Goal: Information Seeking & Learning: Find contact information

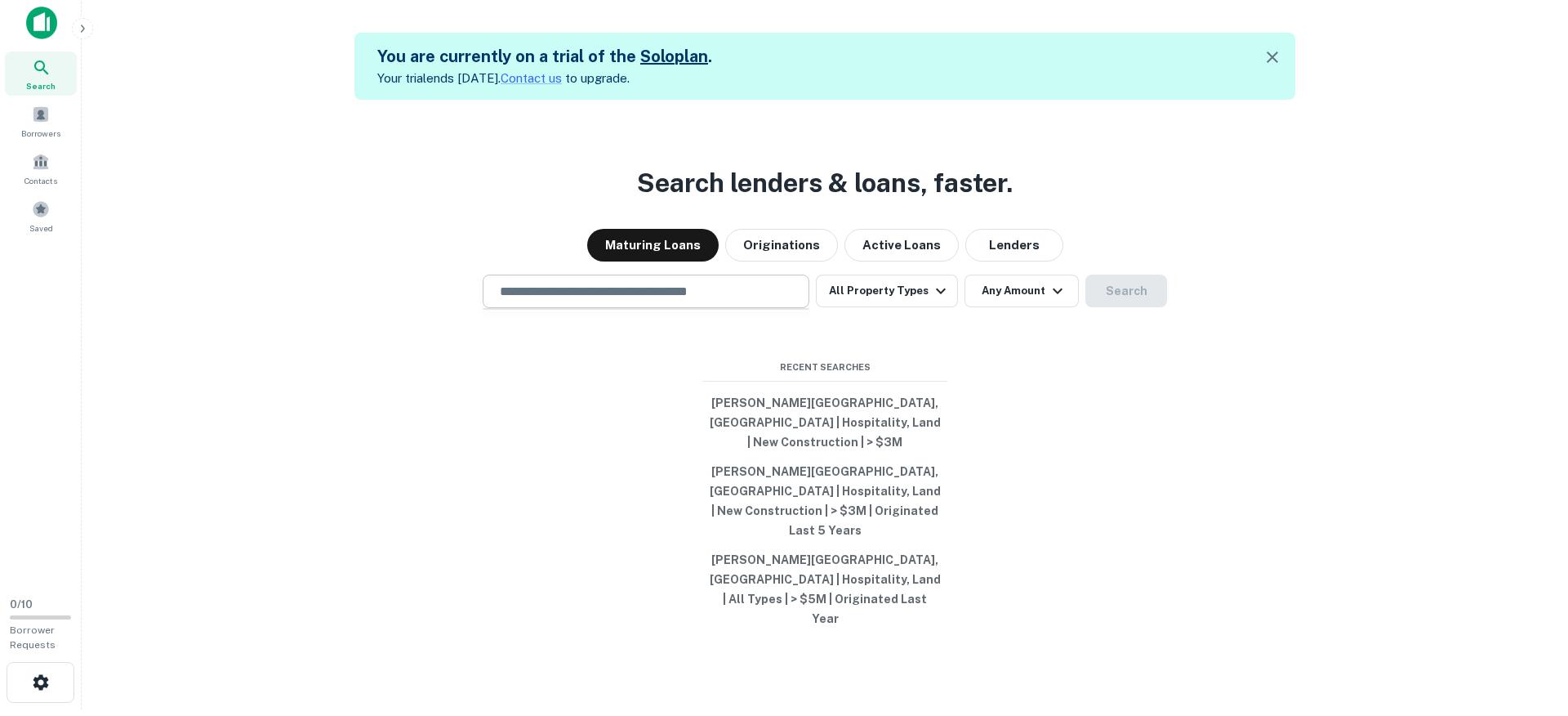
click at [589, 300] on input "text" at bounding box center [647, 291] width 312 height 19
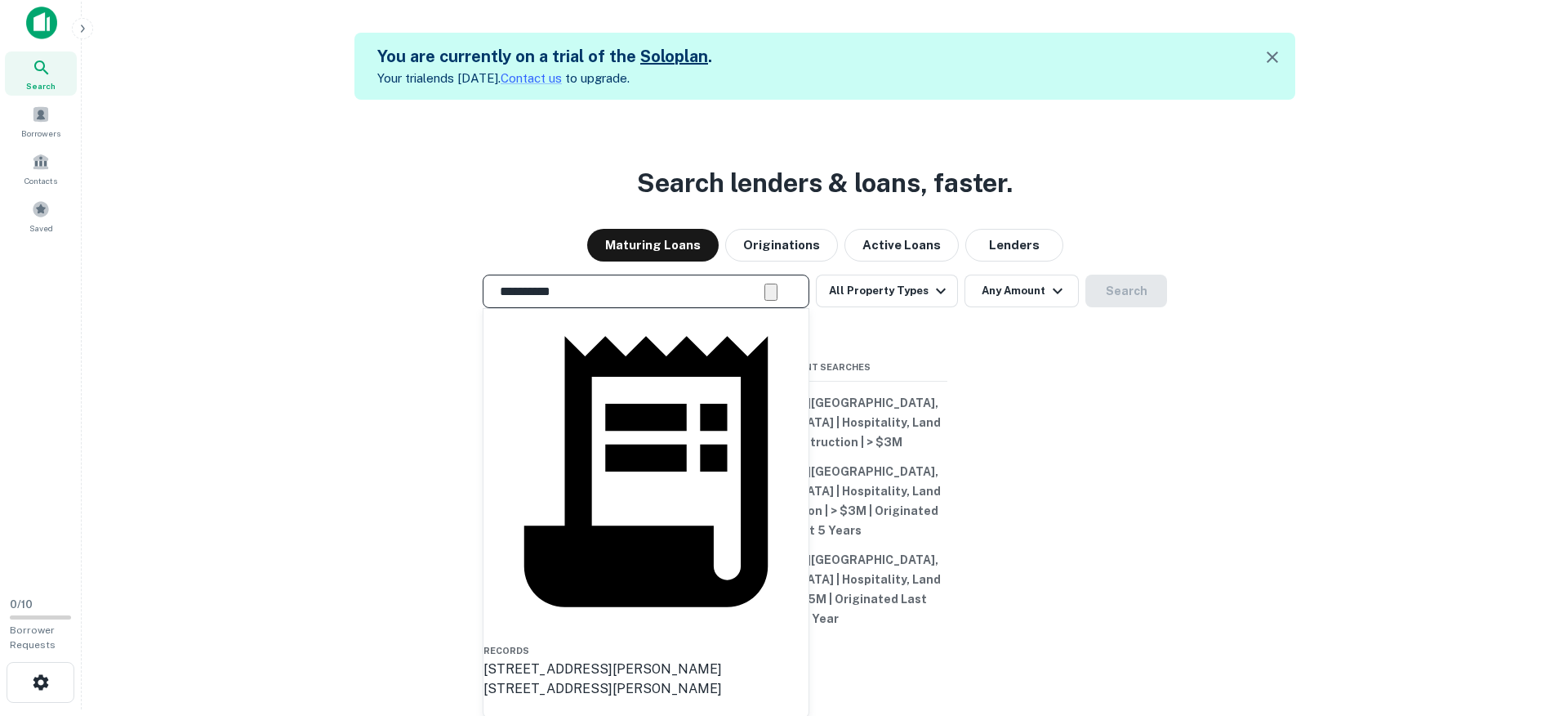
type input "**********"
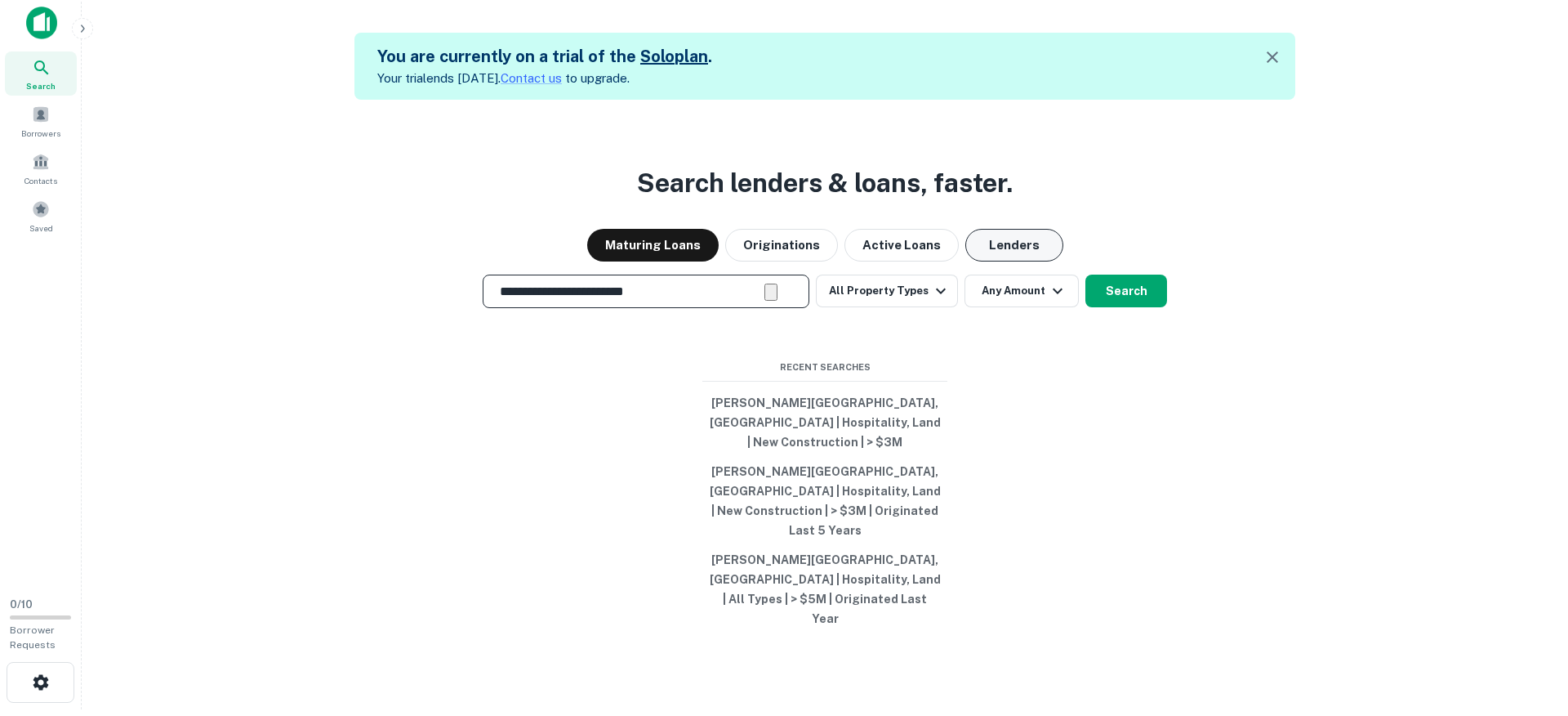
click at [993, 261] on button "Lenders" at bounding box center [1014, 245] width 98 height 33
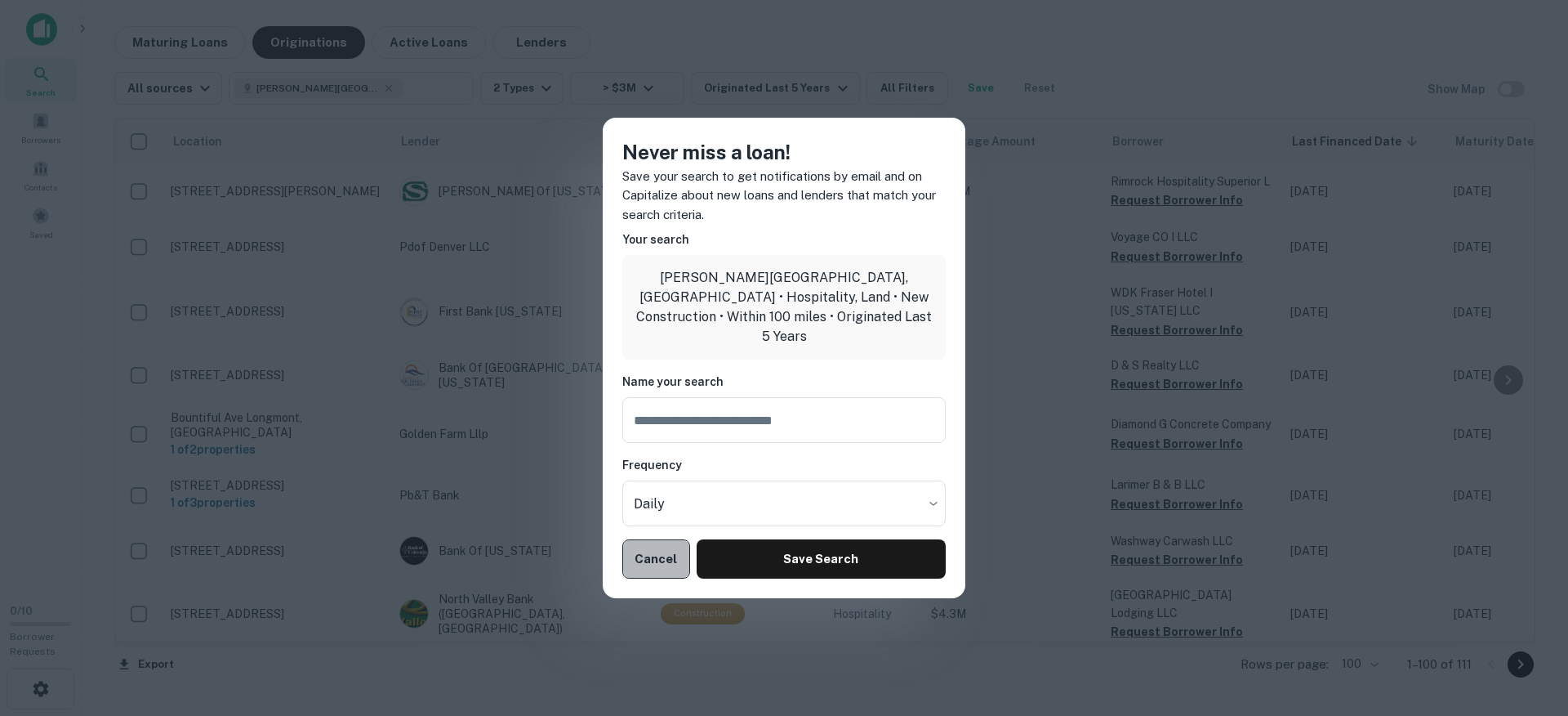
click at [660, 555] on button "Cancel" at bounding box center [657, 558] width 68 height 39
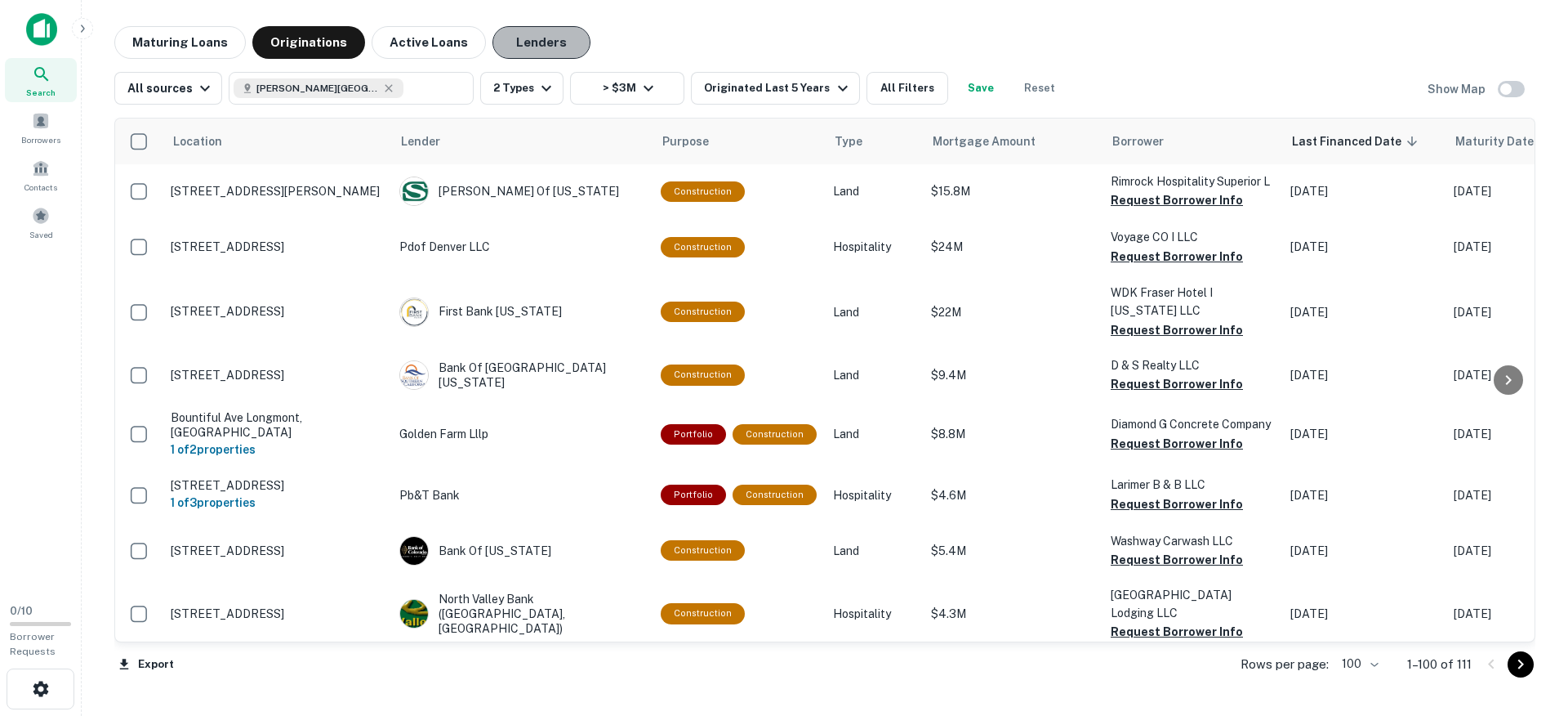
click at [542, 44] on button "Lenders" at bounding box center [541, 43] width 98 height 33
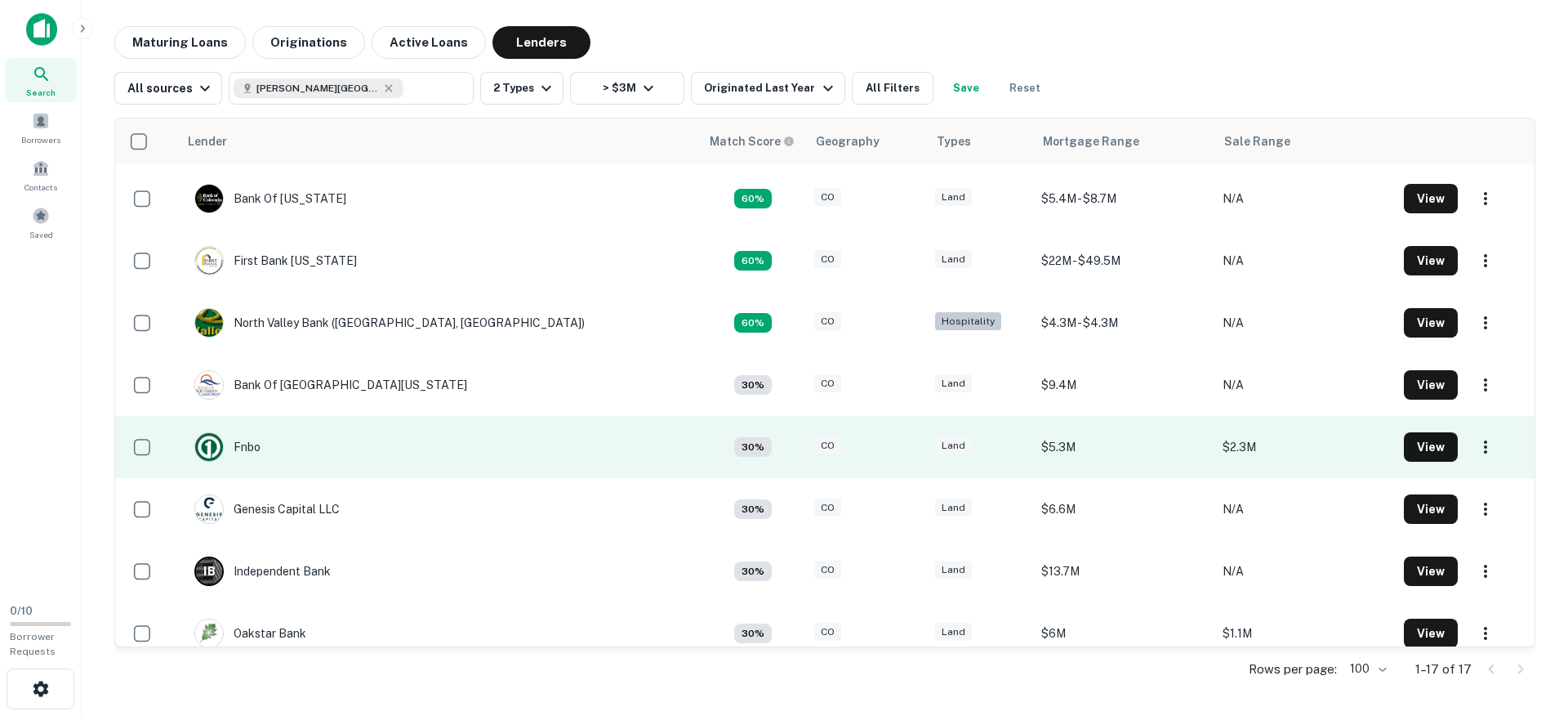
scroll to position [184, 0]
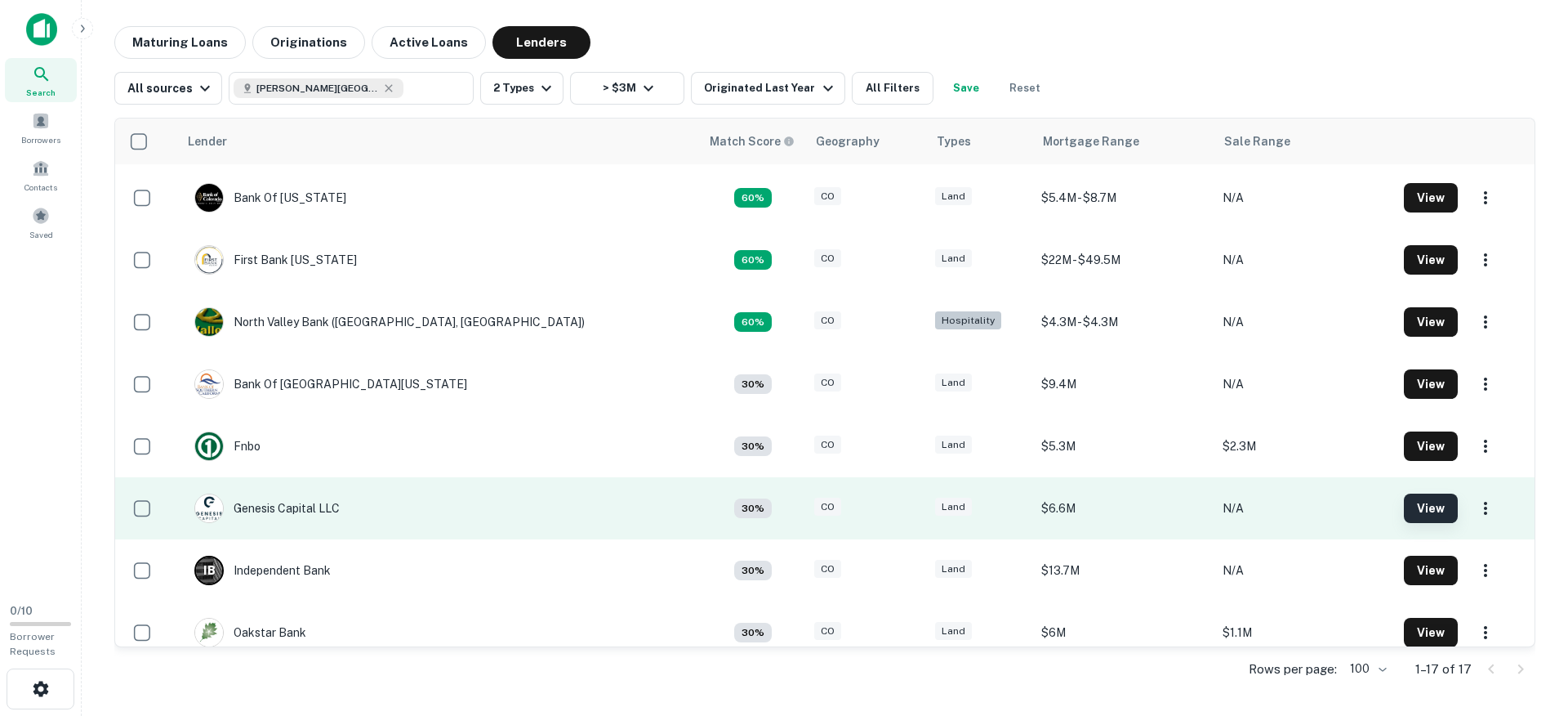
click at [1405, 512] on button "View" at bounding box center [1431, 508] width 54 height 29
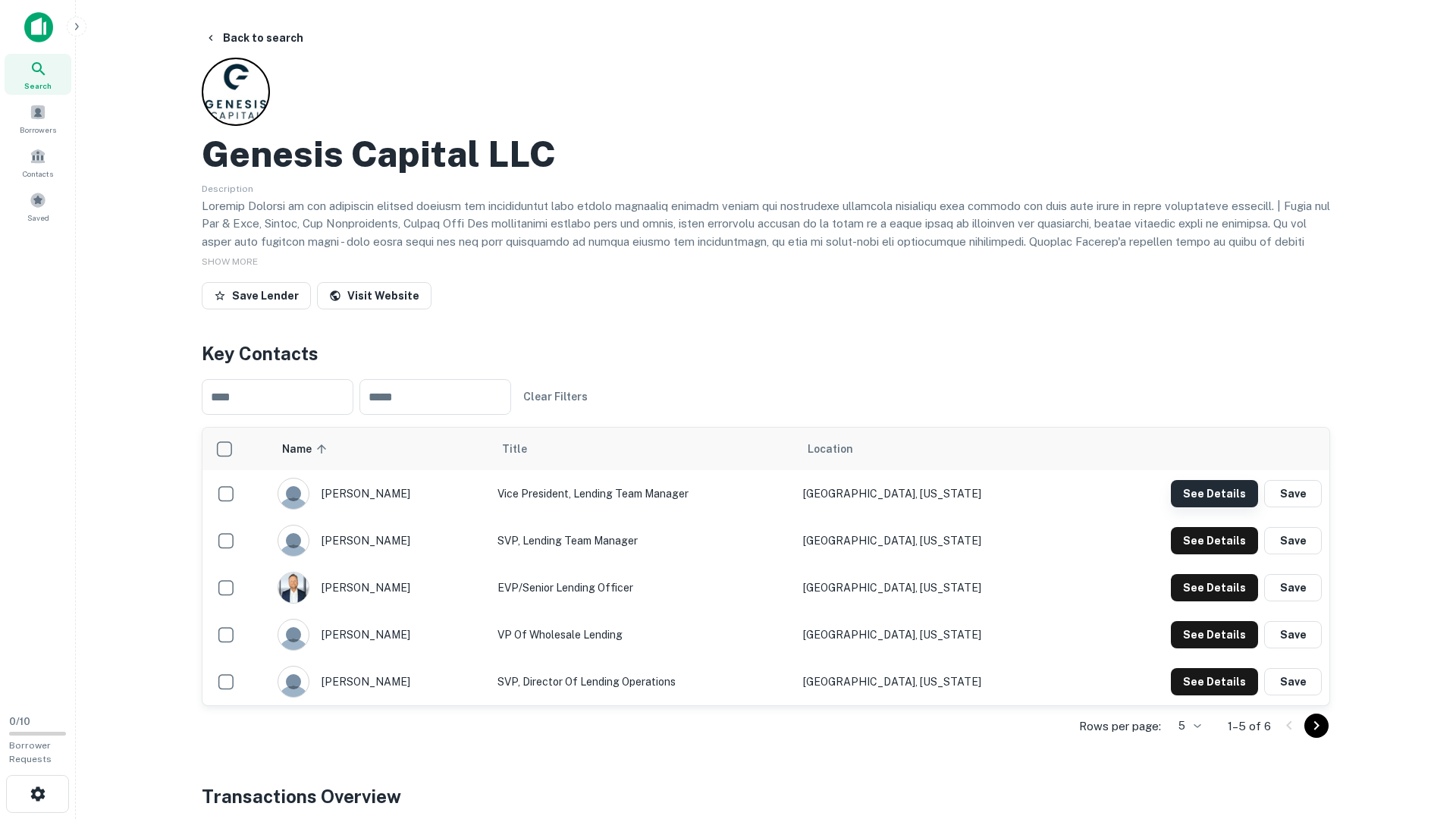
click at [1231, 495] on button "See Details" at bounding box center [1214, 493] width 87 height 27
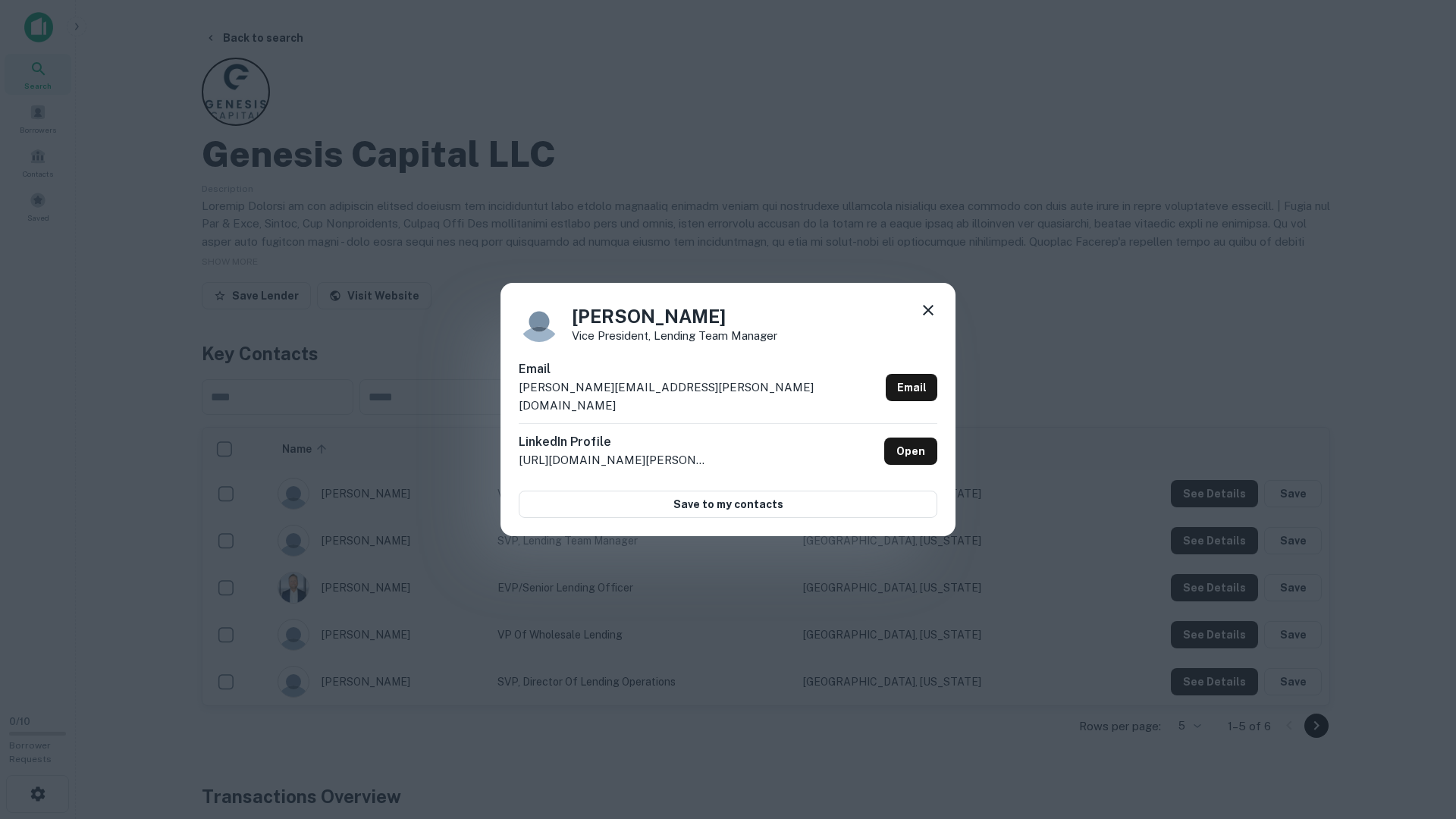
click at [926, 315] on icon at bounding box center [929, 310] width 11 height 11
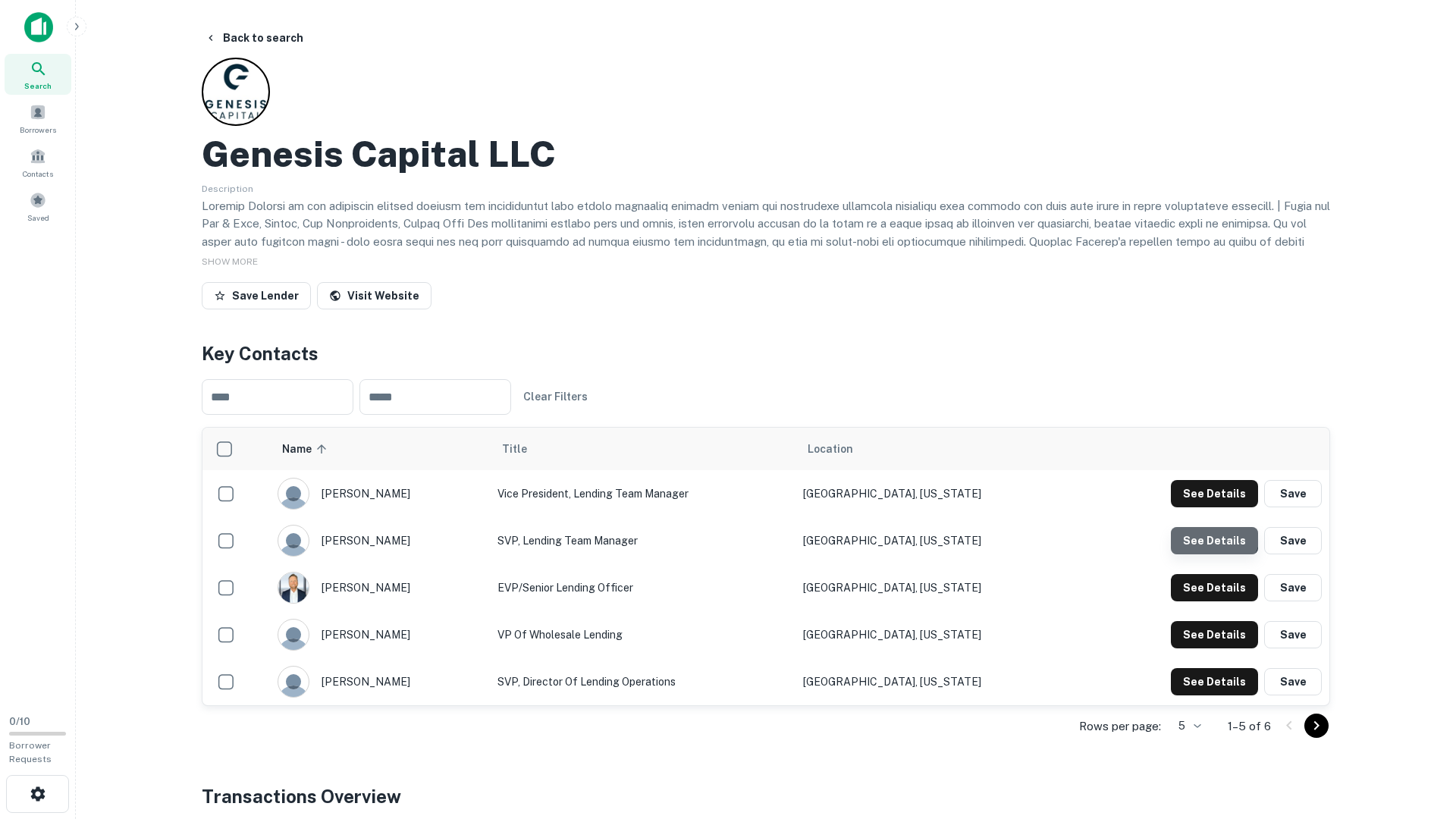
click at [1213, 507] on button "See Details" at bounding box center [1214, 493] width 87 height 27
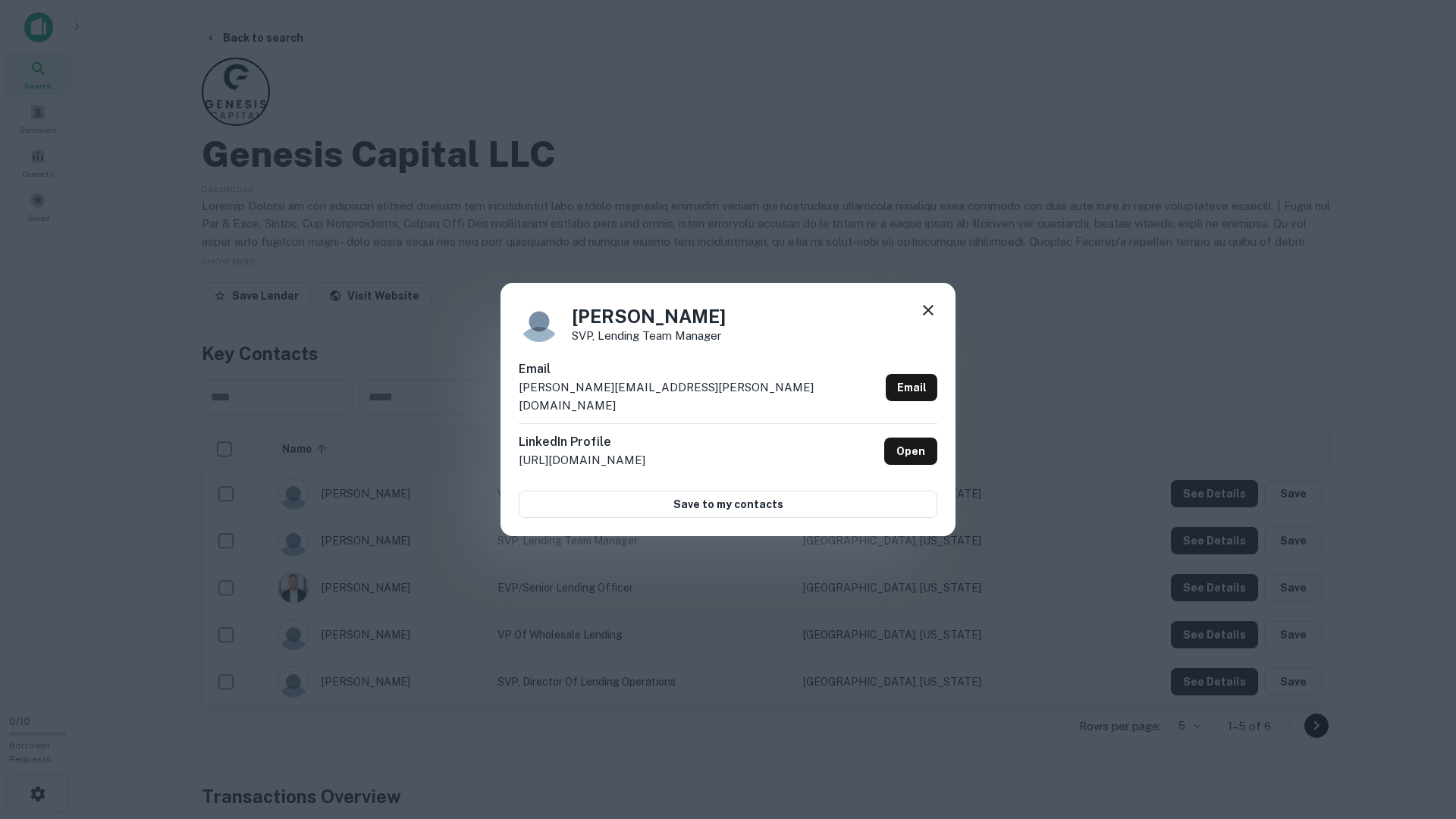
click at [936, 311] on icon at bounding box center [928, 309] width 18 height 18
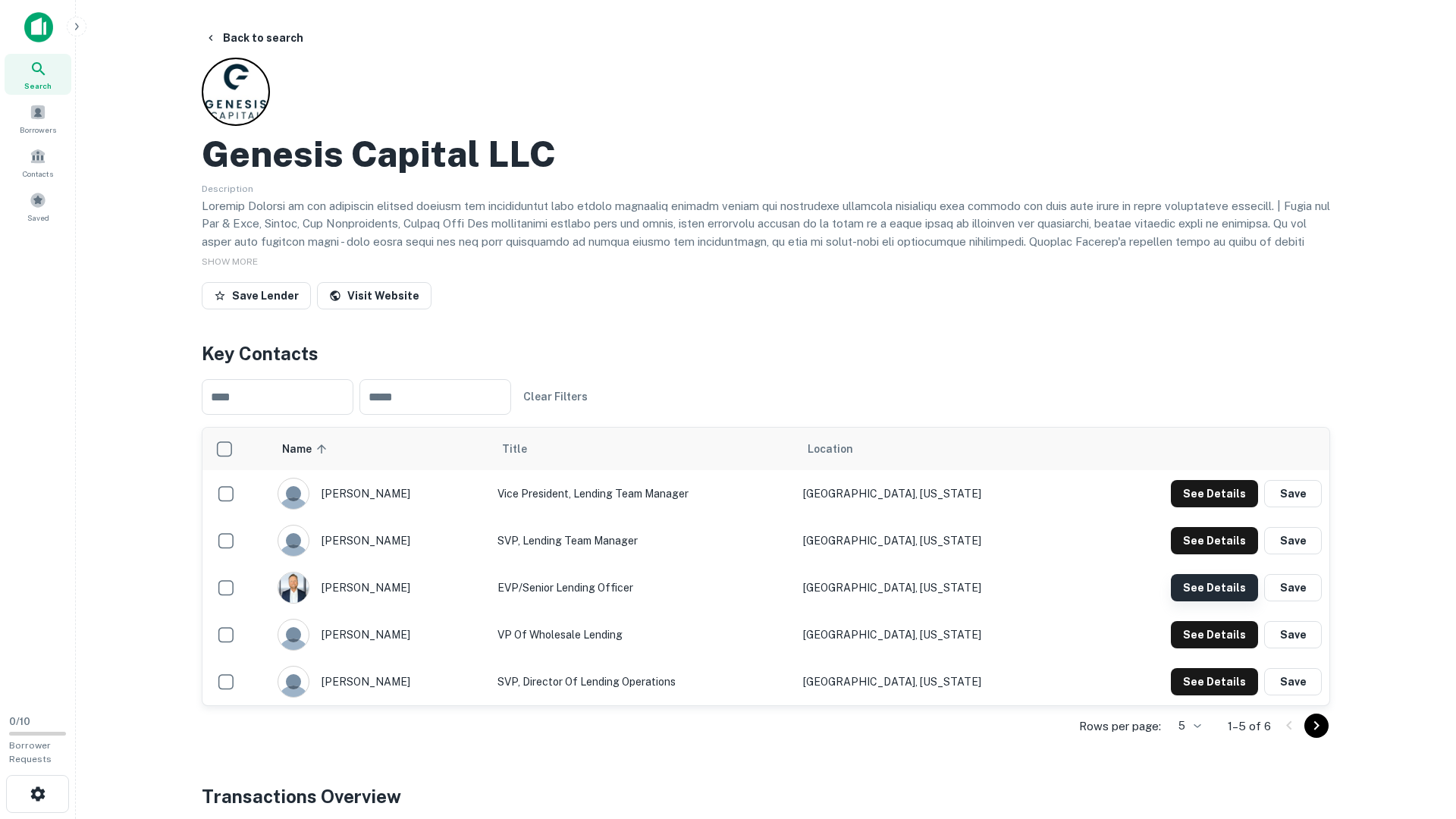
click at [1205, 507] on button "See Details" at bounding box center [1214, 493] width 87 height 27
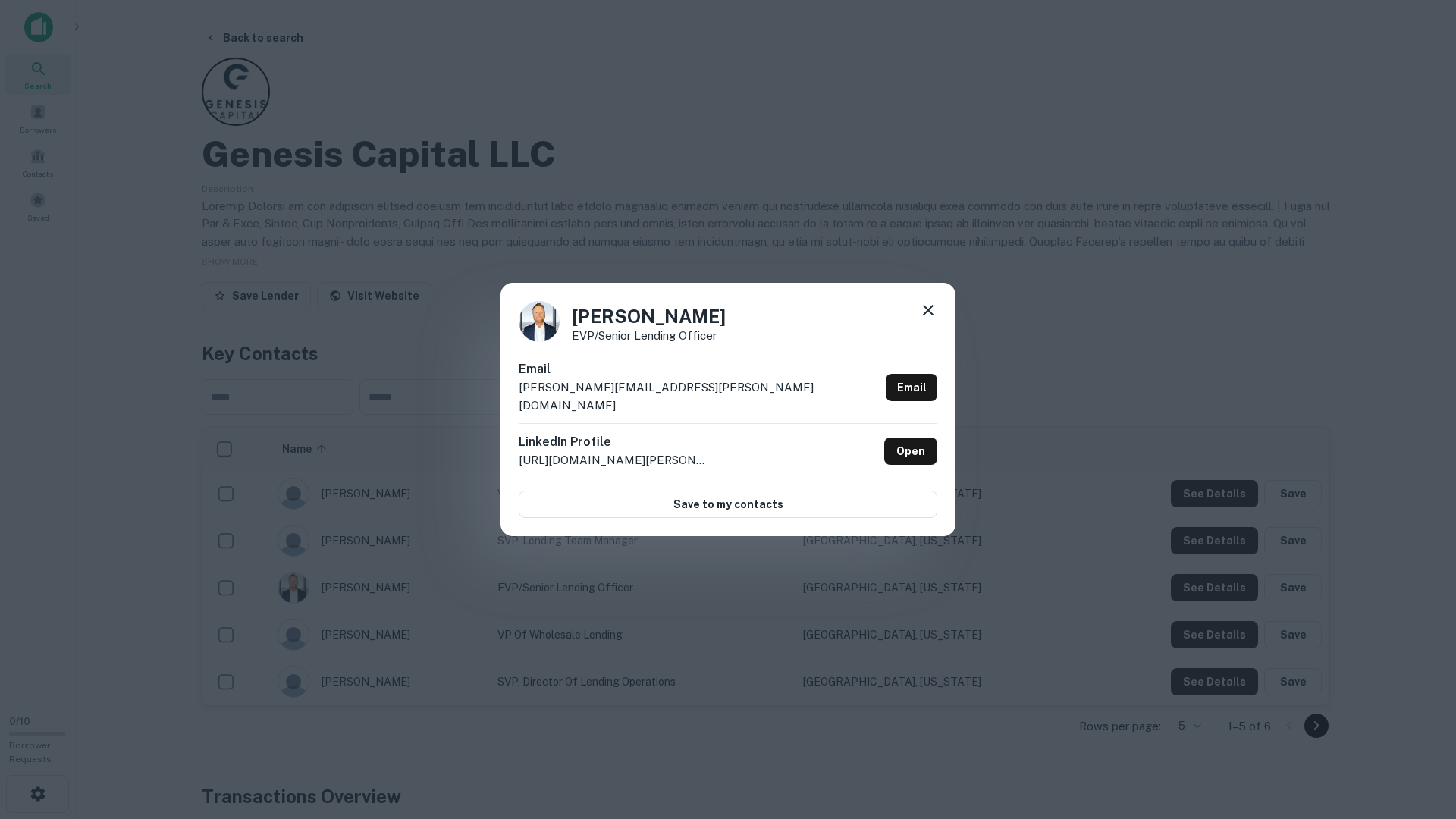
click at [931, 319] on icon at bounding box center [928, 309] width 18 height 18
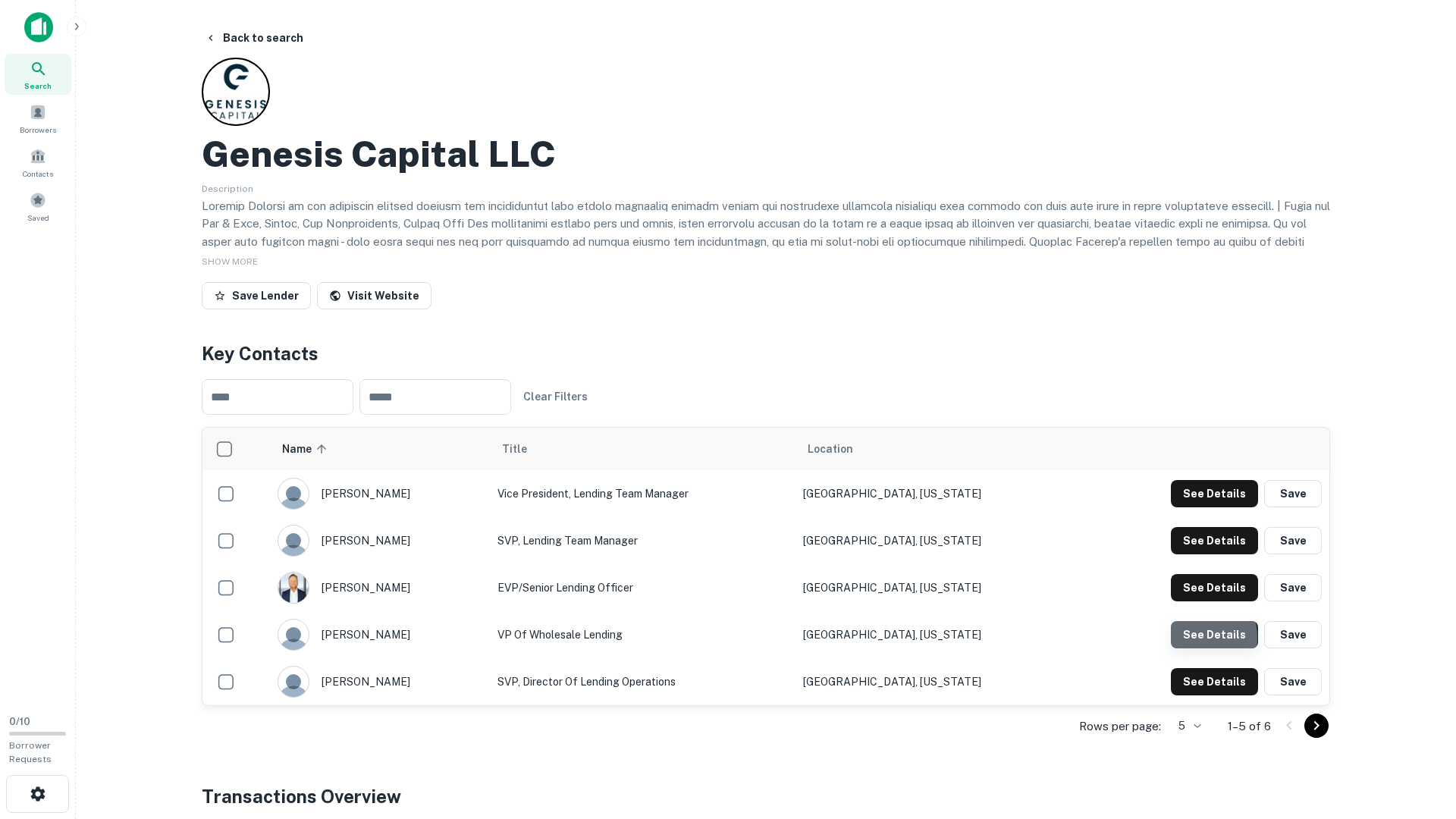
click at [1201, 507] on button "See Details" at bounding box center [1214, 493] width 87 height 27
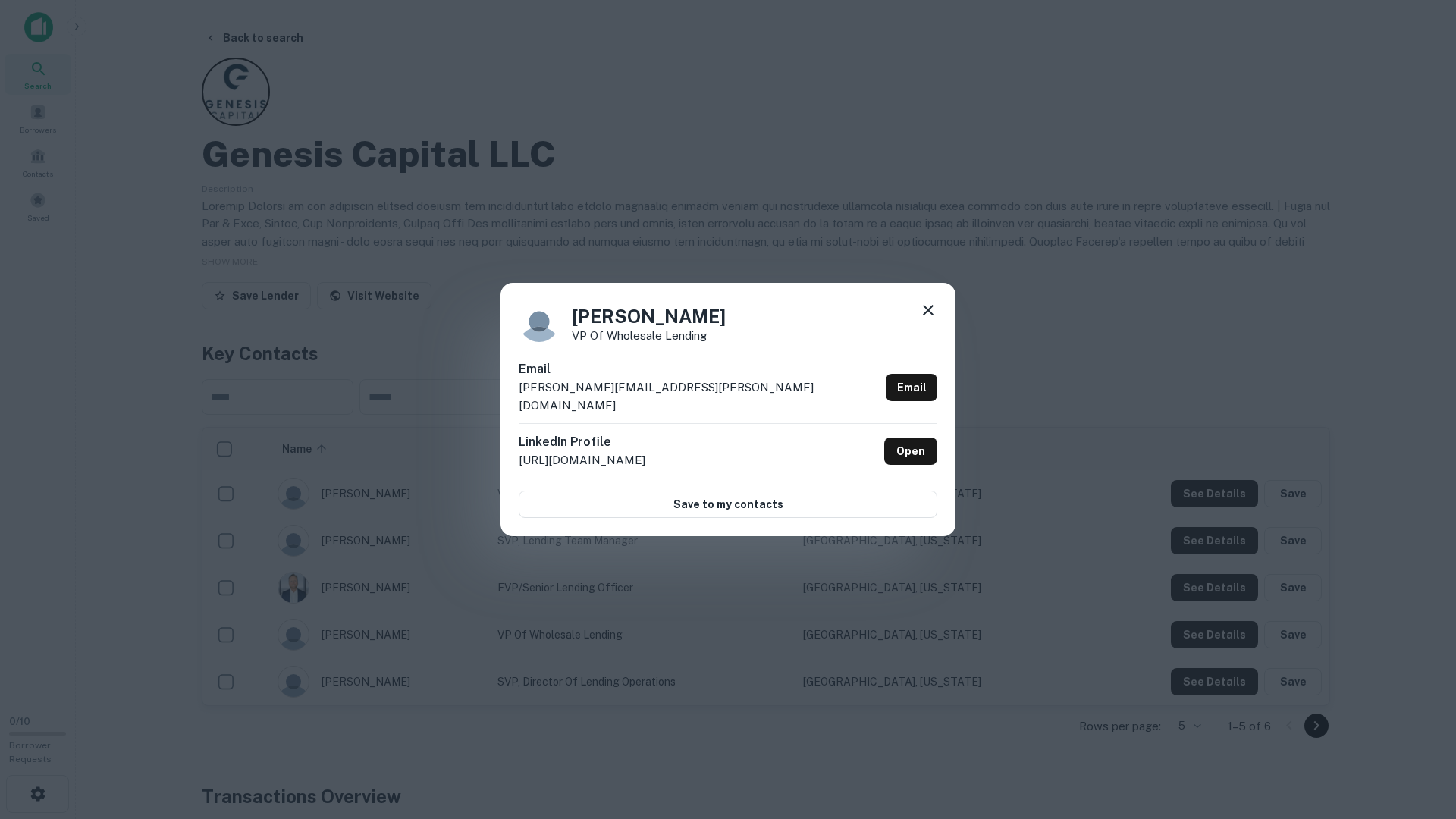
click at [927, 315] on icon at bounding box center [929, 310] width 11 height 11
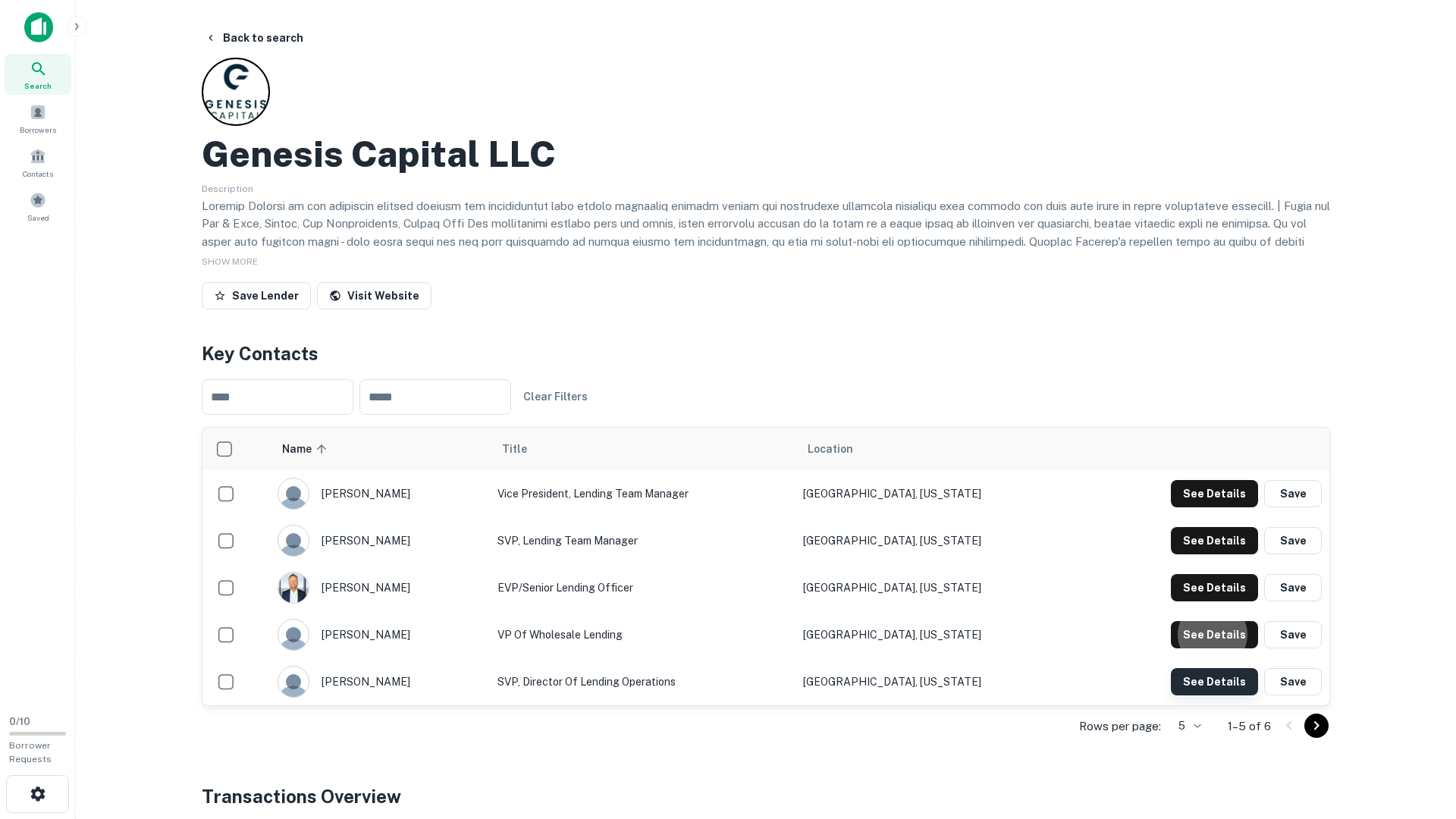
click at [1197, 507] on button "See Details" at bounding box center [1214, 493] width 87 height 27
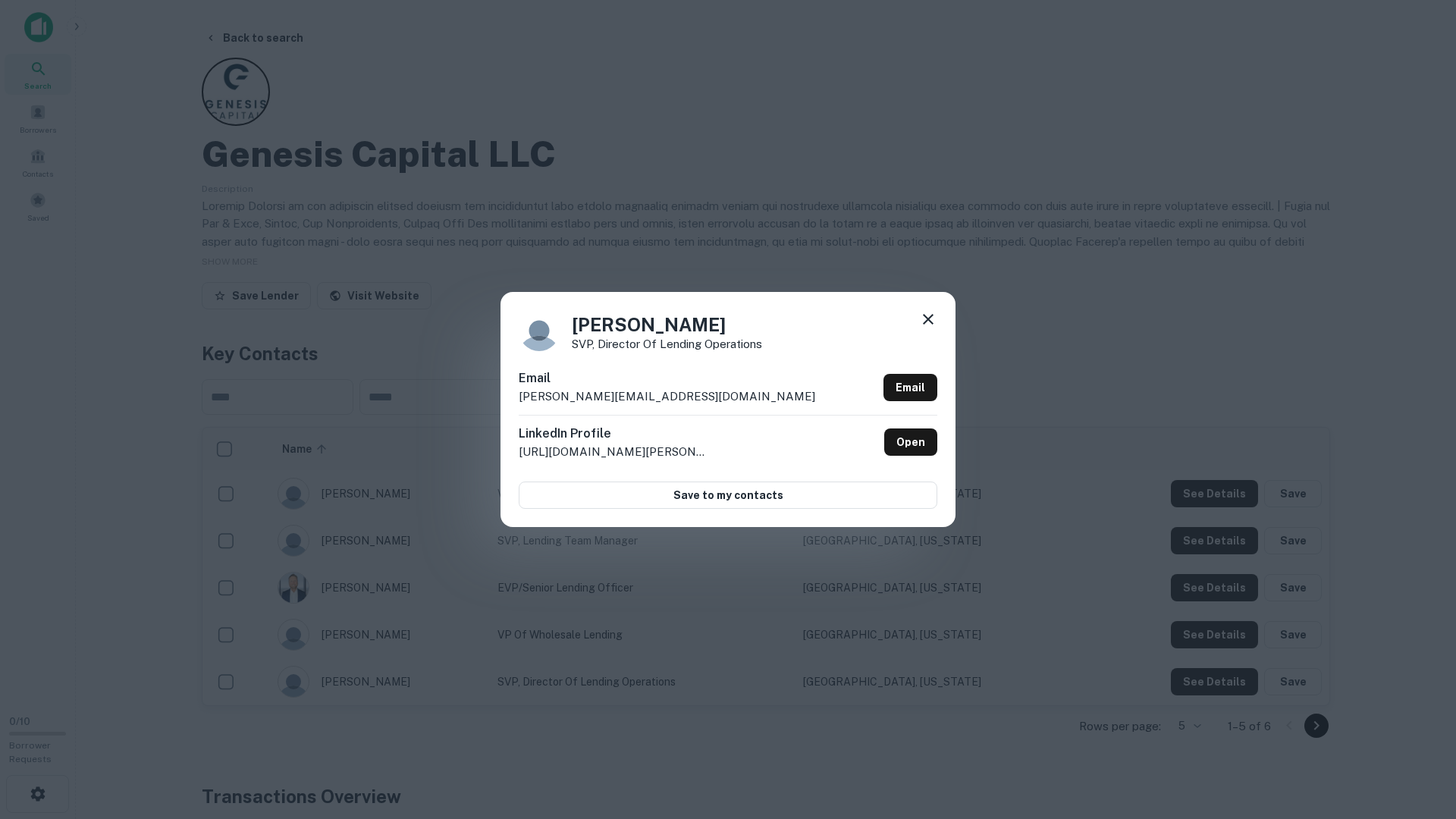
click at [930, 315] on icon at bounding box center [929, 319] width 11 height 11
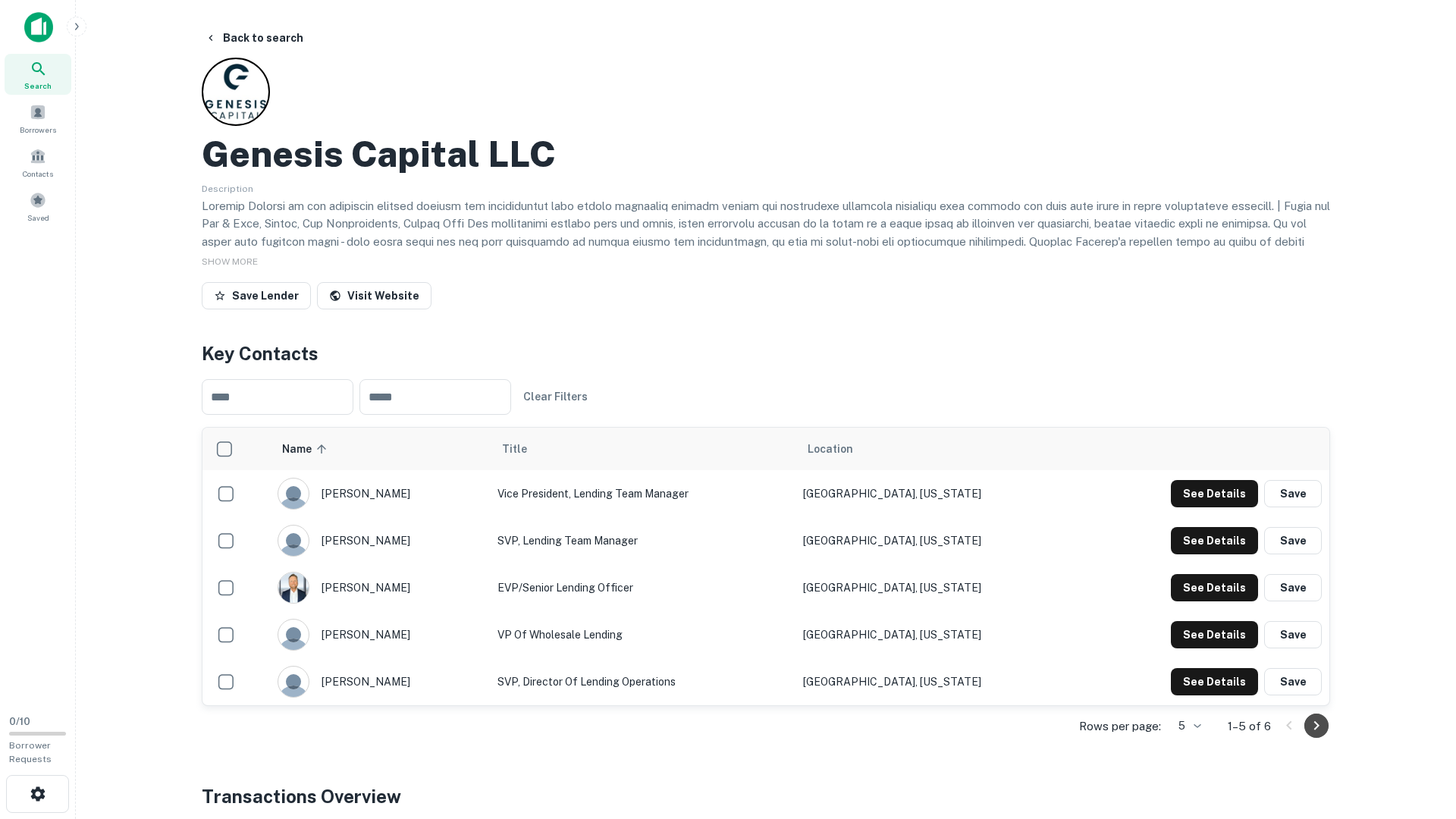
click at [1324, 664] on icon "Go to next page" at bounding box center [1316, 725] width 18 height 18
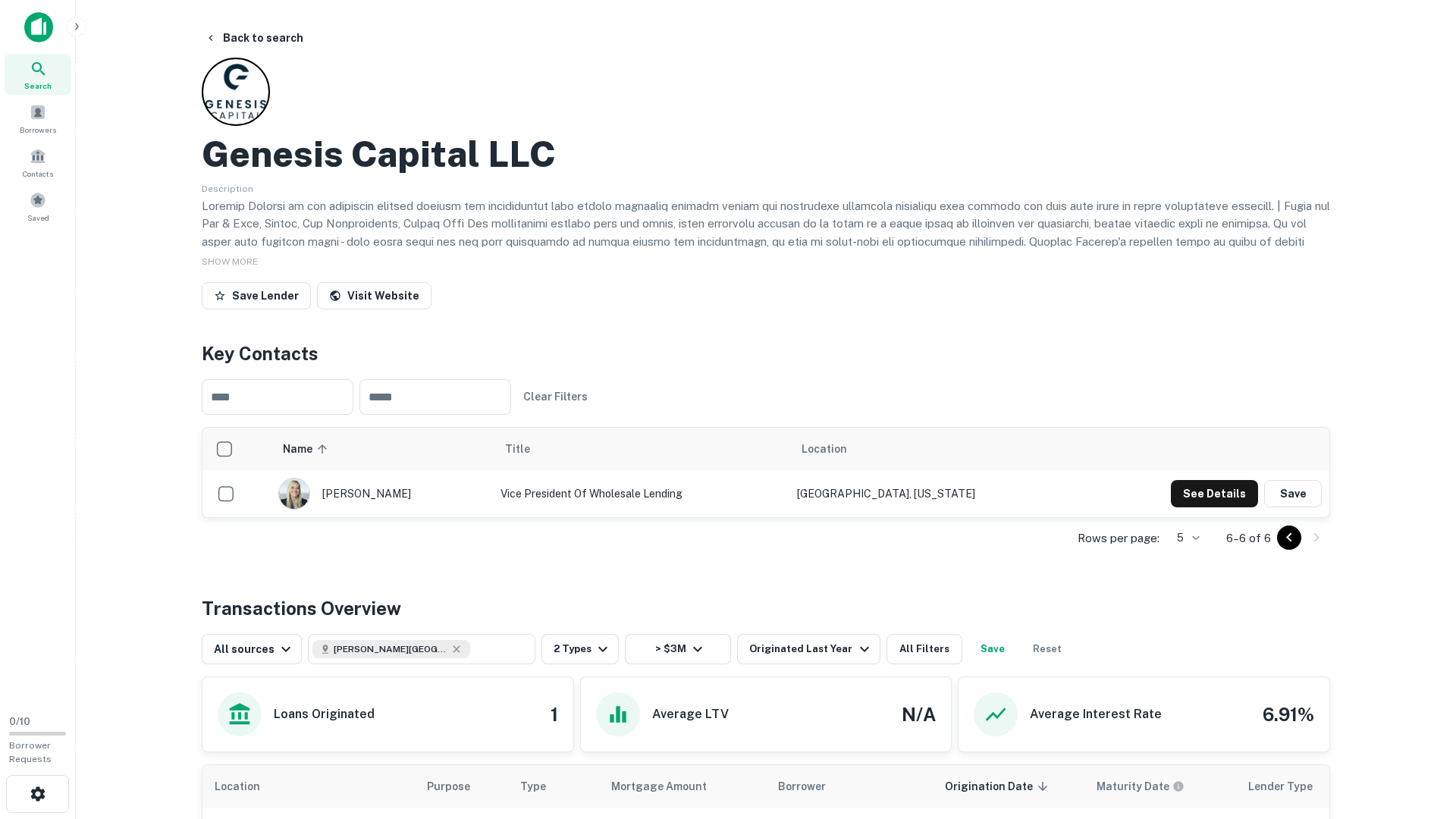
click at [1215, 477] on td "See Details Save" at bounding box center [1205, 493] width 249 height 47
click at [1215, 490] on button "See Details" at bounding box center [1214, 493] width 87 height 27
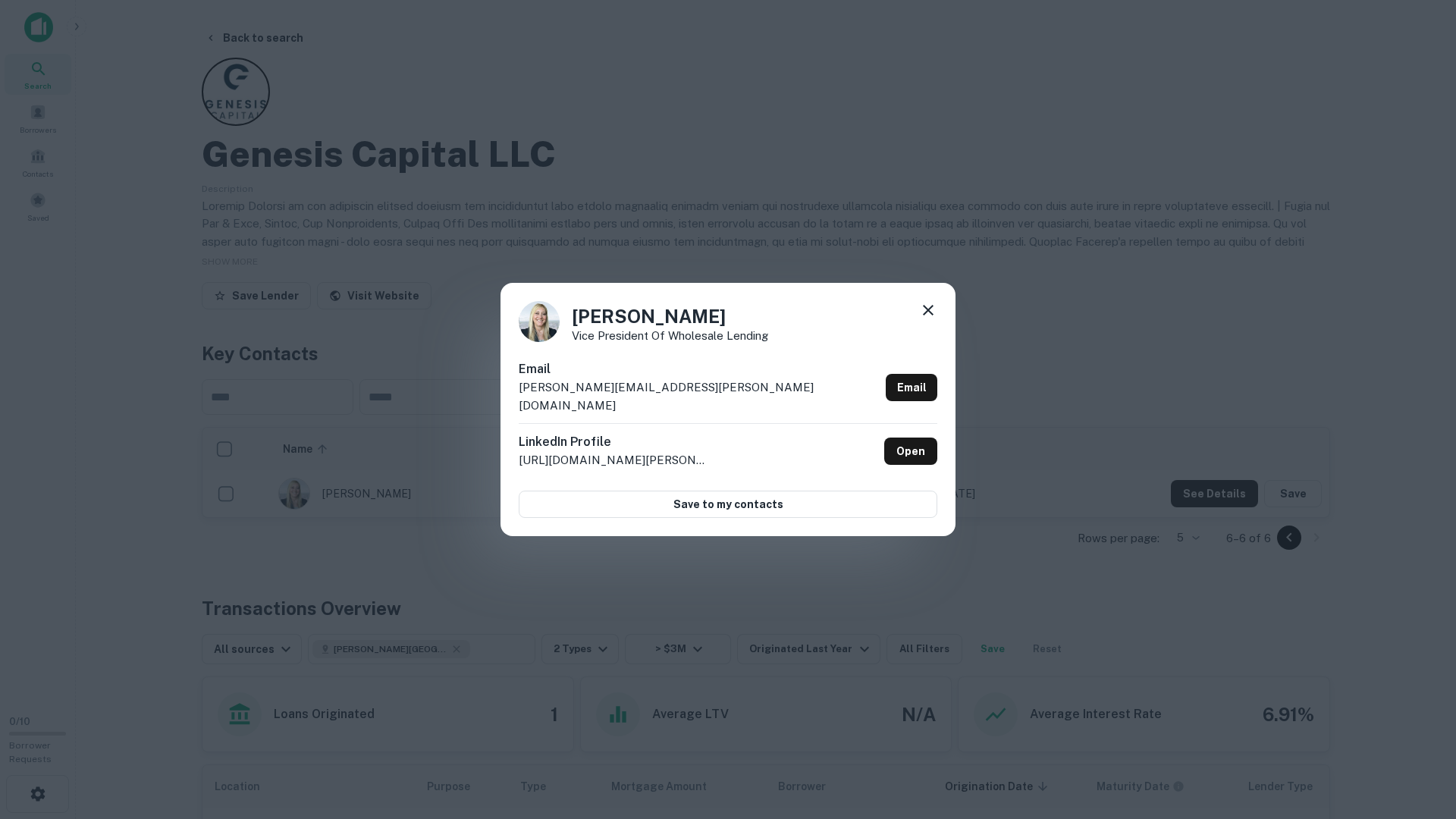
click at [934, 313] on icon at bounding box center [928, 309] width 18 height 18
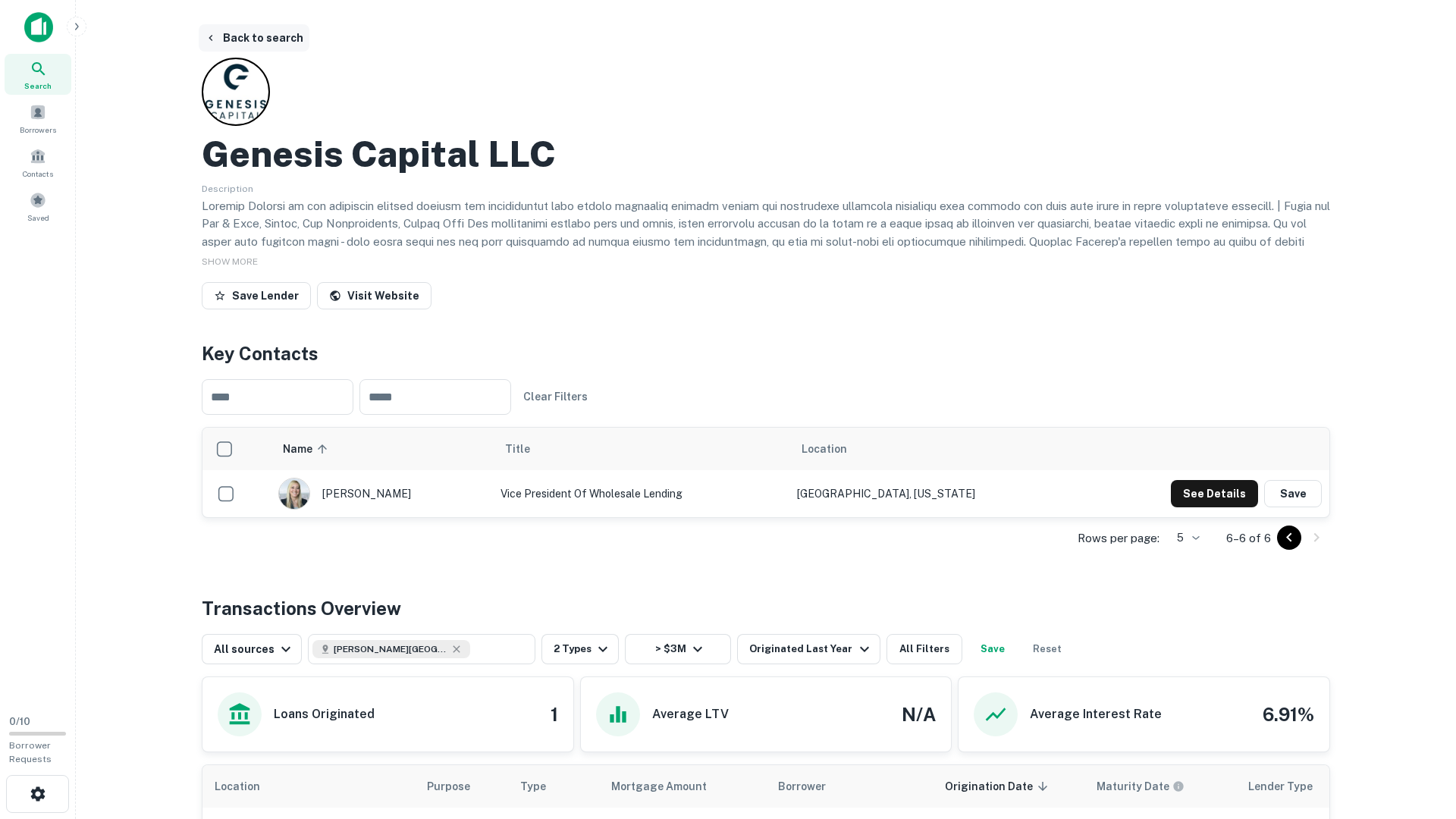
click at [235, 39] on button "Back to search" at bounding box center [254, 38] width 111 height 27
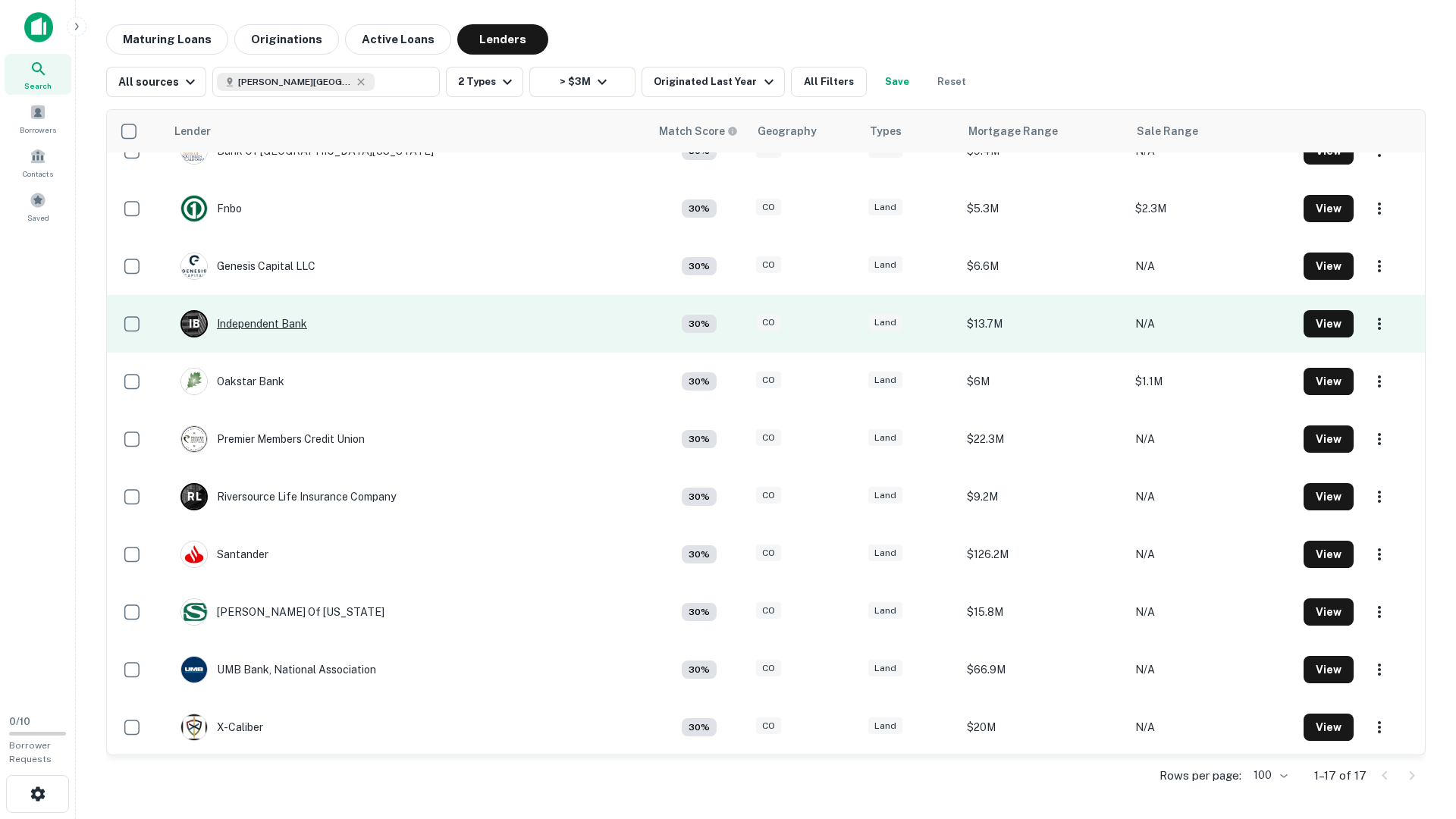
scroll to position [377, 0]
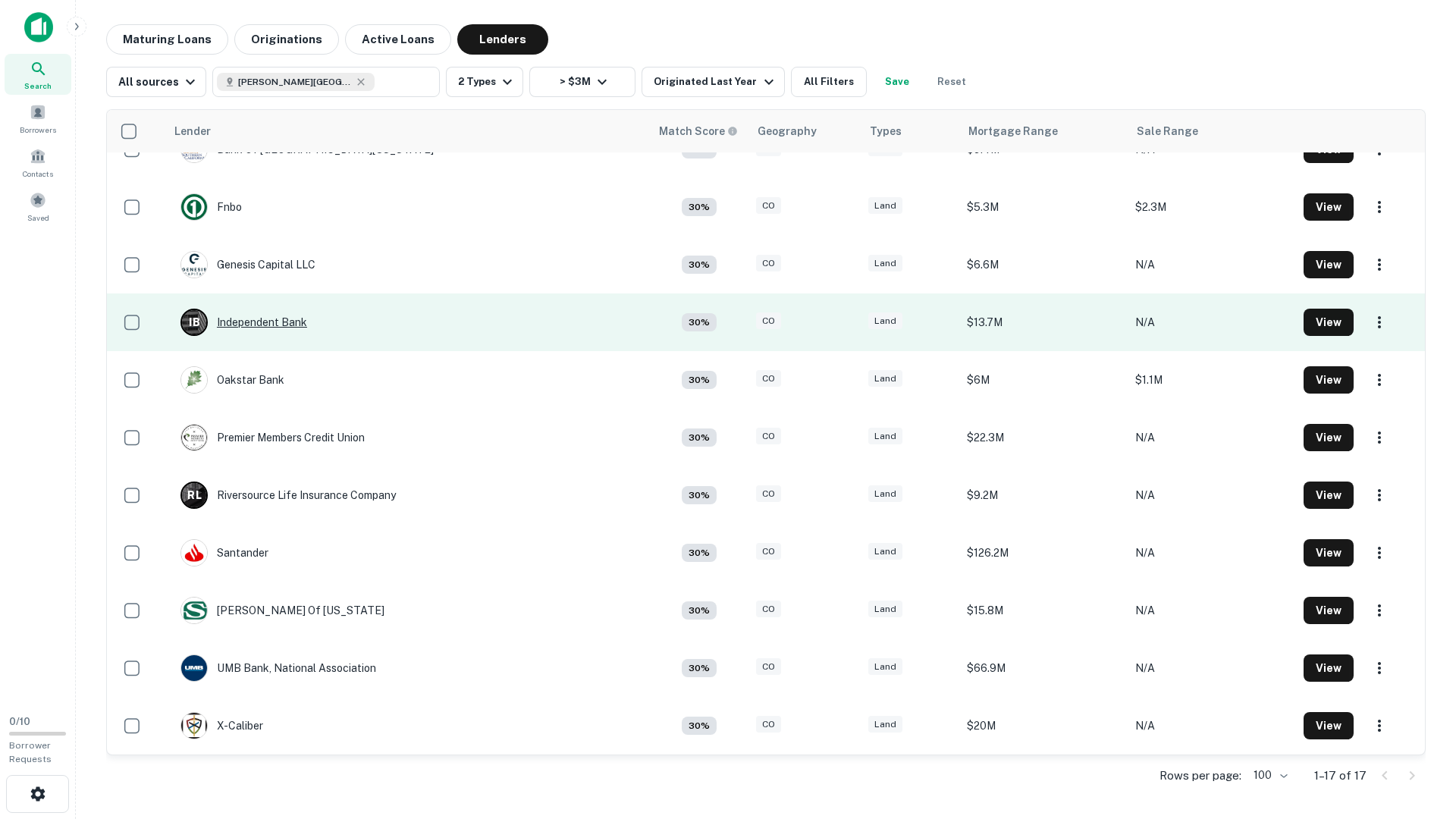
click at [275, 319] on div "I B Independent Bank" at bounding box center [243, 322] width 126 height 27
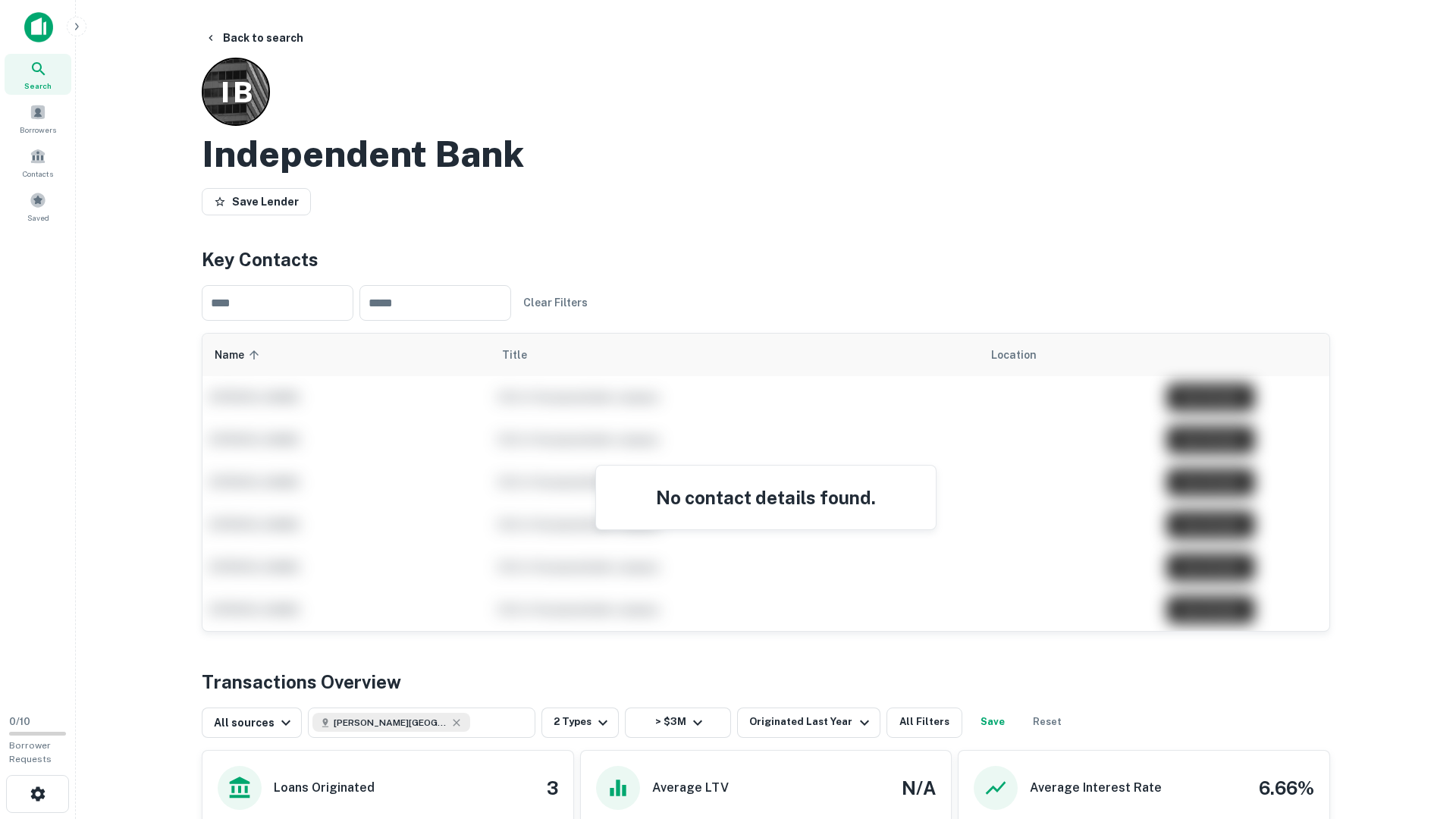
click at [159, 319] on main "Back to search I B Independent Bank Save Lender Key Contacts ​ ​ Clear Filters …" at bounding box center [766, 410] width 1381 height 819
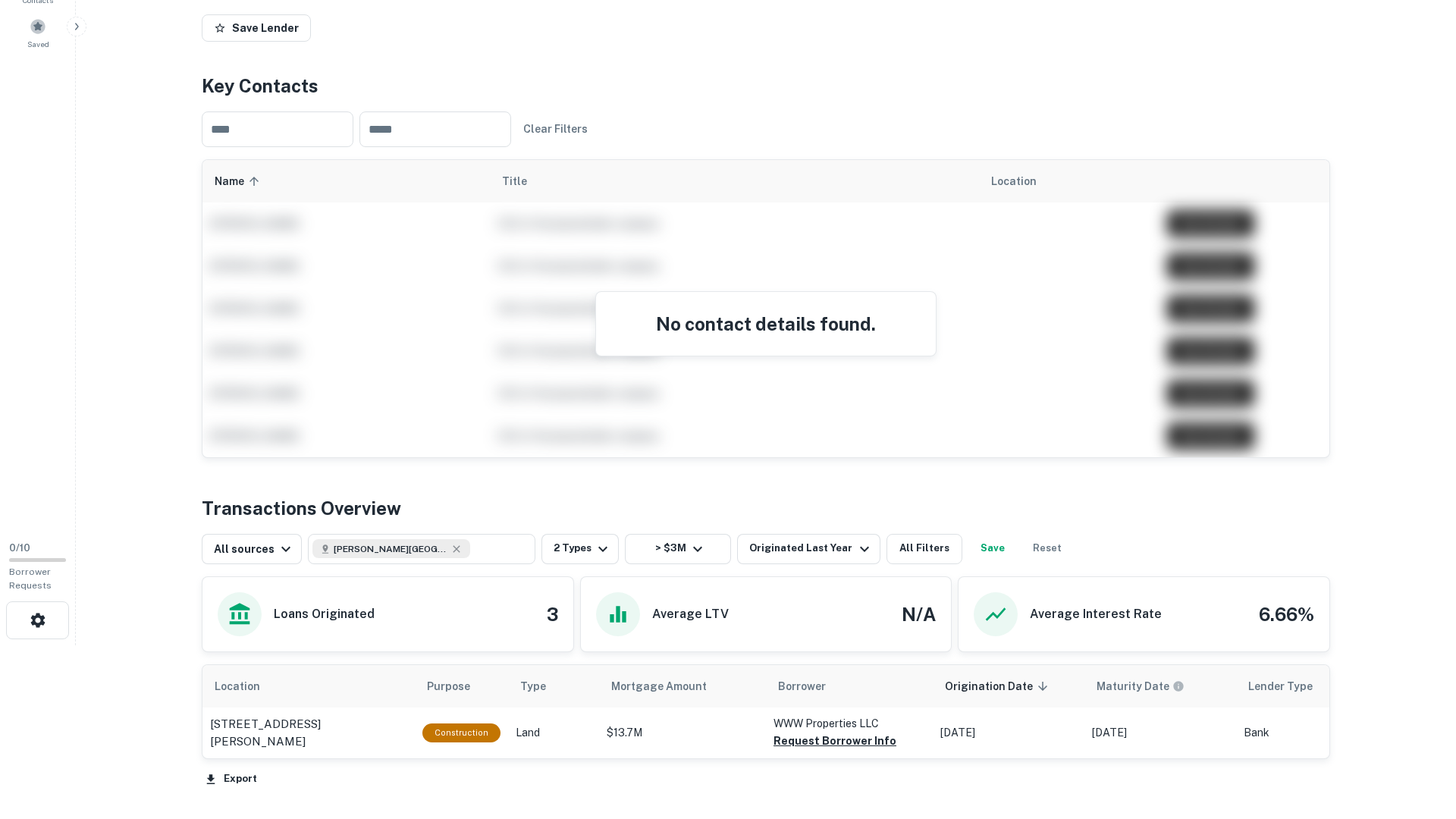
scroll to position [291, 0]
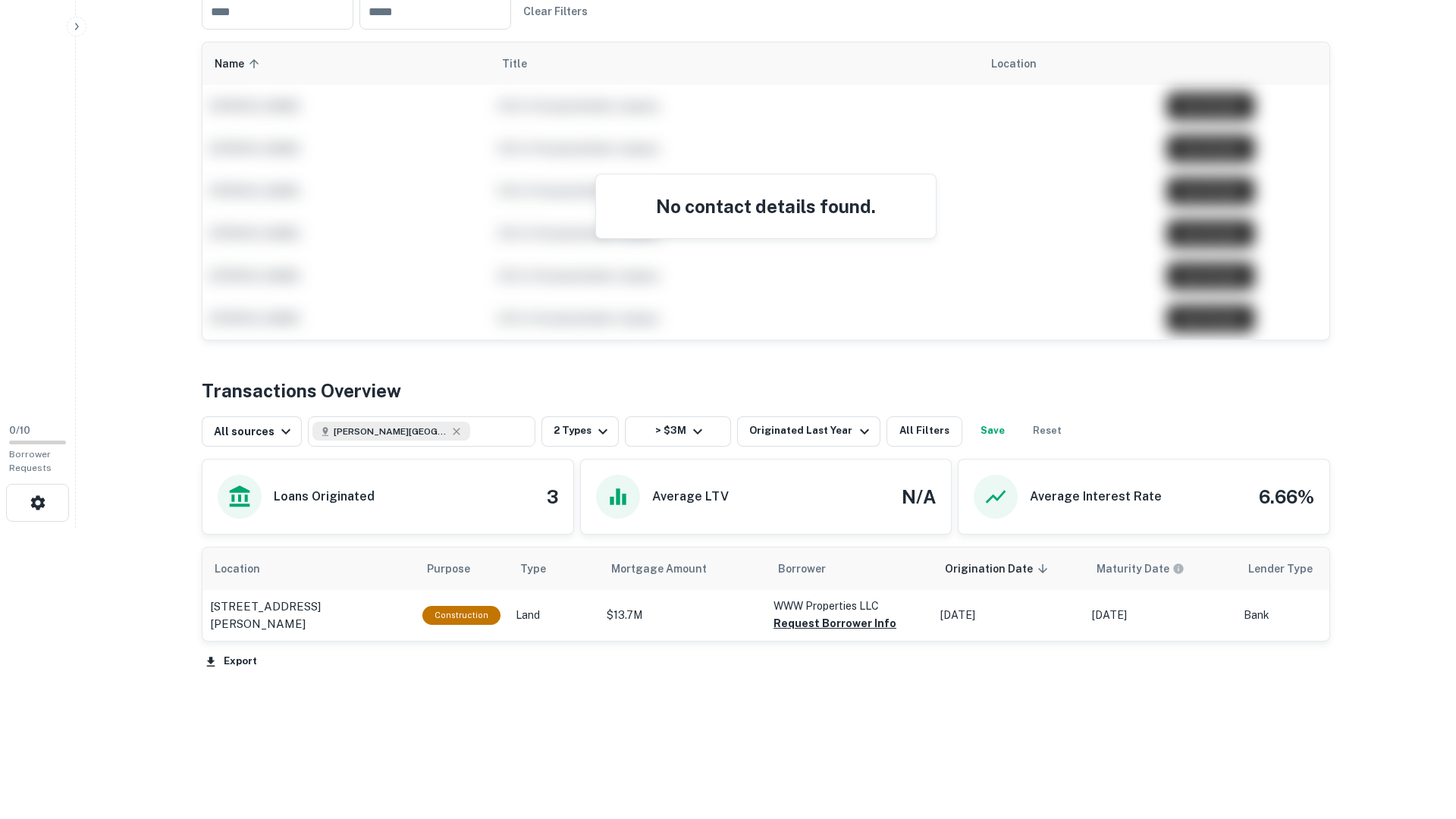
click at [134, 120] on main "Back to search I B Independent Bank Save Lender Key Contacts ​ ​ Clear Filters …" at bounding box center [766, 119] width 1381 height 819
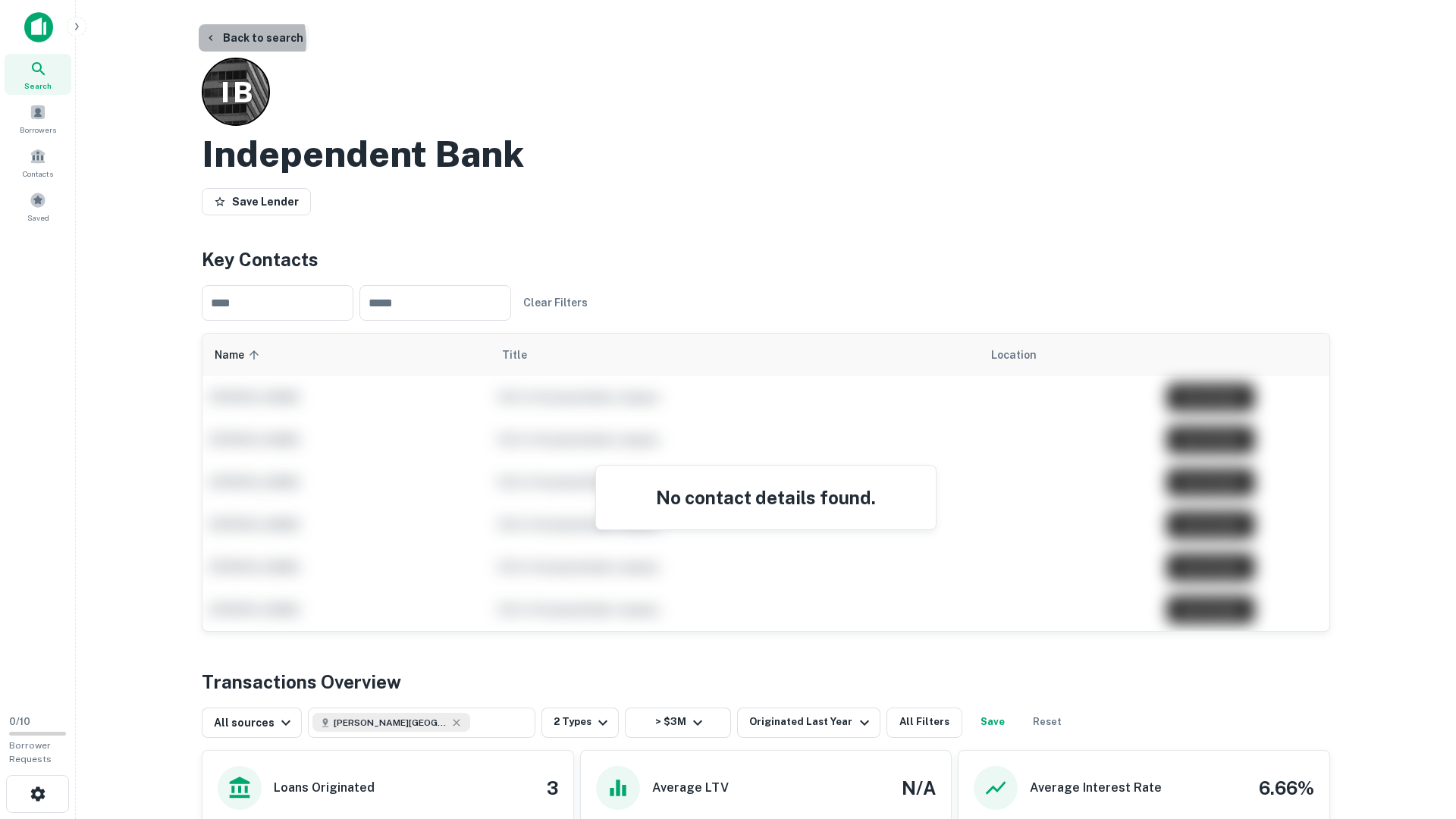
click at [232, 41] on button "Back to search" at bounding box center [254, 38] width 111 height 27
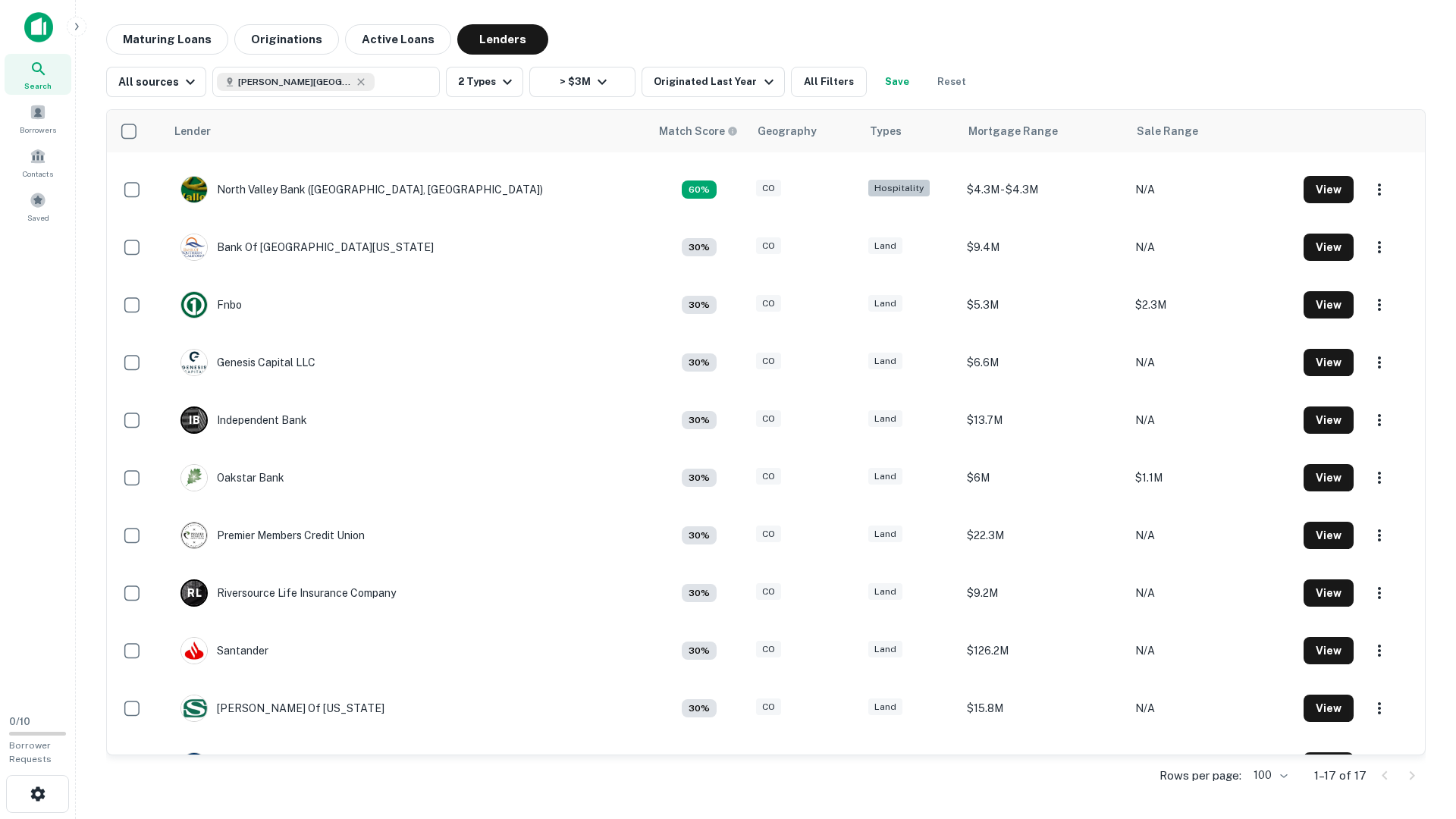
scroll to position [377, 0]
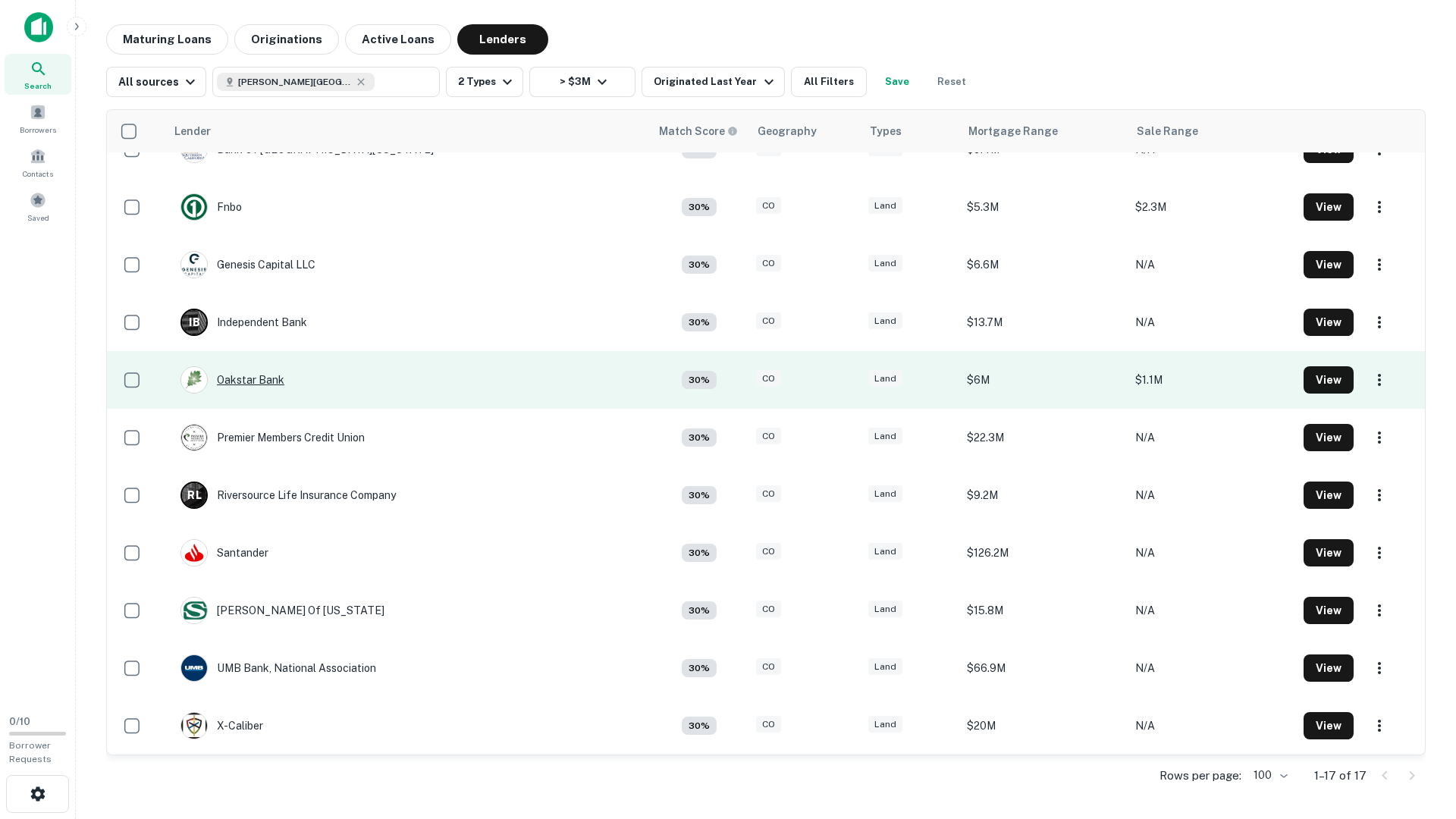
click at [265, 377] on div "Oakstar Bank" at bounding box center [232, 380] width 104 height 27
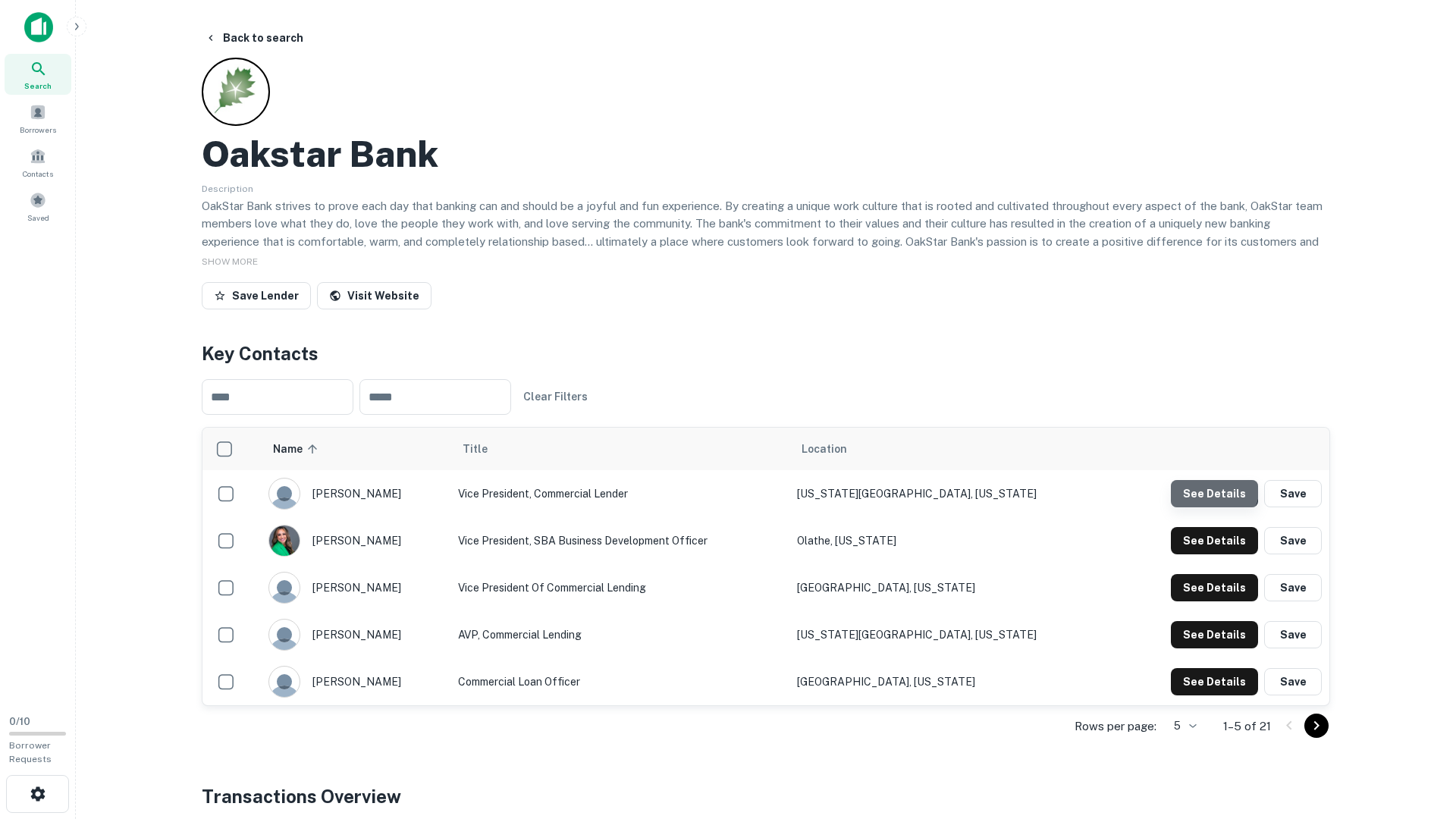
click at [1209, 486] on button "See Details" at bounding box center [1214, 493] width 87 height 27
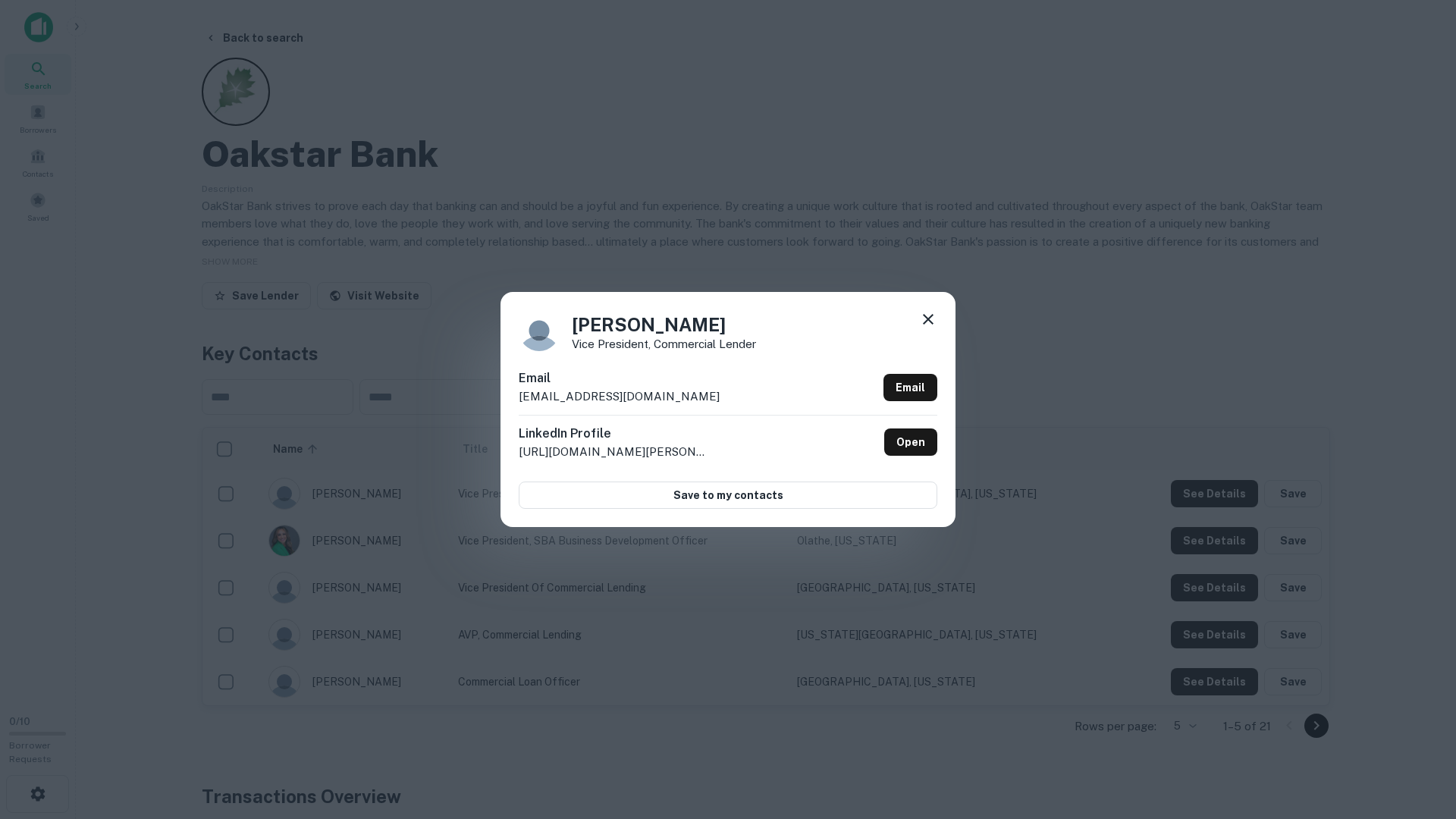
click at [925, 316] on icon at bounding box center [929, 319] width 11 height 11
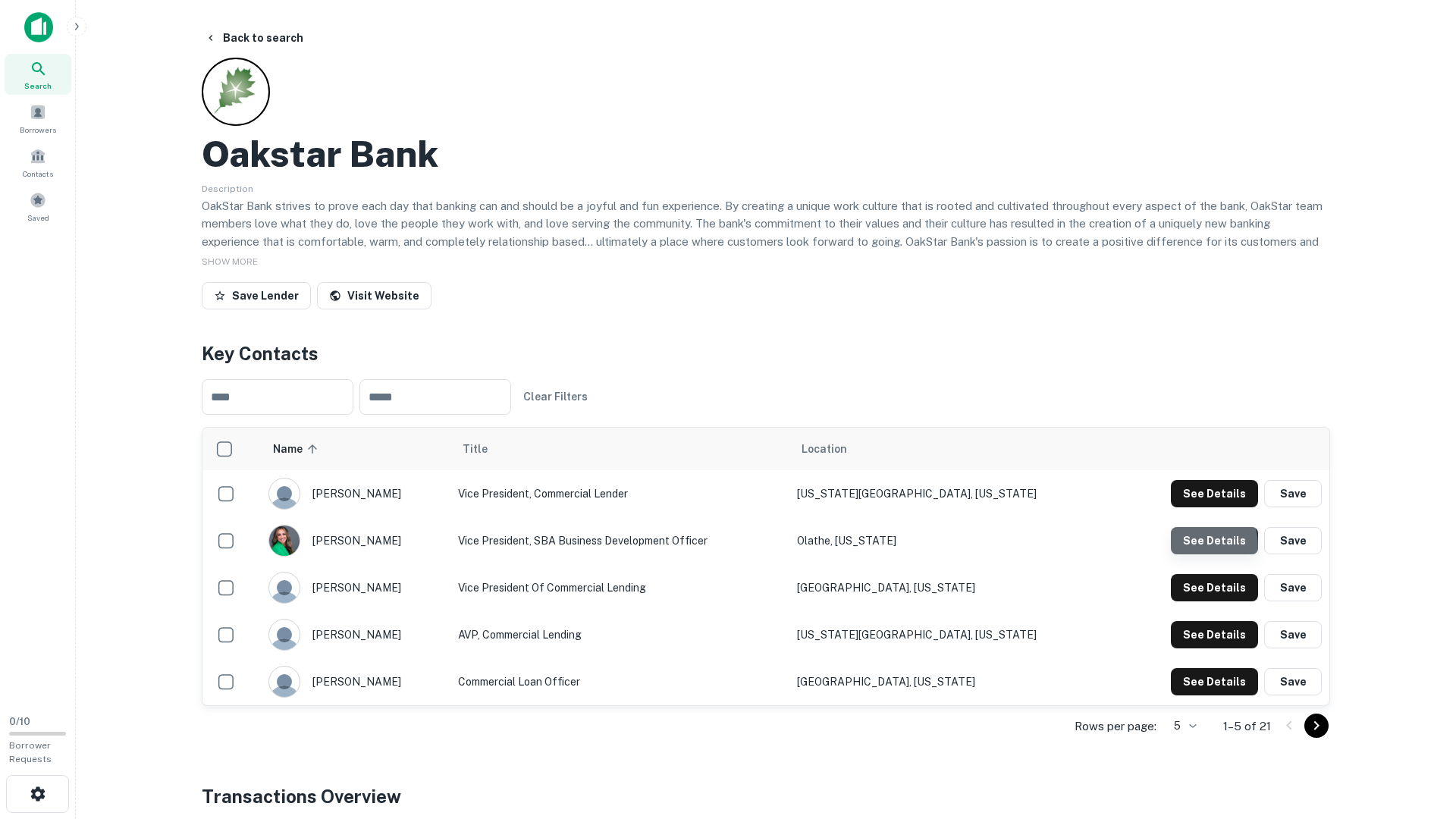
click at [1196, 507] on button "See Details" at bounding box center [1214, 493] width 87 height 27
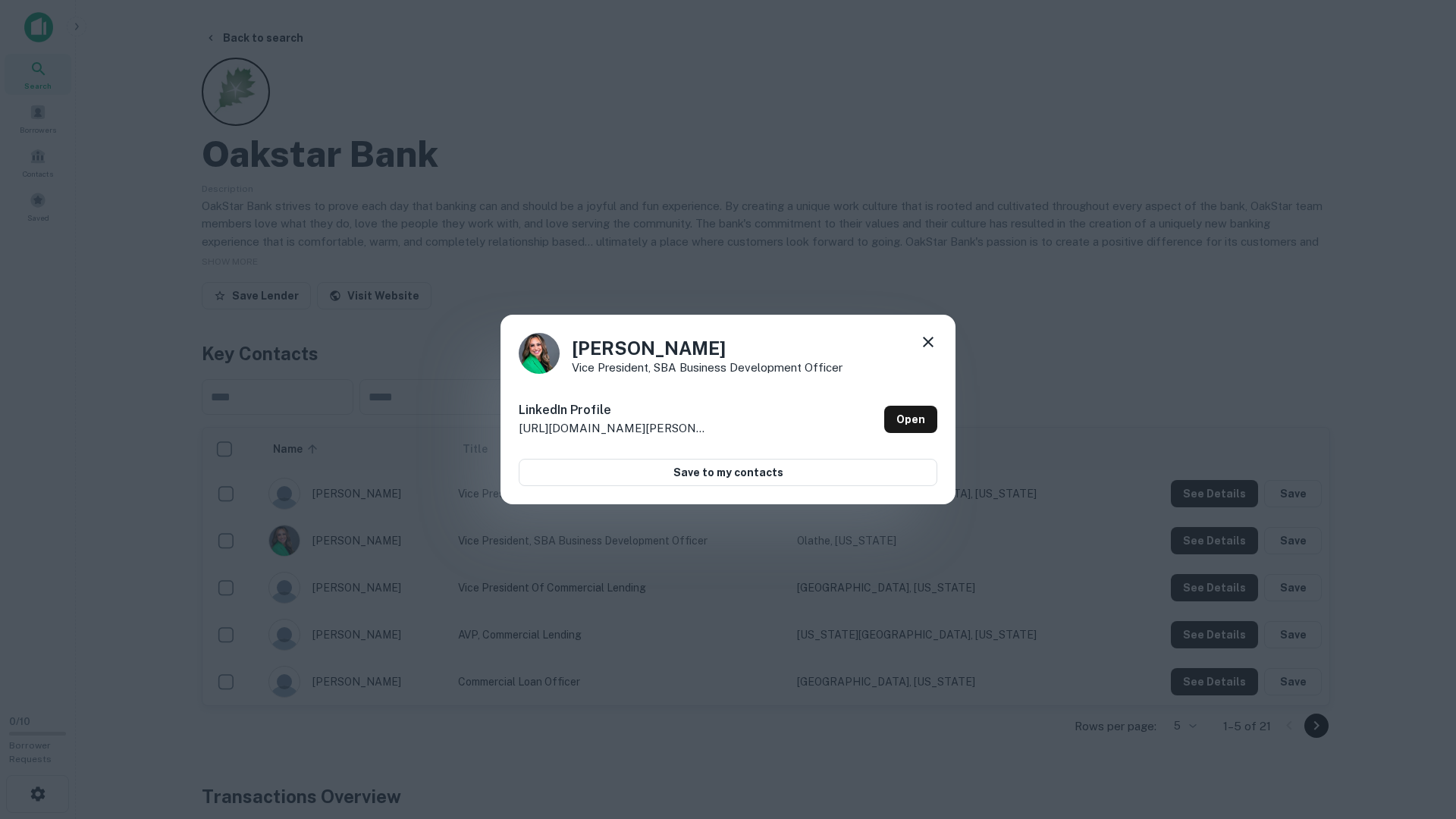
click at [938, 341] on div "Erika Drake Vice President, SBA Business Development Officer LinkedIn Profile h…" at bounding box center [728, 410] width 455 height 190
click at [929, 341] on icon at bounding box center [929, 342] width 11 height 11
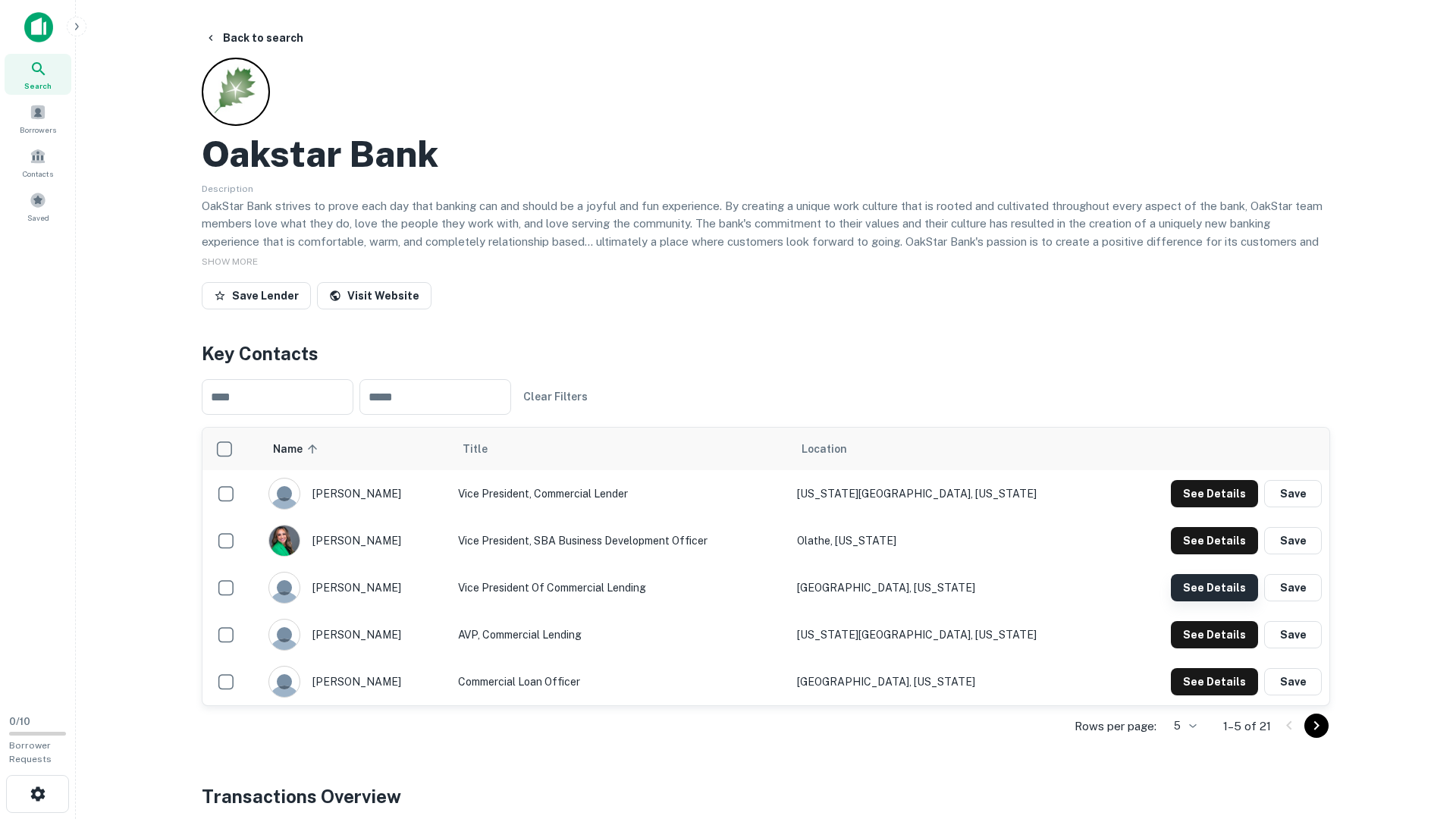
click at [1197, 507] on button "See Details" at bounding box center [1214, 493] width 87 height 27
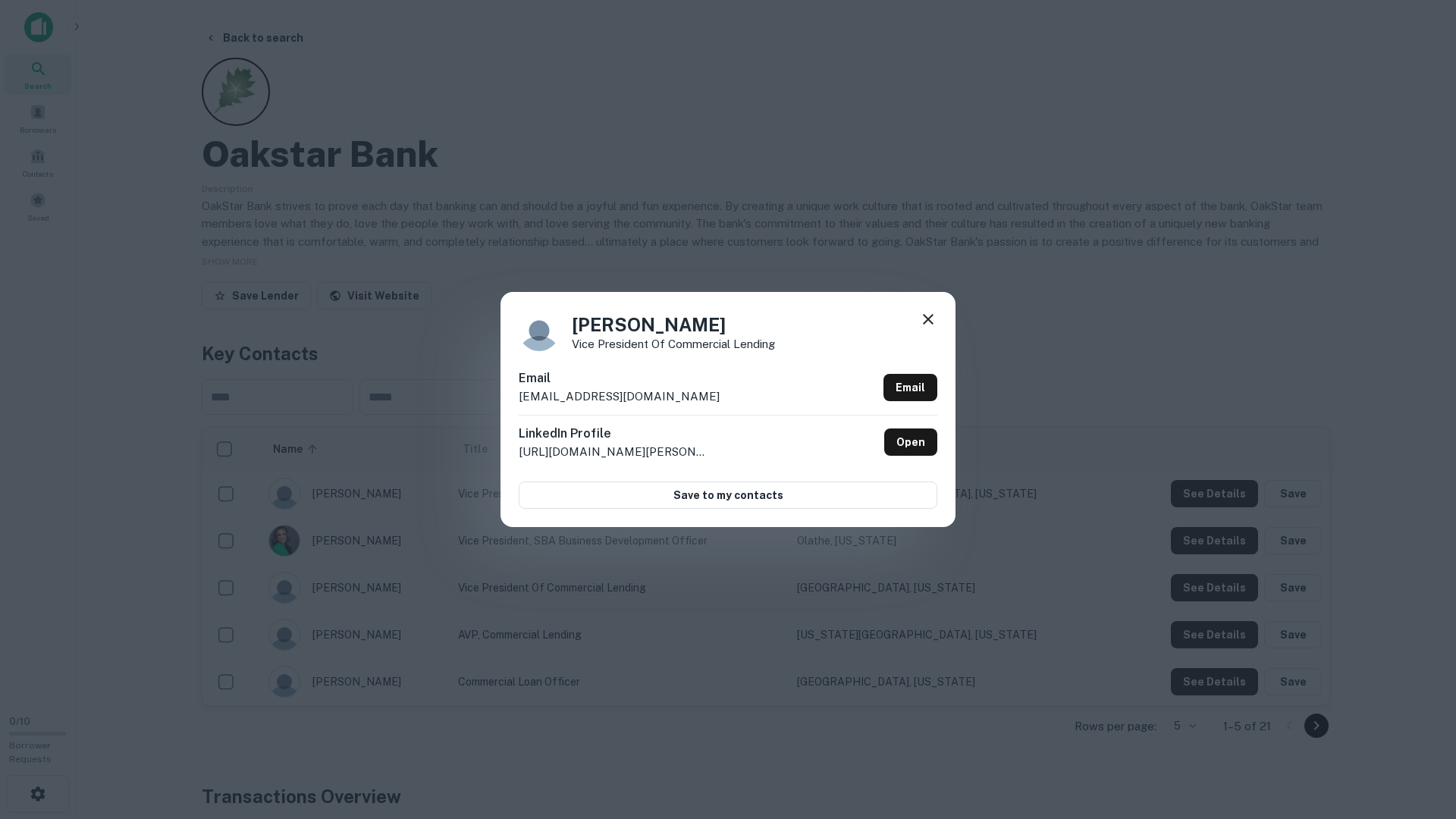
click at [931, 325] on icon at bounding box center [928, 319] width 18 height 18
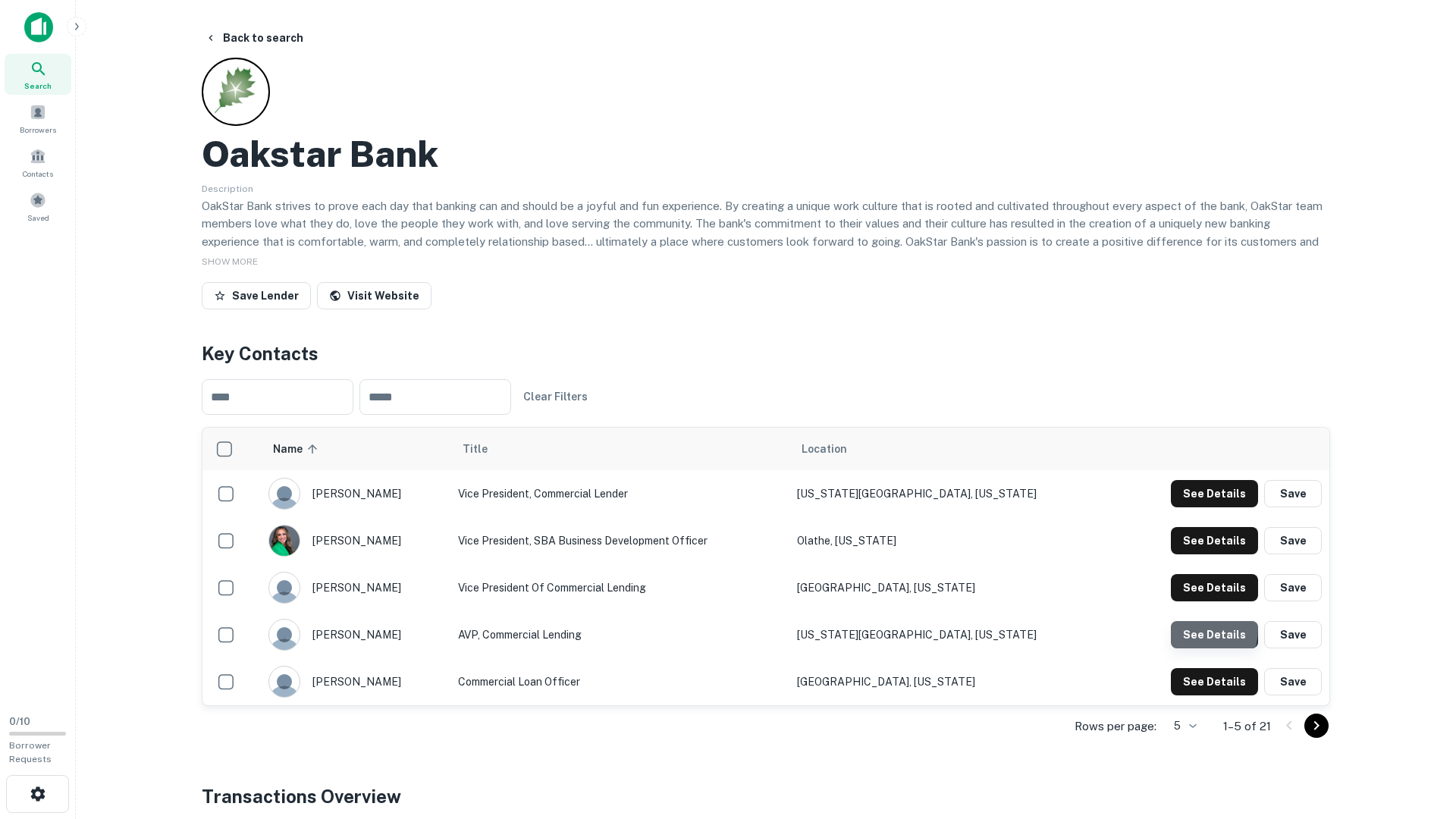
click at [1184, 507] on button "See Details" at bounding box center [1214, 493] width 87 height 27
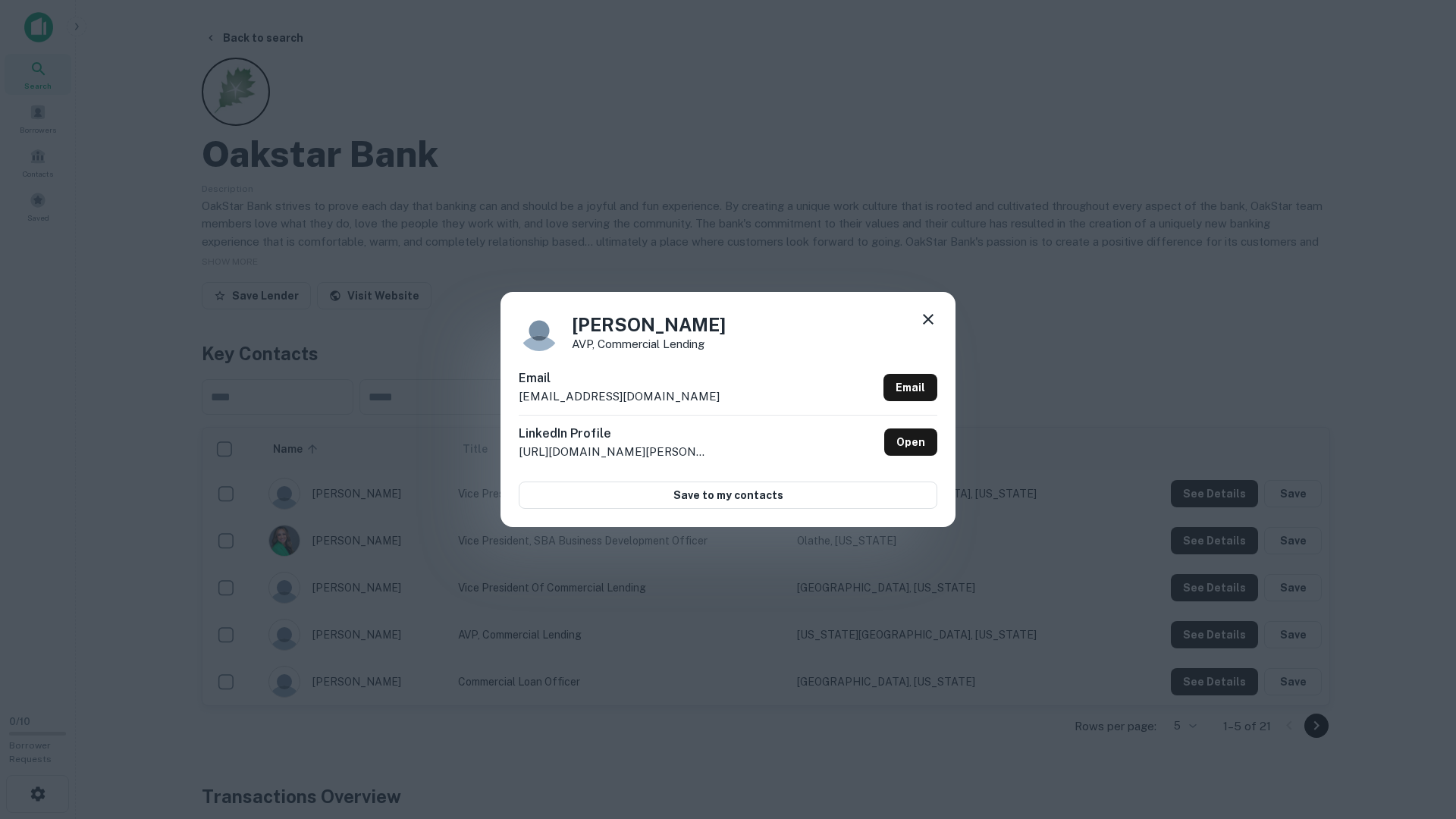
click at [921, 330] on div at bounding box center [928, 322] width 18 height 24
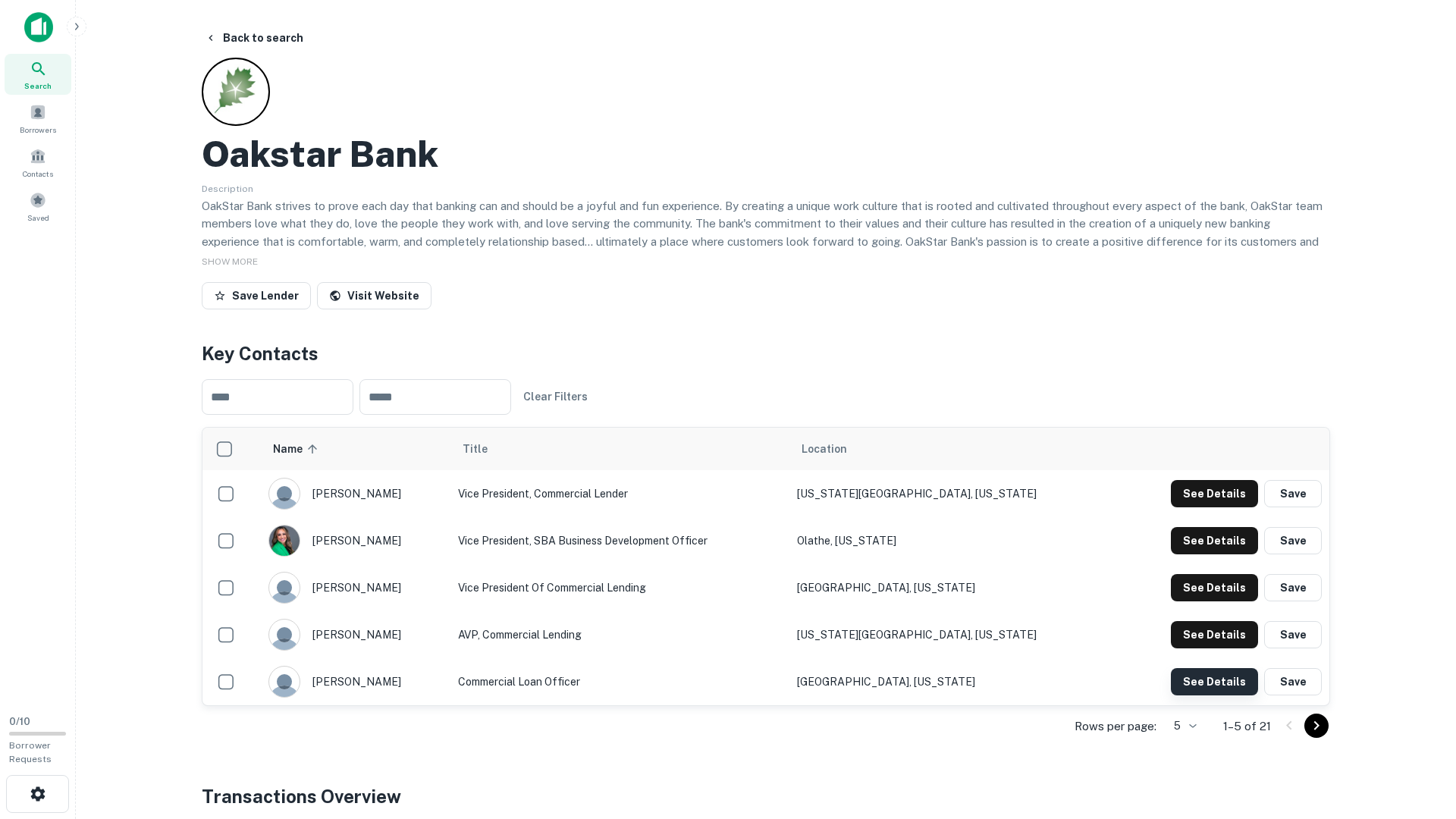
click at [1210, 507] on button "See Details" at bounding box center [1214, 493] width 87 height 27
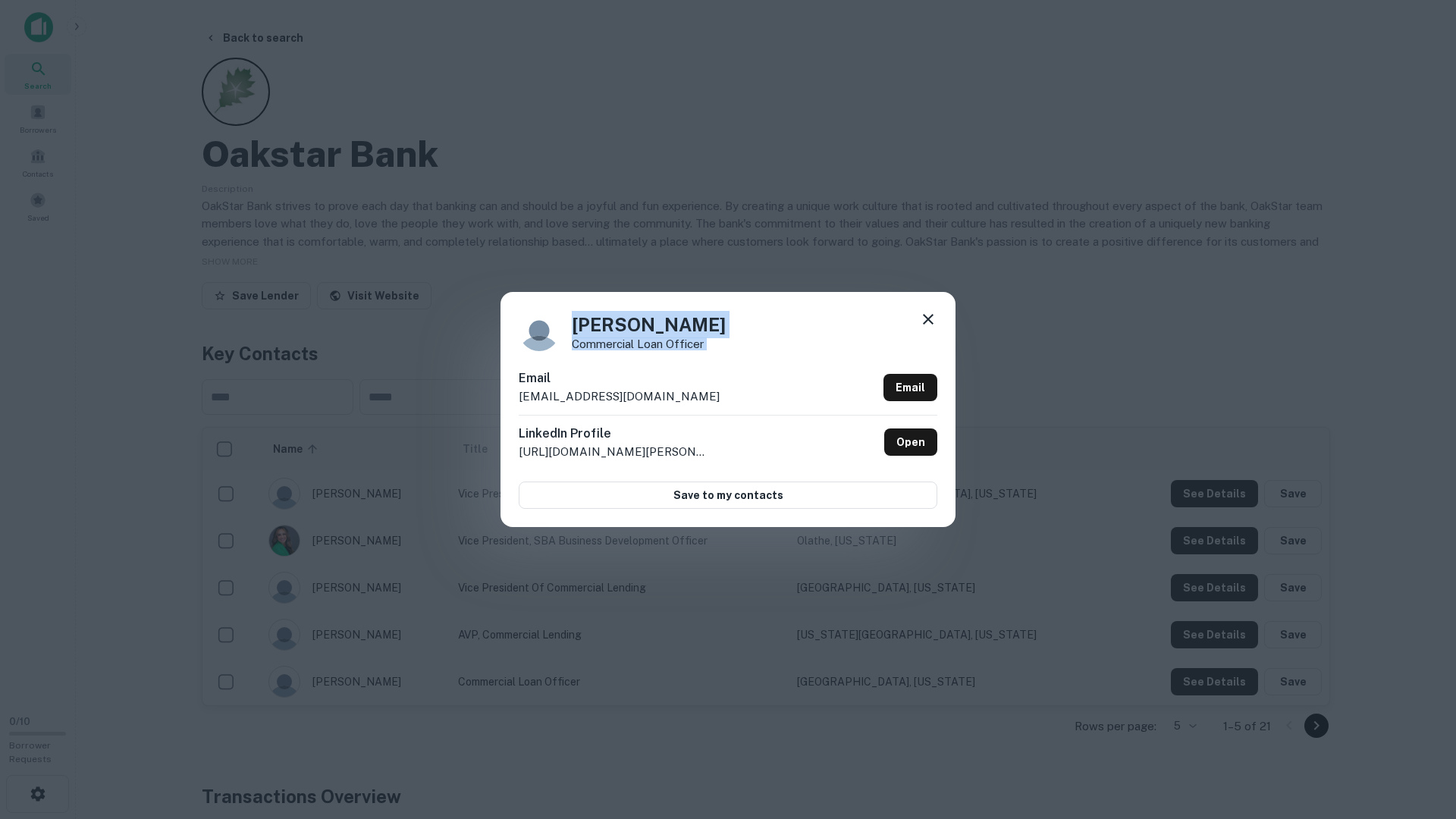
click at [924, 309] on div "Zak Banks Commercial Loan Officer Email zbanks@oakstarbank.com Email LinkedIn P…" at bounding box center [728, 409] width 455 height 235
click at [925, 317] on icon at bounding box center [929, 319] width 11 height 11
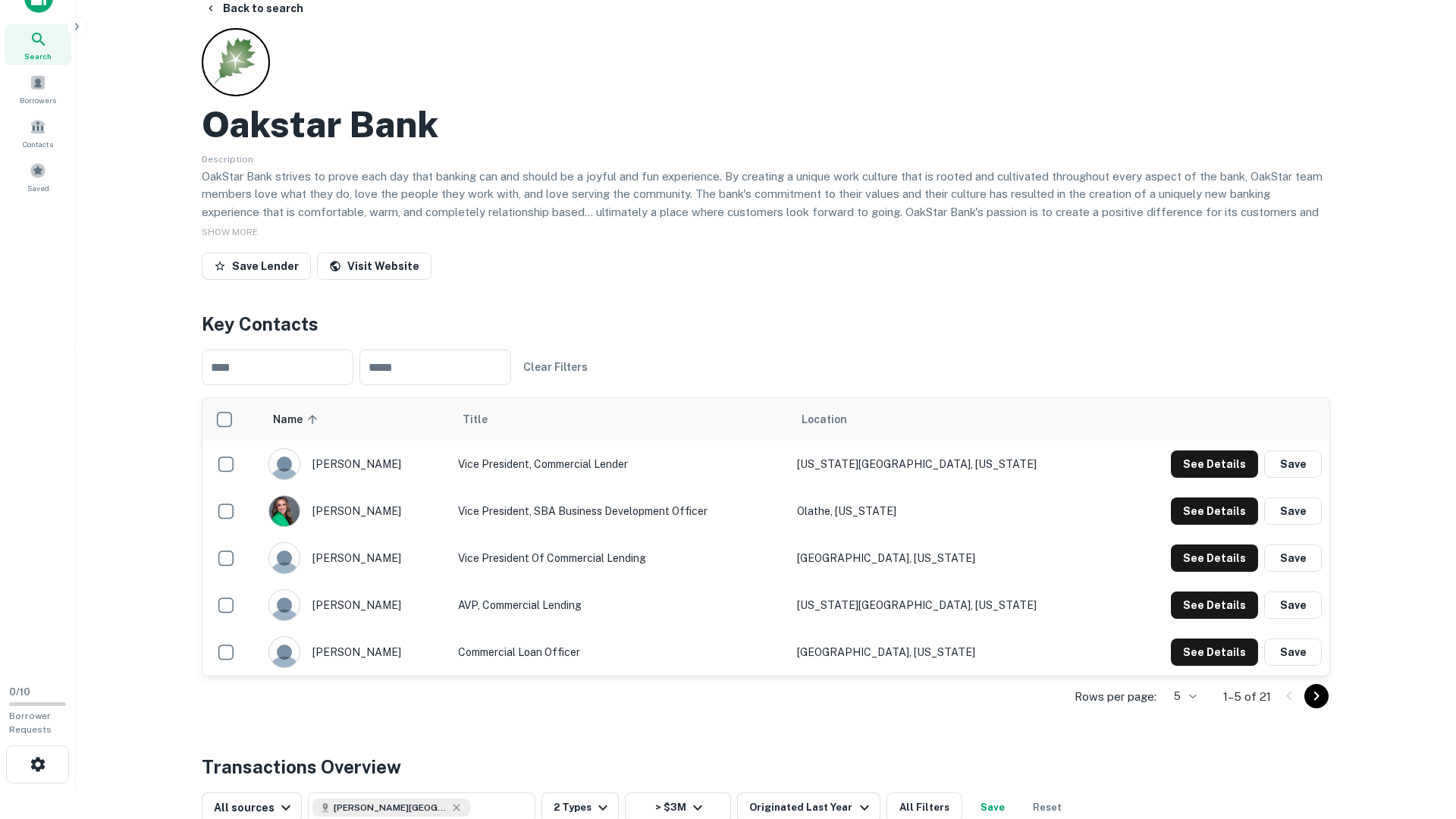
scroll to position [40, 0]
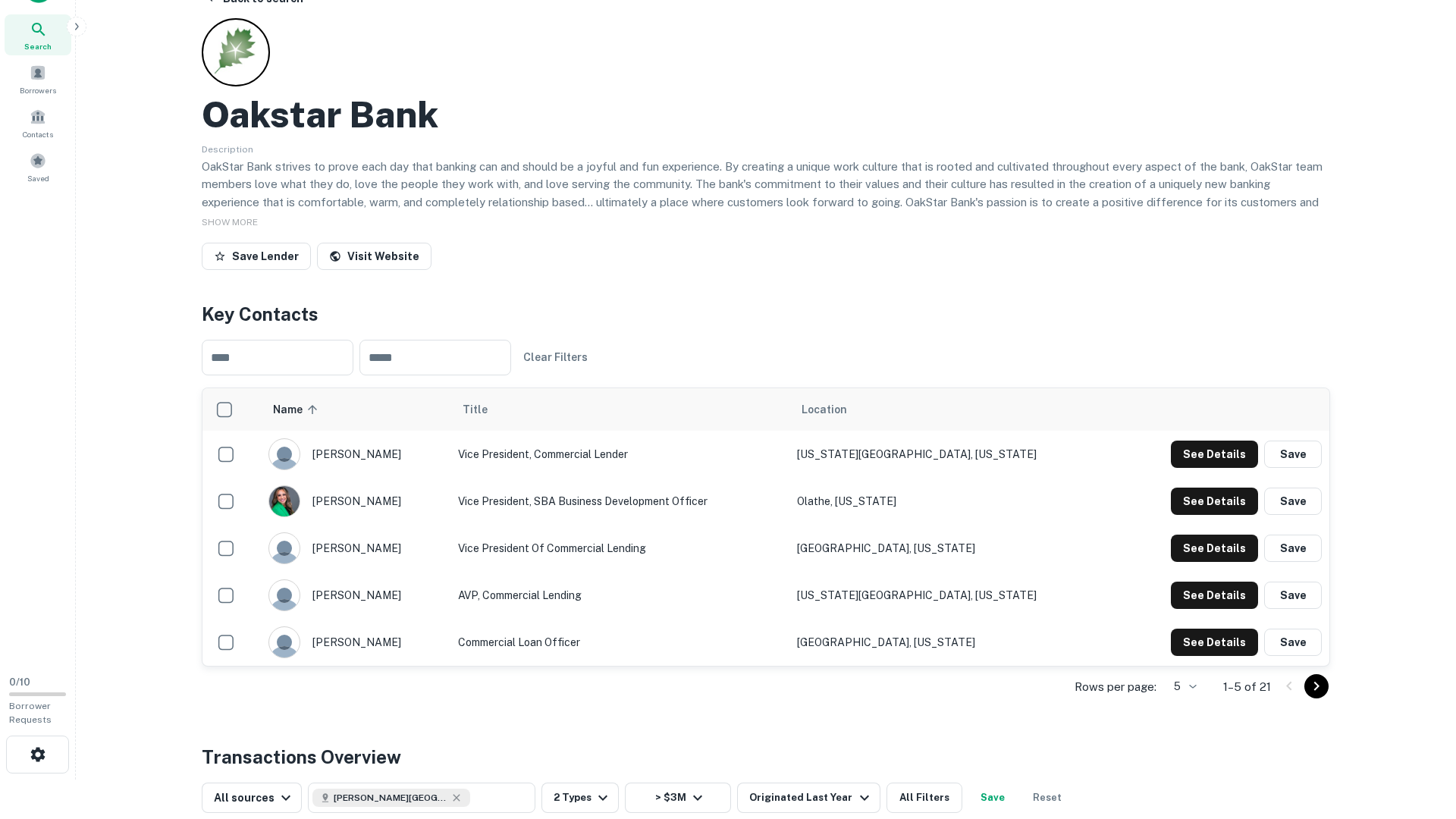
click at [1318, 664] on icon "Go to next page" at bounding box center [1317, 686] width 5 height 9
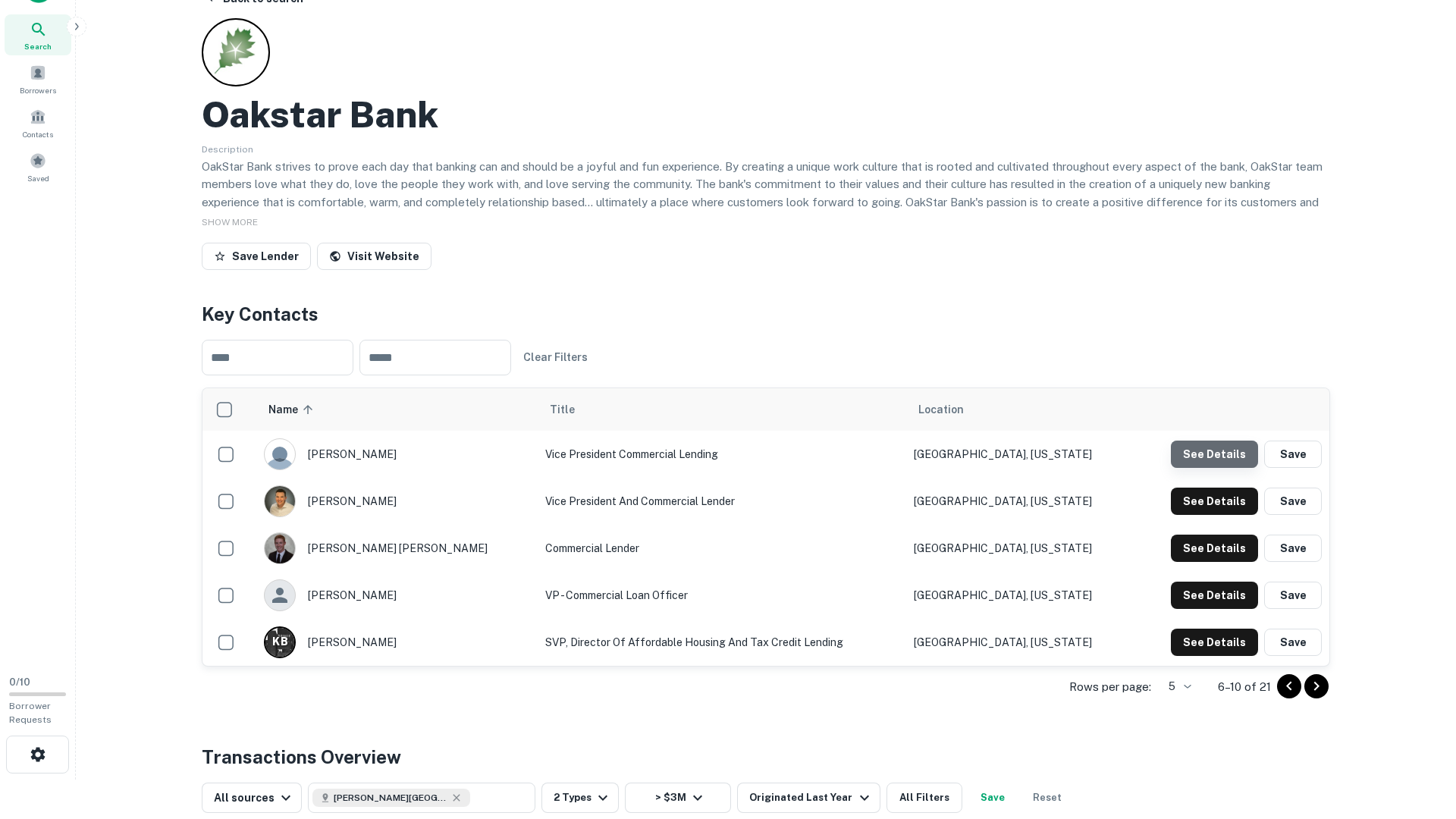
click at [1224, 449] on button "See Details" at bounding box center [1214, 454] width 87 height 27
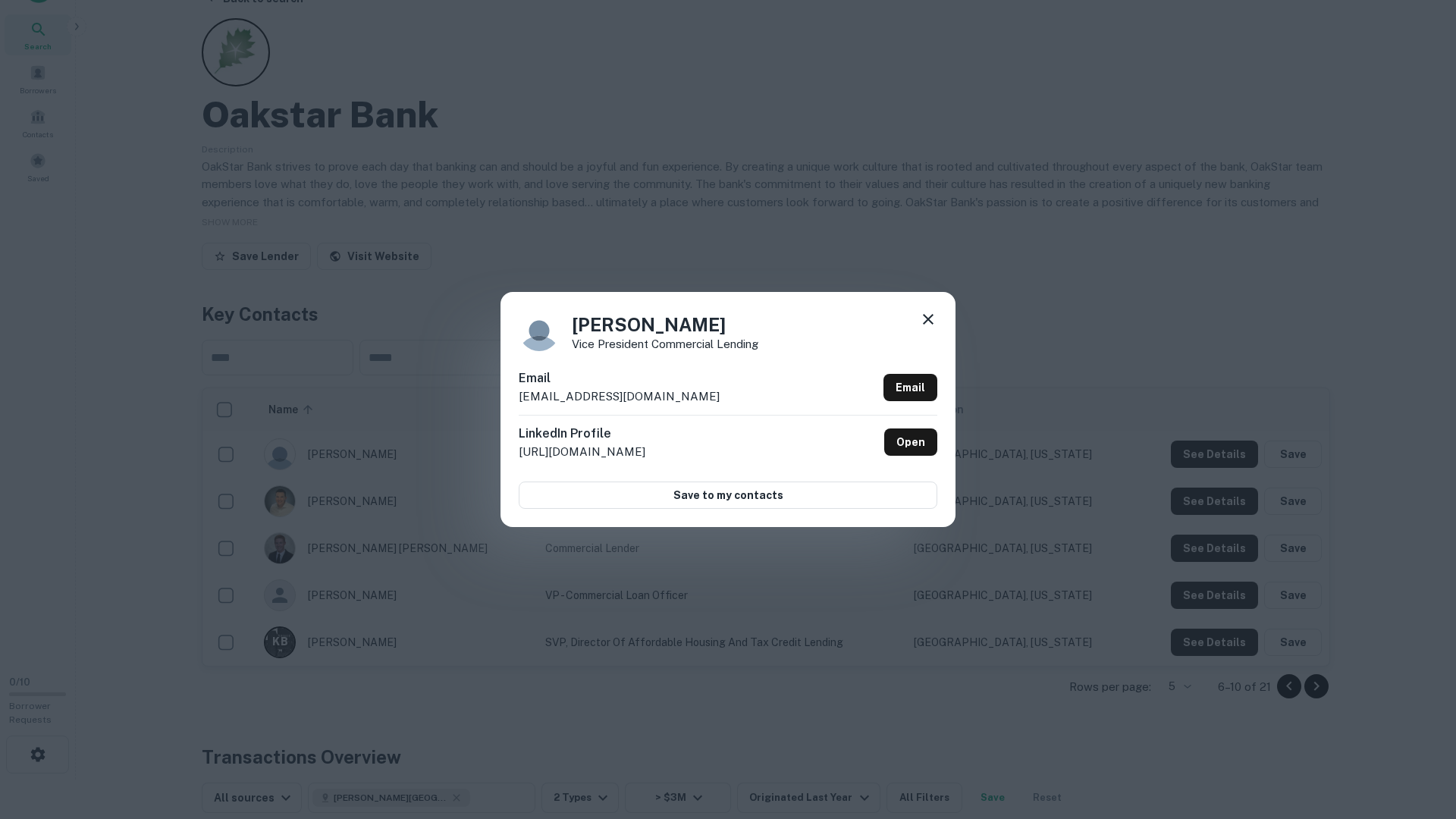
click at [928, 320] on icon at bounding box center [928, 319] width 18 height 18
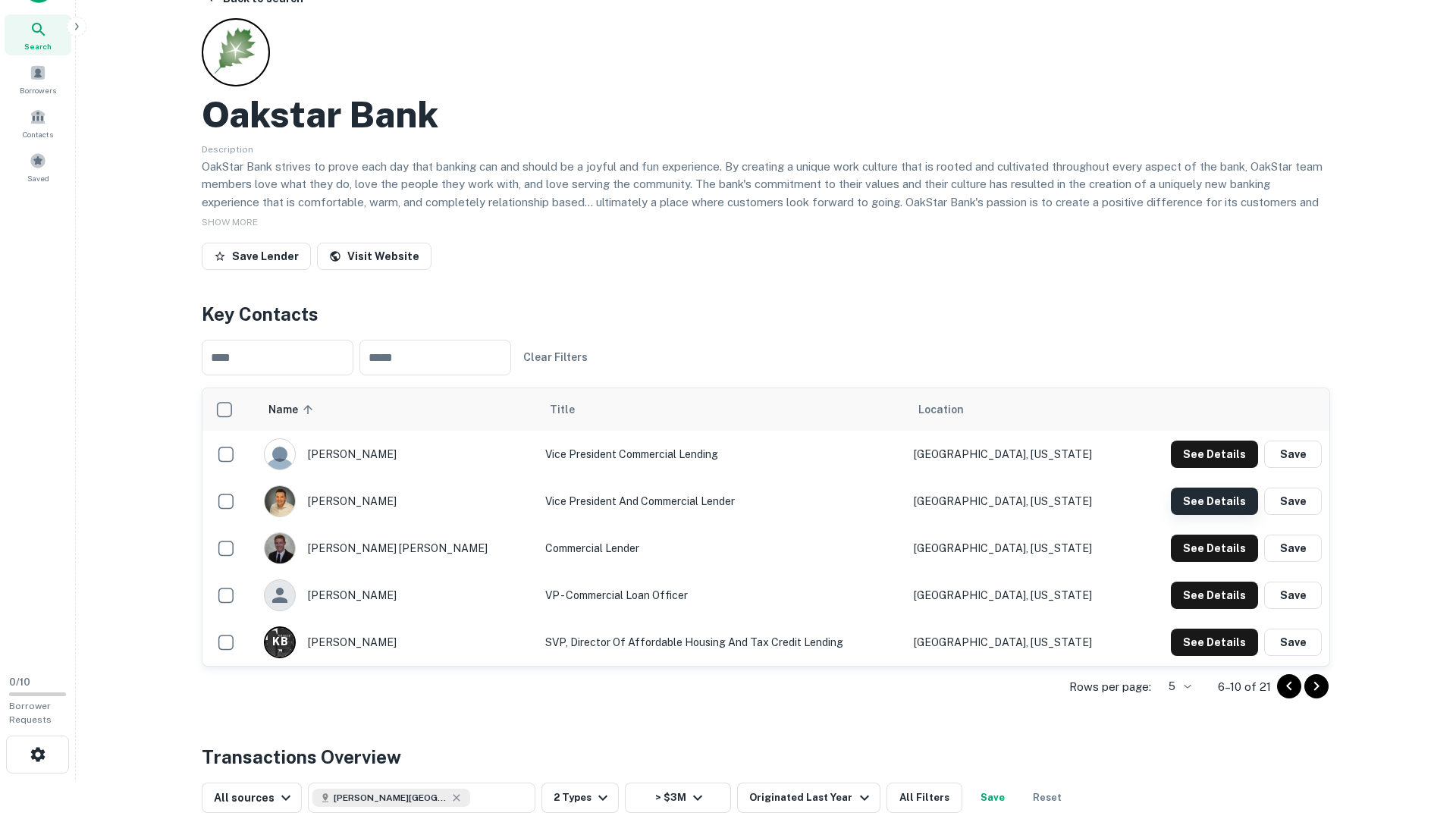
click at [1215, 468] on button "See Details" at bounding box center [1214, 454] width 87 height 27
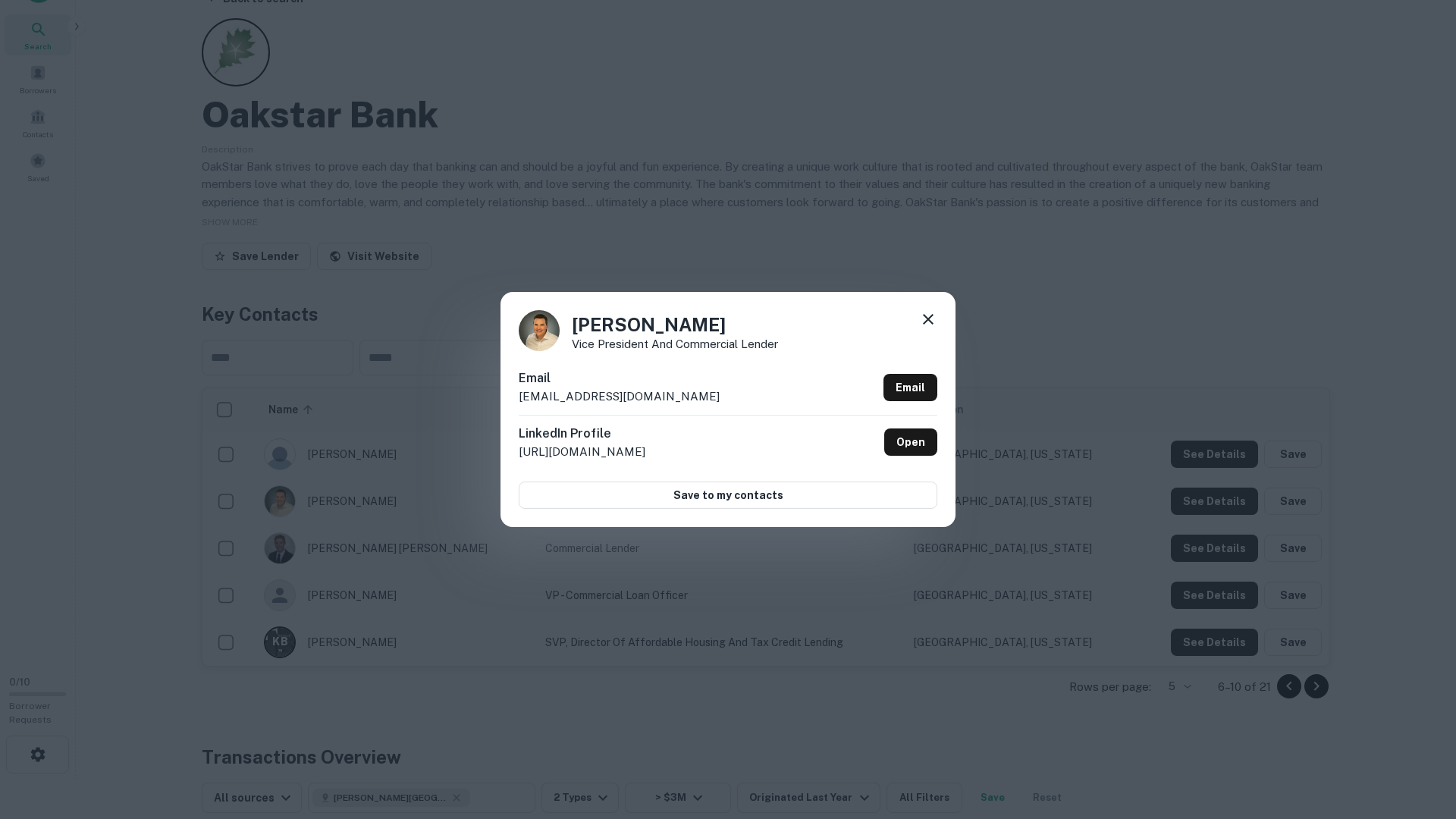
click at [929, 316] on icon at bounding box center [928, 319] width 18 height 18
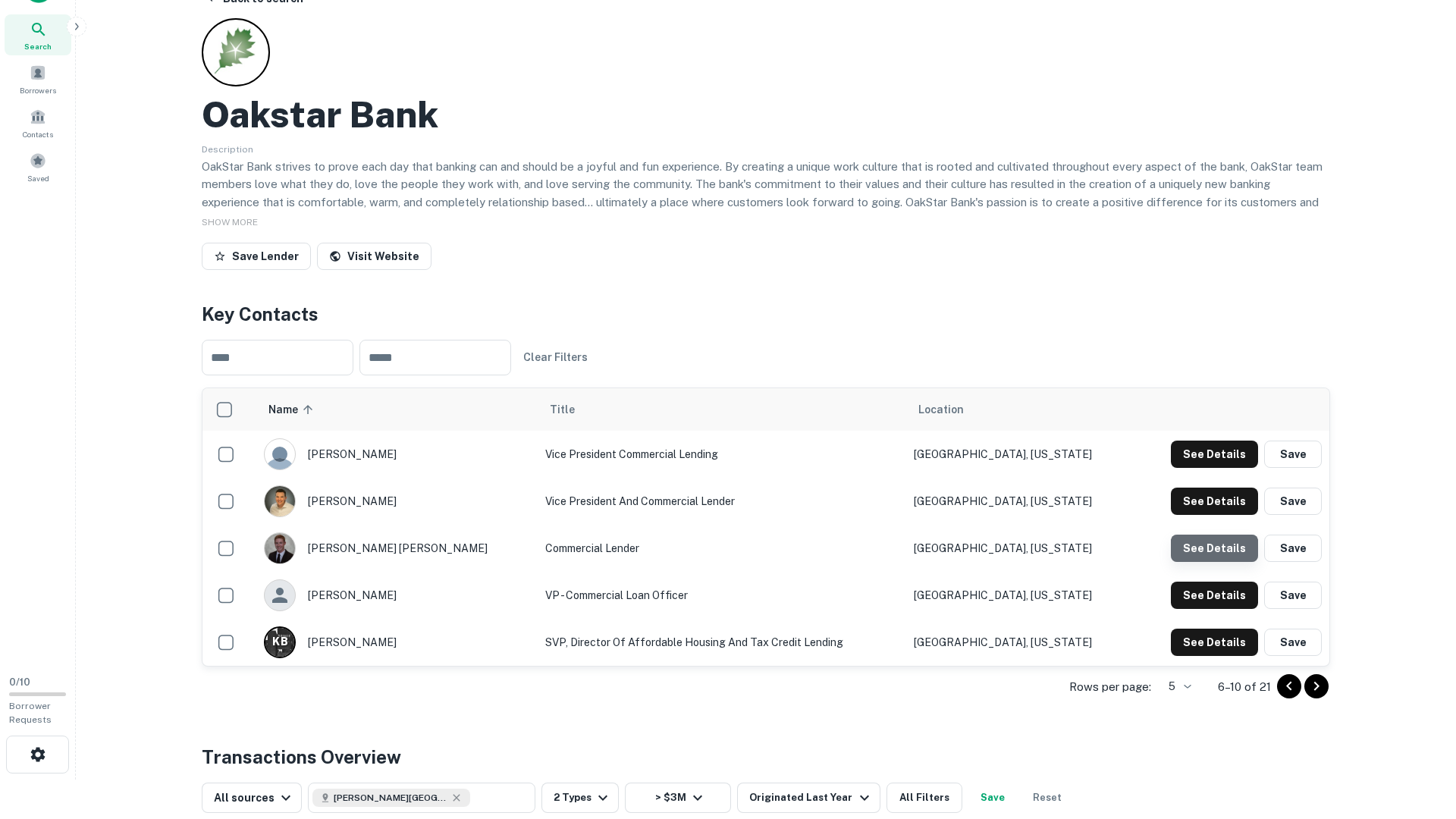
click at [1219, 468] on button "See Details" at bounding box center [1214, 454] width 87 height 27
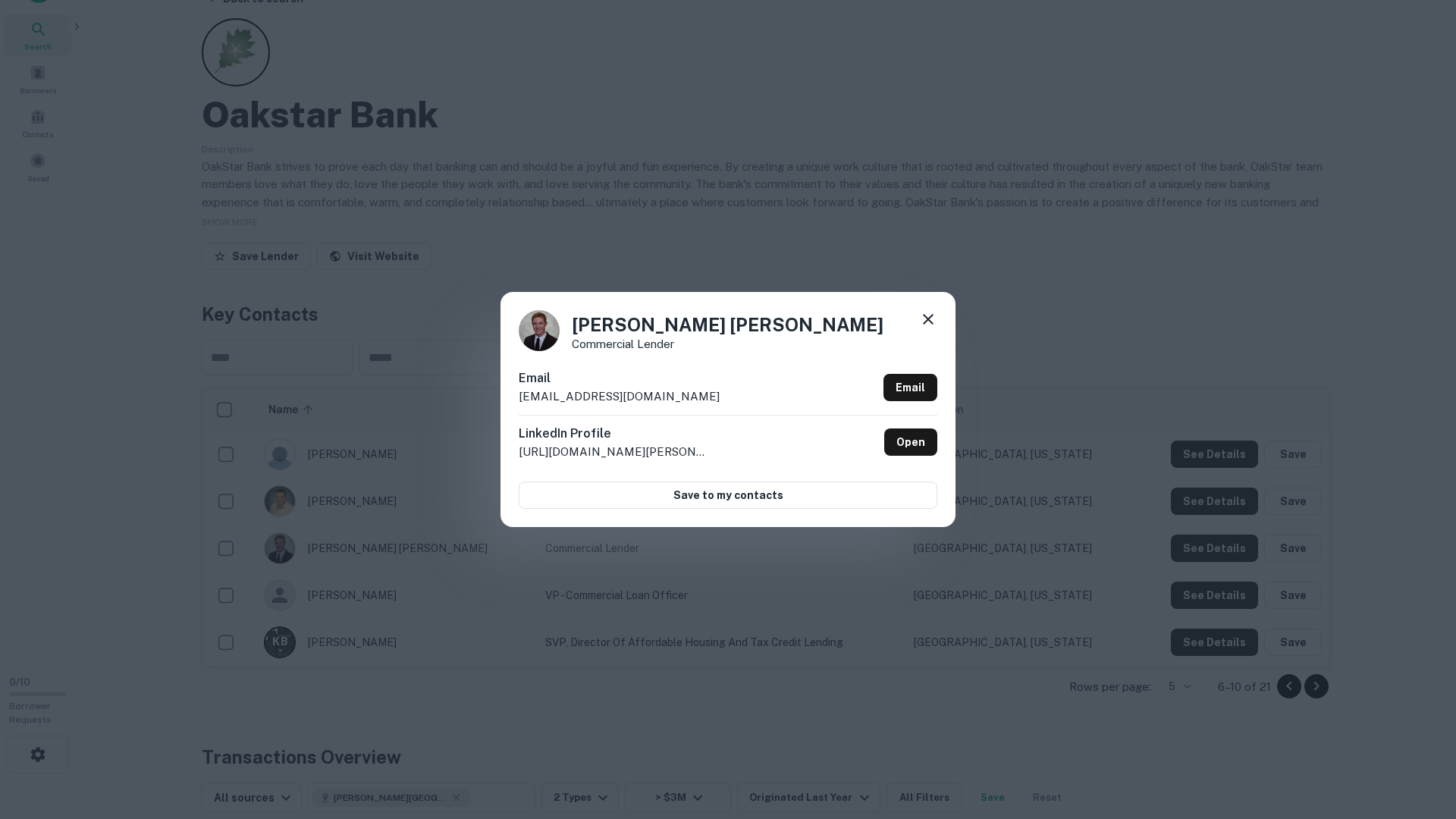
click at [934, 319] on icon at bounding box center [928, 319] width 18 height 18
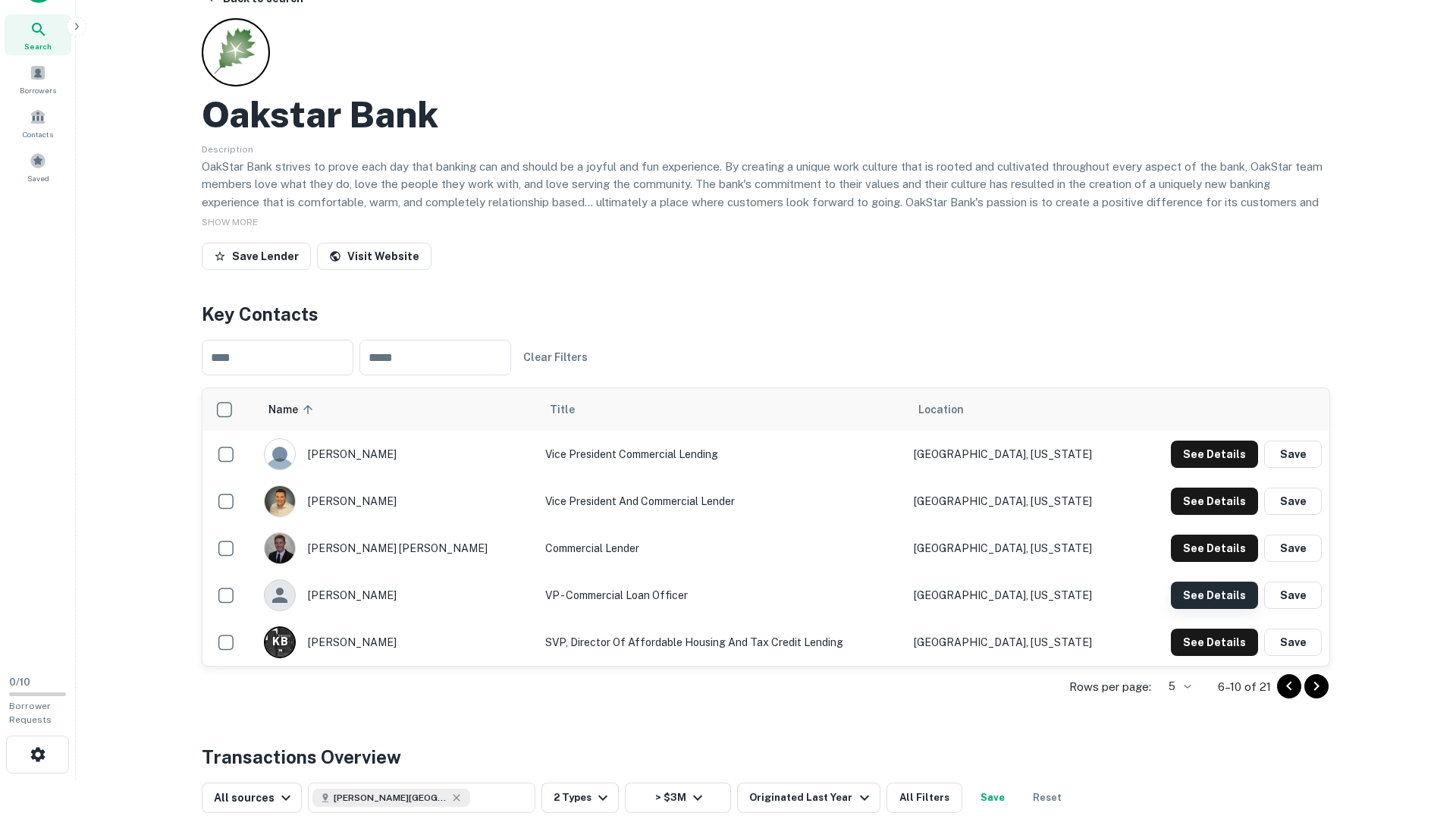
click at [1198, 468] on button "See Details" at bounding box center [1214, 454] width 87 height 27
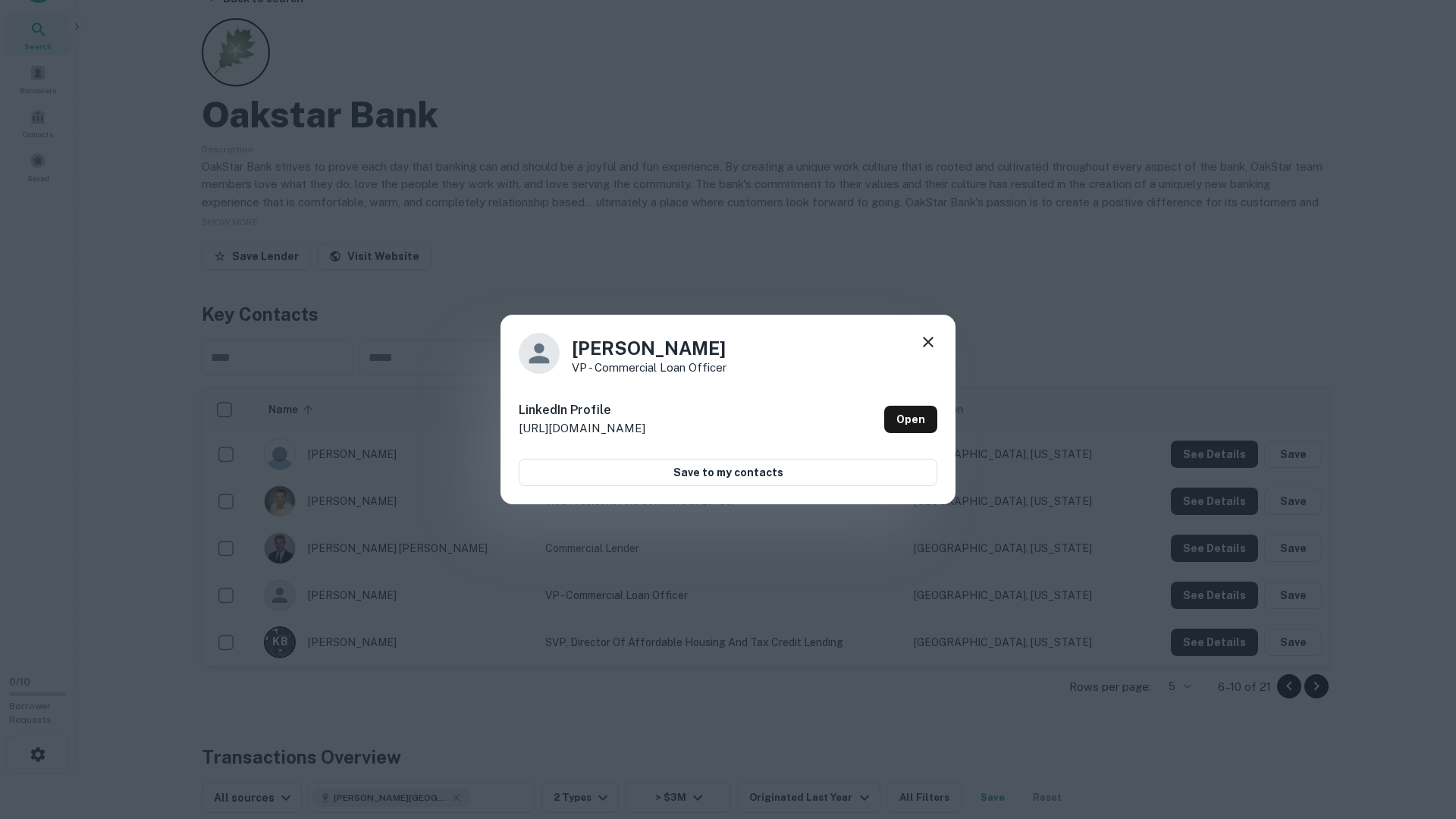
click at [930, 343] on icon at bounding box center [928, 342] width 18 height 18
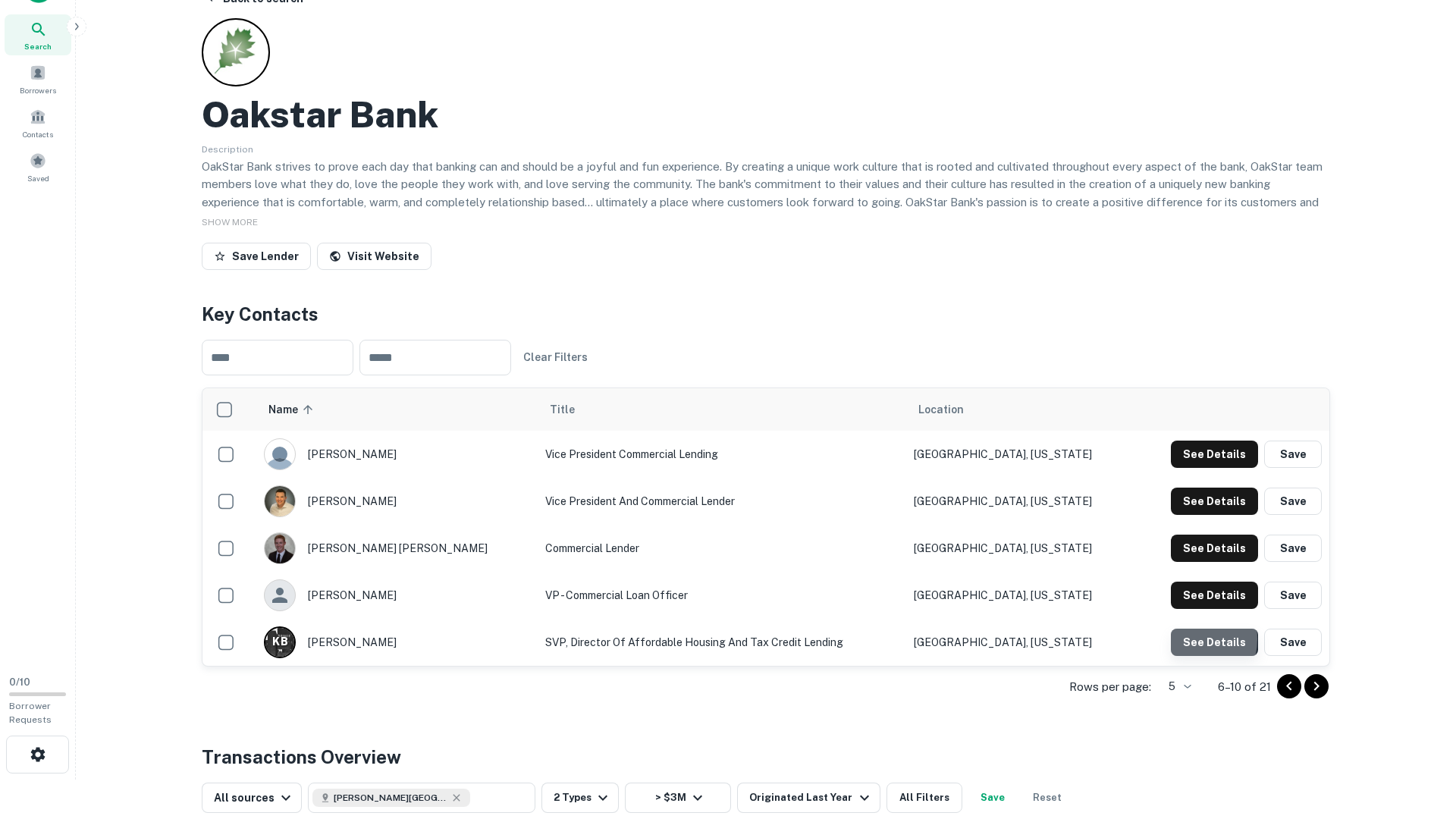
click at [1183, 468] on button "See Details" at bounding box center [1214, 454] width 87 height 27
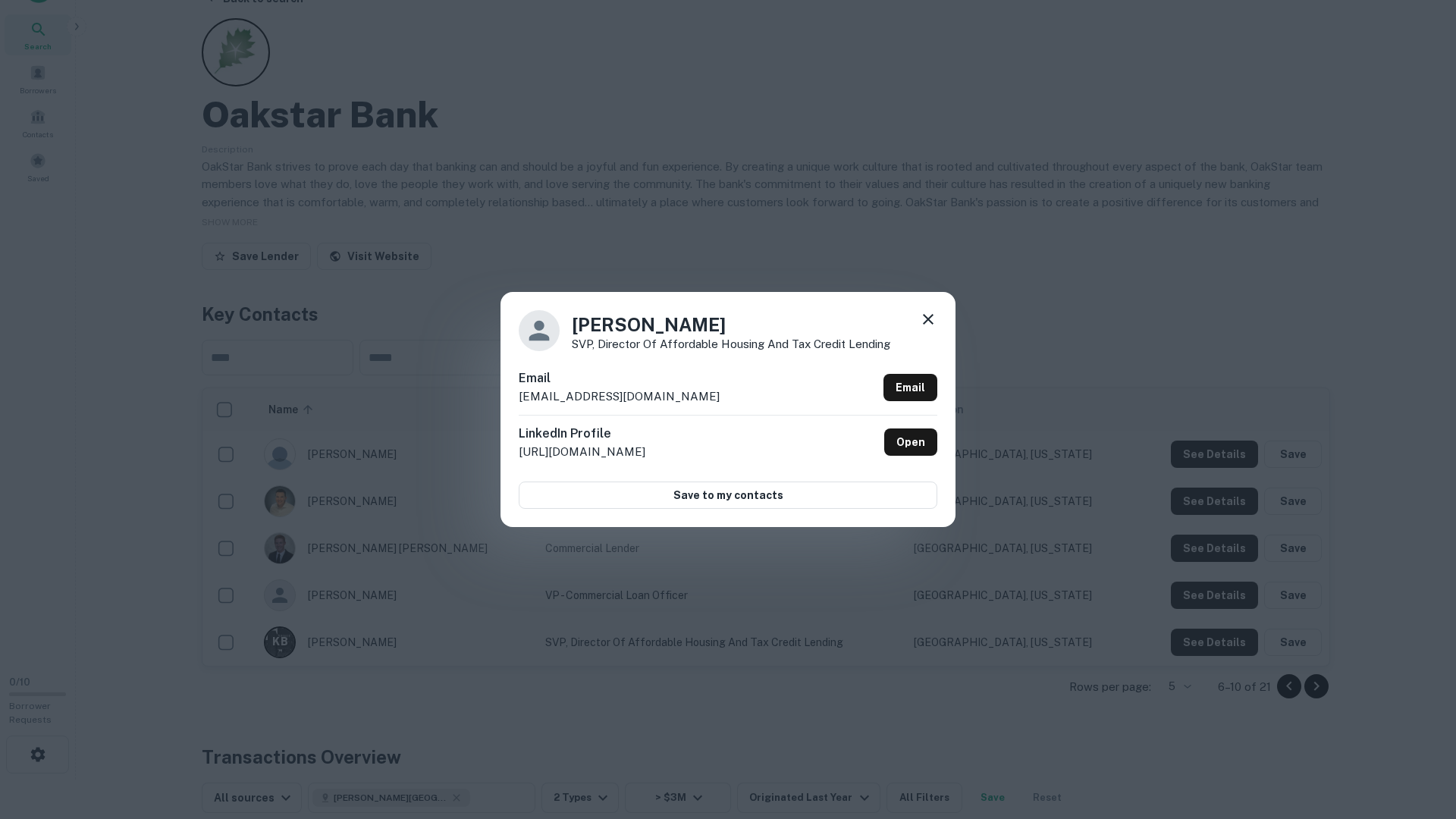
click at [935, 313] on icon at bounding box center [928, 319] width 18 height 18
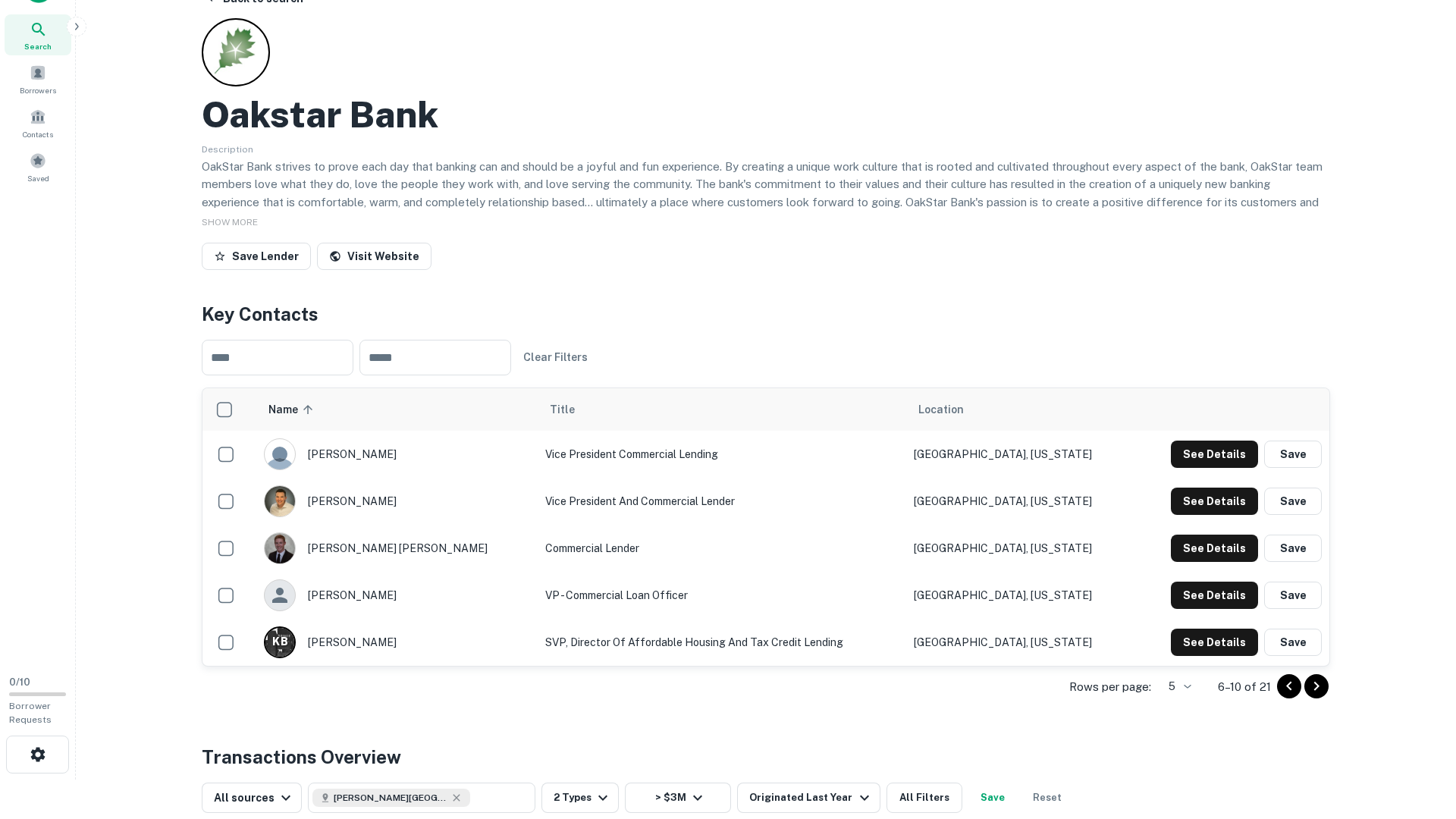
click at [1318, 664] on icon "Go to next page" at bounding box center [1316, 686] width 18 height 18
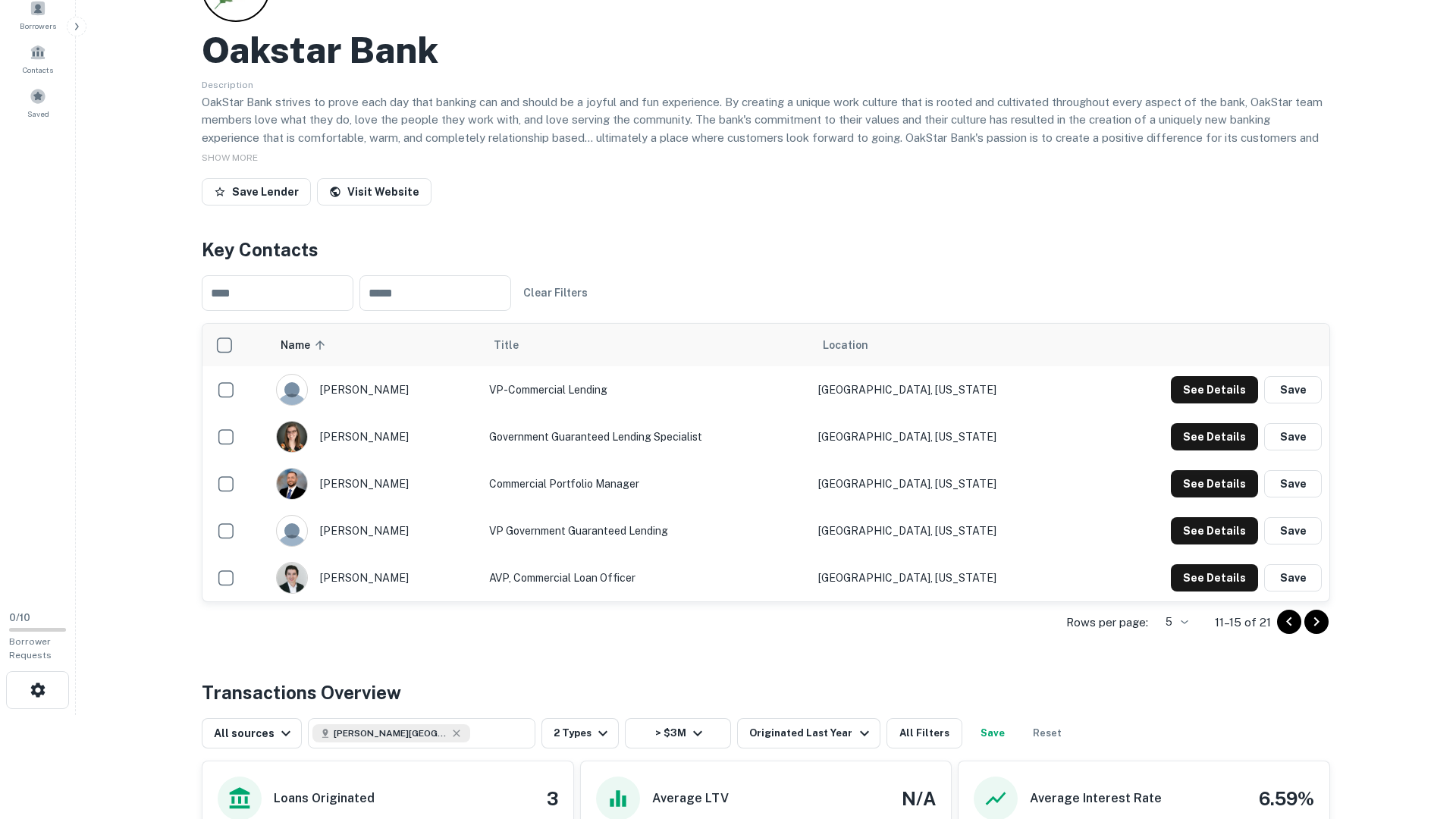
scroll to position [103, 0]
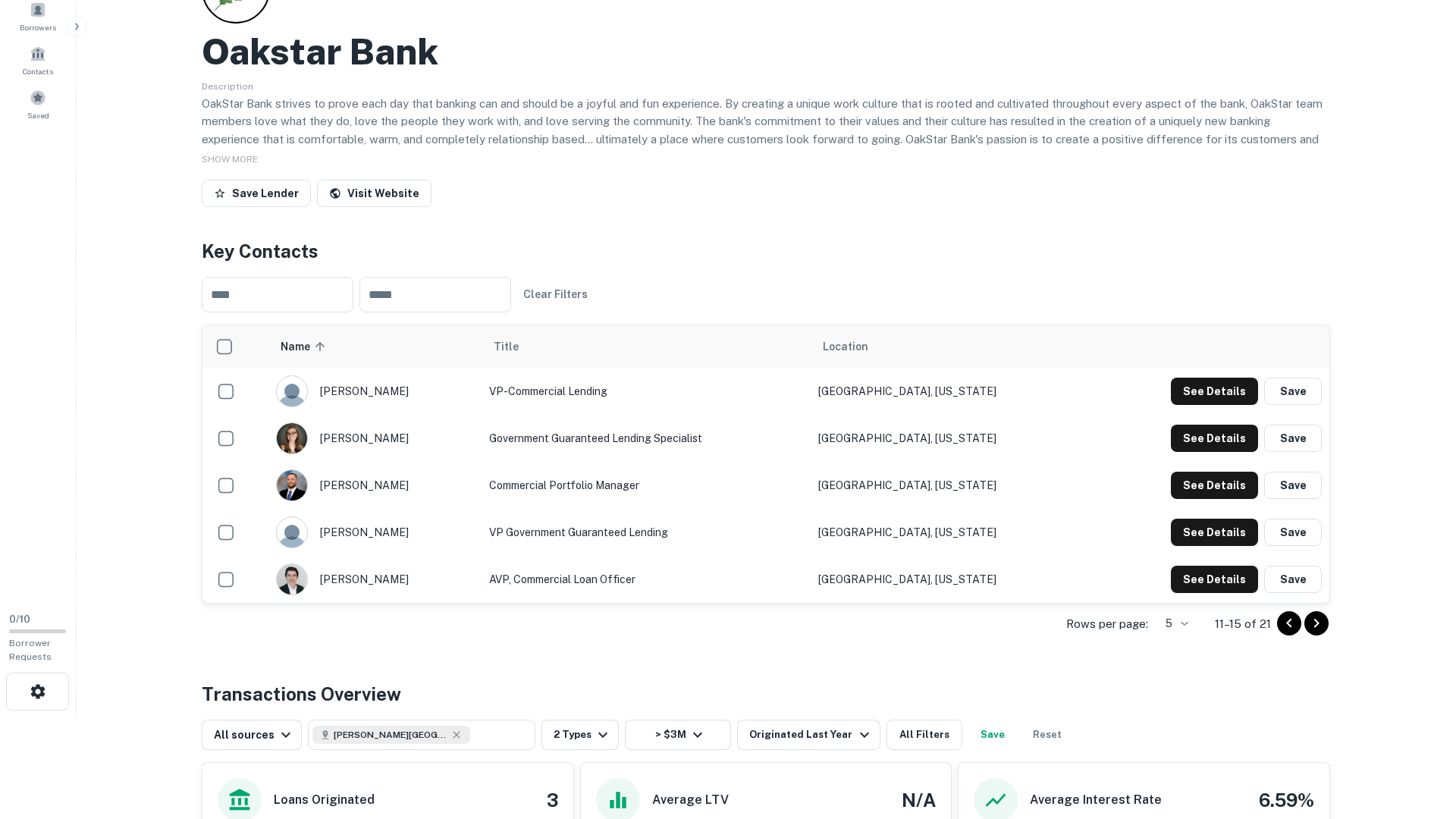
click at [1316, 623] on icon "Go to next page" at bounding box center [1316, 622] width 18 height 18
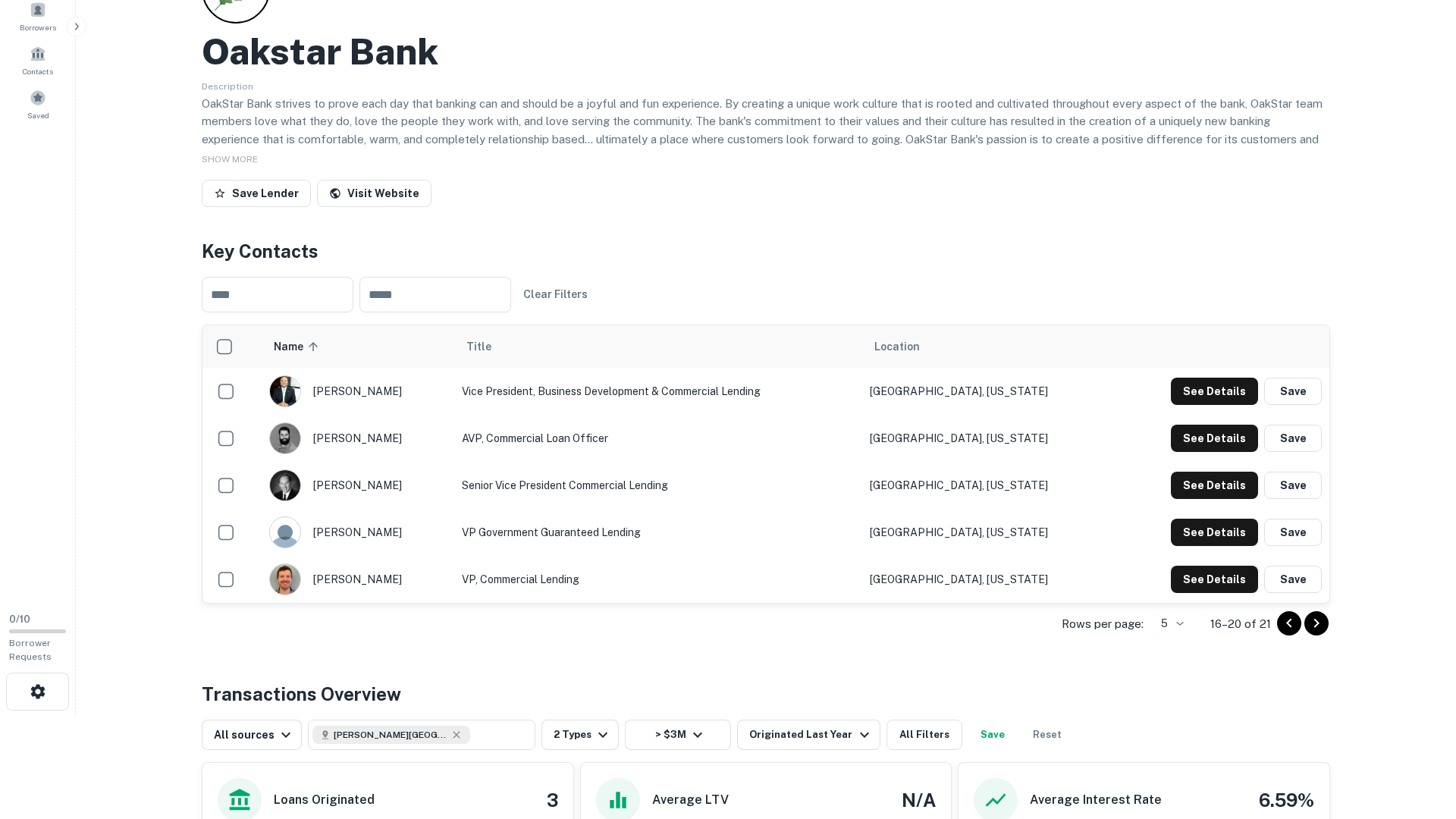
click at [1284, 627] on icon "Go to previous page" at bounding box center [1289, 622] width 18 height 18
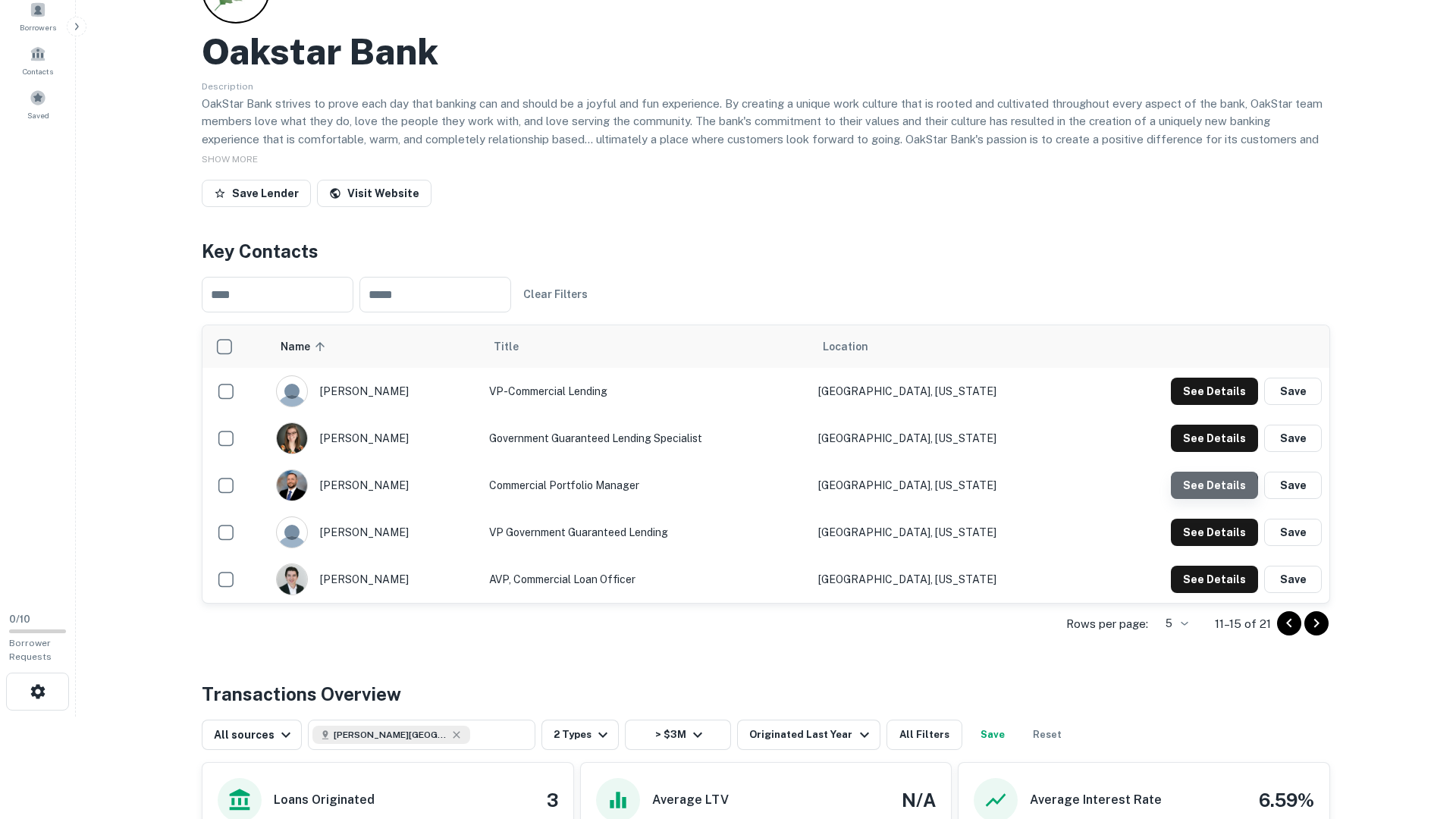
click at [1214, 405] on button "See Details" at bounding box center [1214, 391] width 87 height 27
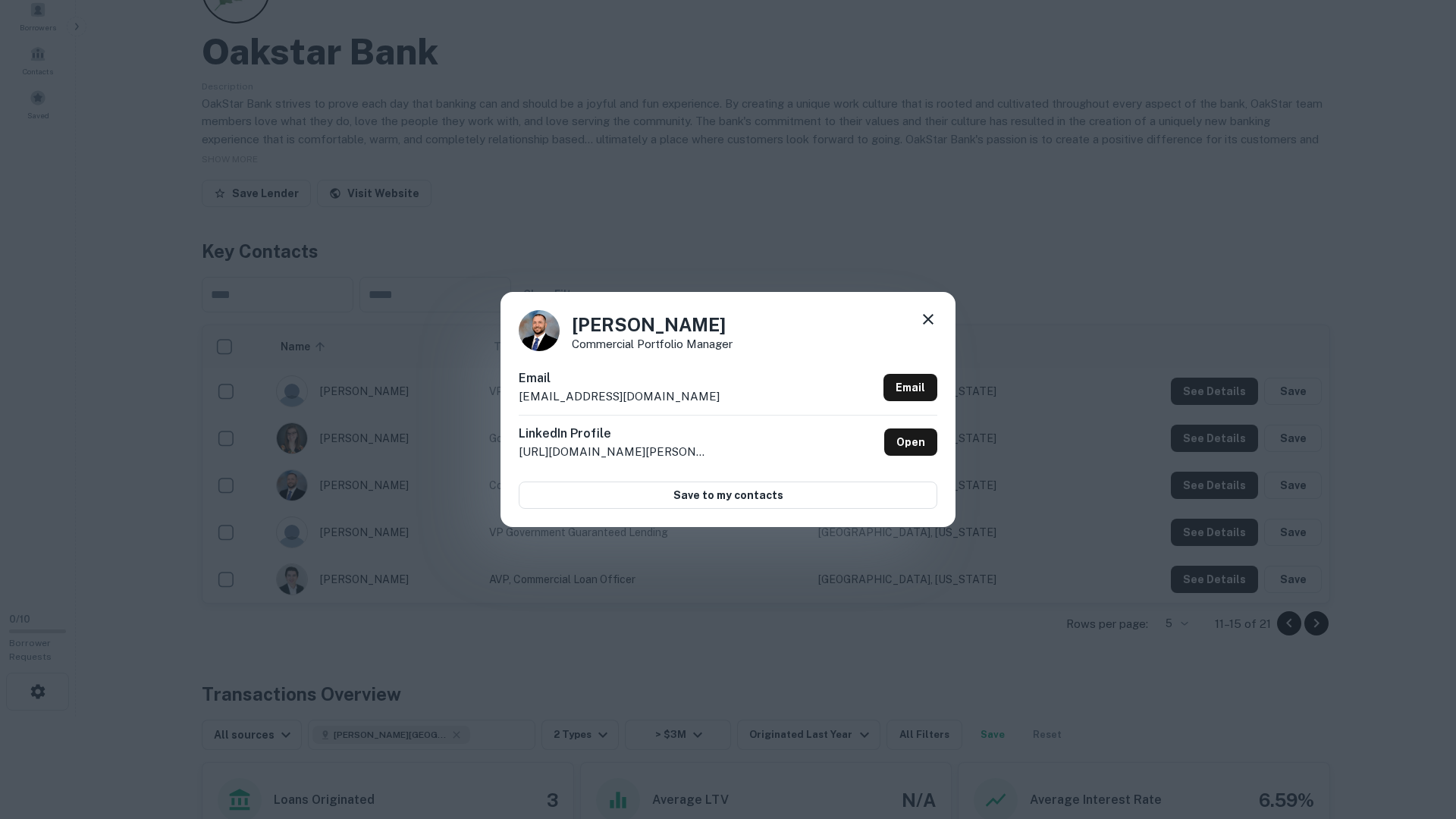
click at [929, 315] on icon at bounding box center [928, 319] width 18 height 18
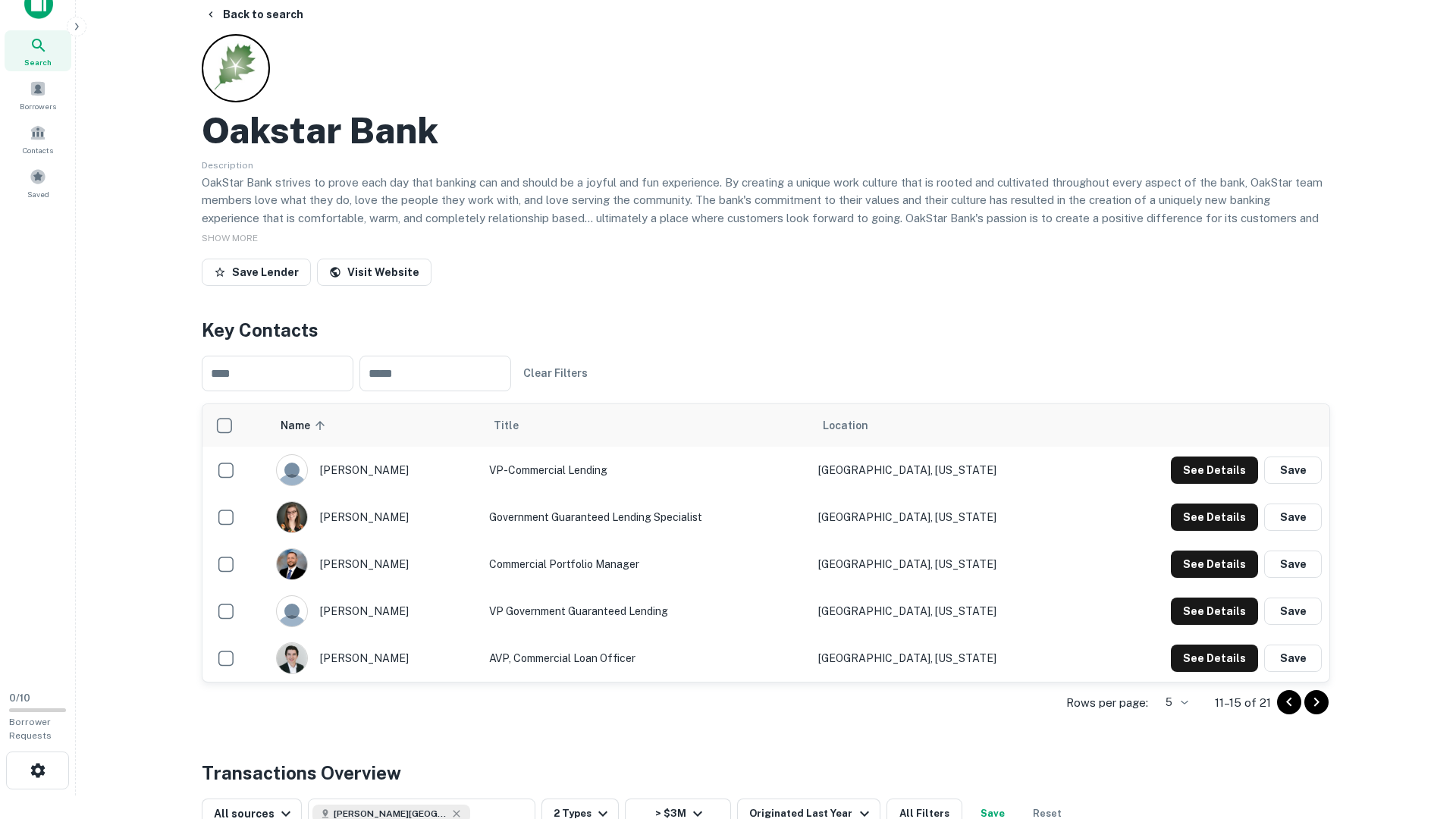
scroll to position [0, 0]
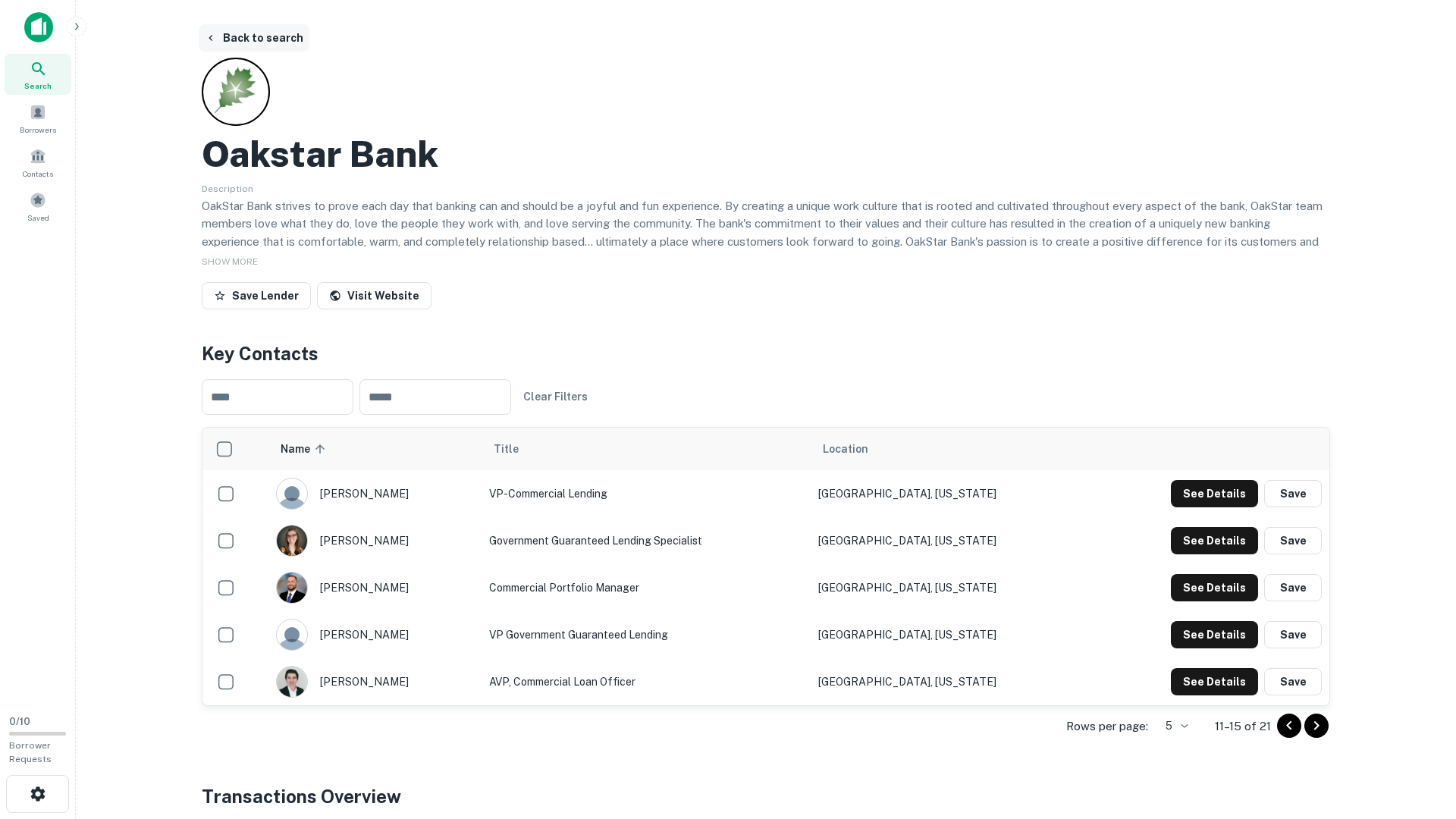
click at [256, 45] on button "Back to search" at bounding box center [254, 38] width 111 height 27
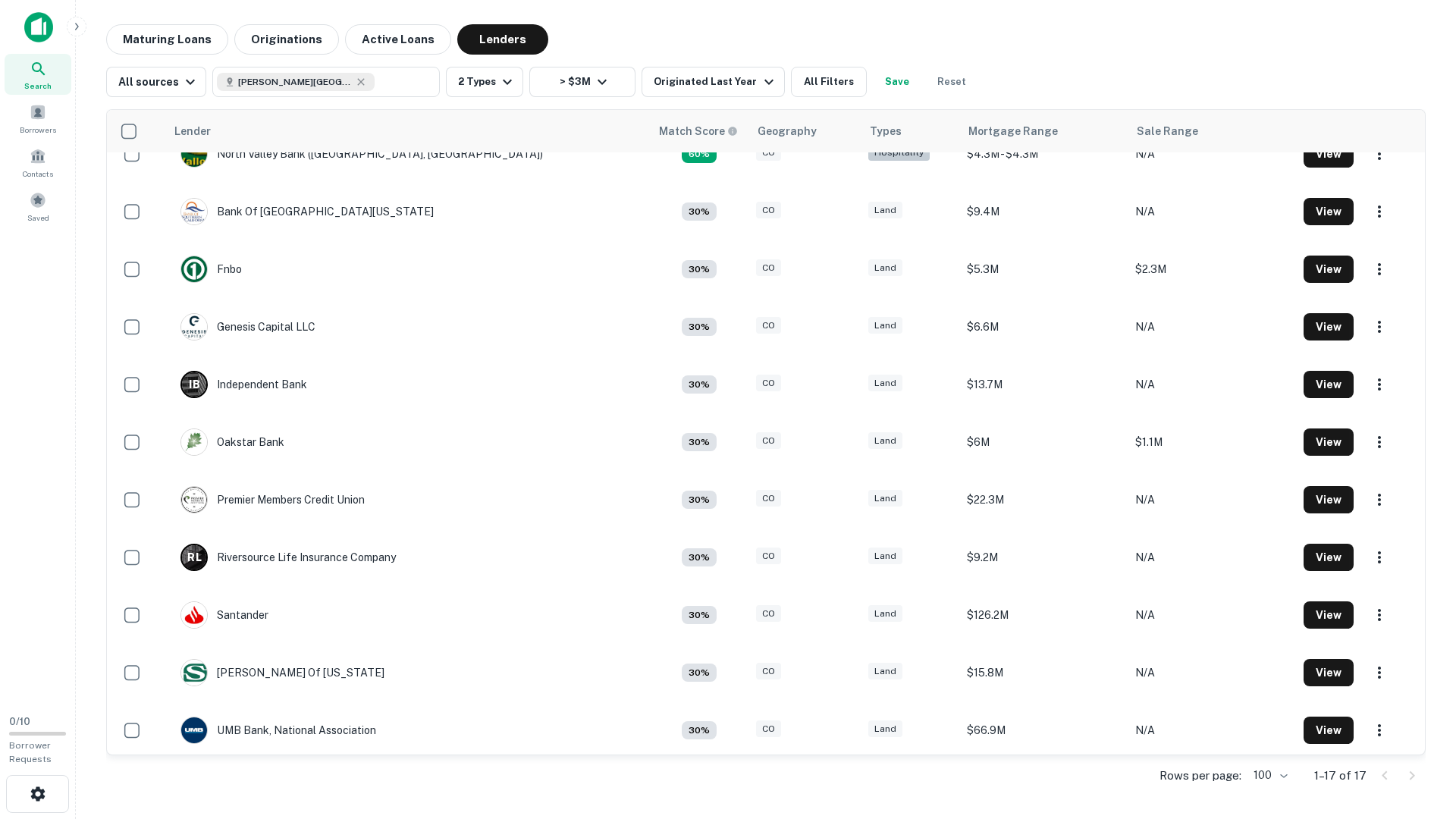
scroll to position [377, 0]
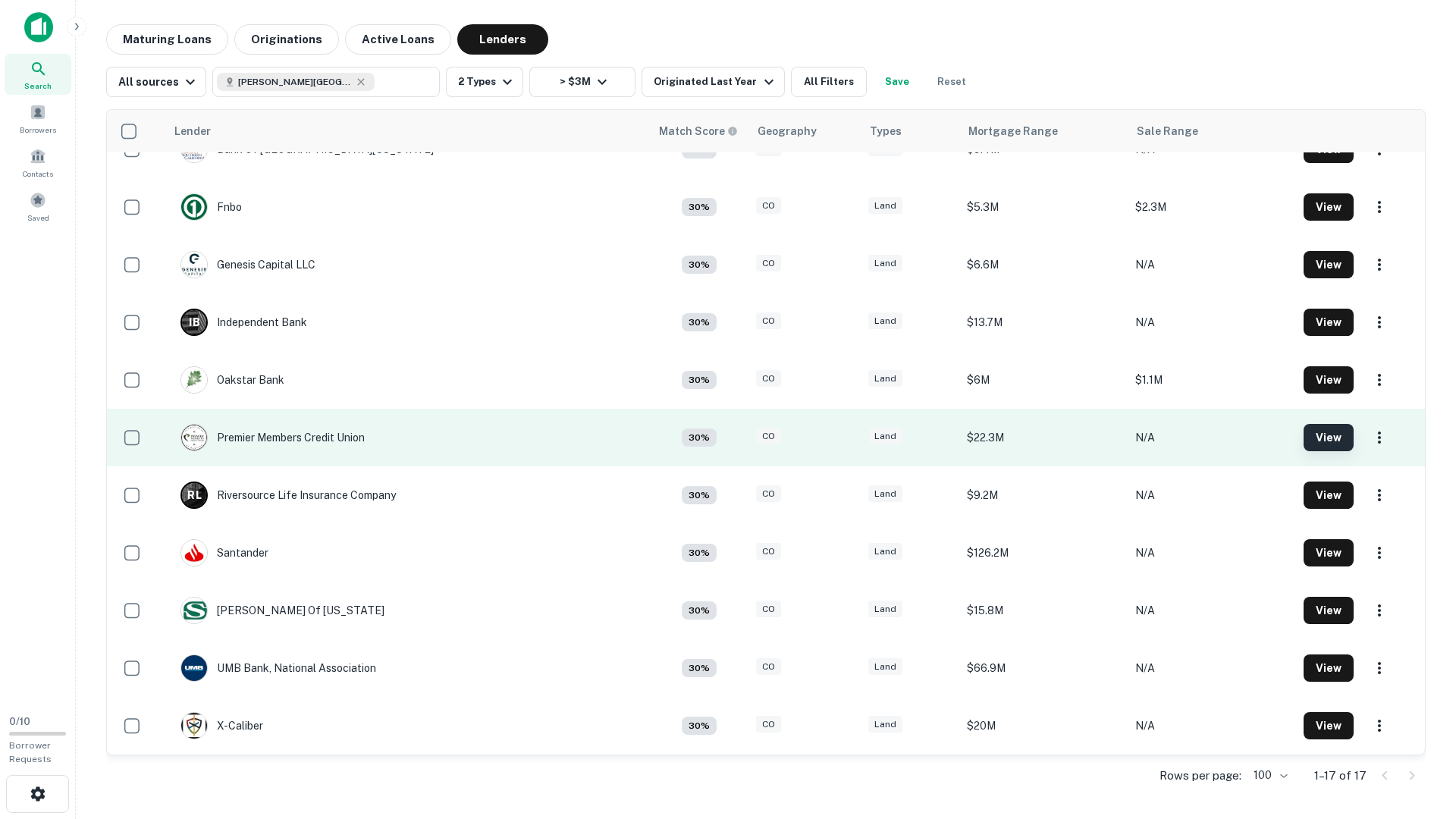
click at [1308, 441] on button "View" at bounding box center [1329, 437] width 50 height 27
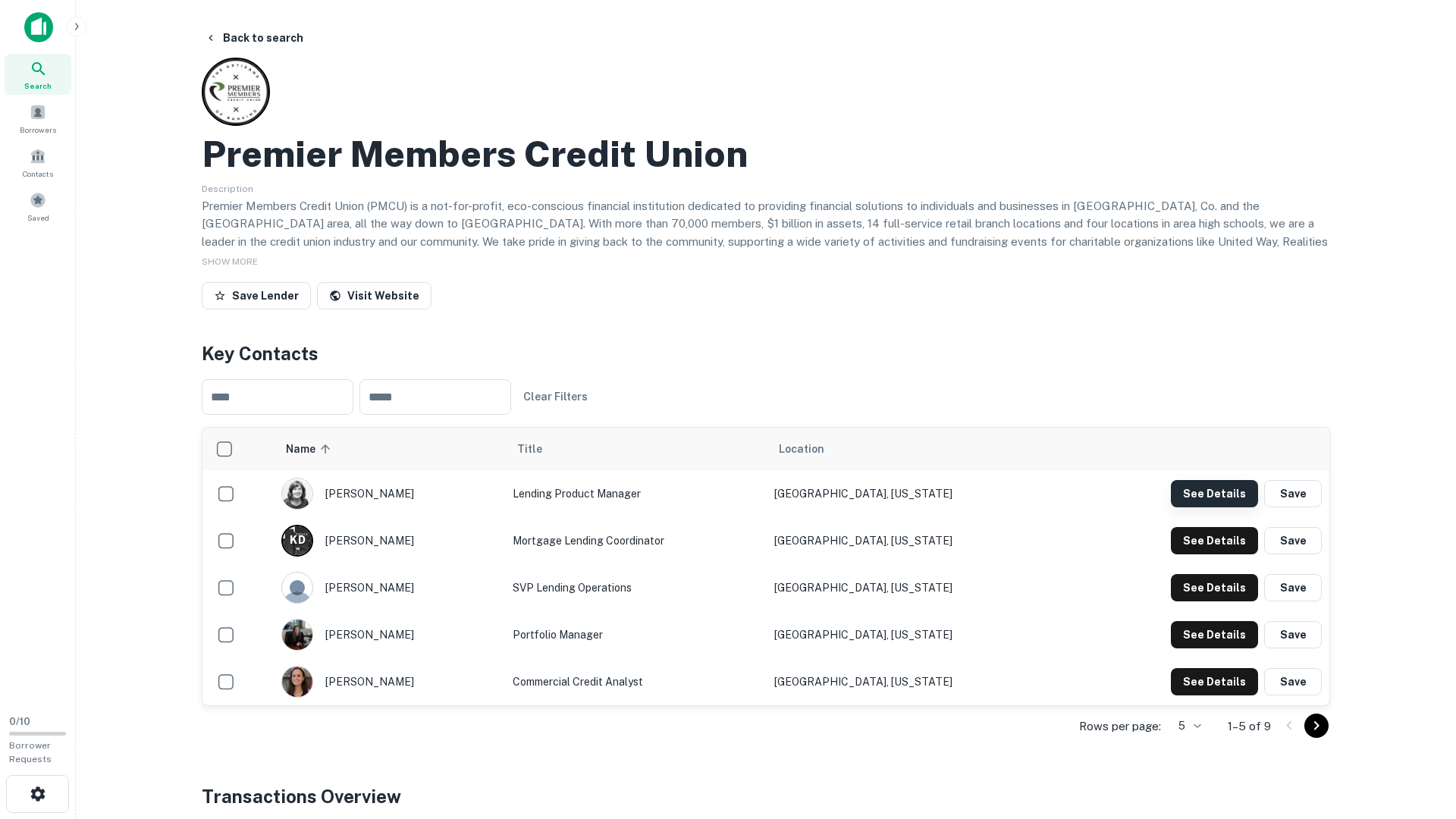
click at [1211, 488] on button "See Details" at bounding box center [1214, 493] width 87 height 27
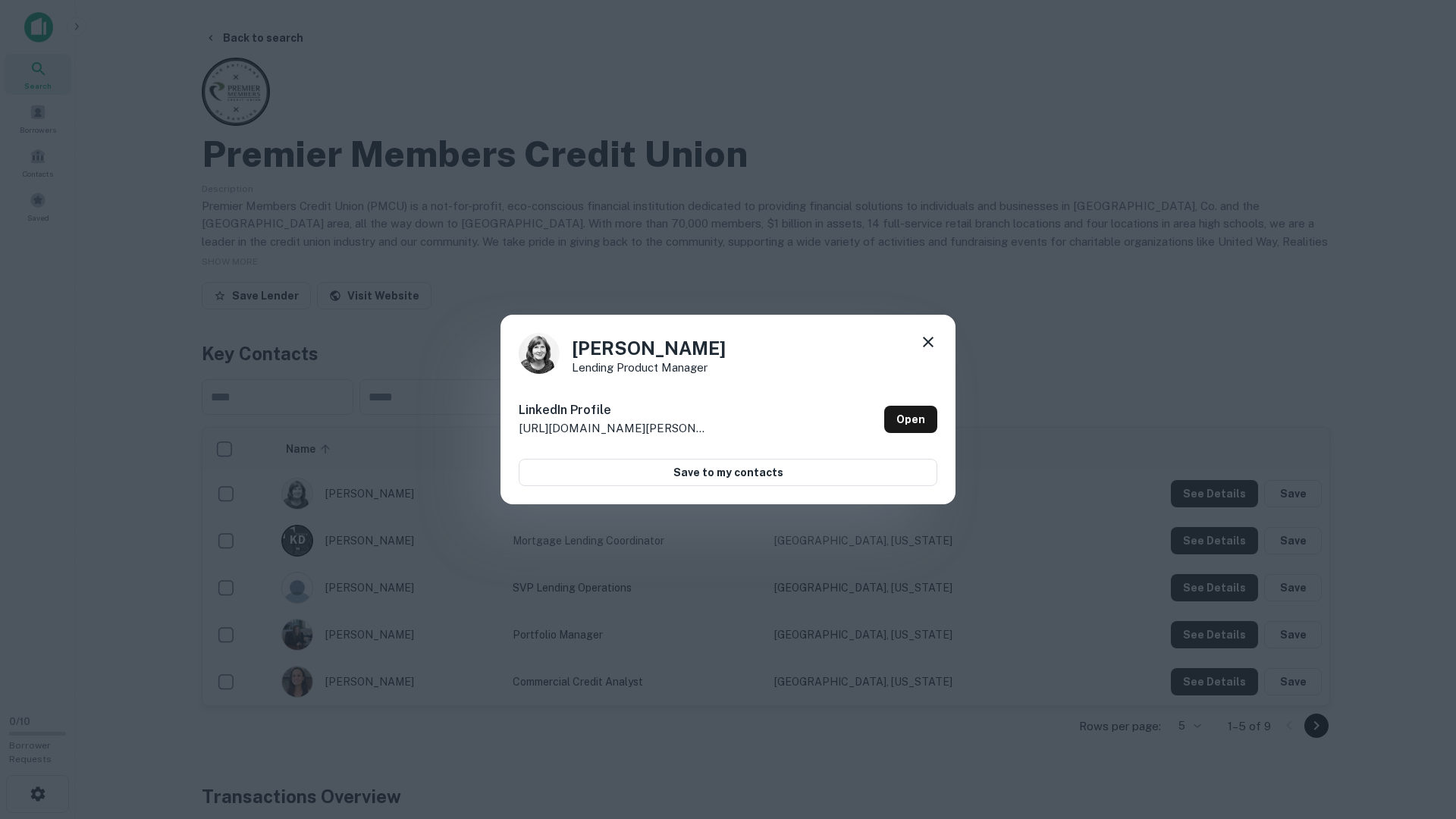
click at [929, 341] on icon at bounding box center [929, 342] width 11 height 11
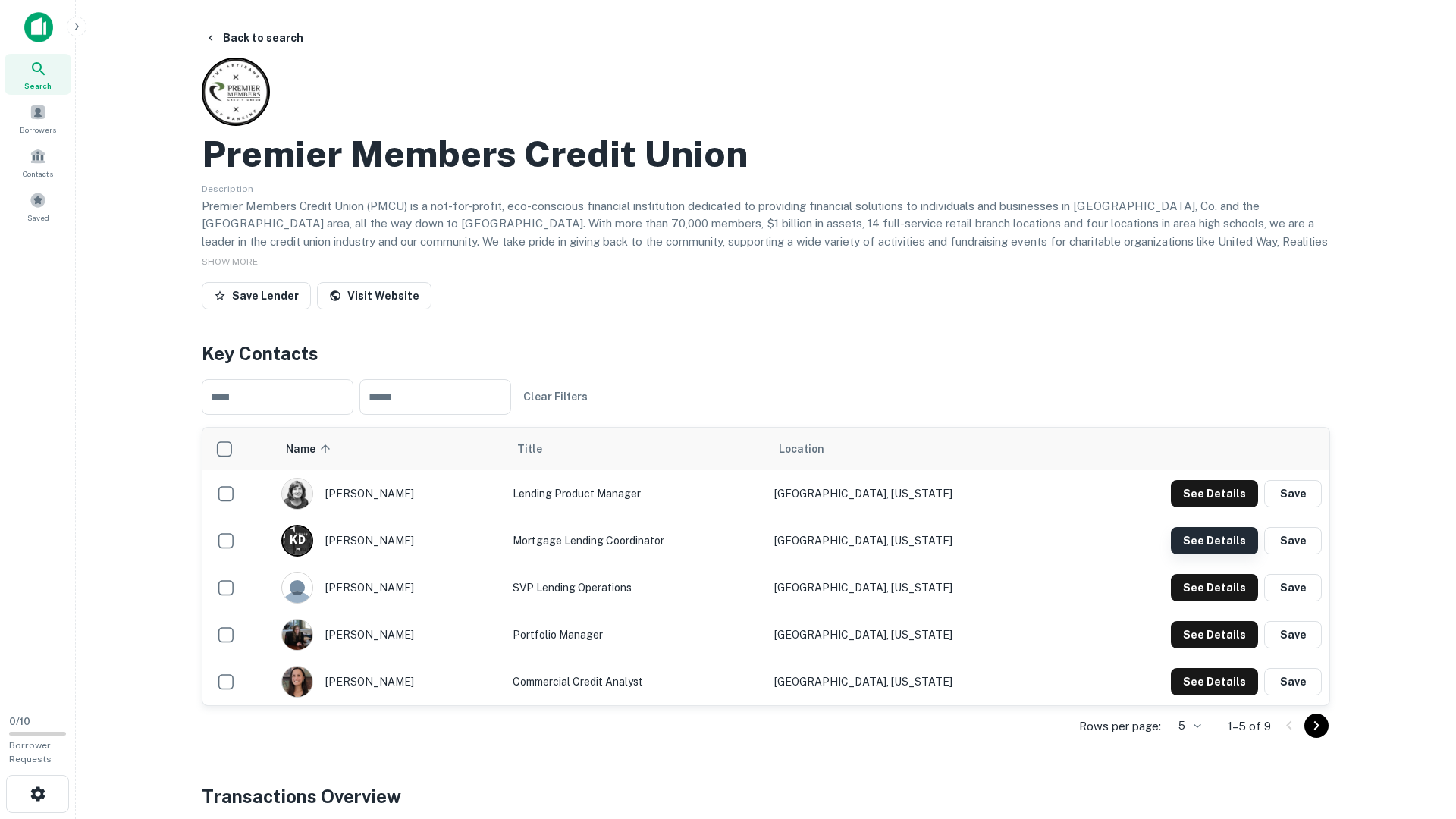
click at [1208, 507] on button "See Details" at bounding box center [1214, 493] width 87 height 27
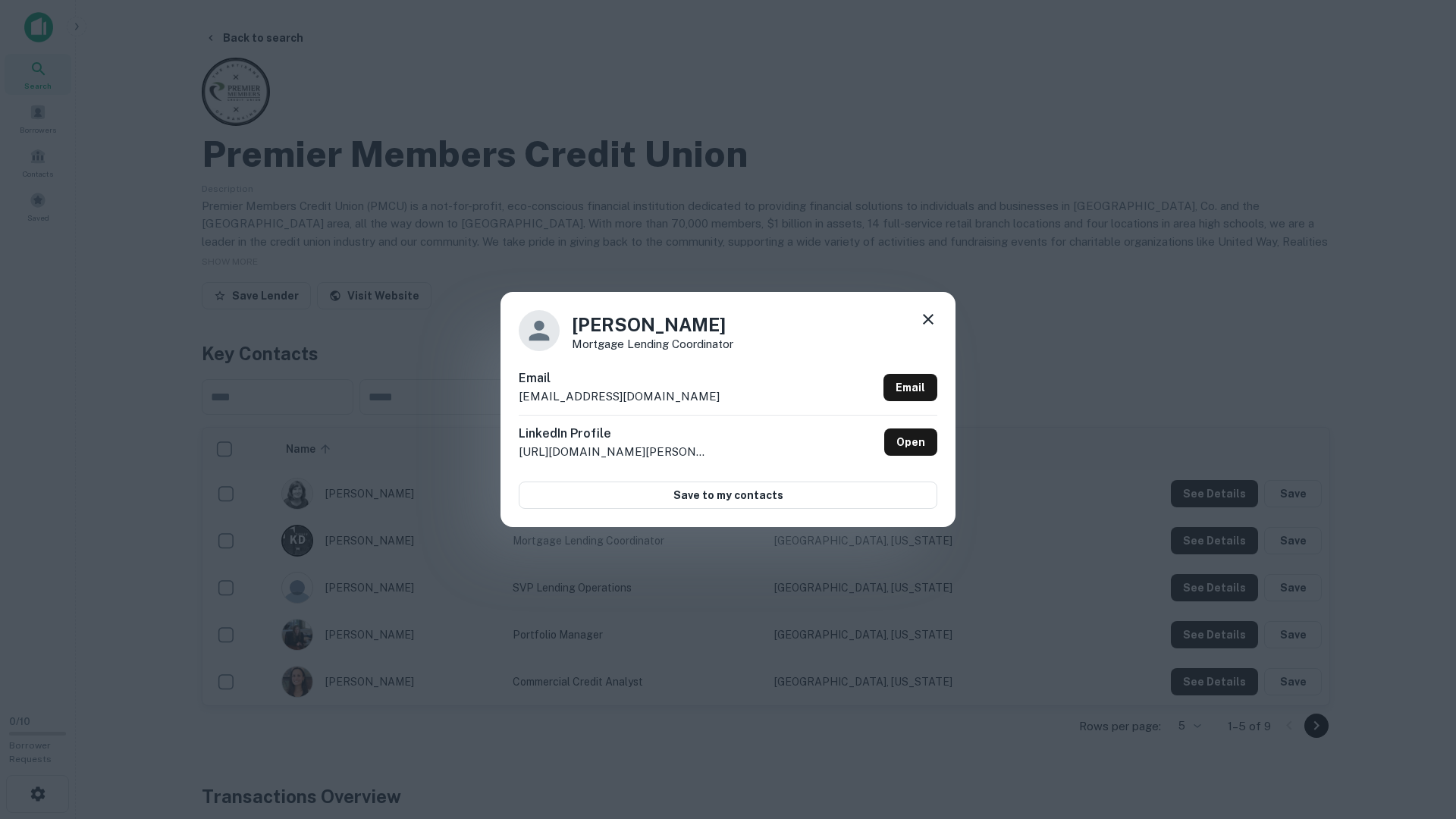
click at [930, 315] on icon at bounding box center [928, 319] width 18 height 18
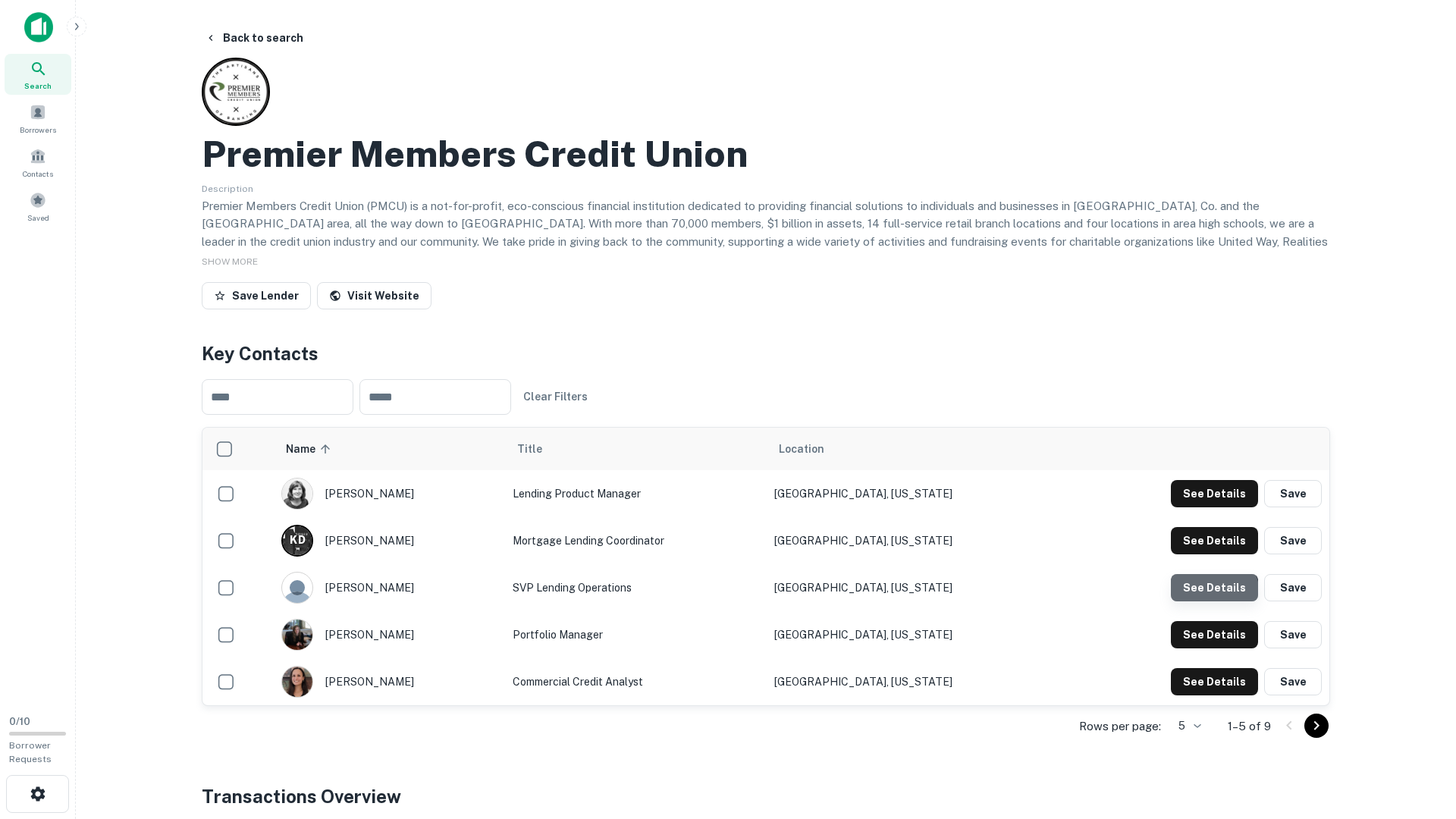
click at [1197, 507] on button "See Details" at bounding box center [1214, 493] width 87 height 27
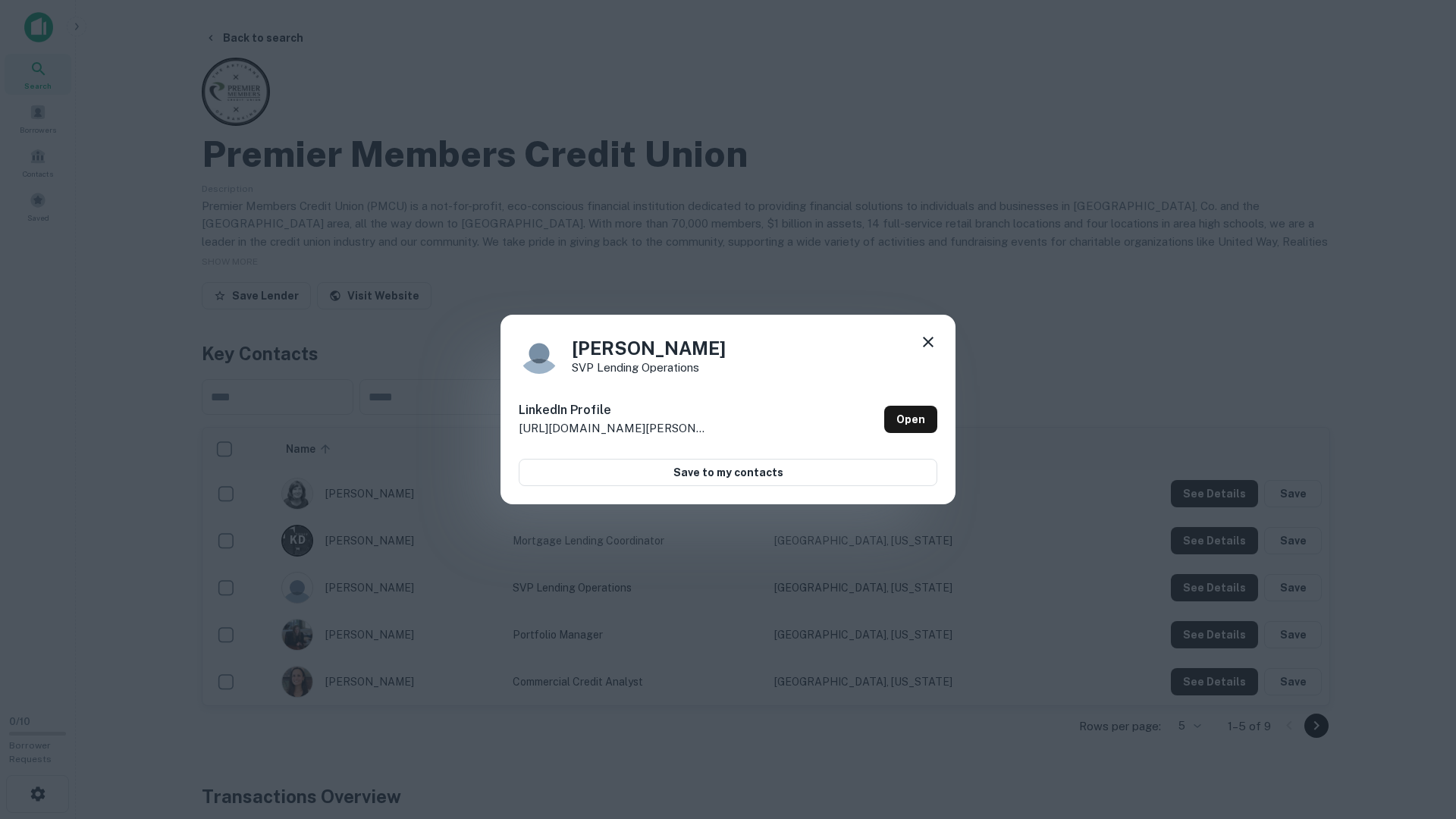
click at [930, 334] on icon at bounding box center [928, 342] width 18 height 18
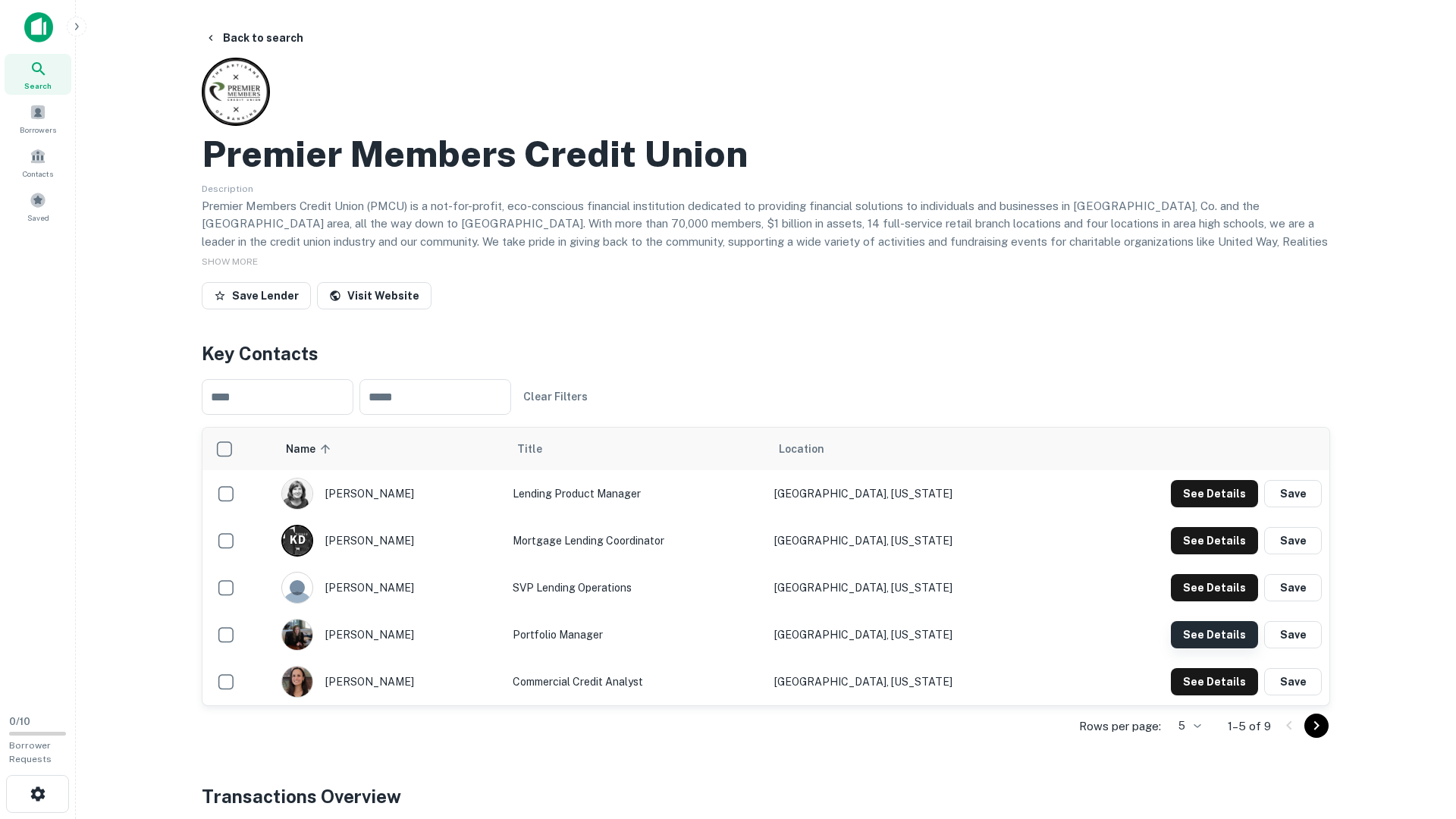
click at [1220, 507] on button "See Details" at bounding box center [1214, 493] width 87 height 27
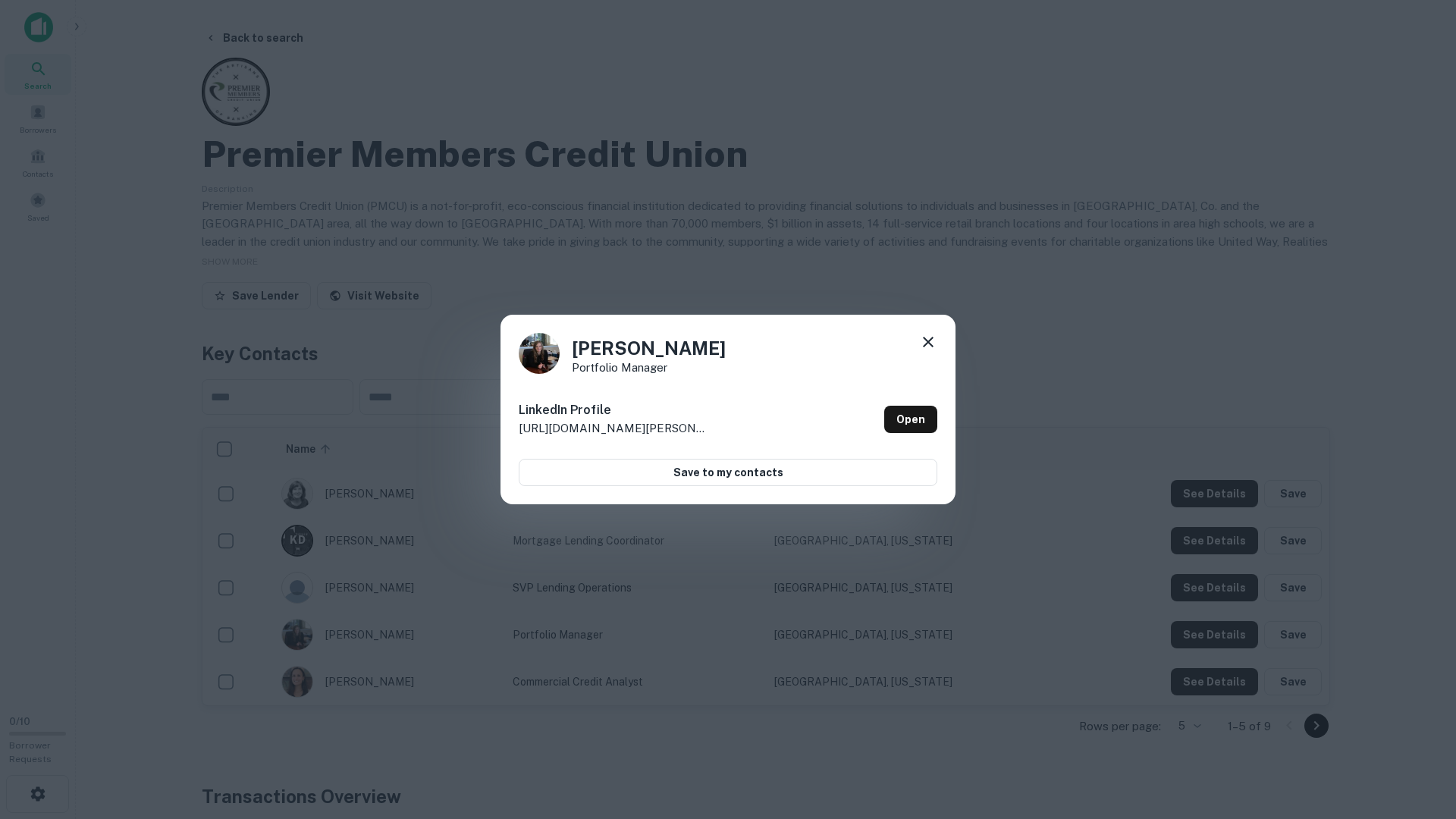
click at [929, 339] on icon at bounding box center [928, 342] width 18 height 18
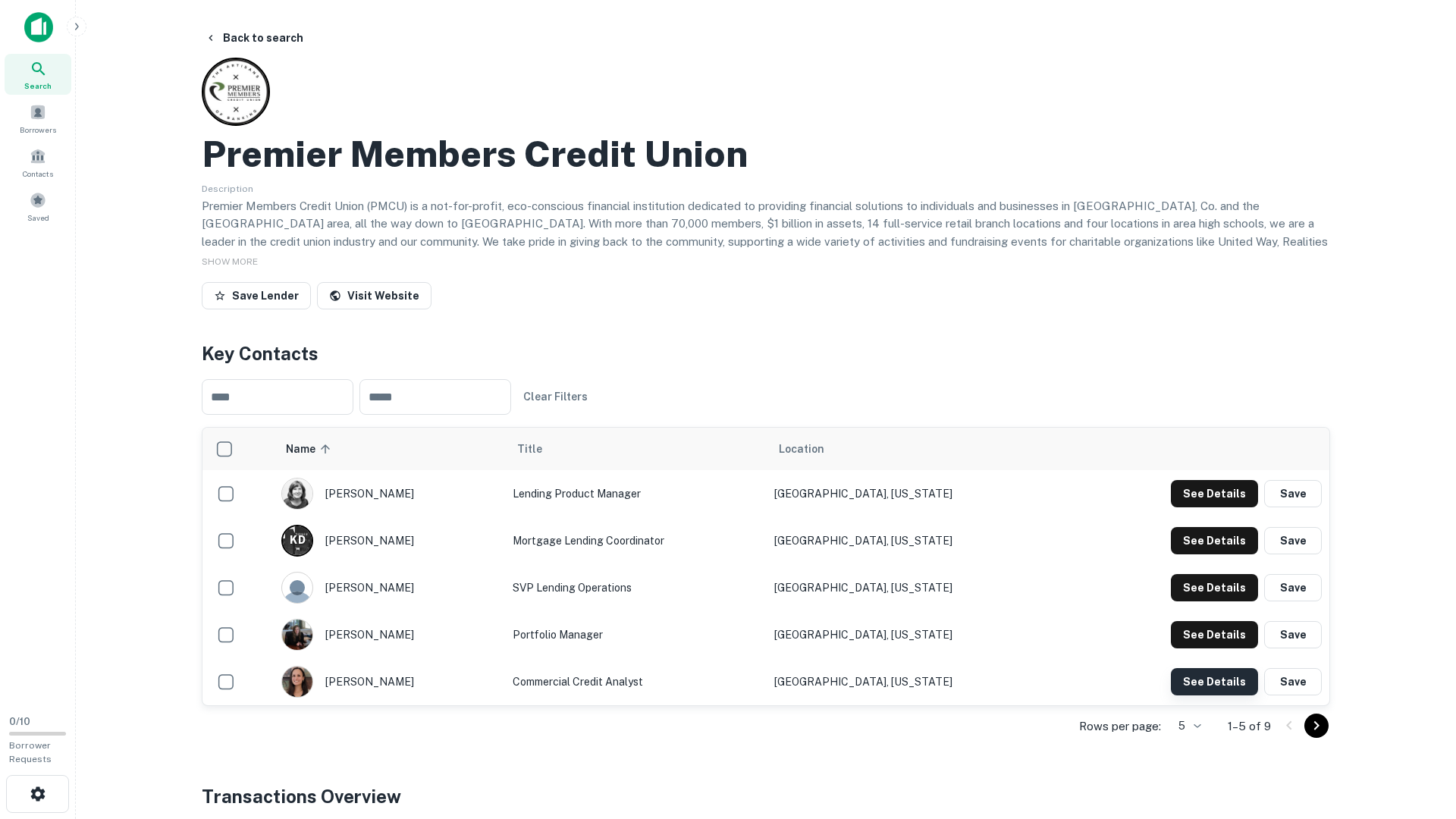
click at [1193, 507] on button "See Details" at bounding box center [1214, 493] width 87 height 27
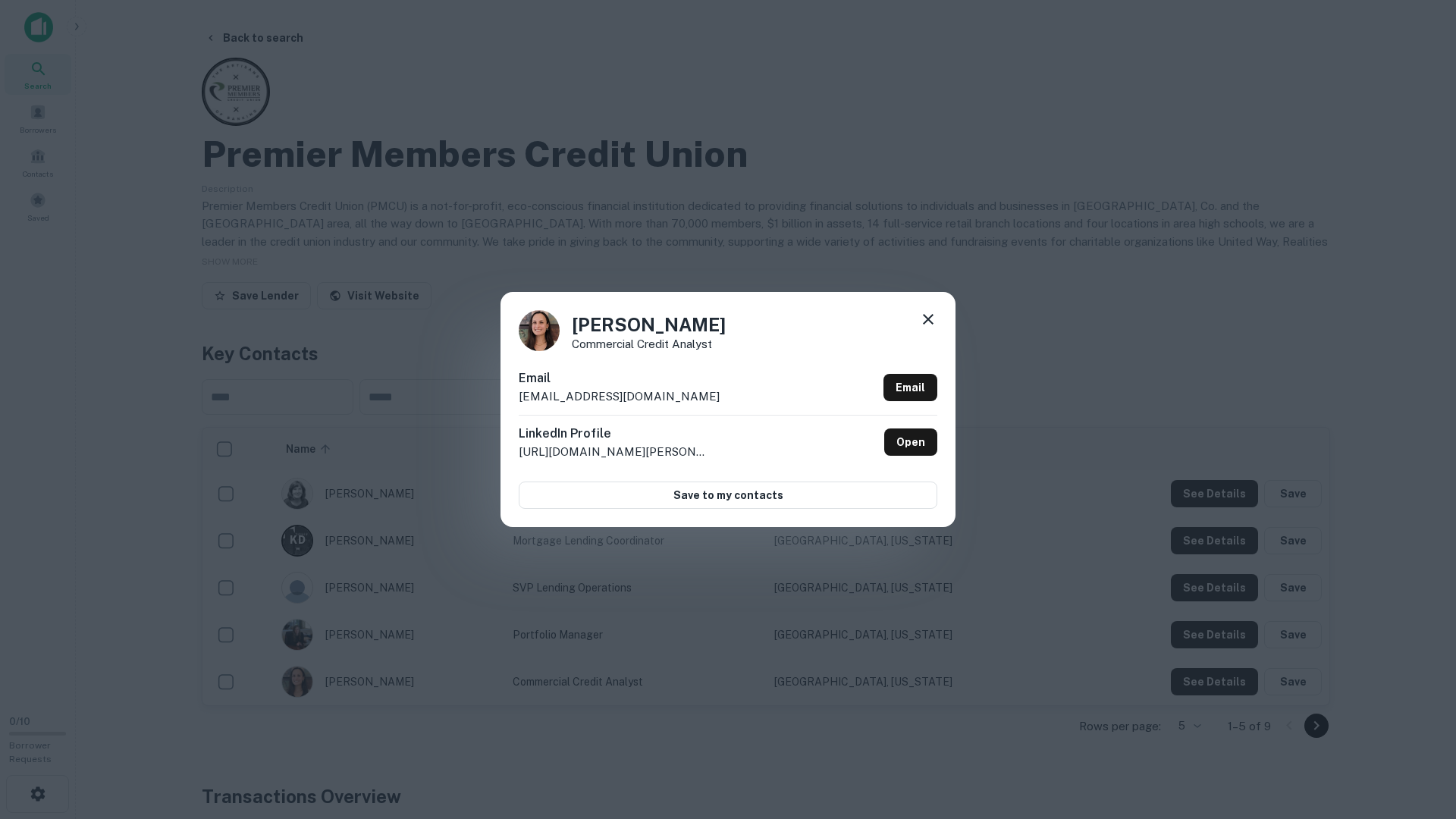
click at [930, 318] on icon at bounding box center [929, 319] width 11 height 11
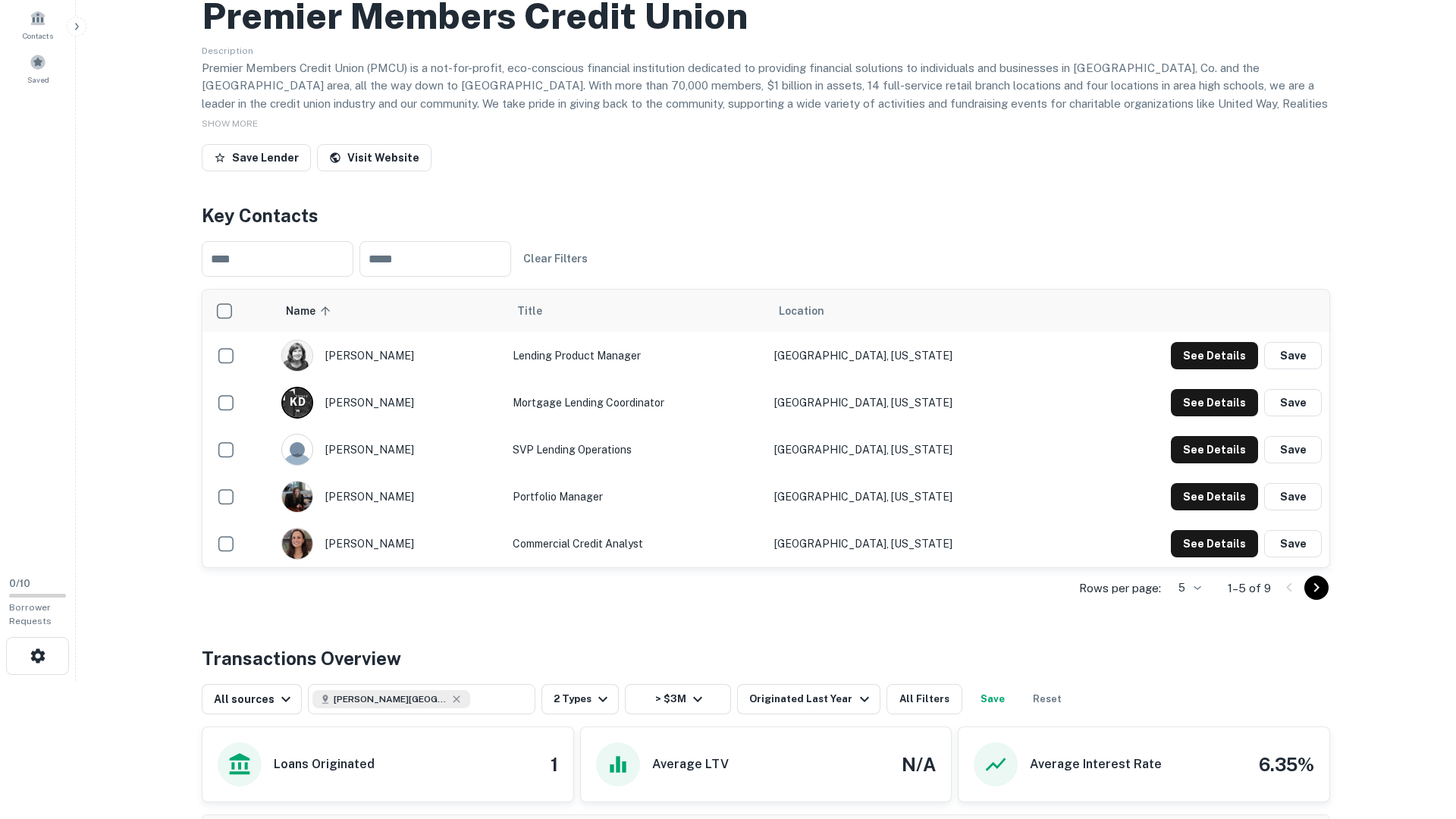
scroll to position [141, 0]
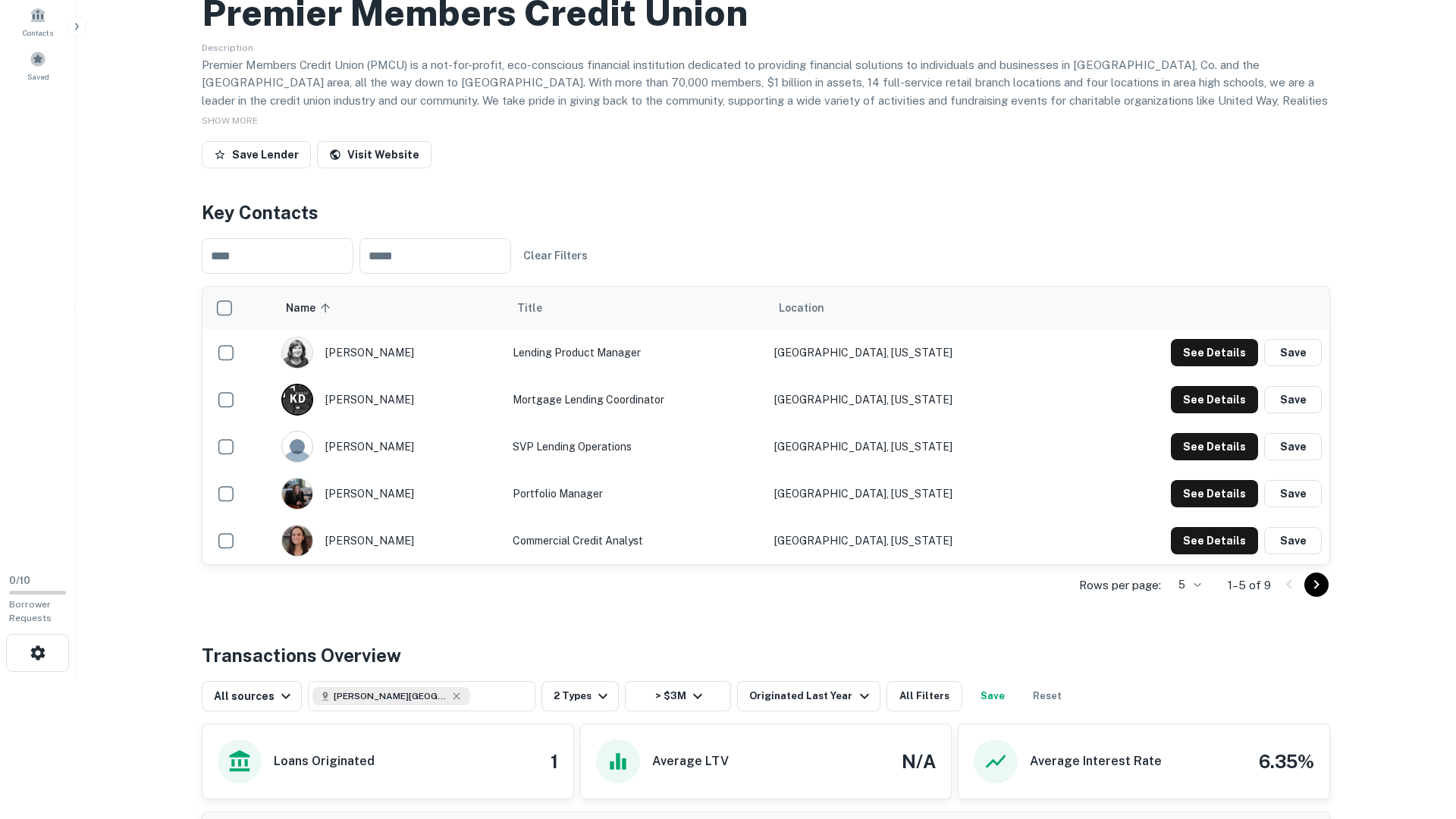
click at [1322, 592] on icon "Go to next page" at bounding box center [1316, 584] width 18 height 18
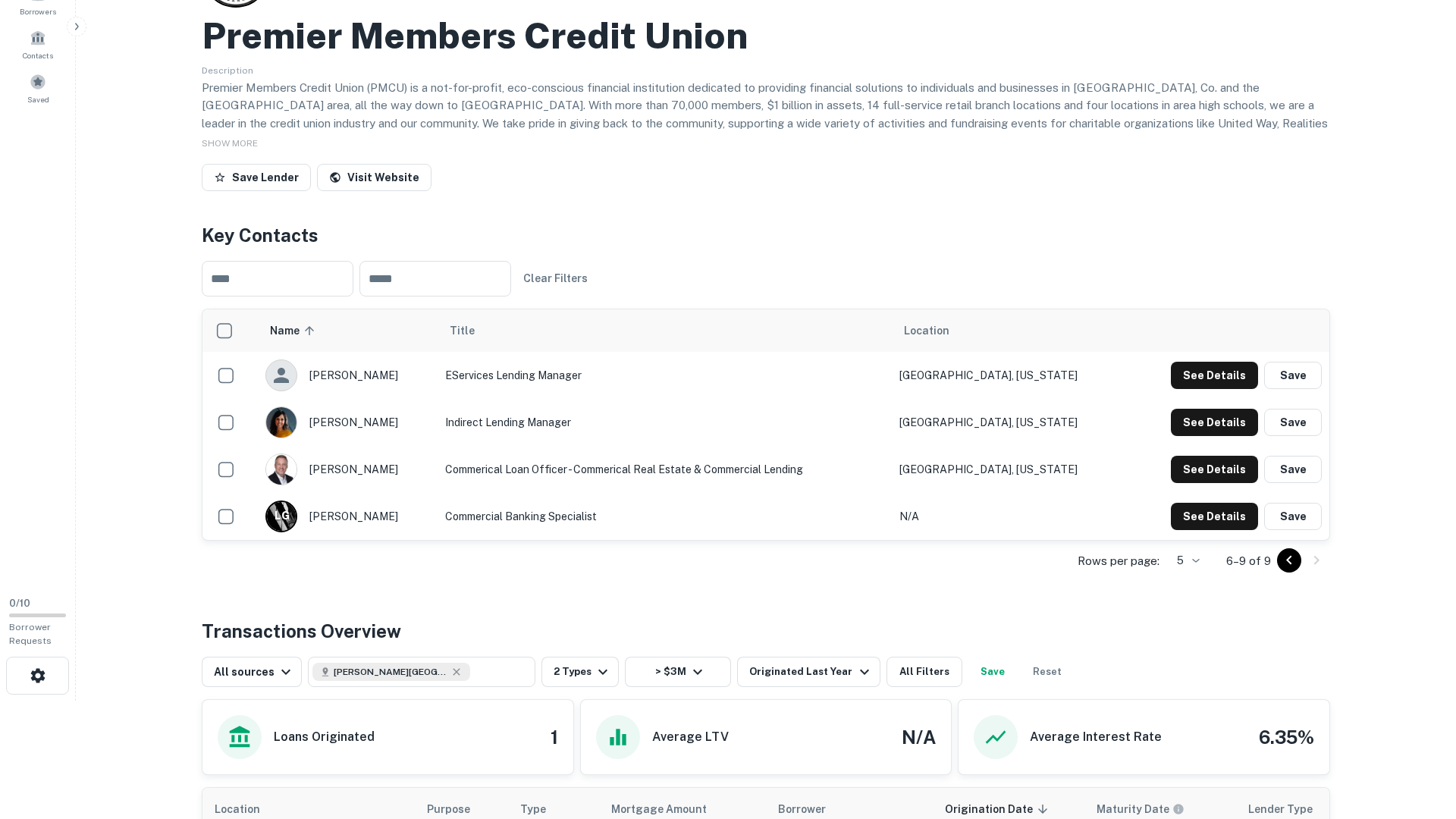
scroll to position [358, 0]
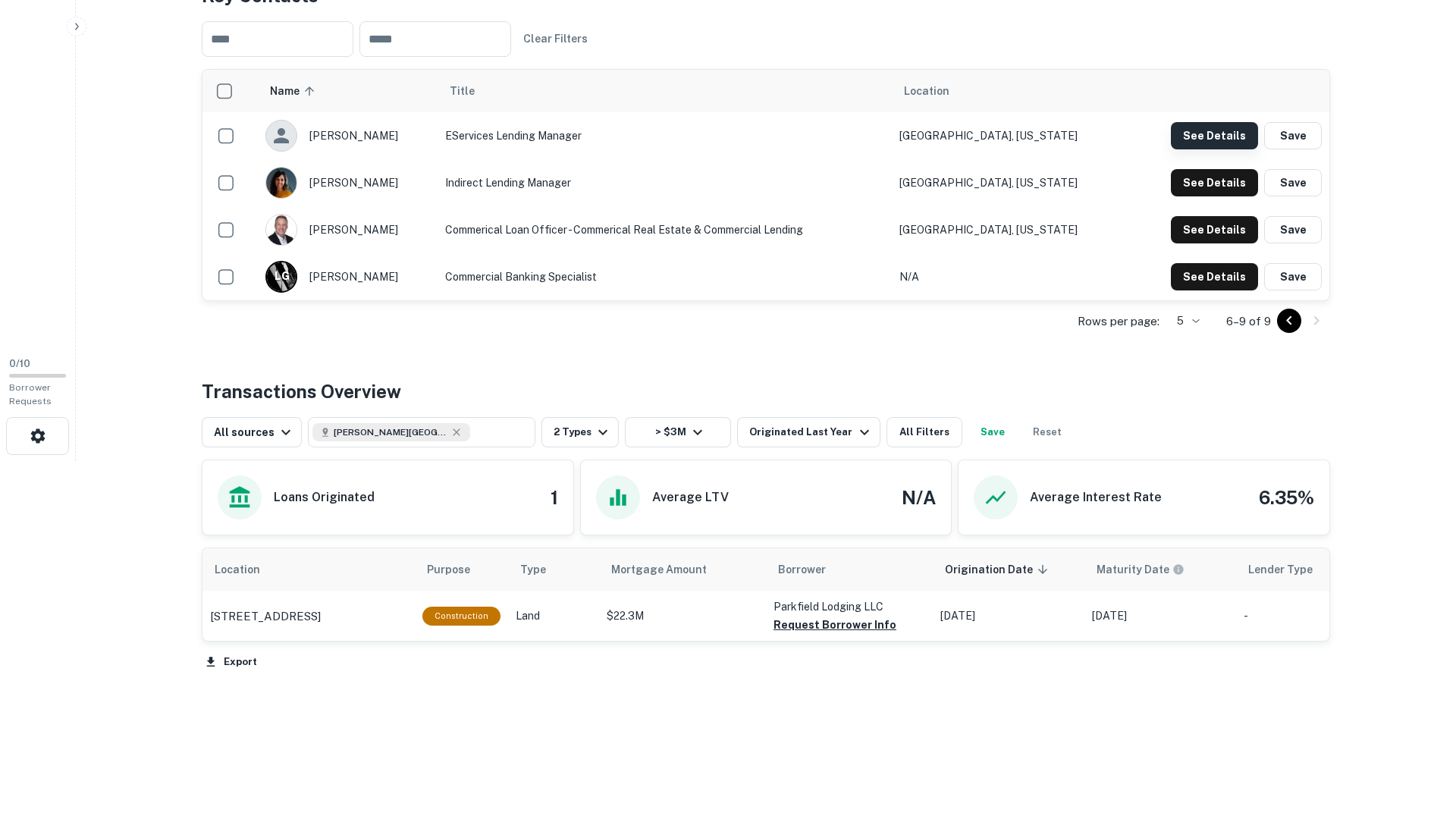
click at [1204, 130] on button "See Details" at bounding box center [1214, 136] width 87 height 27
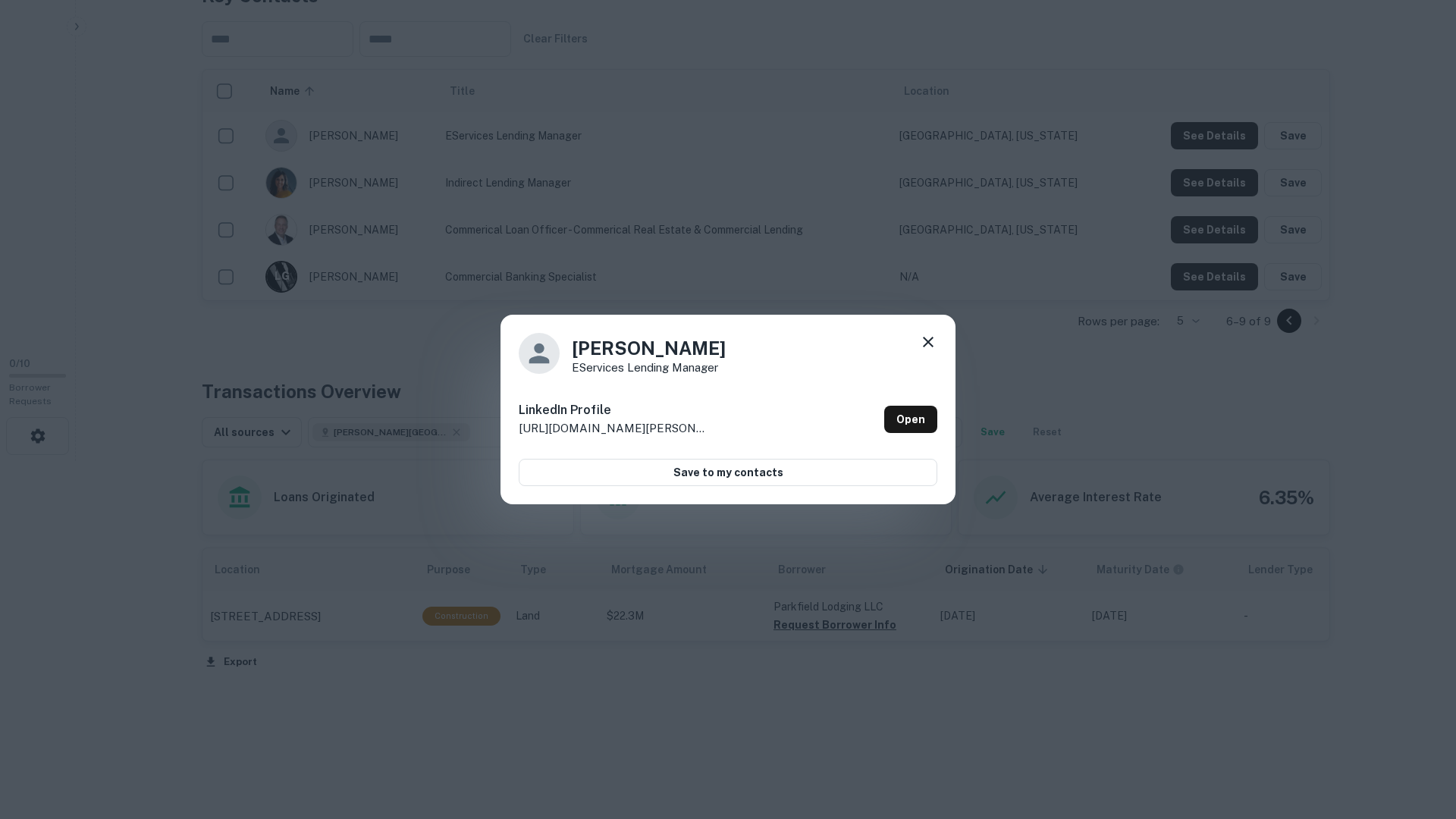
click at [929, 341] on icon at bounding box center [929, 342] width 11 height 11
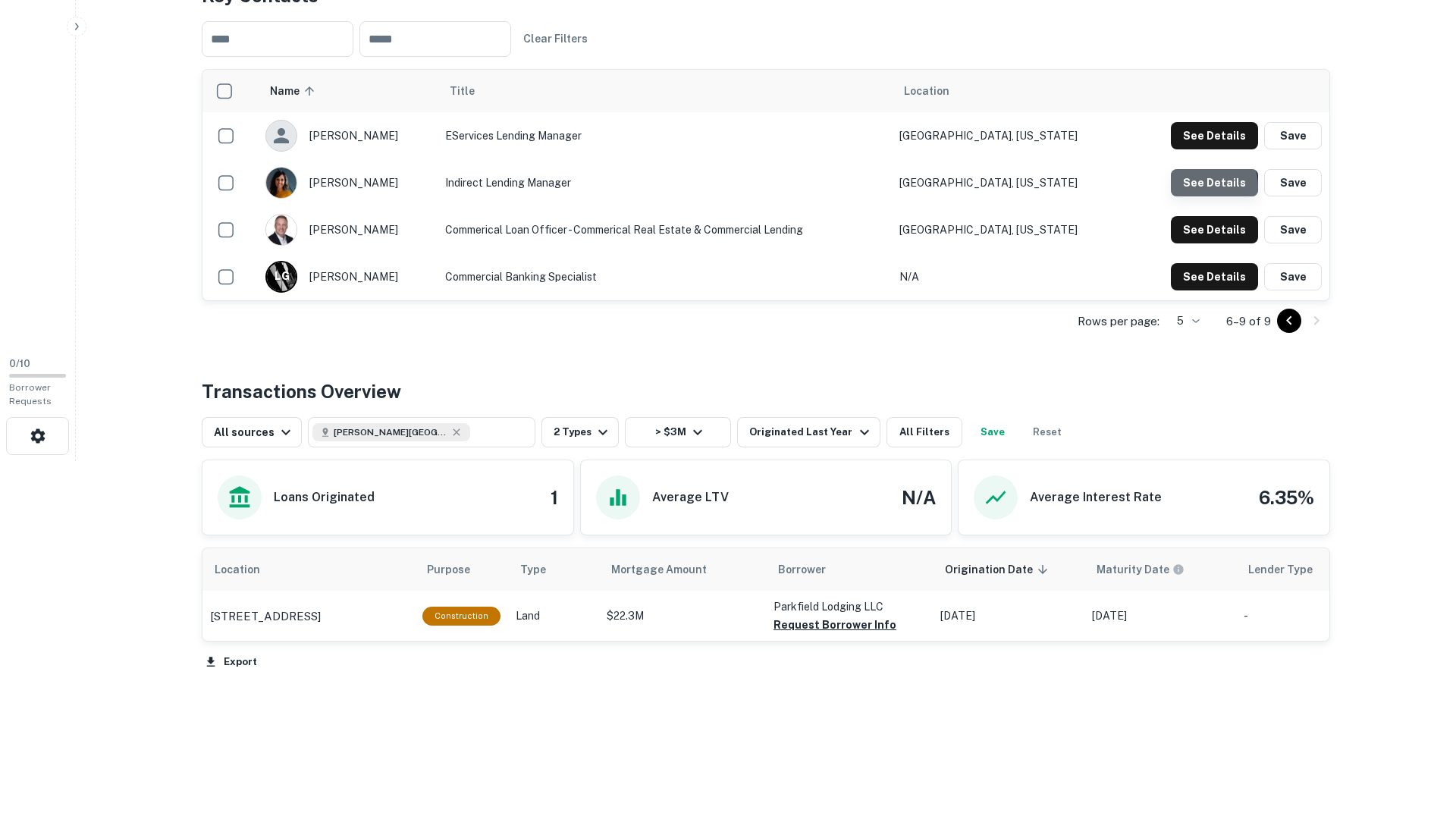
click at [1208, 149] on button "See Details" at bounding box center [1214, 136] width 87 height 27
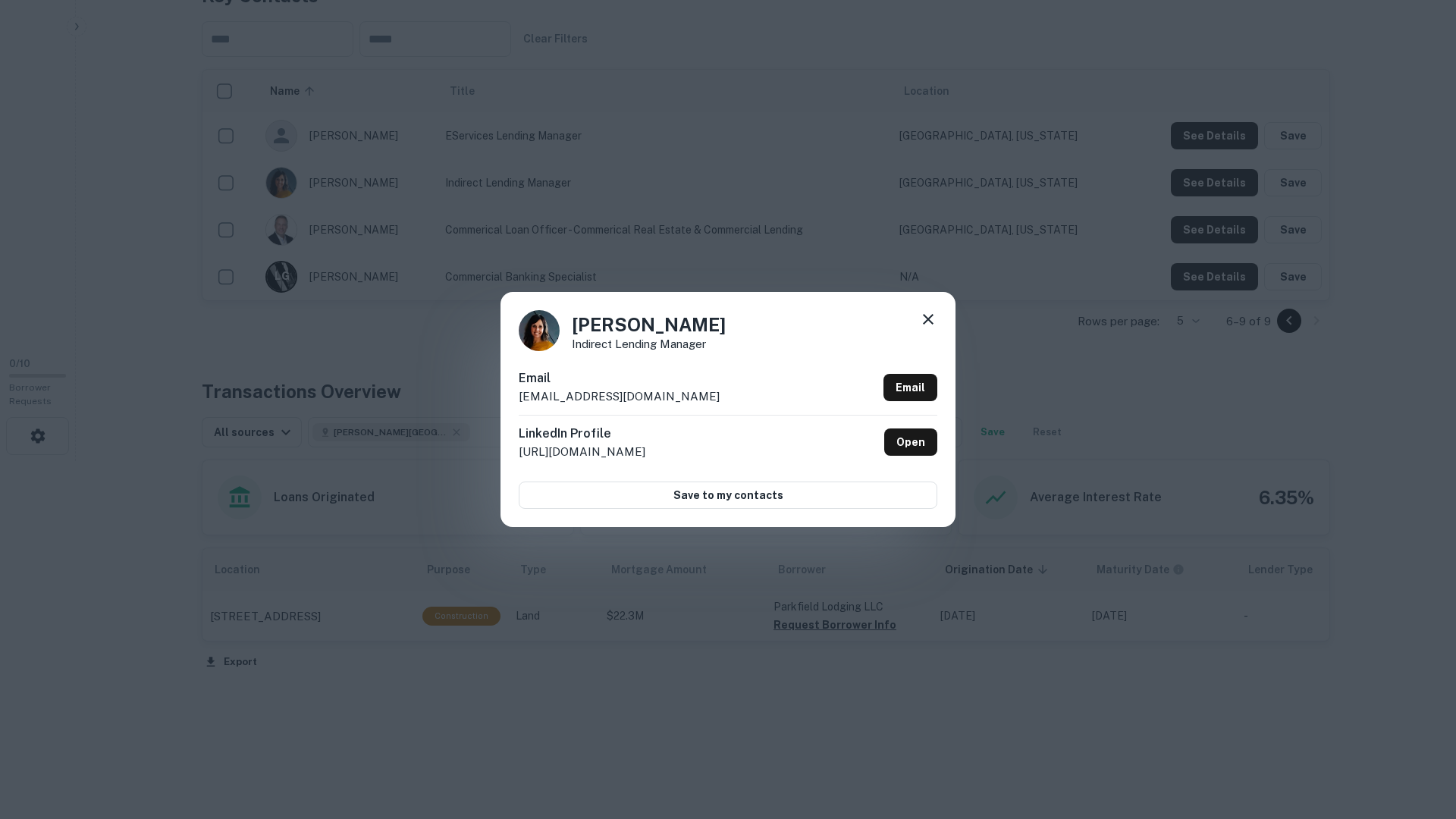
click at [935, 315] on icon at bounding box center [928, 319] width 18 height 18
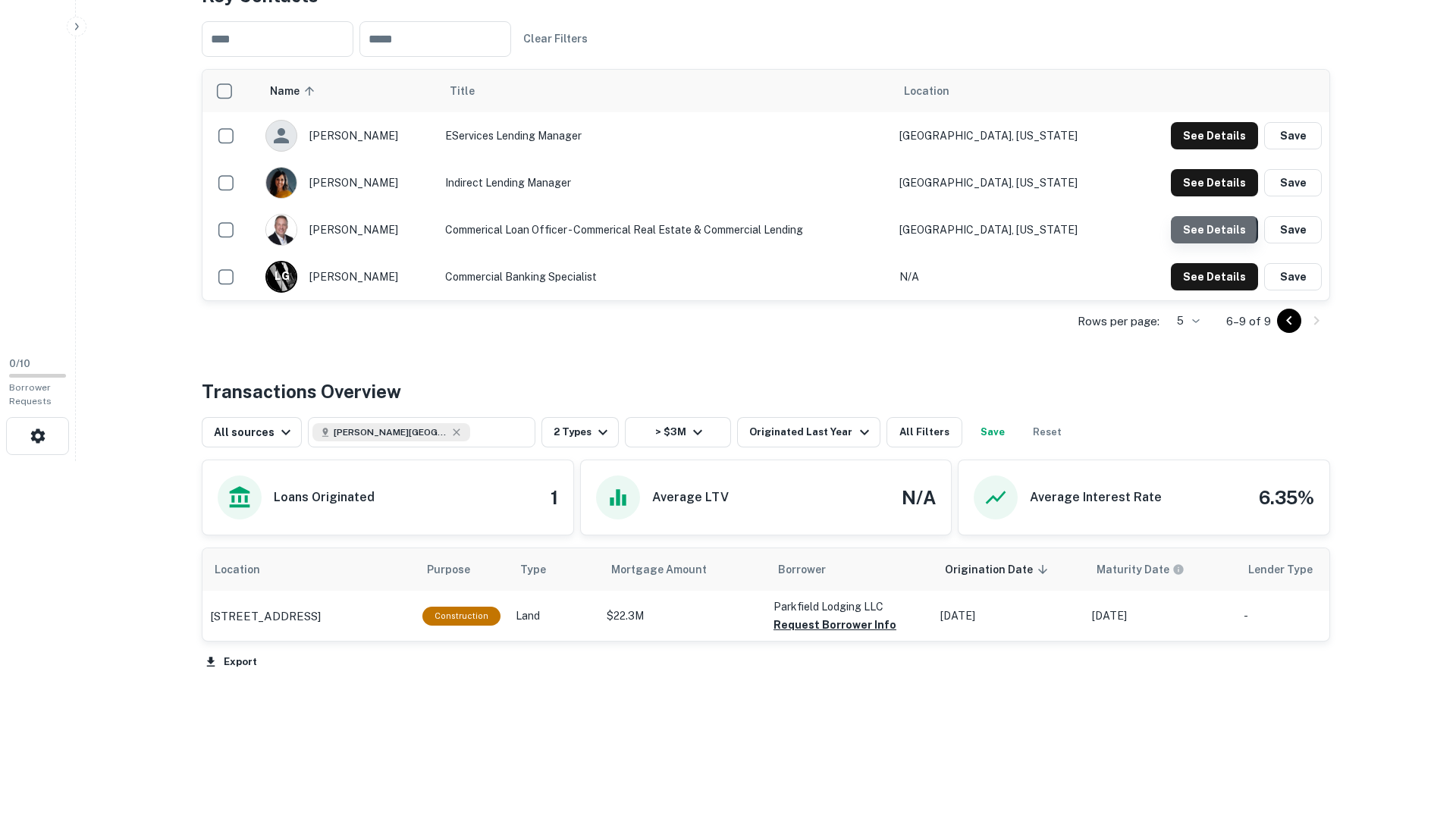
click at [1181, 149] on button "See Details" at bounding box center [1214, 136] width 87 height 27
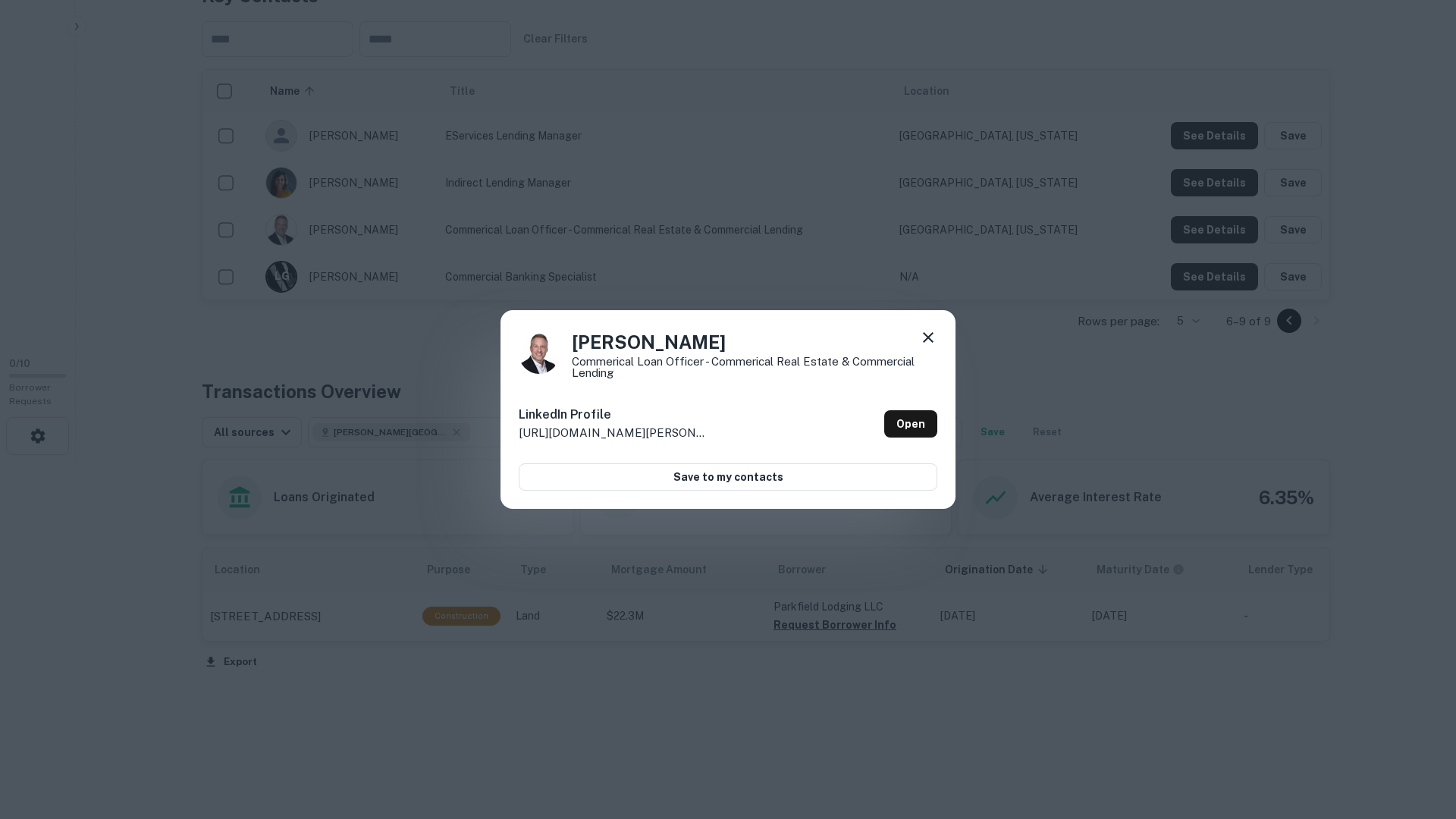
click at [924, 341] on icon at bounding box center [929, 337] width 11 height 11
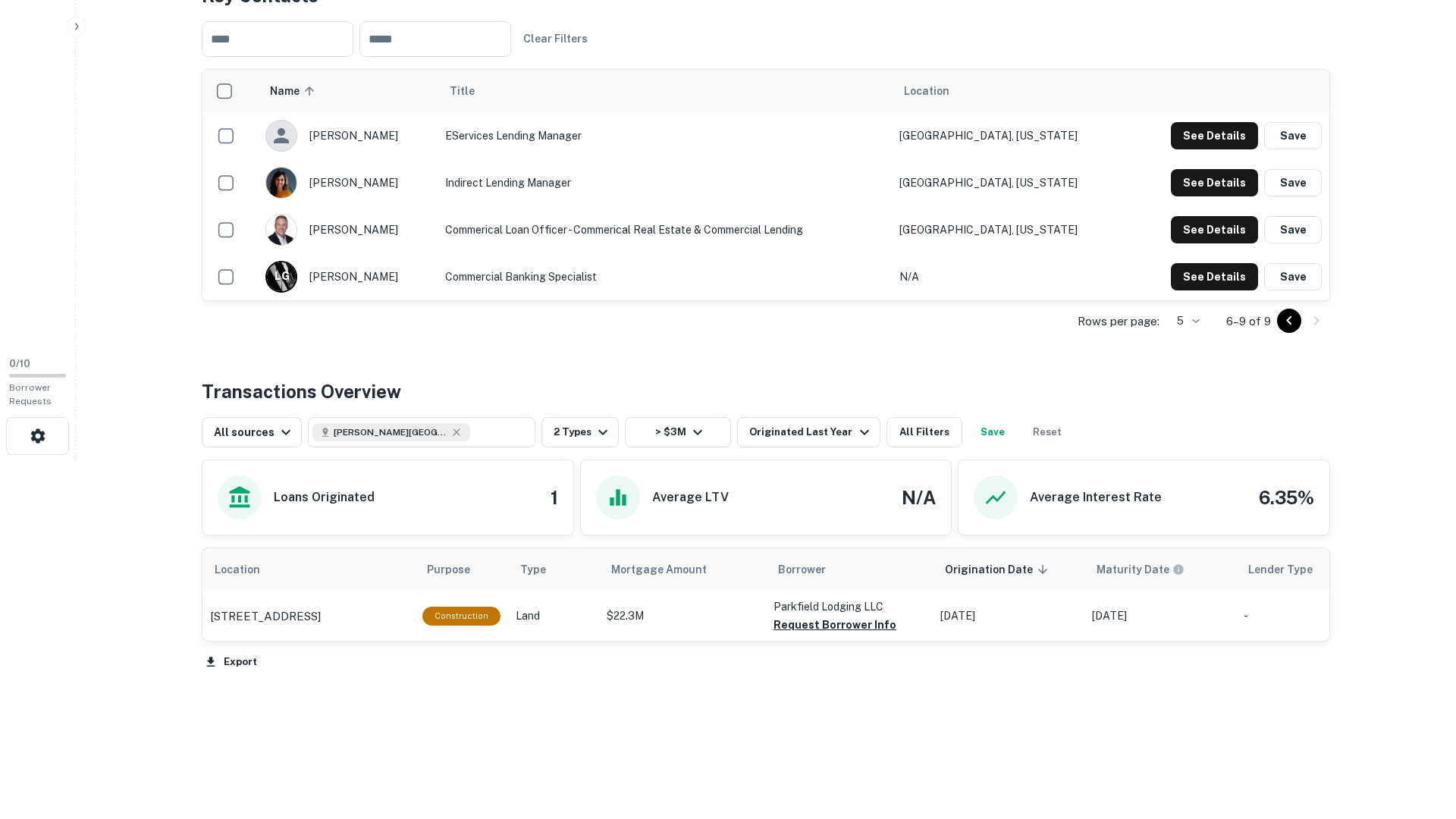
click at [1203, 293] on td "See Details Save" at bounding box center [1228, 276] width 203 height 47
click at [1207, 292] on td "See Details Save" at bounding box center [1228, 276] width 203 height 47
click at [1230, 149] on button "See Details" at bounding box center [1214, 136] width 87 height 27
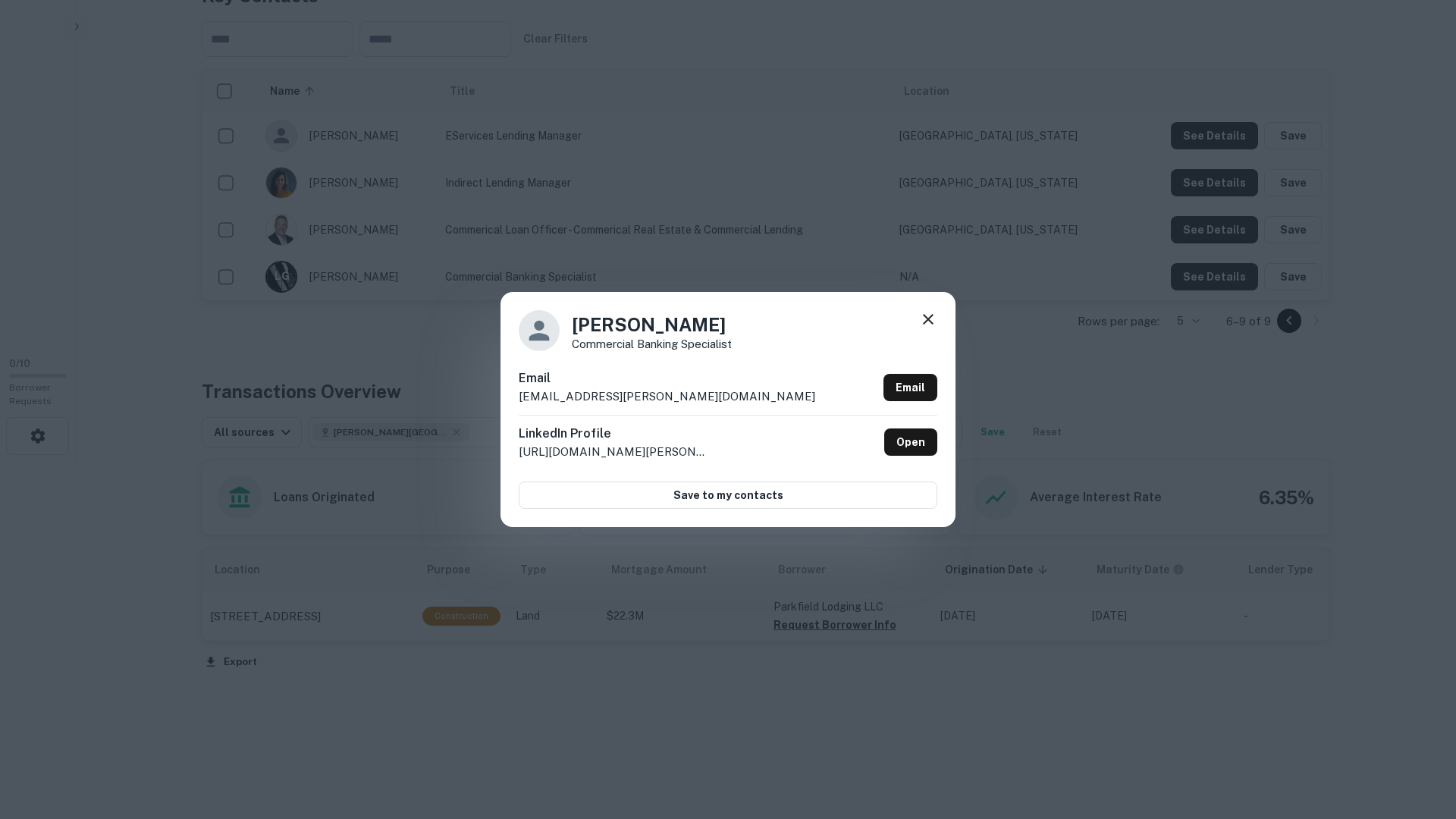
click at [926, 335] on div "Lesley Gillingham-Frohnhoefer Commercial Banking Specialist" at bounding box center [728, 331] width 419 height 41
click at [930, 328] on div at bounding box center [928, 322] width 18 height 24
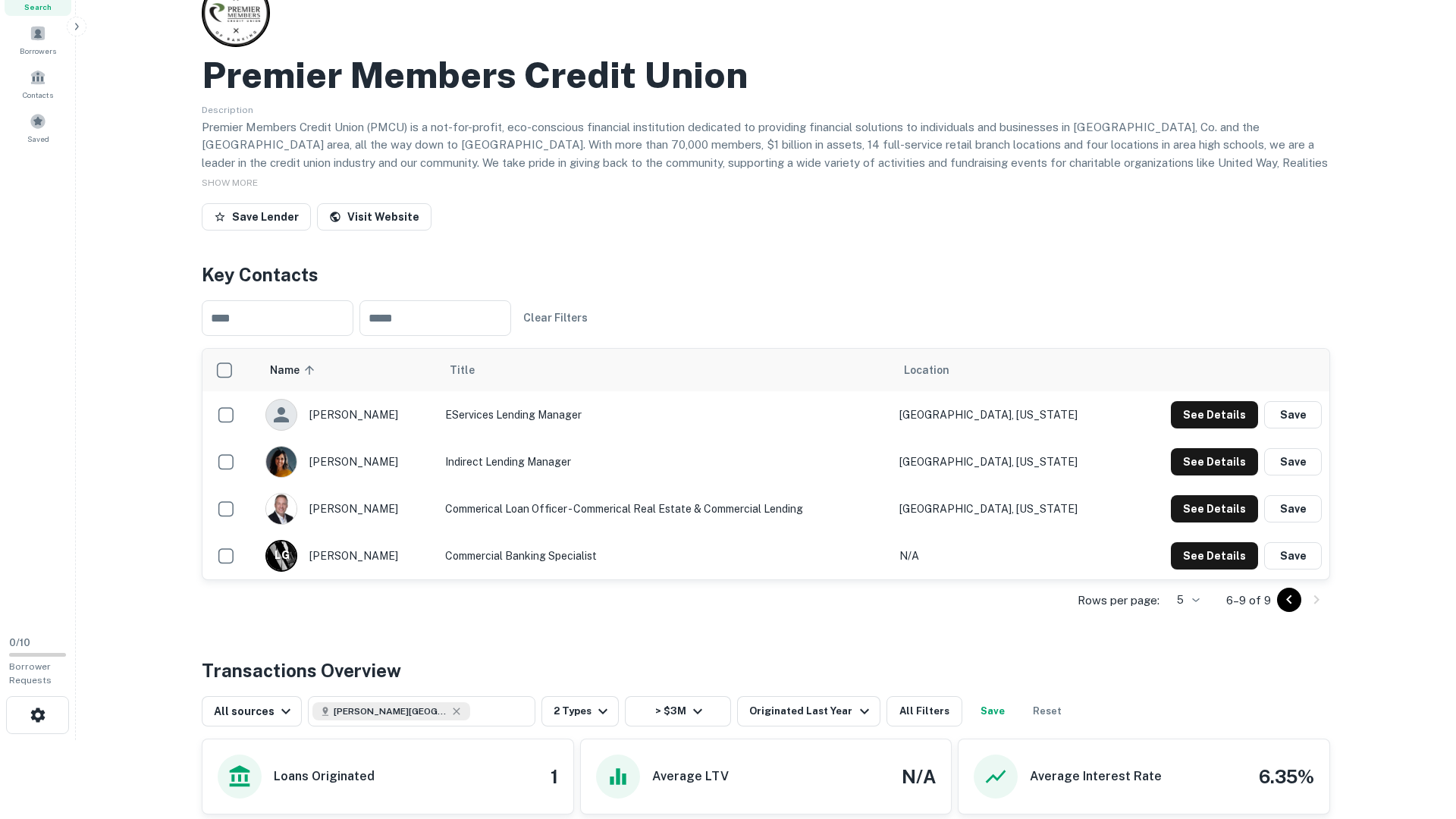
scroll to position [0, 0]
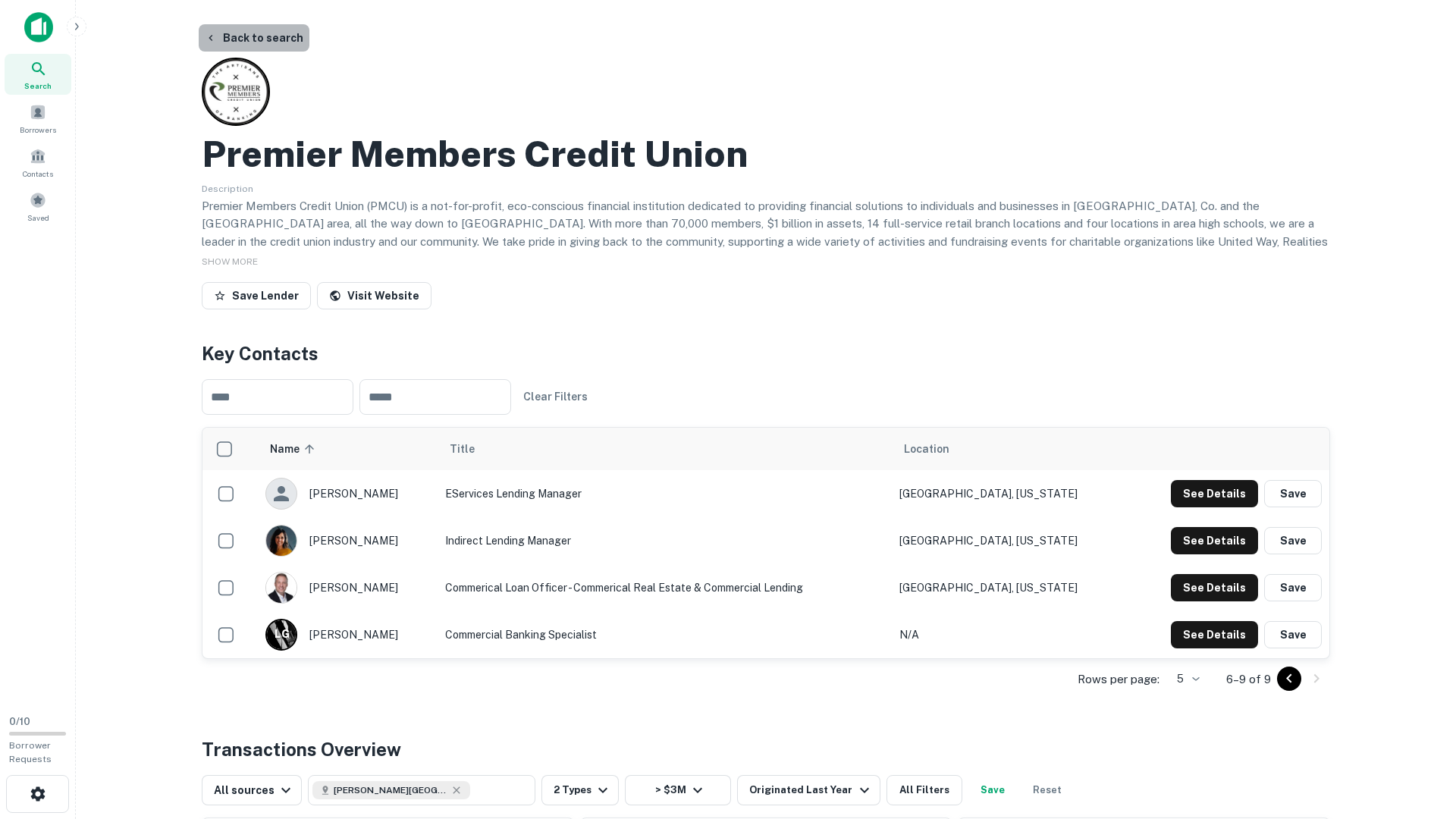
click at [277, 37] on button "Back to search" at bounding box center [254, 38] width 111 height 27
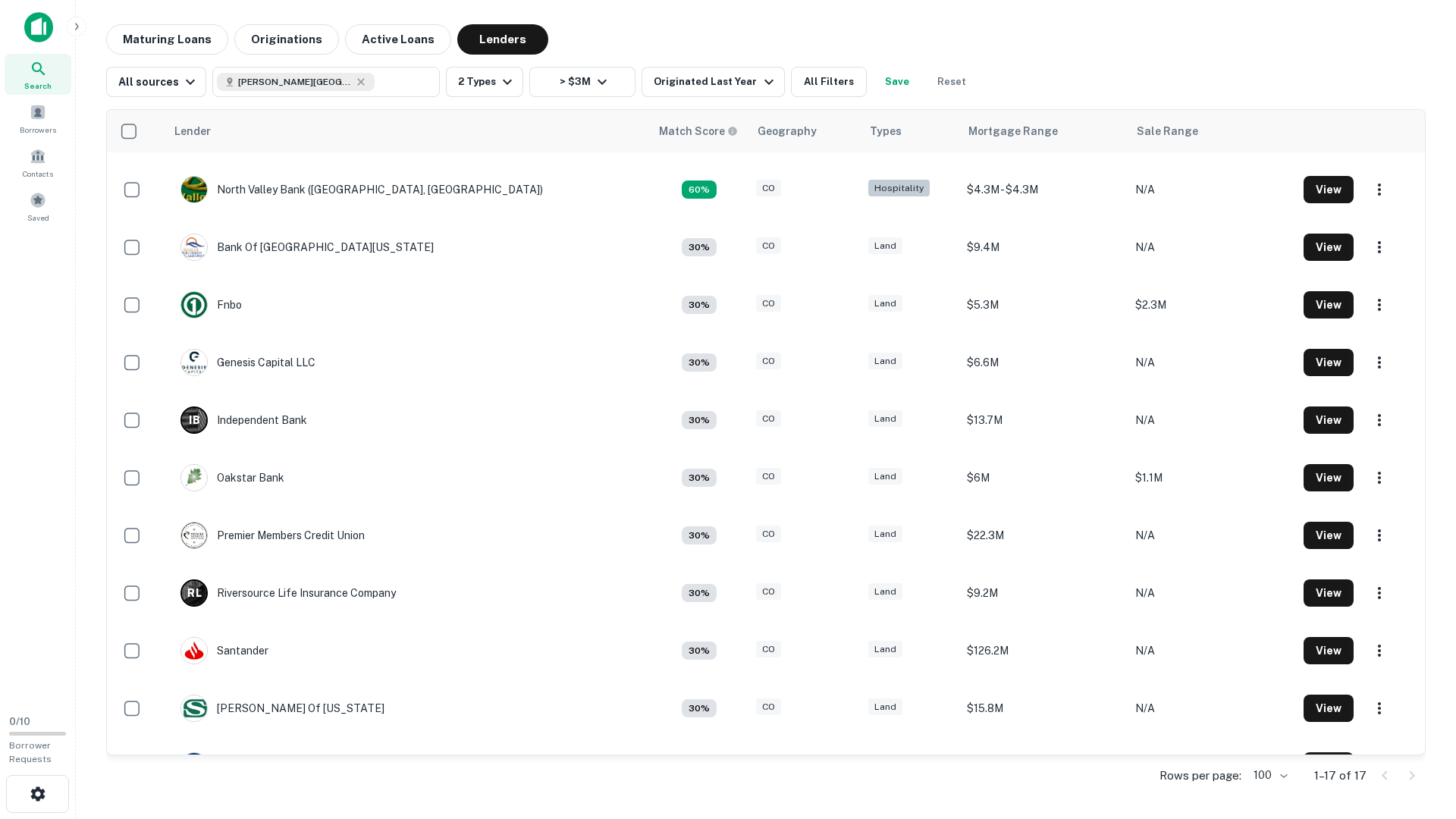
scroll to position [377, 0]
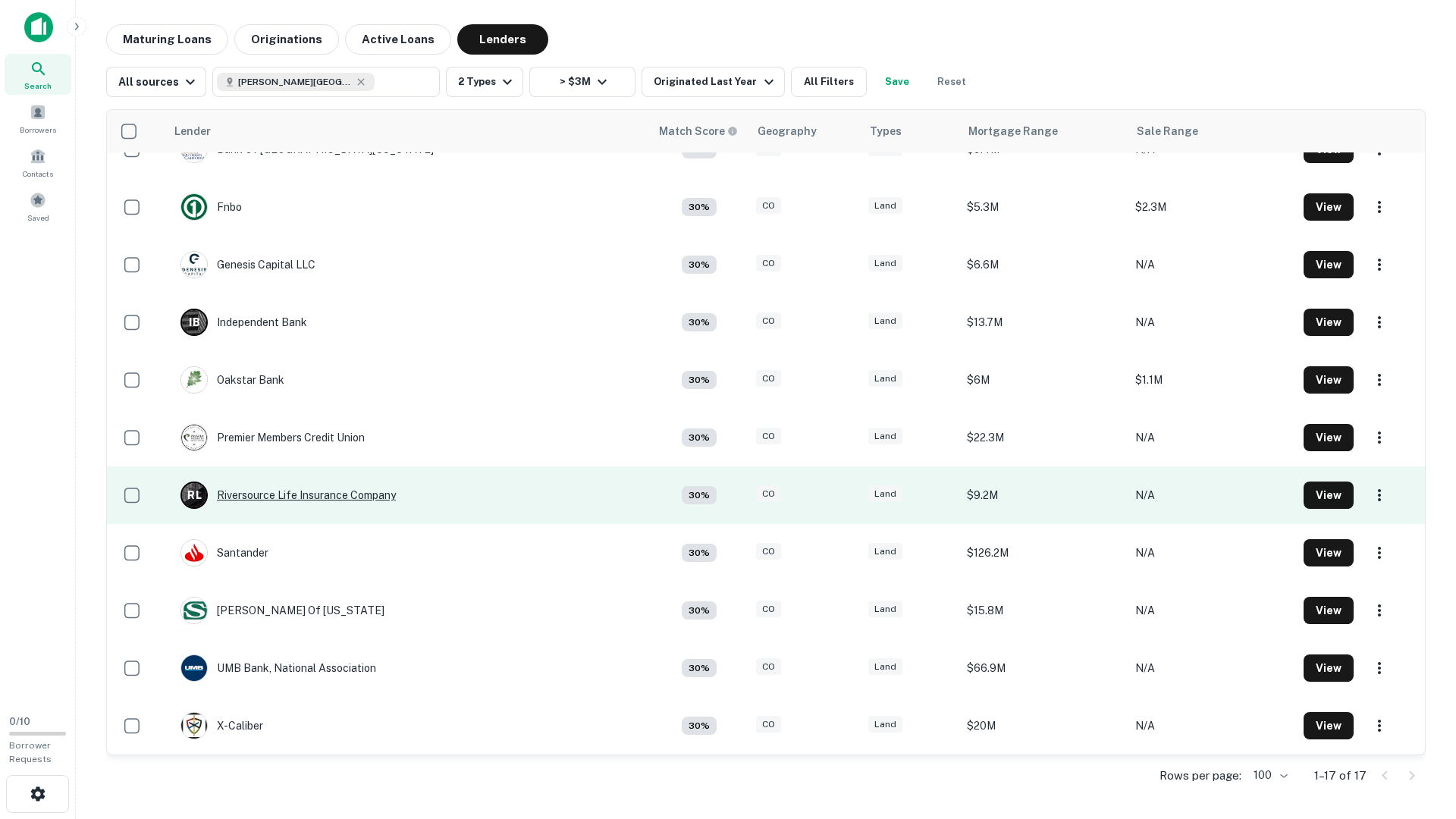
click at [325, 503] on div "R L Riversource Life Insurance Company" at bounding box center [288, 495] width 215 height 27
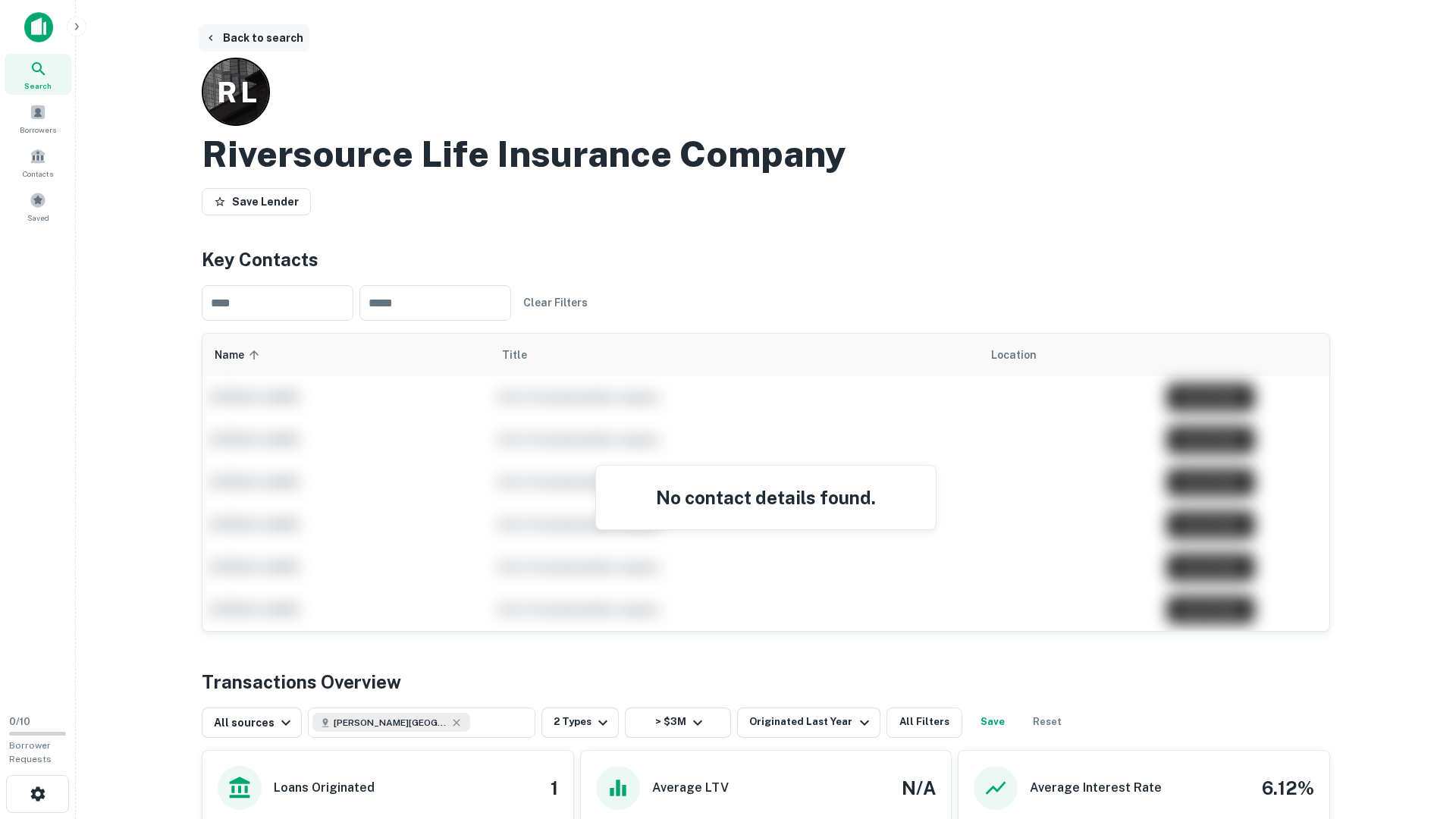
click at [233, 42] on button "Back to search" at bounding box center [254, 38] width 111 height 27
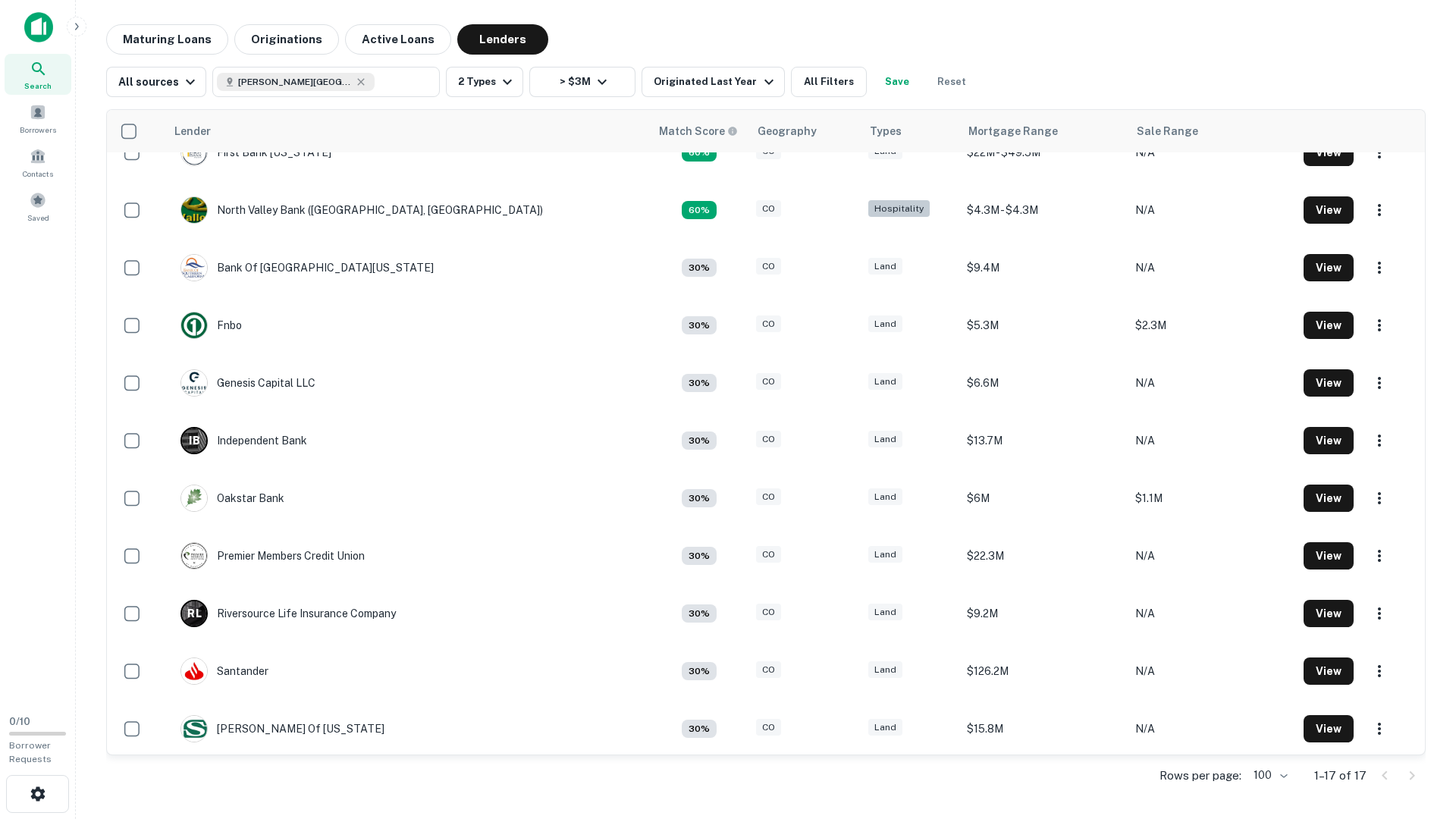
scroll to position [377, 0]
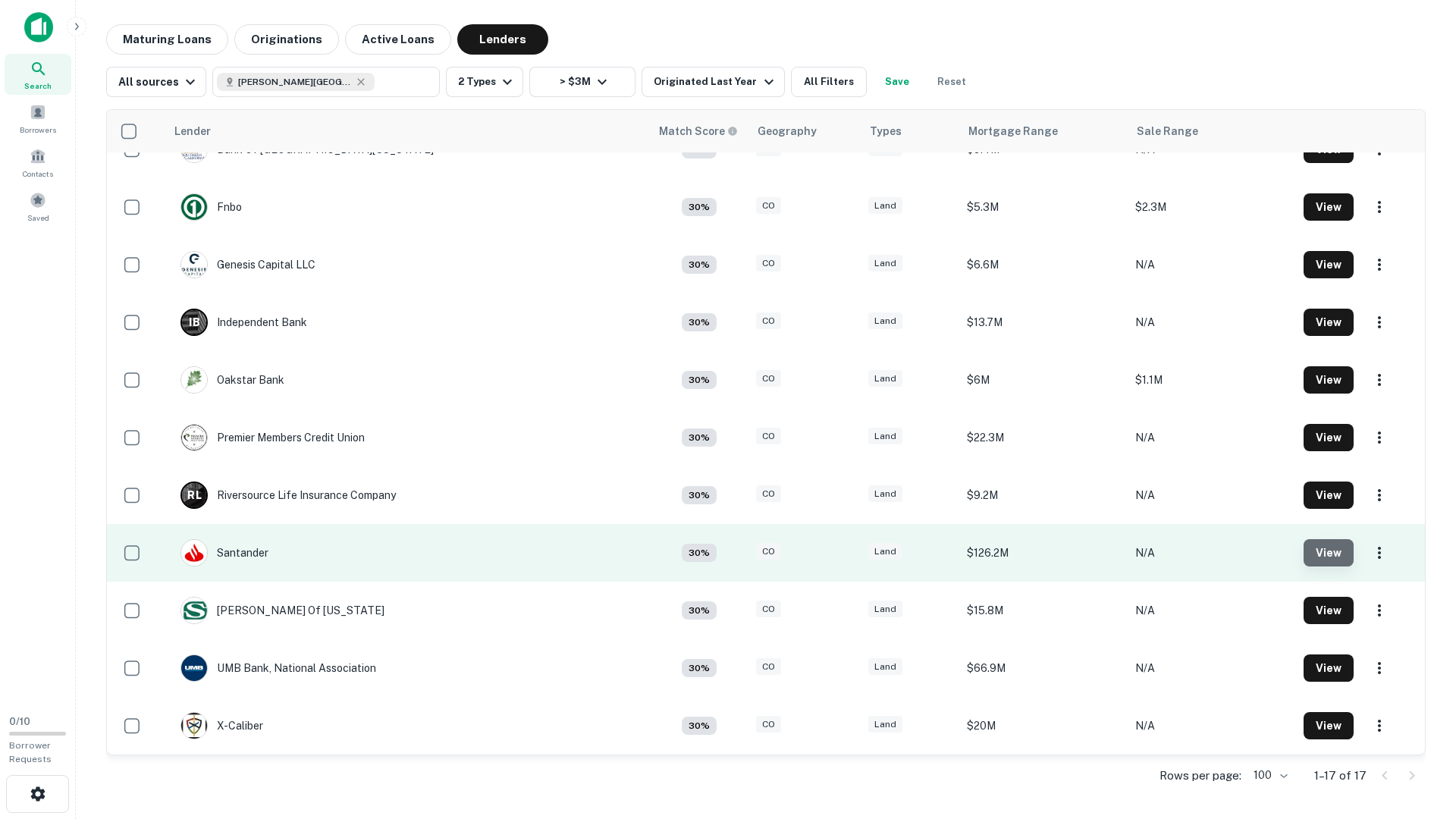
click at [1312, 541] on button "View" at bounding box center [1329, 553] width 50 height 27
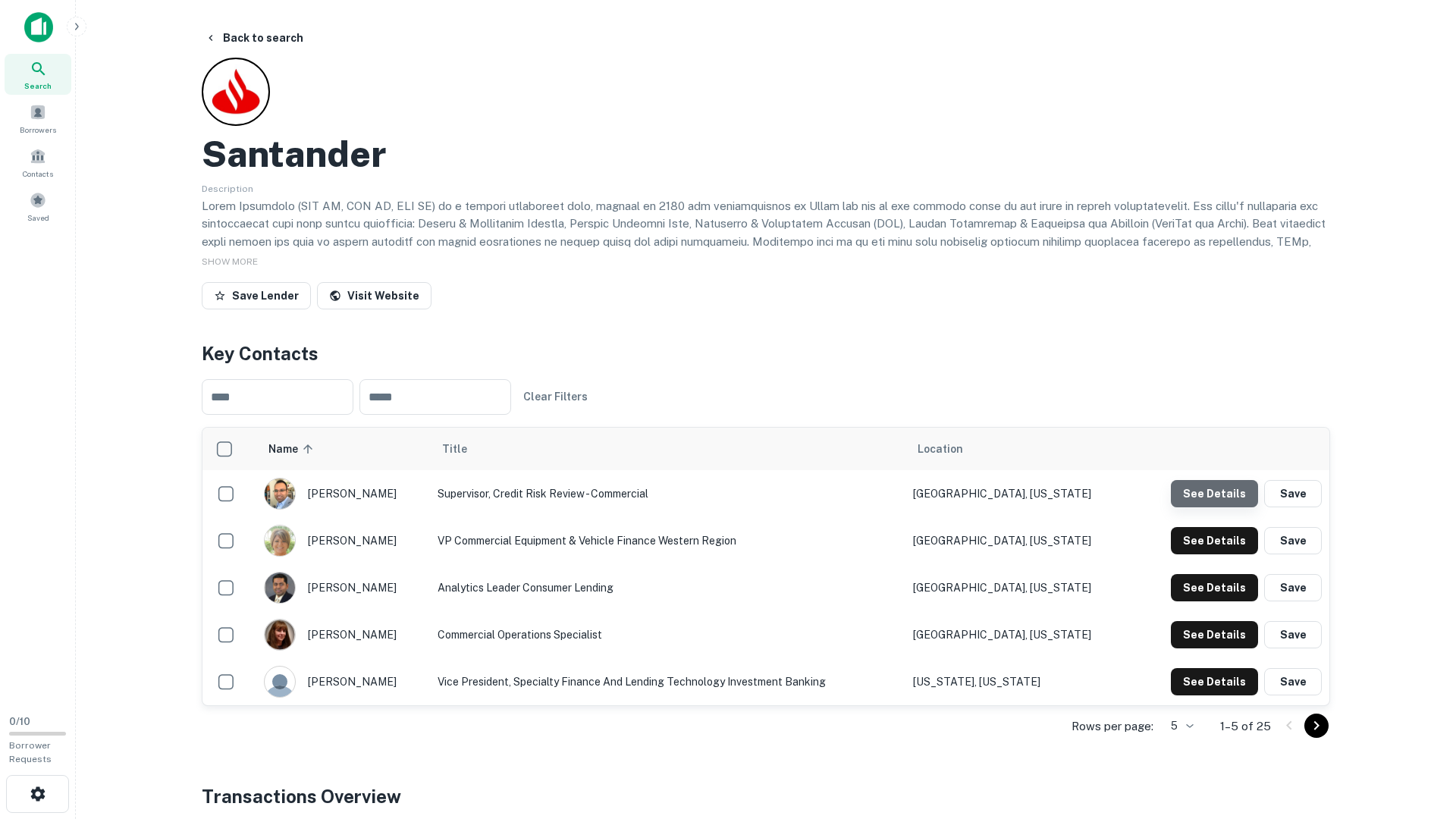
click at [1239, 493] on button "See Details" at bounding box center [1214, 493] width 87 height 27
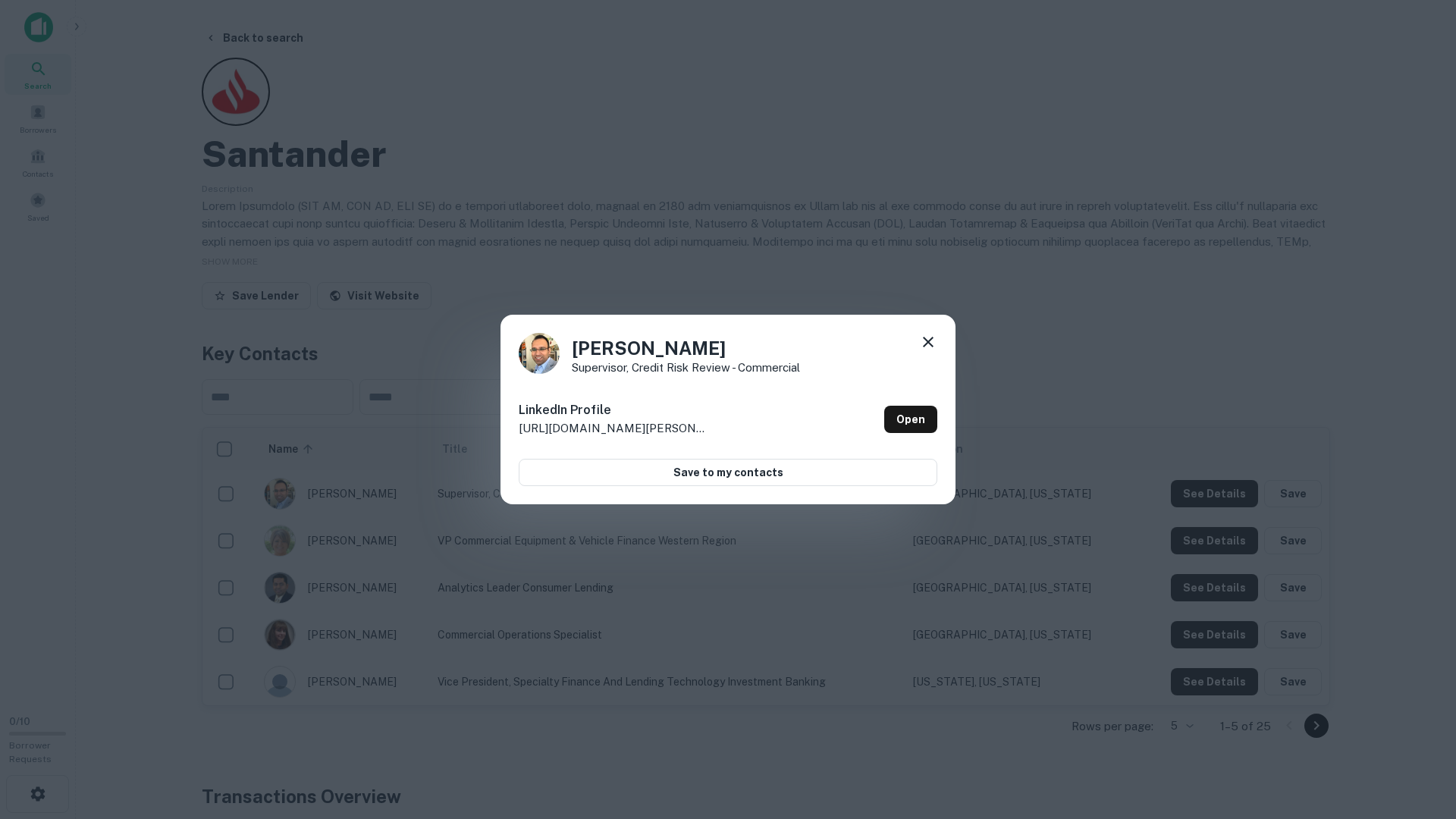
click at [929, 334] on icon at bounding box center [928, 342] width 18 height 18
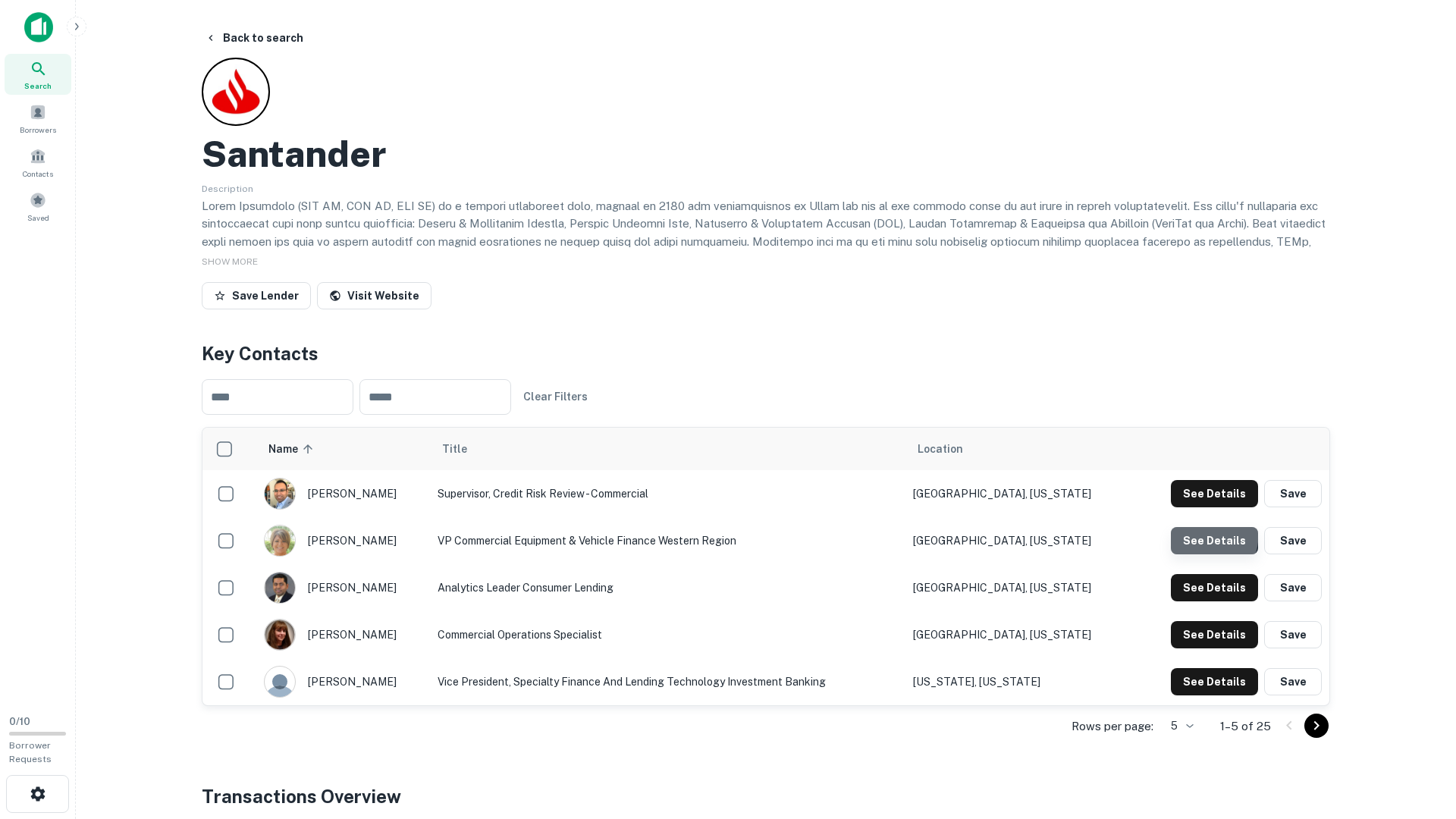
click at [1183, 507] on button "See Details" at bounding box center [1214, 493] width 87 height 27
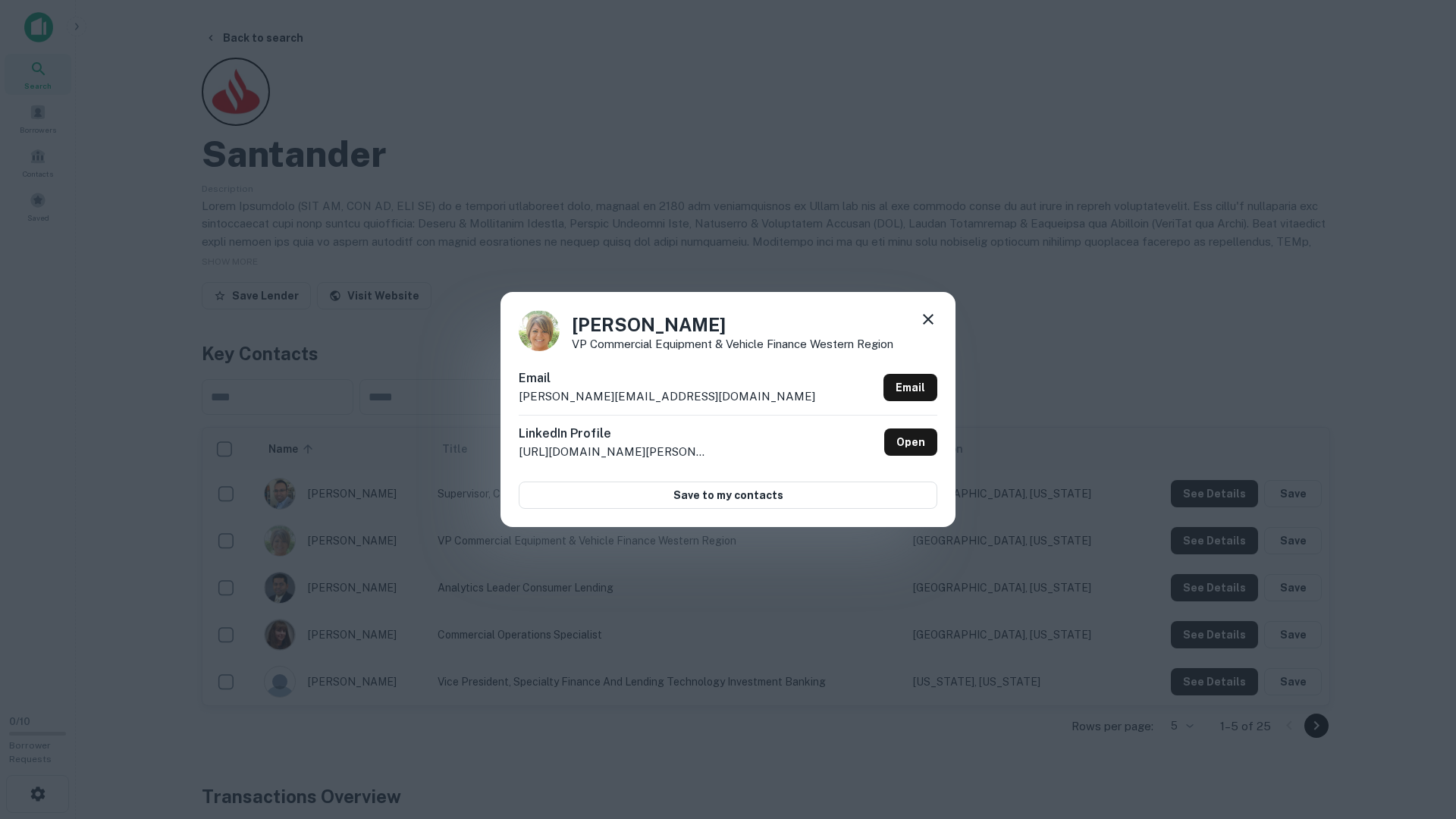
click at [937, 337] on div "Denise Beneteau VP Commercial Equipment & Vehicle Finance Western Region" at bounding box center [728, 331] width 419 height 41
click at [927, 320] on icon at bounding box center [929, 319] width 11 height 11
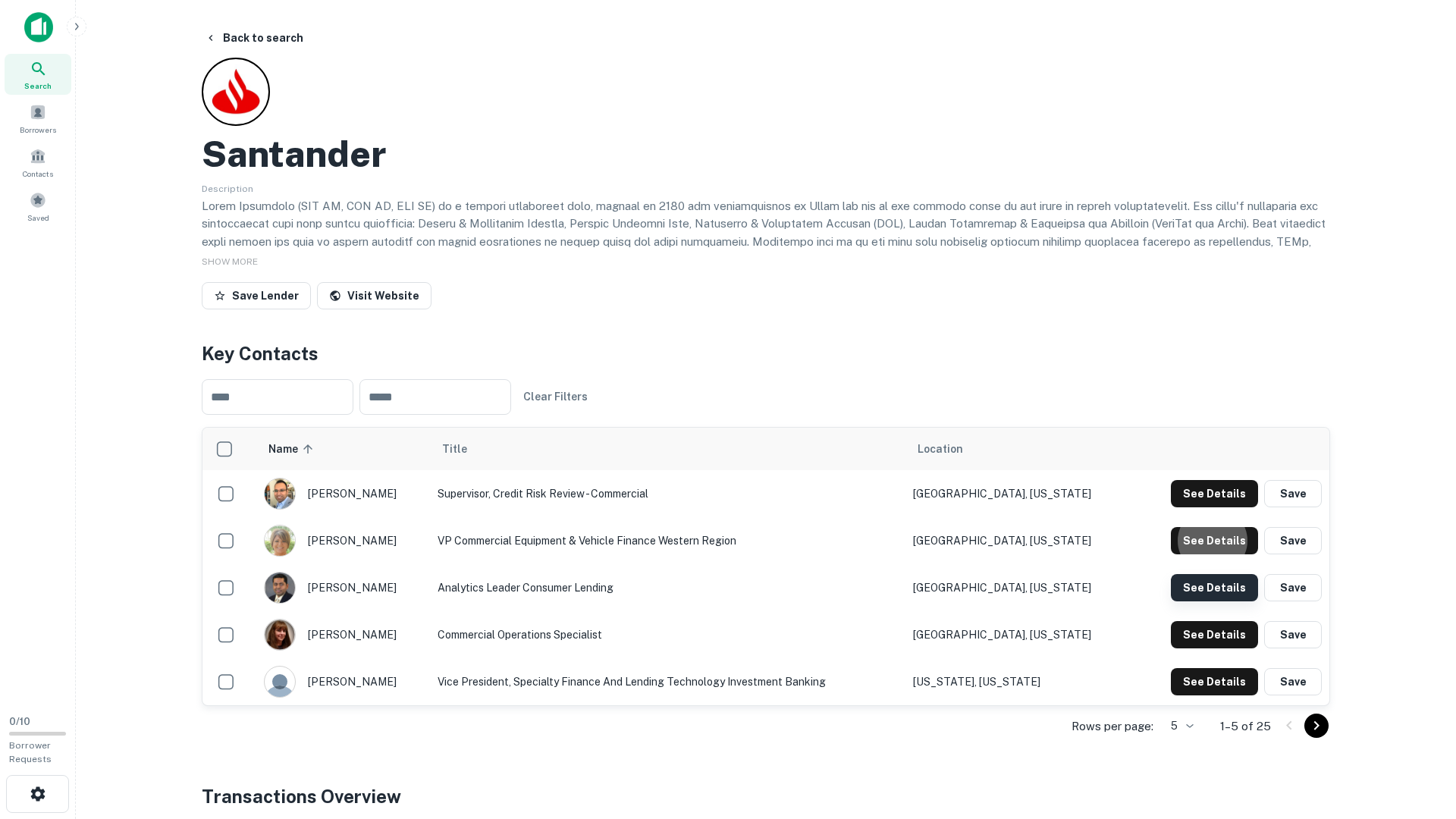
click at [1181, 507] on button "See Details" at bounding box center [1214, 493] width 87 height 27
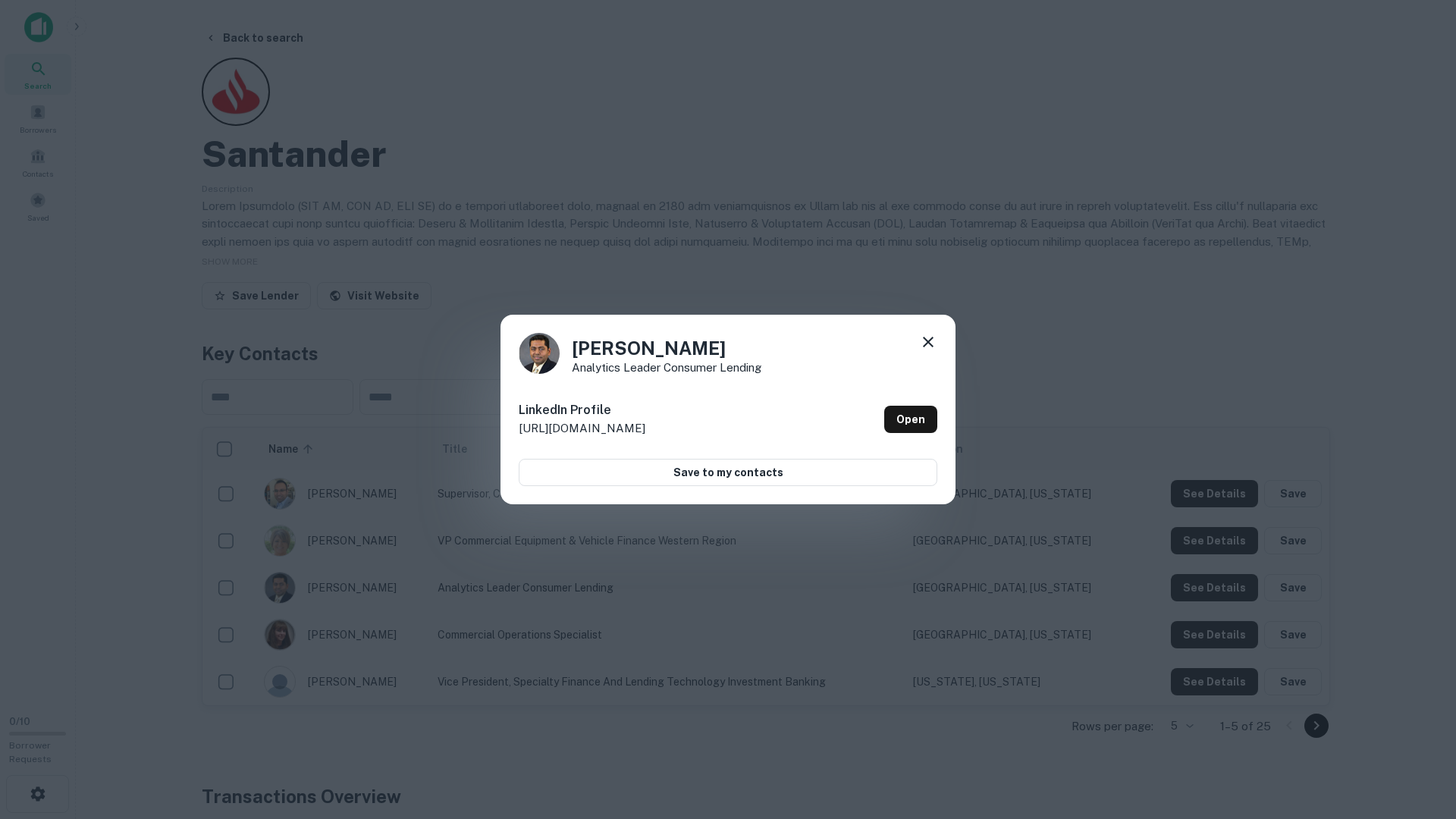
click at [930, 343] on icon at bounding box center [929, 342] width 11 height 11
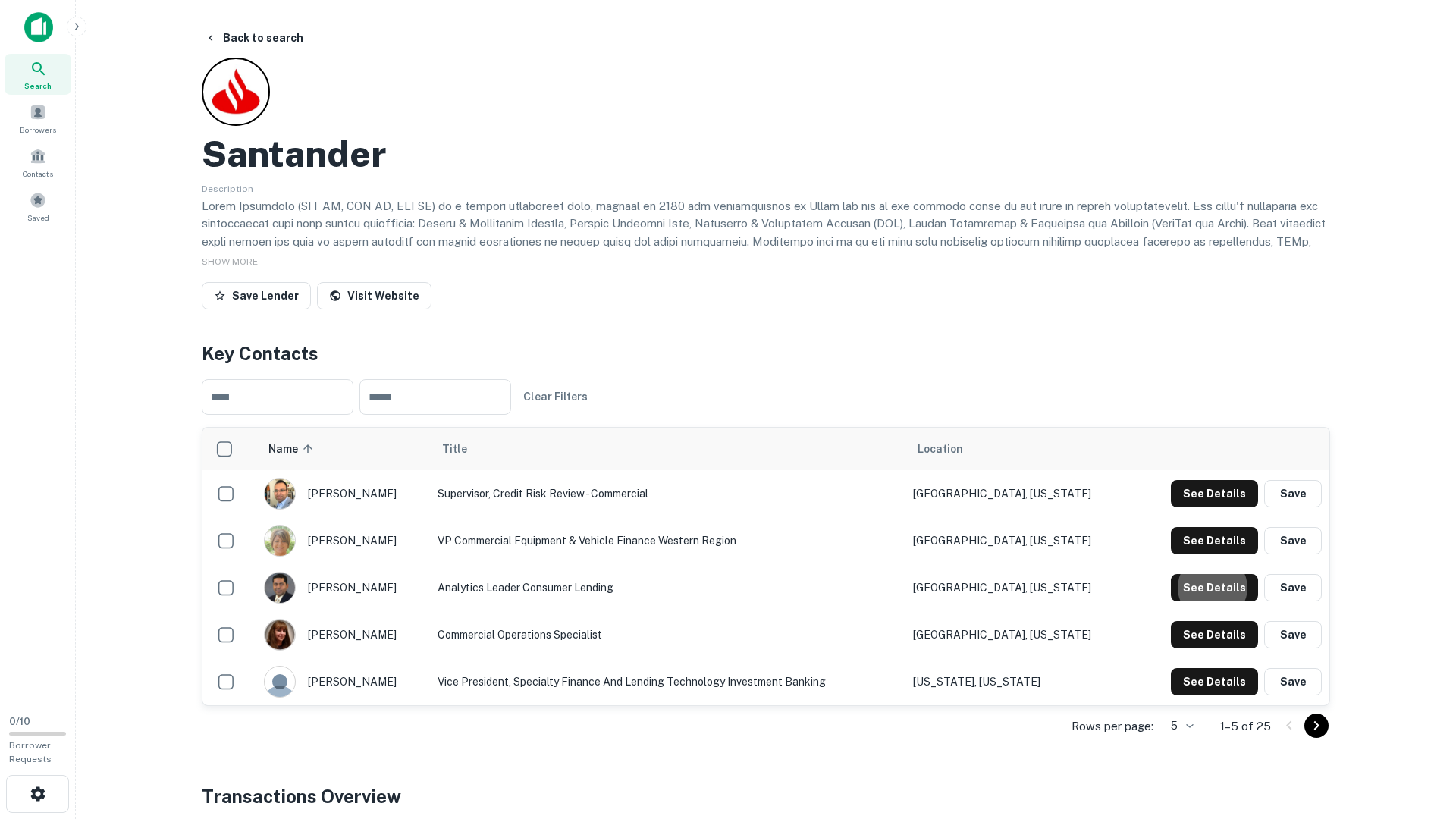
click at [1199, 650] on td "See Details Save" at bounding box center [1231, 634] width 196 height 47
click at [1197, 507] on button "See Details" at bounding box center [1214, 493] width 87 height 27
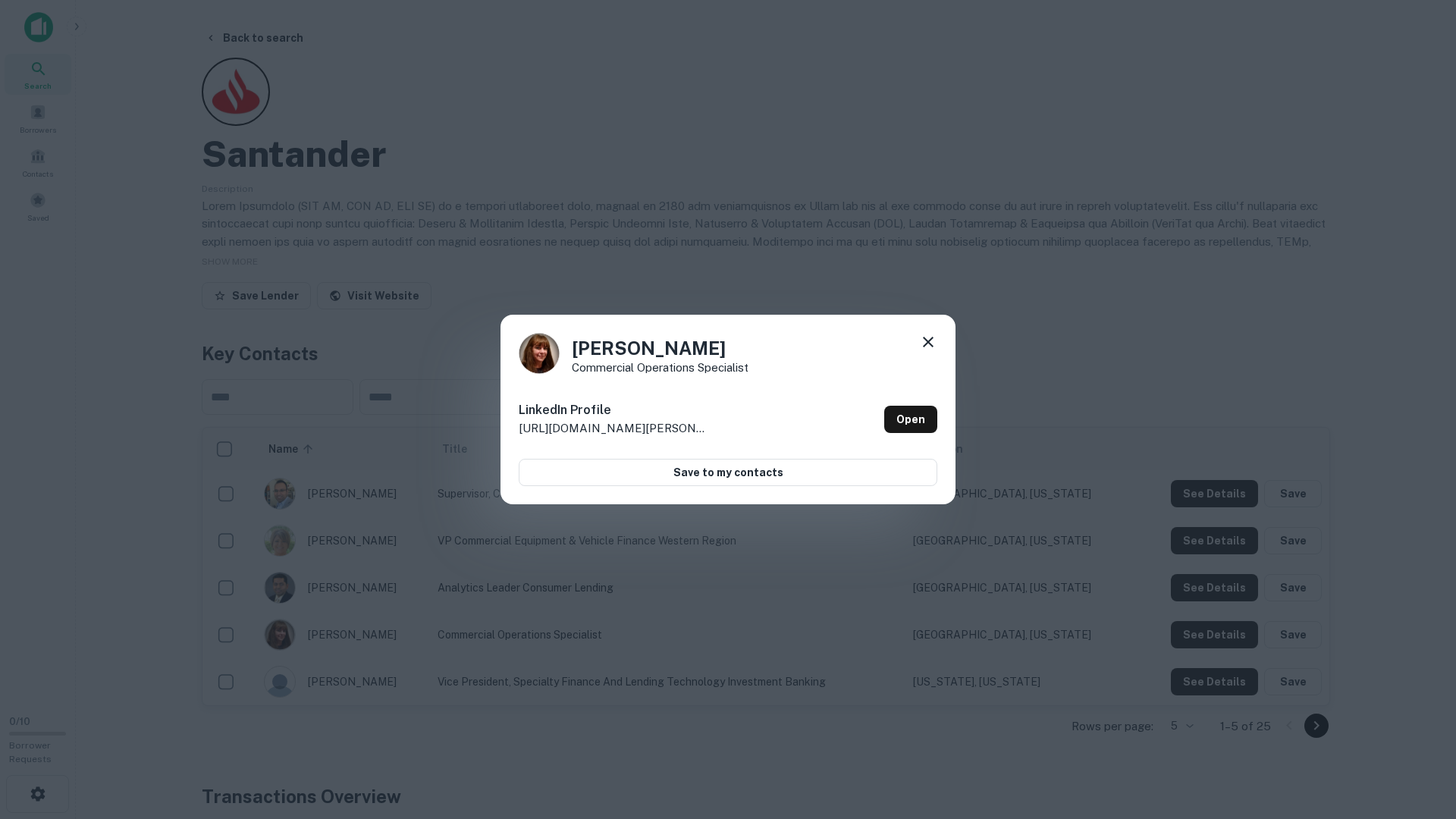
click at [930, 338] on icon at bounding box center [928, 342] width 18 height 18
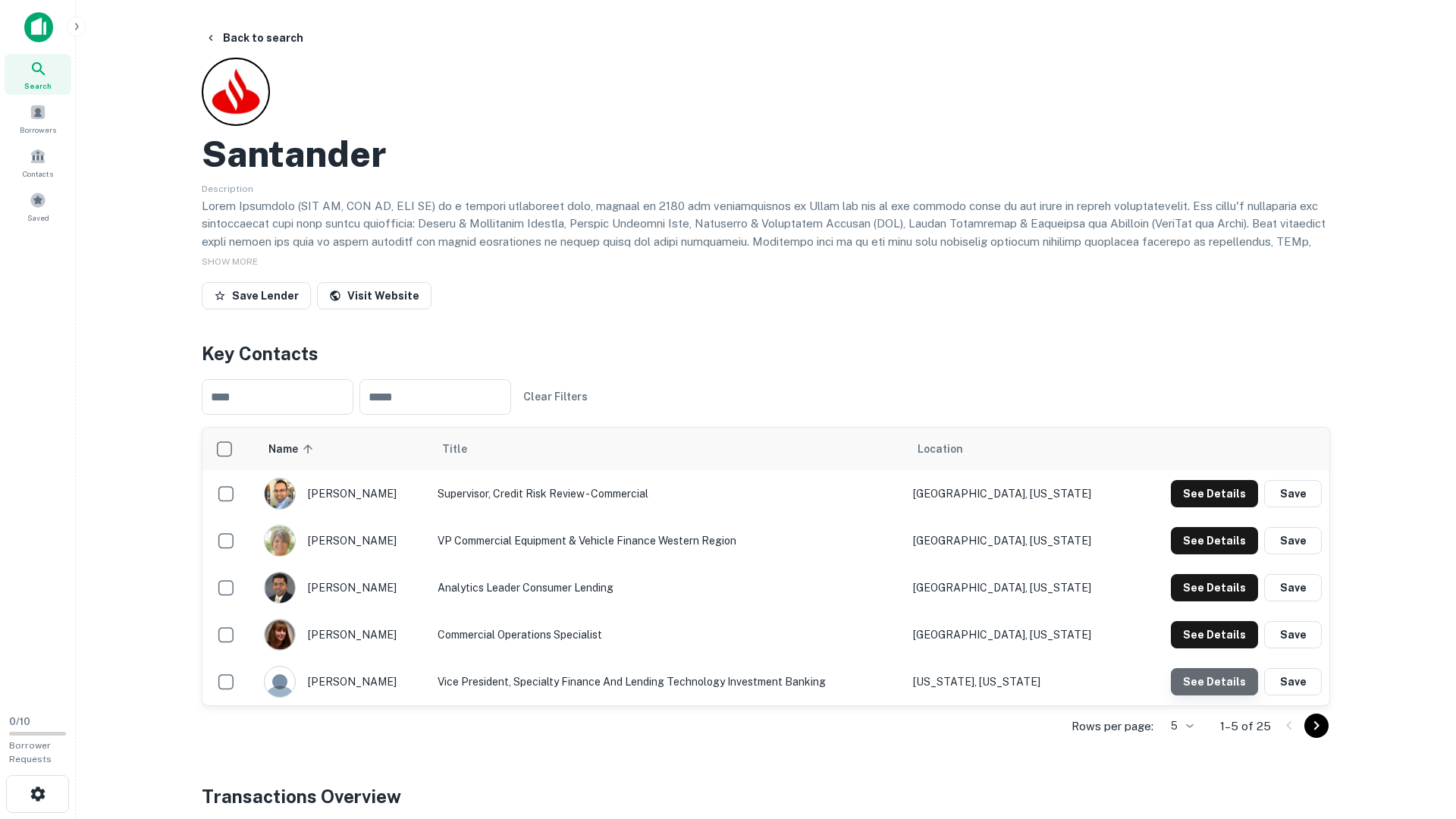
click at [1219, 507] on button "See Details" at bounding box center [1214, 493] width 87 height 27
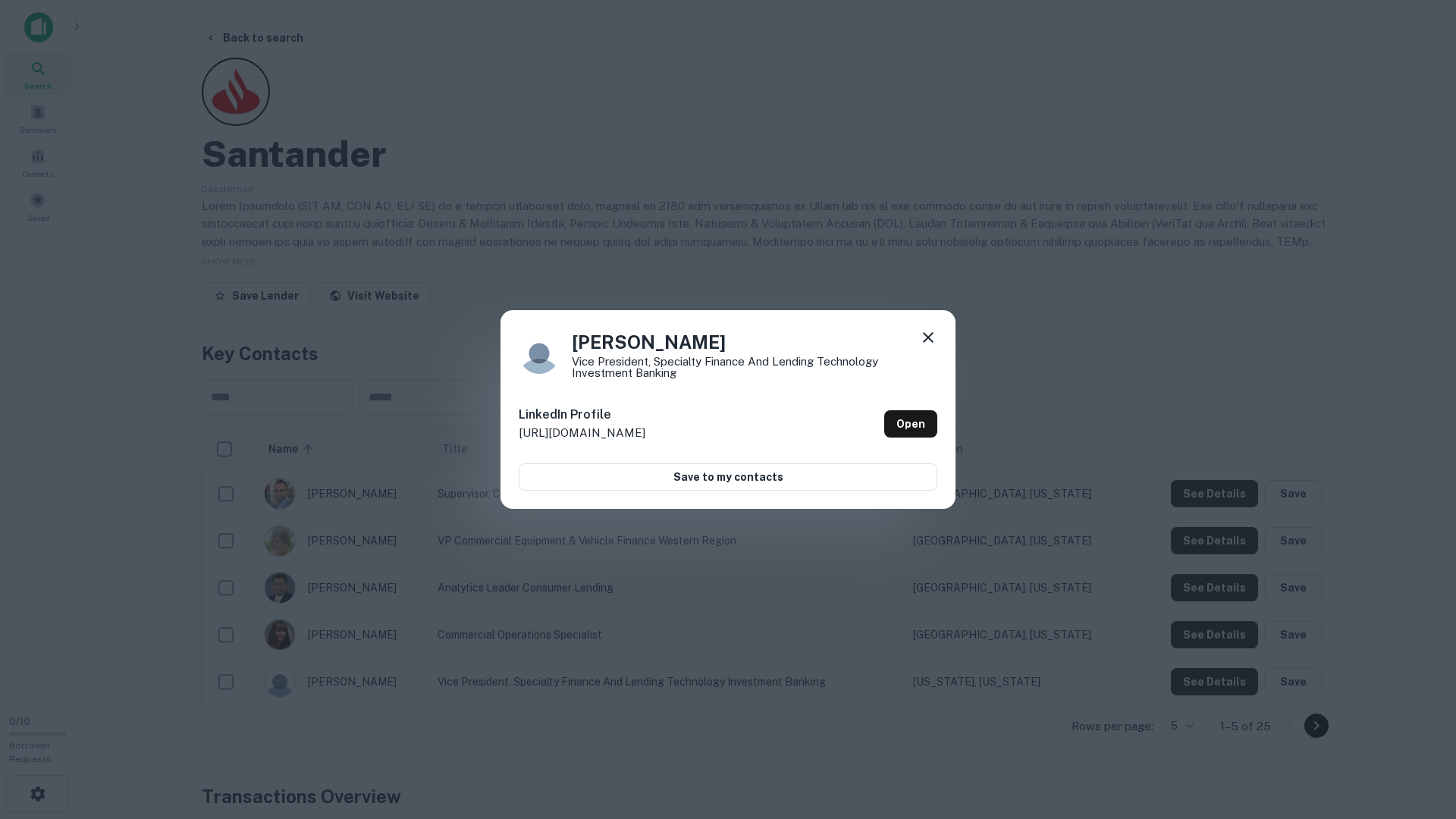
click at [919, 333] on icon at bounding box center [928, 337] width 18 height 18
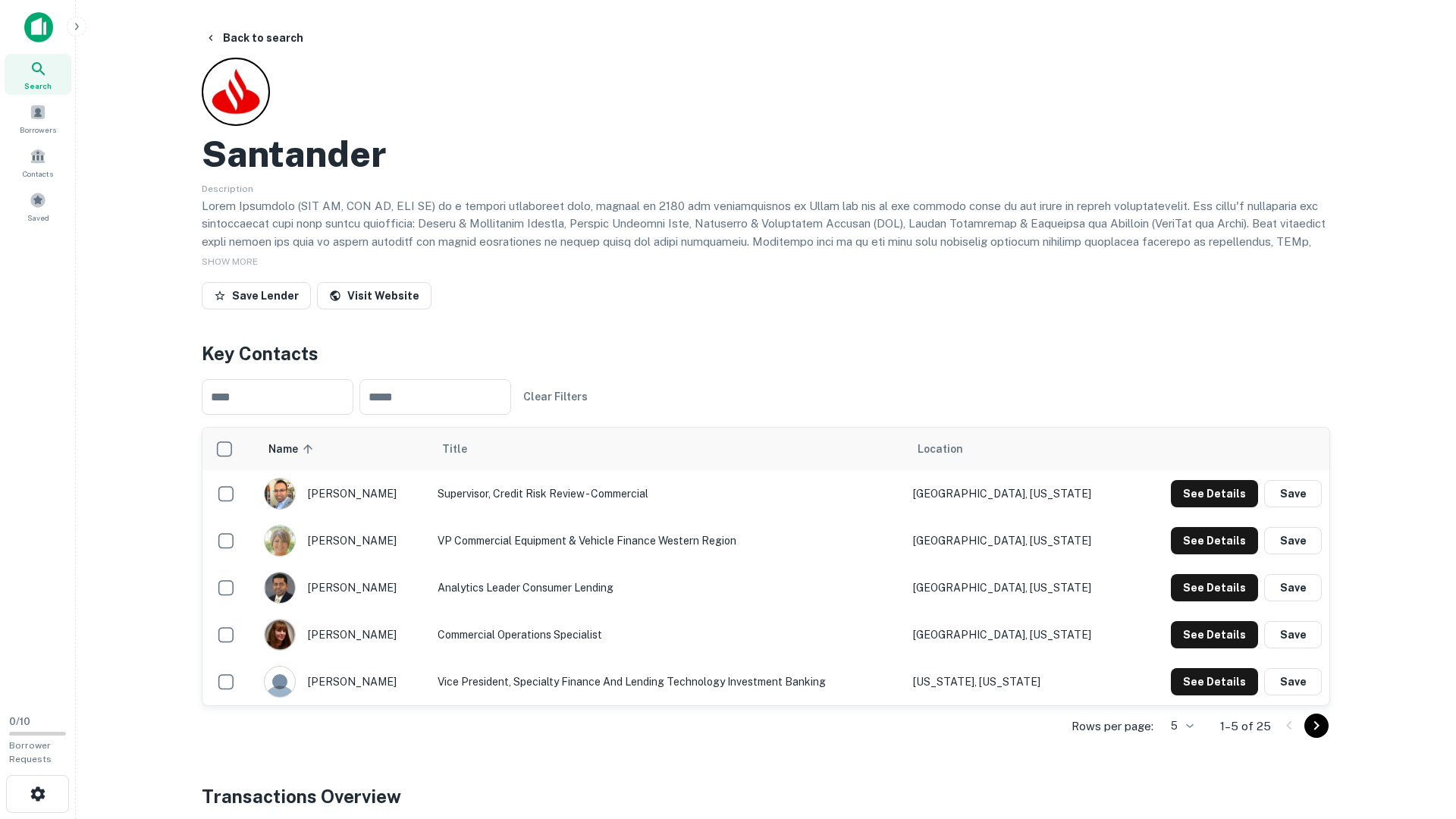
click at [1304, 664] on div at bounding box center [1303, 726] width 52 height 25
click at [1308, 664] on icon "Go to next page" at bounding box center [1316, 725] width 18 height 18
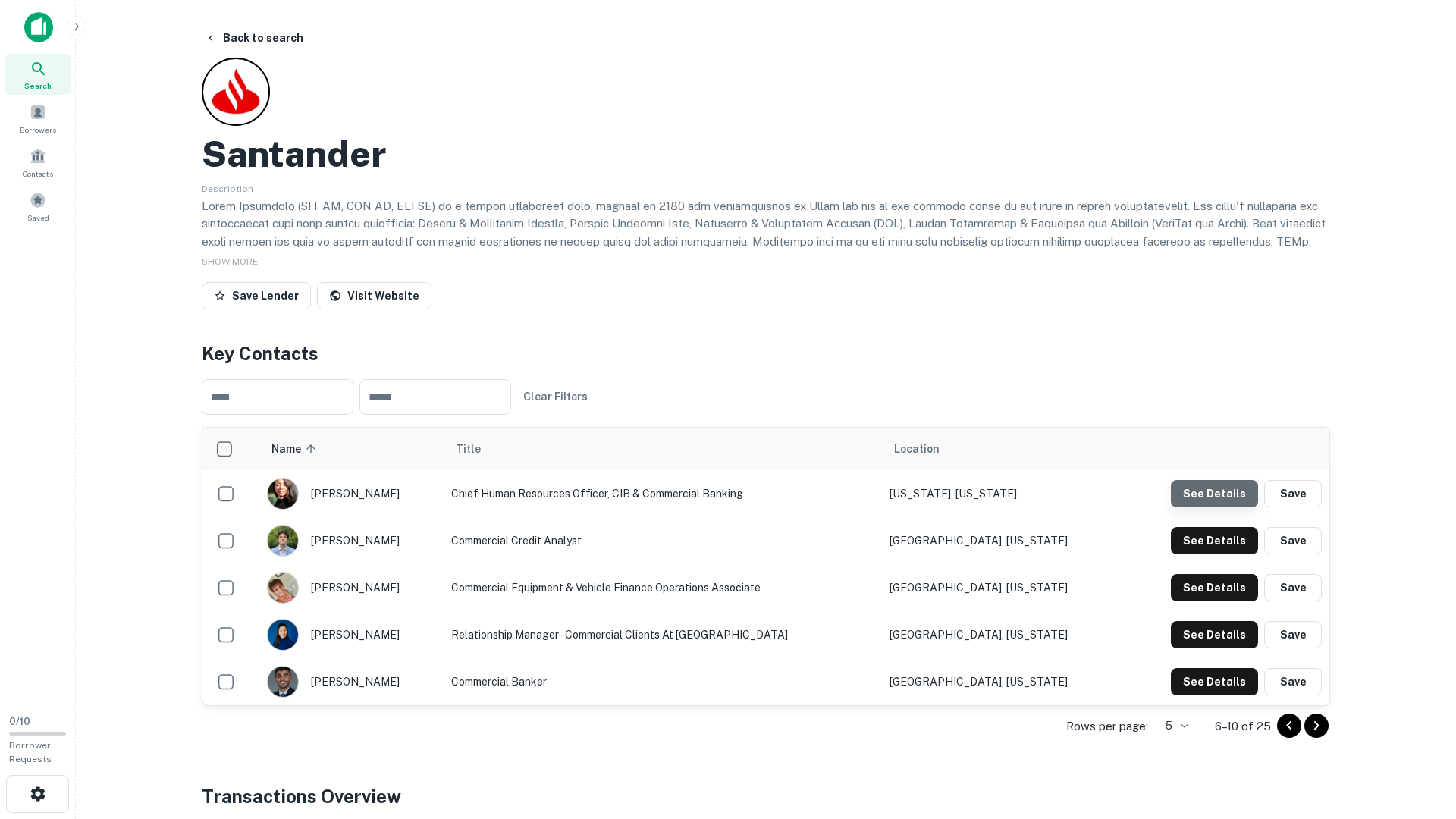
click at [1231, 487] on button "See Details" at bounding box center [1214, 493] width 87 height 27
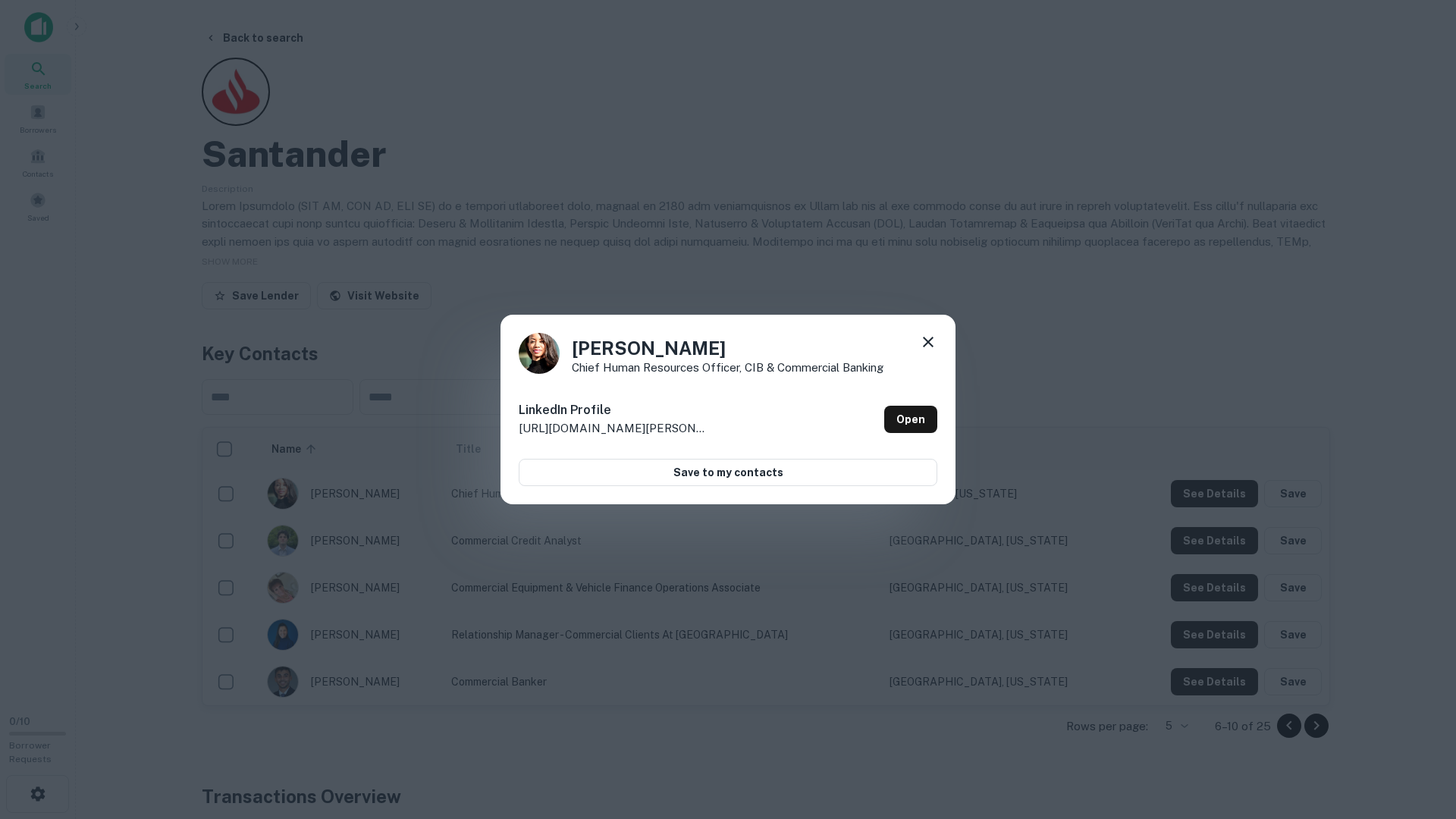
click at [927, 338] on icon at bounding box center [928, 342] width 18 height 18
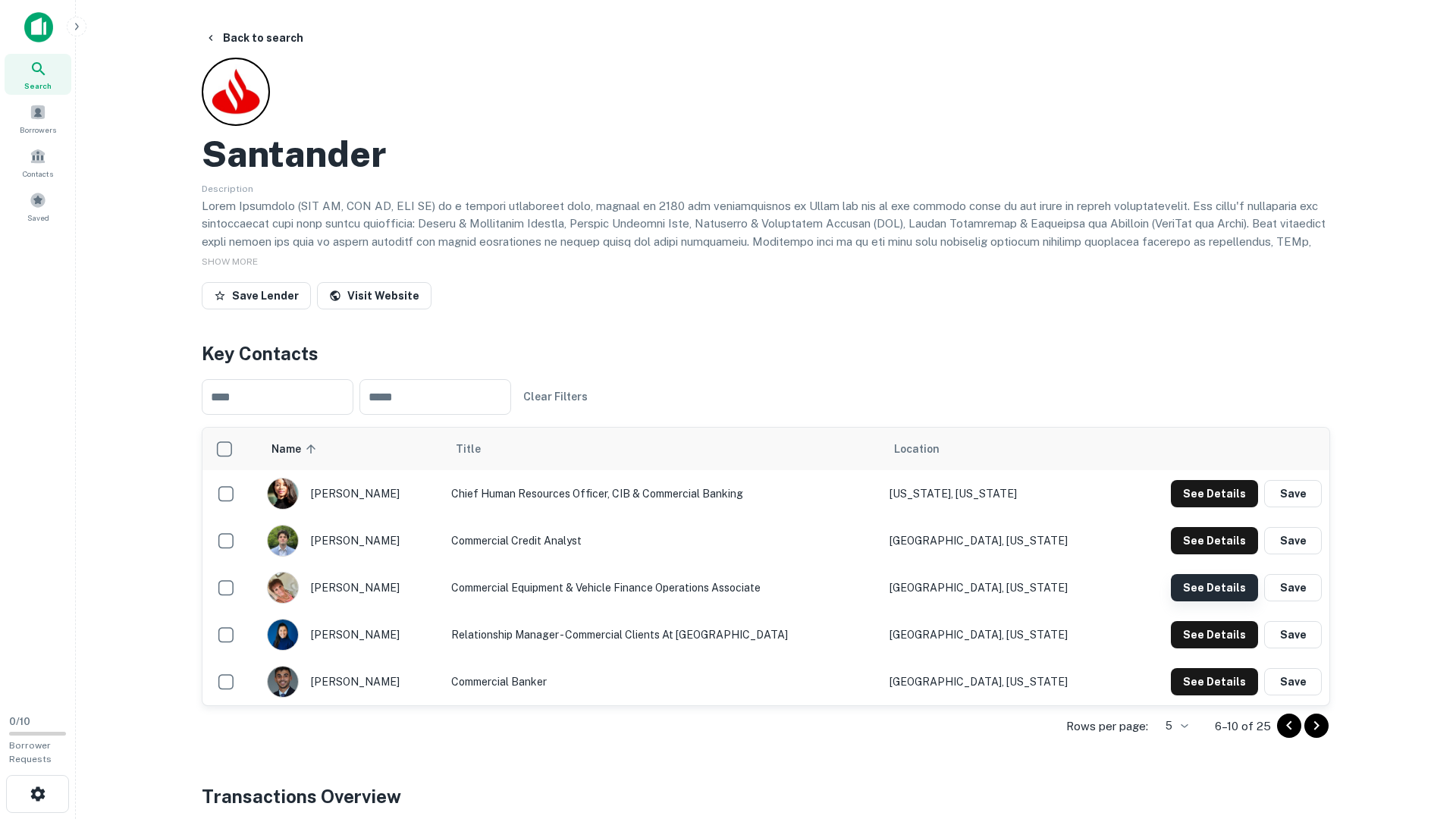
click at [1227, 507] on button "See Details" at bounding box center [1214, 493] width 87 height 27
click at [1220, 507] on button "See Details" at bounding box center [1214, 493] width 87 height 27
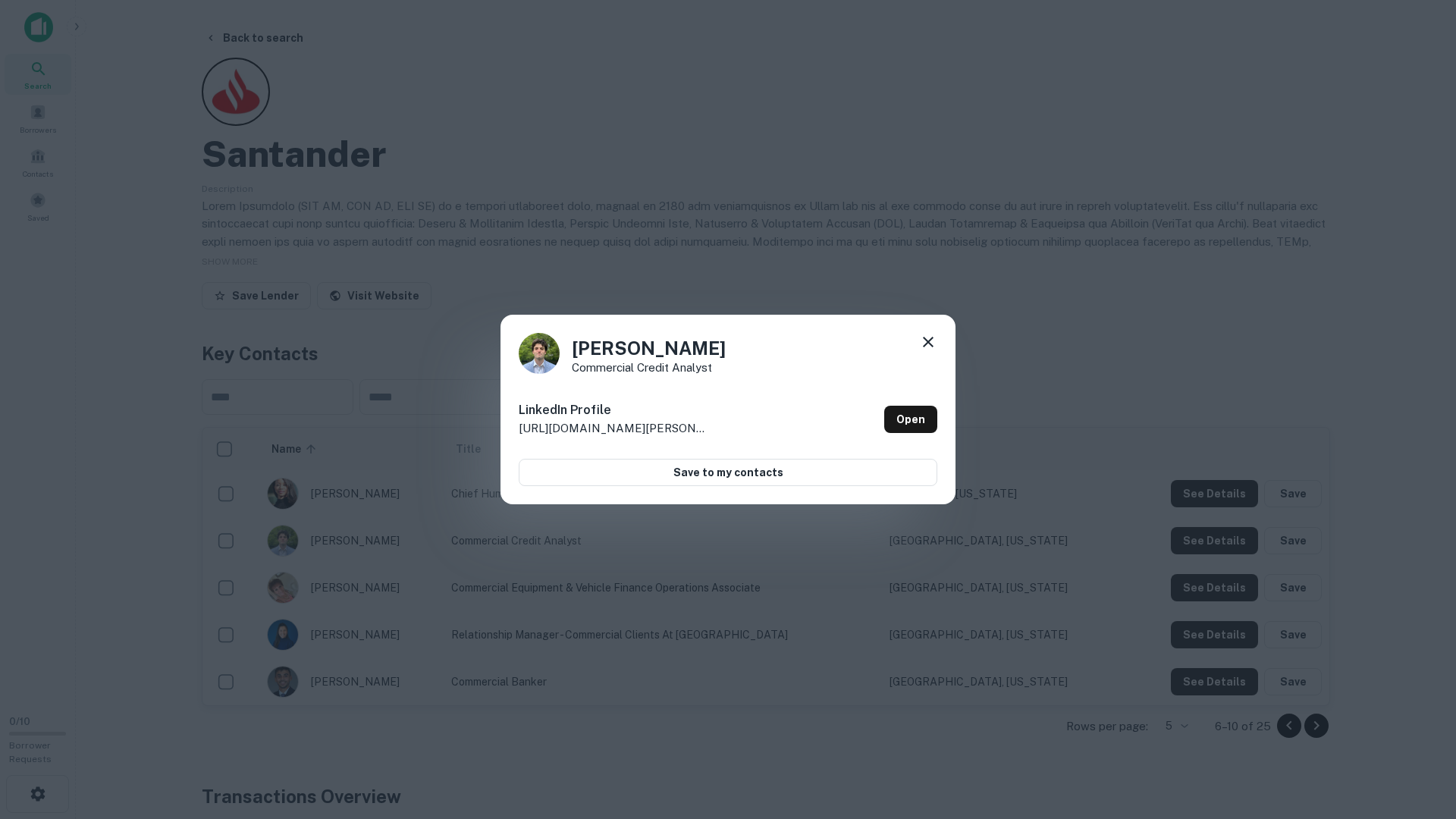
click at [930, 337] on icon at bounding box center [928, 342] width 18 height 18
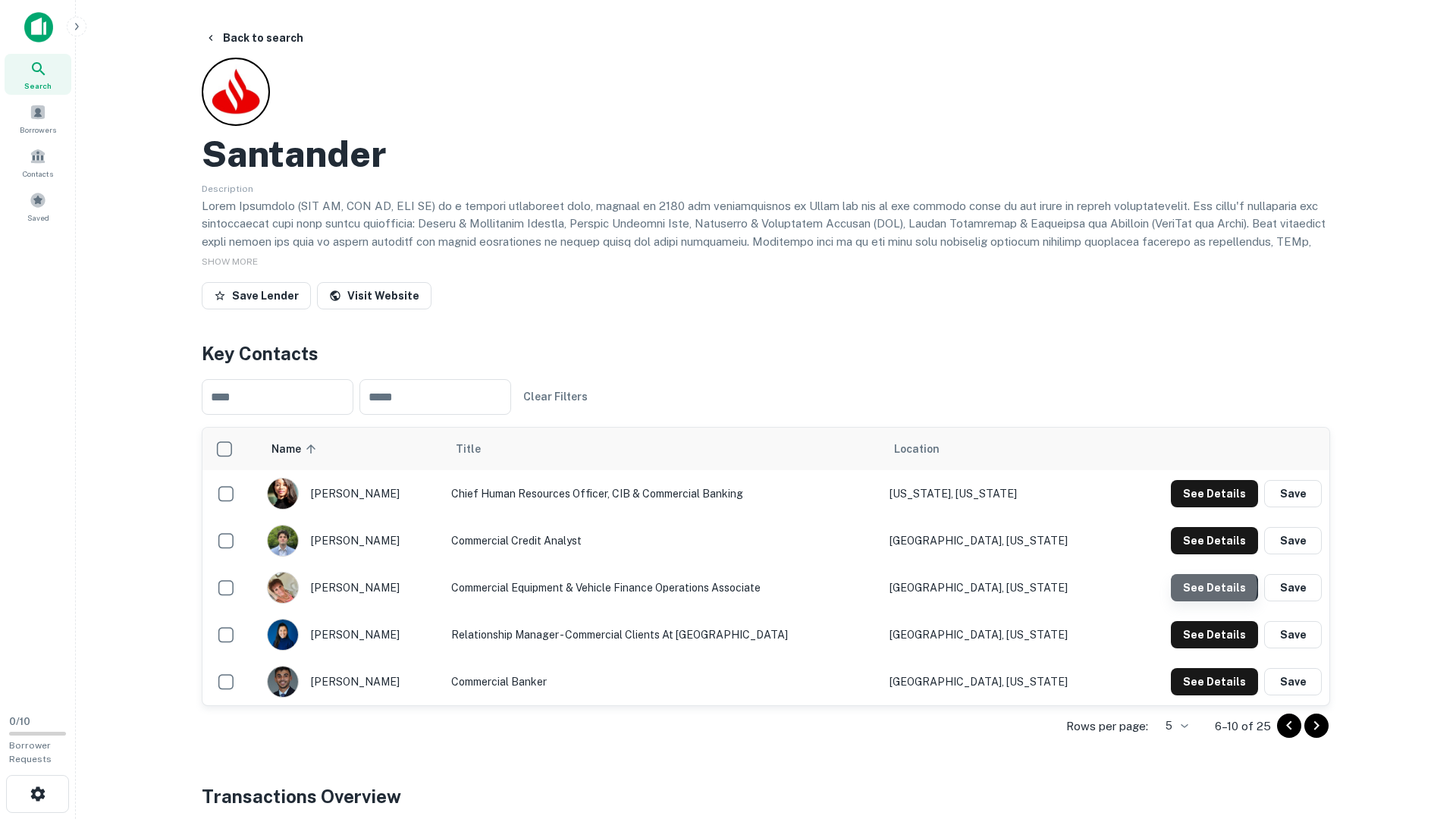
click at [1213, 507] on button "See Details" at bounding box center [1214, 493] width 87 height 27
click at [1214, 507] on button "See Details" at bounding box center [1214, 493] width 87 height 27
click at [1227, 507] on button "See Details" at bounding box center [1214, 493] width 87 height 27
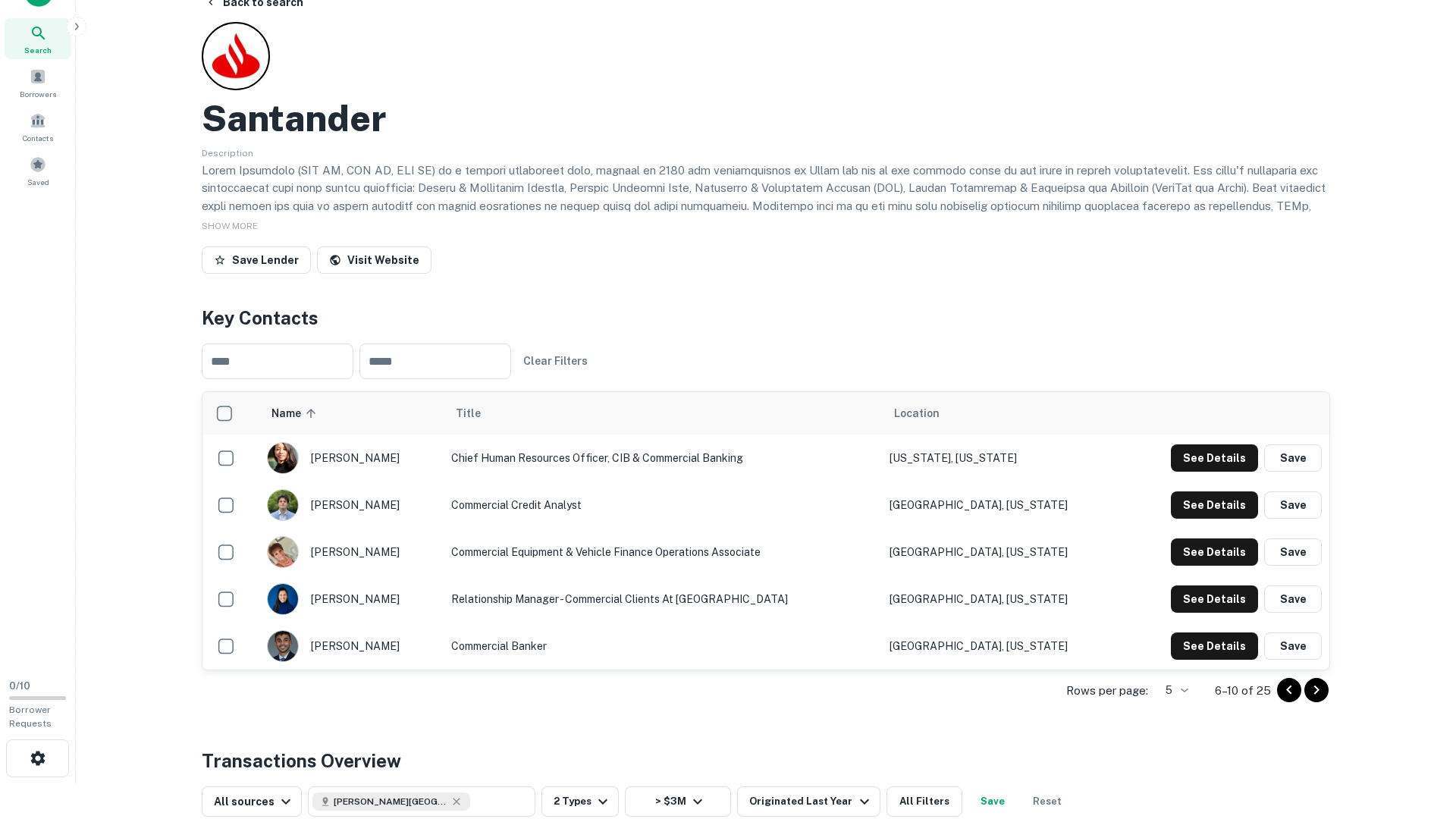
scroll to position [40, 0]
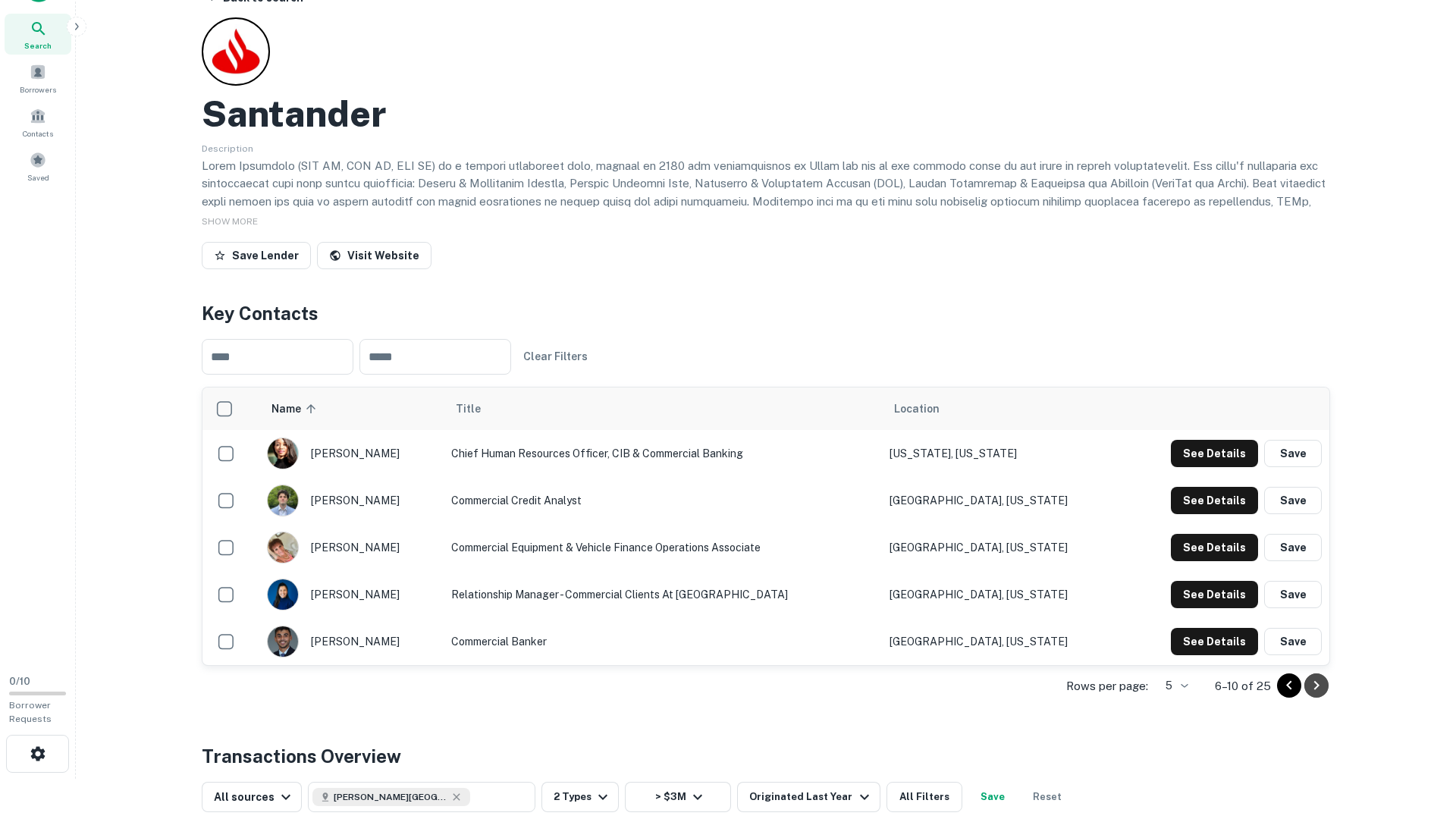
click at [1317, 664] on icon "Go to next page" at bounding box center [1316, 685] width 18 height 18
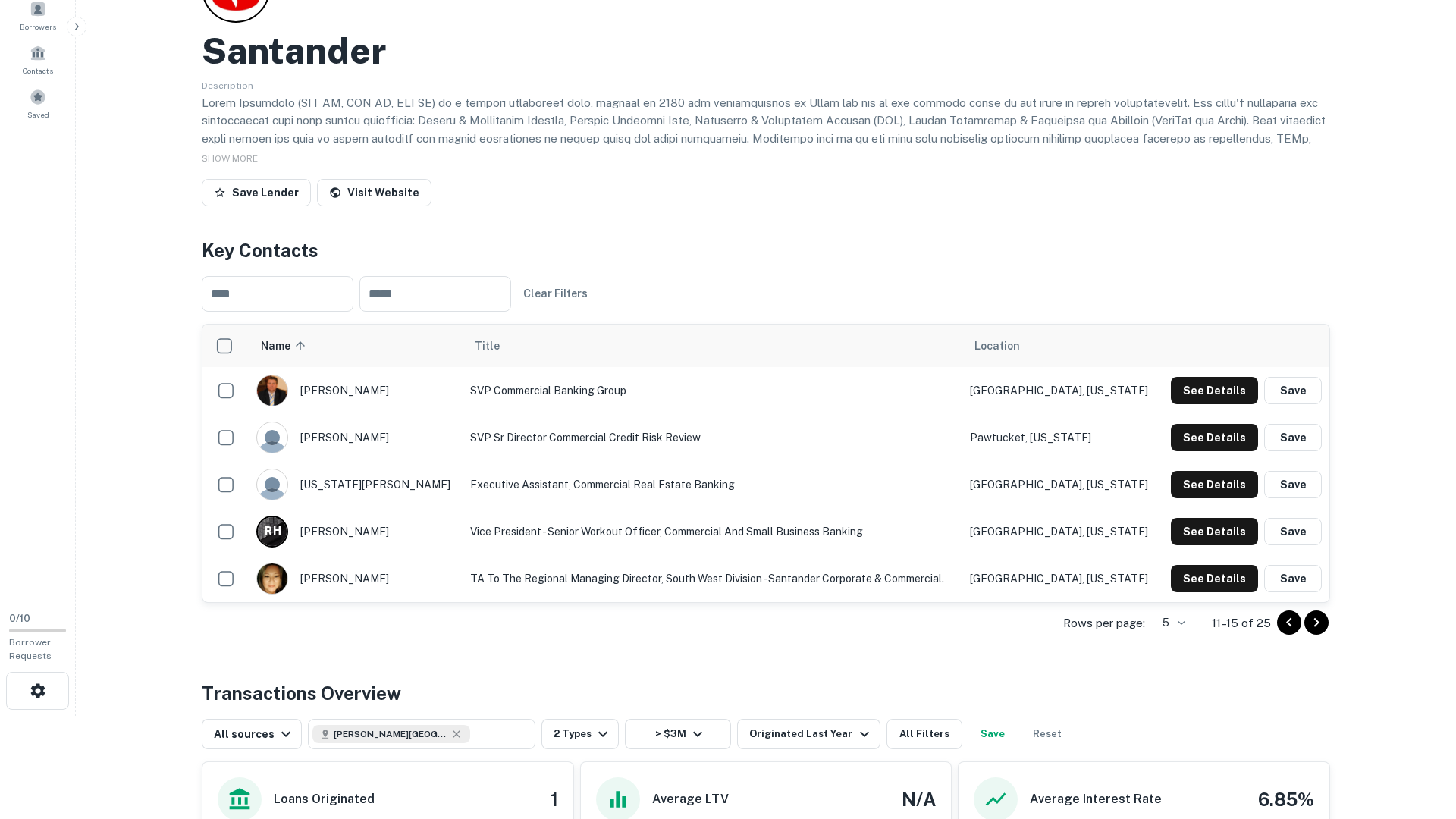
scroll to position [101, 0]
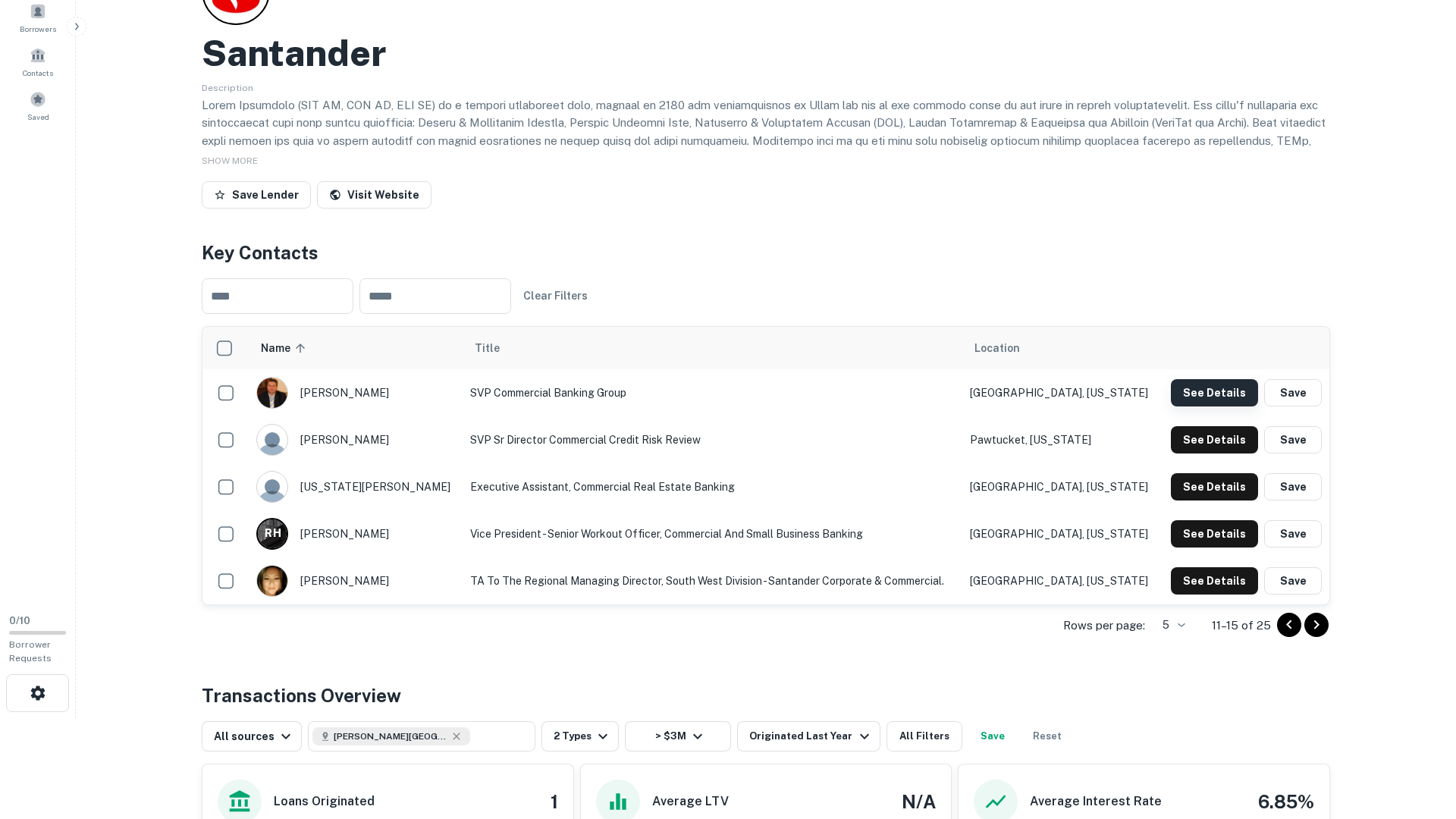
click at [1208, 391] on button "See Details" at bounding box center [1214, 393] width 87 height 27
click at [1209, 406] on button "See Details" at bounding box center [1214, 393] width 87 height 27
click at [1208, 406] on button "See Details" at bounding box center [1214, 393] width 87 height 27
click at [1213, 406] on button "See Details" at bounding box center [1214, 393] width 87 height 27
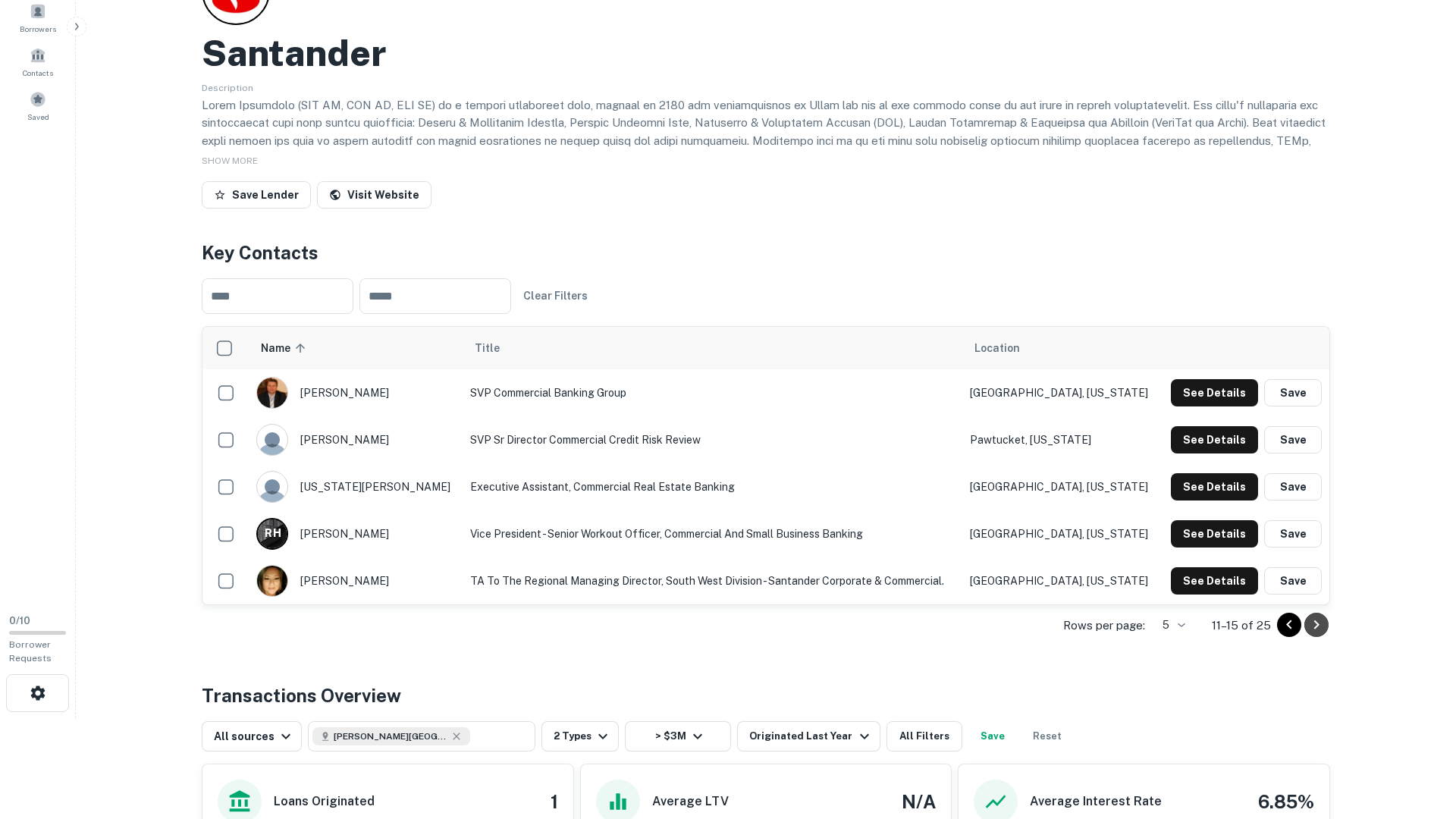
click at [1317, 621] on icon "Go to next page" at bounding box center [1317, 625] width 5 height 9
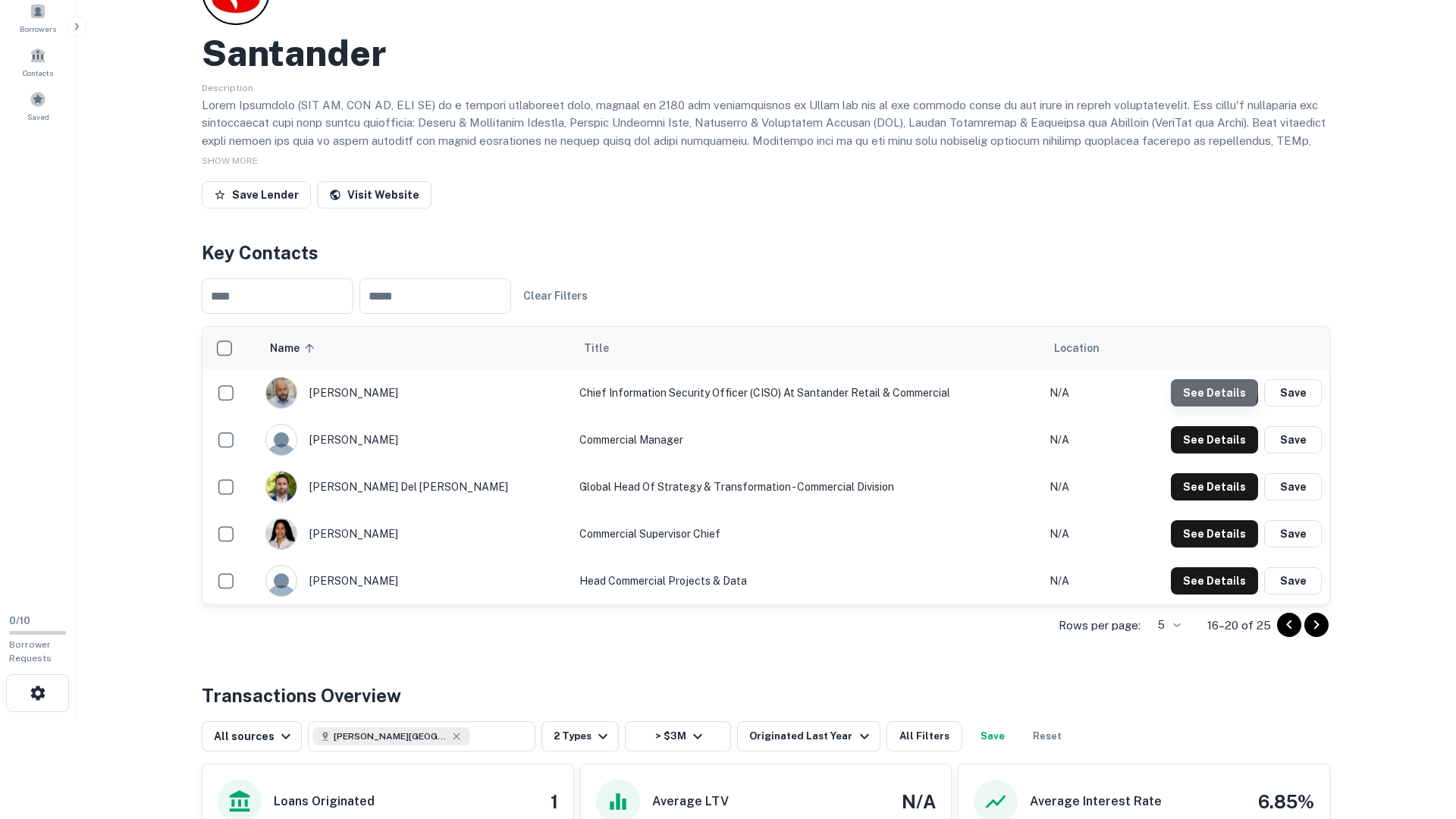
click at [1206, 389] on button "See Details" at bounding box center [1214, 393] width 87 height 27
click at [1219, 406] on button "See Details" at bounding box center [1214, 393] width 87 height 27
click at [1211, 406] on button "See Details" at bounding box center [1214, 393] width 87 height 27
click at [1213, 406] on button "See Details" at bounding box center [1214, 393] width 87 height 27
click at [1211, 406] on button "See Details" at bounding box center [1214, 393] width 87 height 27
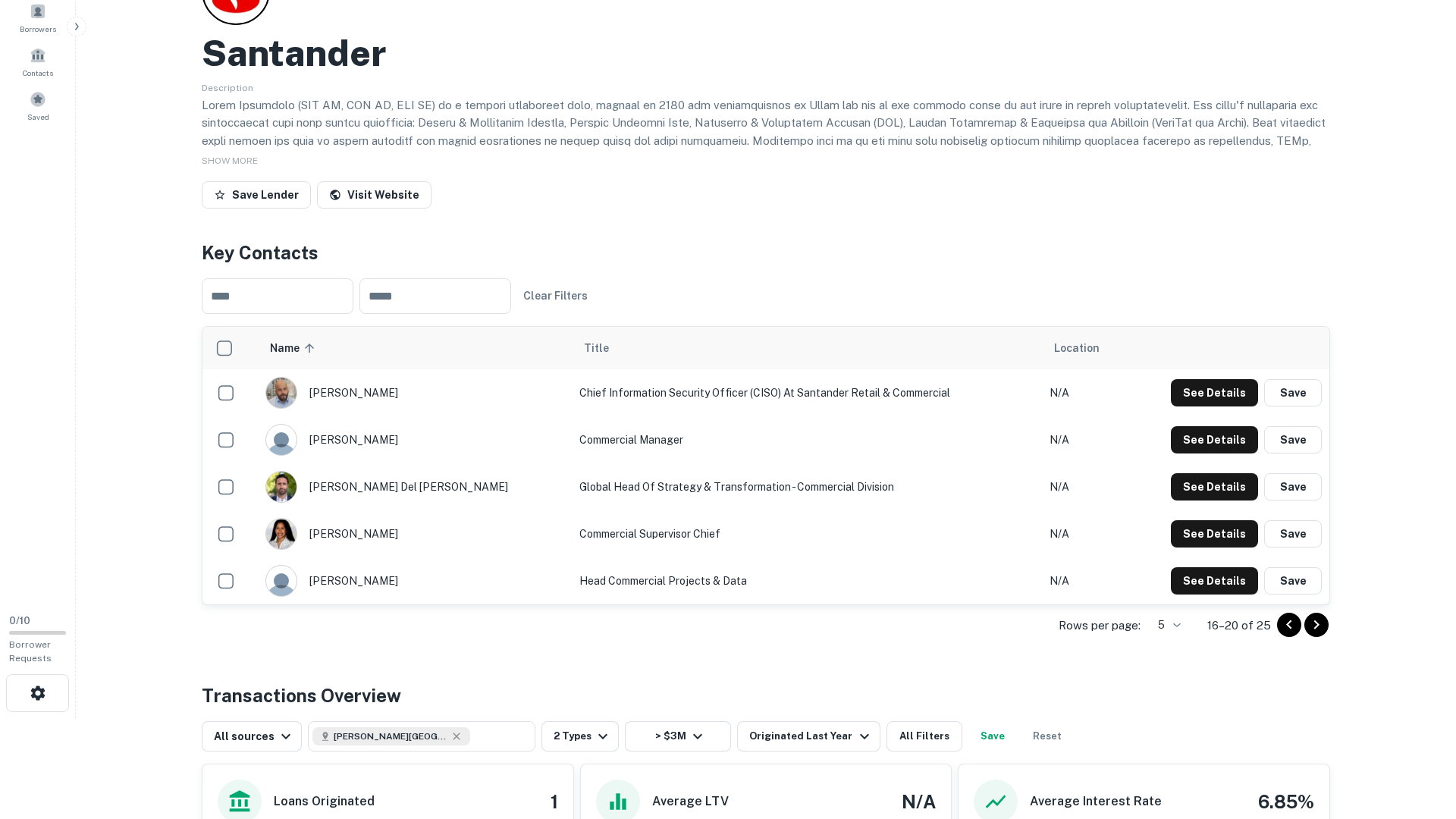
click at [1311, 634] on button "Go to next page" at bounding box center [1316, 625] width 25 height 25
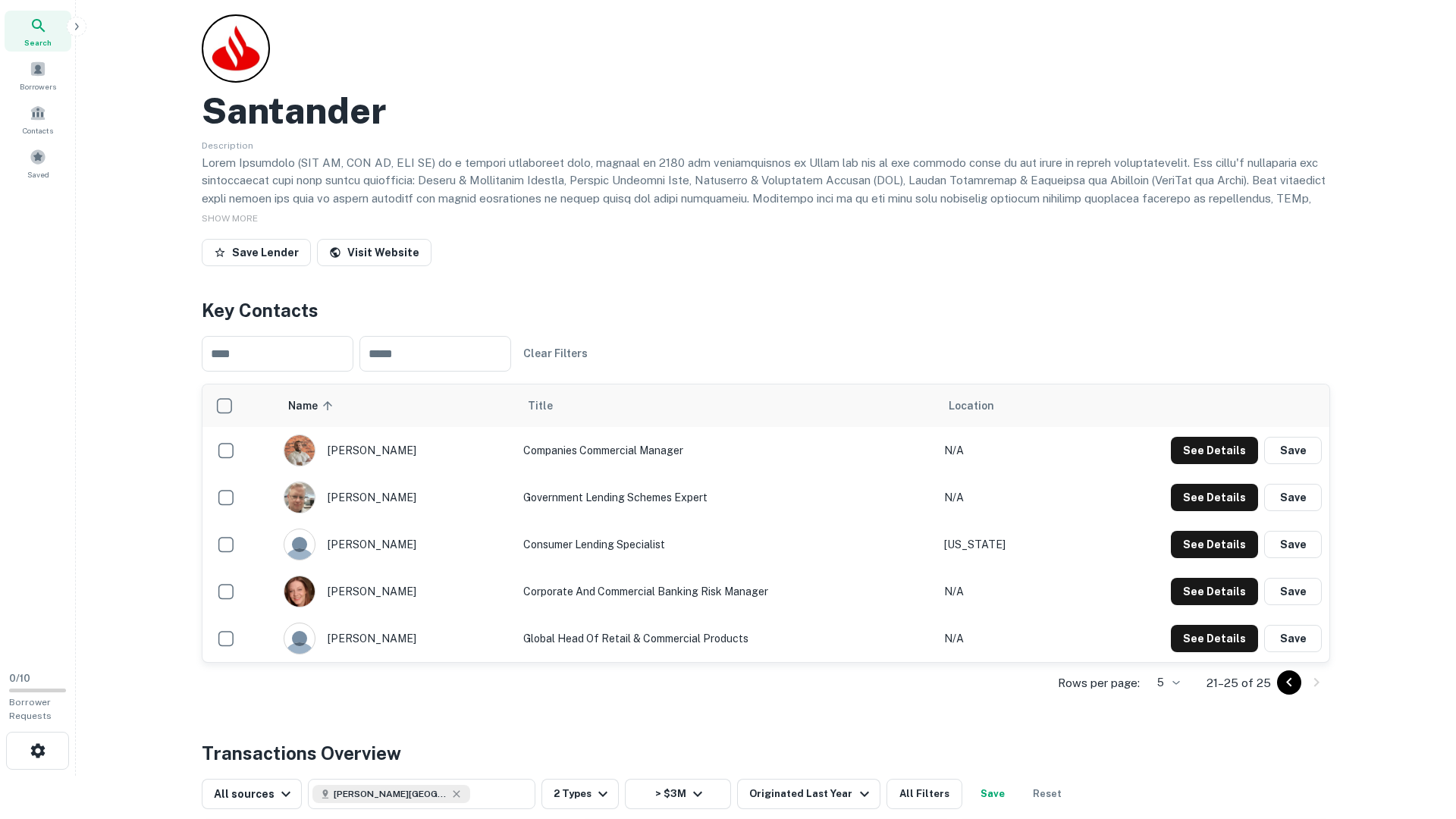
scroll to position [0, 0]
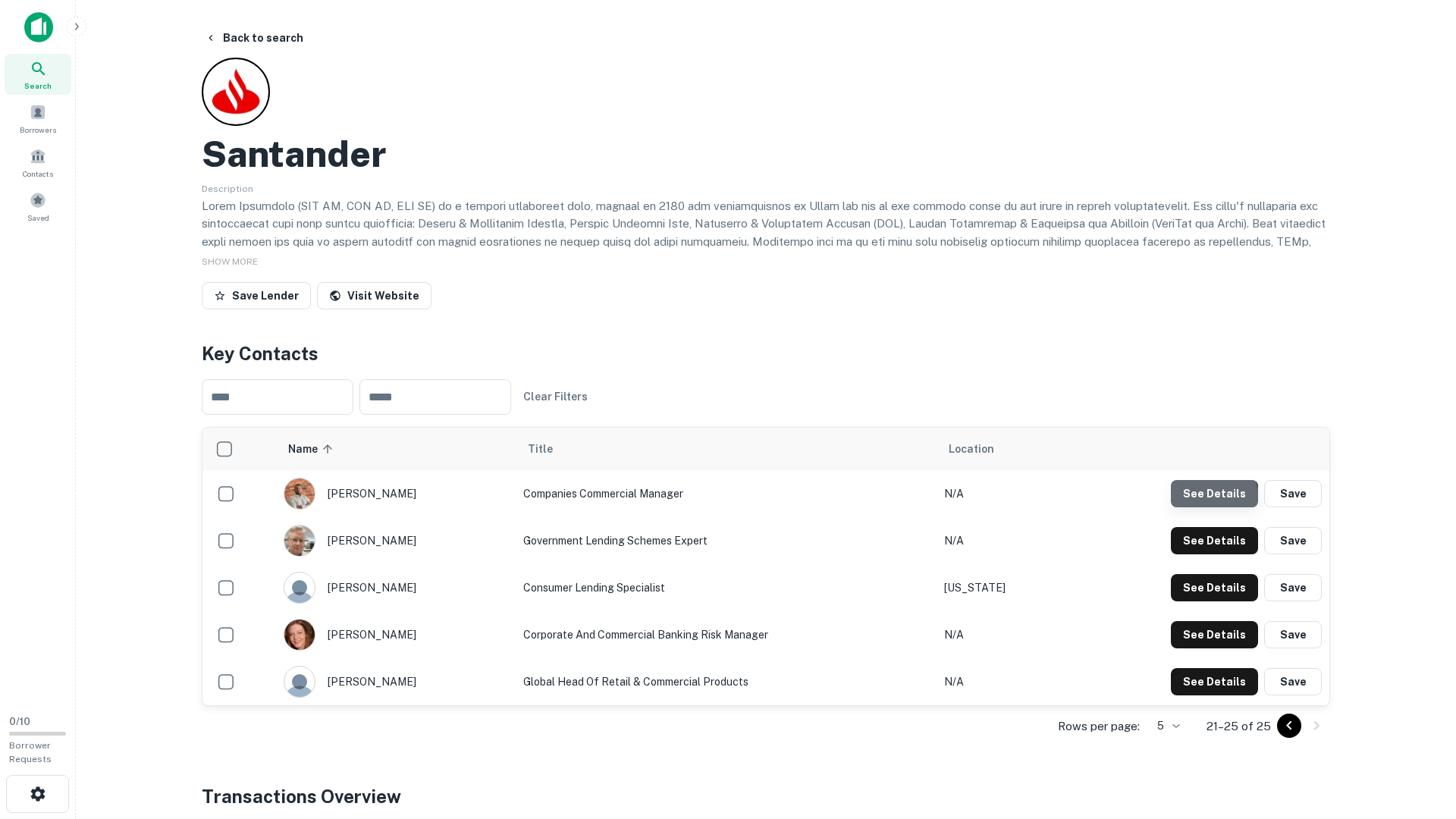
click at [1208, 499] on button "See Details" at bounding box center [1214, 493] width 87 height 27
click at [1204, 507] on button "See Details" at bounding box center [1214, 493] width 87 height 27
click at [1207, 616] on td "See Details Save" at bounding box center [1195, 634] width 270 height 47
click at [1205, 507] on button "See Details" at bounding box center [1214, 493] width 87 height 27
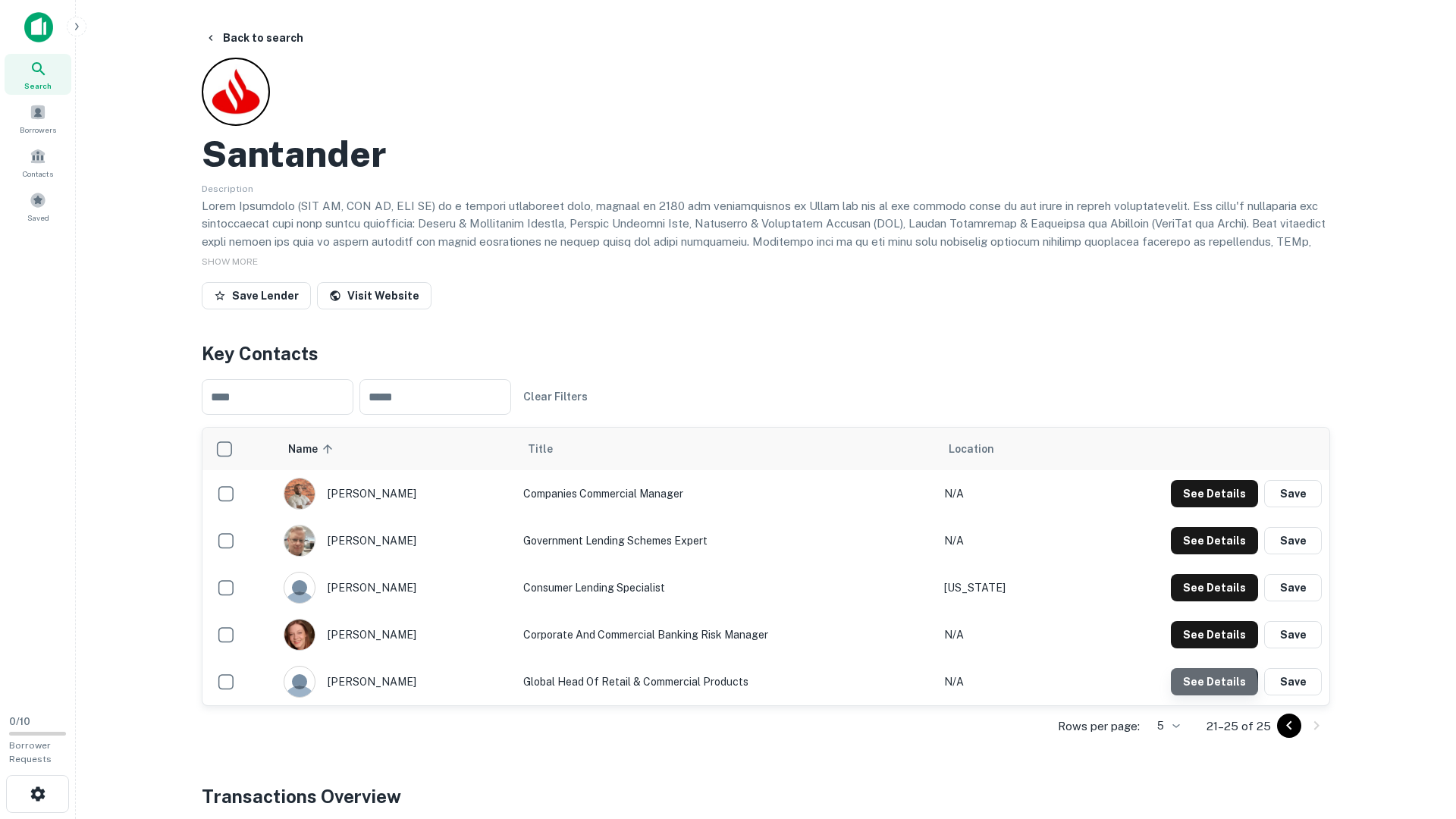
click at [1201, 507] on button "See Details" at bounding box center [1214, 493] width 87 height 27
click at [276, 36] on button "Back to search" at bounding box center [254, 38] width 111 height 27
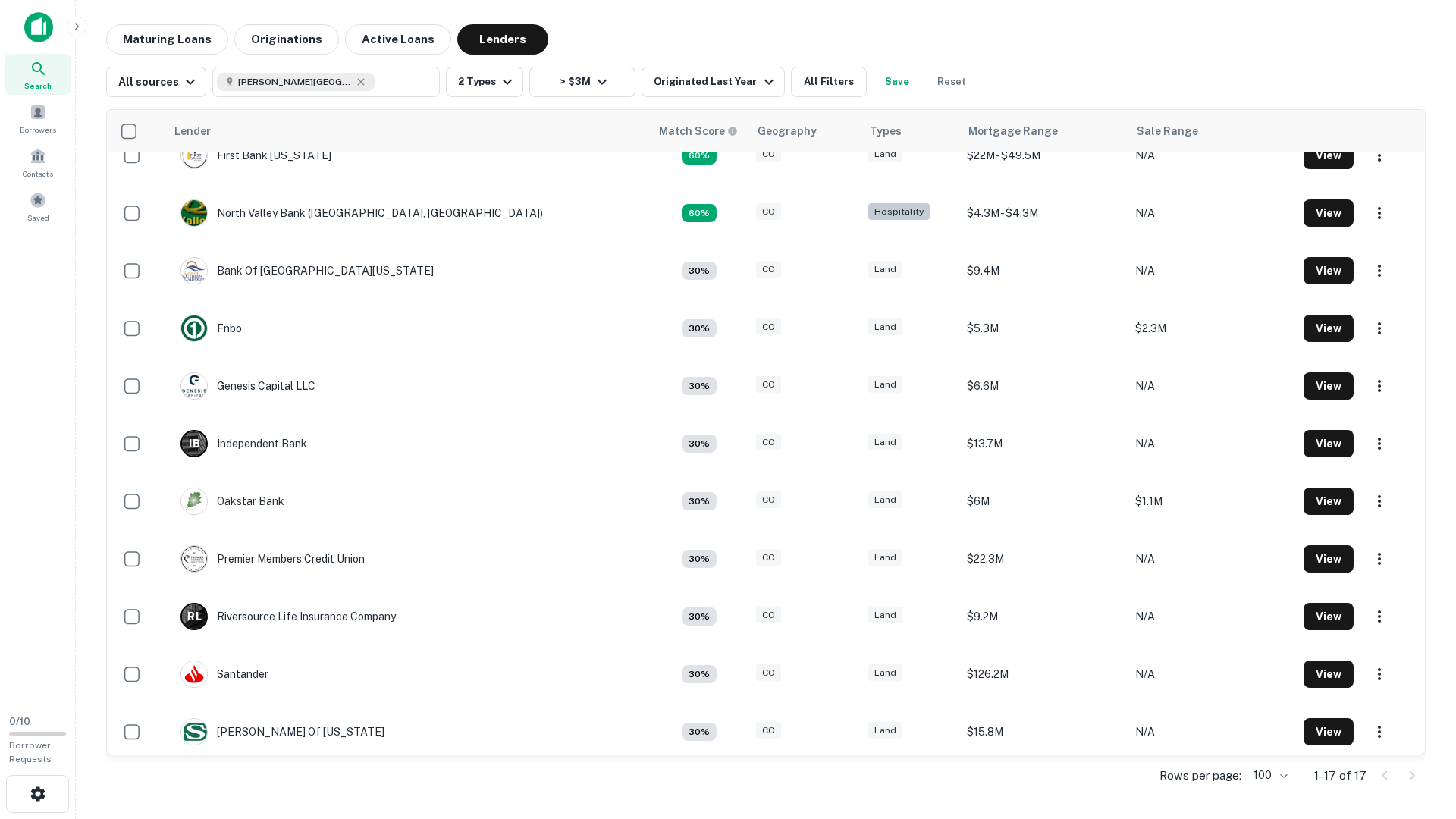
scroll to position [377, 0]
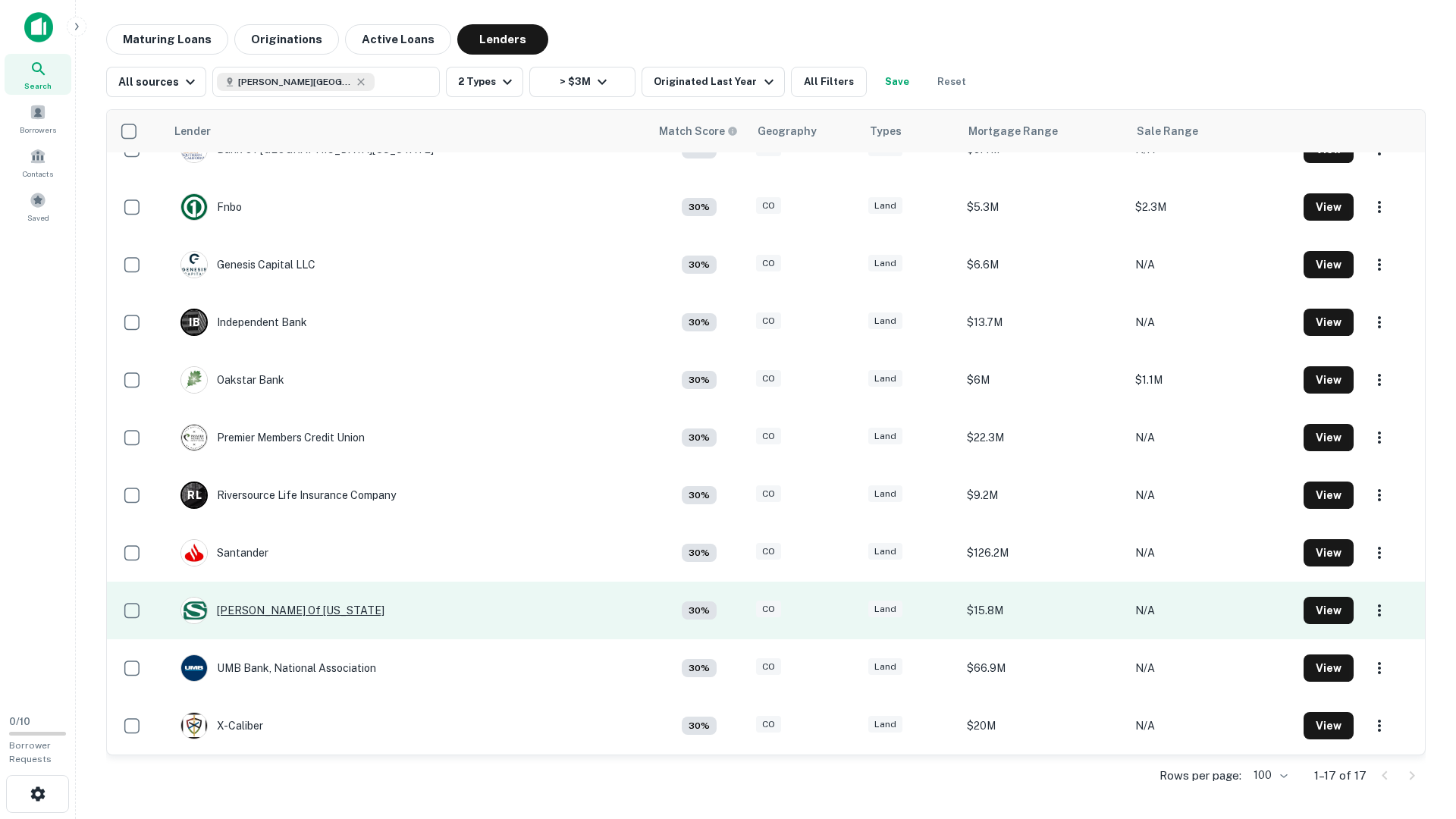
click at [265, 621] on div "Stockman Of Montana" at bounding box center [282, 610] width 204 height 27
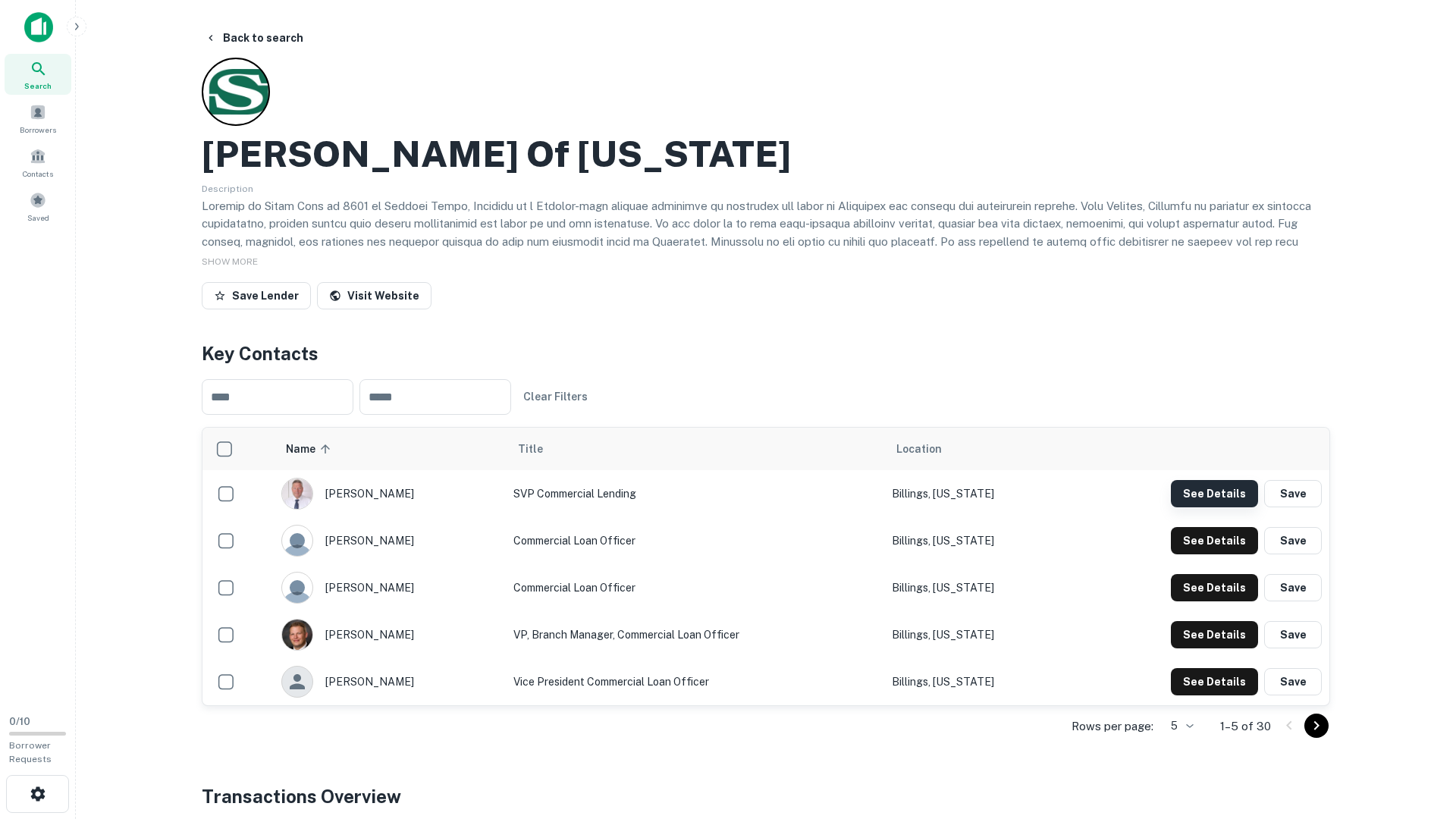
click at [1225, 494] on button "See Details" at bounding box center [1214, 493] width 87 height 27
click at [1219, 507] on button "See Details" at bounding box center [1214, 493] width 87 height 27
click at [1216, 507] on button "See Details" at bounding box center [1214, 493] width 87 height 27
click at [1231, 507] on button "See Details" at bounding box center [1214, 493] width 87 height 27
click at [1223, 507] on button "See Details" at bounding box center [1214, 493] width 87 height 27
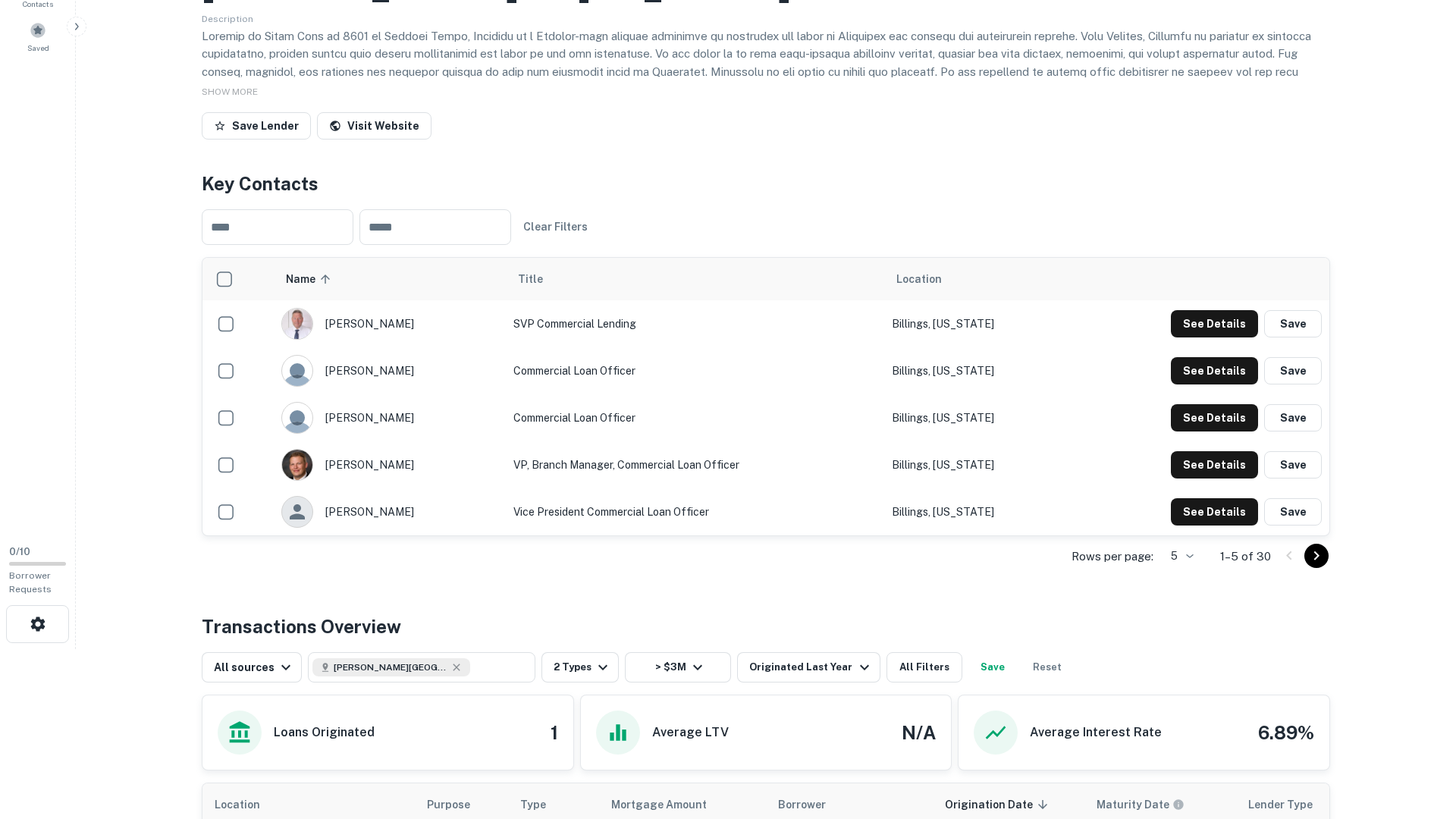
scroll to position [189, 0]
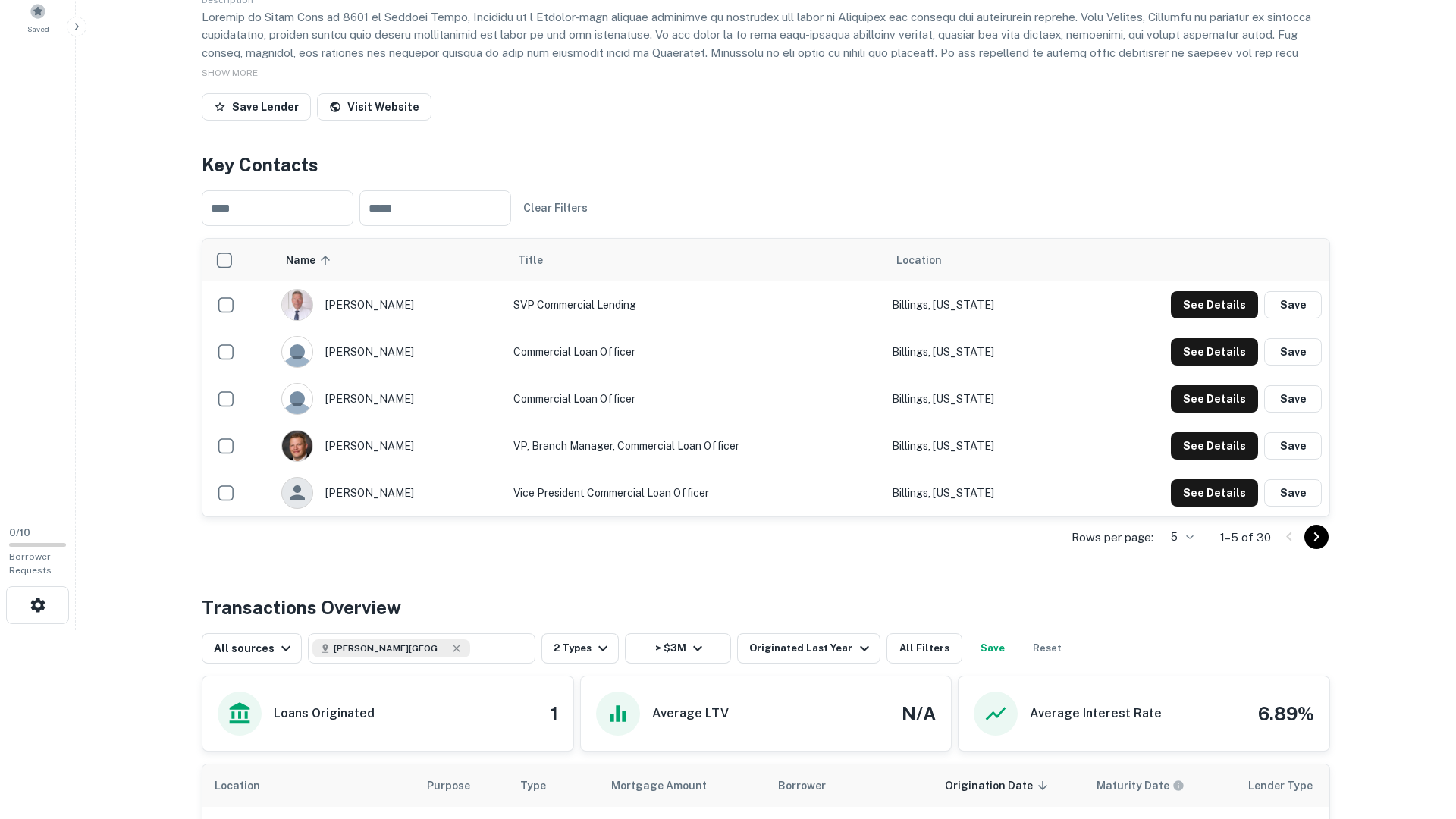
click at [1325, 543] on button "Go to next page" at bounding box center [1316, 537] width 25 height 25
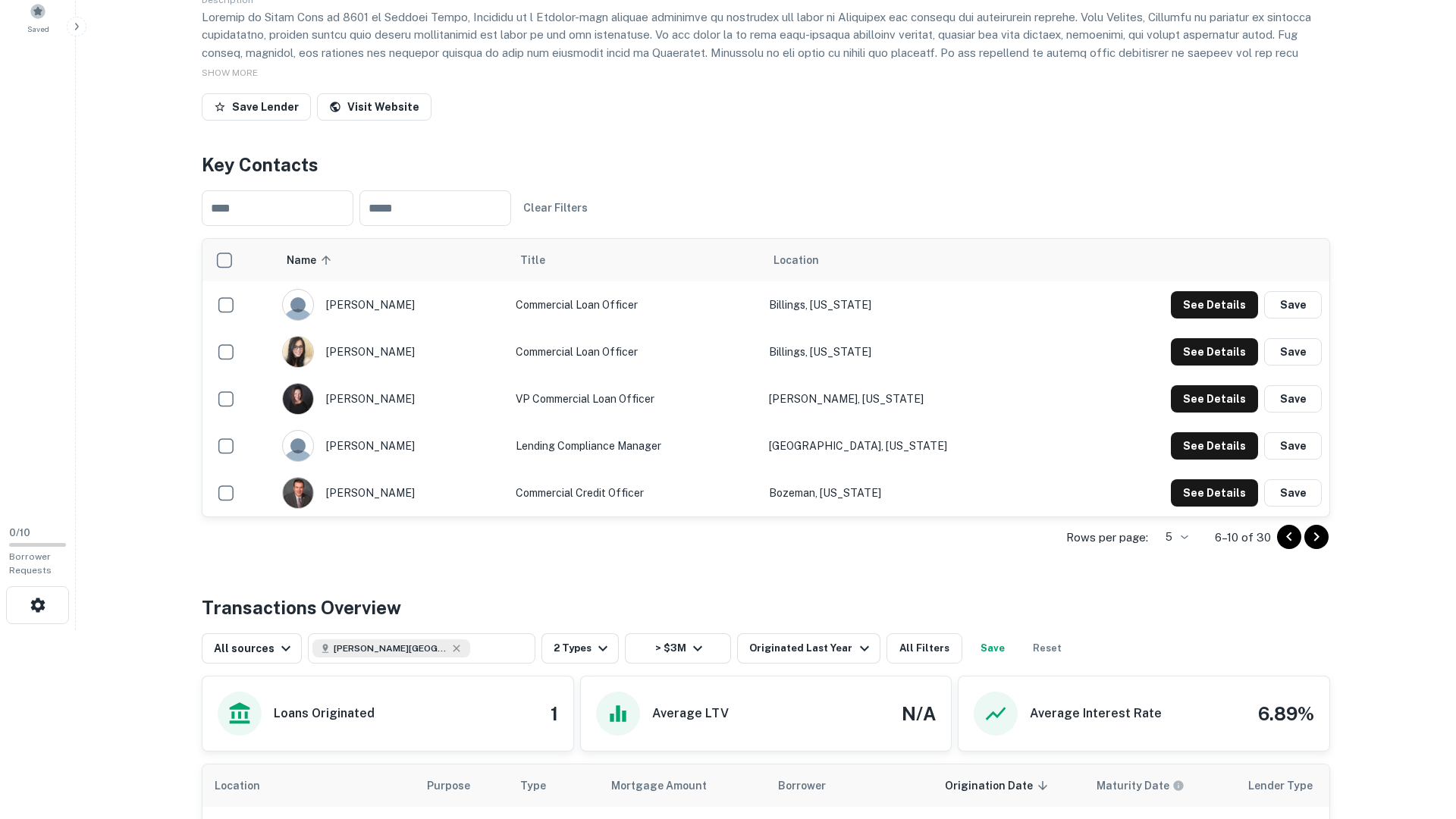
scroll to position [0, 0]
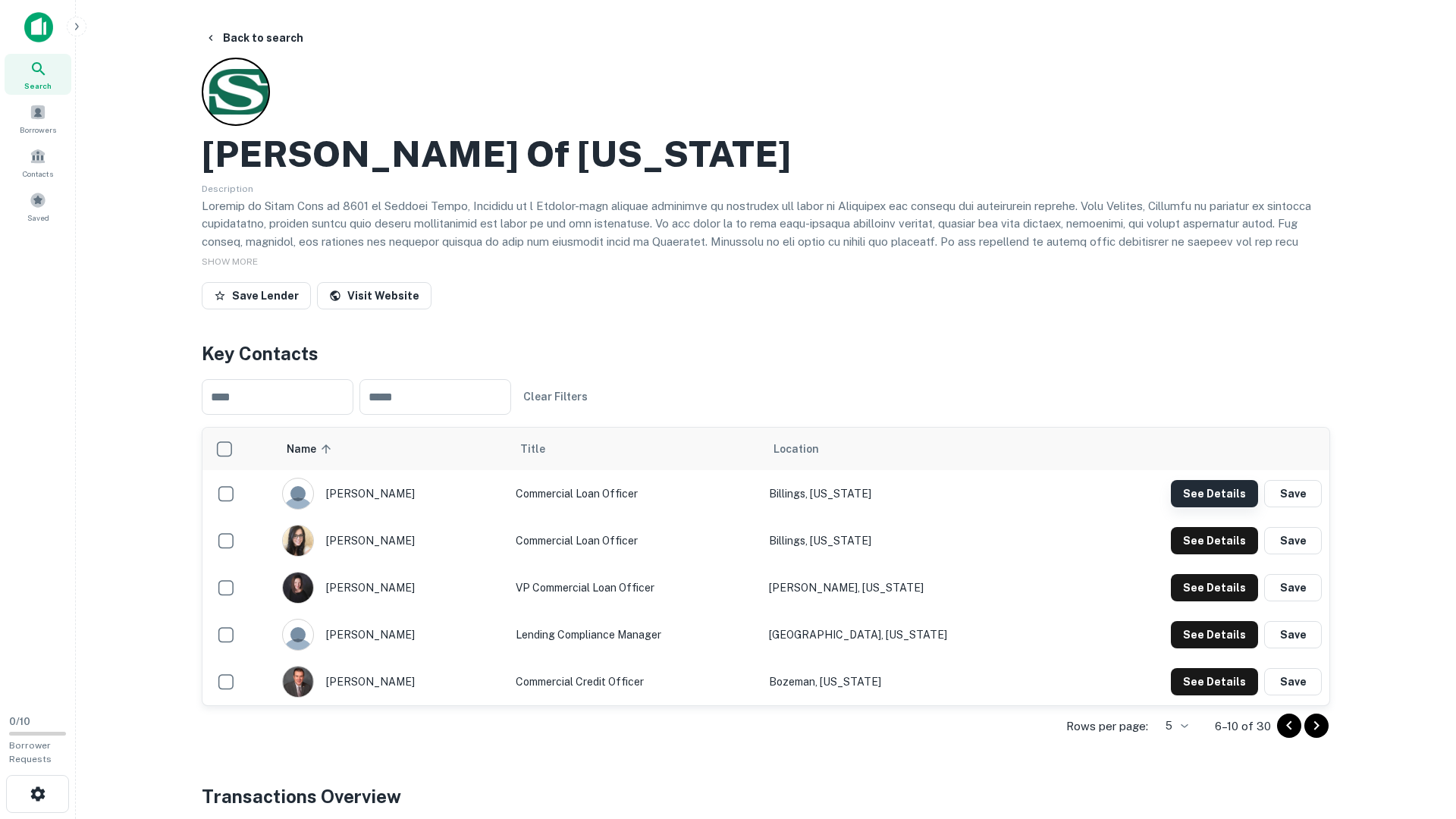
click at [1227, 486] on button "See Details" at bounding box center [1214, 493] width 87 height 27
click at [1231, 507] on button "See Details" at bounding box center [1214, 493] width 87 height 27
click at [1219, 507] on button "See Details" at bounding box center [1214, 493] width 87 height 27
click at [1210, 507] on button "See Details" at bounding box center [1214, 493] width 87 height 27
click at [1212, 507] on button "See Details" at bounding box center [1214, 493] width 87 height 27
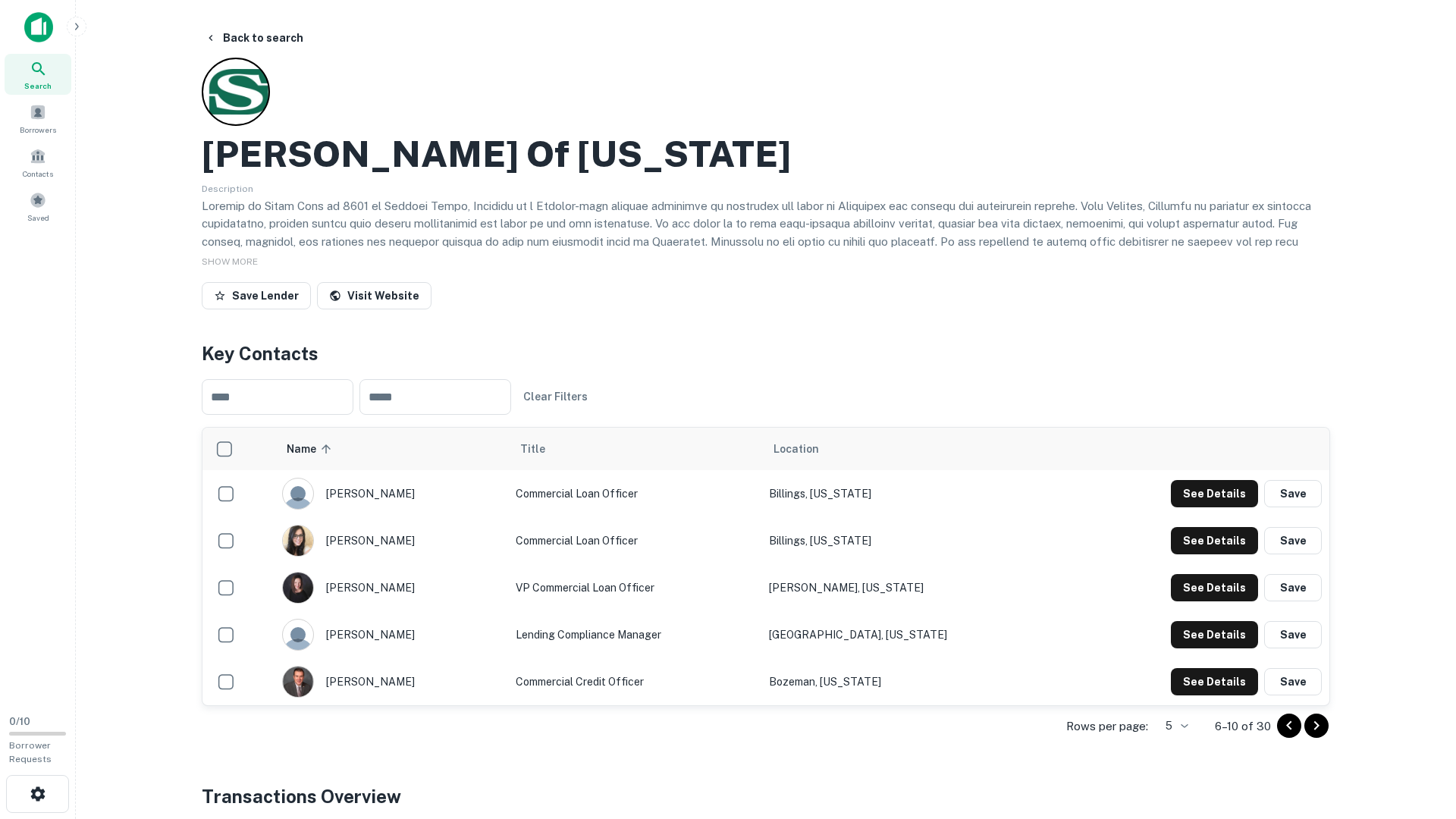
click at [1130, 664] on div "Back to search Stockman Of Montana Description SHOW MORE Save Lender Visit Webs…" at bounding box center [766, 624] width 1165 height 1200
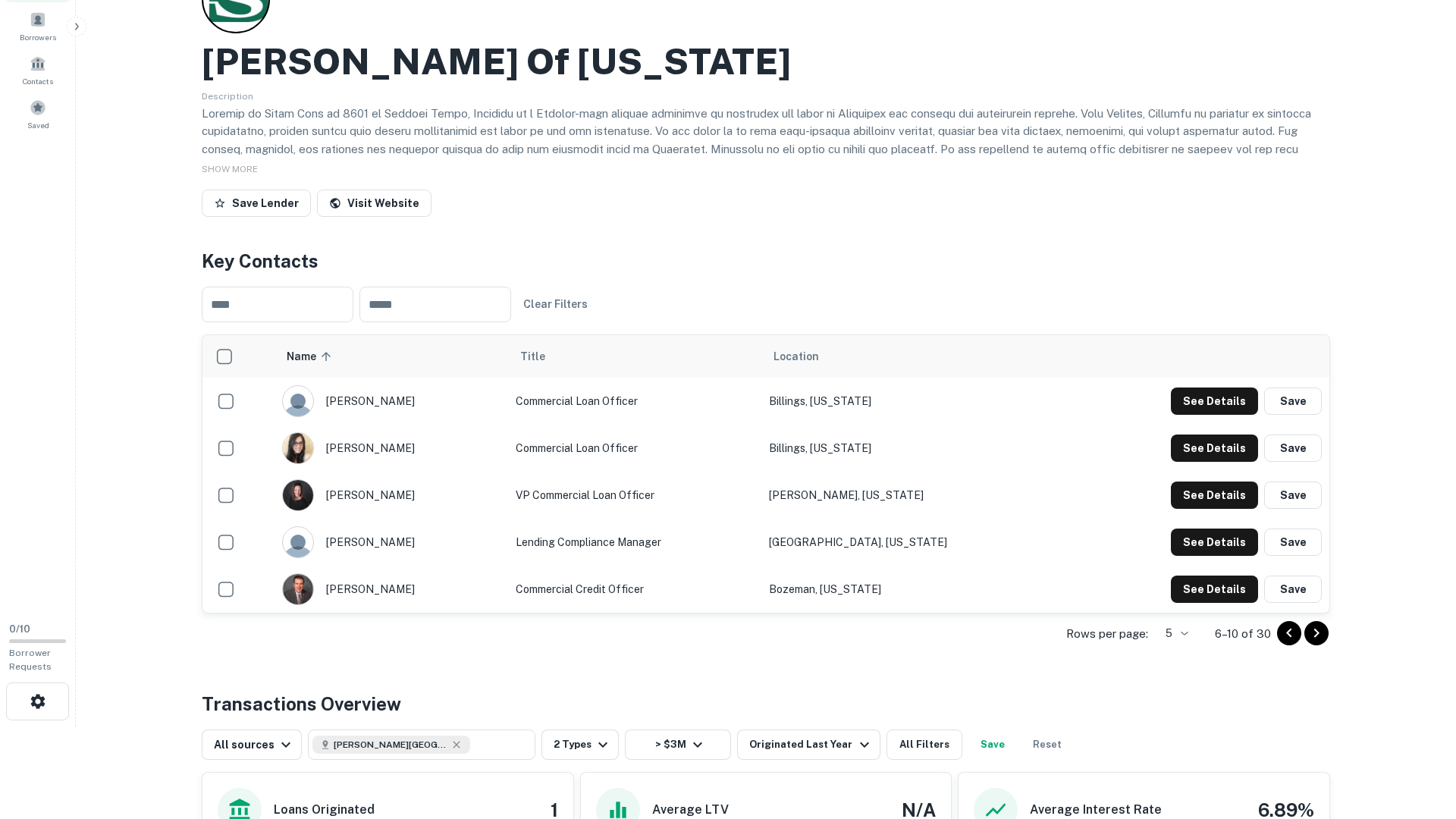
scroll to position [121, 0]
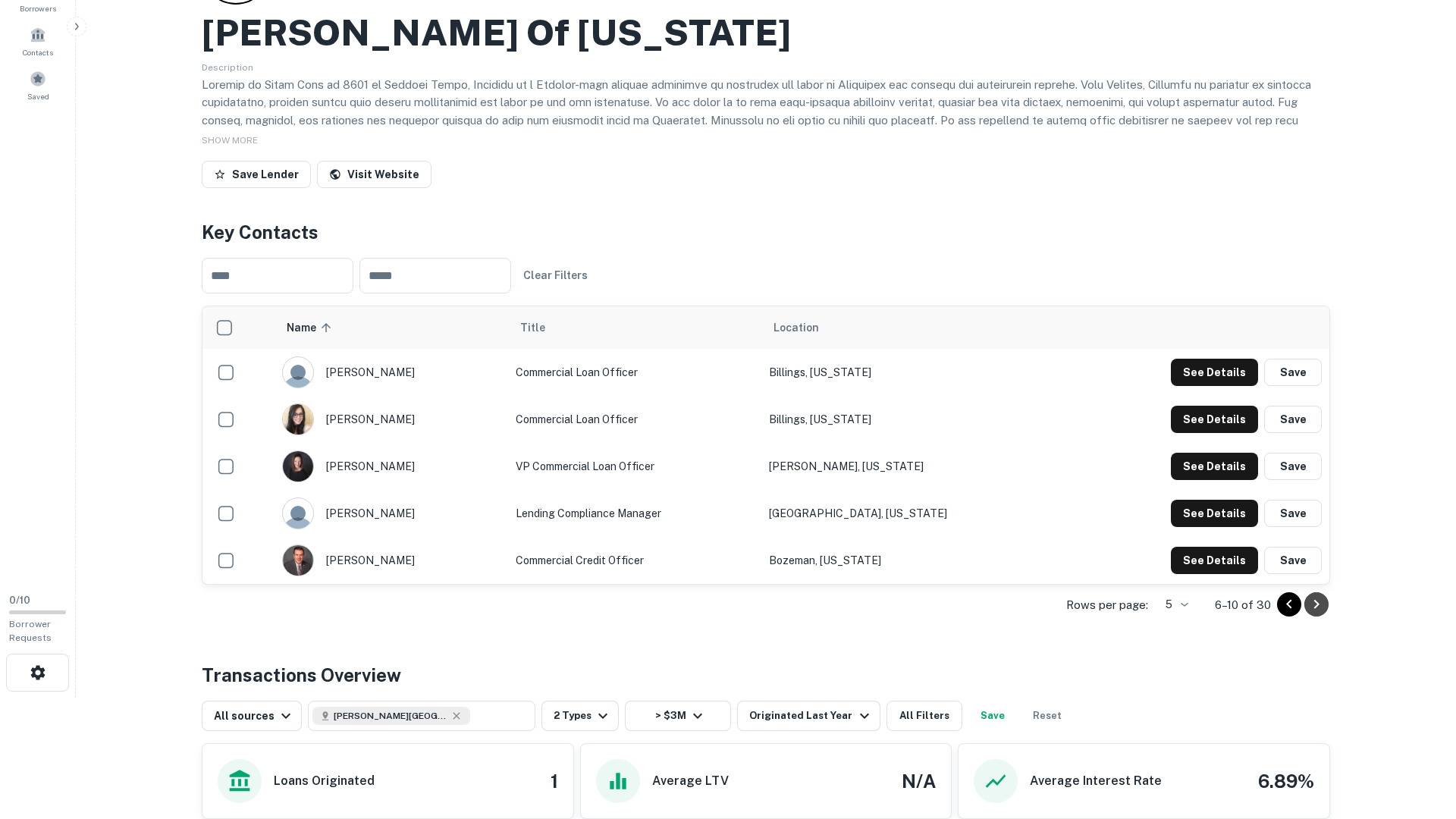
click at [1319, 611] on icon "Go to next page" at bounding box center [1316, 604] width 18 height 18
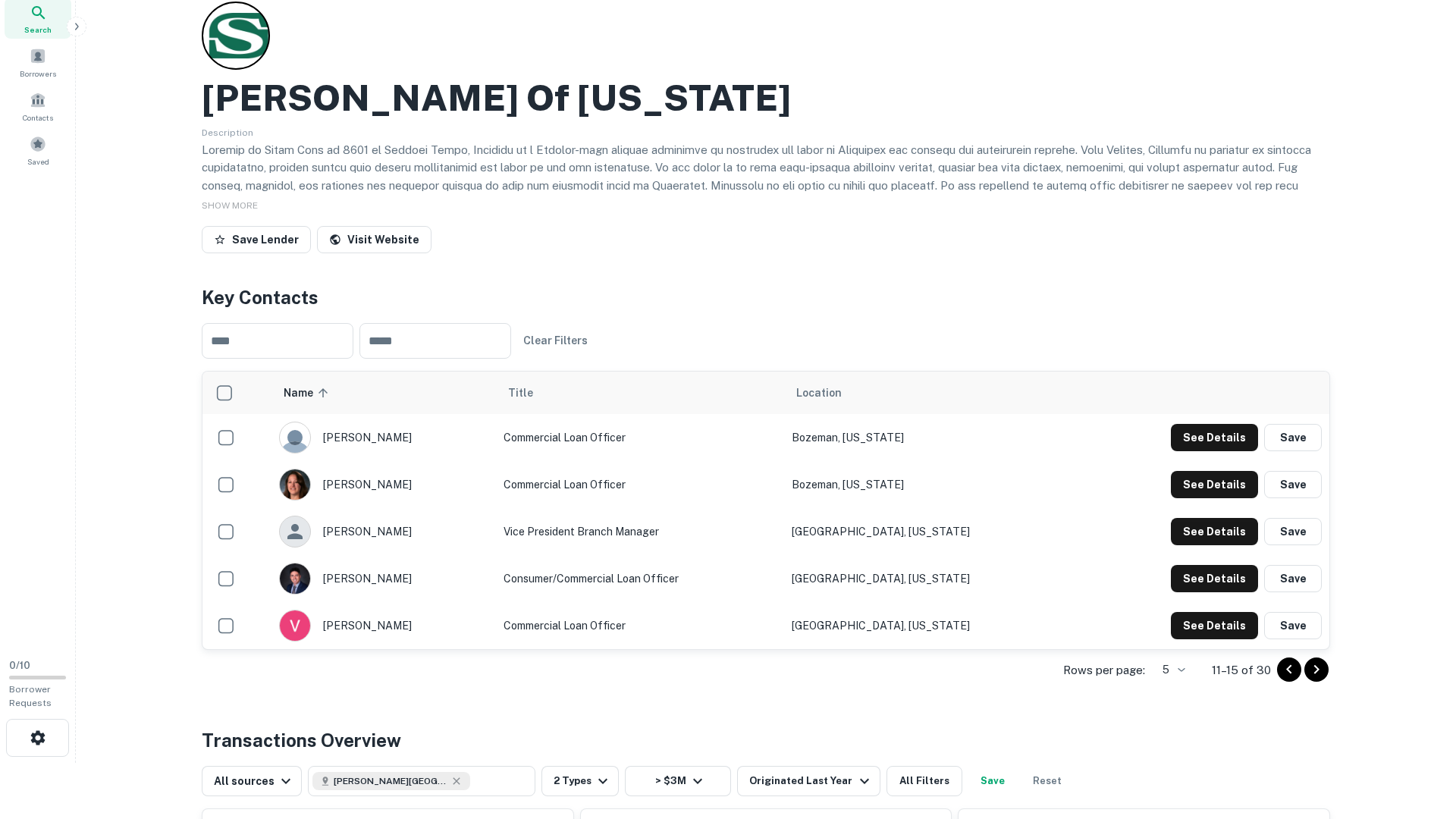
scroll to position [57, 0]
click at [1241, 441] on button "See Details" at bounding box center [1214, 437] width 87 height 27
click at [1229, 450] on button "See Details" at bounding box center [1214, 437] width 87 height 27
click at [1226, 450] on button "See Details" at bounding box center [1214, 437] width 87 height 27
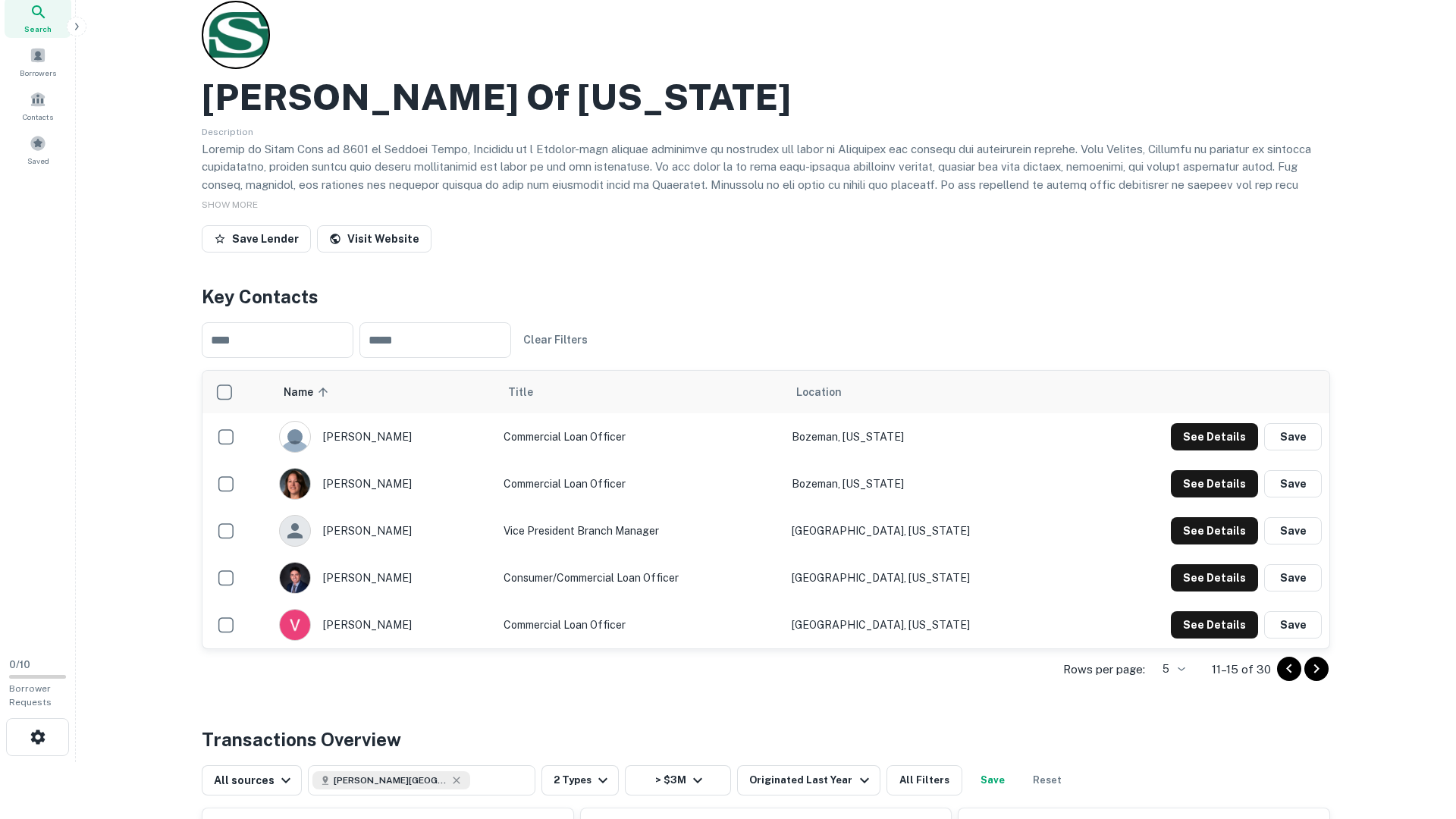
click at [1220, 608] on td "See Details Save" at bounding box center [1203, 624] width 252 height 47
click at [1220, 450] on button "See Details" at bounding box center [1214, 437] width 87 height 27
click at [1312, 664] on icon "Go to next page" at bounding box center [1316, 668] width 18 height 18
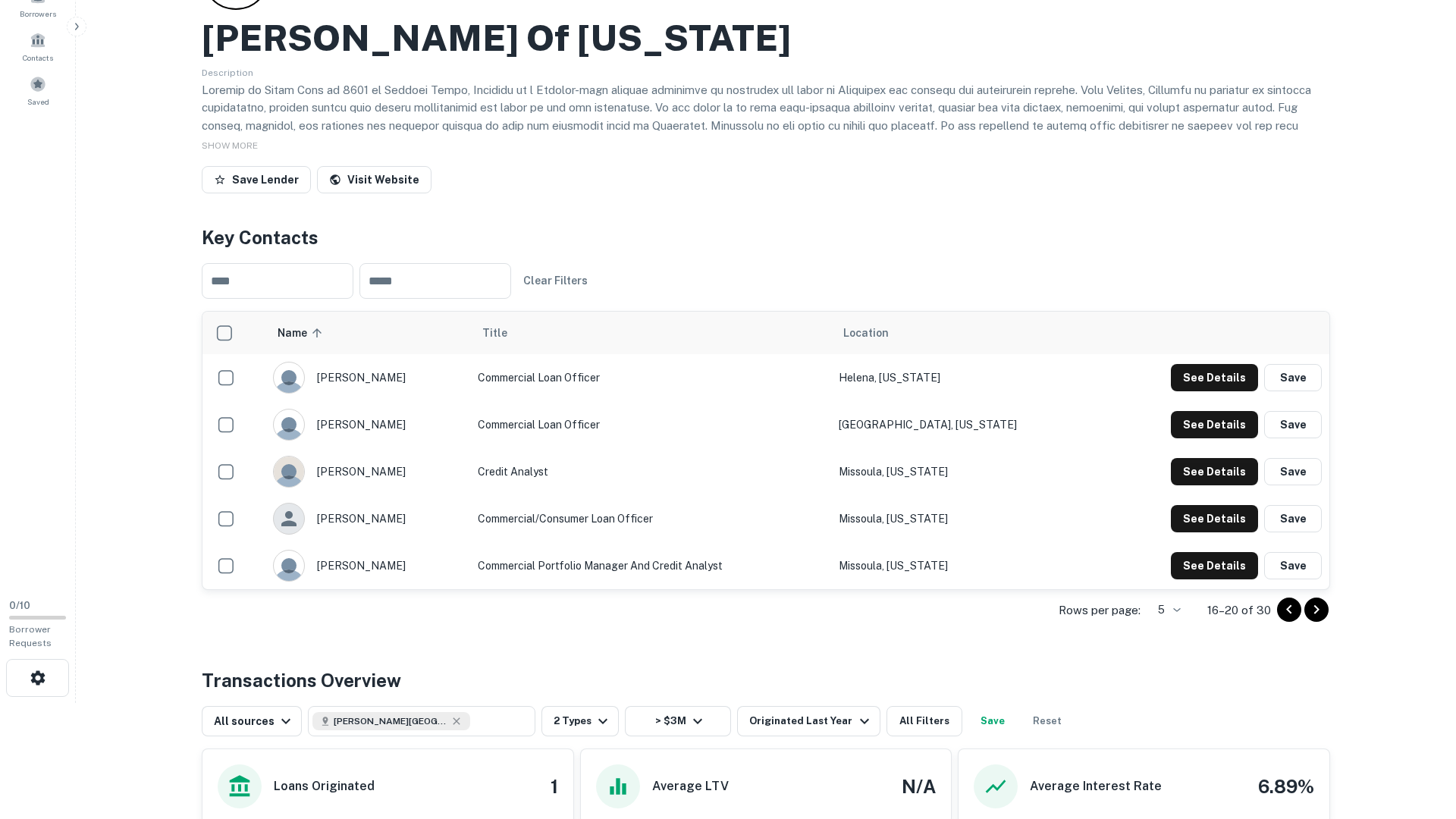
scroll to position [0, 0]
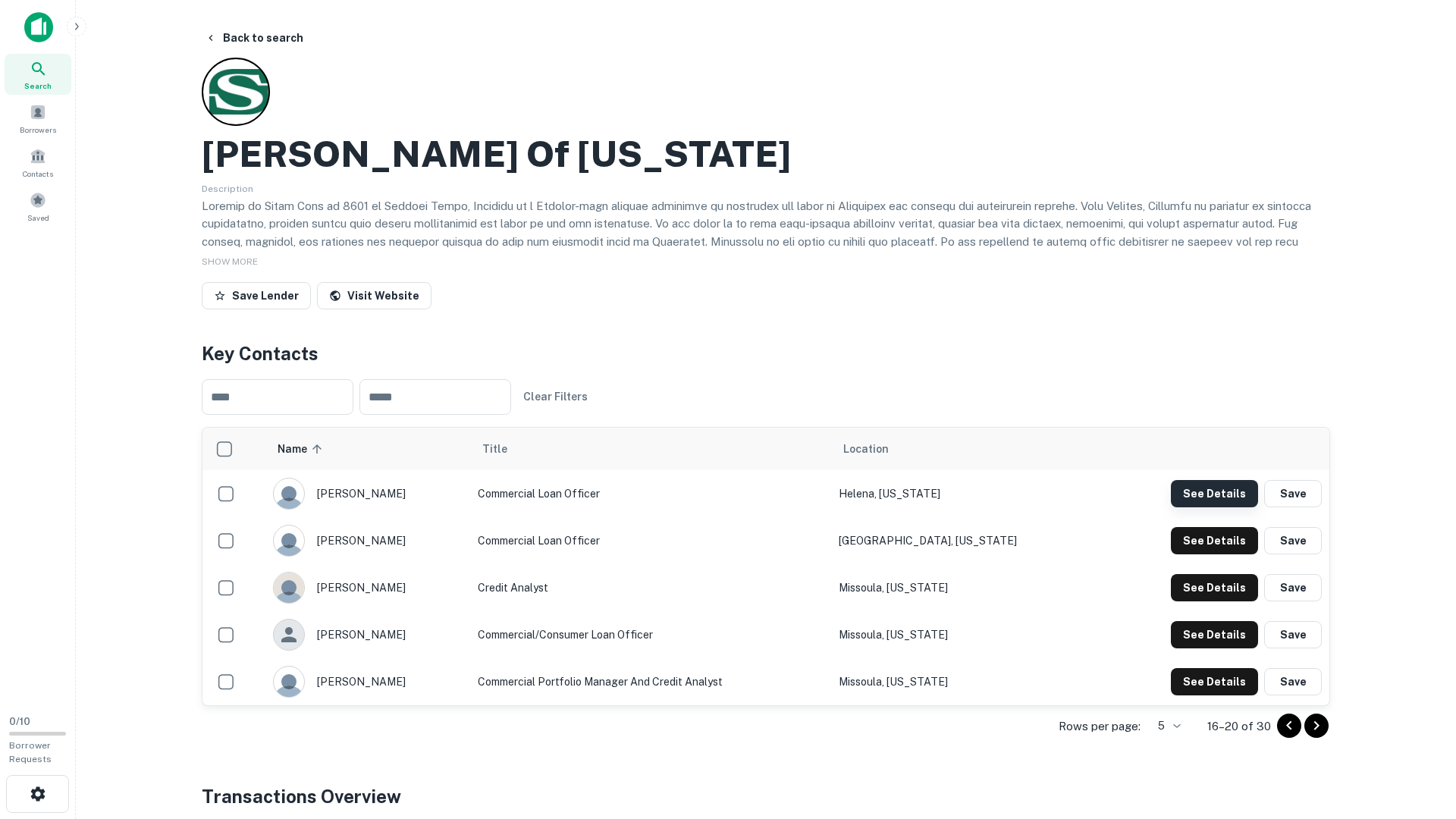
click at [1238, 499] on button "See Details" at bounding box center [1214, 493] width 87 height 27
click at [1217, 507] on button "See Details" at bounding box center [1214, 493] width 87 height 27
click at [1196, 507] on button "See Details" at bounding box center [1214, 493] width 87 height 27
click at [1203, 507] on button "See Details" at bounding box center [1214, 493] width 87 height 27
click at [1210, 664] on td "See Details Save" at bounding box center [1214, 681] width 231 height 47
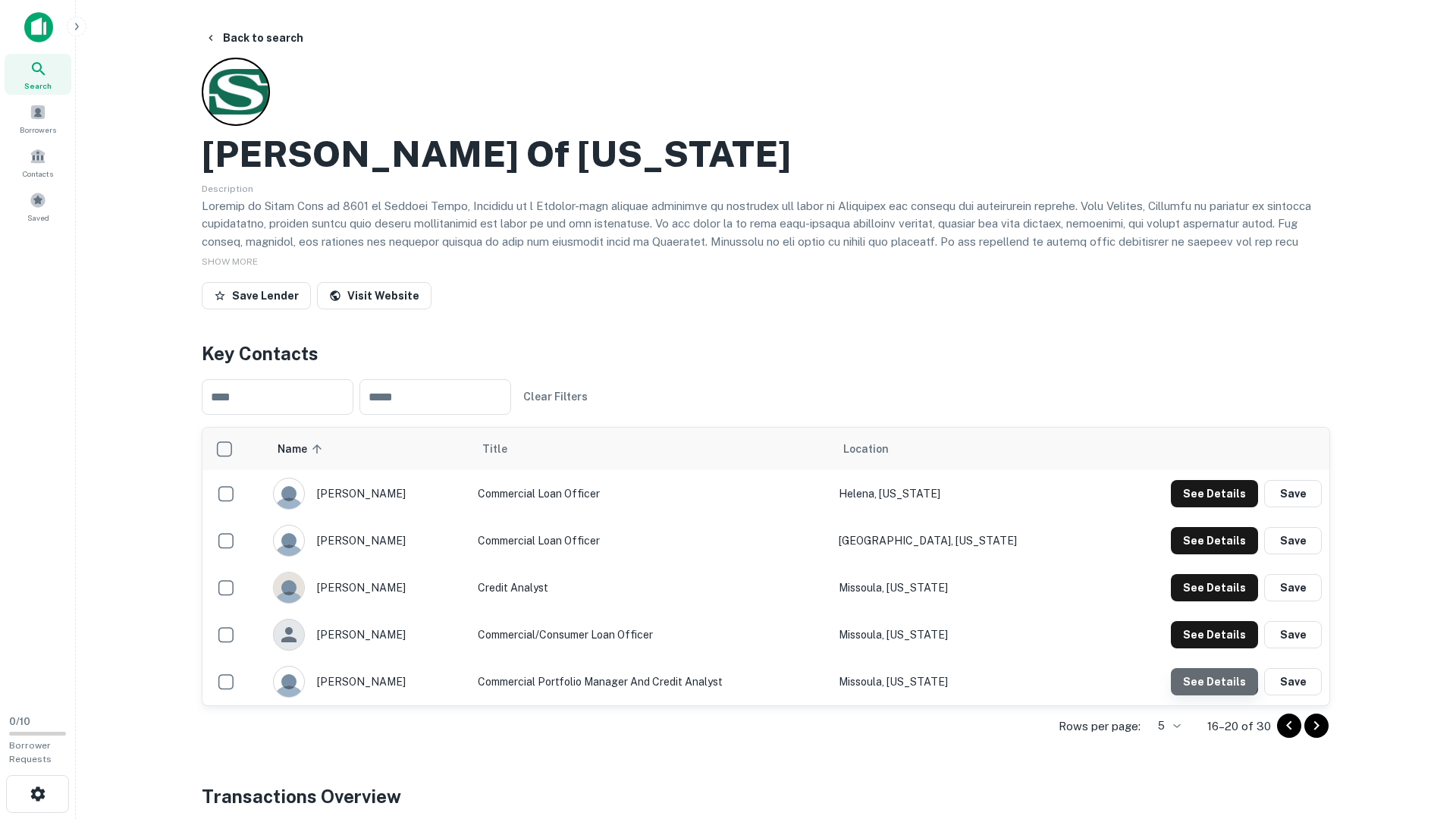
click at [1210, 507] on button "See Details" at bounding box center [1214, 493] width 87 height 27
click at [263, 39] on button "Back to search" at bounding box center [254, 38] width 111 height 27
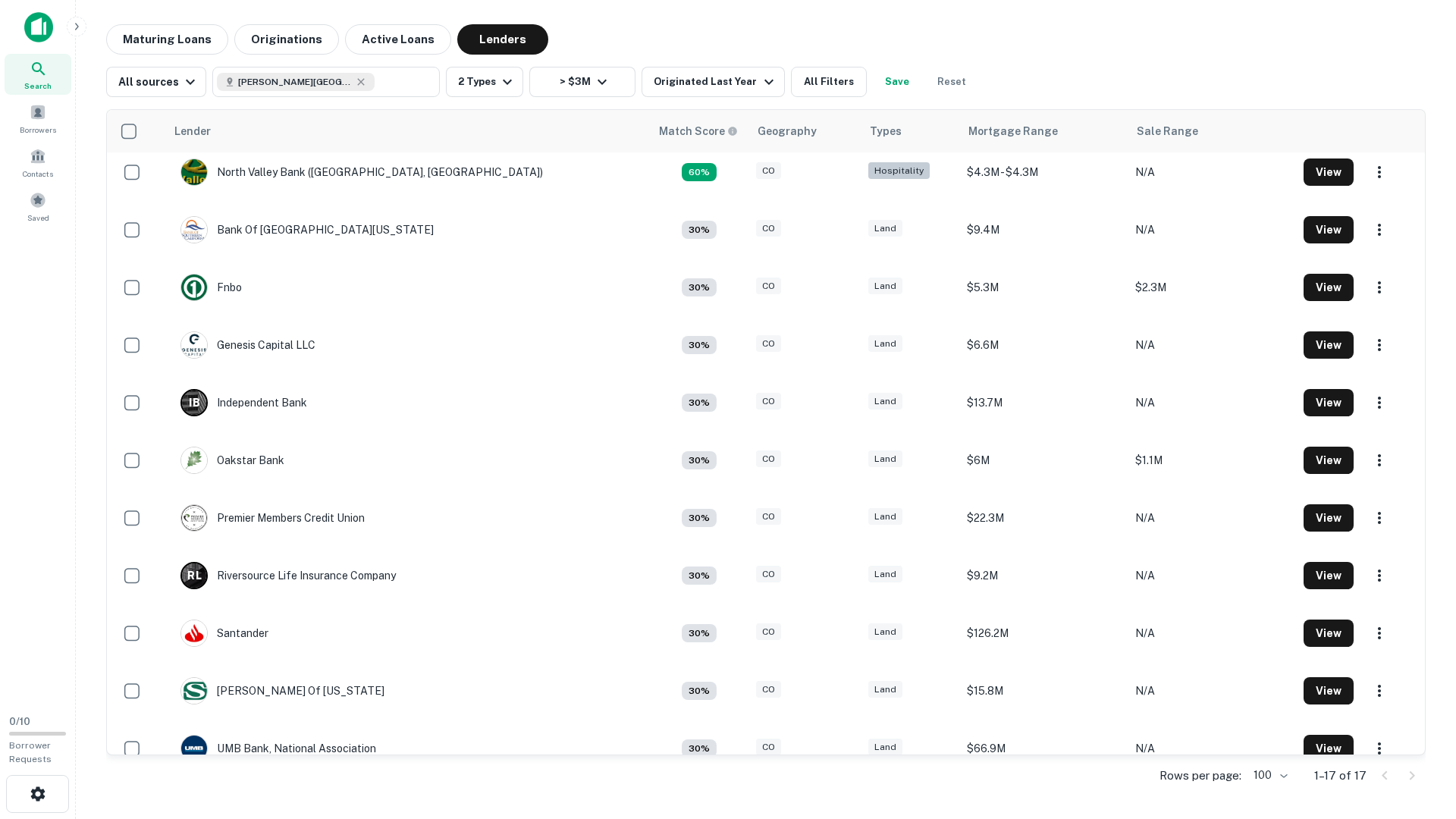
scroll to position [377, 0]
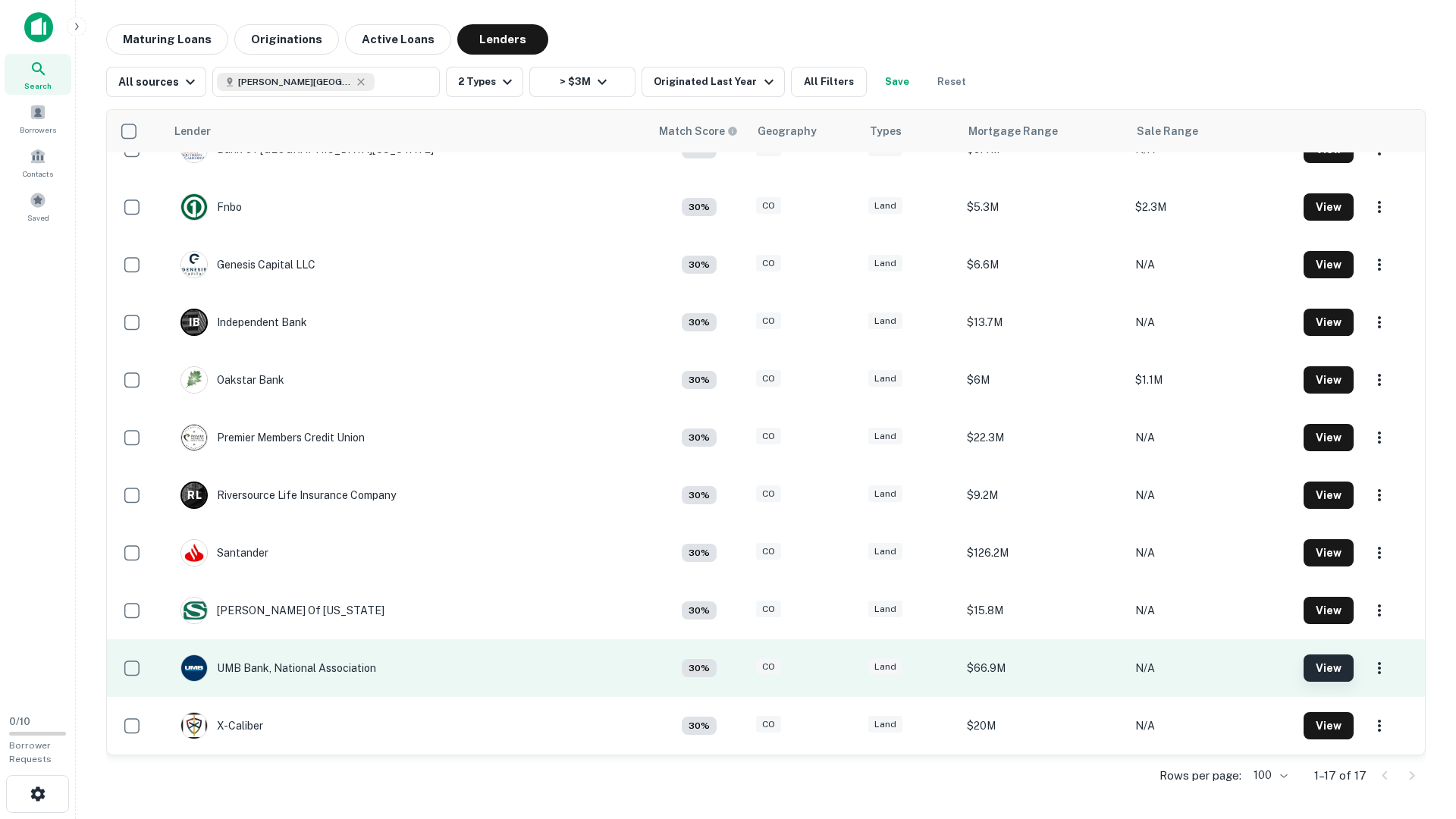
click at [1328, 664] on button "View" at bounding box center [1329, 668] width 50 height 27
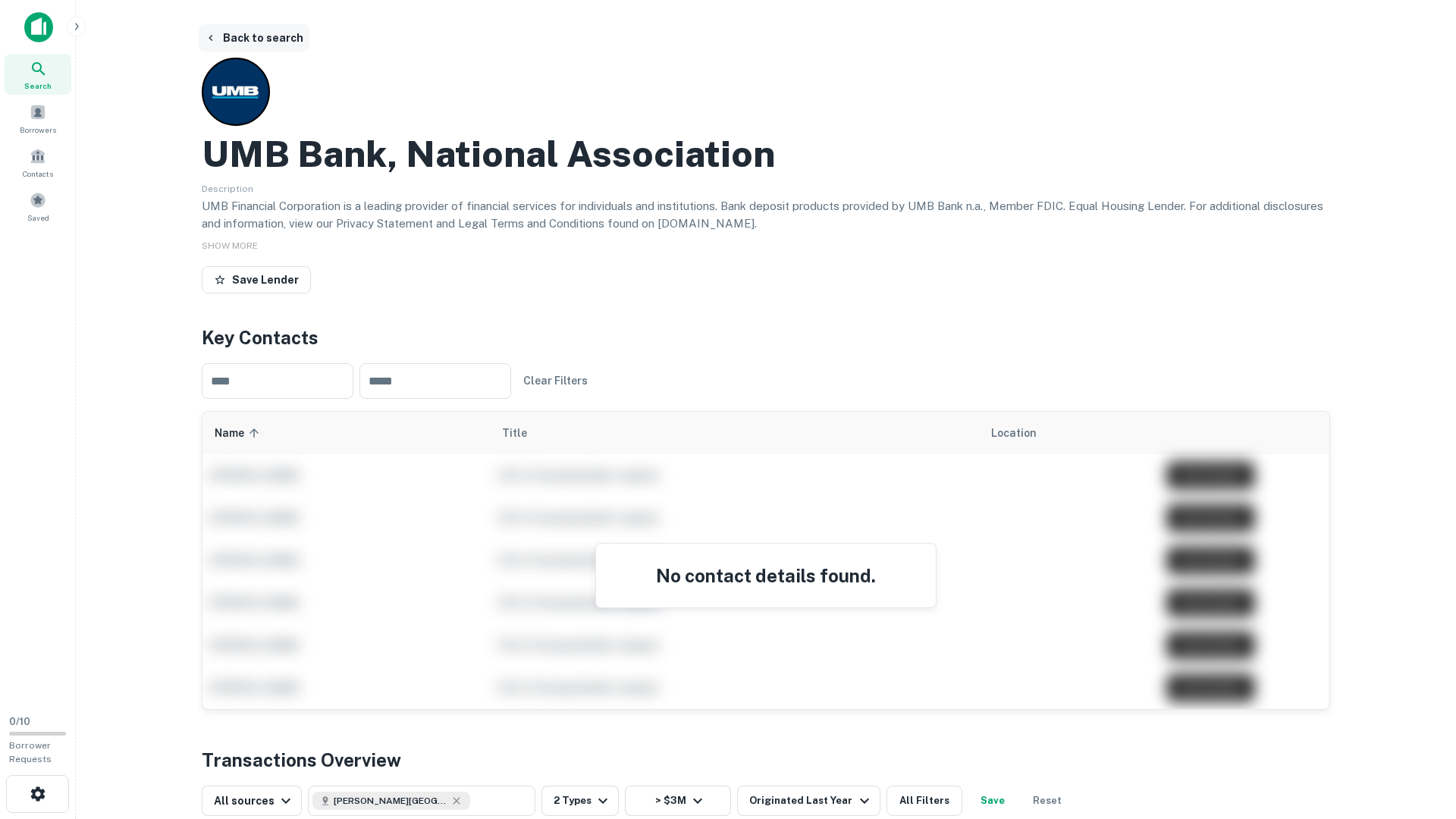
click at [269, 36] on button "Back to search" at bounding box center [254, 38] width 111 height 27
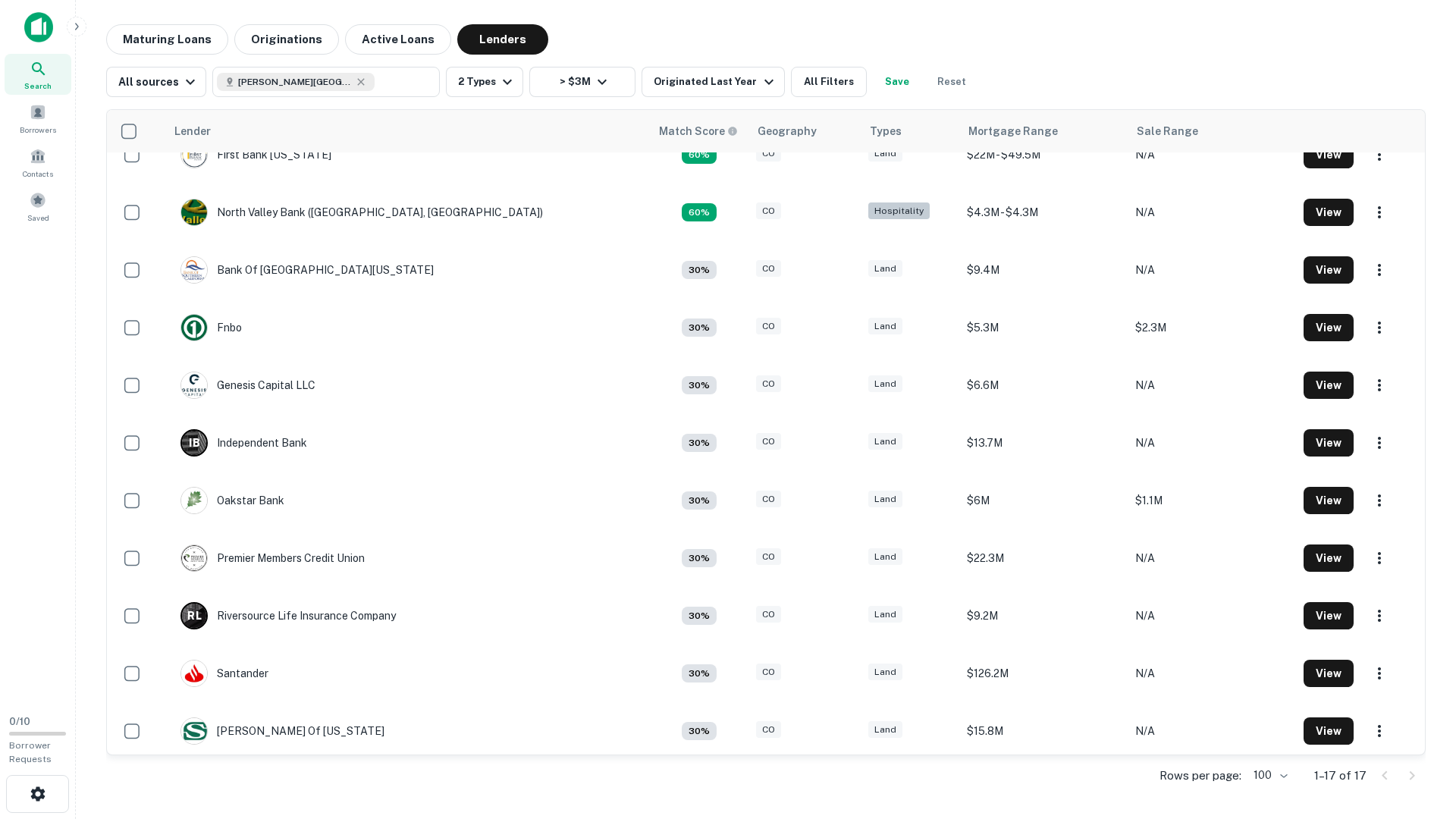
scroll to position [377, 0]
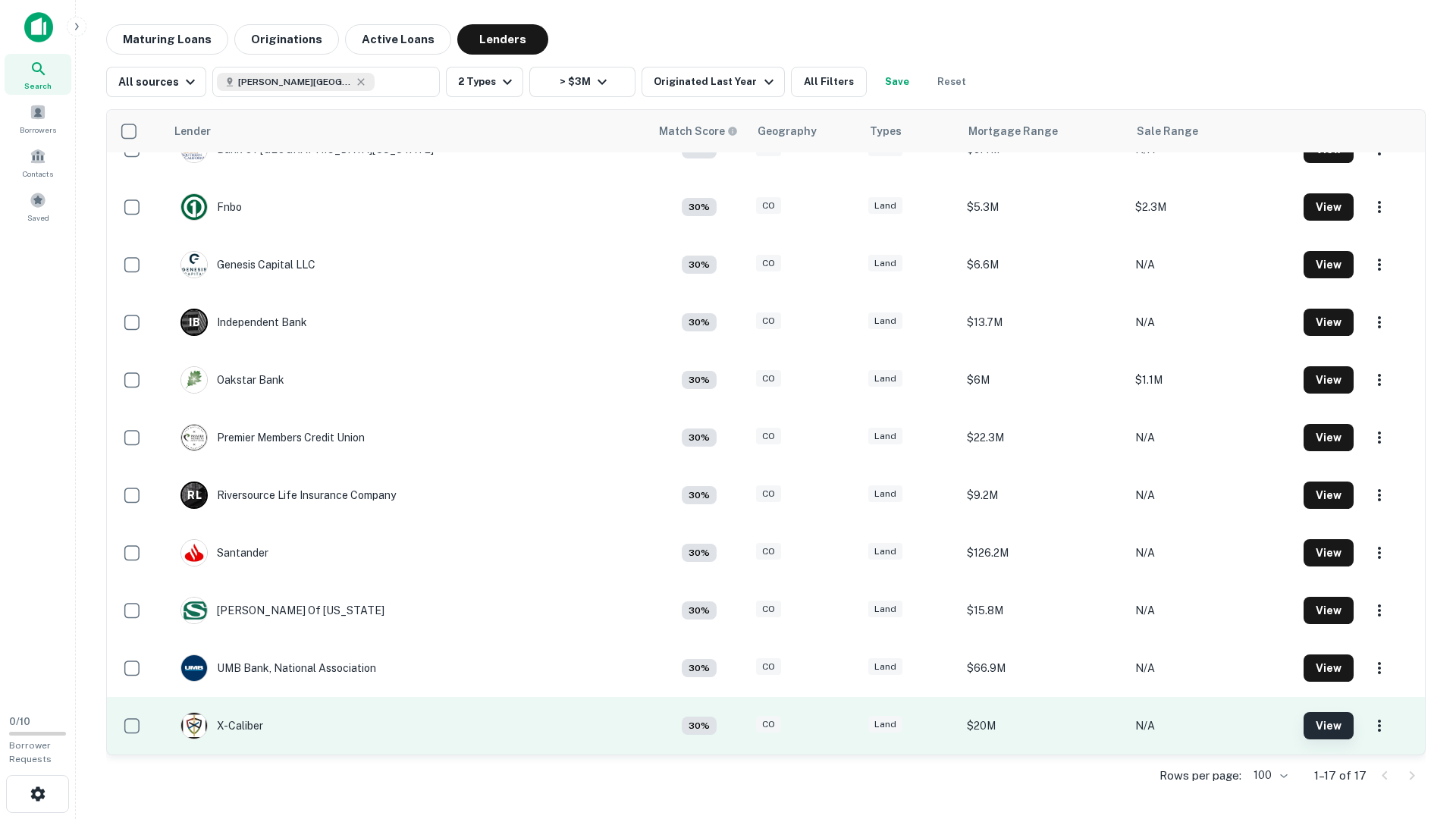
click at [1304, 664] on button "View" at bounding box center [1329, 726] width 50 height 27
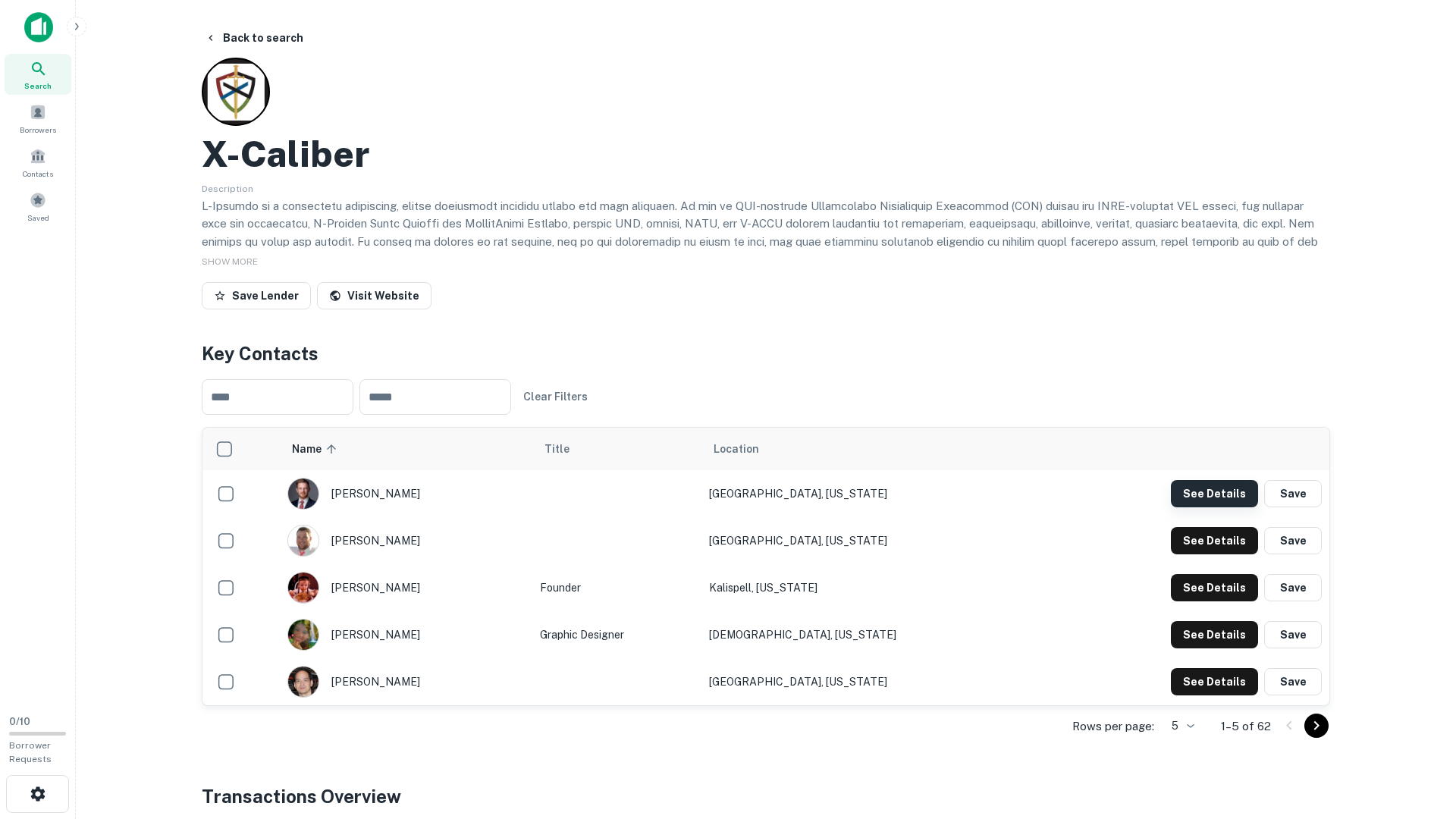
click at [1206, 501] on button "See Details" at bounding box center [1214, 493] width 87 height 27
click at [1206, 525] on td "See Details Save" at bounding box center [1188, 540] width 283 height 47
click at [1206, 507] on button "See Details" at bounding box center [1214, 493] width 87 height 27
click at [1201, 507] on button "See Details" at bounding box center [1214, 493] width 87 height 27
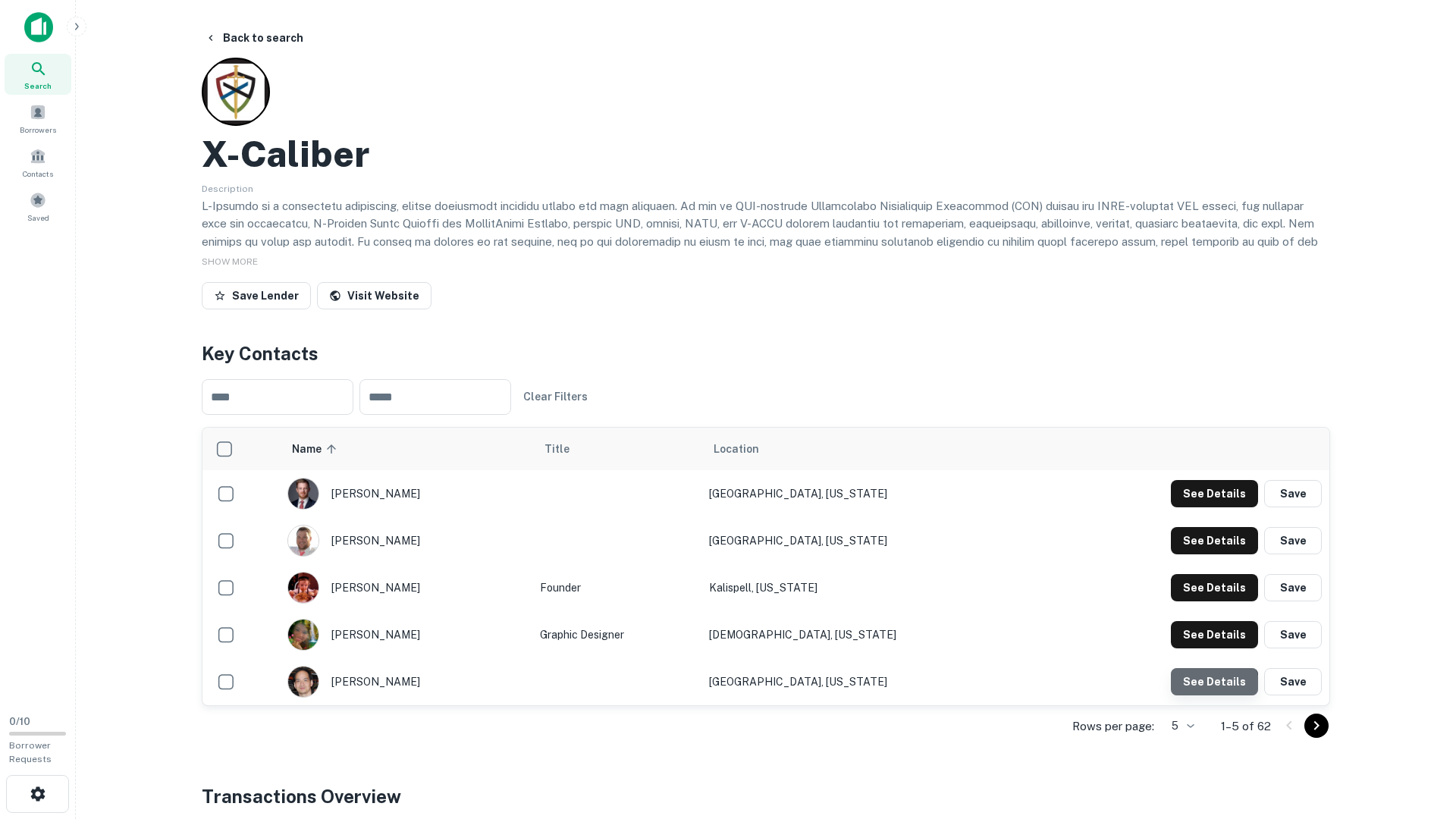
click at [1210, 507] on button "See Details" at bounding box center [1214, 493] width 87 height 27
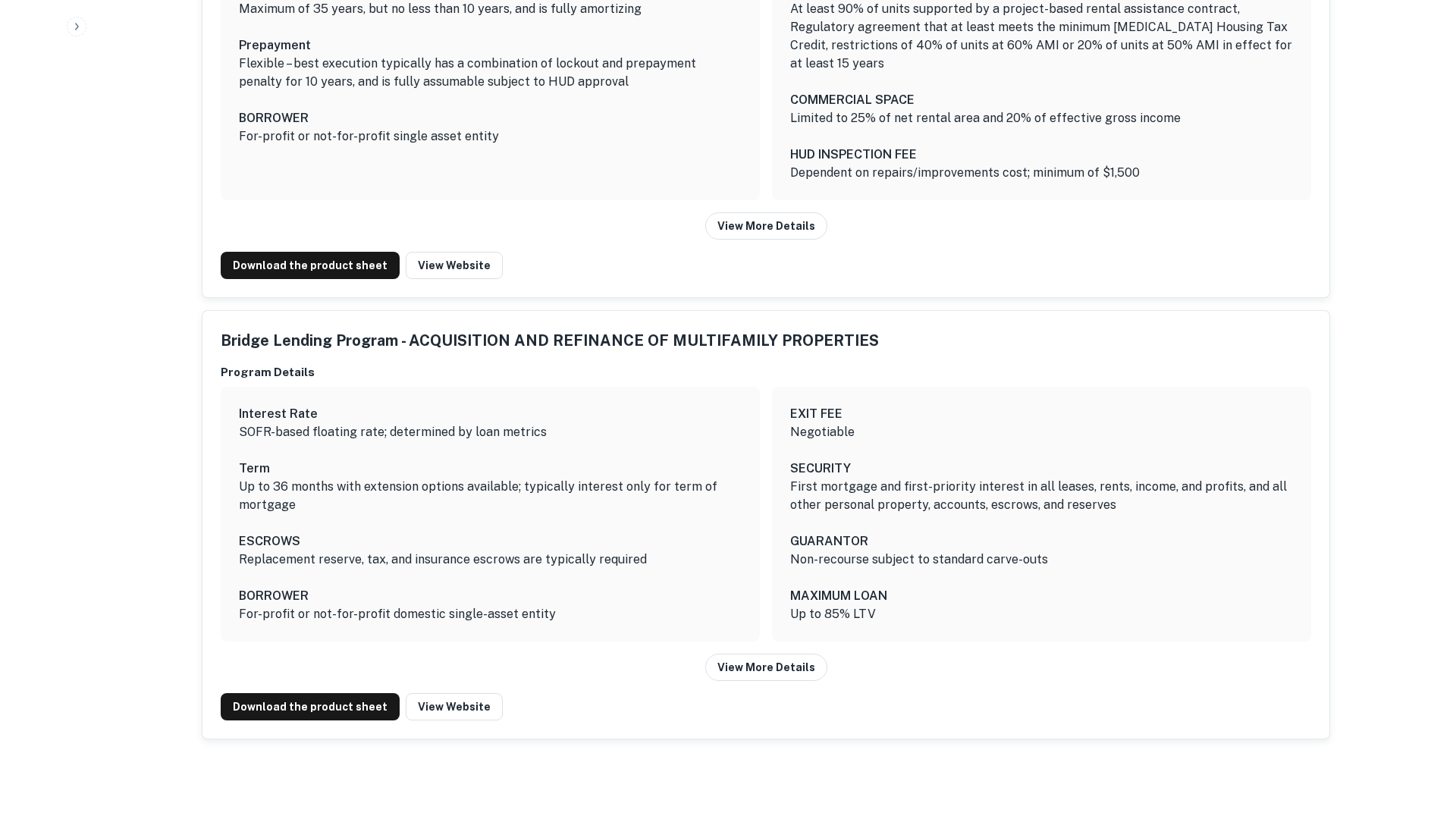
scroll to position [3271, 0]
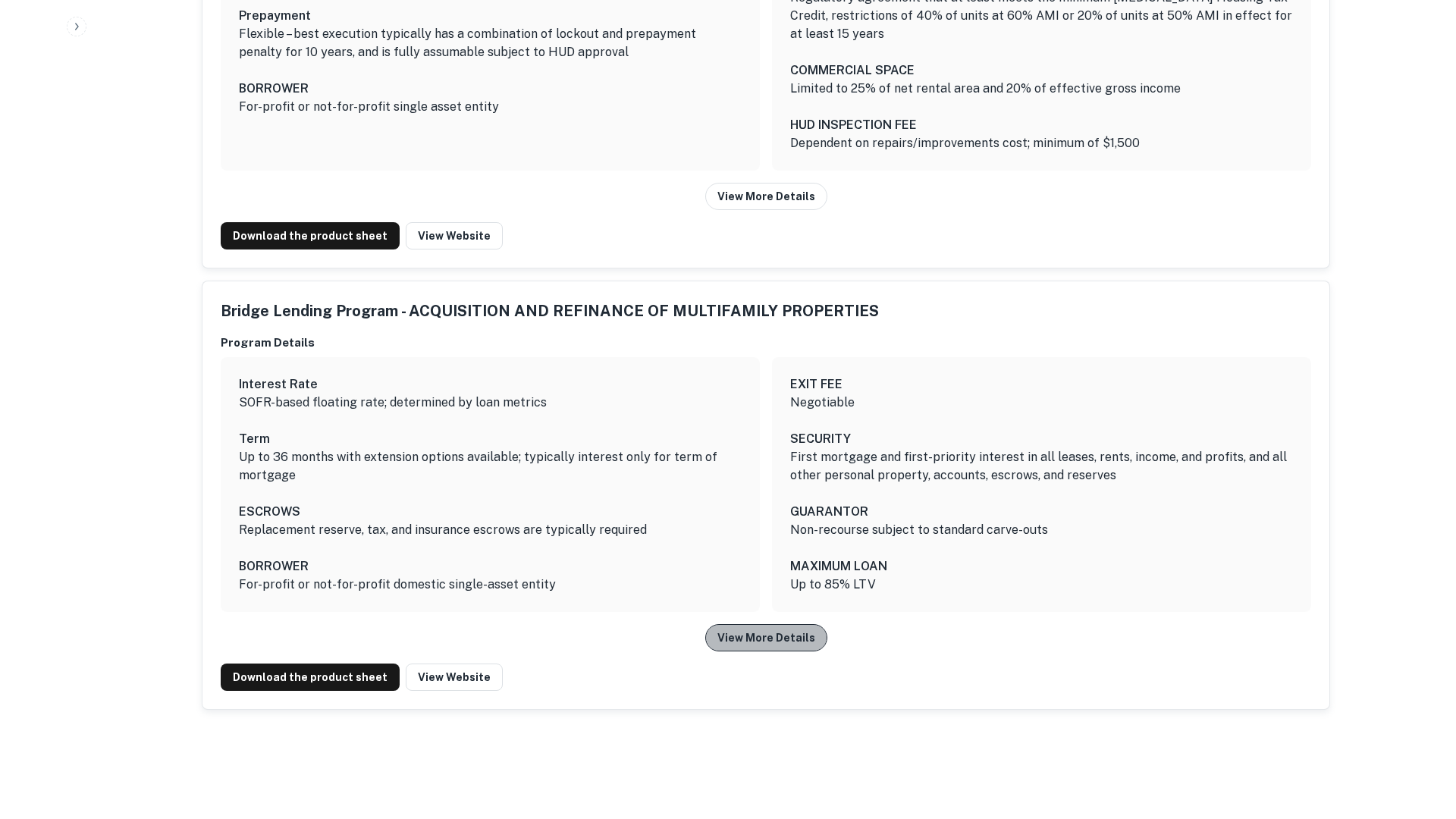
click at [789, 624] on button "View More Details" at bounding box center [767, 638] width 122 height 27
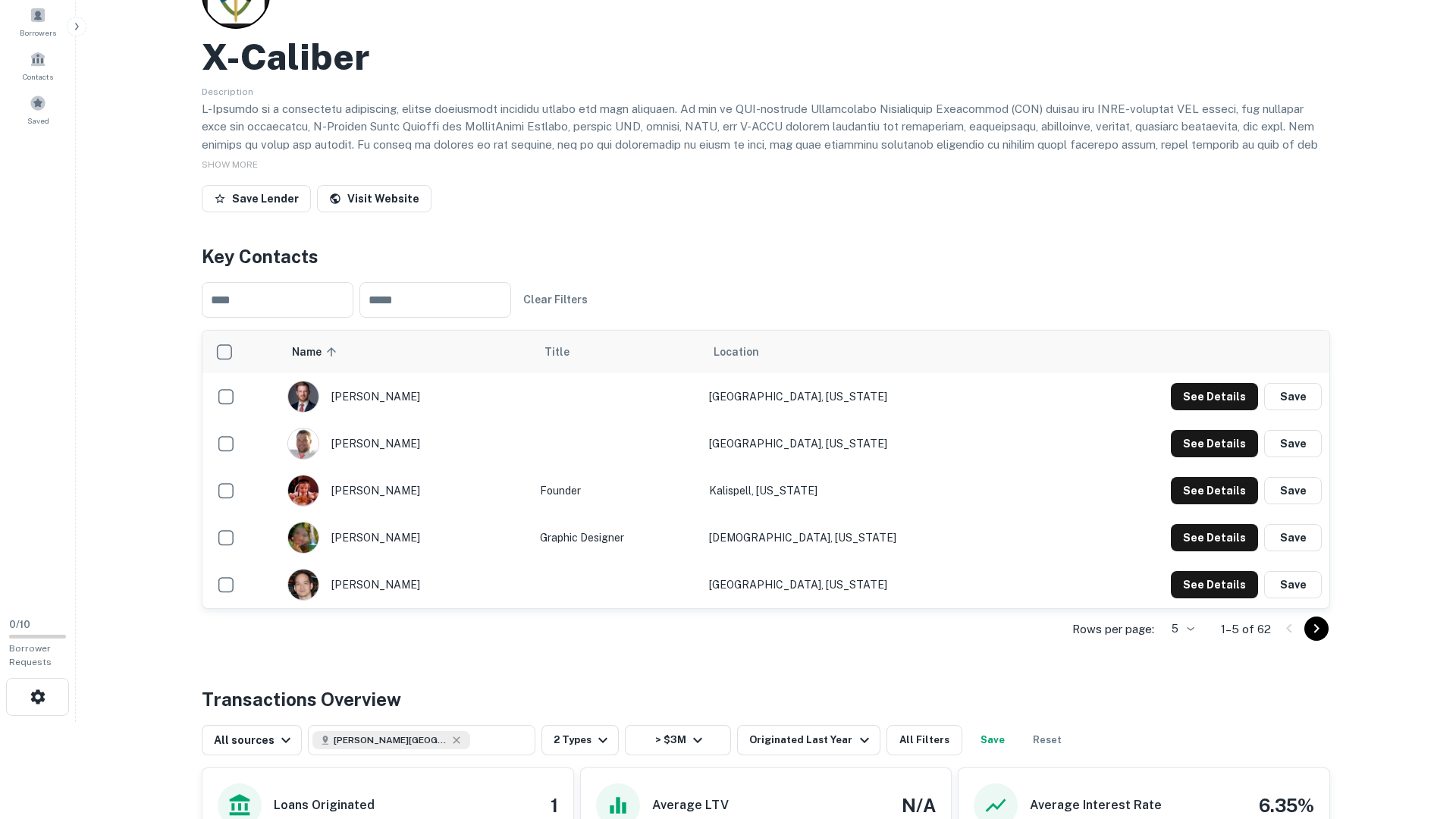
scroll to position [0, 0]
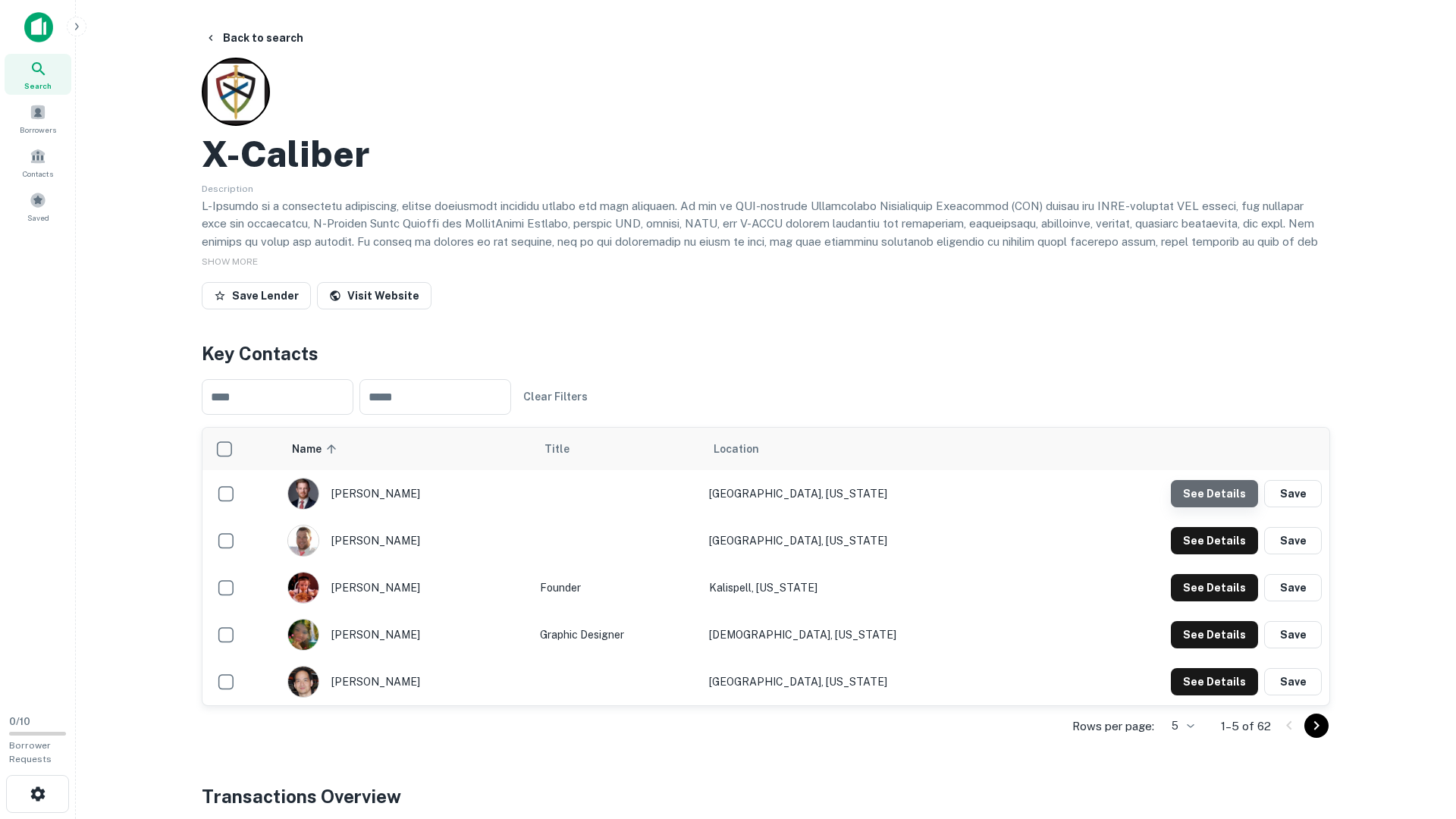
click at [1224, 489] on button "See Details" at bounding box center [1214, 493] width 87 height 27
click at [1224, 554] on td "See Details Save" at bounding box center [1188, 540] width 283 height 47
click at [1221, 507] on button "See Details" at bounding box center [1214, 493] width 87 height 27
click at [1229, 507] on button "See Details" at bounding box center [1214, 493] width 87 height 27
click at [1225, 507] on button "See Details" at bounding box center [1214, 493] width 87 height 27
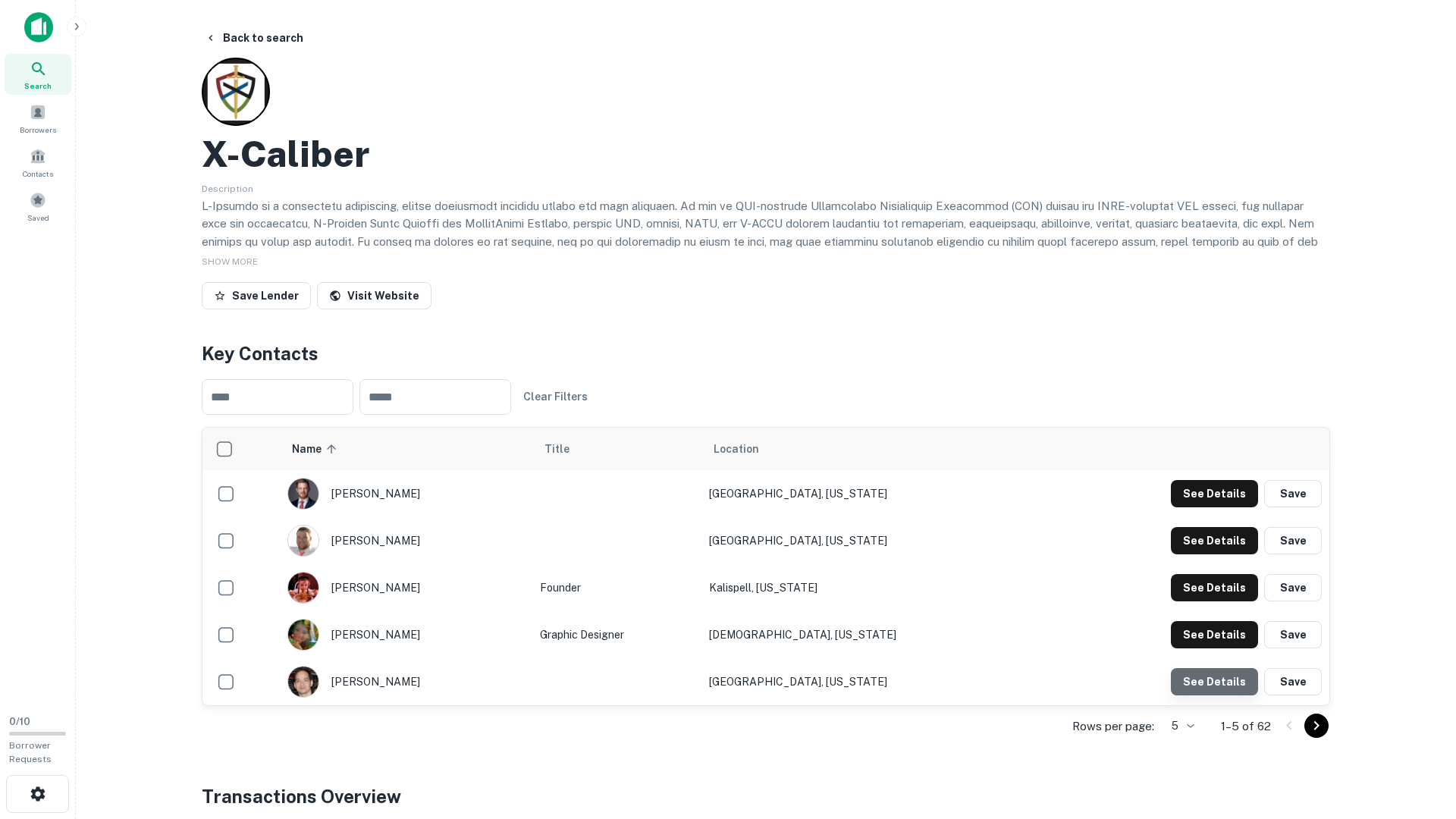
click at [1233, 507] on button "See Details" at bounding box center [1214, 493] width 87 height 27
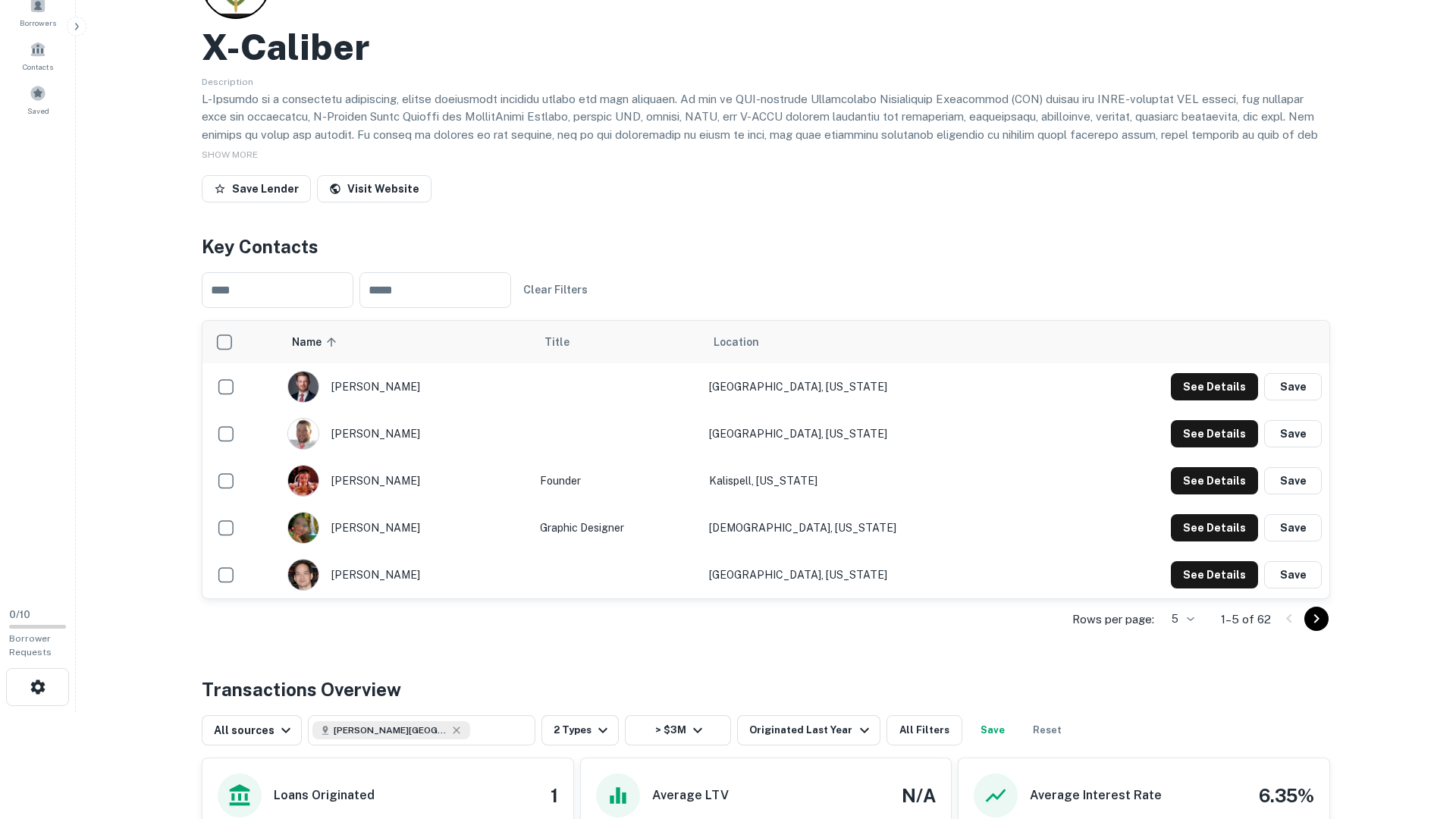
scroll to position [125, 0]
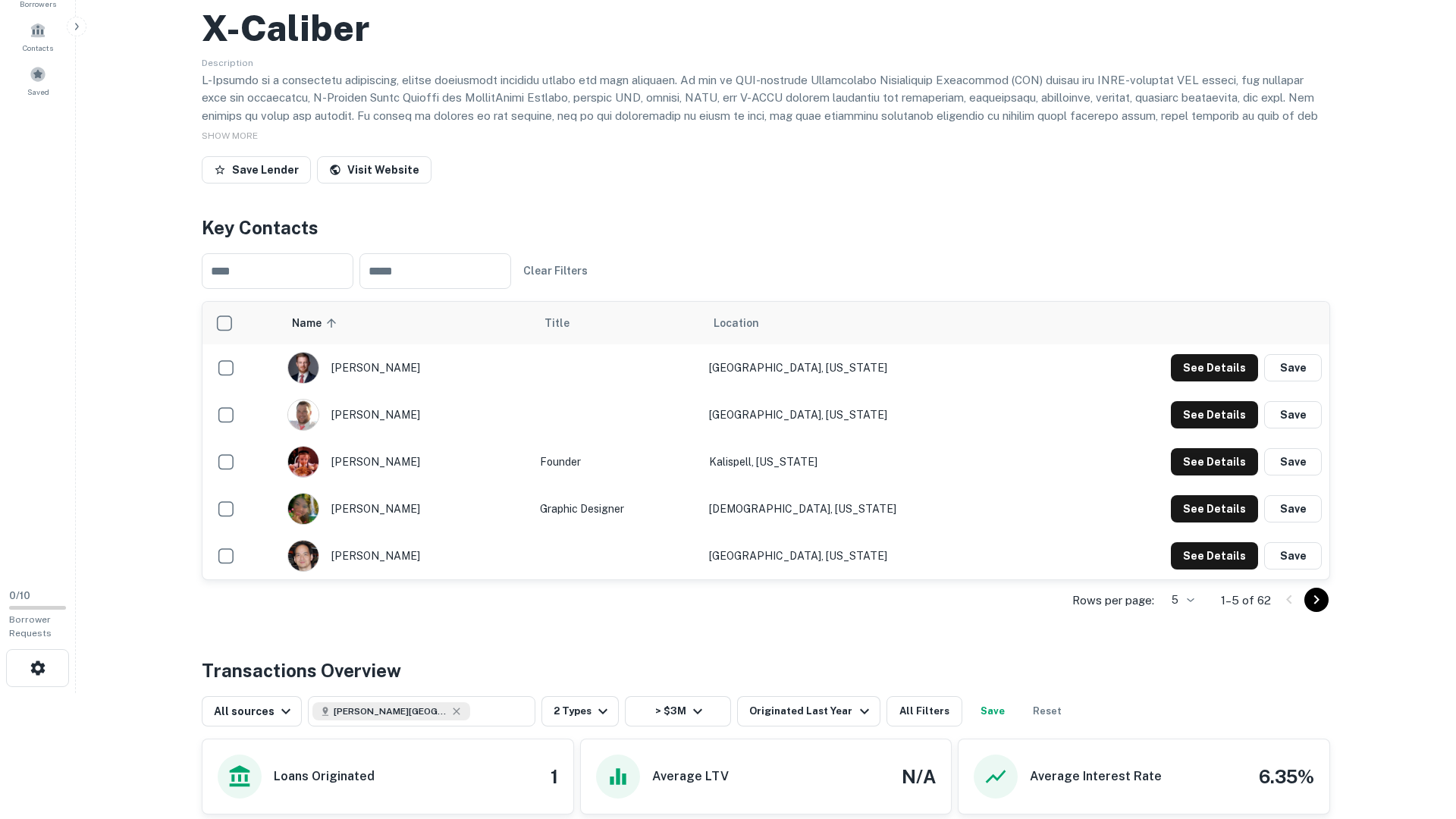
click at [1320, 609] on button "Go to next page" at bounding box center [1316, 599] width 25 height 25
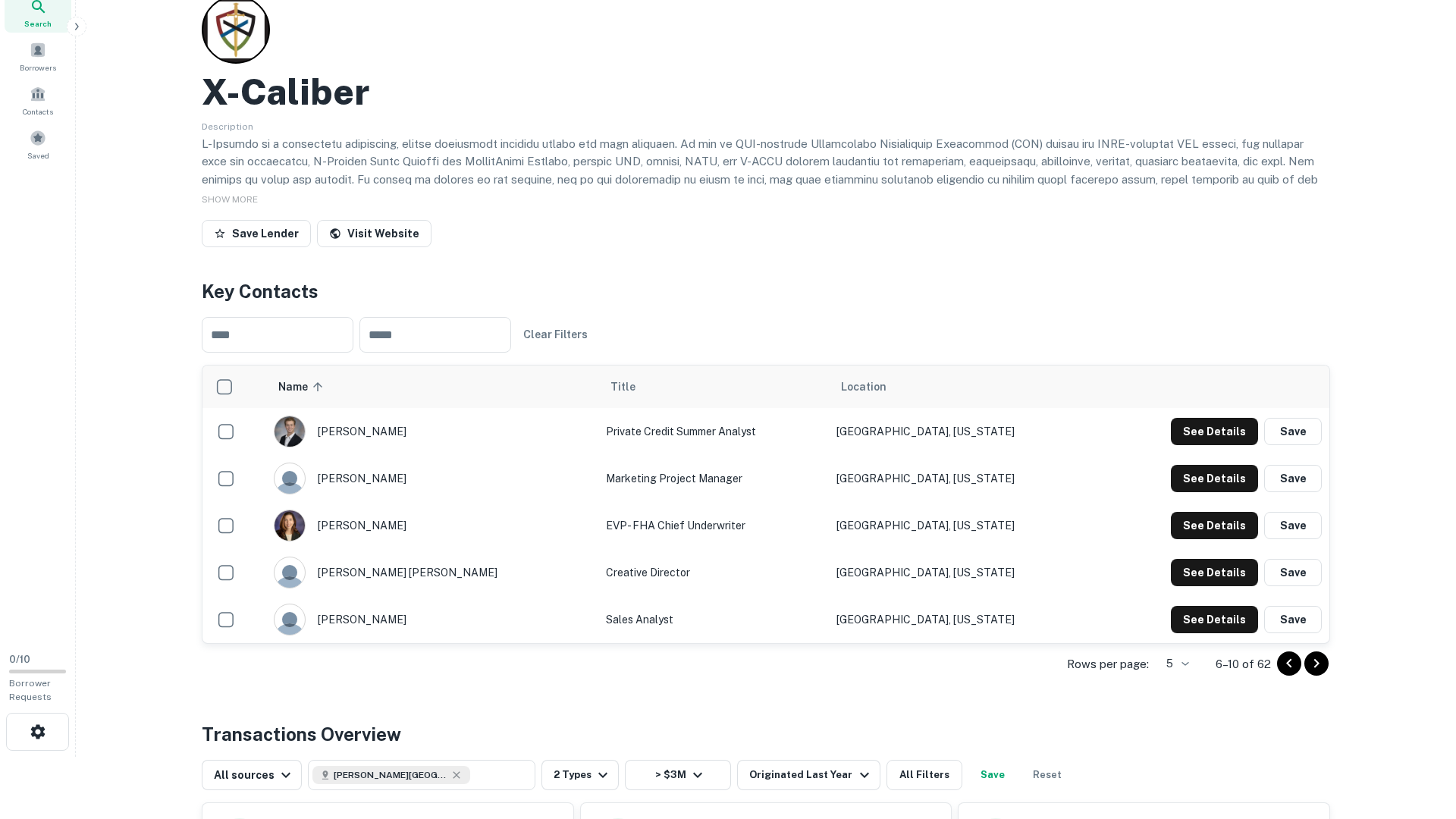
scroll to position [0, 0]
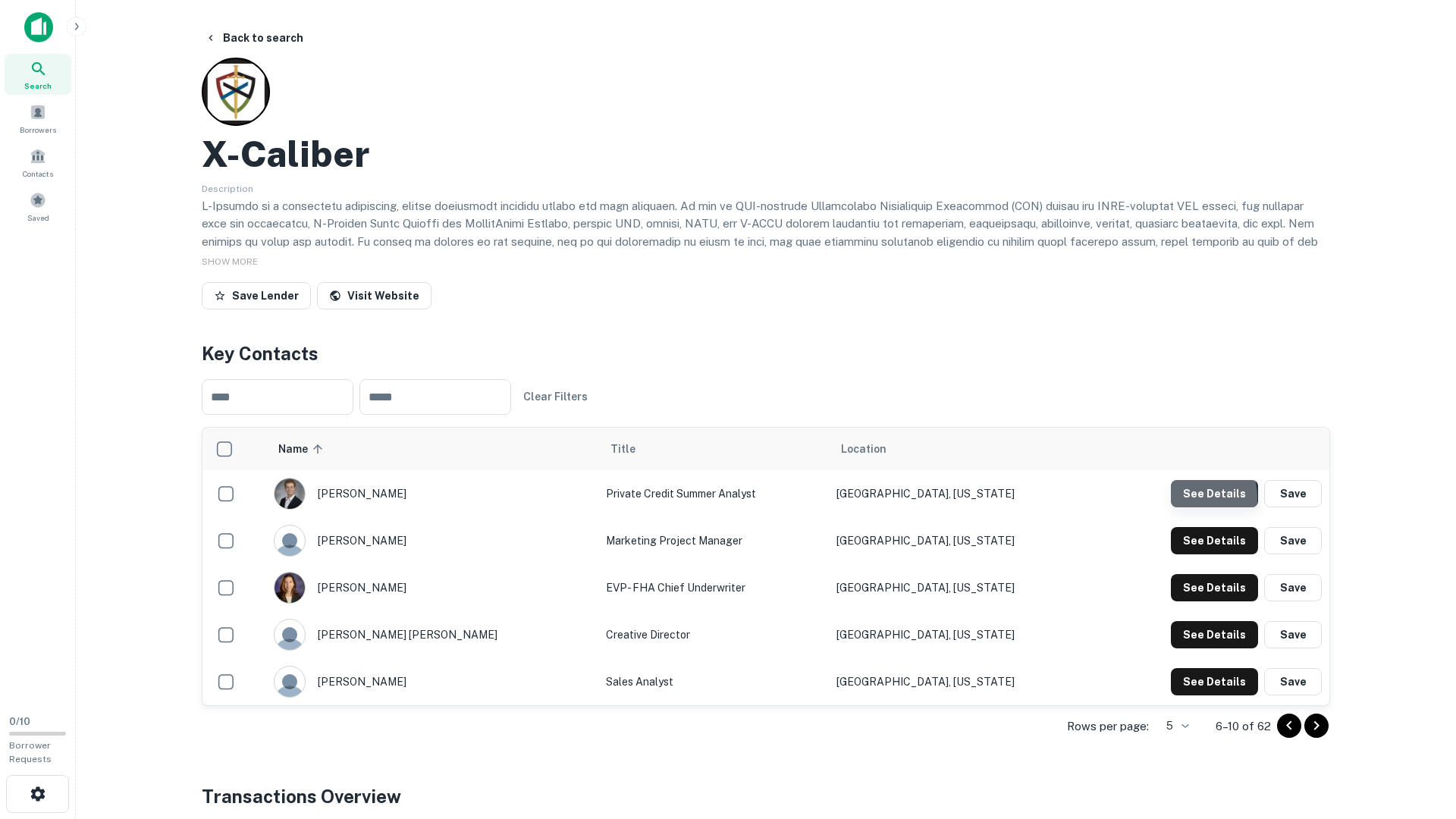
click at [1185, 499] on button "See Details" at bounding box center [1214, 493] width 87 height 27
click at [1222, 507] on button "See Details" at bounding box center [1214, 493] width 87 height 27
click at [1212, 507] on button "See Details" at bounding box center [1214, 493] width 87 height 27
click at [1247, 507] on button "See Details" at bounding box center [1214, 493] width 87 height 27
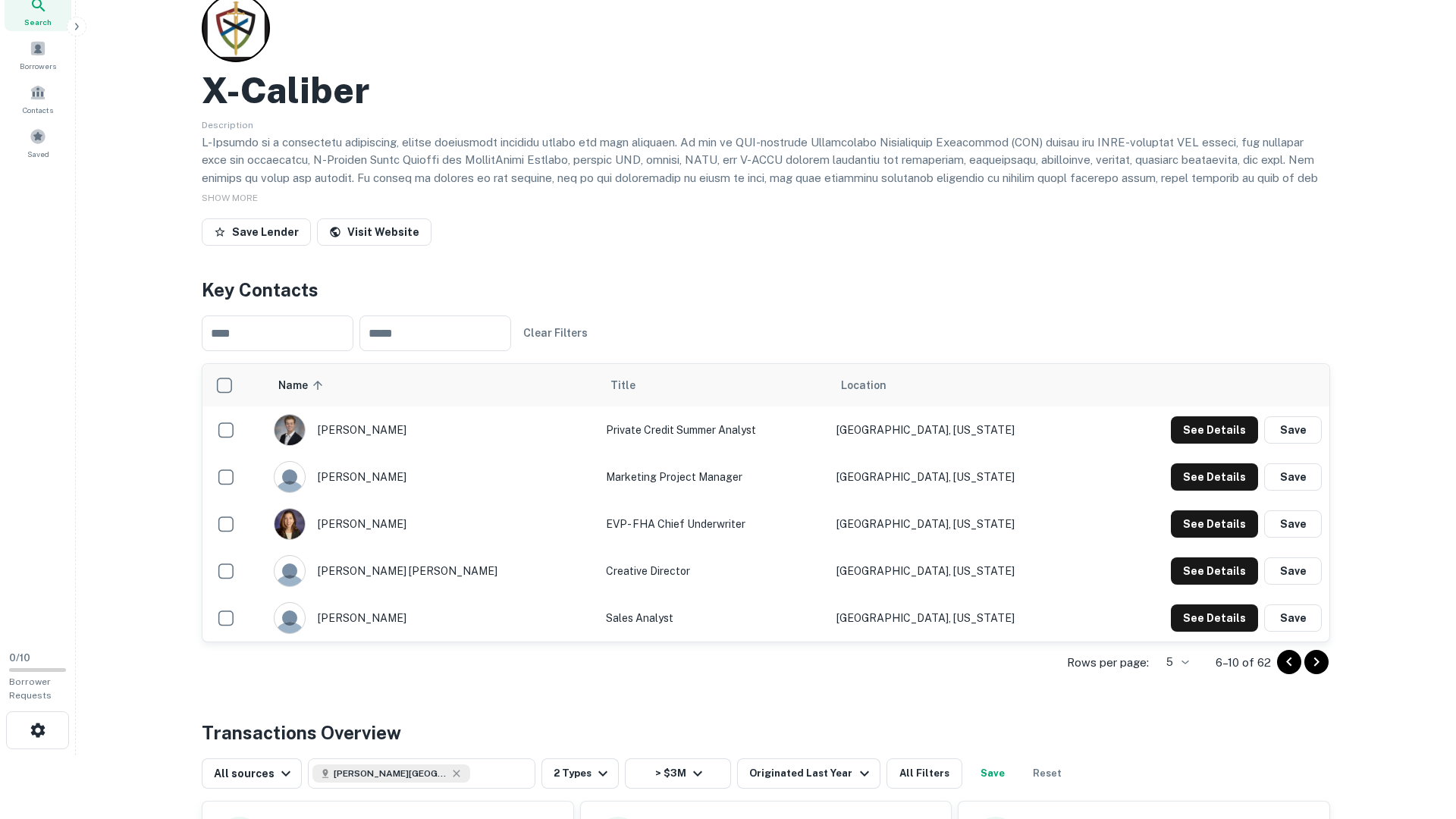
scroll to position [69, 0]
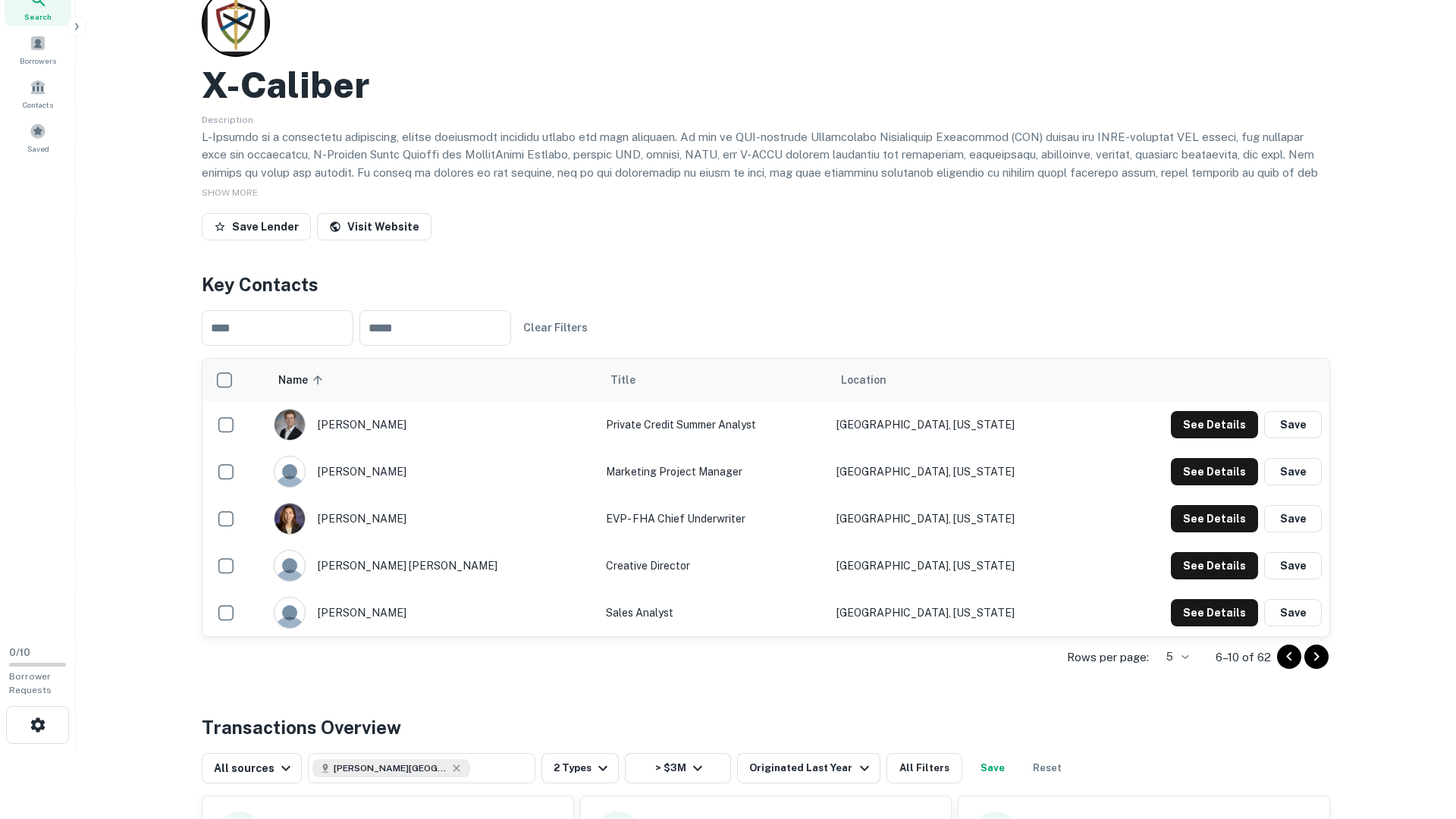
click at [1326, 664] on div at bounding box center [1303, 656] width 52 height 25
click at [1323, 662] on icon "Go to next page" at bounding box center [1316, 656] width 18 height 18
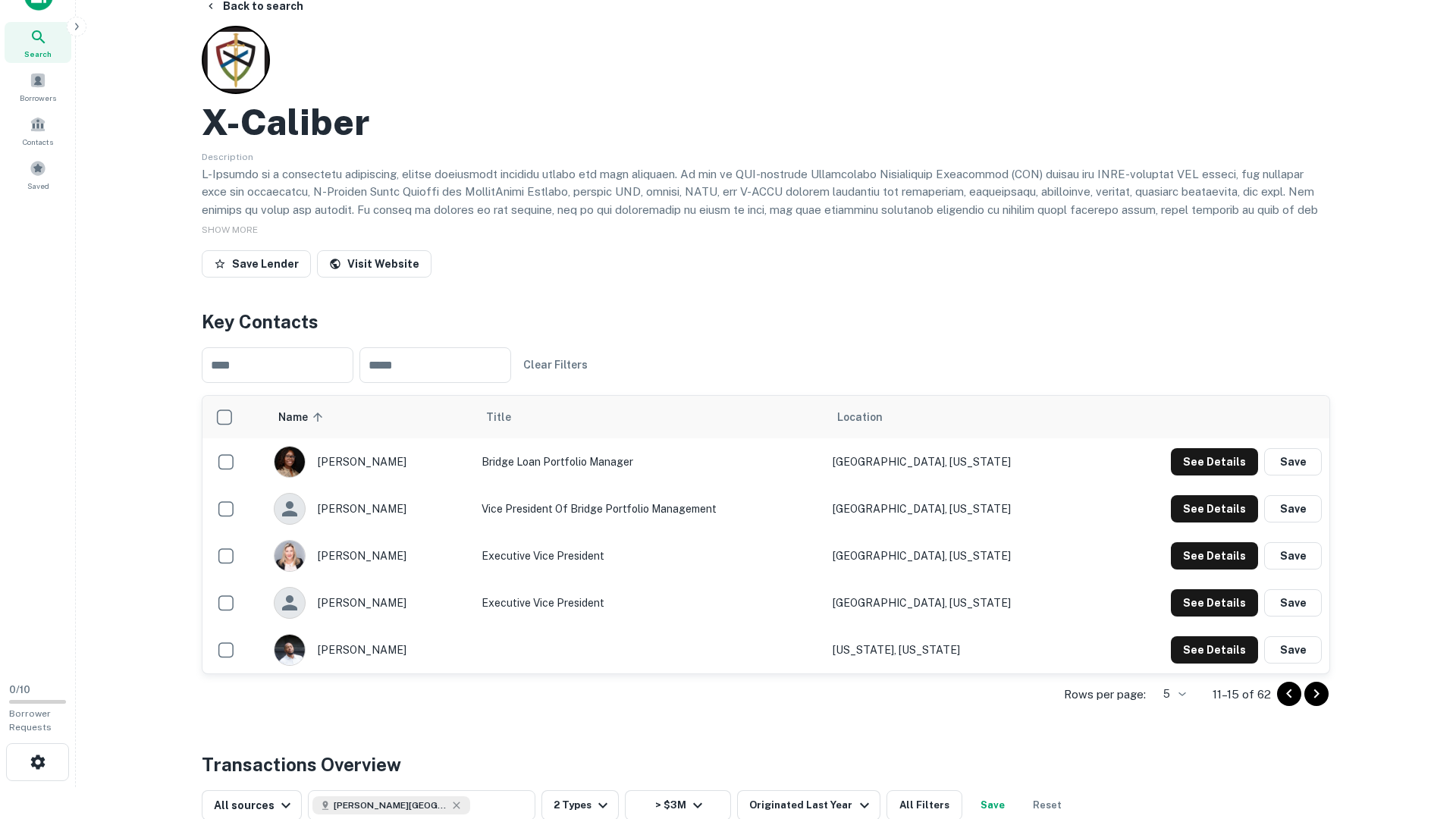
scroll to position [34, 0]
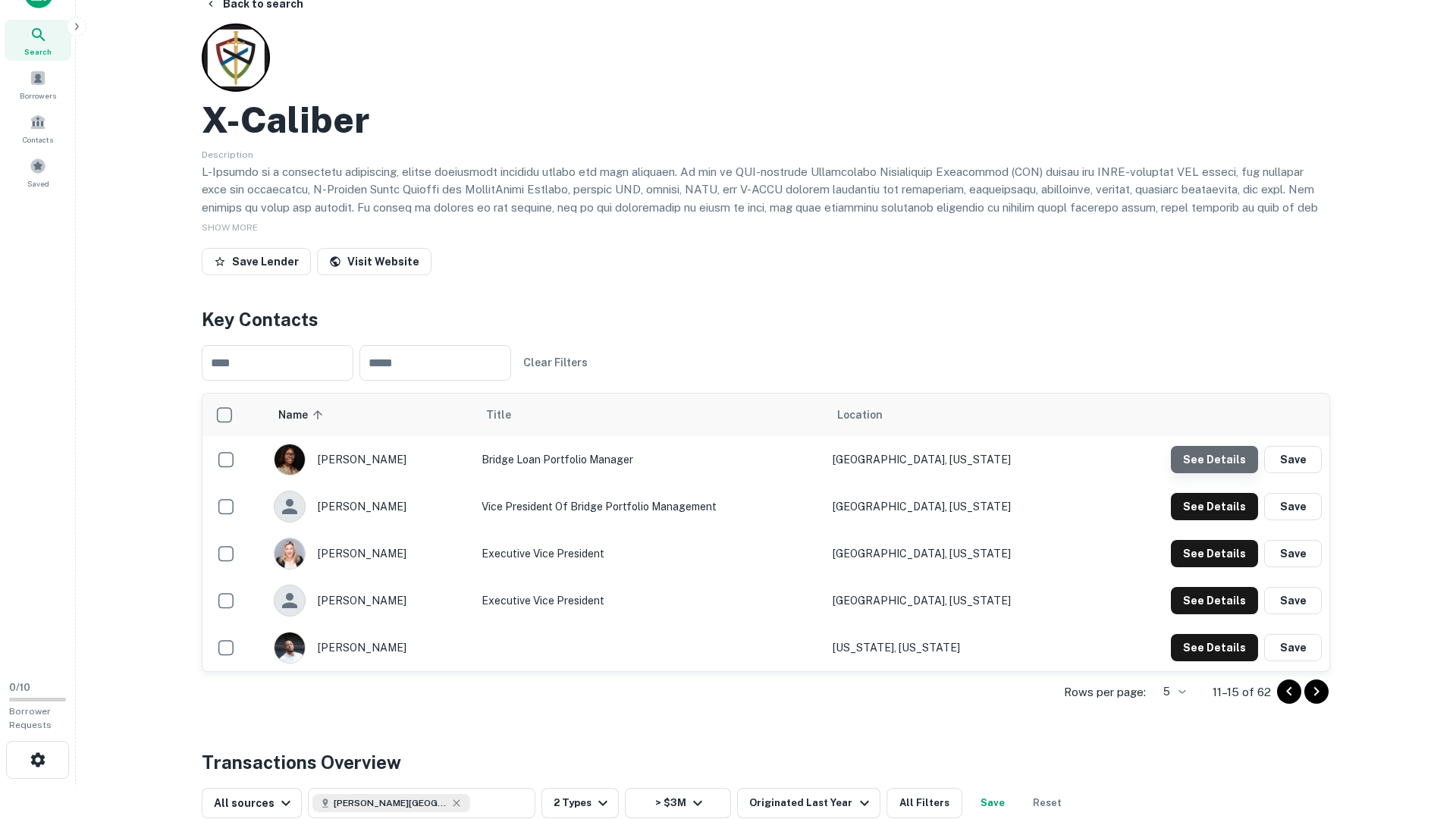
click at [1232, 465] on button "See Details" at bounding box center [1214, 460] width 87 height 27
click at [1217, 487] on td "See Details Save" at bounding box center [1213, 506] width 233 height 47
click at [1214, 473] on button "See Details" at bounding box center [1214, 460] width 87 height 27
click at [1193, 573] on td "See Details Save" at bounding box center [1213, 553] width 233 height 47
click at [1208, 473] on button "See Details" at bounding box center [1214, 460] width 87 height 27
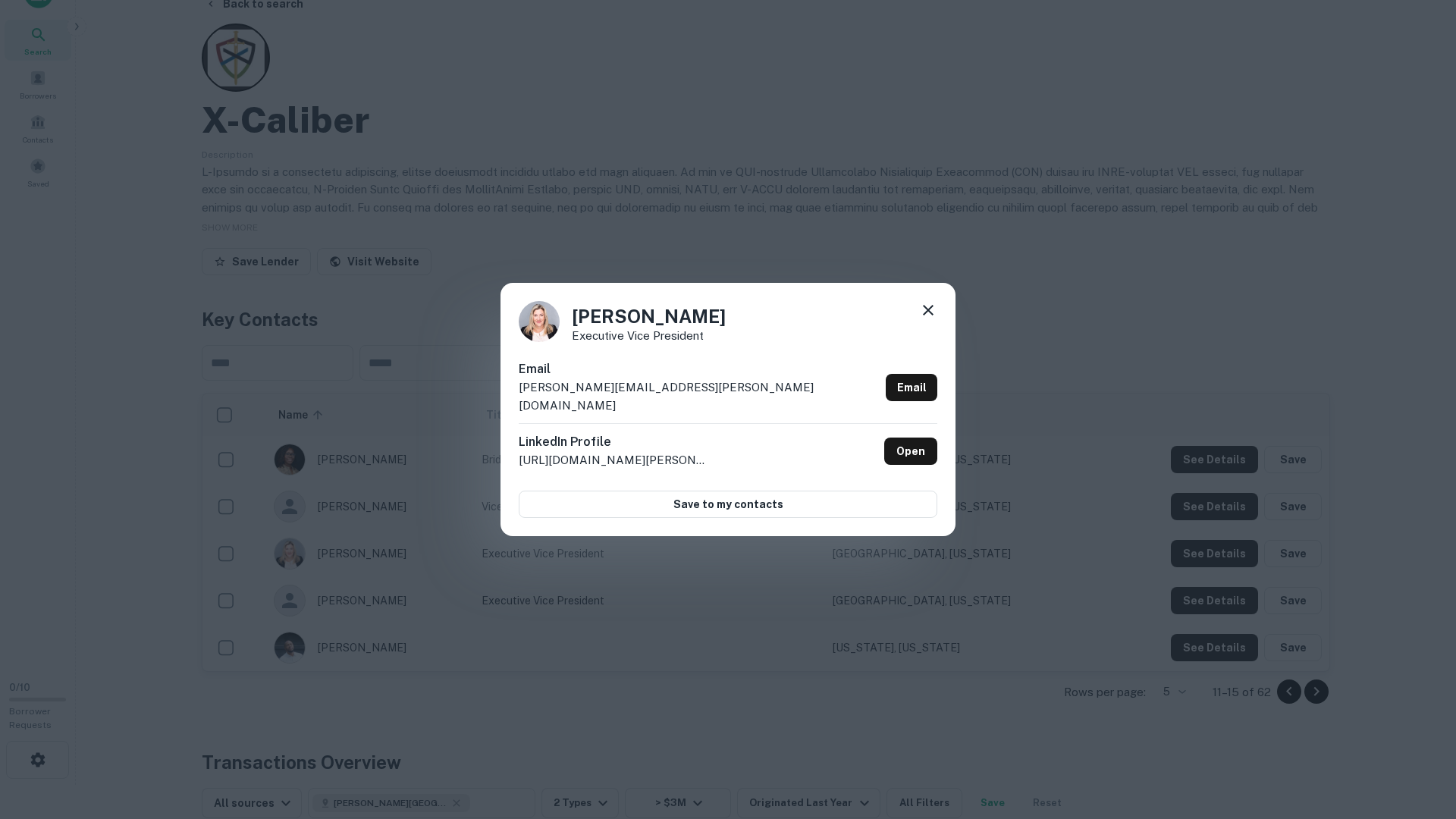
click at [1211, 566] on div "Lindsey O'Connor Executive Vice President Email lindsey.oconnor@x-calibercap.co…" at bounding box center [728, 410] width 1456 height 819
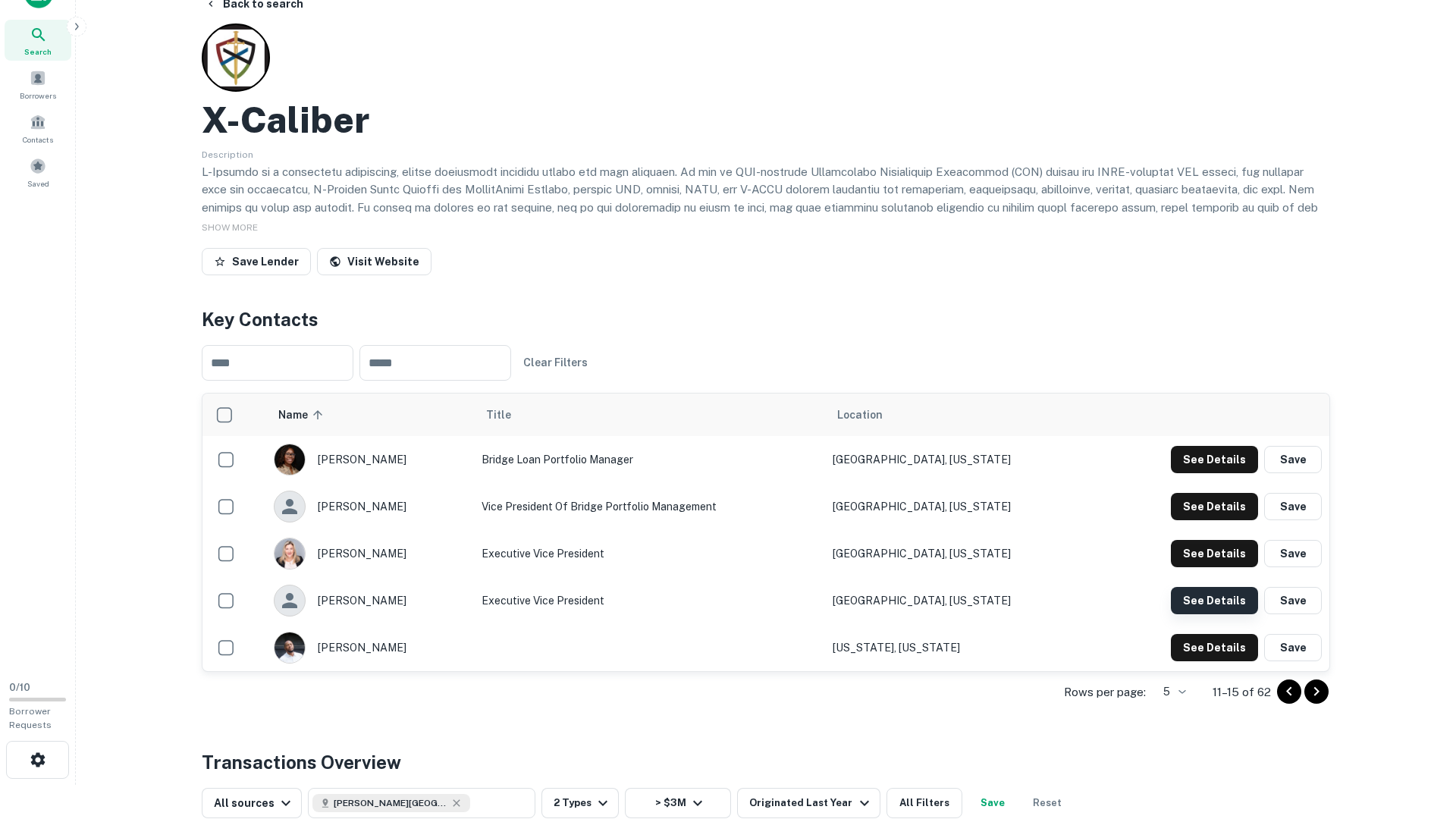
click at [1210, 473] on button "See Details" at bounding box center [1214, 460] width 87 height 27
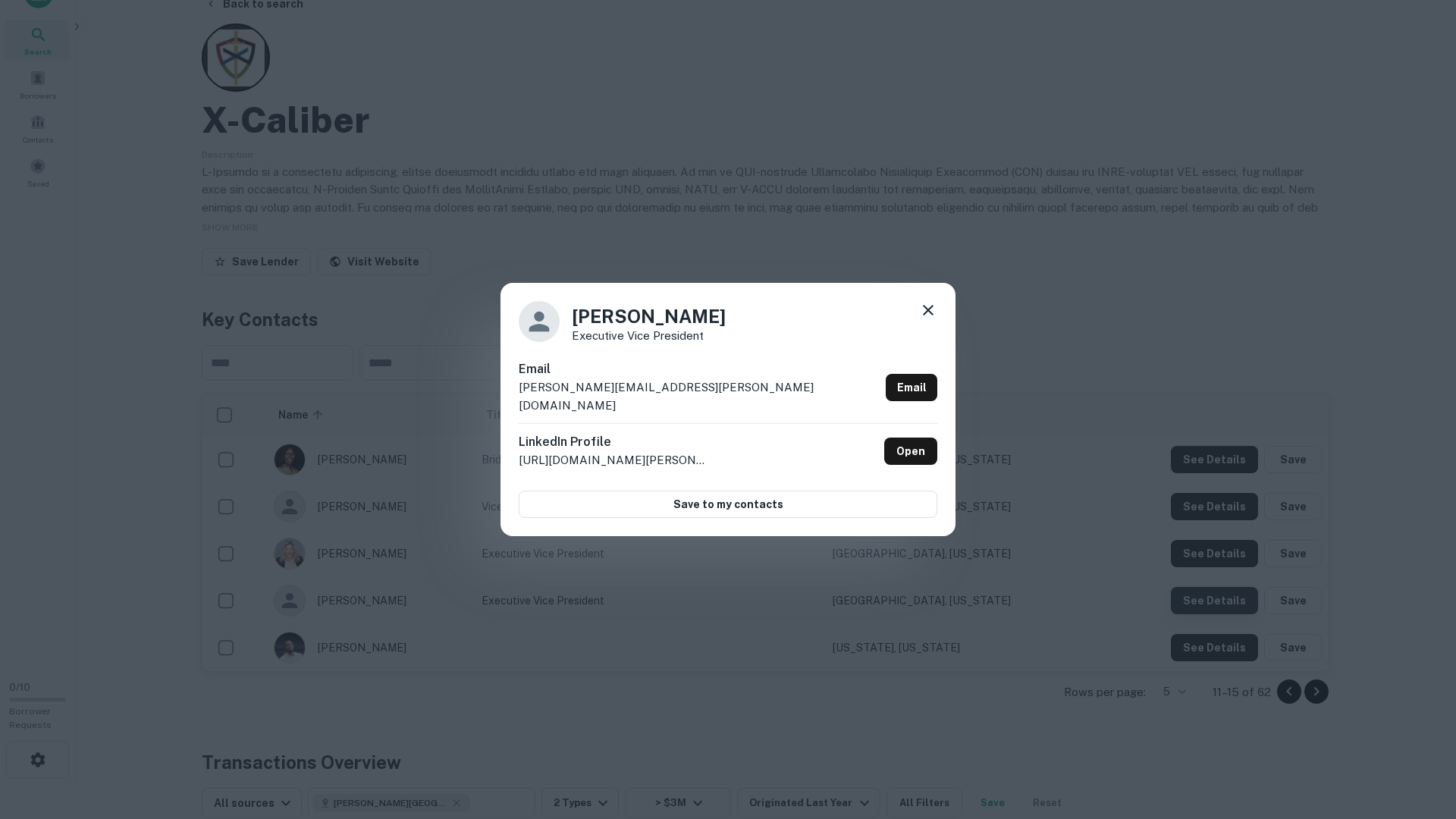
click at [1210, 602] on div "Laura Miller Executive Vice President Email laura.miller@x-calibercap.com Email…" at bounding box center [728, 410] width 1456 height 819
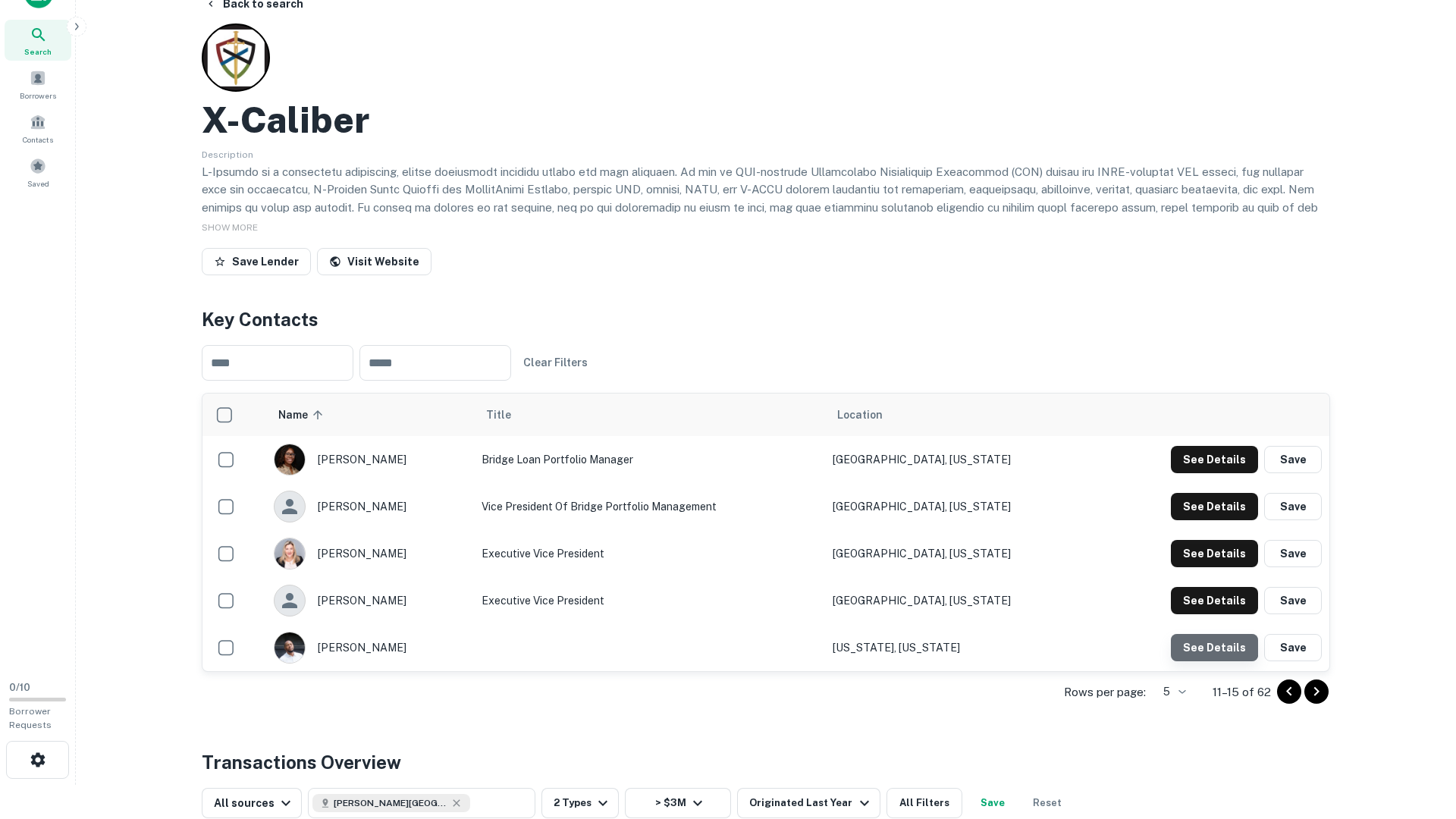
click at [1217, 473] on button "See Details" at bounding box center [1214, 460] width 87 height 27
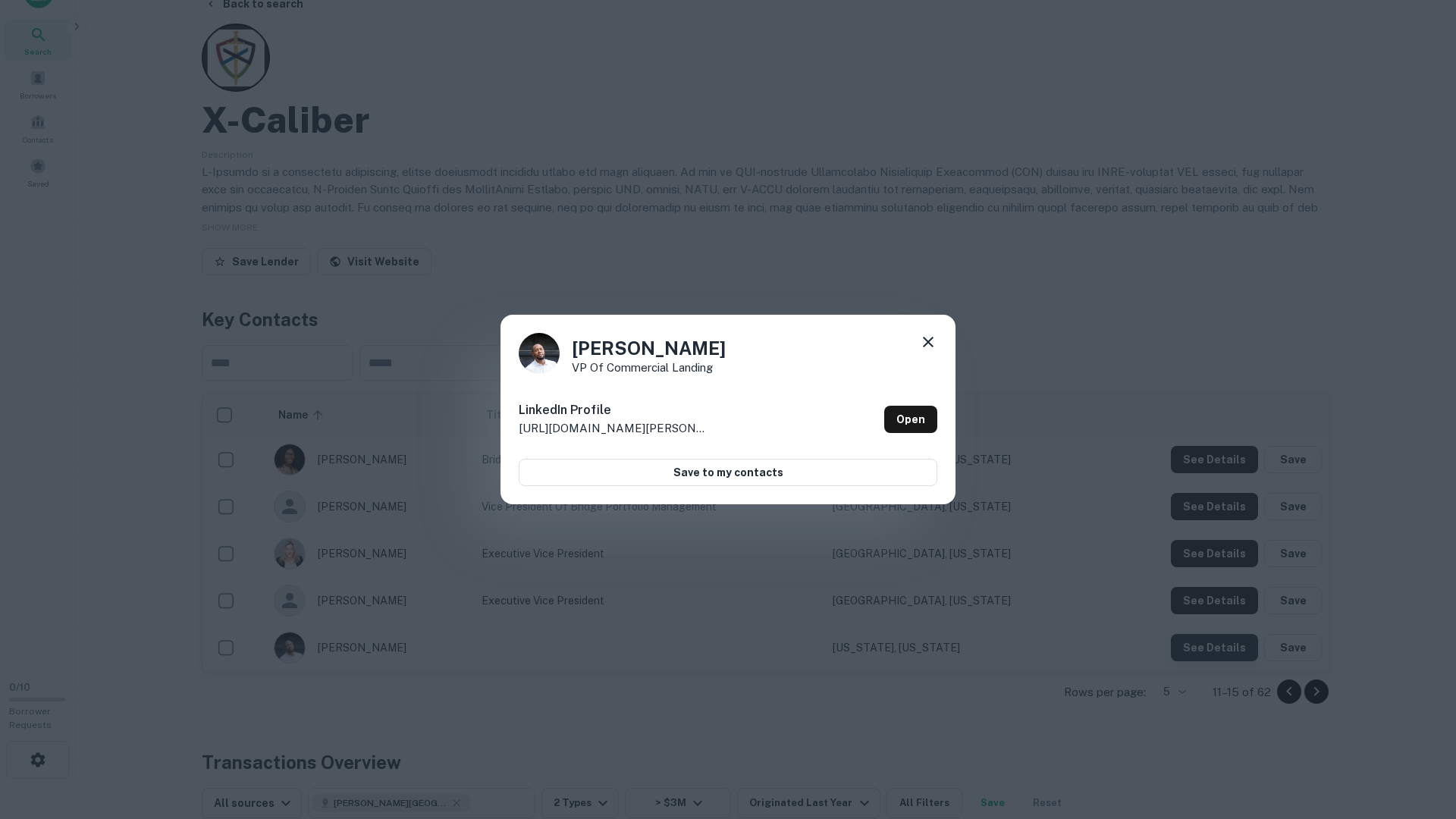
click at [1217, 641] on div "Xavier Conley VP of Commercial Landing LinkedIn Profile http://www.linkedin.com…" at bounding box center [728, 410] width 1456 height 819
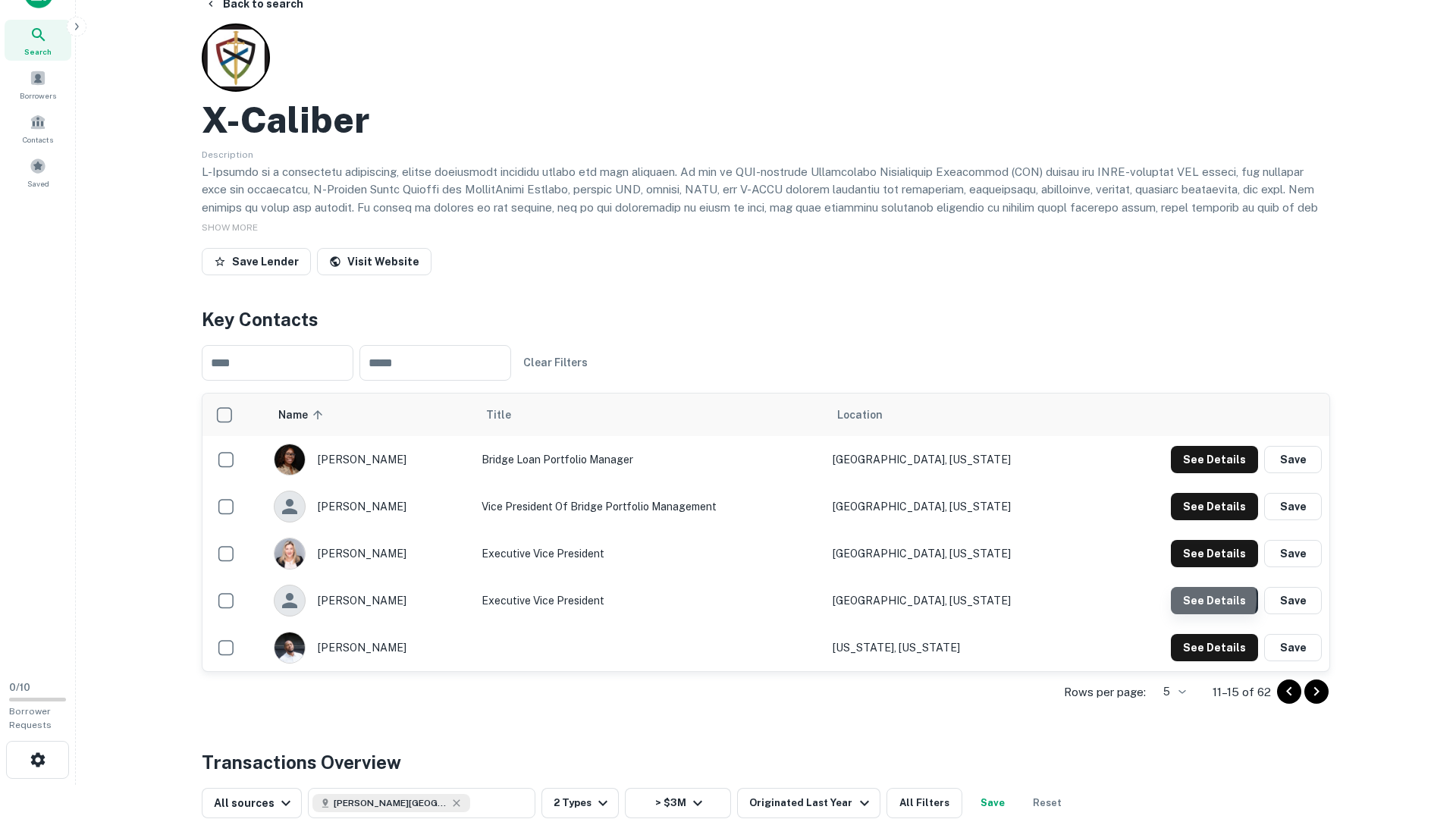
click at [1192, 473] on button "See Details" at bounding box center [1214, 460] width 87 height 27
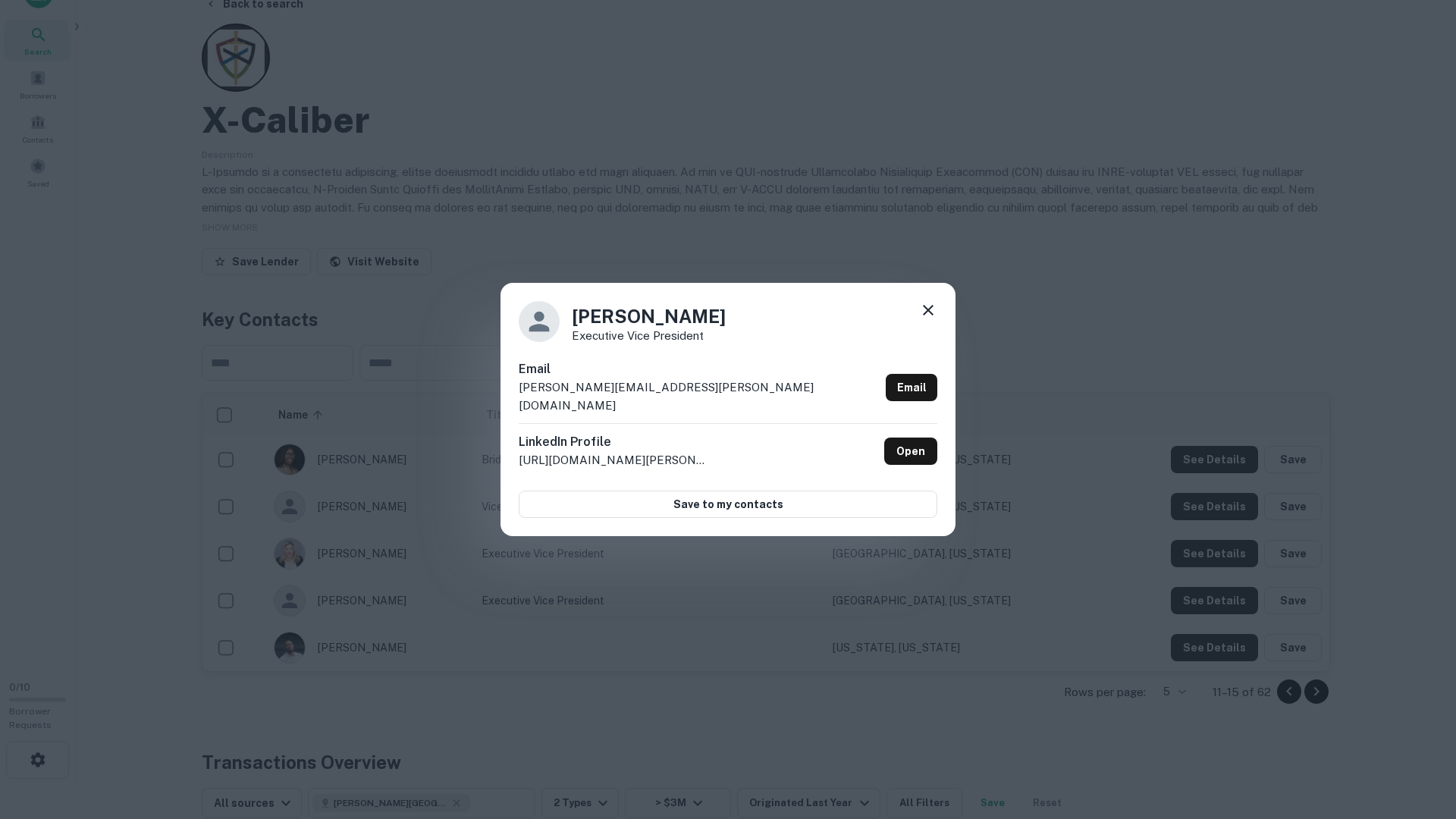
click at [1145, 664] on div "Laura Miller Executive Vice President Email laura.miller@x-calibercap.com Email…" at bounding box center [728, 410] width 1456 height 819
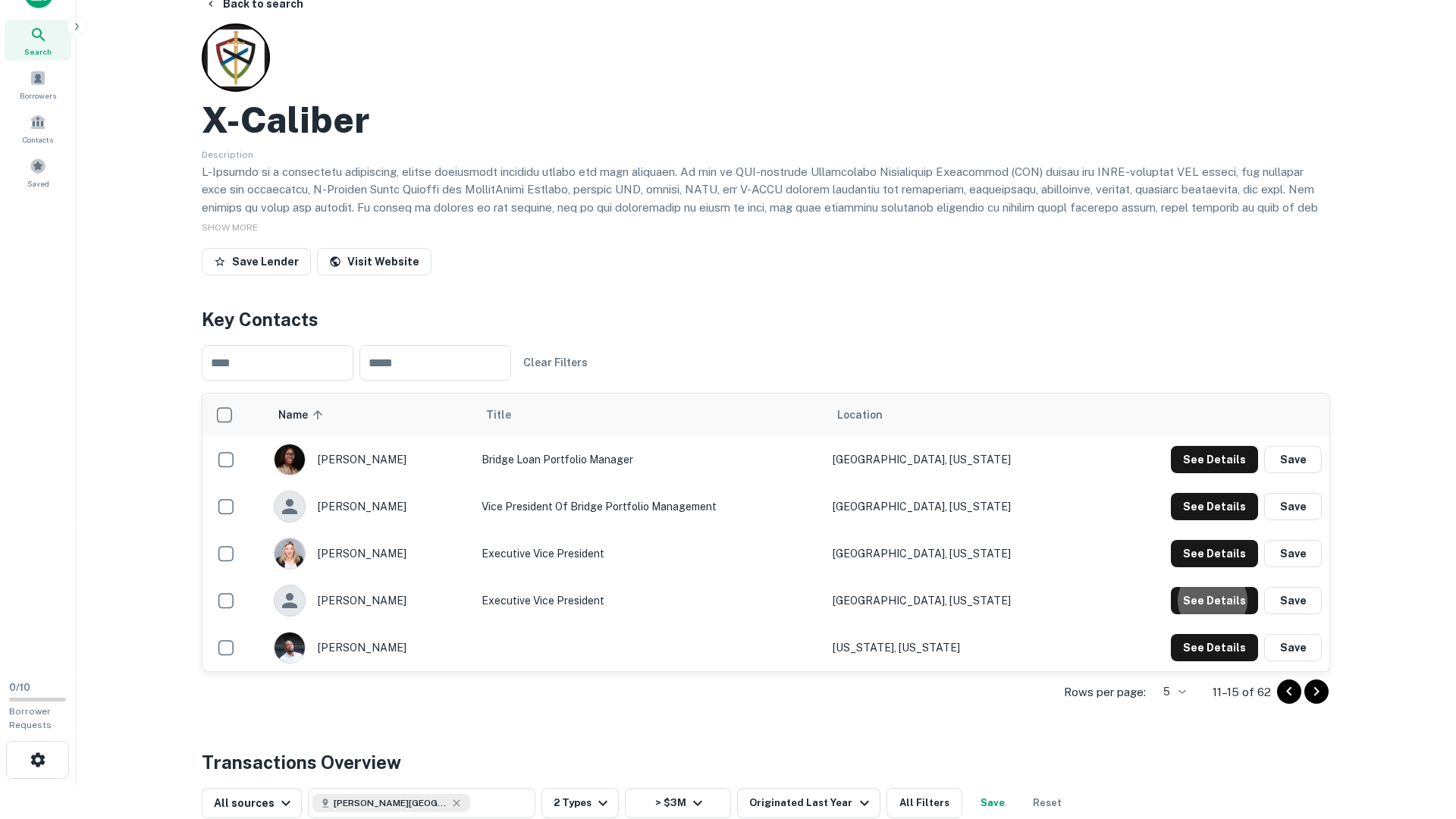
click at [1317, 664] on icon "Go to next page" at bounding box center [1316, 691] width 18 height 18
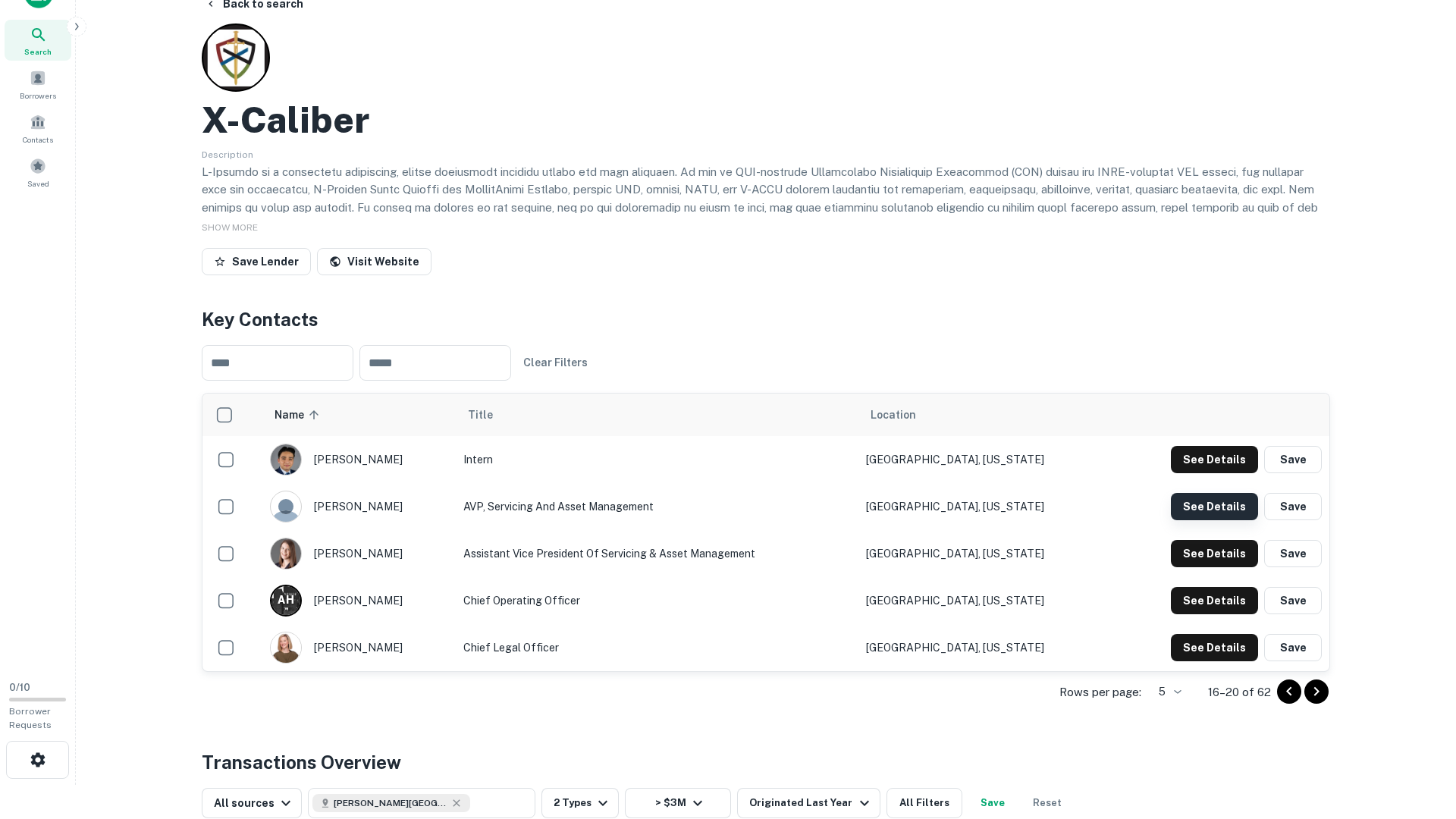
click at [1225, 473] on button "See Details" at bounding box center [1214, 460] width 87 height 27
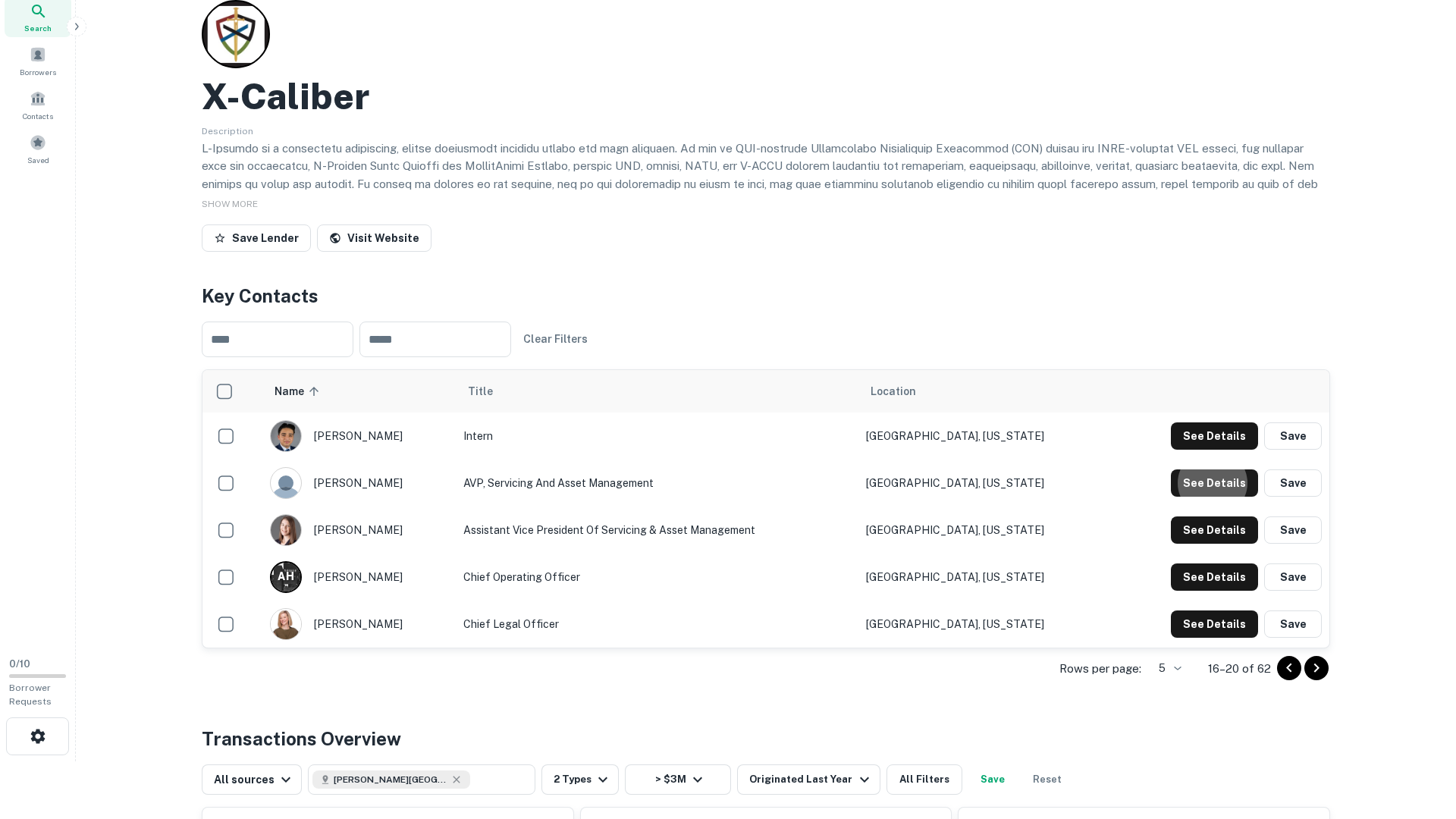
scroll to position [0, 0]
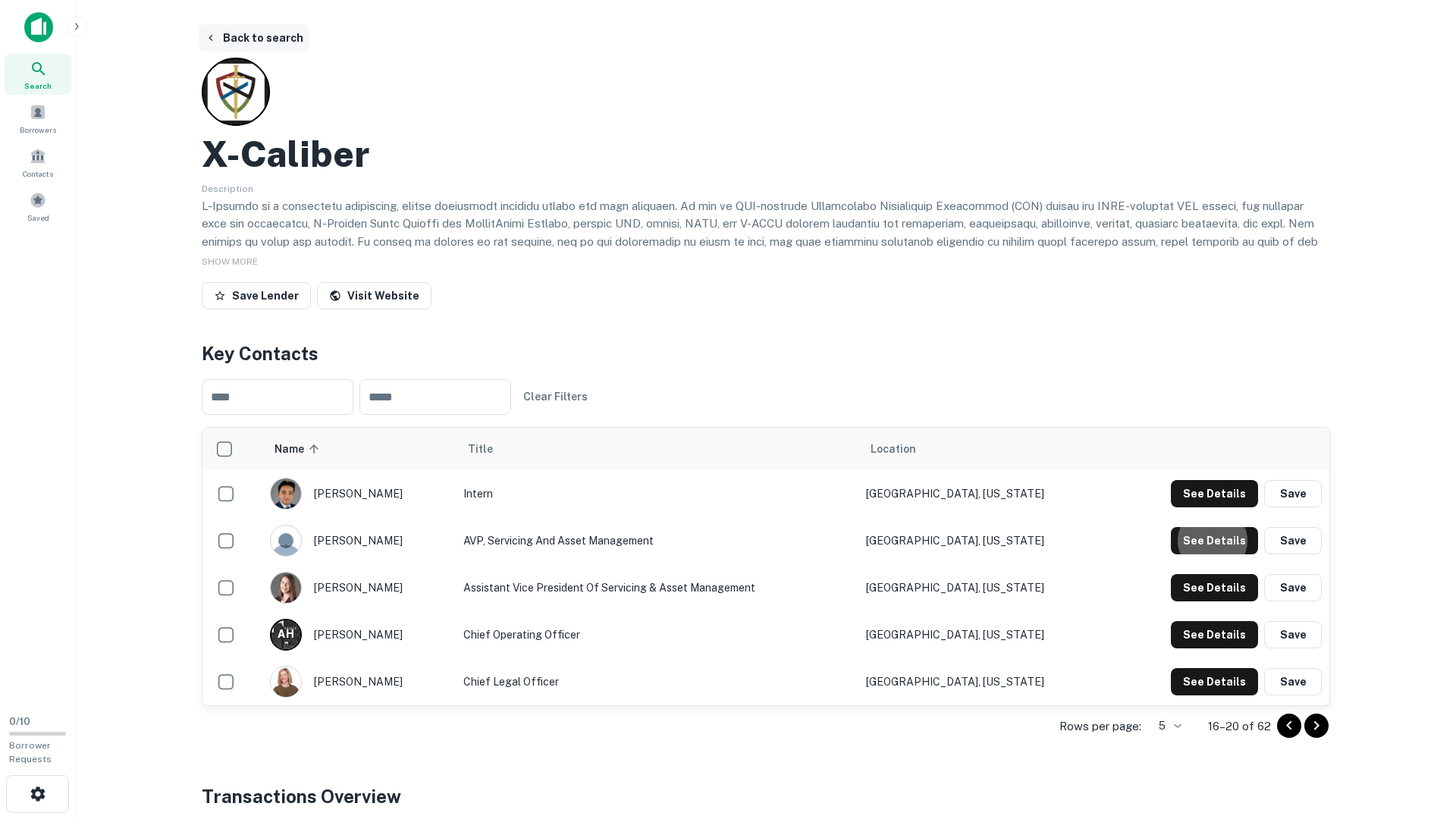
click at [296, 46] on button "Back to search" at bounding box center [254, 38] width 111 height 27
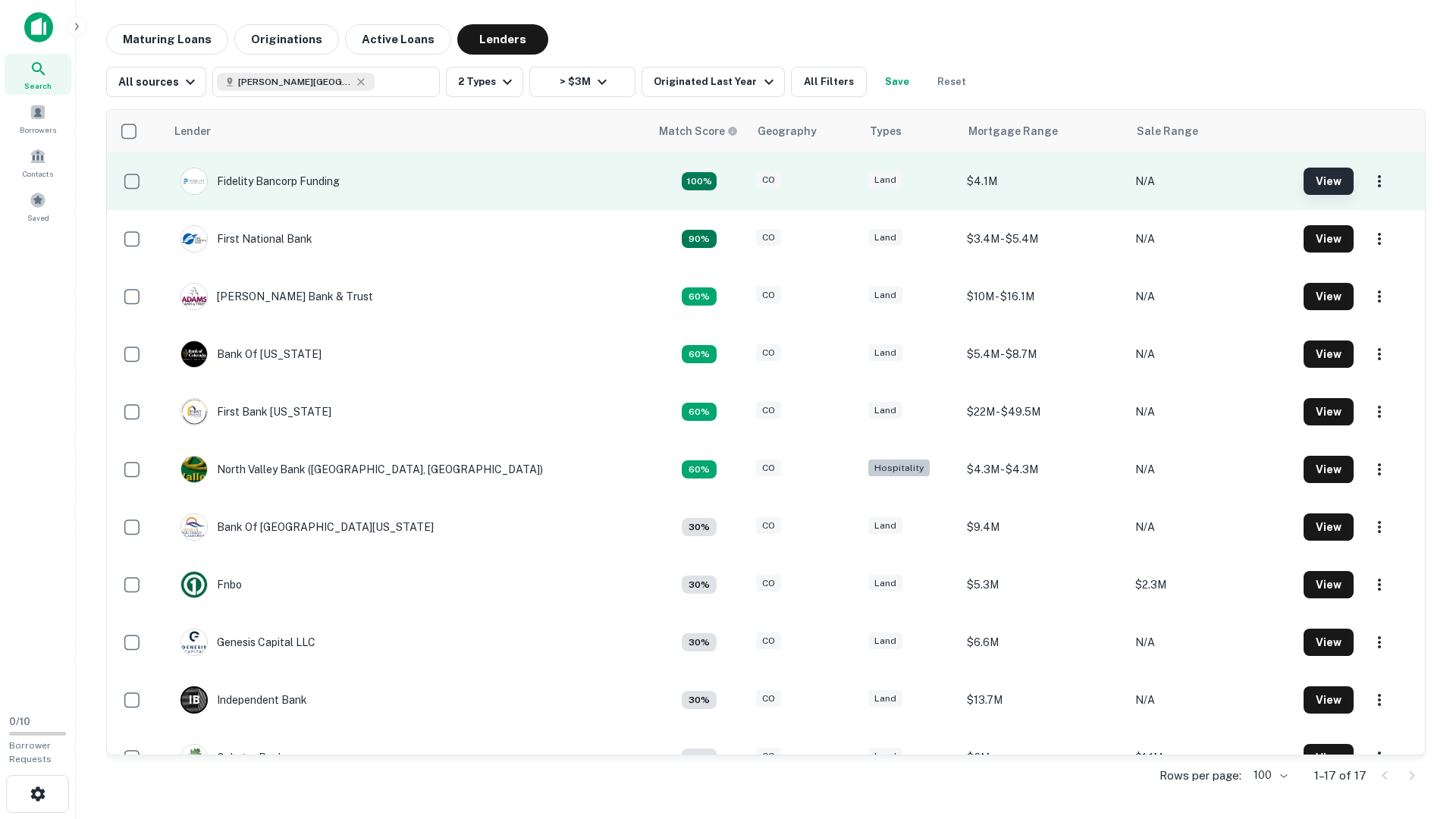
click at [1304, 171] on button "View" at bounding box center [1329, 181] width 50 height 27
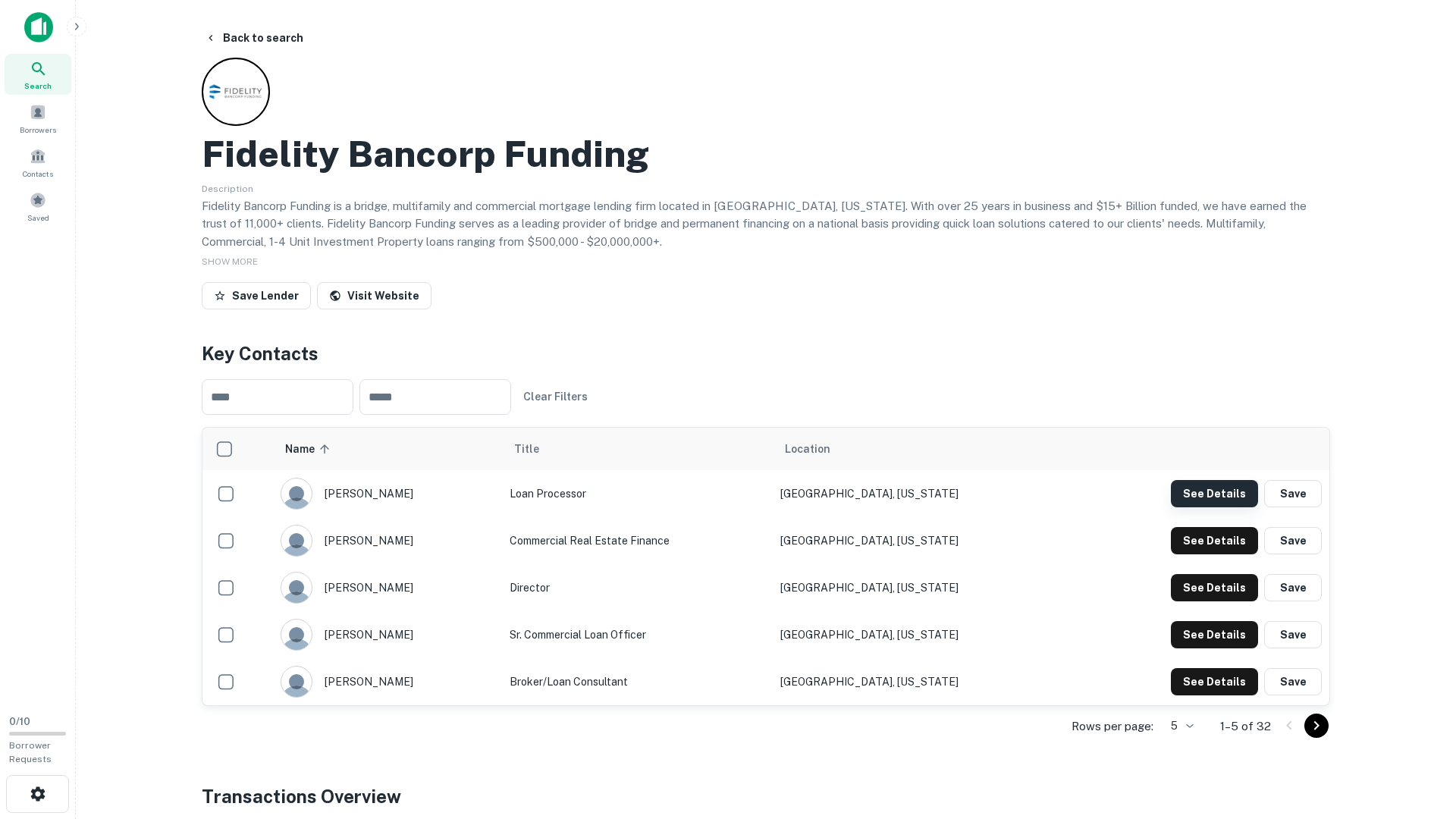
click at [1231, 501] on button "See Details" at bounding box center [1214, 493] width 87 height 27
click at [1226, 507] on button "See Details" at bounding box center [1214, 493] width 87 height 27
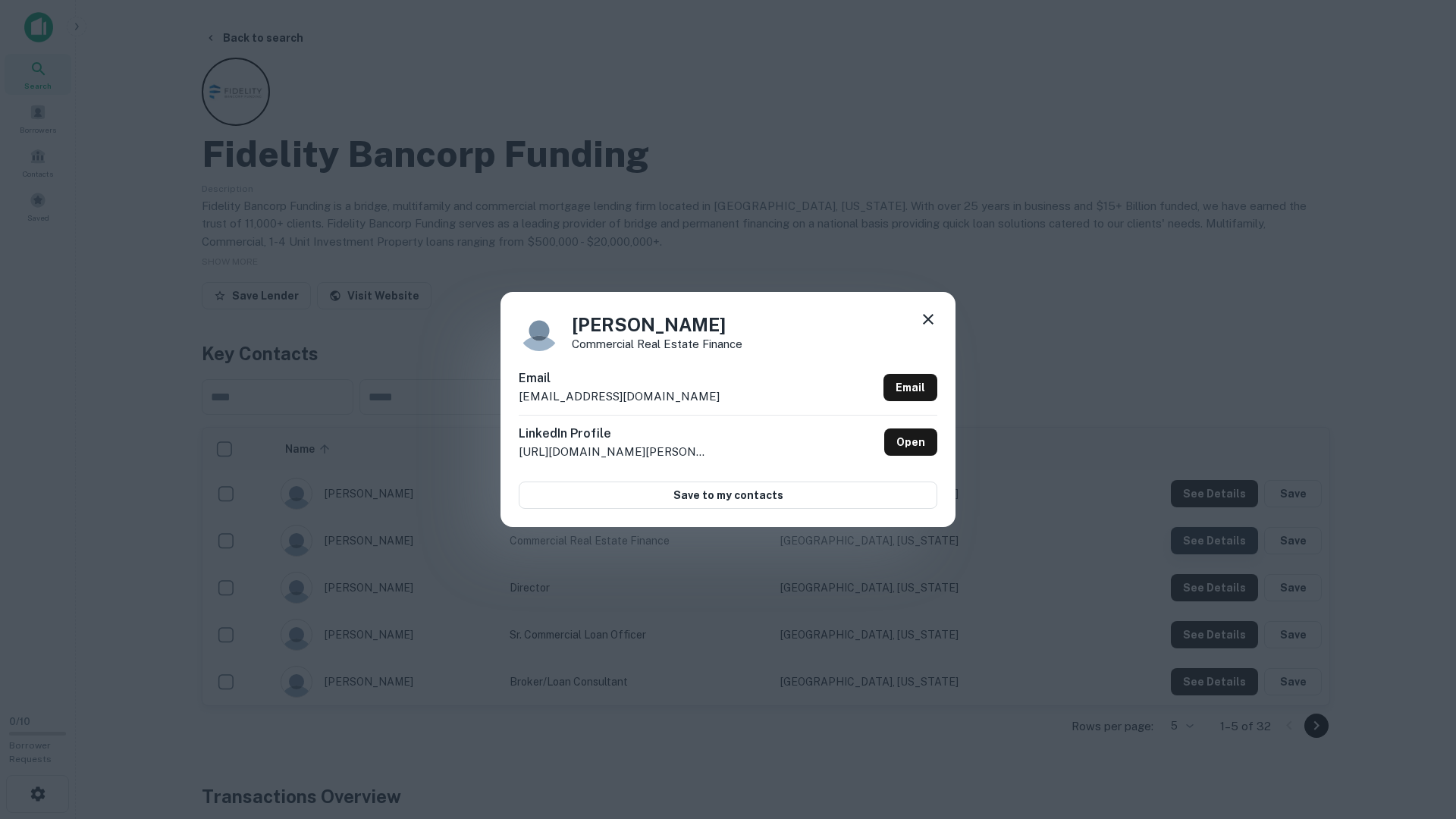
click at [1226, 539] on div "Hemant Patel Commercial Real Estate Finance Email hpatel@fbfloans.com Email Lin…" at bounding box center [728, 410] width 1456 height 819
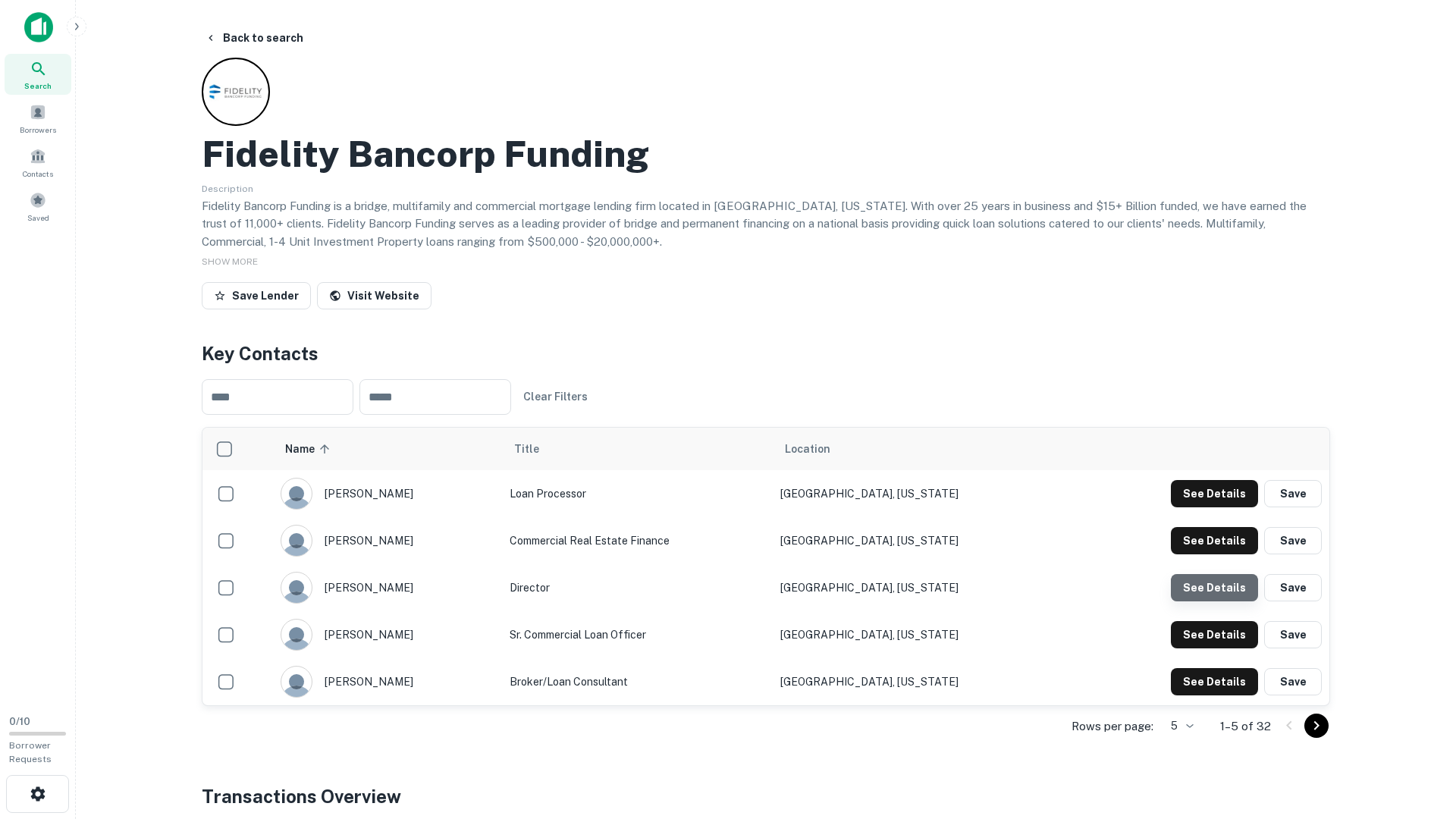
click at [1221, 507] on button "See Details" at bounding box center [1214, 493] width 87 height 27
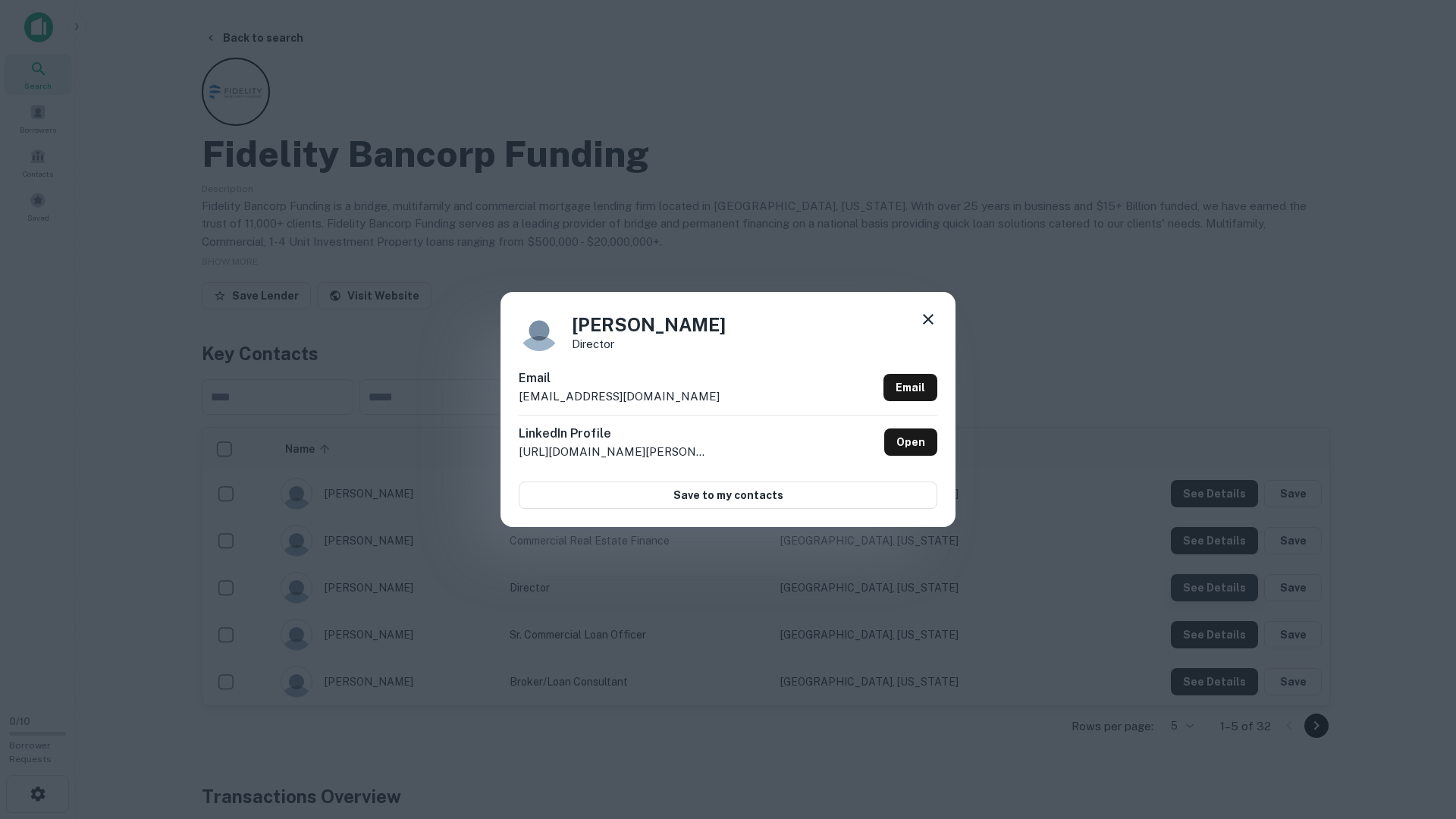
click at [1221, 577] on div "William Sonsma Director Email wsonsma@fbfloans.com Email LinkedIn Profile http:…" at bounding box center [728, 410] width 1456 height 819
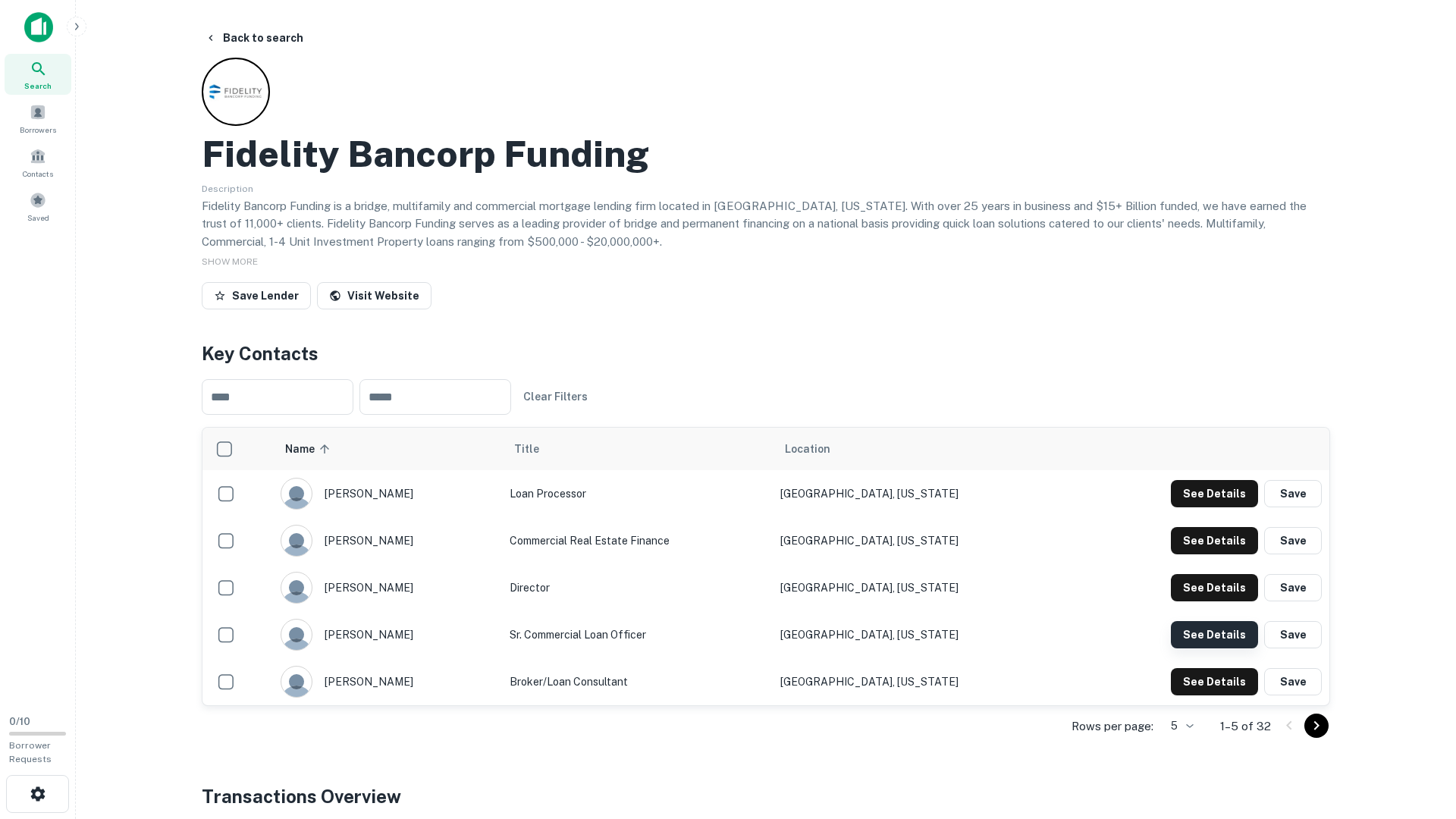
click at [1216, 507] on button "See Details" at bounding box center [1214, 493] width 87 height 27
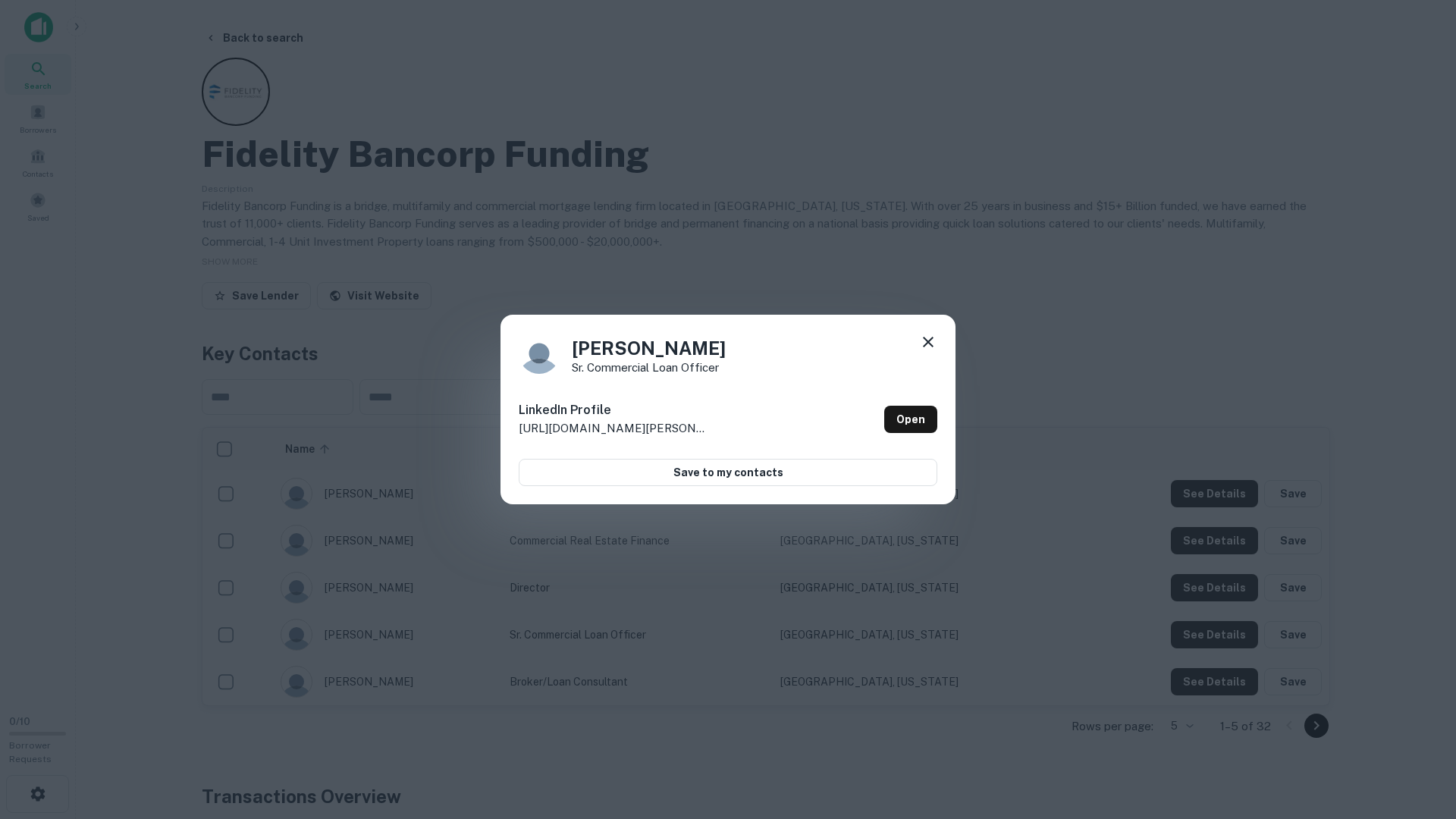
click at [1214, 632] on div "Bruce Sickenger Sr. Commercial Loan Officer LinkedIn Profile http://www.linkedi…" at bounding box center [728, 410] width 1456 height 819
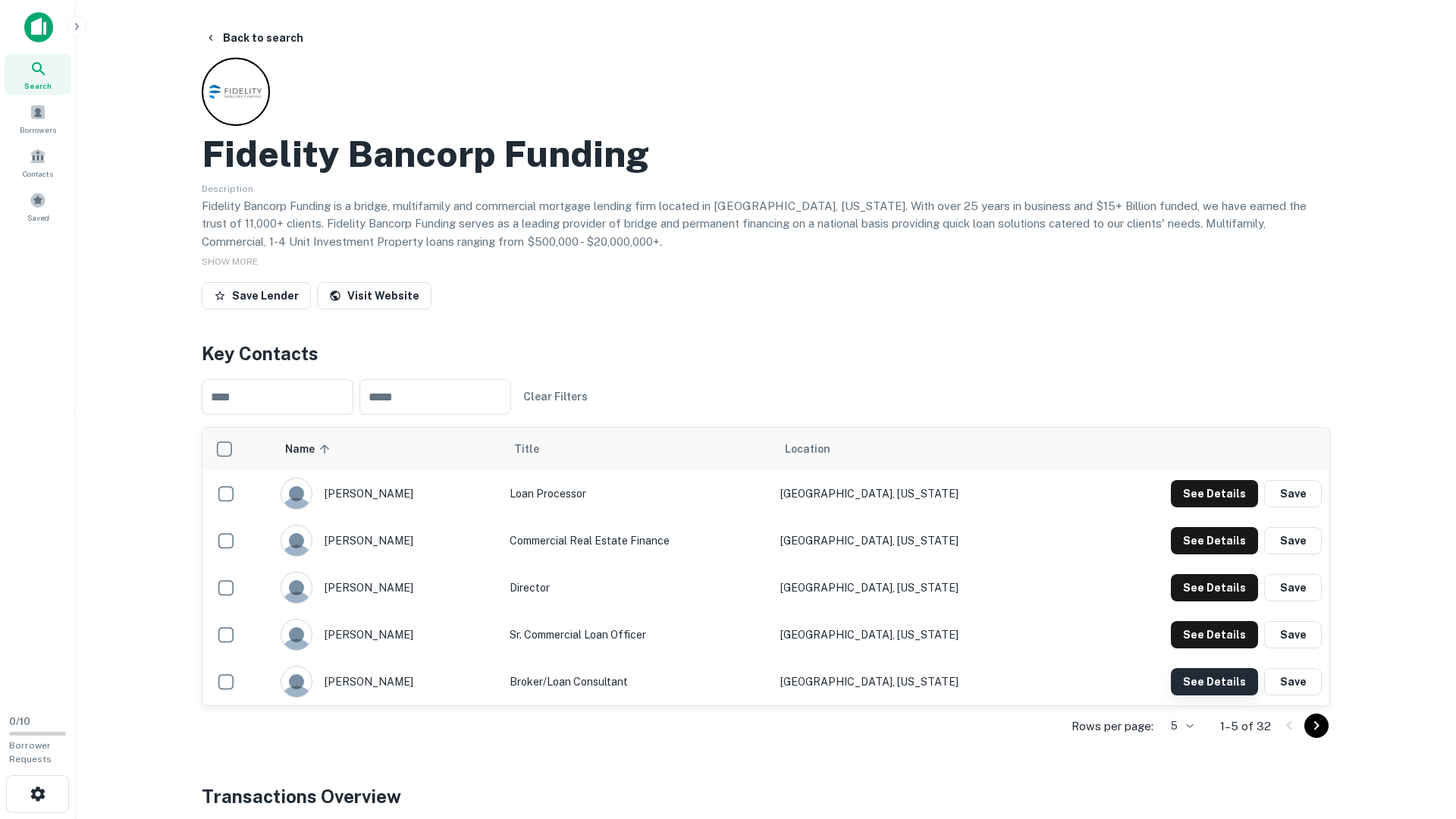
click at [1215, 507] on button "See Details" at bounding box center [1214, 493] width 87 height 27
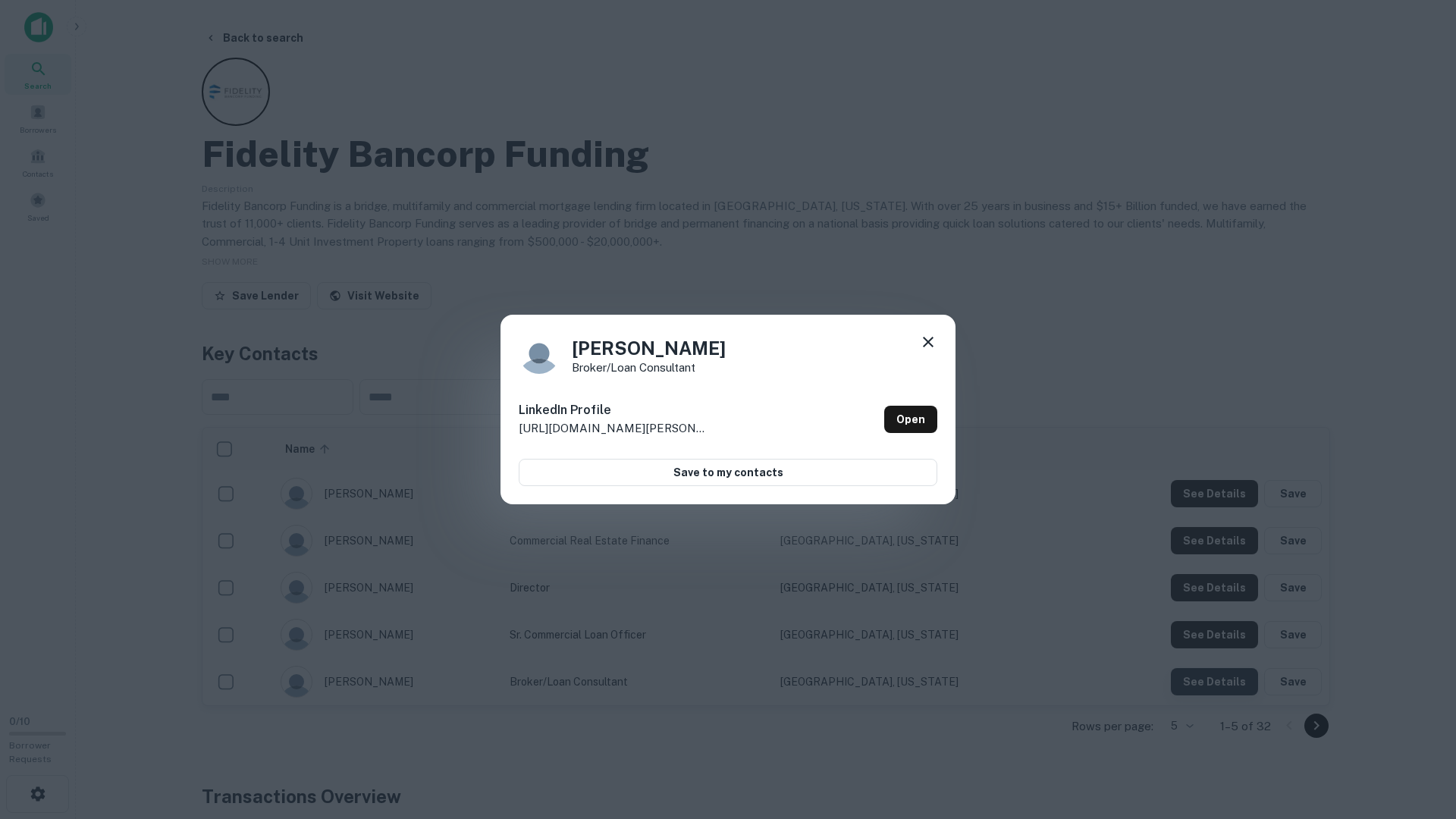
click at [1215, 664] on div "Catheryn Tran Broker/Loan Consultant LinkedIn Profile http://www.linkedin.com/i…" at bounding box center [728, 410] width 1456 height 819
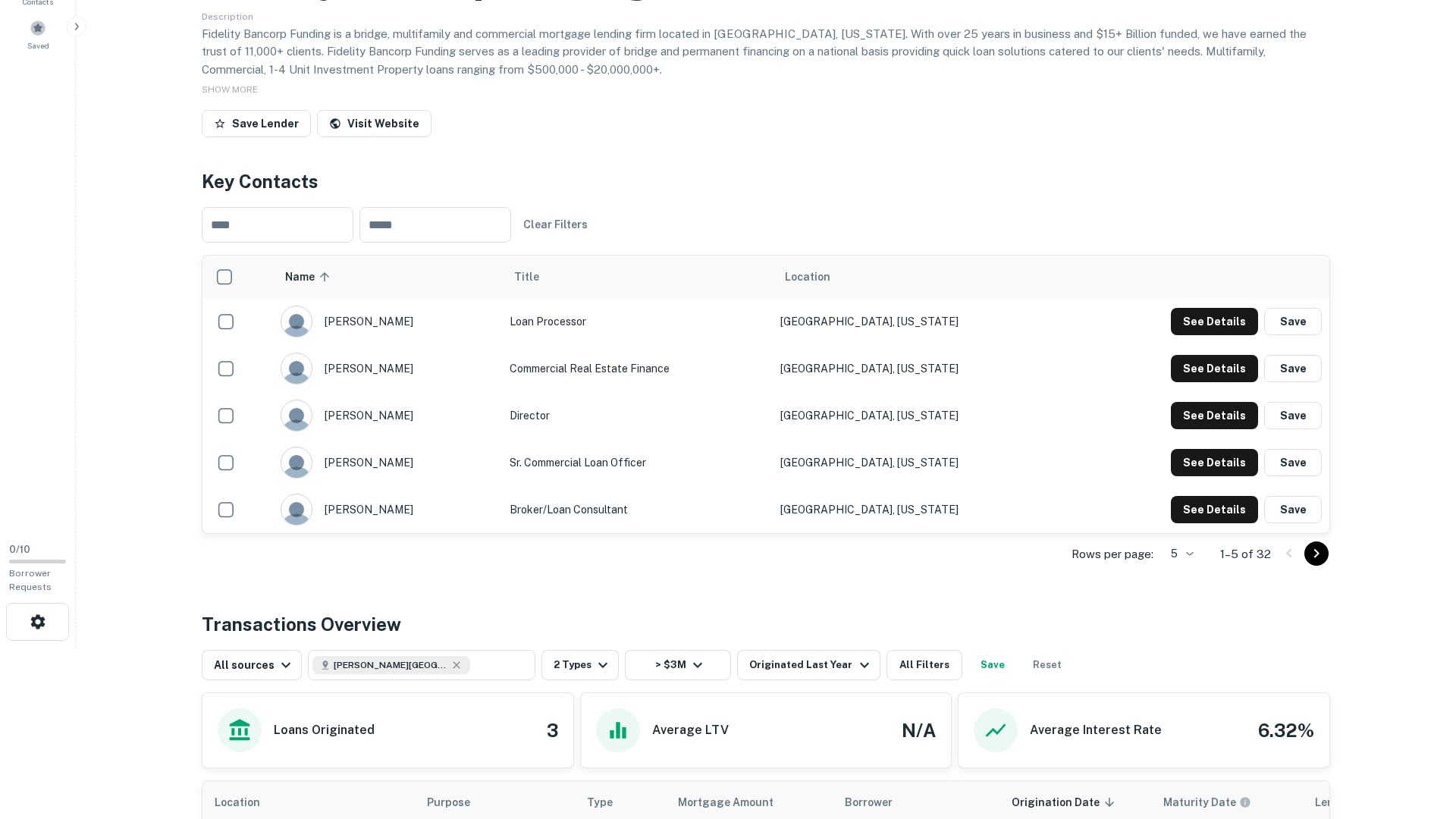
scroll to position [199, 0]
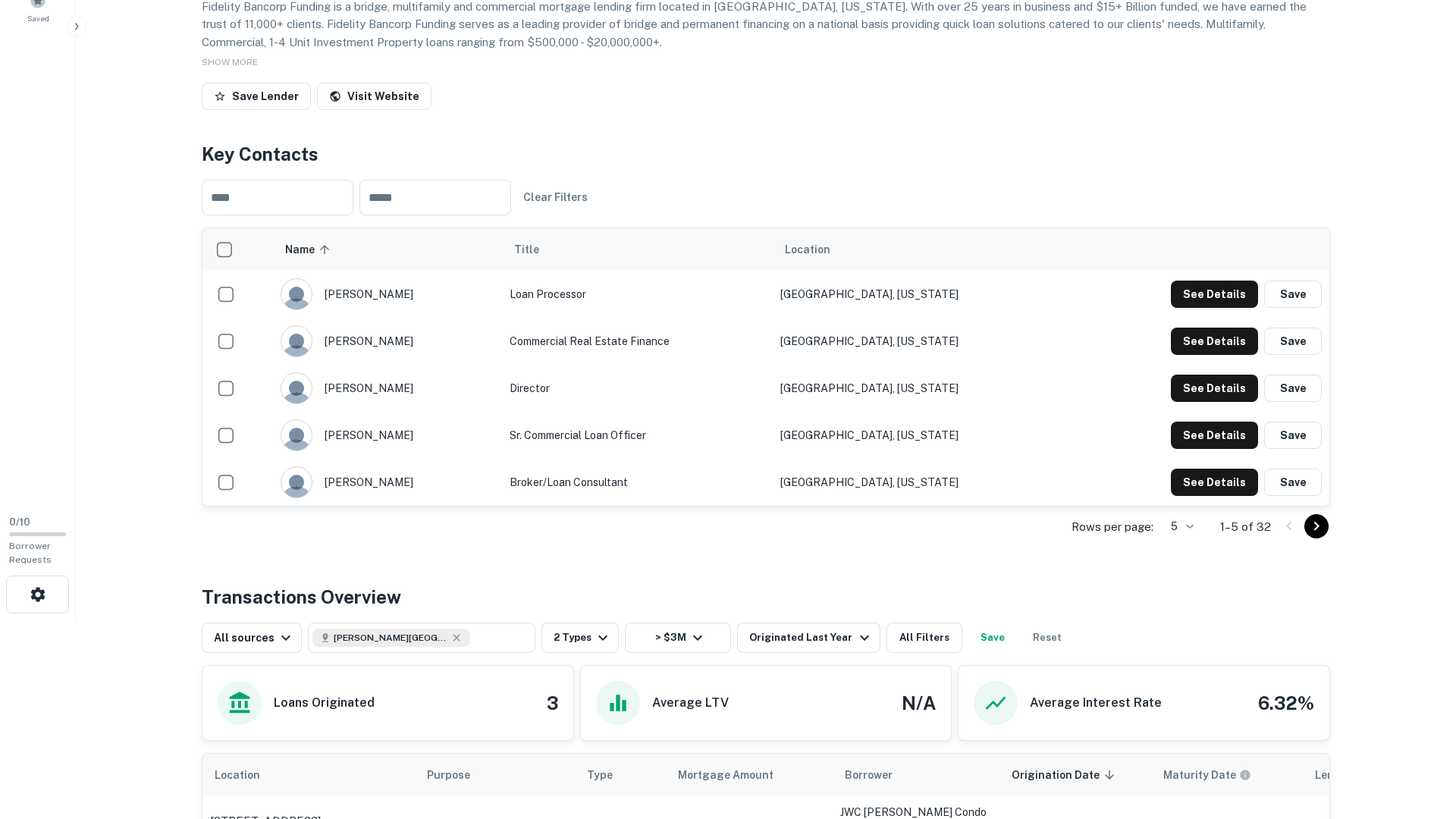
click at [1326, 536] on div at bounding box center [1303, 526] width 52 height 25
click at [1319, 526] on icon "Go to next page" at bounding box center [1316, 526] width 18 height 18
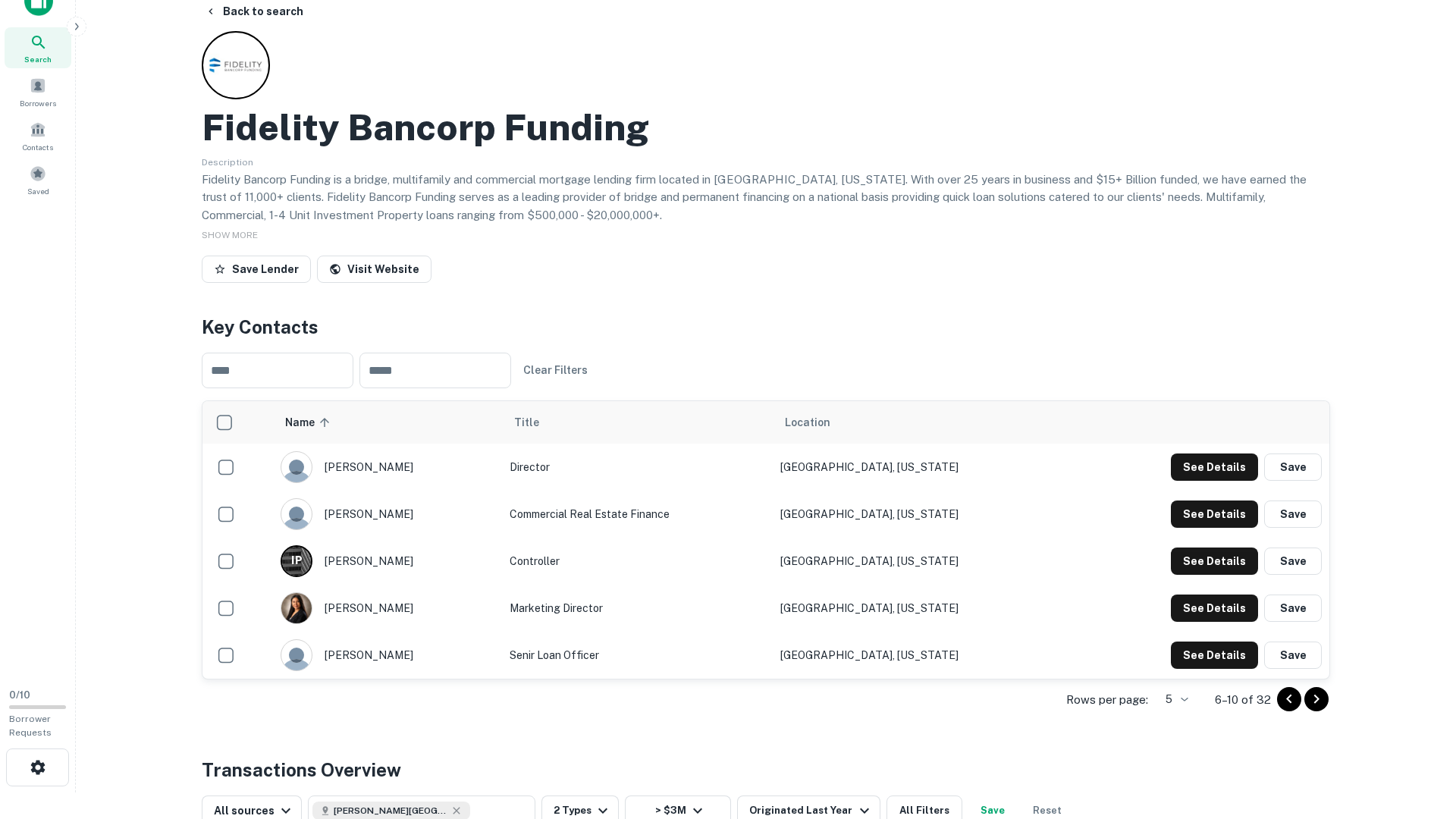
scroll to position [0, 0]
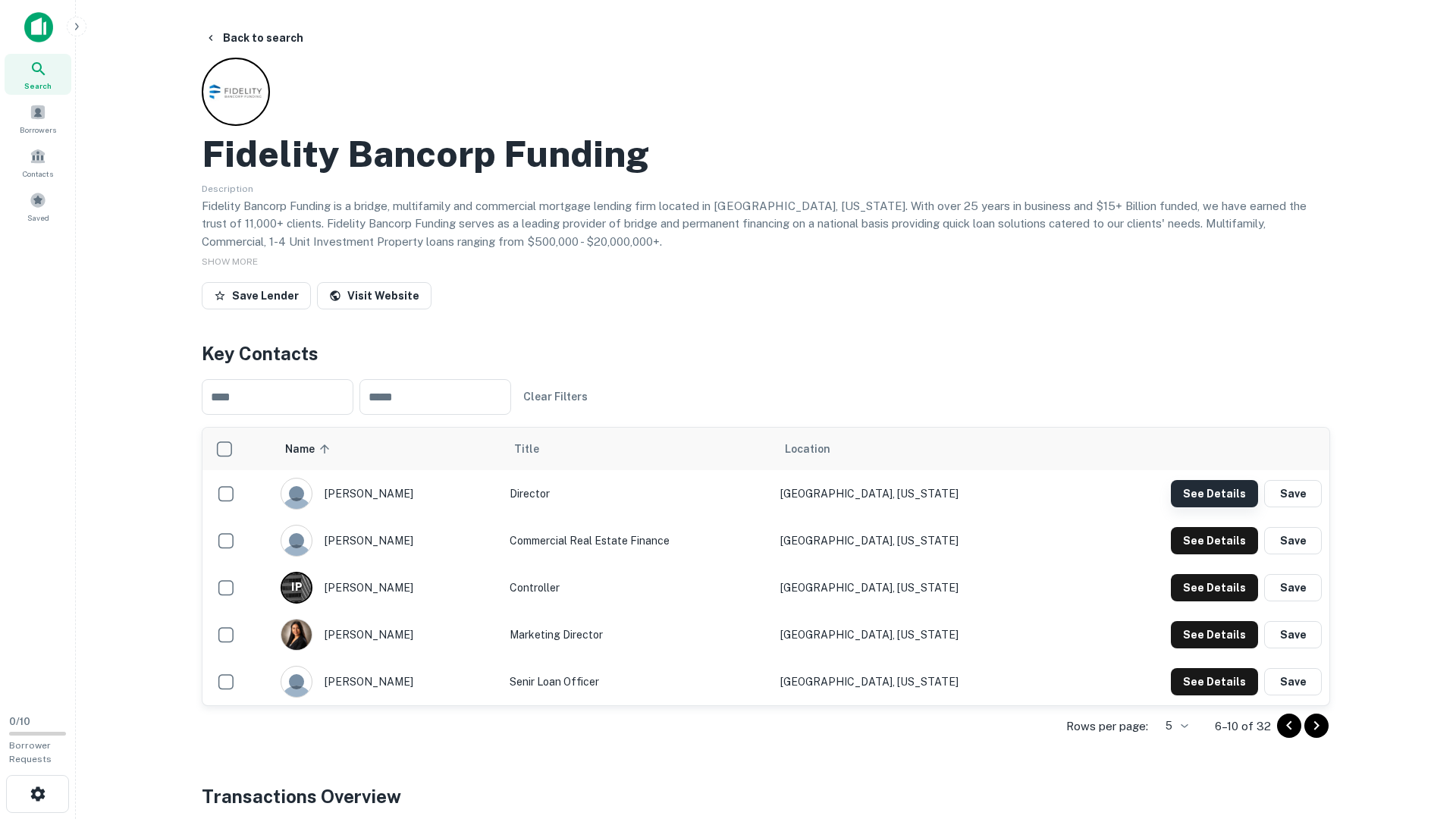
click at [1215, 498] on button "See Details" at bounding box center [1214, 493] width 87 height 27
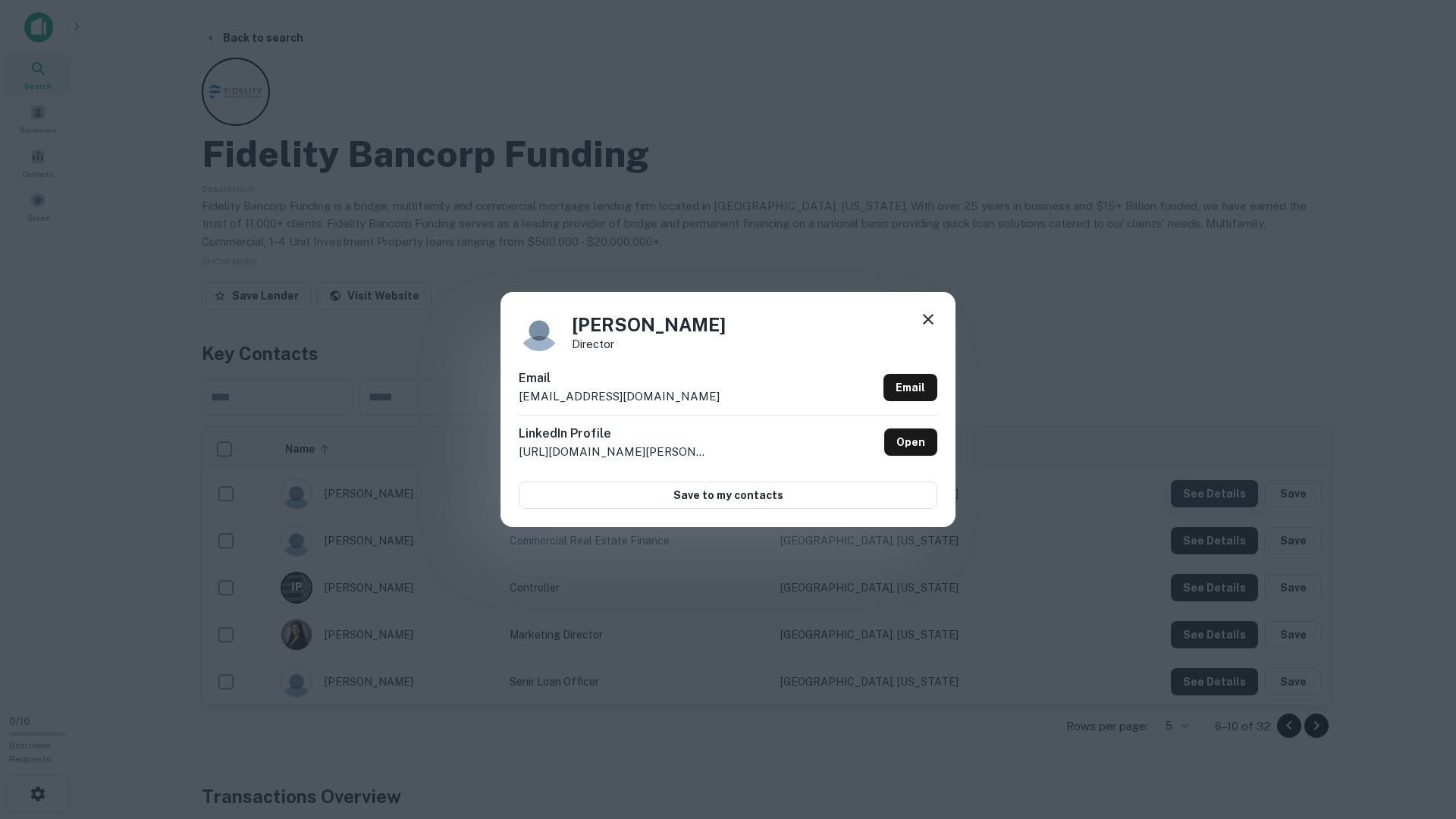
click at [1215, 498] on div "William Sonsma Director Email wsonsma@fbfloans.com Email LinkedIn Profile http:…" at bounding box center [728, 410] width 1456 height 819
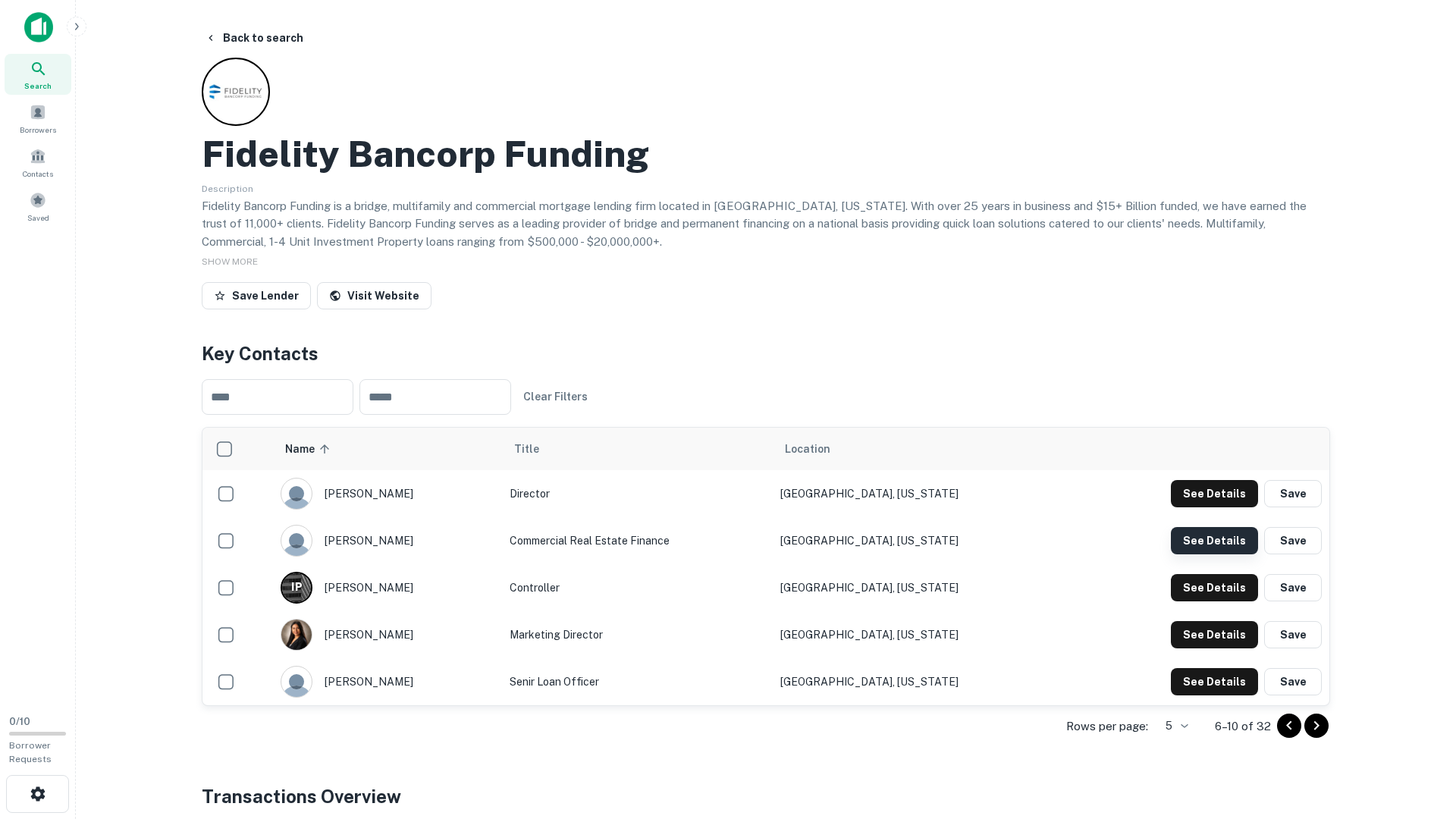
click at [1220, 507] on button "See Details" at bounding box center [1214, 493] width 87 height 27
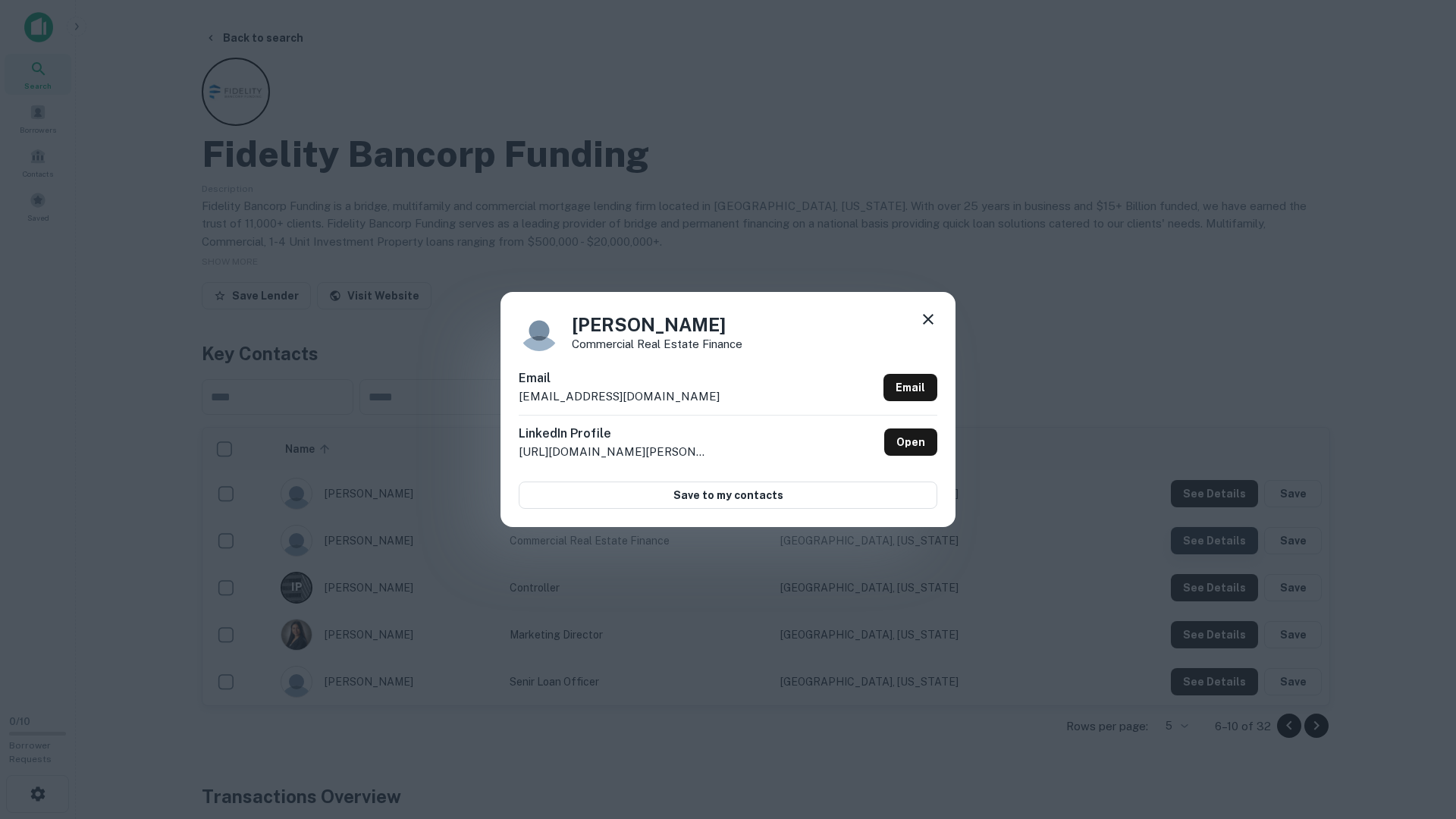
click at [1220, 536] on div "Tony Prestera Commercial Real Estate Finance Email tprestera@fbfloans.com Email…" at bounding box center [728, 410] width 1456 height 819
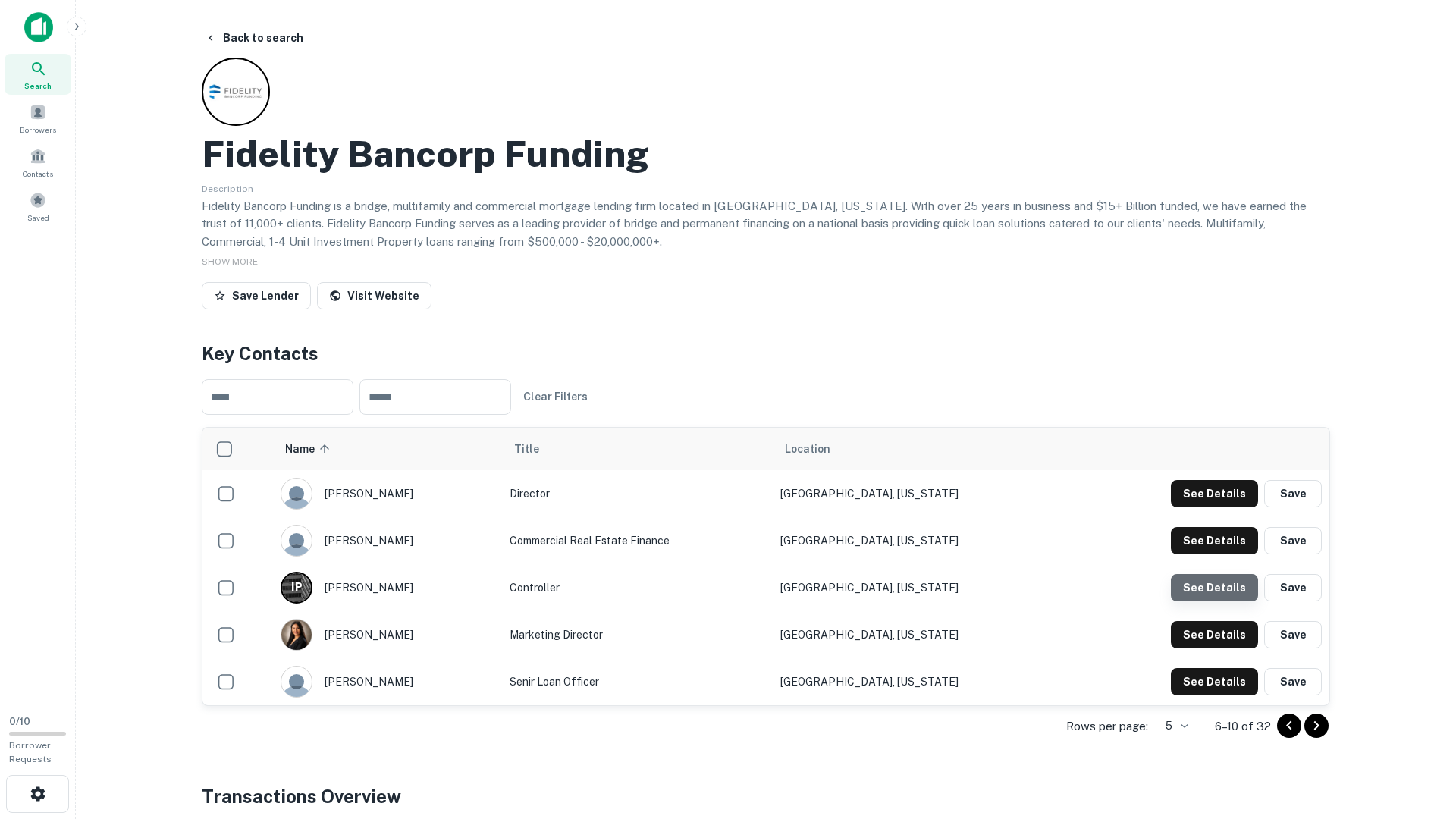
click at [1223, 507] on button "See Details" at bounding box center [1214, 493] width 87 height 27
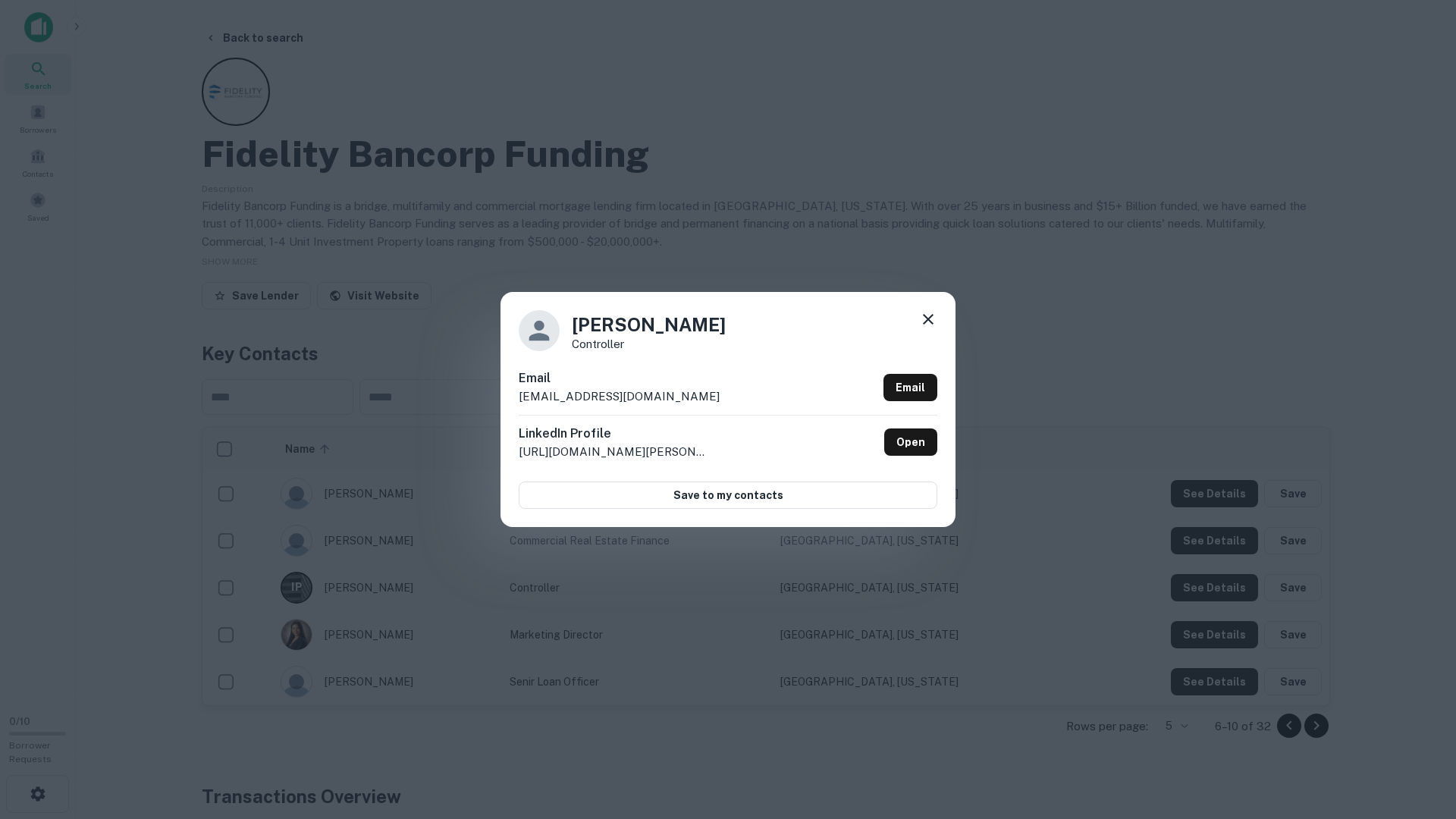
click at [1218, 591] on div "Isabel Pauda Controller Email ipauda@fbfloans.com Email LinkedIn Profile http:/…" at bounding box center [728, 410] width 1456 height 819
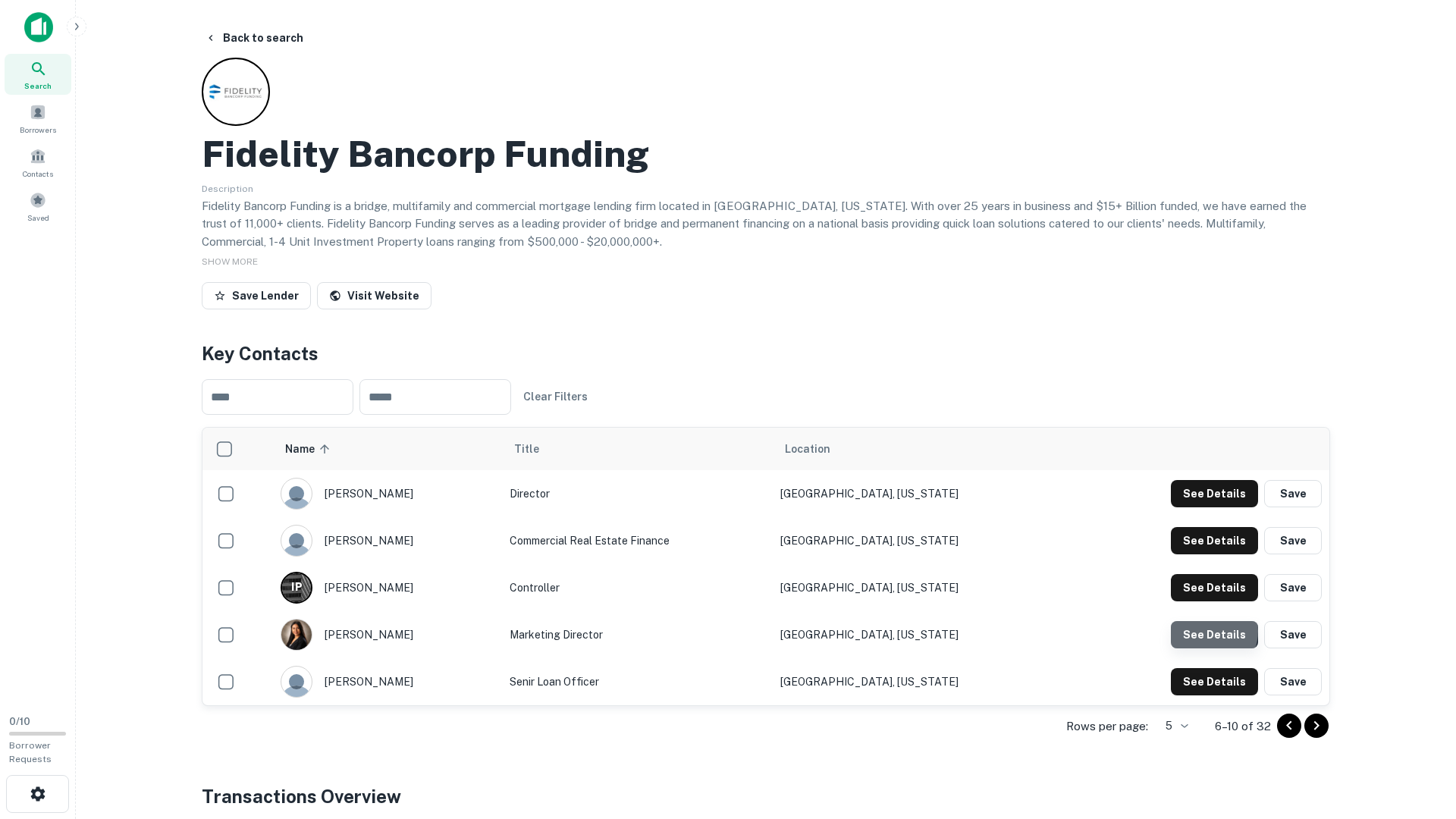
click at [1209, 507] on button "See Details" at bounding box center [1214, 493] width 87 height 27
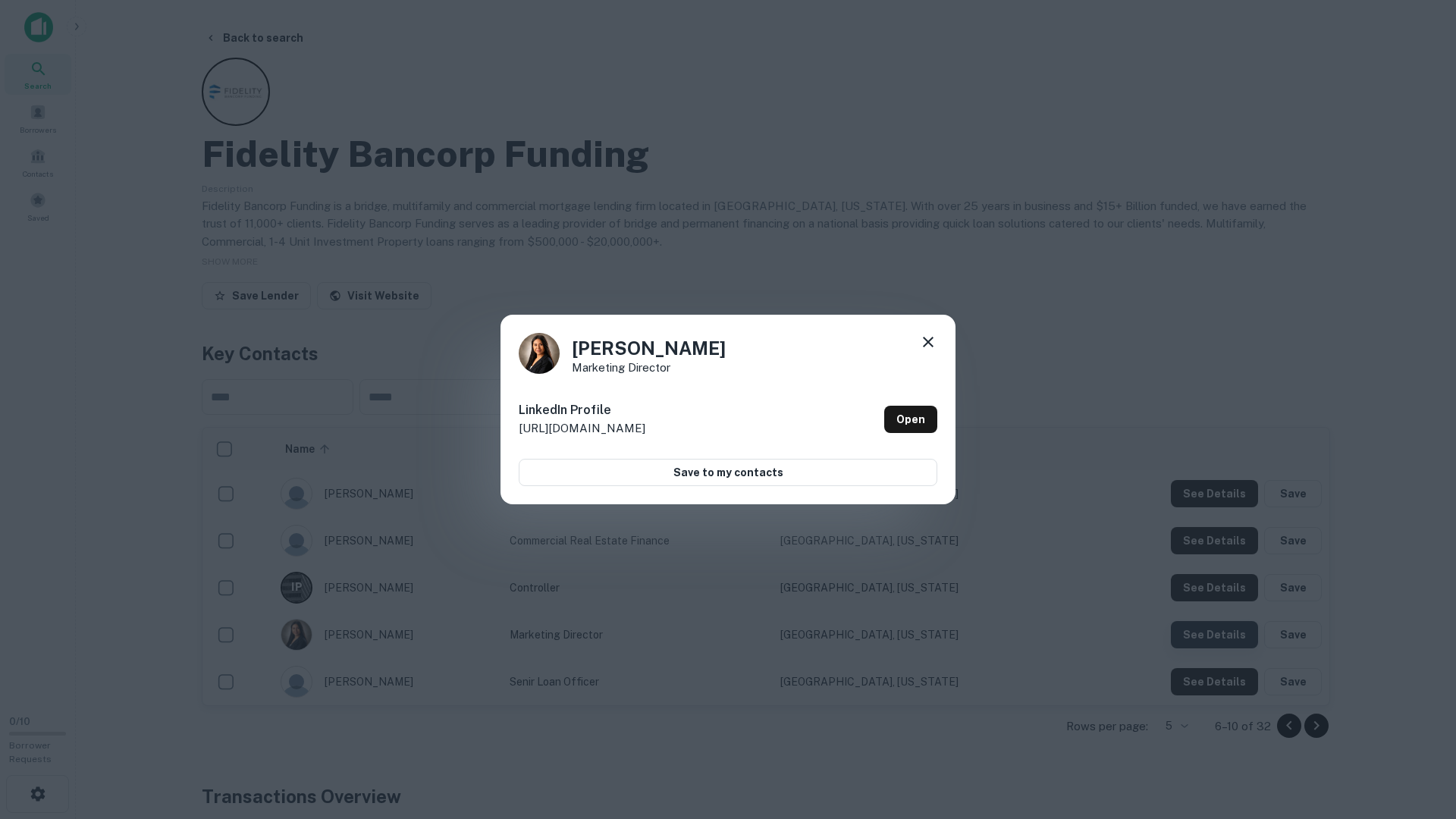
click at [1209, 632] on div "Dayan Tolentino Marketing Director LinkedIn Profile http://www.linkedin.com/in/…" at bounding box center [728, 410] width 1456 height 819
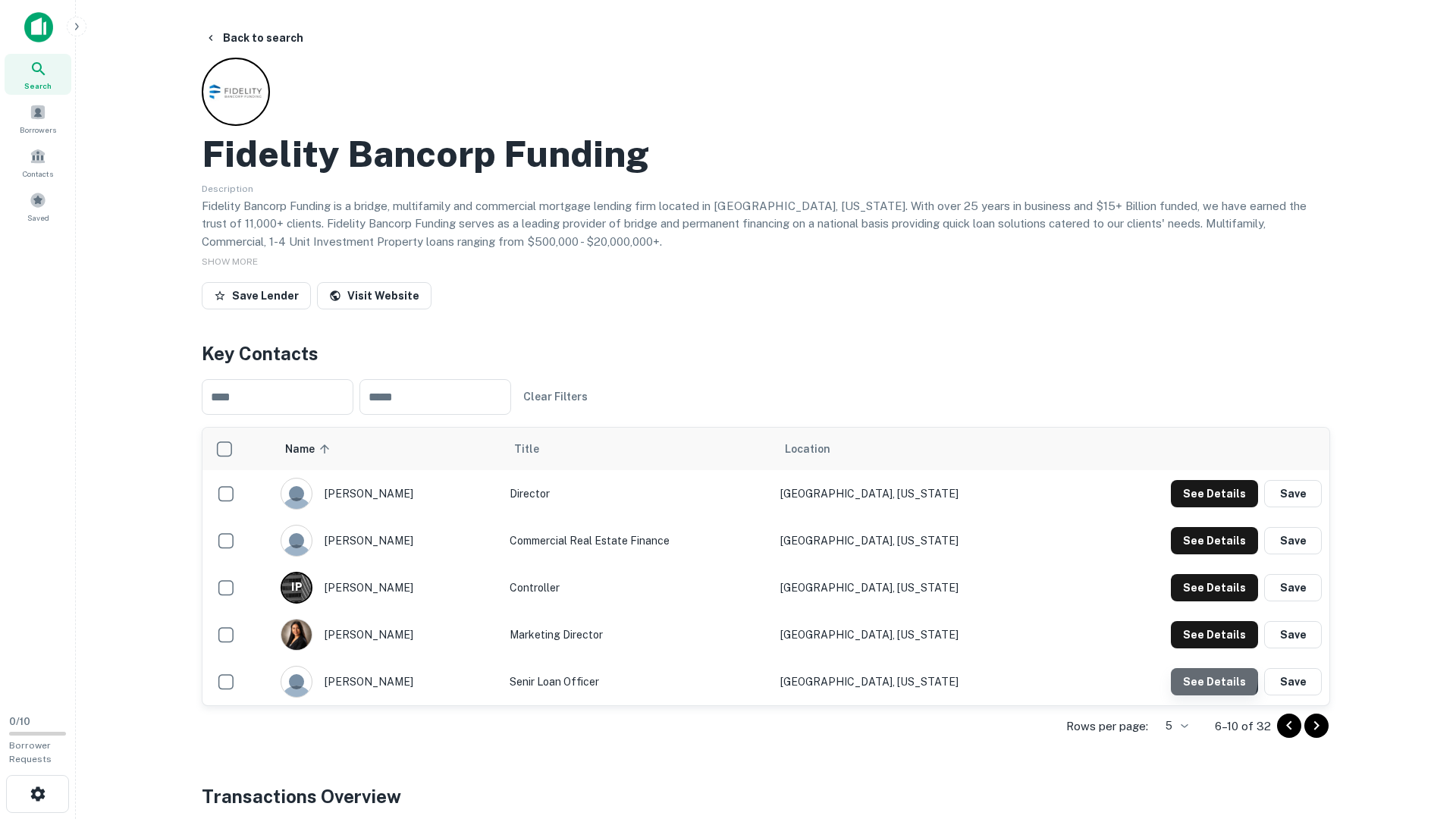
click at [1208, 507] on button "See Details" at bounding box center [1214, 493] width 87 height 27
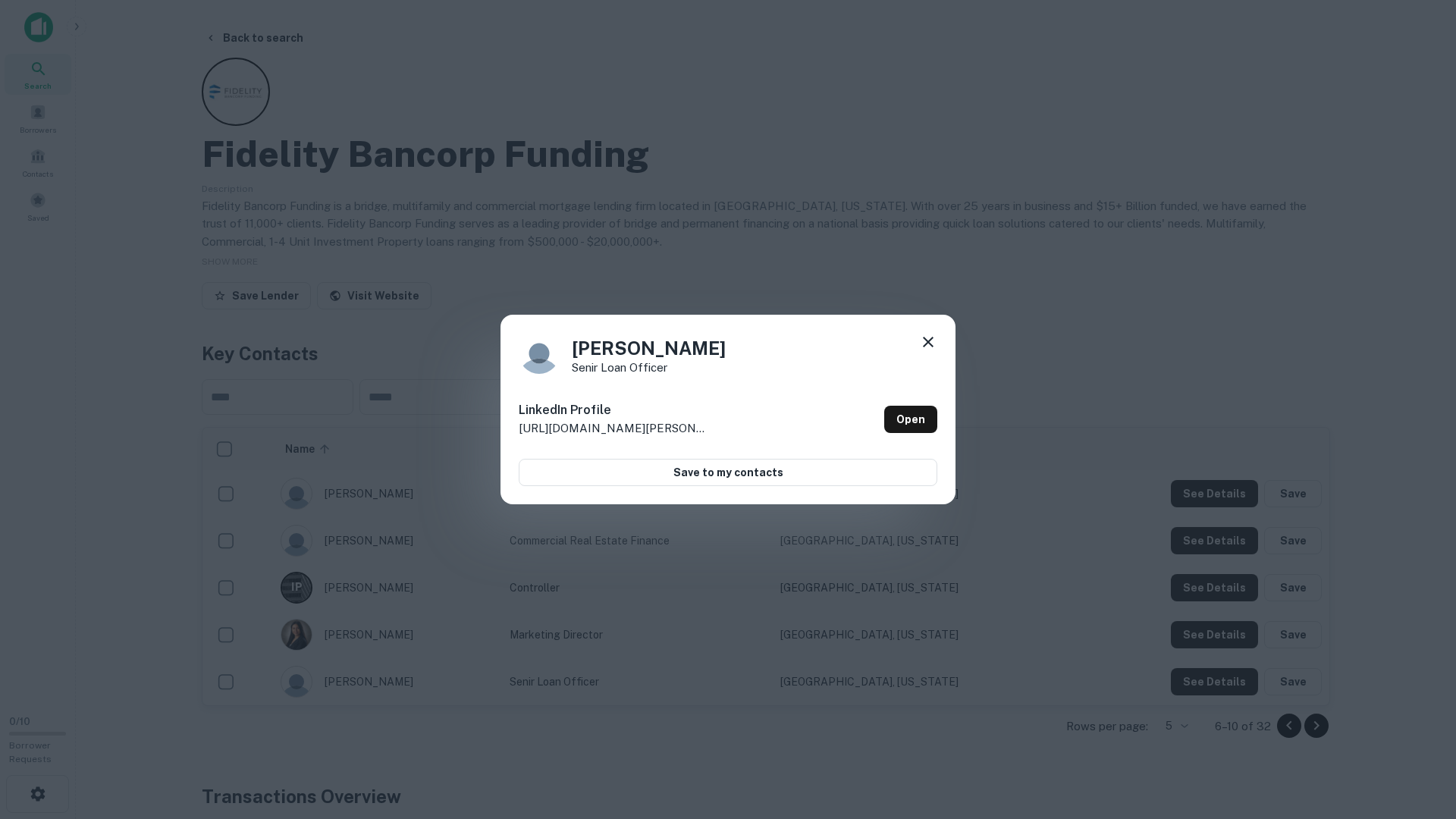
click at [1209, 664] on div "Perry Lamba senir loan officer LinkedIn Profile http://www.linkedin.com/in/perr…" at bounding box center [728, 410] width 1456 height 819
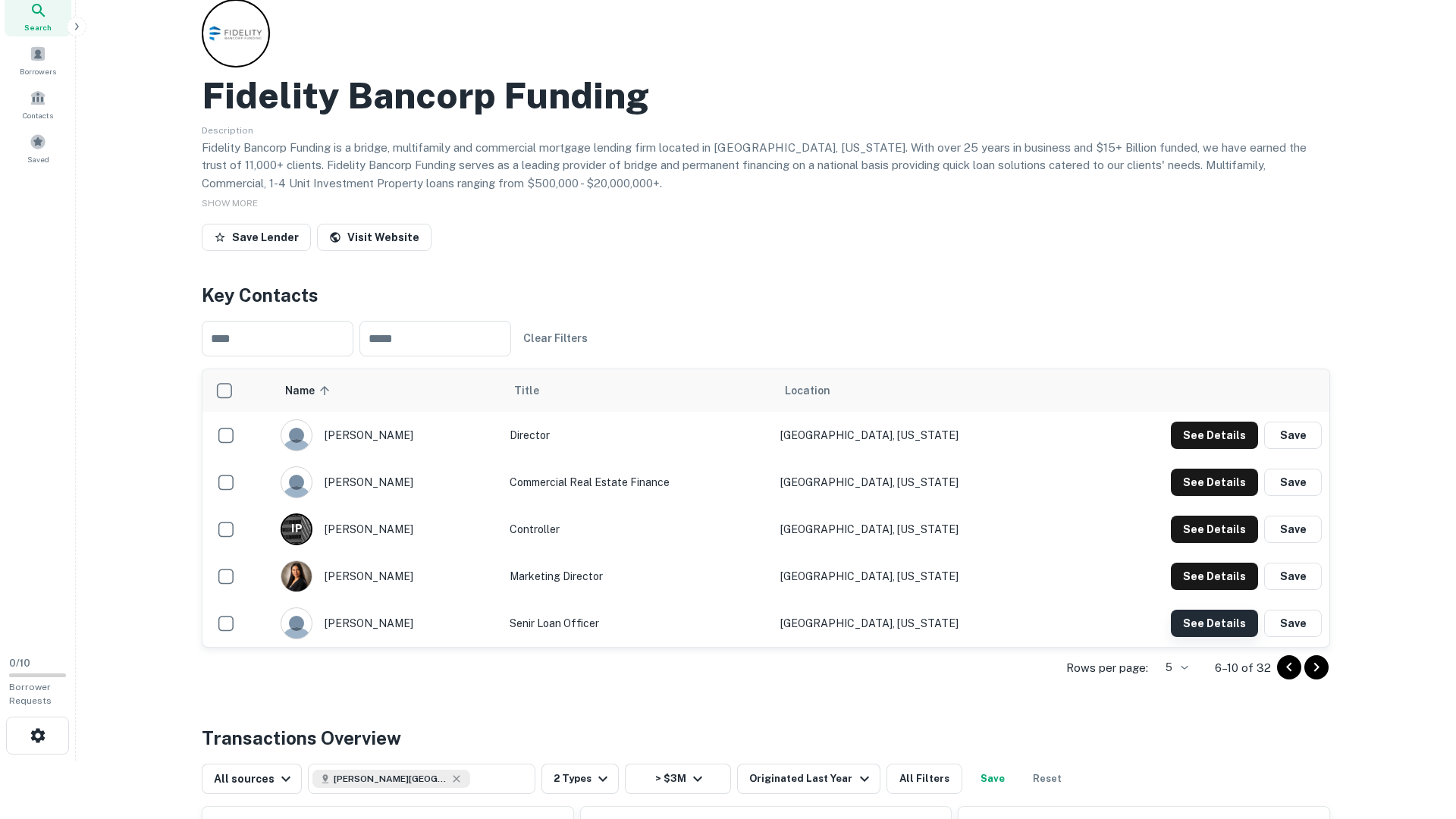
scroll to position [62, 0]
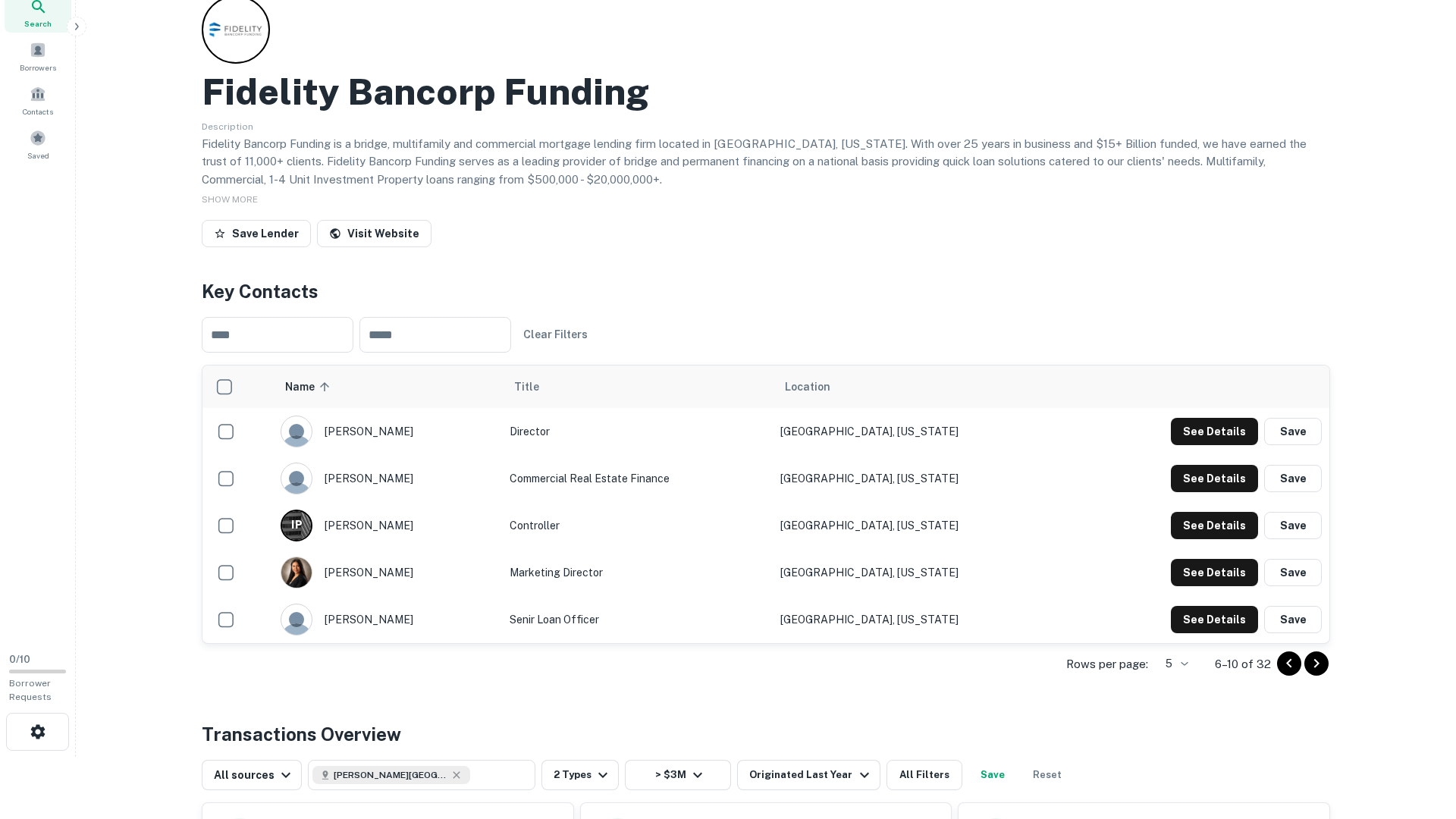
click at [1325, 664] on div "Rows per page: 5 * 6–10 of 32" at bounding box center [766, 664] width 1129 height 41
click at [1321, 664] on icon "Go to next page" at bounding box center [1316, 663] width 18 height 18
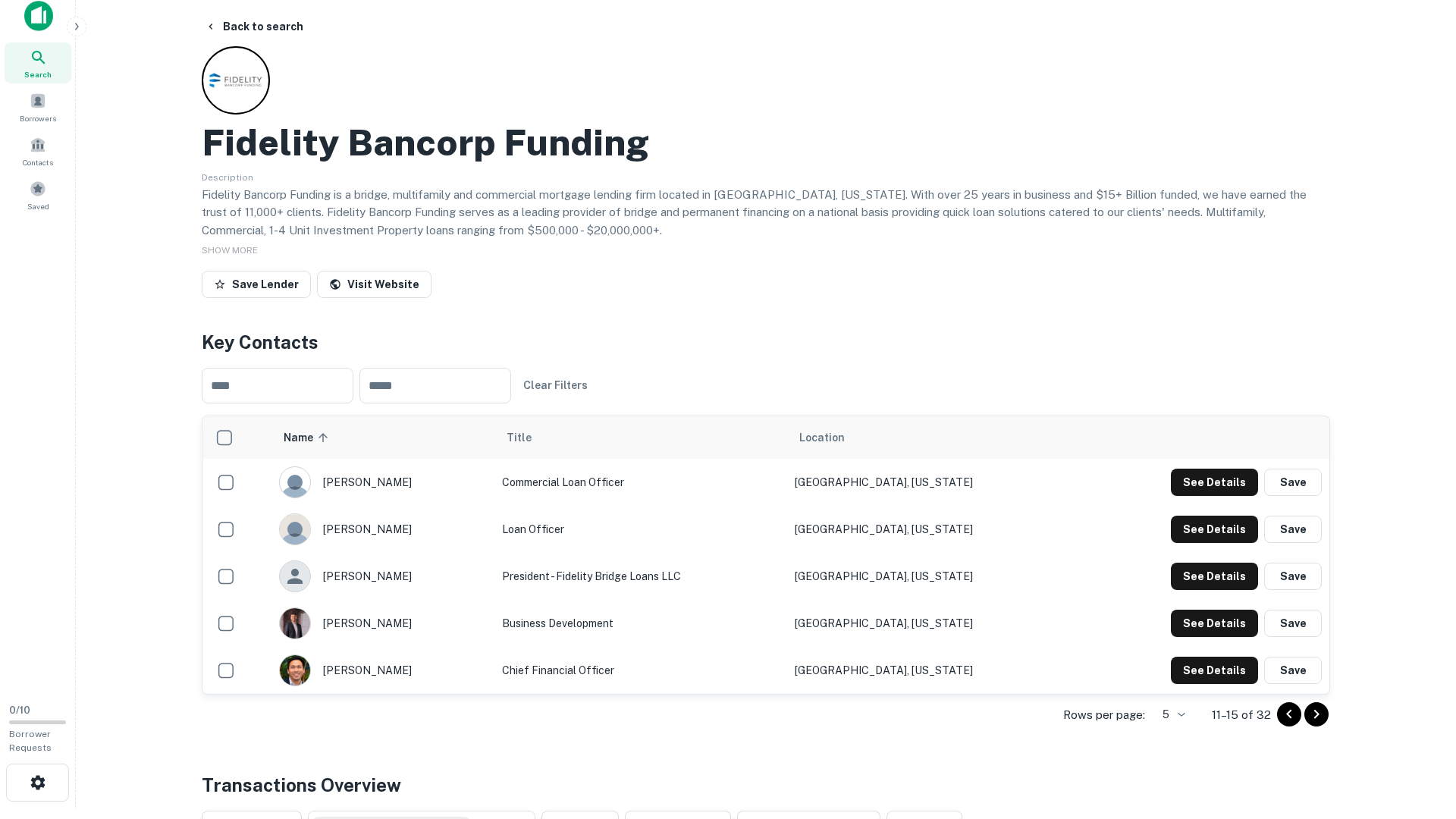
scroll to position [0, 0]
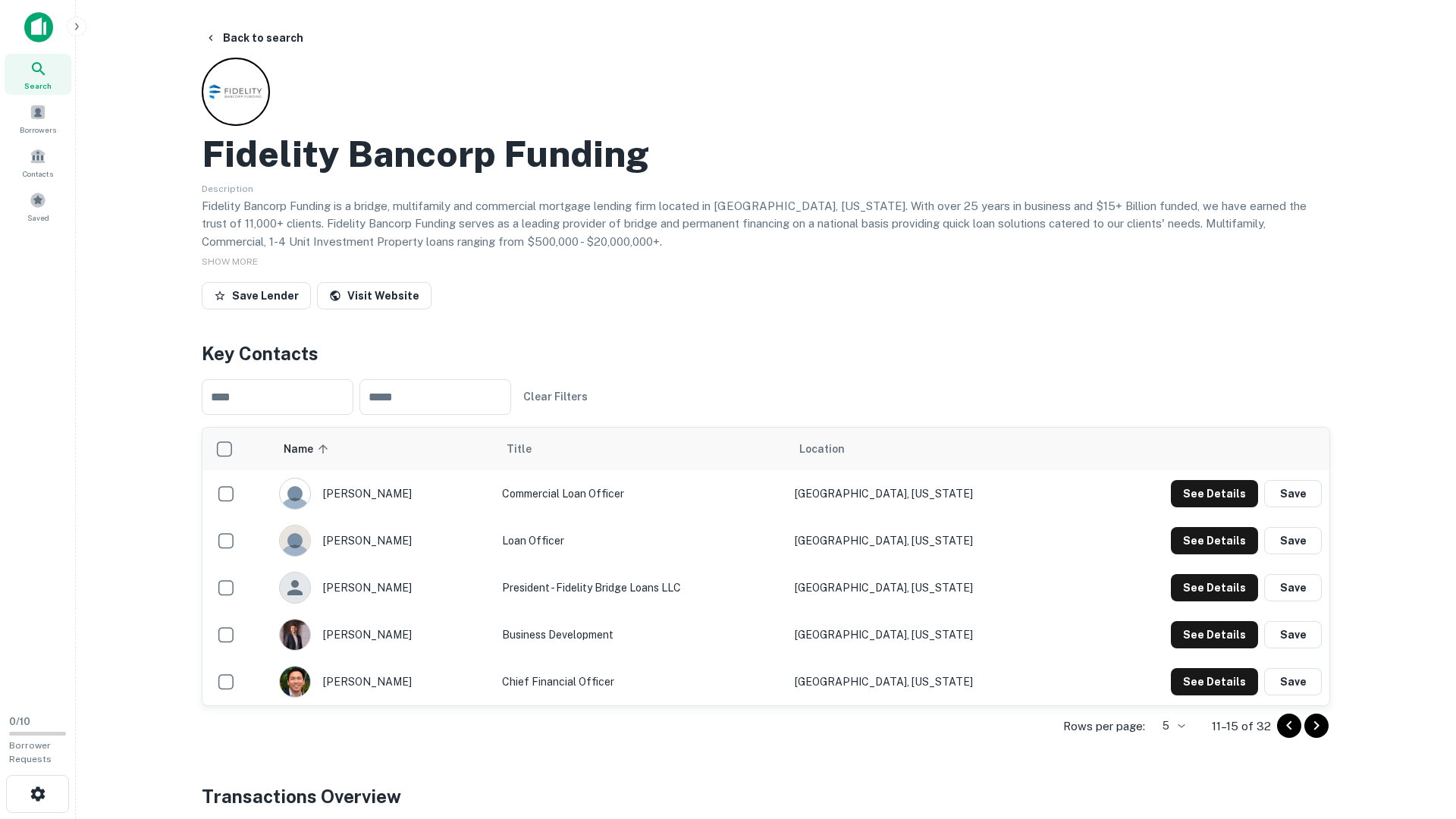
click at [1194, 476] on td "See Details Save" at bounding box center [1204, 493] width 250 height 47
click at [1194, 477] on td "See Details Save" at bounding box center [1204, 493] width 250 height 47
click at [1198, 496] on button "See Details" at bounding box center [1214, 493] width 87 height 27
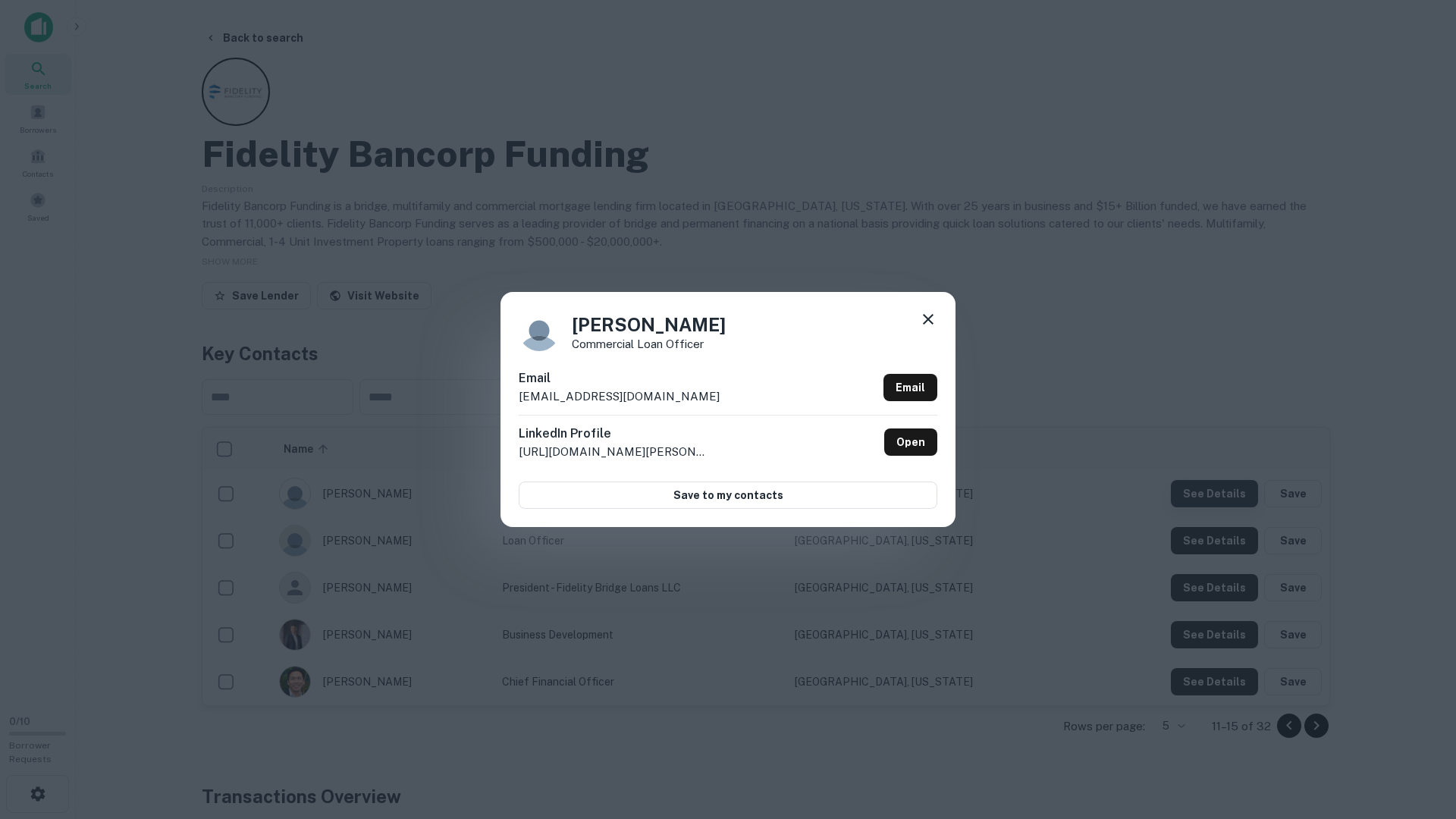
click at [1198, 496] on div "Patricia Martinez Commercial Loan Officer Email pmartinez@fbfloans.com Email Li…" at bounding box center [728, 410] width 1456 height 819
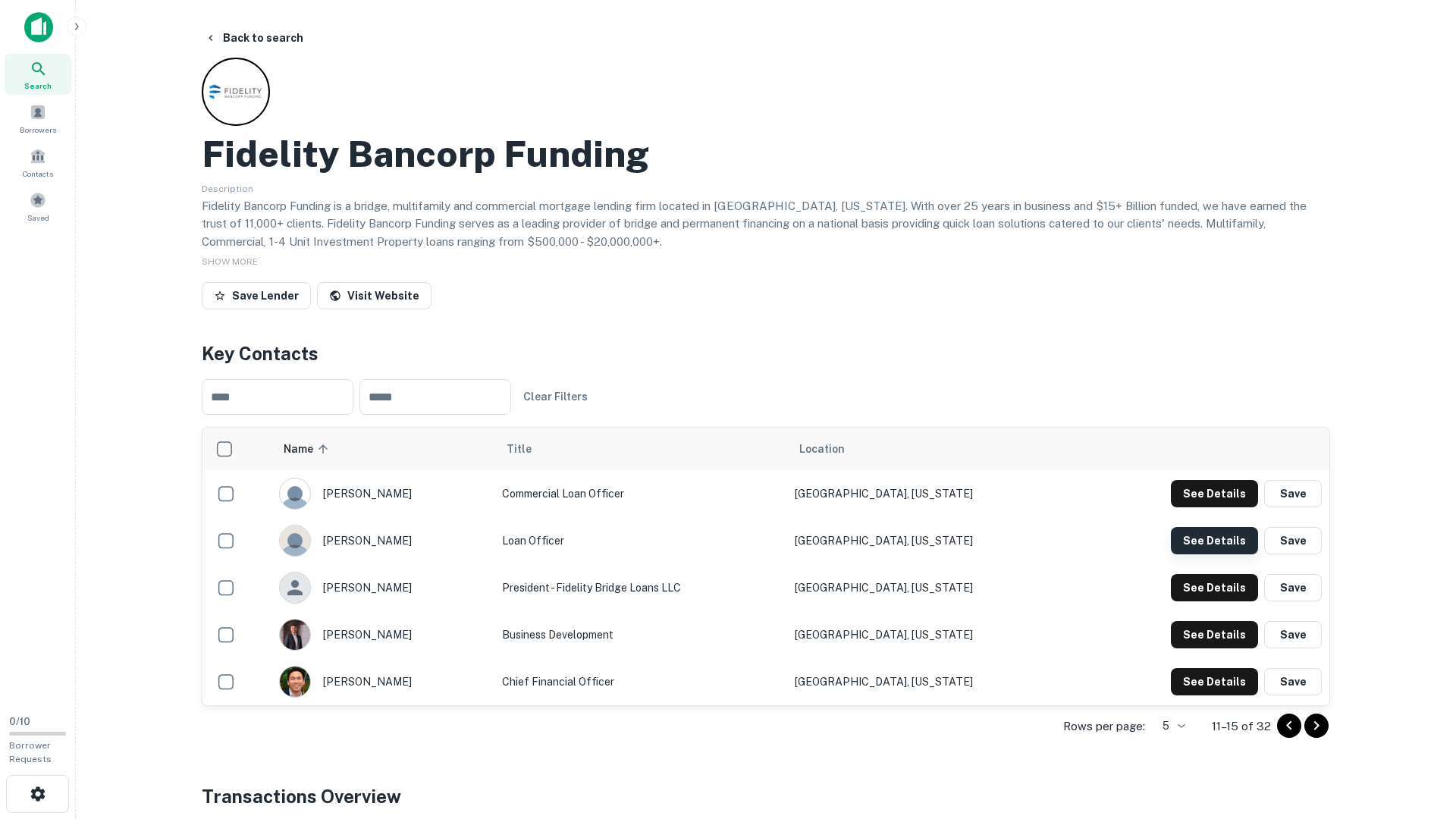
click at [1202, 507] on button "See Details" at bounding box center [1214, 493] width 87 height 27
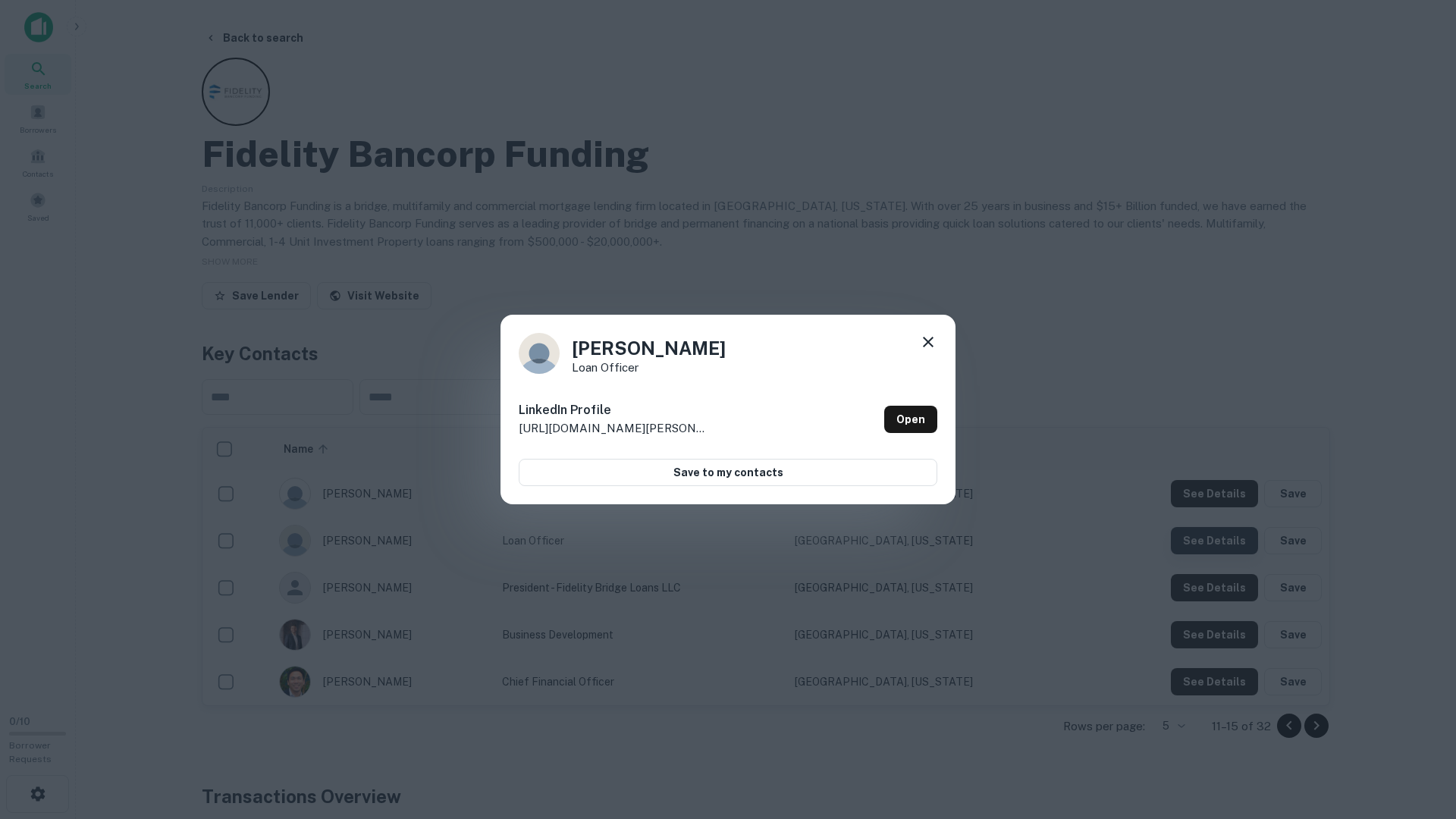
click at [1202, 531] on div "Homa Sadat Loan Officer LinkedIn Profile http://www.linkedin.com/in/homa-sadat-…" at bounding box center [728, 410] width 1456 height 819
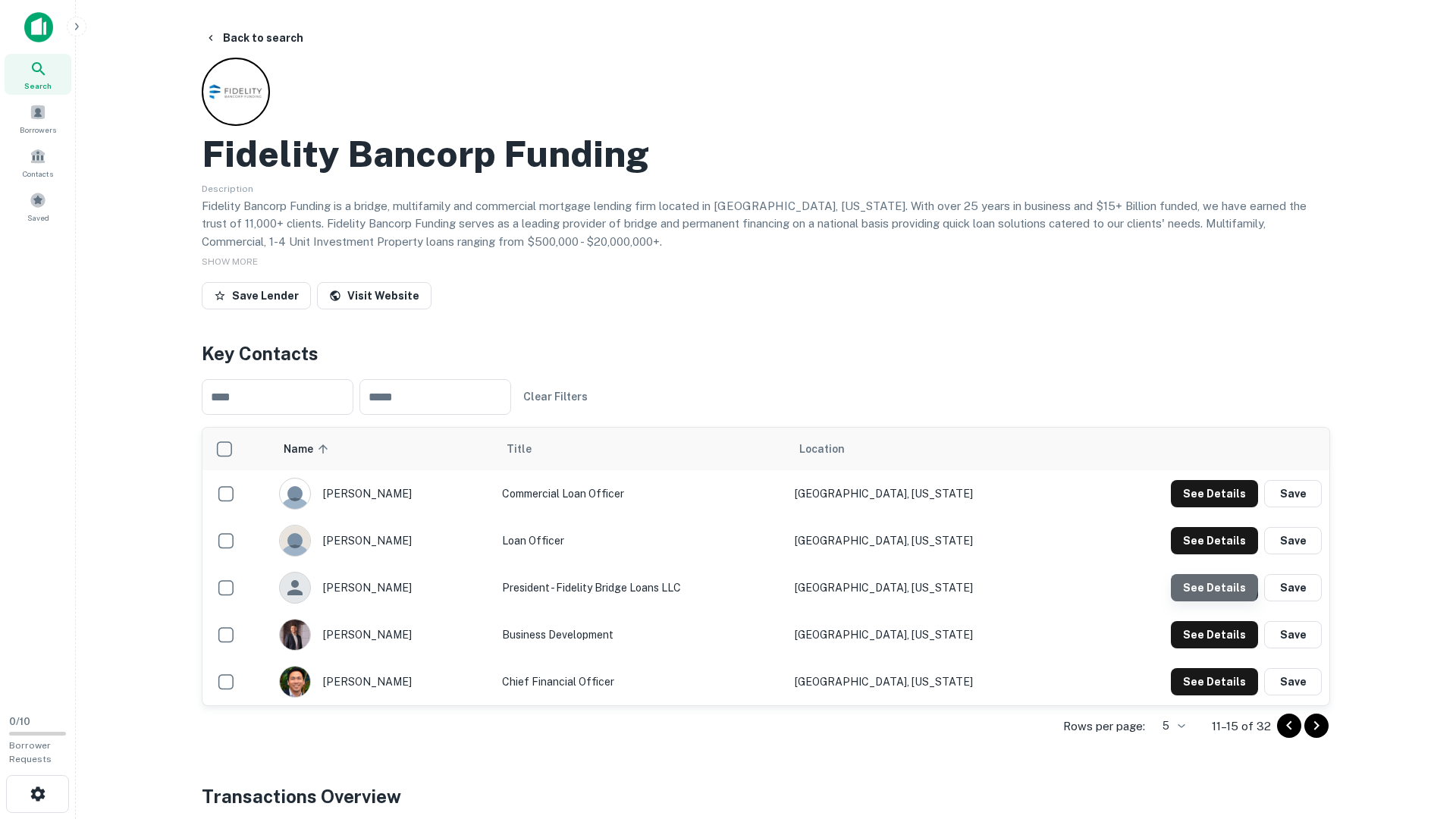
click at [1203, 507] on button "See Details" at bounding box center [1214, 493] width 87 height 27
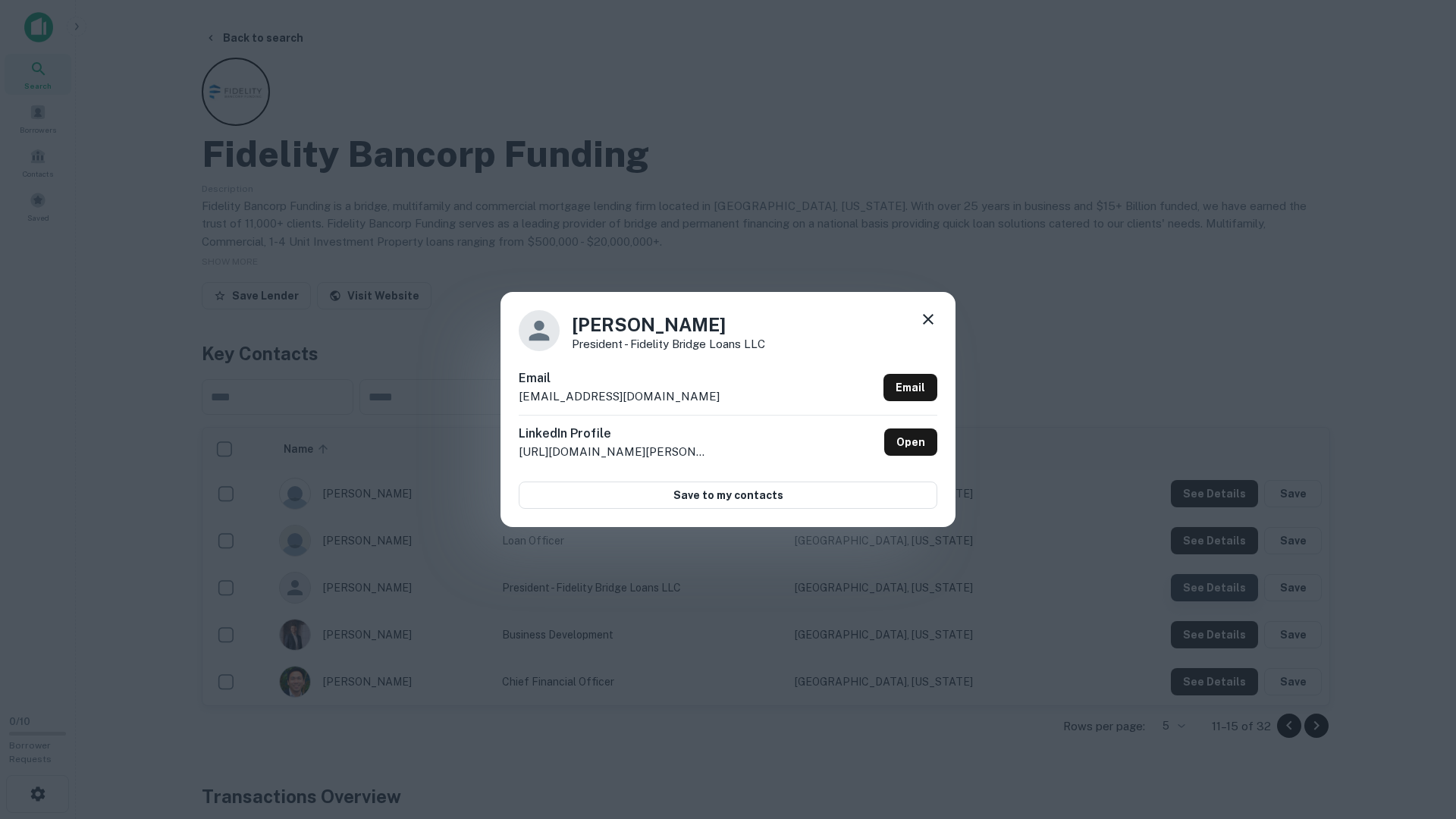
click at [1203, 581] on div "Charlie Woo President - Fidelity Bridge Loans LLC Email cwoo@fbfloans.com Email…" at bounding box center [728, 410] width 1456 height 819
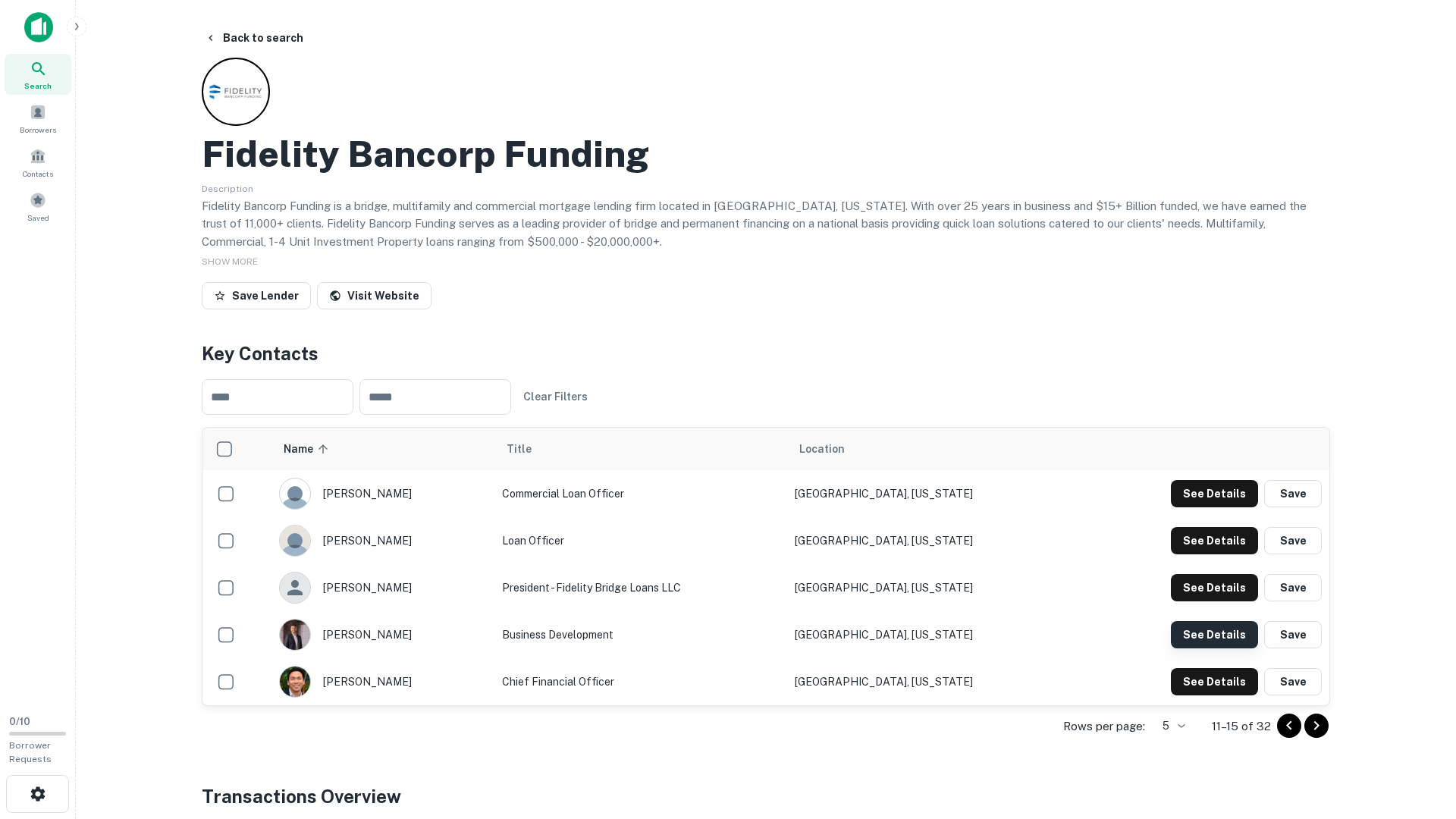
click at [1203, 507] on button "See Details" at bounding box center [1214, 493] width 87 height 27
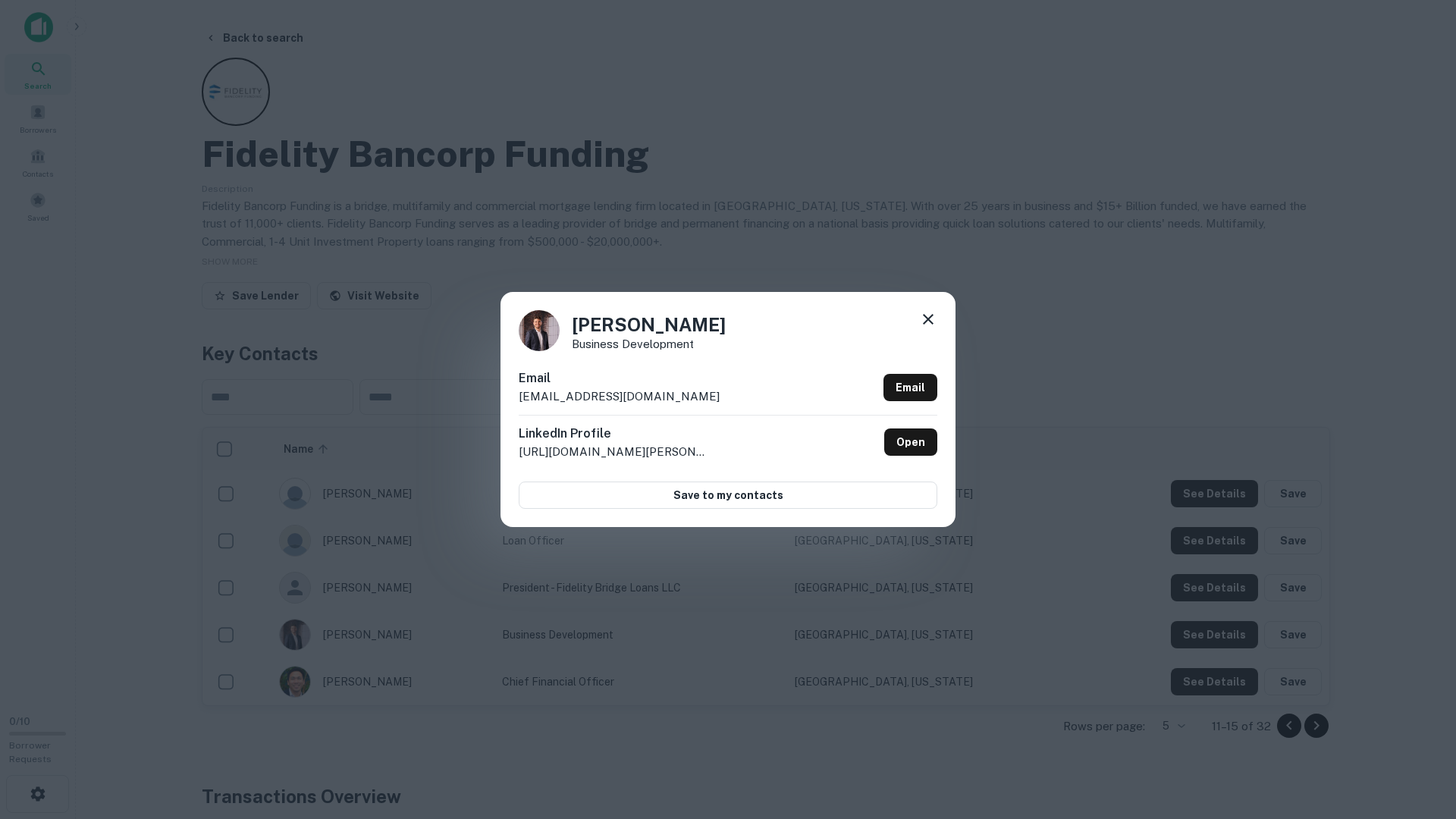
click at [1197, 664] on div "Francesco Veglia Business Development Email fveglia@fbfloans.com Email LinkedIn…" at bounding box center [728, 410] width 1456 height 819
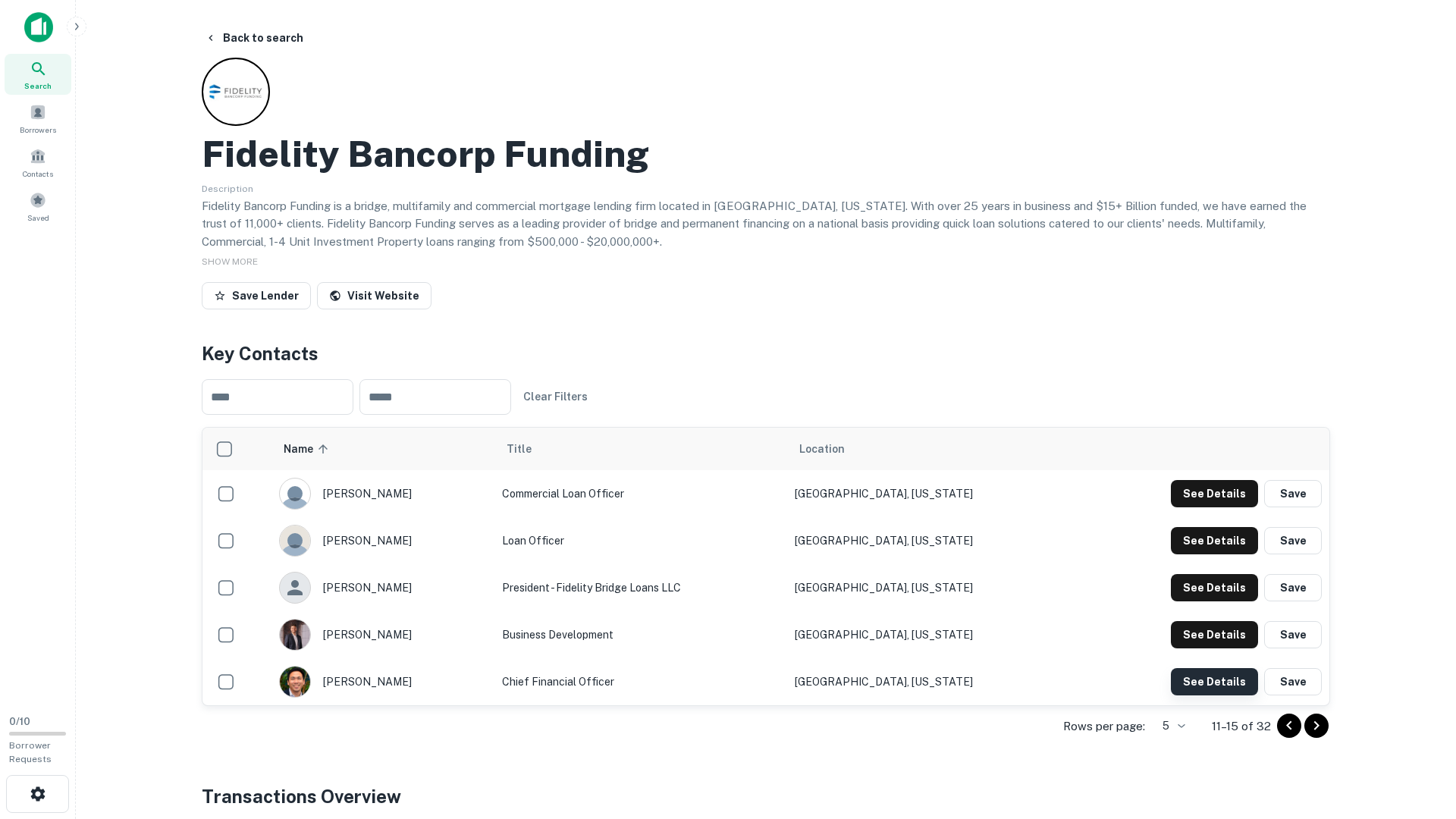
click at [1206, 507] on button "See Details" at bounding box center [1214, 493] width 87 height 27
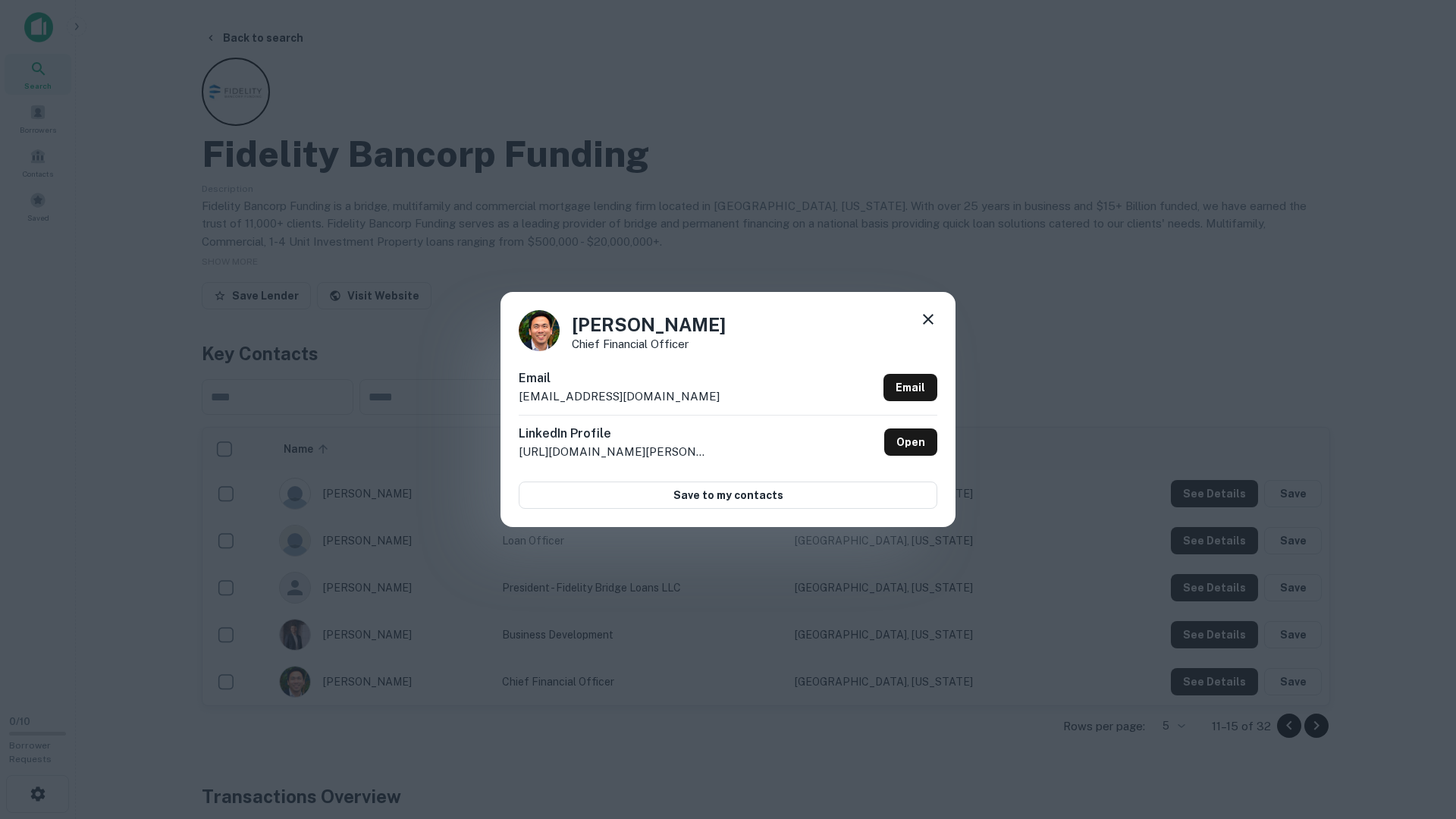
click at [1105, 664] on div "Brian Chi Chief Financial Officer Email bchi@fbfloans.com Email LinkedIn Profil…" at bounding box center [728, 410] width 1456 height 819
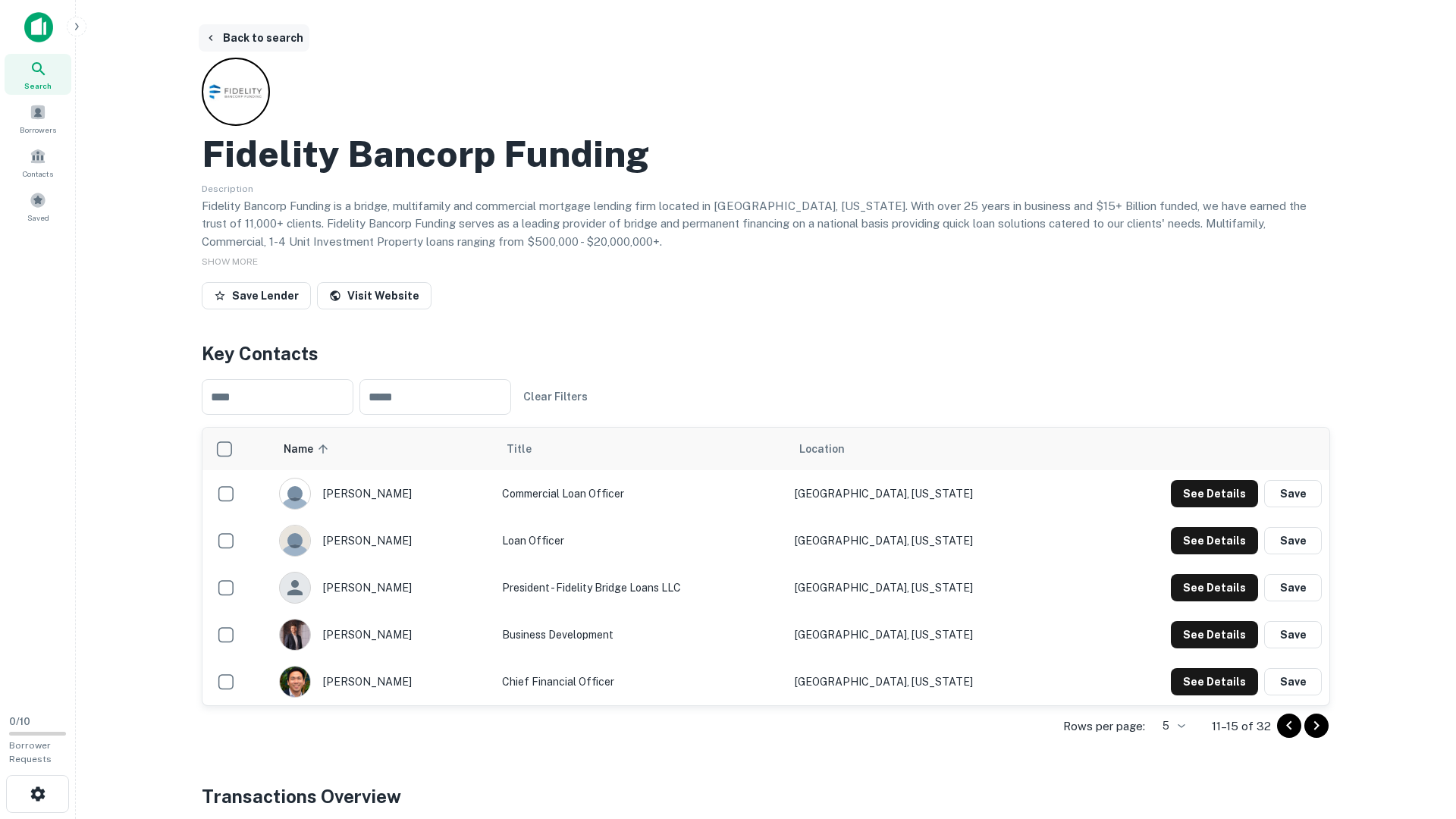
click at [256, 44] on button "Back to search" at bounding box center [254, 38] width 111 height 27
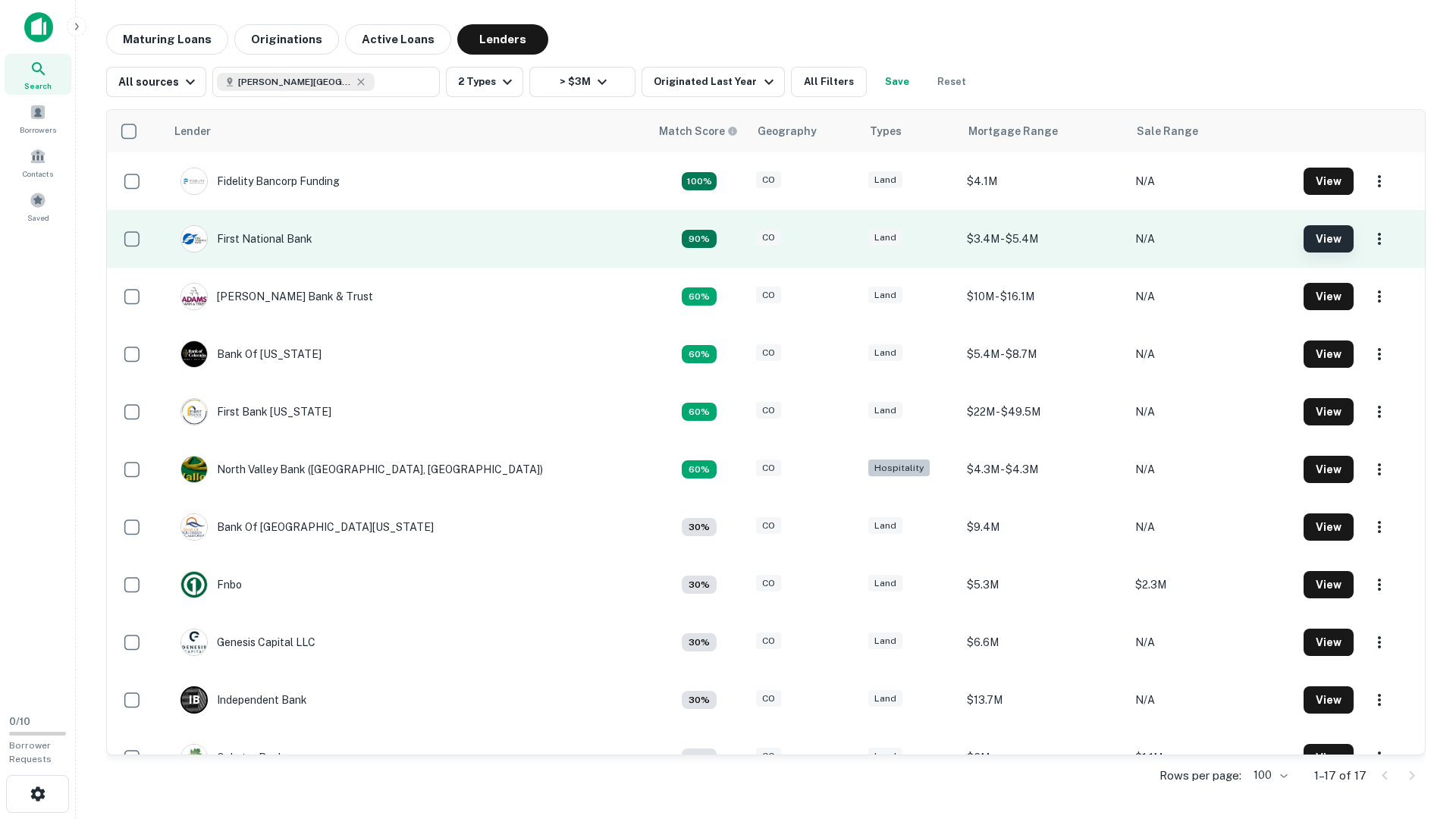
click at [1304, 236] on button "View" at bounding box center [1329, 239] width 50 height 27
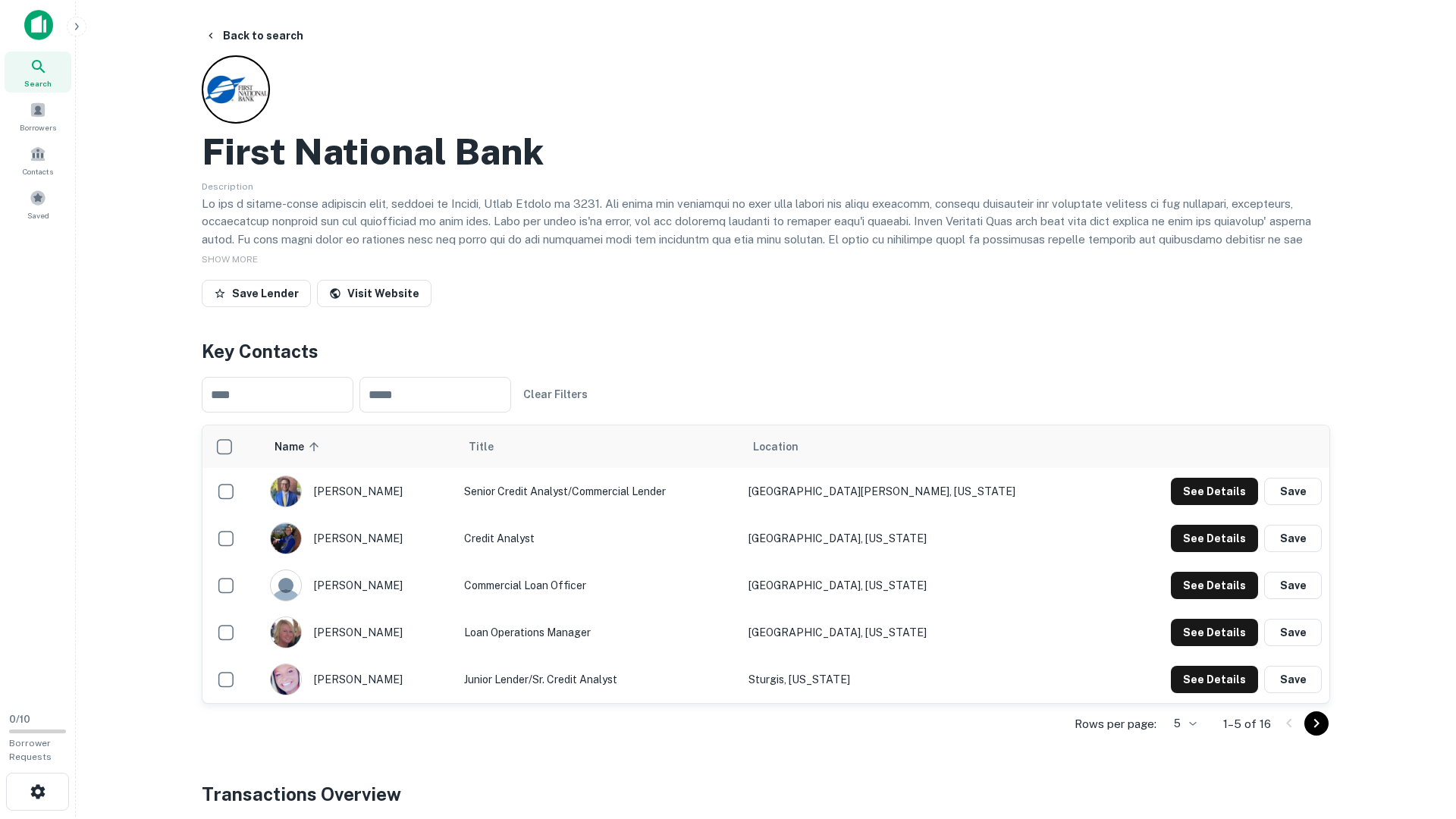
scroll to position [3, 0]
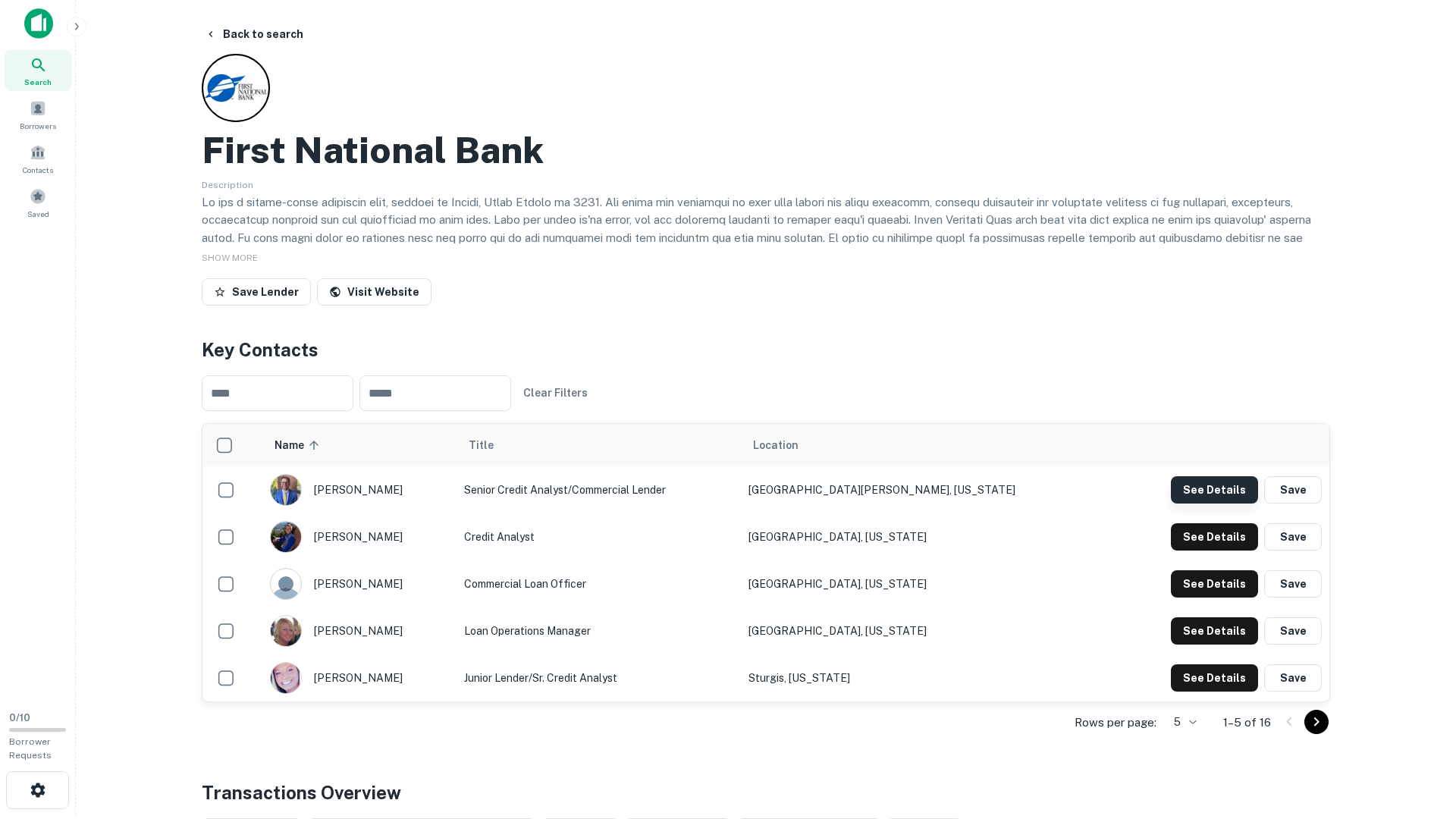
click at [1234, 502] on button "See Details" at bounding box center [1214, 490] width 87 height 27
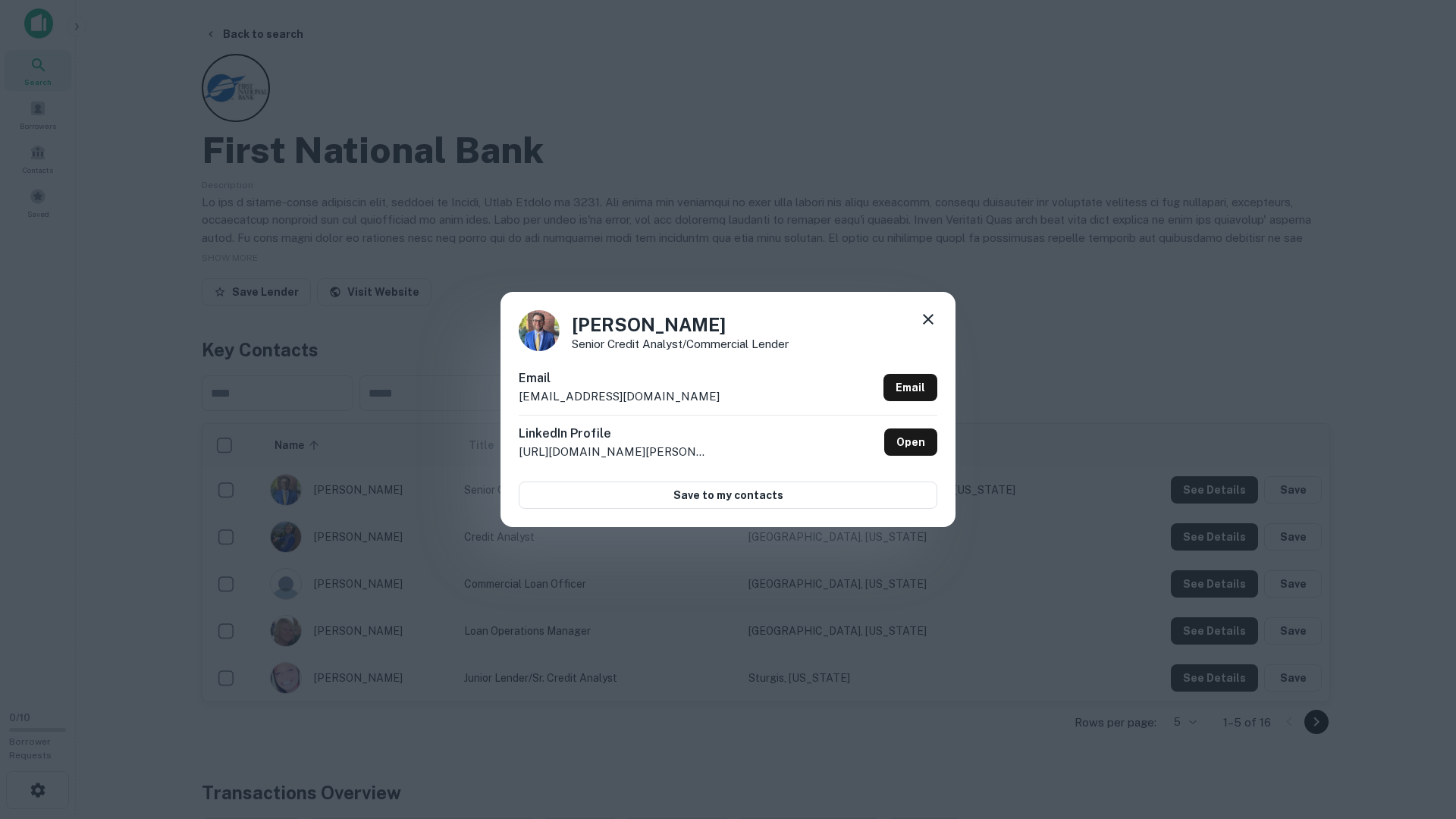
click at [925, 315] on icon at bounding box center [928, 319] width 18 height 18
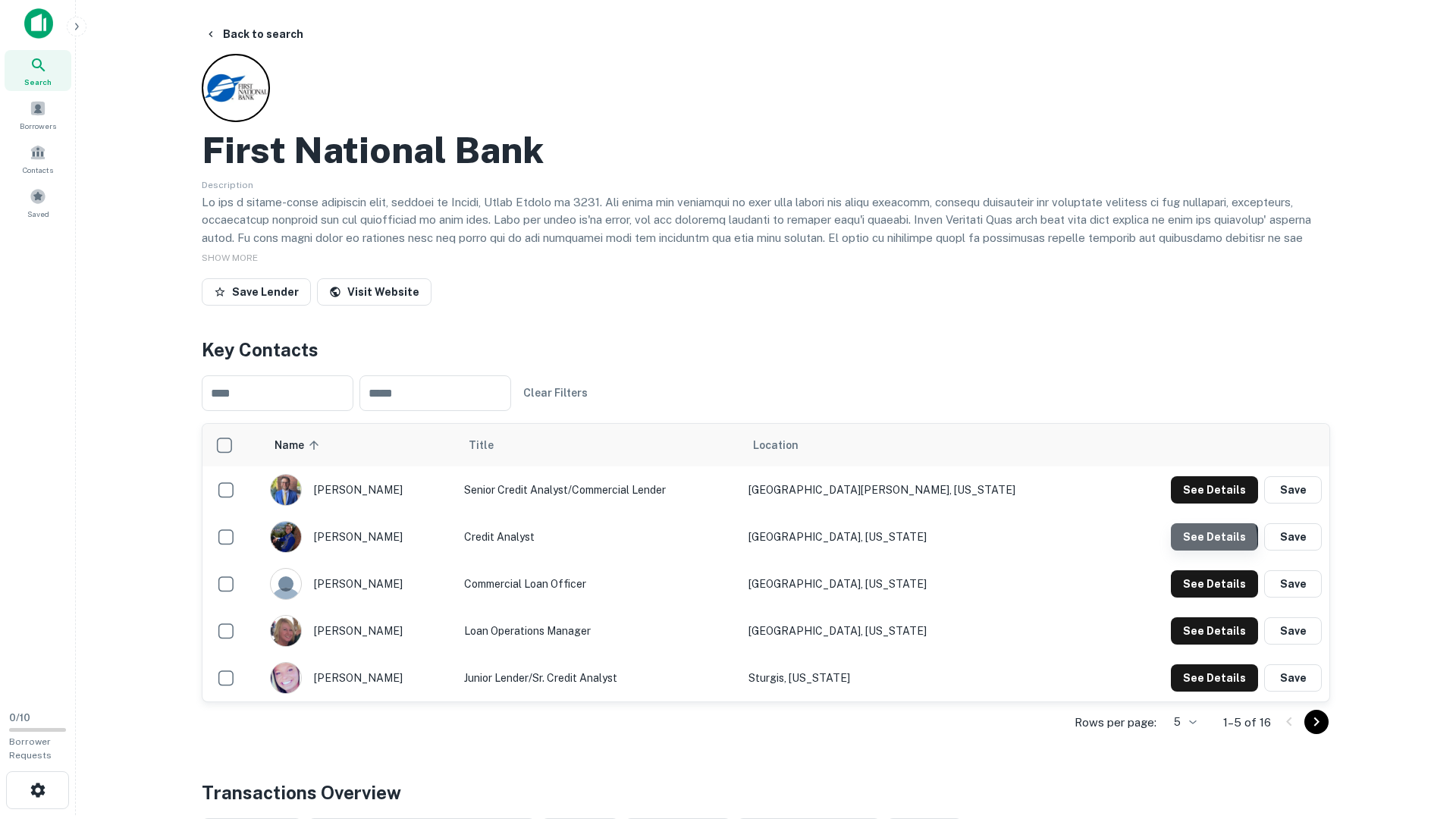
click at [1196, 504] on button "See Details" at bounding box center [1214, 490] width 87 height 27
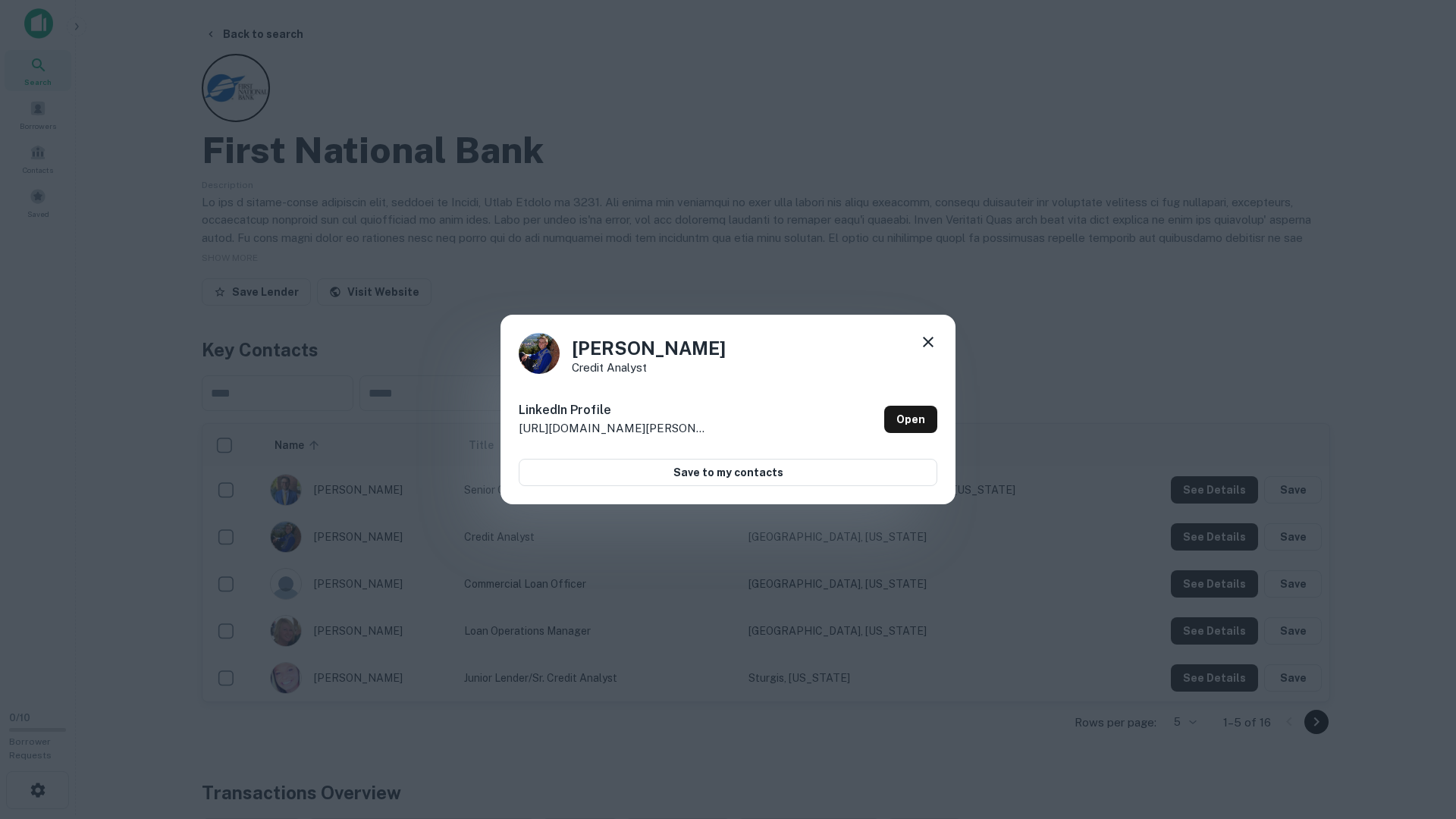
click at [929, 341] on icon at bounding box center [929, 342] width 11 height 11
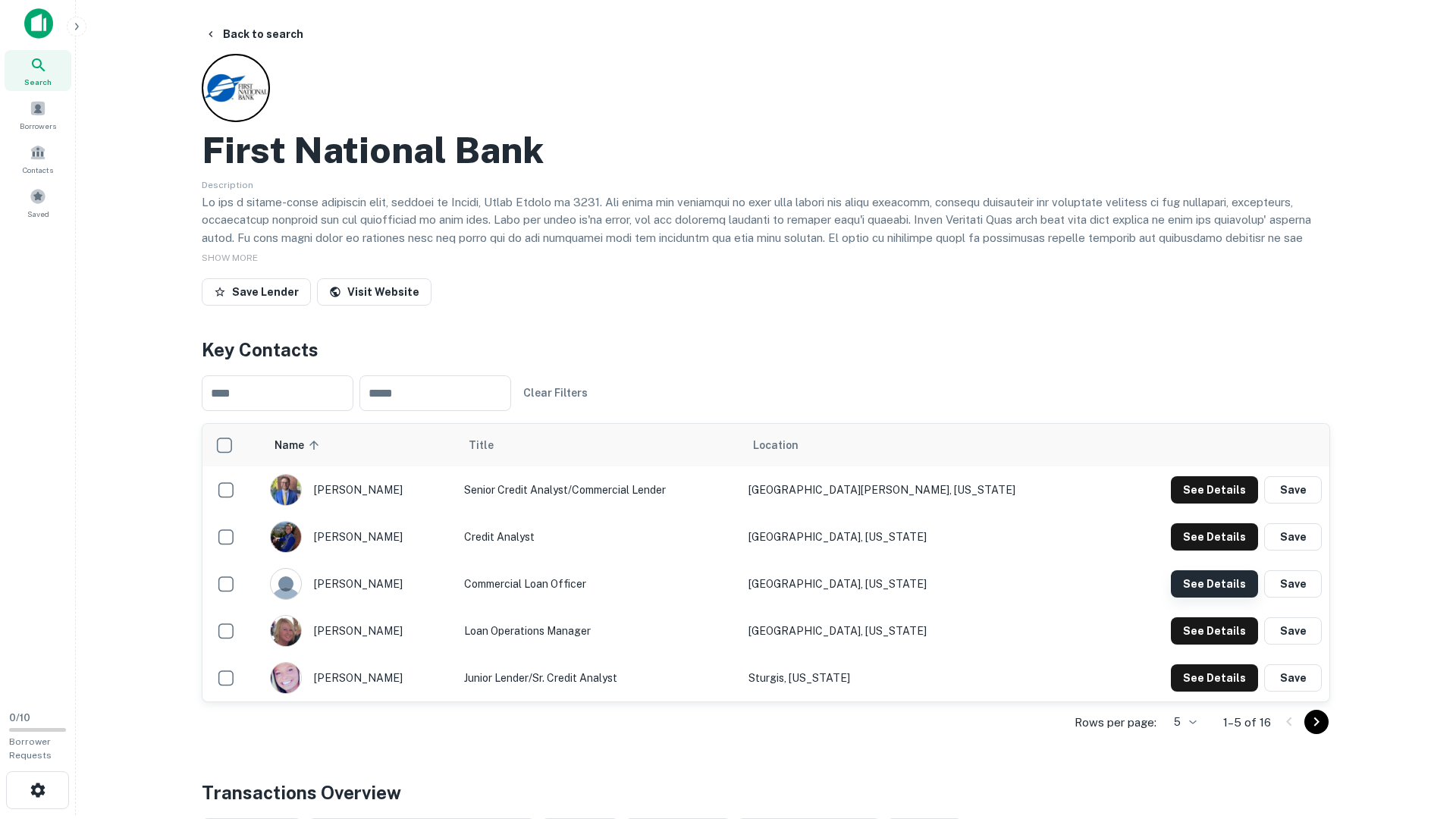
click at [1208, 504] on button "See Details" at bounding box center [1214, 490] width 87 height 27
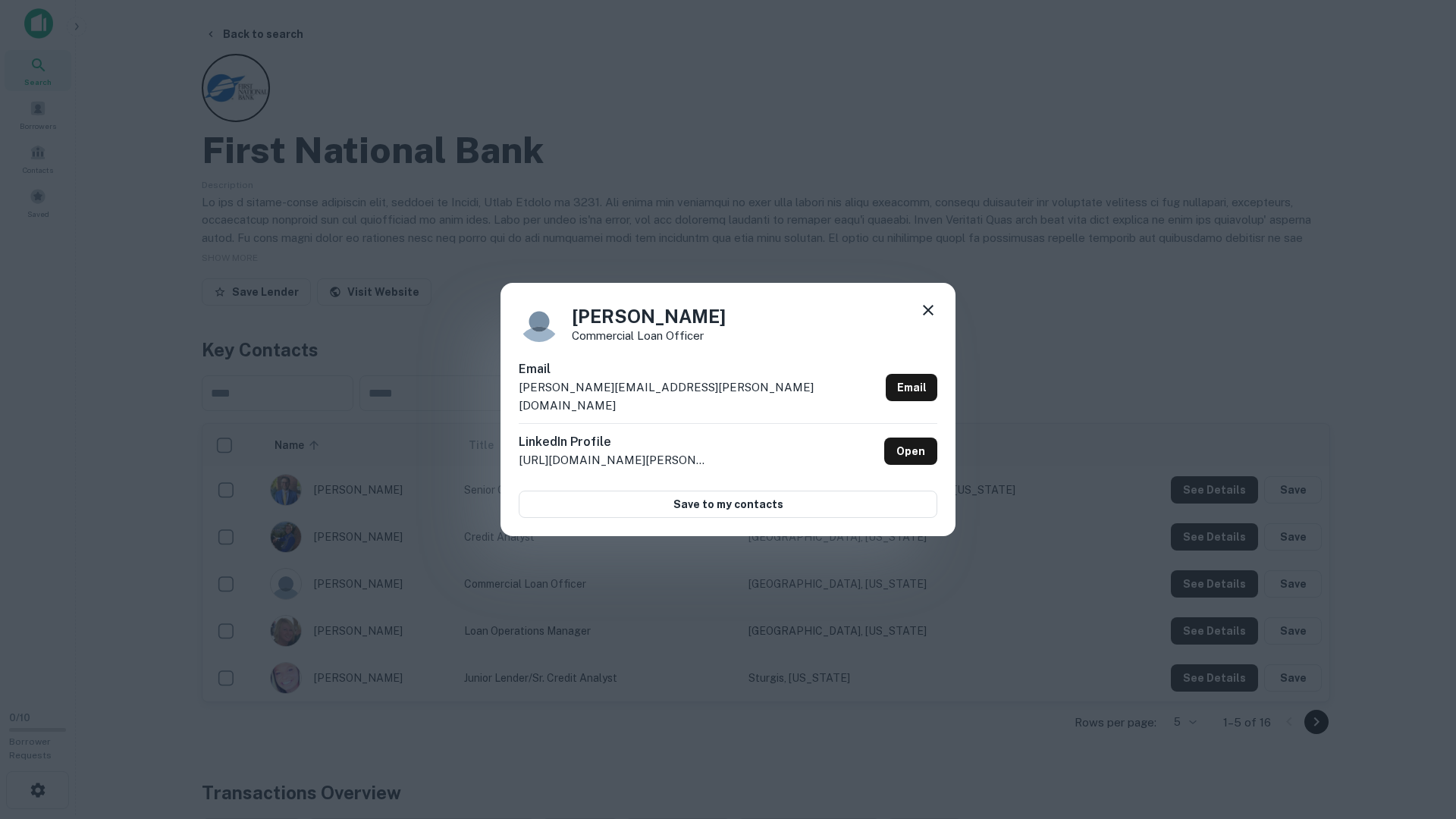
click at [1135, 554] on div "Michael Buckley Commercial Loan Officer Email mike.buckley@firstnationalbanks.c…" at bounding box center [728, 410] width 1456 height 819
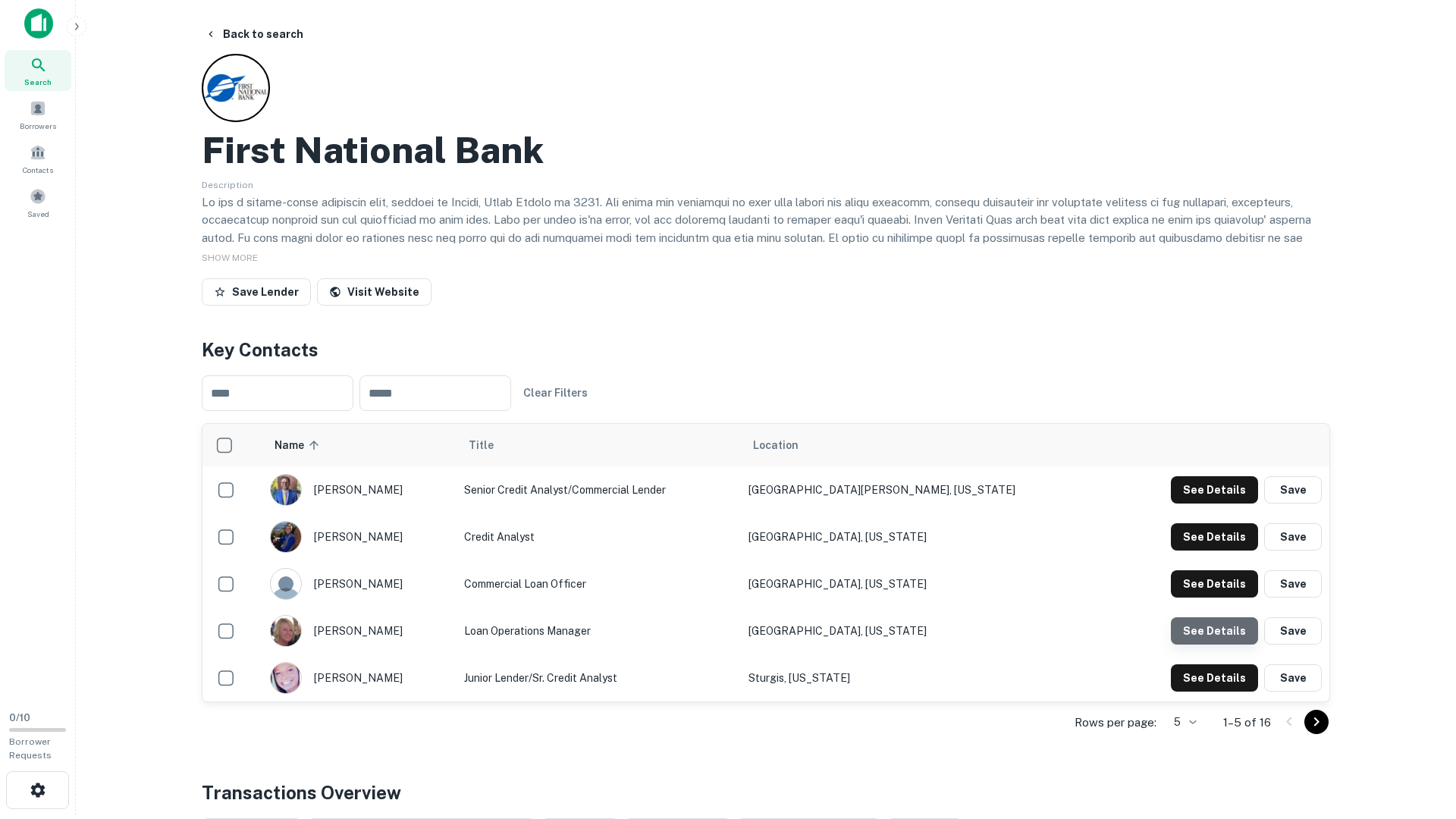
click at [1230, 504] on button "See Details" at bounding box center [1214, 490] width 87 height 27
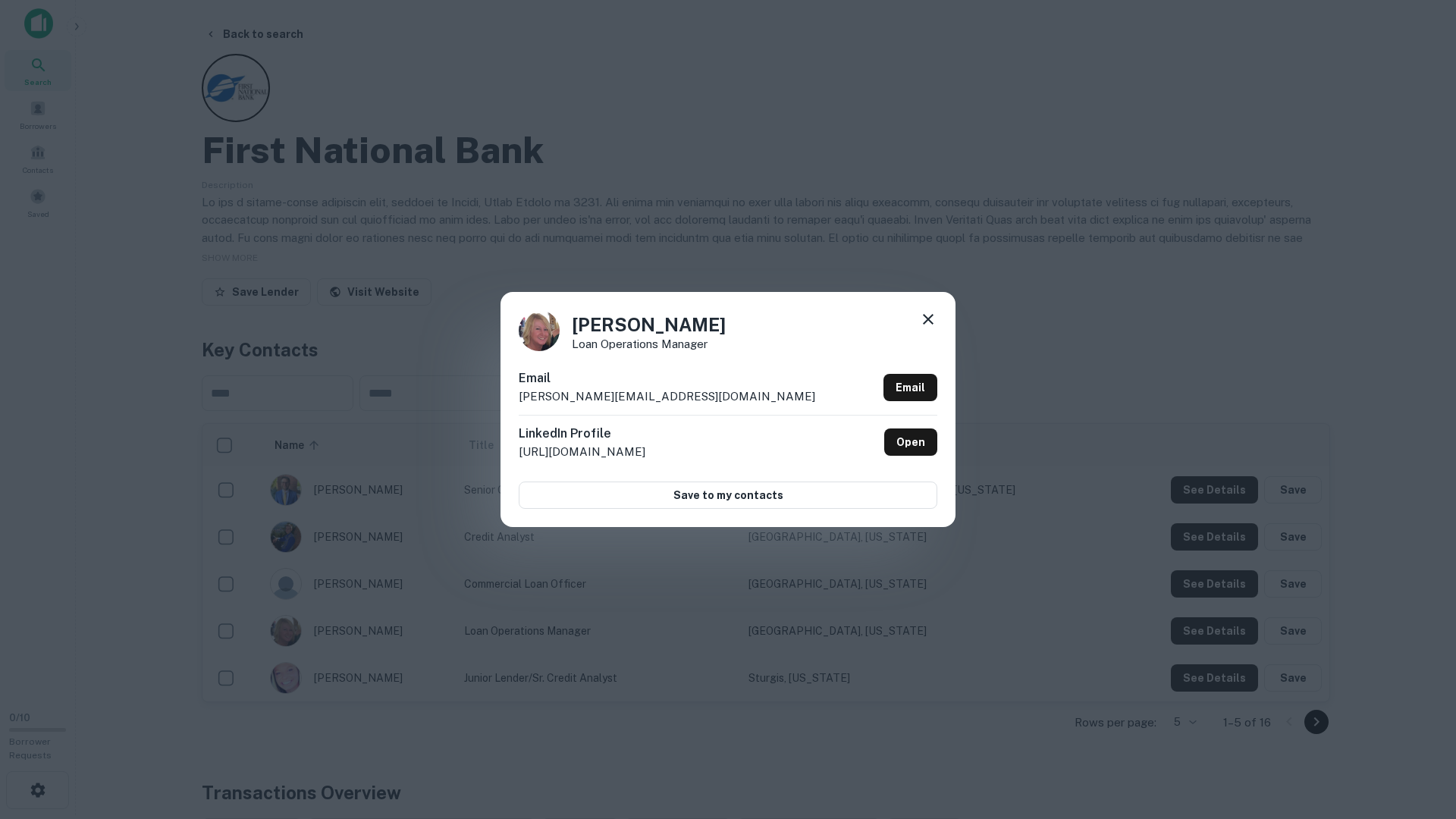
click at [1230, 628] on div "Janetmarie Viafora Loan Operations Manager Email janetmarie.viafora@firstnation…" at bounding box center [728, 410] width 1456 height 819
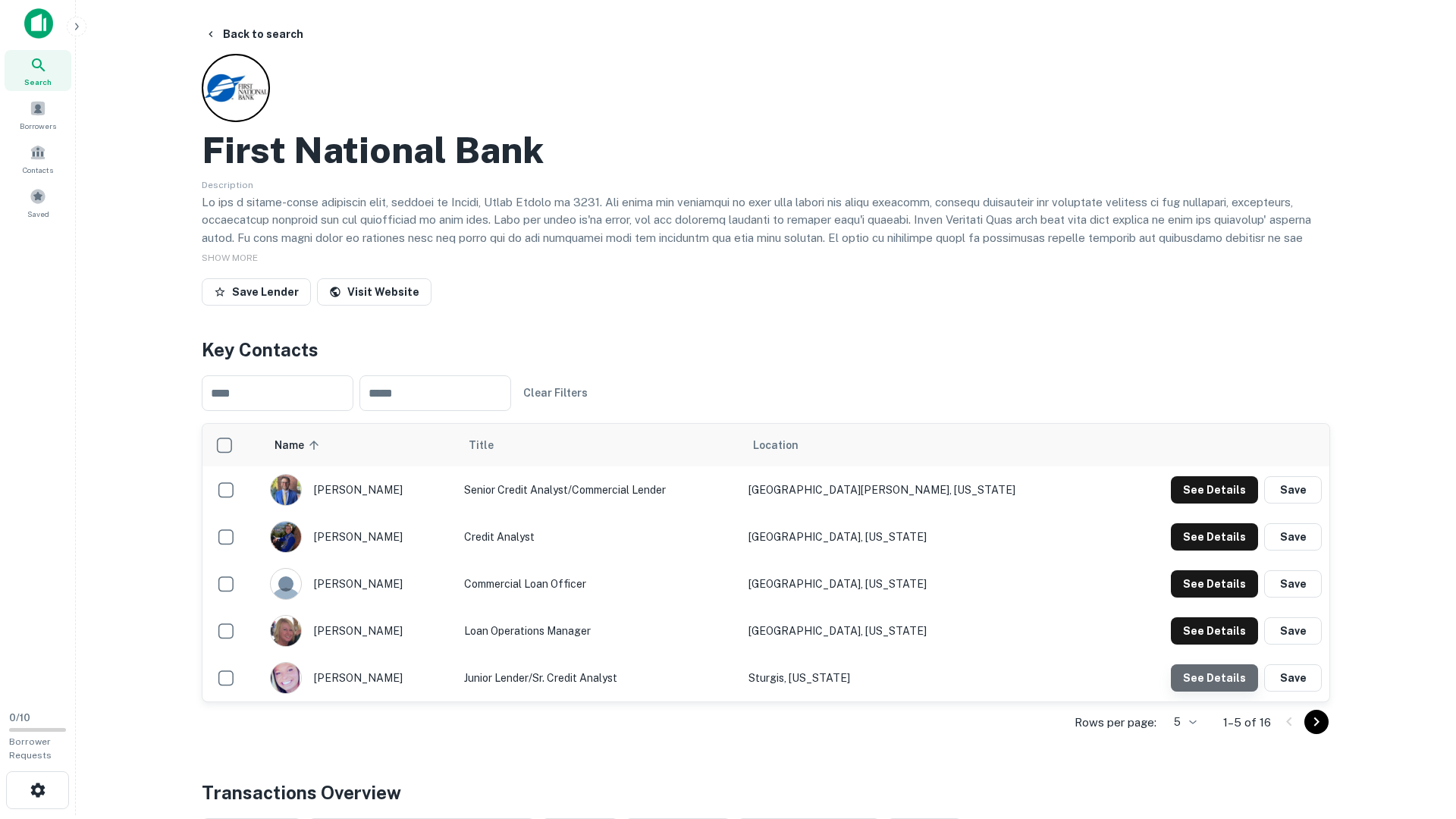
click at [1224, 504] on button "See Details" at bounding box center [1214, 490] width 87 height 27
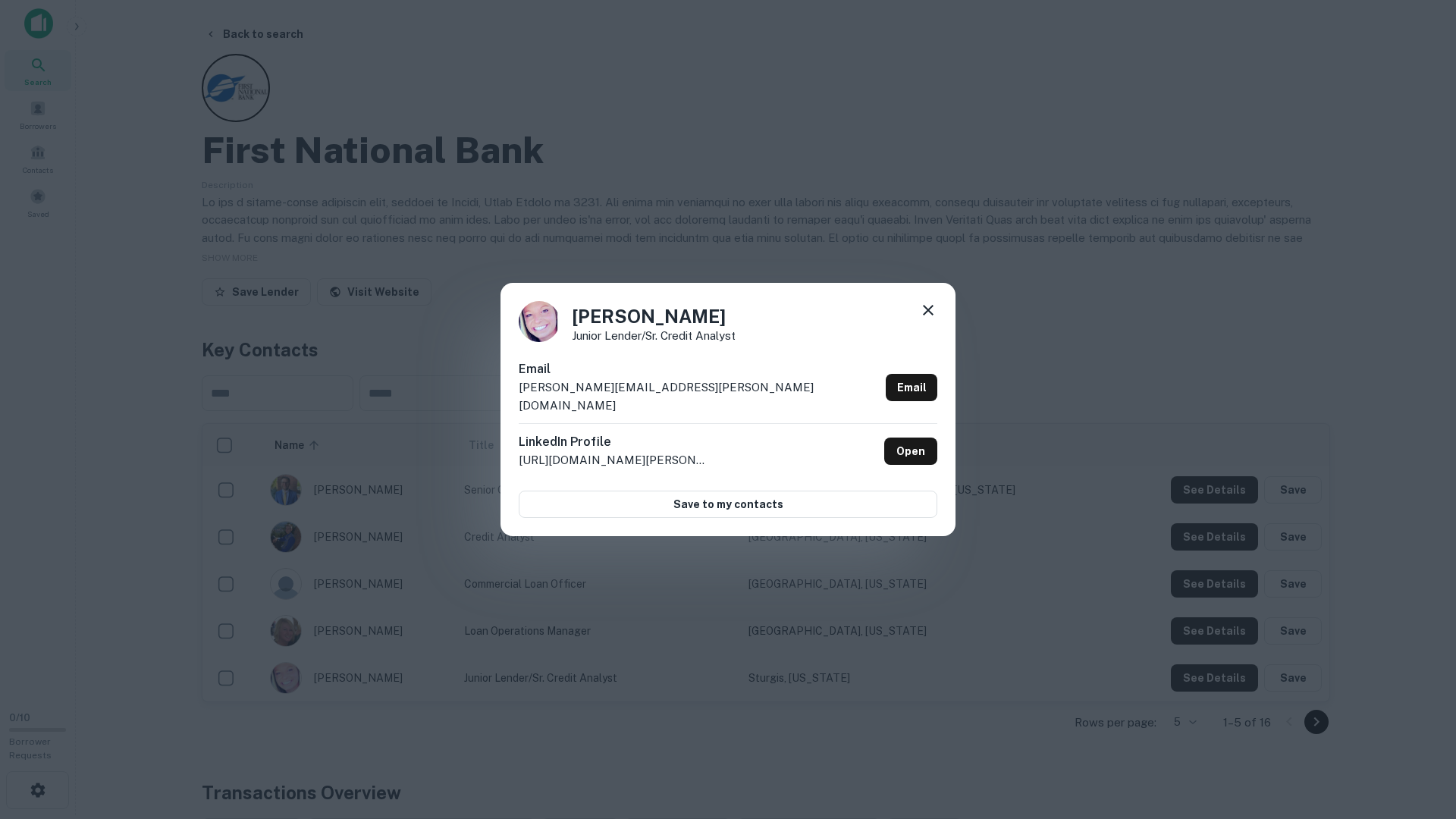
click at [1219, 664] on div "Megan Williams Junior Lender/Sr. Credit Analyst Email megan.williams@firstnatio…" at bounding box center [728, 410] width 1456 height 819
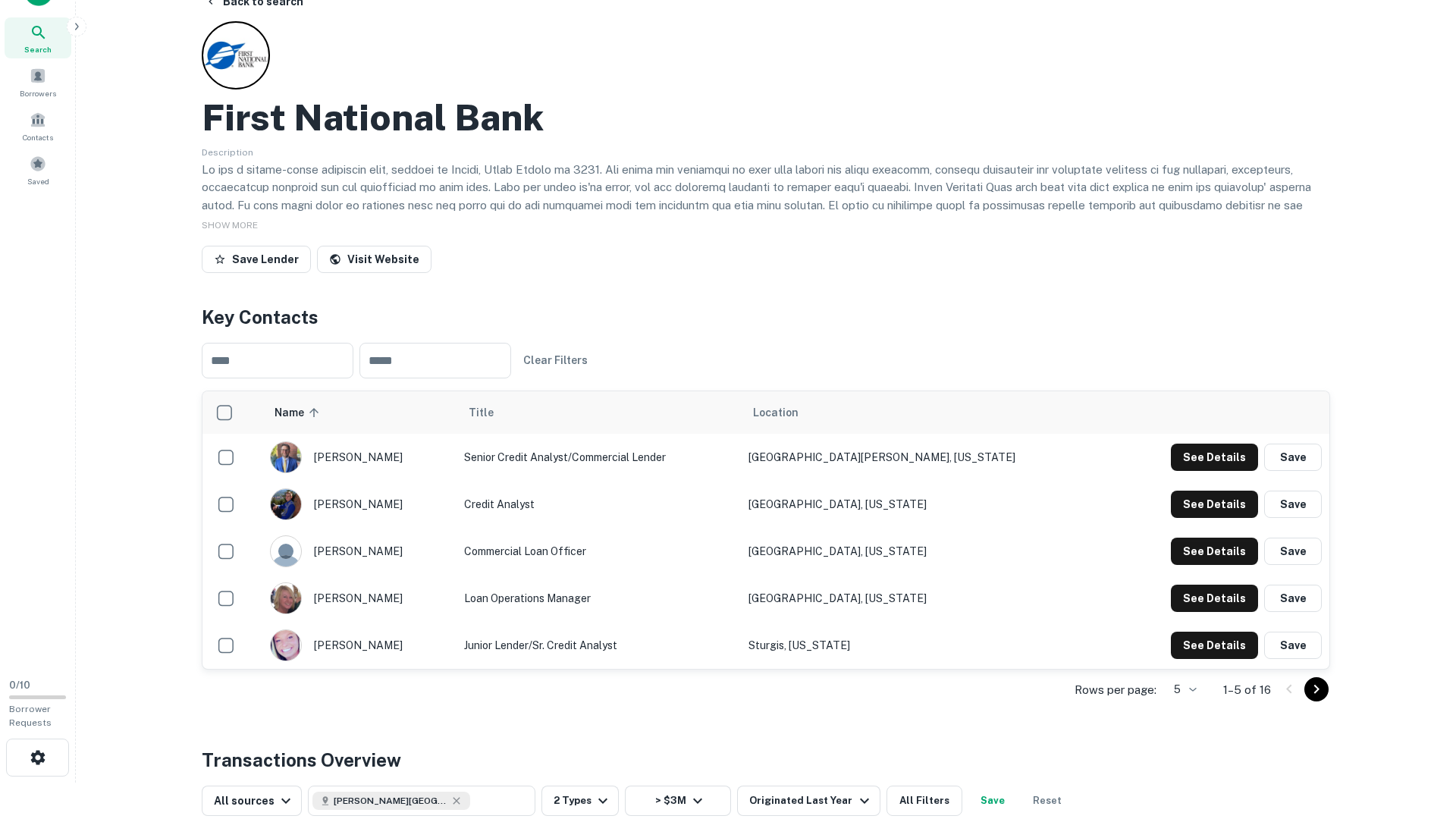
scroll to position [0, 0]
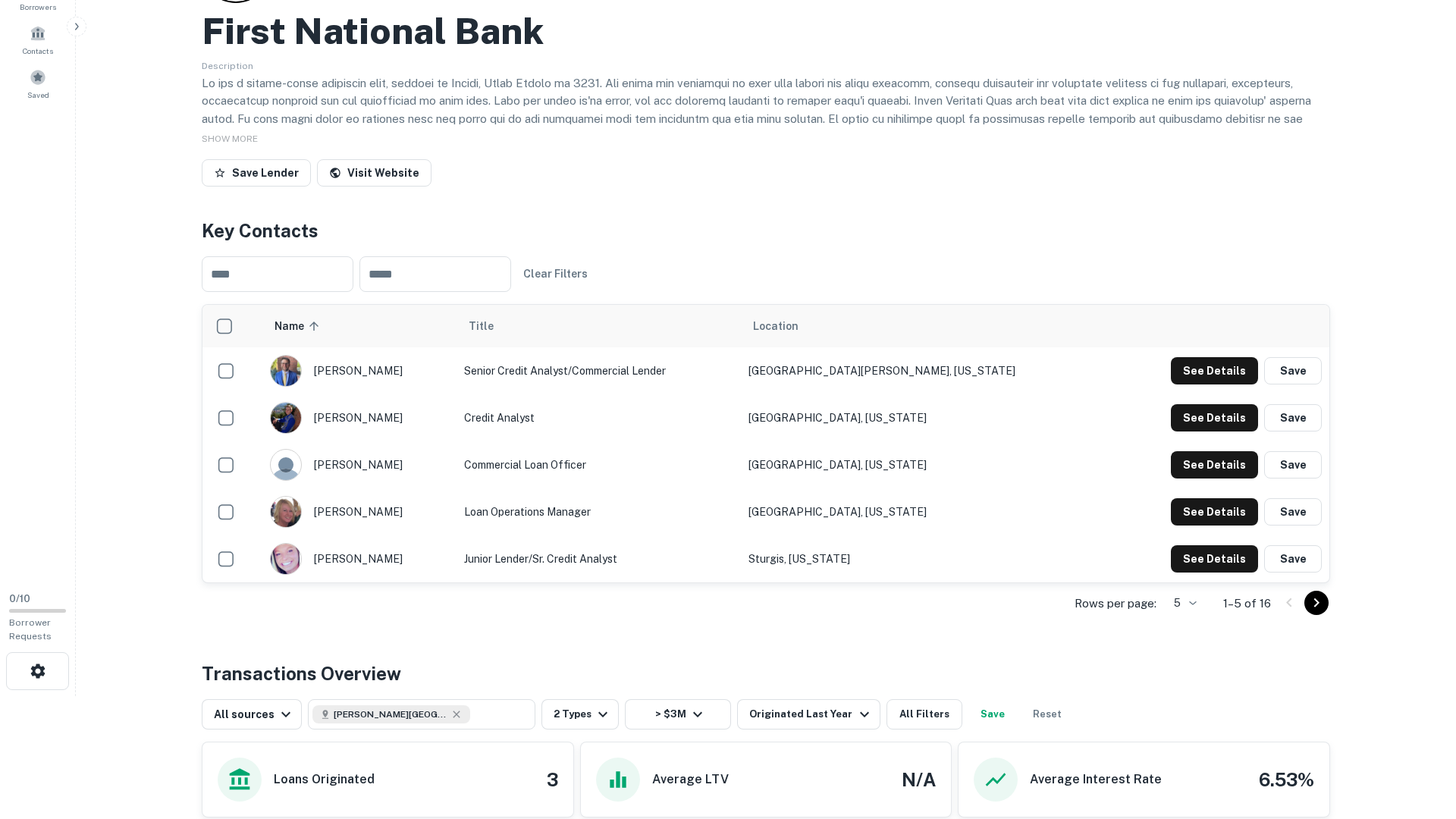
click at [1323, 599] on icon "Go to next page" at bounding box center [1316, 602] width 18 height 18
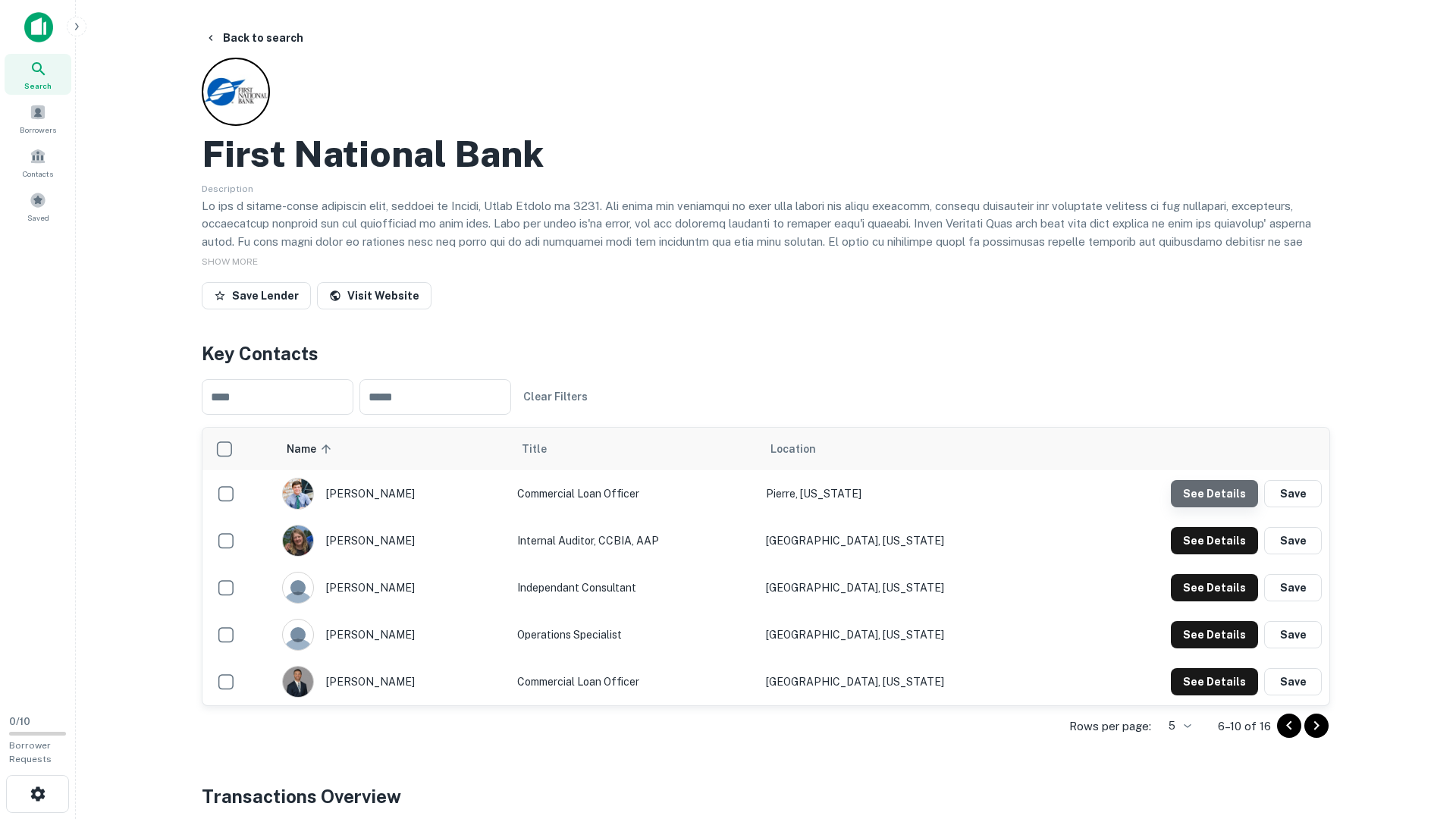
click at [1229, 487] on button "See Details" at bounding box center [1214, 493] width 87 height 27
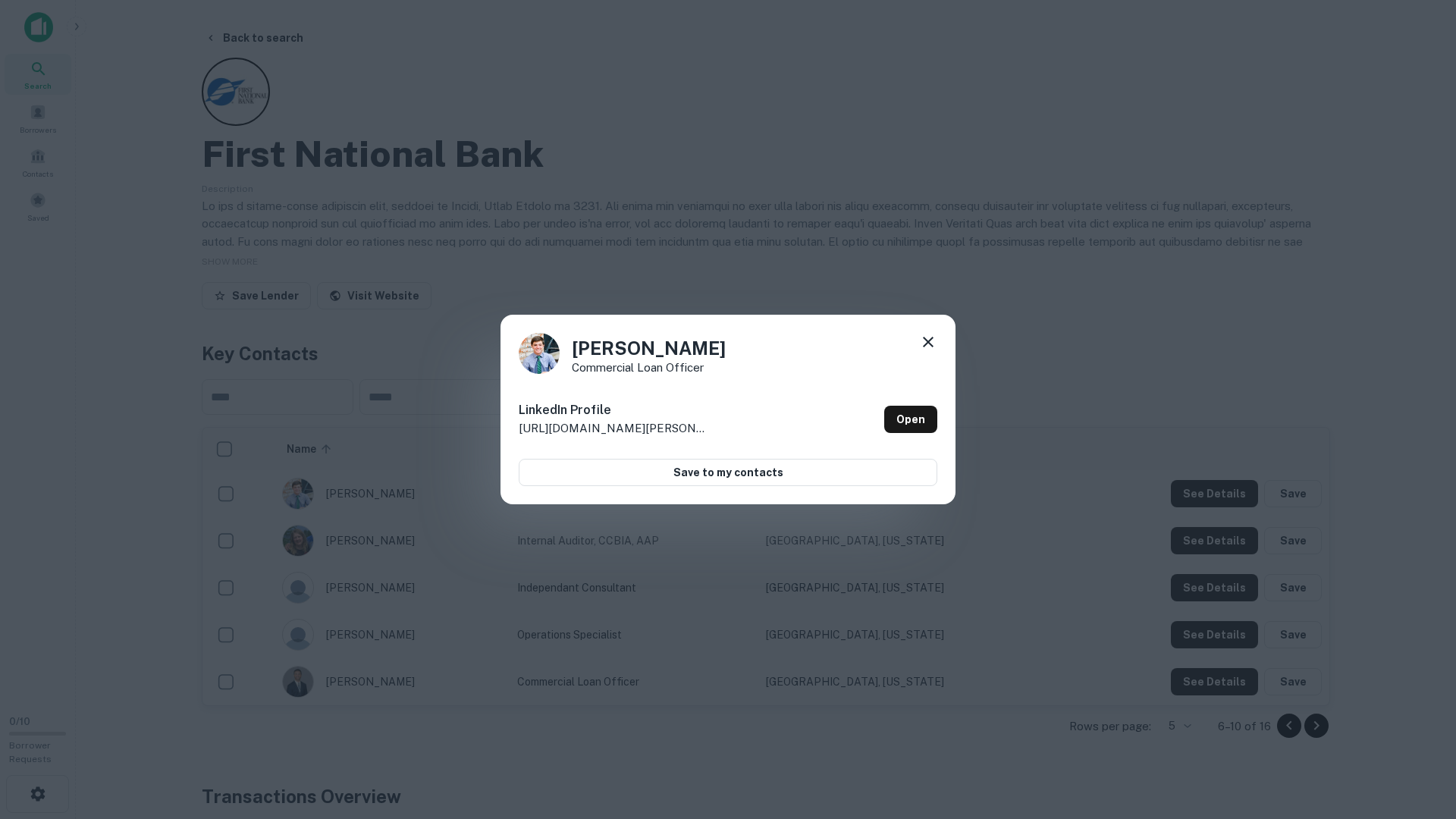
click at [1239, 541] on div "Michael Lusk Commercial Loan Officer LinkedIn Profile http://www.linkedin.com/i…" at bounding box center [728, 410] width 1456 height 819
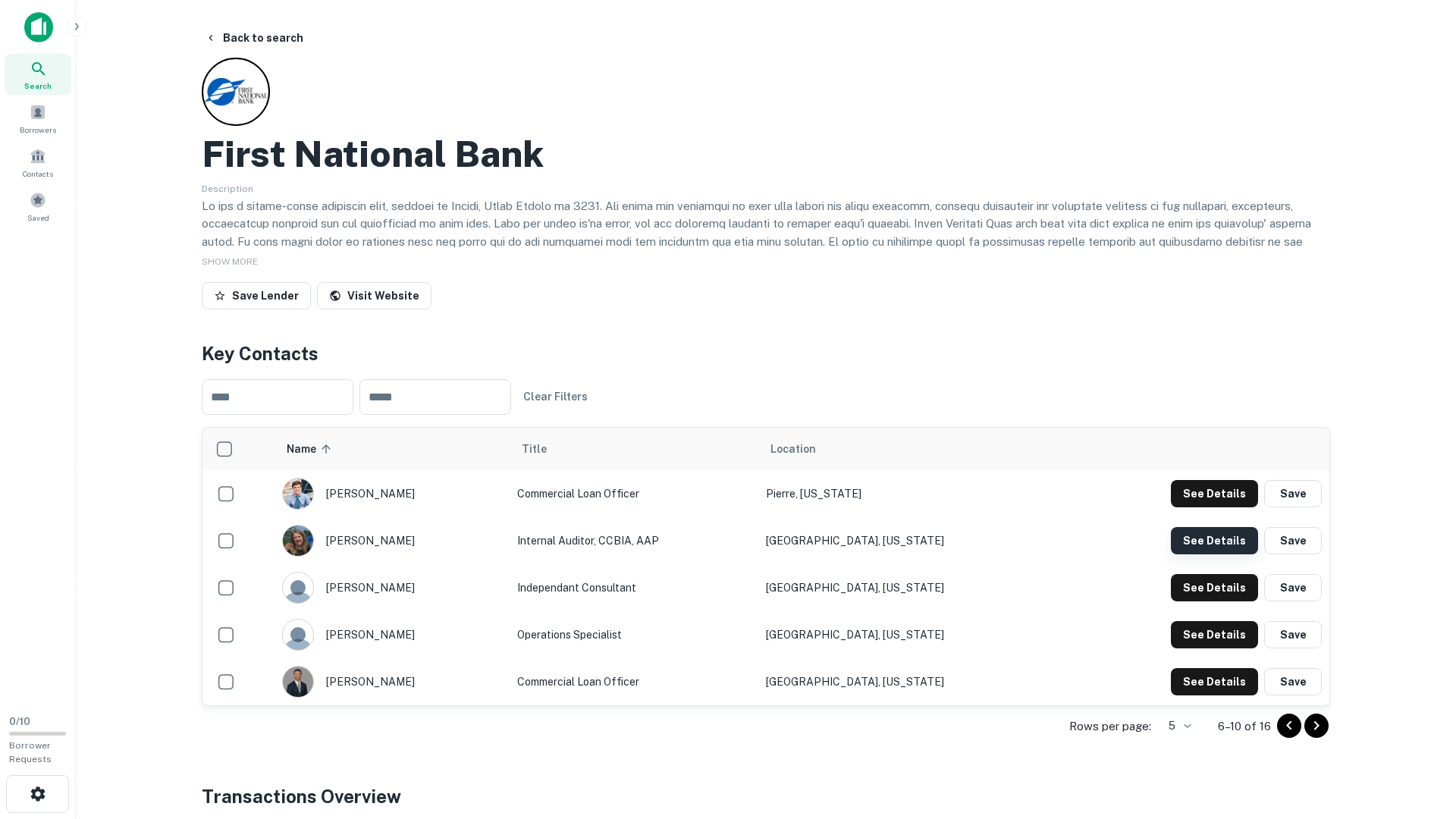
click at [1218, 507] on button "See Details" at bounding box center [1214, 493] width 87 height 27
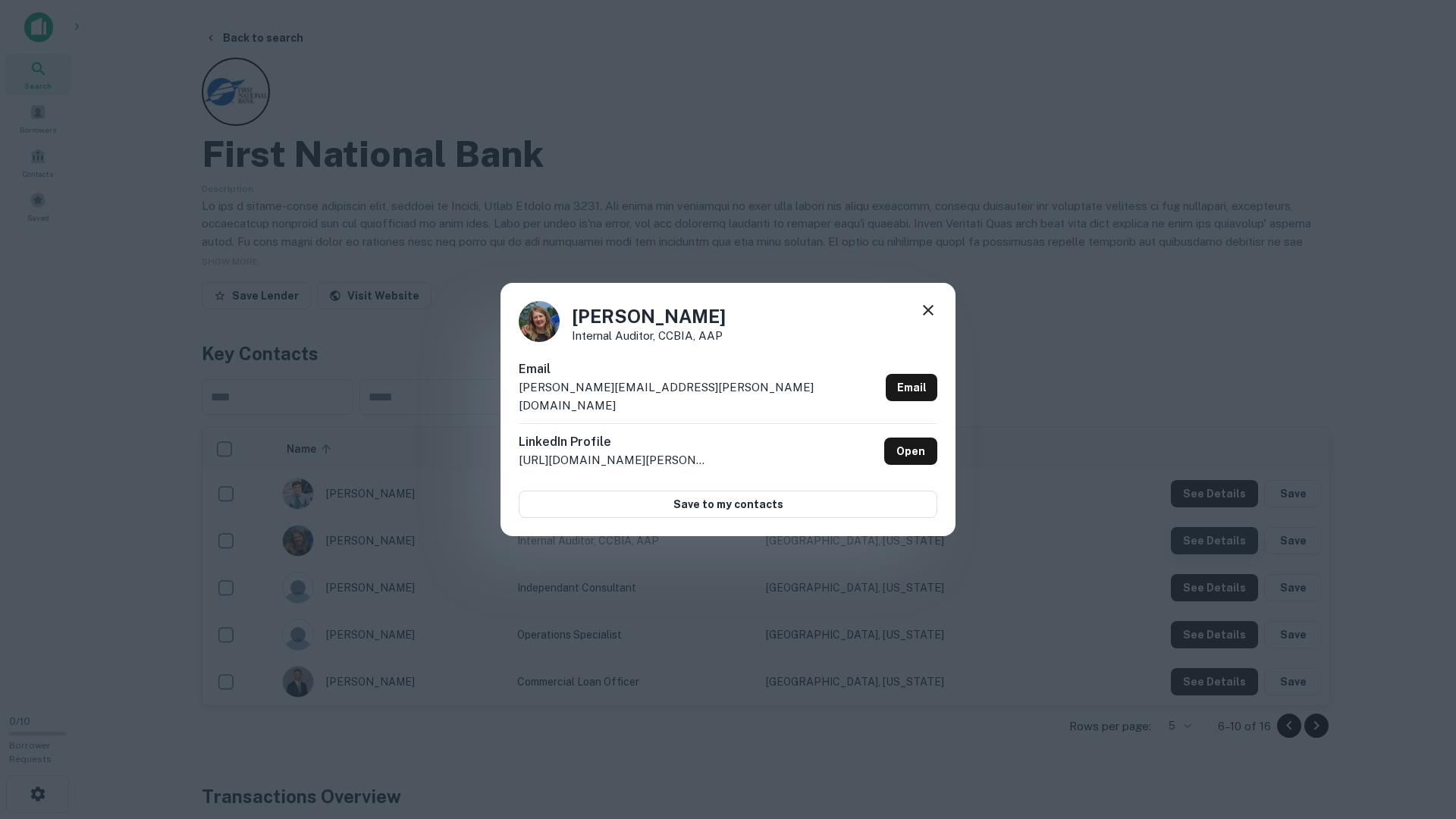
click at [1218, 543] on div "Lynette Deyonge Internal Auditor, CCBIA, AAP Email lynette.deyonge@firstnationa…" at bounding box center [728, 410] width 1456 height 819
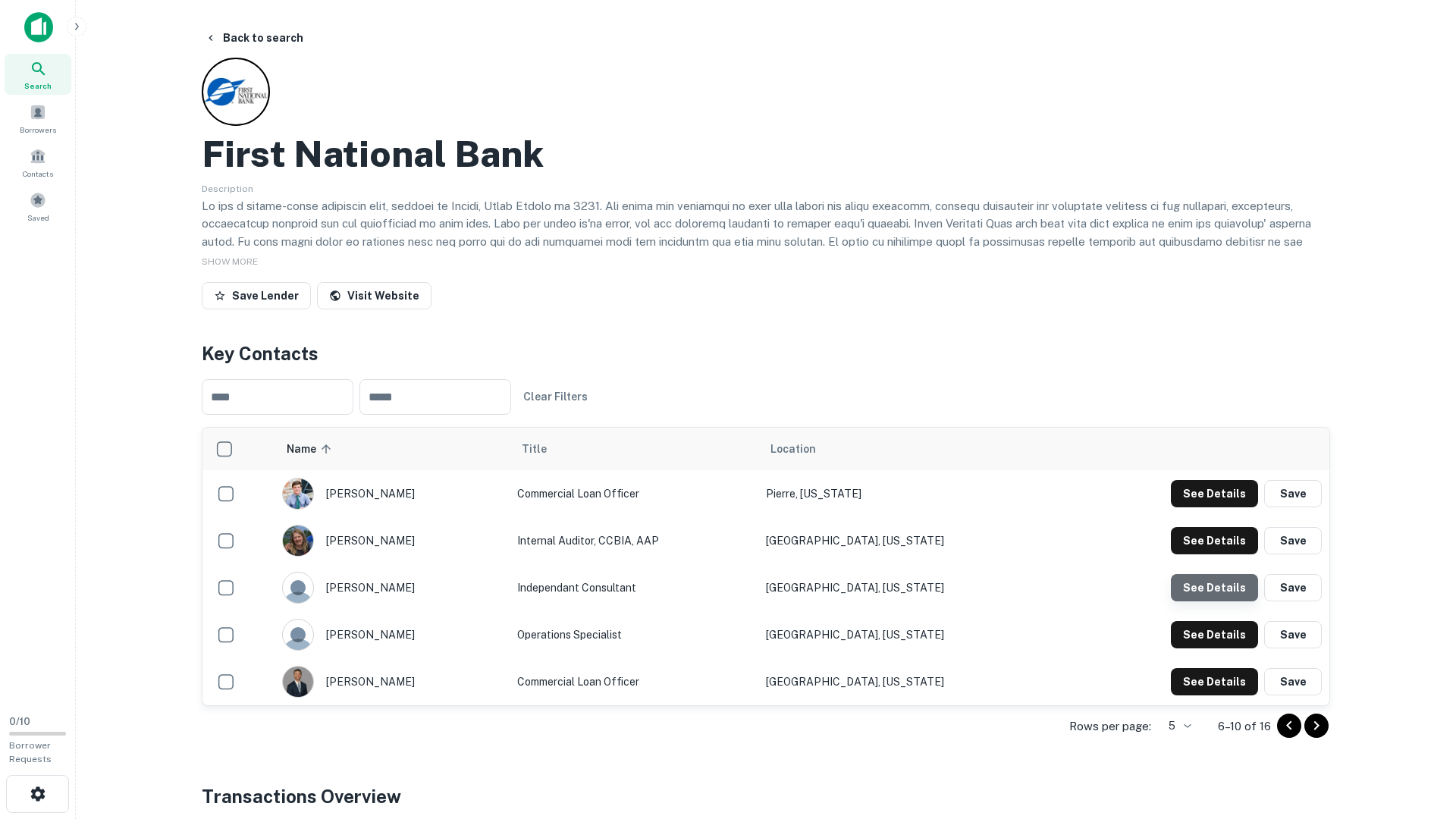
click at [1214, 507] on button "See Details" at bounding box center [1214, 493] width 87 height 27
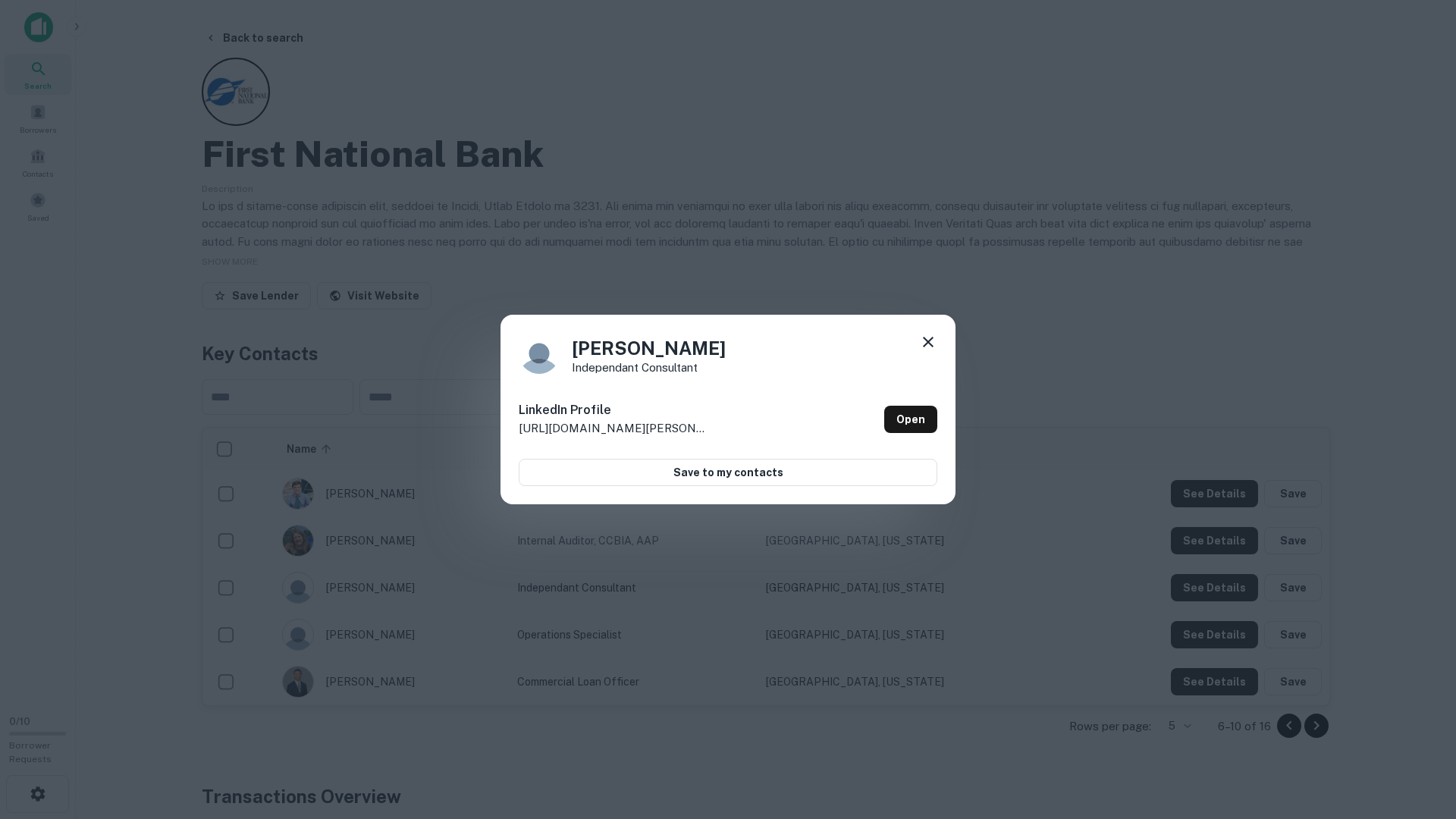
click at [1211, 621] on div "Sonda Kass Independant Consultant LinkedIn Profile http://www.linkedin.com/in/s…" at bounding box center [728, 410] width 1456 height 819
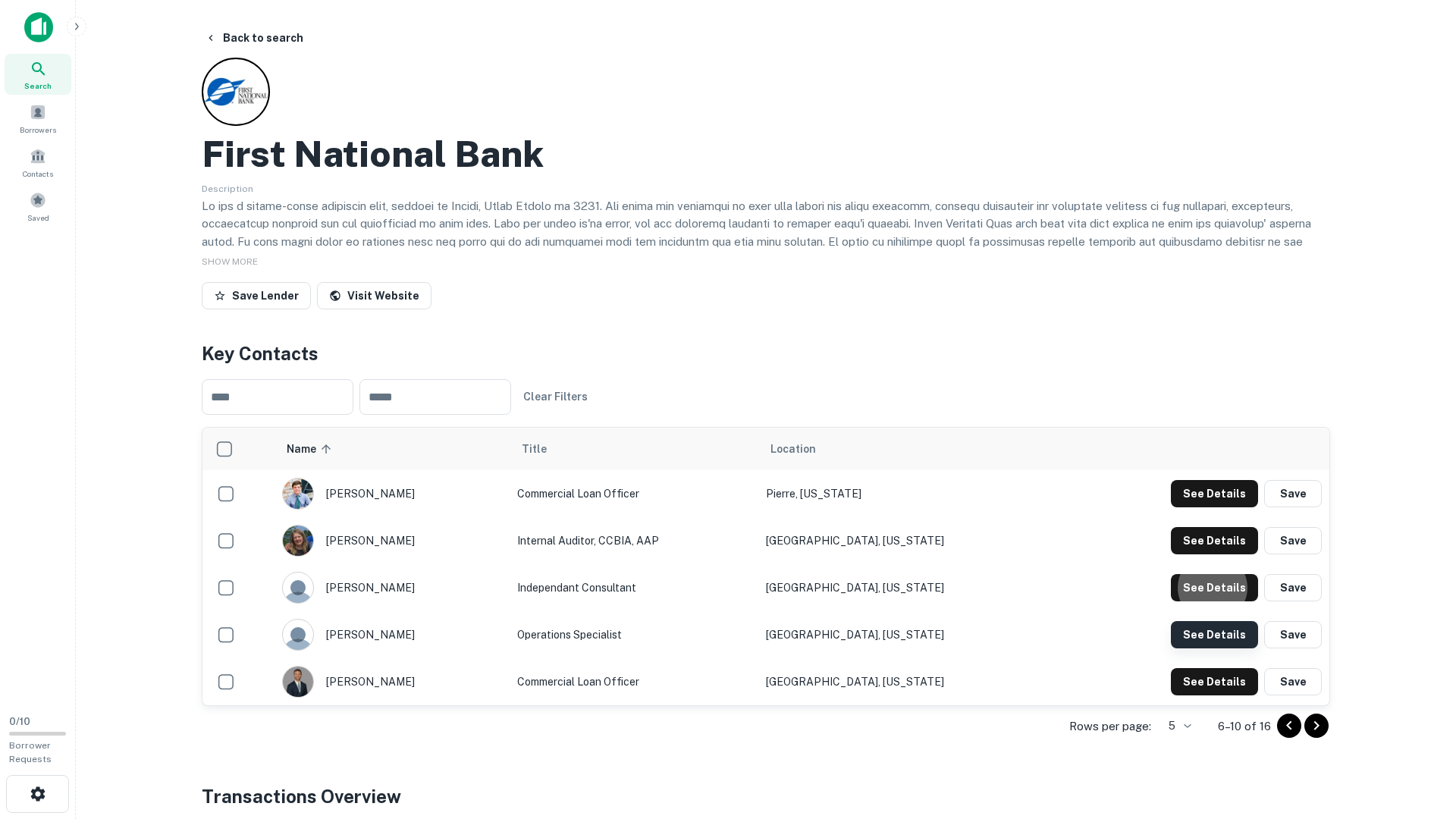
click at [1211, 507] on button "See Details" at bounding box center [1214, 493] width 87 height 27
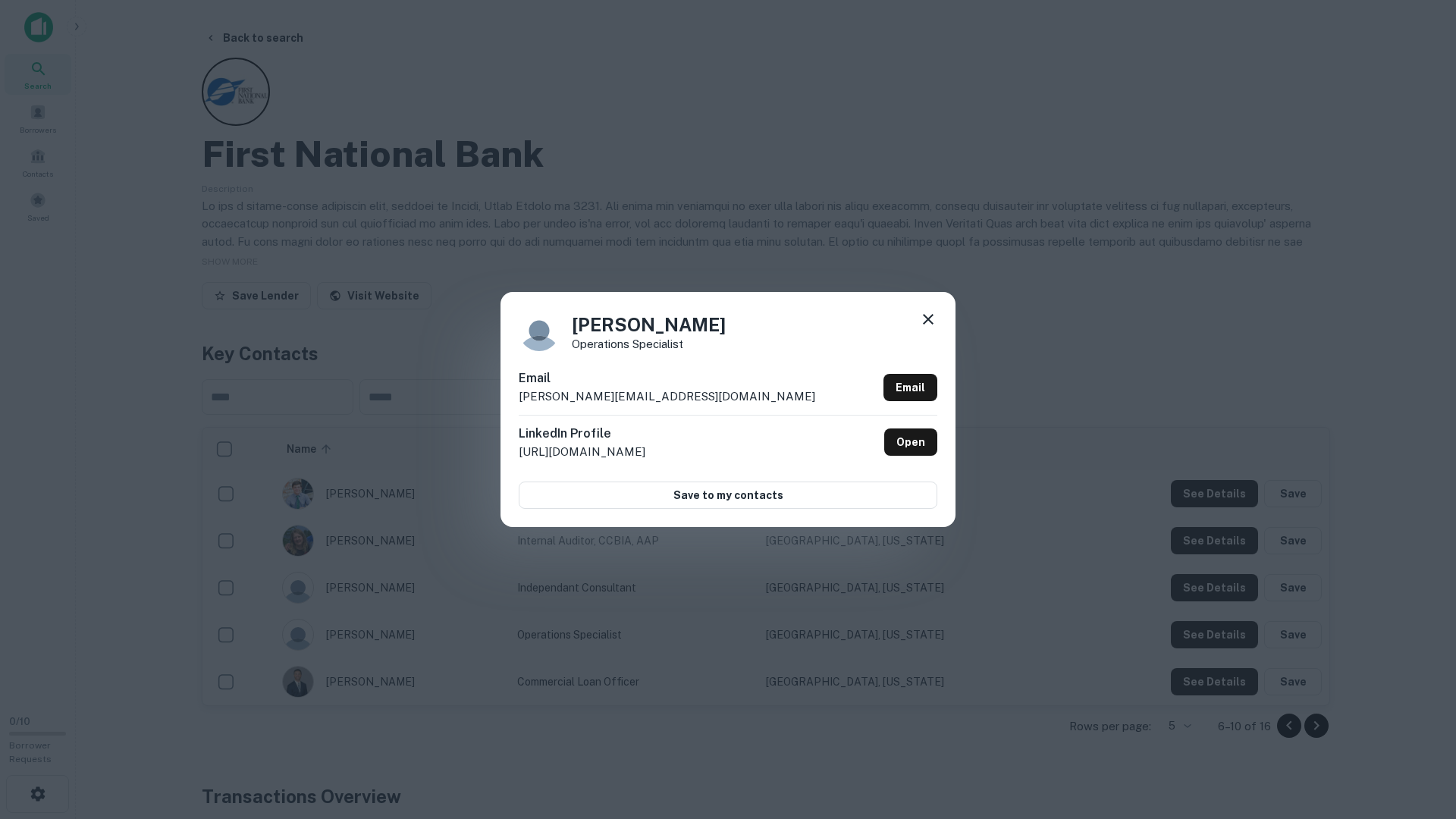
click at [1213, 636] on div "Alexie Cross Operations Specialist Email alexie.cross@firstnationalbanks.com Em…" at bounding box center [728, 410] width 1456 height 819
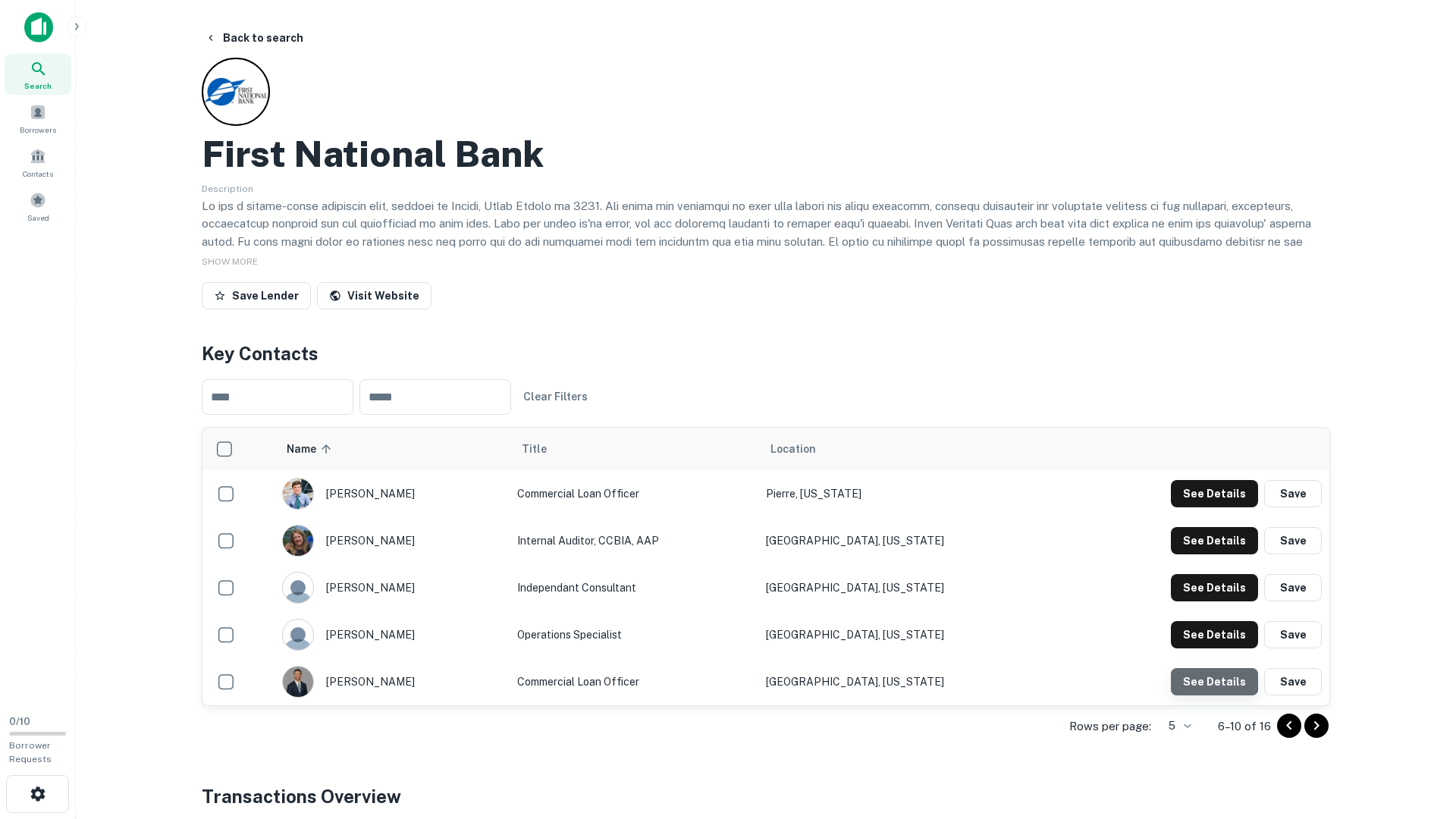
click at [1211, 507] on button "See Details" at bounding box center [1214, 493] width 87 height 27
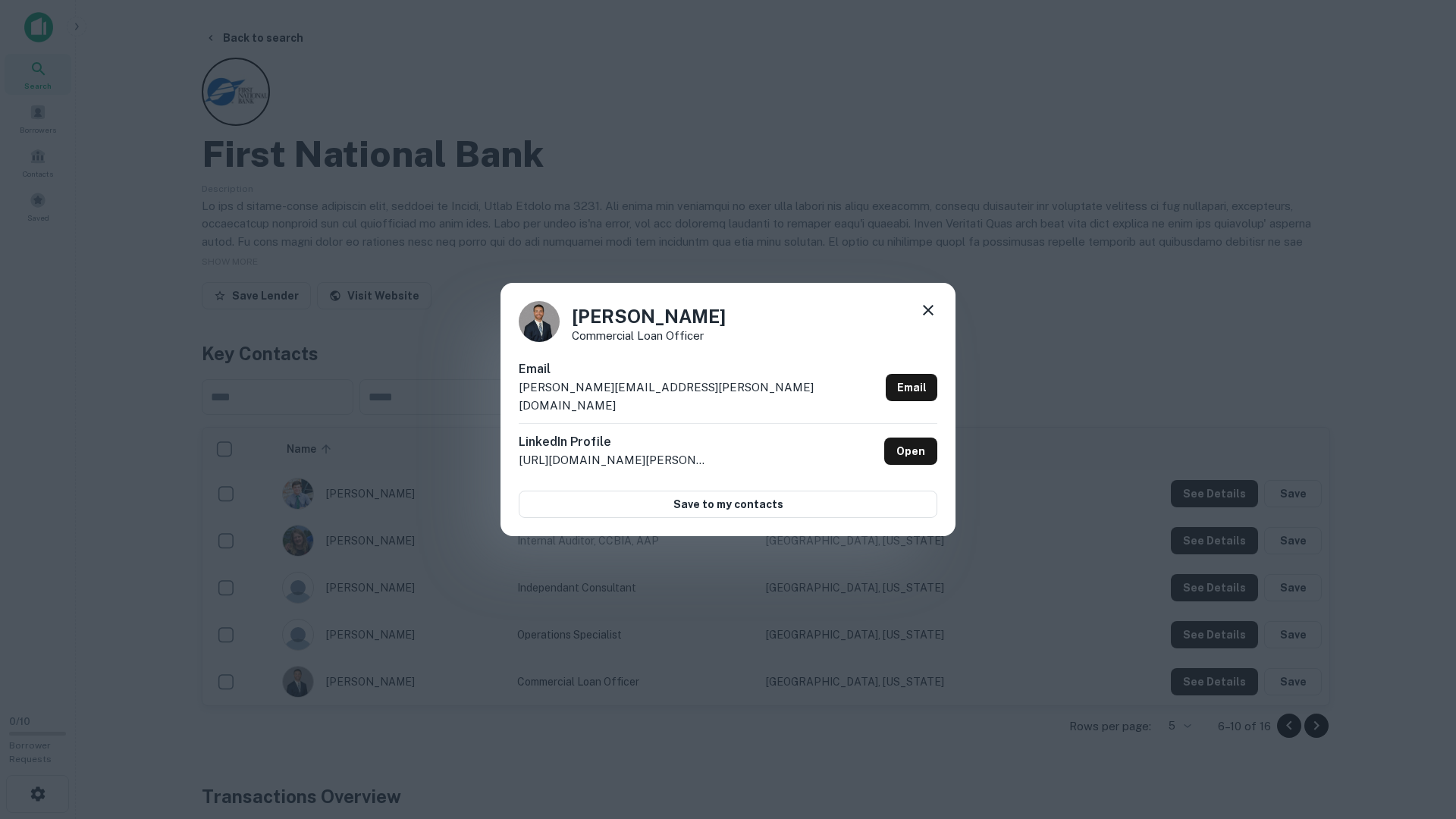
click at [1211, 664] on div "Tyler Resner Commercial Loan Officer Email tyler.resner@firstnationalbanks.com …" at bounding box center [728, 410] width 1456 height 819
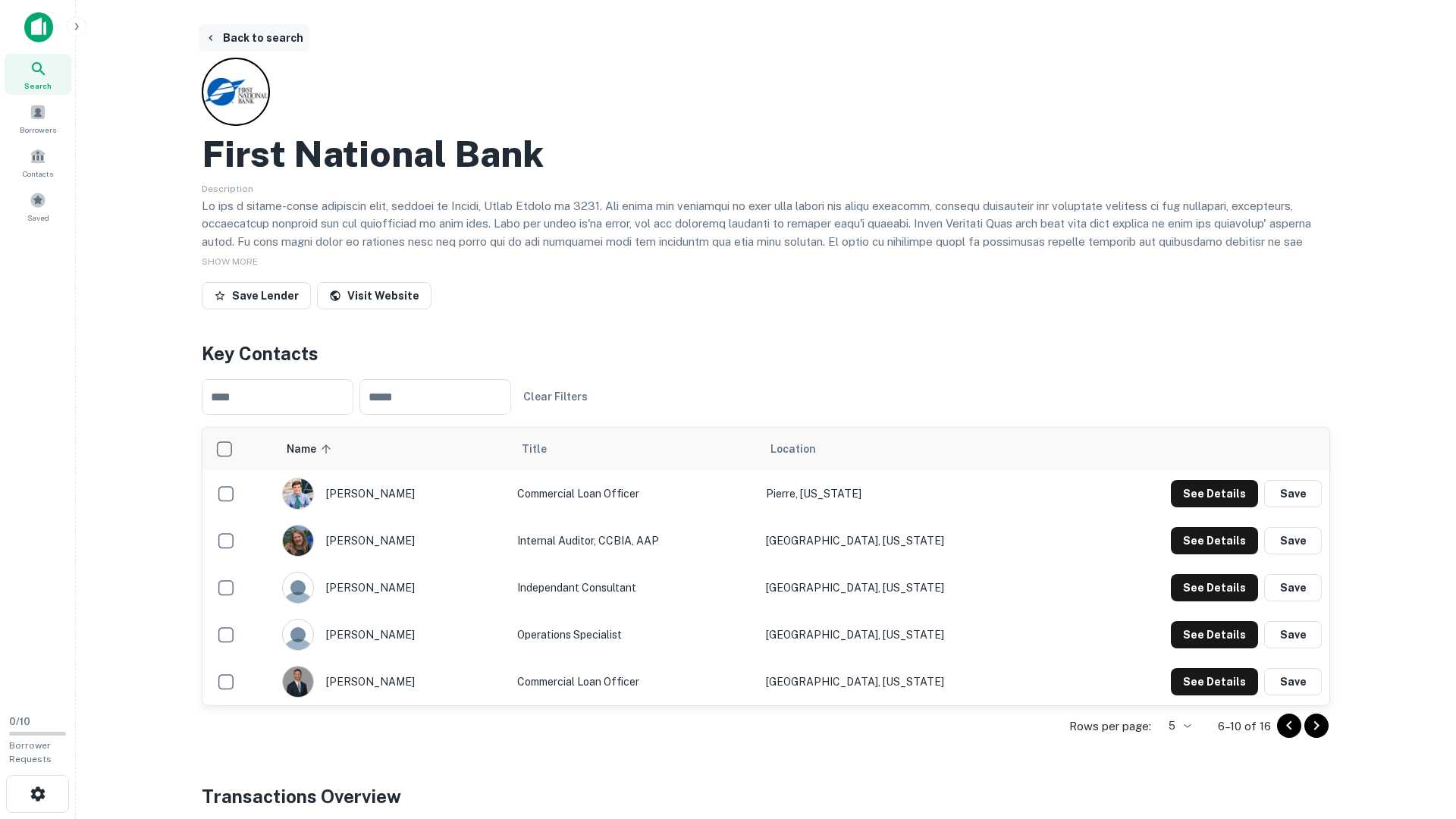
click at [283, 32] on button "Back to search" at bounding box center [254, 38] width 111 height 27
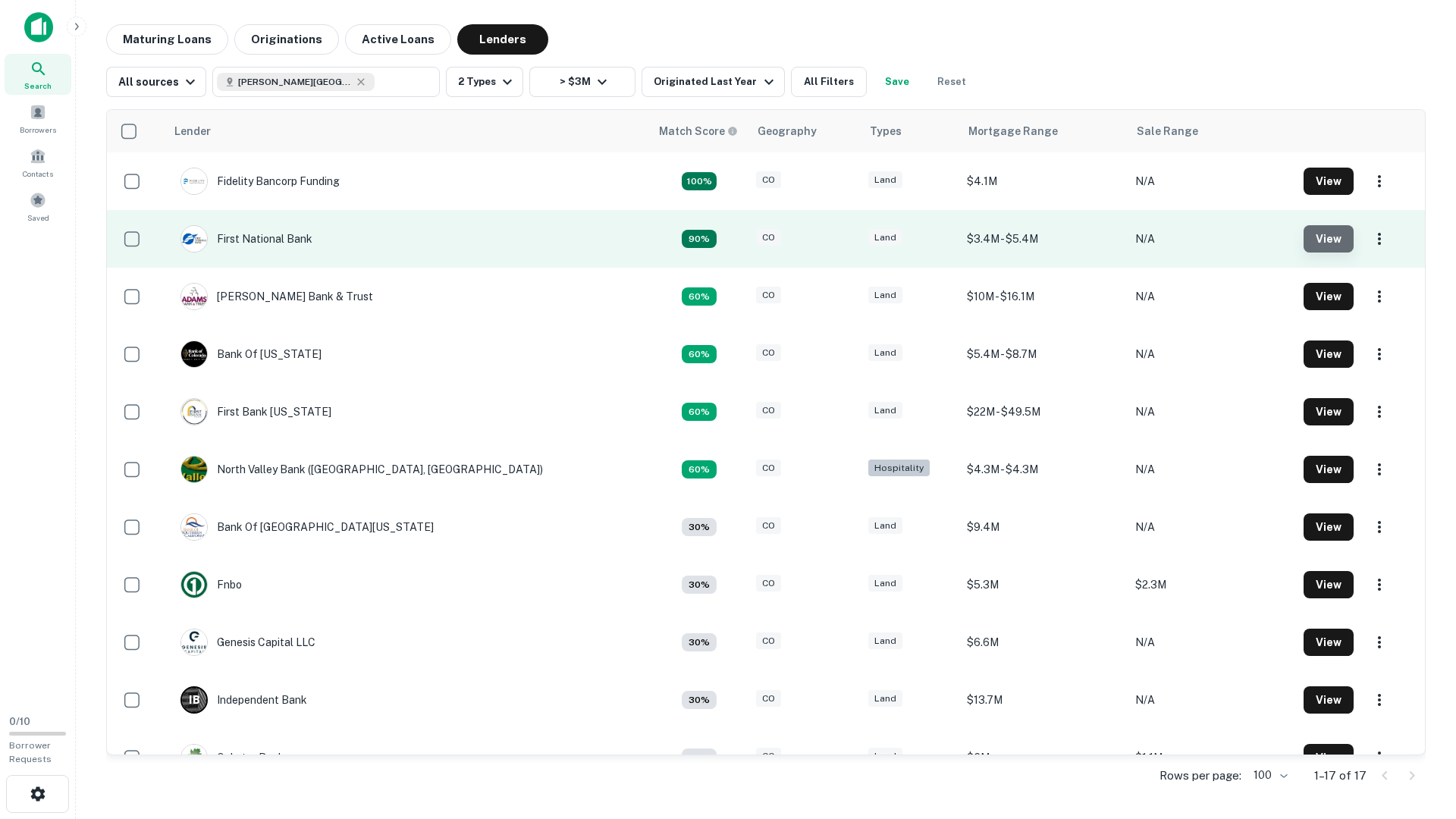
click at [1304, 242] on button "View" at bounding box center [1329, 239] width 50 height 27
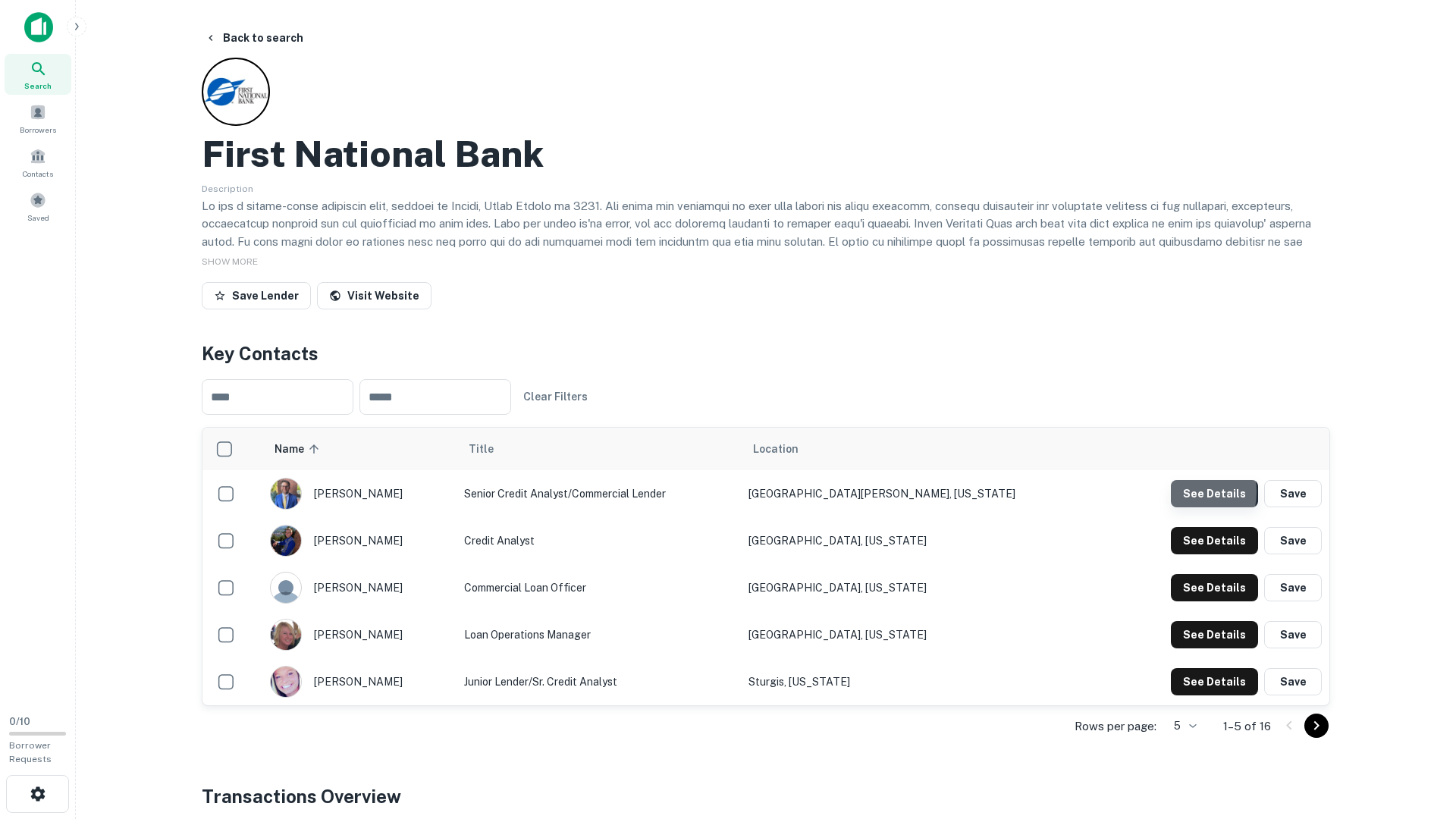
click at [1182, 492] on button "See Details" at bounding box center [1214, 493] width 87 height 27
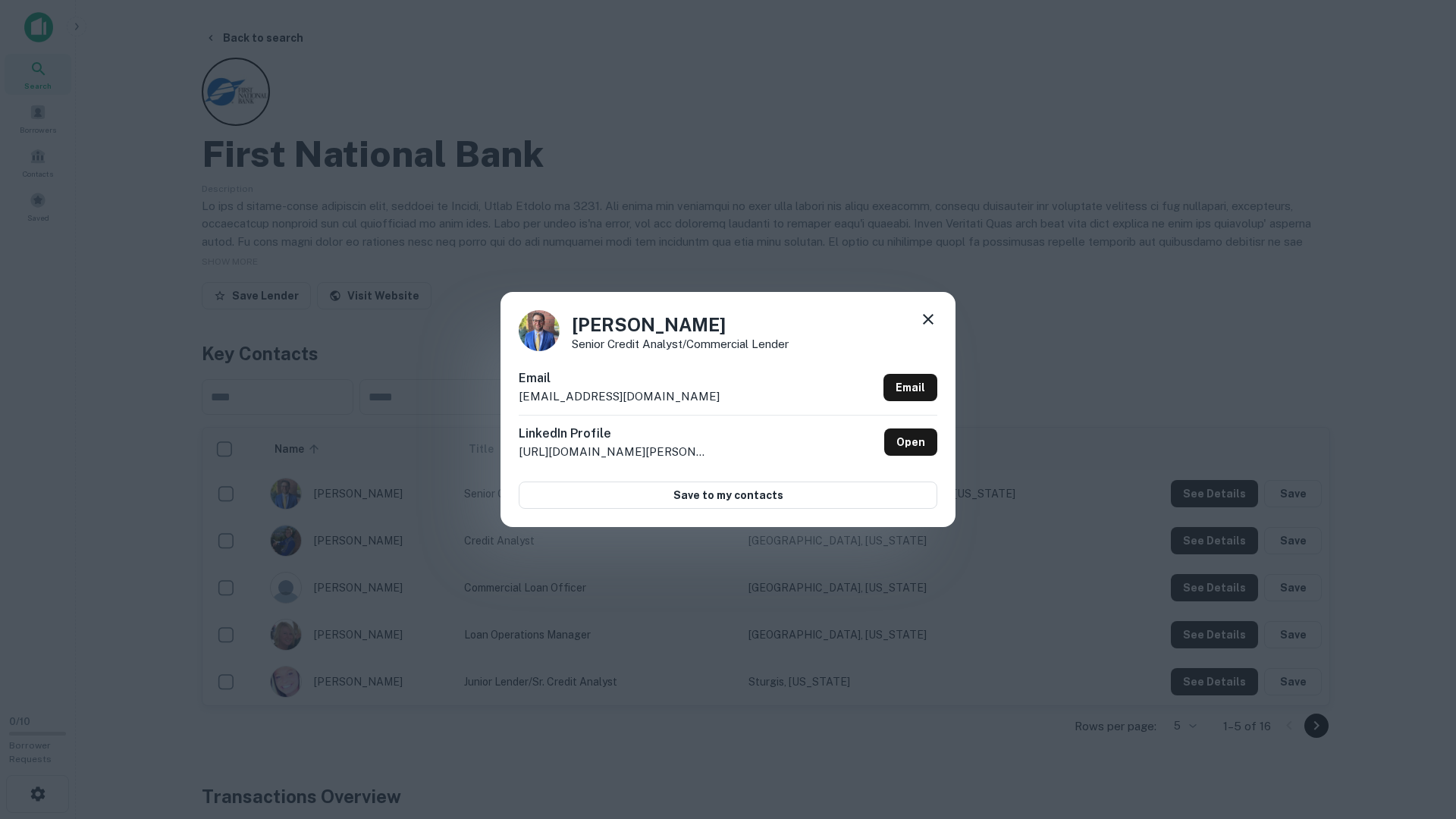
click at [928, 321] on icon at bounding box center [928, 319] width 18 height 18
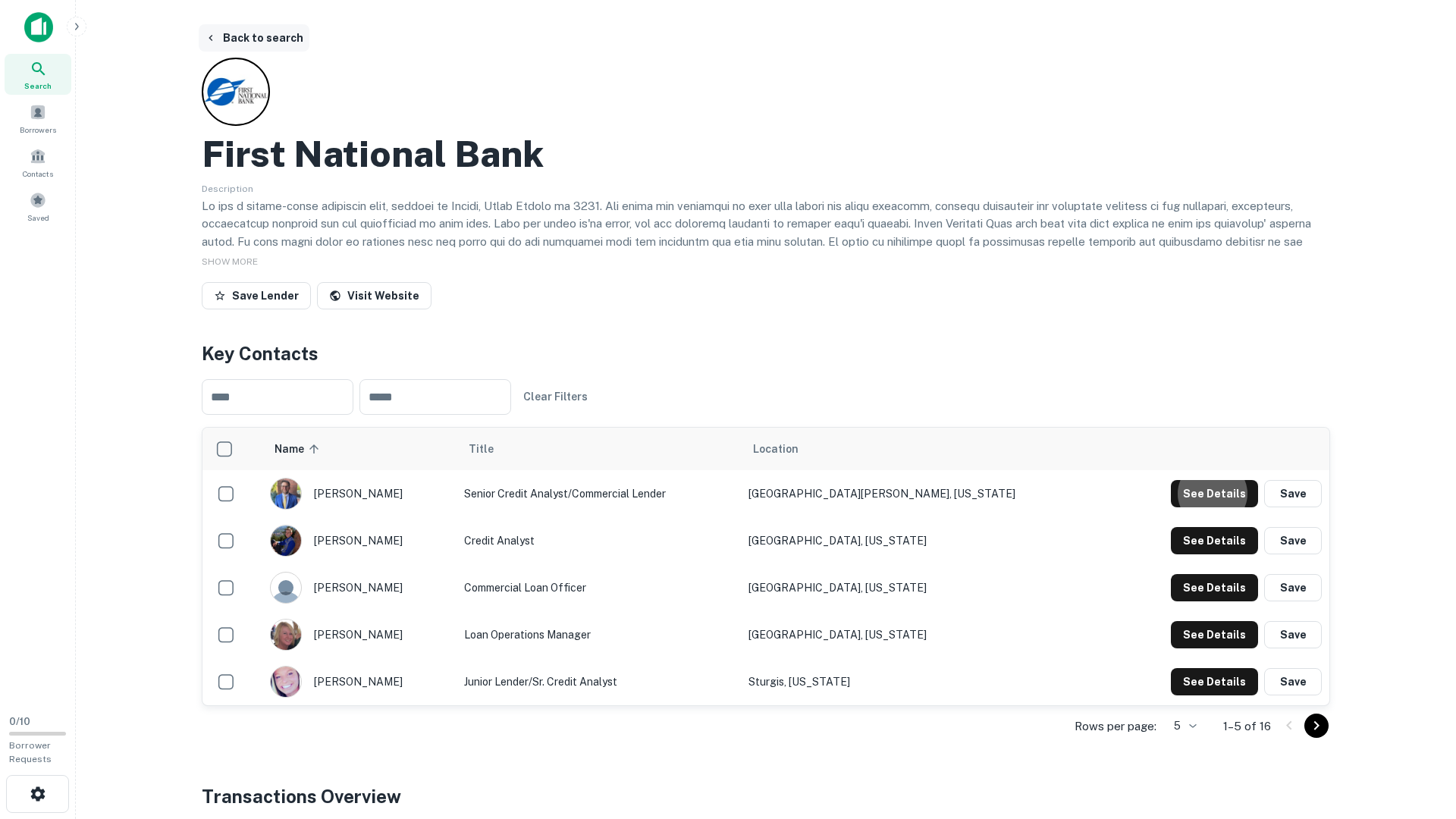
click at [259, 31] on button "Back to search" at bounding box center [254, 38] width 111 height 27
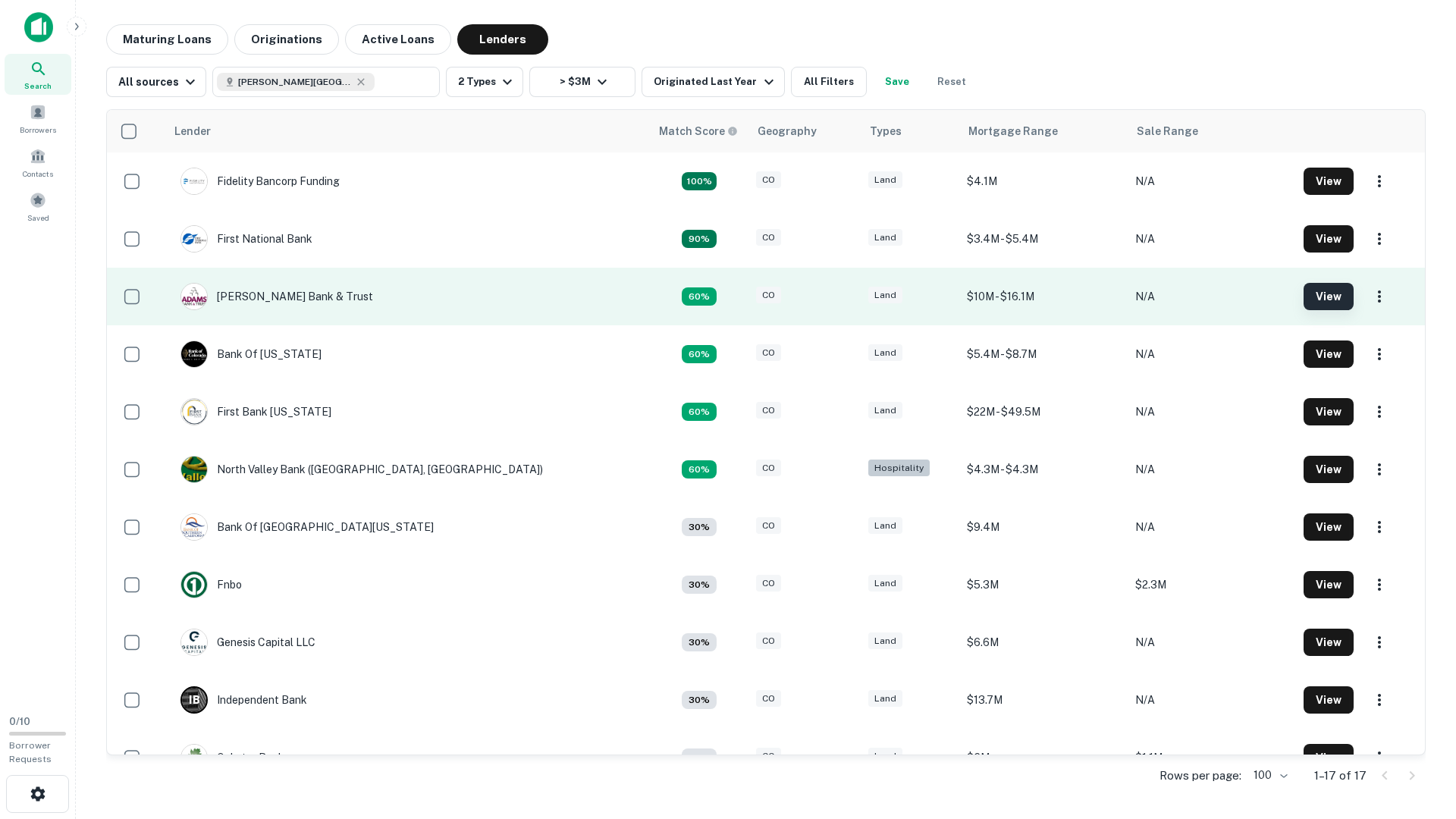
click at [1329, 302] on button "View" at bounding box center [1329, 297] width 50 height 27
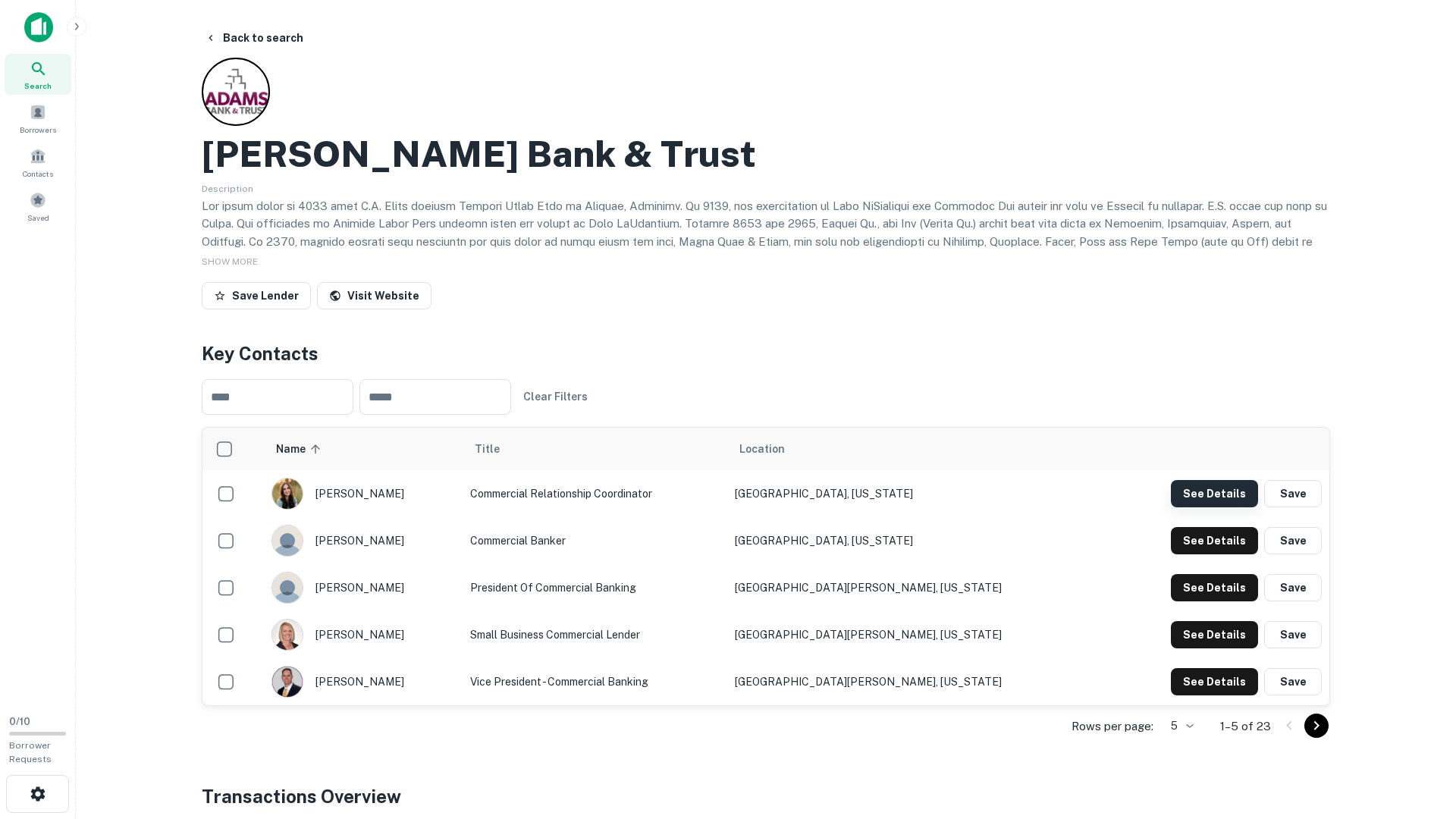
click at [1233, 493] on button "See Details" at bounding box center [1214, 493] width 87 height 27
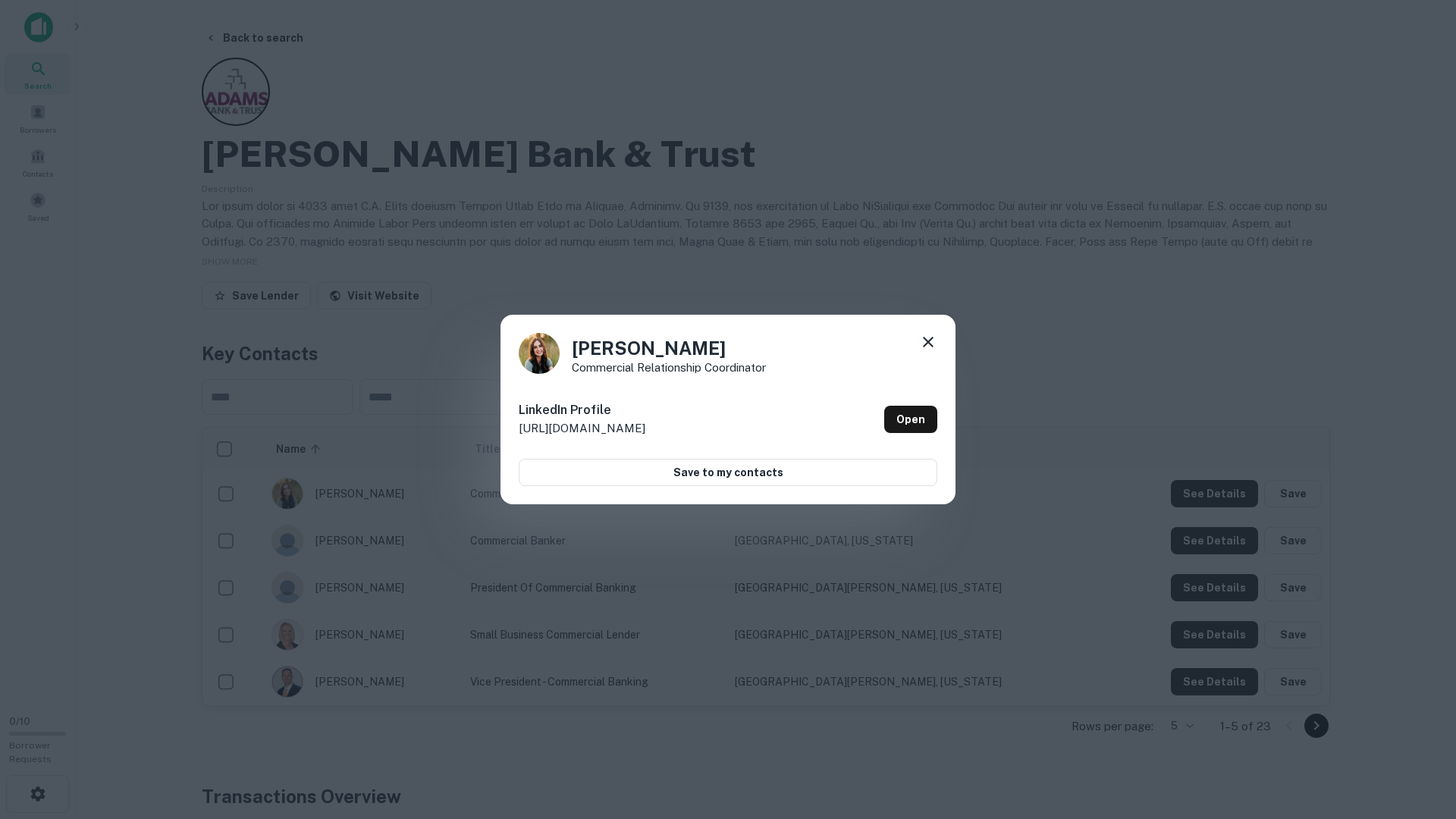
drag, startPoint x: 1148, startPoint y: 404, endPoint x: 1181, endPoint y: 454, distance: 59.9
click at [1151, 404] on div "Lauren Closson Commercial Relationship Coordinator LinkedIn Profile http://www.…" at bounding box center [728, 410] width 1456 height 819
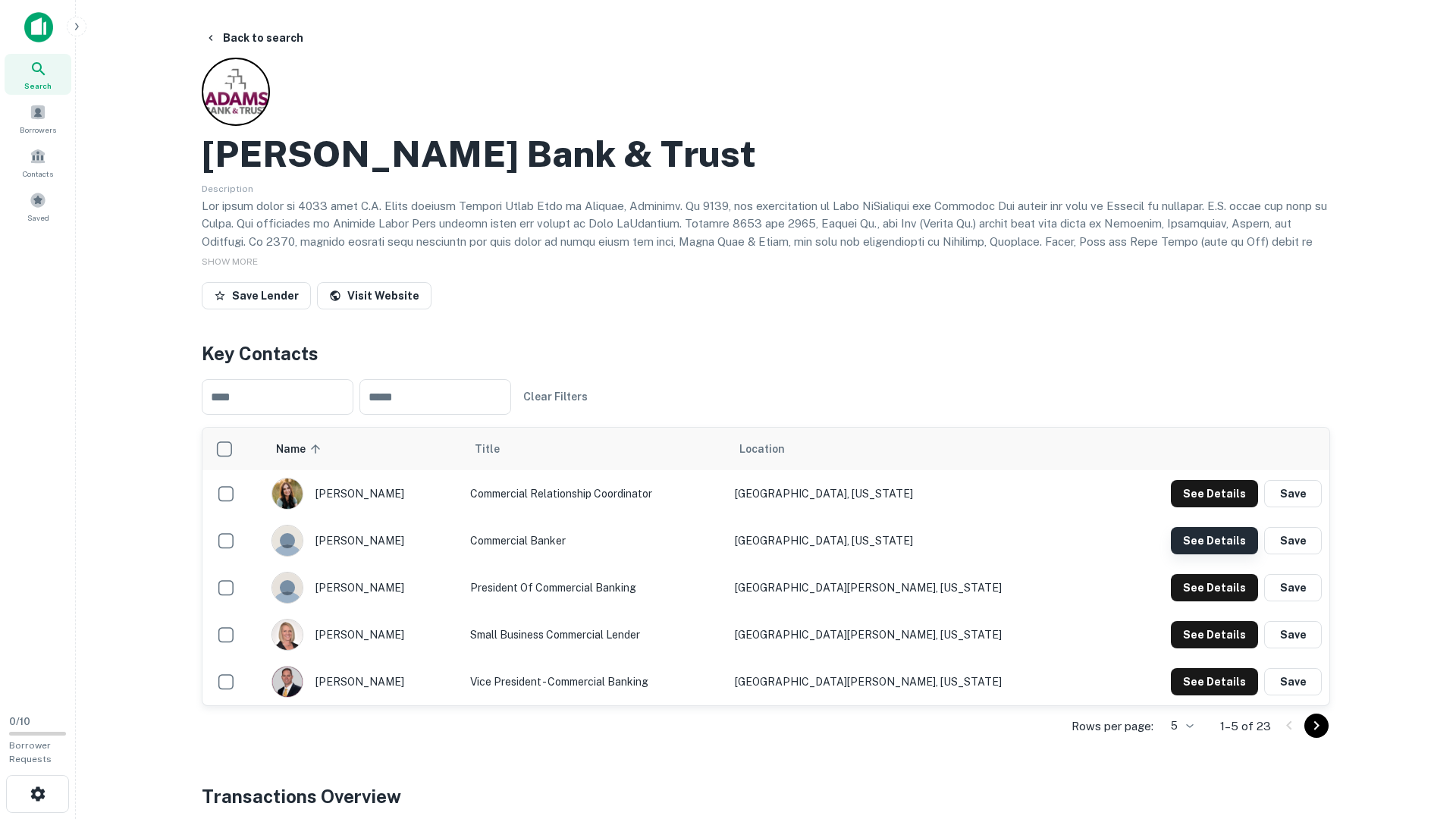
click at [1202, 507] on button "See Details" at bounding box center [1214, 493] width 87 height 27
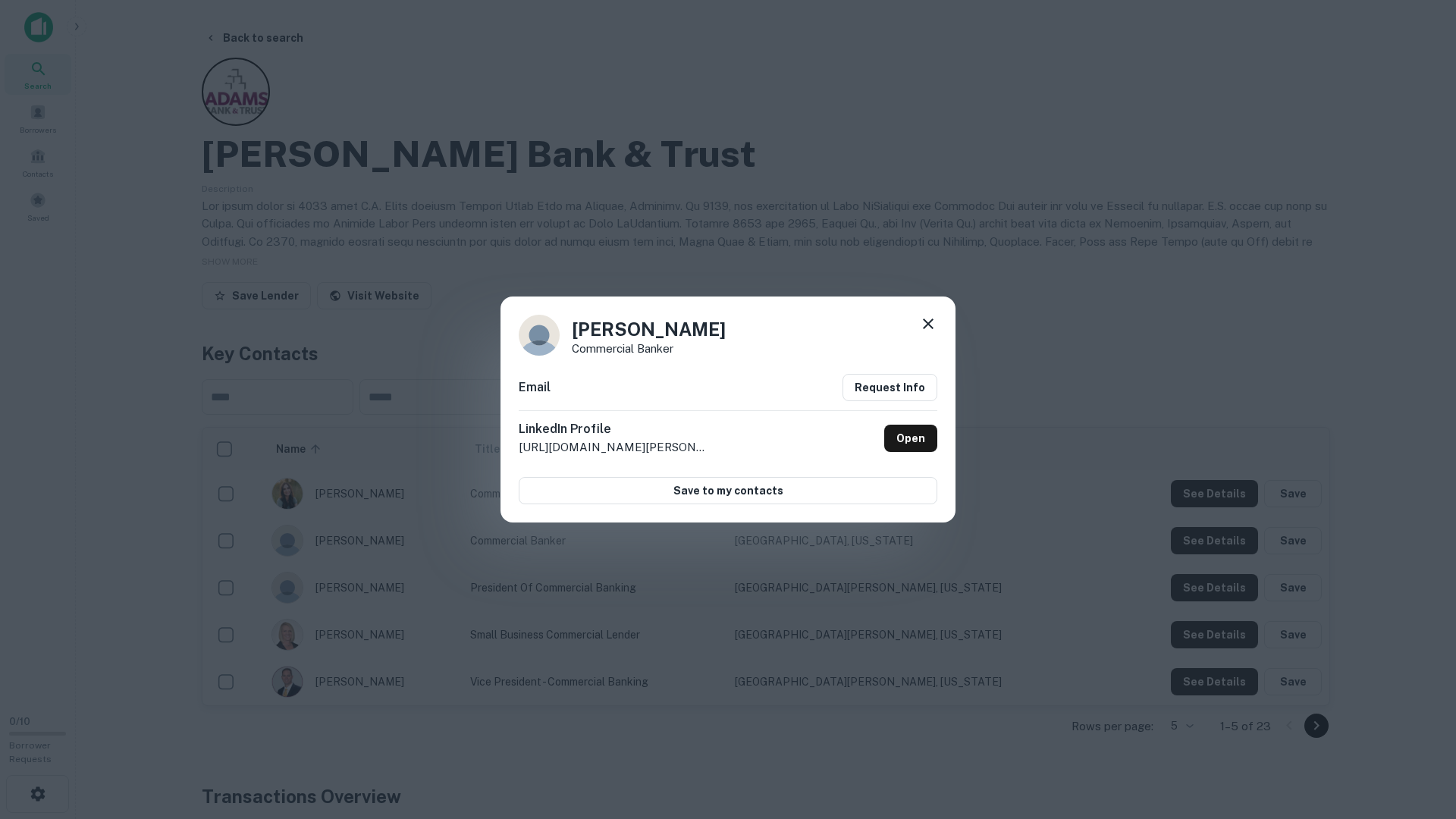
click at [1209, 571] on div "Kittelberger Eric Commercial Banker Email Request Info LinkedIn Profile http://…" at bounding box center [728, 410] width 1456 height 819
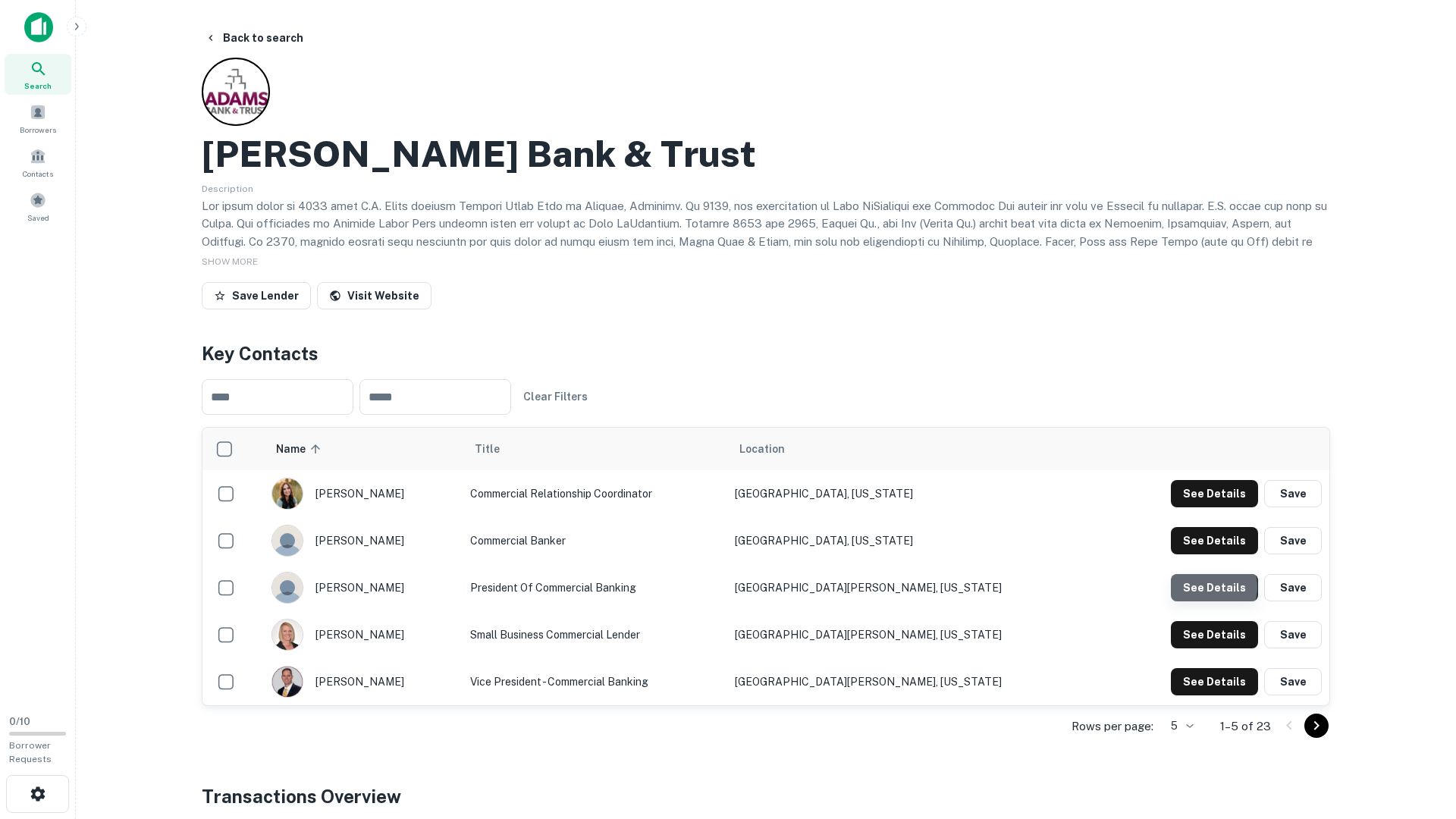
click at [1209, 507] on button "See Details" at bounding box center [1214, 493] width 87 height 27
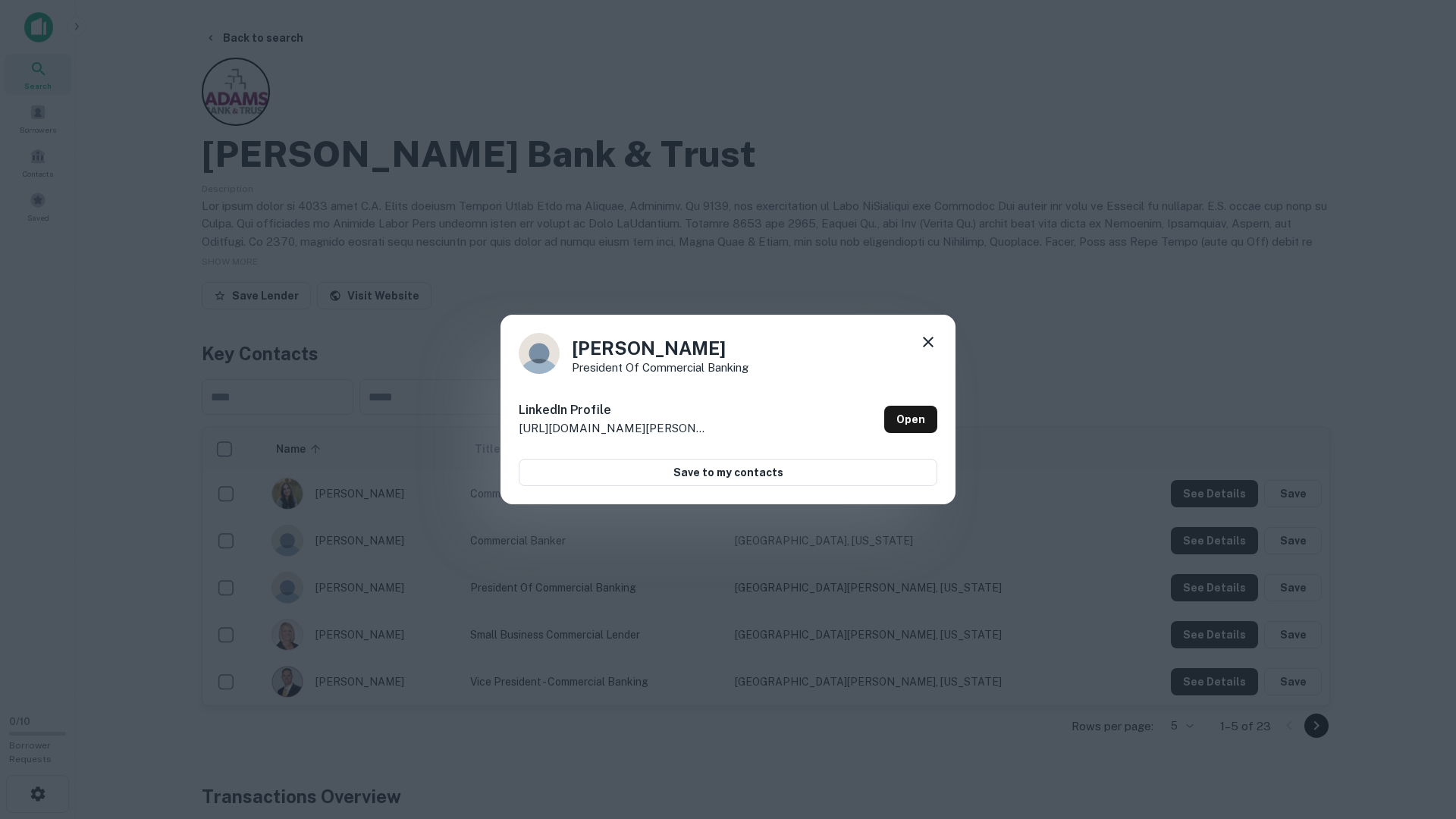
click at [1209, 589] on div "John Berkhausen President of Commercial Banking LinkedIn Profile http://www.lin…" at bounding box center [728, 410] width 1456 height 819
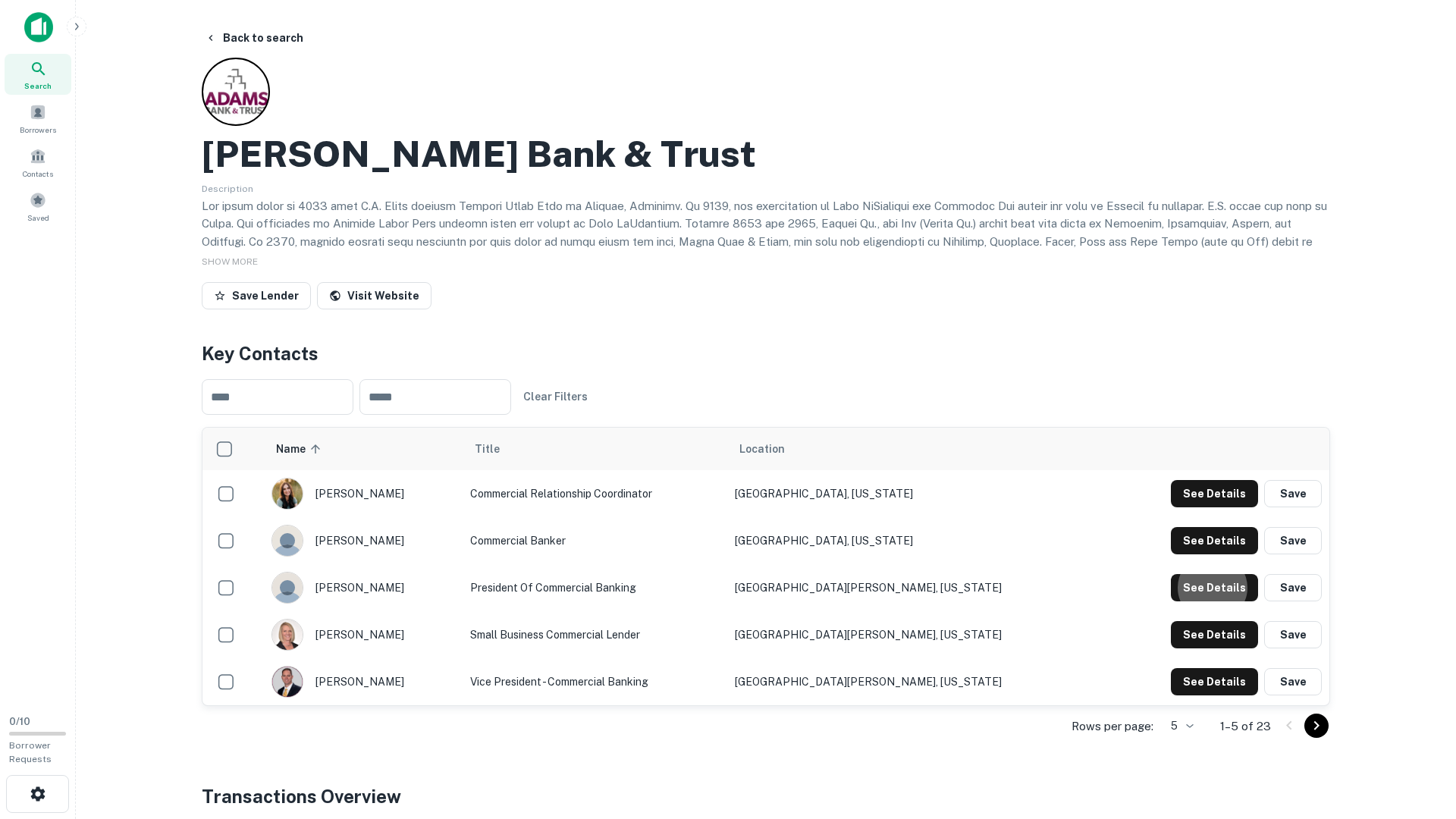
click at [1212, 658] on td "See Details Save" at bounding box center [1218, 681] width 223 height 47
click at [1216, 507] on button "See Details" at bounding box center [1214, 493] width 87 height 27
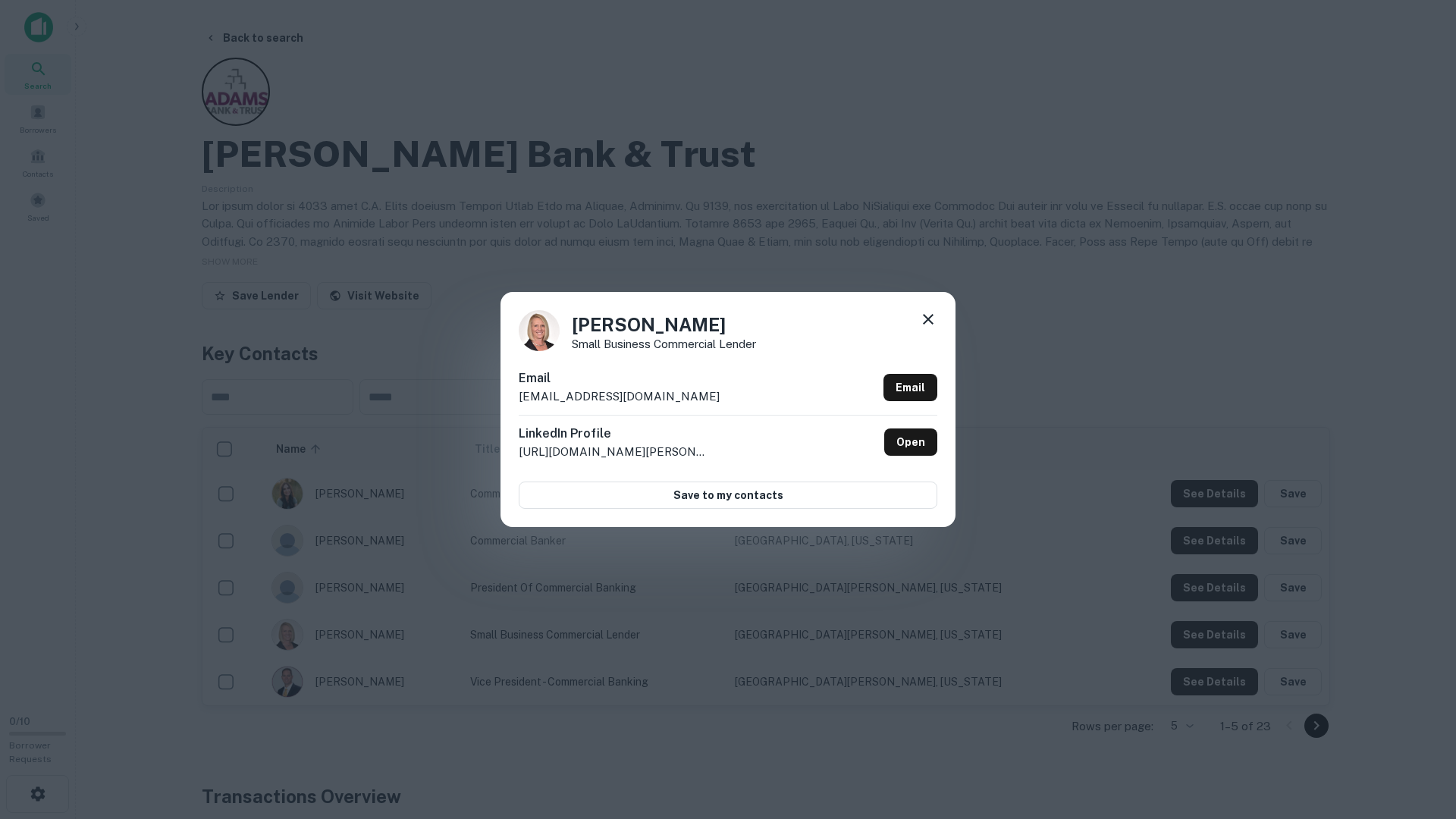
click at [1214, 657] on div "Lisa Beard Small Business Commercial Lender Email lkbeard@abtbank.com Email Lin…" at bounding box center [728, 410] width 1456 height 819
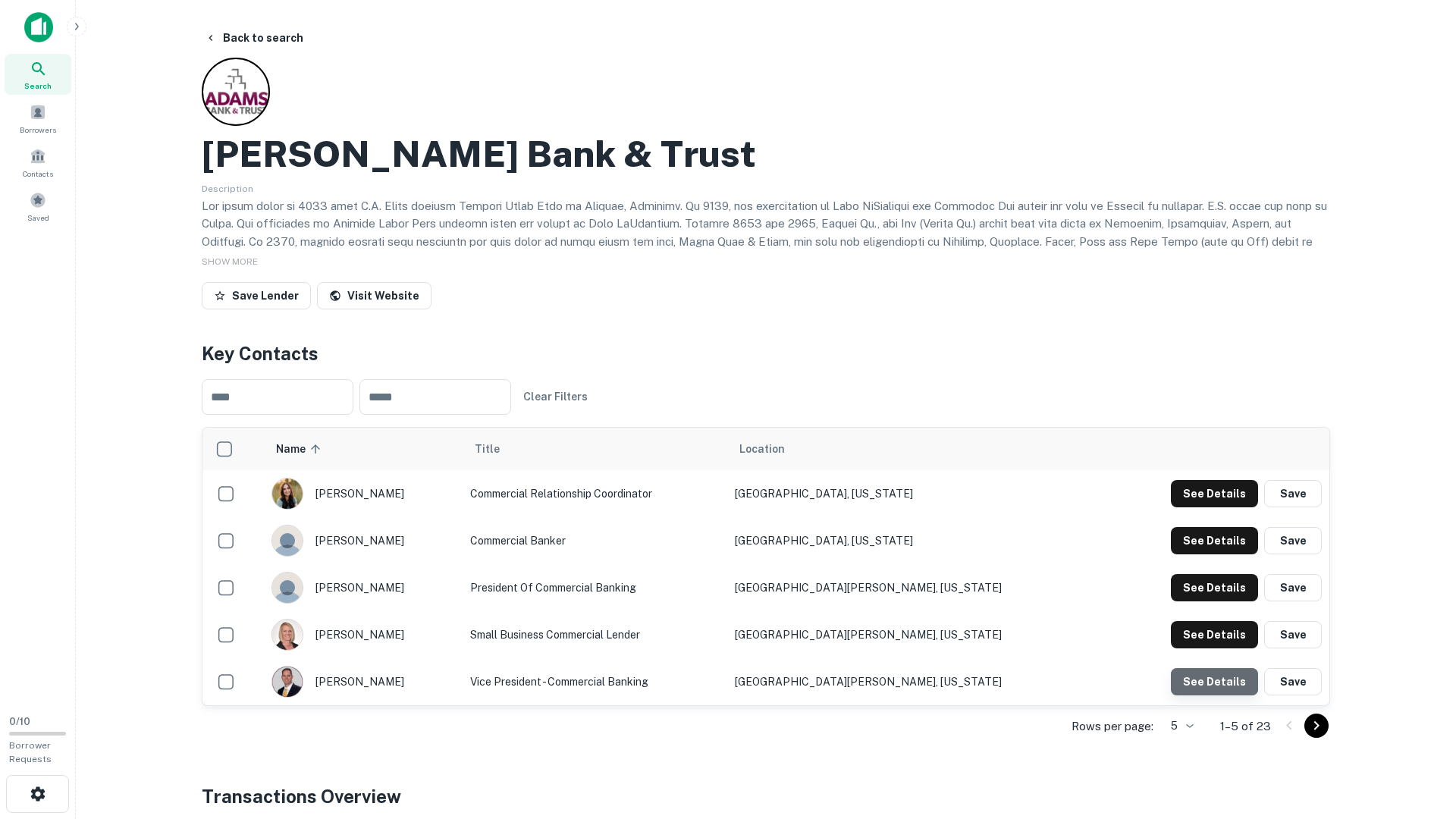
click at [1213, 507] on button "See Details" at bounding box center [1214, 493] width 87 height 27
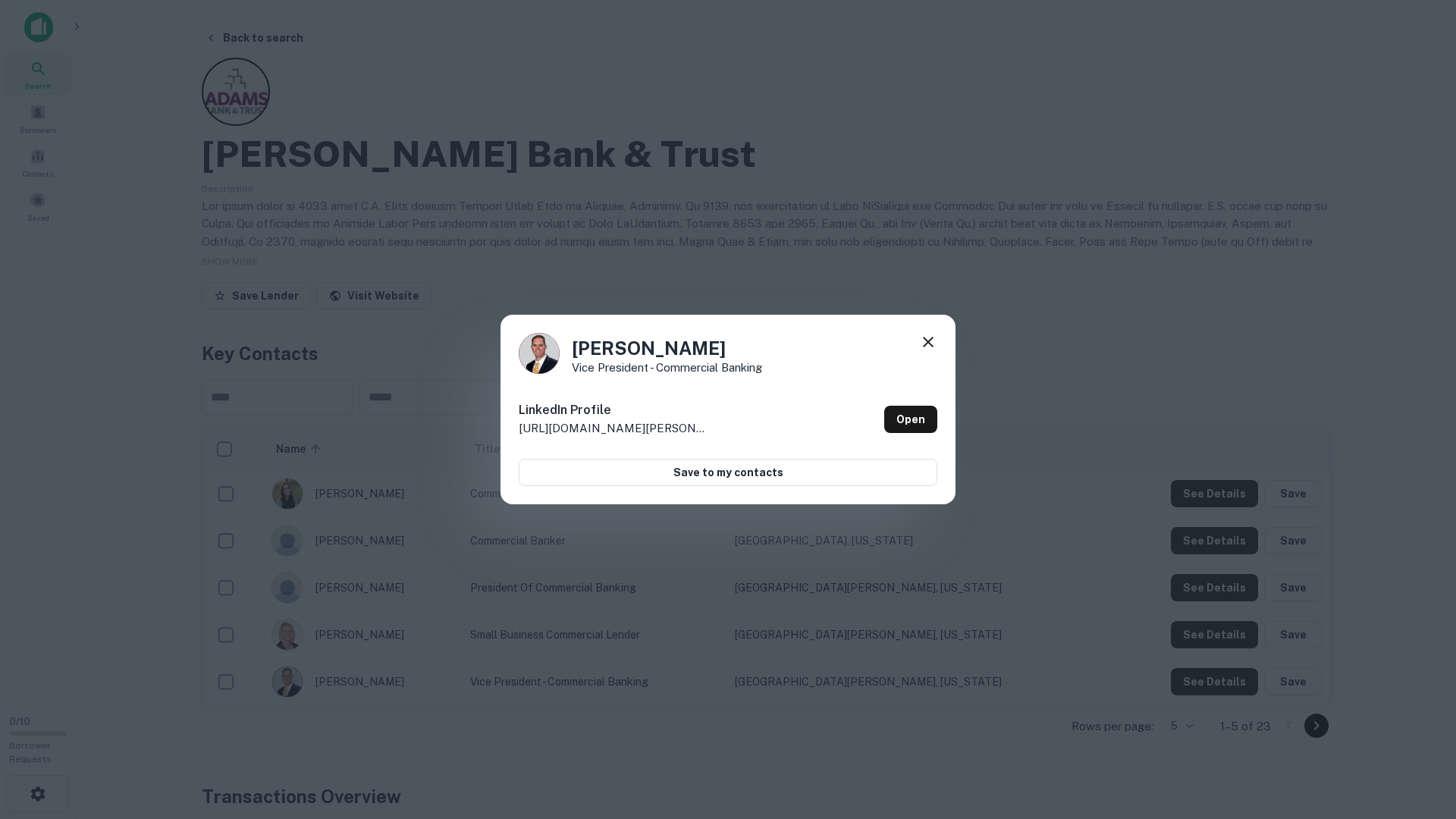
click at [1213, 664] on div "Curtis Carlson Vice President - Commercial Banking LinkedIn Profile http://www.…" at bounding box center [728, 410] width 1456 height 819
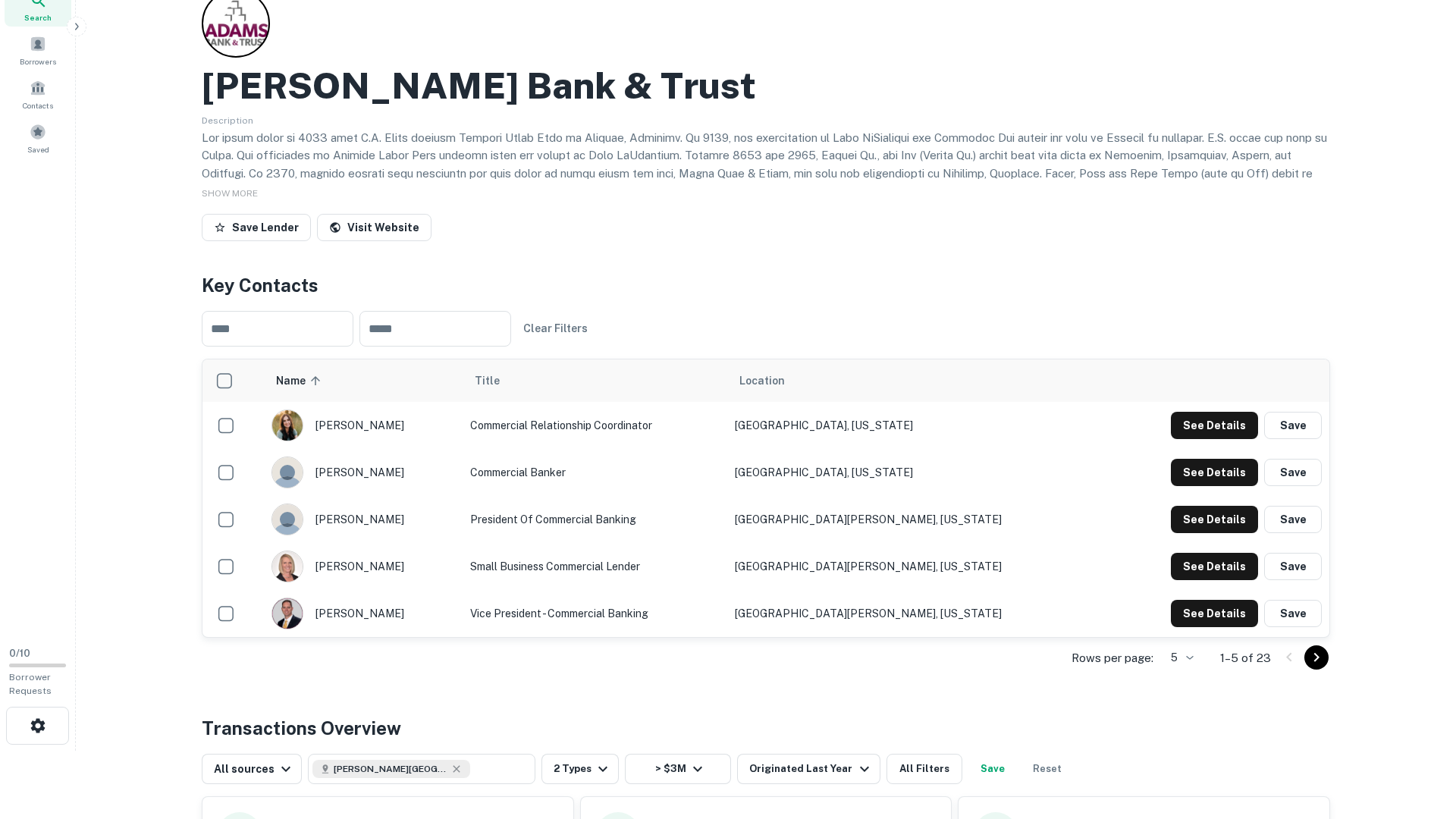
scroll to position [157, 0]
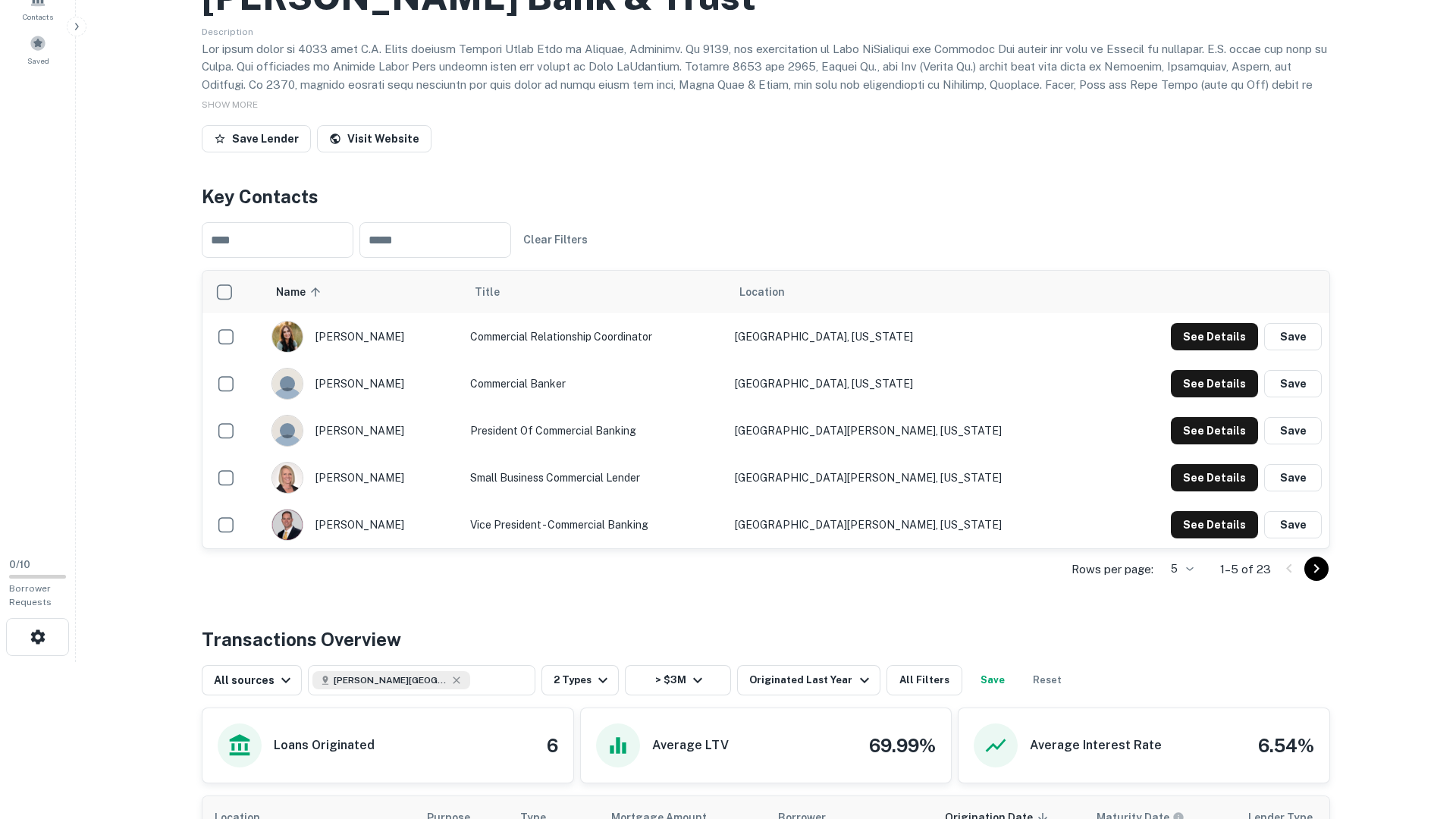
click at [1308, 563] on icon "Go to next page" at bounding box center [1316, 568] width 18 height 18
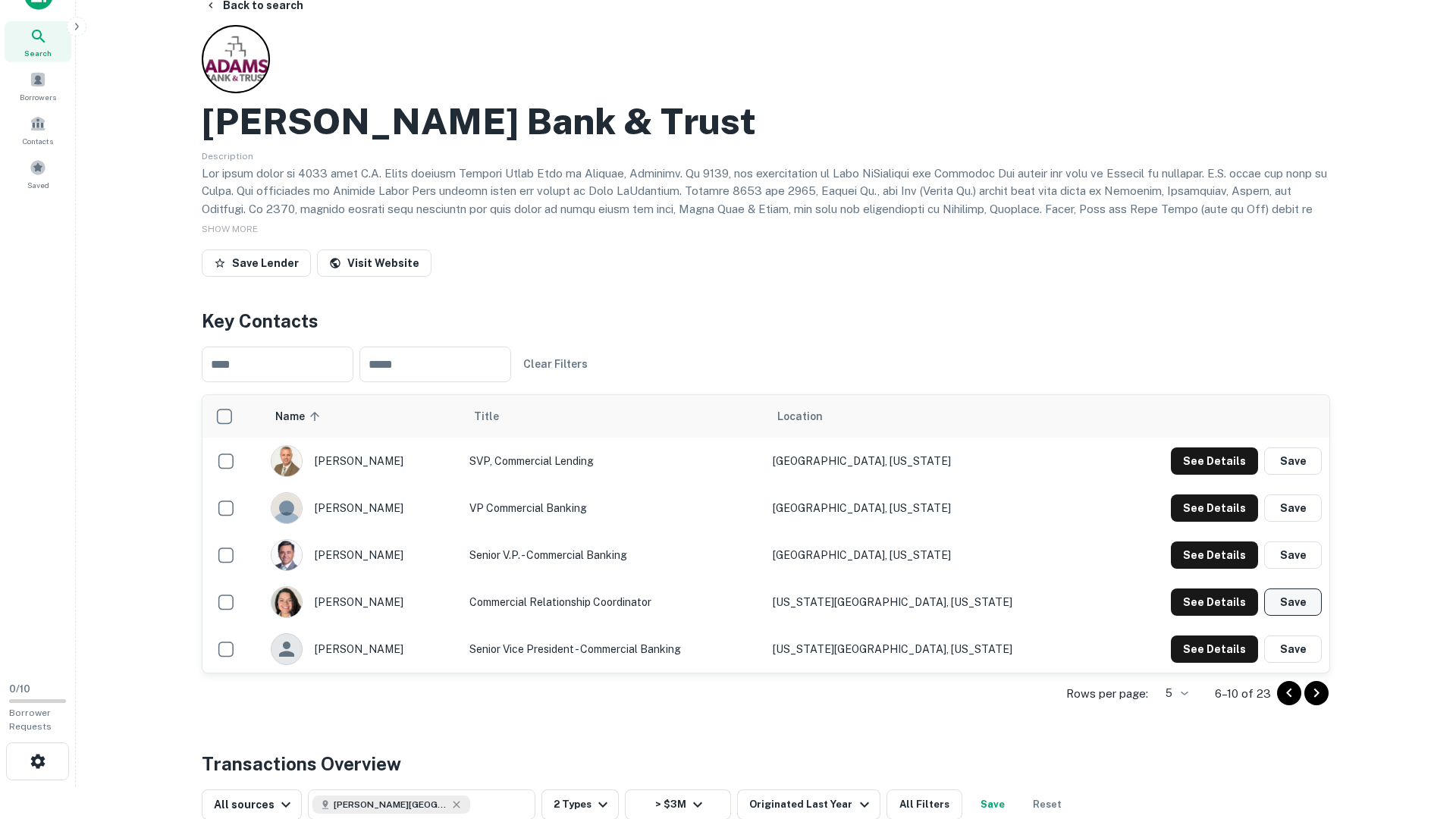
scroll to position [10, 0]
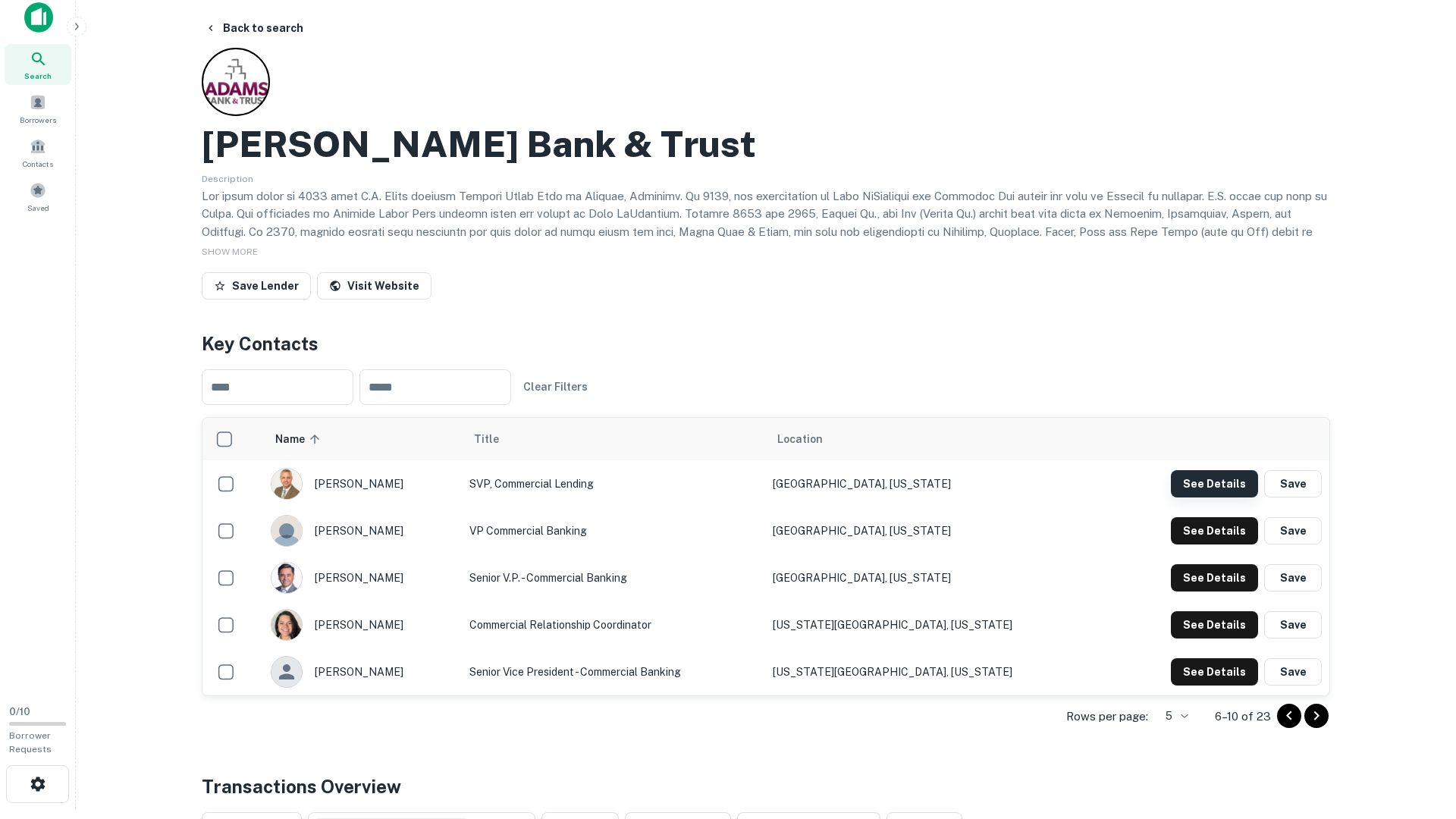
click at [1232, 480] on button "See Details" at bounding box center [1214, 484] width 87 height 27
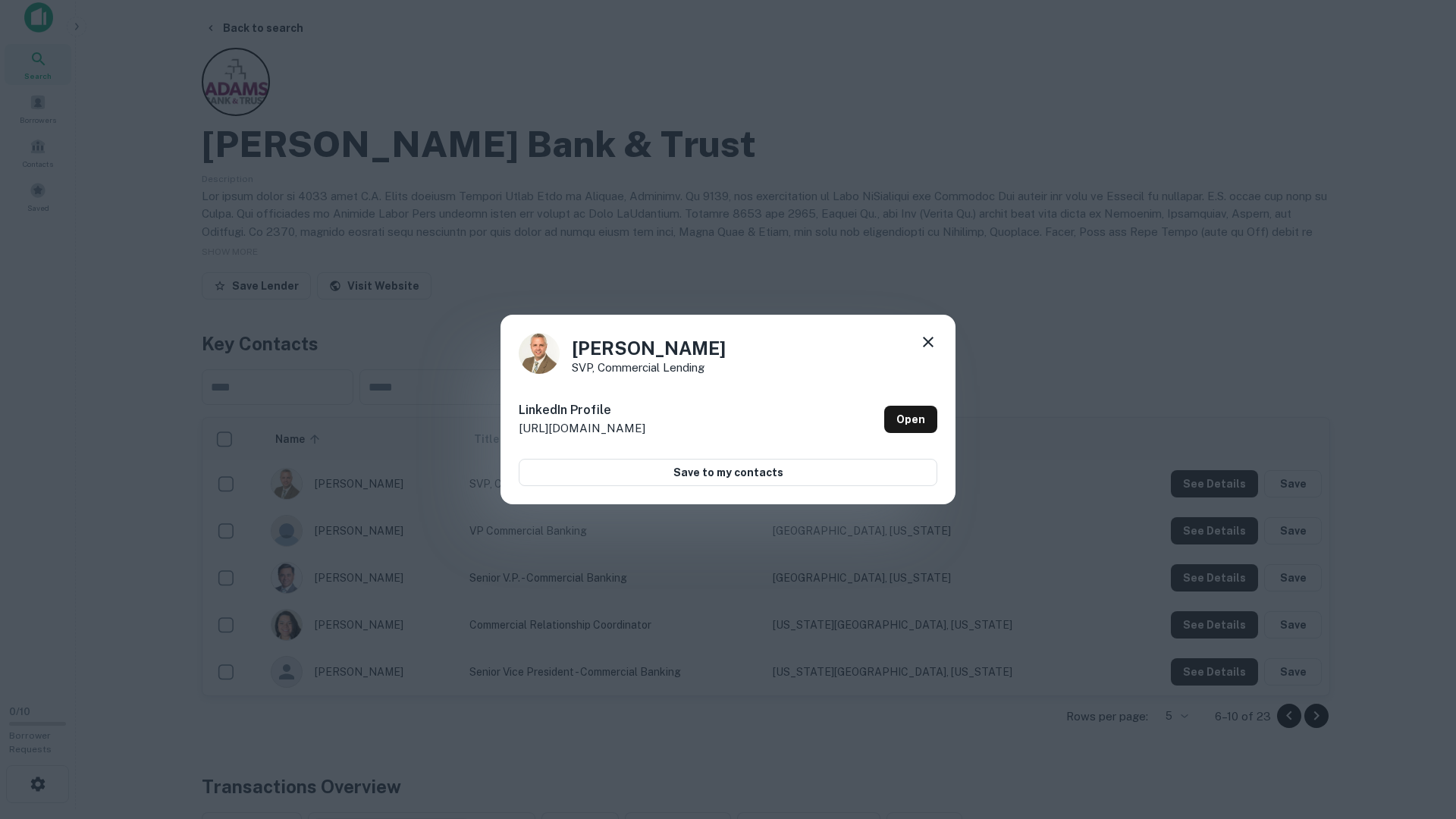
click at [1218, 503] on div "Travis Thornton SVP, Commercial Lending LinkedIn Profile http://www.linkedin.co…" at bounding box center [728, 410] width 1456 height 819
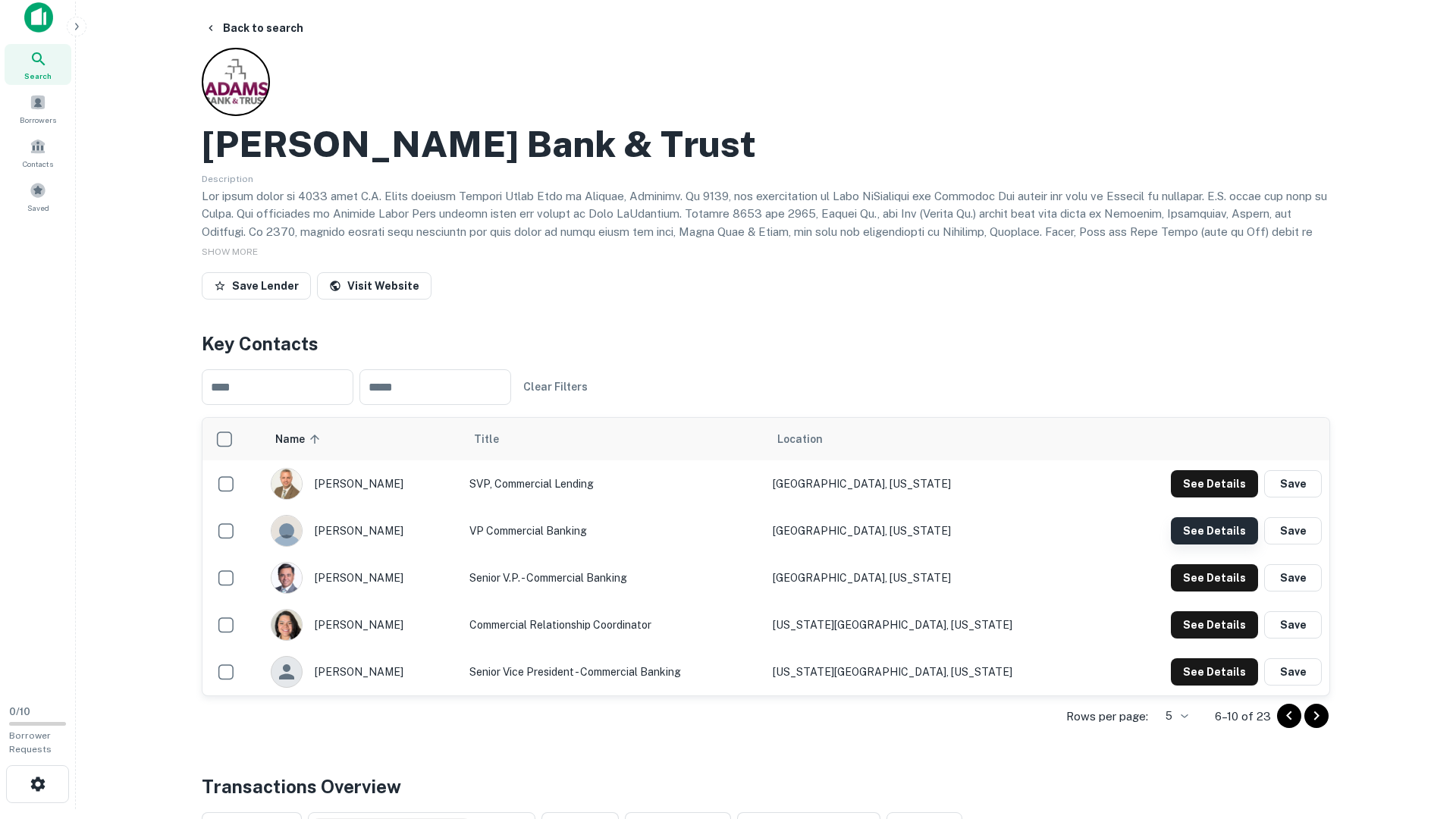
click at [1217, 498] on button "See Details" at bounding box center [1214, 484] width 87 height 27
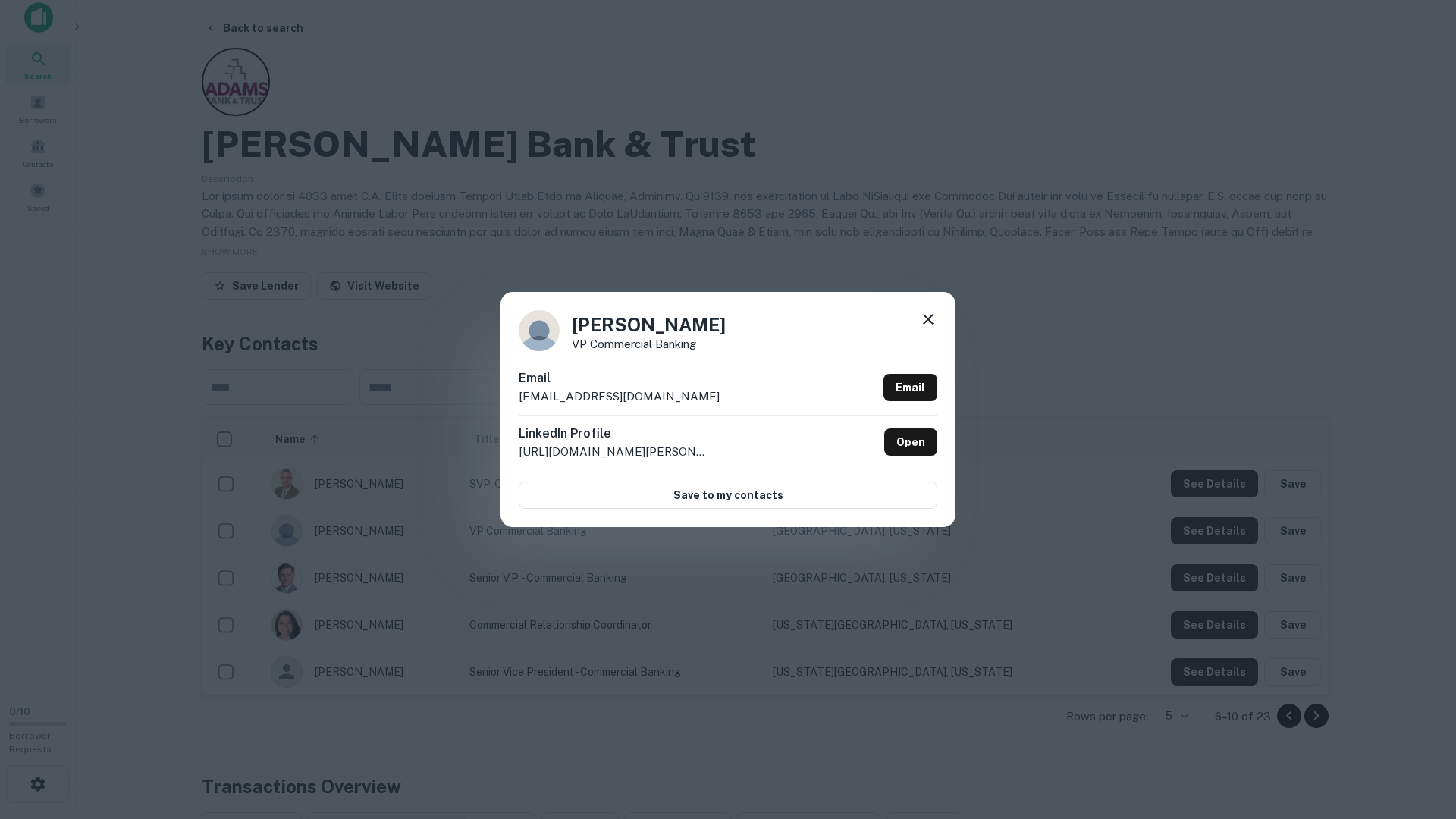
click at [1205, 572] on div "Allison Closson VP Commercial Banking Email arclosson@abtbank.com Email LinkedI…" at bounding box center [728, 410] width 1456 height 819
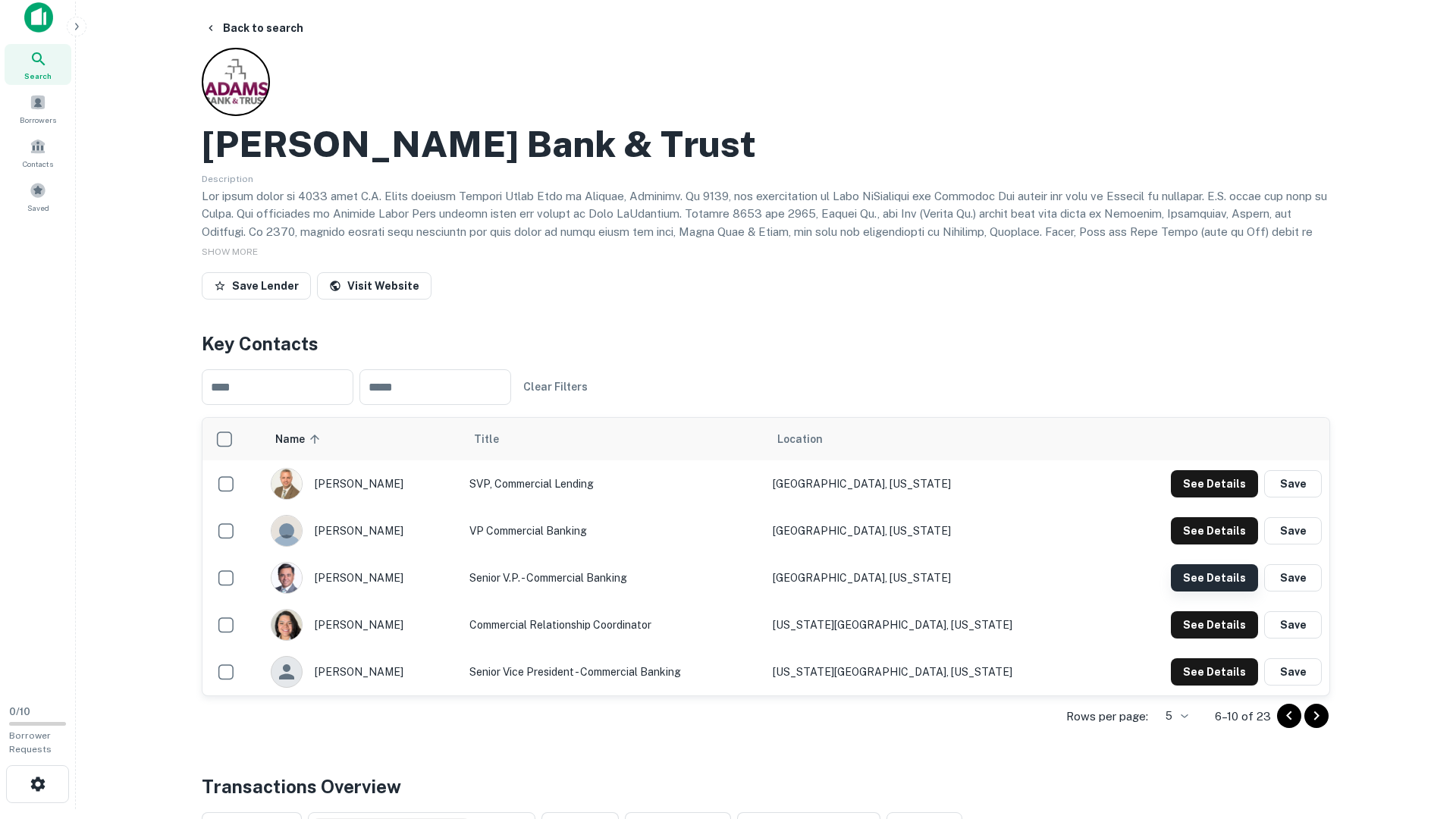
click at [1205, 498] on button "See Details" at bounding box center [1214, 484] width 87 height 27
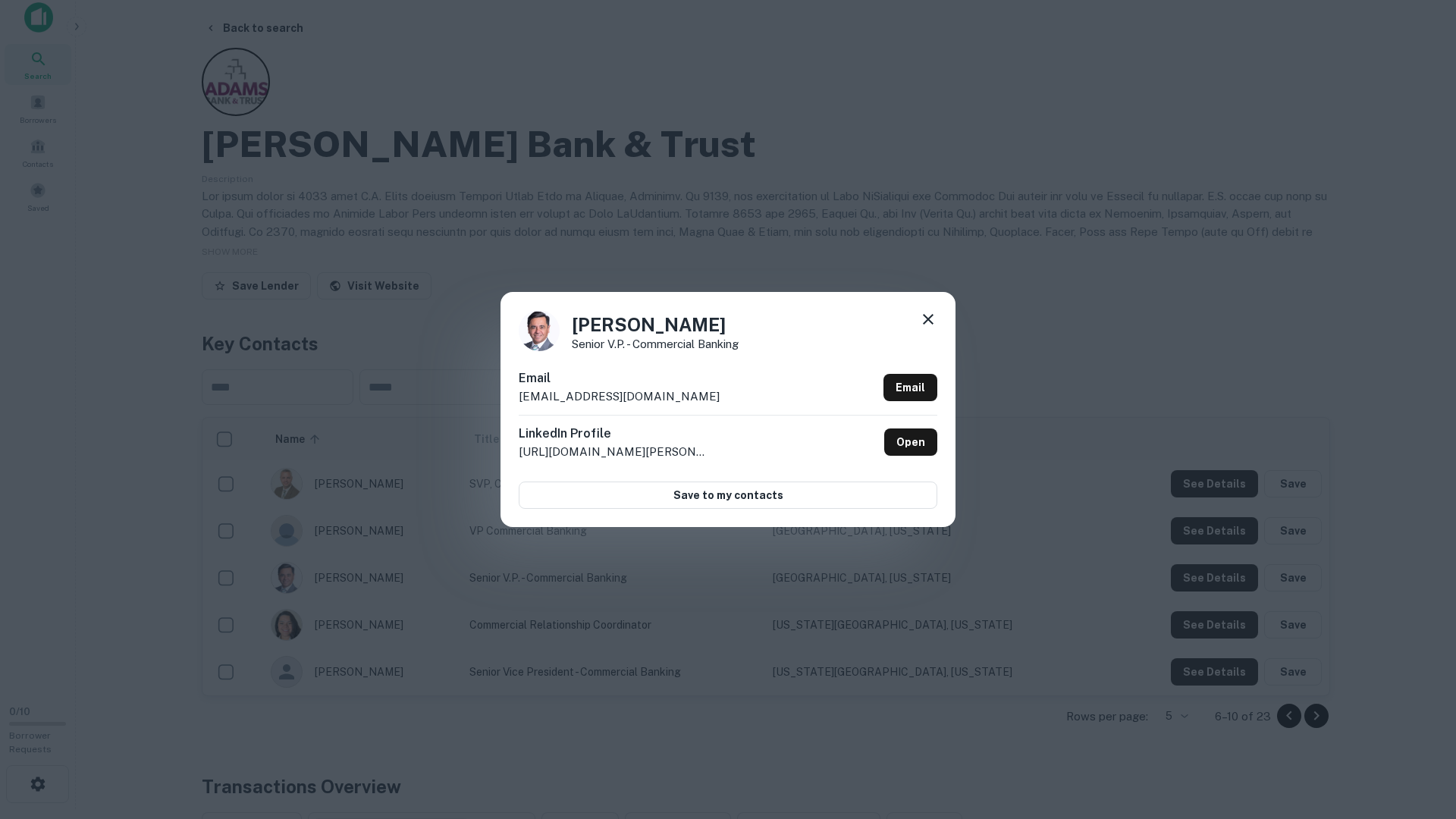
drag, startPoint x: 1202, startPoint y: 594, endPoint x: 1204, endPoint y: 604, distance: 10.2
click at [1202, 594] on div "Bonifacio Sandoval Senior V.P. - Commercial Banking Email bsandoval@abtbank.com…" at bounding box center [728, 410] width 1456 height 819
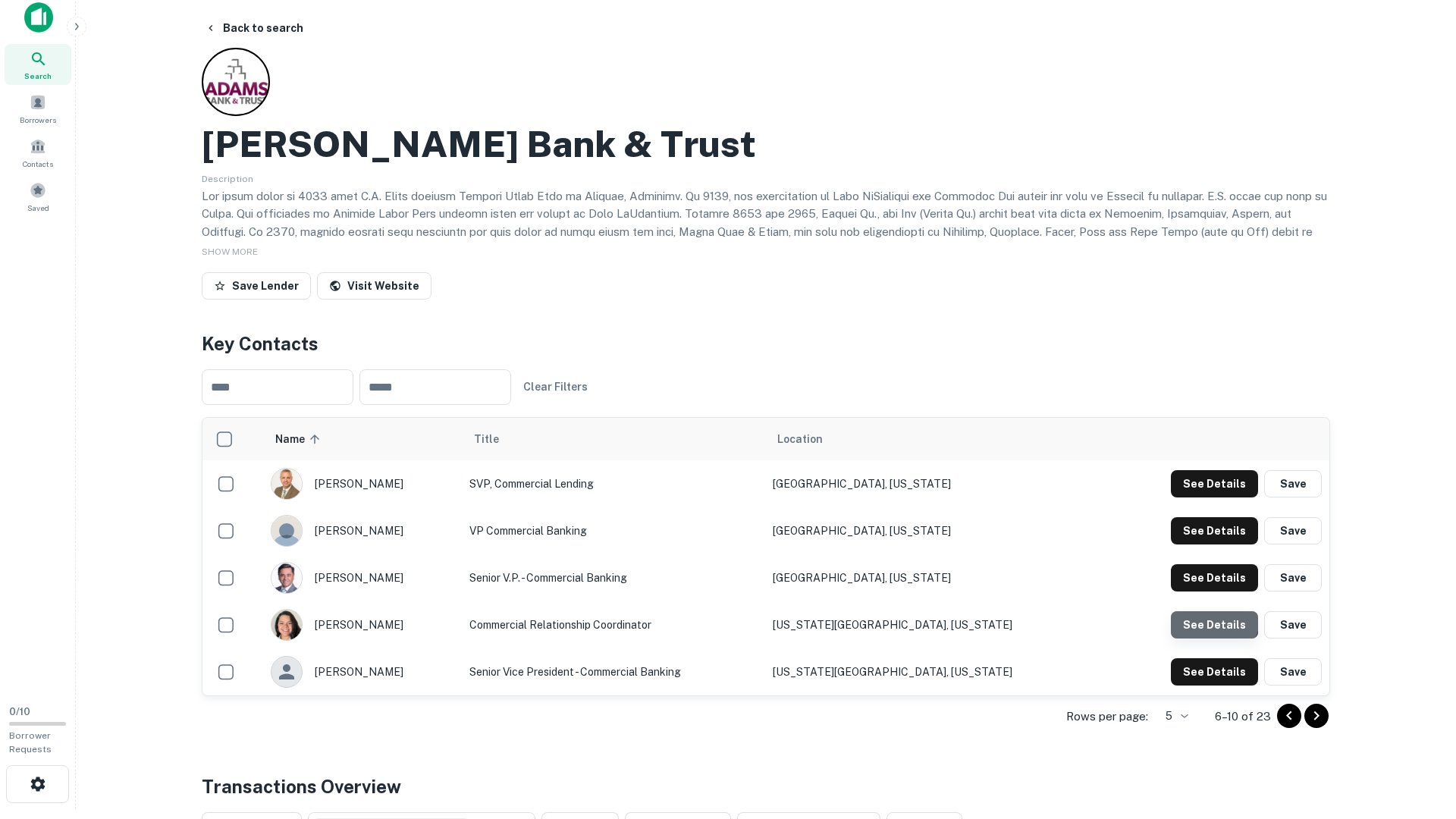
click at [1205, 498] on button "See Details" at bounding box center [1214, 484] width 87 height 27
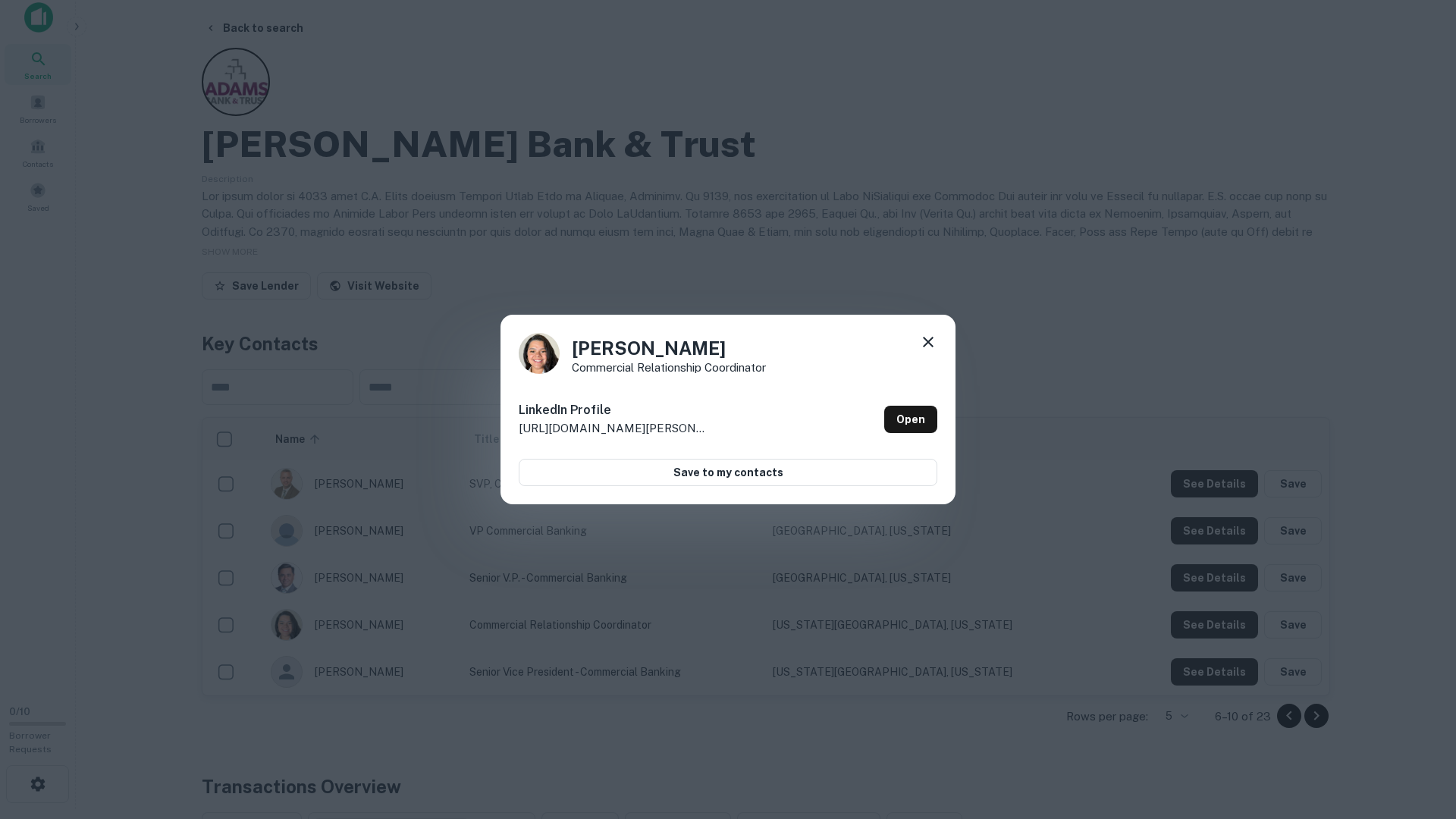
click at [1202, 623] on div "Emily Cruz Commercial Relationship Coordinator LinkedIn Profile http://www.link…" at bounding box center [728, 410] width 1456 height 819
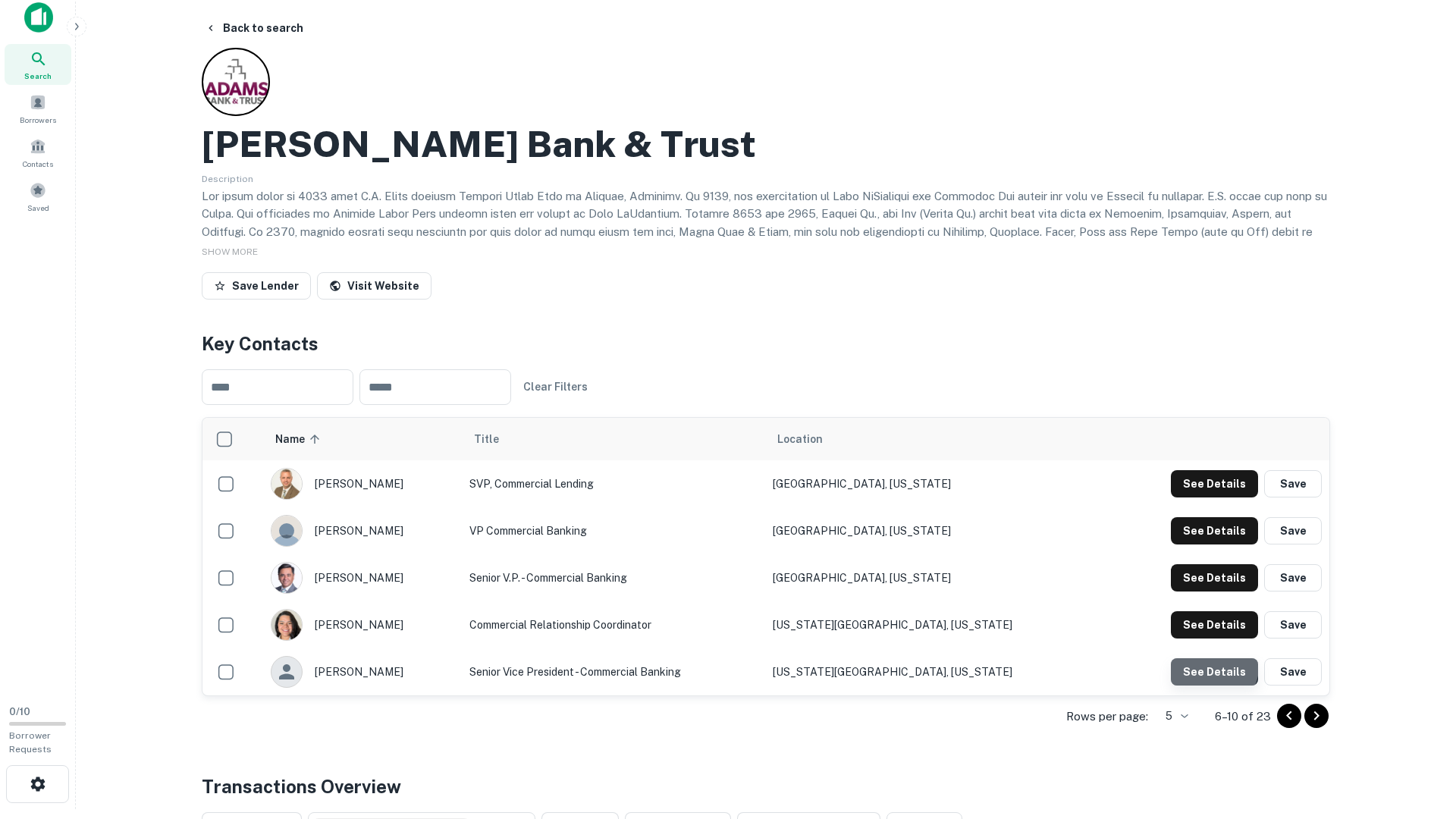
click at [1201, 498] on button "See Details" at bounding box center [1214, 484] width 87 height 27
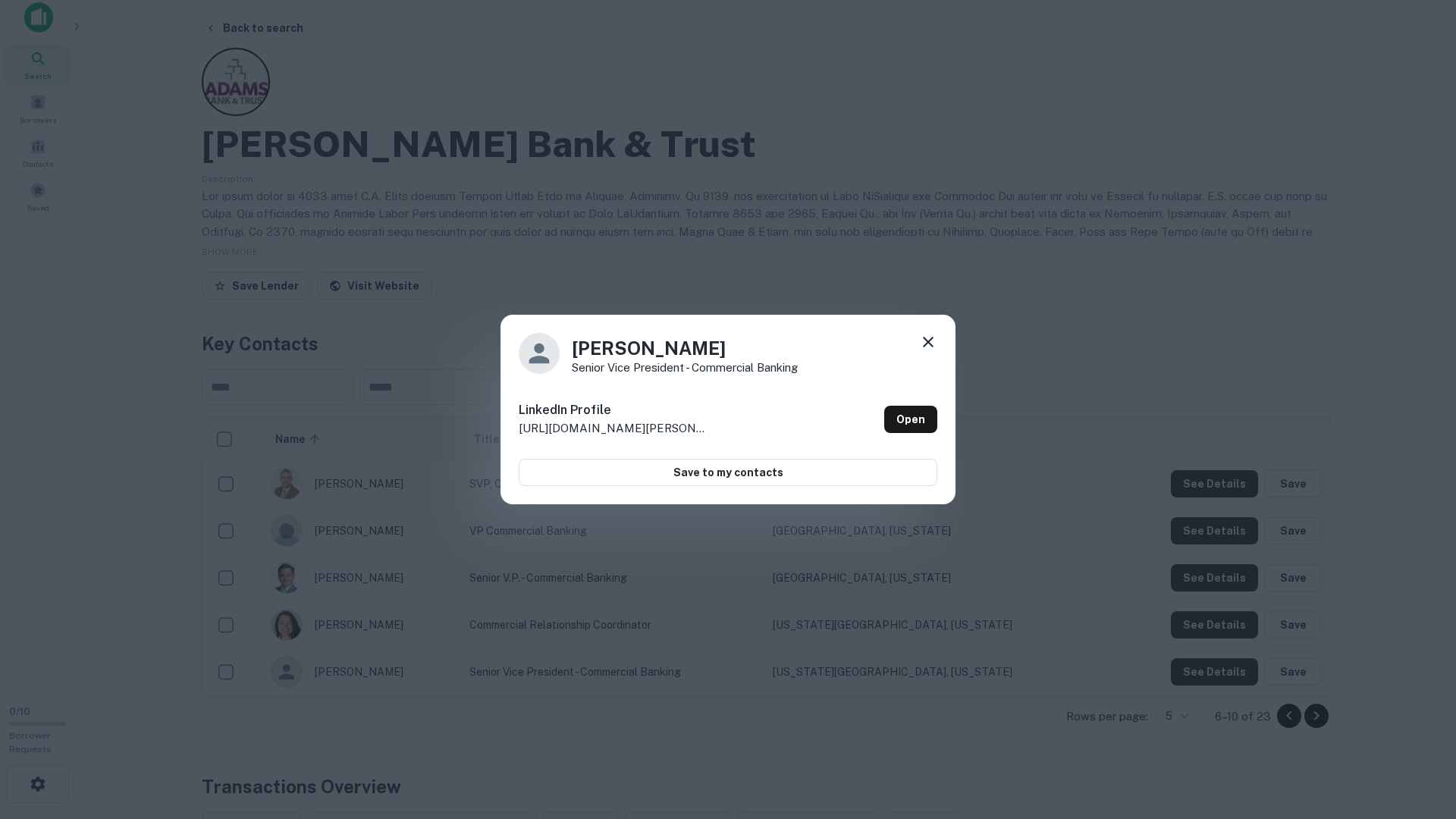
click at [1199, 664] on div "Andrew Fitzgerald Senior Vice President - Commercial Banking LinkedIn Profile h…" at bounding box center [728, 410] width 1456 height 819
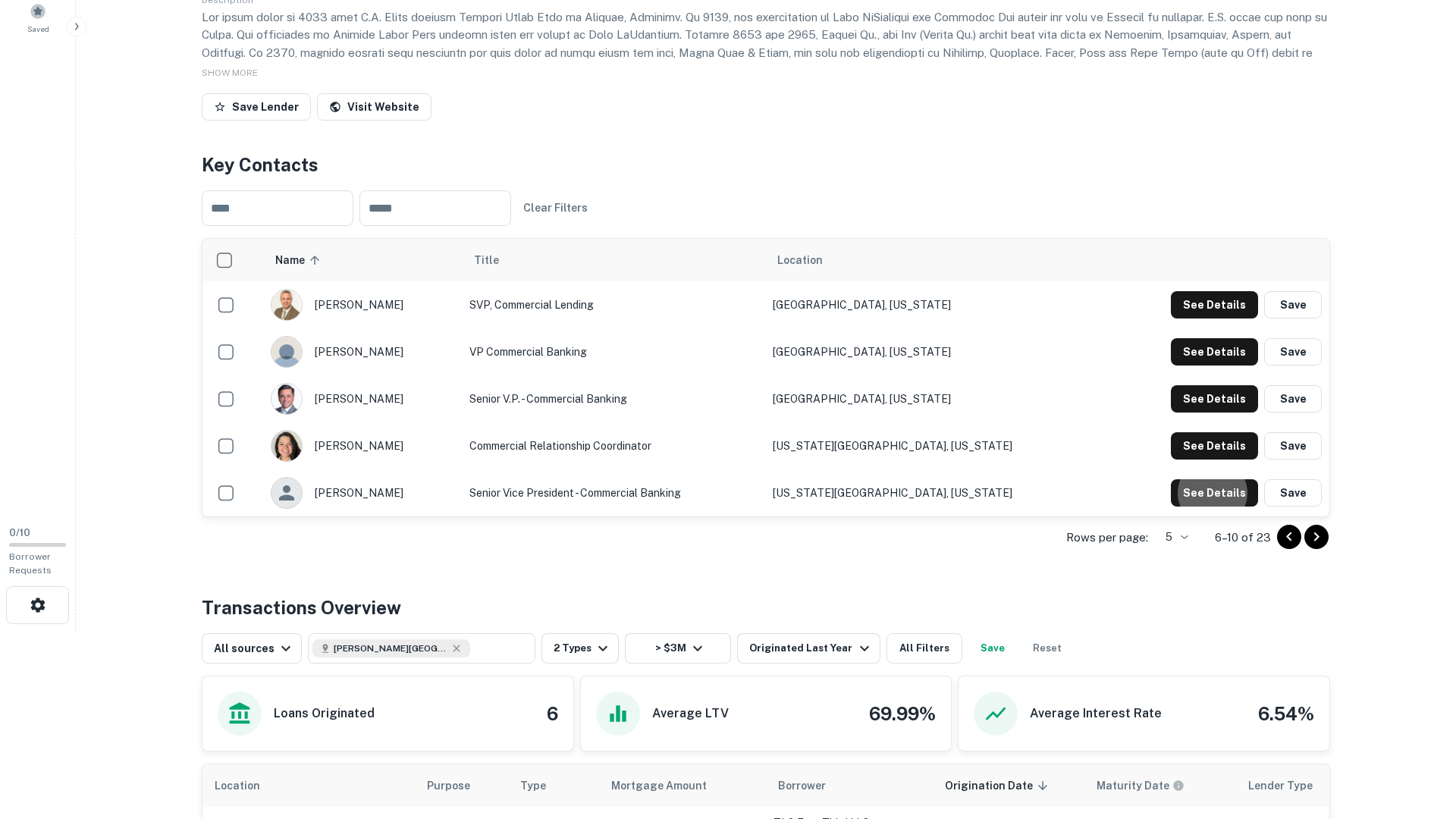
scroll to position [0, 0]
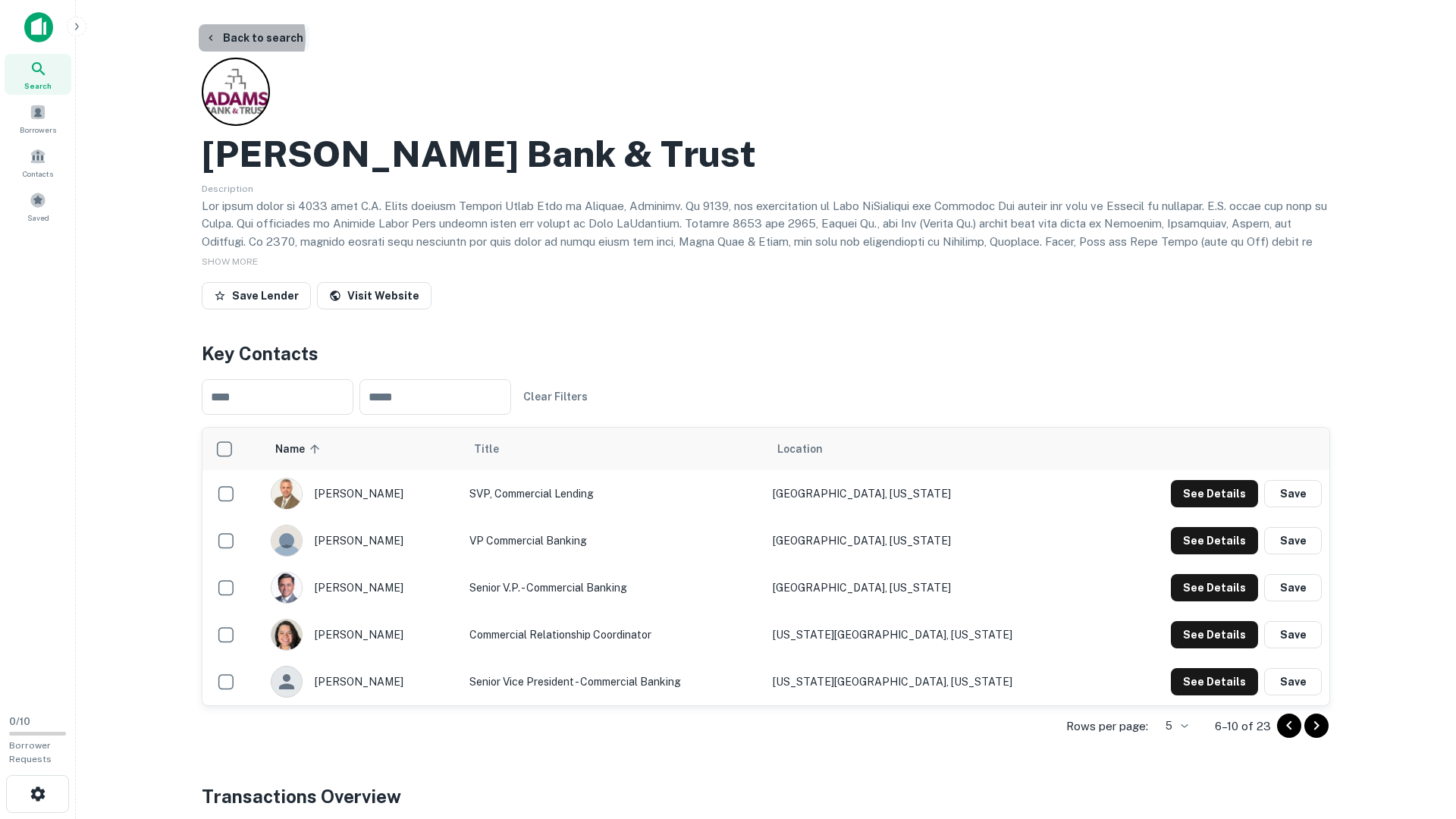
click at [233, 38] on button "Back to search" at bounding box center [254, 38] width 111 height 27
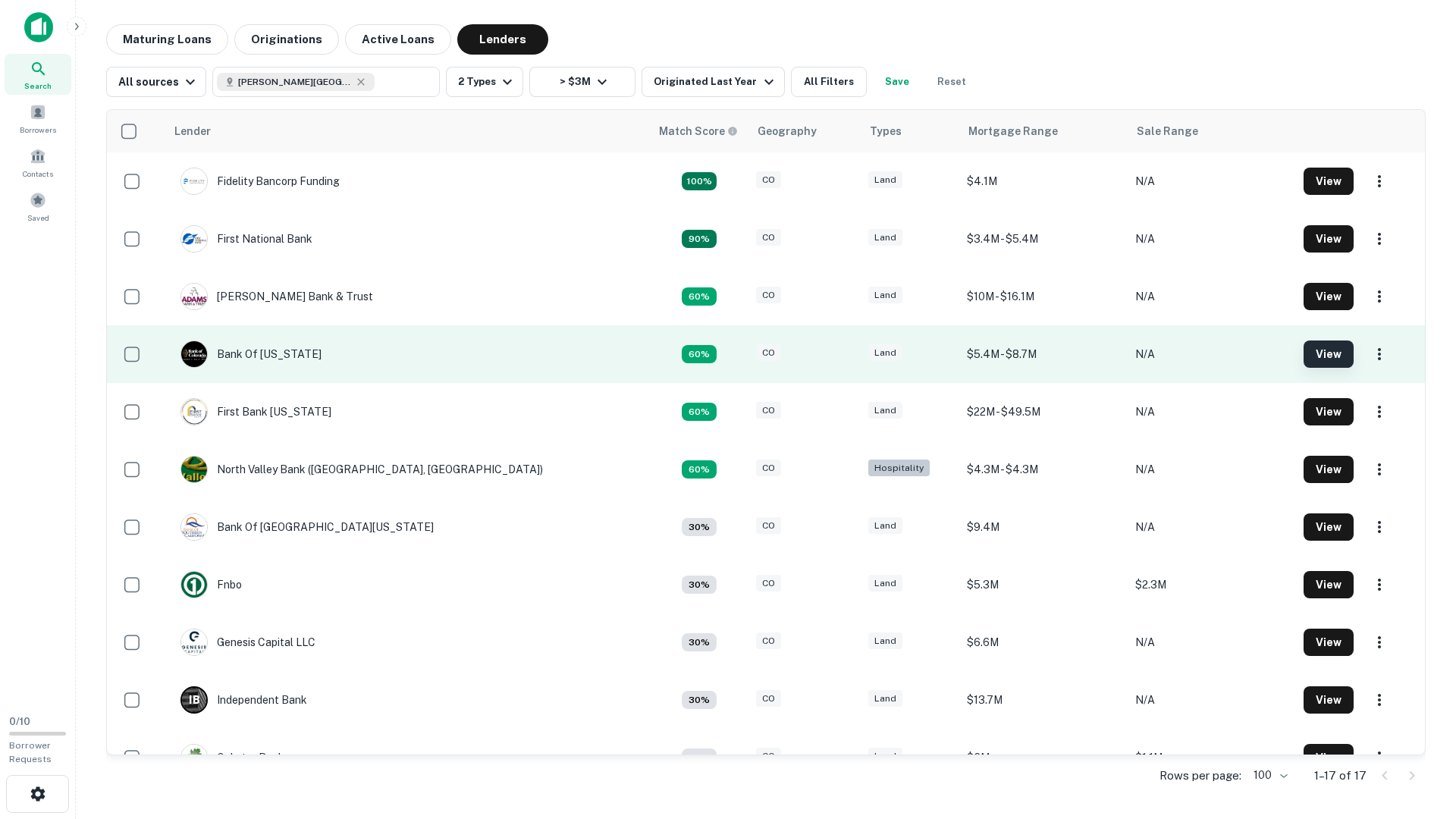
click at [1304, 354] on button "View" at bounding box center [1329, 354] width 50 height 27
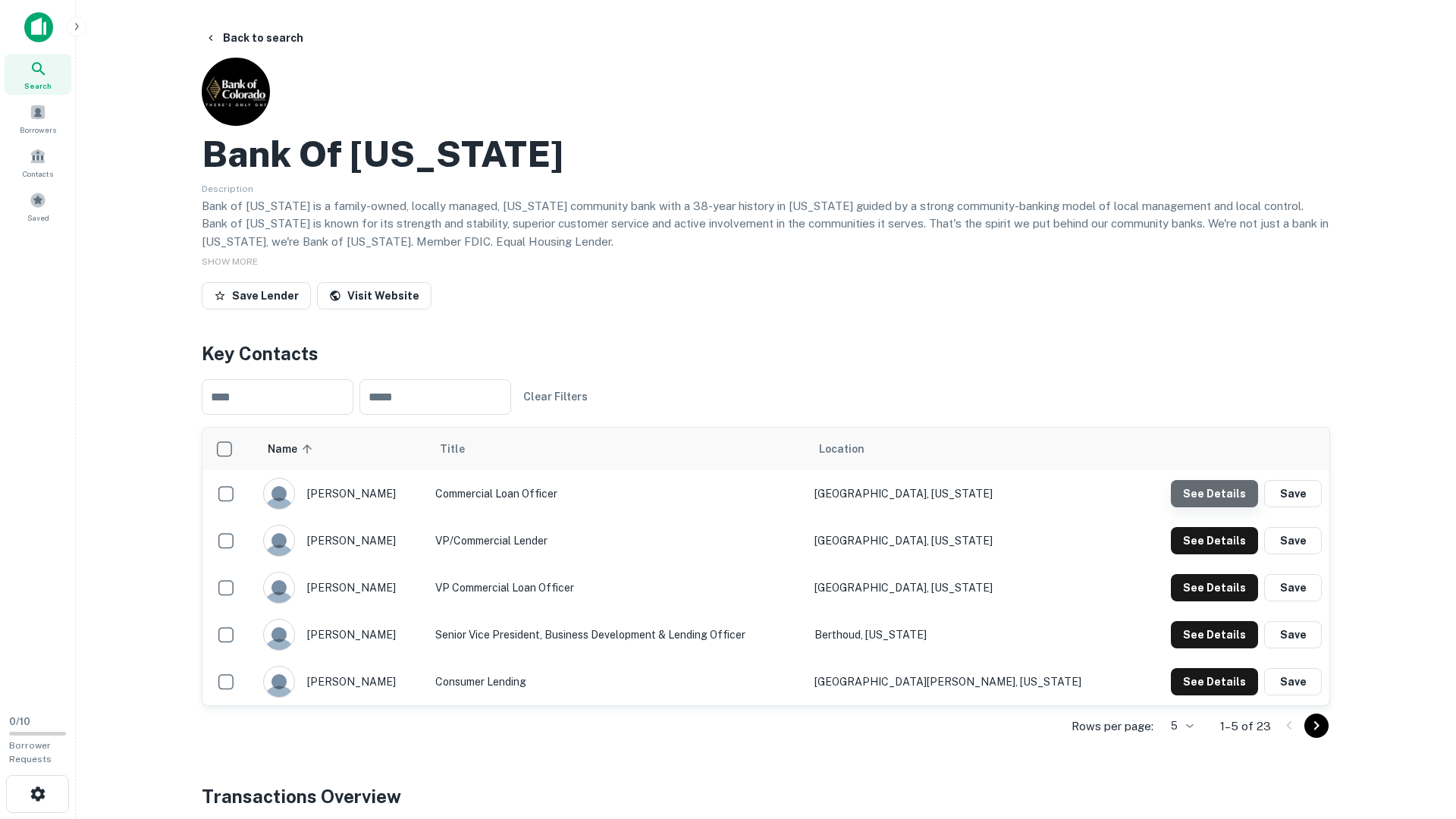
click at [1235, 499] on button "See Details" at bounding box center [1214, 493] width 87 height 27
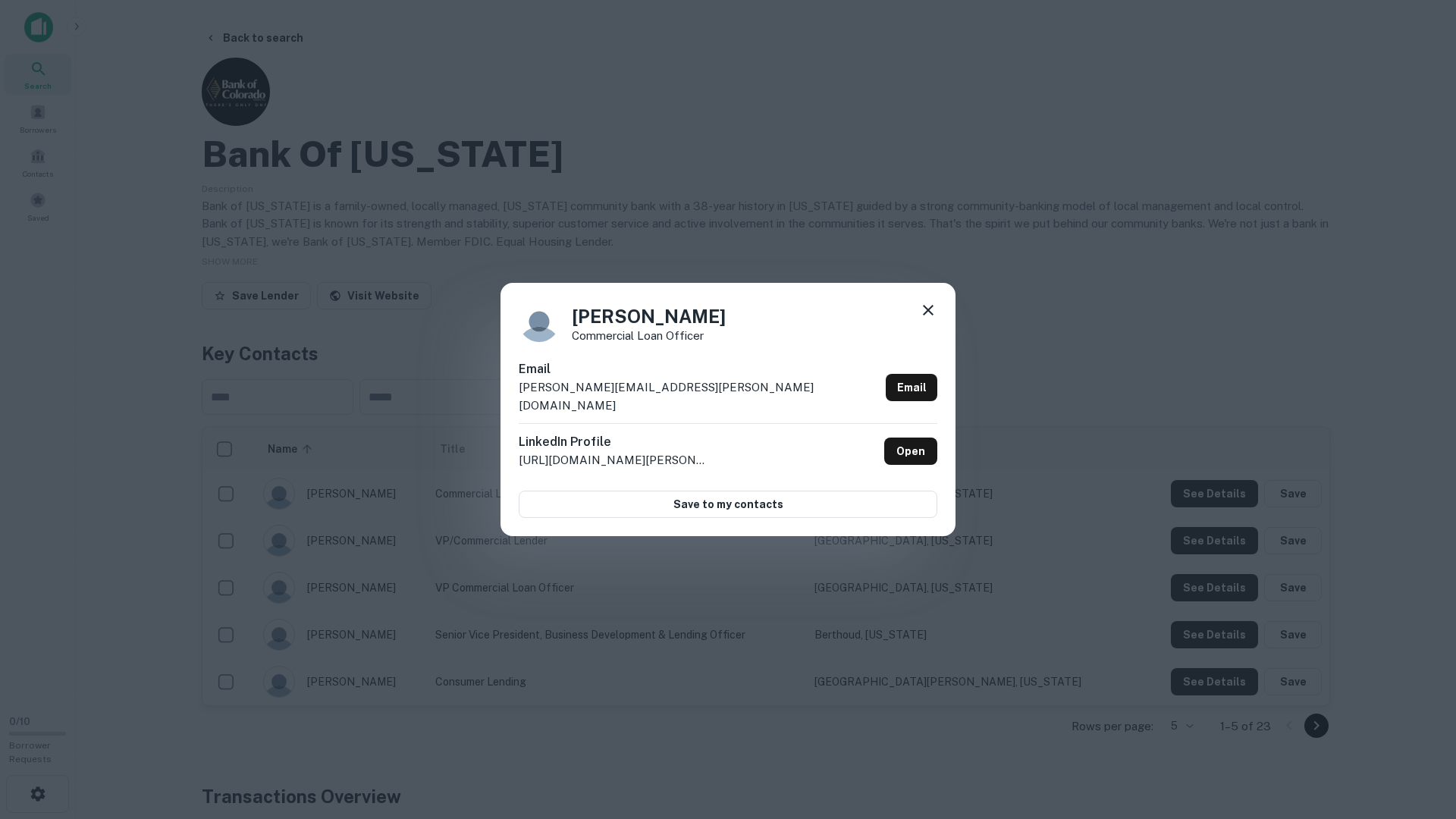
click at [1211, 415] on div "Aaron Barrett Commercial Loan Officer Email aaron.barrett@bankofcolorado.com Em…" at bounding box center [728, 410] width 1456 height 819
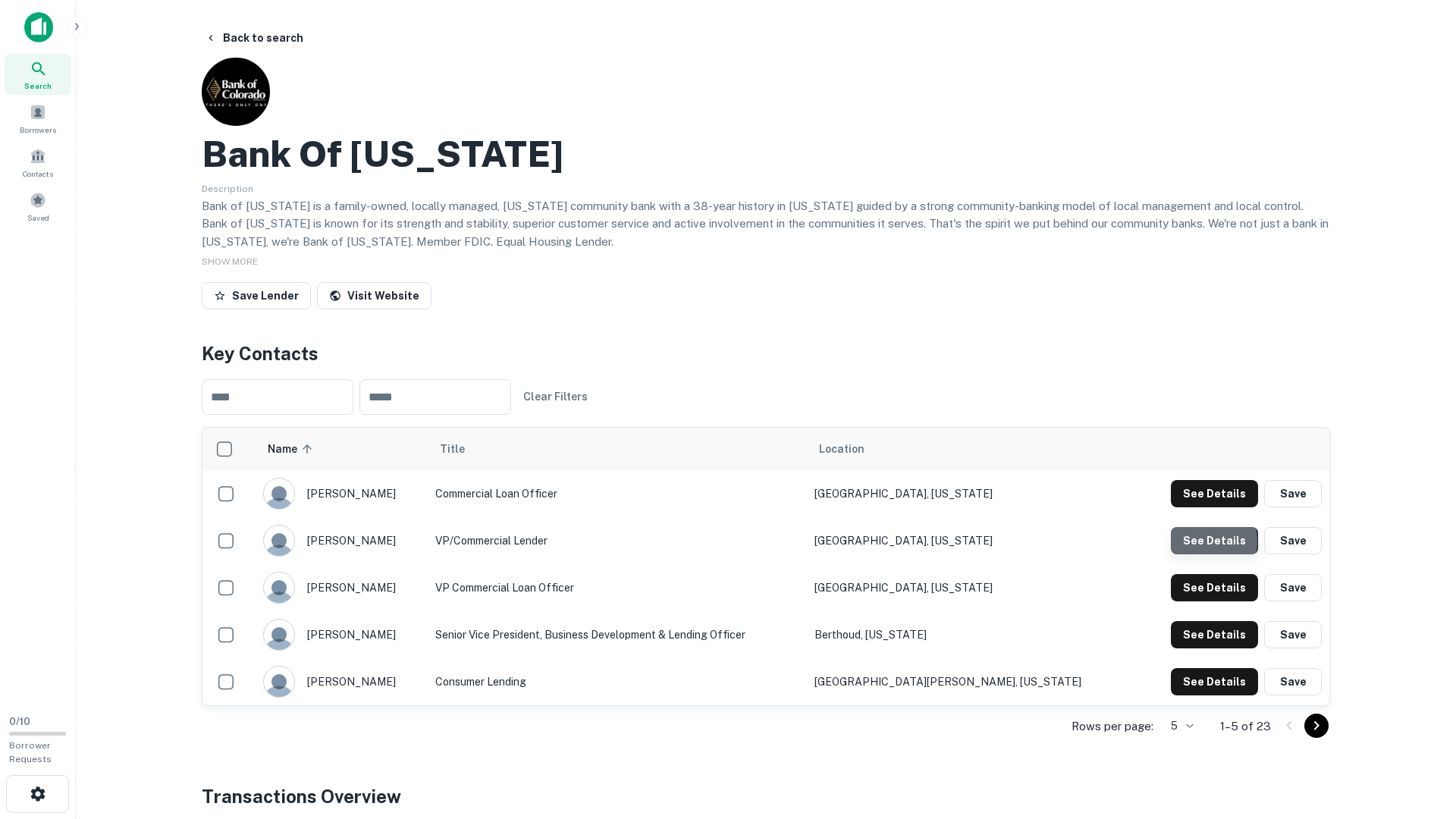
click at [1213, 507] on button "See Details" at bounding box center [1214, 493] width 87 height 27
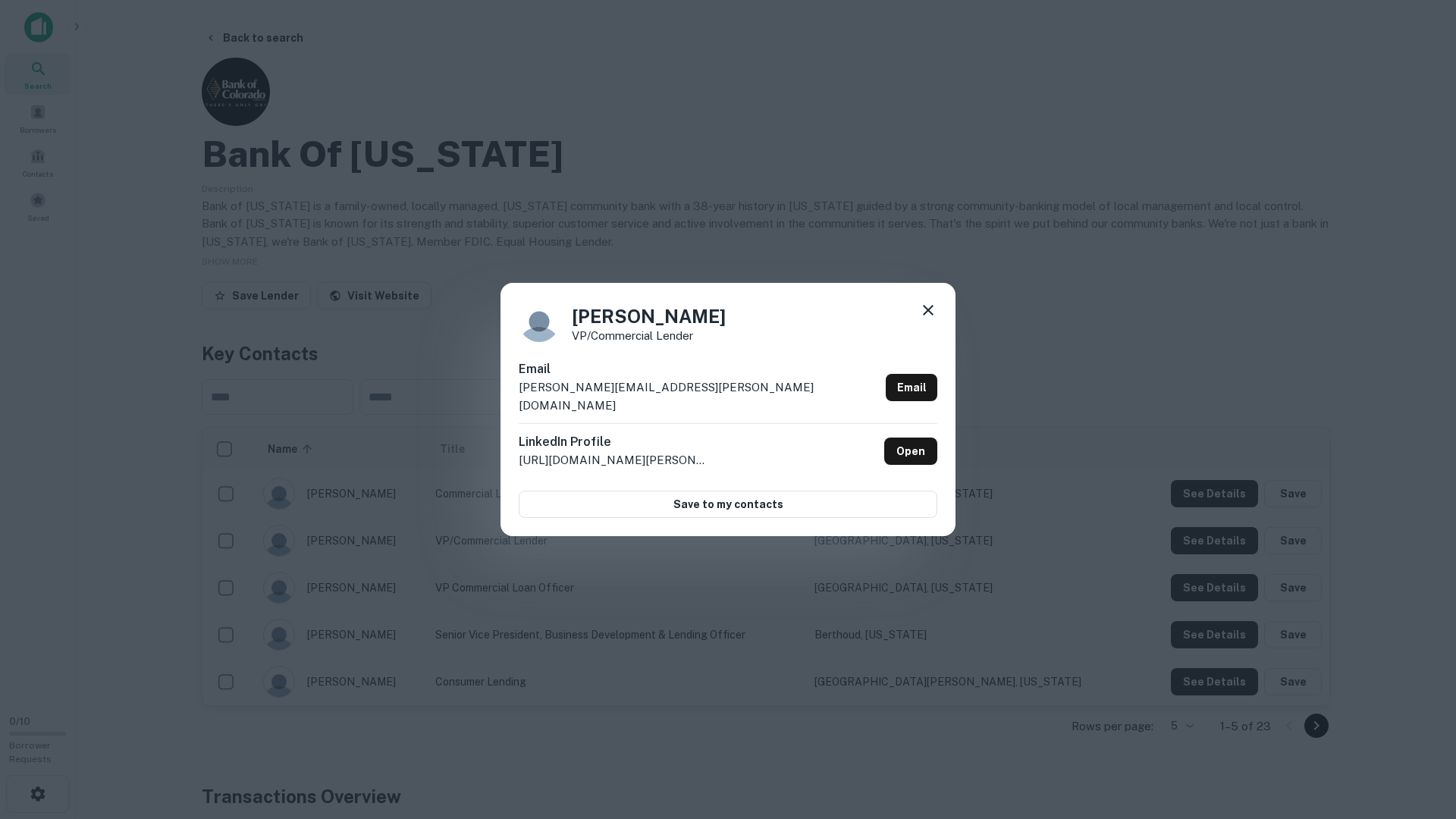
click at [1202, 579] on div "Karen Boyes VP/Commercial Lender Email karen.boyes@bankofcolorado.com Email Lin…" at bounding box center [728, 410] width 1456 height 819
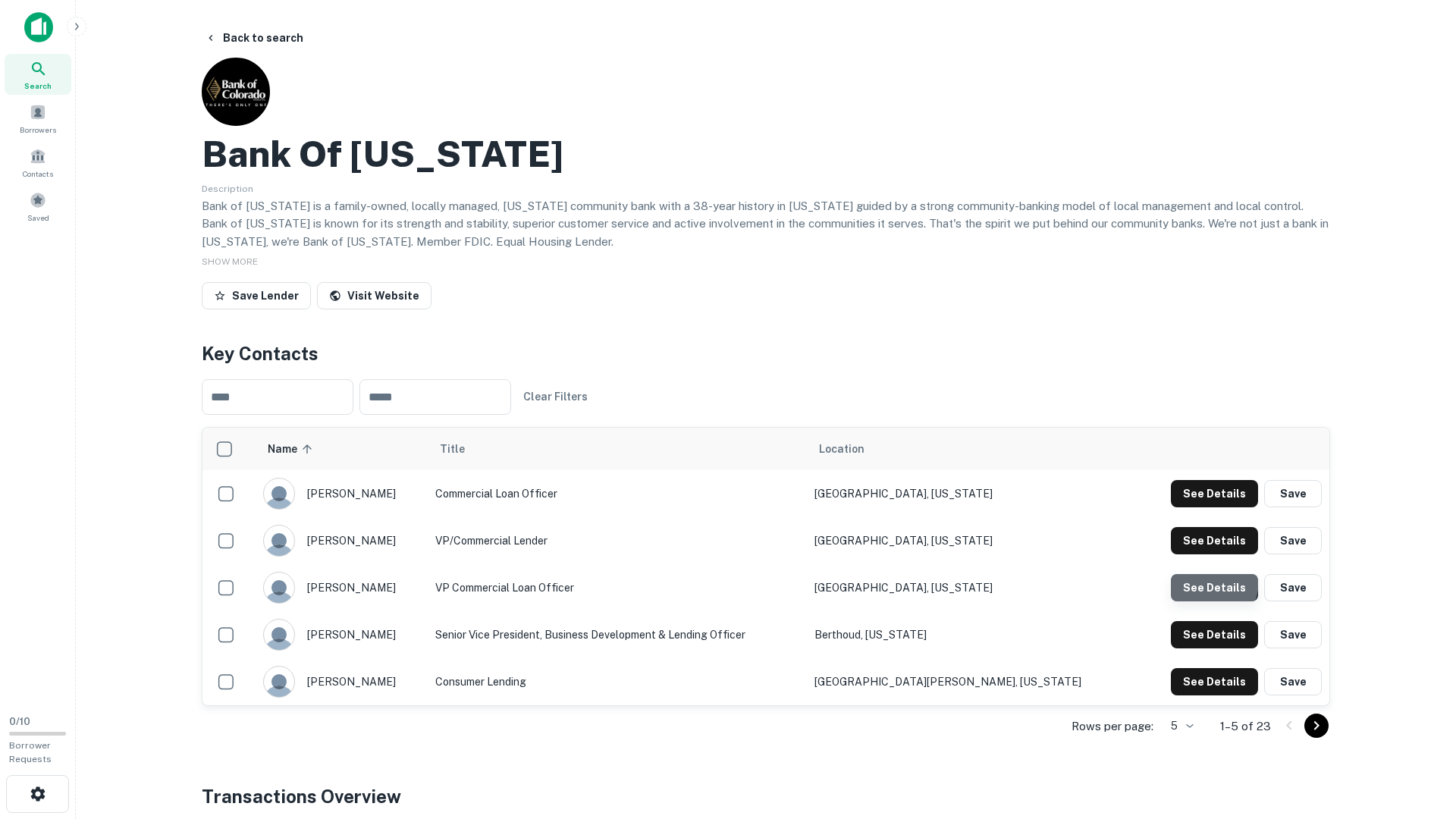
click at [1202, 507] on button "See Details" at bounding box center [1214, 493] width 87 height 27
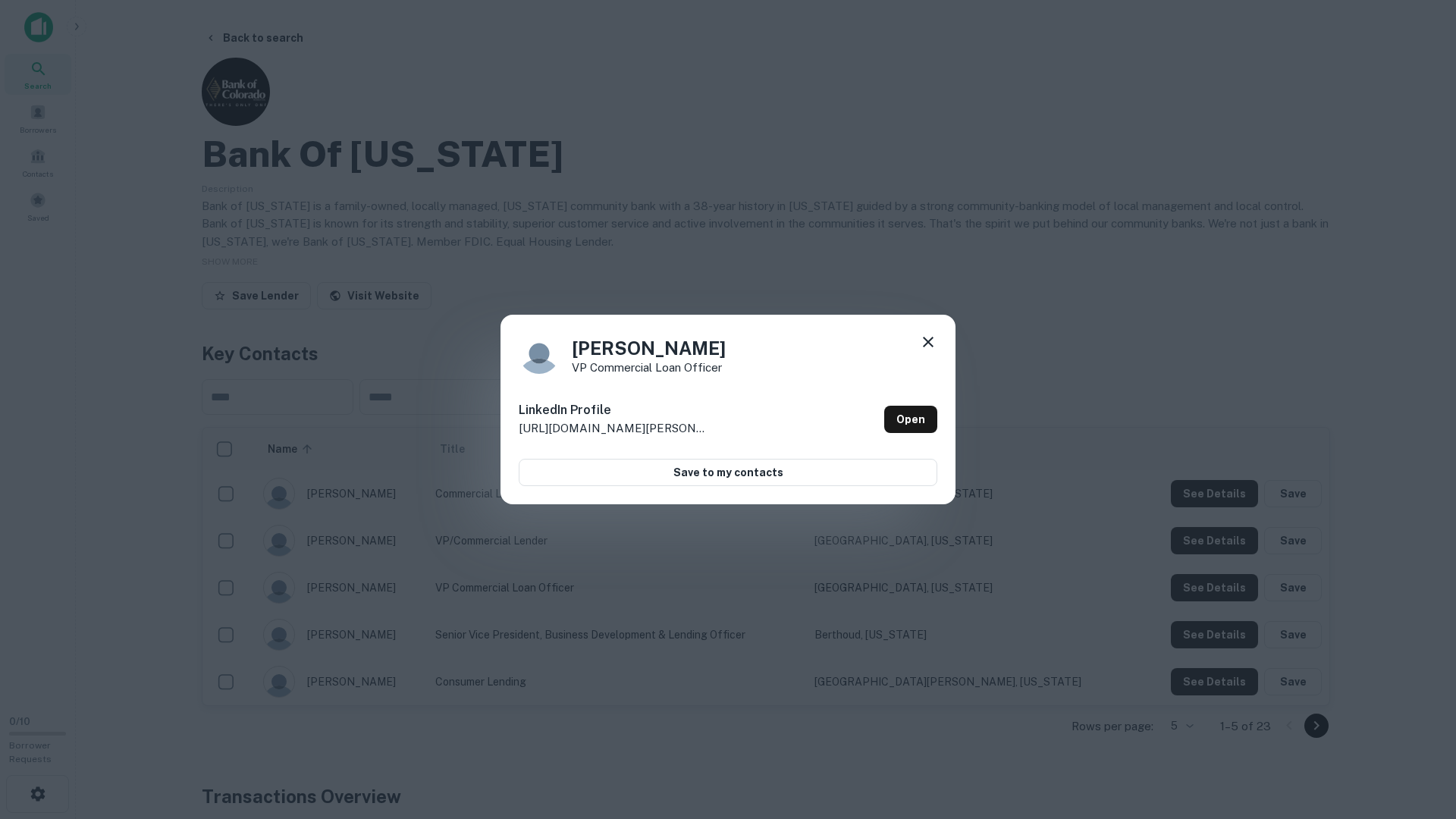
click at [1200, 615] on div "Jason Barnes VP Commercial Loan Officer LinkedIn Profile http://www.linkedin.co…" at bounding box center [728, 410] width 1456 height 819
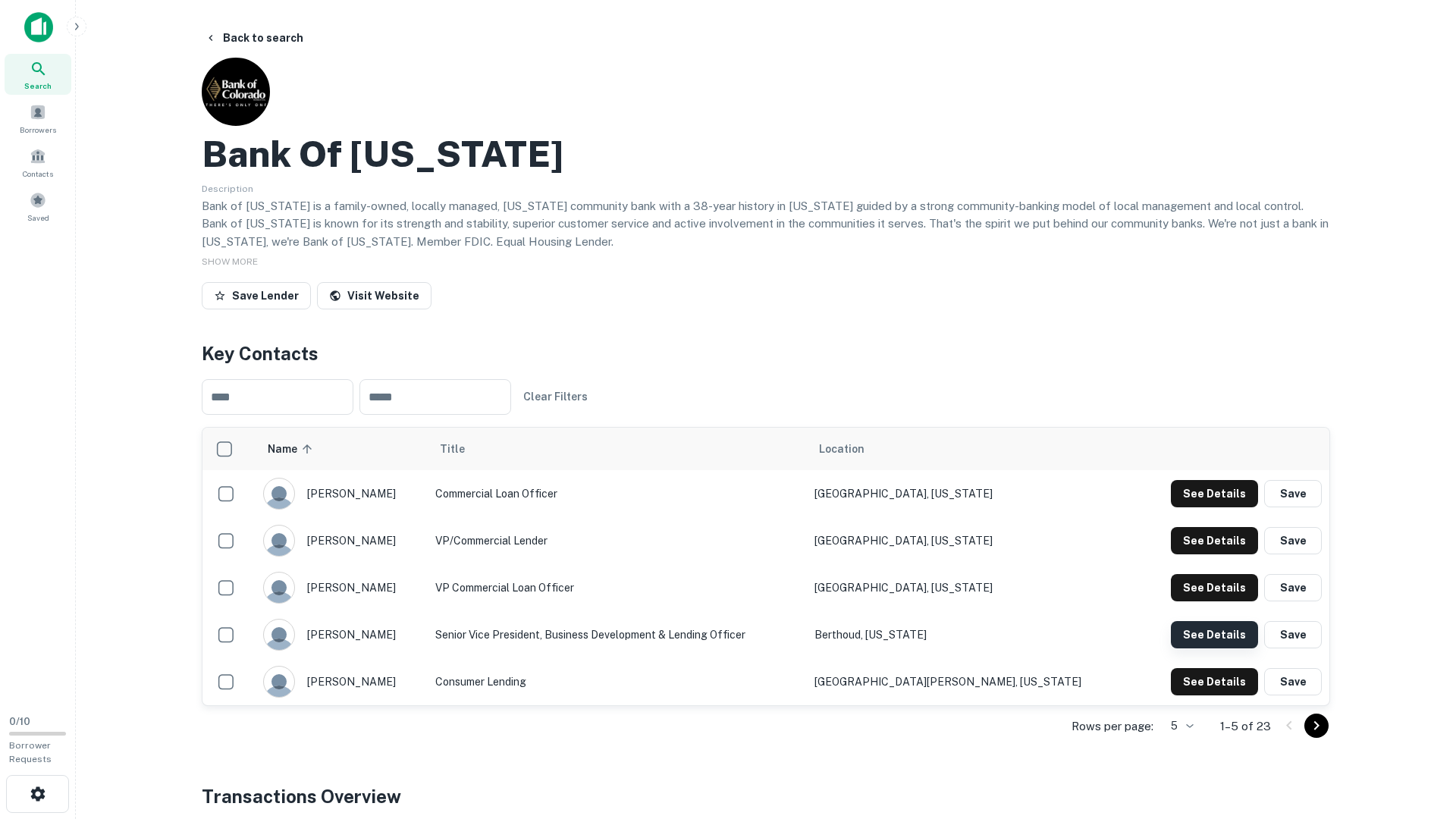
click at [1202, 507] on button "See Details" at bounding box center [1214, 493] width 87 height 27
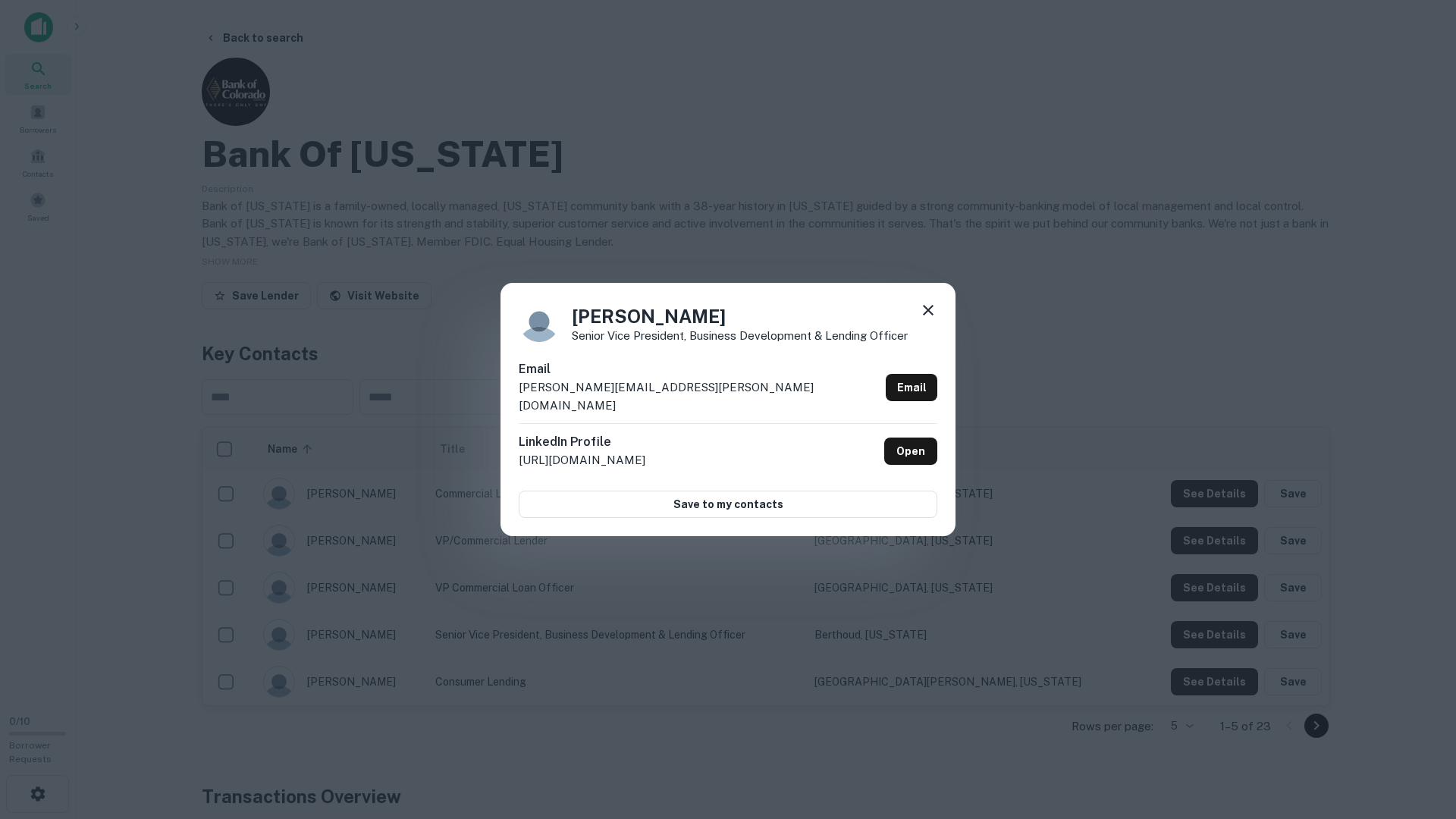
click at [1197, 664] on div "Debbie Davis Senior Vice President, Business Development & Lending Officer Emai…" at bounding box center [728, 410] width 1456 height 819
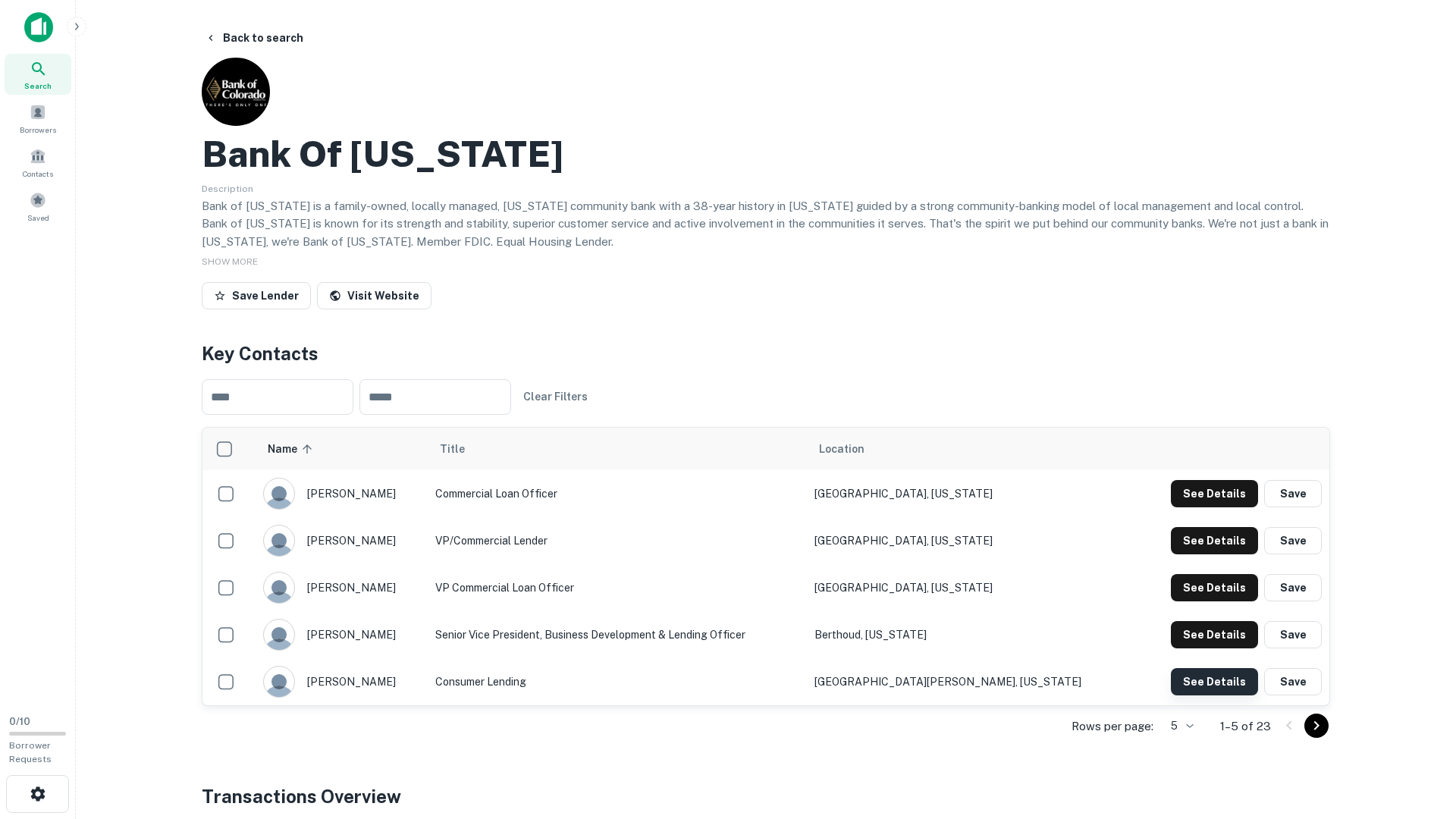
click at [1196, 507] on button "See Details" at bounding box center [1214, 493] width 87 height 27
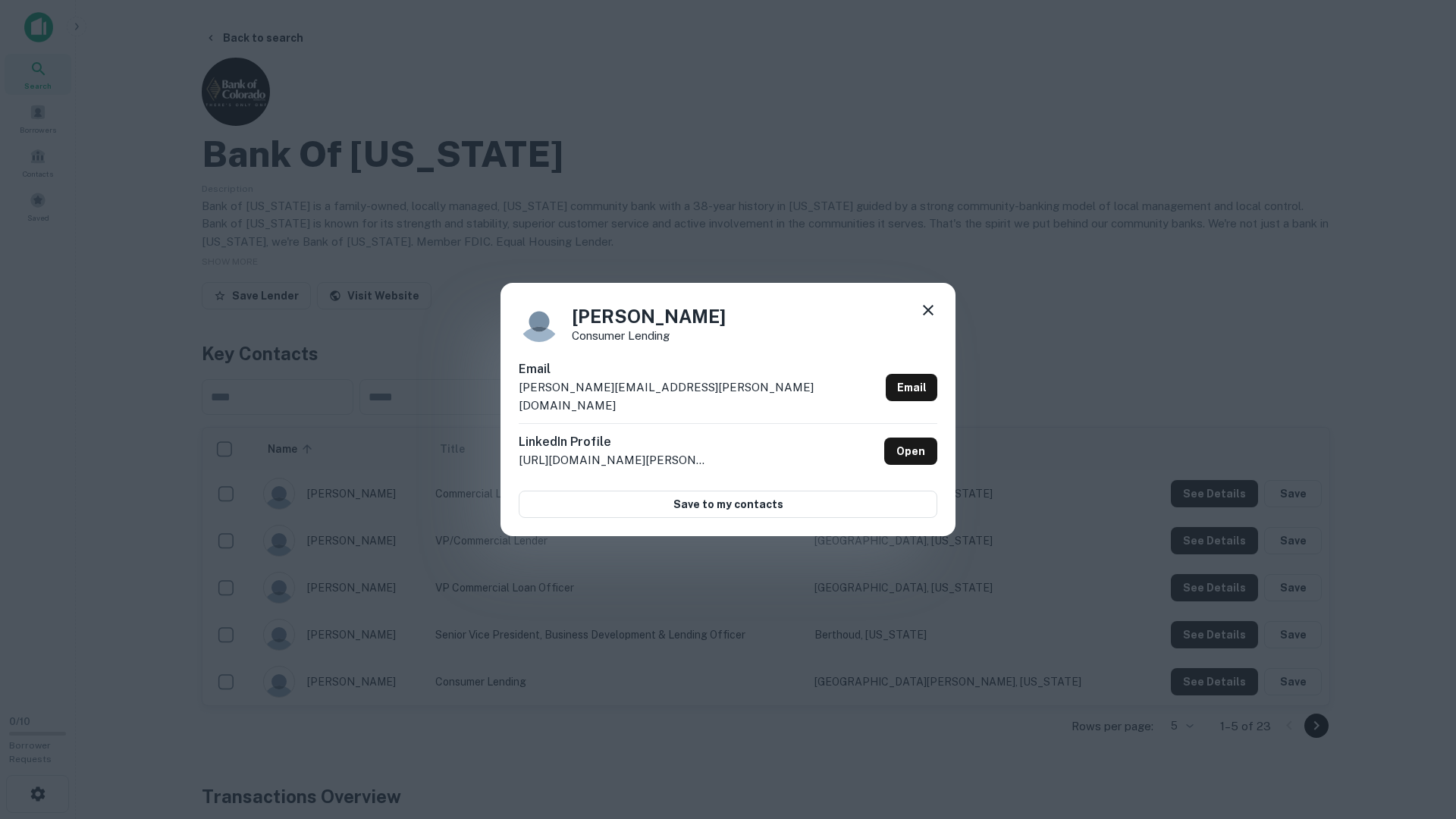
click at [929, 315] on icon at bounding box center [928, 309] width 18 height 18
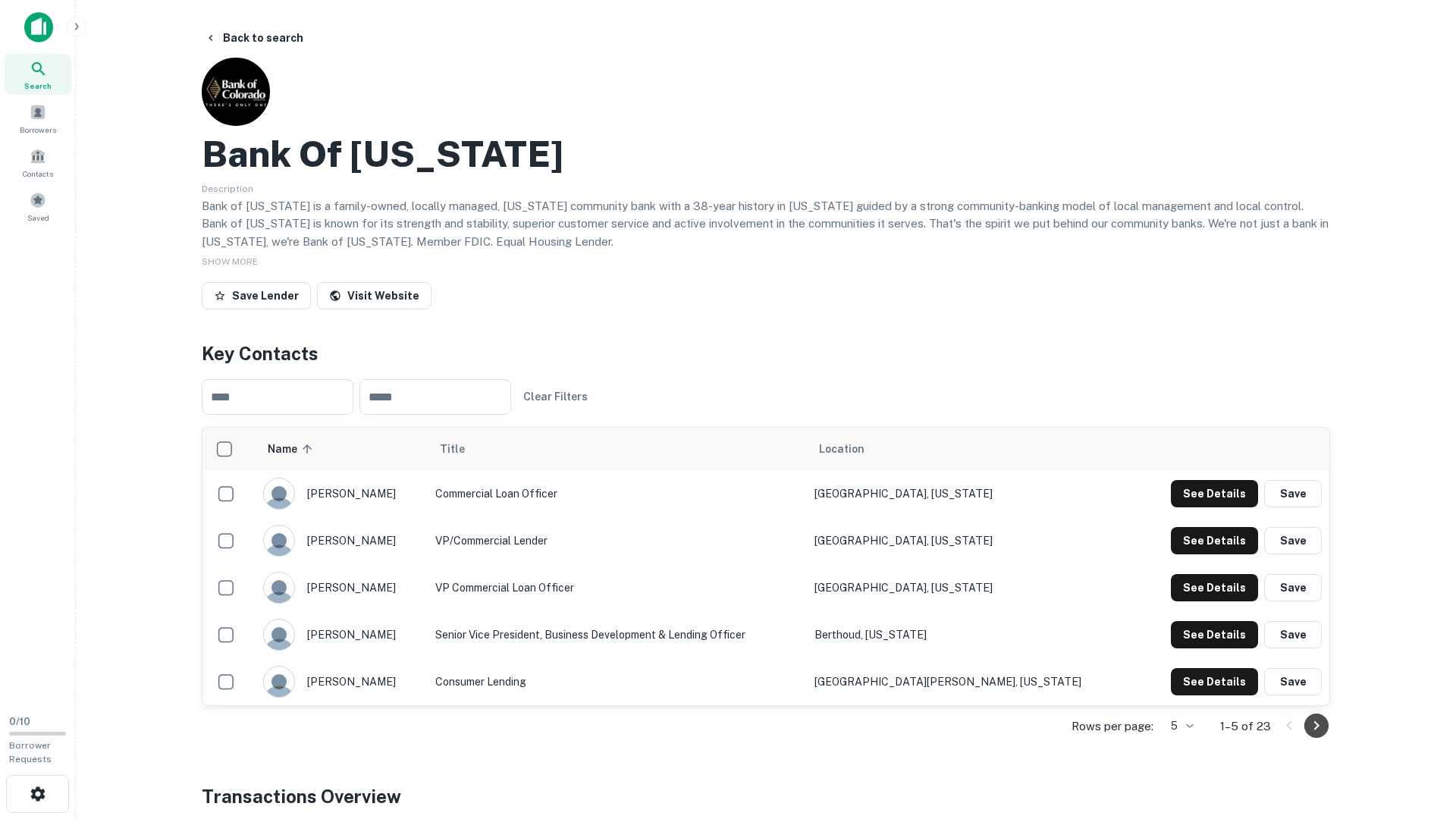
click at [1319, 664] on icon "Go to next page" at bounding box center [1316, 725] width 18 height 18
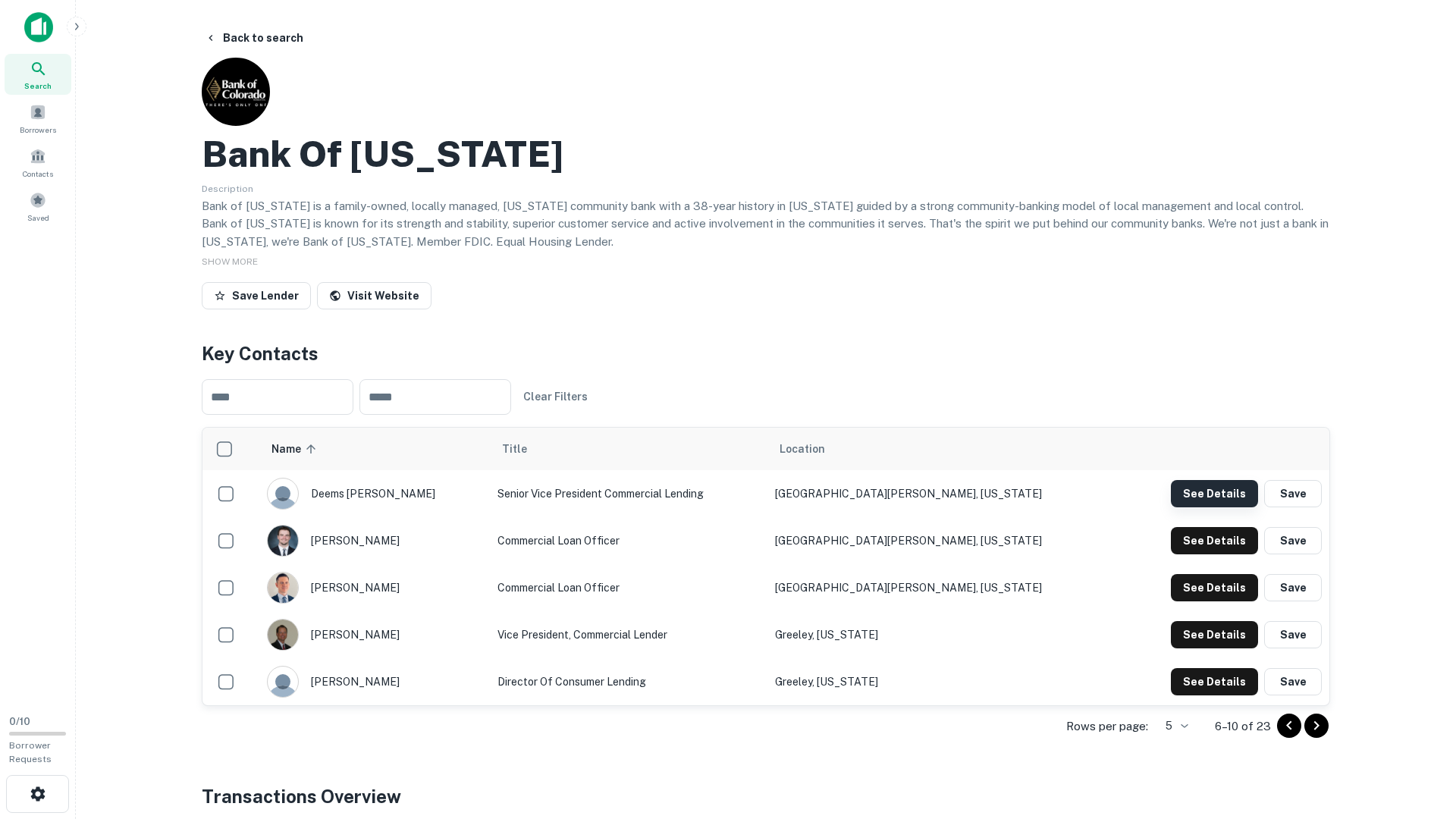
click at [1211, 498] on button "See Details" at bounding box center [1214, 493] width 87 height 27
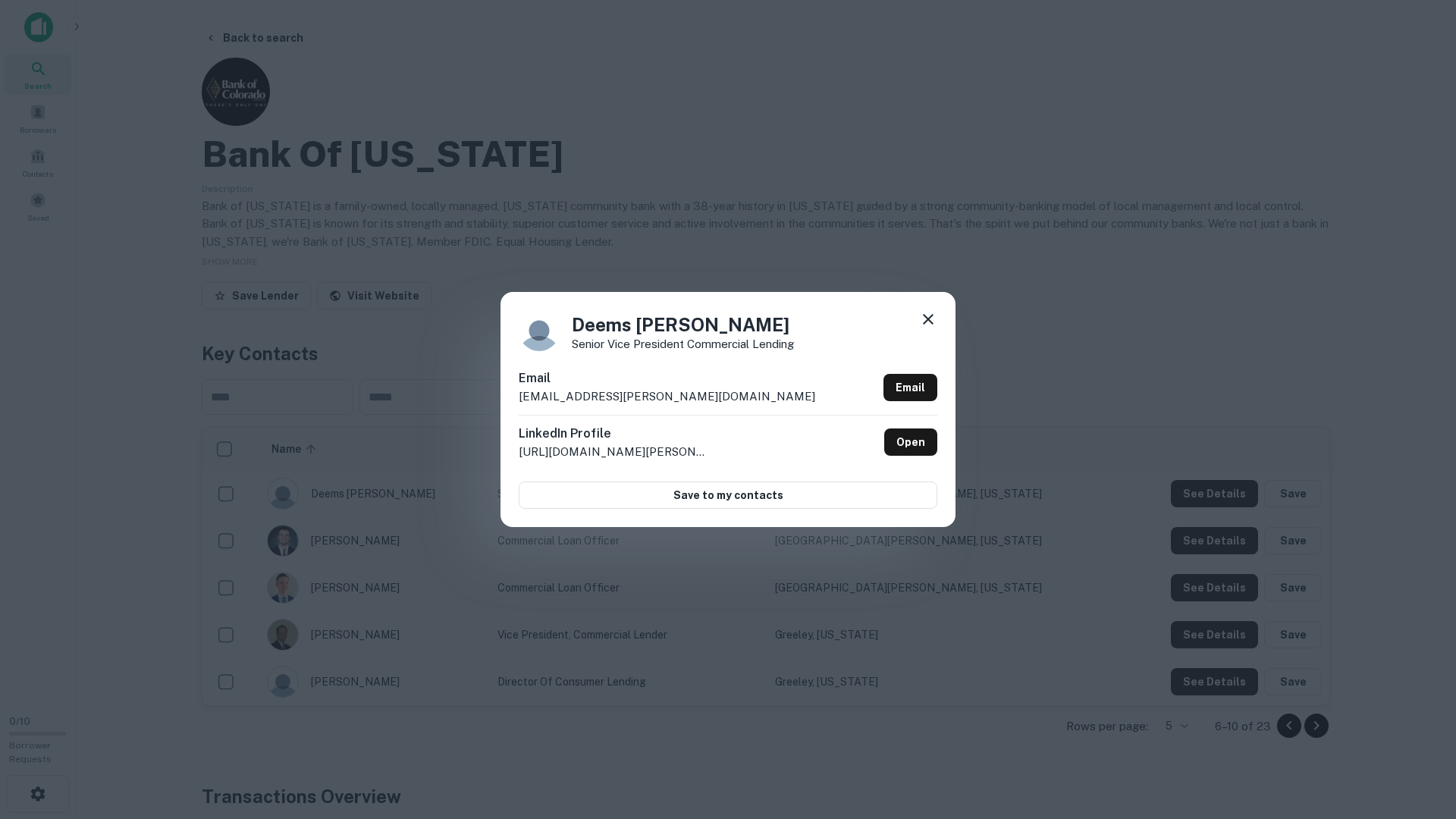
click at [1205, 533] on div "Deems Hargleroad Senior Vice President Commercial Lending Email deems.hargleroa…" at bounding box center [728, 410] width 1456 height 819
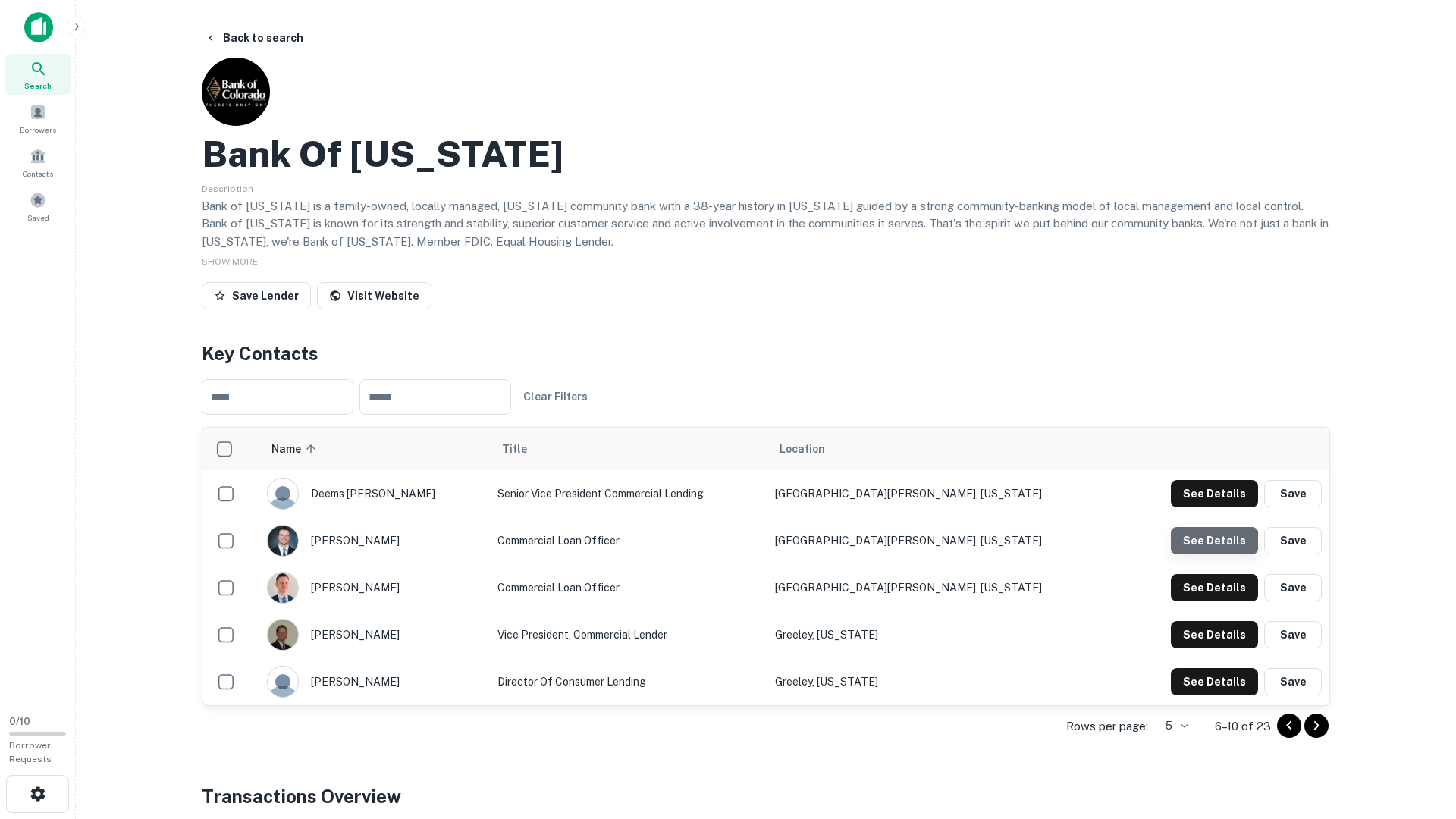
click at [1208, 507] on button "See Details" at bounding box center [1214, 493] width 87 height 27
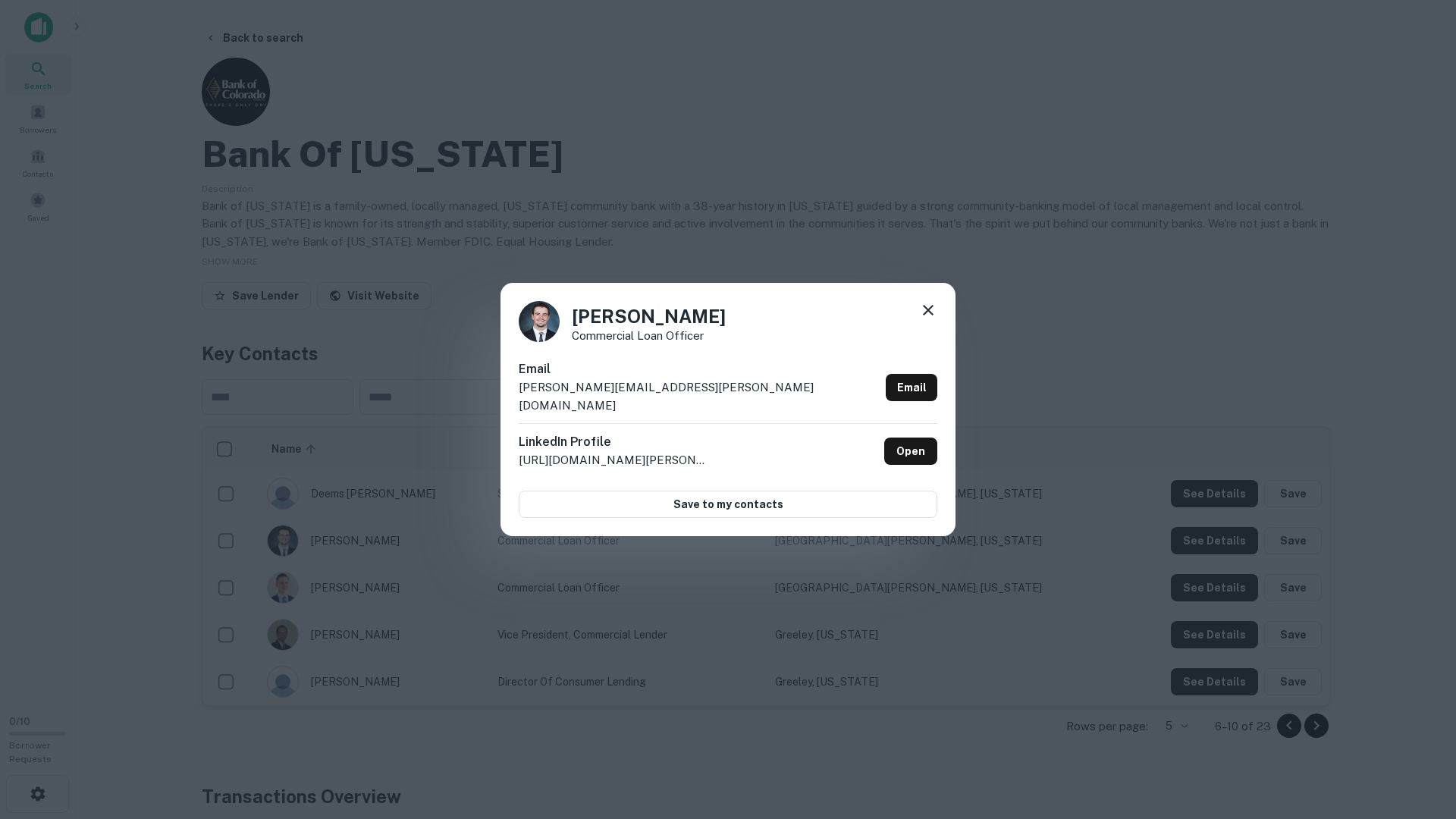
click at [1208, 548] on div "Casey Madigan Commercial Loan Officer Email casey.madigan@bankofcolorado.com Em…" at bounding box center [728, 410] width 1456 height 819
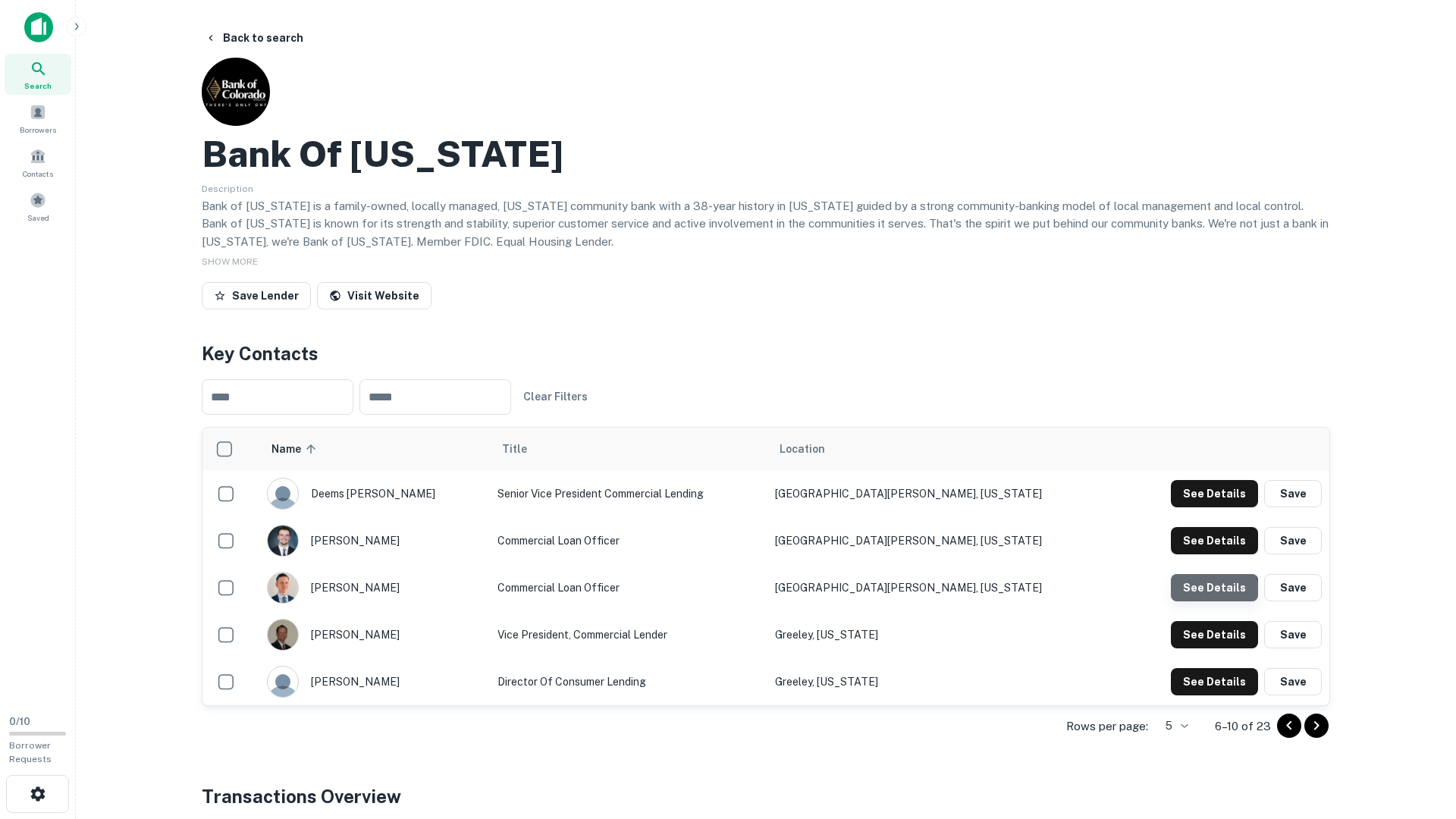
click at [1207, 507] on button "See Details" at bounding box center [1214, 493] width 87 height 27
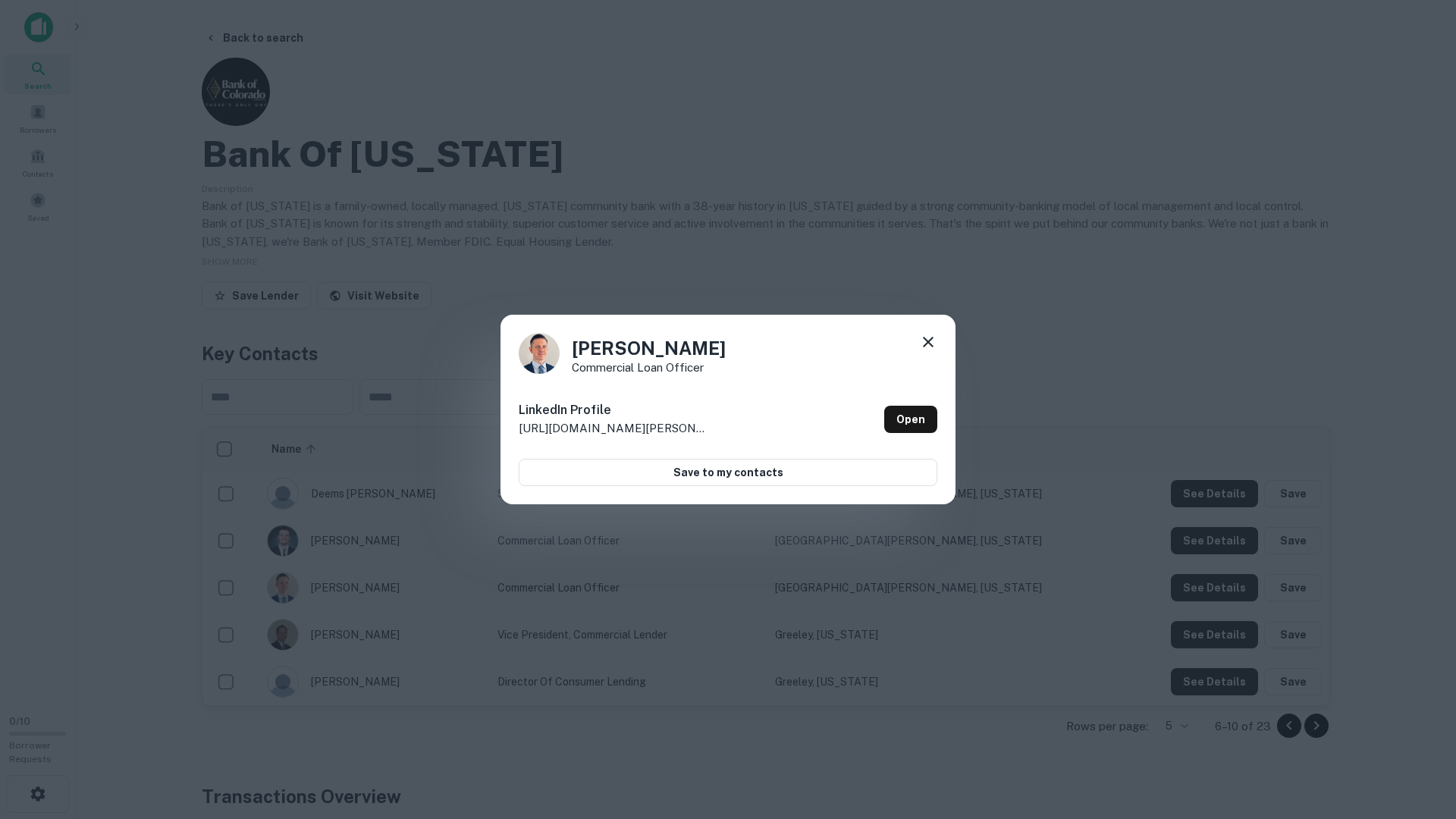
click at [1208, 599] on div "Harley Powell Commercial Loan Officer LinkedIn Profile http://www.linkedin.com/…" at bounding box center [728, 410] width 1456 height 819
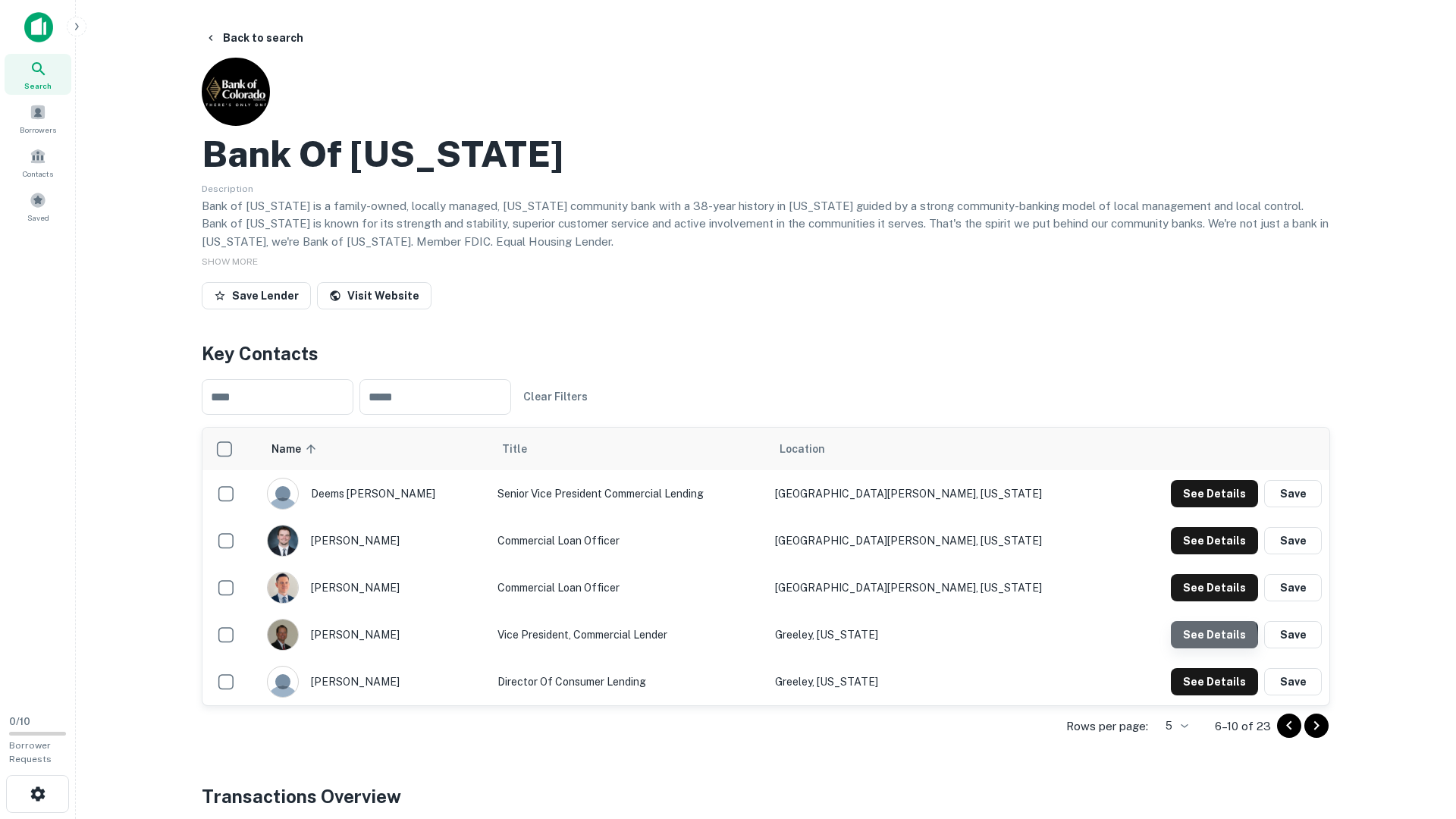
click at [1209, 507] on button "See Details" at bounding box center [1214, 493] width 87 height 27
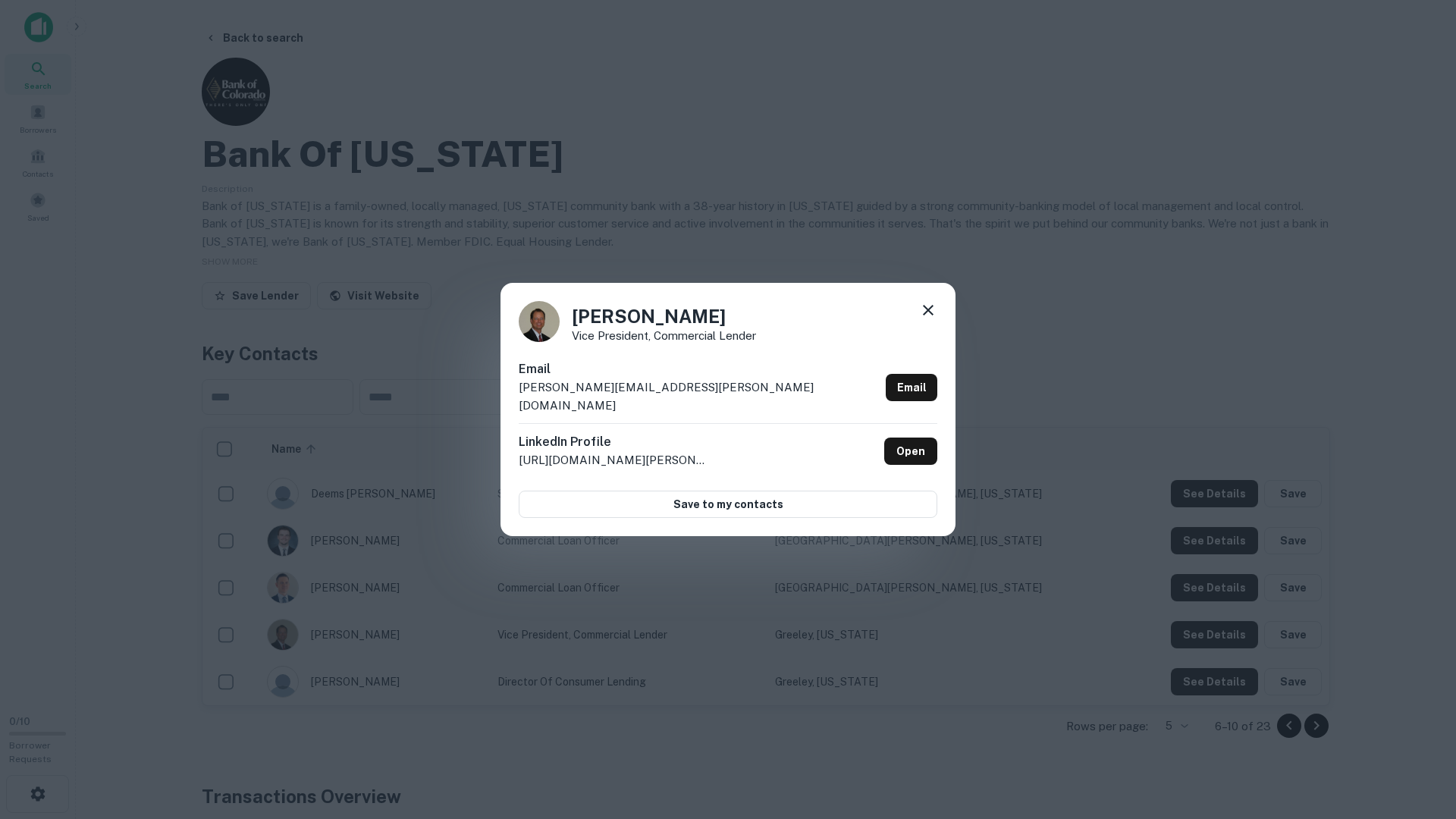
click at [1205, 660] on div "Robert Meusch Vice President, Commercial Lender Email robert.meusch@bankofcolor…" at bounding box center [728, 410] width 1456 height 819
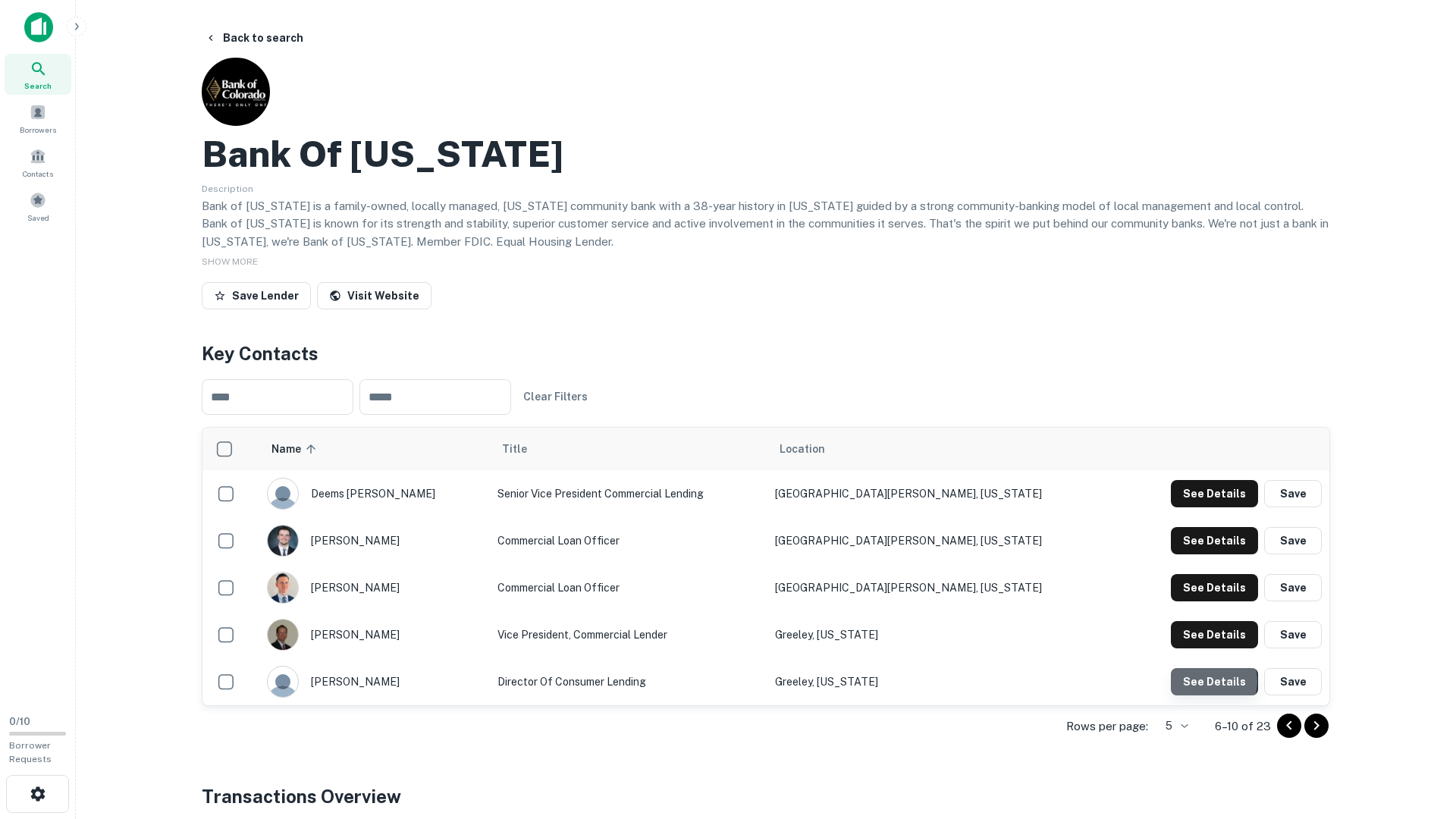
click at [1208, 507] on button "See Details" at bounding box center [1214, 493] width 87 height 27
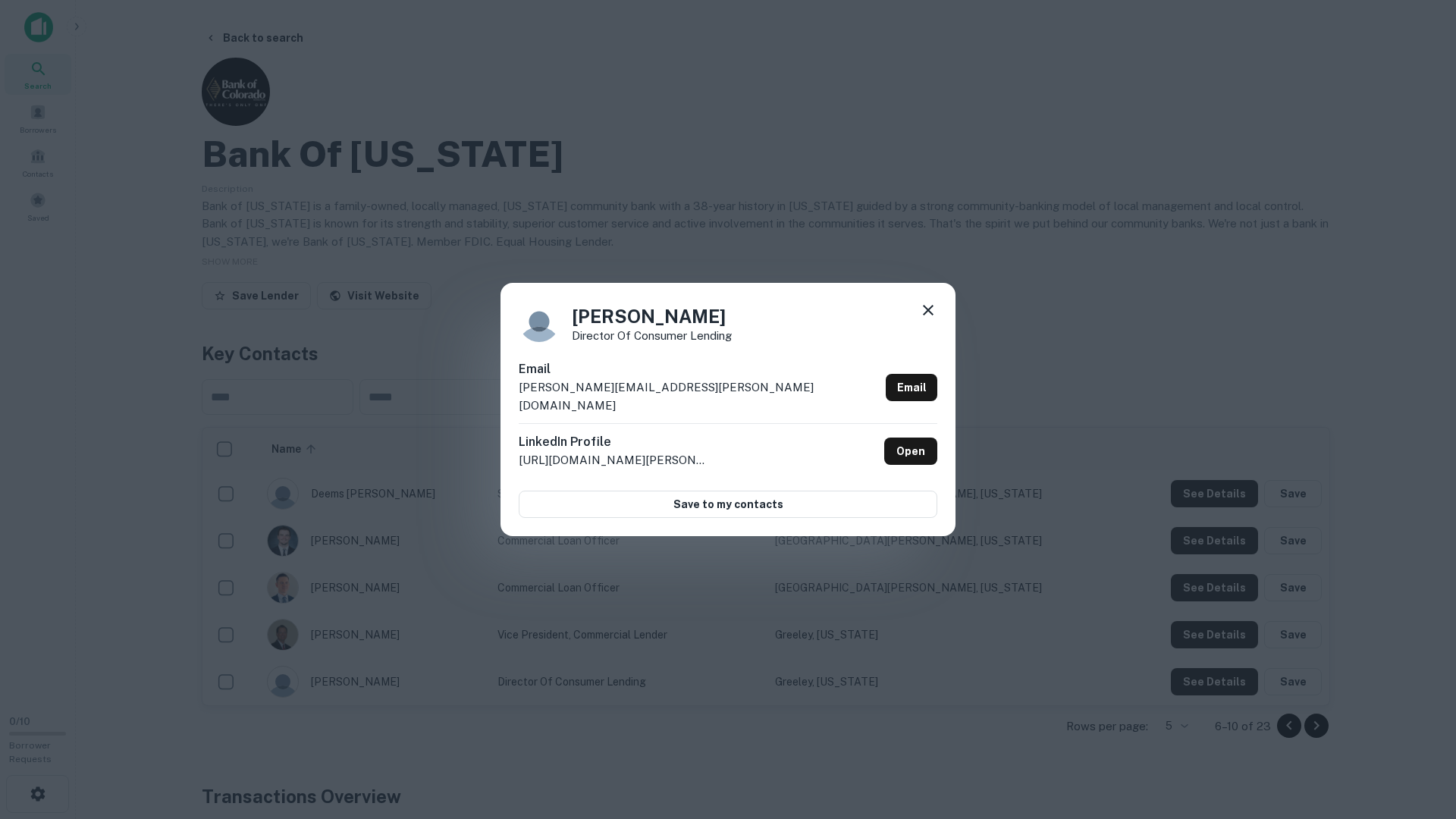
click at [1207, 664] on div "Brian Boltz Director of Consumer Lending Email brian.boltz@bankofcolorado.com E…" at bounding box center [728, 410] width 1456 height 819
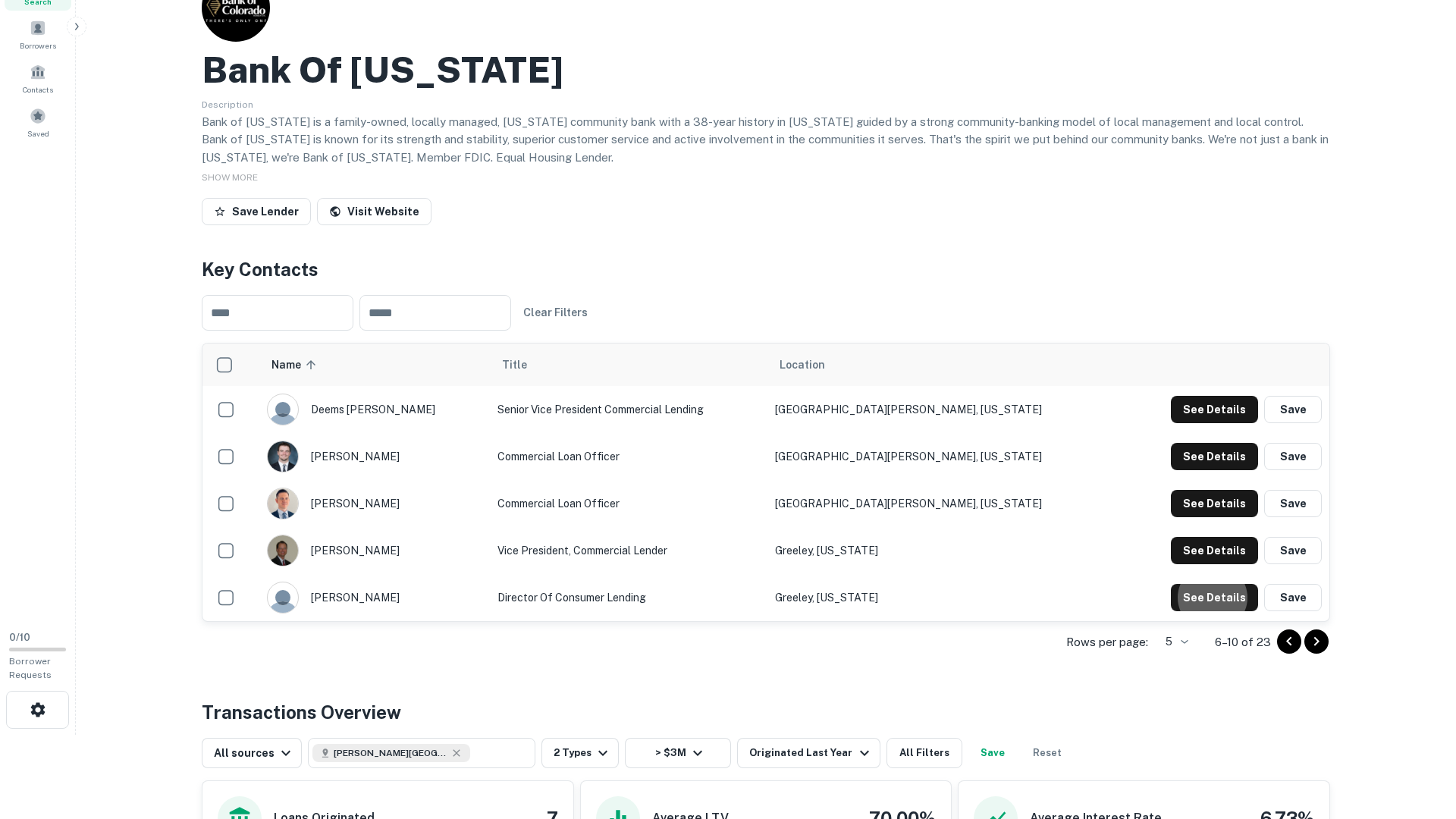
scroll to position [89, 0]
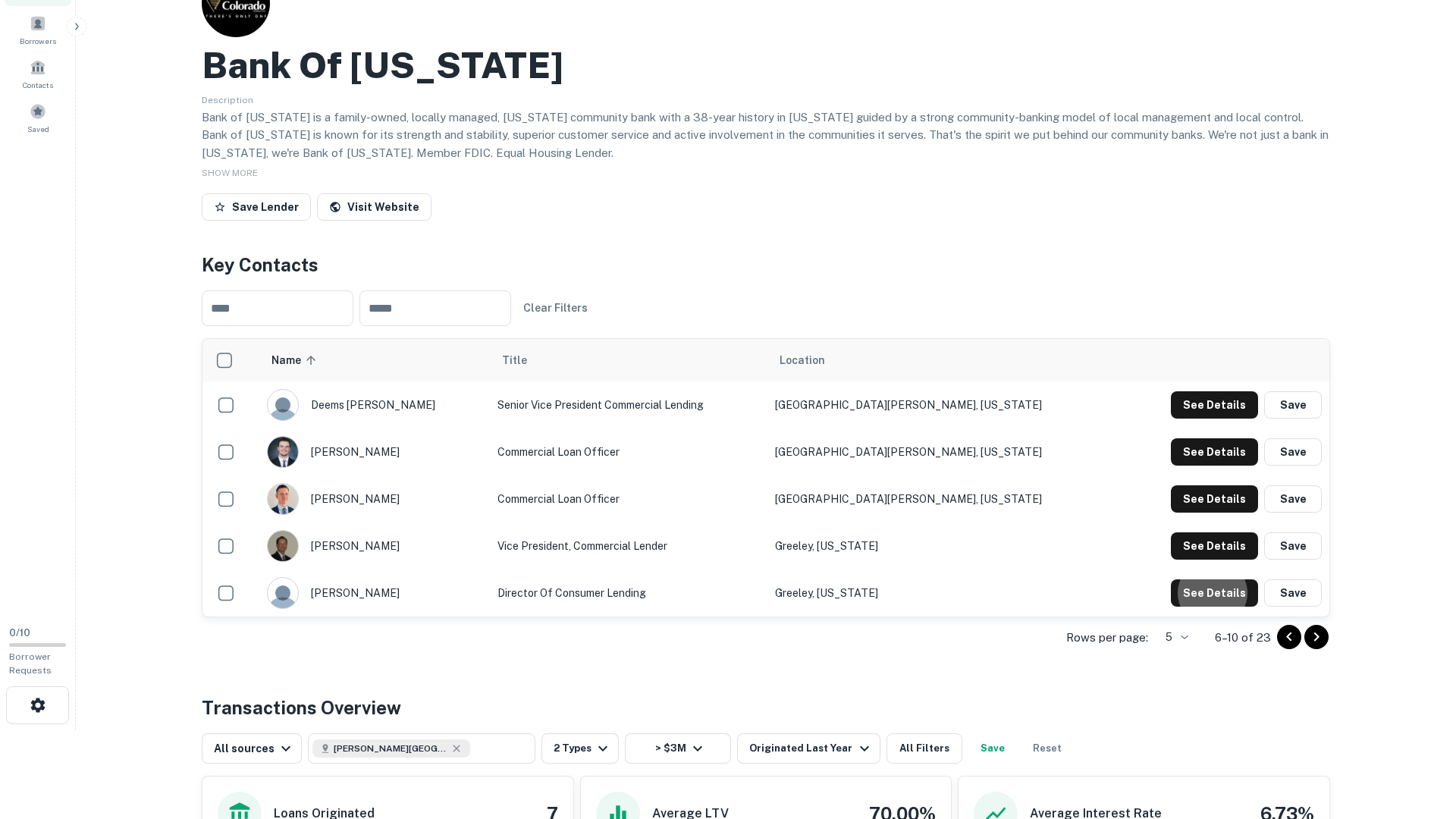
drag, startPoint x: 1337, startPoint y: 621, endPoint x: 1329, endPoint y: 627, distance: 10.0
click at [1336, 621] on div "Back to search Bank Of Colorado Description Bank of Colorado is a family-owned,…" at bounding box center [766, 586] width 1165 height 1301
click at [1326, 628] on div at bounding box center [1303, 637] width 52 height 25
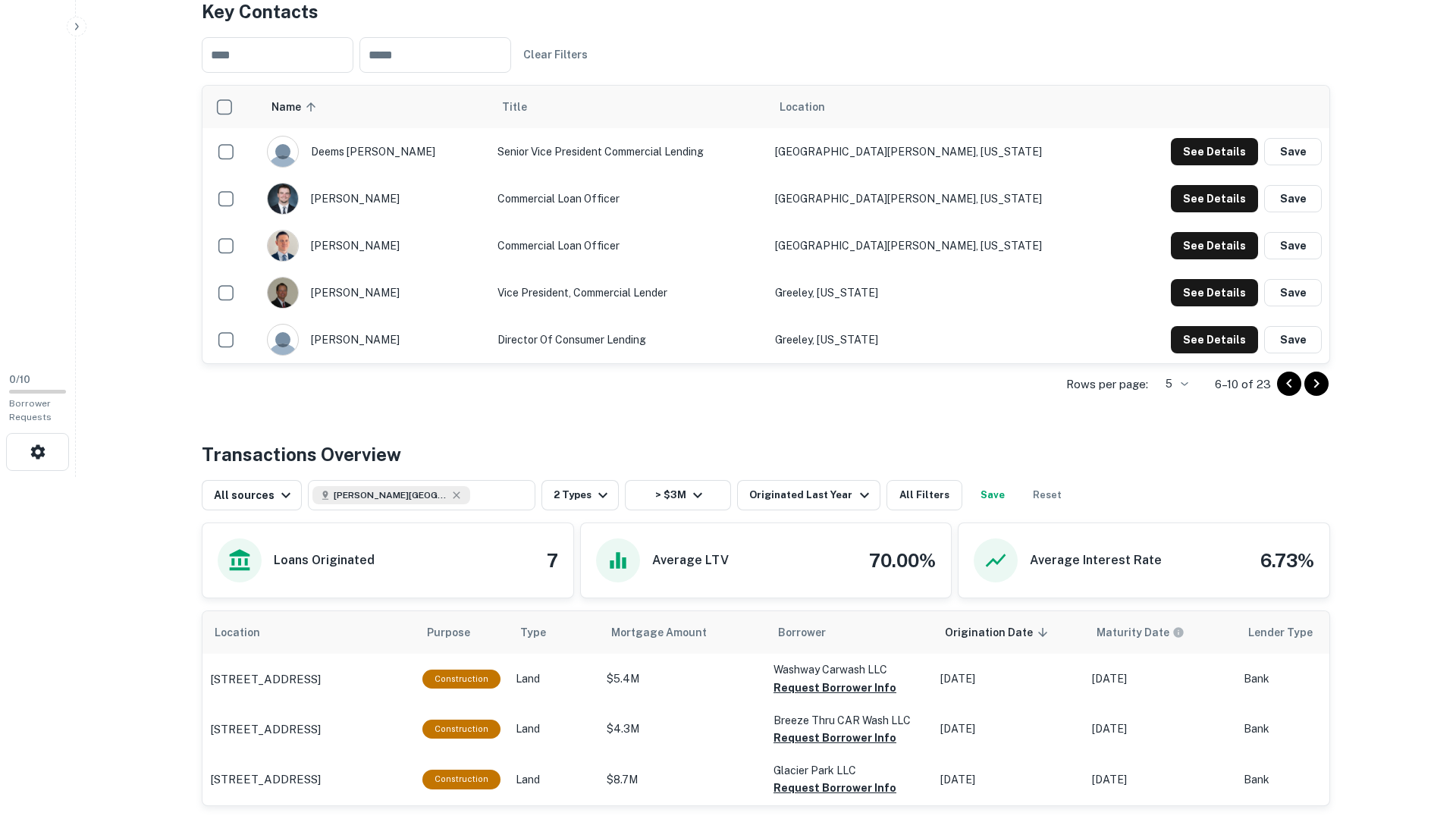
scroll to position [449, 0]
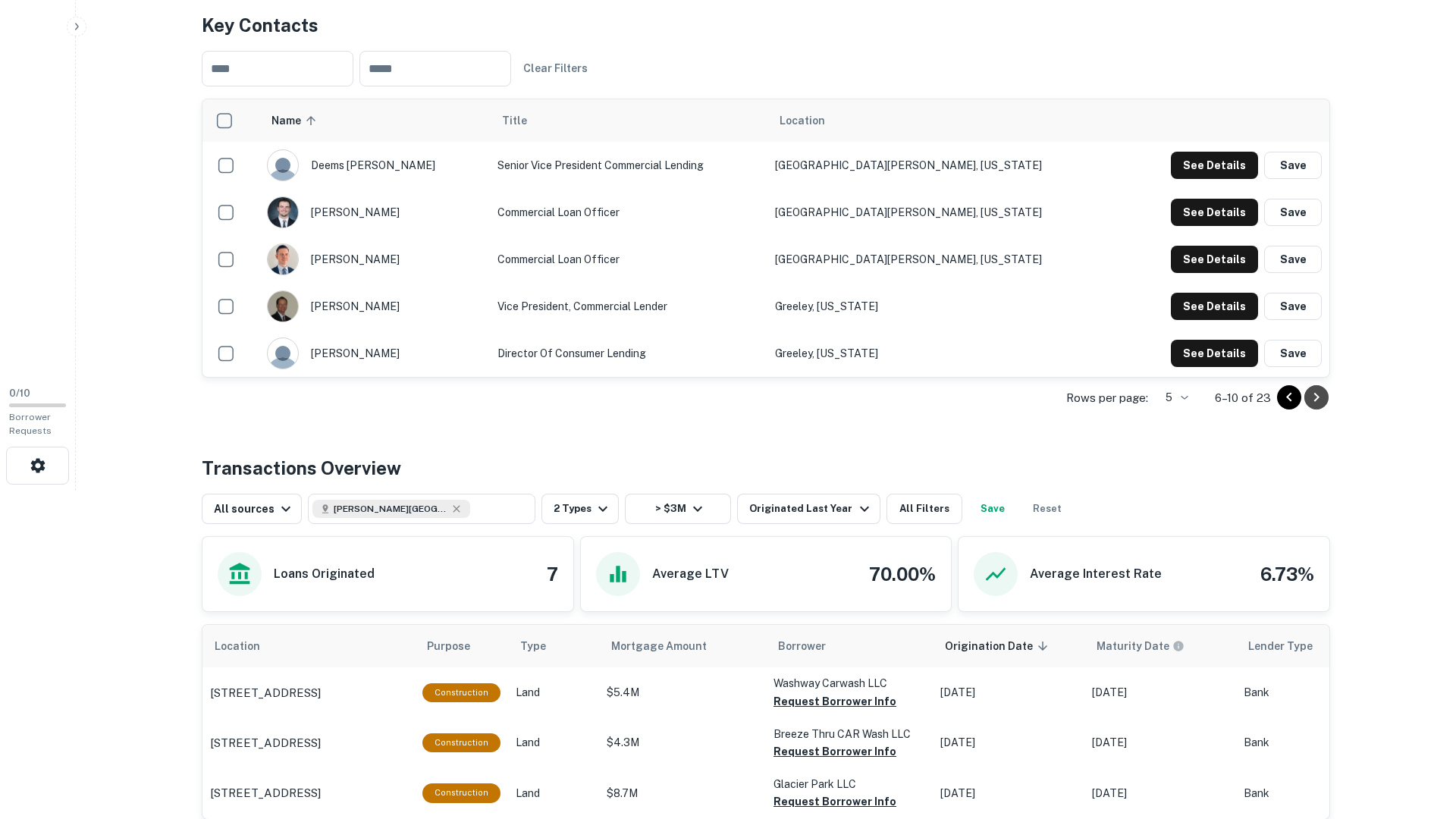
drag, startPoint x: 1319, startPoint y: 395, endPoint x: 1347, endPoint y: 413, distance: 33.3
click at [1319, 395] on icon "Go to next page" at bounding box center [1316, 397] width 18 height 18
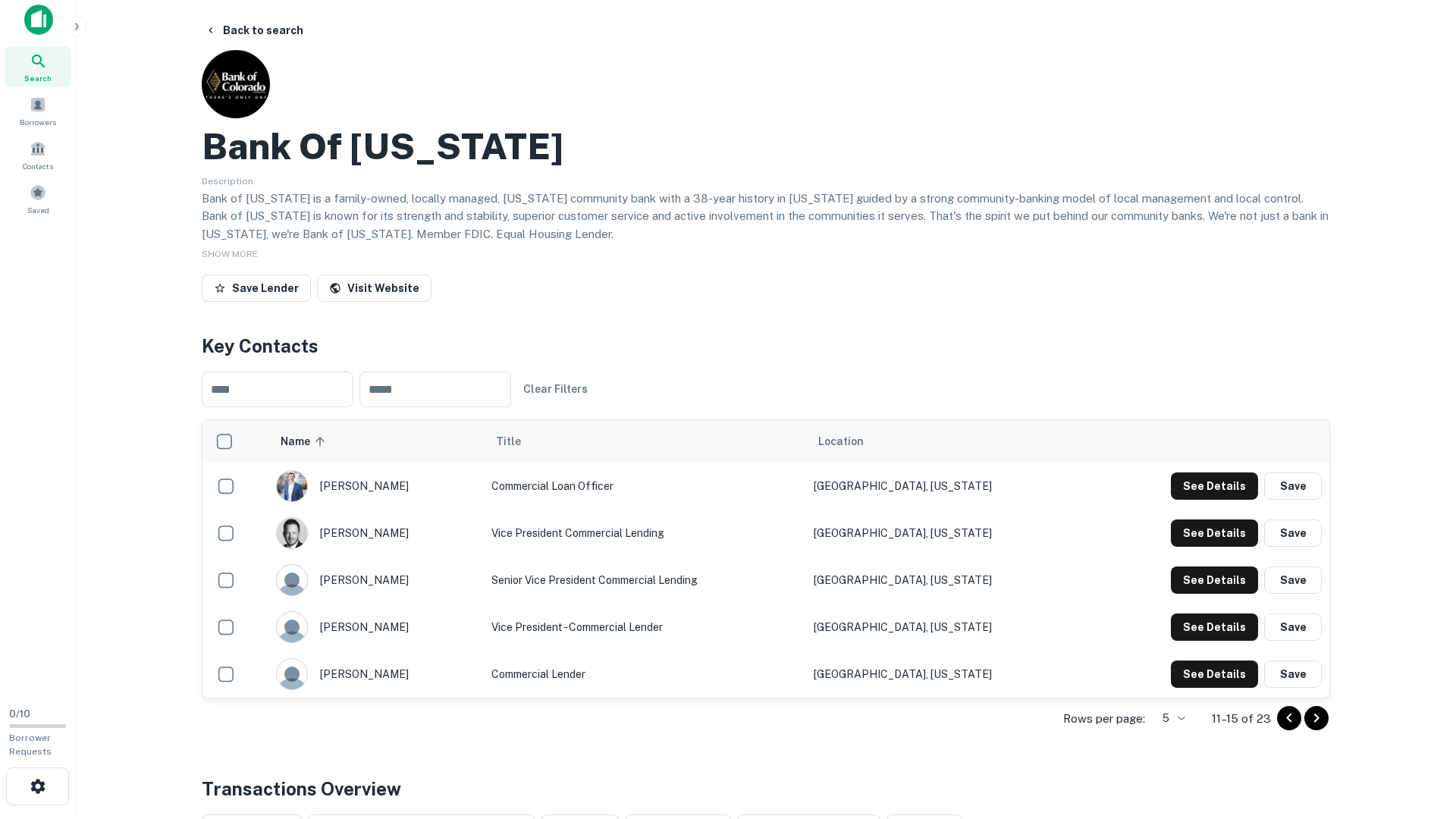
scroll to position [0, 0]
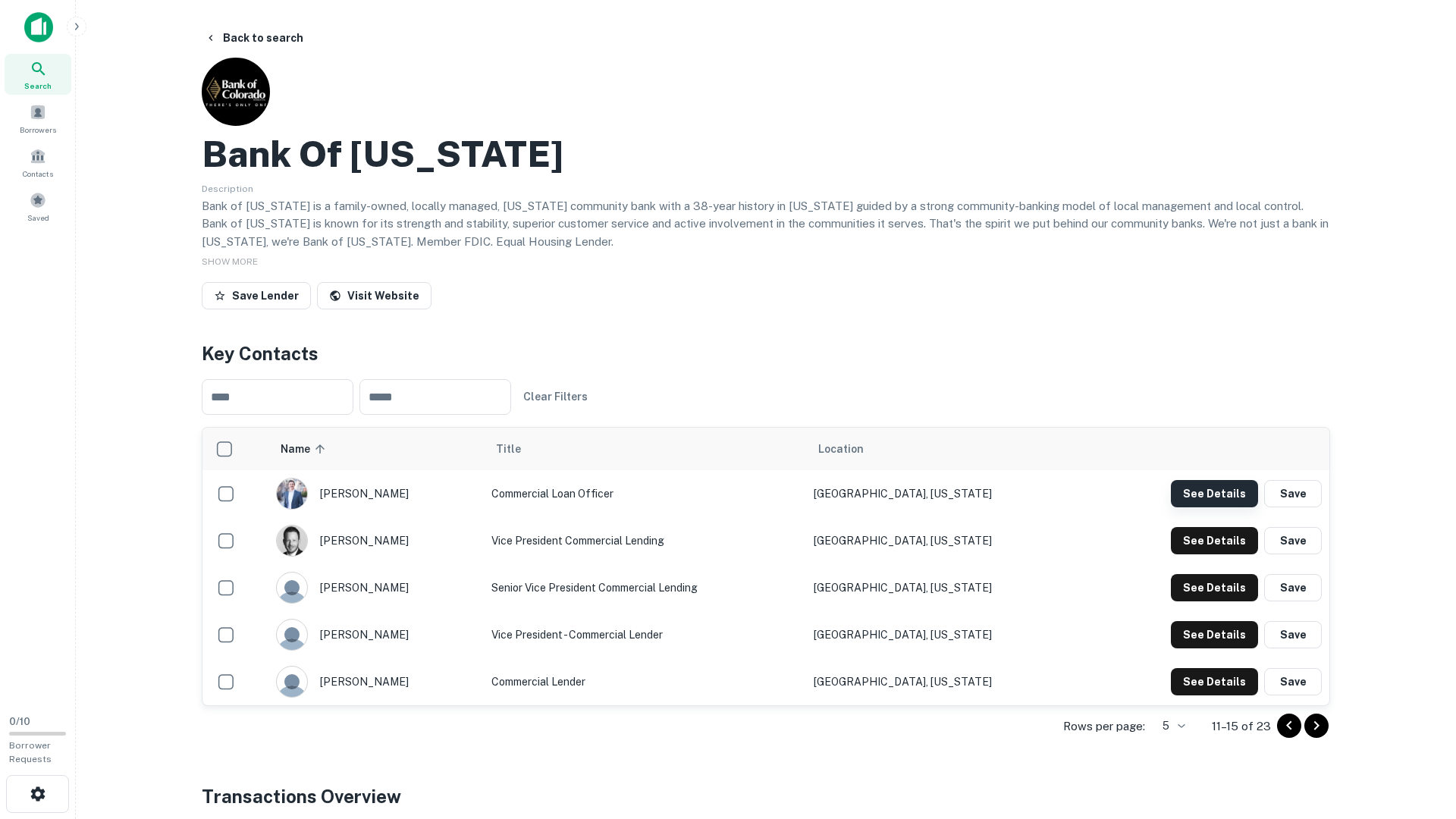
click at [1195, 499] on button "See Details" at bounding box center [1214, 493] width 87 height 27
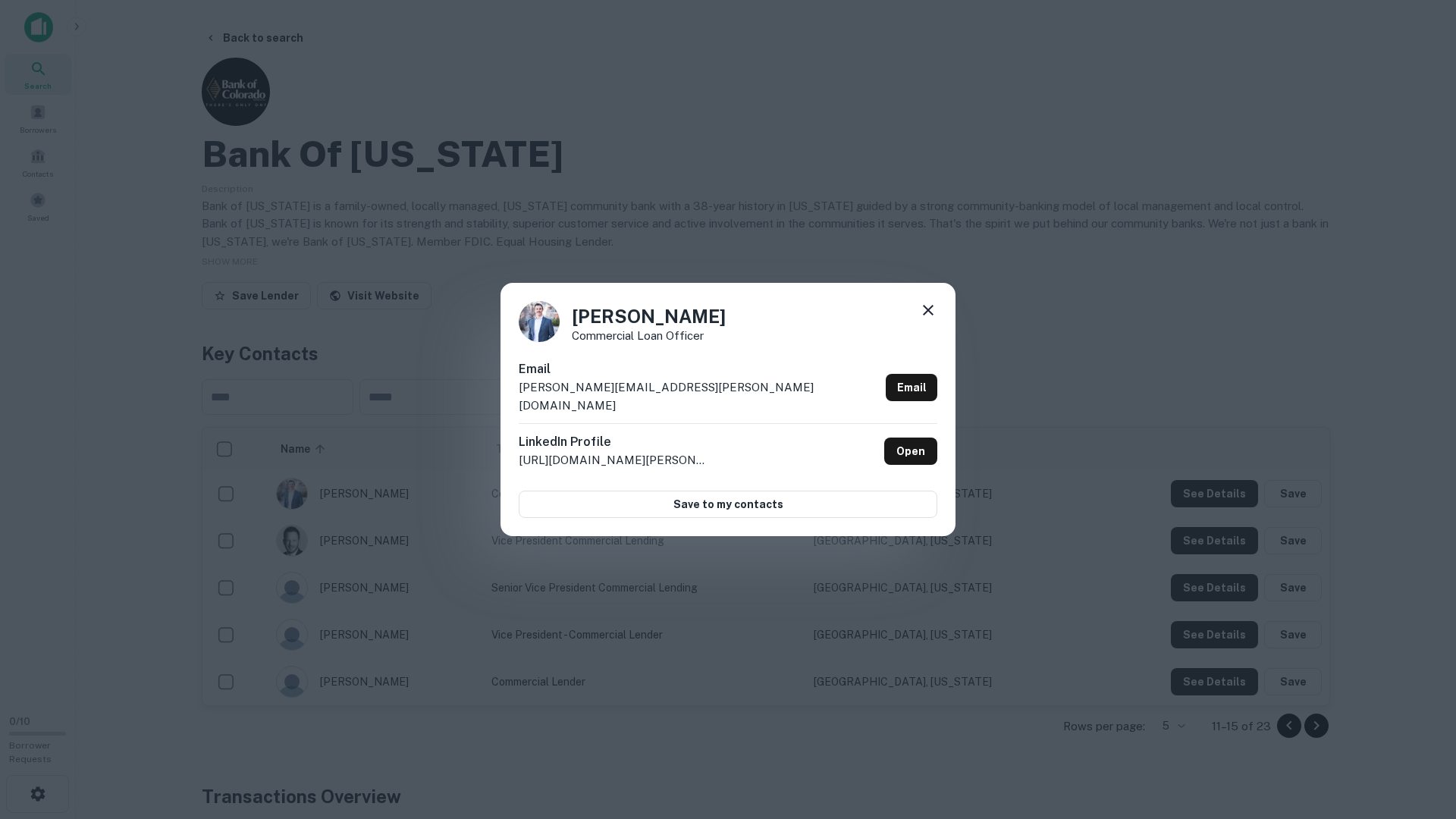
click at [1197, 518] on div "Jon Svoboda Commercial Loan Officer Email jon.svoboda@bankofcolorado.com Email …" at bounding box center [728, 410] width 1456 height 819
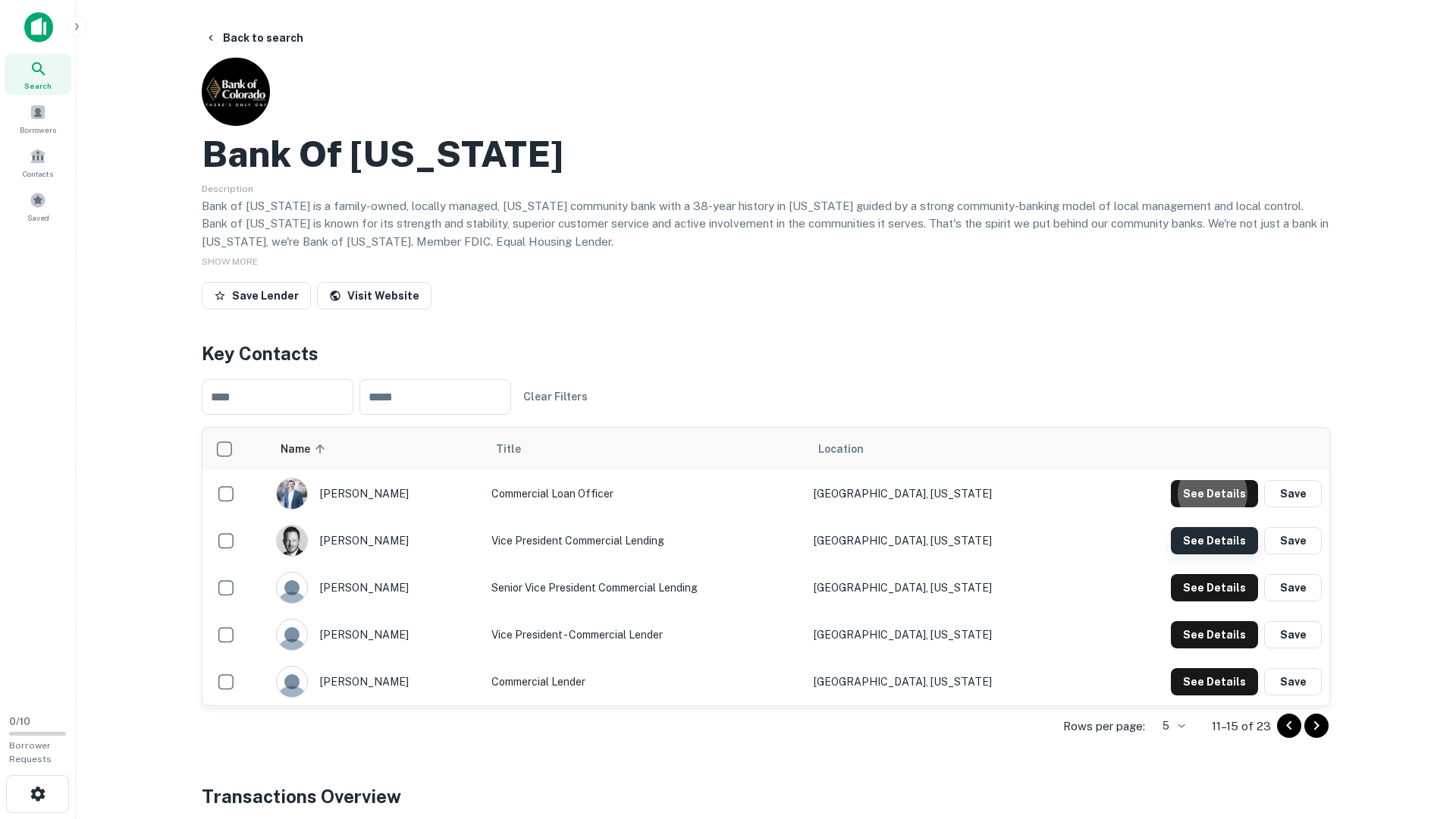
click at [1197, 507] on button "See Details" at bounding box center [1214, 493] width 87 height 27
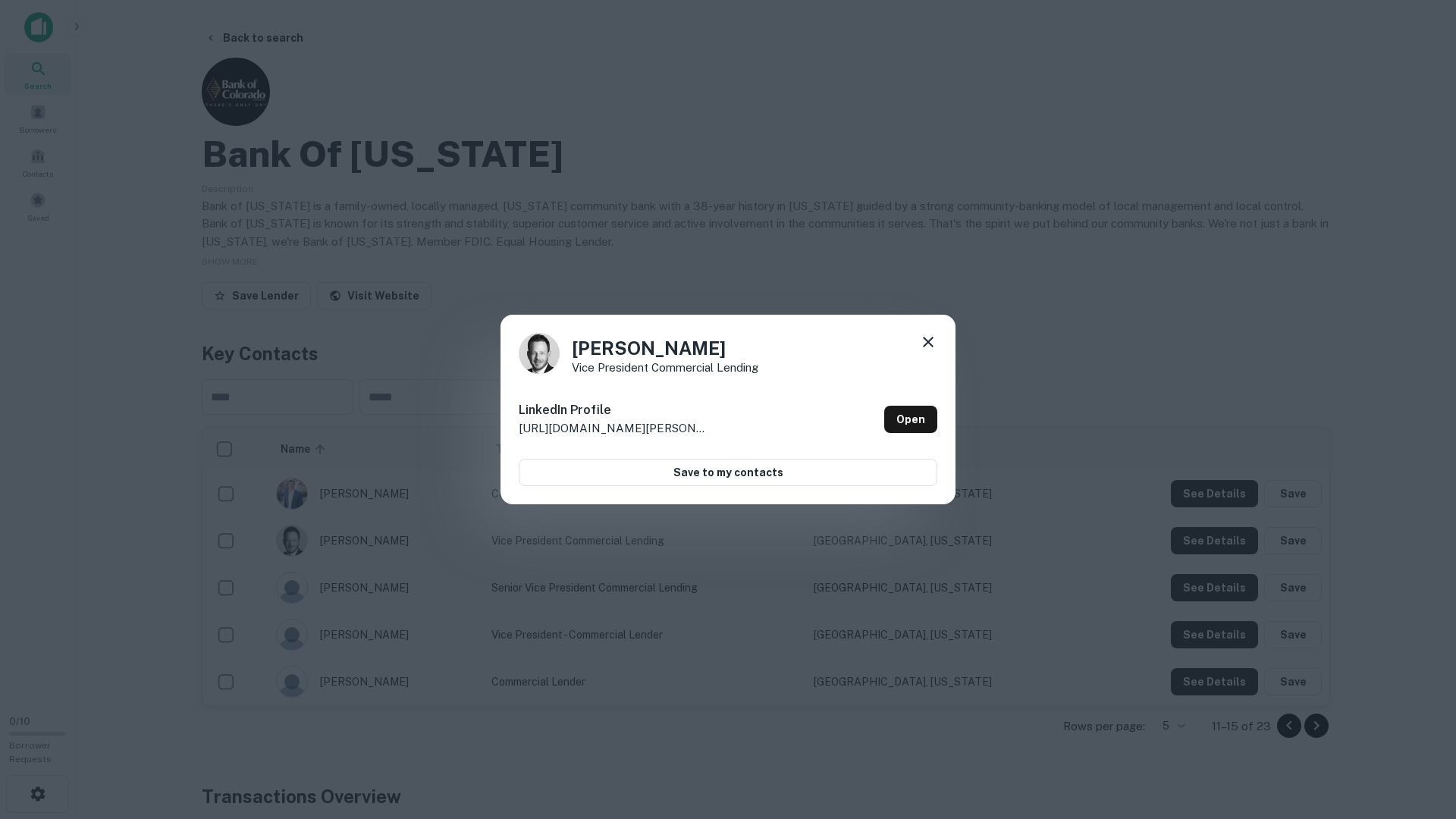
click at [1204, 578] on div "Andy Fritz Vice President Commercial Lending LinkedIn Profile http://www.linked…" at bounding box center [728, 410] width 1456 height 819
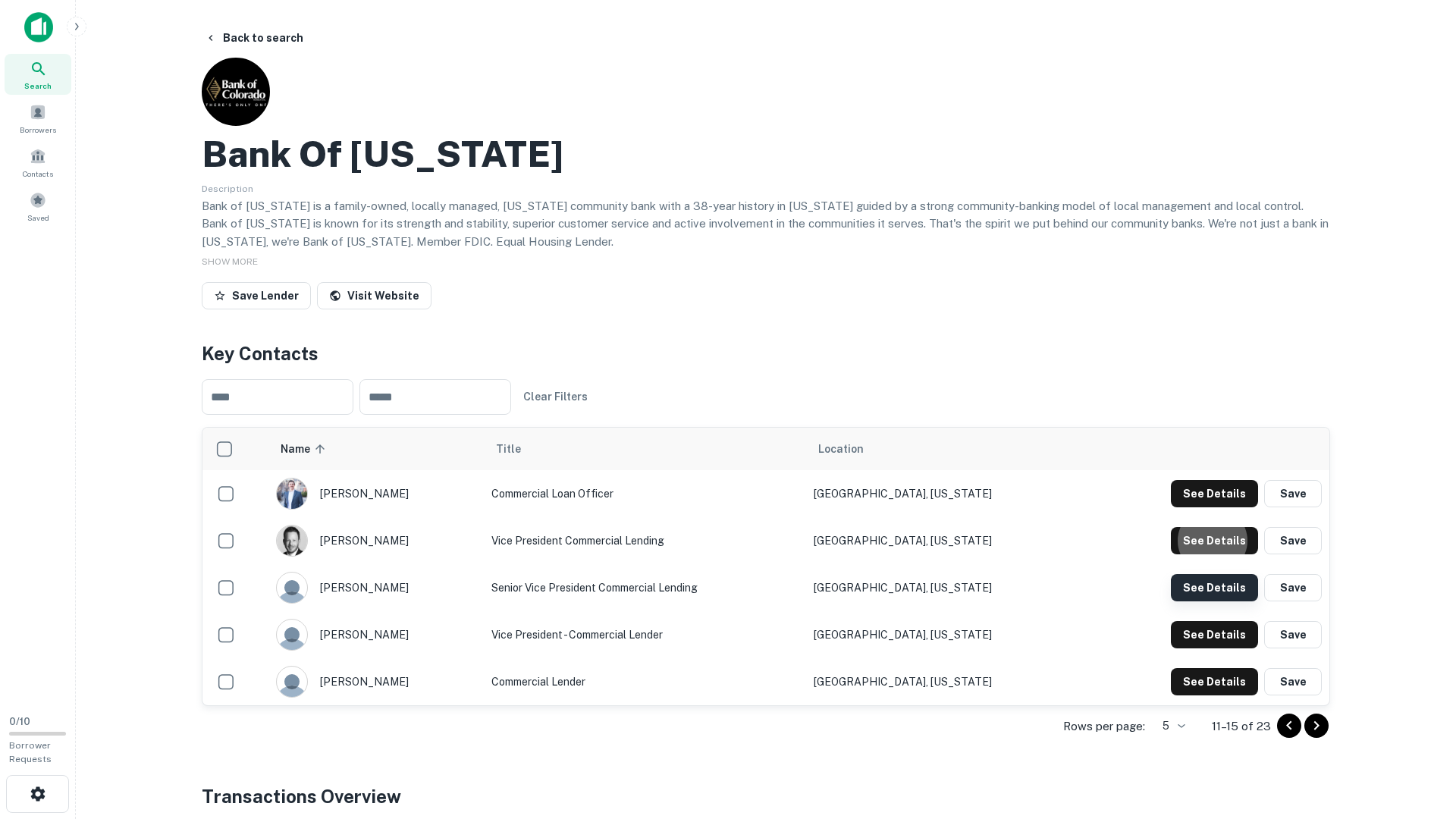
click at [1204, 507] on button "See Details" at bounding box center [1214, 493] width 87 height 27
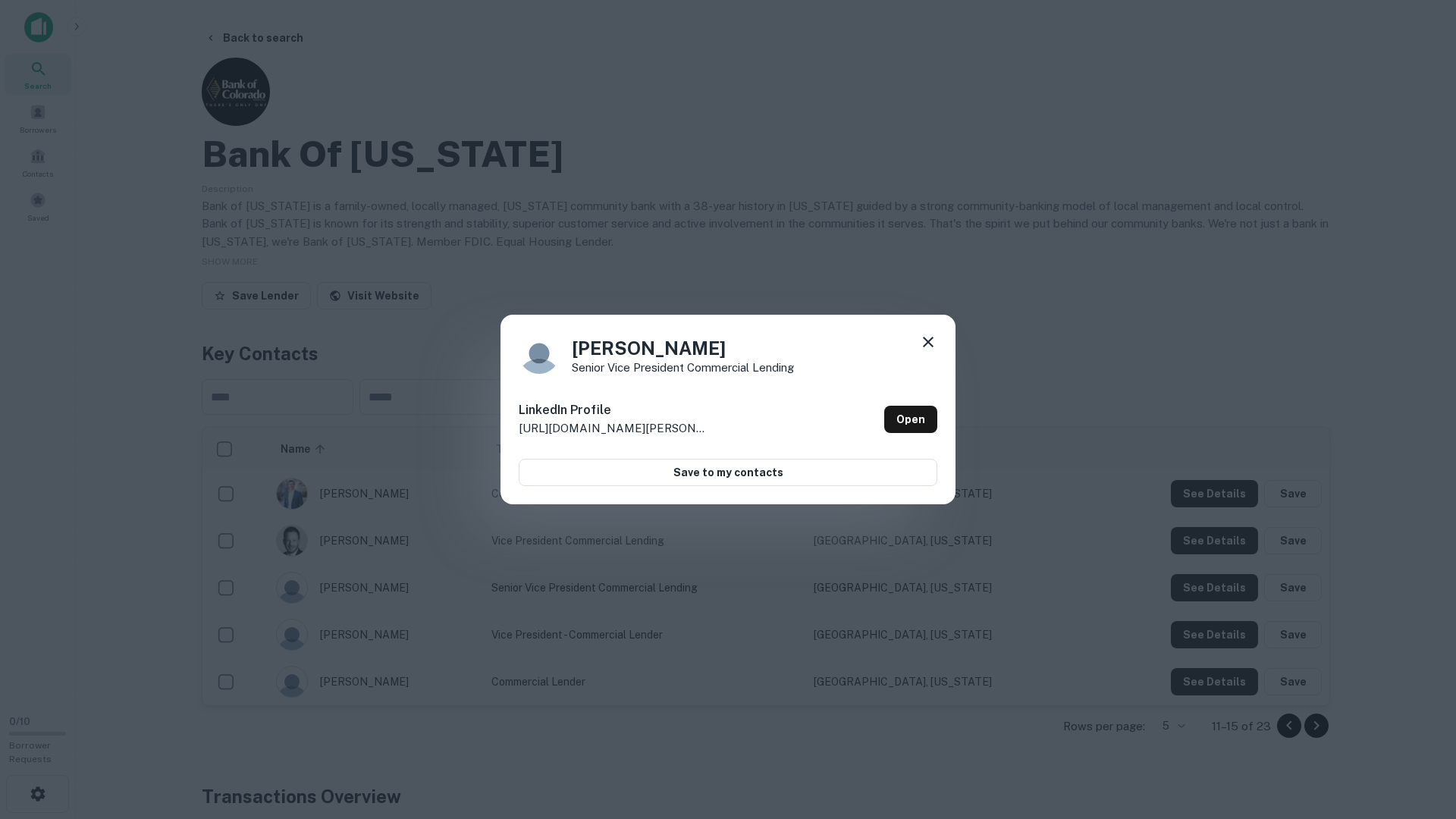
drag, startPoint x: 1202, startPoint y: 601, endPoint x: 1203, endPoint y: 625, distance: 24.0
click at [1202, 601] on div "Todd Kirkman Senior Vice President Commercial Lending LinkedIn Profile http://w…" at bounding box center [728, 410] width 1456 height 819
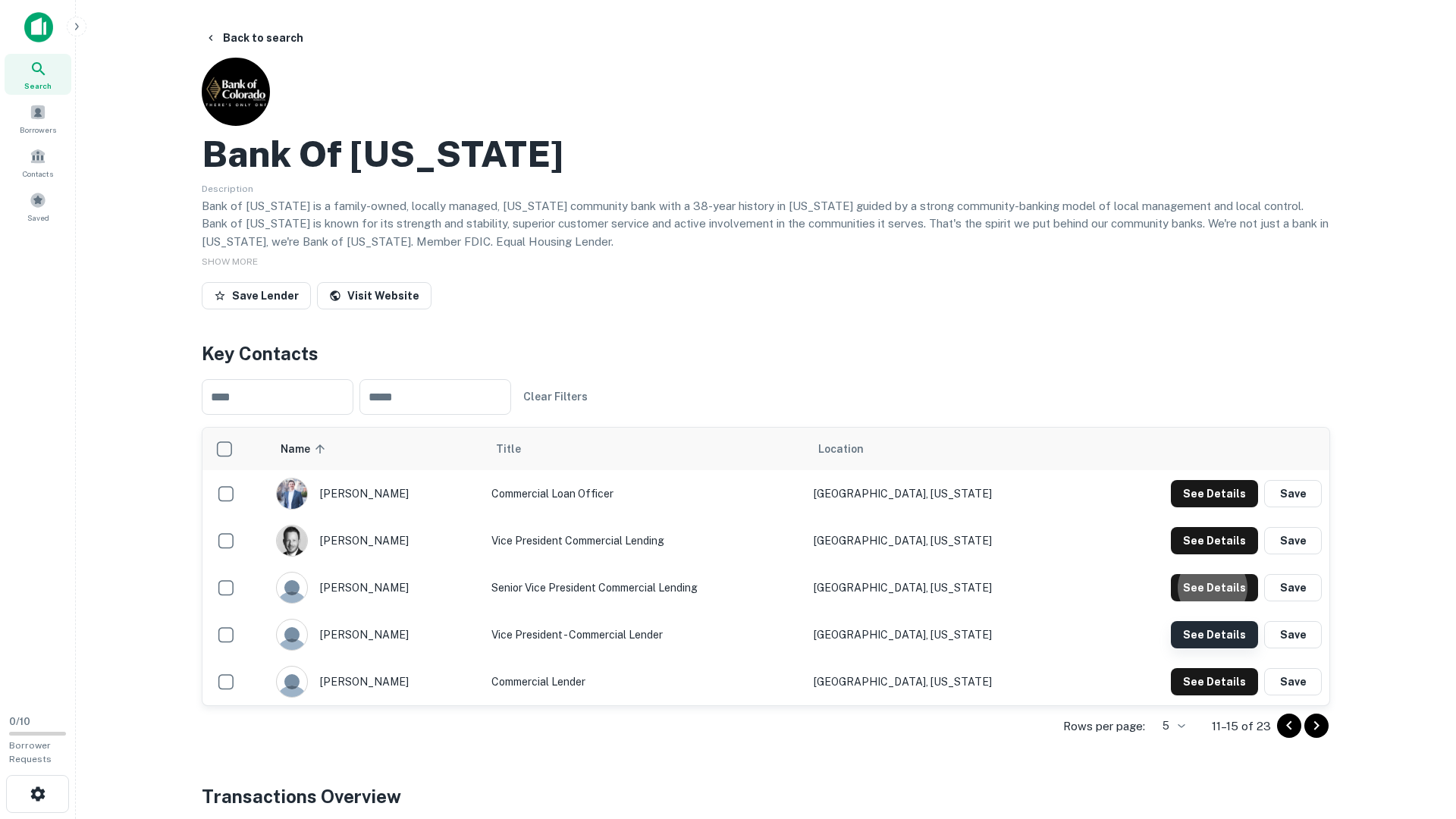
click at [1203, 507] on button "See Details" at bounding box center [1214, 493] width 87 height 27
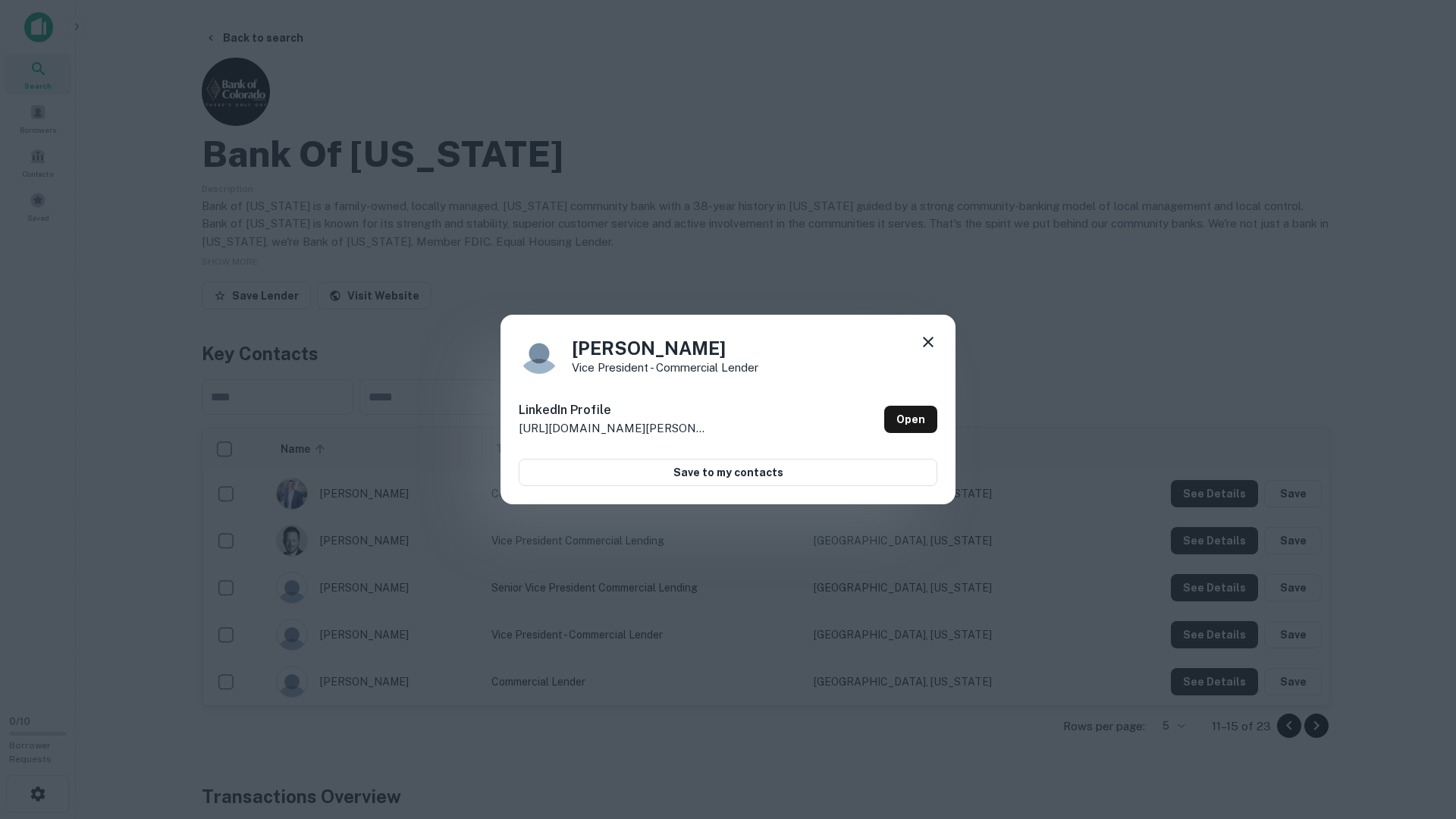
drag, startPoint x: 1200, startPoint y: 648, endPoint x: 1211, endPoint y: 677, distance: 31.0
click at [1201, 648] on div "Christopher Rundell Vice President - Commercial Lender LinkedIn Profile http://…" at bounding box center [728, 410] width 1456 height 819
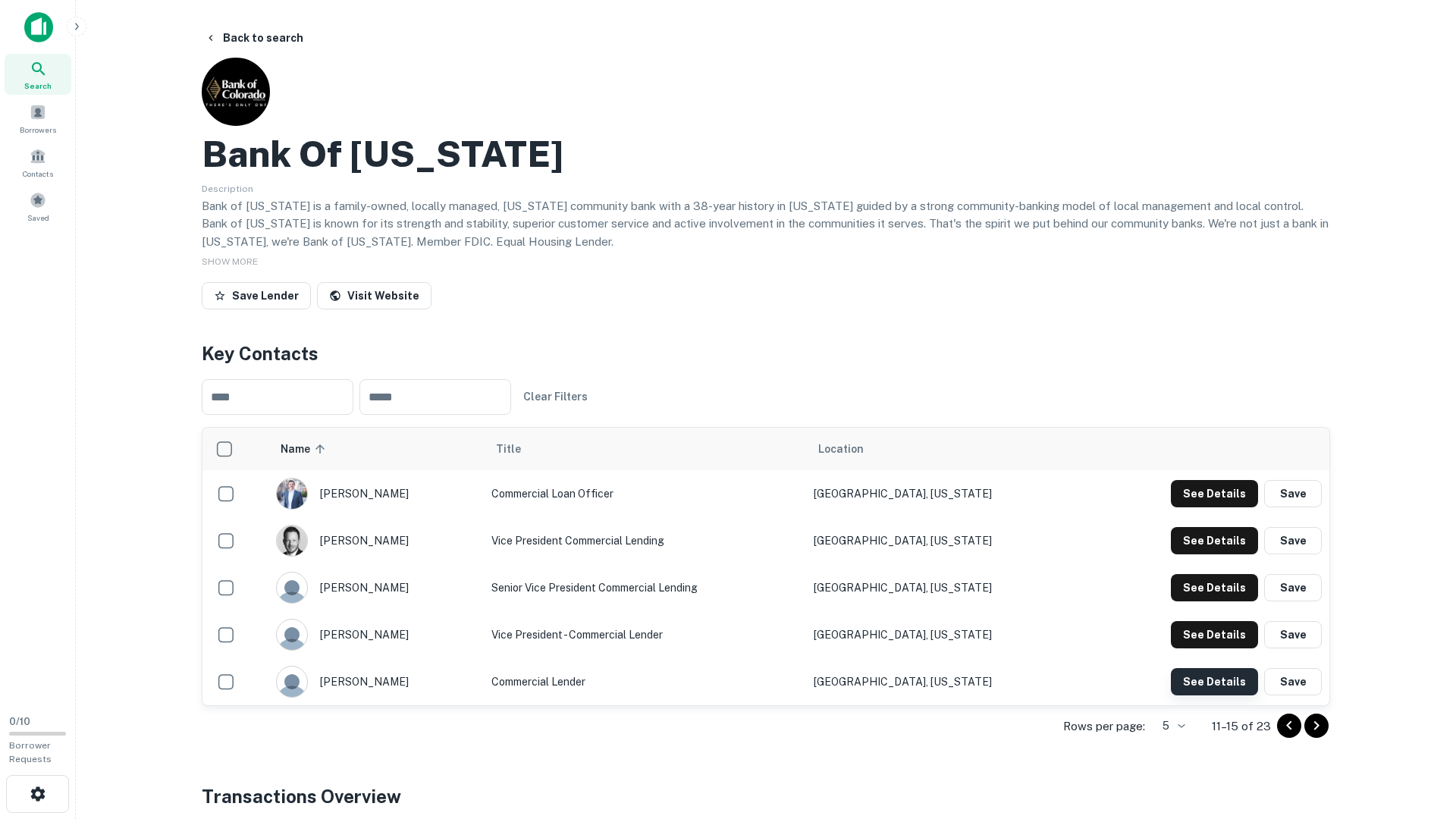
click at [1212, 507] on button "See Details" at bounding box center [1214, 493] width 87 height 27
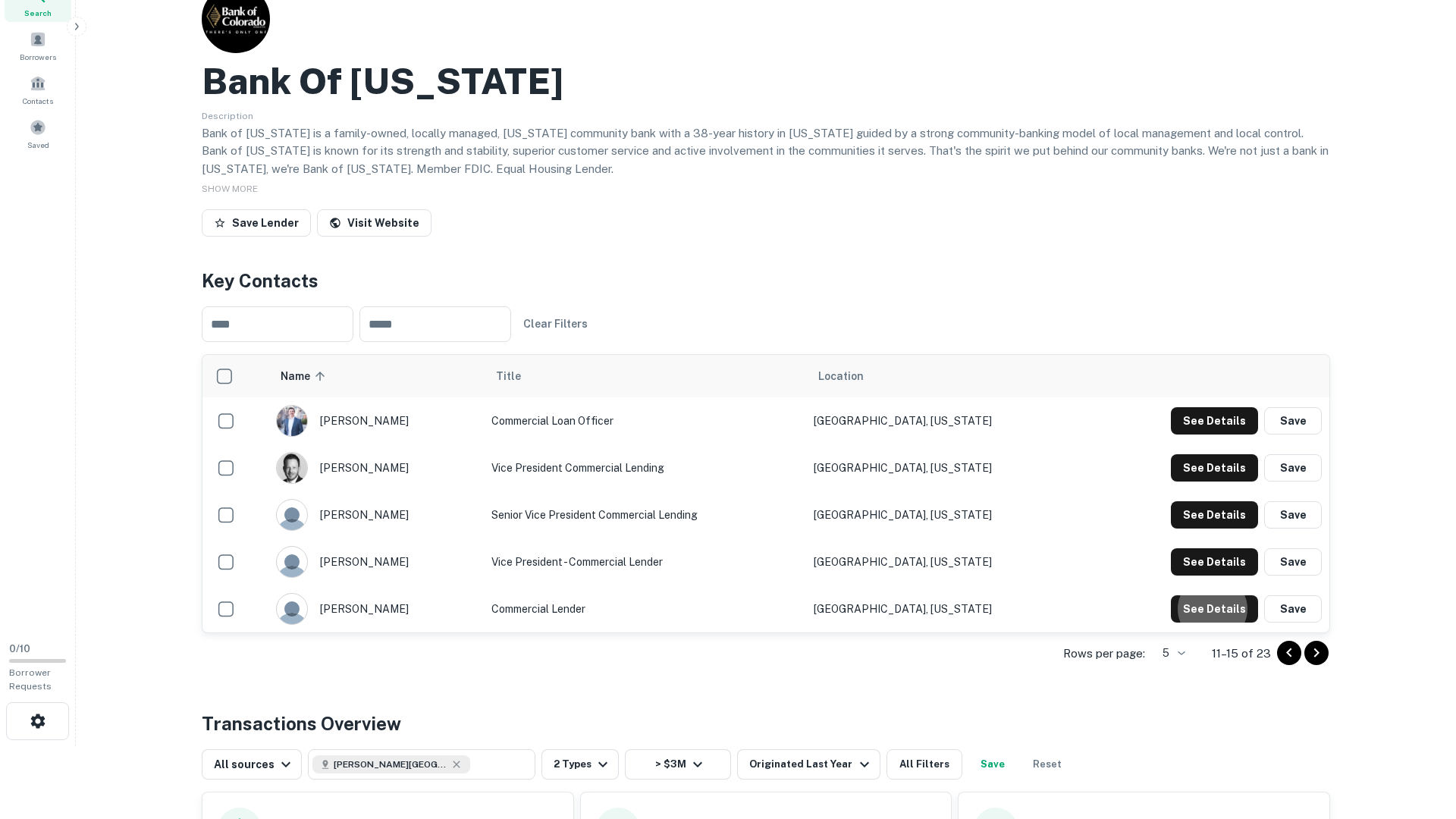
click at [1314, 652] on icon "Go to next page" at bounding box center [1316, 652] width 18 height 18
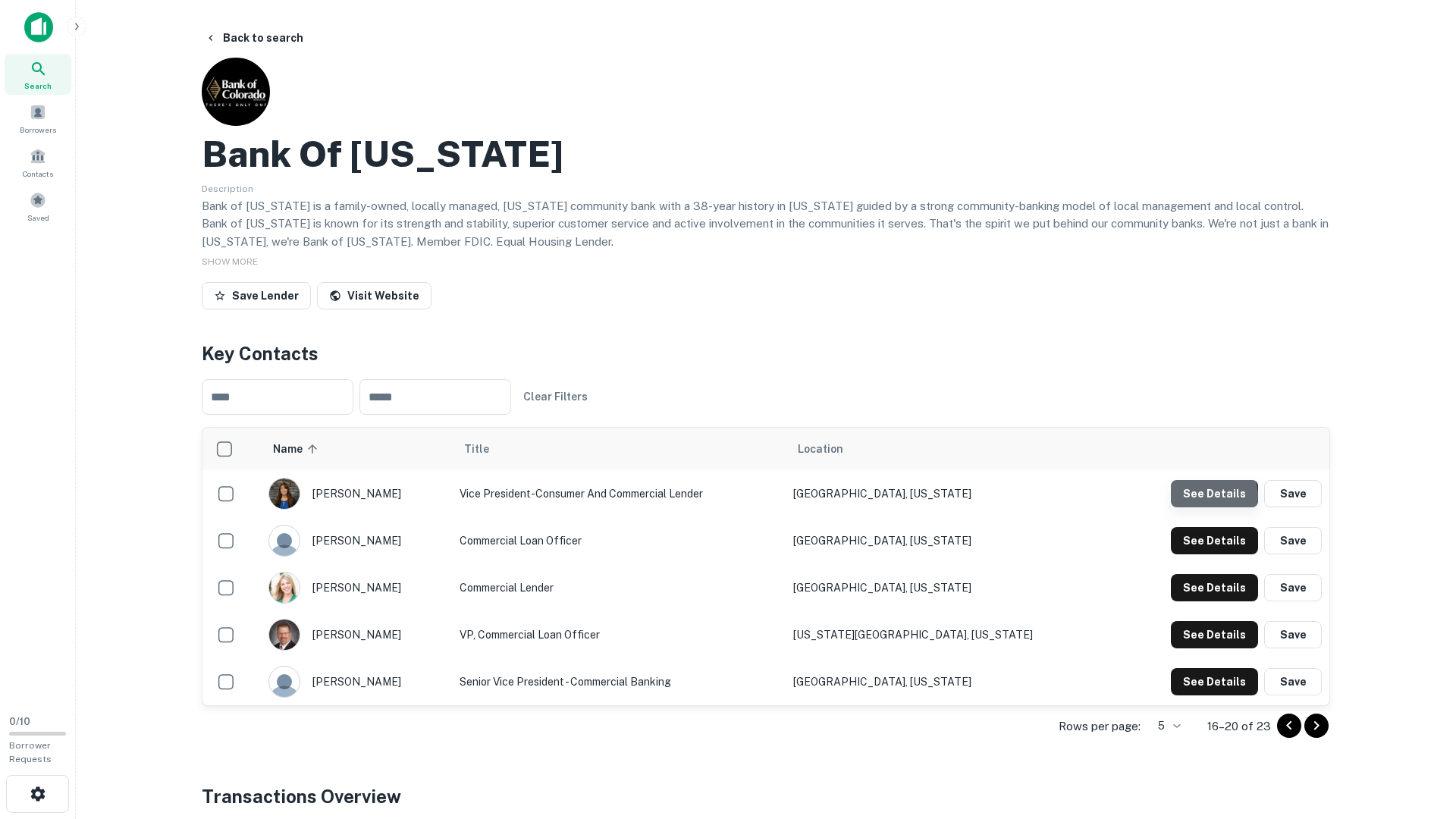
click at [1214, 497] on button "See Details" at bounding box center [1214, 493] width 87 height 27
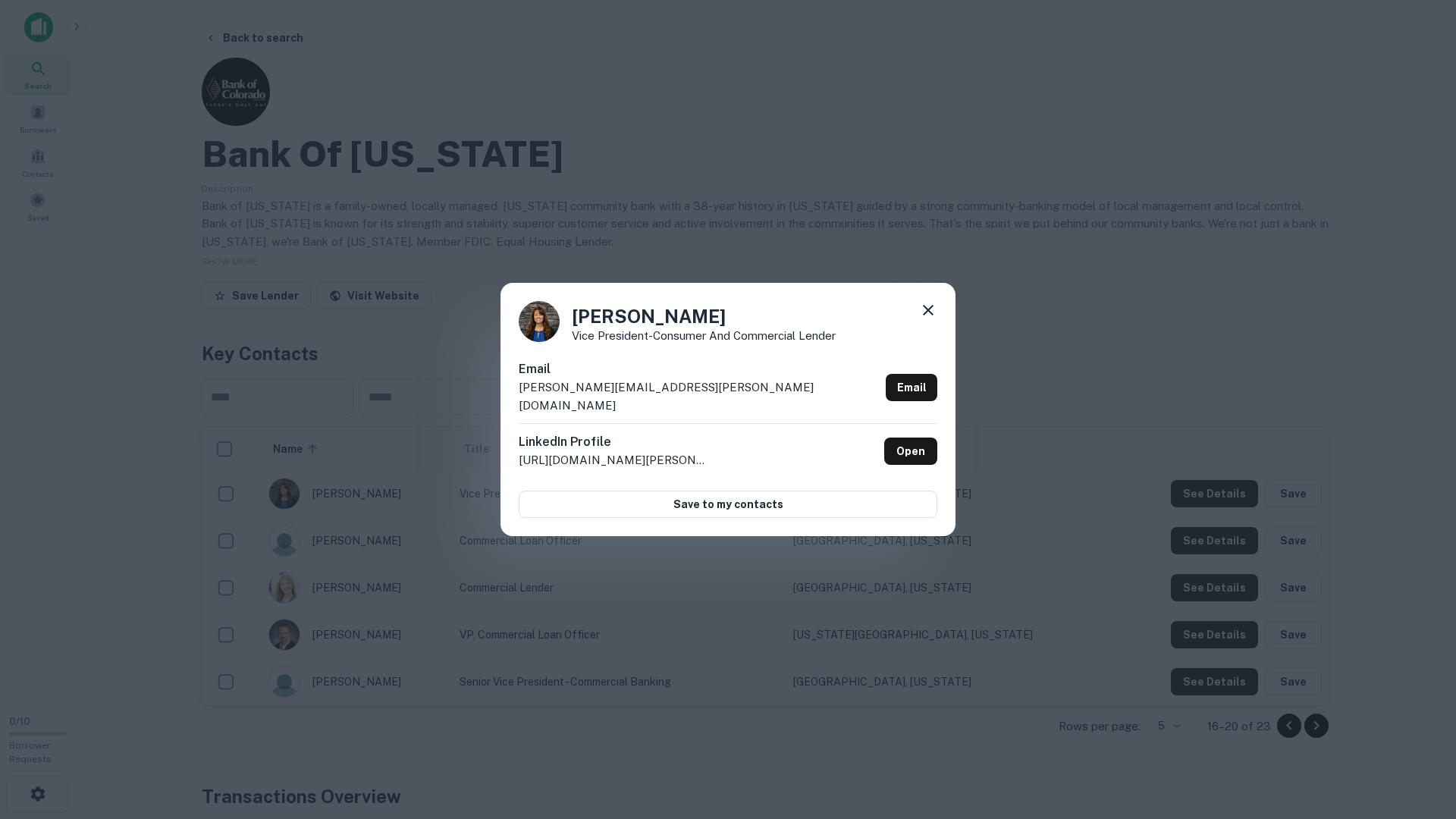
click at [1117, 480] on div "Thuy Aragon Vice President-Consumer and Commercial Lender Email thuy.aragon@ban…" at bounding box center [728, 410] width 1456 height 819
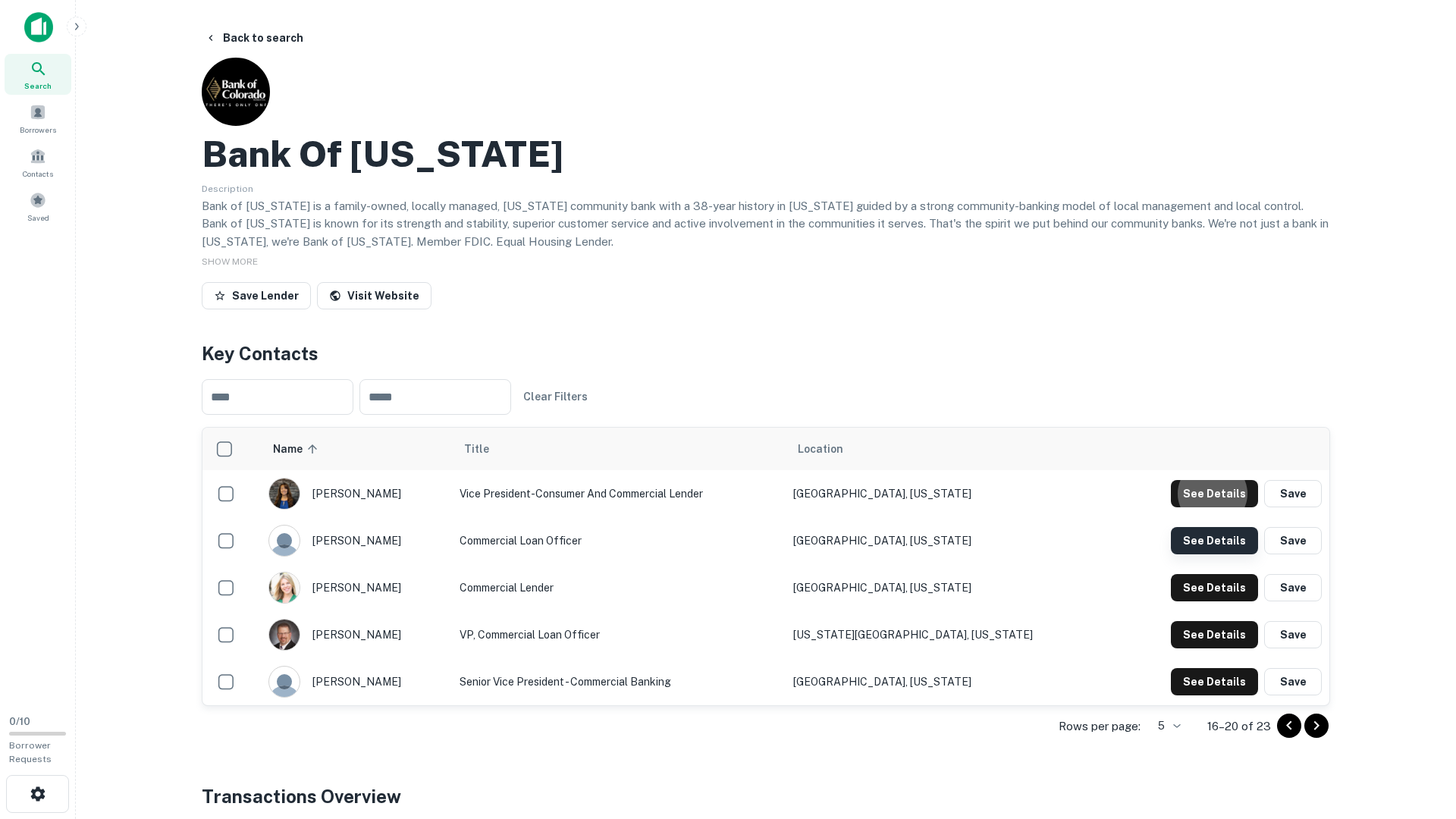
click at [1185, 507] on button "See Details" at bounding box center [1214, 493] width 87 height 27
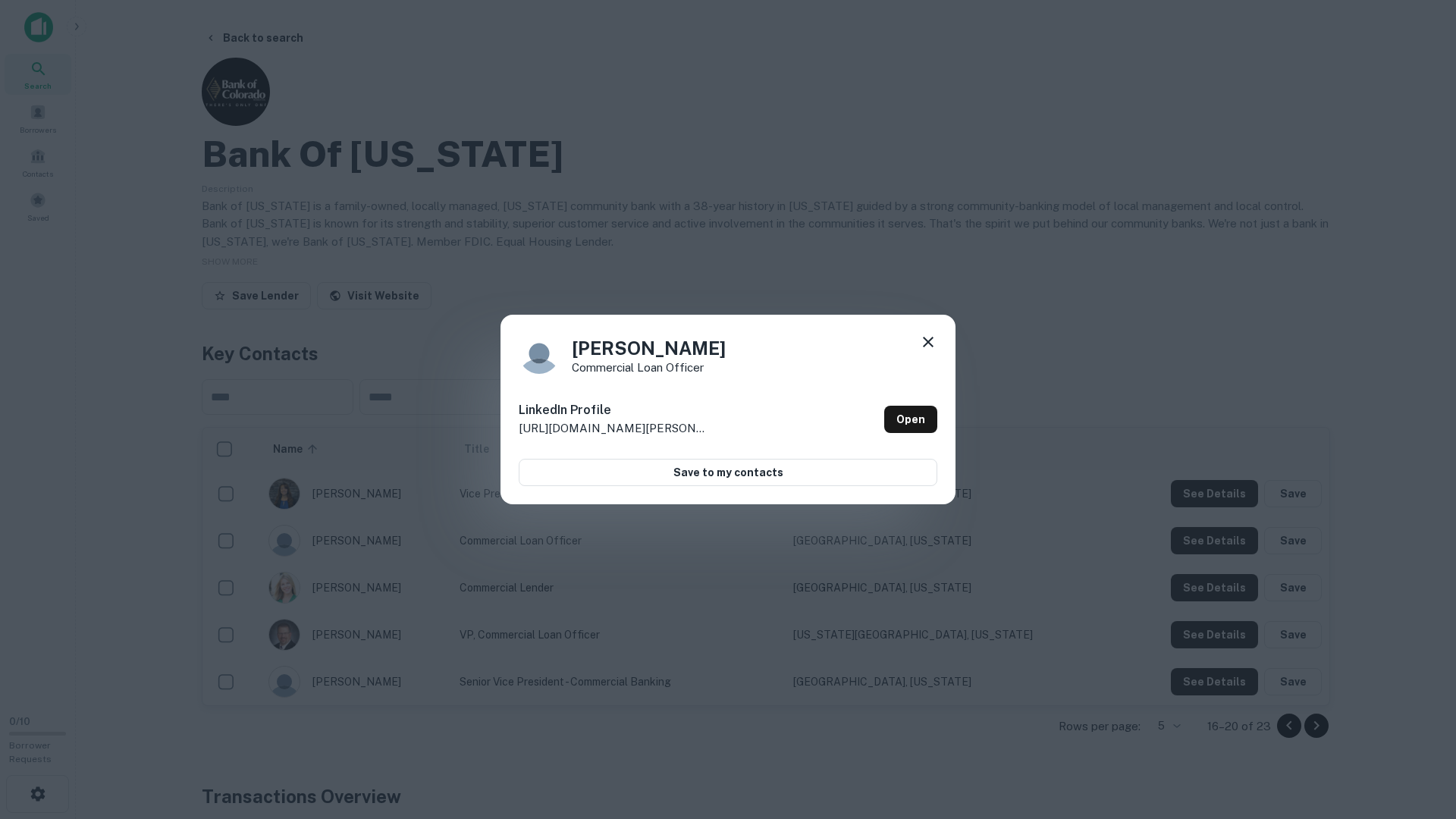
click at [1141, 560] on div "Sean Killoran Commercial Loan Officer LinkedIn Profile http://www.linkedin.com/…" at bounding box center [728, 410] width 1456 height 819
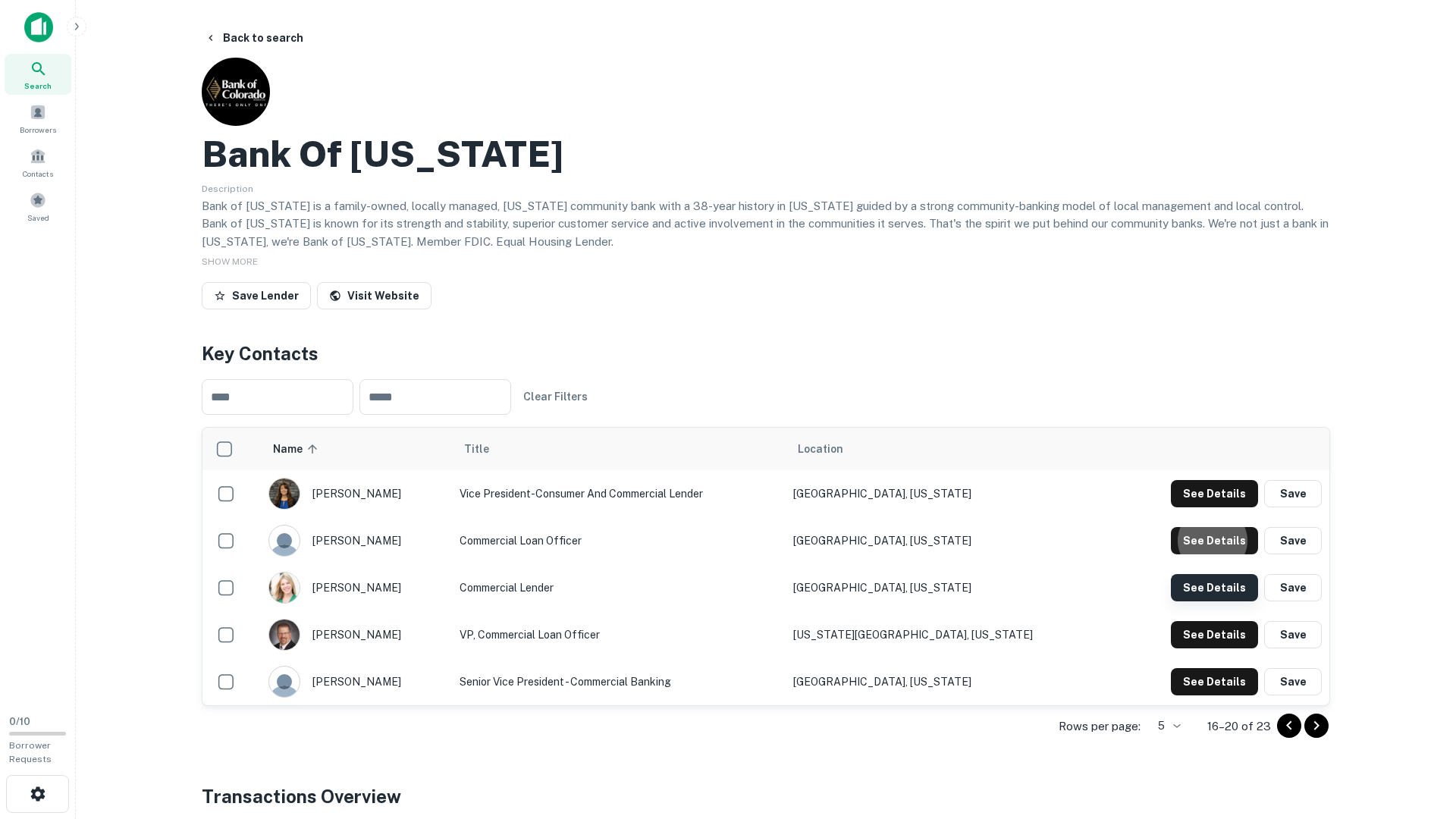
click at [1189, 507] on button "See Details" at bounding box center [1214, 493] width 87 height 27
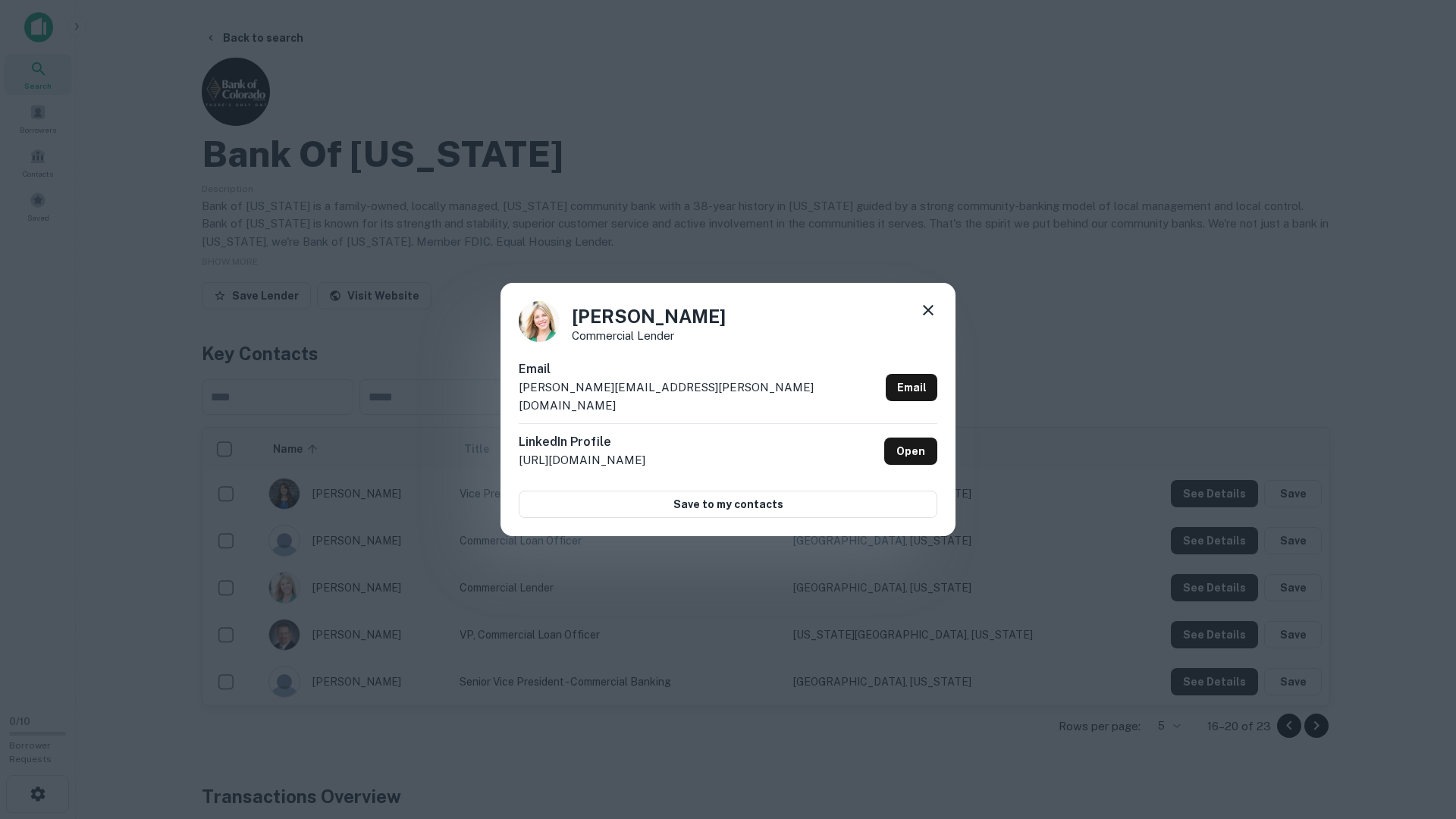
drag, startPoint x: 1115, startPoint y: 637, endPoint x: 1134, endPoint y: 641, distance: 19.4
click at [1115, 637] on div "Rachel Walker Commercial Lender Email rachel.walker@bankofcolorado.com Email Li…" at bounding box center [728, 410] width 1456 height 819
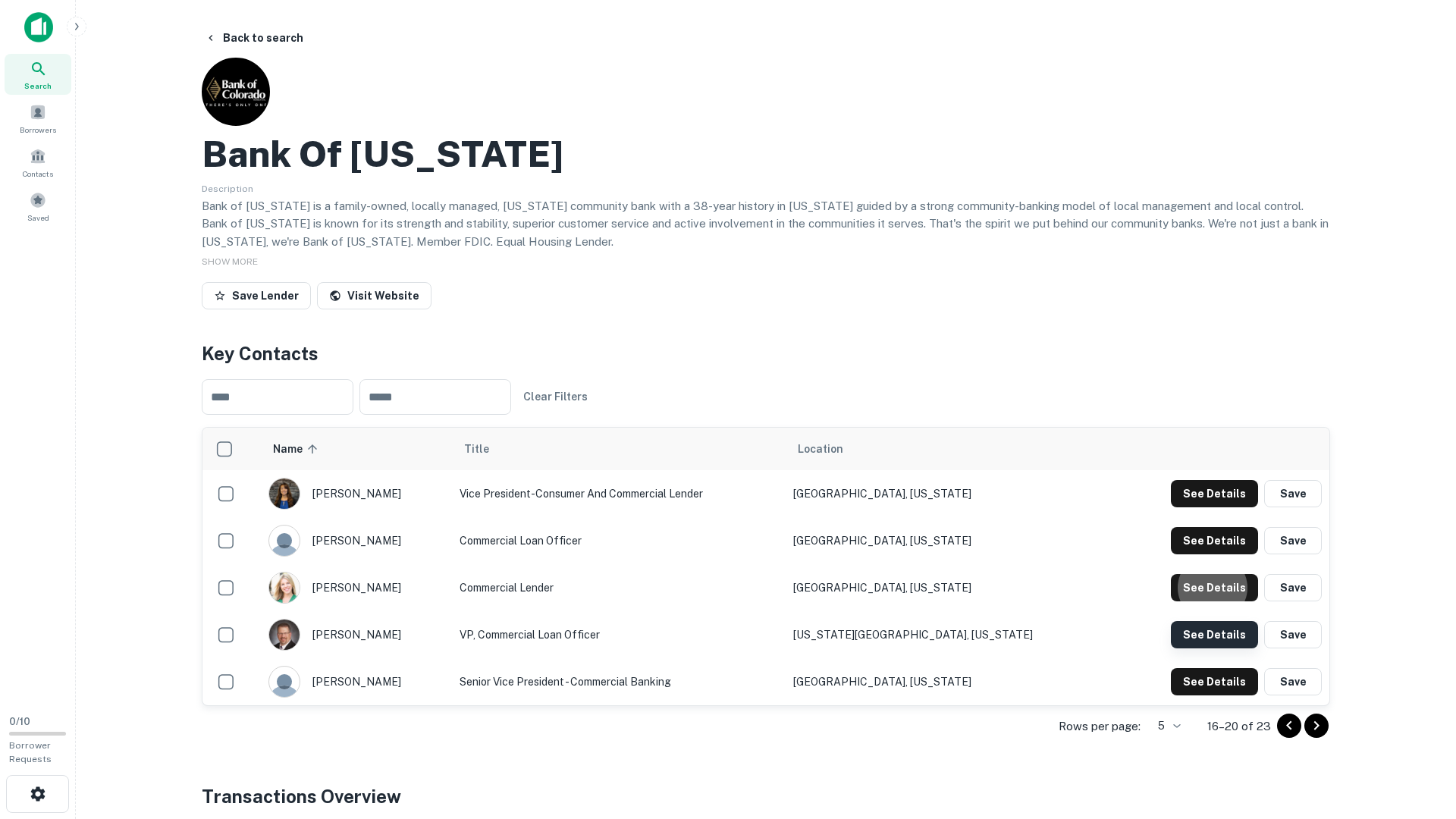
click at [1209, 507] on button "See Details" at bounding box center [1214, 493] width 87 height 27
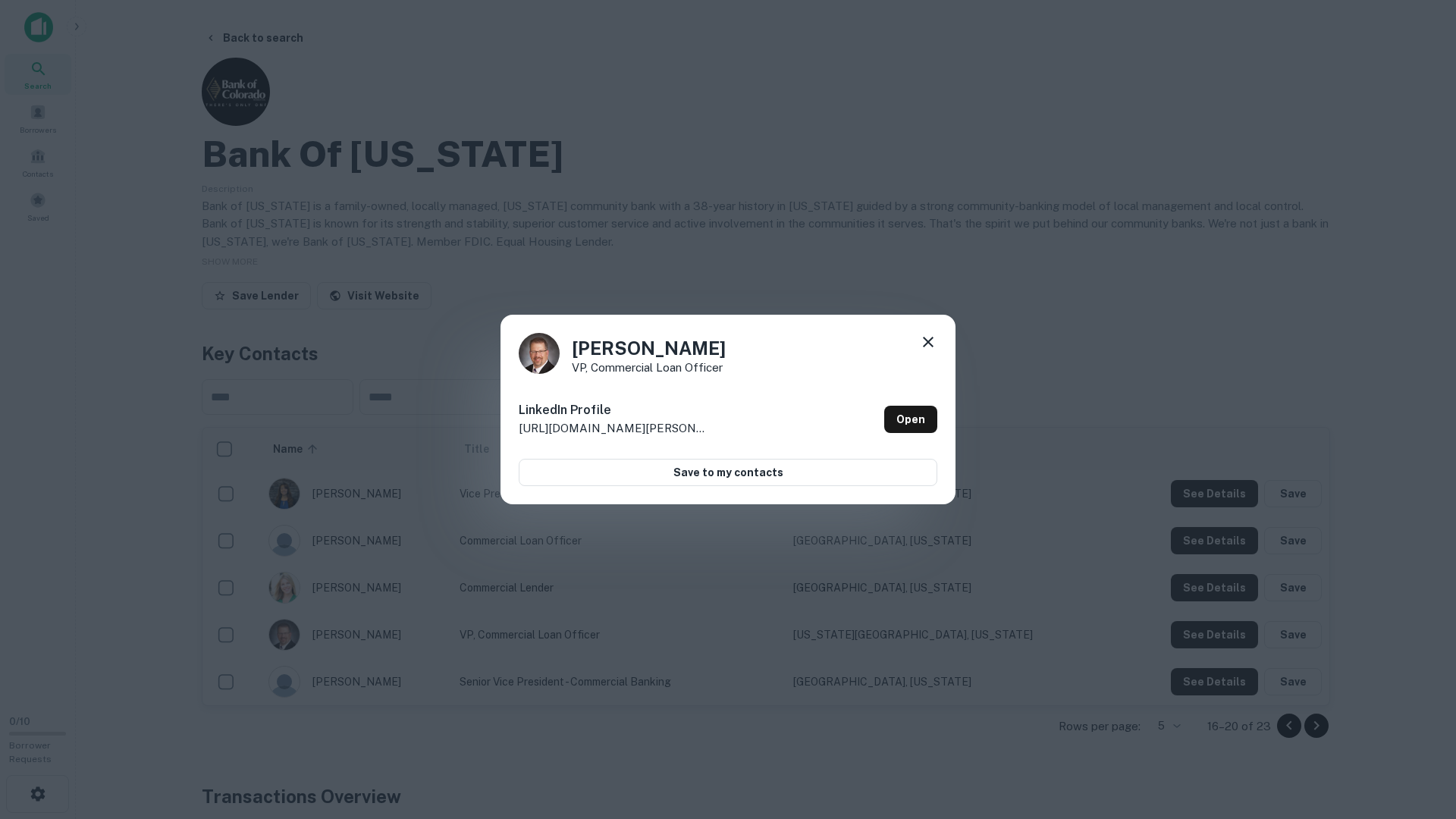
click at [1155, 638] on div "Bryce Schuettpelz VP, Commercial Loan Officer LinkedIn Profile http://www.linke…" at bounding box center [728, 410] width 1456 height 819
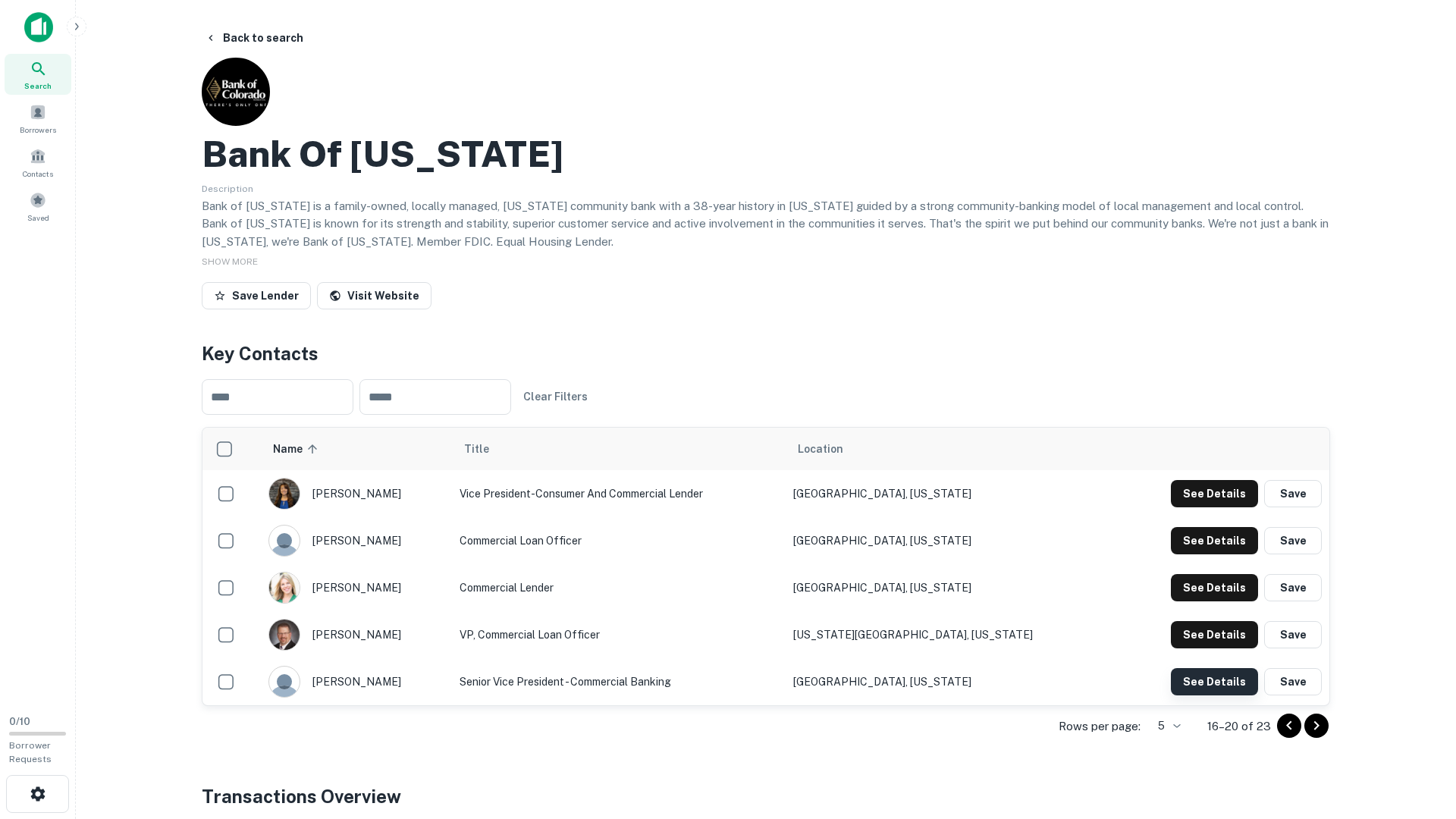
click at [1203, 507] on button "See Details" at bounding box center [1214, 493] width 87 height 27
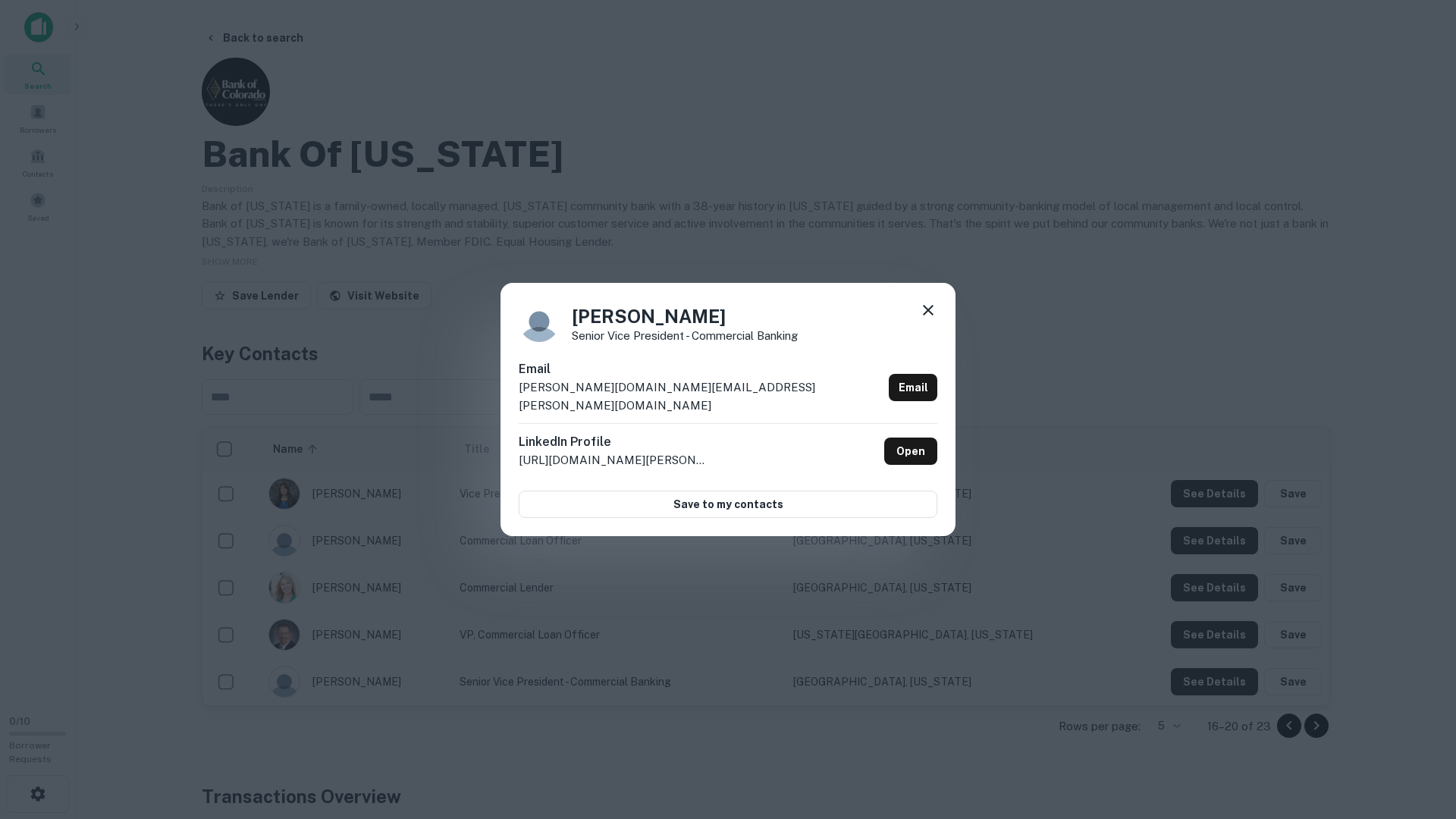
click at [1125, 632] on div "John Schmidt Senior Vice President - Commercial Banking Email john.schmidt@bank…" at bounding box center [728, 410] width 1456 height 819
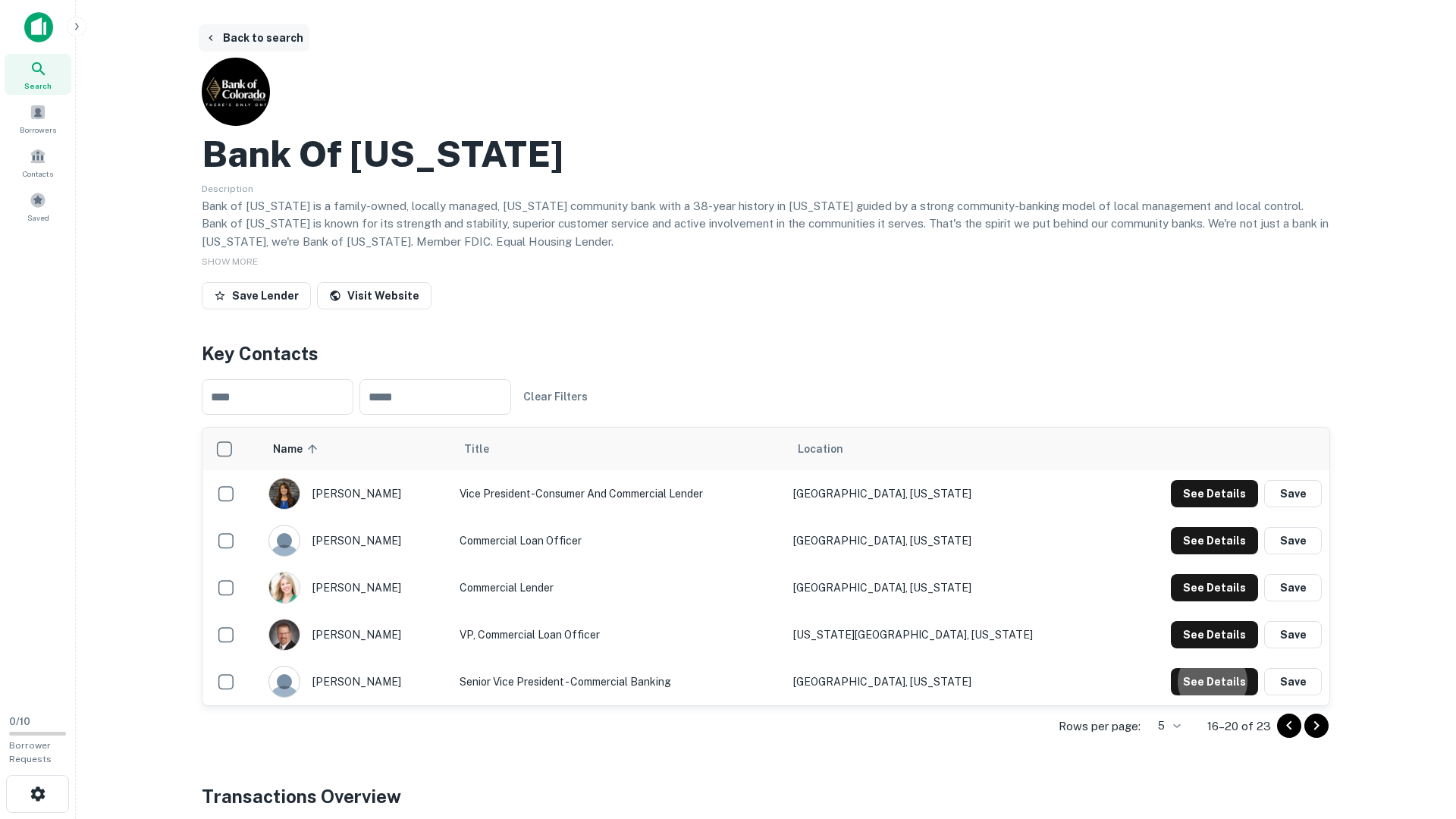
click at [276, 42] on button "Back to search" at bounding box center [254, 38] width 111 height 27
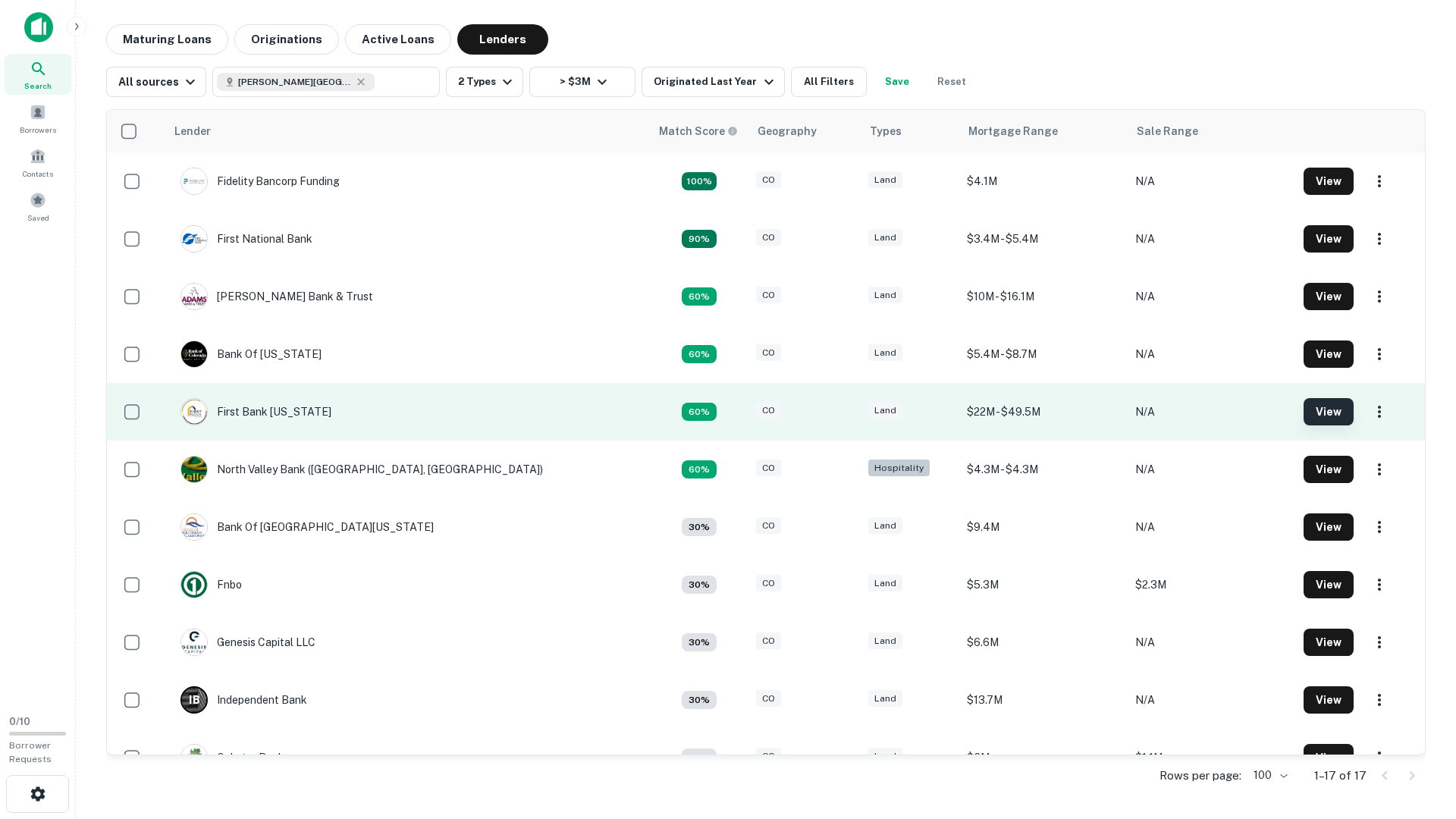
click at [1304, 413] on button "View" at bounding box center [1329, 412] width 50 height 27
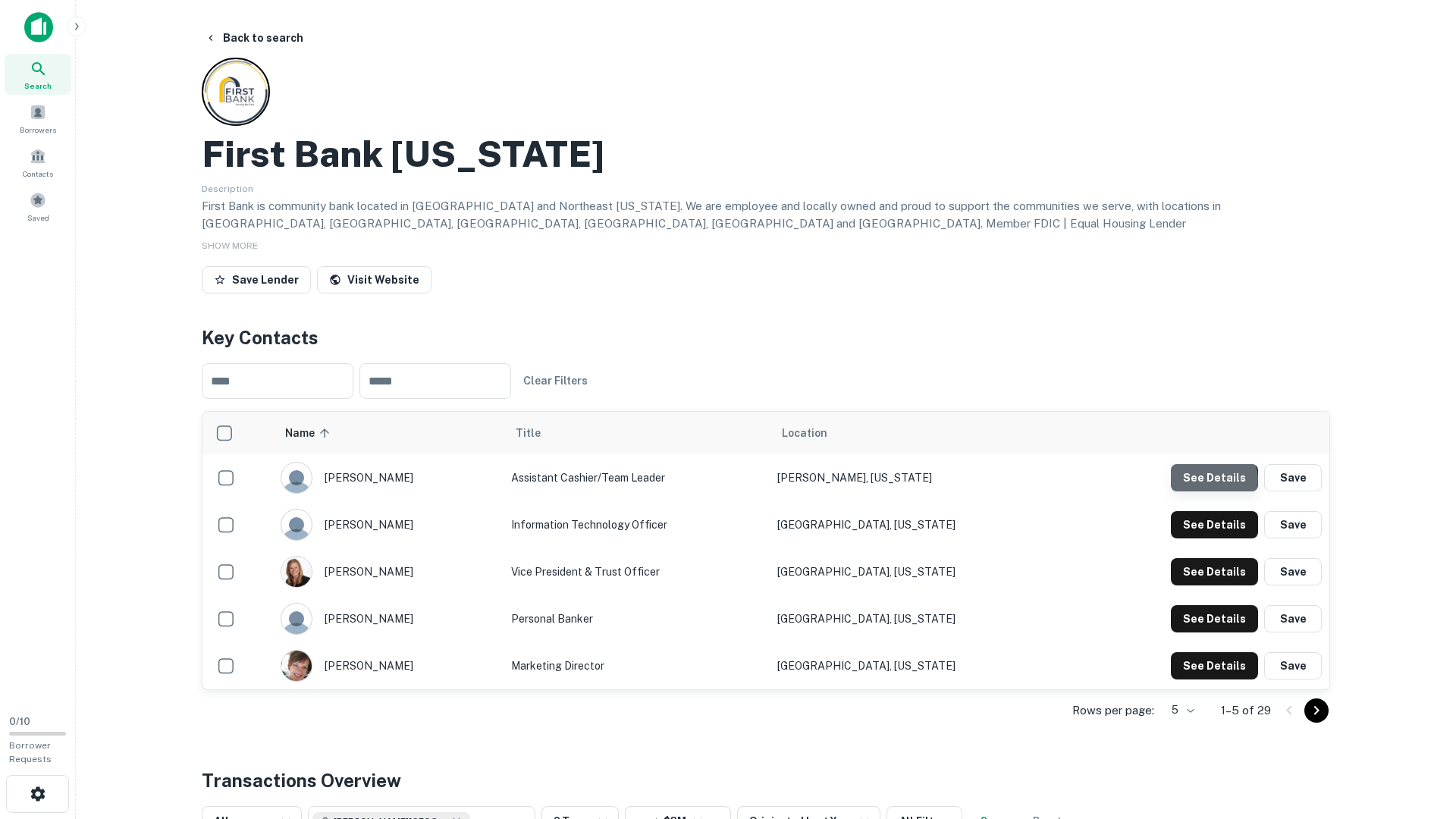
click at [1215, 480] on button "See Details" at bounding box center [1214, 477] width 87 height 27
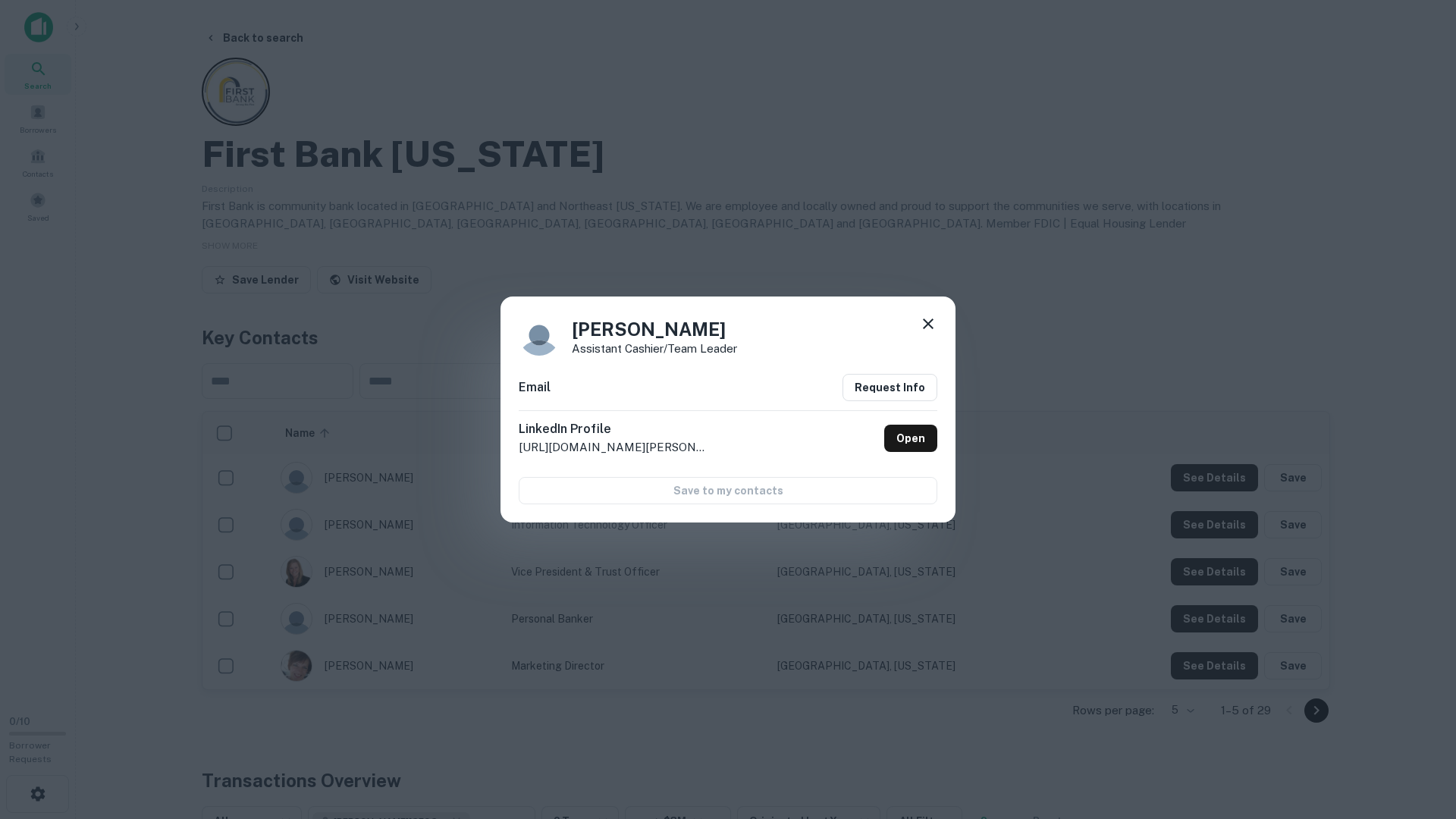
drag, startPoint x: 1124, startPoint y: 400, endPoint x: 1174, endPoint y: 480, distance: 94.3
click at [1132, 402] on div "Marcia Speedy Assistant Cashier/Team Leader Email Request Info LinkedIn Profile…" at bounding box center [728, 410] width 1456 height 819
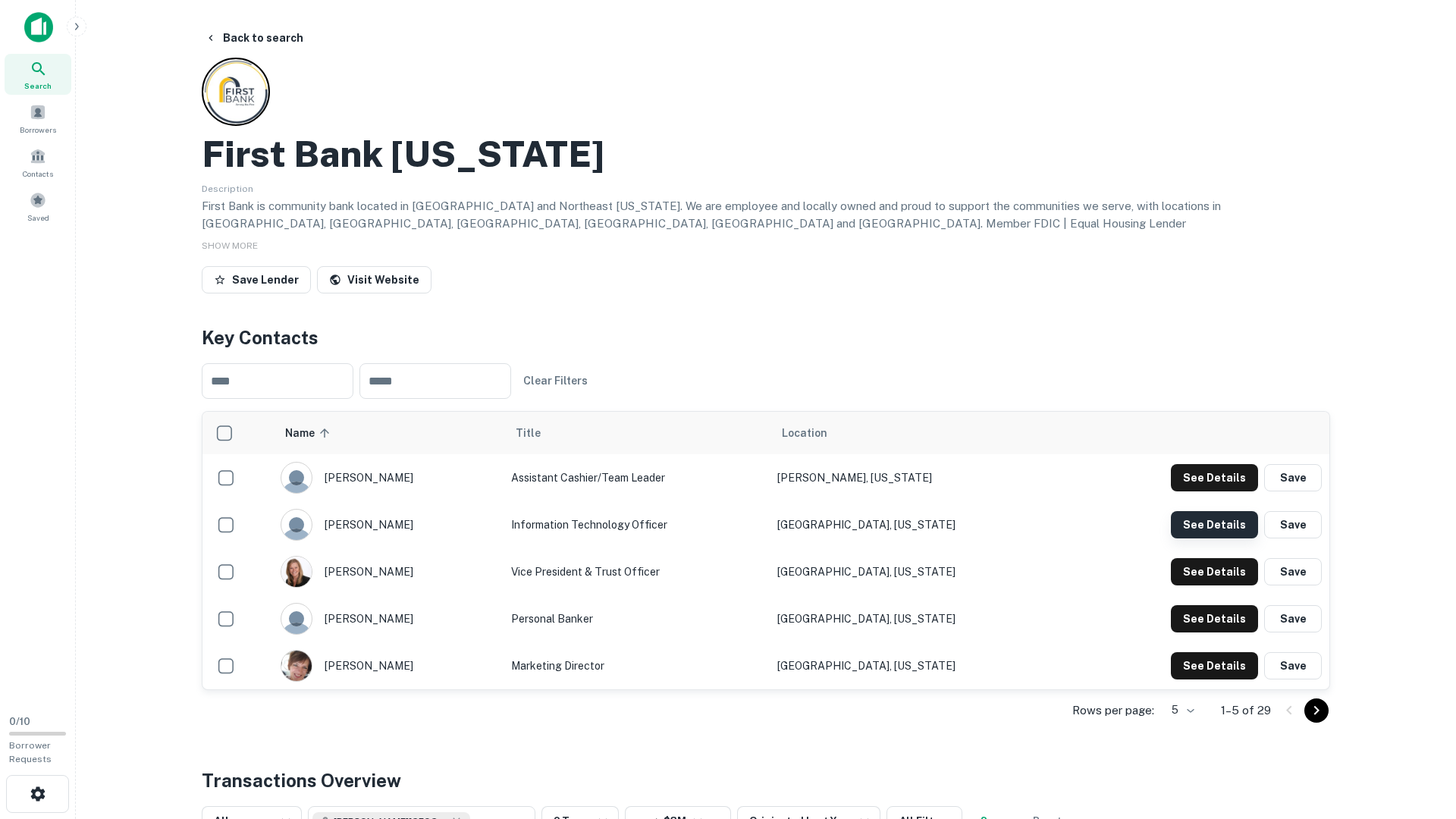
click at [1189, 492] on button "See Details" at bounding box center [1214, 477] width 87 height 27
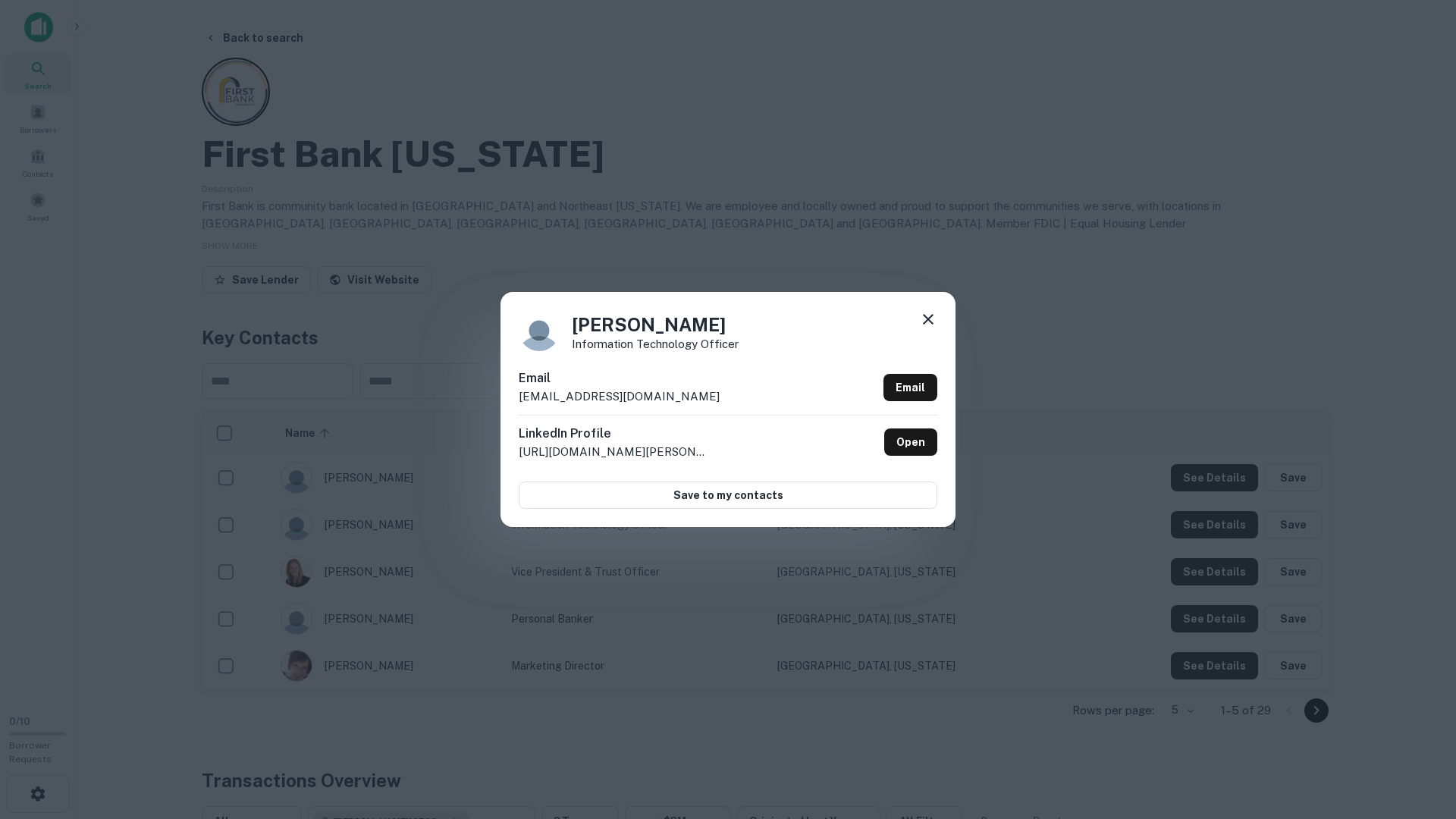
click at [1240, 578] on div "Pamela Grazier Information Technology Officer Email pamelag@firstiowa.bank Emai…" at bounding box center [728, 410] width 1456 height 819
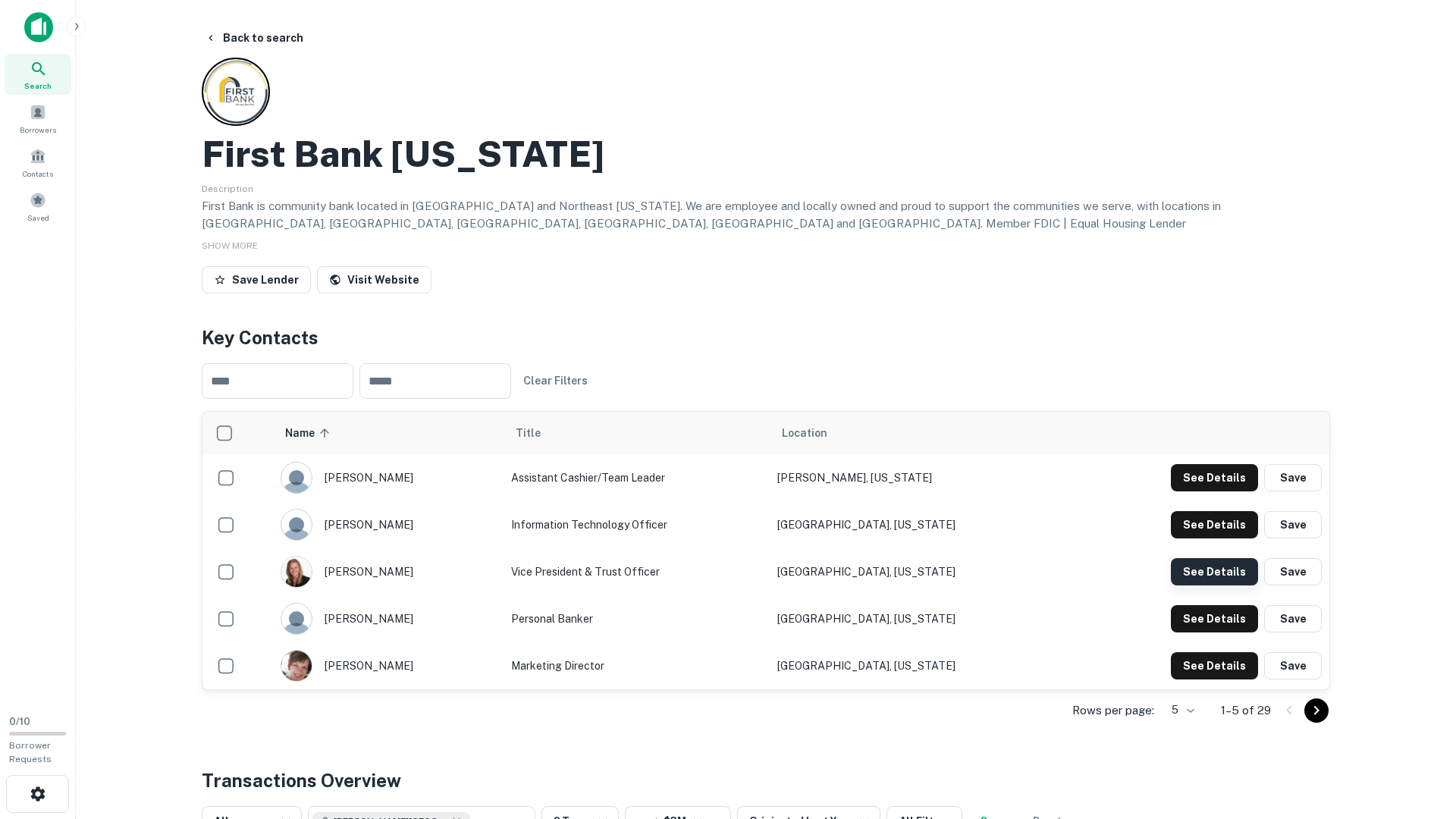
click at [1227, 492] on button "See Details" at bounding box center [1214, 477] width 87 height 27
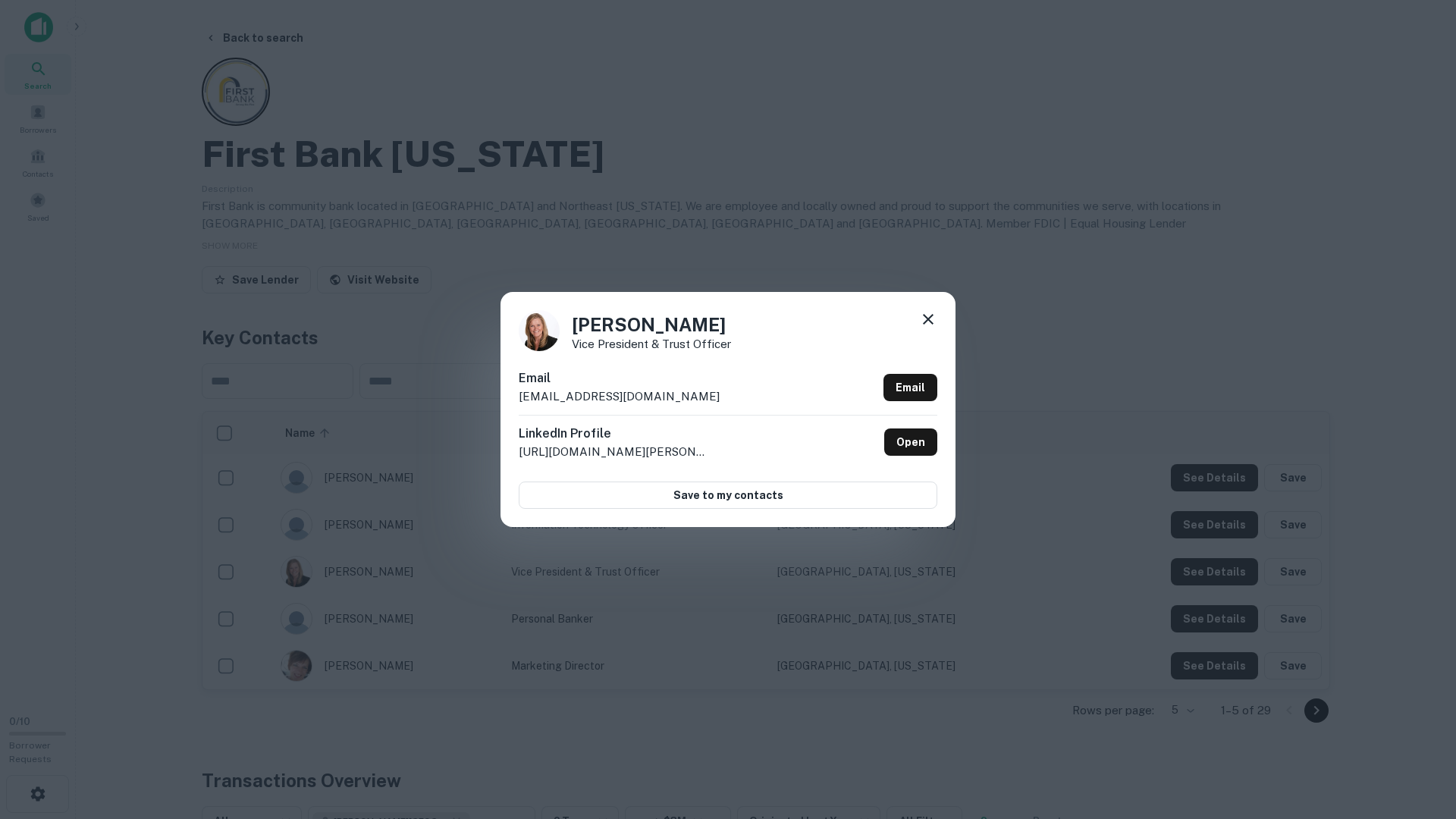
click at [1227, 576] on div "Luann Ray Vice President & Trust Officer Email luannr@firstiowa.bank Email Link…" at bounding box center [728, 410] width 1456 height 819
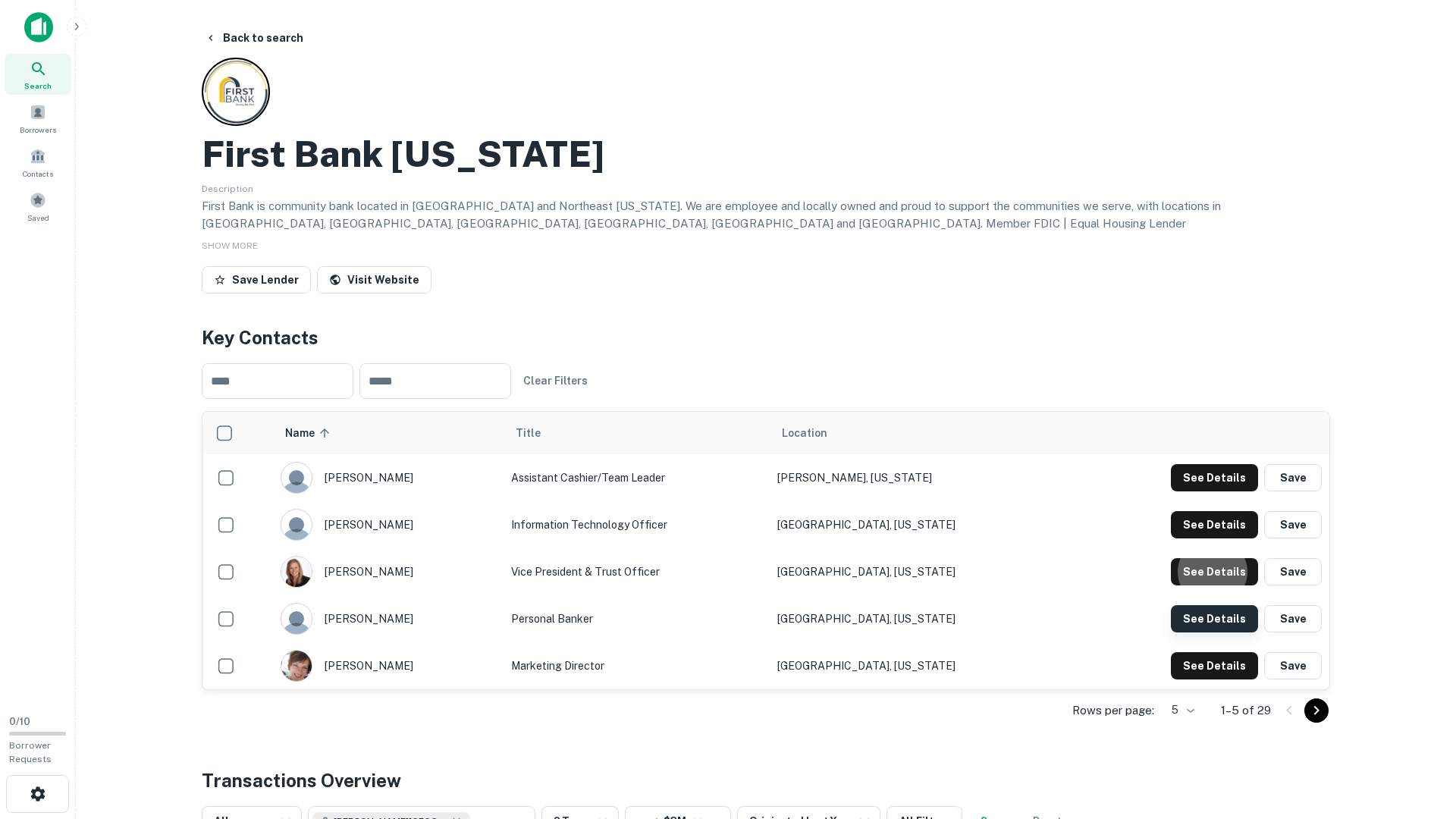
click at [1213, 492] on button "See Details" at bounding box center [1214, 477] width 87 height 27
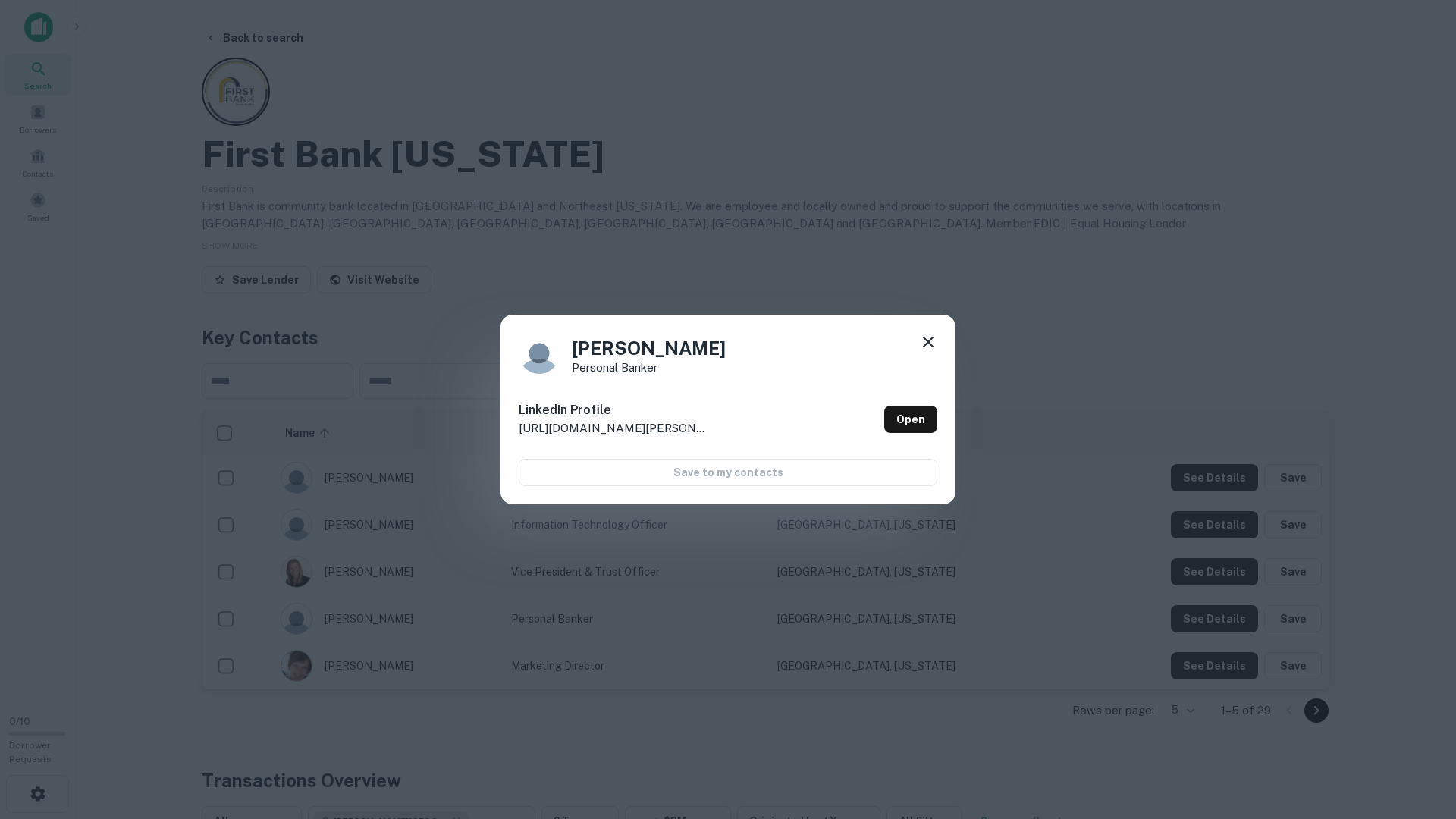
click at [1213, 612] on div "Beneke Carrie Personal Banker LinkedIn Profile http://www.linkedin.com/in/benek…" at bounding box center [728, 410] width 1456 height 819
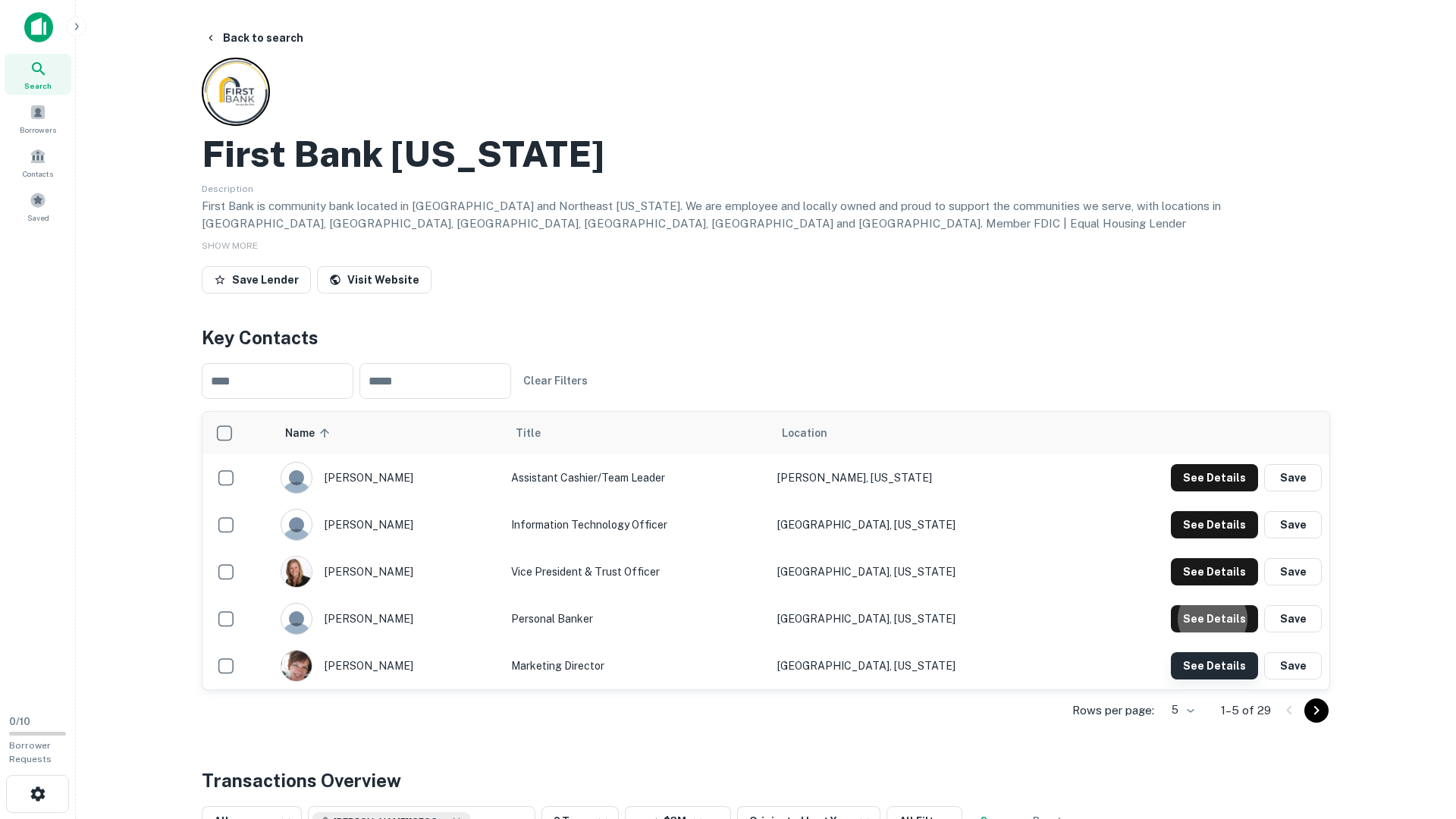
click at [1218, 492] on button "See Details" at bounding box center [1214, 477] width 87 height 27
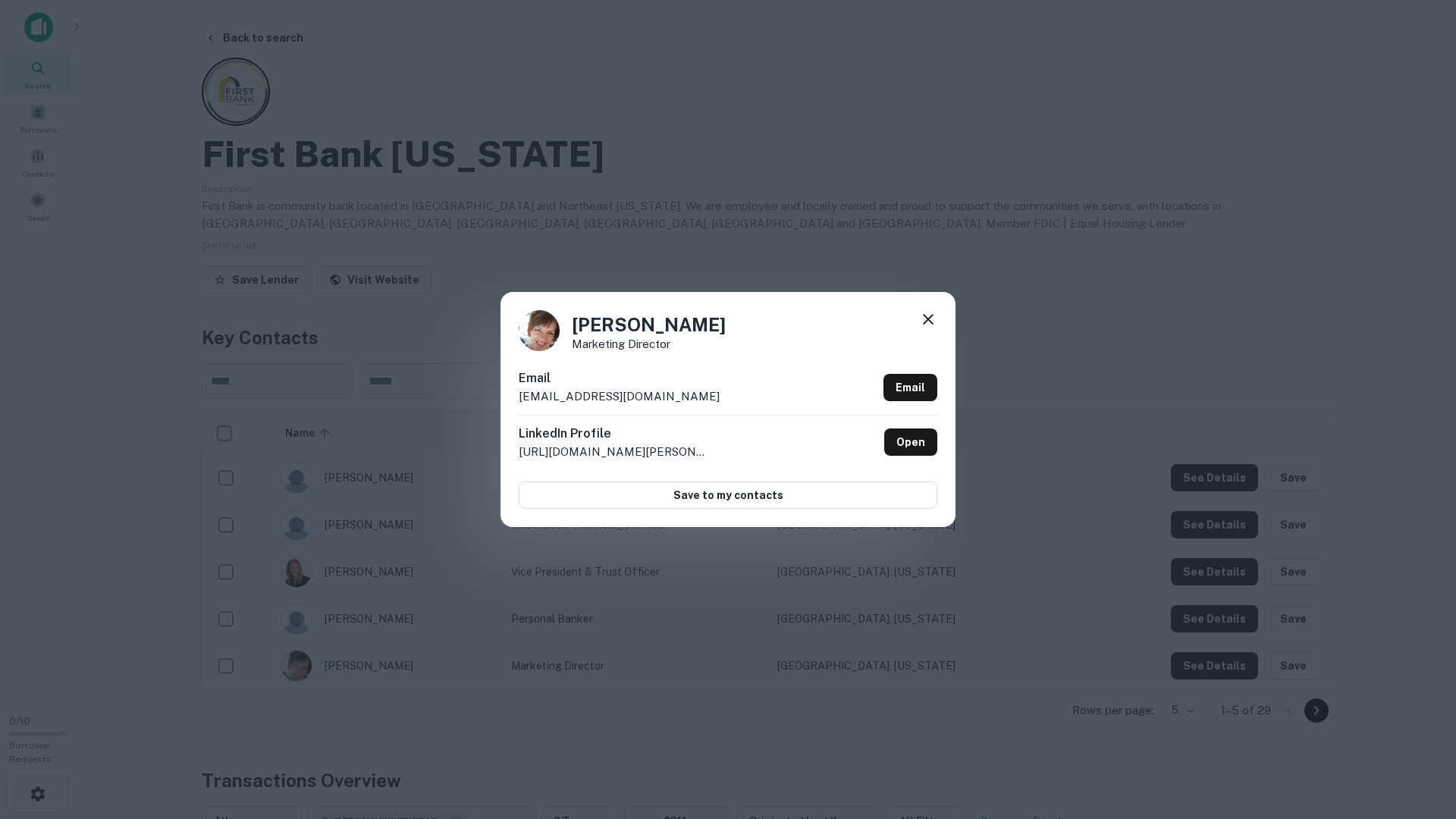
click at [1214, 663] on div "Shellie Murphy Marketing Director Email shelliem@firstiowa.bank Email LinkedIn …" at bounding box center [728, 410] width 1456 height 819
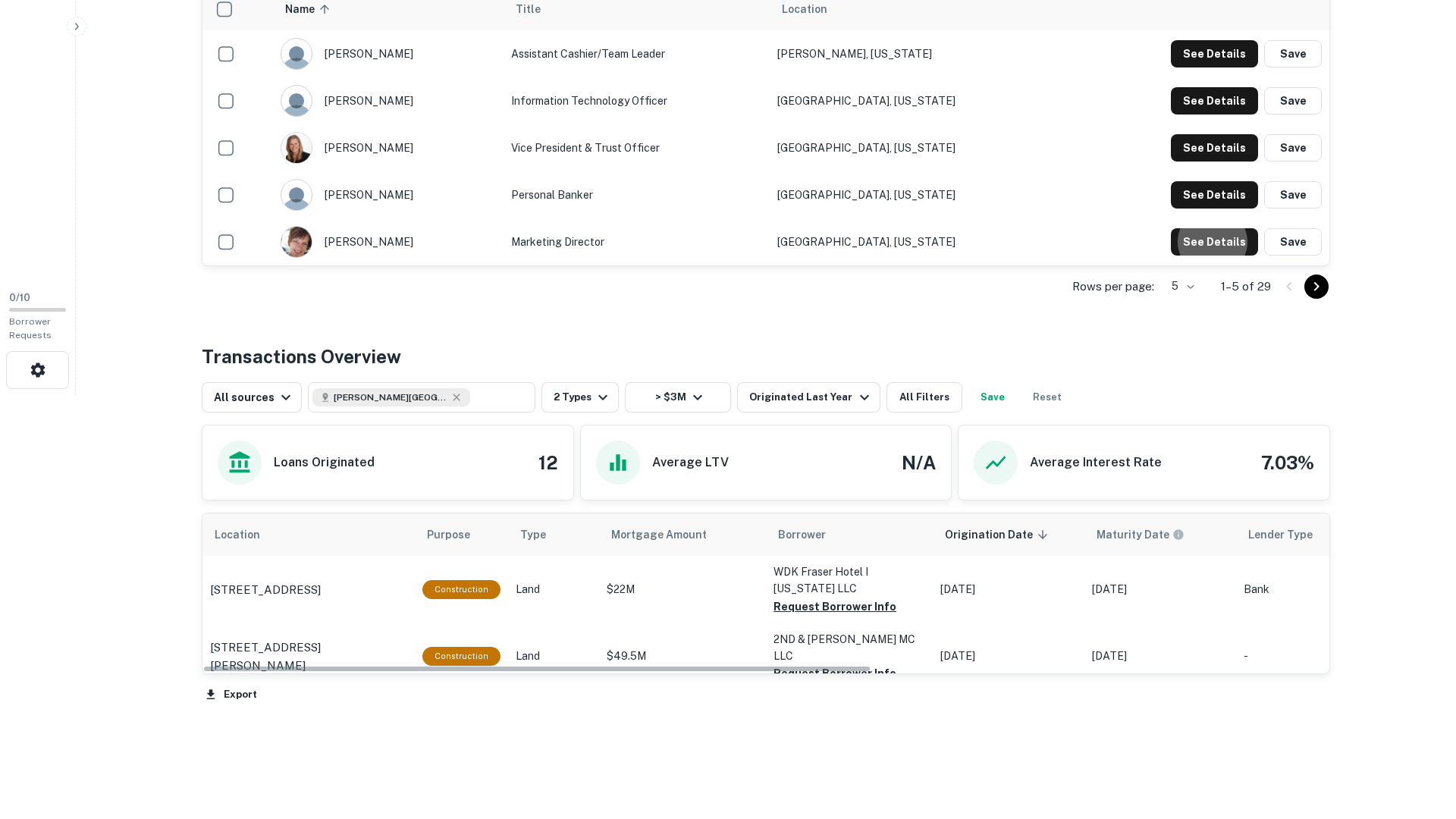
scroll to position [456, 0]
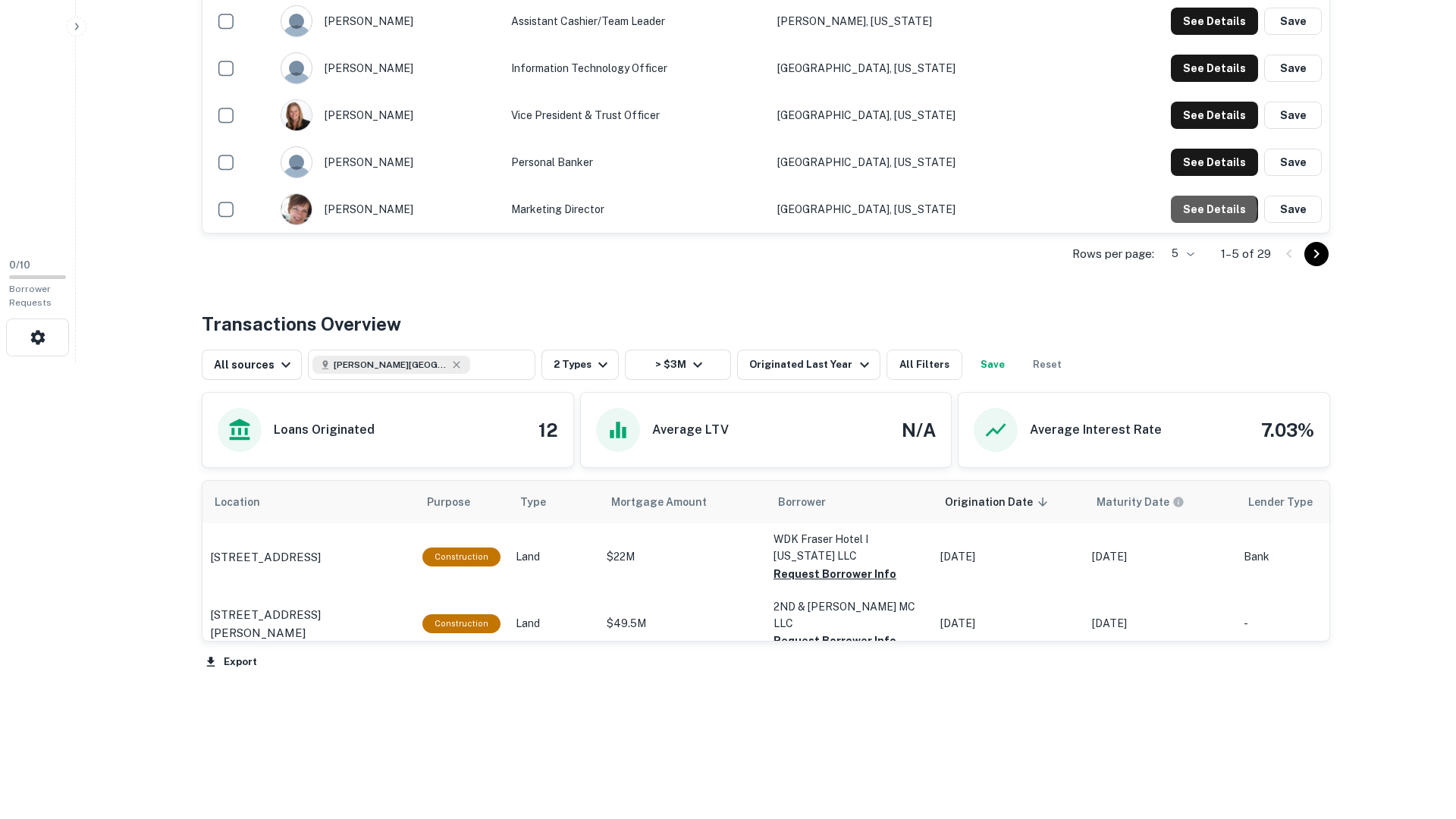
click at [1171, 196] on button "See Details" at bounding box center [1214, 209] width 87 height 27
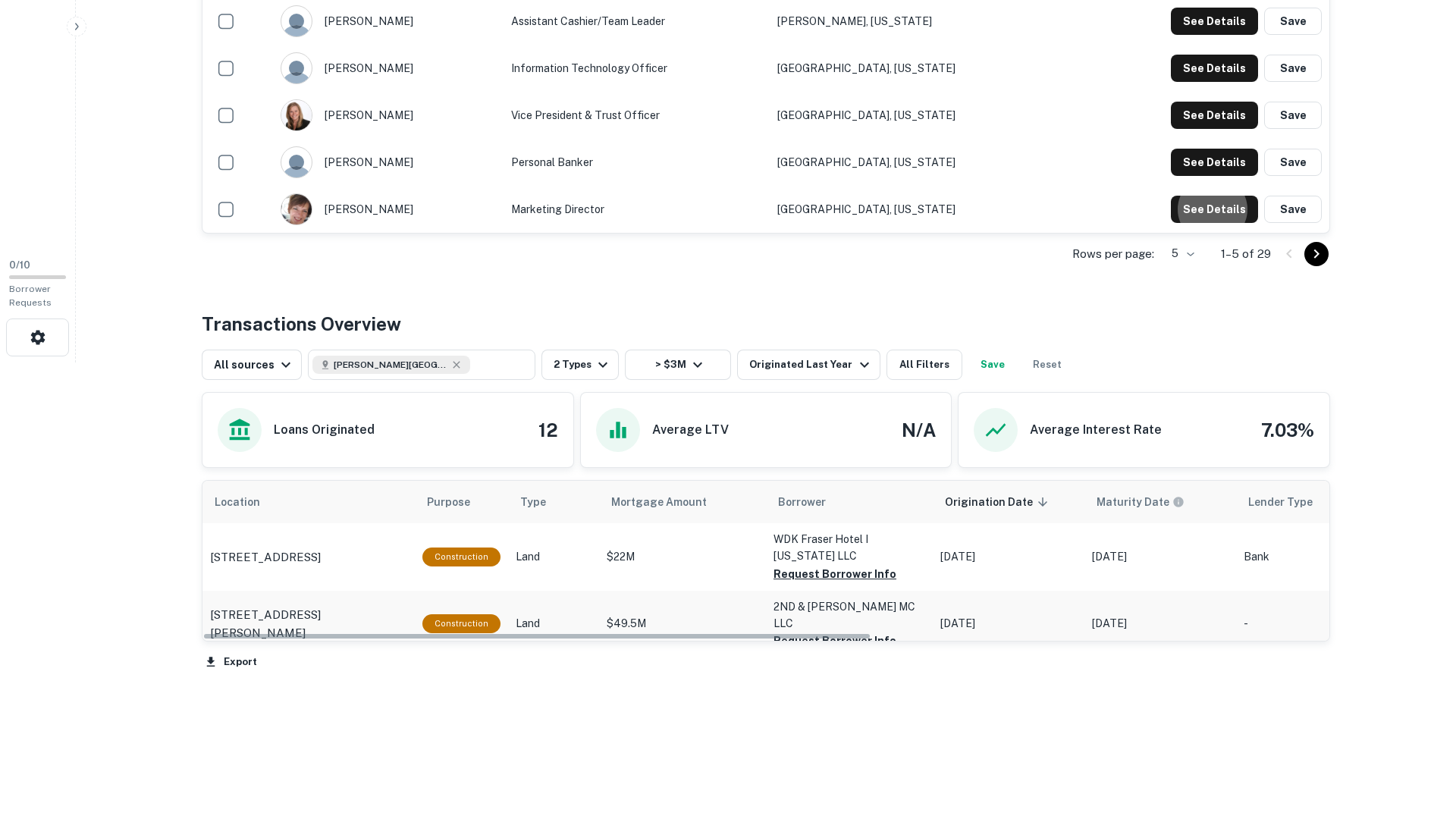
click at [1171, 196] on button "See Details" at bounding box center [1214, 209] width 87 height 27
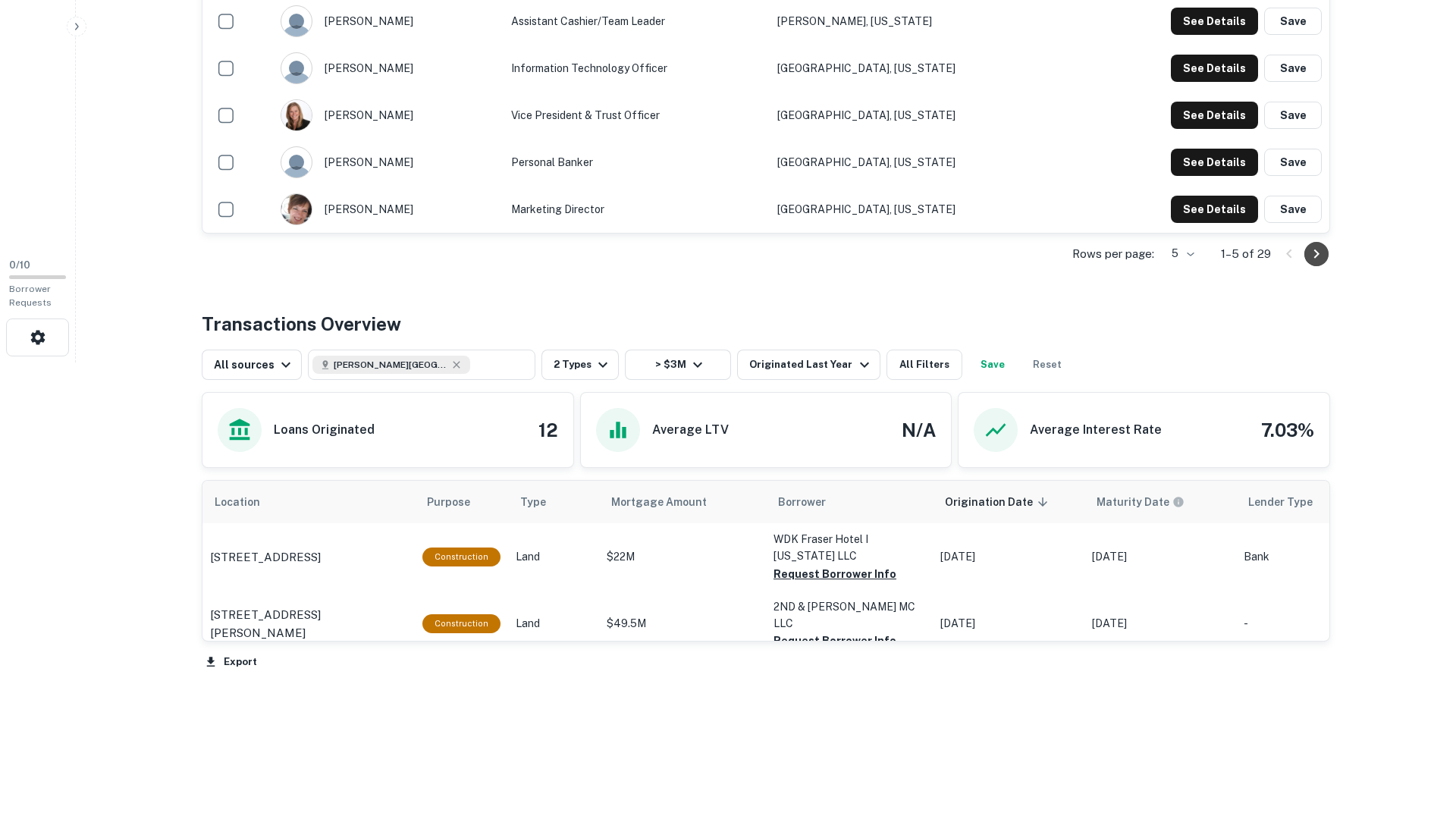
drag, startPoint x: 1318, startPoint y: 251, endPoint x: 1398, endPoint y: 268, distance: 81.8
click at [1318, 251] on icon "Go to next page" at bounding box center [1317, 253] width 5 height 9
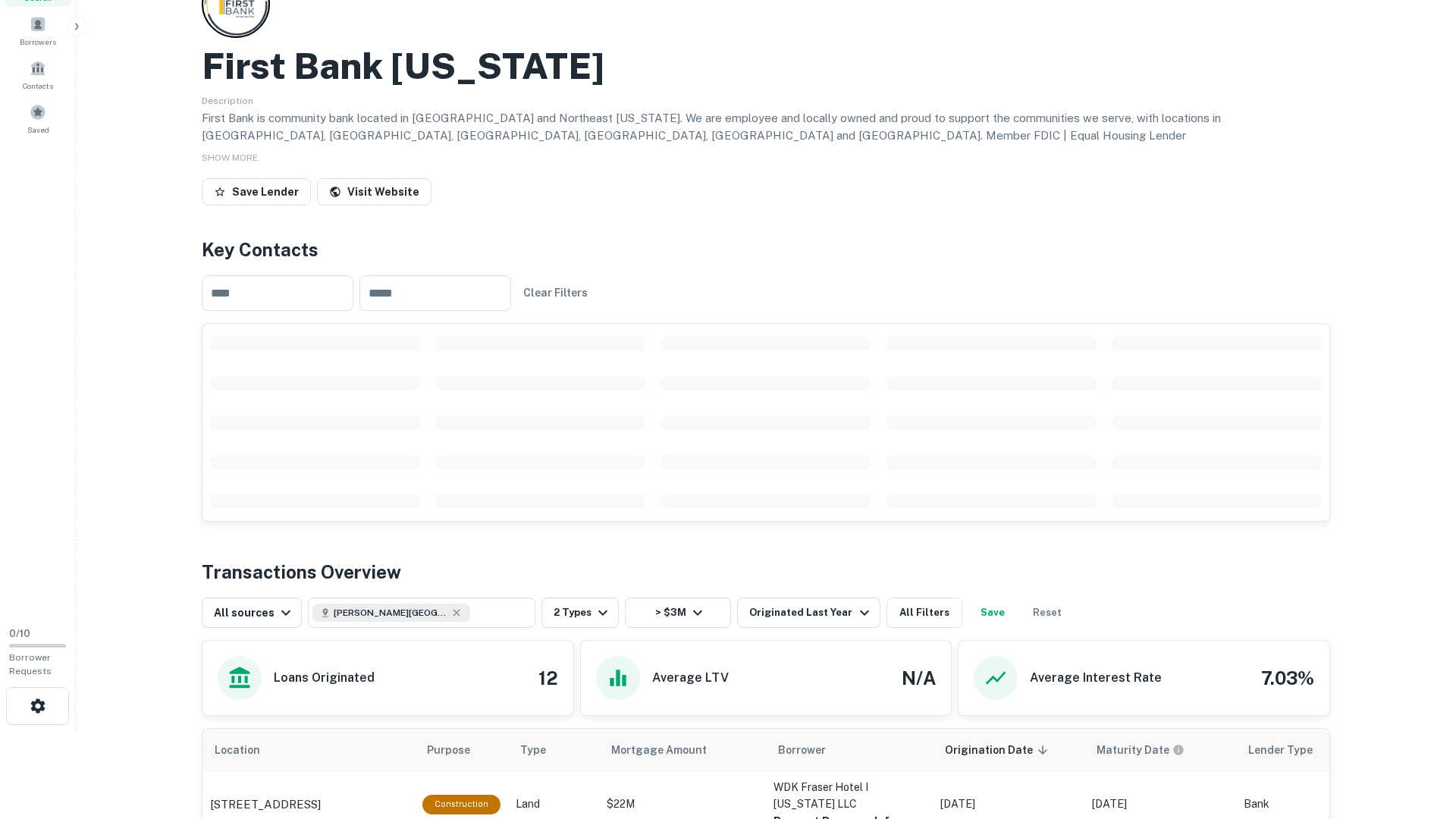
scroll to position [0, 0]
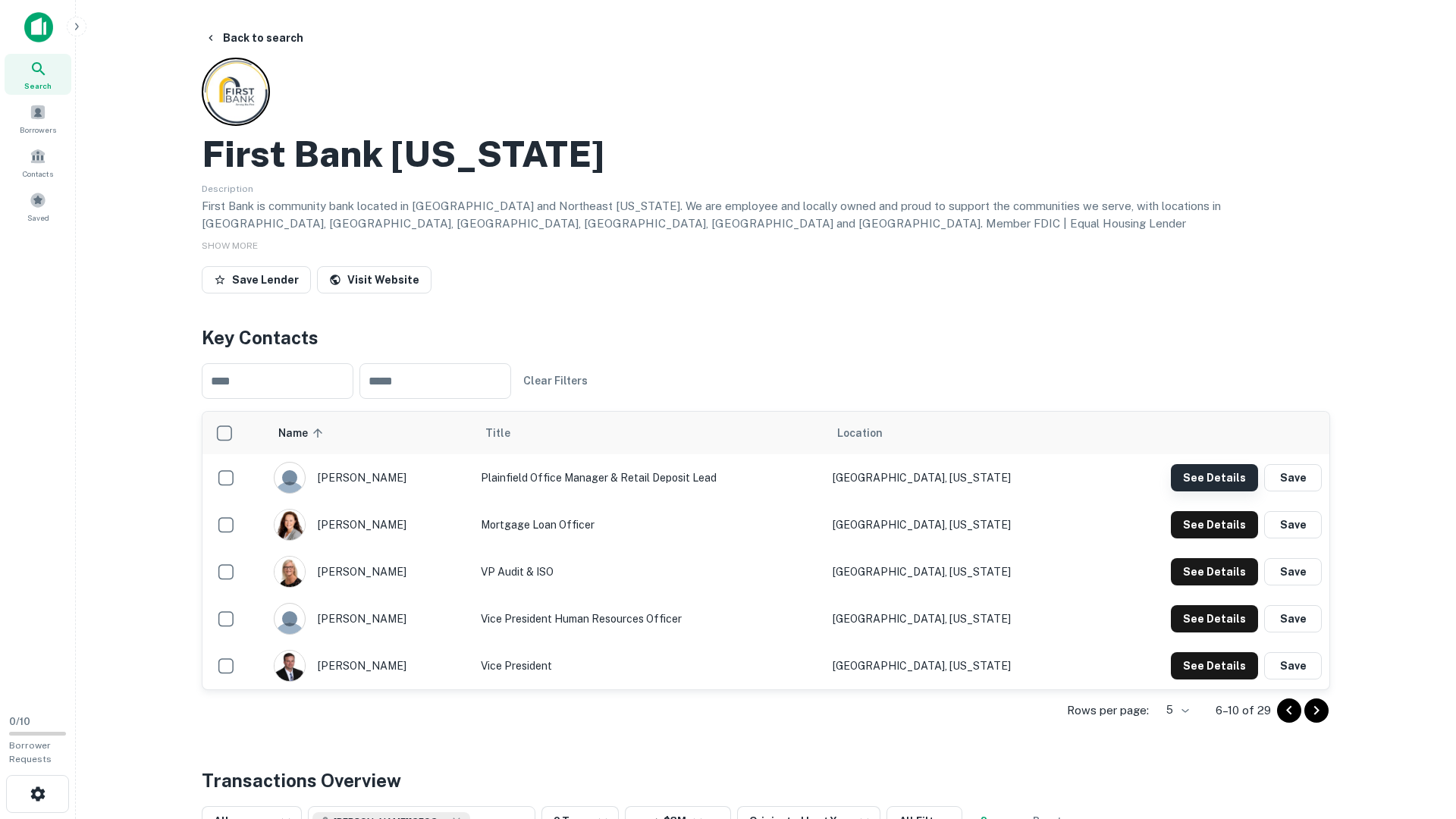
click at [1233, 470] on button "See Details" at bounding box center [1214, 477] width 87 height 27
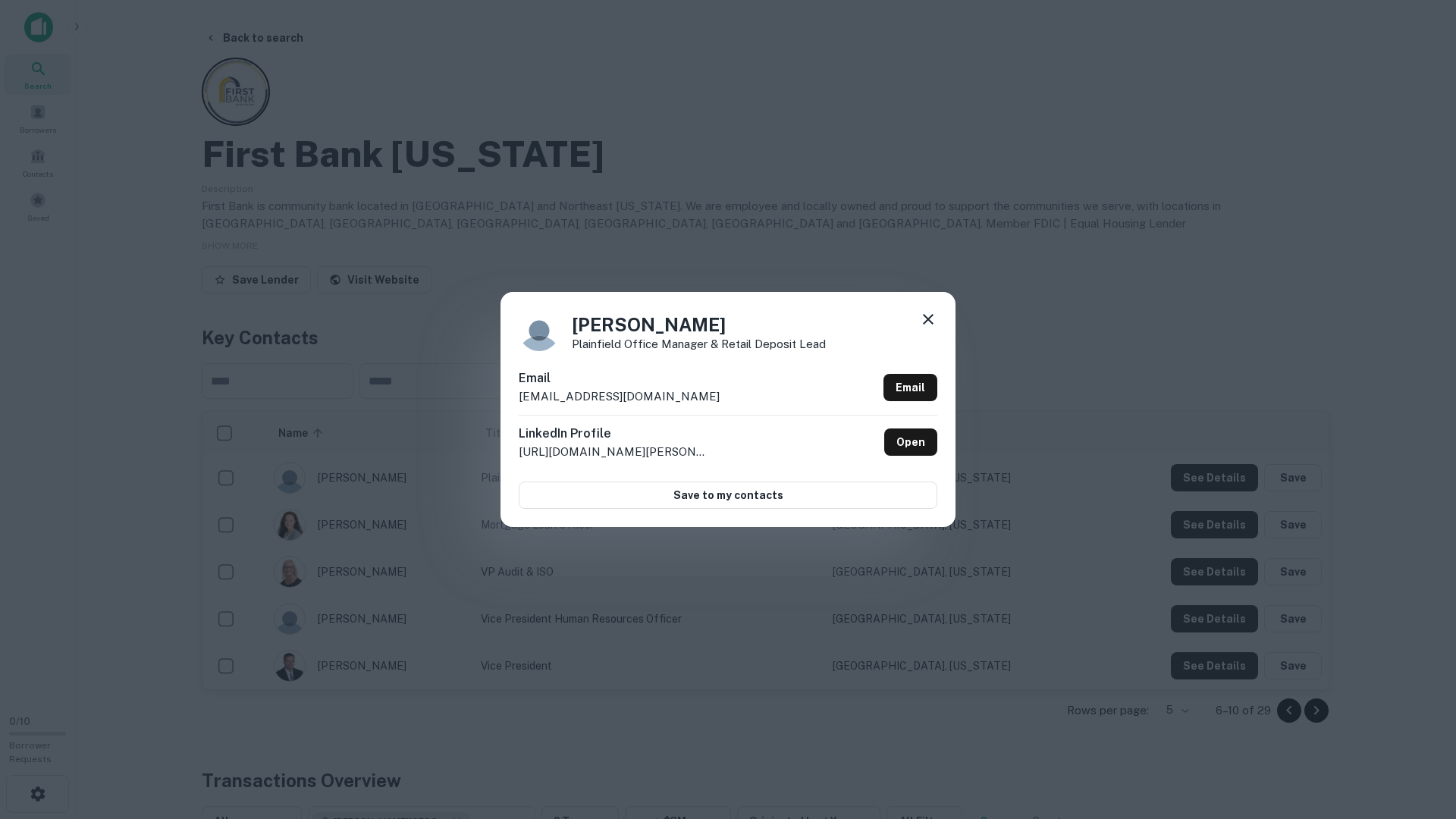
click at [1208, 499] on div "Lisa Peterson Plainfield Office Manager & Retail Deposit Lead Email lisap@first…" at bounding box center [728, 410] width 1456 height 819
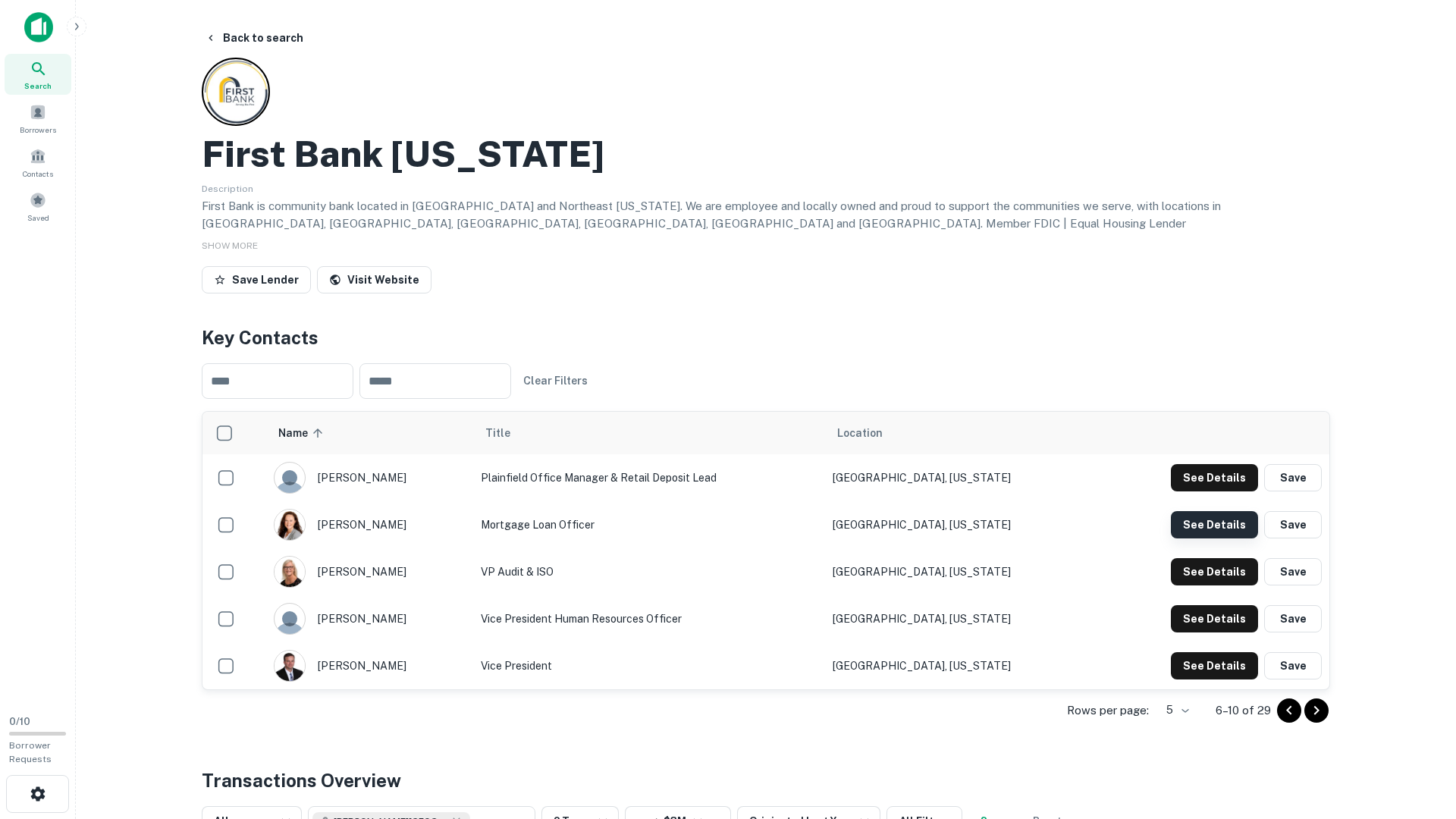
click at [1207, 492] on button "See Details" at bounding box center [1214, 477] width 87 height 27
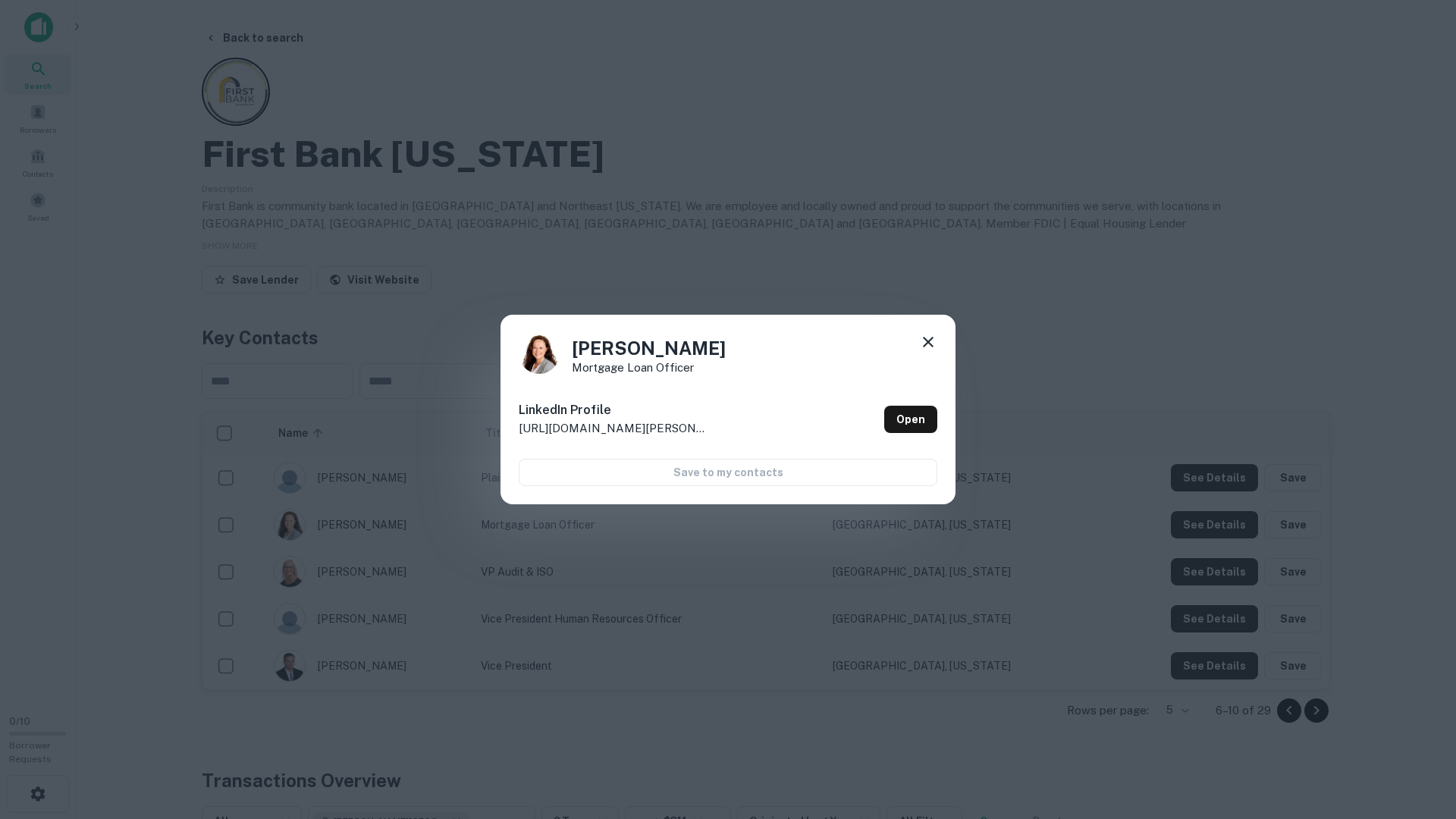
click at [1209, 561] on div "Kami Anderson Mortgage Loan Officer LinkedIn Profile http://www.linkedin.com/in…" at bounding box center [728, 410] width 1456 height 819
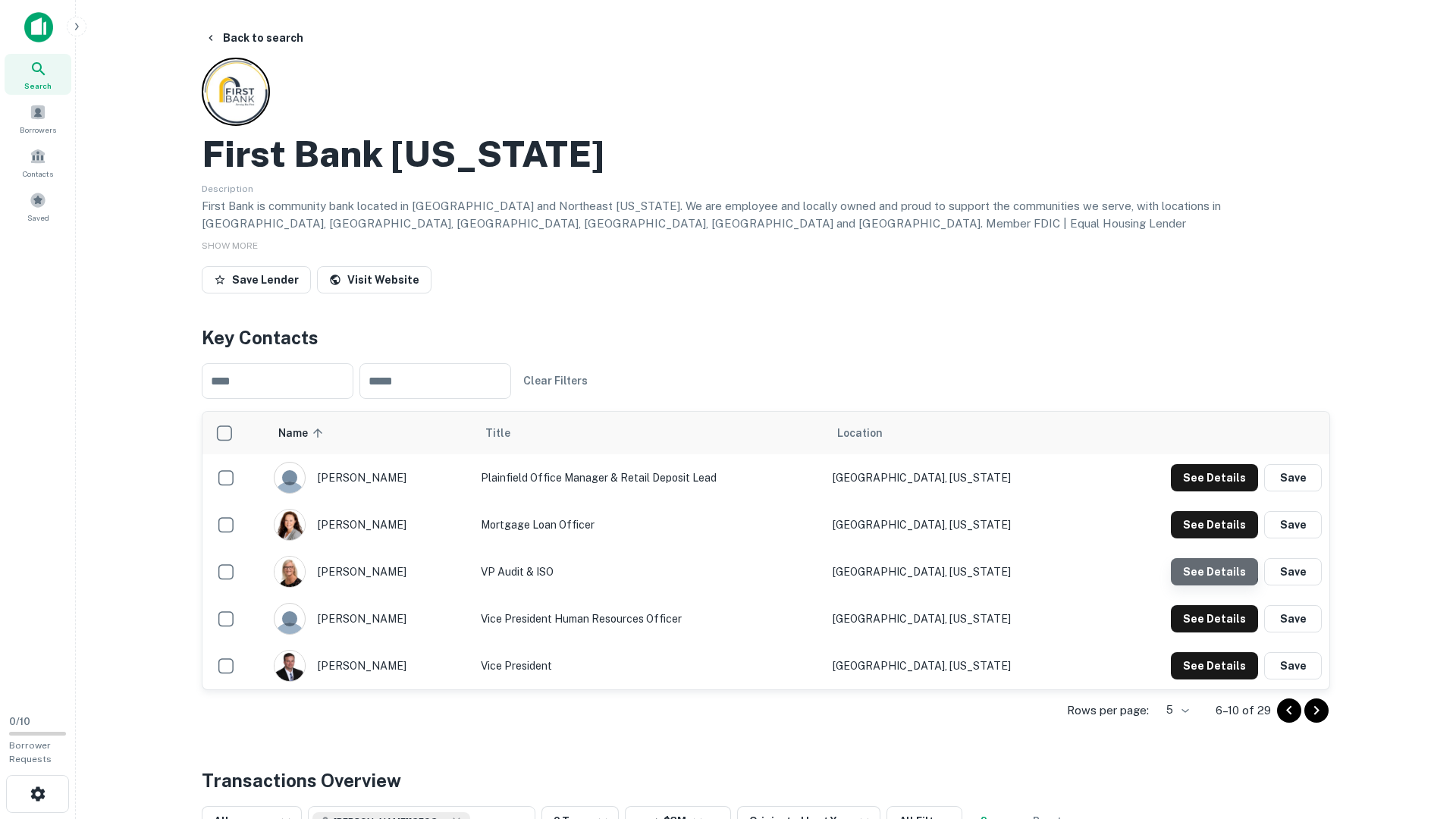
click at [1208, 492] on button "See Details" at bounding box center [1214, 477] width 87 height 27
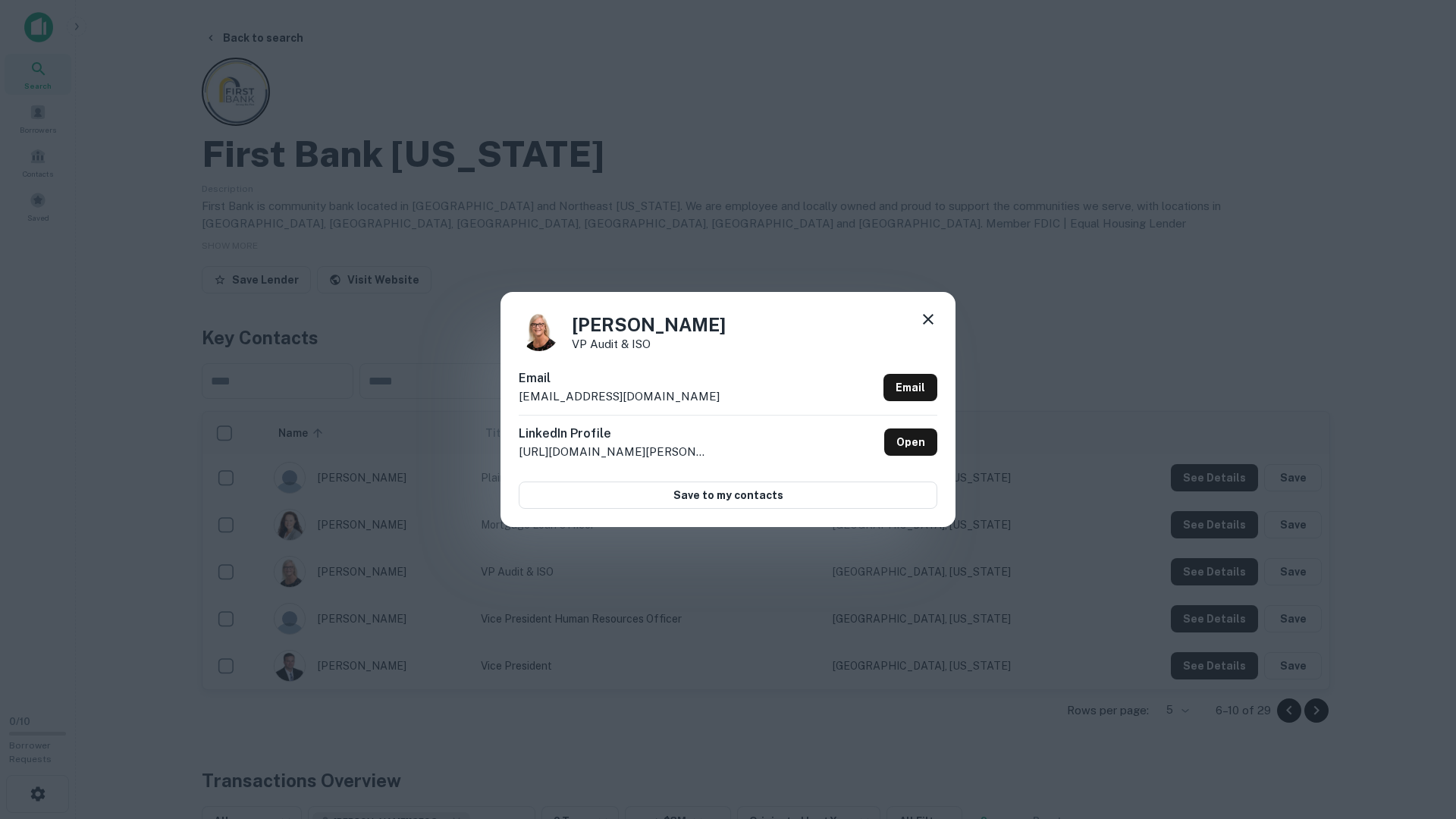
click at [1207, 567] on div "Cyndi Canney VP Audit & ISO Email cyndic@firstiowa.bank Email LinkedIn Profile …" at bounding box center [728, 410] width 1456 height 819
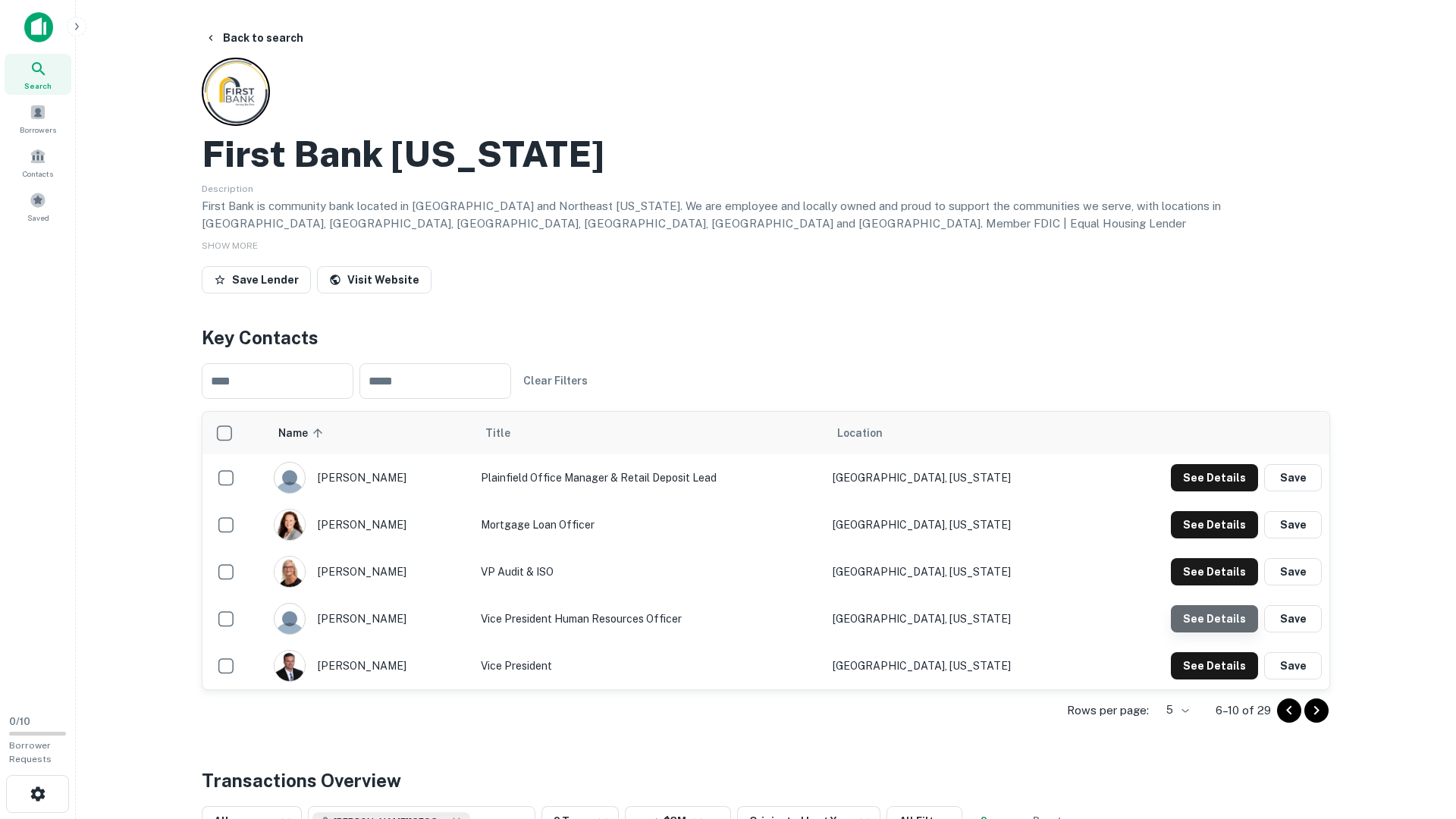
click at [1205, 492] on button "See Details" at bounding box center [1214, 477] width 87 height 27
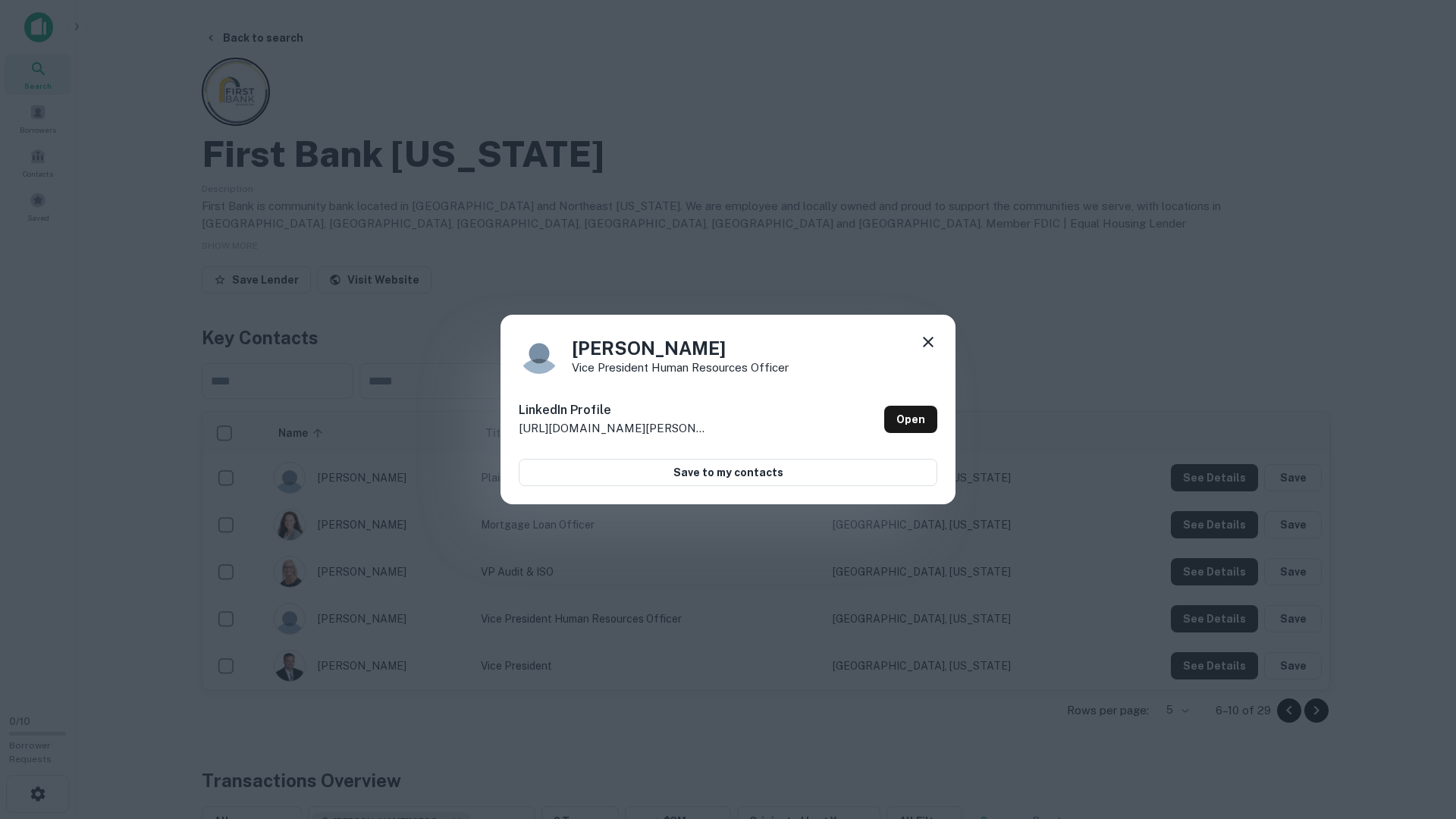
click at [1203, 607] on div "Krista Kirkpatrick Vice President Human Resources Officer LinkedIn Profile http…" at bounding box center [728, 410] width 1456 height 819
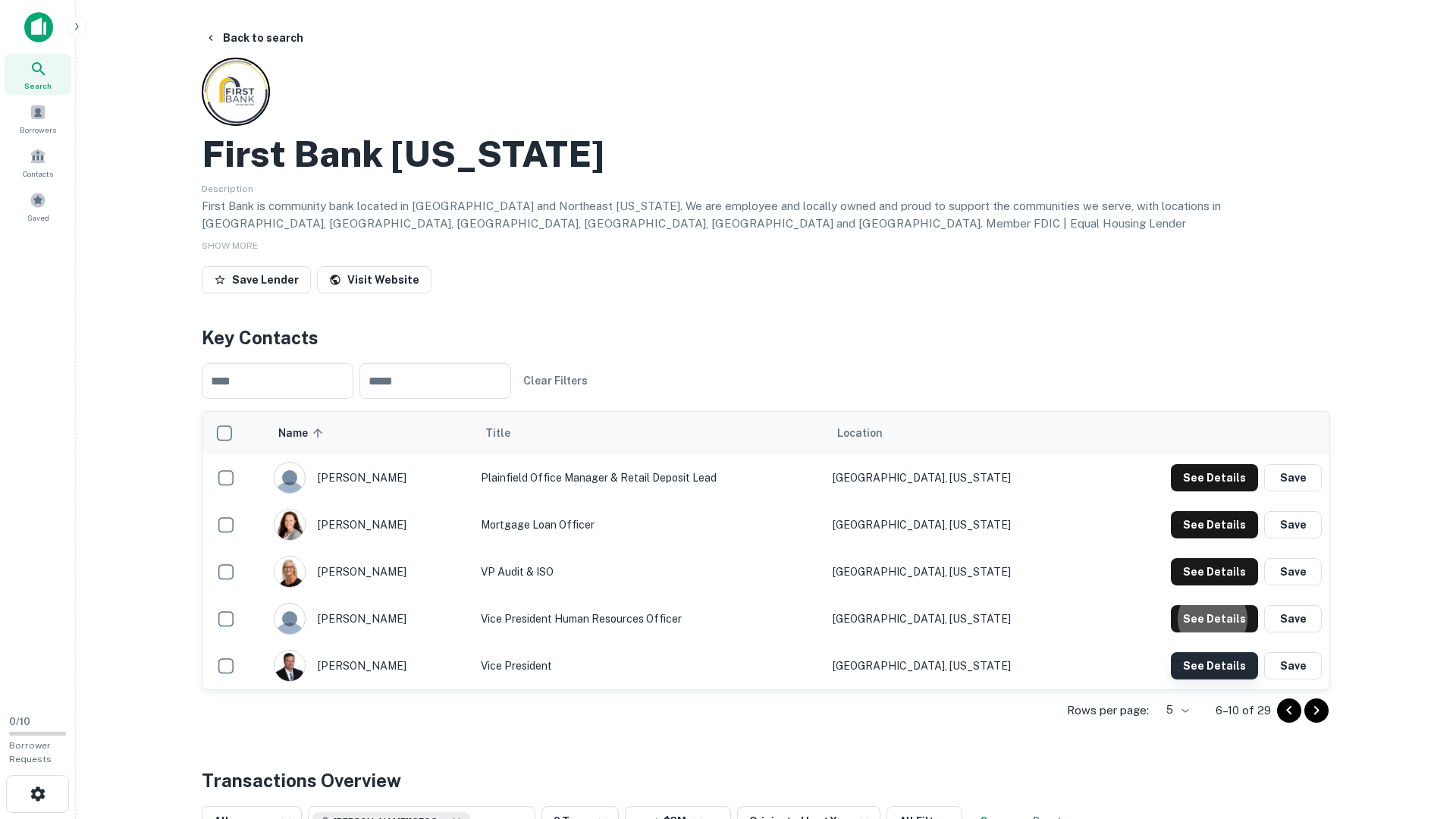
click at [1203, 492] on button "See Details" at bounding box center [1214, 477] width 87 height 27
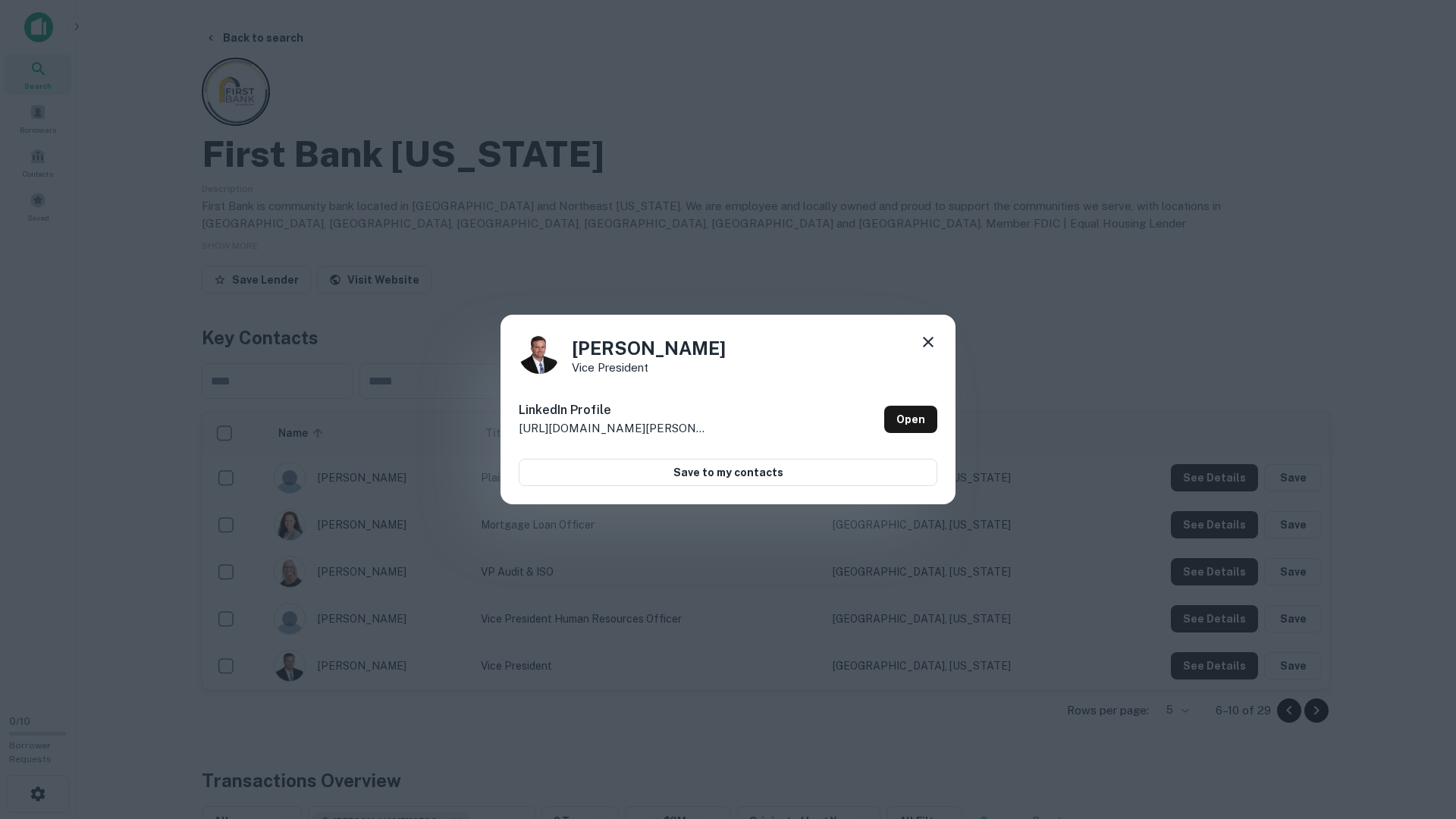
click at [929, 342] on icon at bounding box center [929, 342] width 11 height 11
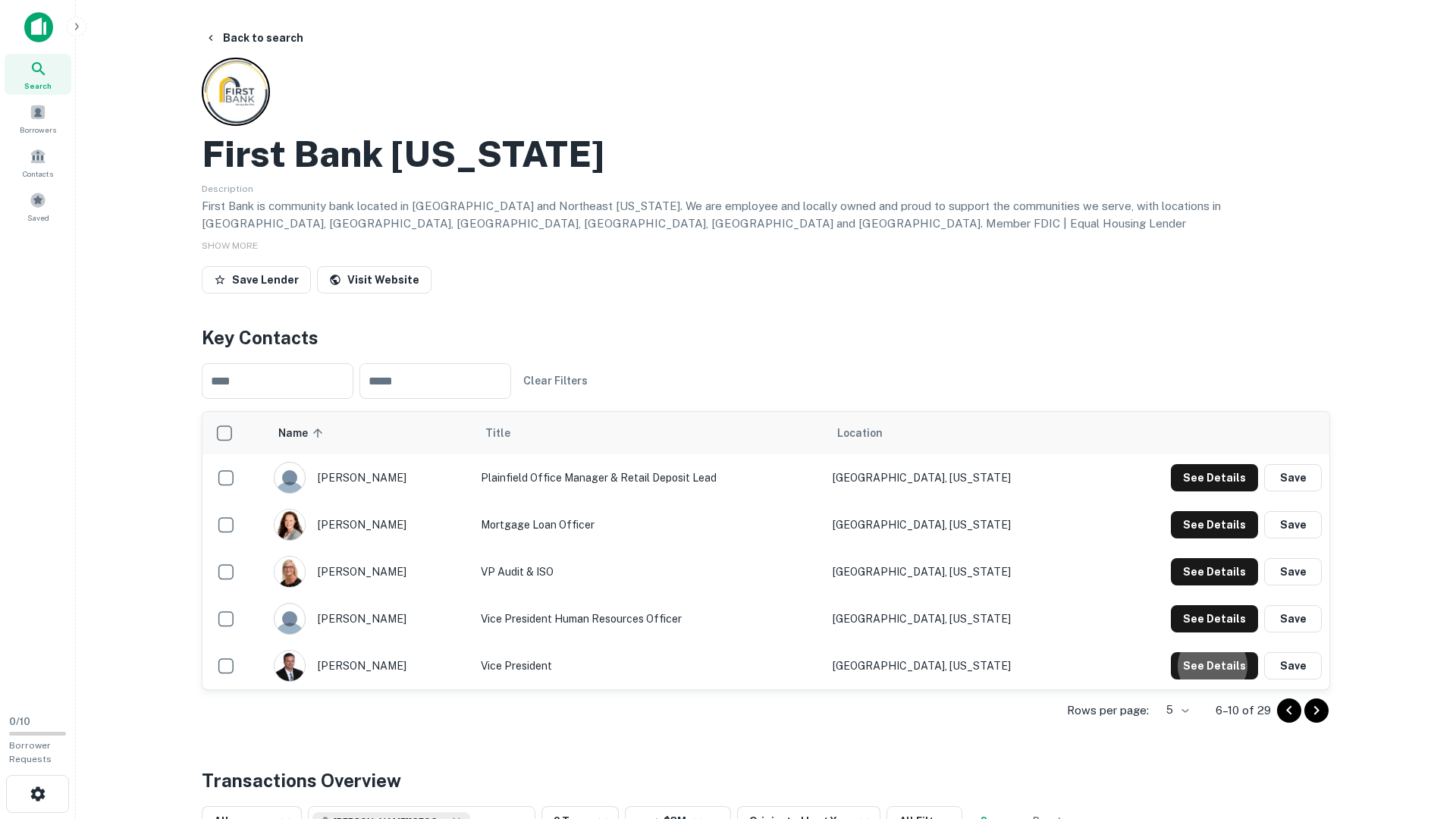
scroll to position [83, 0]
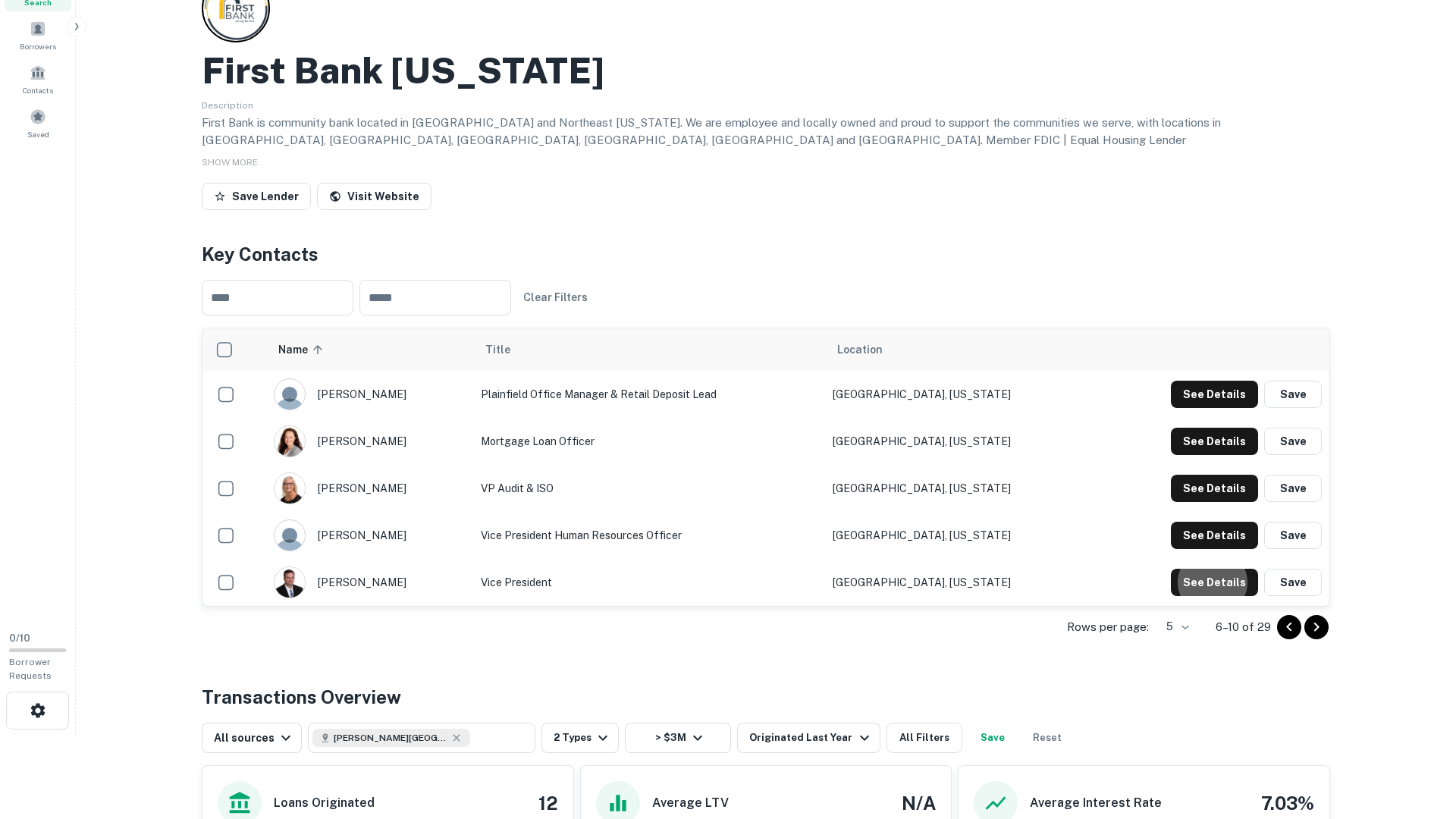
click at [1320, 622] on icon "Go to next page" at bounding box center [1316, 627] width 18 height 18
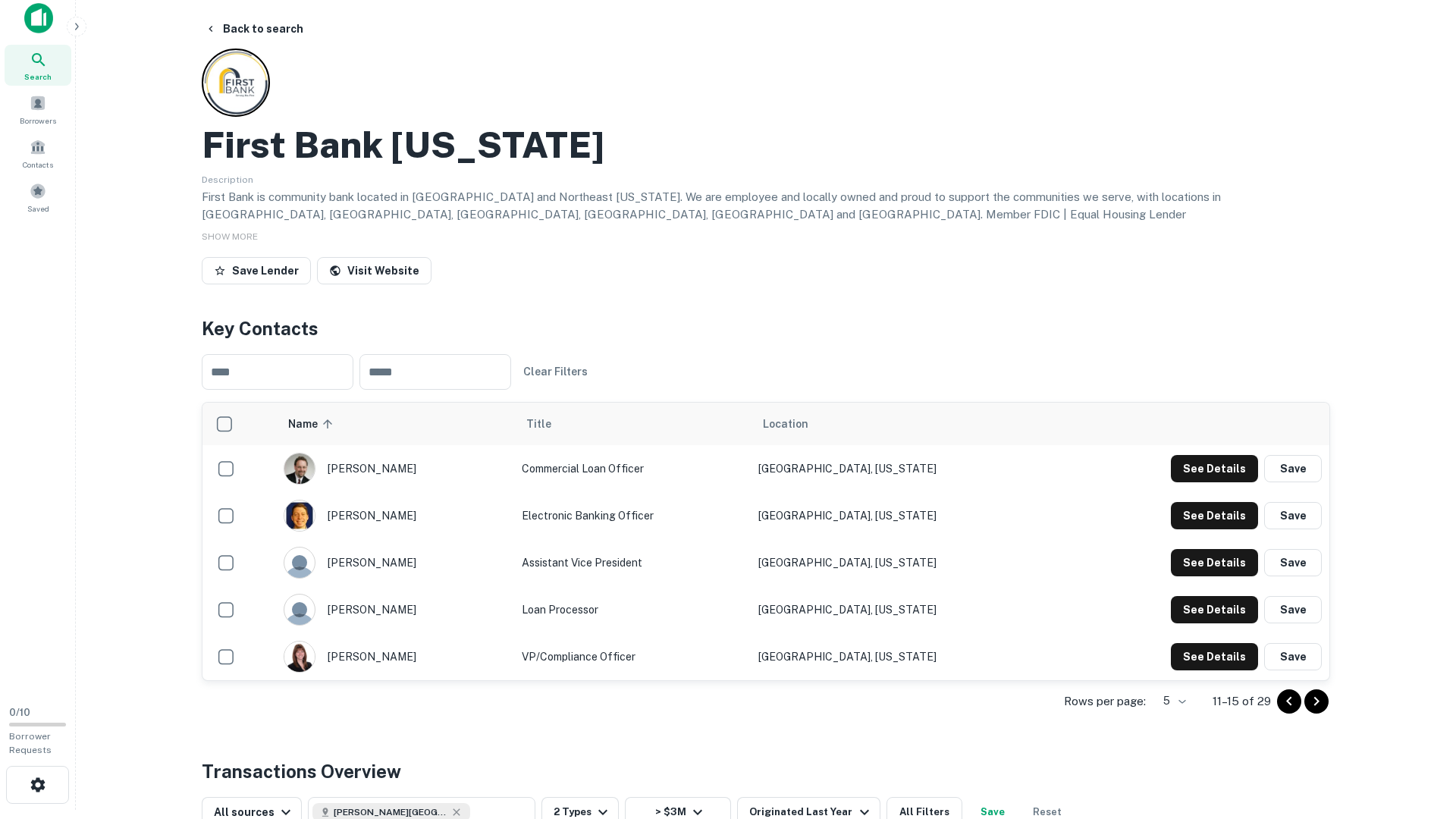
scroll to position [0, 0]
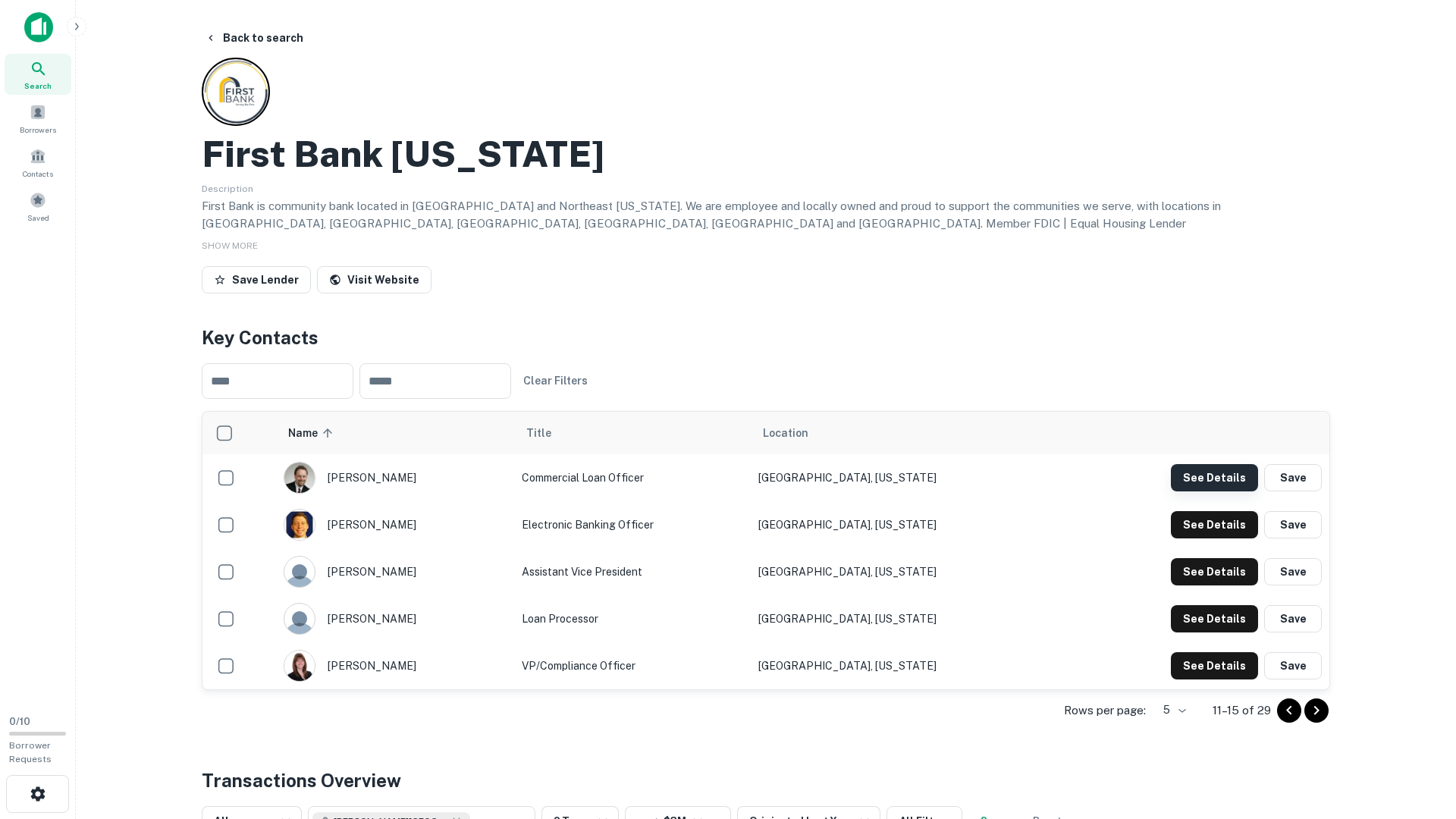
click at [1203, 482] on button "See Details" at bounding box center [1214, 477] width 87 height 27
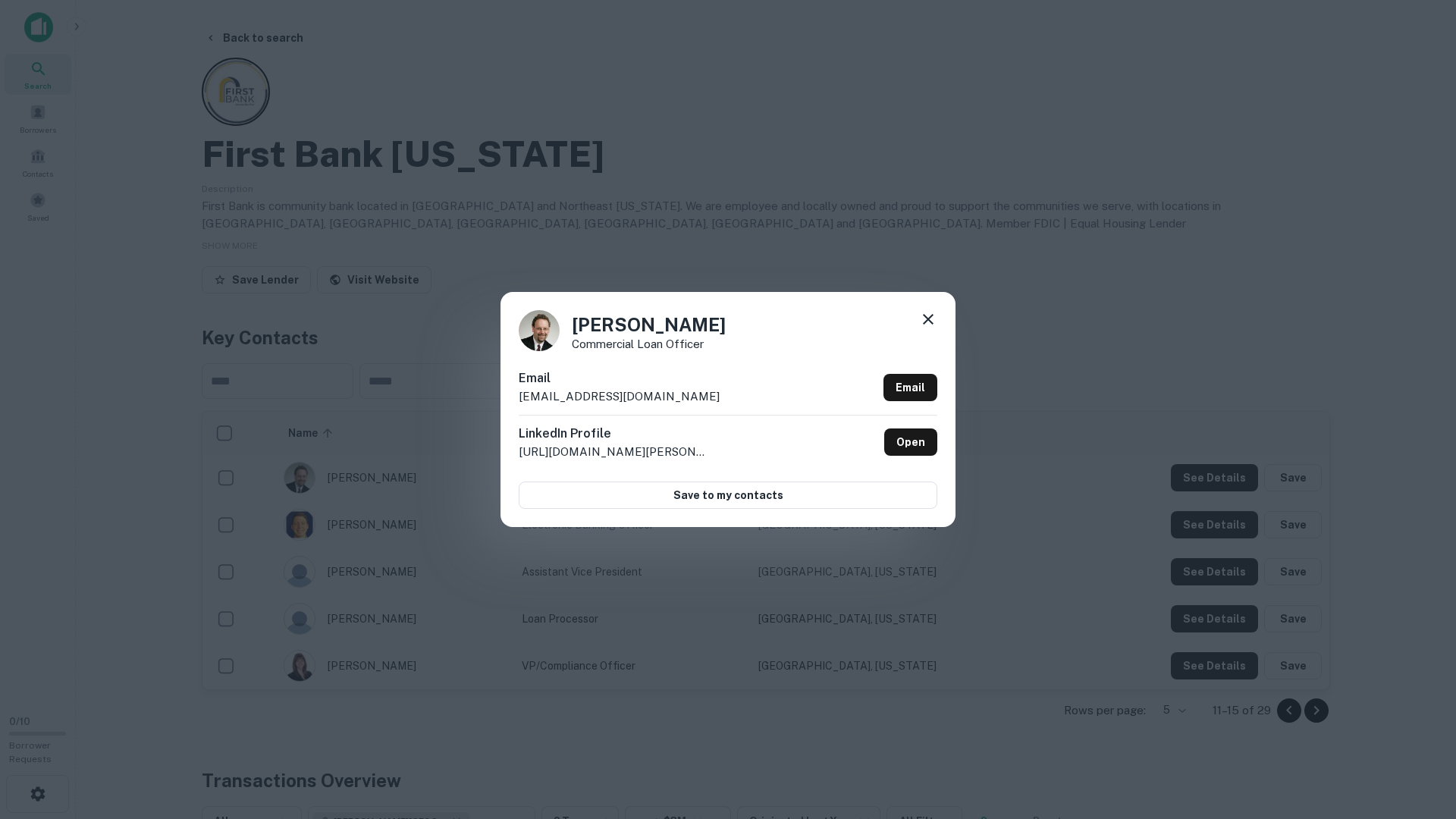
drag, startPoint x: 1217, startPoint y: 469, endPoint x: 1250, endPoint y: 560, distance: 96.8
click at [1219, 471] on div "Kirk Hummel Commercial Loan Officer Email kirkh@firstiowa.bank Email LinkedIn P…" at bounding box center [728, 410] width 1456 height 819
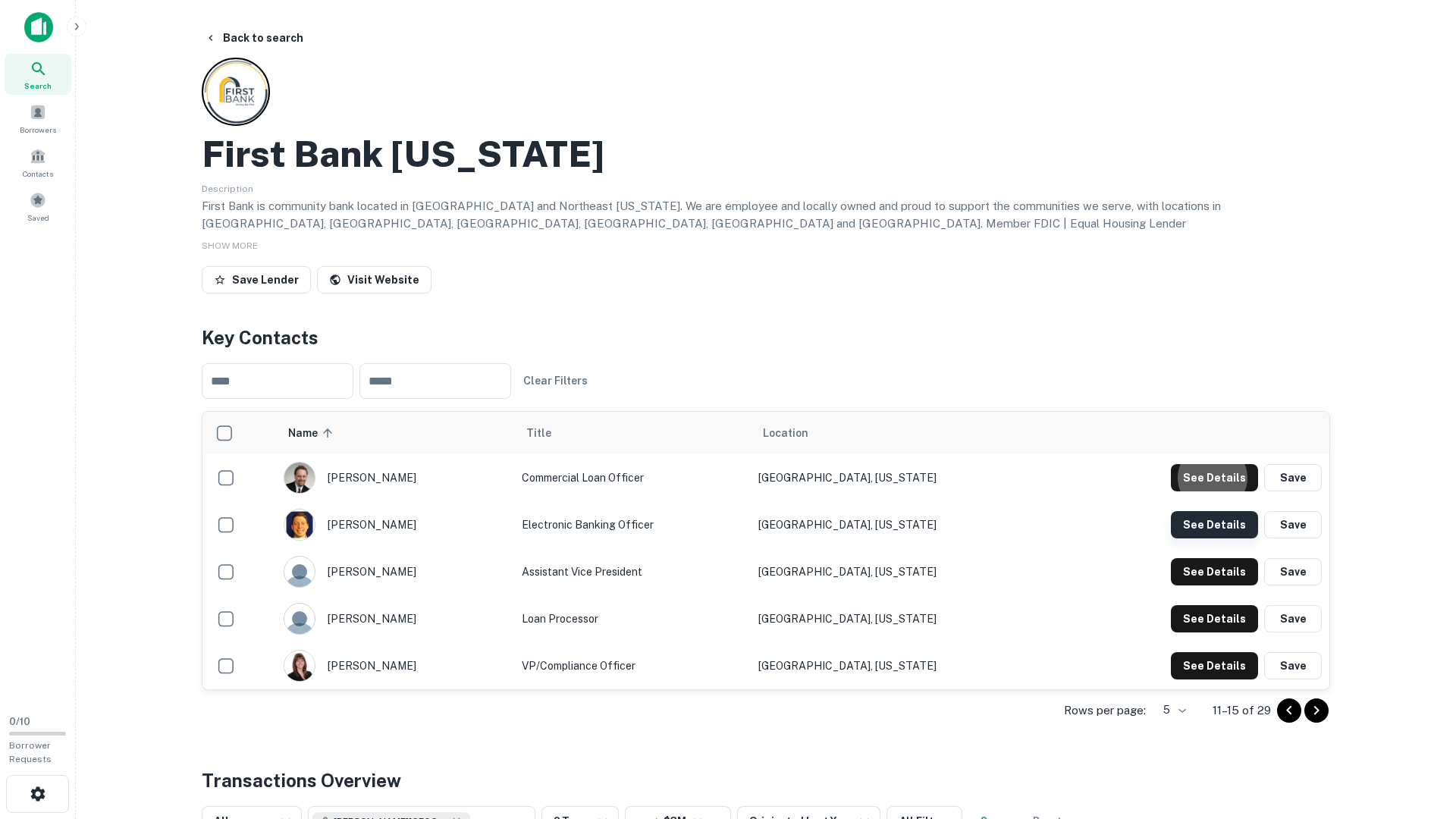
click at [1230, 492] on button "See Details" at bounding box center [1214, 477] width 87 height 27
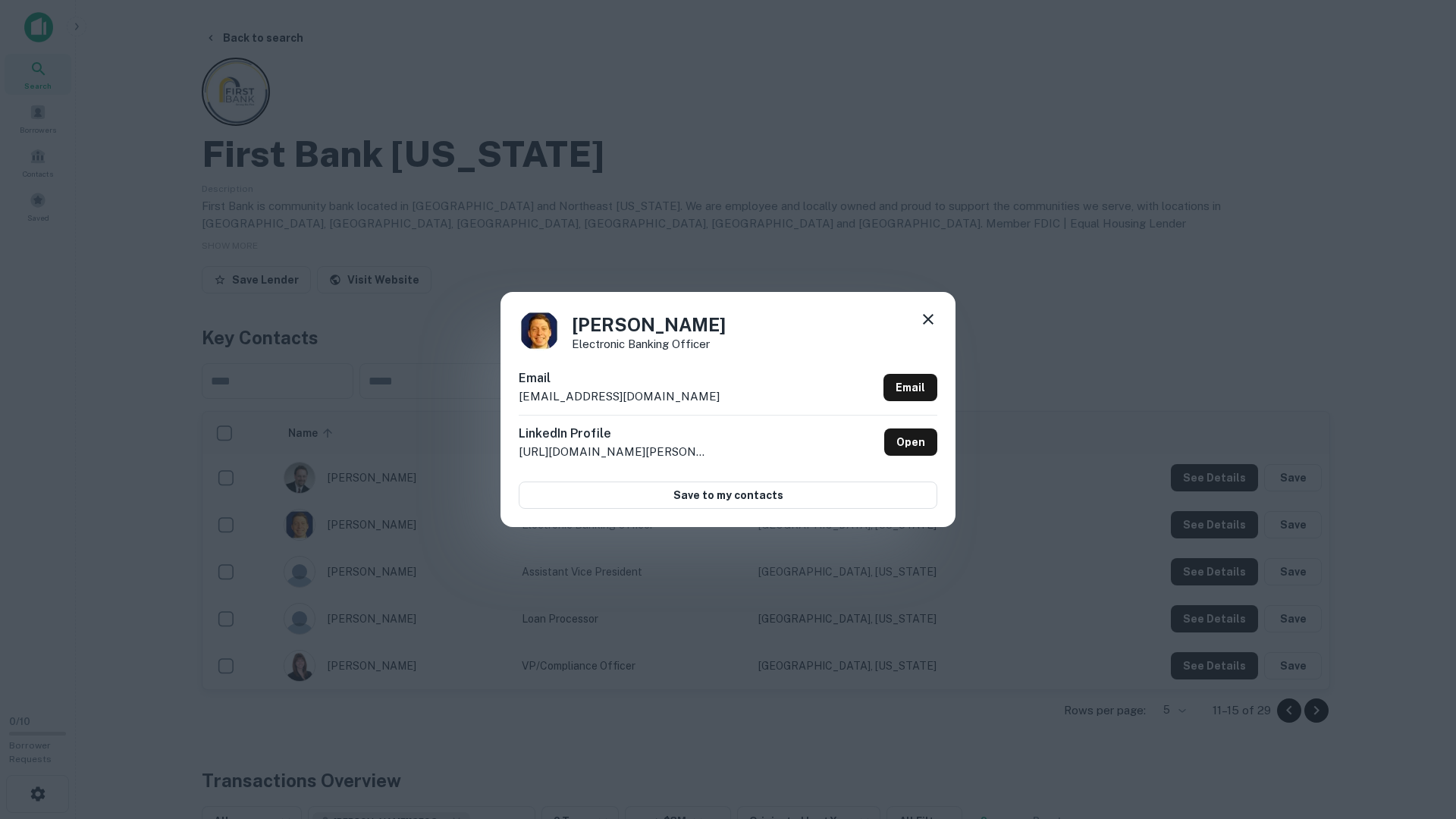
click at [1124, 526] on div "Dan Sanderman Electronic Banking Officer Email dans@firstiowa.bank Email Linked…" at bounding box center [728, 410] width 1456 height 819
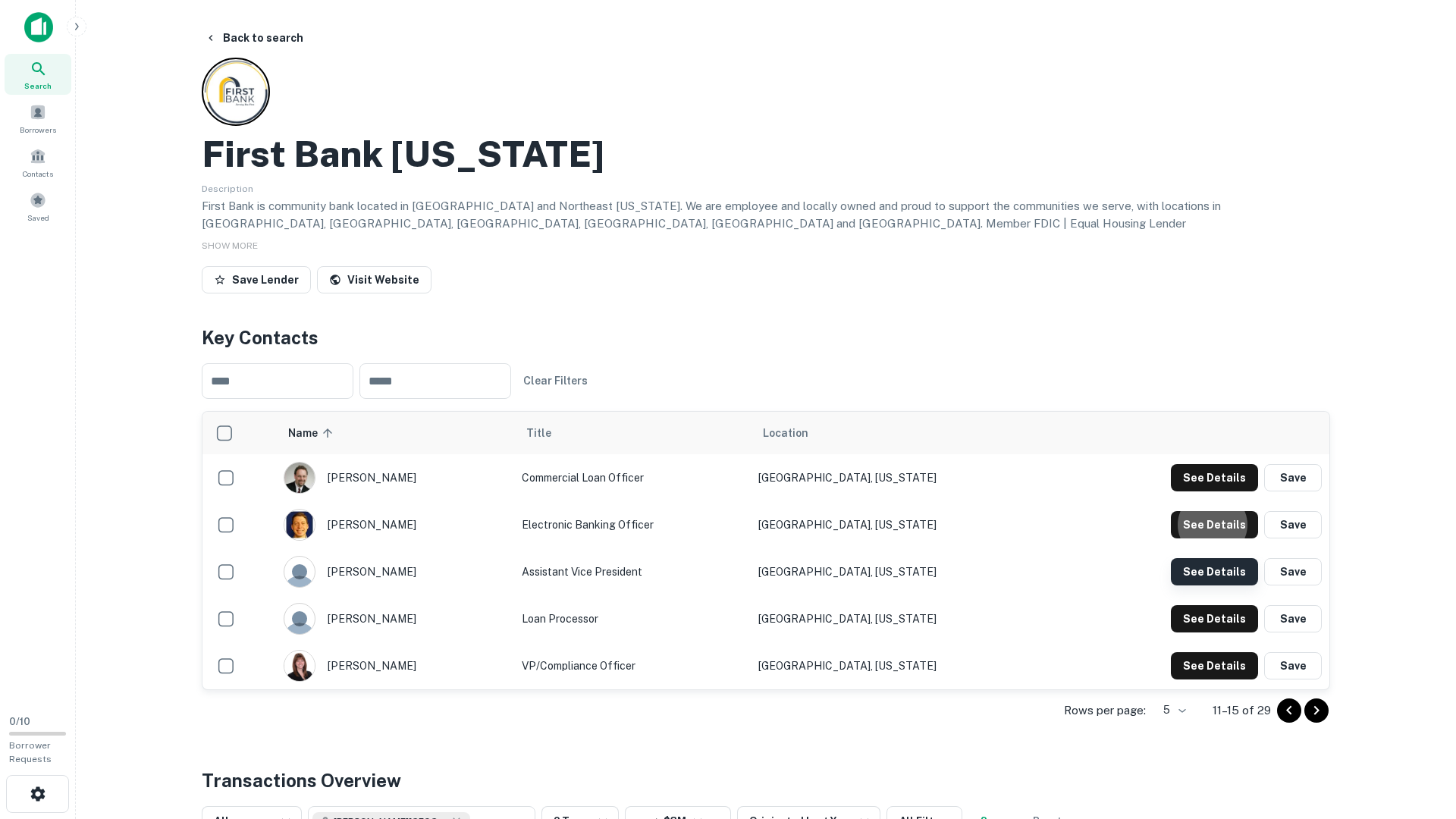
click at [1218, 492] on button "See Details" at bounding box center [1214, 477] width 87 height 27
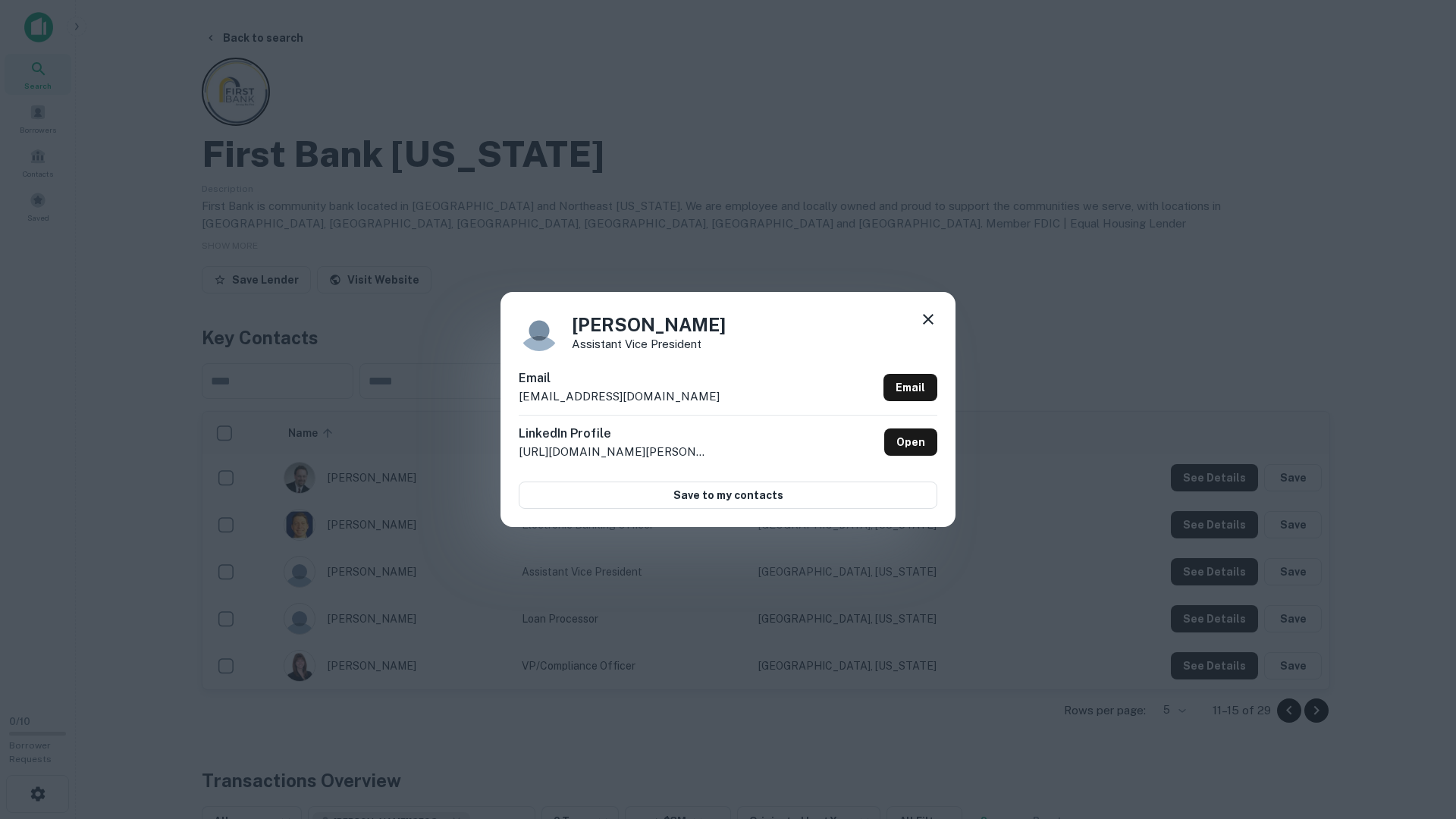
click at [1136, 579] on div "Shirley McKenzie Assistant Vice President Email shirleym@firstiowa.bank Email L…" at bounding box center [728, 410] width 1456 height 819
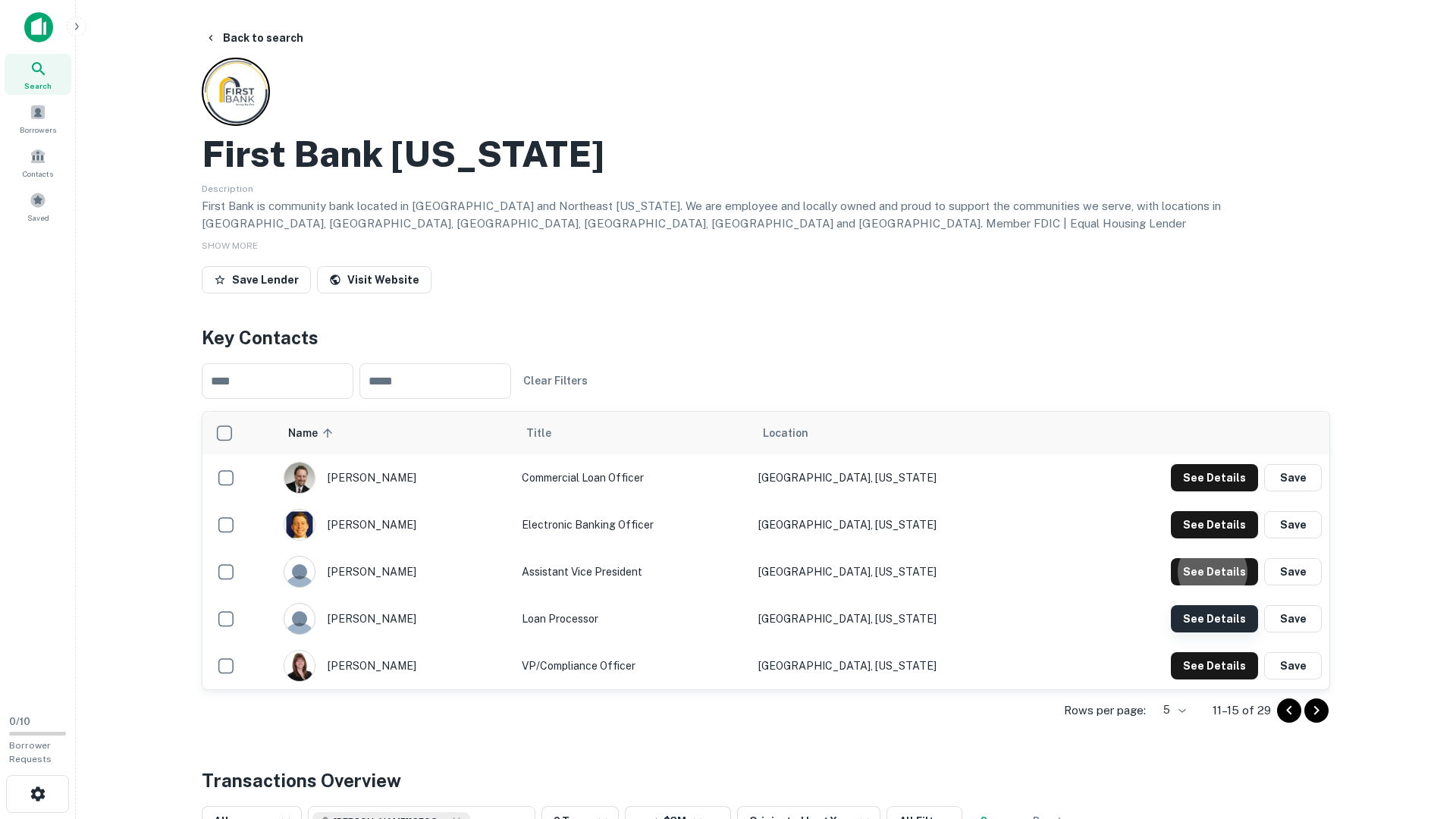
click at [1197, 492] on button "See Details" at bounding box center [1214, 477] width 87 height 27
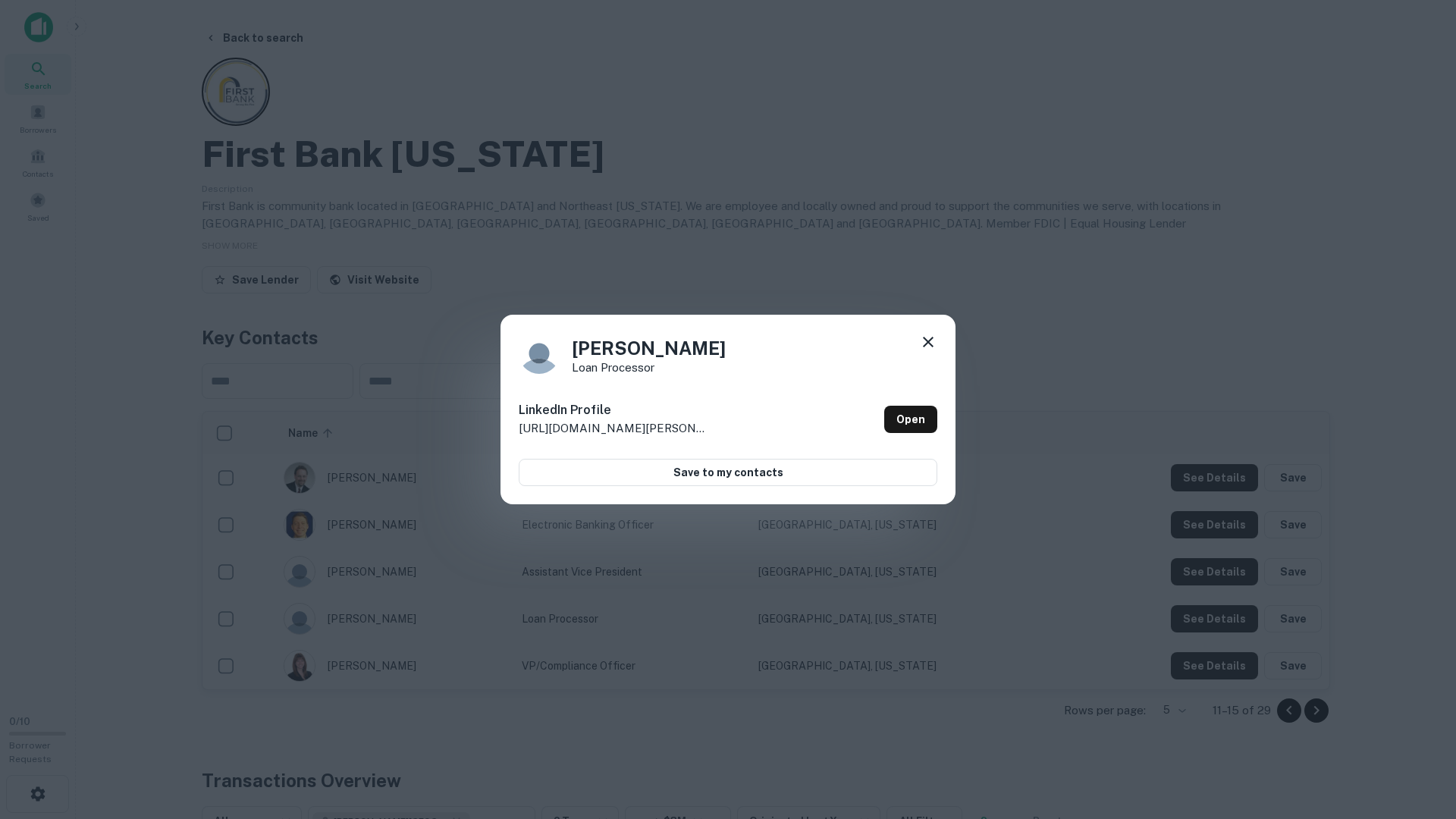
click at [1157, 616] on div "Jennifer Holthaus Loan Processor LinkedIn Profile http://www.linkedin.com/in/je…" at bounding box center [728, 410] width 1456 height 819
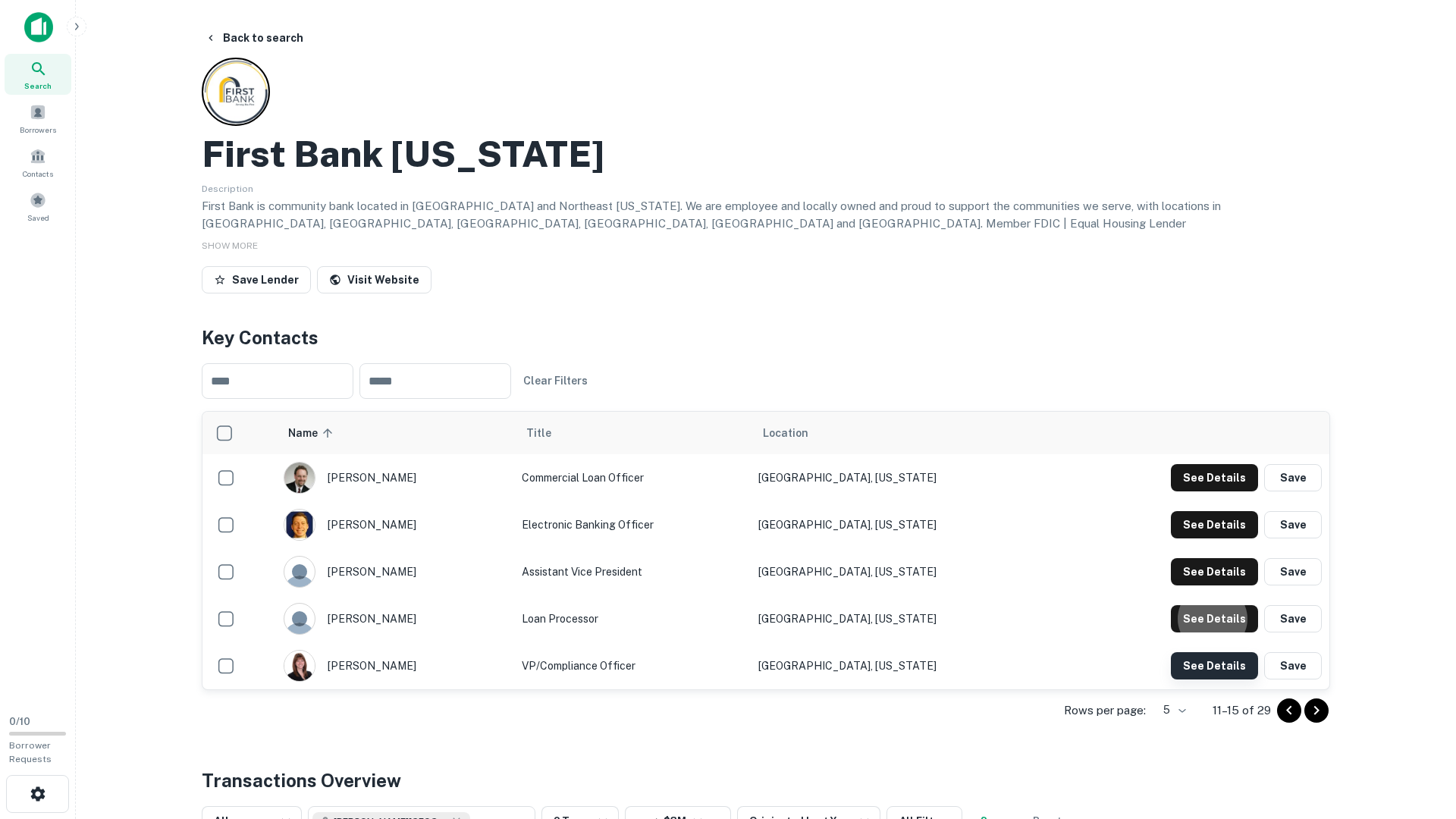
click at [1211, 492] on button "See Details" at bounding box center [1214, 477] width 87 height 27
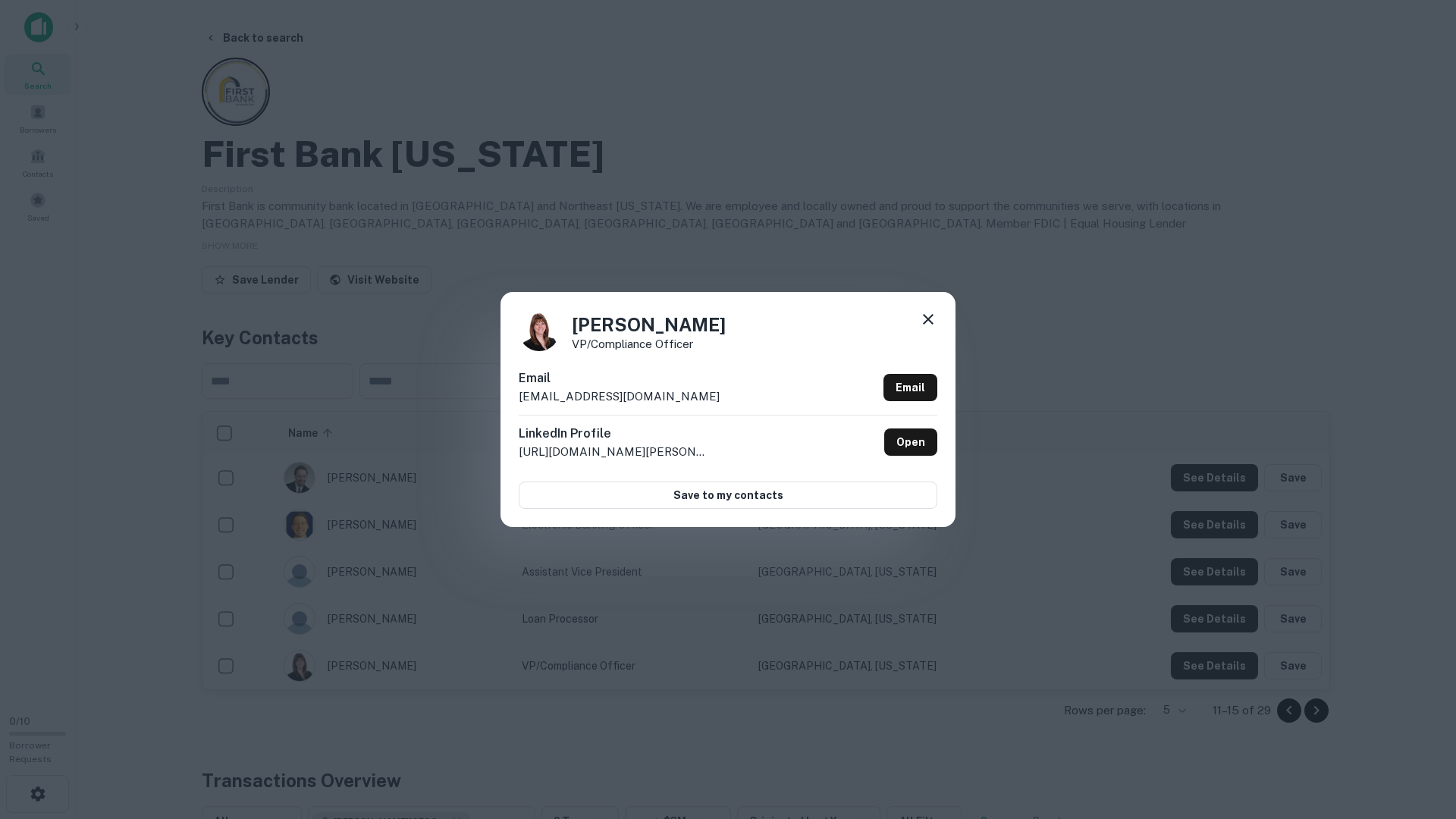
click at [1151, 664] on div "Sherri Munson VP/Compliance Officer Email sherrim@firstiowa.bank Email LinkedIn…" at bounding box center [728, 410] width 1456 height 819
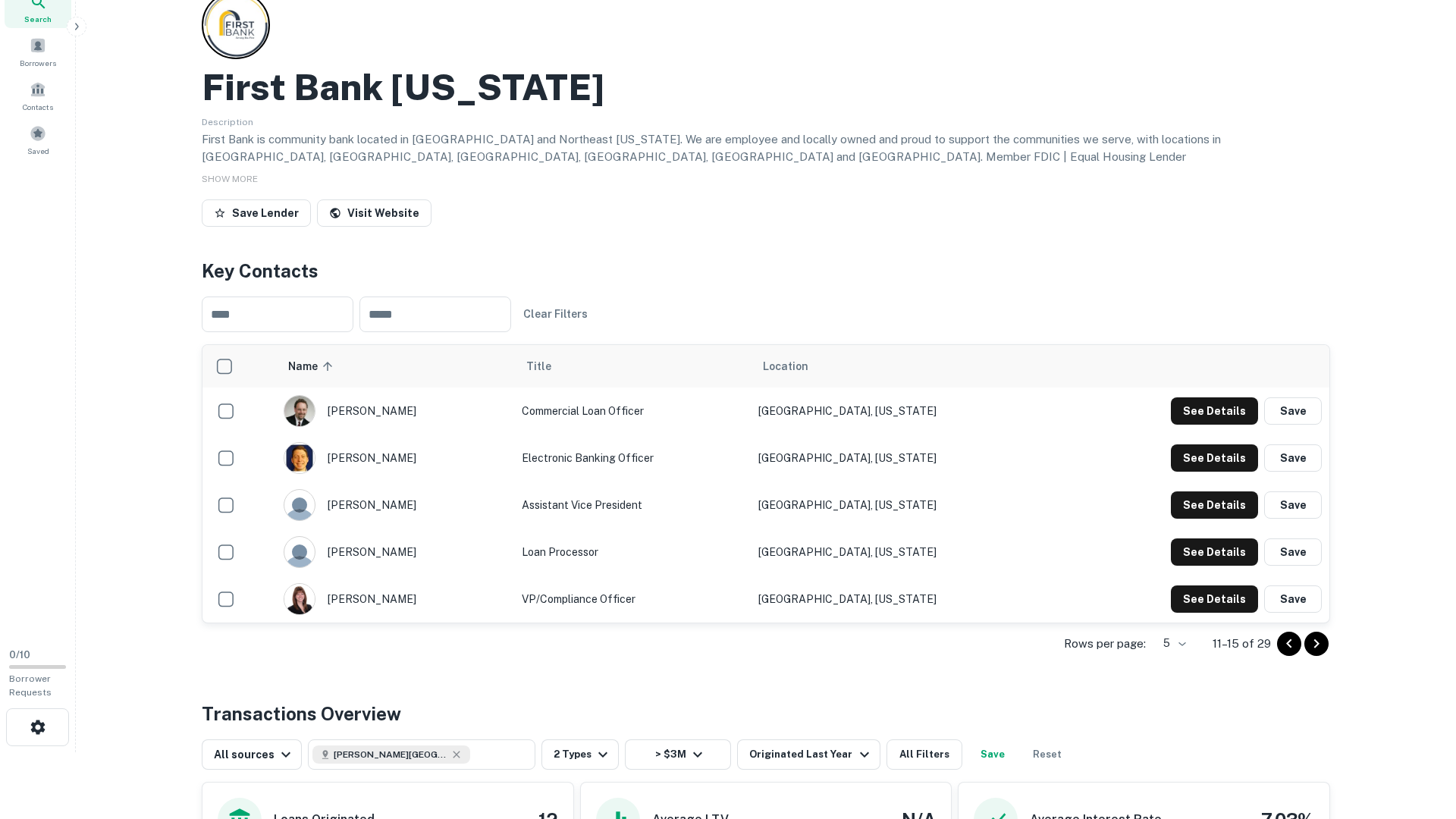
scroll to position [73, 0]
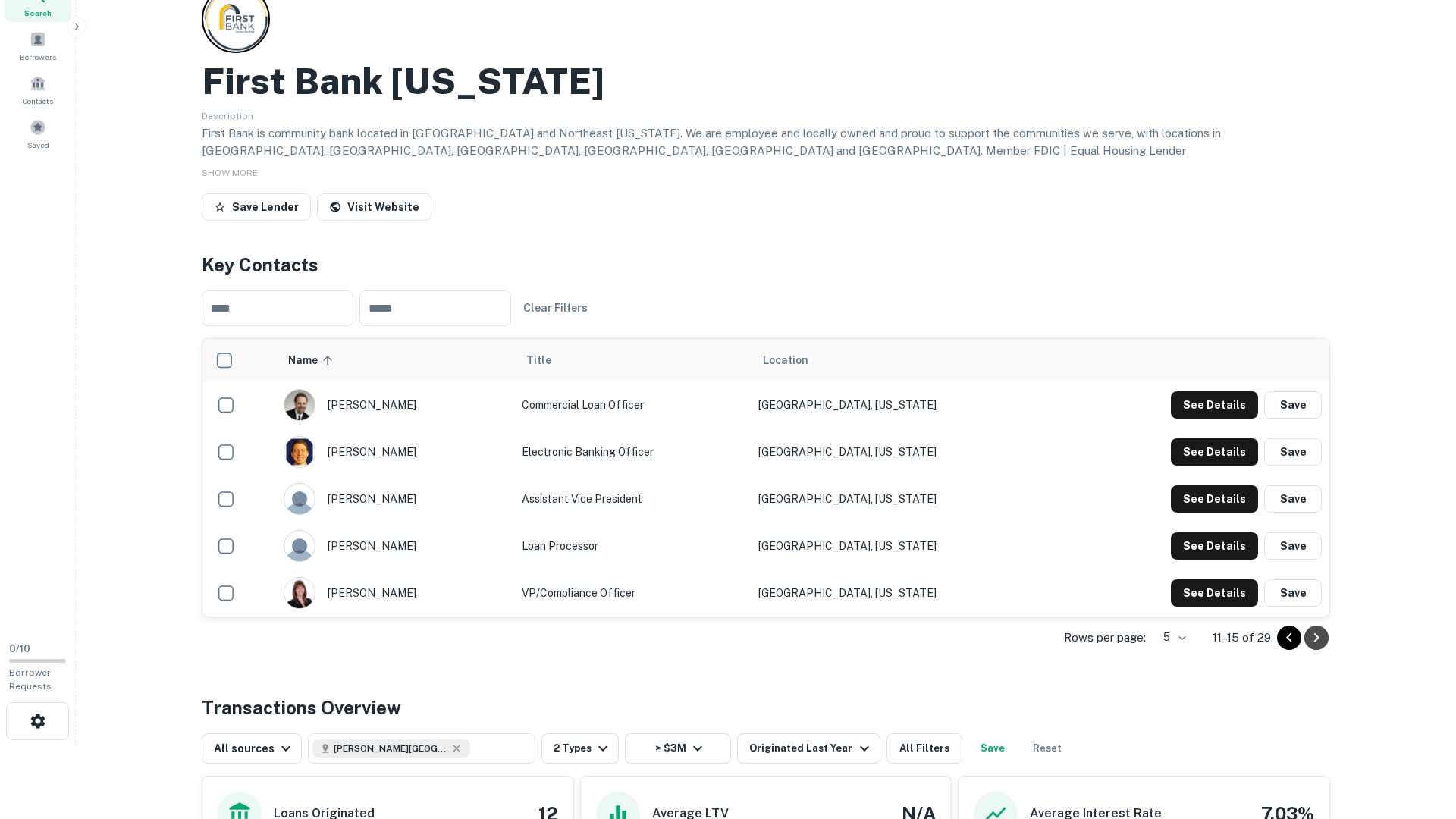
click at [1319, 644] on icon "Go to next page" at bounding box center [1316, 637] width 18 height 18
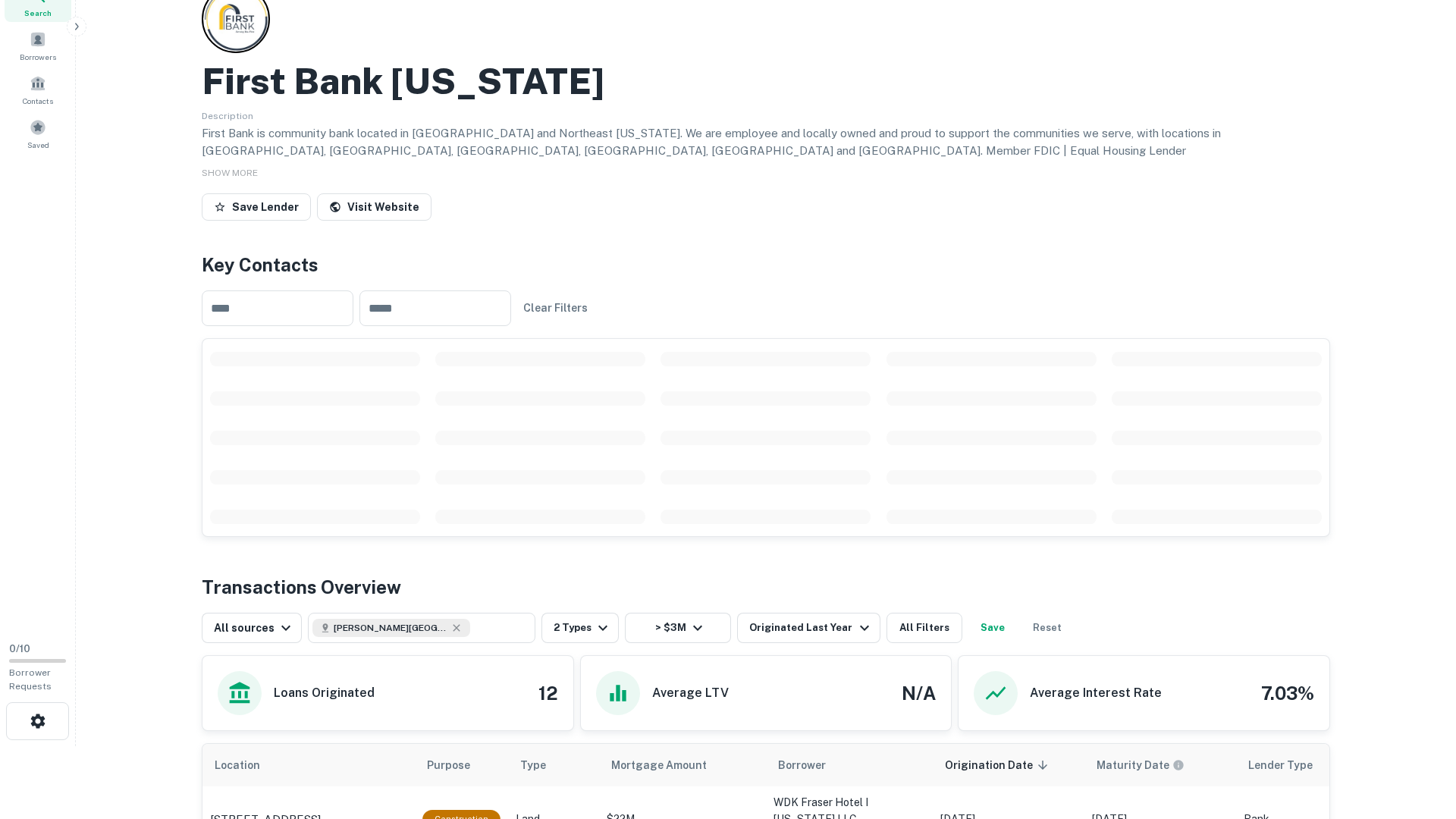
scroll to position [0, 0]
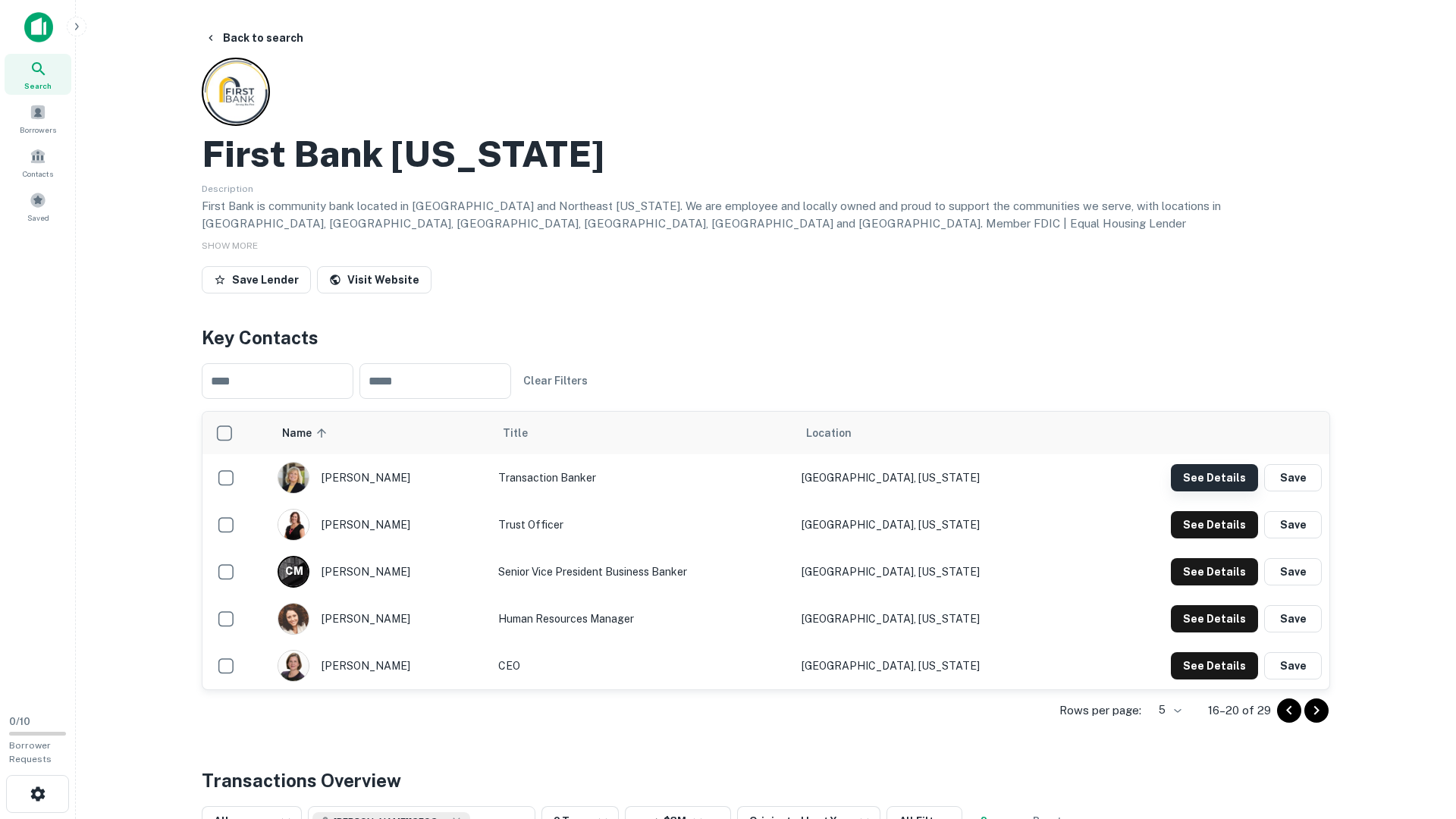
click at [1228, 473] on button "See Details" at bounding box center [1214, 477] width 87 height 27
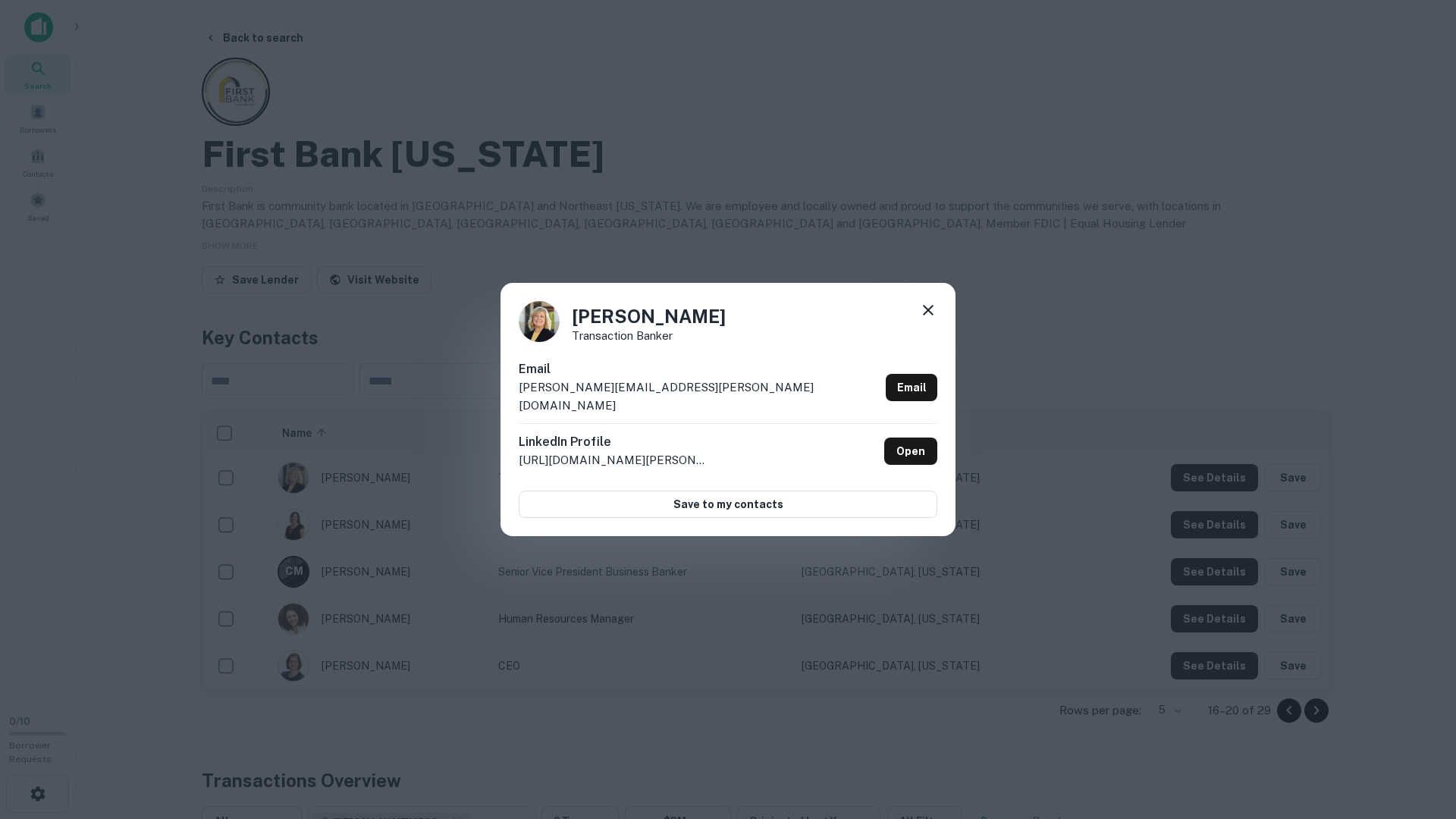
click at [1222, 521] on div "Stephanie Chesmore Transaction Banker Email stephanie.chesmore@myfnbbank.com Em…" at bounding box center [728, 410] width 1456 height 819
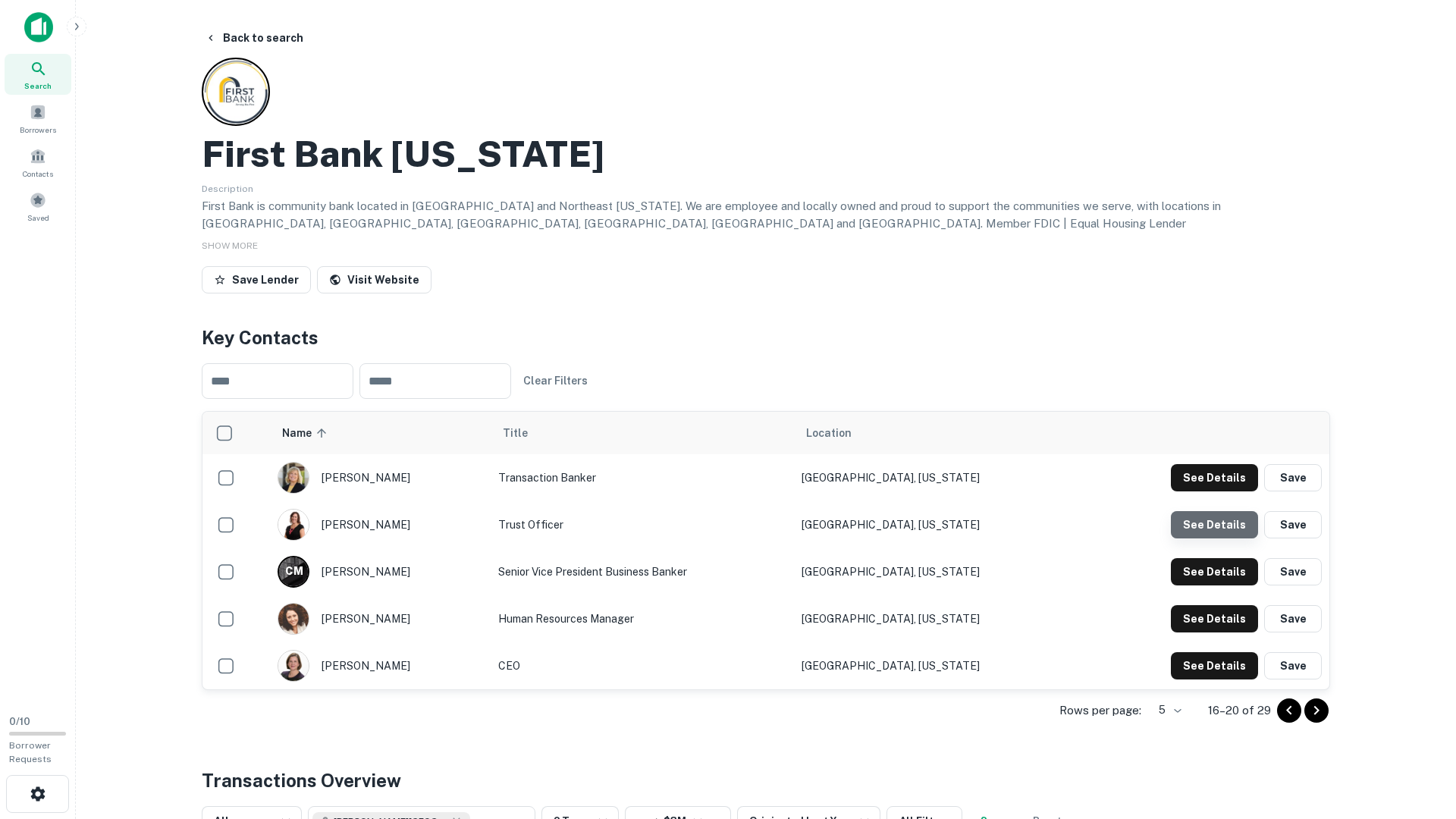
click at [1219, 492] on button "See Details" at bounding box center [1214, 477] width 87 height 27
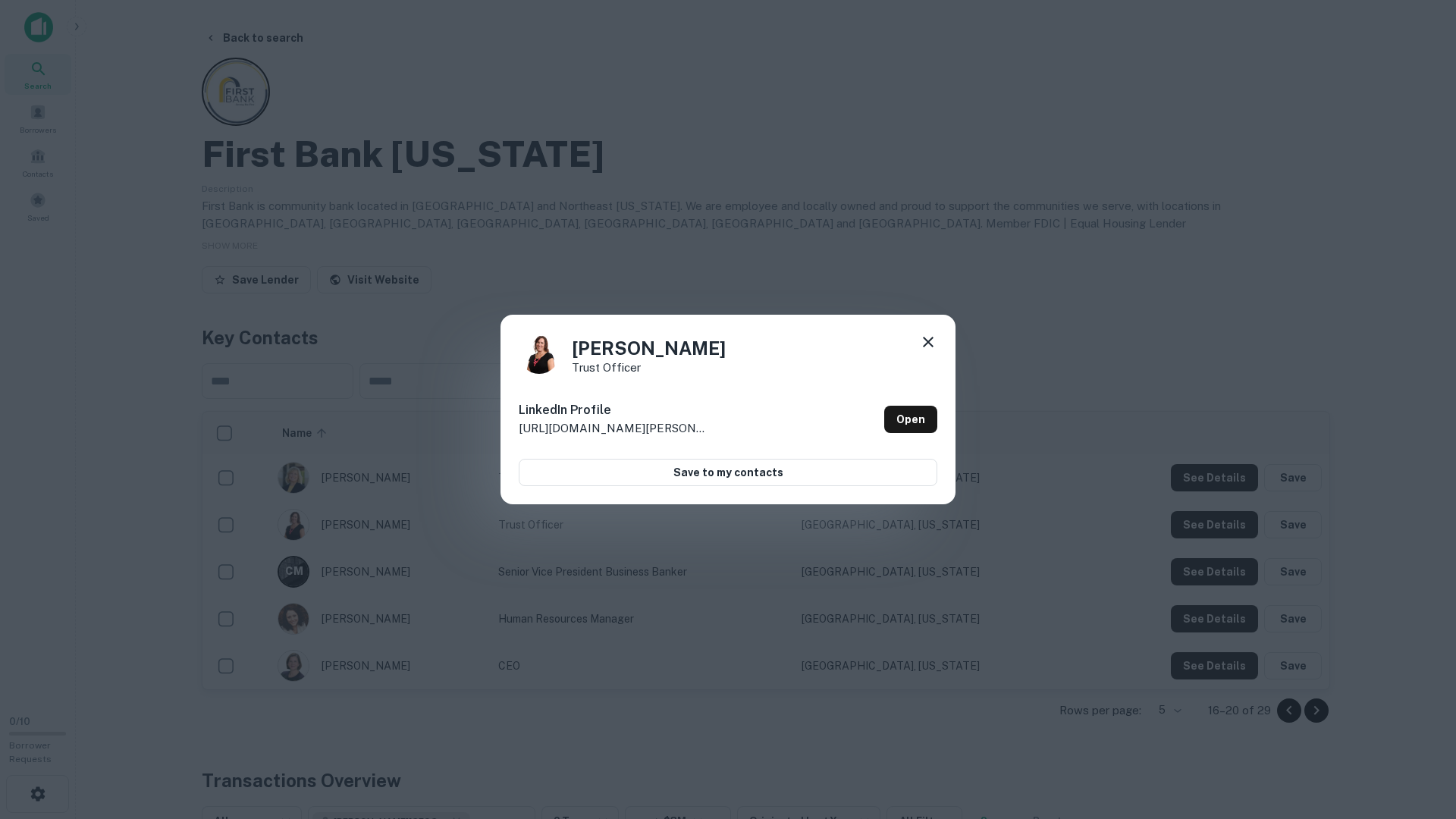
click at [1219, 523] on div "Joan Rice Trust Officer LinkedIn Profile http://www.linkedin.com/in/joan-rice-3…" at bounding box center [728, 410] width 1456 height 819
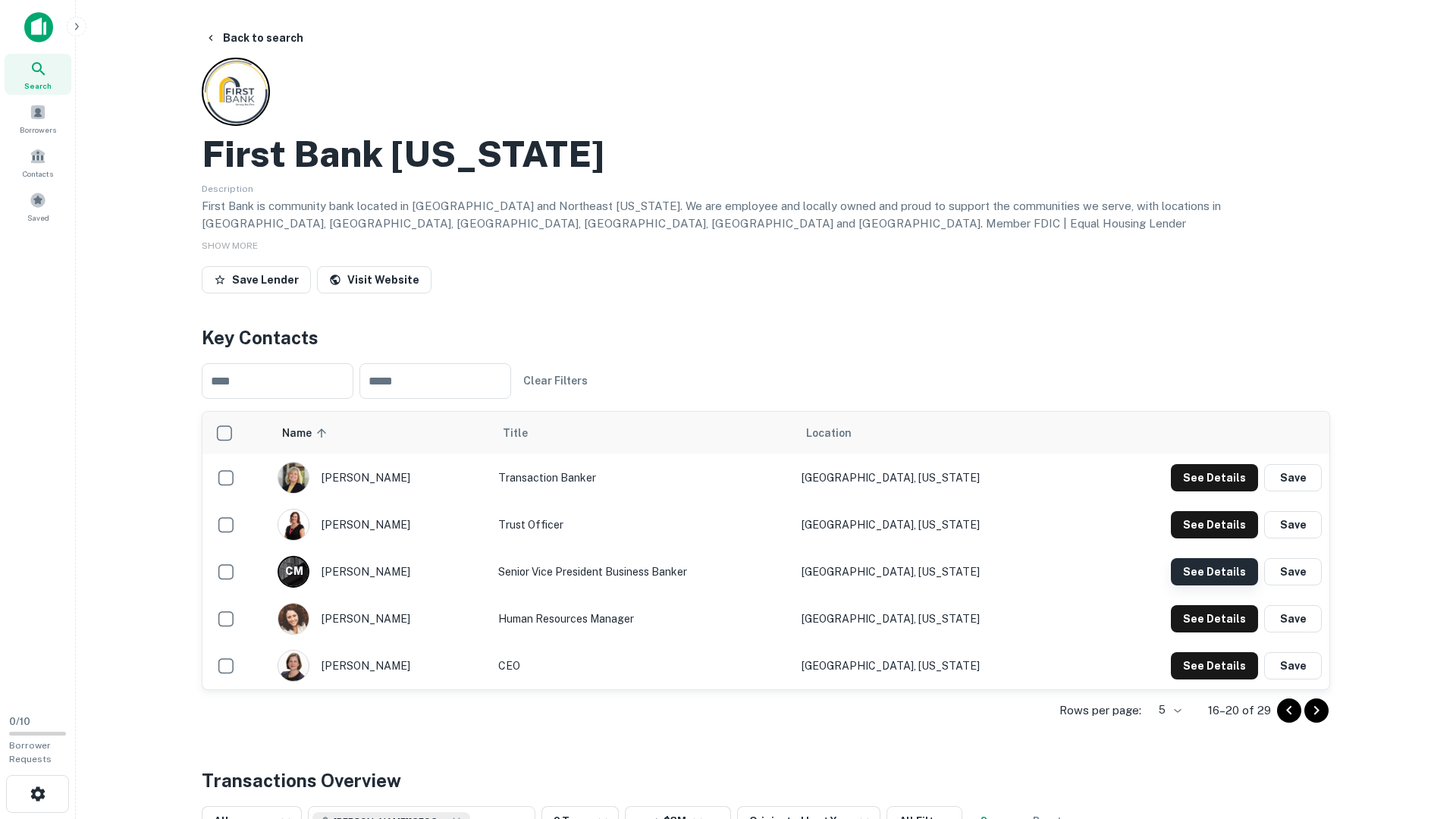
click at [1217, 492] on button "See Details" at bounding box center [1214, 477] width 87 height 27
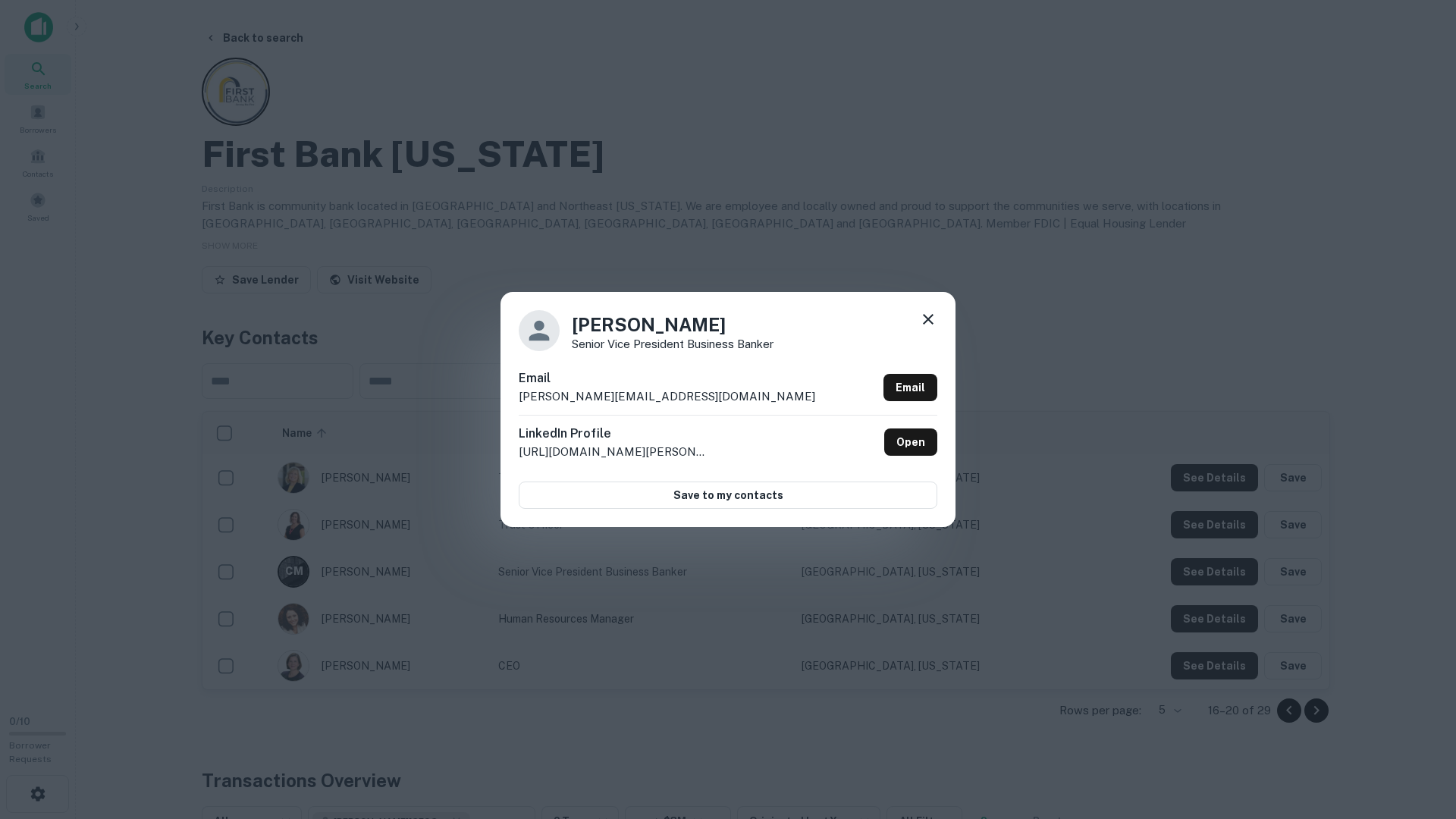
click at [1217, 560] on div "Chris Miller Senior Vice President Business Banker Email chrism@firstiowa.bank …" at bounding box center [728, 410] width 1456 height 819
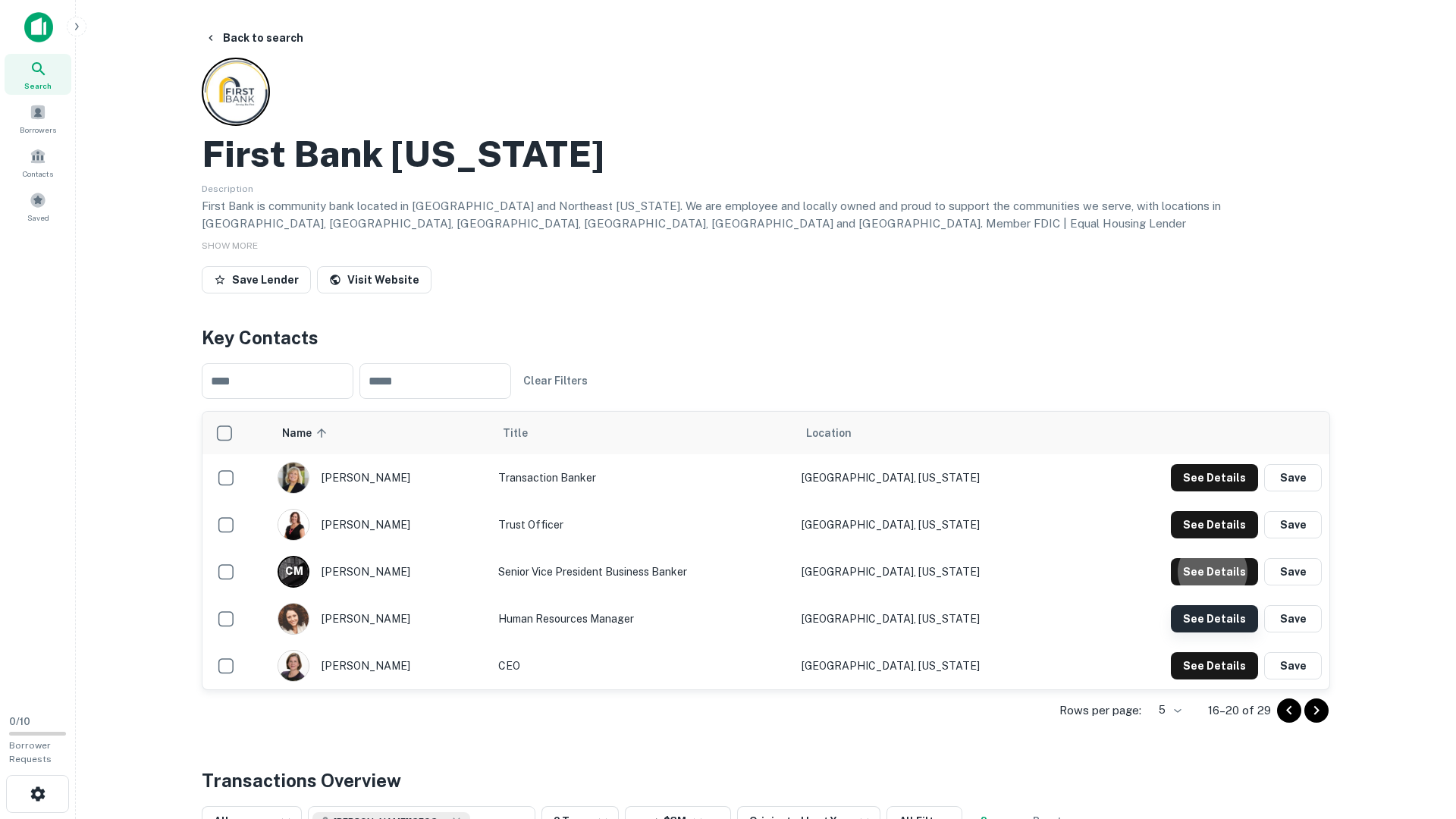
click at [1217, 492] on button "See Details" at bounding box center [1214, 477] width 87 height 27
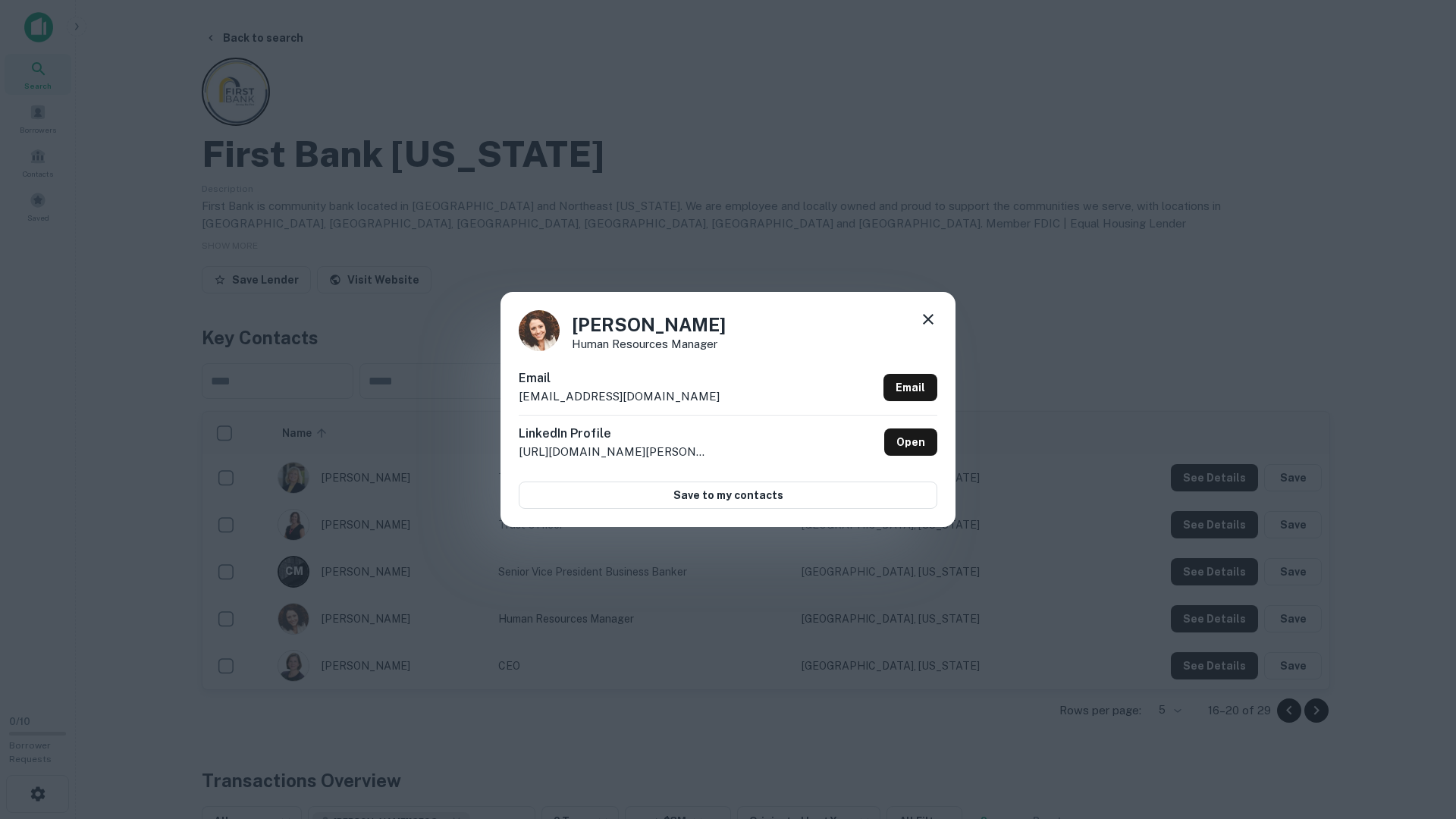
click at [1217, 617] on div "Rose Zepeda Human Resources Manager Email rosez@firstiowa.bank Email LinkedIn P…" at bounding box center [728, 410] width 1456 height 819
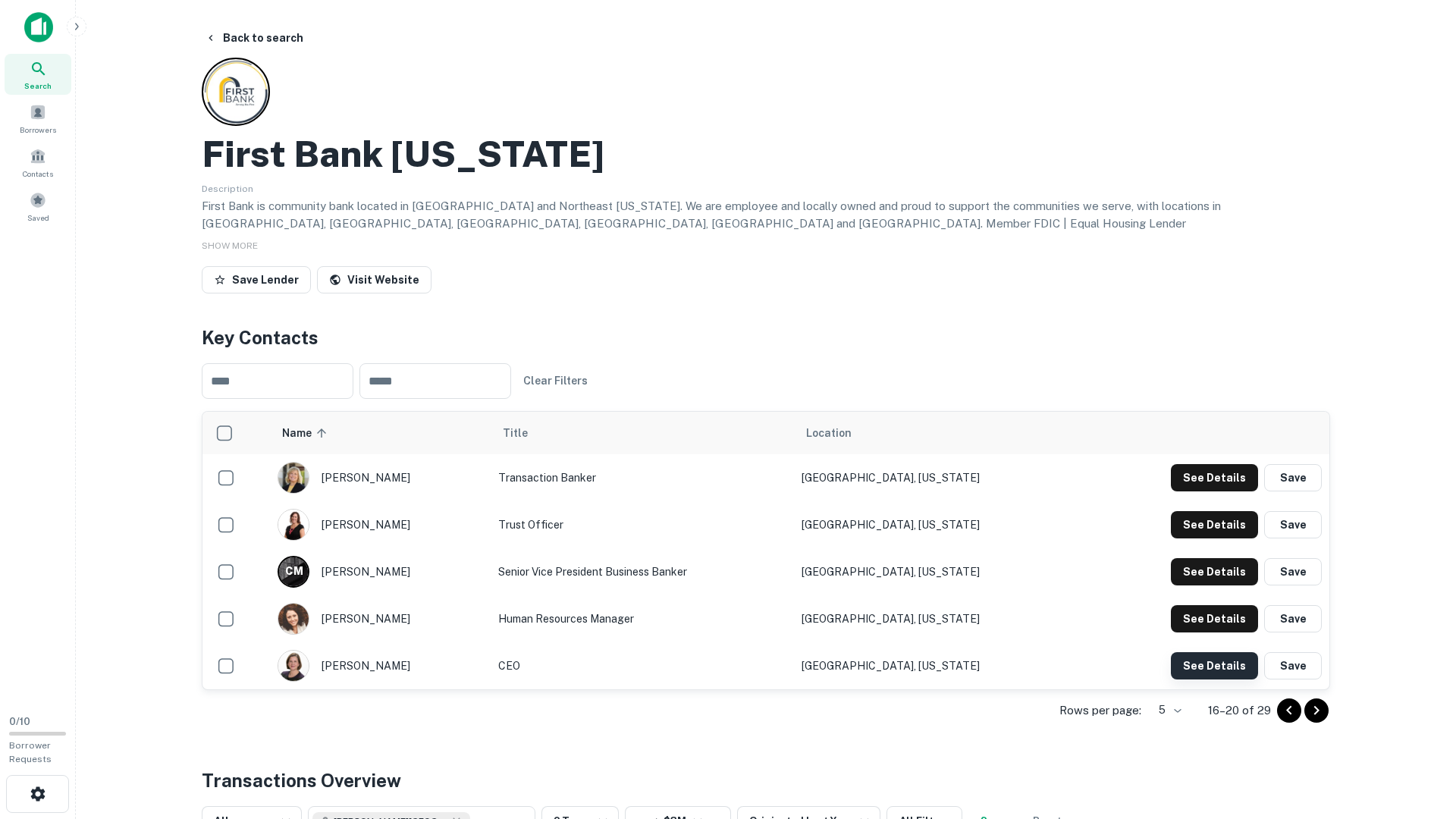
click at [1213, 492] on button "See Details" at bounding box center [1214, 477] width 87 height 27
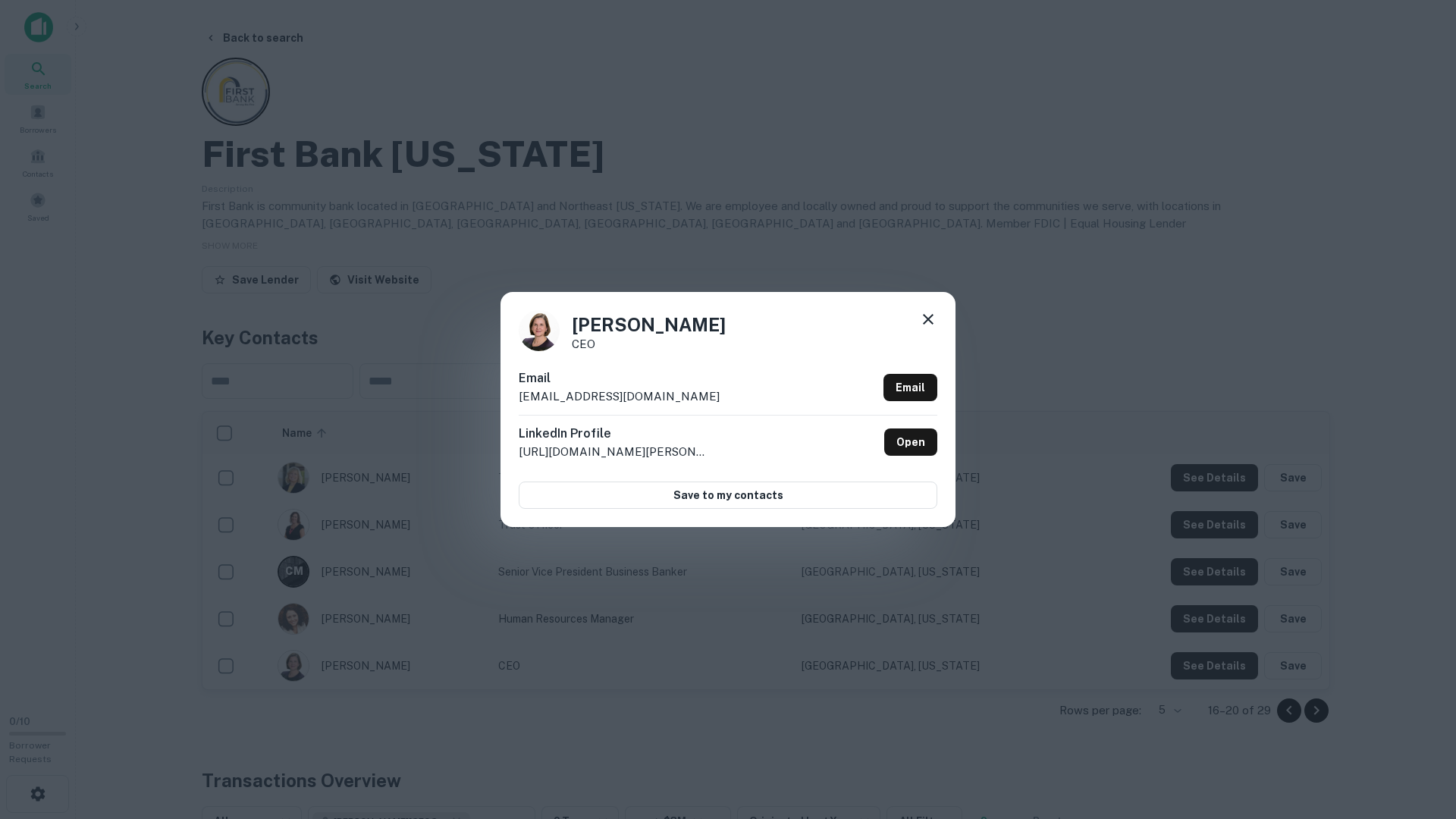
click at [1213, 664] on div "Susan Whitson CEO Email susanw@firstiowa.bank Email LinkedIn Profile http://www…" at bounding box center [728, 410] width 1456 height 819
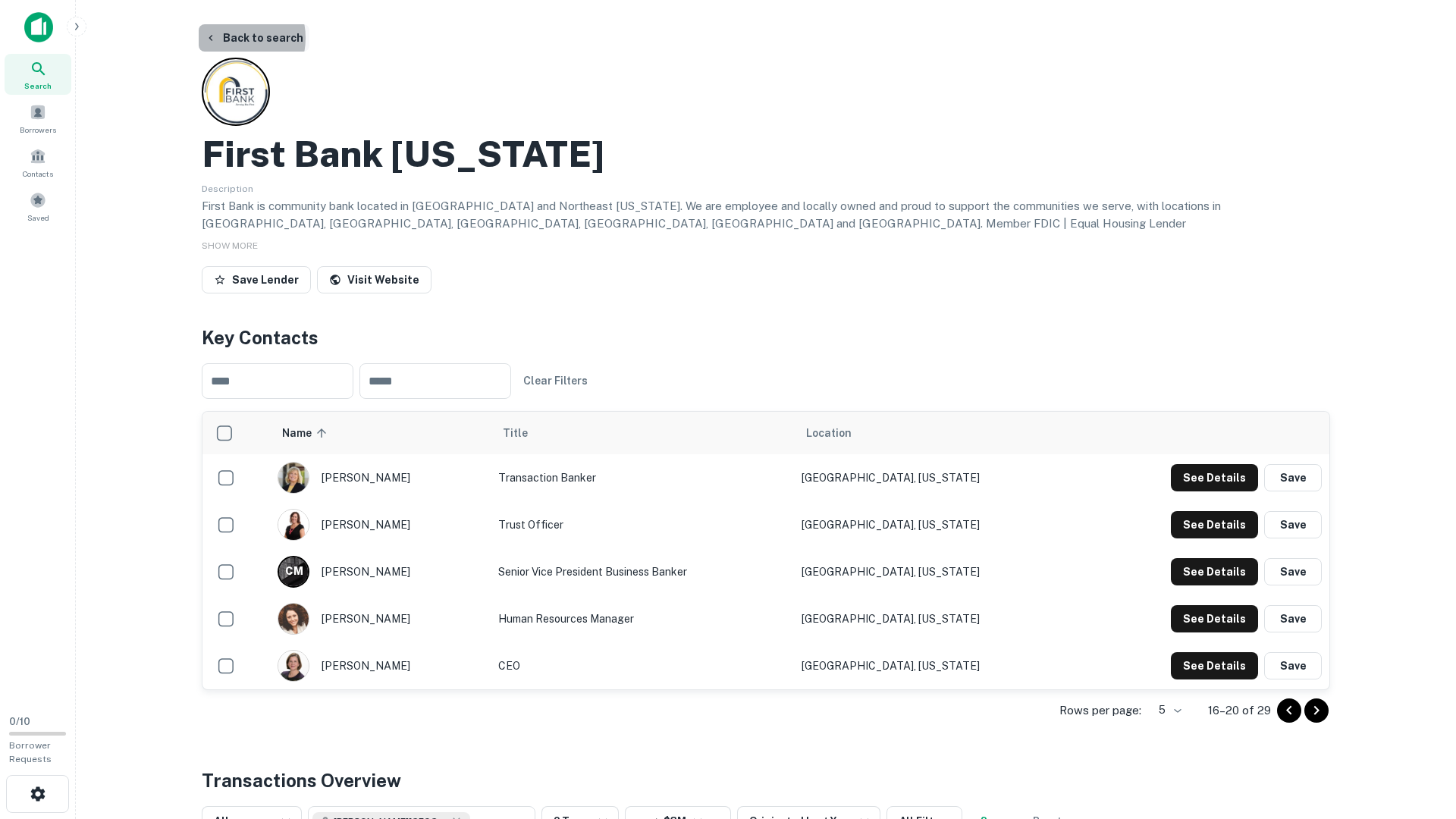
click at [230, 38] on button "Back to search" at bounding box center [254, 38] width 111 height 27
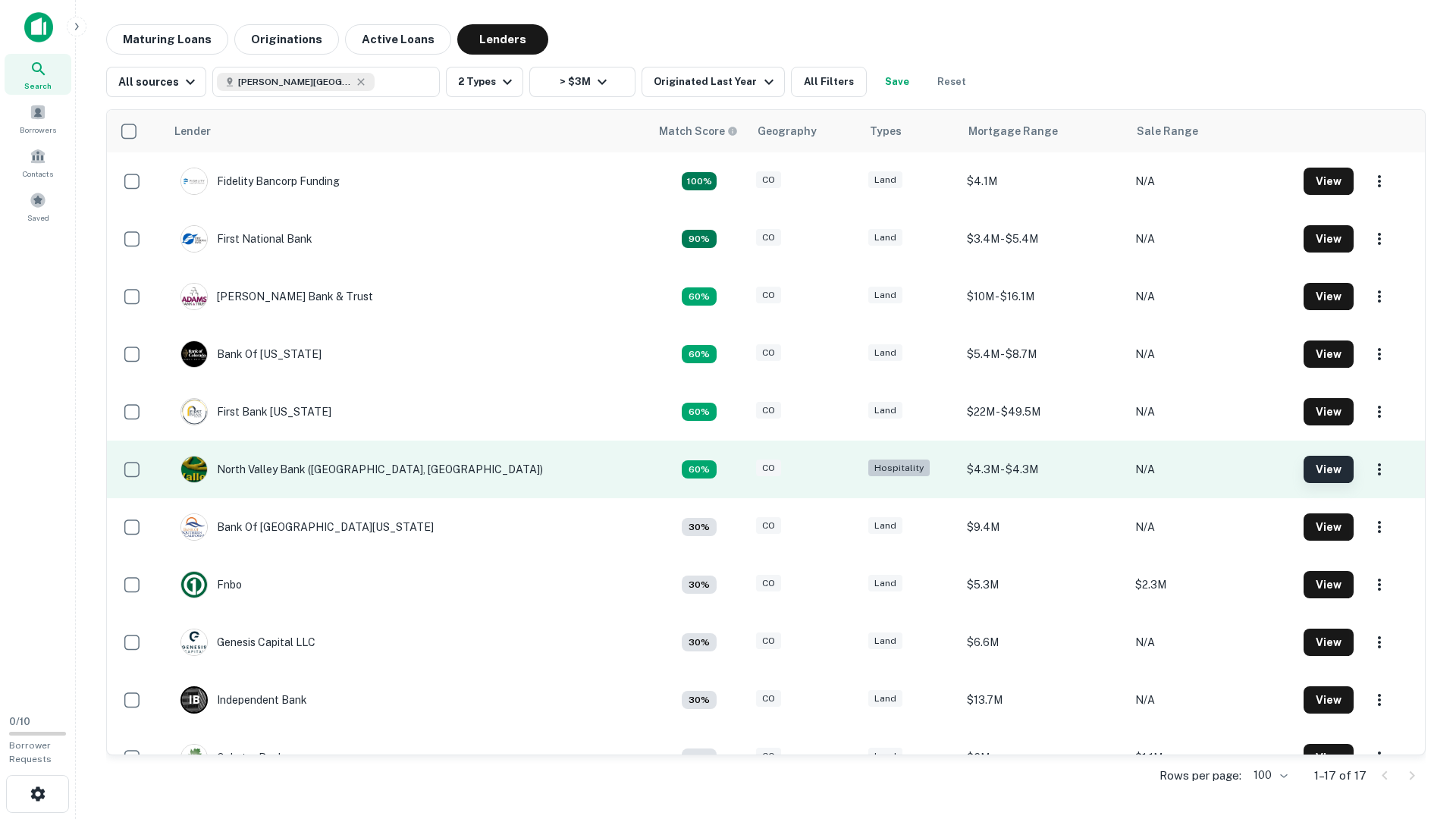
click at [1304, 467] on button "View" at bounding box center [1329, 470] width 50 height 27
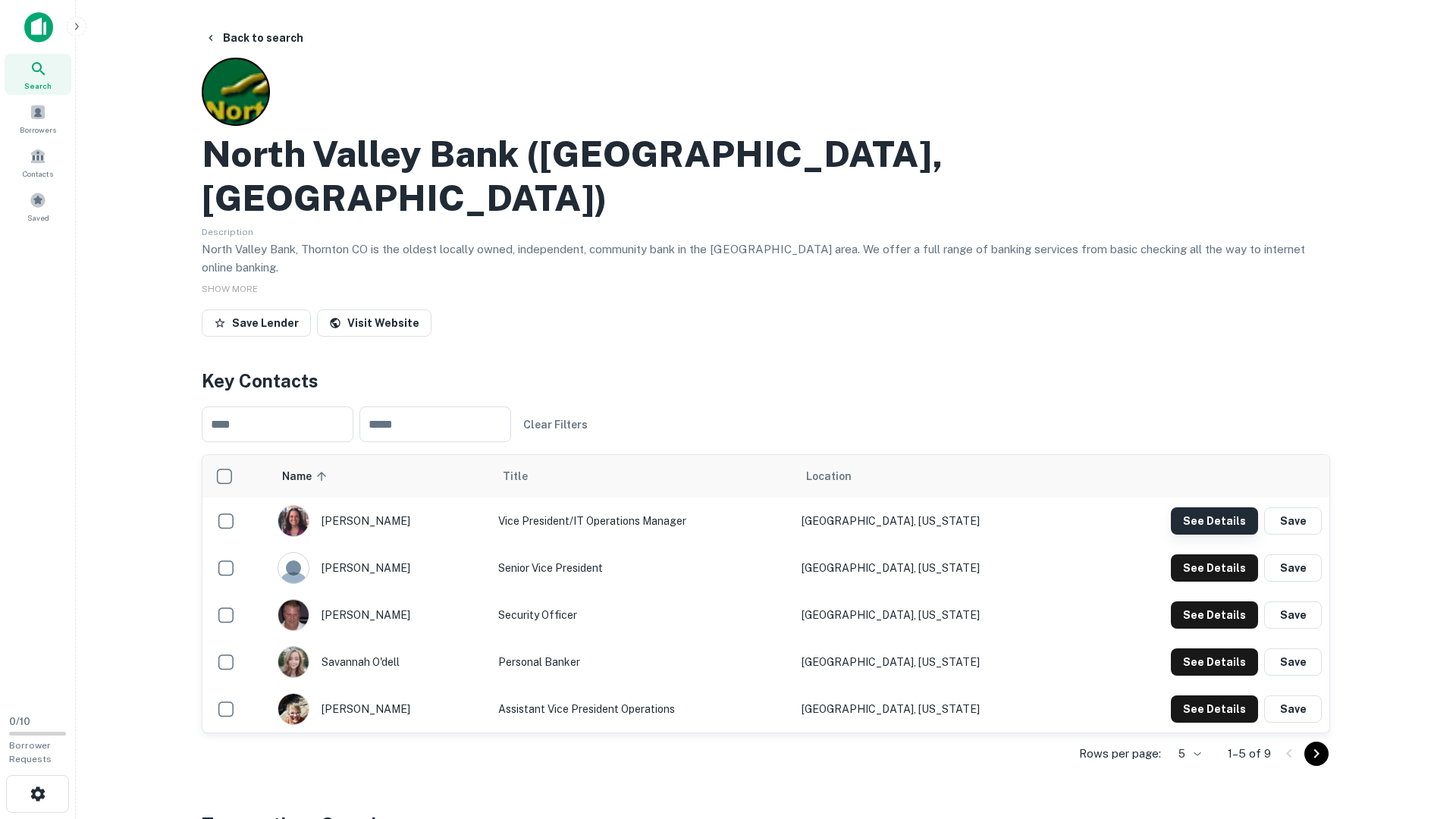
click at [1223, 507] on button "See Details" at bounding box center [1214, 521] width 87 height 27
click at [1225, 522] on button "See Details" at bounding box center [1214, 521] width 87 height 27
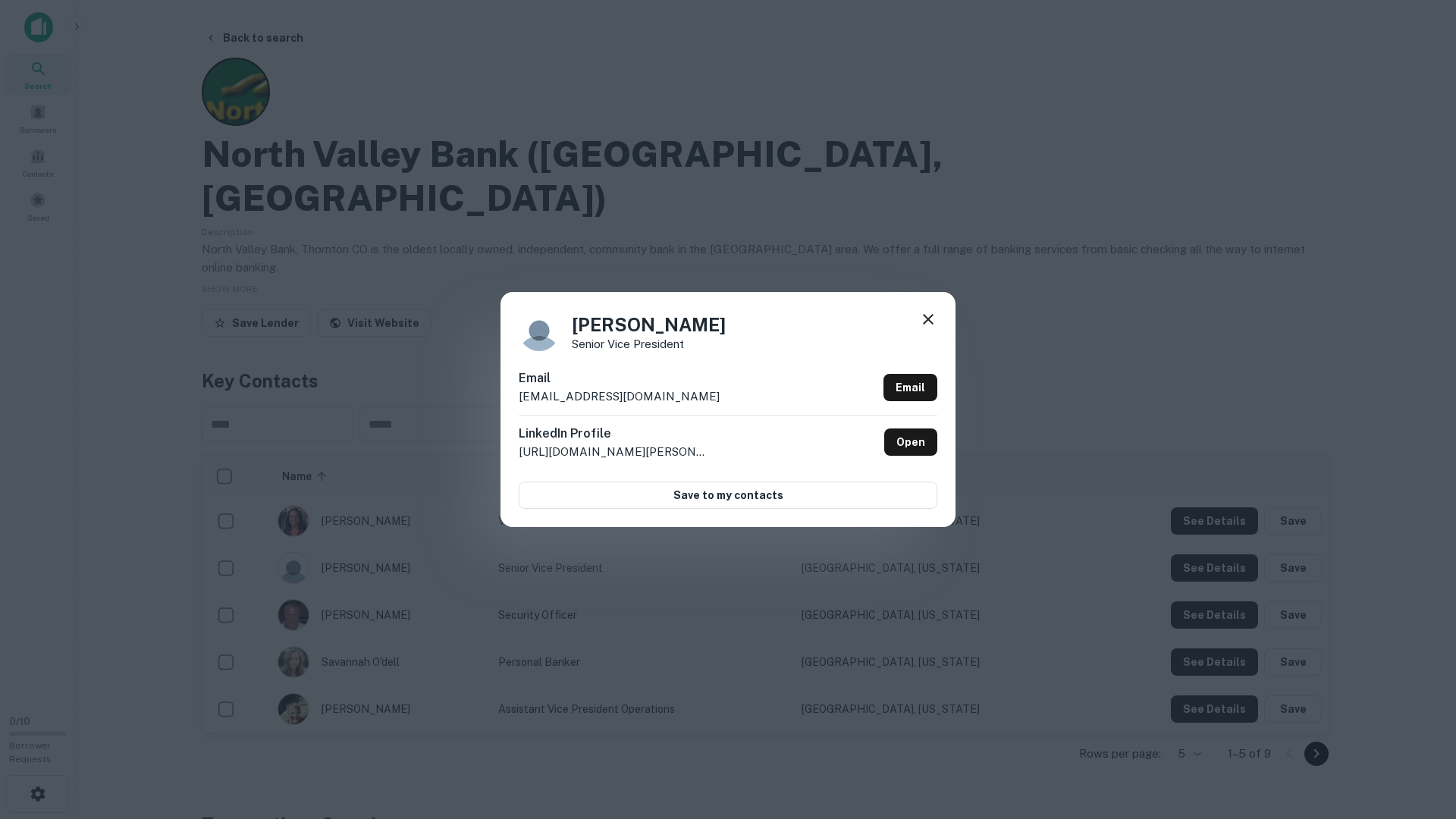
click at [1225, 524] on div "Peter Smith Senior Vice President Email psmith@nvbank.bank Email LinkedIn Profi…" at bounding box center [728, 410] width 1456 height 819
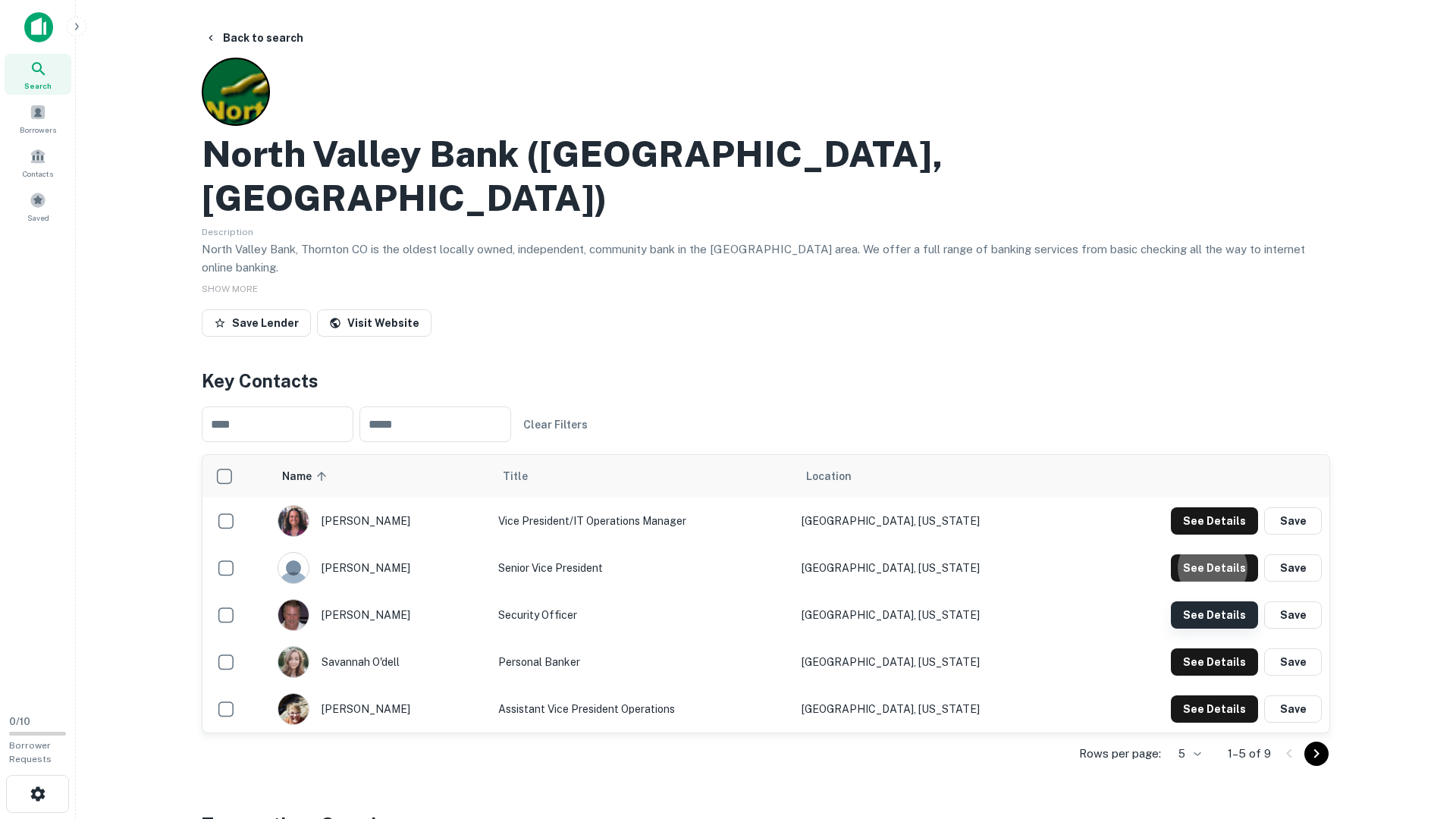
click at [1221, 535] on button "See Details" at bounding box center [1214, 521] width 87 height 27
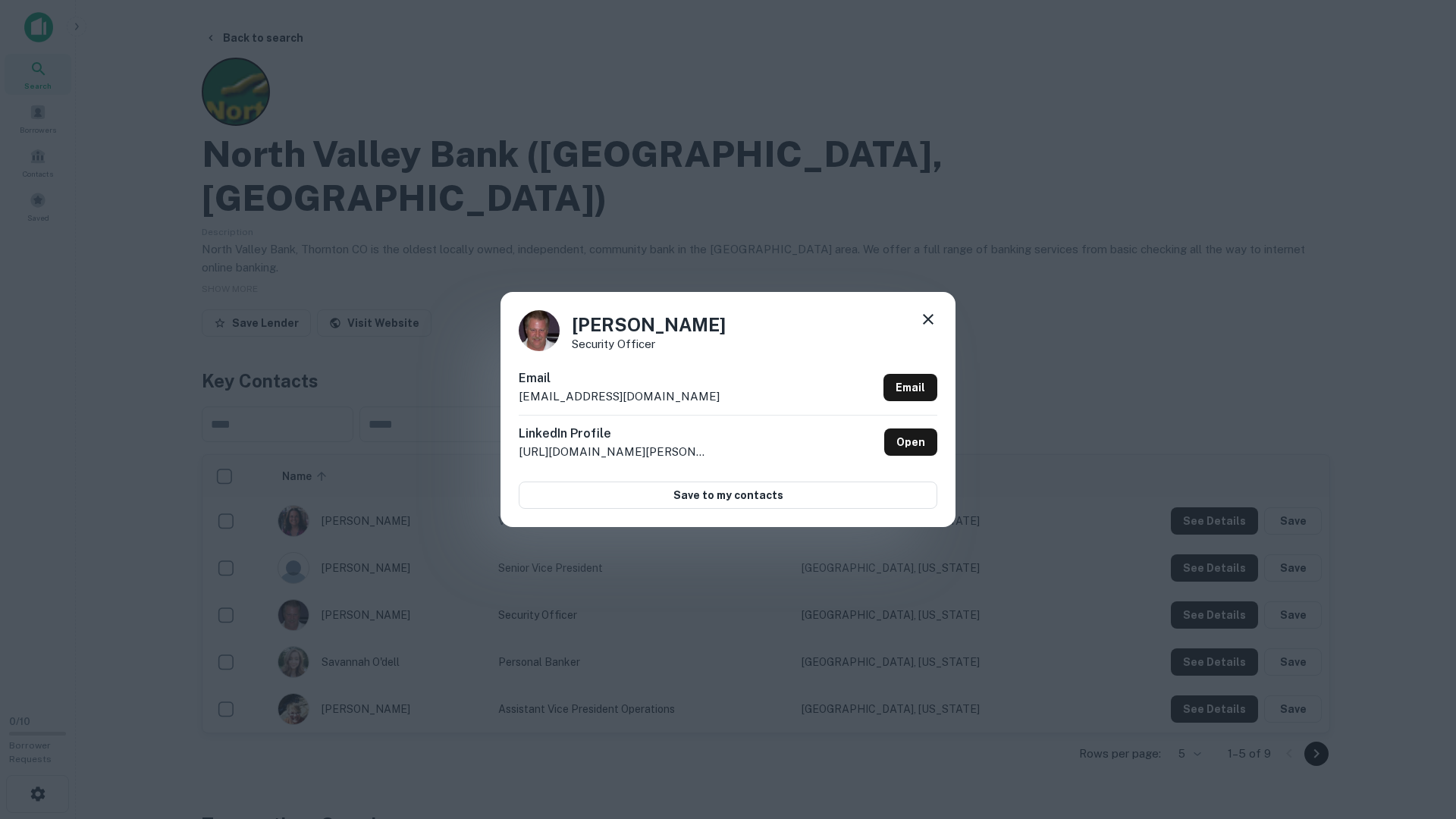
click at [1219, 572] on div "Steve Brown Security Officer Email sbrown@nvbank.bank Email LinkedIn Profile ht…" at bounding box center [728, 410] width 1456 height 819
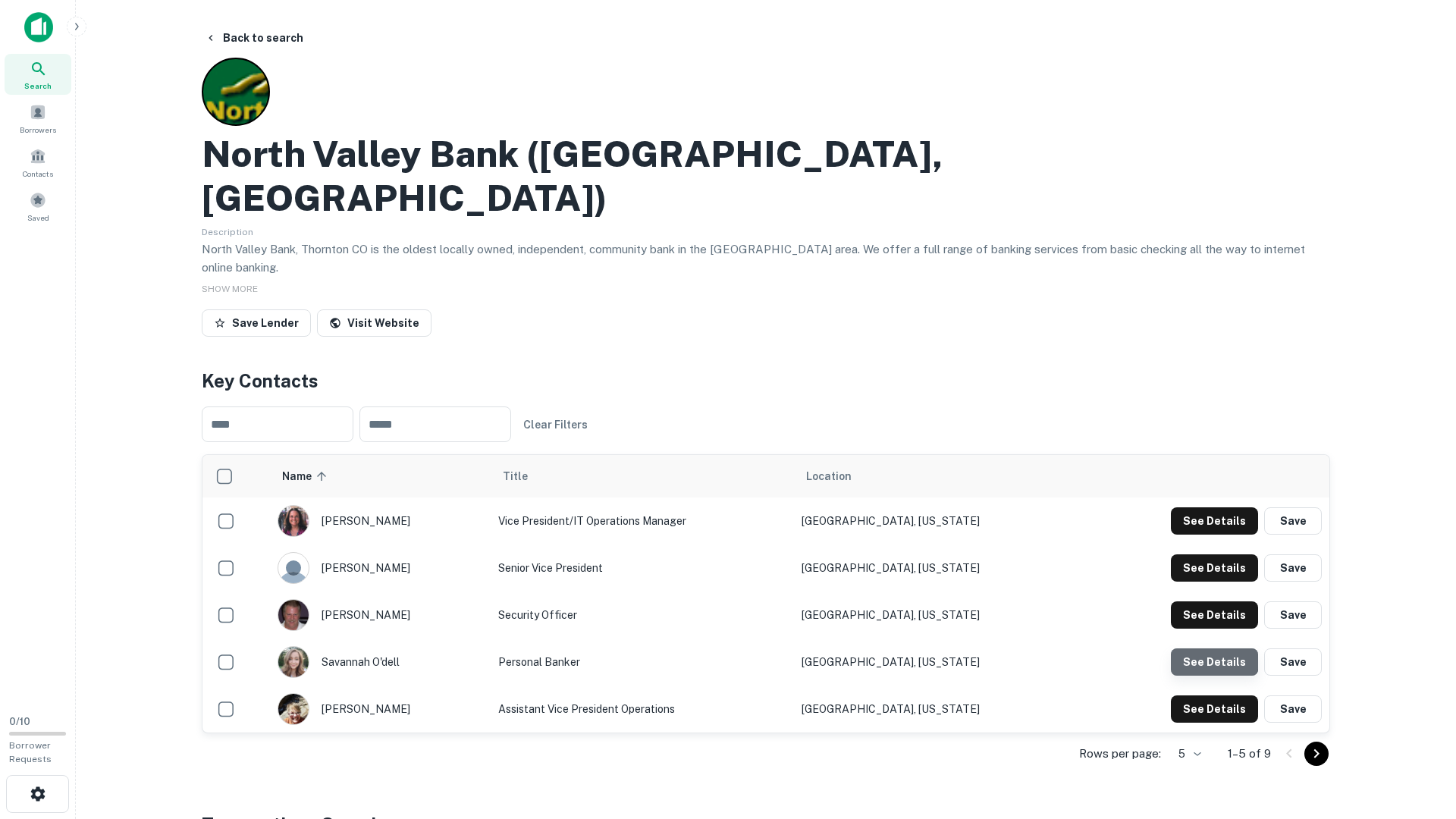
click at [1215, 535] on button "See Details" at bounding box center [1214, 521] width 87 height 27
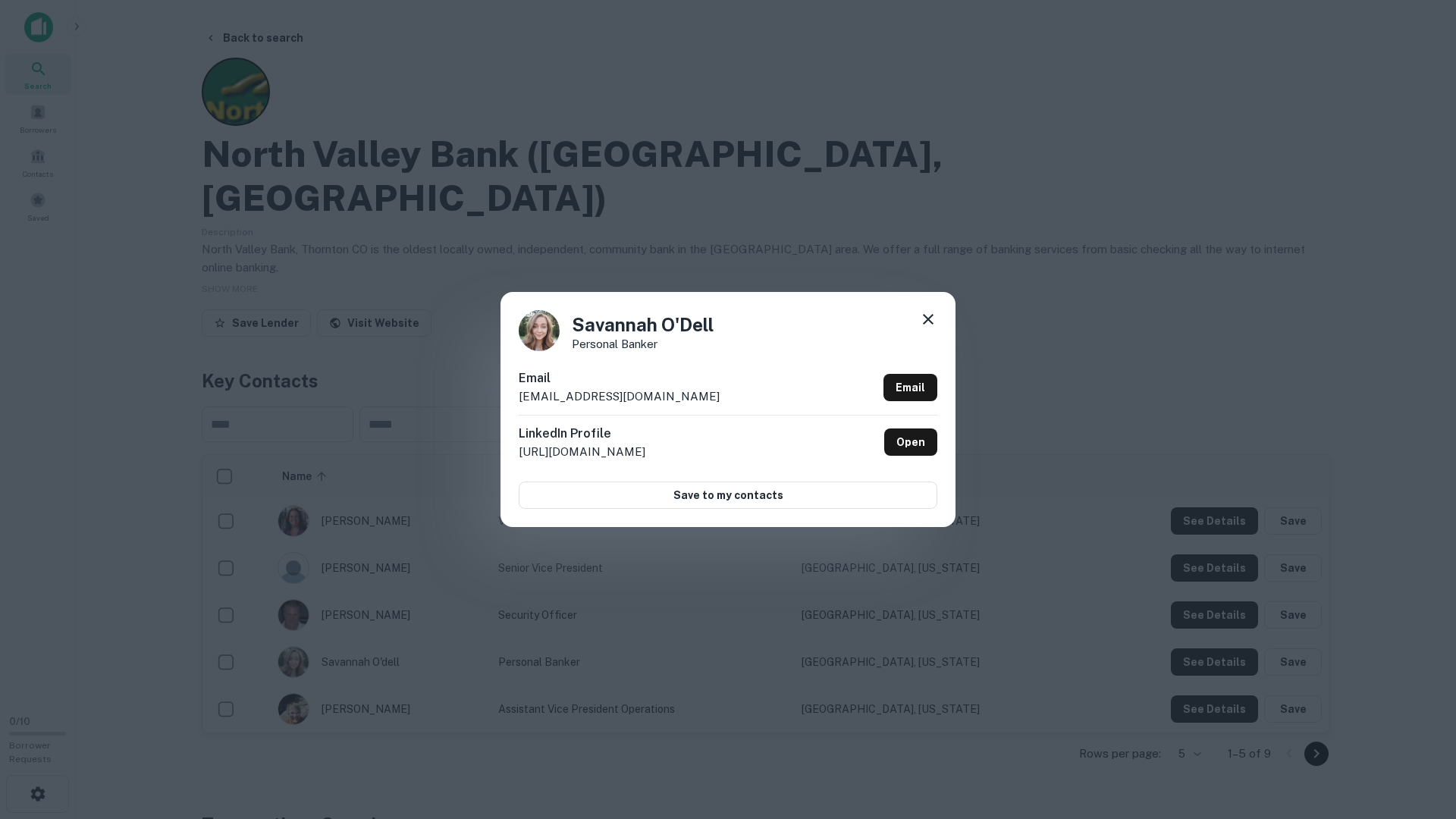
click at [1214, 610] on div "Savannah O'Dell Personal Banker Email sodell@nvbank.bank Email LinkedIn Profile…" at bounding box center [728, 410] width 1456 height 819
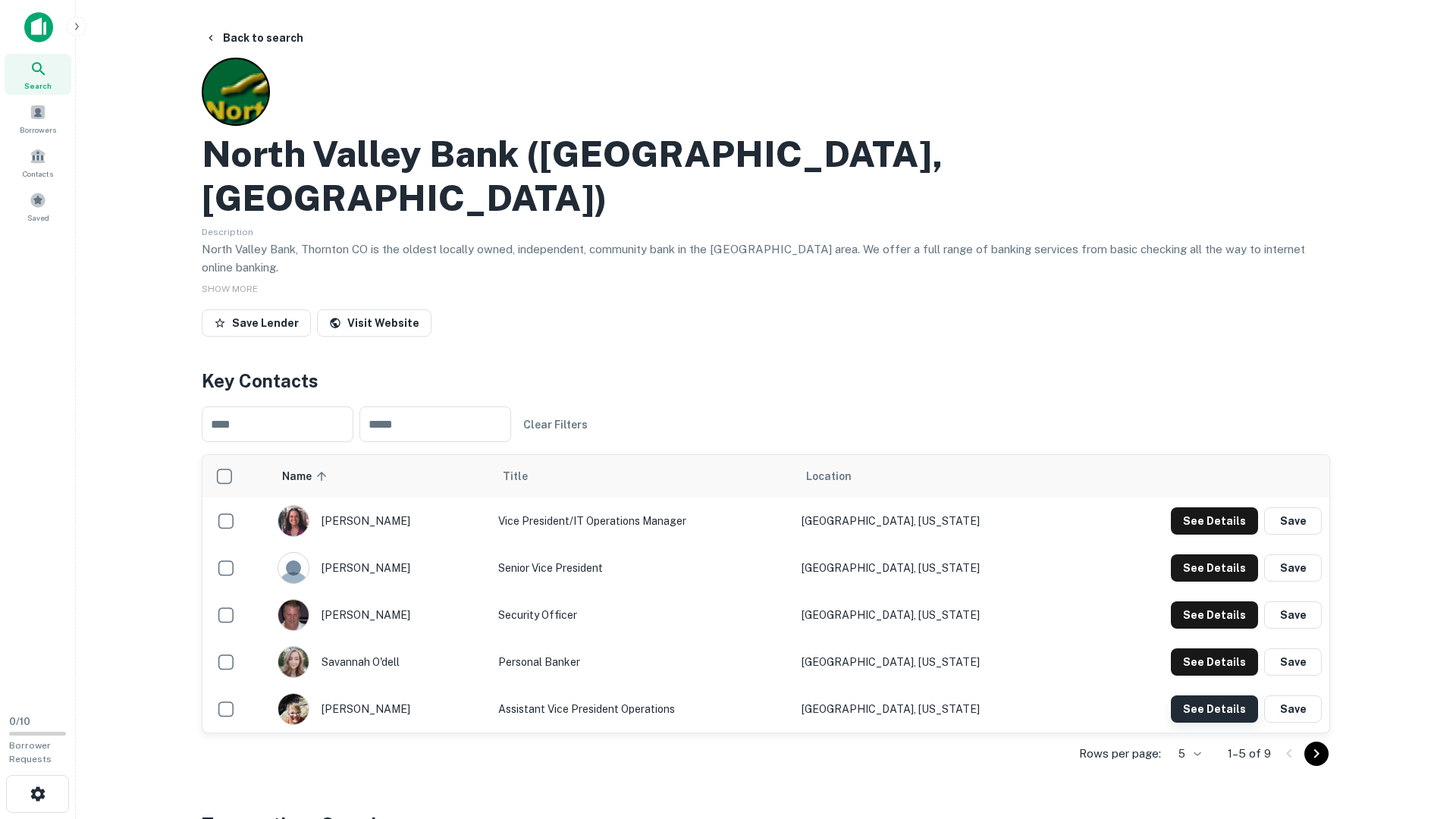
click at [1208, 535] on button "See Details" at bounding box center [1214, 521] width 87 height 27
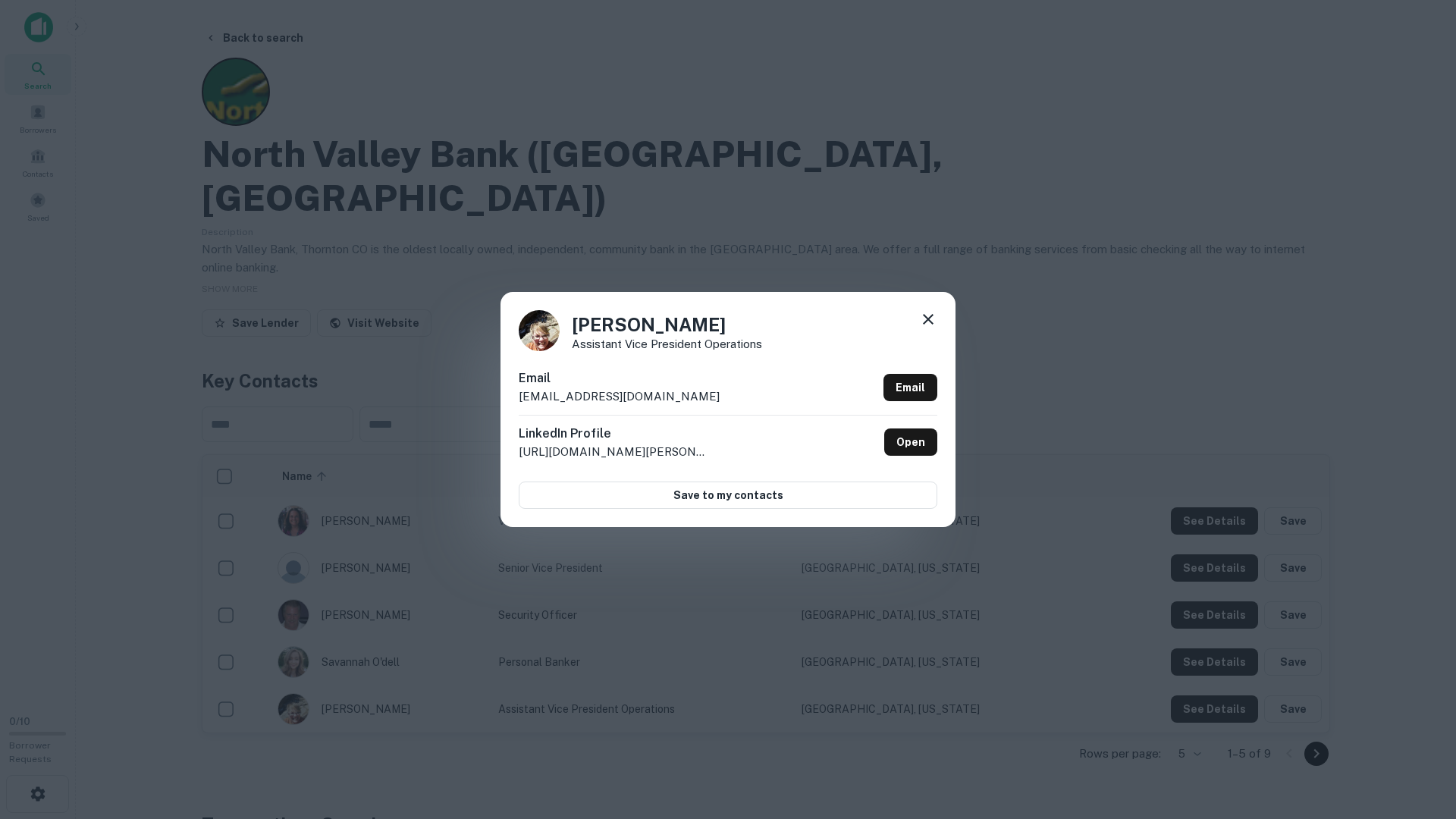
click at [1204, 661] on div "Christine Glassmeyer Assistant Vice President Operations Email cglassmeyer@nvba…" at bounding box center [728, 410] width 1456 height 819
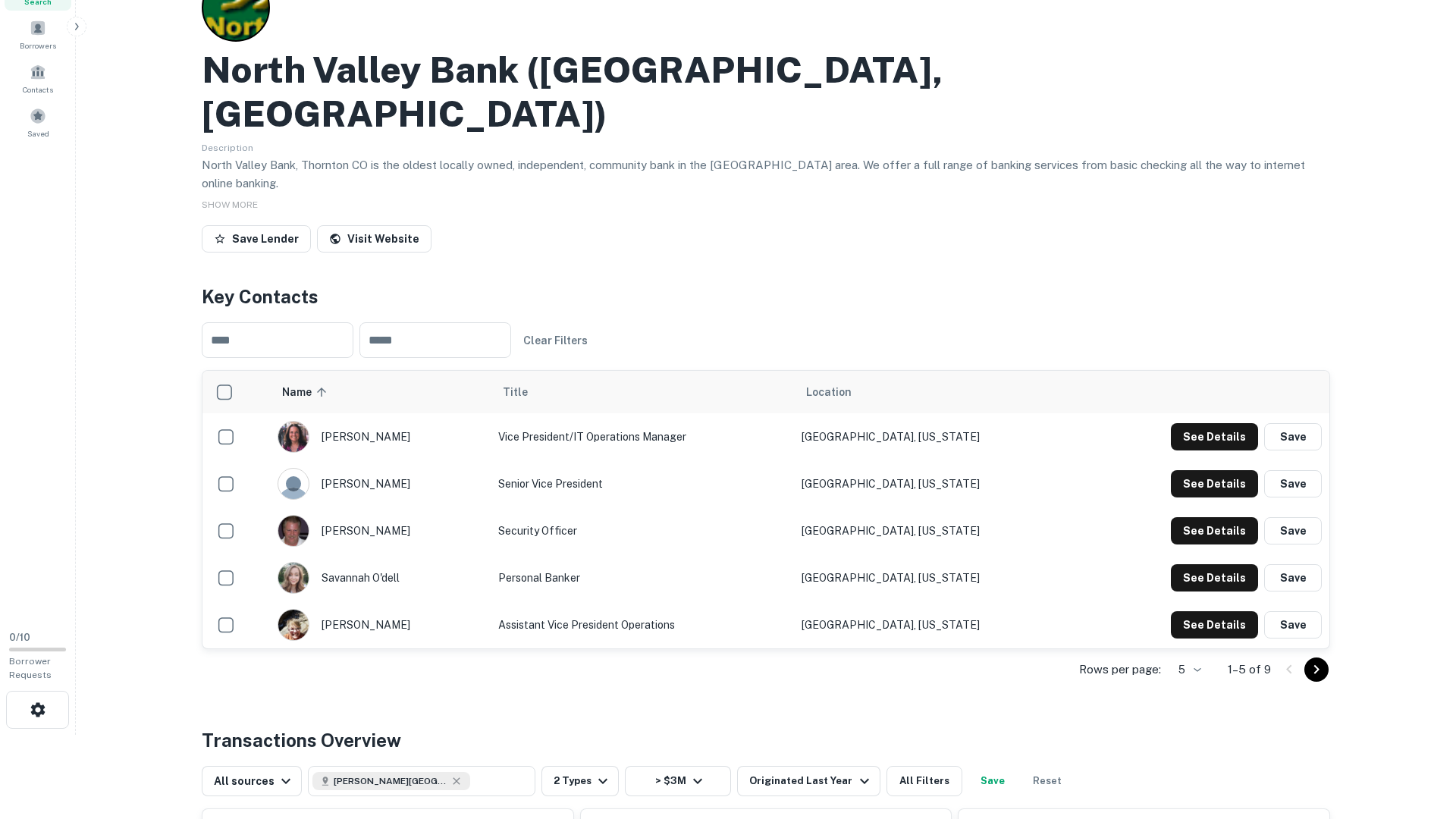
scroll to position [87, 0]
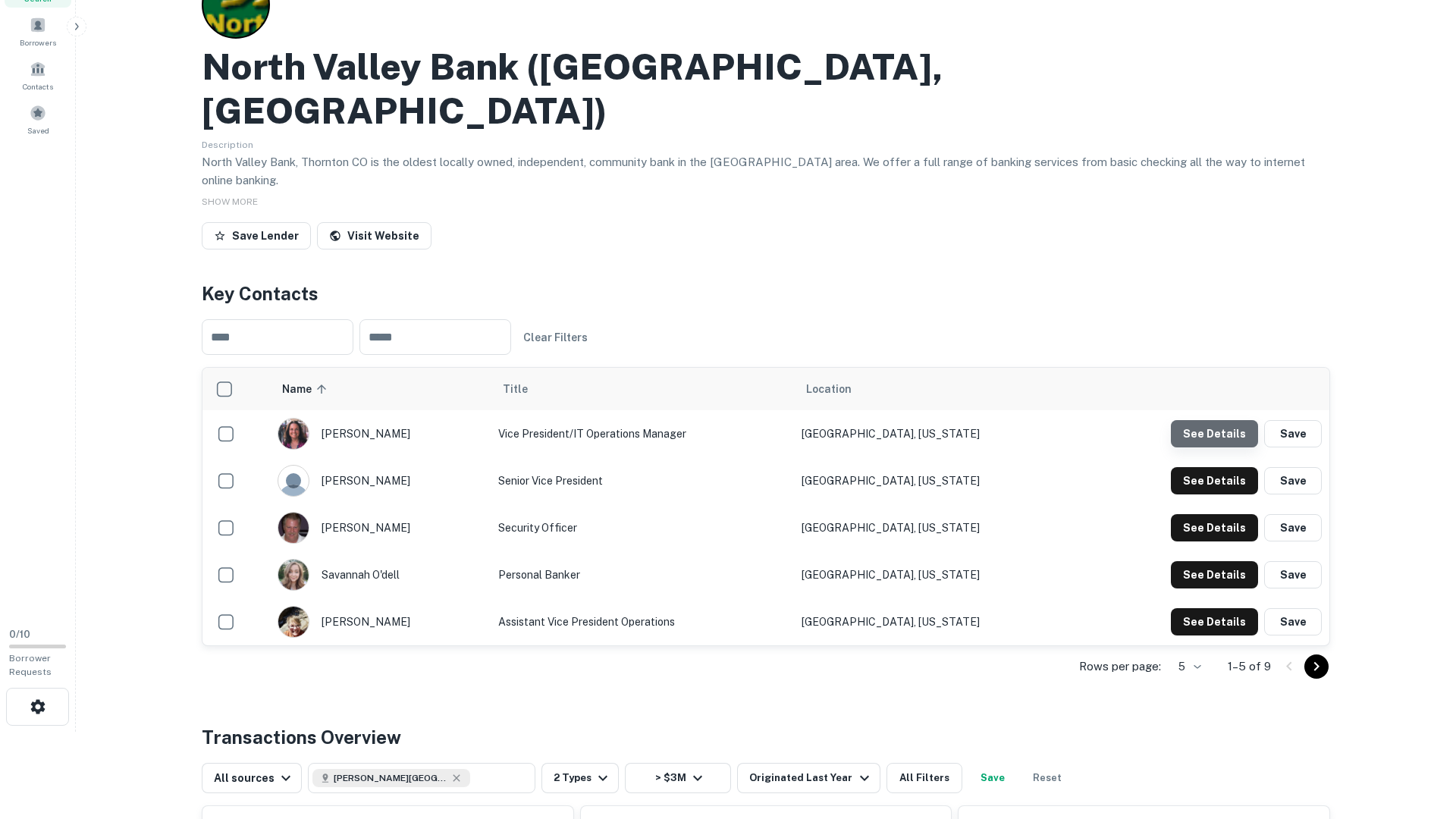
click at [1224, 421] on button "See Details" at bounding box center [1214, 434] width 87 height 27
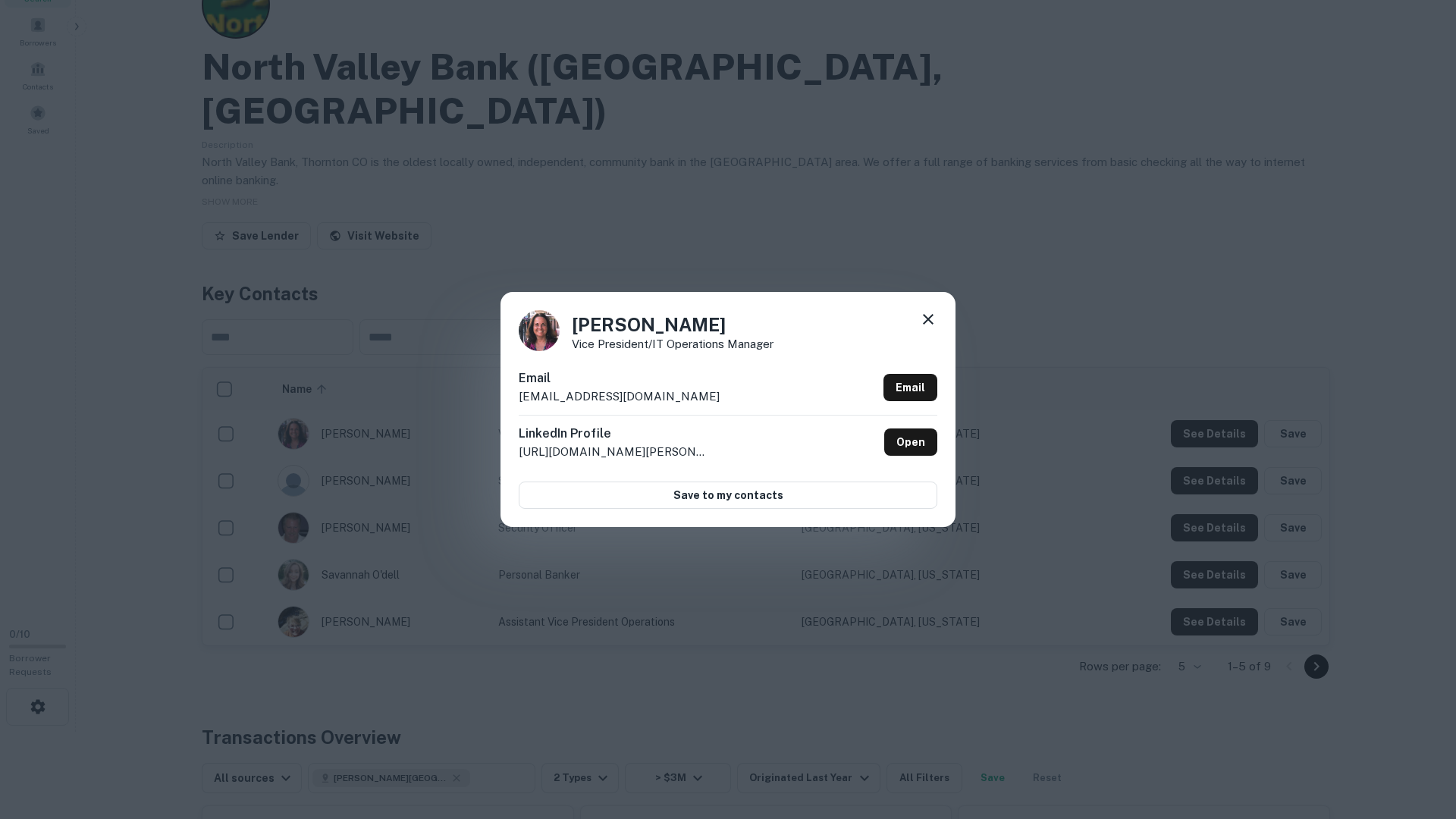
click at [1210, 394] on div "Shari Winterfeld Vice President/IT Operations Manager Email swinterfeld@nvbank.…" at bounding box center [728, 410] width 1456 height 819
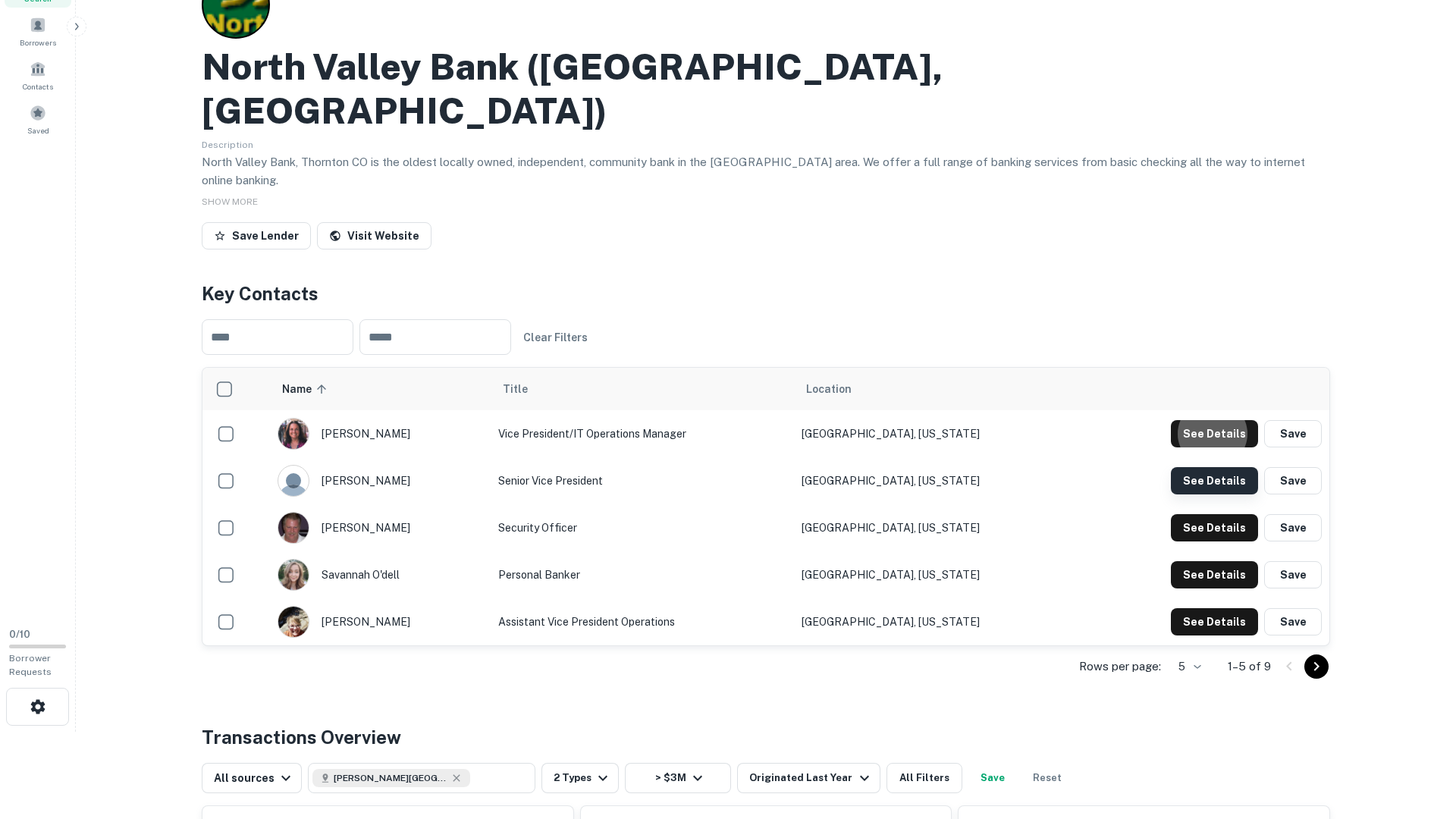
click at [1210, 445] on button "See Details" at bounding box center [1214, 434] width 87 height 27
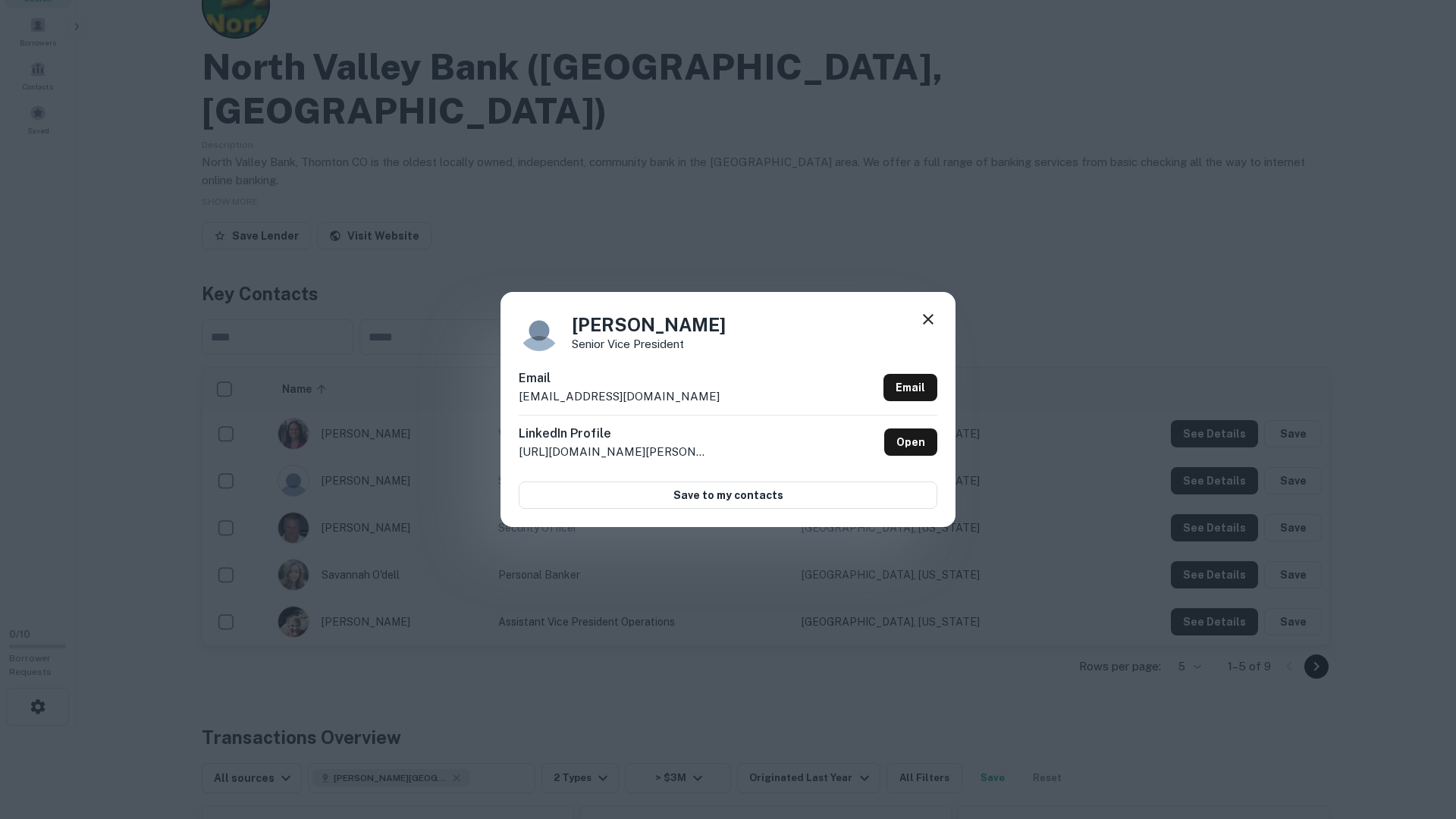
click at [1210, 445] on div "Peter Smith Senior Vice President Email psmith@nvbank.bank Email LinkedIn Profi…" at bounding box center [728, 410] width 1456 height 819
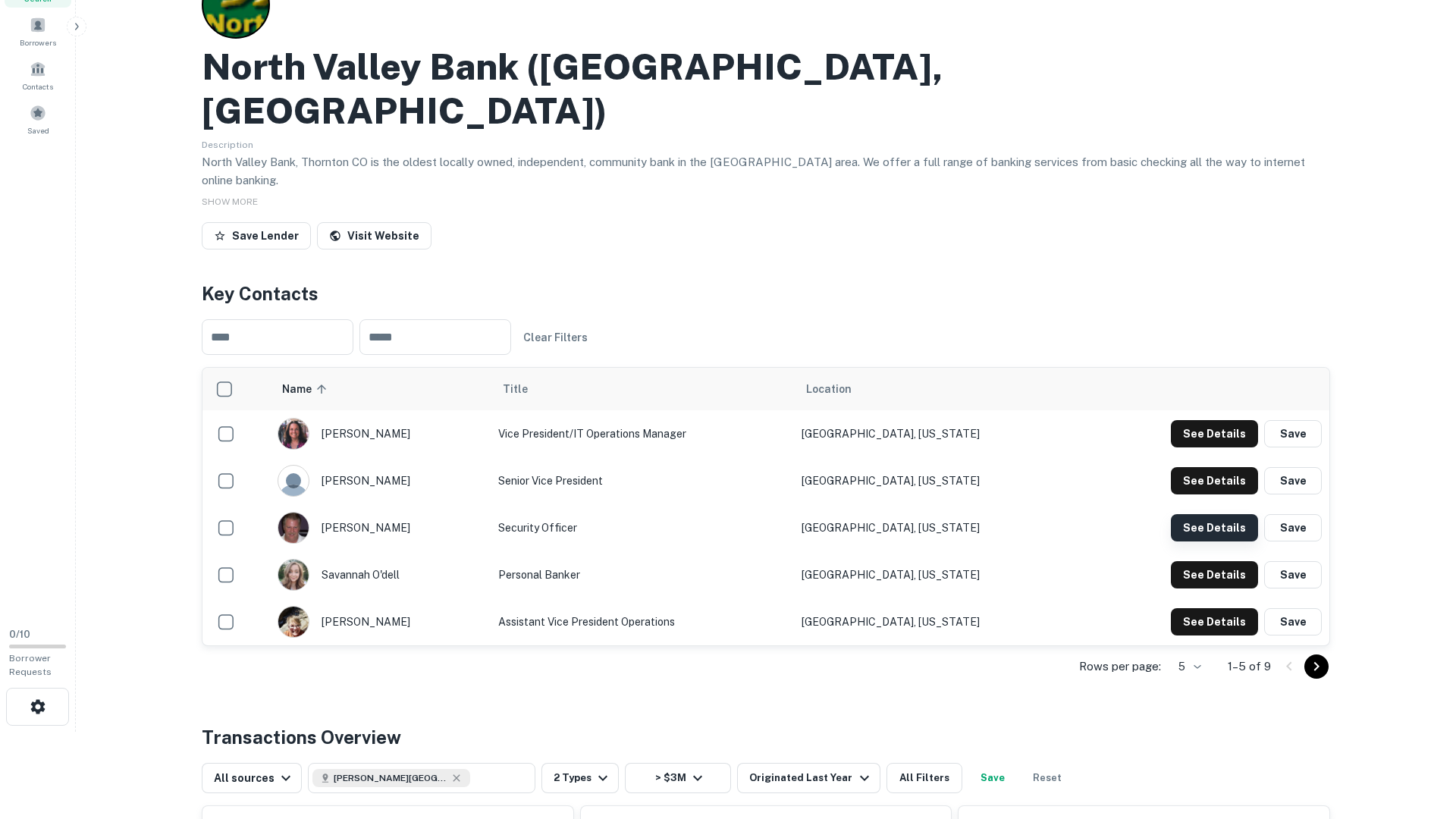
click at [1197, 448] on button "See Details" at bounding box center [1214, 434] width 87 height 27
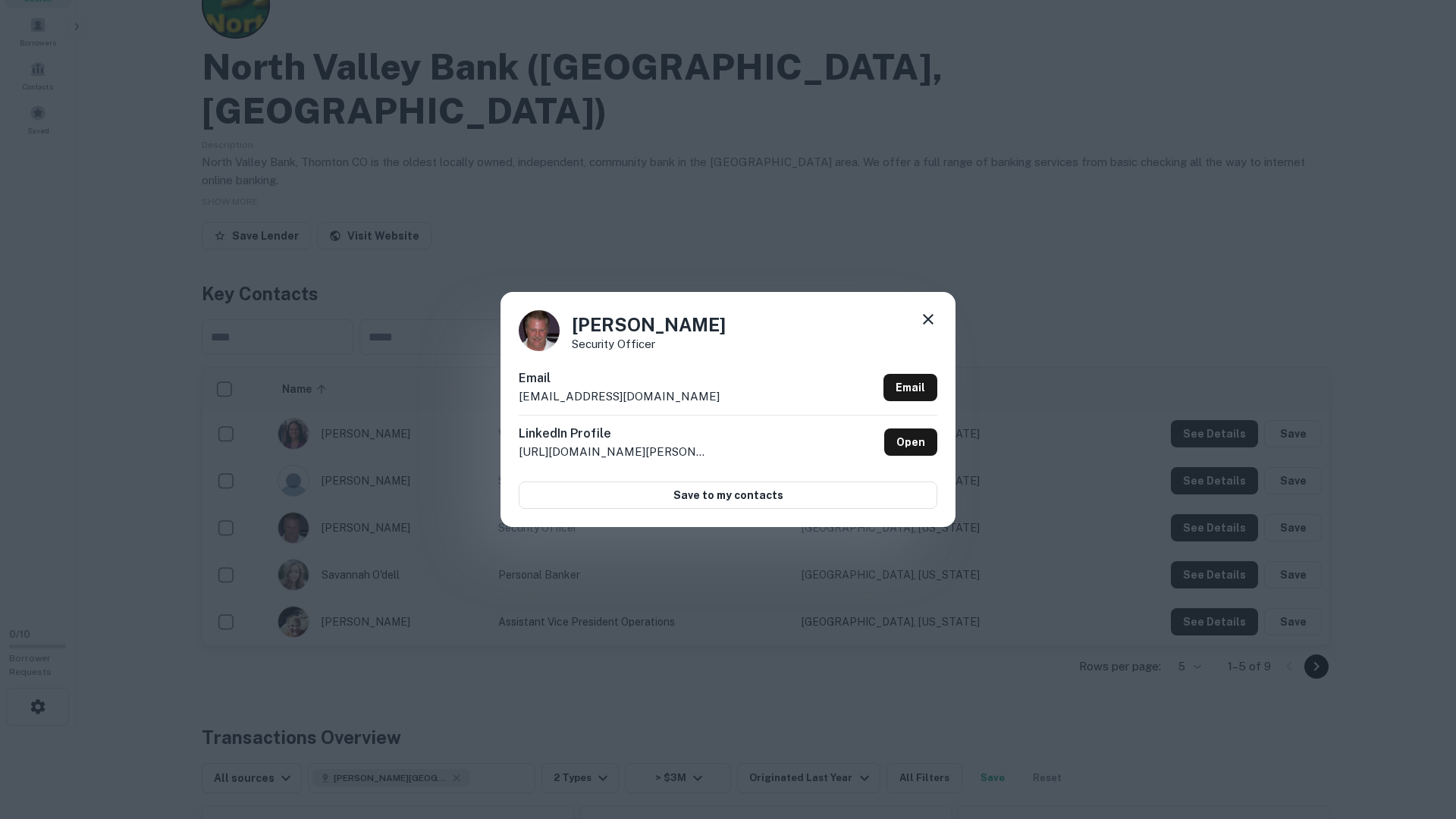
click at [1196, 526] on div "Steve Brown Security Officer Email sbrown@nvbank.bank Email LinkedIn Profile ht…" at bounding box center [728, 410] width 1456 height 819
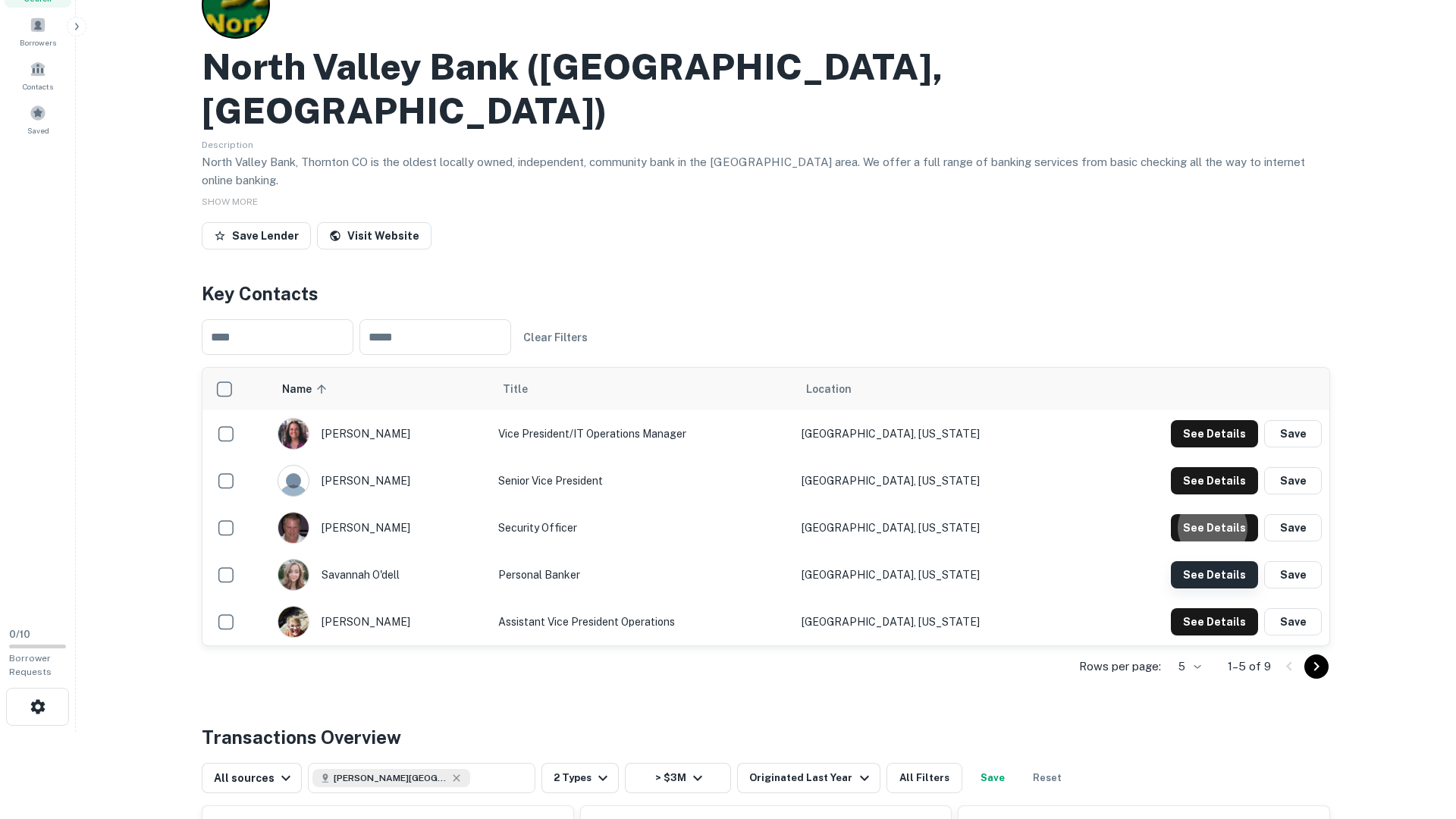
click at [1198, 448] on button "See Details" at bounding box center [1214, 434] width 87 height 27
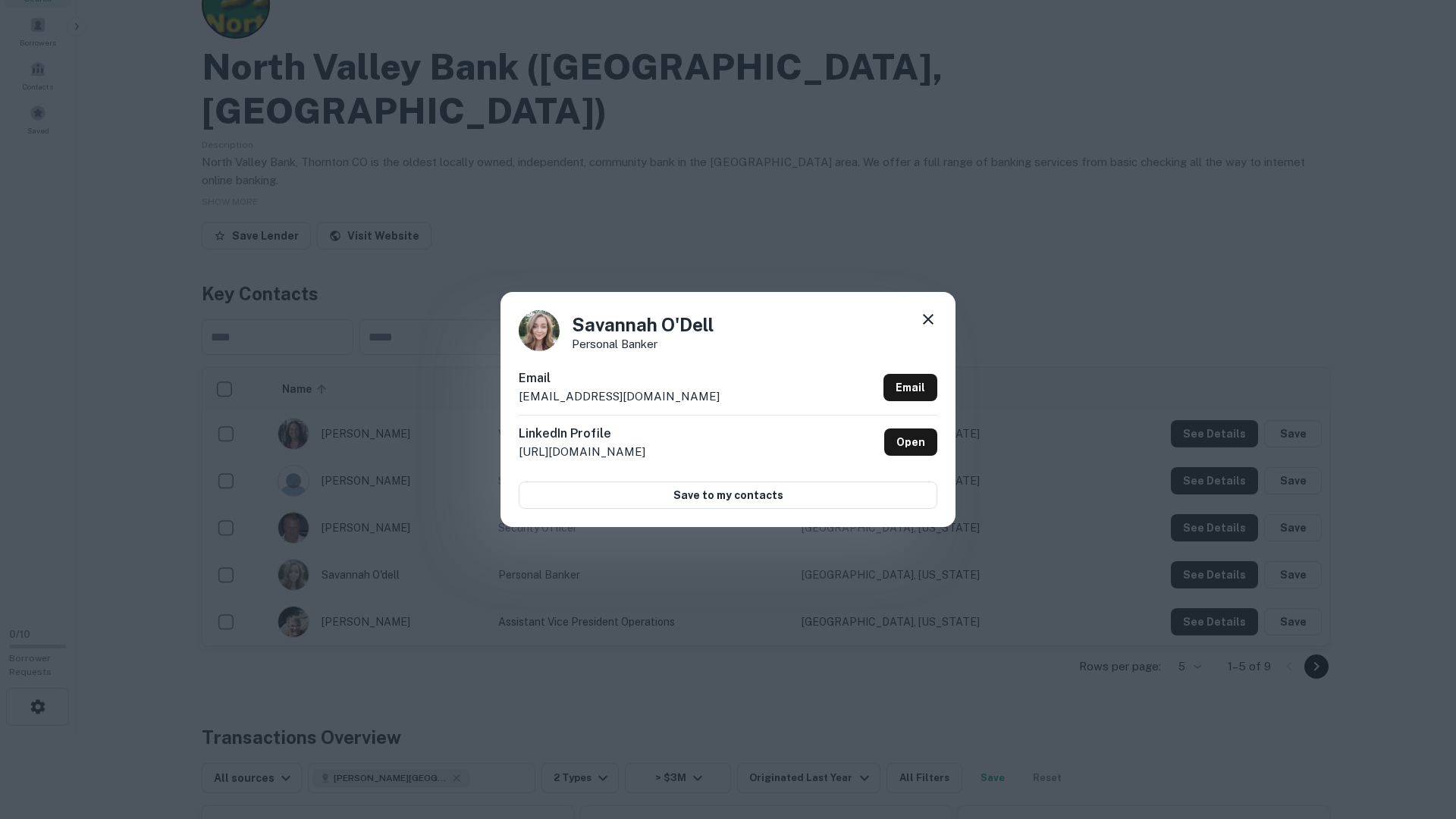
click at [1198, 534] on div "Savannah O'Dell Personal Banker Email sodell@nvbank.bank Email LinkedIn Profile…" at bounding box center [728, 410] width 1456 height 819
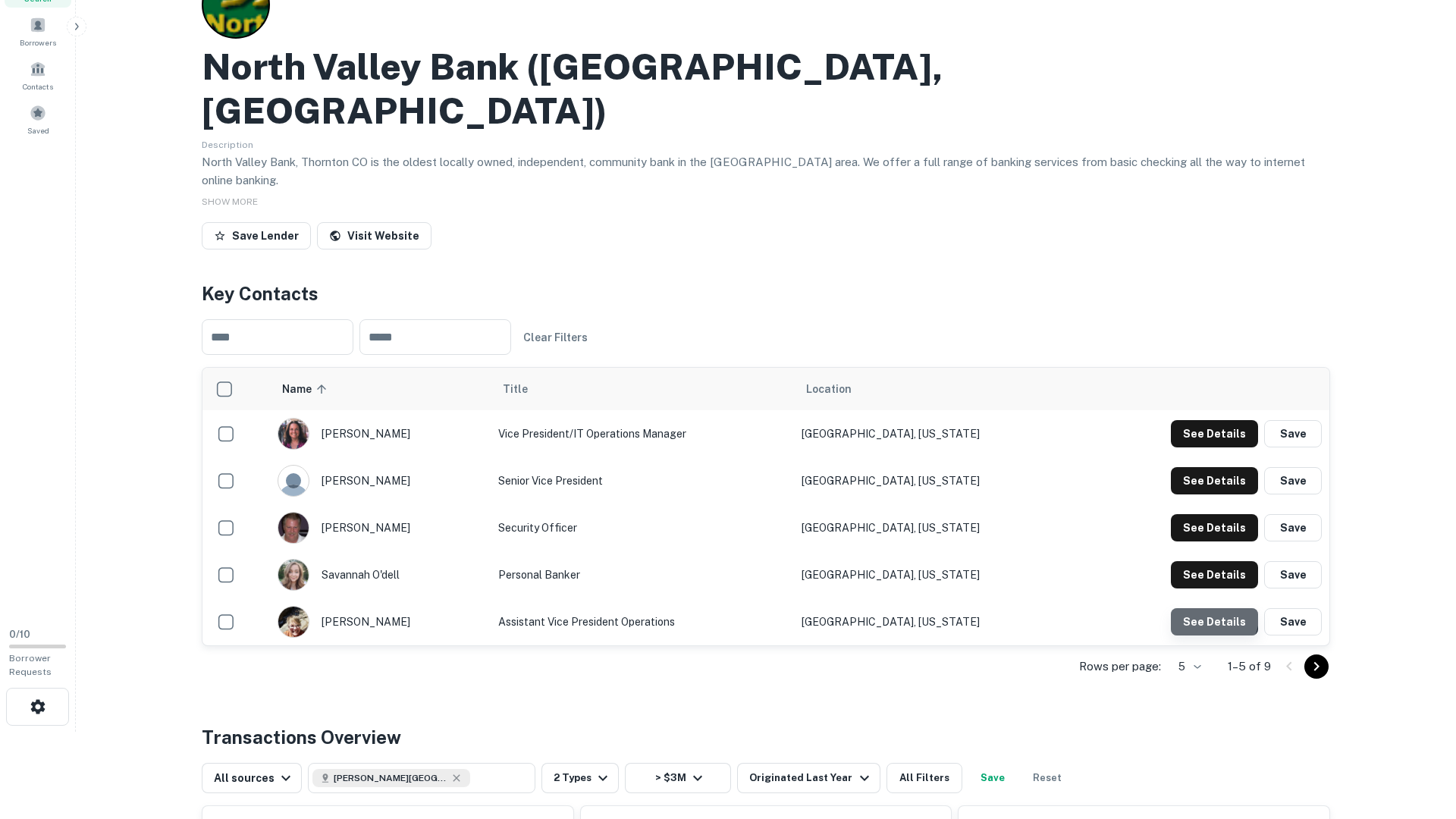
click at [1194, 448] on button "See Details" at bounding box center [1214, 434] width 87 height 27
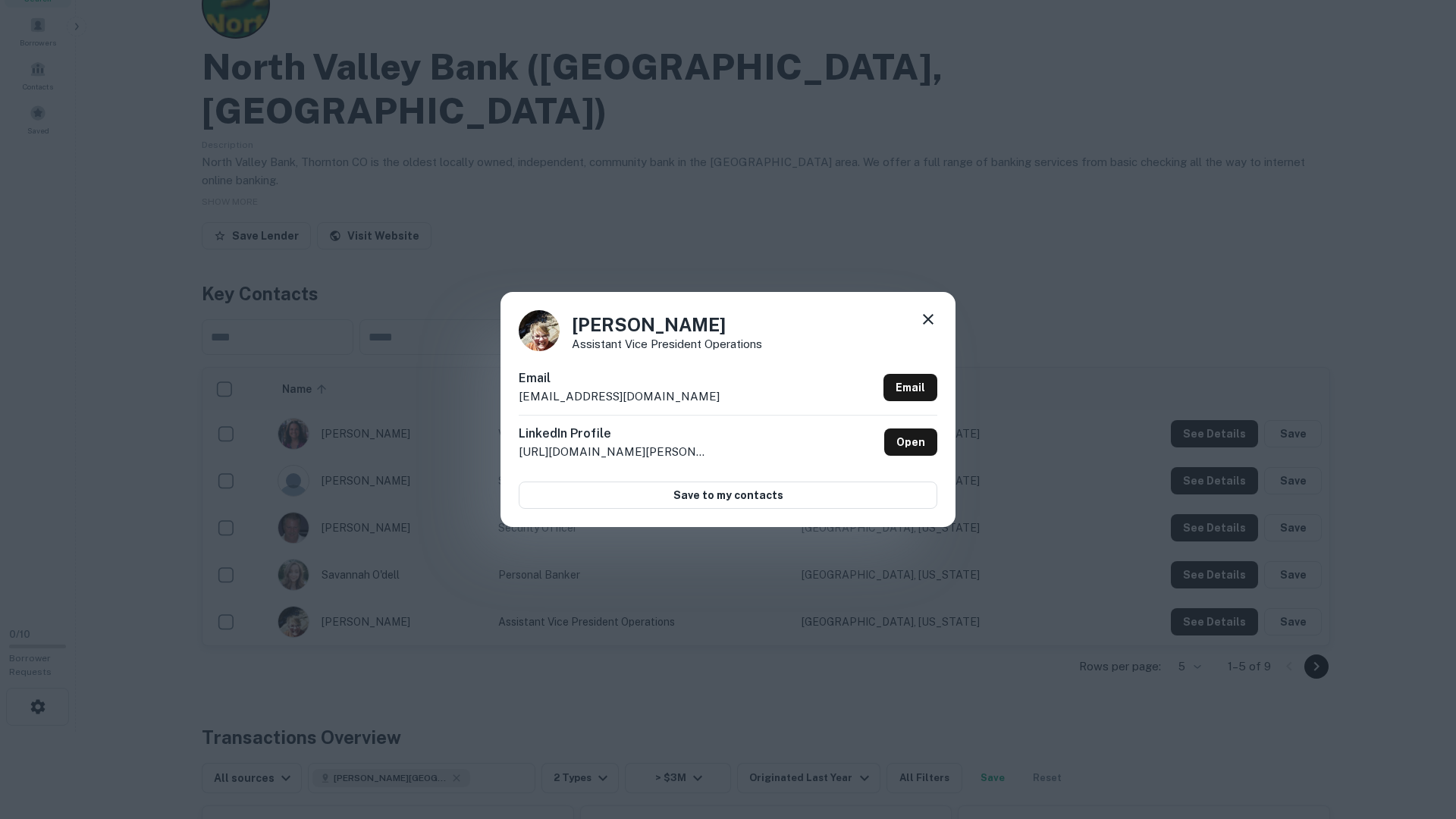
click at [1191, 578] on div "Christine Glassmeyer Assistant Vice President Operations Email cglassmeyer@nvba…" at bounding box center [728, 410] width 1456 height 819
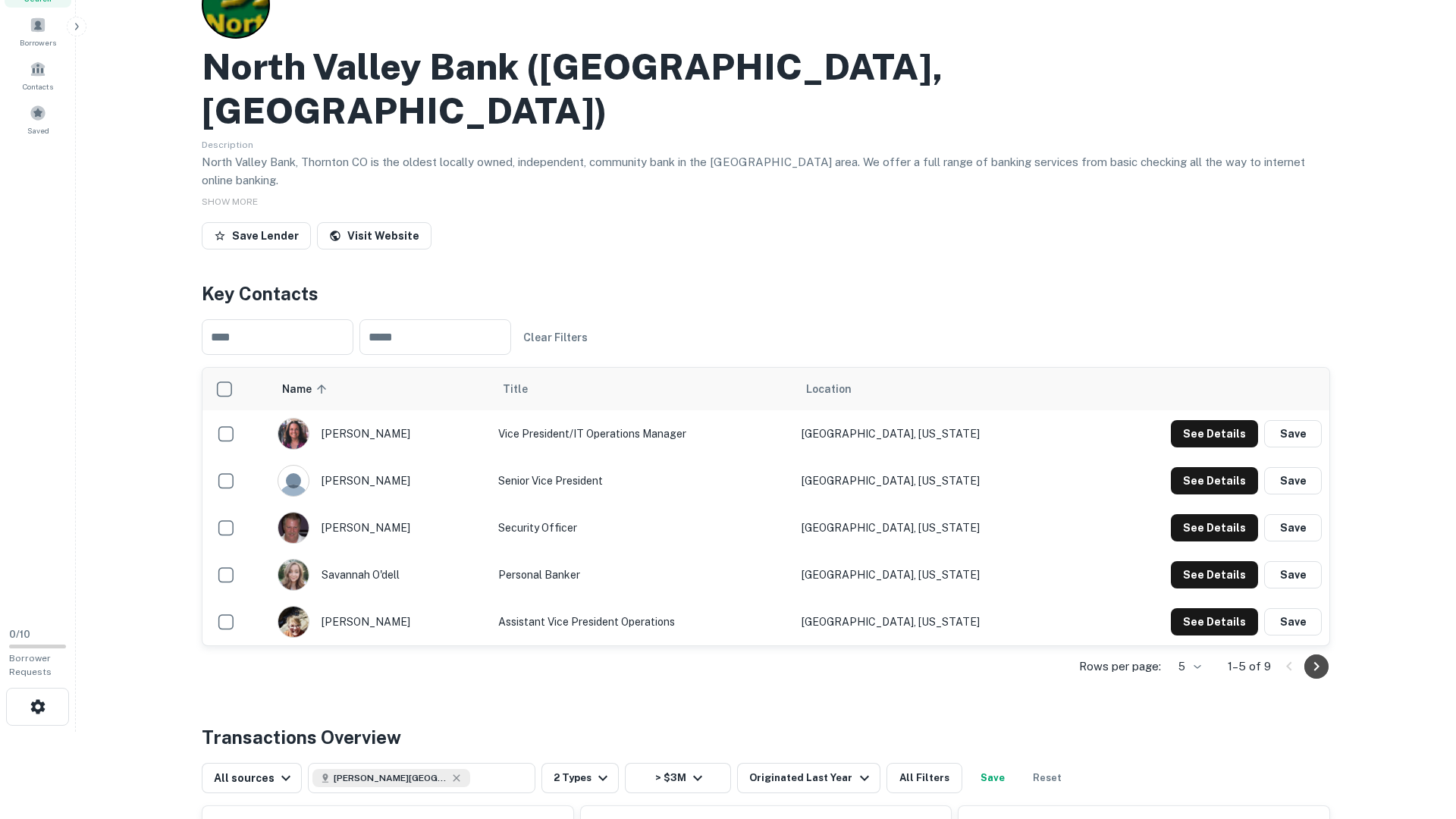
click at [1324, 657] on icon "Go to next page" at bounding box center [1316, 666] width 18 height 18
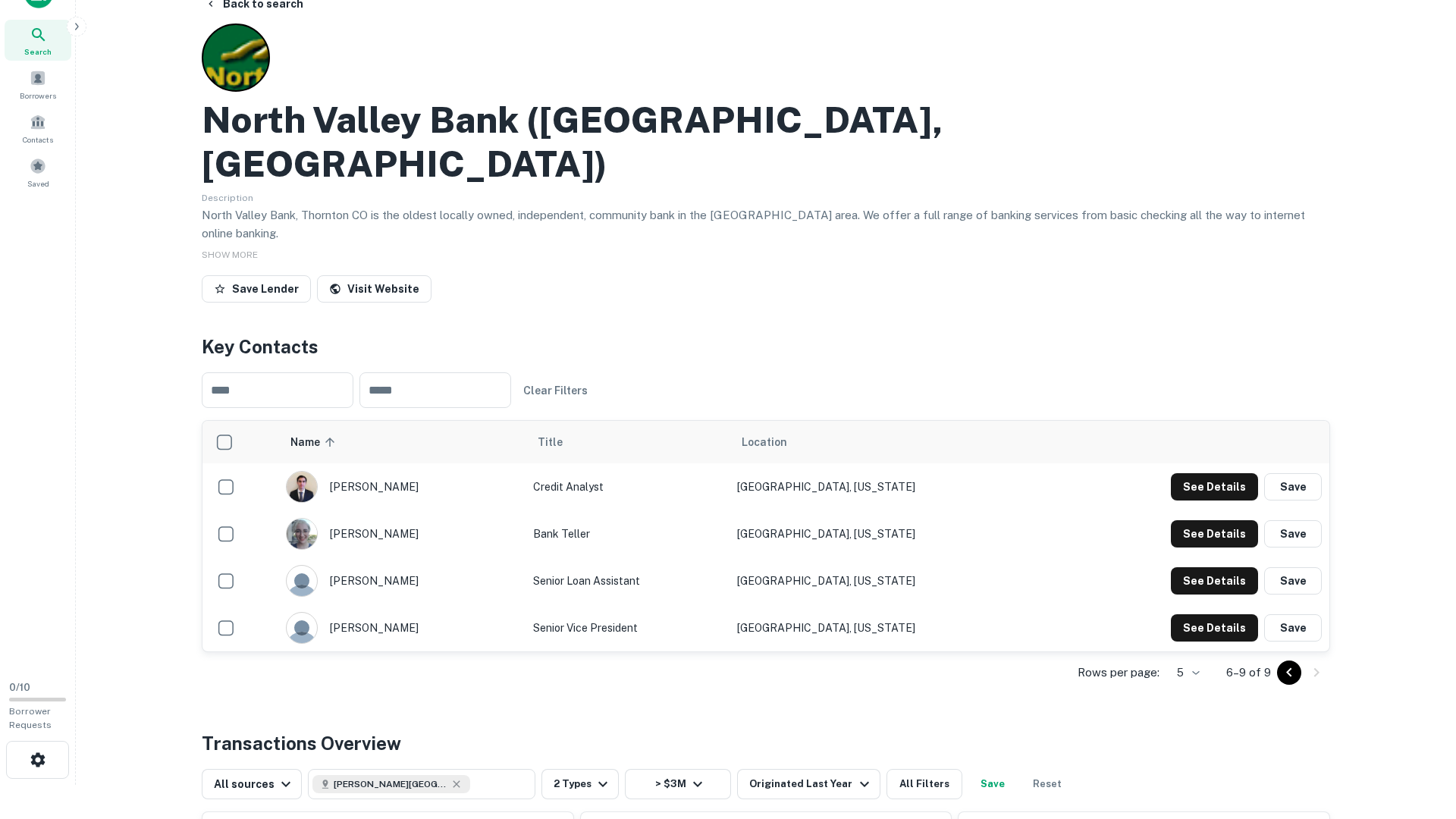
scroll to position [0, 0]
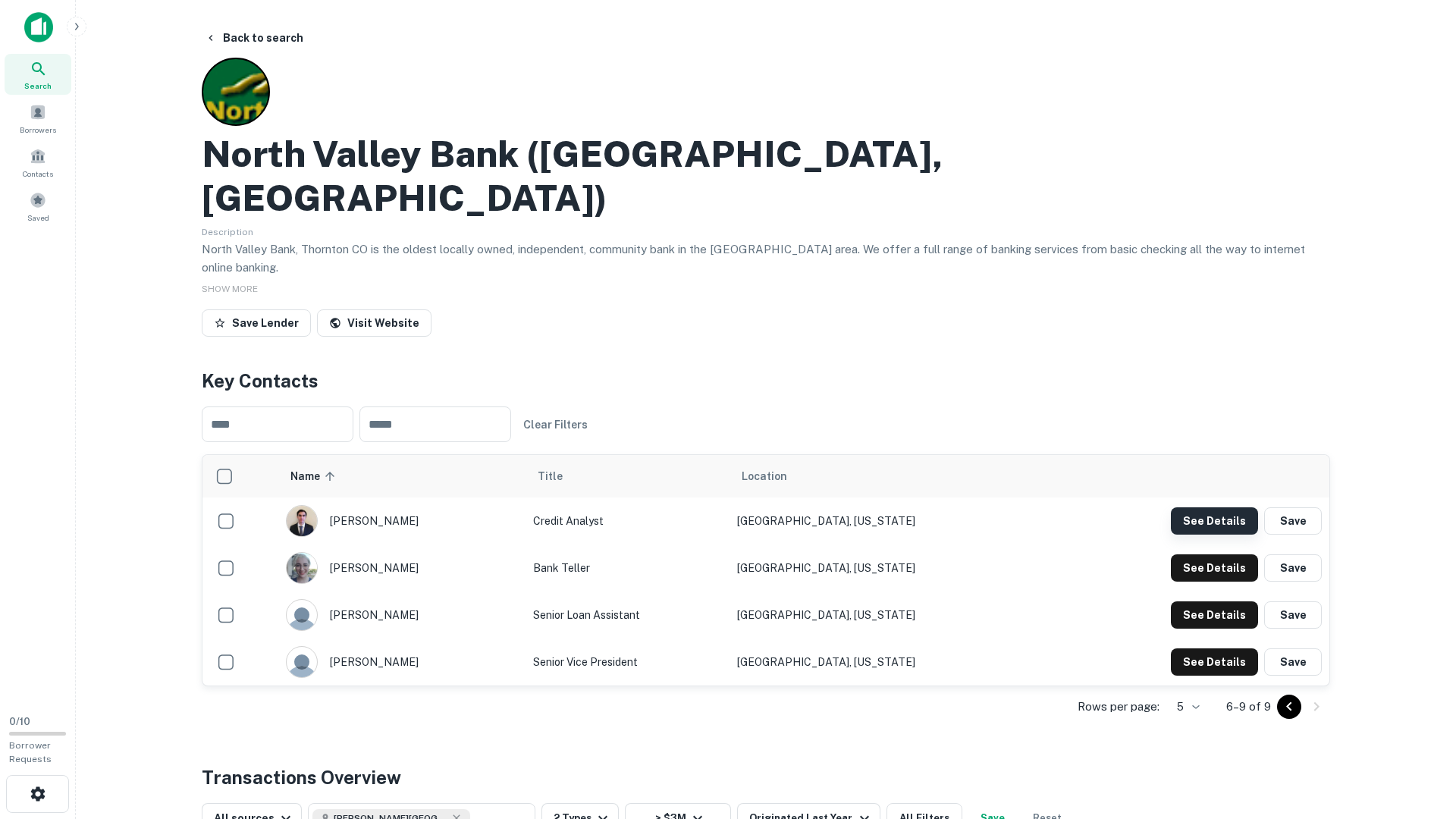
click at [1232, 507] on button "See Details" at bounding box center [1214, 521] width 87 height 27
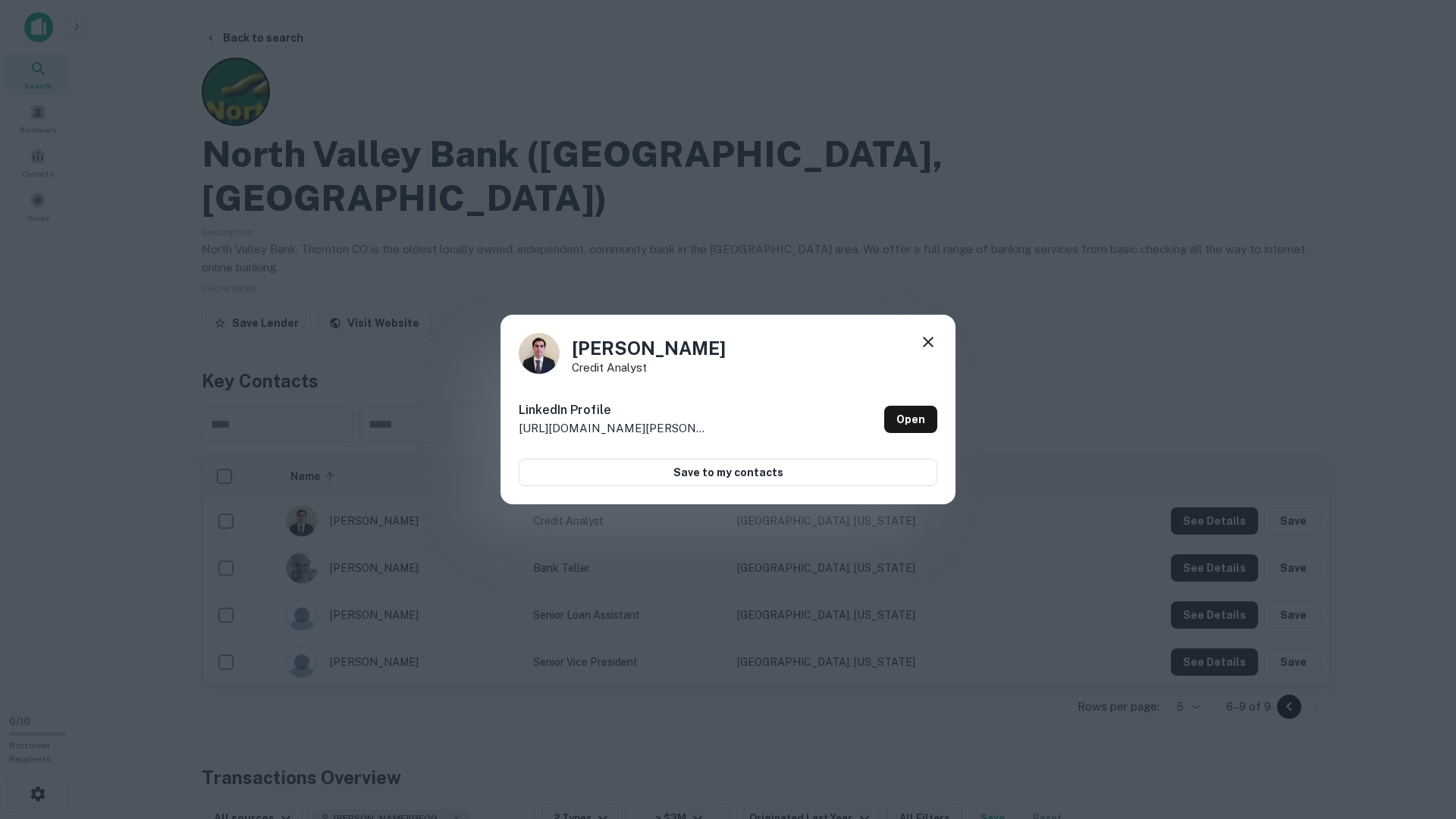
click at [1230, 484] on div "Brian Gross Credit Analyst LinkedIn Profile http://www.linkedin.com/in/brian-gr…" at bounding box center [728, 410] width 1456 height 819
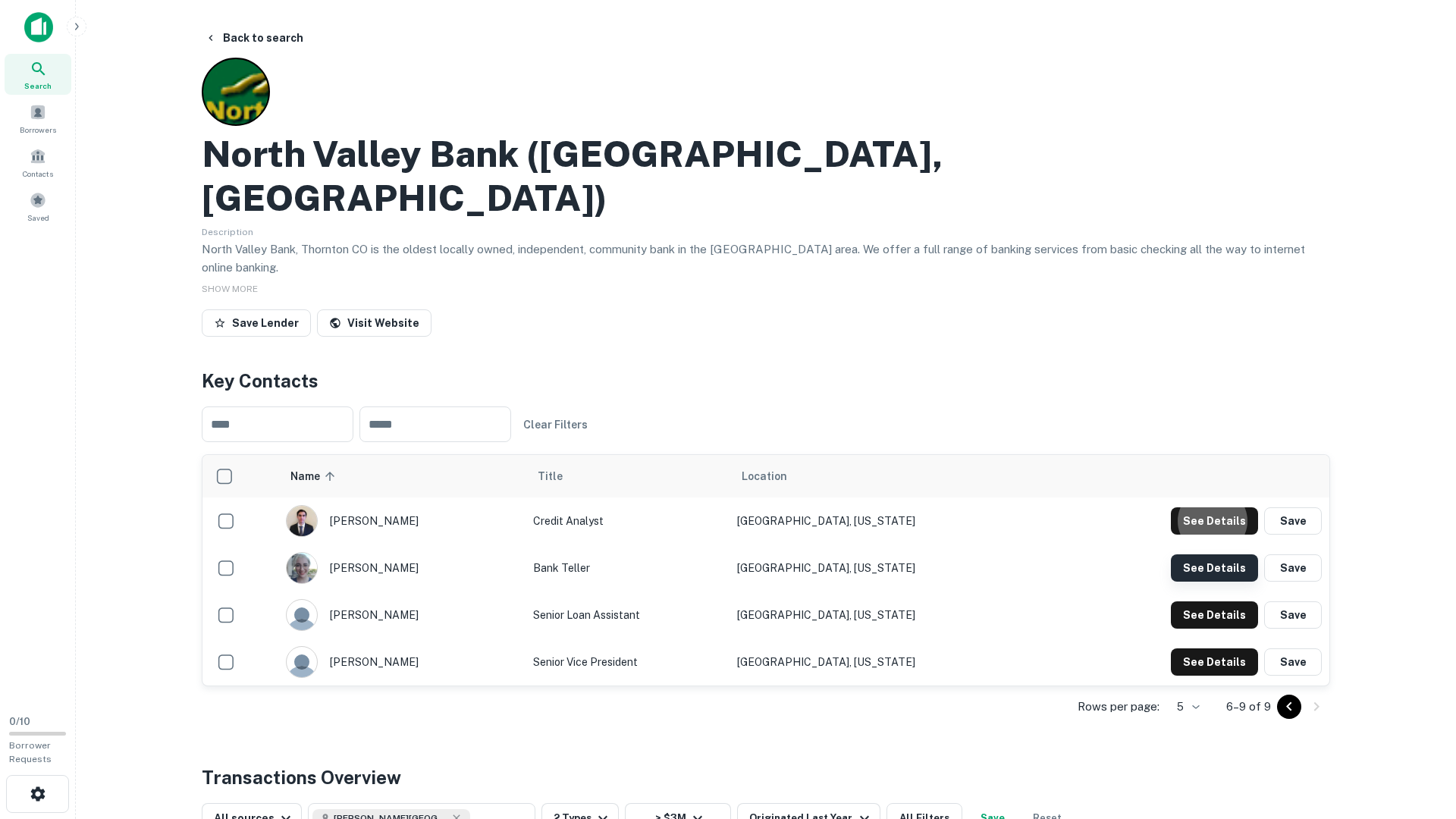
click at [1226, 521] on button "See Details" at bounding box center [1214, 521] width 87 height 27
click at [1218, 535] on button "See Details" at bounding box center [1214, 521] width 87 height 27
click at [1283, 664] on icon "Go to previous page" at bounding box center [1289, 706] width 18 height 18
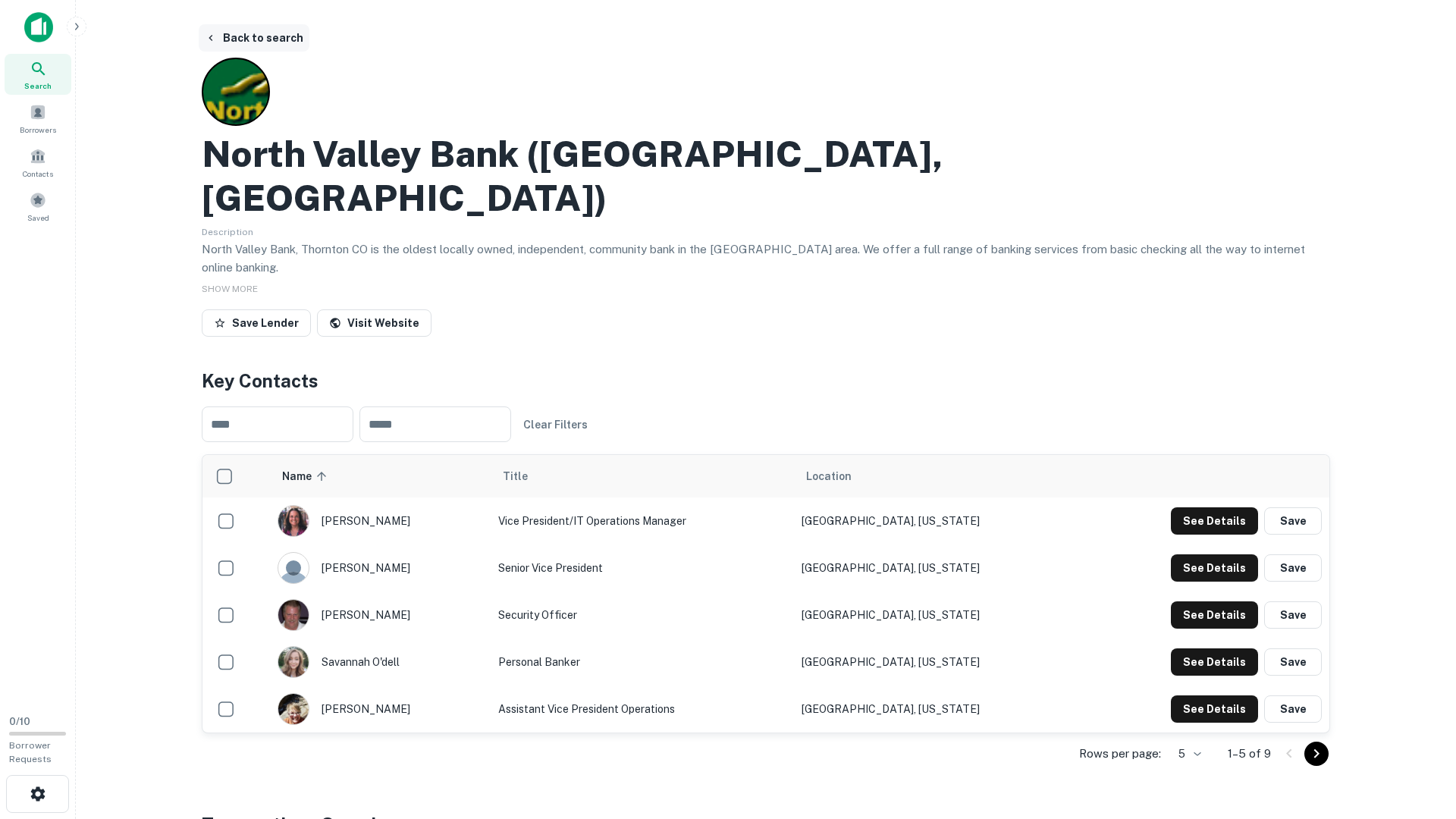
click at [257, 31] on button "Back to search" at bounding box center [254, 38] width 111 height 27
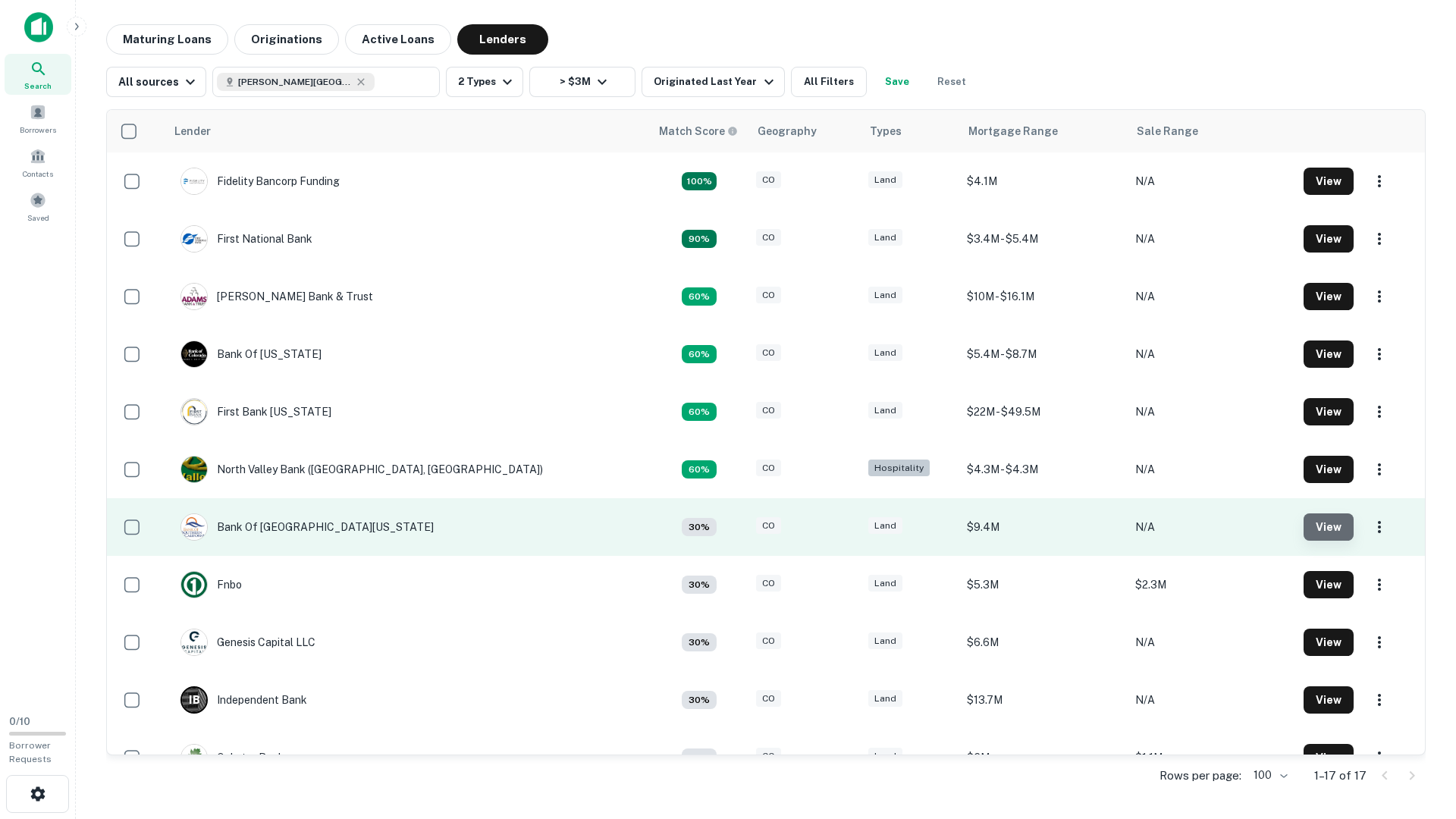
click at [1311, 526] on button "View" at bounding box center [1329, 527] width 50 height 27
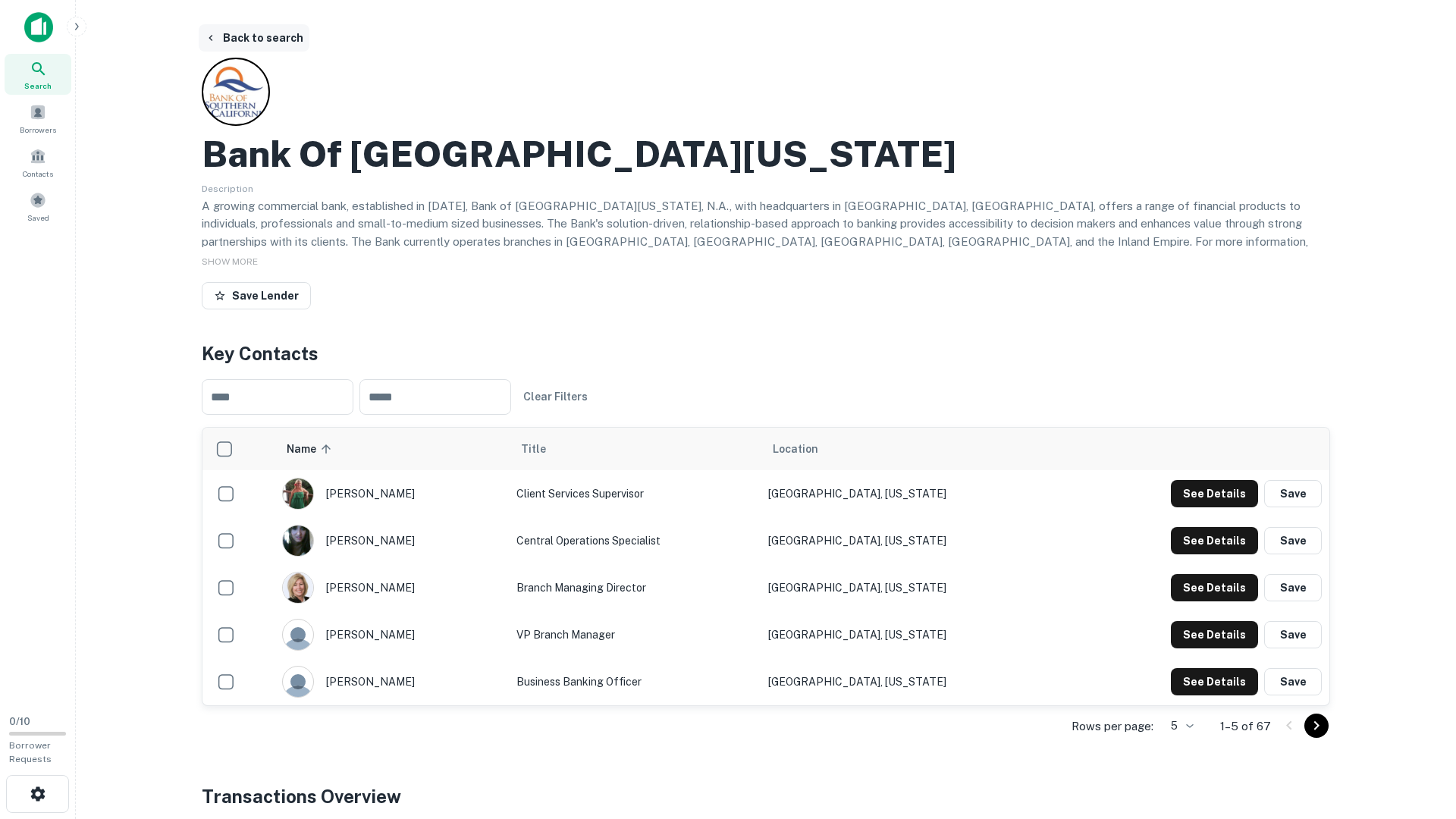
click at [264, 32] on button "Back to search" at bounding box center [254, 38] width 111 height 27
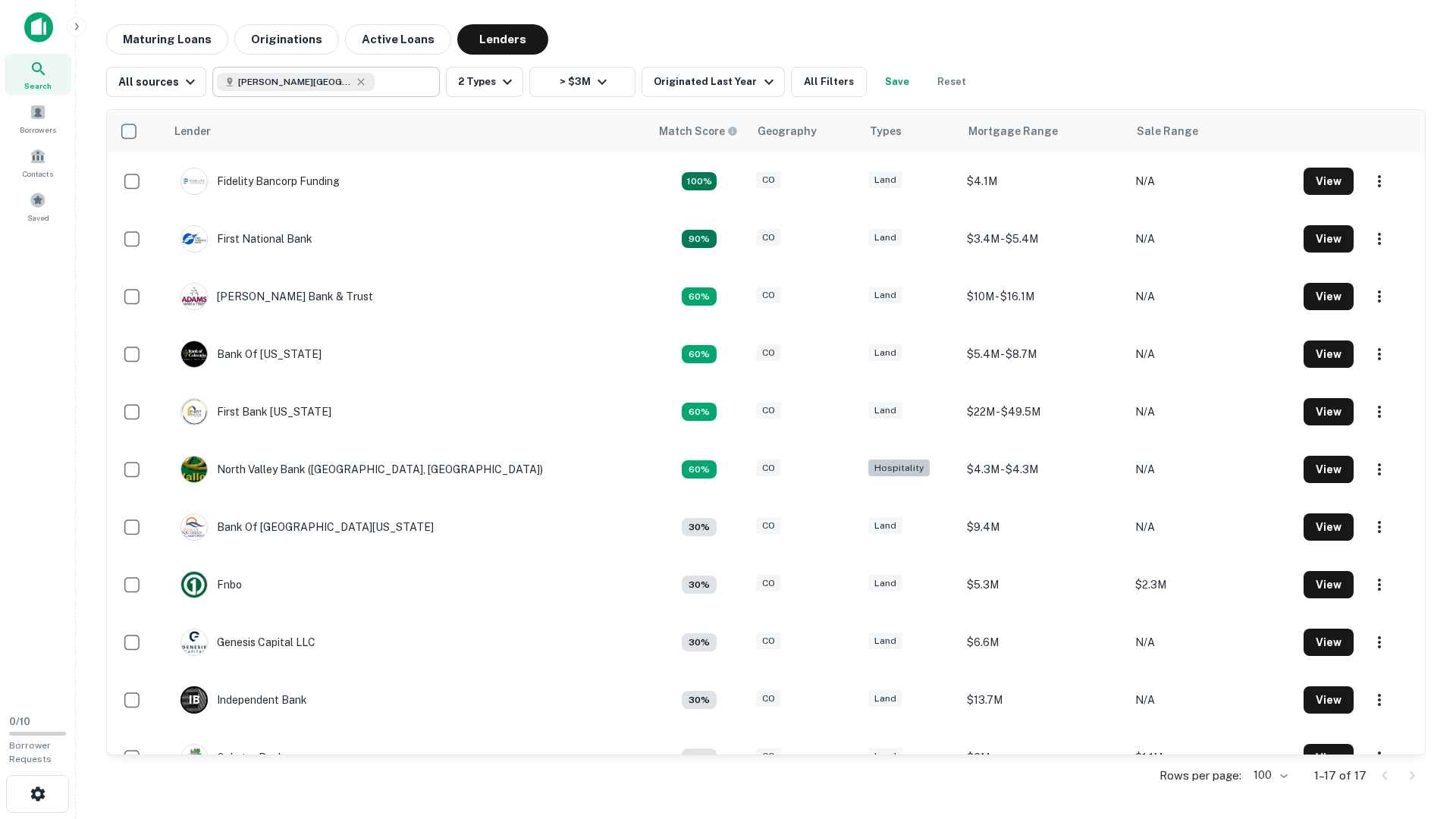
click at [359, 82] on icon at bounding box center [361, 81] width 12 height 12
type input "**********"
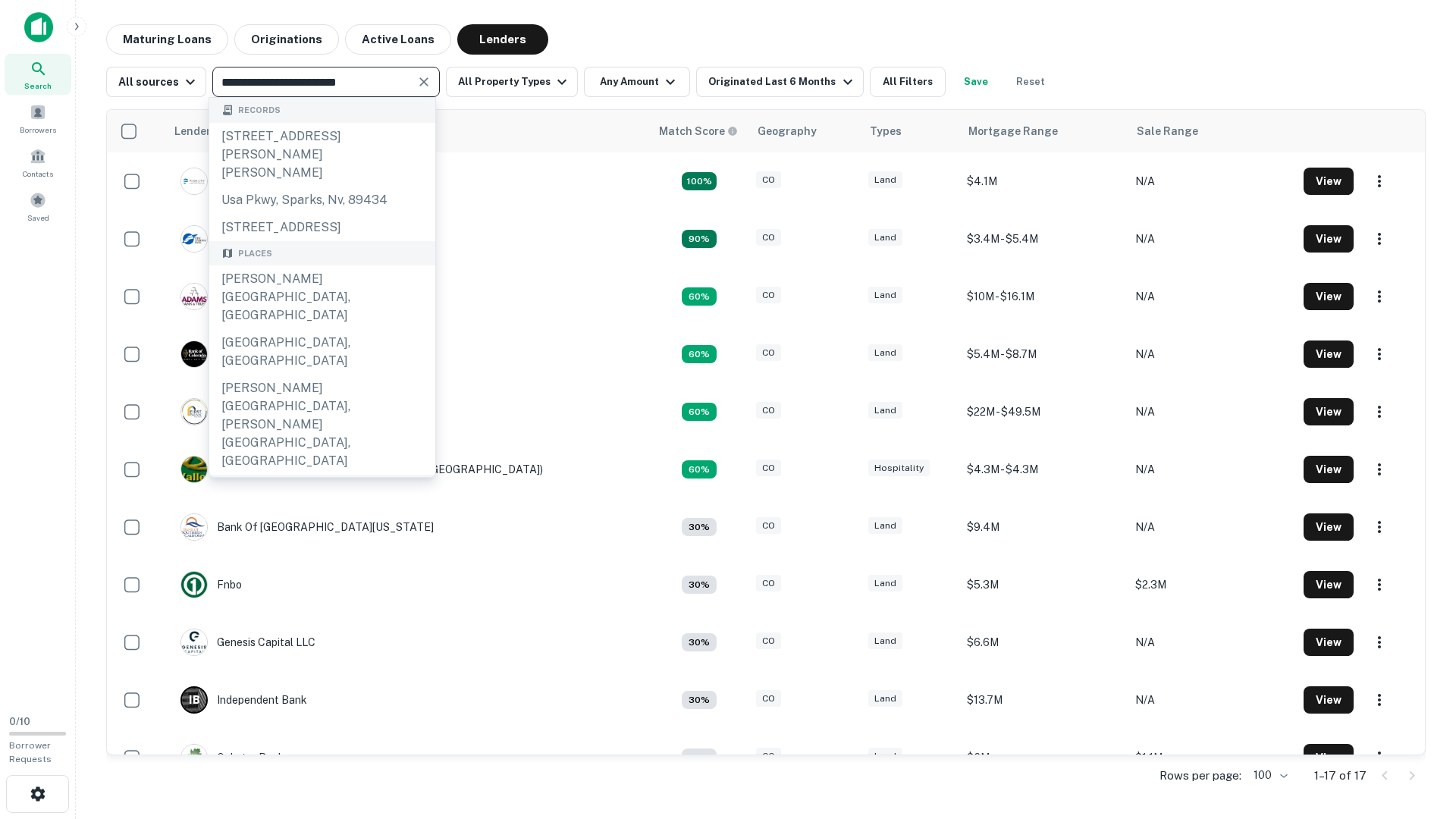
drag, startPoint x: 354, startPoint y: 81, endPoint x: 308, endPoint y: 81, distance: 46.0
click at [308, 81] on input "**********" at bounding box center [314, 81] width 193 height 21
click at [282, 82] on input "**********" at bounding box center [314, 81] width 193 height 21
drag, startPoint x: 385, startPoint y: 81, endPoint x: 159, endPoint y: 82, distance: 226.0
click at [158, 82] on div "**********" at bounding box center [580, 82] width 949 height 31
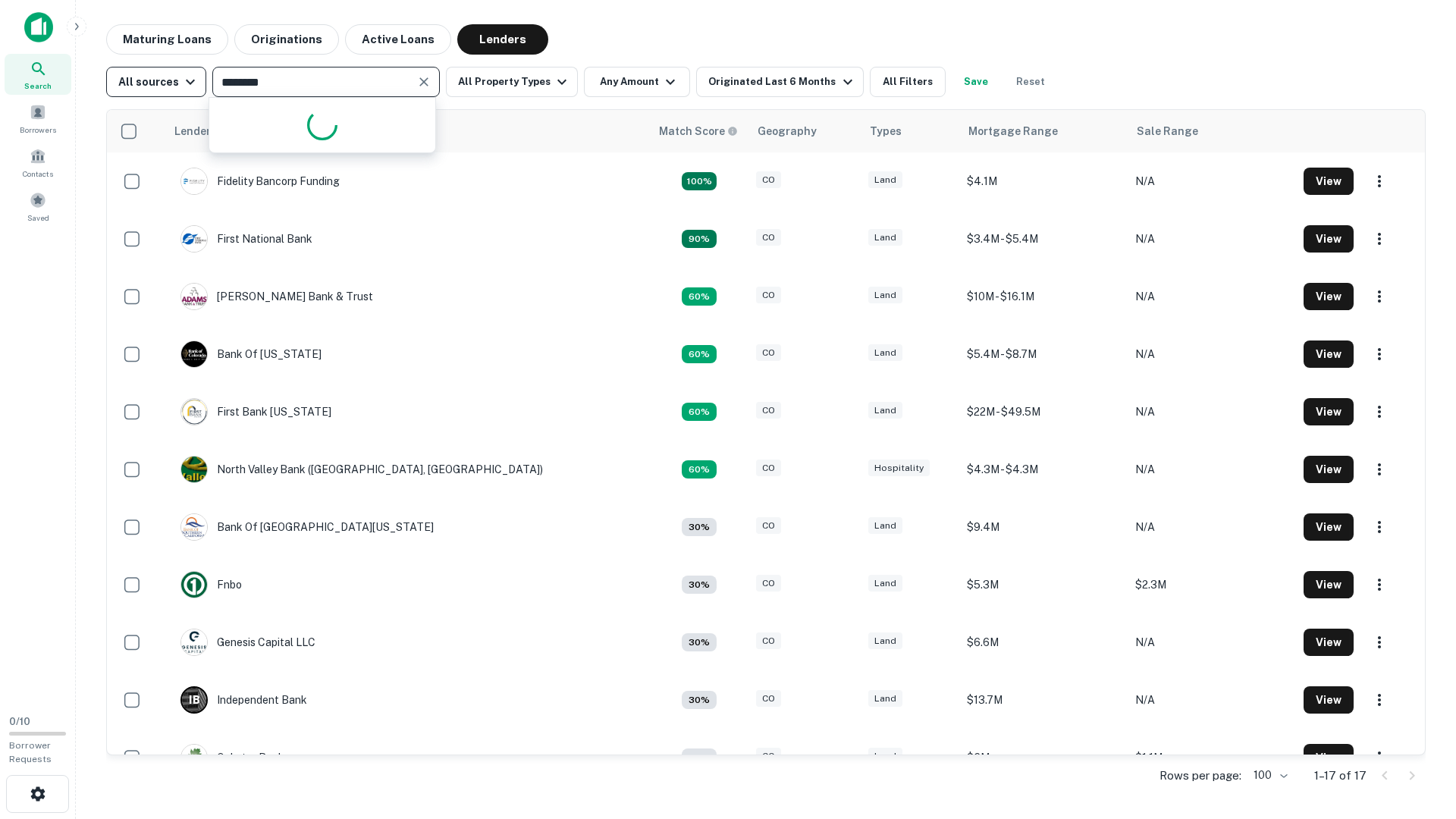
type input "********"
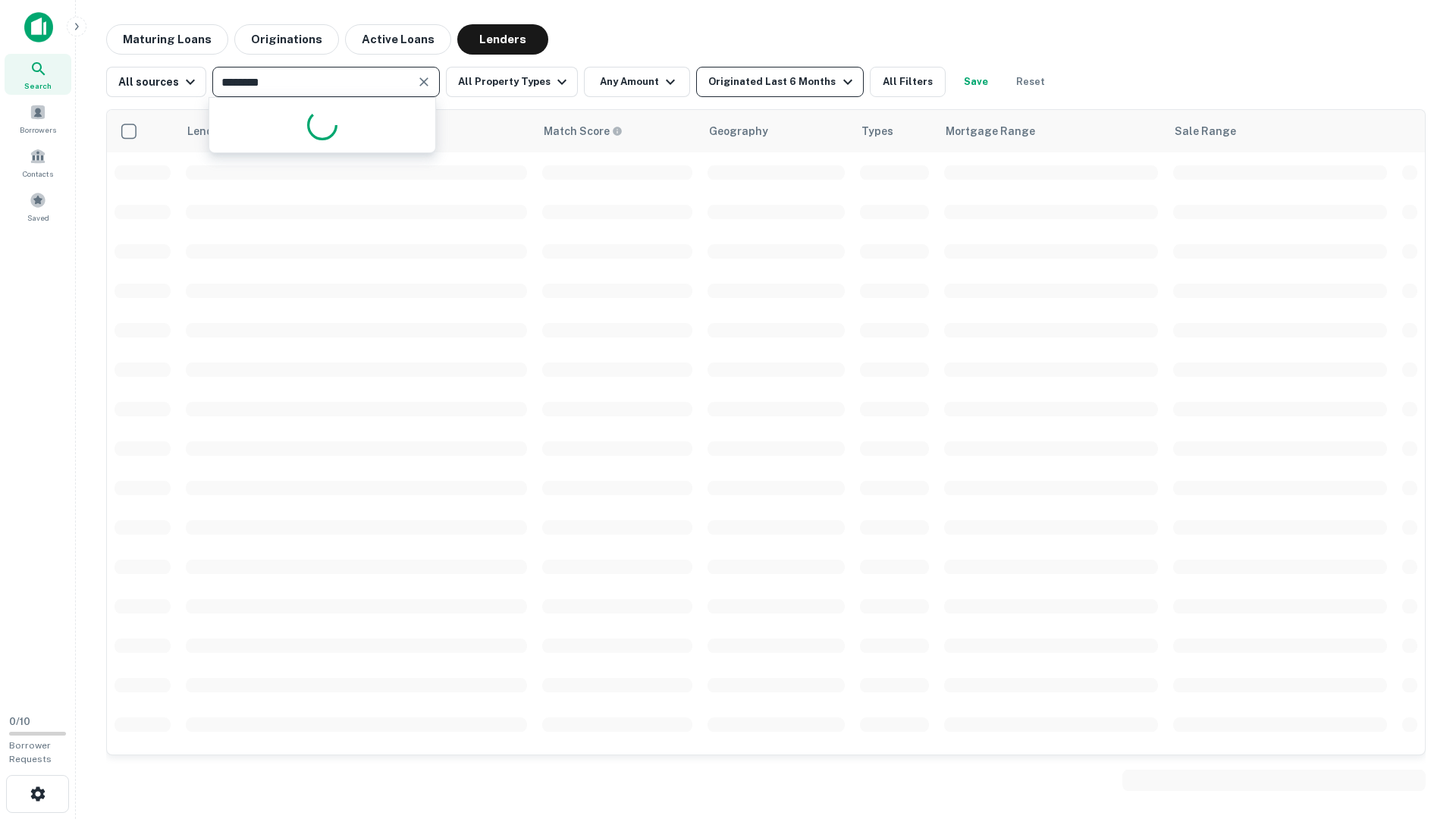
click at [727, 82] on div "Originated Last 6 Months" at bounding box center [782, 81] width 148 height 18
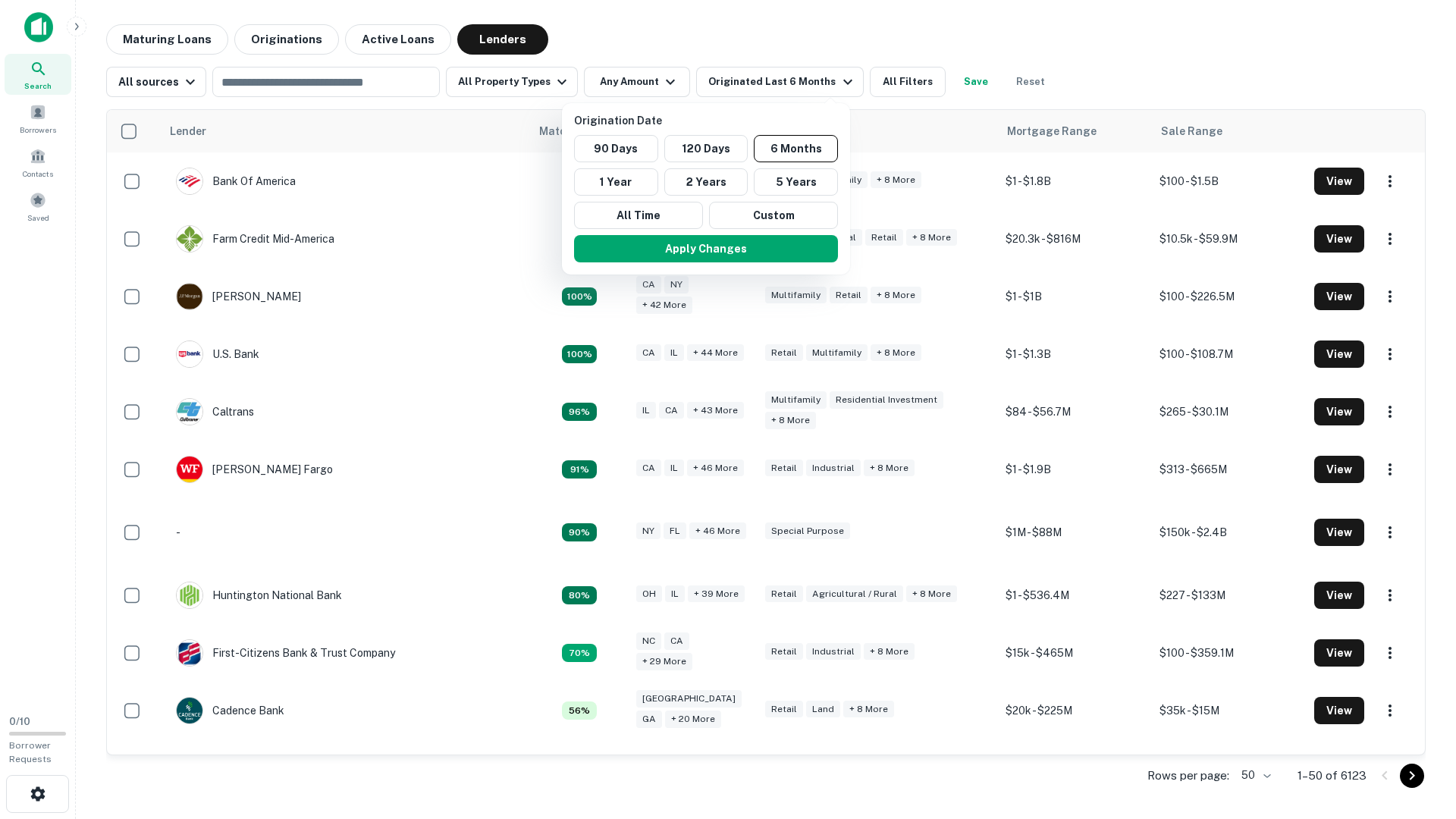
click at [387, 84] on div at bounding box center [728, 410] width 1456 height 819
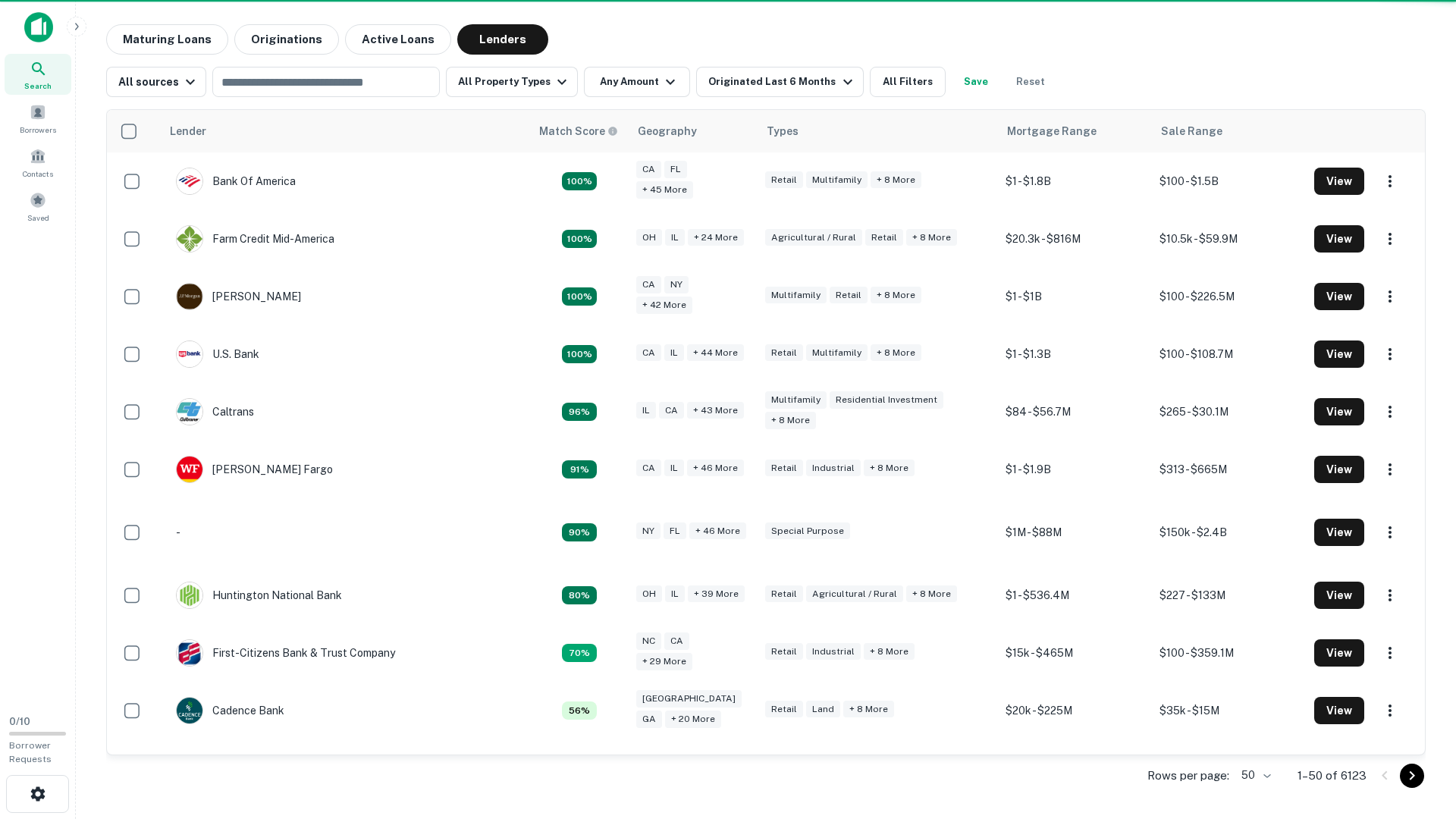
click at [365, 83] on input "text" at bounding box center [314, 81] width 193 height 21
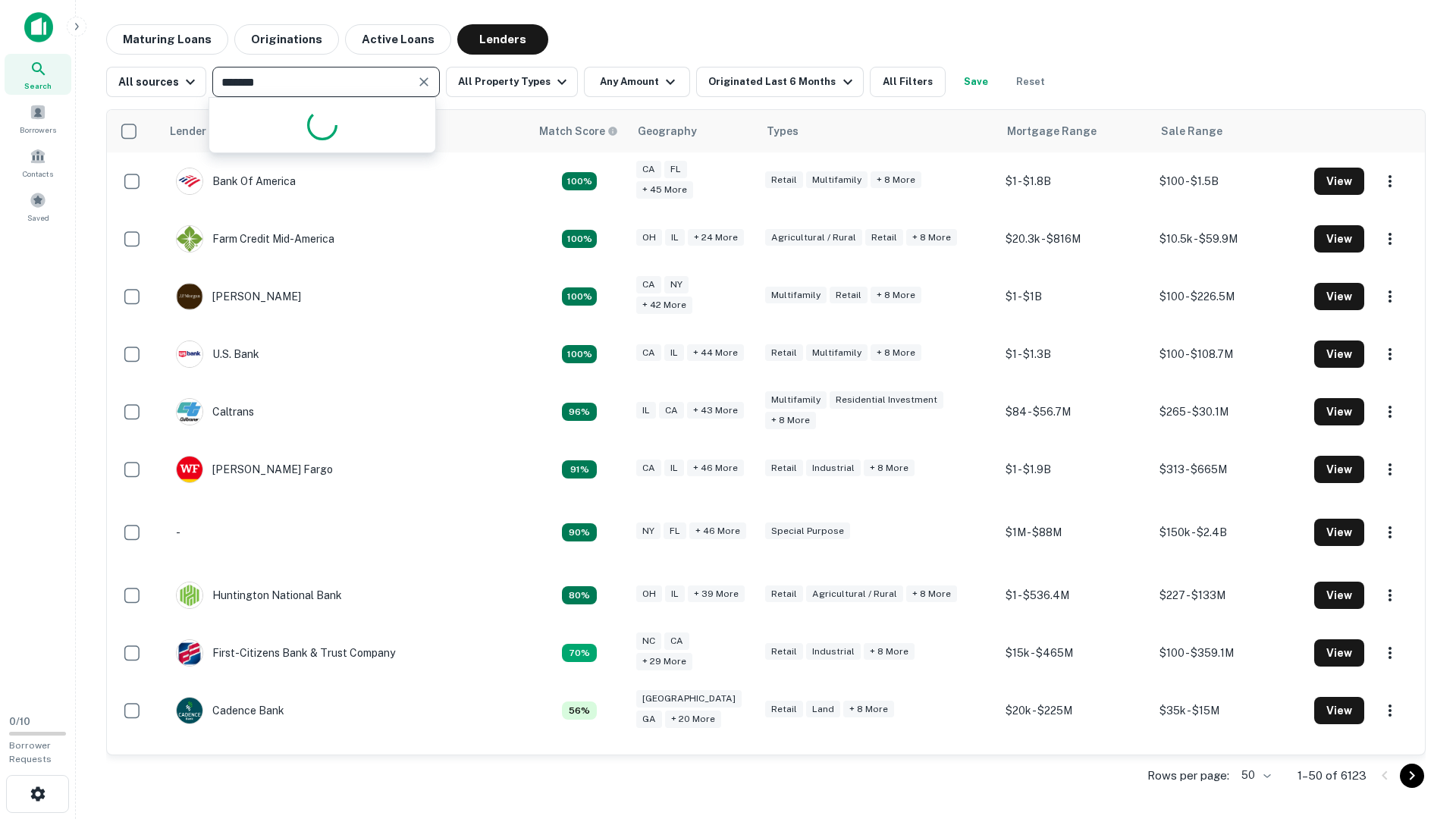
type input "********"
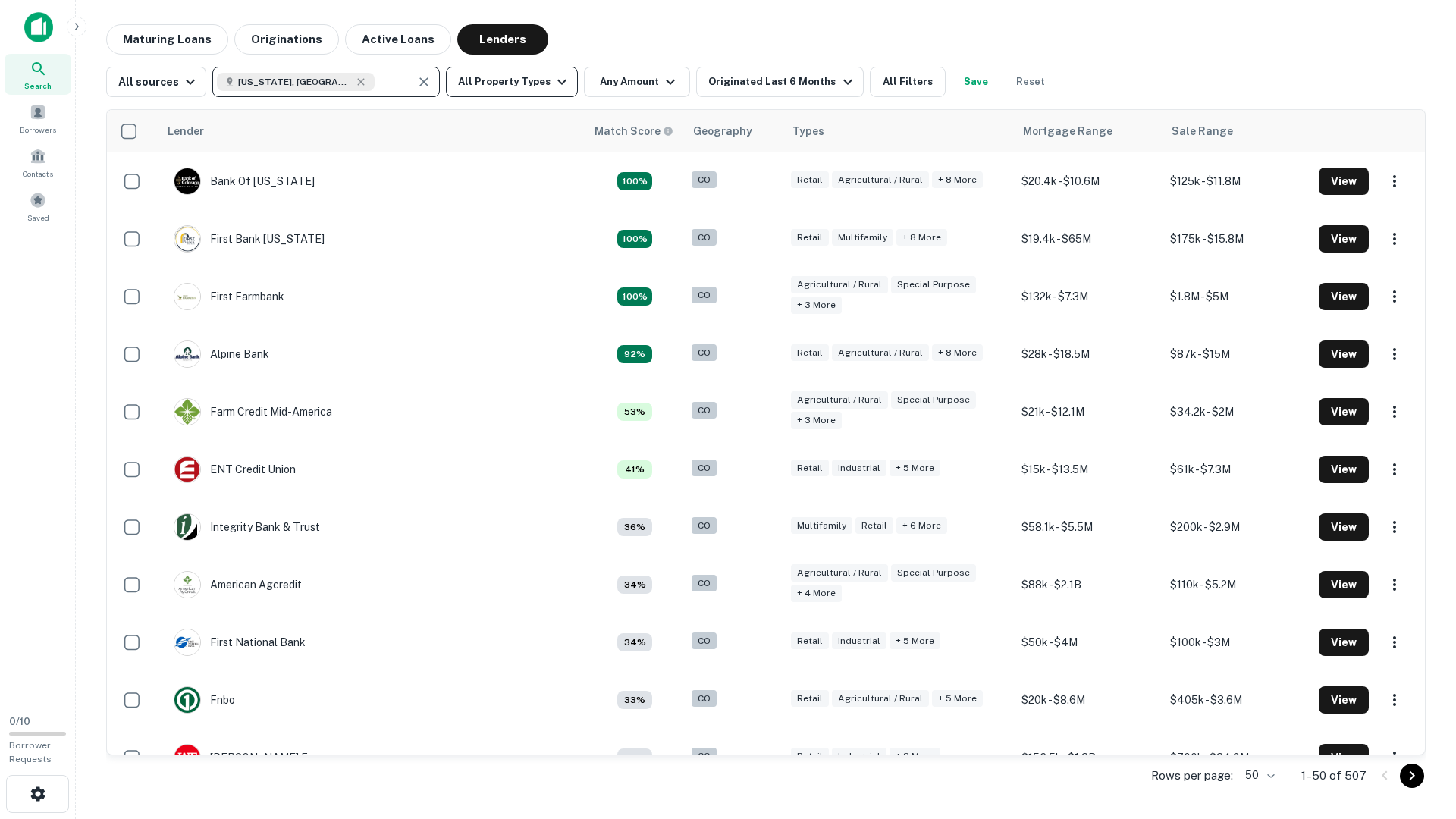
click at [494, 78] on button "All Property Types" at bounding box center [512, 82] width 132 height 31
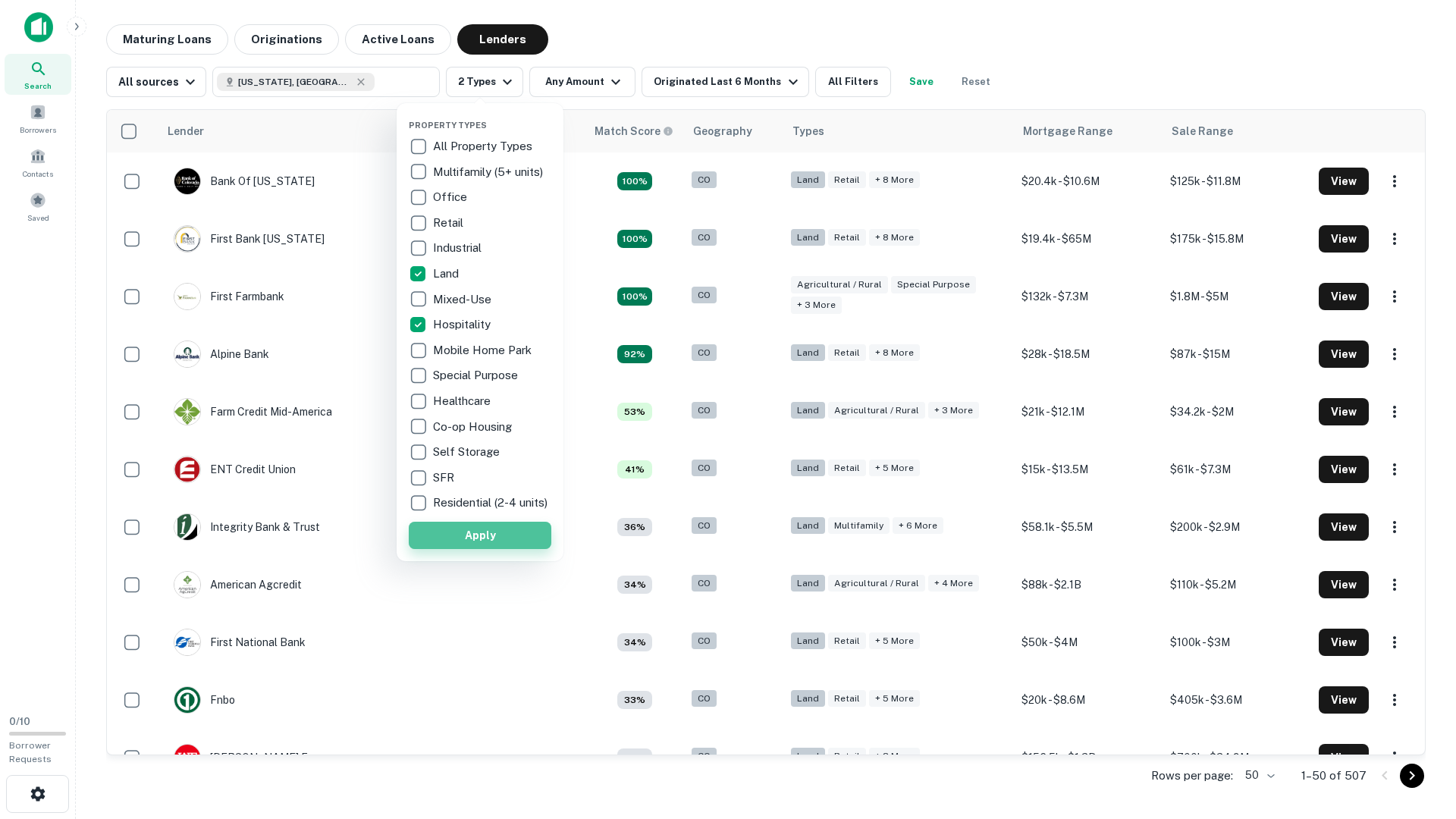
click at [455, 536] on button "Apply" at bounding box center [480, 535] width 142 height 27
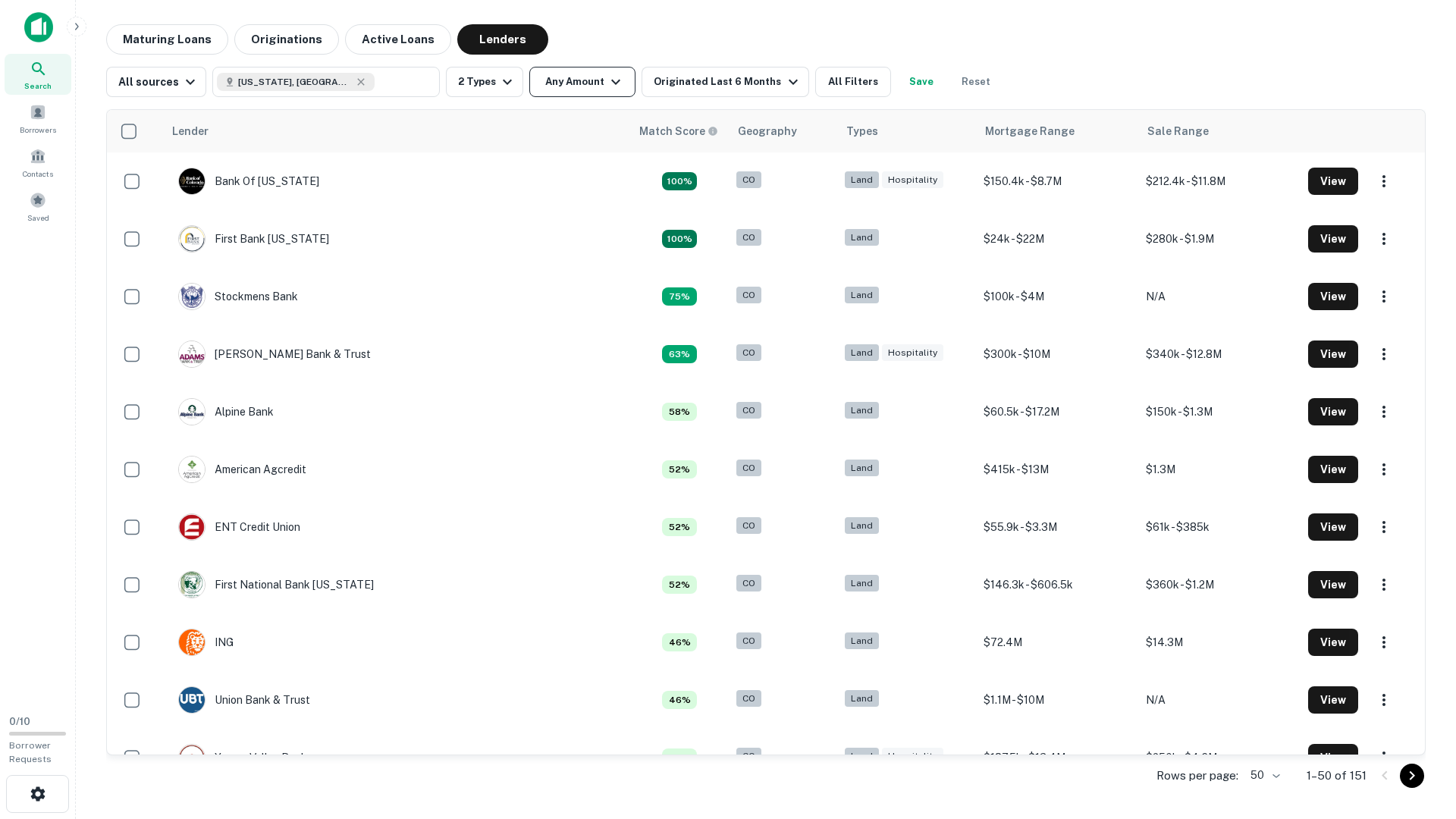
click at [589, 71] on button "Any Amount" at bounding box center [582, 82] width 106 height 31
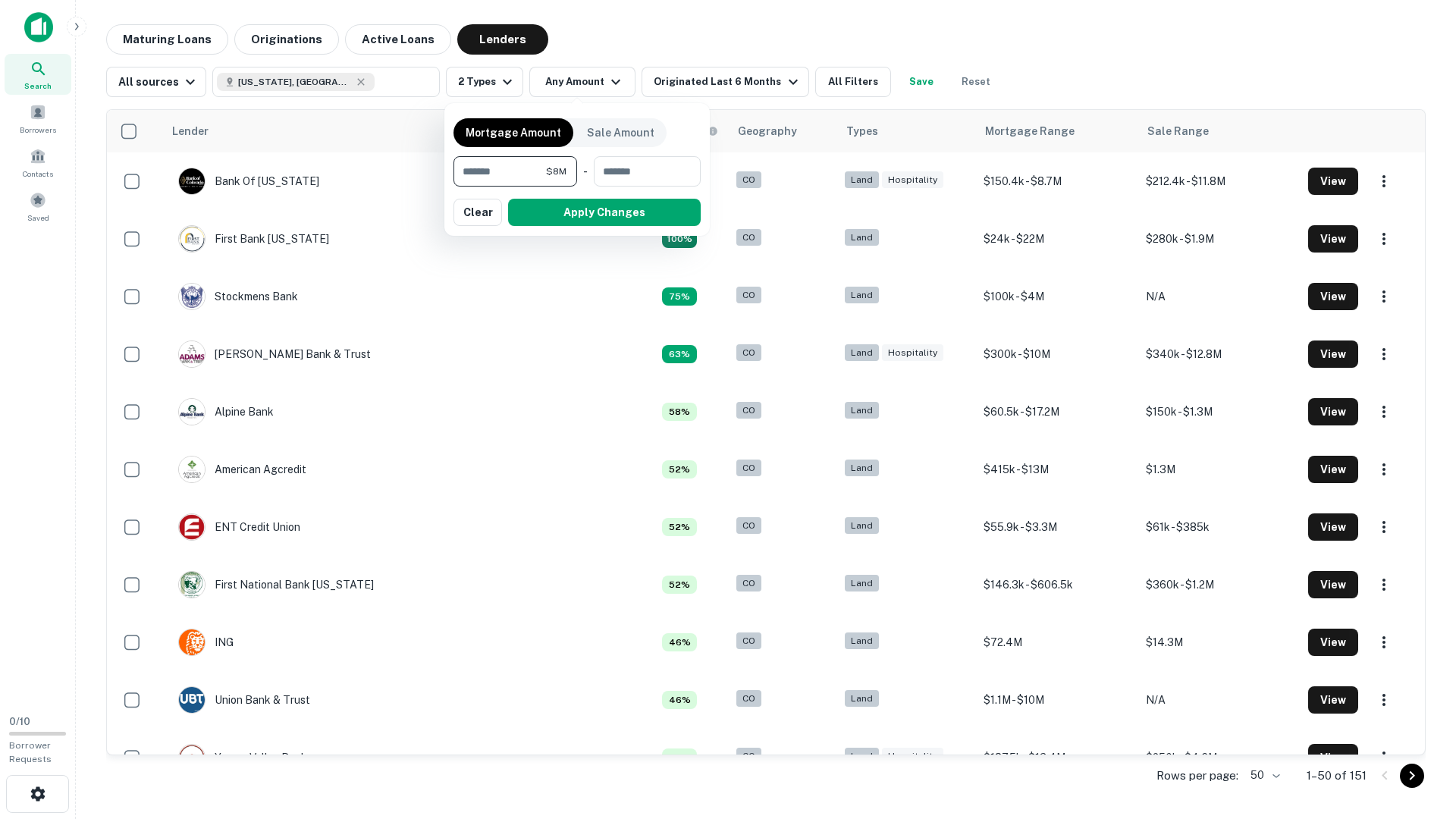
type input "*******"
drag, startPoint x: 638, startPoint y: 215, endPoint x: 549, endPoint y: 65, distance: 174.4
click at [638, 215] on button "Apply Changes" at bounding box center [604, 212] width 192 height 27
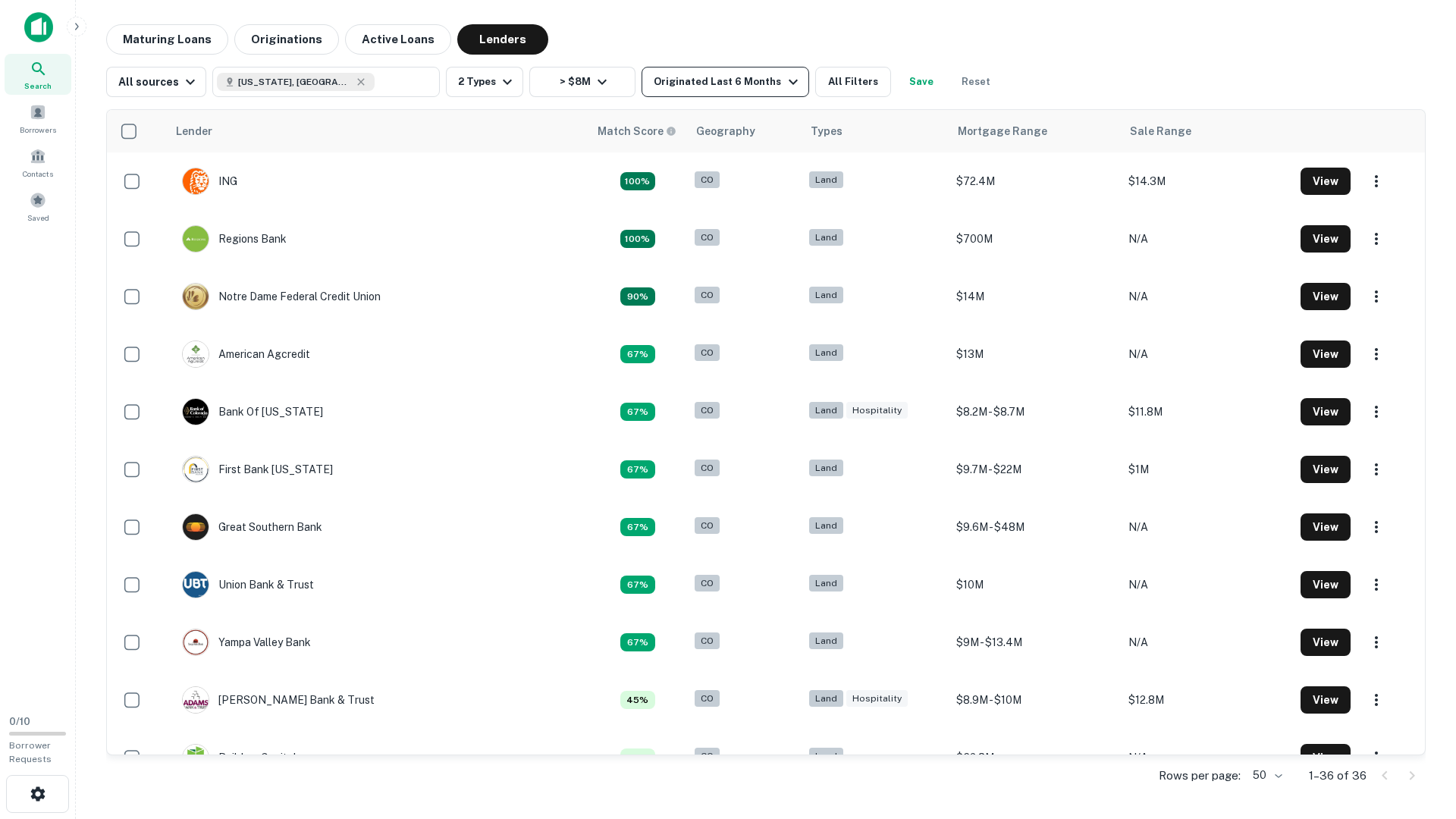
click at [729, 82] on div "Originated Last 6 Months" at bounding box center [728, 81] width 148 height 18
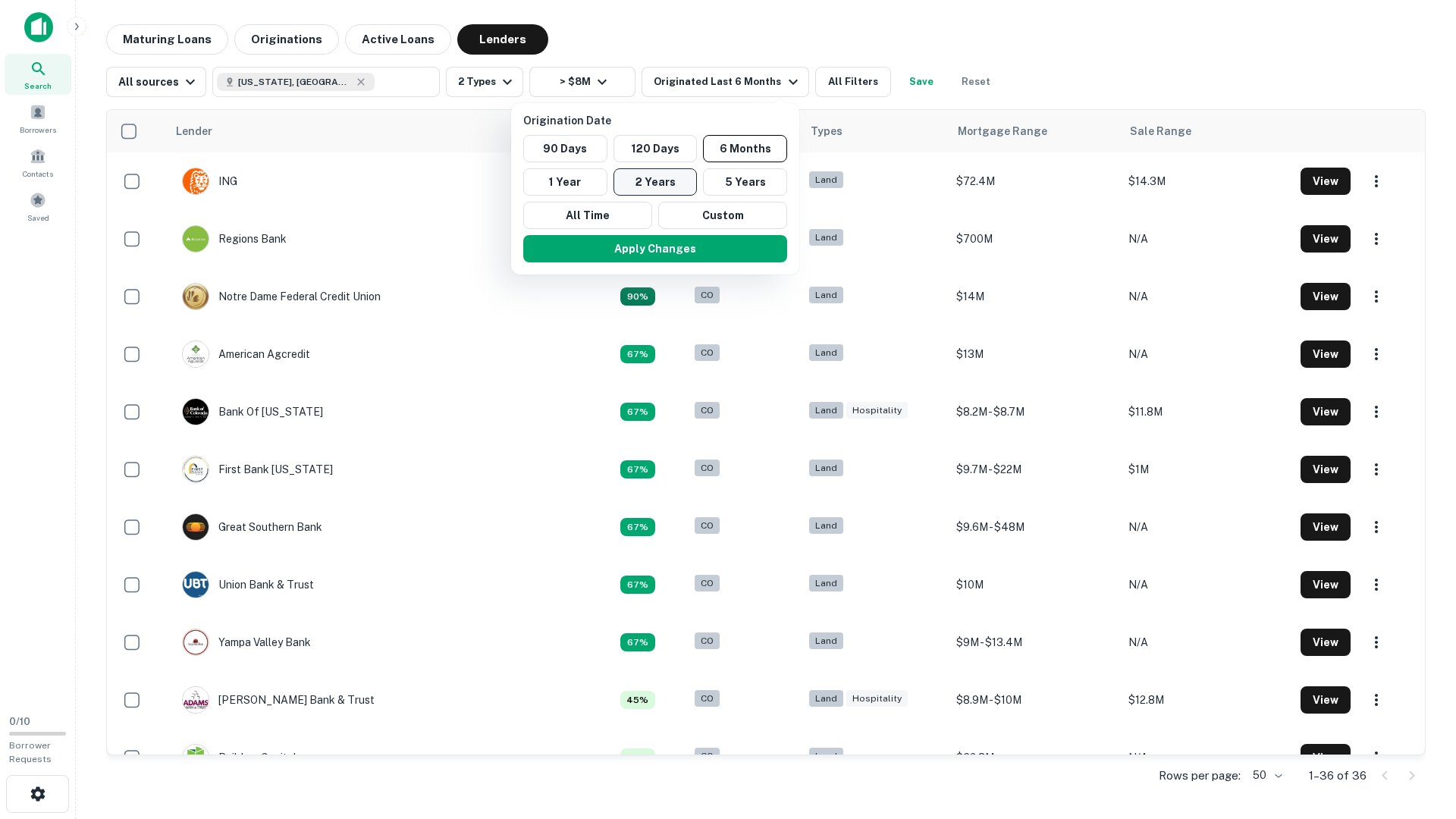
click at [639, 173] on button "2 Years" at bounding box center [655, 182] width 84 height 27
click at [631, 248] on button "Apply Changes" at bounding box center [645, 248] width 264 height 27
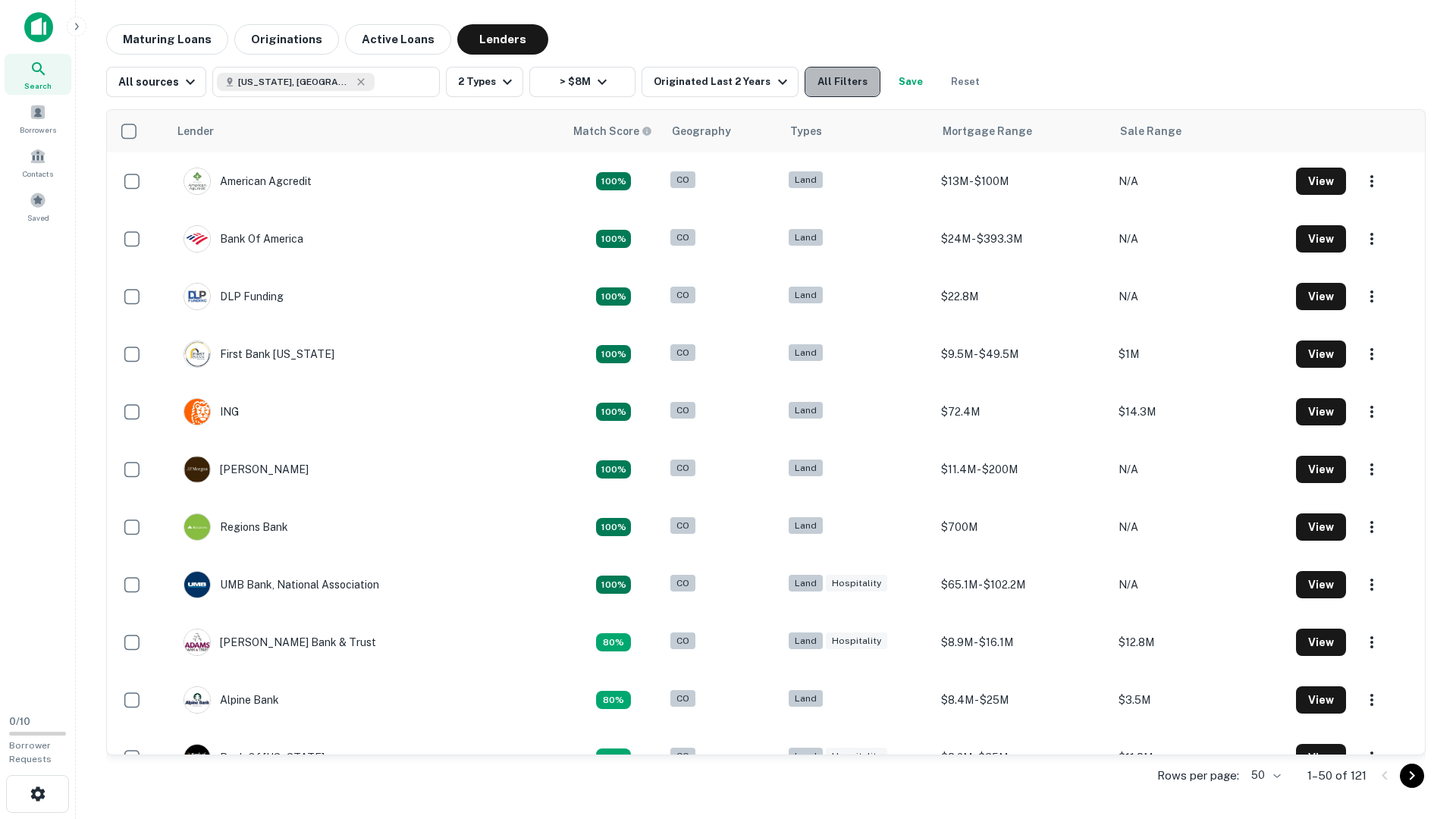
click at [805, 93] on button "All Filters" at bounding box center [842, 82] width 75 height 31
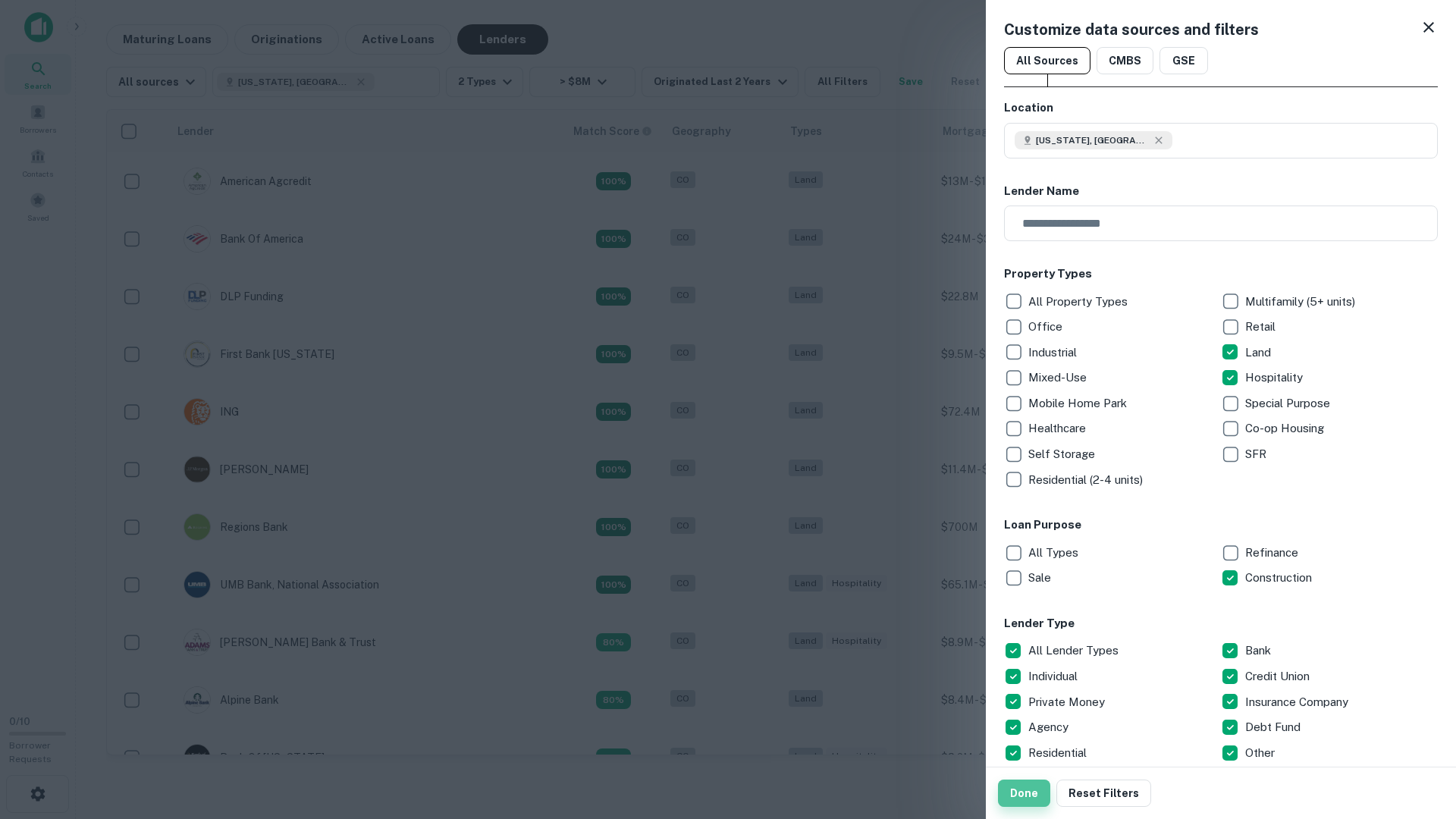
click at [1029, 664] on button "Done" at bounding box center [1024, 793] width 53 height 27
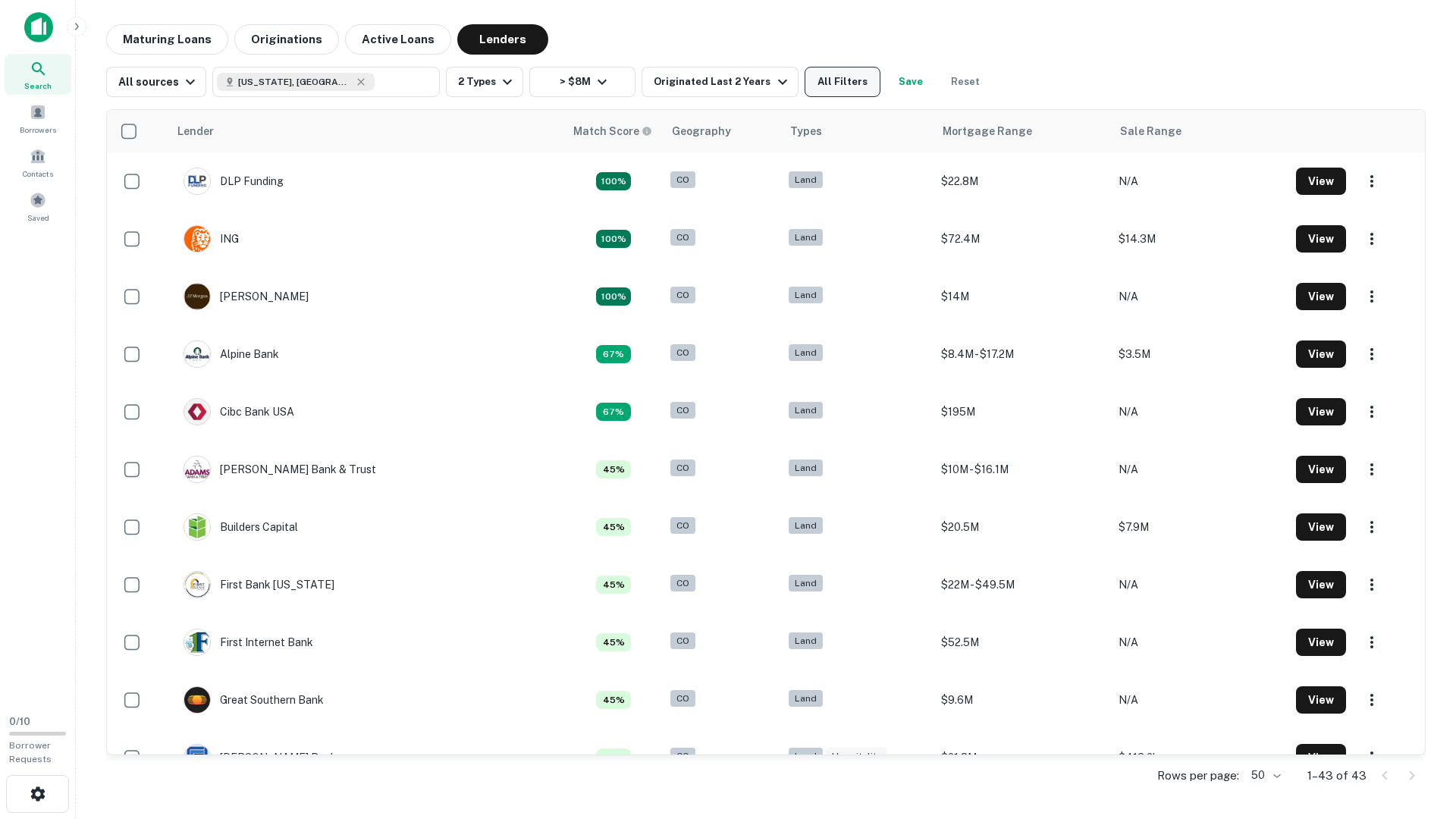
click at [821, 75] on button "All Filters" at bounding box center [842, 82] width 75 height 31
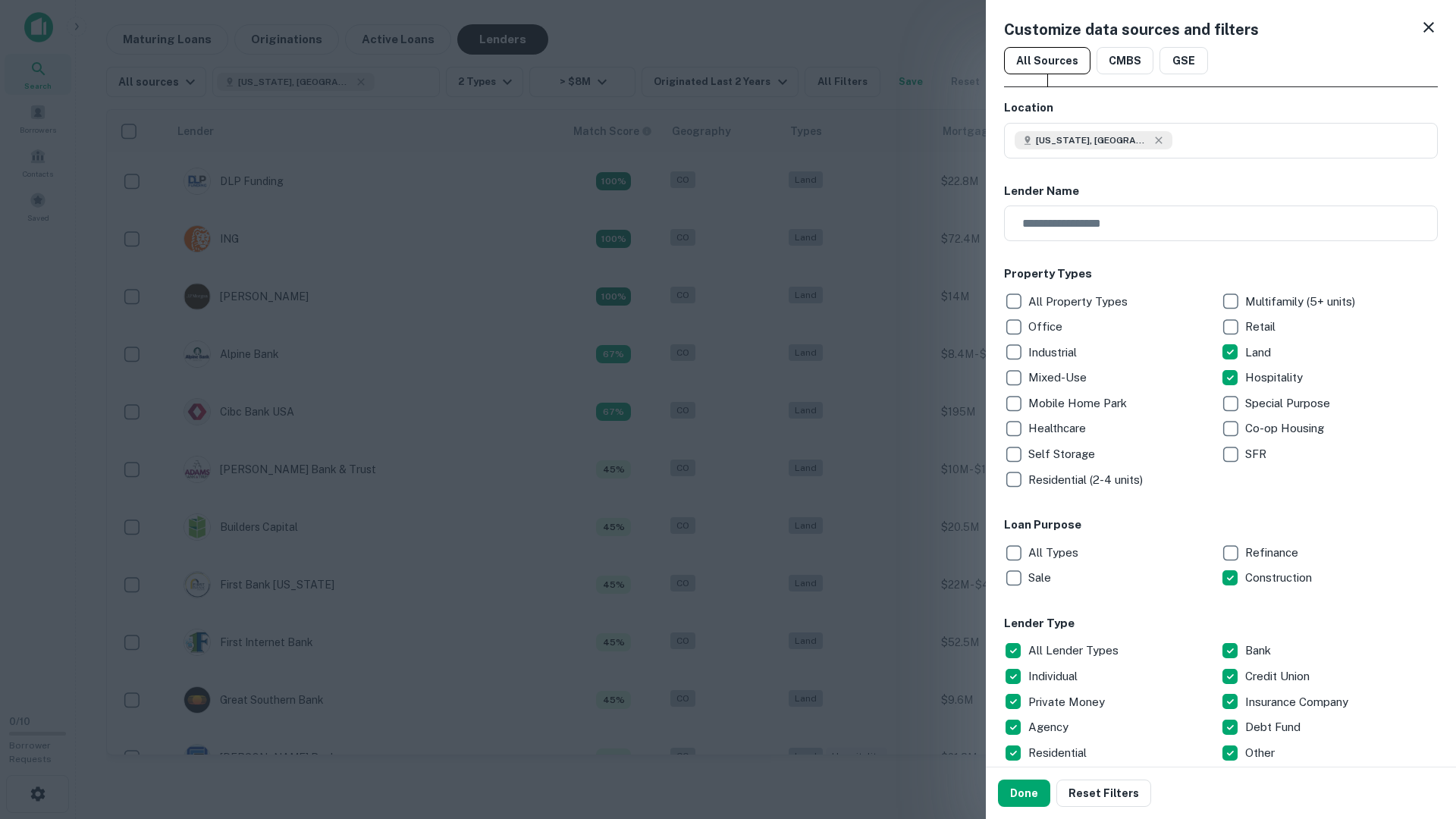
click at [925, 246] on div at bounding box center [728, 410] width 1456 height 819
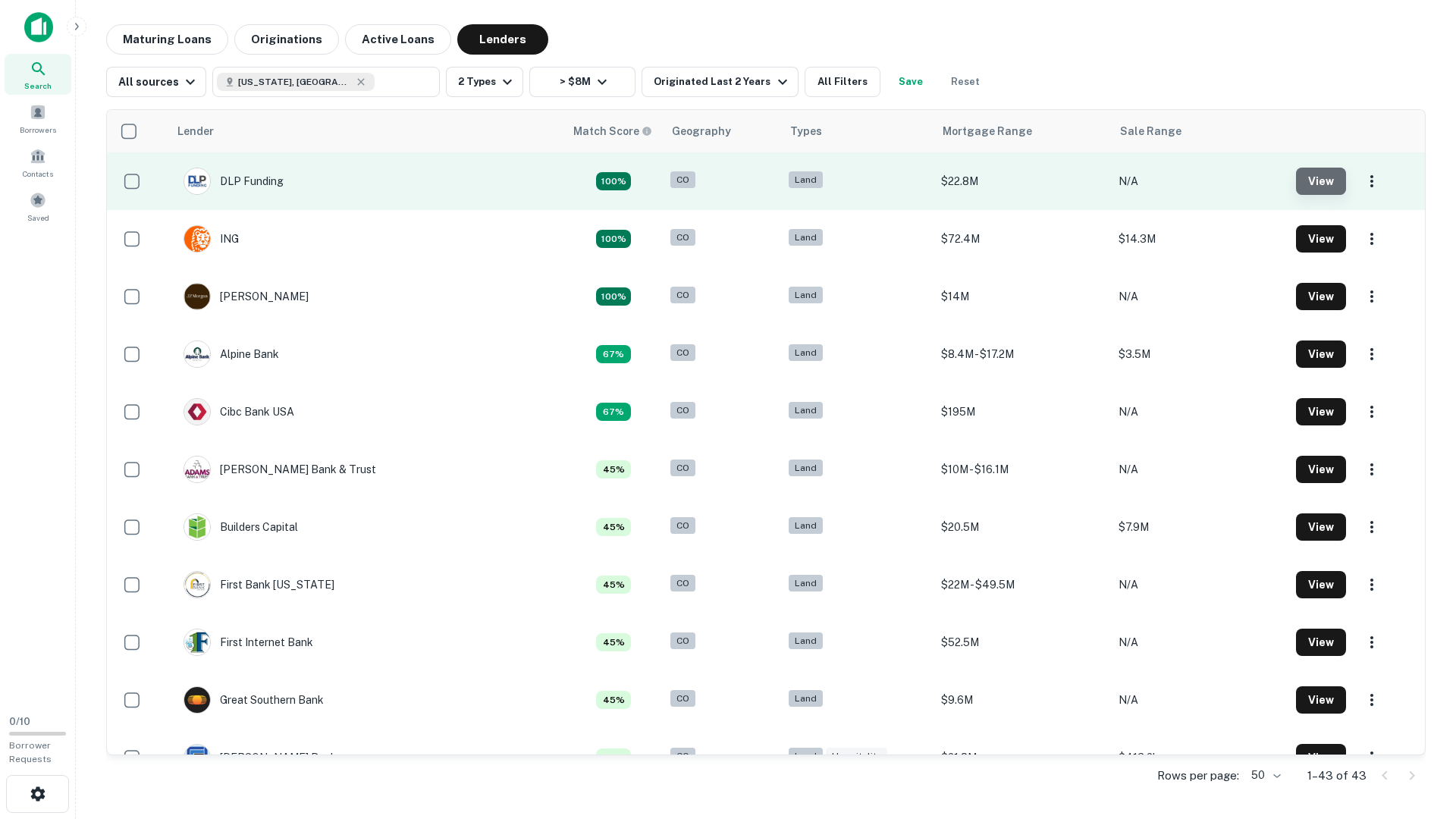
click at [1316, 176] on button "View" at bounding box center [1321, 181] width 50 height 27
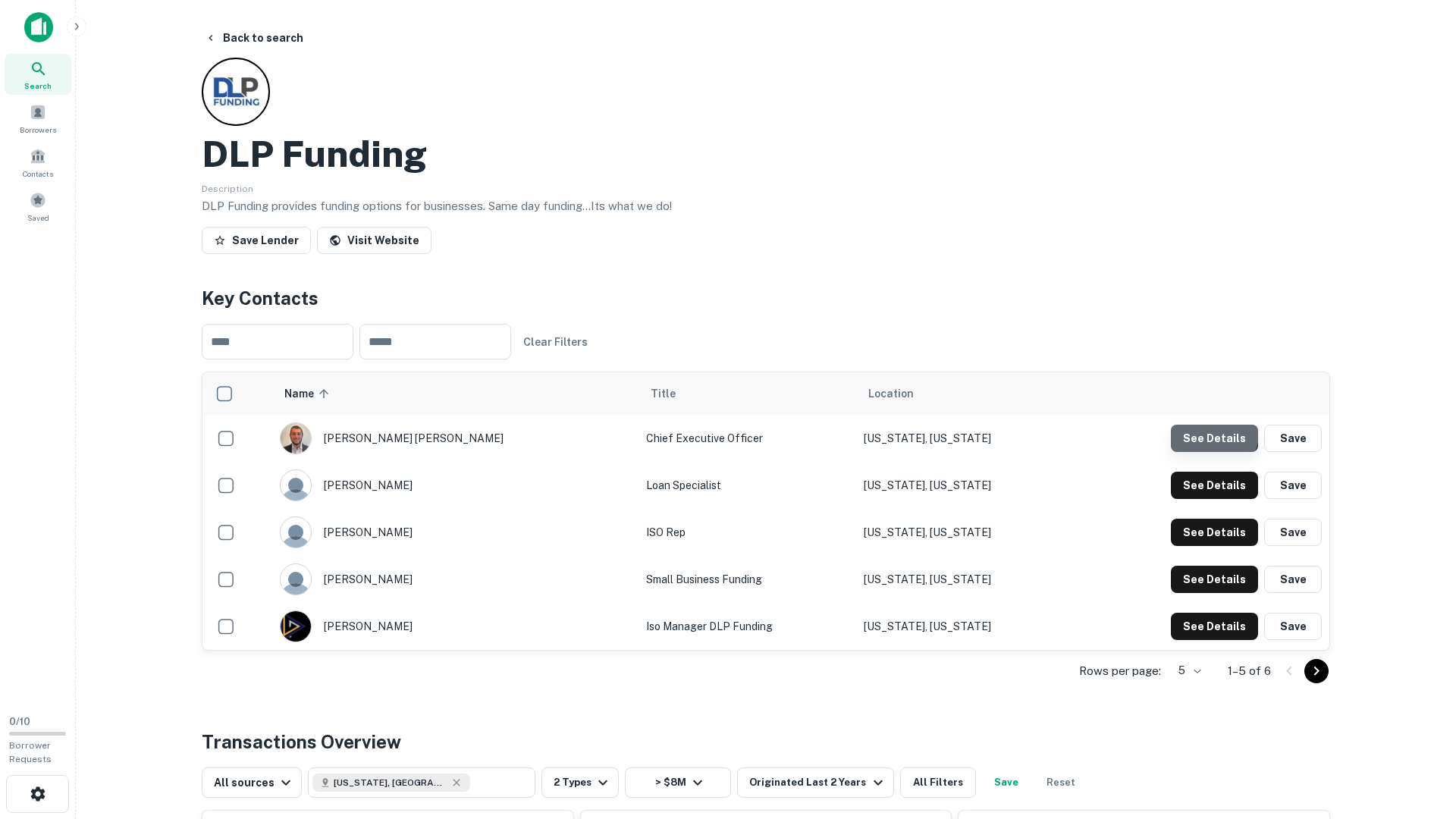
click at [1211, 433] on button "See Details" at bounding box center [1214, 438] width 87 height 27
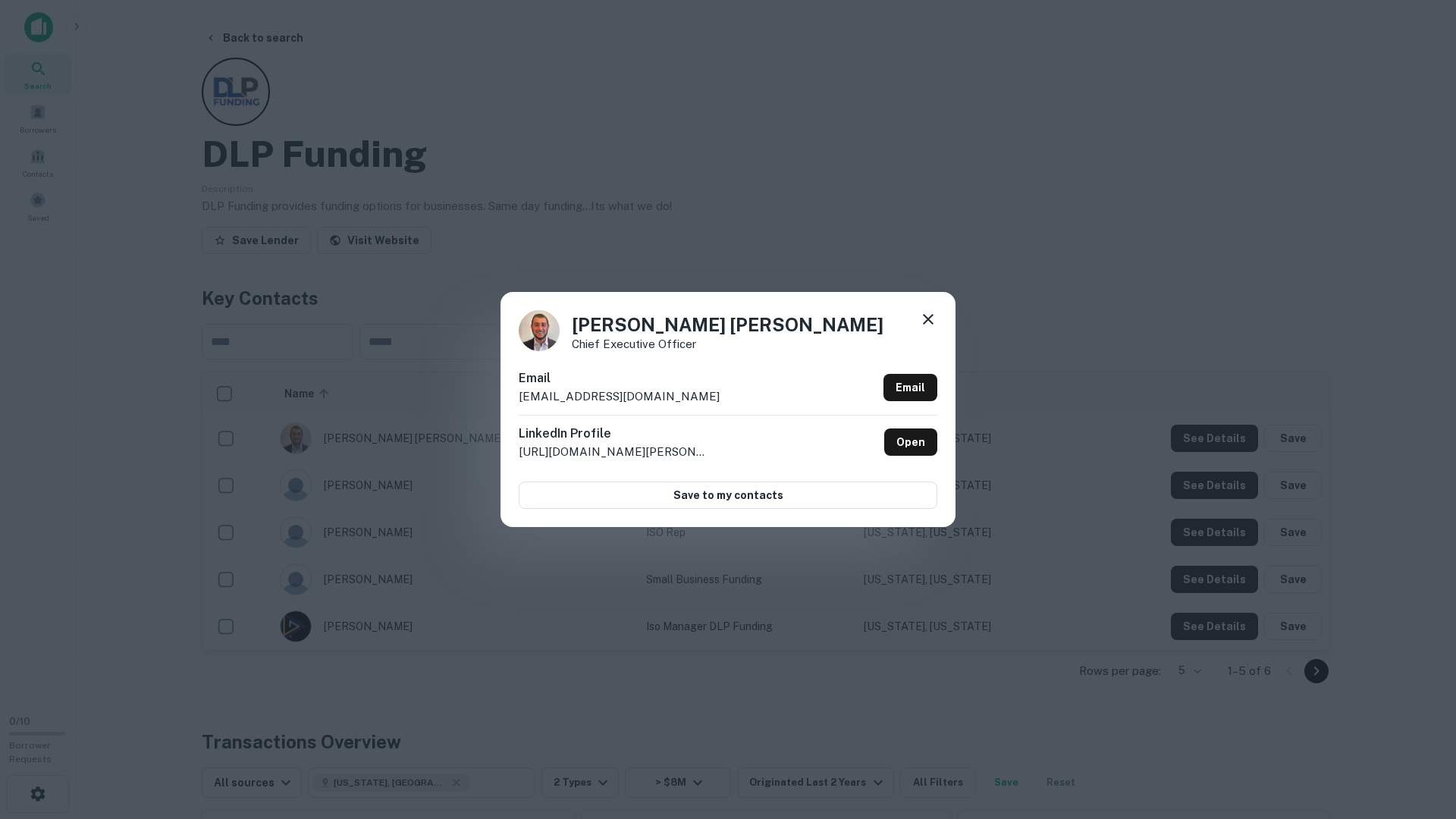
click at [923, 313] on icon at bounding box center [928, 319] width 18 height 18
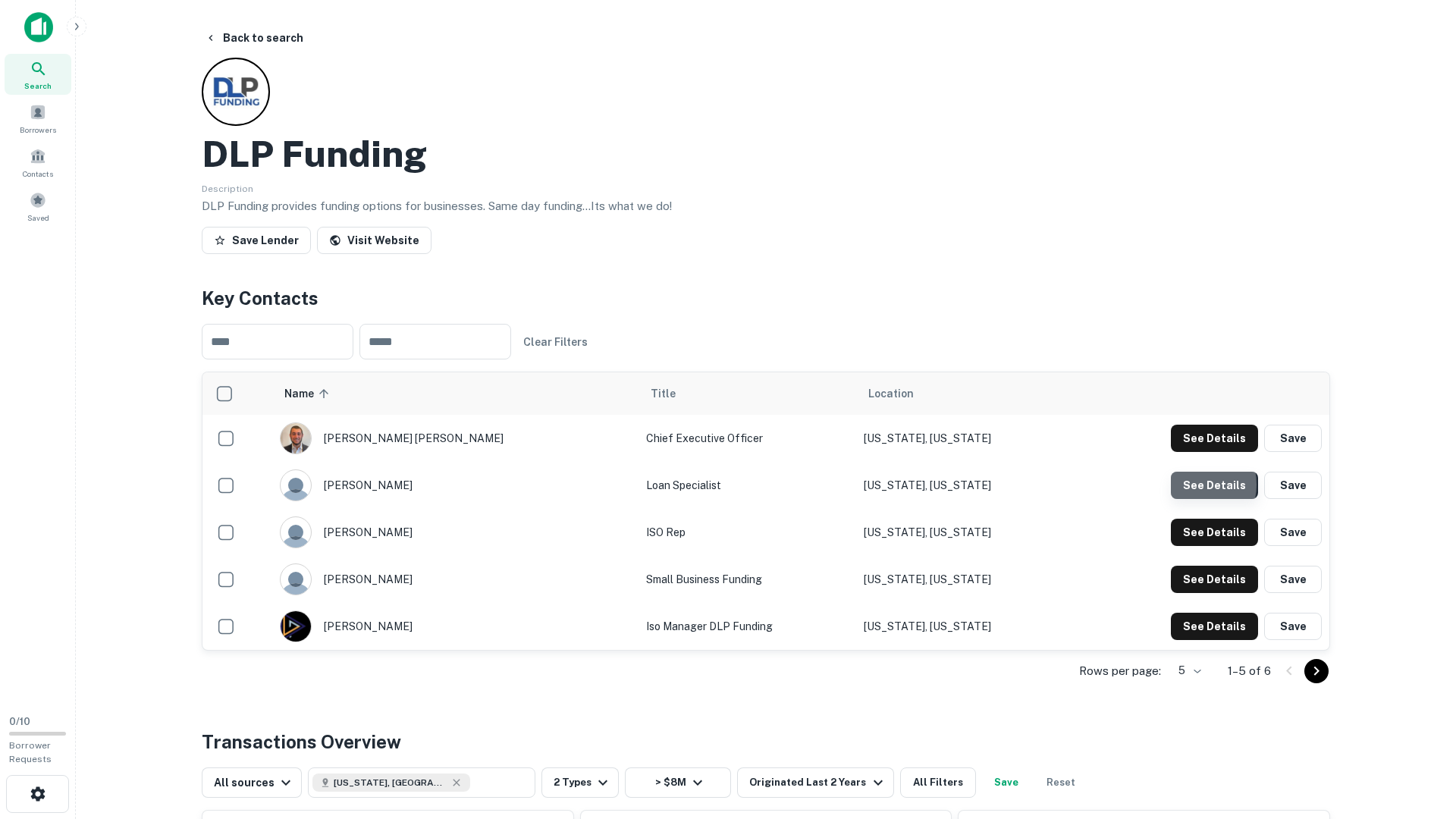
click at [1189, 452] on button "See Details" at bounding box center [1214, 438] width 87 height 27
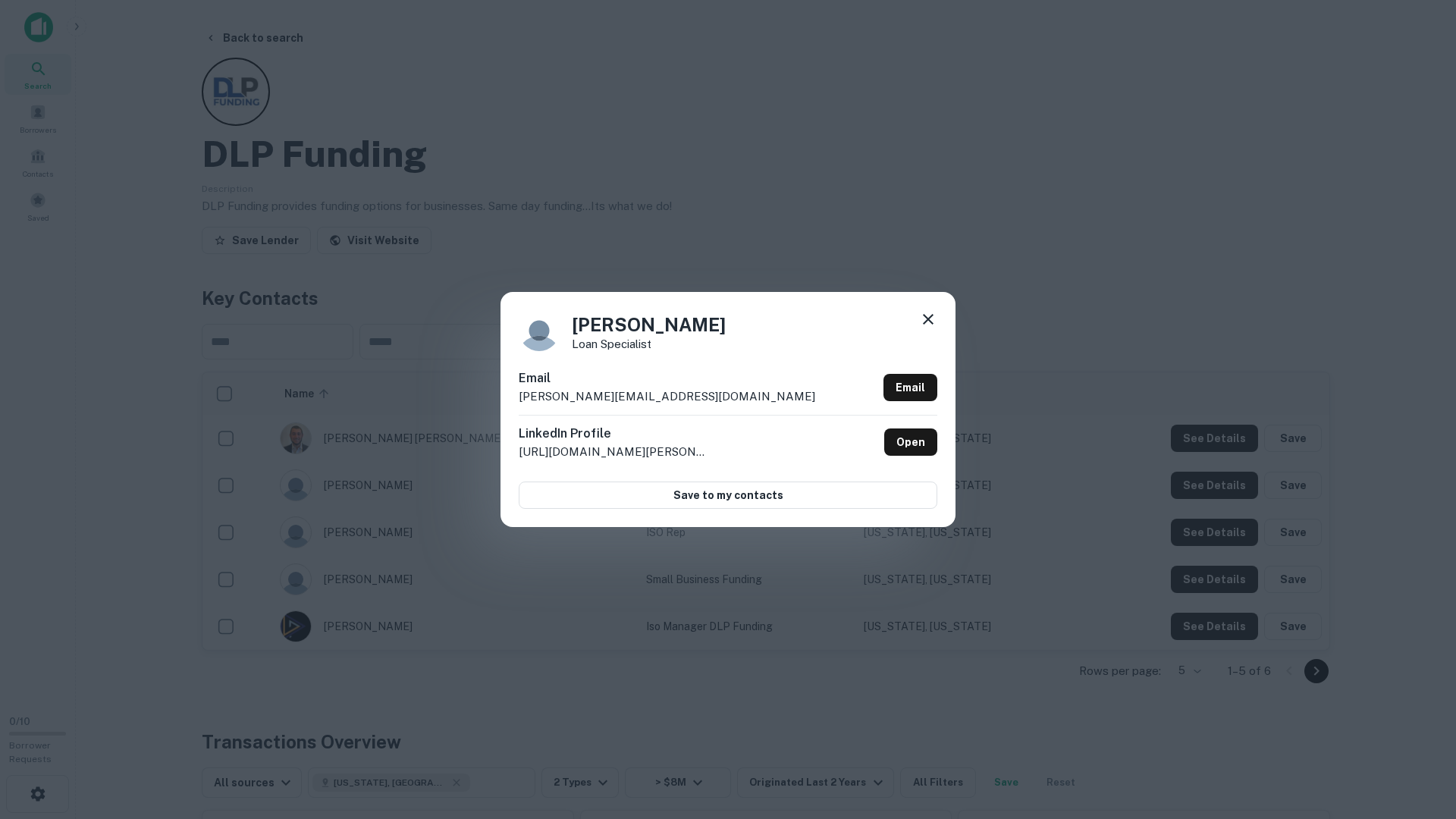
click at [1209, 539] on div "Rachel Solomon Loan Specialist Email rachel@dlpfunding.com Email LinkedIn Profi…" at bounding box center [728, 410] width 1456 height 819
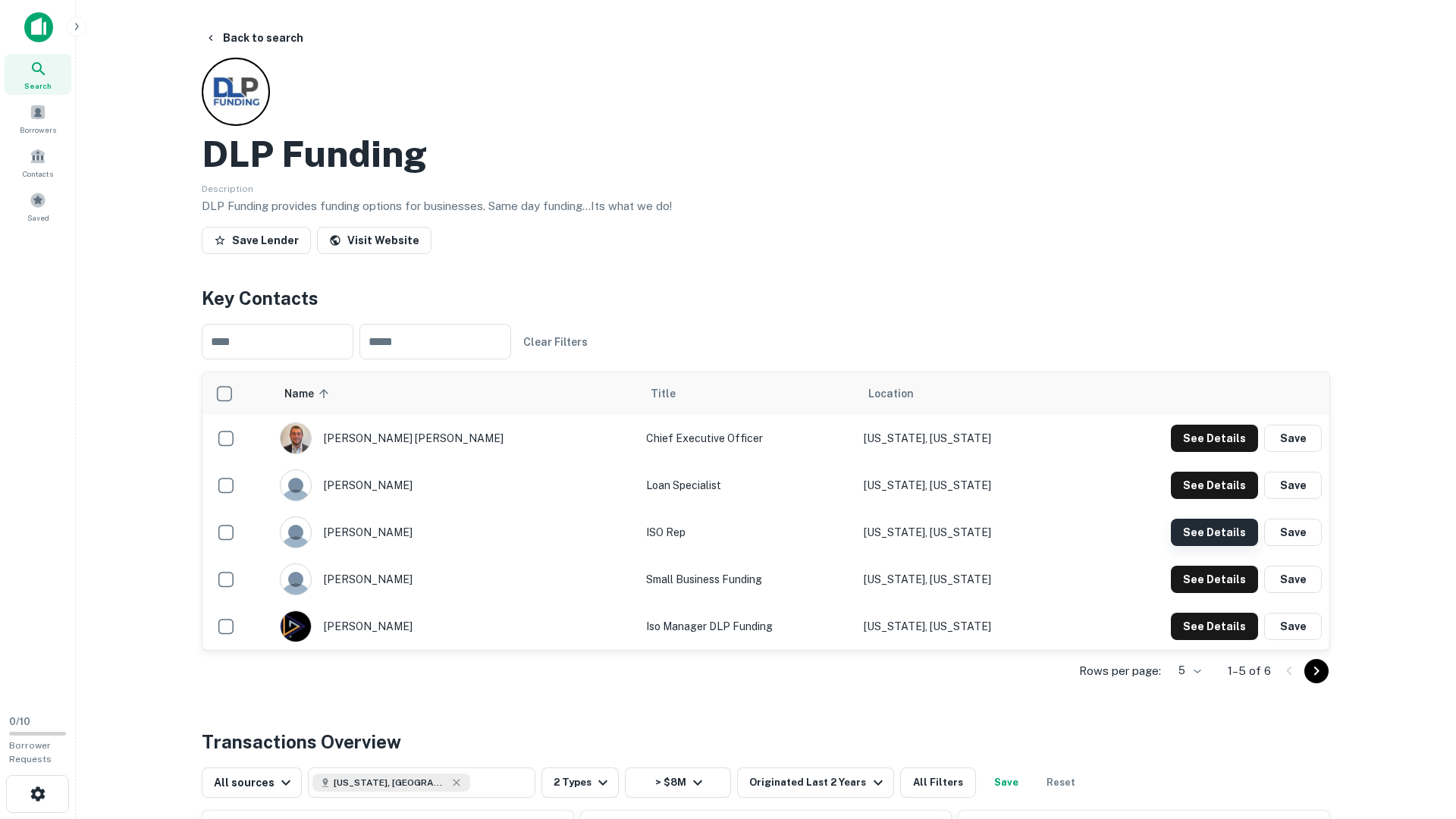
click at [1216, 452] on button "See Details" at bounding box center [1214, 438] width 87 height 27
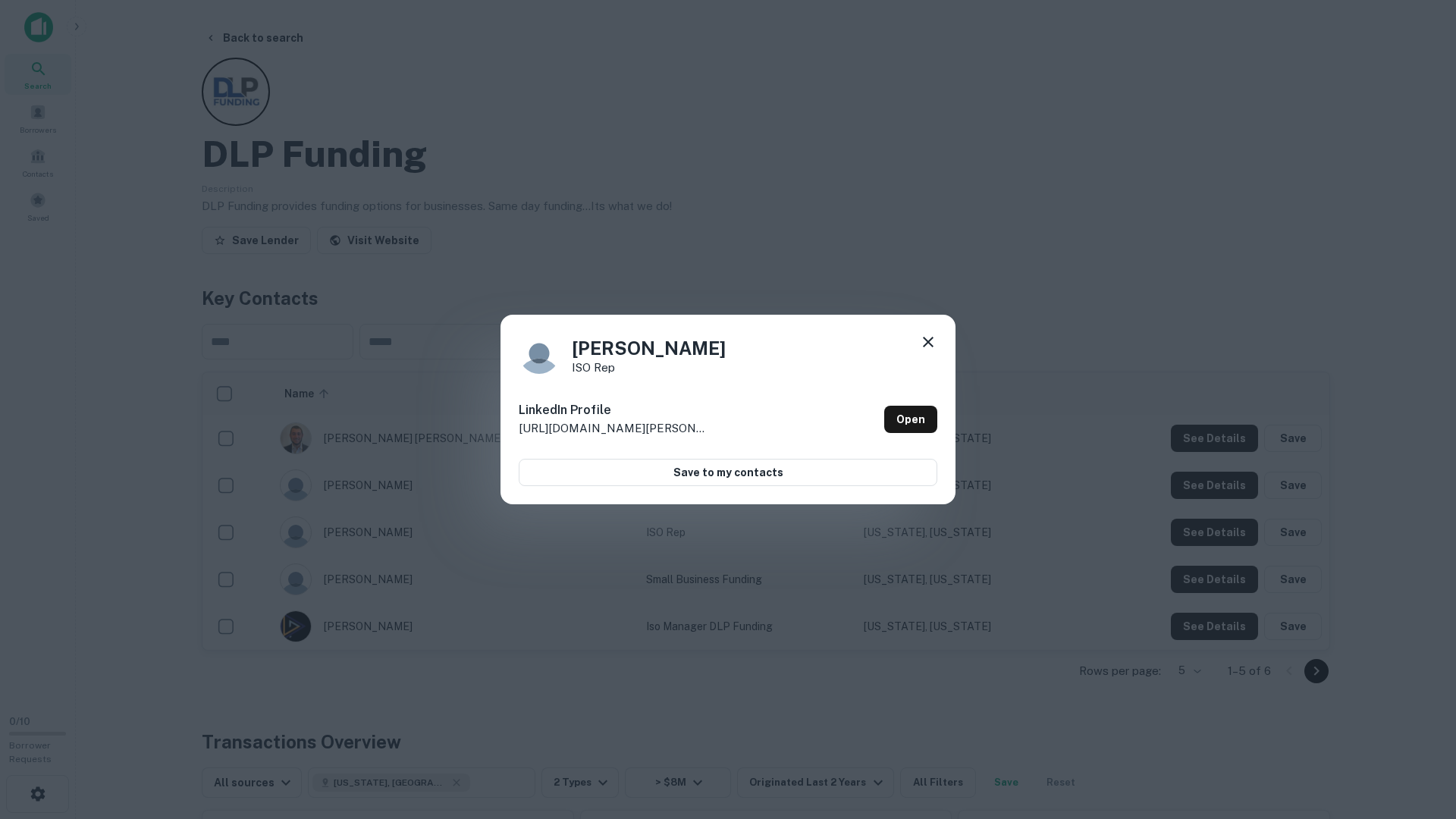
click at [1213, 547] on div "Grayson West ISO Rep LinkedIn Profile http://www.linkedin.com/in/grayson-west-0…" at bounding box center [728, 410] width 1456 height 819
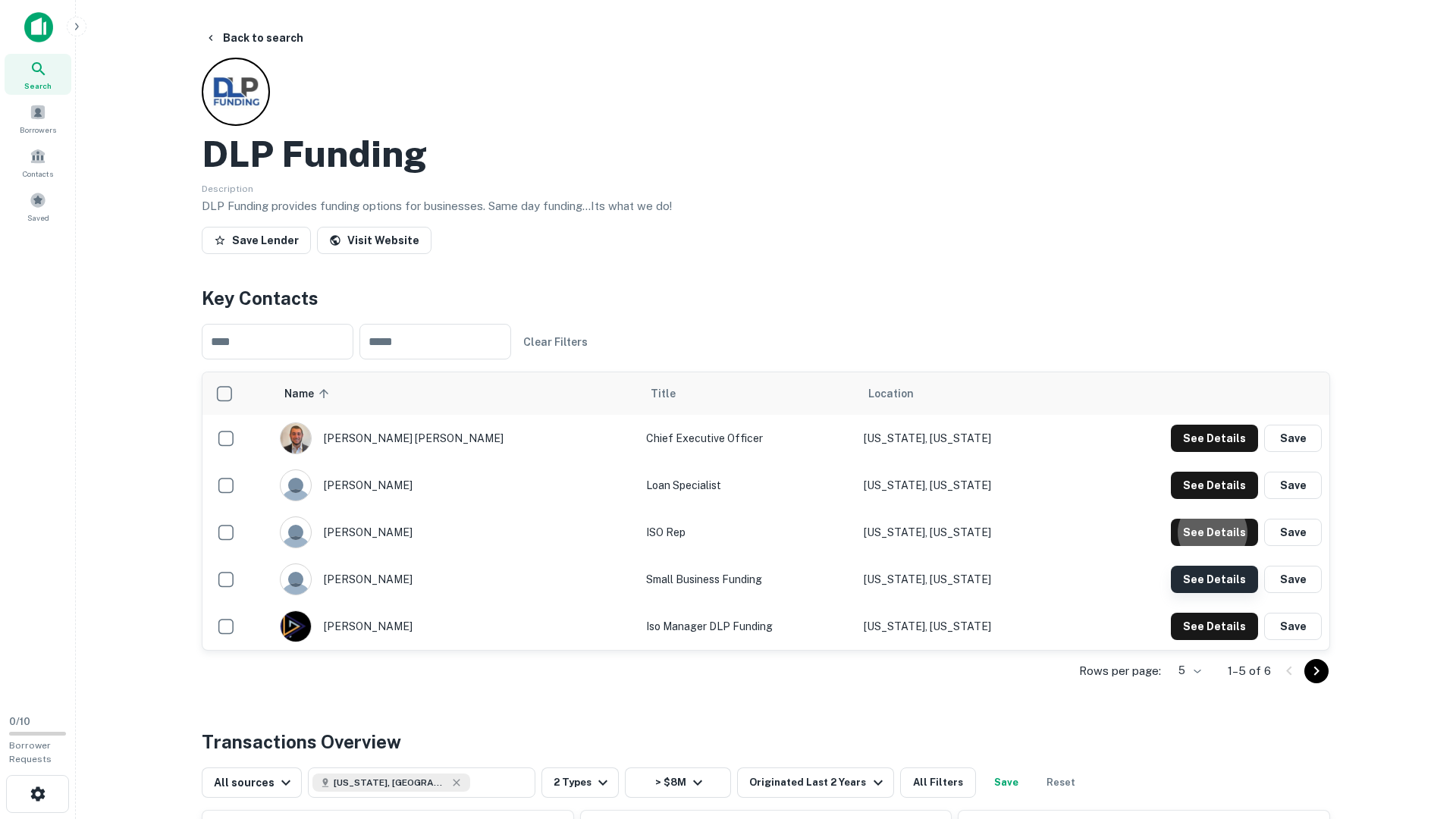
click at [1216, 452] on button "See Details" at bounding box center [1214, 438] width 87 height 27
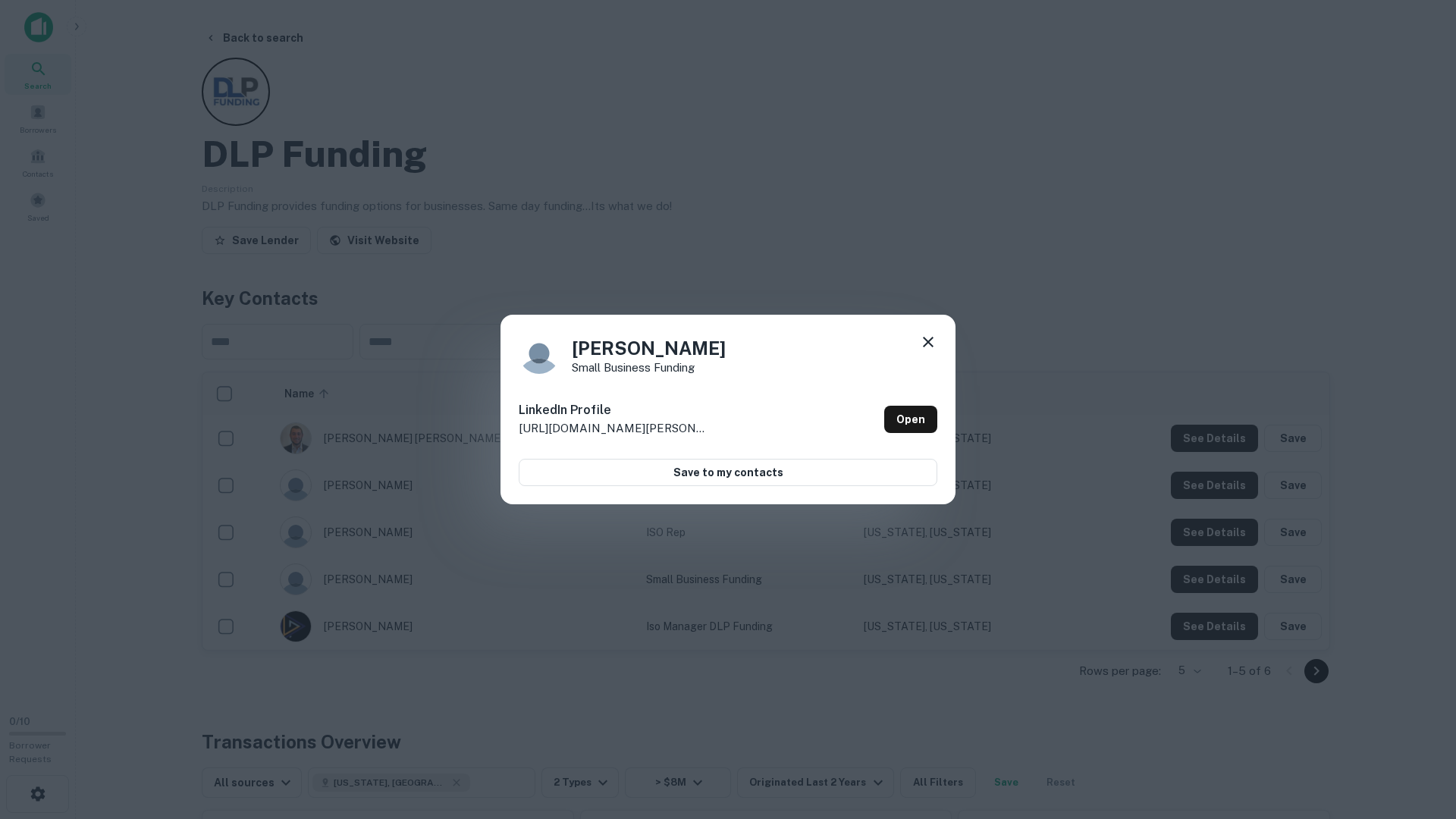
click at [1217, 575] on div "Tani Klein Small Business funding LinkedIn Profile http://www.linkedin.com/in/t…" at bounding box center [728, 410] width 1456 height 819
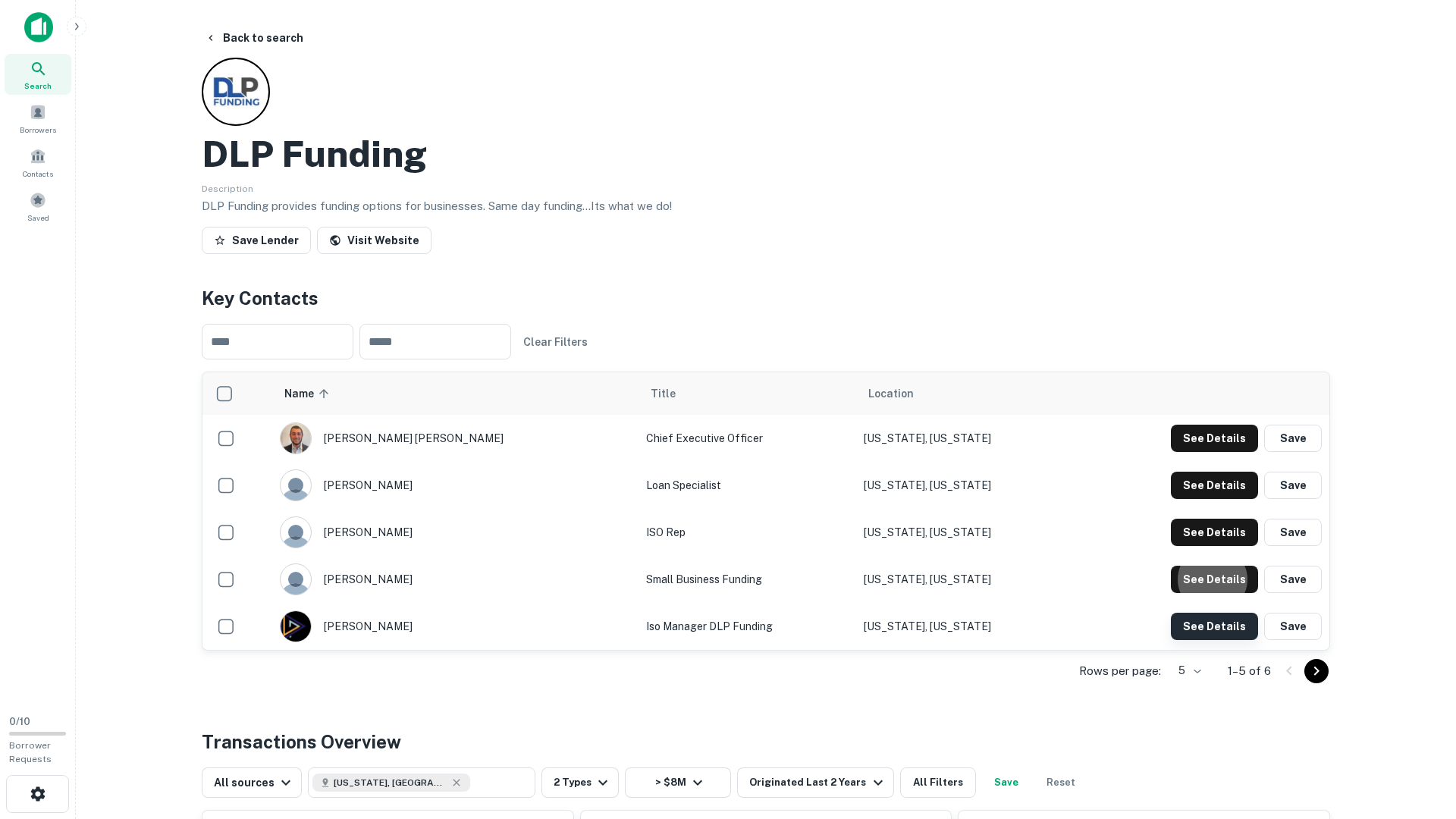
click at [1218, 452] on button "See Details" at bounding box center [1214, 438] width 87 height 27
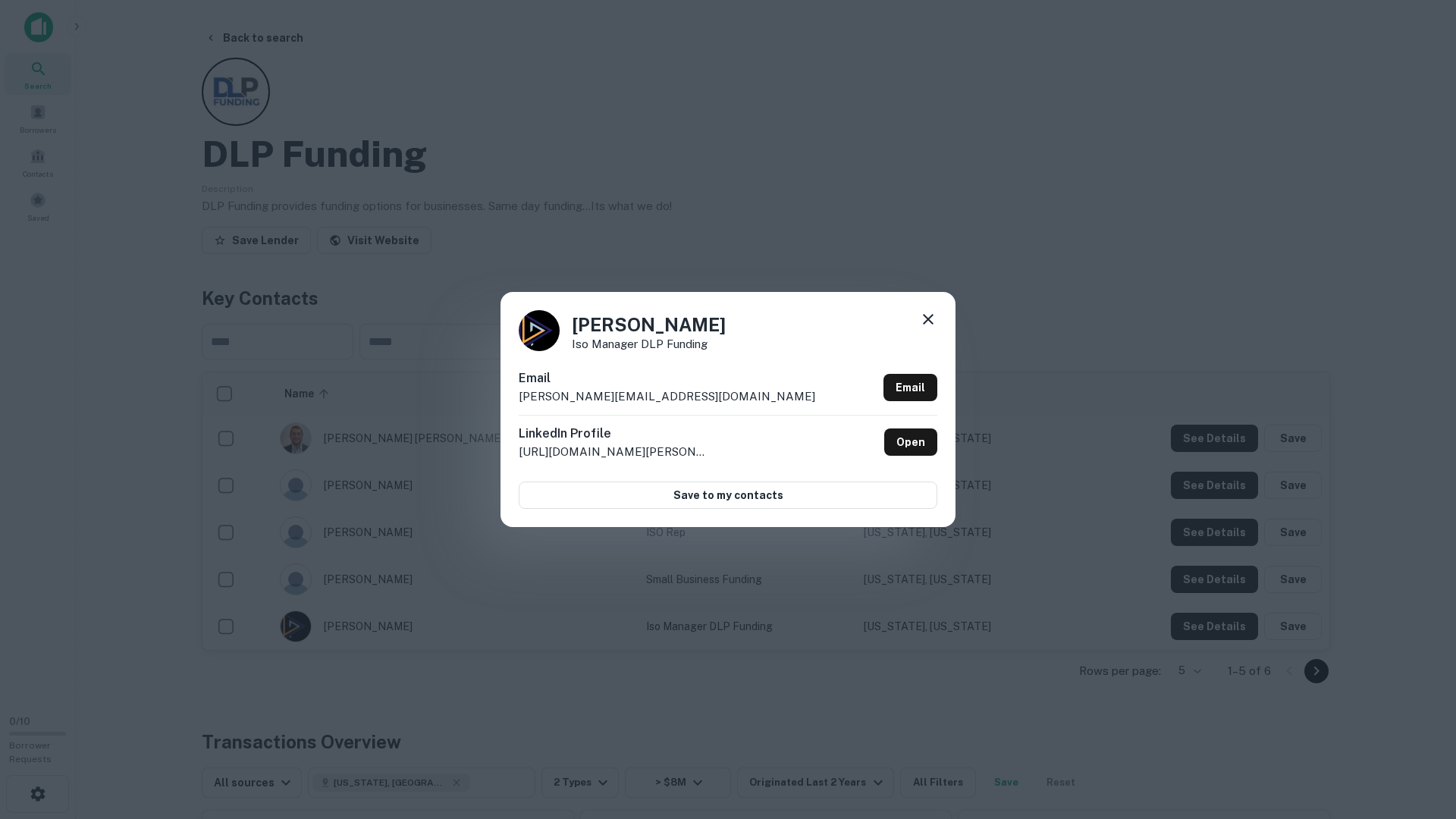
click at [1218, 621] on div "Bruce Zuckermen Iso Manager DLP Funding Email bruce@dlpfunding.com Email Linked…" at bounding box center [728, 410] width 1456 height 819
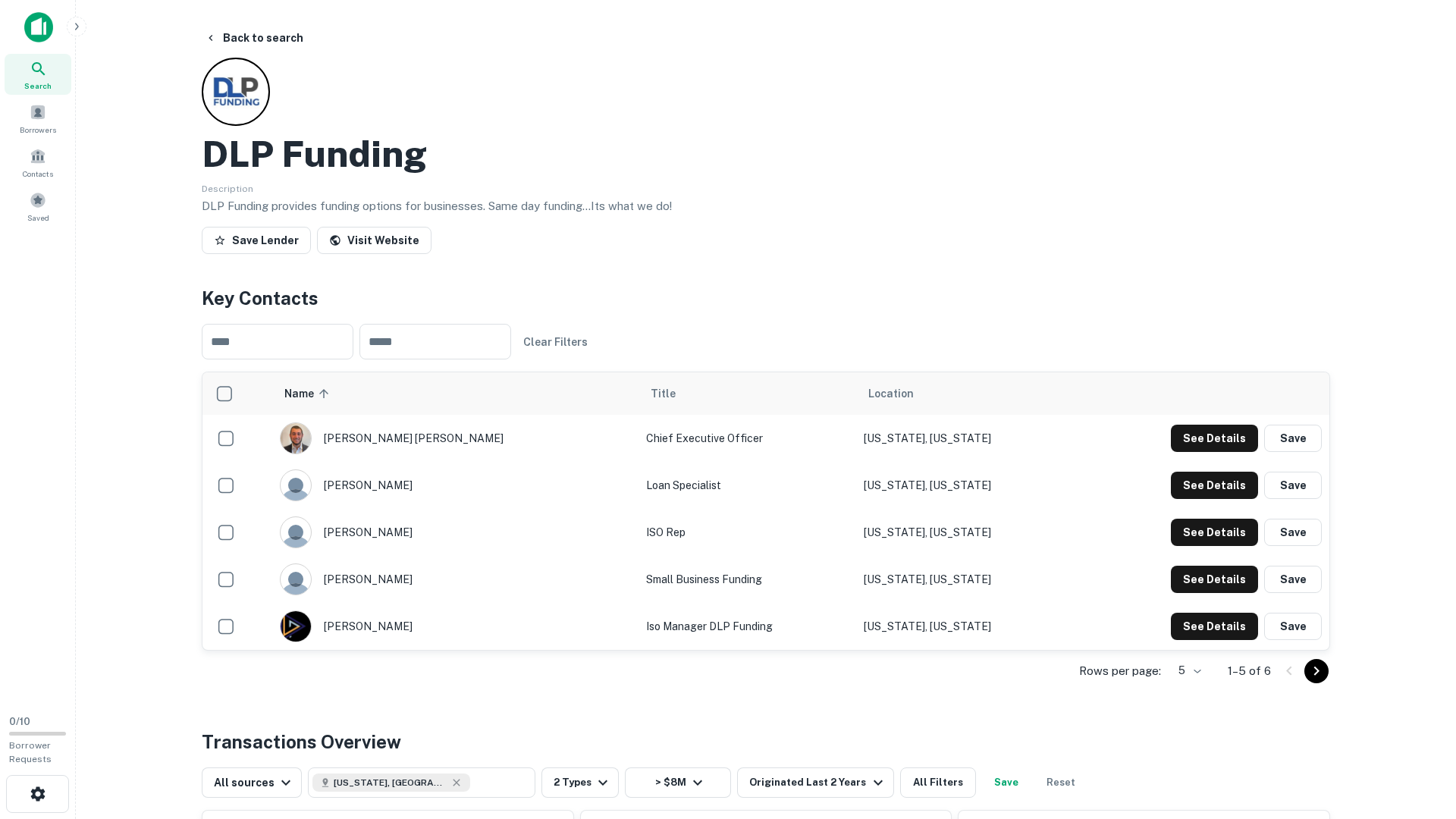
click at [1325, 673] on icon "Go to next page" at bounding box center [1316, 671] width 18 height 18
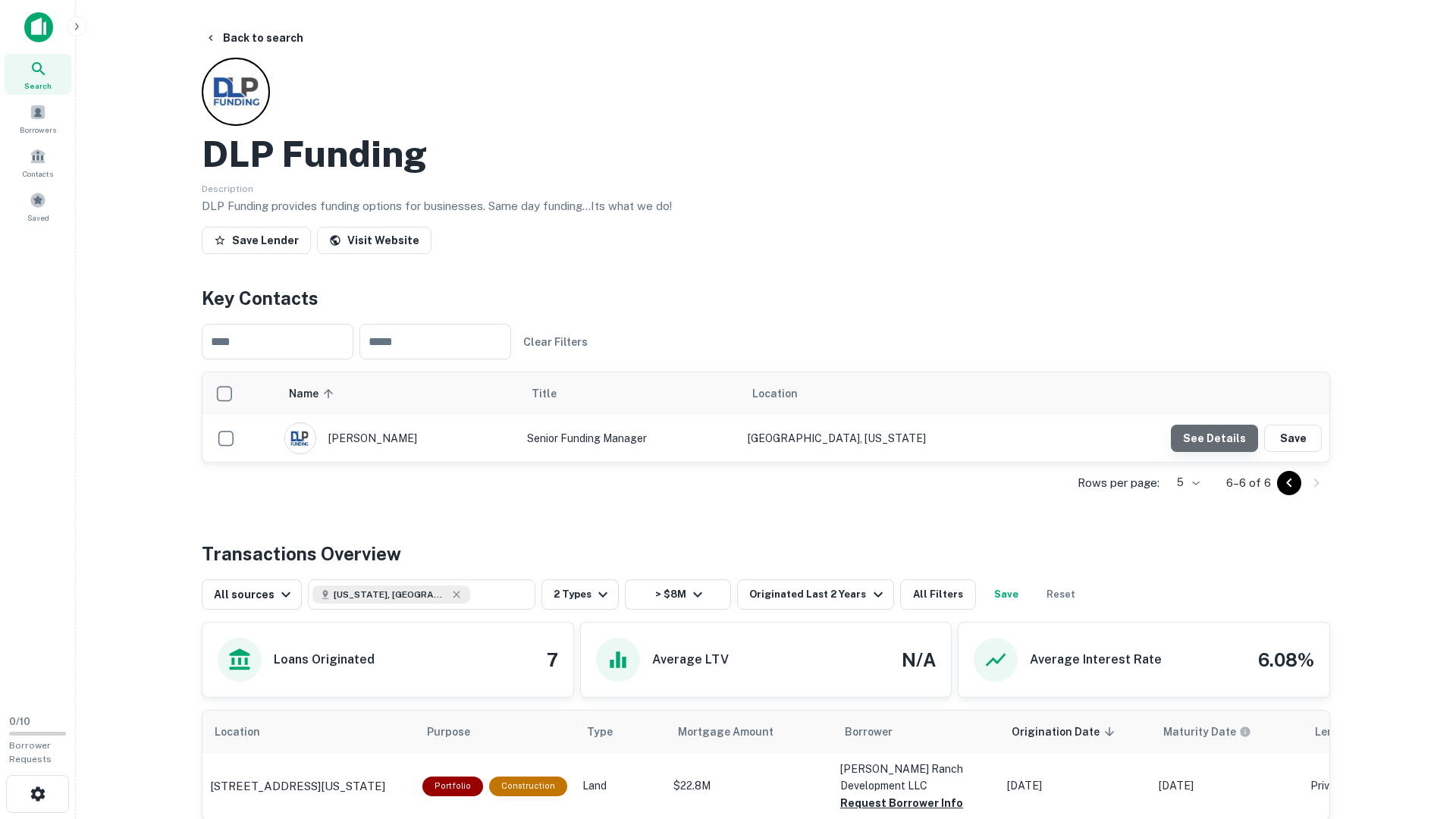
click at [1209, 430] on button "See Details" at bounding box center [1214, 438] width 87 height 27
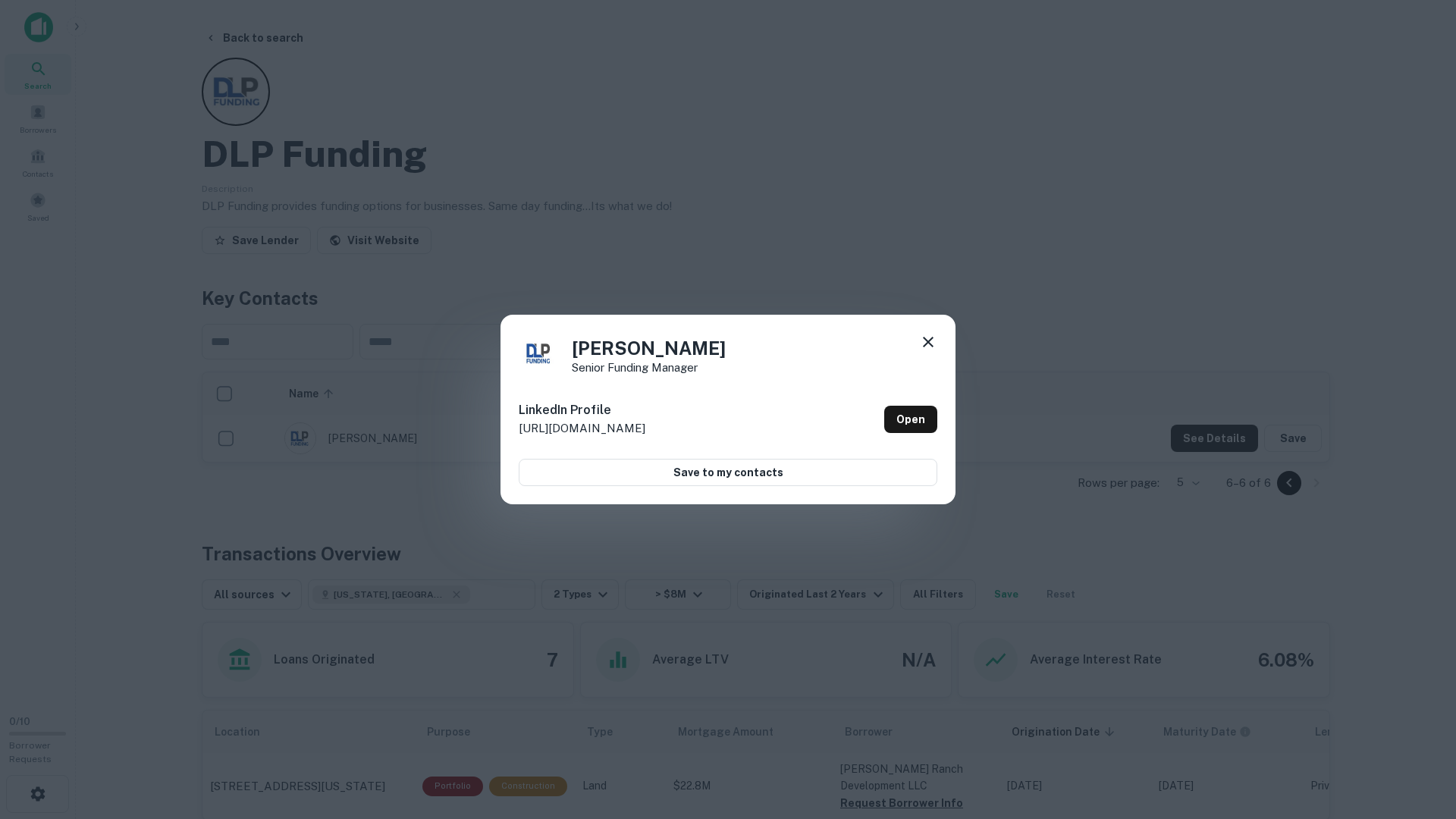
click at [1192, 523] on div "Manny Howards Senior Funding Manager LinkedIn Profile http://www.linkedin.com/i…" at bounding box center [728, 410] width 1456 height 819
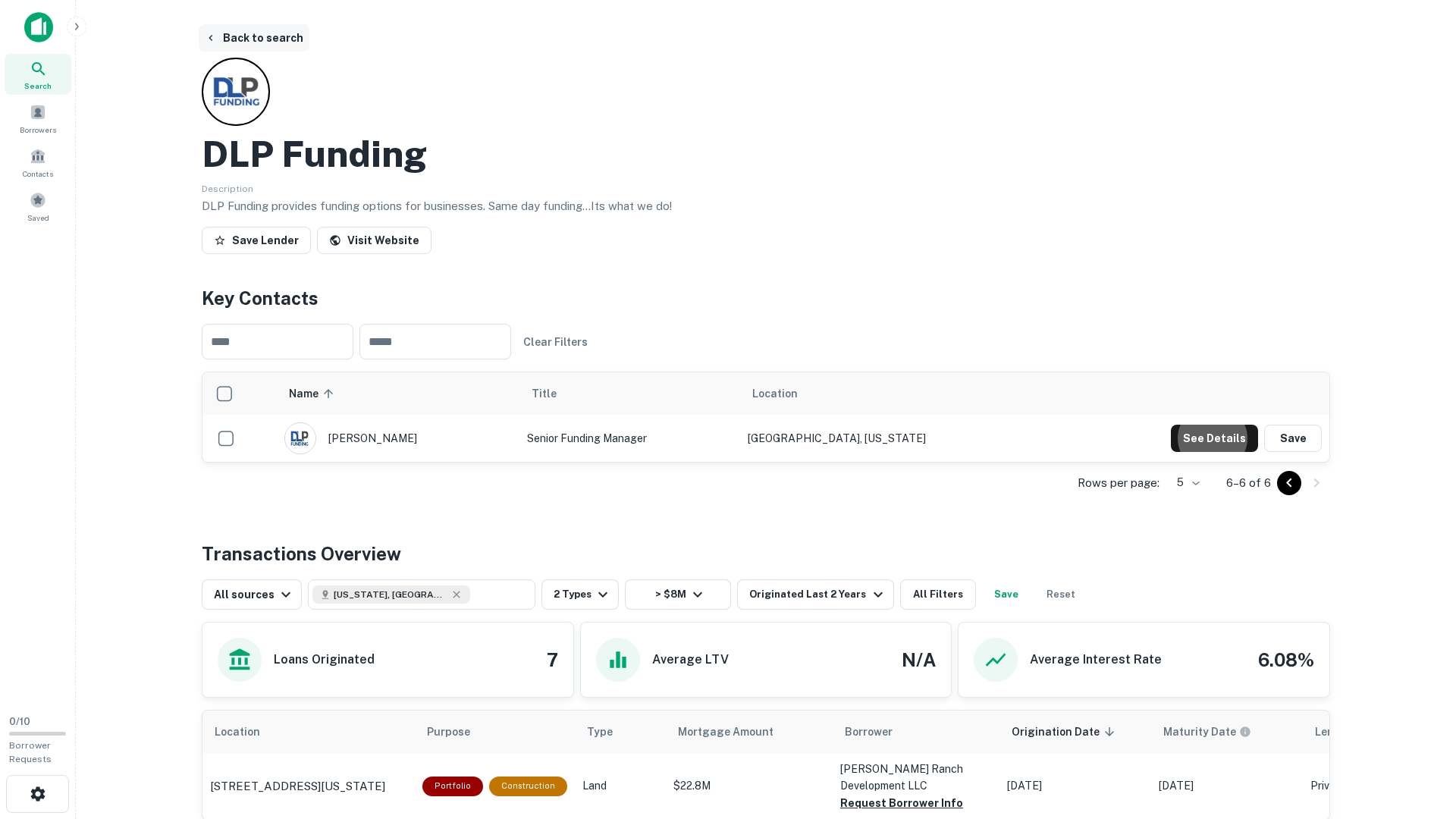
click at [240, 35] on button "Back to search" at bounding box center [254, 38] width 111 height 27
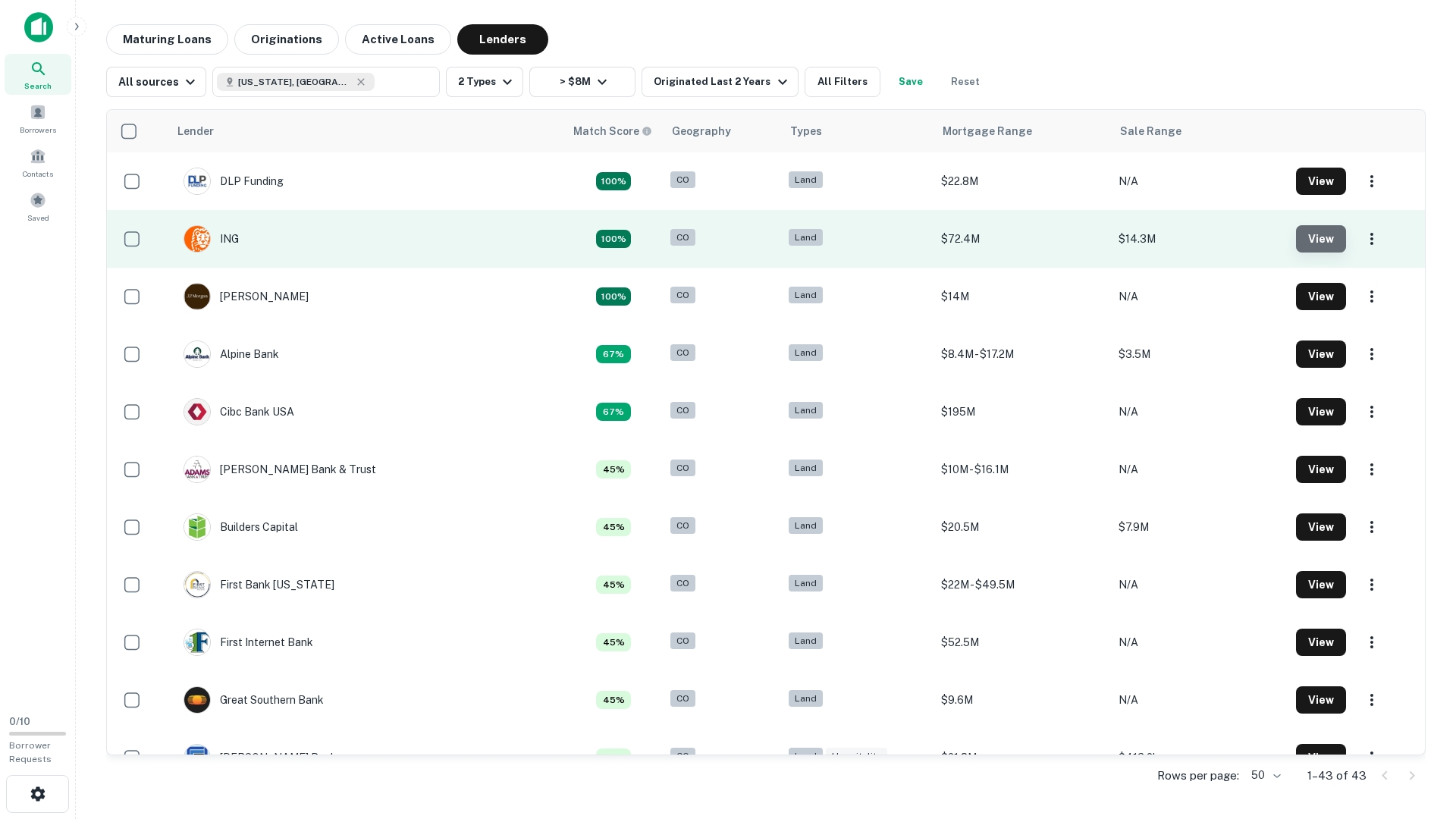
click at [1314, 235] on button "View" at bounding box center [1321, 239] width 50 height 27
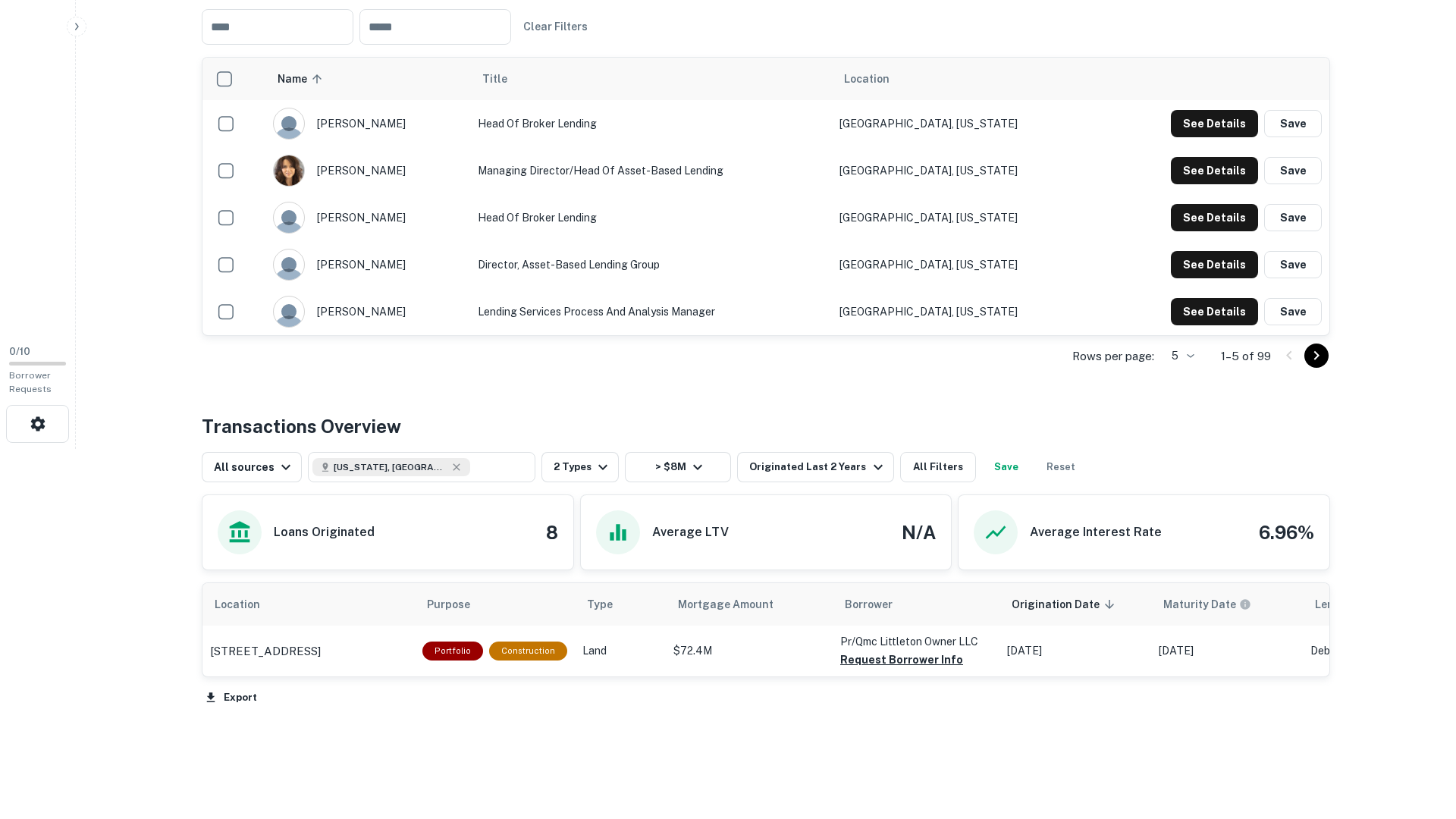
scroll to position [369, 0]
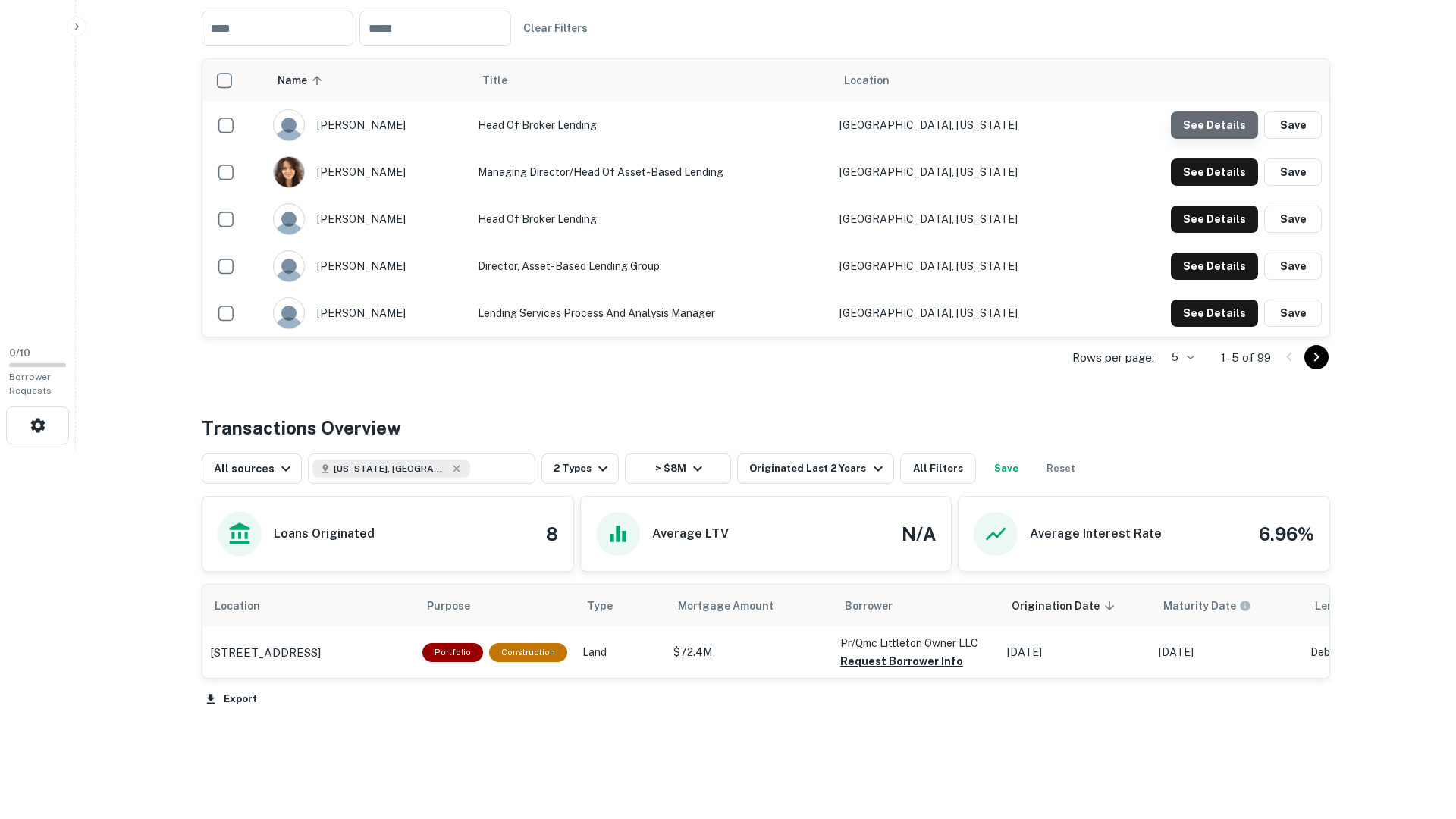
click at [1237, 121] on button "See Details" at bounding box center [1214, 125] width 87 height 27
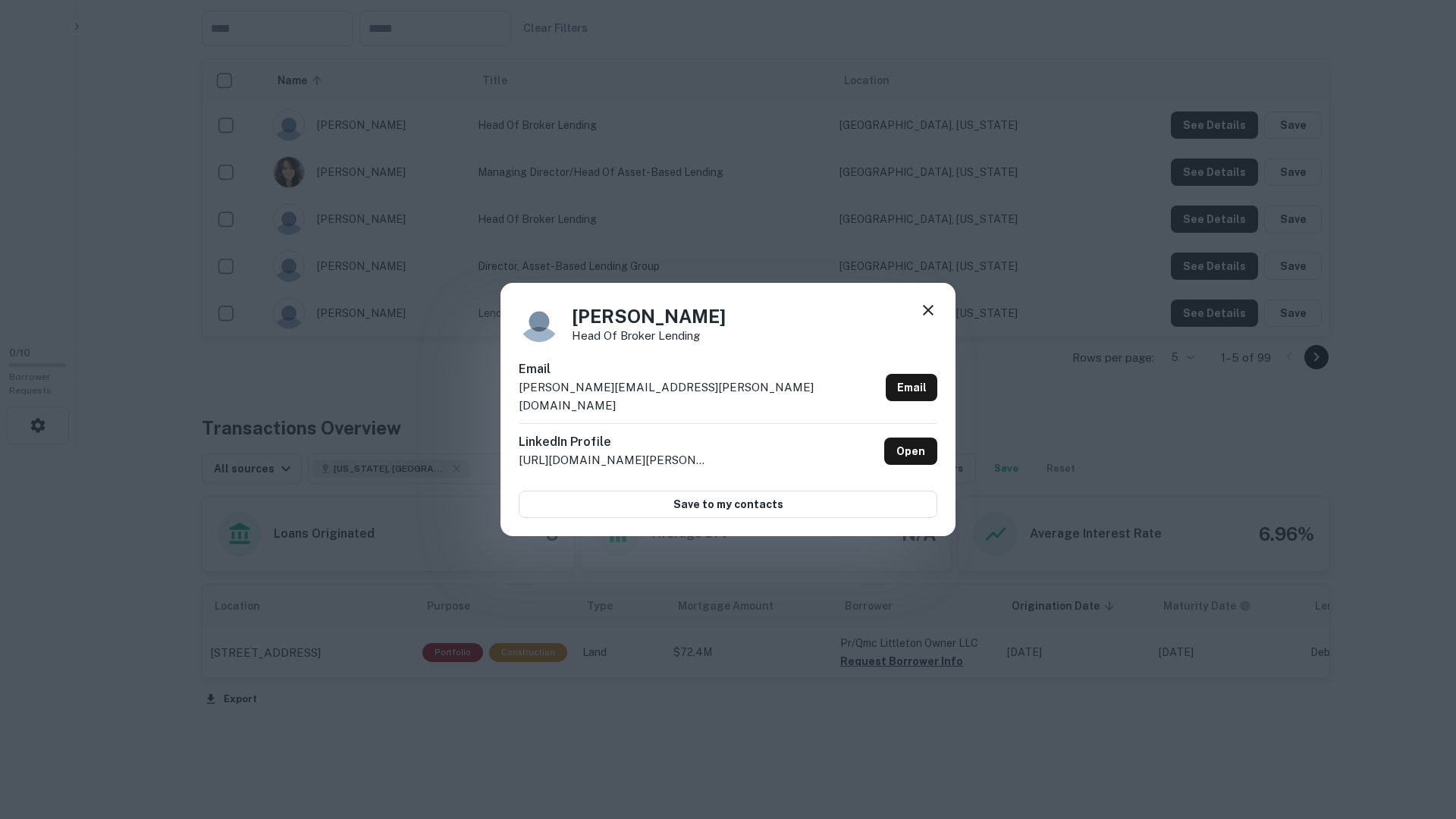
click at [1234, 169] on div "Scott Gray Head of Broker Lending Email scott.gray@ing.com Email LinkedIn Profi…" at bounding box center [728, 410] width 1456 height 819
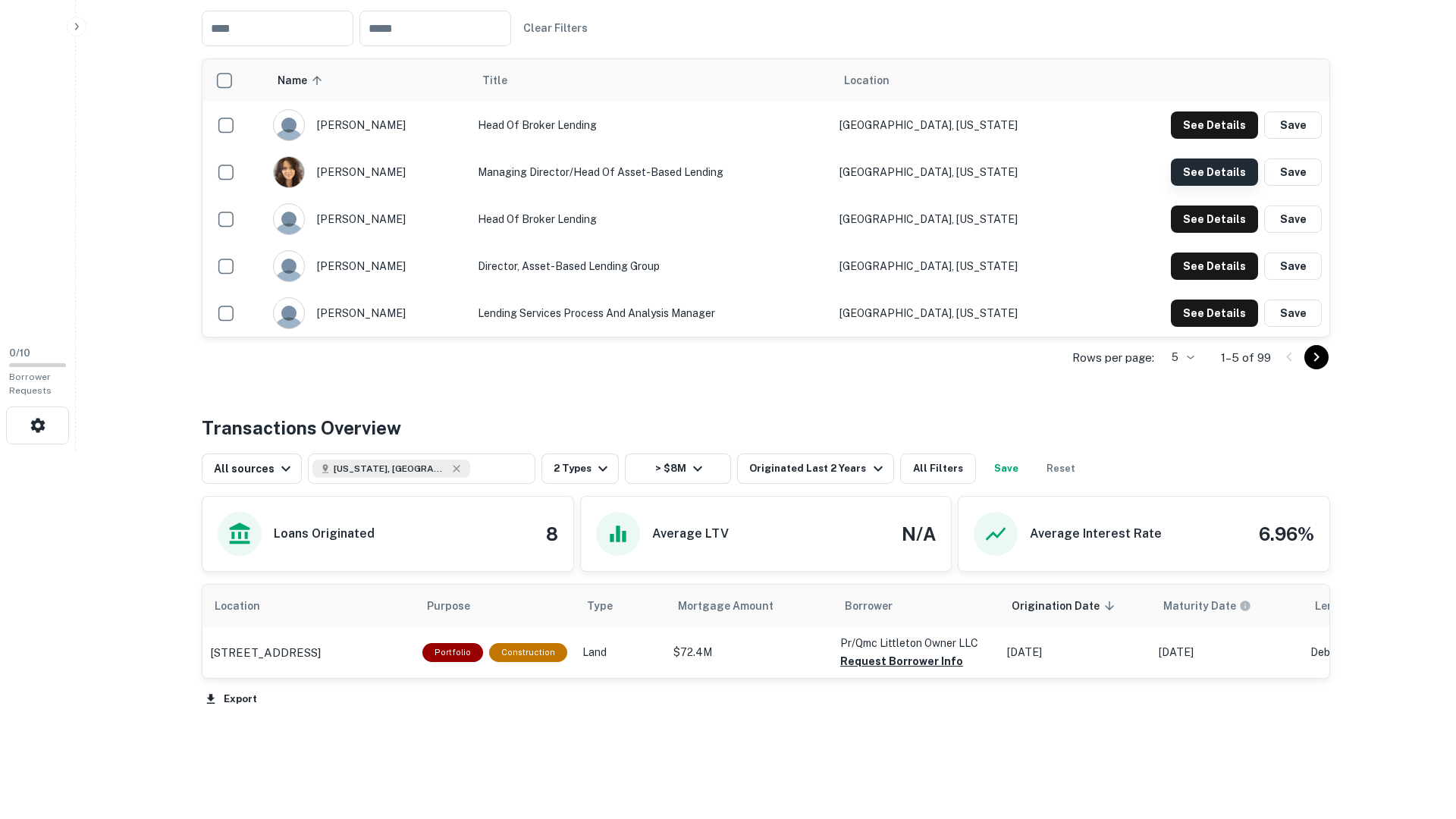
click at [1225, 139] on button "See Details" at bounding box center [1214, 125] width 87 height 27
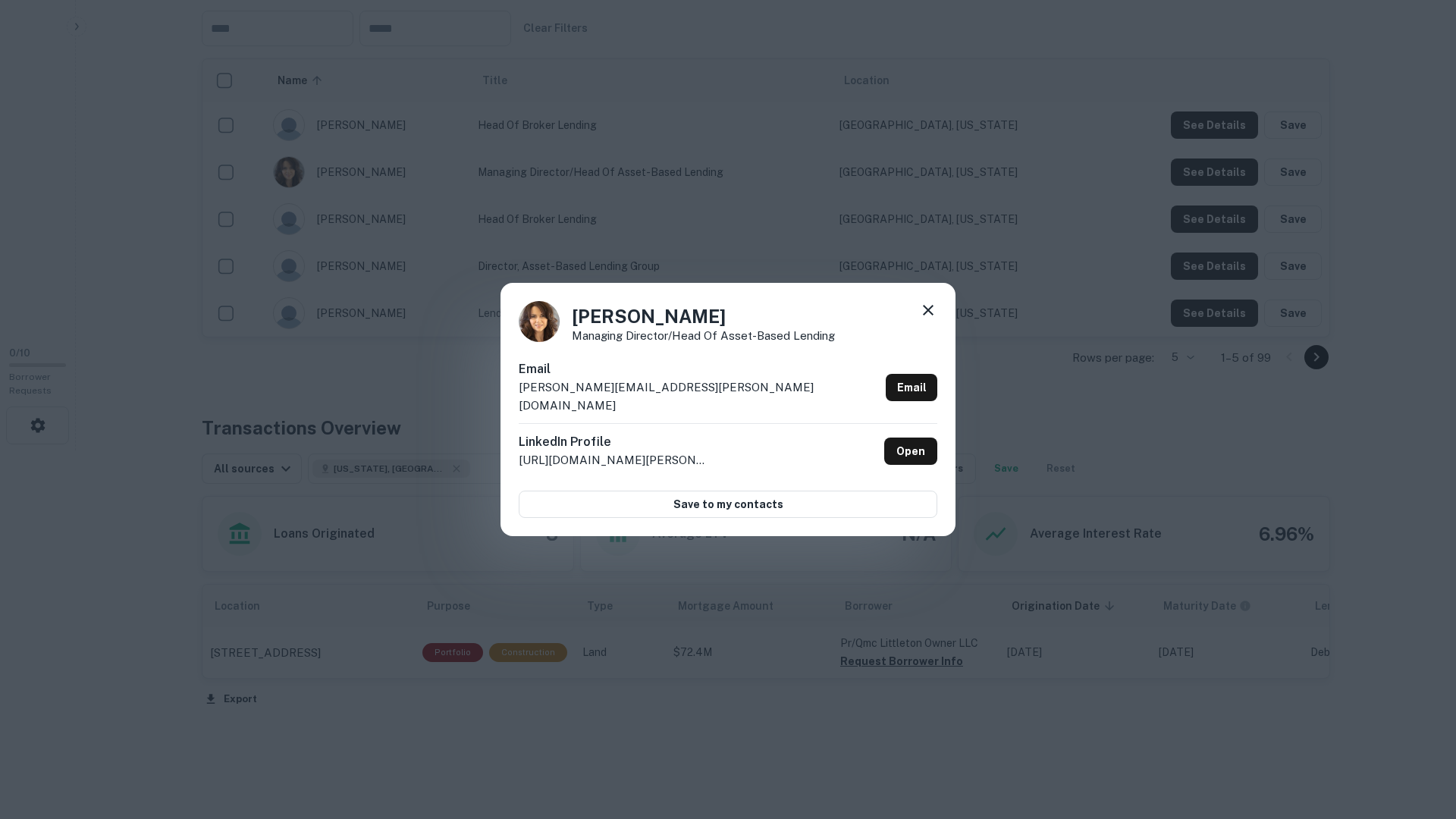
click at [1335, 220] on div "Jean Grasso Managing Director/Head of Asset-Based Lending Email jean.grasso@ing…" at bounding box center [728, 410] width 1456 height 819
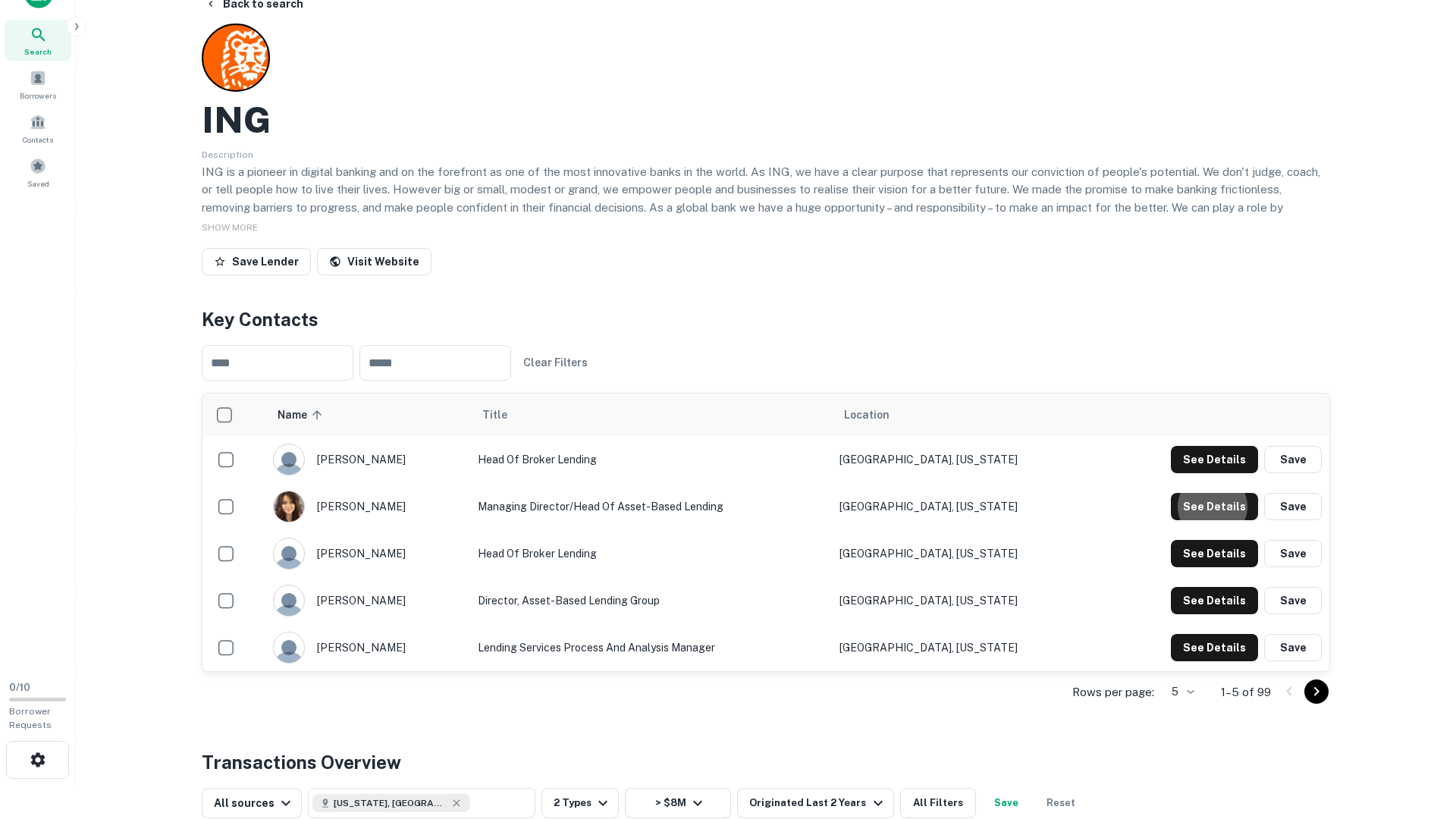
scroll to position [0, 0]
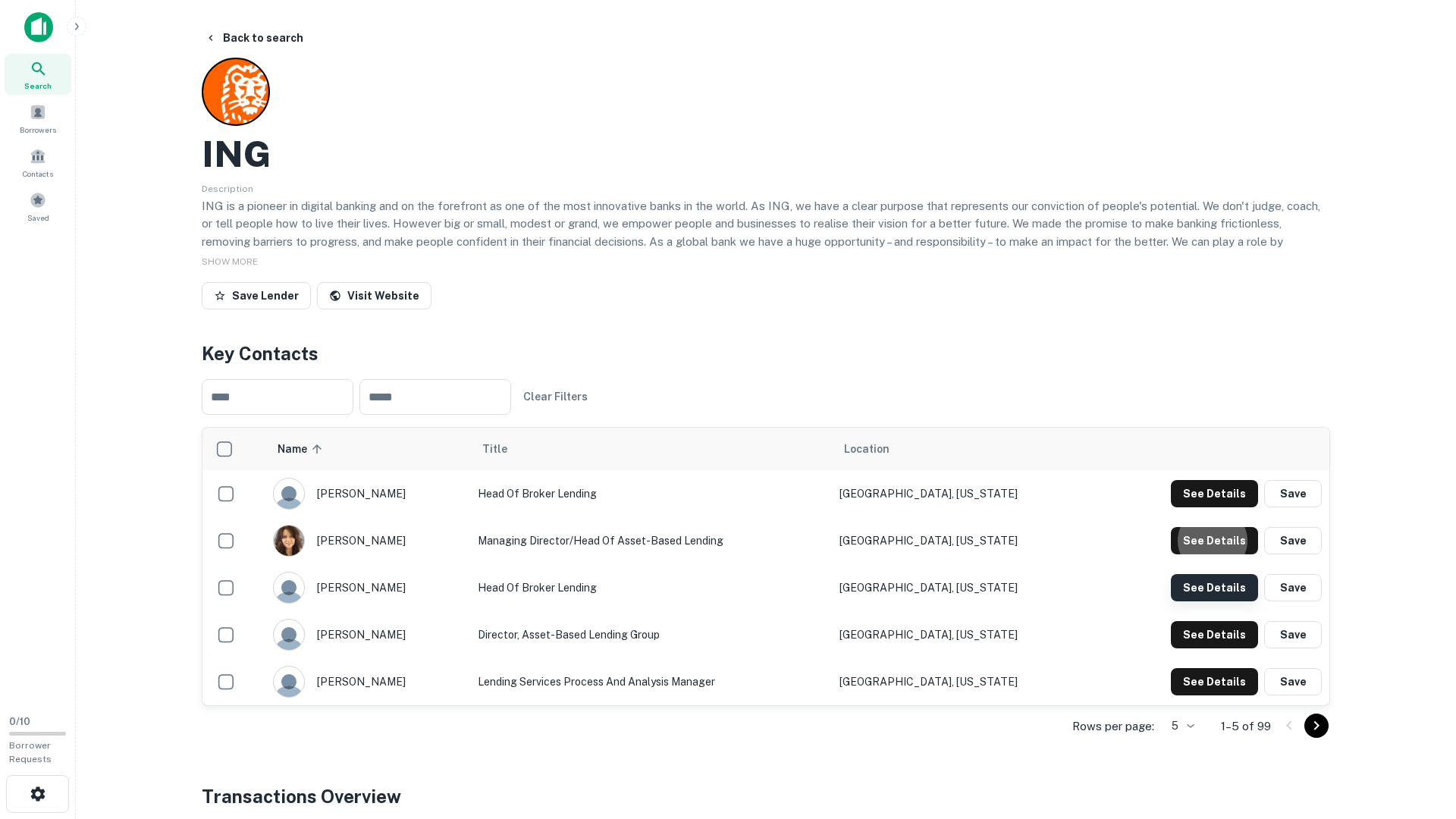
click at [1223, 507] on button "See Details" at bounding box center [1214, 493] width 87 height 27
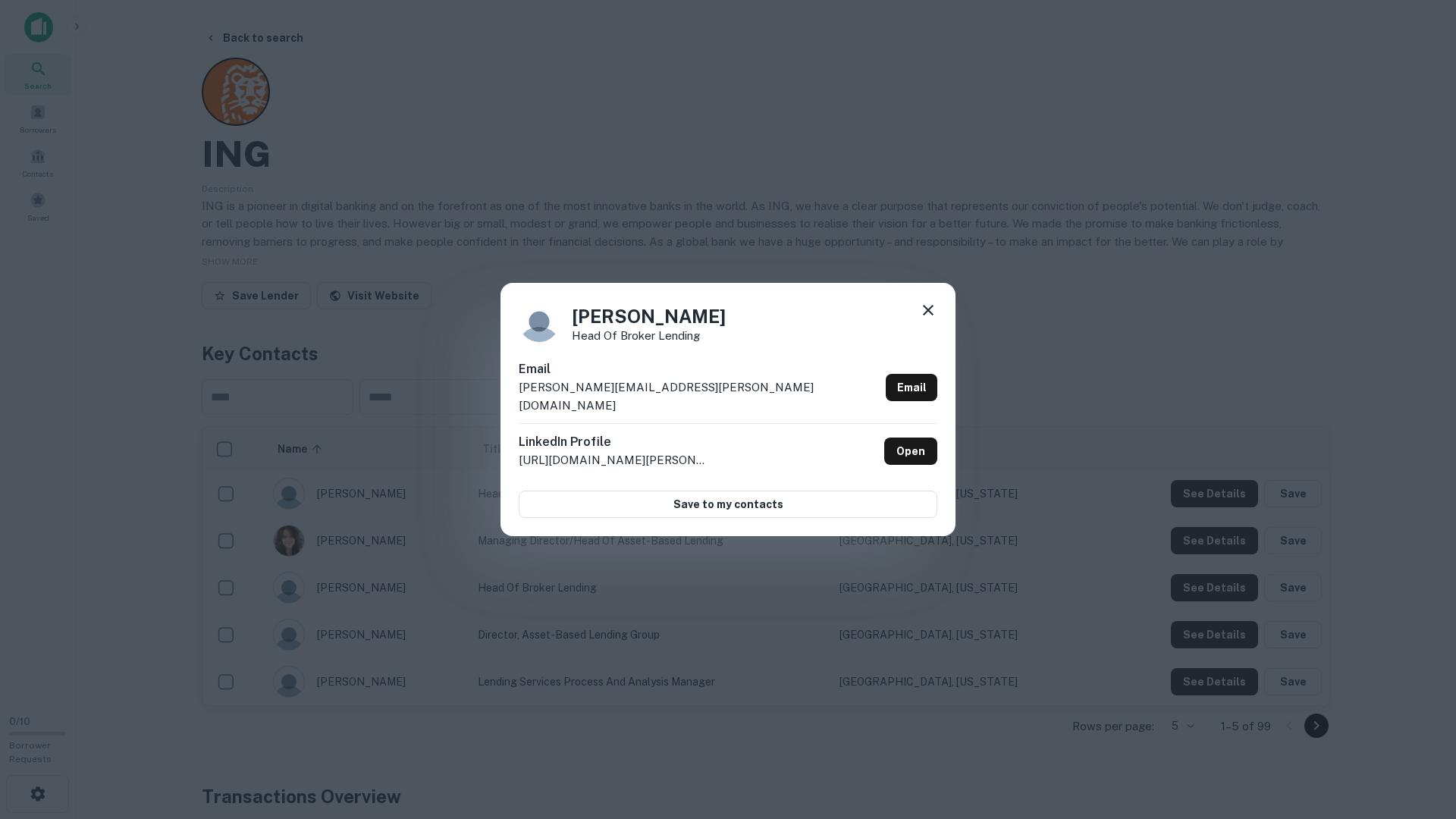
click at [1218, 614] on div "Scott Gray Head of Broker Lending Email scott.gray@ing.com Email LinkedIn Profi…" at bounding box center [728, 410] width 1456 height 819
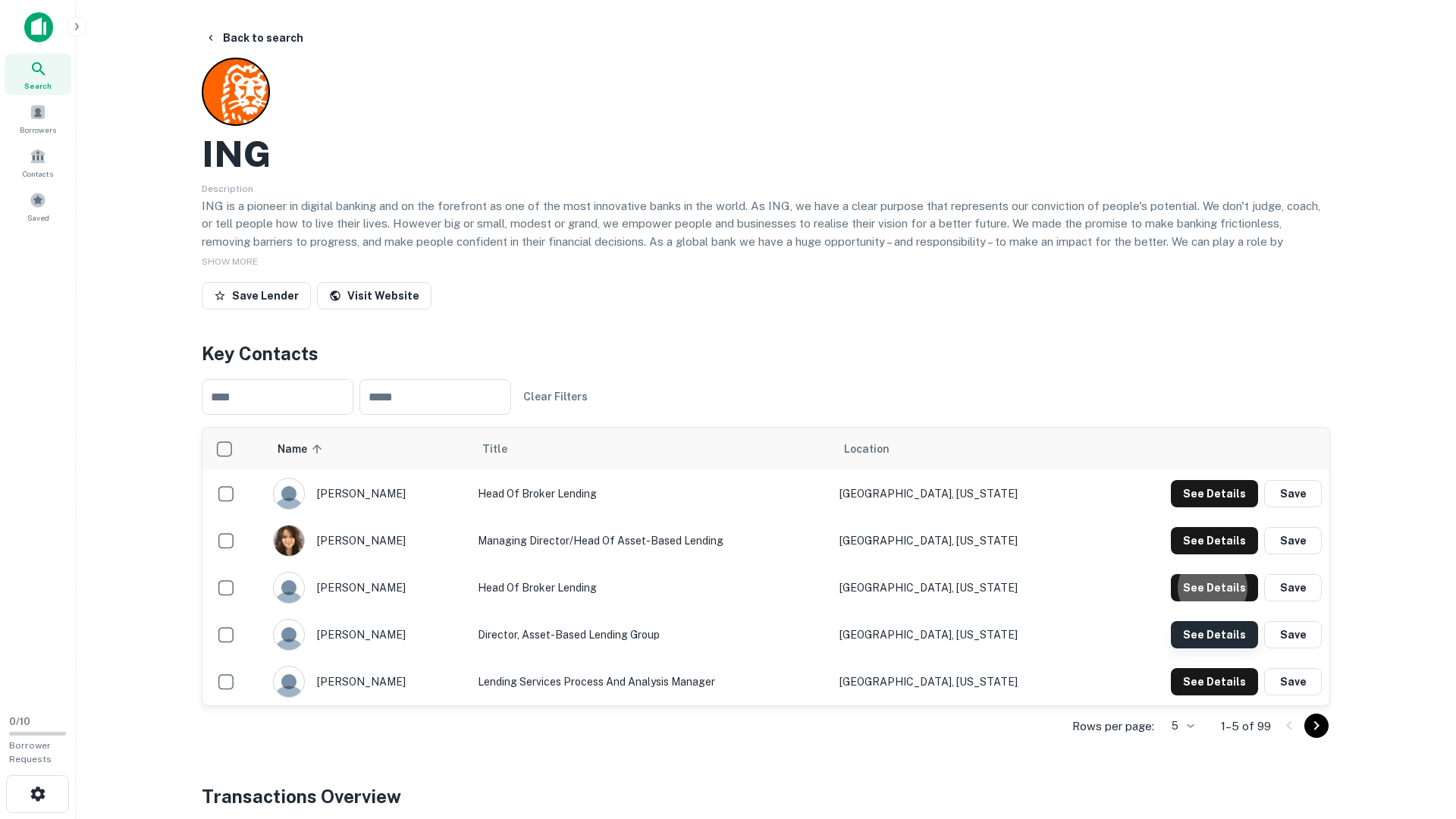
click at [1213, 507] on button "See Details" at bounding box center [1214, 493] width 87 height 27
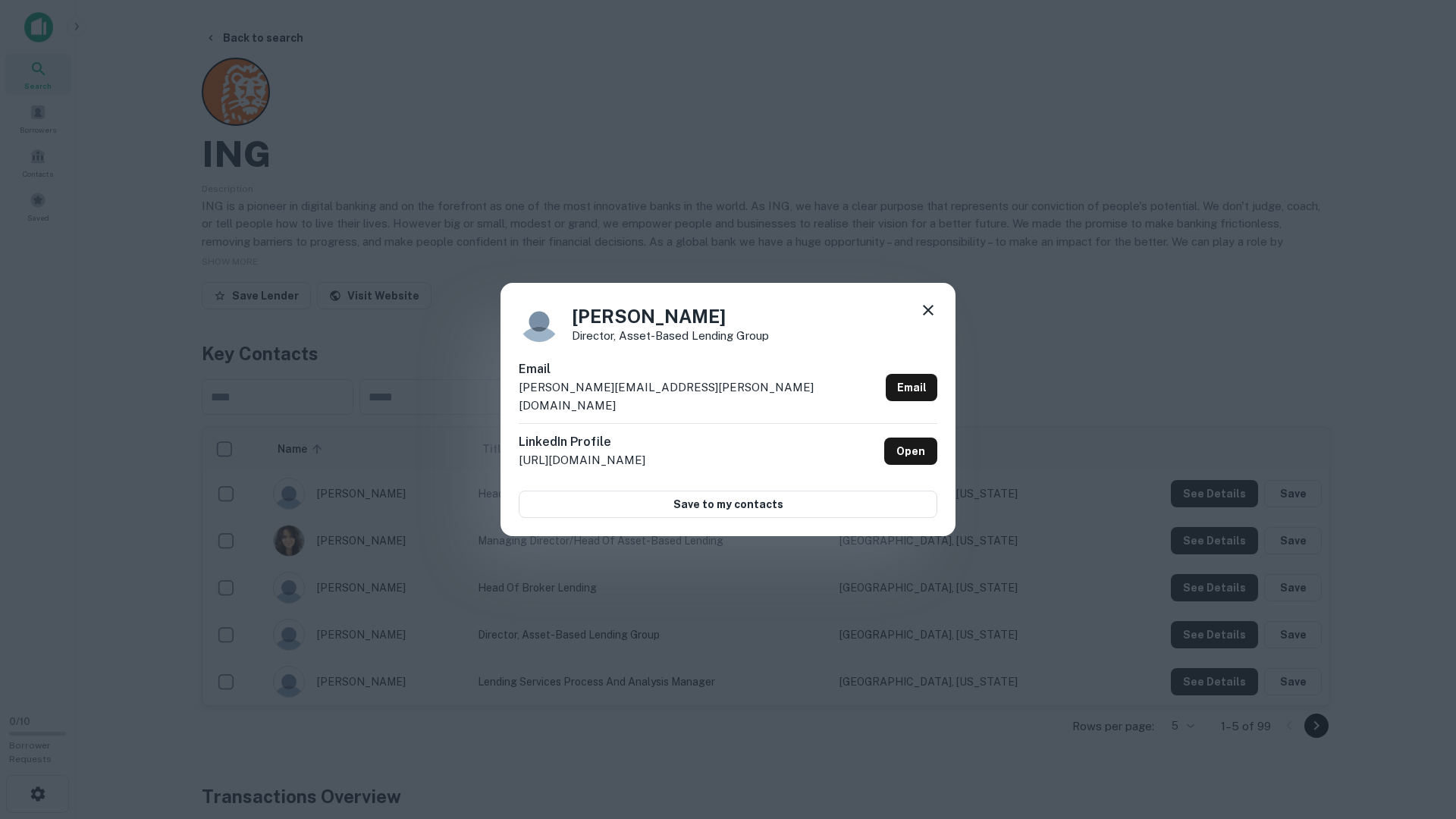
click at [1211, 637] on div "Michael Chen Director, Asset-Based Lending Group Email michael.chen@ing.com Ema…" at bounding box center [728, 410] width 1456 height 819
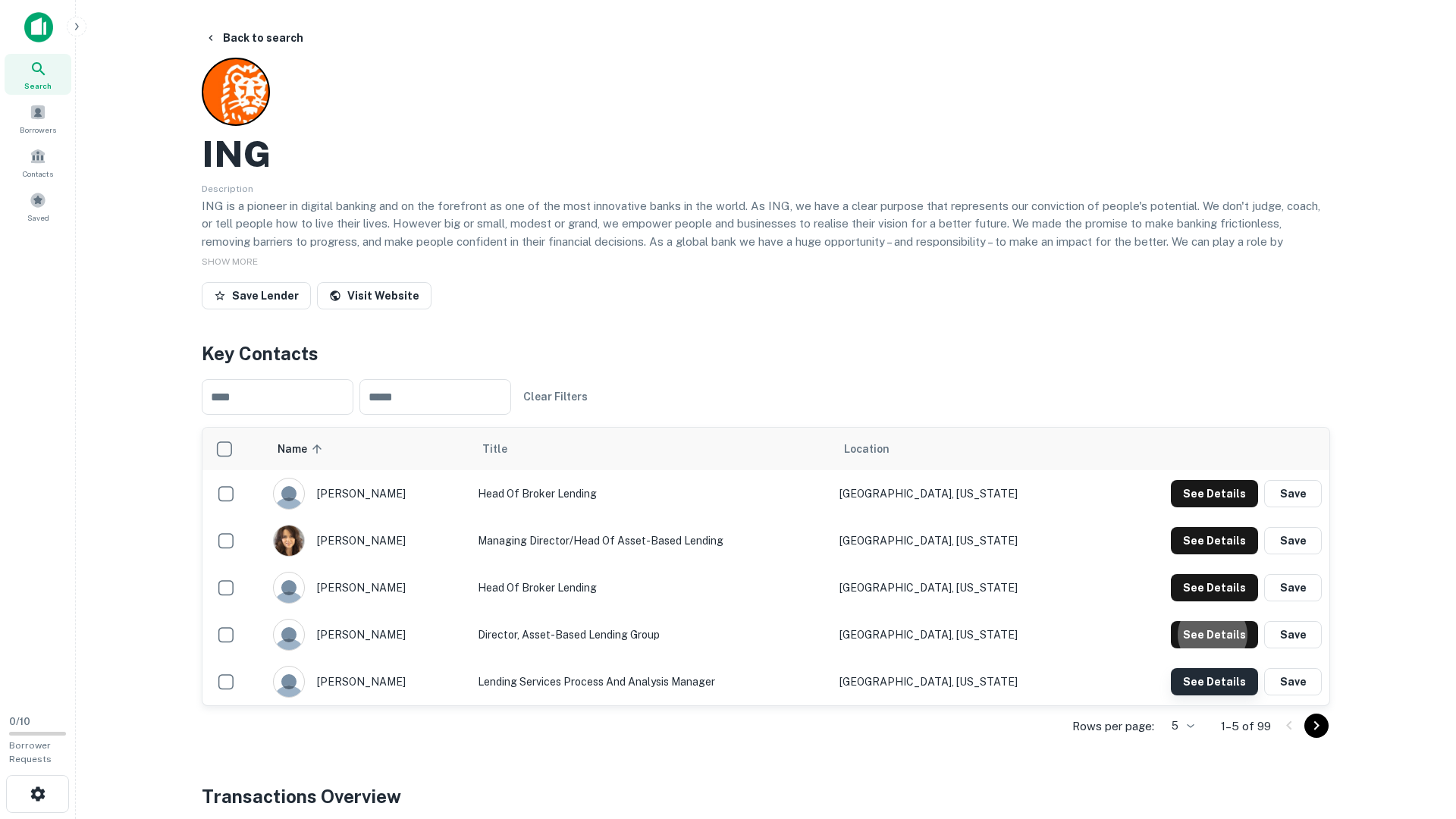
click at [1208, 507] on button "See Details" at bounding box center [1214, 493] width 87 height 27
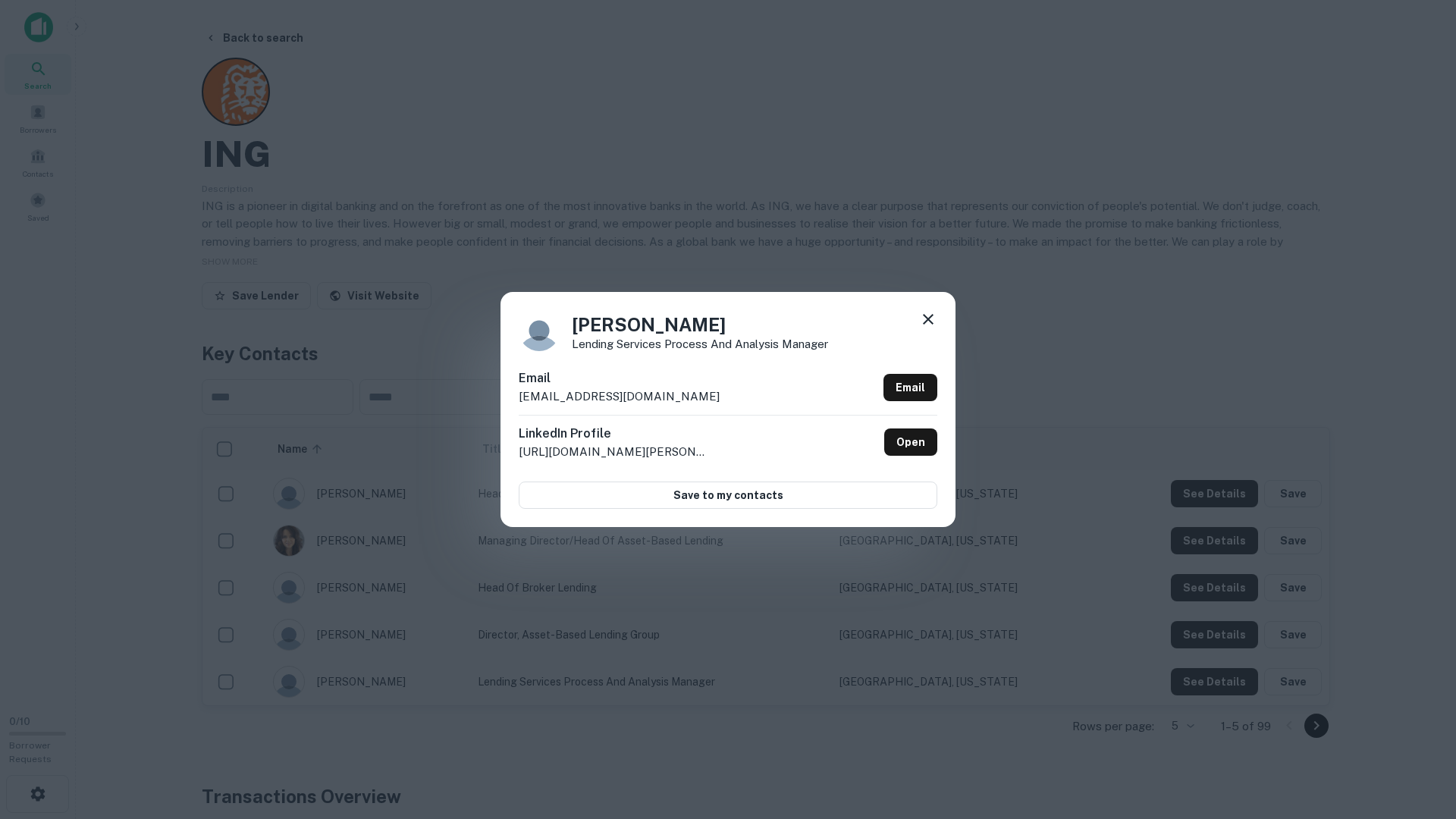
click at [930, 320] on icon at bounding box center [928, 319] width 18 height 18
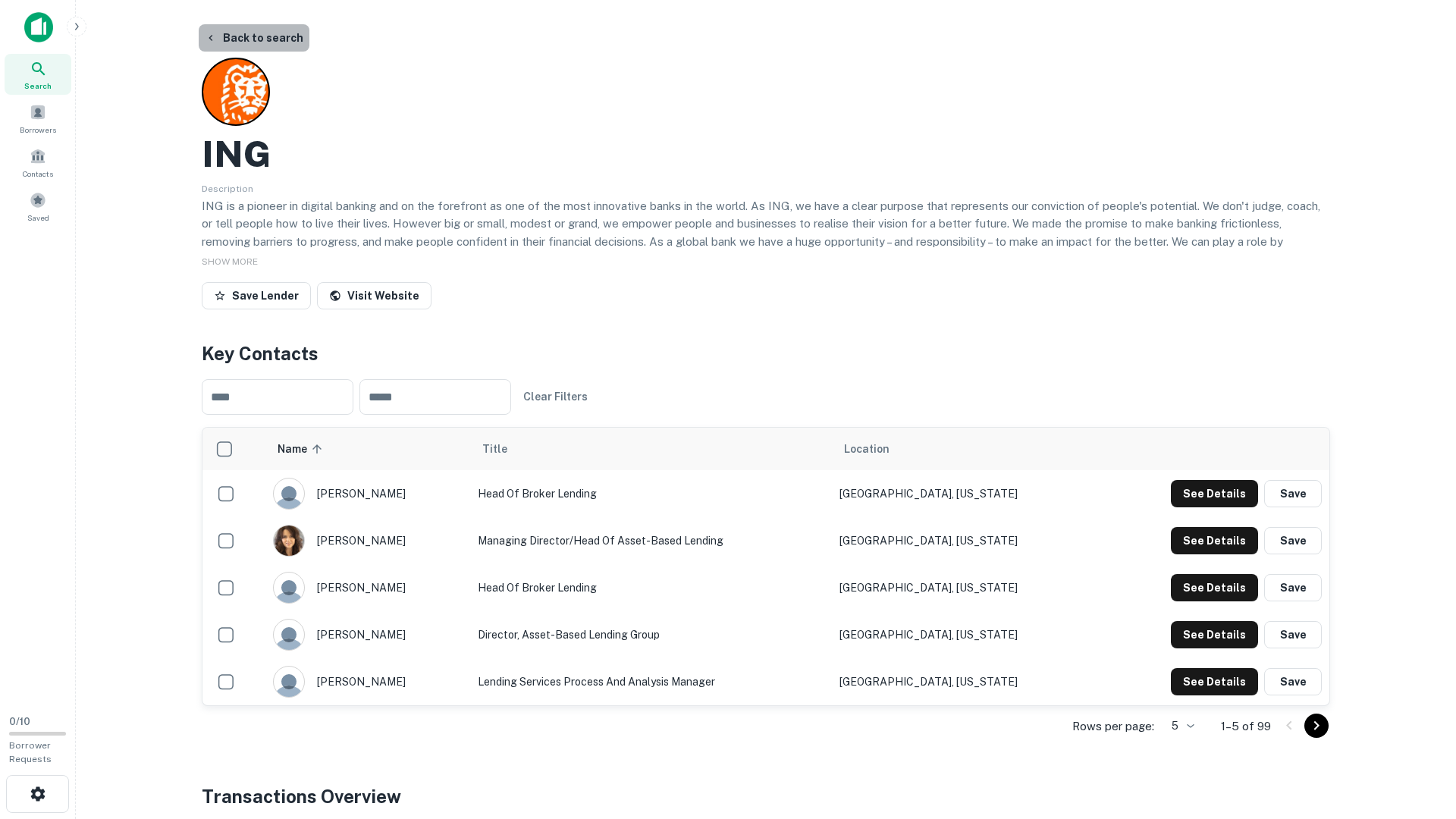
click at [283, 41] on button "Back to search" at bounding box center [254, 38] width 111 height 27
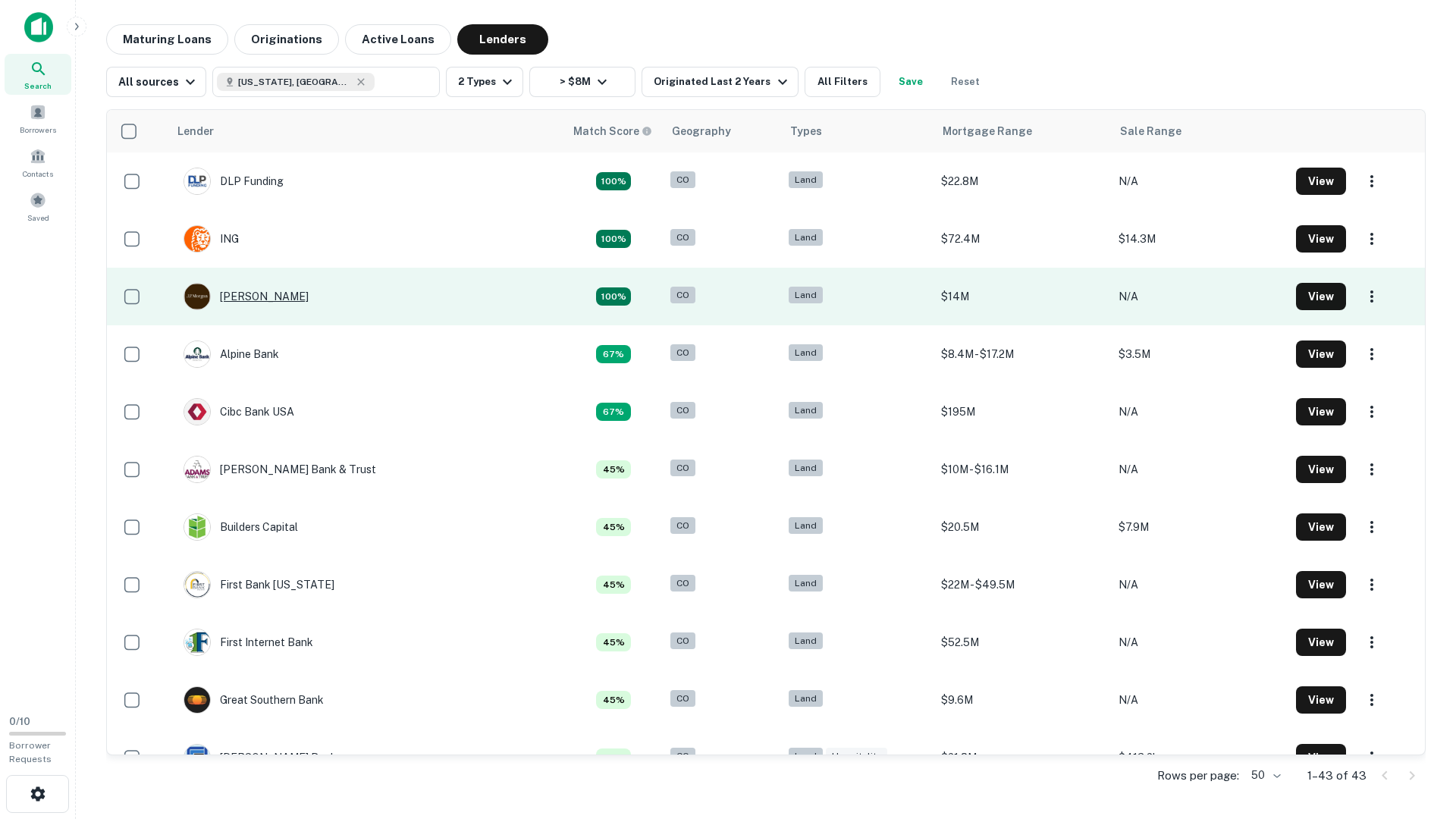
click at [251, 292] on div "[PERSON_NAME]" at bounding box center [246, 297] width 126 height 27
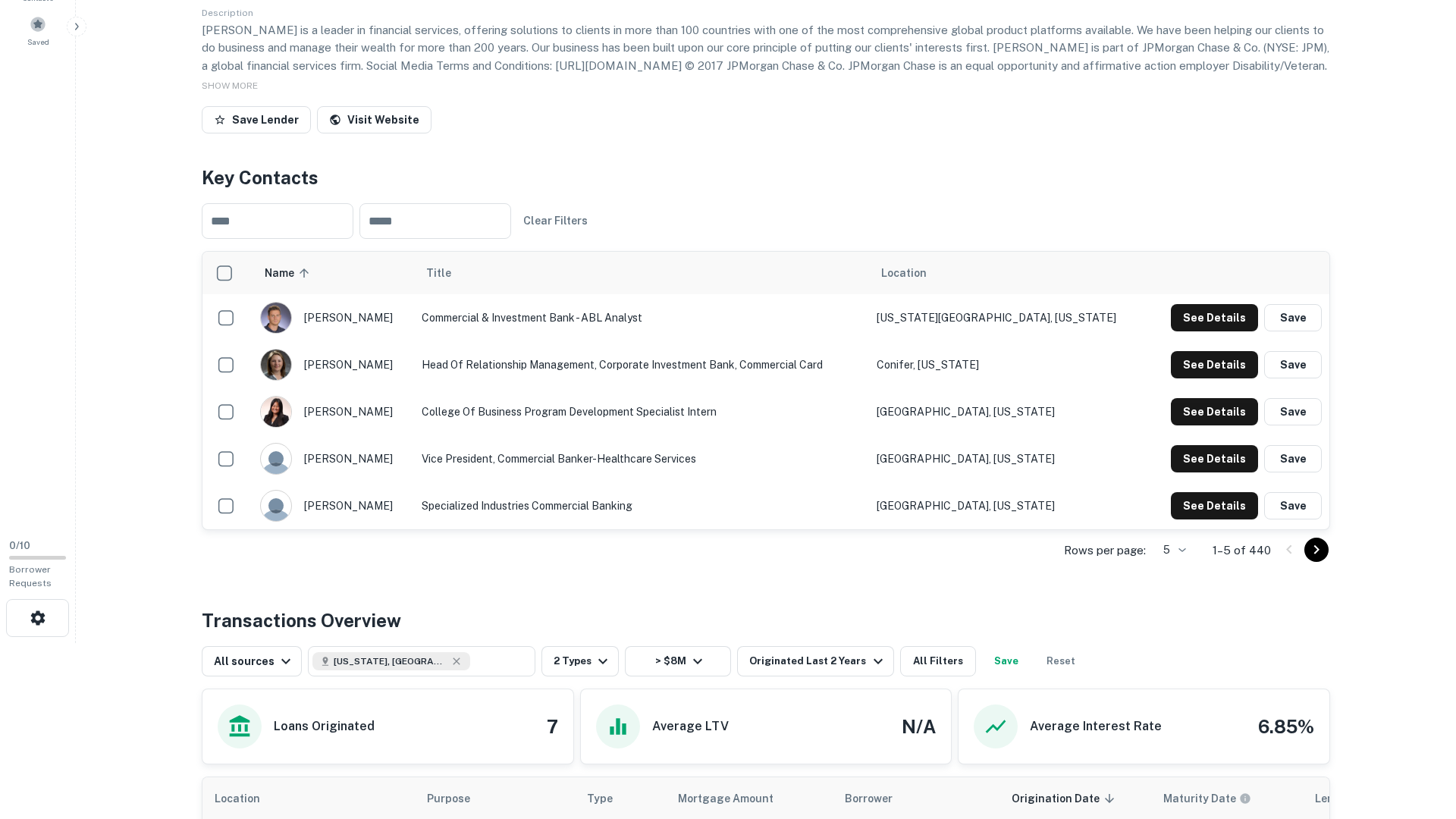
scroll to position [93, 0]
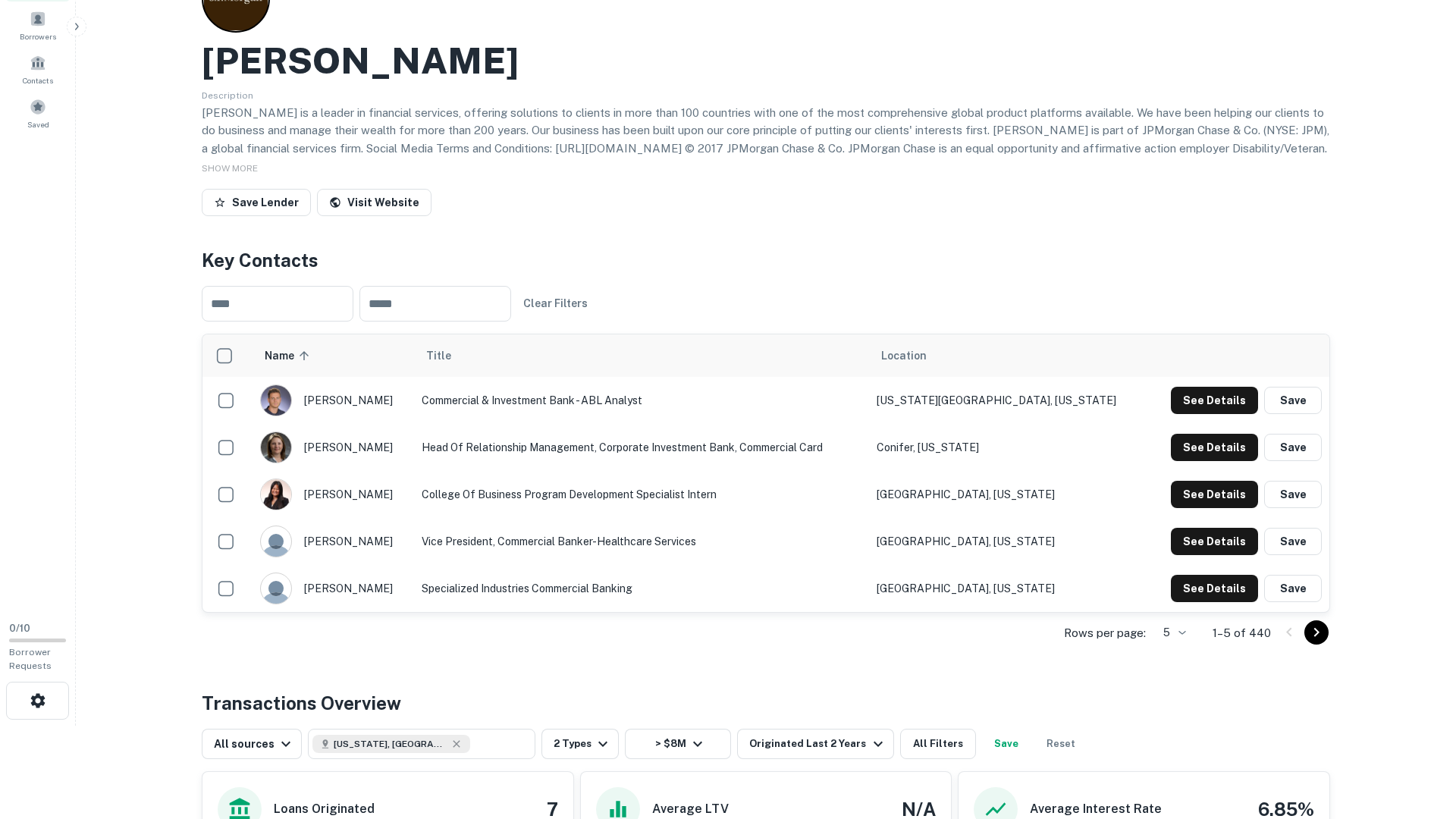
click at [1230, 384] on td "See Details Save" at bounding box center [1239, 400] width 182 height 47
click at [1227, 394] on button "See Details" at bounding box center [1214, 400] width 87 height 27
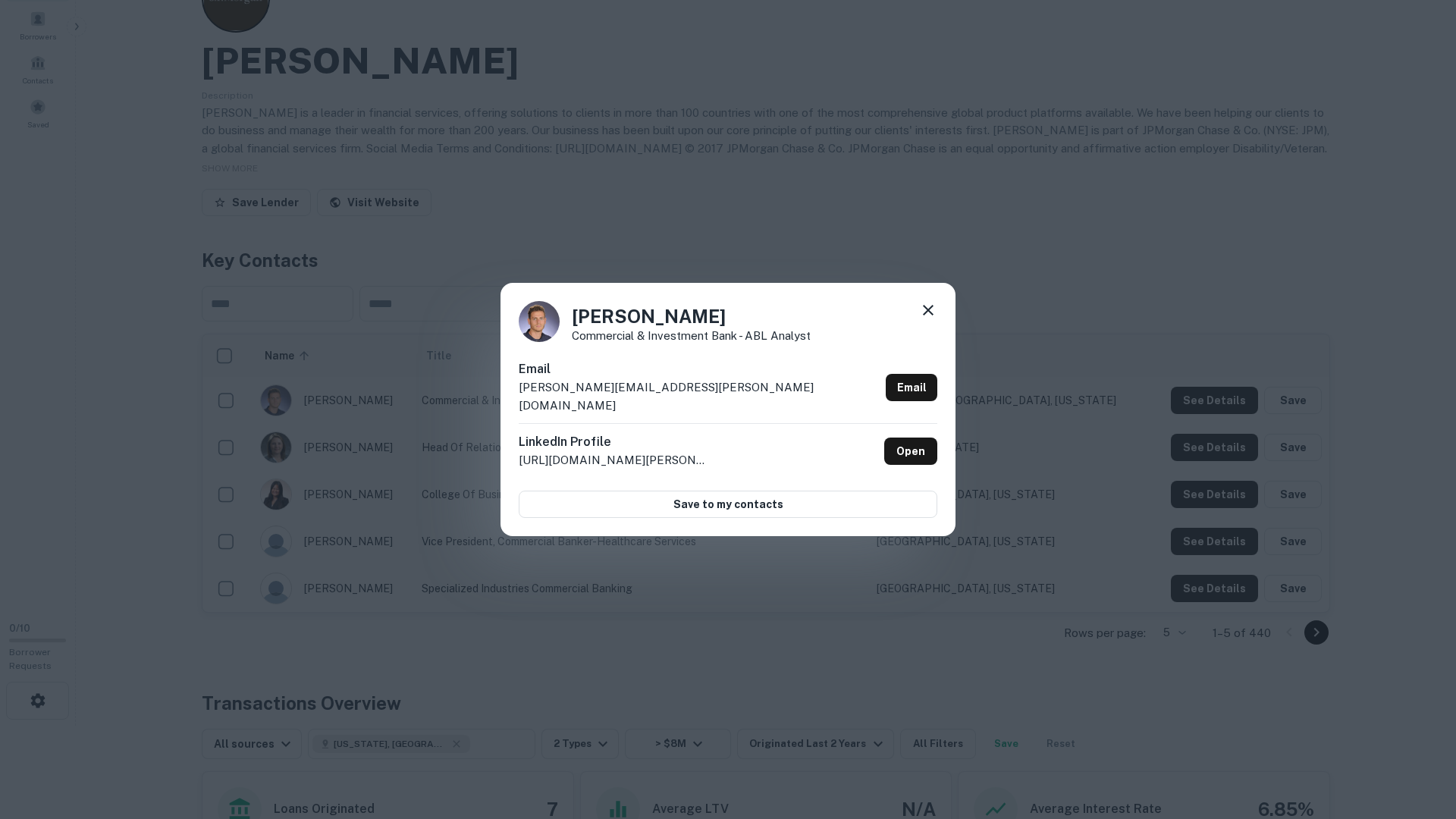
click at [1233, 406] on div "Jonathan Davis Commercial & Investment Bank - ABL Analyst Email jonathan.p.davi…" at bounding box center [728, 410] width 1456 height 819
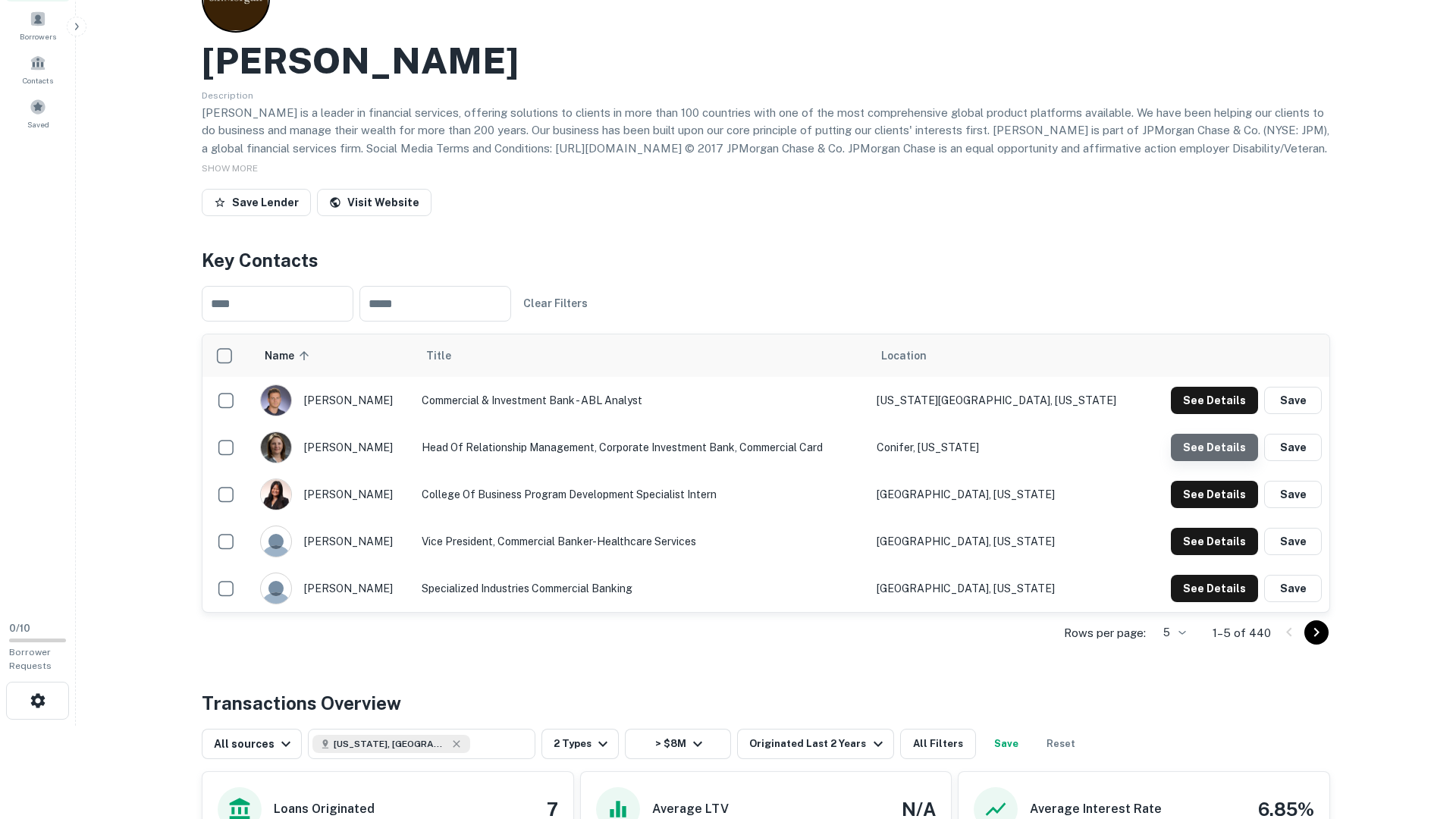
click at [1232, 414] on button "See Details" at bounding box center [1214, 400] width 87 height 27
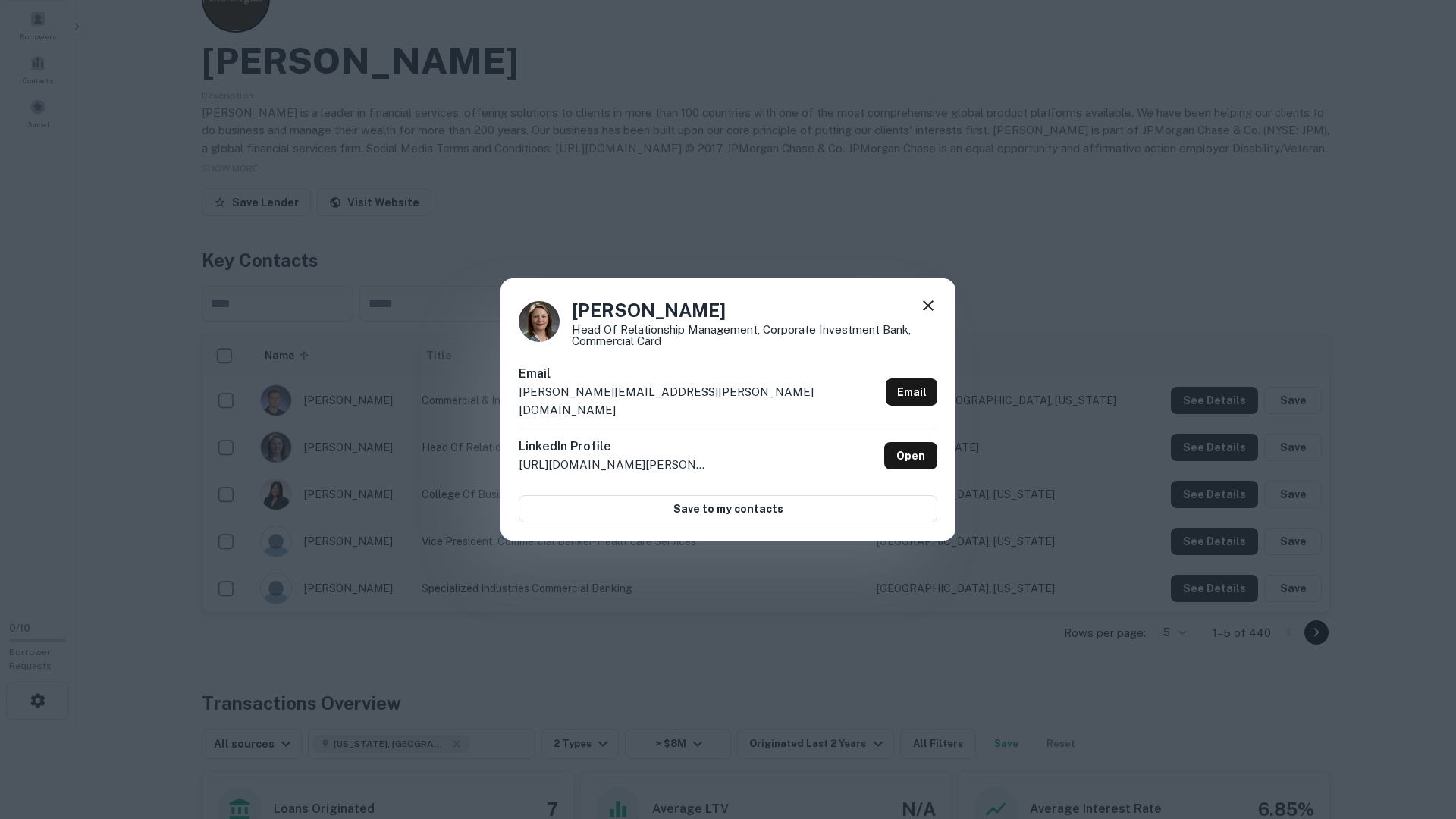
click at [1232, 443] on div "Anita Rimmington-Hill Head of Relationship Management, Corporate Investment Ban…" at bounding box center [728, 410] width 1456 height 819
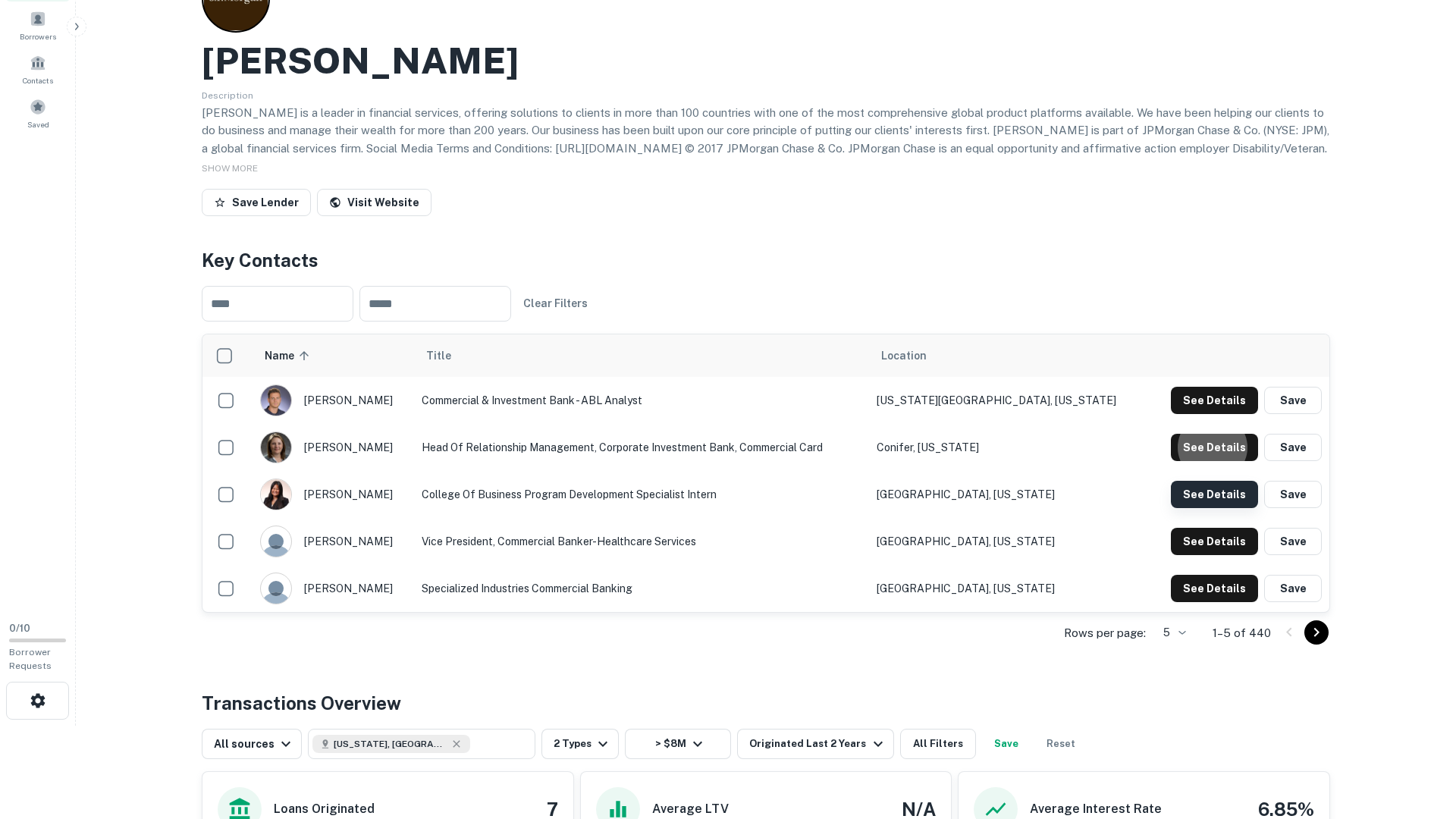
click at [1229, 414] on button "See Details" at bounding box center [1214, 400] width 87 height 27
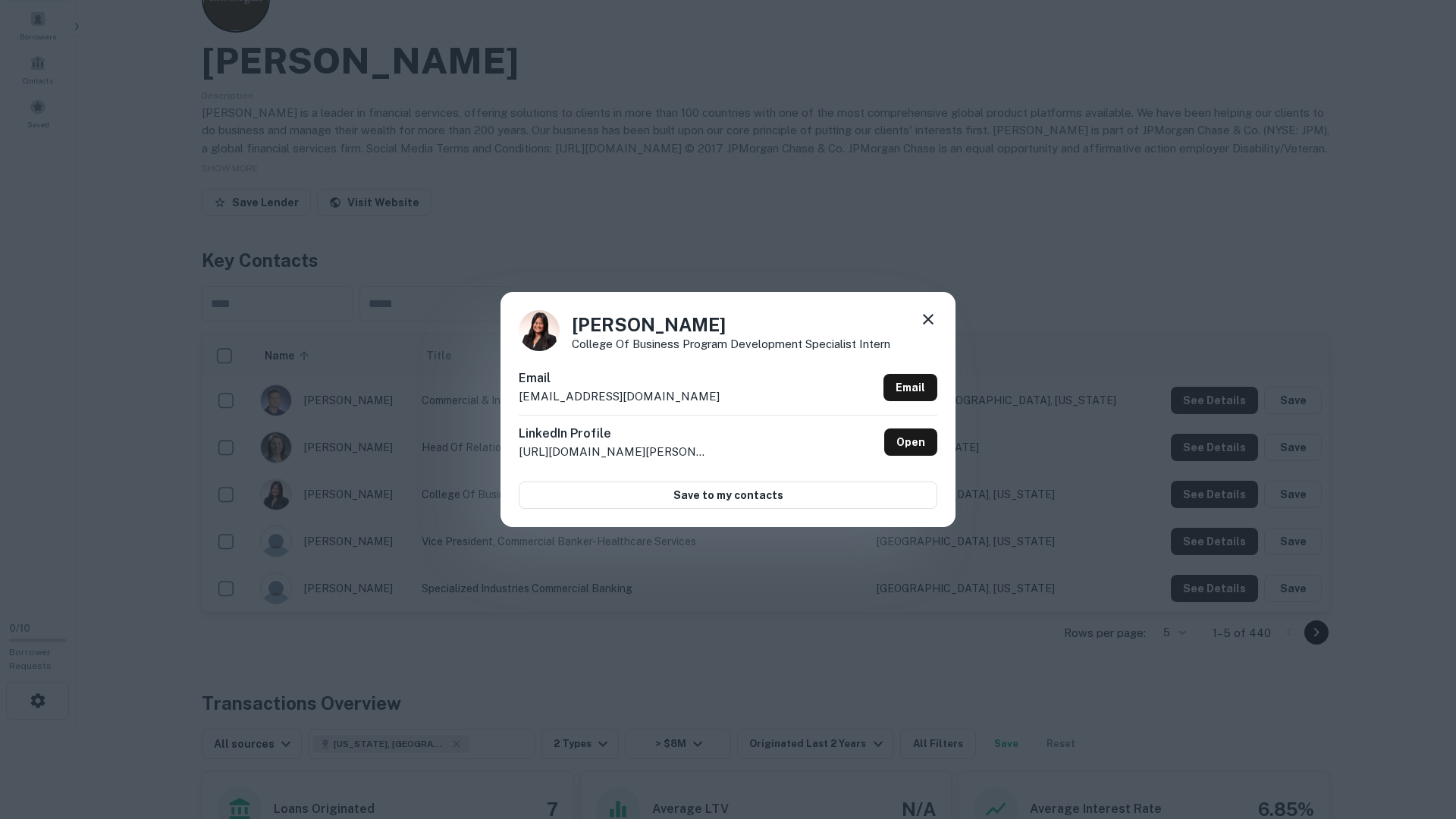
click at [1225, 486] on div "Sara Stander College of Business Program Development Specialist Intern Email ss…" at bounding box center [728, 410] width 1456 height 819
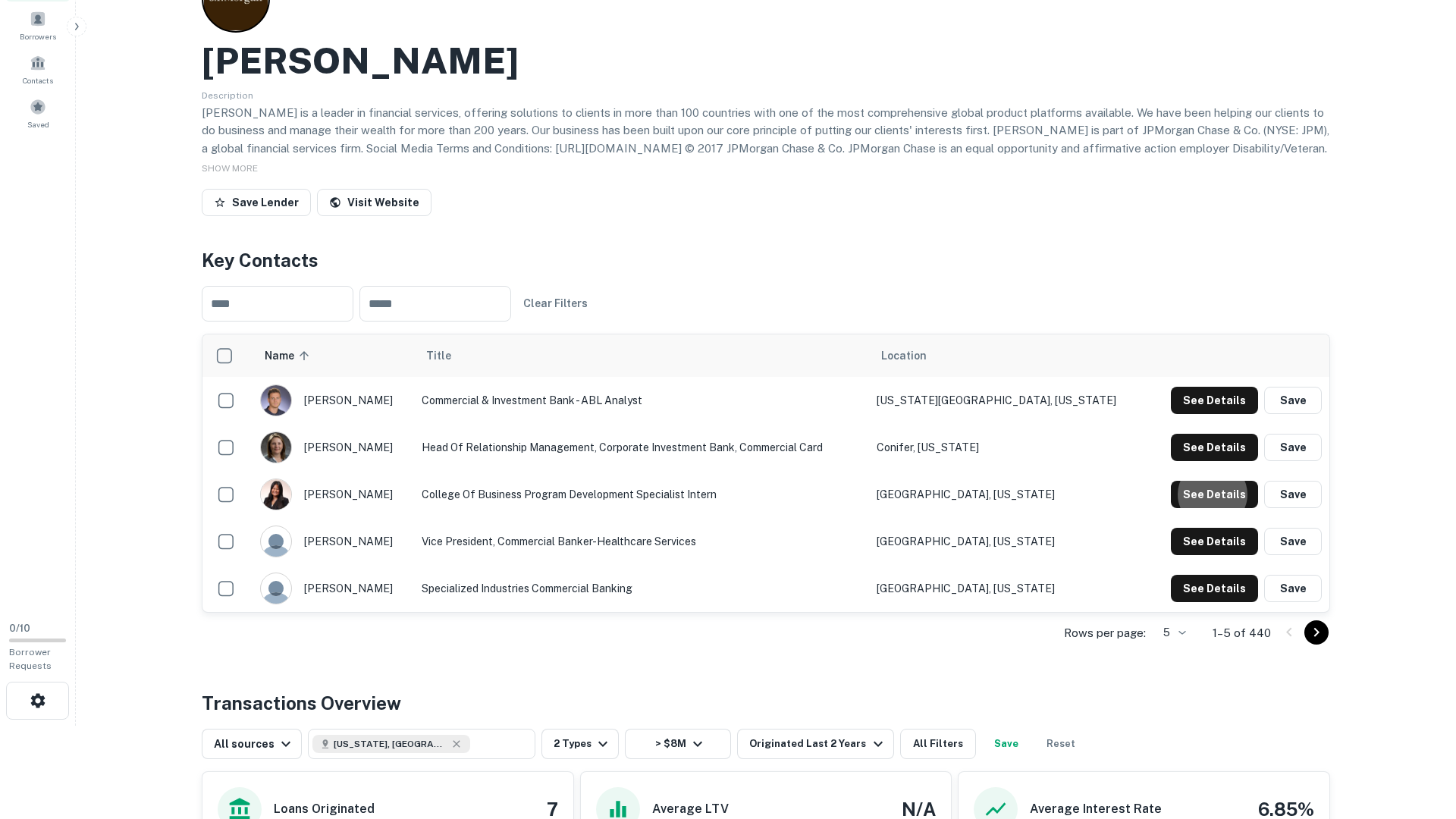
click at [1223, 526] on td "See Details Save" at bounding box center [1239, 541] width 182 height 47
click at [1223, 414] on button "See Details" at bounding box center [1214, 400] width 87 height 27
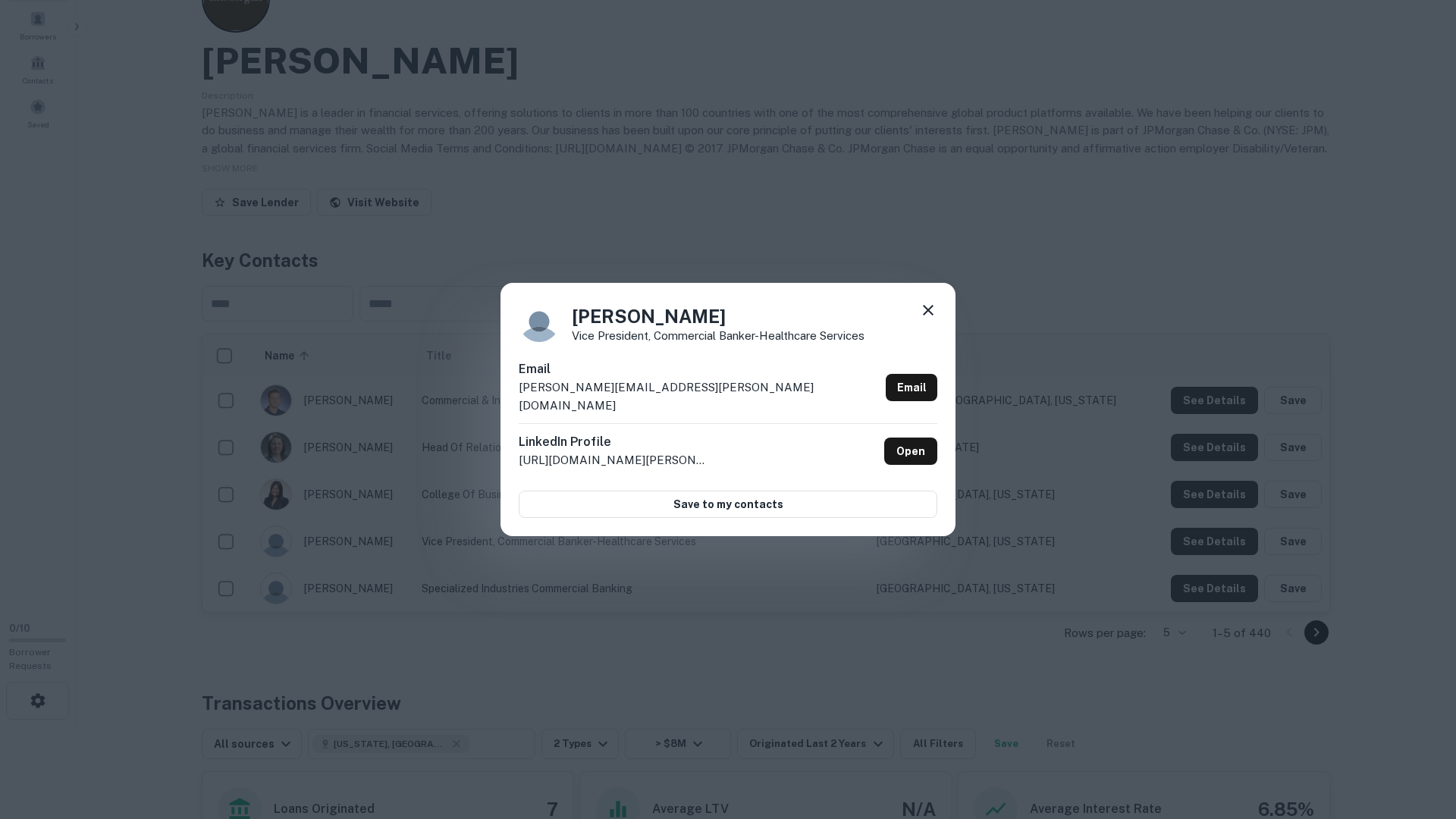
click at [1221, 532] on div "Kyle Pearsall Vice President, Commercial Banker-Healthcare Services Email kyle.…" at bounding box center [728, 410] width 1456 height 819
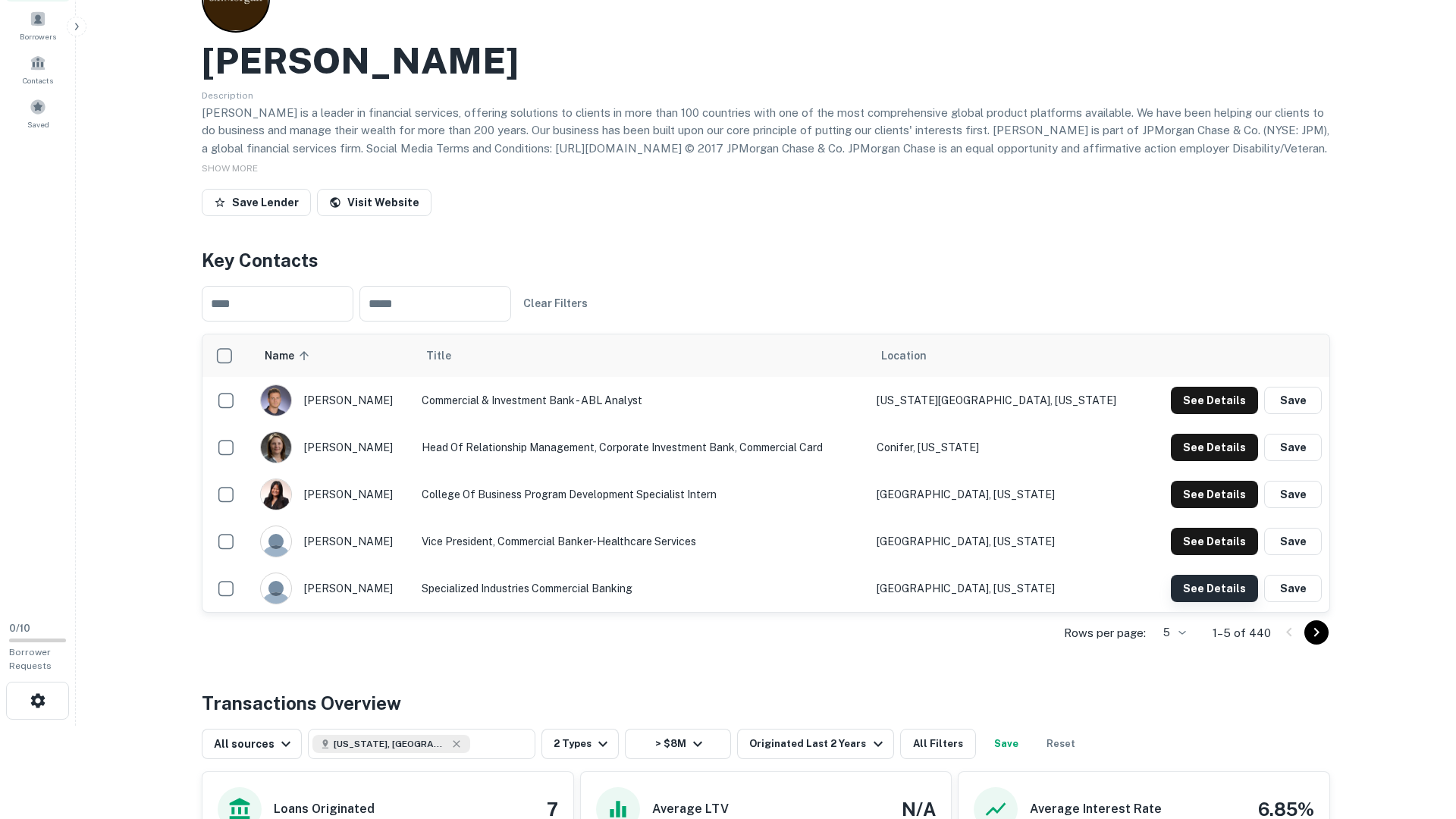
click at [1218, 414] on button "See Details" at bounding box center [1214, 400] width 87 height 27
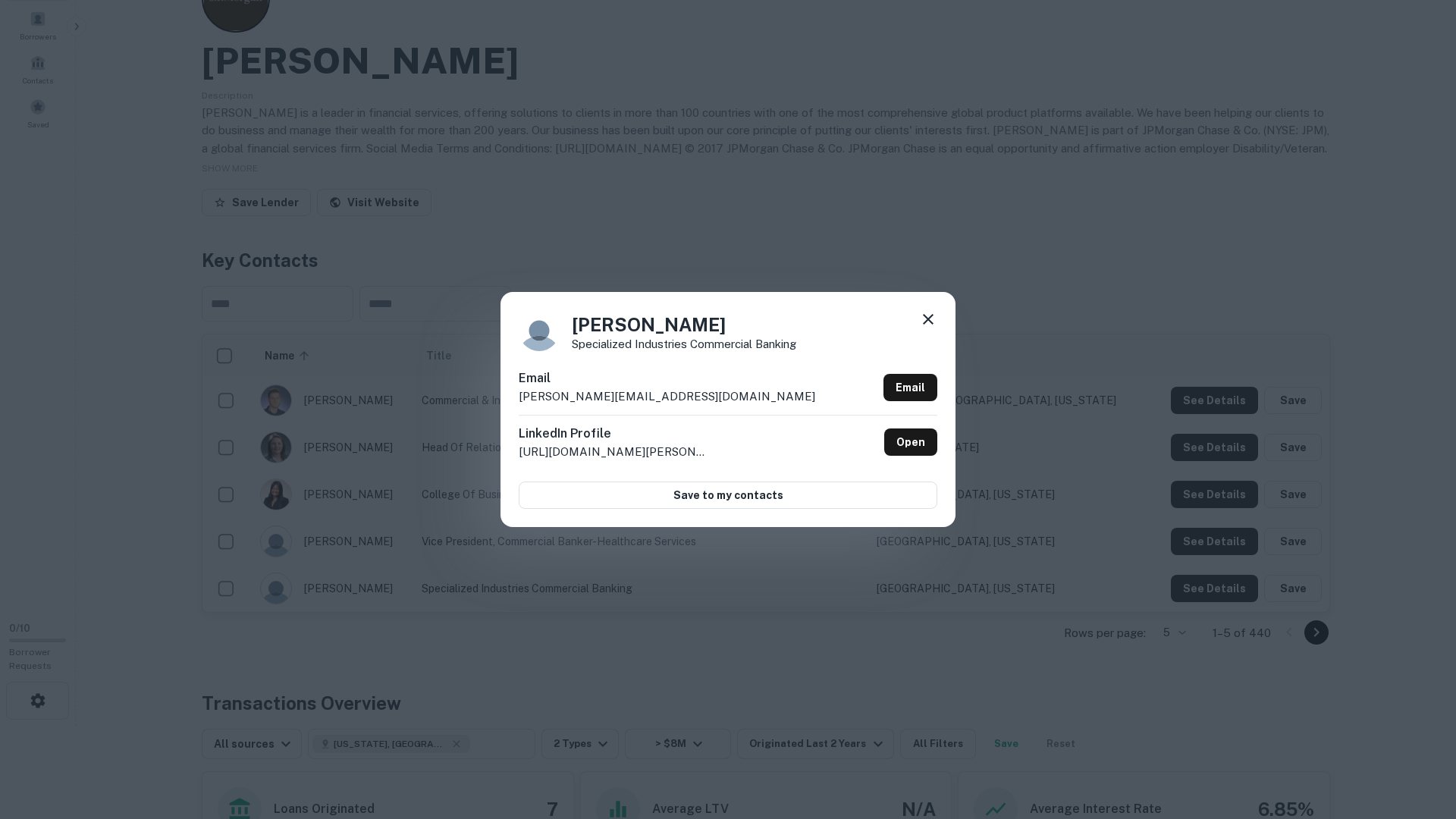
click at [1215, 591] on div "David May Specialized Industries Commercial Banking Email david.c.may@jpmorgan.…" at bounding box center [728, 410] width 1456 height 819
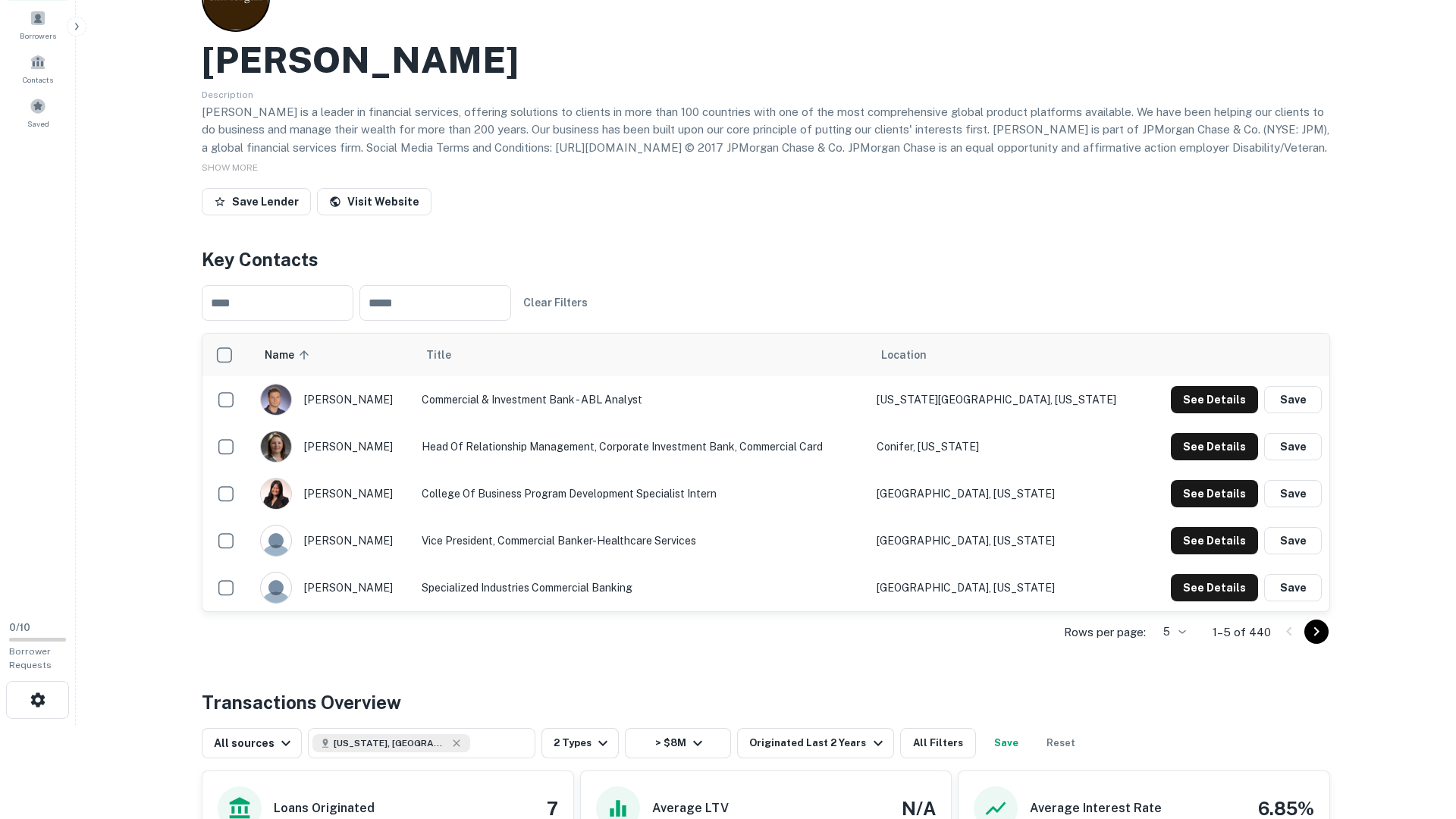
click at [1305, 624] on div at bounding box center [1303, 632] width 52 height 25
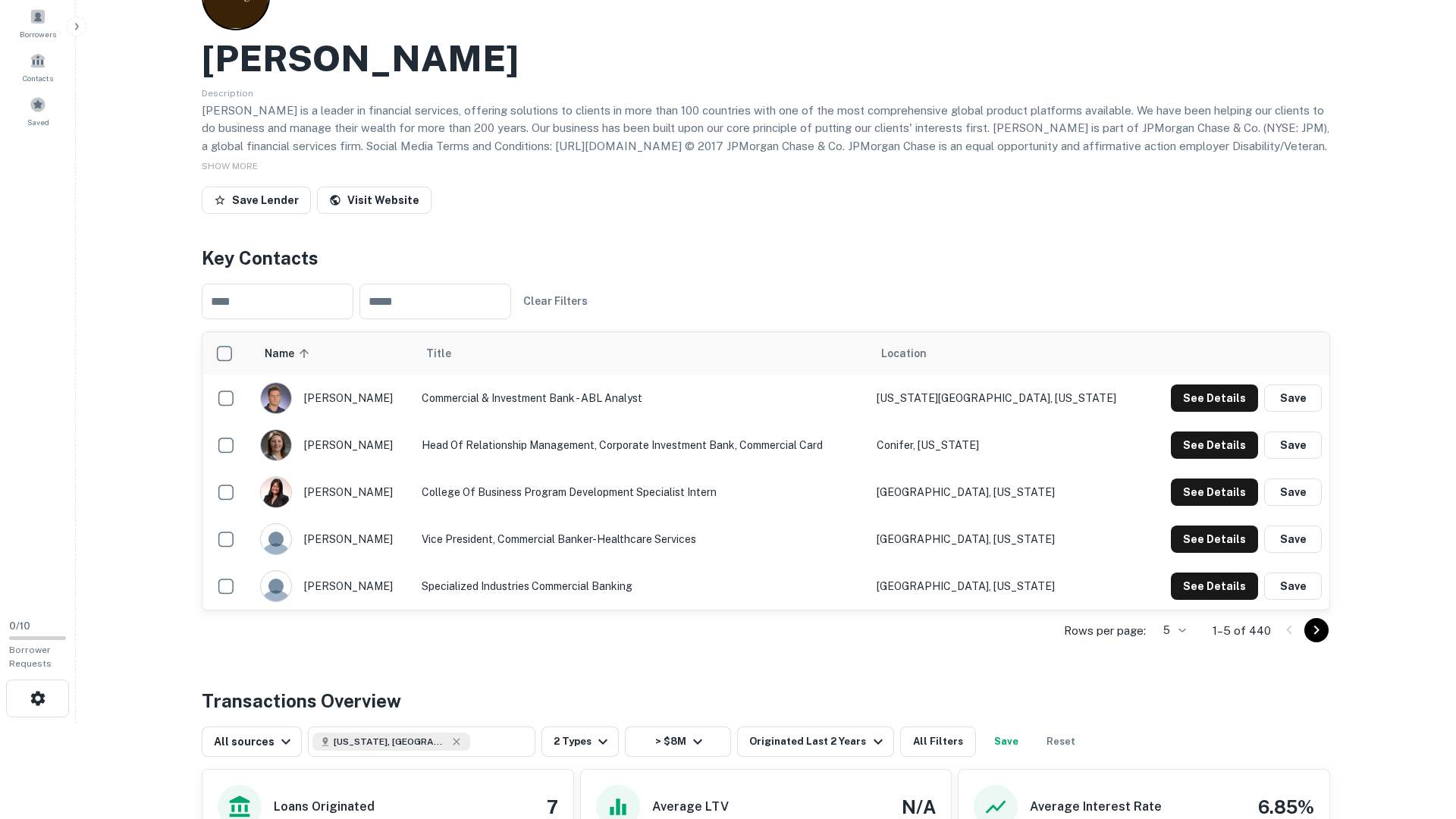
scroll to position [94, 0]
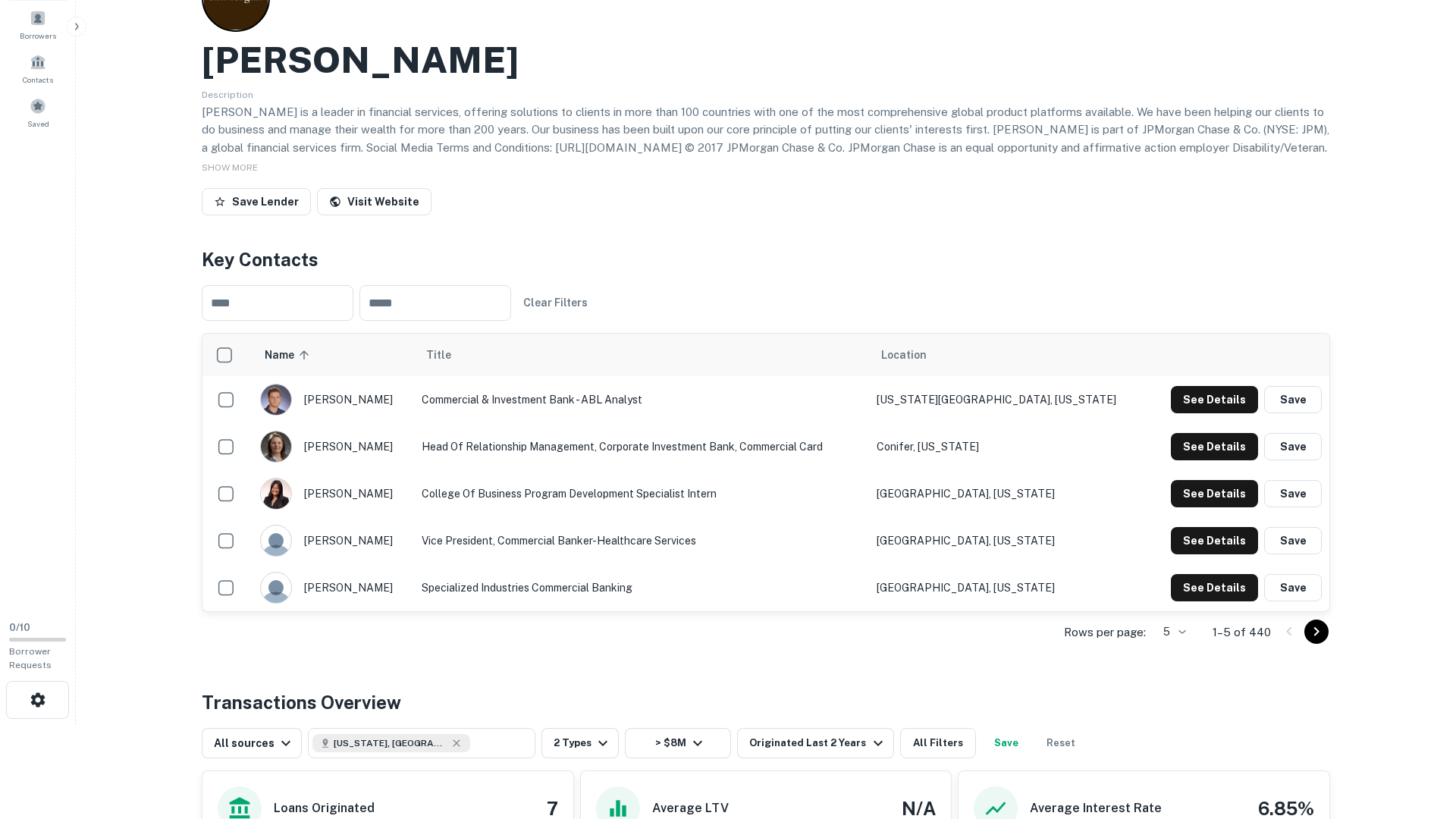
click at [1311, 627] on icon "Go to next page" at bounding box center [1316, 631] width 18 height 18
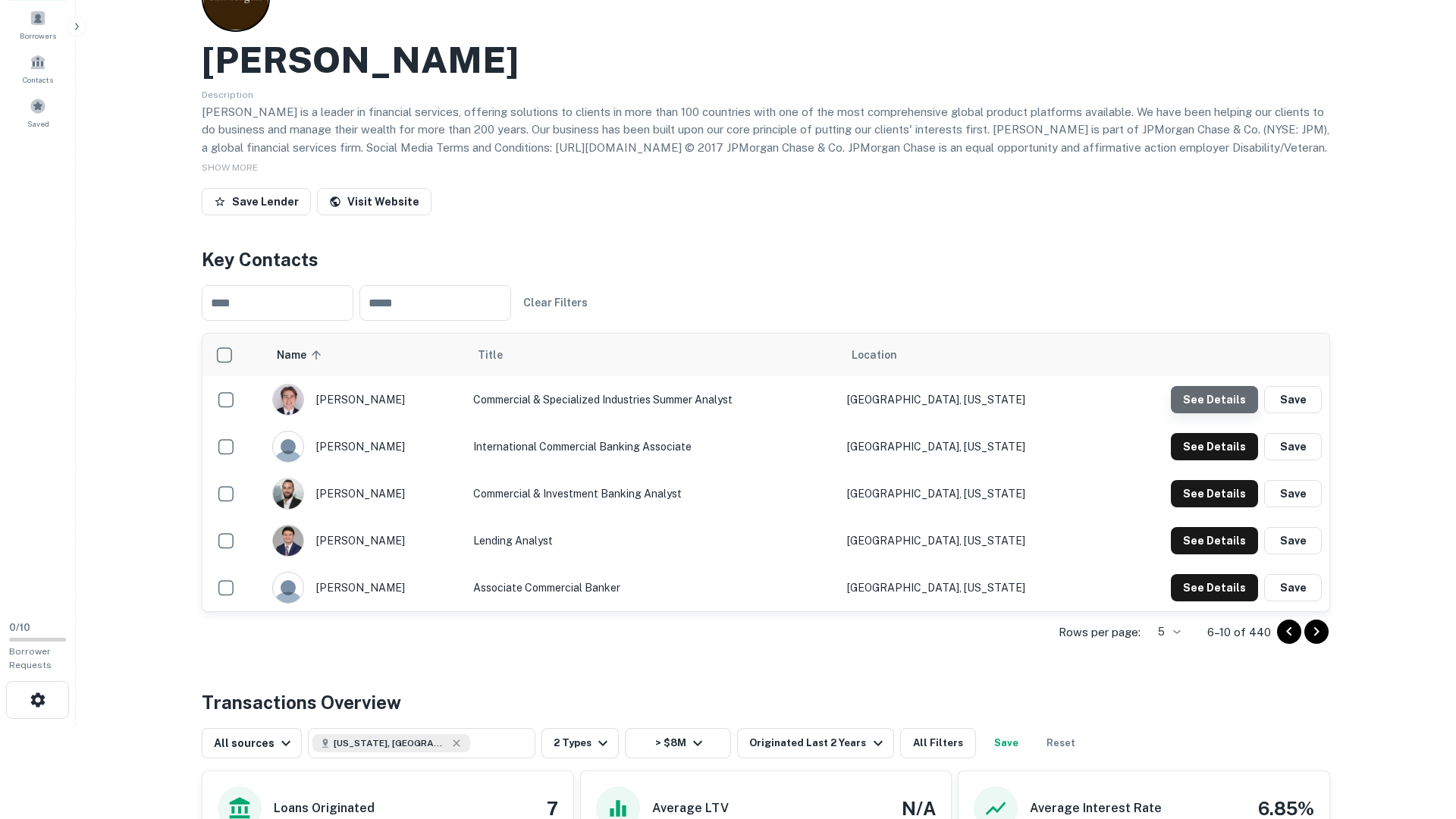
click at [1233, 392] on button "See Details" at bounding box center [1214, 399] width 87 height 27
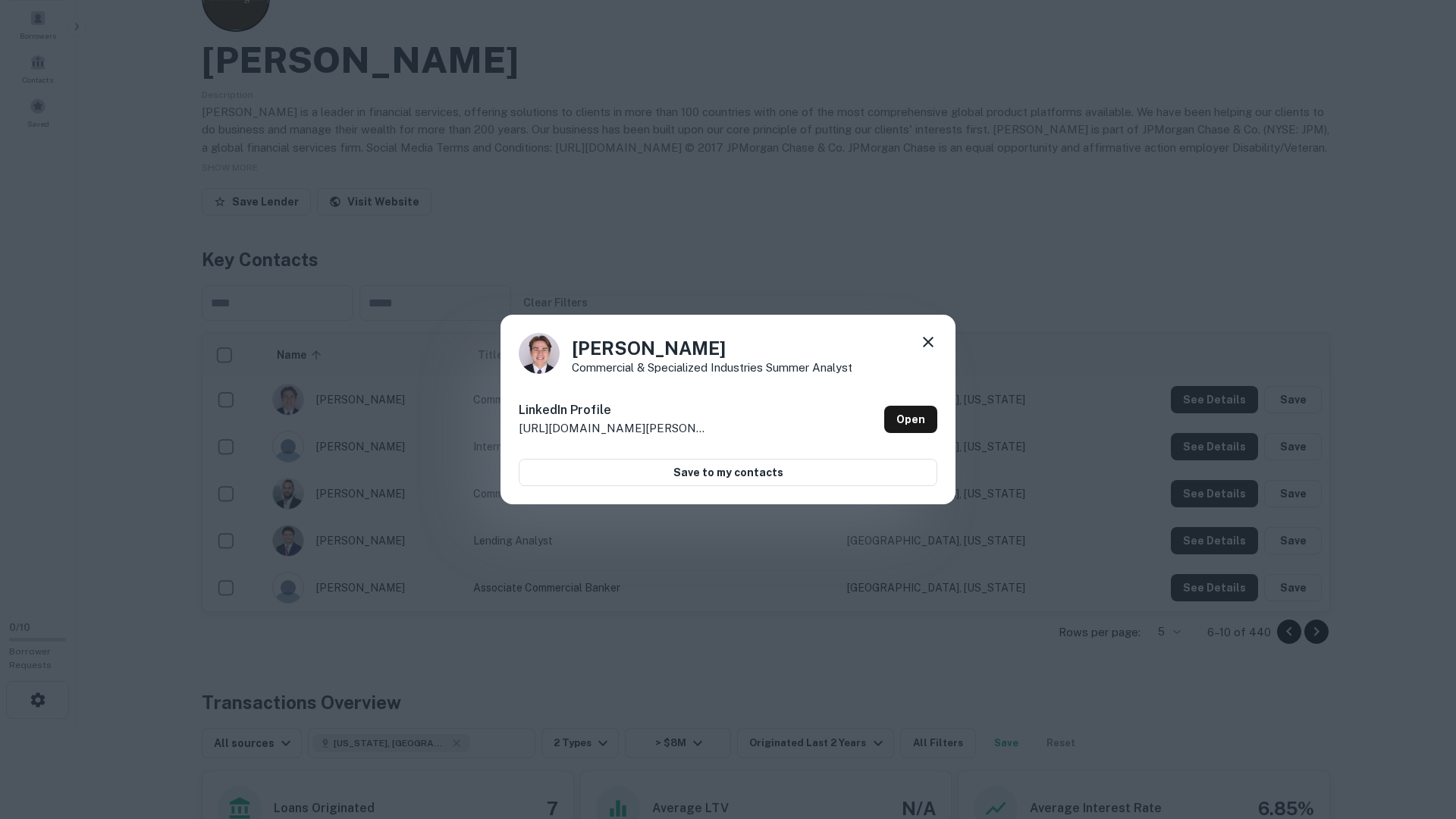
click at [1230, 442] on div "Ty Fong Commercial & Specialized Industries Summer Analyst LinkedIn Profile htt…" at bounding box center [728, 410] width 1456 height 819
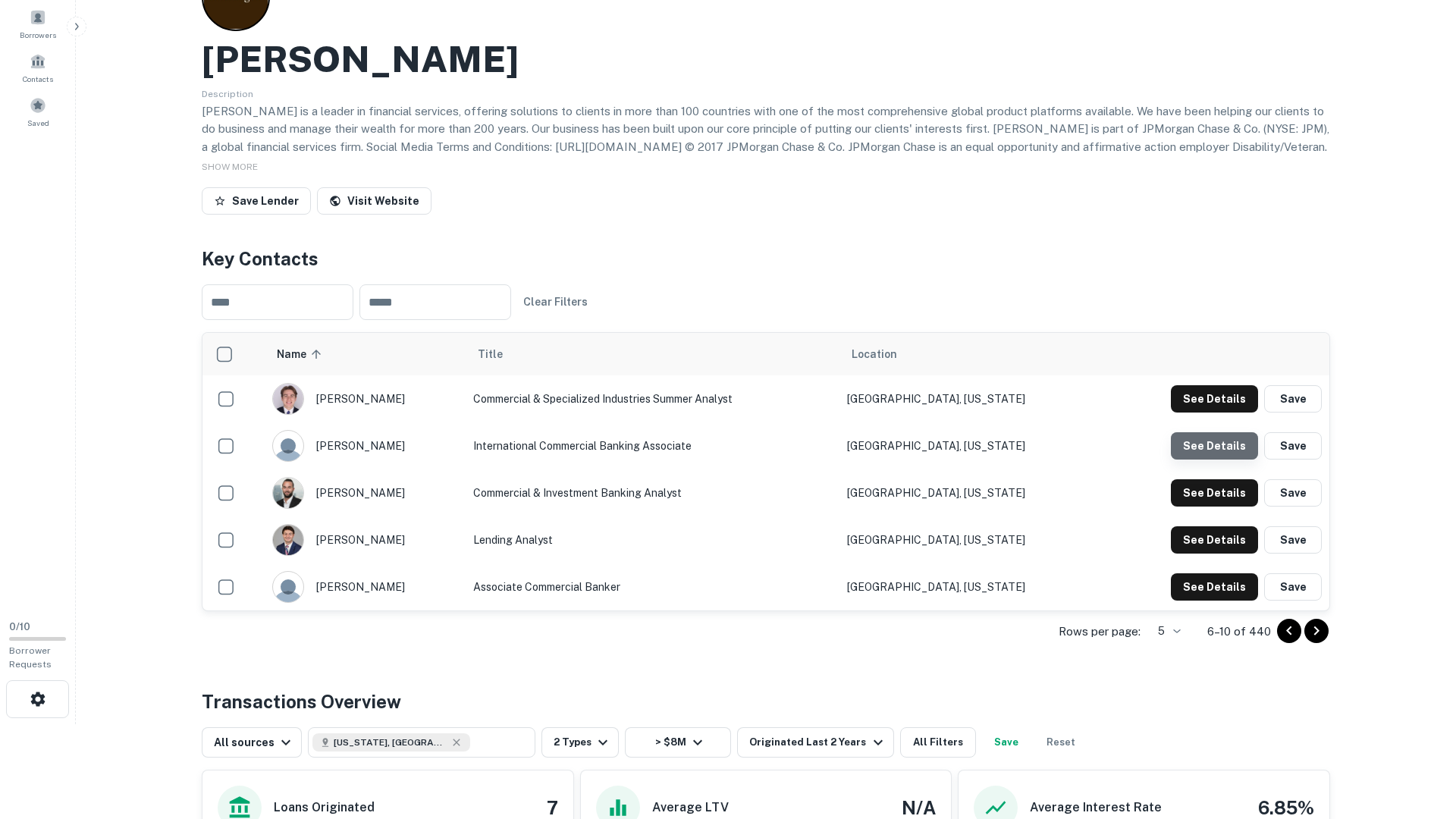
click at [1229, 413] on button "See Details" at bounding box center [1214, 398] width 87 height 27
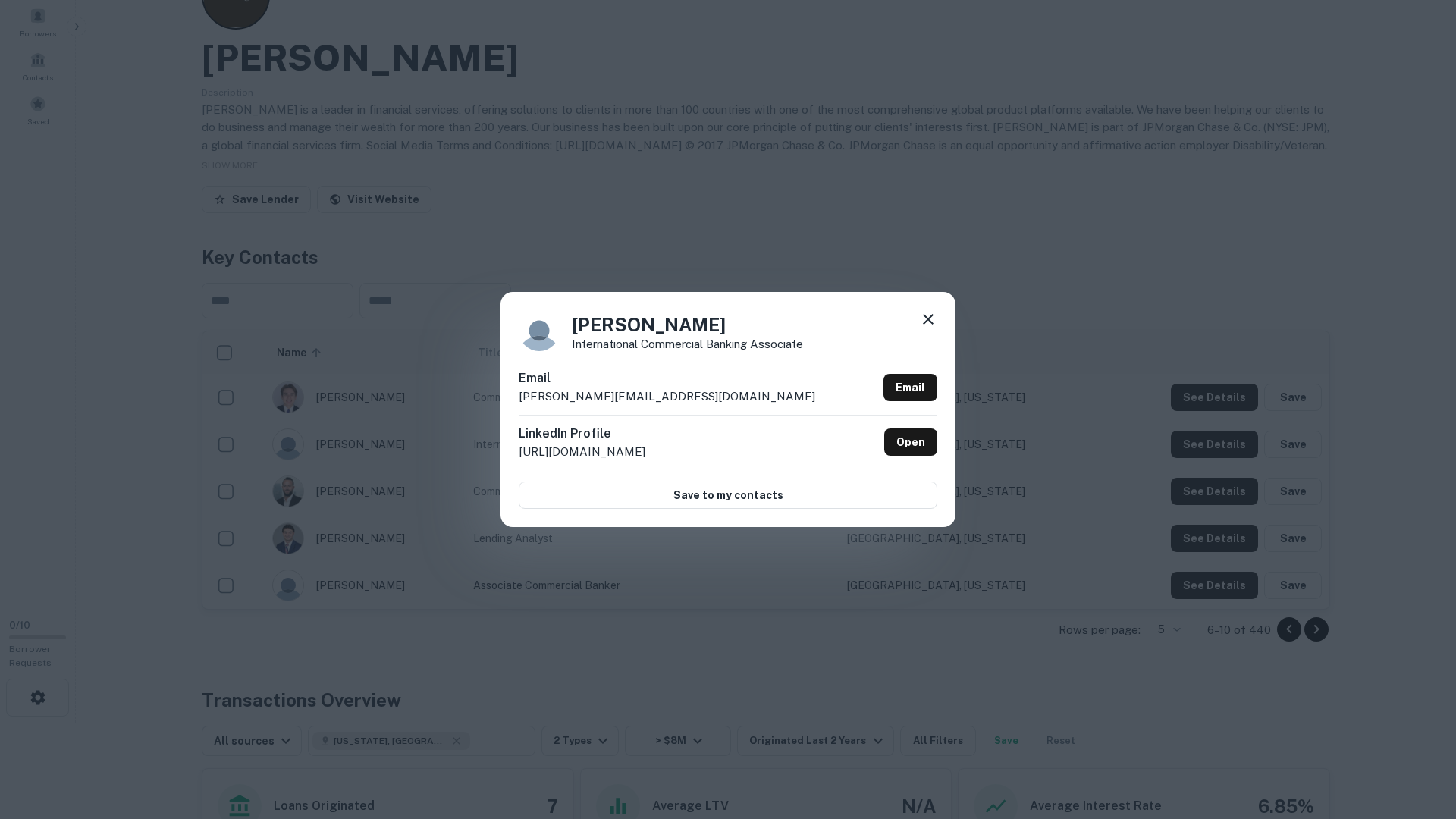
click at [1228, 446] on div "Matias Chaoul International Commercial Banking Associate Email matias.chaoul@ch…" at bounding box center [728, 410] width 1456 height 819
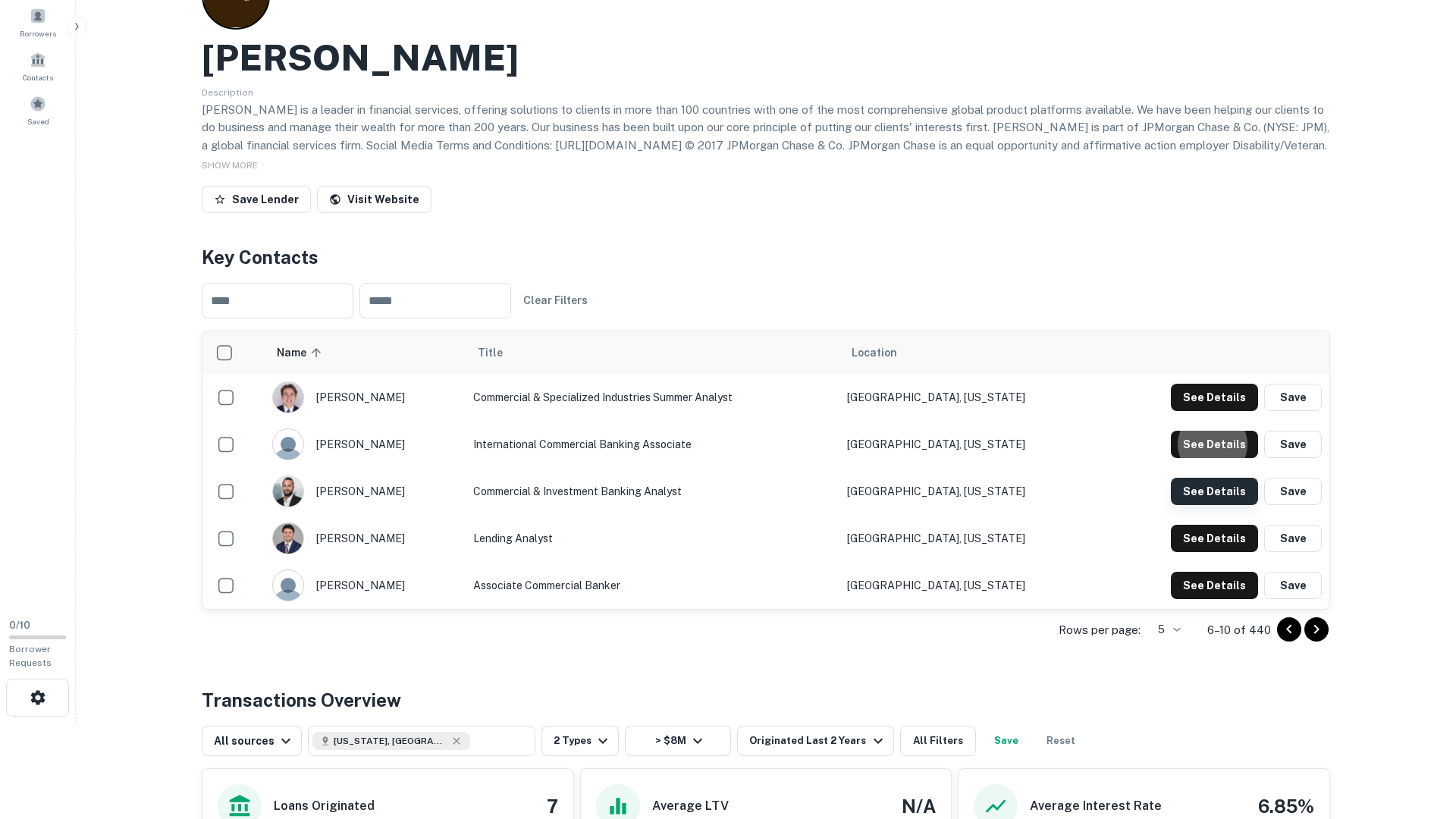
click at [1223, 411] on button "See Details" at bounding box center [1214, 398] width 87 height 27
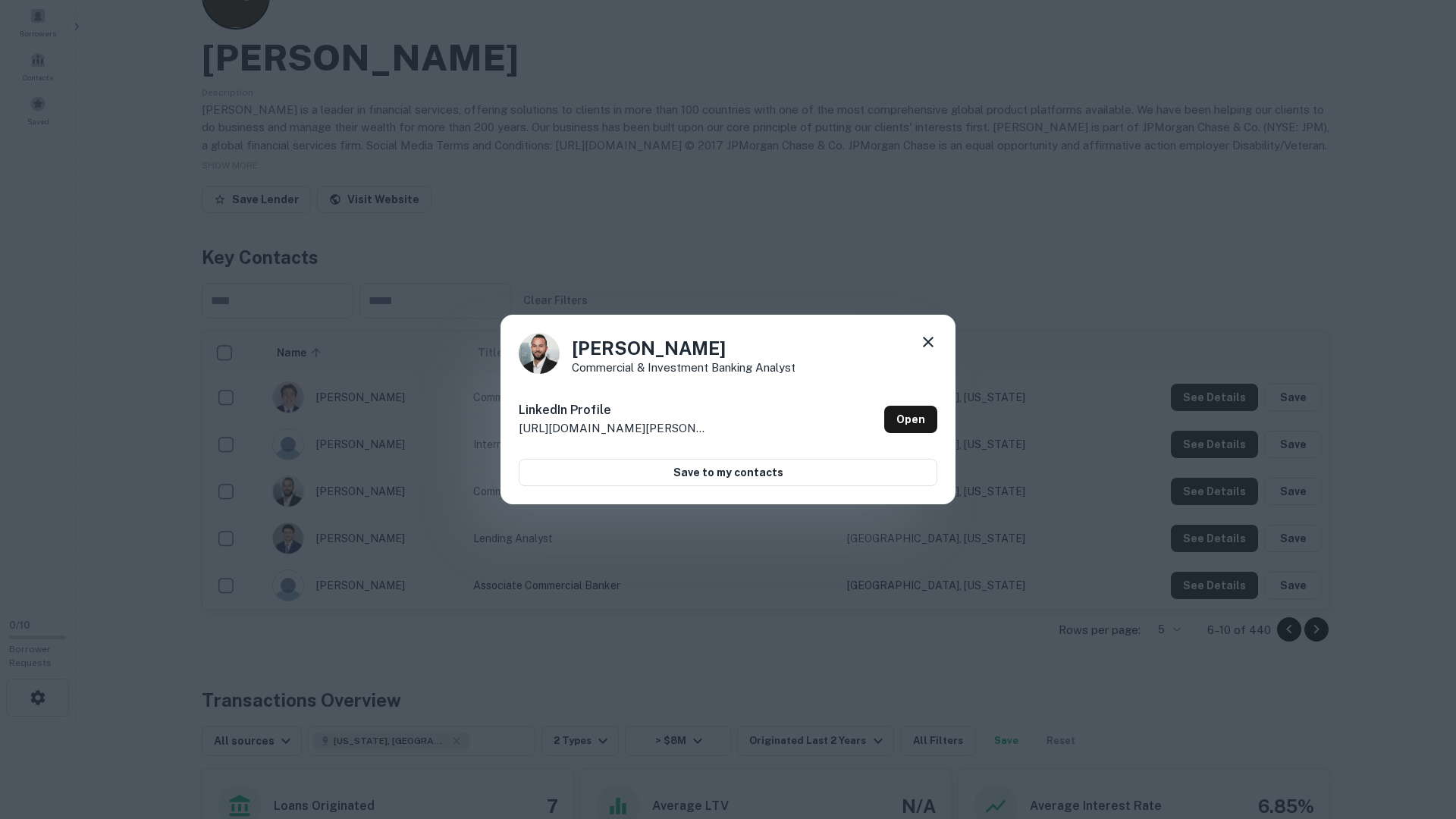
click at [1221, 497] on div "John Zardecki Commercial & Investment Banking Analyst LinkedIn Profile http://w…" at bounding box center [728, 410] width 1456 height 819
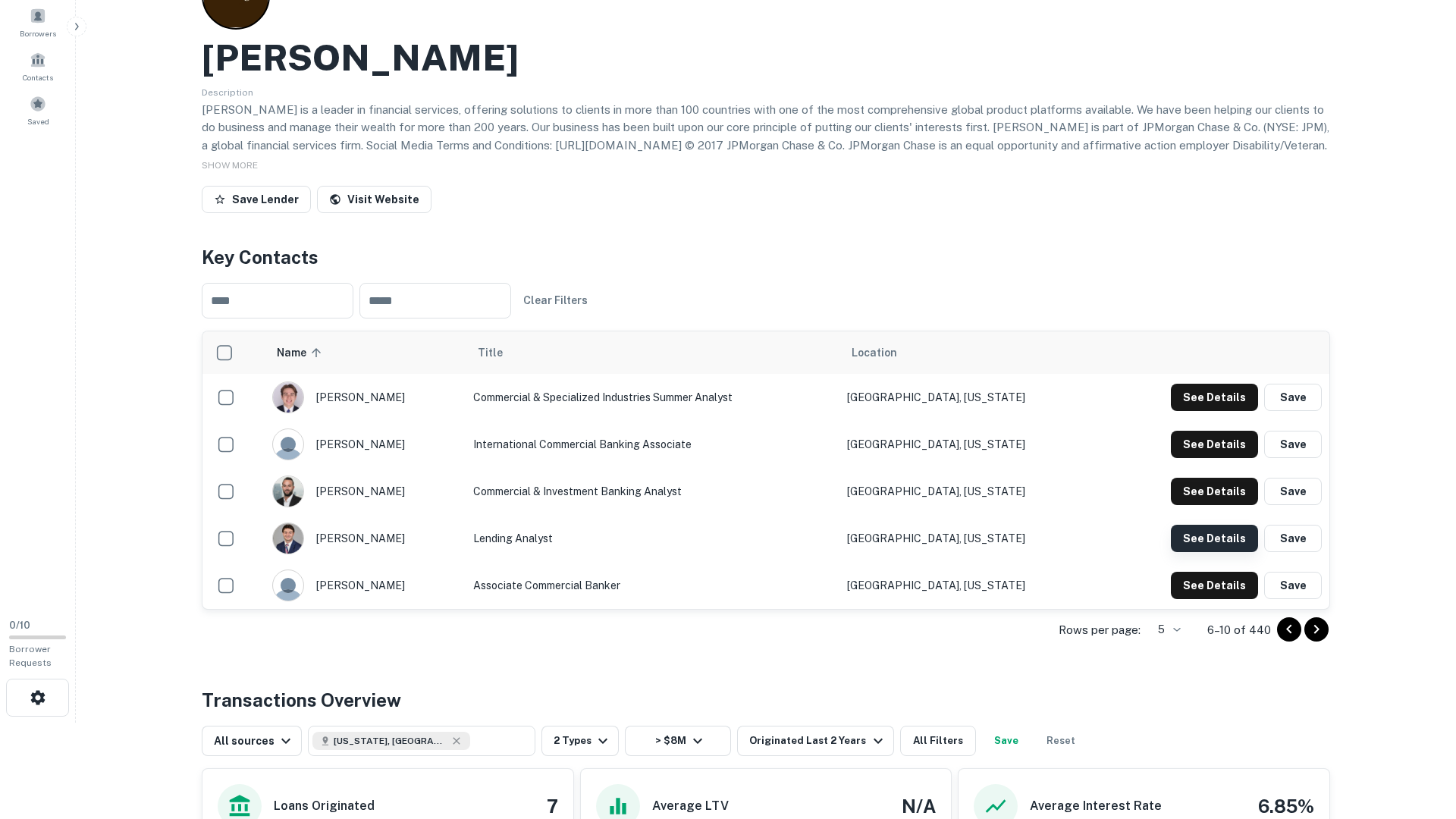
click at [1220, 411] on button "See Details" at bounding box center [1214, 398] width 87 height 27
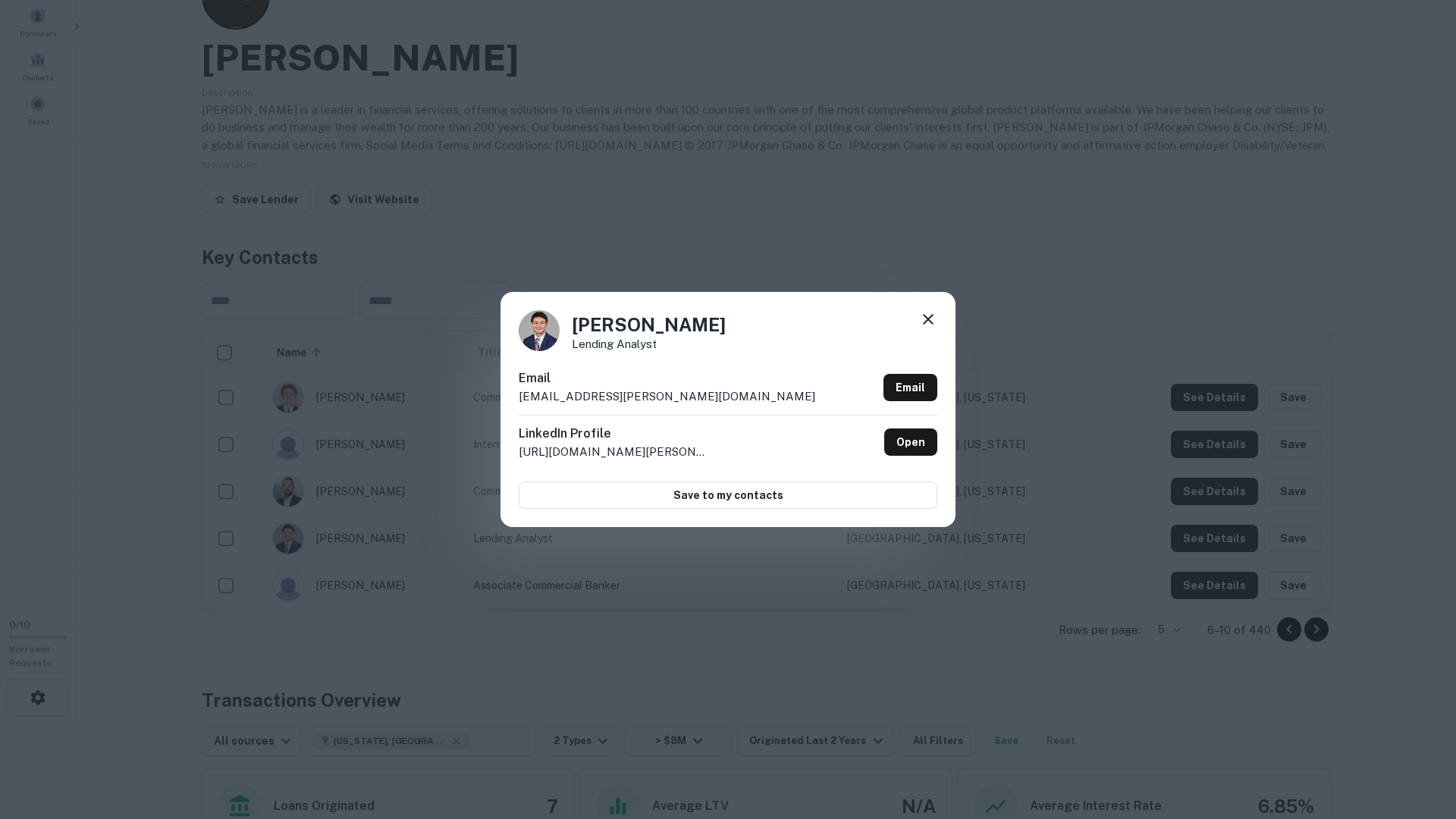
click at [1220, 532] on div "Grant Blakeslee Lending Analyst Email grant.blakeslee@jpmorgan.com Email Linked…" at bounding box center [728, 410] width 1456 height 819
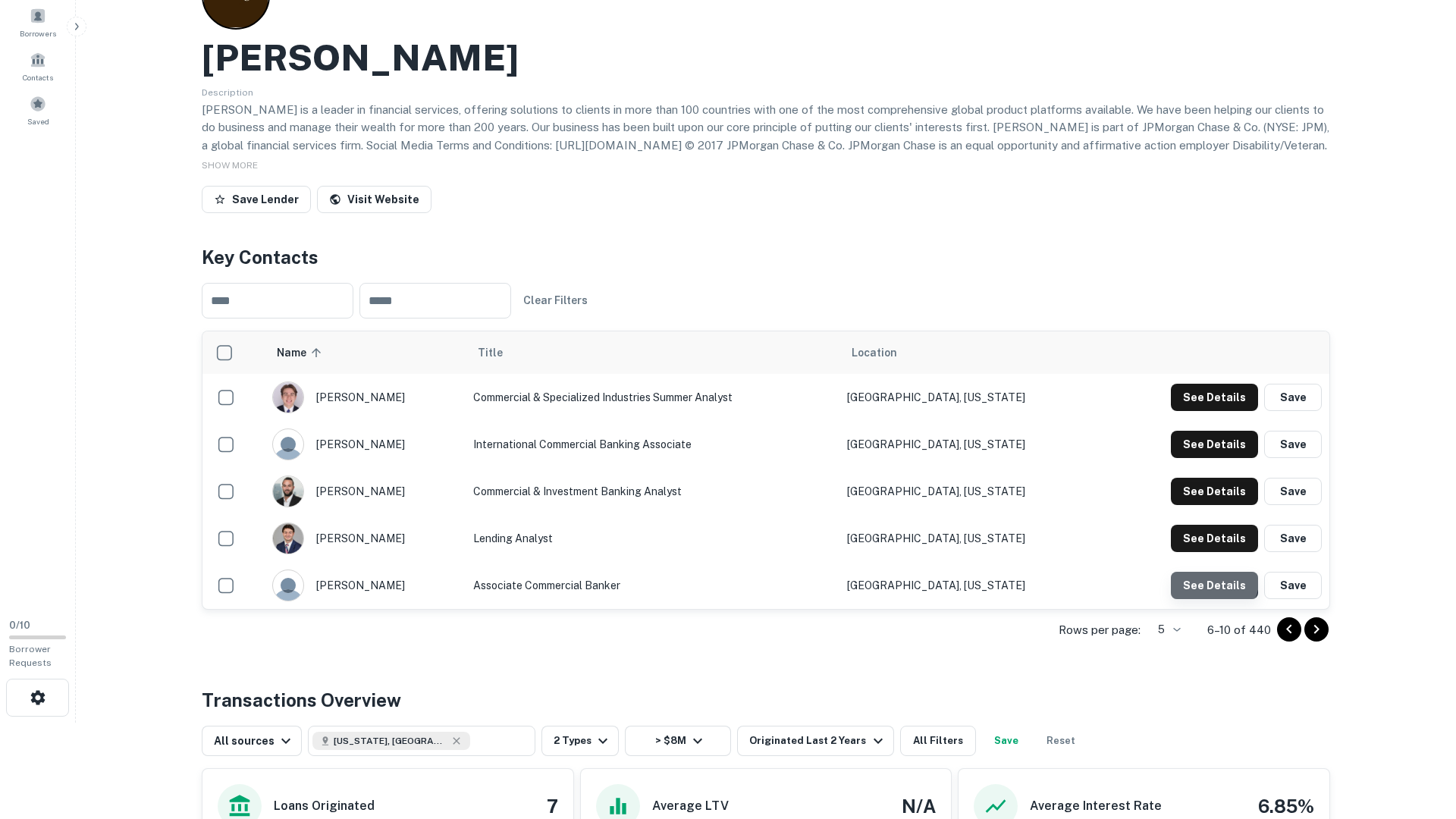
click at [1216, 411] on button "See Details" at bounding box center [1214, 398] width 87 height 27
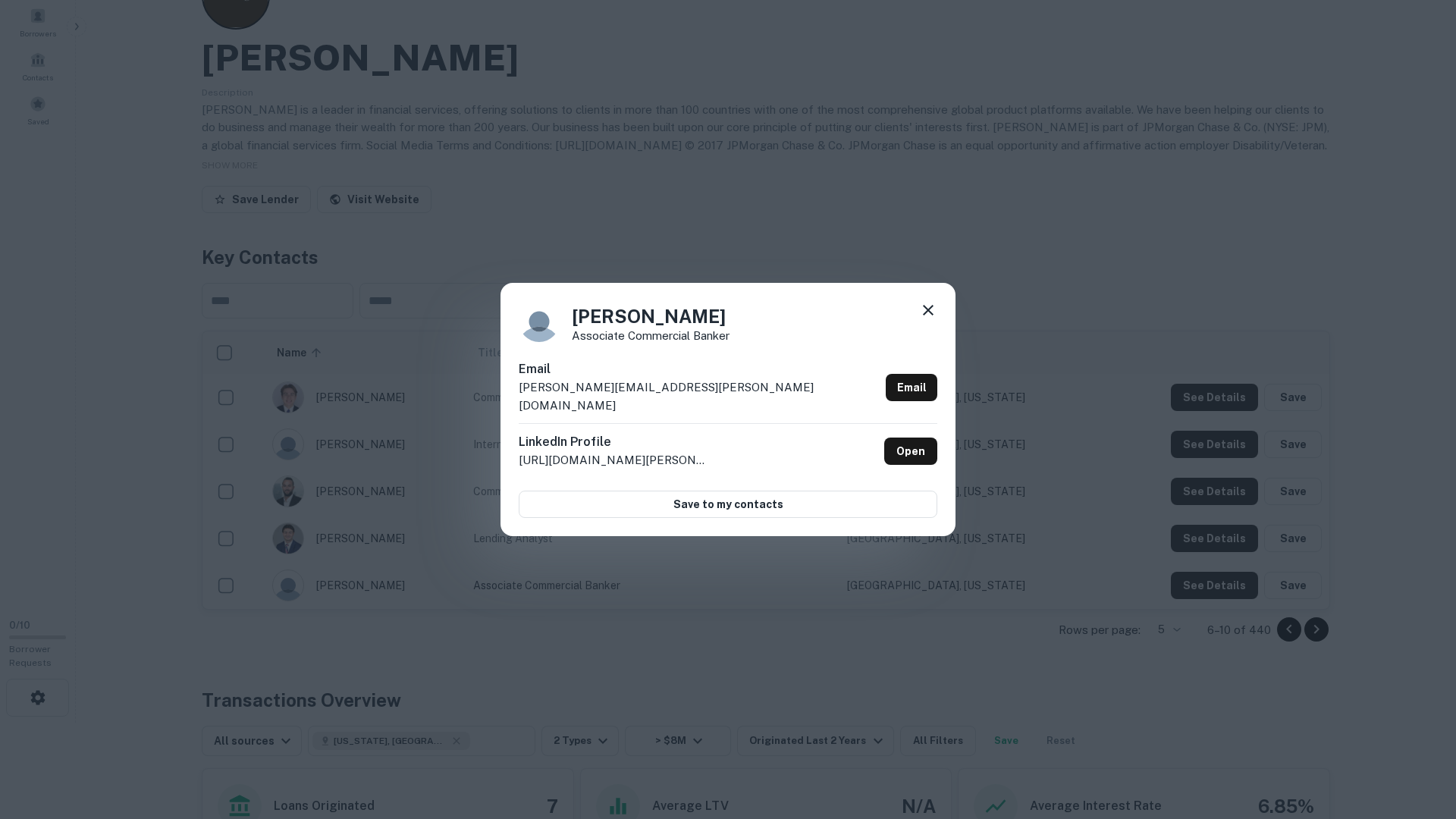
drag, startPoint x: 1242, startPoint y: 659, endPoint x: 1251, endPoint y: 656, distance: 9.5
click at [1244, 657] on div "John Grogan Associate Commercial Banker Email john.m.grimes@jpmchase.com Email …" at bounding box center [728, 410] width 1456 height 819
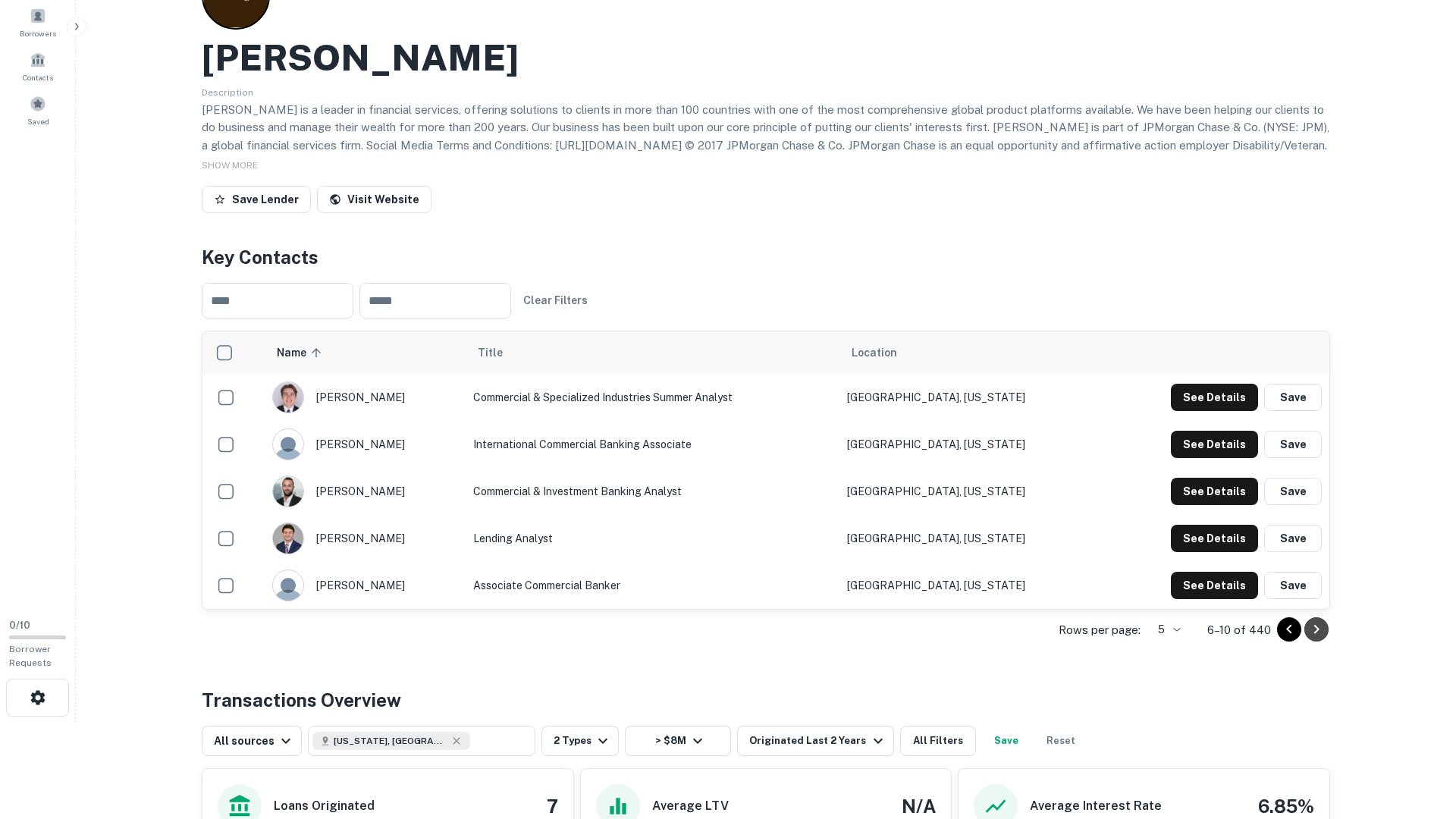
click at [1320, 637] on icon "Go to next page" at bounding box center [1316, 629] width 18 height 18
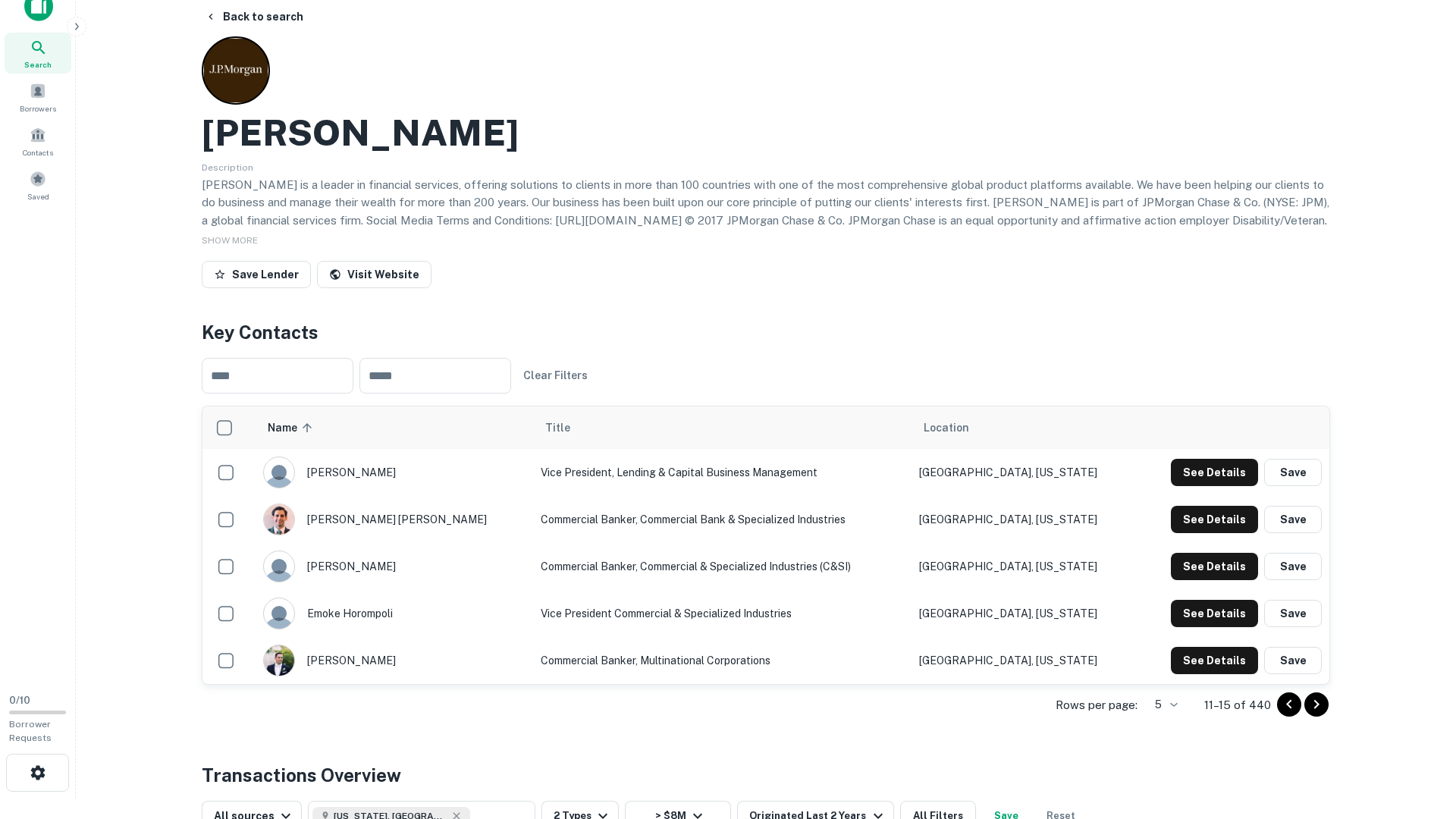
scroll to position [0, 0]
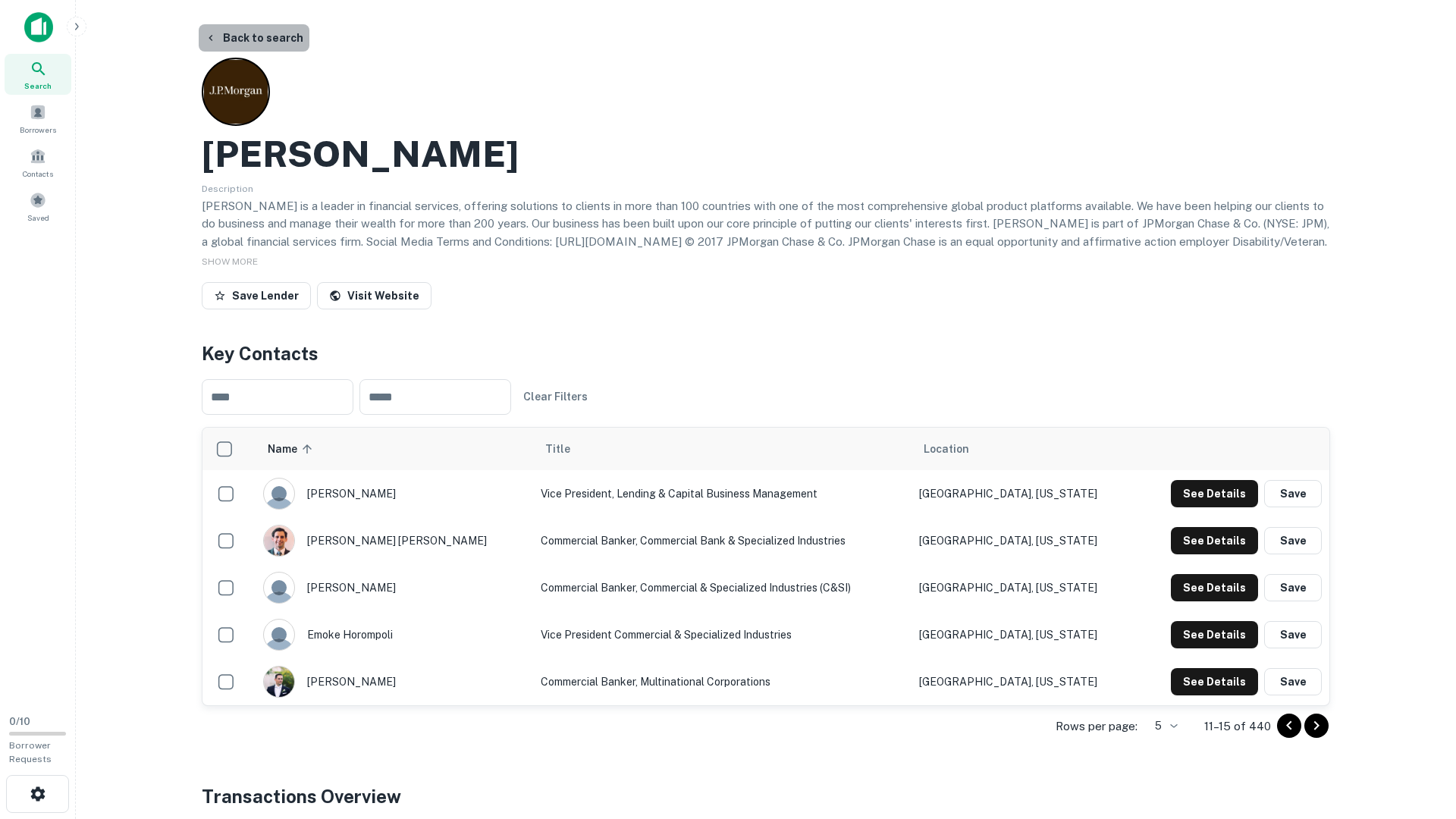
click at [271, 32] on button "Back to search" at bounding box center [254, 38] width 111 height 27
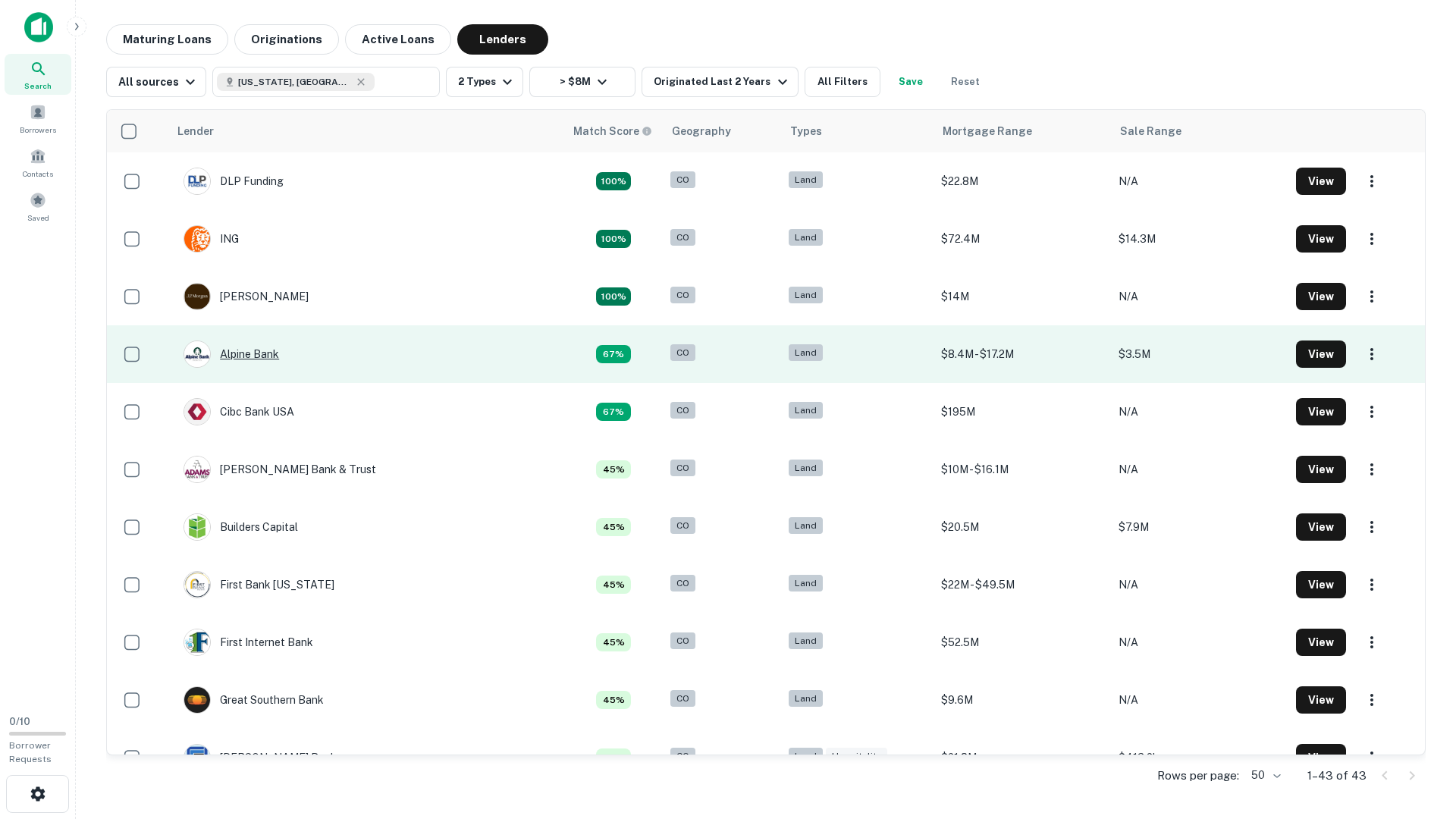
click at [255, 362] on div "Alpine Bank" at bounding box center [231, 354] width 96 height 27
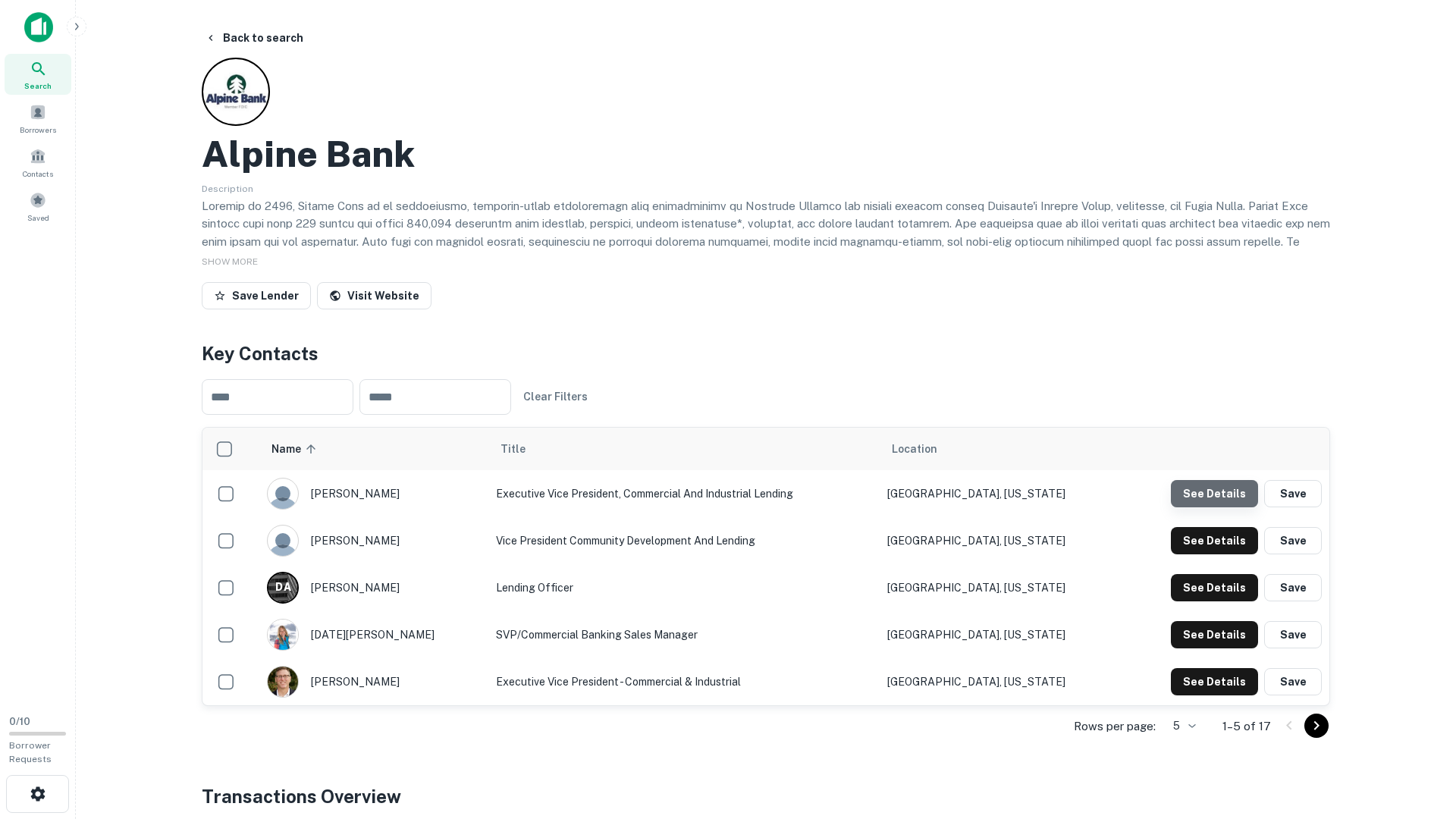
click at [1232, 498] on button "See Details" at bounding box center [1214, 493] width 87 height 27
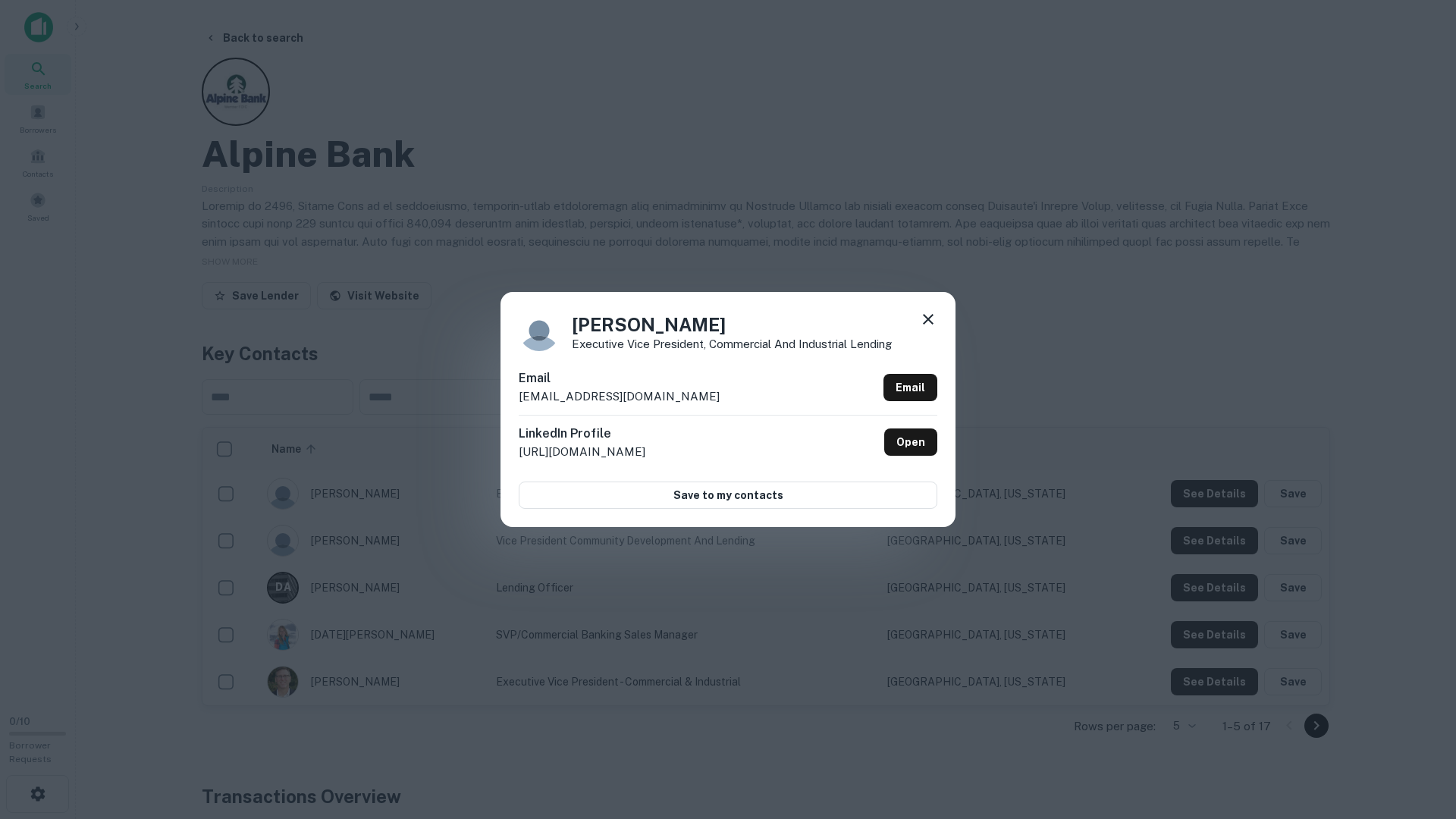
click at [1232, 526] on div "Stuart Pattison Executive Vice President, Commercial and Industrial lending Ema…" at bounding box center [728, 410] width 1456 height 819
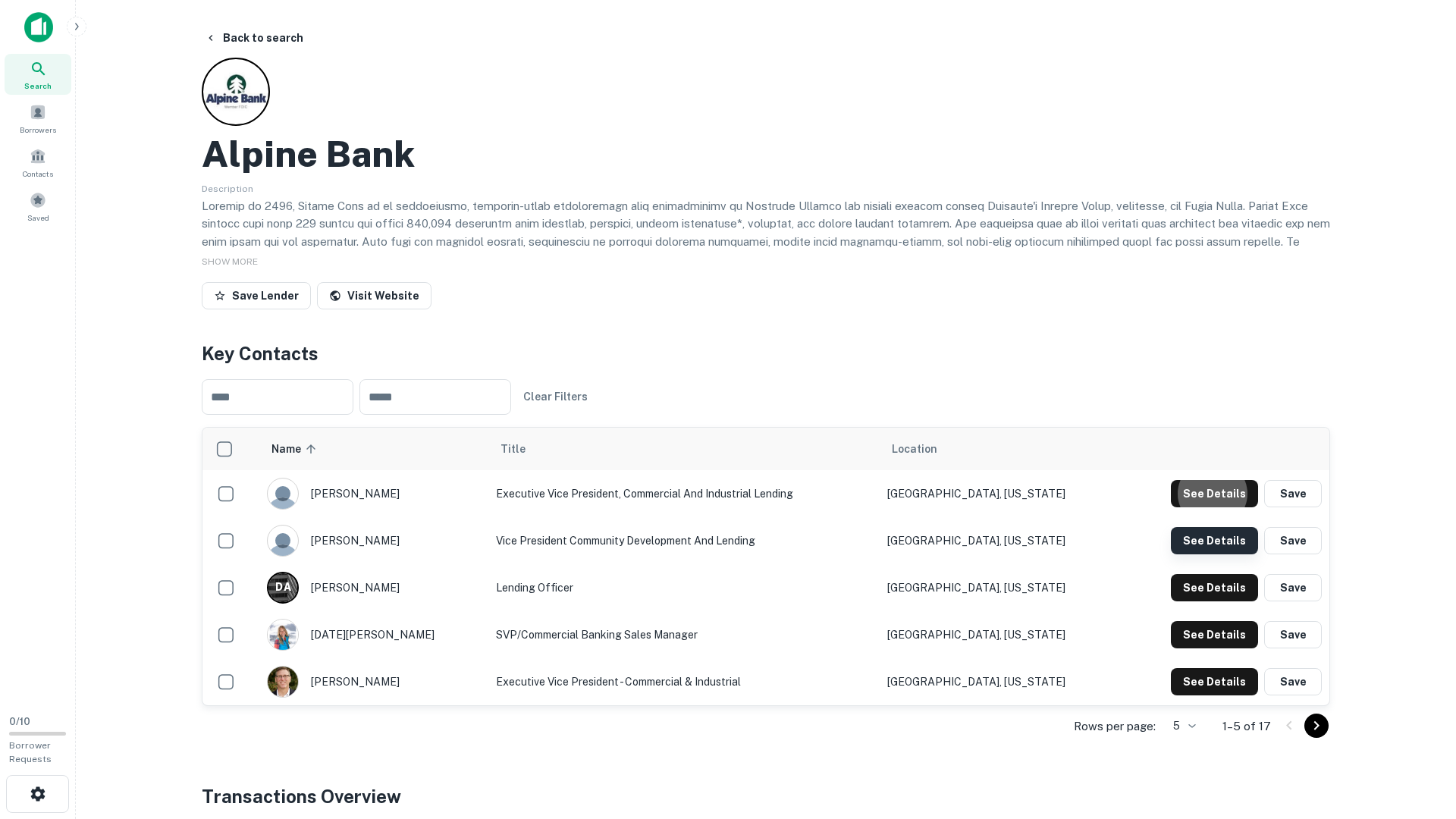
click at [1231, 507] on button "See Details" at bounding box center [1214, 493] width 87 height 27
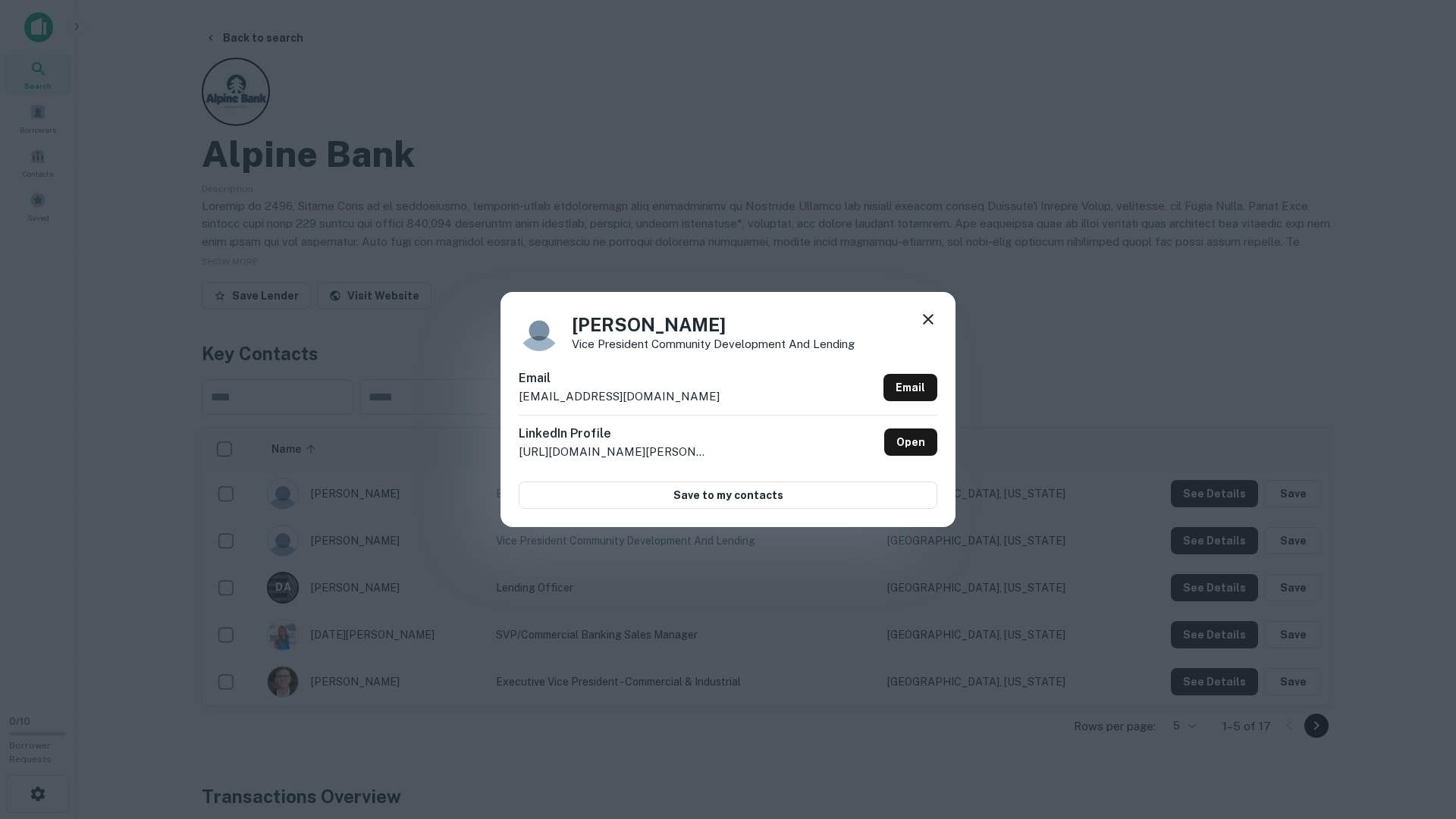
click at [1225, 582] on div "Timothy Floyd Vice President Community Development and Lending Email timothyflo…" at bounding box center [728, 410] width 1456 height 819
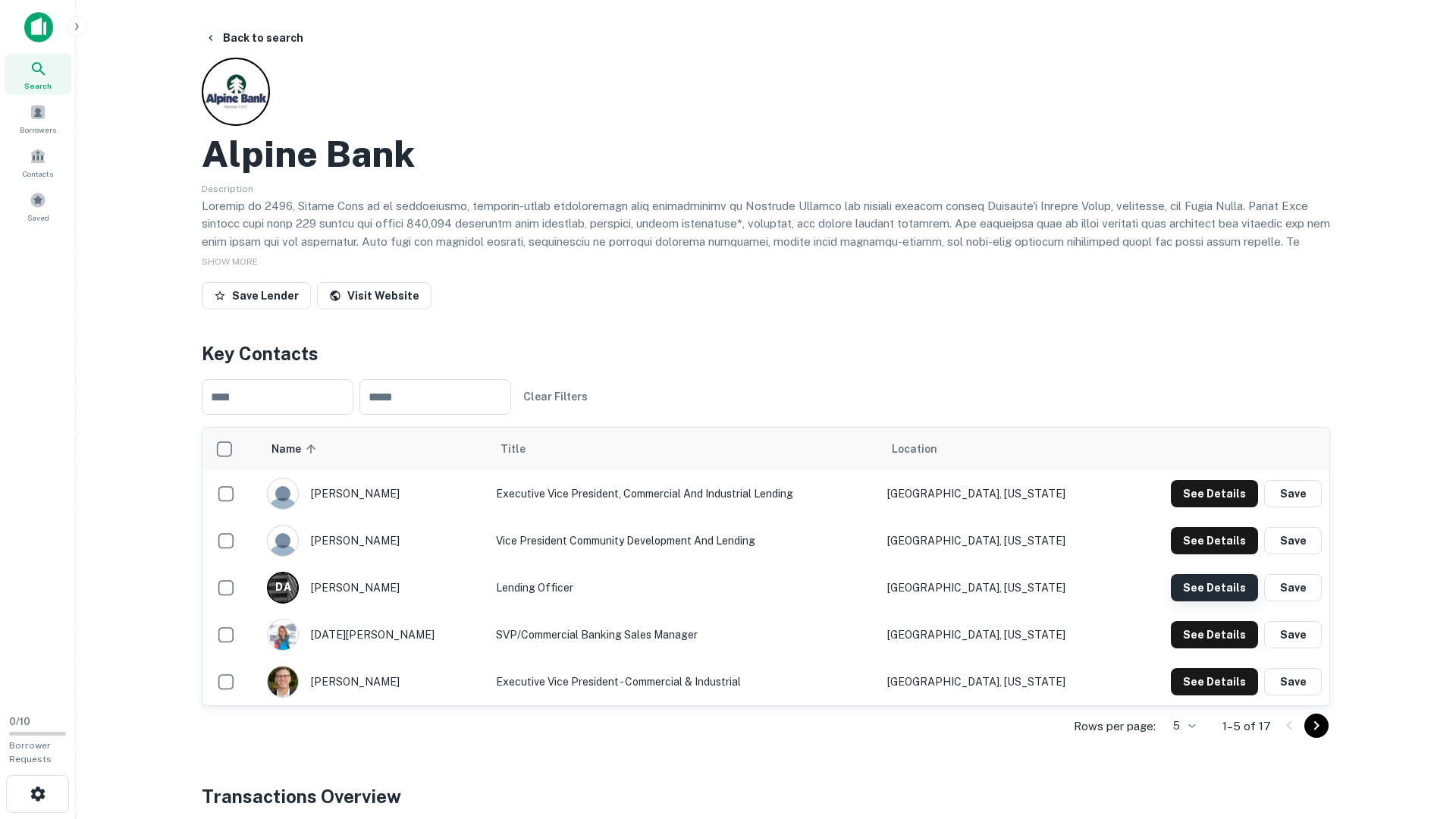
click at [1226, 507] on button "See Details" at bounding box center [1214, 493] width 87 height 27
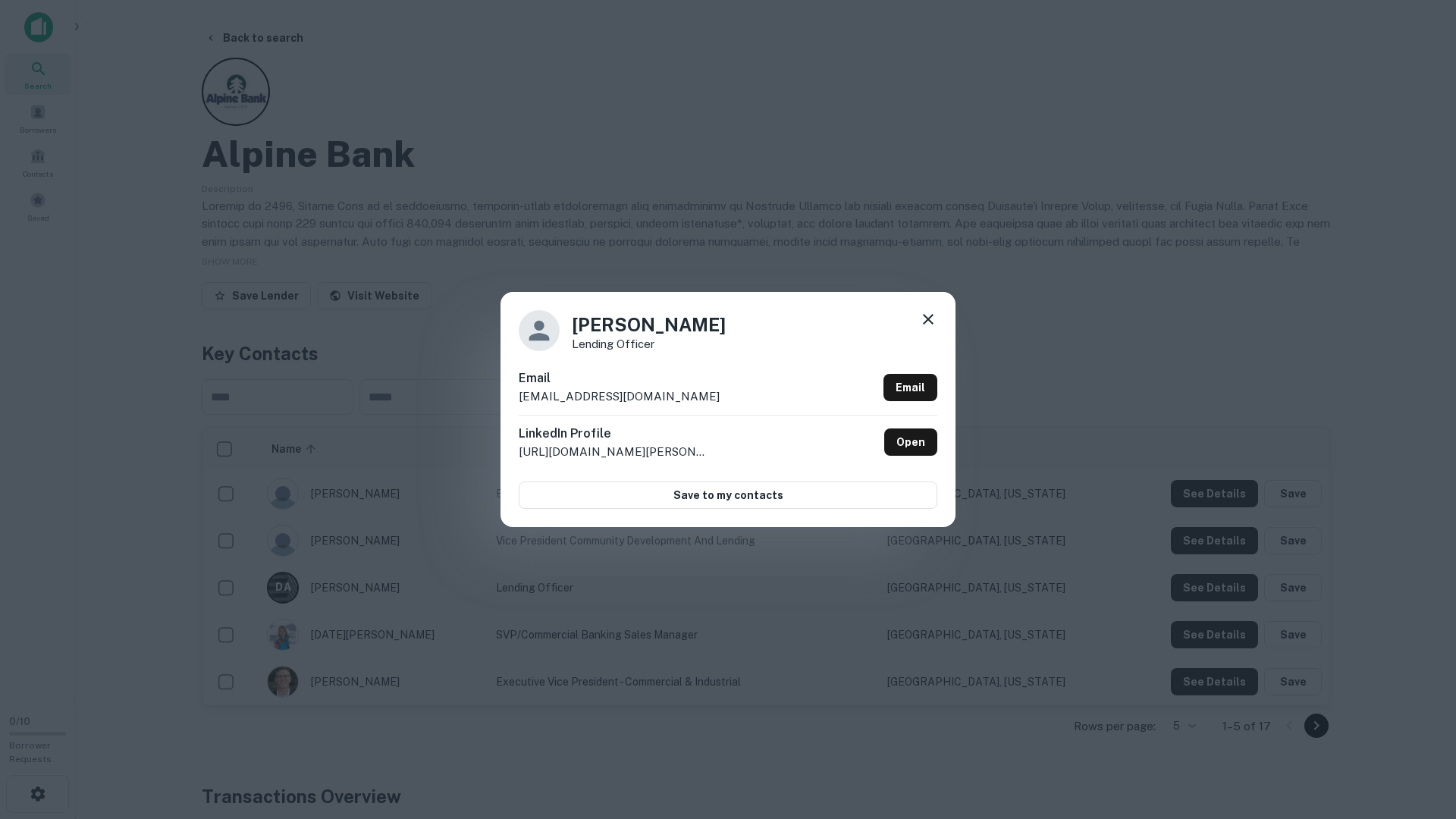
click at [1226, 587] on div "David Almaraz Lending Officer Email davidalmaraz@alpinebank.com Email LinkedIn …" at bounding box center [728, 410] width 1456 height 819
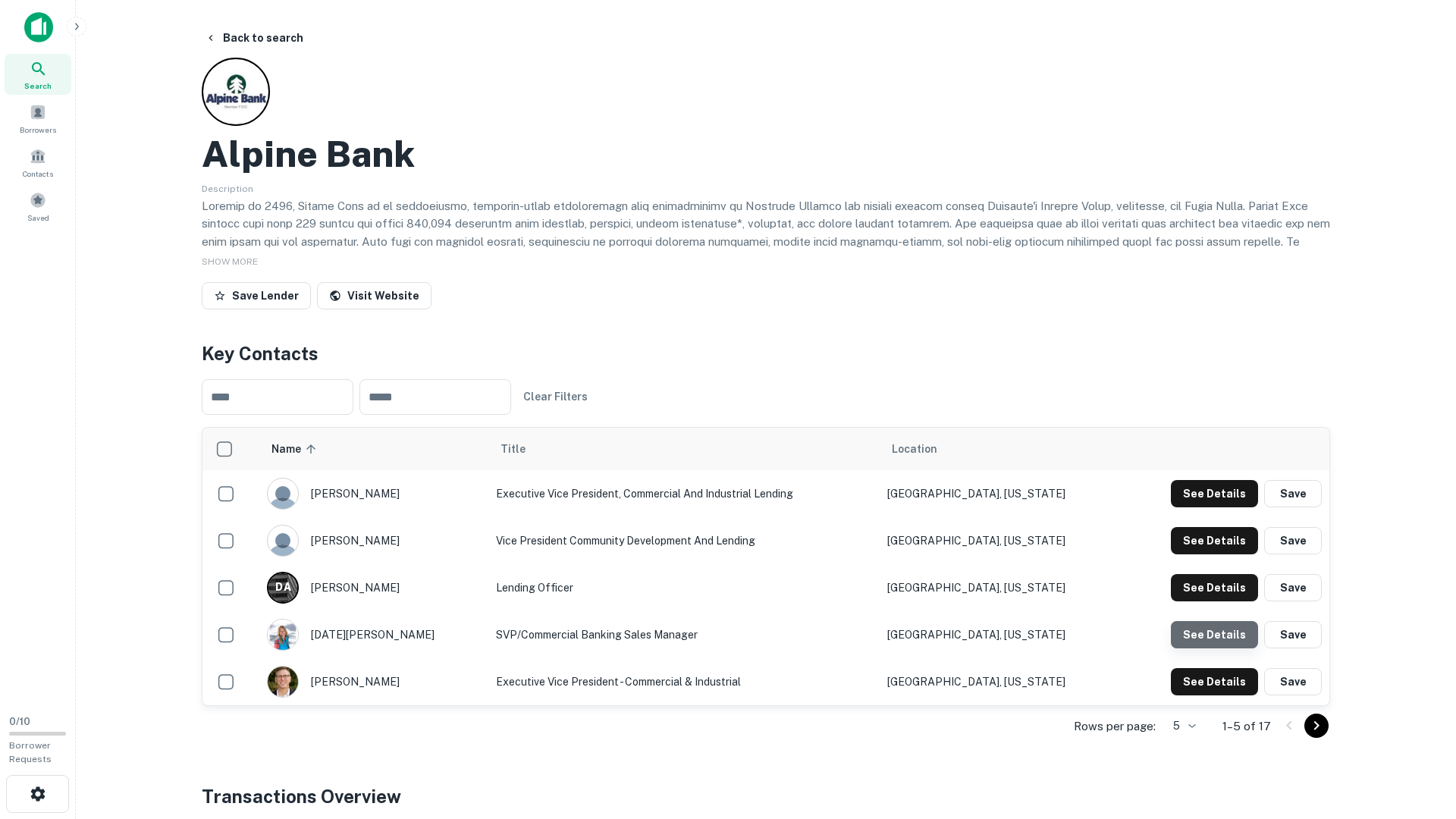
click at [1229, 507] on button "See Details" at bounding box center [1214, 493] width 87 height 27
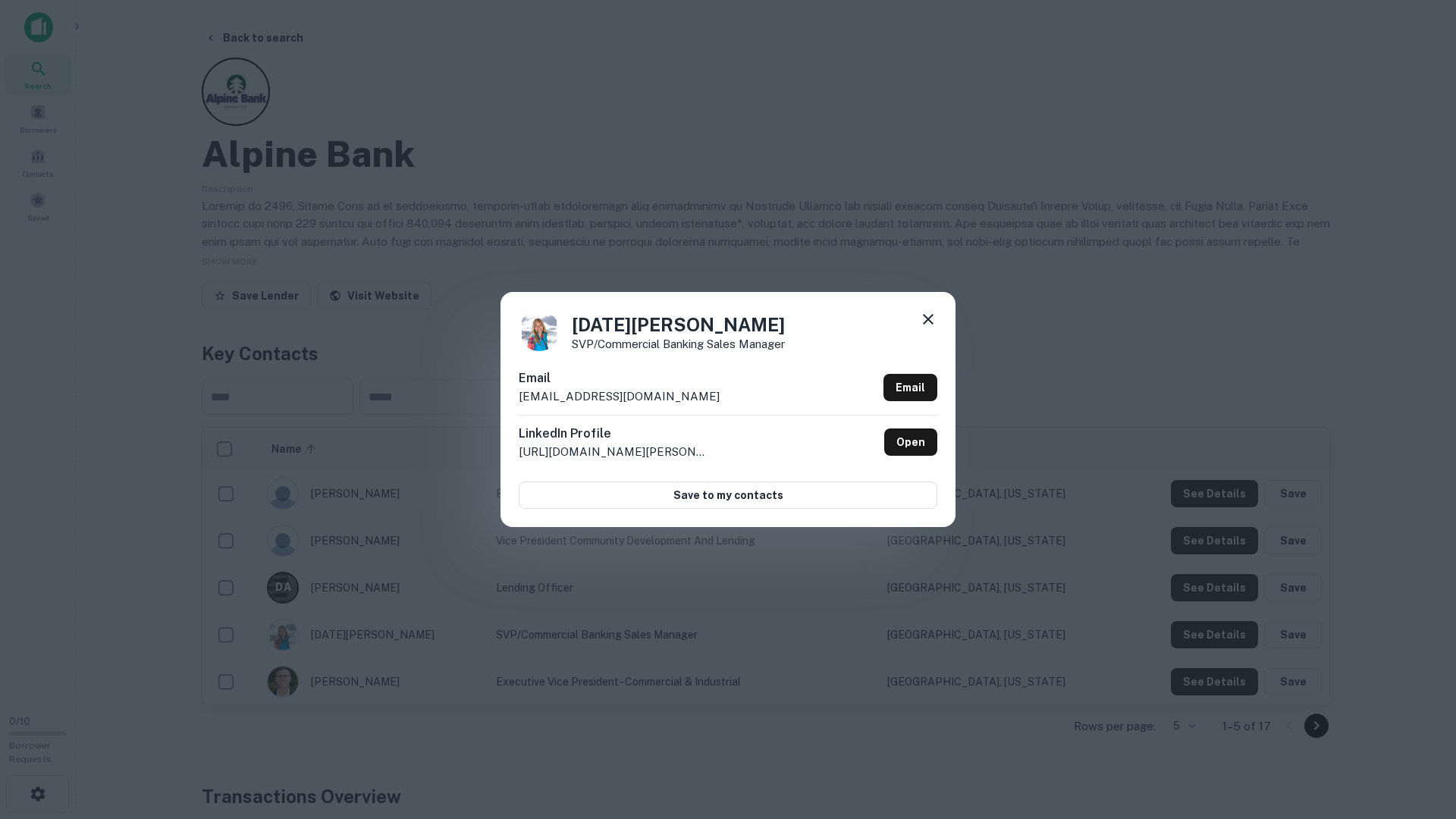
click at [1229, 651] on div "Noel Hansen SVP/Commercial Banking Sales Manager Email noelhansen@alpinebank.co…" at bounding box center [728, 410] width 1456 height 819
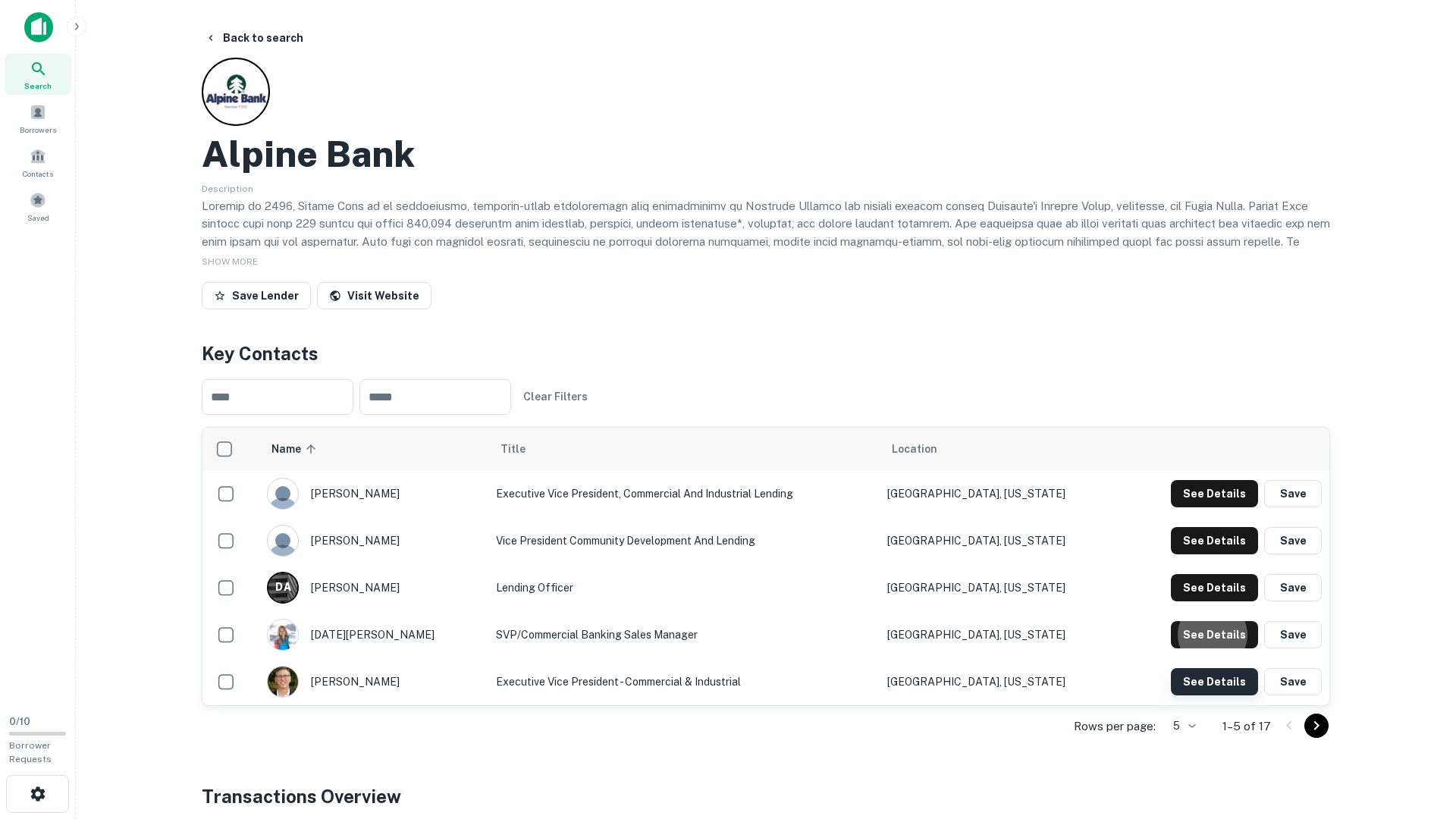
click at [1227, 507] on button "See Details" at bounding box center [1214, 493] width 87 height 27
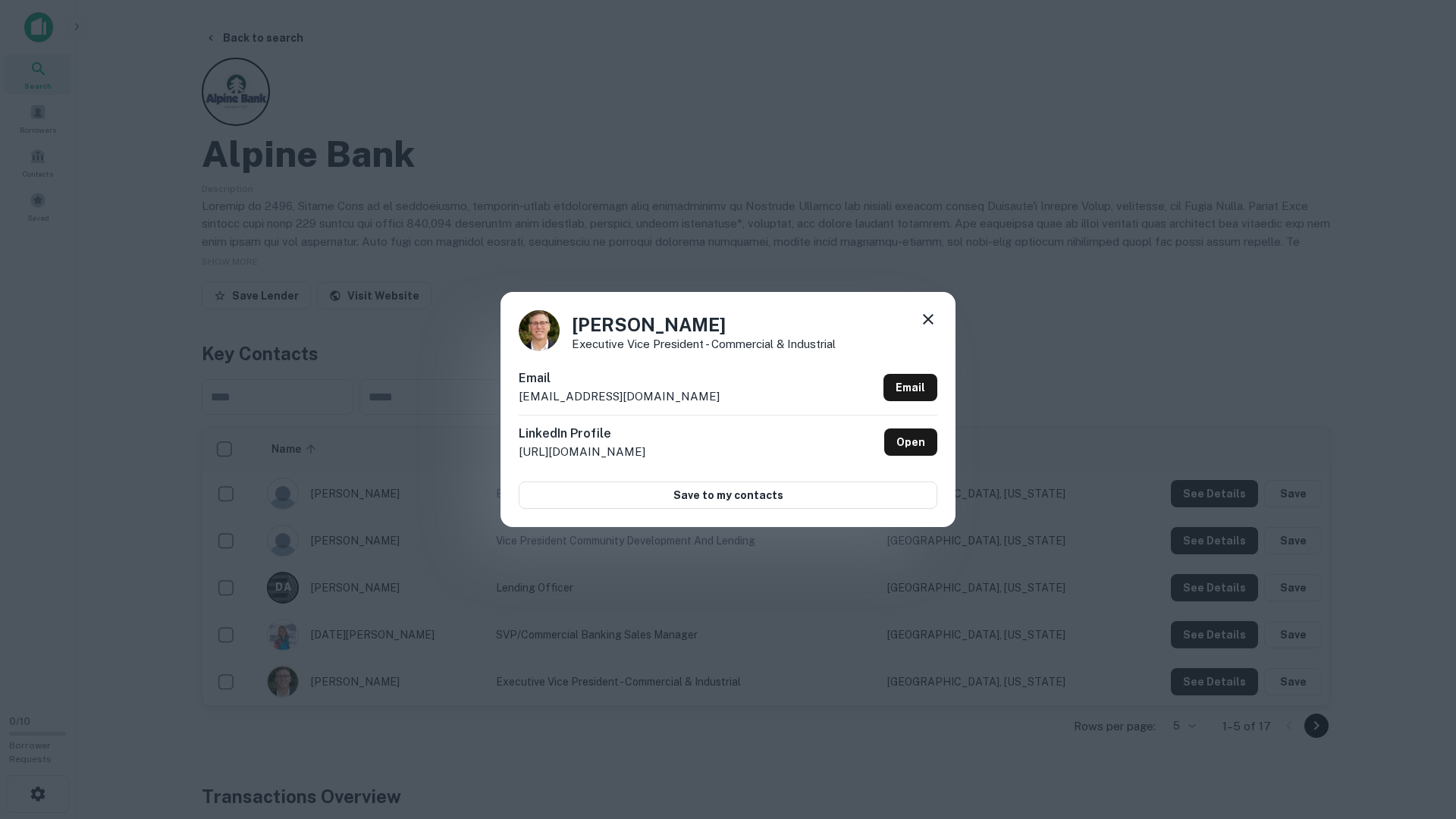
click at [1226, 679] on div "Gary Gomulinski Executive Vice President - Commercial & Industrial Email garygo…" at bounding box center [728, 410] width 1456 height 819
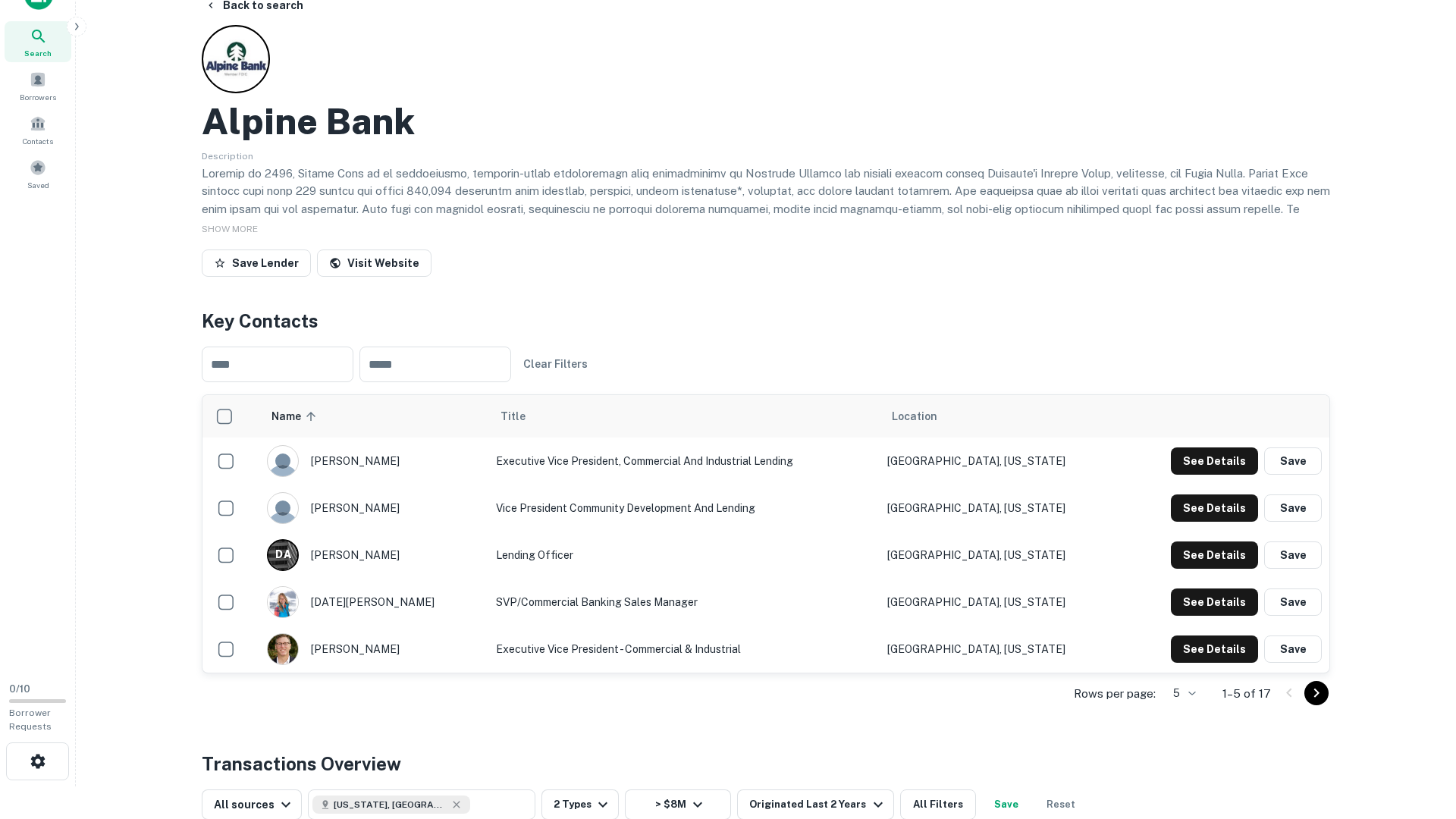
scroll to position [65, 0]
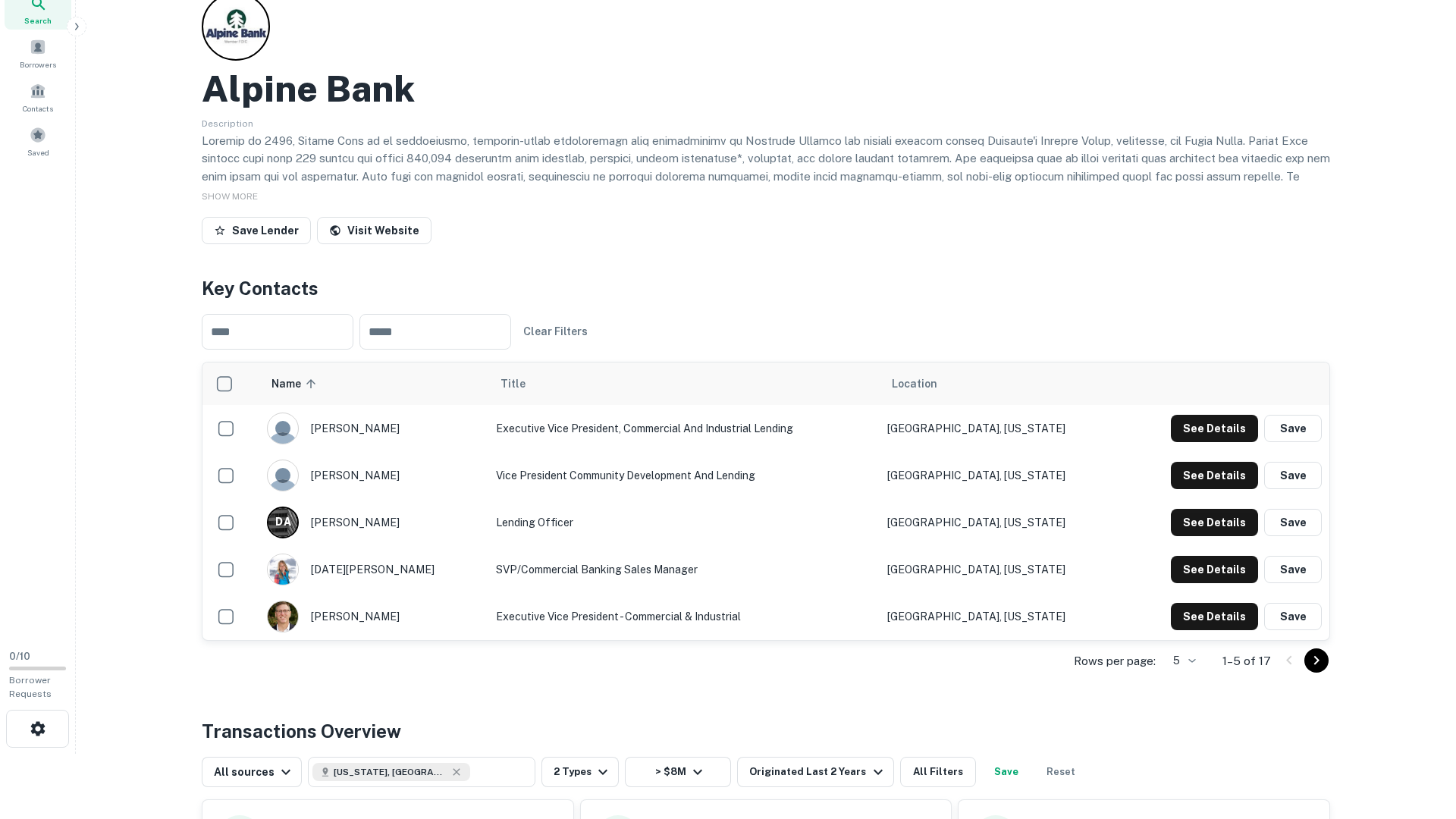
click at [1314, 653] on icon "Go to next page" at bounding box center [1316, 660] width 18 height 18
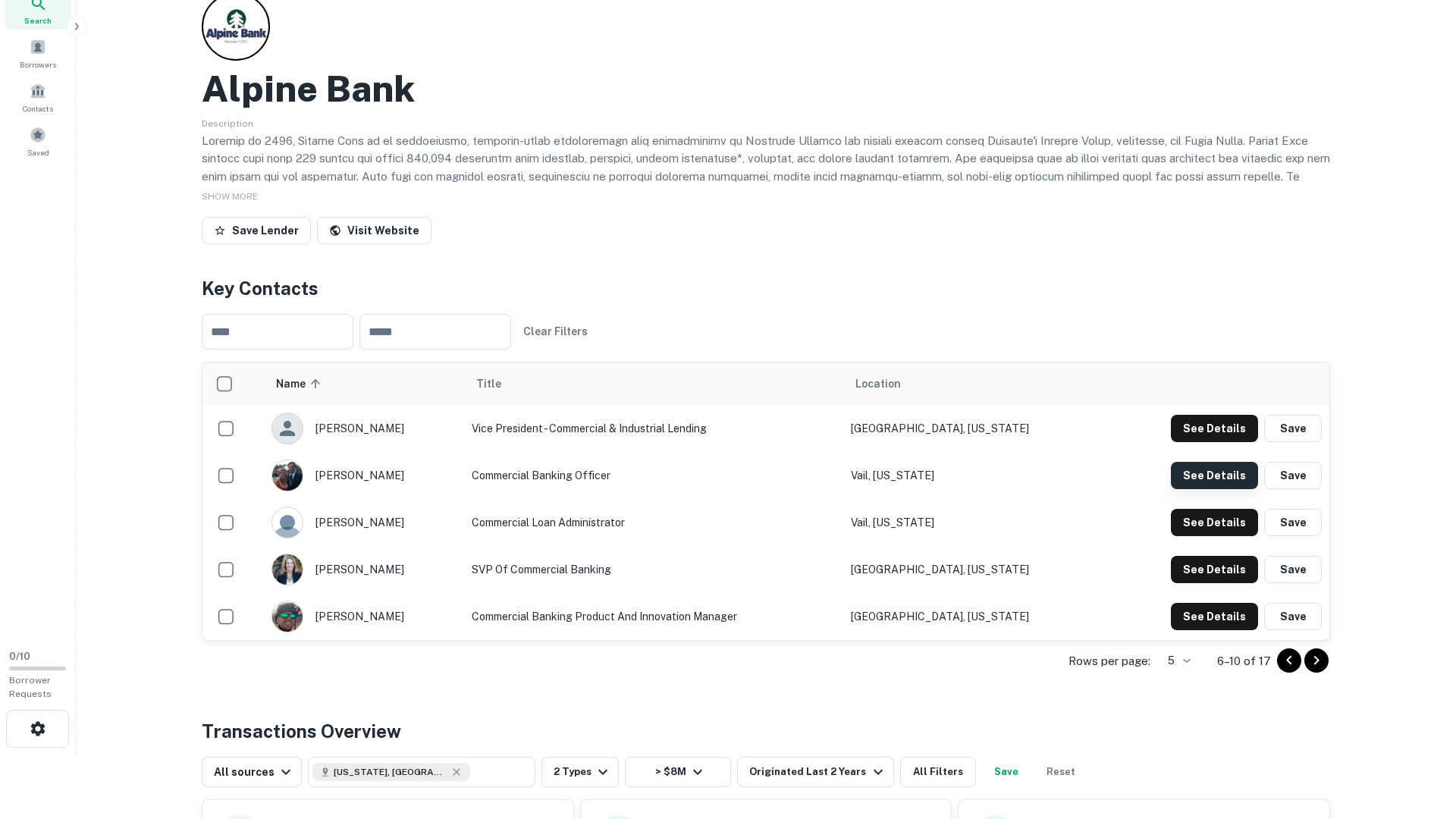
click at [1201, 442] on button "See Details" at bounding box center [1214, 428] width 87 height 27
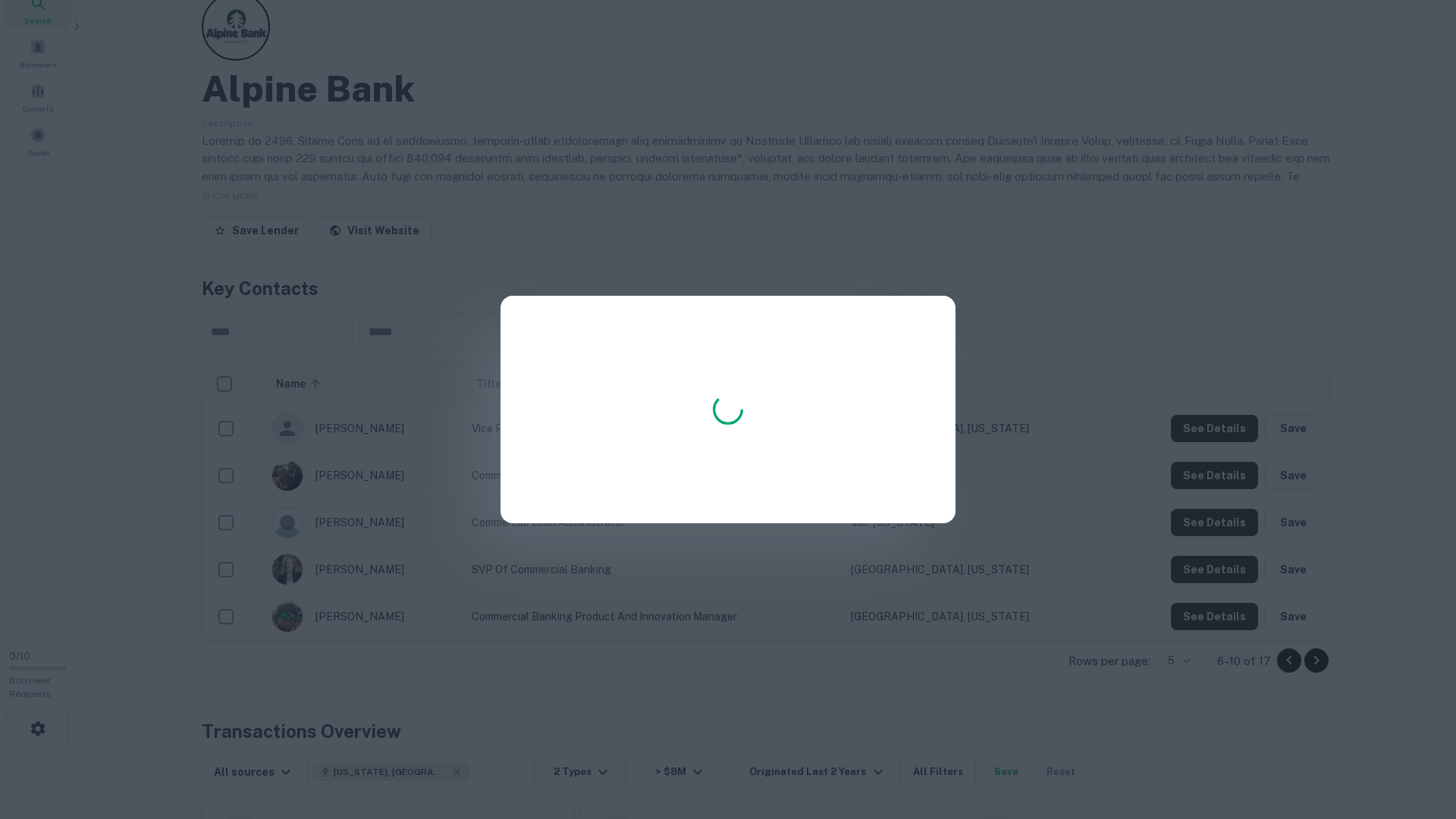
click at [1199, 420] on div at bounding box center [728, 410] width 1456 height 819
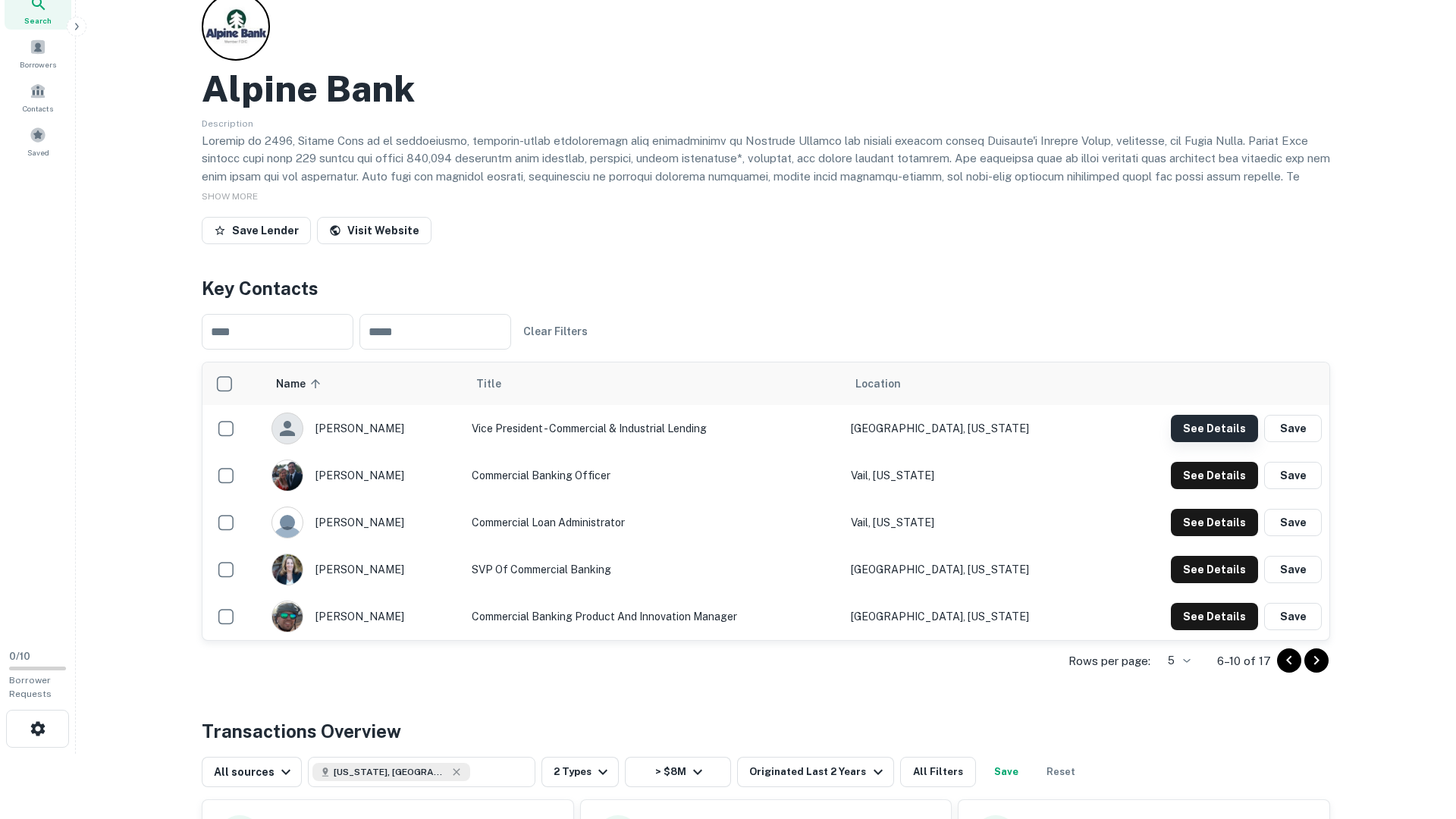
click at [1206, 430] on button "See Details" at bounding box center [1214, 428] width 87 height 27
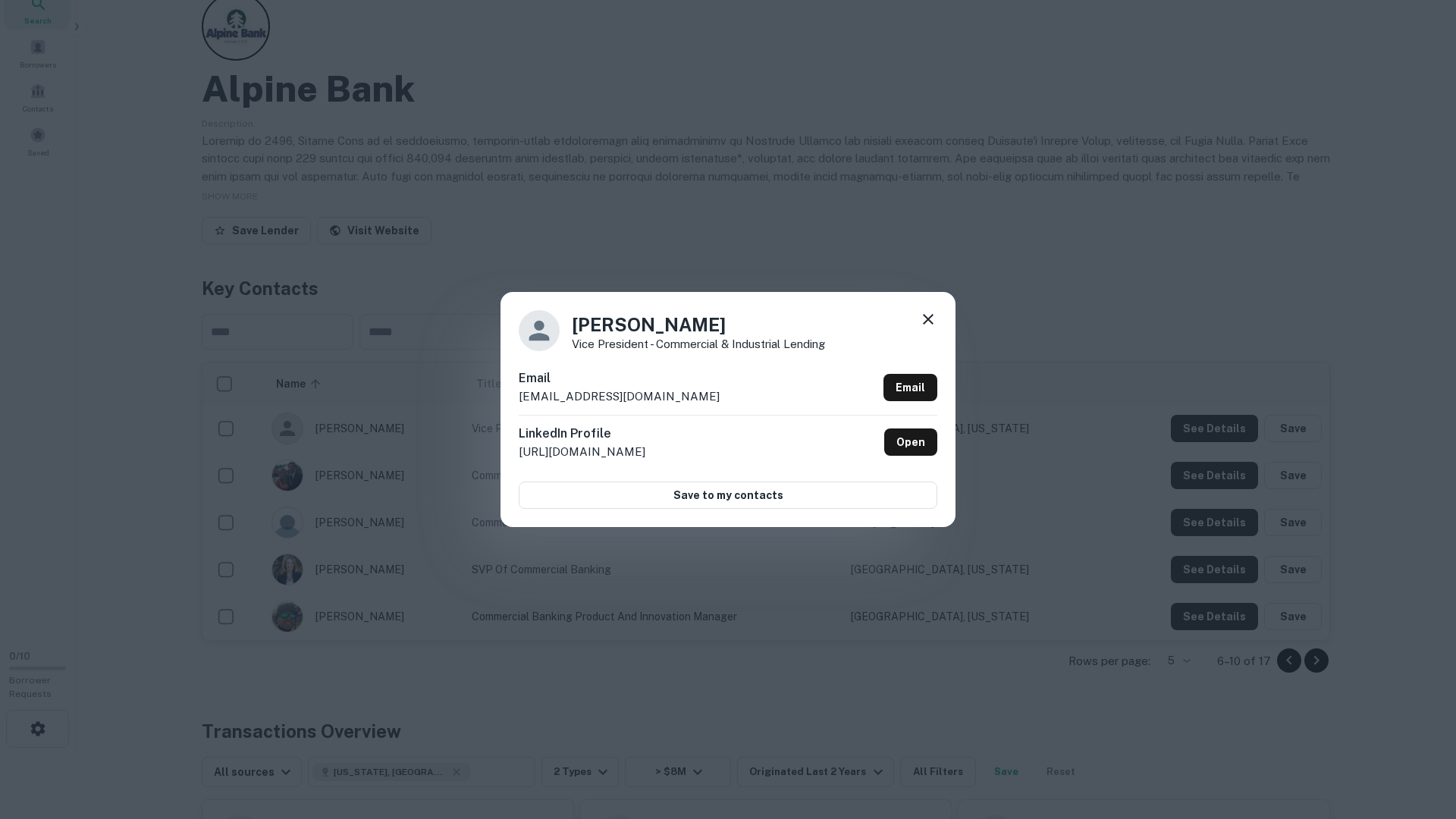
click at [1206, 430] on div "Rob London Vice President - Commercial & Industrial Lending Email roblondon@alp…" at bounding box center [728, 410] width 1456 height 819
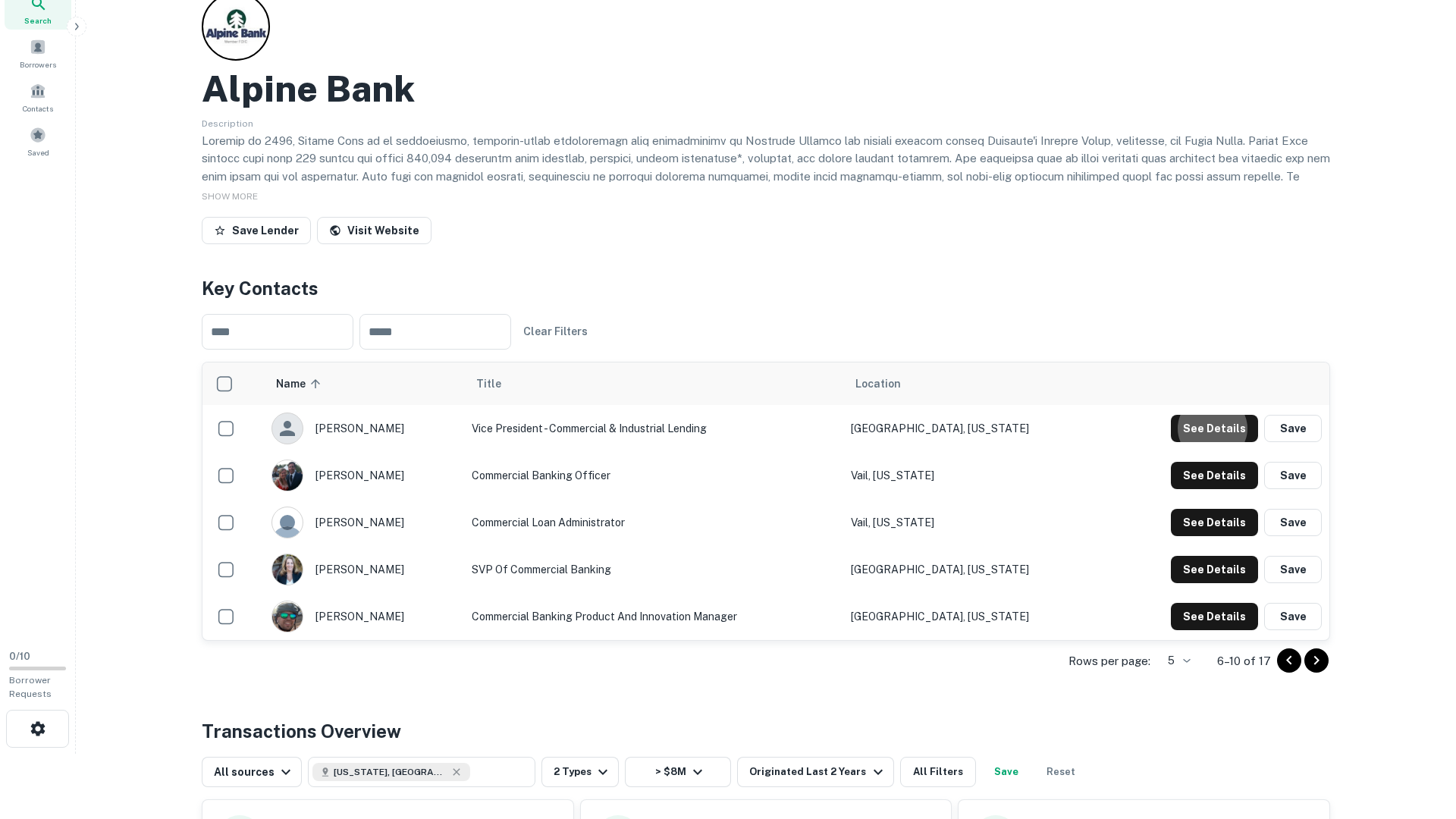
click at [1201, 459] on td "See Details Save" at bounding box center [1217, 475] width 225 height 47
click at [1197, 442] on button "See Details" at bounding box center [1214, 428] width 87 height 27
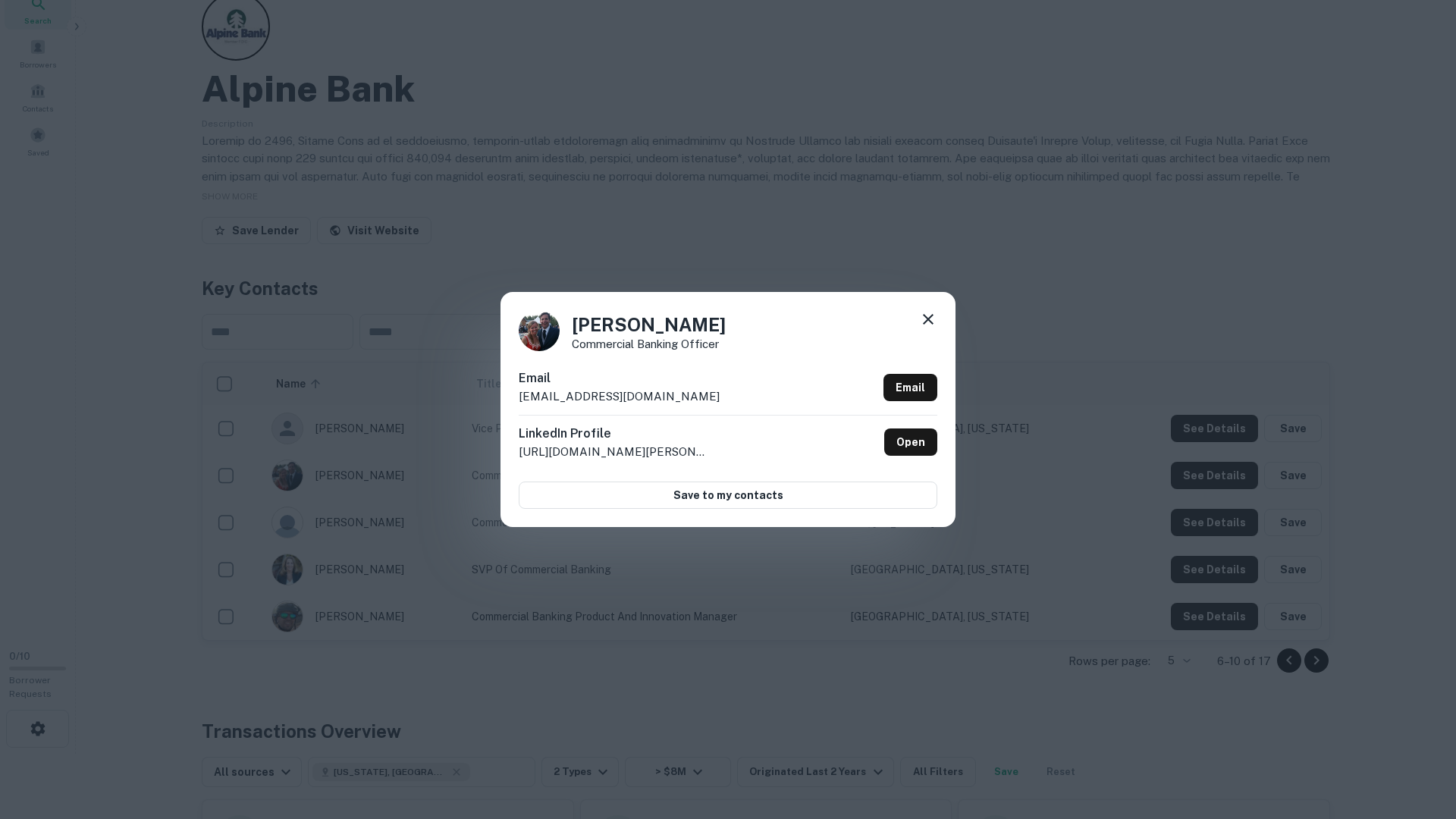
click at [1196, 476] on div "Timothy Haley Commercial Banking Officer Email timothyhaley@alpinebank.com Emai…" at bounding box center [728, 410] width 1456 height 819
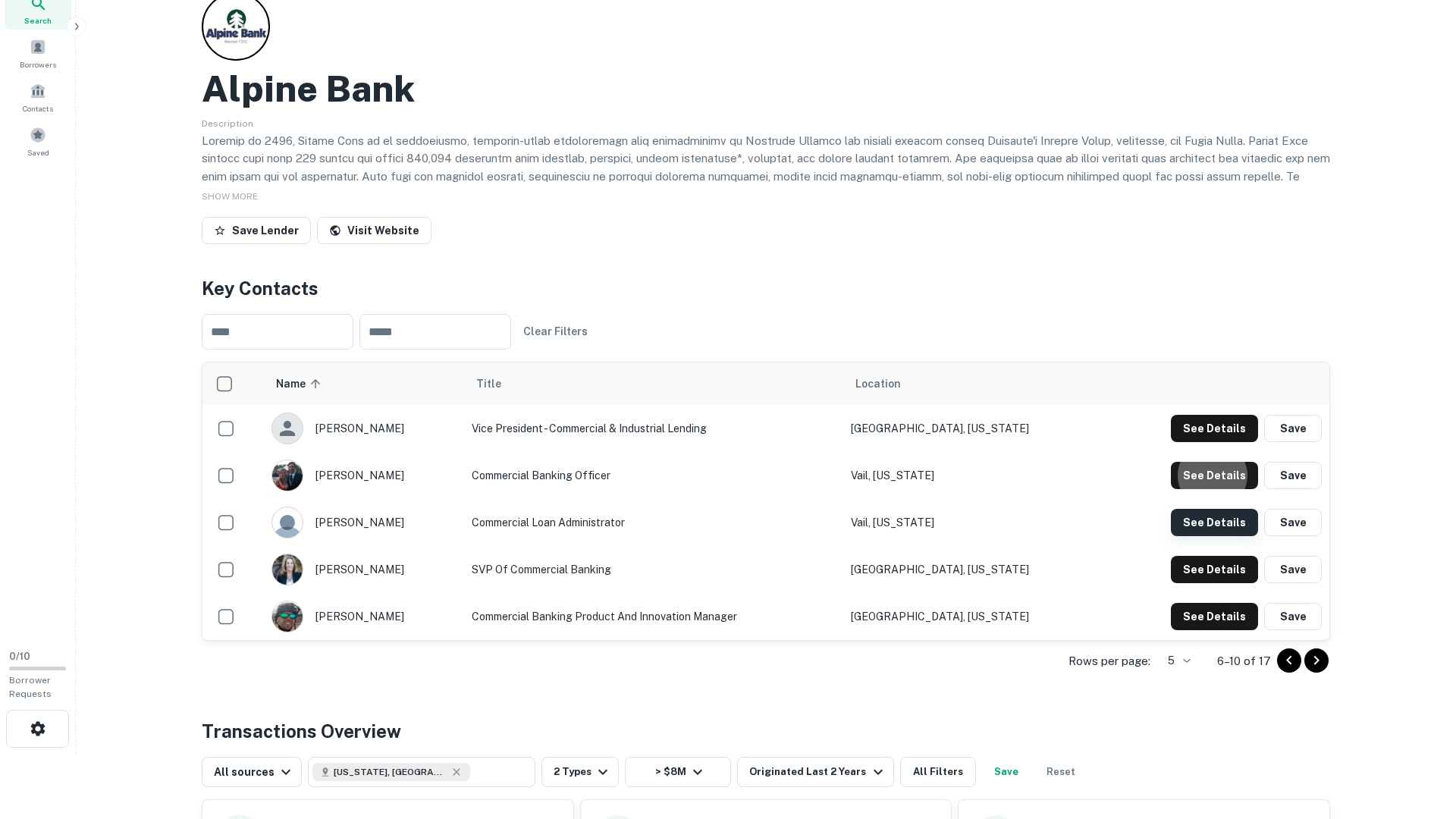
click at [1197, 442] on button "See Details" at bounding box center [1214, 428] width 87 height 27
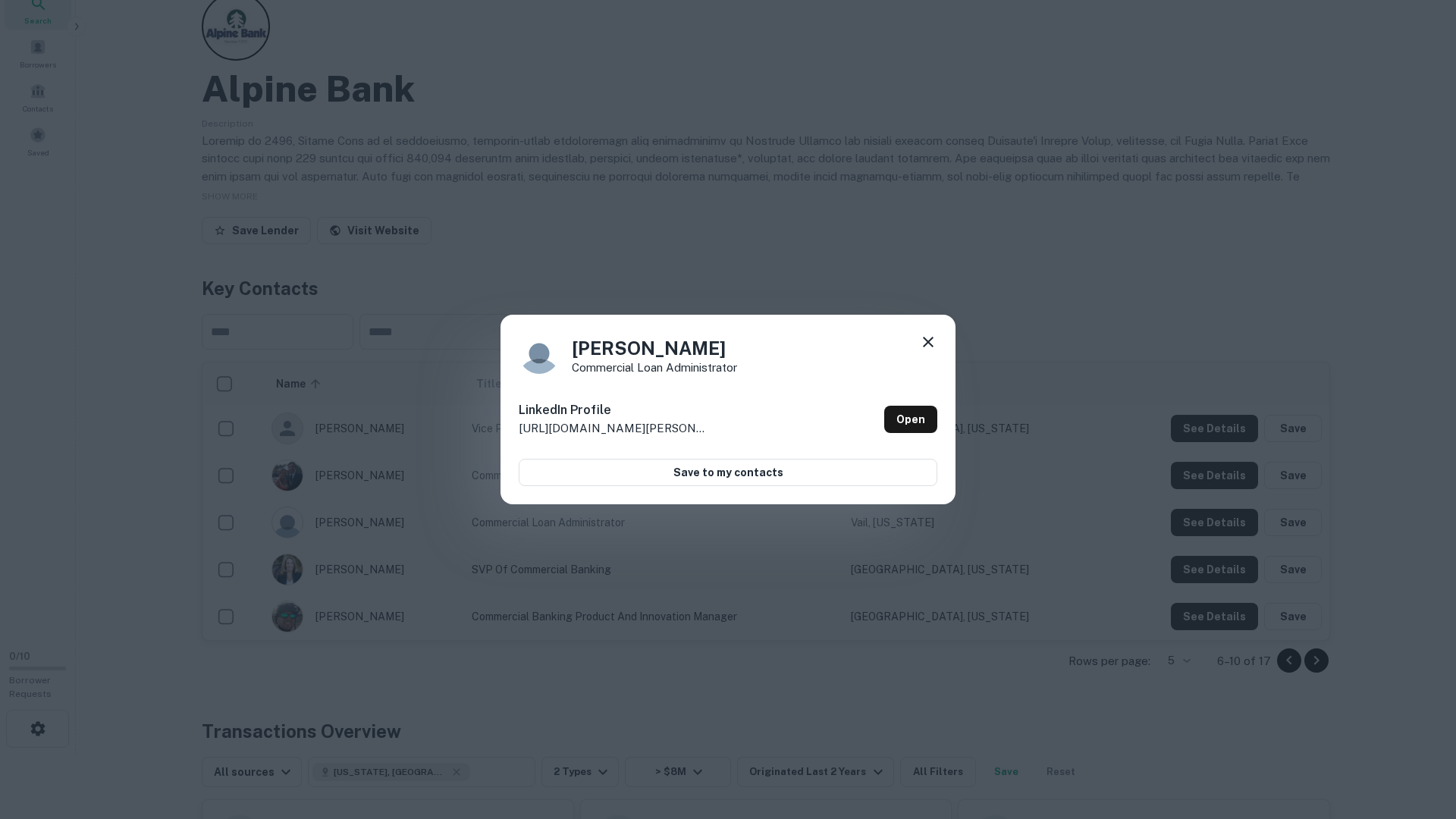
click at [1197, 521] on div "Jennifer Jacobs Commercial Loan Administrator LinkedIn Profile http://www.linke…" at bounding box center [728, 410] width 1456 height 819
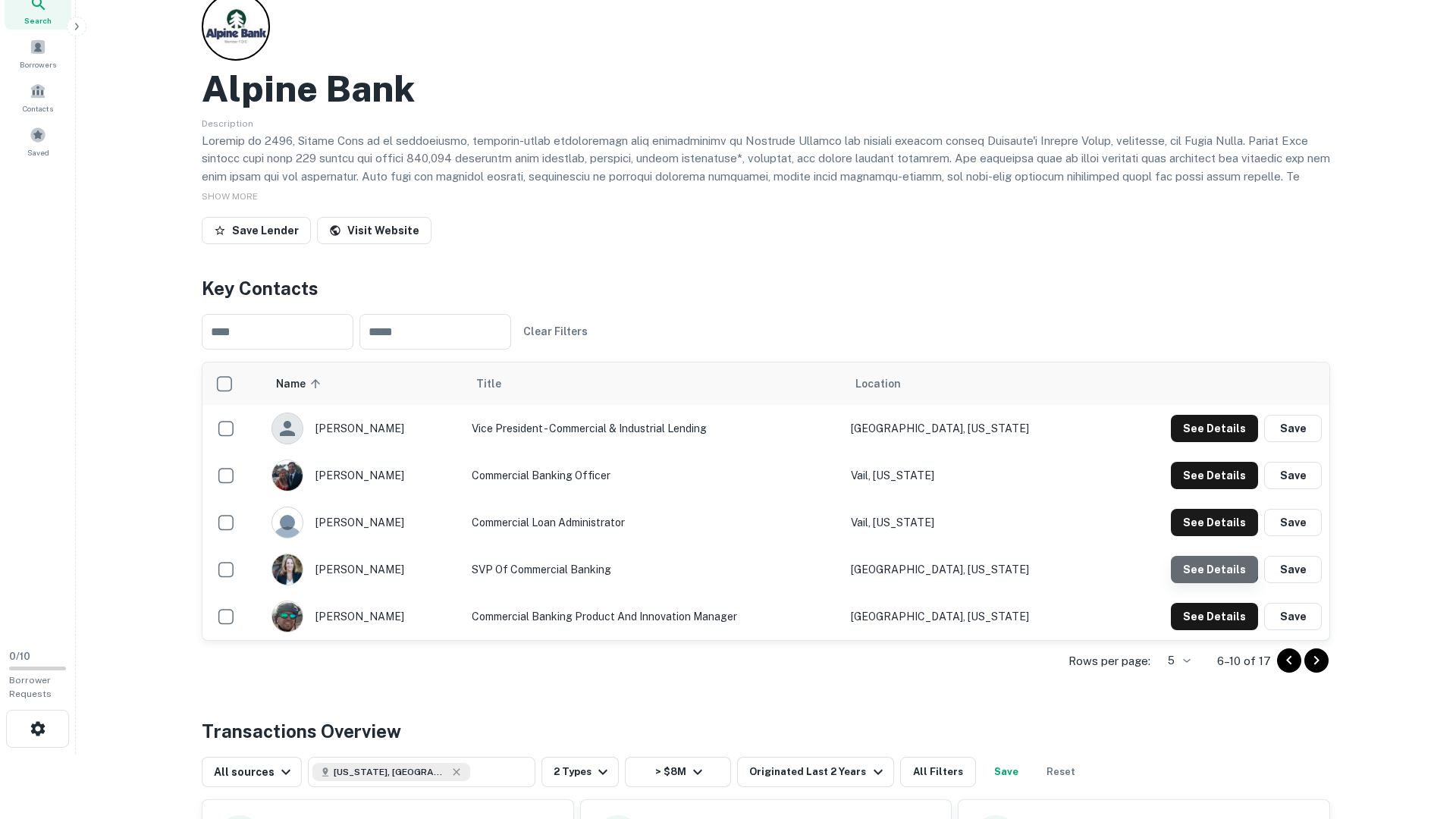
click at [1199, 442] on button "See Details" at bounding box center [1214, 428] width 87 height 27
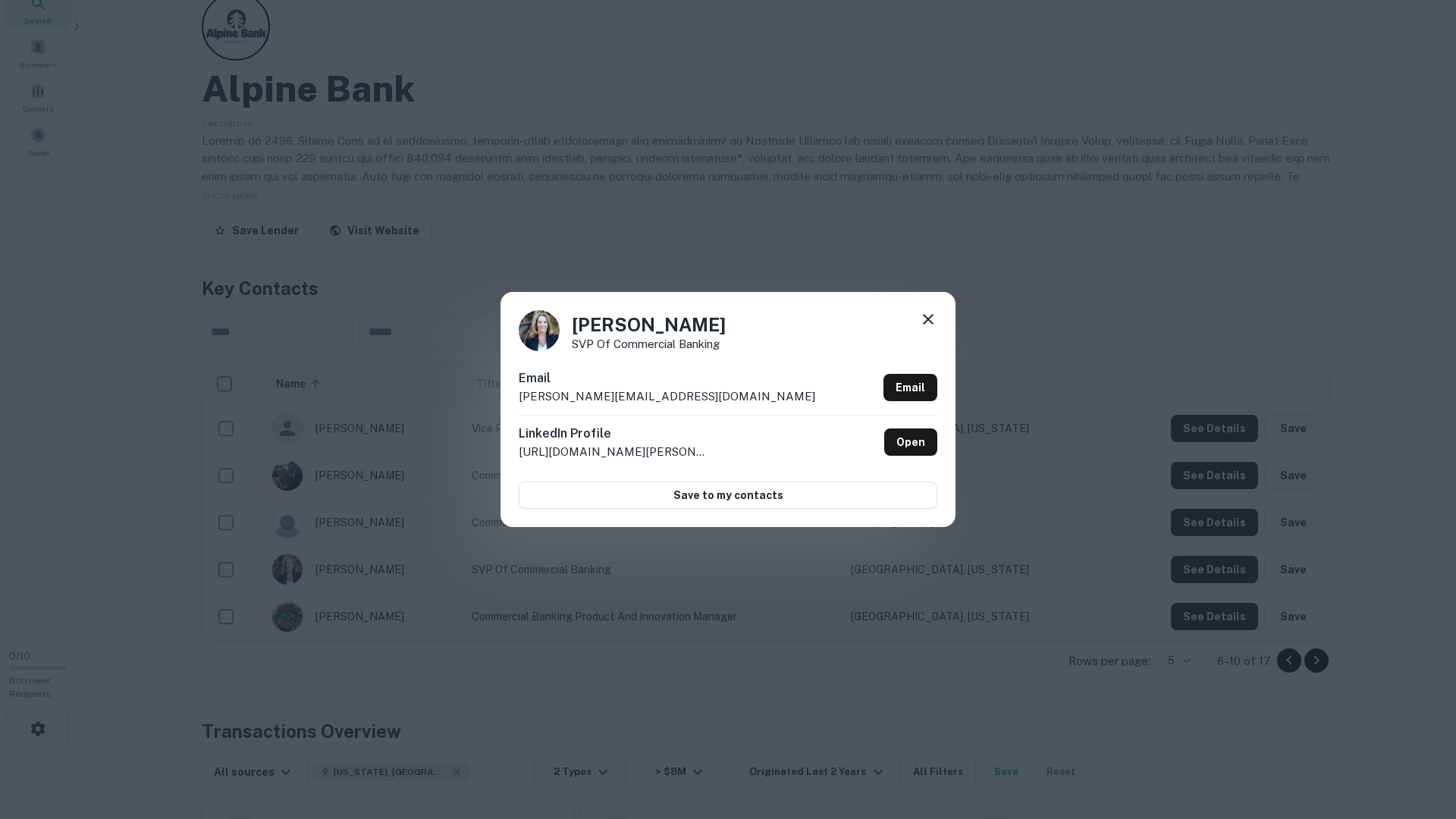
click at [1201, 595] on div "Theresa Anuszewski SVP of Commercial Banking Email theresaanuszewski@alpinebank…" at bounding box center [728, 410] width 1456 height 819
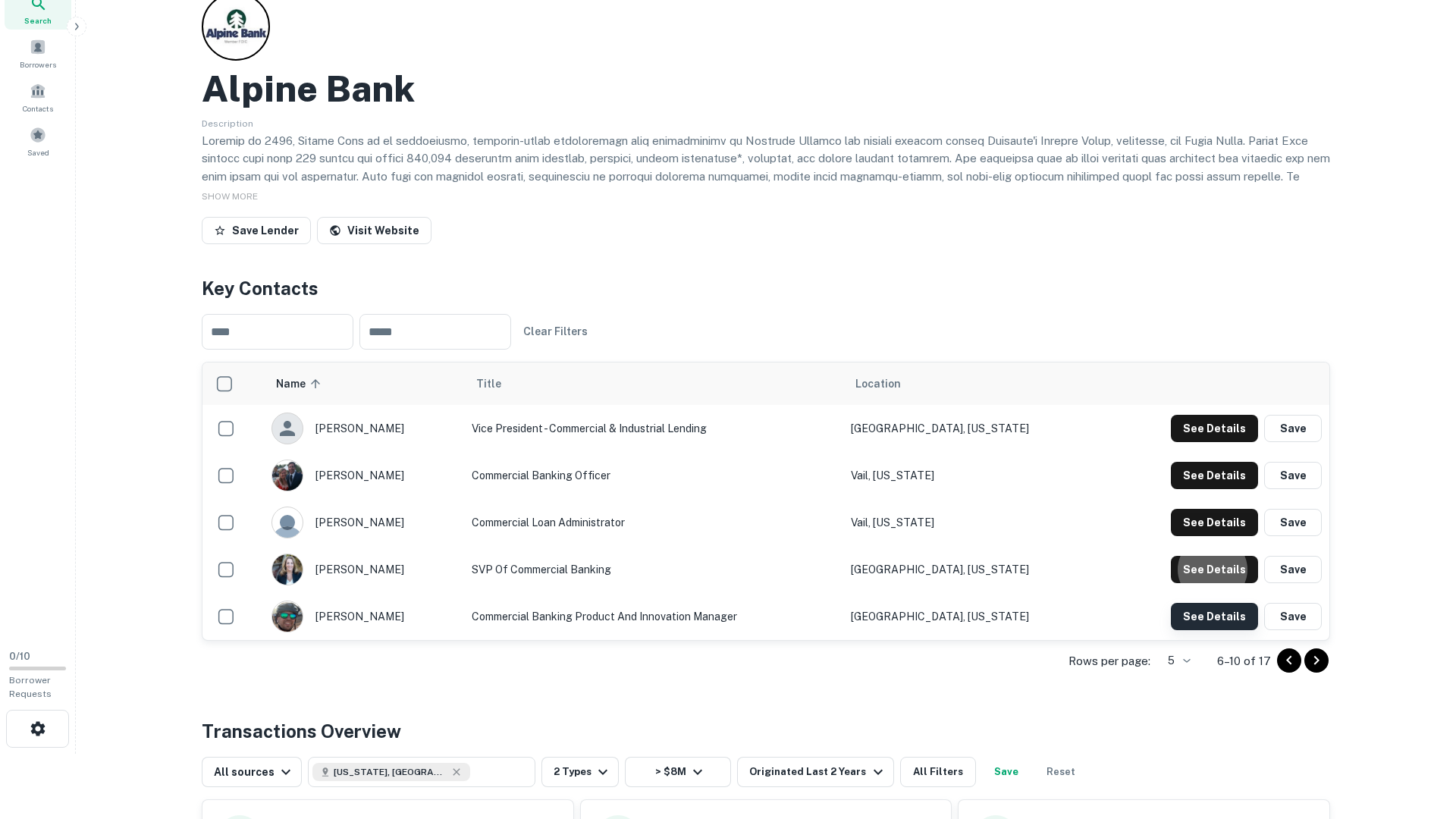
click at [1202, 442] on button "See Details" at bounding box center [1214, 428] width 87 height 27
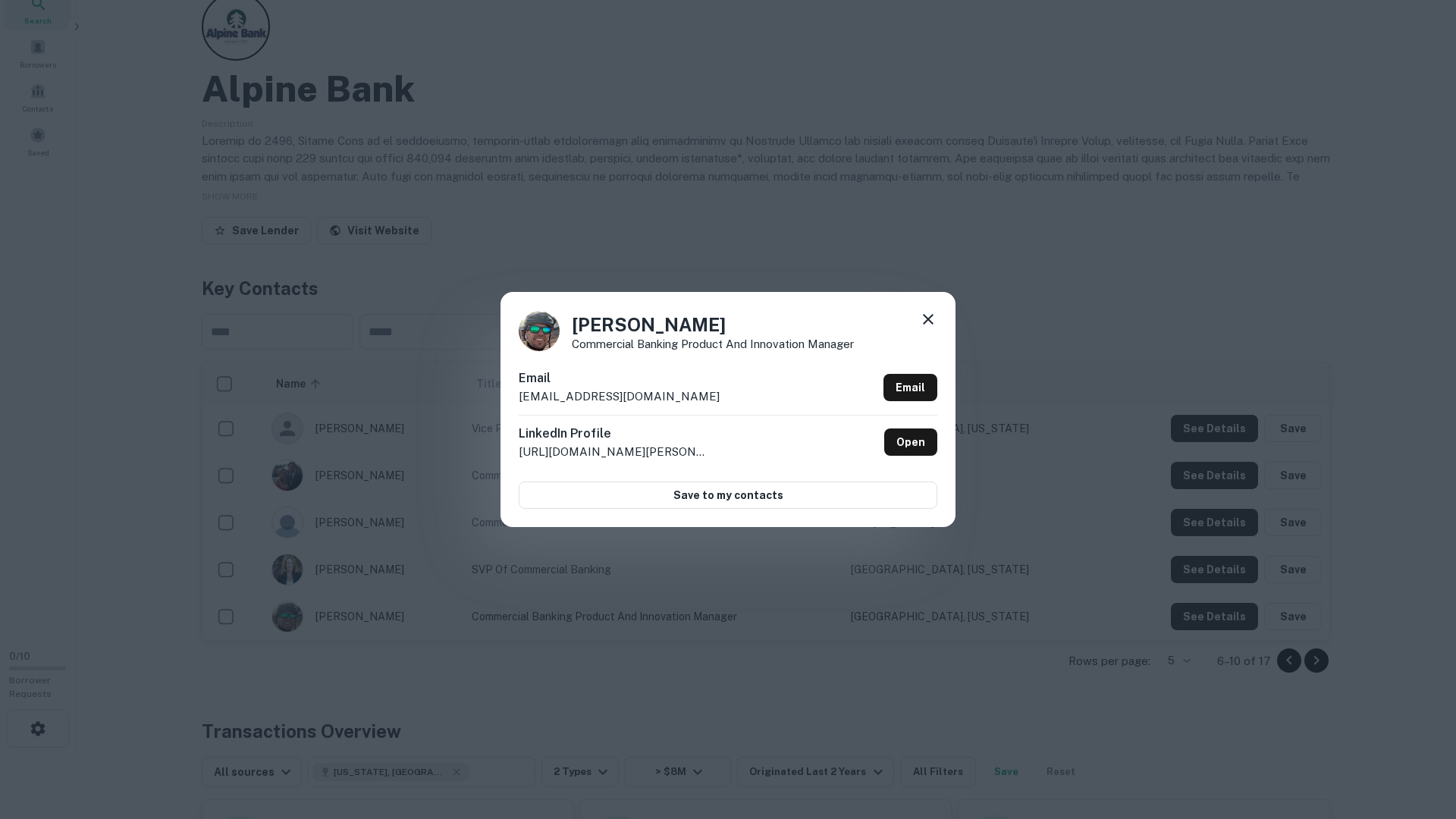
click at [1202, 617] on div "John Zeller Commercial Banking Product and Innovation Manager Email johnzeller@…" at bounding box center [728, 410] width 1456 height 819
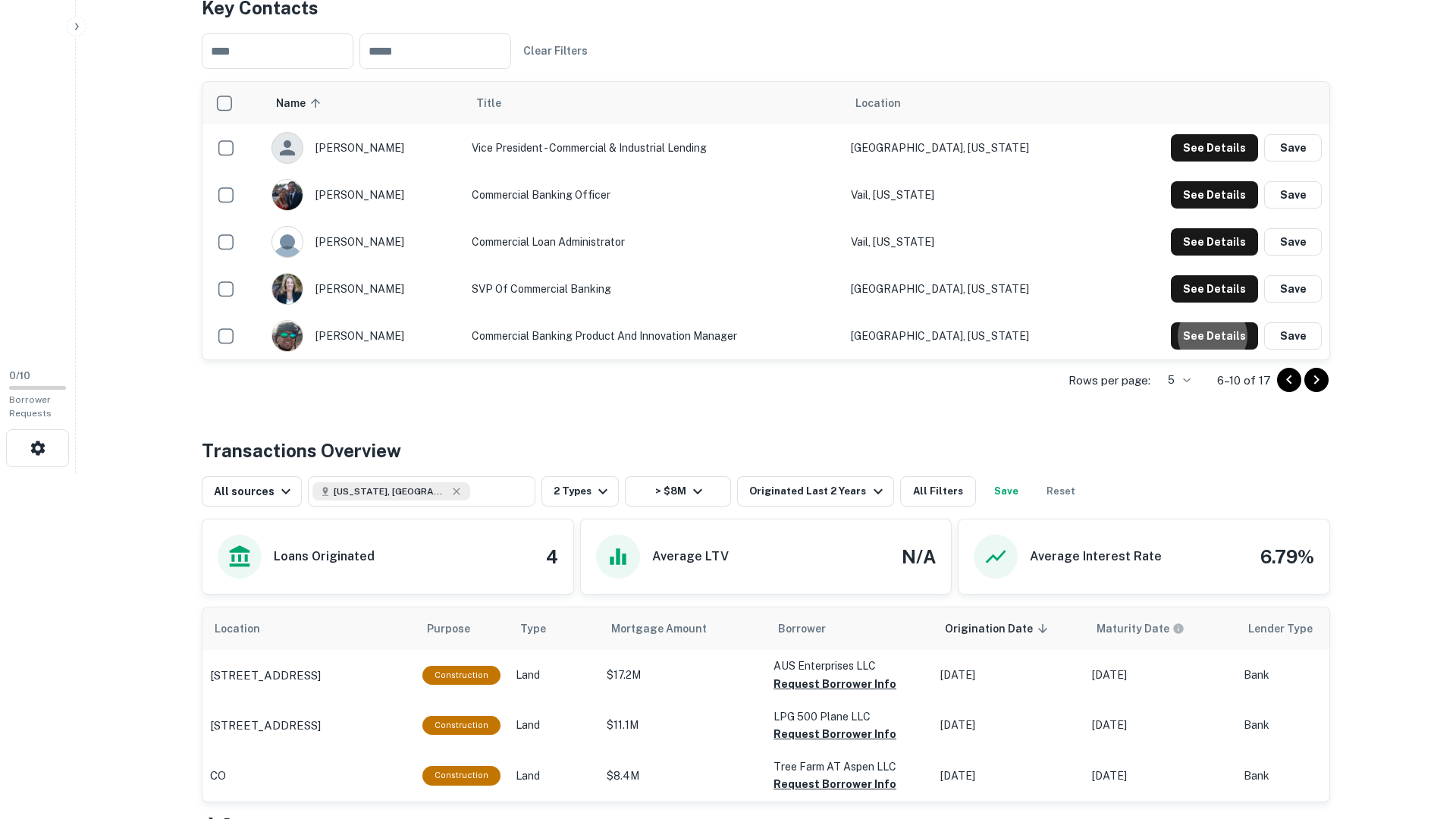
scroll to position [0, 0]
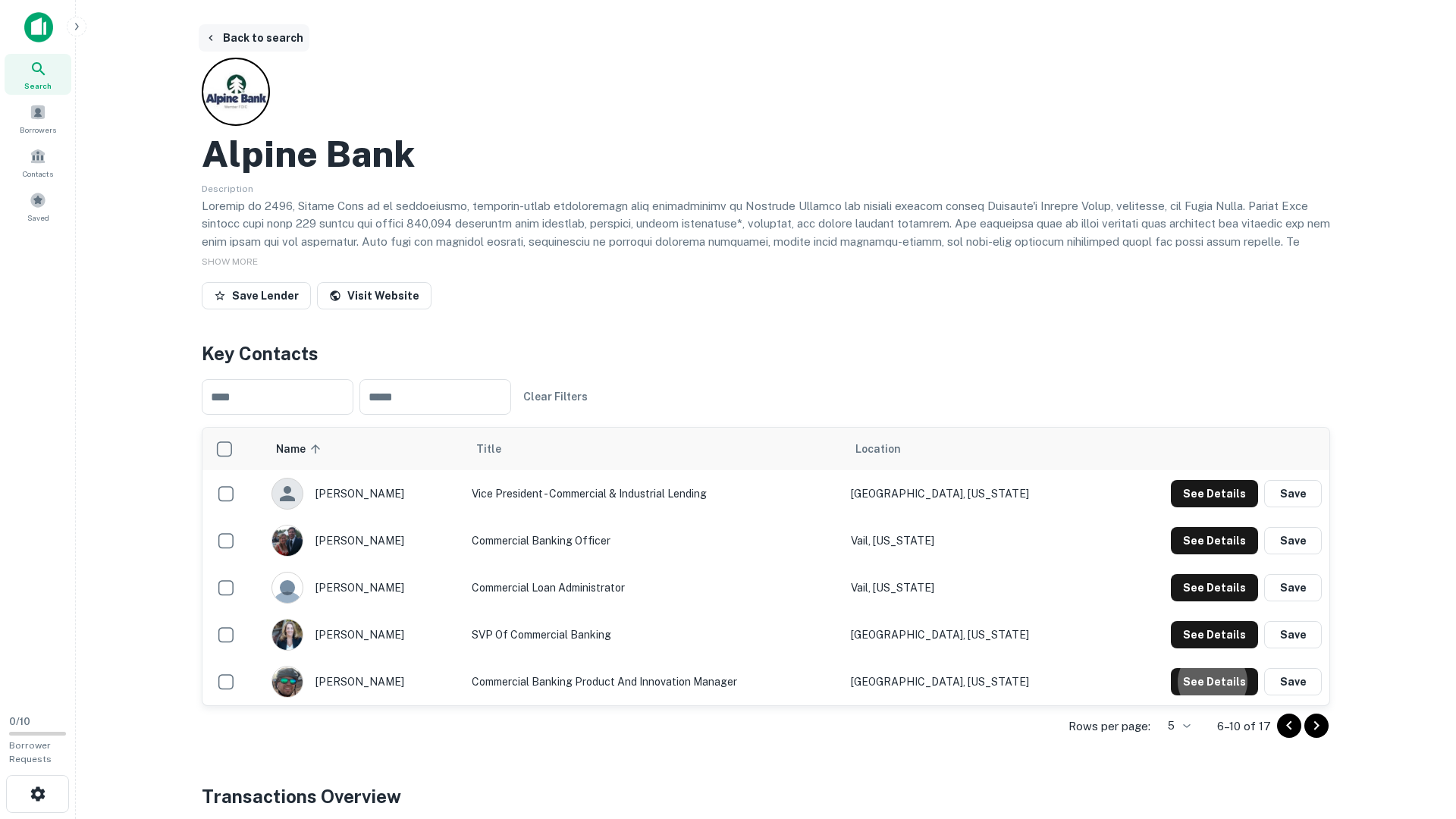
click at [226, 29] on button "Back to search" at bounding box center [254, 38] width 111 height 27
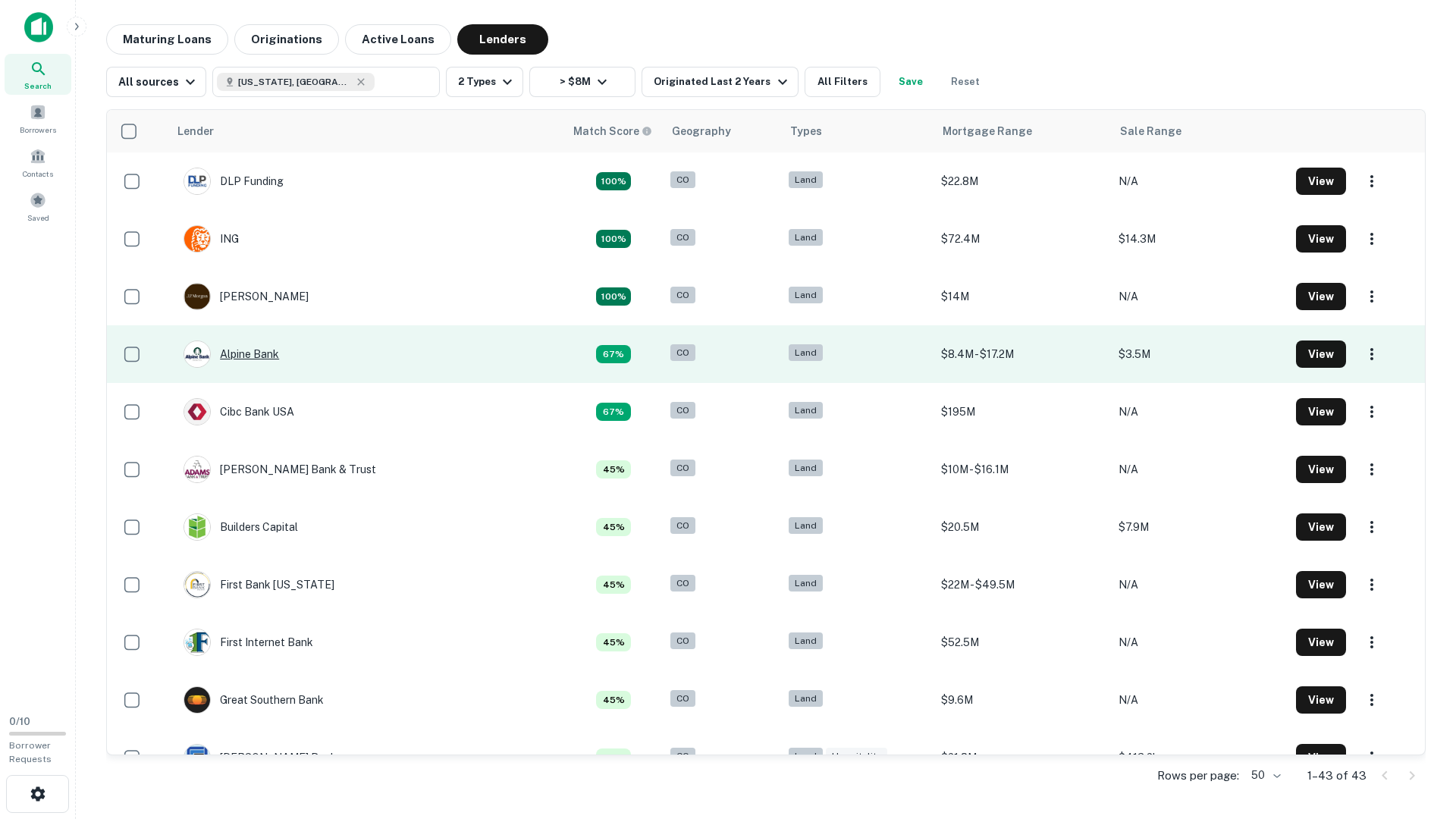
click at [248, 348] on div "Alpine Bank" at bounding box center [231, 354] width 96 height 27
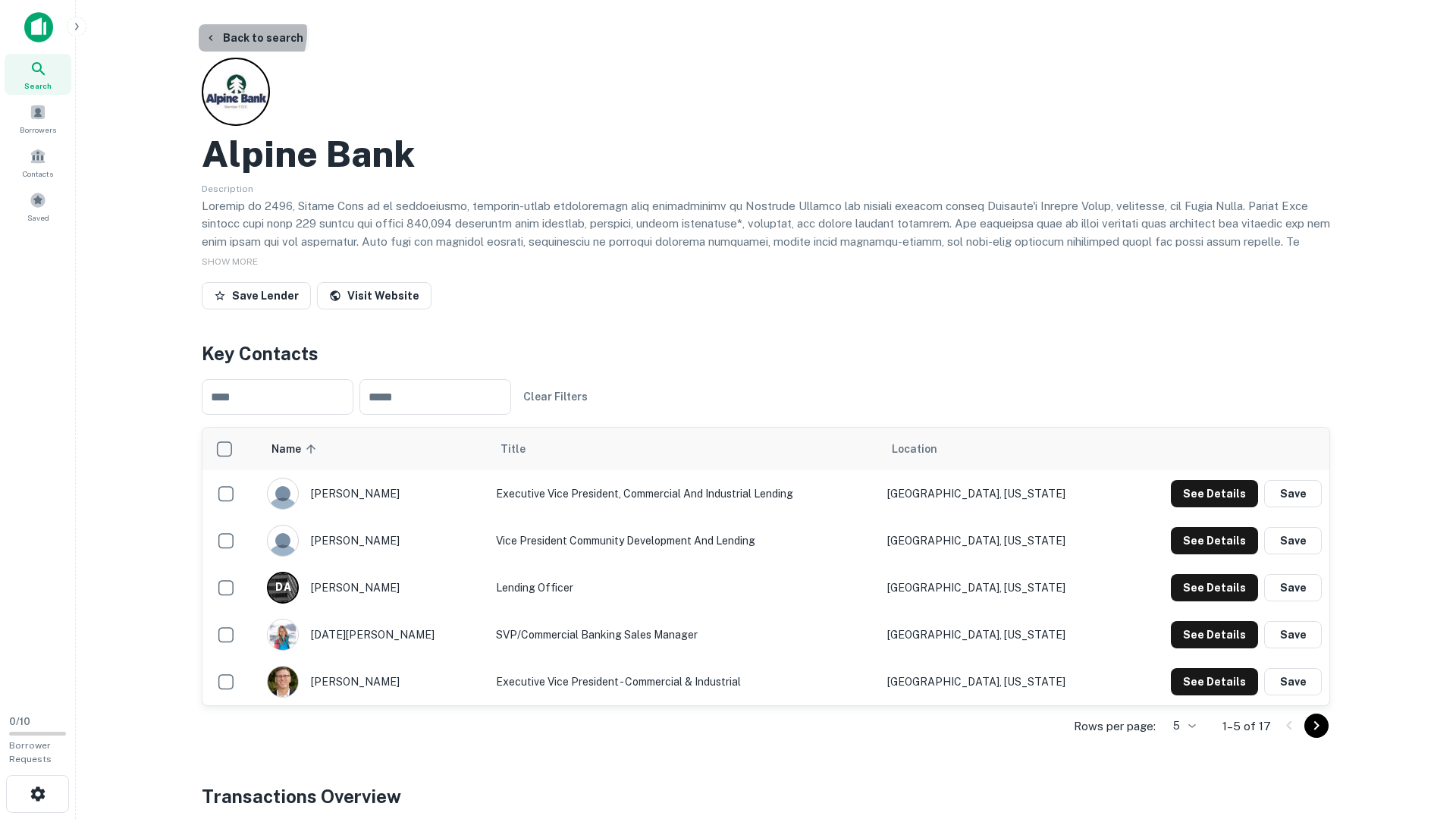
click at [240, 32] on button "Back to search" at bounding box center [254, 38] width 111 height 27
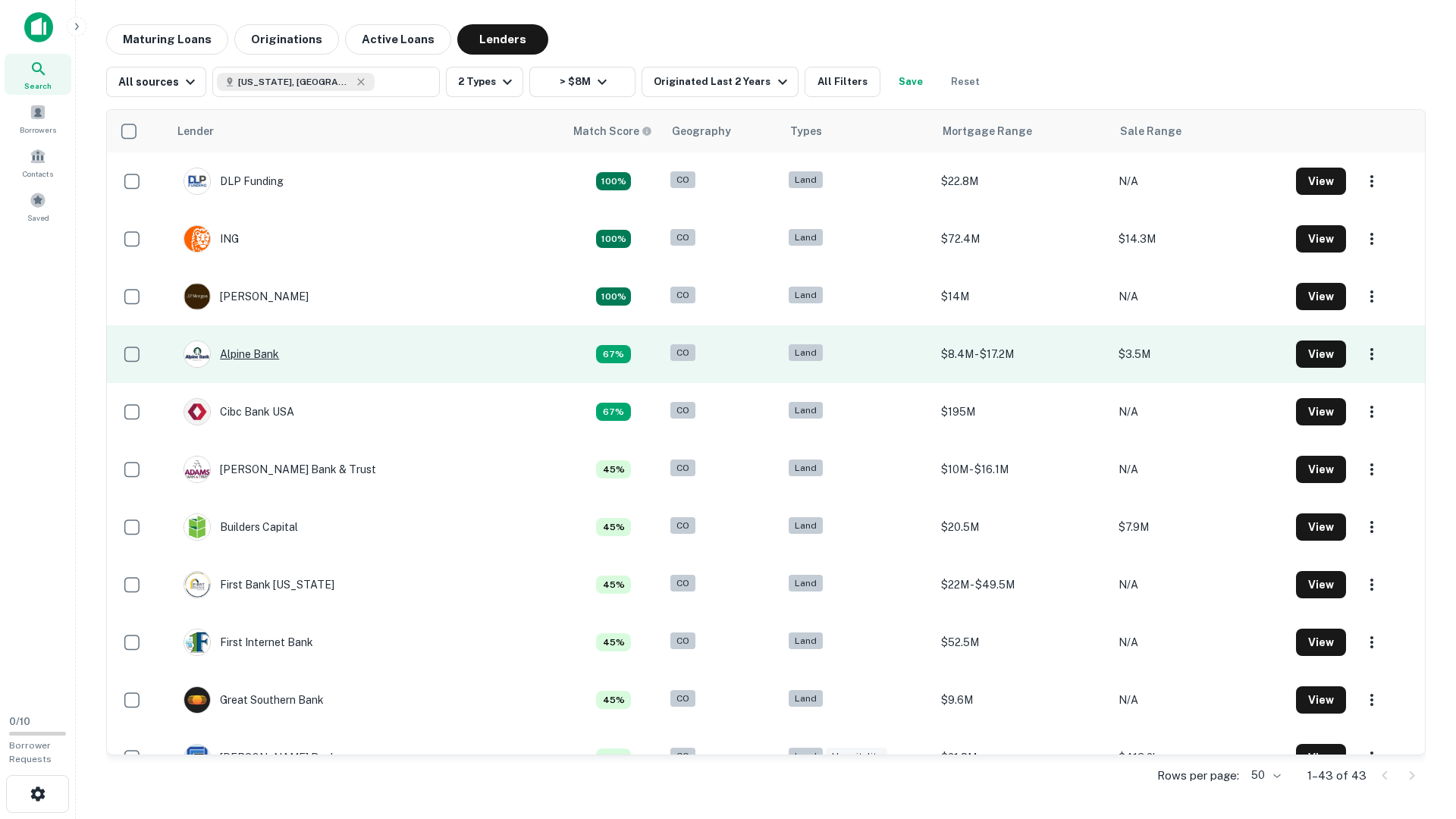
click at [270, 348] on div "Alpine Bank" at bounding box center [231, 354] width 96 height 27
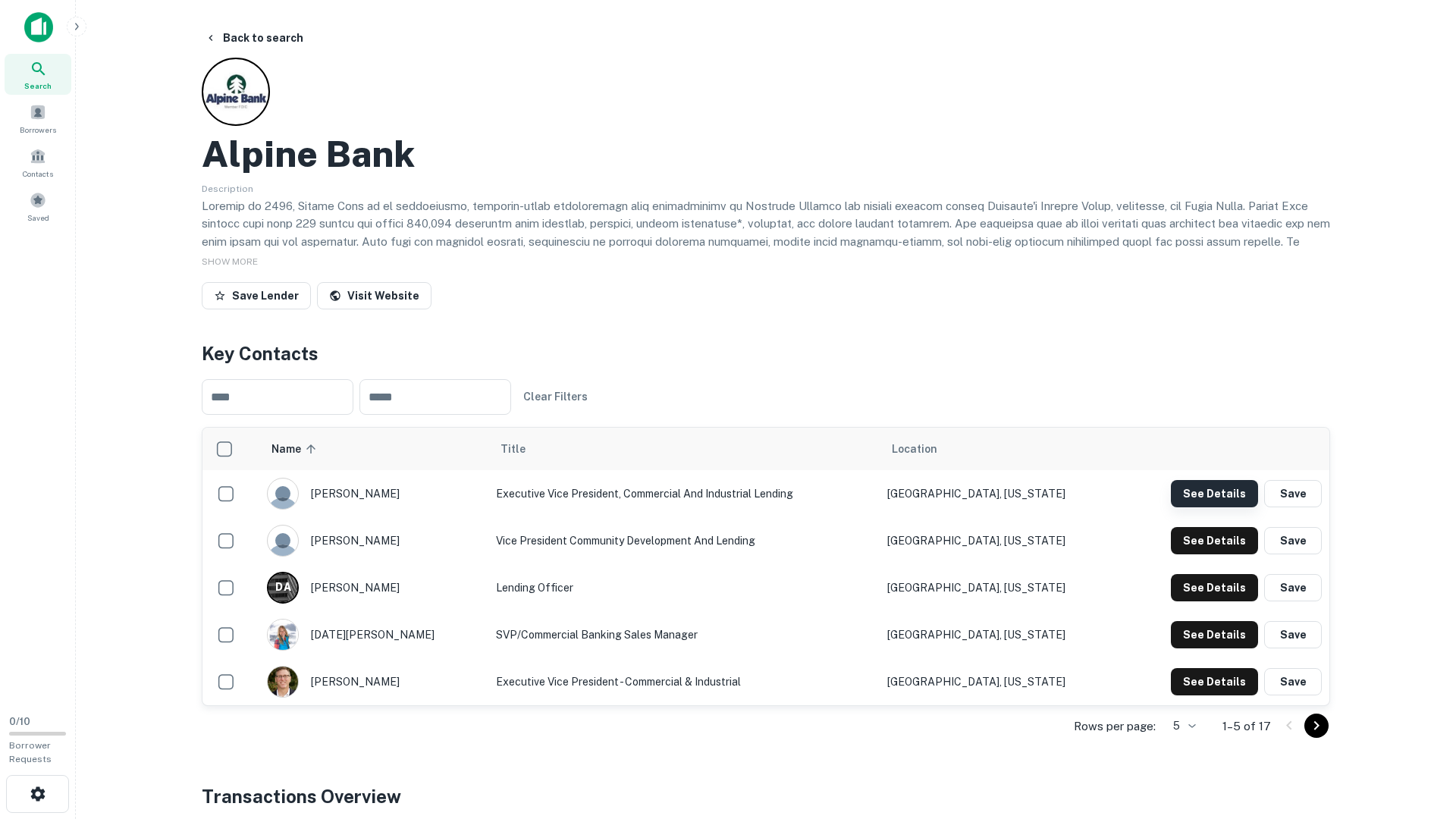
click at [1208, 499] on button "See Details" at bounding box center [1214, 493] width 87 height 27
click at [1207, 507] on button "See Details" at bounding box center [1214, 493] width 87 height 27
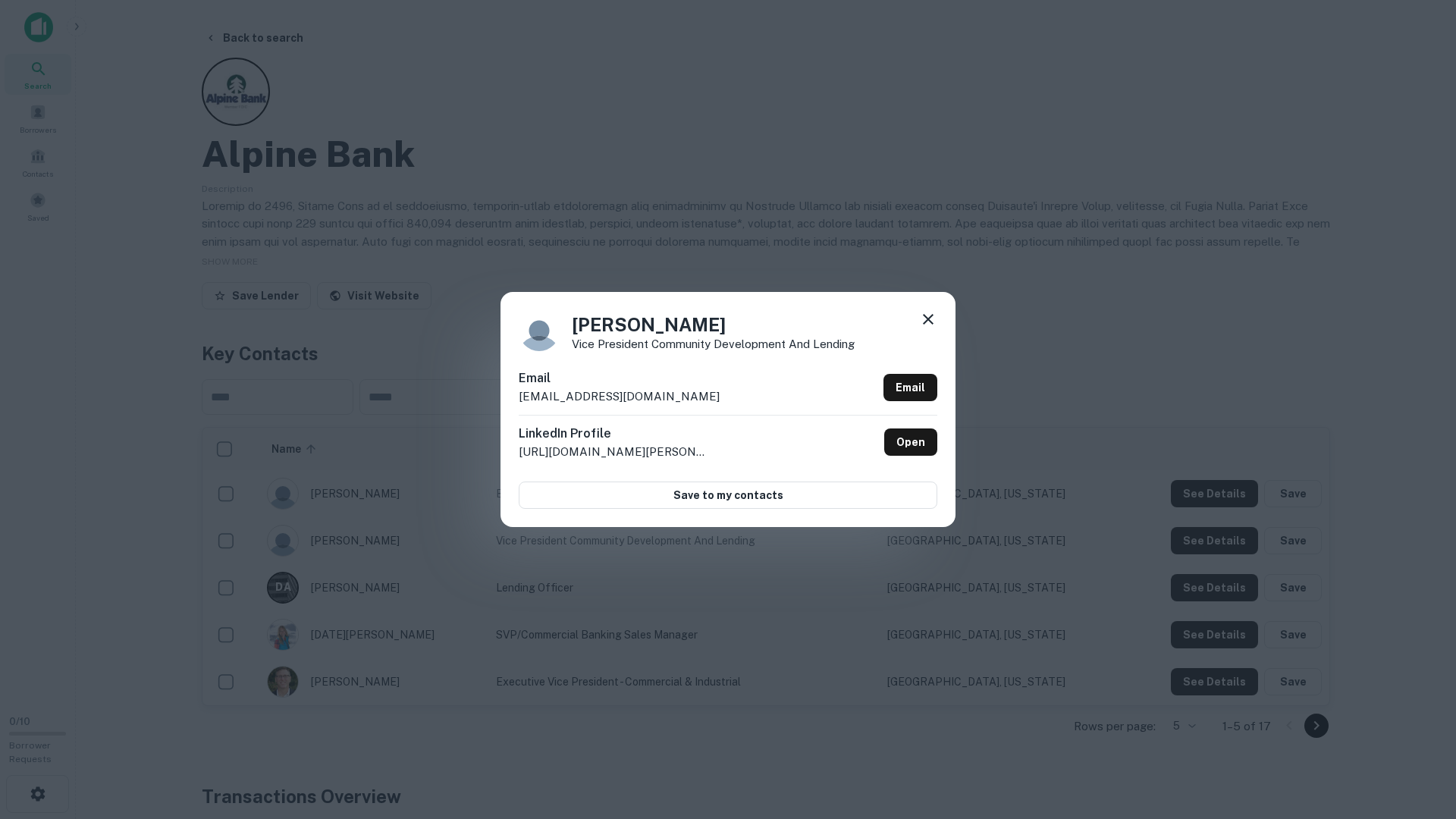
click at [1207, 564] on div "Timothy Floyd Vice President Community Development and Lending Email timothyflo…" at bounding box center [728, 410] width 1456 height 819
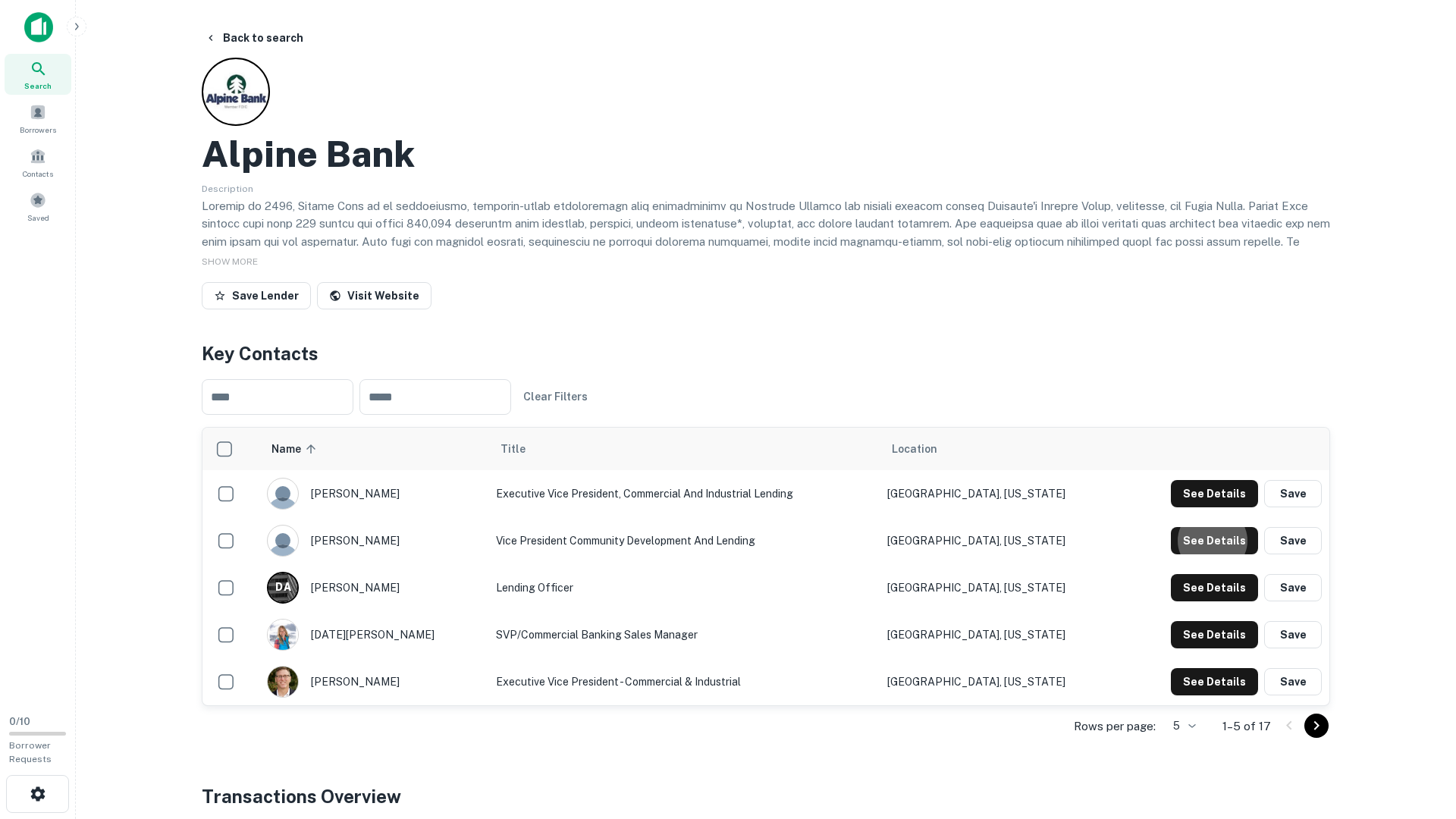
click at [1208, 607] on td "See Details Save" at bounding box center [1225, 587] width 208 height 47
click at [1211, 507] on button "See Details" at bounding box center [1214, 493] width 87 height 27
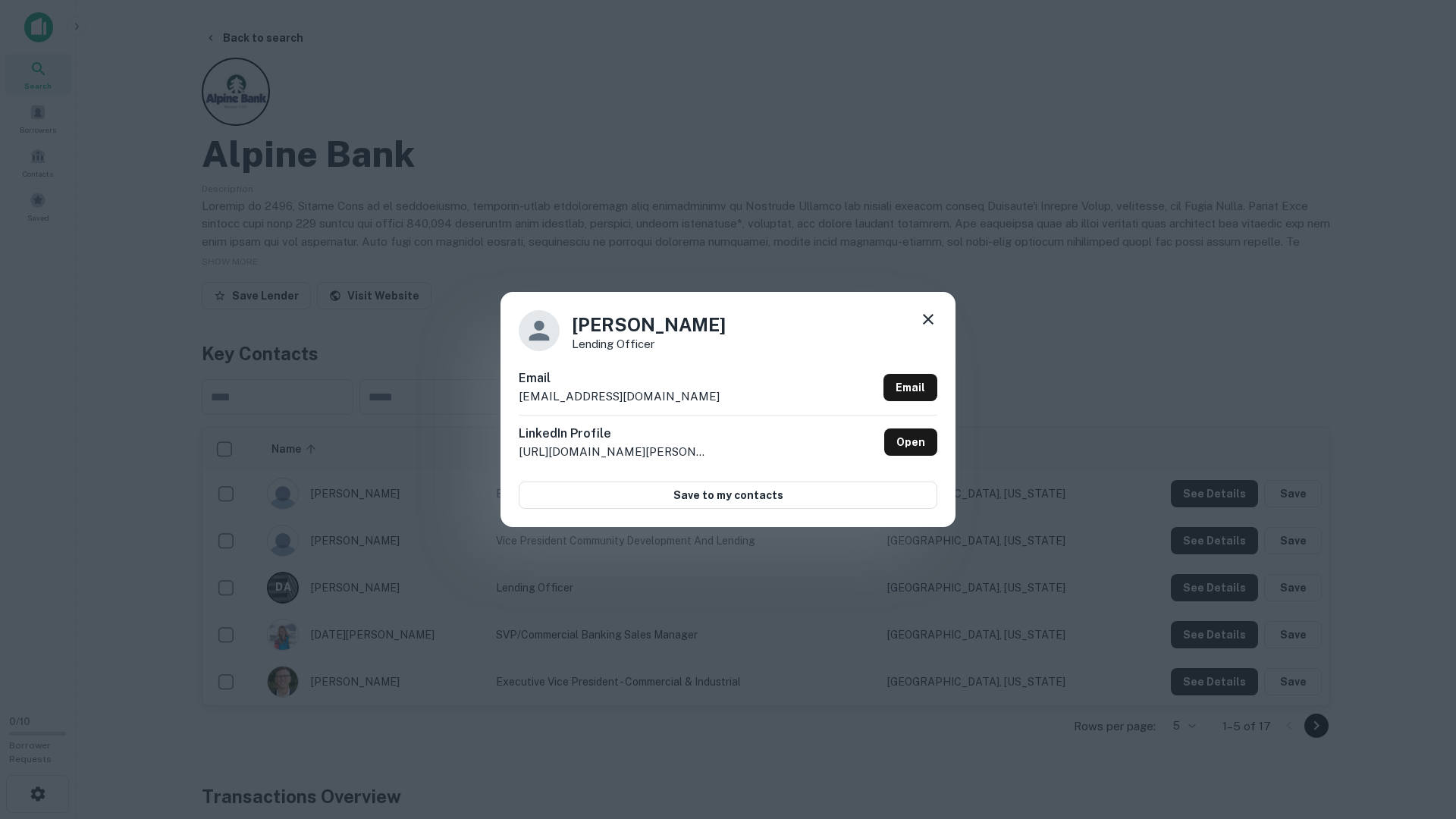
click at [1211, 593] on div "David Almaraz Lending Officer Email davidalmaraz@alpinebank.com Email LinkedIn …" at bounding box center [728, 410] width 1456 height 819
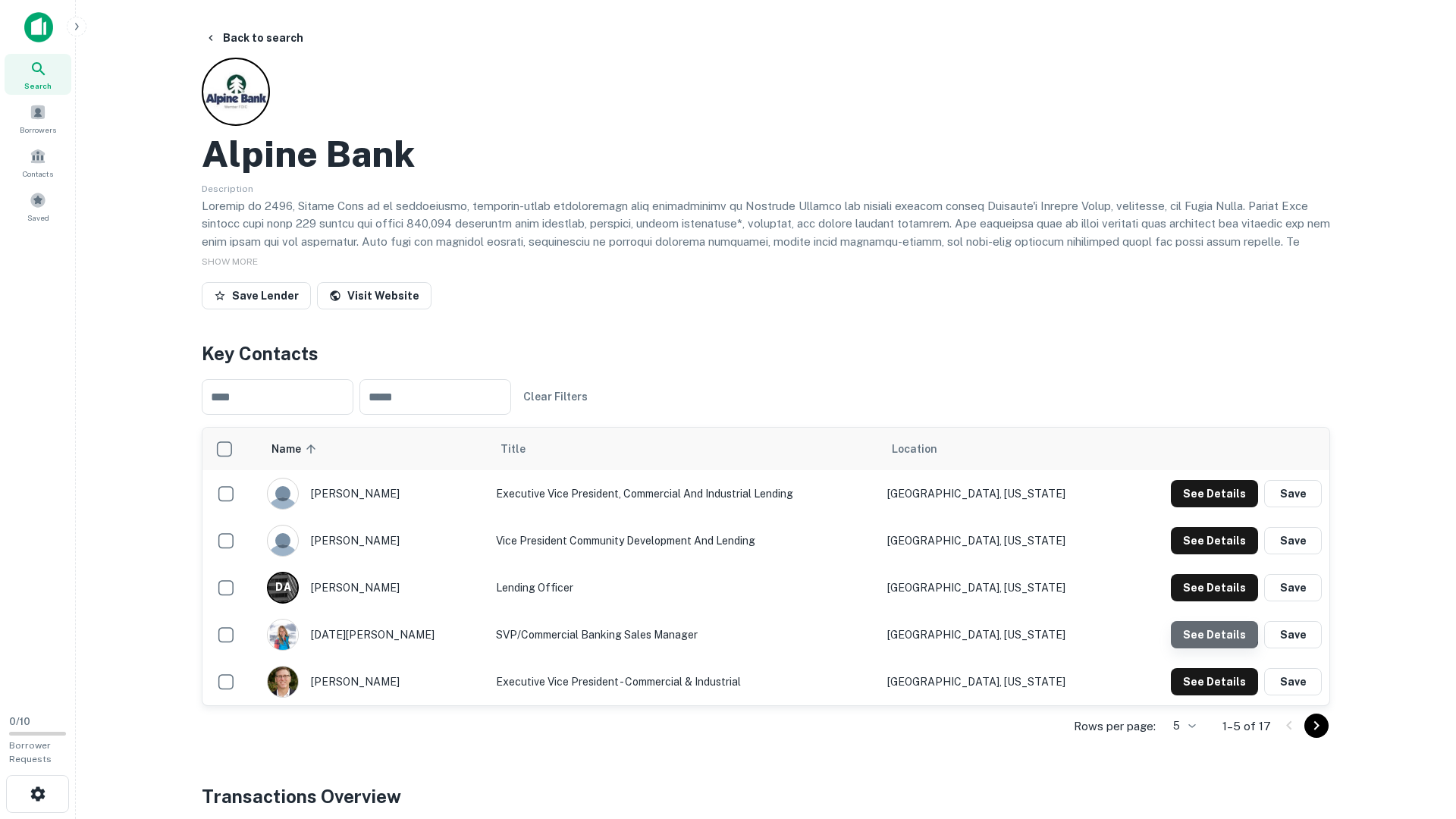
click at [1211, 507] on button "See Details" at bounding box center [1214, 493] width 87 height 27
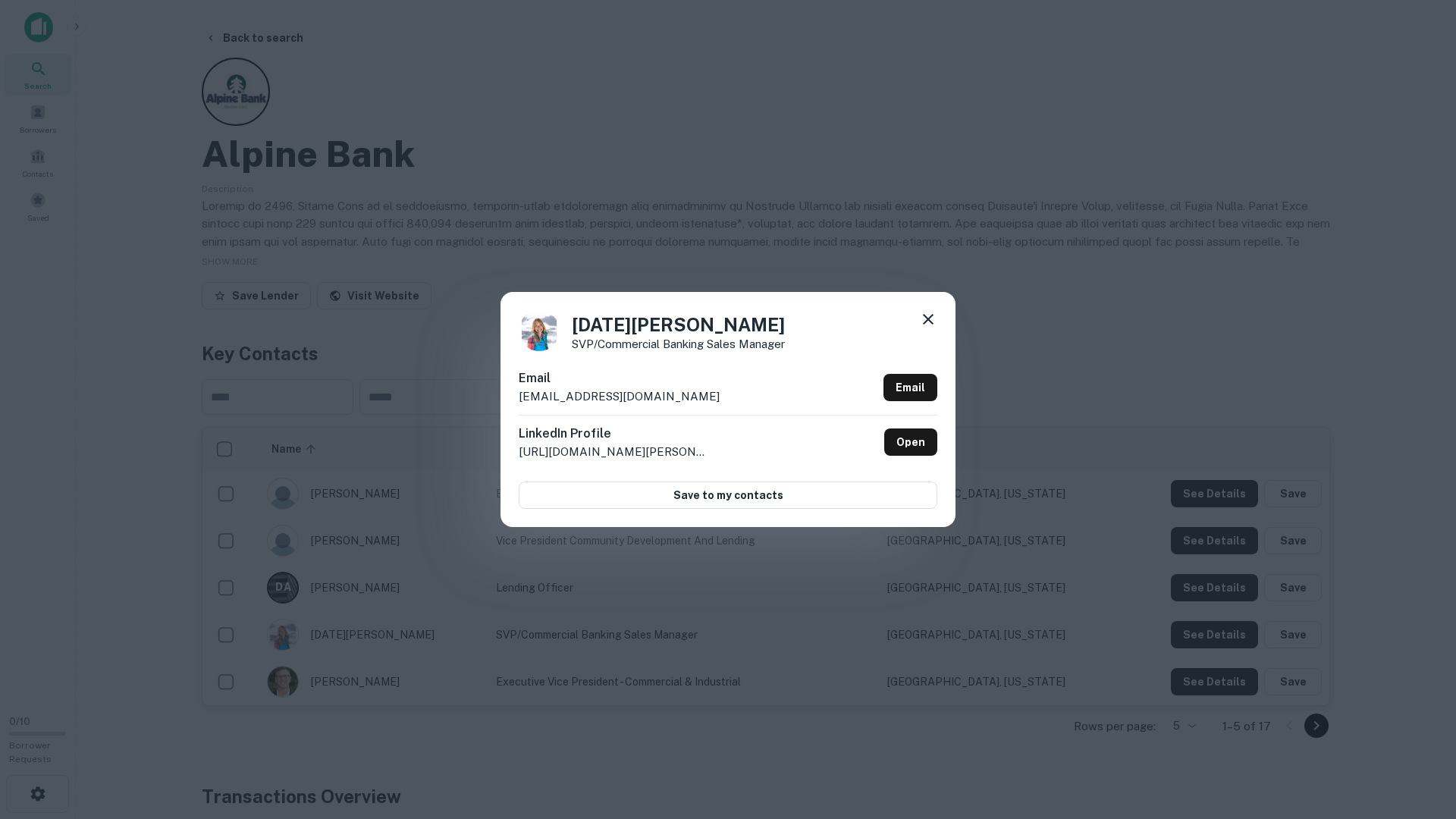
click at [1211, 624] on div "Noel Hansen SVP/Commercial Banking Sales Manager Email noelhansen@alpinebank.co…" at bounding box center [728, 410] width 1456 height 819
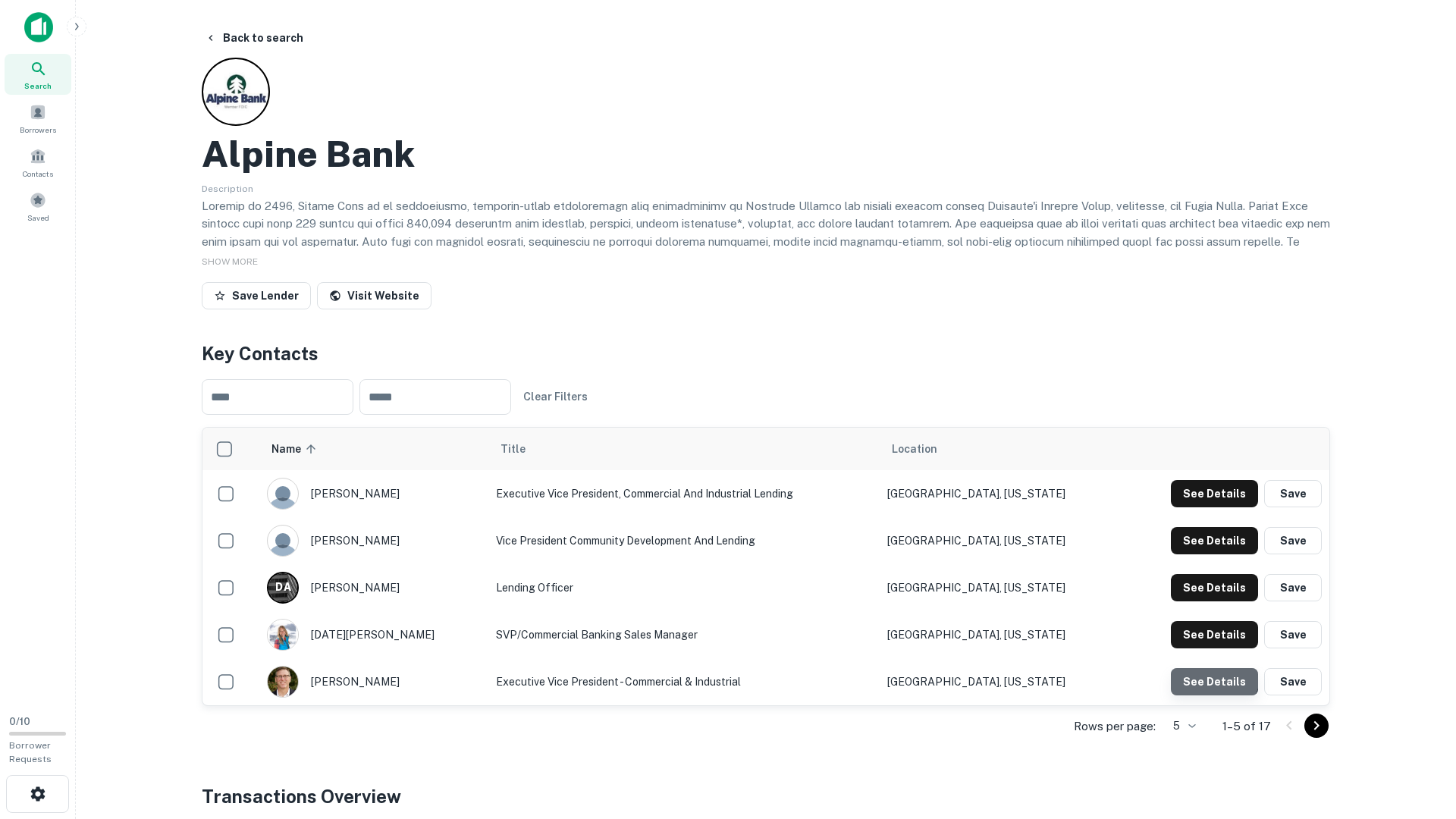
click at [1211, 507] on button "See Details" at bounding box center [1214, 493] width 87 height 27
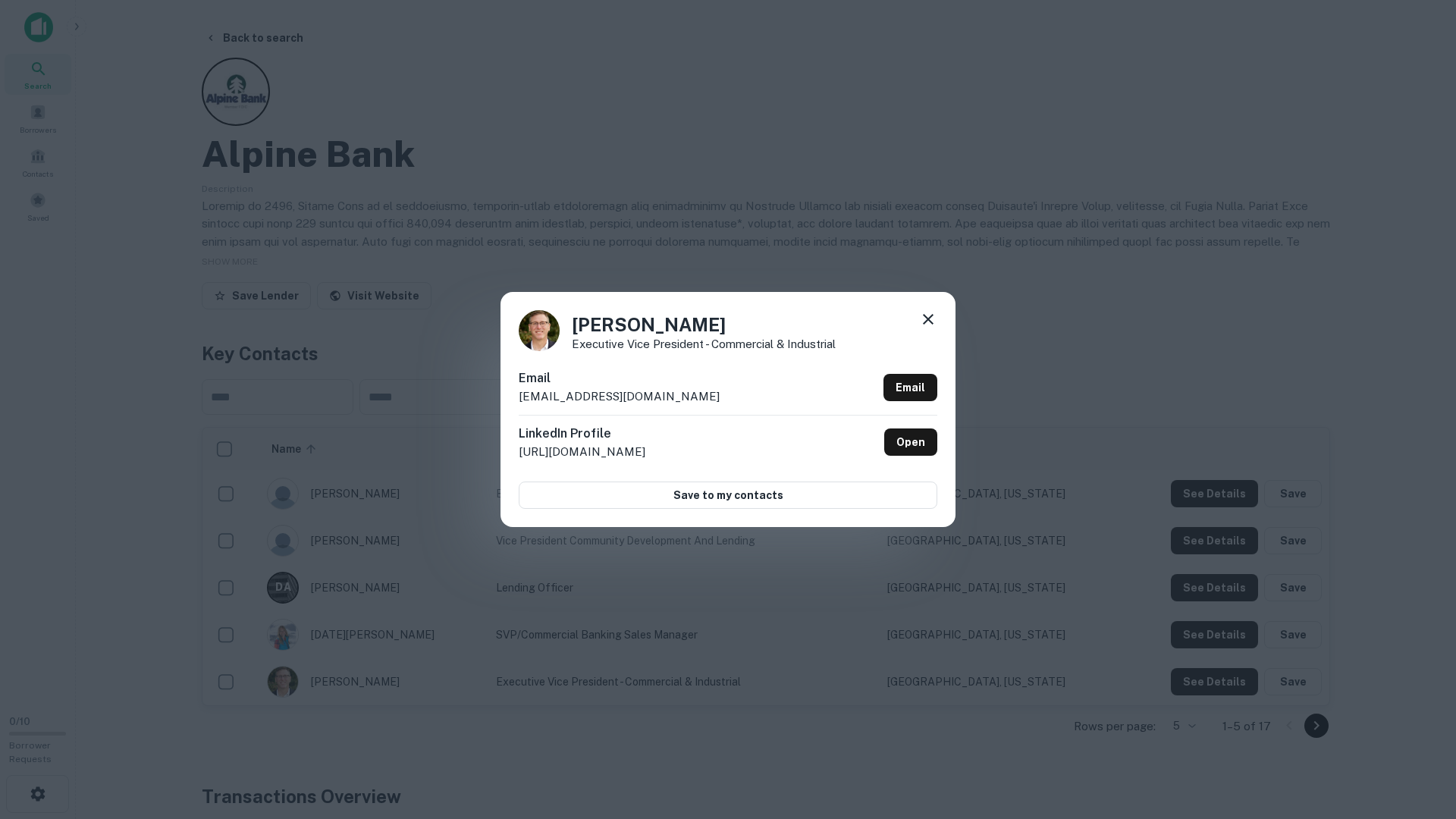
click at [929, 324] on icon at bounding box center [928, 319] width 18 height 18
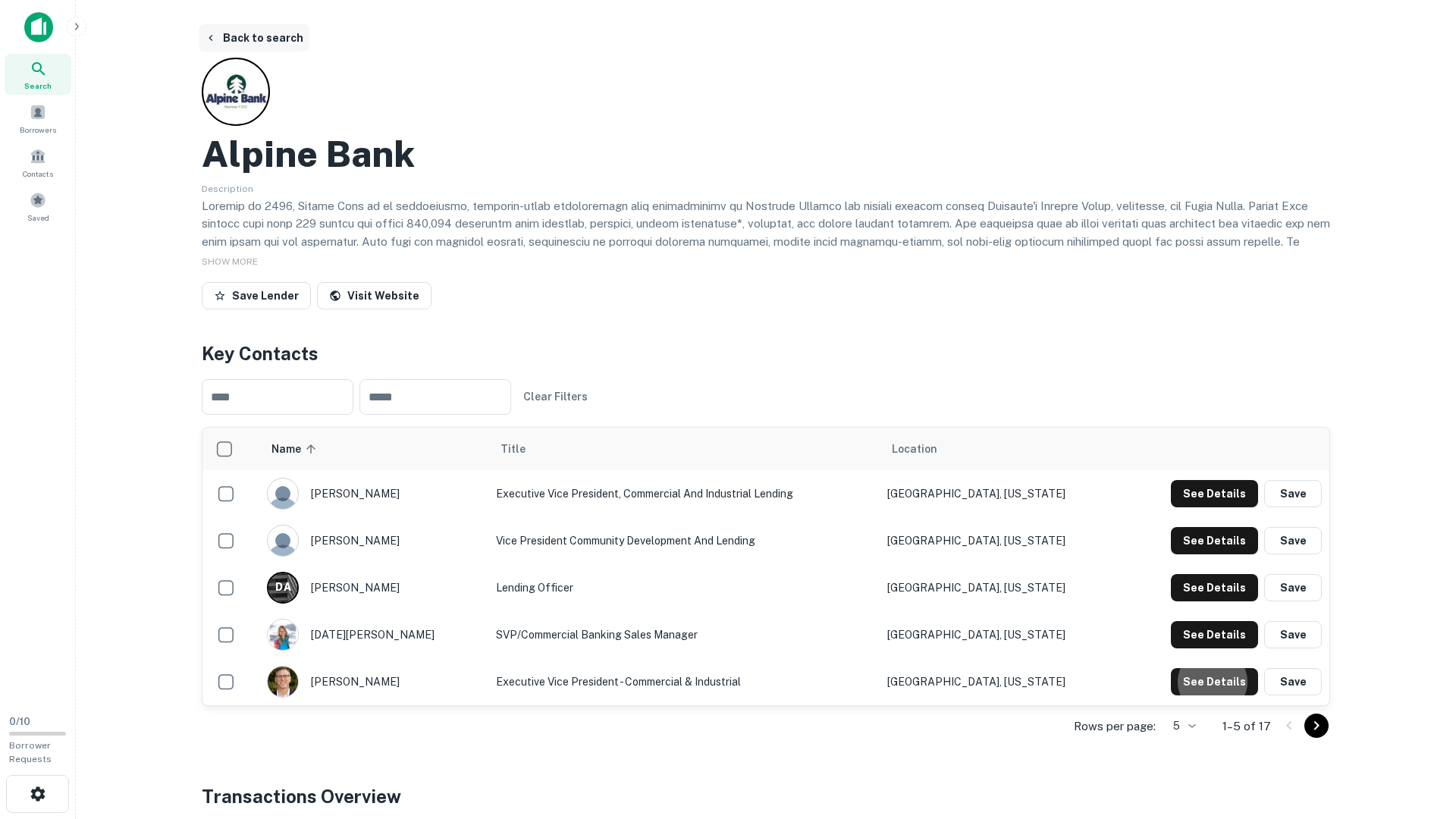
scroll to position [3, 0]
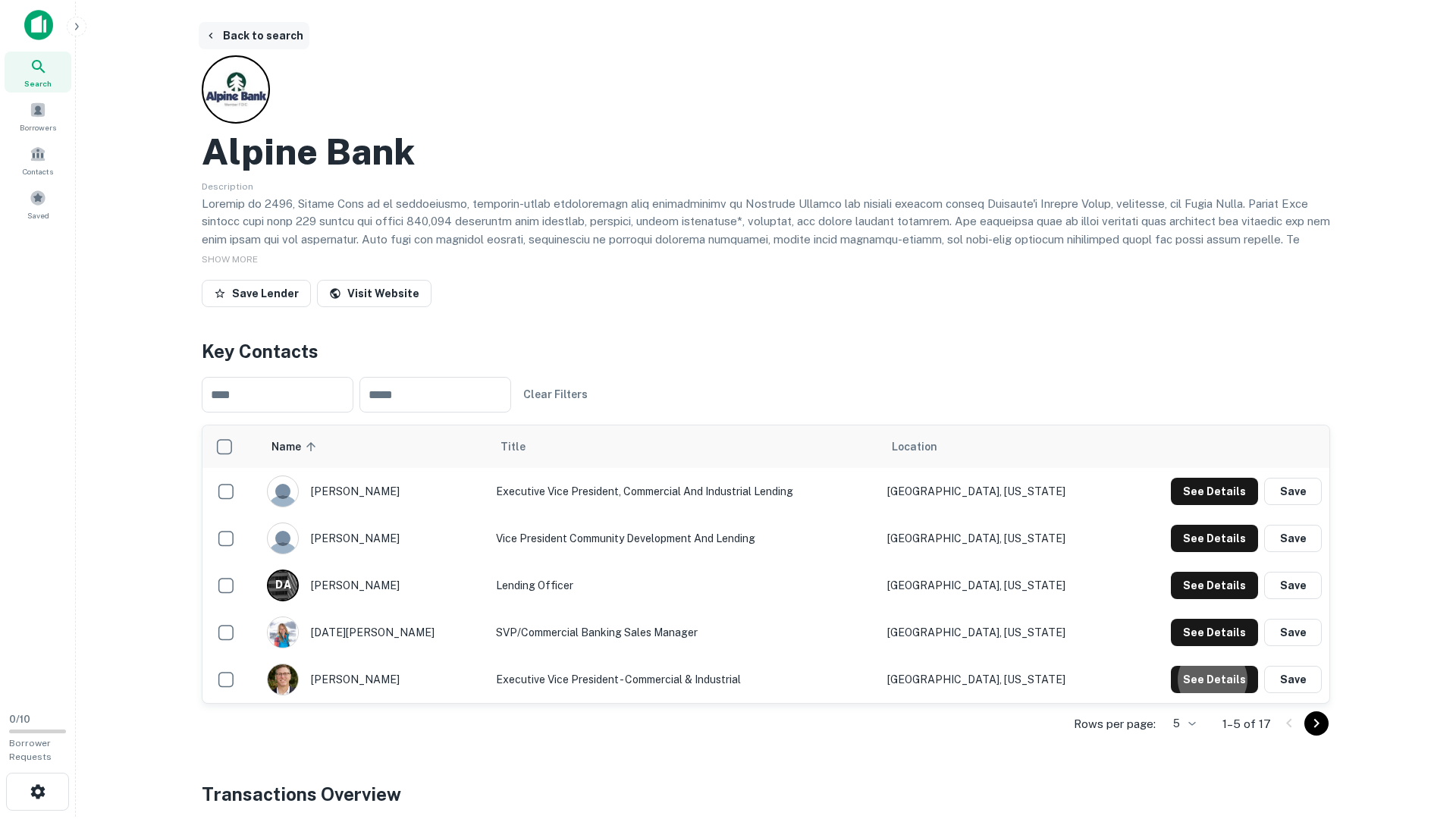
click at [278, 41] on button "Back to search" at bounding box center [254, 36] width 111 height 27
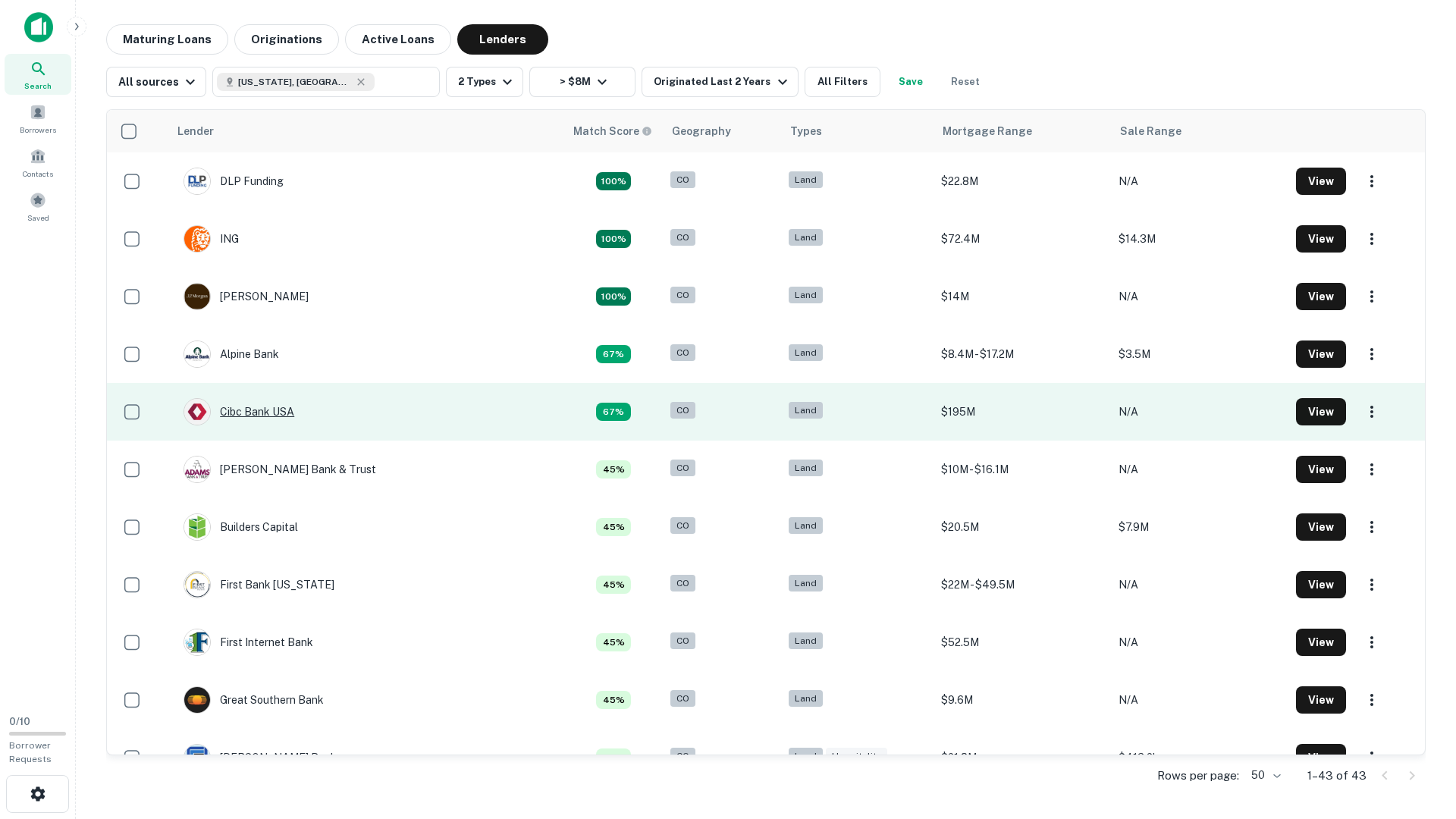
click at [284, 415] on div "Cibc Bank USA" at bounding box center [238, 412] width 111 height 27
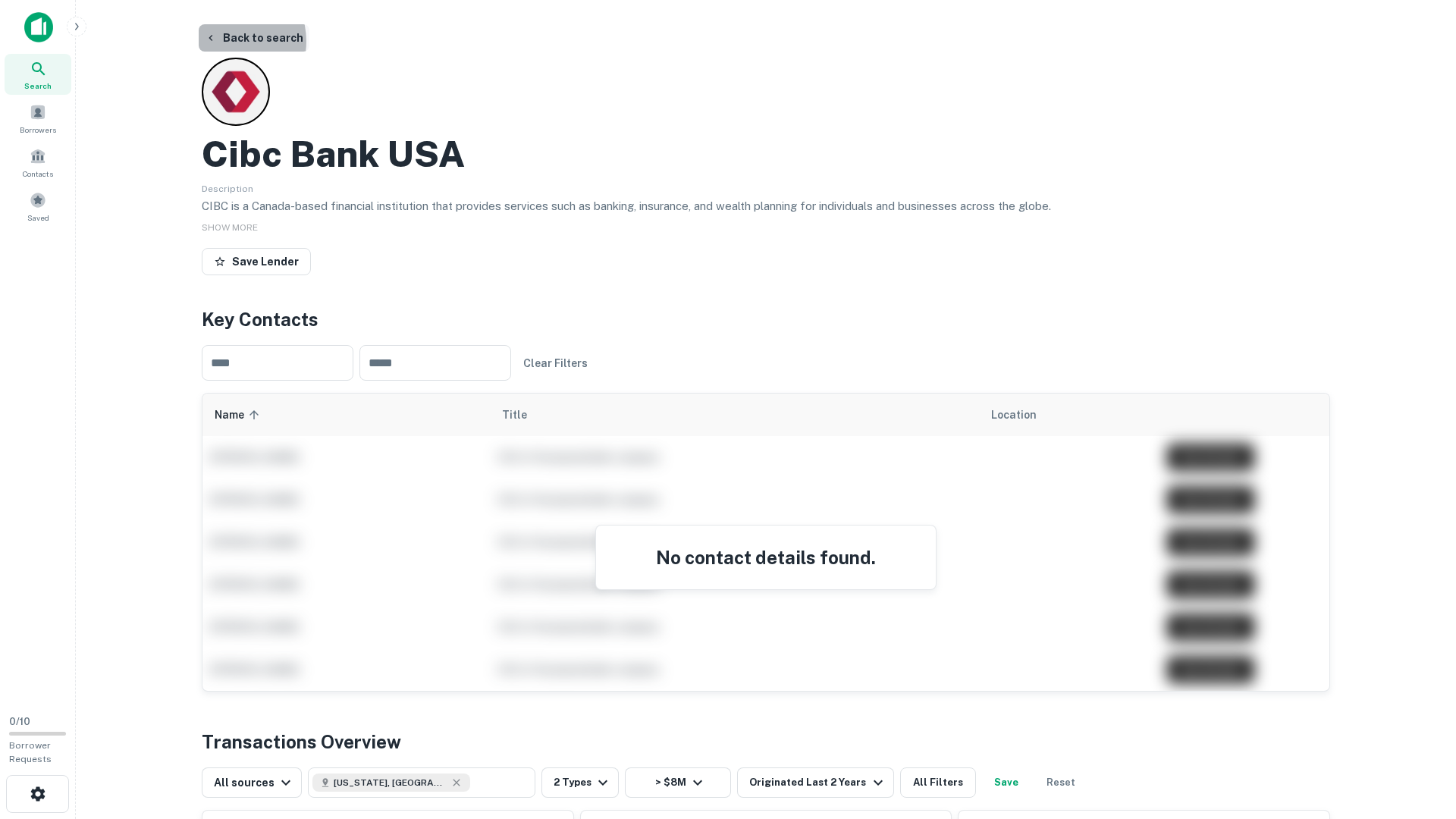
click at [226, 41] on button "Back to search" at bounding box center [254, 38] width 111 height 27
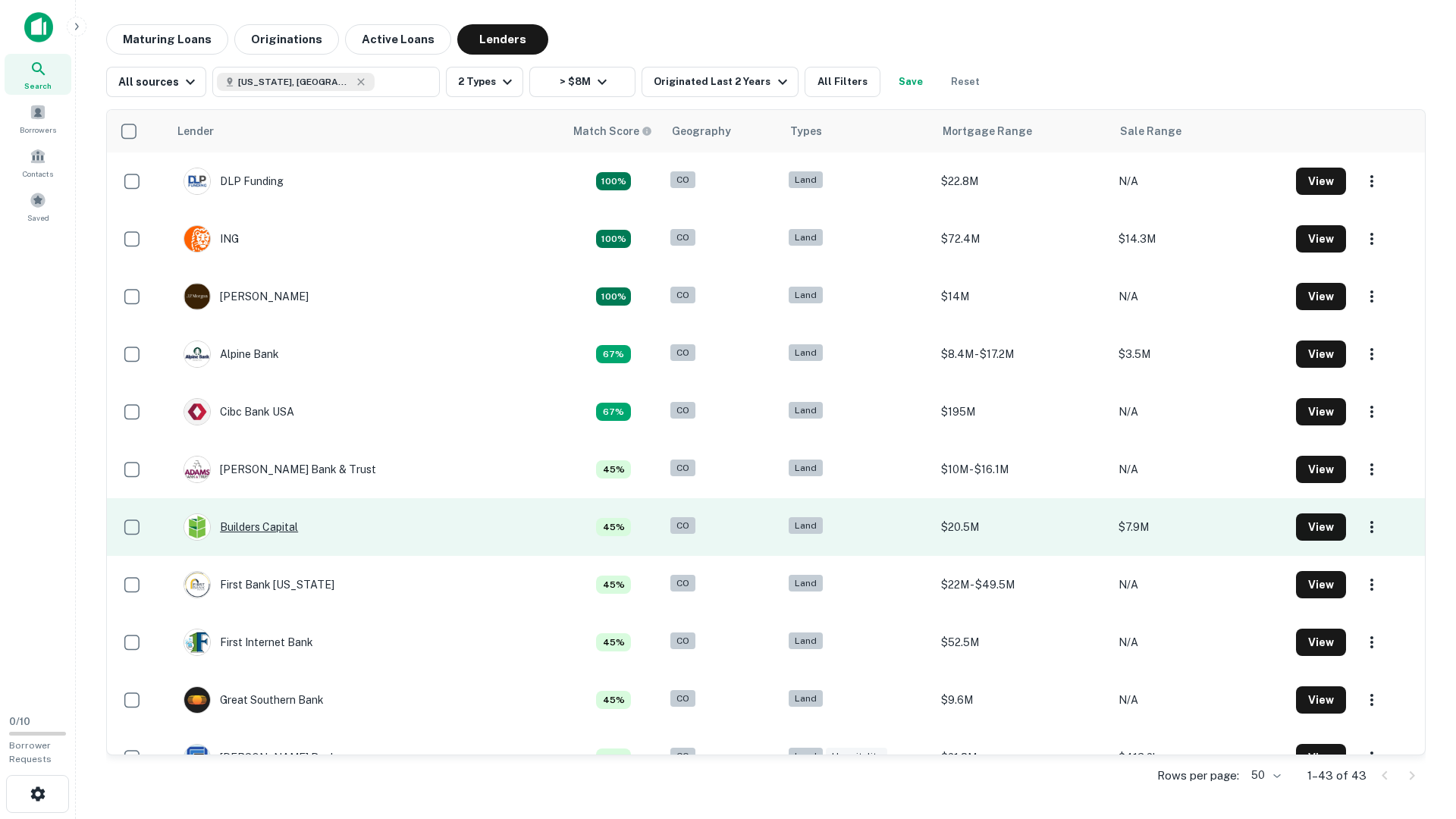
click at [281, 522] on div "Builders Capital" at bounding box center [240, 527] width 114 height 27
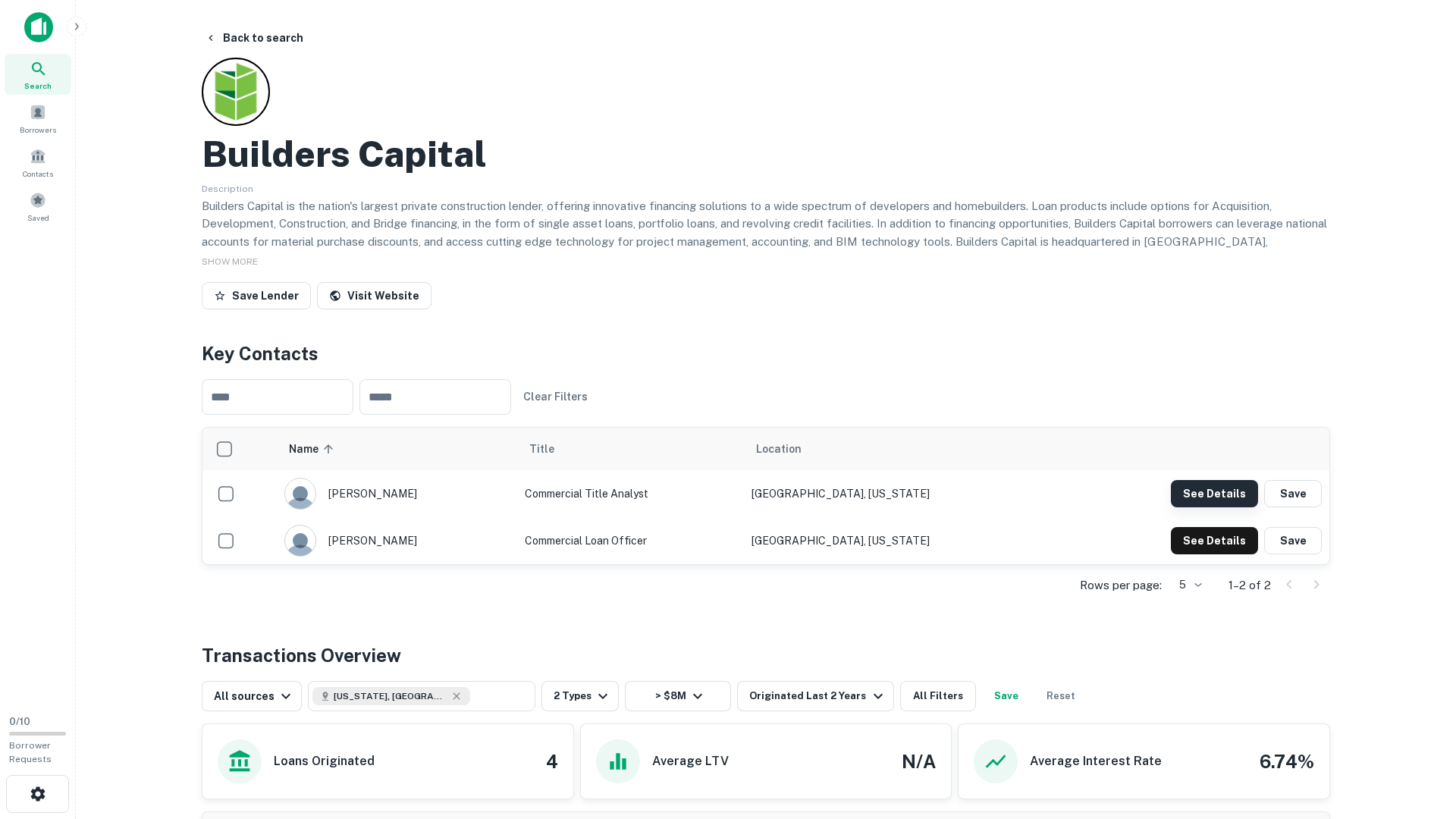
click at [1199, 487] on button "See Details" at bounding box center [1214, 493] width 87 height 27
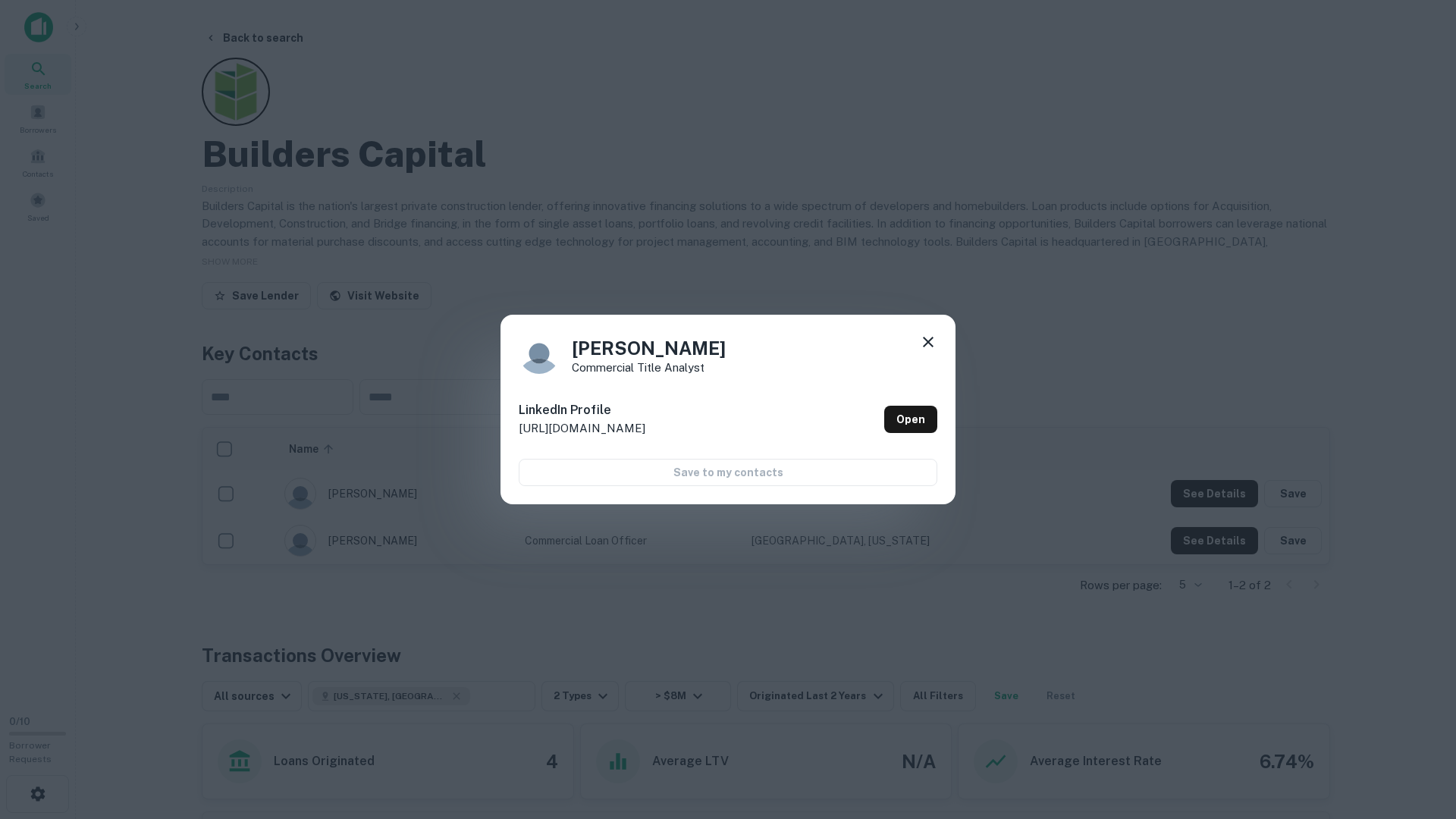
click at [919, 333] on icon at bounding box center [928, 342] width 18 height 18
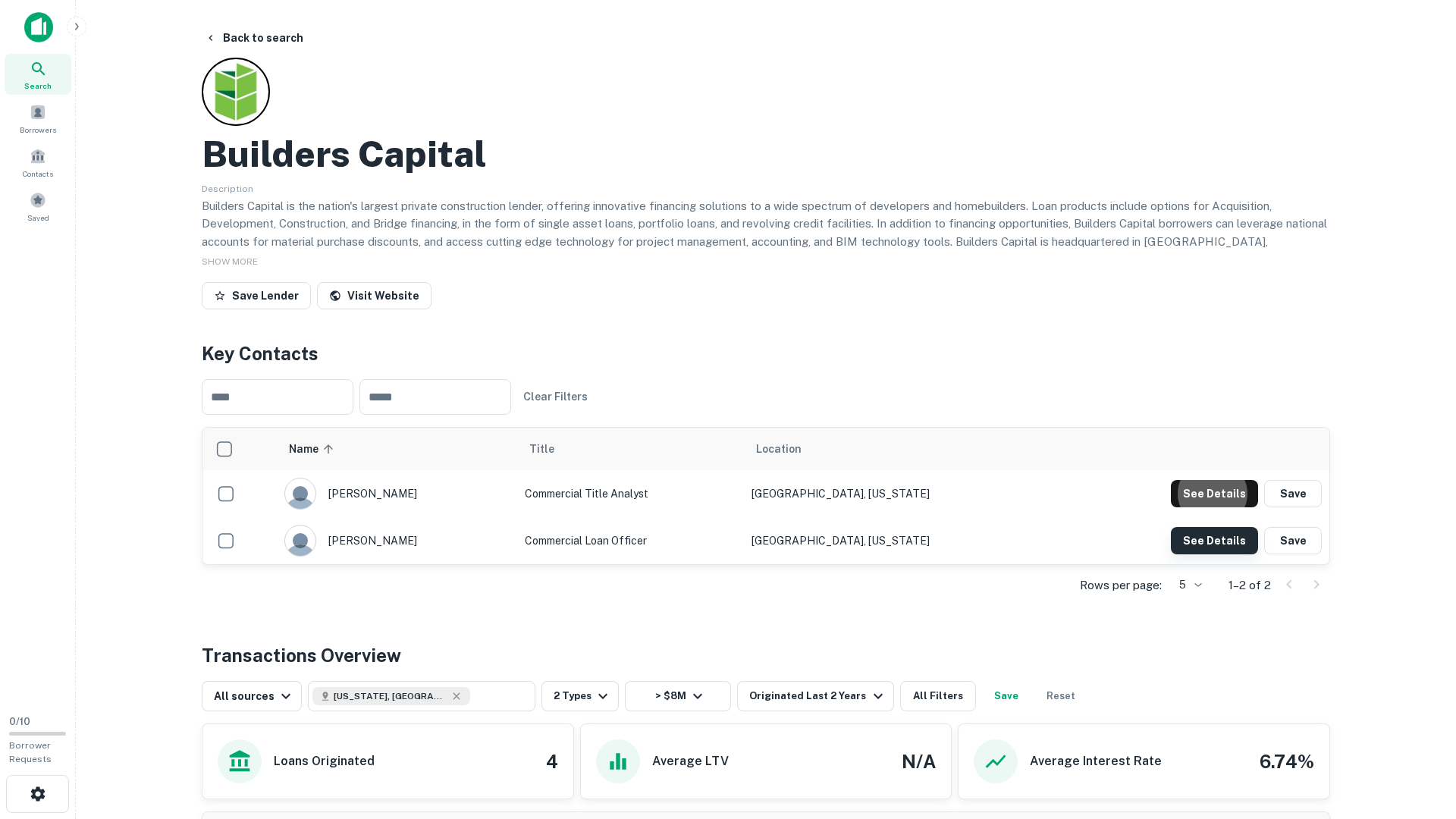
click at [1207, 507] on button "See Details" at bounding box center [1214, 493] width 87 height 27
click at [241, 36] on button "Back to search" at bounding box center [254, 38] width 111 height 27
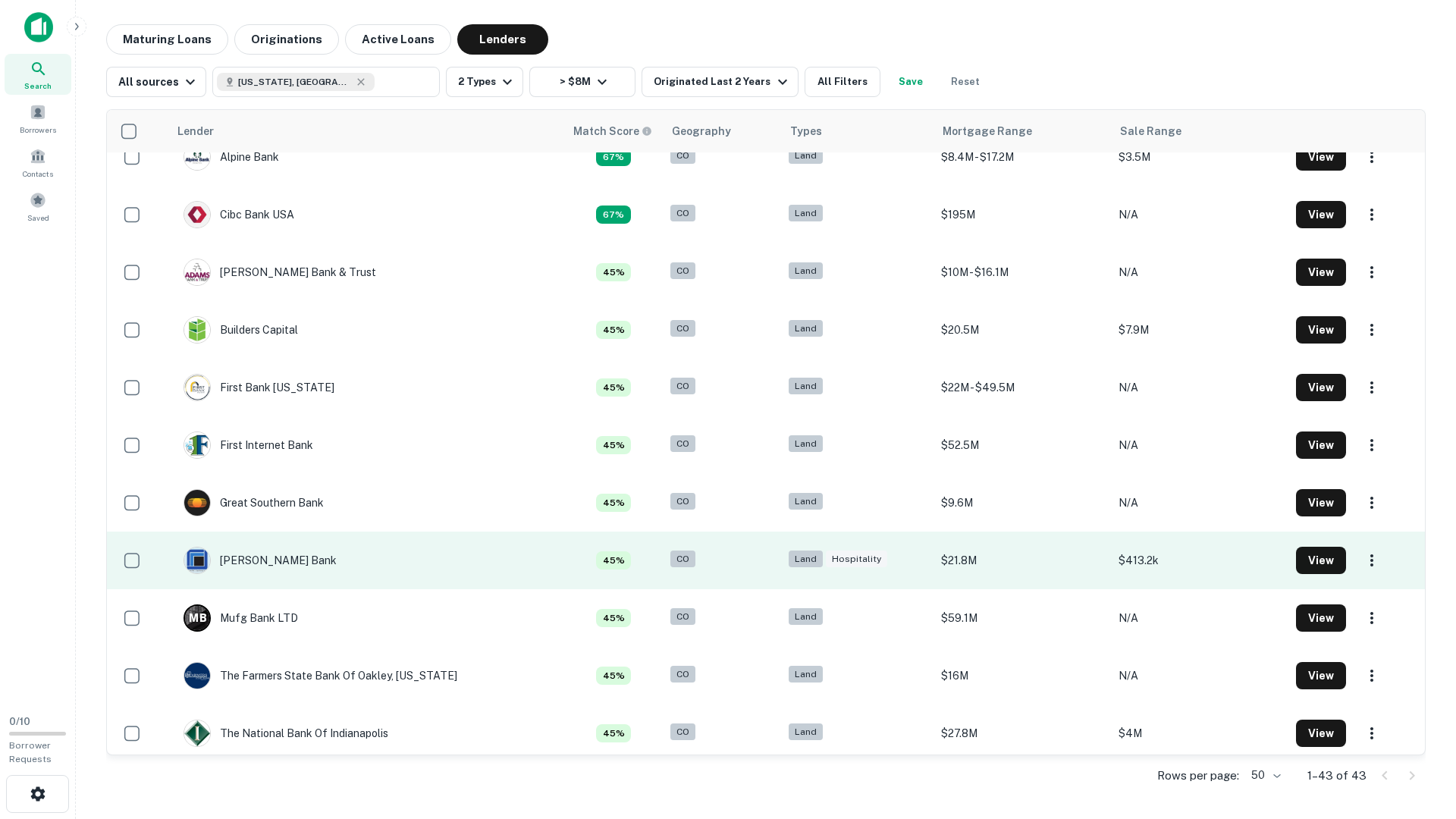
scroll to position [205, 0]
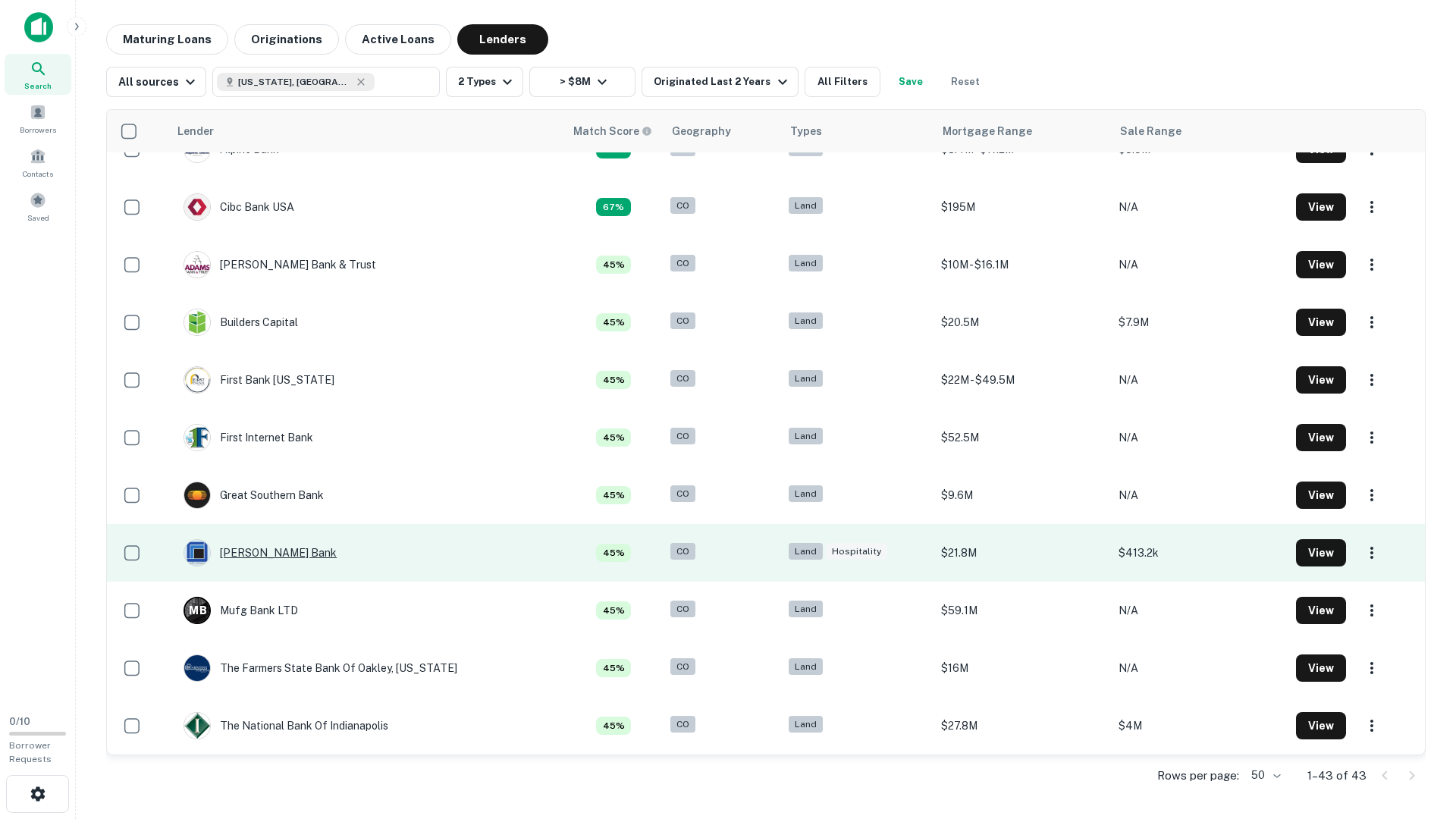
click at [276, 556] on div "[PERSON_NAME] Bank" at bounding box center [259, 553] width 153 height 27
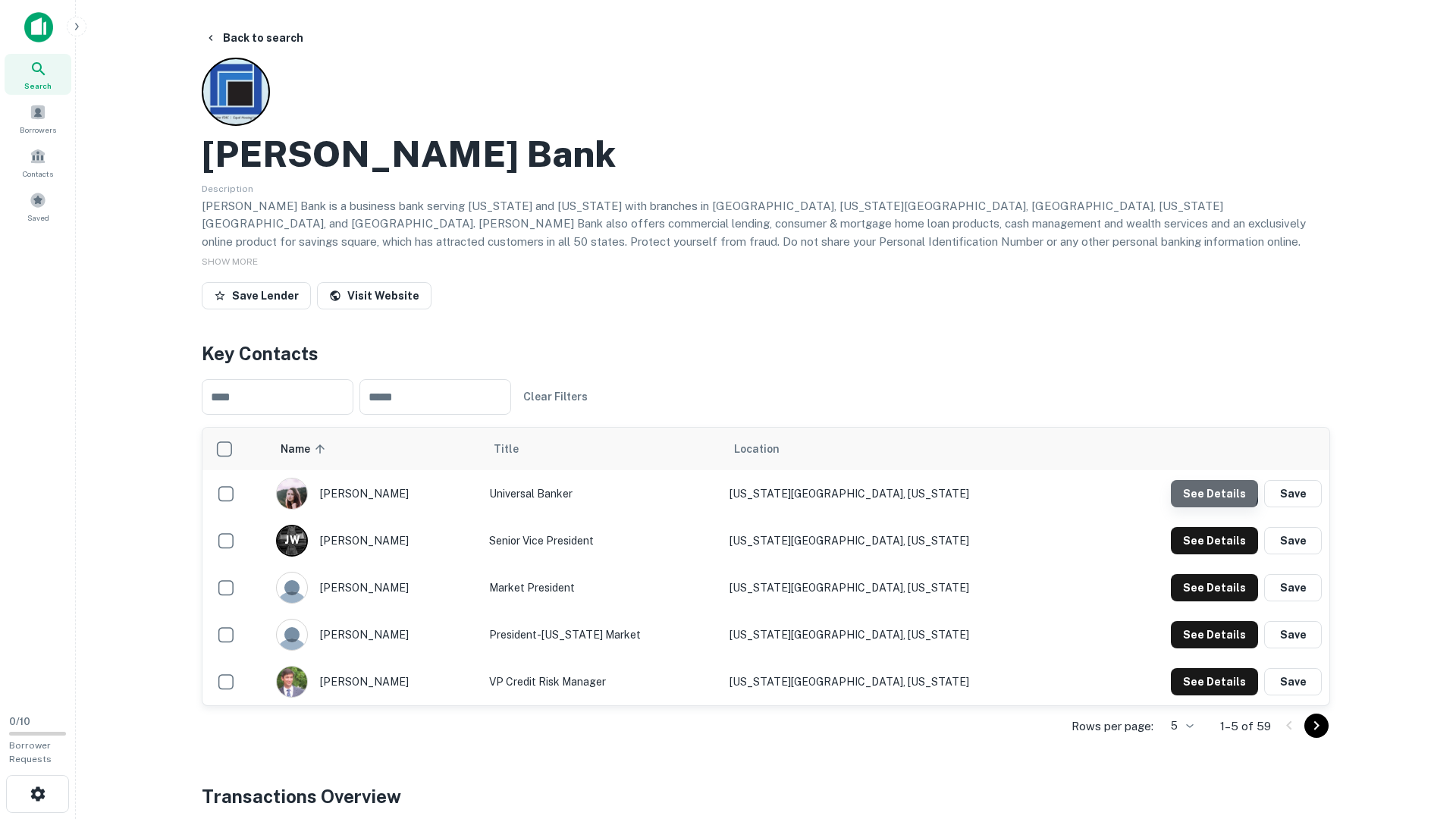
click at [1187, 482] on button "See Details" at bounding box center [1214, 493] width 87 height 27
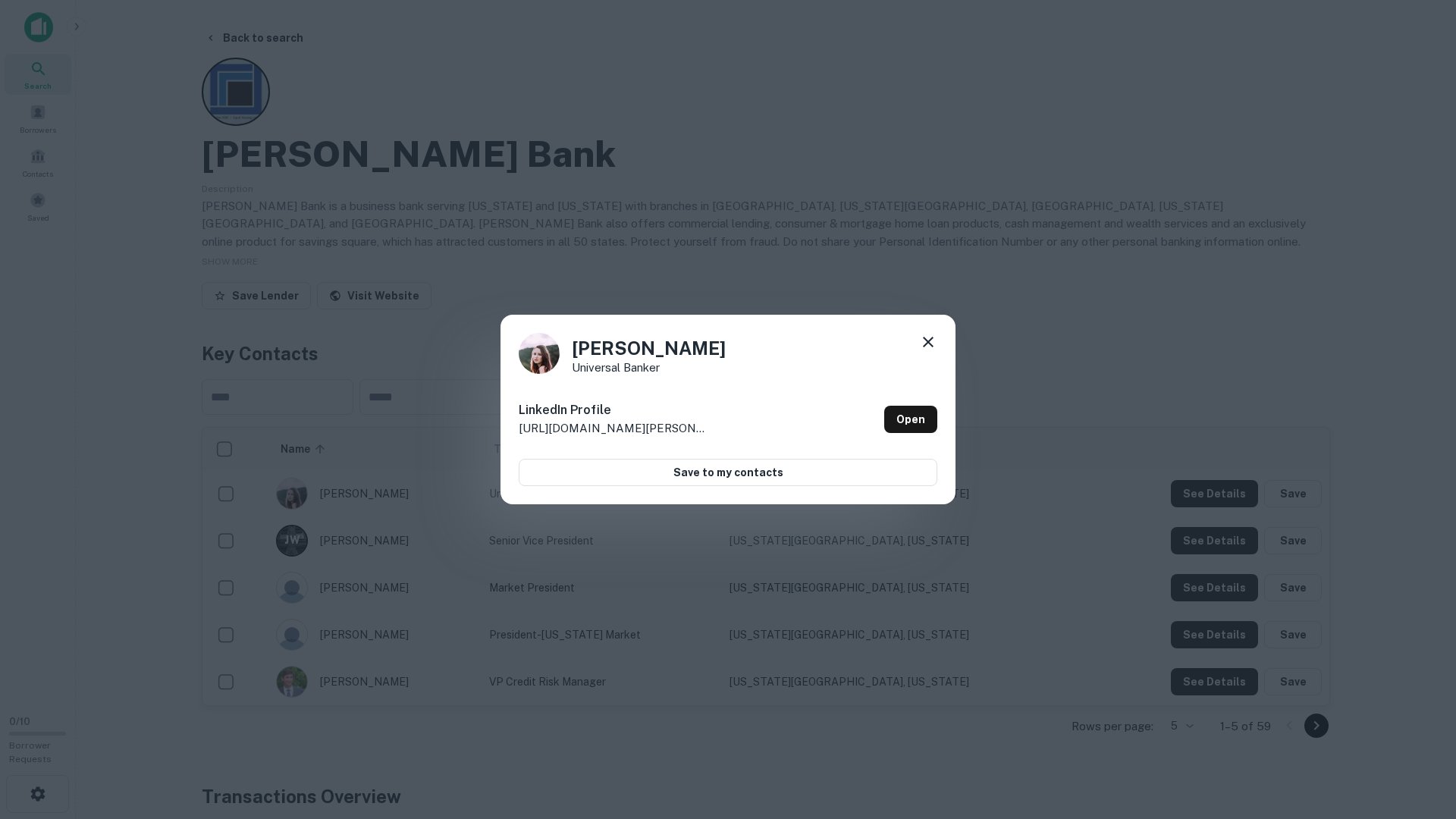
drag, startPoint x: 1197, startPoint y: 526, endPoint x: 1198, endPoint y: 535, distance: 9.1
click at [1197, 526] on div "Kimberlee Kempf Universal Banker LinkedIn Profile http://www.linkedin.com/in/ki…" at bounding box center [728, 410] width 1456 height 819
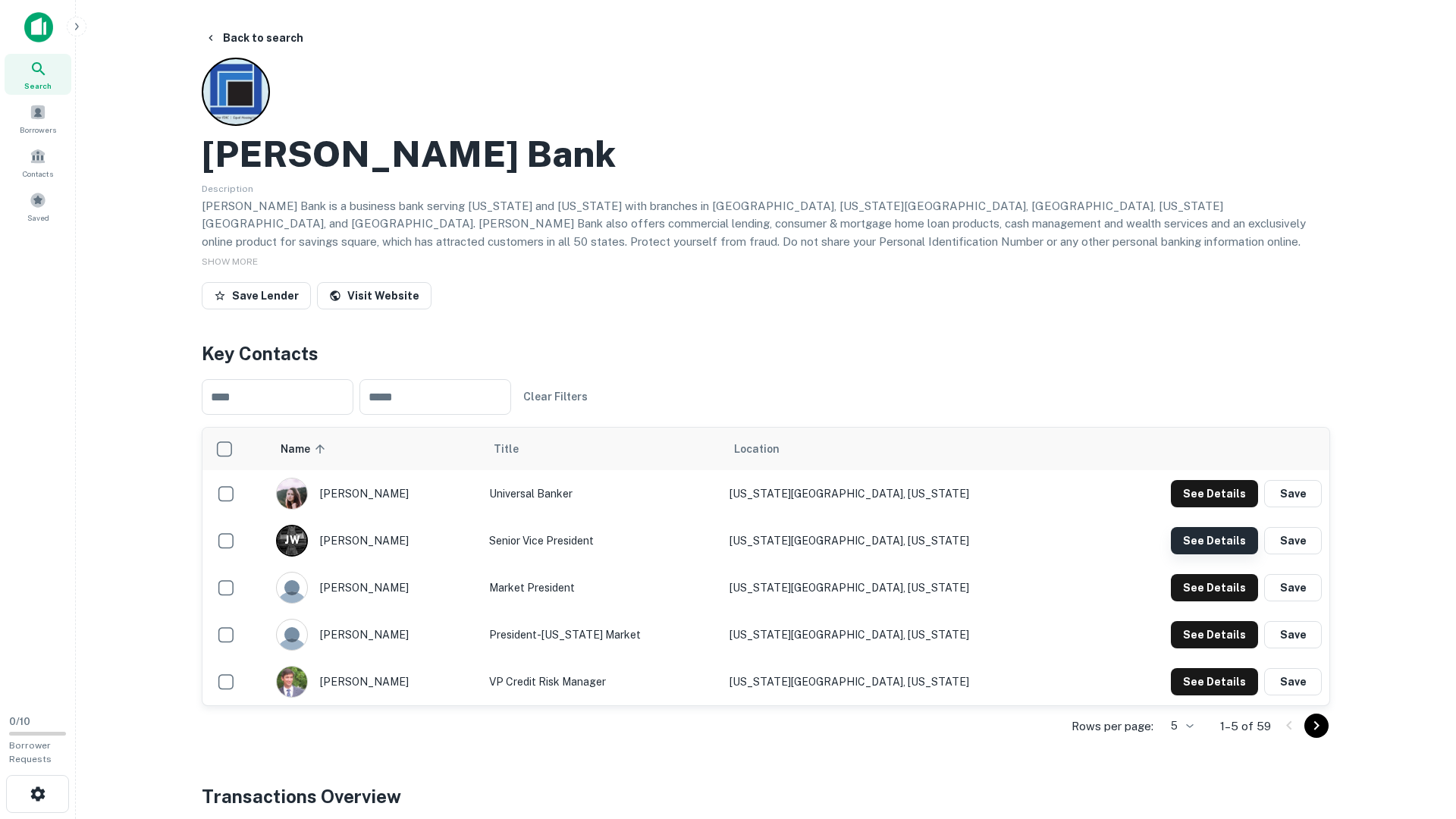
scroll to position [3, 0]
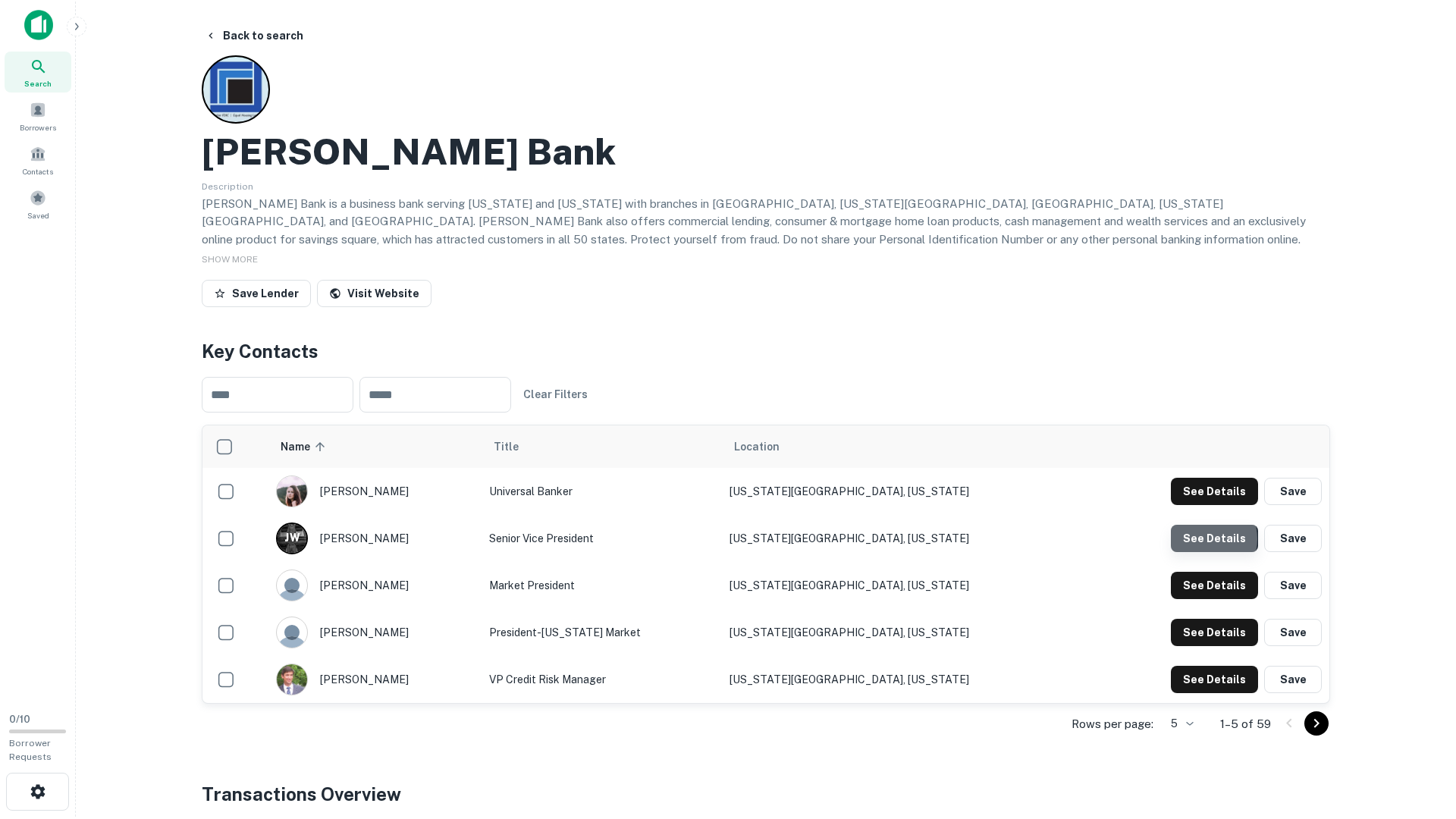
click at [1202, 505] on button "See Details" at bounding box center [1214, 492] width 87 height 27
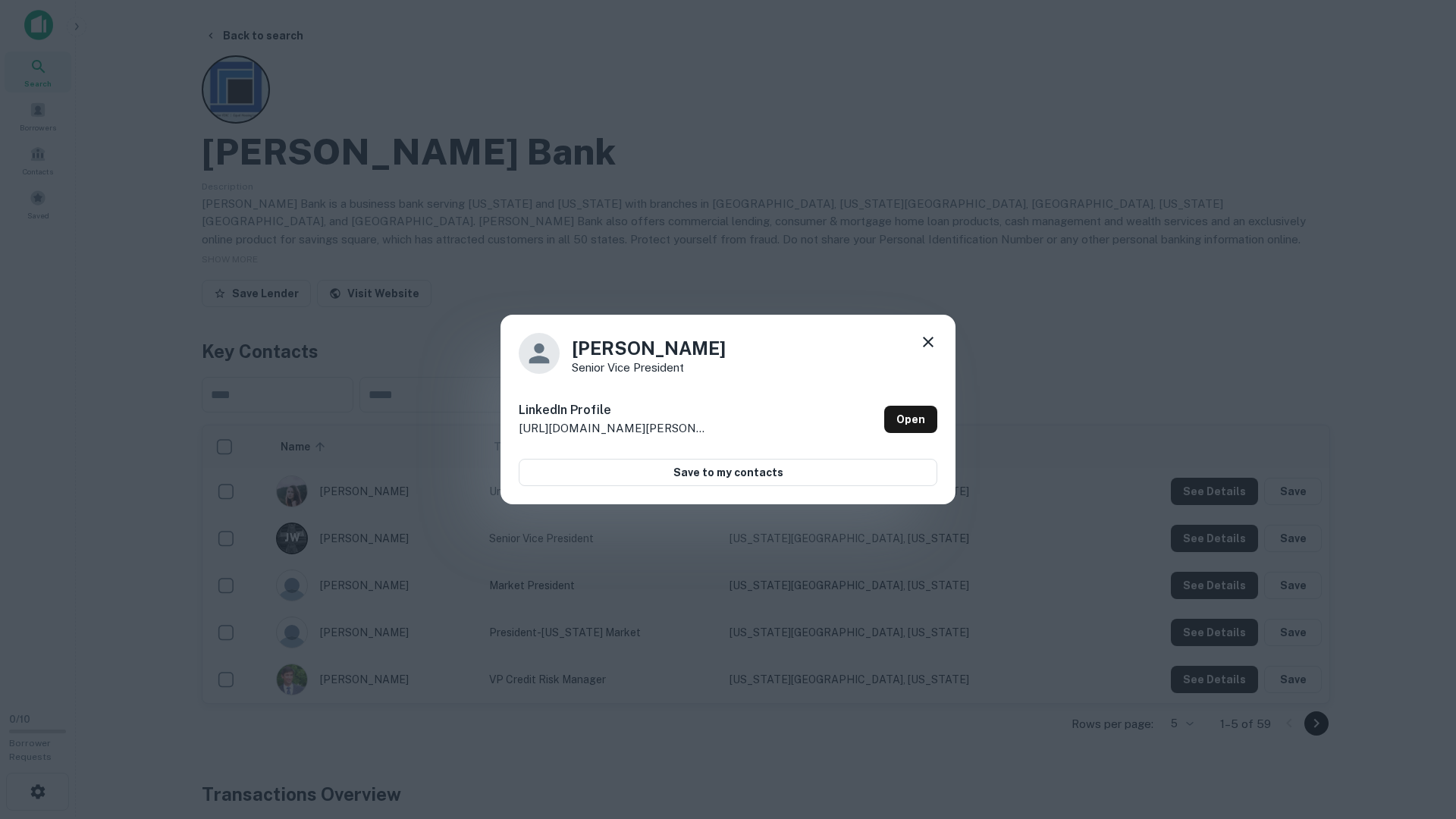
click at [1223, 566] on div "Jocelyn Wall Senior Vice President LinkedIn Profile http://www.linkedin.com/in/…" at bounding box center [728, 410] width 1456 height 819
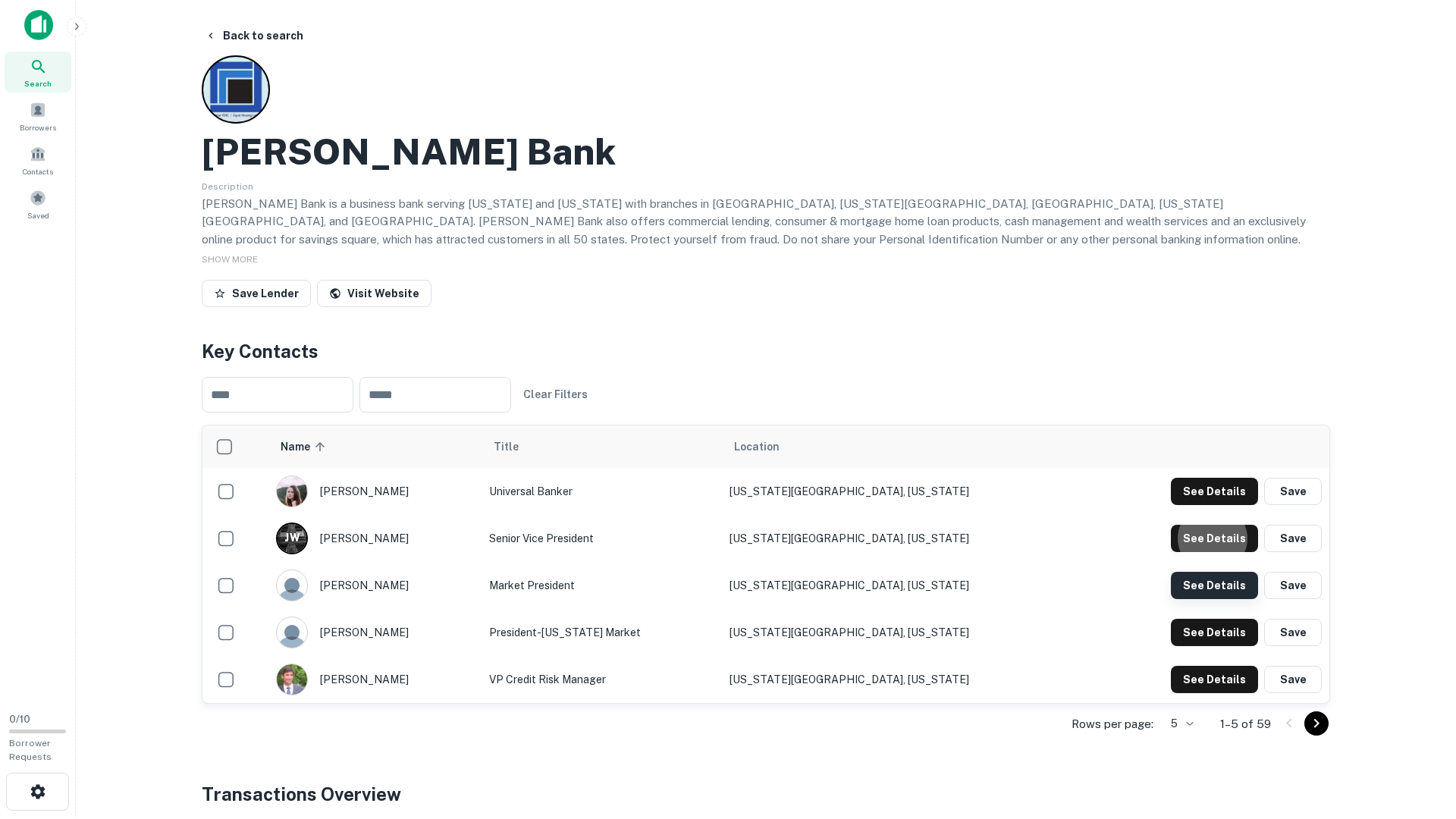
click at [1224, 505] on button "See Details" at bounding box center [1214, 492] width 87 height 27
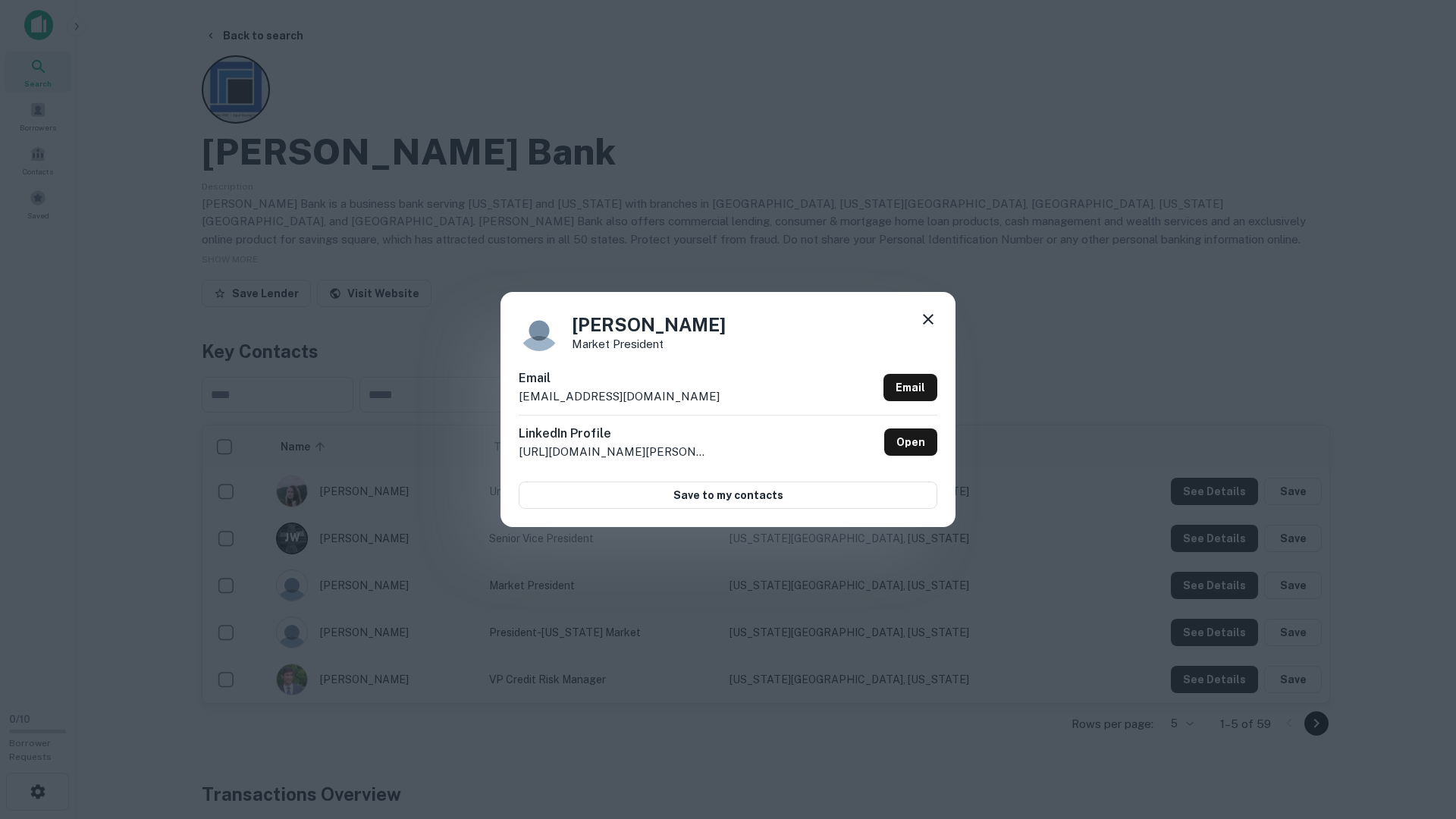
click at [1225, 592] on div "Mark Benes Market President Email mbenes@kirkpatrickbank.com Email LinkedIn Pro…" at bounding box center [728, 410] width 1456 height 819
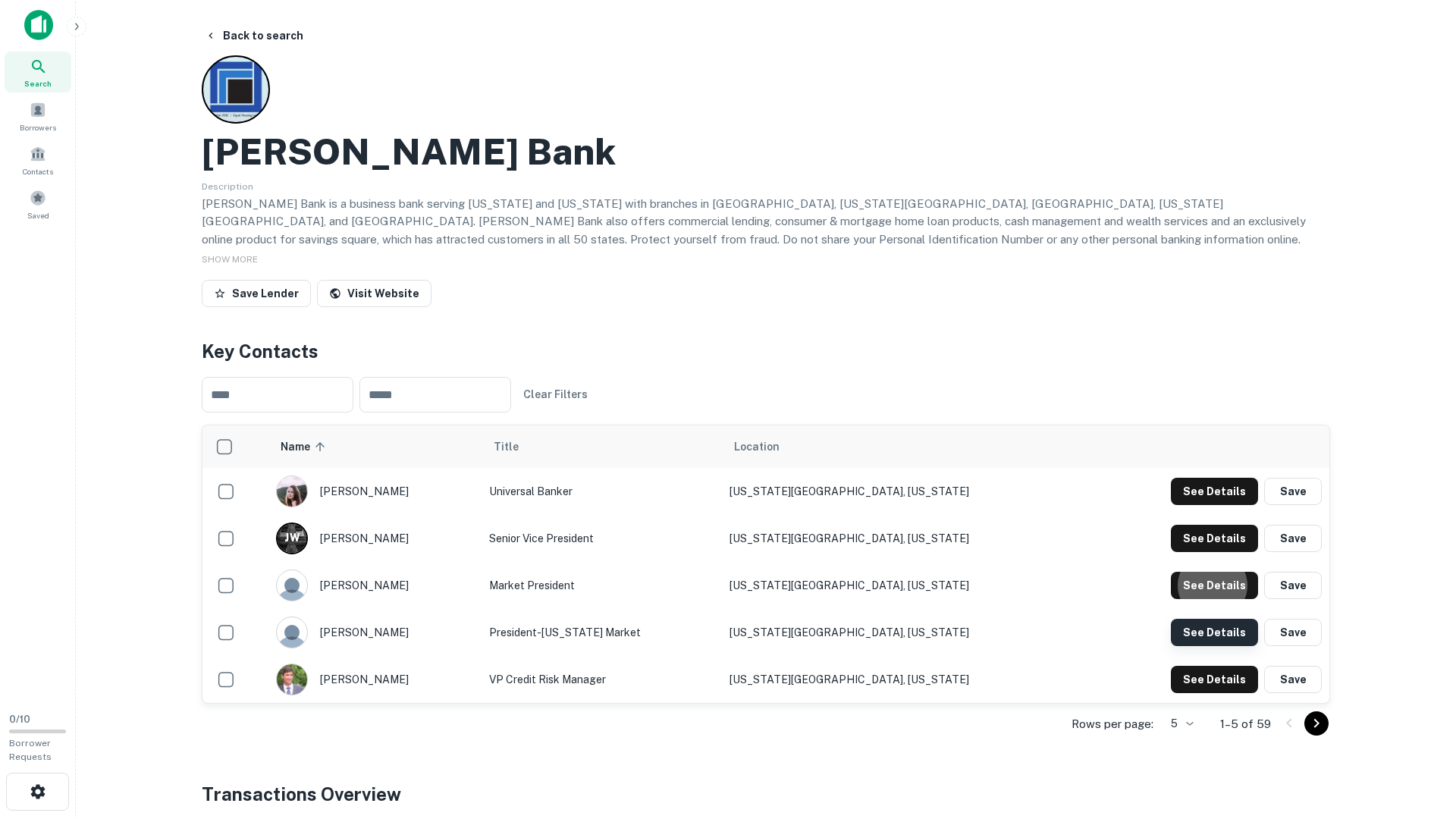
click at [1225, 617] on td "See Details Save" at bounding box center [1209, 632] width 240 height 47
click at [1224, 505] on button "See Details" at bounding box center [1214, 492] width 87 height 27
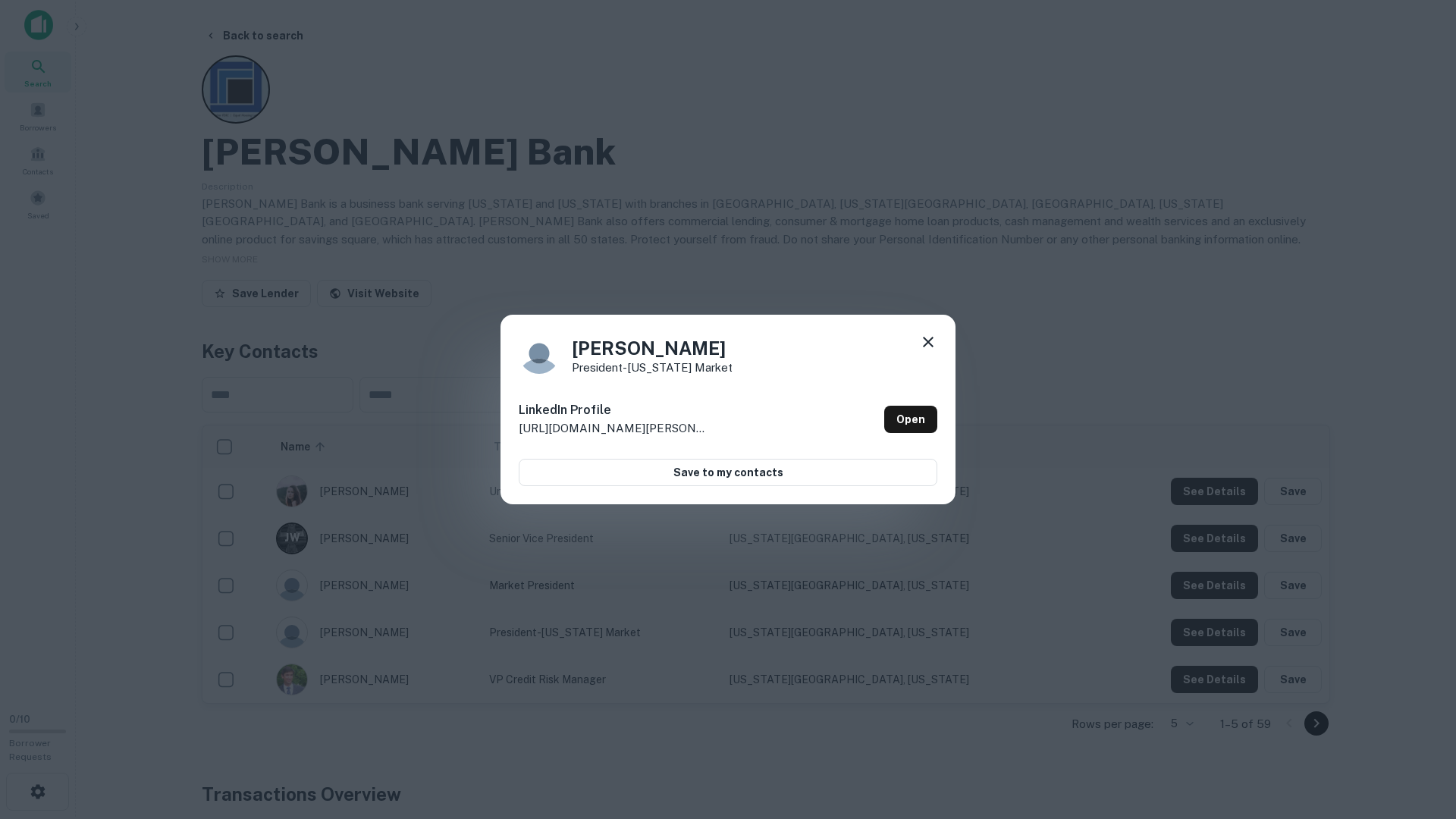
click at [1224, 622] on div "Steve Strunk President-Colorado Market LinkedIn Profile http://www.linkedin.com…" at bounding box center [728, 410] width 1456 height 819
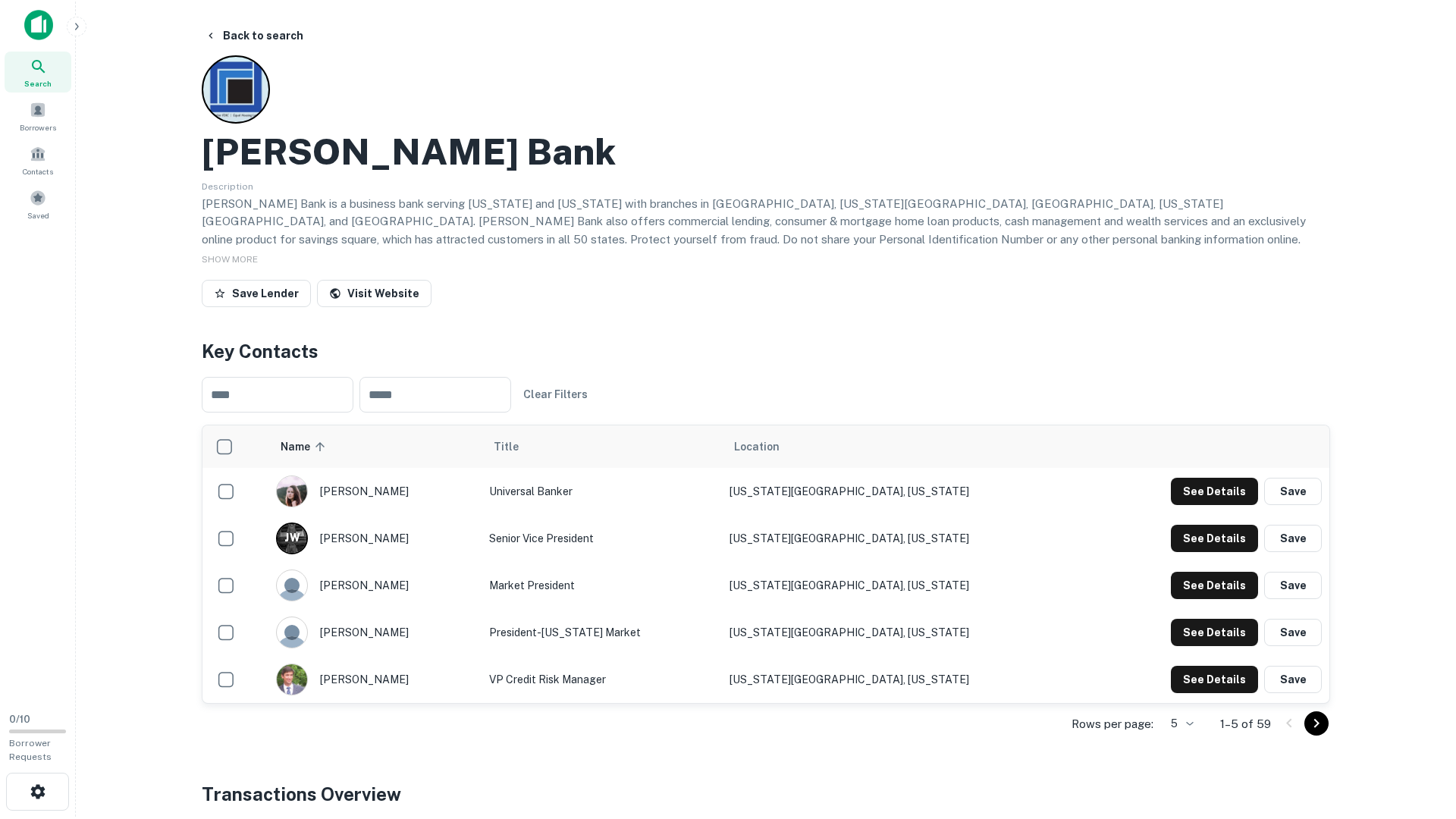
click at [1222, 664] on td "See Details Save" at bounding box center [1209, 679] width 240 height 47
click at [1219, 505] on button "See Details" at bounding box center [1214, 492] width 87 height 27
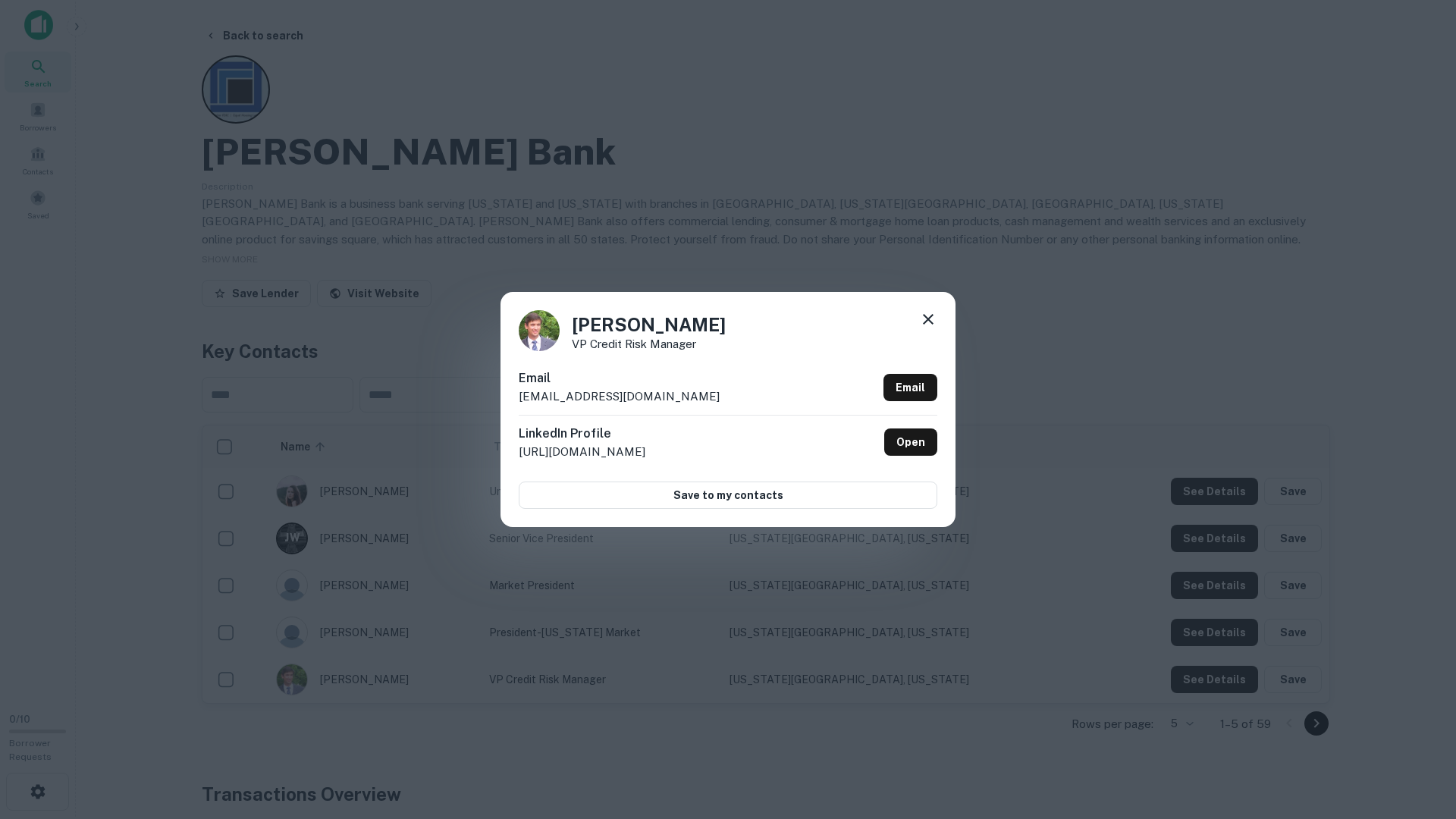
click at [1221, 672] on div "Lonnie Weaver VP Credit Risk Manager Email lweaver@kirkpatrickbank.com Email Li…" at bounding box center [728, 410] width 1456 height 819
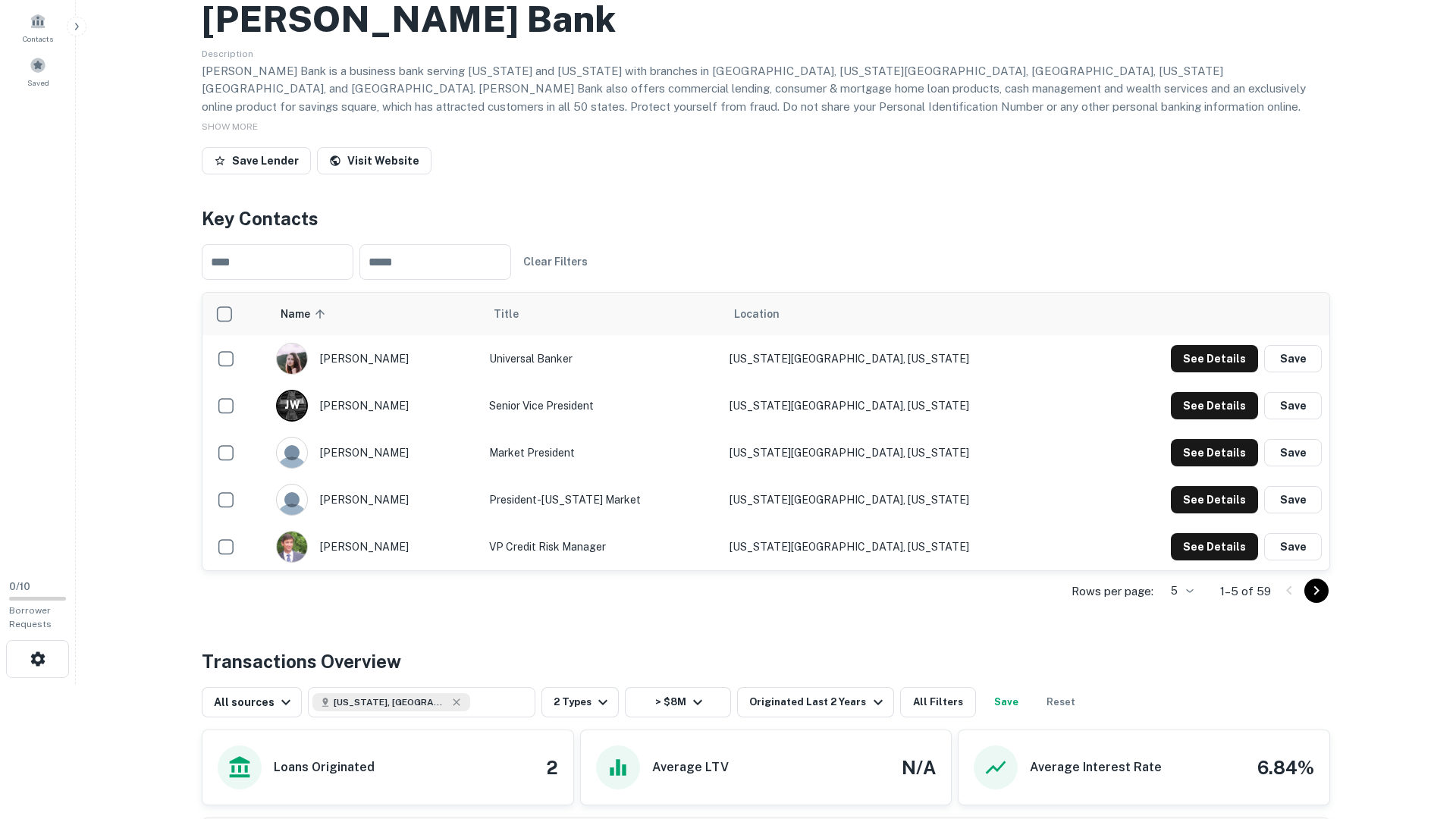
scroll to position [147, 0]
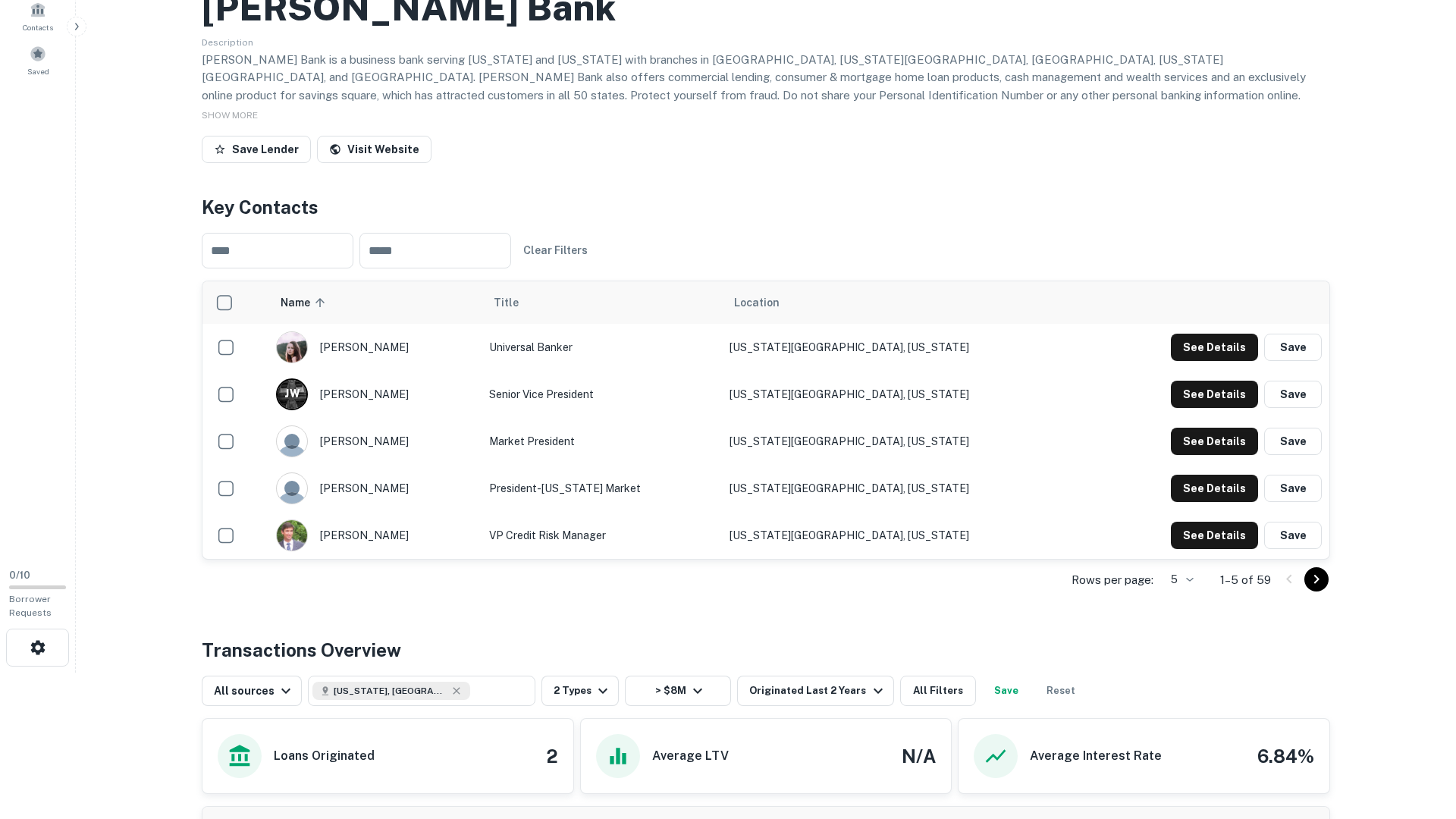
click at [1318, 571] on icon "Go to next page" at bounding box center [1316, 579] width 18 height 18
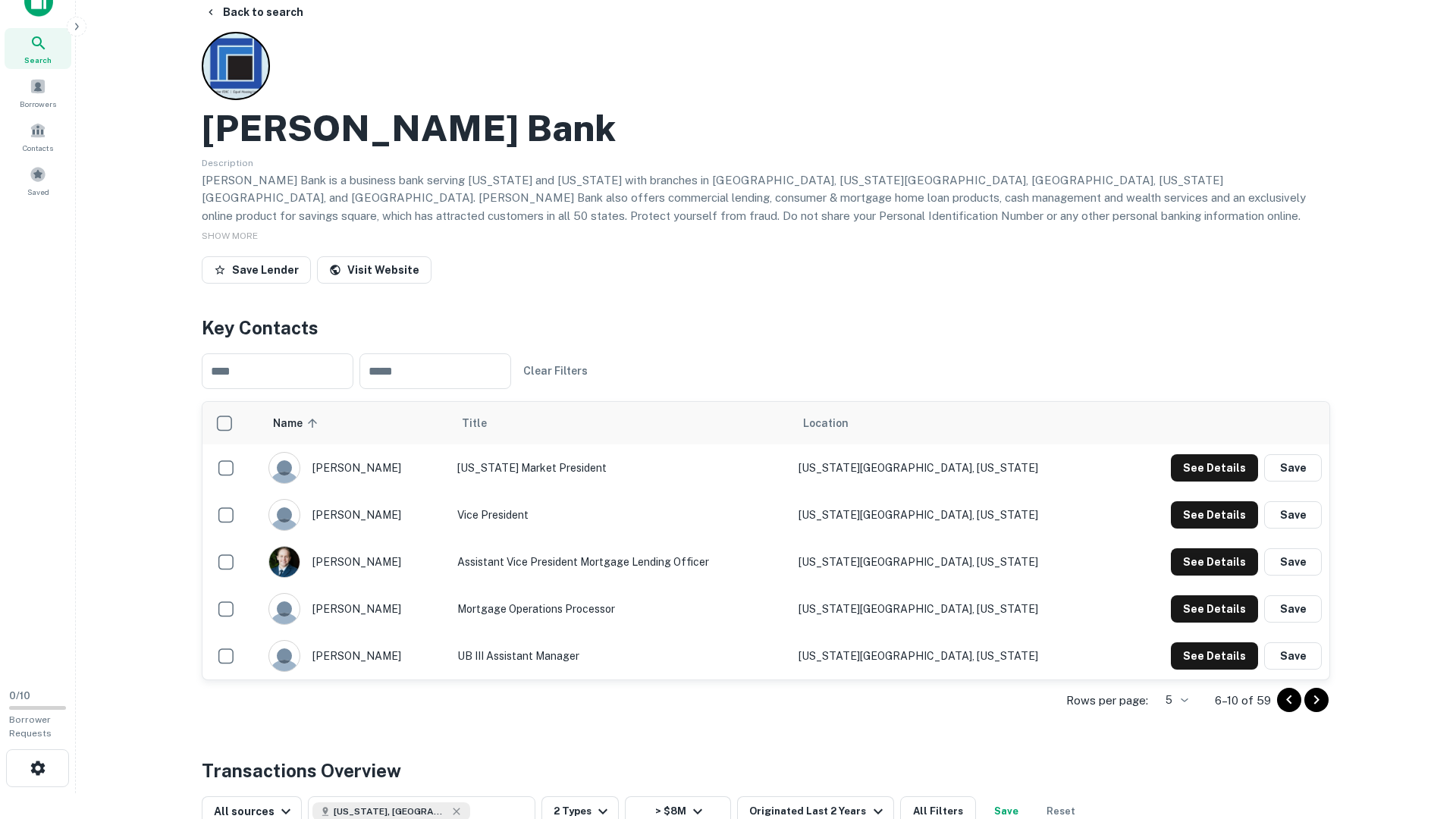
scroll to position [0, 0]
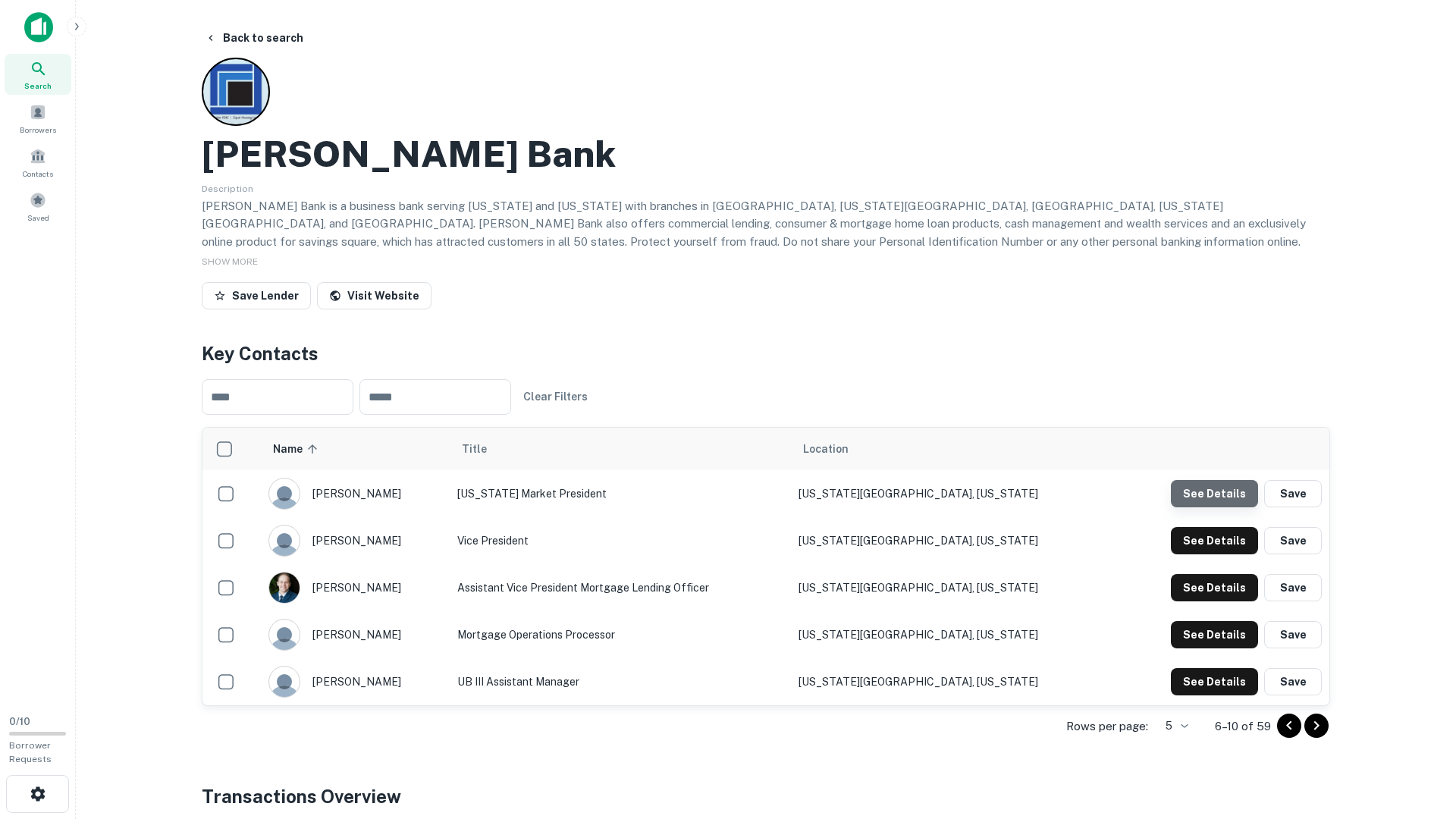
click at [1230, 488] on button "See Details" at bounding box center [1214, 493] width 87 height 27
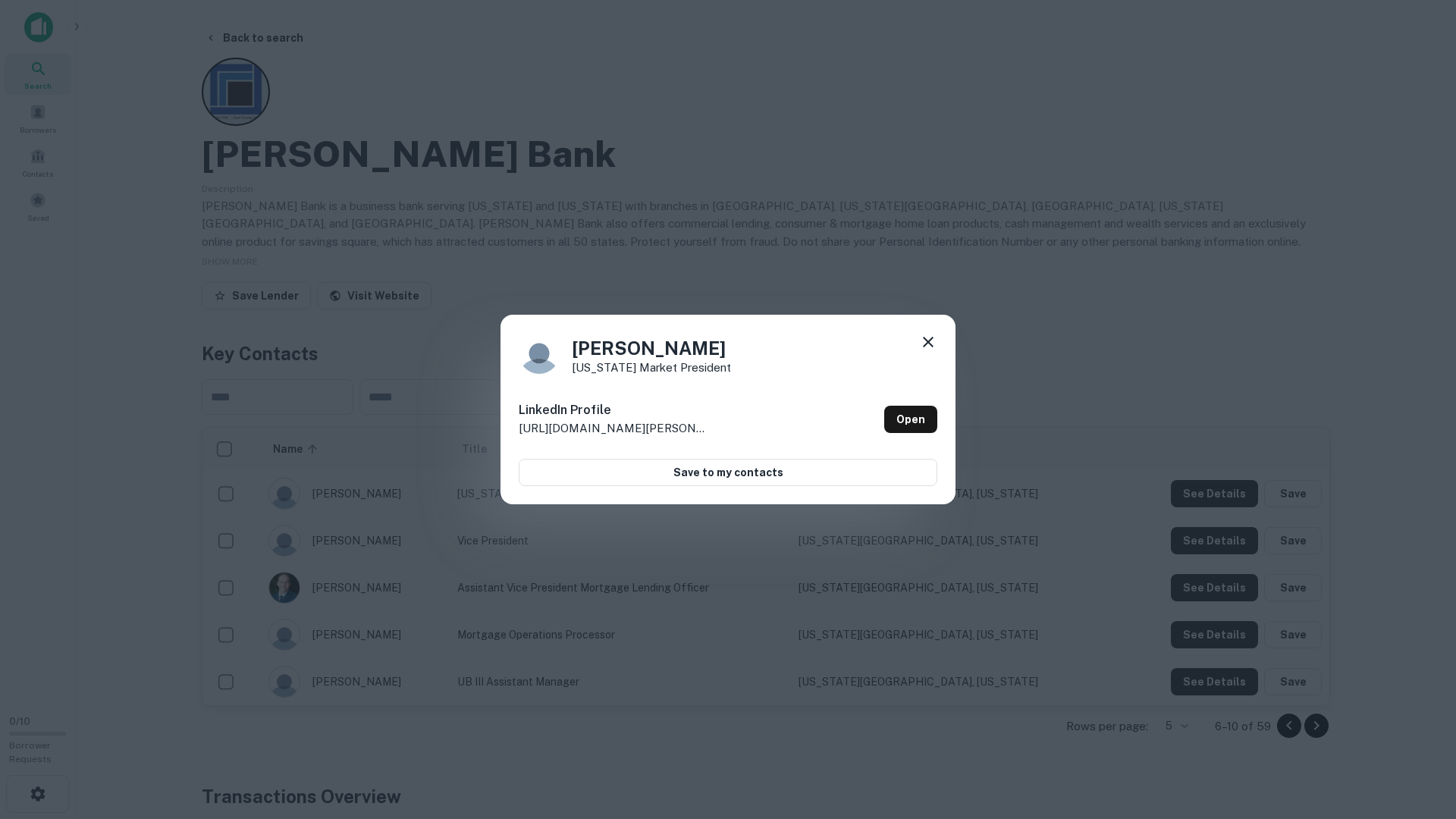
click at [1221, 496] on div "Mike Steppenbacker Colorado Market President LinkedIn Profile http://www.linked…" at bounding box center [728, 410] width 1456 height 819
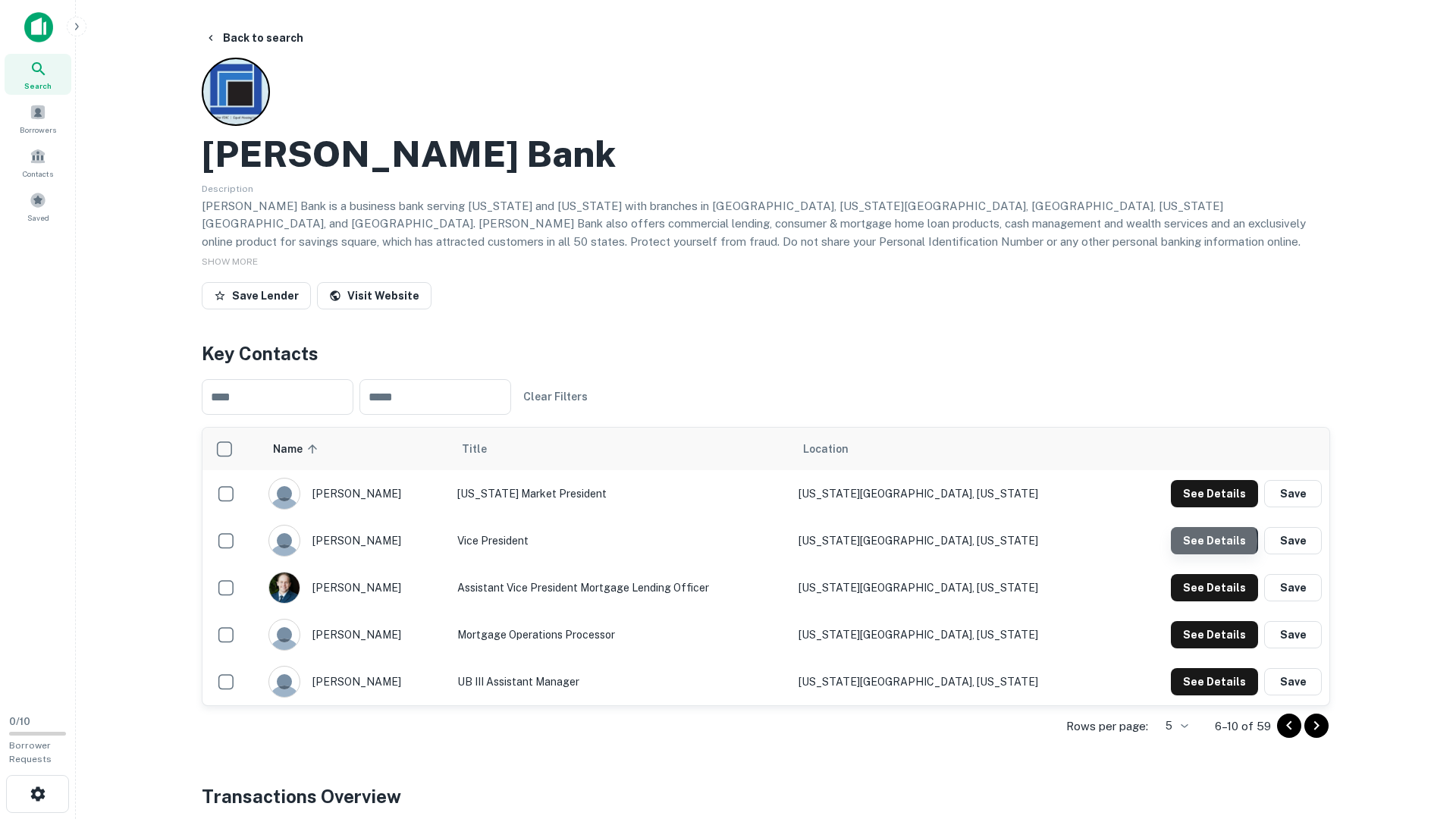
click at [1213, 507] on button "See Details" at bounding box center [1214, 493] width 87 height 27
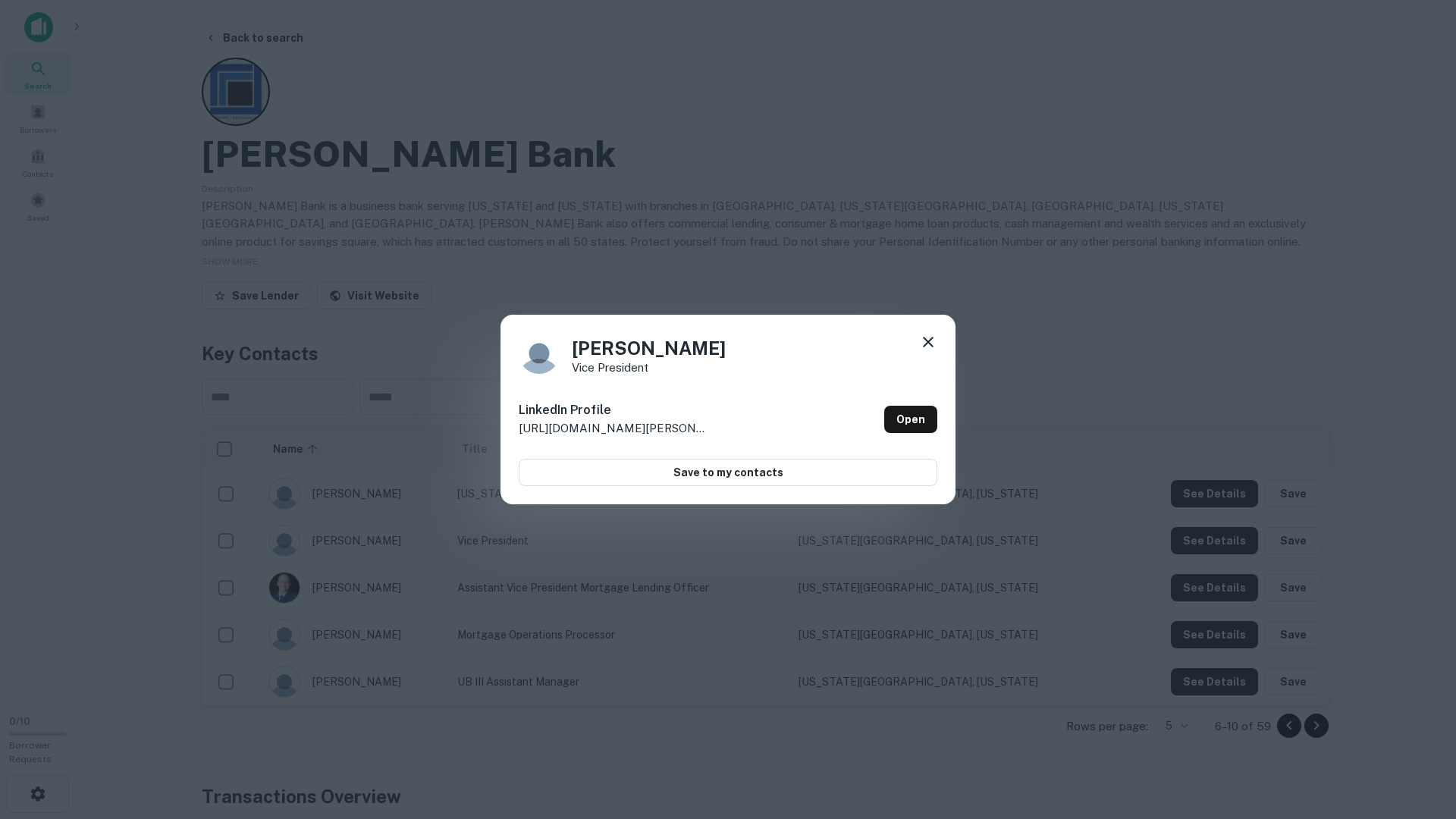
click at [1203, 584] on div "Bill Koch Vice President LinkedIn Profile http://www.linkedin.com/in/bill-koch-…" at bounding box center [728, 410] width 1456 height 819
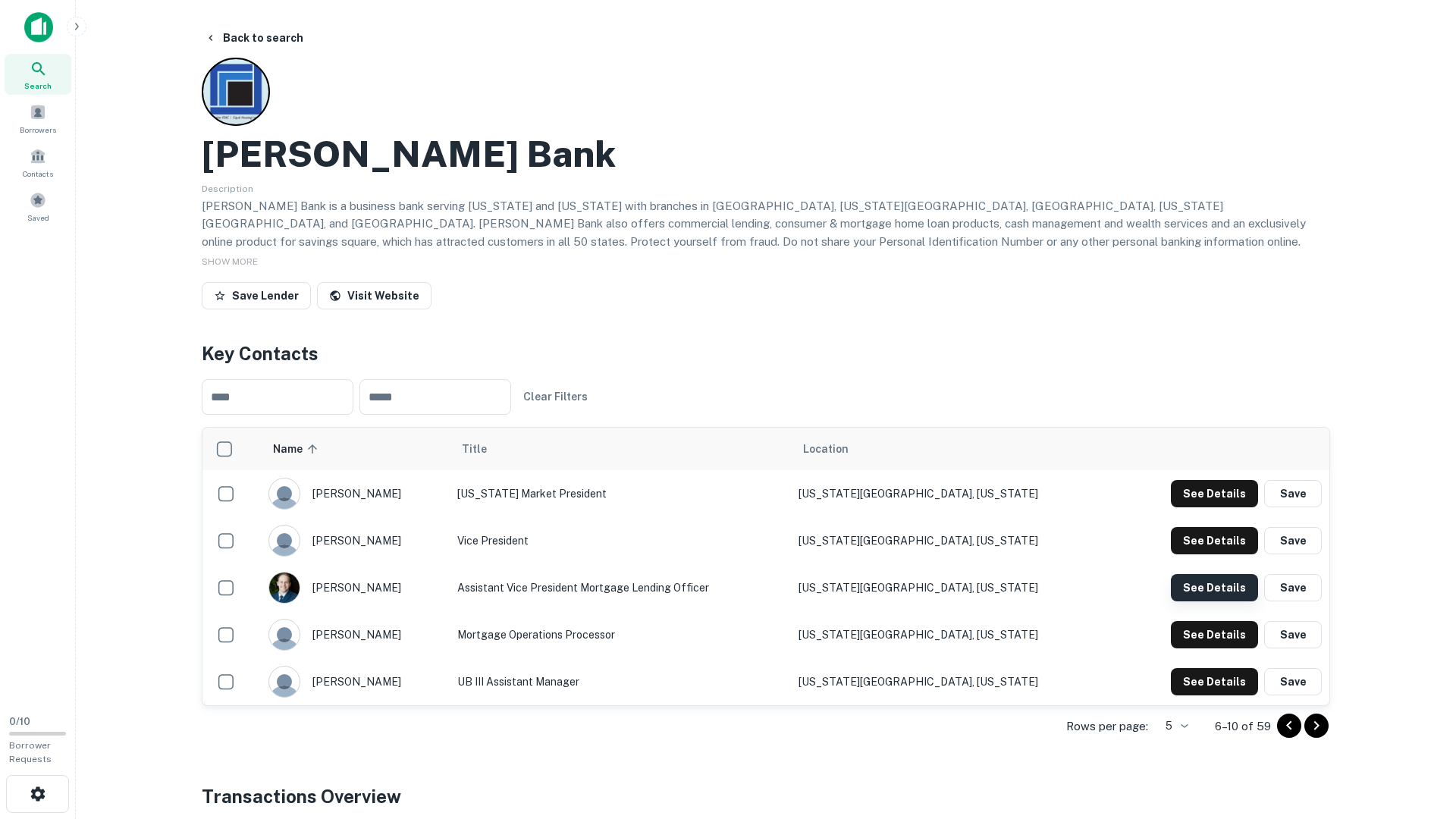
click at [1204, 507] on button "See Details" at bounding box center [1214, 493] width 87 height 27
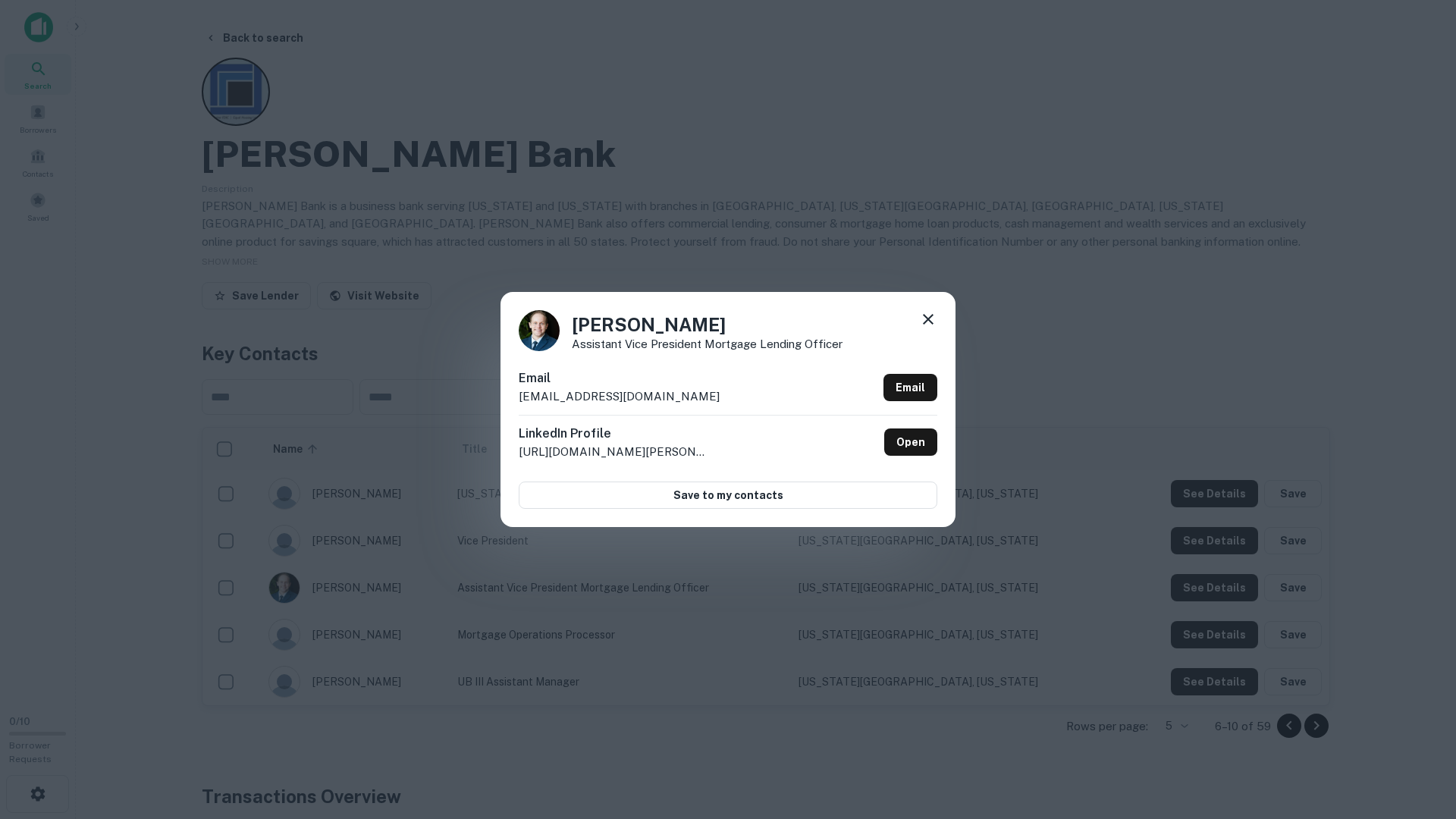
click at [1201, 620] on div "Scott Ryden Assistant Vice President Mortgage Lending Officer Email sryden@kirk…" at bounding box center [728, 410] width 1456 height 819
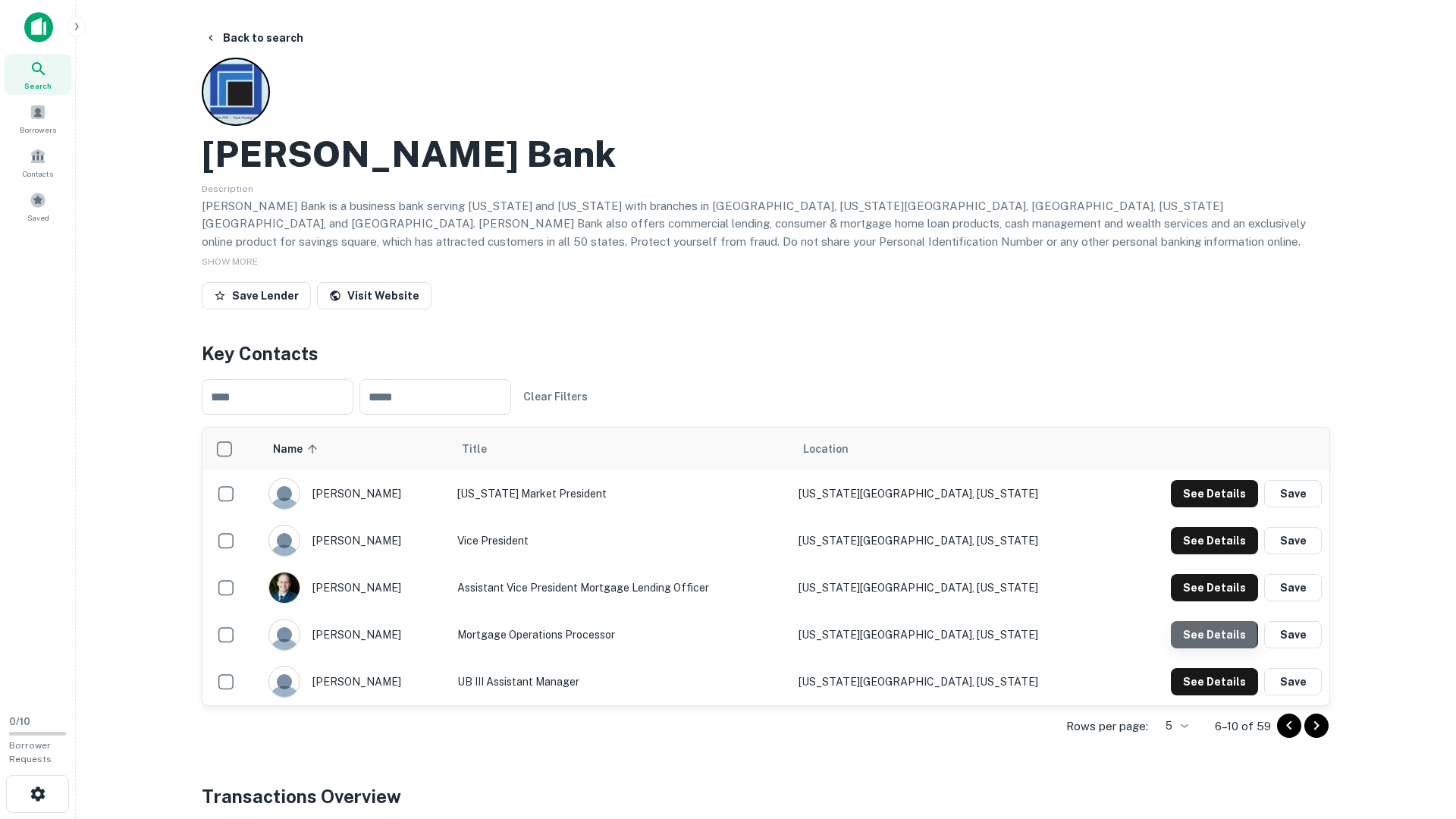
click at [1203, 507] on button "See Details" at bounding box center [1214, 493] width 87 height 27
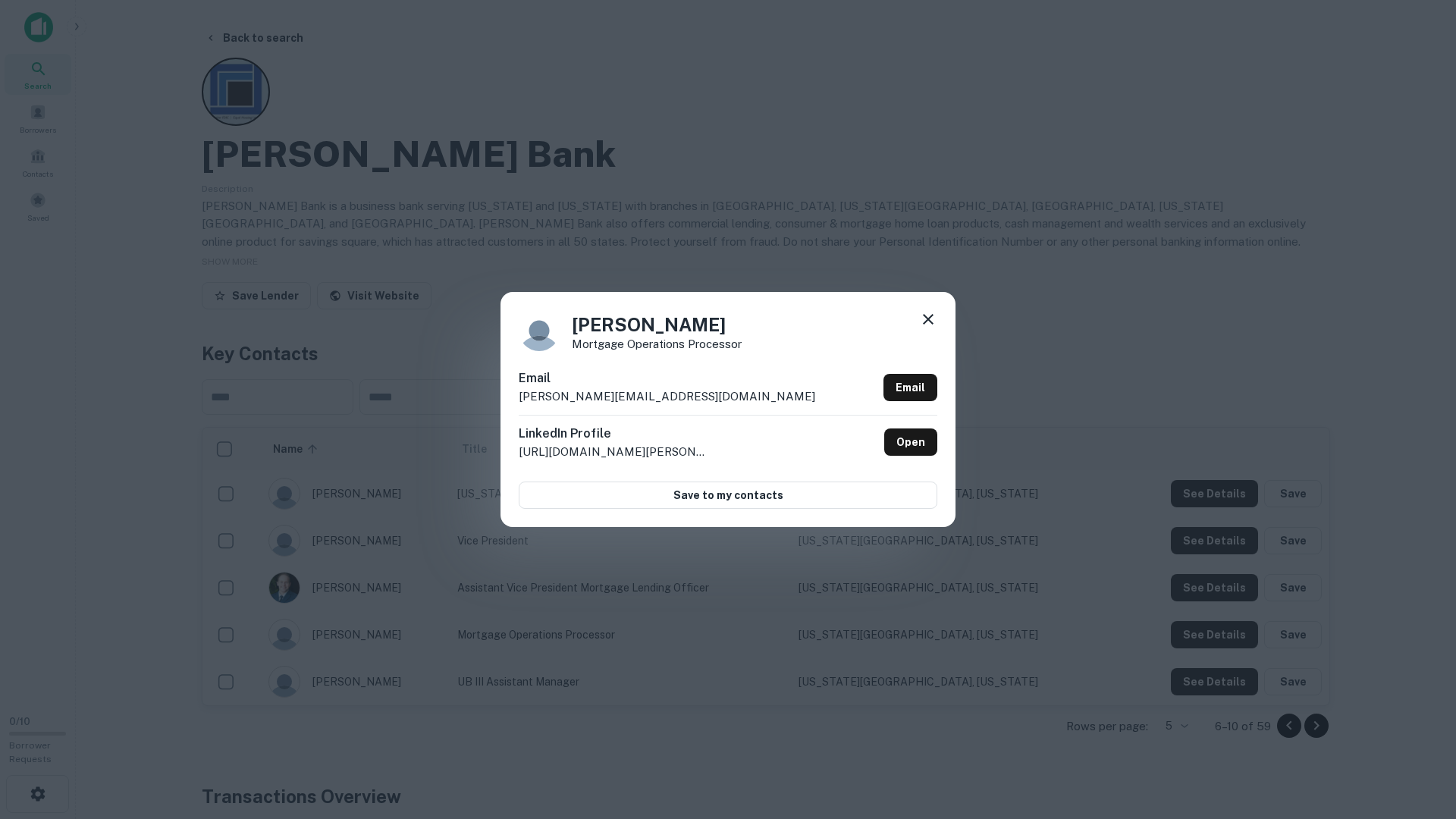
click at [1202, 639] on div "Susan Etherton Mortgage Operations Processor Email setherton@kirkpatrickbank.co…" at bounding box center [728, 410] width 1456 height 819
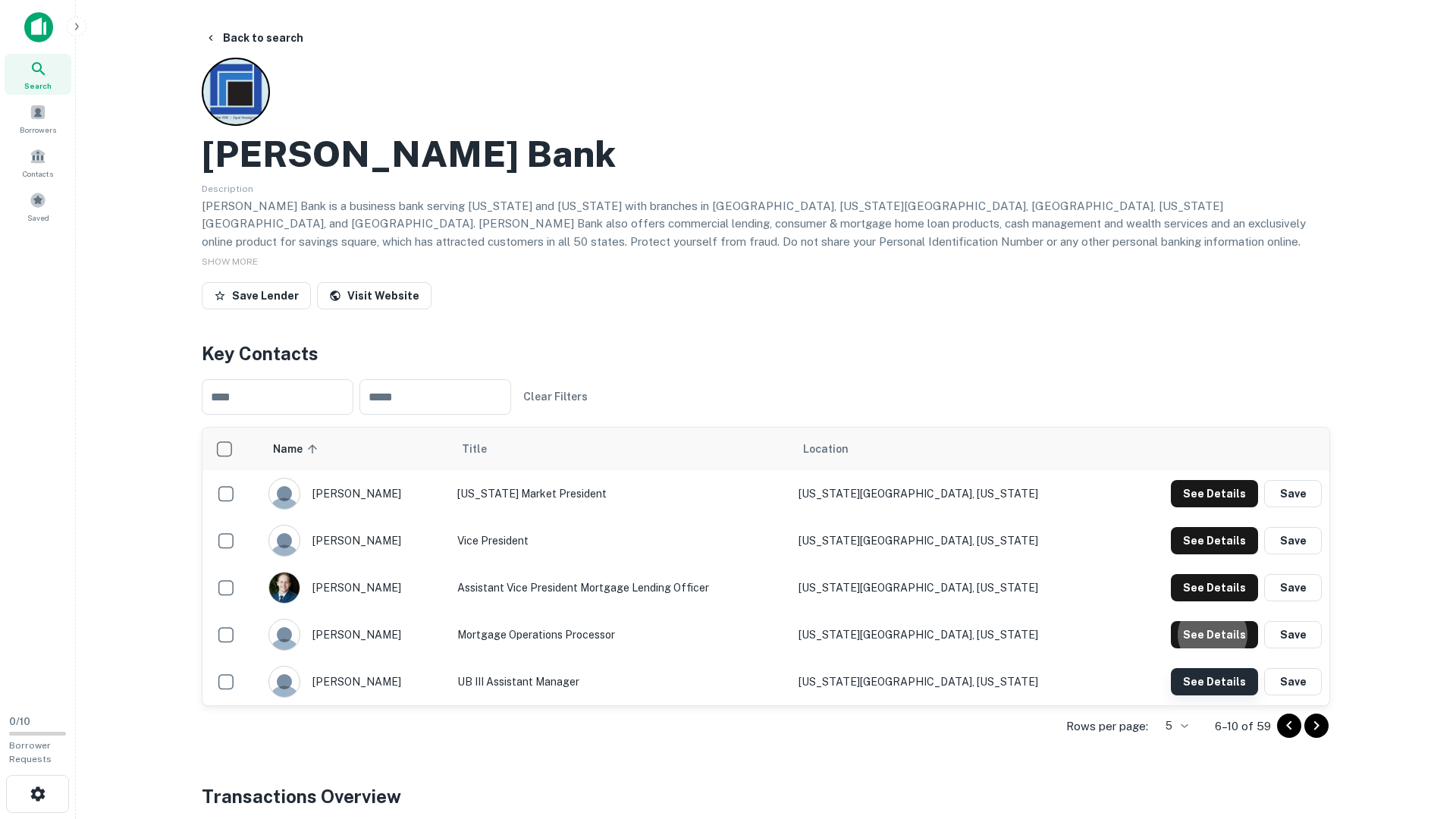
click at [1202, 507] on button "See Details" at bounding box center [1214, 493] width 87 height 27
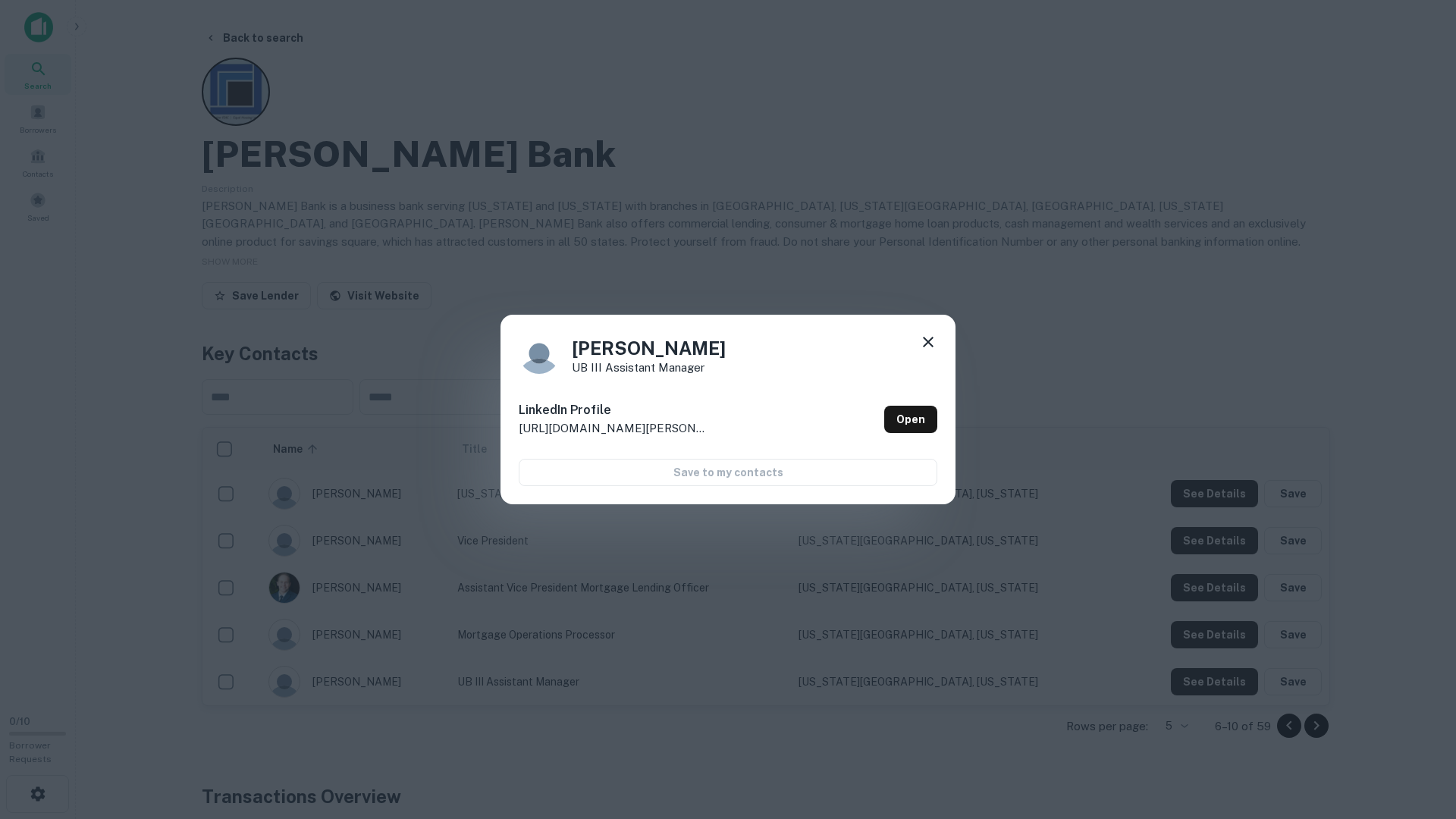
click at [1113, 643] on div "Donna Cyr UB III Assistant Manager LinkedIn Profile http://www.linkedin.com/in/…" at bounding box center [728, 410] width 1456 height 819
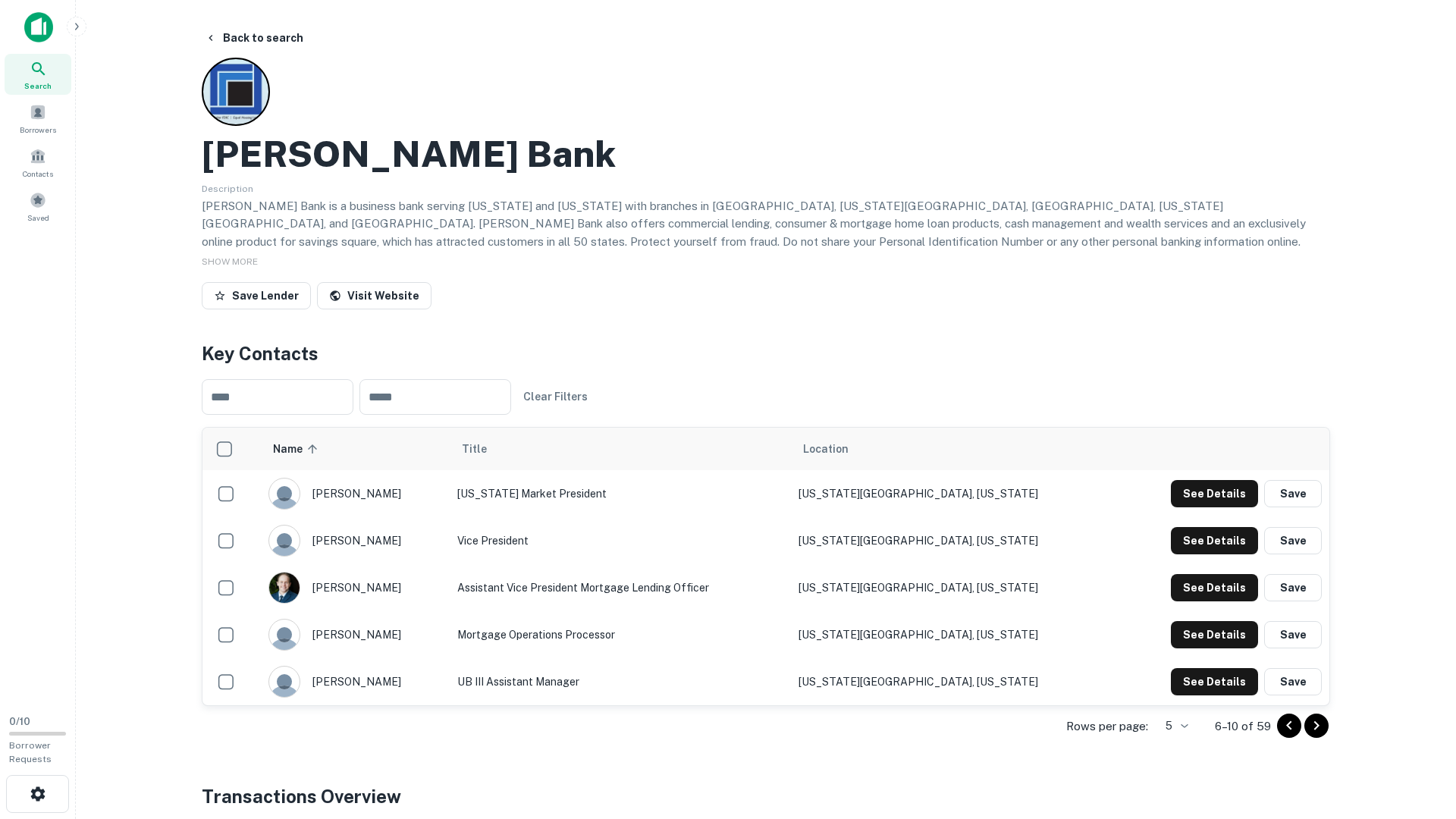
scroll to position [67, 0]
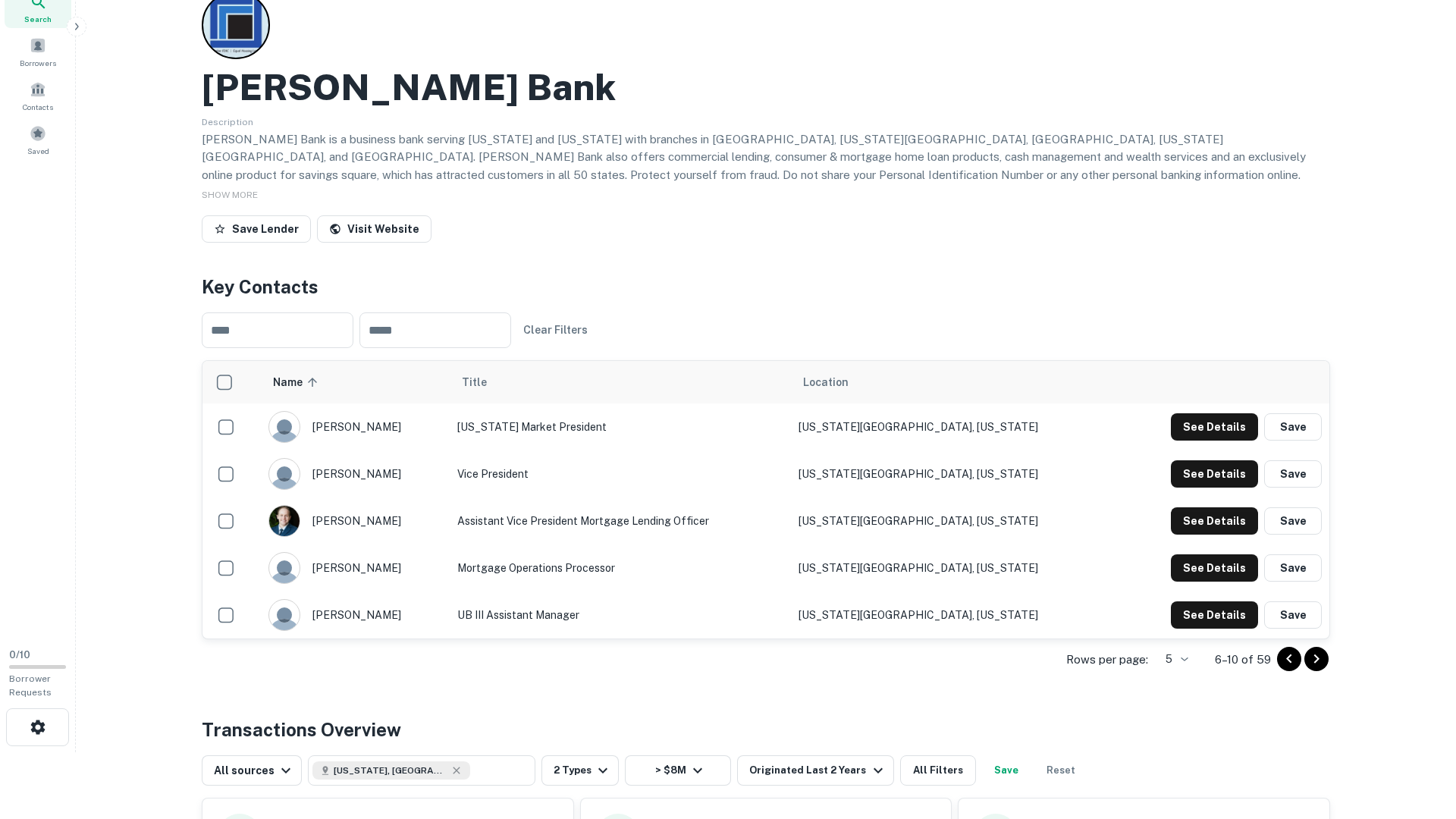
click at [1324, 644] on div "Rows per page: 5 * 6–10 of 59" at bounding box center [766, 660] width 1129 height 41
click at [1317, 655] on icon "Go to next page" at bounding box center [1316, 659] width 18 height 18
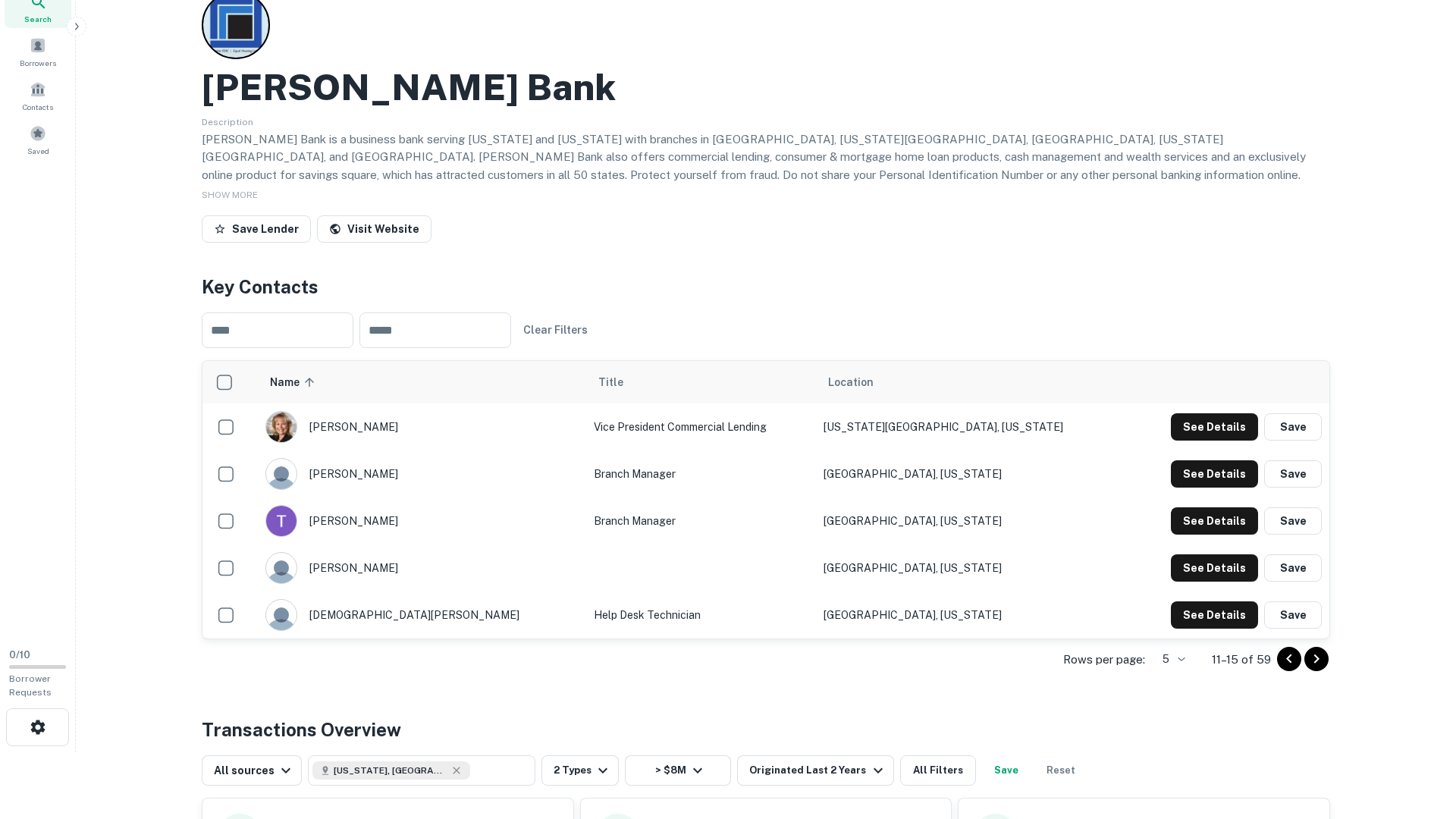
scroll to position [0, 0]
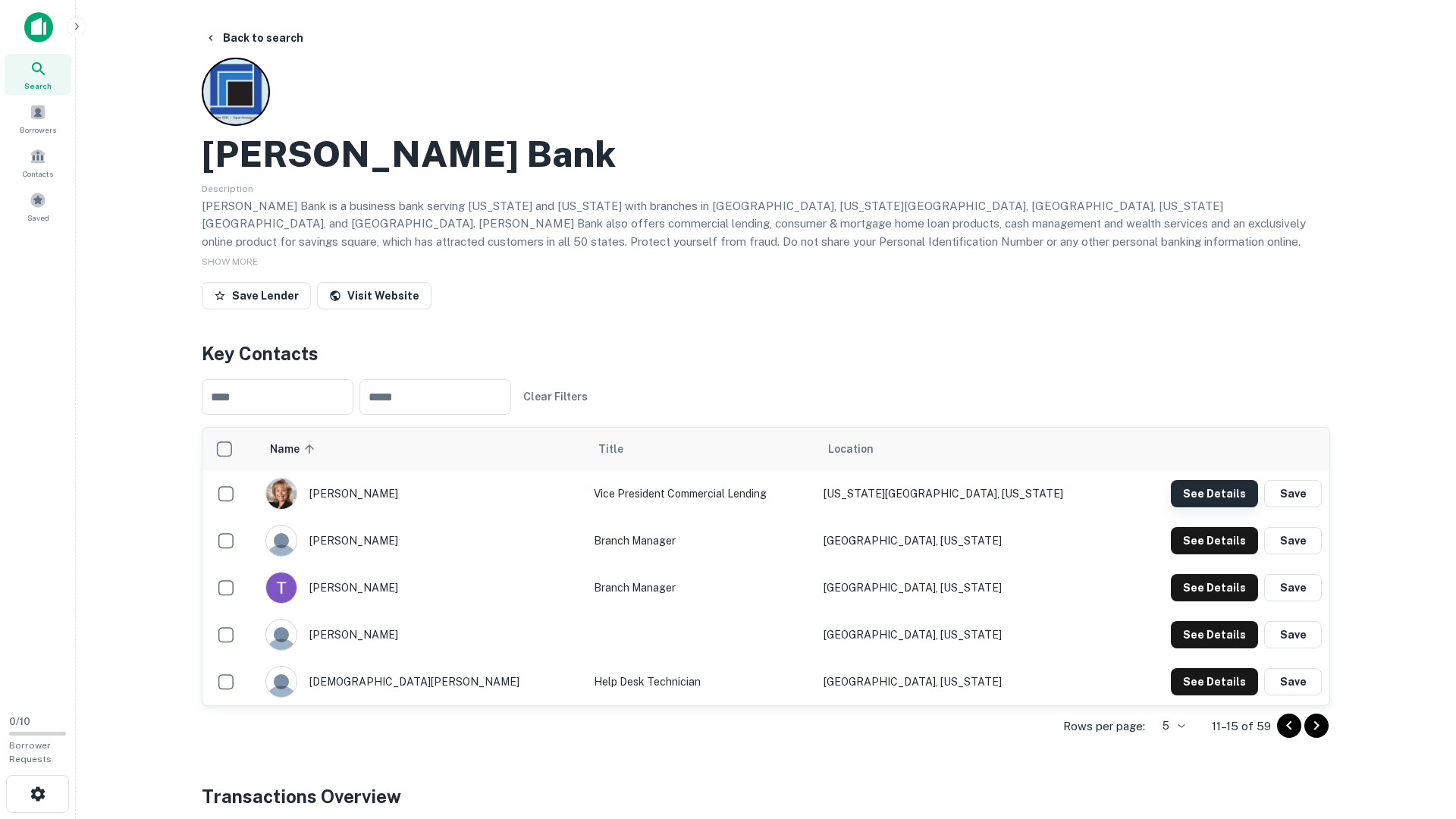
click at [1210, 498] on button "See Details" at bounding box center [1214, 493] width 87 height 27
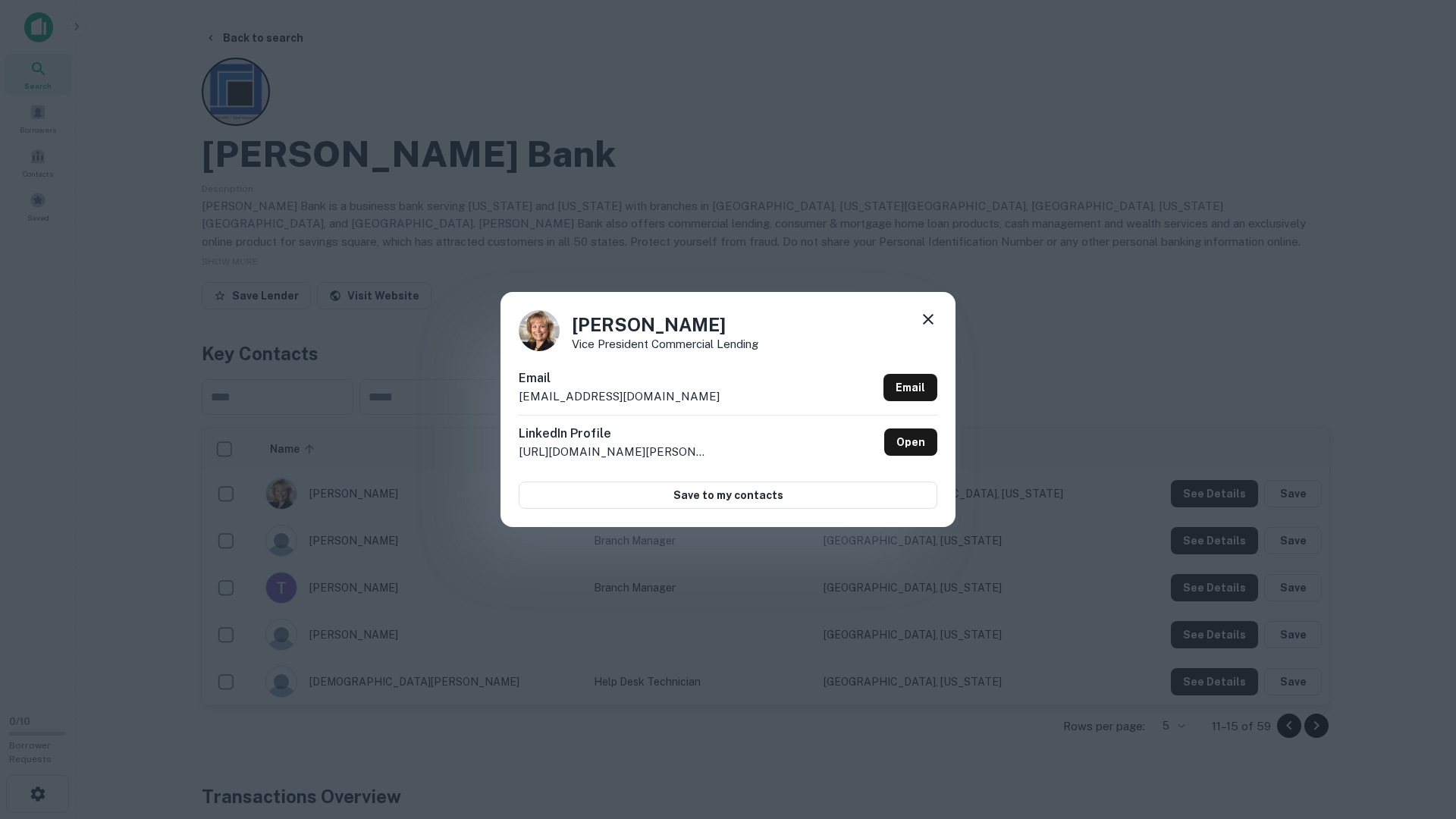
click at [1206, 516] on div "Angie Hesselberg Vice President Commercial Lending Email ahesselberg@kirkpatric…" at bounding box center [728, 410] width 1456 height 819
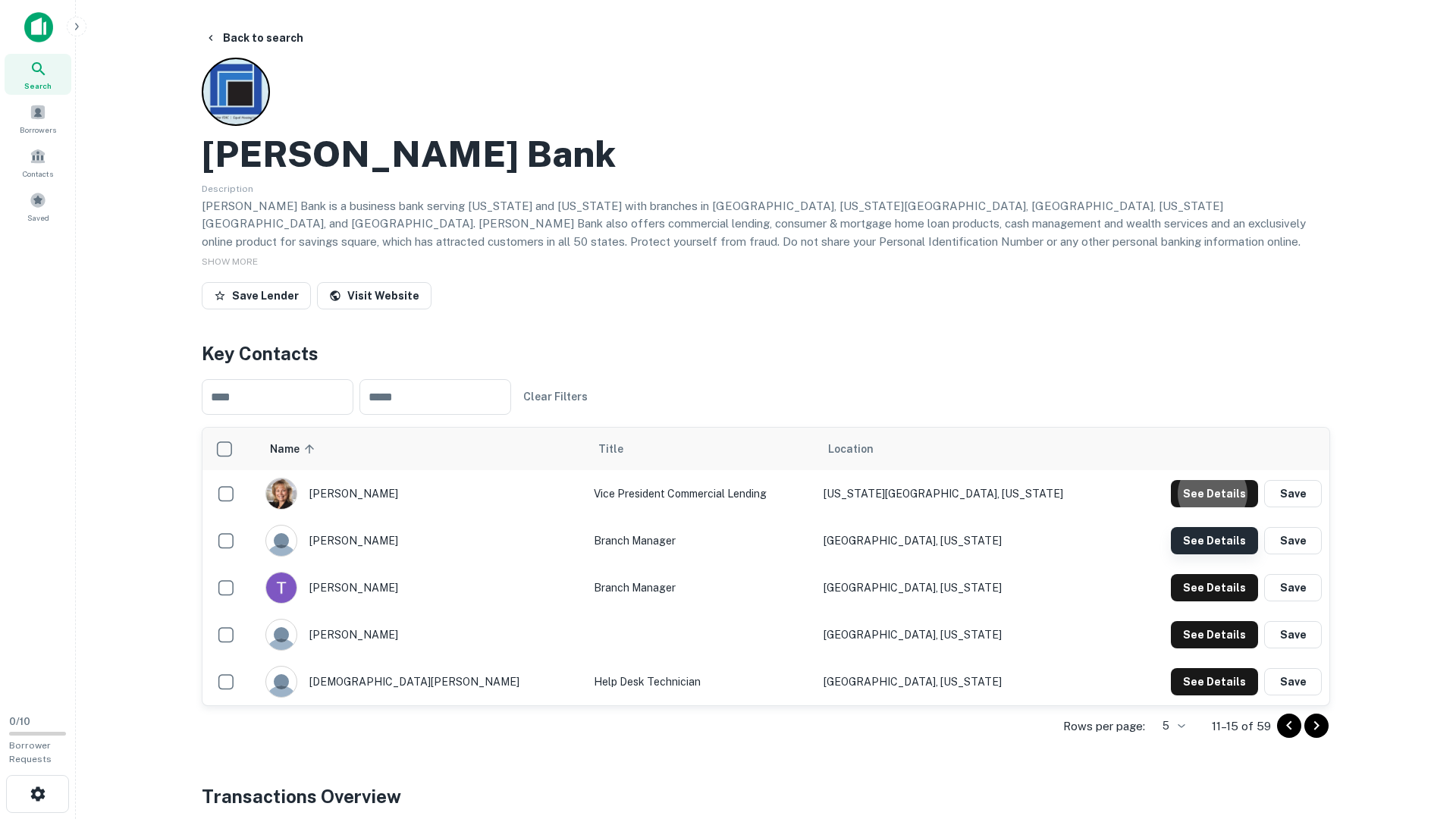
click at [1205, 507] on button "See Details" at bounding box center [1214, 493] width 87 height 27
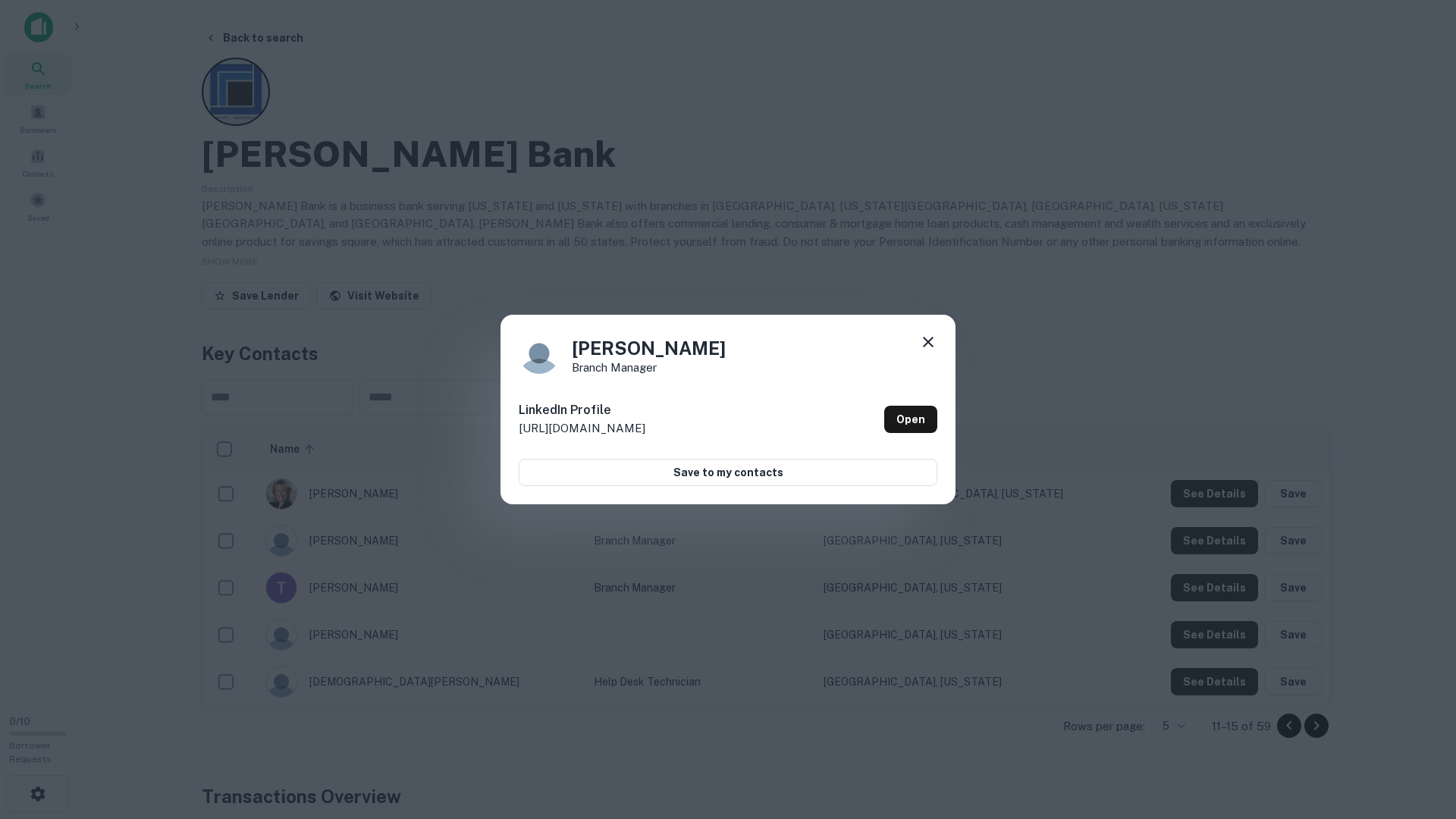
drag, startPoint x: 1200, startPoint y: 538, endPoint x: 1199, endPoint y: 547, distance: 9.1
click at [1200, 538] on div "Michelle Liotti Branch Manager LinkedIn Profile http://www.linkedin.com/in/mich…" at bounding box center [728, 410] width 1456 height 819
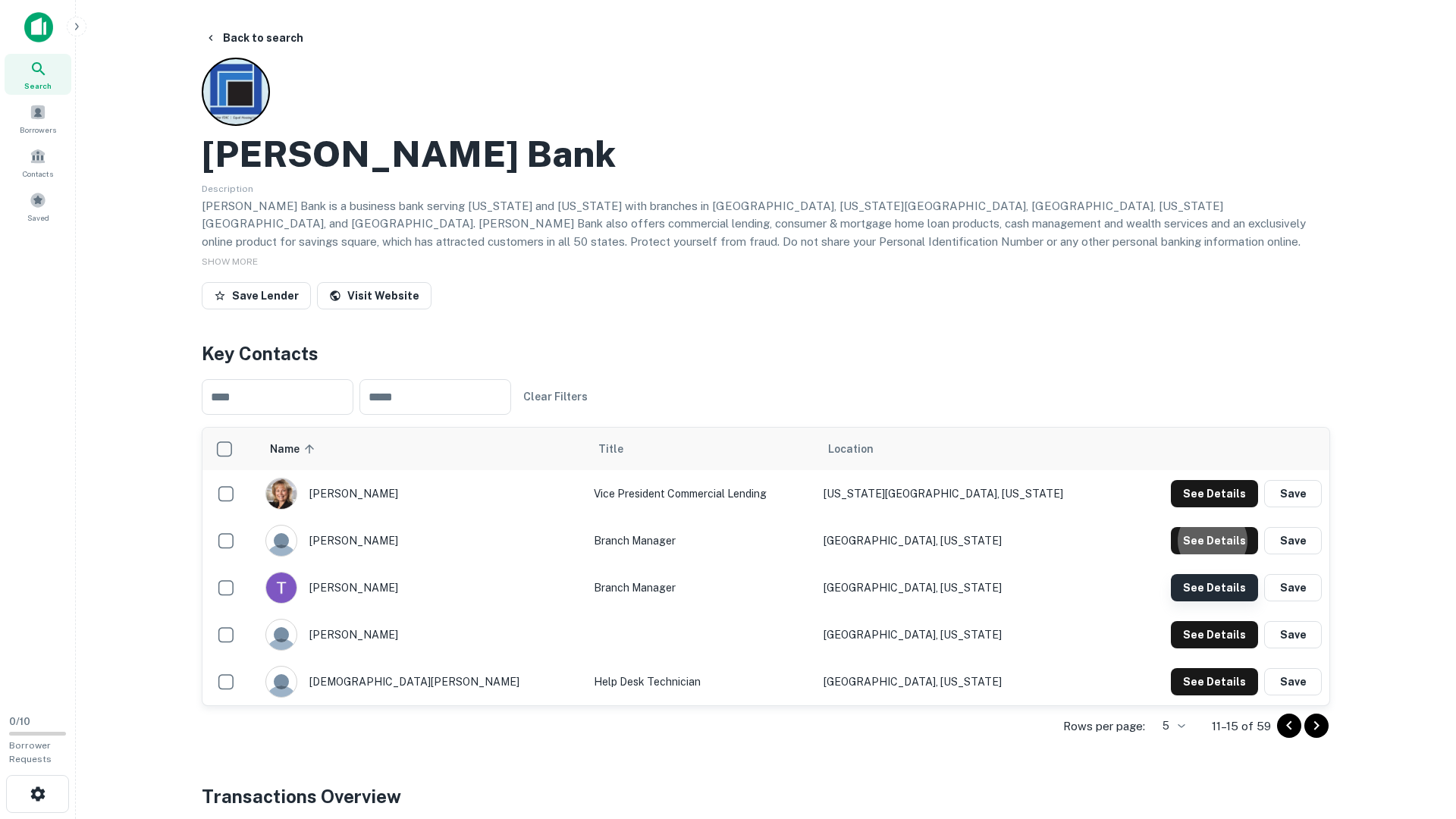
click at [1202, 507] on button "See Details" at bounding box center [1214, 493] width 87 height 27
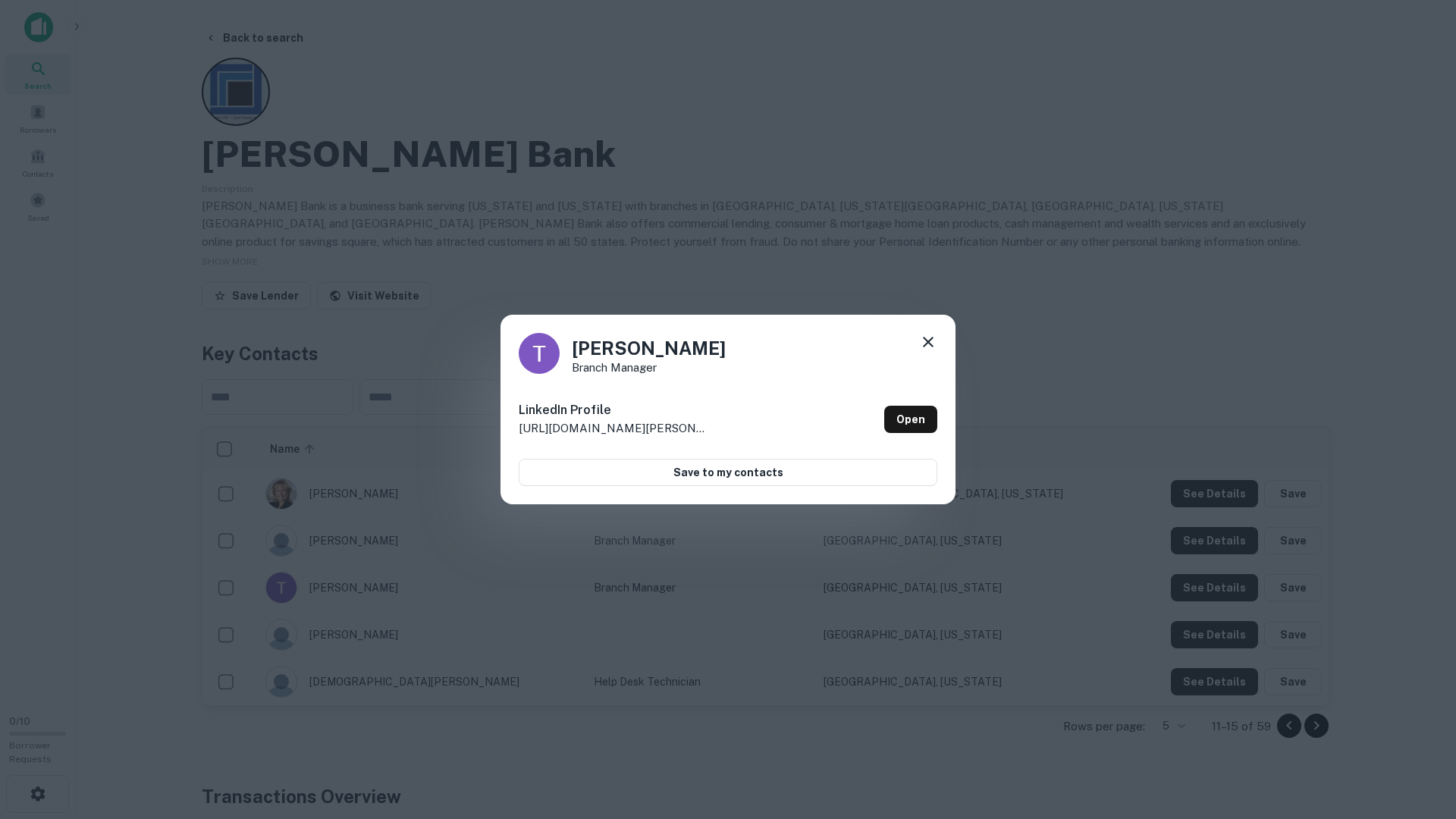
click at [1201, 587] on div "Tammy Vidmar Branch Manager LinkedIn Profile http://www.linkedin.com/in/tammy-v…" at bounding box center [728, 410] width 1456 height 819
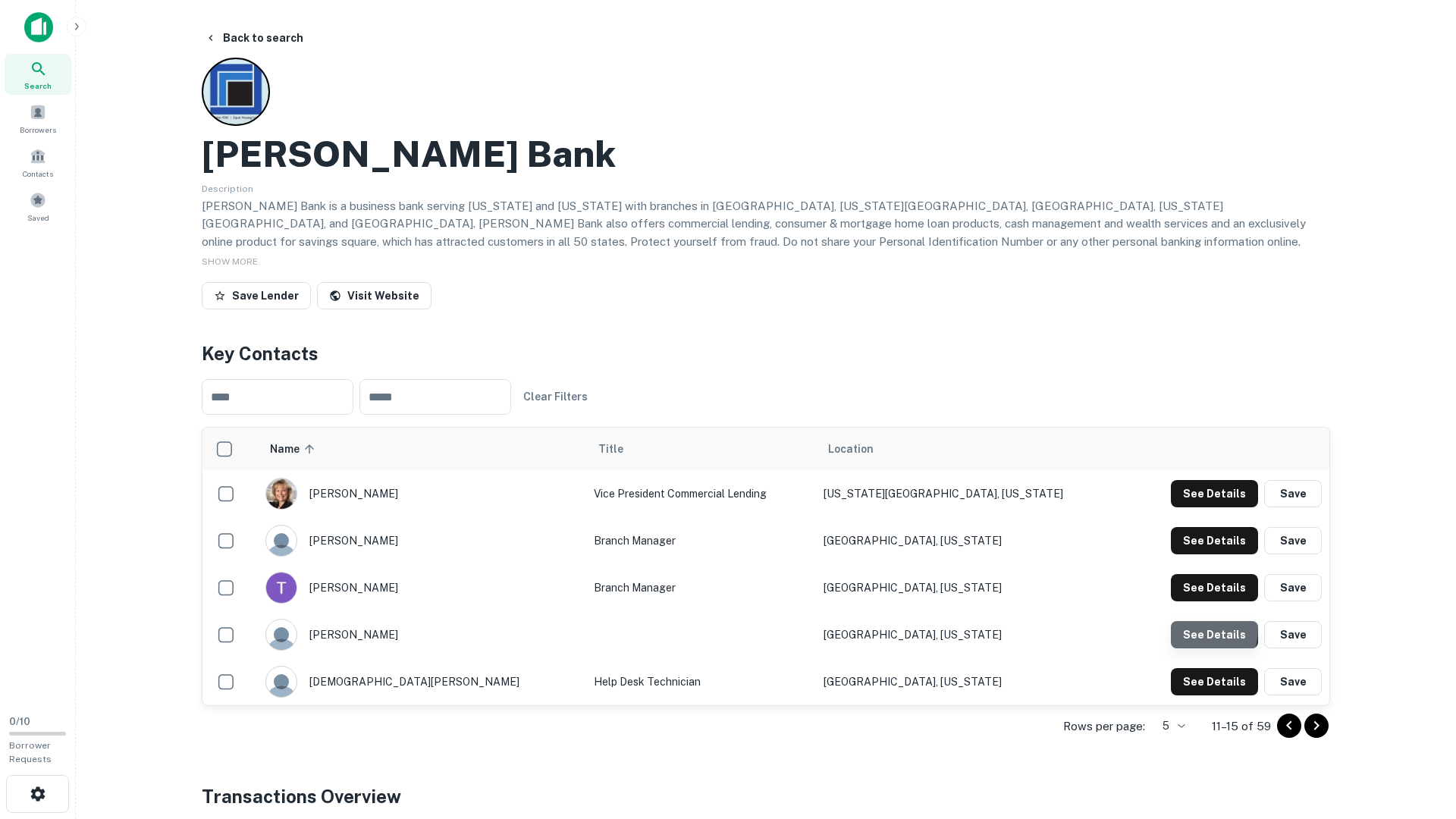
click at [1192, 507] on button "See Details" at bounding box center [1214, 493] width 87 height 27
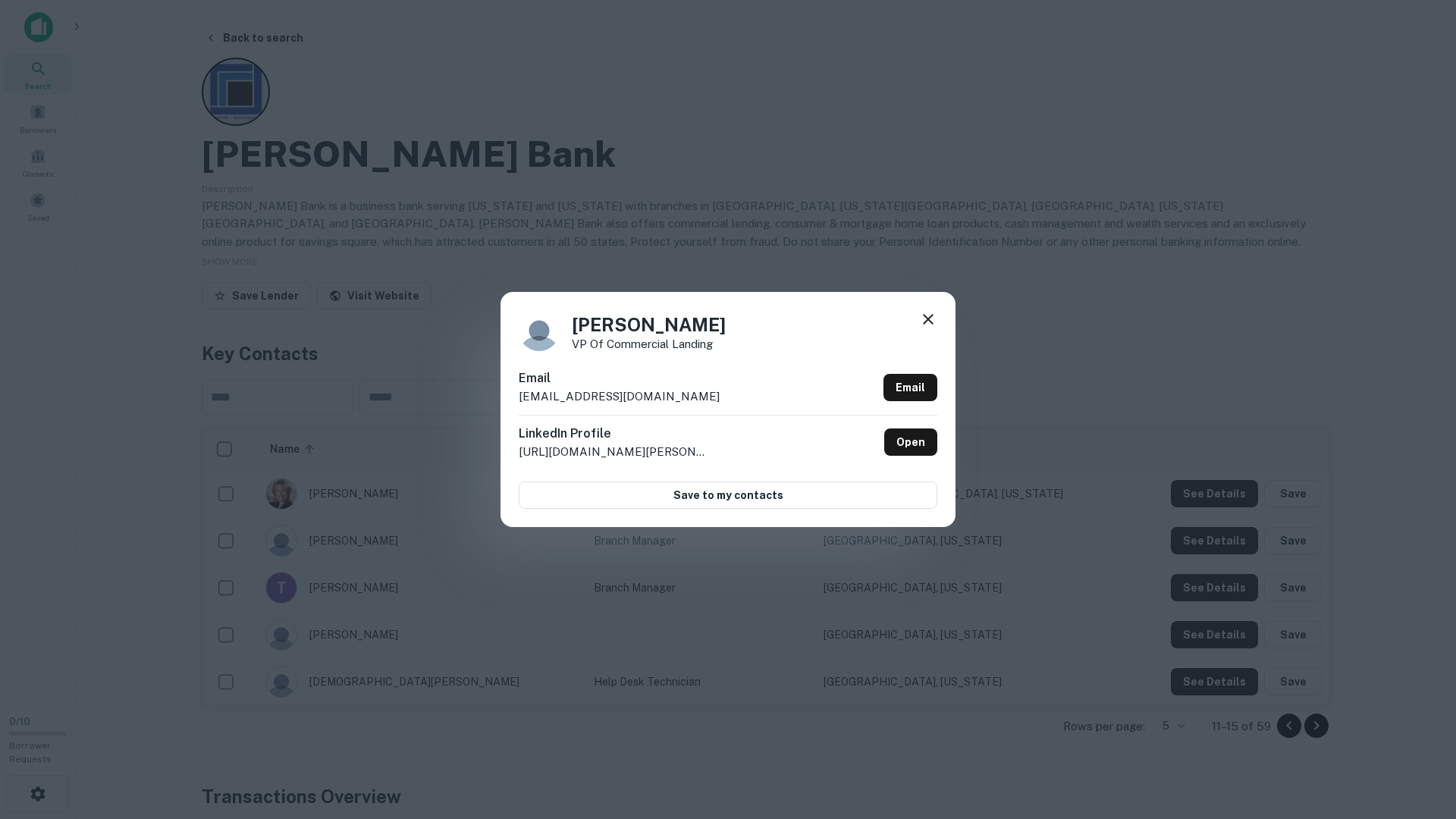
drag, startPoint x: 1192, startPoint y: 628, endPoint x: 1193, endPoint y: 665, distance: 37.0
click at [1192, 628] on div "Dixie Clement VP of Commercial Landing Email dclement@kirkpatrickoil.com Email …" at bounding box center [728, 410] width 1456 height 819
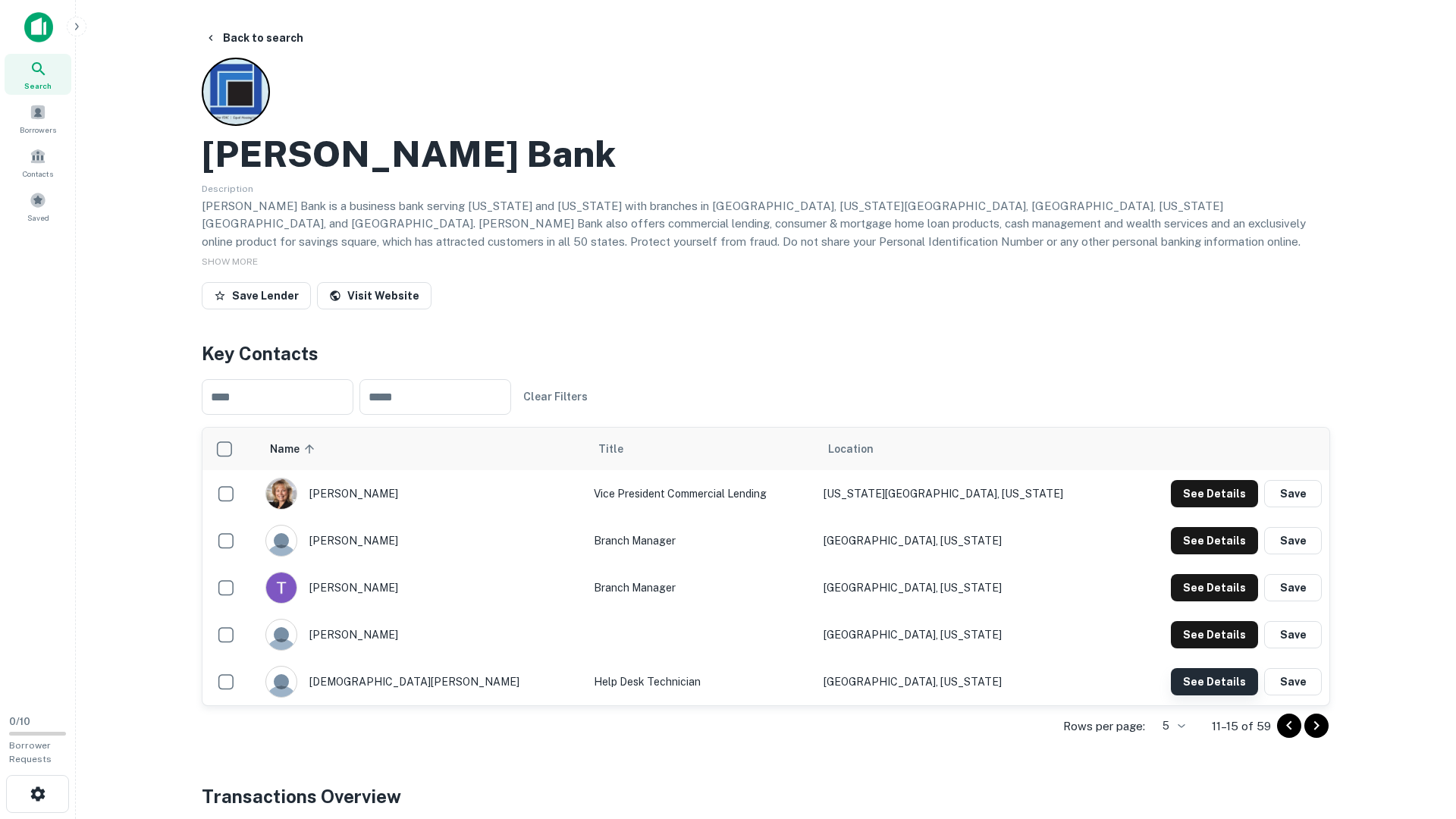
click at [1201, 507] on button "See Details" at bounding box center [1214, 493] width 87 height 27
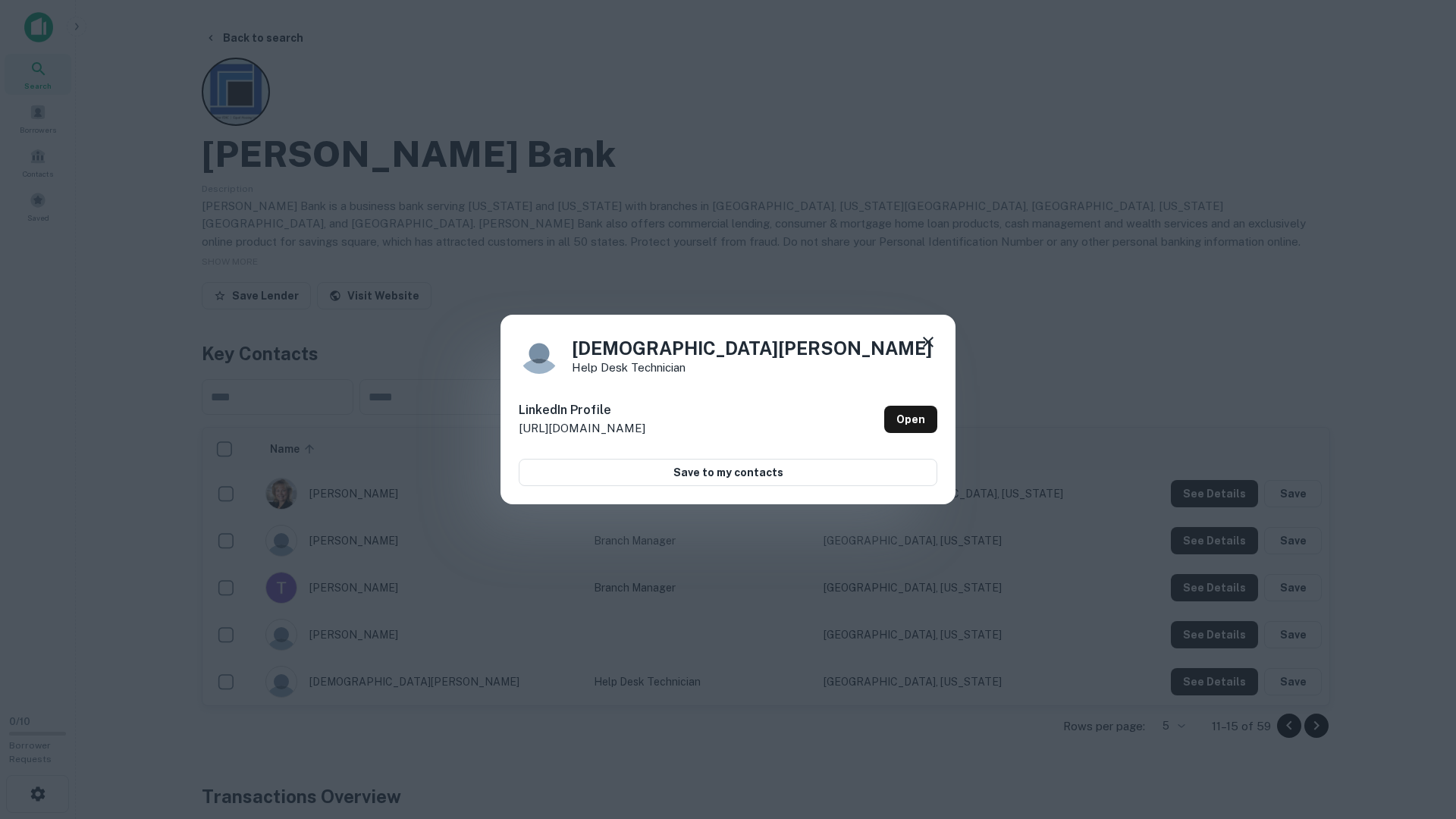
click at [927, 340] on icon at bounding box center [928, 342] width 18 height 18
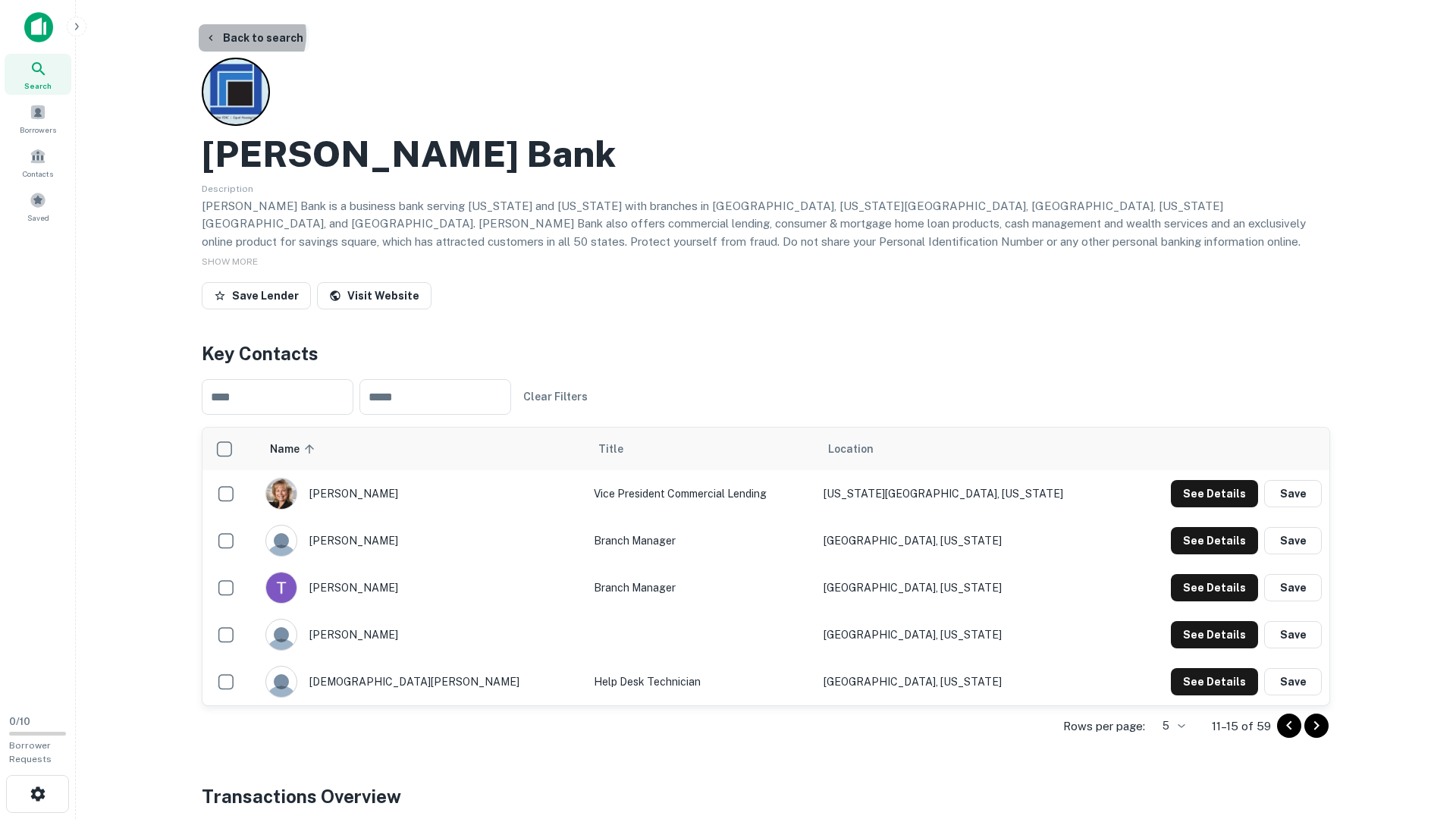
click at [243, 35] on button "Back to search" at bounding box center [254, 38] width 111 height 27
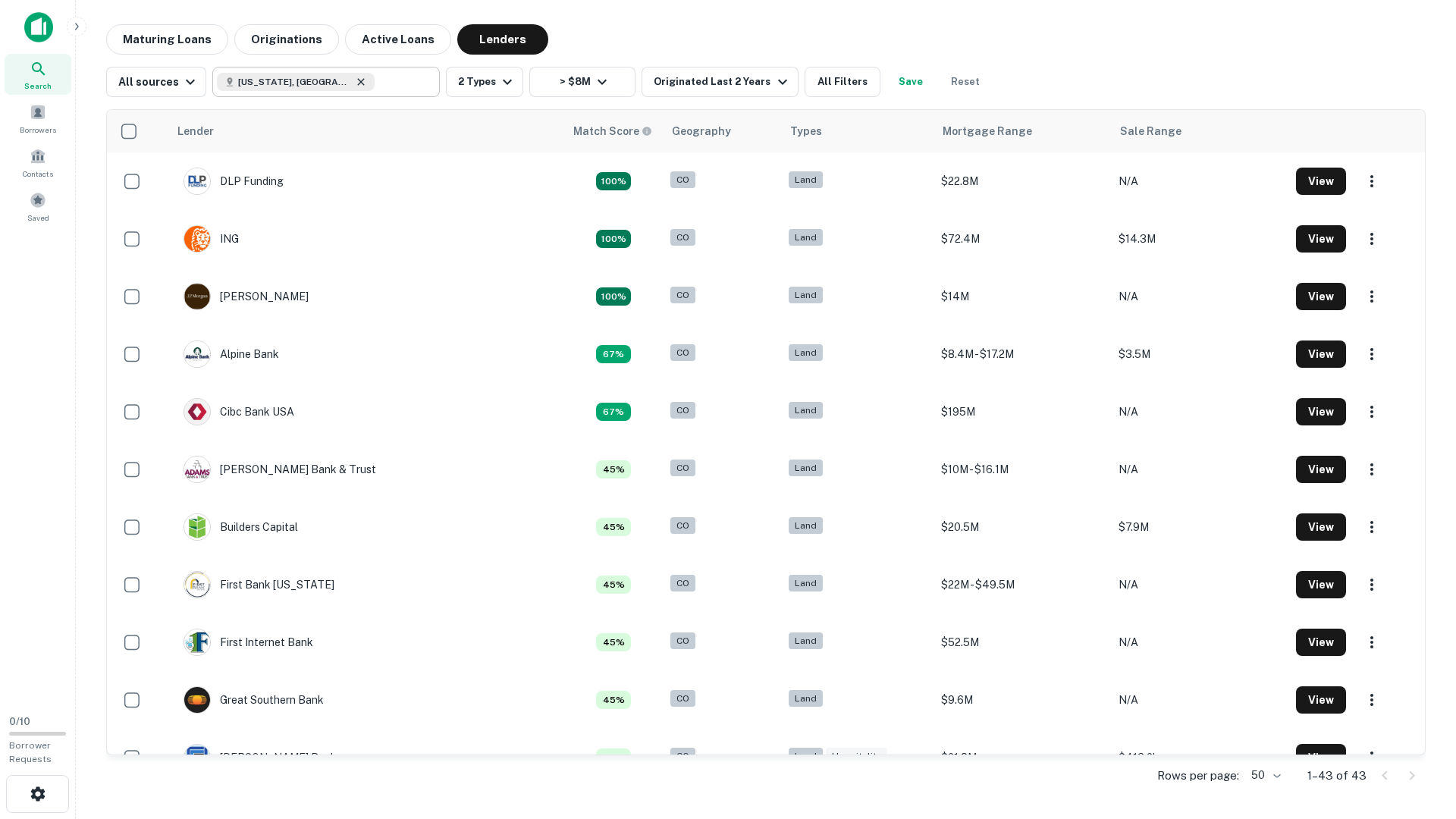
click at [355, 81] on icon at bounding box center [361, 81] width 12 height 12
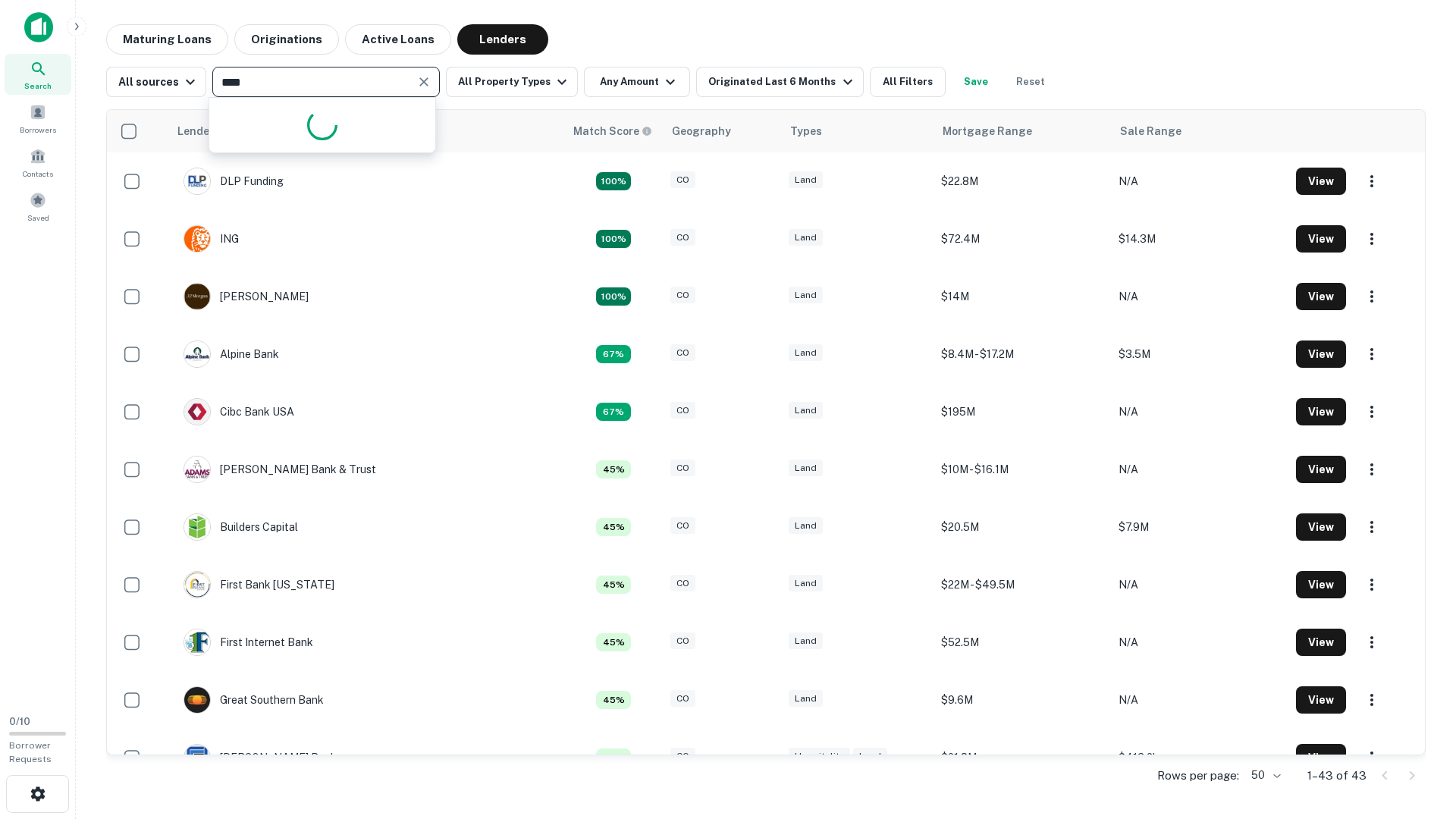
type input "*****"
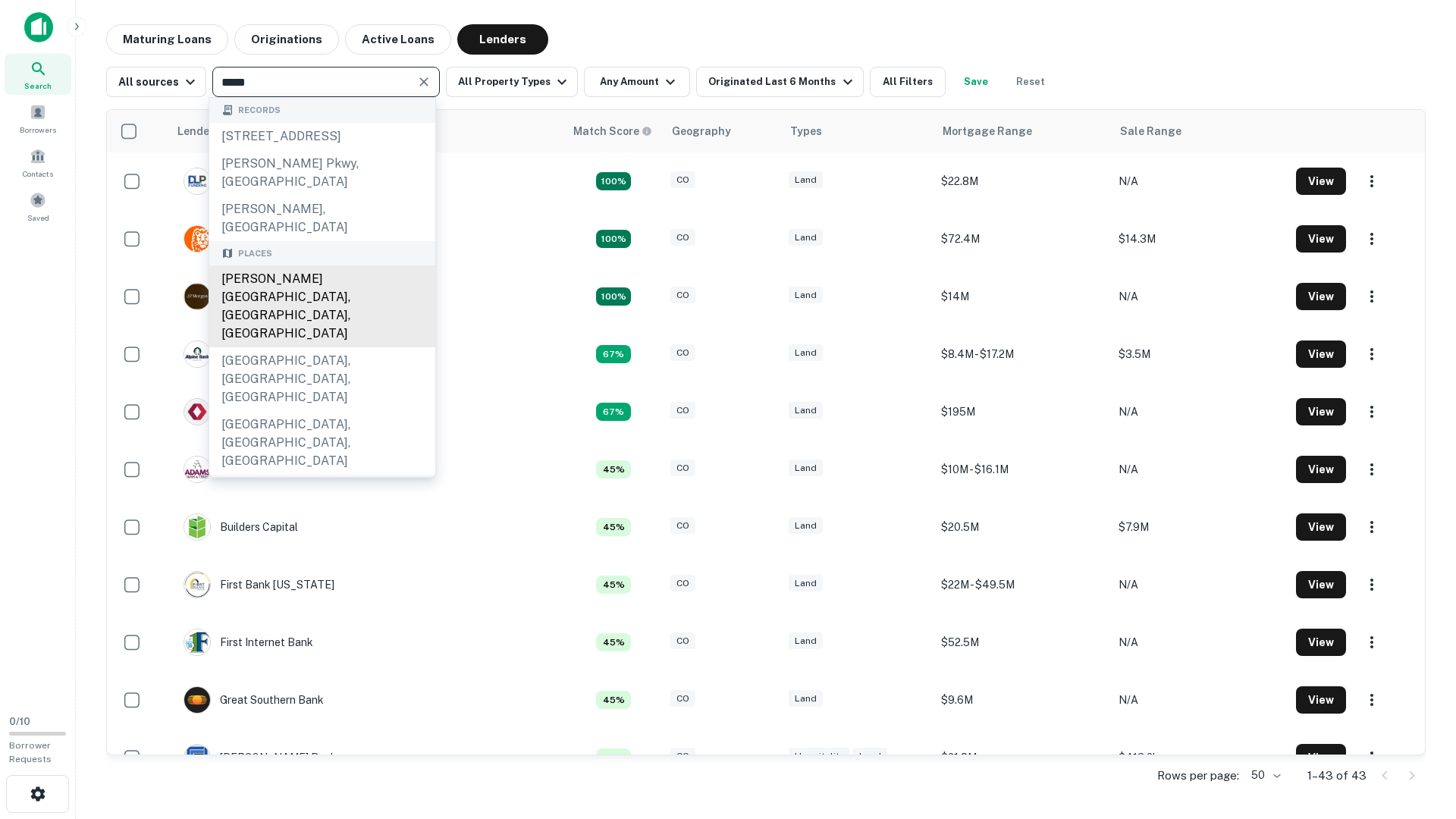
click at [313, 265] on div "Estes Park, CO, USA" at bounding box center [322, 306] width 226 height 82
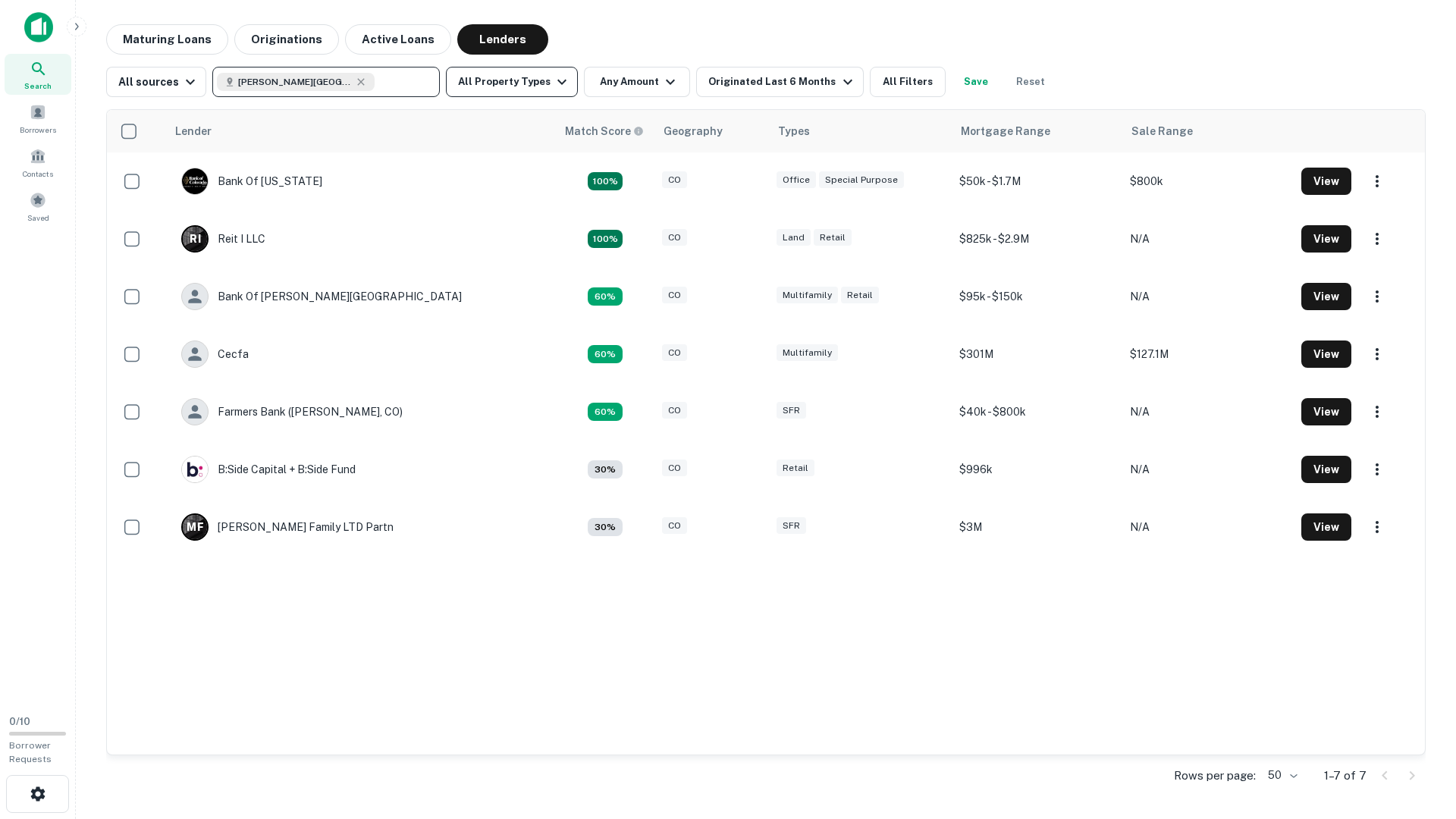
click at [511, 76] on button "All Property Types" at bounding box center [512, 82] width 132 height 31
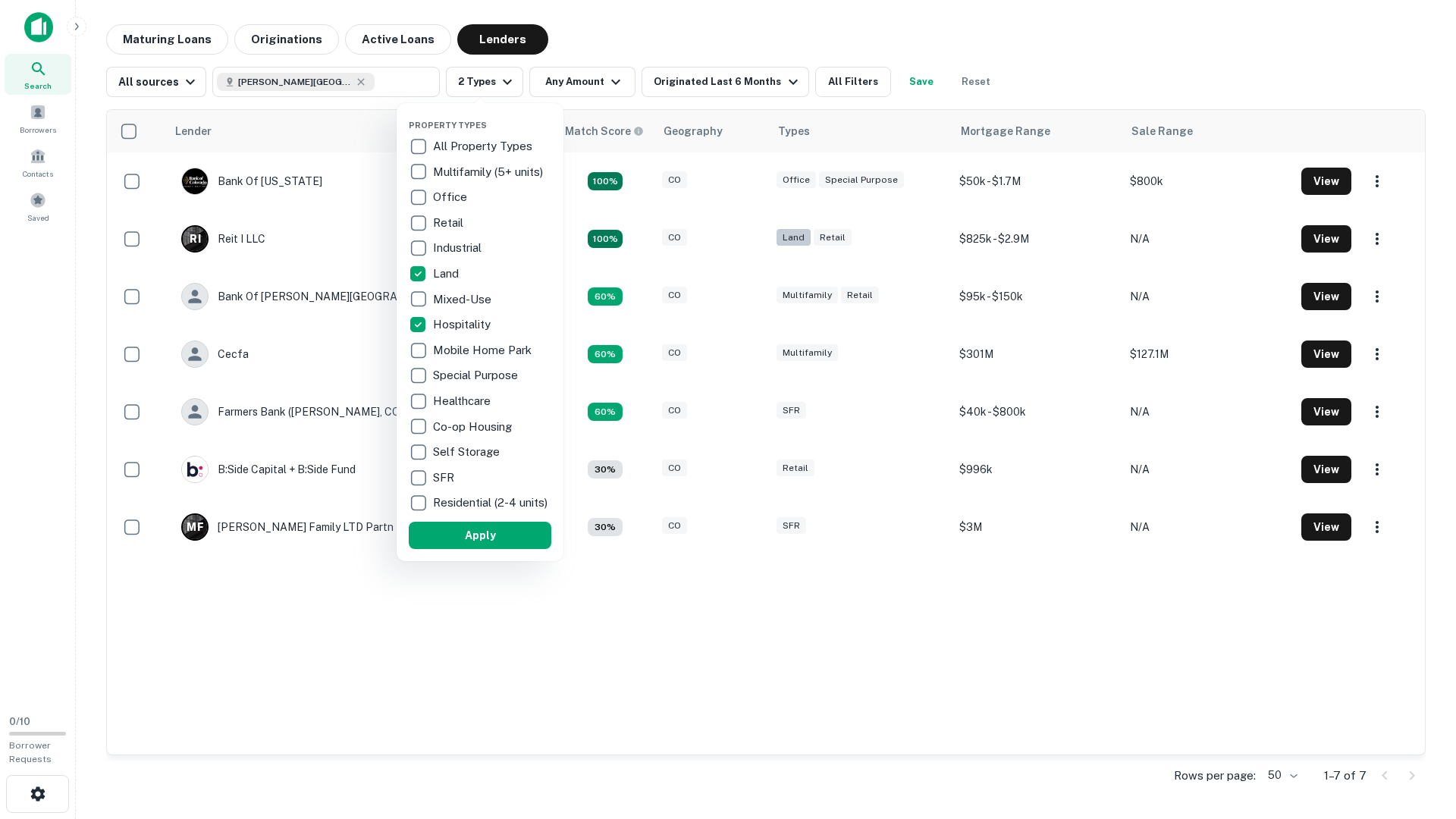
click at [539, 549] on button "Apply" at bounding box center [480, 535] width 142 height 27
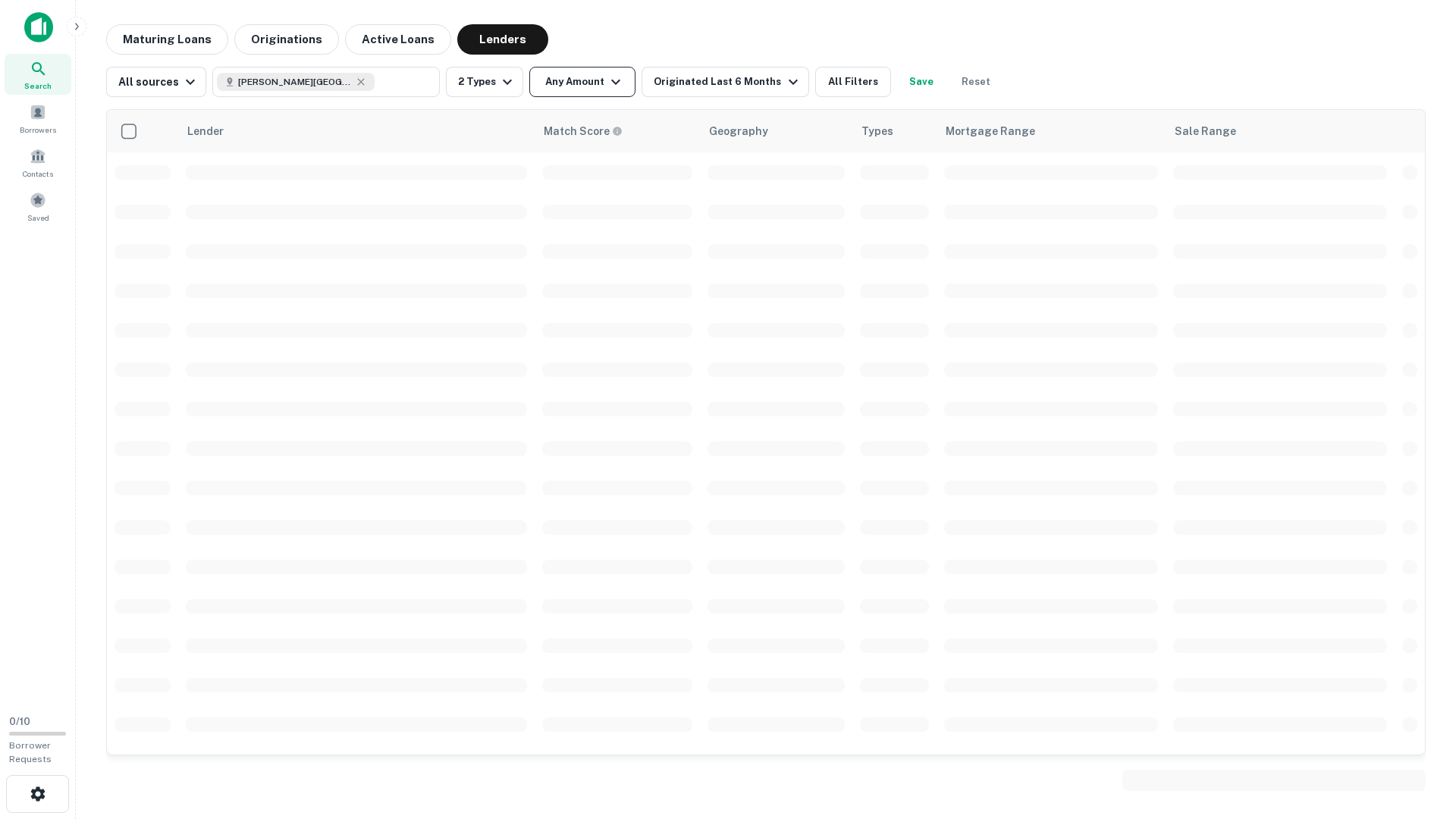
click at [607, 90] on icon "button" at bounding box center [616, 81] width 18 height 18
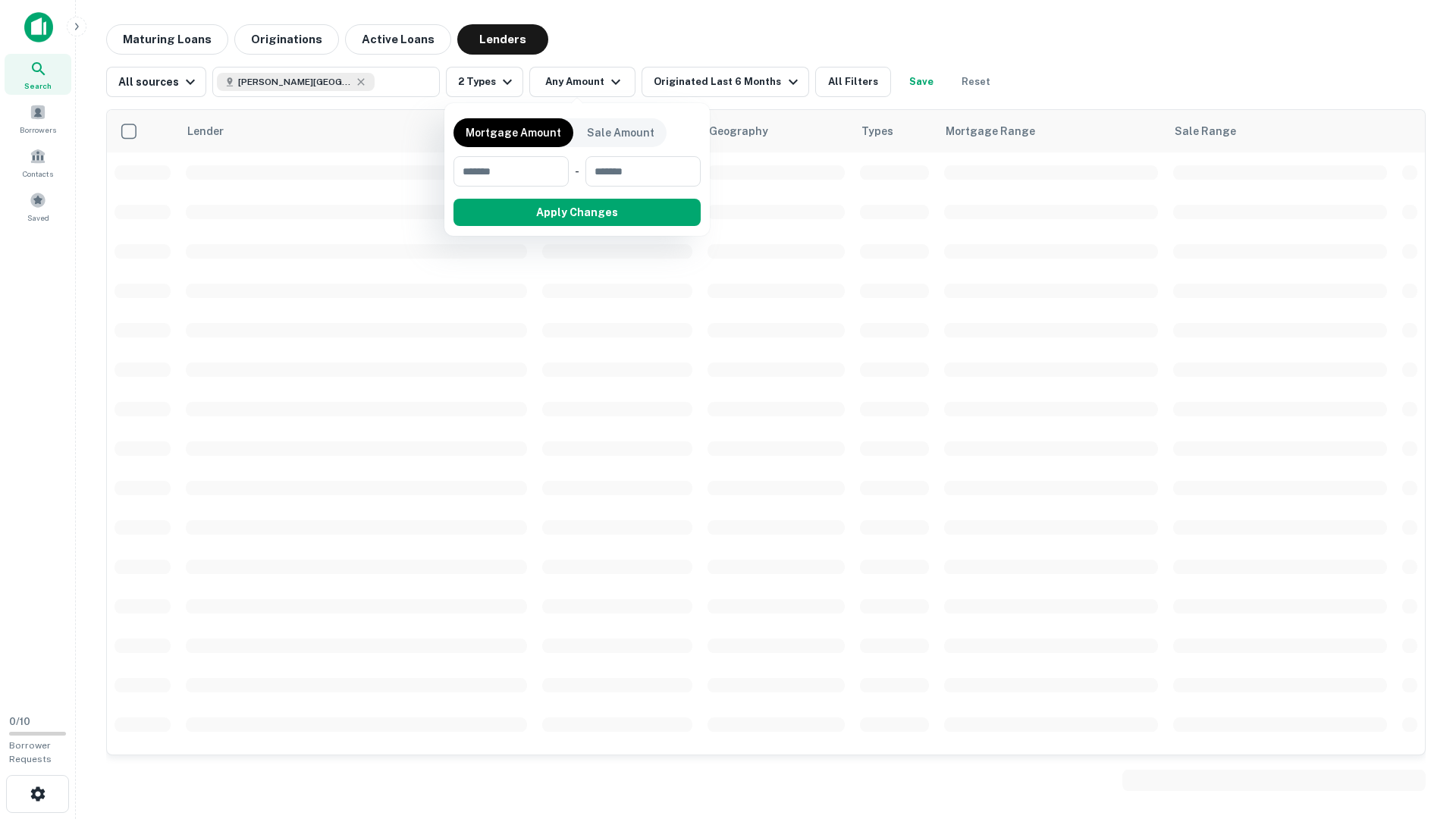
drag, startPoint x: 667, startPoint y: 45, endPoint x: 692, endPoint y: 75, distance: 39.1
click at [667, 45] on div at bounding box center [728, 410] width 1456 height 819
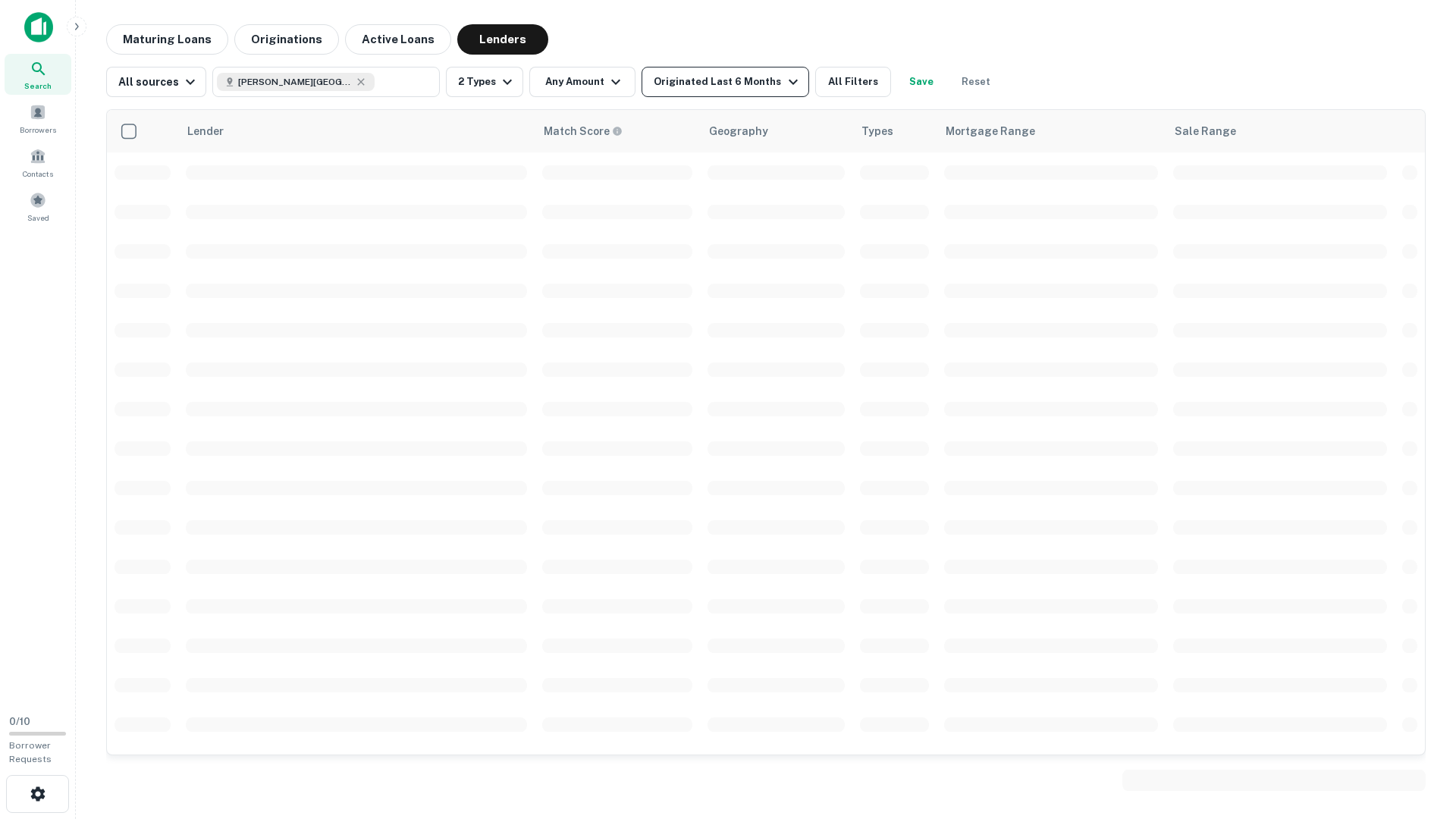
click at [694, 76] on div "Originated Last 6 Months" at bounding box center [728, 81] width 148 height 18
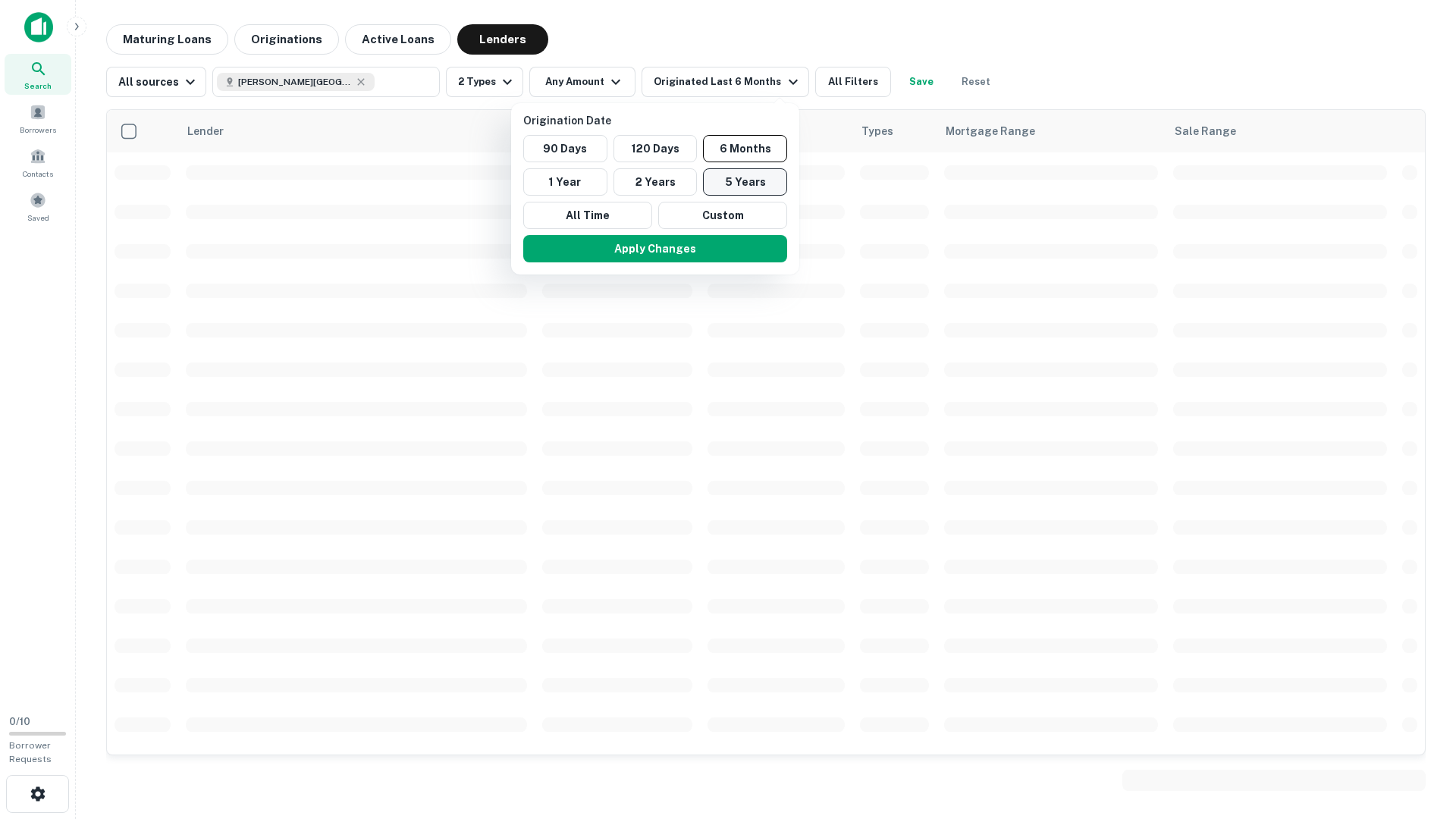
click at [726, 185] on button "5 Years" at bounding box center [745, 182] width 84 height 27
click at [687, 247] on button "Apply Changes" at bounding box center [645, 248] width 264 height 27
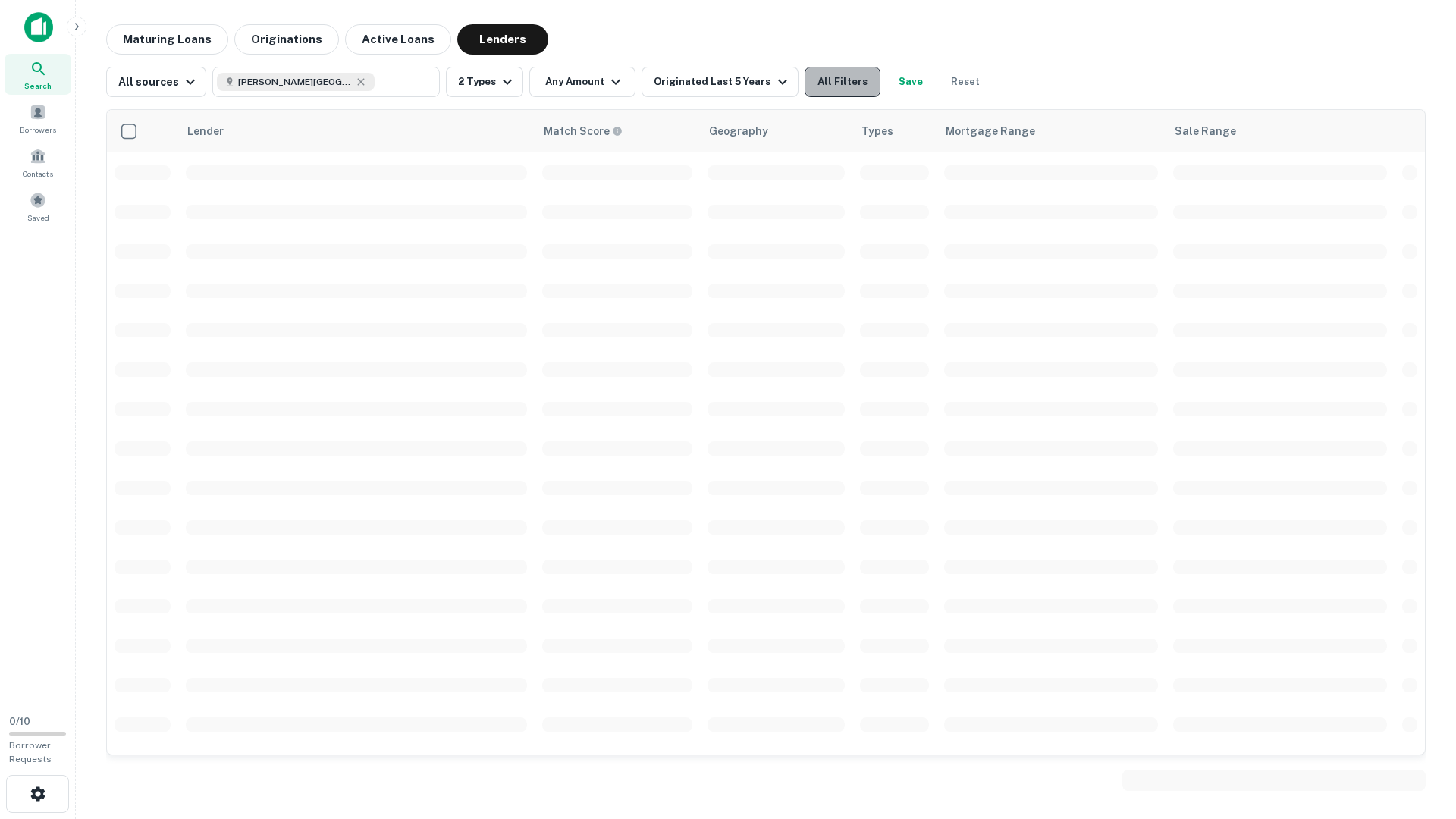
click at [844, 77] on button "All Filters" at bounding box center [842, 82] width 75 height 31
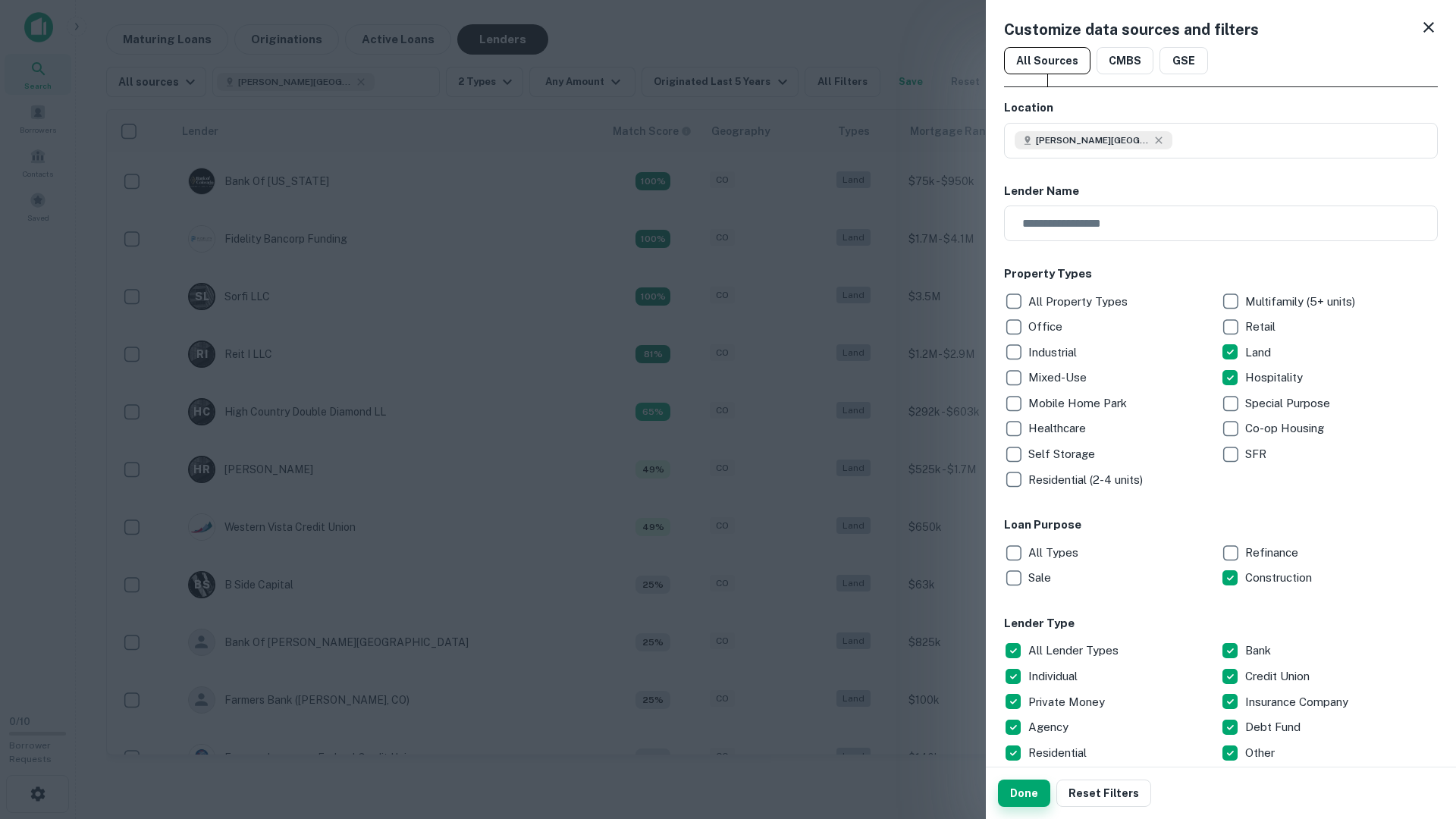
drag, startPoint x: 1024, startPoint y: 809, endPoint x: 1025, endPoint y: 800, distance: 9.1
click at [1024, 809] on div "Done Reset Filters" at bounding box center [1221, 793] width 471 height 52
click at [1025, 800] on button "Done" at bounding box center [1024, 793] width 53 height 27
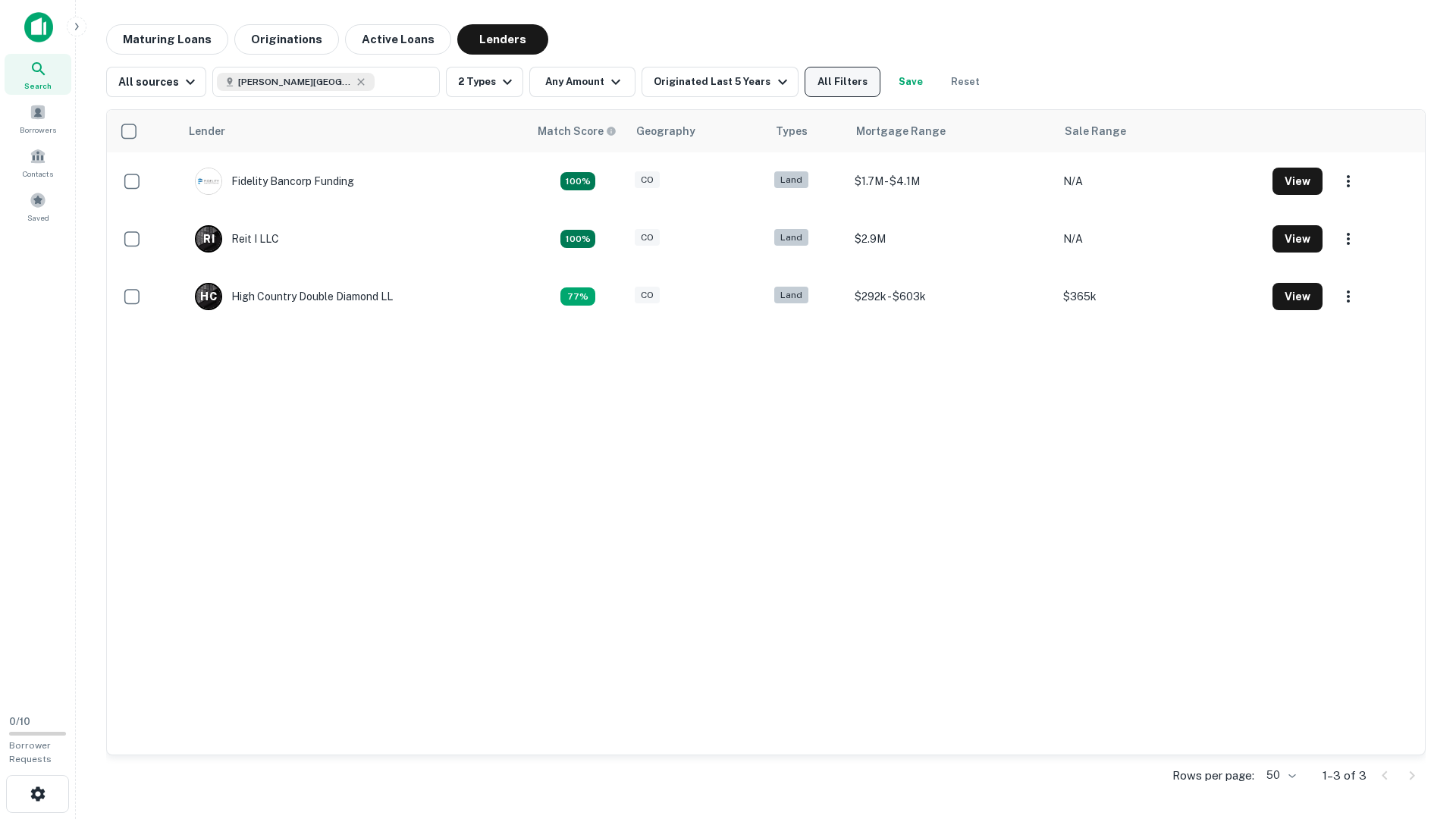
click at [816, 77] on button "All Filters" at bounding box center [842, 82] width 75 height 31
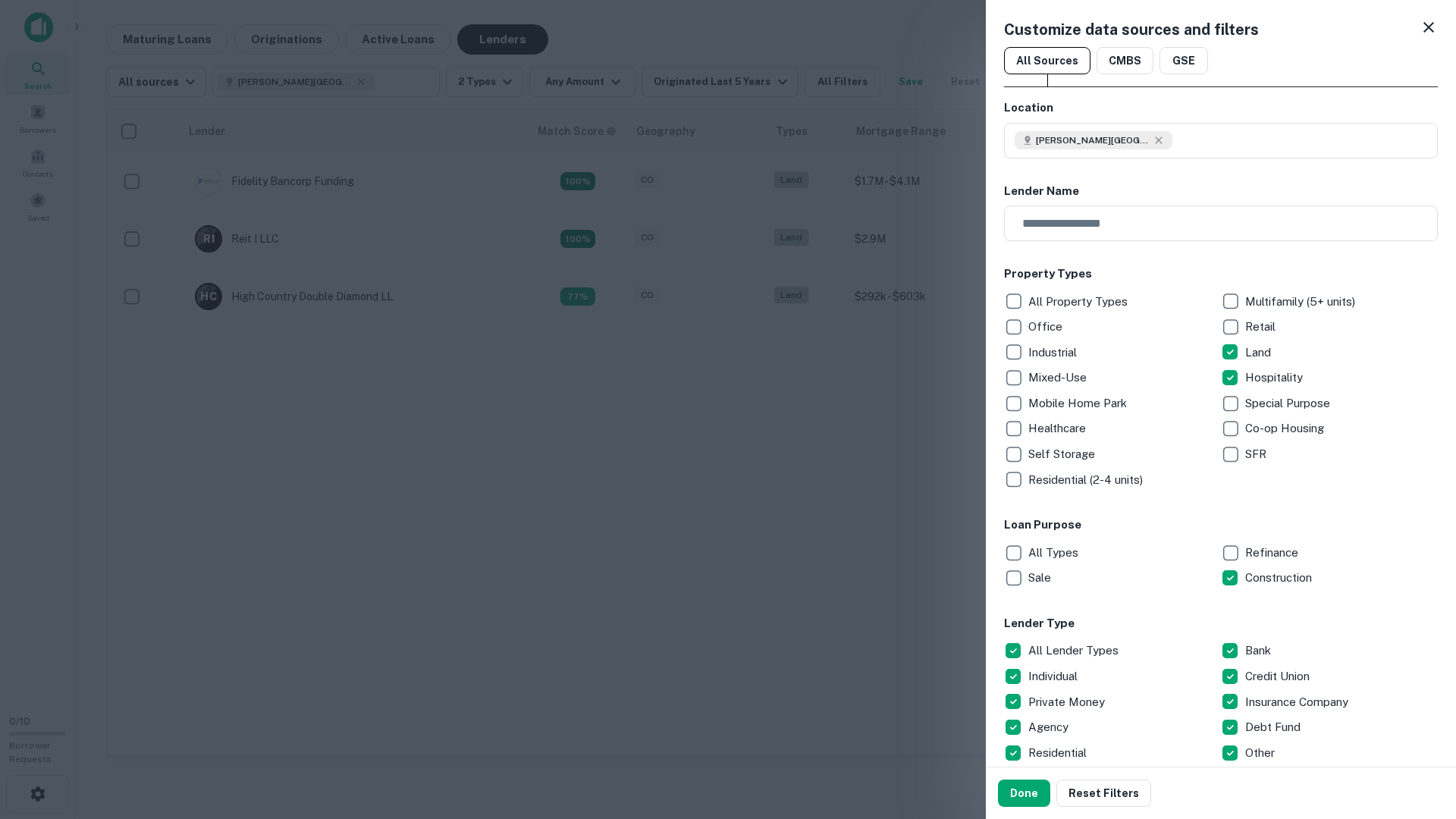
click at [897, 605] on div at bounding box center [728, 410] width 1456 height 819
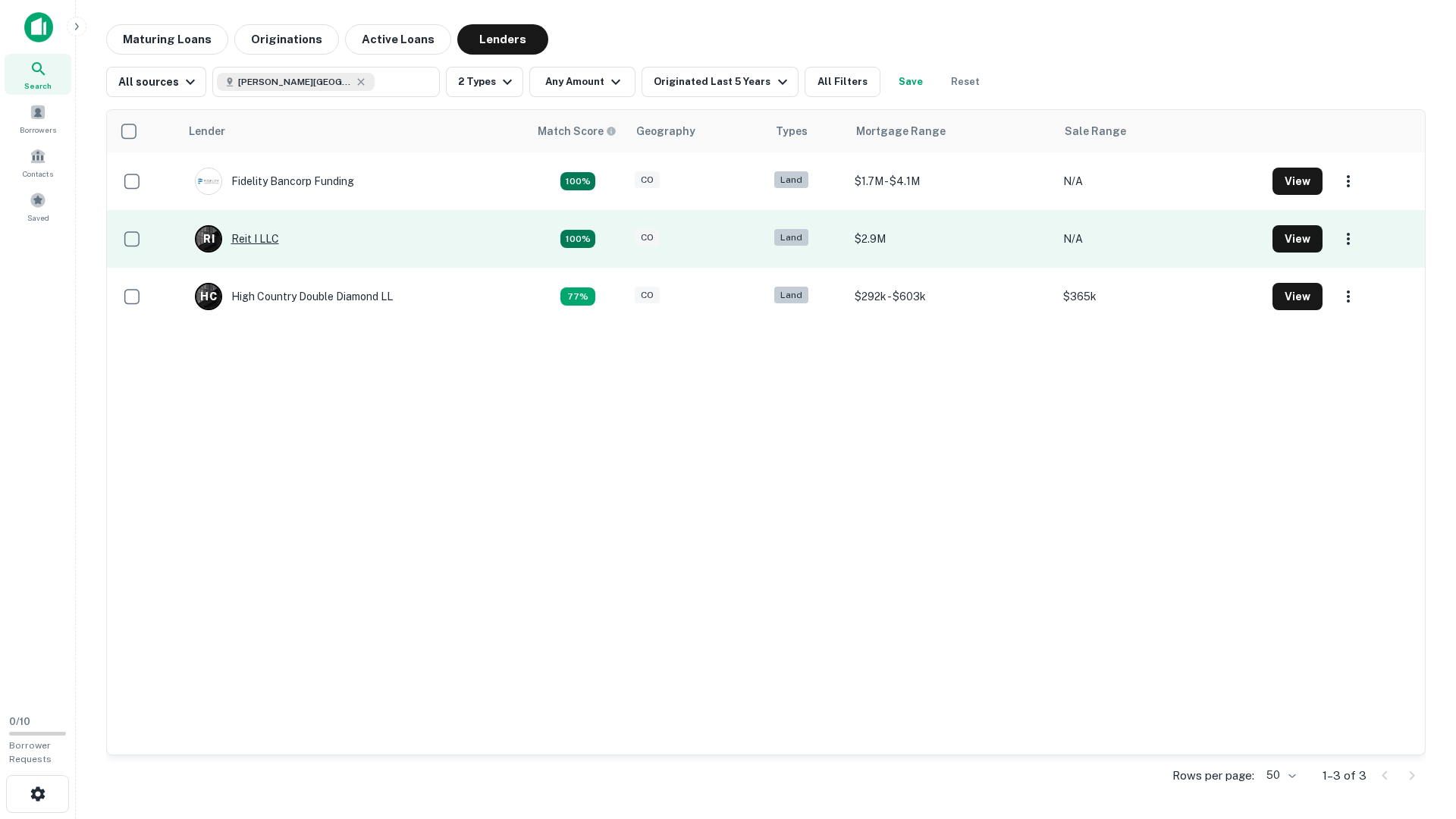
click at [254, 236] on div "R I Reit I LLC" at bounding box center [237, 239] width 84 height 27
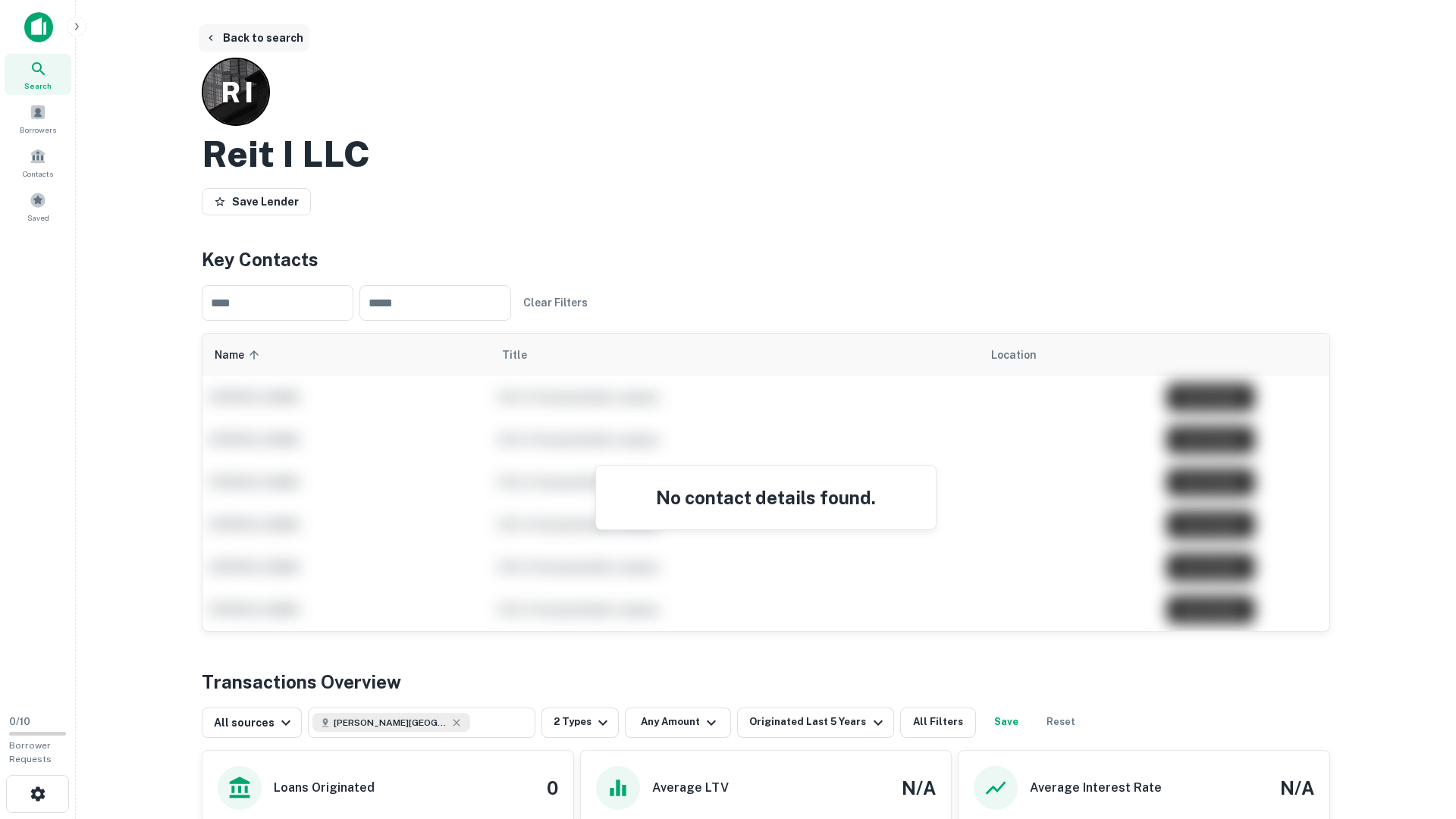
click at [235, 39] on button "Back to search" at bounding box center [254, 38] width 111 height 27
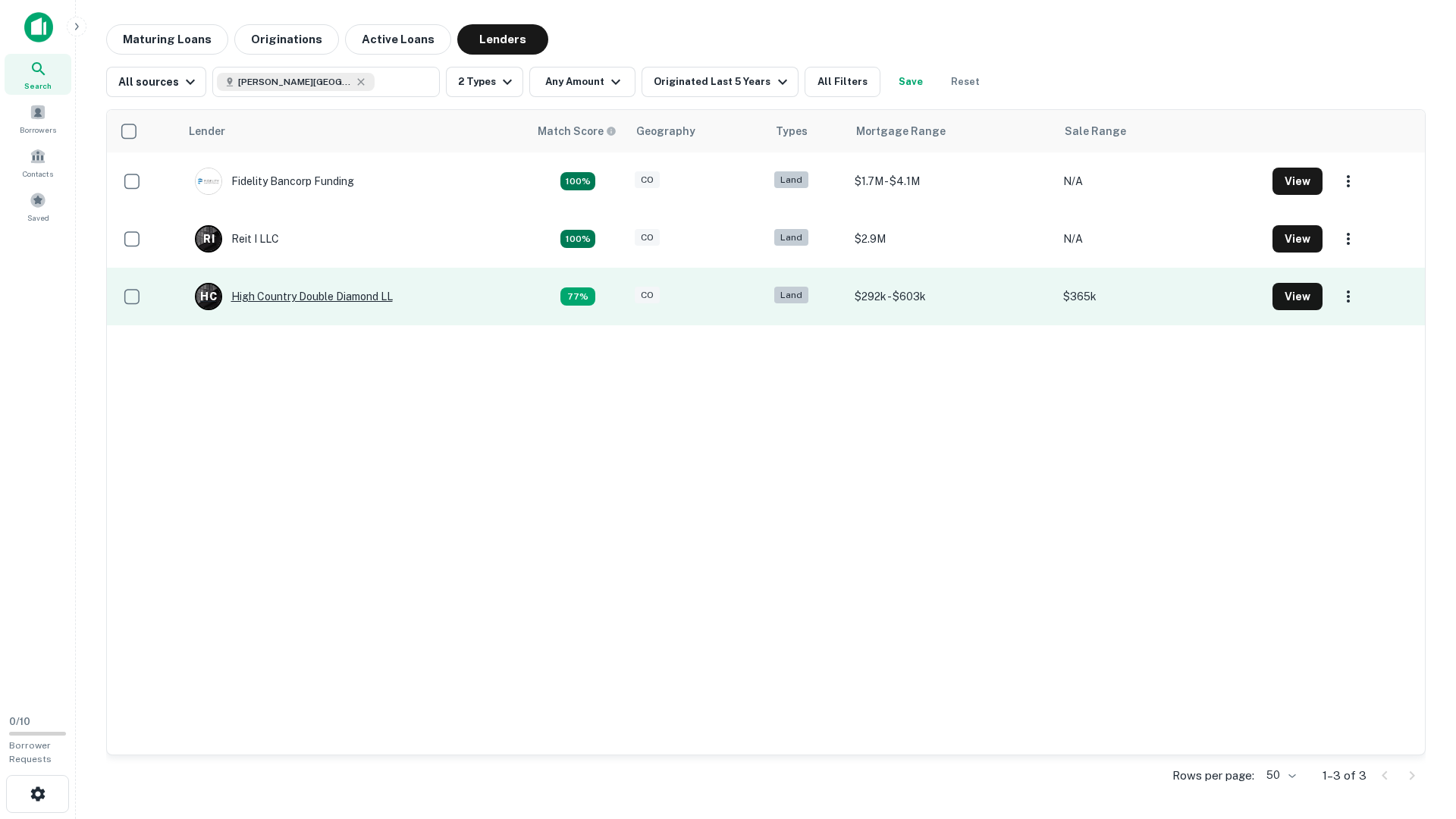
click at [288, 300] on div "H C High Country Double Diamond LL" at bounding box center [293, 297] width 198 height 27
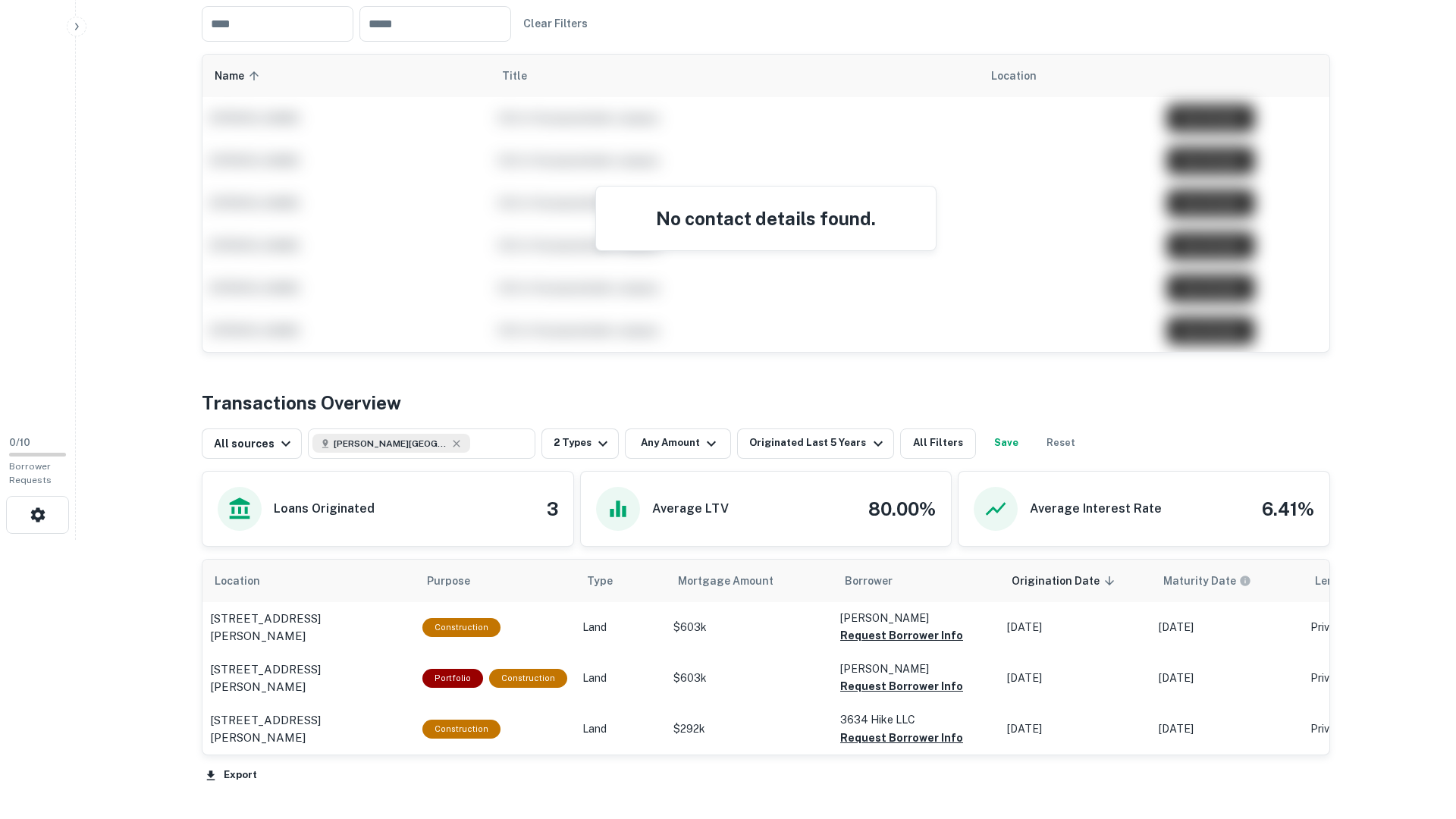
scroll to position [393, 0]
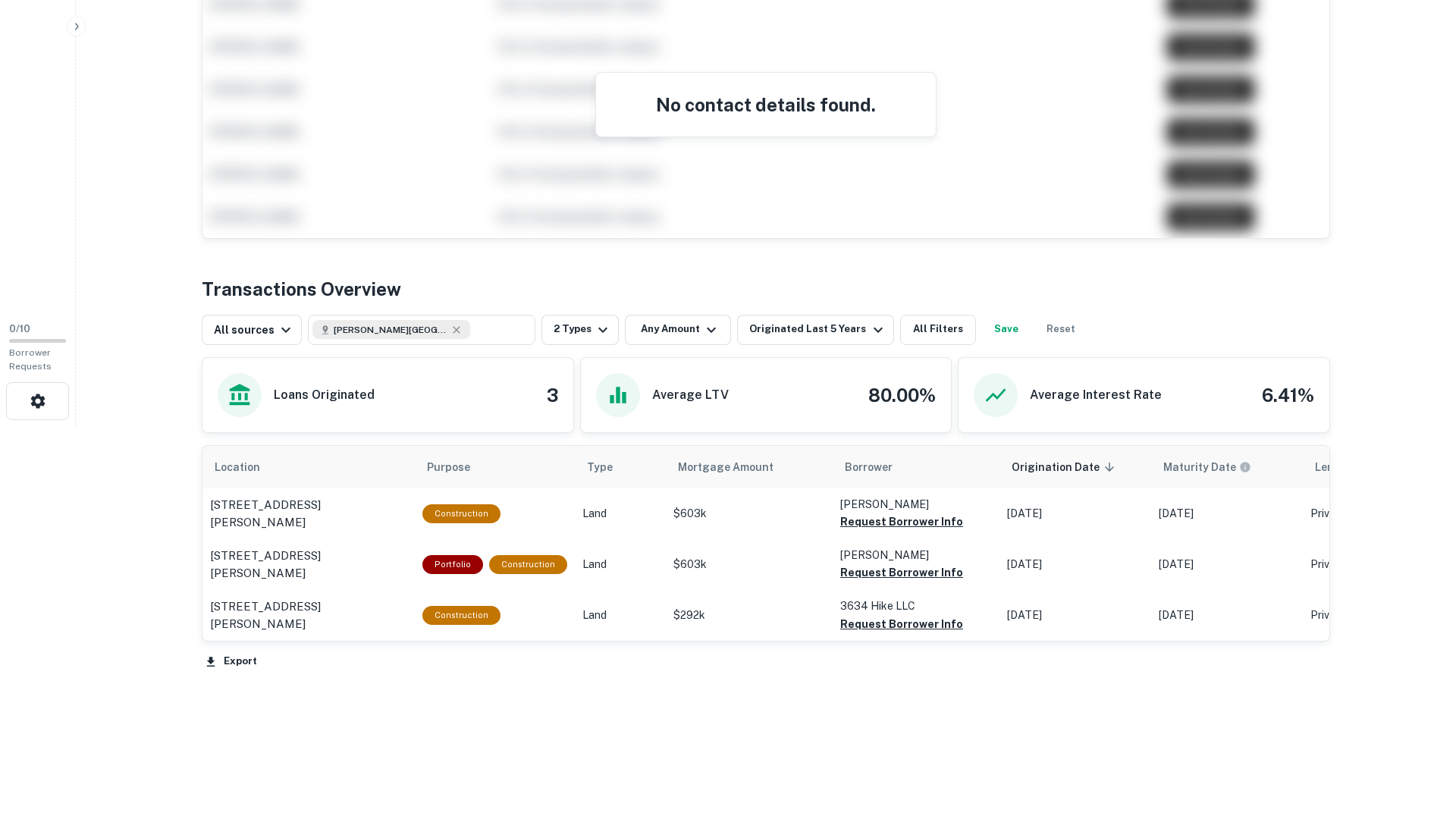
click at [176, 341] on main "Back to search H C High Country Double Diamond LL Save Lender Visit Website Key…" at bounding box center [766, 17] width 1381 height 819
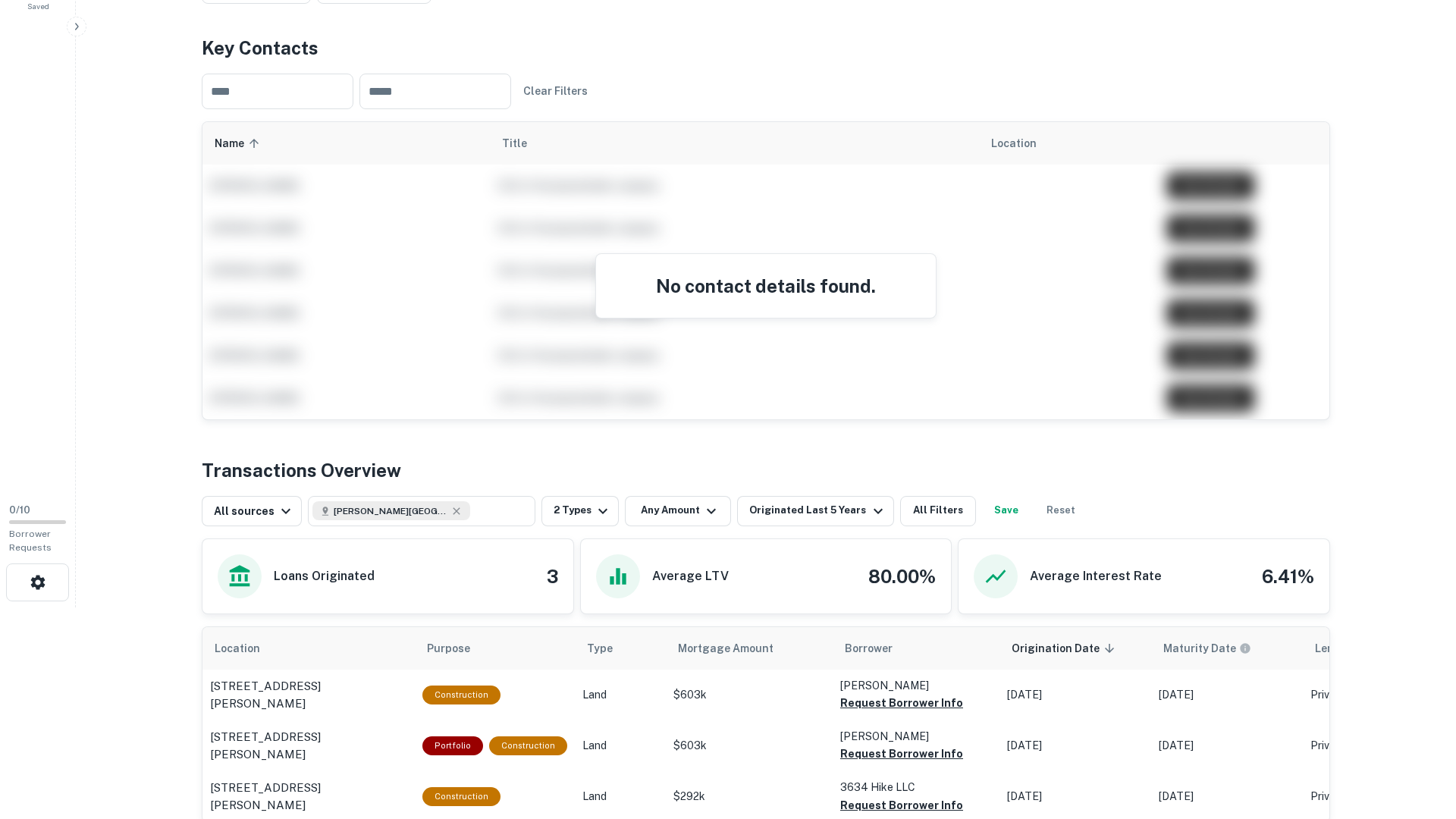
scroll to position [0, 0]
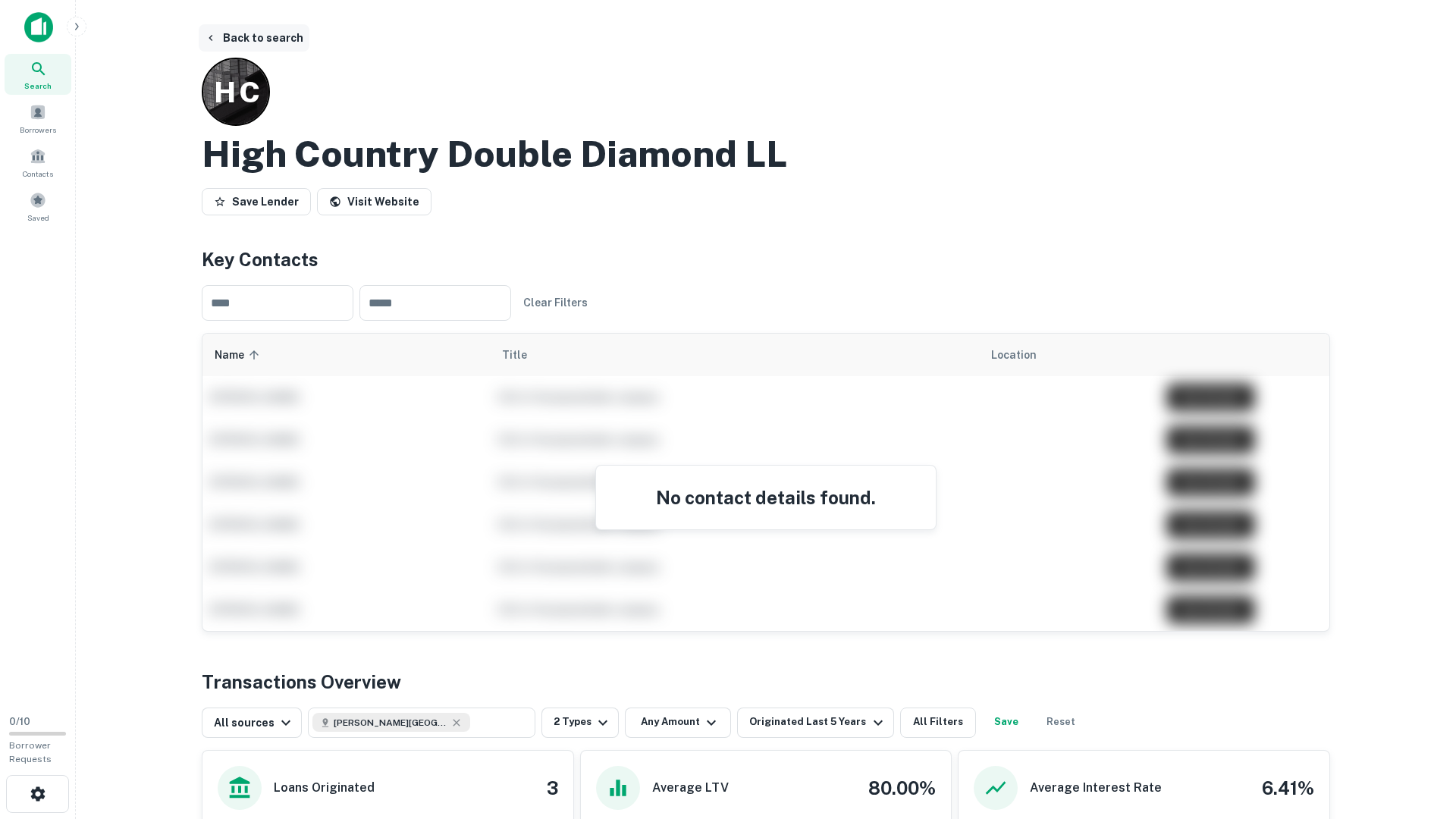
click at [232, 37] on button "Back to search" at bounding box center [254, 38] width 111 height 27
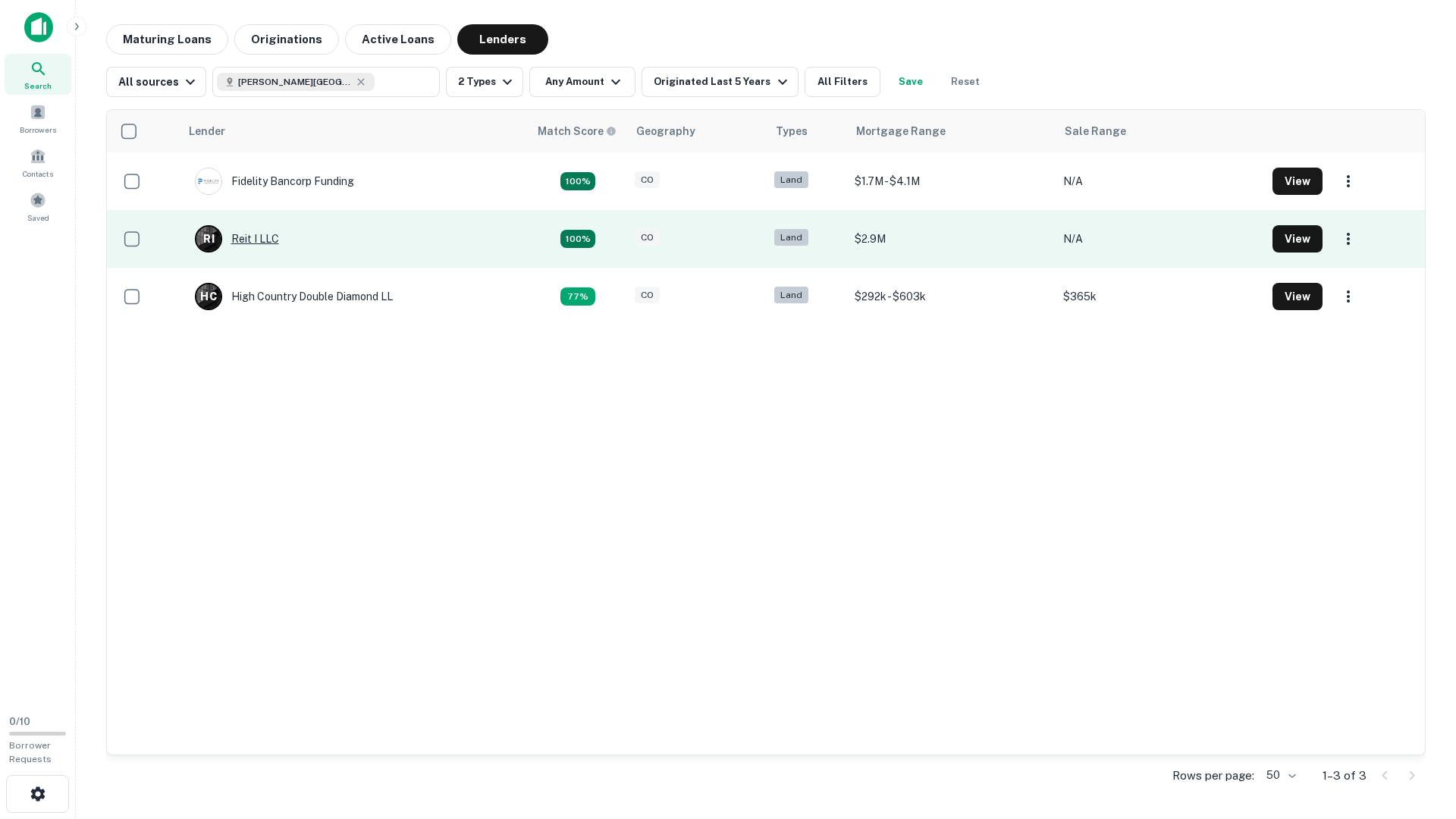
click at [241, 239] on div "R I Reit I LLC" at bounding box center [237, 239] width 84 height 27
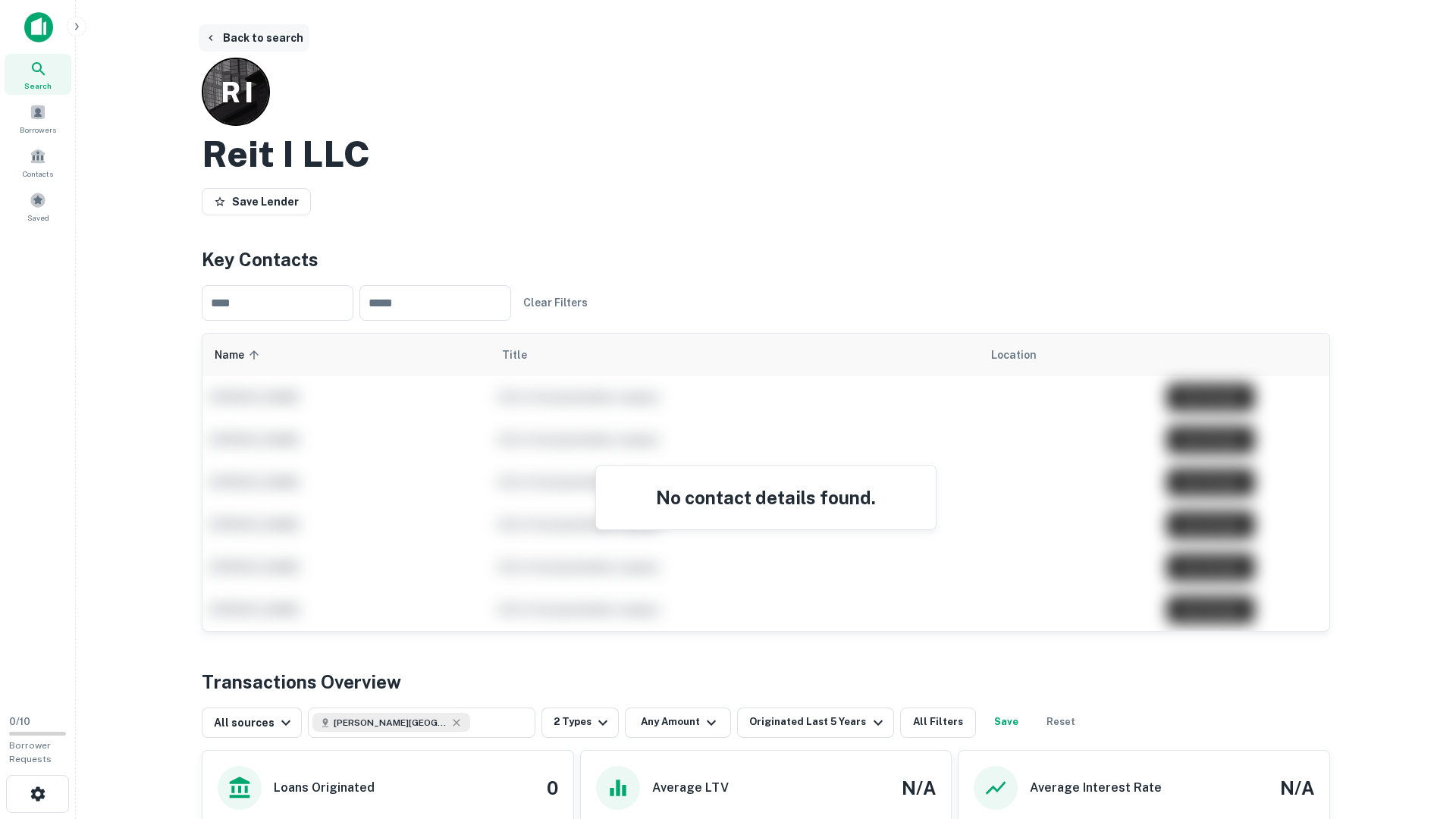
click at [234, 36] on button "Back to search" at bounding box center [254, 38] width 111 height 27
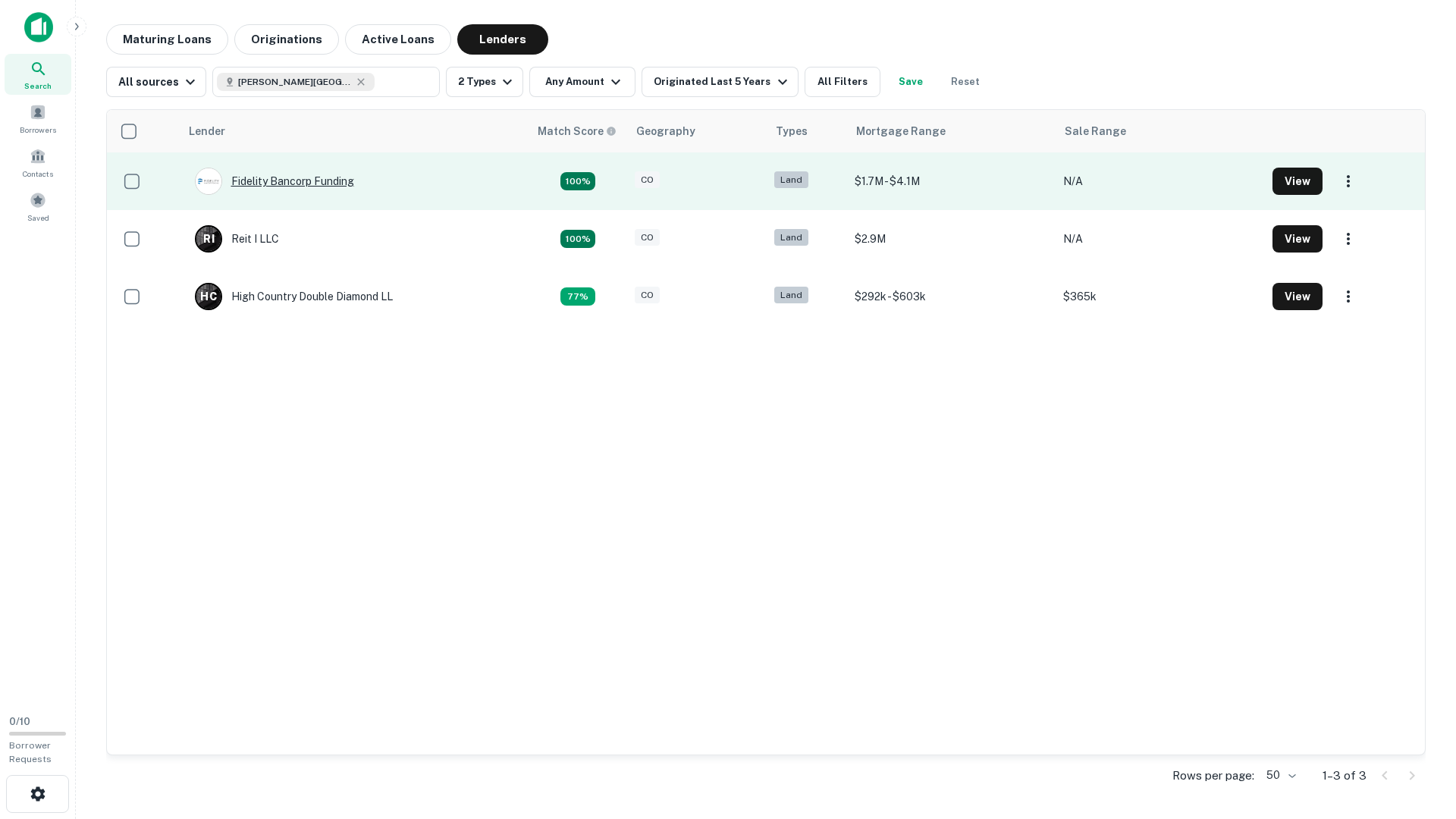
click at [270, 169] on div "Fidelity Bancorp Funding" at bounding box center [275, 181] width 159 height 27
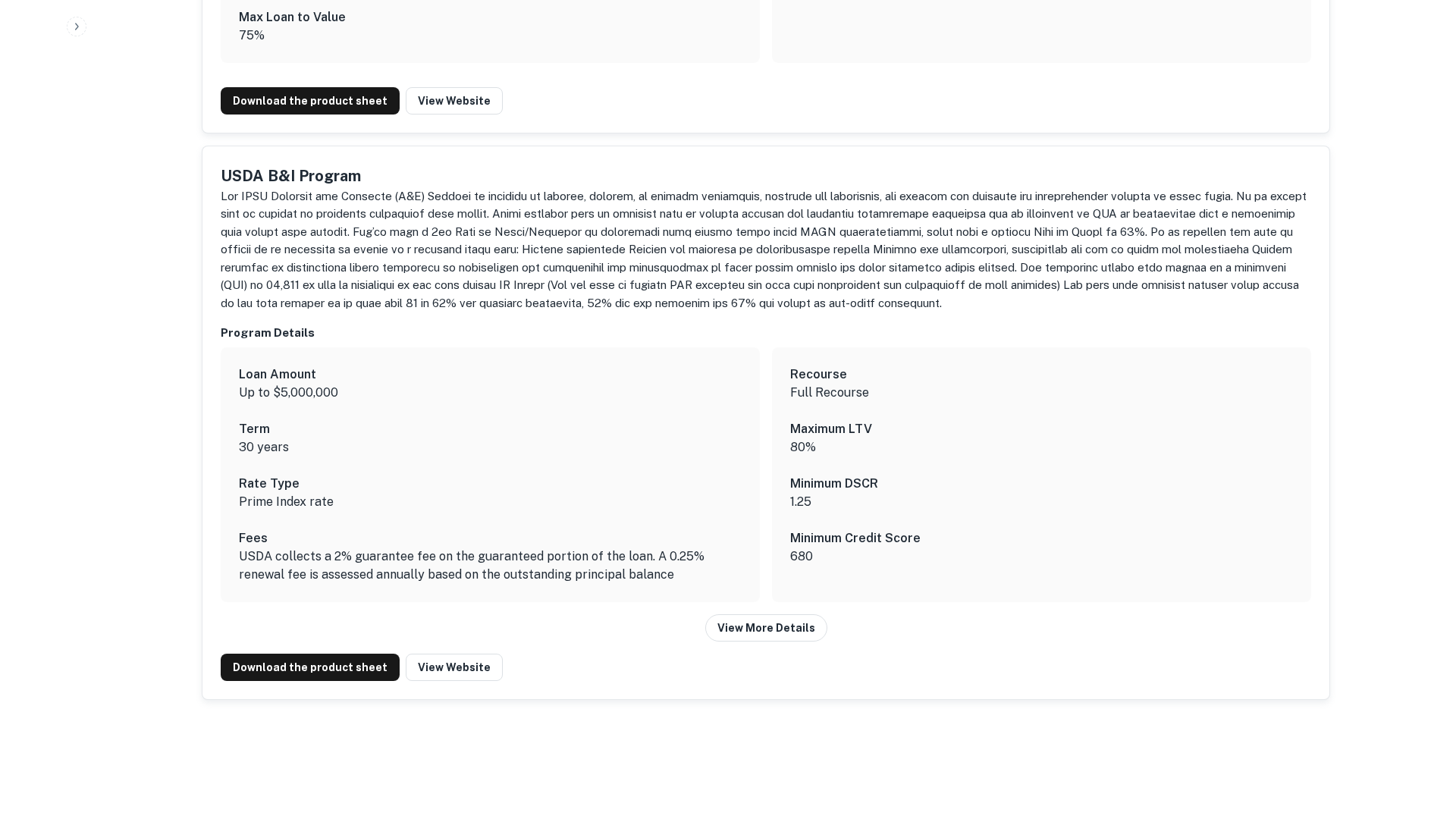
scroll to position [1555, 0]
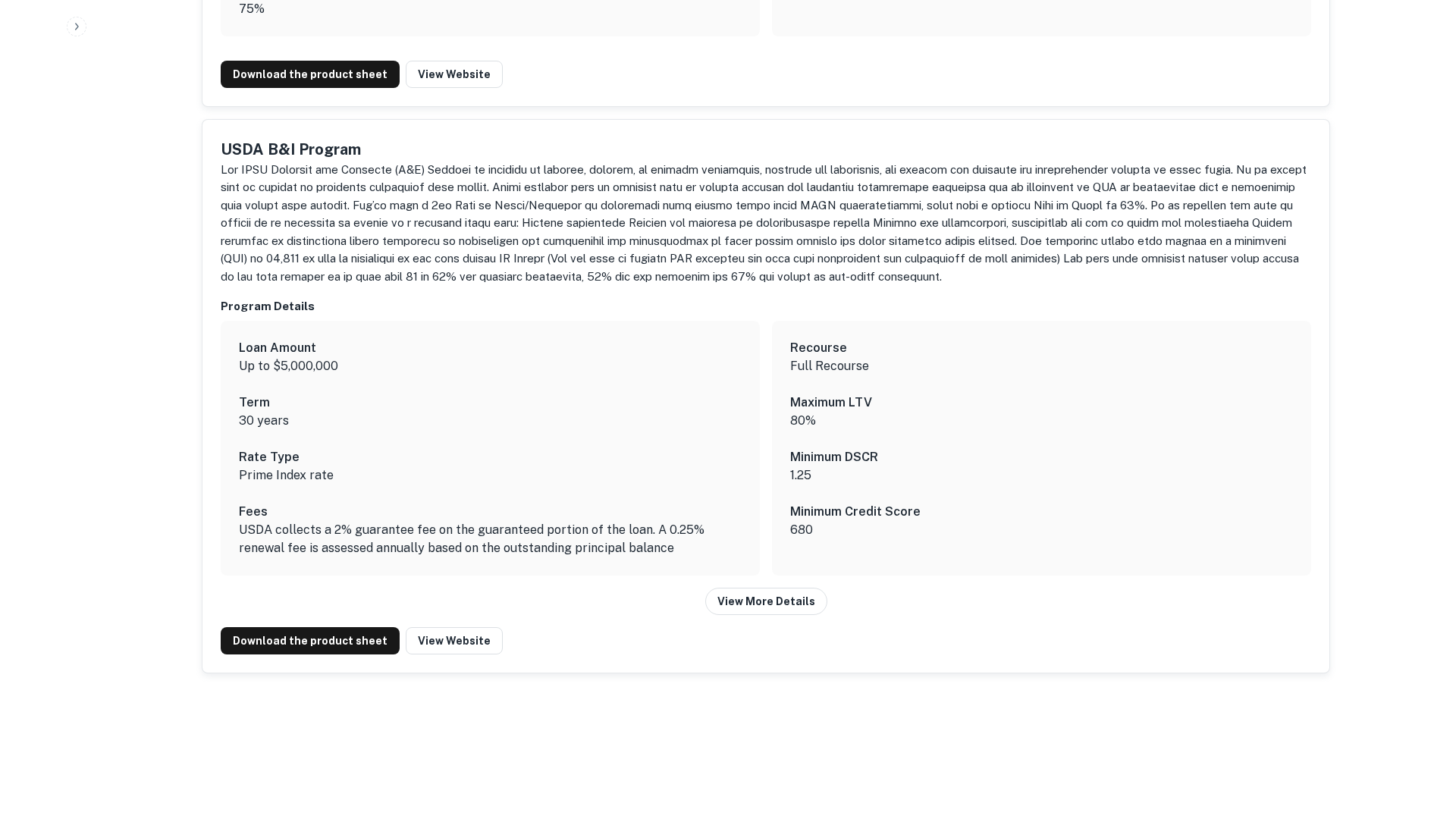
click at [774, 621] on div "USDA B&I Program Program Details Loan Amount Up to $5,000,000 Term 30 years Rat…" at bounding box center [766, 396] width 1127 height 553
click at [774, 615] on div "USDA B&I Program Program Details Loan Amount Up to $5,000,000 Term 30 years Rat…" at bounding box center [766, 396] width 1127 height 553
click at [776, 601] on button "View More Details" at bounding box center [767, 601] width 122 height 27
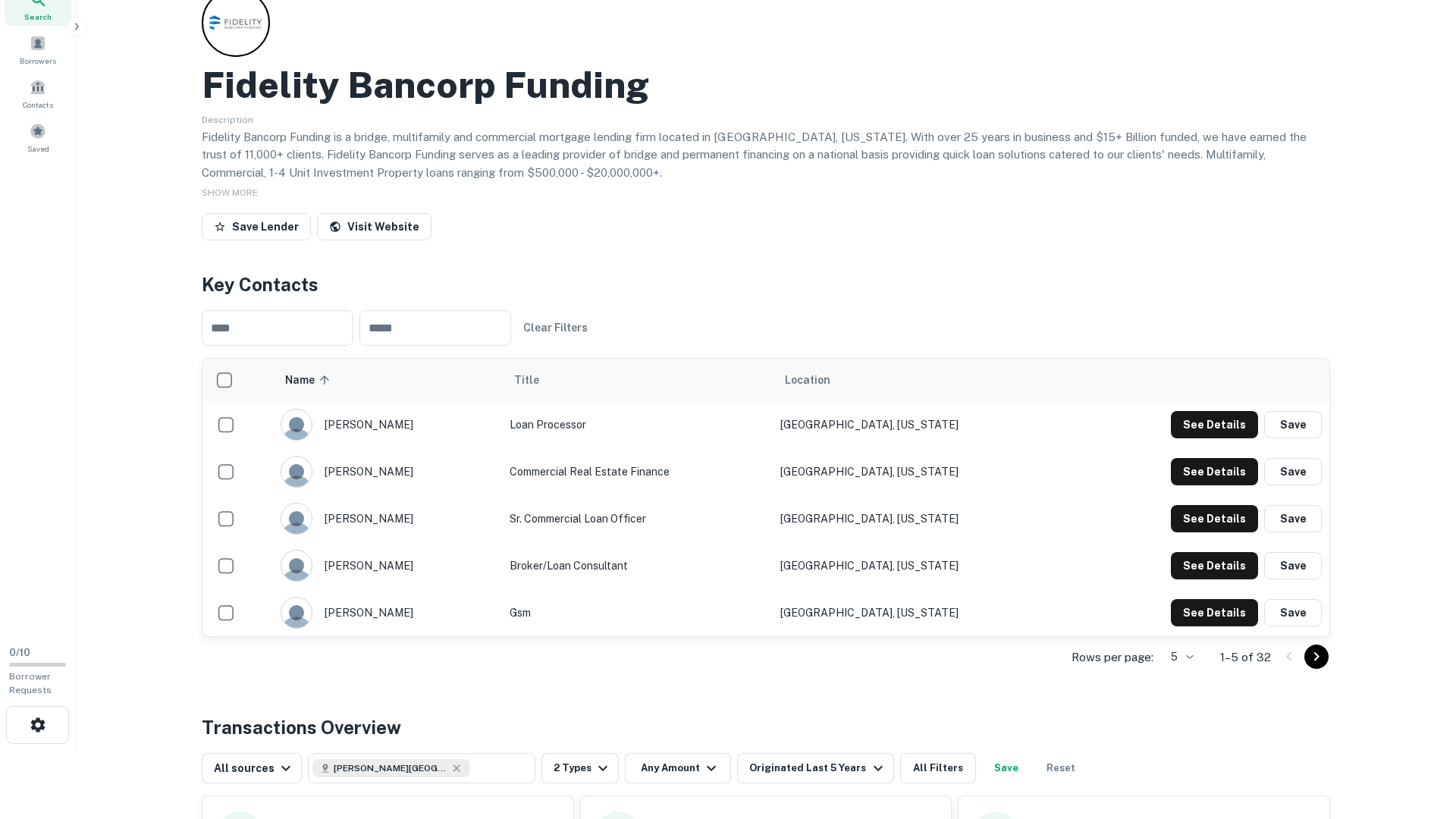
scroll to position [0, 0]
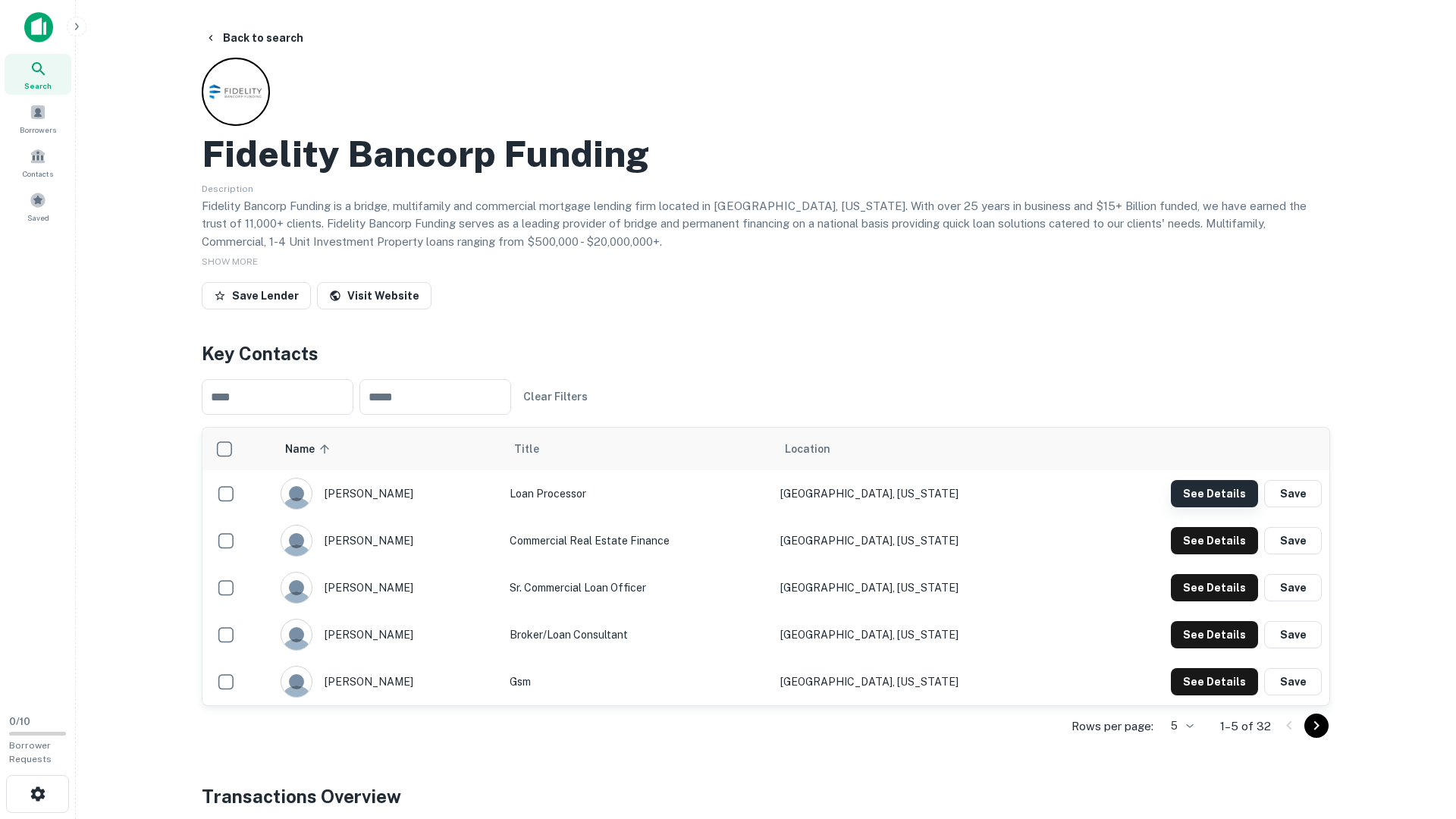
click at [1191, 496] on button "See Details" at bounding box center [1214, 493] width 87 height 27
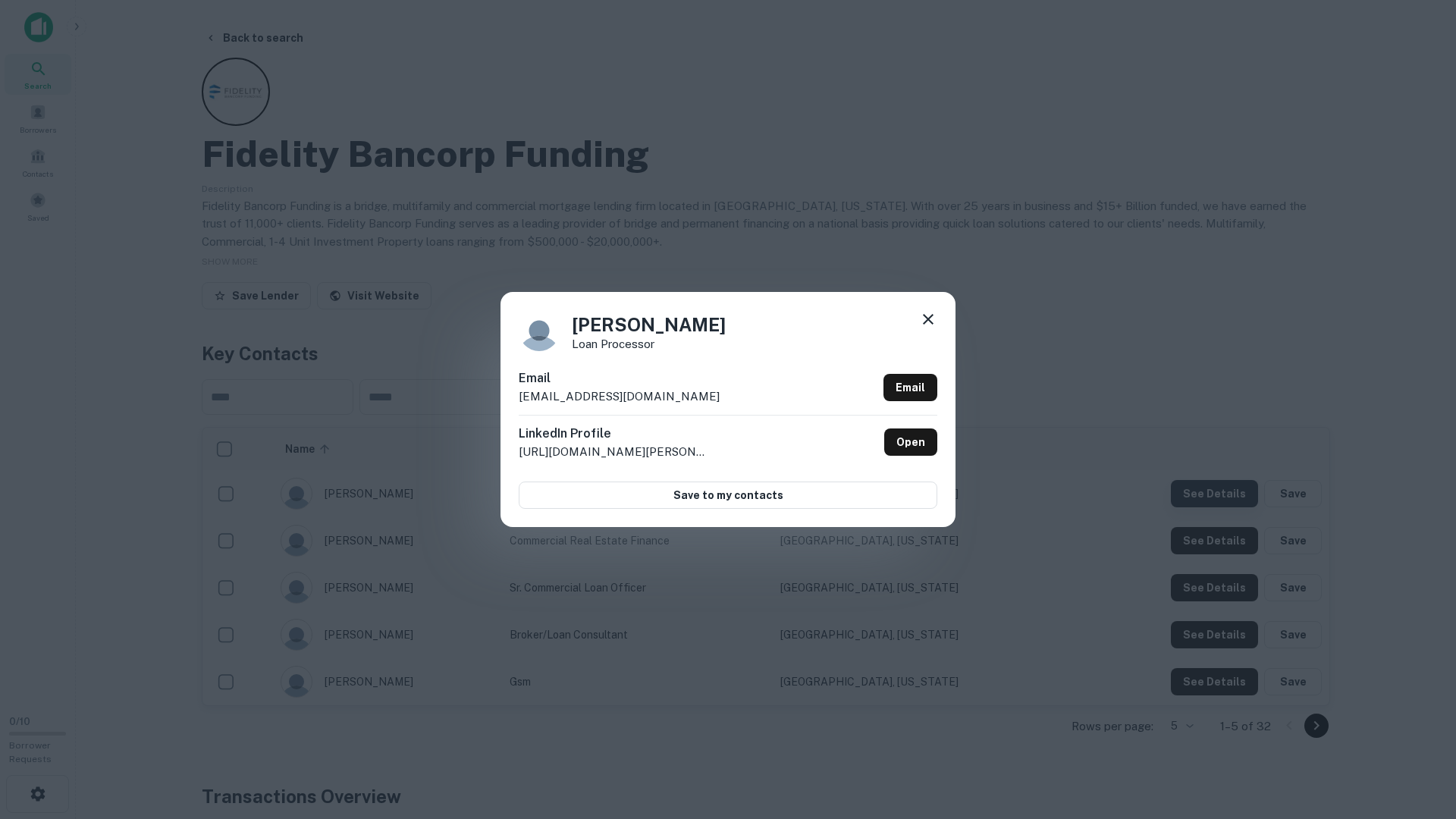
click at [1191, 496] on div "Shanel Harris Loan Processor Email sharris@fbfloans.com Email LinkedIn Profile …" at bounding box center [728, 410] width 1456 height 819
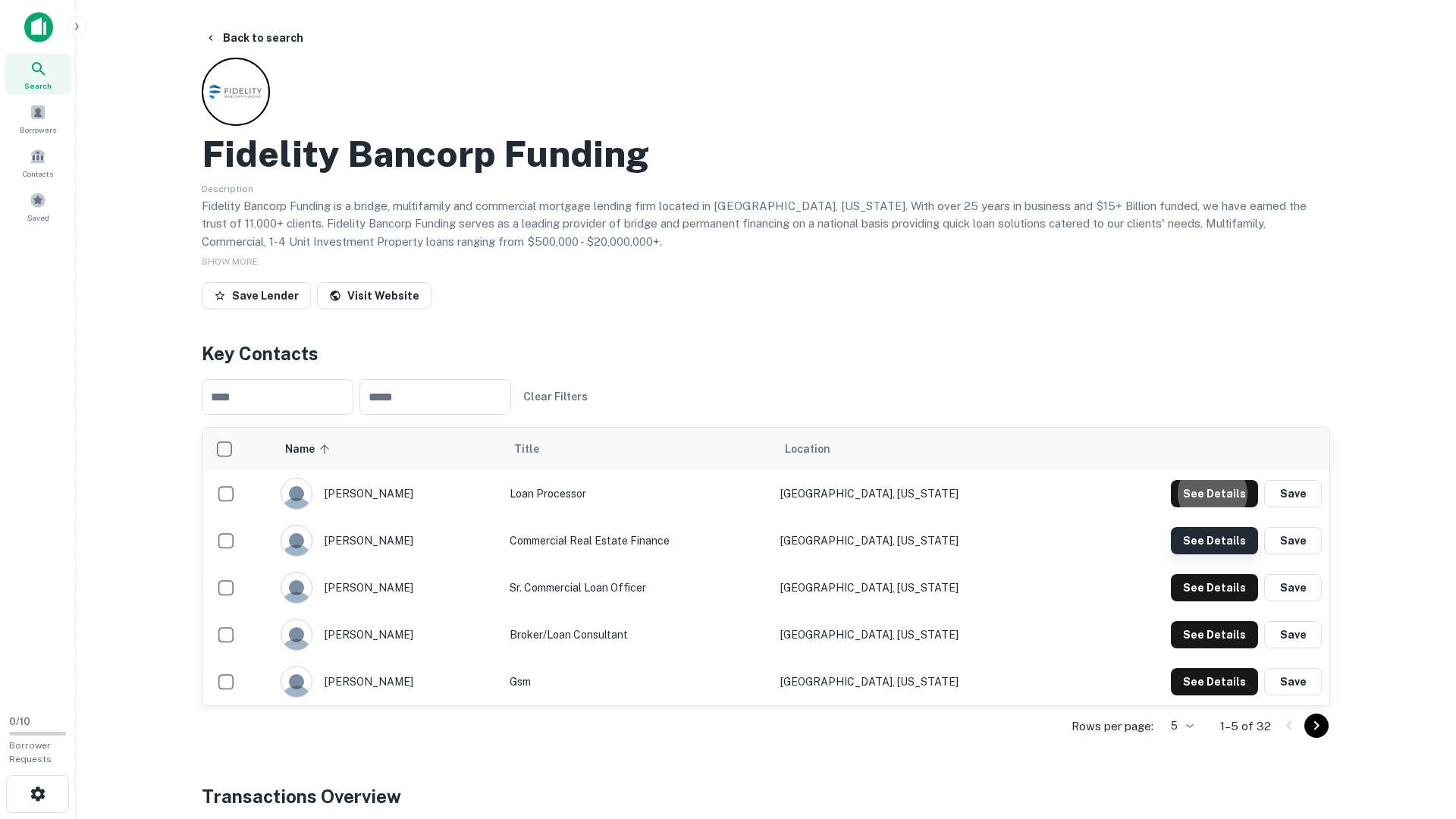
click at [1191, 507] on button "See Details" at bounding box center [1214, 493] width 87 height 27
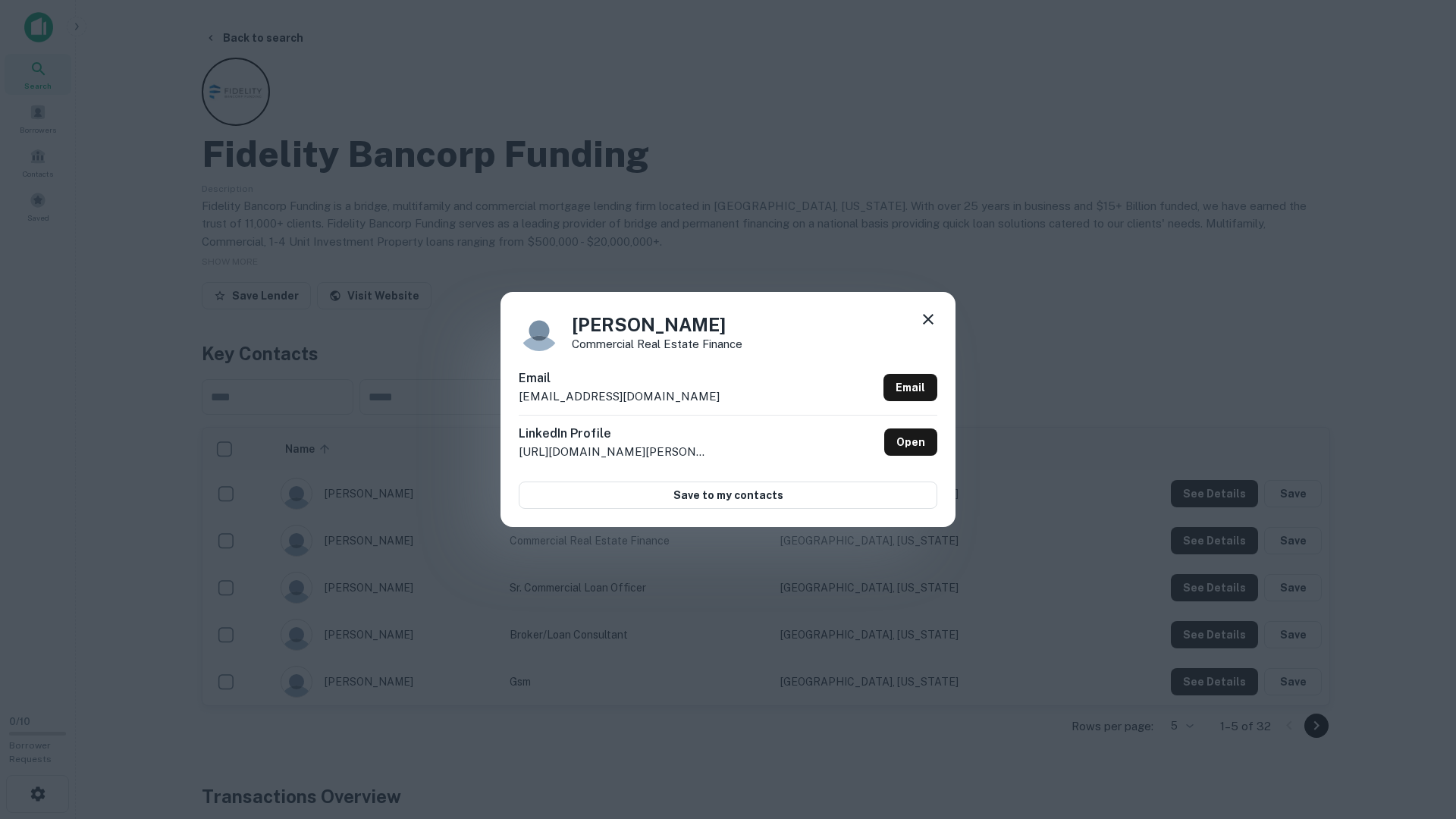
drag, startPoint x: 1187, startPoint y: 548, endPoint x: 1189, endPoint y: 563, distance: 15.1
click at [1186, 548] on div "Hemant Patel Commercial Real Estate Finance Email hpatel@fbfloans.com Email Lin…" at bounding box center [728, 410] width 1456 height 819
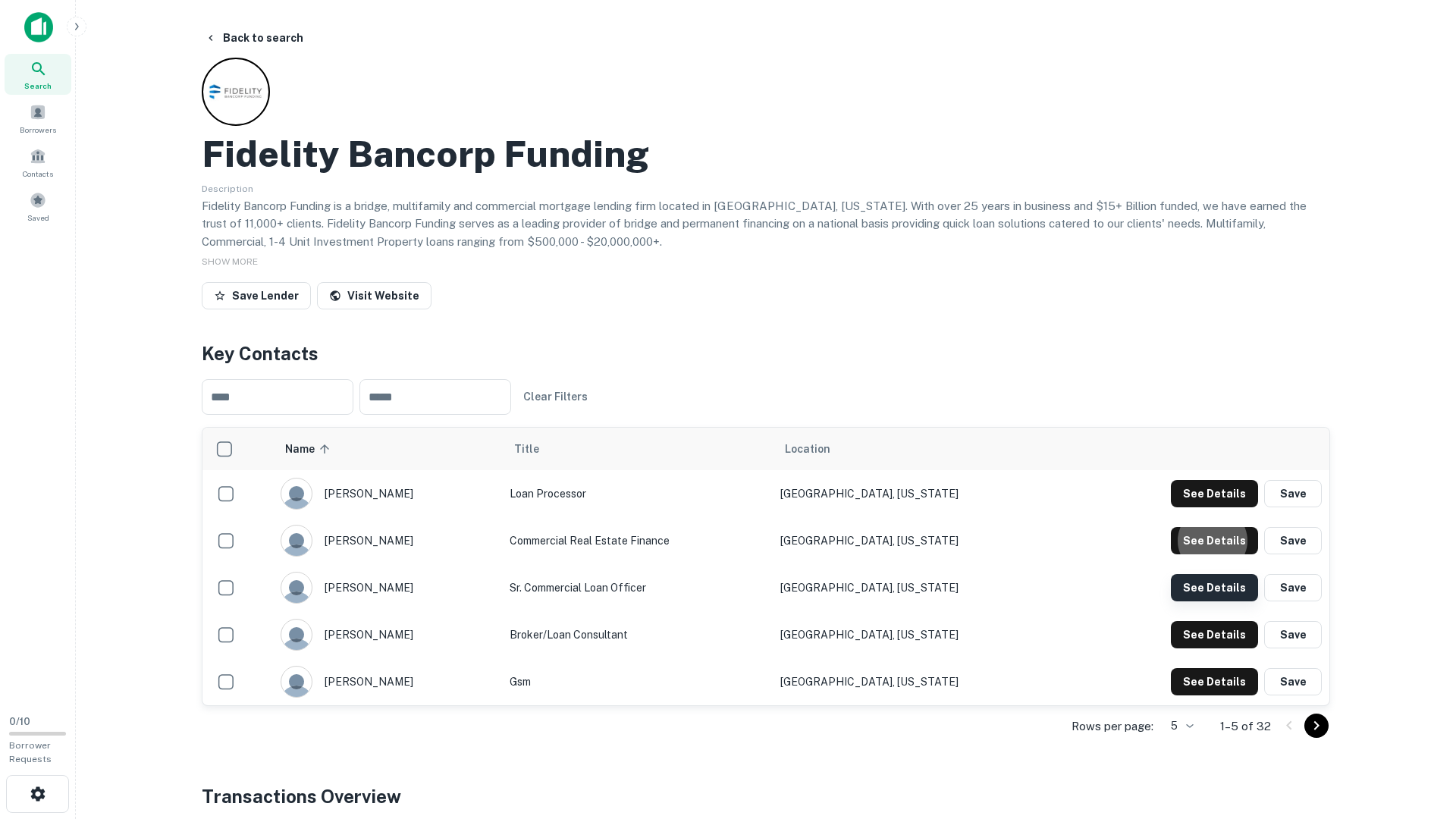
click at [1211, 507] on button "See Details" at bounding box center [1214, 493] width 87 height 27
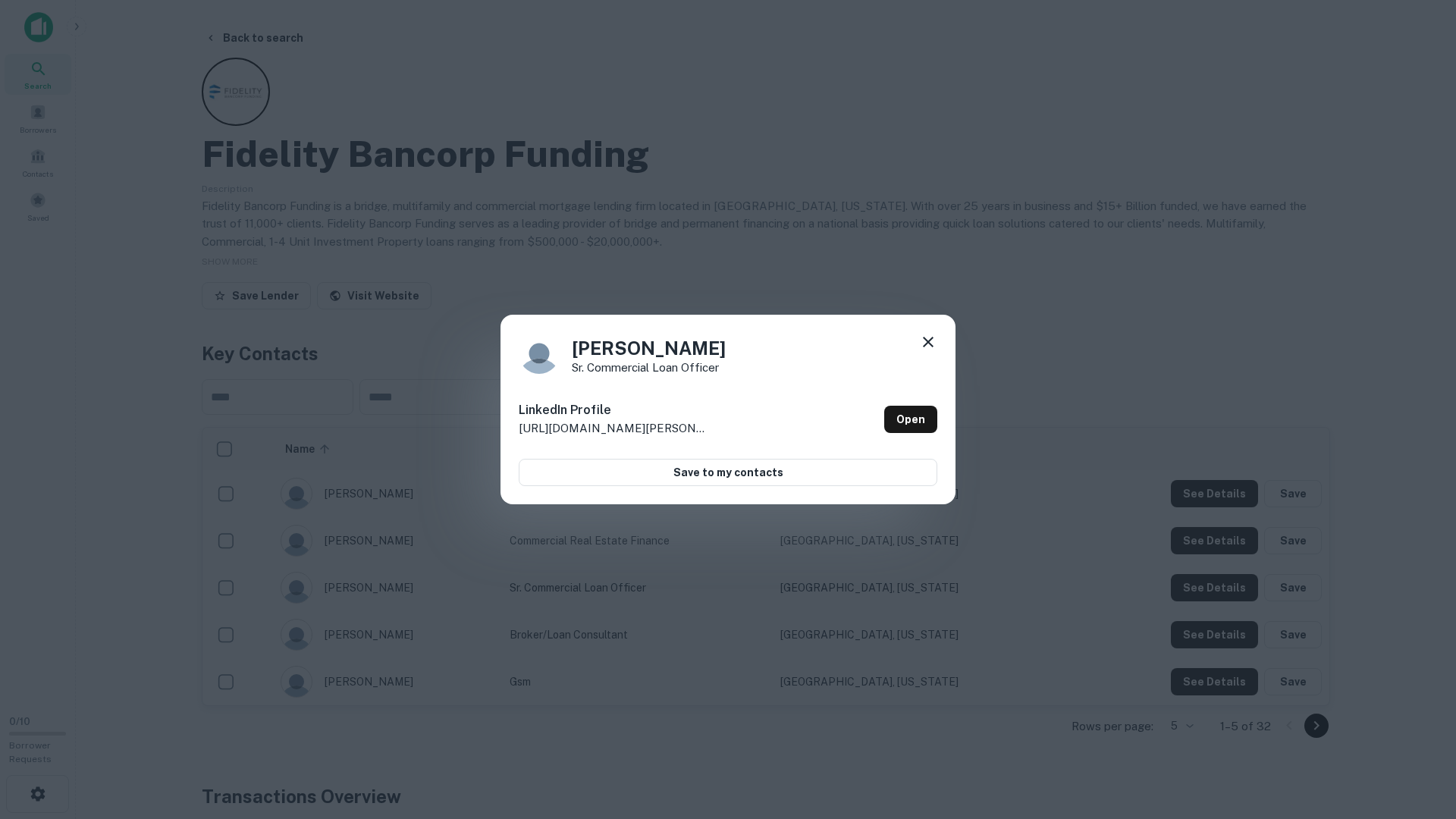
click at [1211, 596] on div "Bruce Sickenger Sr. Commercial Loan Officer LinkedIn Profile http://www.linkedi…" at bounding box center [728, 410] width 1456 height 819
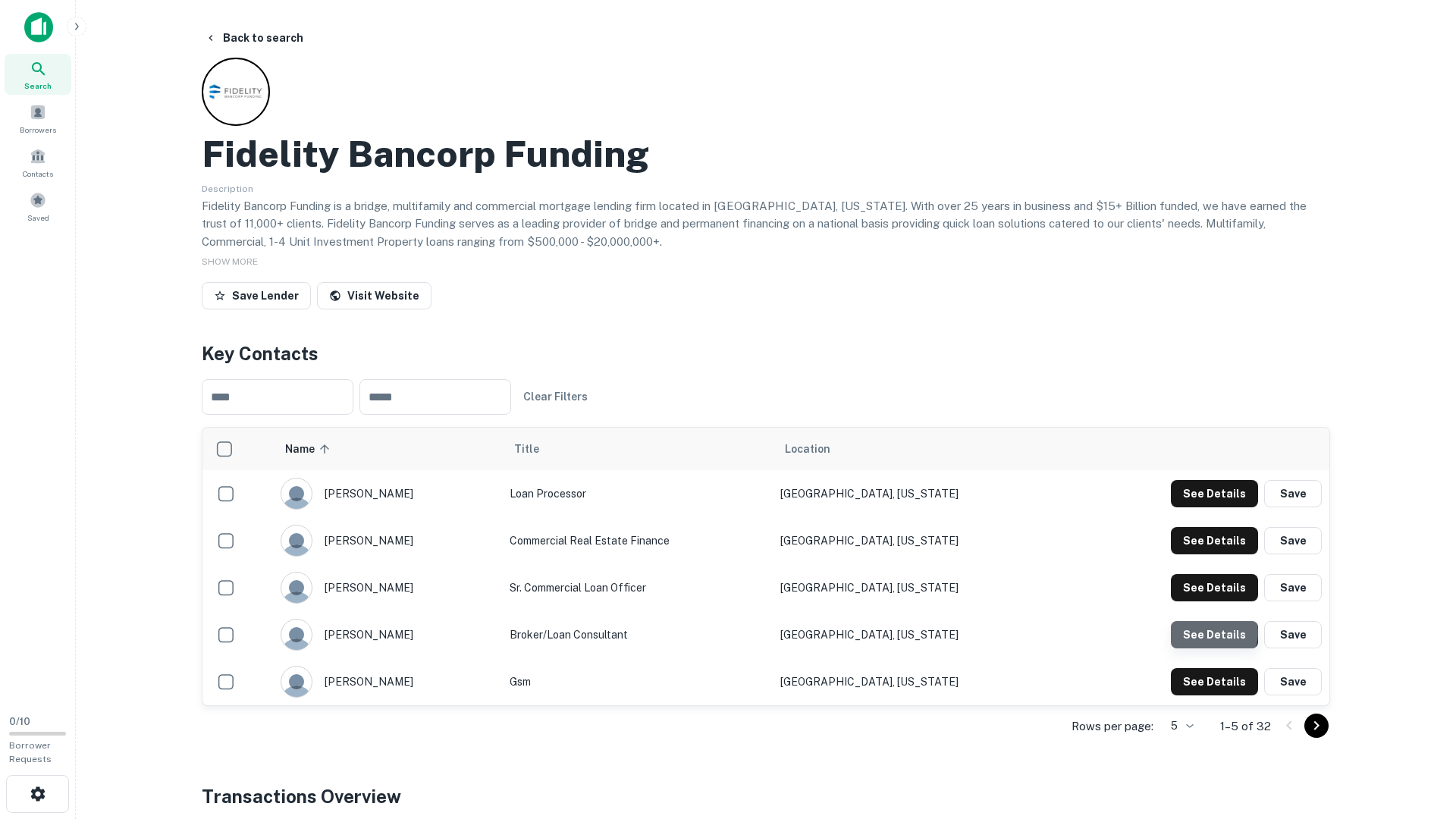
click at [1216, 507] on button "See Details" at bounding box center [1214, 493] width 87 height 27
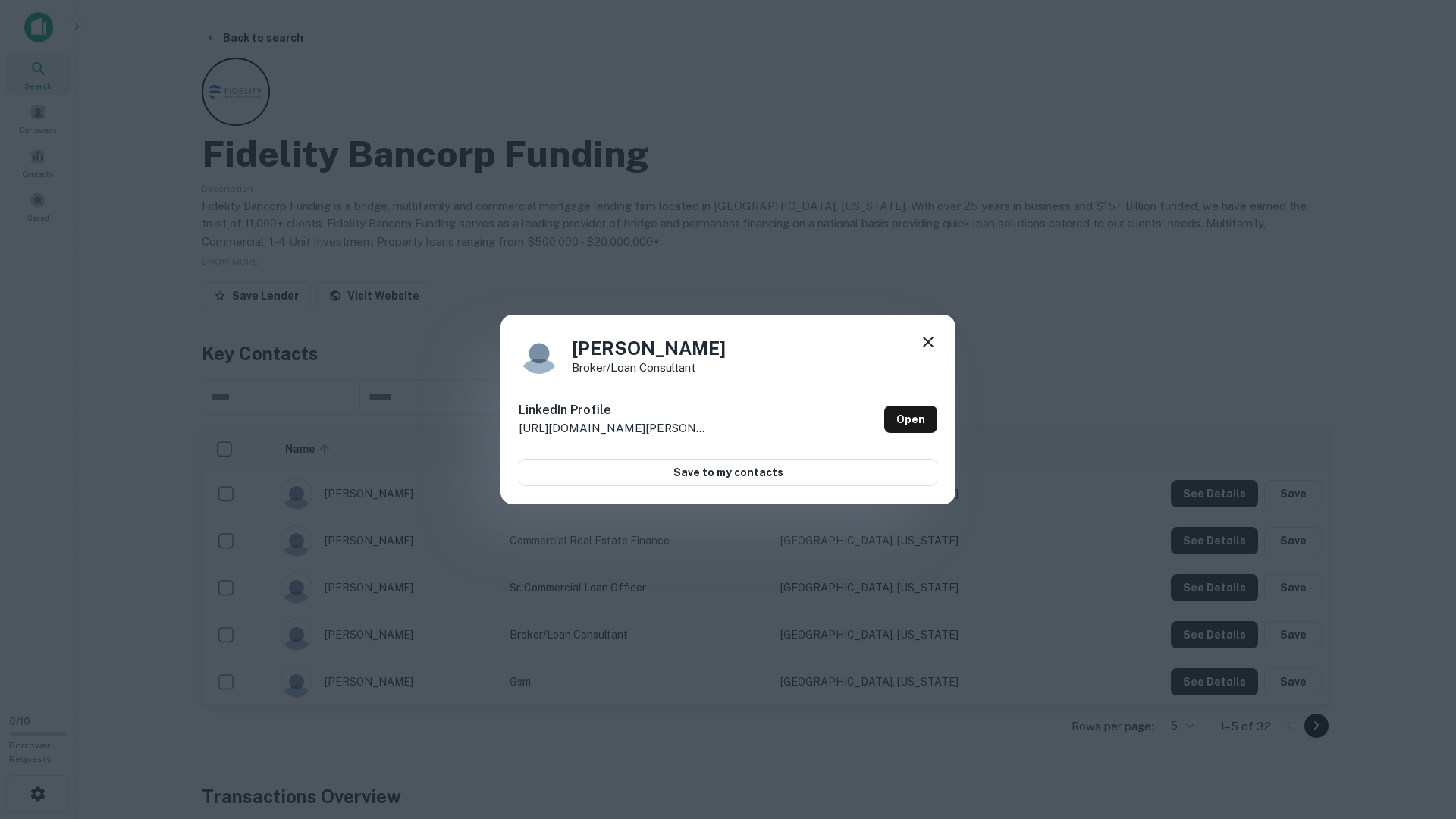
click at [1215, 633] on div "Catheryn Tran Broker/Loan Consultant LinkedIn Profile http://www.linkedin.com/i…" at bounding box center [728, 410] width 1456 height 819
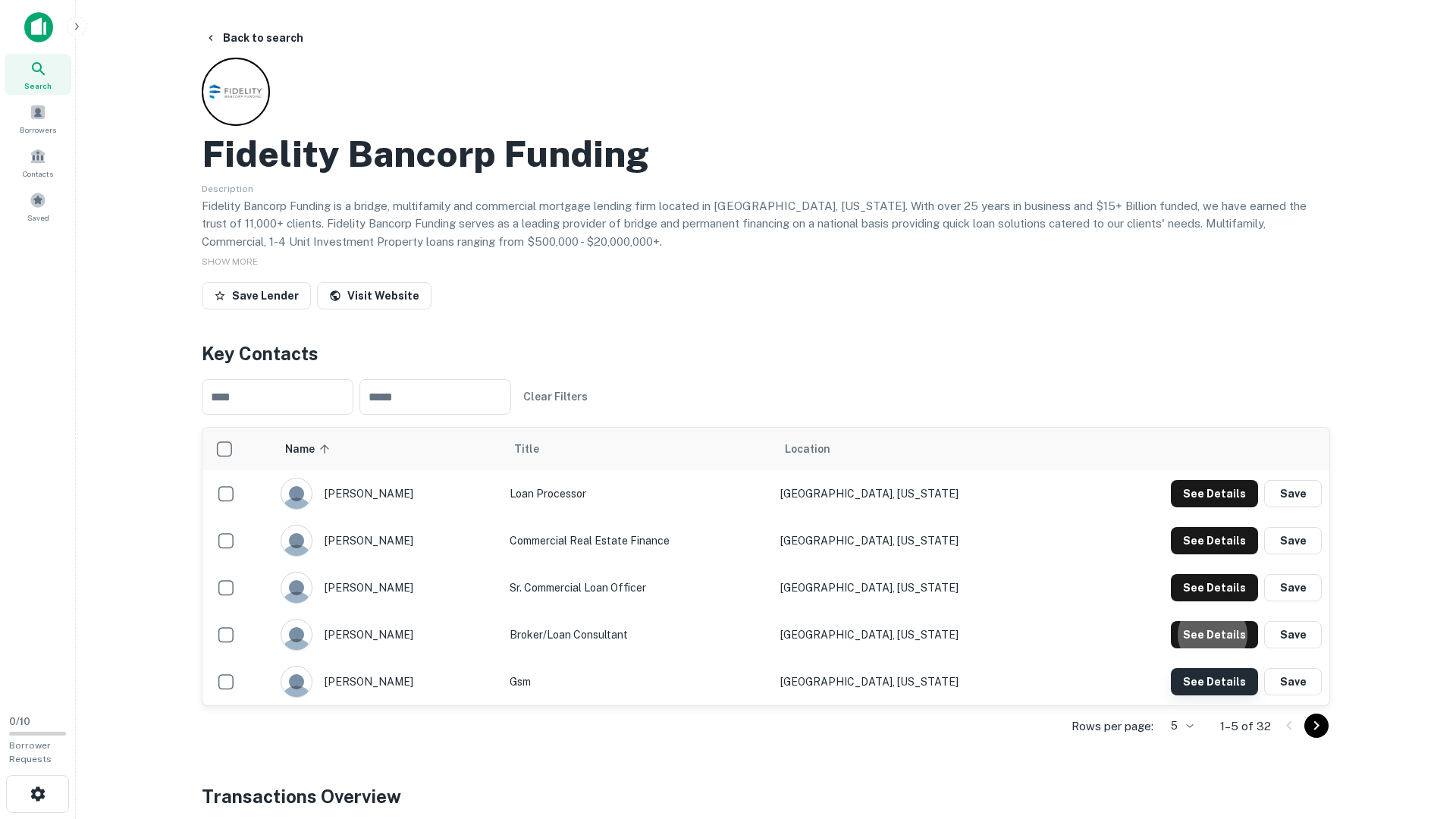
click at [1210, 507] on button "See Details" at bounding box center [1214, 493] width 87 height 27
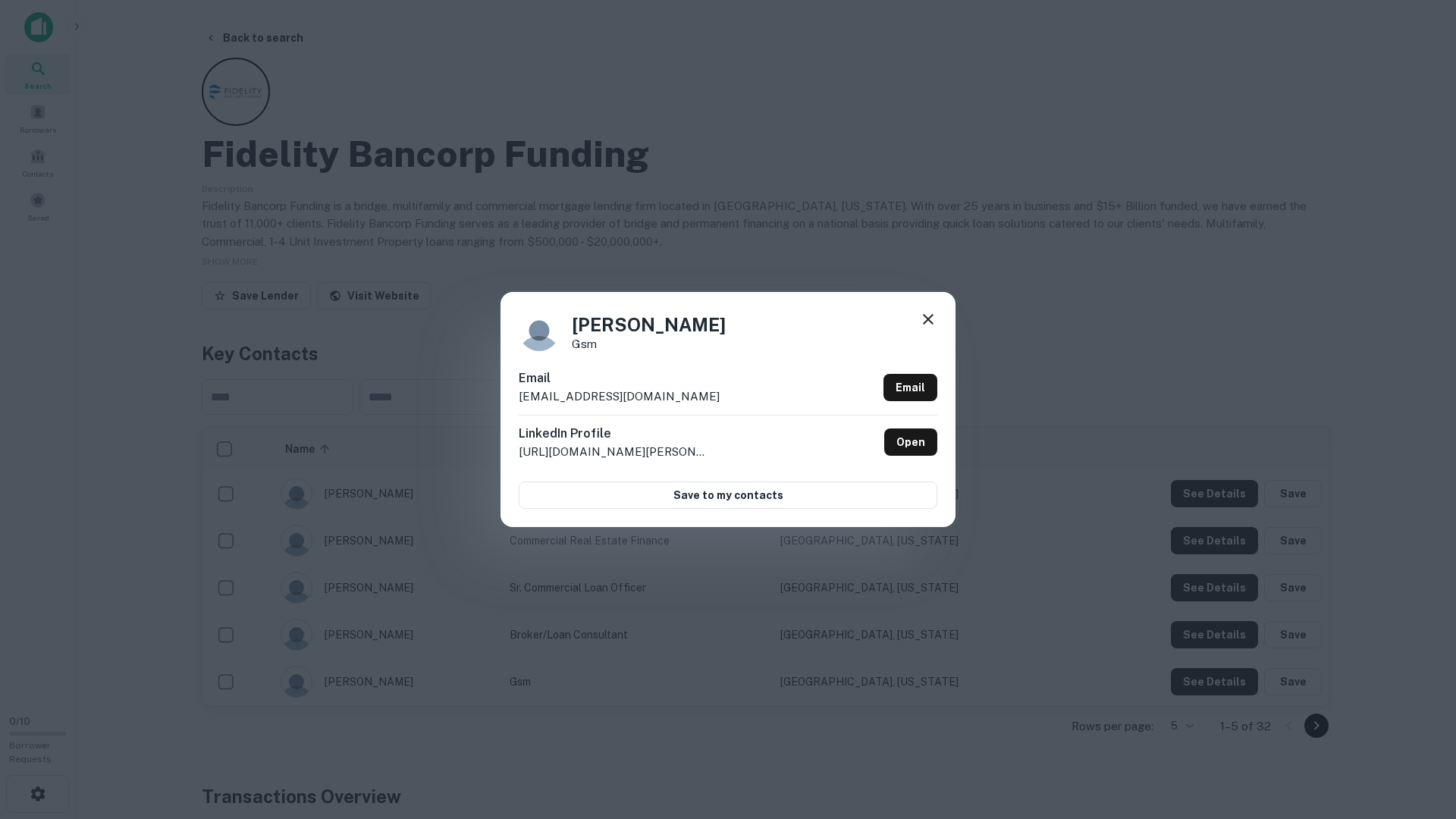
click at [1211, 675] on div "Pat Capocciama gsm Email pcapo@fbfloans.com Email LinkedIn Profile http://www.l…" at bounding box center [728, 410] width 1456 height 819
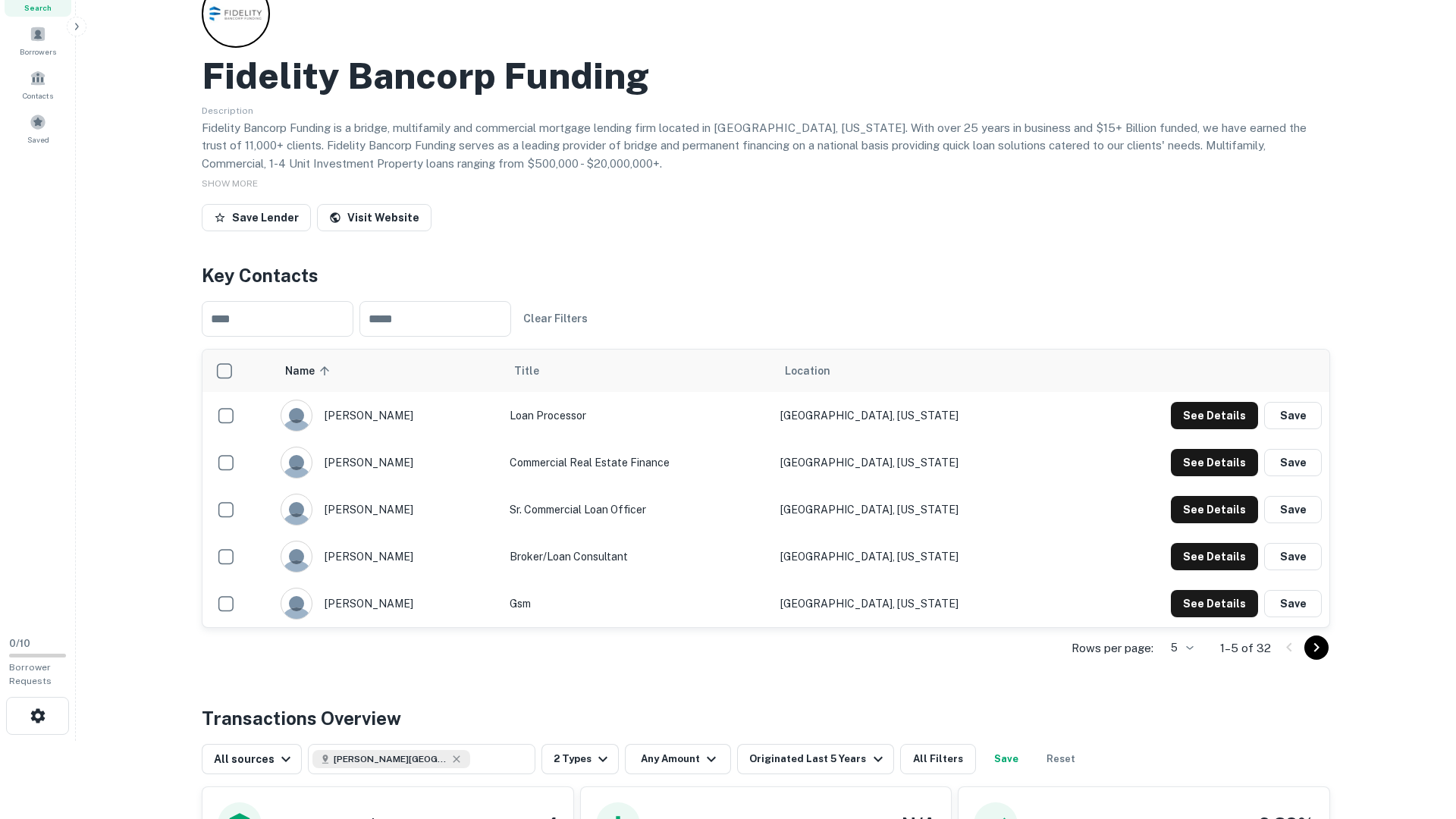
scroll to position [79, 0]
click at [1328, 654] on div "Rows per page: 5 * 1–5 of 32" at bounding box center [766, 648] width 1129 height 41
click at [1320, 650] on icon "Go to next page" at bounding box center [1316, 646] width 18 height 18
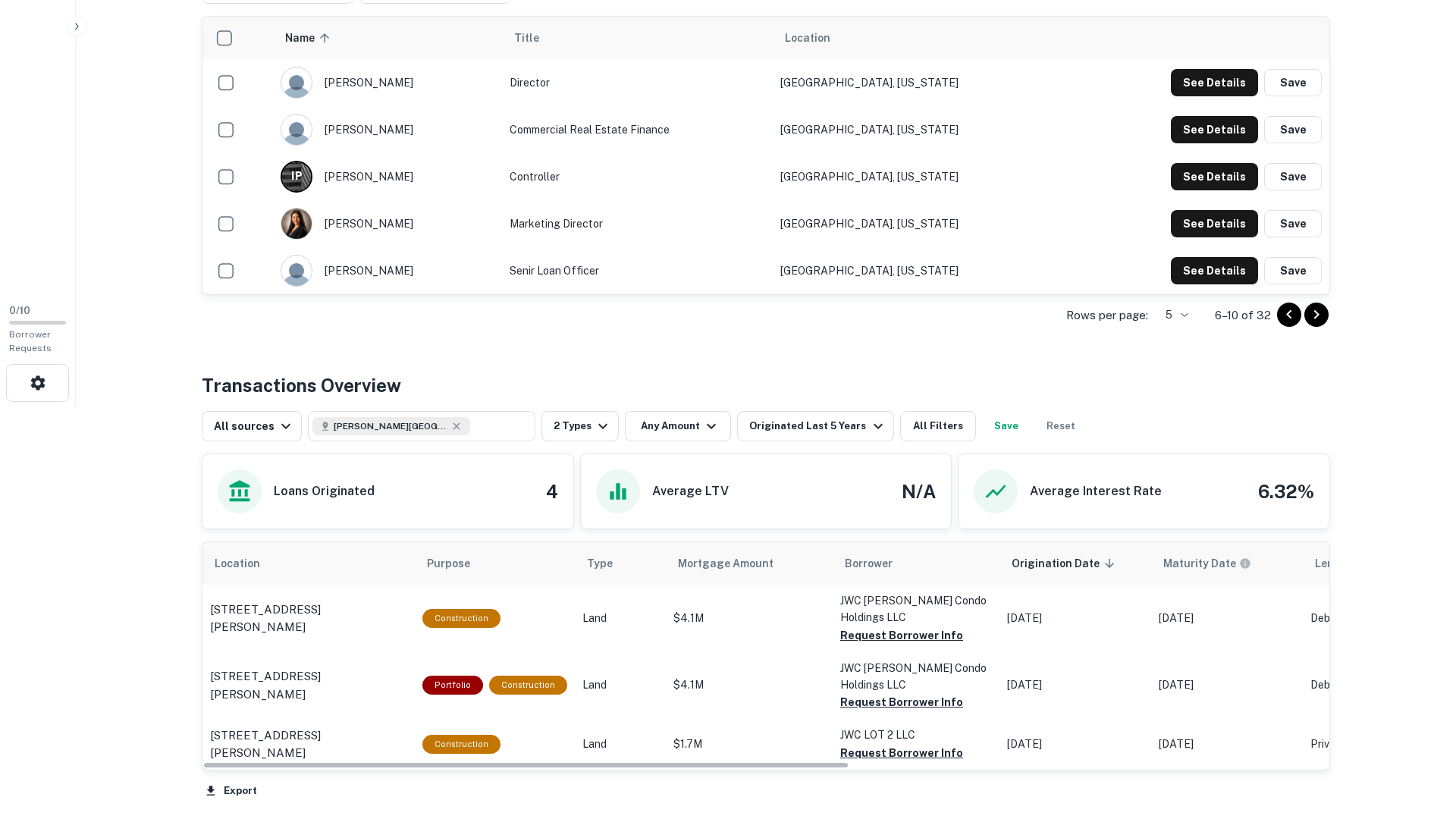
scroll to position [0, 0]
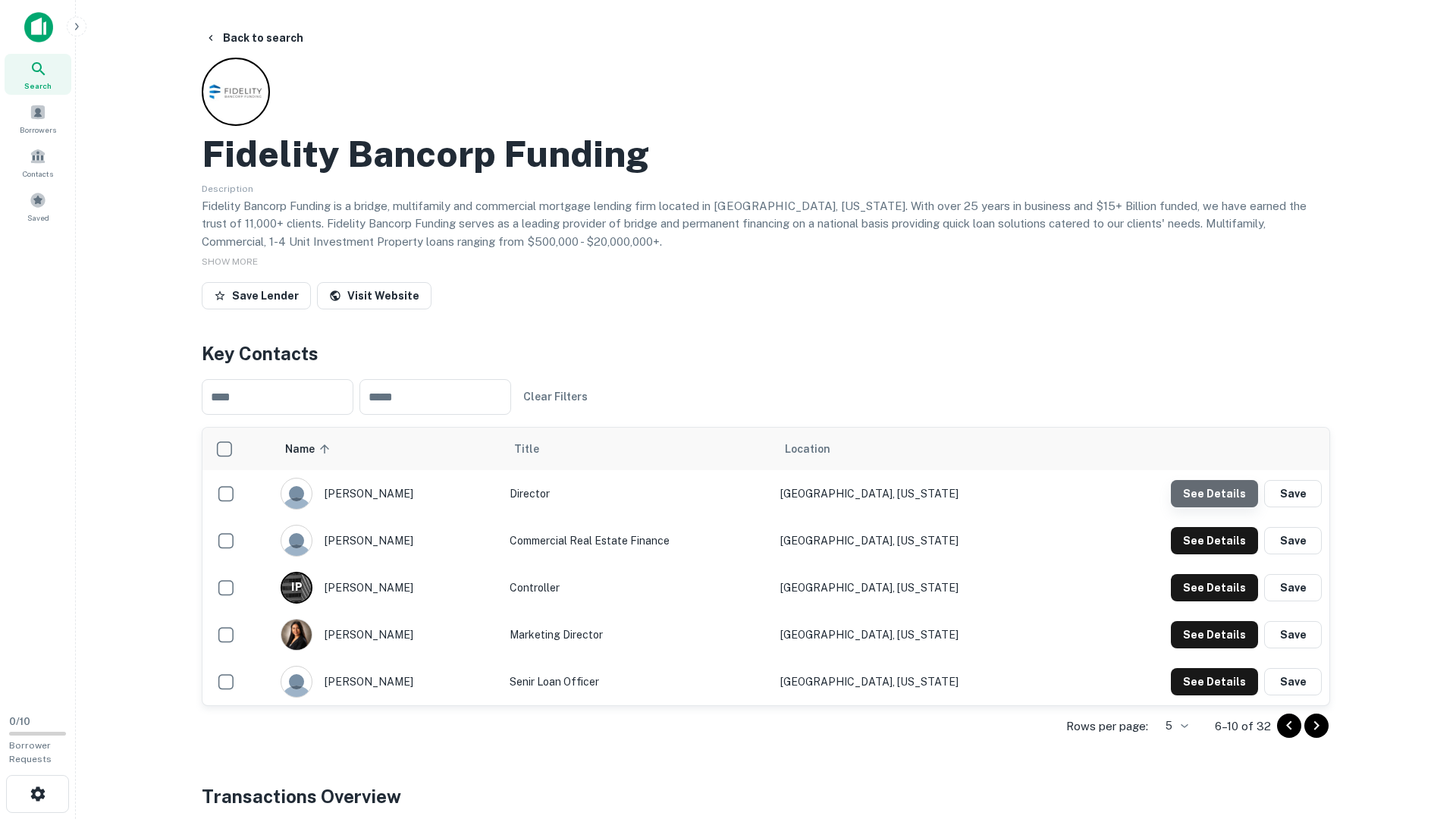
click at [1219, 493] on button "See Details" at bounding box center [1214, 493] width 87 height 27
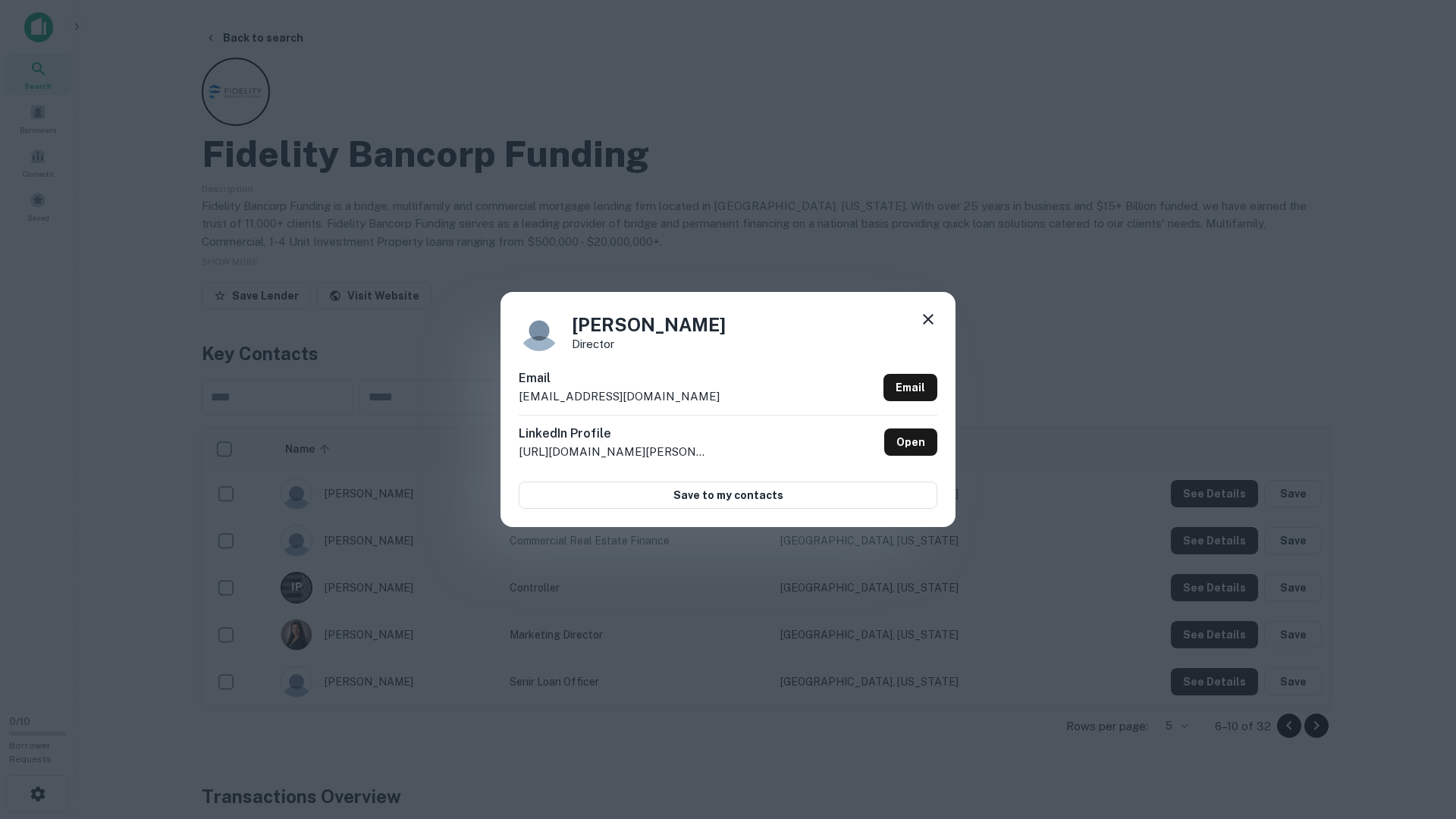
drag, startPoint x: 1219, startPoint y: 493, endPoint x: 1211, endPoint y: 510, distance: 18.8
click at [1219, 493] on div "William Sonsma Director Email wsonsma@fbfloans.com Email LinkedIn Profile http:…" at bounding box center [728, 410] width 1456 height 819
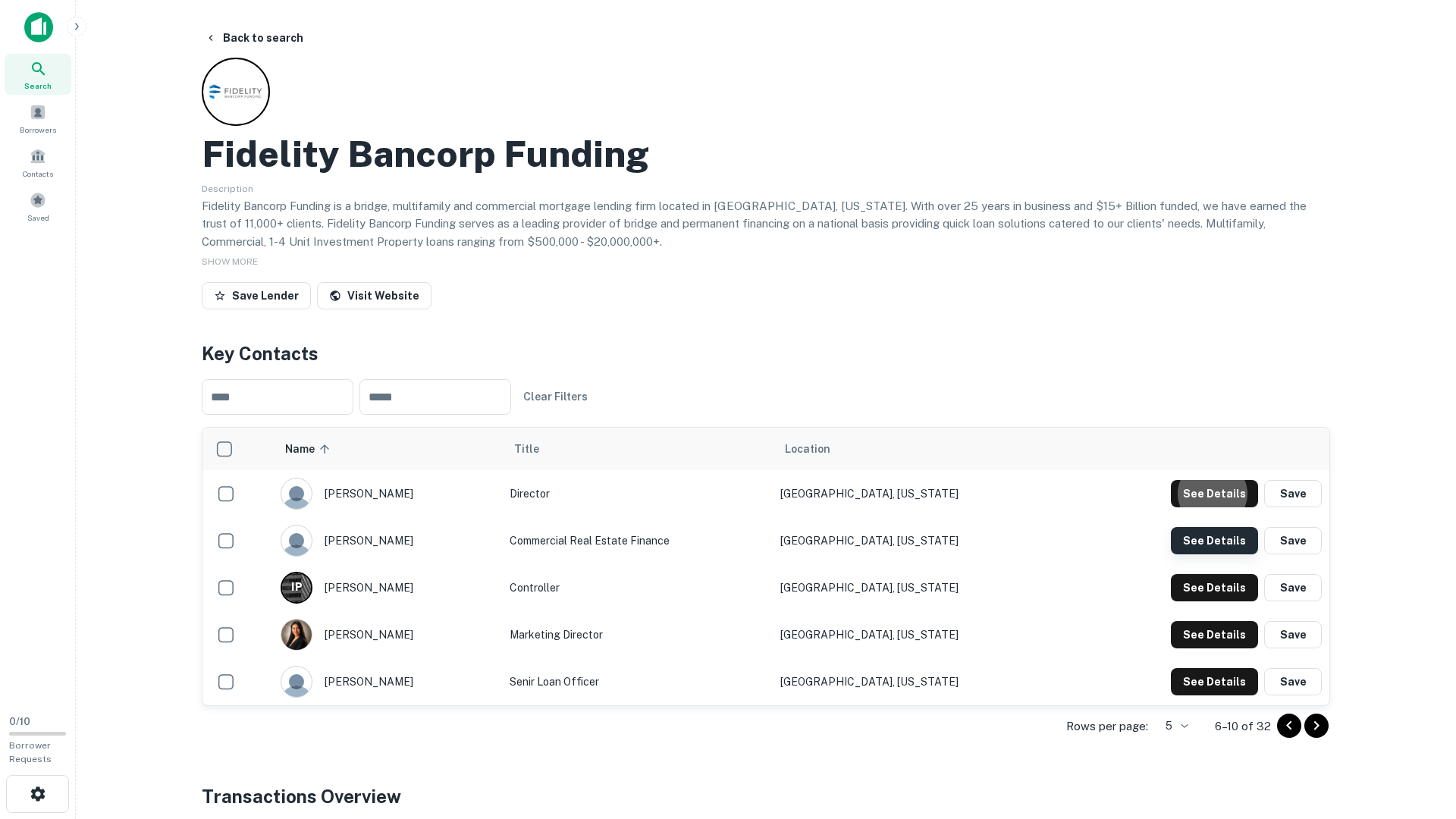
click at [1208, 507] on button "See Details" at bounding box center [1214, 493] width 87 height 27
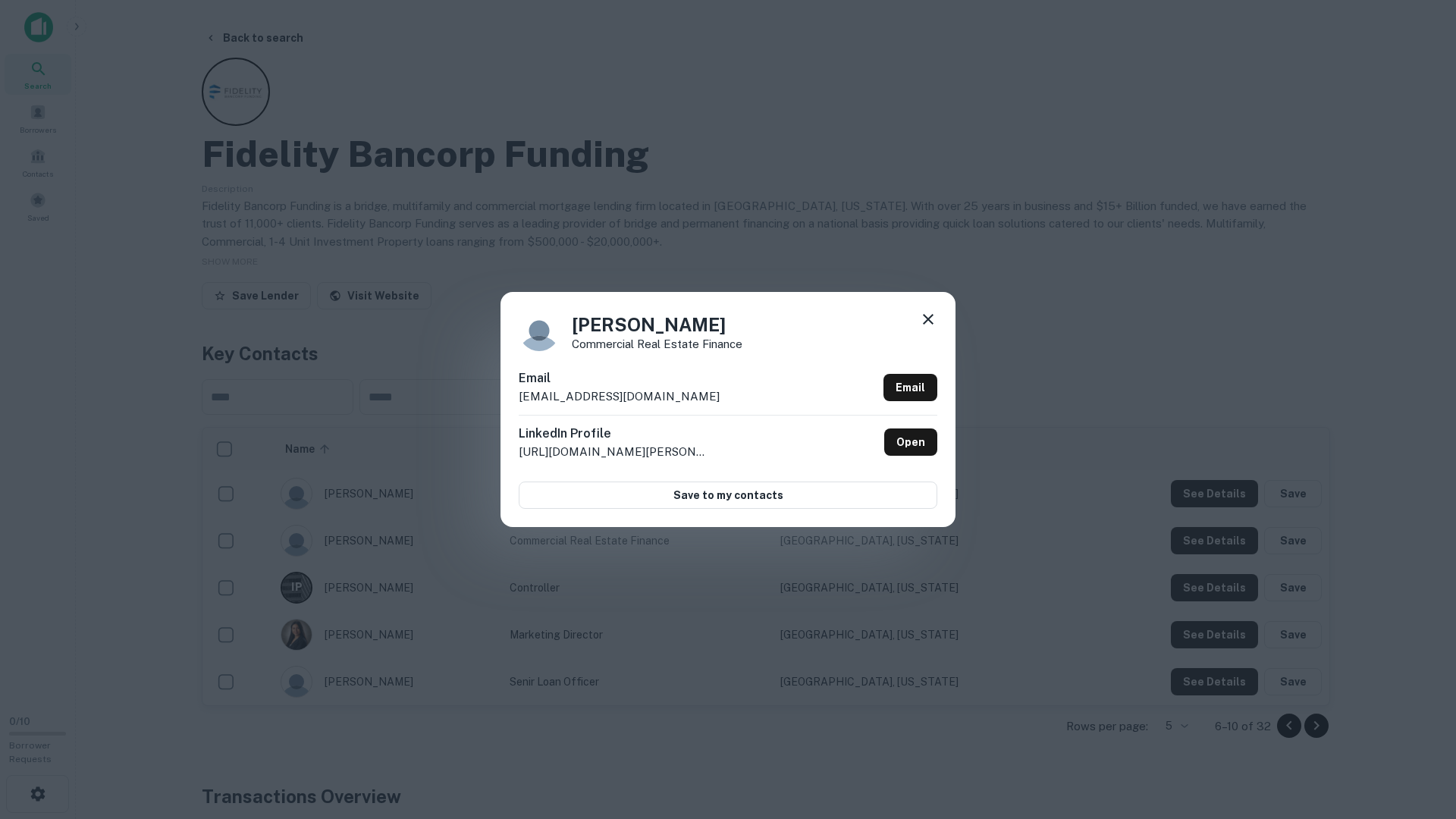
click at [1204, 543] on div "Tony Prestera Commercial Real Estate Finance Email tprestera@fbfloans.com Email…" at bounding box center [728, 410] width 1456 height 819
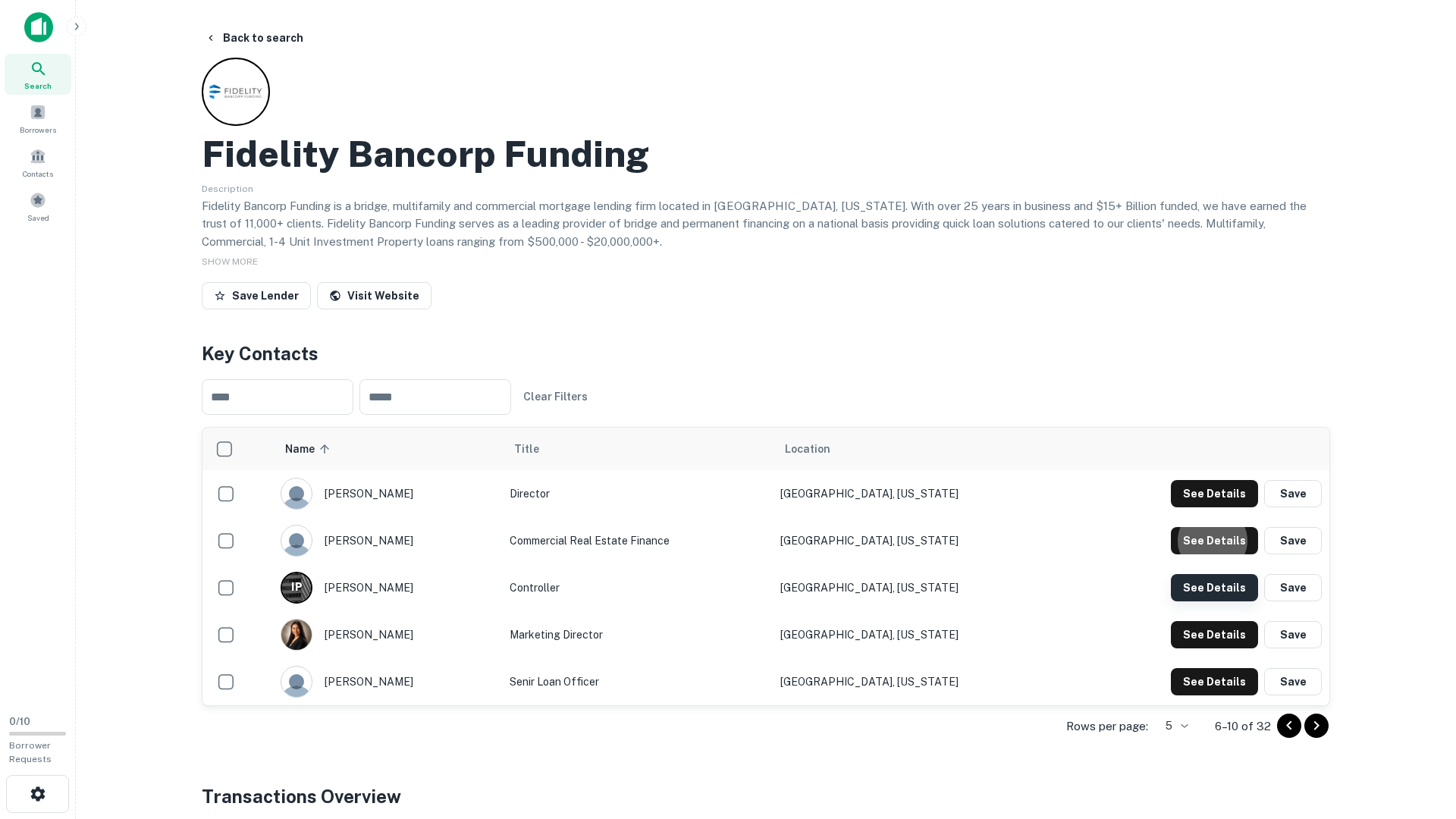
click at [1208, 507] on button "See Details" at bounding box center [1214, 493] width 87 height 27
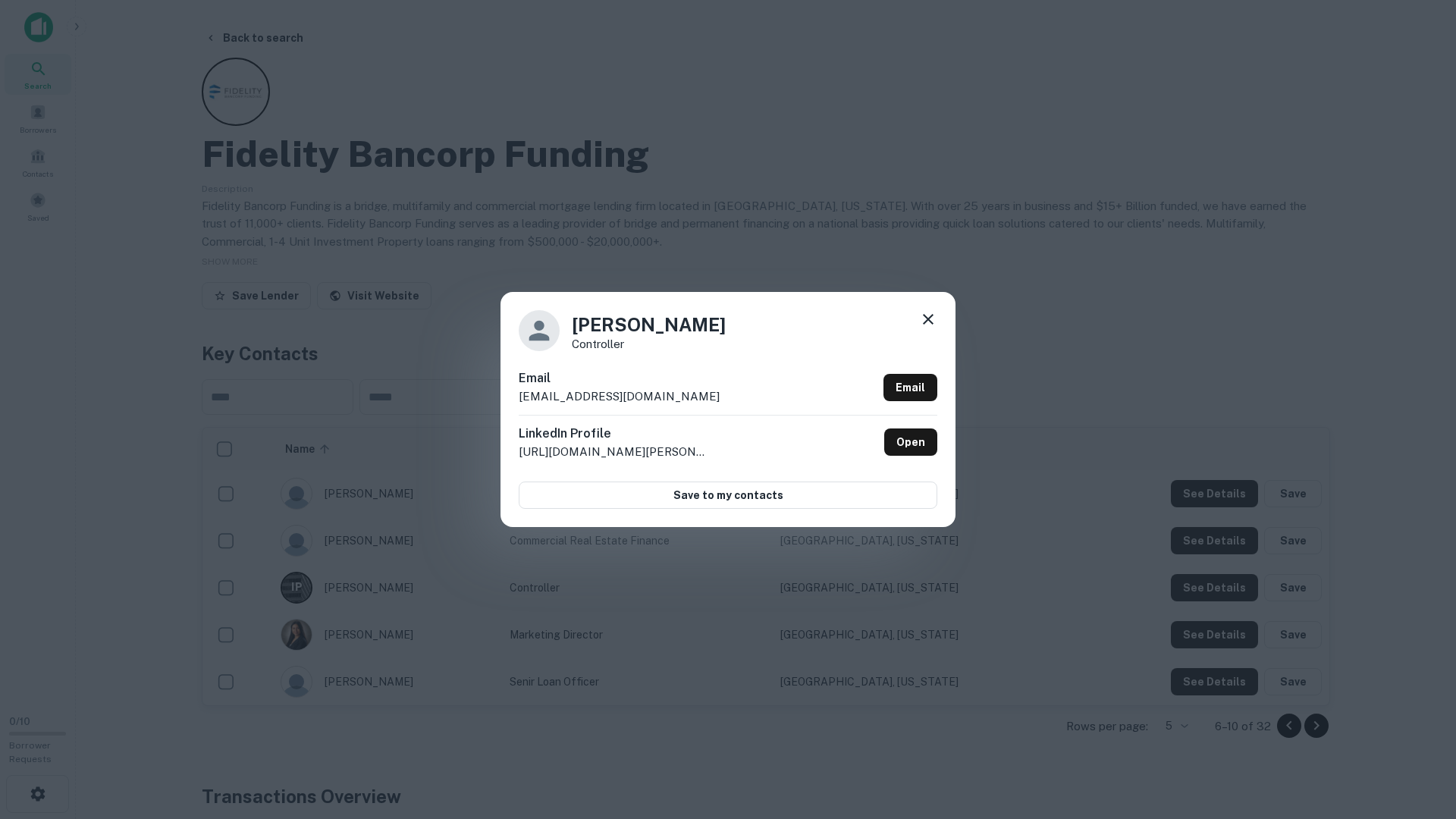
click at [1207, 603] on div "Isabel Pauda Controller Email ipauda@fbfloans.com Email LinkedIn Profile http:/…" at bounding box center [728, 410] width 1456 height 819
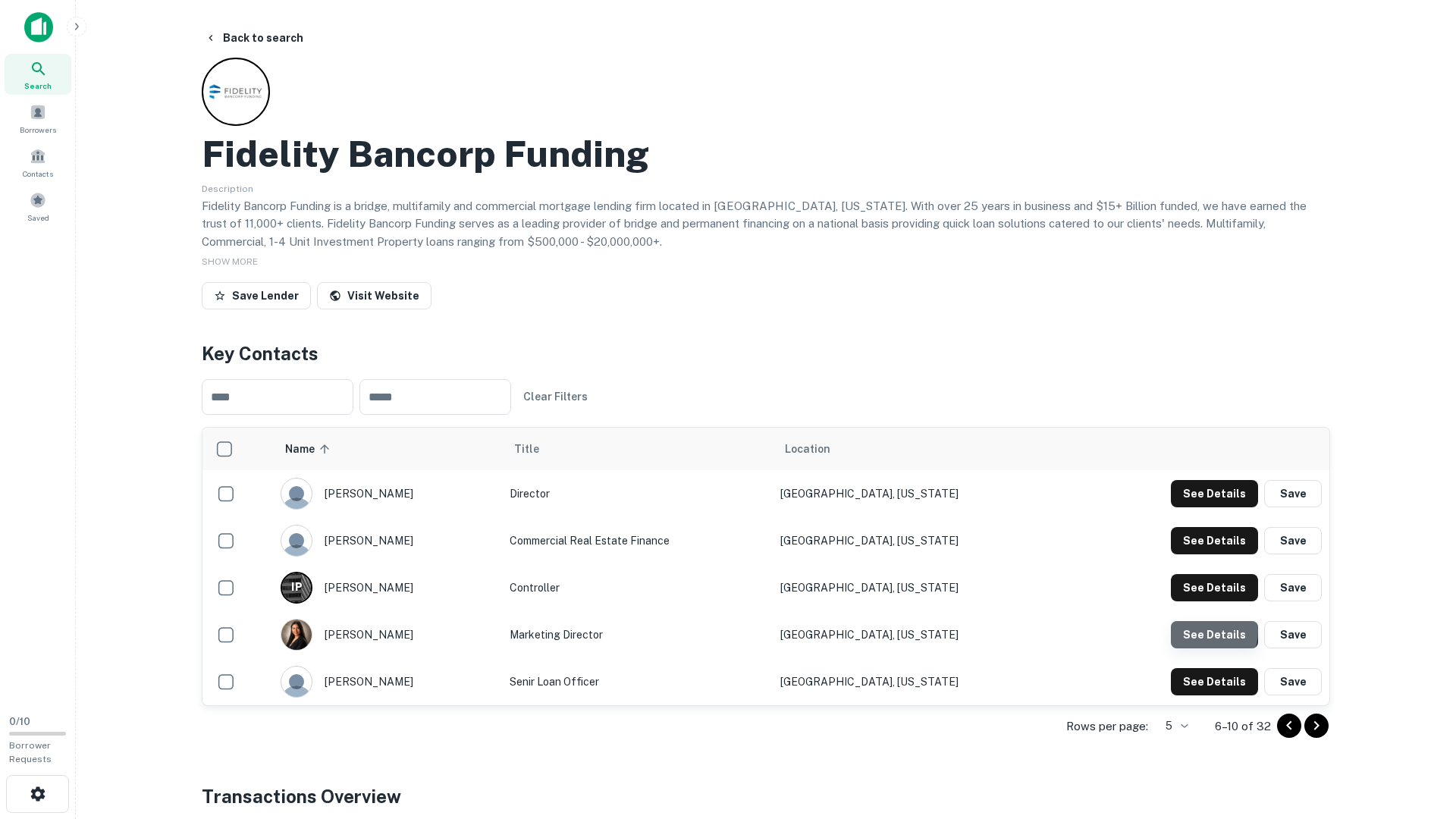
click at [1206, 507] on button "See Details" at bounding box center [1214, 493] width 87 height 27
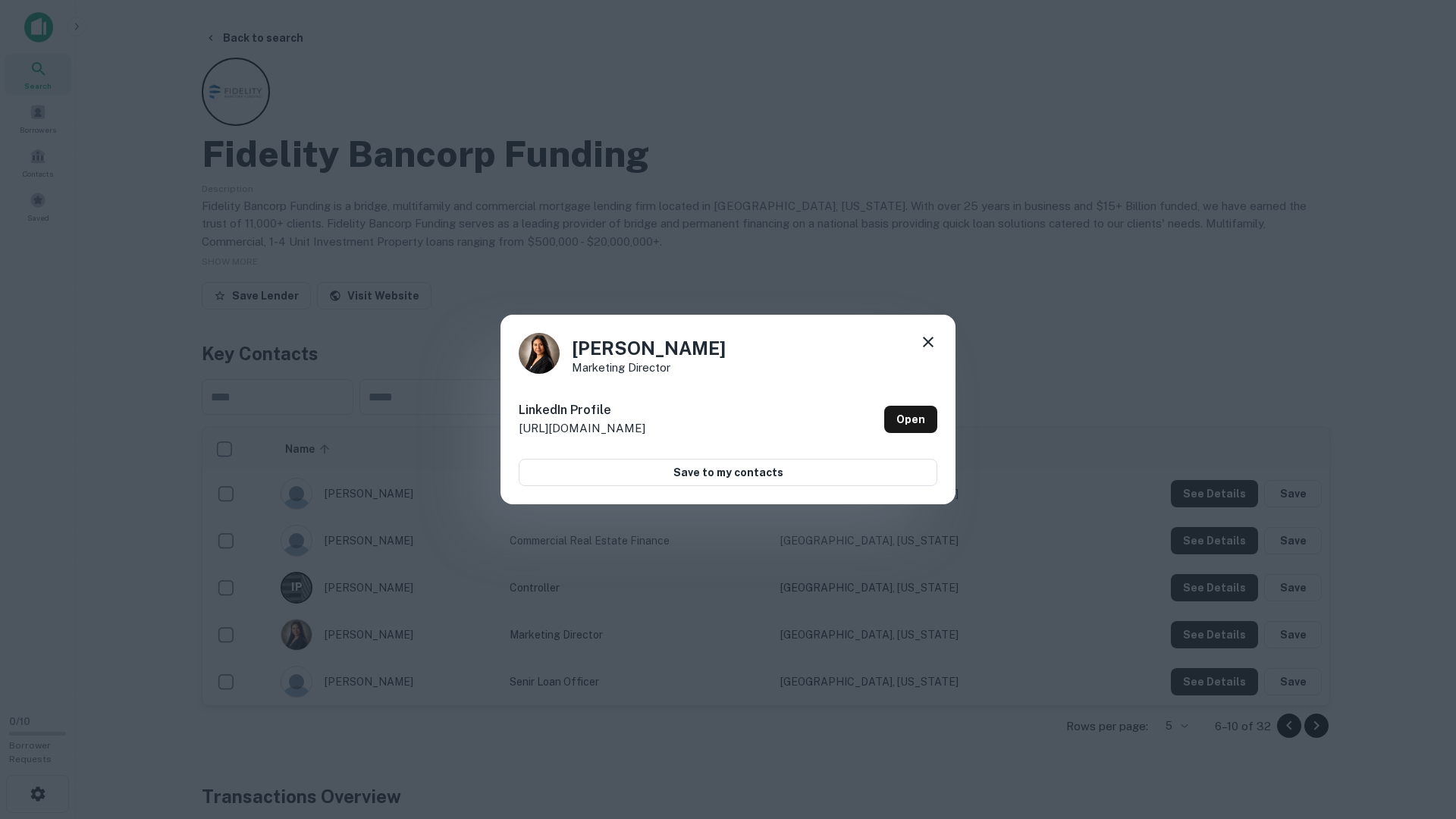
click at [1206, 632] on div "Dayan Tolentino Marketing Director LinkedIn Profile http://www.linkedin.com/in/…" at bounding box center [728, 410] width 1456 height 819
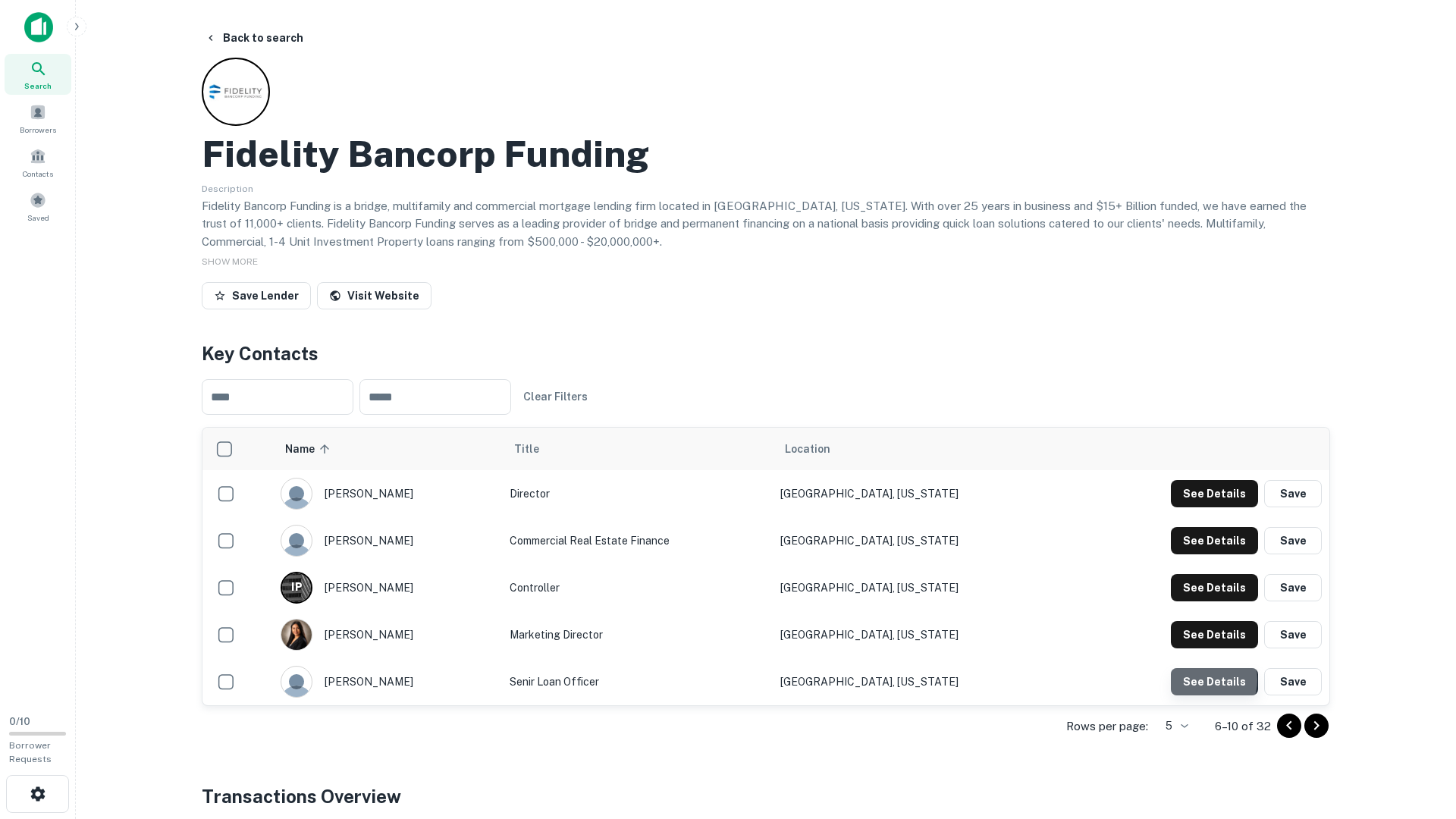
click at [1201, 507] on button "See Details" at bounding box center [1214, 493] width 87 height 27
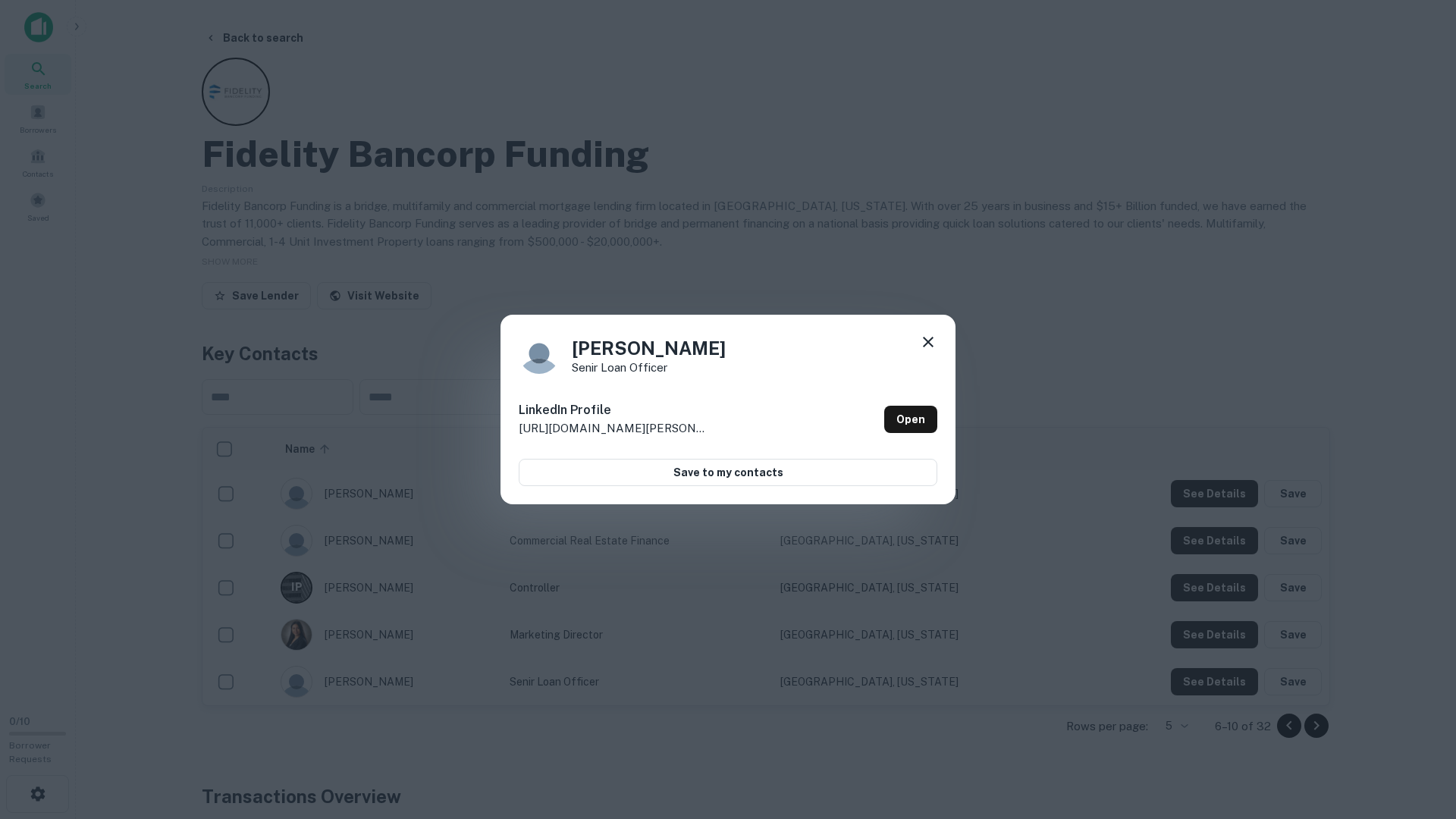
click at [1205, 801] on div "Perry Lamba senir loan officer LinkedIn Profile http://www.linkedin.com/in/perr…" at bounding box center [728, 410] width 1456 height 819
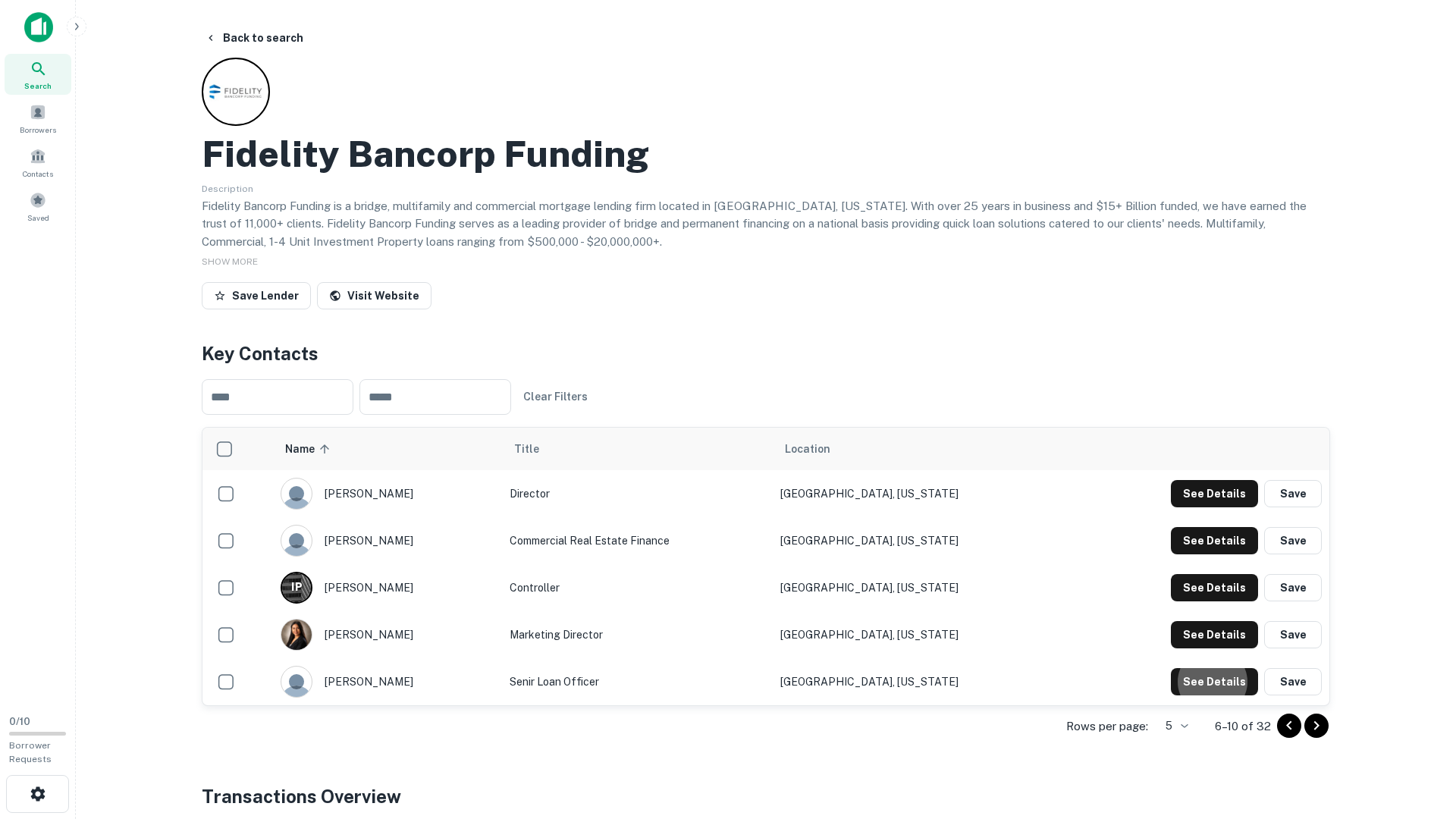
click at [1185, 716] on body "Search Borrowers Contacts Saved 0 / 10 Borrower Requests Back to search Fidelit…" at bounding box center [728, 410] width 1456 height 819
click at [1174, 733] on li "10" at bounding box center [1174, 733] width 40 height 27
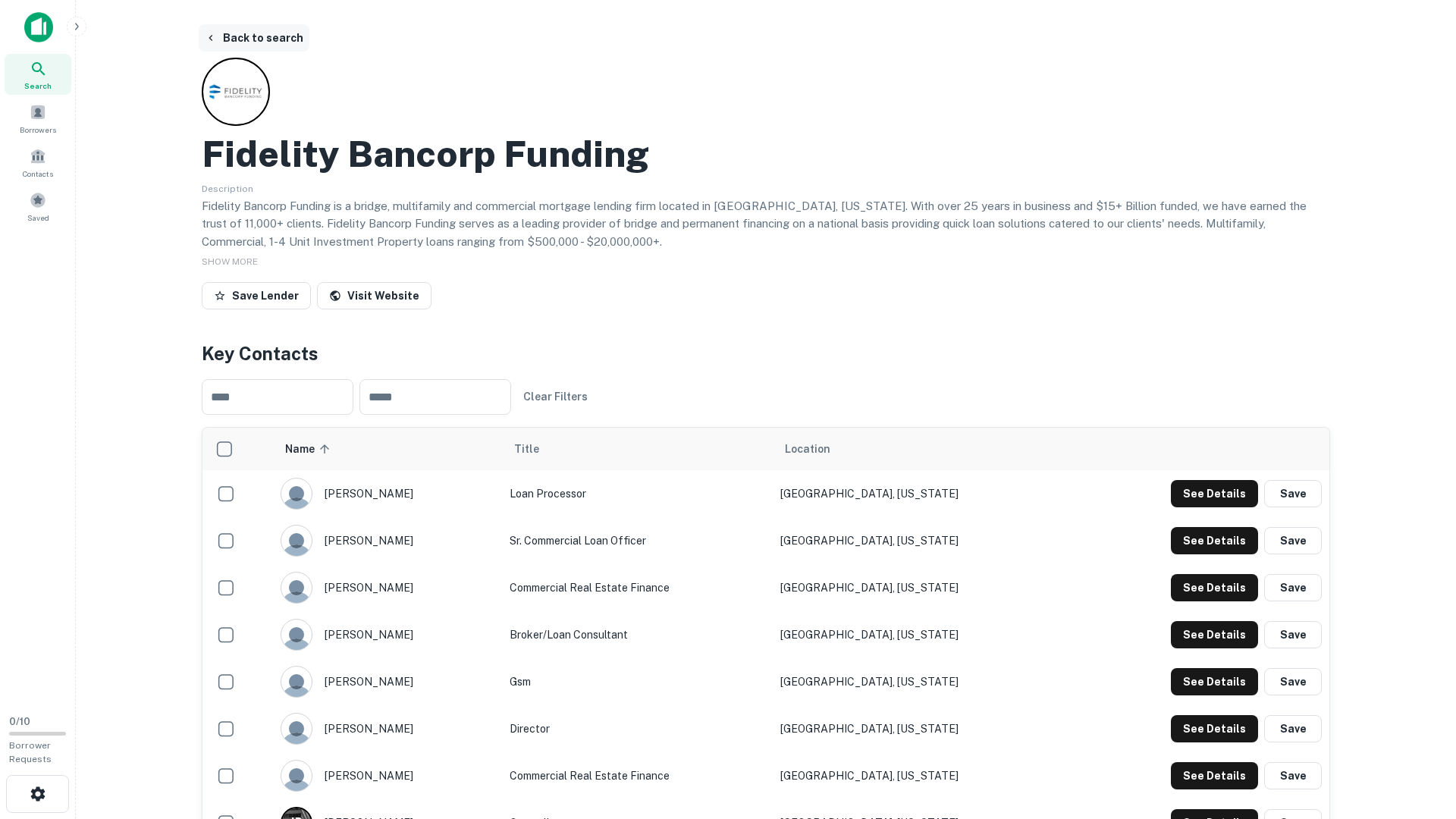
click at [279, 31] on button "Back to search" at bounding box center [254, 38] width 111 height 27
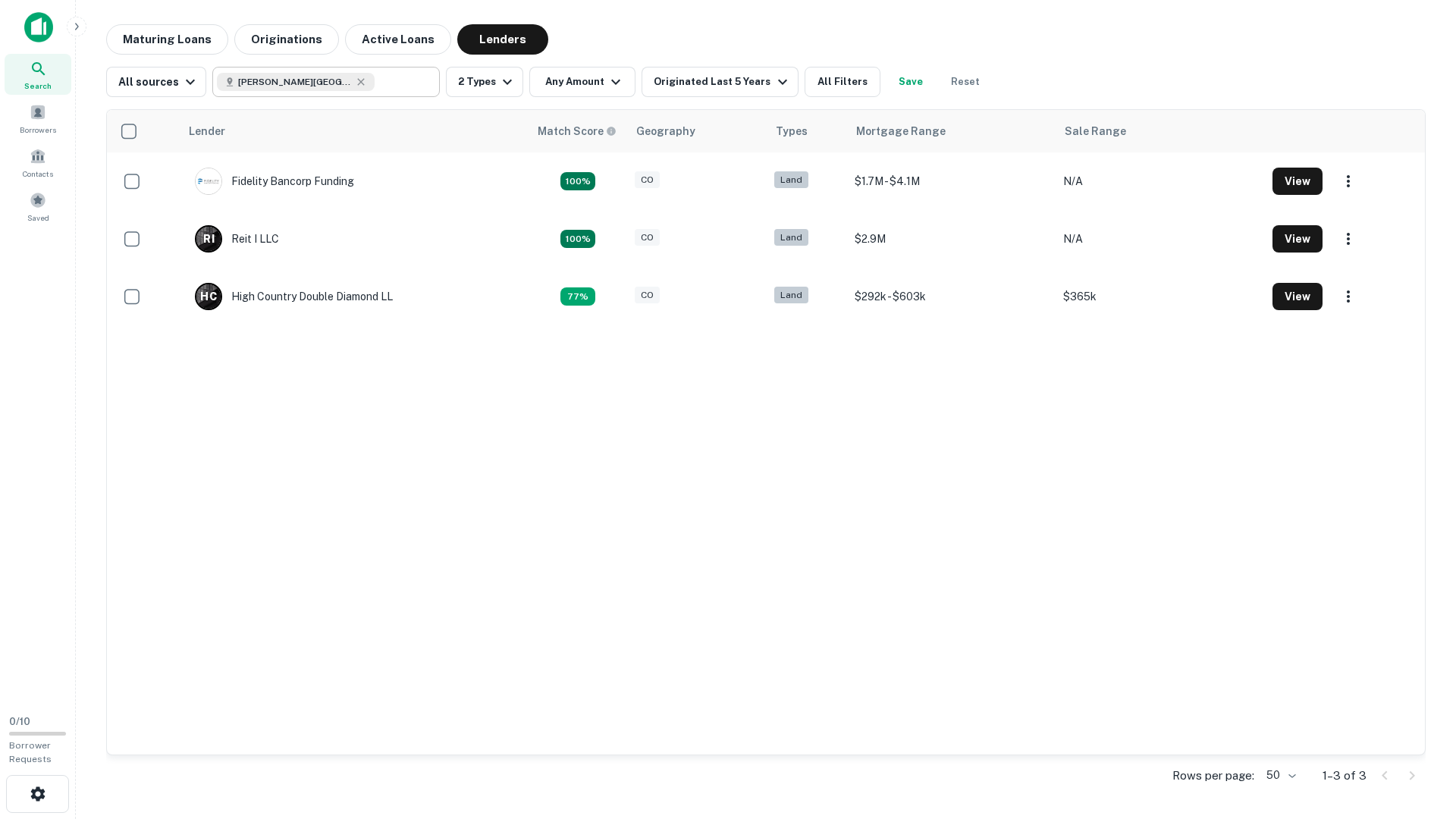
click at [358, 82] on icon at bounding box center [361, 81] width 7 height 7
type input "**********"
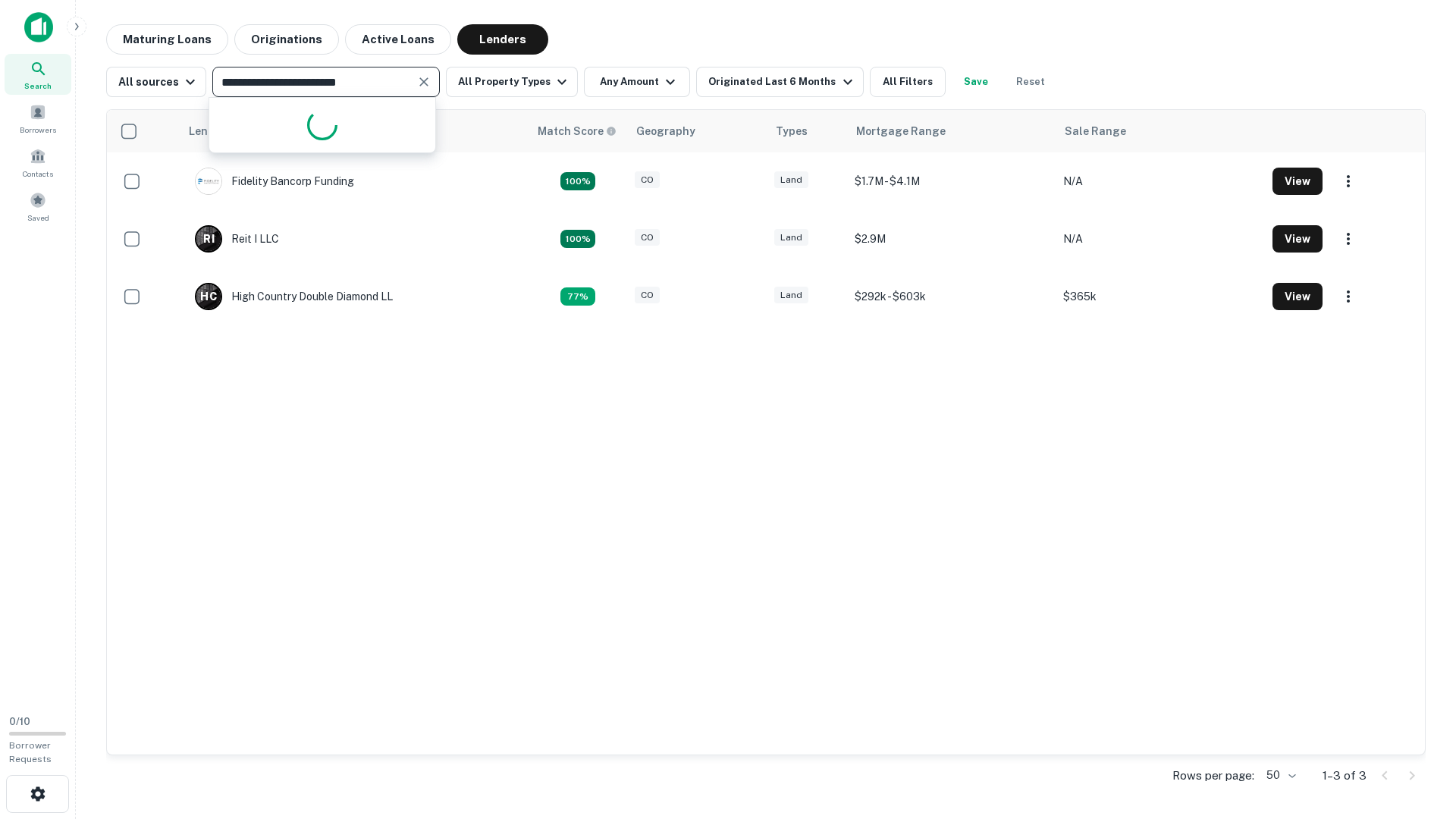
drag, startPoint x: 373, startPoint y: 82, endPoint x: 149, endPoint y: 59, distance: 225.2
click at [149, 59] on div "**********" at bounding box center [766, 75] width 1319 height 42
paste input "**********"
type input "**********"
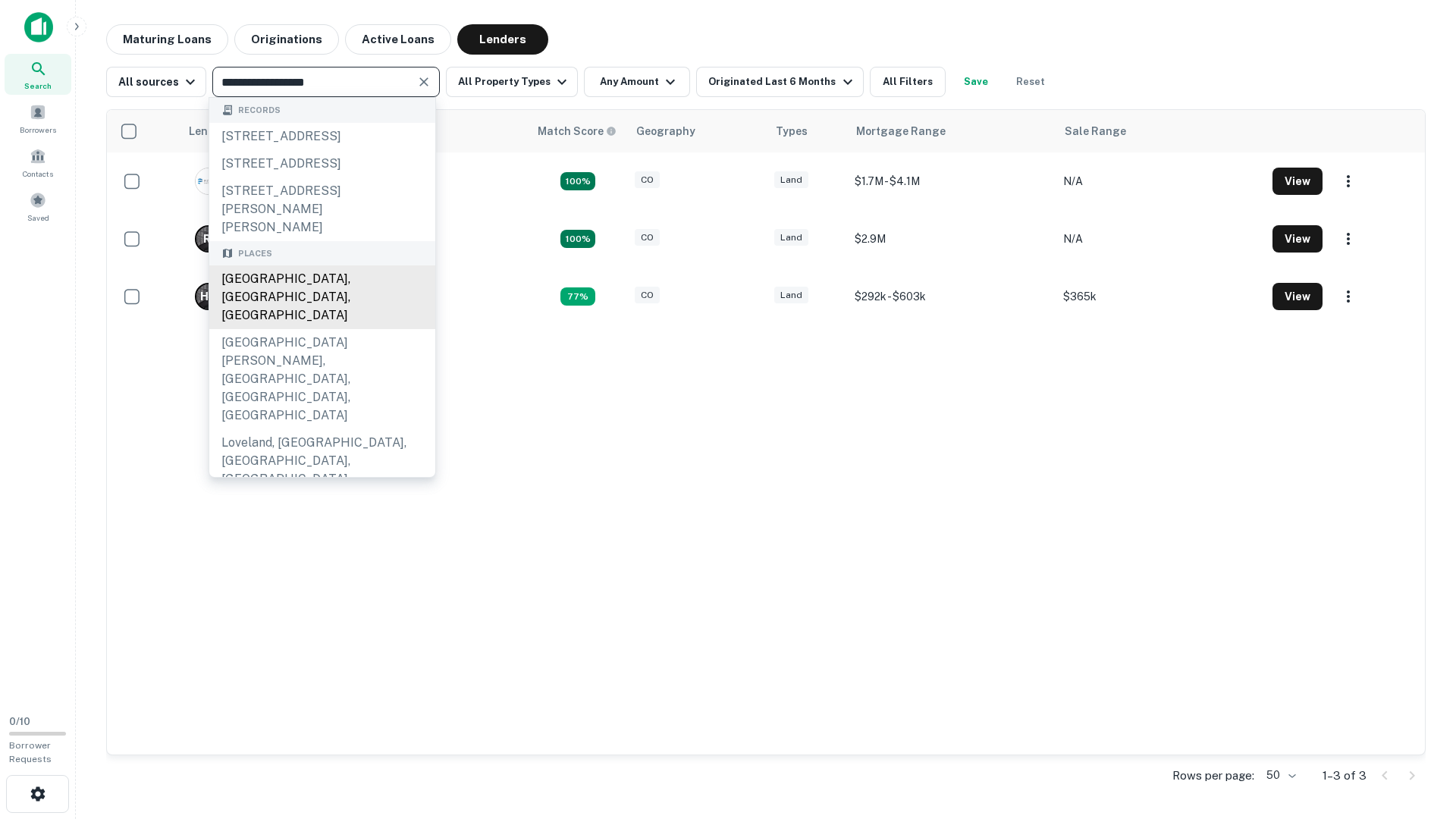
click at [354, 265] on div "[GEOGRAPHIC_DATA], [GEOGRAPHIC_DATA], [GEOGRAPHIC_DATA]" at bounding box center [322, 297] width 226 height 64
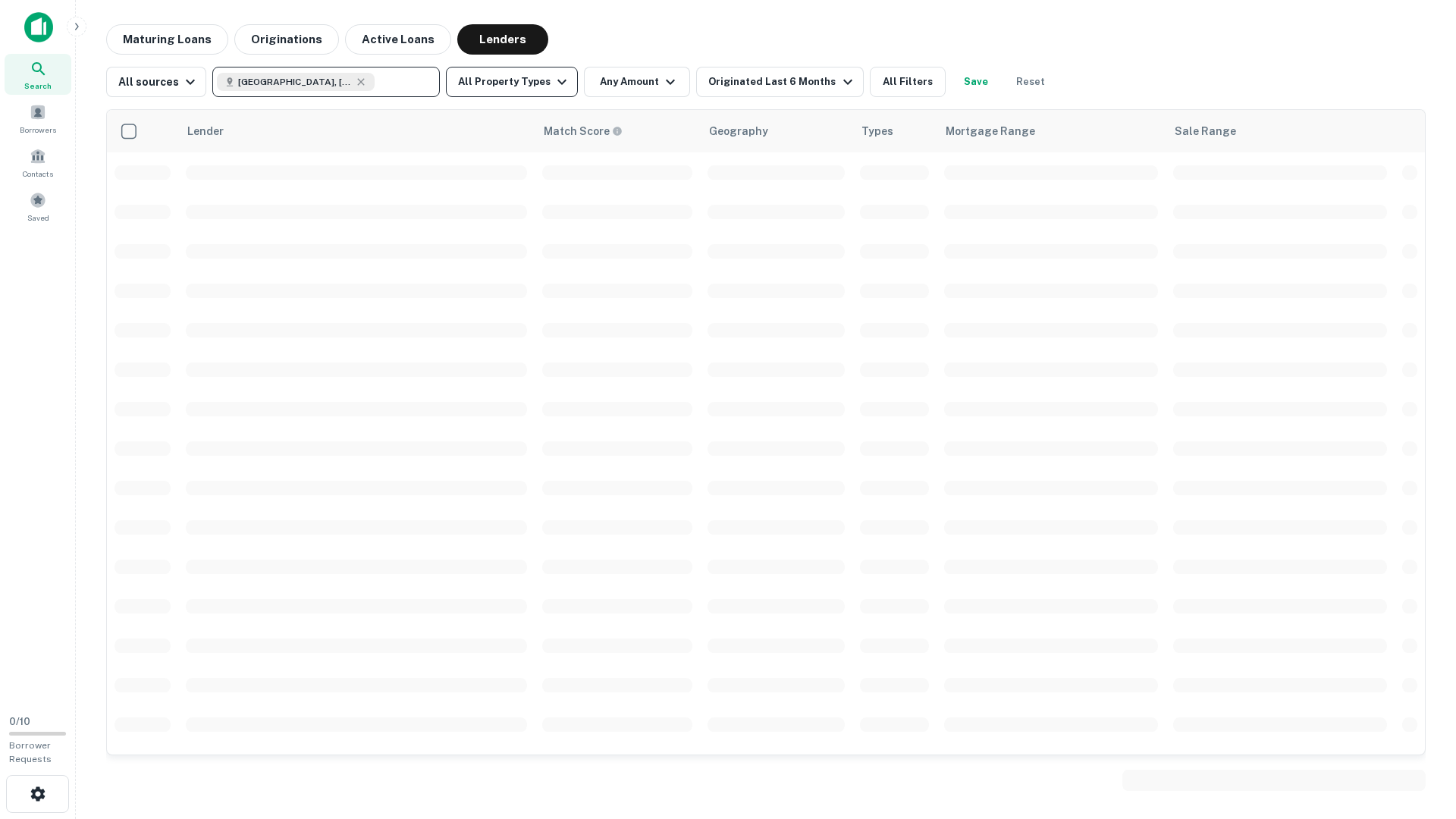
click at [553, 86] on icon "button" at bounding box center [561, 81] width 18 height 18
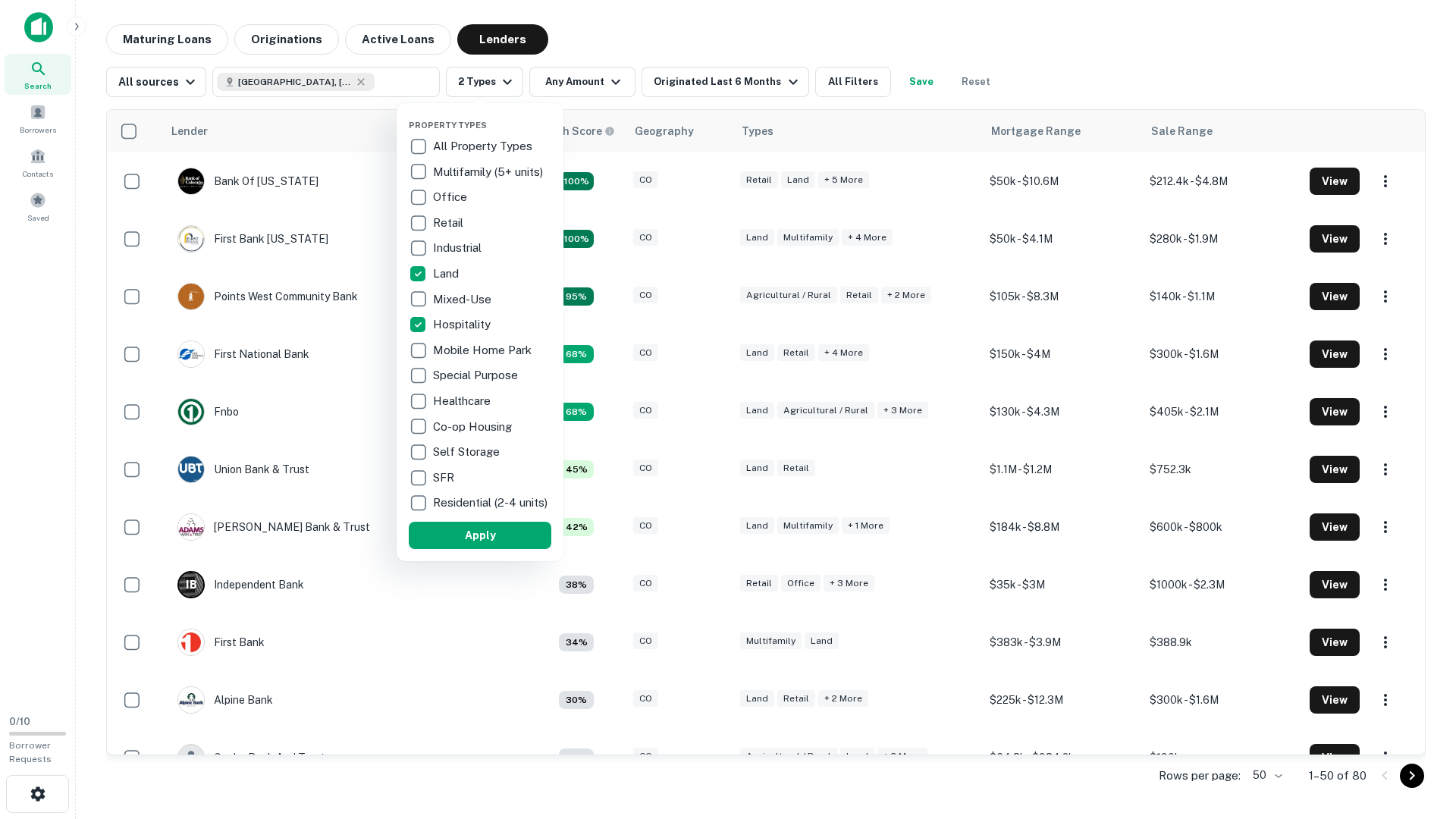
click at [523, 540] on button "Apply" at bounding box center [480, 535] width 142 height 27
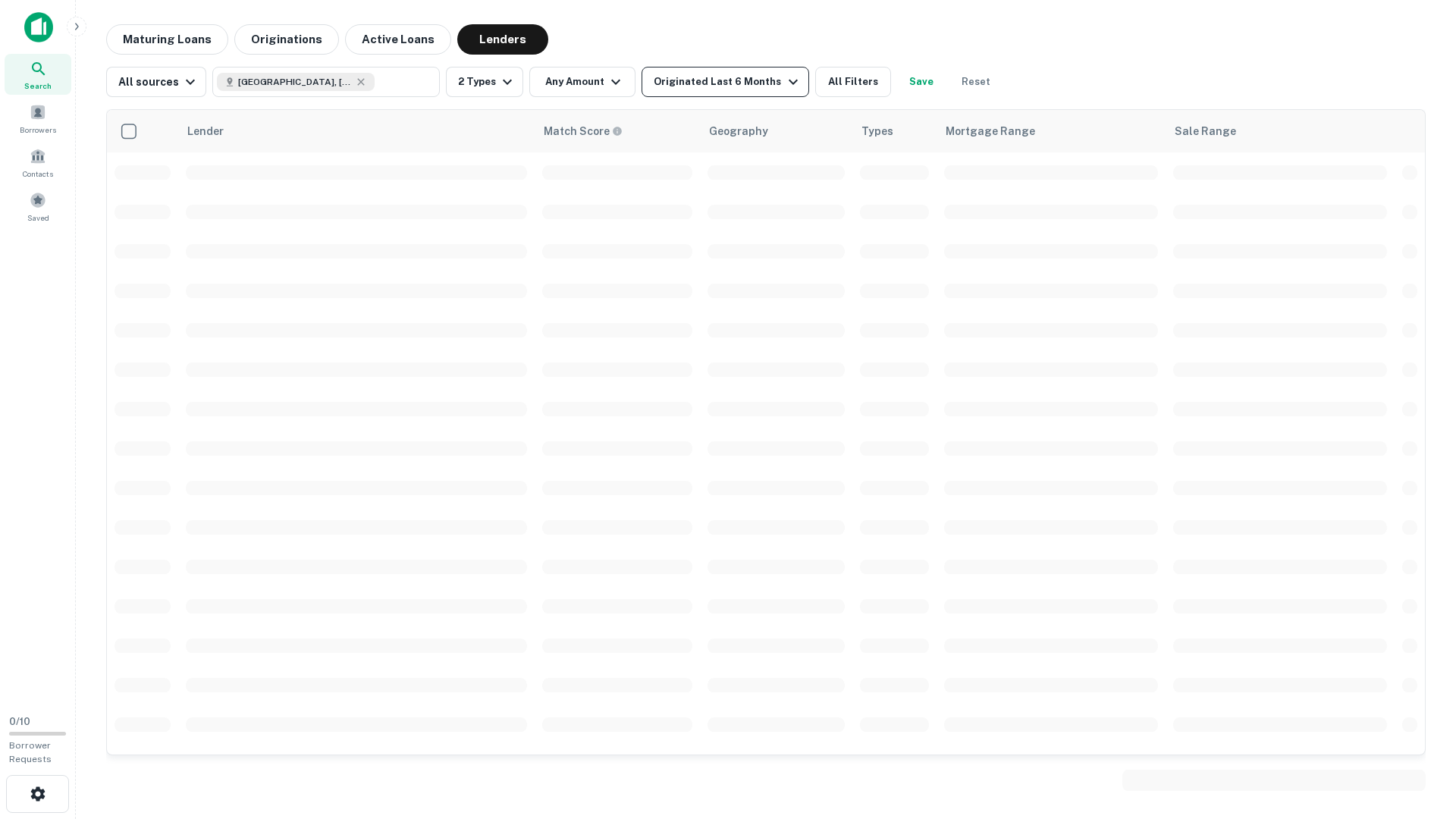
click at [734, 80] on div "Originated Last 6 Months" at bounding box center [728, 81] width 148 height 18
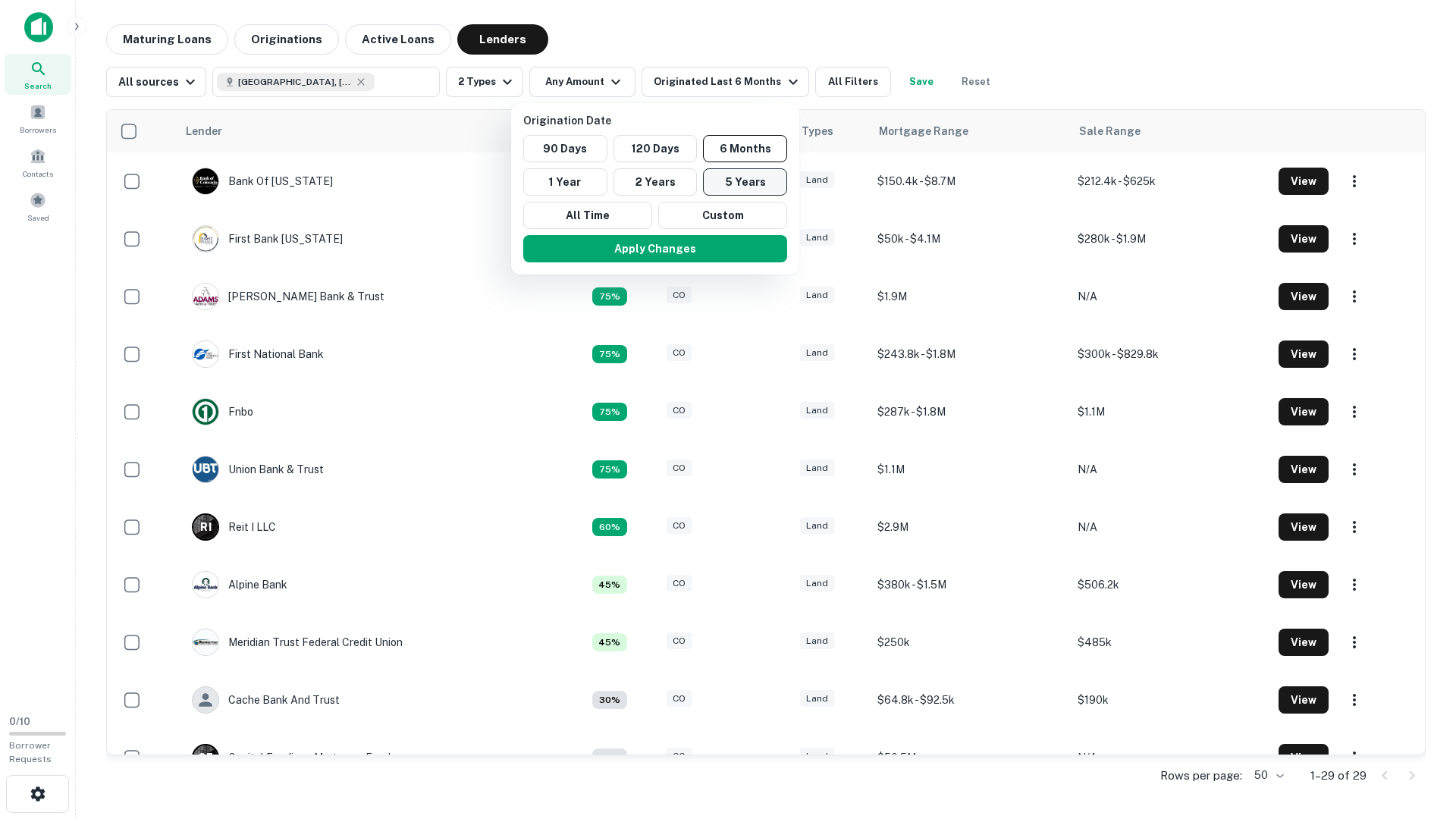
click at [750, 180] on button "5 Years" at bounding box center [745, 182] width 84 height 27
click at [745, 254] on button "Apply Changes" at bounding box center [645, 248] width 264 height 27
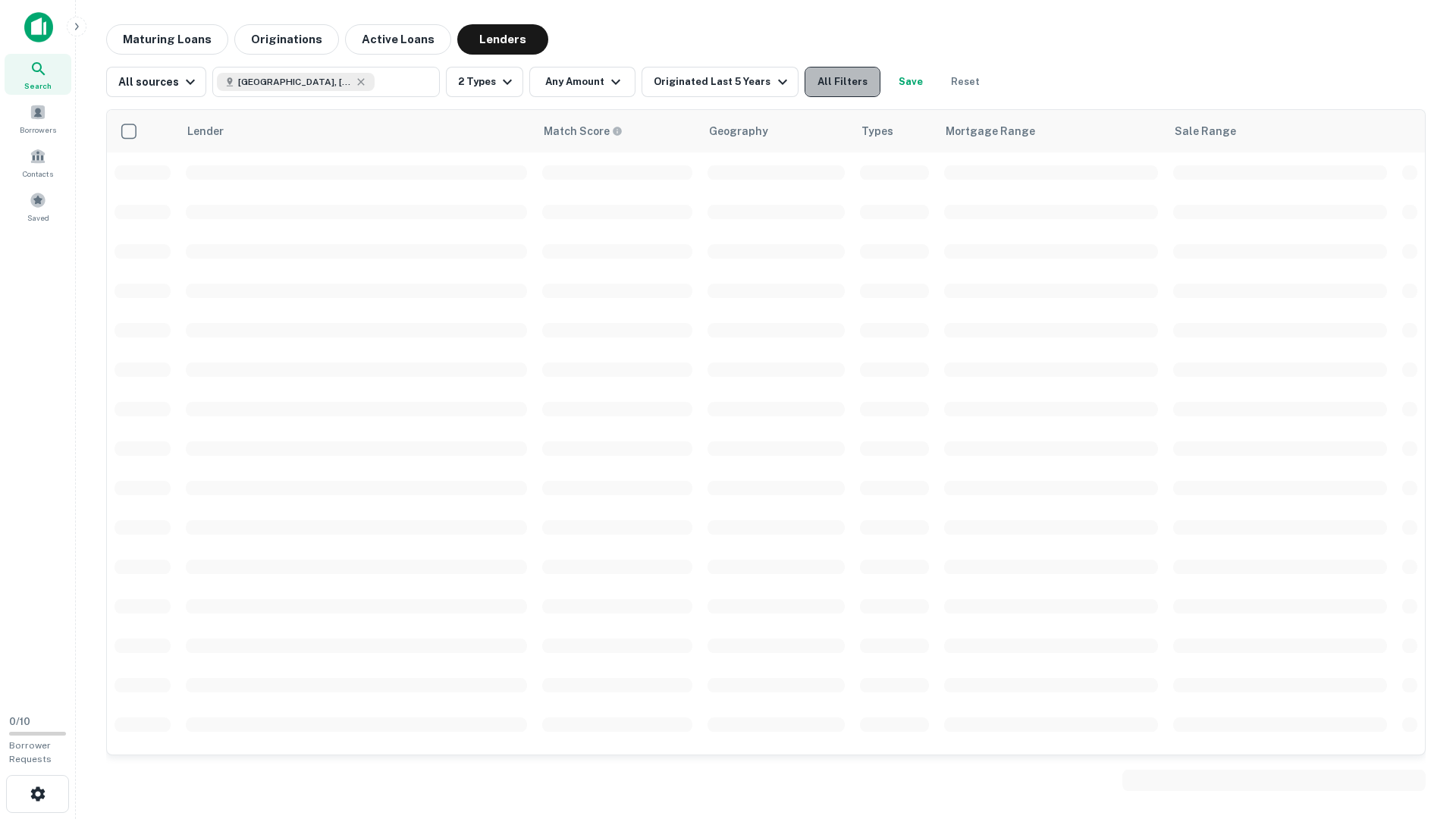
click at [832, 77] on button "All Filters" at bounding box center [842, 82] width 75 height 31
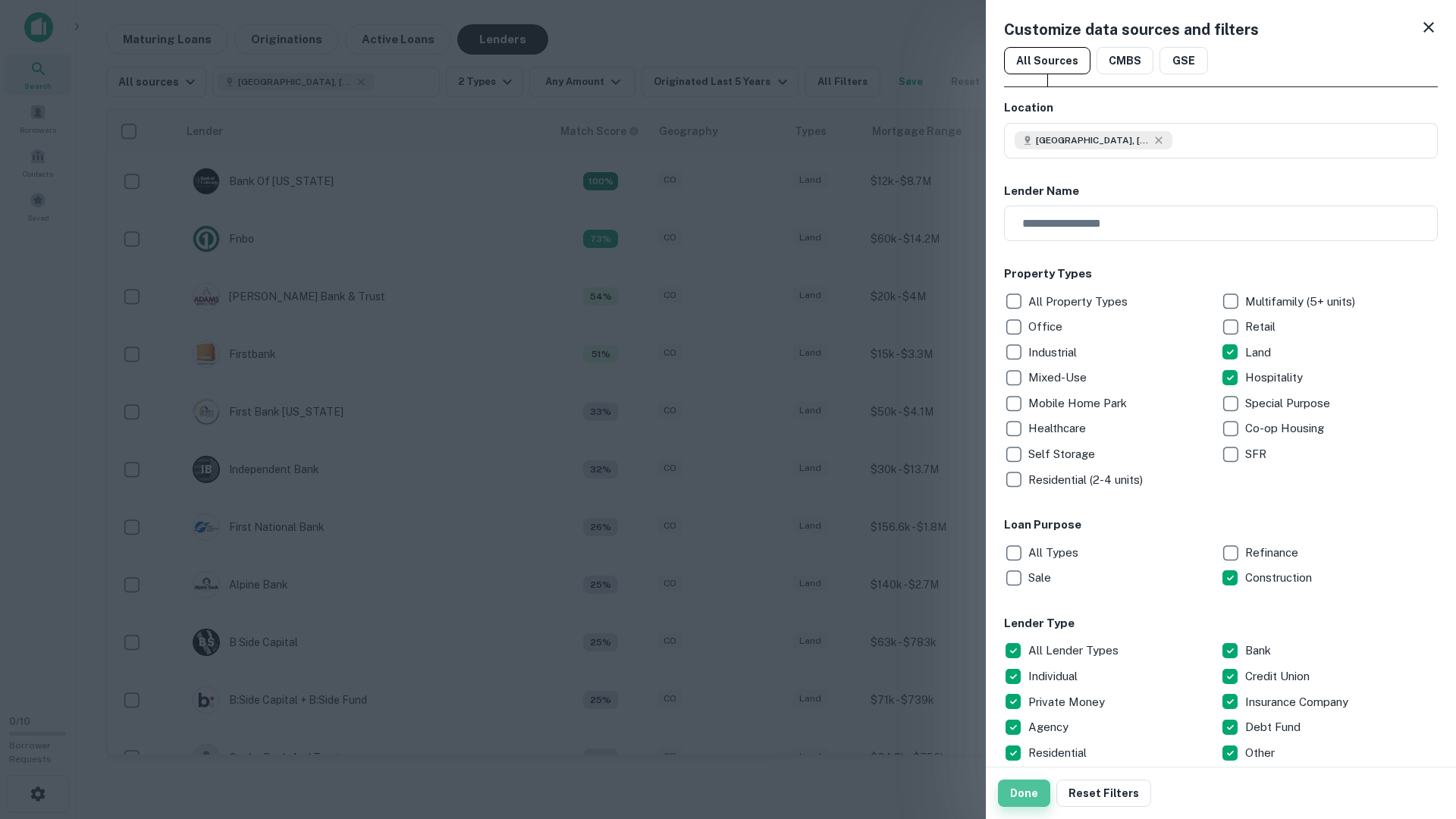
click at [1033, 793] on button "Done" at bounding box center [1024, 793] width 53 height 27
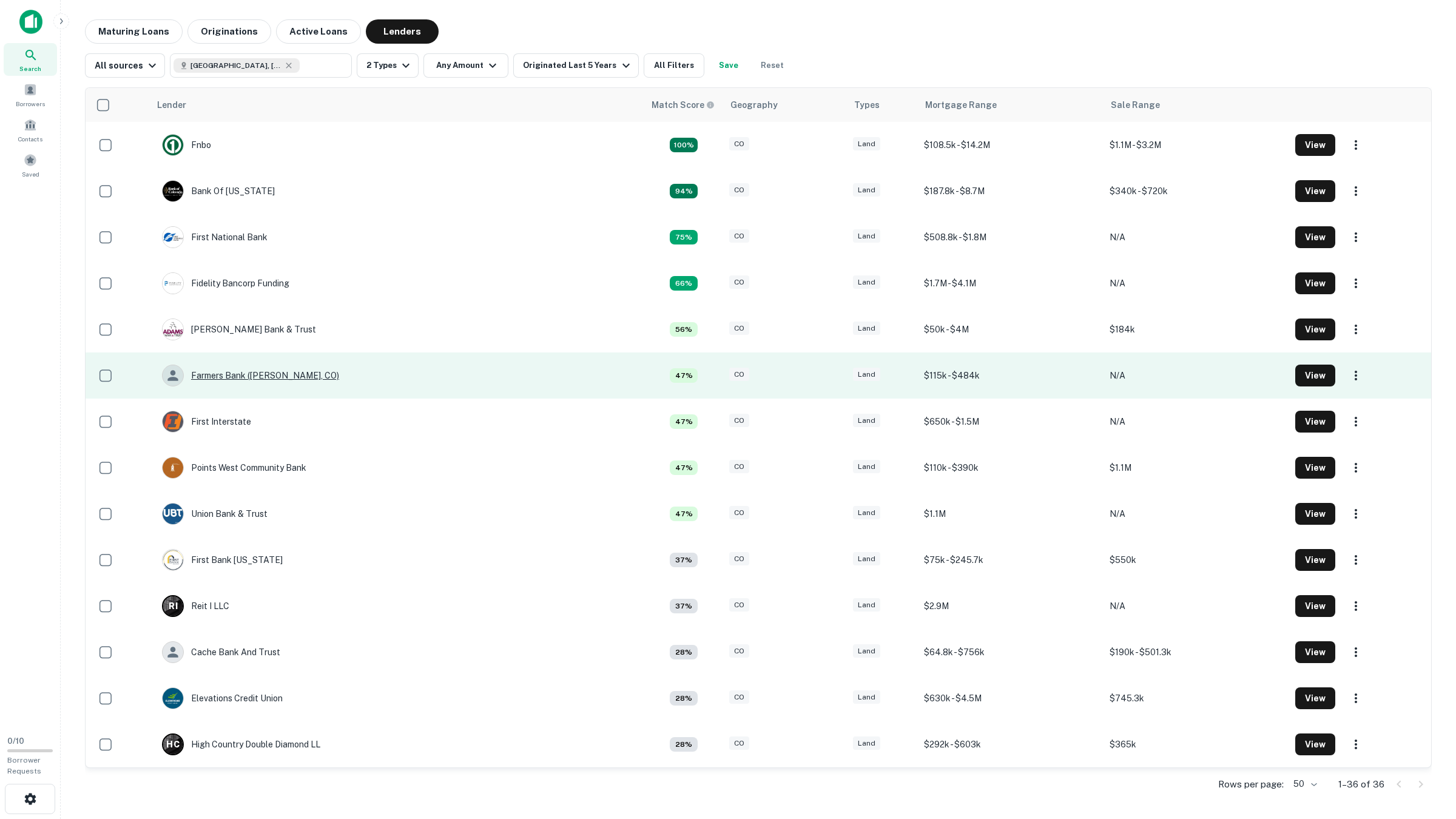
click at [233, 372] on div "Farmers Bank (ault, CO)" at bounding box center [250, 376] width 177 height 22
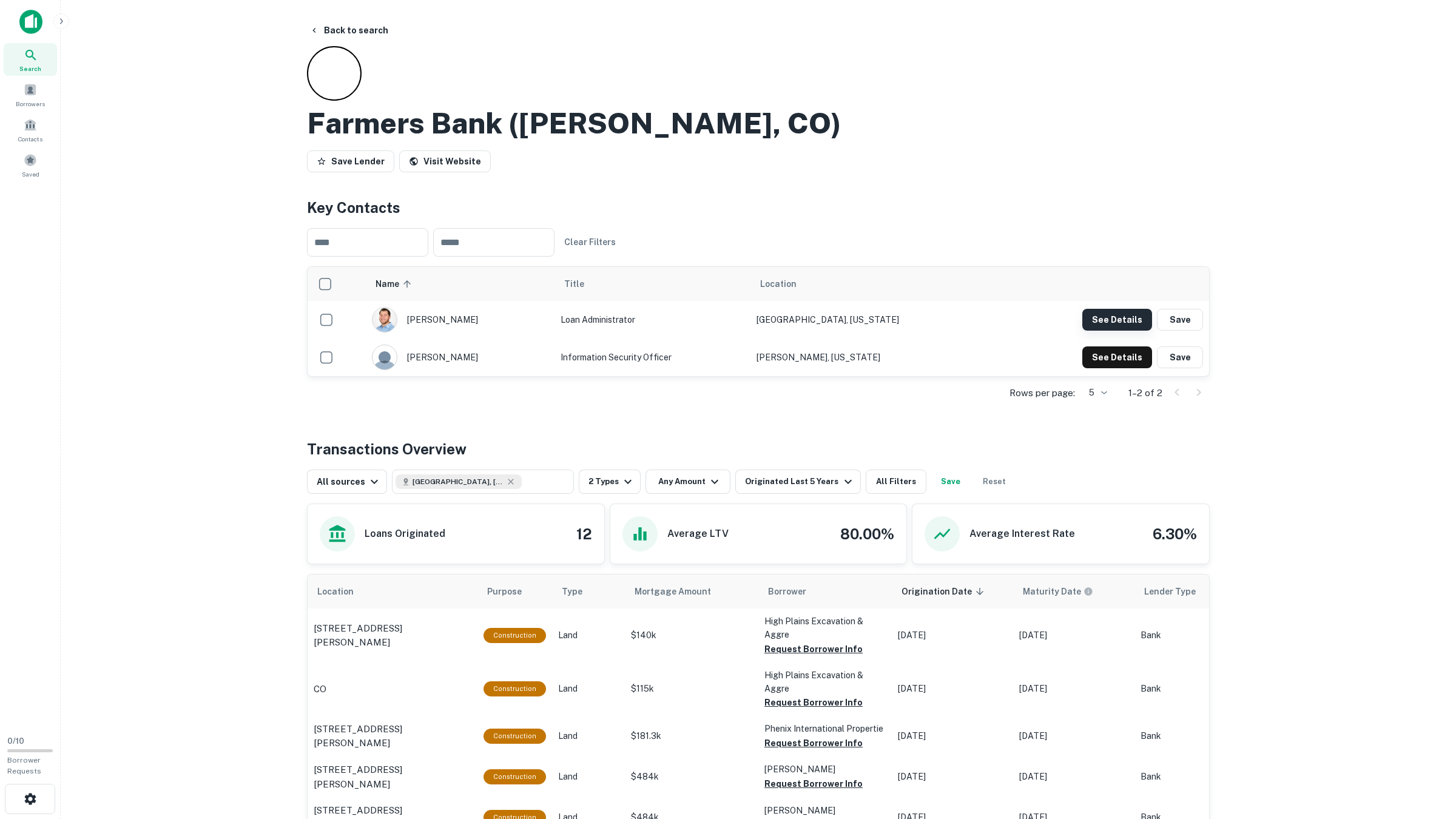
click at [1120, 324] on button "See Details" at bounding box center [1117, 319] width 70 height 22
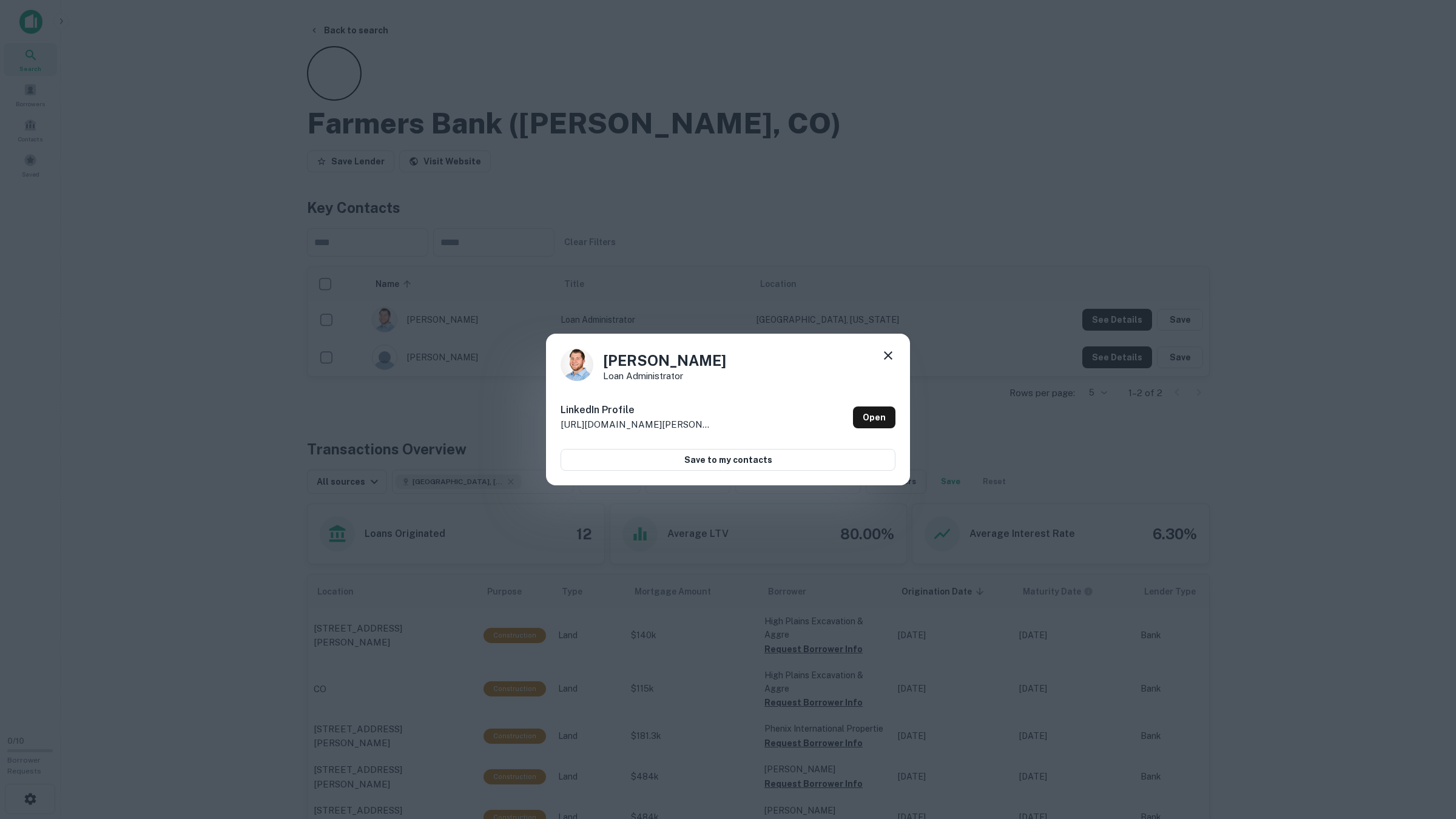
click at [1112, 353] on div "Trevor Peterson Loan Administrator LinkedIn Profile http://www.linkedin.com/in/…" at bounding box center [728, 410] width 1456 height 819
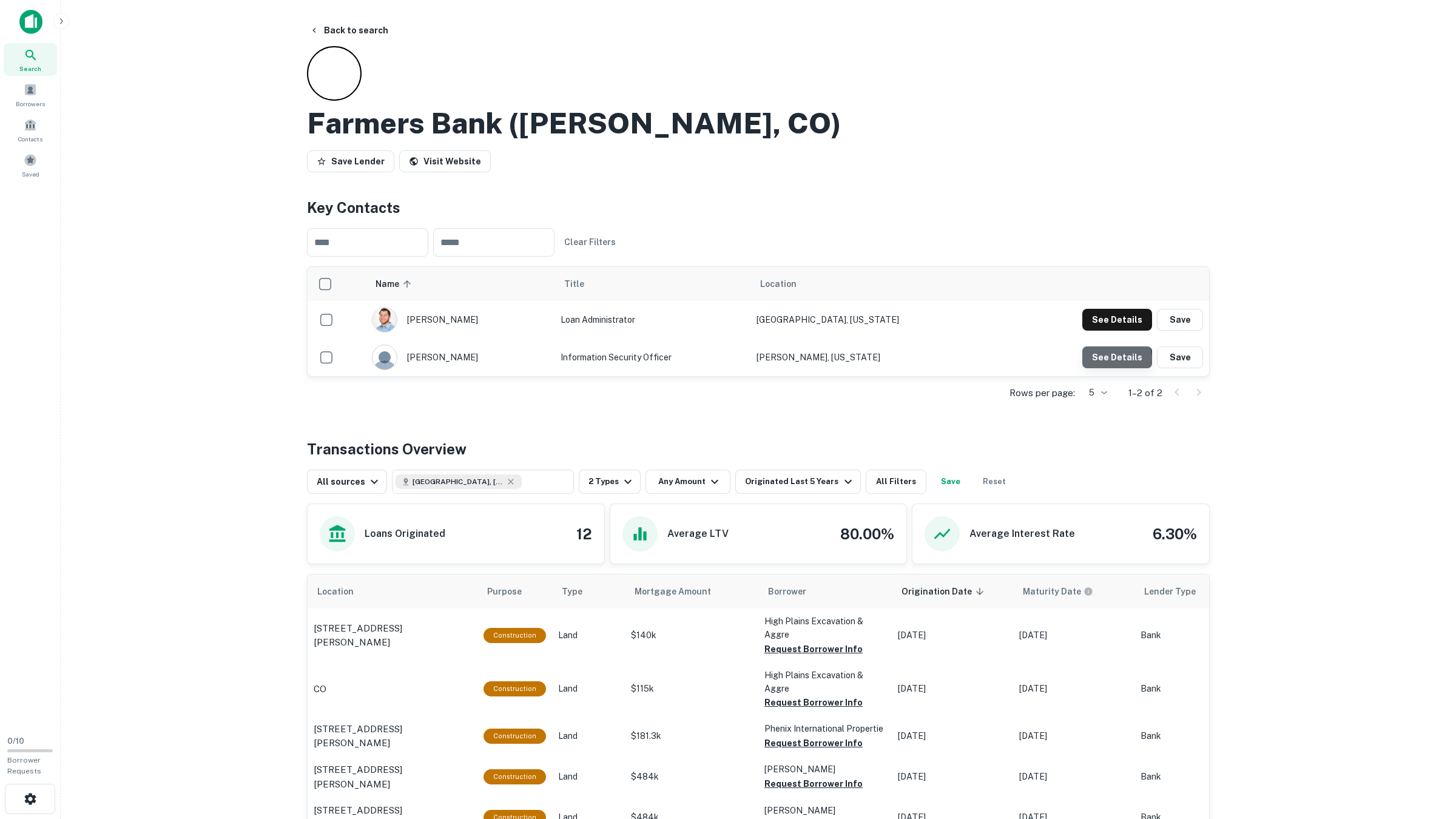
click at [1112, 330] on button "See Details" at bounding box center [1117, 319] width 70 height 22
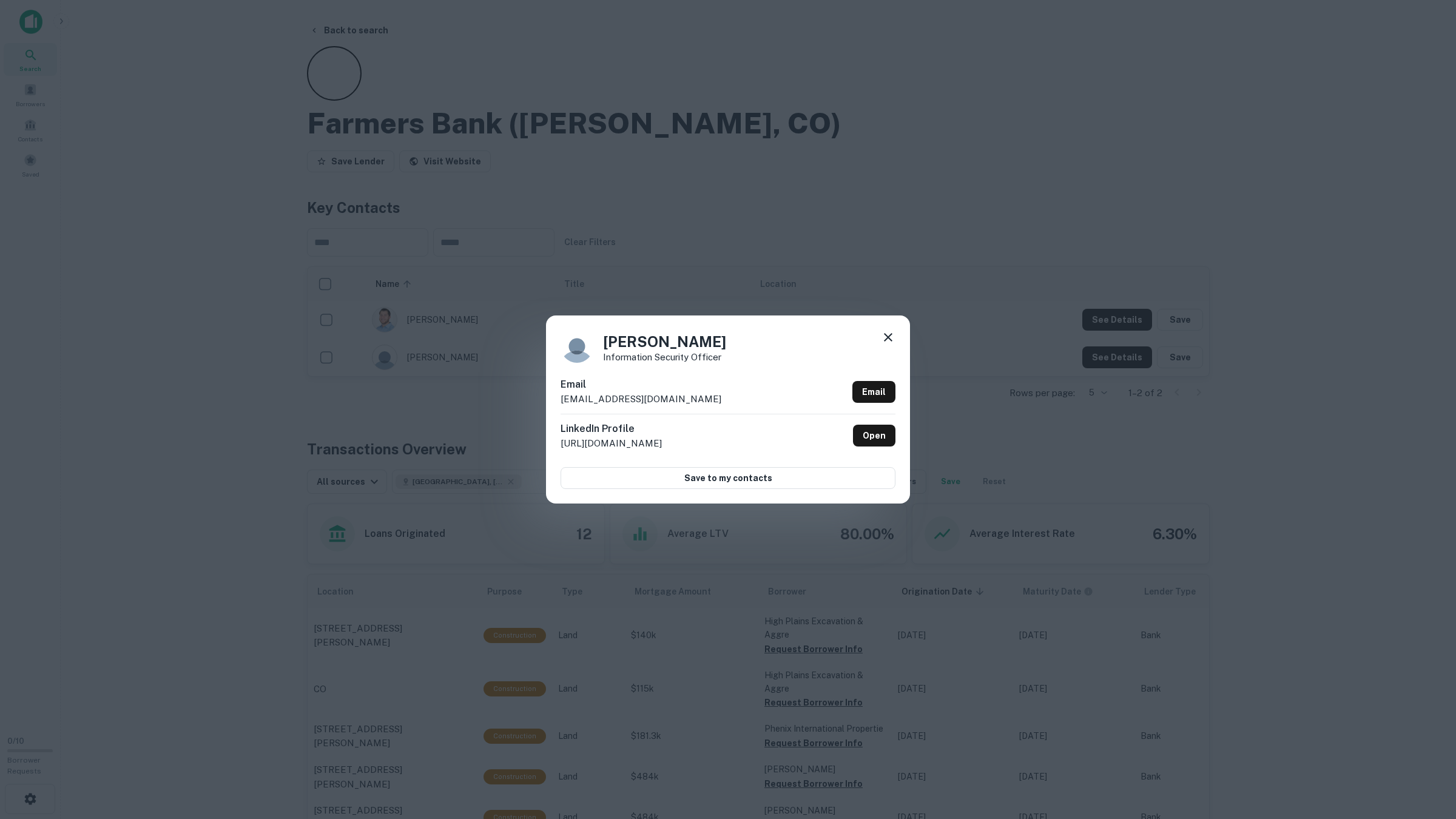
click at [1112, 359] on div "Josh Carrington Information Security Officer Email jcarrington@farmersbank-weld…" at bounding box center [728, 410] width 1456 height 819
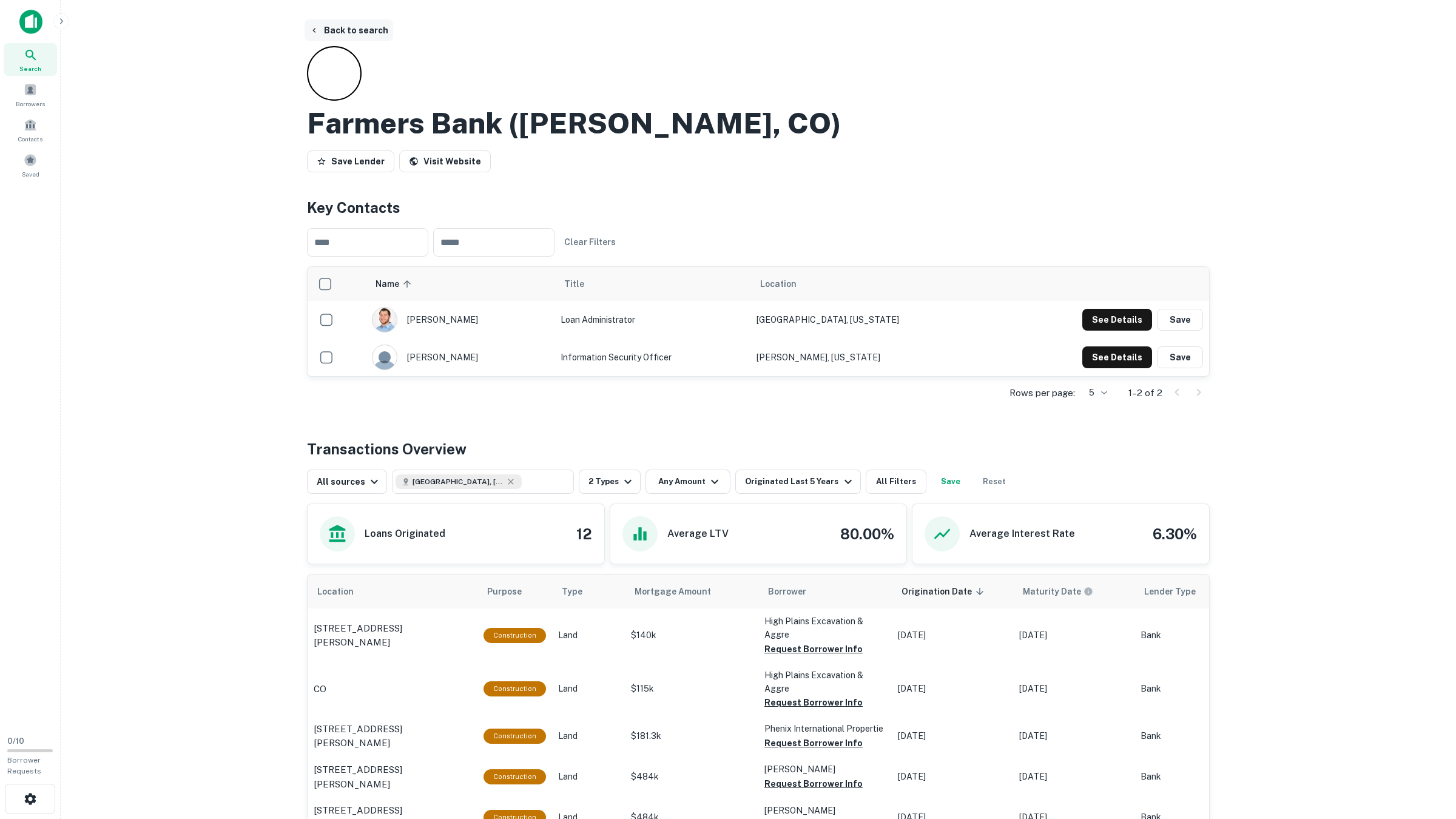
click at [345, 31] on button "Back to search" at bounding box center [349, 31] width 89 height 22
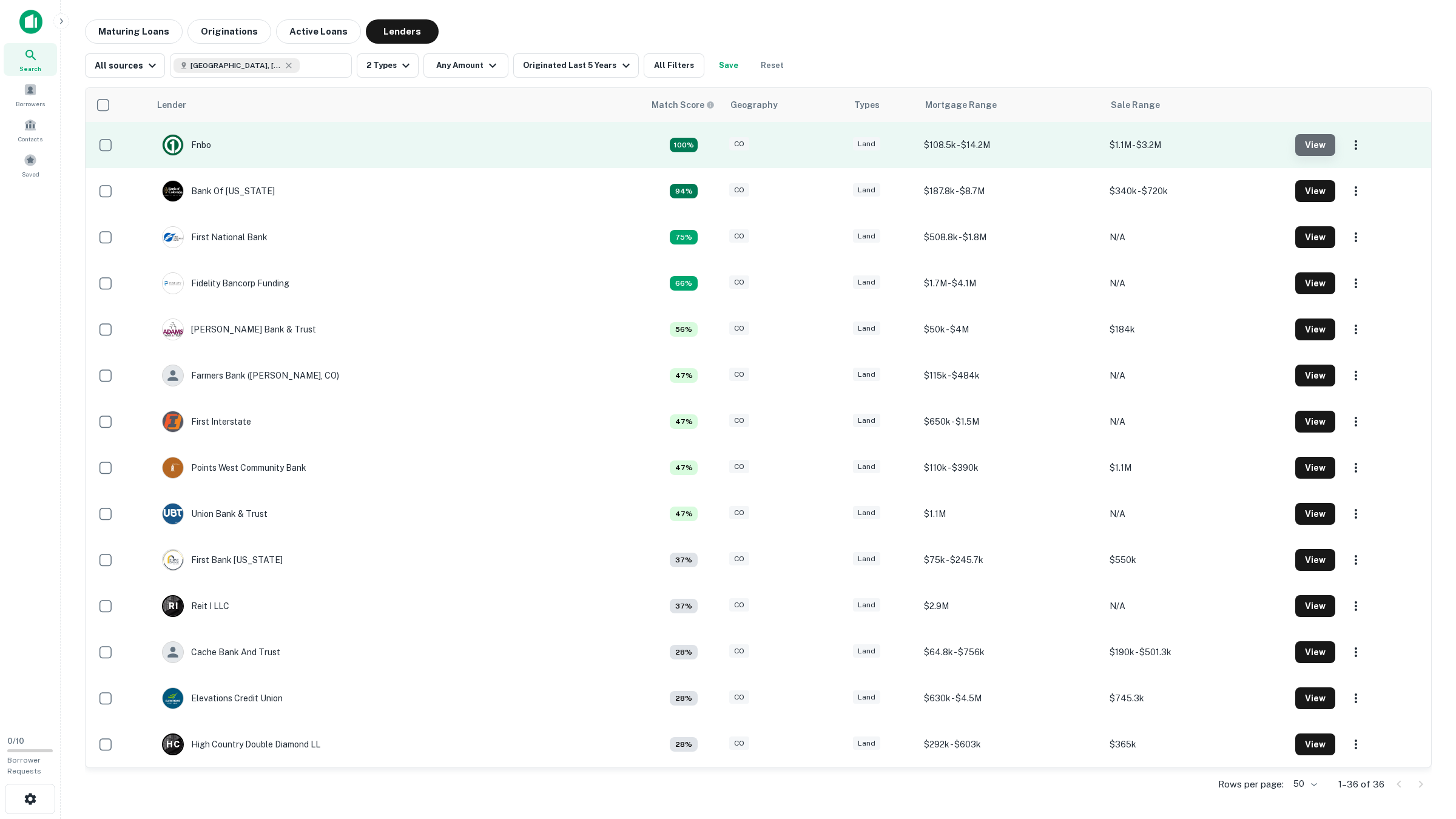
click at [1164, 142] on button "View" at bounding box center [1315, 145] width 40 height 22
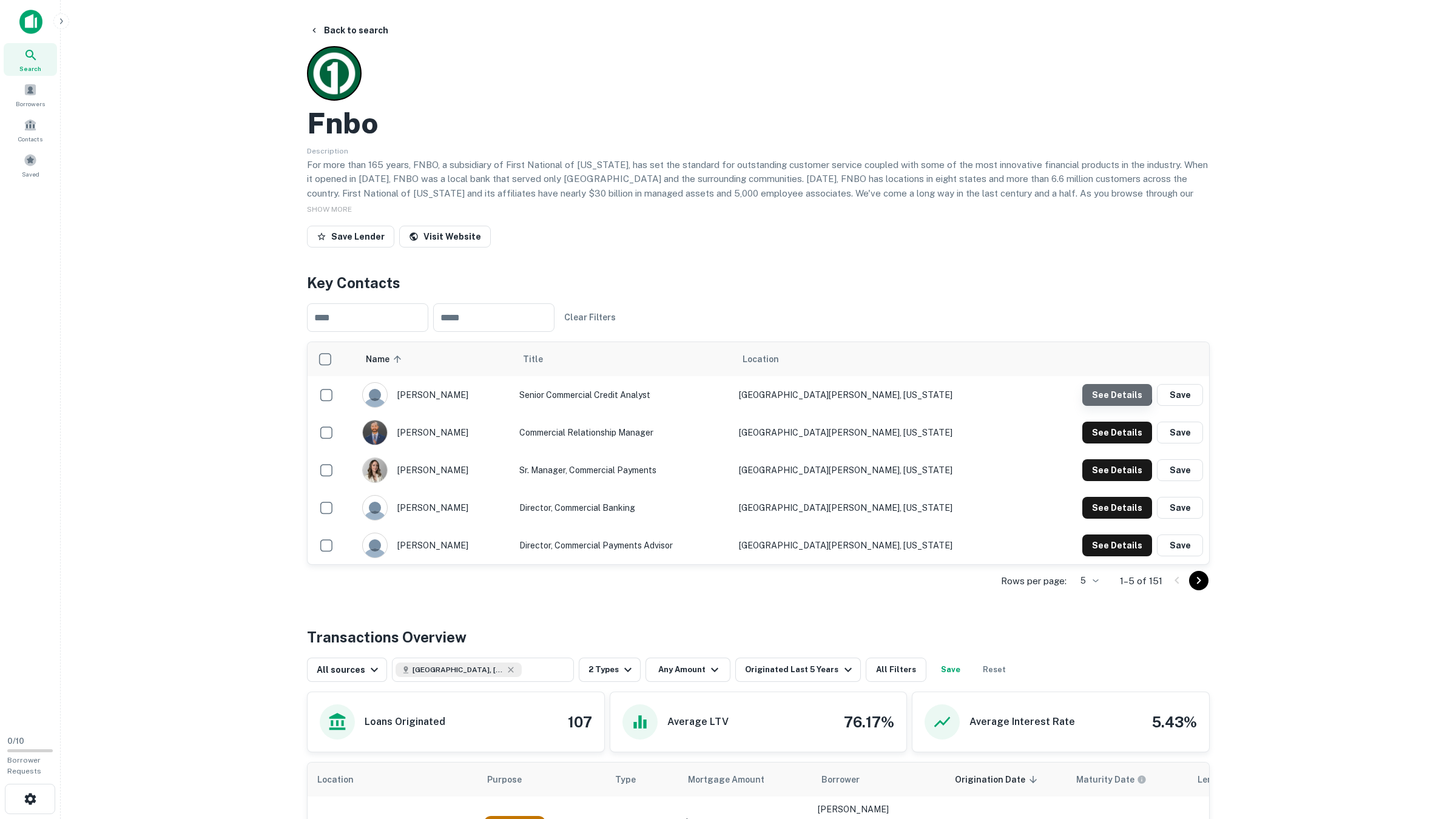
click at [1117, 392] on button "See Details" at bounding box center [1117, 395] width 70 height 22
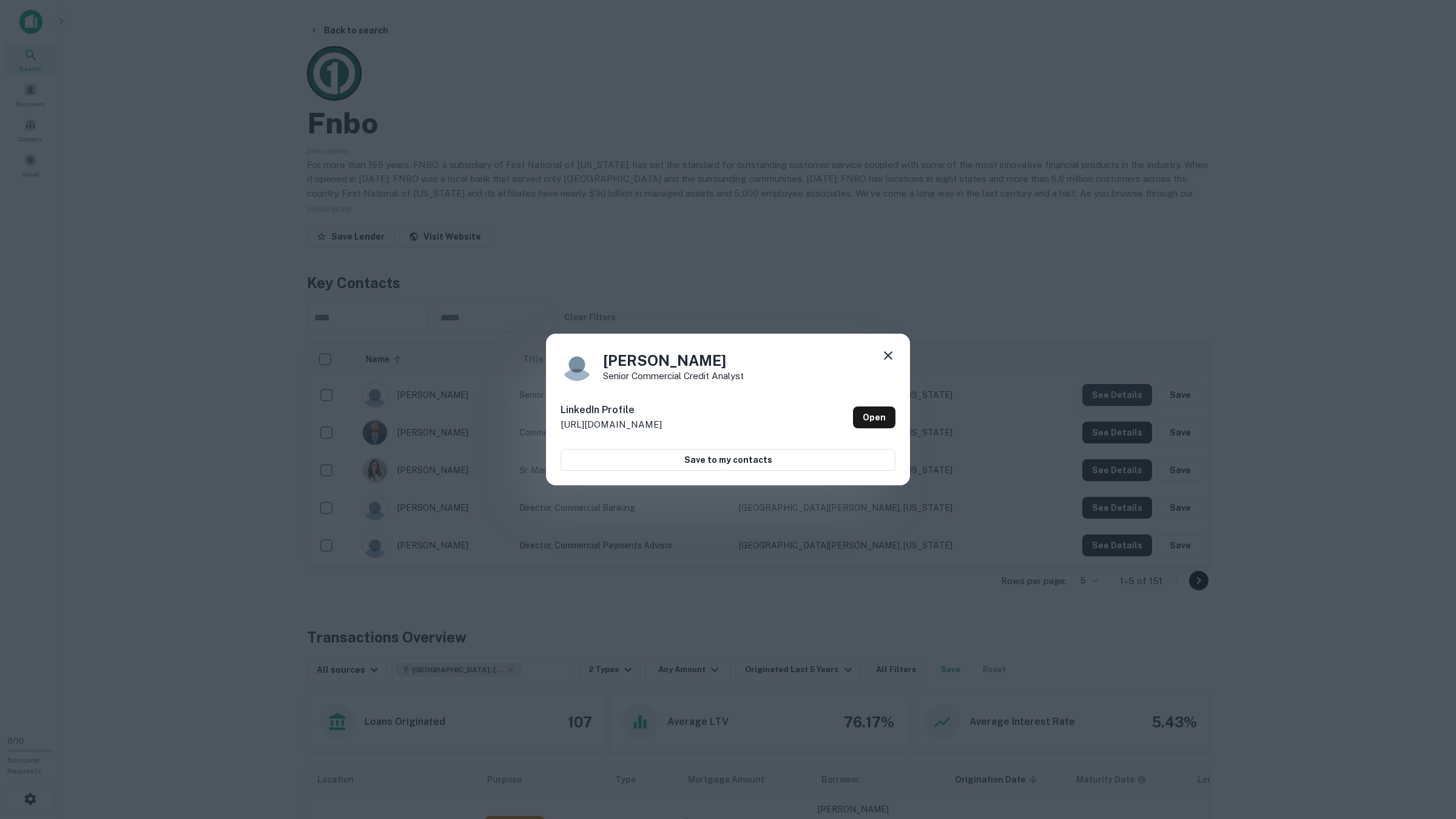
click at [1117, 392] on div "Elliott L Senior Commercial Credit Analyst LinkedIn Profile http://www.linkedin…" at bounding box center [728, 410] width 1456 height 819
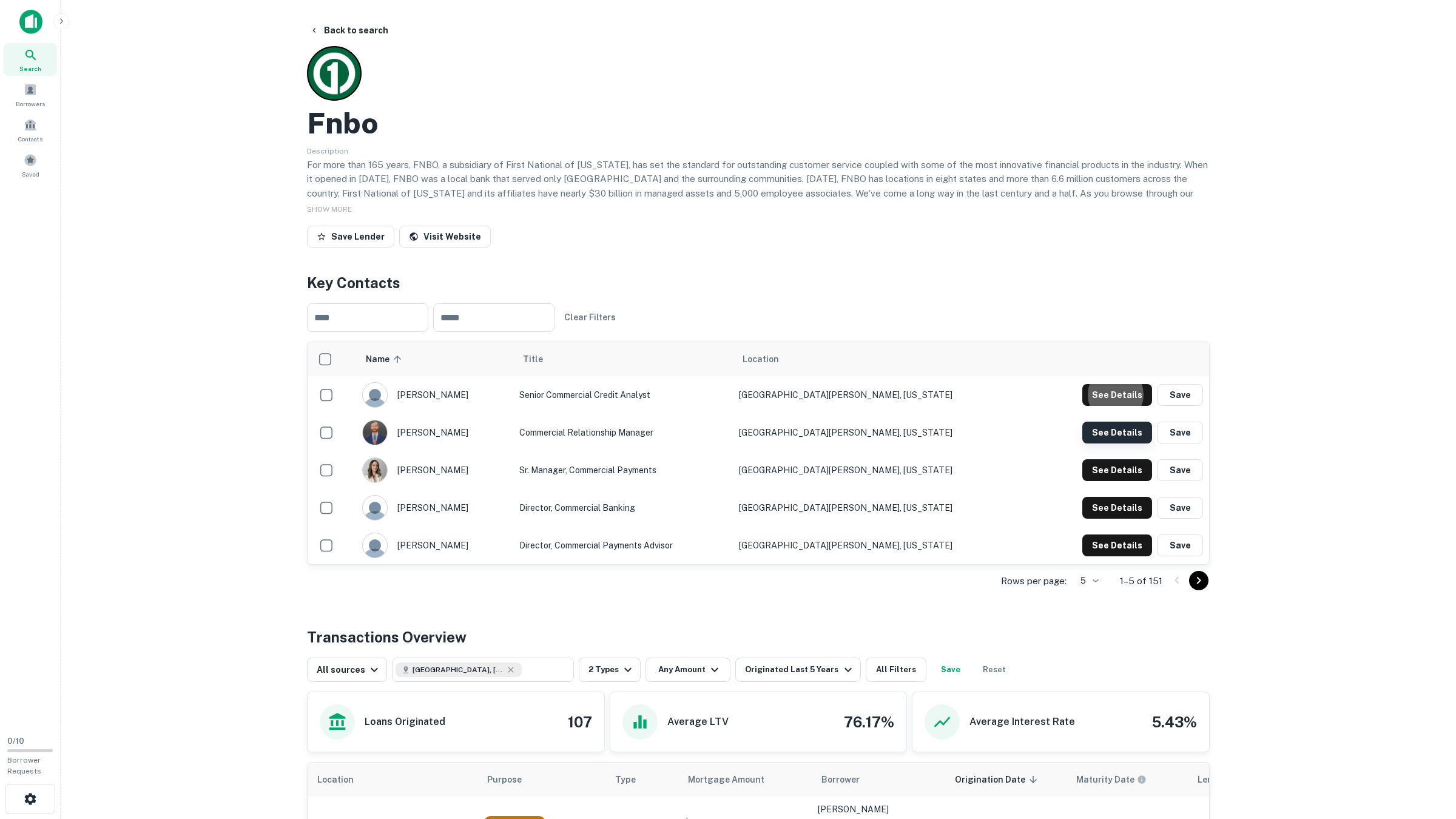
click at [1118, 405] on button "See Details" at bounding box center [1117, 395] width 70 height 22
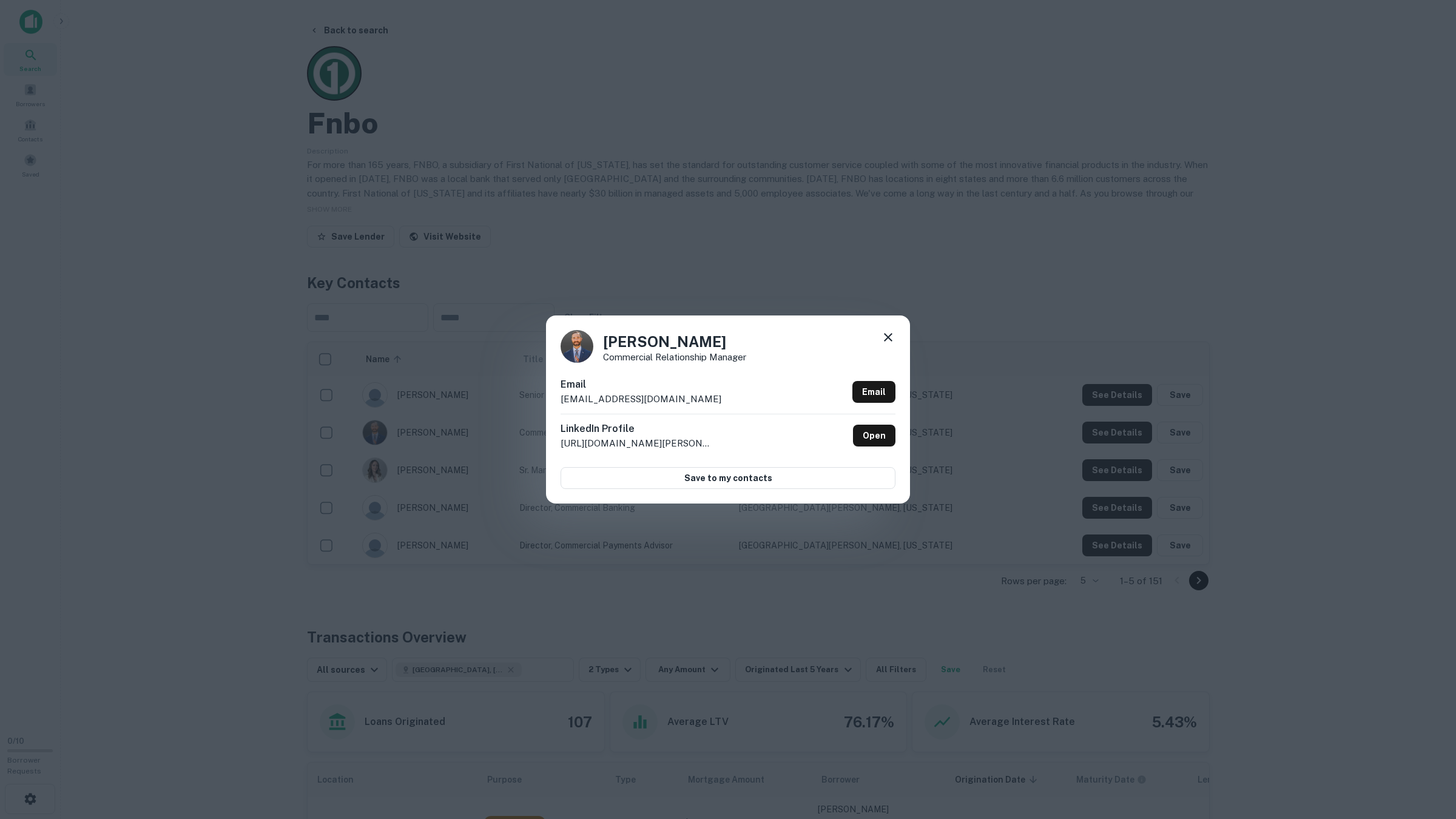
click at [1118, 425] on div "Tony Covello Commercial Relationship Manager Email tcovello@fnbo.com Email Link…" at bounding box center [728, 410] width 1456 height 819
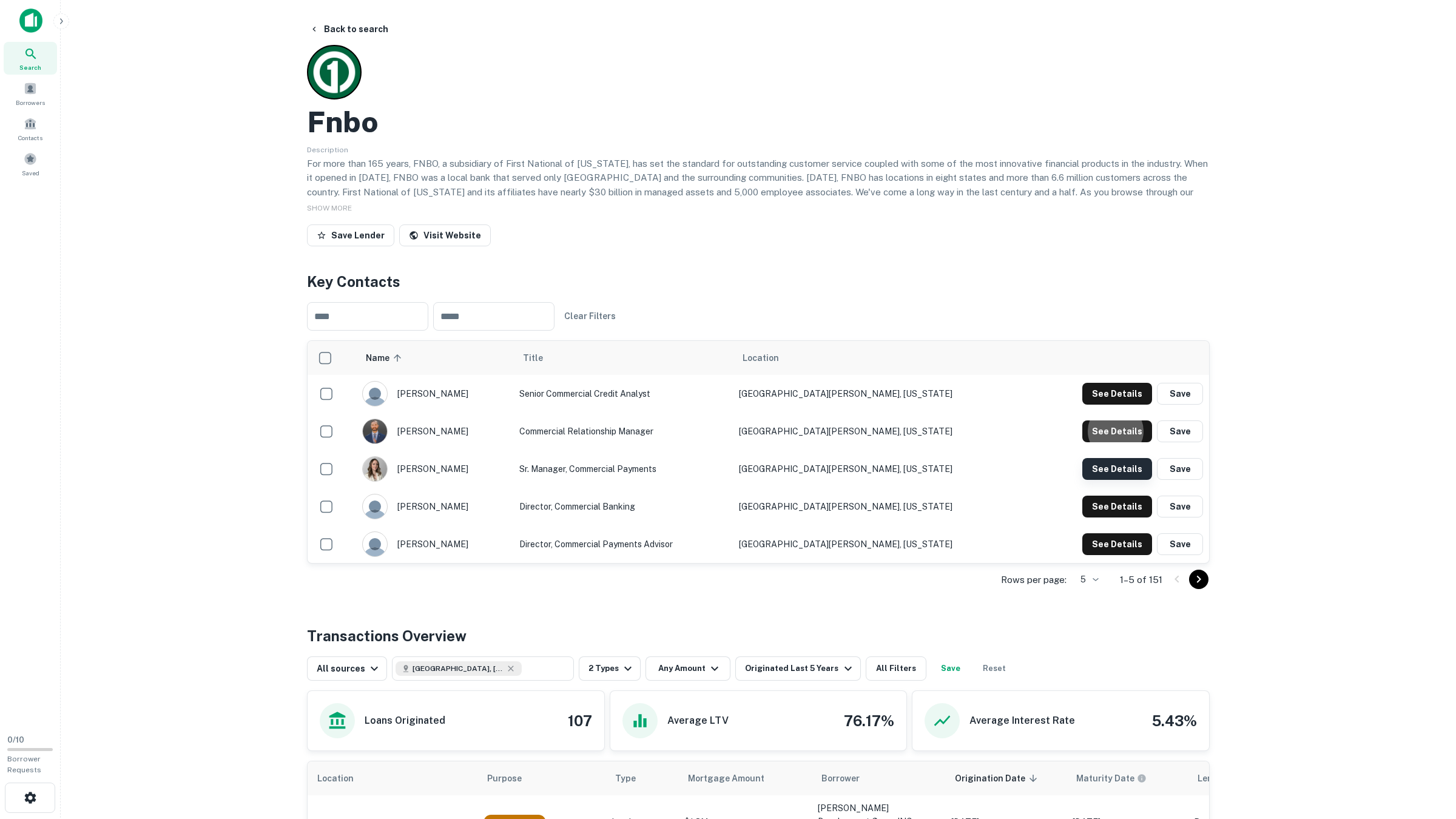
scroll to position [2, 0]
click at [1116, 404] on button "See Details" at bounding box center [1117, 393] width 70 height 22
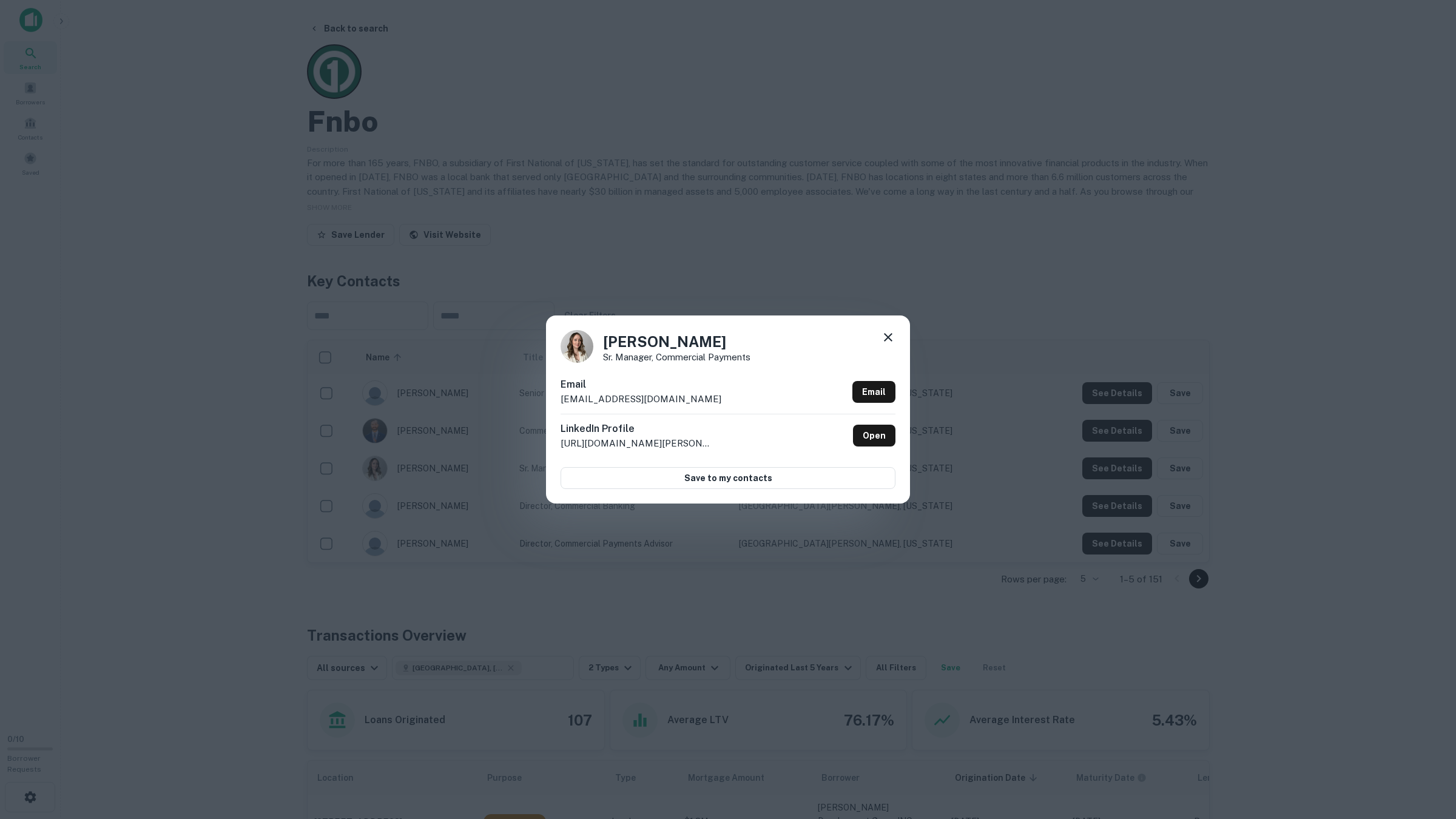
click at [1115, 468] on div "Janae Fiorino Sr. Manager, Commercial Payments Email jfiorino@fnbo.com Email Li…" at bounding box center [728, 410] width 1456 height 819
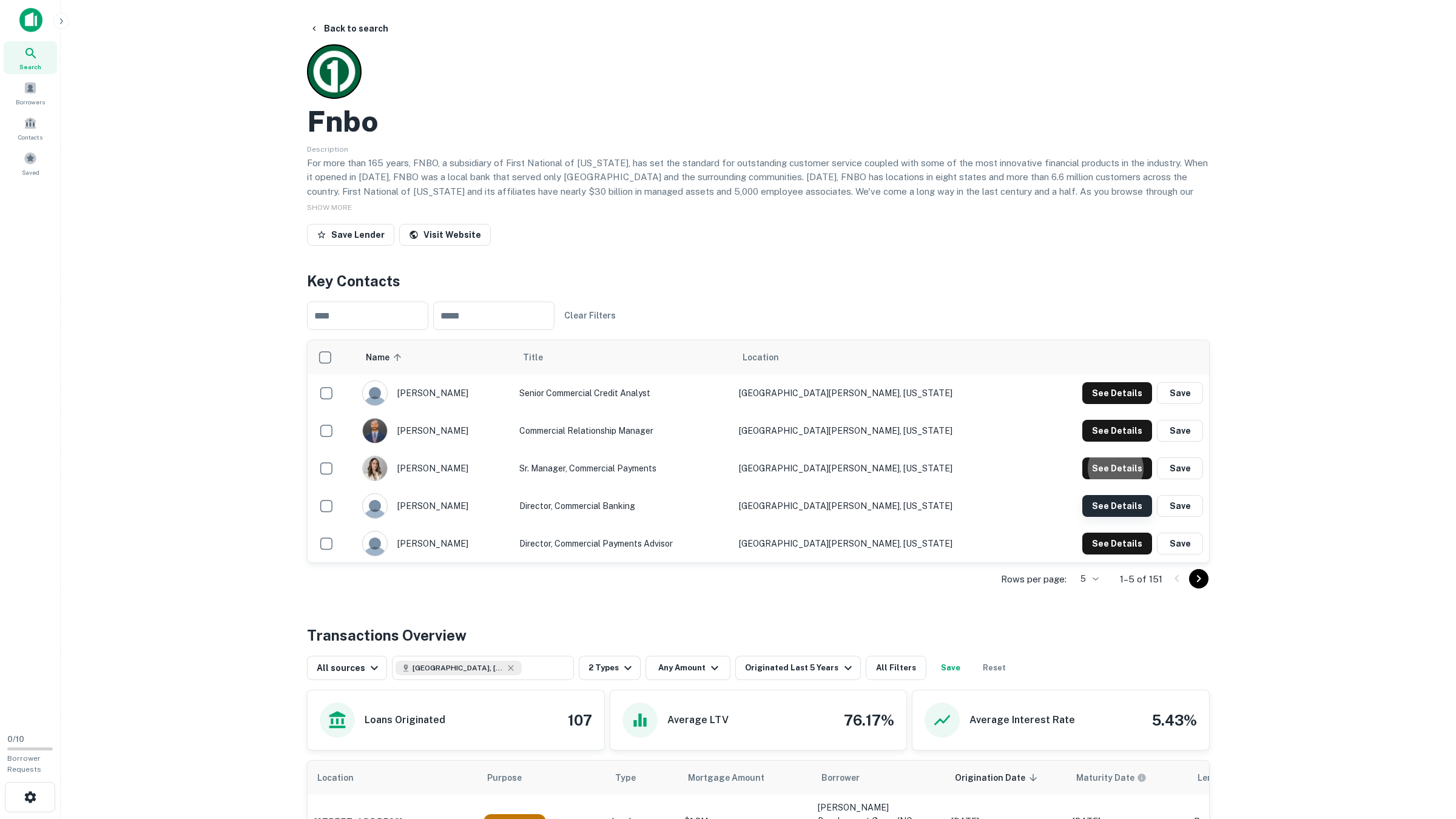
click at [1115, 404] on button "See Details" at bounding box center [1117, 393] width 70 height 22
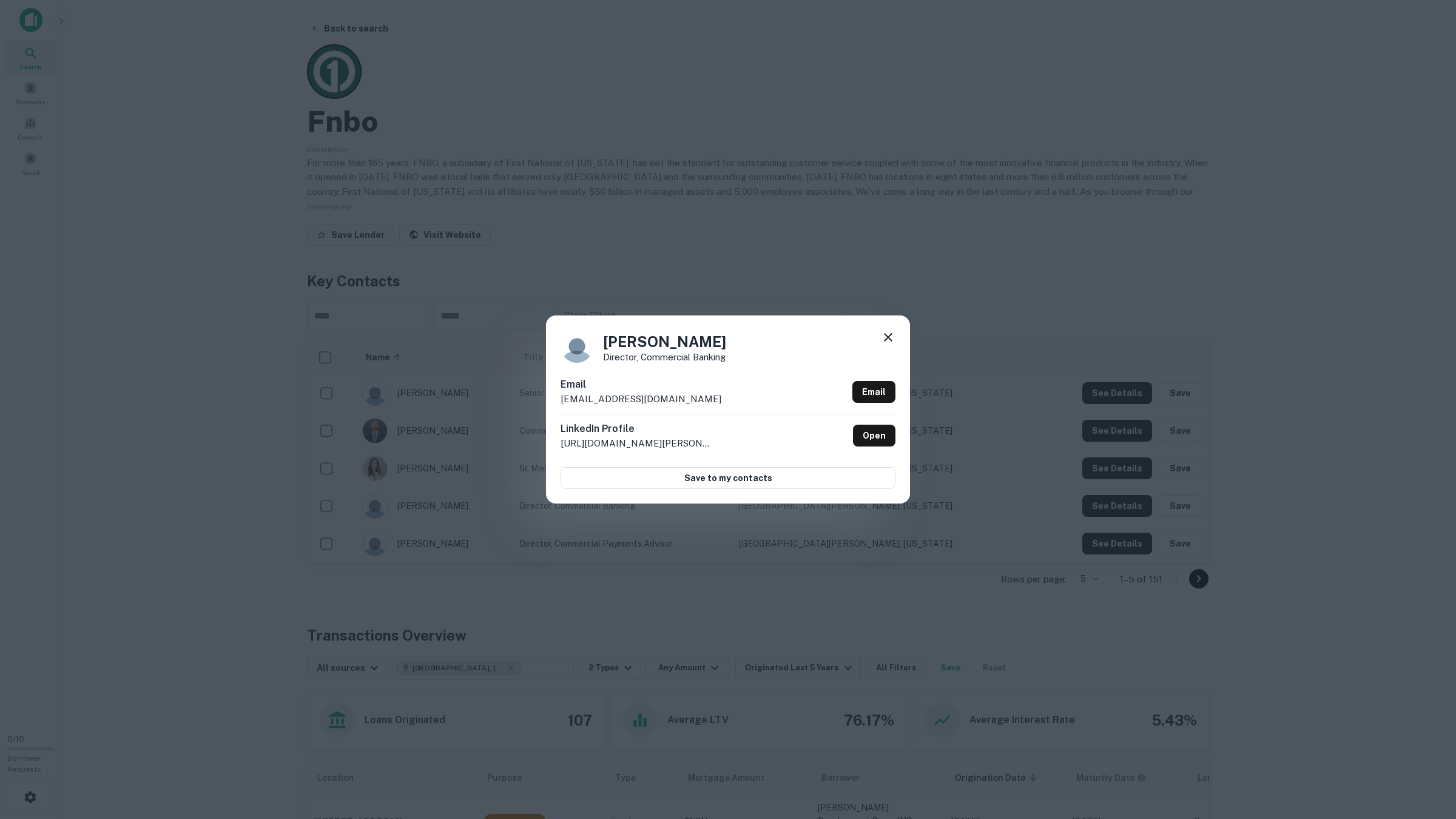
click at [1116, 502] on div "Jack Dennis Director, Commercial Banking Email jdennis@fnbo.com Email LinkedIn …" at bounding box center [728, 410] width 1456 height 819
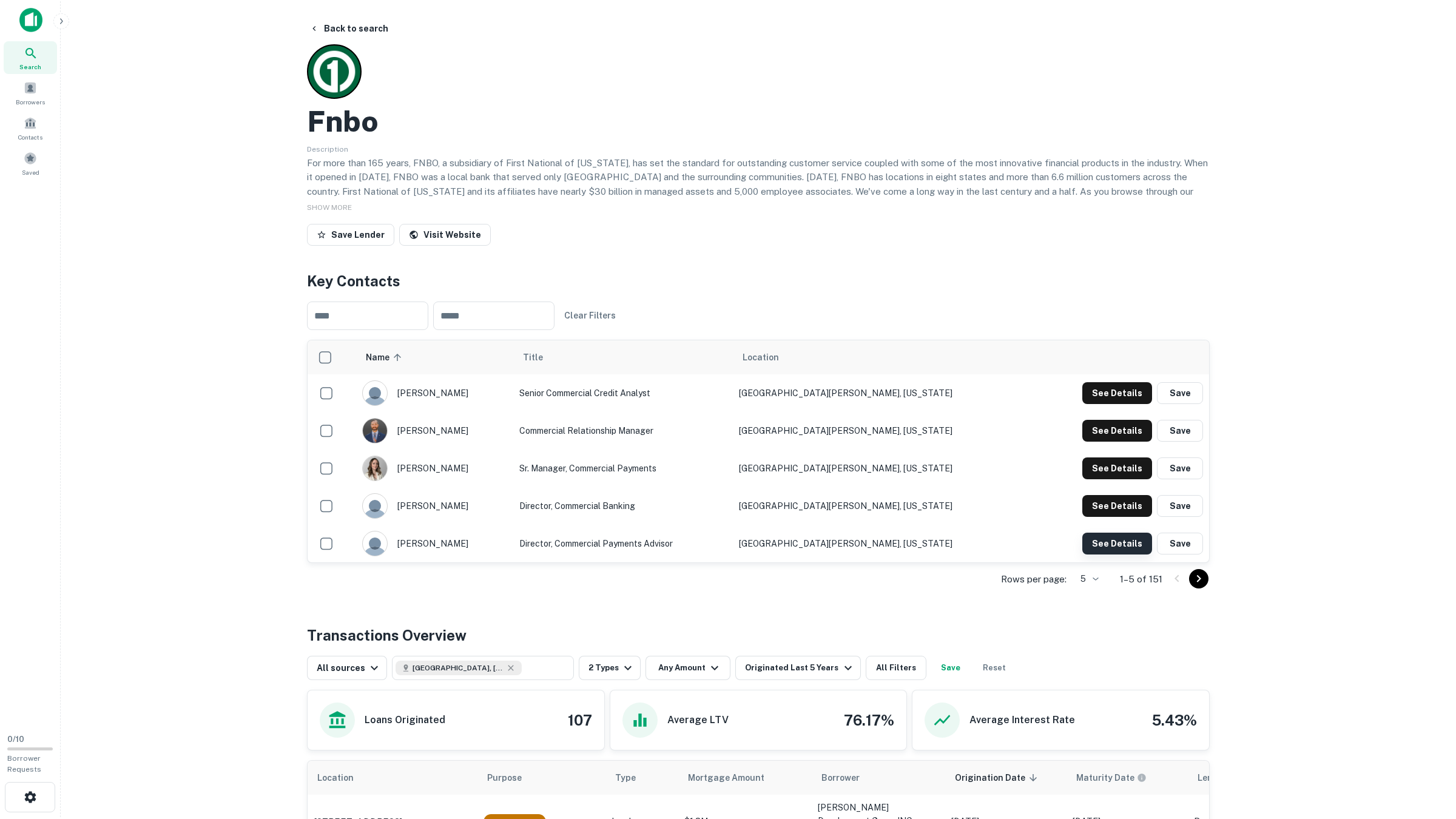
click at [1117, 404] on button "See Details" at bounding box center [1117, 393] width 70 height 22
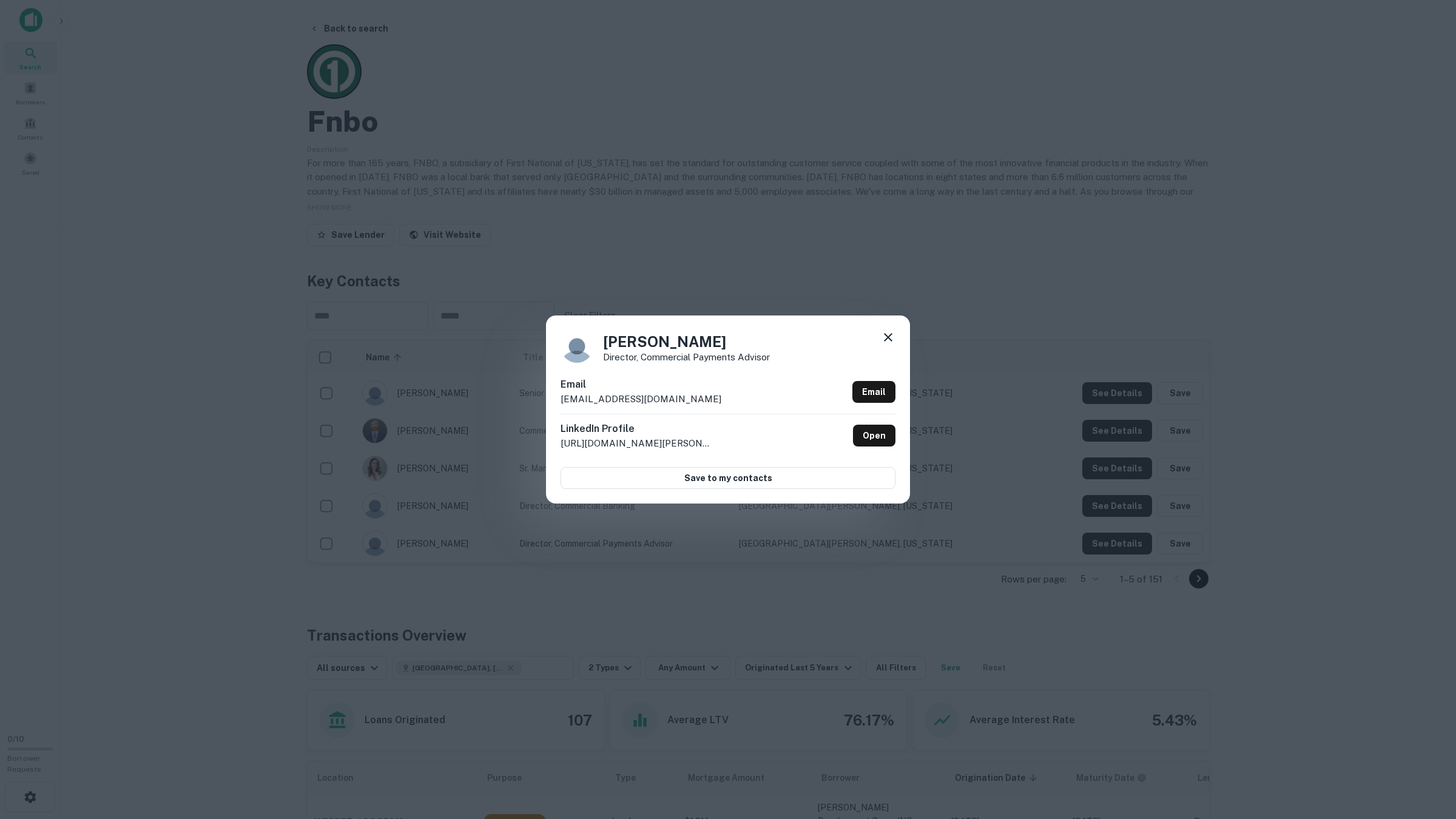
click at [1118, 532] on div "Brittany Brown Director, Commercial Payments Advisor Email brittanybrown@fnbo.c…" at bounding box center [728, 410] width 1456 height 819
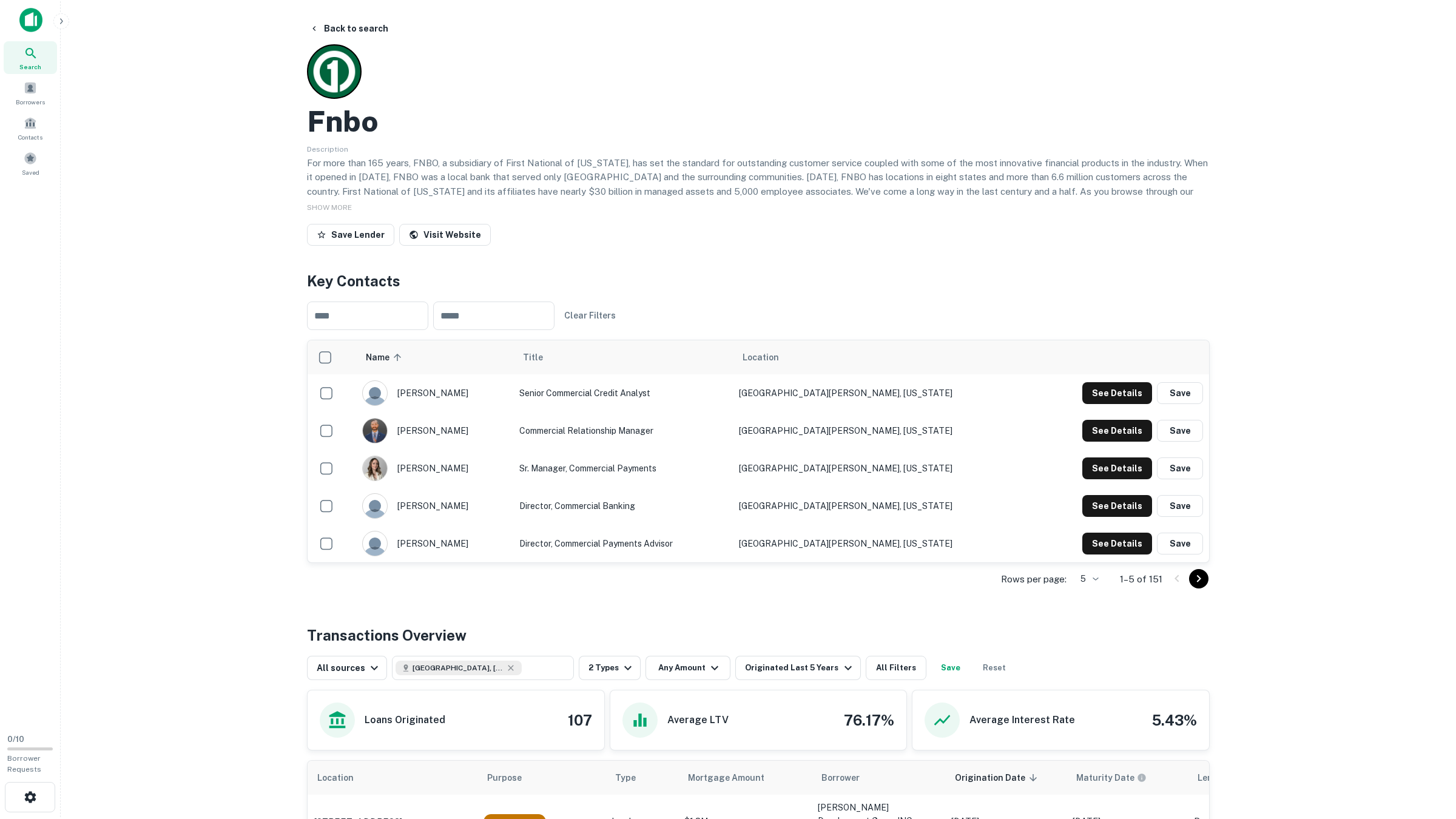
click at [1164, 578] on icon "Go to next page" at bounding box center [1198, 578] width 14 height 14
click at [1123, 390] on button "See Details" at bounding box center [1117, 393] width 70 height 22
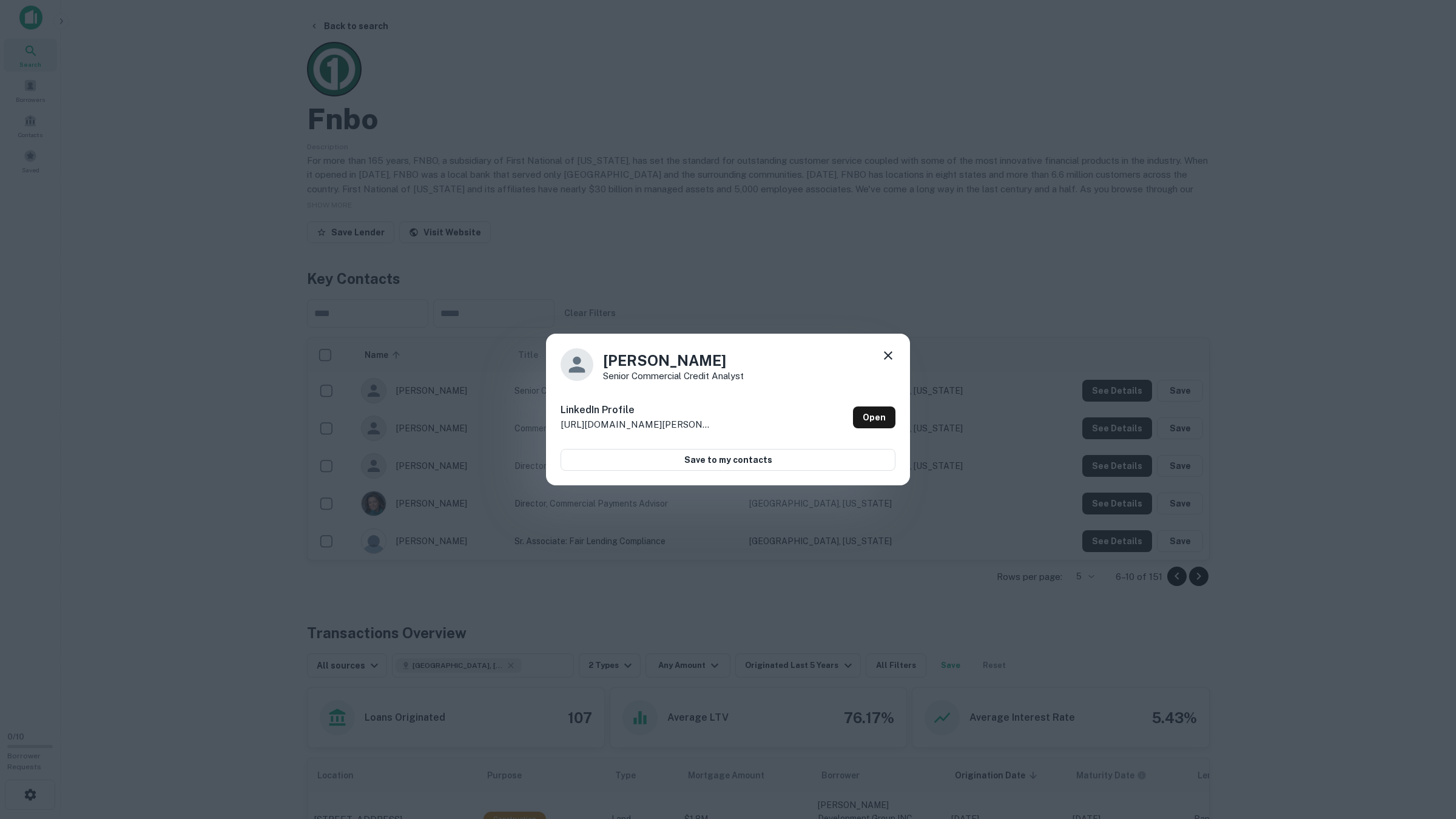
click at [1108, 420] on div "Swisher Senior Commercial Credit Analyst LinkedIn Profile http://www.linkedin.c…" at bounding box center [728, 410] width 1456 height 819
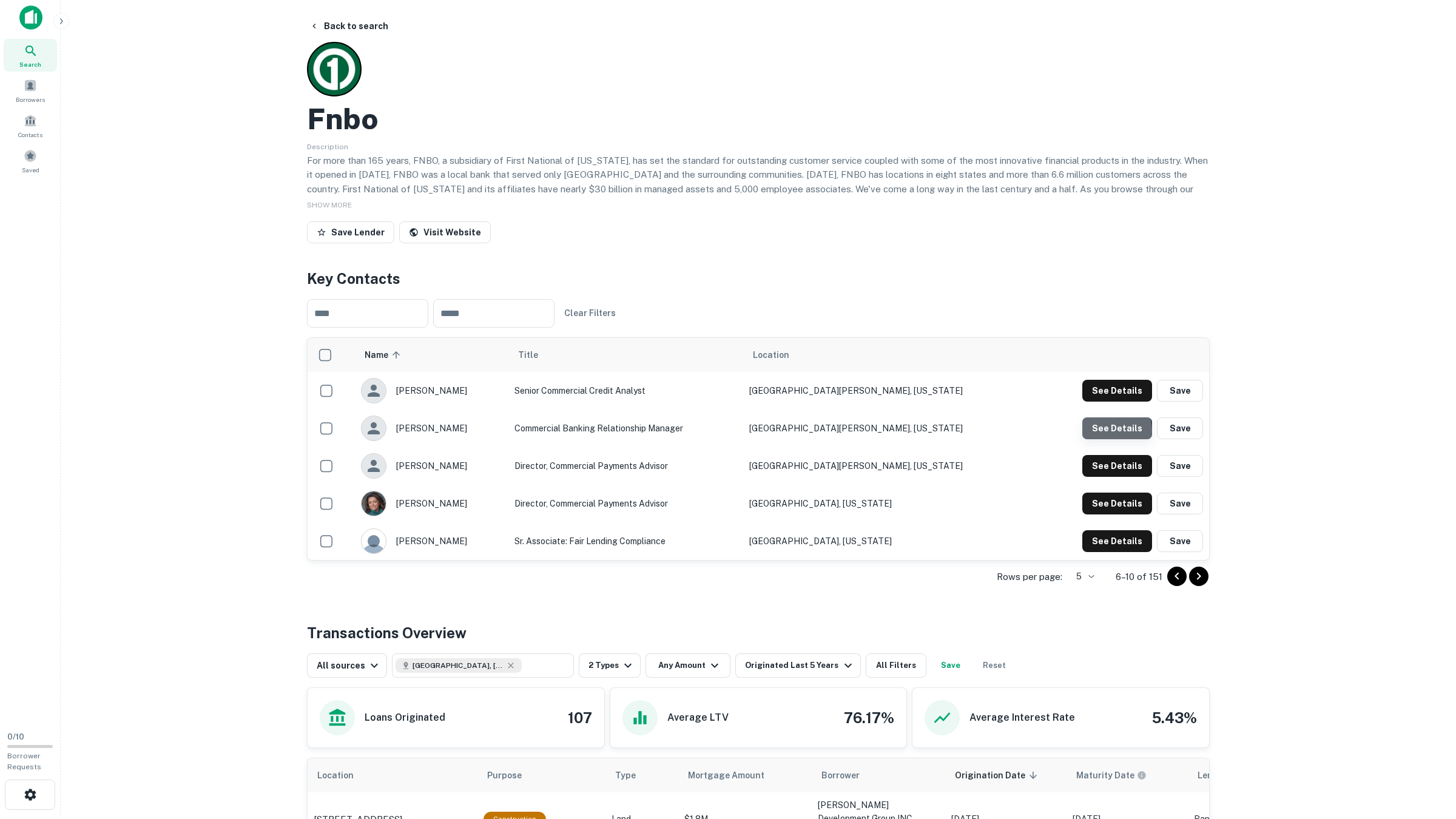
click at [1109, 401] on button "See Details" at bounding box center [1117, 391] width 70 height 22
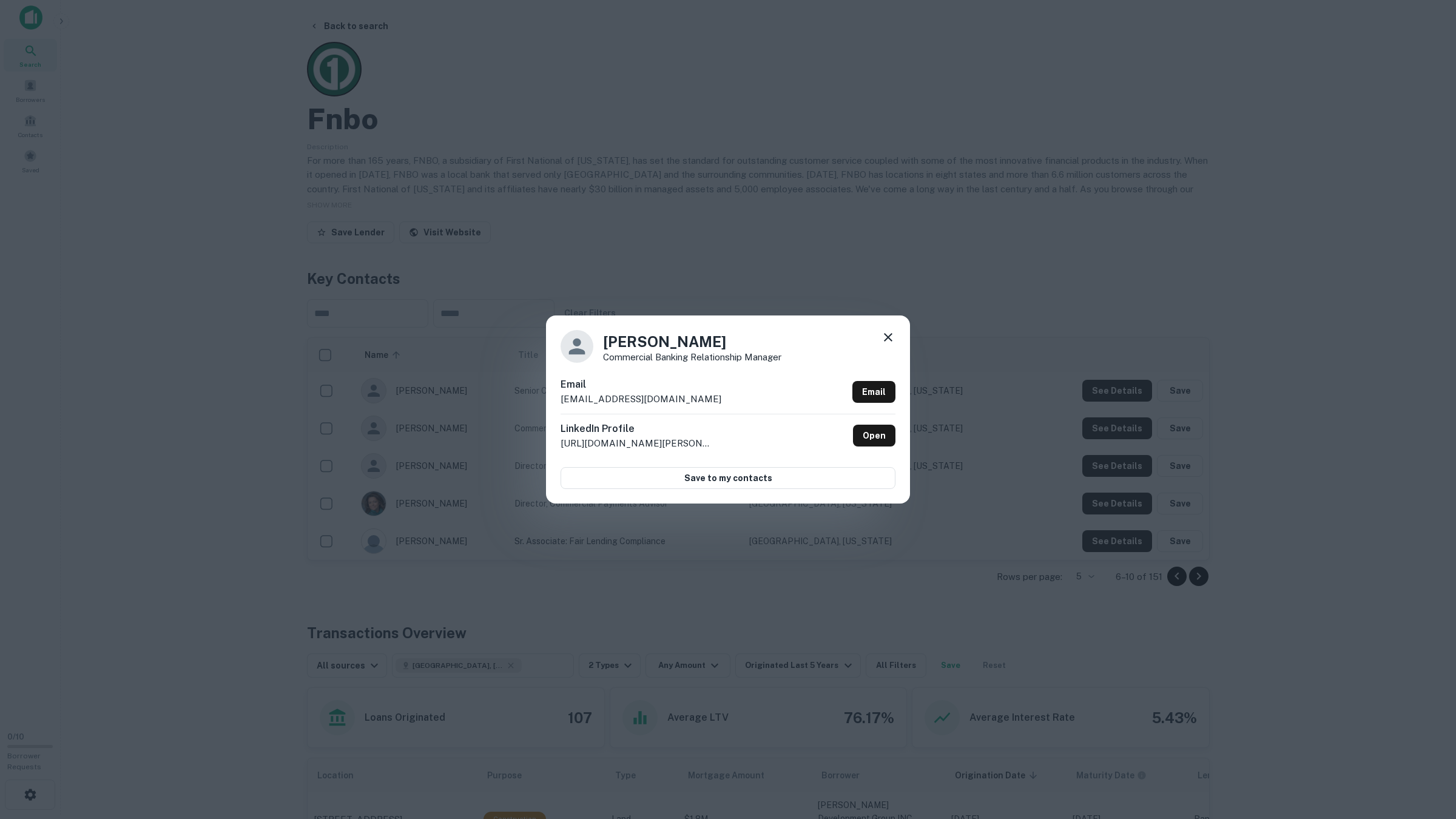
click at [1109, 430] on div "Lisa Leveillee Commercial Banking Relationship Manager Email lleveillee@fnbo.co…" at bounding box center [728, 410] width 1456 height 819
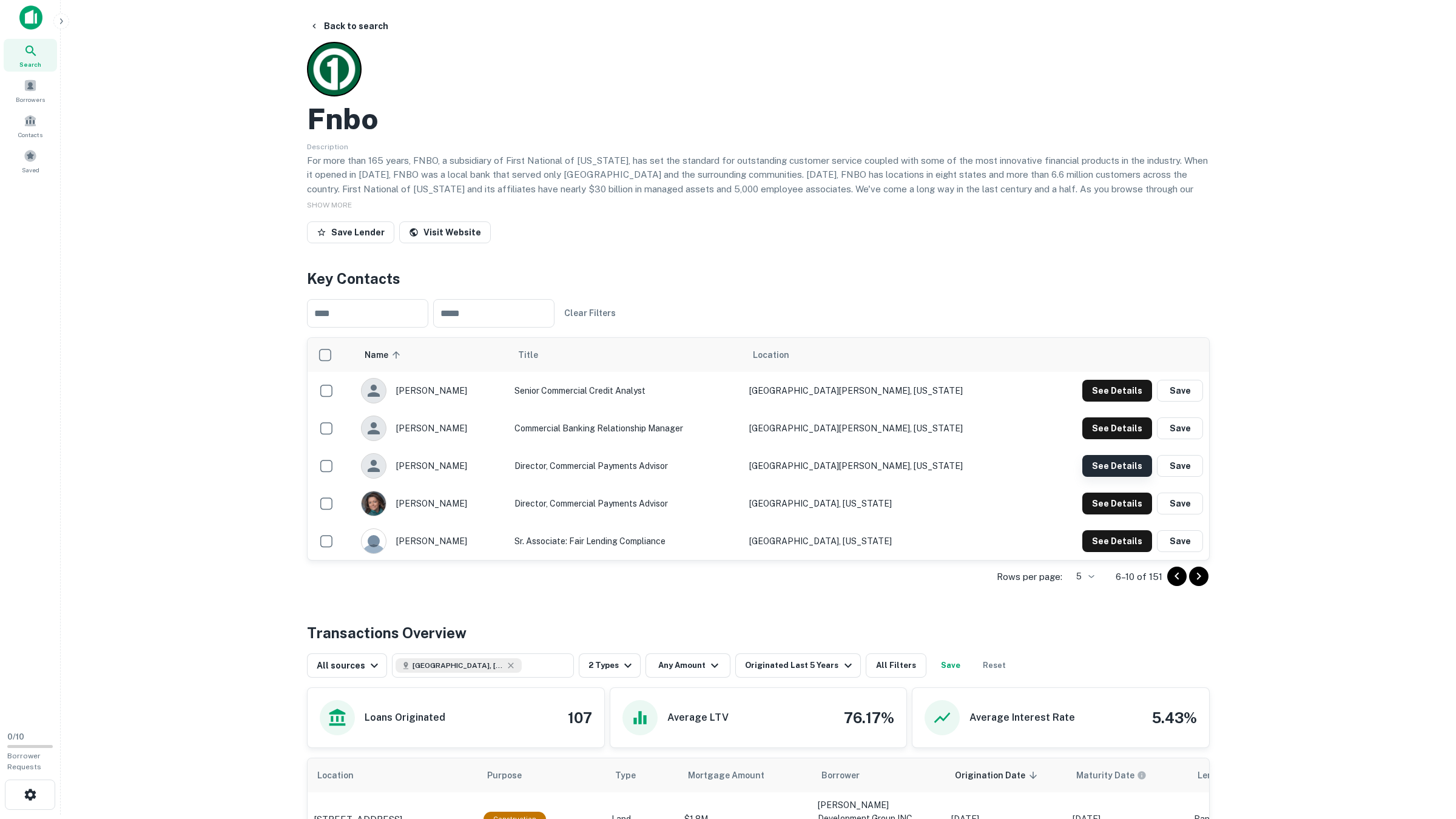
drag, startPoint x: 1108, startPoint y: 445, endPoint x: 1112, endPoint y: 453, distance: 8.9
click at [1109, 445] on tbody "swisher Senior Commercial Credit Analyst Fort Collins, Colorado See Details Sav…" at bounding box center [757, 465] width 901 height 188
click at [1112, 401] on button "See Details" at bounding box center [1117, 390] width 70 height 22
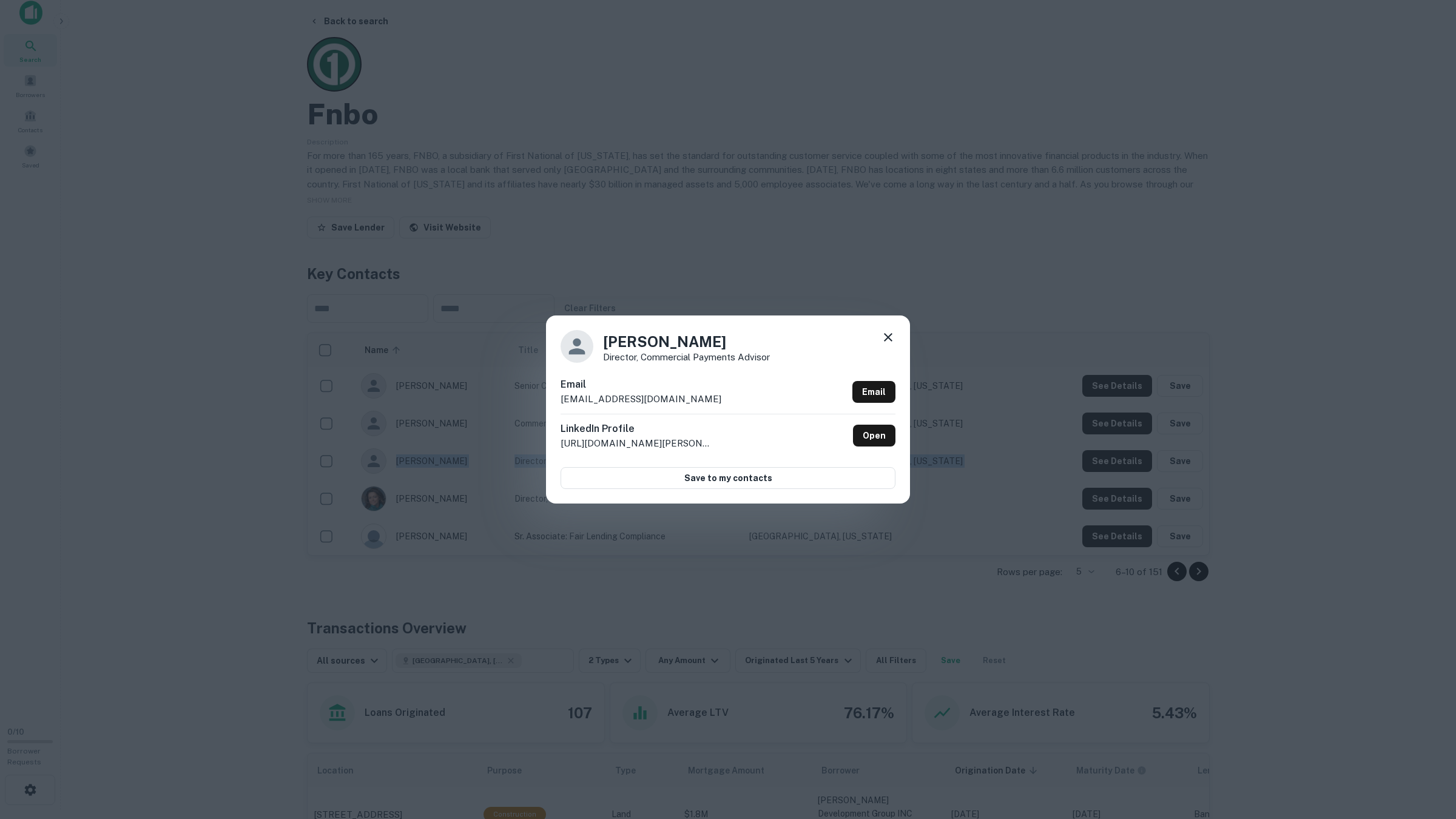
click at [1112, 460] on div "Marc Risheill Director, Commercial Payments Advisor Email mrisheill@1stnational…" at bounding box center [728, 410] width 1456 height 819
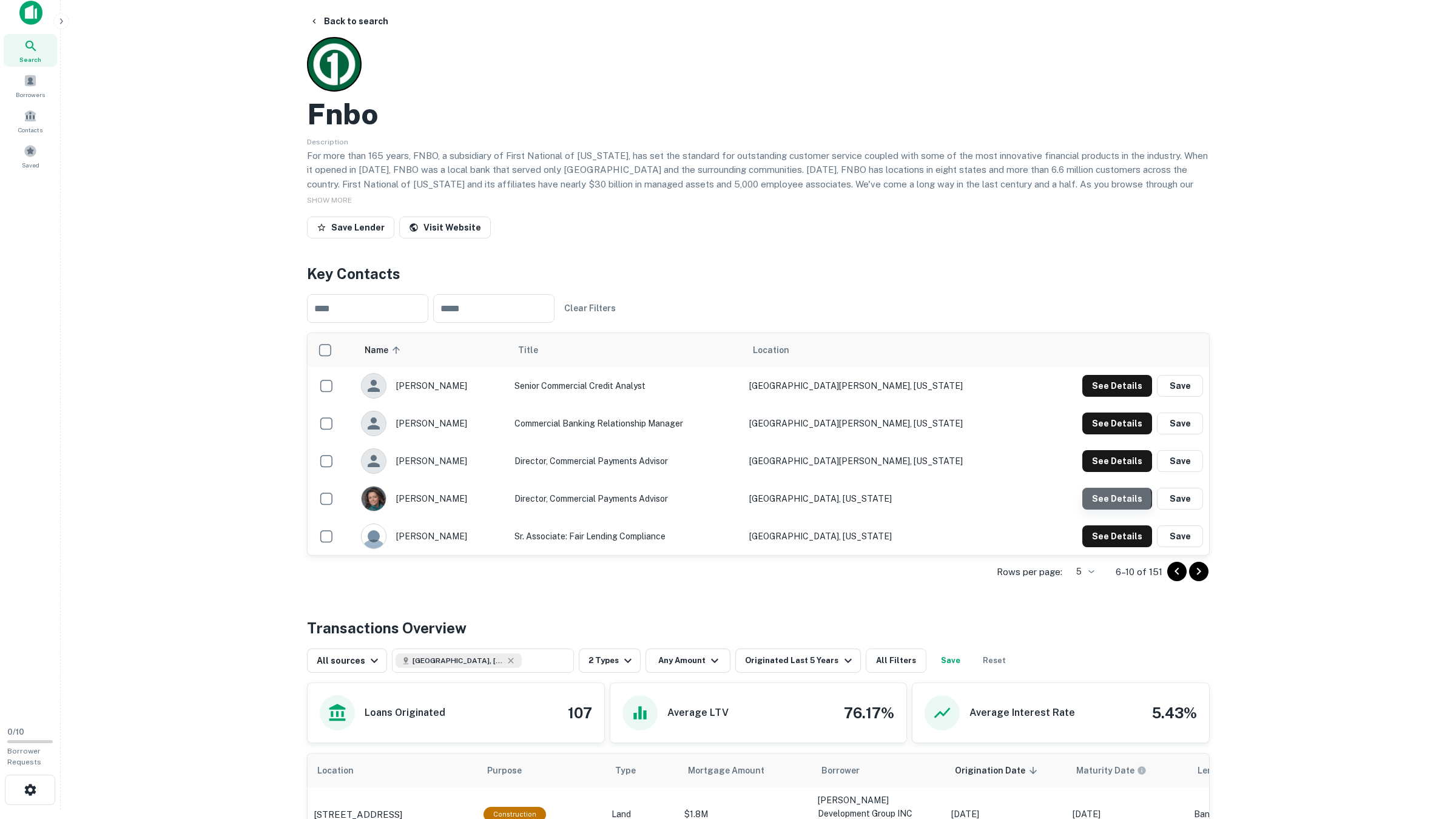
click at [1113, 397] on button "See Details" at bounding box center [1117, 386] width 70 height 22
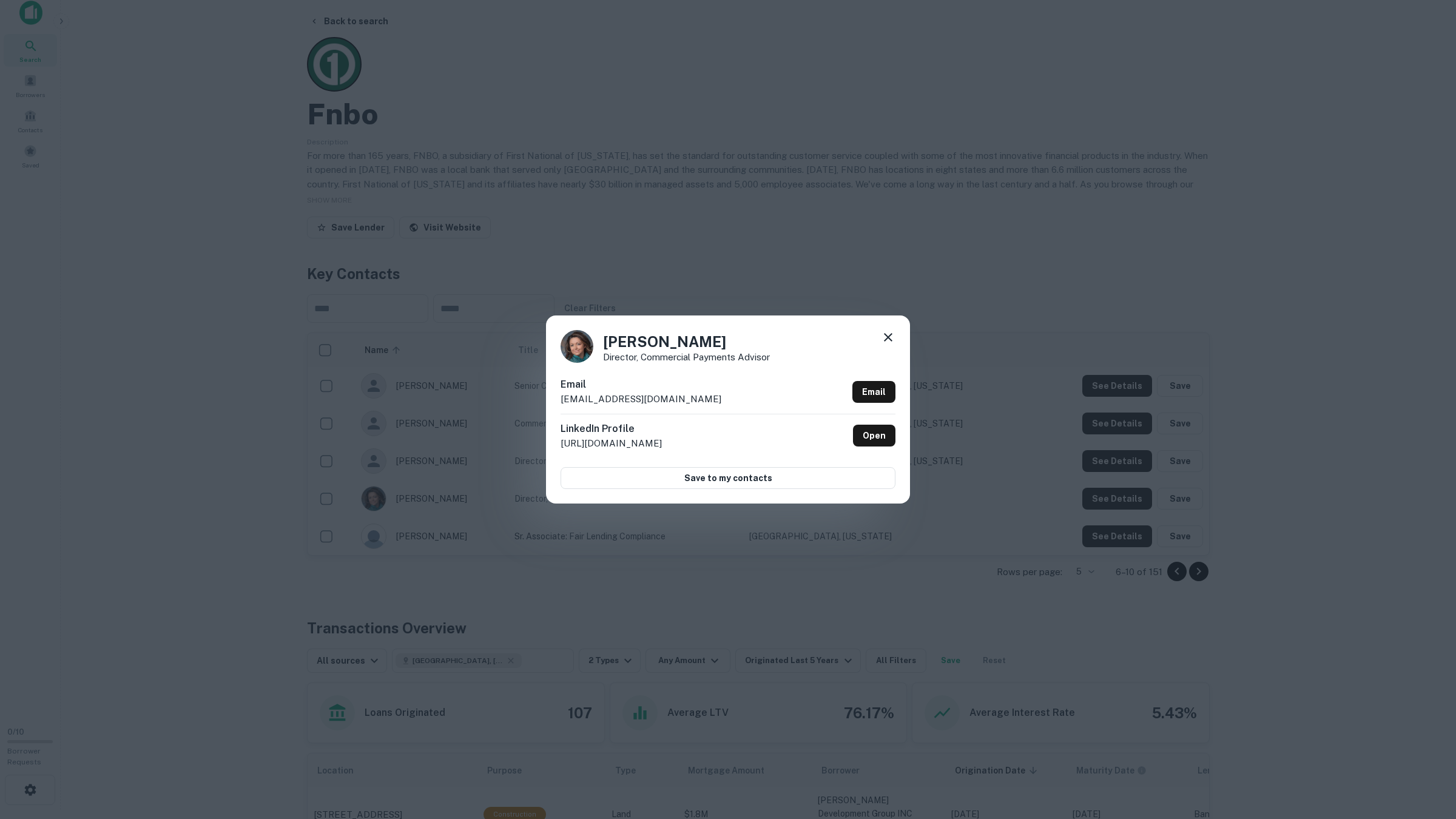
click at [1105, 500] on div "Dominica Dragotta Director, Commercial Payments Advisor Email ddragotta@fnbo.co…" at bounding box center [728, 410] width 1456 height 819
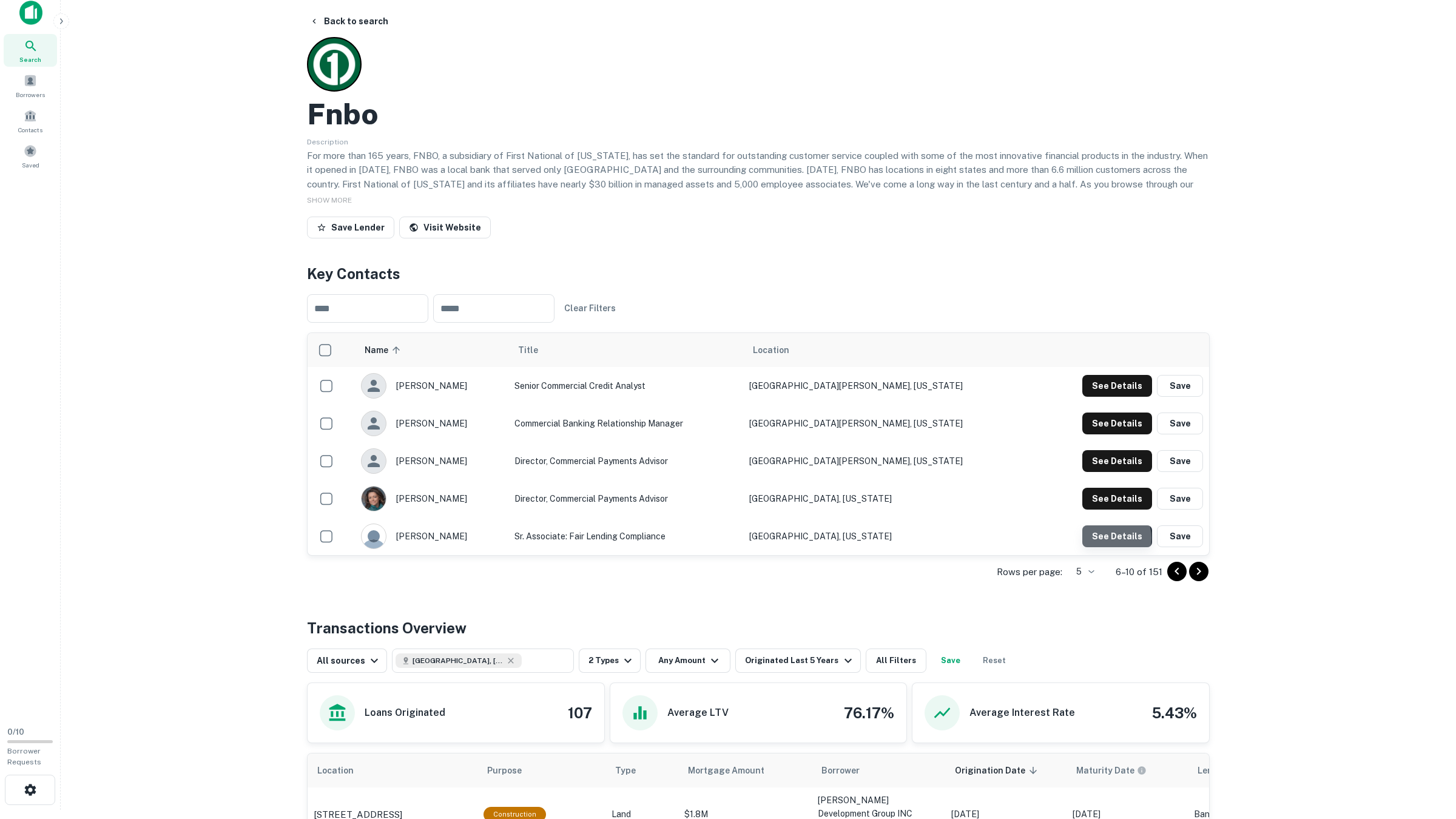
click at [1111, 397] on button "See Details" at bounding box center [1117, 386] width 70 height 22
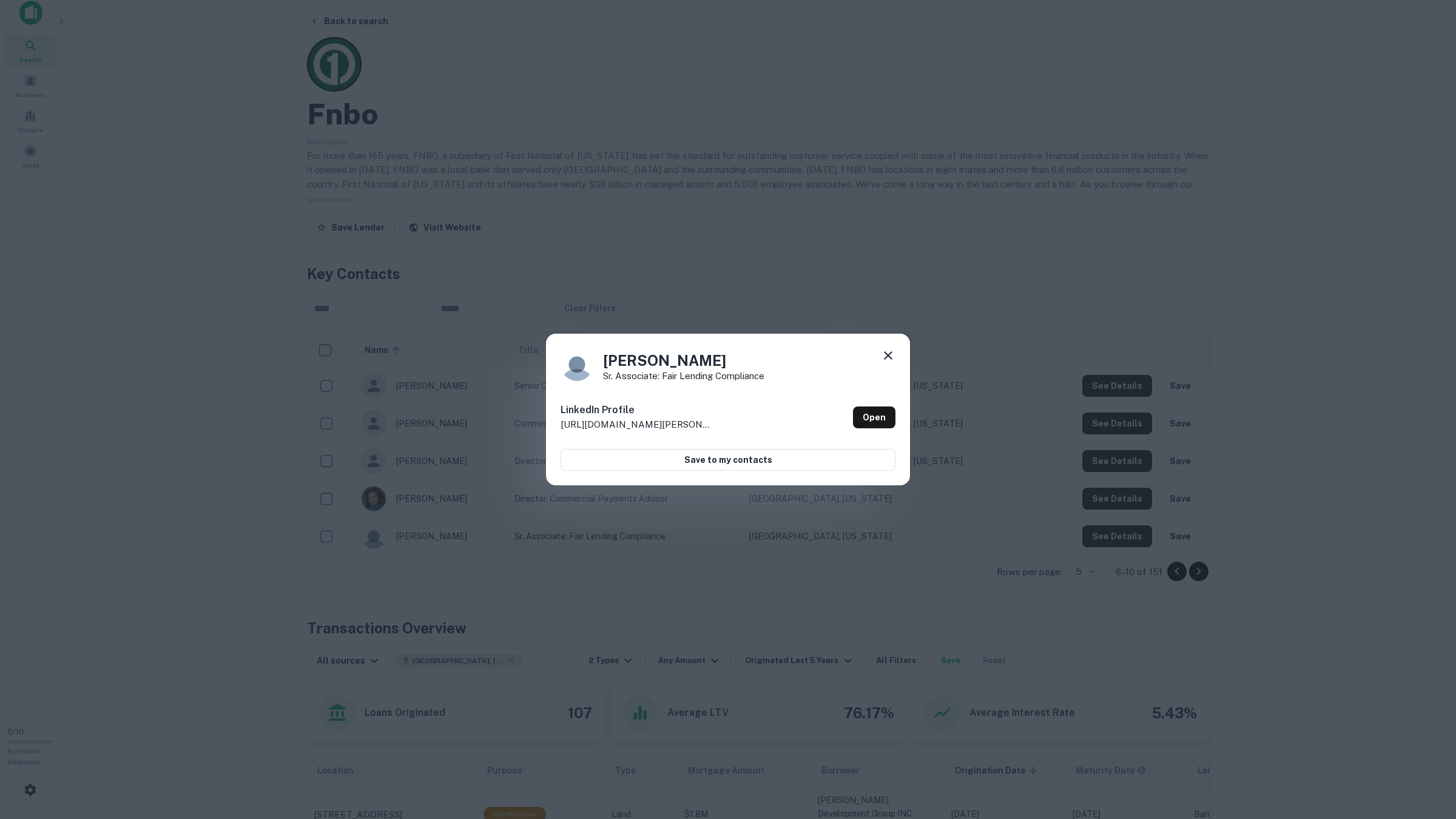
drag, startPoint x: 1111, startPoint y: 537, endPoint x: 1124, endPoint y: 542, distance: 13.9
click at [1111, 537] on div "Ryan Beardmore Sr. Associate: Fair Lending Compliance LinkedIn Profile http://w…" at bounding box center [728, 410] width 1456 height 819
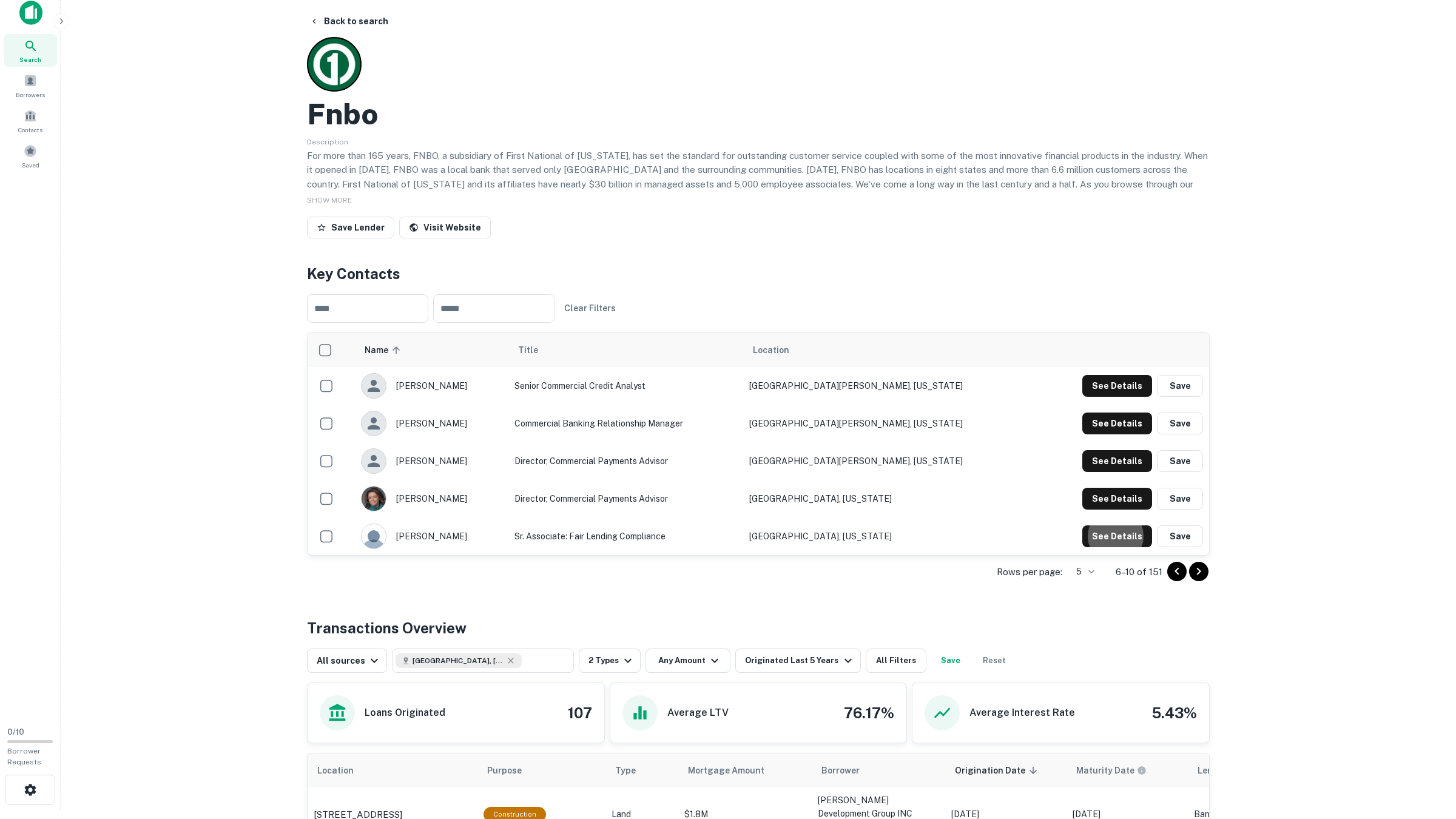
click at [1164, 569] on icon "Go to next page" at bounding box center [1198, 571] width 14 height 14
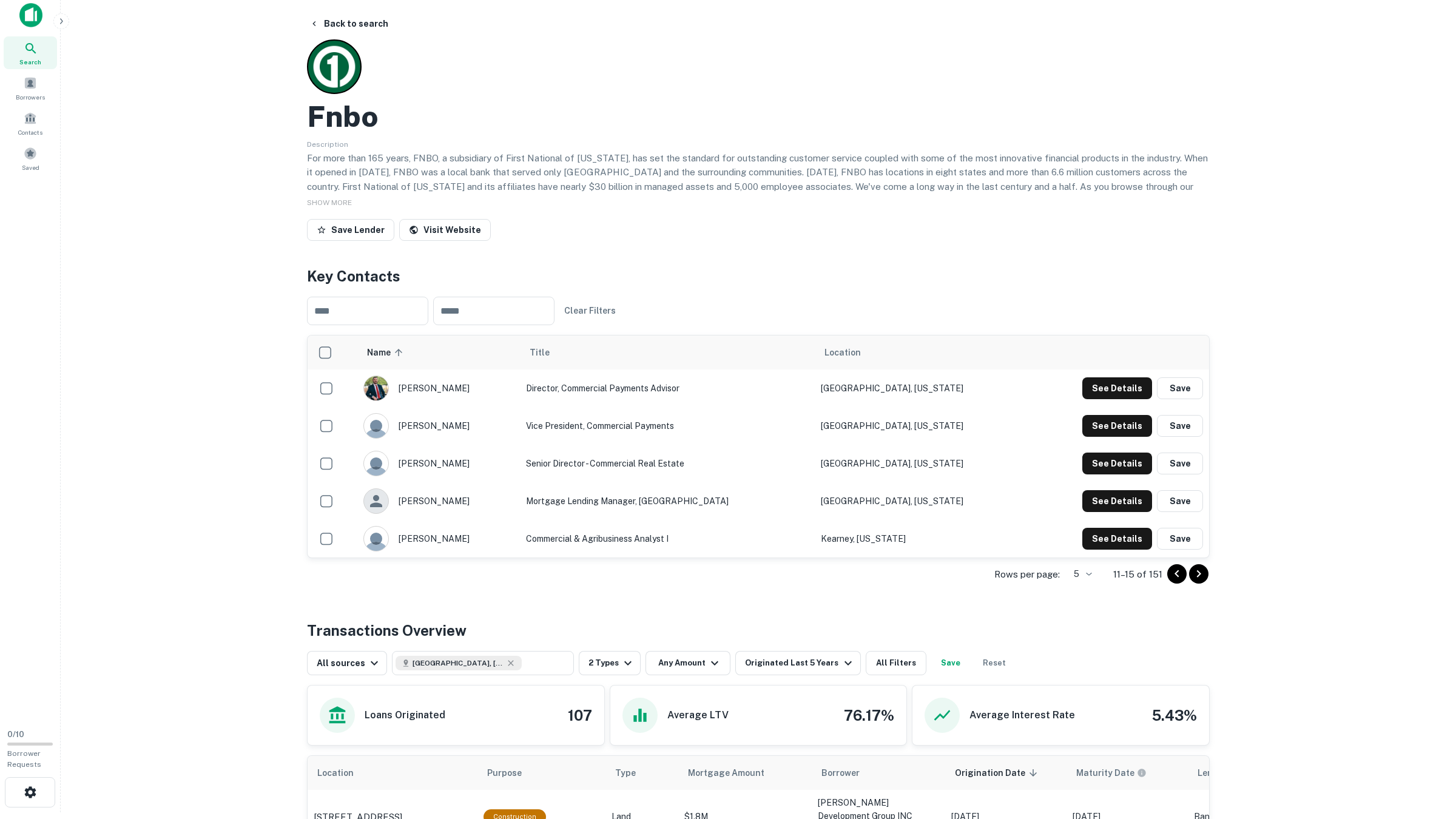
scroll to position [0, 0]
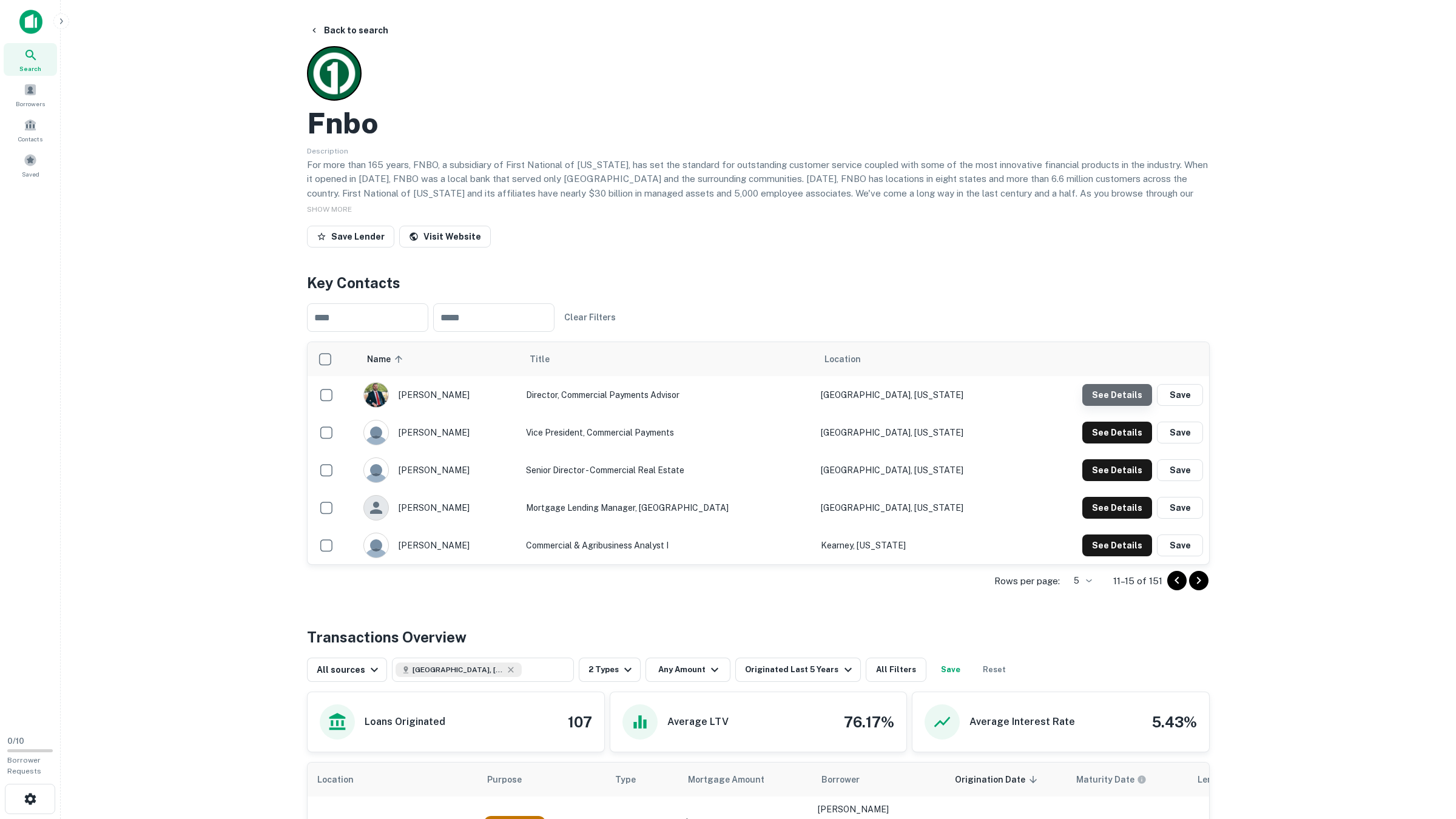
click at [1120, 392] on button "See Details" at bounding box center [1117, 395] width 70 height 22
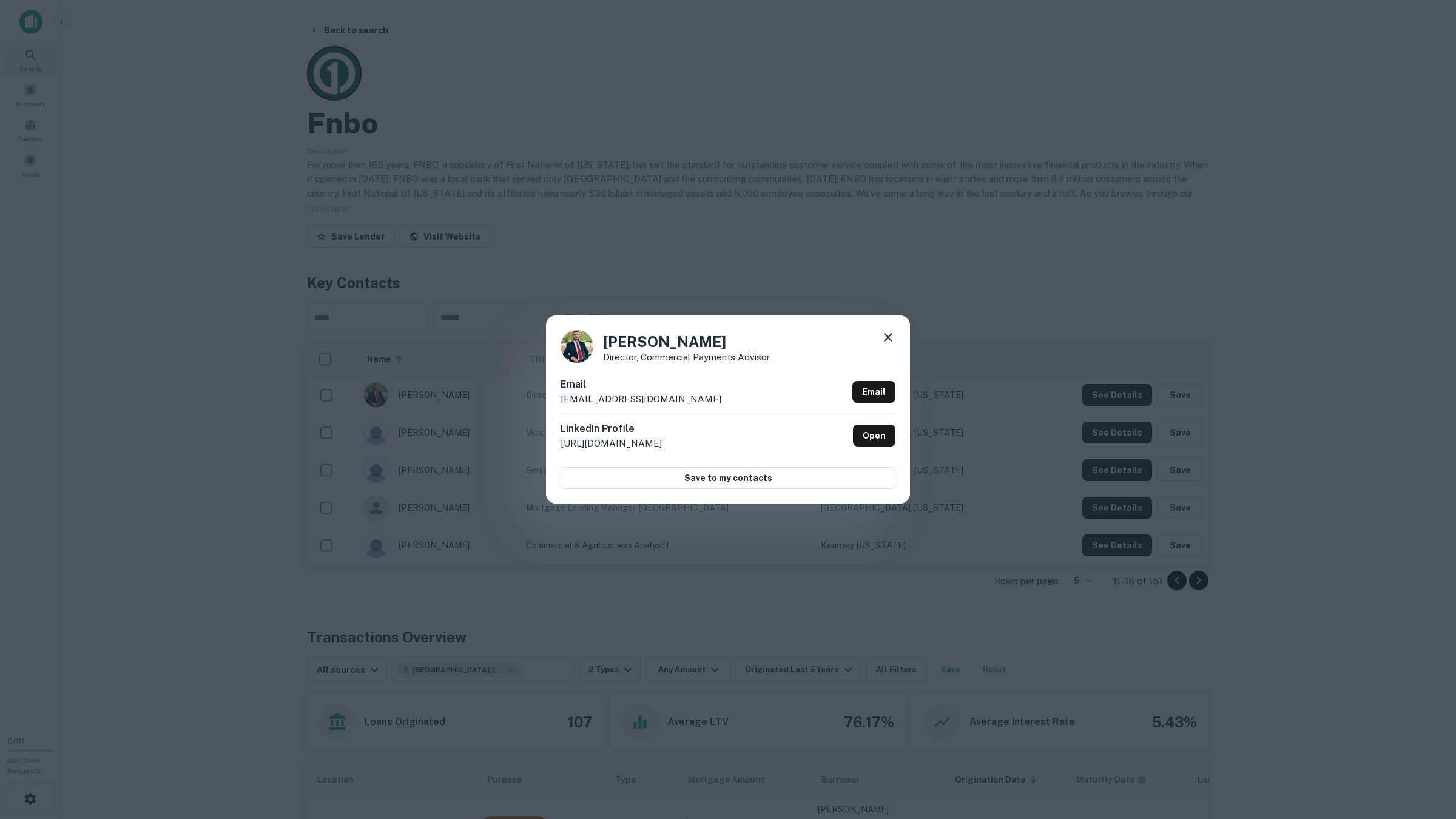
click at [1120, 393] on div "Matthew Martin Director, Commercial Payments Advisor Email matthewmartin@1stnat…" at bounding box center [728, 410] width 1456 height 819
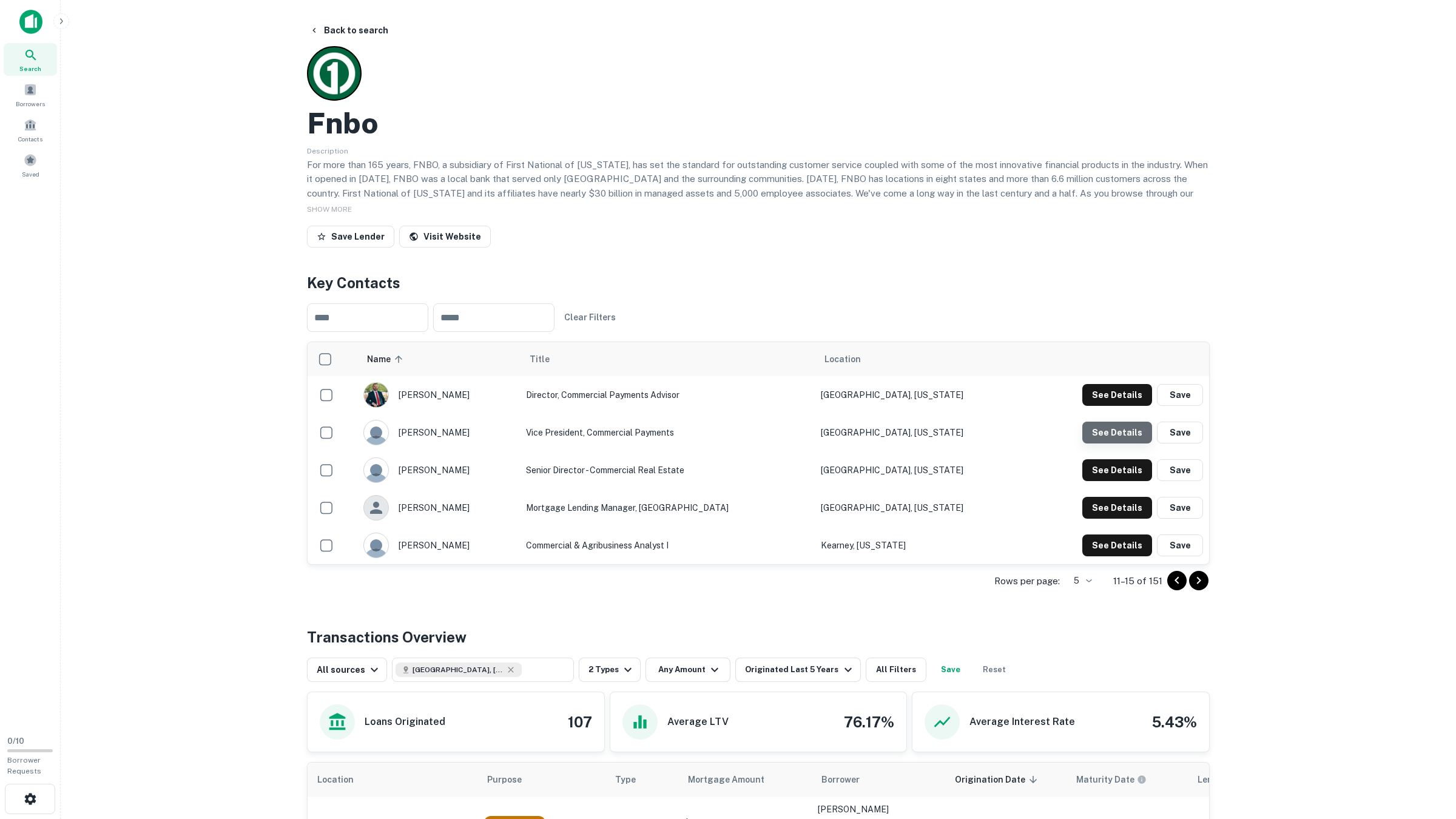
scroll to position [3, 0]
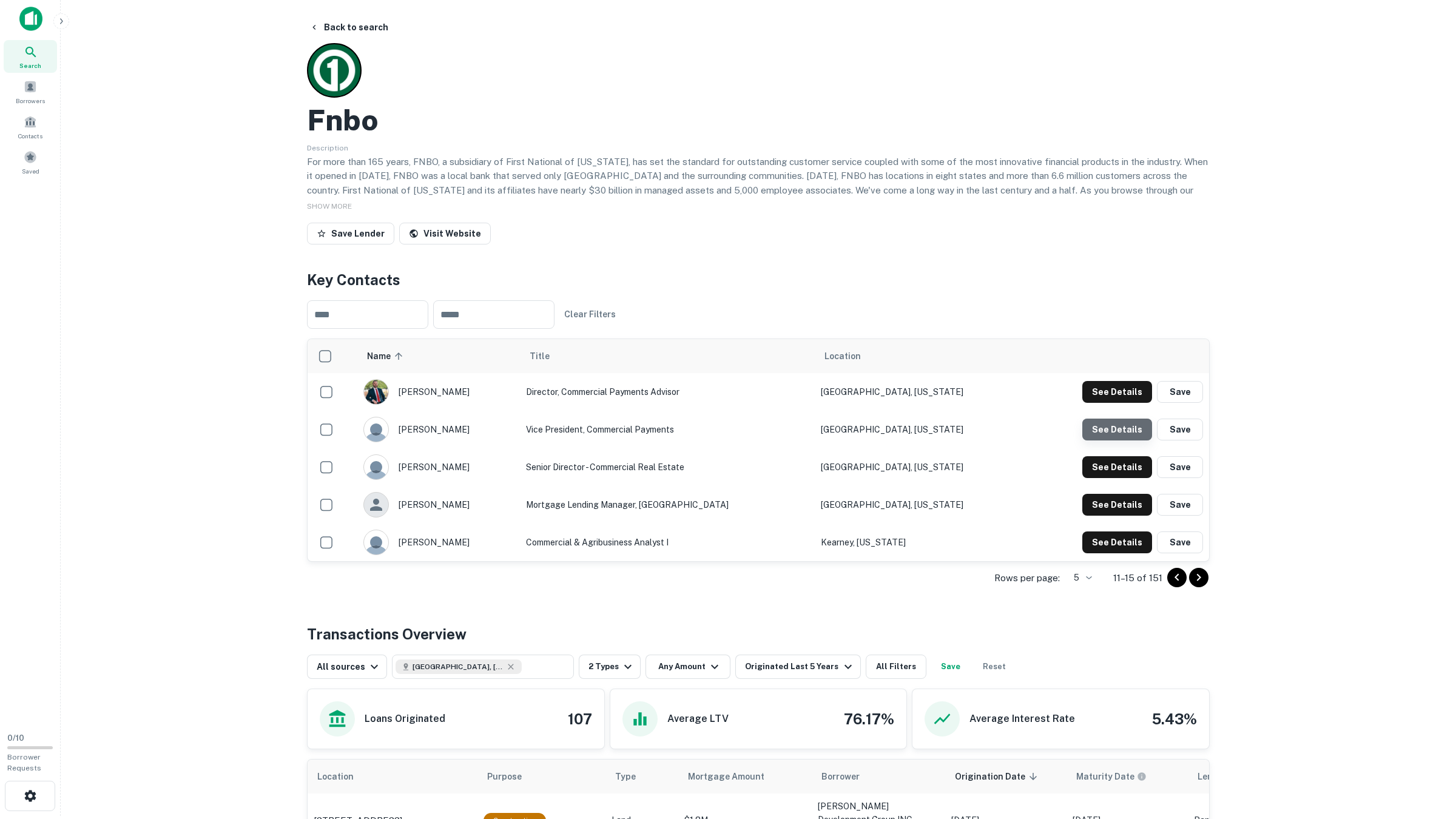
click at [1115, 403] on button "See Details" at bounding box center [1117, 392] width 70 height 22
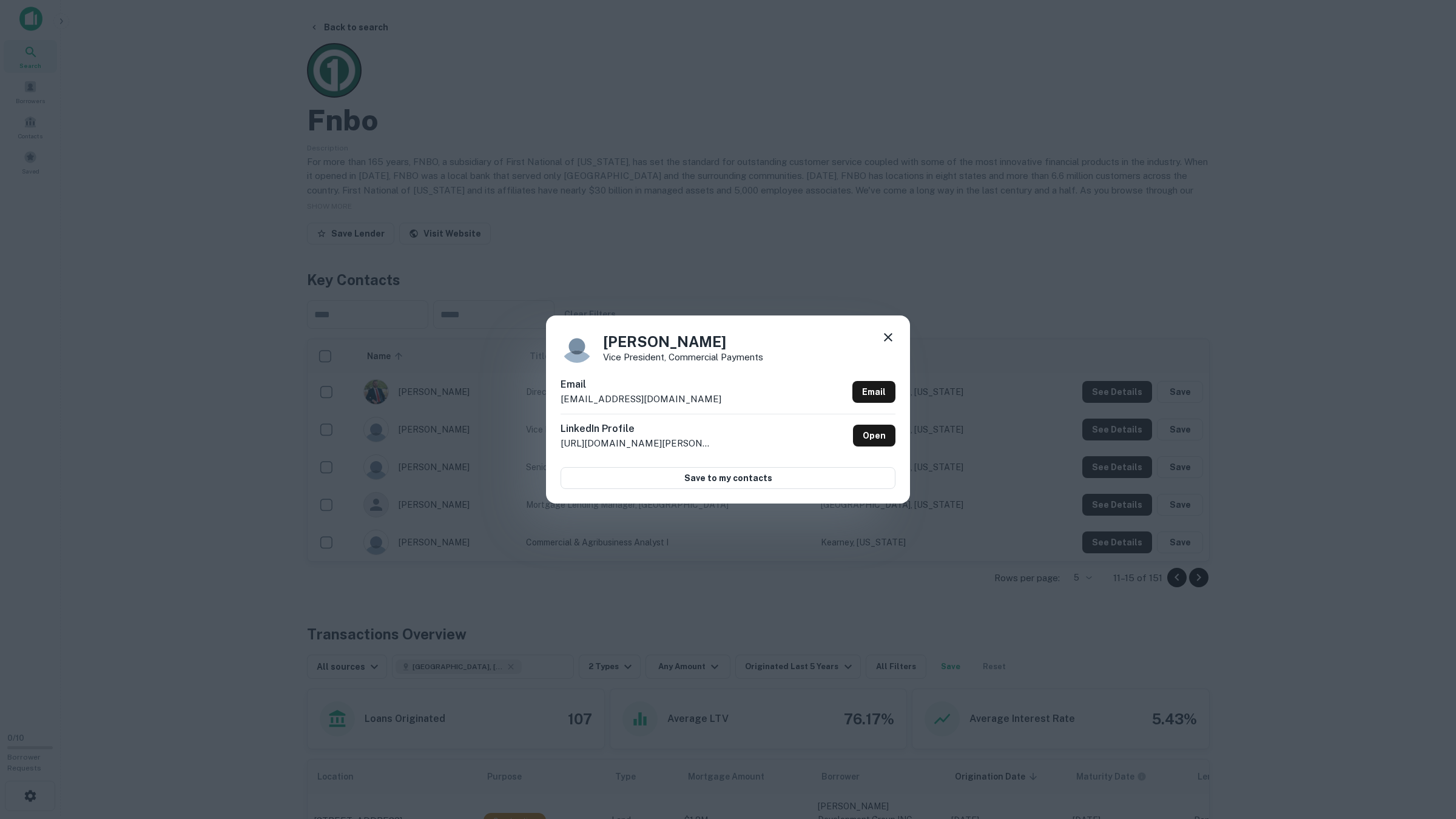
click at [1115, 423] on div "David Chaney Vice President, Commercial Payments Email dchaney@fnbo.com Email L…" at bounding box center [728, 410] width 1456 height 819
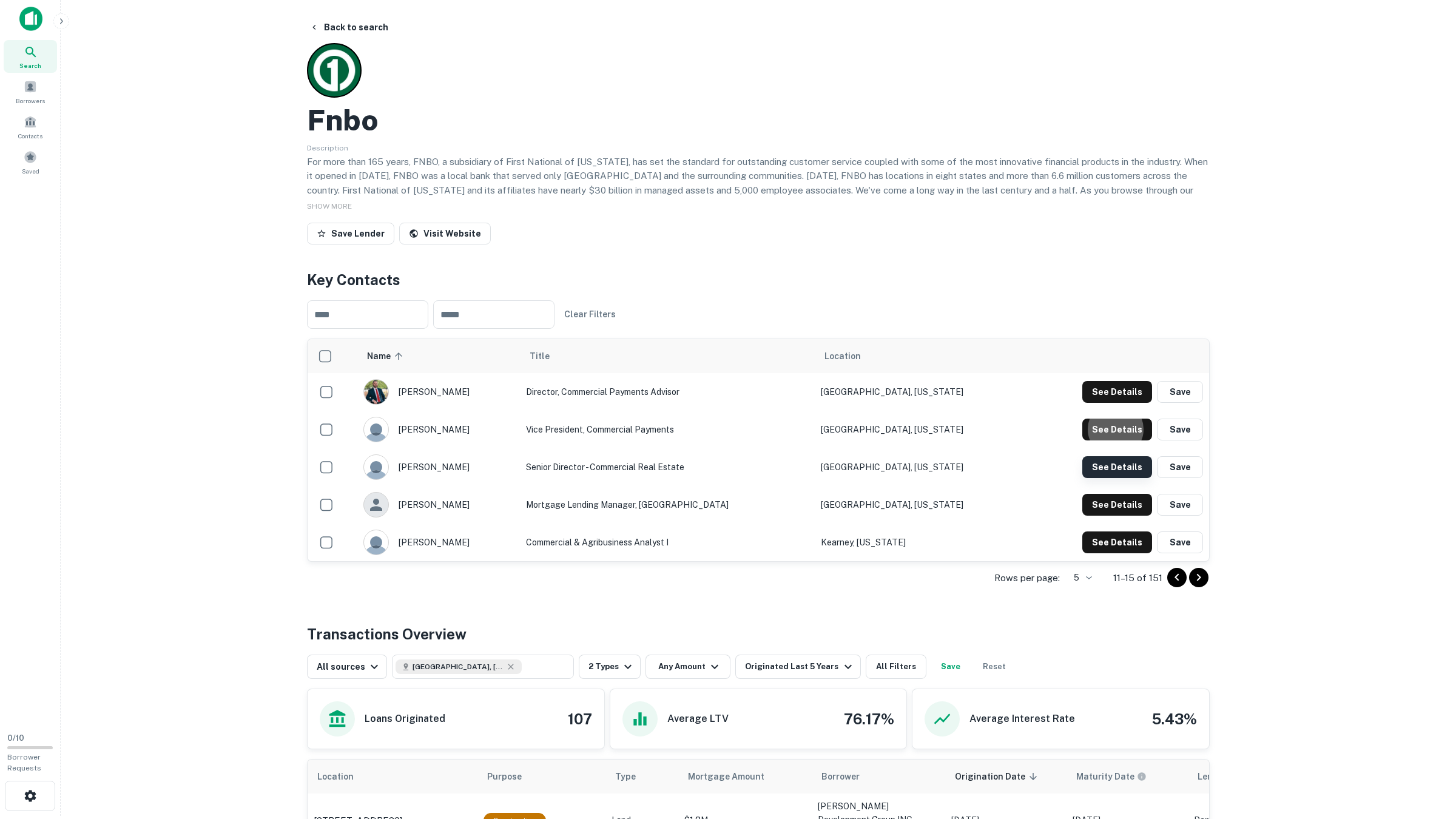
click at [1114, 457] on td "See Details Save" at bounding box center [1117, 466] width 182 height 37
click at [1114, 403] on button "See Details" at bounding box center [1117, 392] width 70 height 22
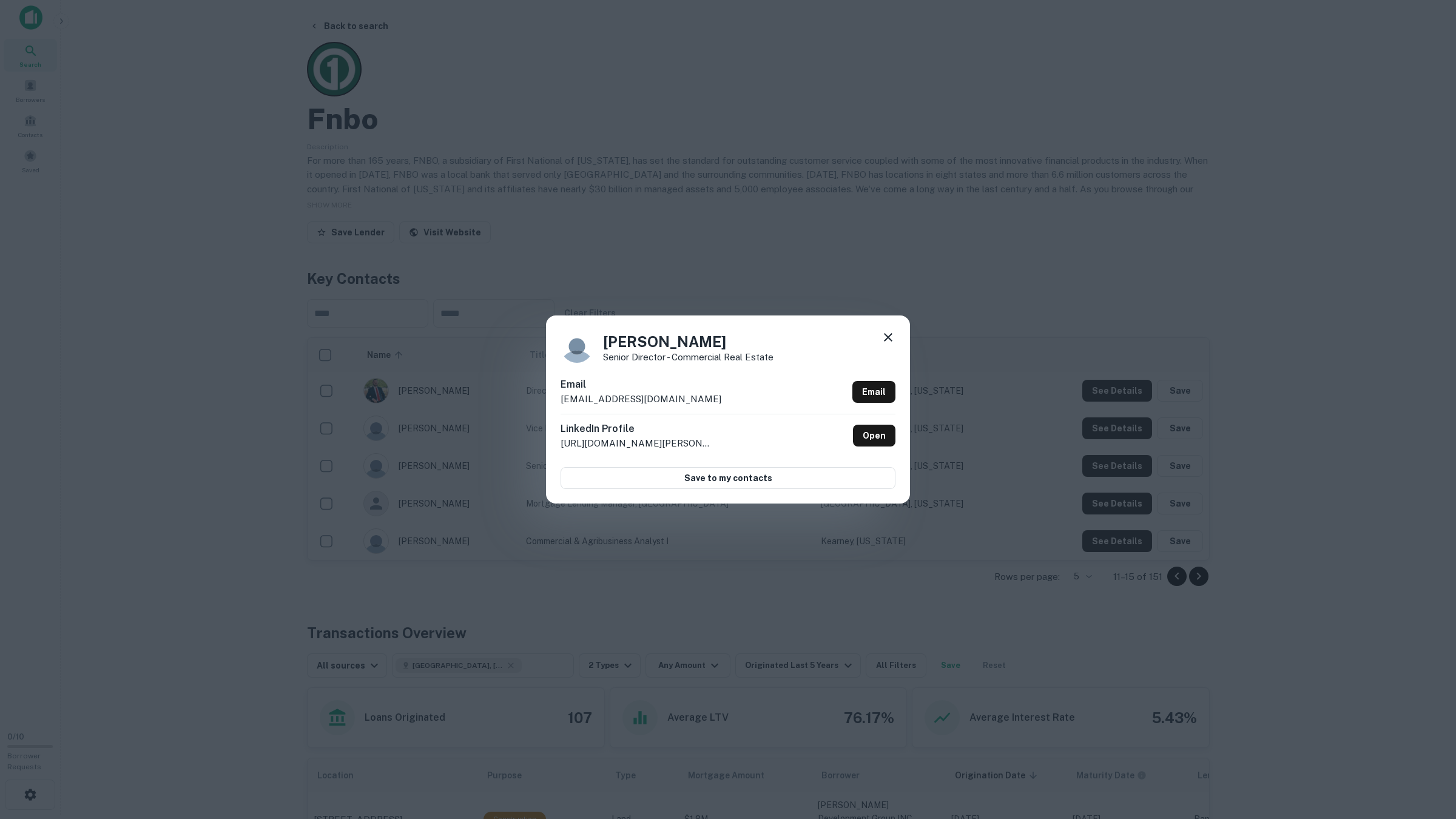
click at [1113, 461] on div "Karen Klerman Senior Director - Commercial Real Estate Email kklerman@fnbo.com …" at bounding box center [728, 410] width 1456 height 819
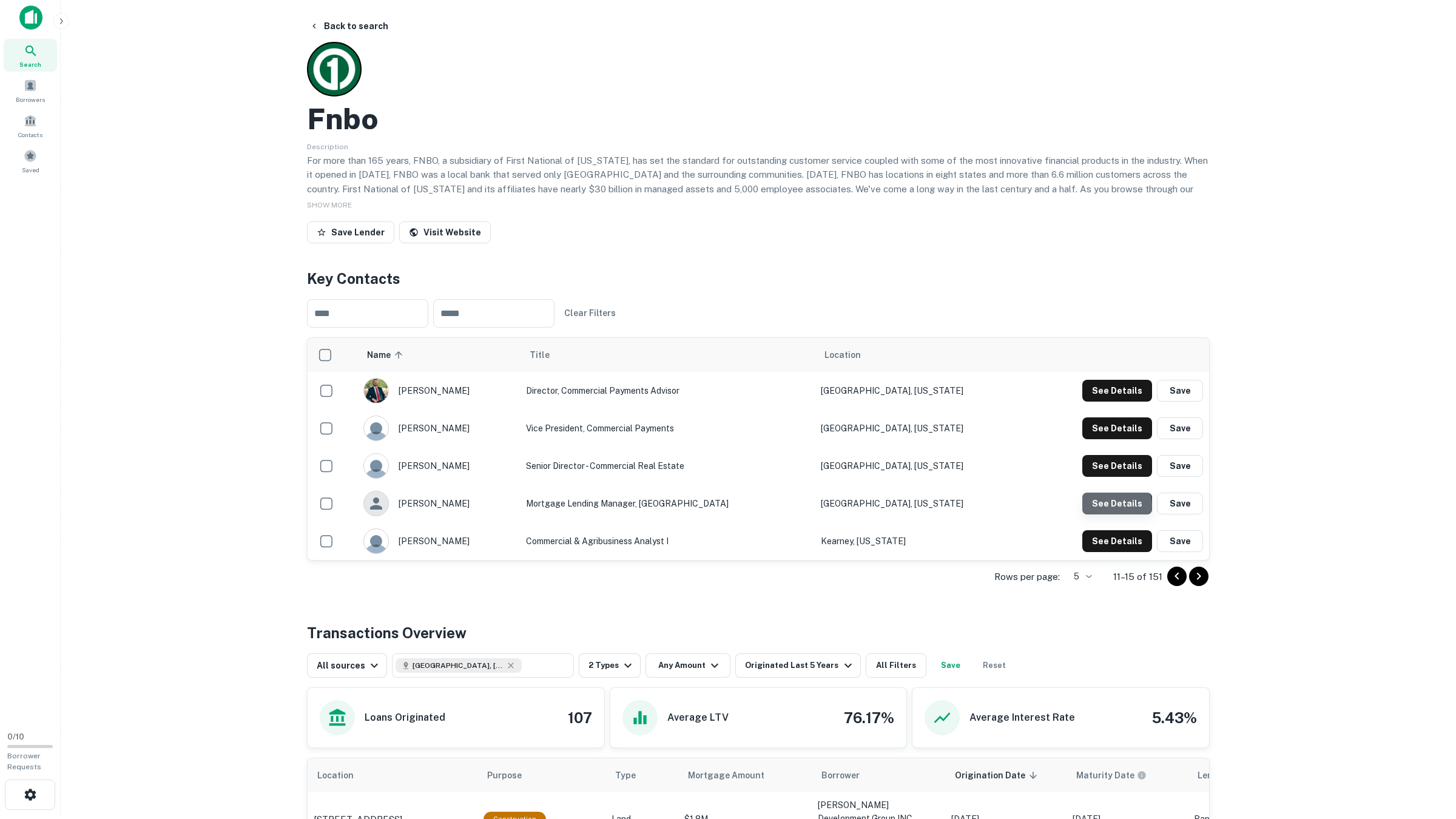
scroll to position [7, 0]
click at [1109, 400] on button "See Details" at bounding box center [1117, 389] width 70 height 22
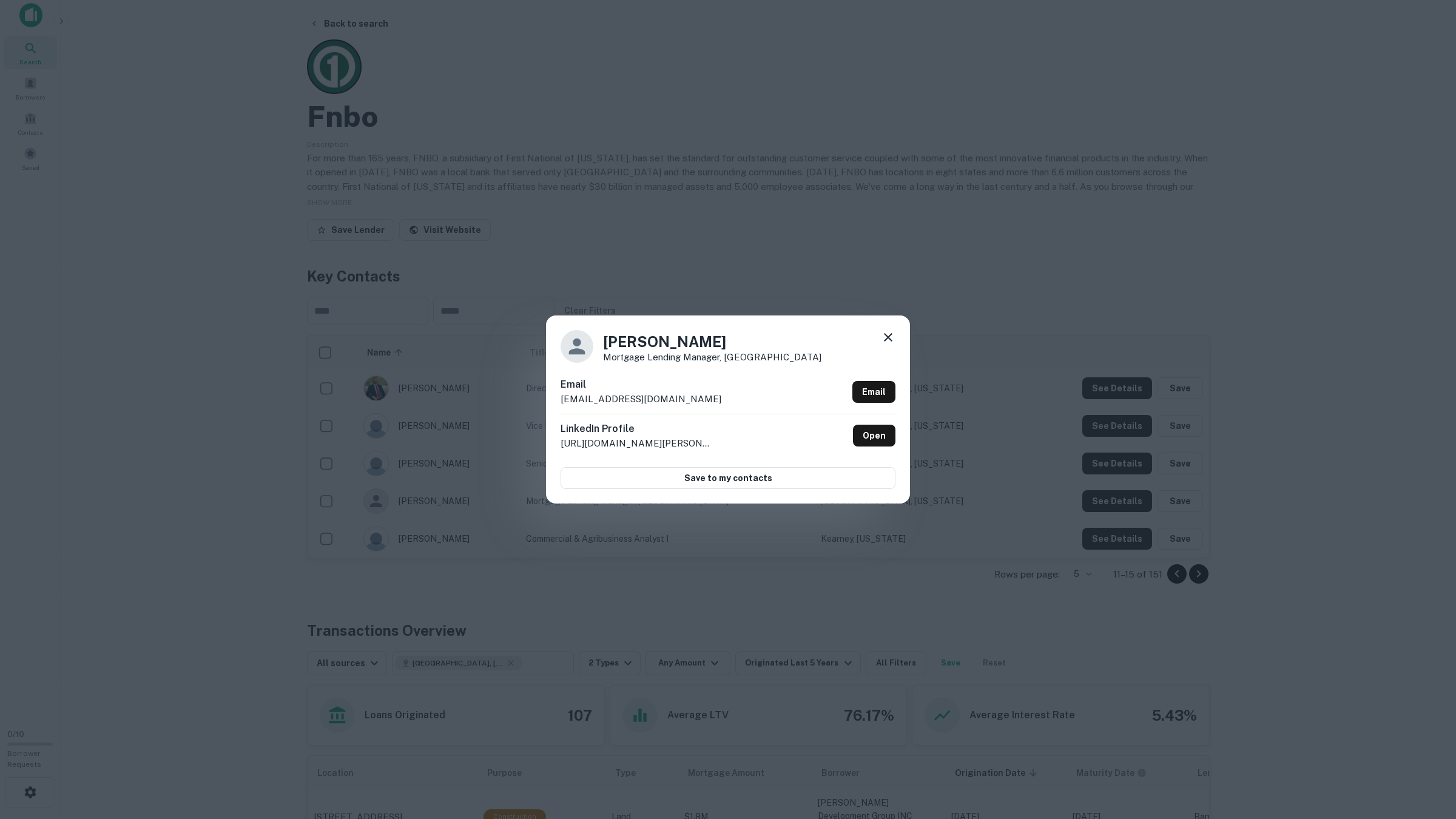
click at [1110, 502] on div "Karen Knisley Mortgage Lending Manager, North Platte Region Email kknisley@fnbo…" at bounding box center [728, 410] width 1456 height 819
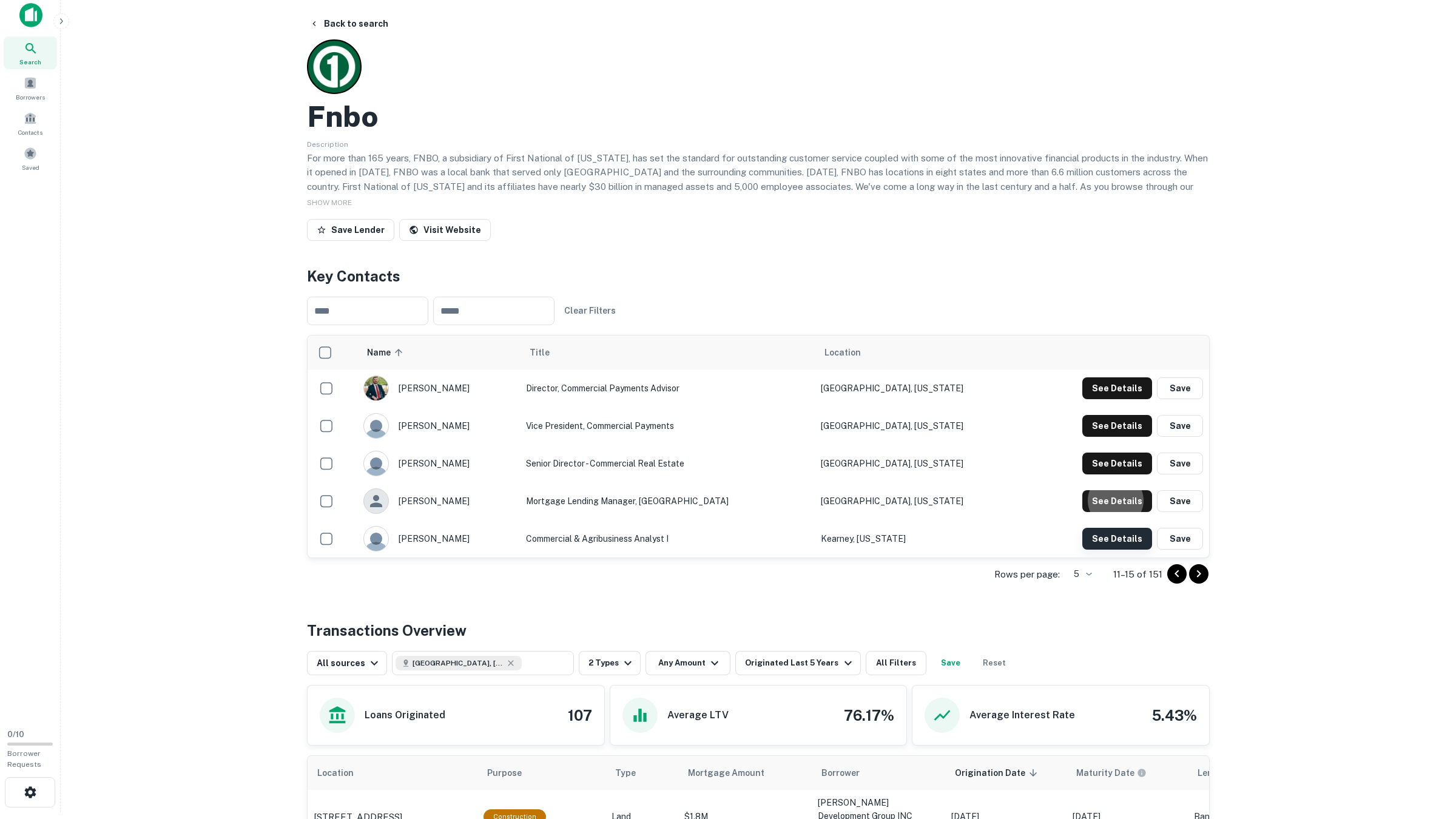
click at [1111, 399] on button "See Details" at bounding box center [1117, 388] width 70 height 22
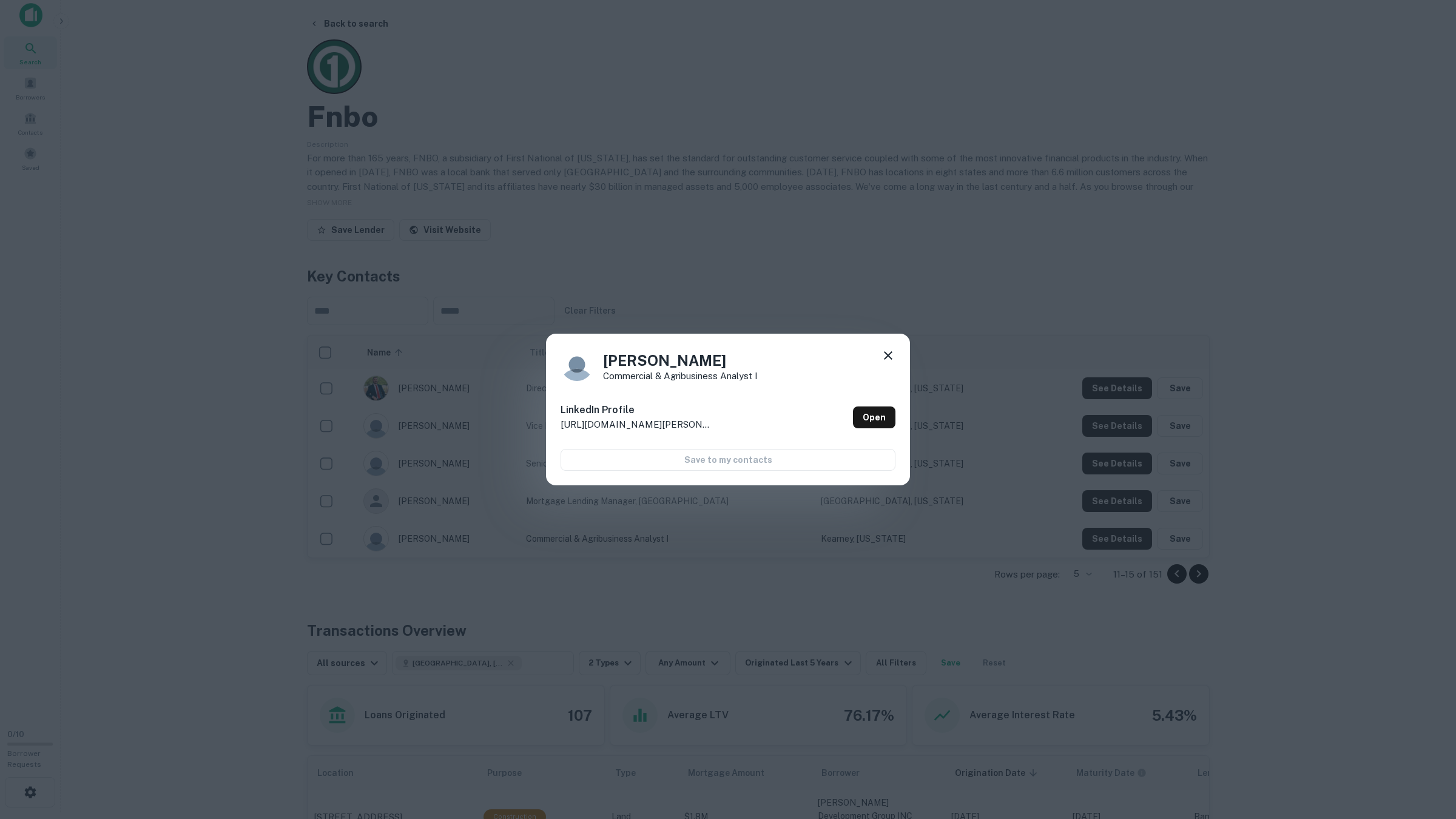
scroll to position [9, 0]
click at [1113, 525] on div "Sarah Auld Commercial & Agribusiness Analyst I LinkedIn Profile http://www.link…" at bounding box center [728, 410] width 1456 height 819
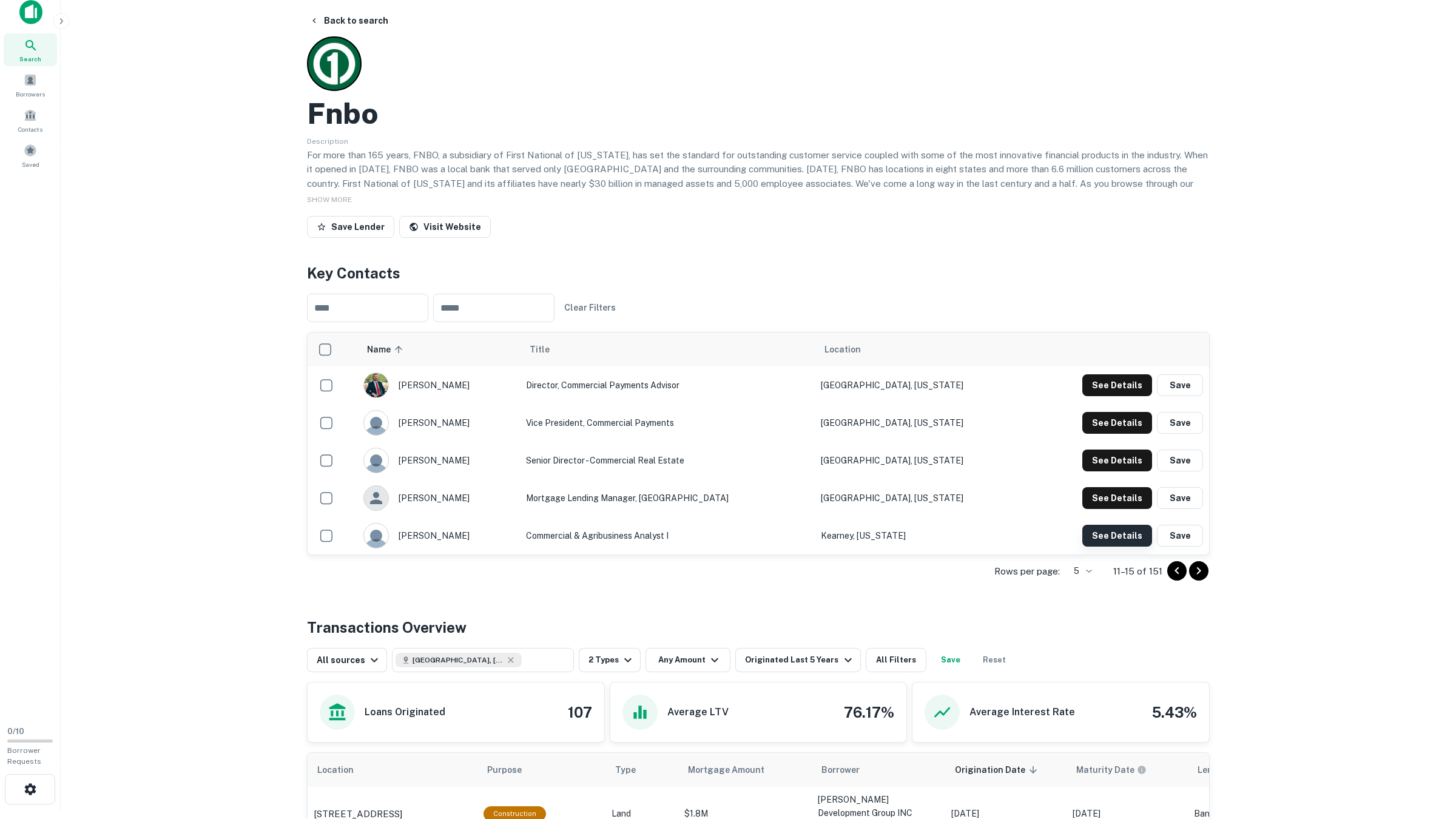
click at [1129, 535] on button "See Details" at bounding box center [1117, 536] width 70 height 22
click at [1164, 568] on icon "Go to next page" at bounding box center [1198, 570] width 14 height 14
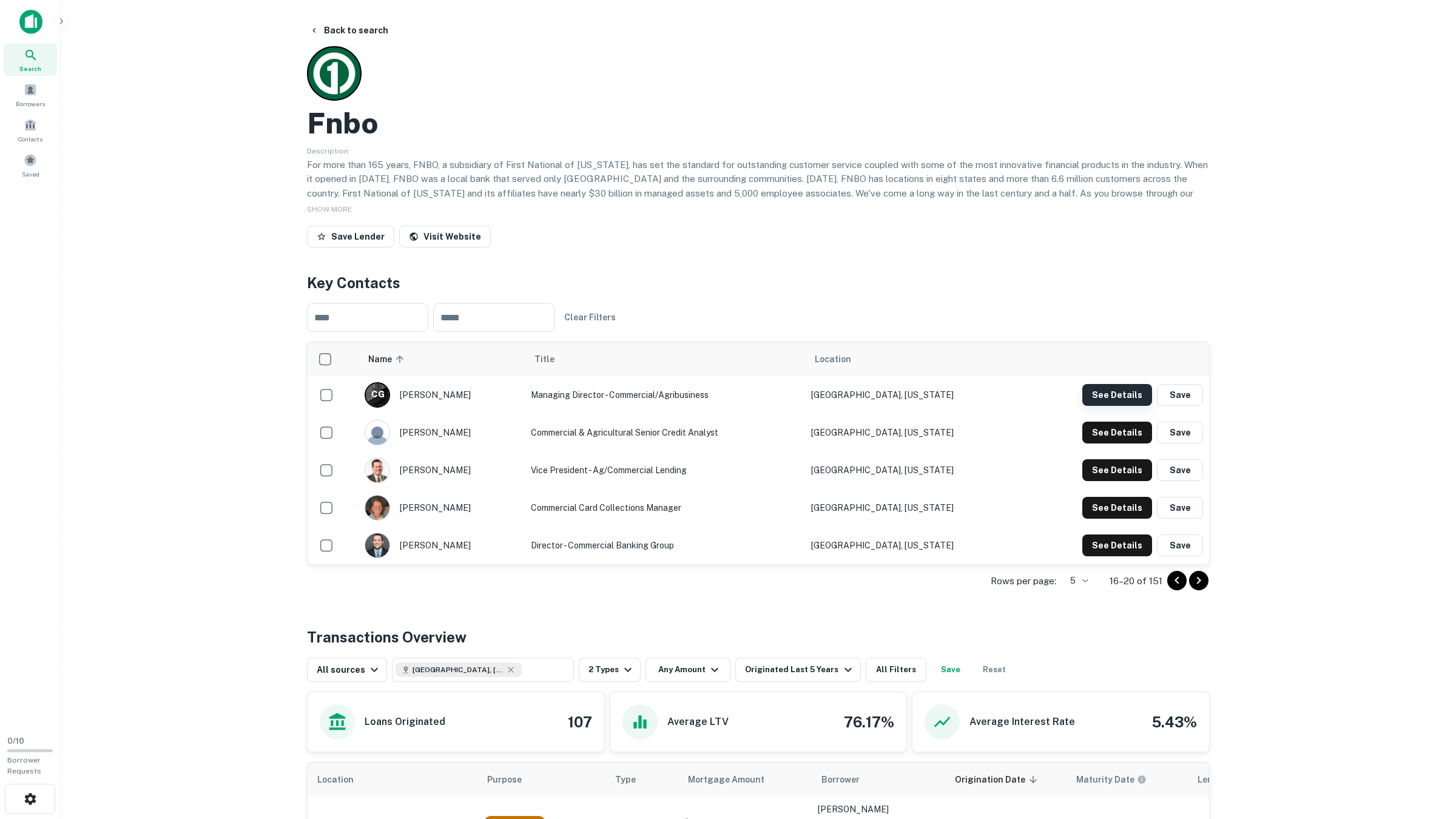
click at [1118, 394] on button "See Details" at bounding box center [1117, 395] width 70 height 22
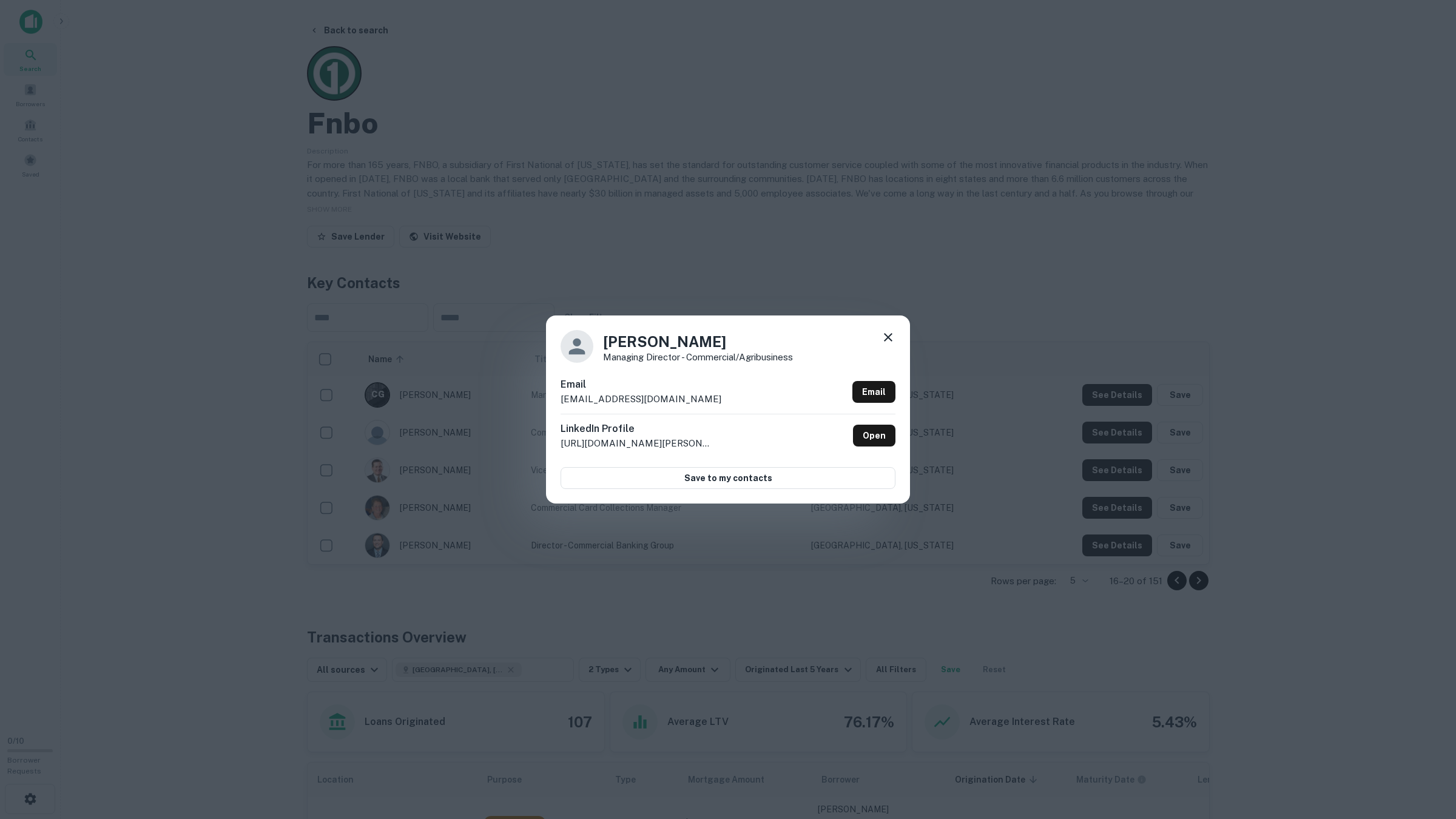
click at [1119, 395] on div "Chad Gonka Managing Director - Commercial/Agribusiness Email cgonka@fnni.com Em…" at bounding box center [728, 410] width 1456 height 819
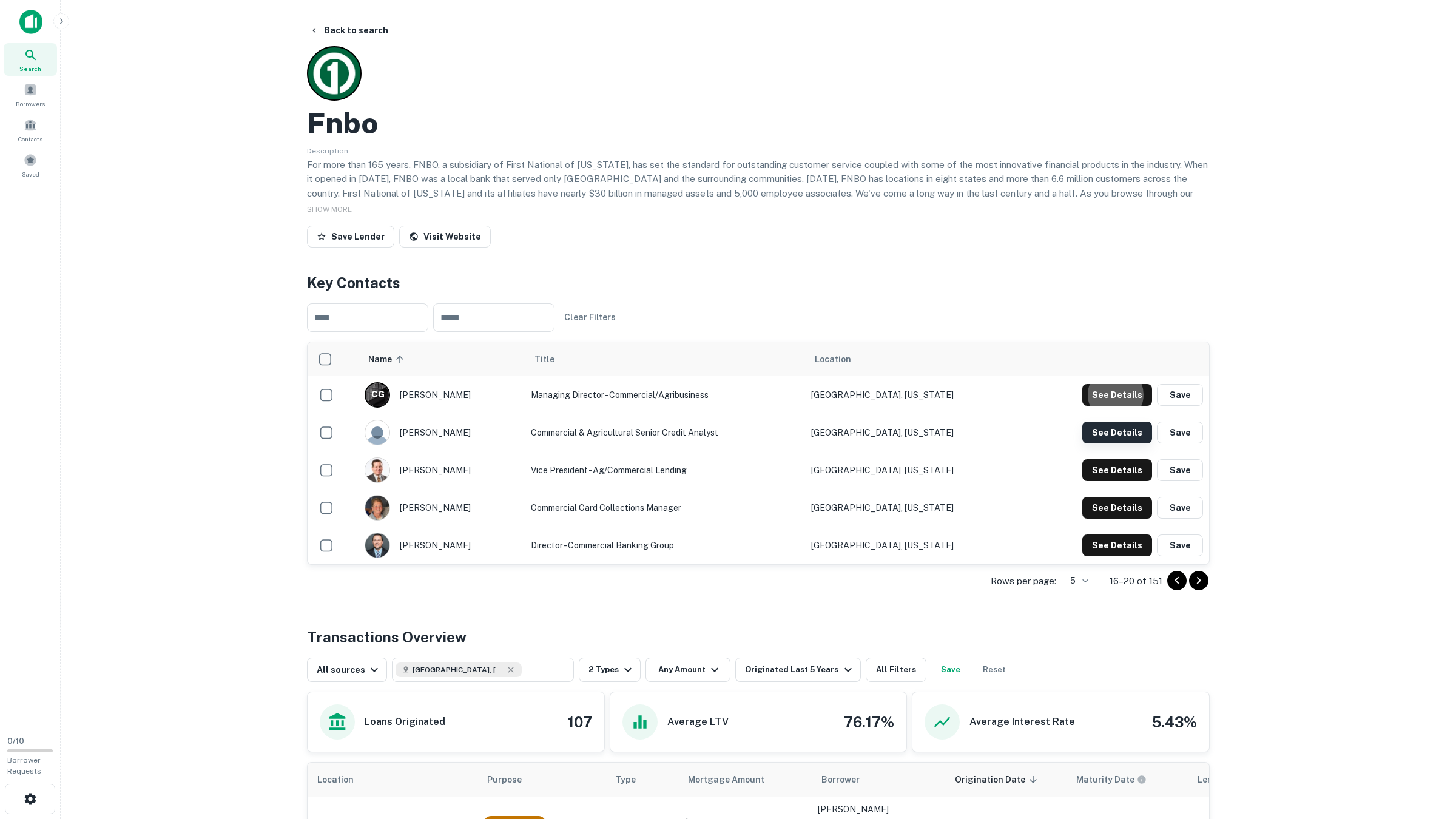
click at [1105, 405] on button "See Details" at bounding box center [1117, 395] width 70 height 22
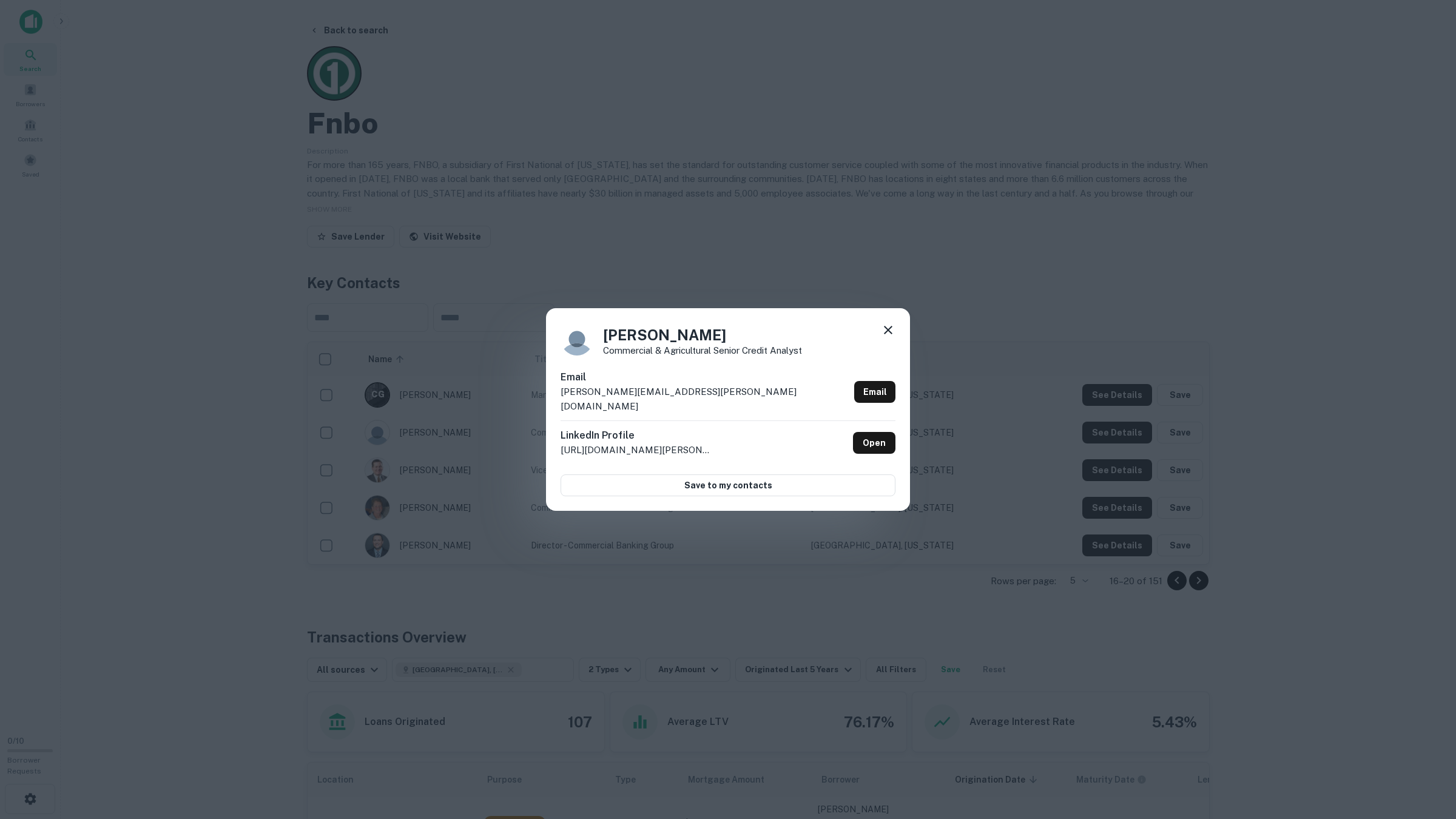
click at [1101, 439] on div "Stacy Stepp Commercial & Agricultural Senior Credit Analyst Email stacy.stepp@f…" at bounding box center [728, 410] width 1456 height 819
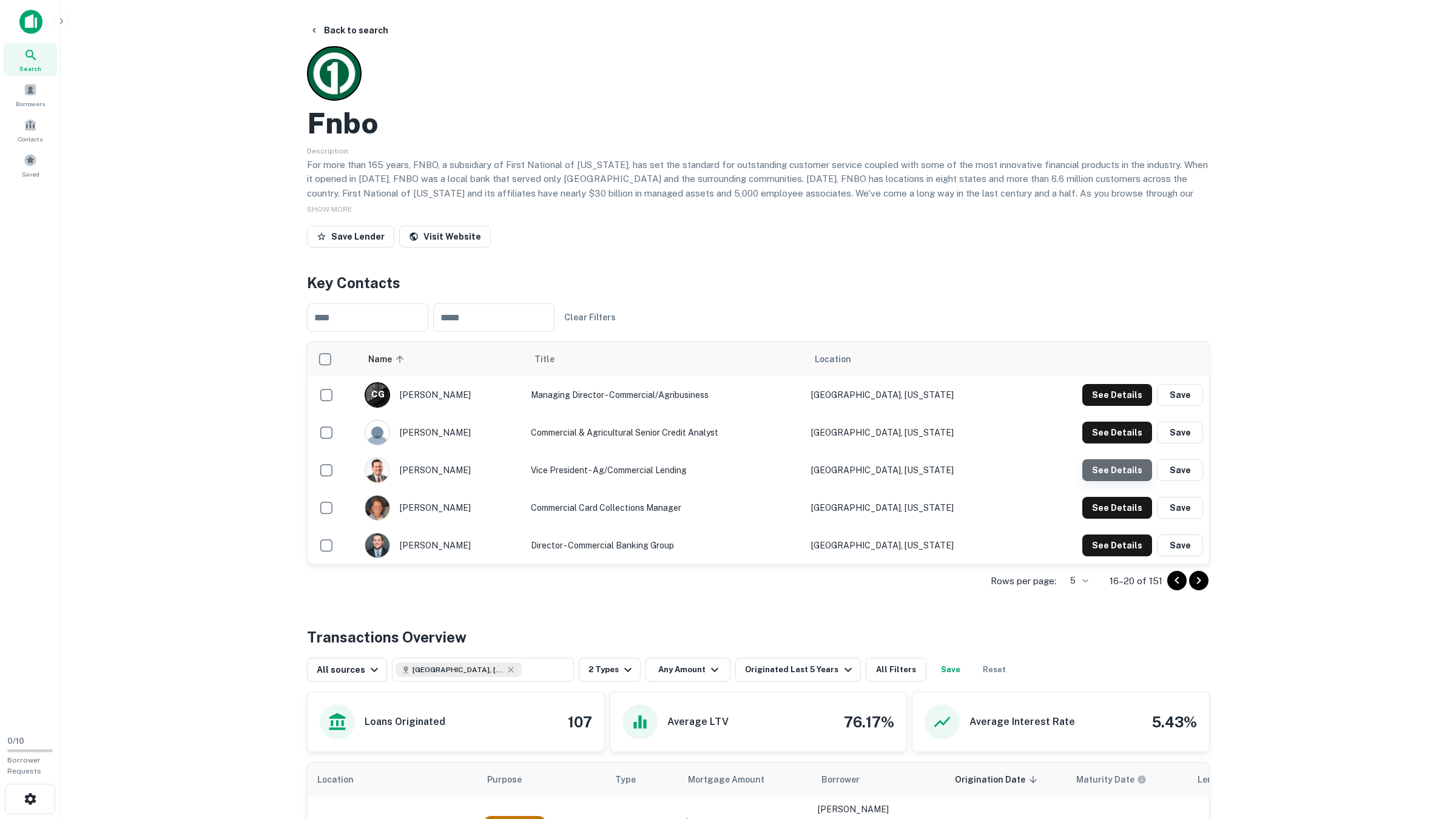
click at [1122, 405] on button "See Details" at bounding box center [1117, 395] width 70 height 22
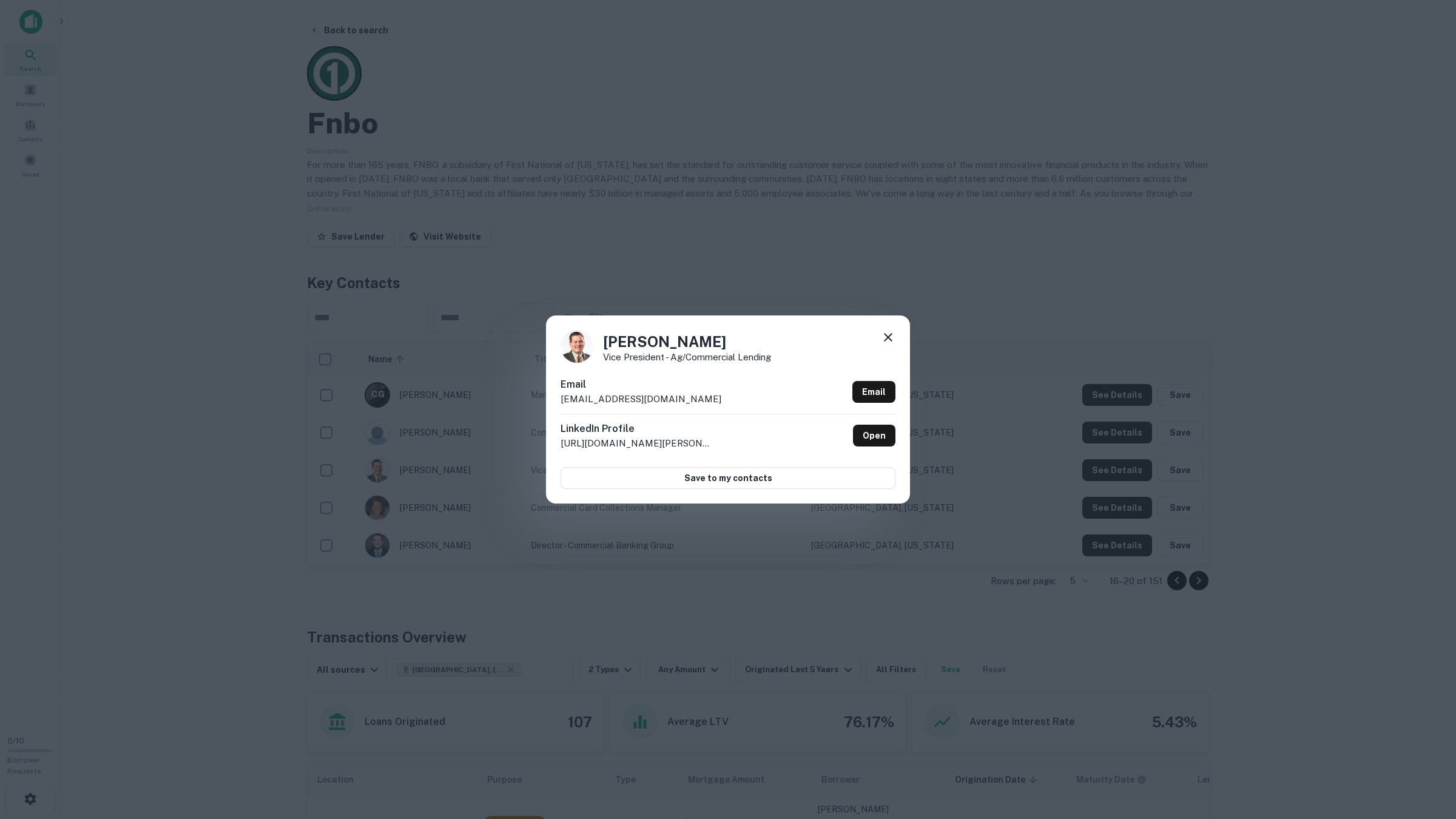
click at [1115, 473] on div "Martin Krohn Vice President - Ag/Commercial Lending Email kmartin@fnbo.com Emai…" at bounding box center [728, 410] width 1456 height 819
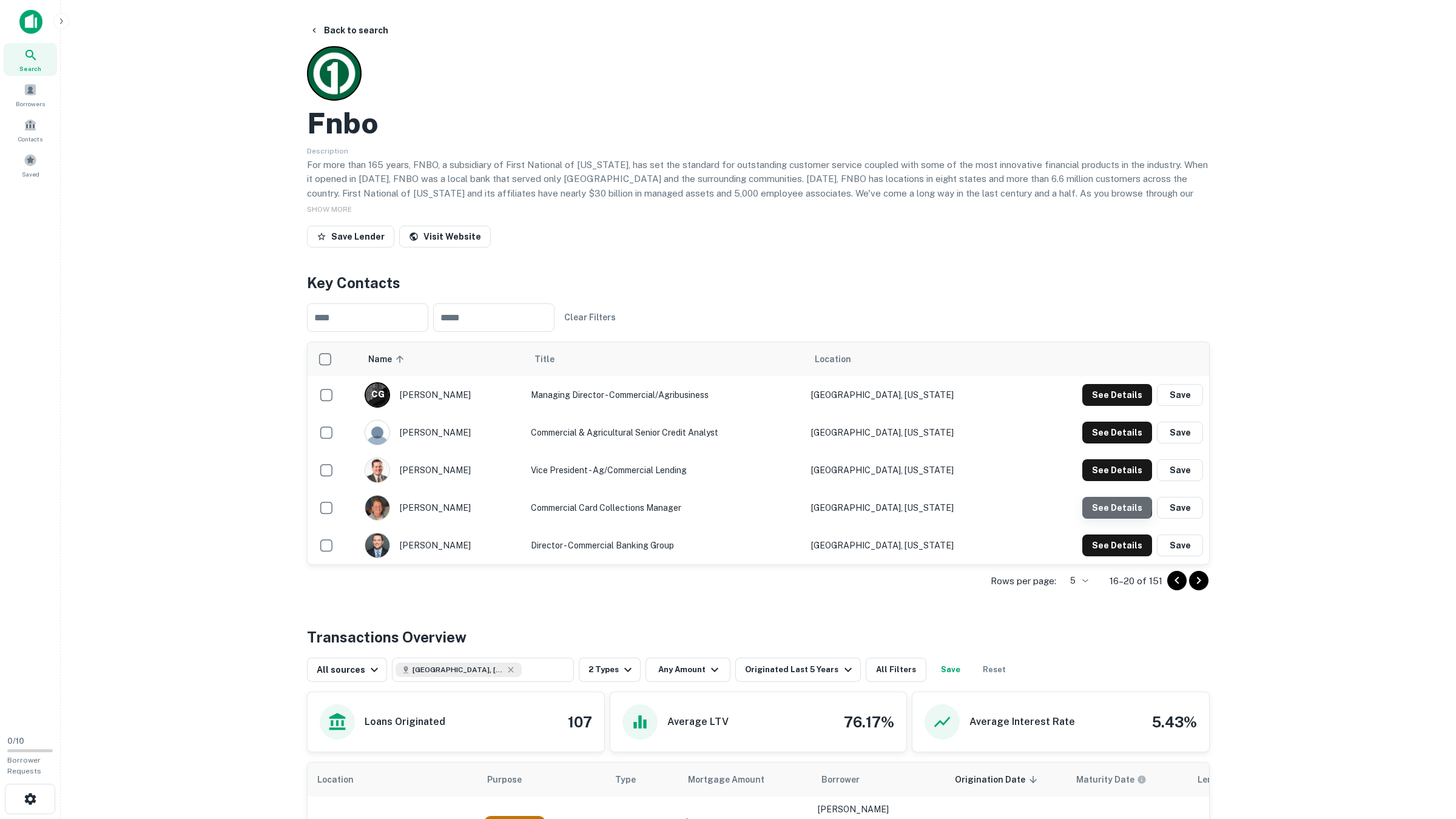
click at [1115, 405] on button "See Details" at bounding box center [1117, 395] width 70 height 22
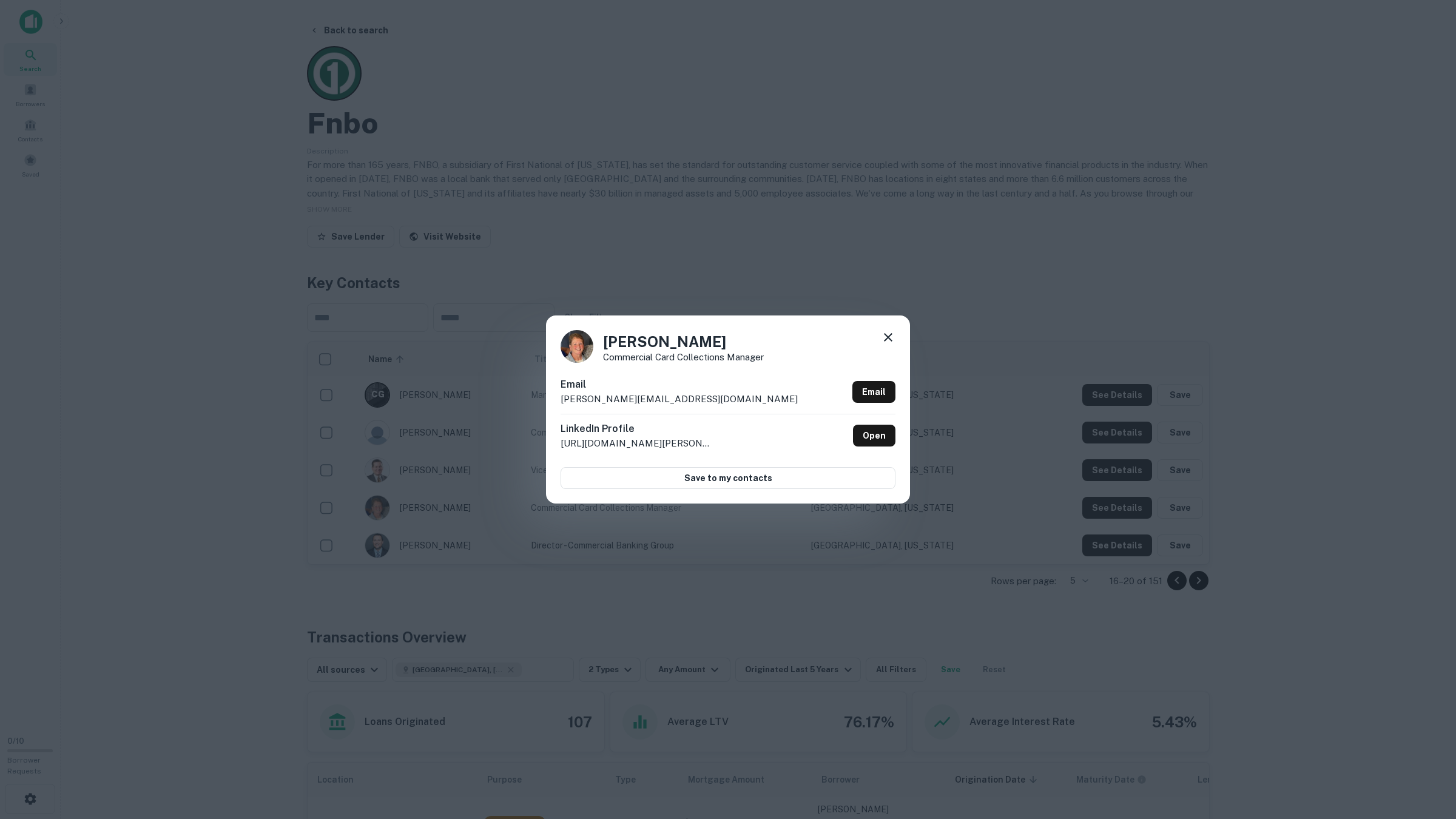
click at [1115, 506] on div "Michelle Keagle Commercial Card Collections Manager Email michelle.k@fnbo.com E…" at bounding box center [728, 410] width 1456 height 819
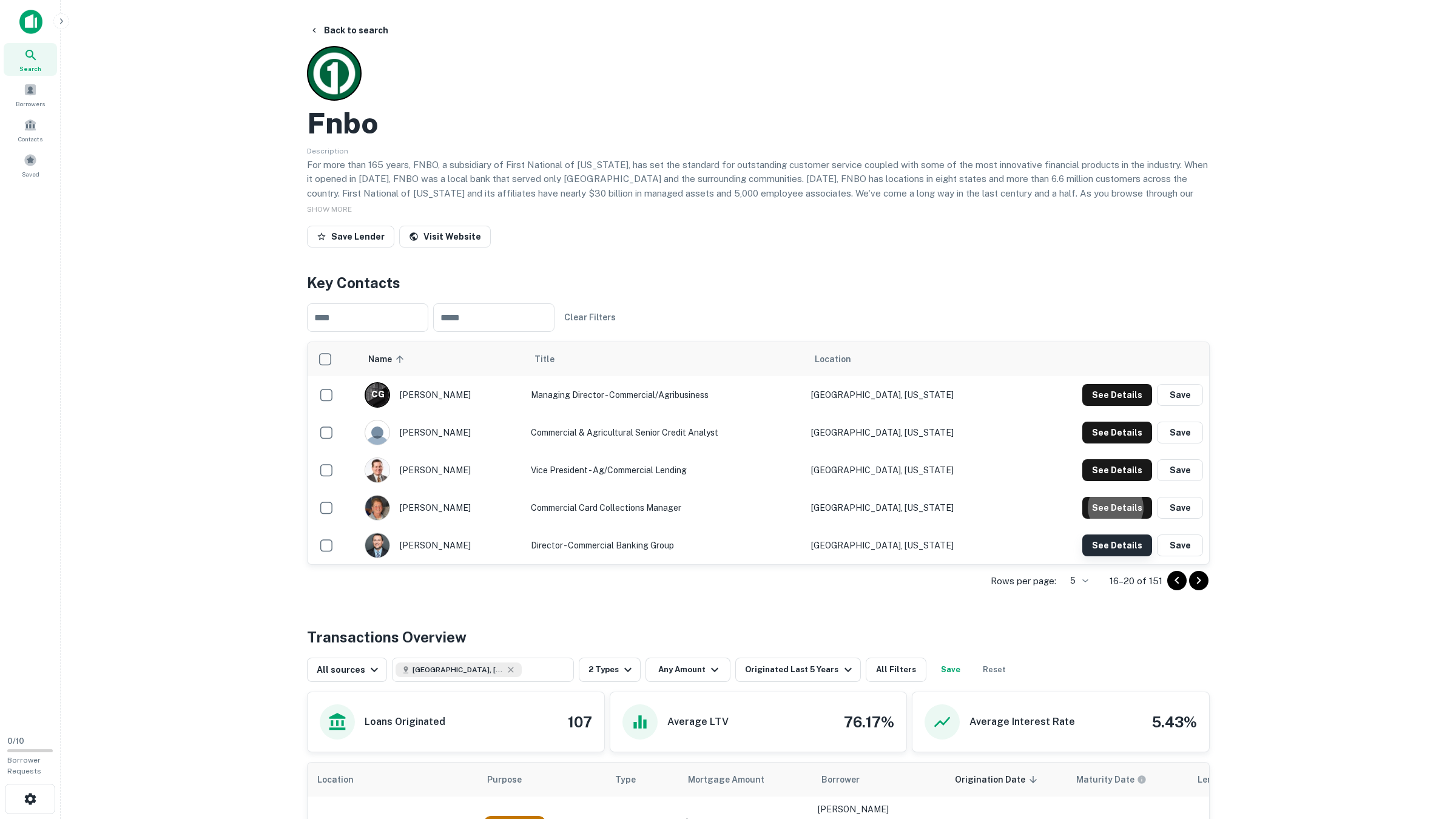
click at [1106, 405] on button "See Details" at bounding box center [1117, 395] width 70 height 22
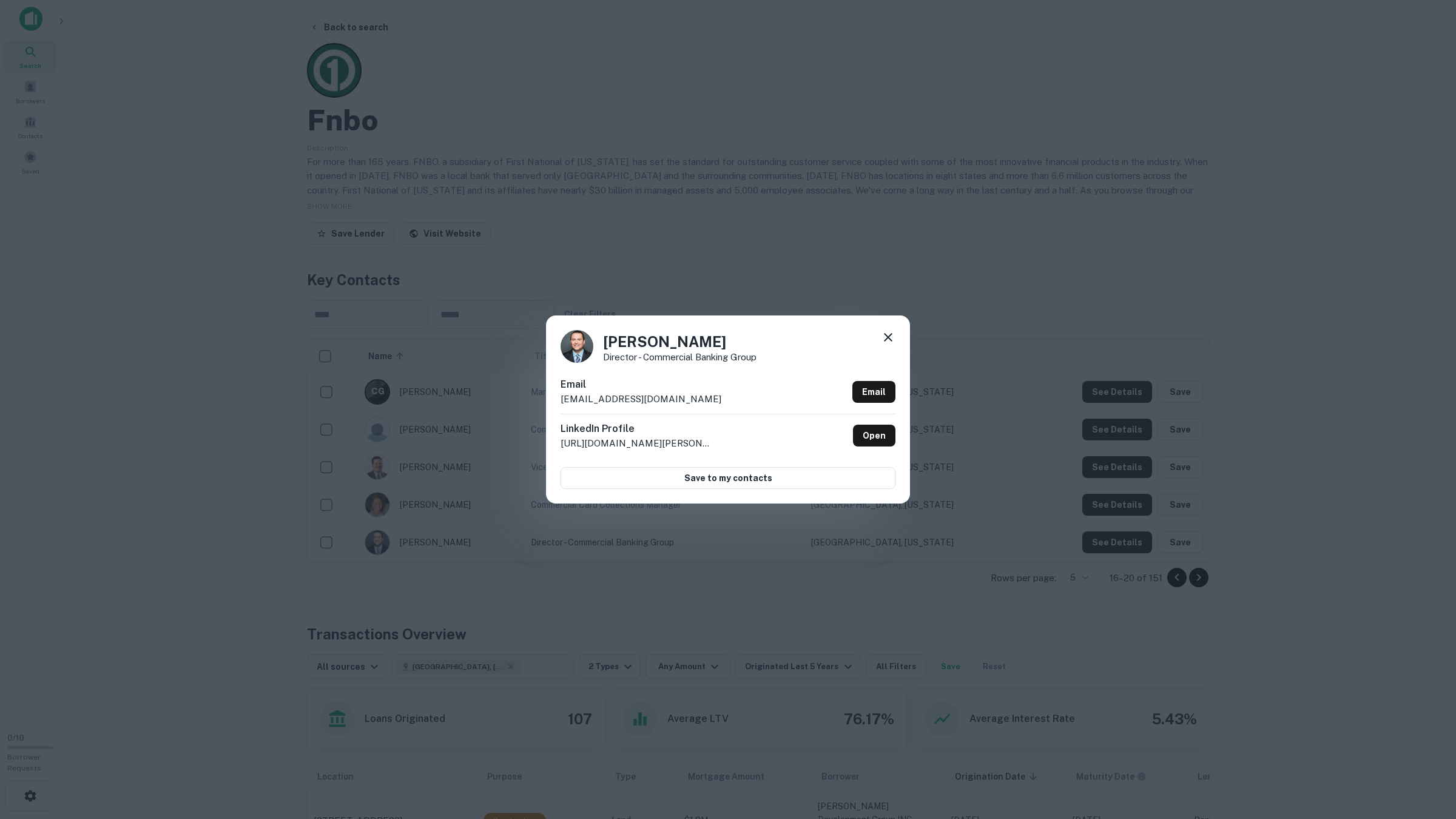
click at [1164, 527] on div "Heath Stewart Director - Commercial Banking Group Email hstewart@fnbo.com Email…" at bounding box center [728, 410] width 1456 height 819
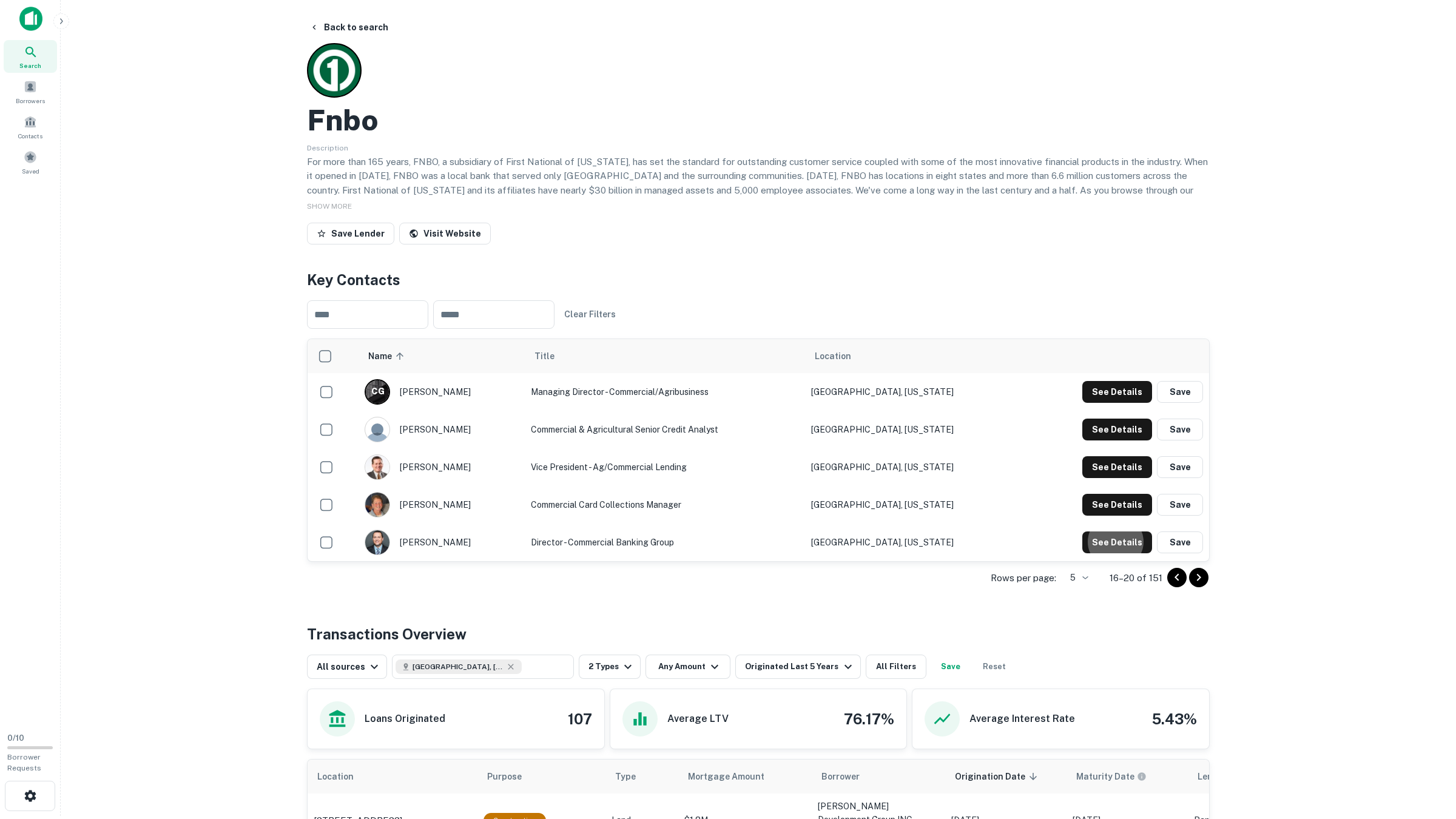
scroll to position [0, 0]
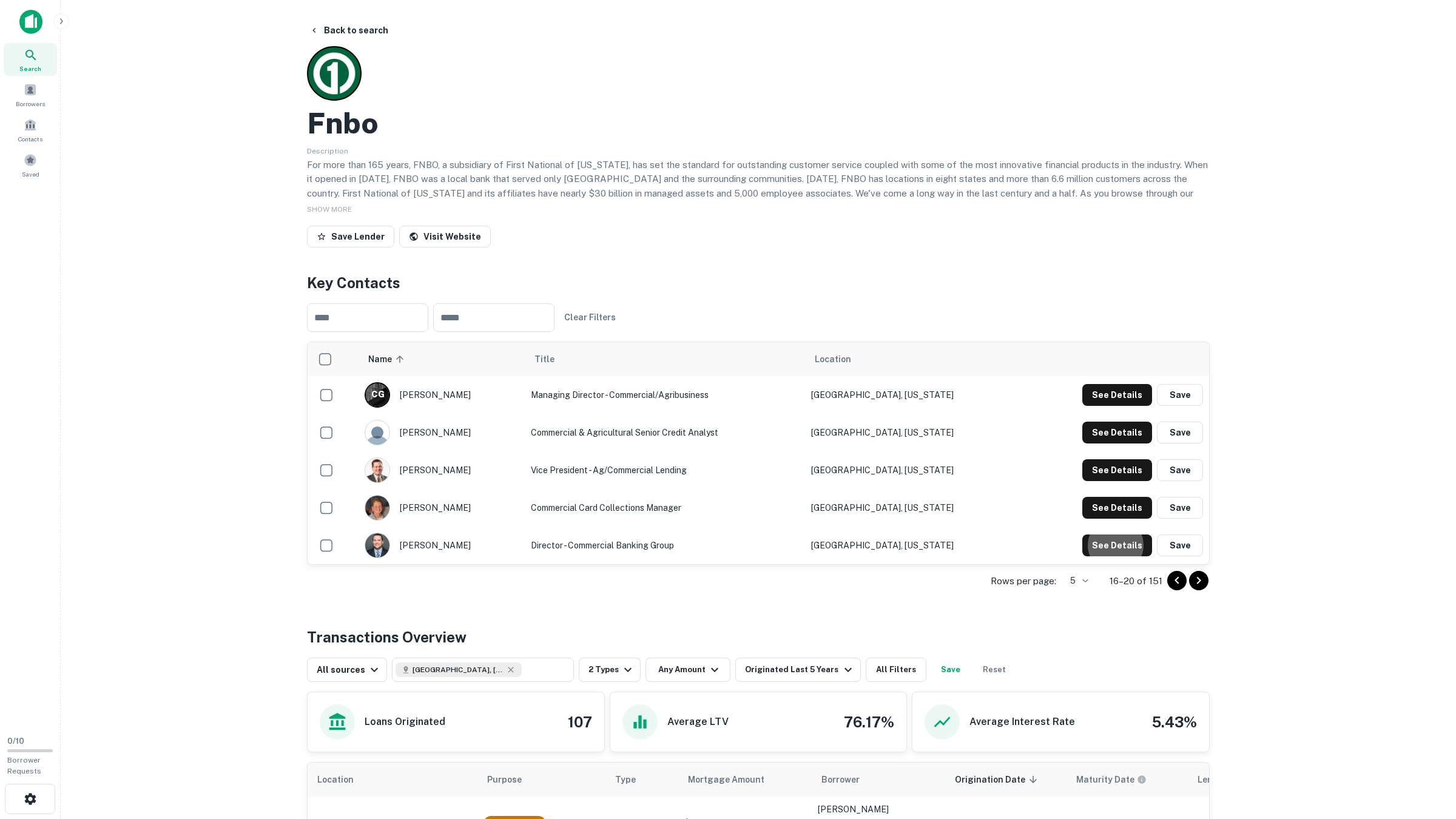
click at [349, 18] on main "Back to search Fnbo Description For more than 165 years, FNBO, a subsidiary of …" at bounding box center [757, 410] width 1395 height 819
click at [347, 23] on button "Back to search" at bounding box center [349, 31] width 89 height 22
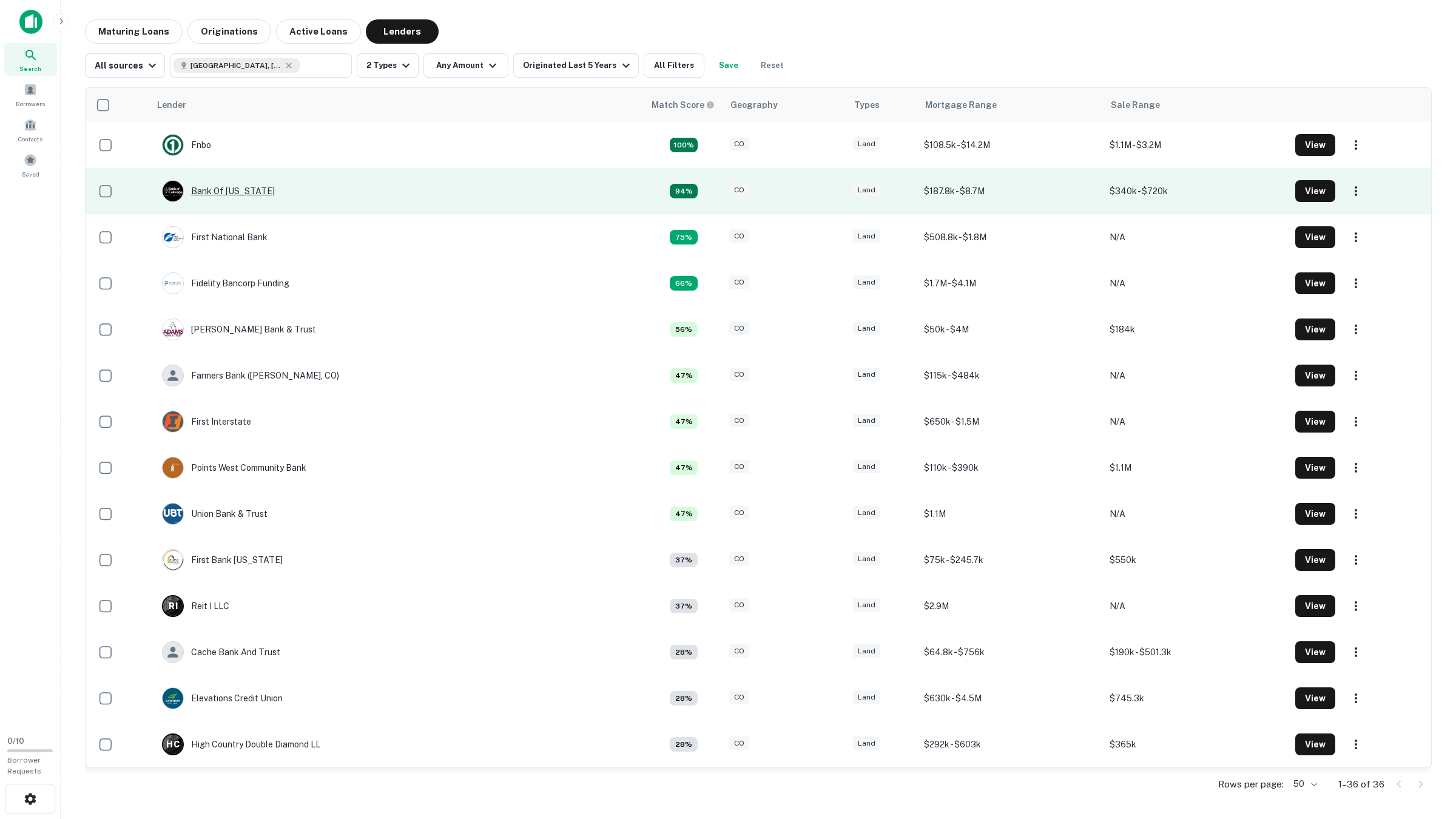
click at [229, 187] on div "Bank Of [US_STATE]" at bounding box center [218, 191] width 113 height 22
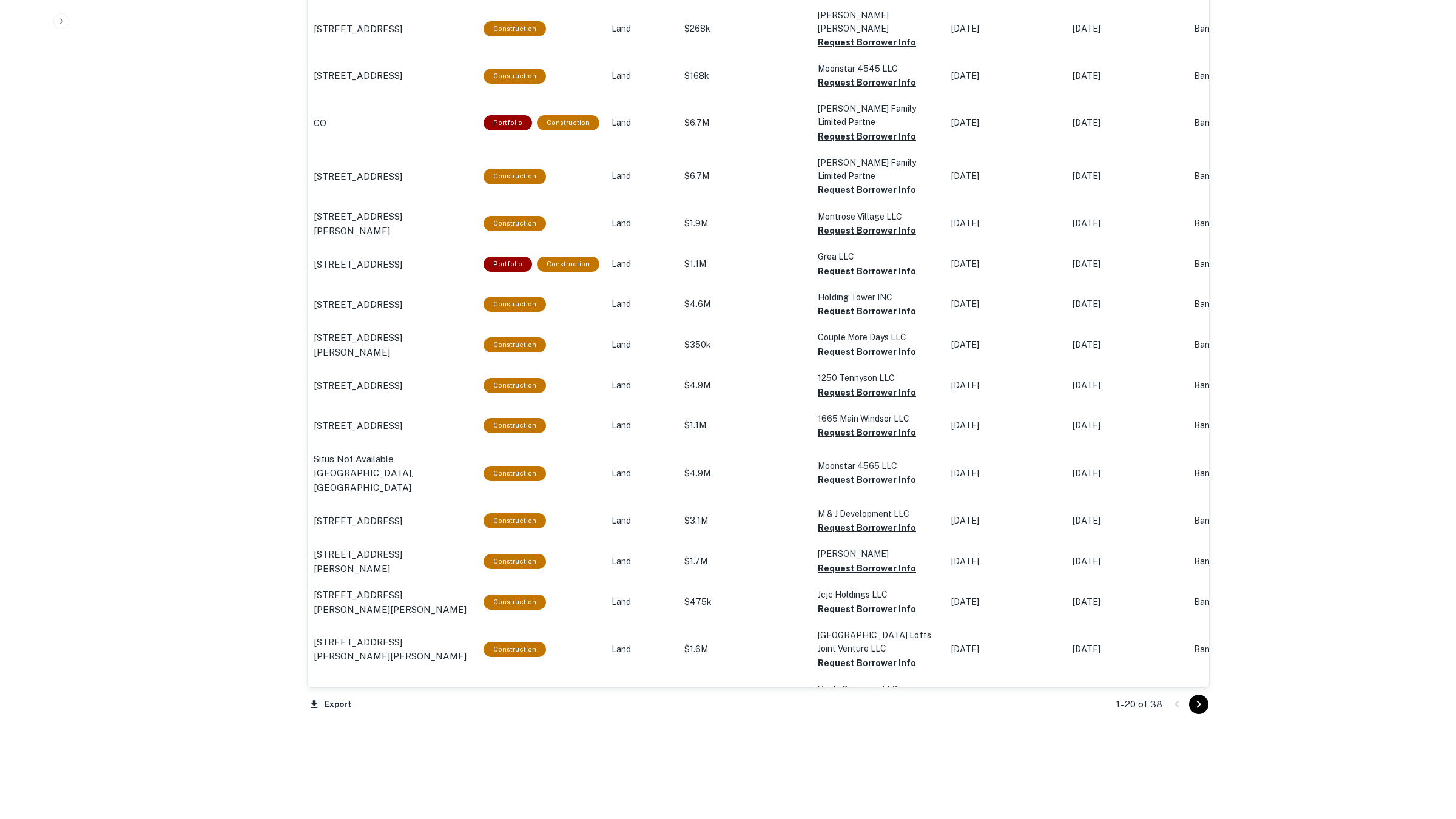
scroll to position [974, 0]
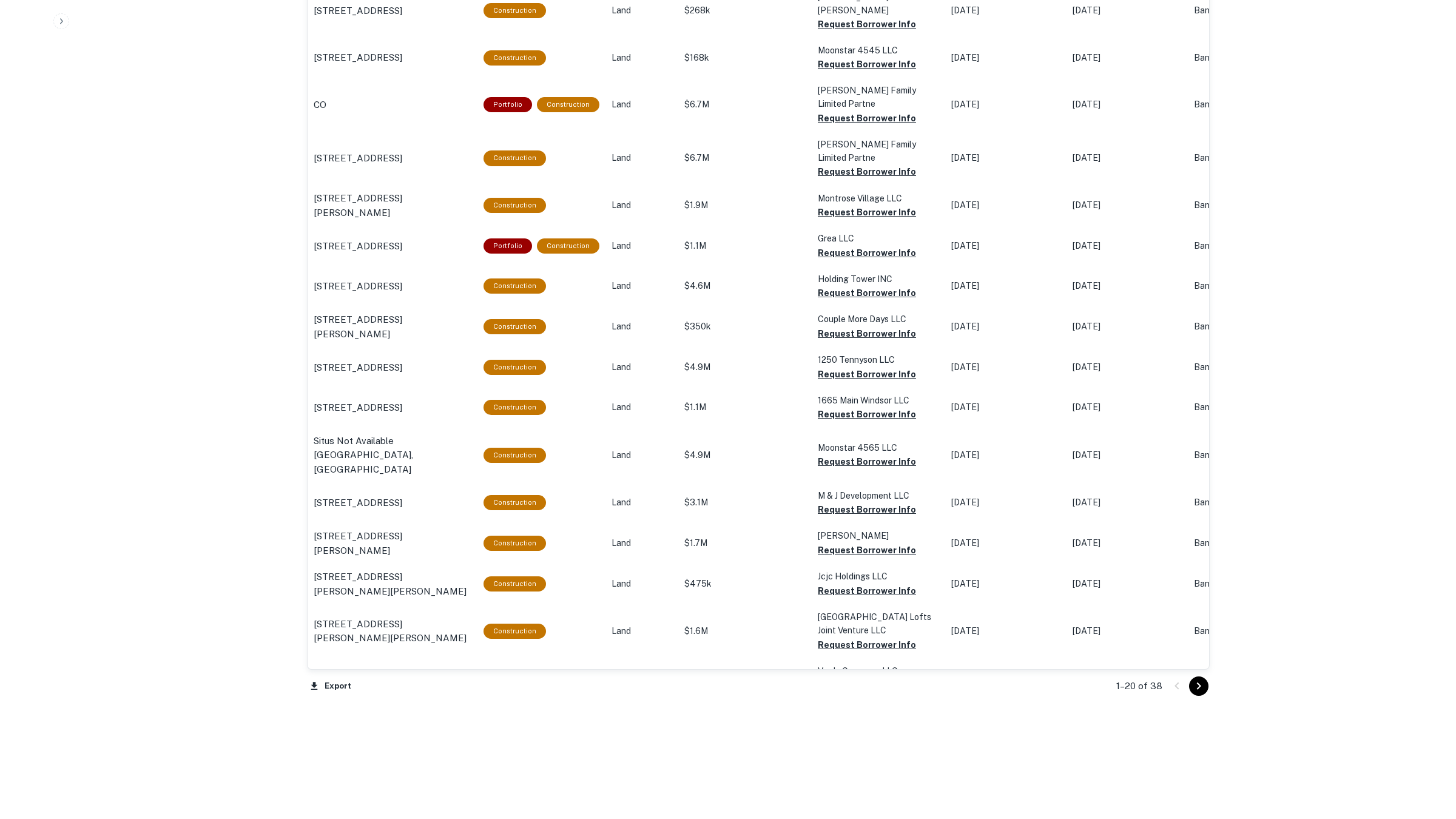
click at [1164, 654] on icon "Go to next page" at bounding box center [1198, 685] width 14 height 14
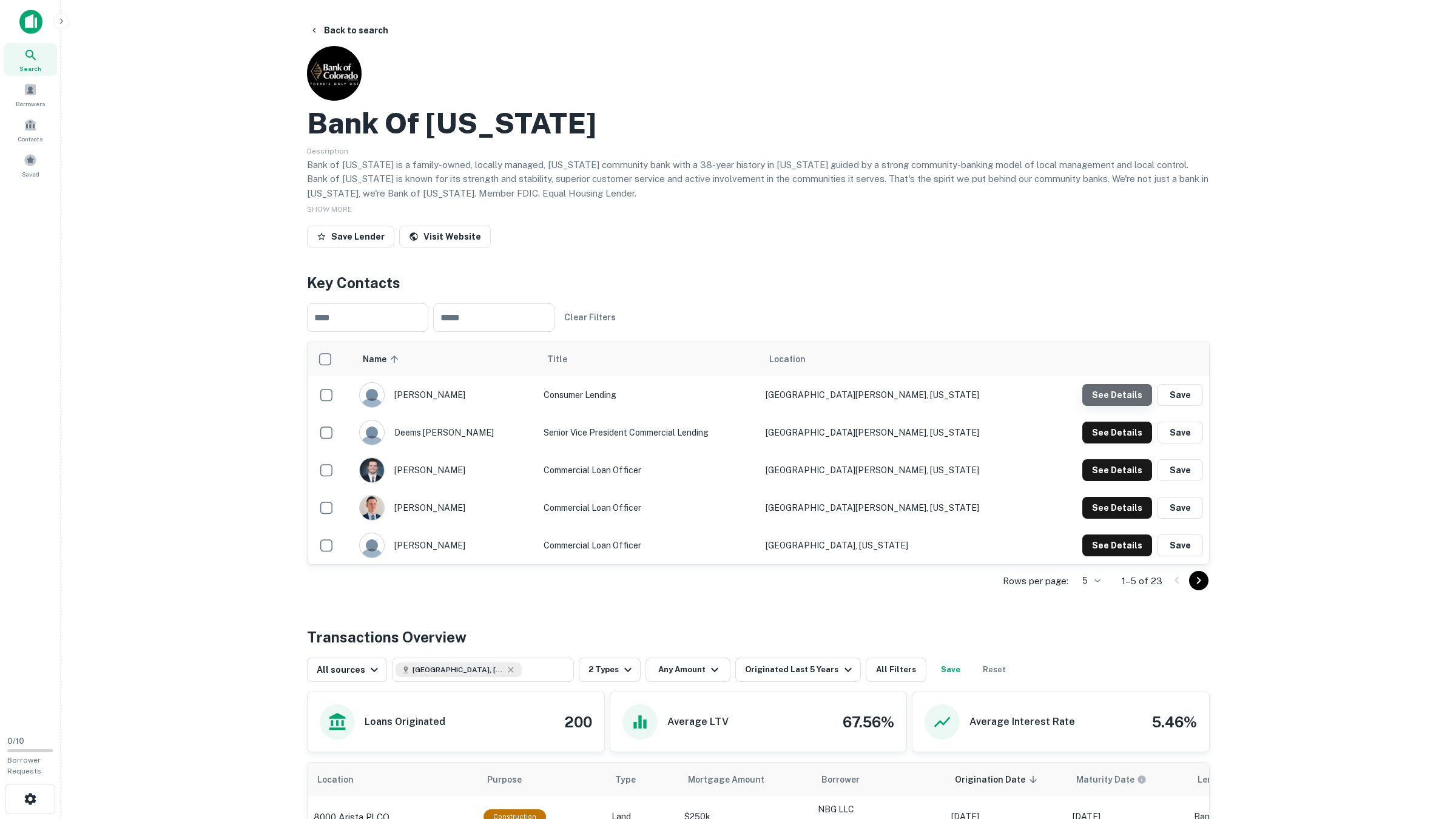
click at [1127, 392] on button "See Details" at bounding box center [1117, 395] width 70 height 22
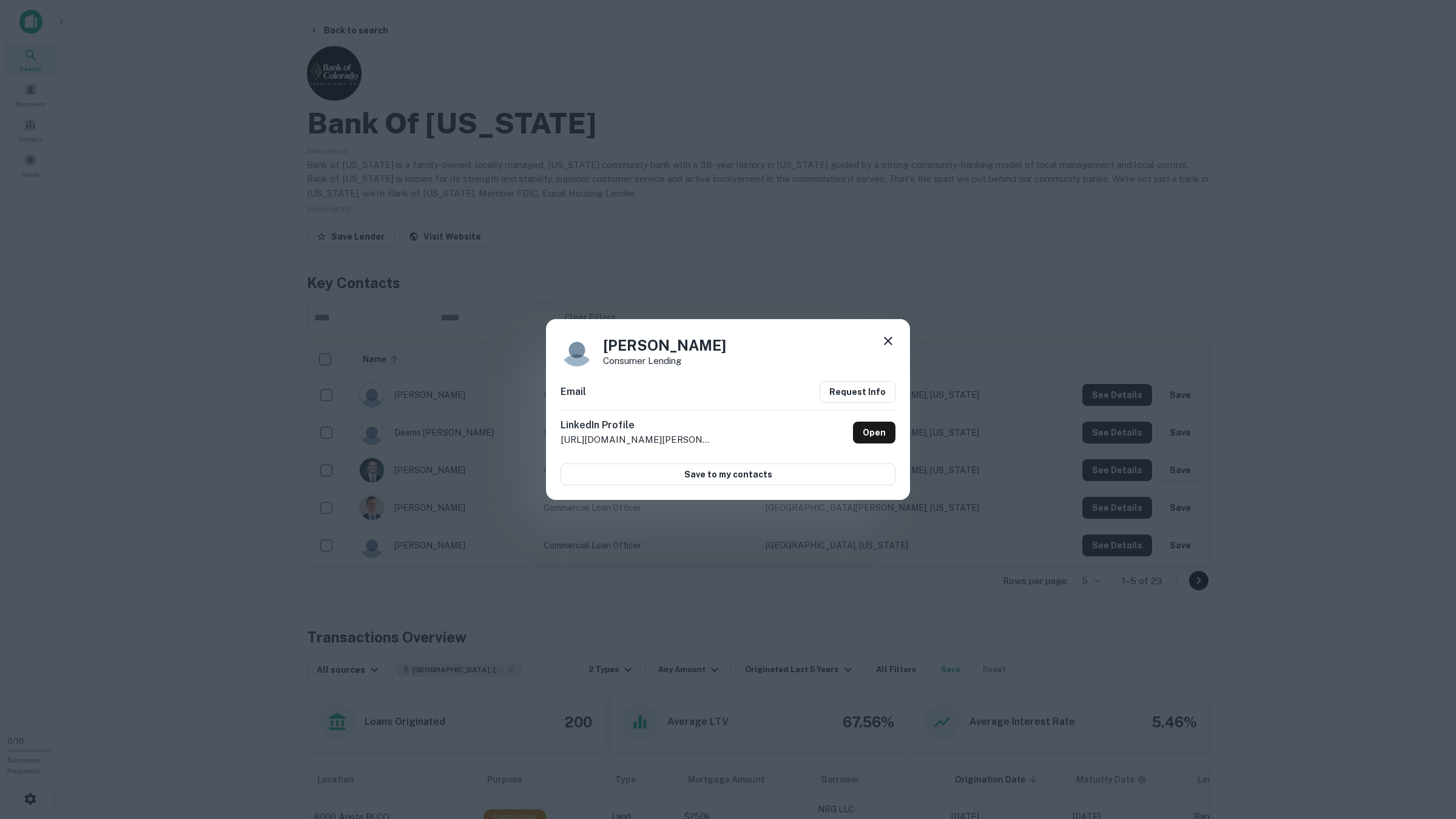
click at [1124, 394] on div "Jennifer Watkins Consumer Lending Email Request Info LinkedIn Profile http://ww…" at bounding box center [728, 410] width 1456 height 819
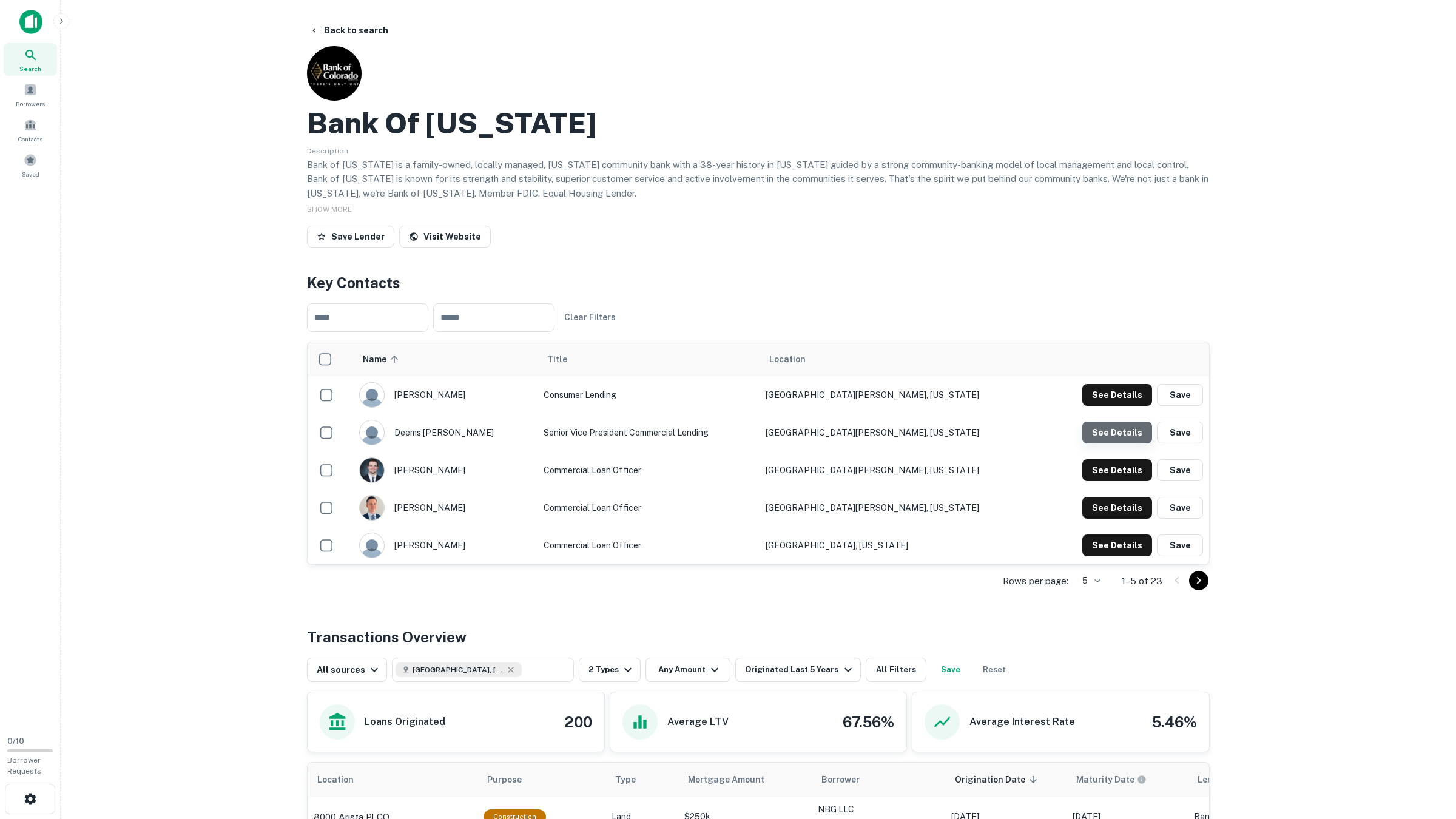
click at [1120, 405] on button "See Details" at bounding box center [1117, 395] width 70 height 22
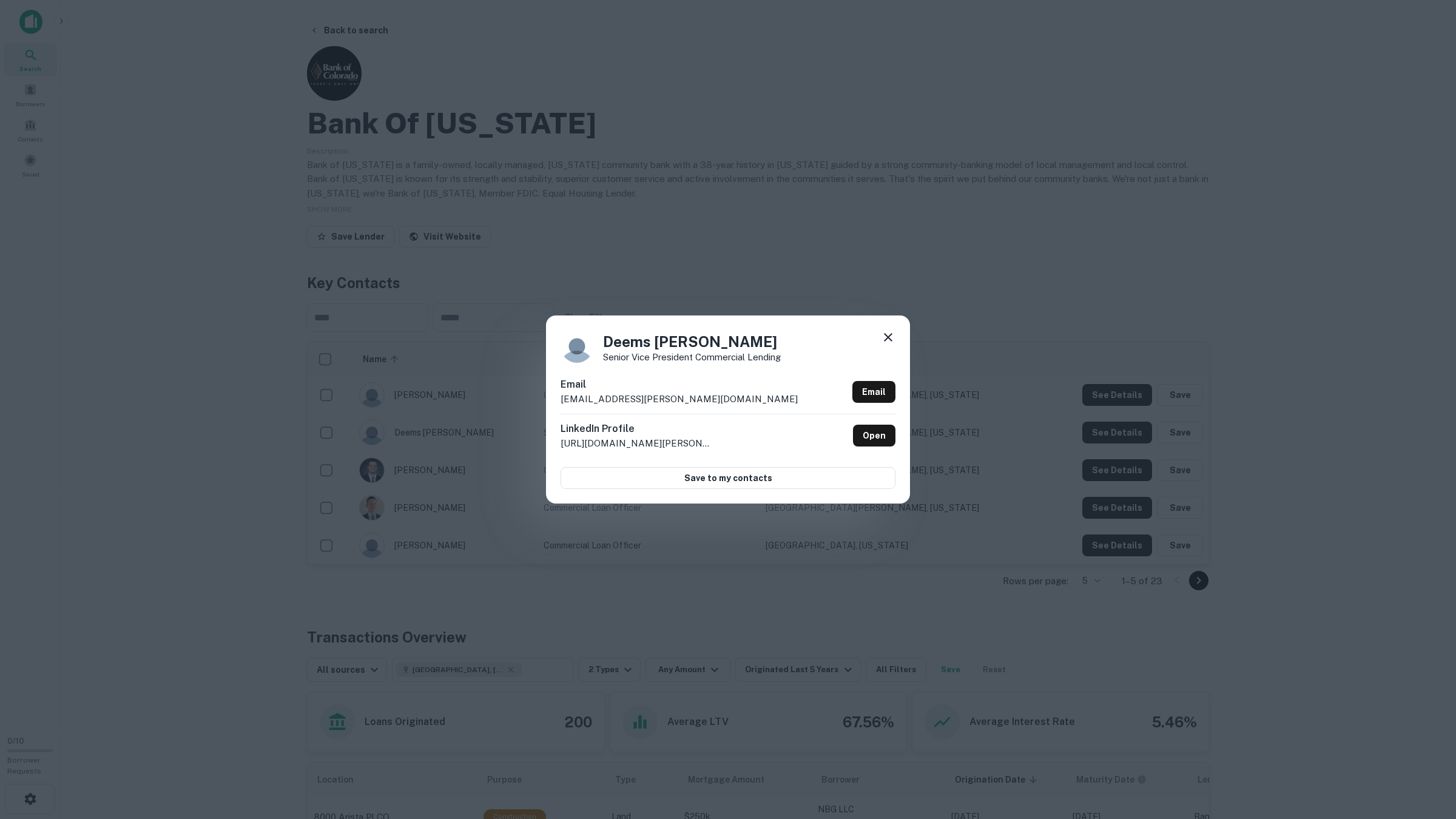
click at [1120, 434] on div "Deems Hargleroad Senior Vice President Commercial Lending Email deems.hargleroa…" at bounding box center [728, 410] width 1456 height 819
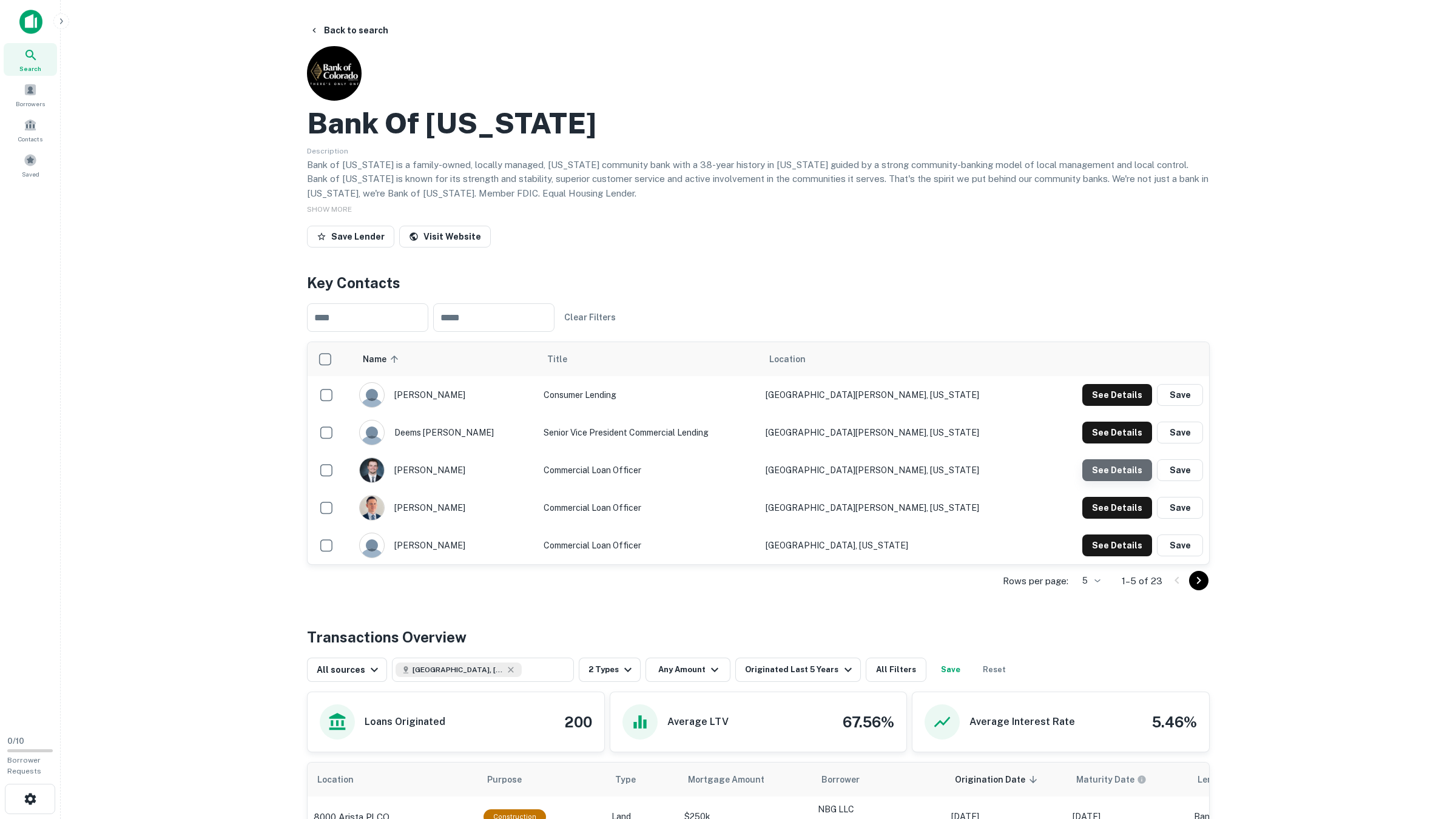
click at [1122, 405] on button "See Details" at bounding box center [1117, 395] width 70 height 22
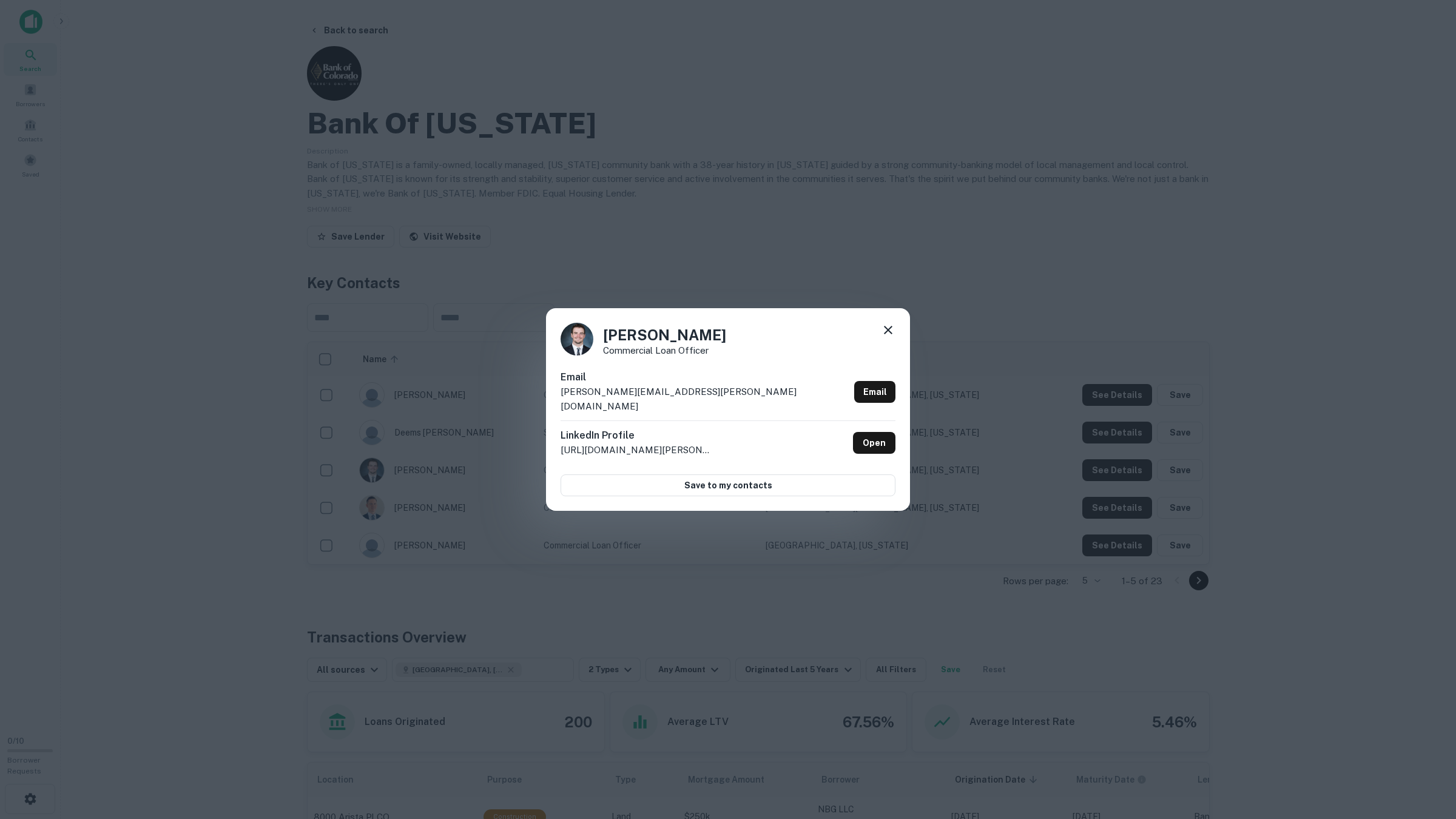
click at [1122, 470] on div "Casey Madigan Commercial Loan Officer Email casey.madigan@bankofcolorado.com Em…" at bounding box center [728, 410] width 1456 height 819
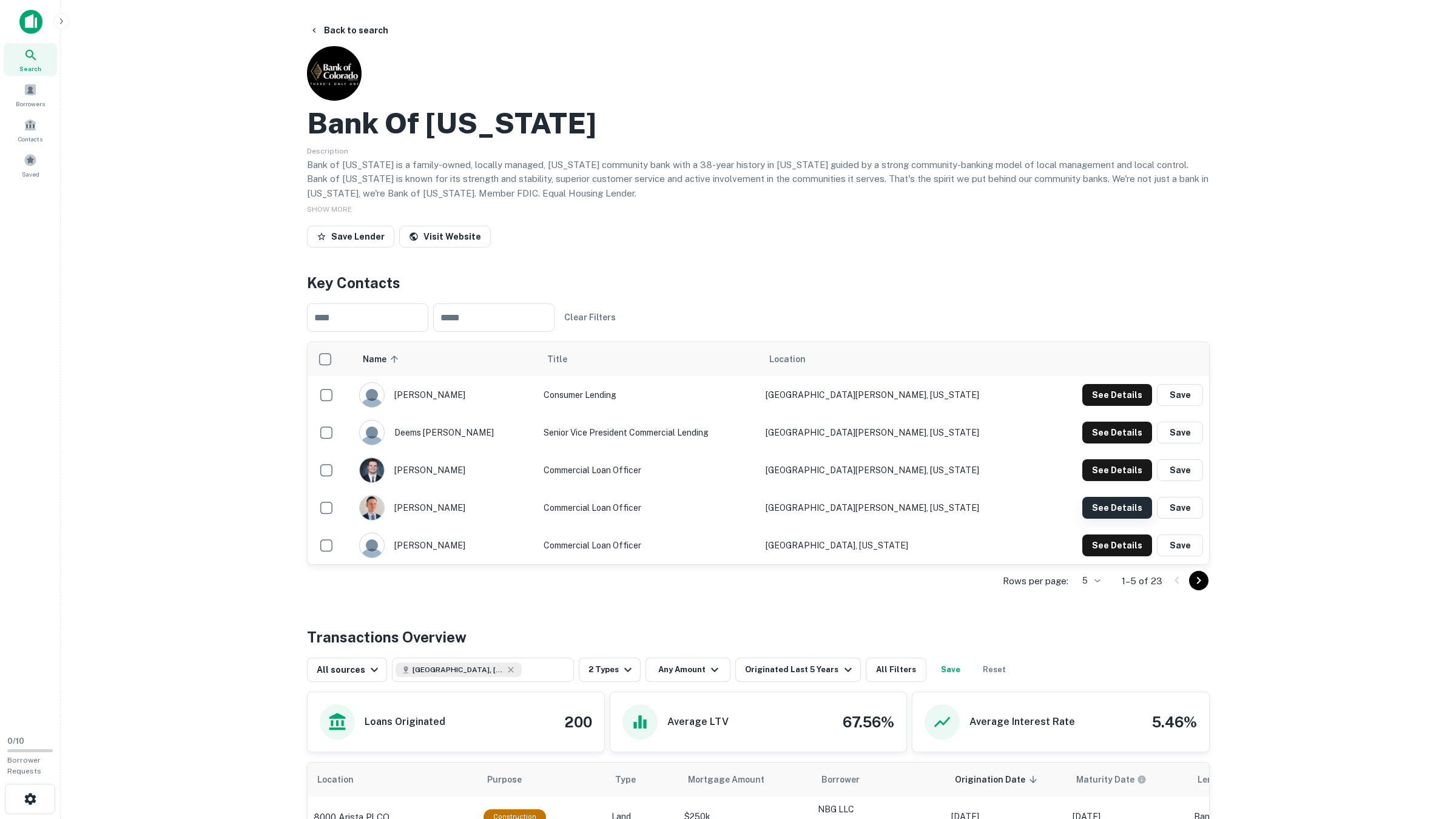
click at [1127, 405] on button "See Details" at bounding box center [1117, 395] width 70 height 22
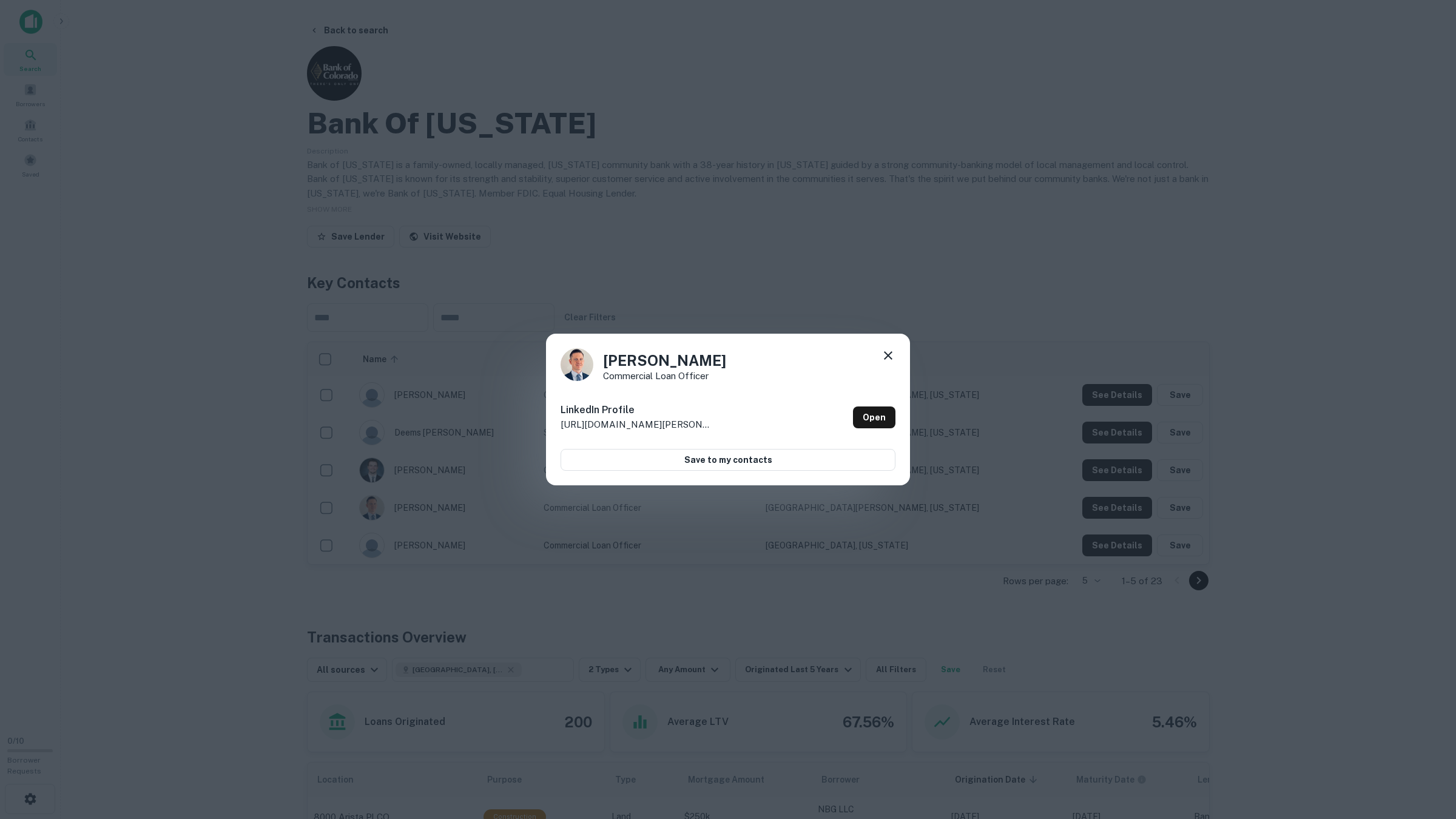
click at [1124, 517] on div "Harley Powell Commercial Loan Officer LinkedIn Profile http://www.linkedin.com/…" at bounding box center [728, 410] width 1456 height 819
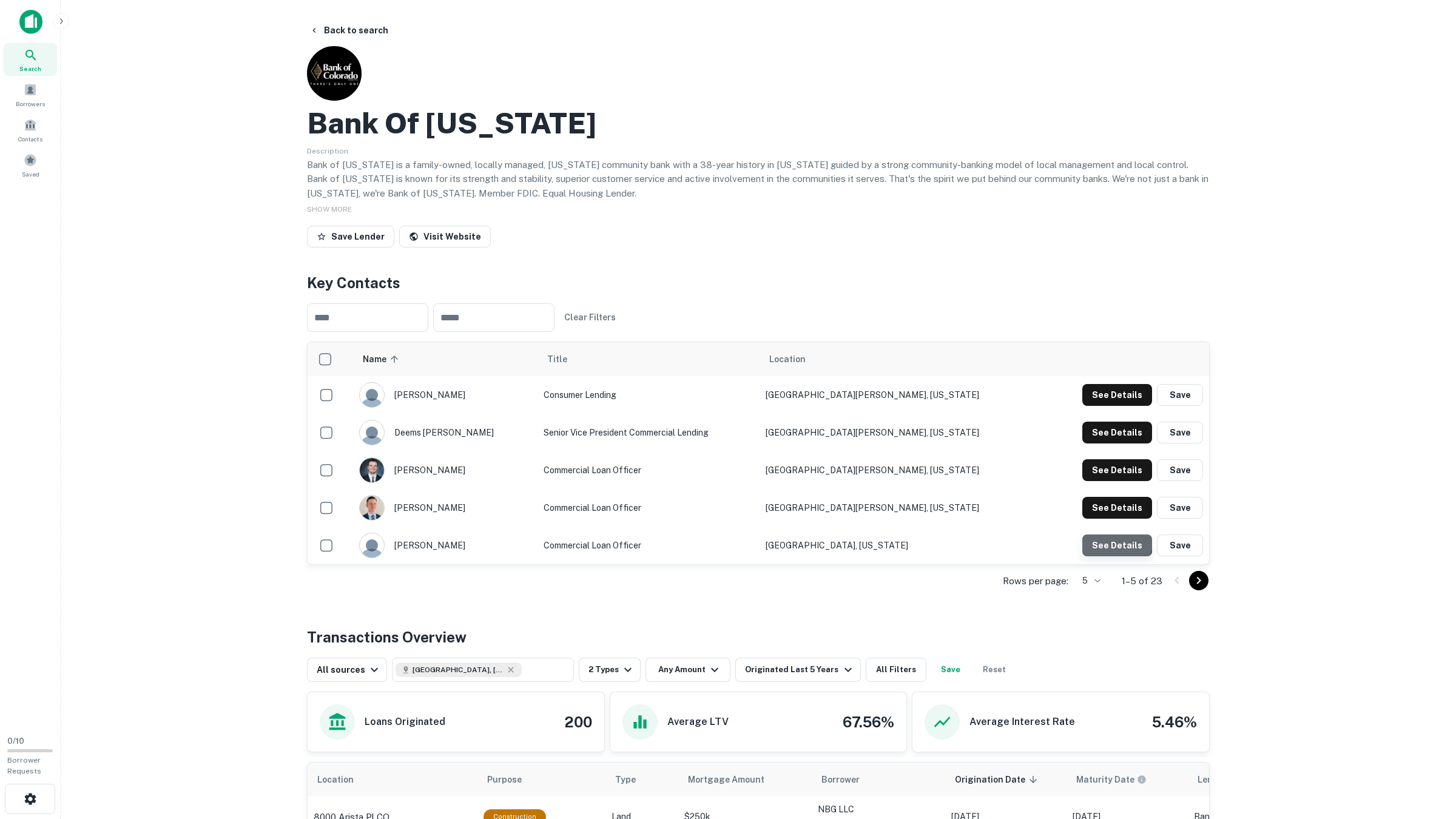
click at [1118, 405] on button "See Details" at bounding box center [1117, 395] width 70 height 22
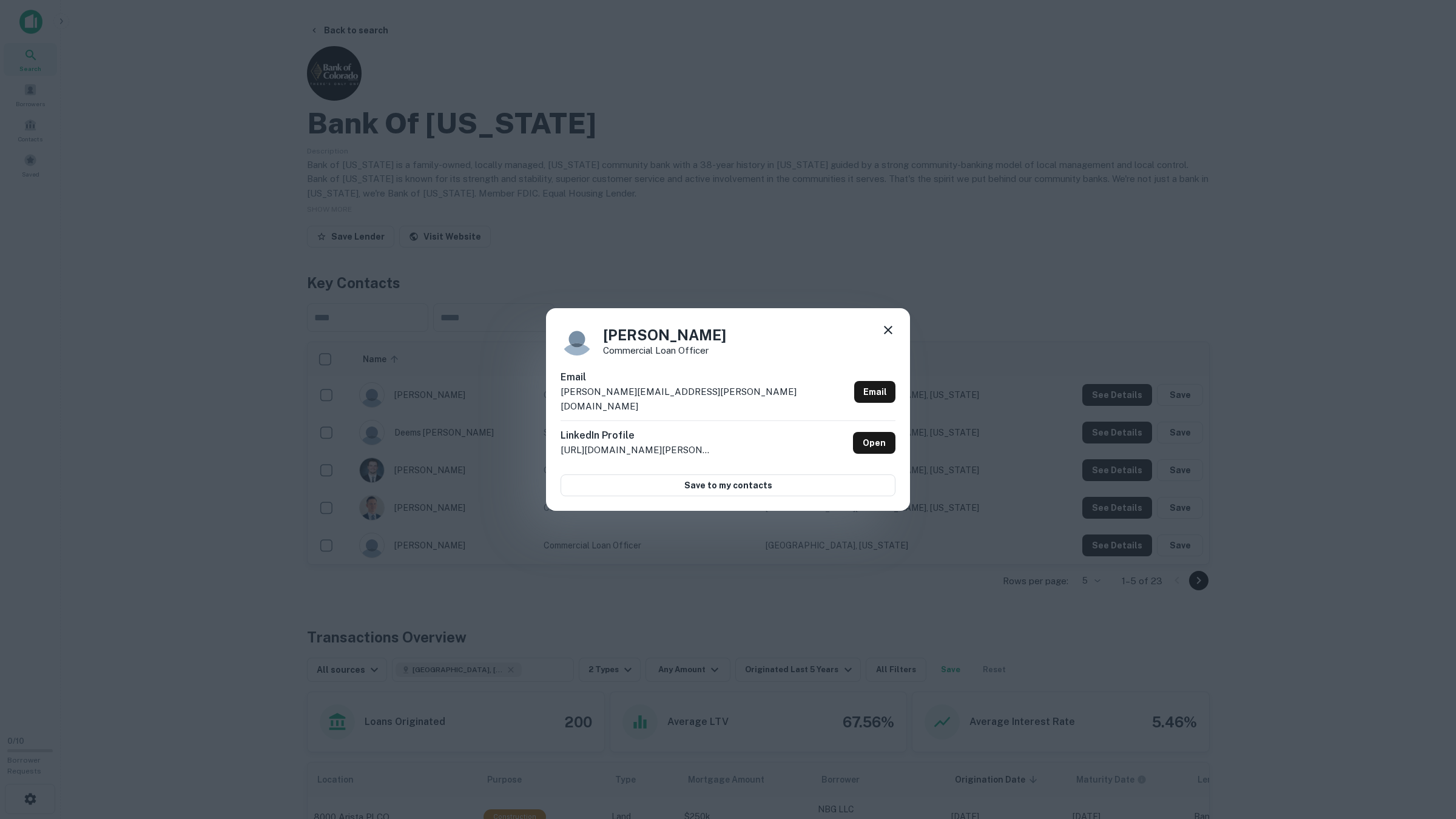
click at [1164, 530] on div "Aaron Barrett Commercial Loan Officer Email aaron.barrett@bankofcolorado.com Em…" at bounding box center [728, 410] width 1456 height 819
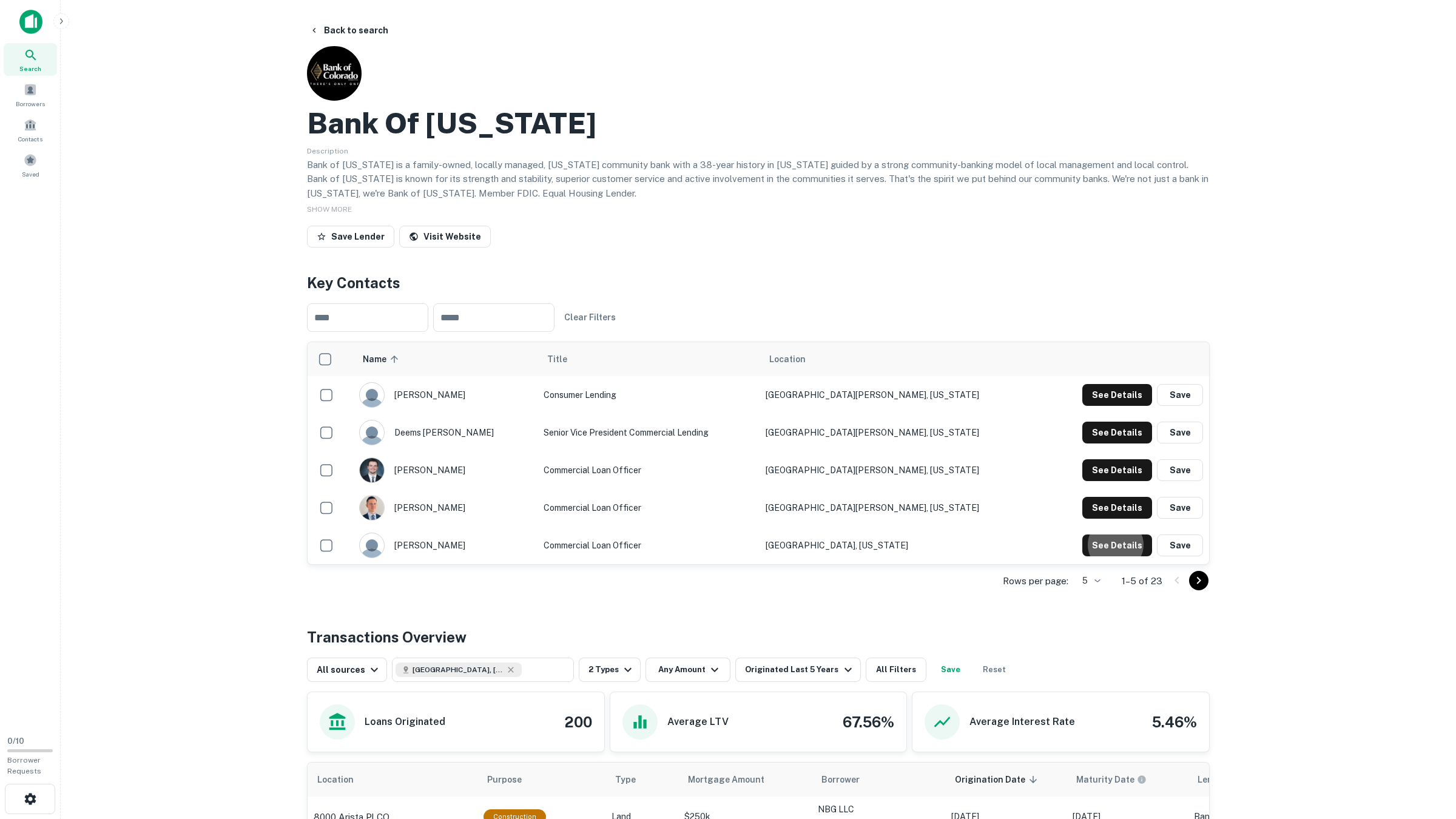
click at [1164, 587] on div at bounding box center [1187, 580] width 41 height 20
click at [1164, 583] on icon "Go to next page" at bounding box center [1198, 580] width 14 height 14
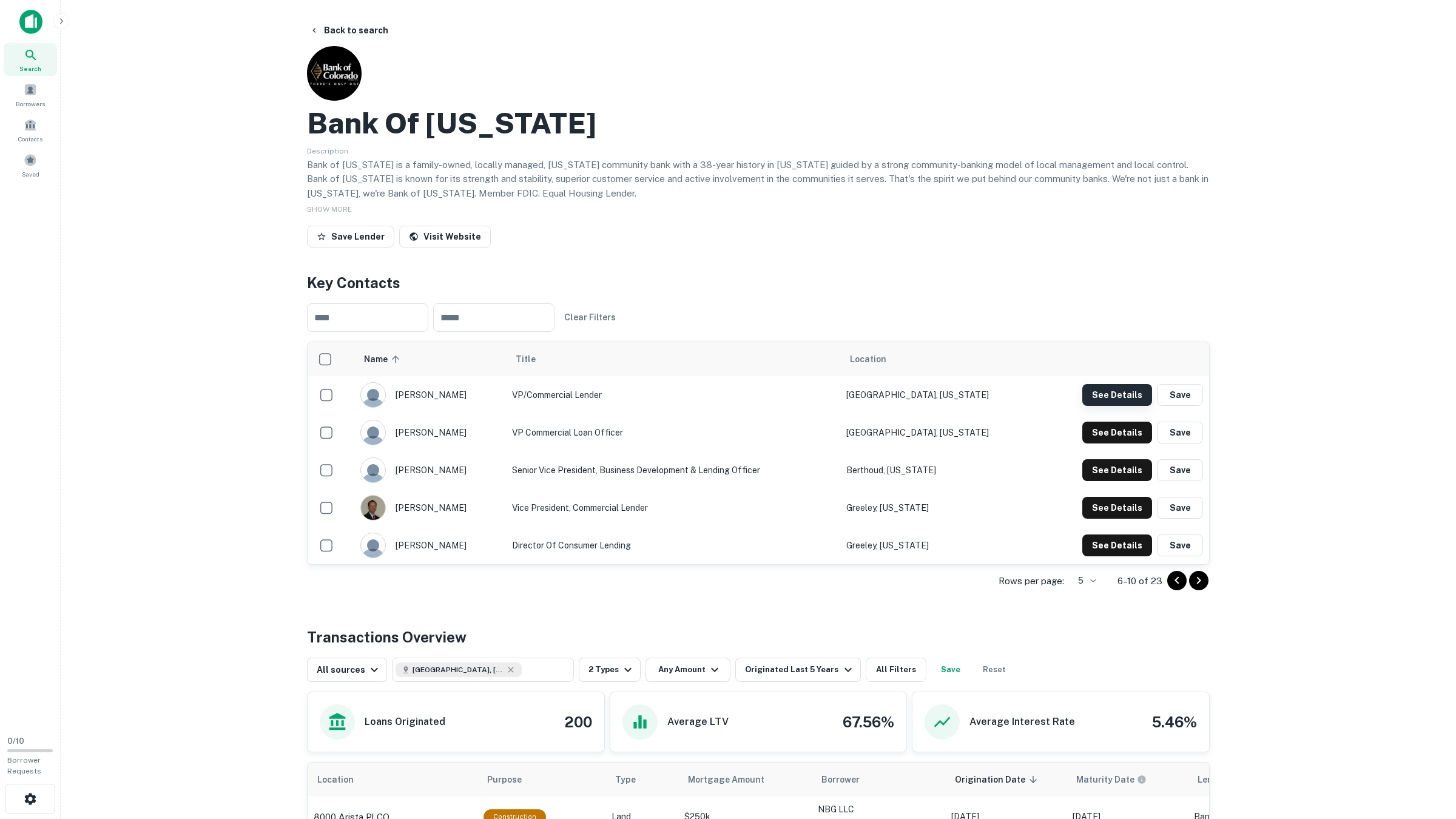
click at [1122, 391] on button "See Details" at bounding box center [1117, 395] width 70 height 22
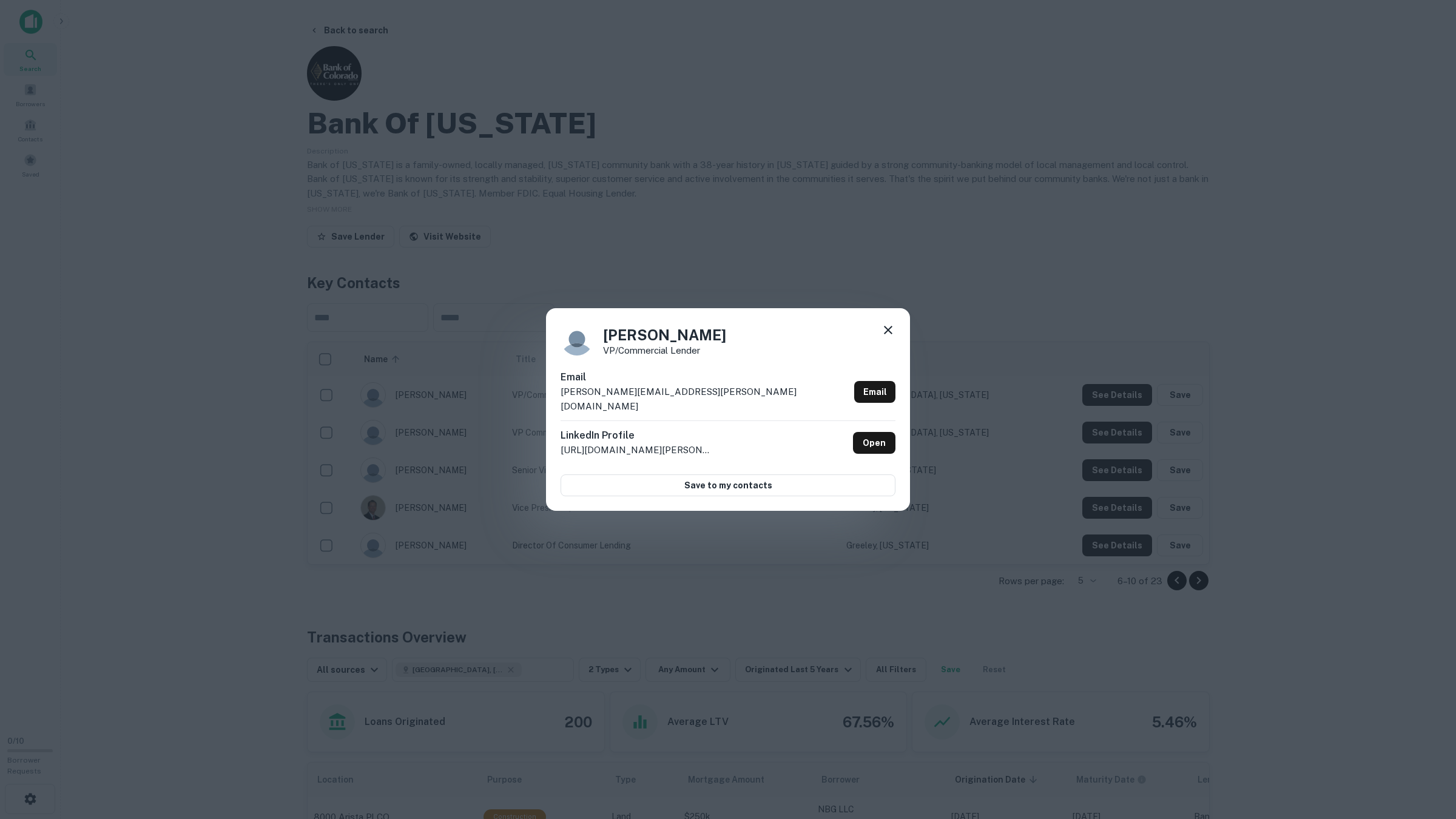
click at [1112, 414] on div "Karen Boyes VP/Commercial Lender Email karen.boyes@bankofcolorado.com Email Lin…" at bounding box center [728, 410] width 1456 height 819
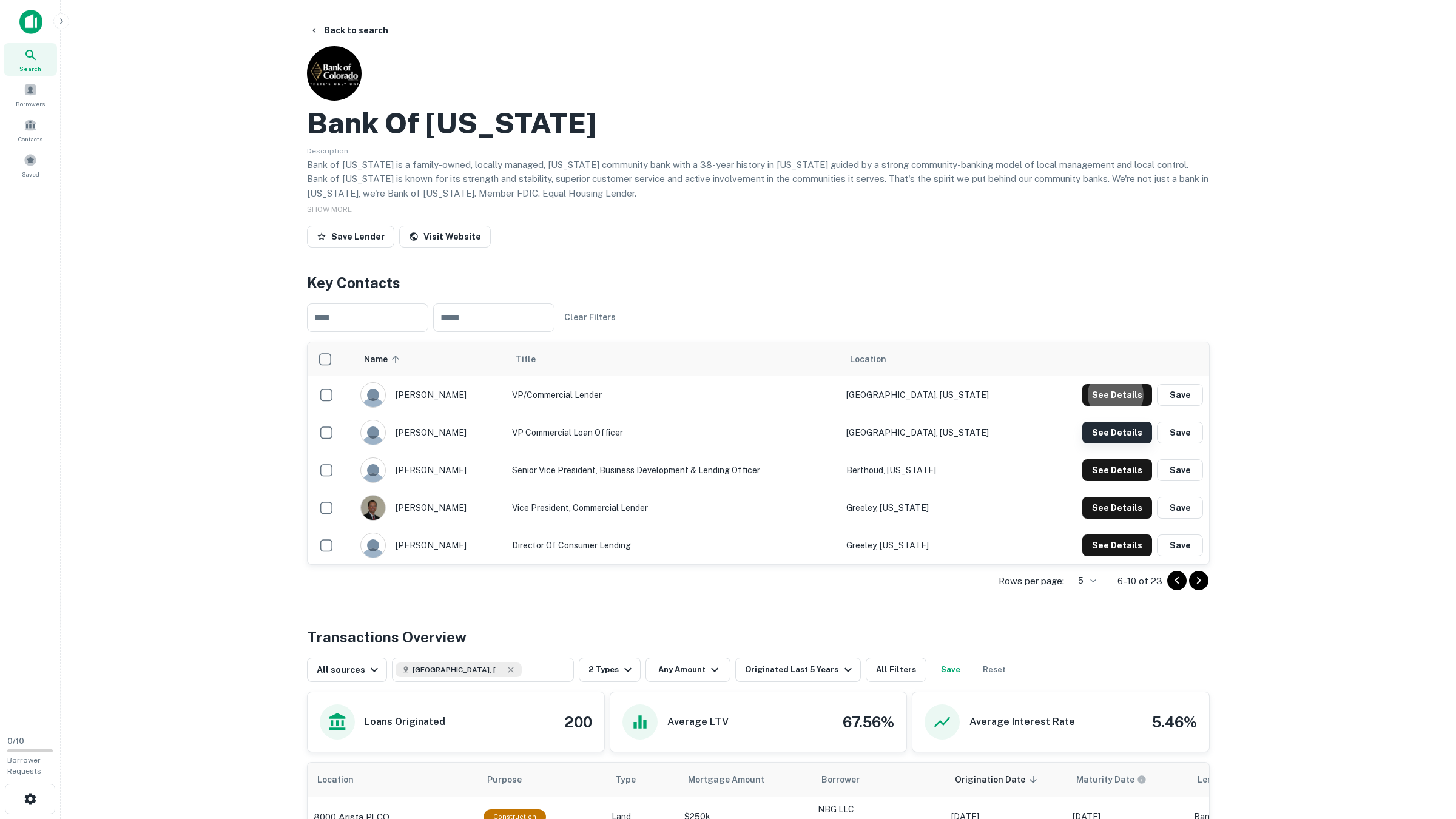
click at [1114, 405] on button "See Details" at bounding box center [1117, 395] width 70 height 22
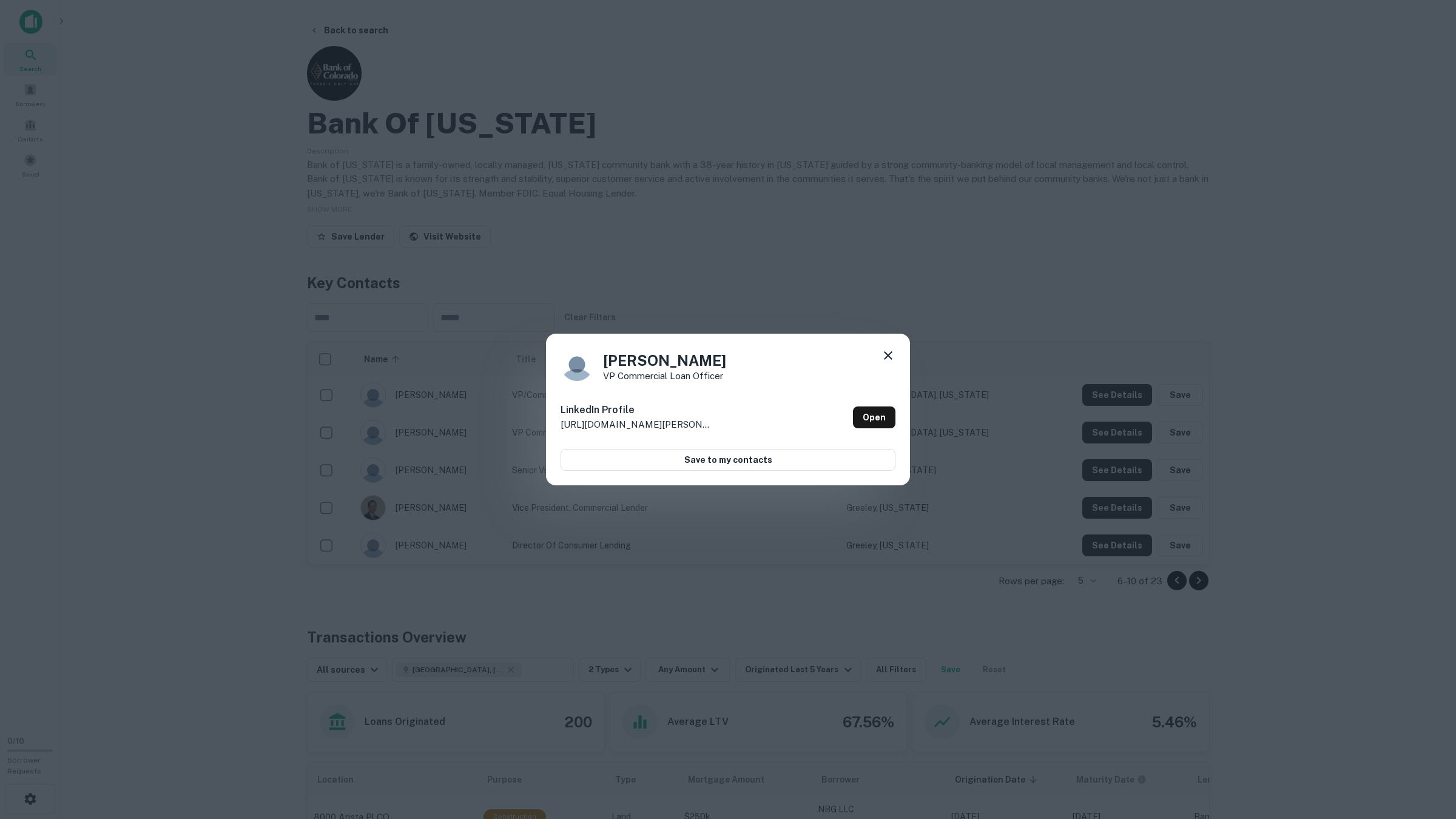
click at [1114, 461] on div "Jason Barnes VP Commercial Loan Officer LinkedIn Profile http://www.linkedin.co…" at bounding box center [728, 410] width 1456 height 819
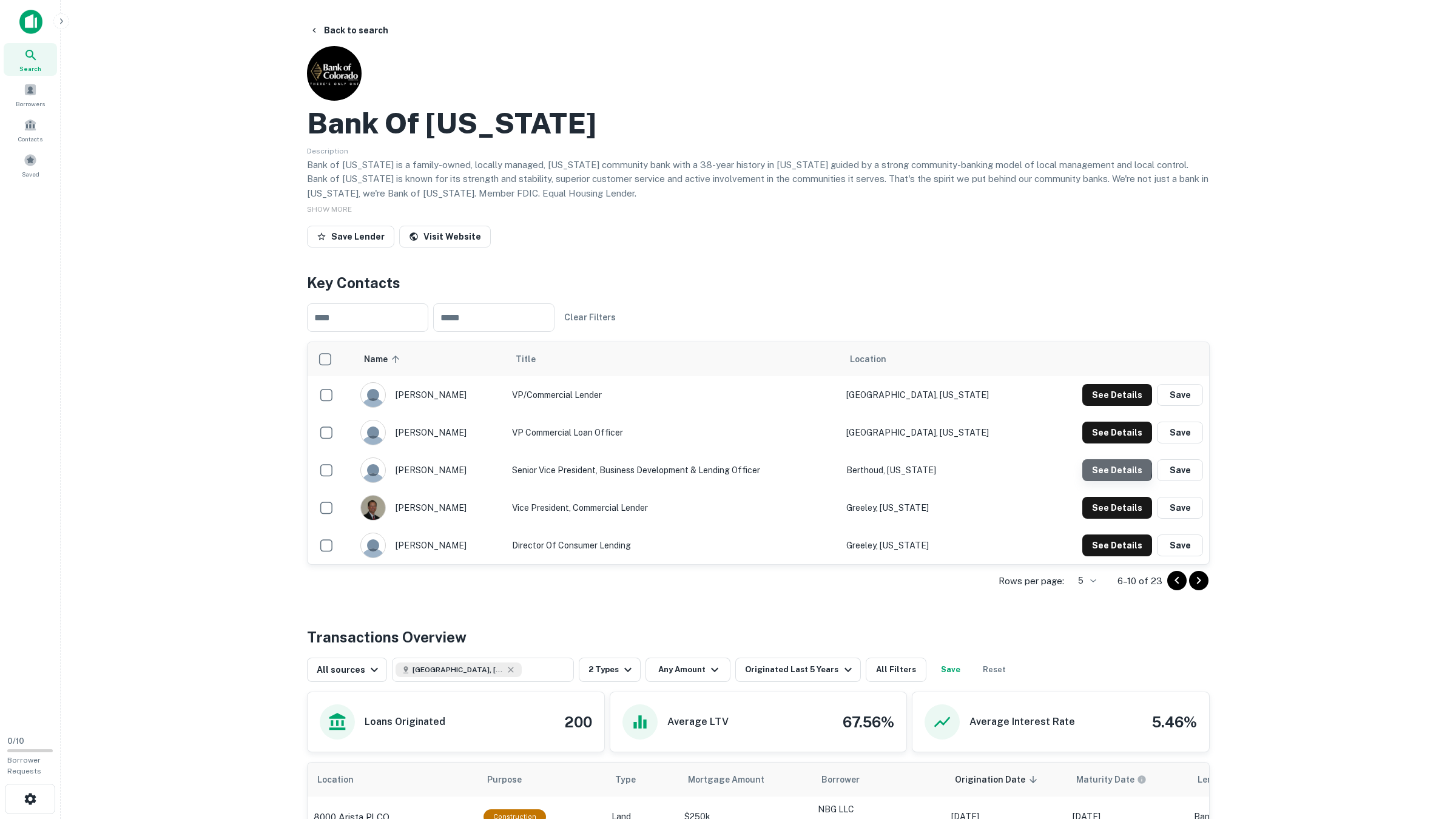
click at [1112, 405] on button "See Details" at bounding box center [1117, 395] width 70 height 22
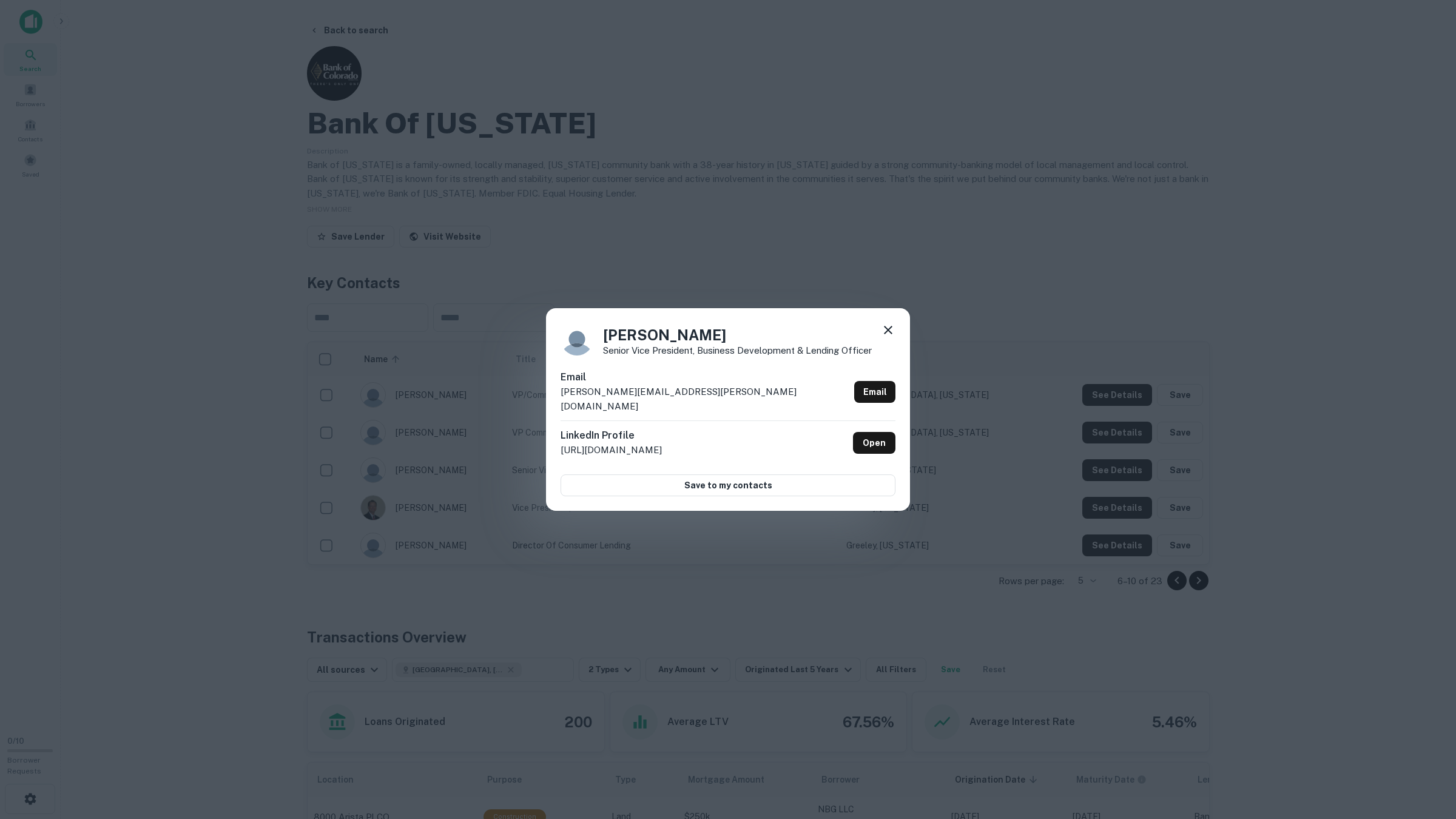
click at [1115, 471] on div "Debbie Davis Senior Vice President, Business Development & Lending Officer Emai…" at bounding box center [728, 410] width 1456 height 819
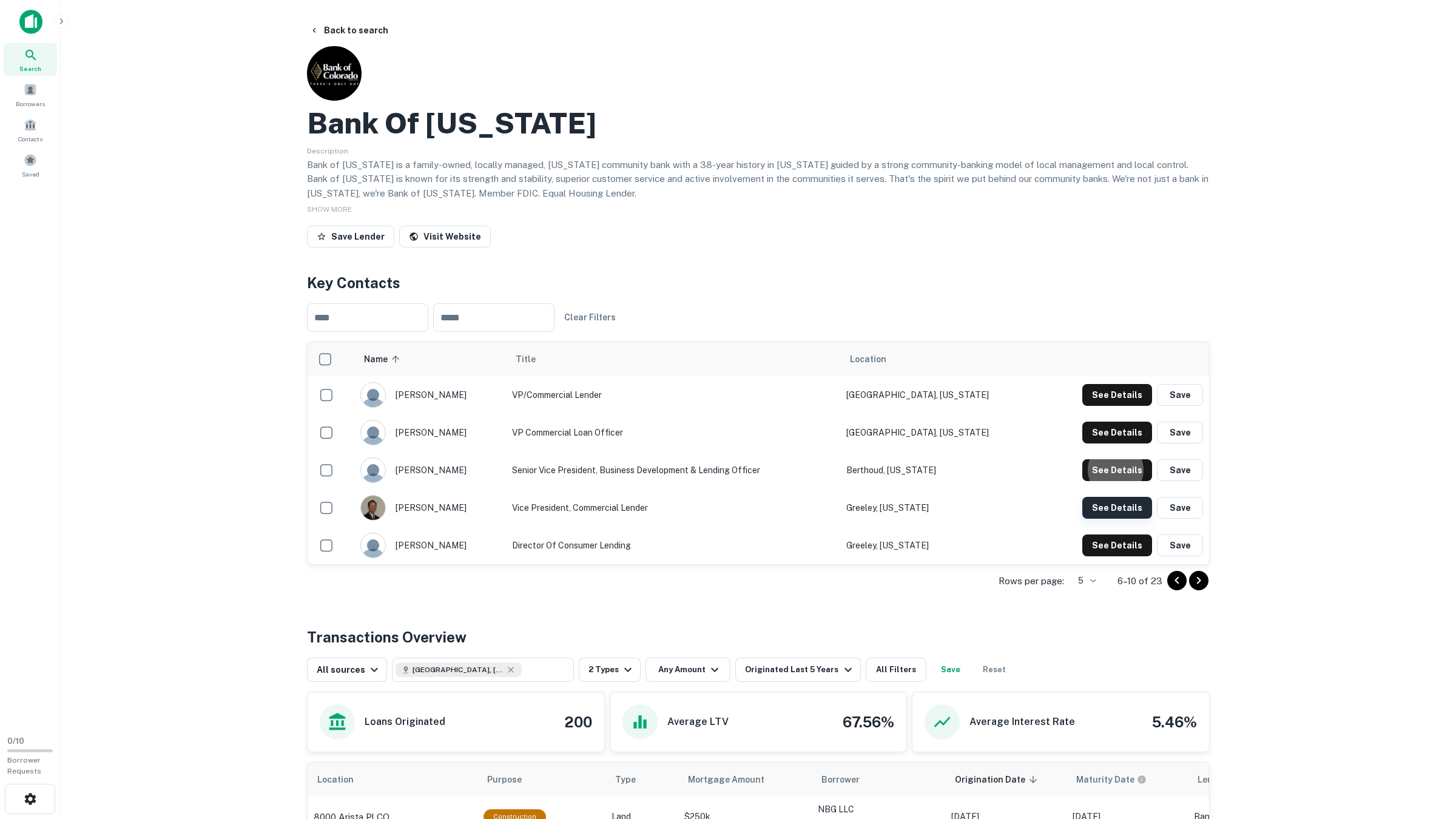
click at [1110, 405] on button "See Details" at bounding box center [1117, 395] width 70 height 22
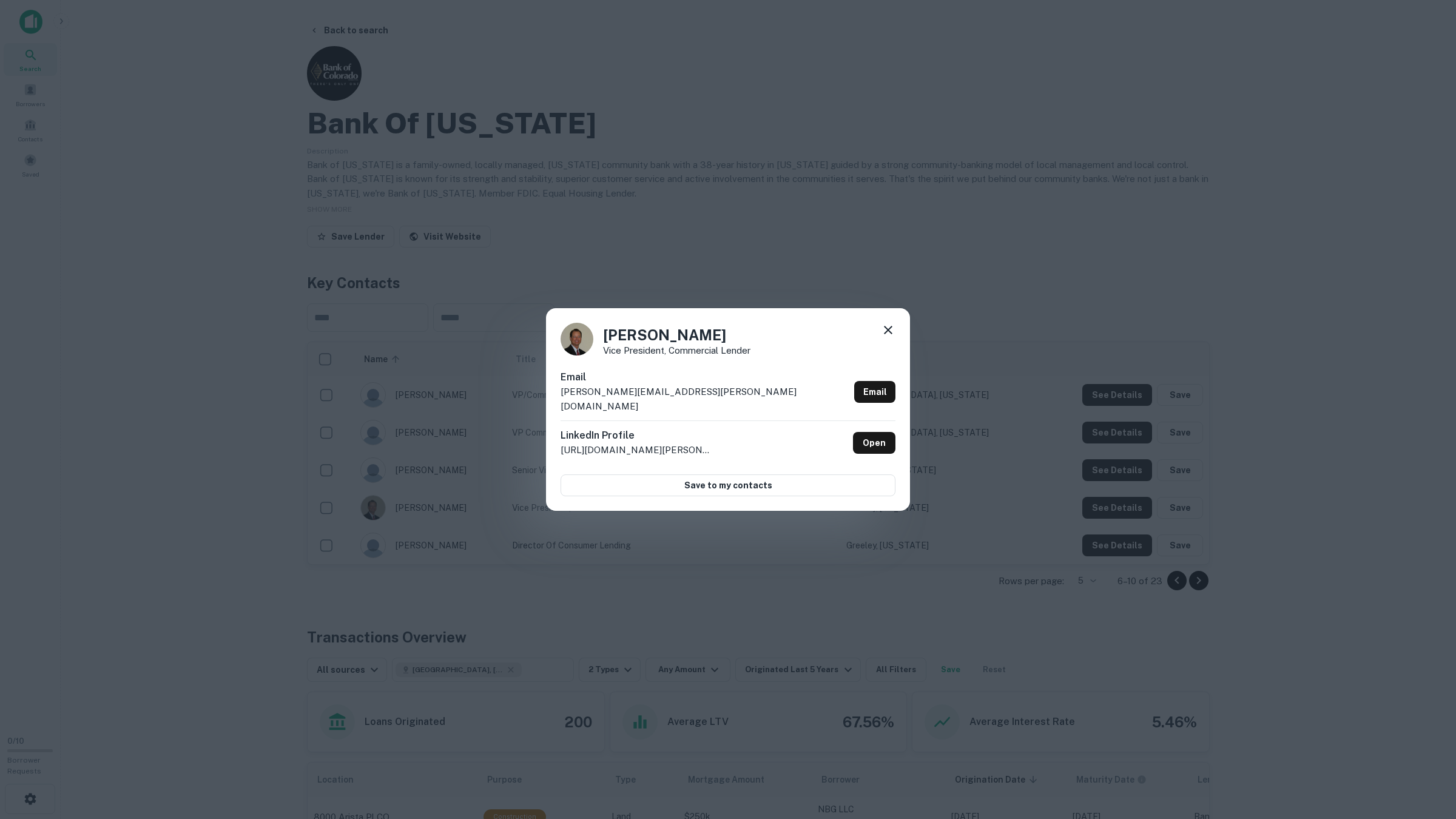
click at [1111, 512] on div "Robert Meusch Vice President, Commercial Lender Email robert.meusch@bankofcolor…" at bounding box center [728, 410] width 1456 height 819
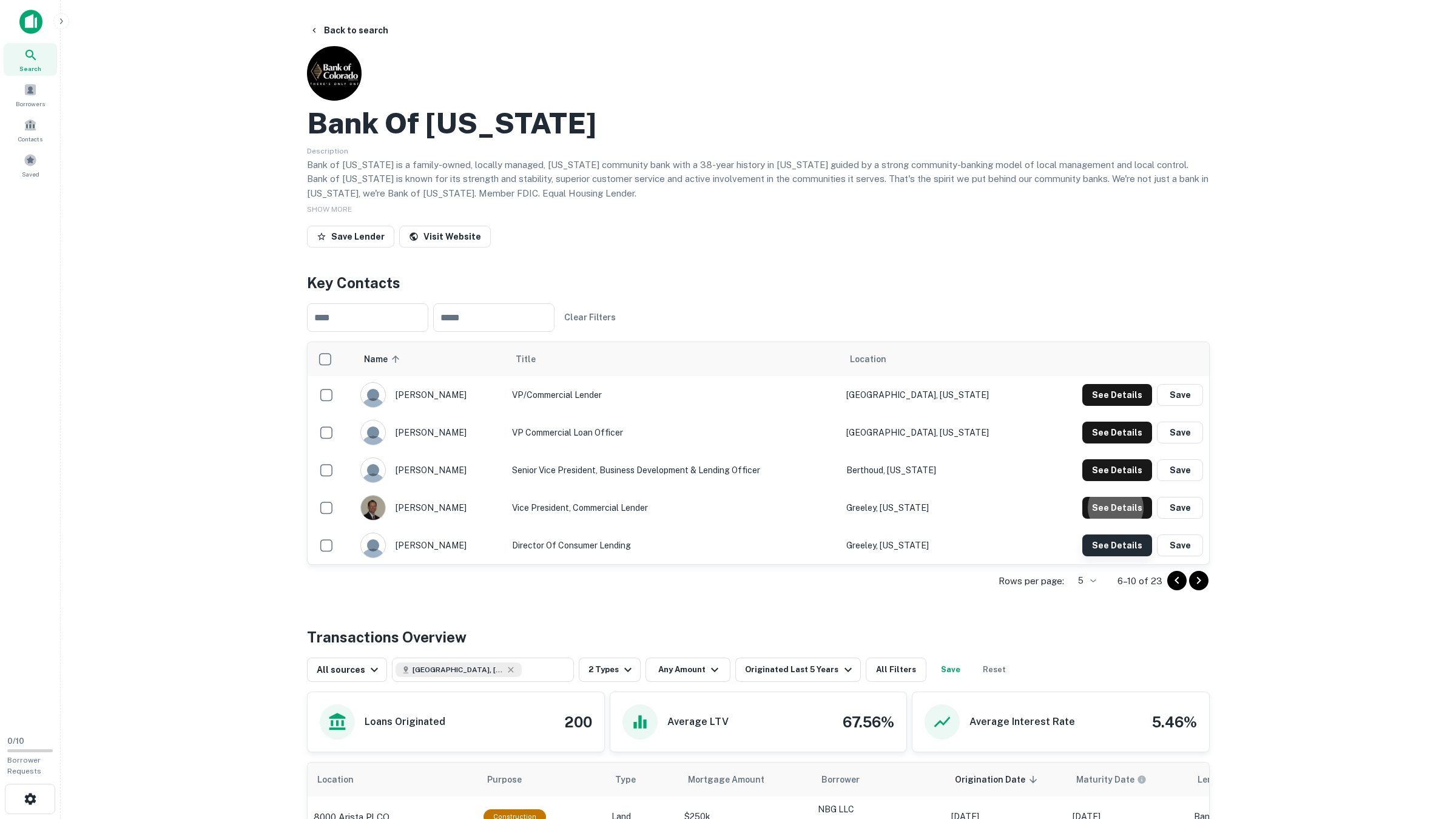
click at [1109, 405] on button "See Details" at bounding box center [1117, 395] width 70 height 22
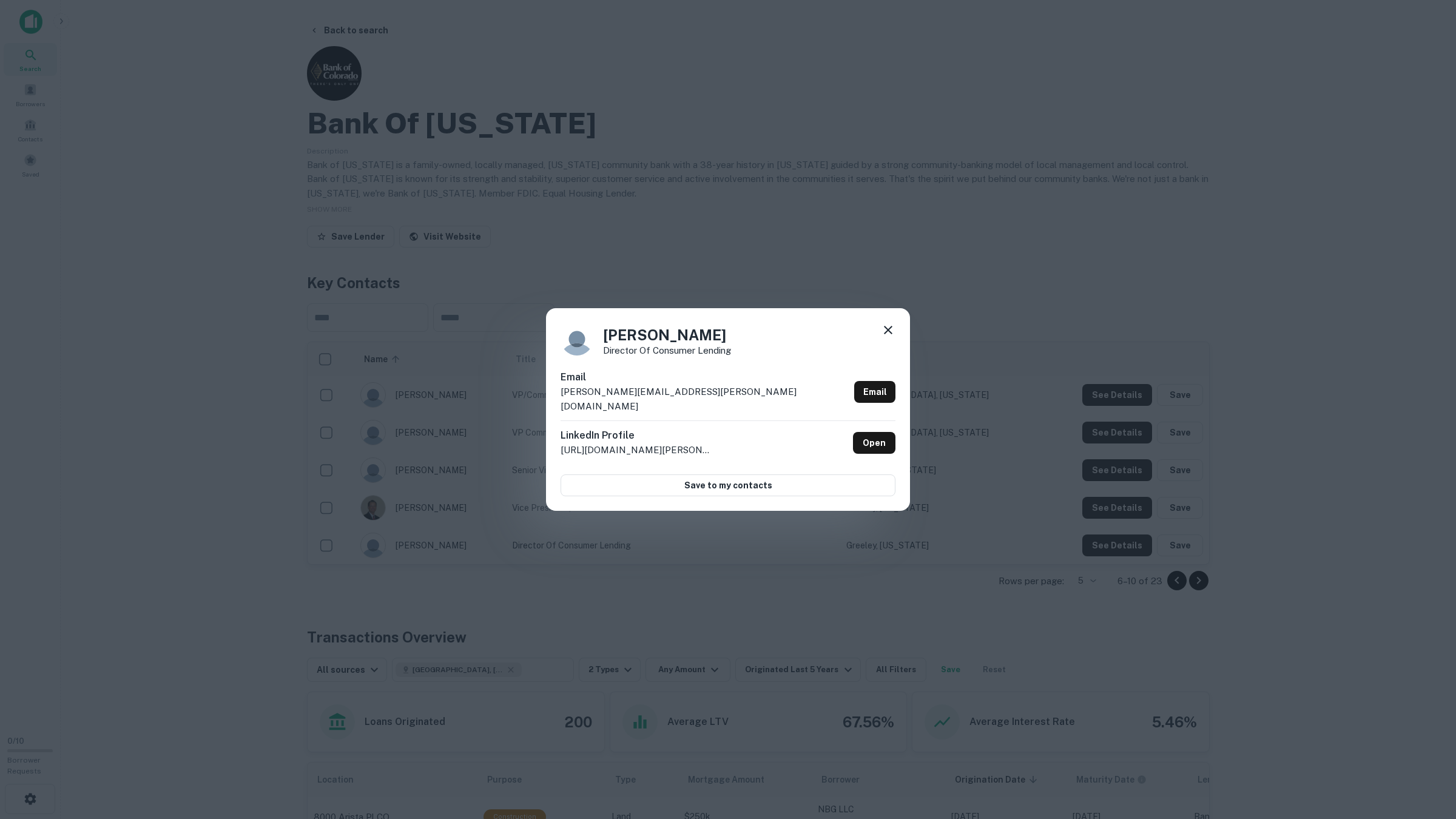
click at [1164, 584] on div "Brian Boltz Director of Consumer Lending Email brian.boltz@bankofcolorado.com E…" at bounding box center [728, 410] width 1456 height 819
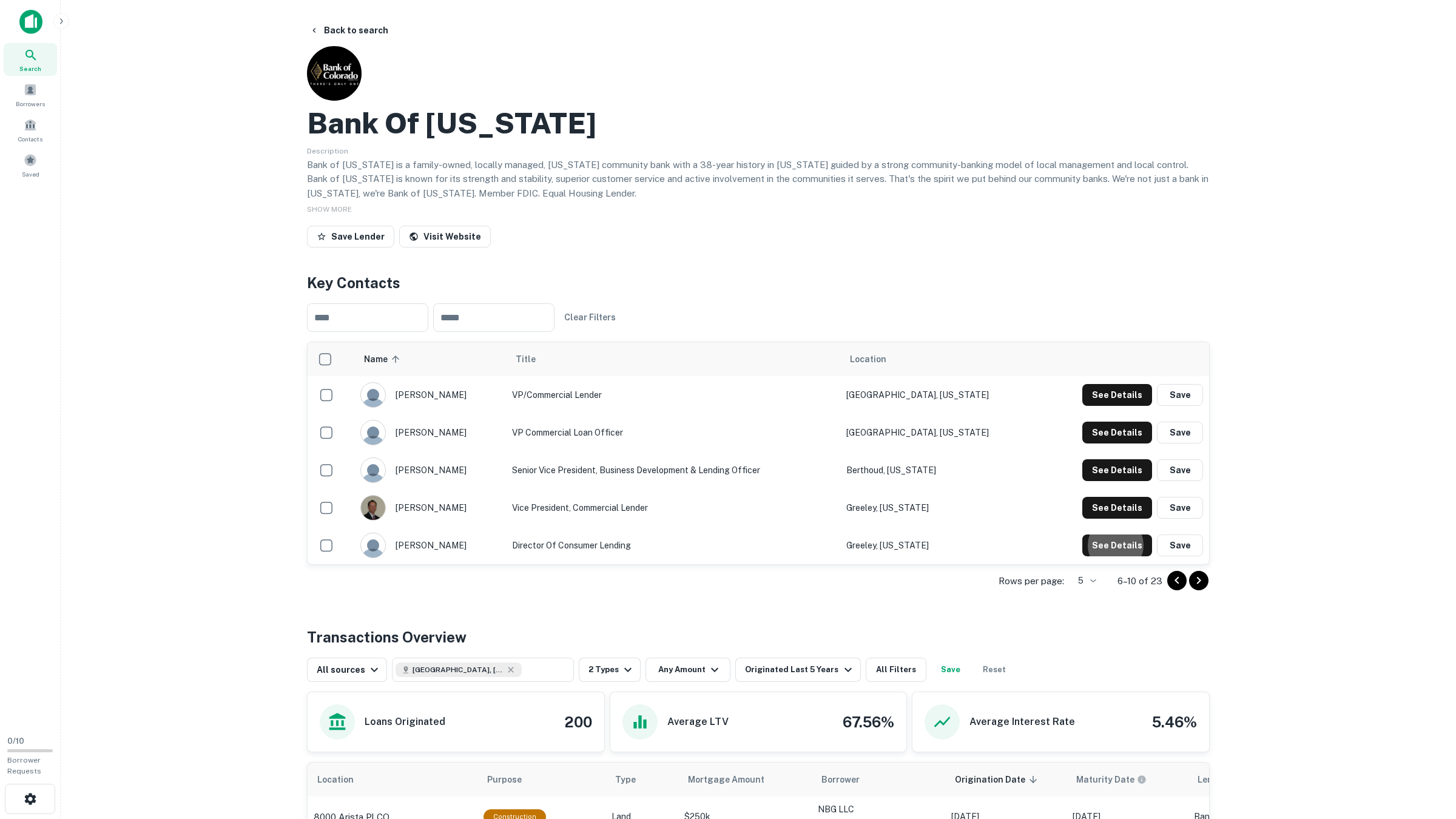
click at [1164, 586] on icon "Go to next page" at bounding box center [1198, 580] width 14 height 14
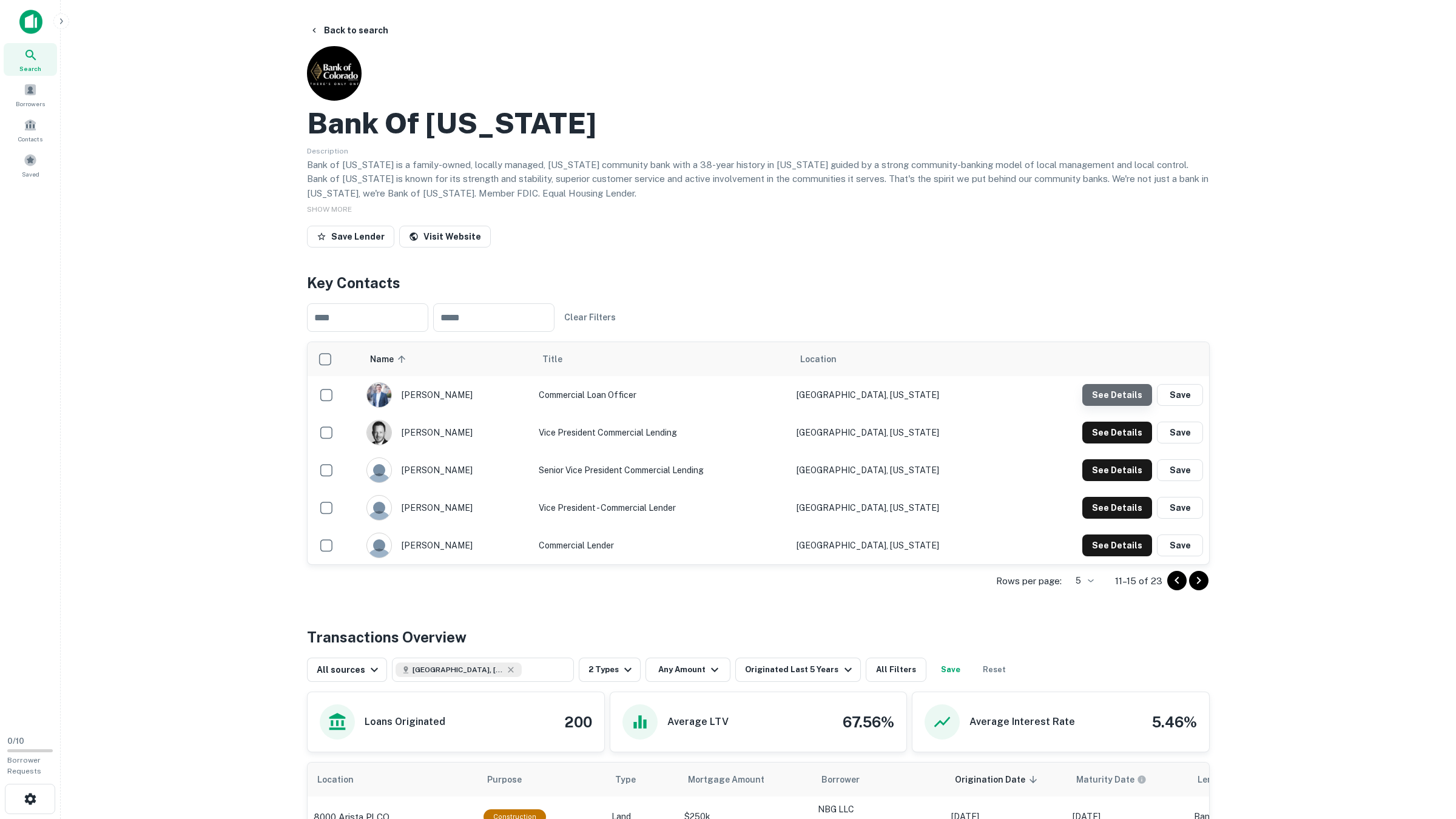
click at [1131, 399] on button "See Details" at bounding box center [1117, 395] width 70 height 22
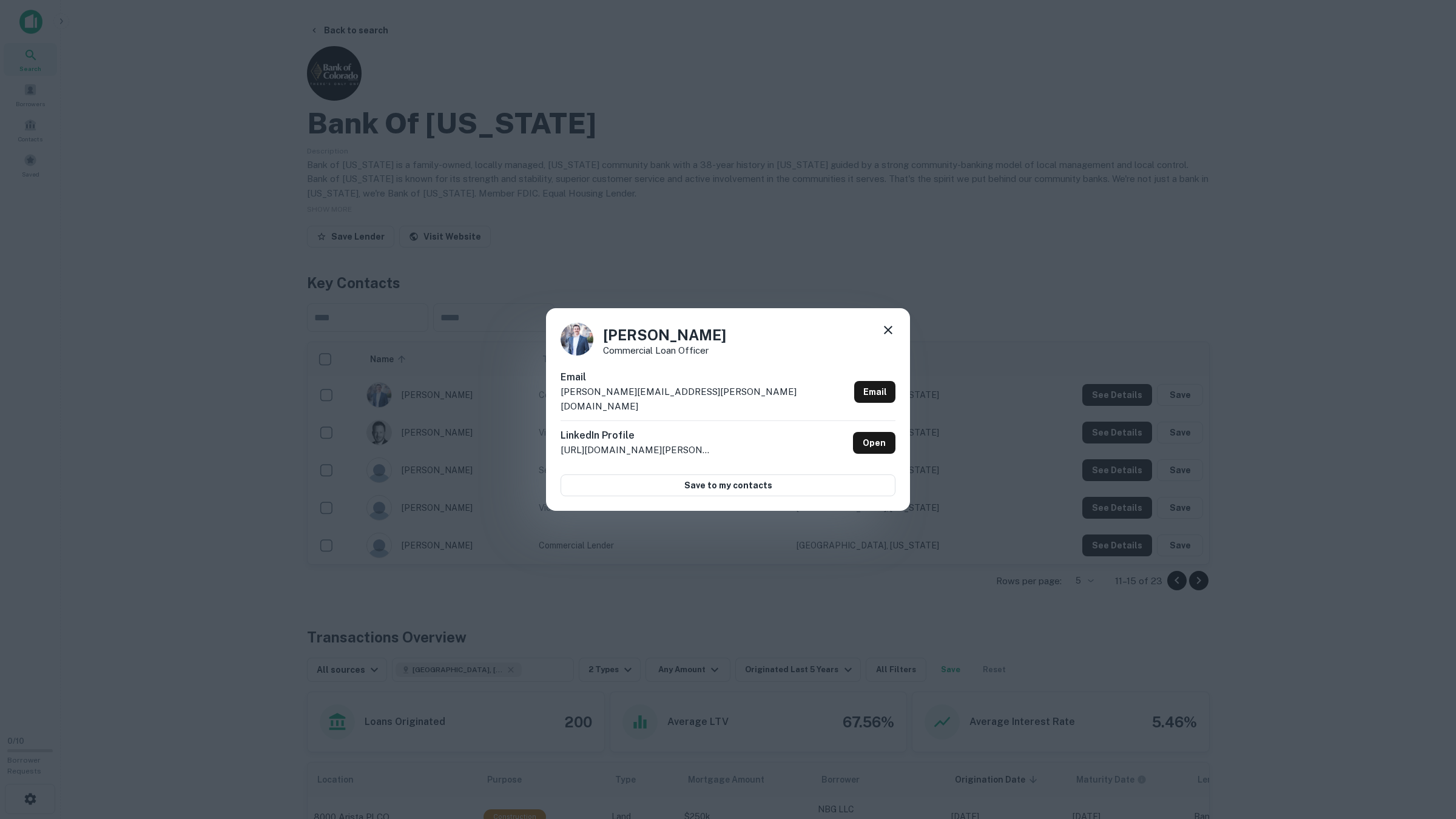
click at [1127, 416] on div "Jon Svoboda Commercial Loan Officer Email jon.svoboda@bankofcolorado.com Email …" at bounding box center [728, 410] width 1456 height 819
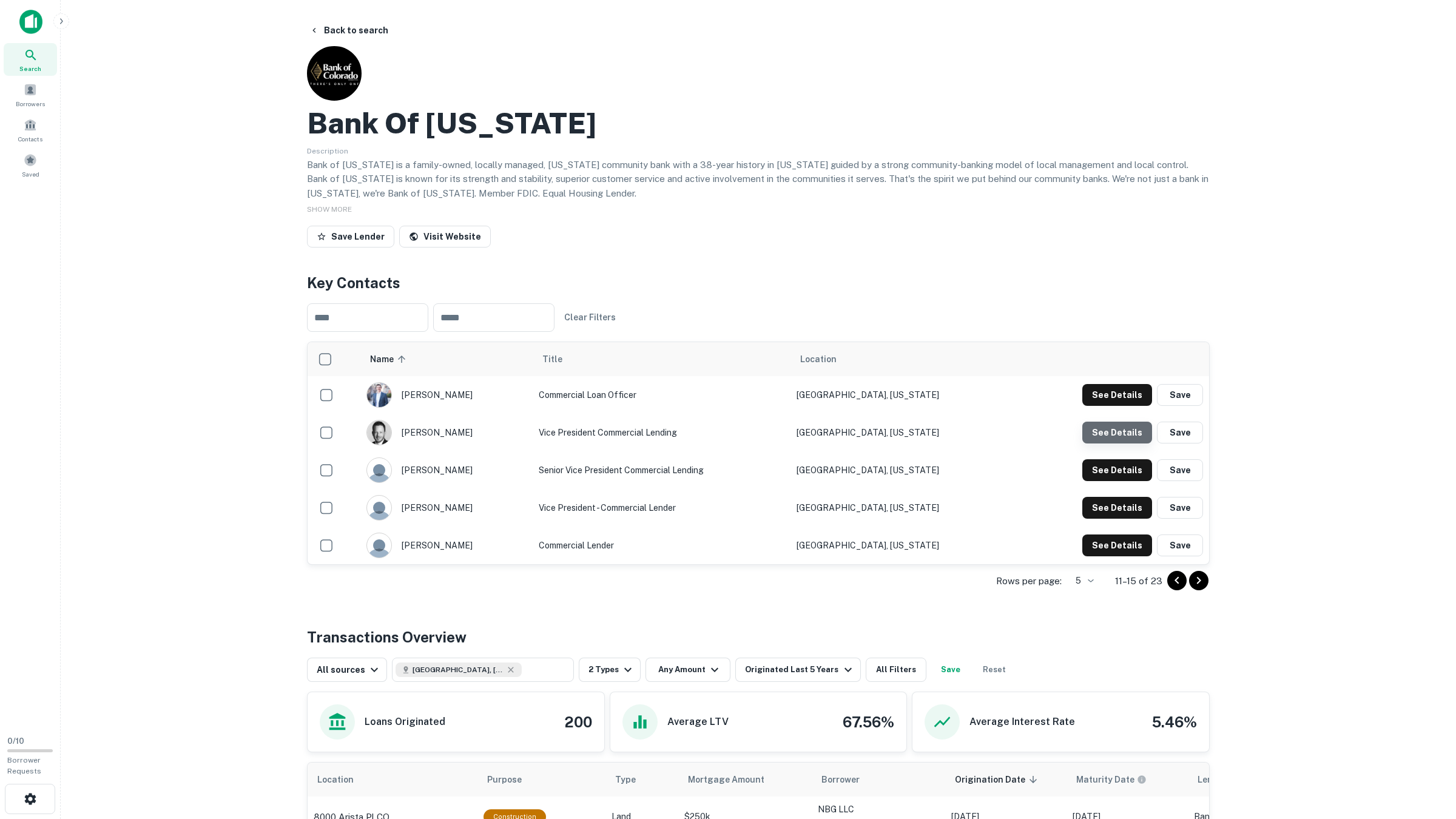
click at [1126, 405] on button "See Details" at bounding box center [1117, 395] width 70 height 22
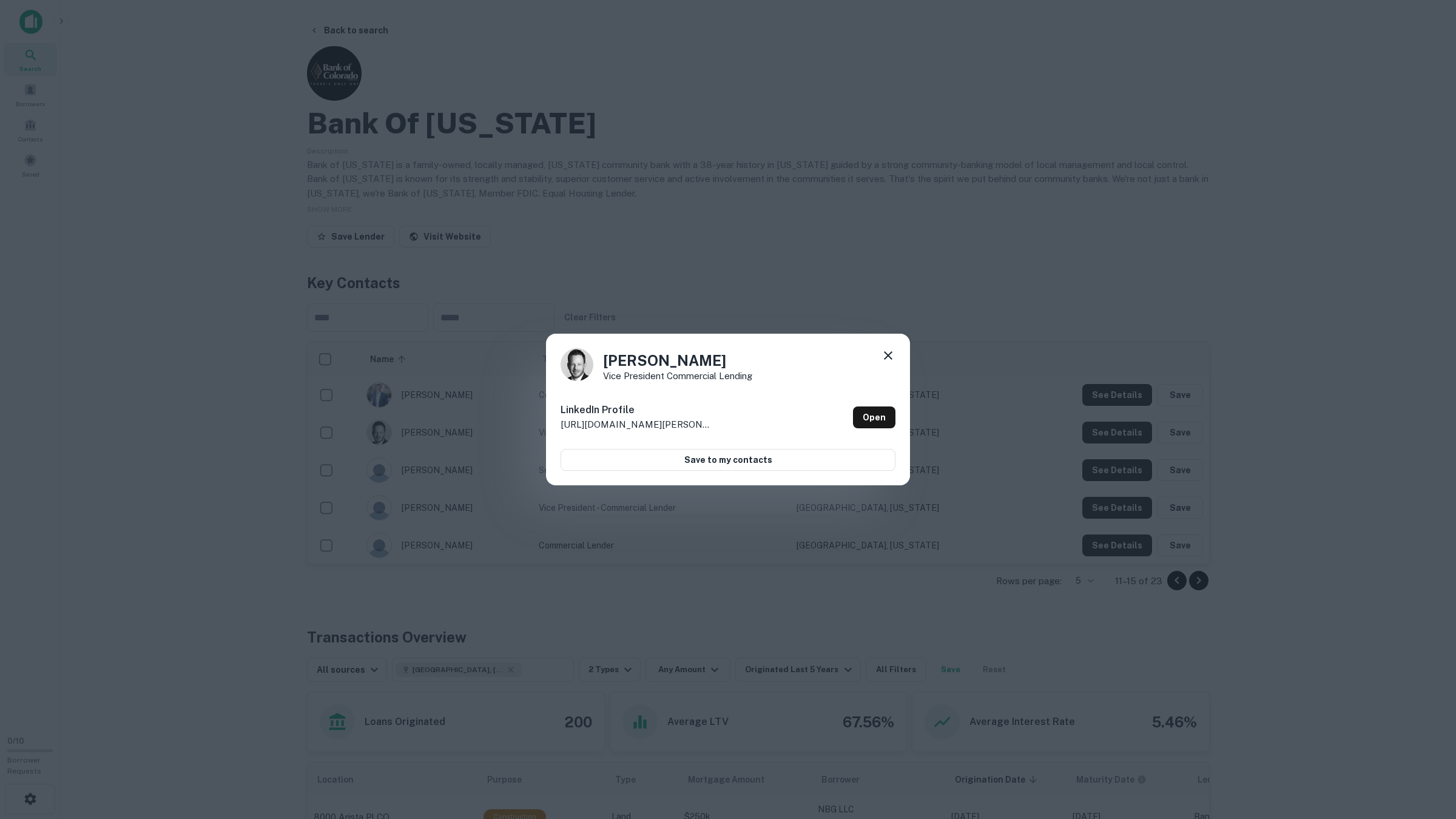
click at [1118, 444] on div "Andy Fritz Vice President Commercial Lending LinkedIn Profile http://www.linked…" at bounding box center [728, 410] width 1456 height 819
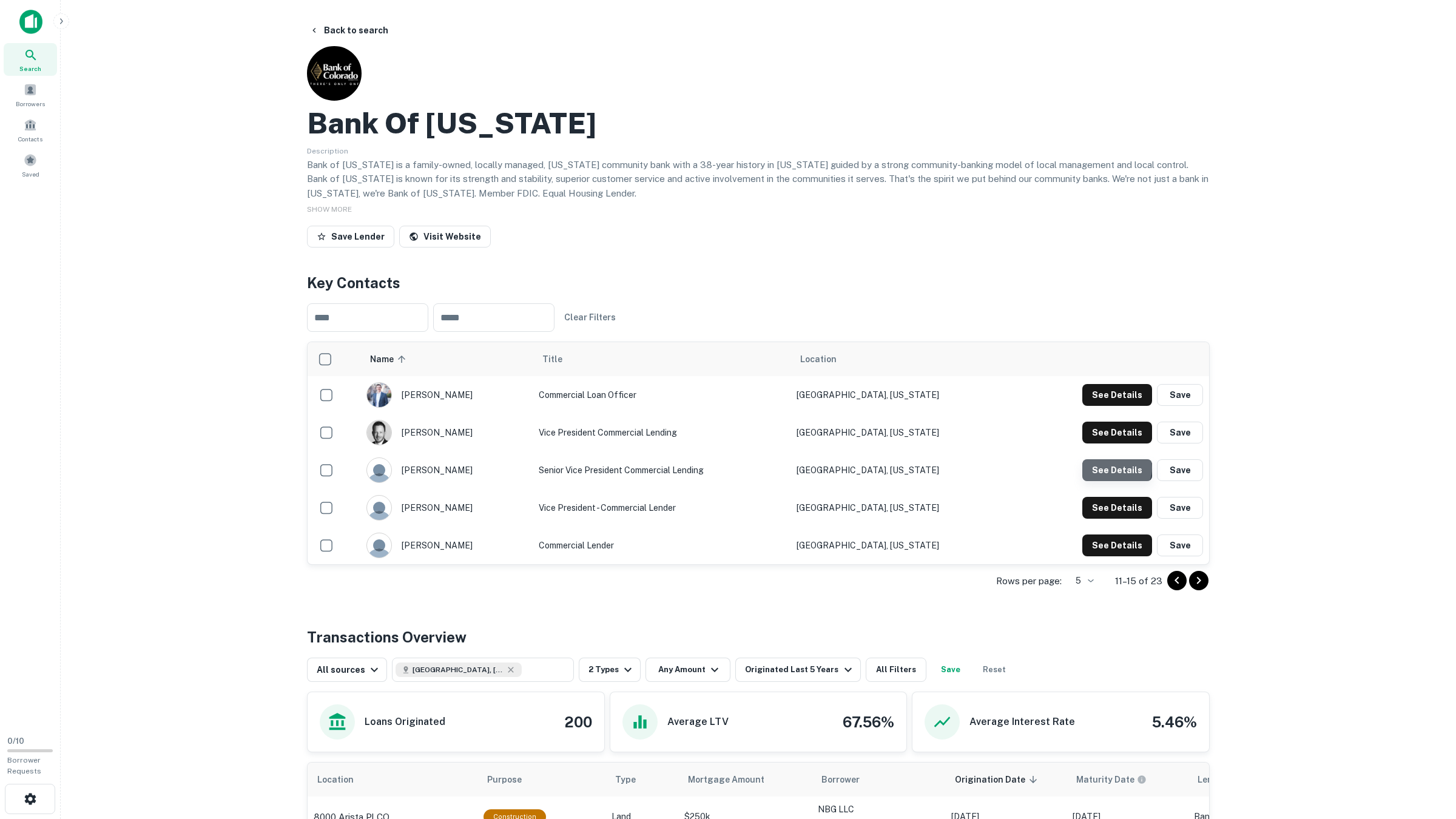
click at [1117, 405] on button "See Details" at bounding box center [1117, 395] width 70 height 22
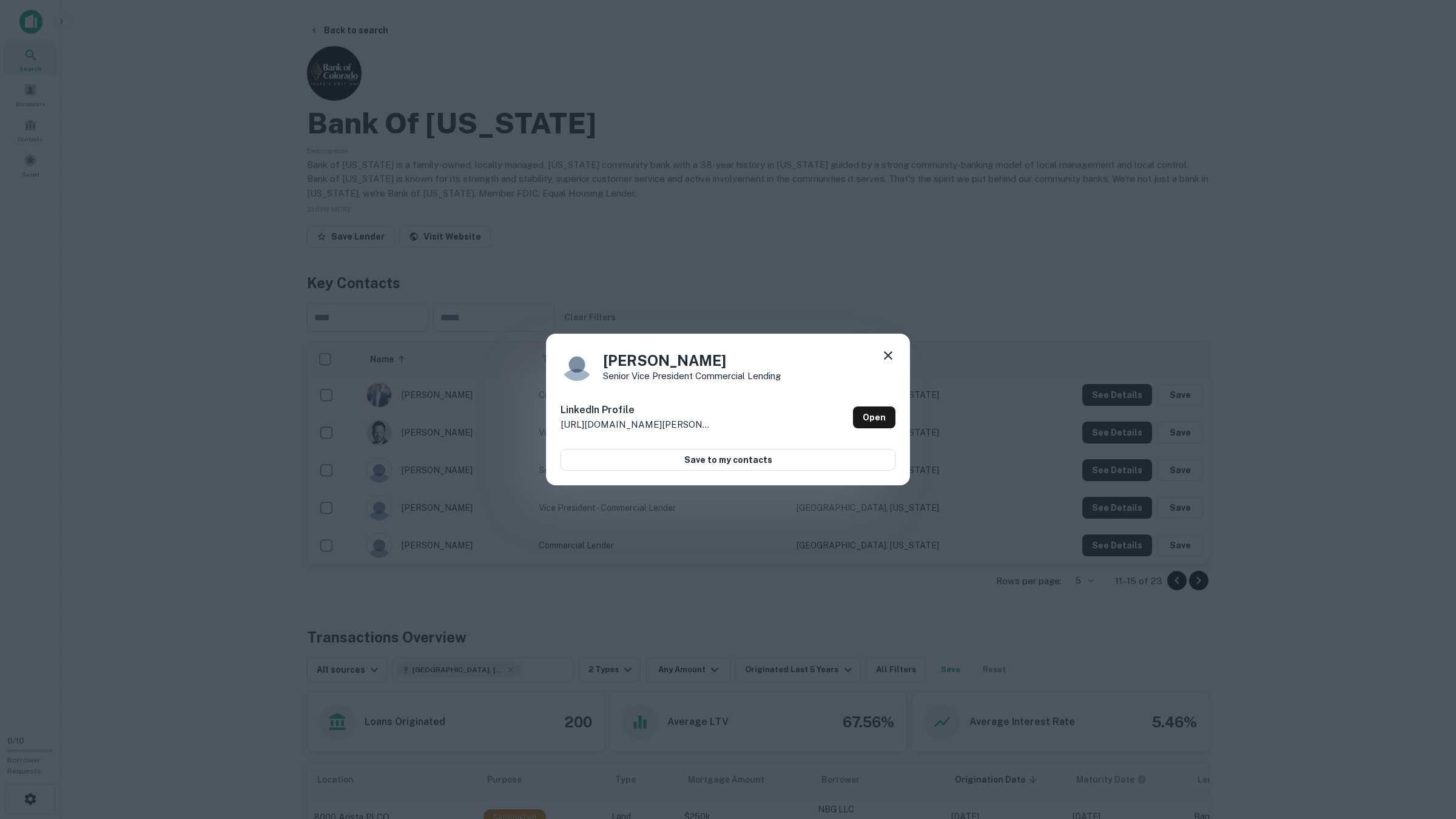
click at [1116, 468] on div "Todd Kirkman Senior Vice President Commercial Lending LinkedIn Profile http://w…" at bounding box center [728, 410] width 1456 height 819
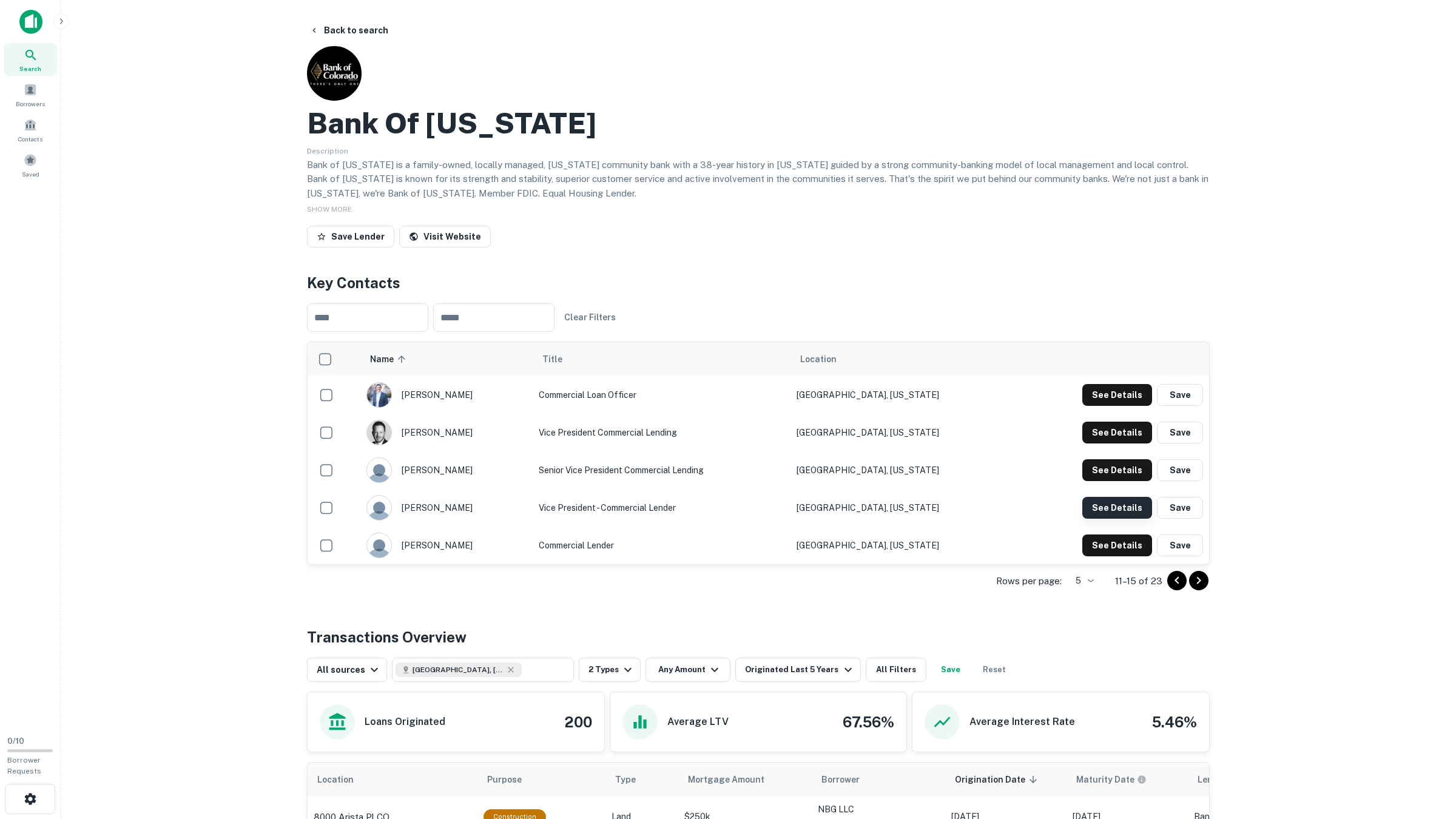
click at [1112, 405] on button "See Details" at bounding box center [1117, 395] width 70 height 22
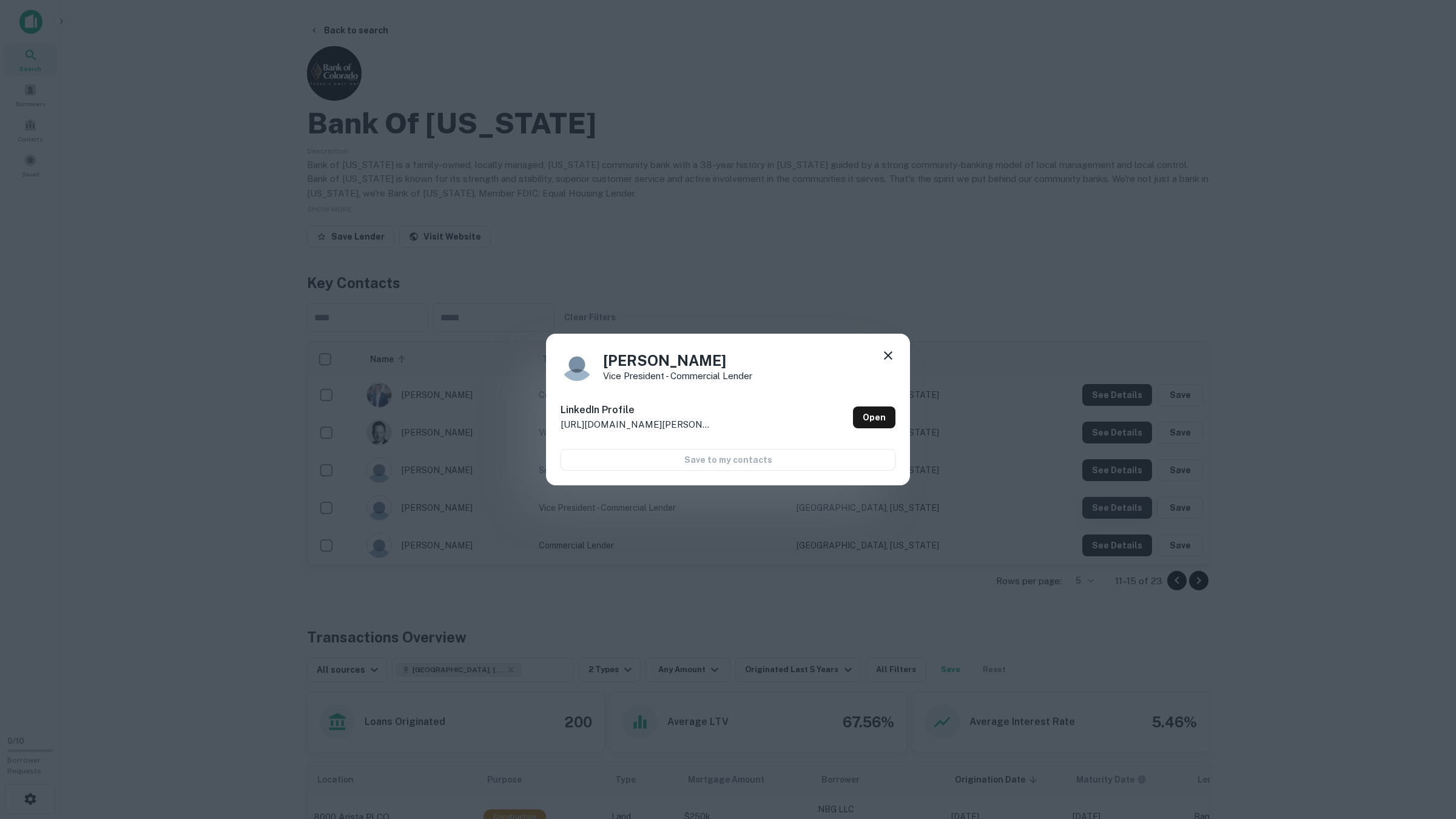
scroll to position [3, 0]
click at [1111, 515] on div "Christopher Rundell Vice President - Commercial Lender LinkedIn Profile http://…" at bounding box center [728, 410] width 1456 height 819
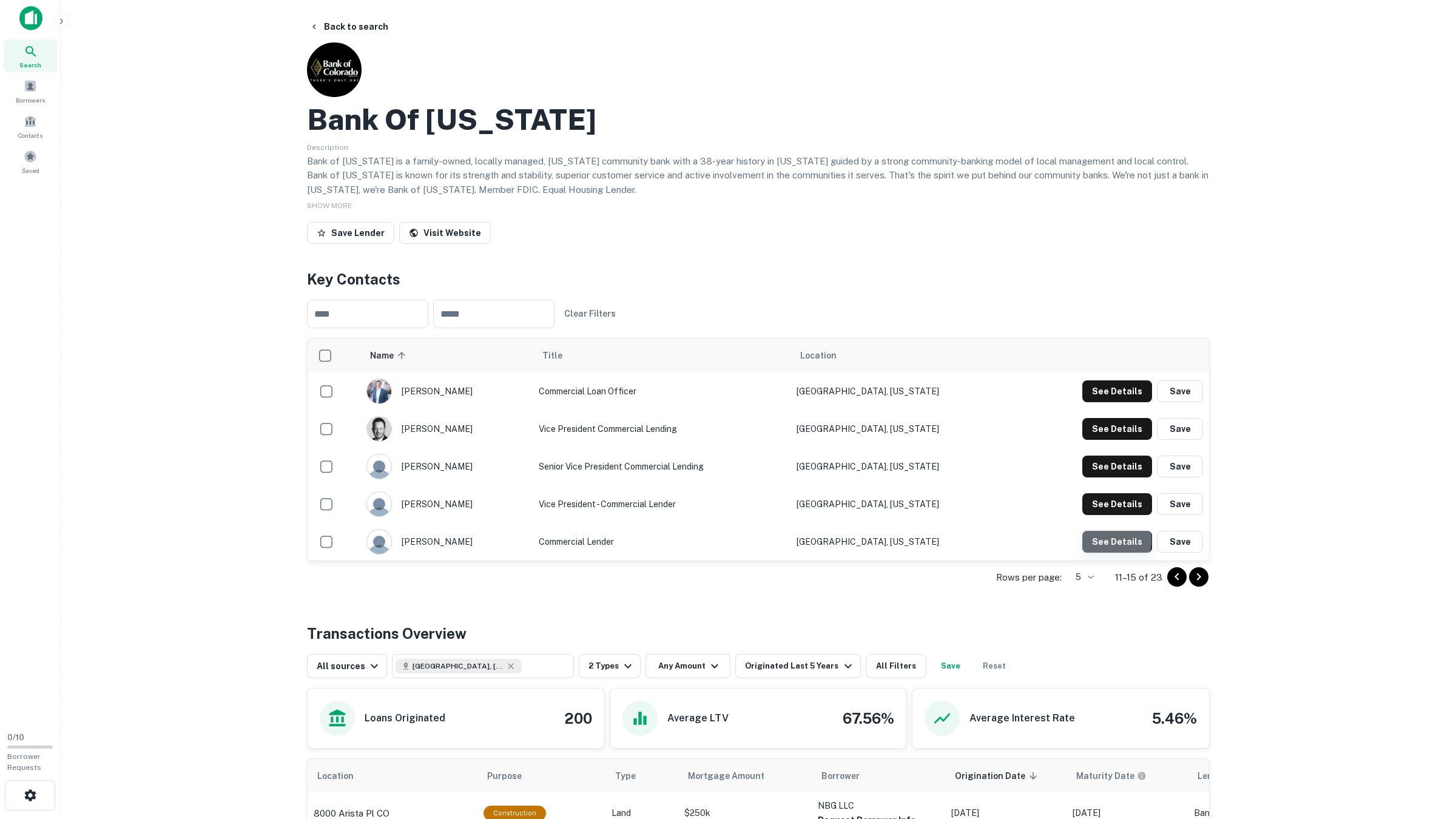
click at [1111, 402] on button "See Details" at bounding box center [1117, 391] width 70 height 22
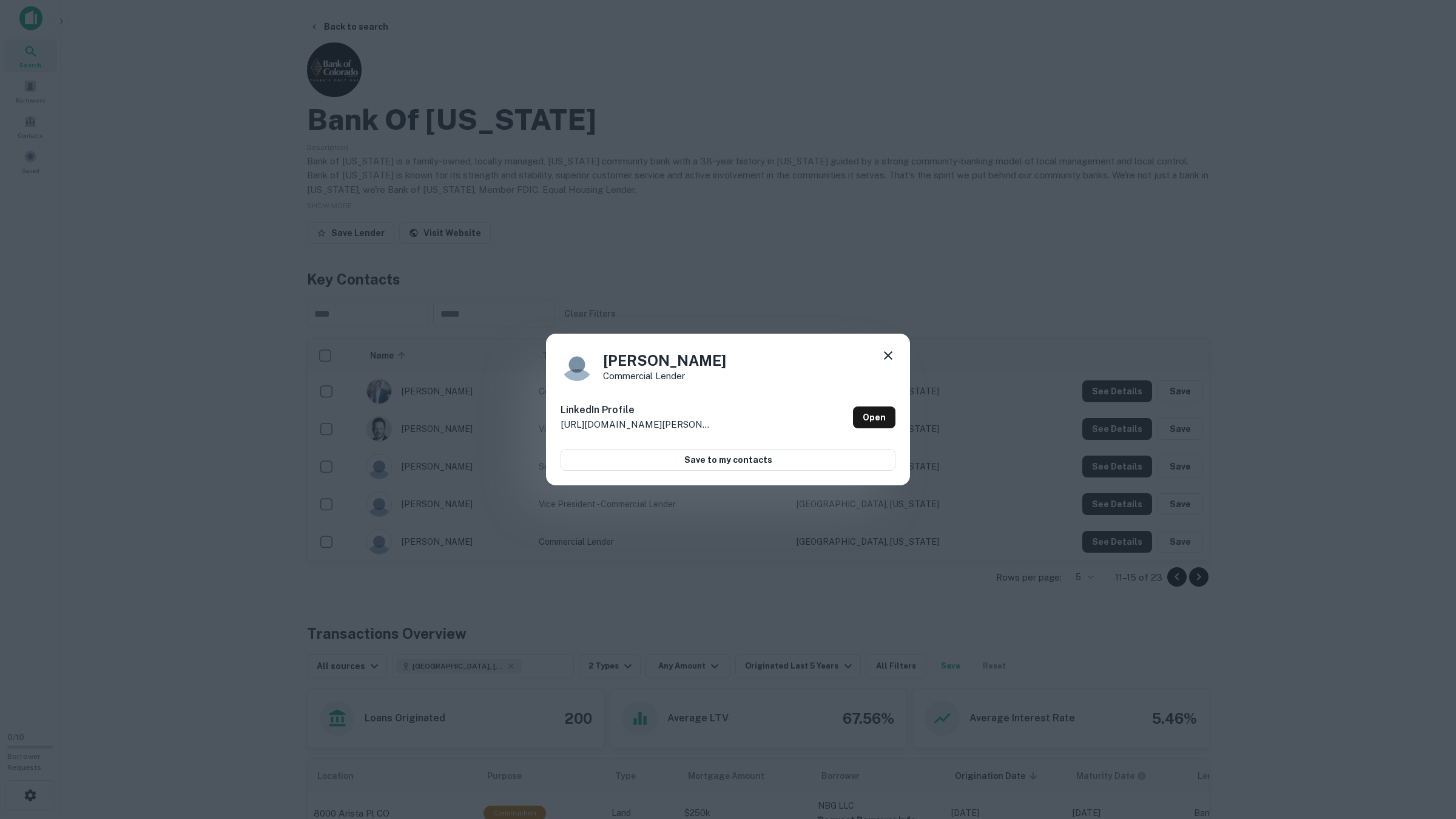
click at [1164, 518] on div "Ron Thwaites Commercial Lender LinkedIn Profile http://www.linkedin.com/in/ron-…" at bounding box center [728, 410] width 1456 height 819
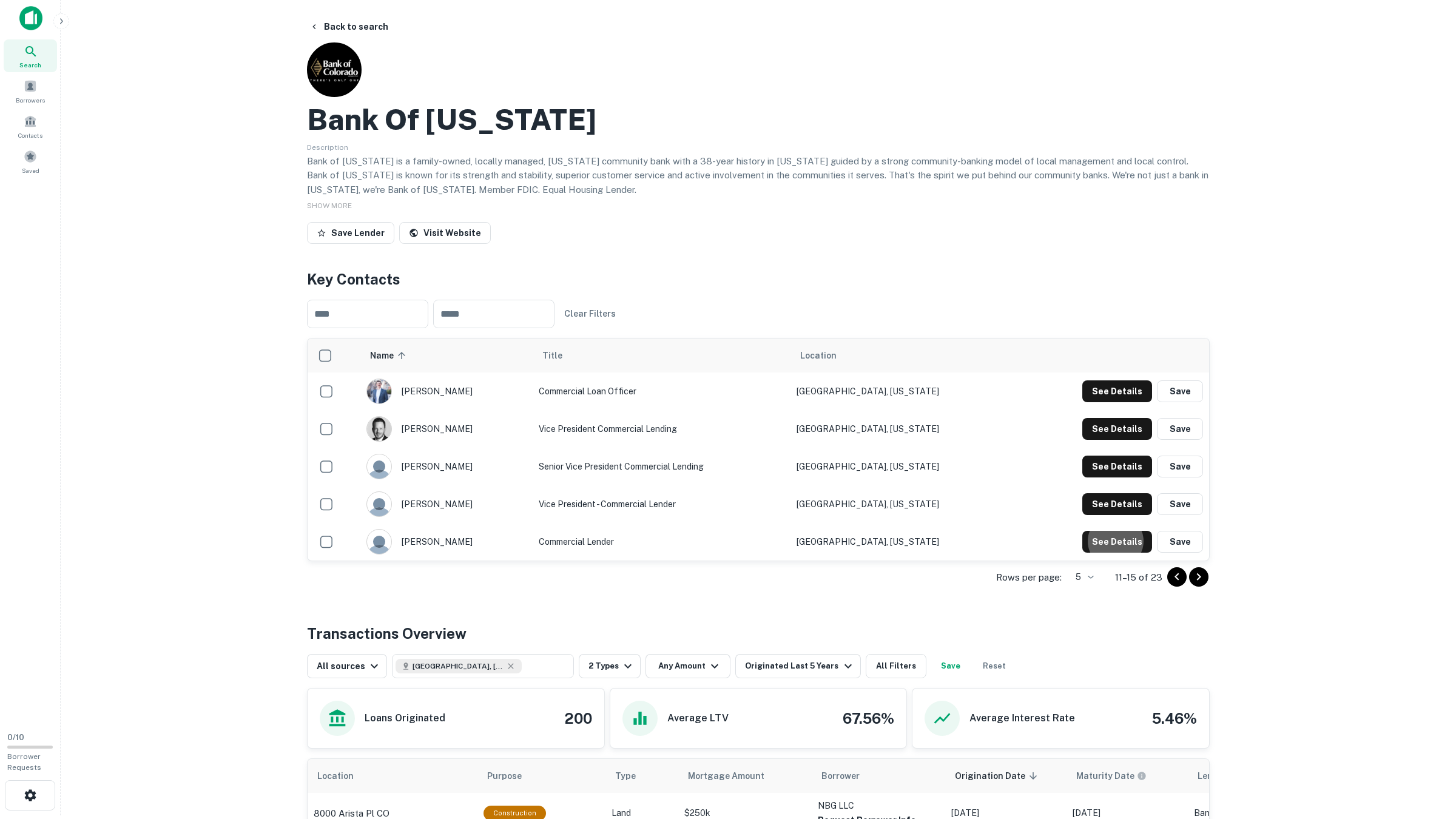
click at [1164, 579] on button "Go to next page" at bounding box center [1198, 576] width 20 height 20
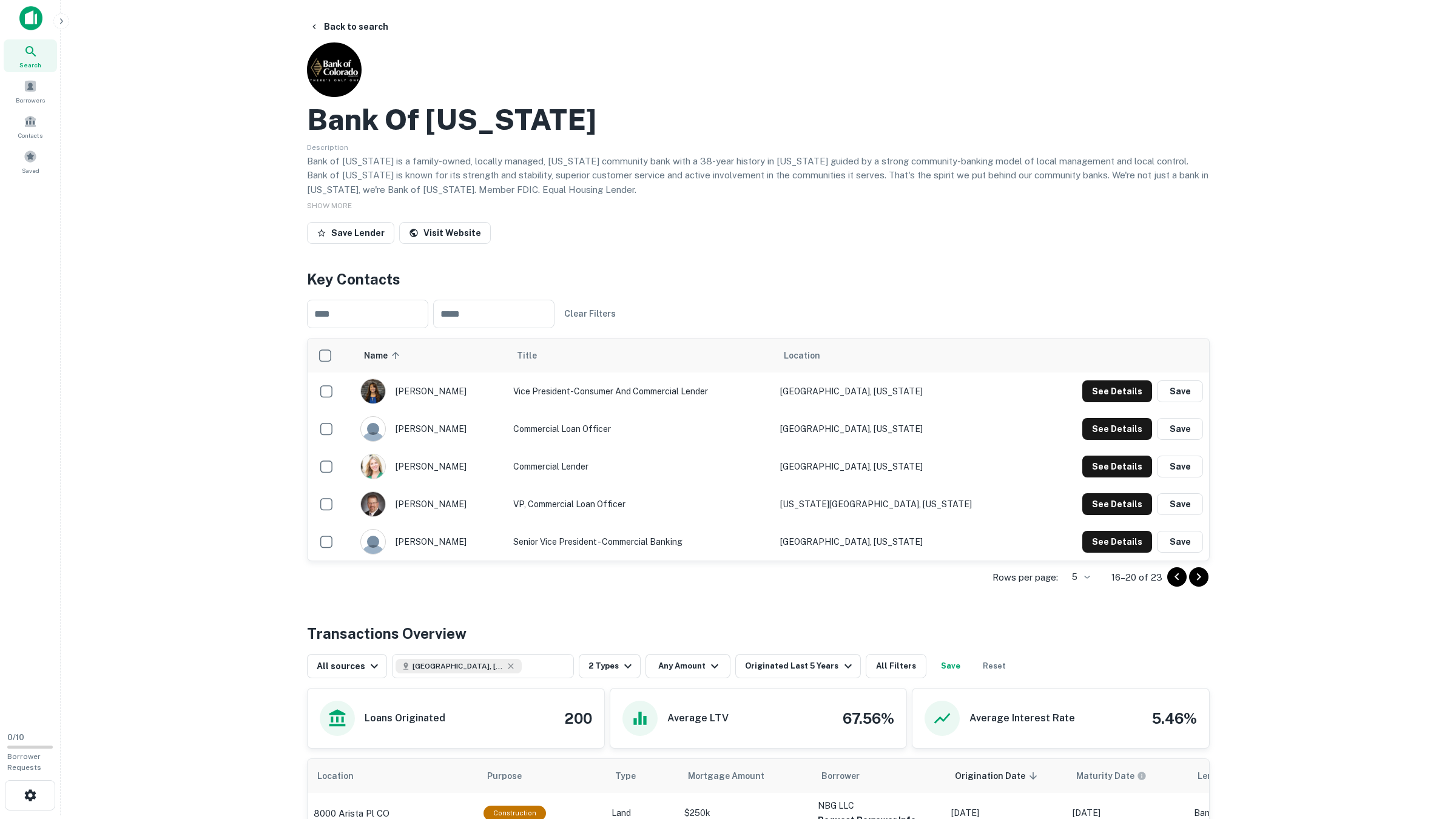
scroll to position [0, 0]
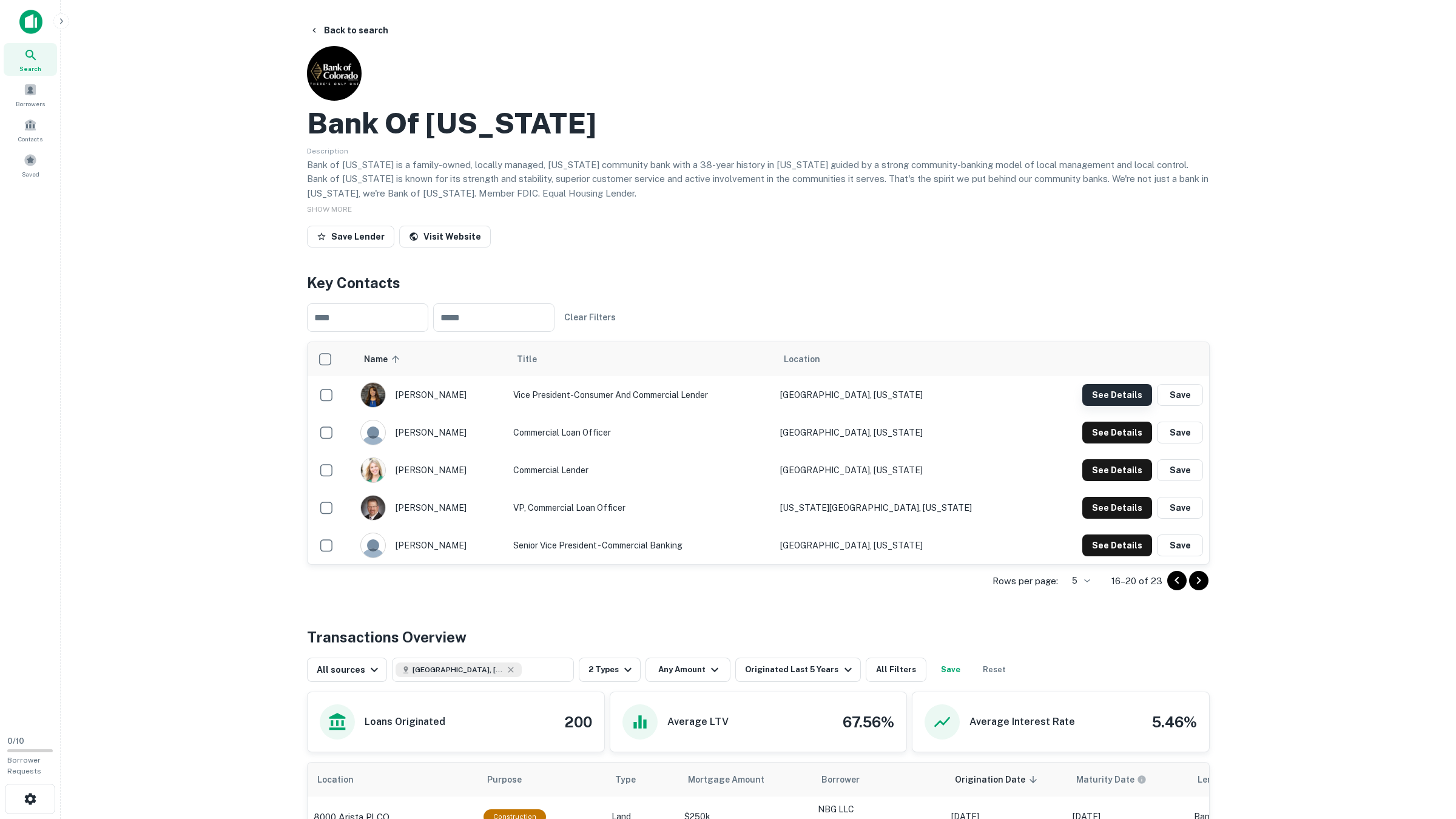
click at [1094, 397] on button "See Details" at bounding box center [1117, 395] width 70 height 22
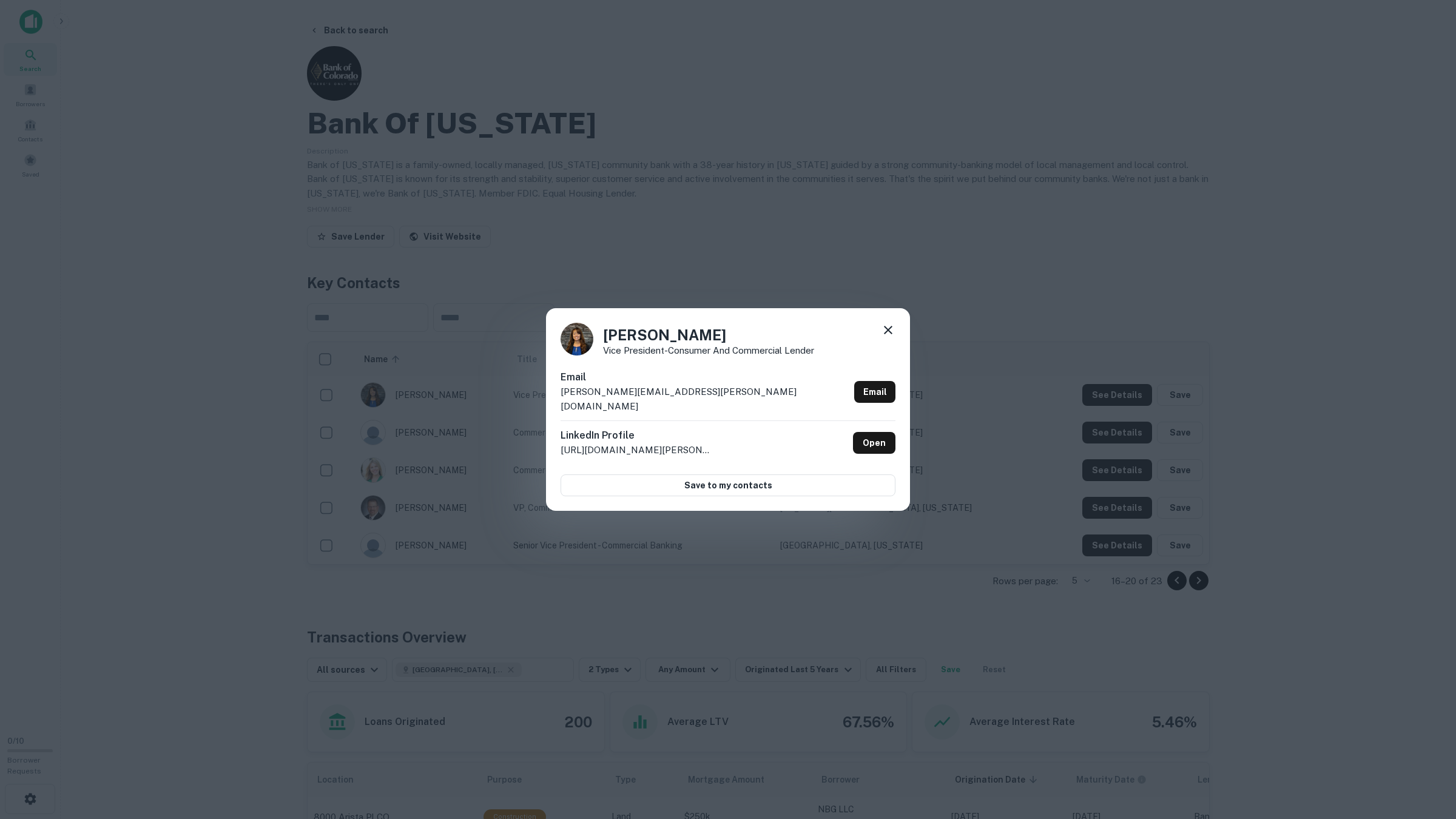
click at [1088, 401] on div "Thuy Aragon Vice President-Consumer and Commercial Lender Email thuy.aragon@ban…" at bounding box center [728, 410] width 1456 height 819
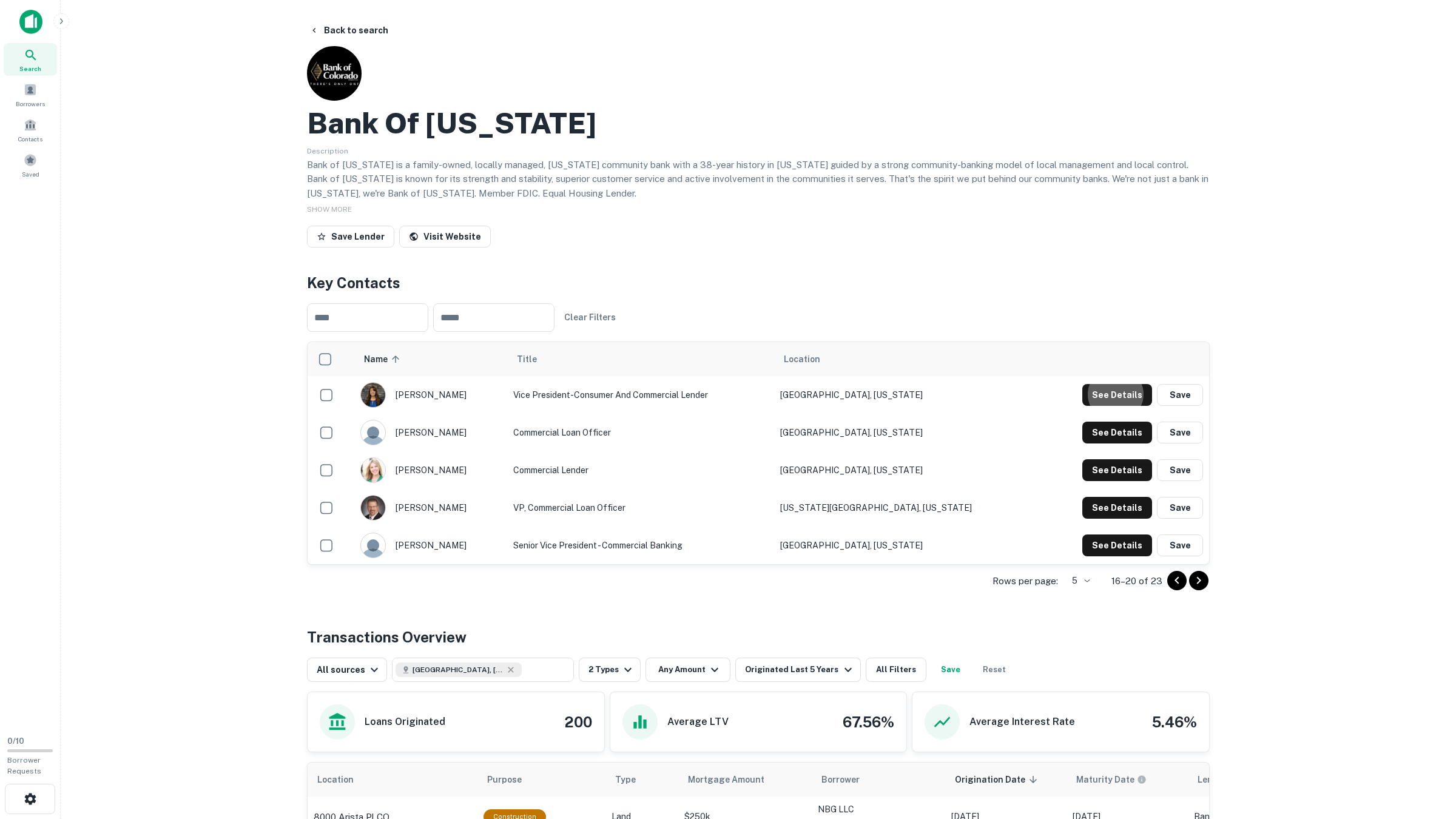
click at [1101, 445] on td "See Details Save" at bounding box center [1123, 432] width 172 height 37
click at [1106, 405] on button "See Details" at bounding box center [1117, 395] width 70 height 22
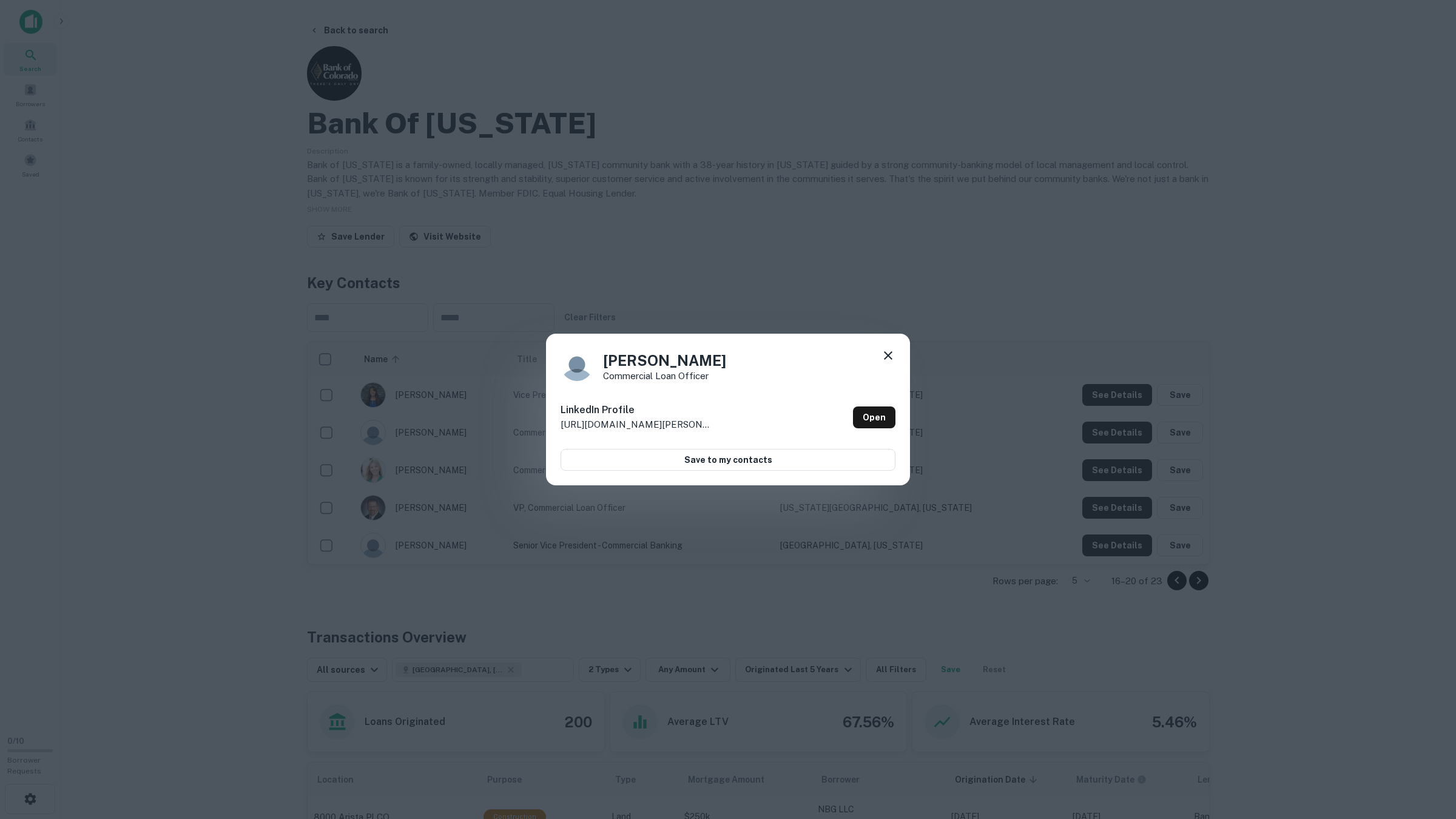
click at [1105, 438] on div "Sean Killoran Commercial Loan Officer LinkedIn Profile http://www.linkedin.com/…" at bounding box center [728, 410] width 1456 height 819
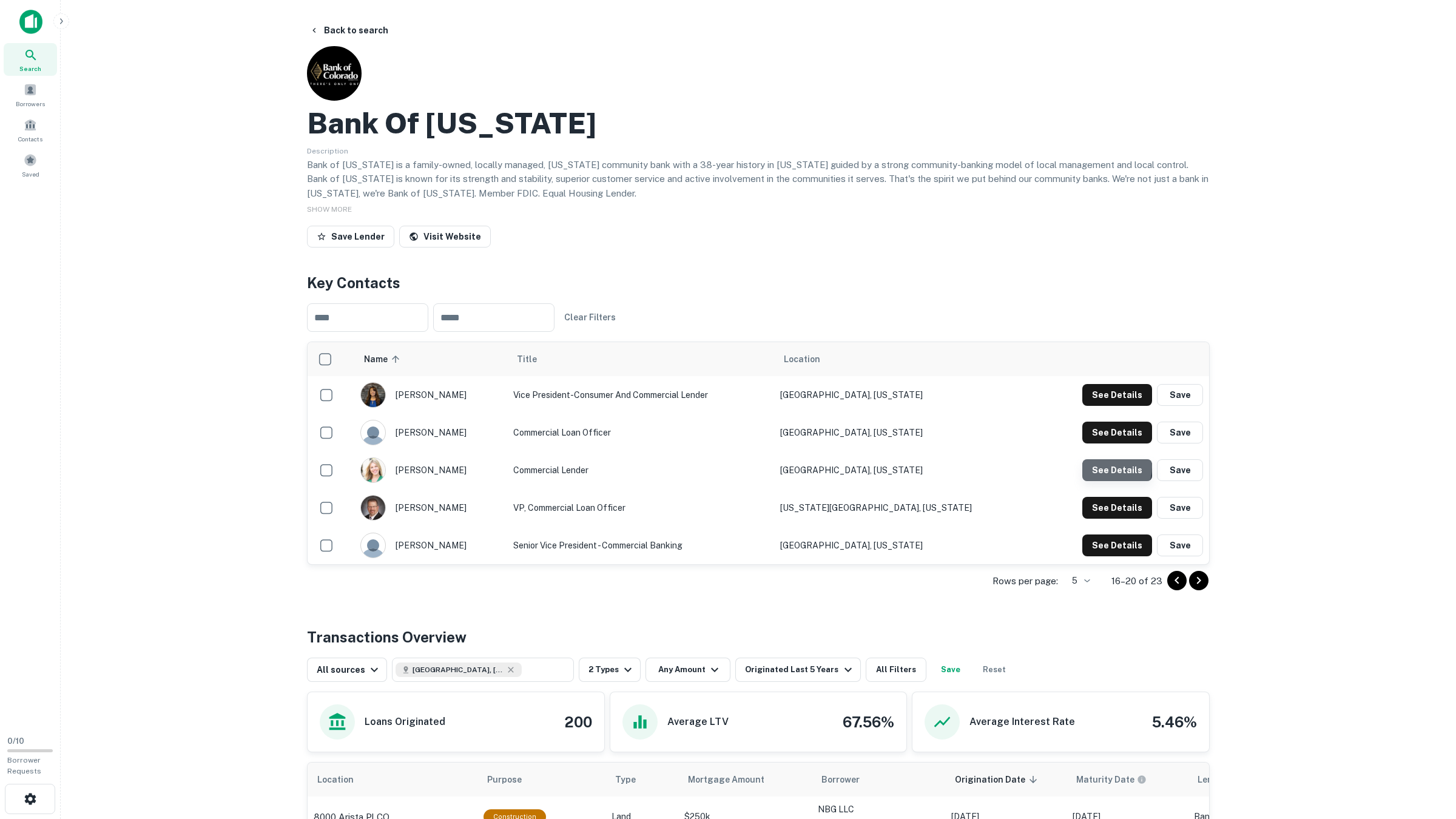
click at [1102, 405] on button "See Details" at bounding box center [1117, 395] width 70 height 22
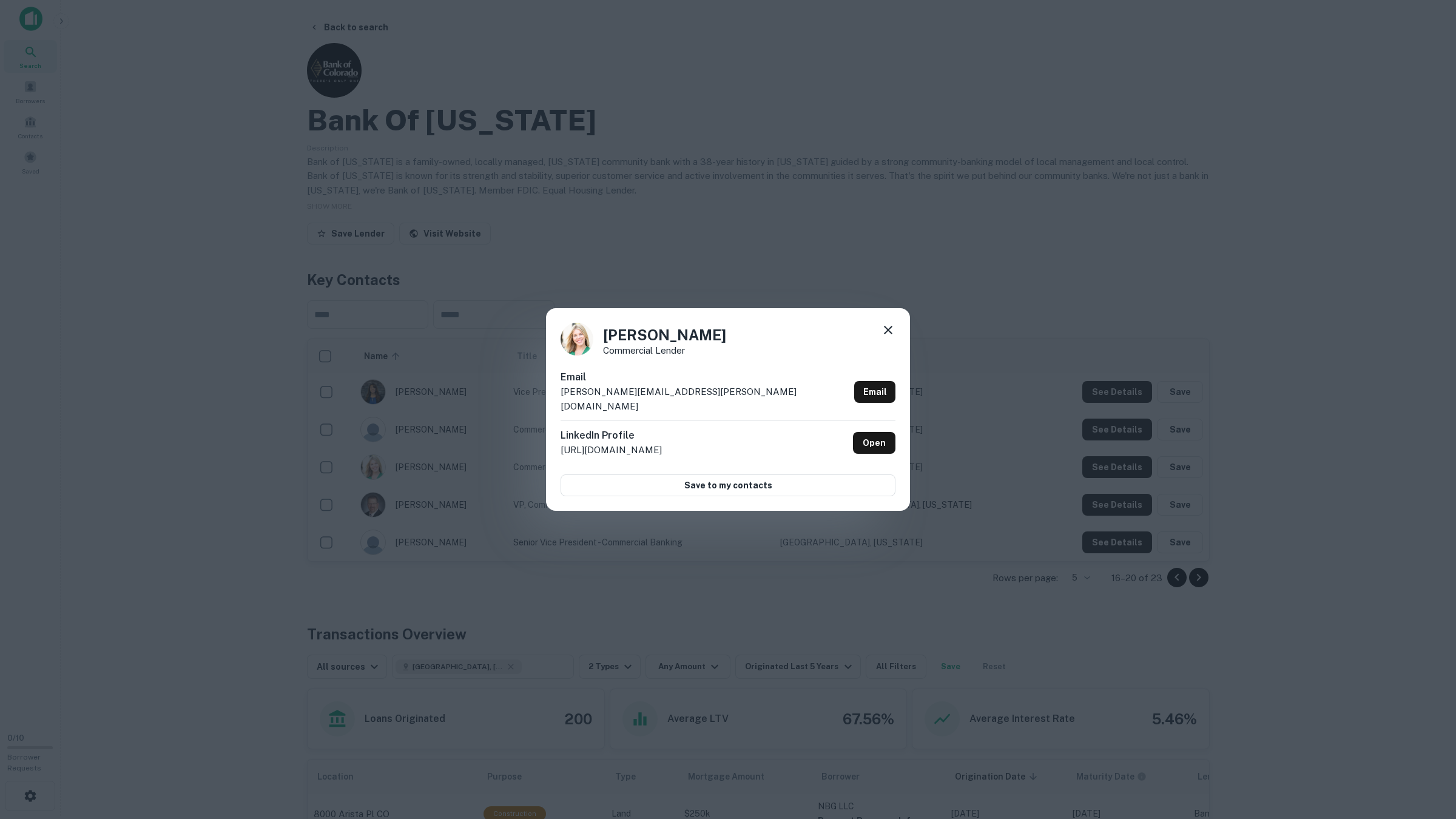
click at [1101, 467] on div "Rachel Walker Commercial Lender Email rachel.walker@bankofcolorado.com Email Li…" at bounding box center [728, 410] width 1456 height 819
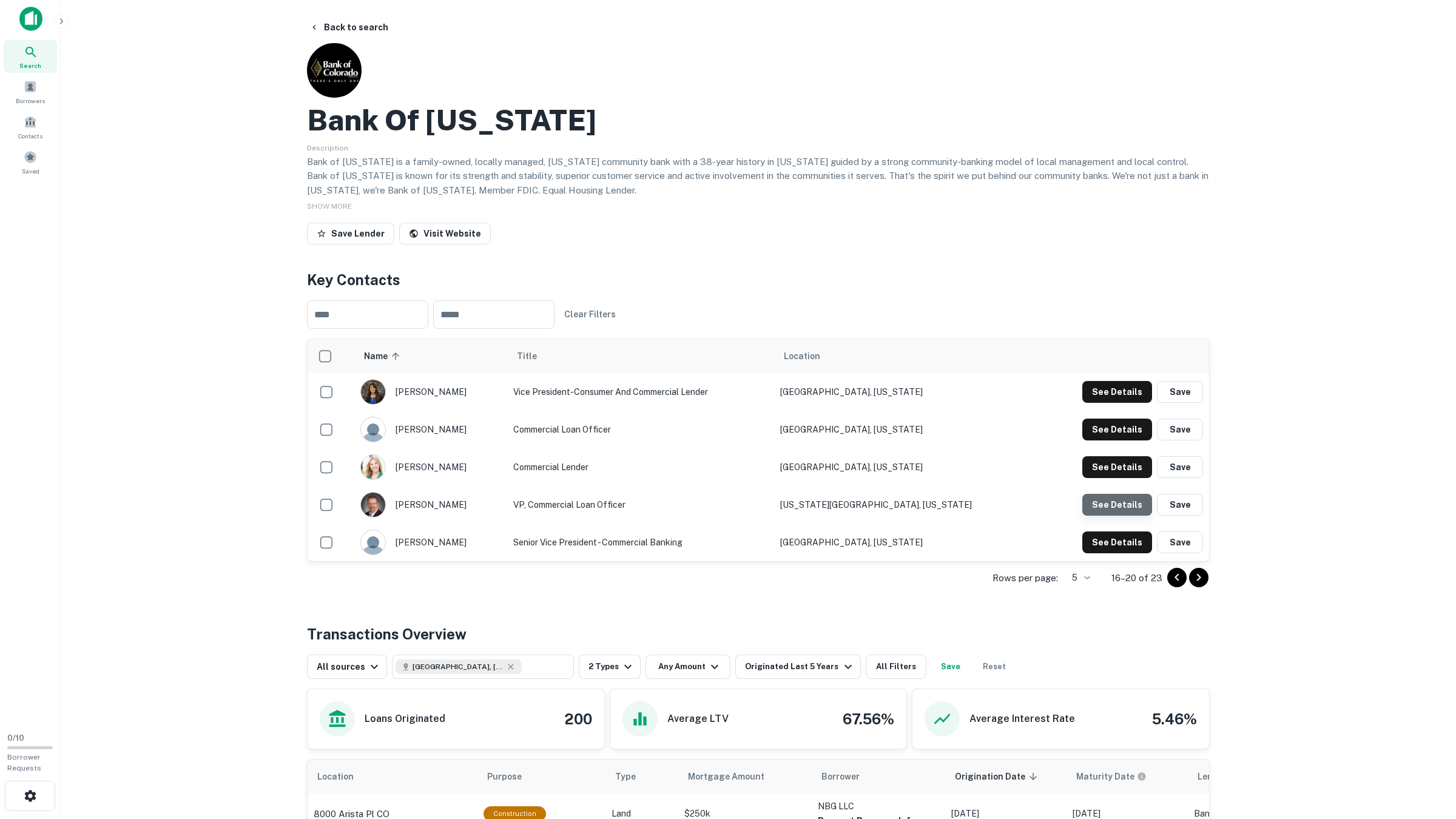
click at [1107, 403] on button "See Details" at bounding box center [1117, 392] width 70 height 22
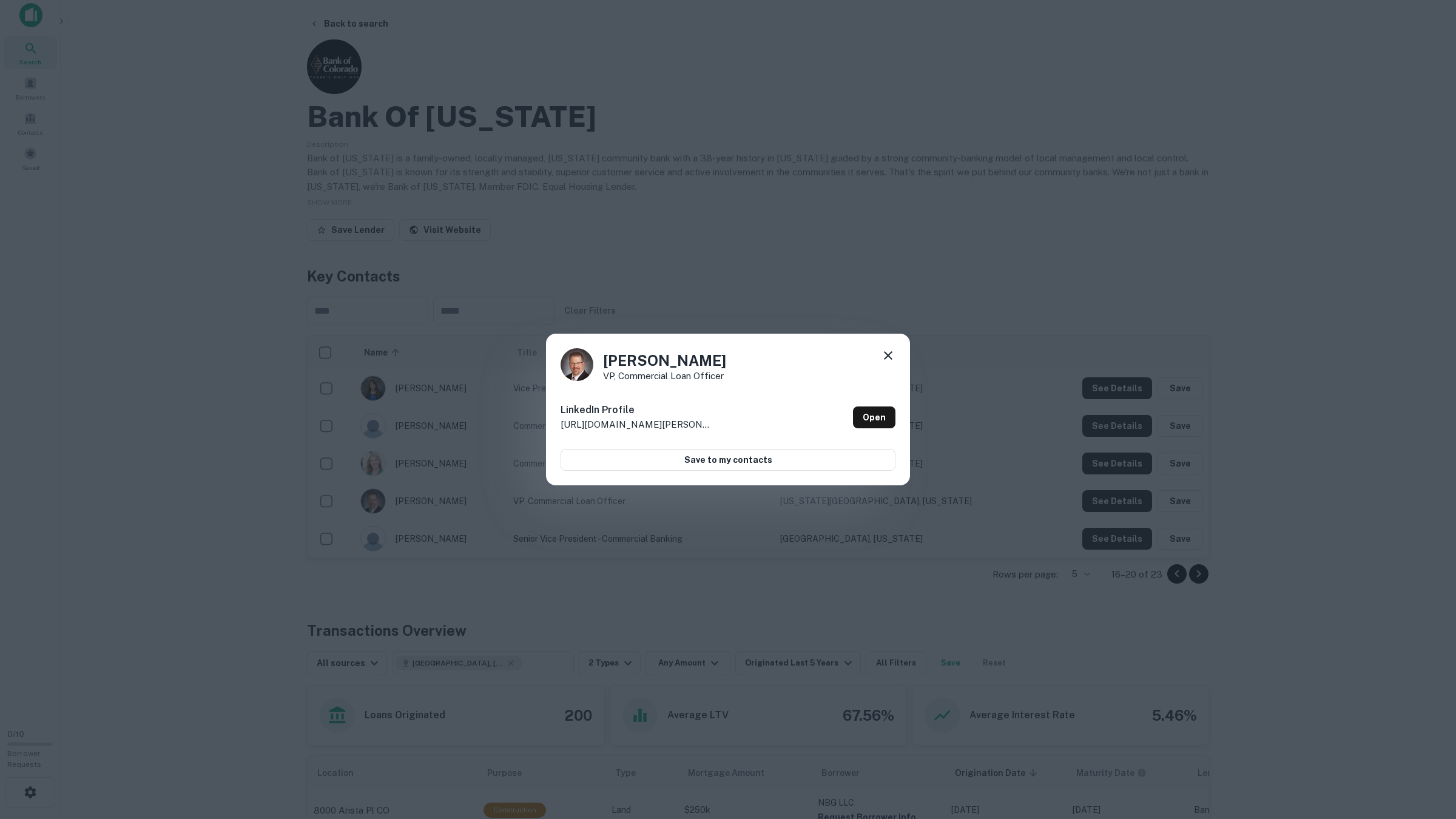
click at [1112, 497] on div "Bryce Schuettpelz VP, Commercial Loan Officer LinkedIn Profile http://www.linke…" at bounding box center [728, 410] width 1456 height 819
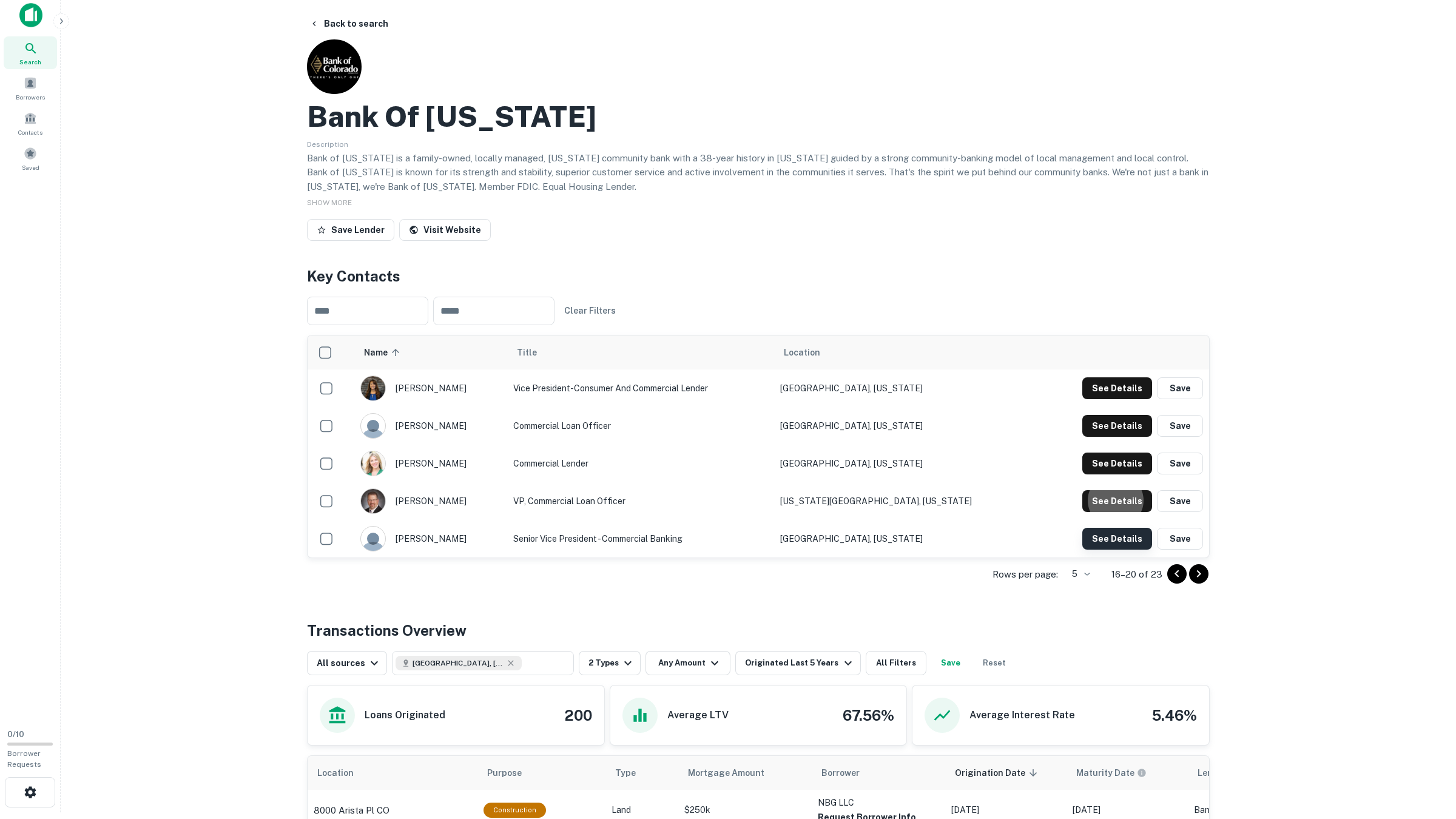
click at [1111, 399] on button "See Details" at bounding box center [1117, 388] width 70 height 22
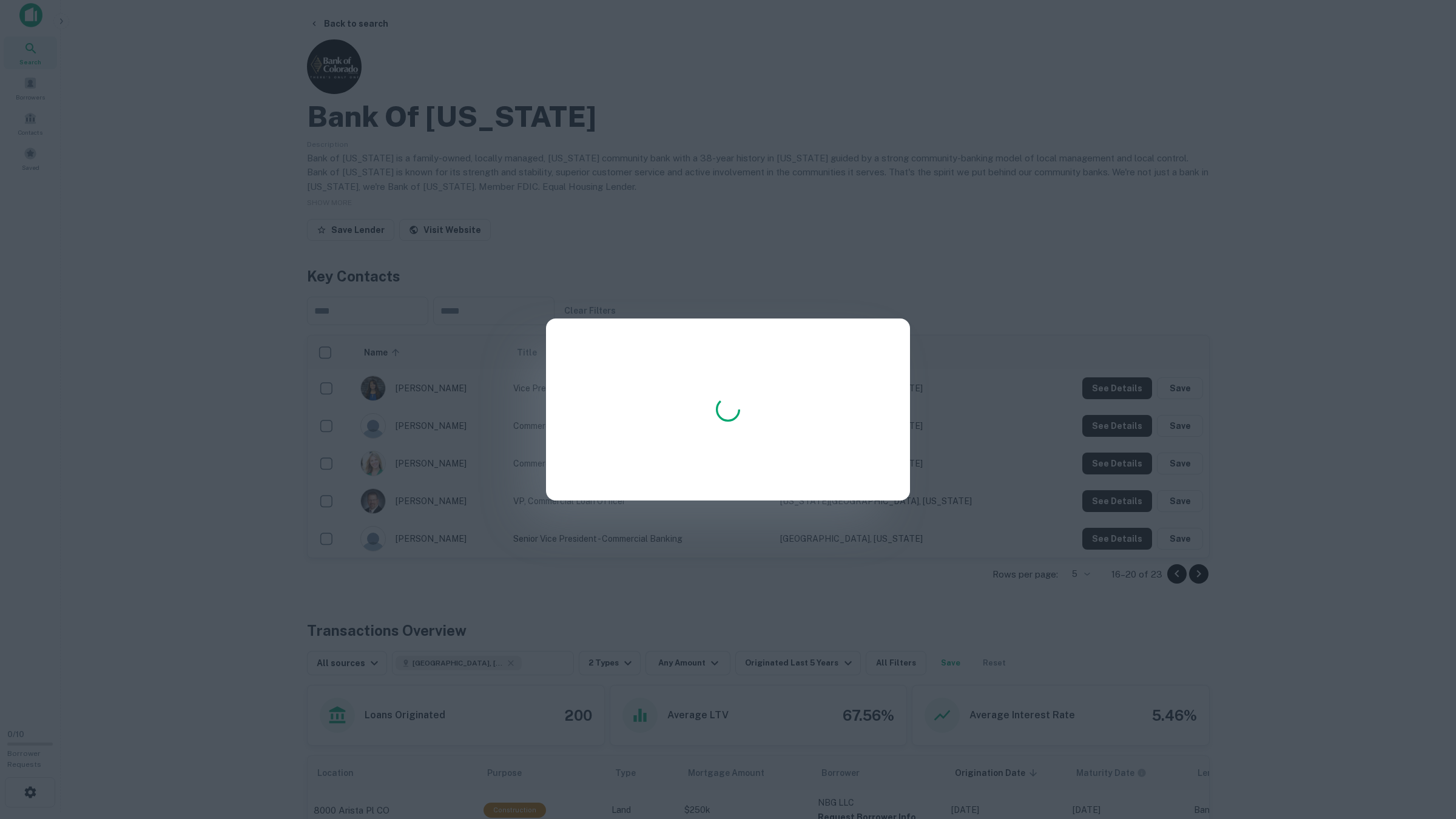
scroll to position [7, 0]
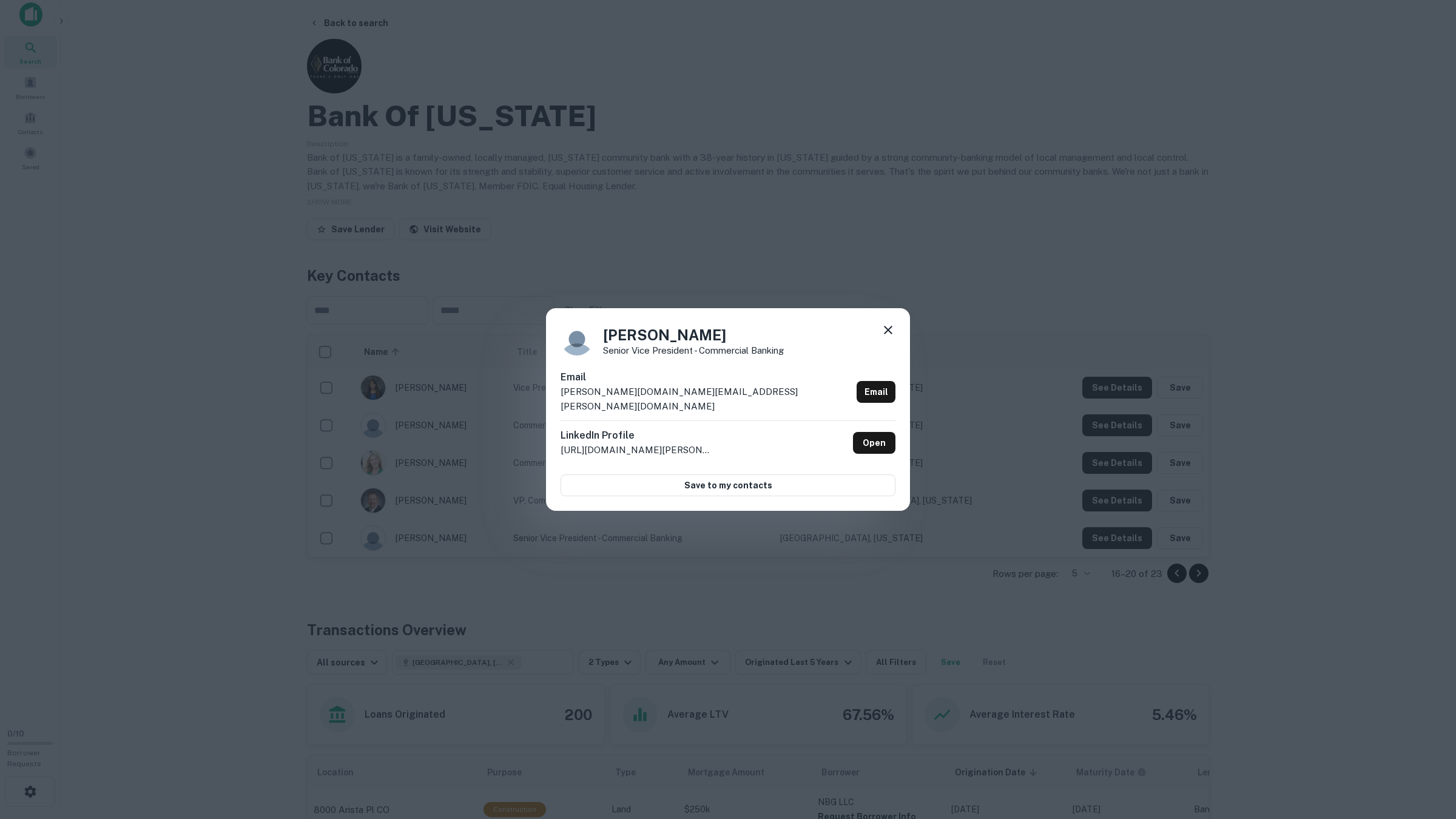
click at [1040, 571] on div "John Schmidt Senior Vice President - Commercial Banking Email john.schmidt@bank…" at bounding box center [728, 410] width 1456 height 819
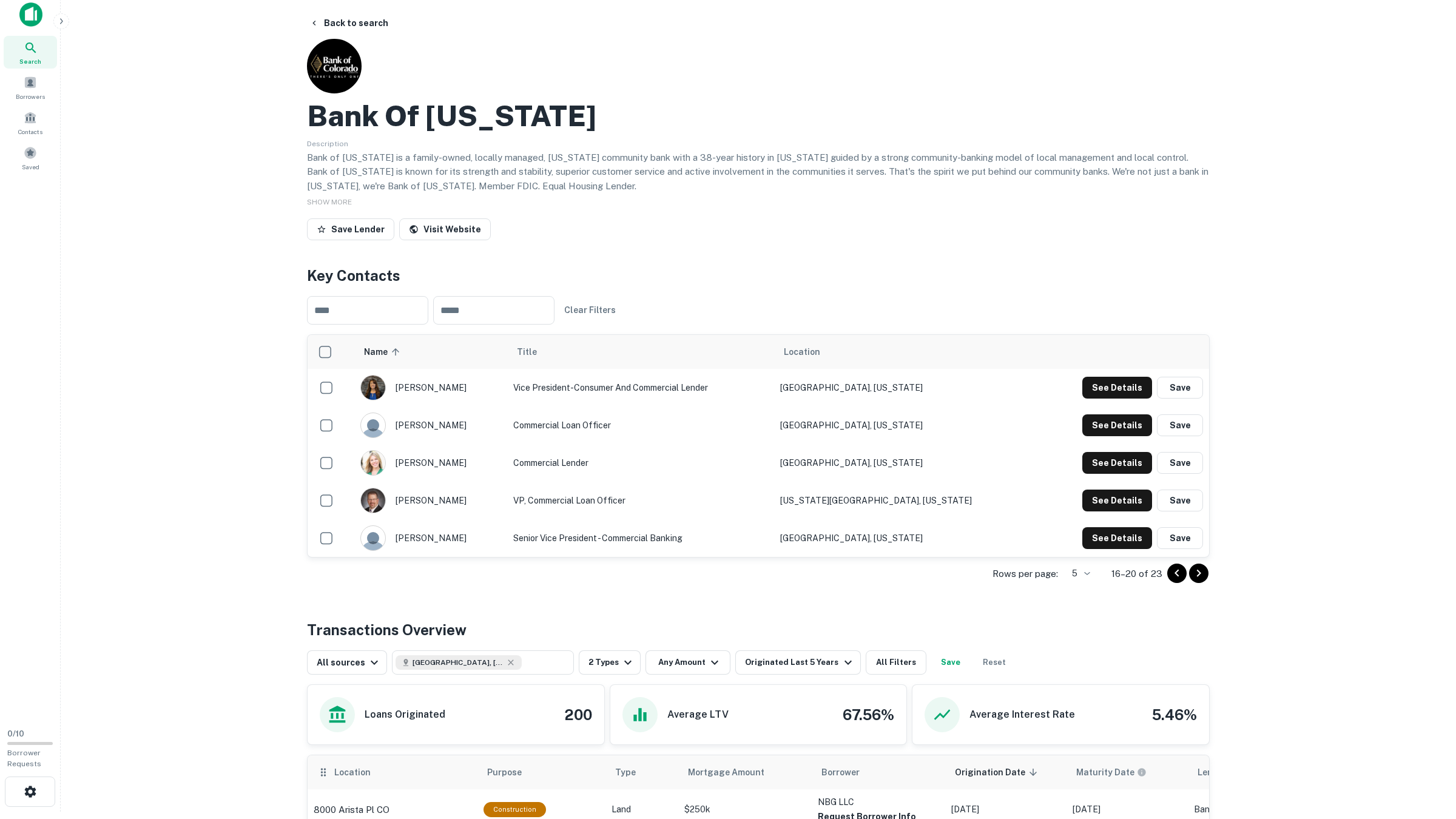
drag, startPoint x: 345, startPoint y: 732, endPoint x: 345, endPoint y: 13, distance: 719.0
click at [345, 13] on button "Back to search" at bounding box center [349, 23] width 89 height 22
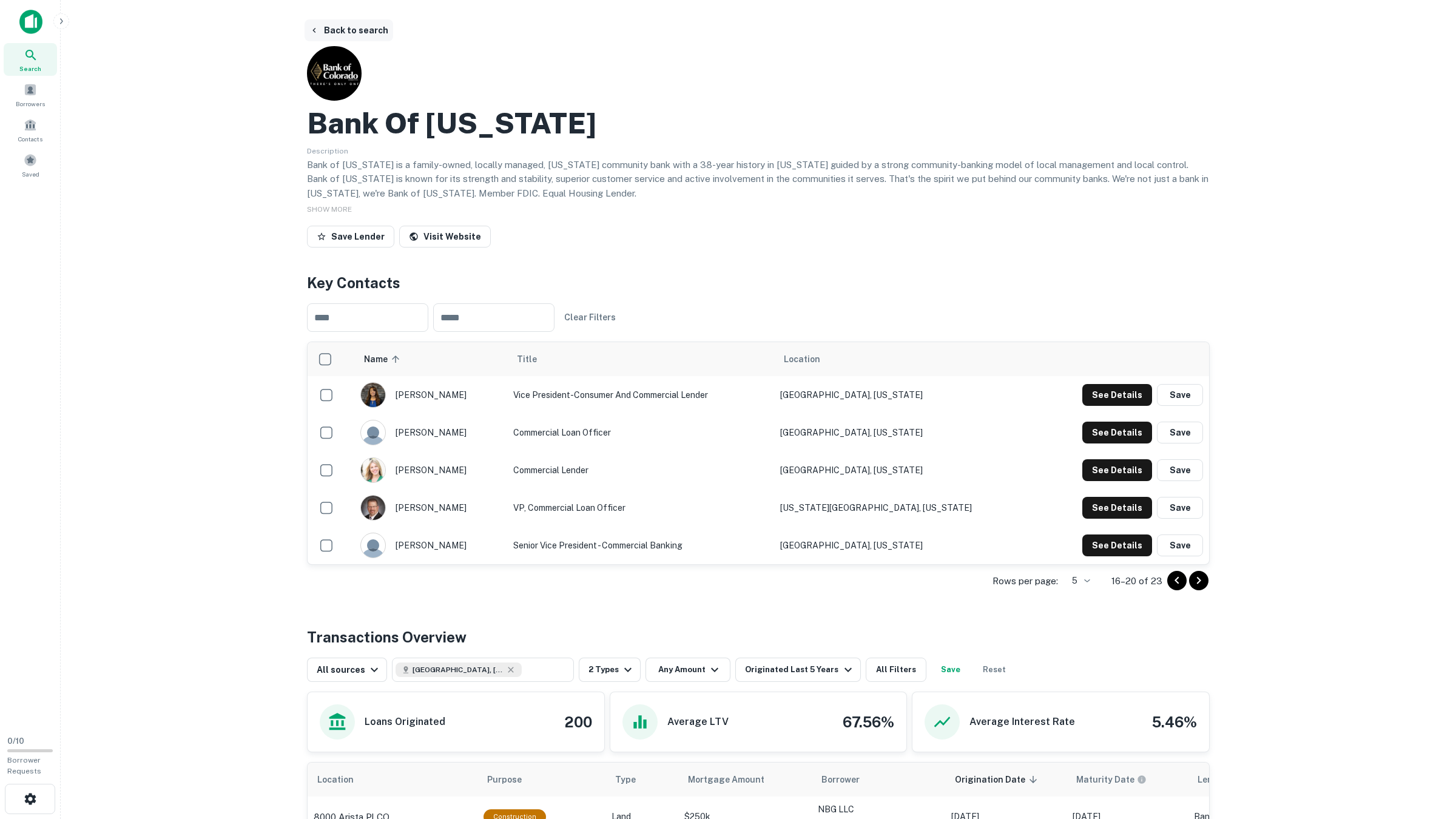
click at [341, 32] on button "Back to search" at bounding box center [349, 31] width 89 height 22
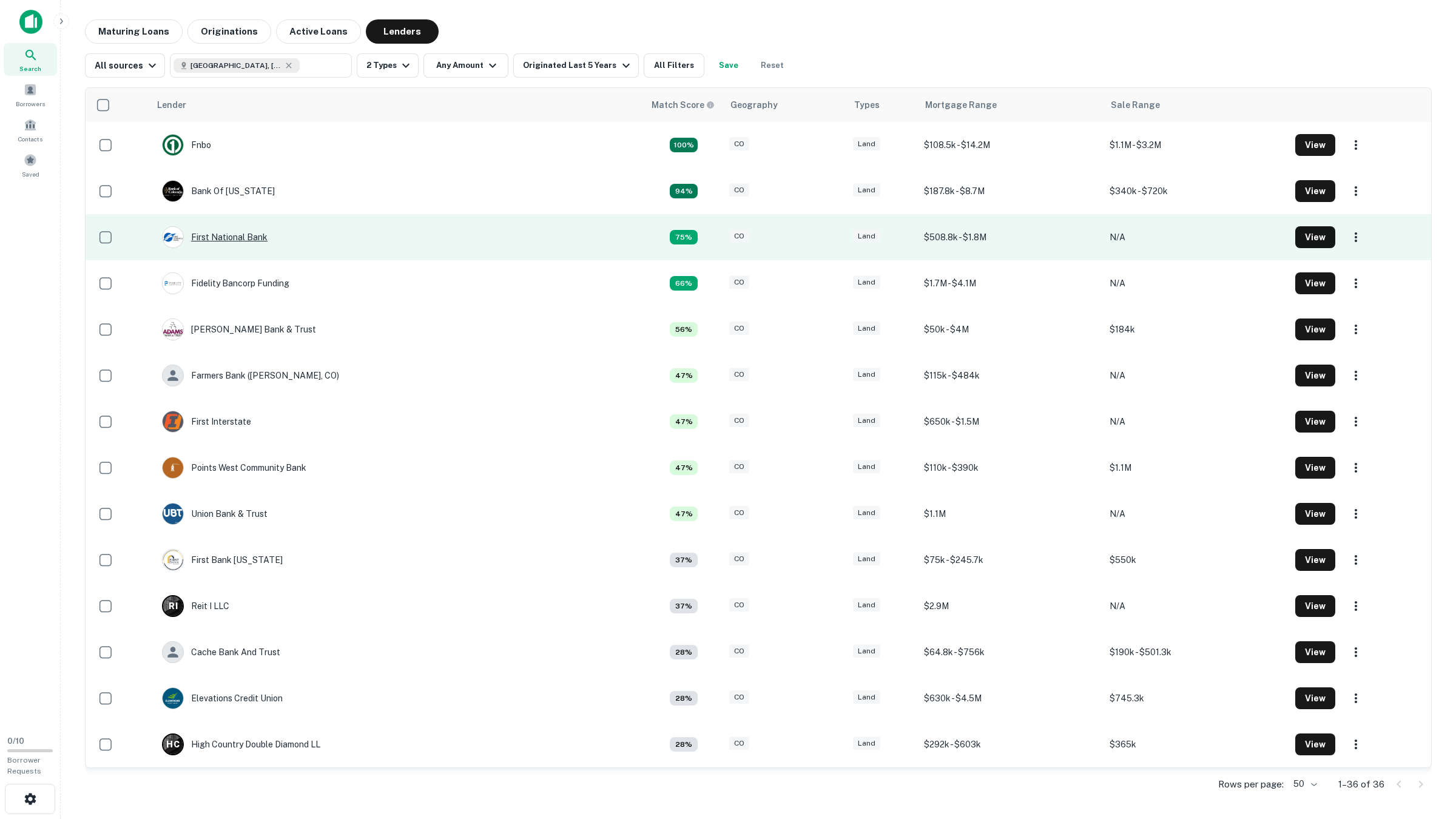
click at [244, 233] on div "First National Bank" at bounding box center [215, 237] width 106 height 22
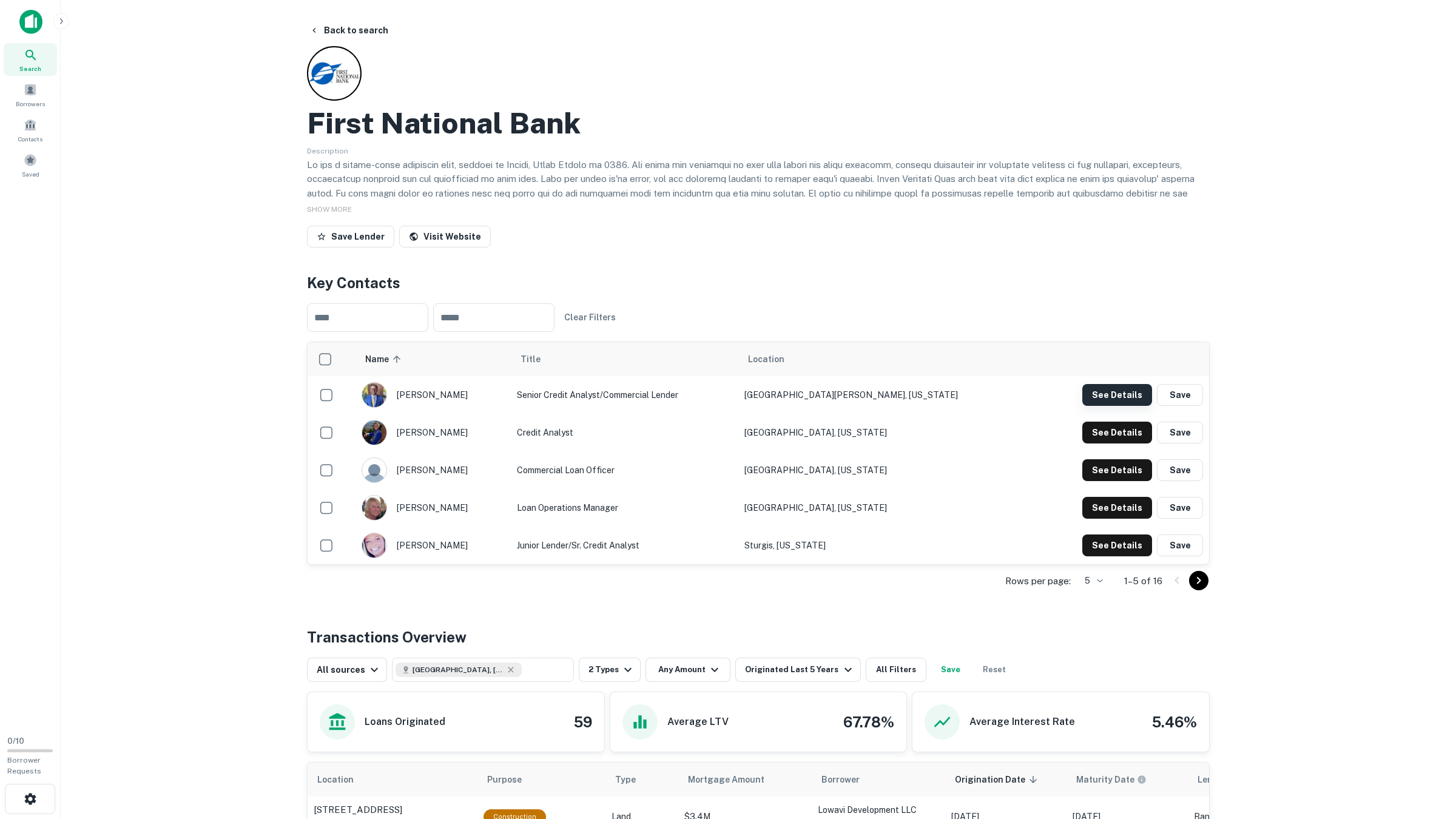
click at [1123, 396] on button "See Details" at bounding box center [1117, 395] width 70 height 22
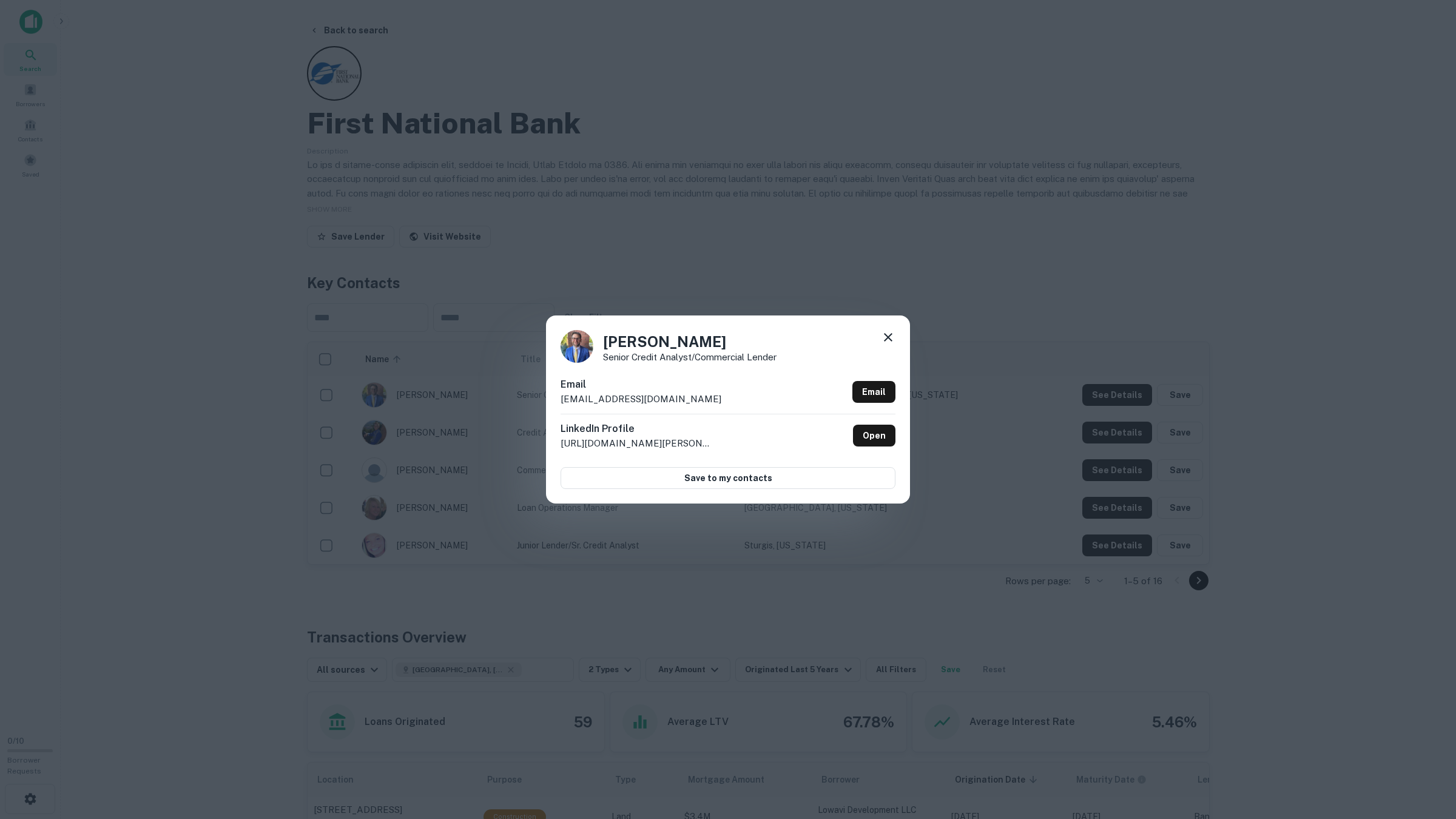
click at [1116, 419] on div "Nick Wilmes Senior Credit Analyst/Commercial Lender Email nick@firstnationalban…" at bounding box center [728, 410] width 1456 height 819
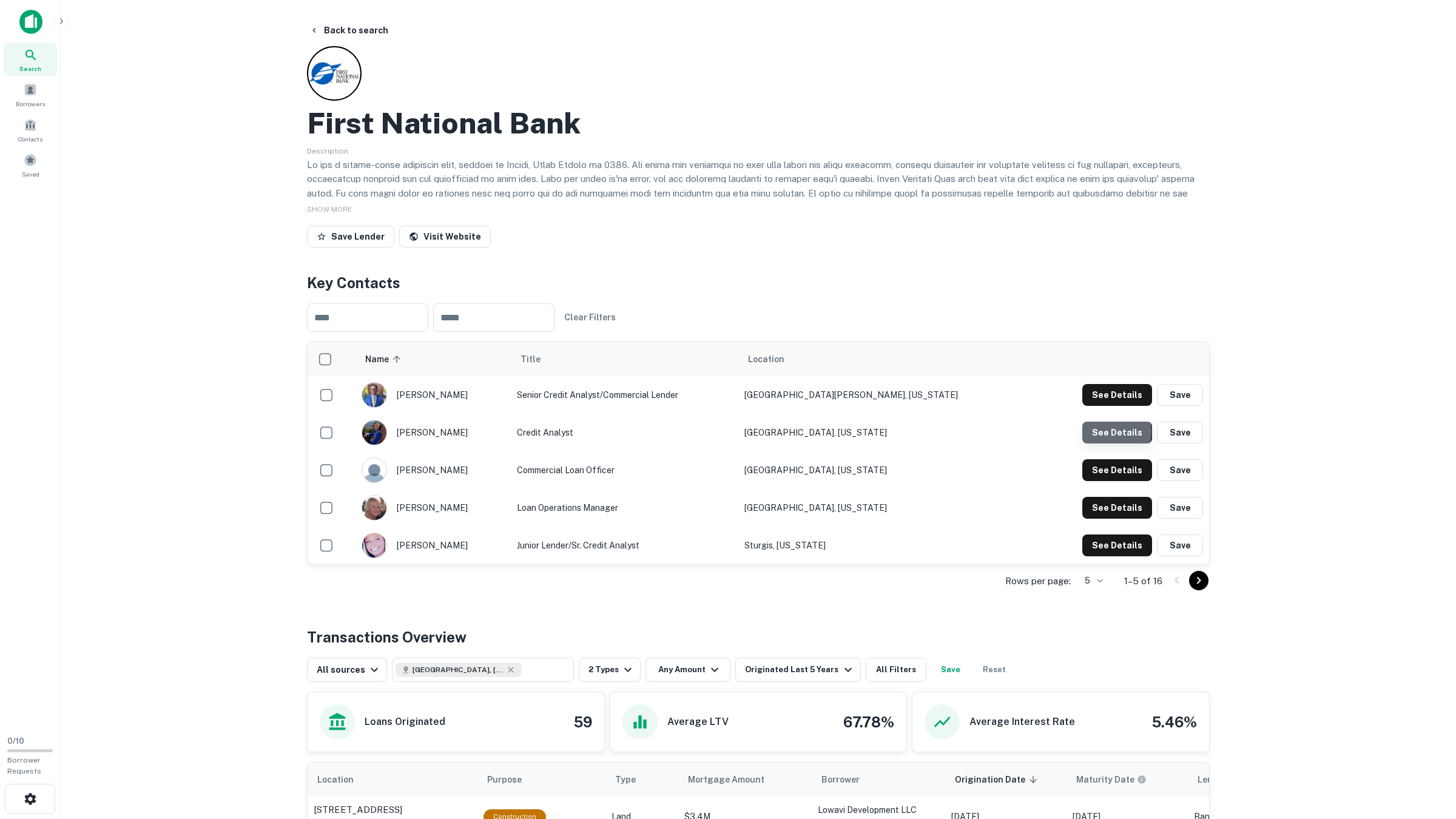
click at [1112, 405] on button "See Details" at bounding box center [1117, 395] width 70 height 22
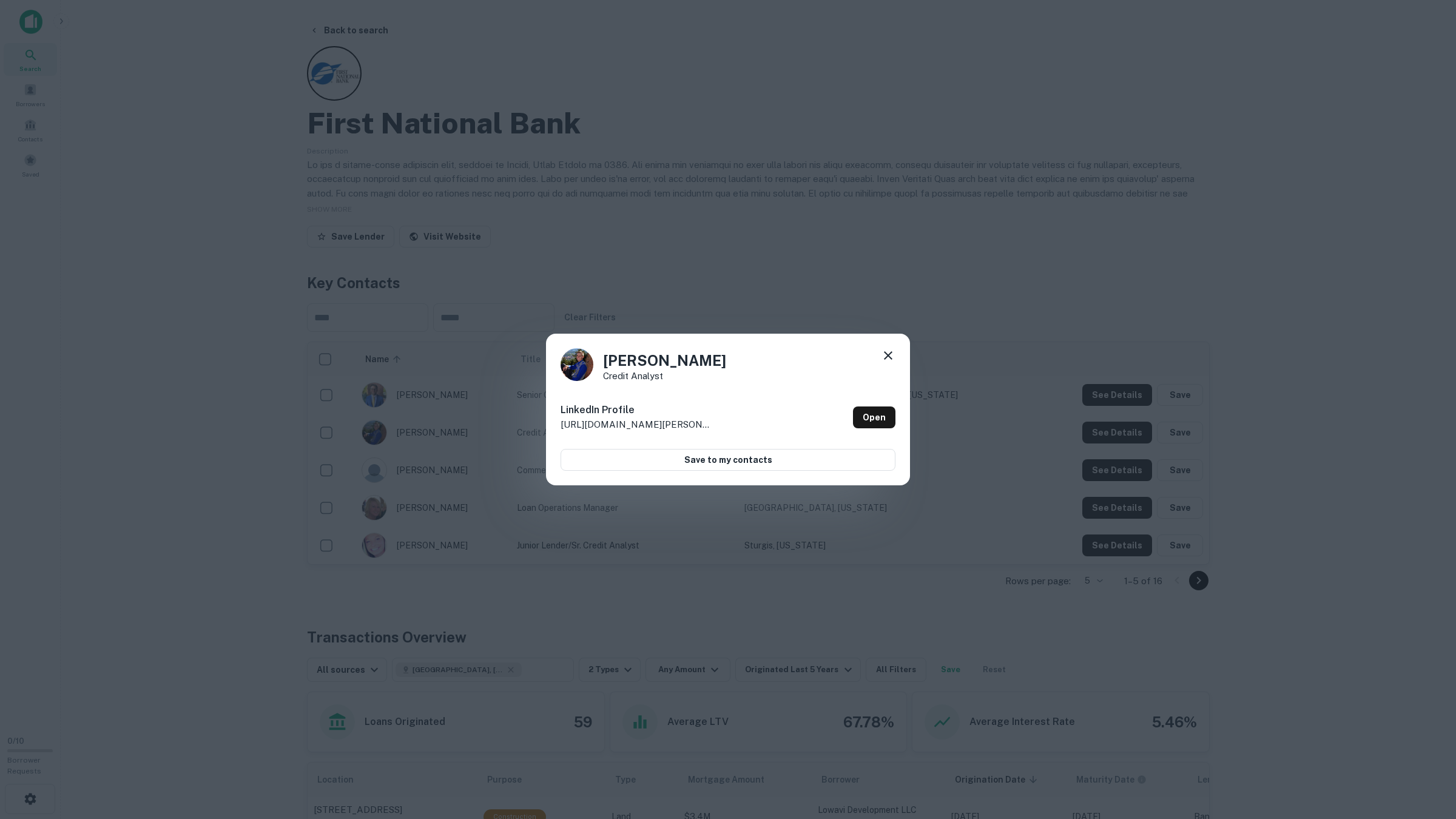
drag, startPoint x: 1107, startPoint y: 431, endPoint x: 1109, endPoint y: 449, distance: 18.1
click at [1108, 431] on div "Brody Jones Credit Analyst LinkedIn Profile http://www.linkedin.com/in/brody-jo…" at bounding box center [728, 410] width 1456 height 819
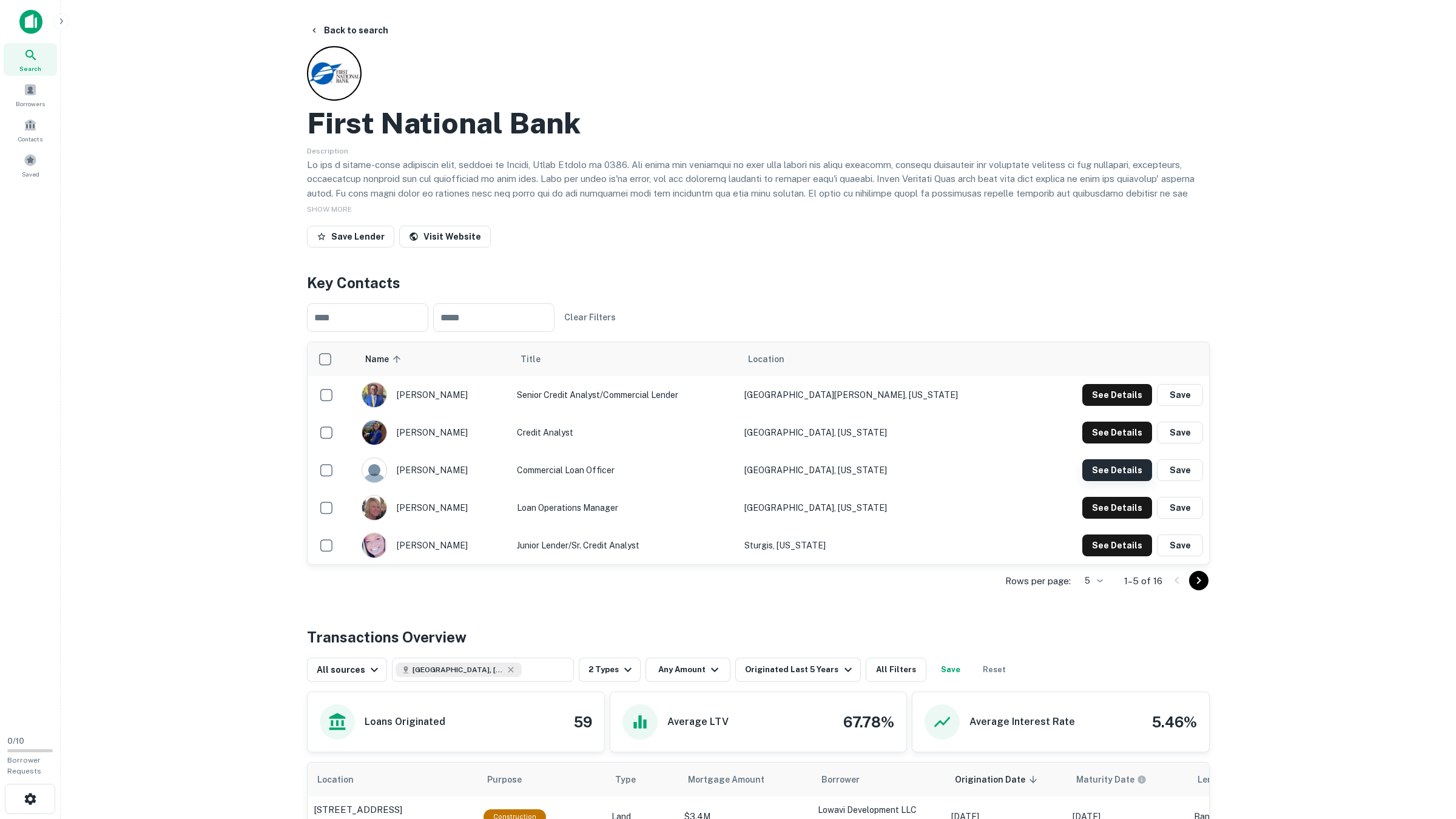
click at [1108, 405] on button "See Details" at bounding box center [1117, 395] width 70 height 22
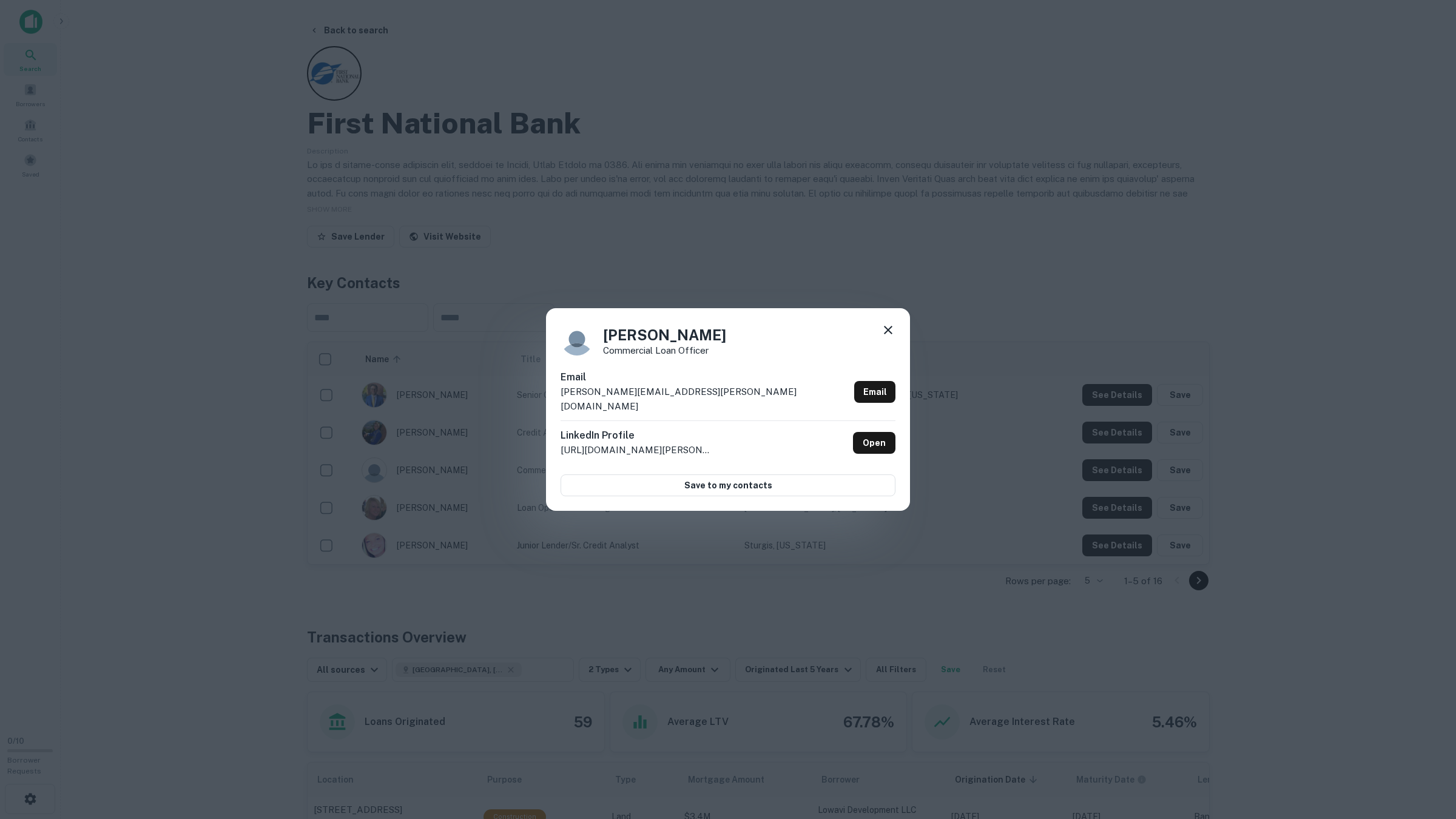
click at [1122, 508] on div "[PERSON_NAME] Commercial Loan Officer Email [PERSON_NAME][EMAIL_ADDRESS][PERSON…" at bounding box center [728, 410] width 1456 height 819
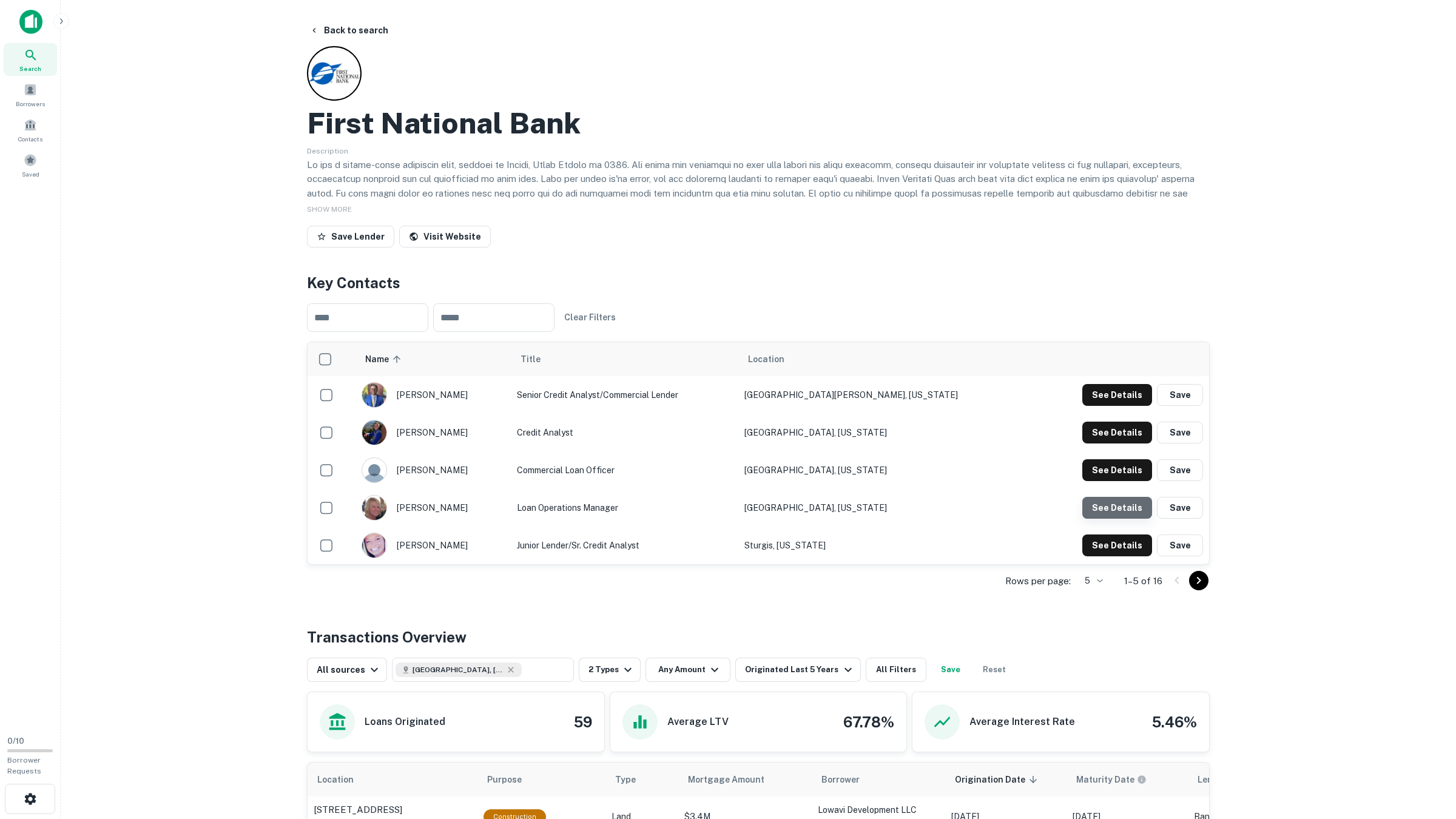
click at [1124, 405] on button "See Details" at bounding box center [1117, 395] width 70 height 22
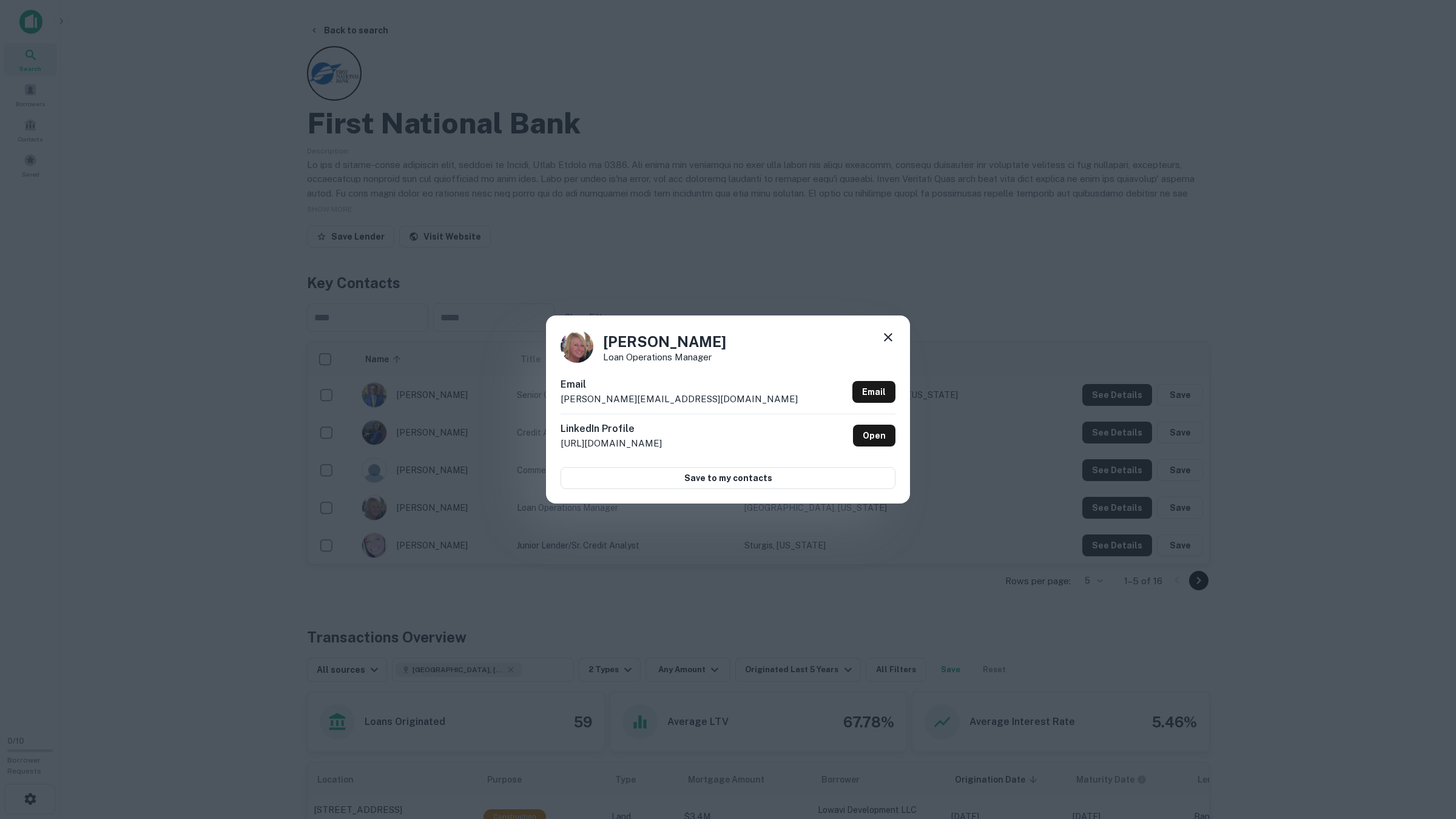
click at [1124, 502] on div "[PERSON_NAME] Loan Operations Manager Email [PERSON_NAME][EMAIL_ADDRESS][DOMAIN…" at bounding box center [728, 410] width 1456 height 819
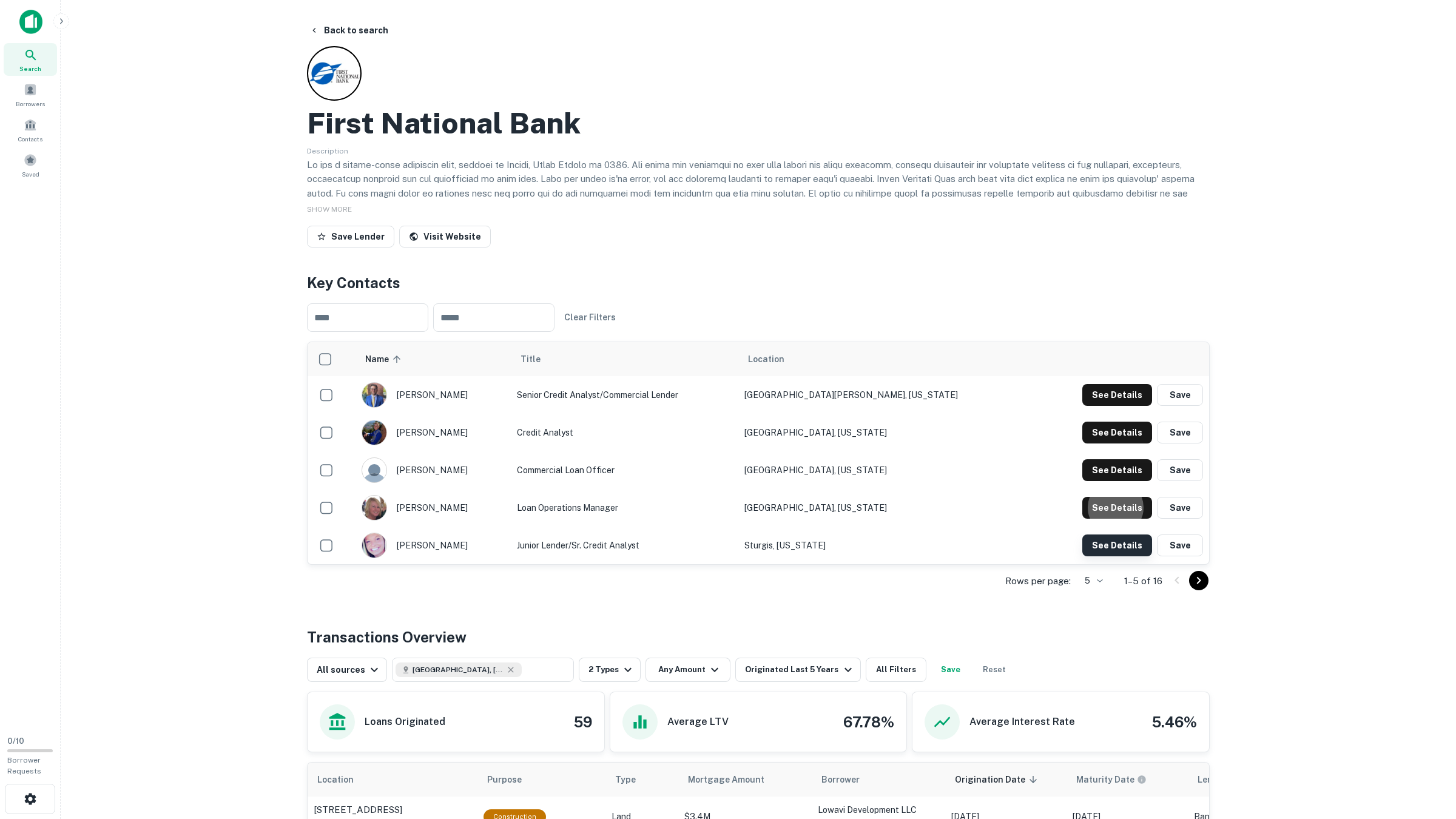
click at [1117, 405] on button "See Details" at bounding box center [1117, 395] width 70 height 22
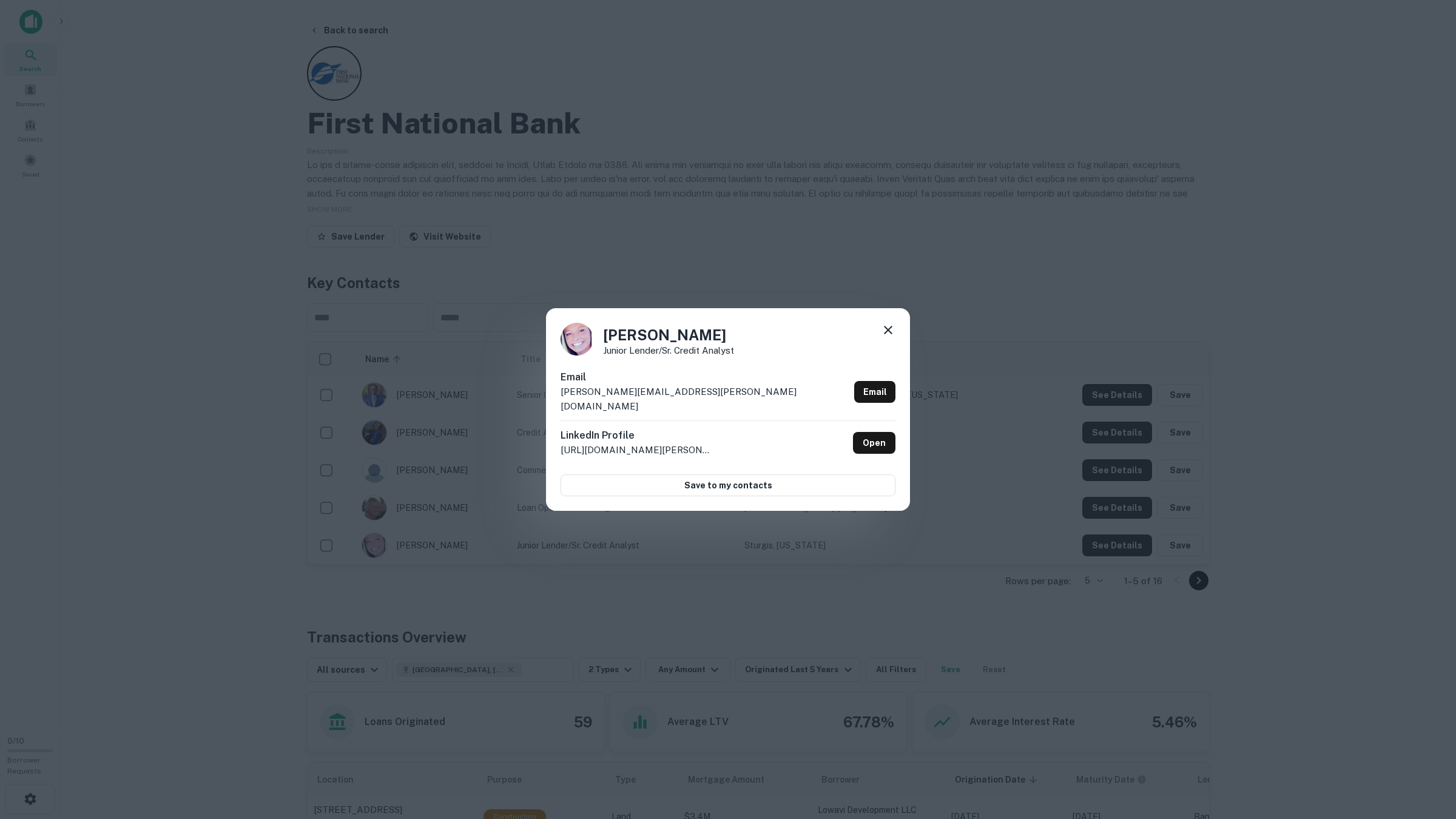
click at [1111, 543] on div "[PERSON_NAME] [PERSON_NAME]/Sr. Credit Analyst Email [PERSON_NAME][EMAIL_ADDRES…" at bounding box center [728, 410] width 1456 height 819
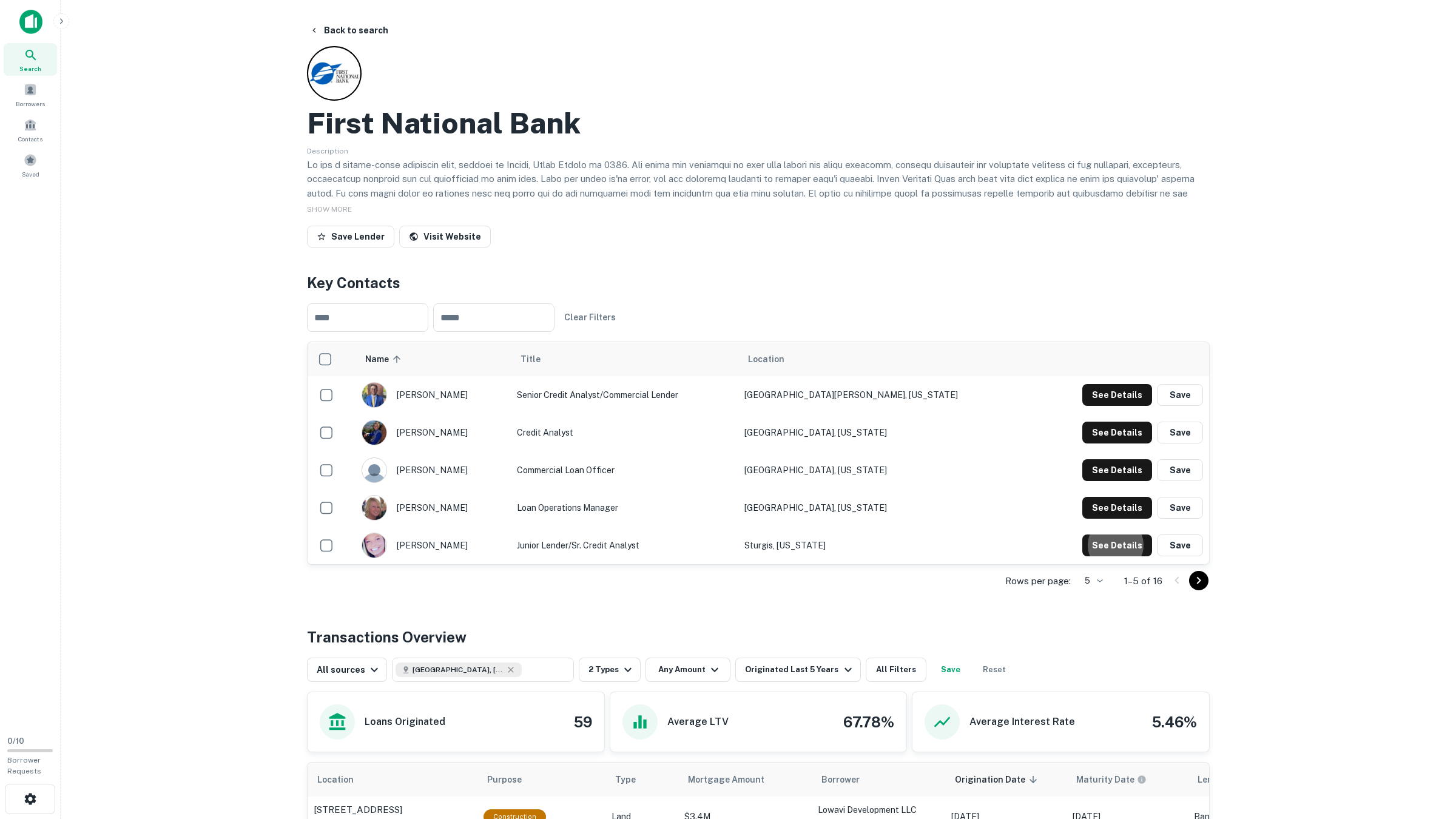
click at [1204, 585] on icon "Go to next page" at bounding box center [1198, 580] width 14 height 14
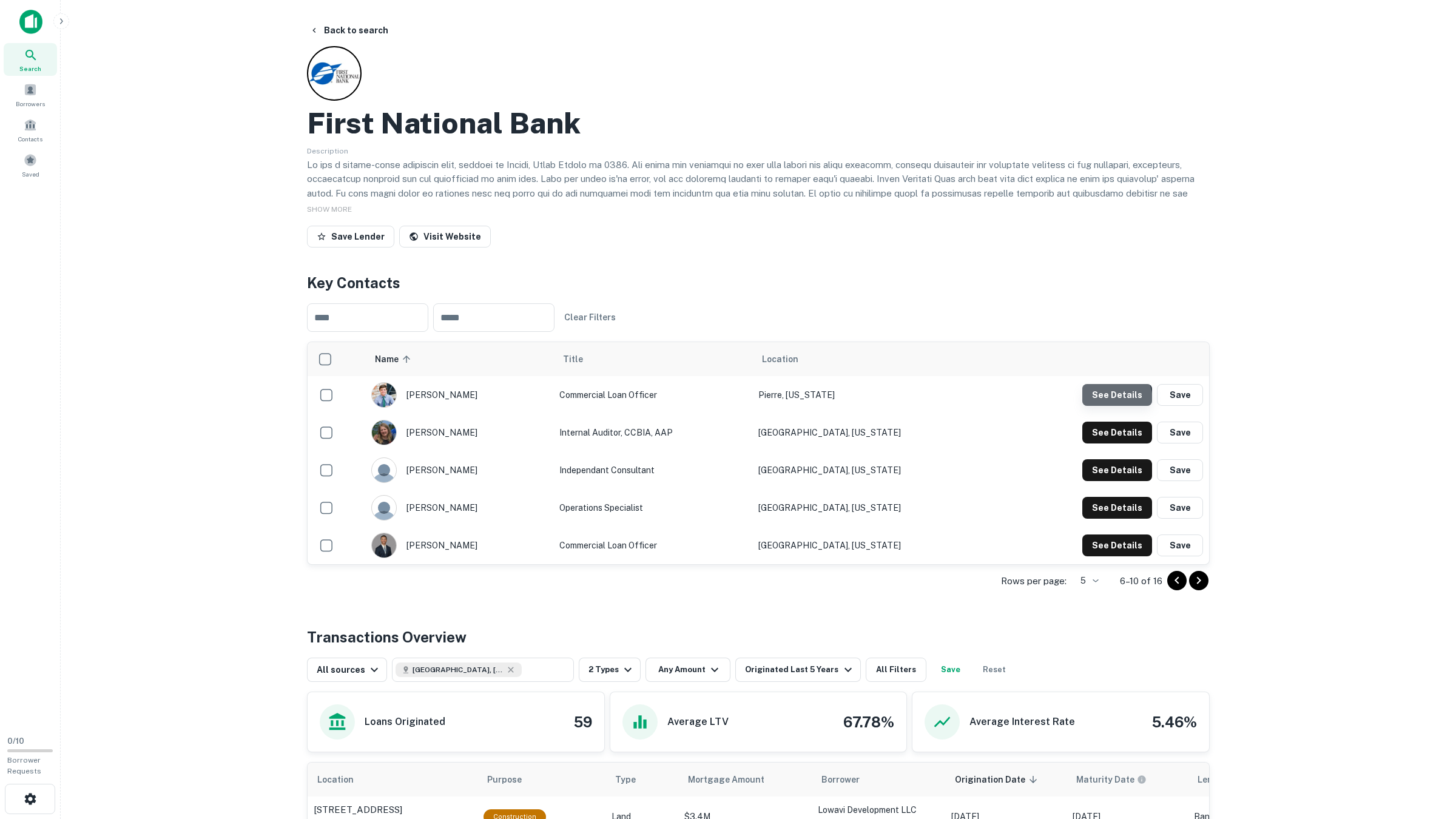
click at [1101, 401] on button "See Details" at bounding box center [1117, 395] width 70 height 22
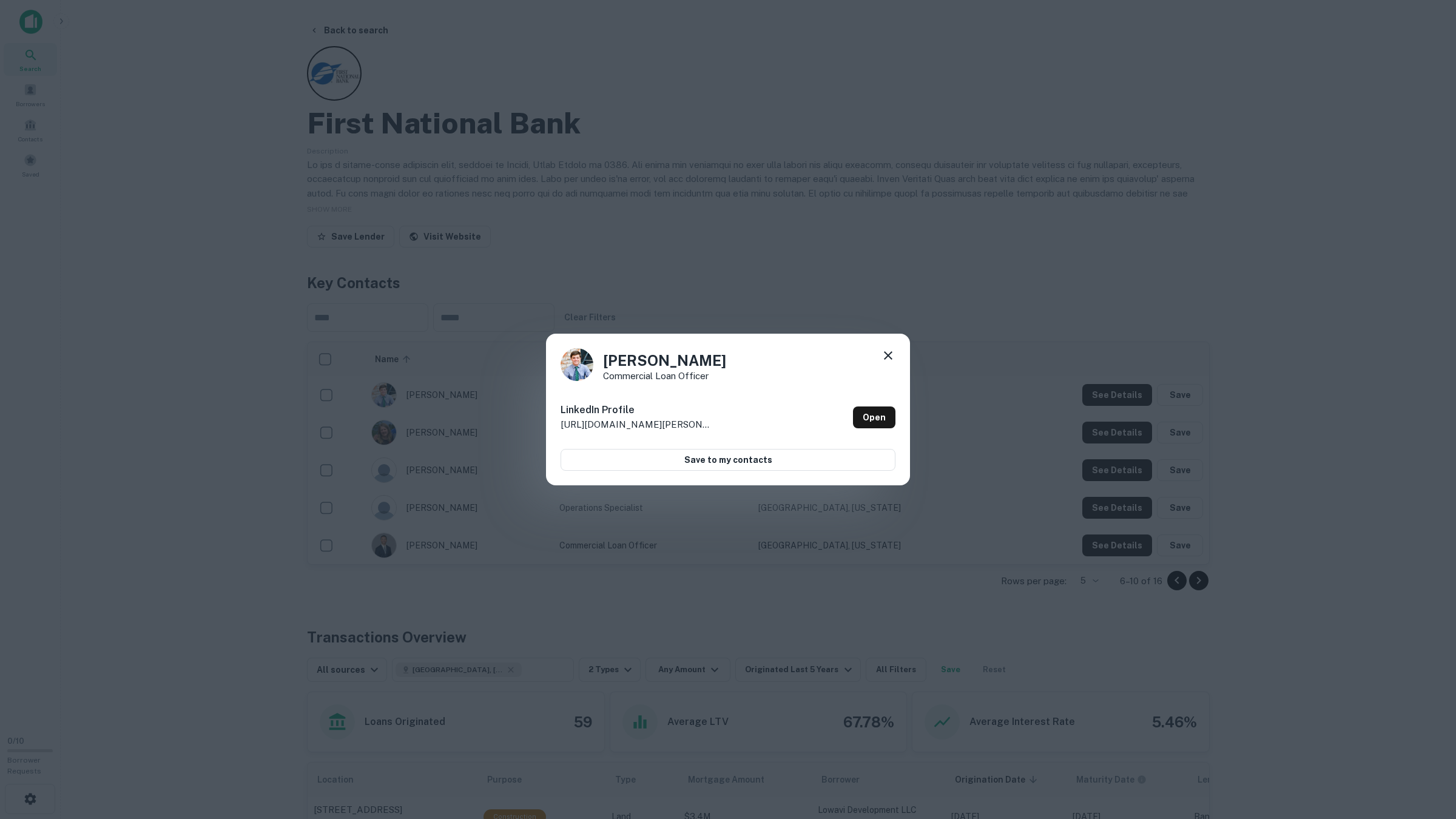
drag, startPoint x: 1097, startPoint y: 409, endPoint x: 1096, endPoint y: 428, distance: 19.0
click at [1097, 408] on div "[PERSON_NAME] Commercial Loan Officer LinkedIn Profile [URL][DOMAIN_NAME][PERSO…" at bounding box center [728, 410] width 1456 height 819
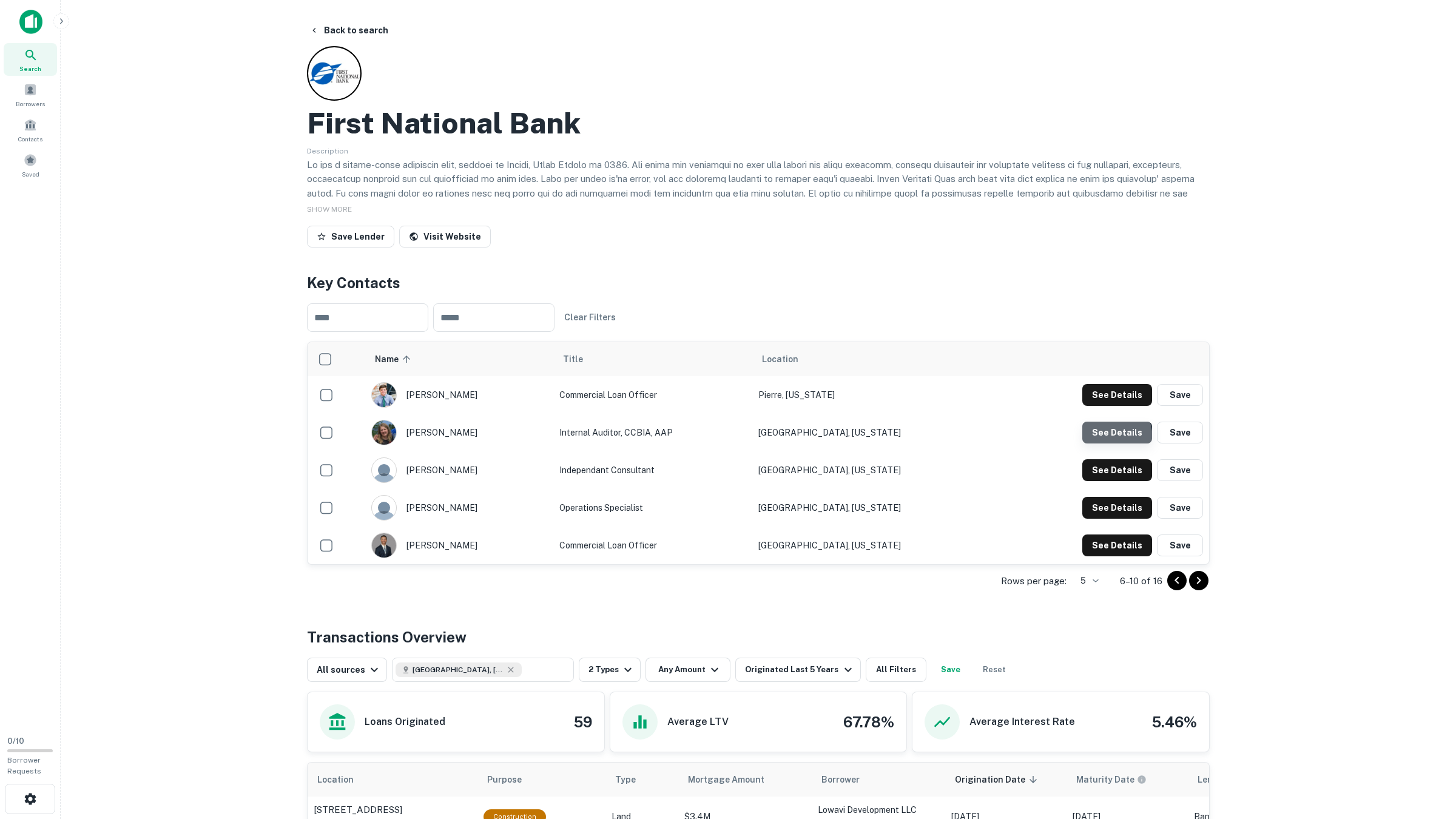
click at [1099, 405] on button "See Details" at bounding box center [1117, 395] width 70 height 22
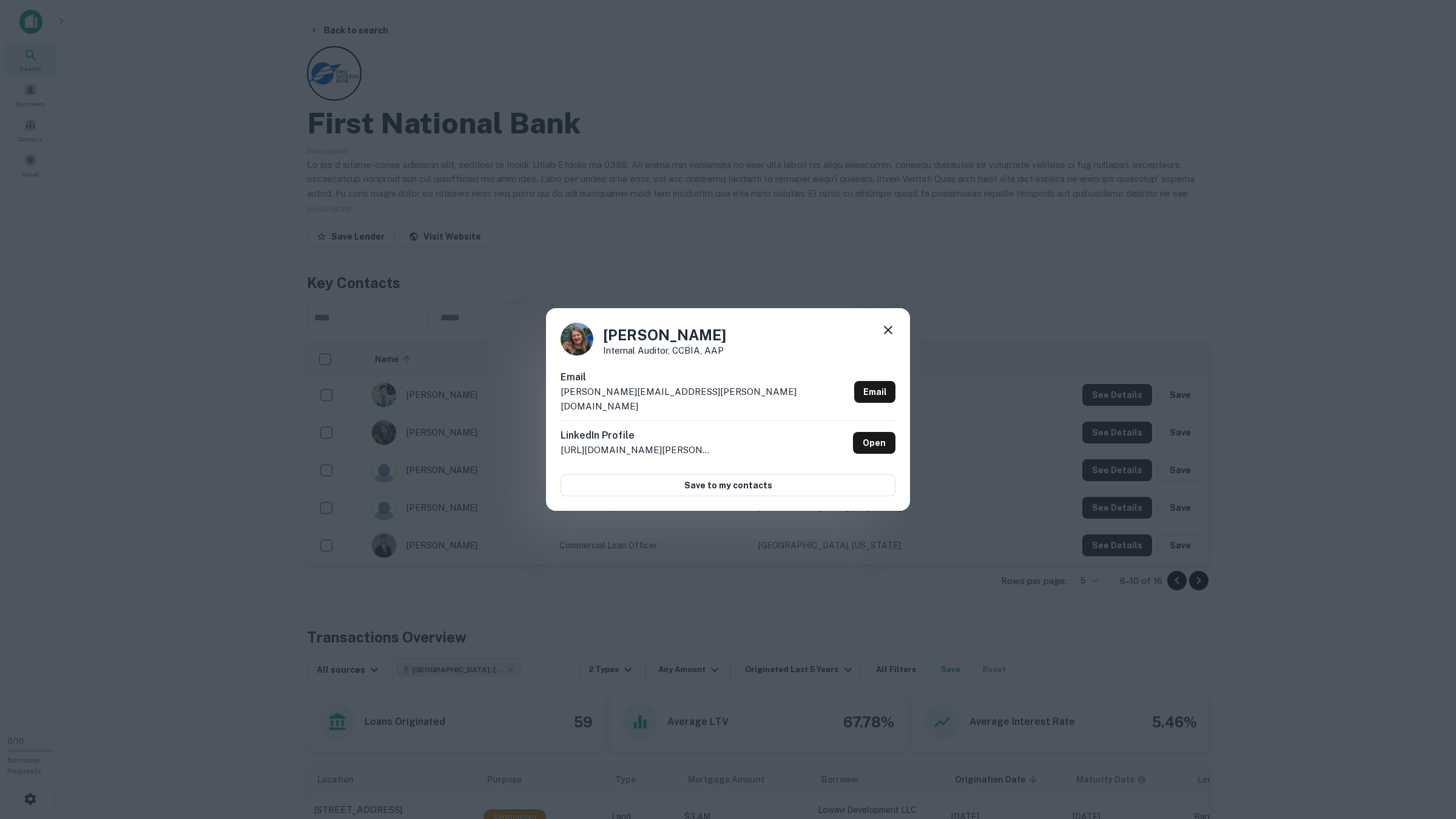
drag, startPoint x: 1099, startPoint y: 452, endPoint x: 1101, endPoint y: 464, distance: 12.2
click at [1099, 452] on div "[PERSON_NAME] Internal Auditor, CCBIA, AAP Email [PERSON_NAME][EMAIL_ADDRESS][P…" at bounding box center [728, 410] width 1456 height 819
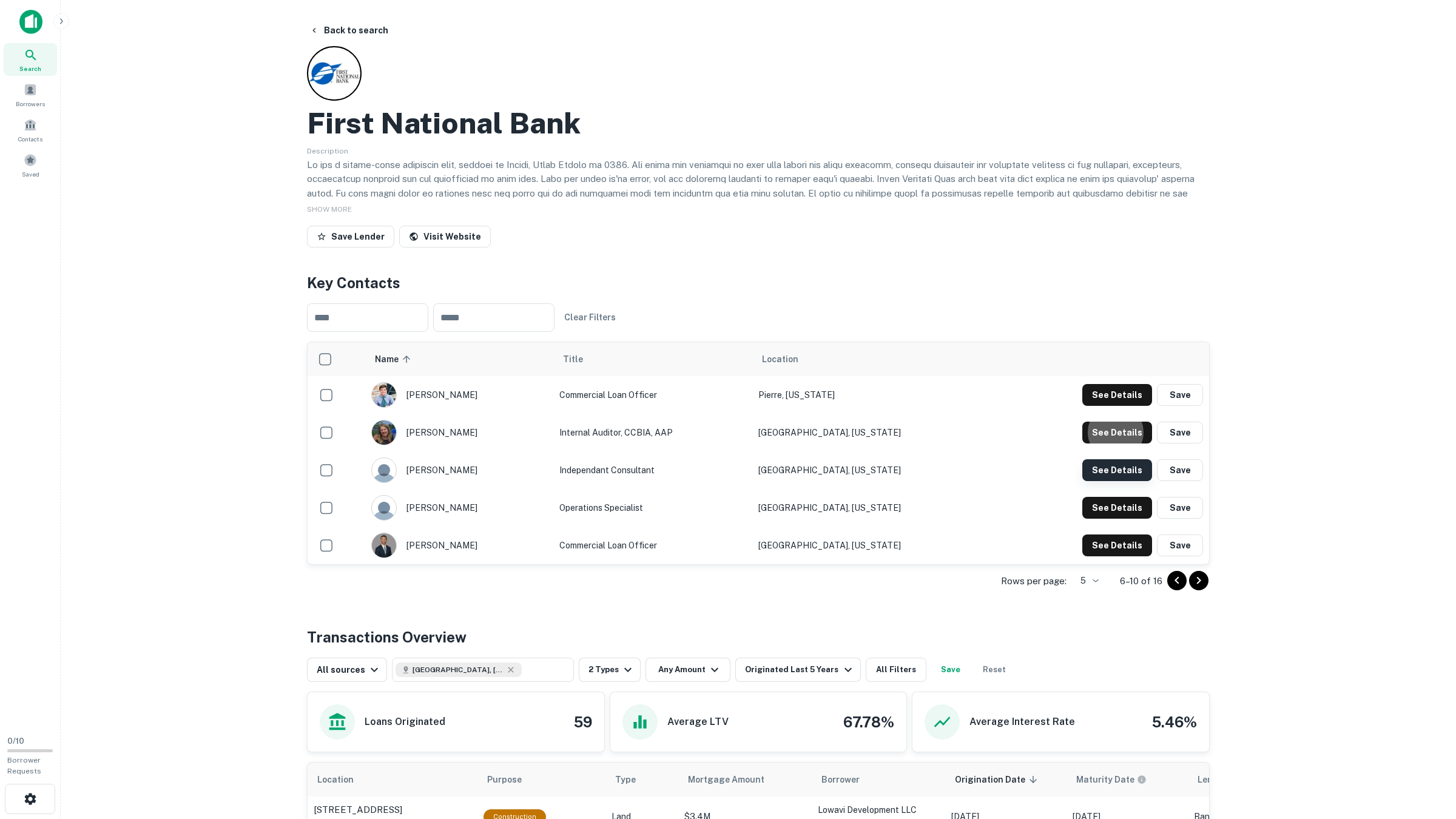
click at [1102, 405] on button "See Details" at bounding box center [1117, 395] width 70 height 22
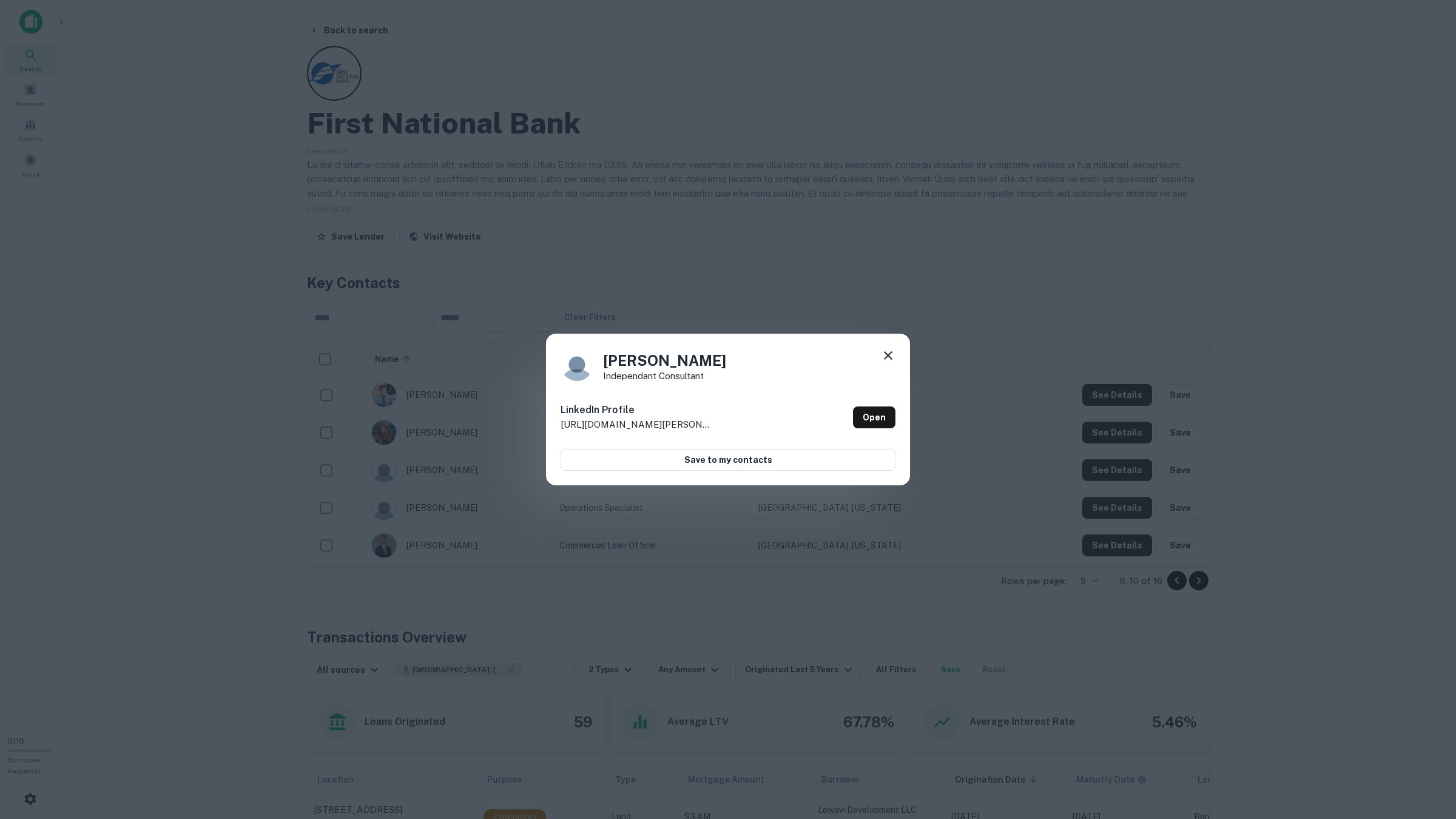
click at [1099, 466] on div "[PERSON_NAME] Independant Consultant LinkedIn Profile [URL][DOMAIN_NAME][PERSON…" at bounding box center [728, 410] width 1456 height 819
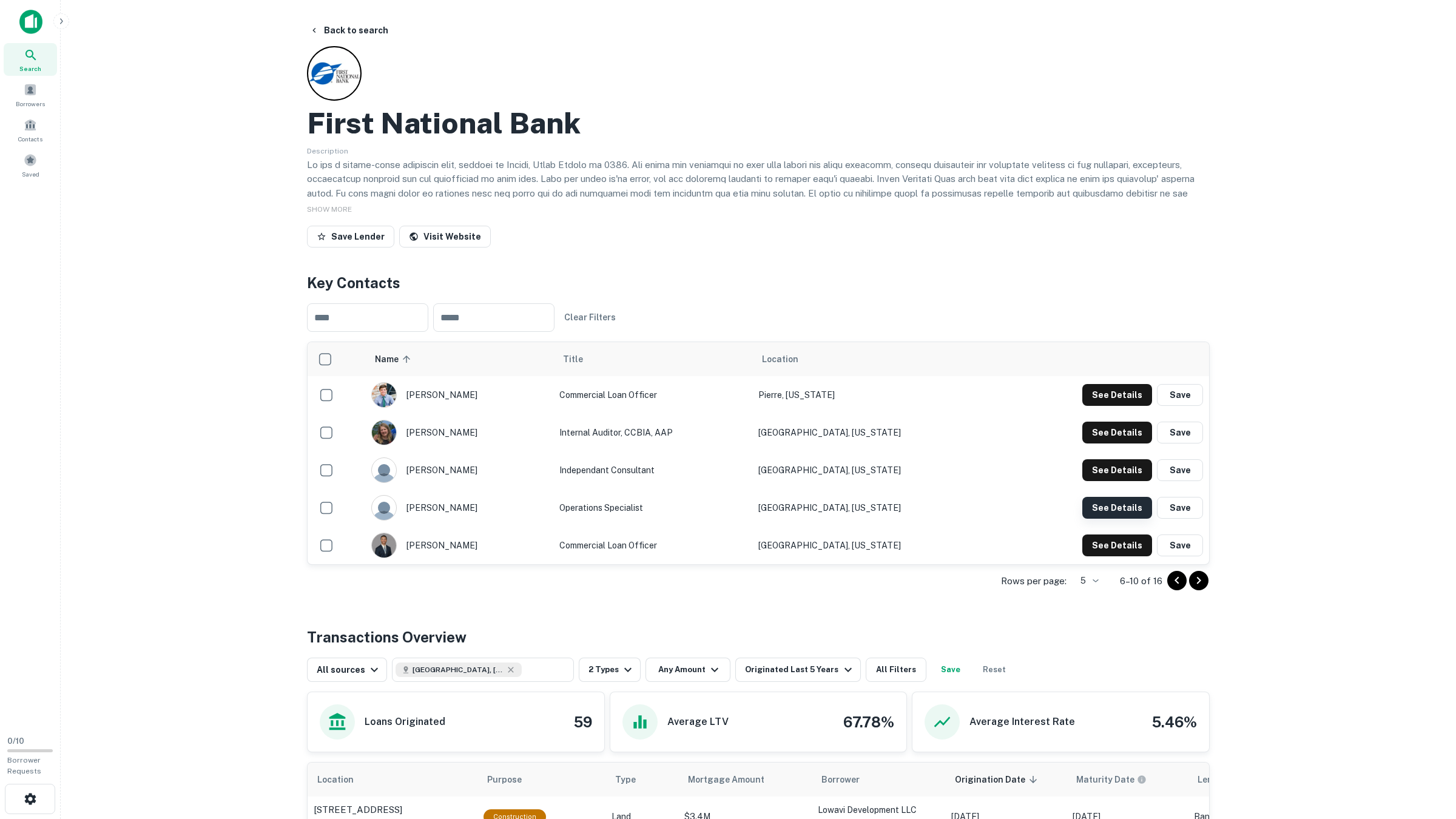
click at [1101, 405] on button "See Details" at bounding box center [1117, 395] width 70 height 22
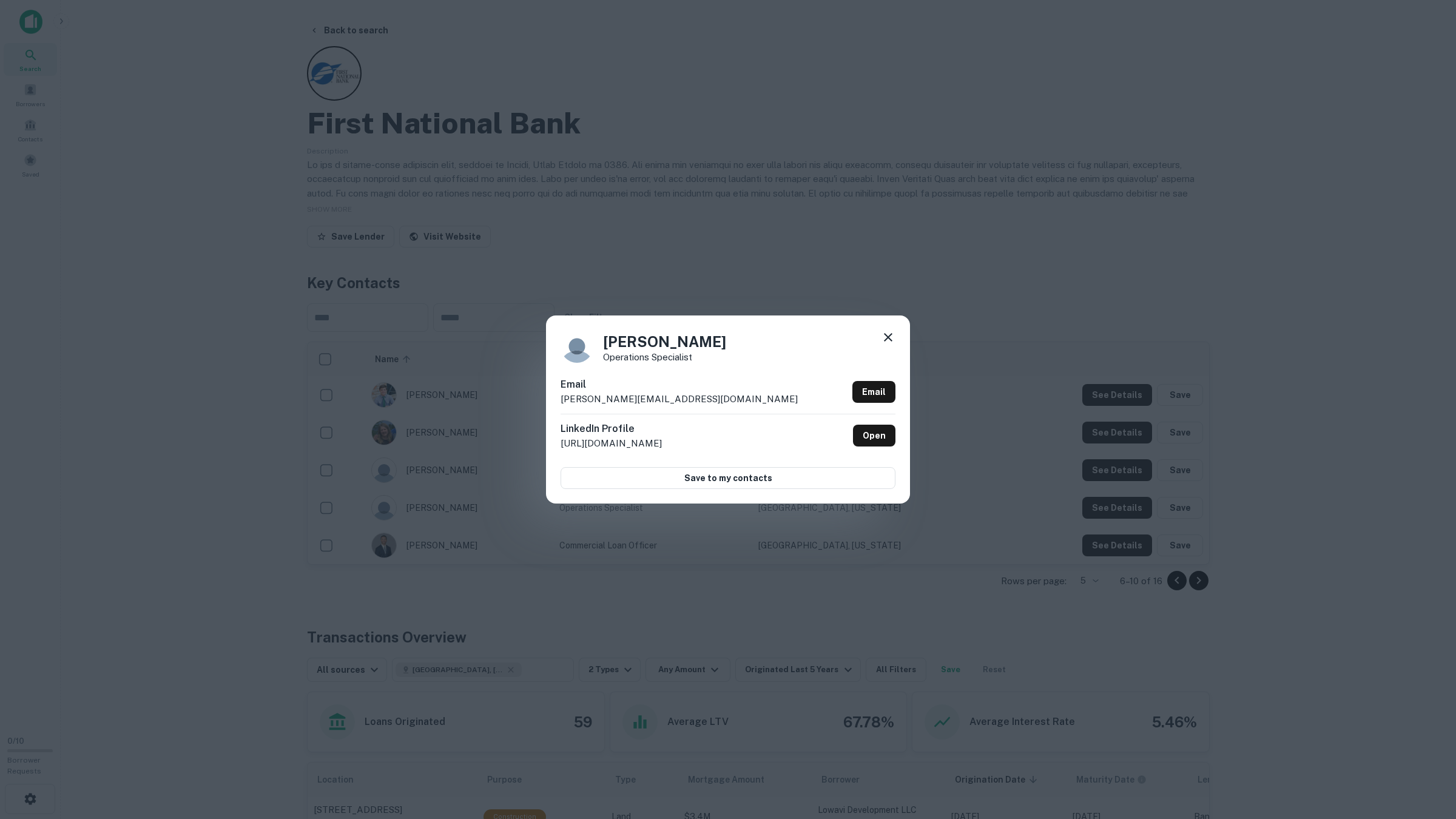
click at [1101, 511] on div "[PERSON_NAME] Operations Specialist Email [PERSON_NAME][EMAIL_ADDRESS][DOMAIN_N…" at bounding box center [728, 410] width 1456 height 819
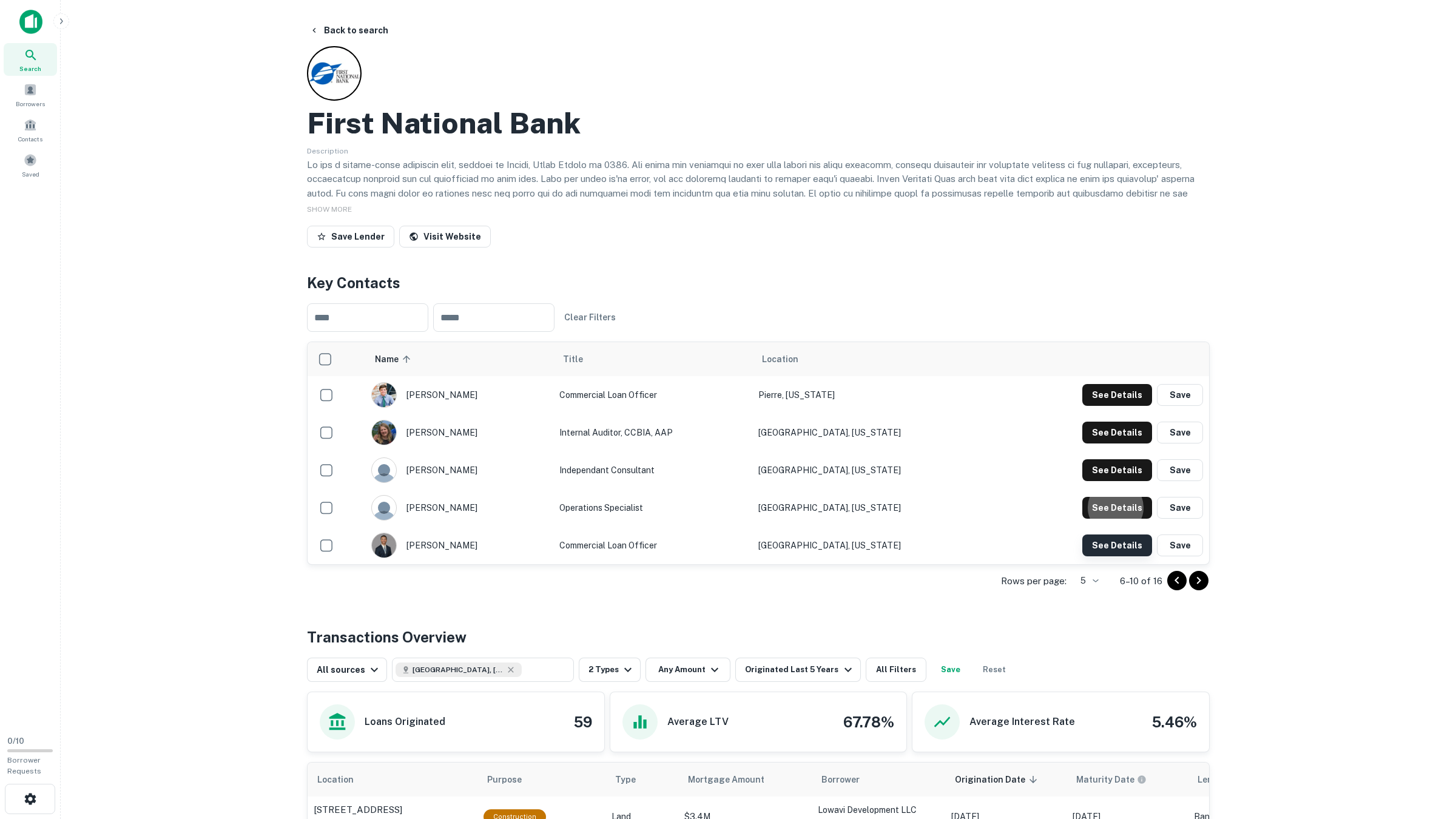
click at [1106, 405] on button "See Details" at bounding box center [1117, 395] width 70 height 22
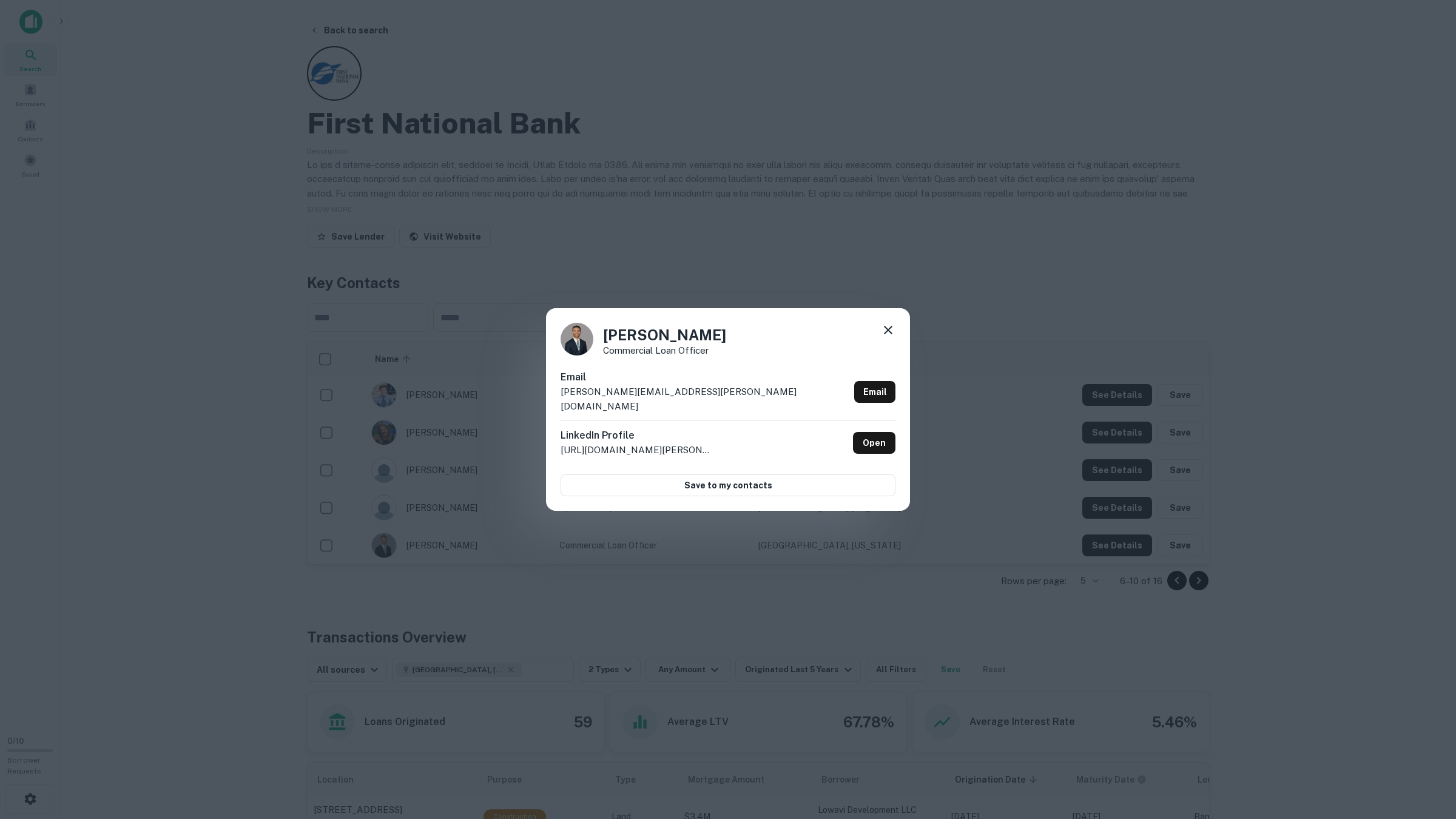
click at [882, 337] on icon at bounding box center [888, 329] width 14 height 14
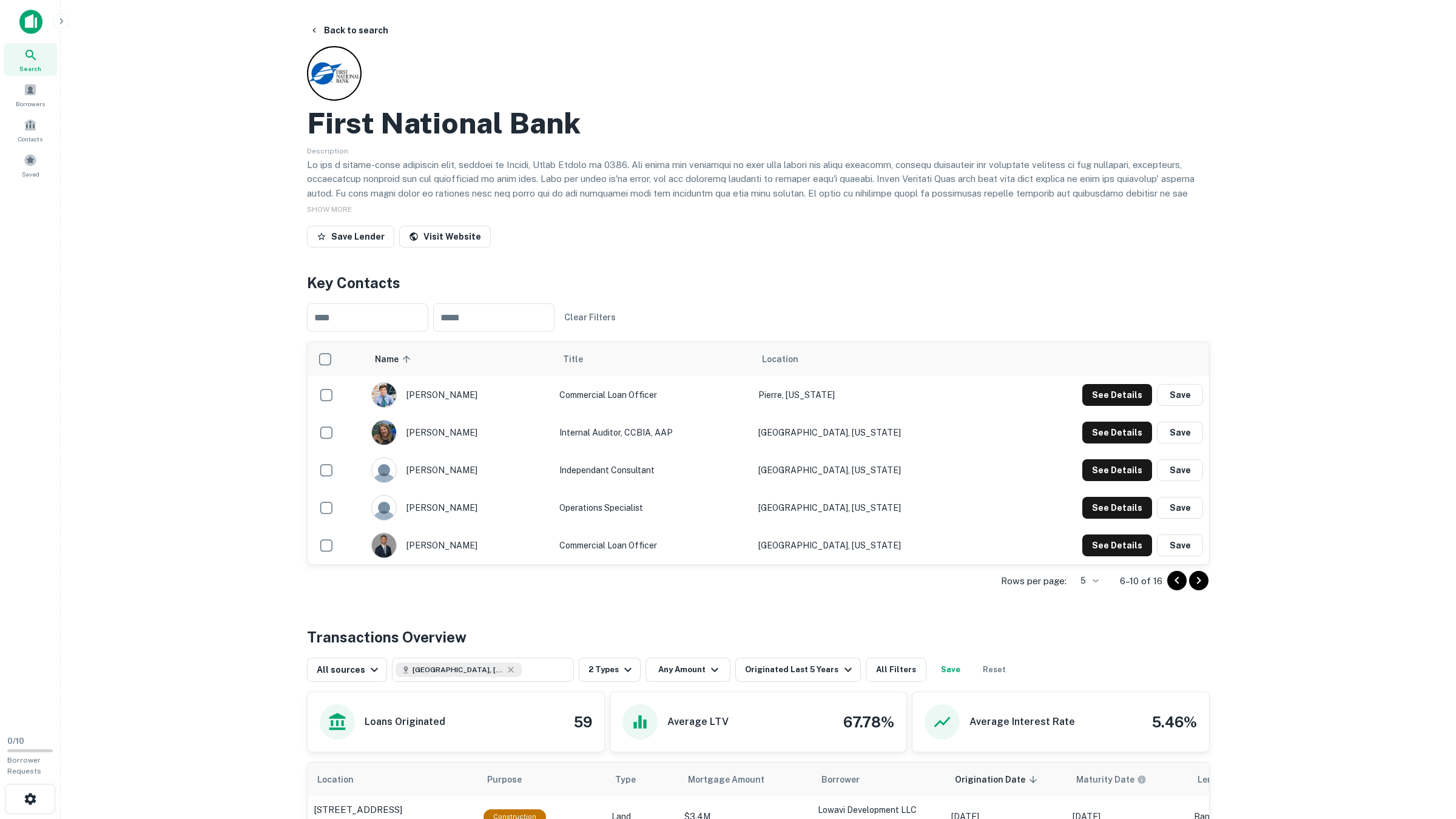
click at [1202, 584] on icon "Go to next page" at bounding box center [1198, 580] width 14 height 14
click at [1105, 391] on button "See Details" at bounding box center [1117, 395] width 70 height 22
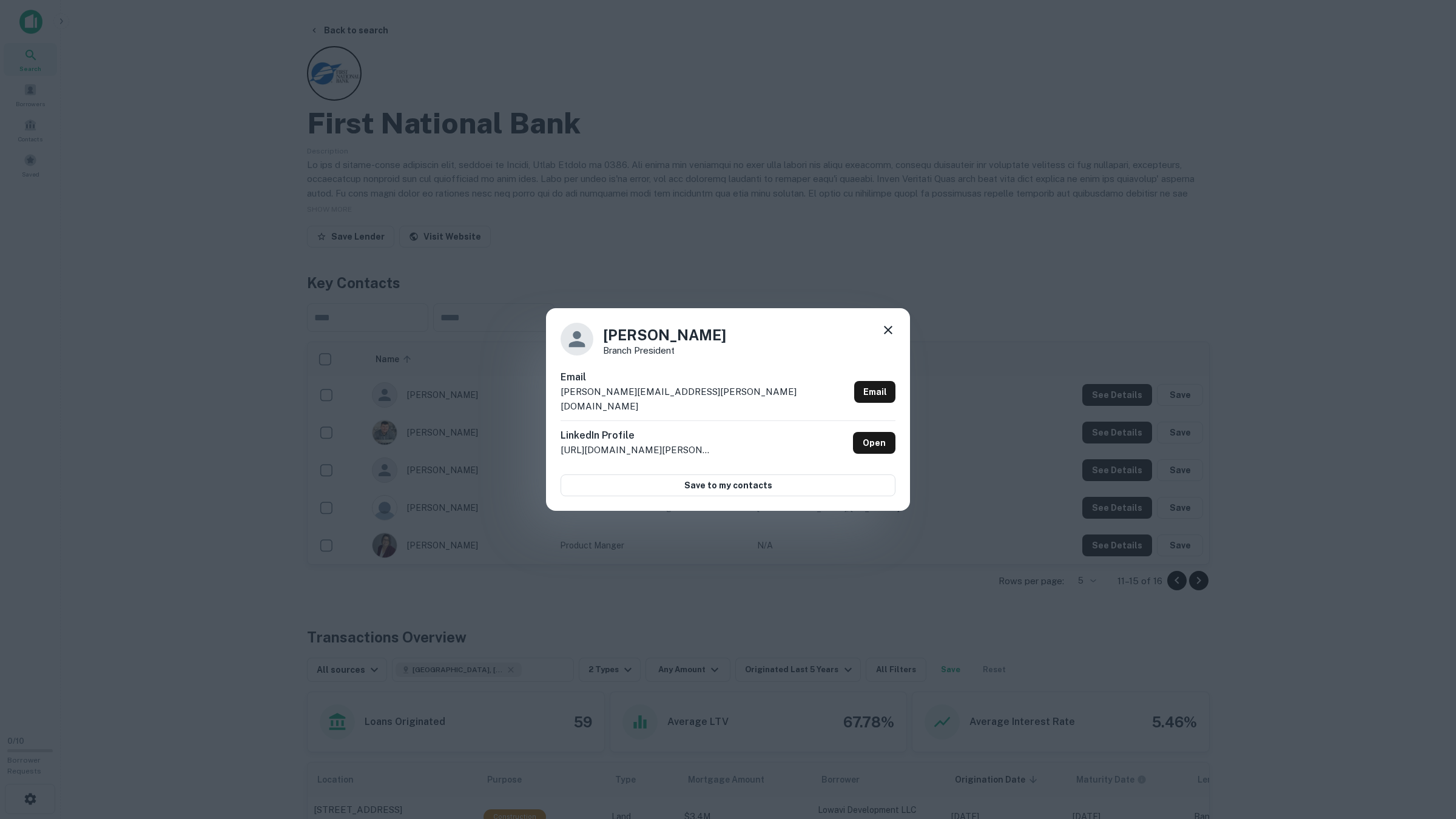
drag, startPoint x: 1056, startPoint y: 399, endPoint x: 1105, endPoint y: 435, distance: 60.8
click at [1058, 399] on div "Chad Collignon Branch President Email chad.collignon@firstnationalbanks.com Ema…" at bounding box center [728, 410] width 1456 height 819
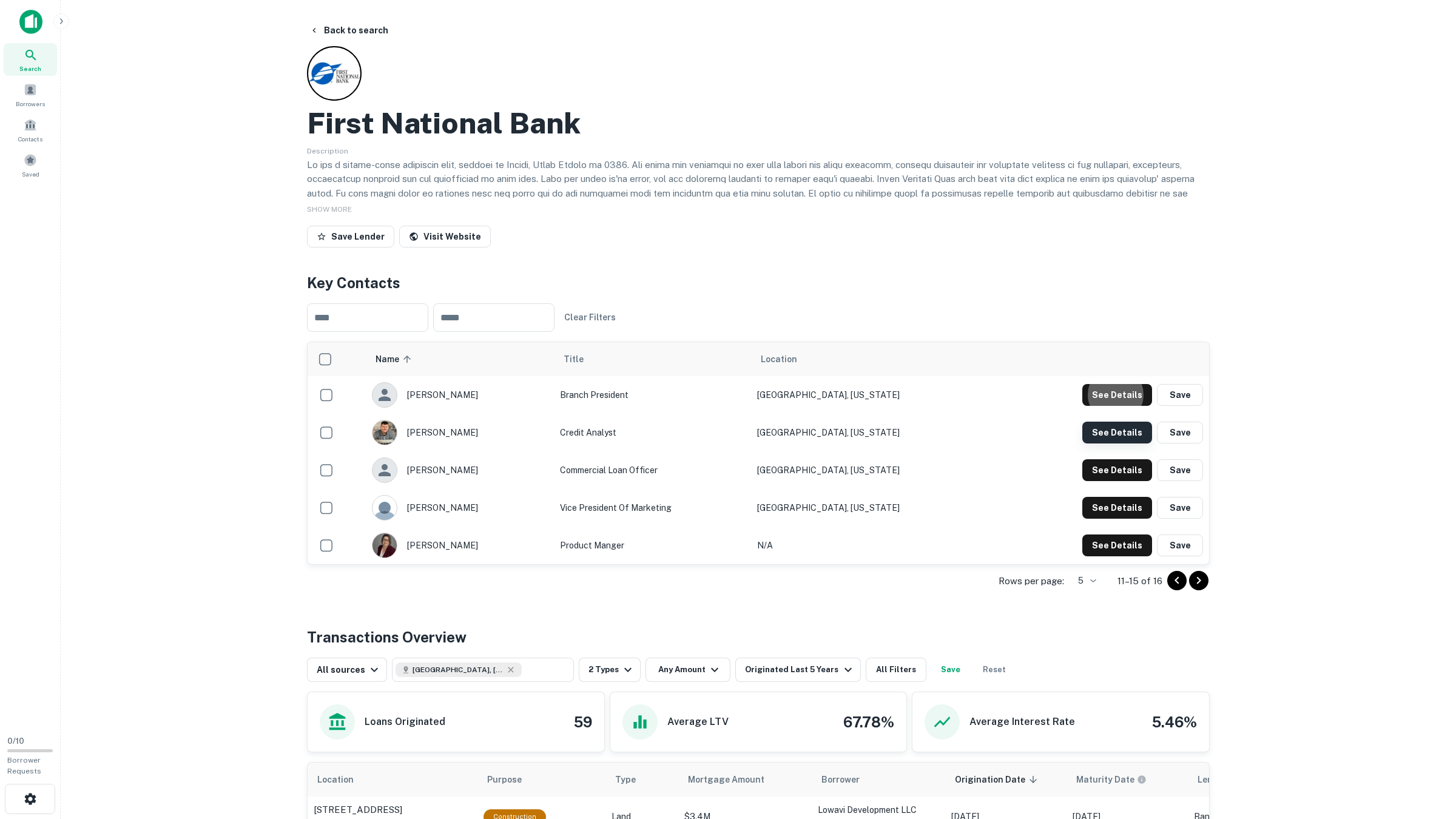
click at [1111, 405] on button "See Details" at bounding box center [1117, 395] width 70 height 22
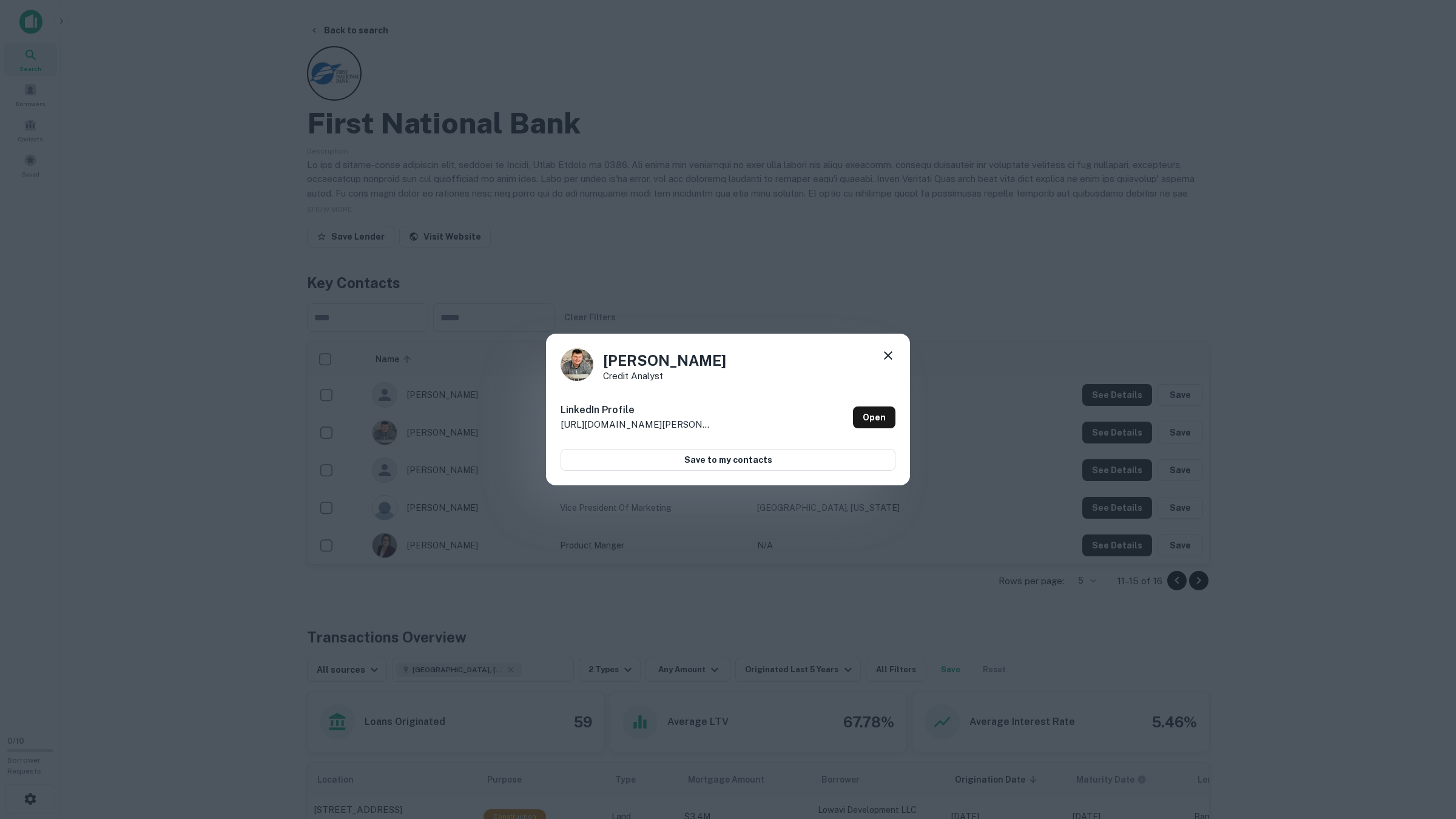
click at [1111, 439] on div "Brandon Clausen Credit Analyst LinkedIn Profile http://www.linkedin.com/in/bran…" at bounding box center [728, 410] width 1456 height 819
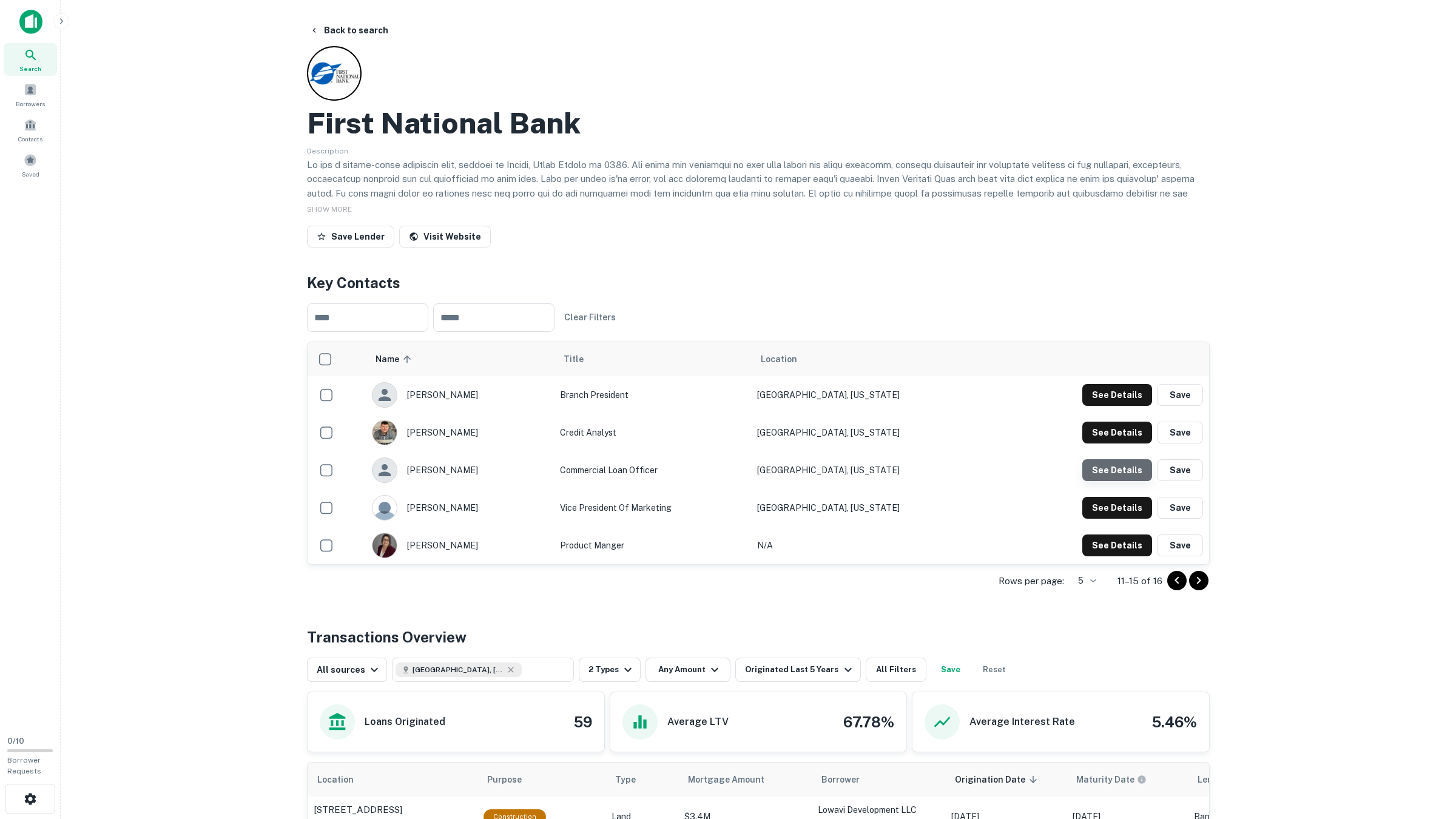
click at [1110, 405] on button "See Details" at bounding box center [1117, 395] width 70 height 22
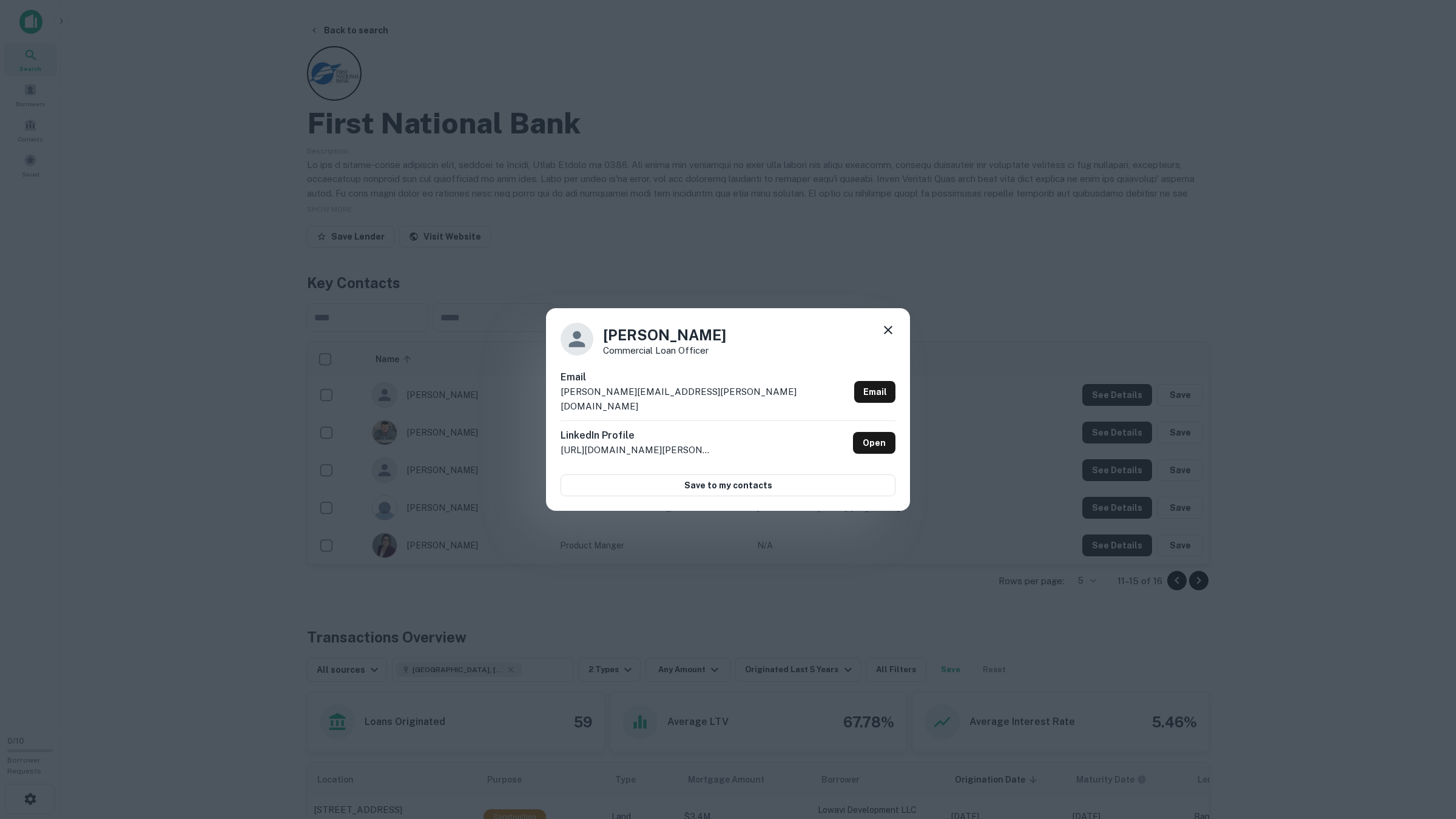
click at [1110, 460] on div "Alejandro Lopez Commercial Loan Officer Email alejandro.lopez@firstnationalbank…" at bounding box center [728, 410] width 1456 height 819
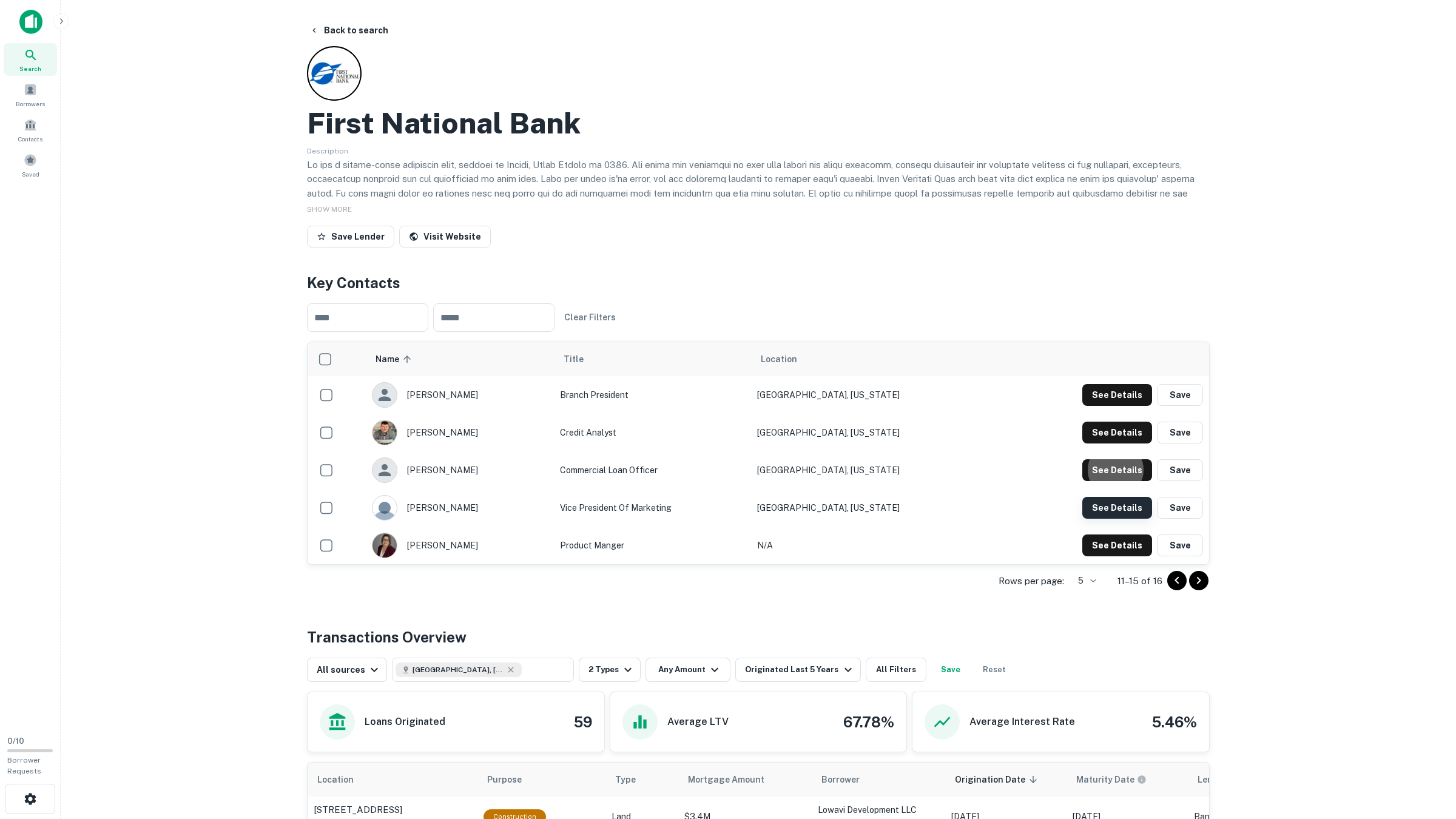
click at [1118, 405] on button "See Details" at bounding box center [1117, 395] width 70 height 22
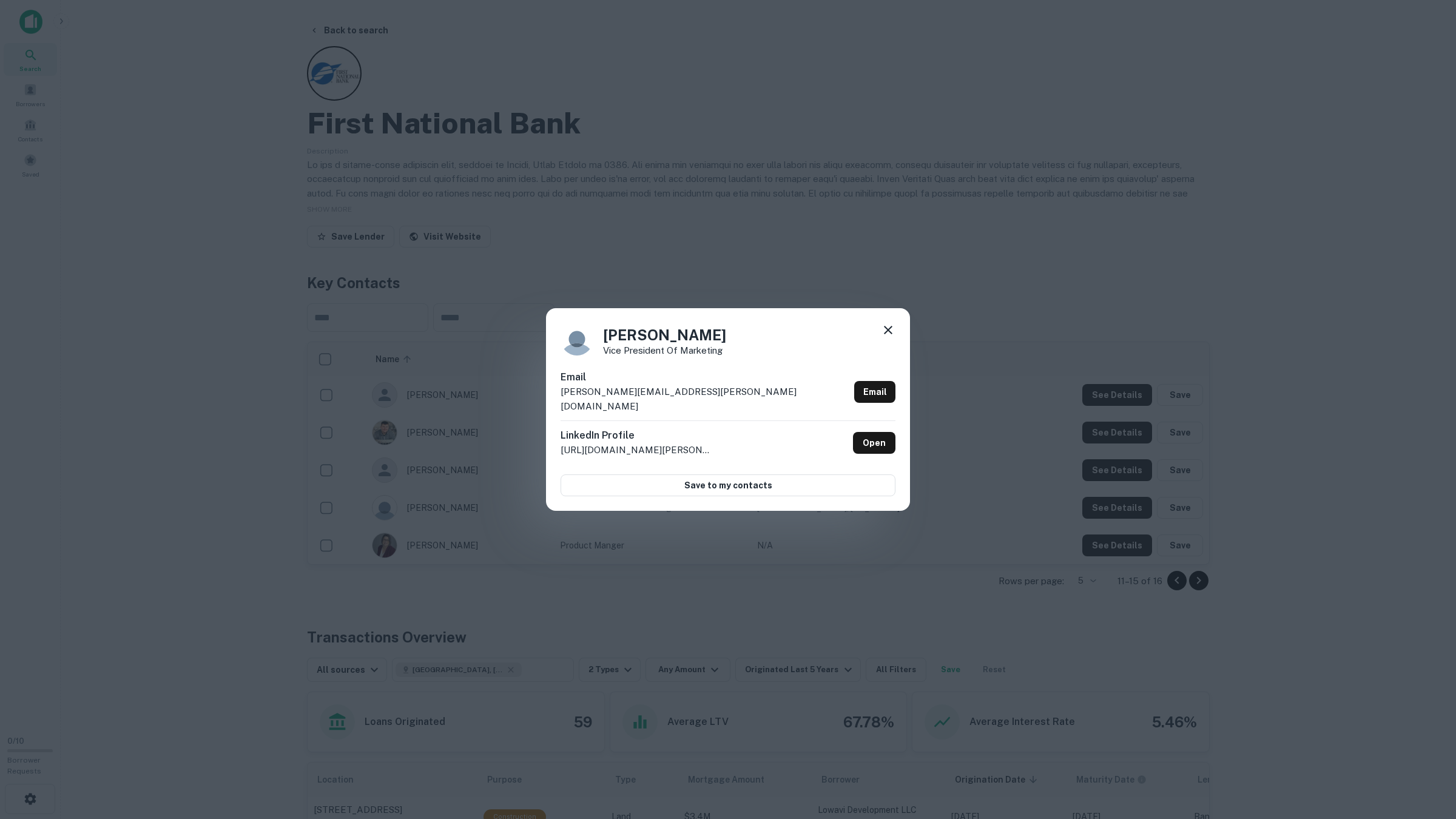
click at [1118, 504] on div "Tim McCoy Vice President of Marketing Email tim.mccoy@firstadvantagebanks.com E…" at bounding box center [728, 410] width 1456 height 819
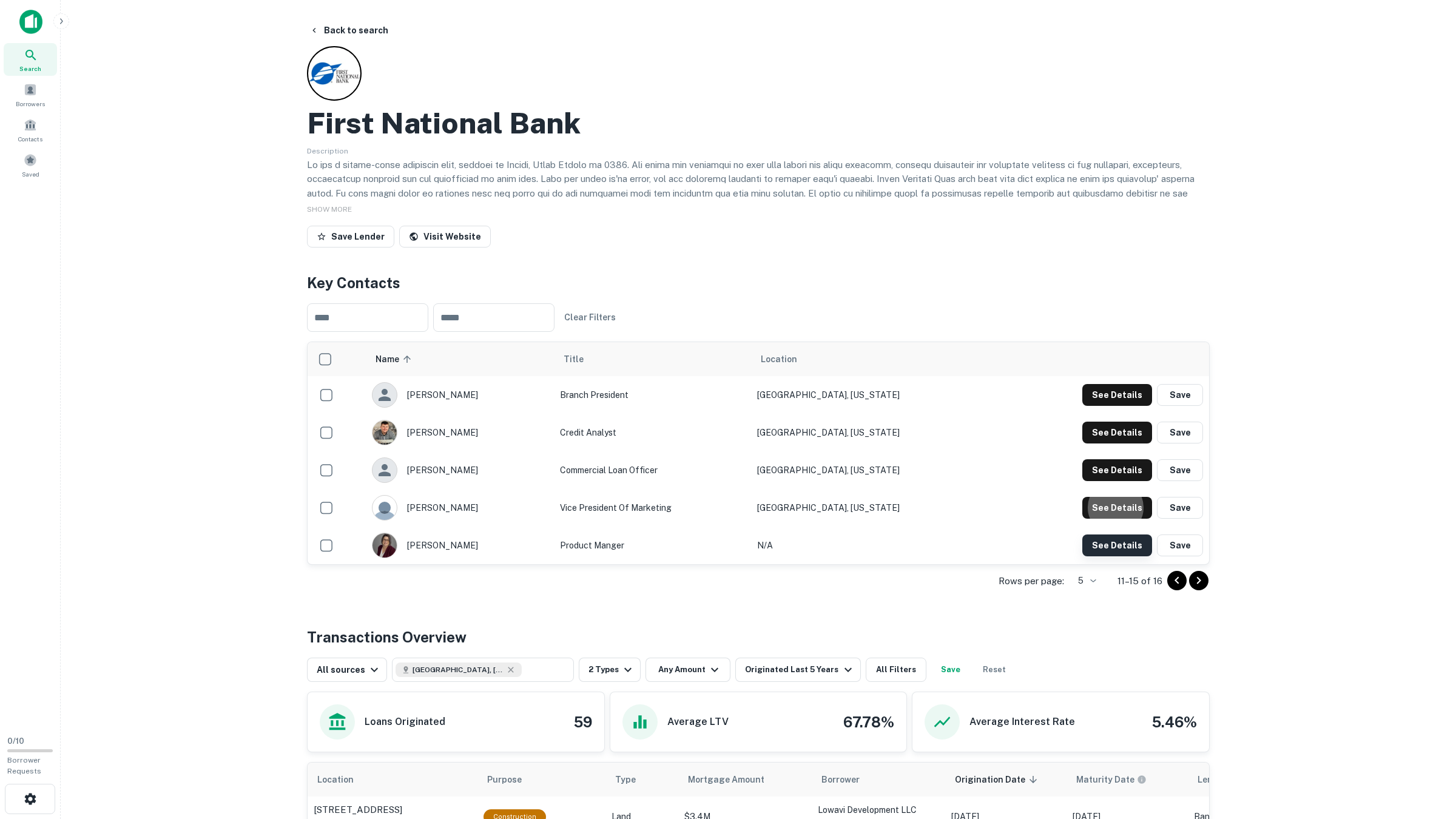
click at [1111, 405] on button "See Details" at bounding box center [1117, 395] width 70 height 22
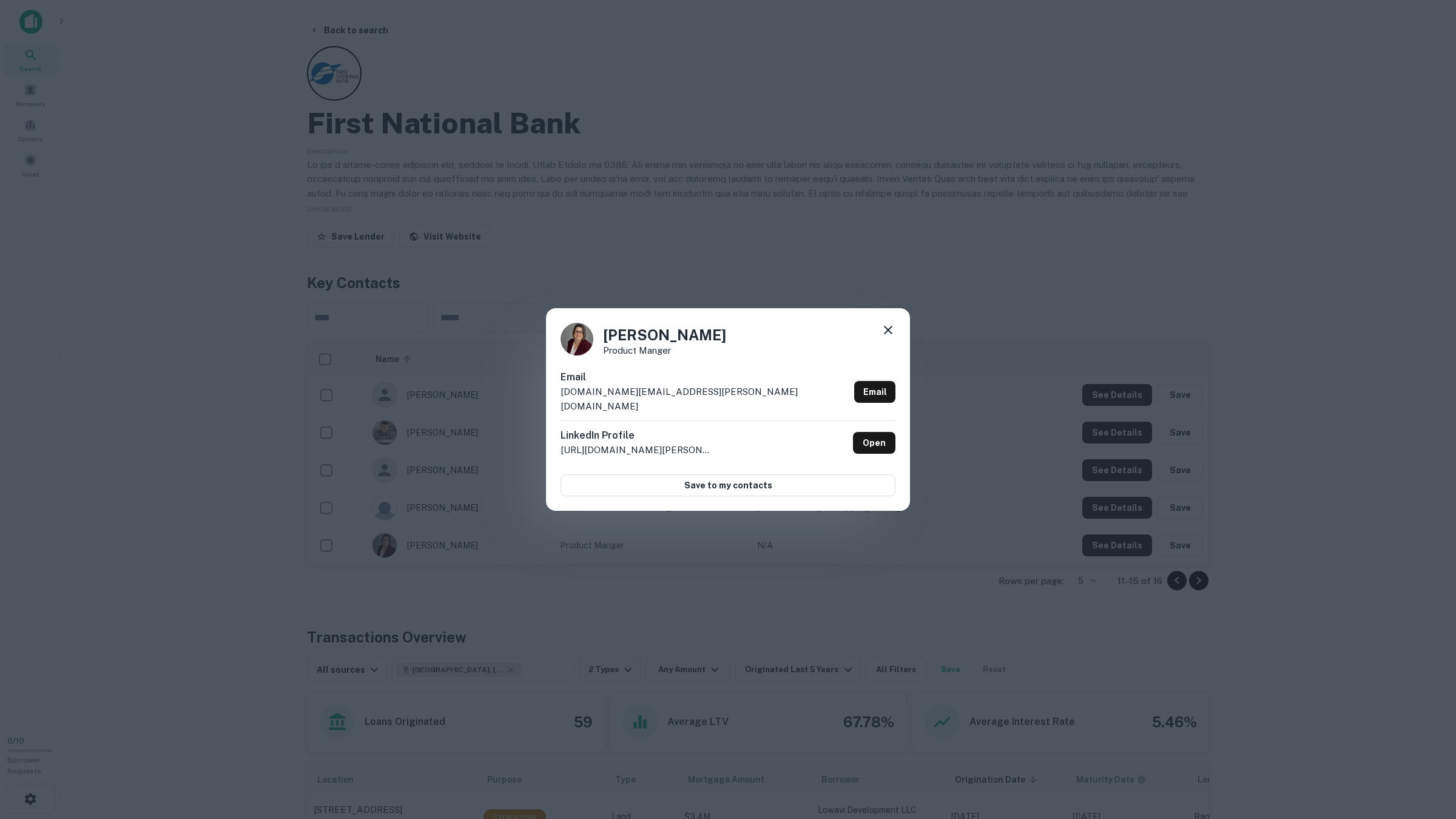
click at [1111, 539] on div "Kara Hughes Product Manger Email kara.hughes@firstnationalbanks.com Email Linke…" at bounding box center [728, 410] width 1456 height 819
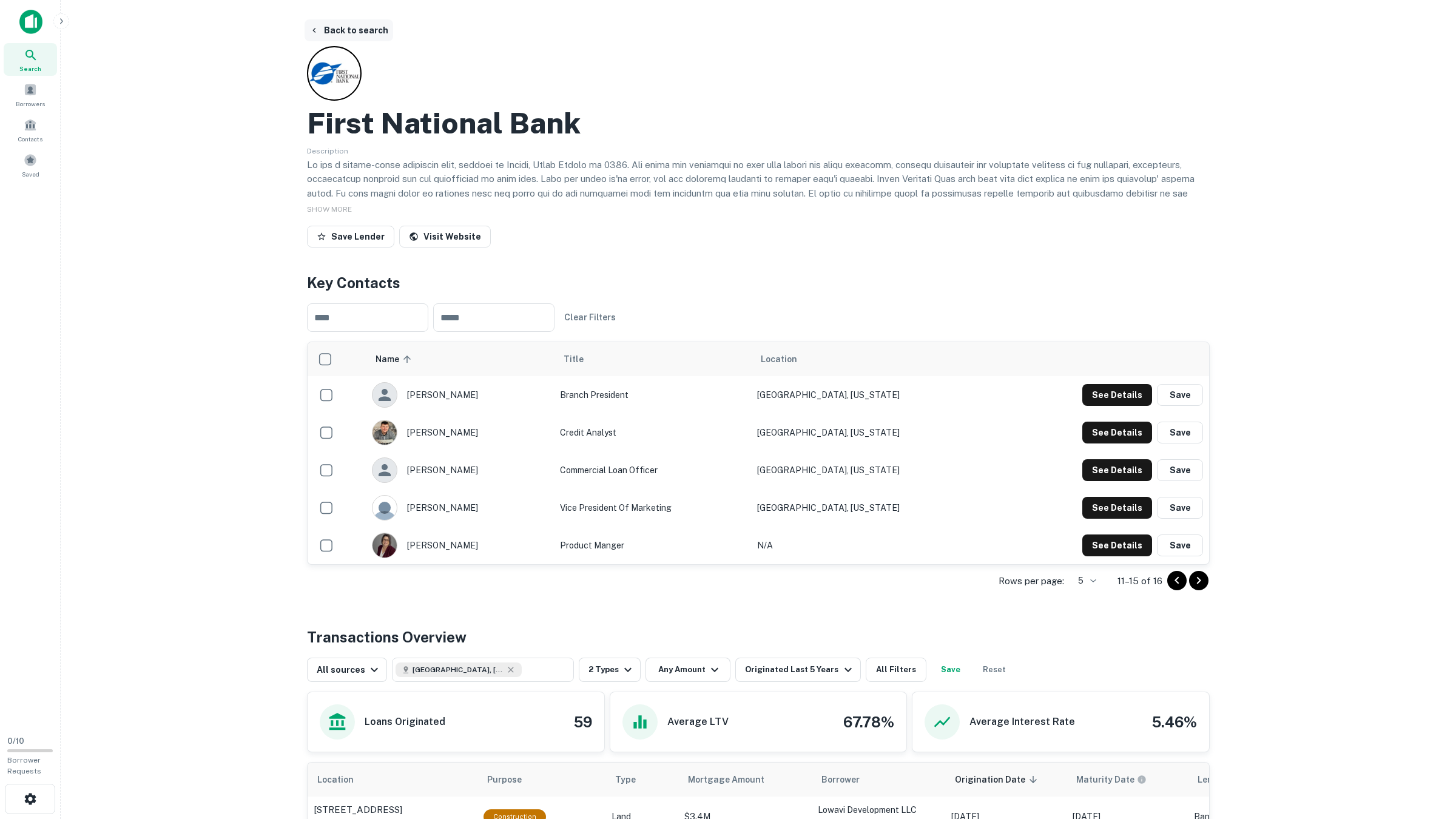
click at [336, 21] on button "Back to search" at bounding box center [349, 31] width 89 height 22
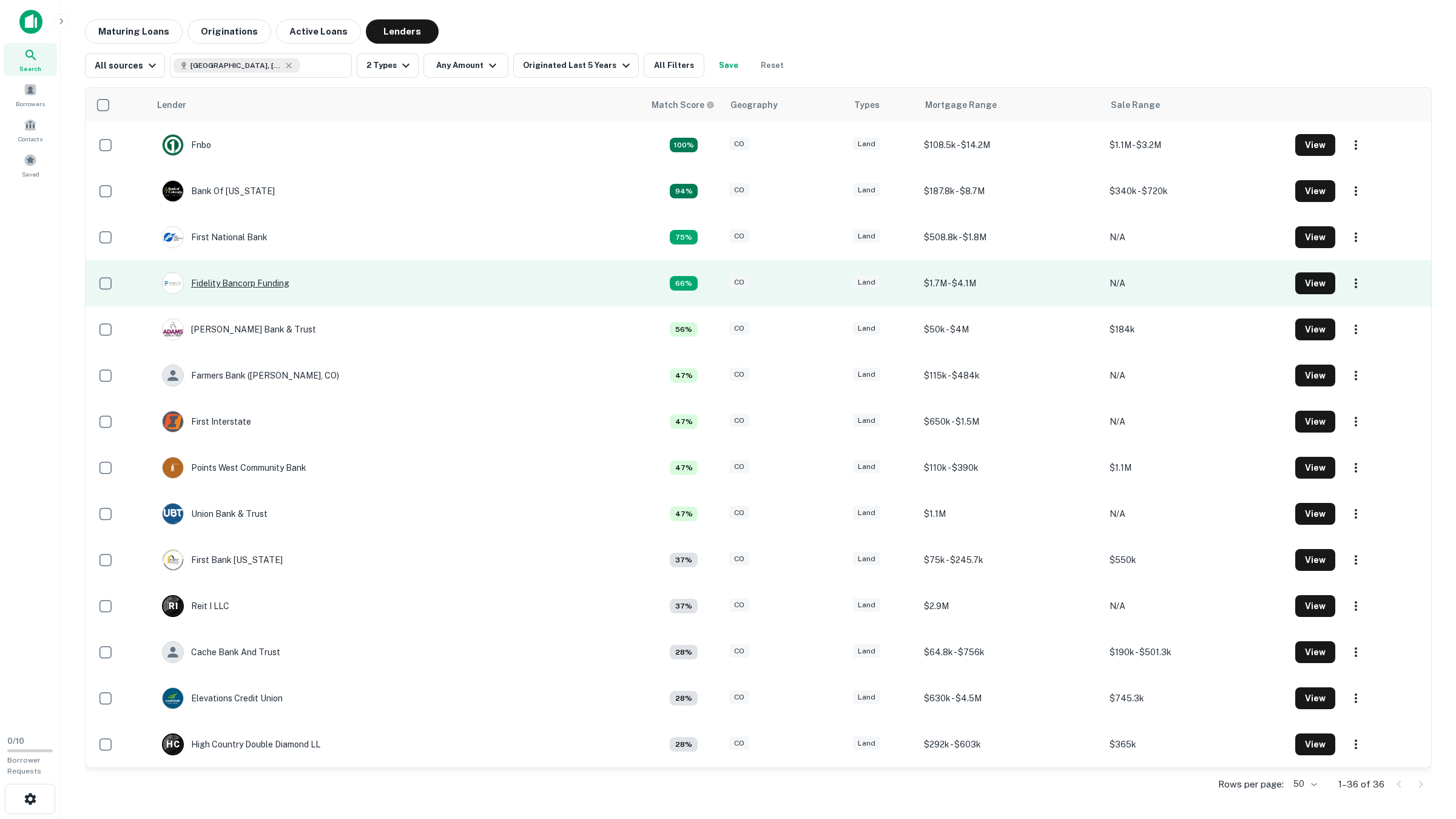
click at [254, 273] on div "Fidelity Bancorp Funding" at bounding box center [226, 283] width 127 height 22
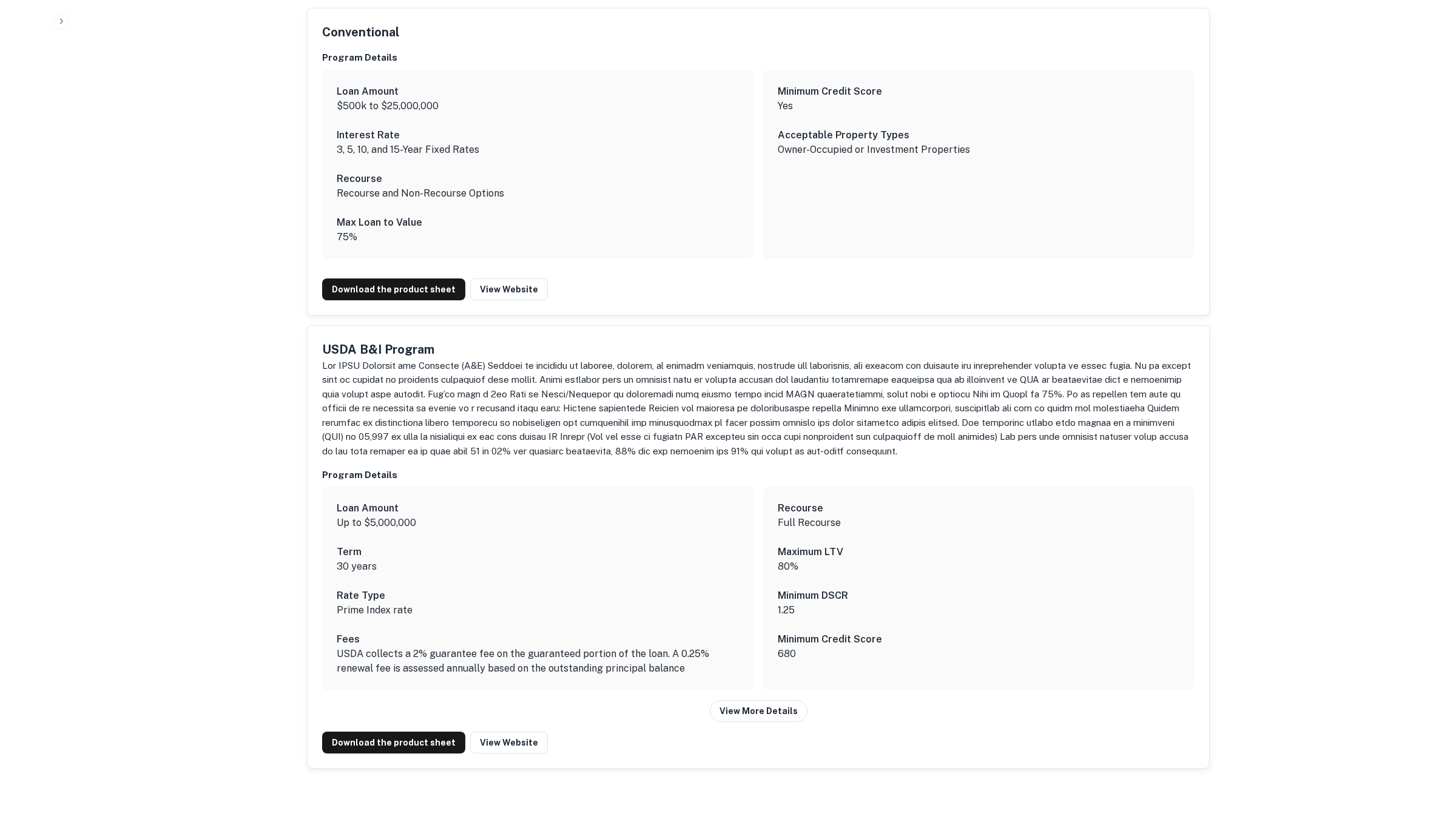
scroll to position [1081, 0]
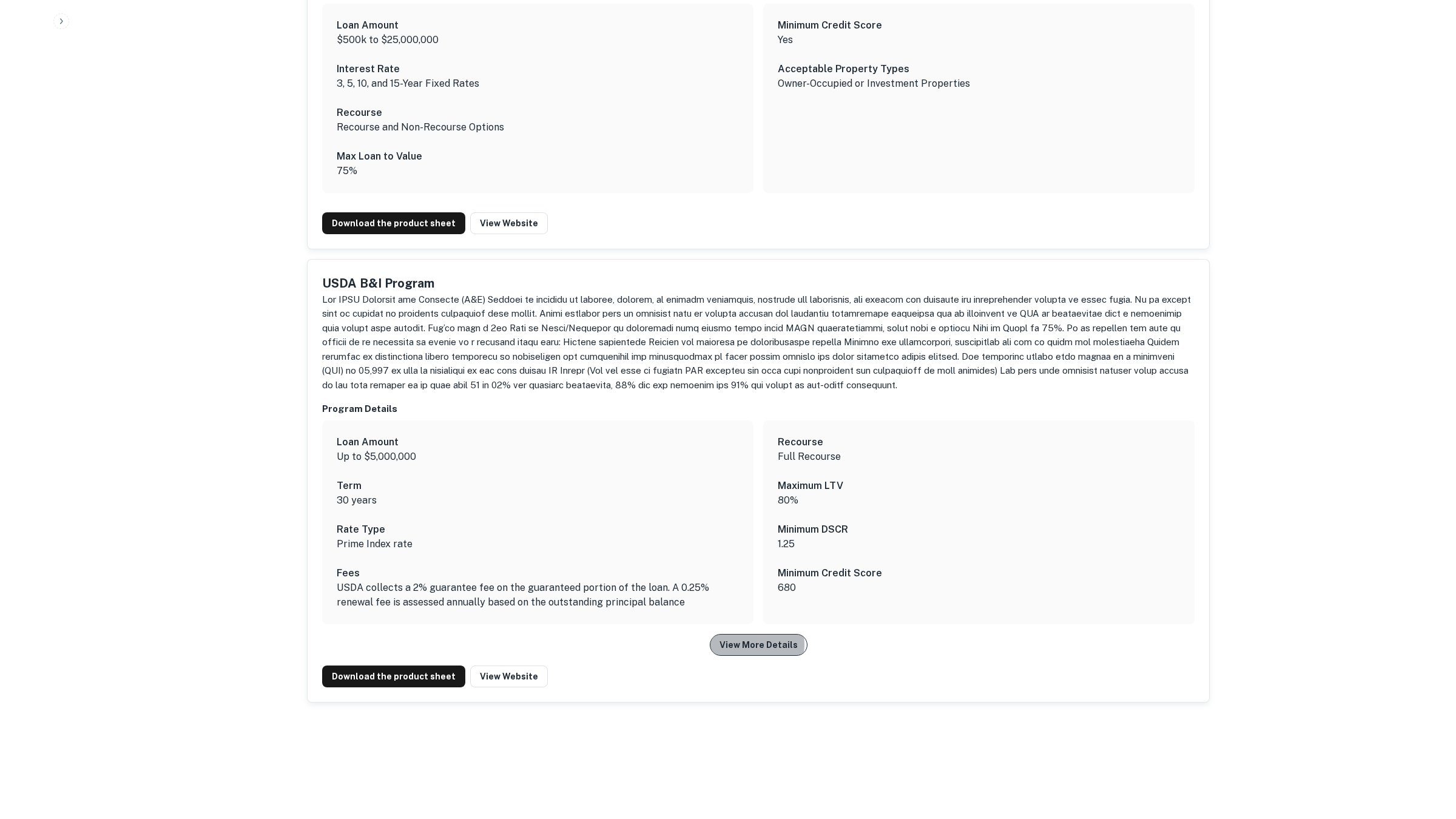
click at [758, 643] on button "View More Details" at bounding box center [758, 645] width 98 height 22
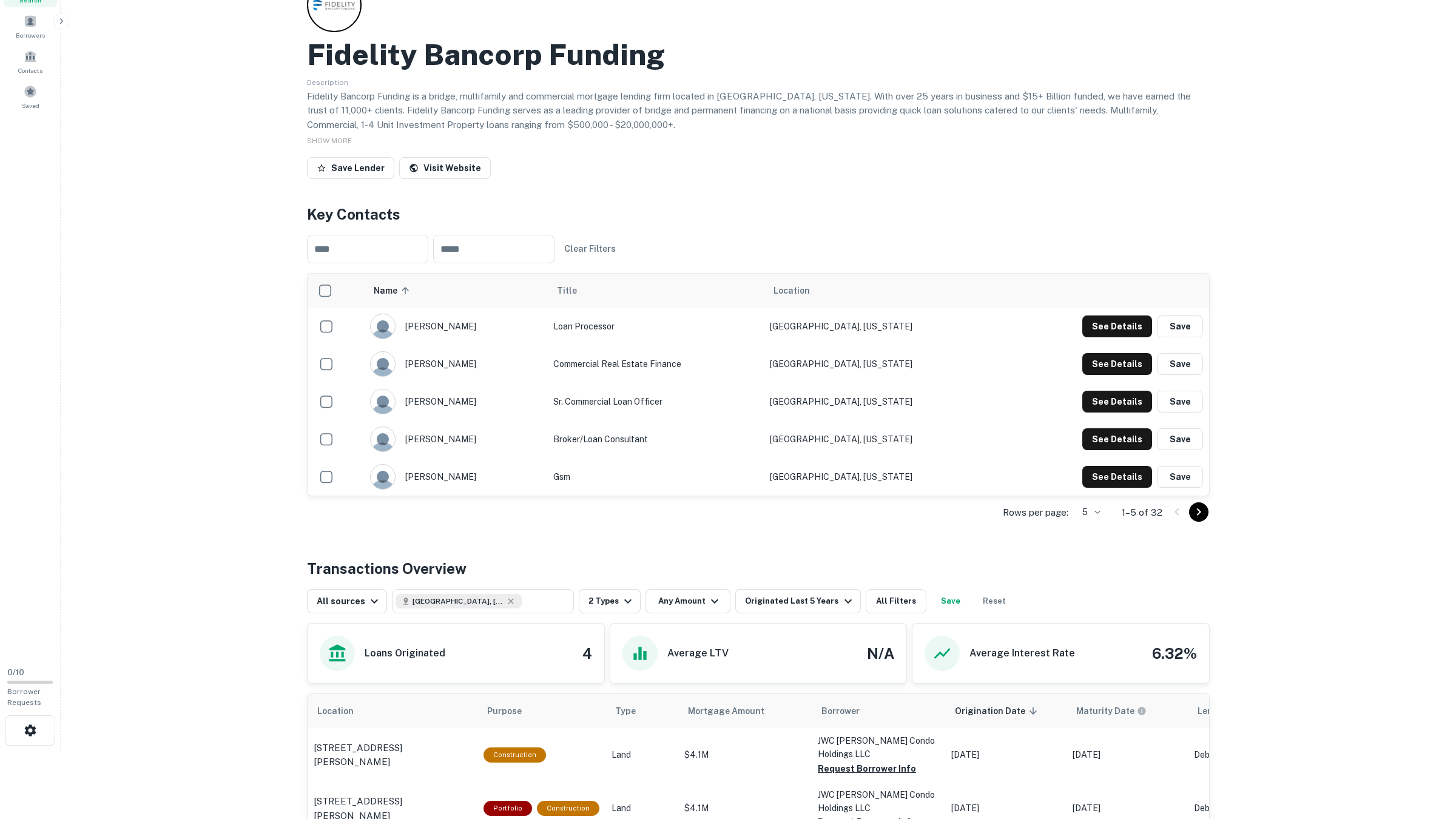
scroll to position [0, 0]
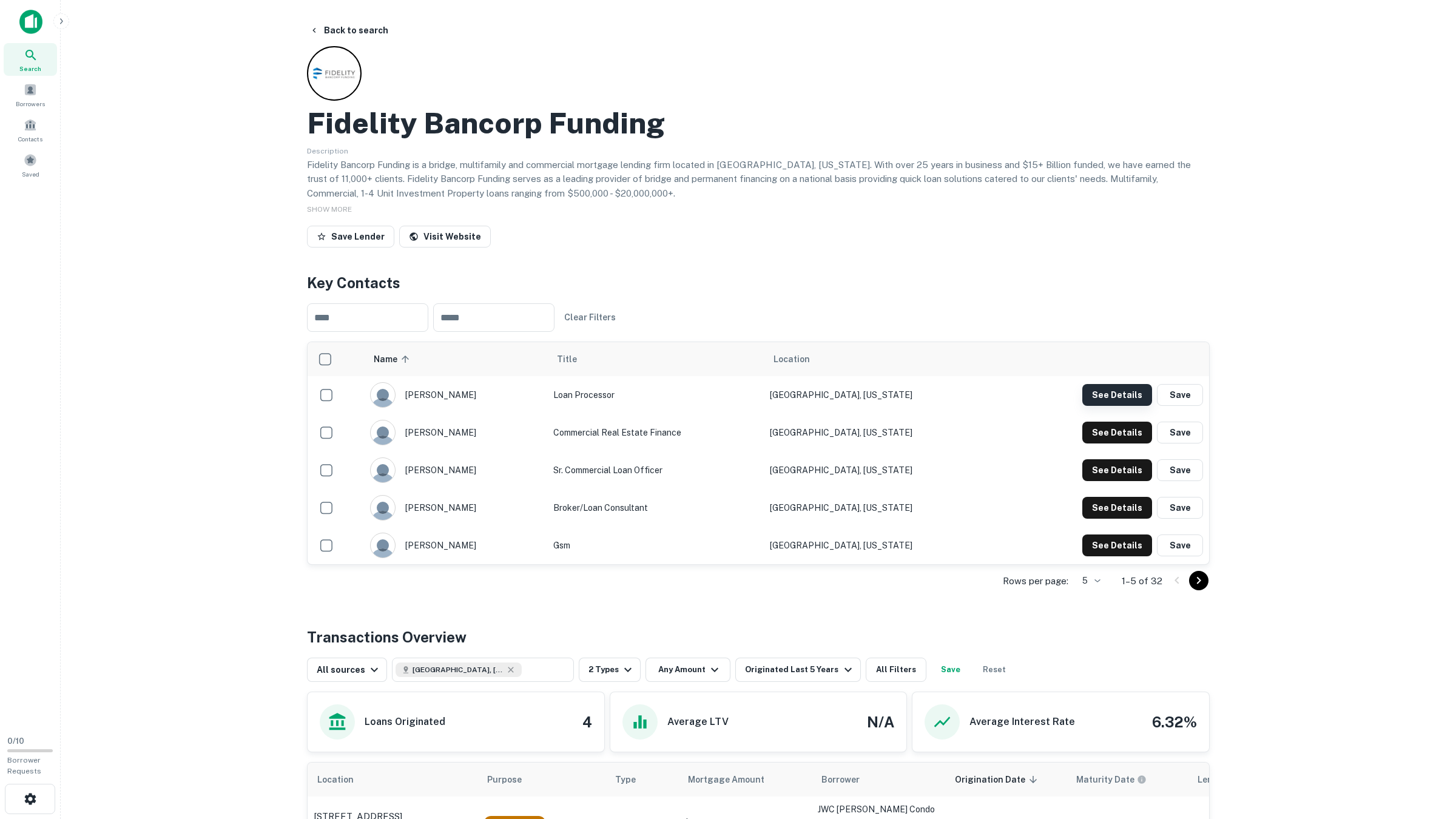
click at [1124, 393] on button "See Details" at bounding box center [1117, 395] width 70 height 22
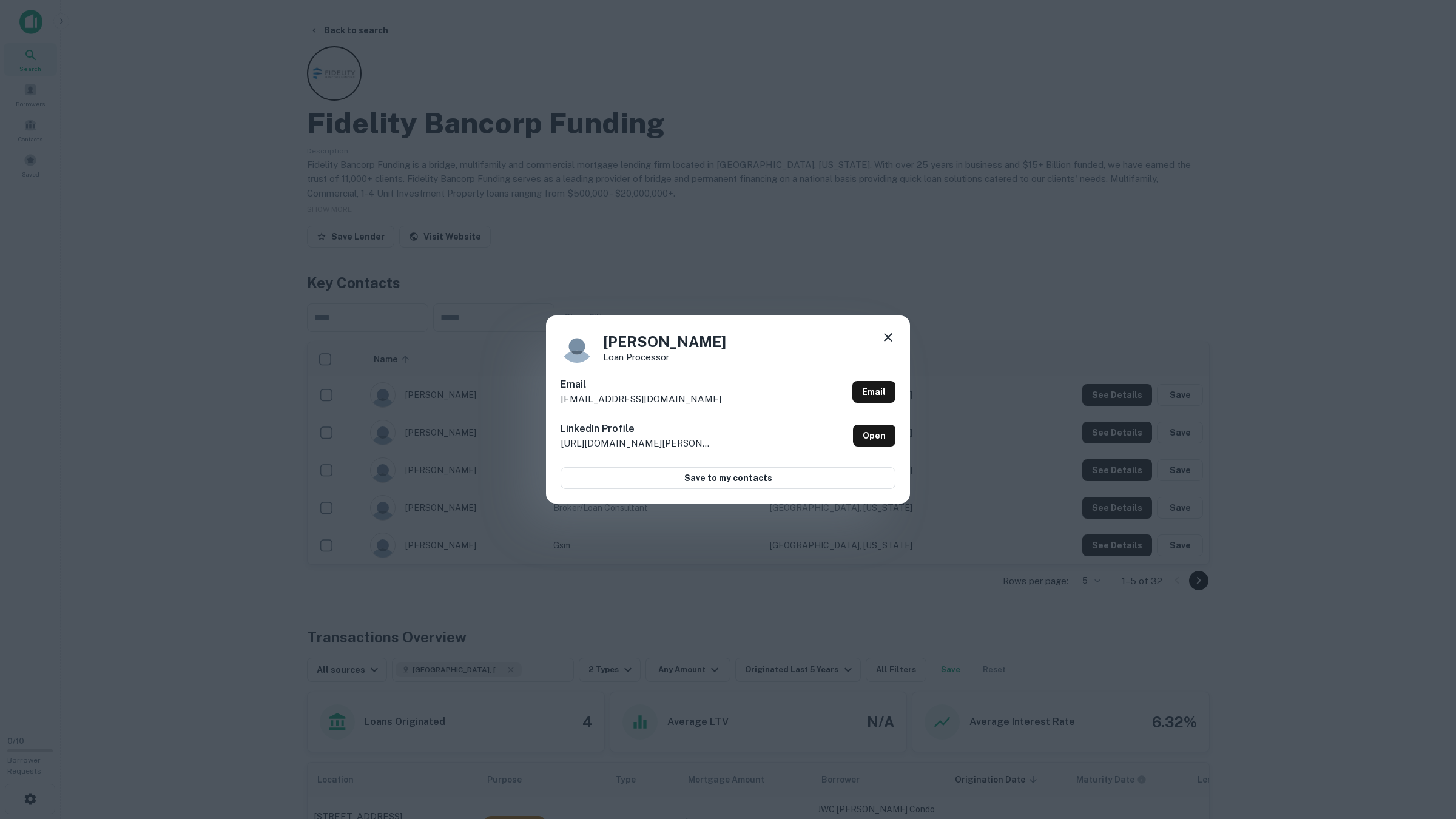
click at [1124, 393] on div "Shanel Harris Loan Processor Email sharris@fbfloans.com Email LinkedIn Profile …" at bounding box center [728, 410] width 1456 height 819
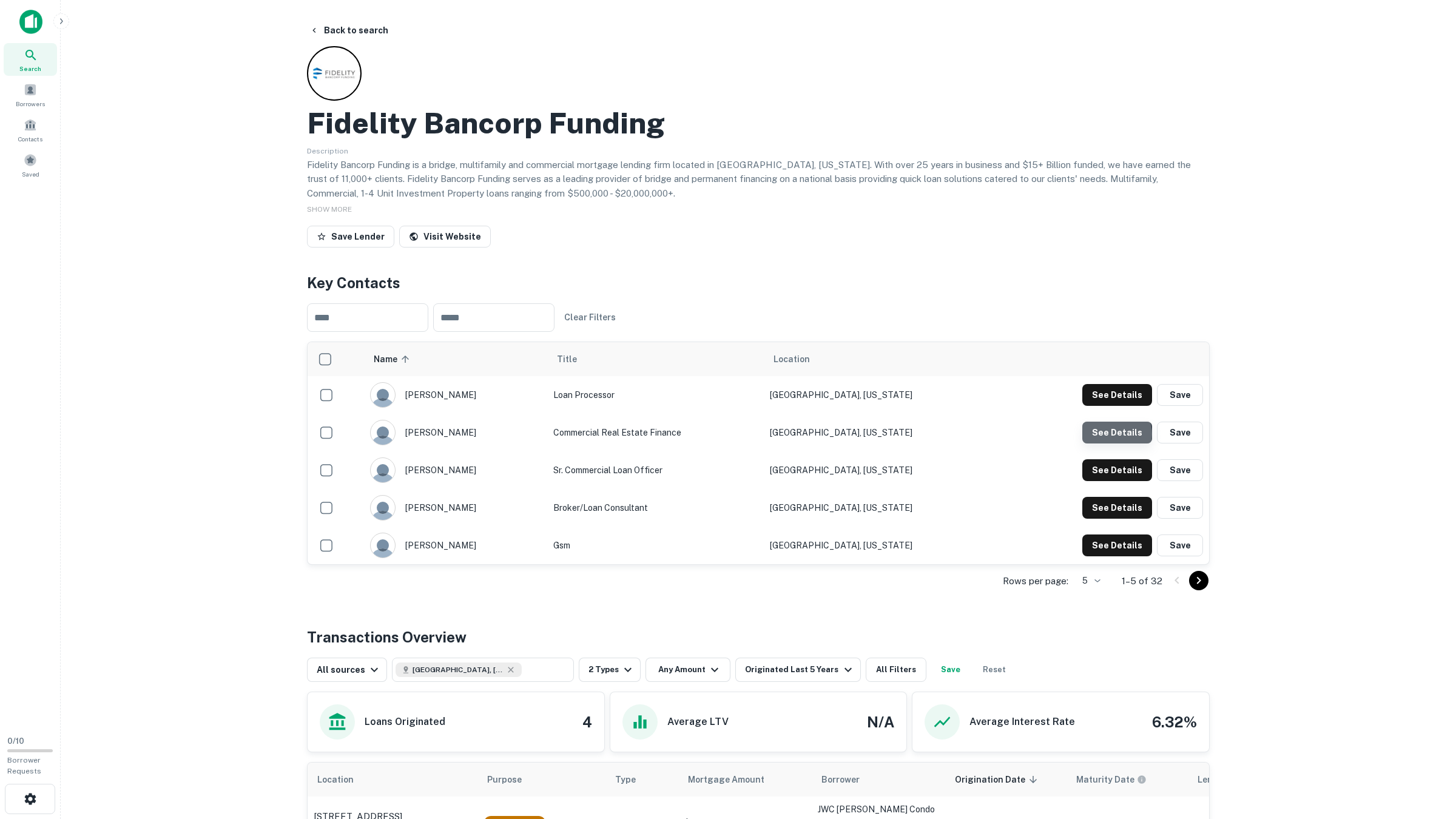
click at [1112, 405] on button "See Details" at bounding box center [1117, 395] width 70 height 22
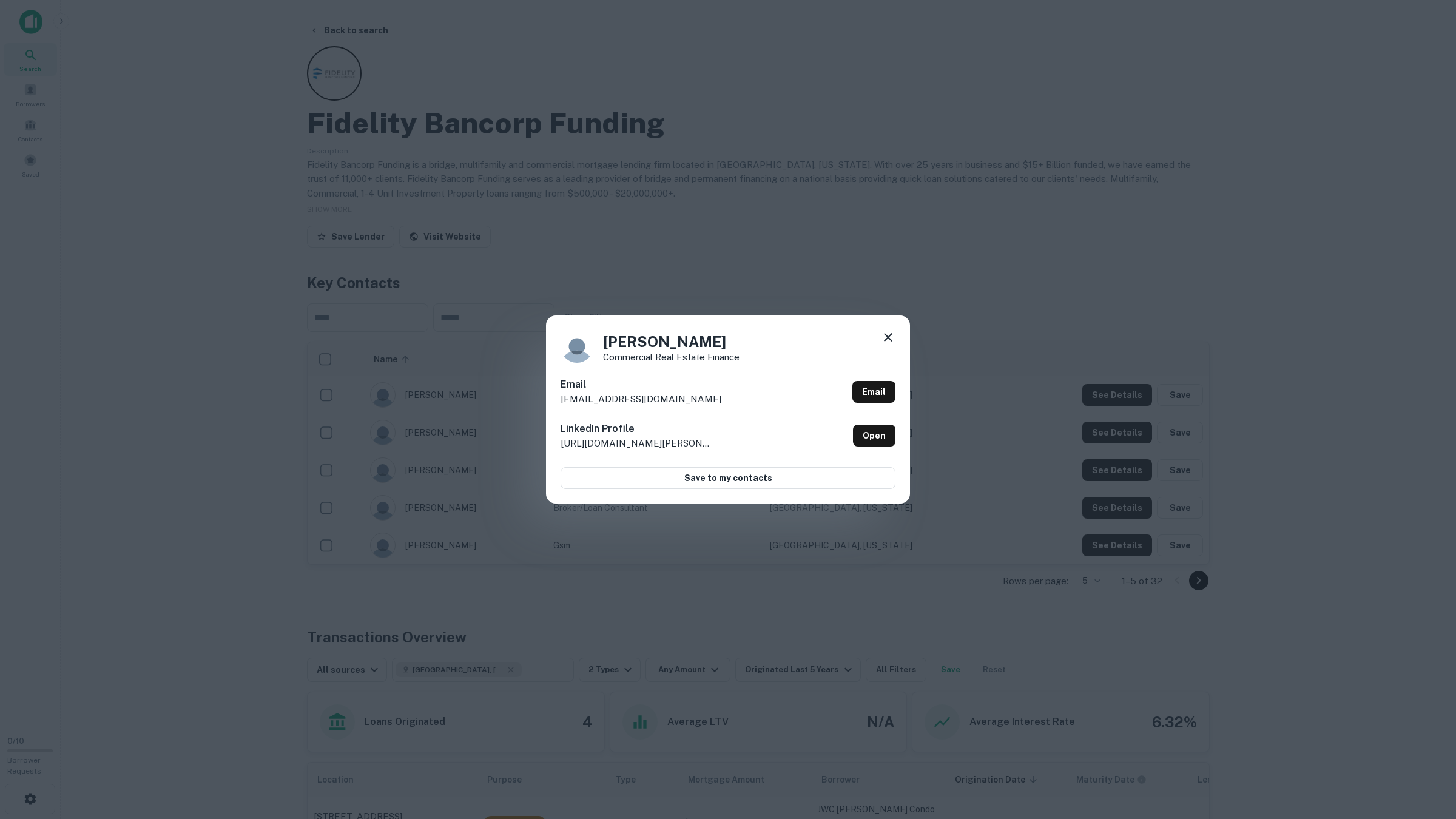
click at [1112, 434] on div "Hemant Patel Commercial Real Estate Finance Email hpatel@fbfloans.com Email Lin…" at bounding box center [728, 410] width 1456 height 819
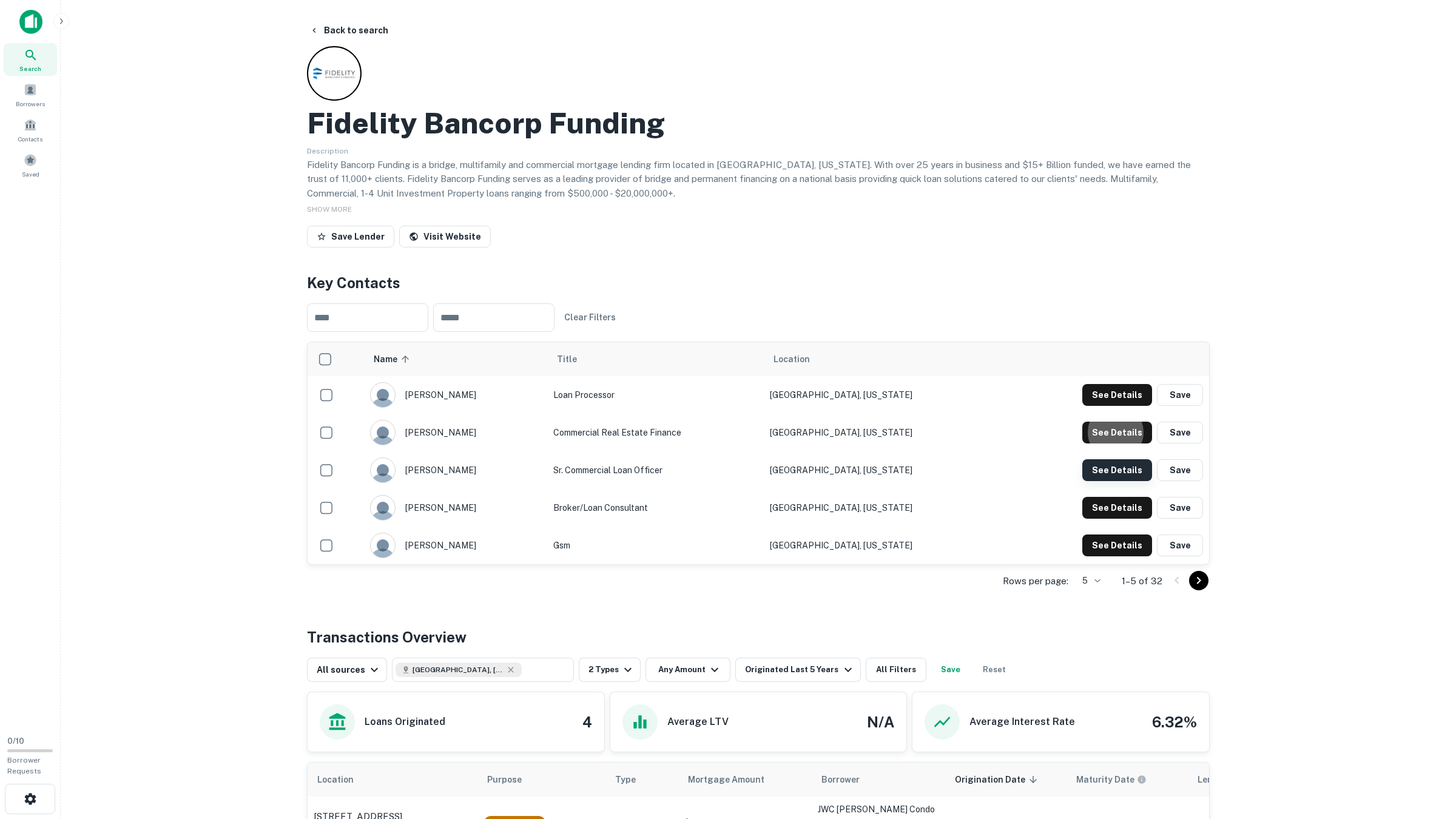
click at [1111, 405] on button "See Details" at bounding box center [1117, 395] width 70 height 22
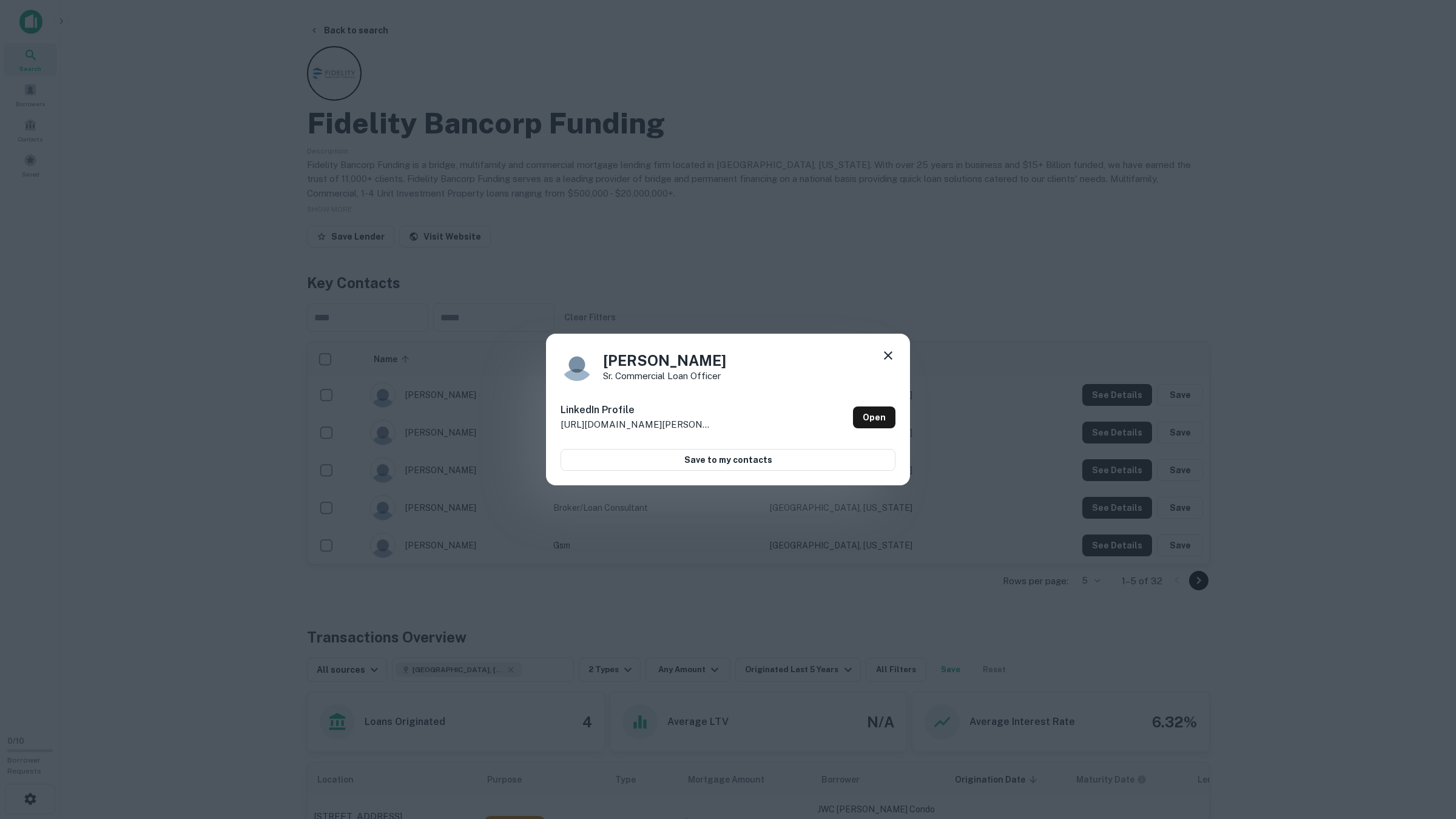
click at [1111, 476] on div "Bruce Sickenger Sr. Commercial Loan Officer LinkedIn Profile http://www.linkedi…" at bounding box center [728, 410] width 1456 height 819
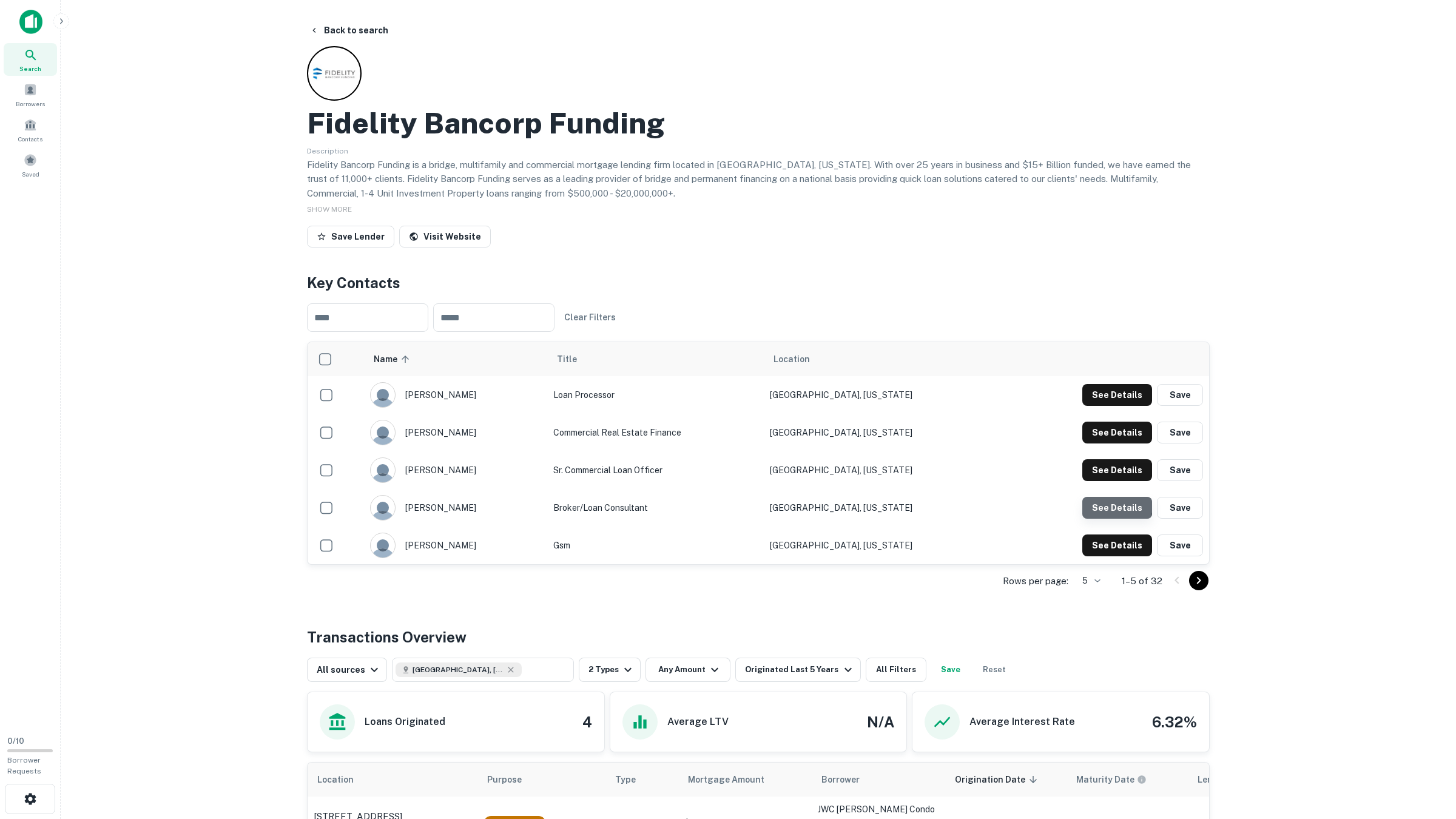
click at [1109, 405] on button "See Details" at bounding box center [1117, 395] width 70 height 22
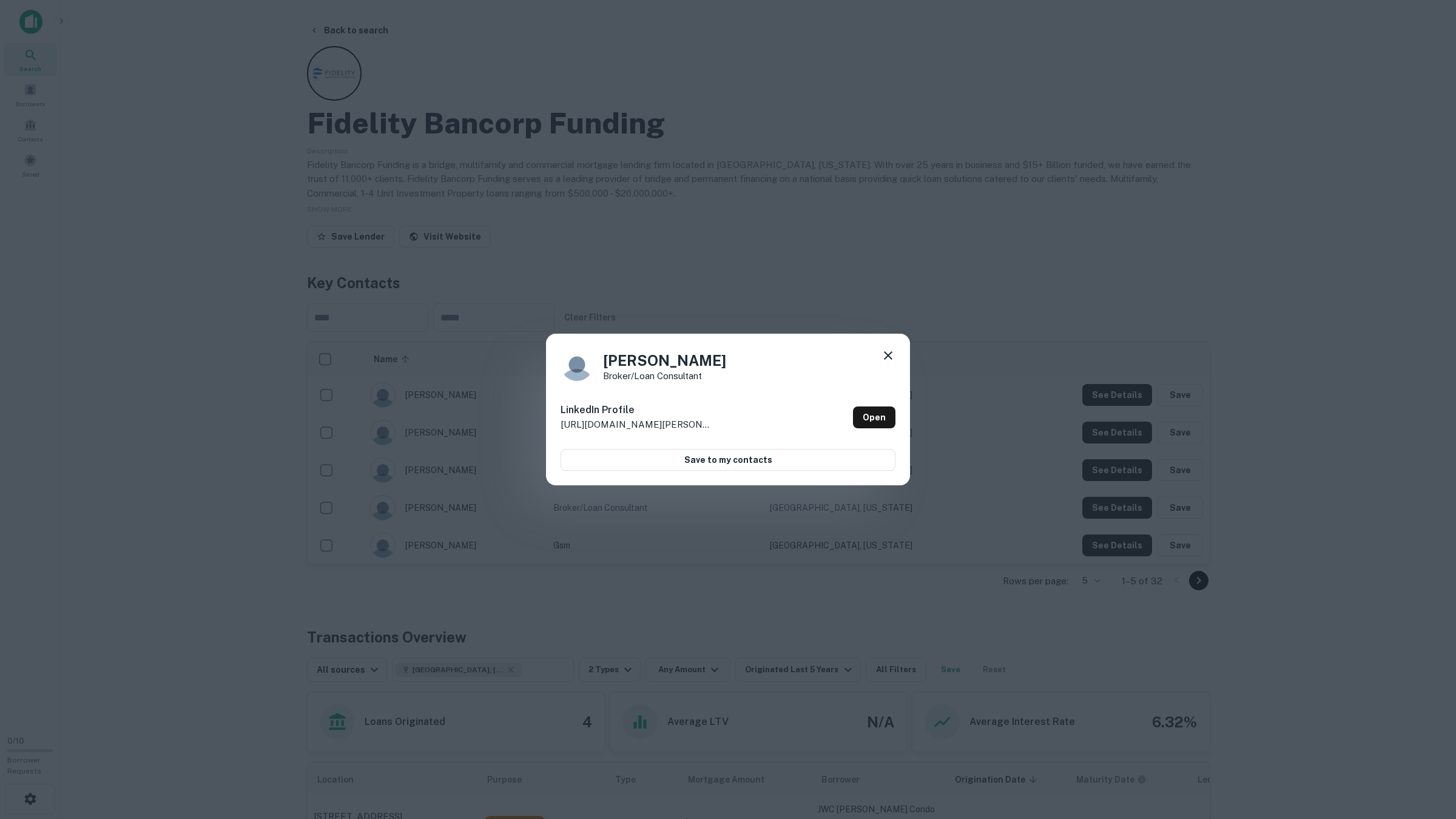
click at [1109, 502] on div "Catheryn Tran Broker/Loan Consultant LinkedIn Profile http://www.linkedin.com/i…" at bounding box center [728, 410] width 1456 height 819
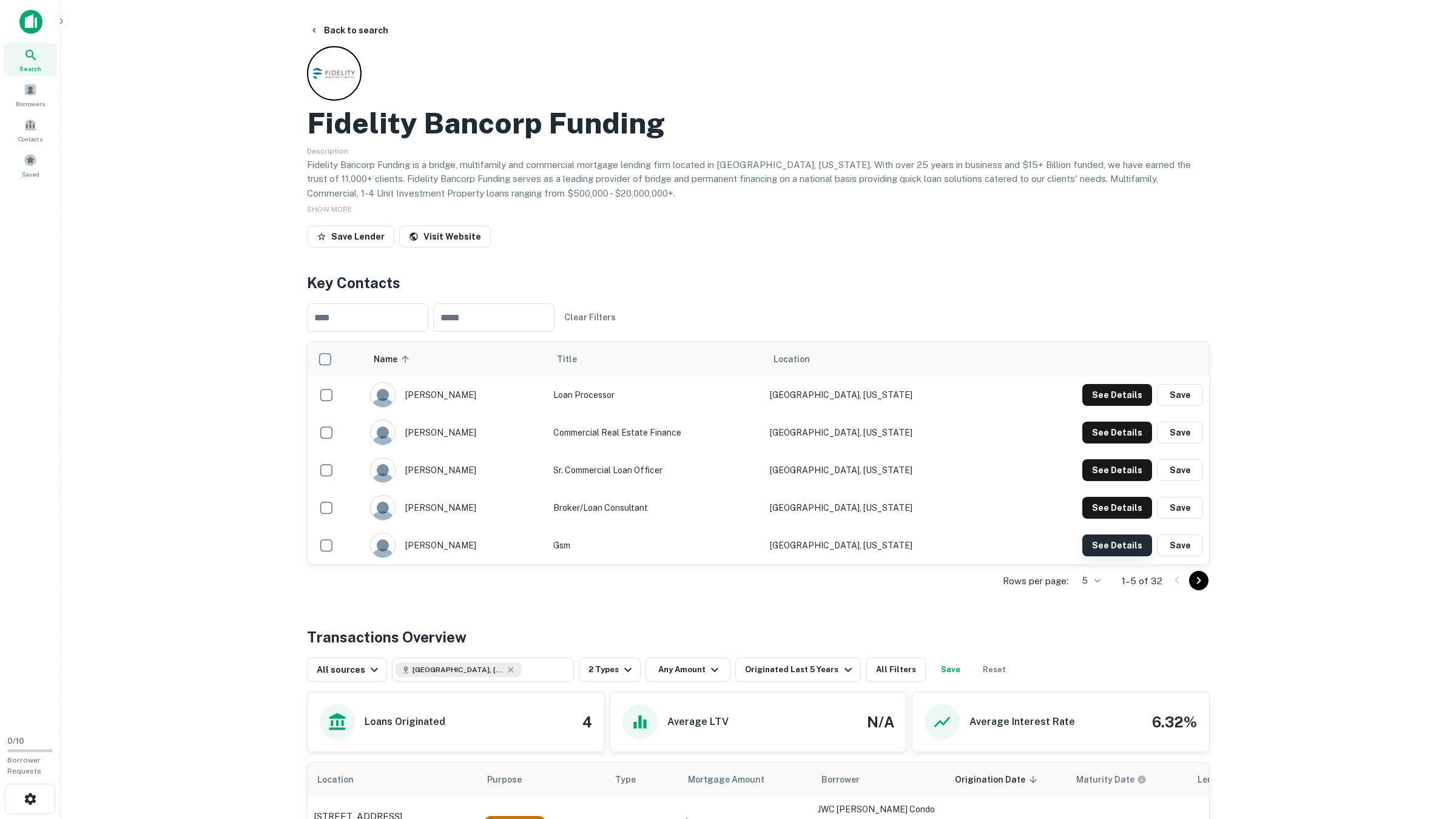
click at [1107, 405] on button "See Details" at bounding box center [1117, 395] width 70 height 22
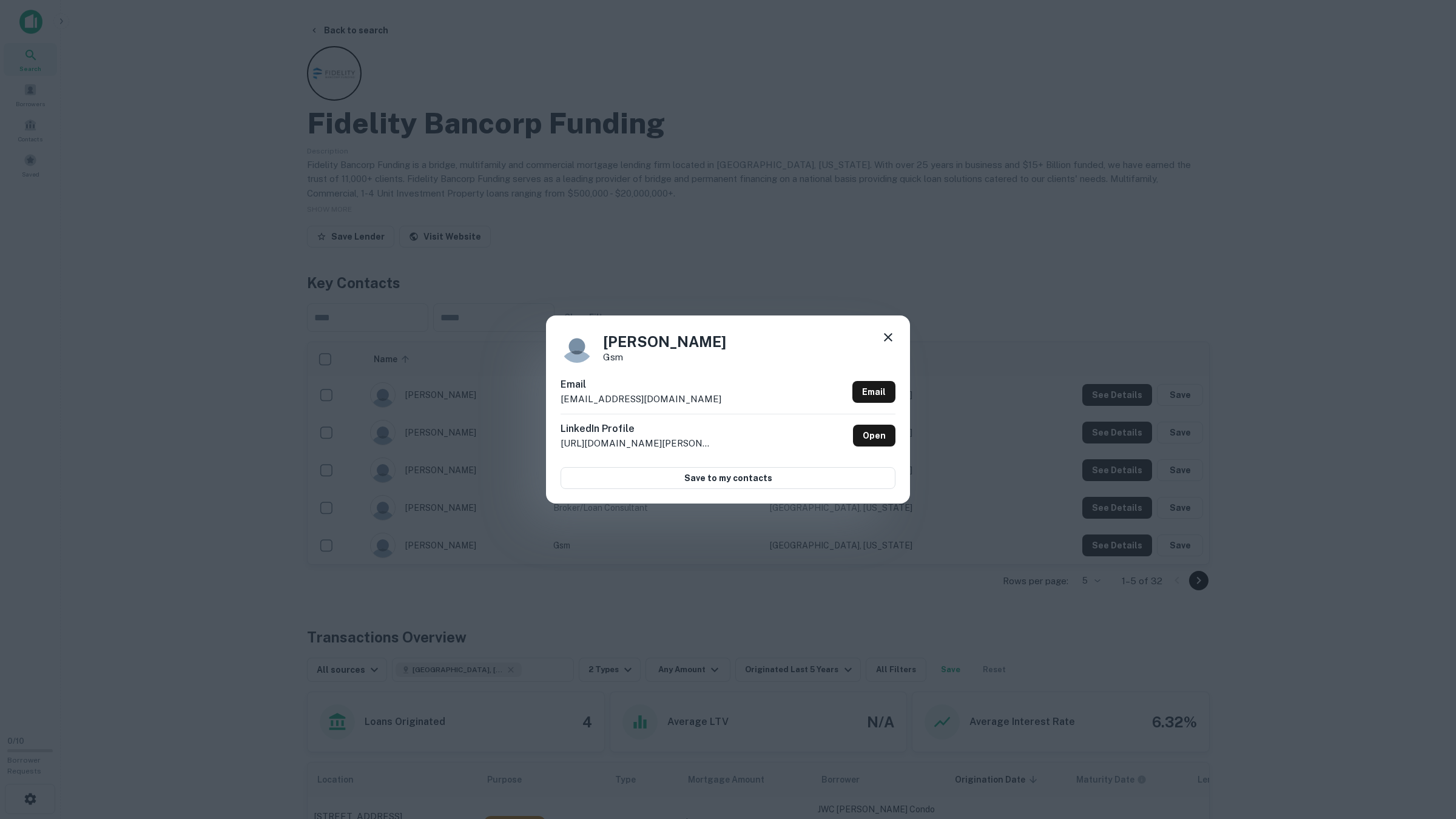
click at [1107, 543] on div "Pat Capocciama gsm Email pcapo@fbfloans.com Email LinkedIn Profile http://www.l…" at bounding box center [728, 410] width 1456 height 819
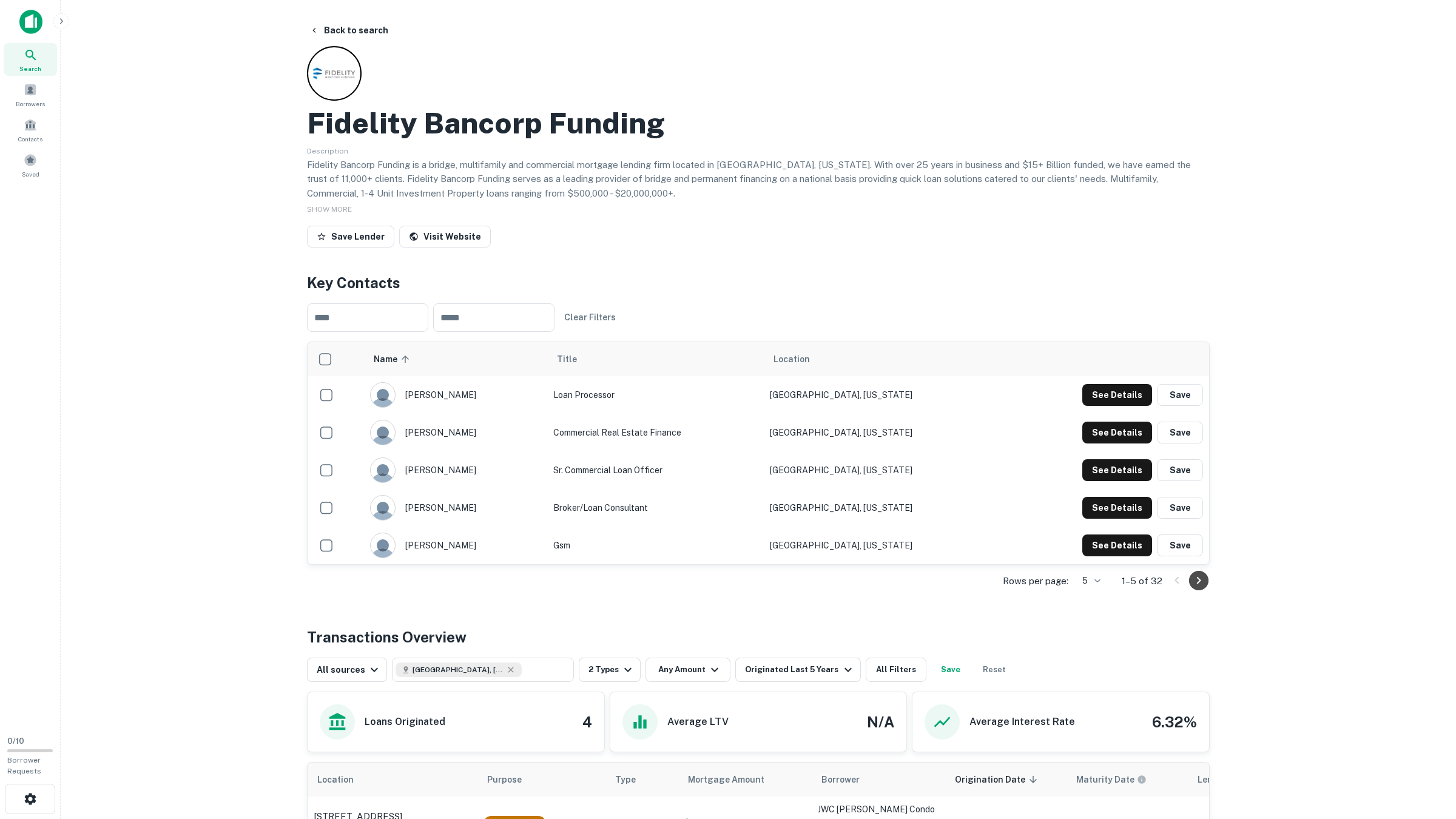
click at [1196, 584] on icon "Go to next page" at bounding box center [1198, 580] width 14 height 14
click at [1105, 386] on button "See Details" at bounding box center [1117, 395] width 70 height 22
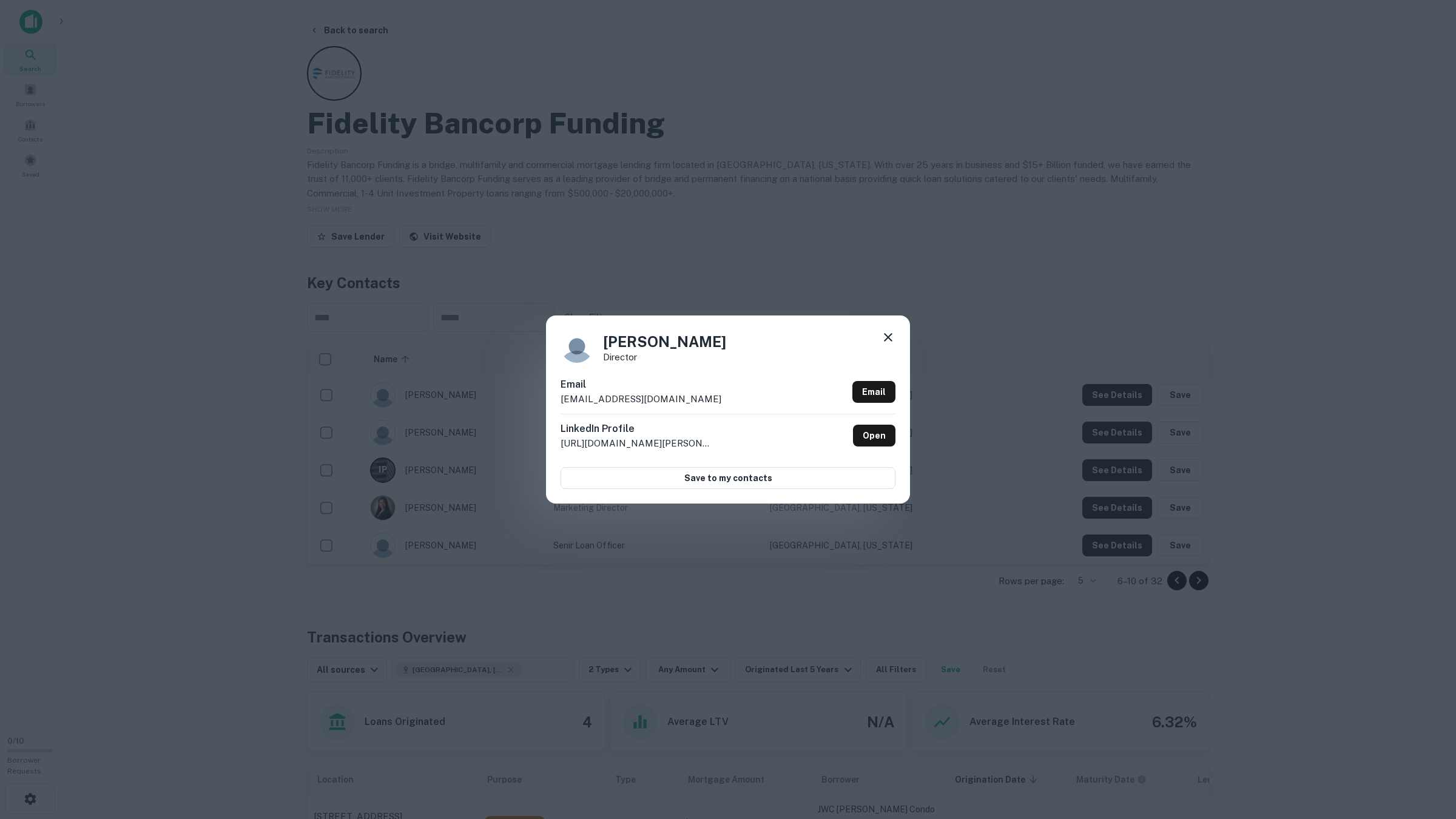
click at [1104, 433] on div "William Sonsma Director Email wsonsma@fbfloans.com Email LinkedIn Profile http:…" at bounding box center [728, 410] width 1456 height 819
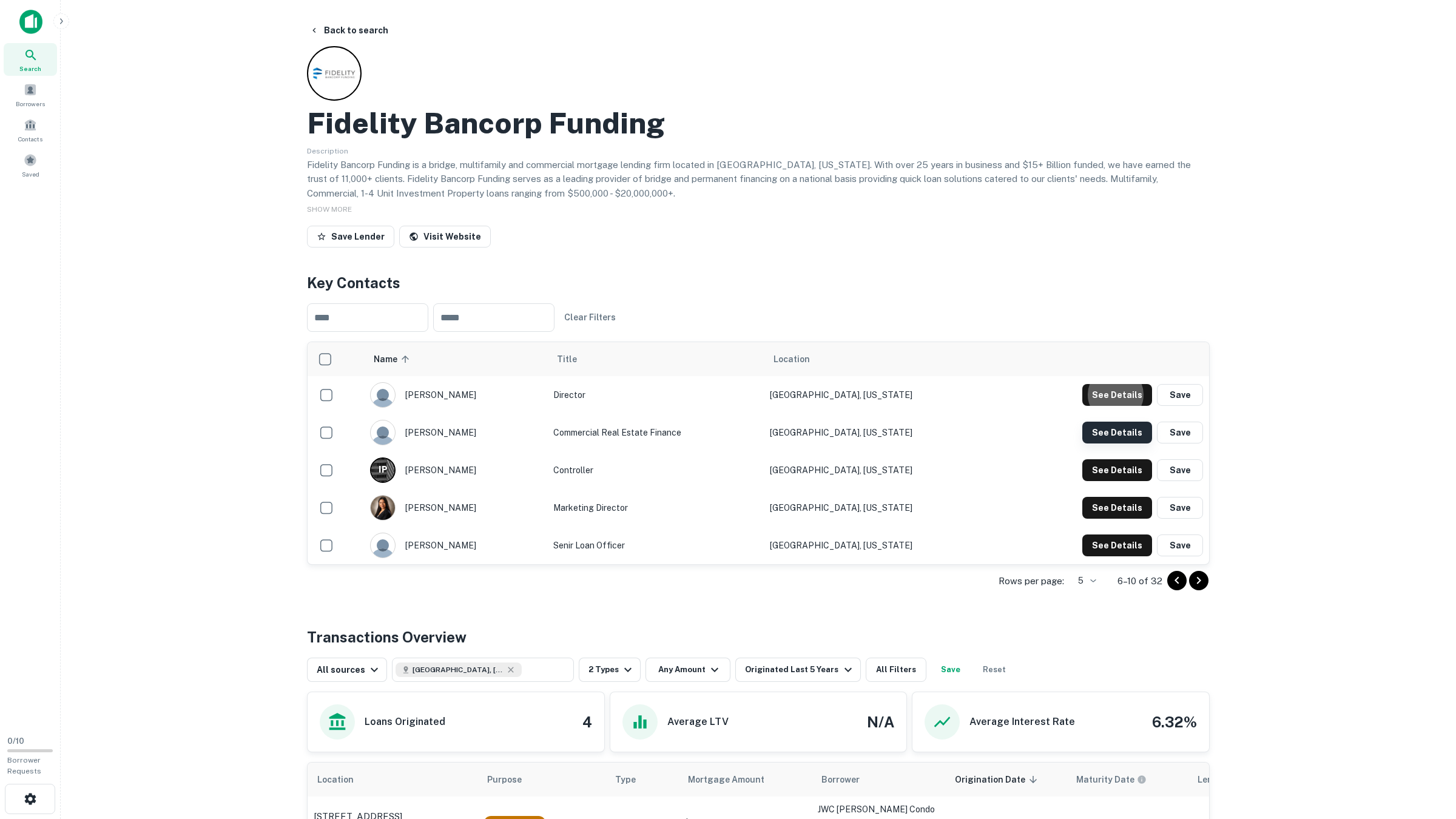
click at [1106, 405] on button "See Details" at bounding box center [1117, 395] width 70 height 22
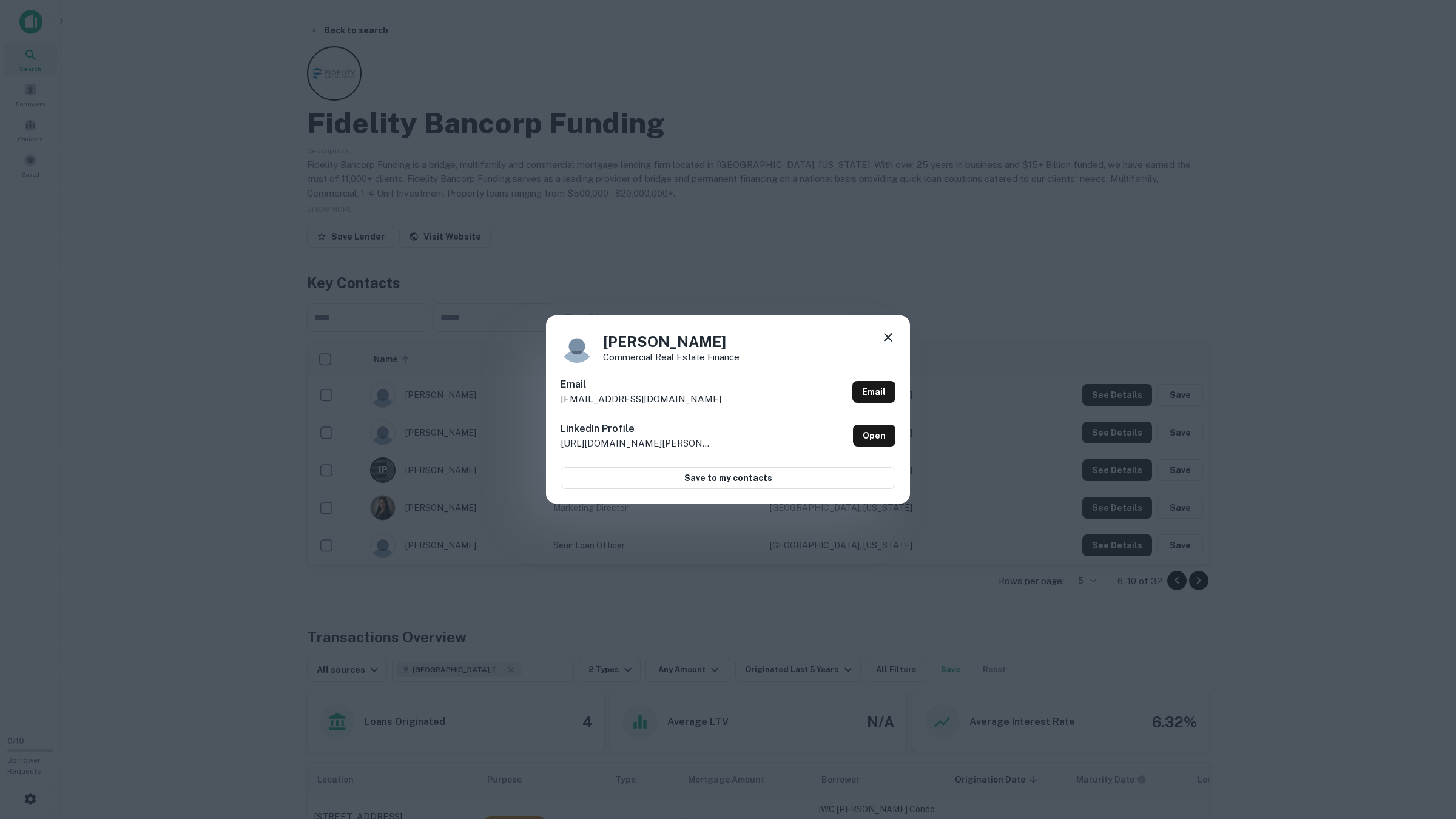
click at [1106, 434] on div "Tony Prestera Commercial Real Estate Finance Email tprestera@fbfloans.com Email…" at bounding box center [728, 410] width 1456 height 819
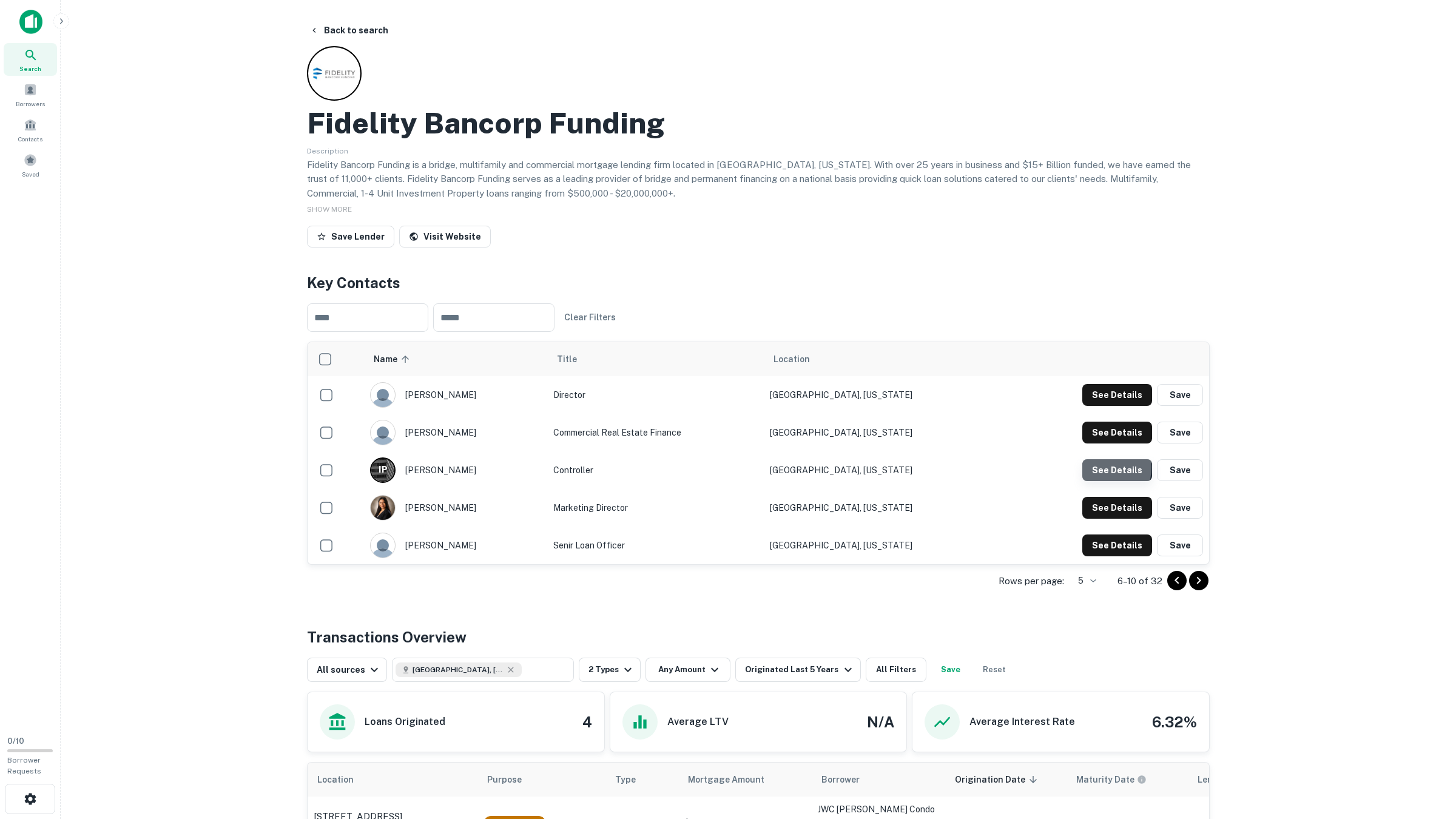
click at [1103, 405] on button "See Details" at bounding box center [1117, 395] width 70 height 22
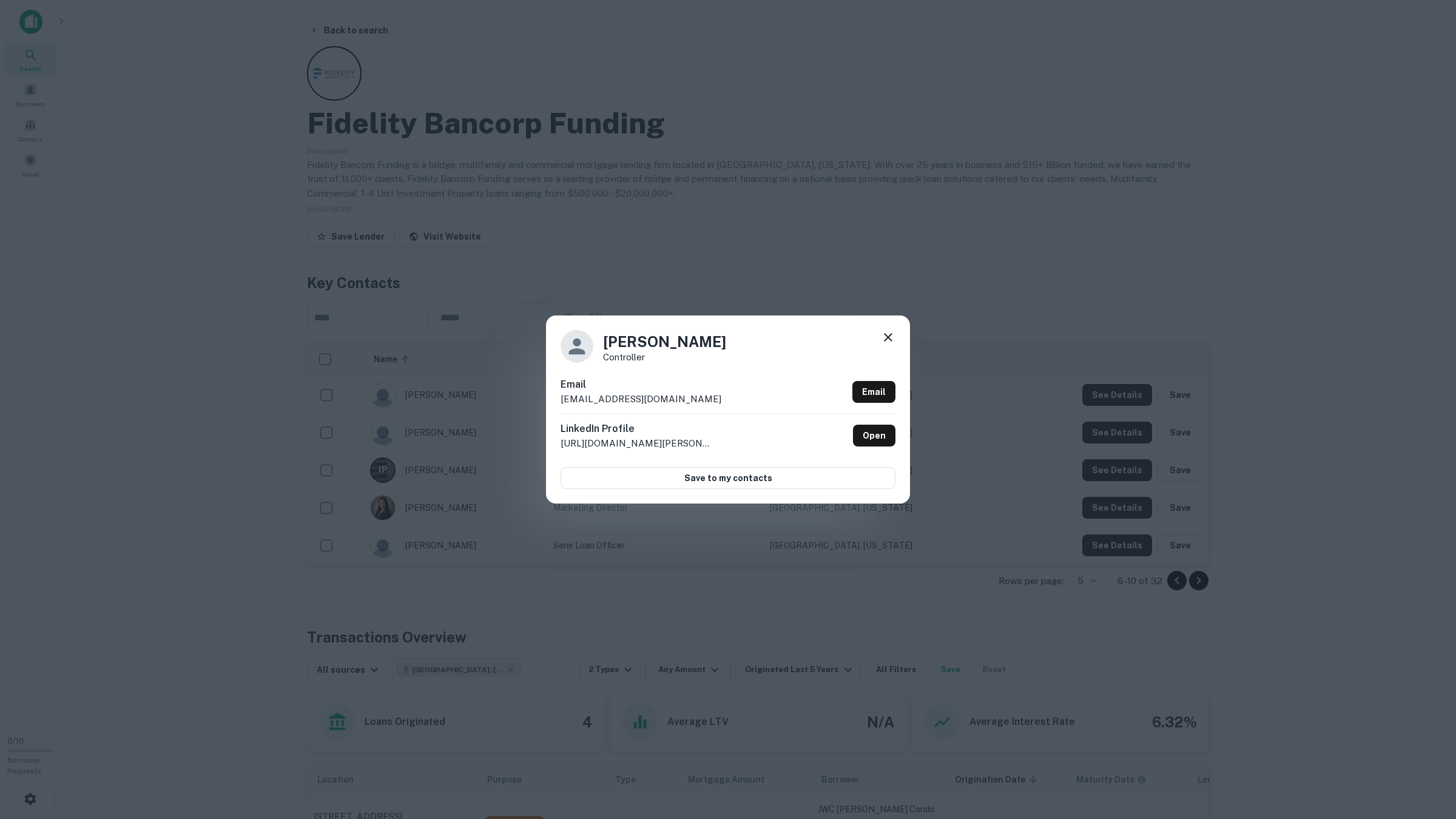
click at [1101, 468] on div "Isabel Pauda Controller Email ipauda@fbfloans.com Email LinkedIn Profile http:/…" at bounding box center [728, 410] width 1456 height 819
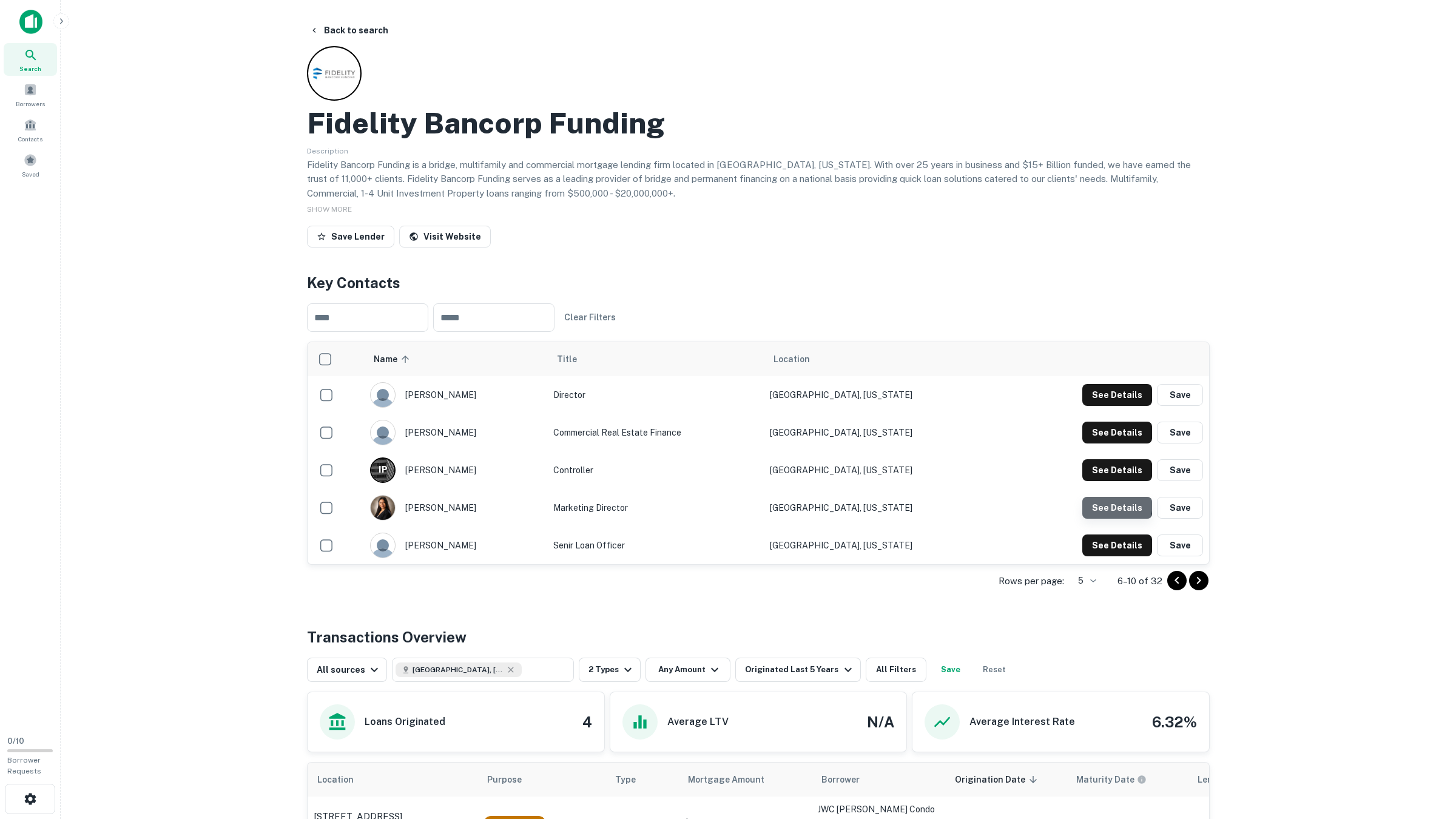
click at [1103, 405] on button "See Details" at bounding box center [1117, 395] width 70 height 22
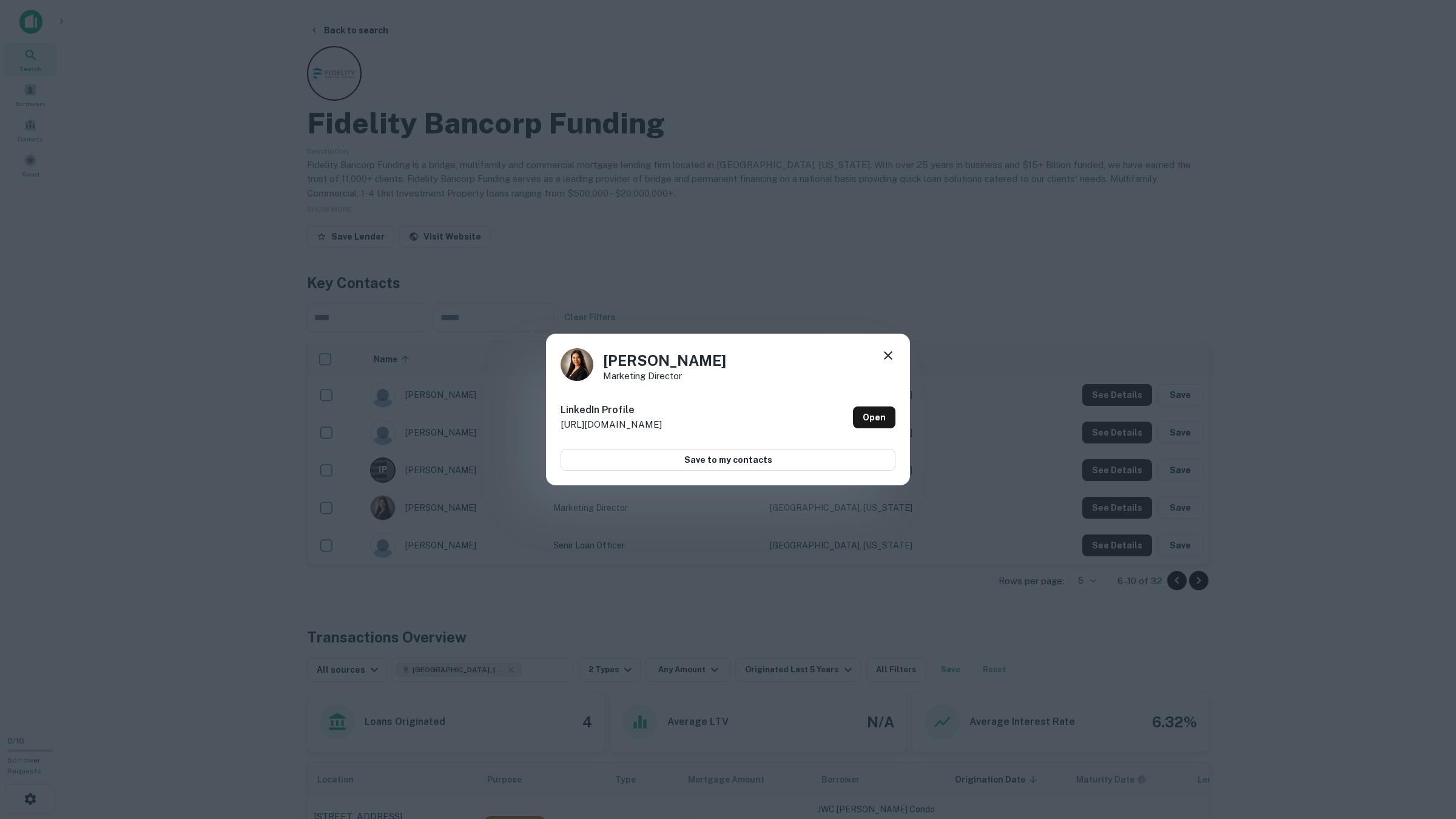
click at [1101, 504] on div "Dayan Tolentino Marketing Director LinkedIn Profile http://www.linkedin.com/in/…" at bounding box center [728, 410] width 1456 height 819
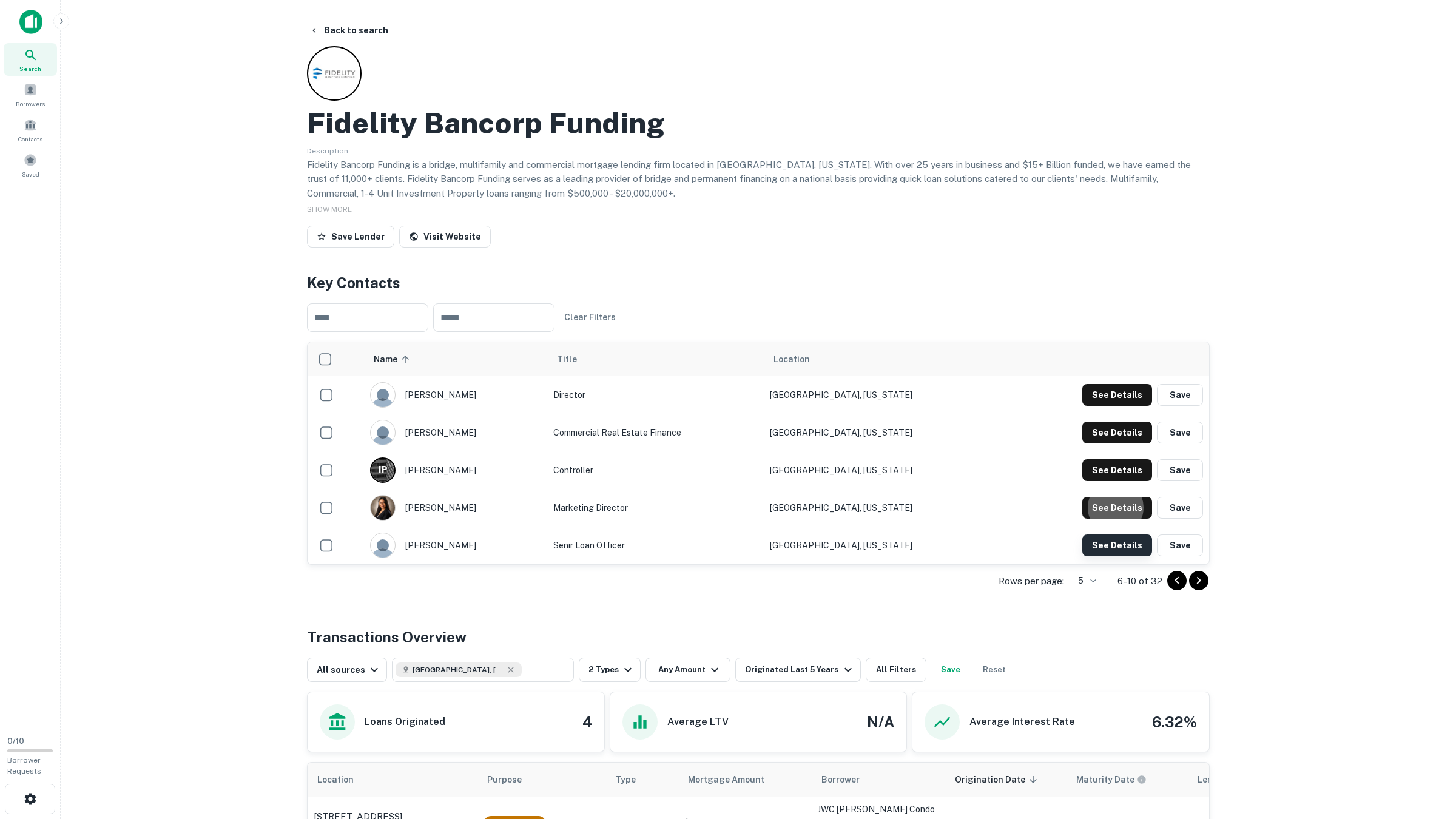
click at [1103, 405] on button "See Details" at bounding box center [1117, 395] width 70 height 22
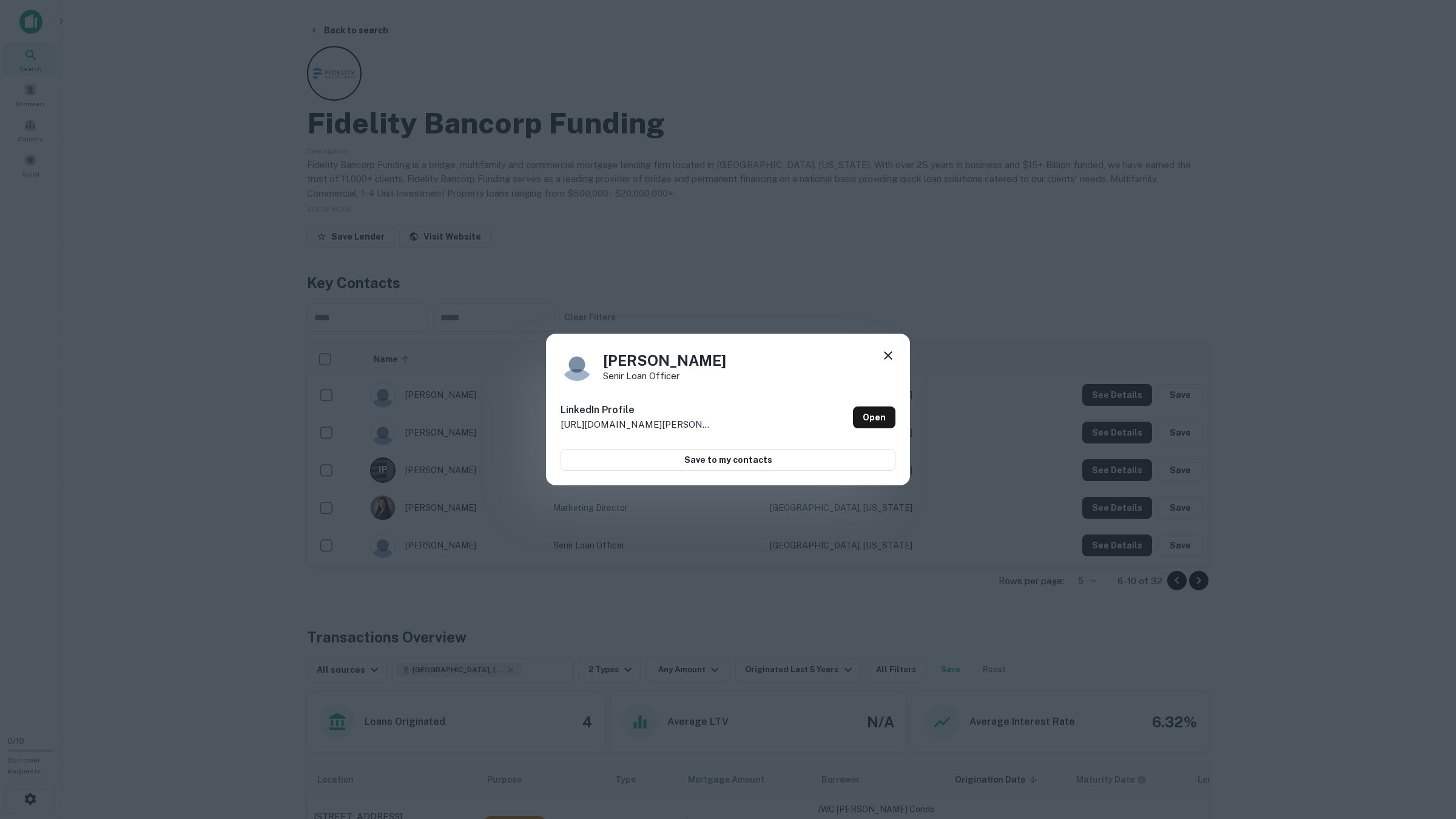
click at [1187, 571] on div "Perry Lamba senir loan officer LinkedIn Profile http://www.linkedin.com/in/perr…" at bounding box center [728, 410] width 1456 height 819
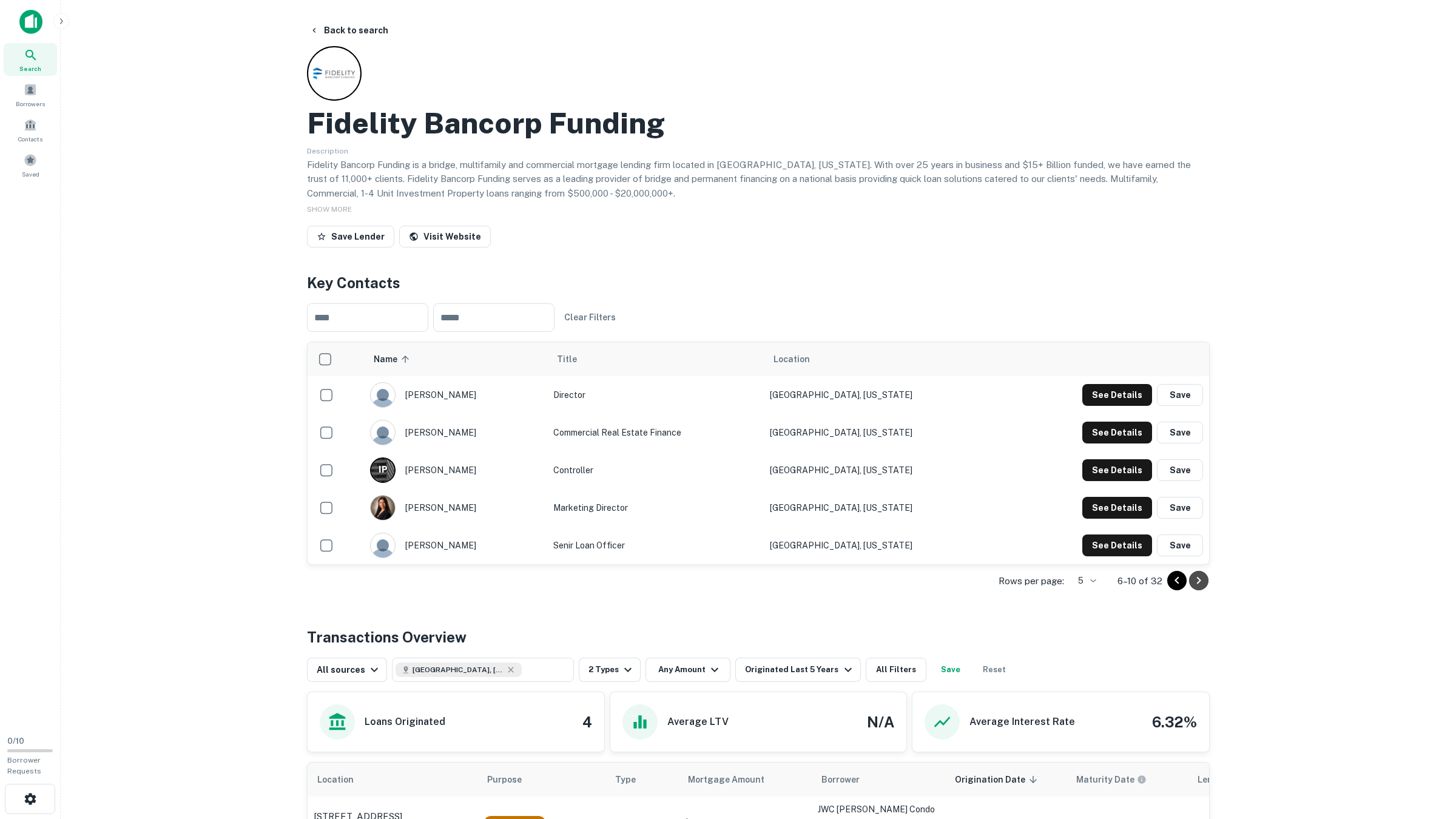
click at [1194, 578] on icon "Go to next page" at bounding box center [1198, 580] width 14 height 14
click at [1123, 393] on button "See Details" at bounding box center [1117, 395] width 70 height 22
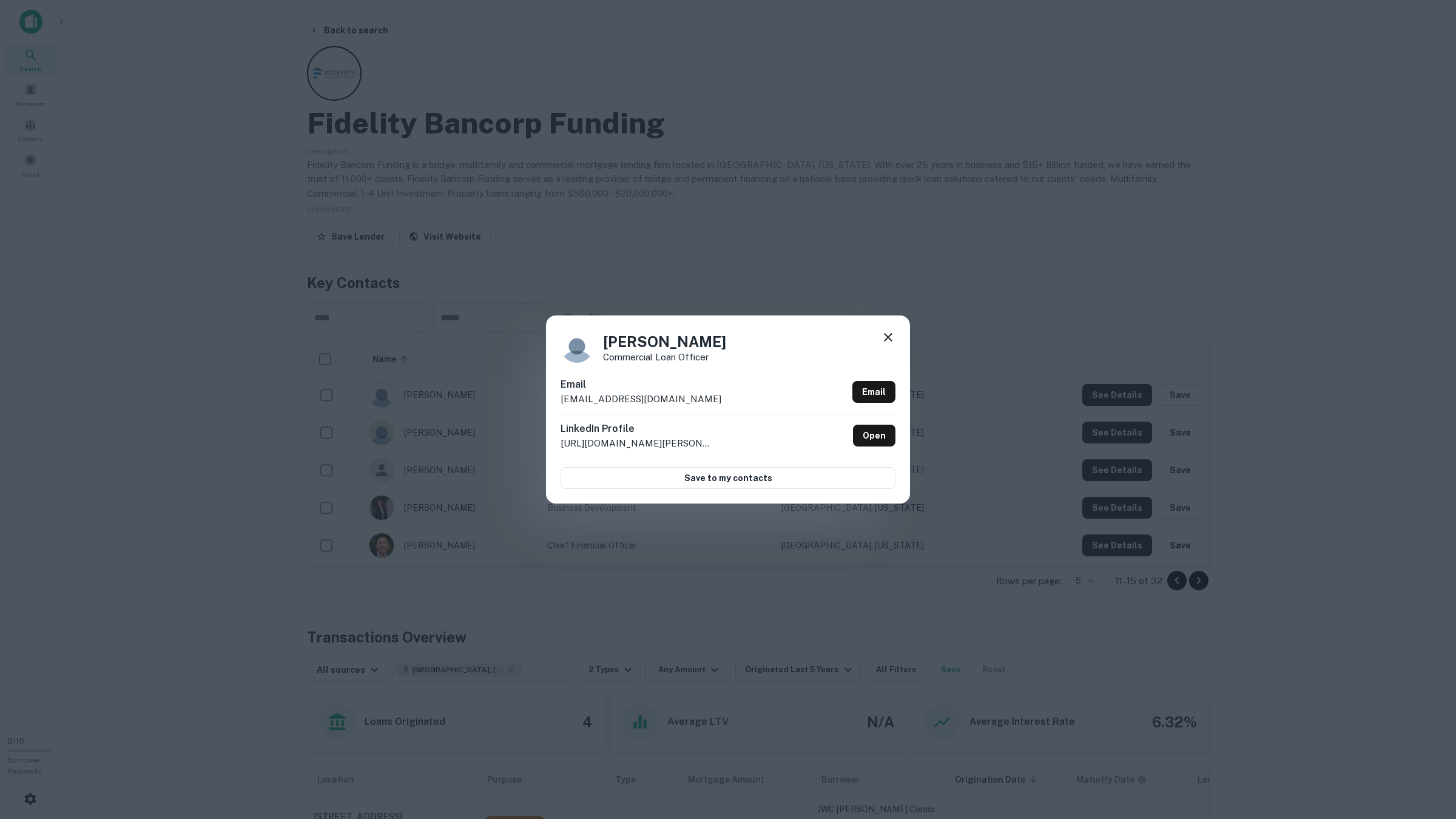
drag, startPoint x: 1110, startPoint y: 418, endPoint x: 1120, endPoint y: 439, distance: 23.3
click at [1110, 418] on div "Patricia Martinez Commercial Loan Officer Email pmartinez@fbfloans.com Email Li…" at bounding box center [728, 410] width 1456 height 819
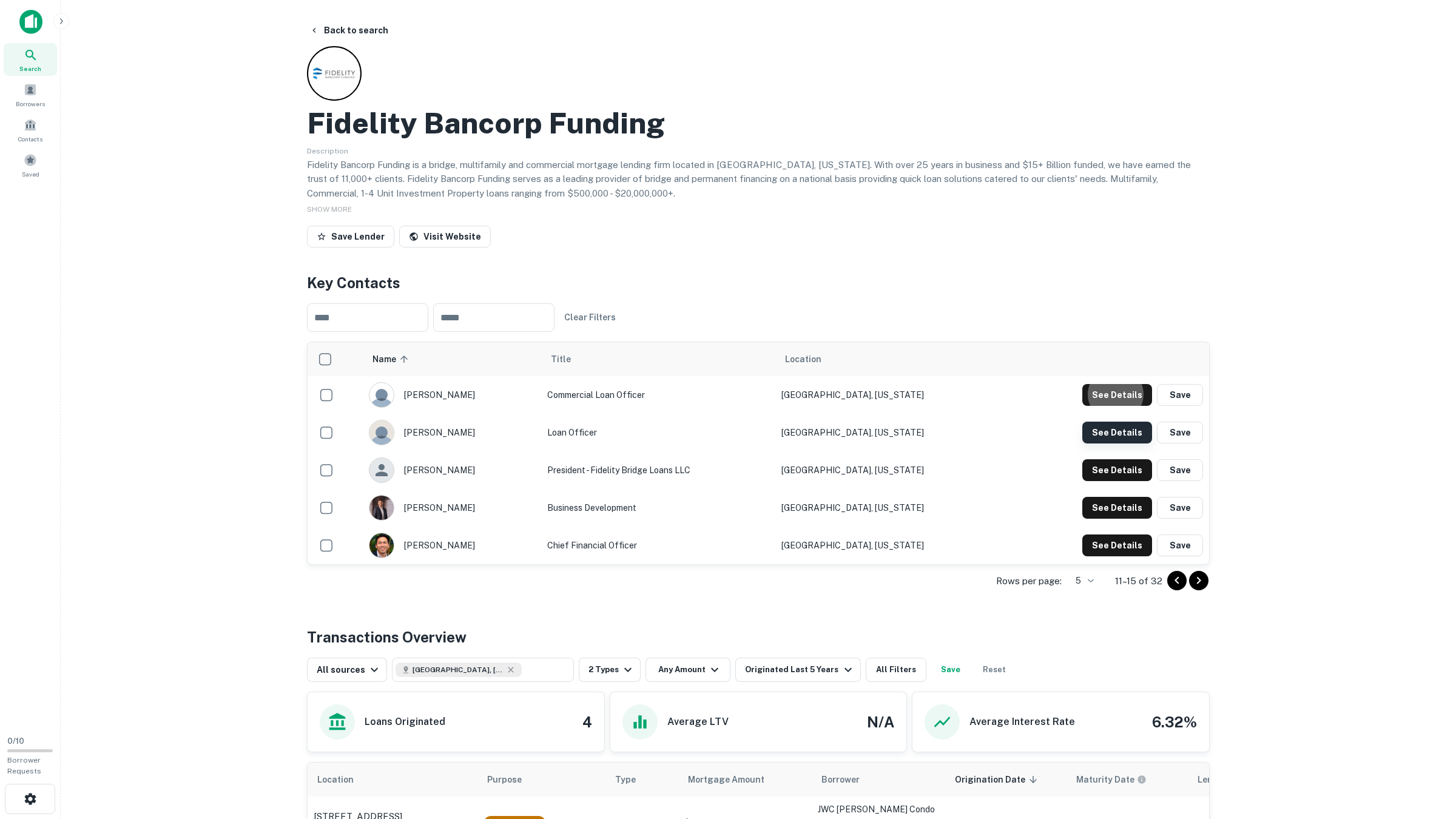
click at [1119, 405] on button "See Details" at bounding box center [1117, 395] width 70 height 22
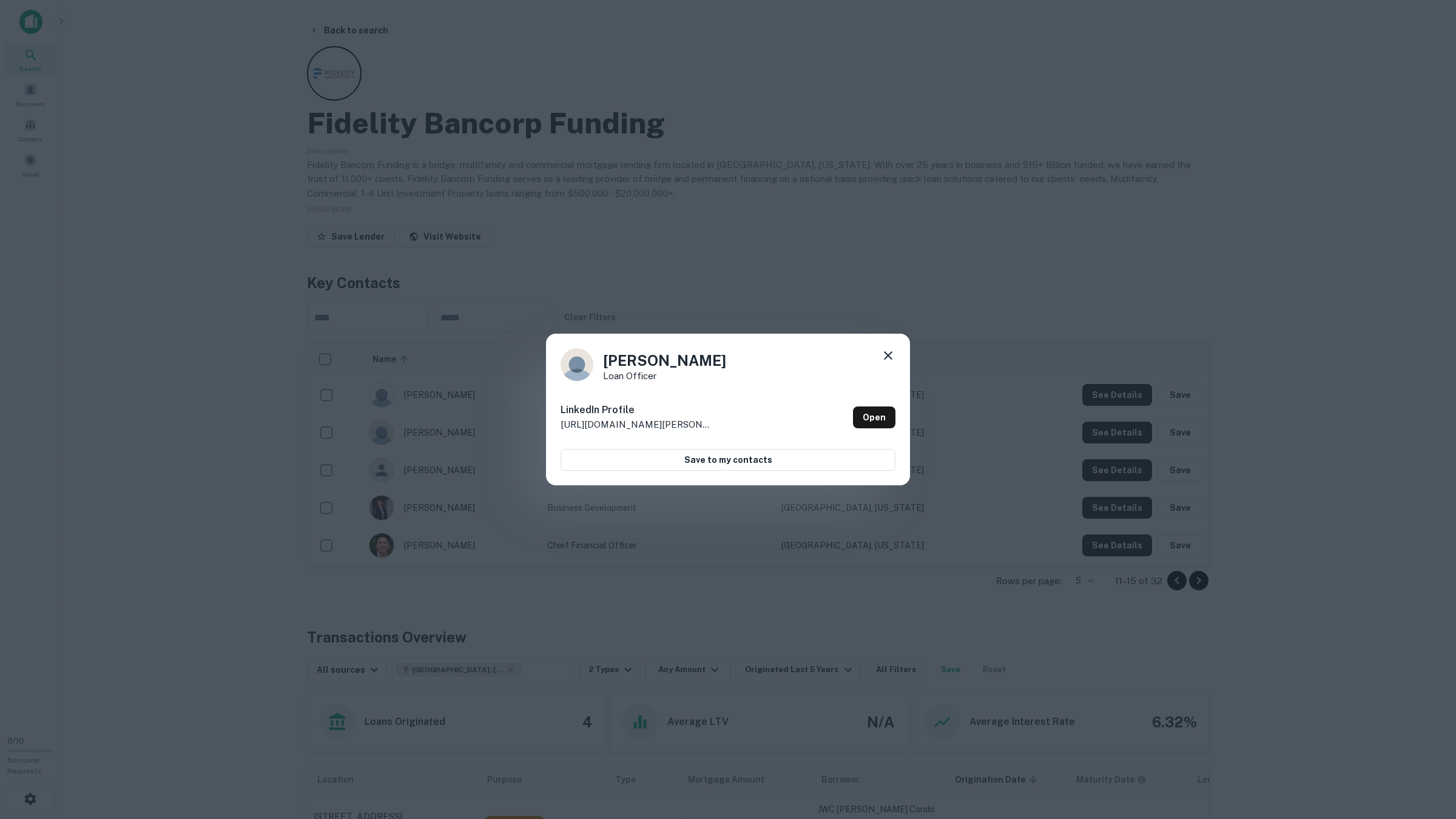
click at [1119, 438] on div "Homa Sadat Loan Officer LinkedIn Profile http://www.linkedin.com/in/homa-sadat-…" at bounding box center [728, 410] width 1456 height 819
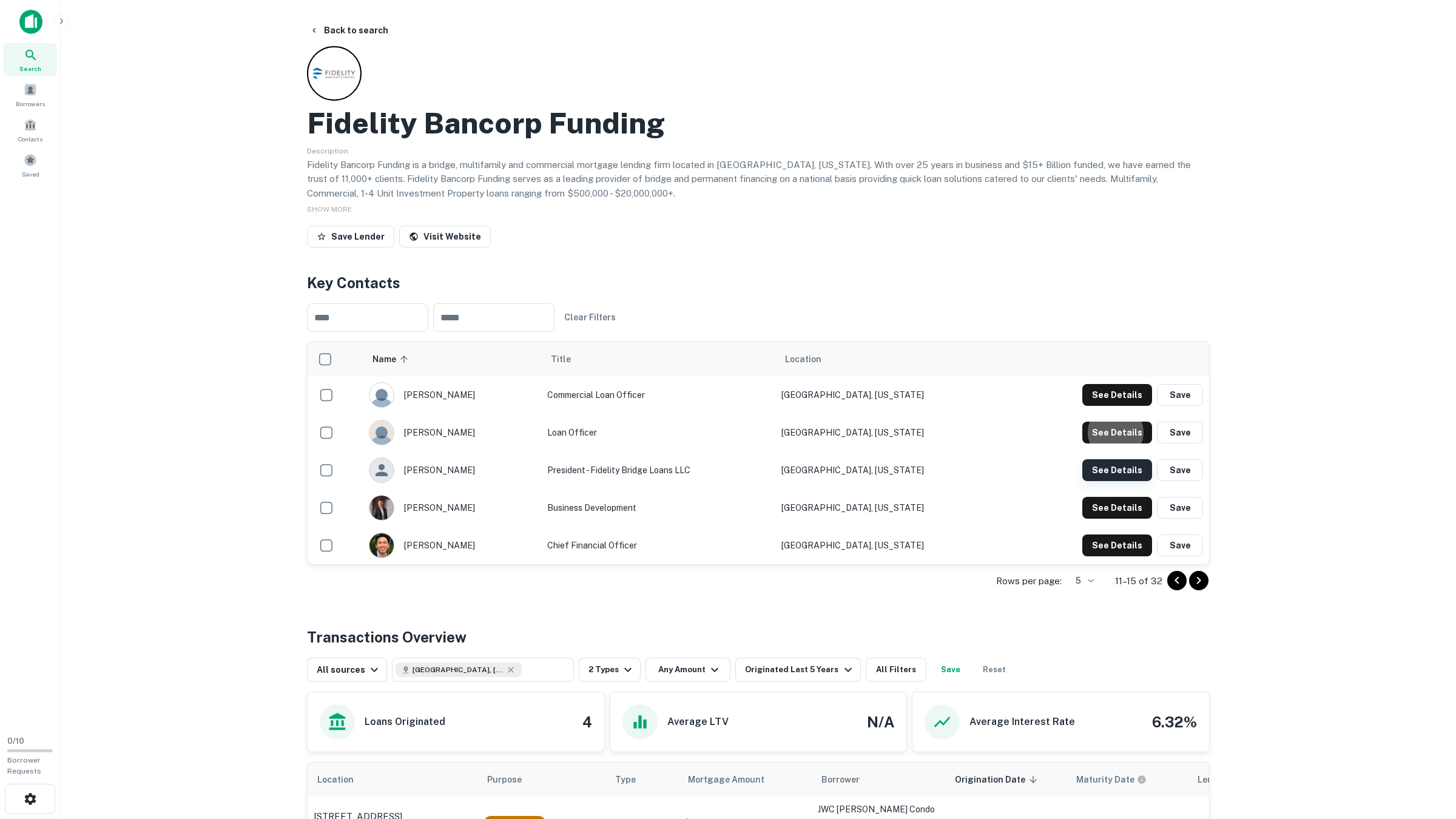
click at [1120, 405] on button "See Details" at bounding box center [1117, 395] width 70 height 22
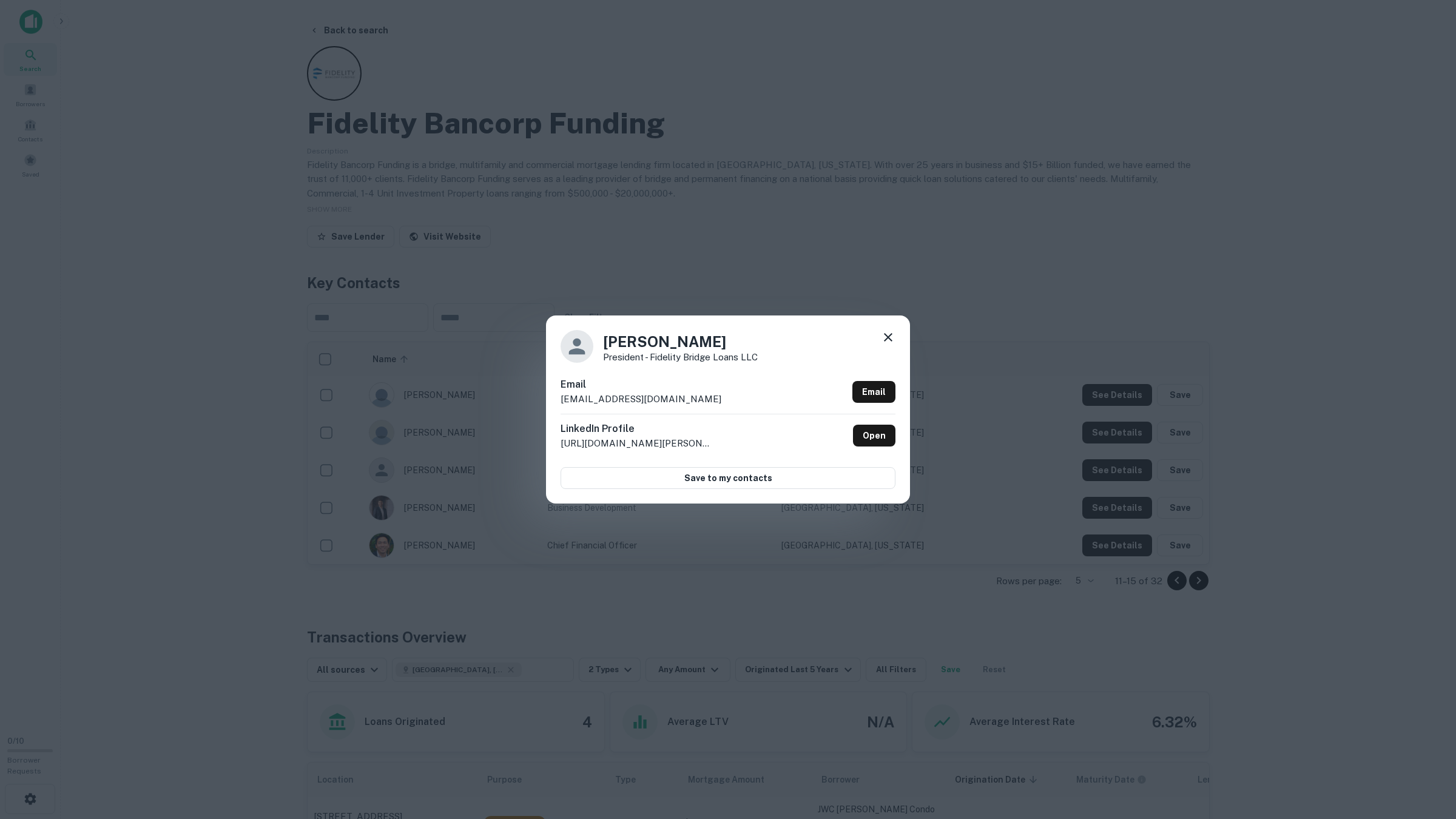
click at [1120, 471] on div "Charlie Woo President - Fidelity Bridge Loans LLC Email cwoo@fbfloans.com Email…" at bounding box center [728, 410] width 1456 height 819
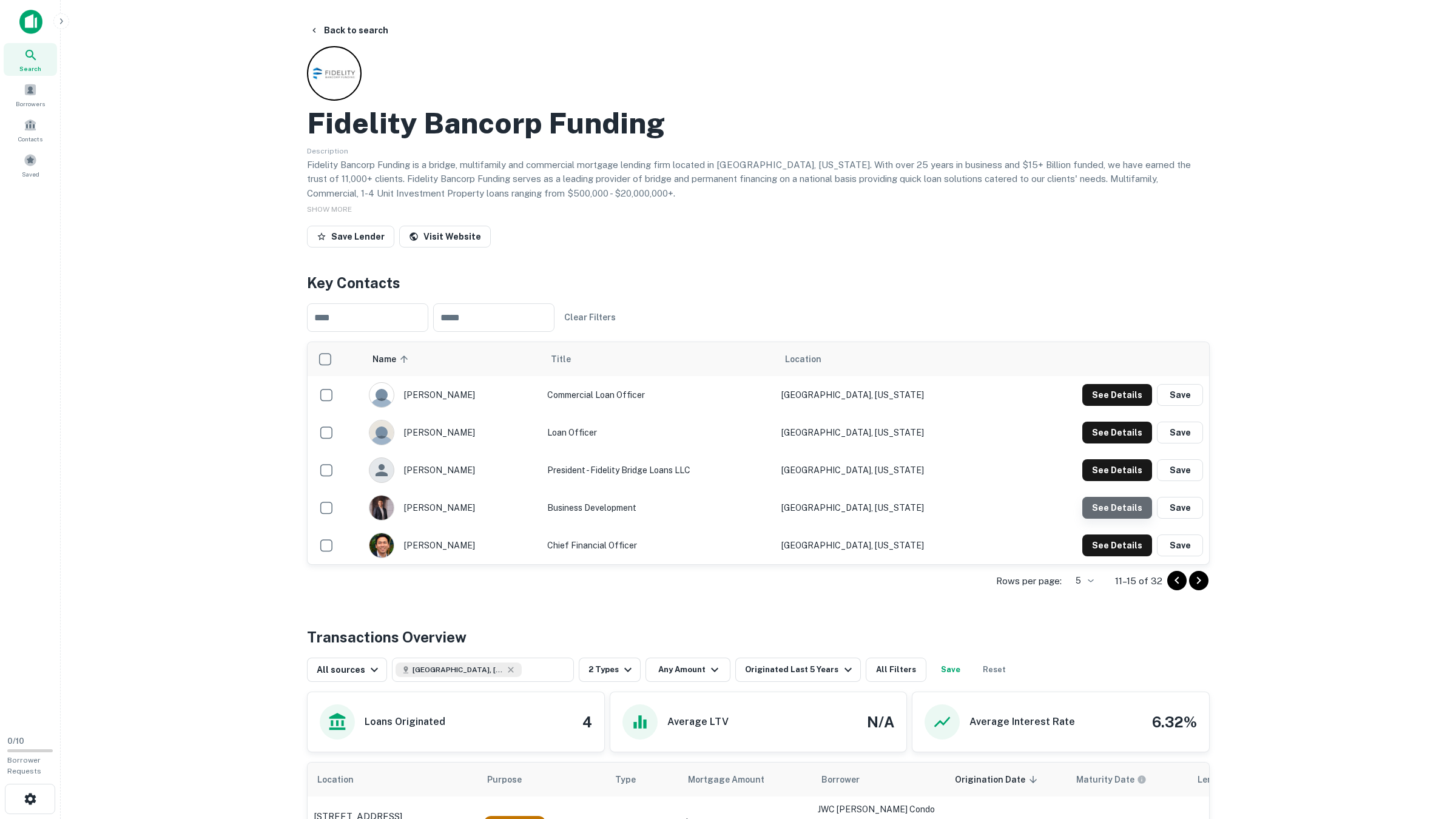
click at [1126, 405] on button "See Details" at bounding box center [1117, 395] width 70 height 22
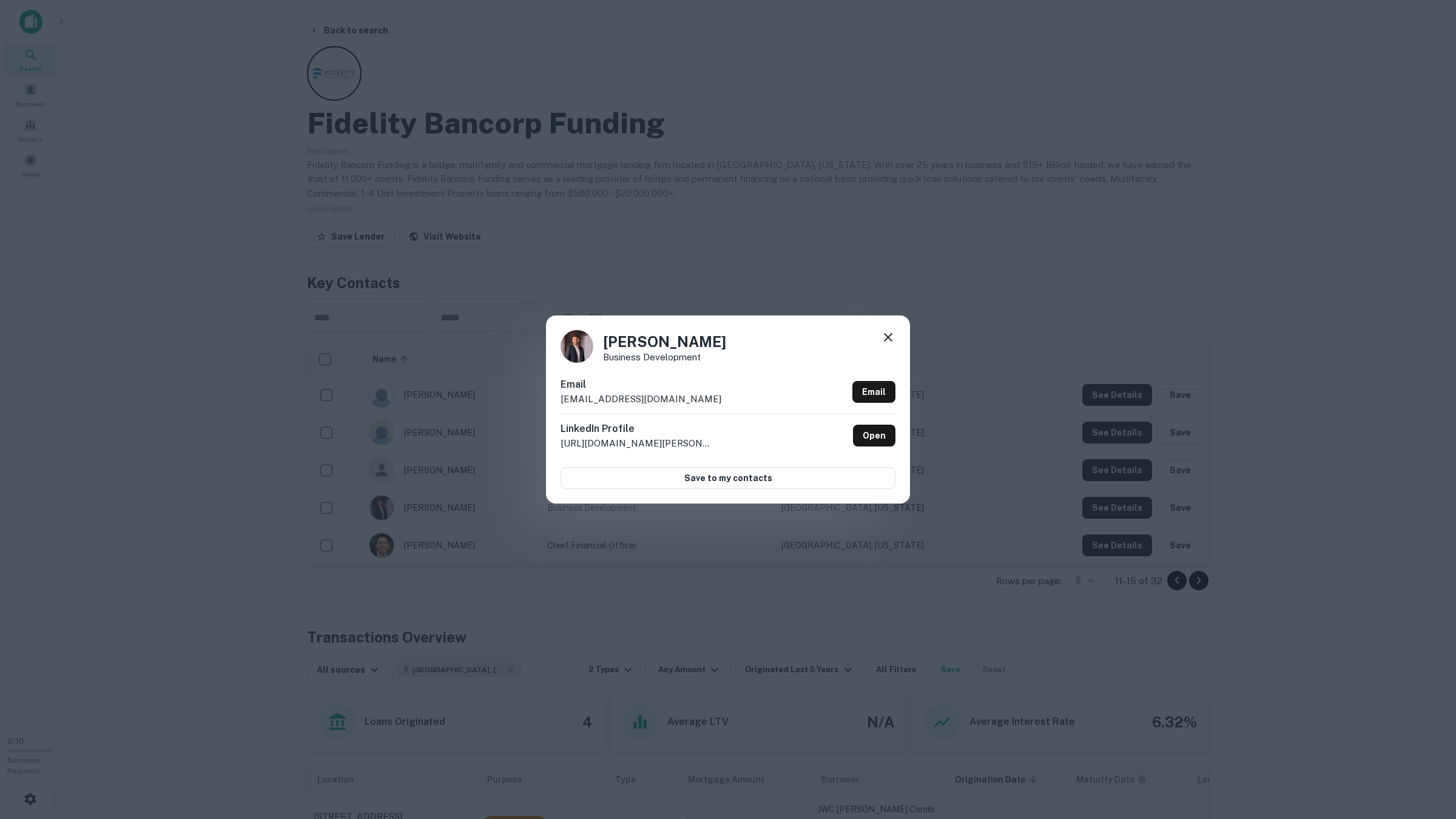
click at [1126, 503] on div "Francesco Veglia Business Development Email fveglia@fbfloans.com Email LinkedIn…" at bounding box center [728, 410] width 1456 height 819
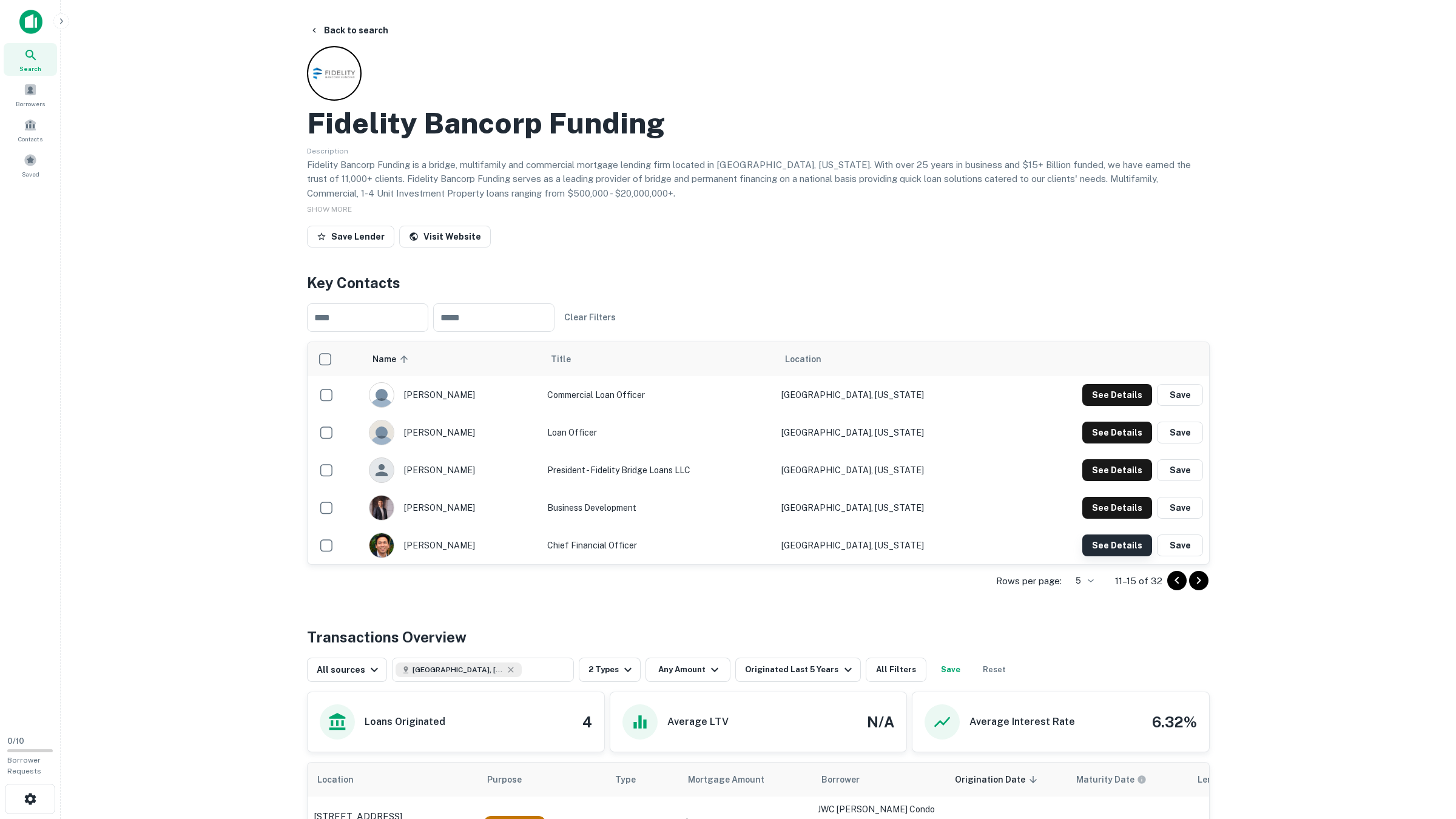
click at [1116, 405] on button "See Details" at bounding box center [1117, 395] width 70 height 22
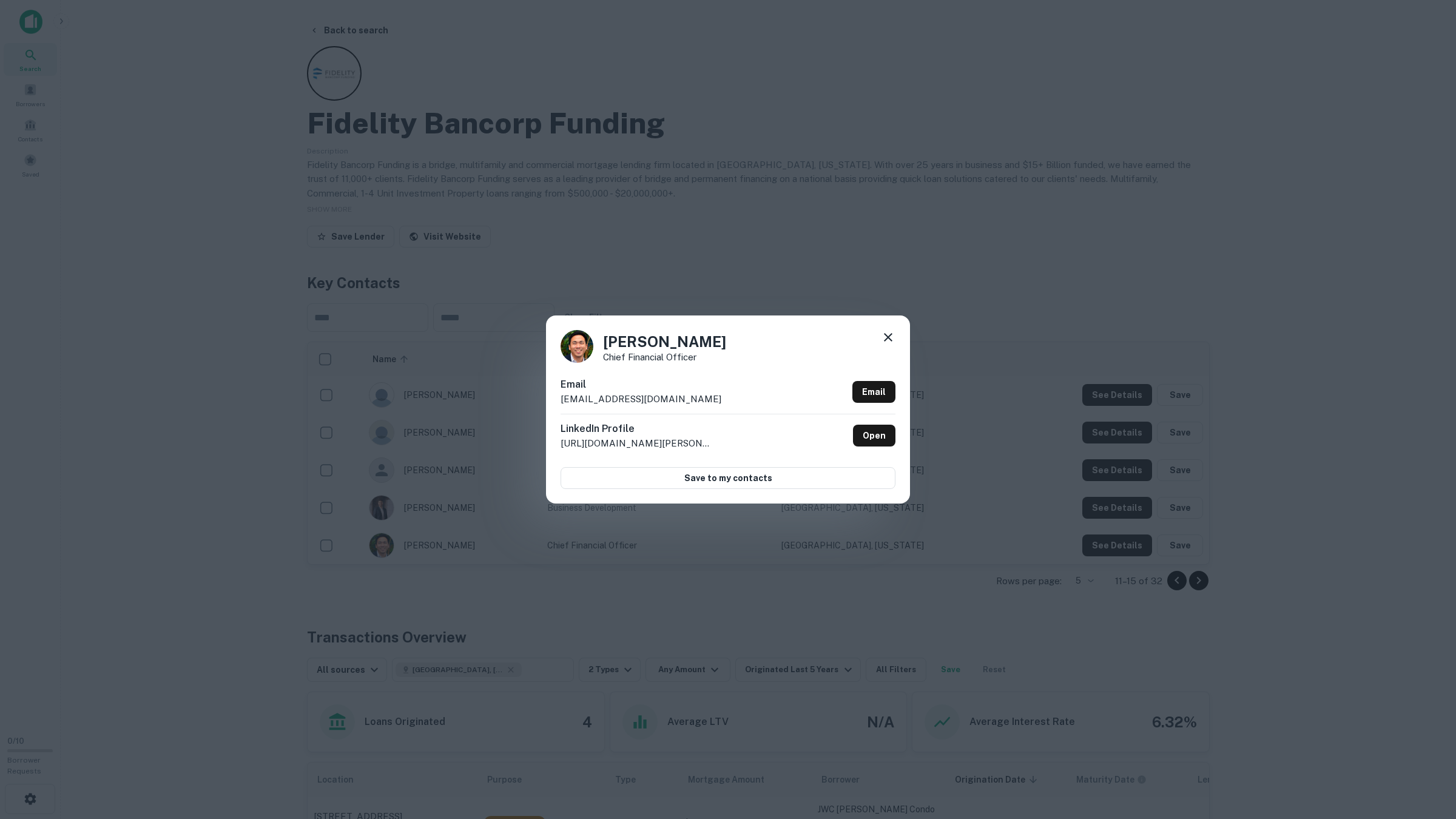
click at [1242, 543] on div "Brian Chi Chief Financial Officer Email bchi@fbfloans.com Email LinkedIn Profil…" at bounding box center [728, 410] width 1456 height 819
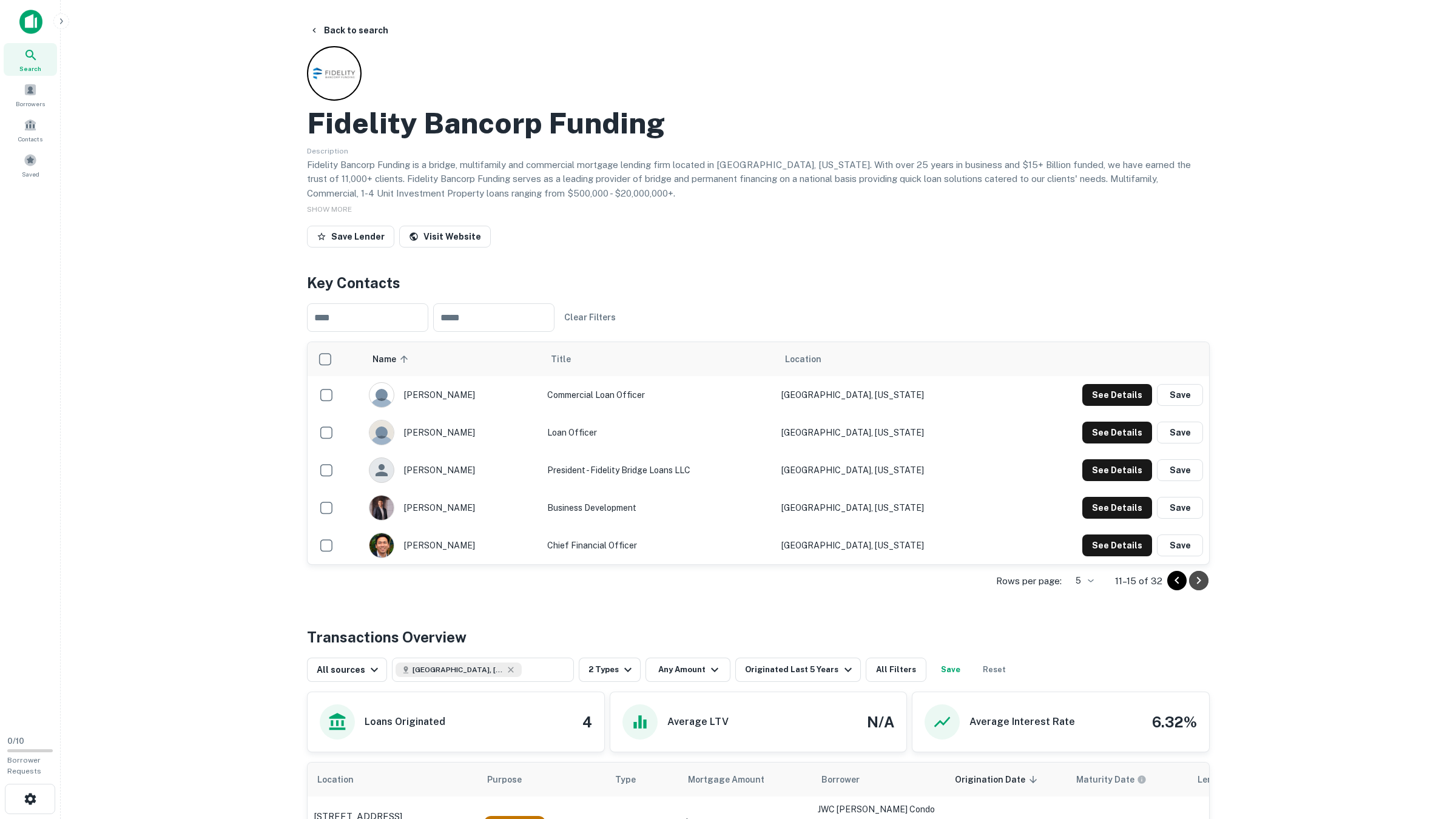
click at [1198, 584] on icon "Go to next page" at bounding box center [1198, 580] width 14 height 14
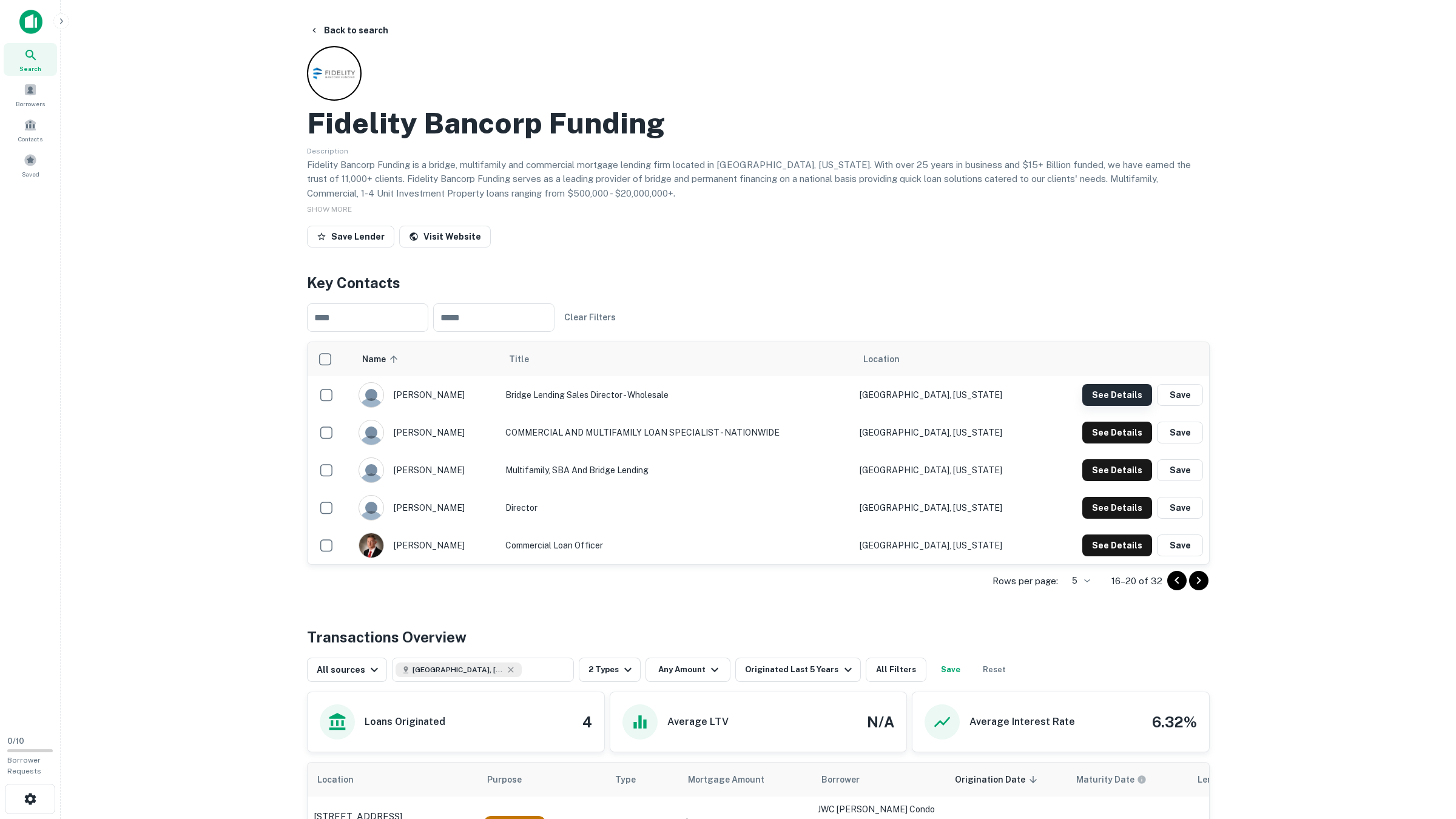
click at [1118, 393] on button "See Details" at bounding box center [1117, 395] width 70 height 22
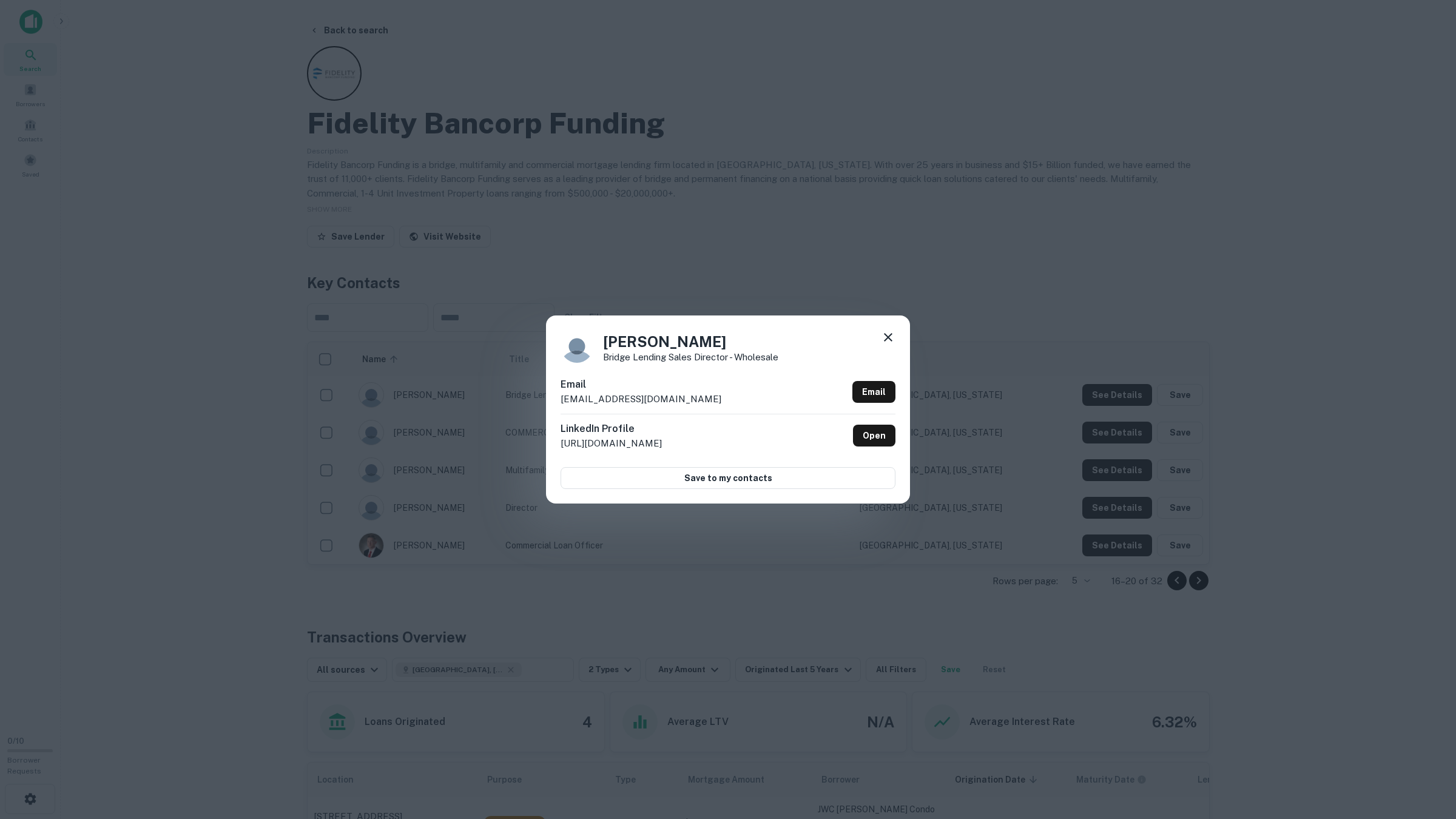
click at [1116, 399] on div "Kevin Beaver Bridge Lending Sales Director - Wholesale Email kbeaver@fbfloans.c…" at bounding box center [728, 410] width 1456 height 819
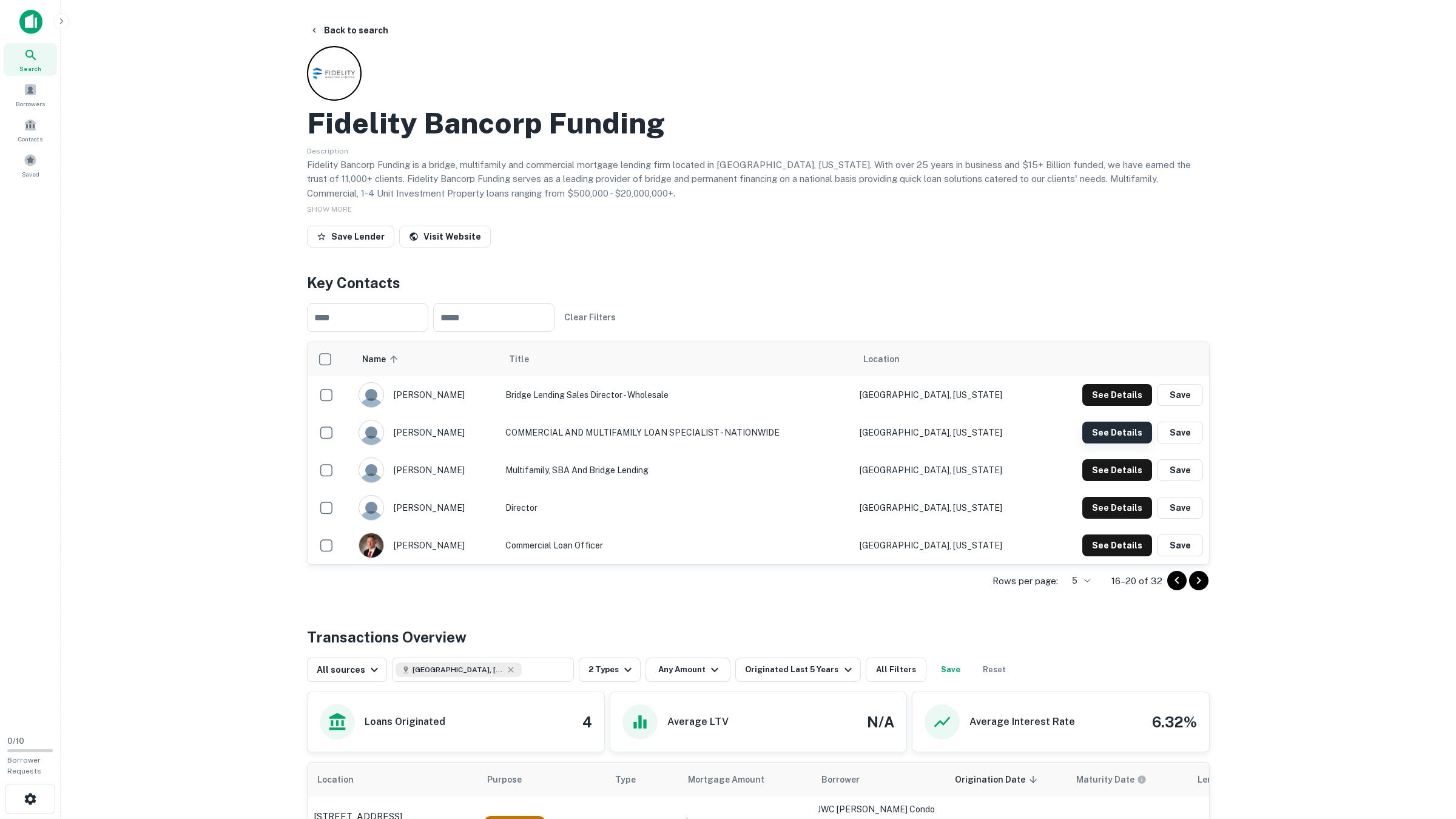
click at [1115, 405] on button "See Details" at bounding box center [1117, 395] width 70 height 22
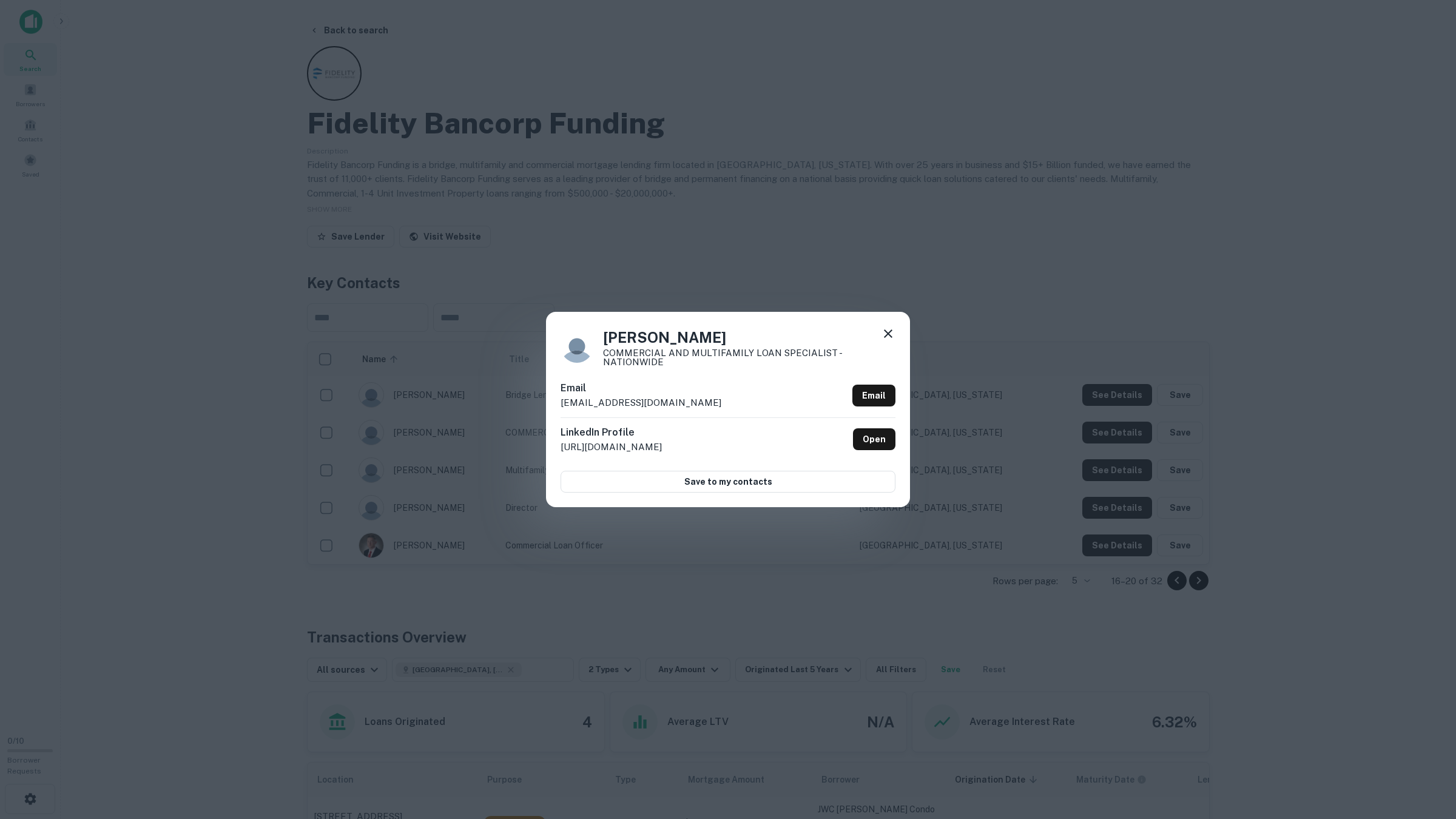
click at [1116, 432] on div "Pat Capo COMMERCIAL AND MULTIFAMILY LOAN SPECIALIST - NATIONWIDE Email pcapo@fb…" at bounding box center [728, 410] width 1456 height 819
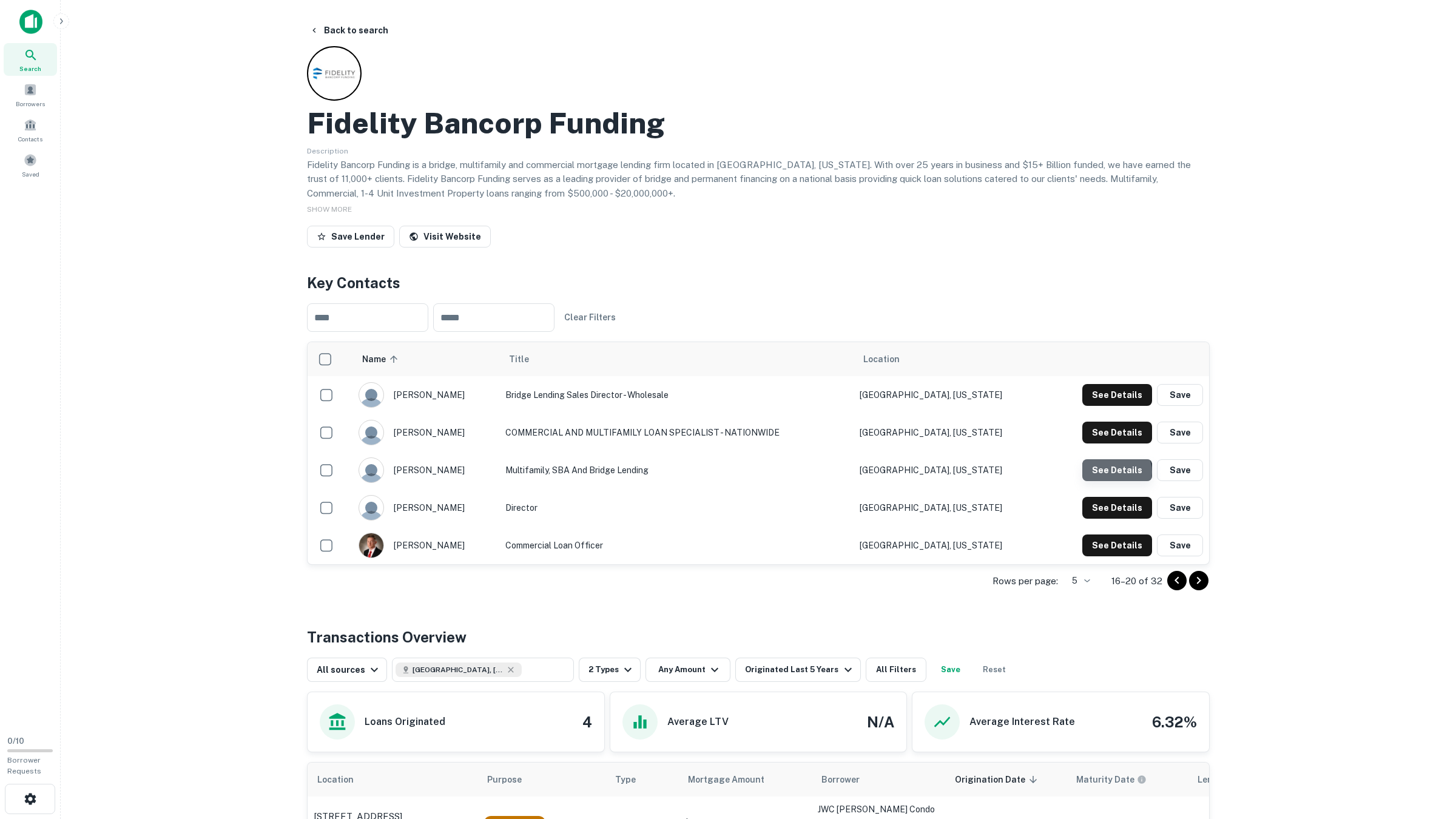
click at [1116, 405] on button "See Details" at bounding box center [1117, 395] width 70 height 22
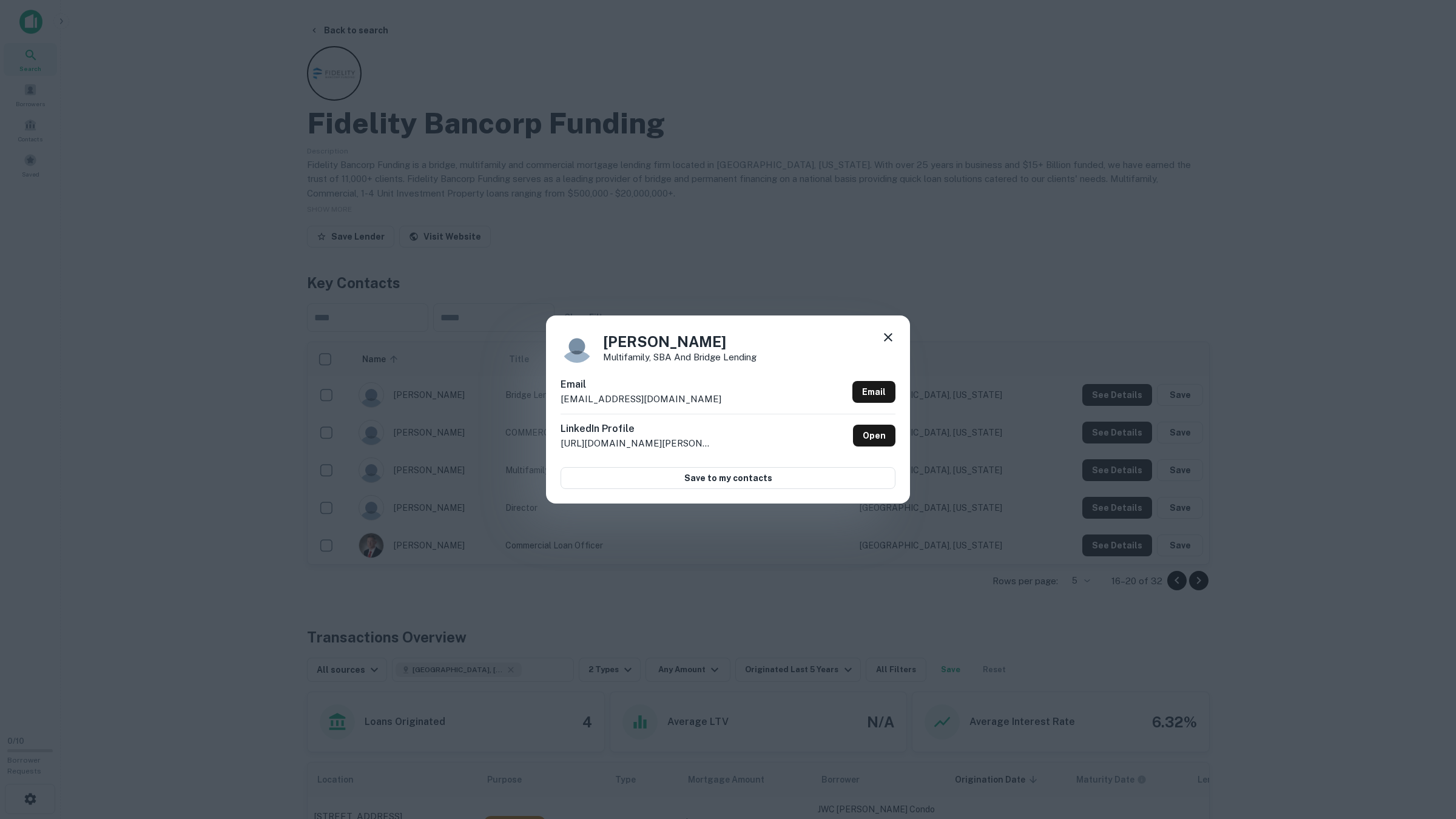
click at [1116, 472] on div "Haley Gifford Multifamily, SBA and Bridge Lending Email hgifford@fbfloans.com E…" at bounding box center [728, 410] width 1456 height 819
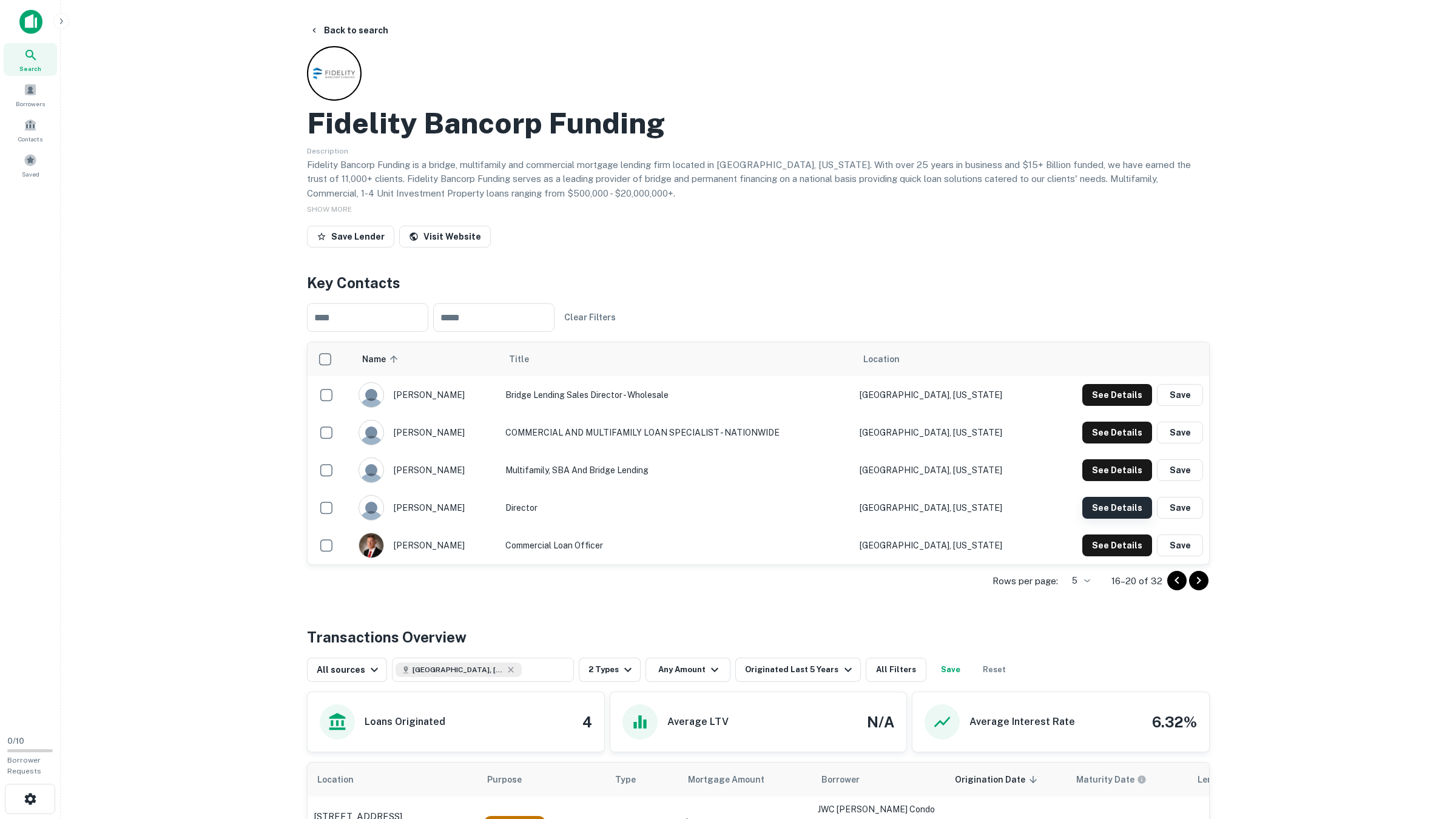
click at [1116, 405] on button "See Details" at bounding box center [1117, 395] width 70 height 22
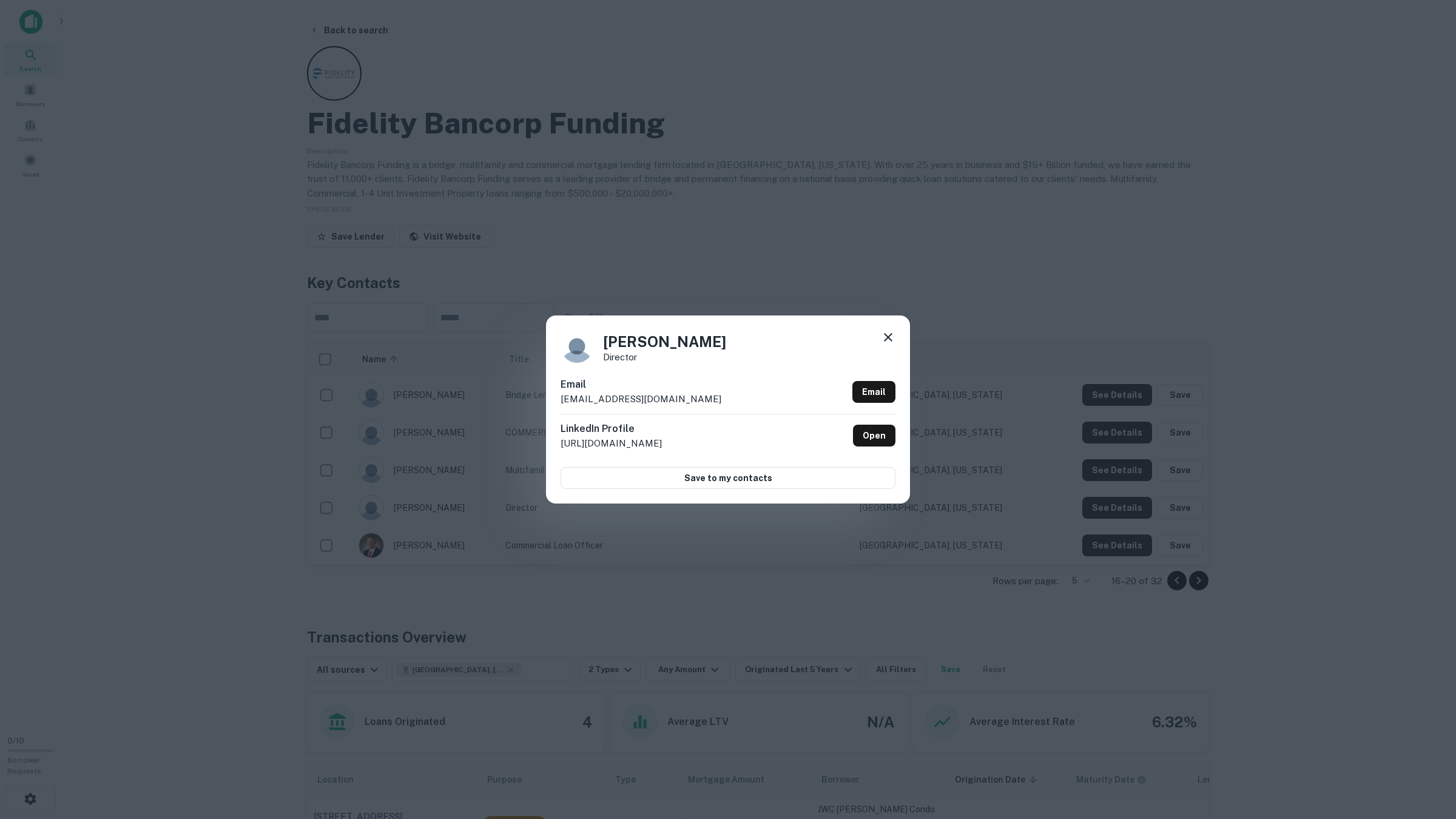
click at [1111, 507] on div "Adam Mikkelsen Director Email amikkelsen@fbfloans.com Email LinkedIn Profile ht…" at bounding box center [728, 410] width 1456 height 819
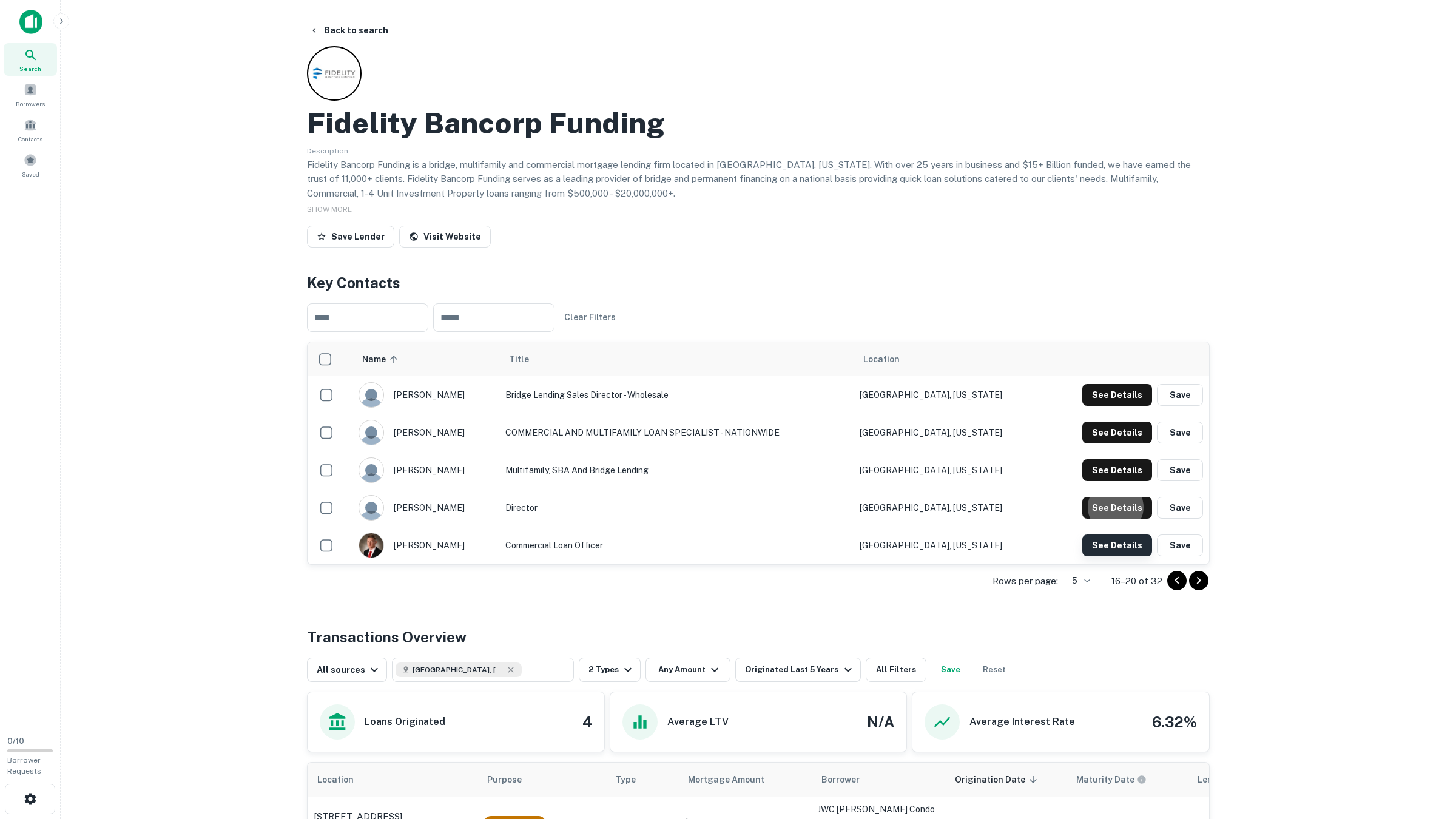
click at [1111, 405] on button "See Details" at bounding box center [1117, 395] width 70 height 22
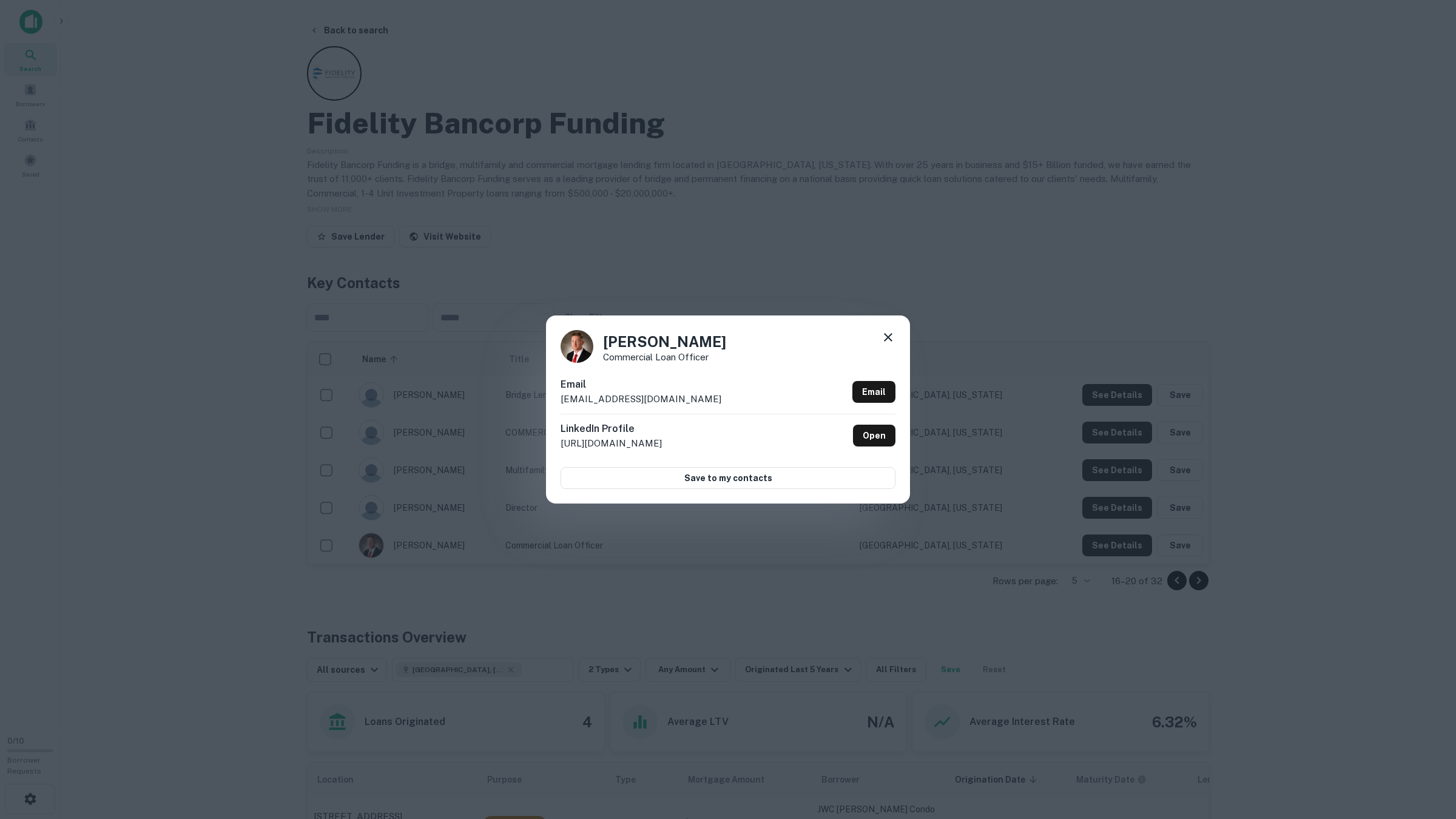
click at [1110, 543] on div "Michael Capocciama Commercial Loan Officer Email mcapocciama@fbfloans.com Email…" at bounding box center [728, 410] width 1456 height 819
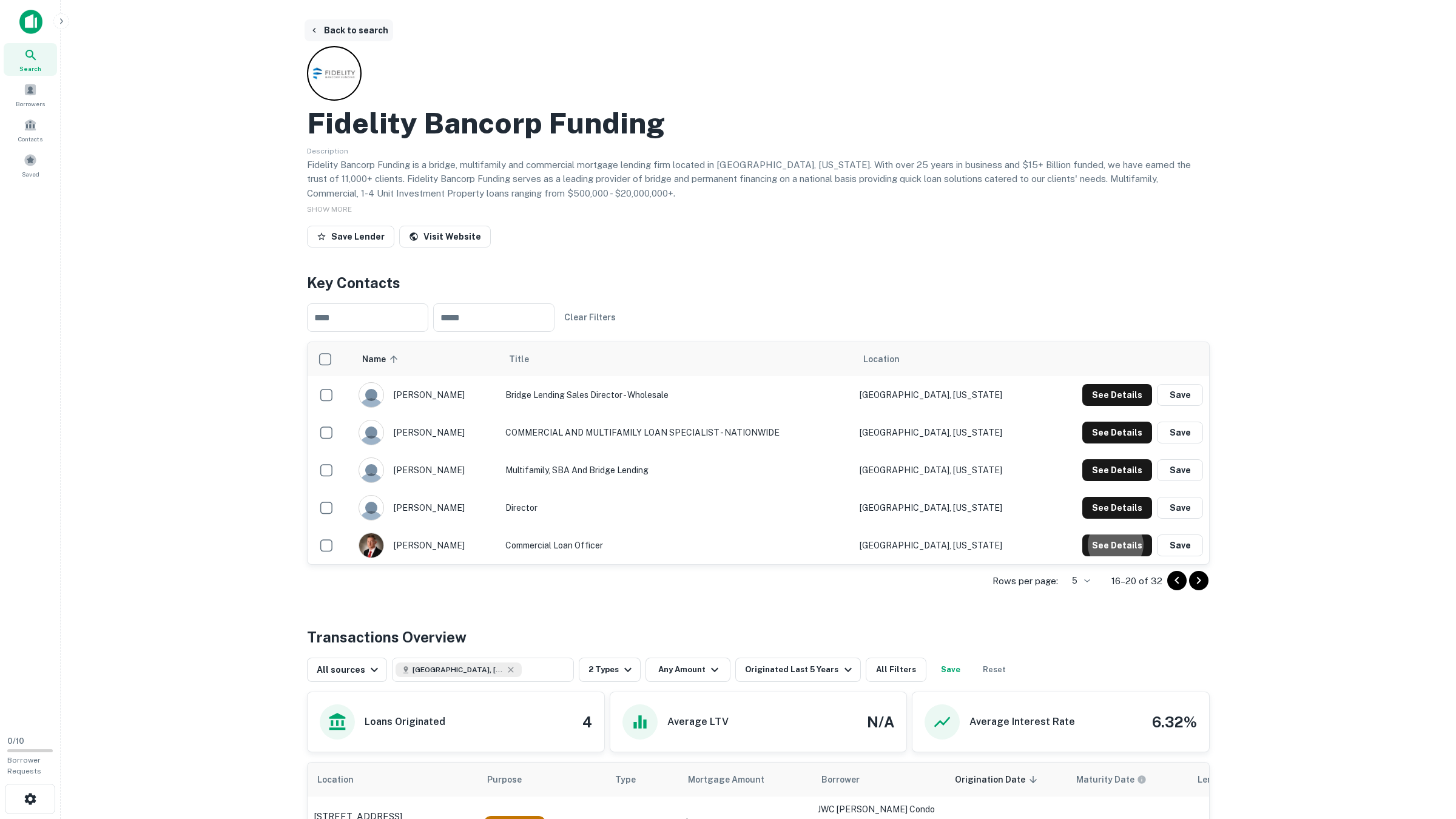
click at [370, 27] on button "Back to search" at bounding box center [349, 31] width 89 height 22
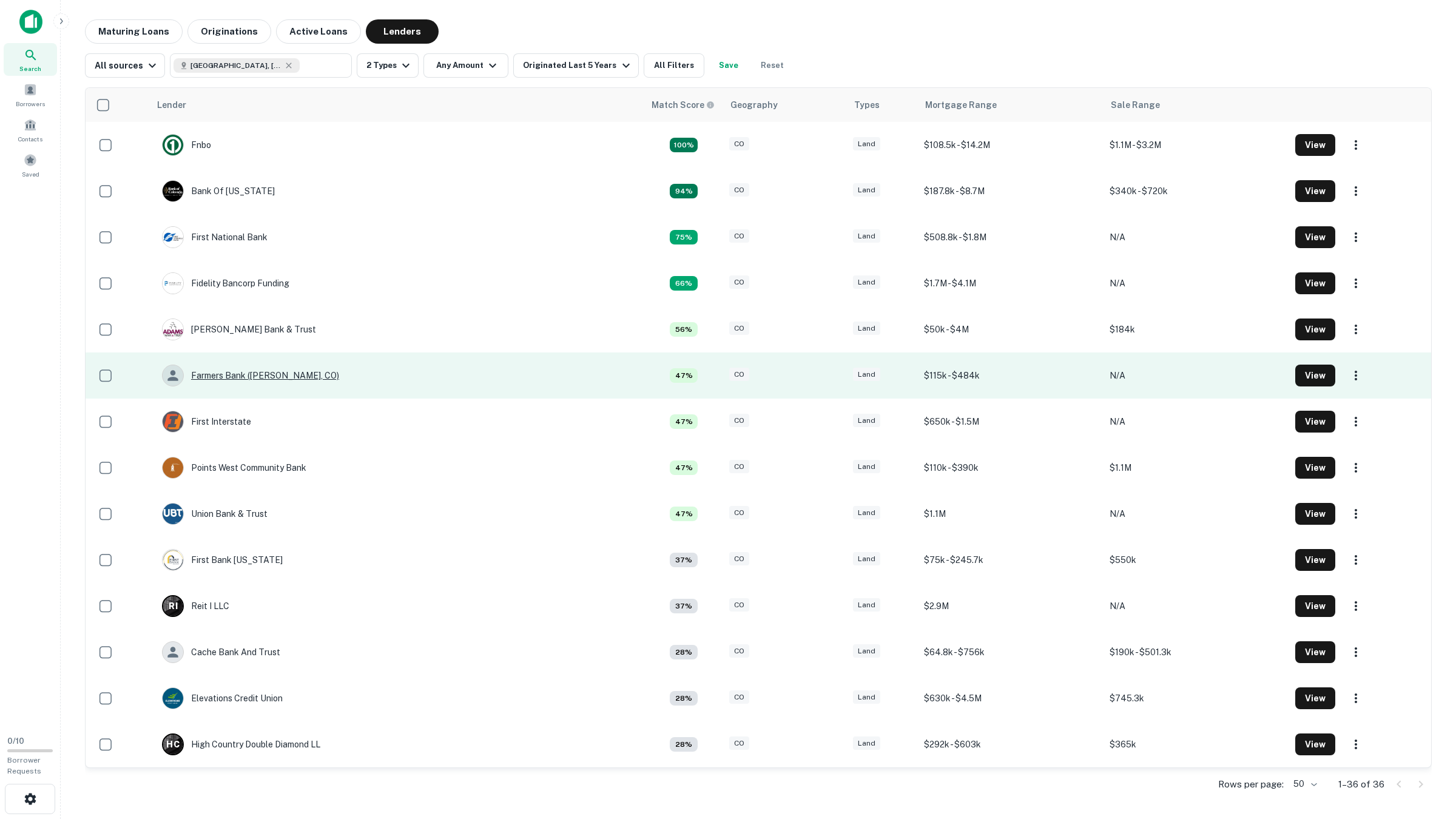
click at [248, 375] on div "Farmers Bank (ault, CO)" at bounding box center [250, 376] width 177 height 22
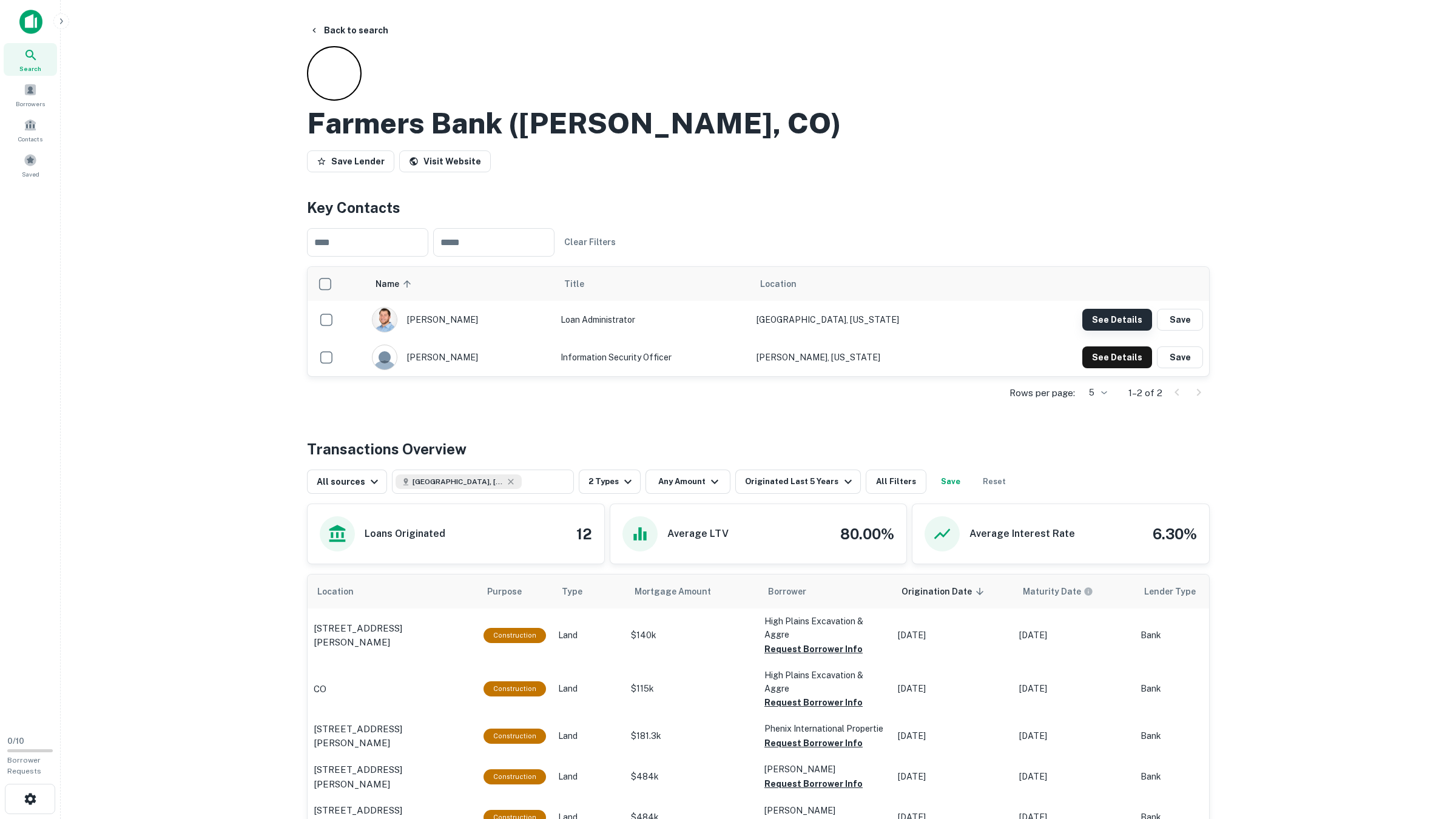
click at [1118, 326] on button "See Details" at bounding box center [1117, 319] width 70 height 22
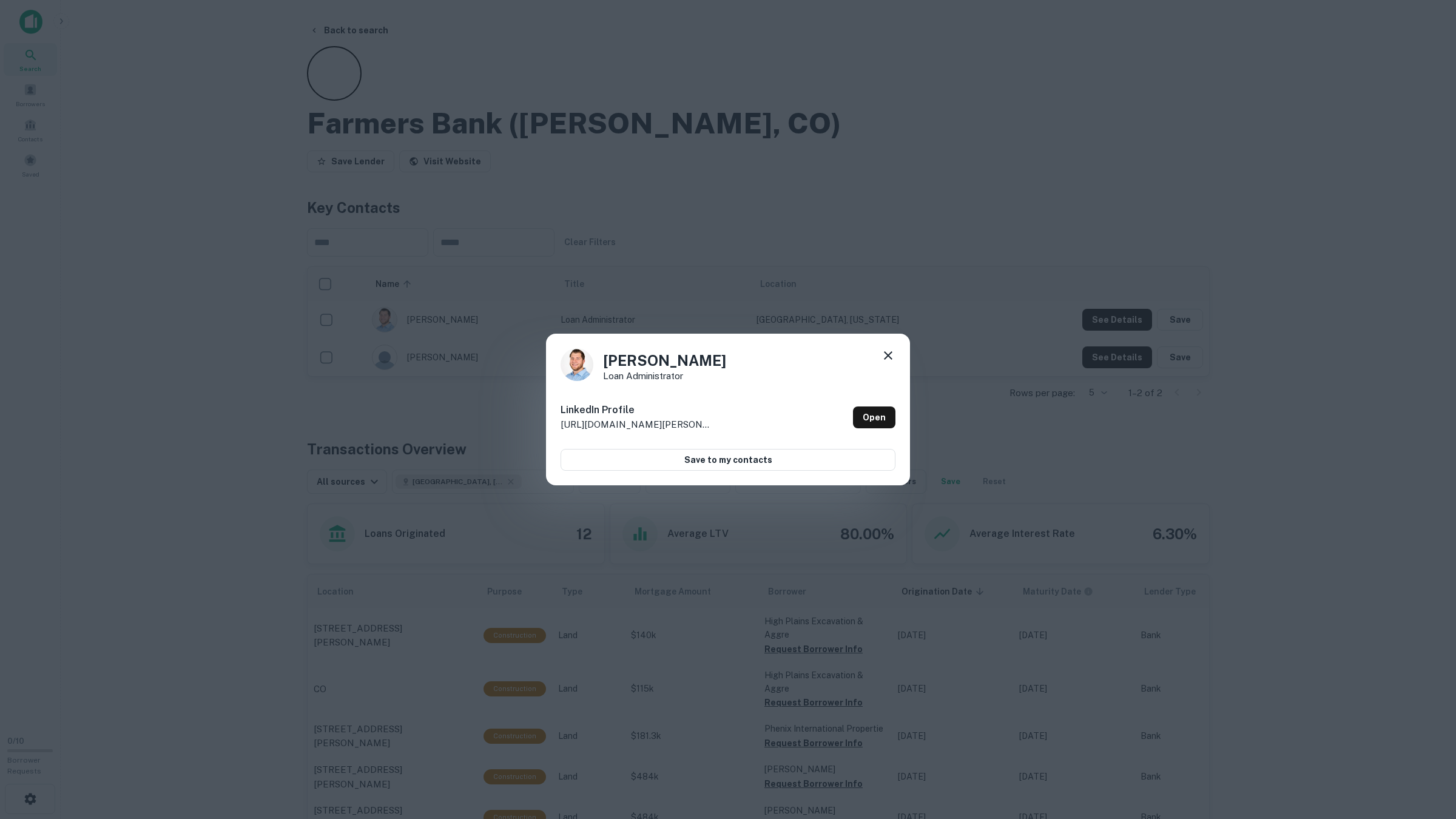
click at [1120, 326] on div "Trevor Peterson Loan Administrator LinkedIn Profile http://www.linkedin.com/in/…" at bounding box center [728, 410] width 1456 height 819
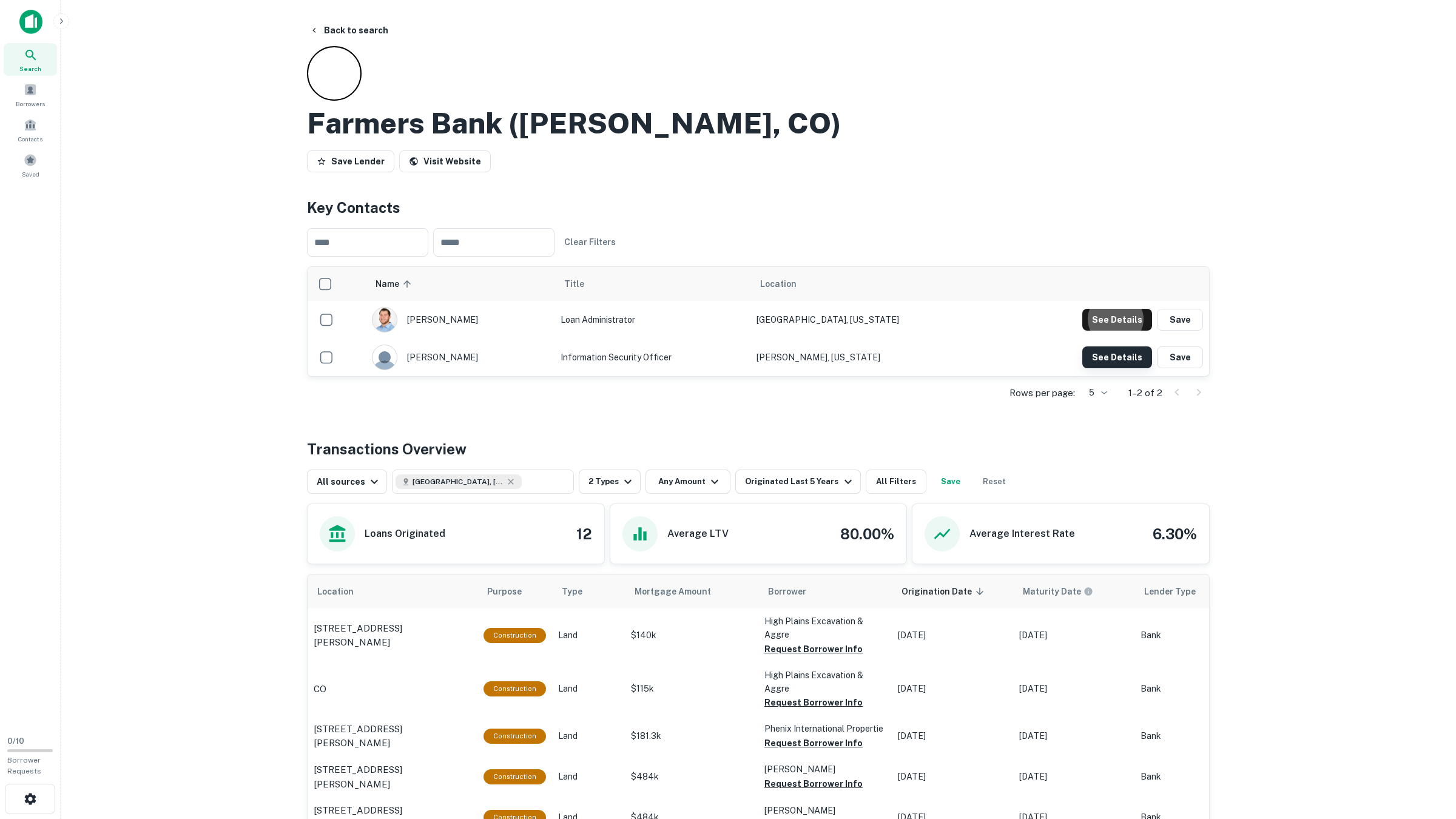
click at [1118, 330] on button "See Details" at bounding box center [1117, 319] width 70 height 22
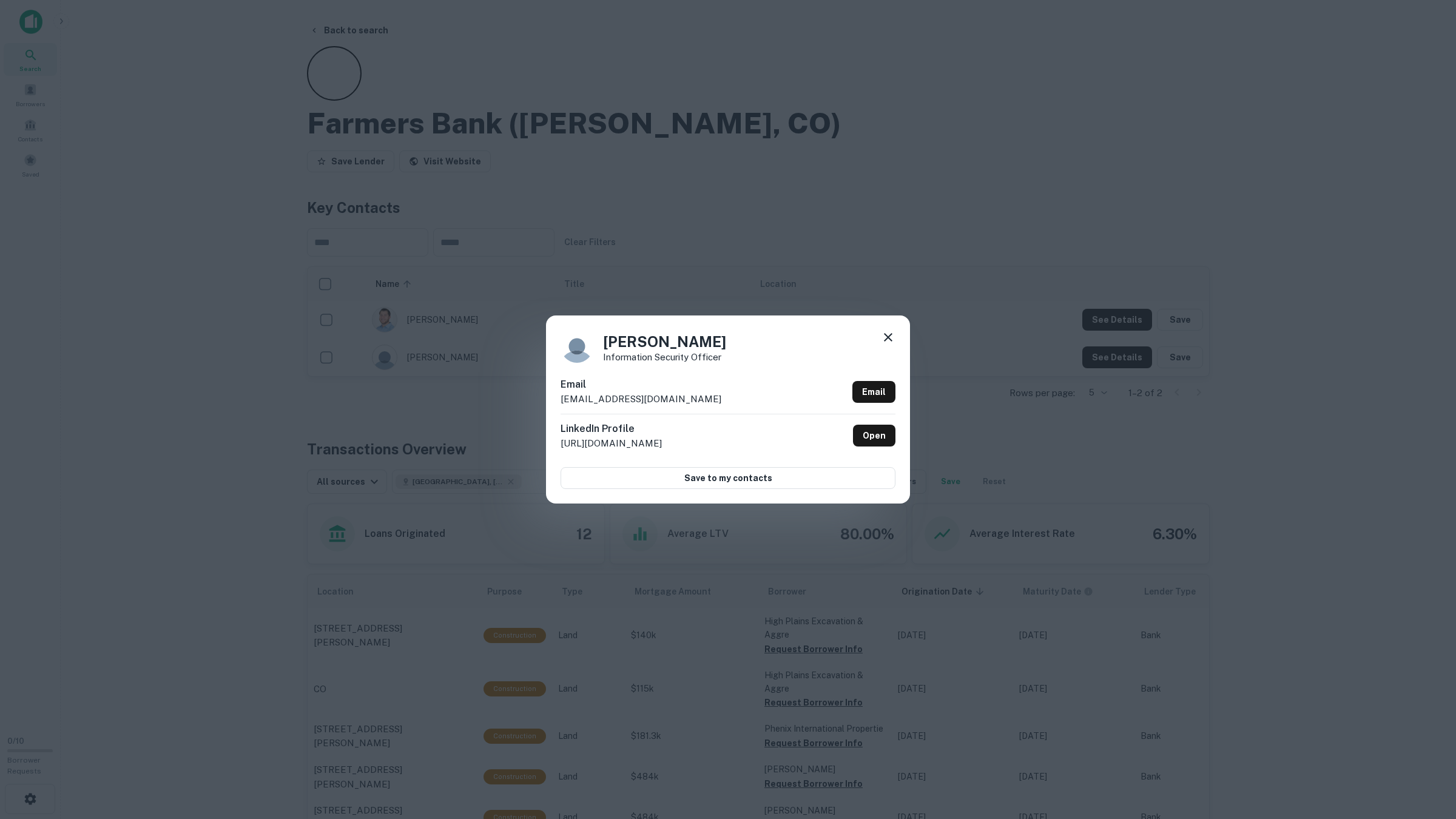
click at [1165, 402] on div "Josh Carrington Information Security Officer Email jcarrington@farmersbank-weld…" at bounding box center [728, 410] width 1456 height 819
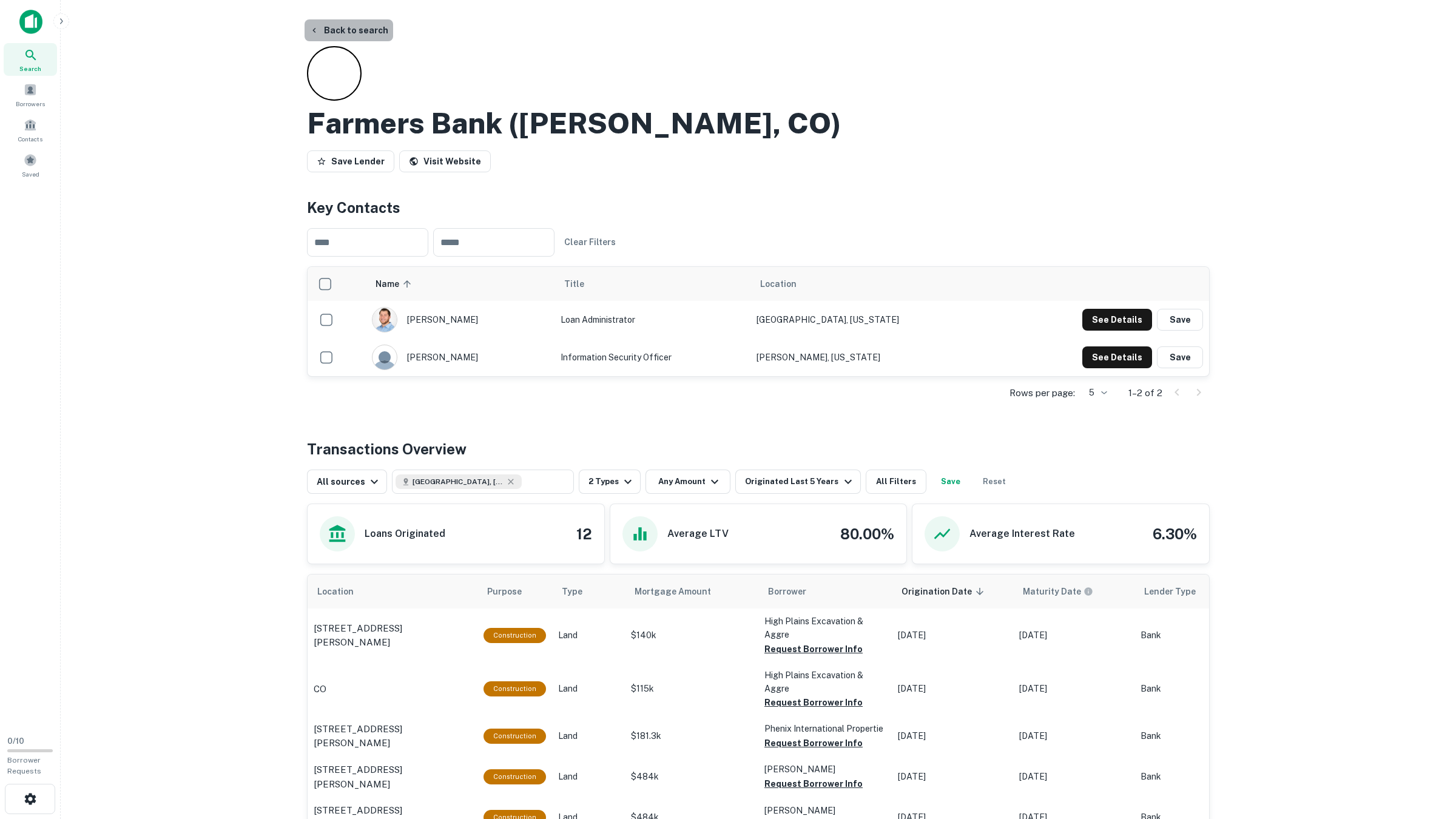
click at [361, 25] on button "Back to search" at bounding box center [349, 31] width 89 height 22
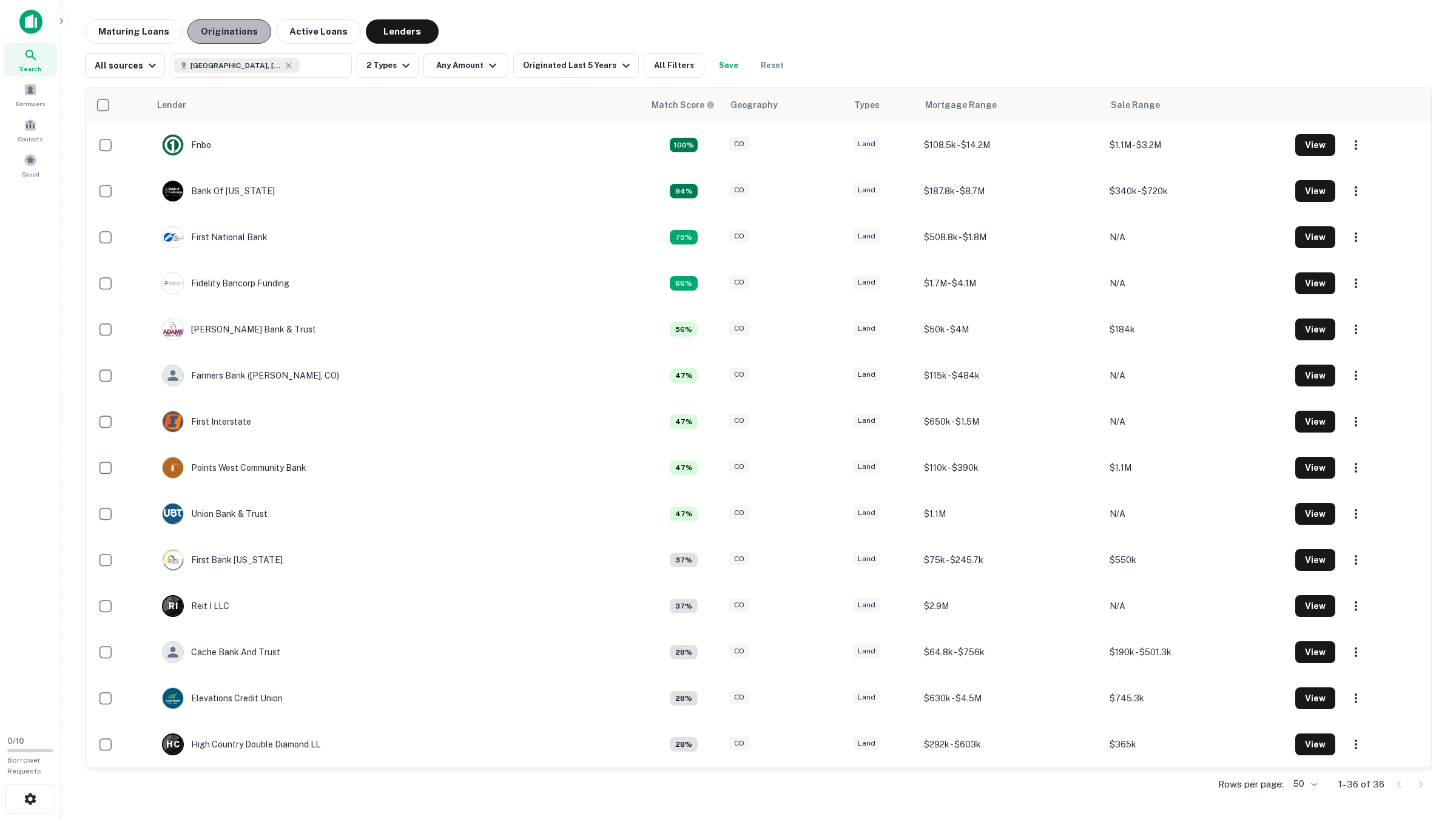
click at [231, 32] on button "Originations" at bounding box center [229, 32] width 83 height 24
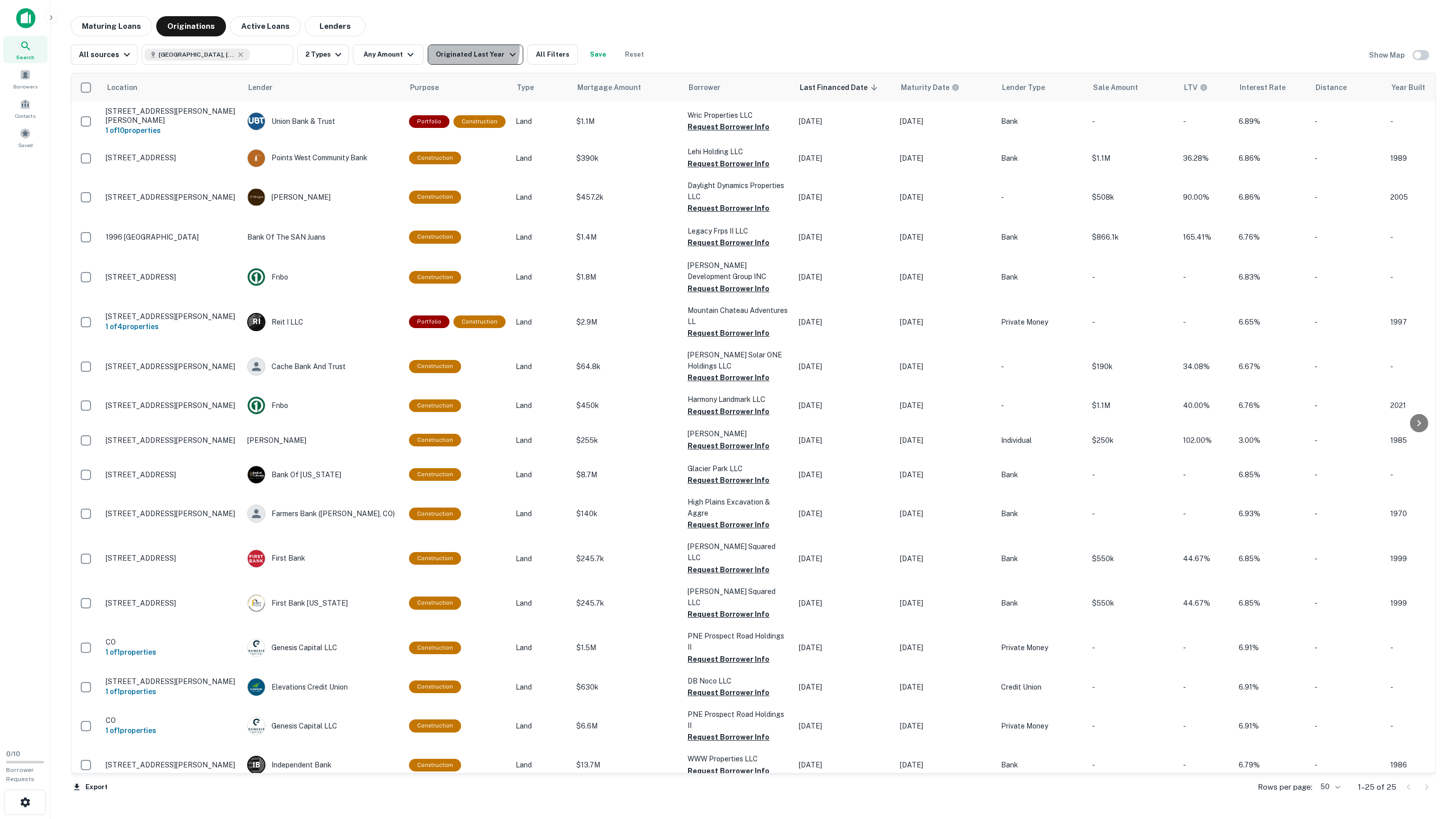
click at [463, 50] on div "Originated Last Year" at bounding box center [477, 54] width 83 height 12
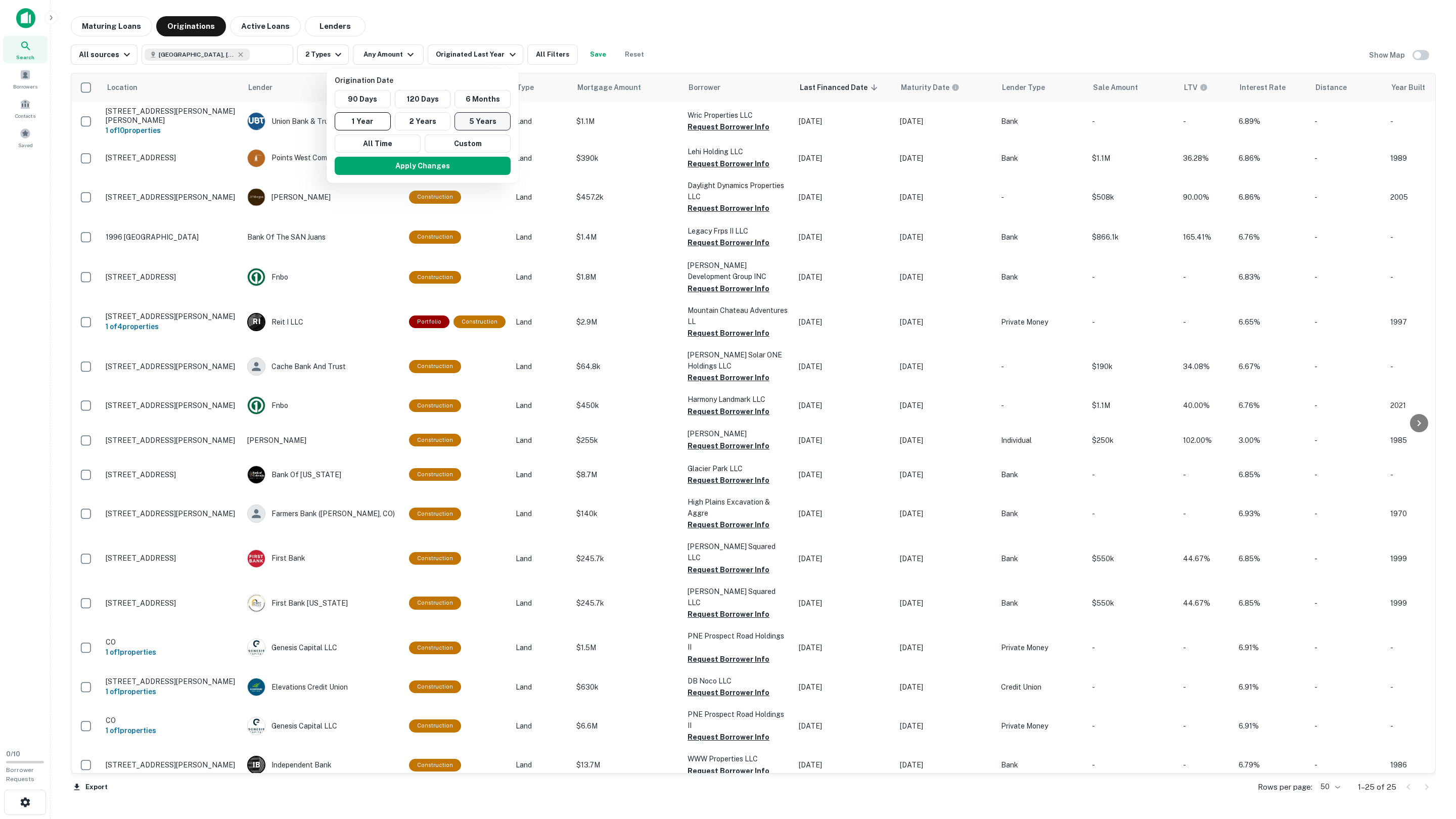
click at [473, 119] on button "5 Years" at bounding box center [482, 122] width 56 height 18
click at [480, 168] on button "Apply Changes" at bounding box center [432, 166] width 176 height 18
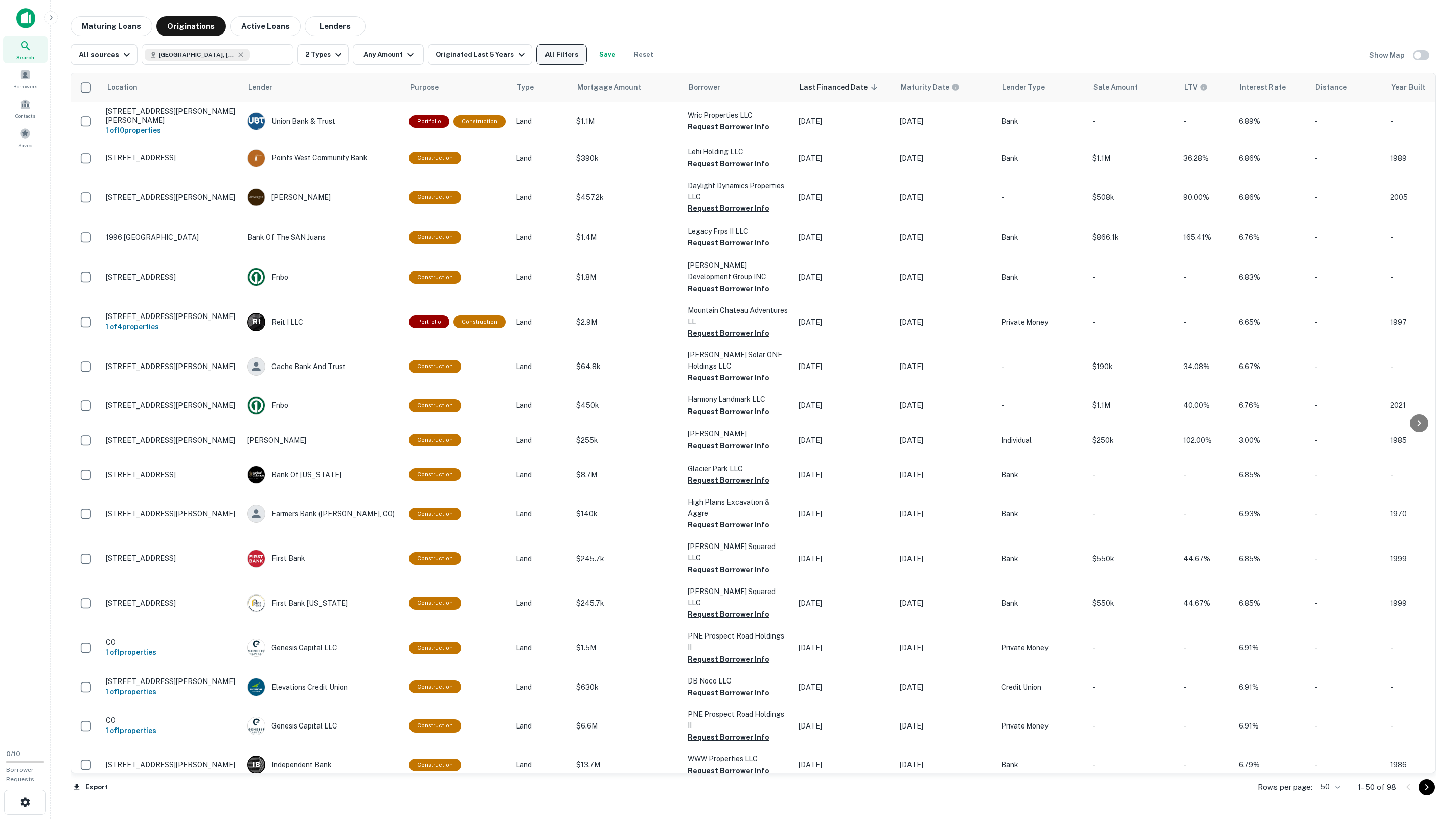
click at [541, 52] on button "All Filters" at bounding box center [561, 55] width 50 height 20
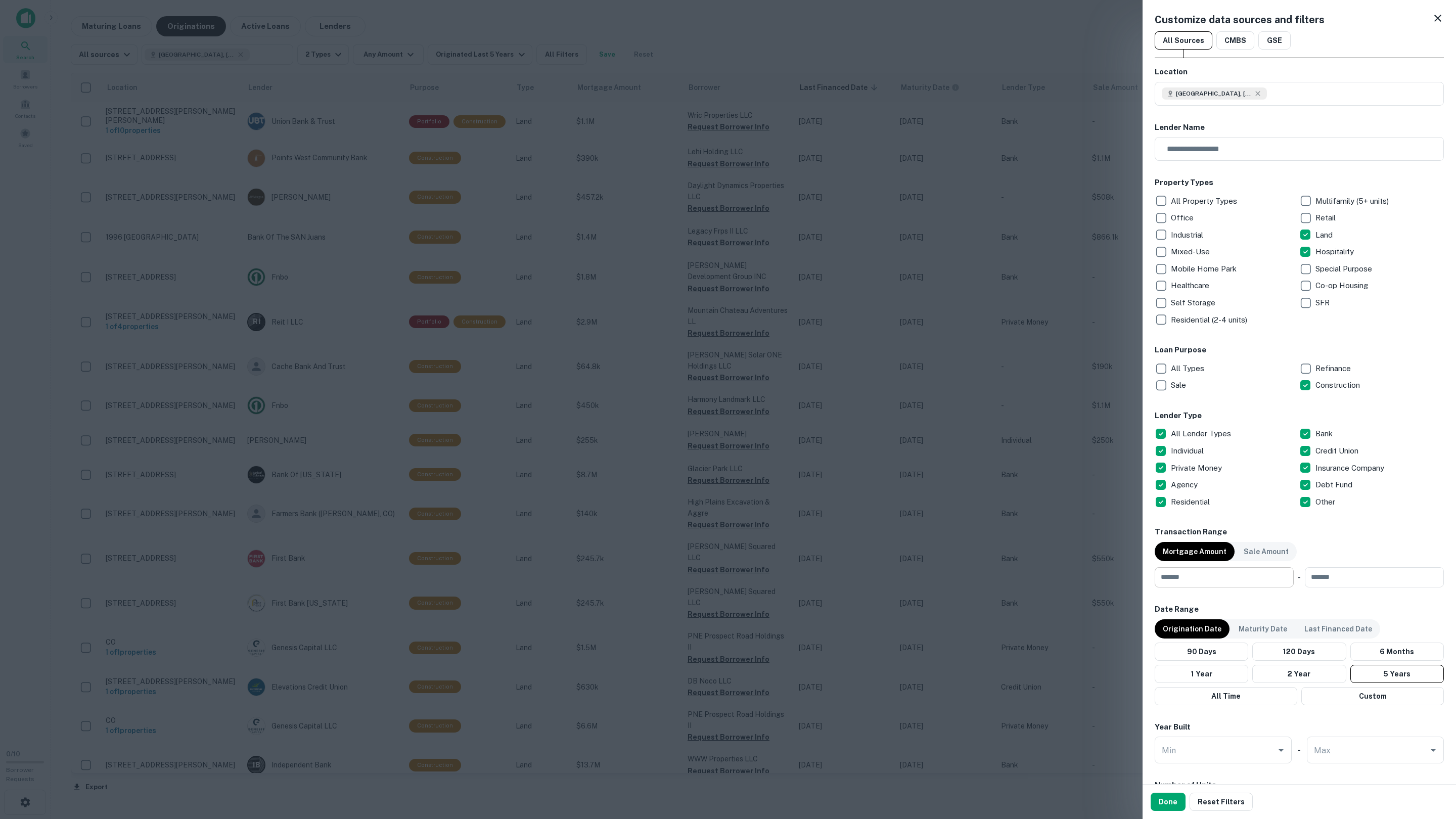
click at [1197, 579] on input "number" at bounding box center [1220, 578] width 132 height 20
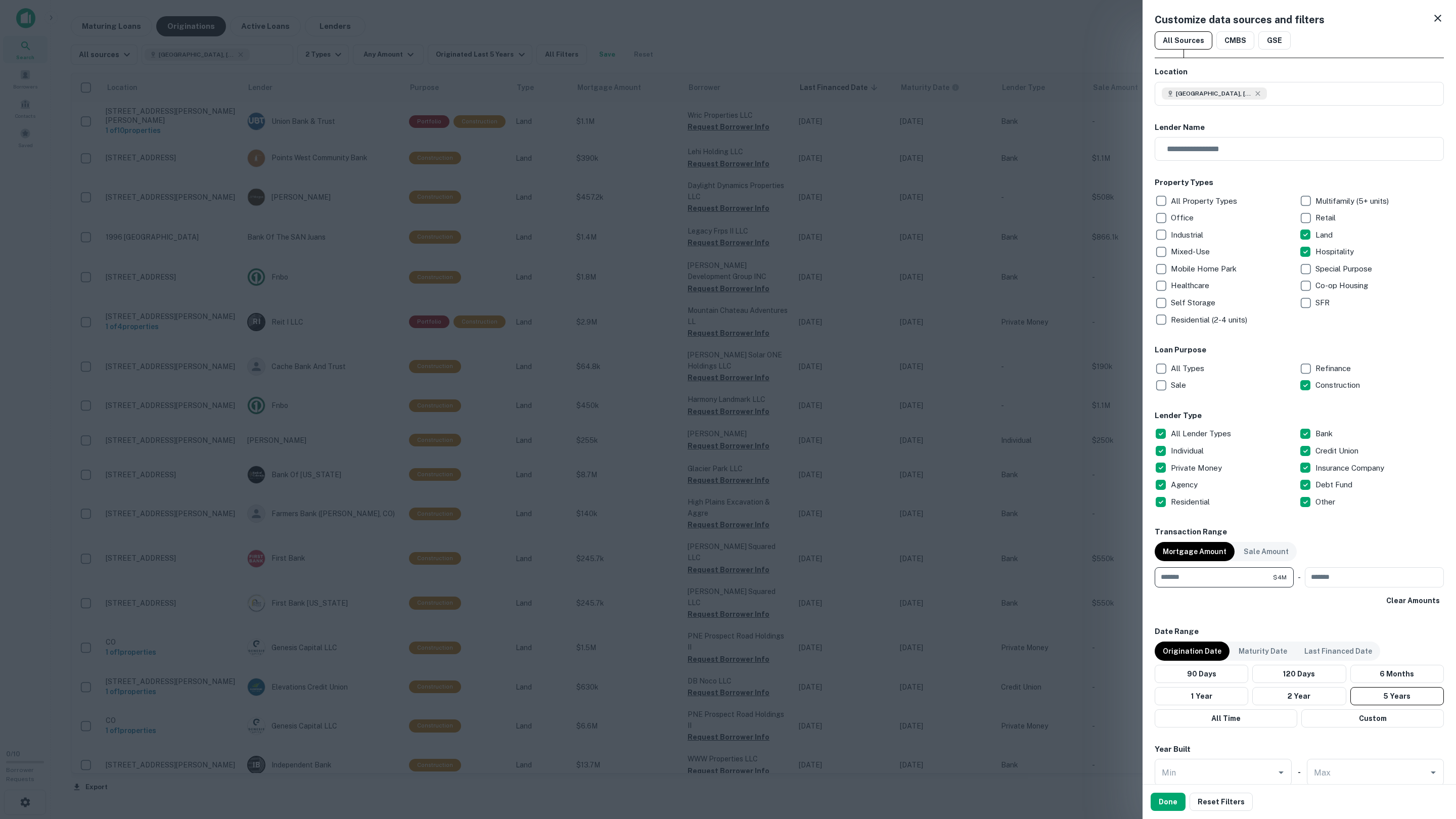
type input "*******"
click at [1175, 682] on button "Done" at bounding box center [1168, 801] width 35 height 18
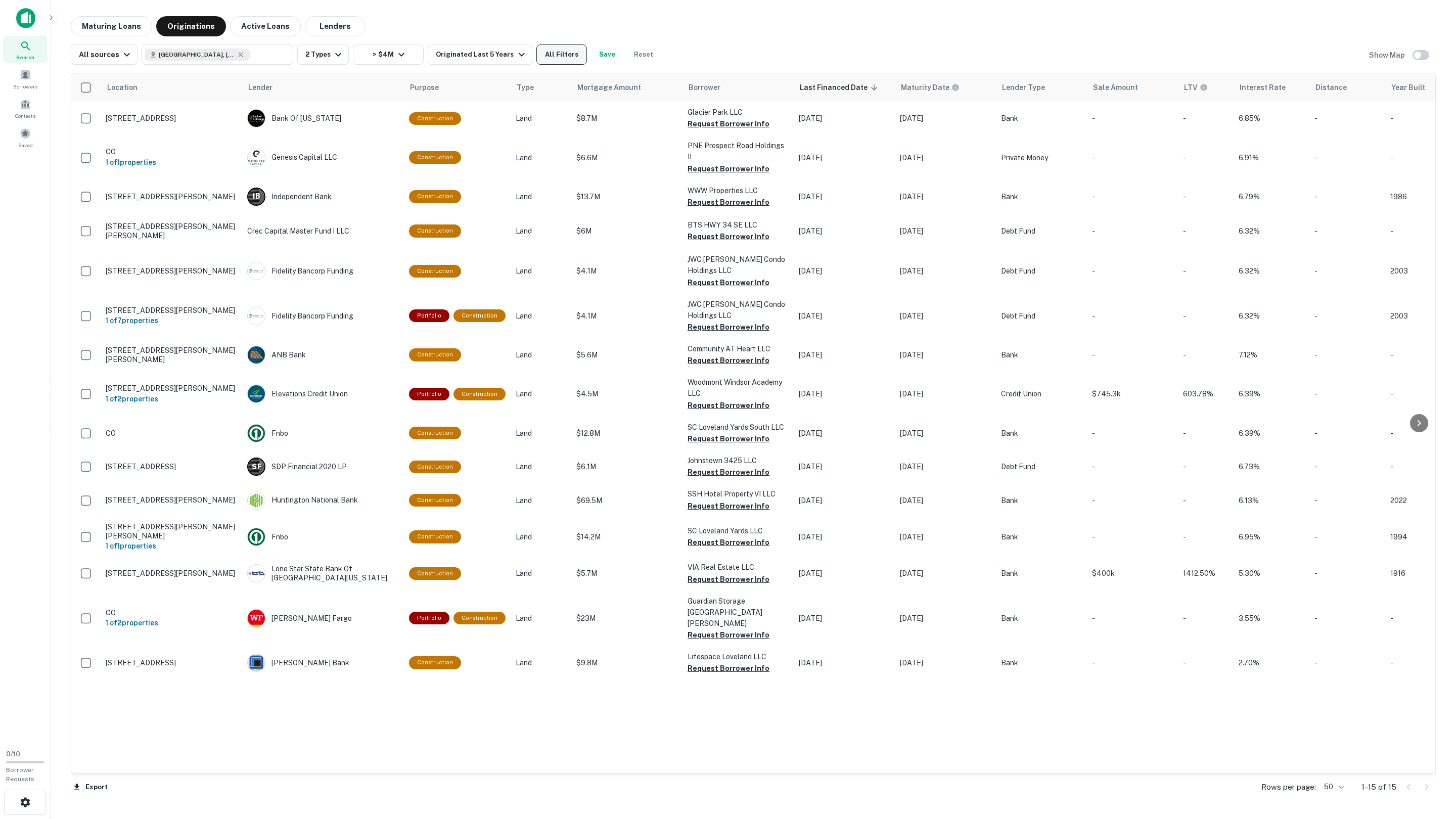
click at [559, 53] on button "All Filters" at bounding box center [561, 55] width 50 height 20
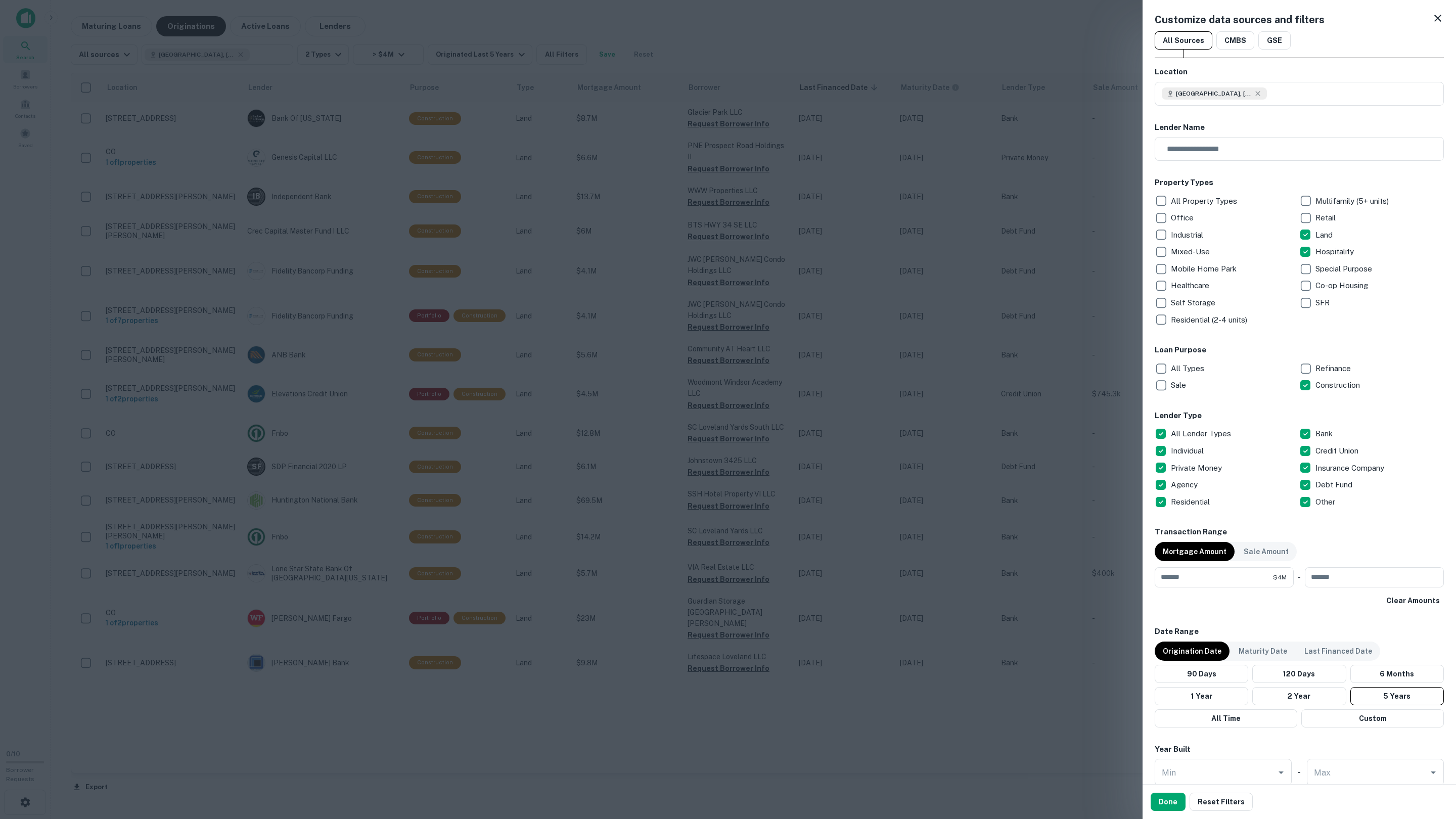
click at [575, 38] on div at bounding box center [728, 409] width 1456 height 819
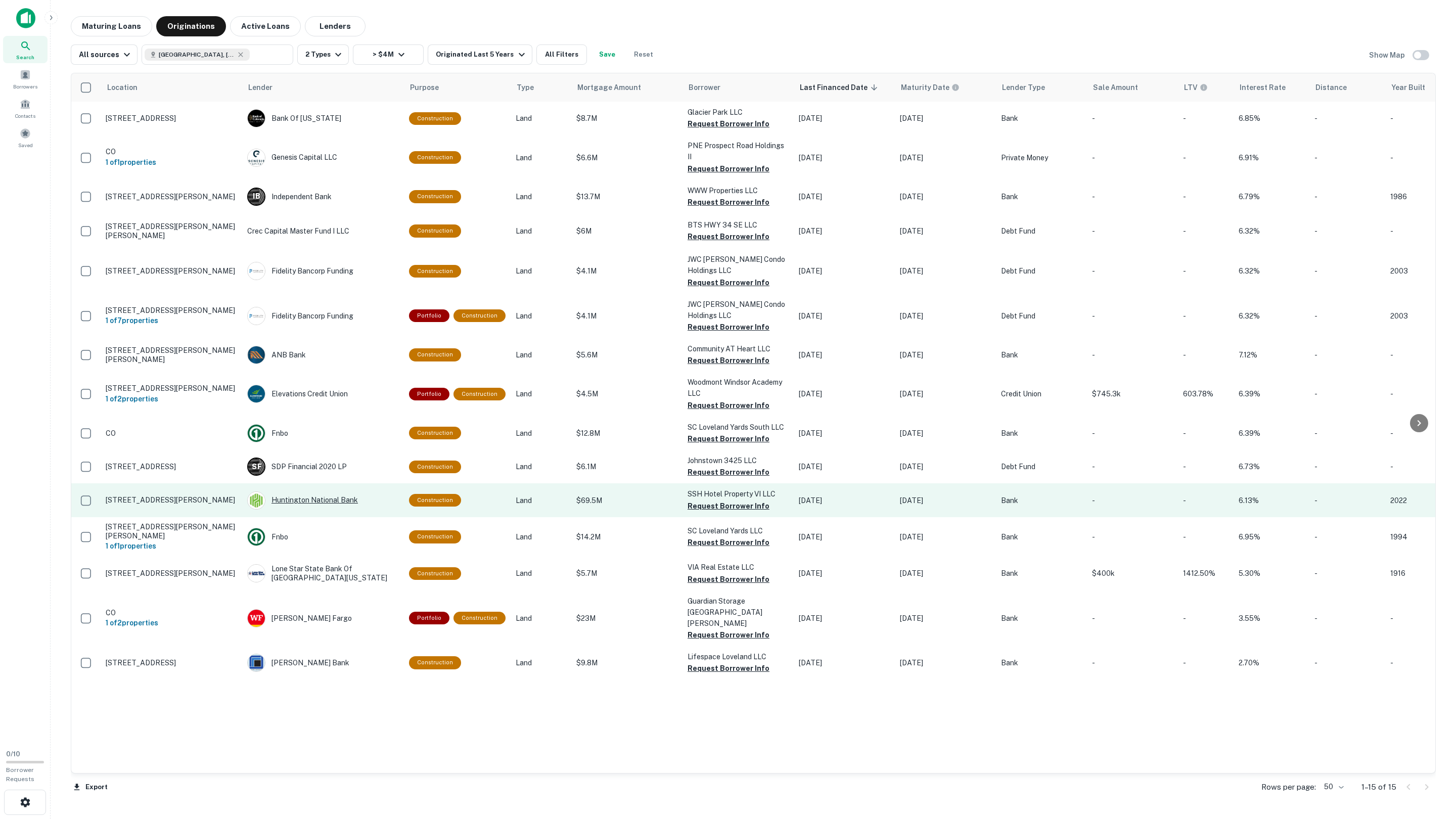
click at [308, 491] on div "Huntington National Bank" at bounding box center [323, 500] width 151 height 18
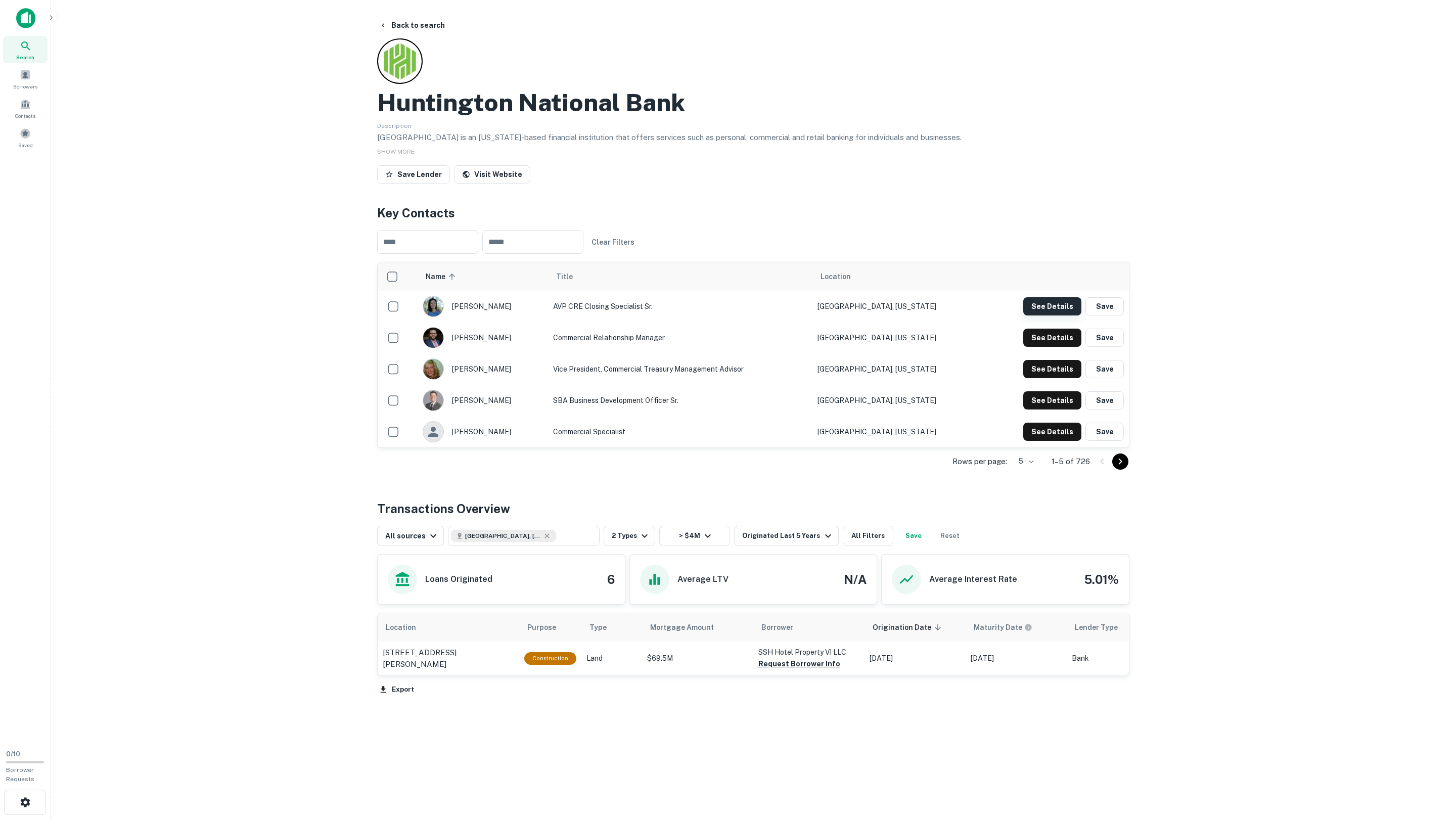
click at [1047, 302] on button "See Details" at bounding box center [1052, 306] width 58 height 18
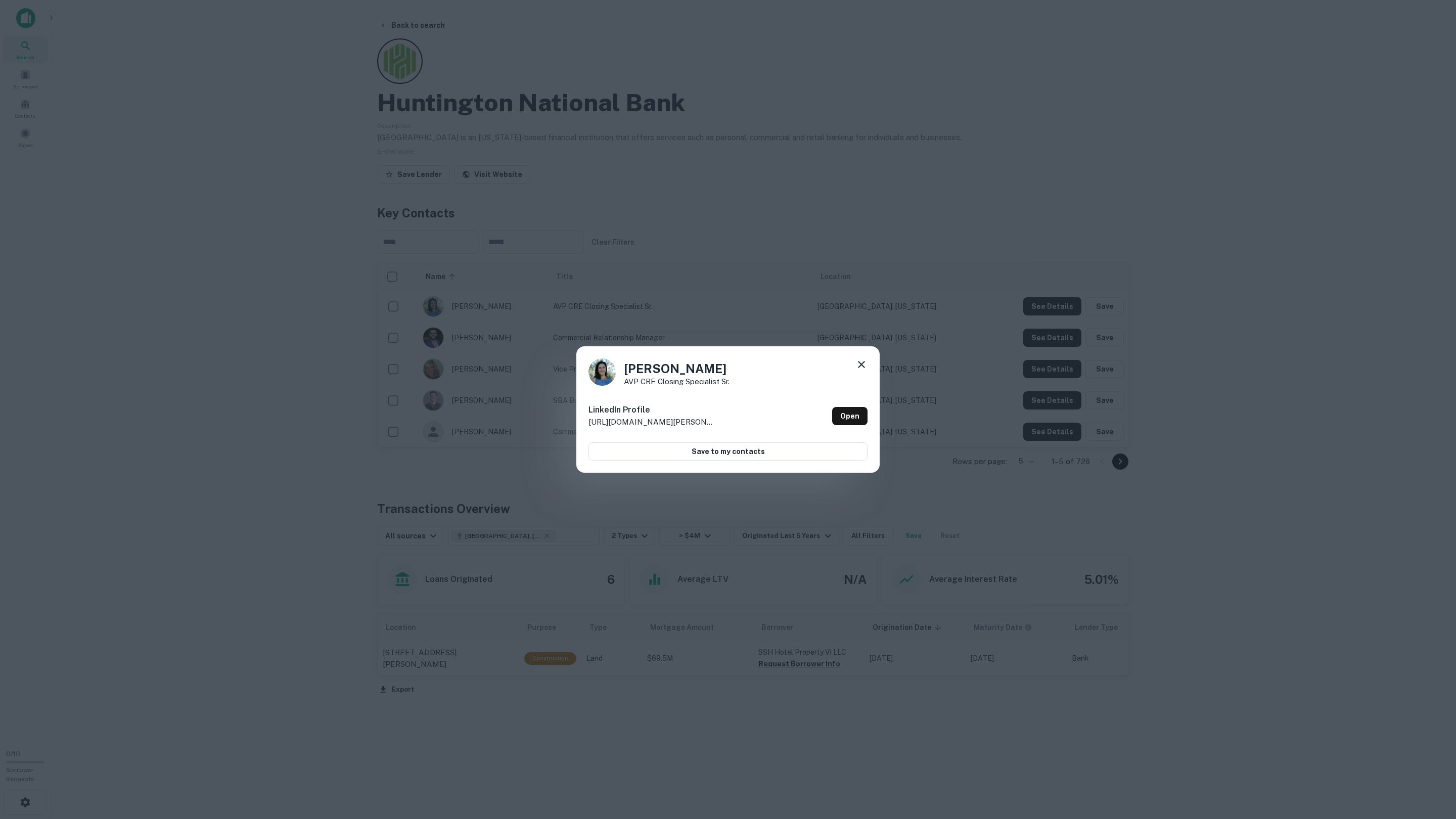
click at [1038, 338] on div "Victoria Diaz AVP CRE Closing Specialist Sr. LinkedIn Profile http://www.linked…" at bounding box center [728, 409] width 1456 height 819
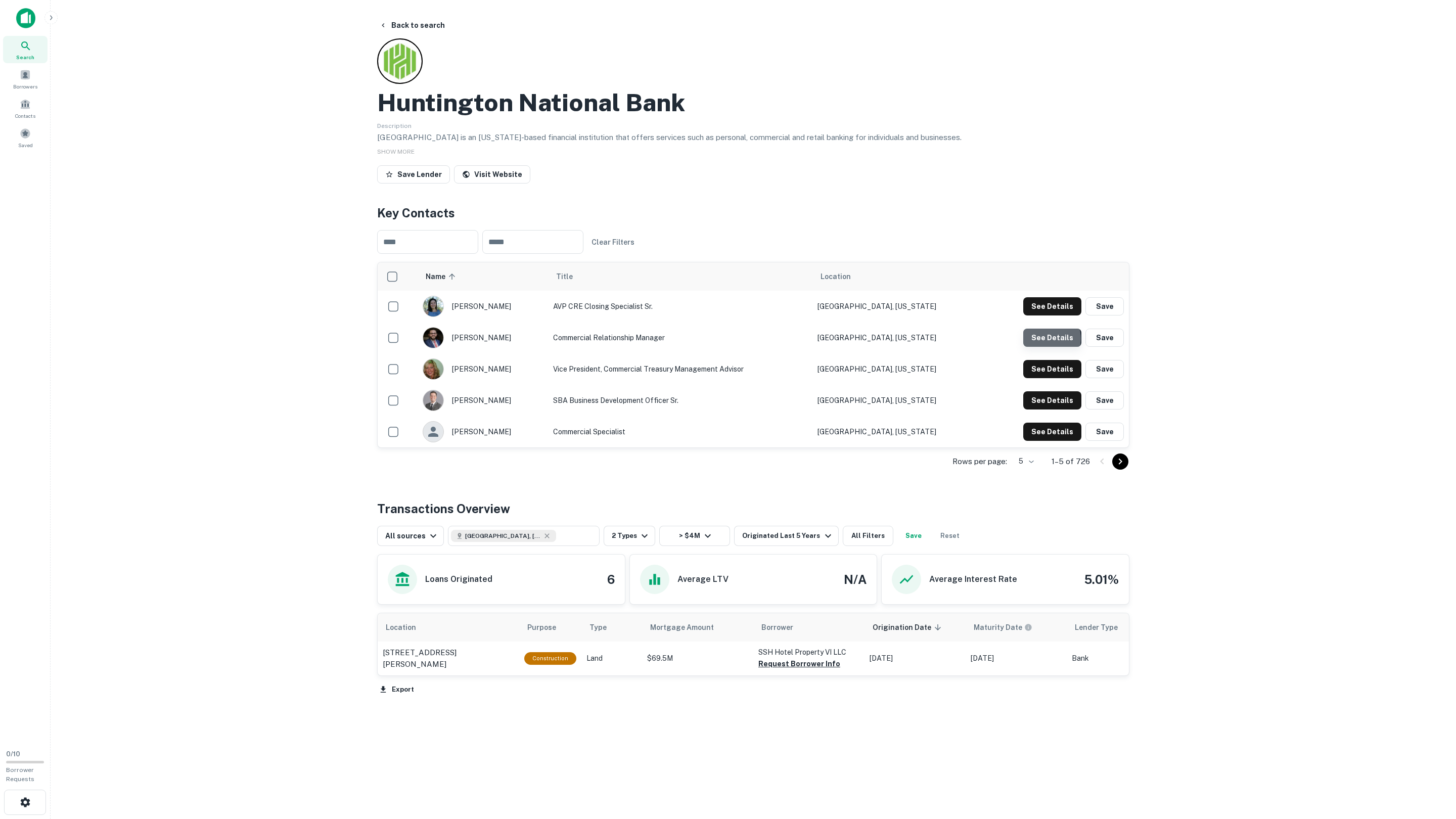
click at [1045, 315] on button "See Details" at bounding box center [1052, 306] width 58 height 18
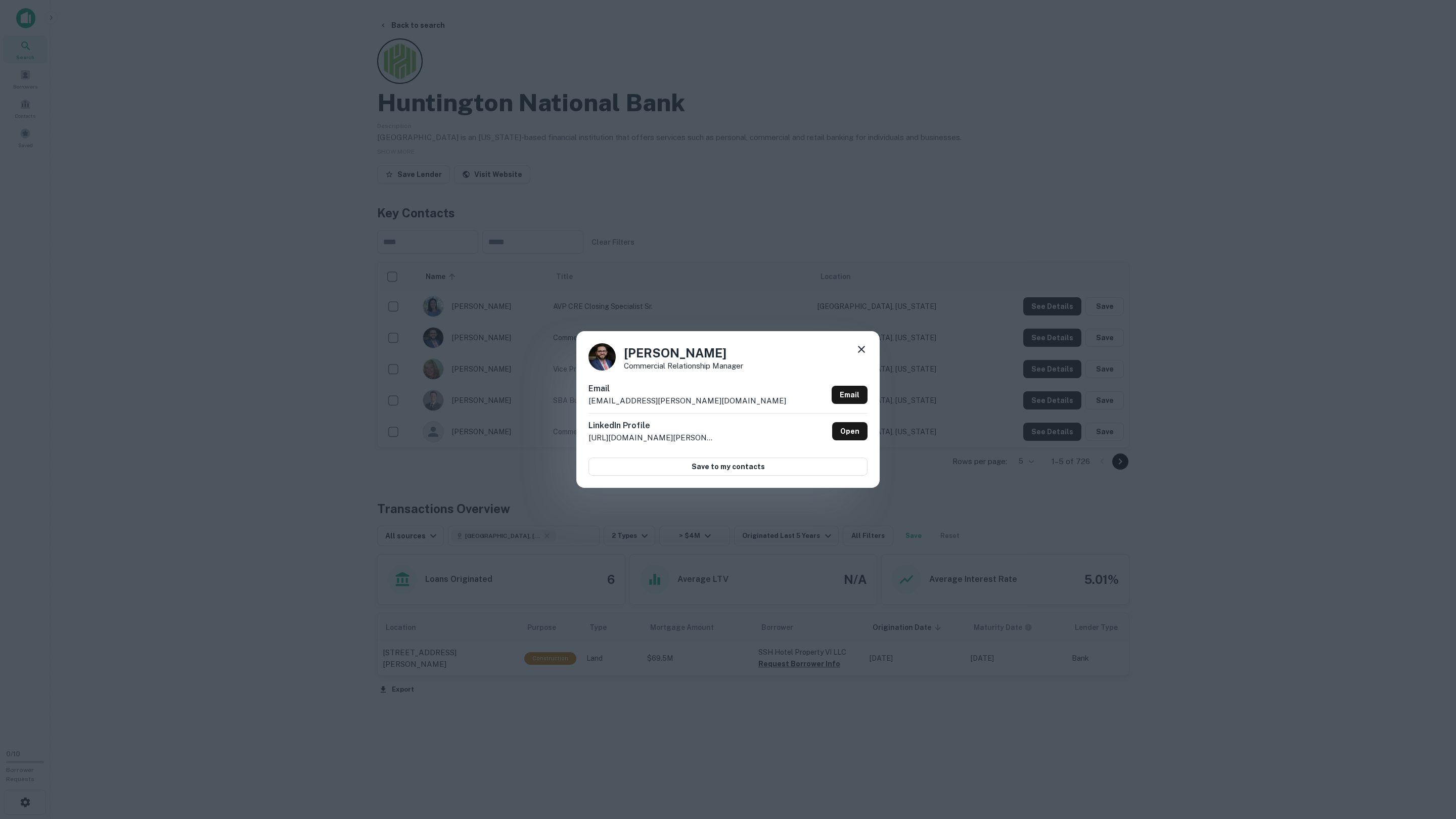
click at [1045, 340] on div "Mark Schumaker Commercial Relationship Manager Email mark.schumaker@huntington.…" at bounding box center [728, 409] width 1456 height 819
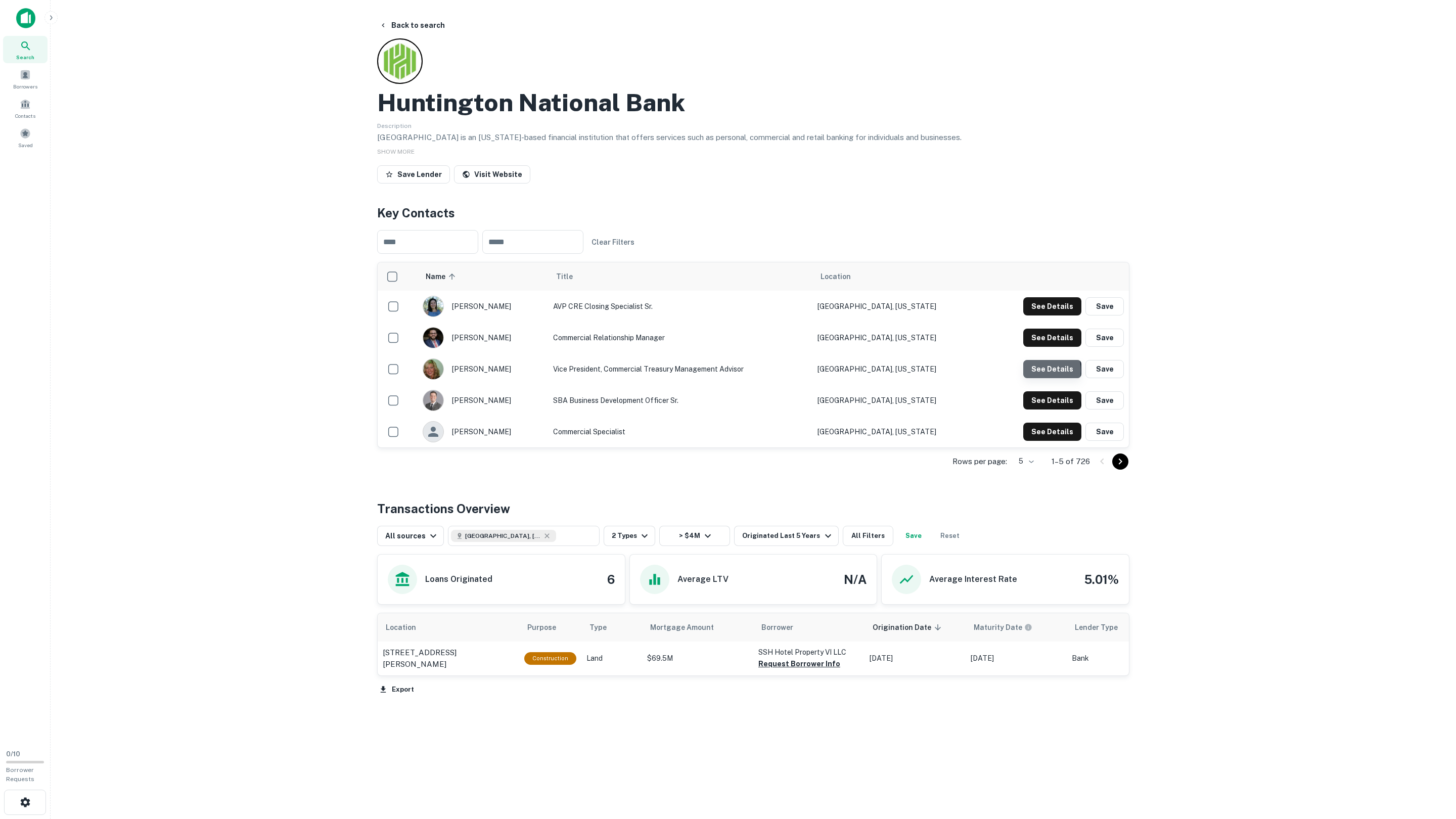
click at [1038, 315] on button "See Details" at bounding box center [1052, 306] width 58 height 18
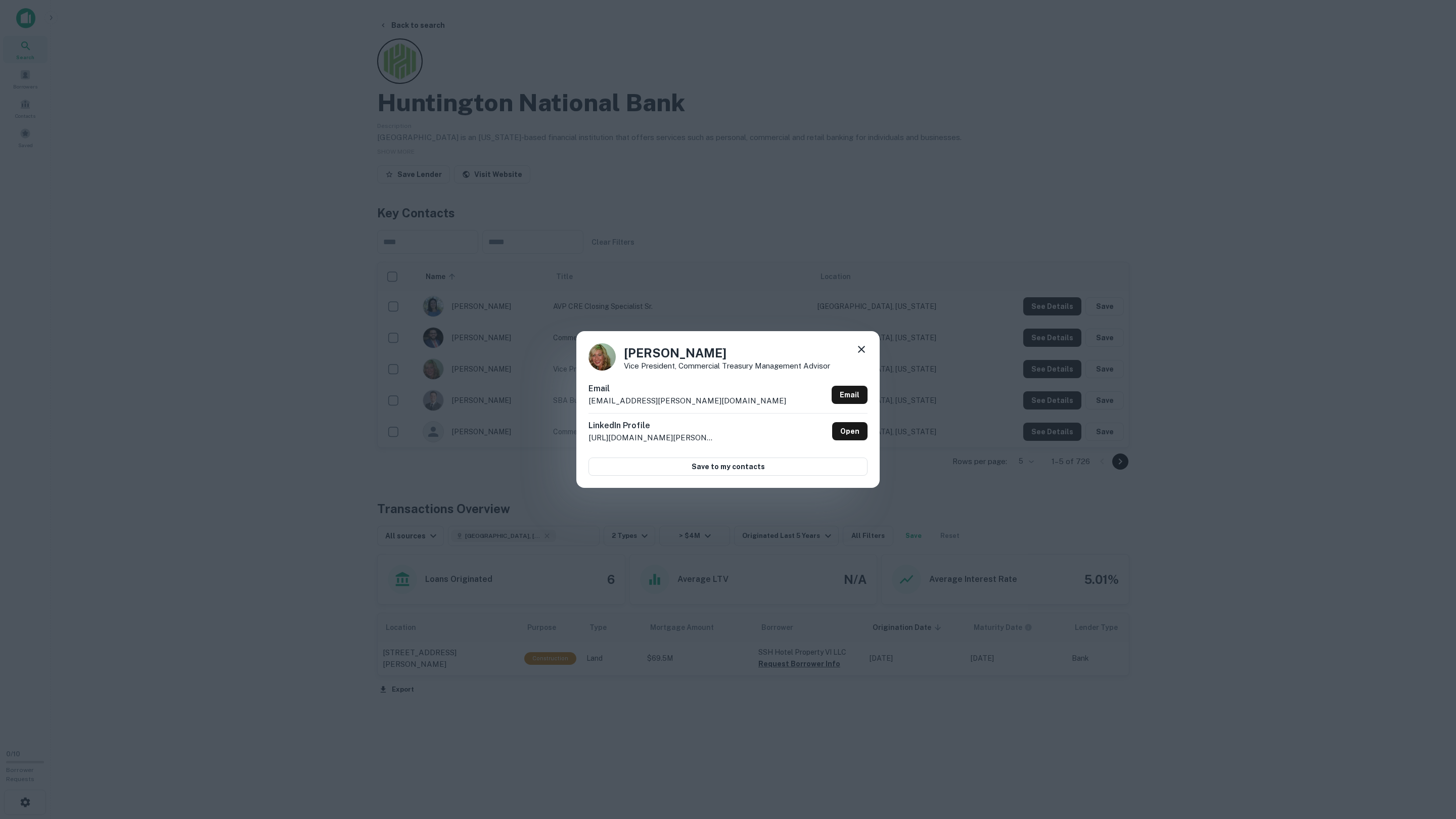
click at [1038, 371] on div "Lauren Krysiak Vice President, Commercial Treasury Management Advisor Email lau…" at bounding box center [728, 409] width 1456 height 819
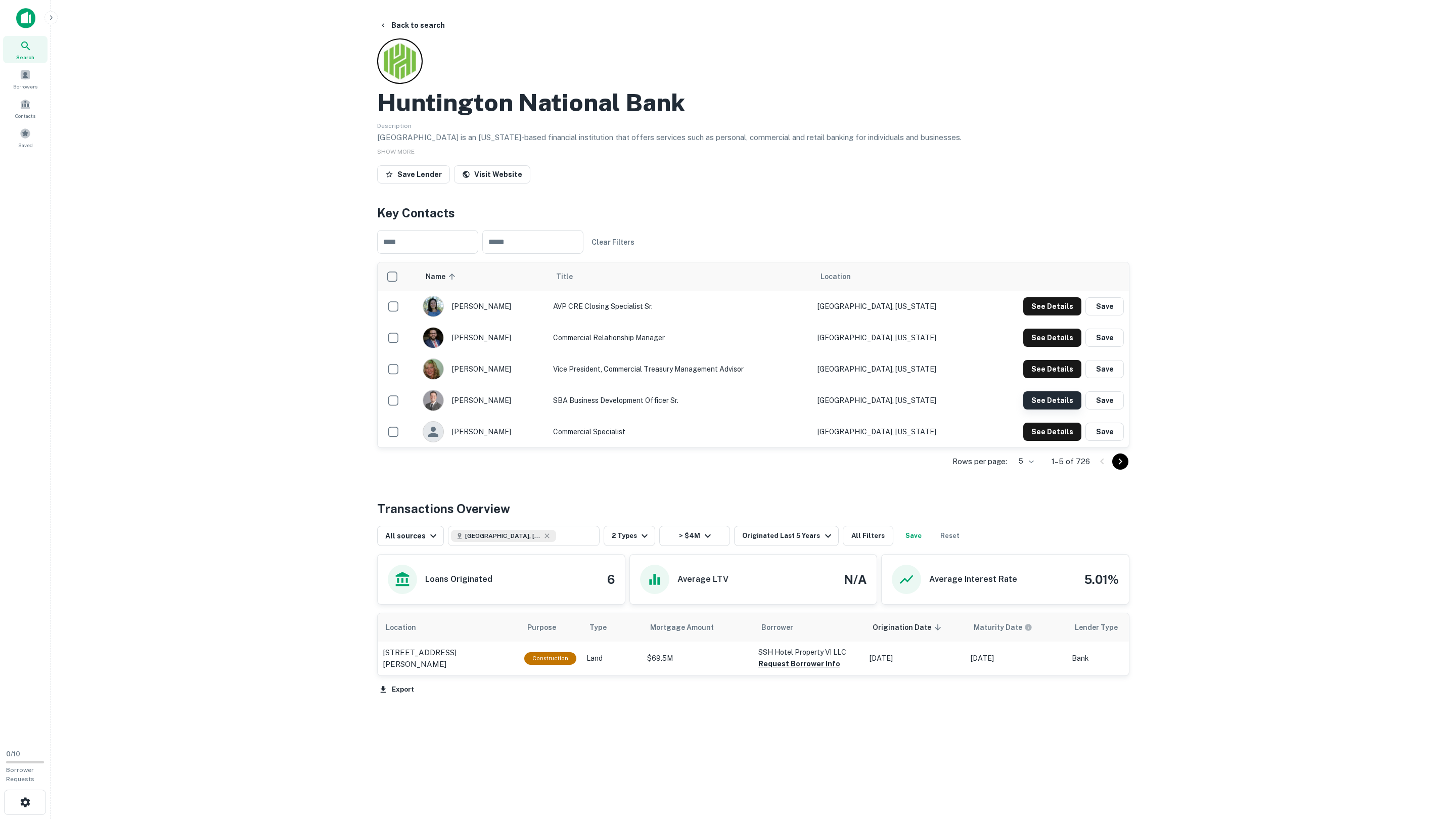
click at [1039, 315] on button "See Details" at bounding box center [1052, 306] width 58 height 18
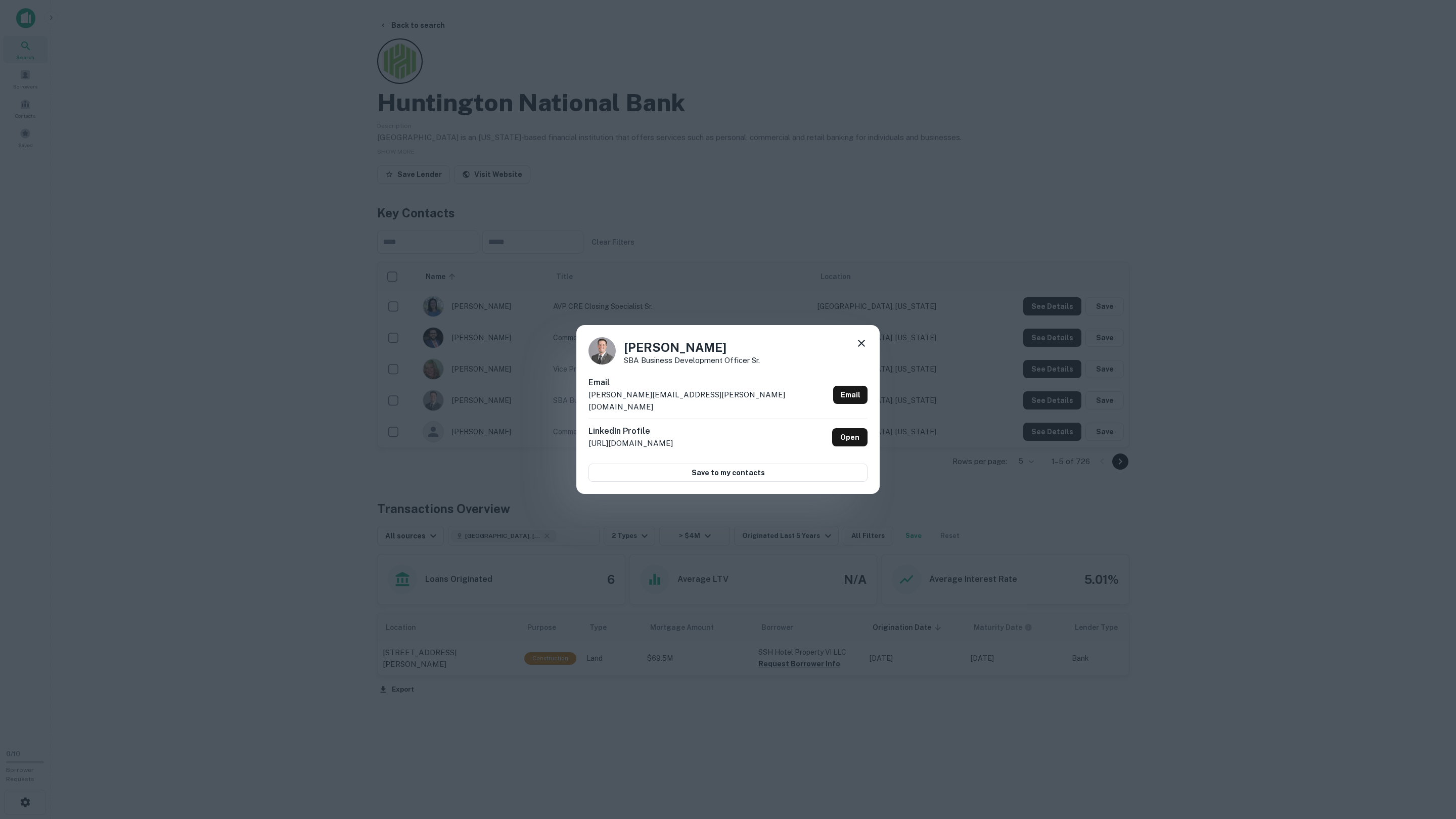
drag, startPoint x: 1039, startPoint y: 404, endPoint x: 1039, endPoint y: 412, distance: 8.0
click at [1039, 404] on div "Matthew Alm SBA Business Development Officer Sr. Email matthew.alm@huntington.c…" at bounding box center [728, 409] width 1456 height 819
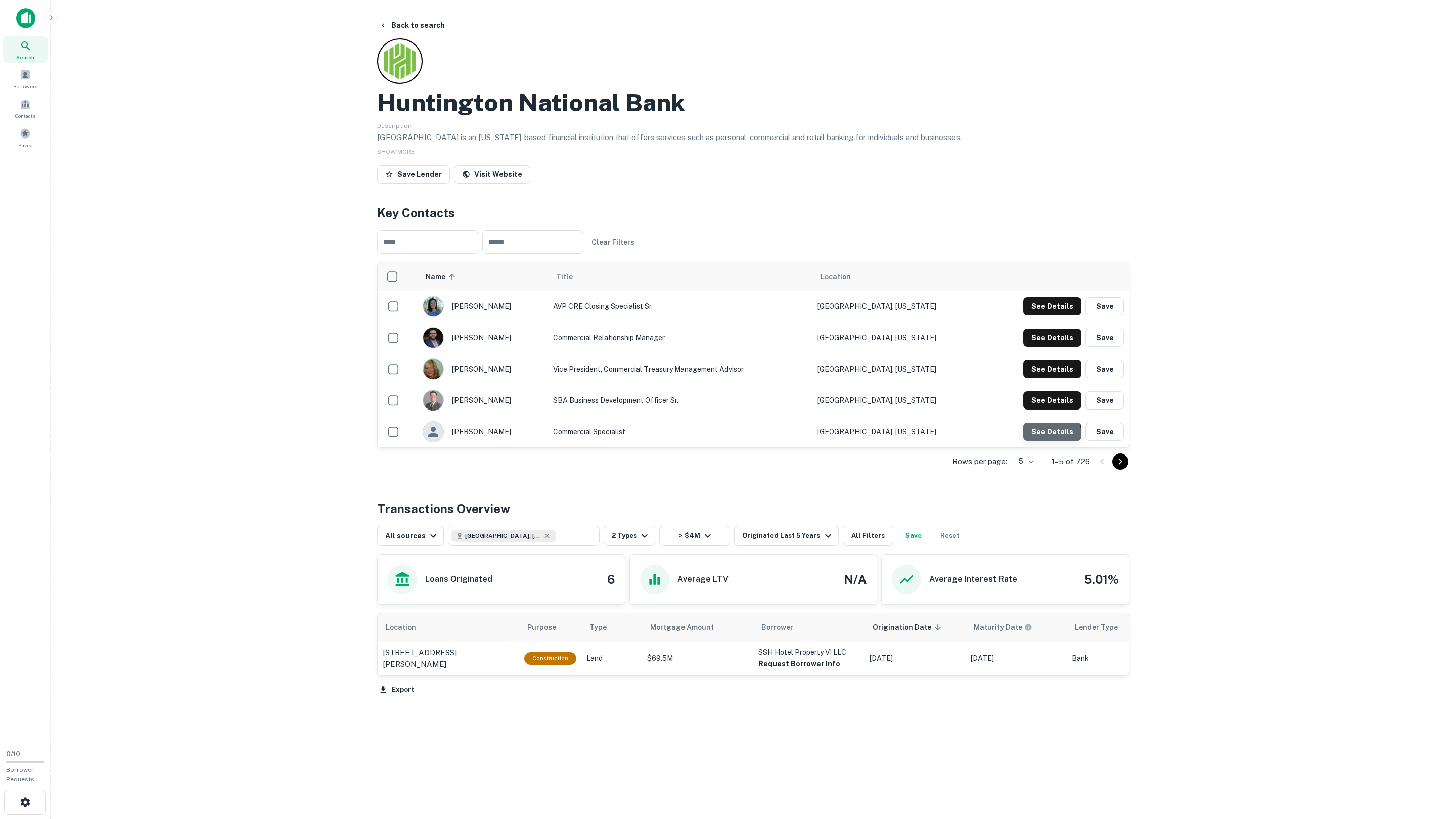
click at [1037, 315] on button "See Details" at bounding box center [1052, 306] width 58 height 18
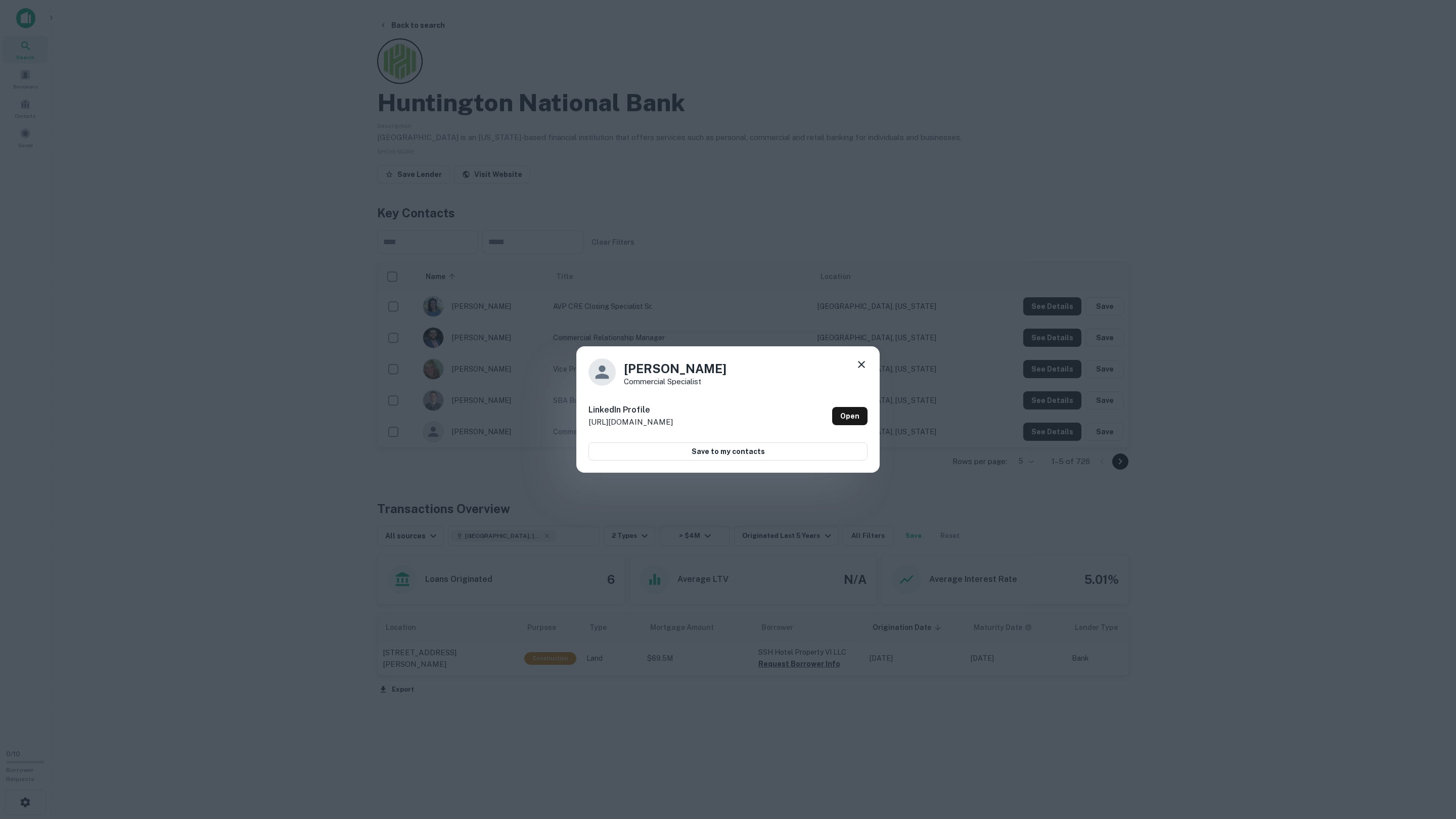
click at [1065, 491] on div "Ashley Baca Commercial Specialist LinkedIn Profile http://www.linkedin.com/in/a…" at bounding box center [728, 409] width 1456 height 819
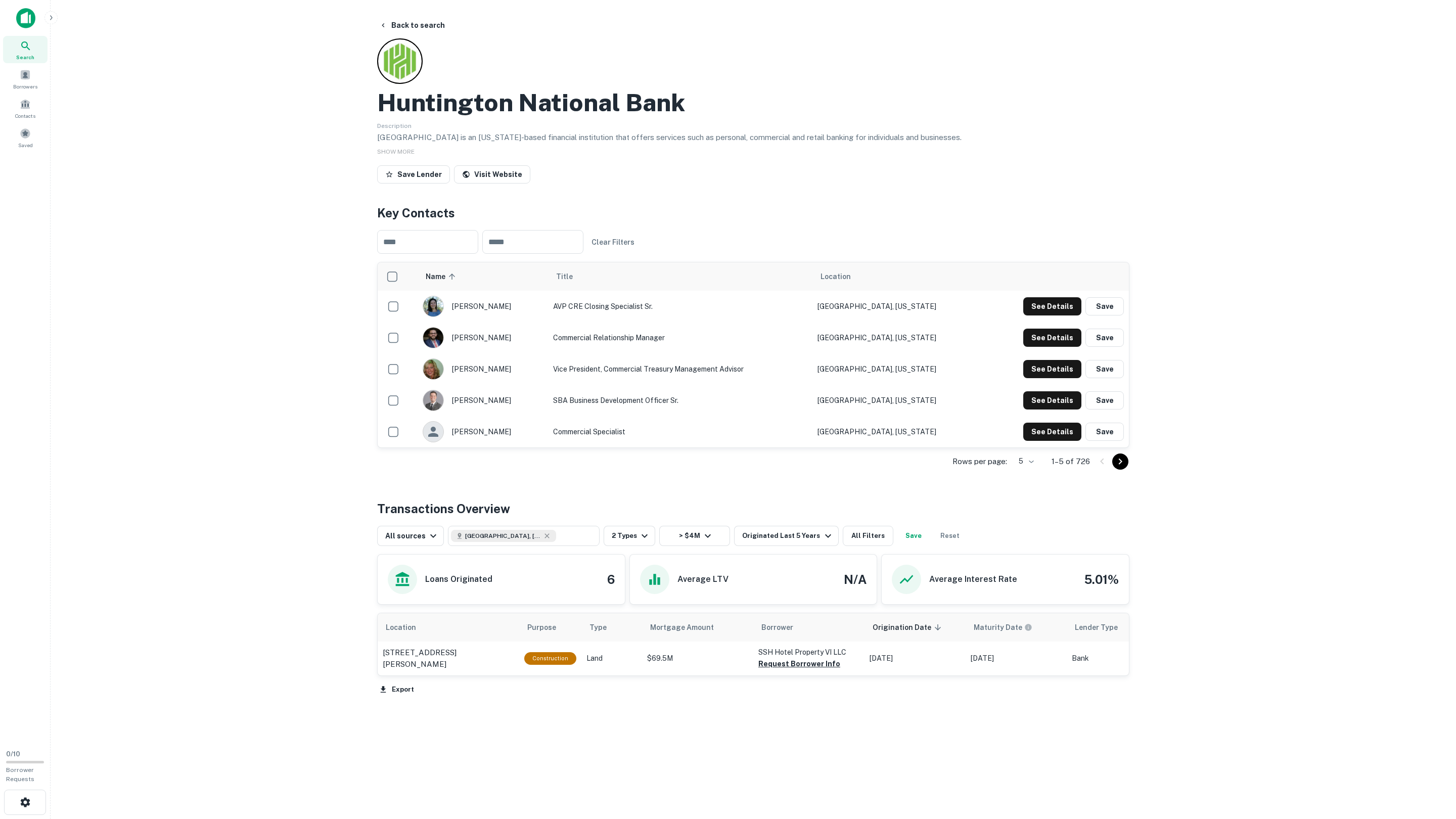
click at [1021, 463] on body "Search Borrowers Contacts Saved 0 / 10 Borrower Requests Back to search Hunting…" at bounding box center [728, 409] width 1456 height 819
click at [1022, 495] on li "10" at bounding box center [1025, 501] width 27 height 18
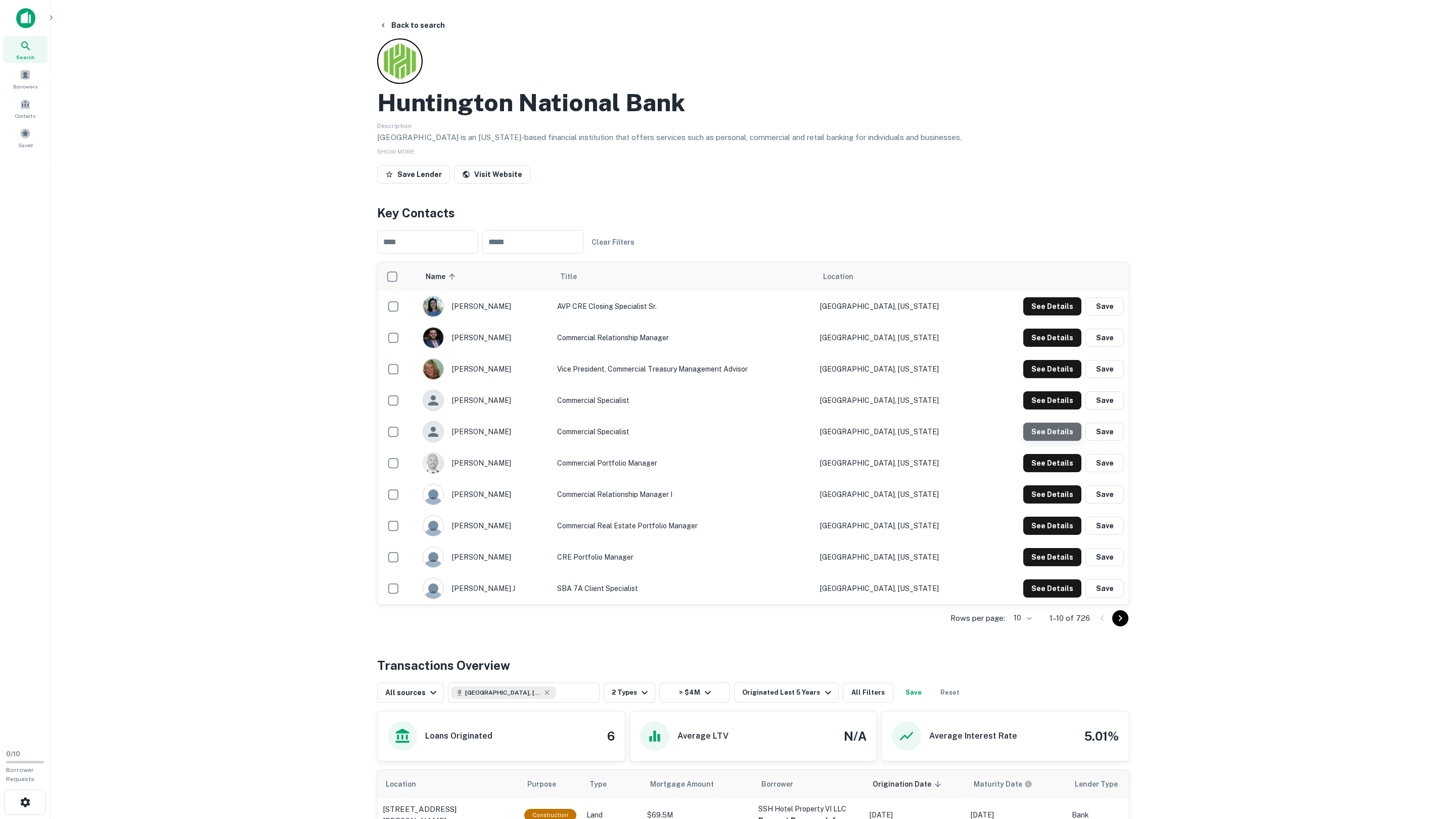
click at [1071, 315] on button "See Details" at bounding box center [1052, 306] width 58 height 18
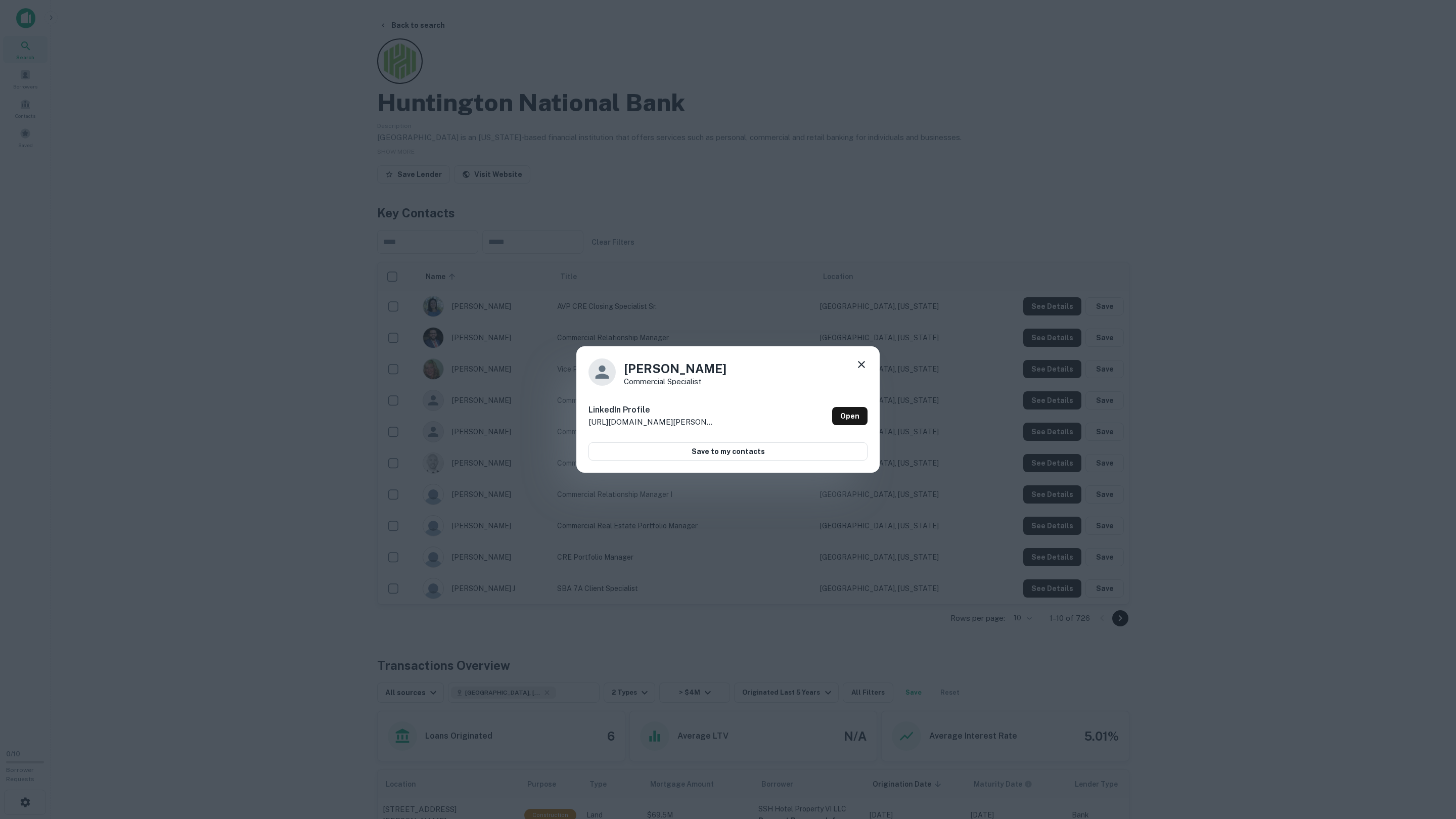
click at [1068, 430] on div "Ashley Baca Commercial Specialist LinkedIn Profile http://www.linkedin.com/in/a…" at bounding box center [728, 409] width 1456 height 819
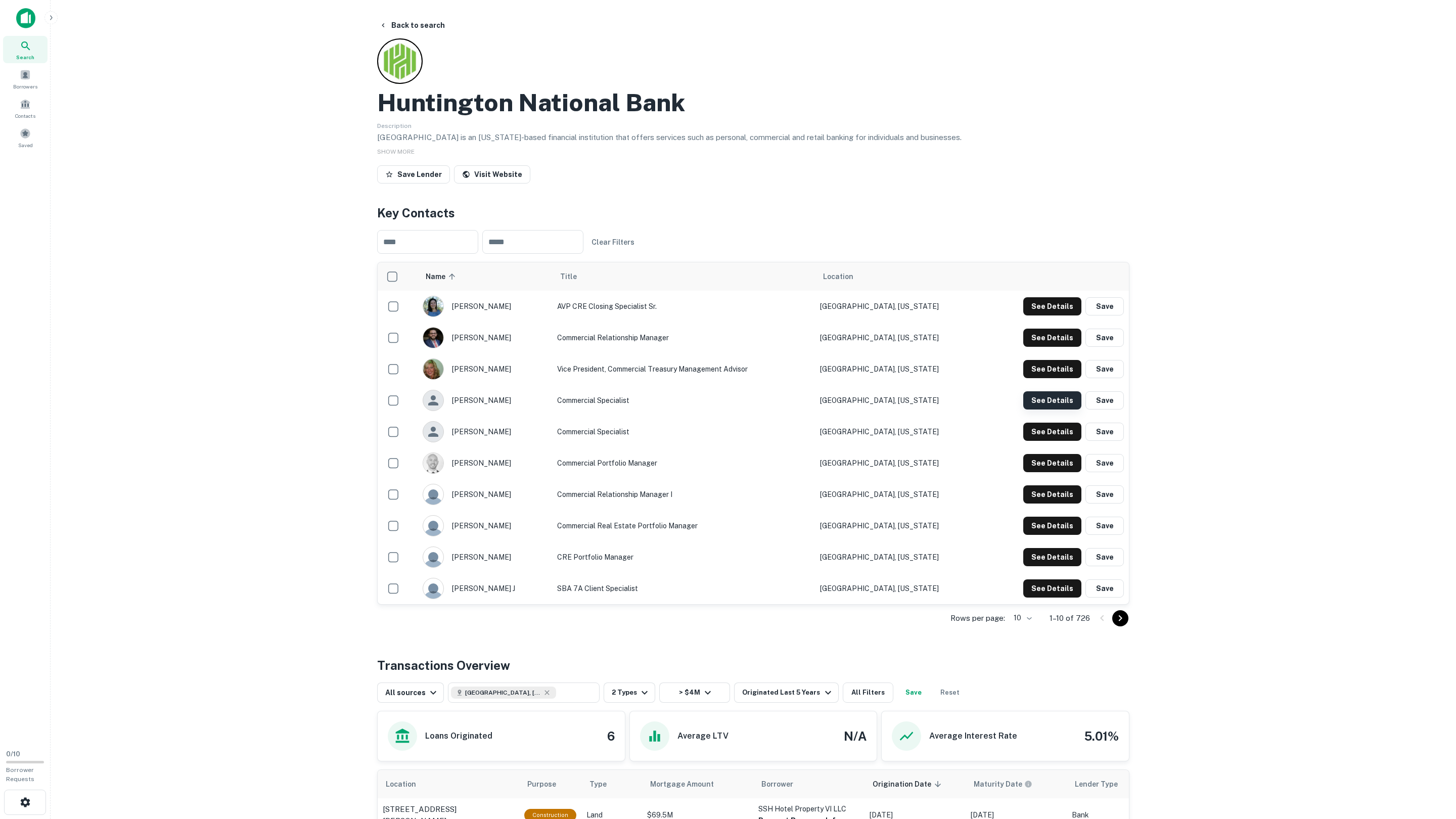
click at [1068, 315] on button "See Details" at bounding box center [1052, 306] width 58 height 18
click at [1056, 315] on button "See Details" at bounding box center [1052, 306] width 58 height 18
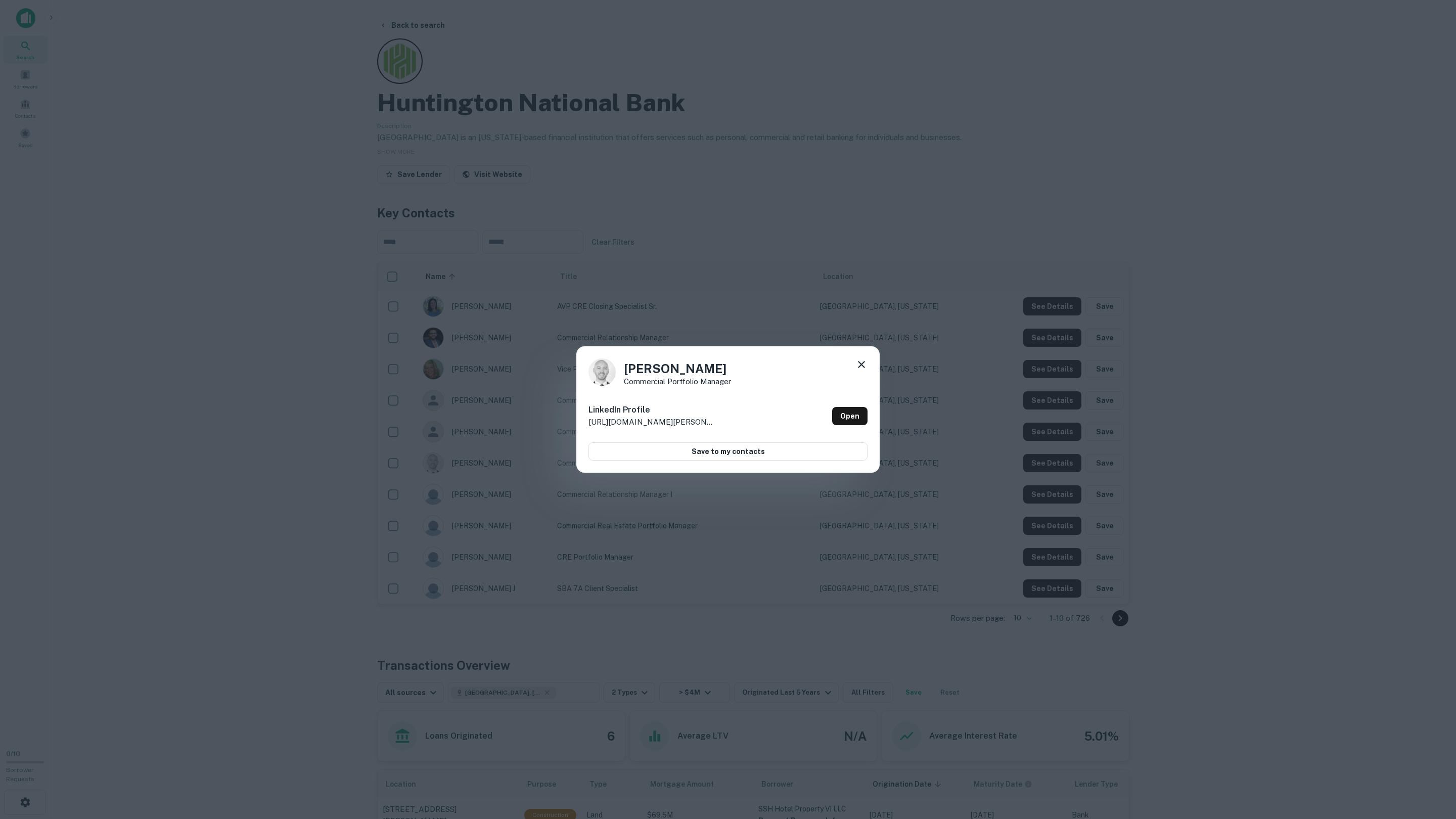
click at [1059, 467] on div "Charles Adkisson Commercial Portfolio Manager LinkedIn Profile http://www.linke…" at bounding box center [728, 409] width 1456 height 819
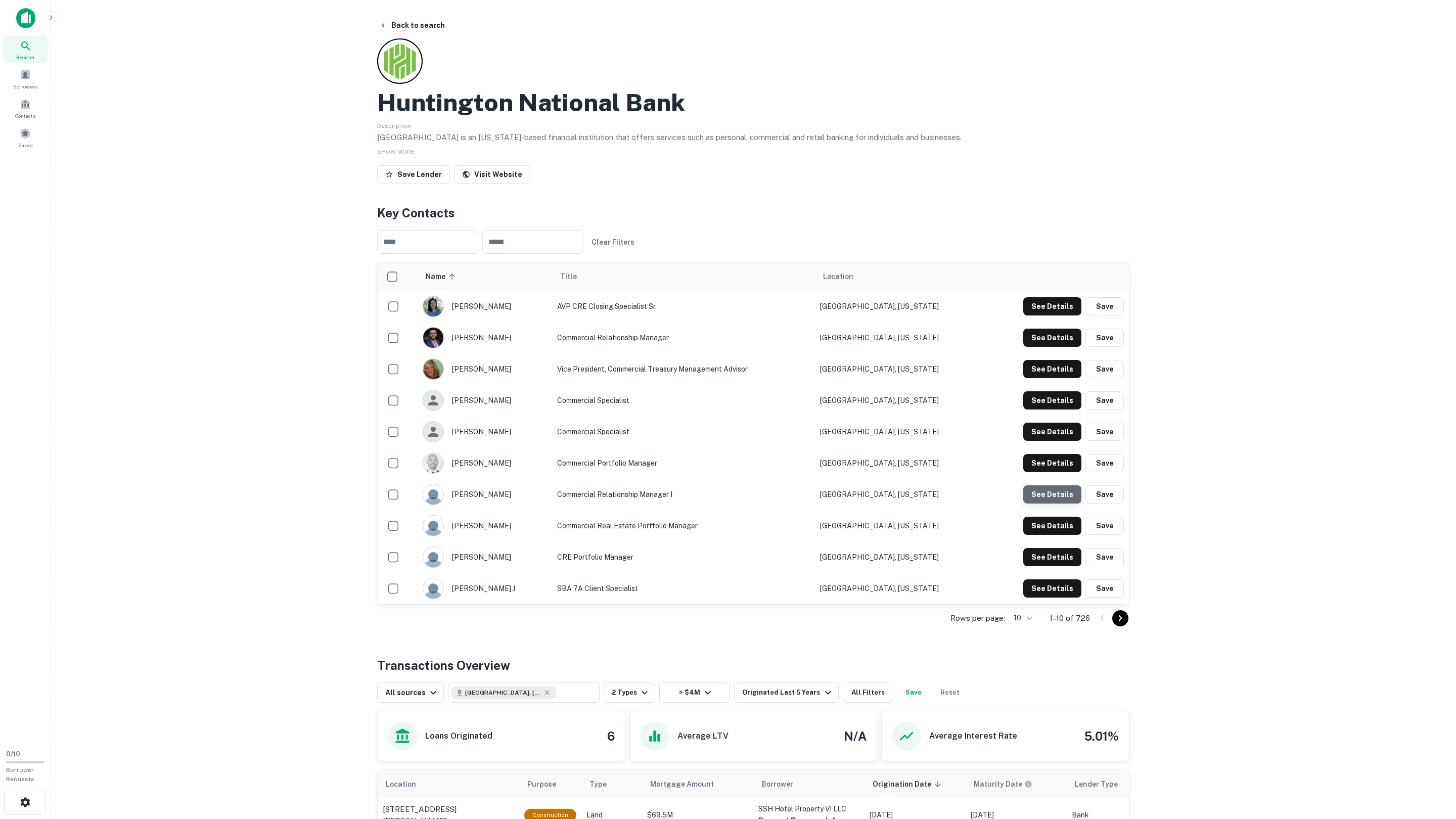
click at [1050, 315] on button "See Details" at bounding box center [1052, 306] width 58 height 18
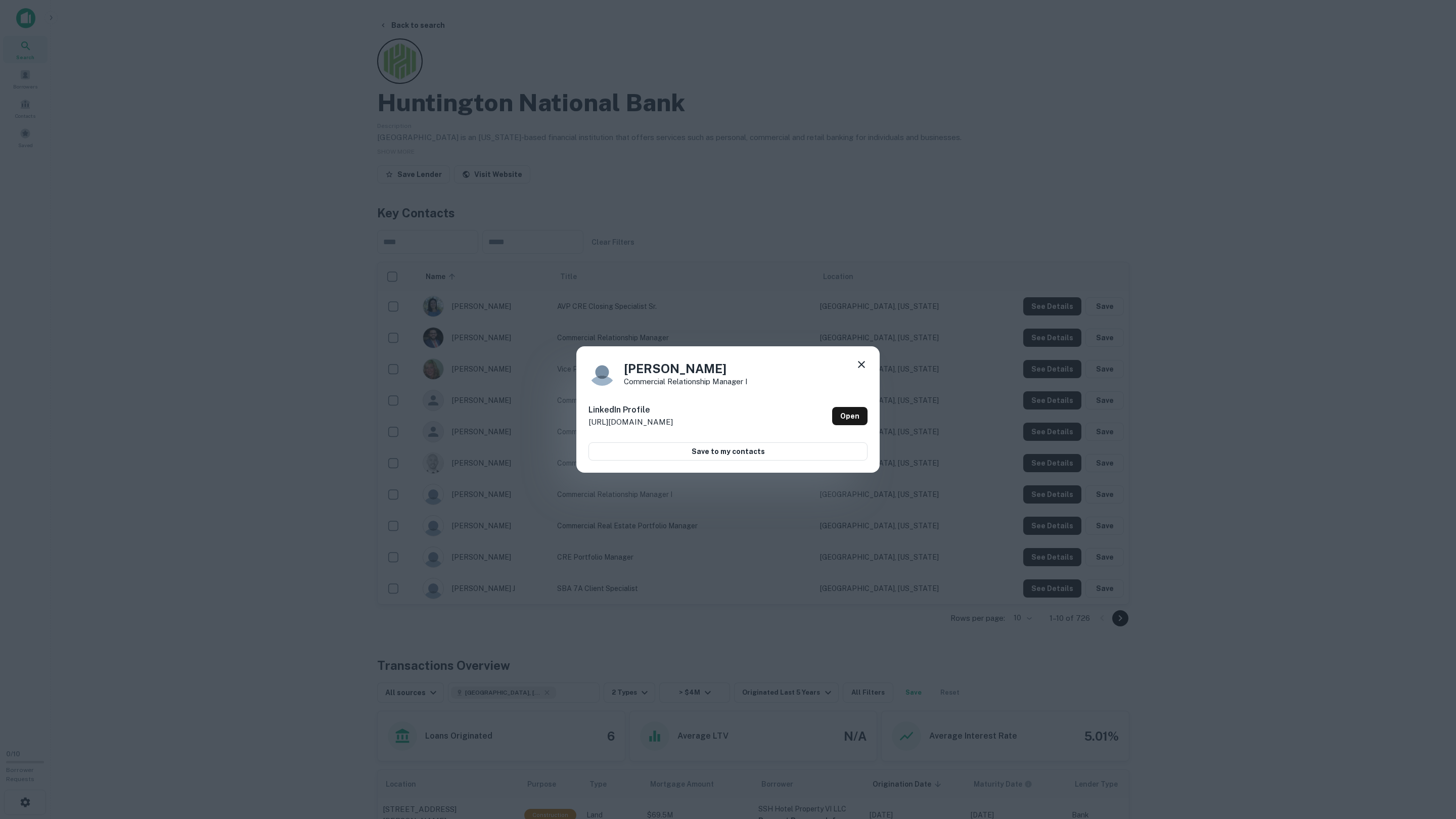
click at [1056, 537] on div "Derrick H Commercial Relationship Manager I LinkedIn Profile http://www.linkedi…" at bounding box center [728, 409] width 1456 height 819
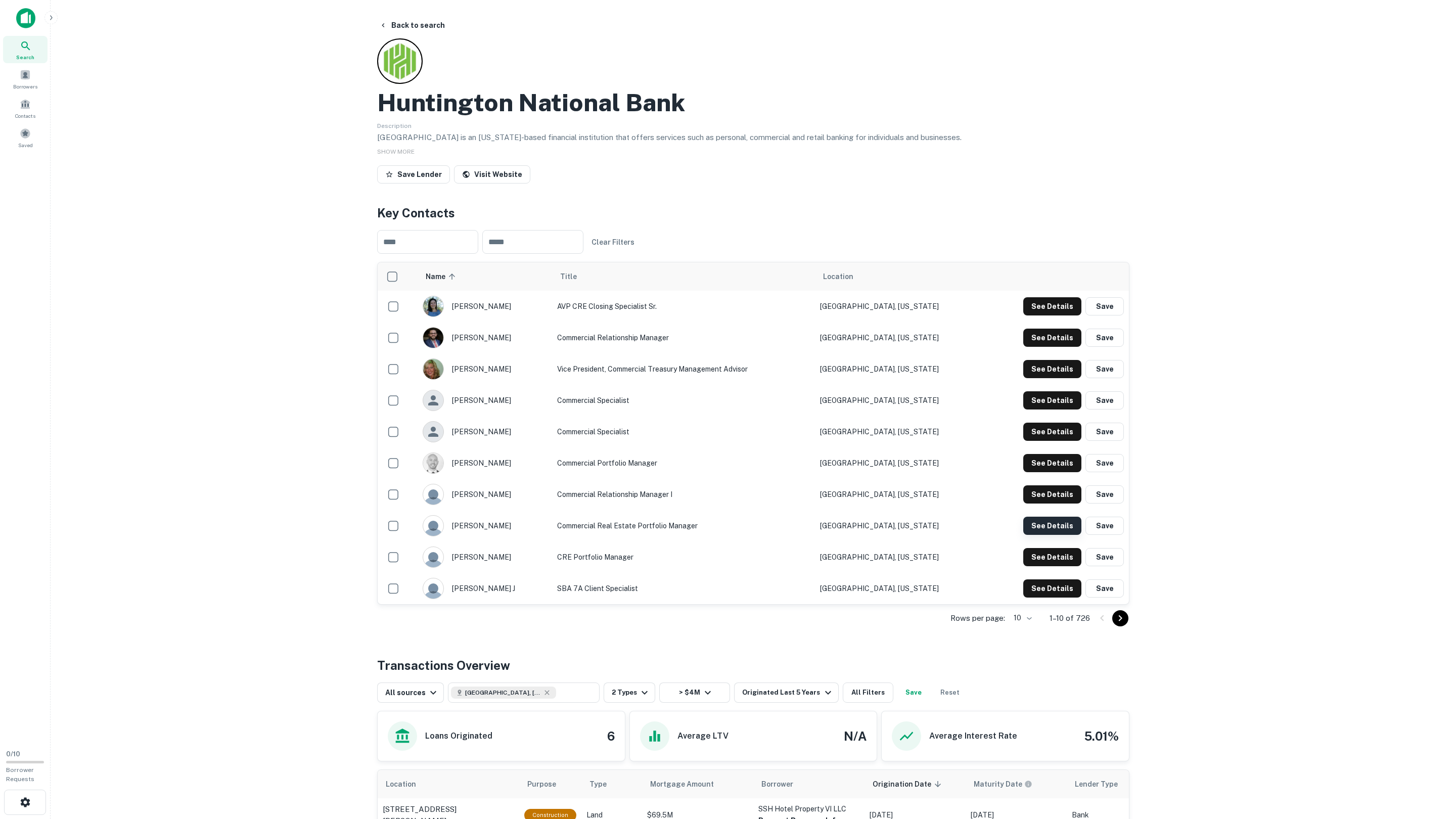
click at [1056, 315] on button "See Details" at bounding box center [1052, 306] width 58 height 18
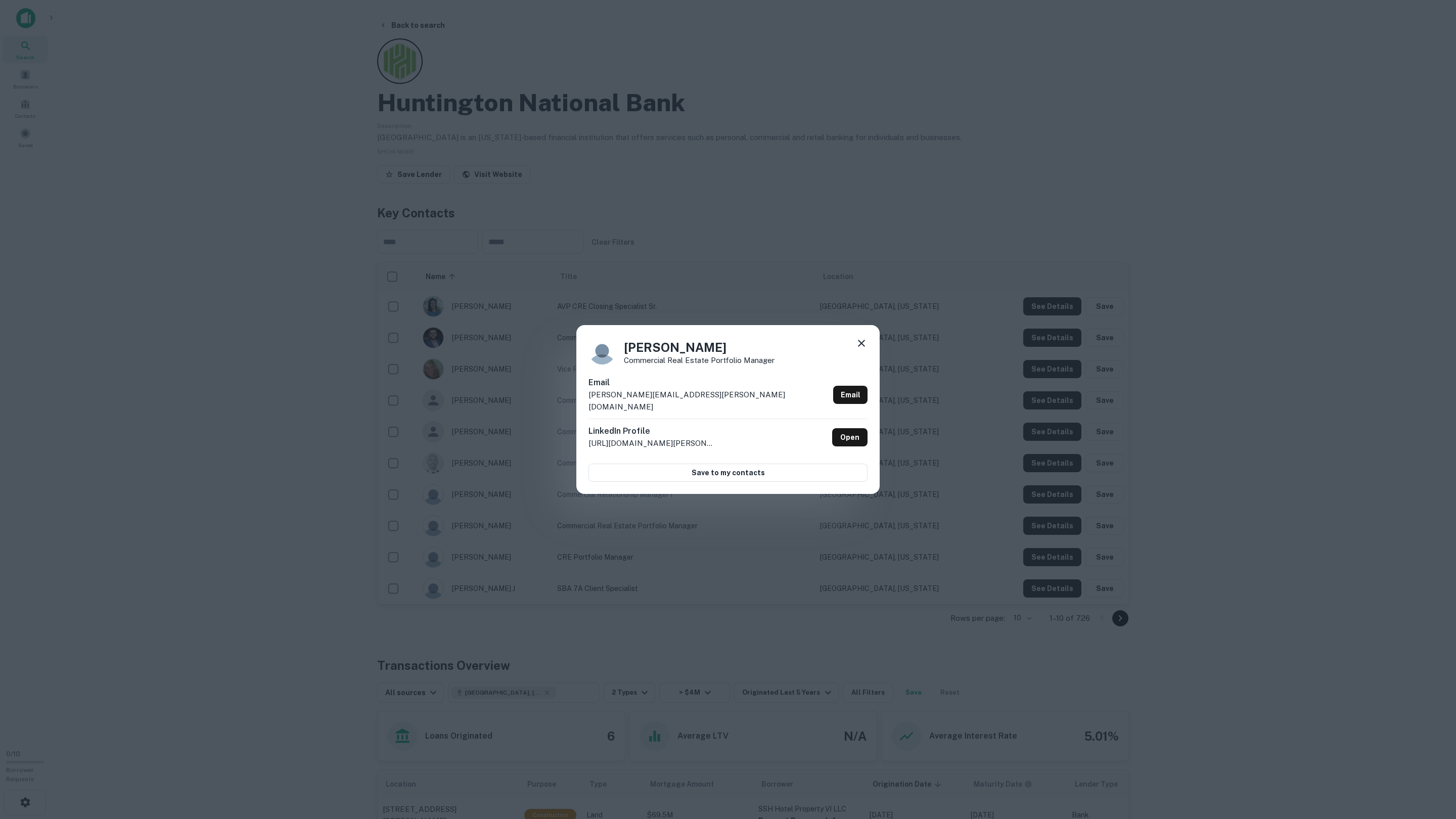
click at [1056, 529] on div "Elizabeth Bragg Commercial Real Estate Portfolio Manager Email elizabeth.bragg@…" at bounding box center [728, 409] width 1456 height 819
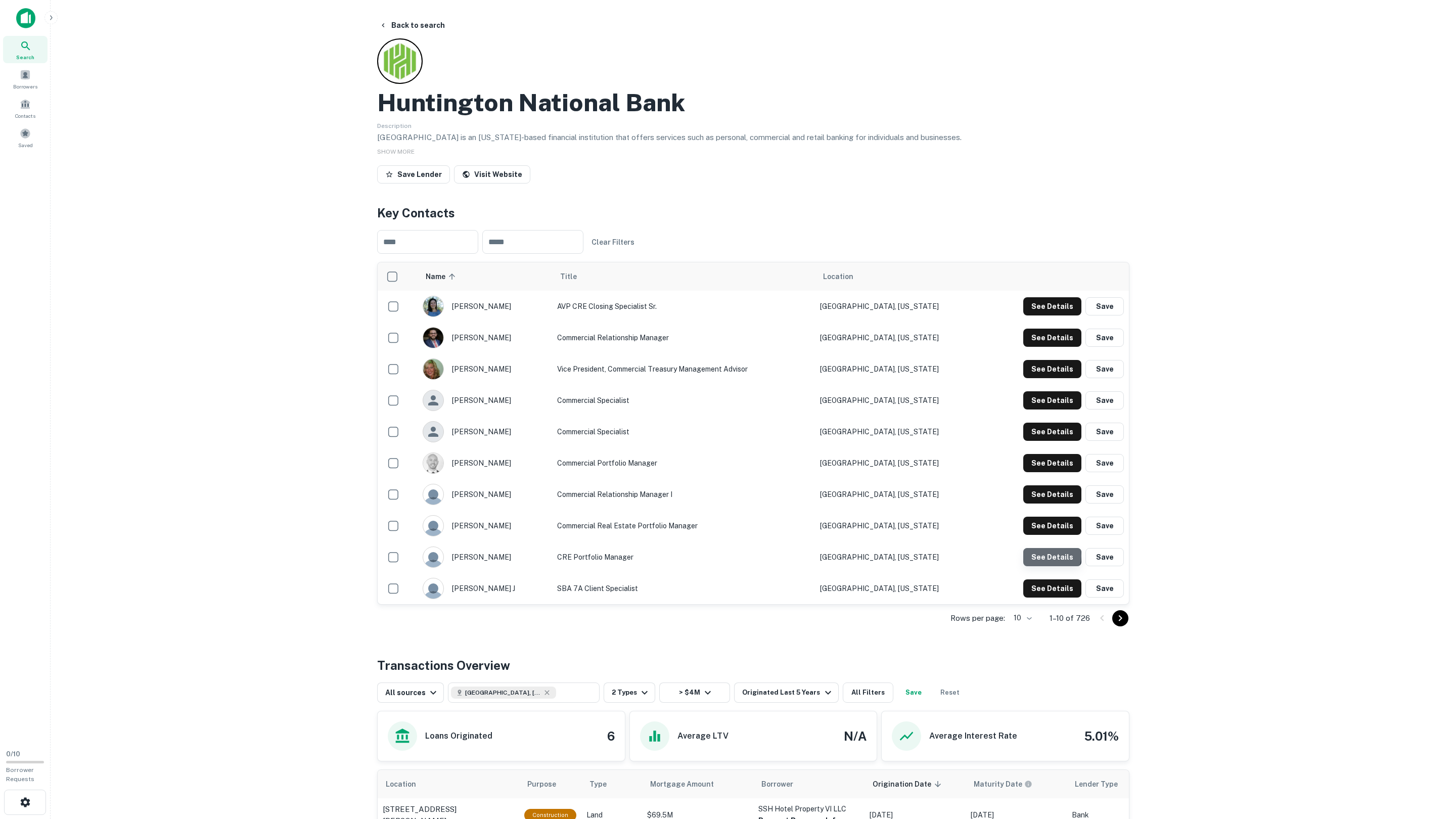
click at [1052, 315] on button "See Details" at bounding box center [1052, 306] width 58 height 18
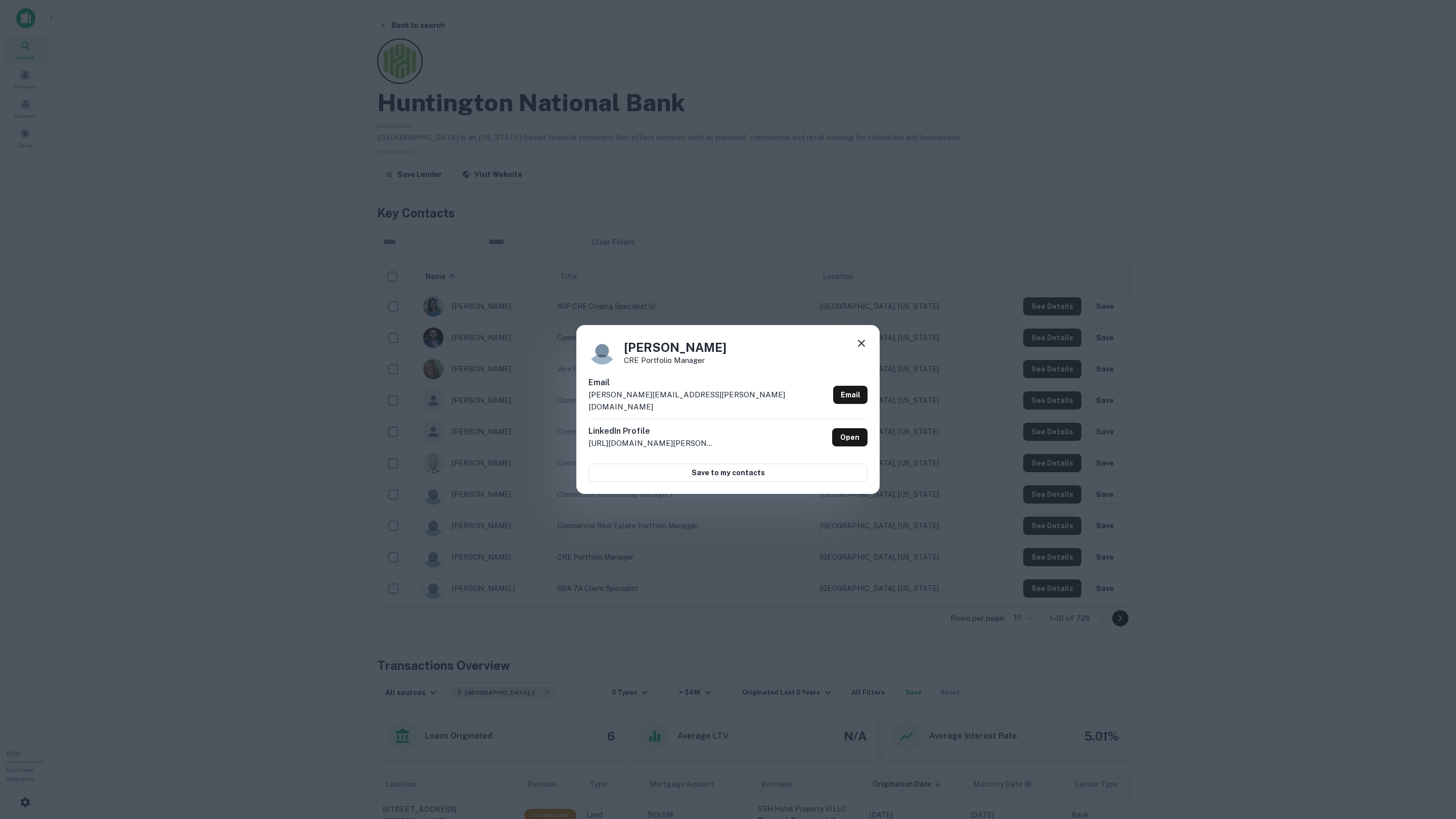
click at [1054, 559] on div "Luke Edwards CRE Portfolio Manager Email luke.edwards@huntington.com Email Link…" at bounding box center [728, 409] width 1456 height 819
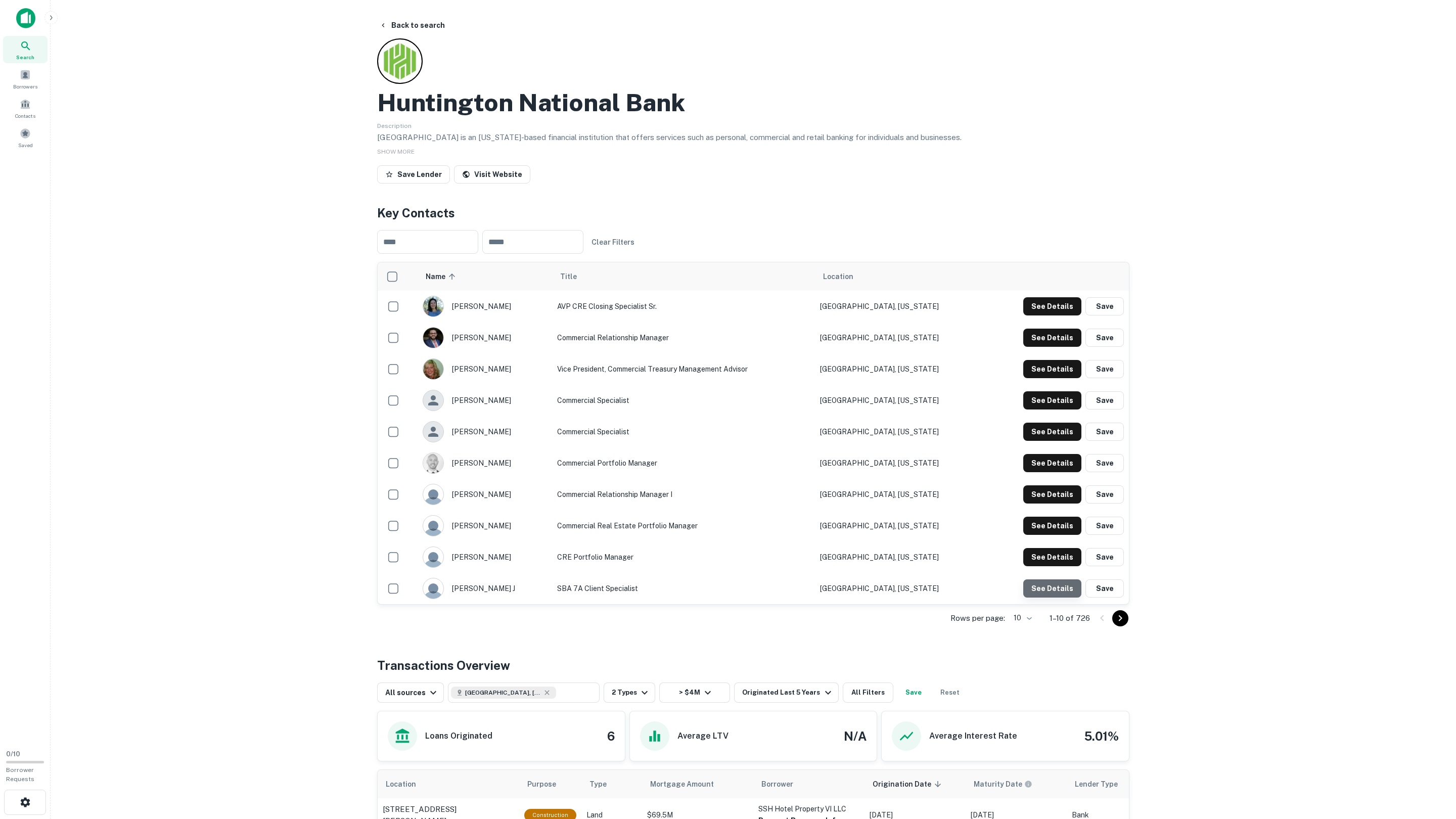
click at [1052, 315] on button "See Details" at bounding box center [1052, 306] width 58 height 18
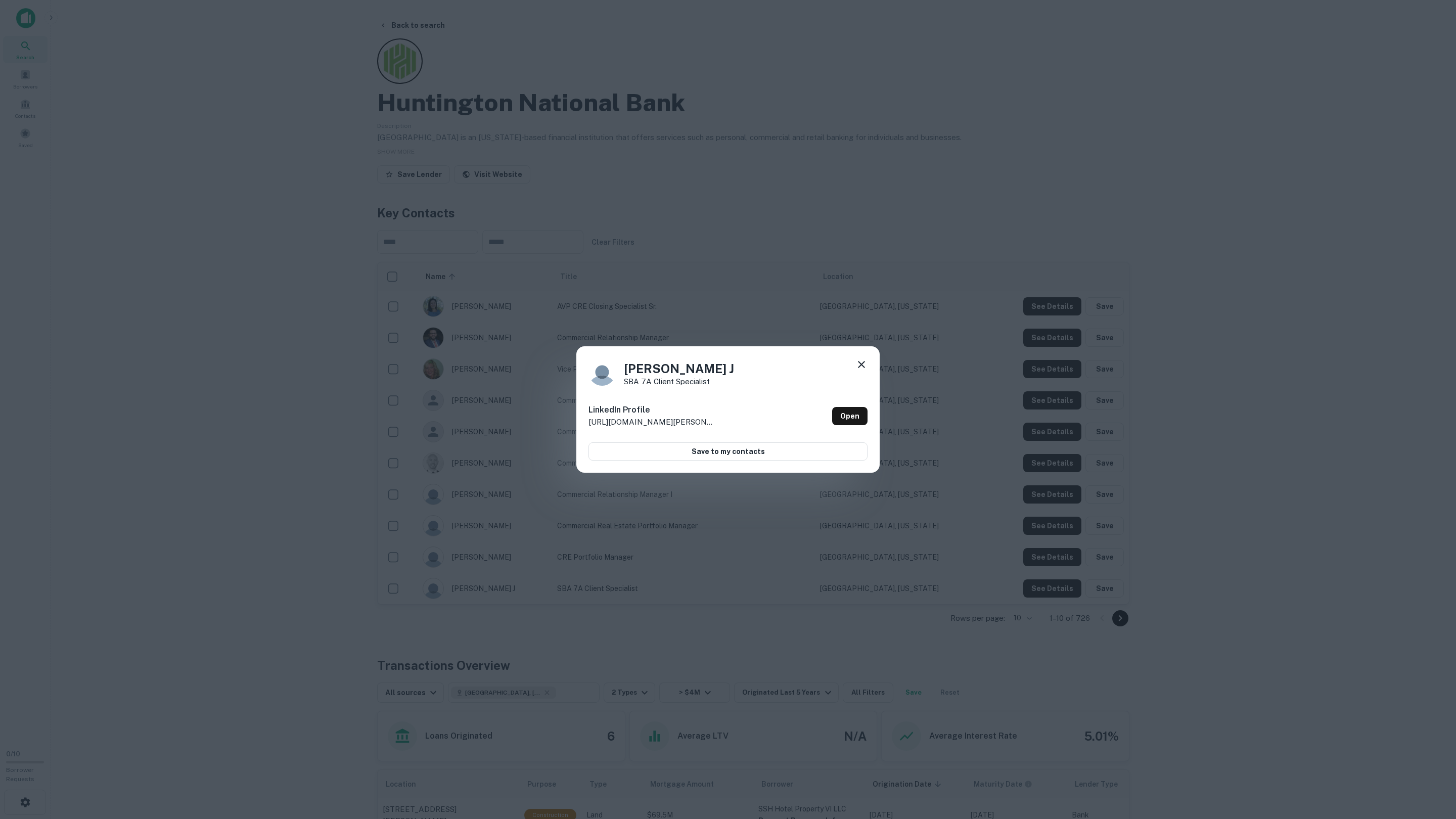
click at [1189, 618] on div "Amie J SBA 7A Client Specialist LinkedIn Profile http://www.linkedin.com/in/ami…" at bounding box center [728, 409] width 1456 height 819
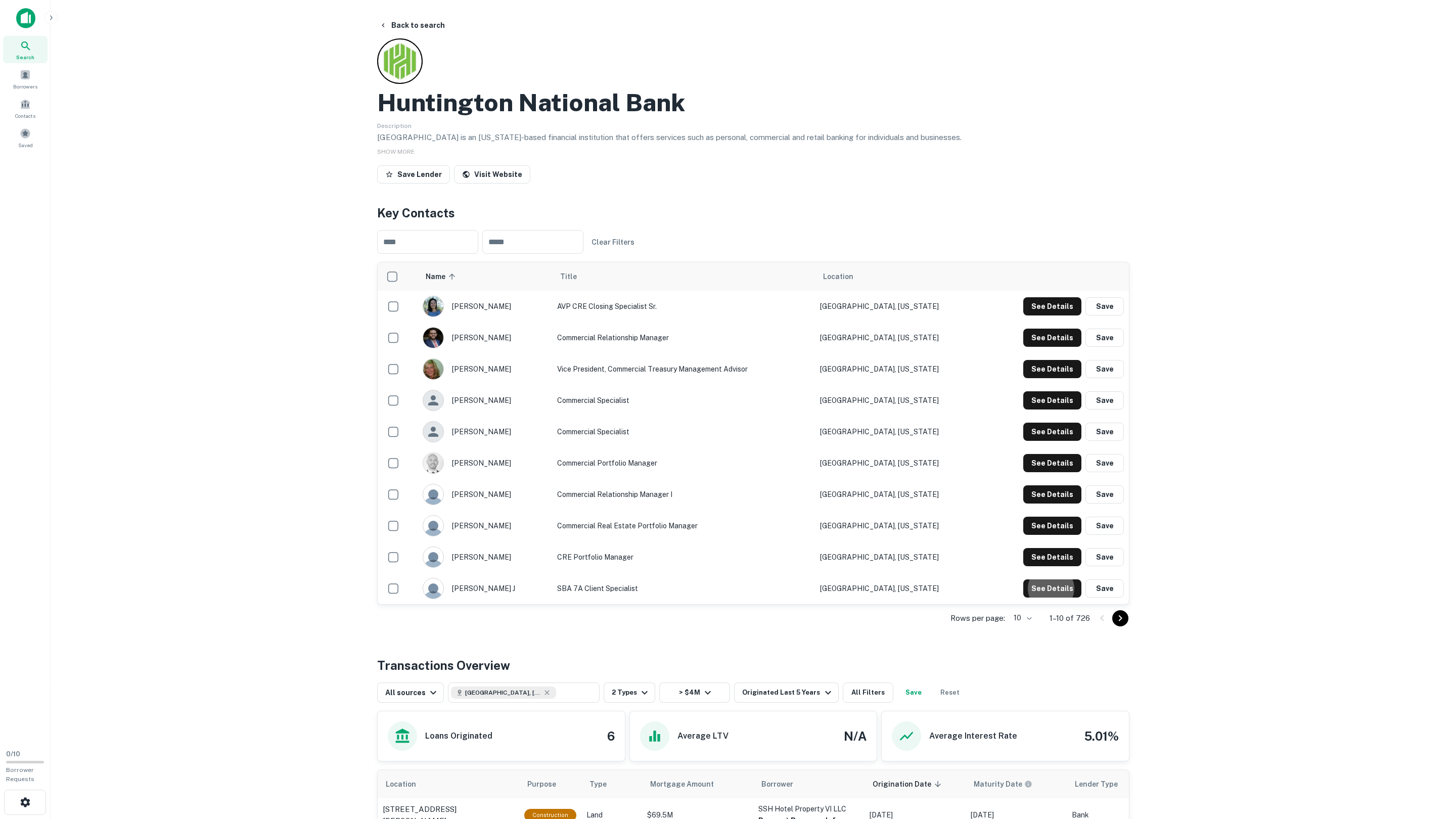
scroll to position [133, 0]
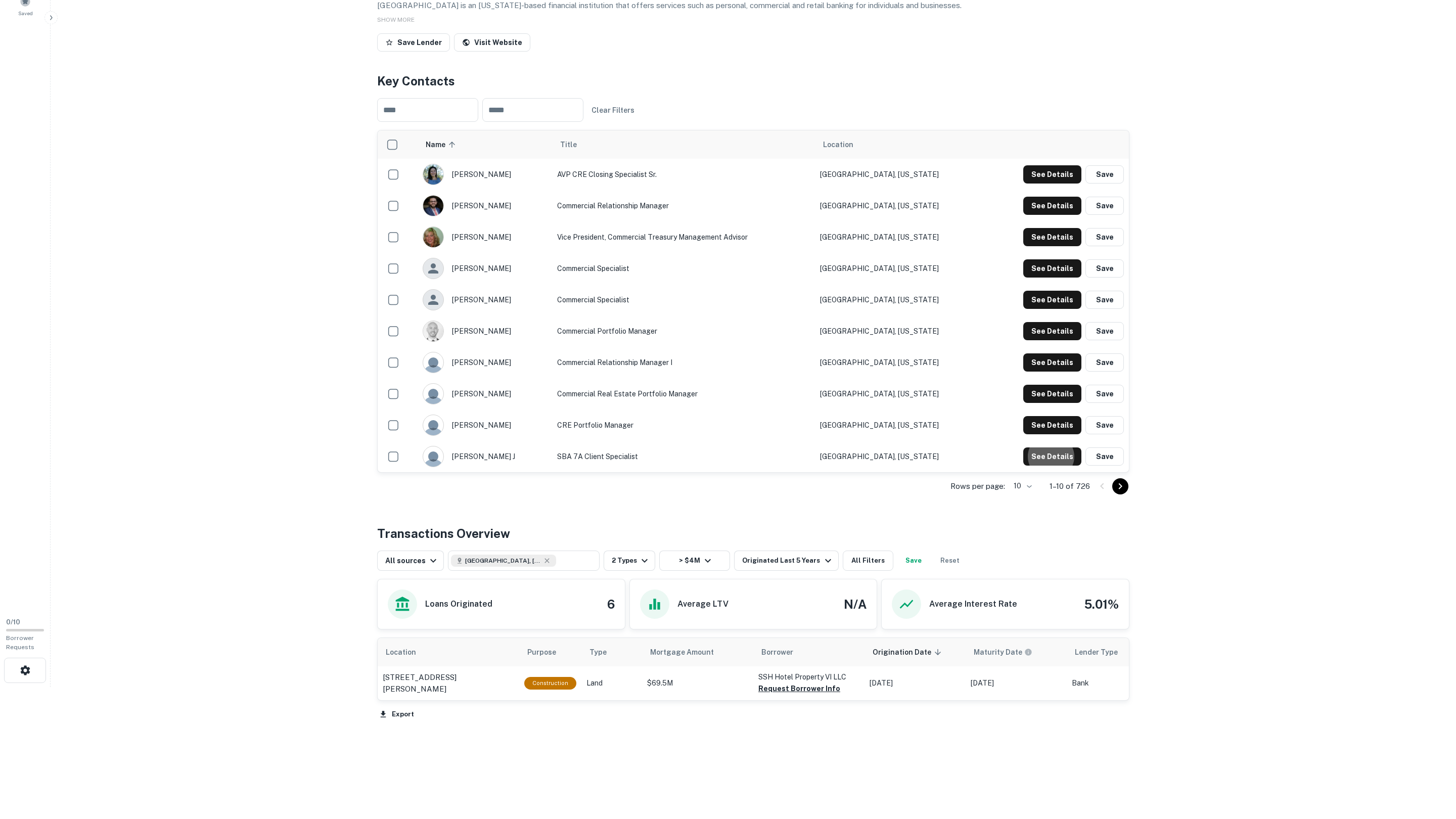
click at [1123, 480] on icon "Go to next page" at bounding box center [1120, 486] width 12 height 12
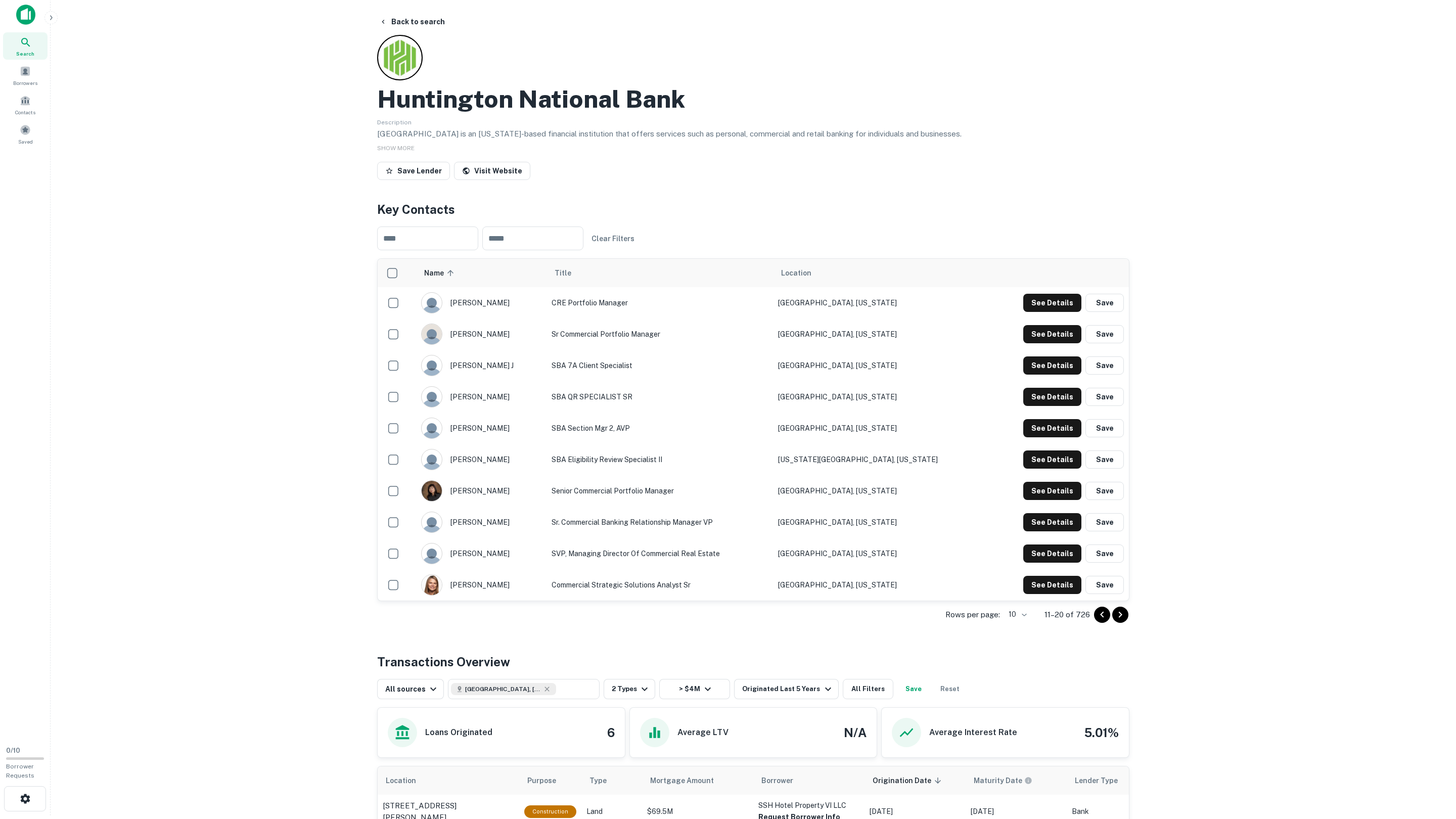
scroll to position [7, 0]
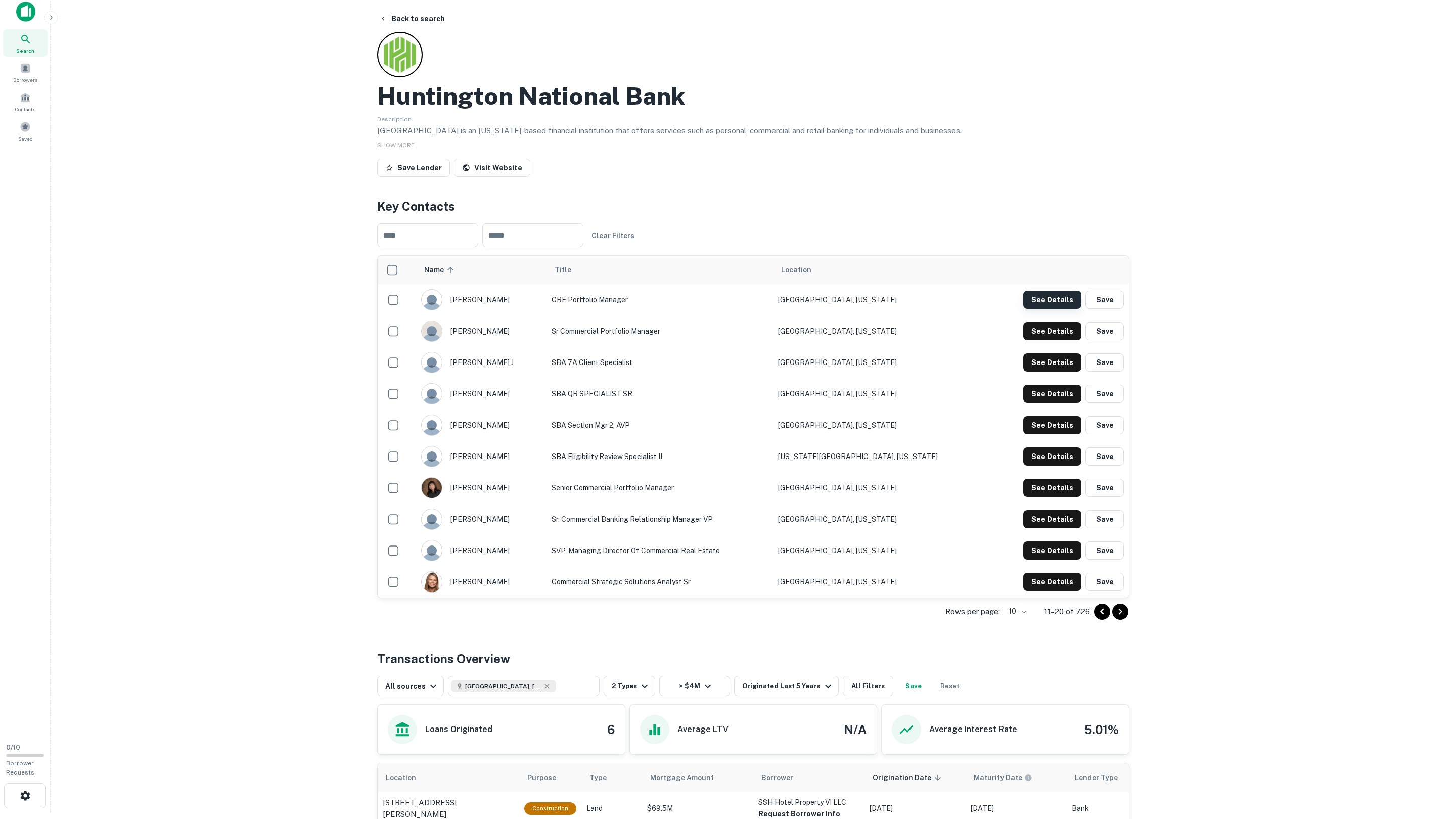
click at [1040, 302] on button "See Details" at bounding box center [1052, 300] width 58 height 18
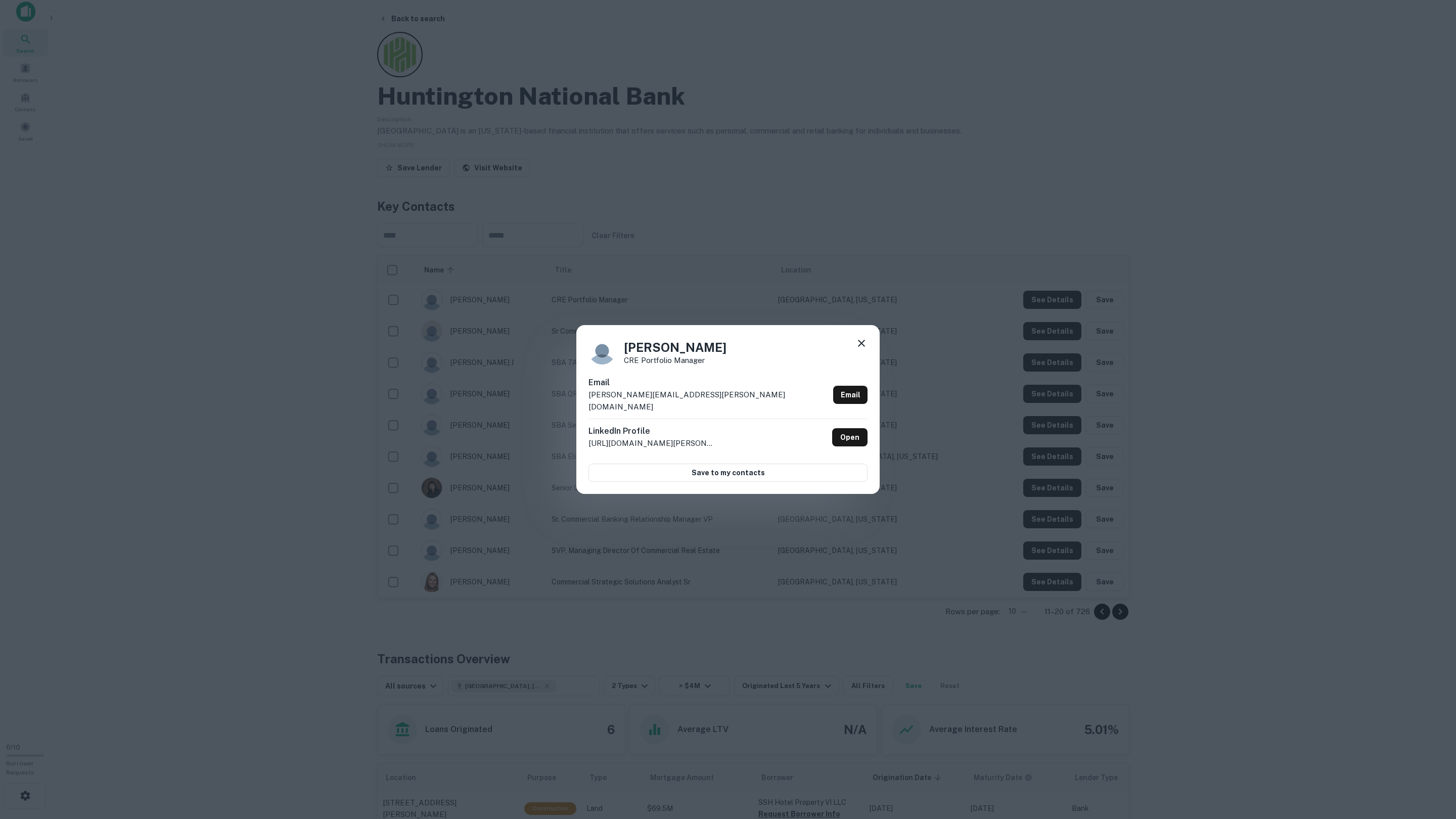
click at [1042, 317] on div "Luke Edwards CRE Portfolio Manager Email luke.edwards@huntington.com Email Link…" at bounding box center [728, 409] width 1456 height 819
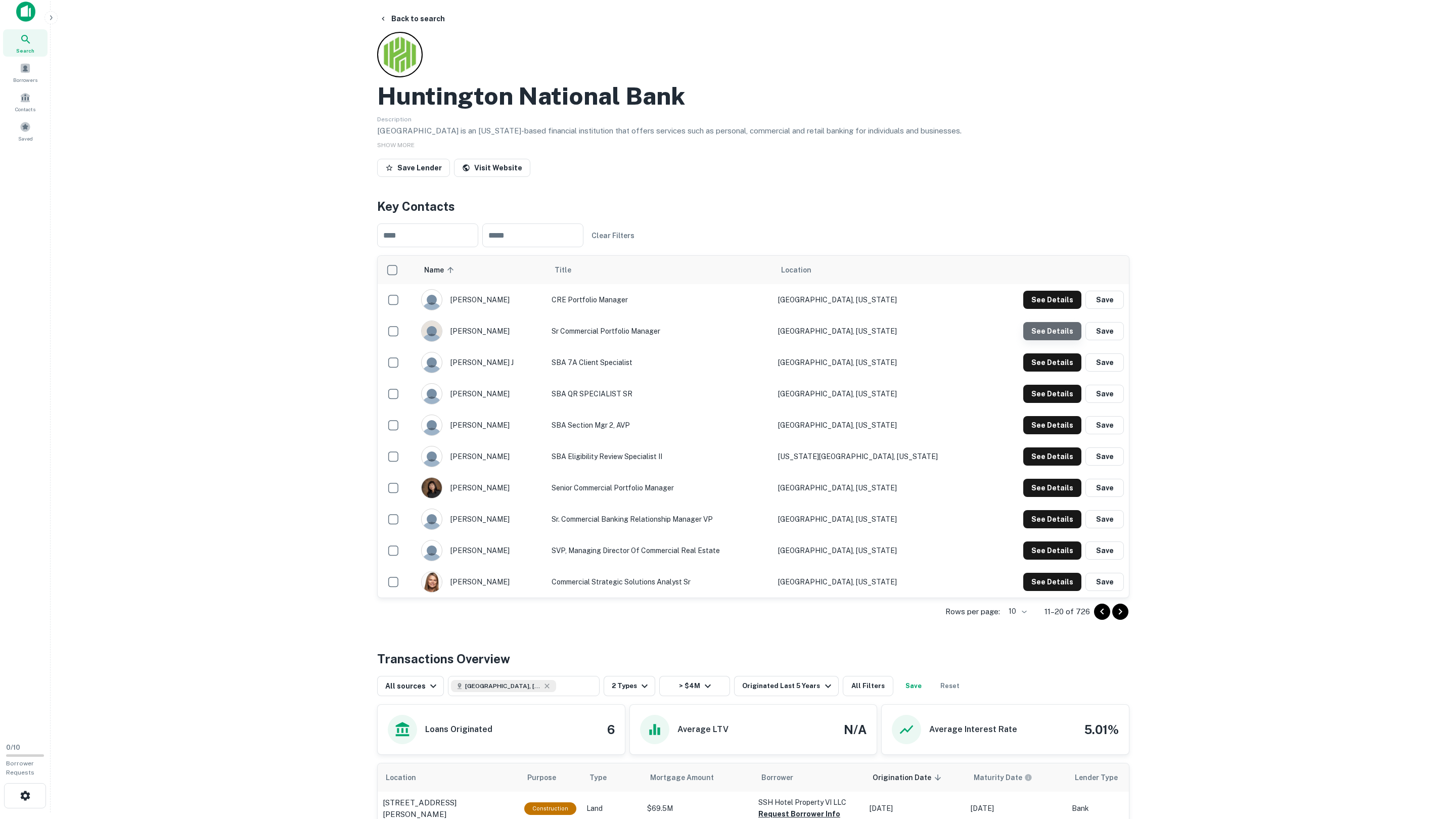
click at [1057, 309] on button "See Details" at bounding box center [1052, 300] width 58 height 18
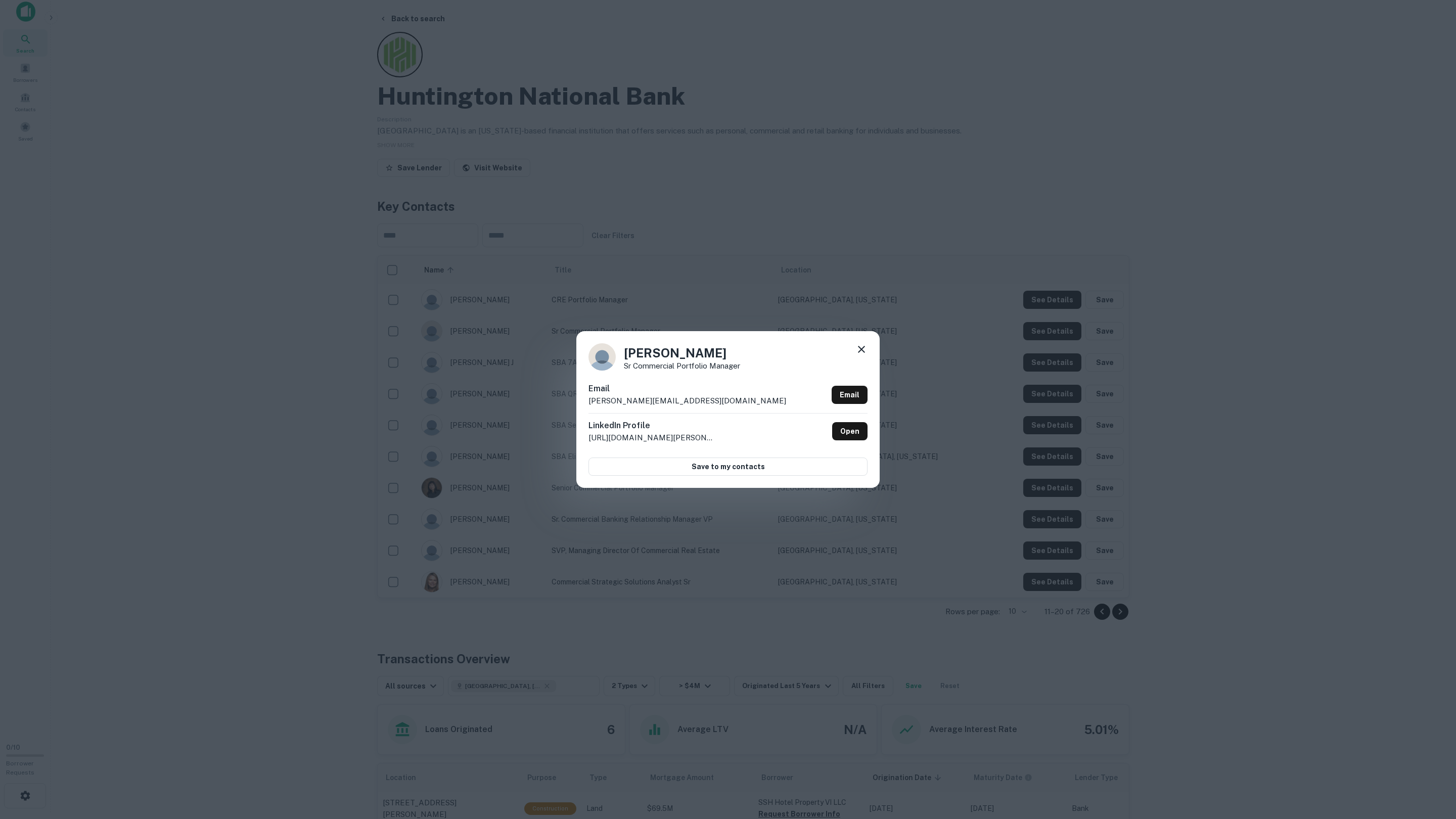
click at [1052, 361] on div "Richard Clfp Sr Commercial Portfolio Manager Email richard.clfp@huntington.com …" at bounding box center [728, 409] width 1456 height 819
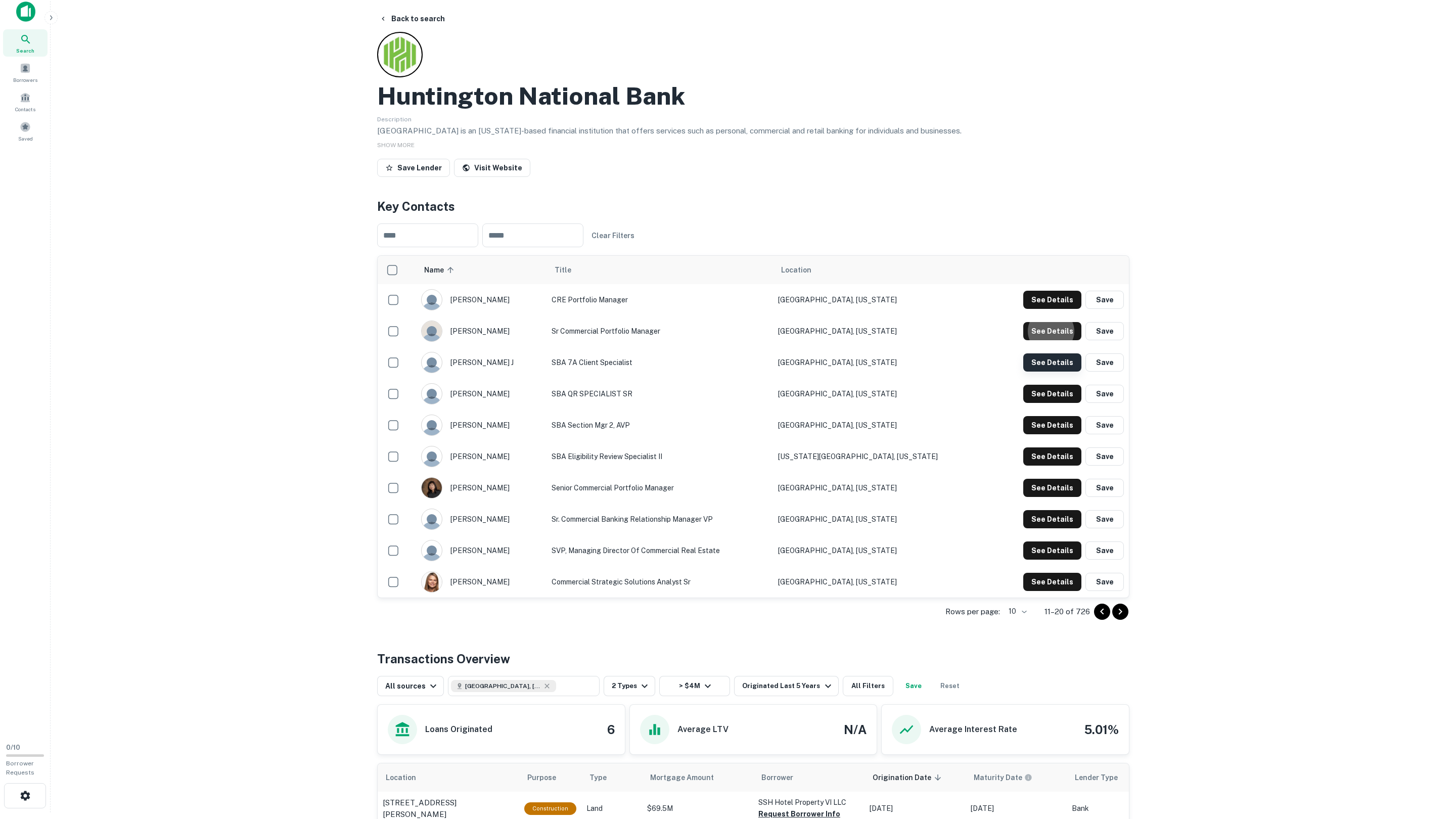
click at [1056, 309] on button "See Details" at bounding box center [1052, 300] width 58 height 18
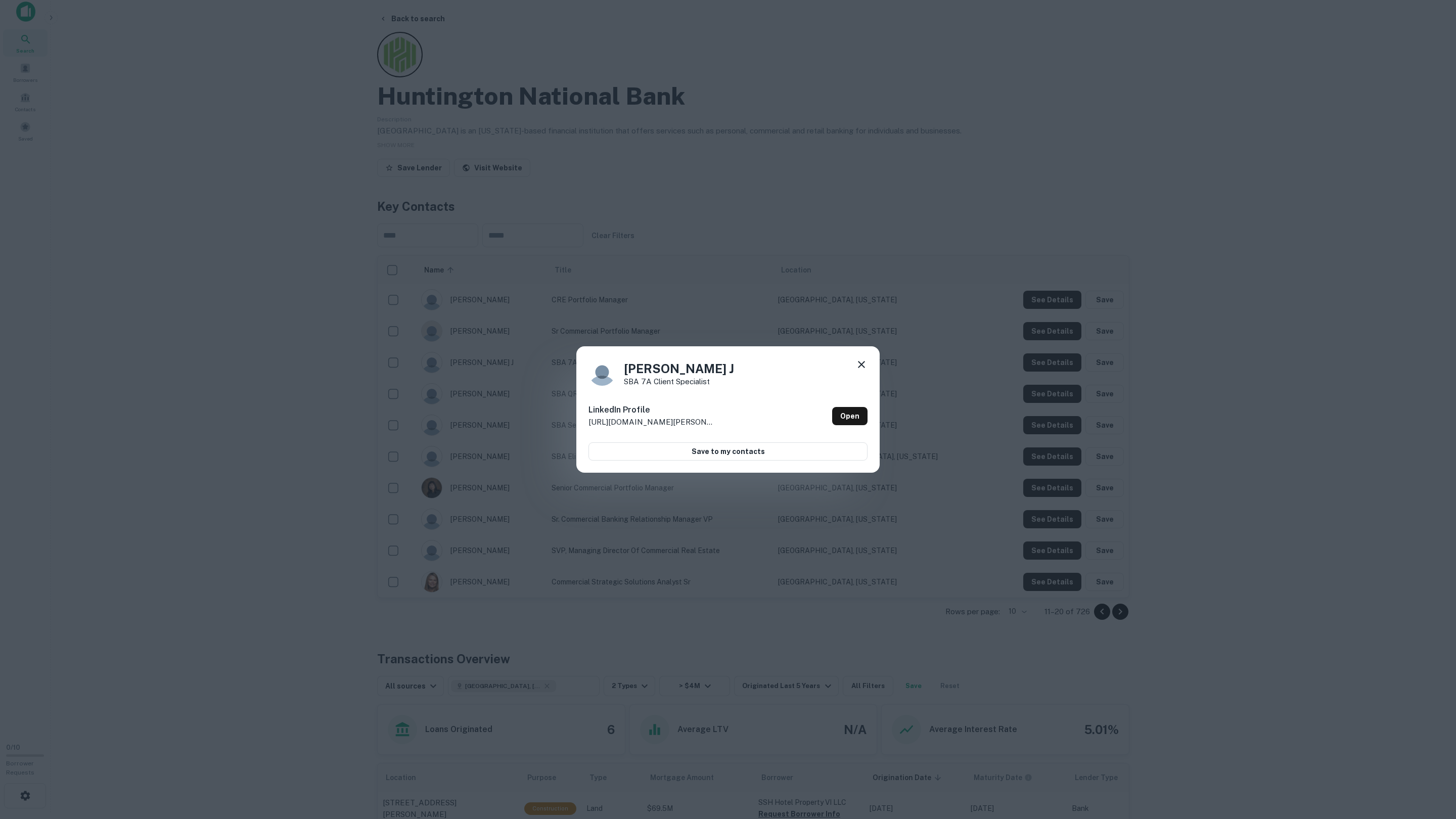
click at [1056, 362] on div "Amie J SBA 7A Client Specialist LinkedIn Profile http://www.linkedin.com/in/ami…" at bounding box center [728, 409] width 1456 height 819
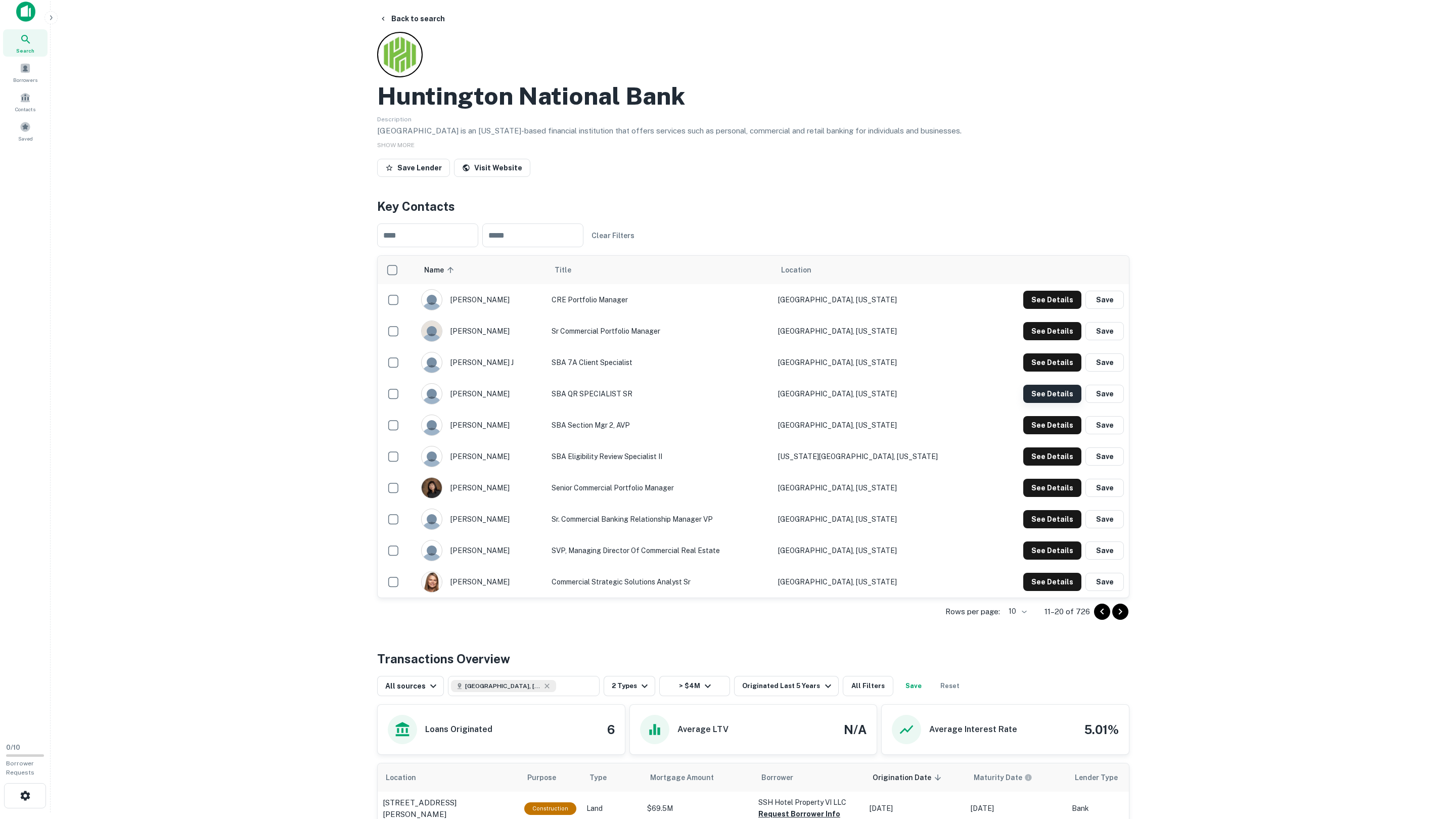
click at [1052, 383] on td "See Details Save" at bounding box center [1059, 393] width 141 height 31
click at [1051, 309] on button "See Details" at bounding box center [1052, 300] width 58 height 18
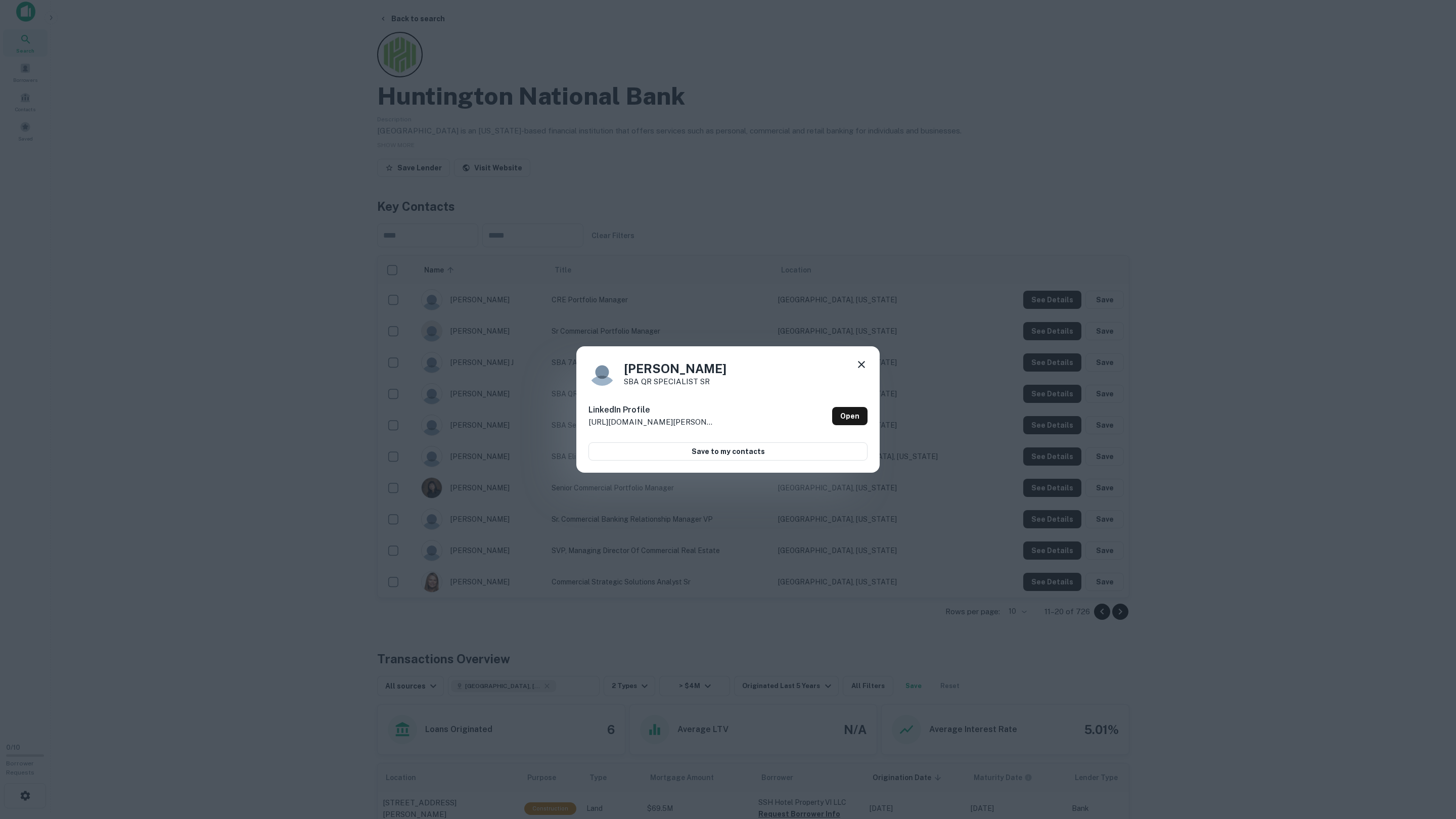
drag, startPoint x: 1051, startPoint y: 389, endPoint x: 1051, endPoint y: 399, distance: 10.0
click at [1051, 389] on div "Jana C SBA QR SPECIALIST SR LinkedIn Profile http://www.linkedin.com/in/jana-c-…" at bounding box center [728, 409] width 1456 height 819
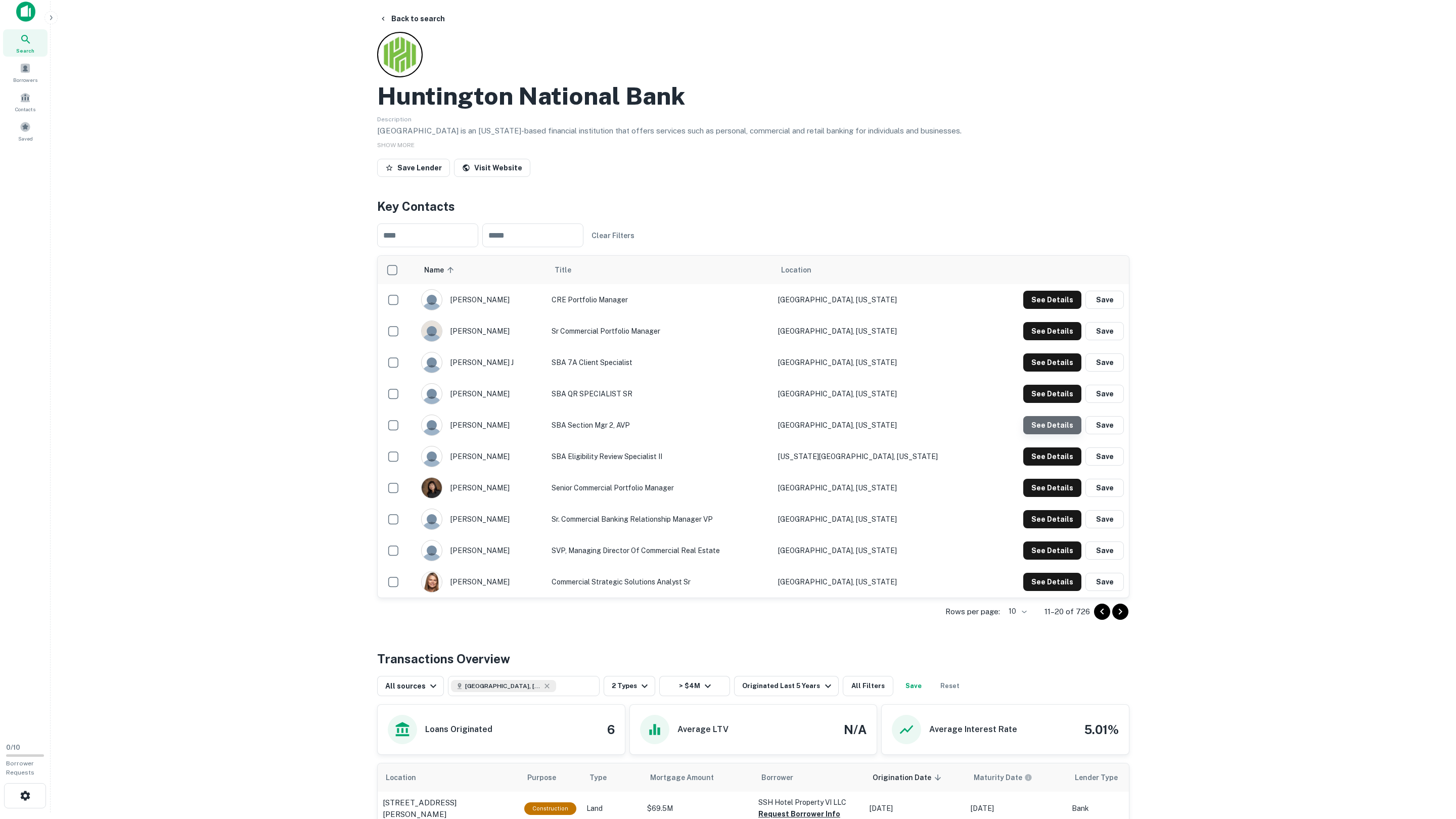
click at [1050, 309] on button "See Details" at bounding box center [1052, 300] width 58 height 18
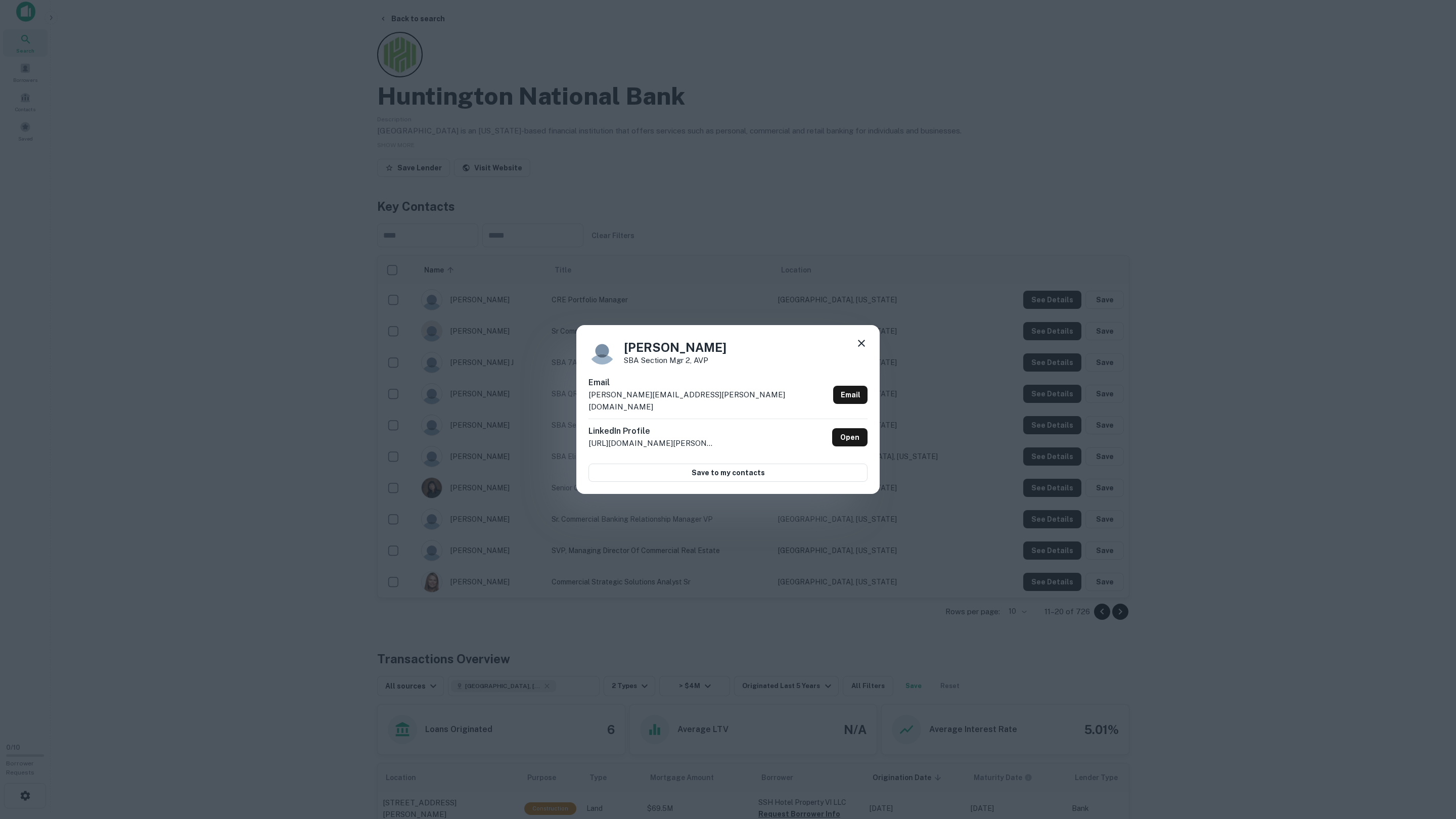
click at [1056, 426] on div "Curtis Reed SBA Section Mgr 2, AVP Email curtis.j.reed@huntington.com Email Lin…" at bounding box center [728, 409] width 1456 height 819
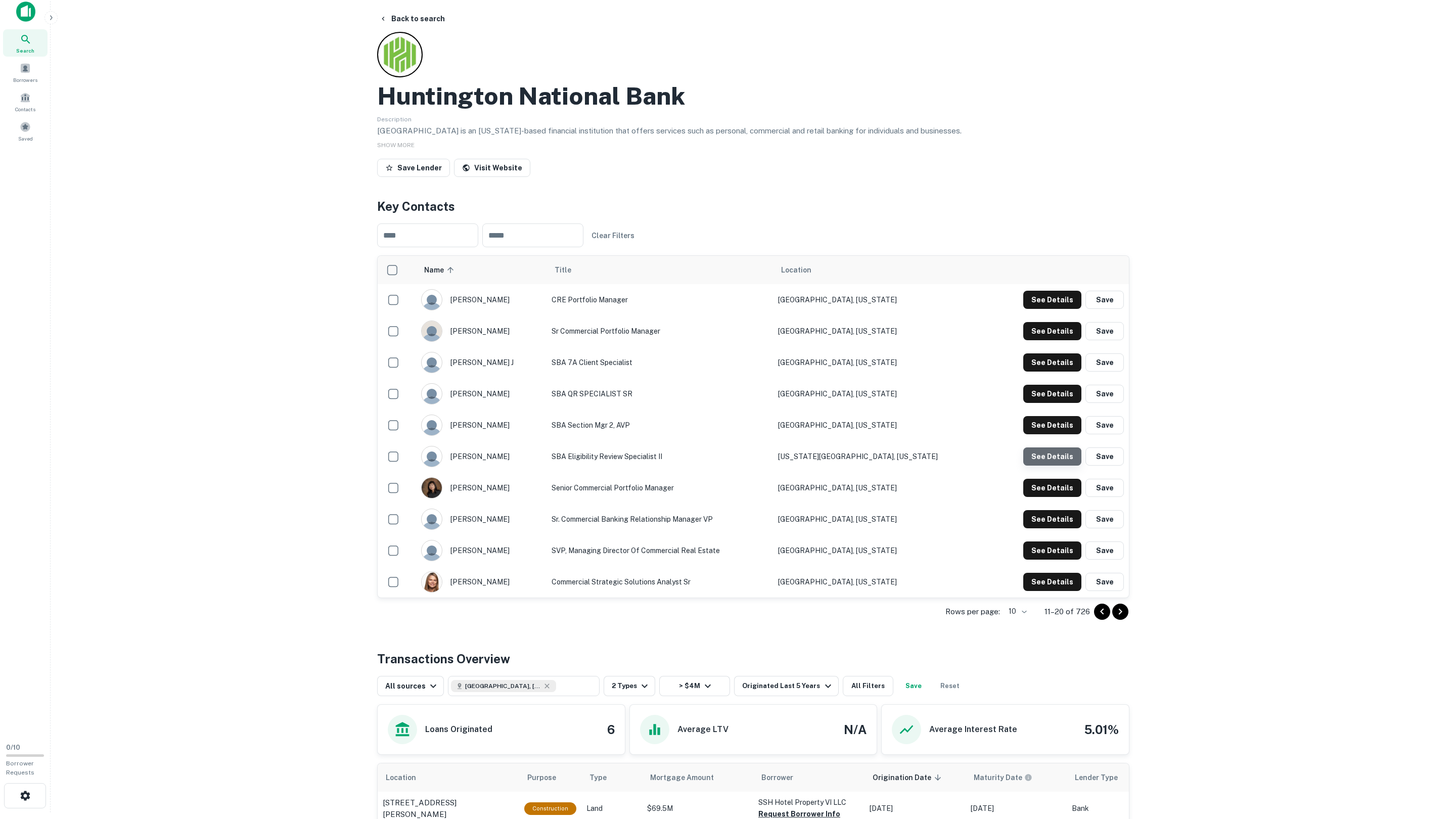
scroll to position [10, 0]
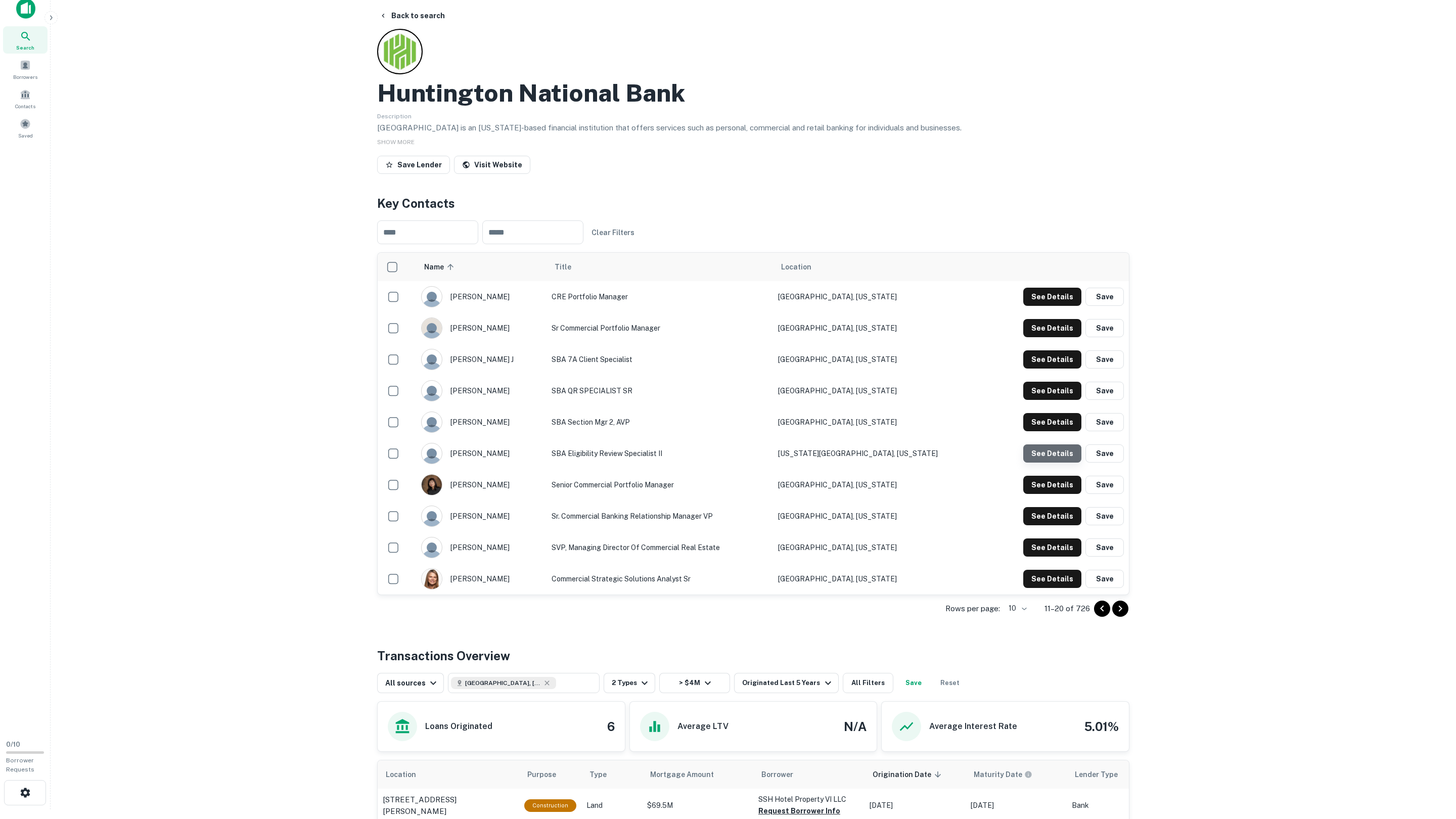
click at [1052, 306] on button "See Details" at bounding box center [1052, 297] width 58 height 18
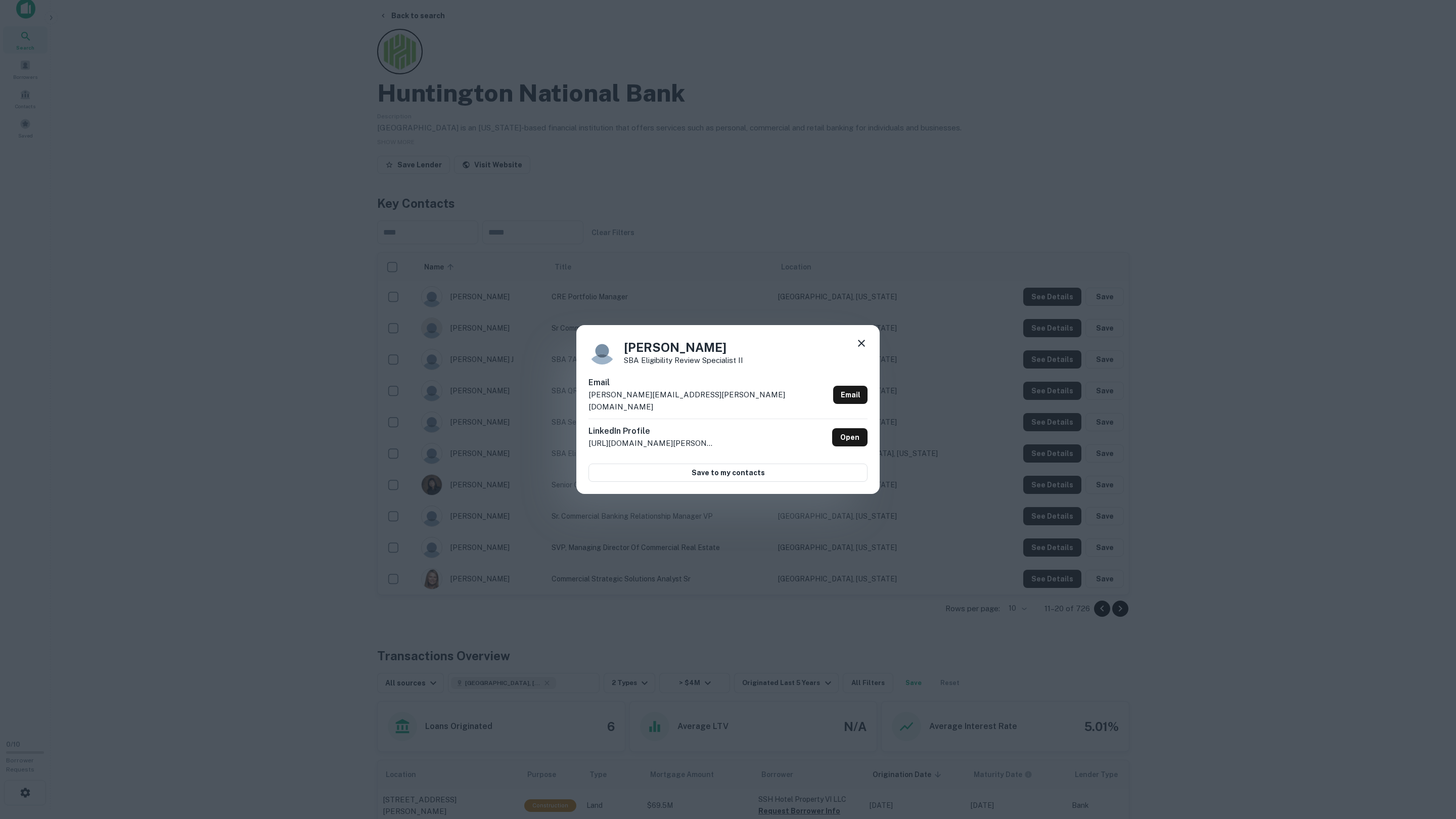
click at [1054, 458] on div "Kristy Bertels SBA Eligibility Review Specialist II Email kristy.bertels@huntin…" at bounding box center [728, 409] width 1456 height 819
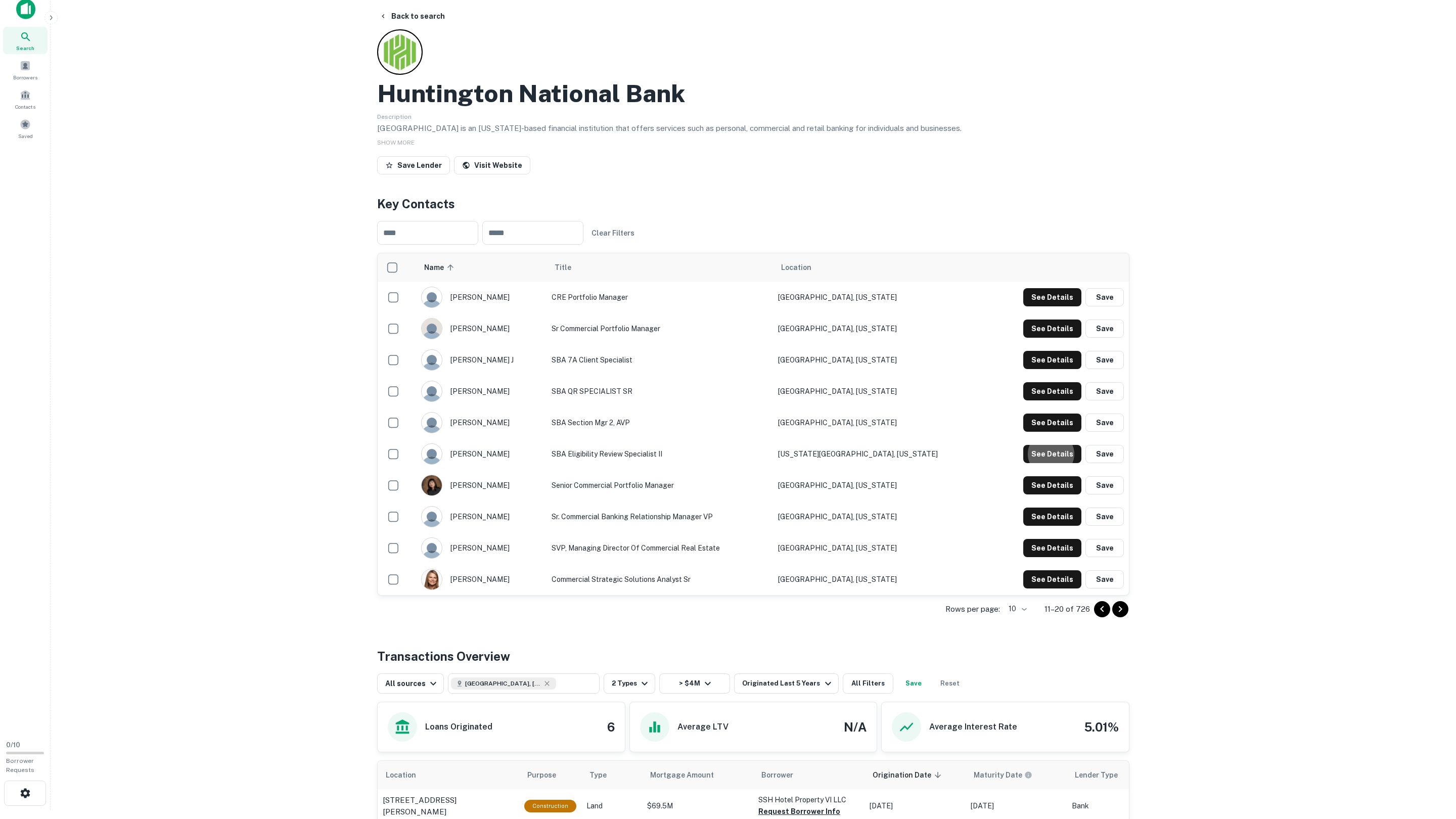
click at [1054, 458] on button "See Details" at bounding box center [1052, 454] width 58 height 18
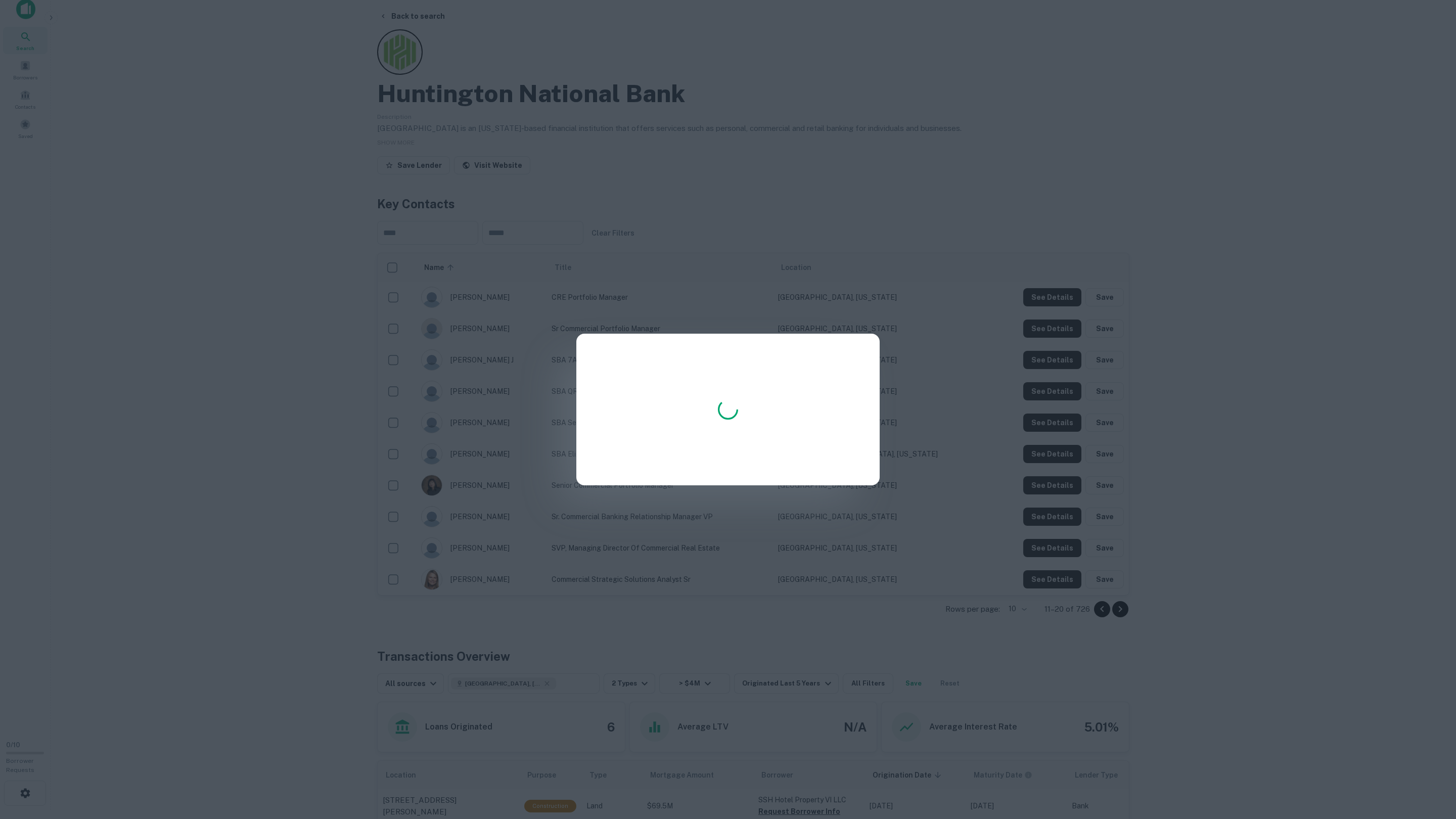
scroll to position [11, 0]
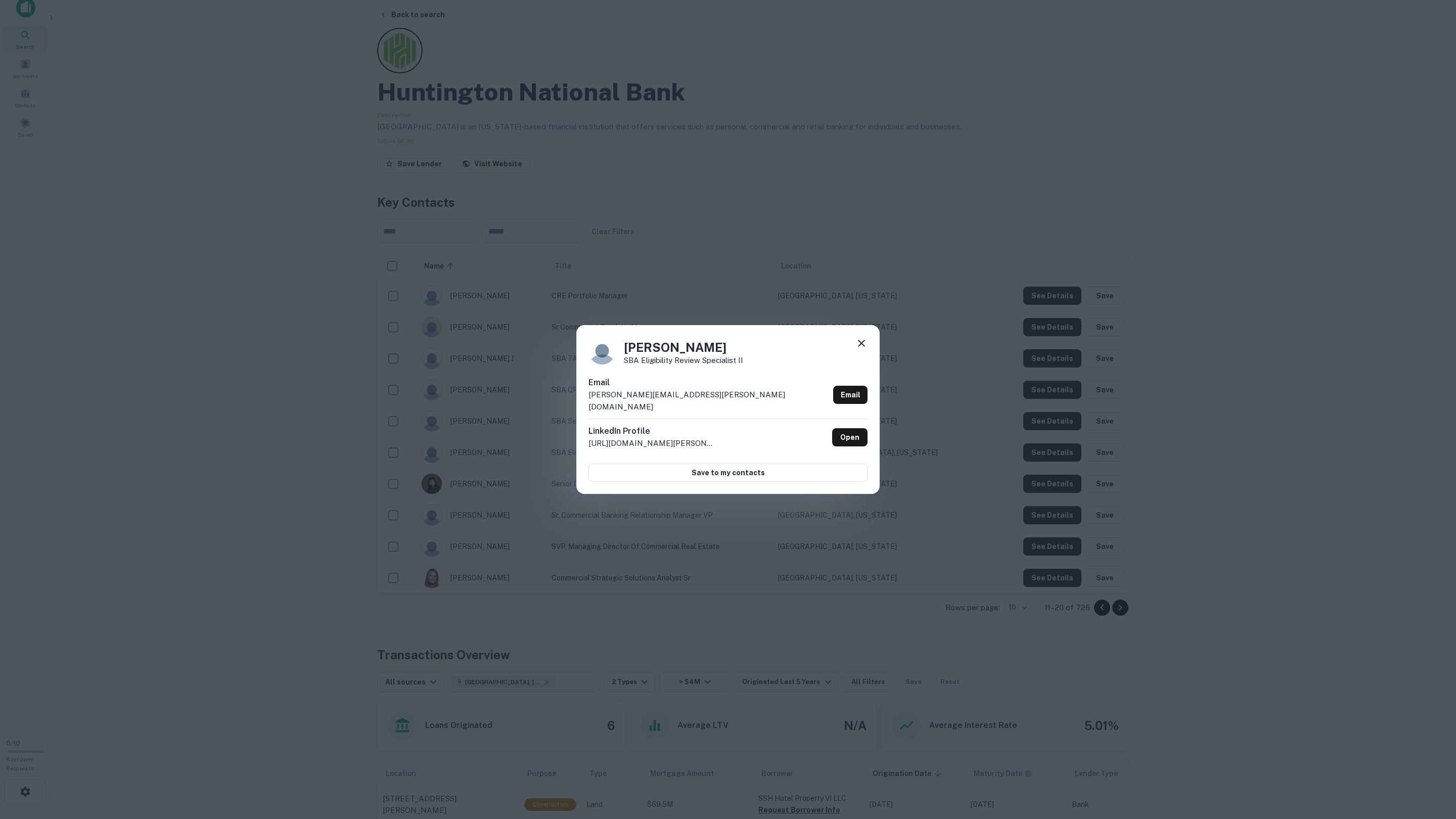
click at [1054, 458] on div "Kristy Bertels SBA Eligibility Review Specialist II Email kristy.bertels@huntin…" at bounding box center [728, 409] width 1456 height 819
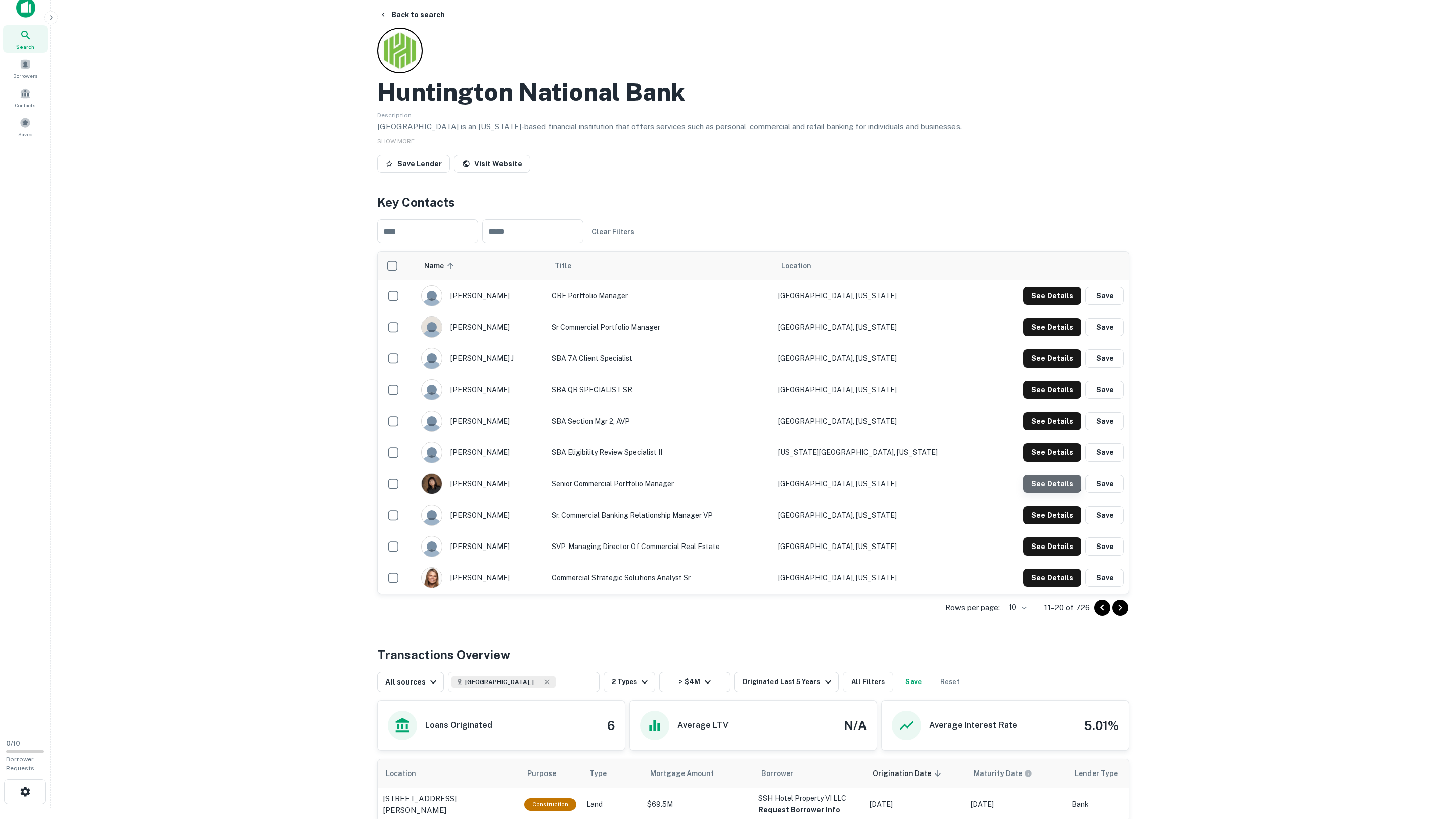
scroll to position [11, 0]
click at [1051, 304] on button "See Details" at bounding box center [1052, 295] width 58 height 18
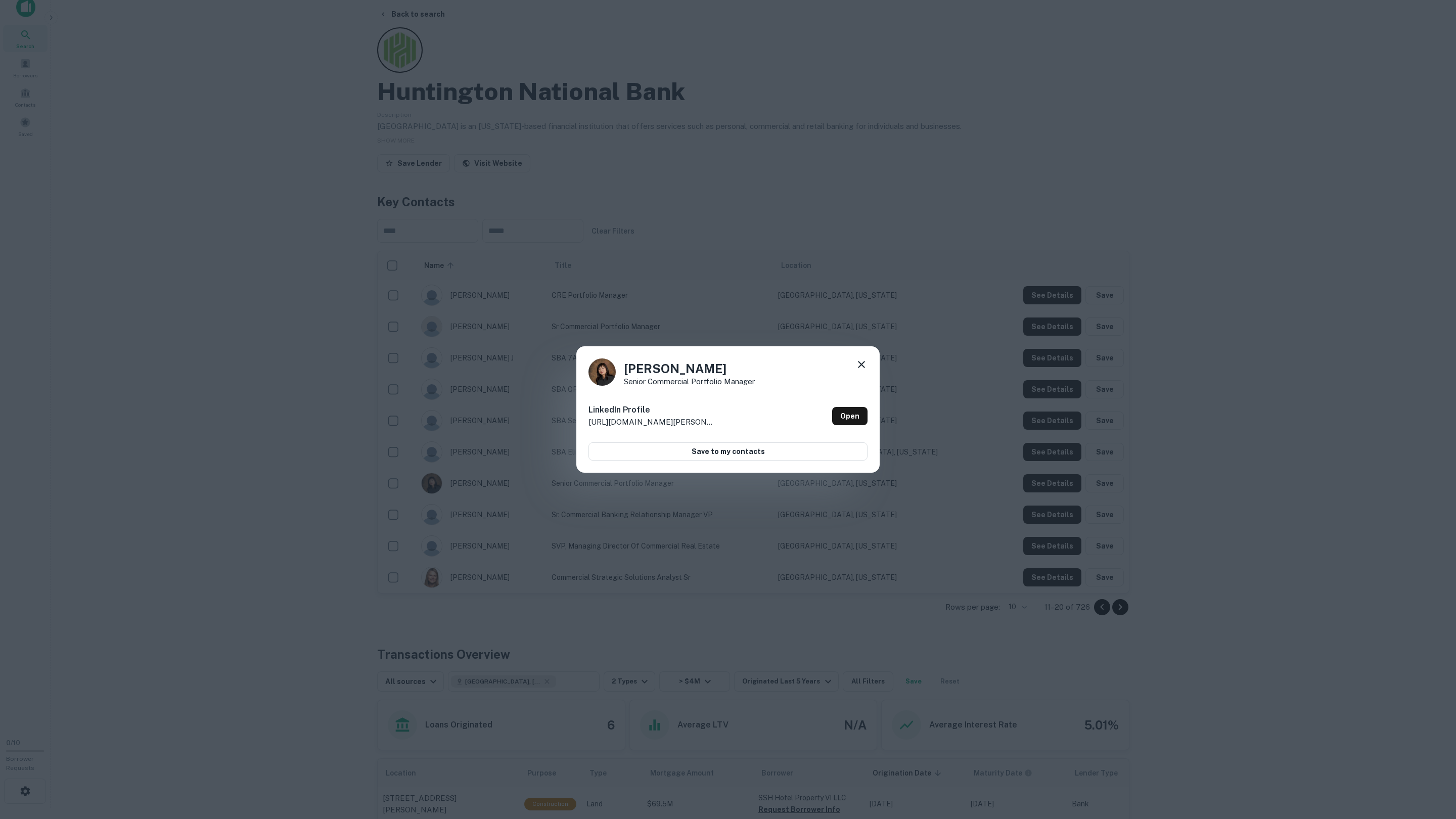
drag, startPoint x: 1052, startPoint y: 493, endPoint x: 1053, endPoint y: 500, distance: 7.1
click at [1052, 493] on div "Esther Law Senior Commercial Portfolio Manager LinkedIn Profile http://www.link…" at bounding box center [728, 409] width 1456 height 819
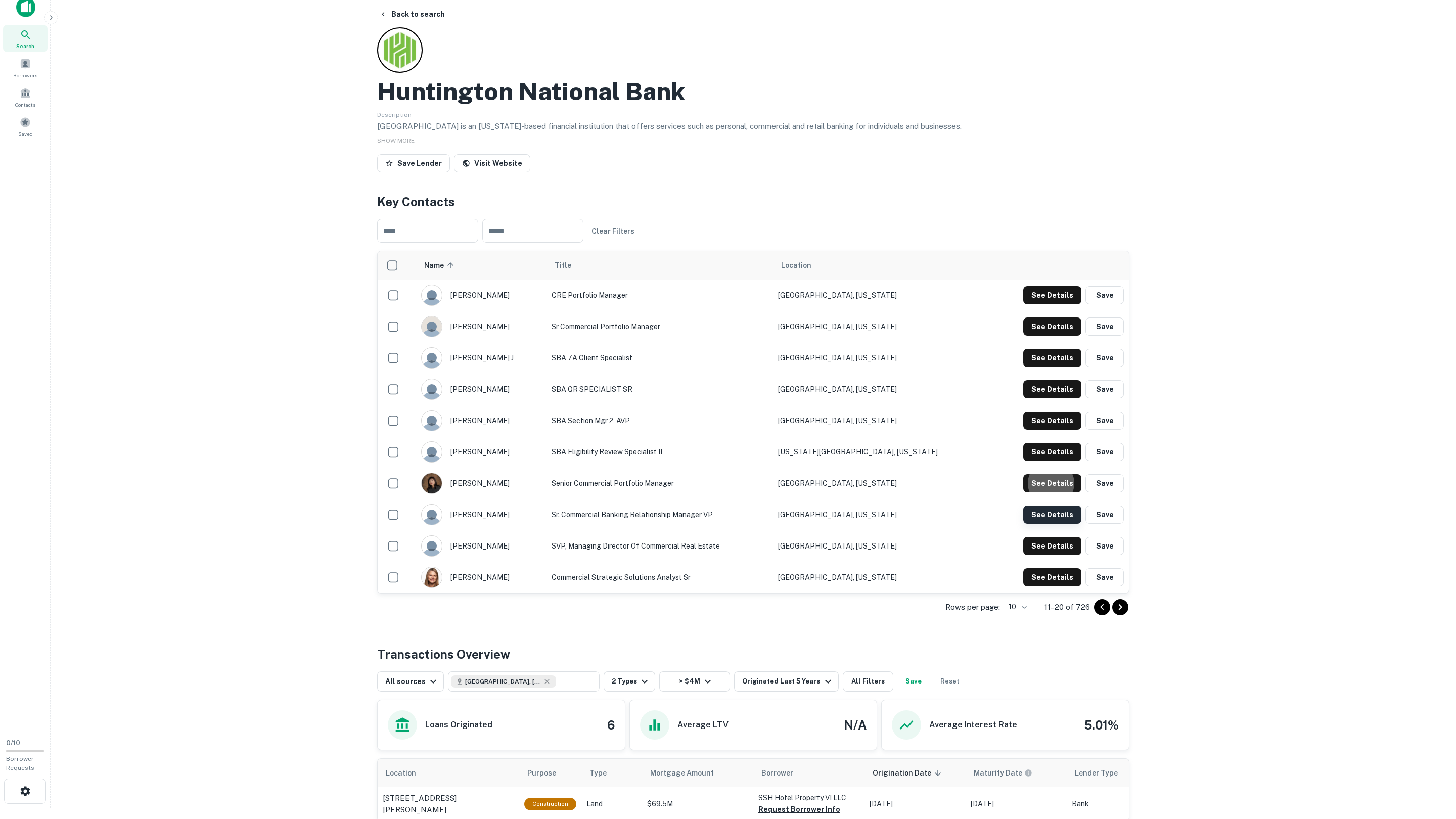
click at [1053, 304] on button "See Details" at bounding box center [1052, 295] width 58 height 18
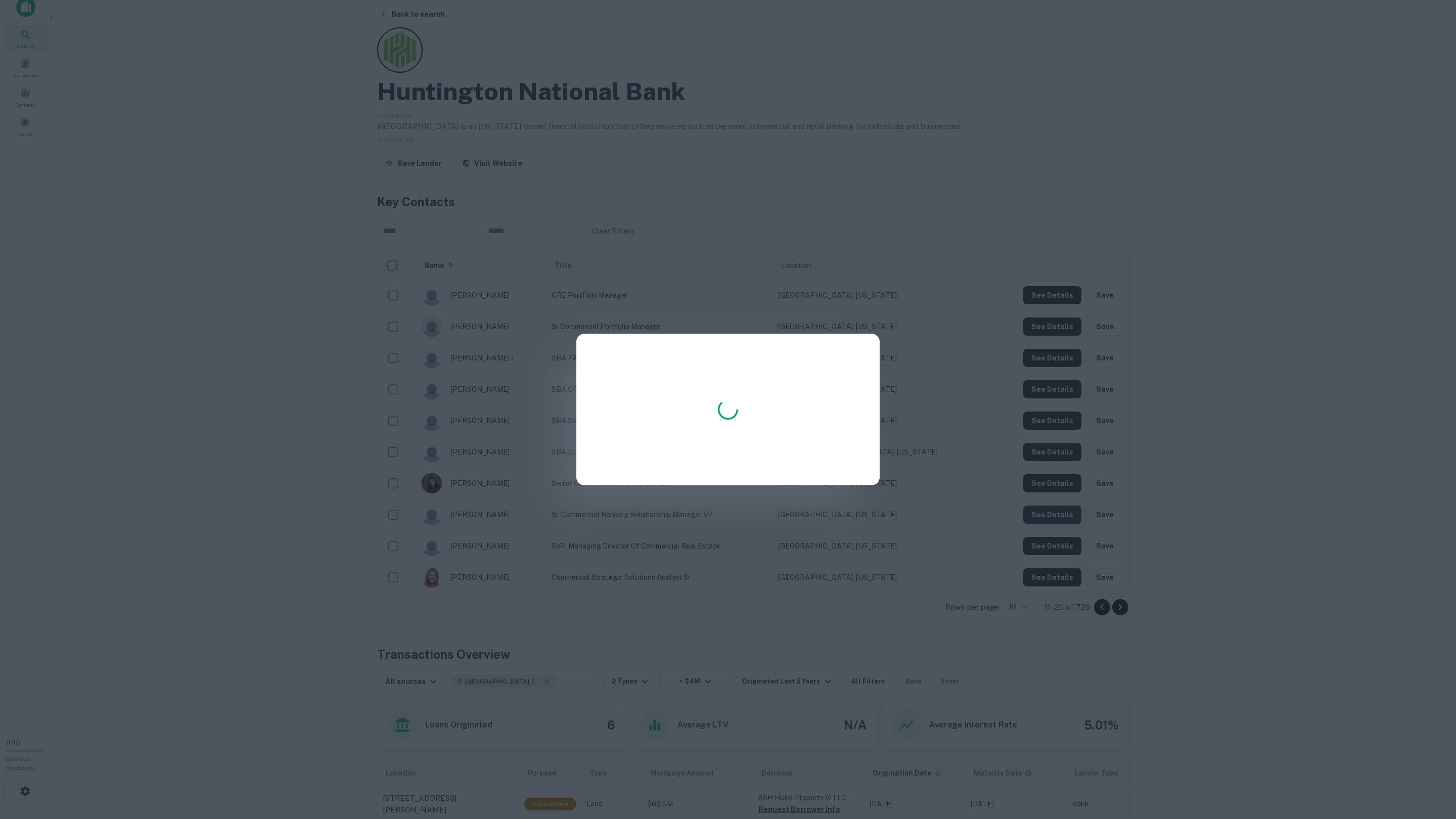
scroll to position [14, 0]
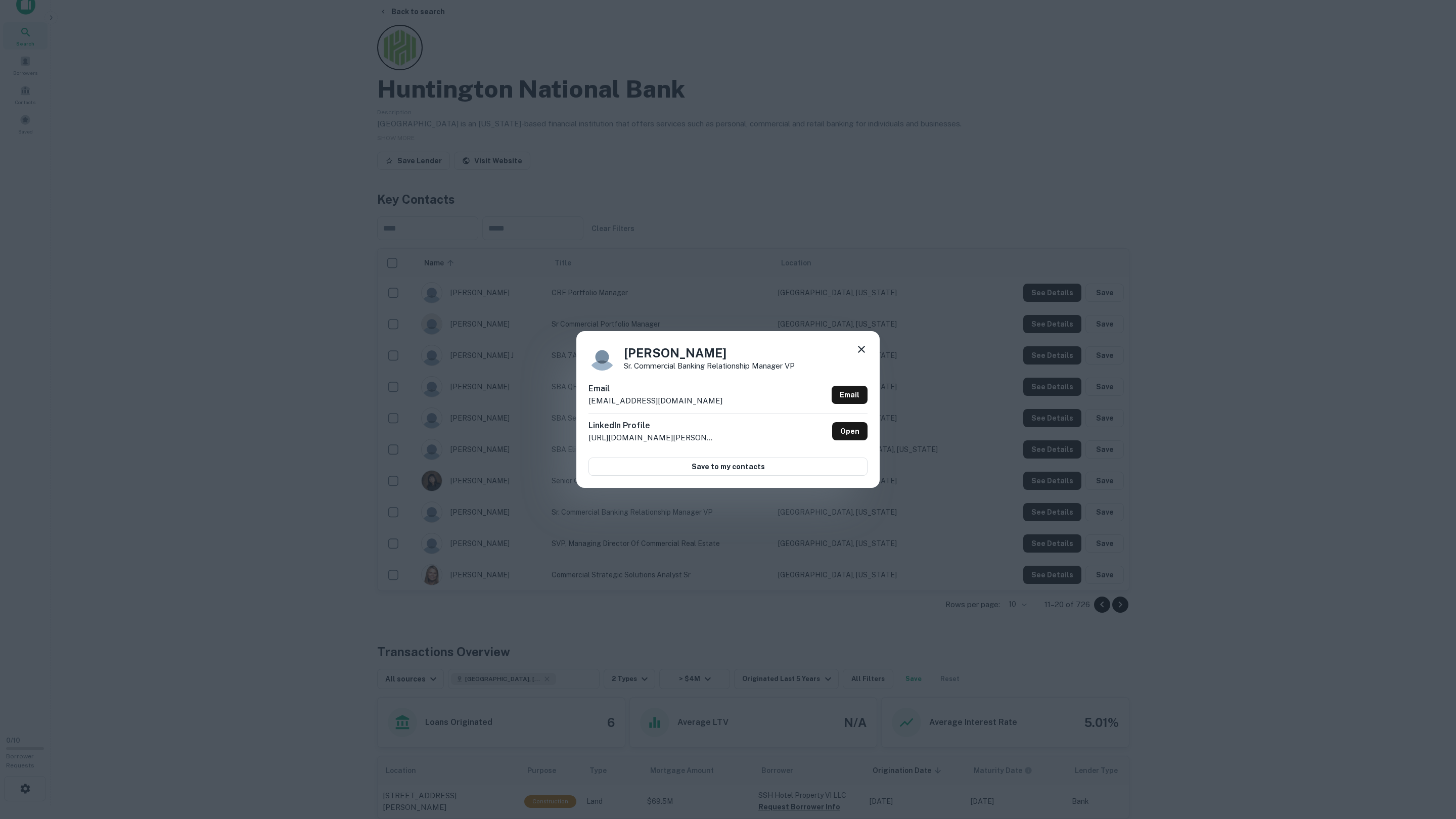
drag, startPoint x: 1051, startPoint y: 509, endPoint x: 1052, endPoint y: 517, distance: 8.1
click at [1051, 509] on div "Mark Lerom Sr. Commercial Banking Relationship Manager VP Email mark.lerom@hunt…" at bounding box center [728, 409] width 1456 height 819
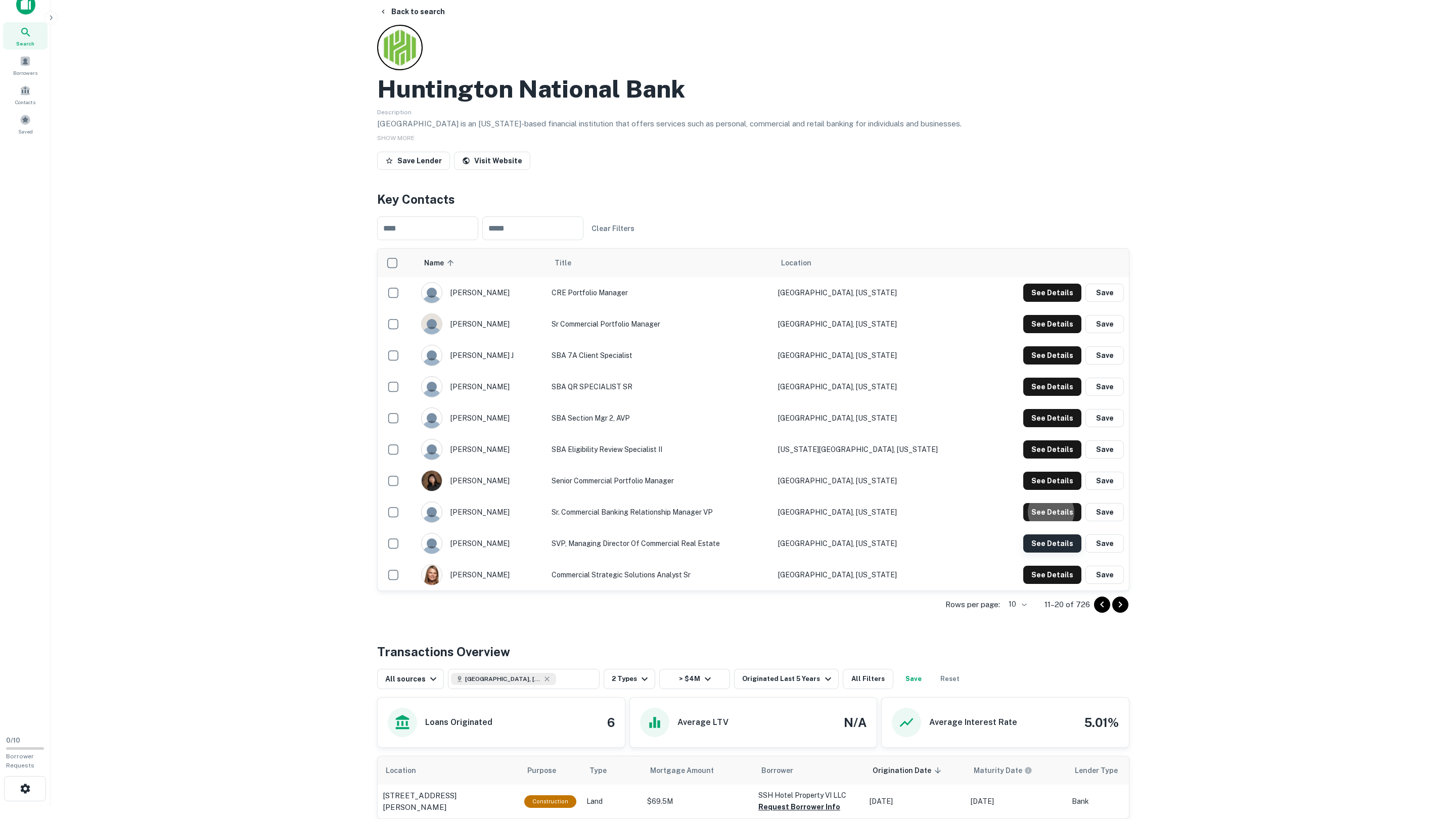
click at [1051, 302] on button "See Details" at bounding box center [1052, 293] width 58 height 18
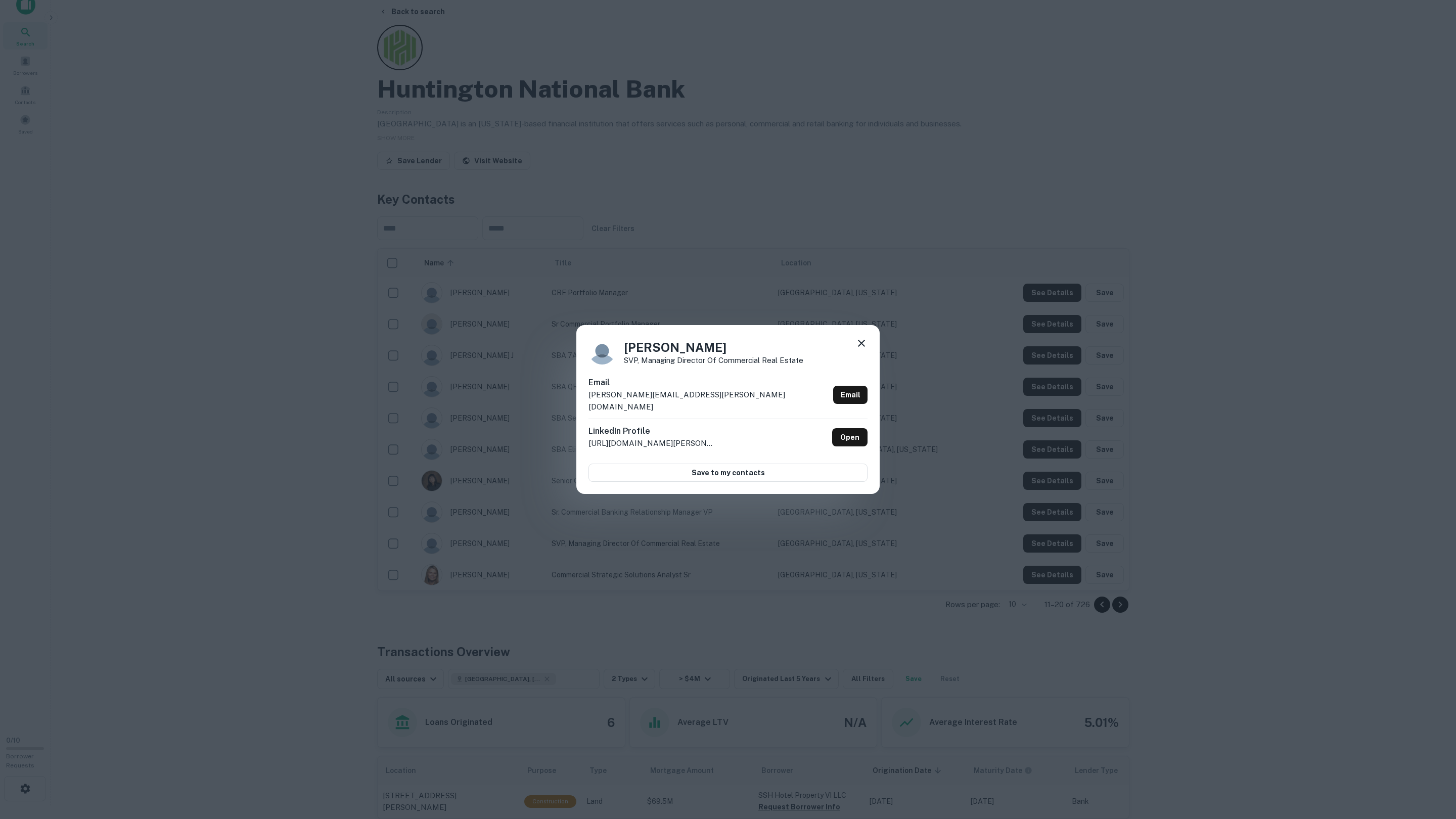
click at [1048, 540] on div "Mike Lowe SVP, Managing Director of Commercial Real Estate Email mike.e.lowe@hu…" at bounding box center [728, 409] width 1456 height 819
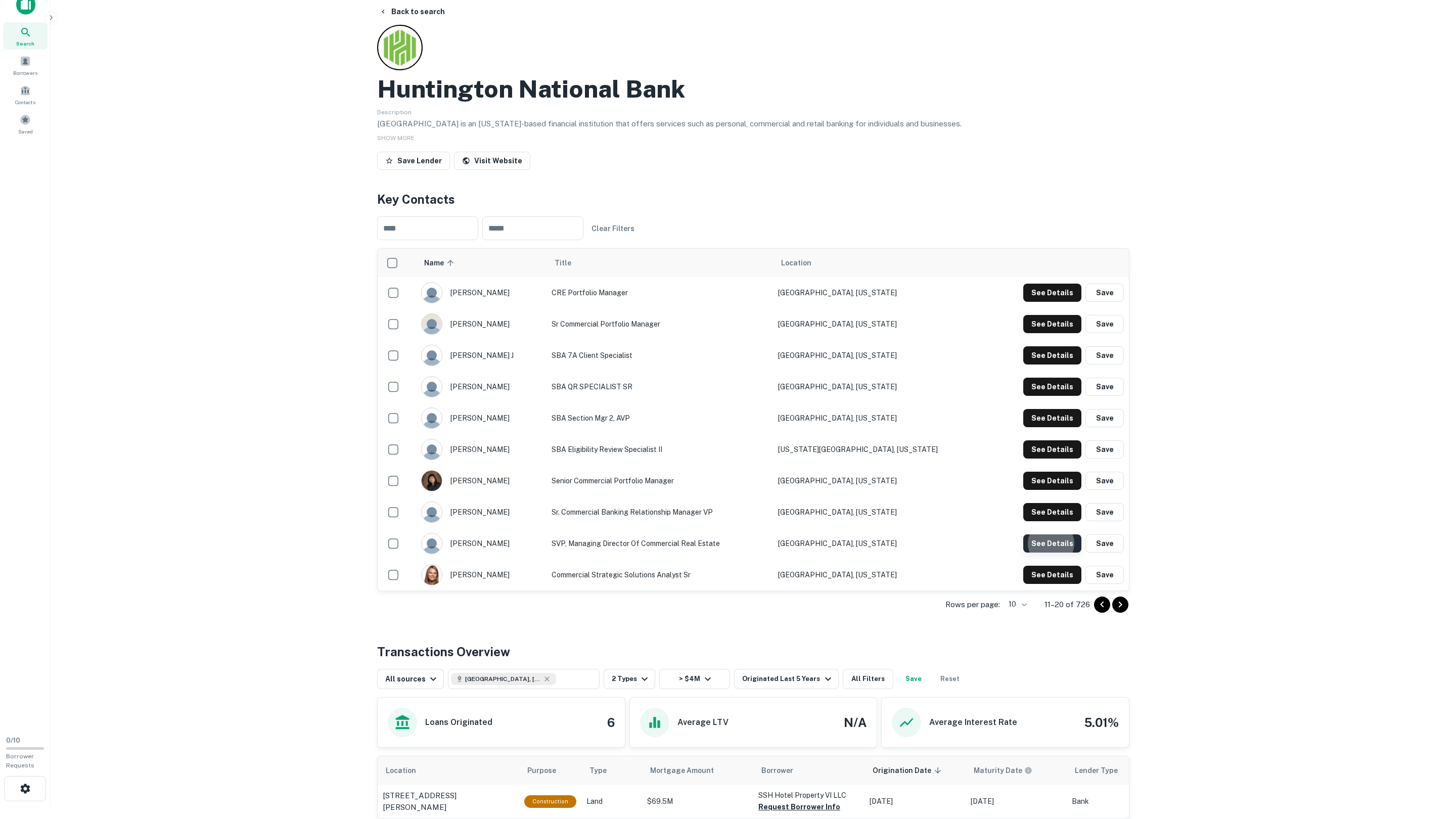
click at [1048, 547] on button "See Details" at bounding box center [1052, 543] width 58 height 18
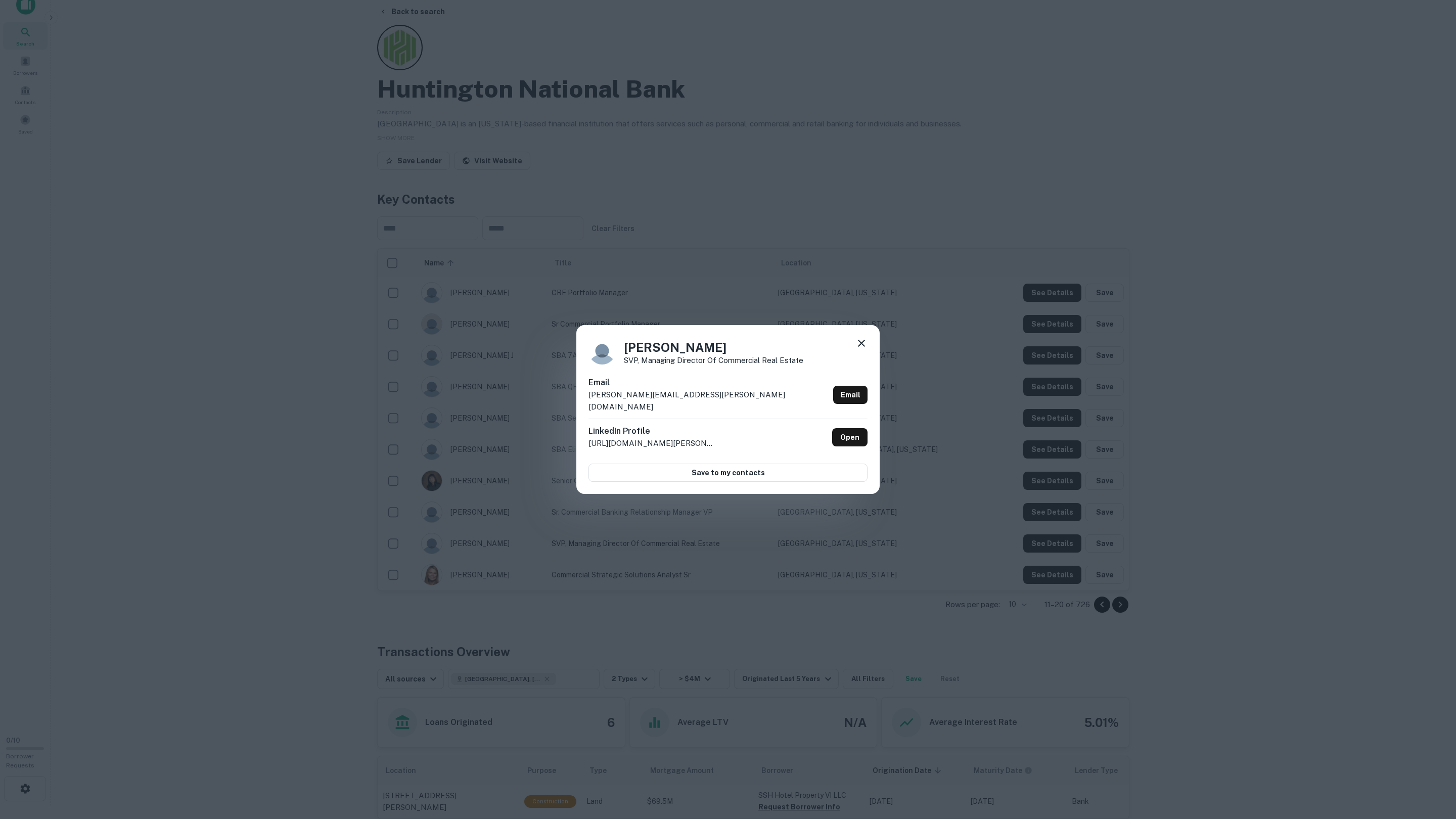
click at [1048, 546] on div "Mike Lowe SVP, Managing Director of Commercial Real Estate Email mike.e.lowe@hu…" at bounding box center [728, 409] width 1456 height 819
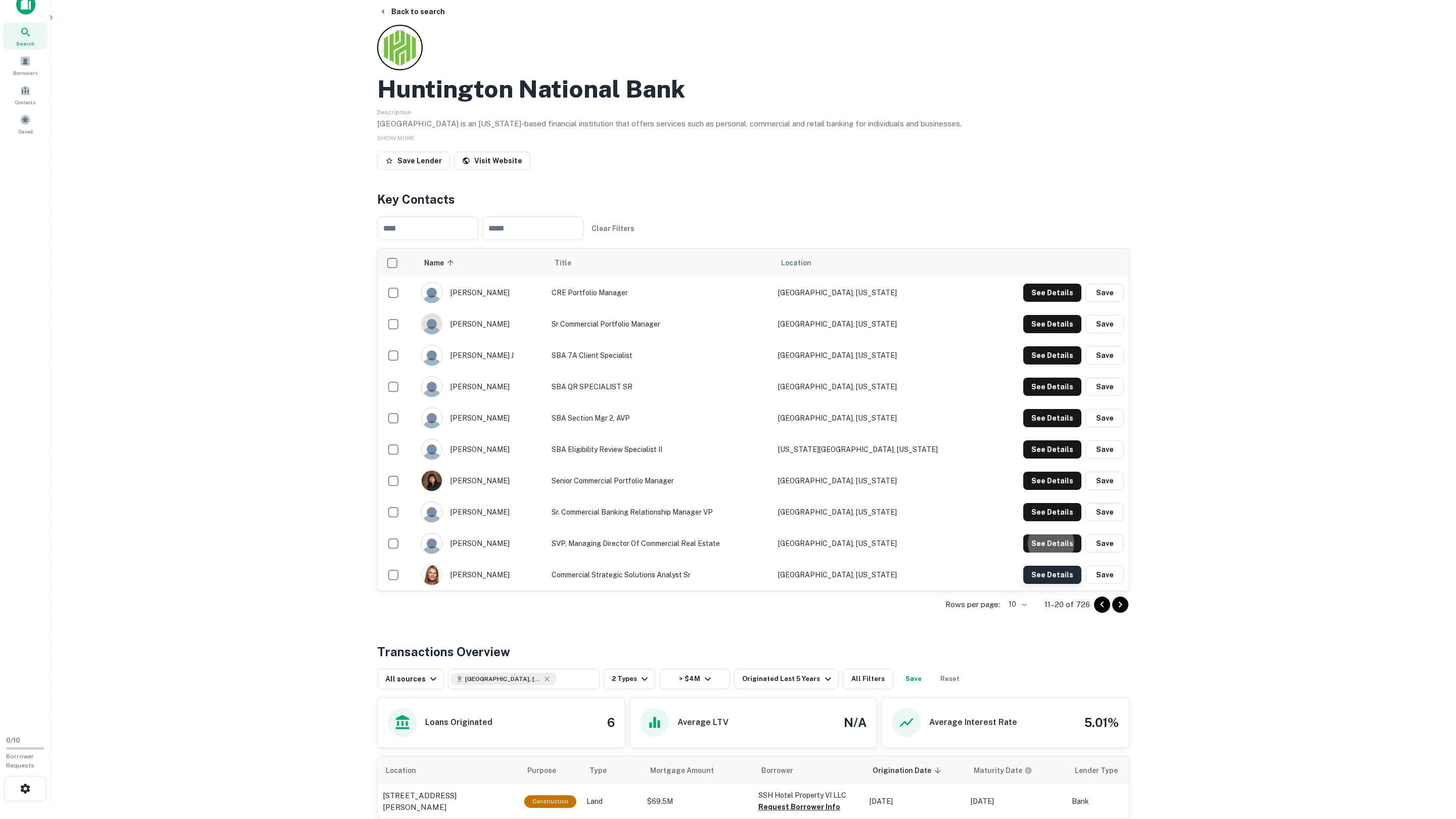
click at [1049, 302] on button "See Details" at bounding box center [1052, 293] width 58 height 18
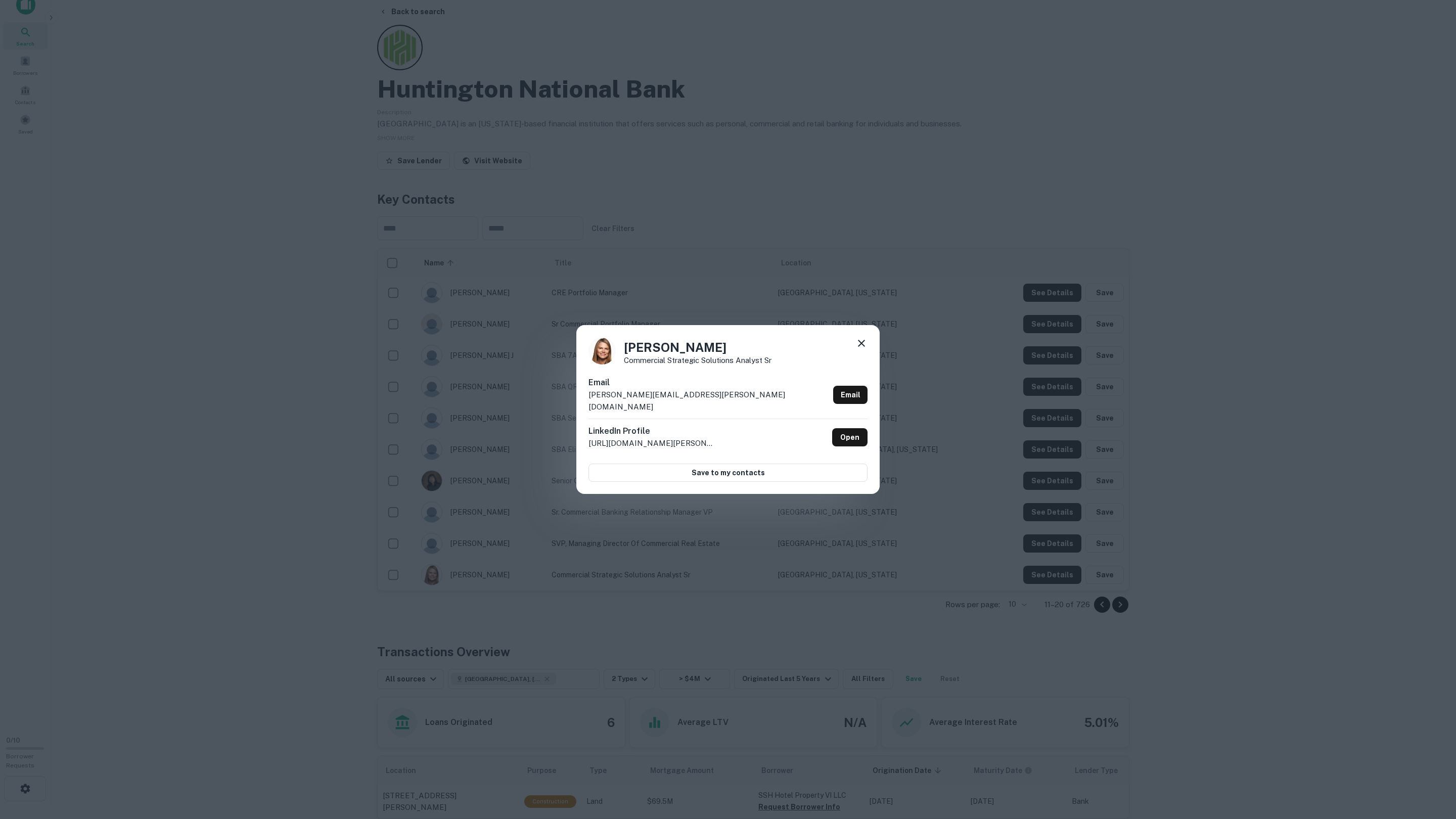
click at [1151, 568] on div "Dana Johnson Commercial Strategic Solutions Analyst Sr Email dana.johnson@hunti…" at bounding box center [728, 409] width 1456 height 819
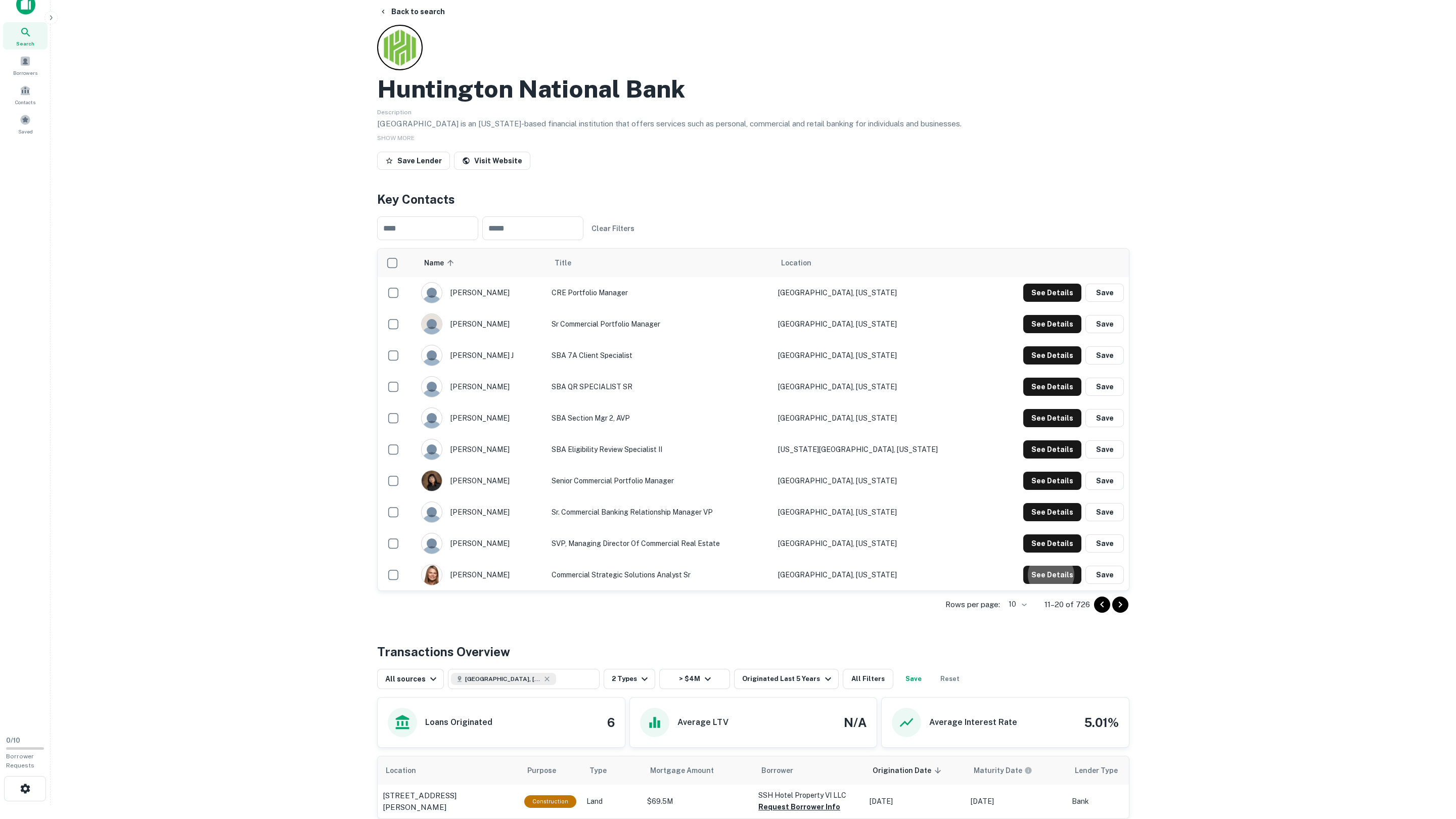
click at [1117, 603] on icon "Go to next page" at bounding box center [1120, 604] width 12 height 12
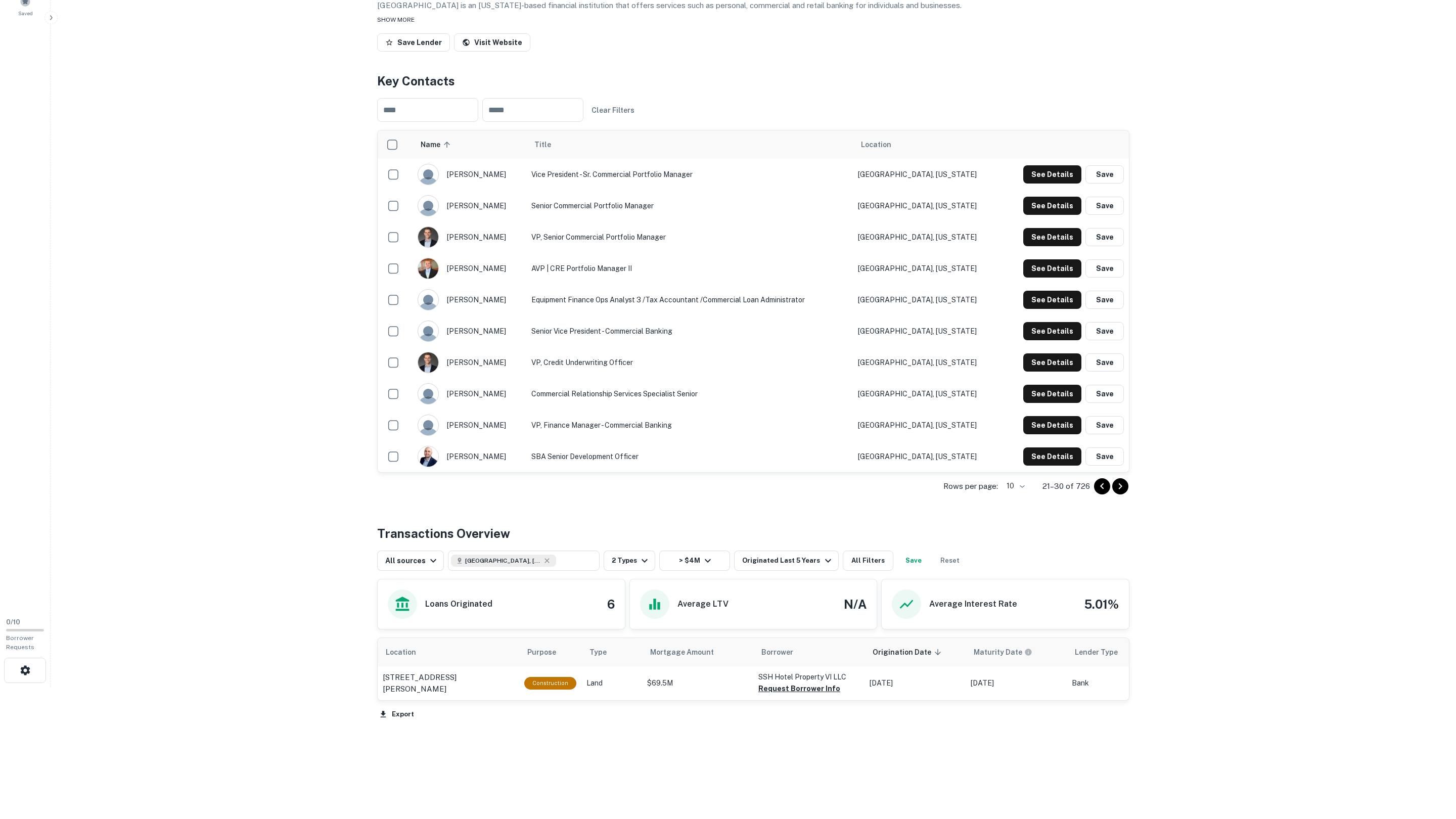
scroll to position [0, 0]
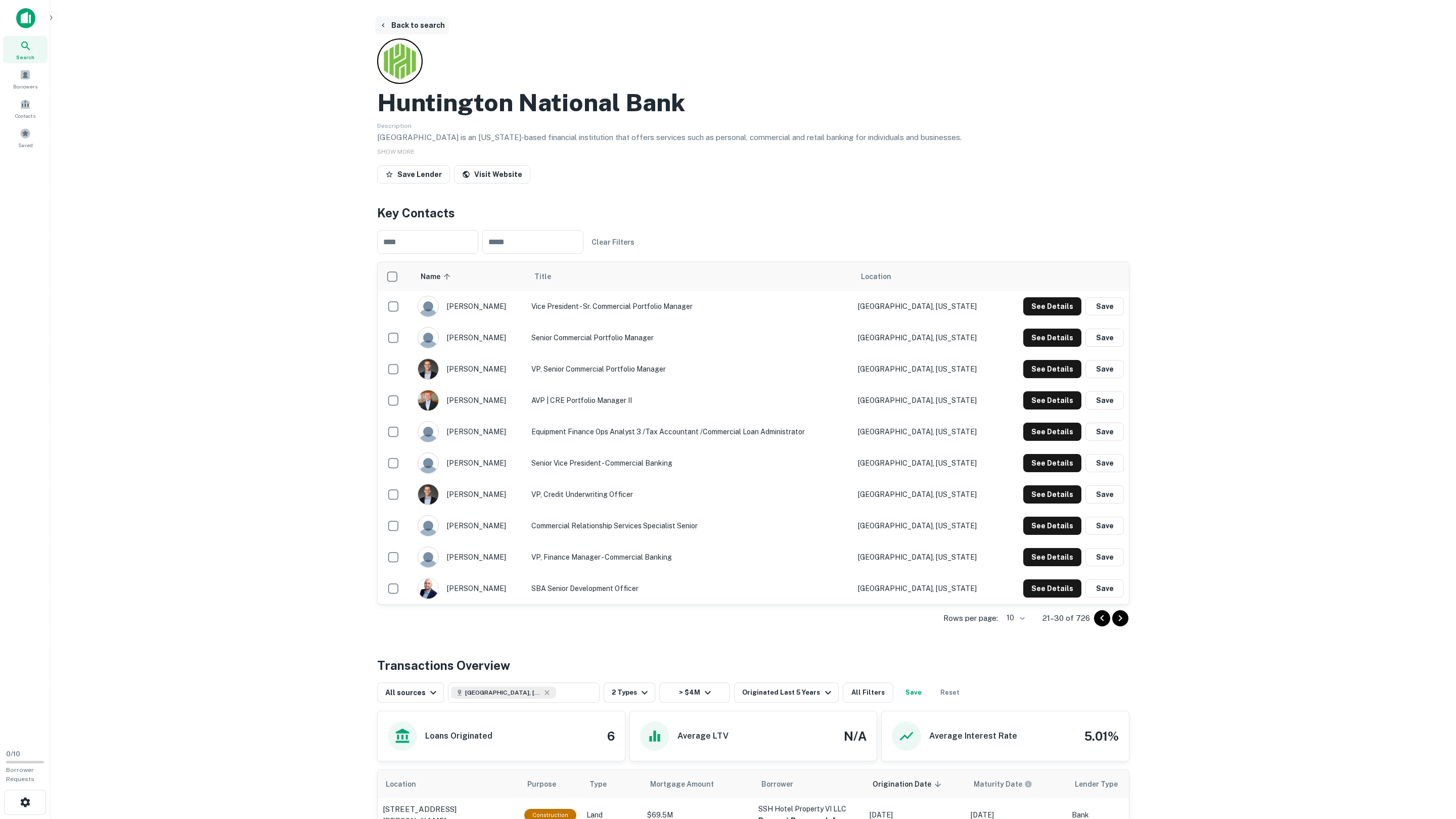
click at [427, 19] on button "Back to search" at bounding box center [412, 25] width 74 height 18
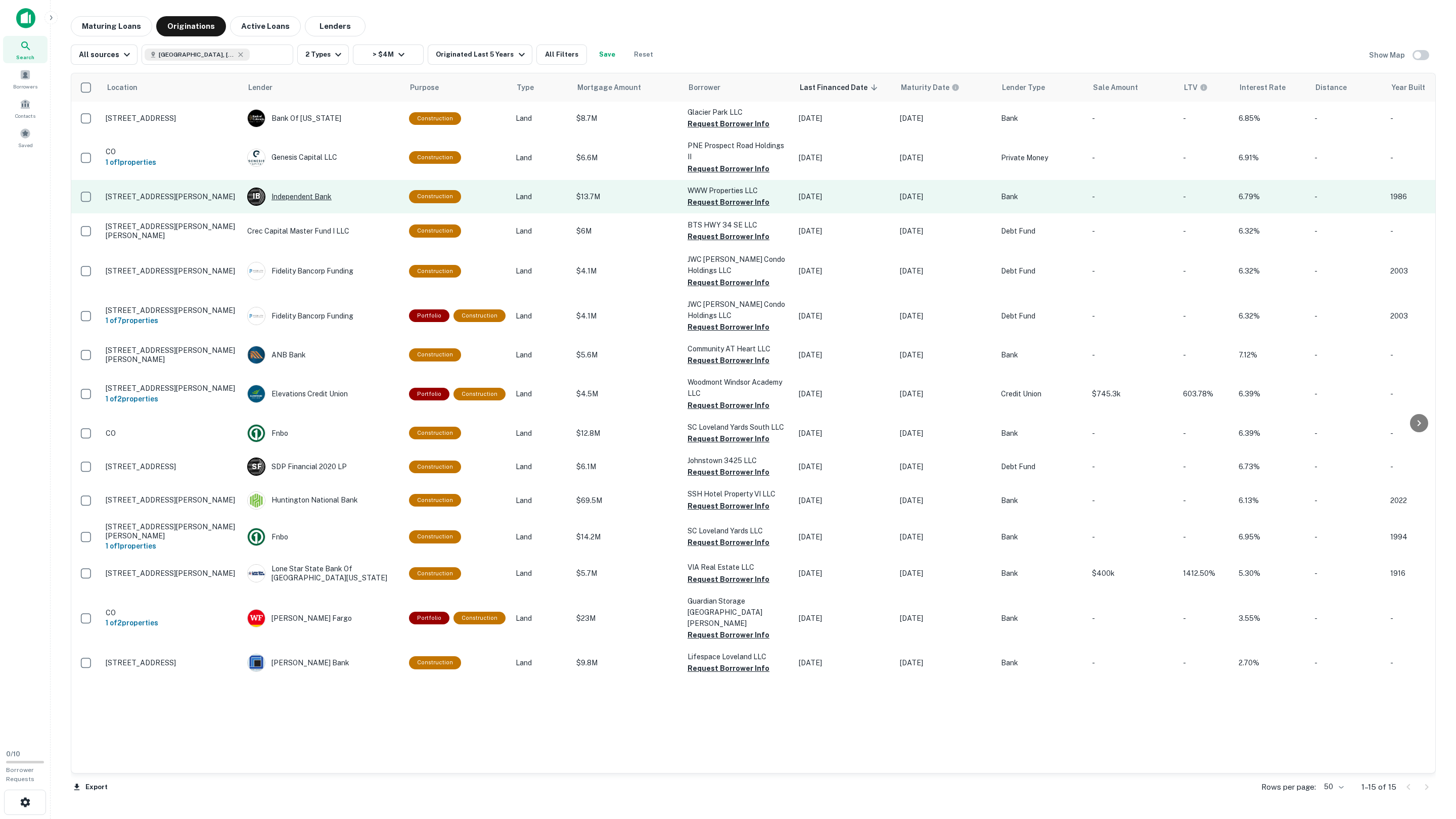
click at [298, 188] on div "I B Independent Bank" at bounding box center [323, 197] width 151 height 18
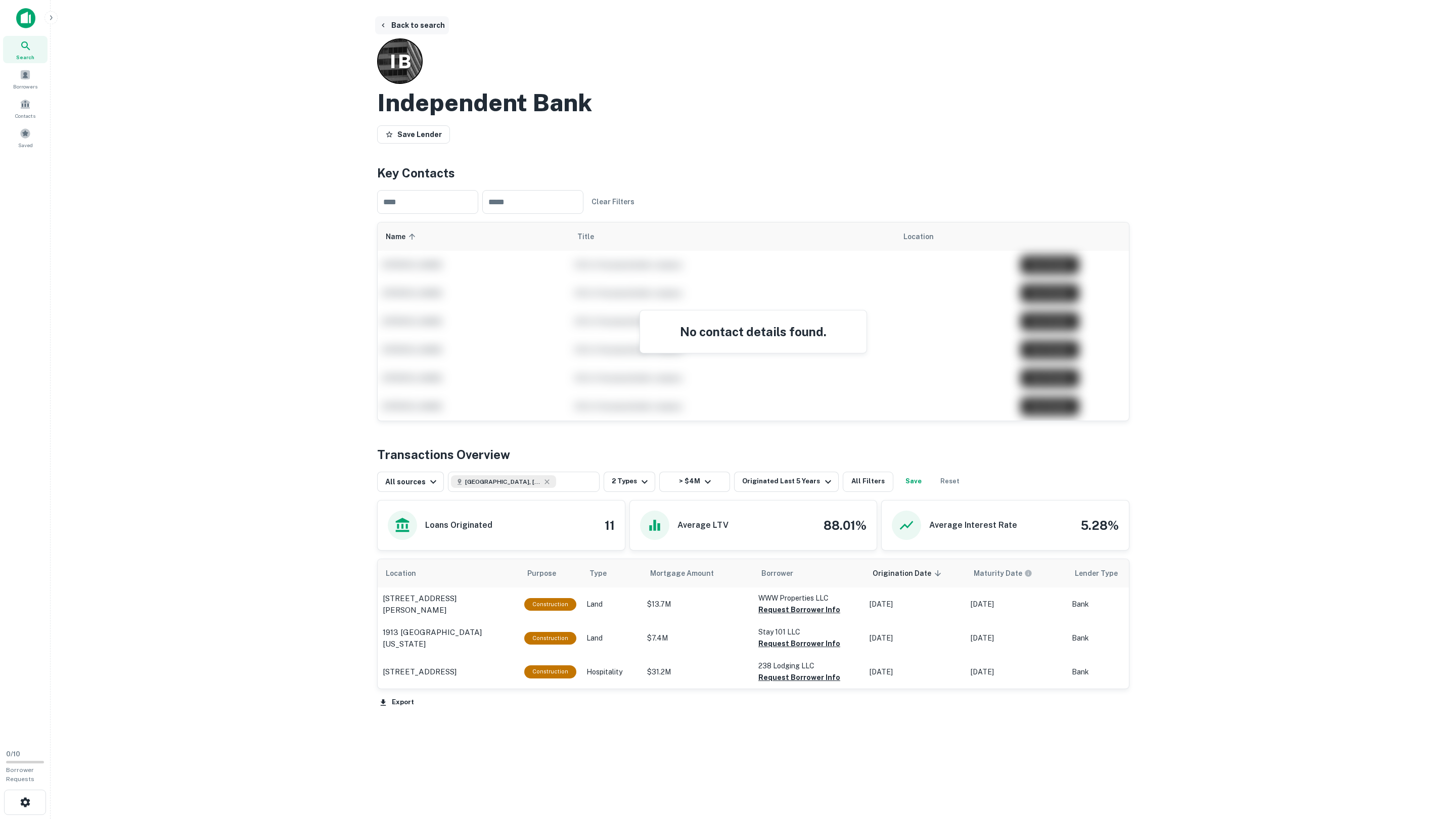
click at [413, 23] on button "Back to search" at bounding box center [412, 25] width 74 height 18
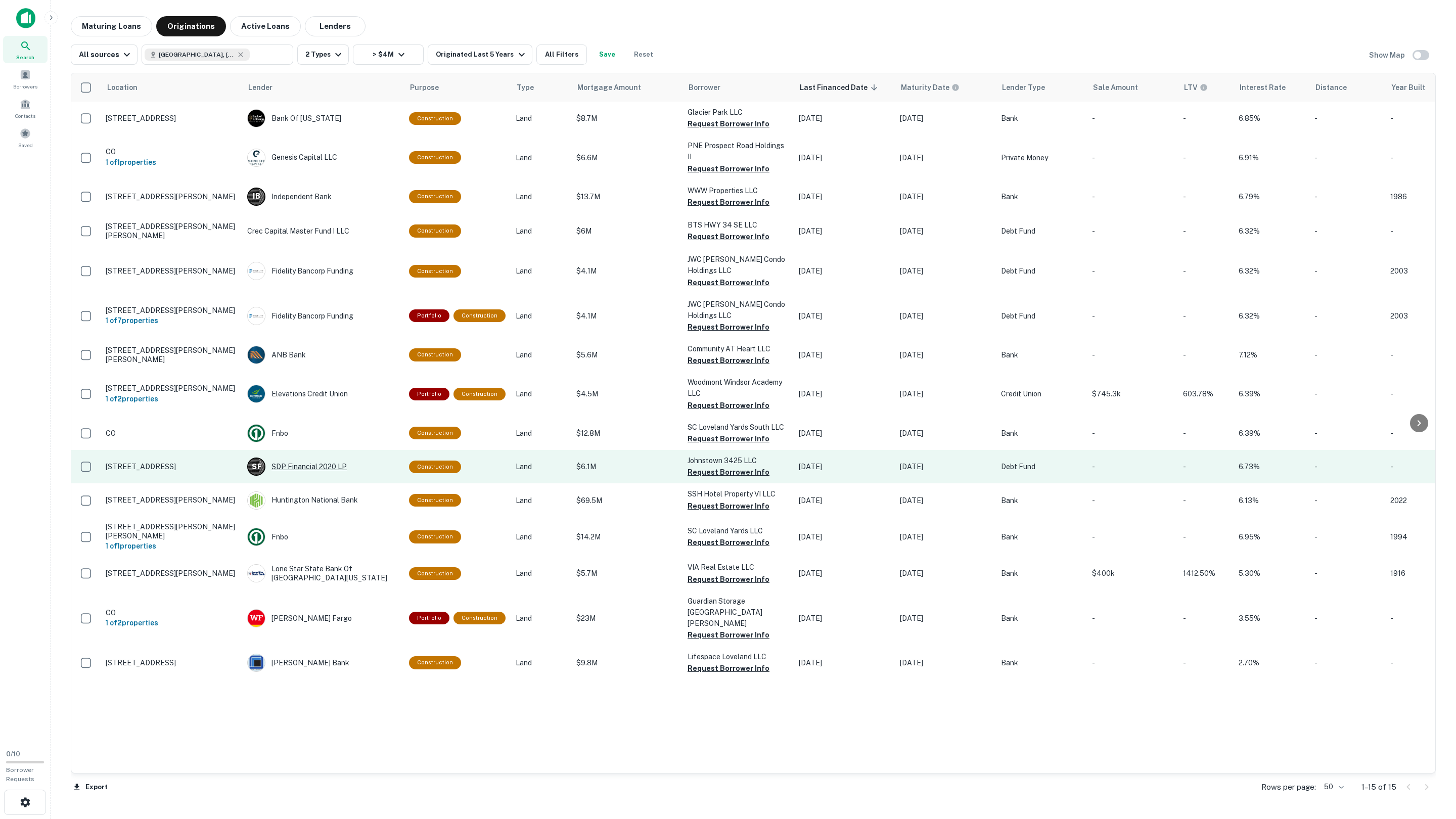
click at [315, 457] on div "S F SDP Financial 2020 LP" at bounding box center [323, 466] width 151 height 18
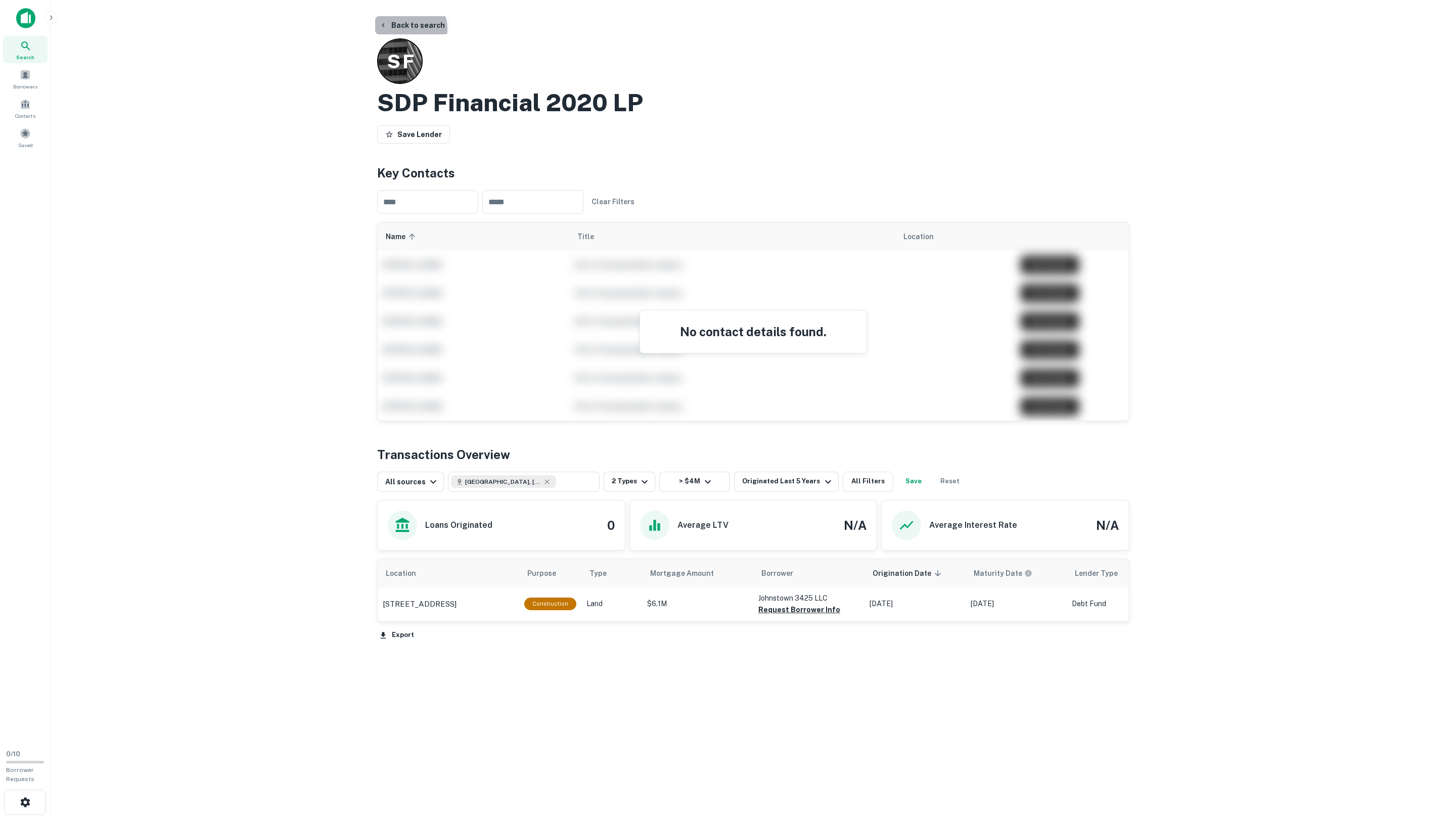
click at [408, 28] on button "Back to search" at bounding box center [412, 25] width 74 height 18
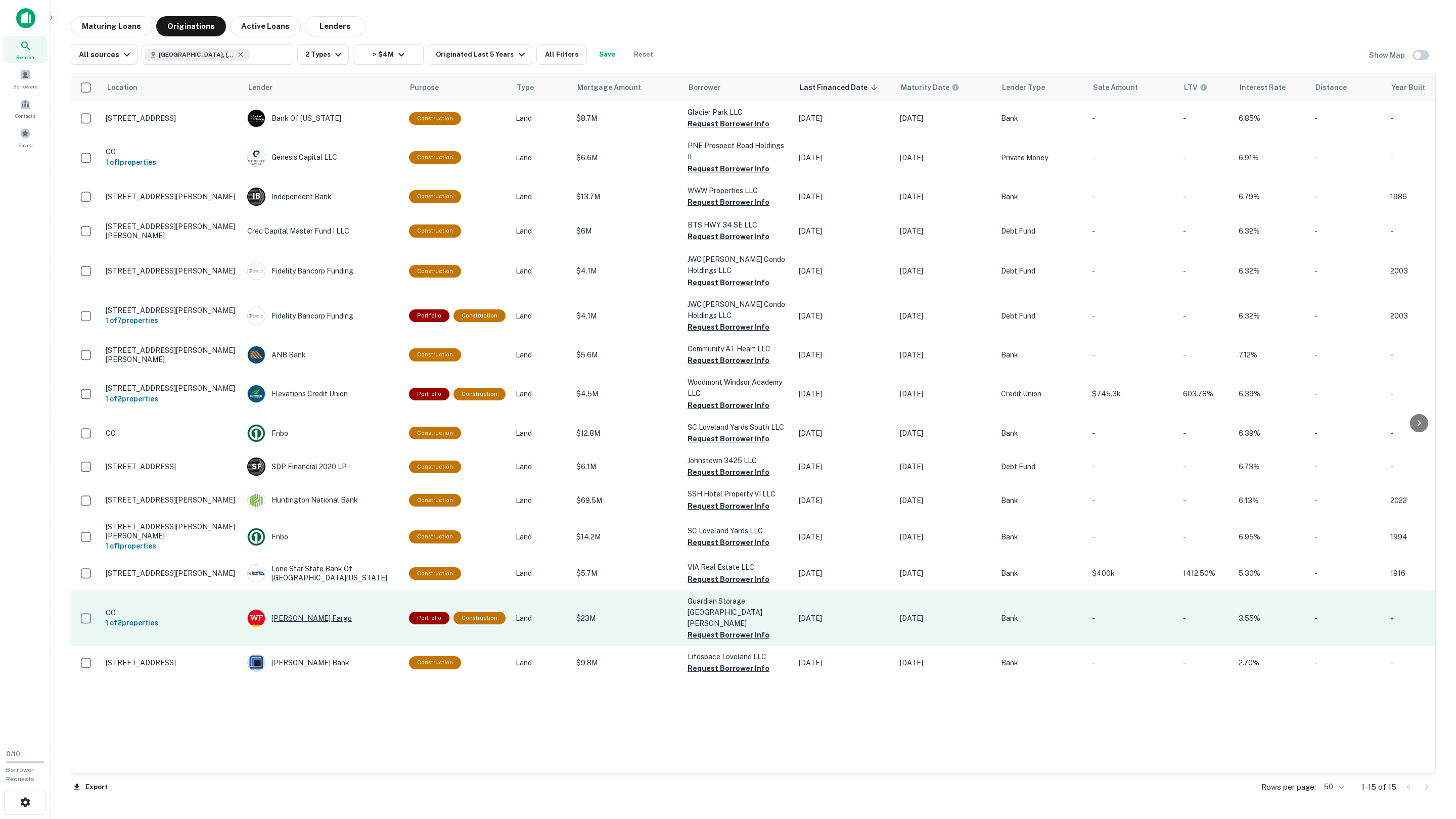
click at [291, 609] on div "[PERSON_NAME] Fargo" at bounding box center [323, 618] width 151 height 18
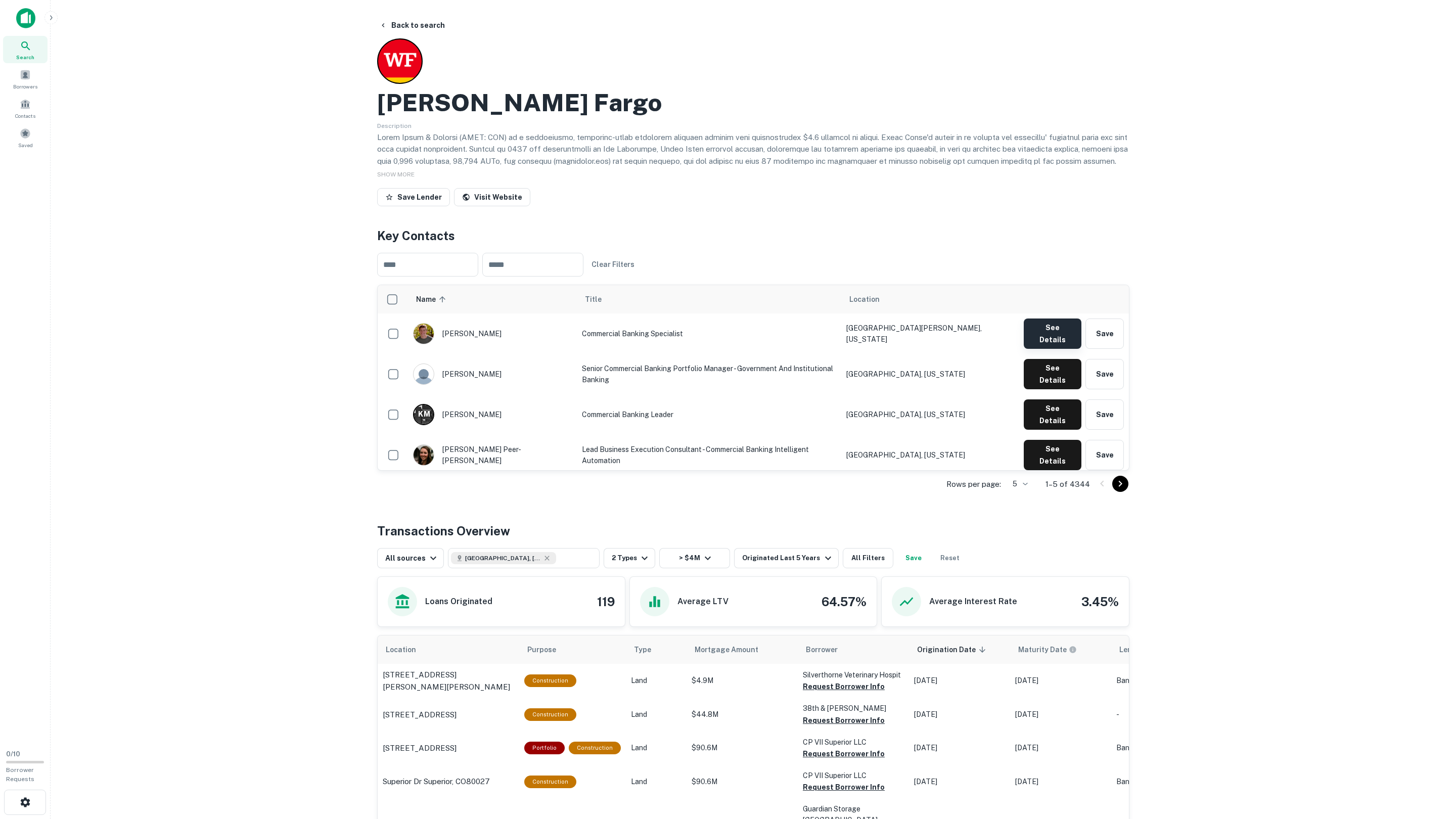
click at [1054, 330] on button "See Details" at bounding box center [1052, 334] width 58 height 31
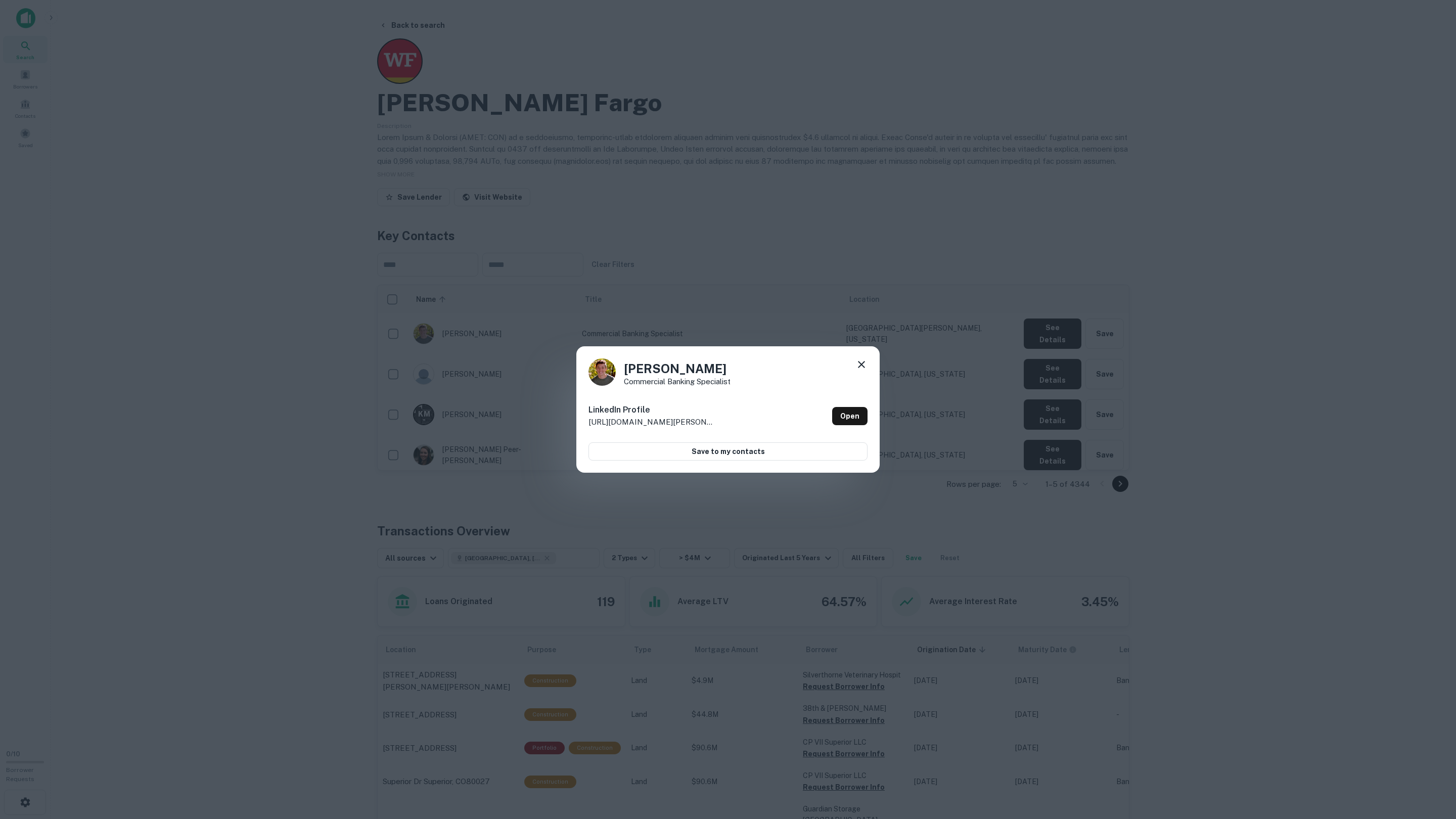
click at [1053, 333] on div "Nathaniel Goldstein Commercial Banking Specialist LinkedIn Profile http://www.l…" at bounding box center [728, 409] width 1456 height 819
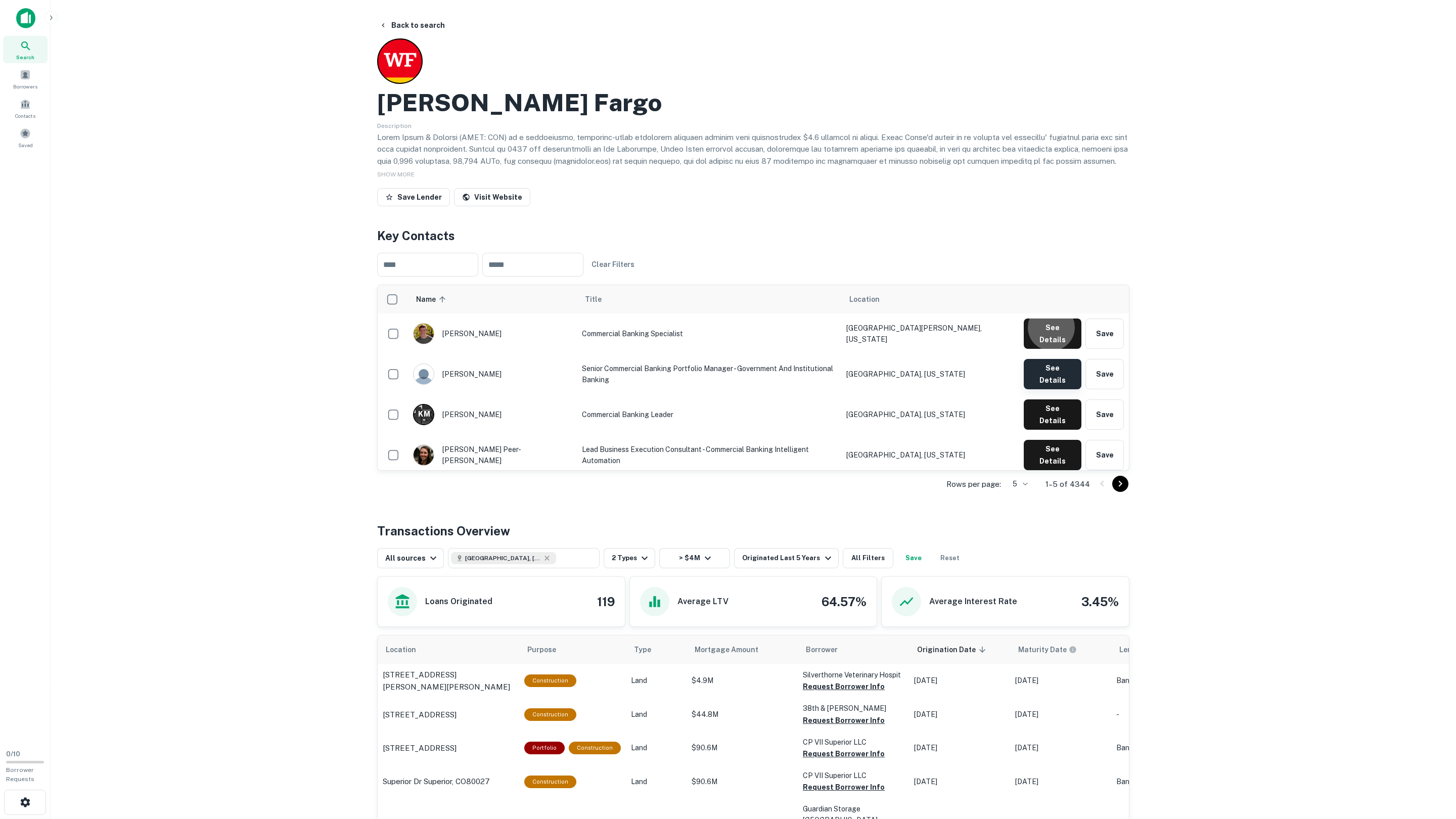
click at [1051, 349] on button "See Details" at bounding box center [1052, 334] width 58 height 31
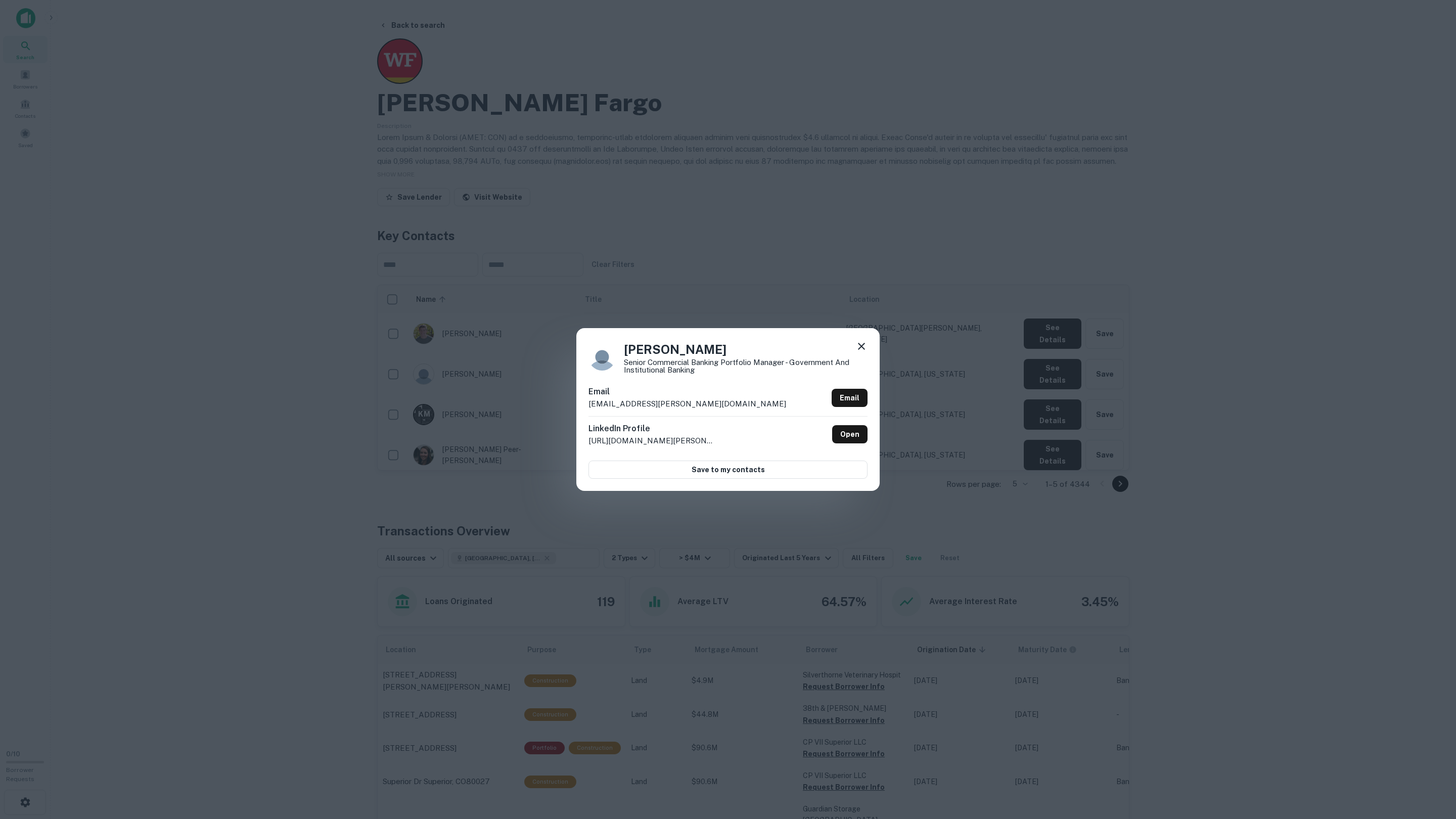
click at [1051, 366] on div "Joy Hempel Senior Commercial Banking Portfolio Manager - Government and Institu…" at bounding box center [728, 409] width 1456 height 819
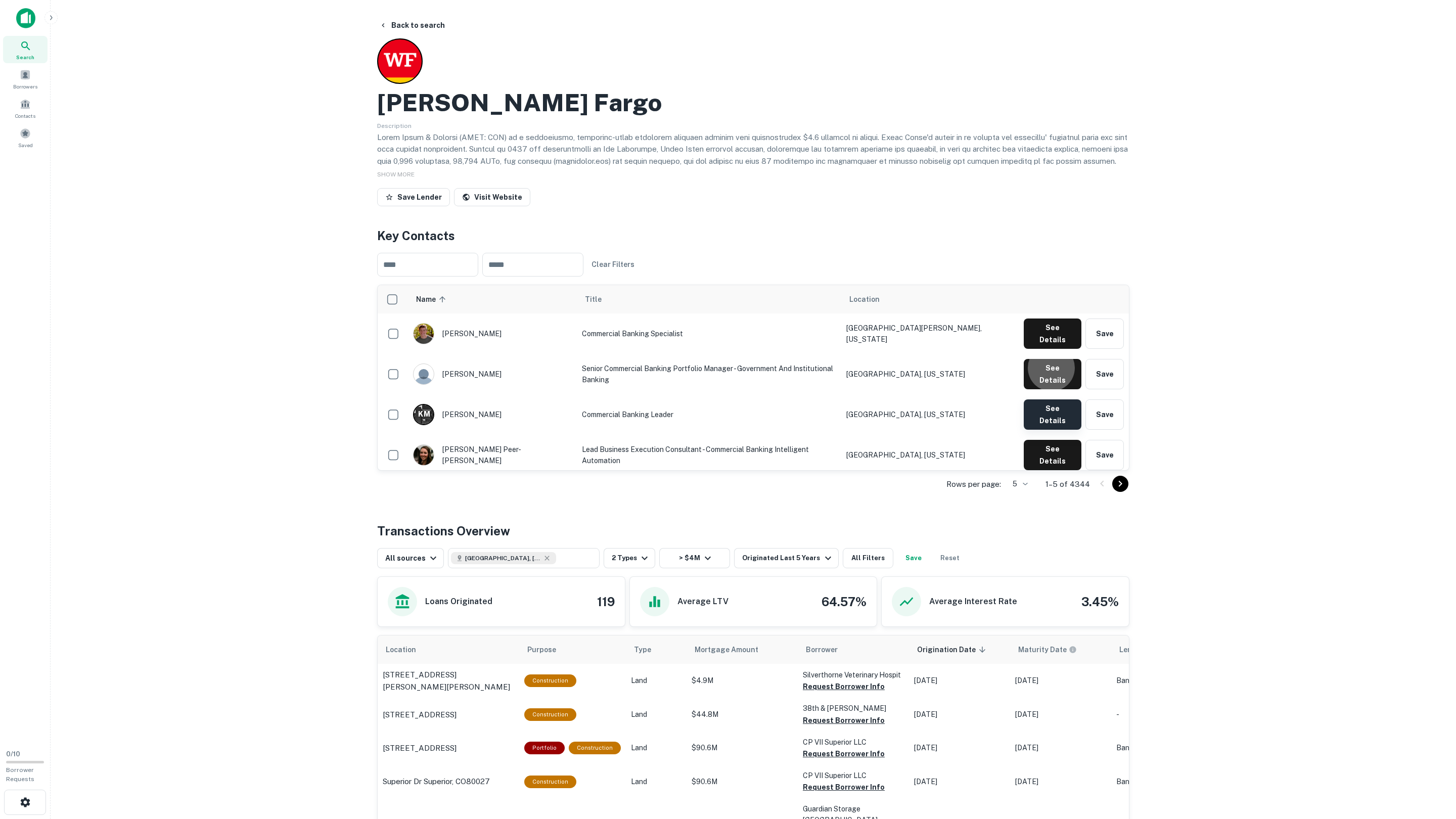
click at [1047, 349] on button "See Details" at bounding box center [1052, 334] width 58 height 31
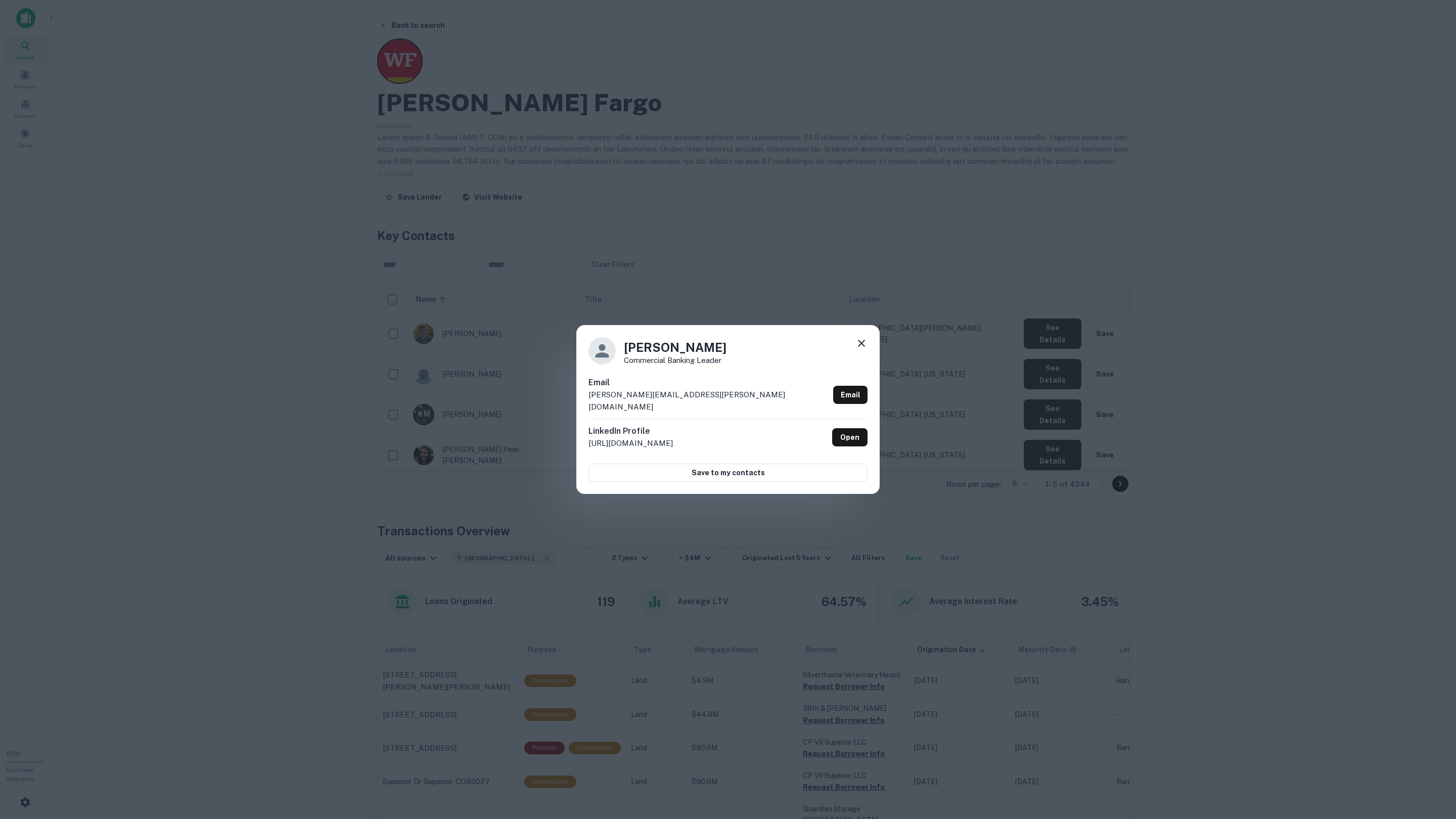
click at [1047, 388] on div "Keith Michalkewicz Commercial Banking Leader Email keith.j.michalkewicz@wellsfa…" at bounding box center [728, 409] width 1456 height 819
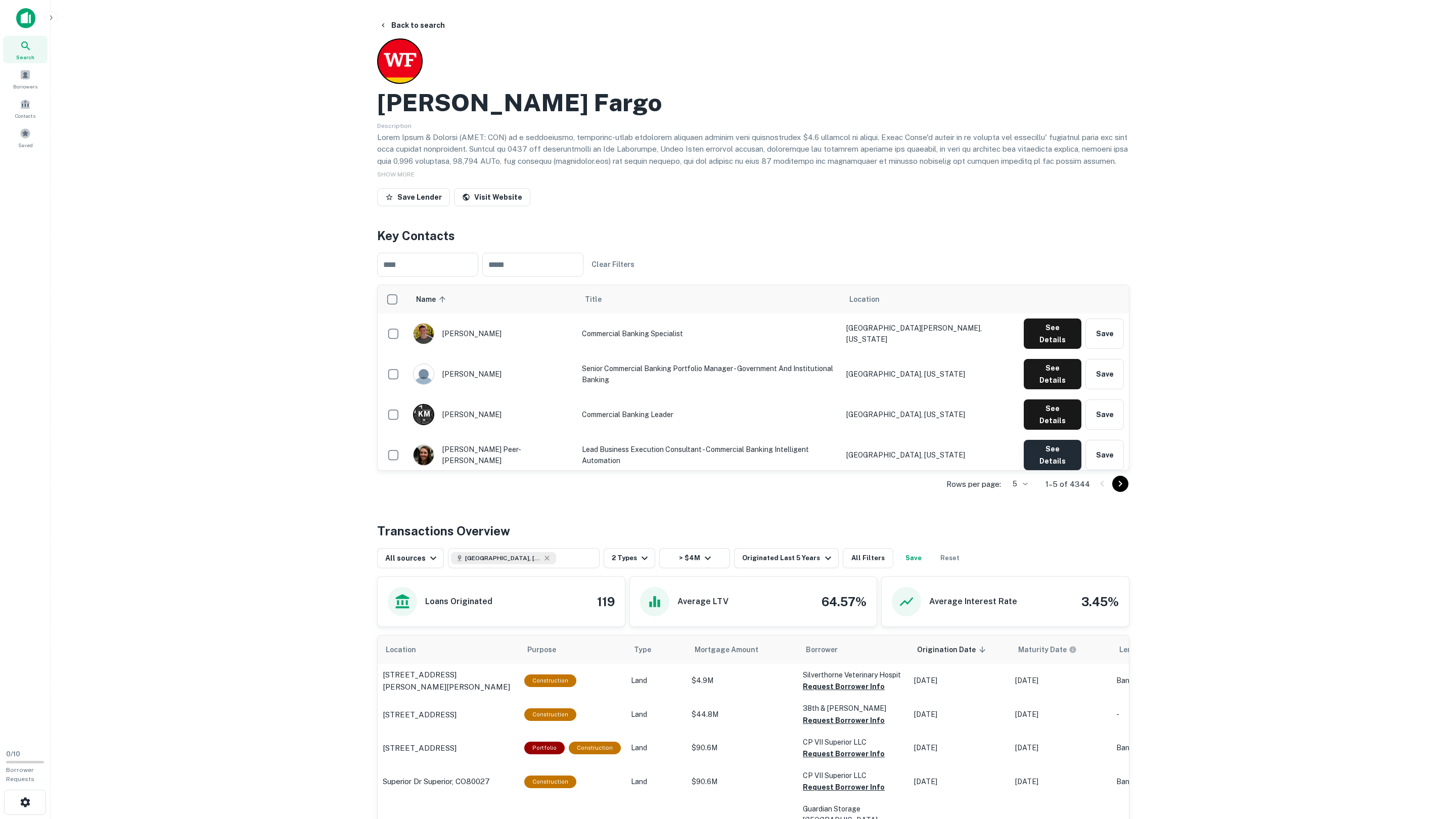
click at [1046, 349] on button "See Details" at bounding box center [1052, 334] width 58 height 31
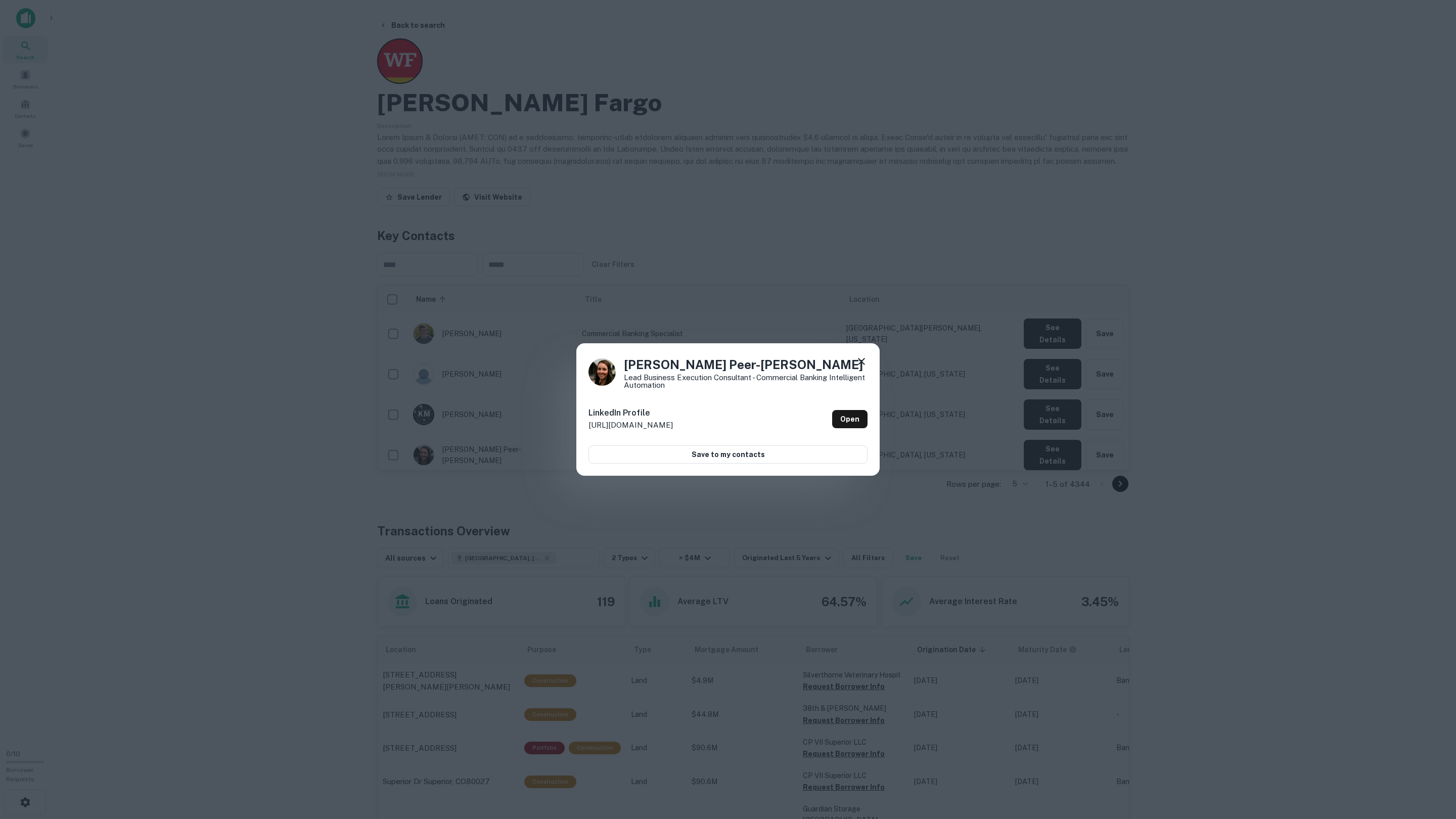
click at [1046, 419] on div "Ashley Peer-Kupfner Lead Business Execution Consultant - Commercial Banking Int…" at bounding box center [728, 409] width 1456 height 819
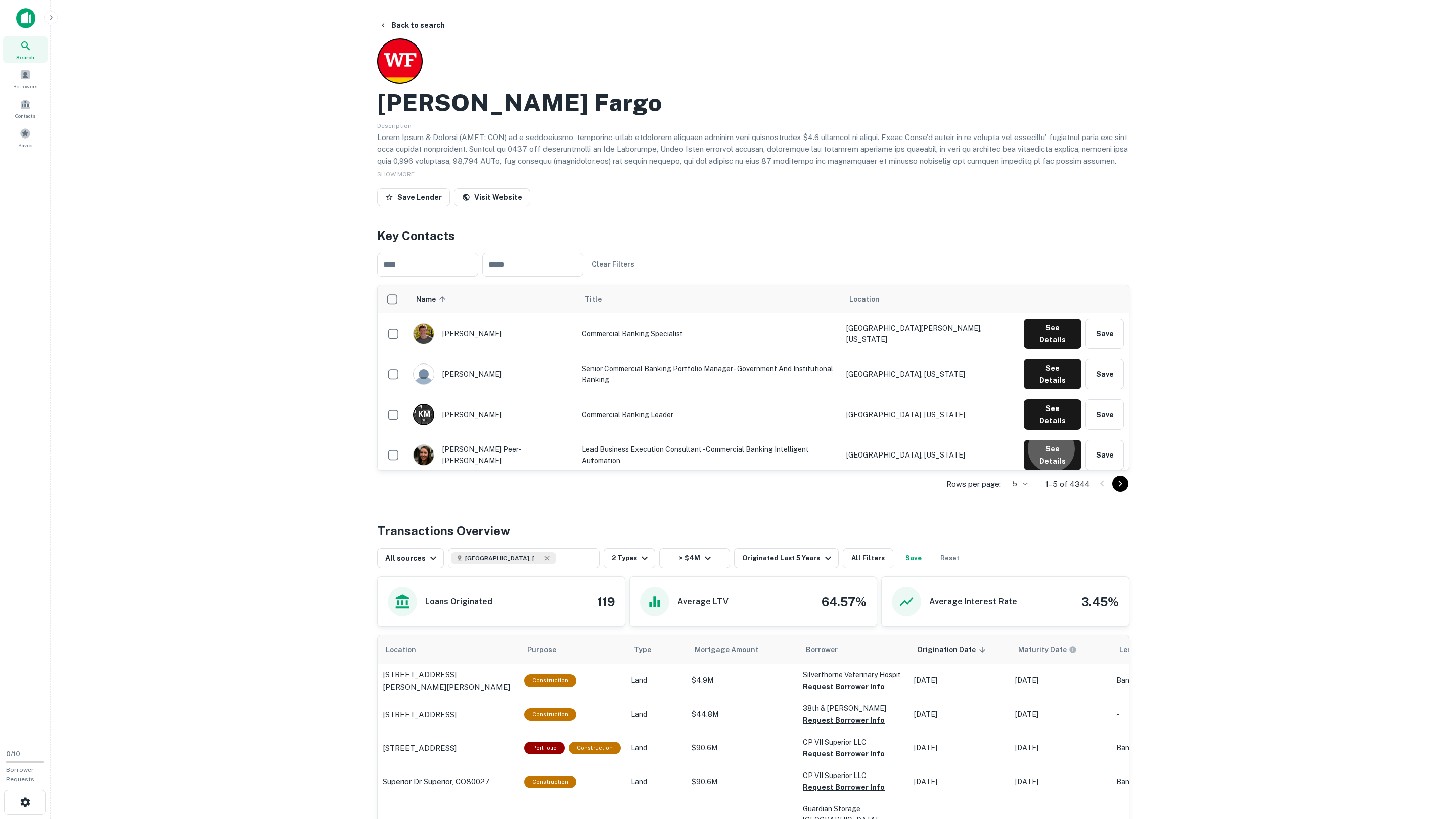
click at [1046, 349] on button "See Details" at bounding box center [1052, 334] width 58 height 31
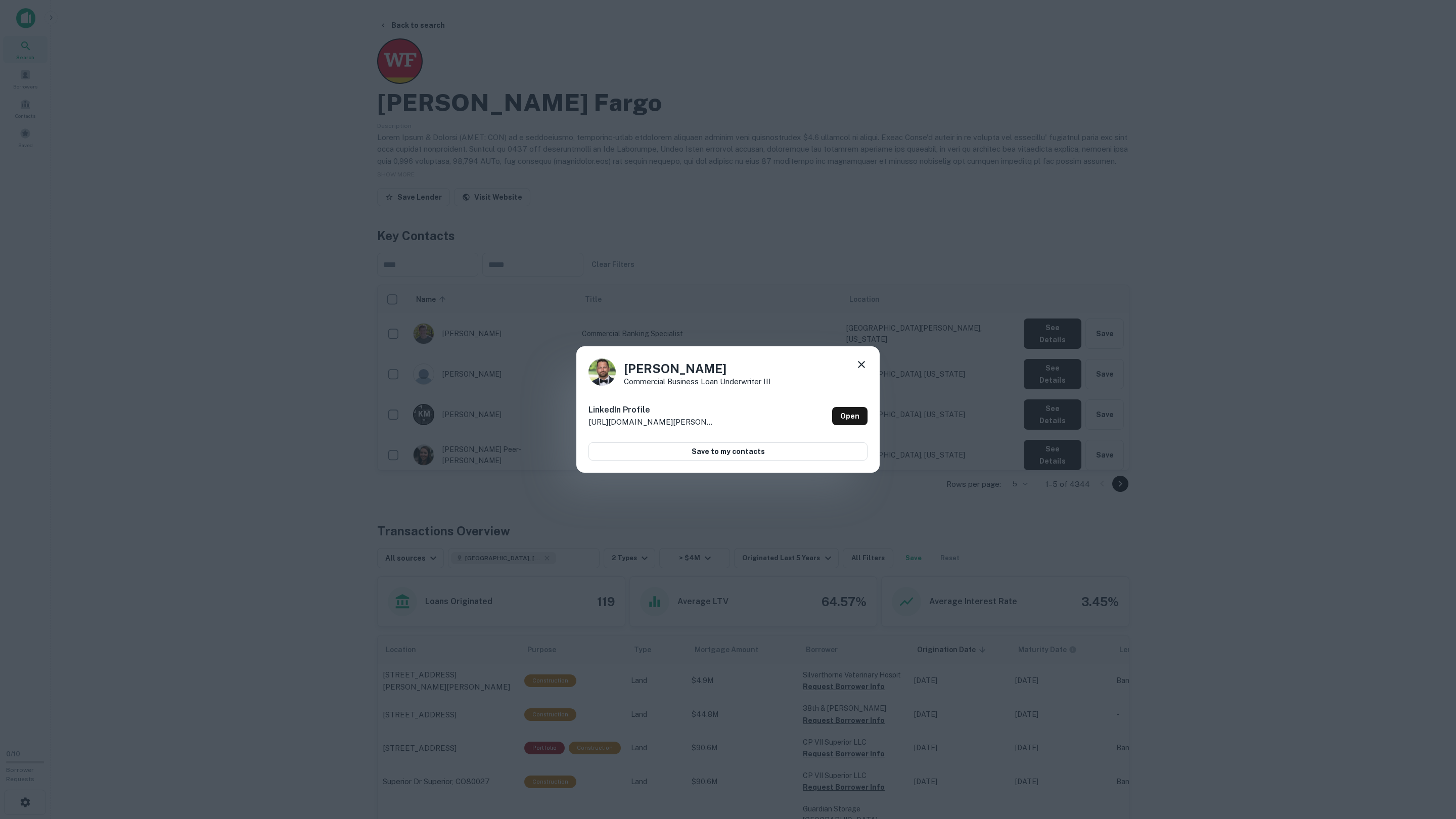
click at [1045, 448] on div "Matthew McCord Commercial Business Loan Underwriter III LinkedIn Profile http:/…" at bounding box center [728, 409] width 1456 height 819
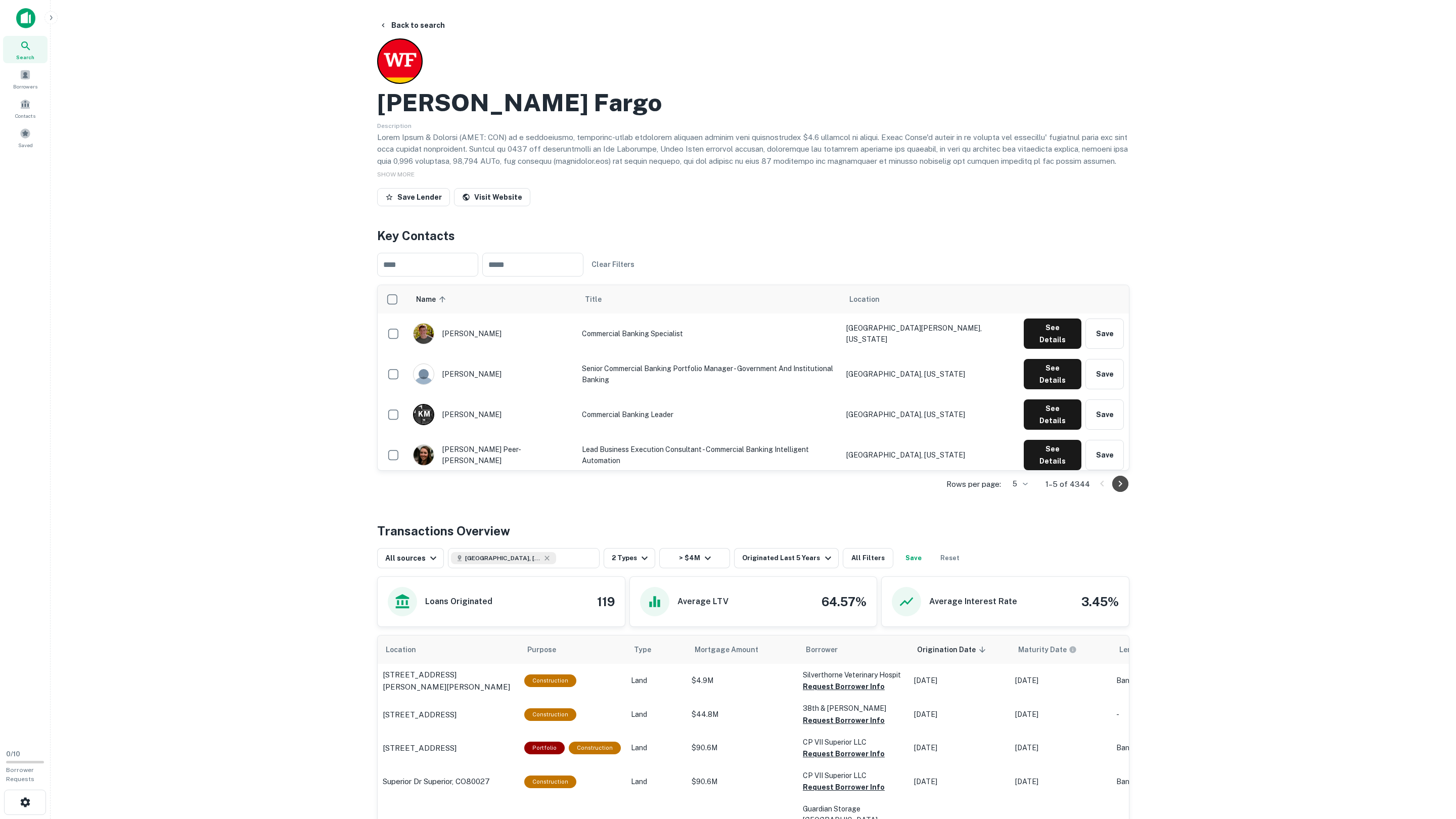
click at [1121, 492] on button "Go to next page" at bounding box center [1120, 484] width 16 height 16
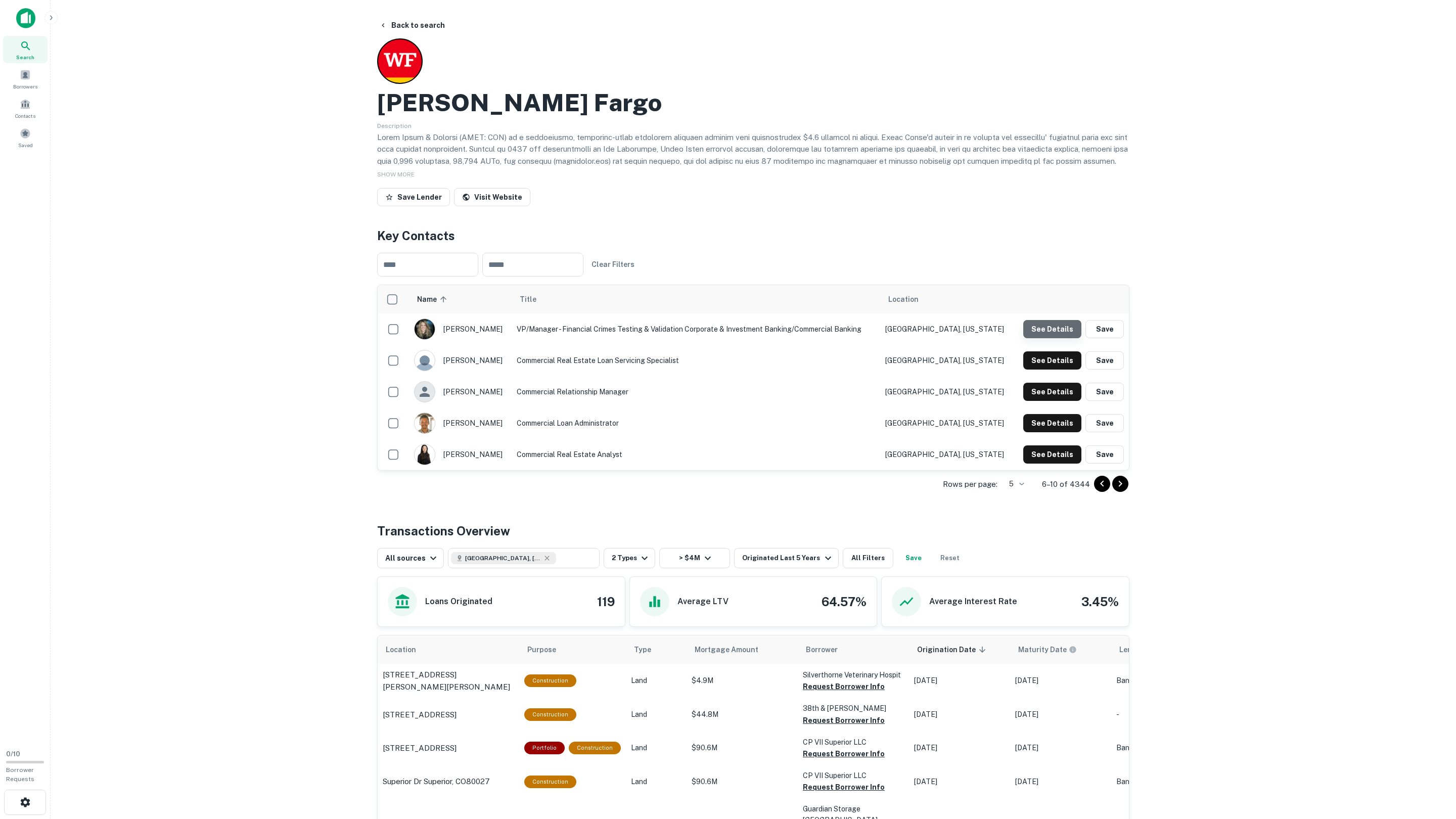
click at [1058, 320] on button "See Details" at bounding box center [1052, 329] width 58 height 18
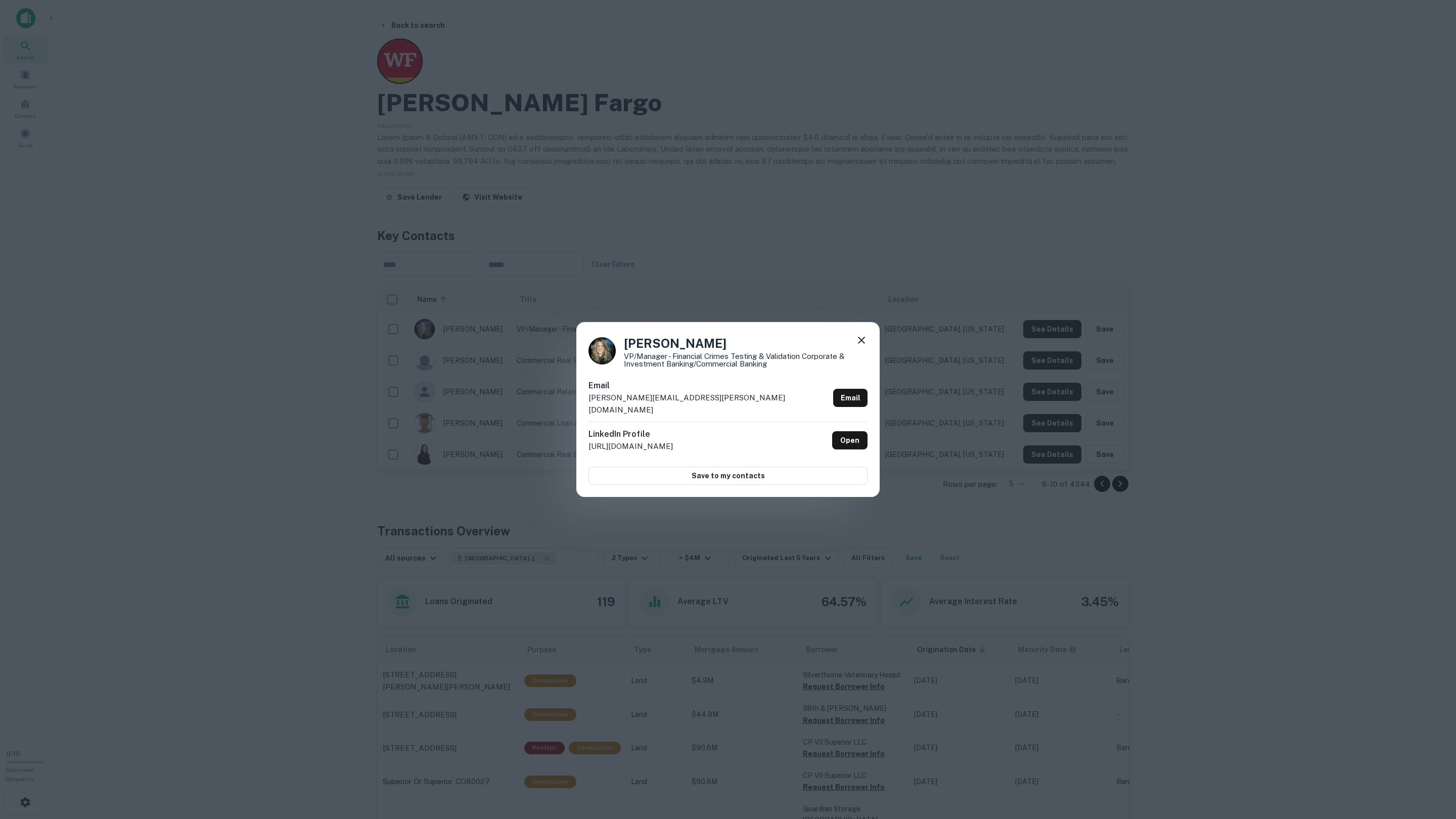
click at [1056, 326] on div "Monika Iskra VP/Manager - Financial Crimes Testing & Validation Corporate & Inv…" at bounding box center [728, 409] width 1456 height 819
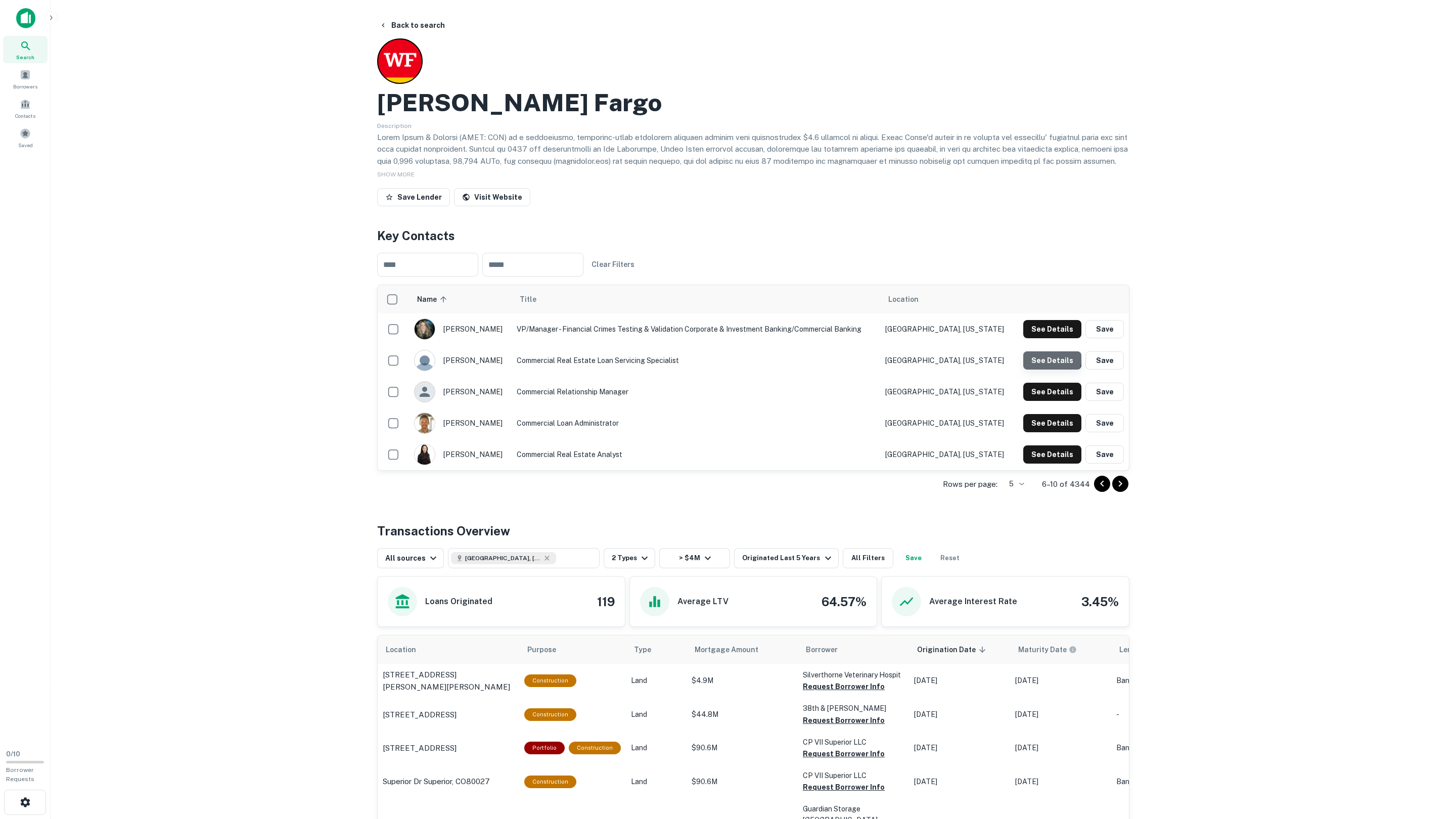
click at [1047, 338] on button "See Details" at bounding box center [1052, 329] width 58 height 18
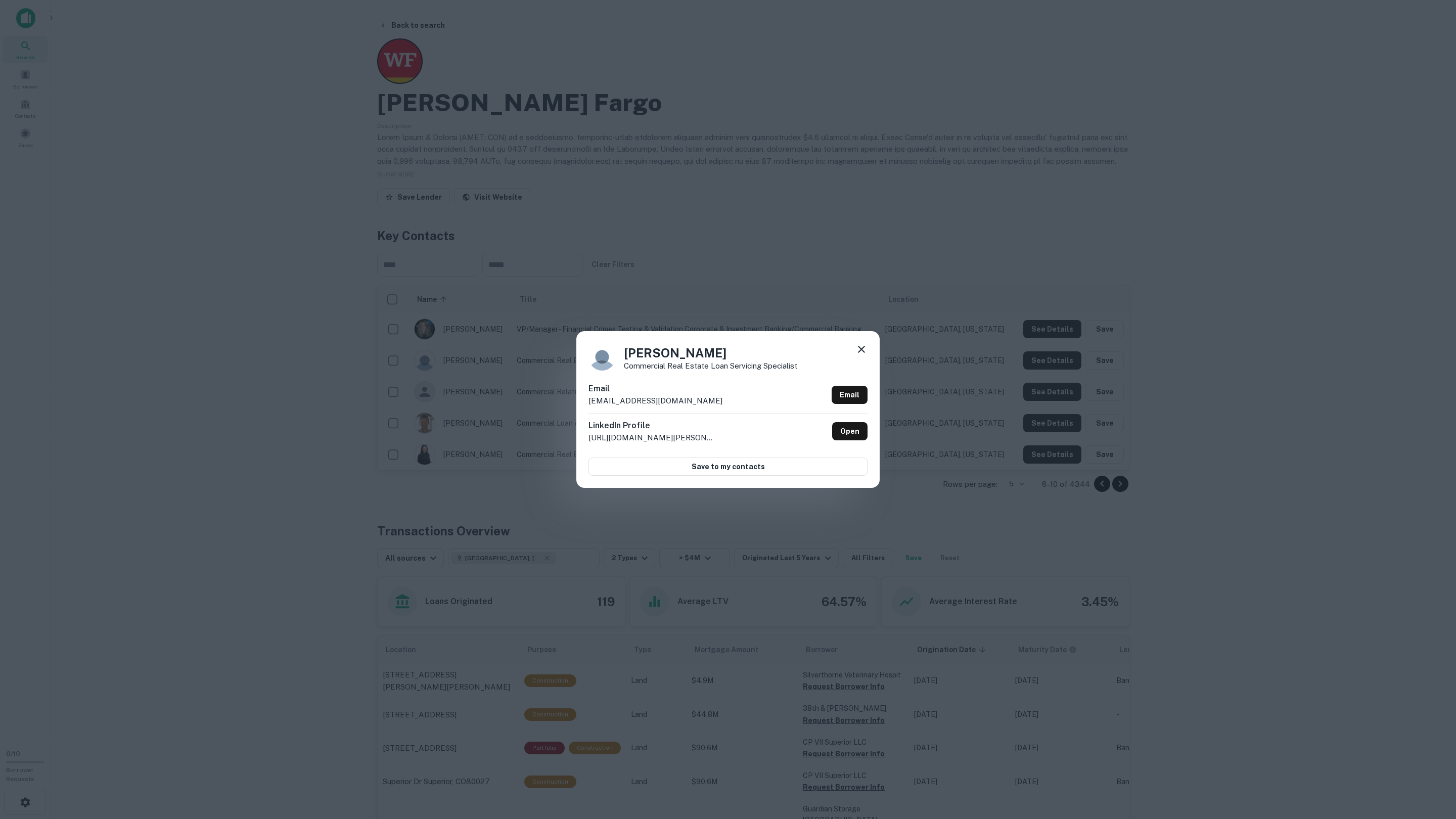
click at [1047, 359] on div "Kimberly Wilson Commercial Real Estate Loan Servicing Specialist Email kwilson@…" at bounding box center [728, 409] width 1456 height 819
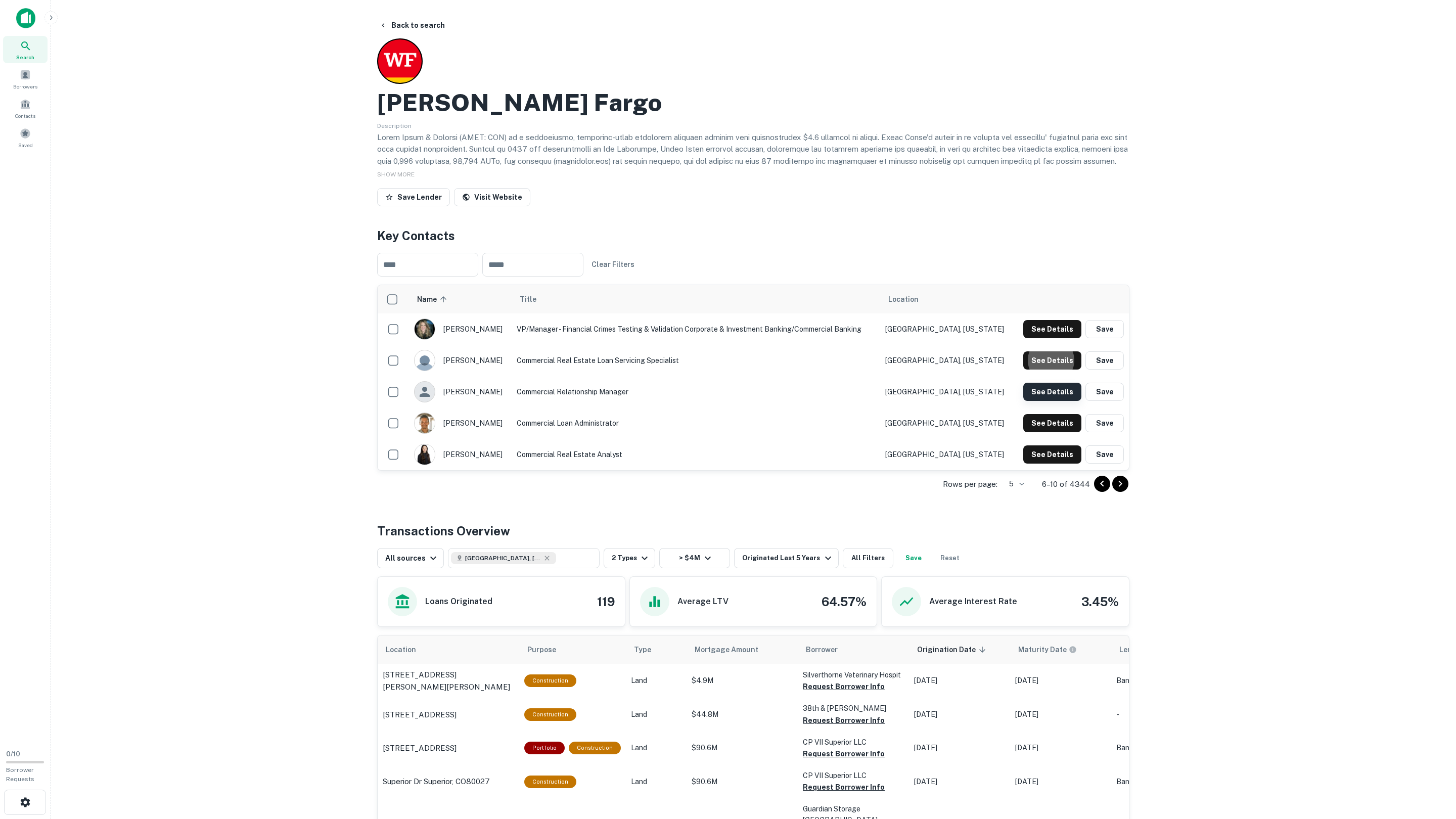
click at [1043, 338] on button "See Details" at bounding box center [1052, 329] width 58 height 18
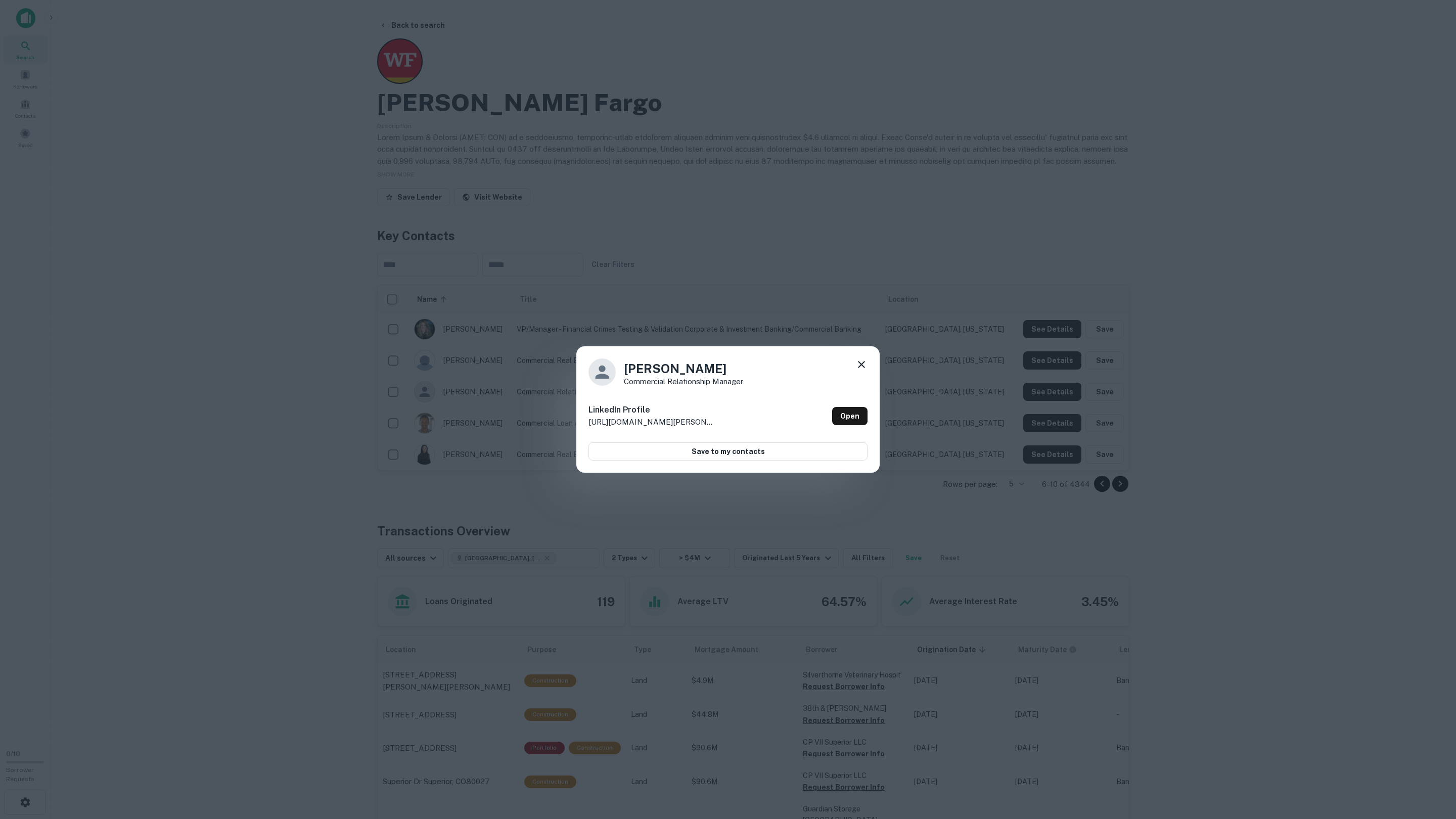
drag, startPoint x: 1043, startPoint y: 391, endPoint x: 1043, endPoint y: 408, distance: 17.0
click at [1043, 391] on div "Joseph Salas Commercial Relationship Manager LinkedIn Profile http://www.linked…" at bounding box center [728, 409] width 1456 height 819
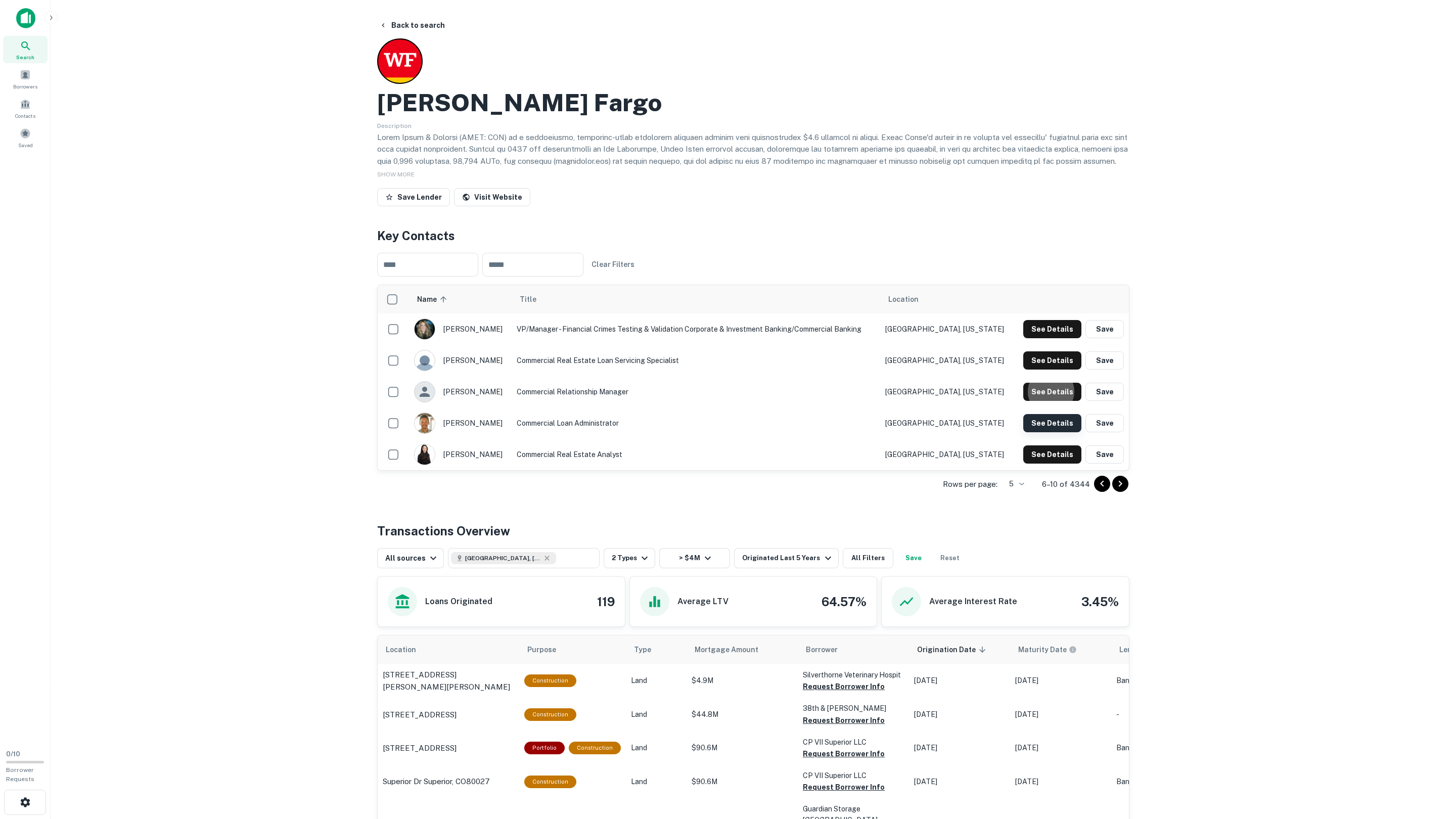
click at [1043, 338] on button "See Details" at bounding box center [1052, 329] width 58 height 18
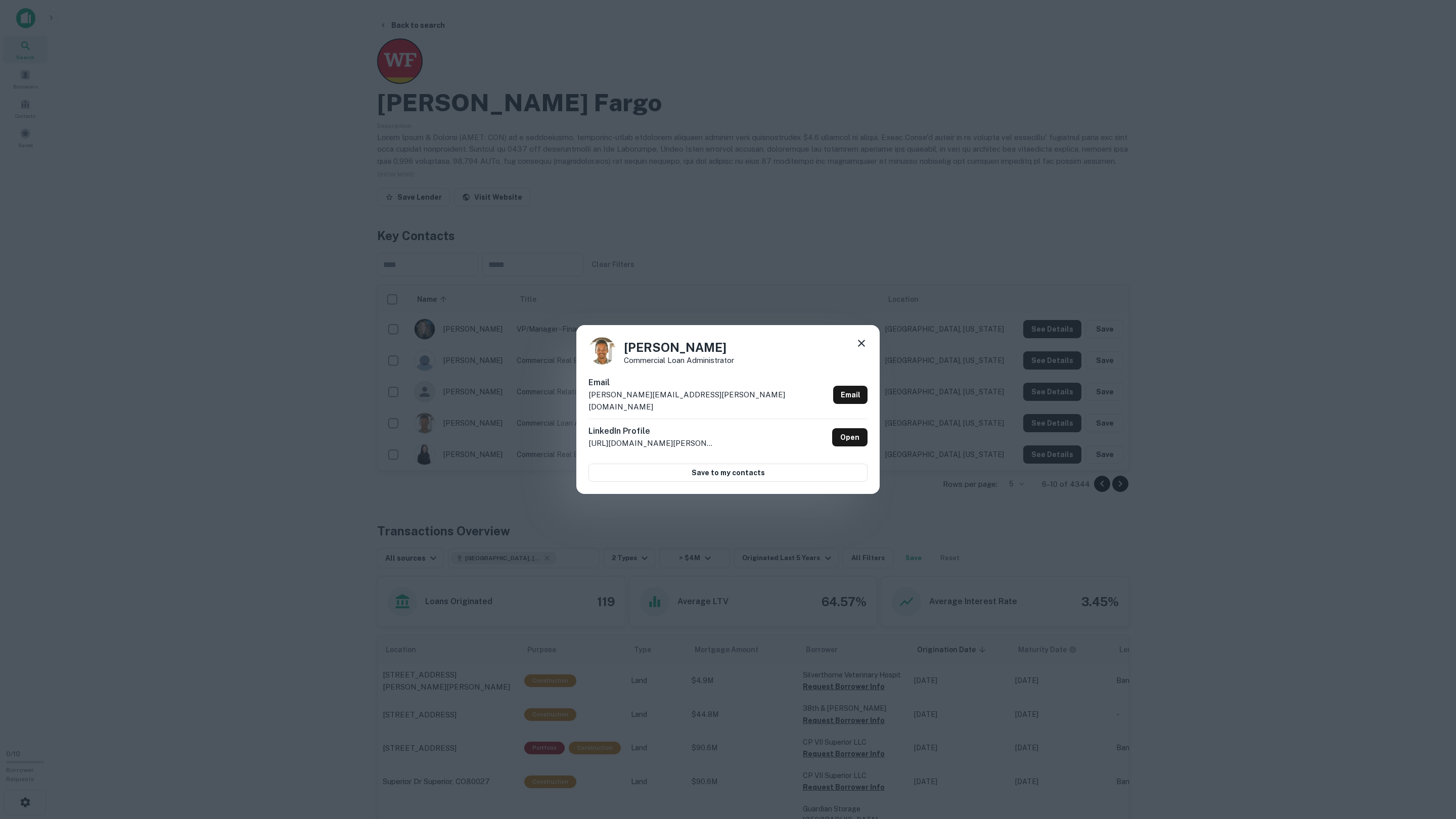
click at [1043, 427] on div "Aundre Arellano Commercial Loan Administrator Email aundre.arellano@wellsfargo.…" at bounding box center [728, 409] width 1456 height 819
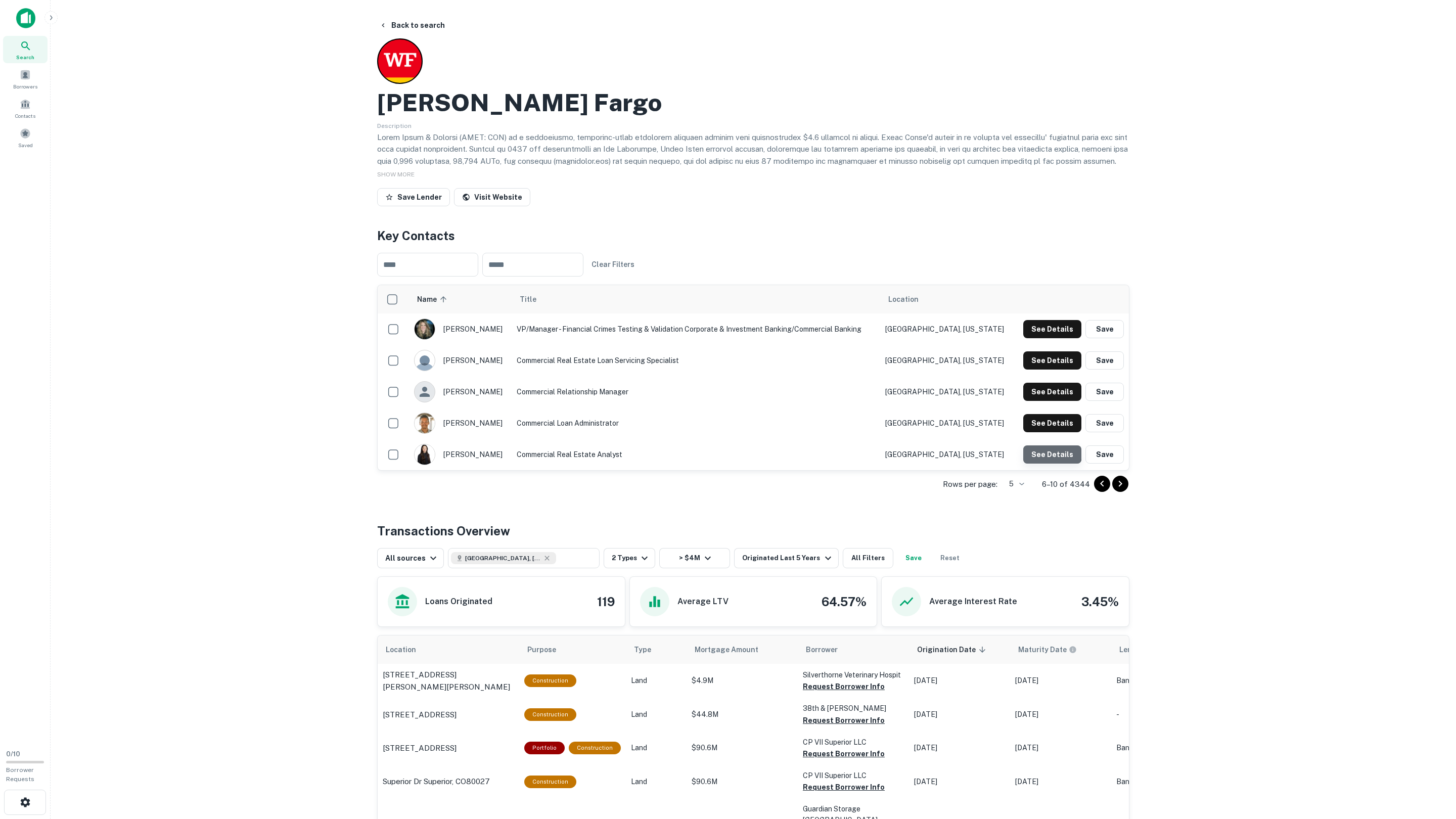
click at [1045, 338] on button "See Details" at bounding box center [1052, 329] width 58 height 18
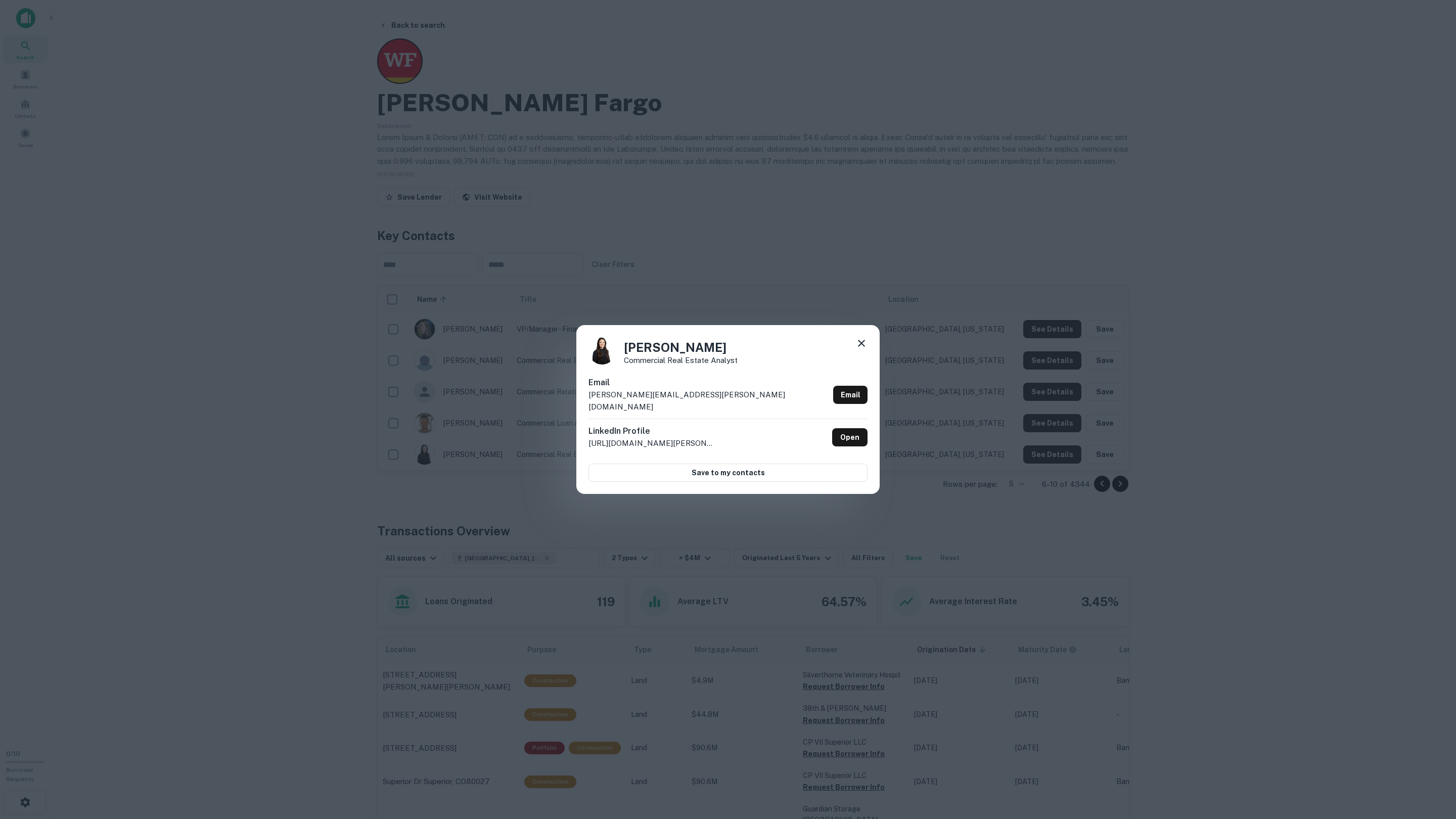
click at [1040, 453] on div "Patricia Garcia Commercial Real Estate Analyst Email patricia.garcia@rbccm.com …" at bounding box center [728, 409] width 1456 height 819
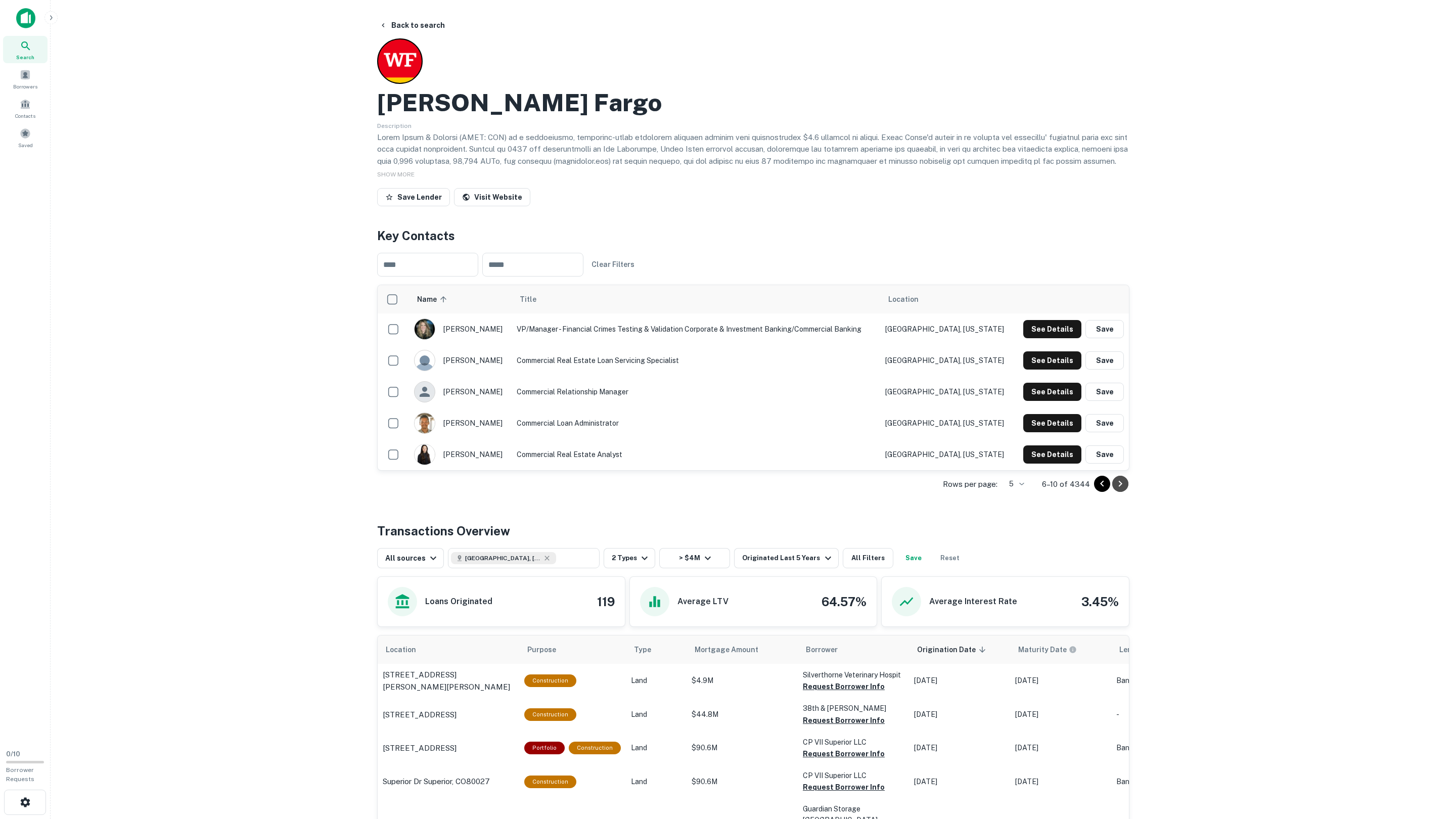
click at [1120, 486] on icon "Go to next page" at bounding box center [1120, 483] width 12 height 12
click at [1038, 330] on button "See Details" at bounding box center [1052, 329] width 58 height 18
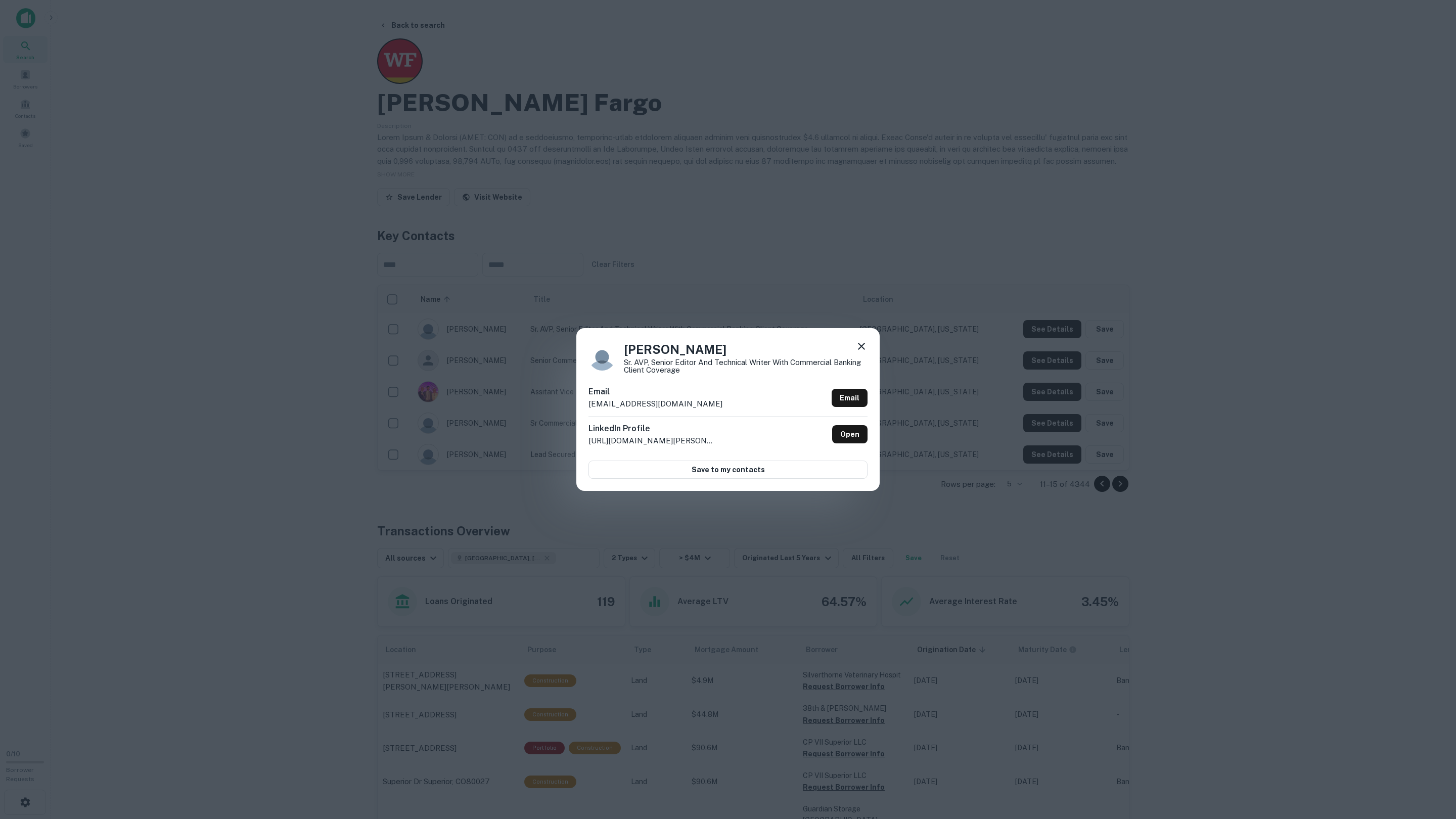
click at [1038, 333] on div "Janine Campbell Sr. AVP, Senior Editor and Technical Writer with Commercial Ban…" at bounding box center [728, 409] width 1456 height 819
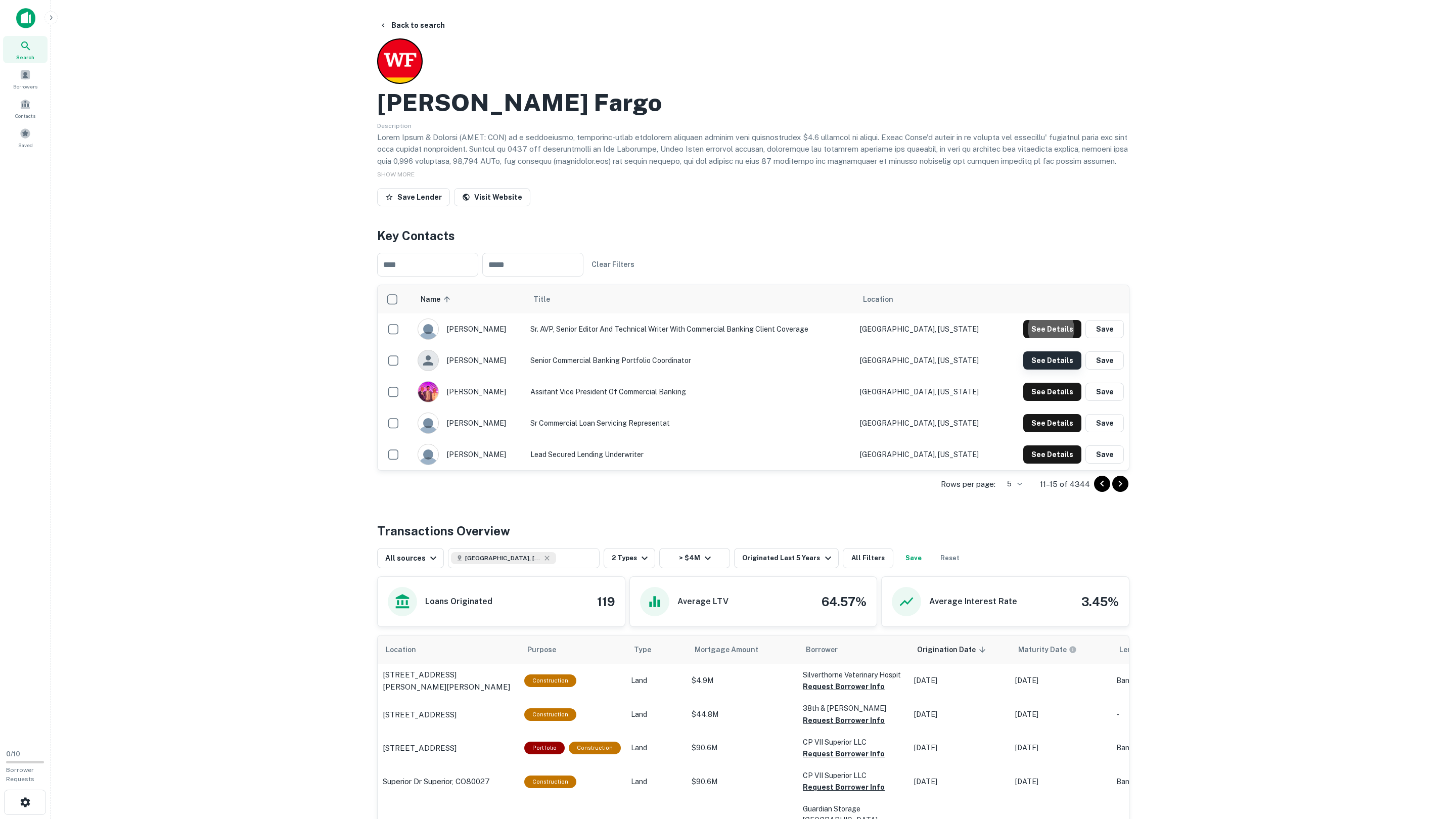
click at [1037, 338] on button "See Details" at bounding box center [1052, 329] width 58 height 18
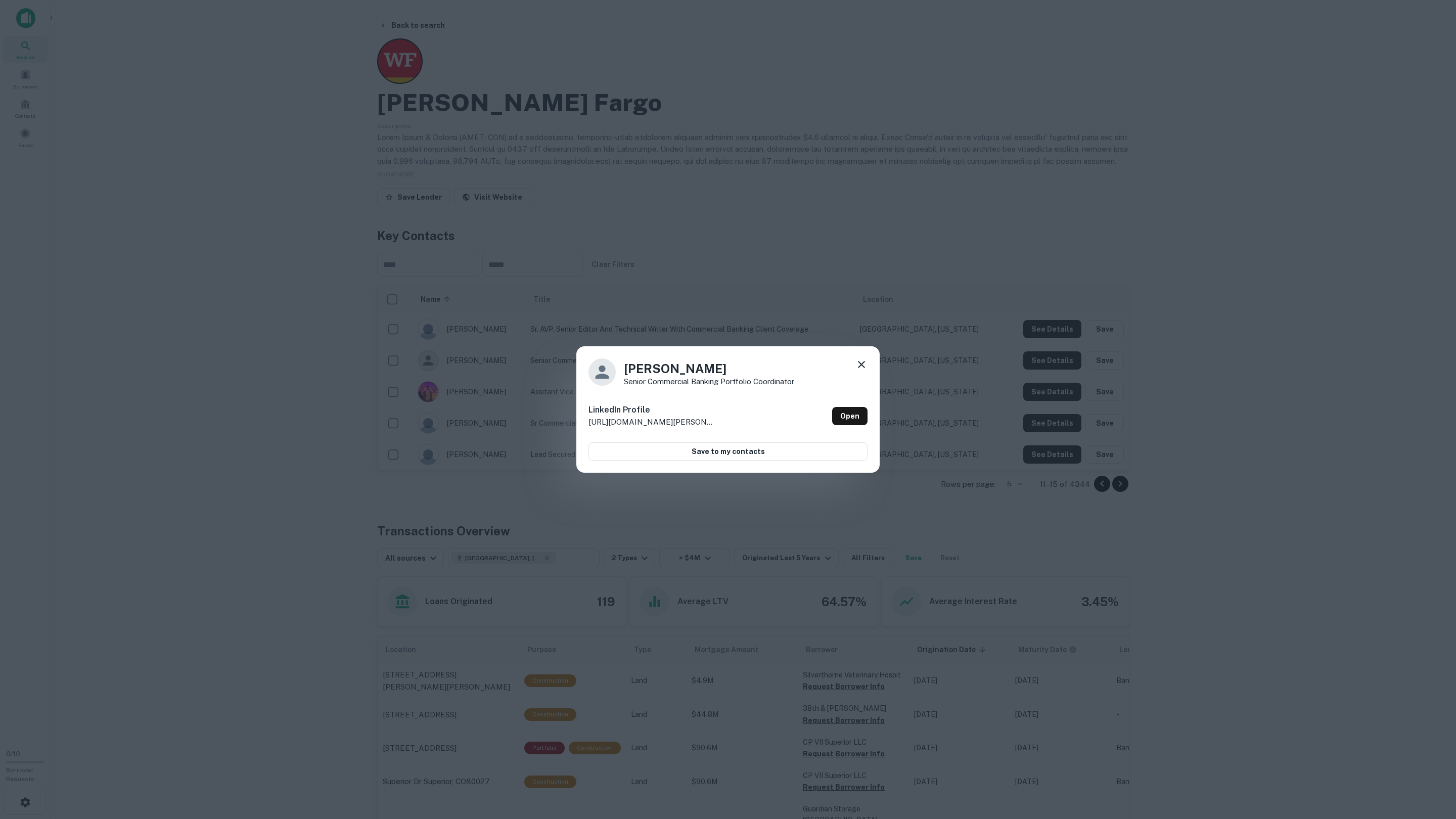
click at [1035, 357] on div "Tyler McConnell Senior Commercial banking portfolio coordinator LinkedIn Profil…" at bounding box center [728, 409] width 1456 height 819
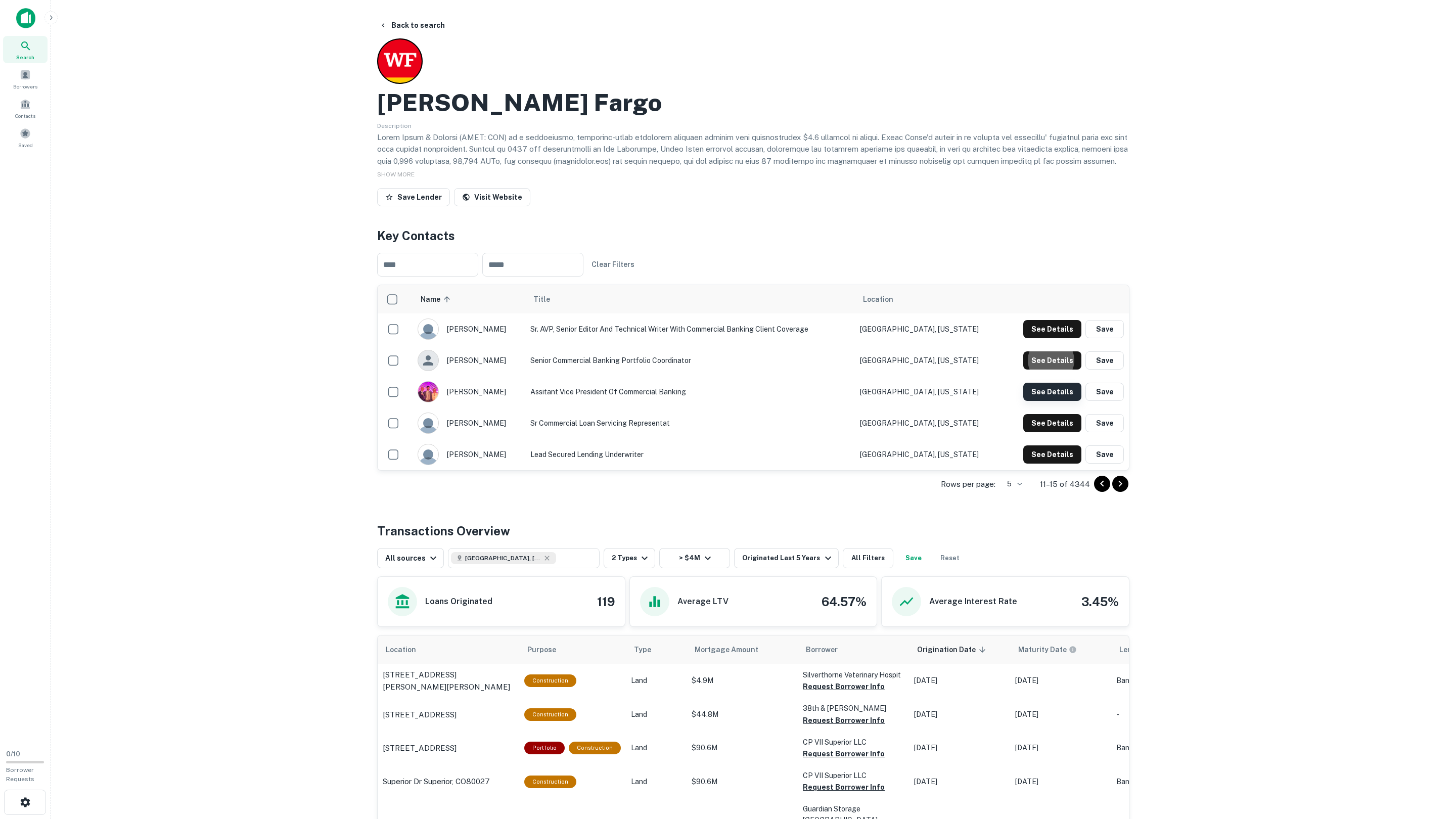
click at [1036, 338] on button "See Details" at bounding box center [1052, 329] width 58 height 18
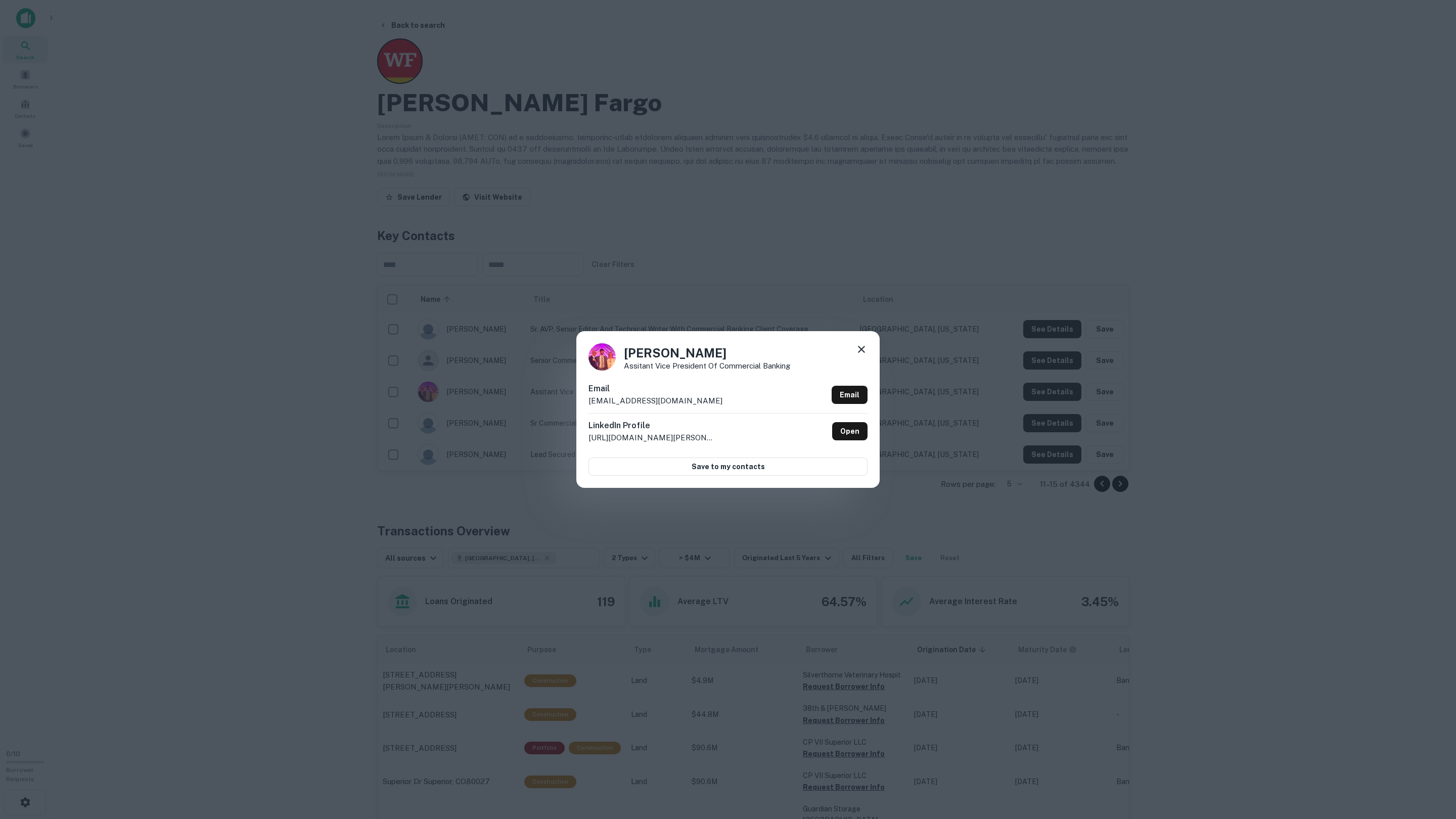
click at [1036, 391] on div "Charlie Beevers Assitant Vice president of Commercial Banking Email cbeevers@we…" at bounding box center [728, 409] width 1456 height 819
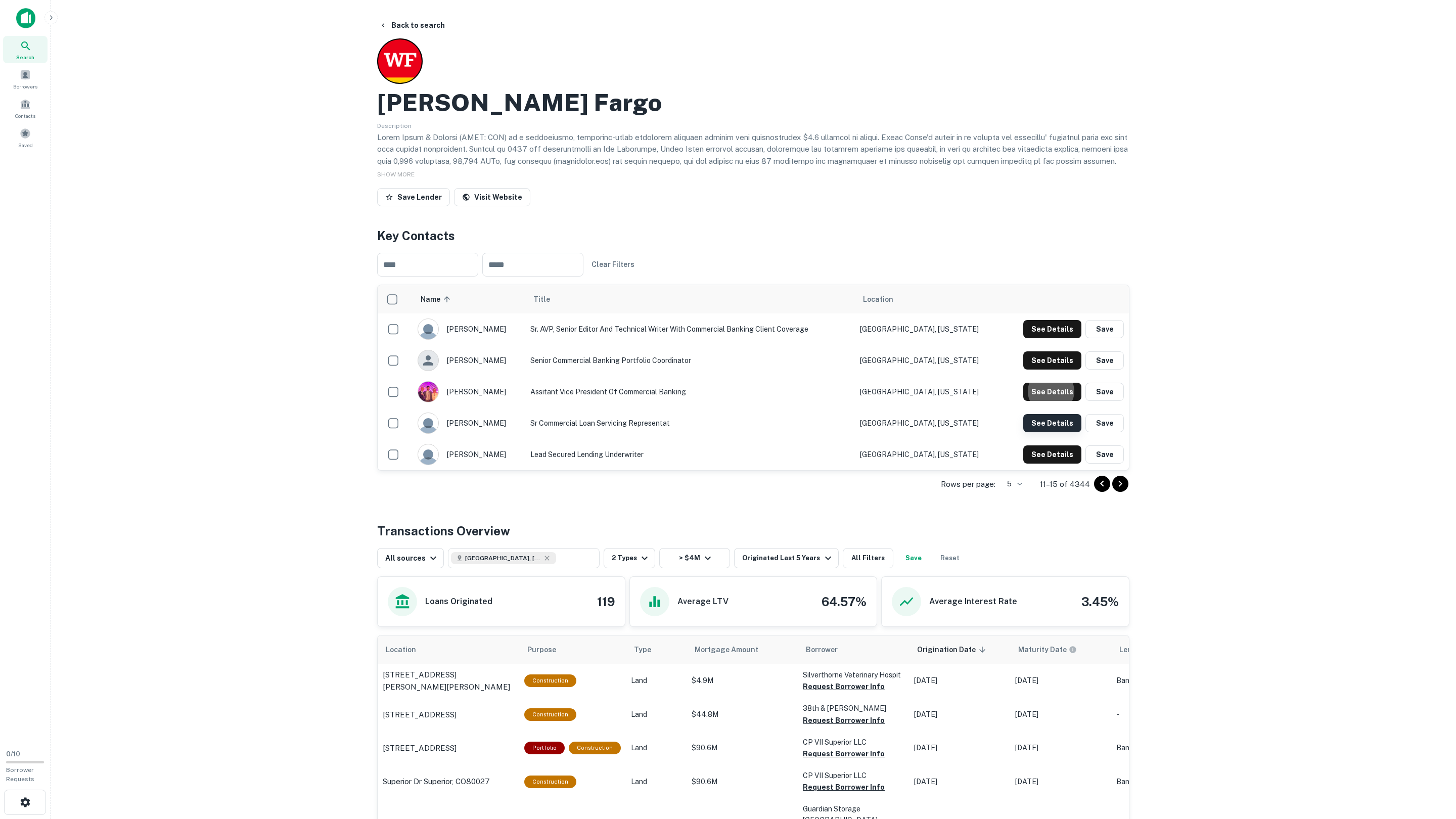
click at [1037, 338] on button "See Details" at bounding box center [1052, 329] width 58 height 18
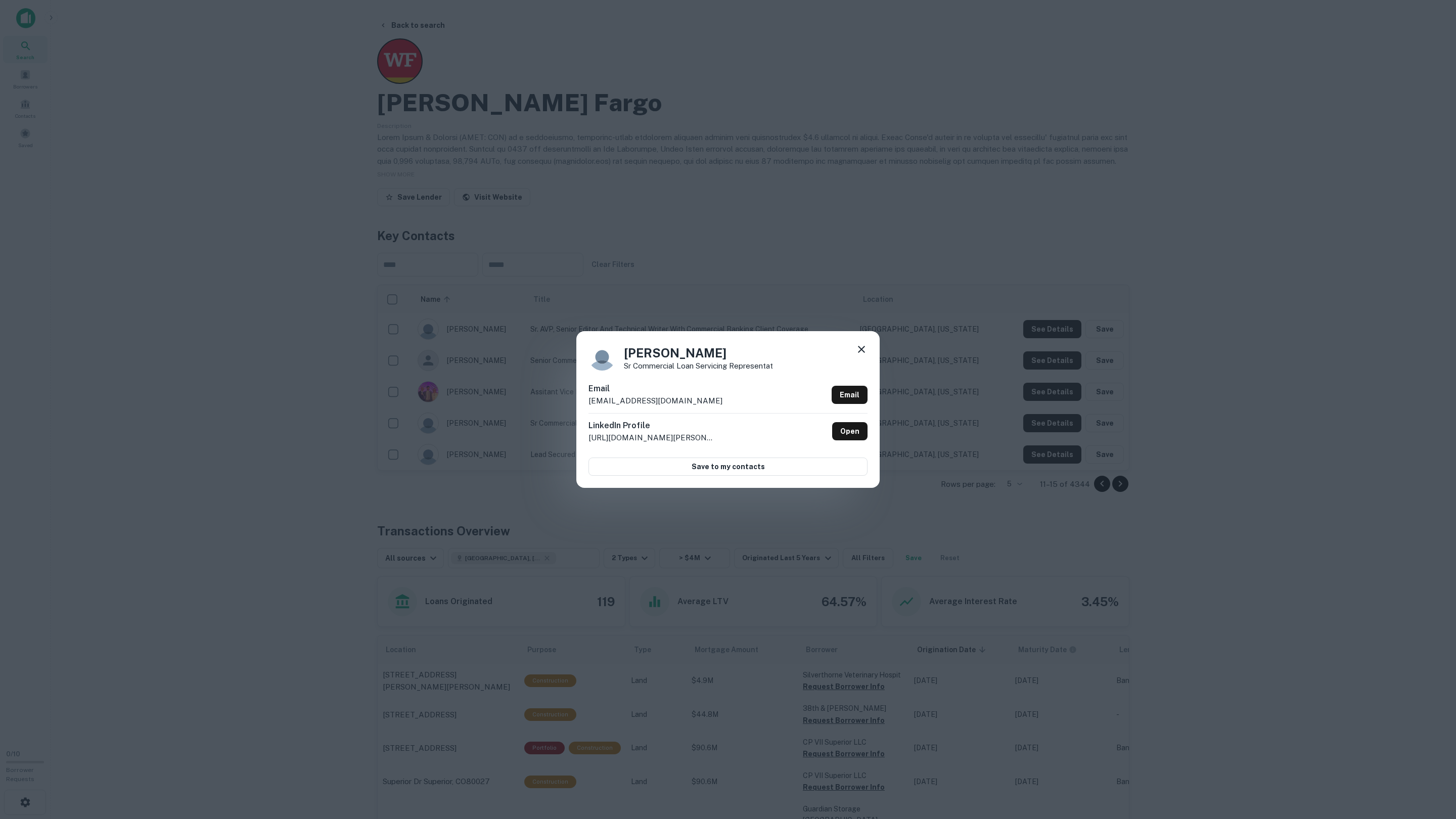
click at [1037, 419] on div "Dolores Manalastas Sr Commercial Loan Servicing Representat Email dmanalastas@w…" at bounding box center [728, 409] width 1456 height 819
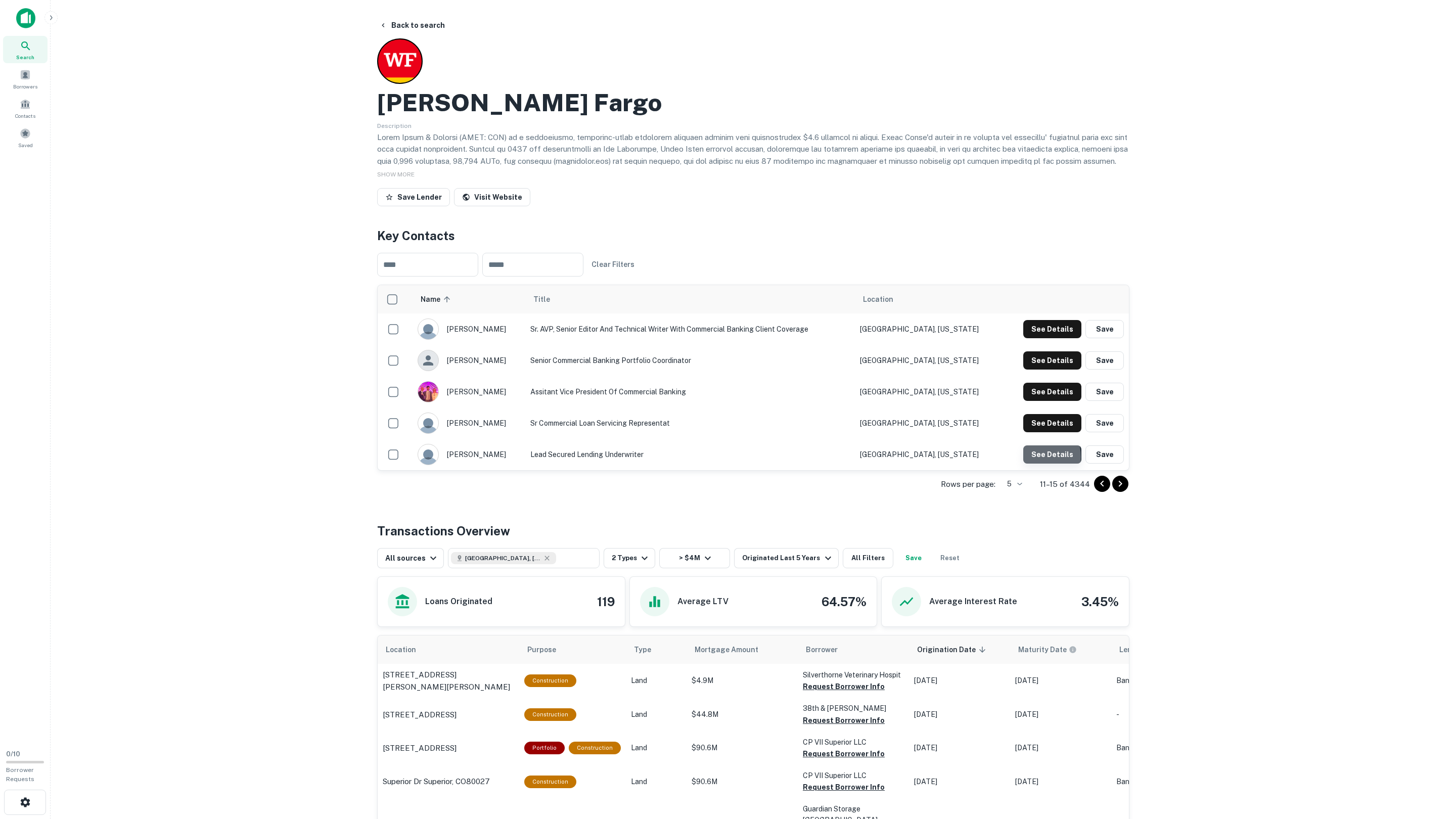
click at [1038, 338] on button "See Details" at bounding box center [1052, 329] width 58 height 18
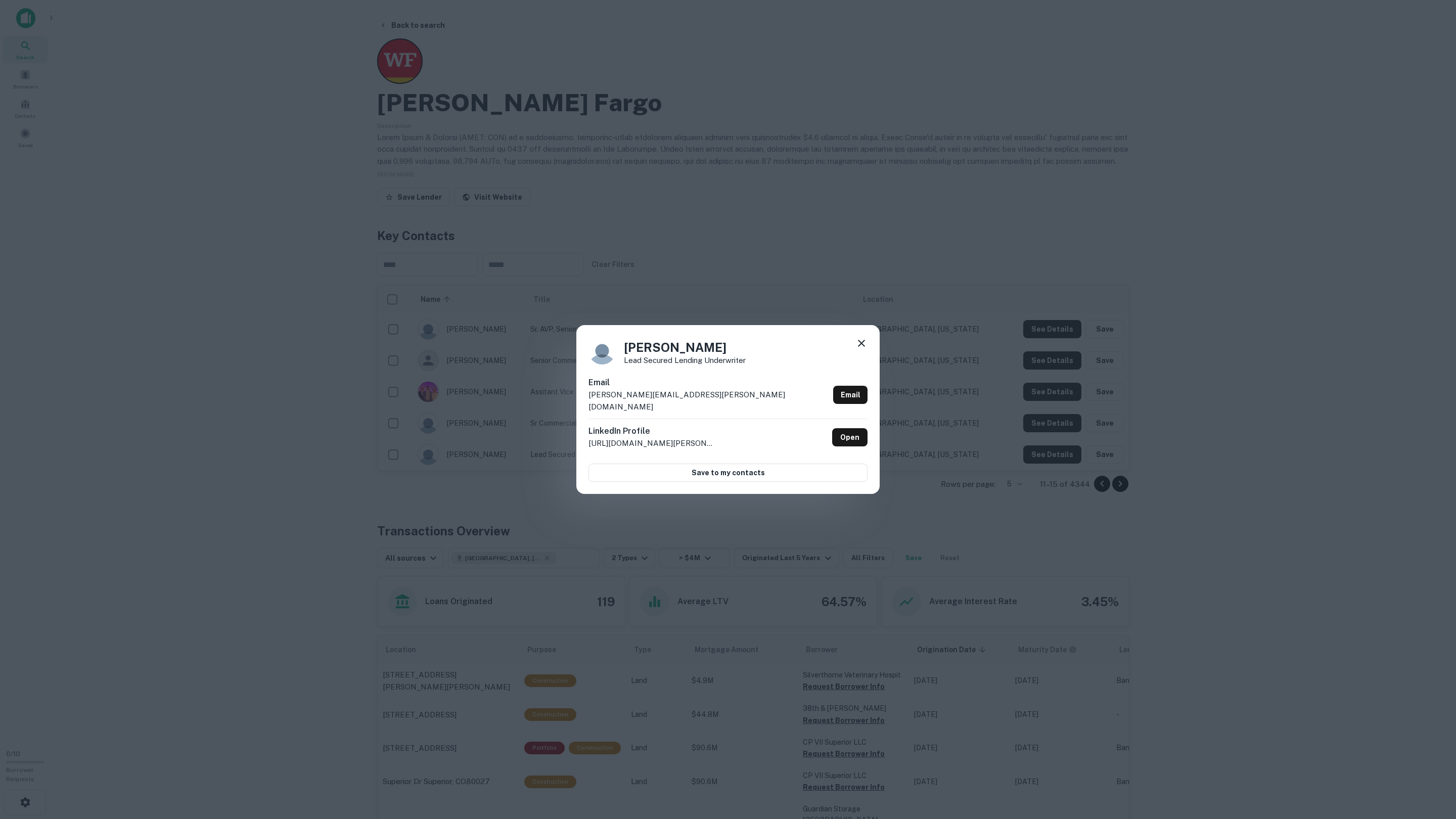
click at [1038, 457] on div "Charise Hayward Lead Secured Lending Underwriter Email charise.hayward@wellsfar…" at bounding box center [728, 409] width 1456 height 819
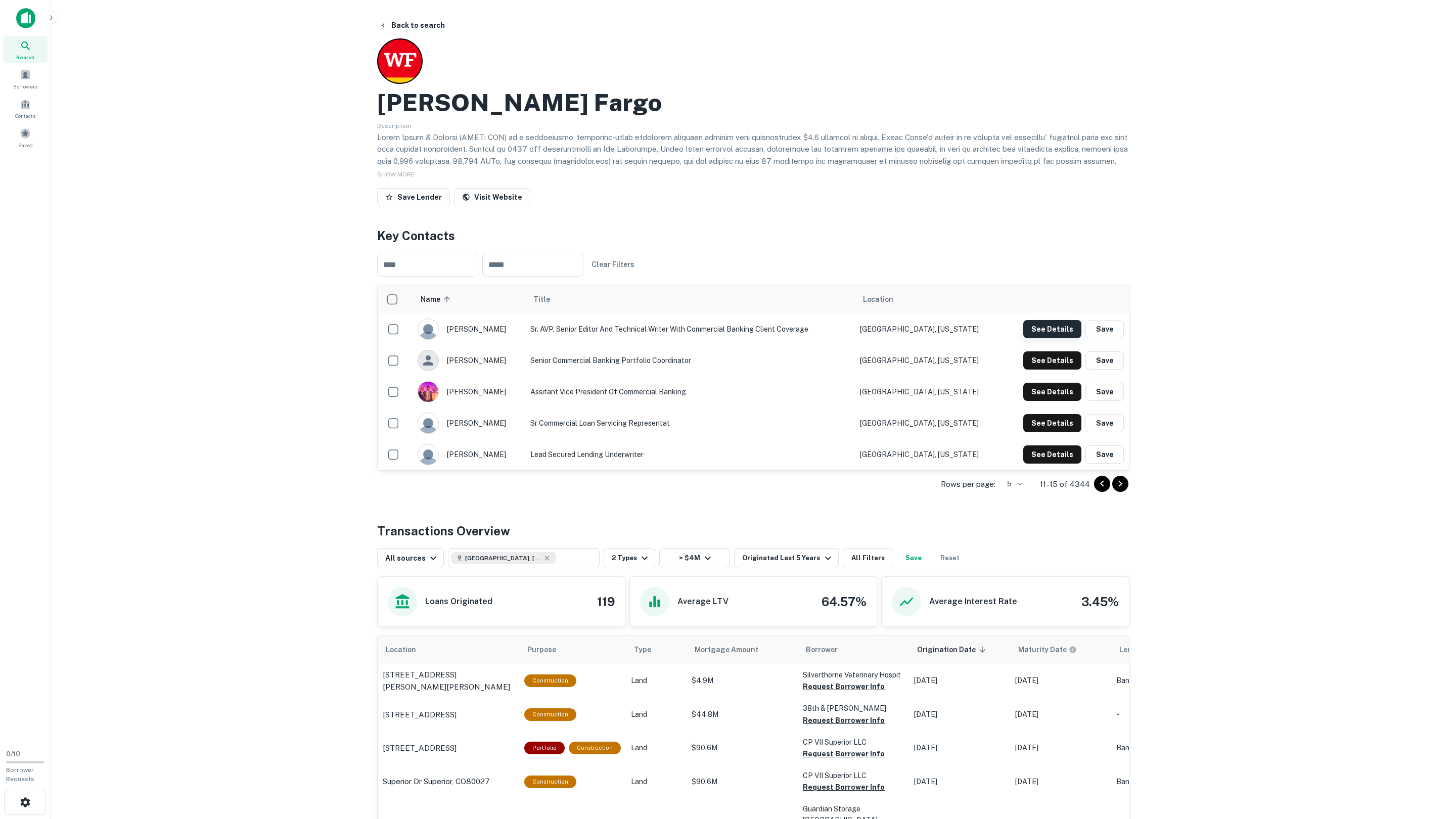
click at [1066, 329] on button "See Details" at bounding box center [1052, 329] width 58 height 18
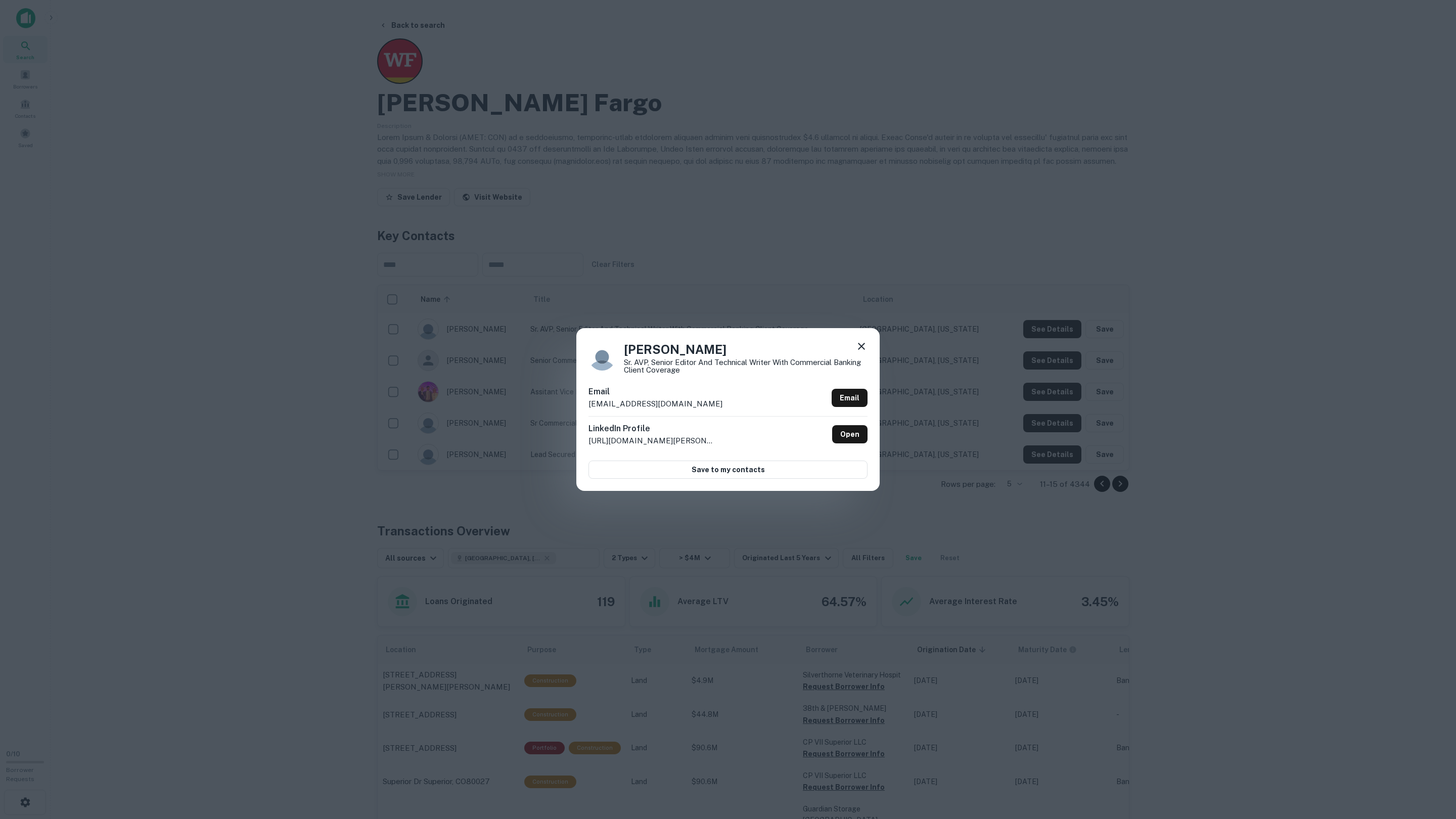
drag, startPoint x: 1067, startPoint y: 328, endPoint x: 1049, endPoint y: 352, distance: 30.0
click at [1067, 328] on div "Janine Campbell Sr. AVP, Senior Editor and Technical Writer with Commercial Ban…" at bounding box center [728, 409] width 1456 height 819
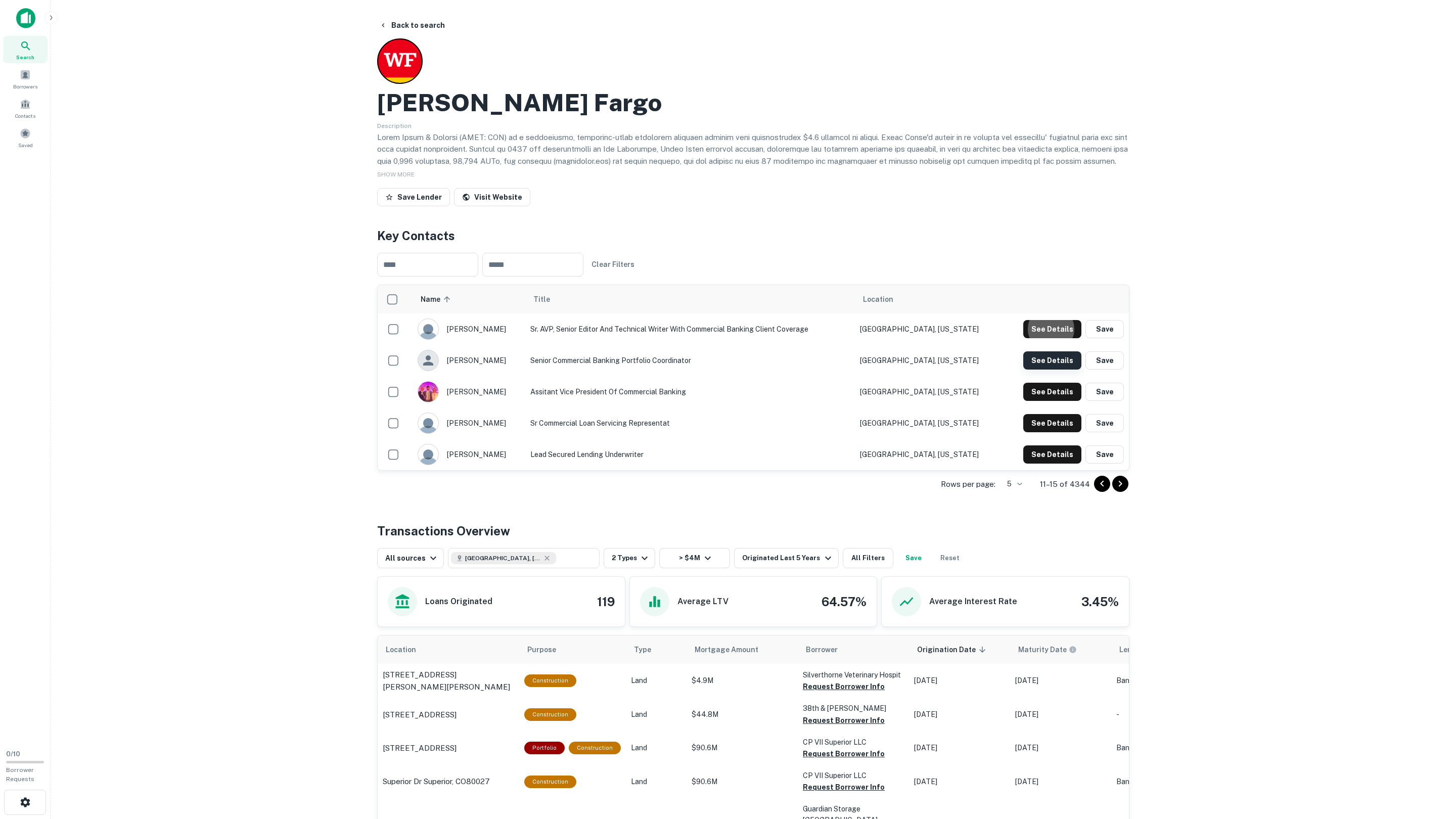
click at [1045, 338] on button "See Details" at bounding box center [1052, 329] width 58 height 18
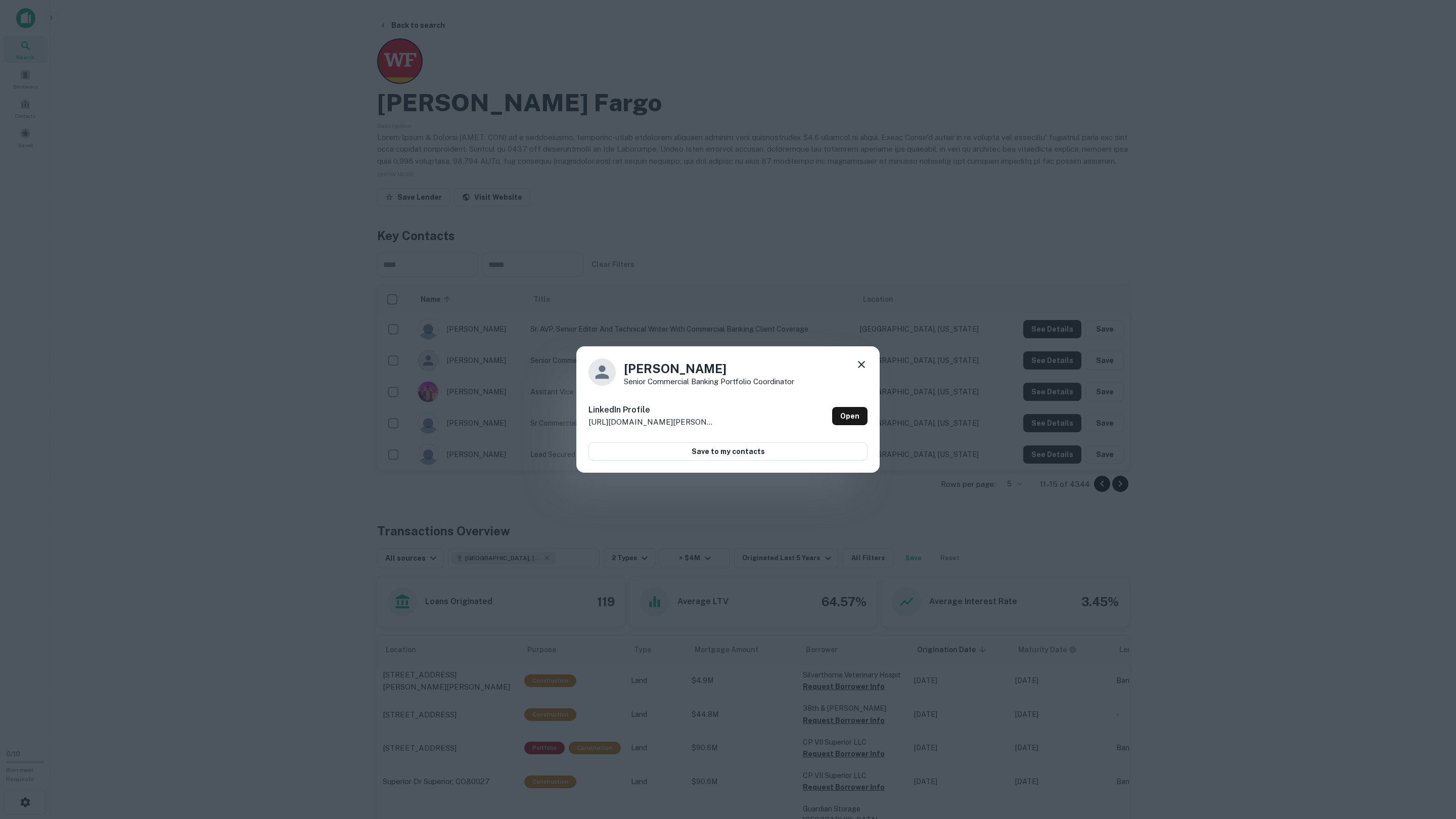
click at [1045, 362] on div "Tyler McConnell Senior Commercial banking portfolio coordinator LinkedIn Profil…" at bounding box center [728, 409] width 1456 height 819
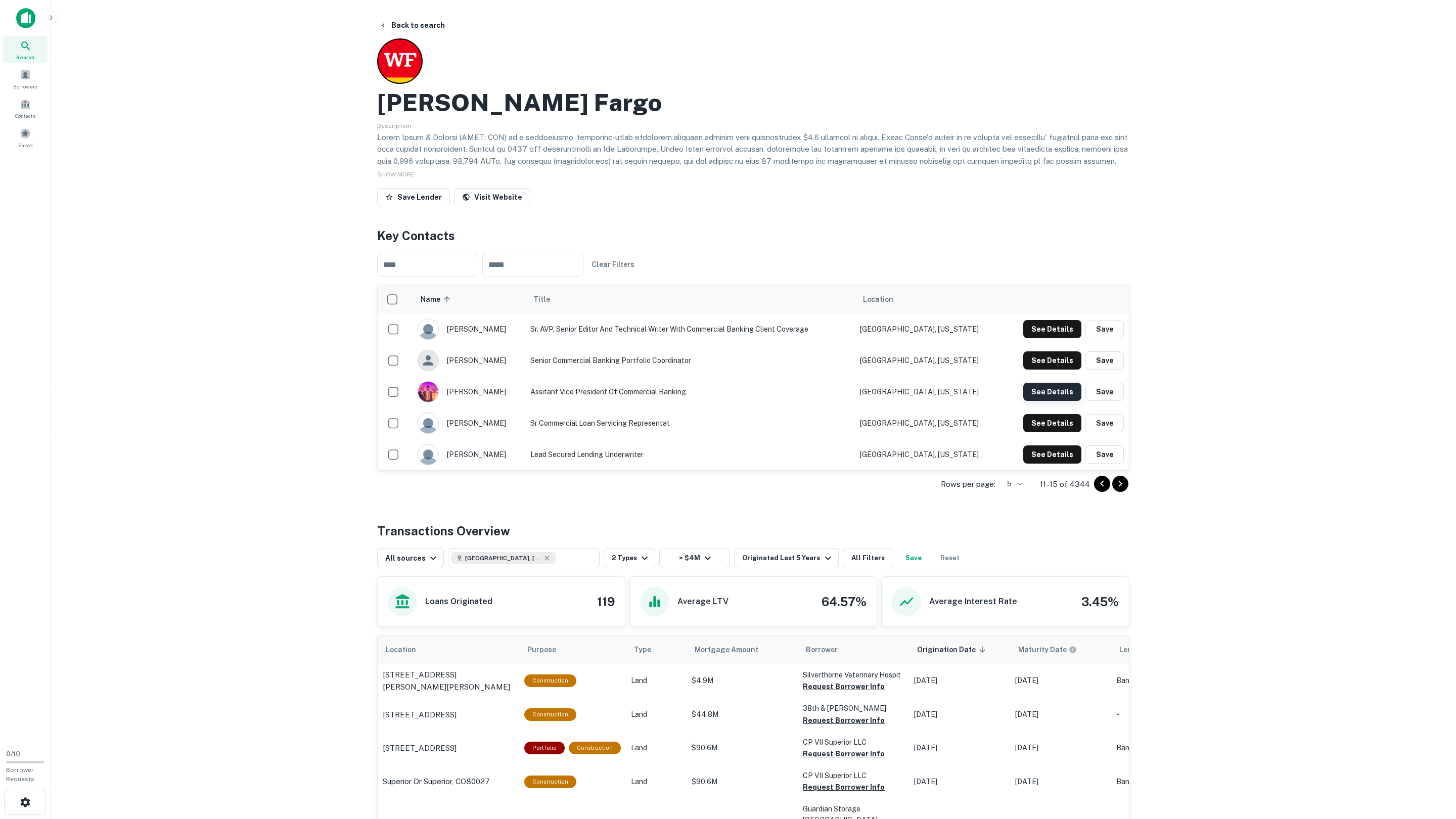
click at [1042, 338] on button "See Details" at bounding box center [1052, 329] width 58 height 18
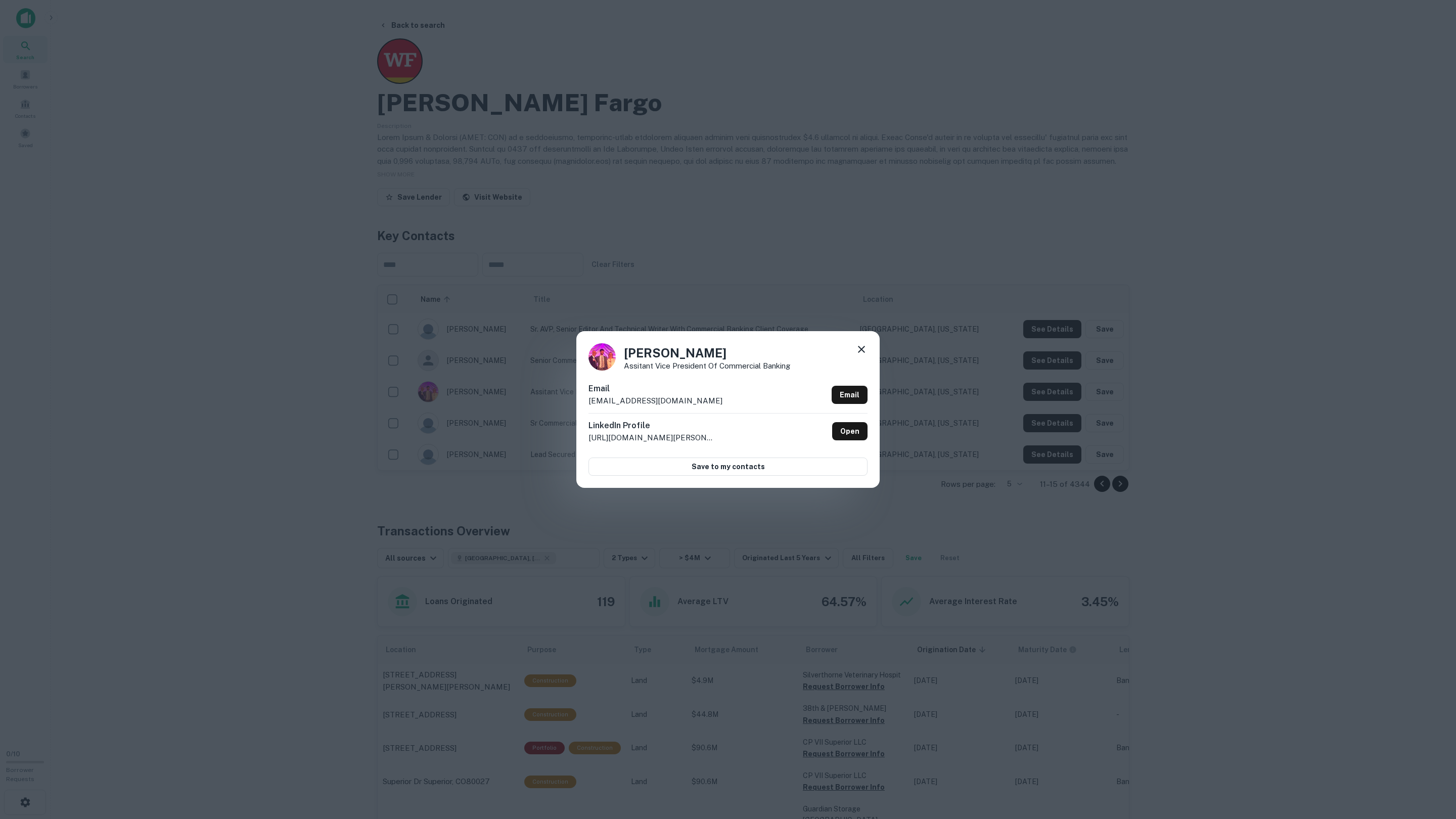
click at [1041, 411] on div "Charlie Beevers Assitant Vice president of Commercial Banking Email cbeevers@we…" at bounding box center [728, 409] width 1456 height 819
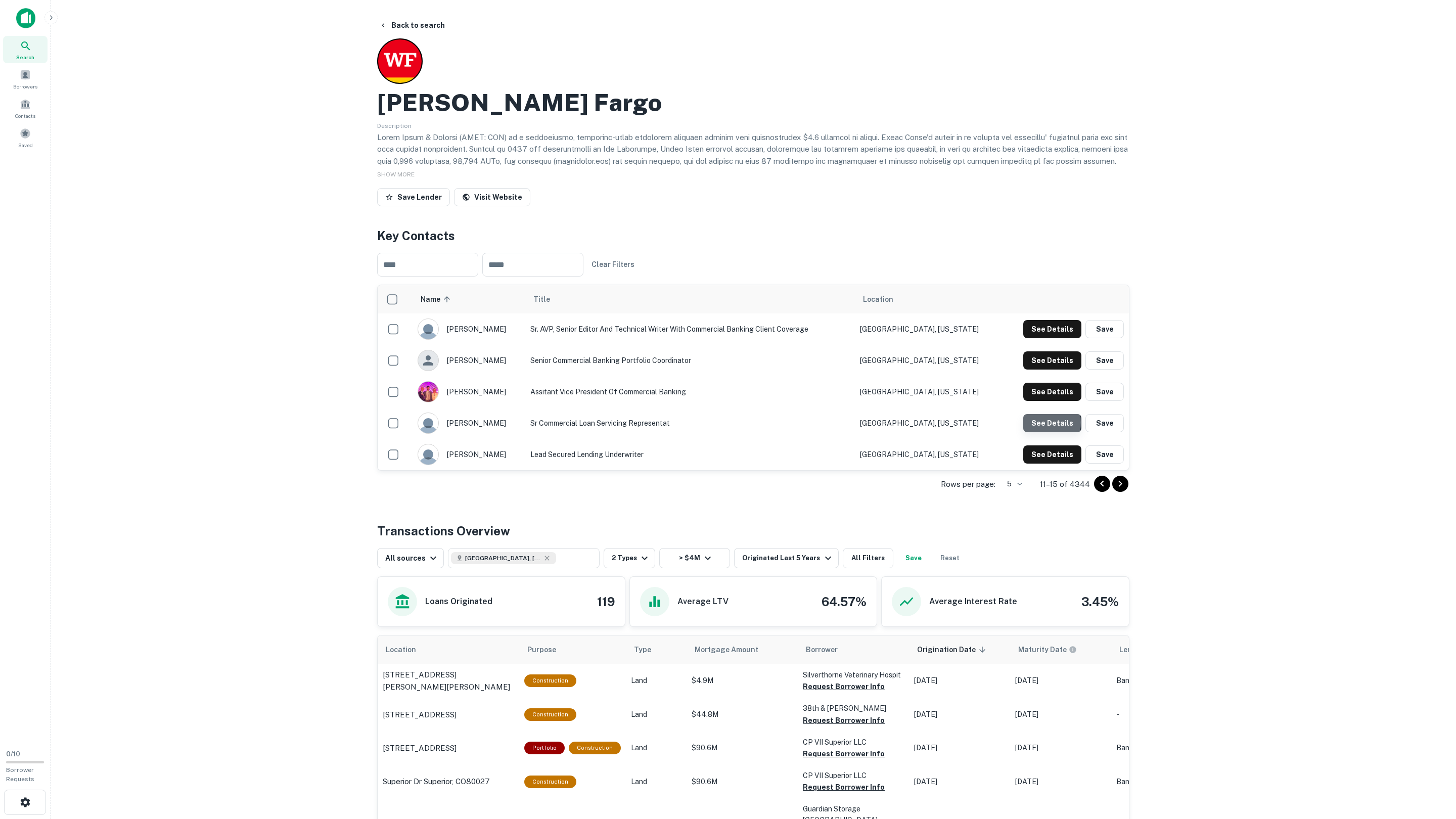
click at [1040, 338] on button "See Details" at bounding box center [1052, 329] width 58 height 18
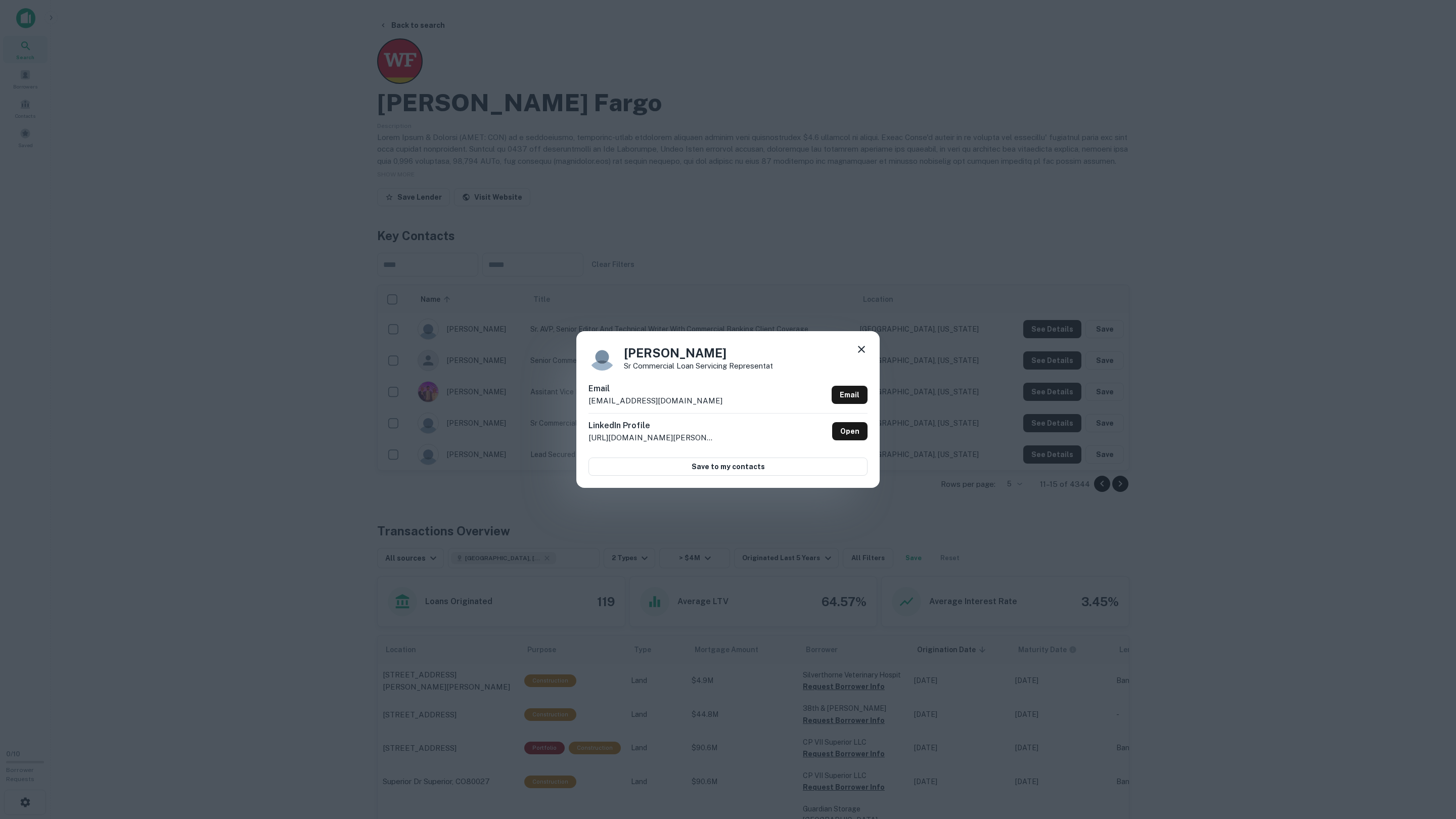
drag, startPoint x: 1041, startPoint y: 422, endPoint x: 1041, endPoint y: 437, distance: 15.0
click at [1041, 422] on div "Dolores Manalastas Sr Commercial Loan Servicing Representat Email dmanalastas@w…" at bounding box center [728, 409] width 1456 height 819
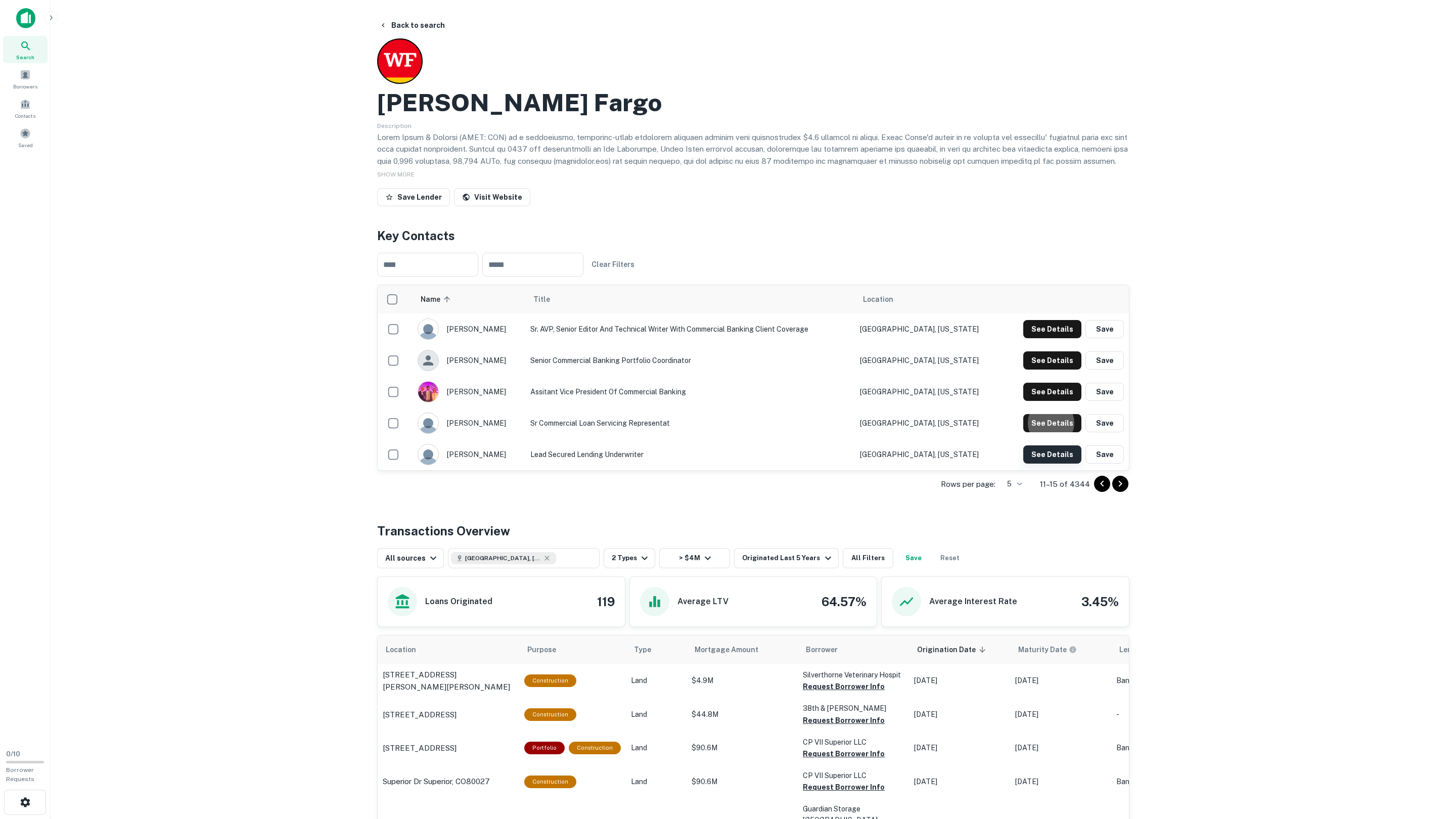
click at [1041, 338] on button "See Details" at bounding box center [1052, 329] width 58 height 18
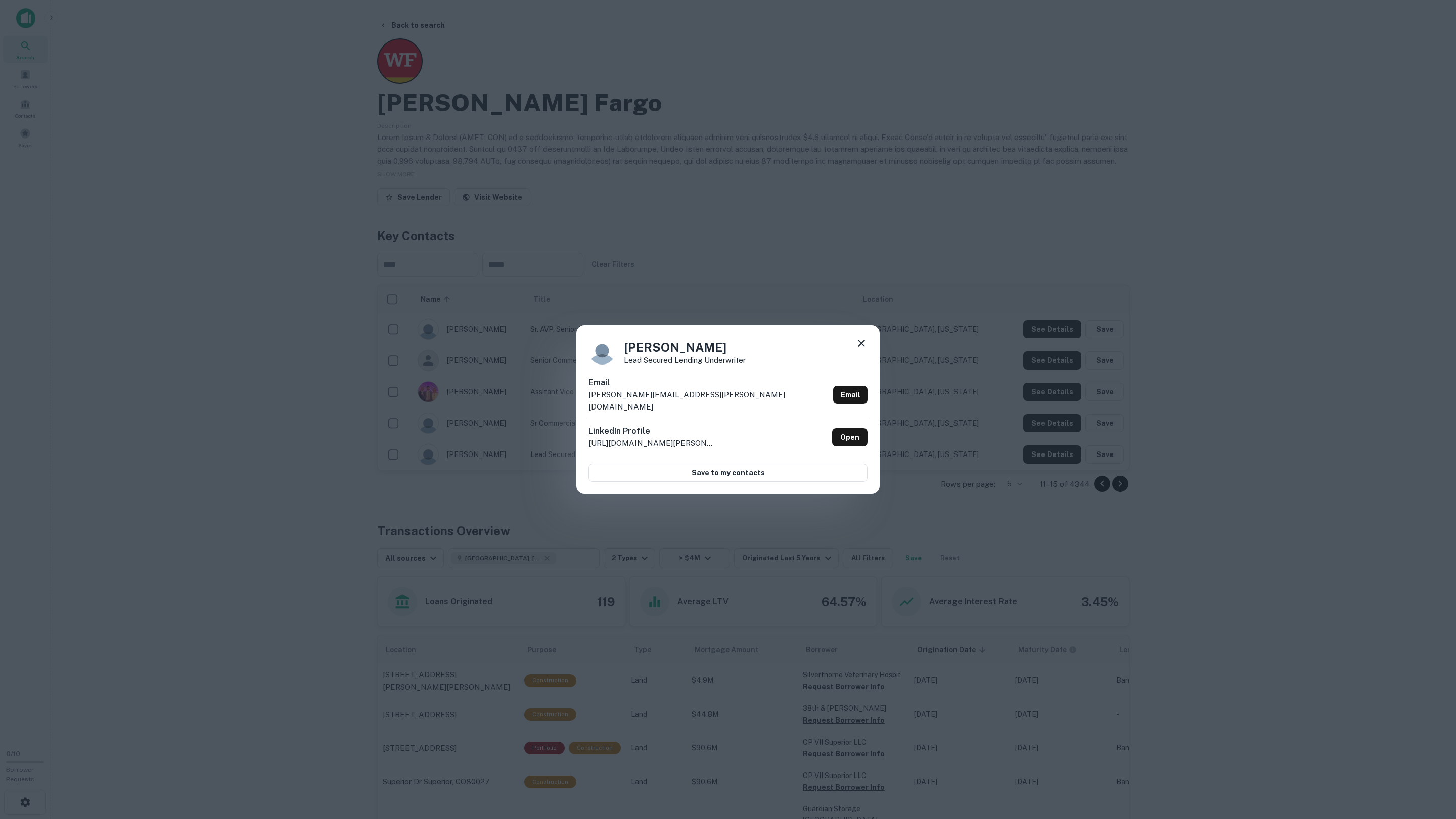
click at [1032, 447] on div "Charise Hayward Lead Secured Lending Underwriter Email charise.hayward@wellsfar…" at bounding box center [728, 409] width 1456 height 819
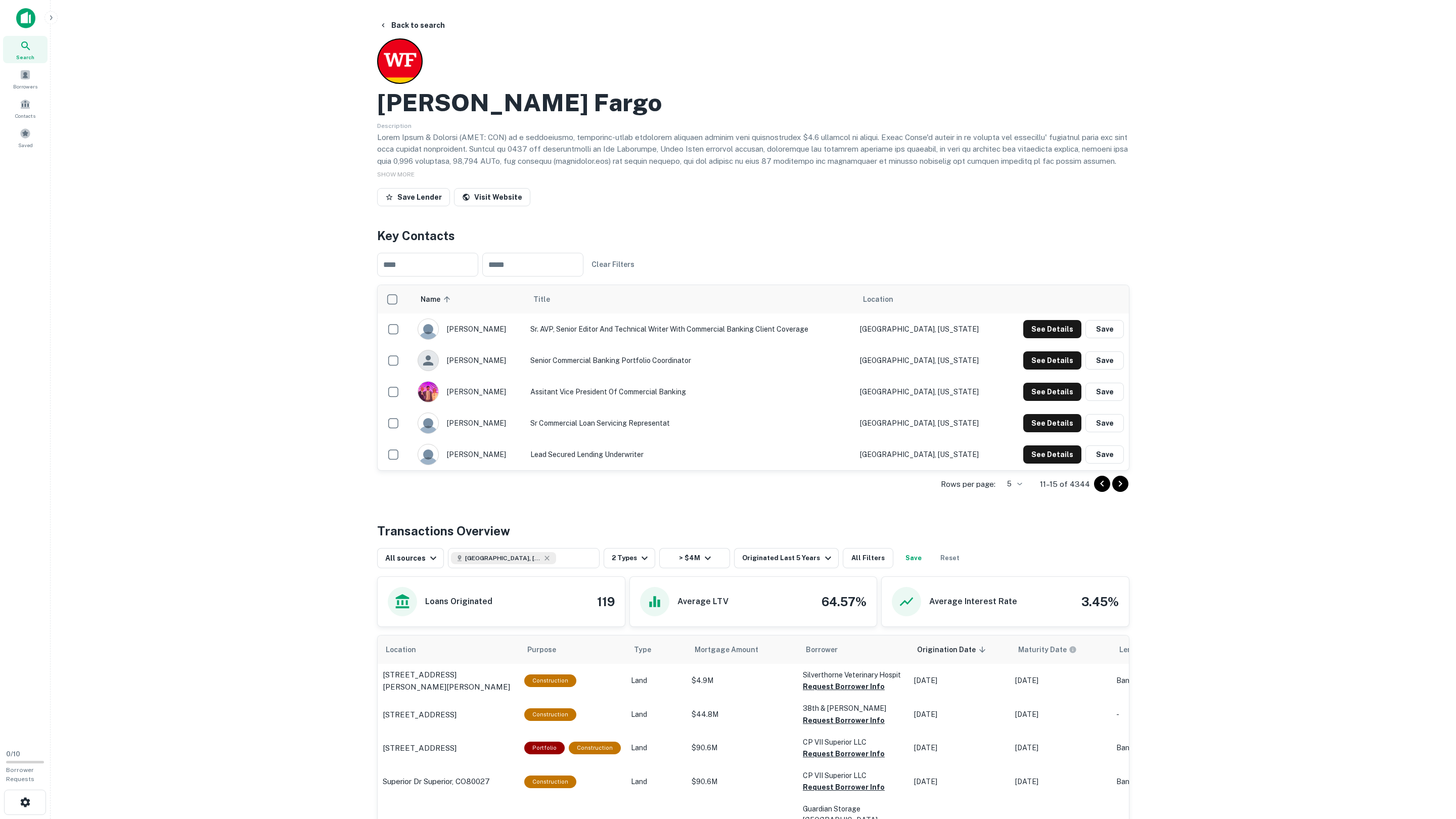
click at [1123, 482] on icon "Go to next page" at bounding box center [1120, 483] width 12 height 12
click at [1047, 330] on button "See Details" at bounding box center [1052, 329] width 58 height 18
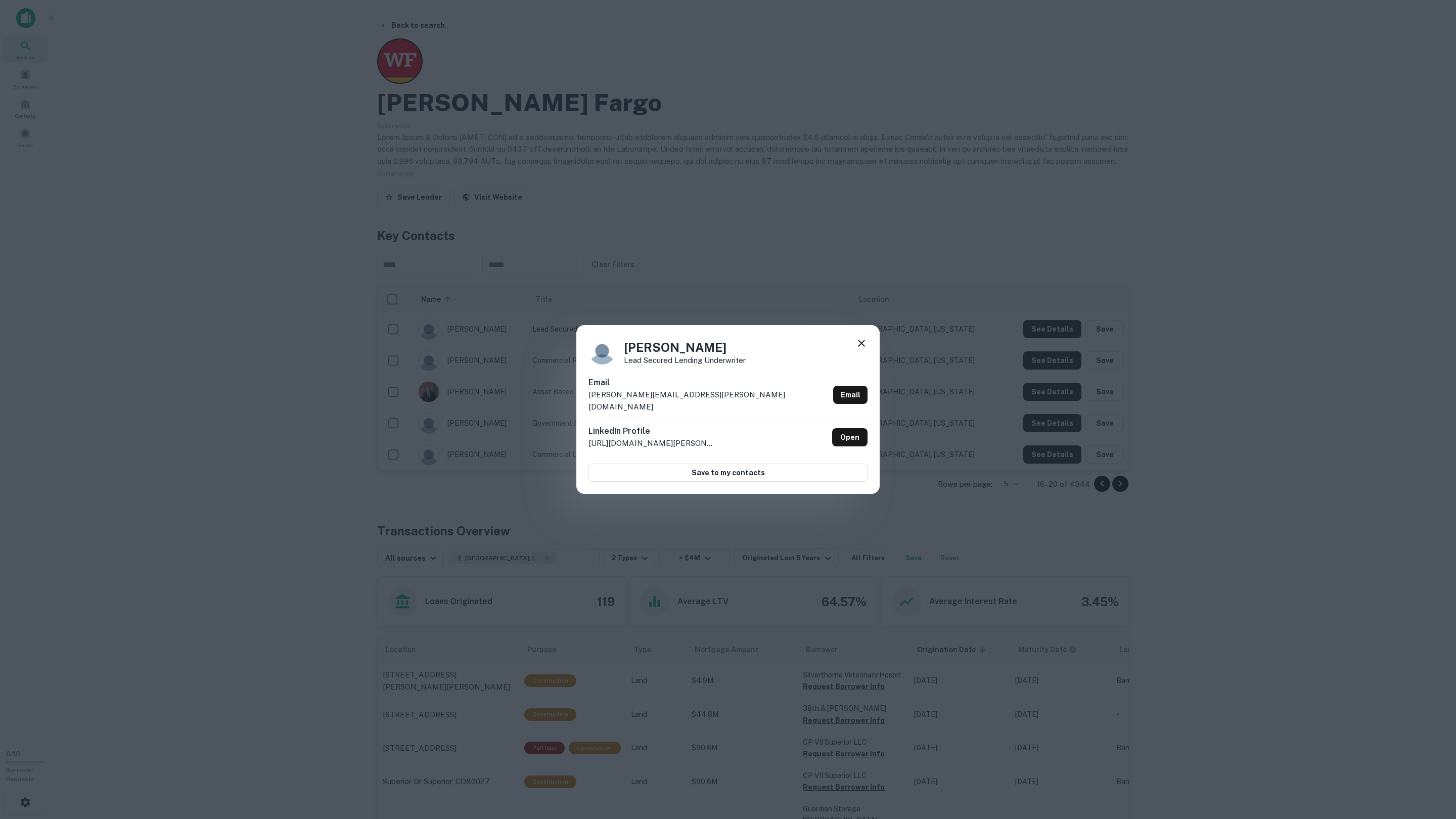
click at [1047, 330] on div "Charise Hayward Lead Secured Lending Underwriter Email charise.hayward@wellsfar…" at bounding box center [728, 409] width 1456 height 819
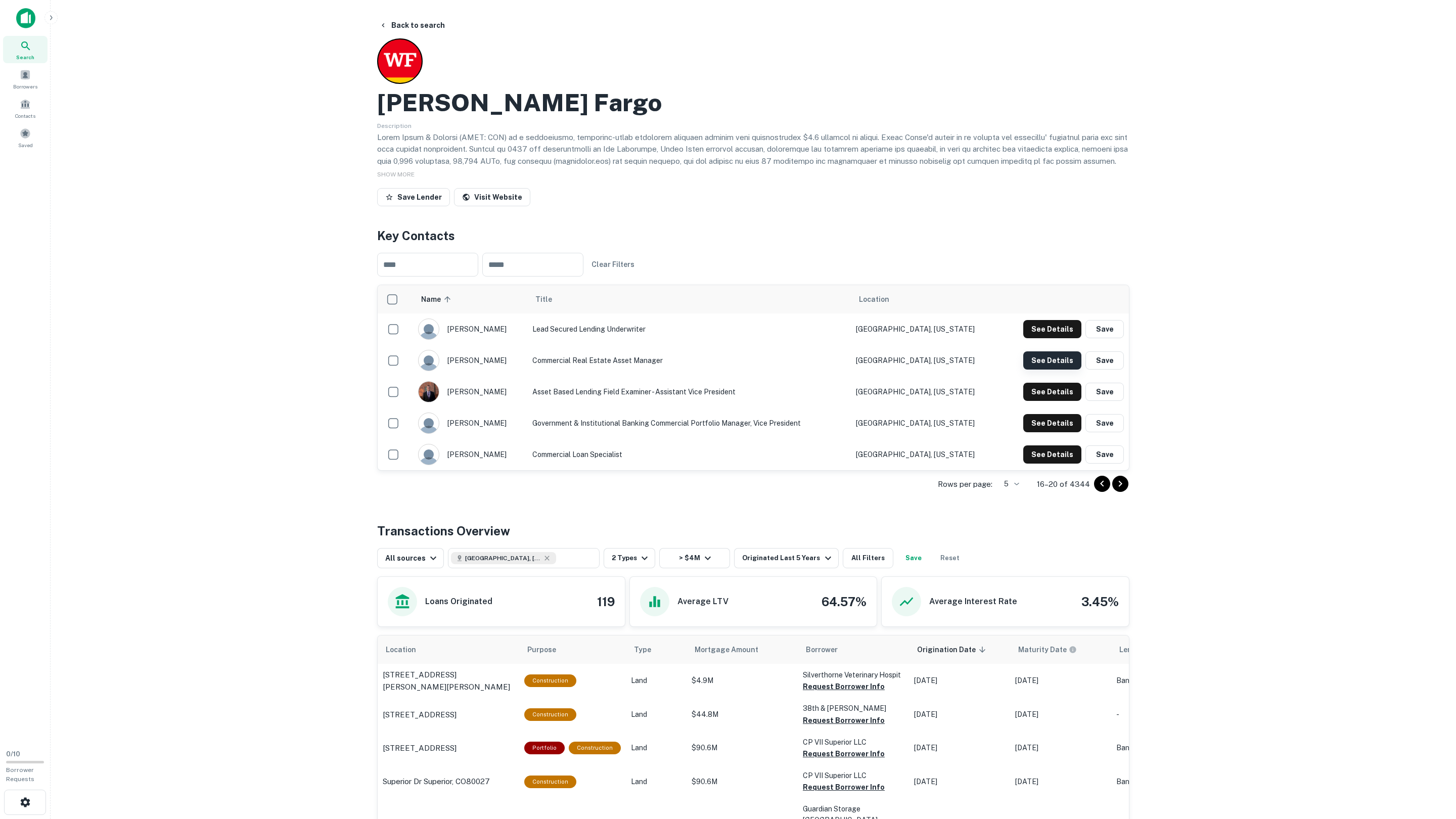
click at [1041, 352] on div "See Details Save" at bounding box center [1073, 361] width 101 height 18
click at [1042, 338] on button "See Details" at bounding box center [1052, 329] width 58 height 18
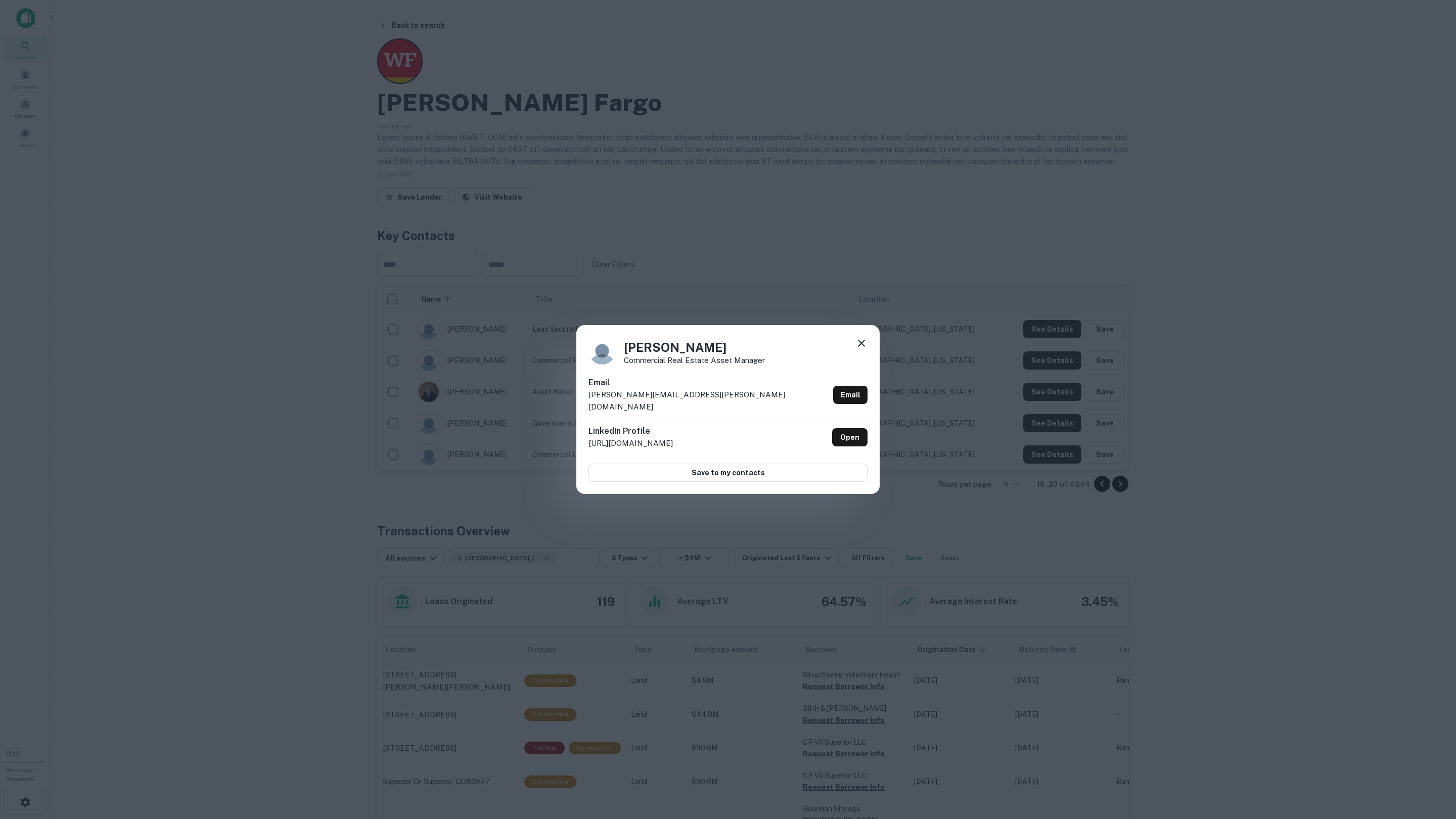
click at [1042, 353] on div "Jennifer Brezicha Commercial Real Estate Asset Manager Email jennifer.brezicha@…" at bounding box center [728, 409] width 1456 height 819
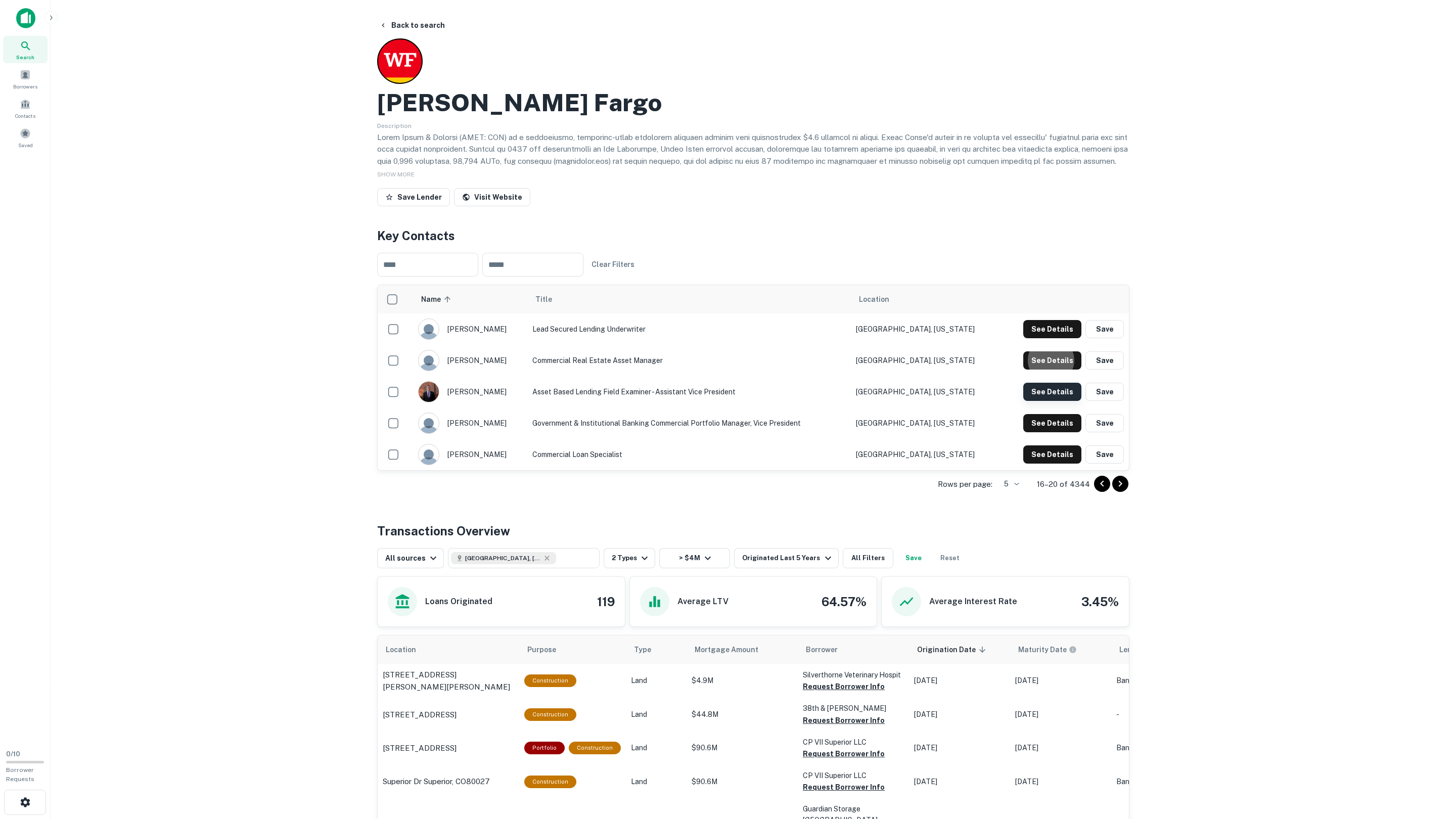
click at [1039, 338] on button "See Details" at bounding box center [1052, 329] width 58 height 18
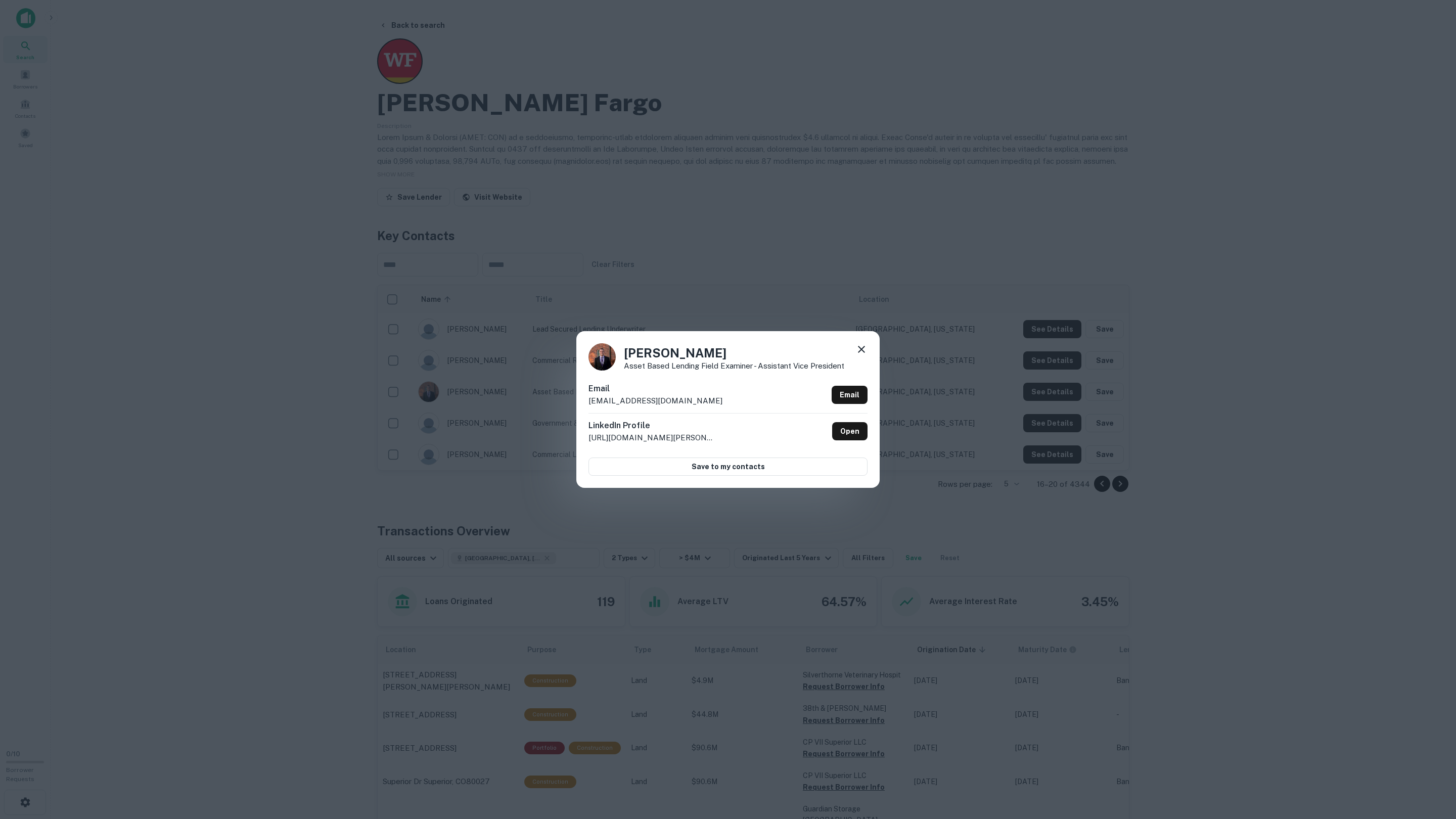
click at [1038, 393] on div "Tim Feldman Asset Based Lending Field Examiner - Assistant Vice President Email…" at bounding box center [728, 409] width 1456 height 819
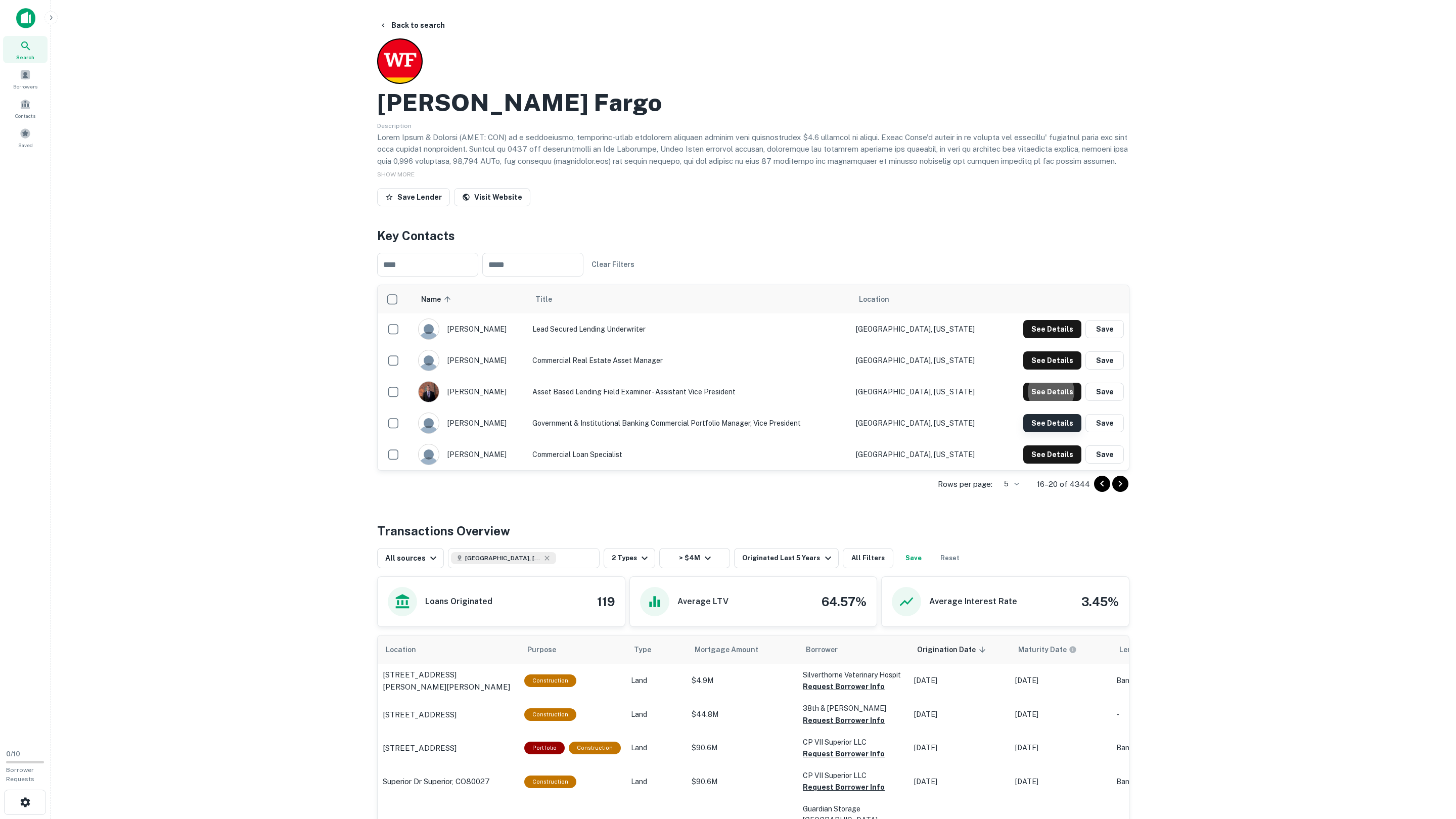
click at [1035, 338] on button "See Details" at bounding box center [1052, 329] width 58 height 18
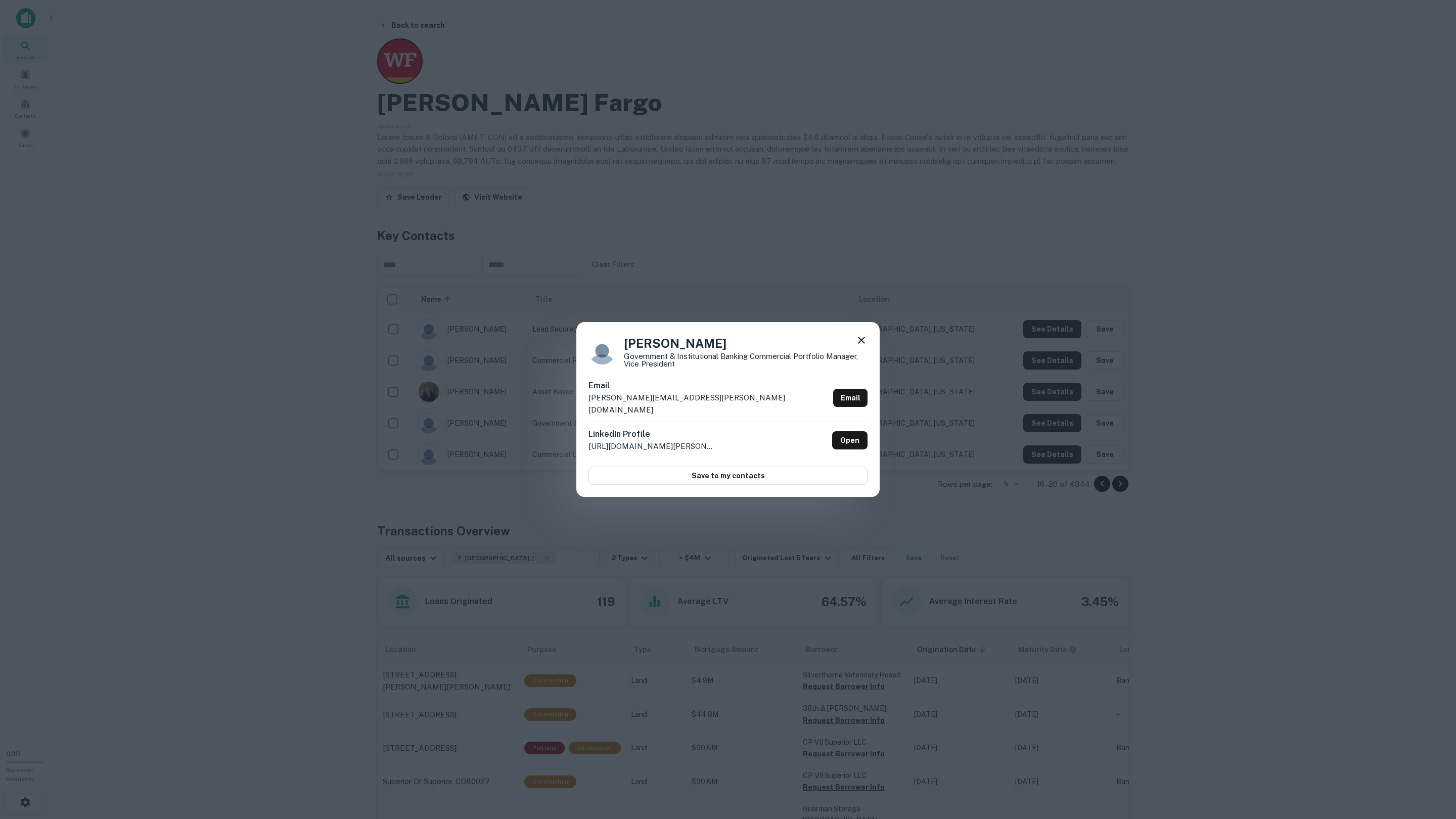
click at [1035, 423] on div "Rhonda Harper Government & Institutional Banking Commercial Portfolio Manager, …" at bounding box center [728, 409] width 1456 height 819
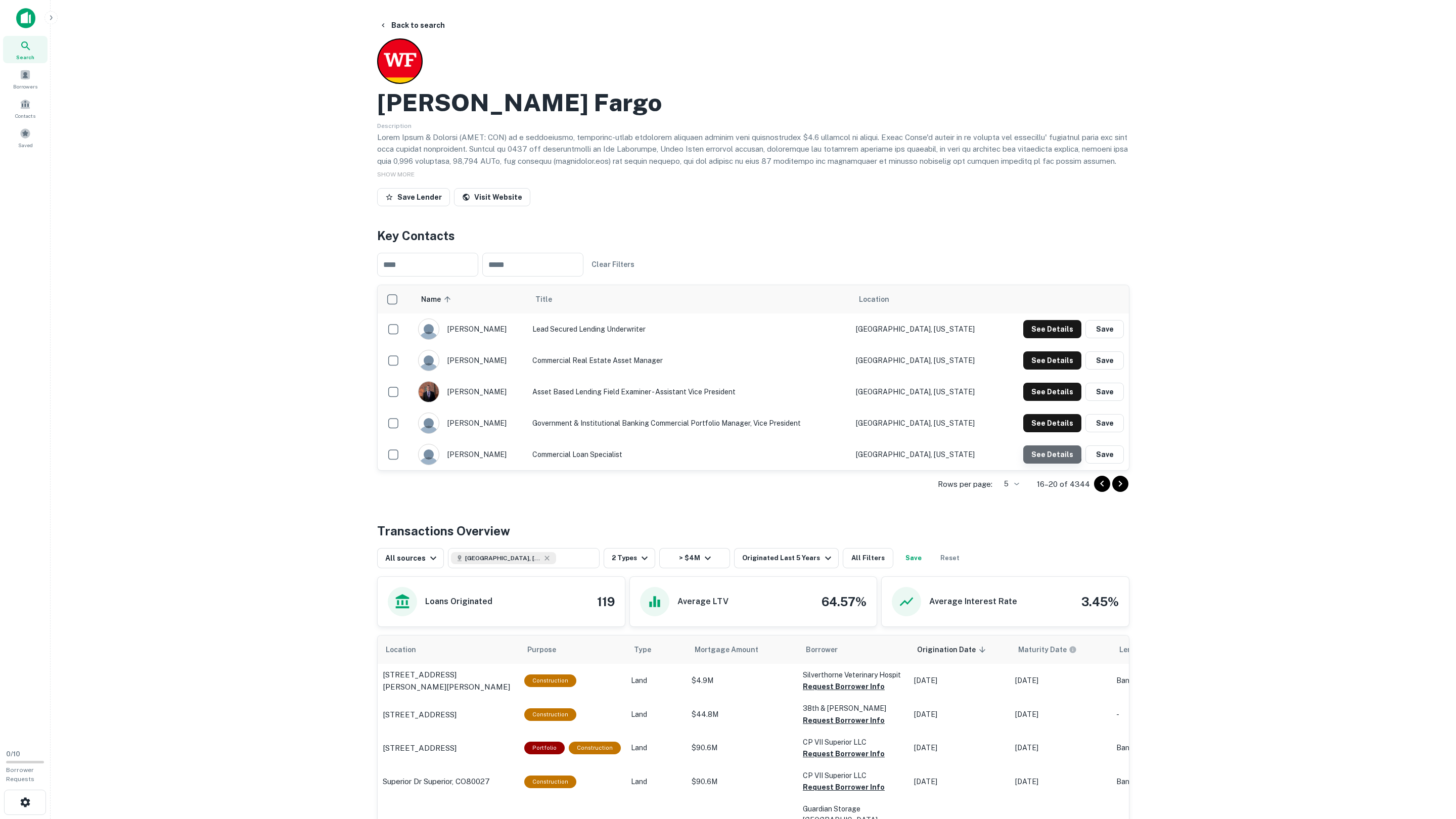
click at [1038, 338] on button "See Details" at bounding box center [1052, 329] width 58 height 18
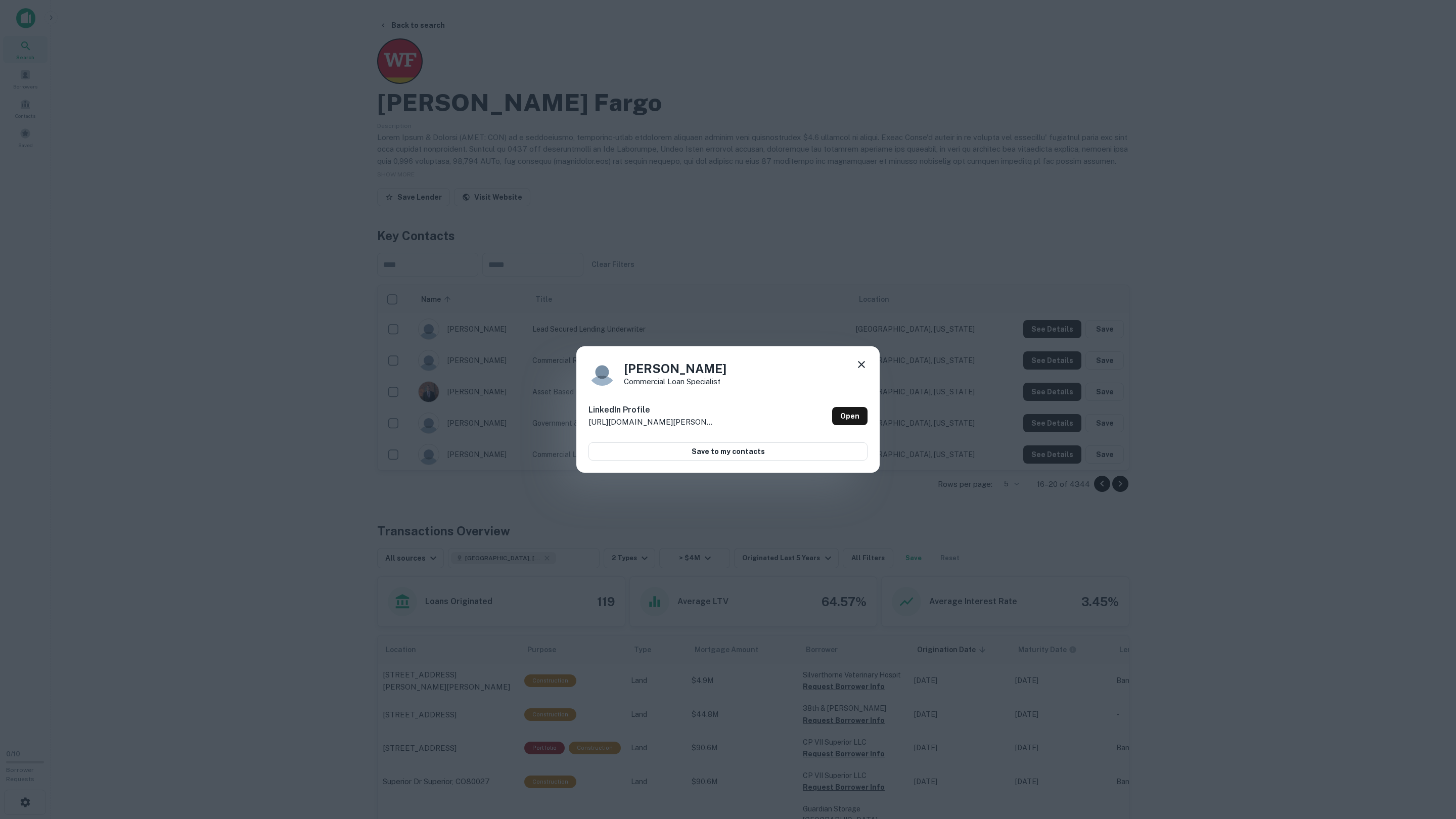
click at [1038, 447] on div "Alberto Cervantes Commercial Loan Specialist LinkedIn Profile http://www.linked…" at bounding box center [728, 409] width 1456 height 819
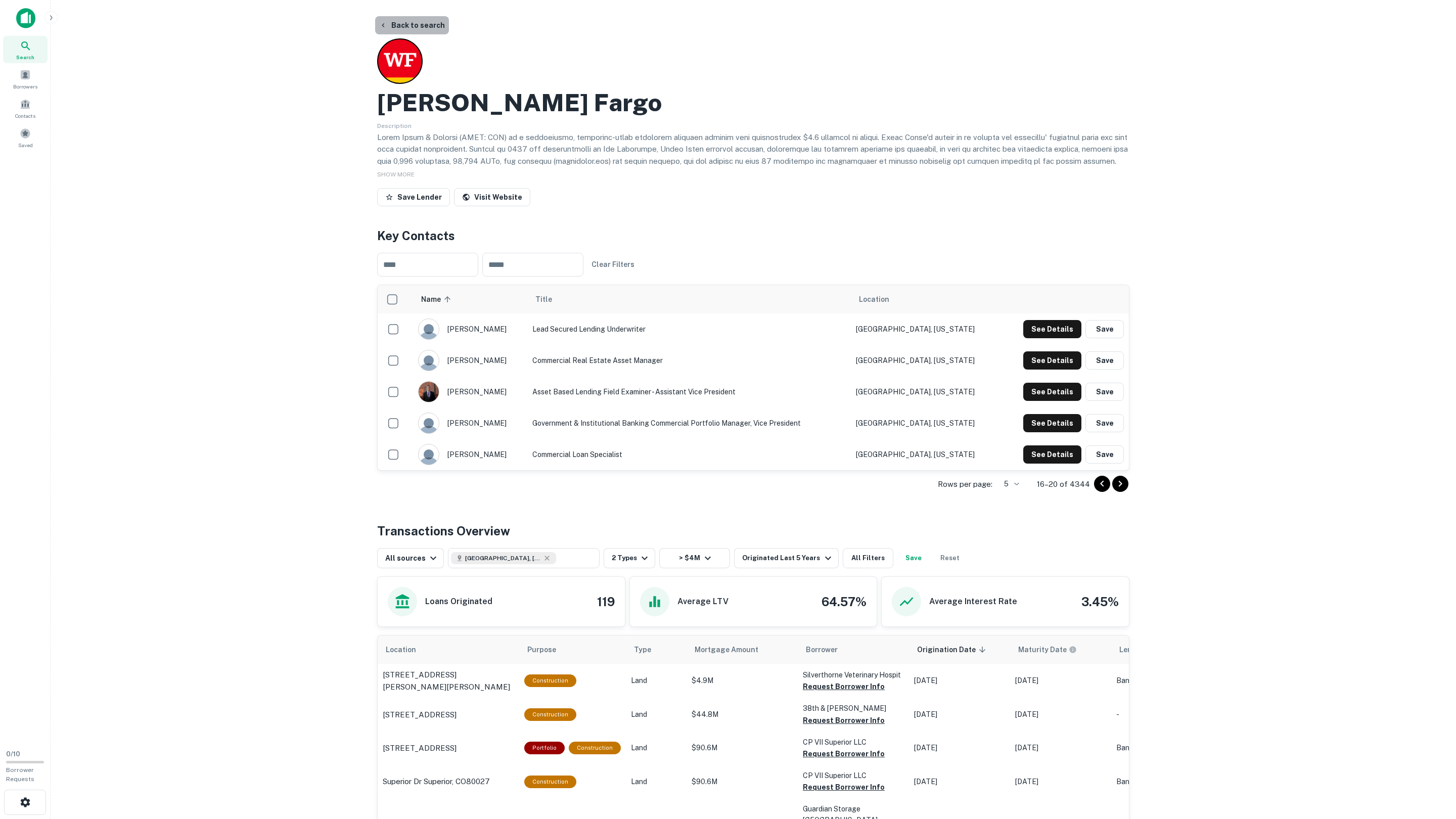
click at [435, 20] on button "Back to search" at bounding box center [412, 25] width 74 height 18
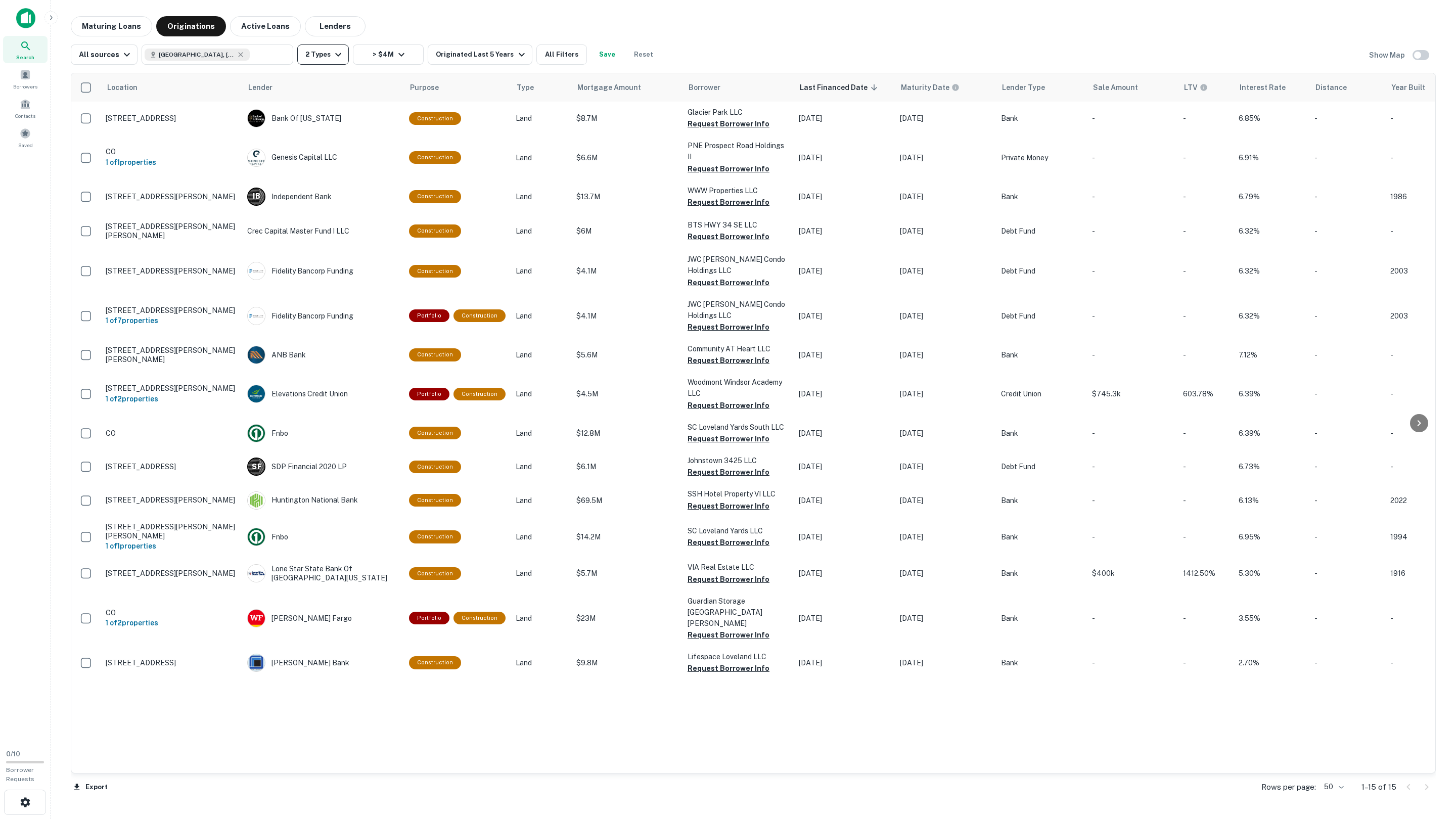
click at [335, 53] on icon "button" at bounding box center [338, 55] width 6 height 3
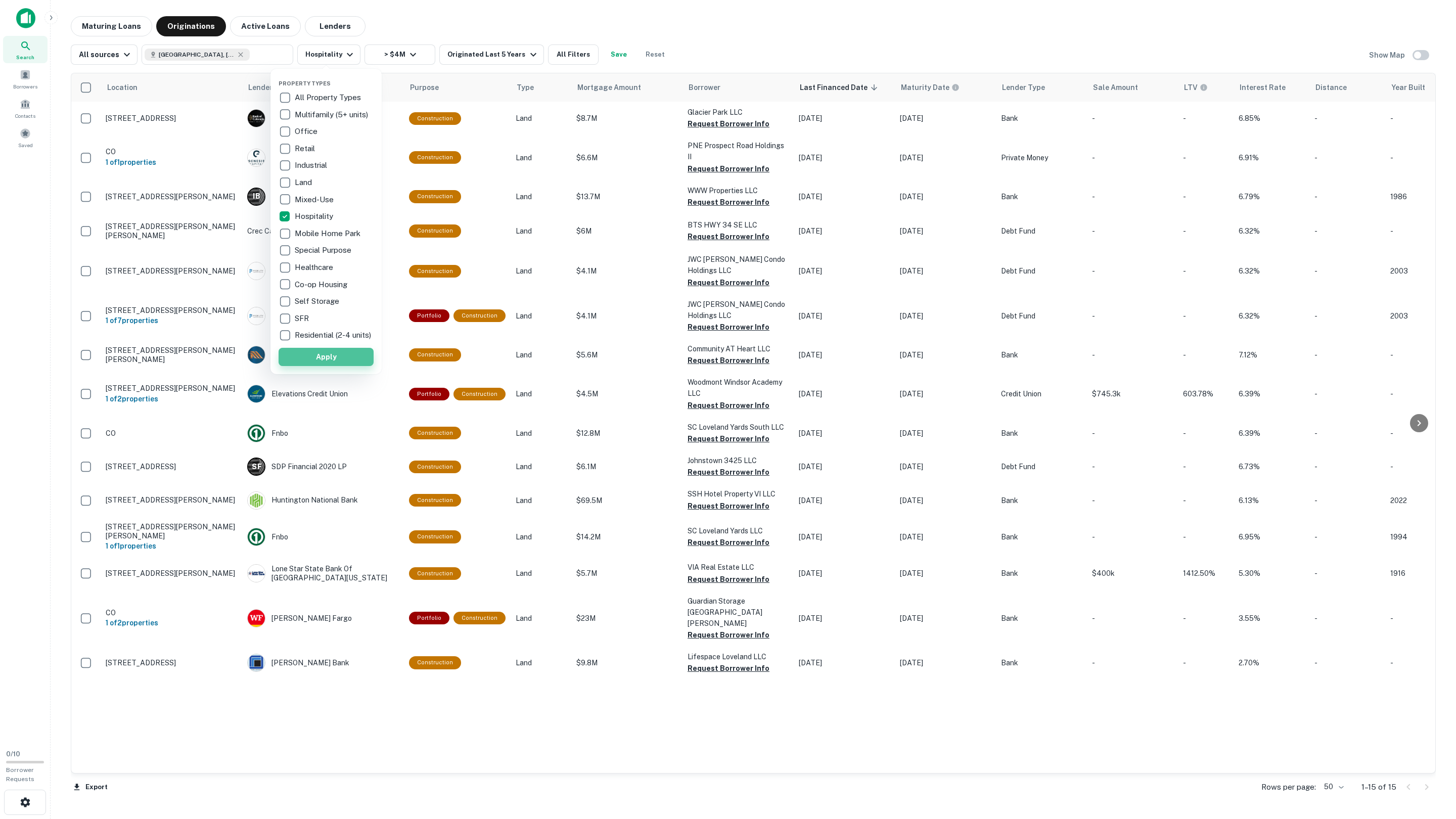
click at [349, 366] on button "Apply" at bounding box center [326, 357] width 95 height 18
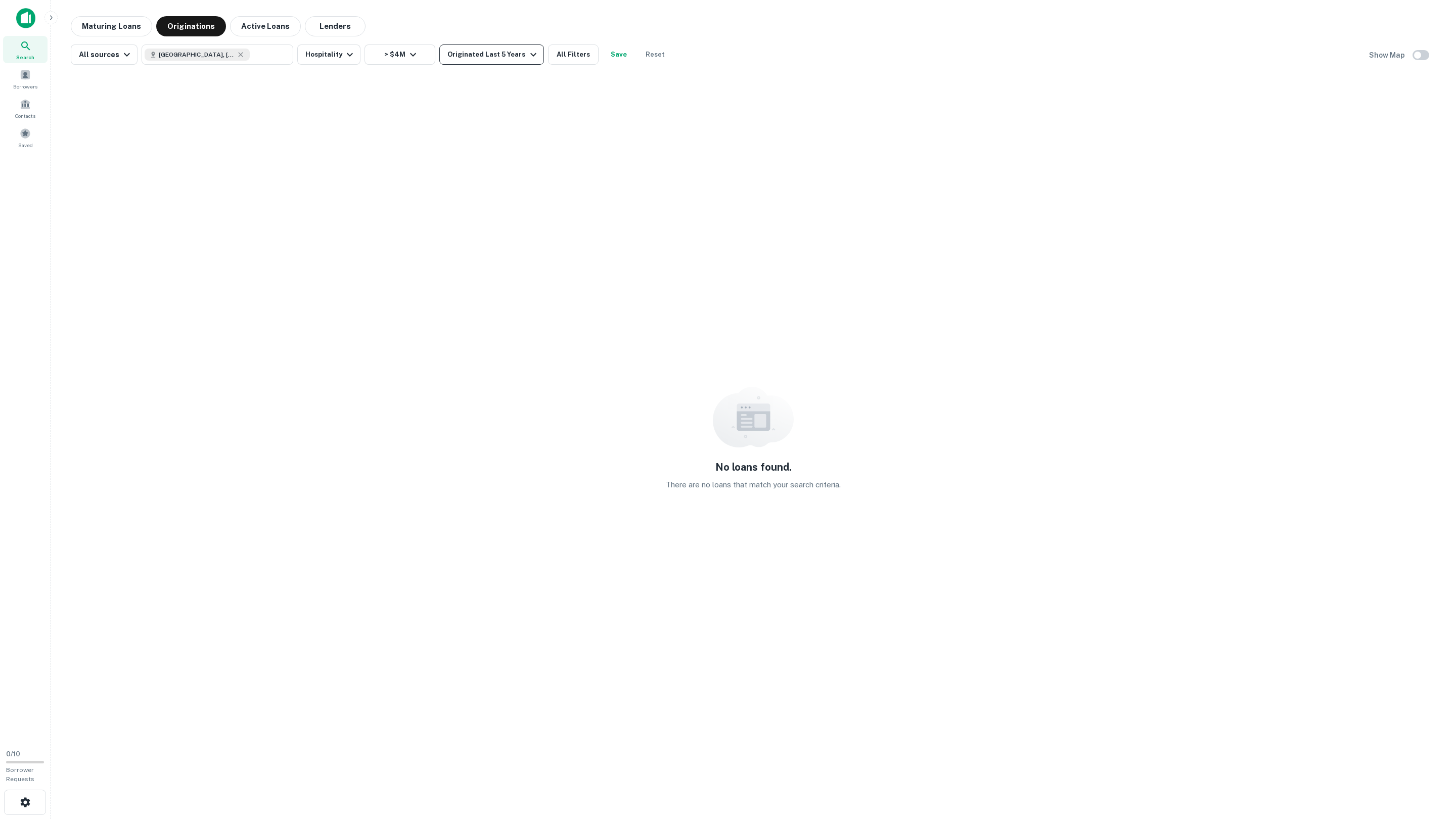
click at [463, 50] on div "Originated Last 5 Years" at bounding box center [493, 54] width 92 height 12
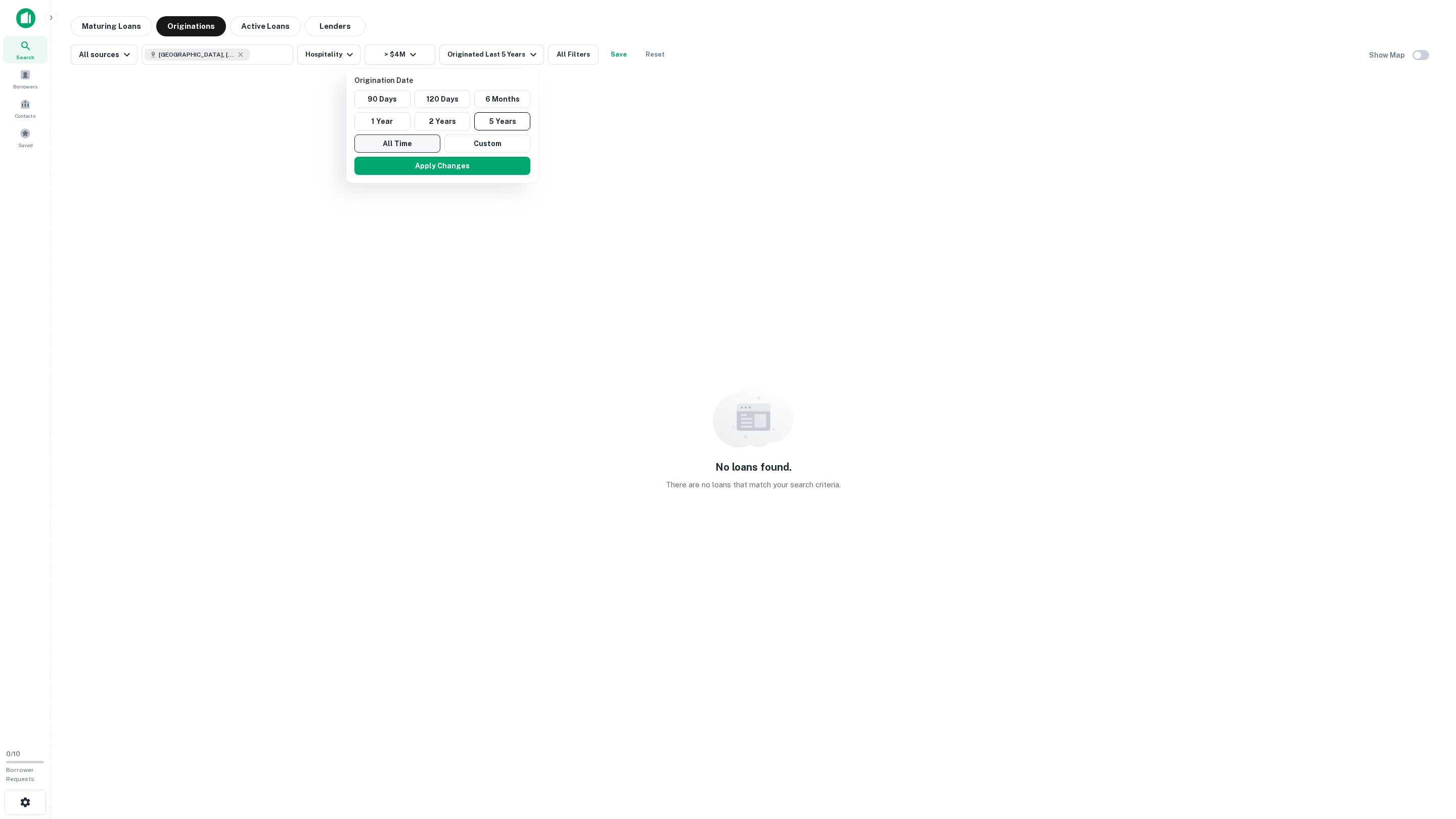
click at [387, 145] on button "All Time" at bounding box center [397, 144] width 86 height 18
click at [380, 168] on button "Apply Changes" at bounding box center [430, 166] width 176 height 18
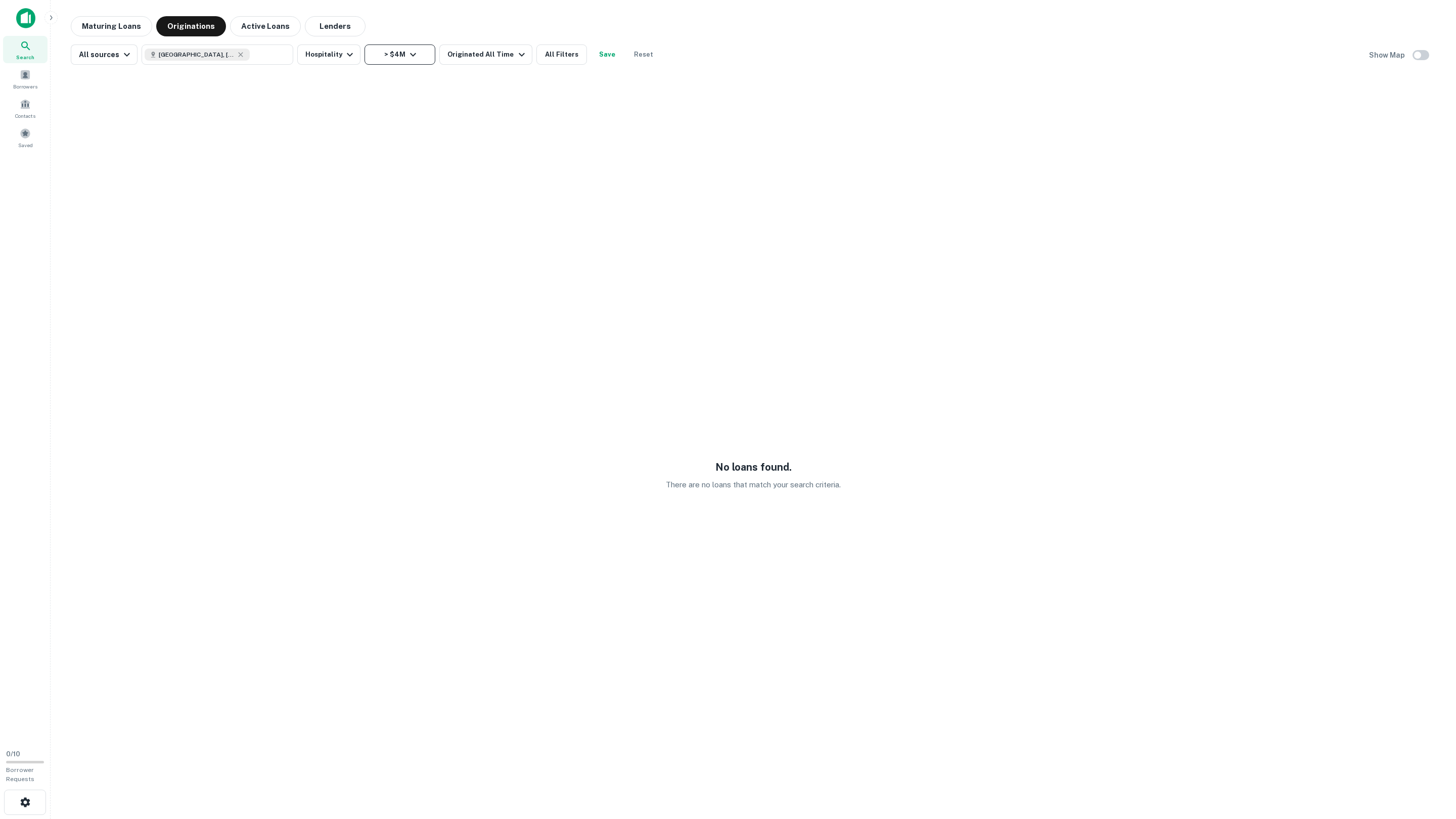
click at [414, 54] on icon "button" at bounding box center [413, 54] width 12 height 12
drag, startPoint x: 322, startPoint y: 112, endPoint x: 315, endPoint y: 116, distance: 8.1
click at [315, 116] on input "*******" at bounding box center [344, 114] width 62 height 20
type input "*******"
click at [383, 146] on button "Apply Changes" at bounding box center [414, 141] width 128 height 18
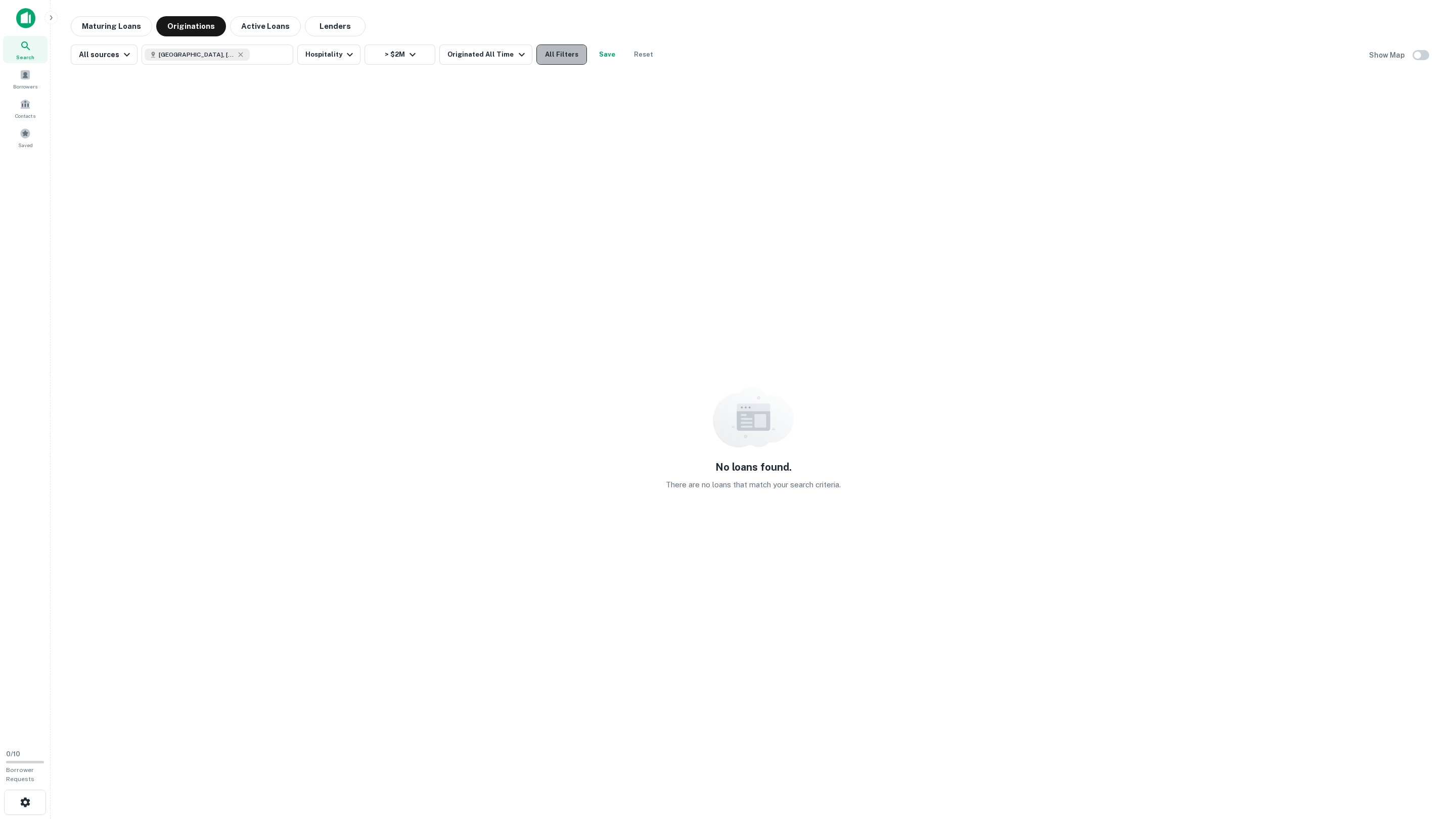
click at [536, 58] on button "All Filters" at bounding box center [561, 55] width 50 height 20
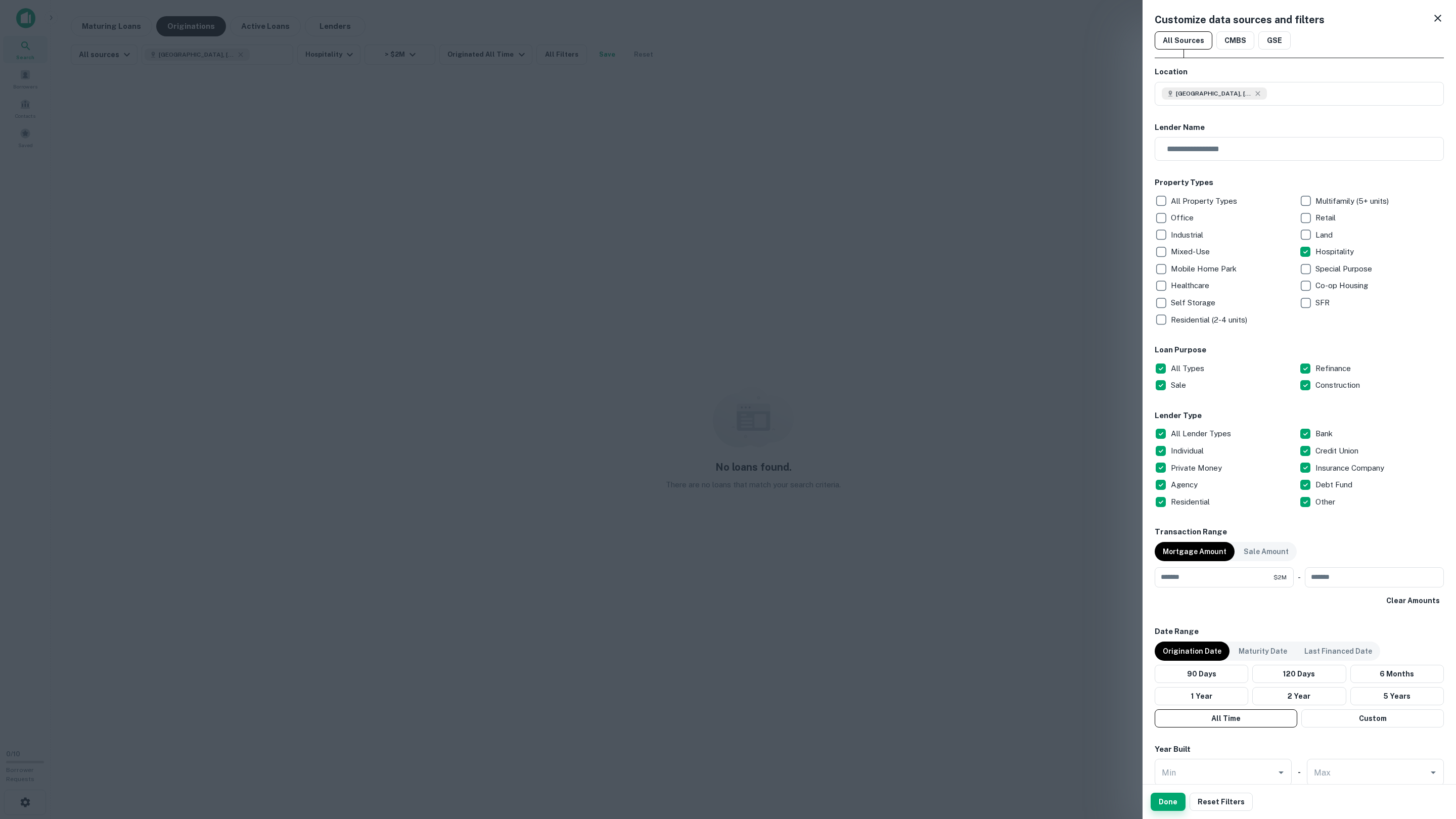
click at [1176, 802] on button "Done" at bounding box center [1168, 801] width 35 height 18
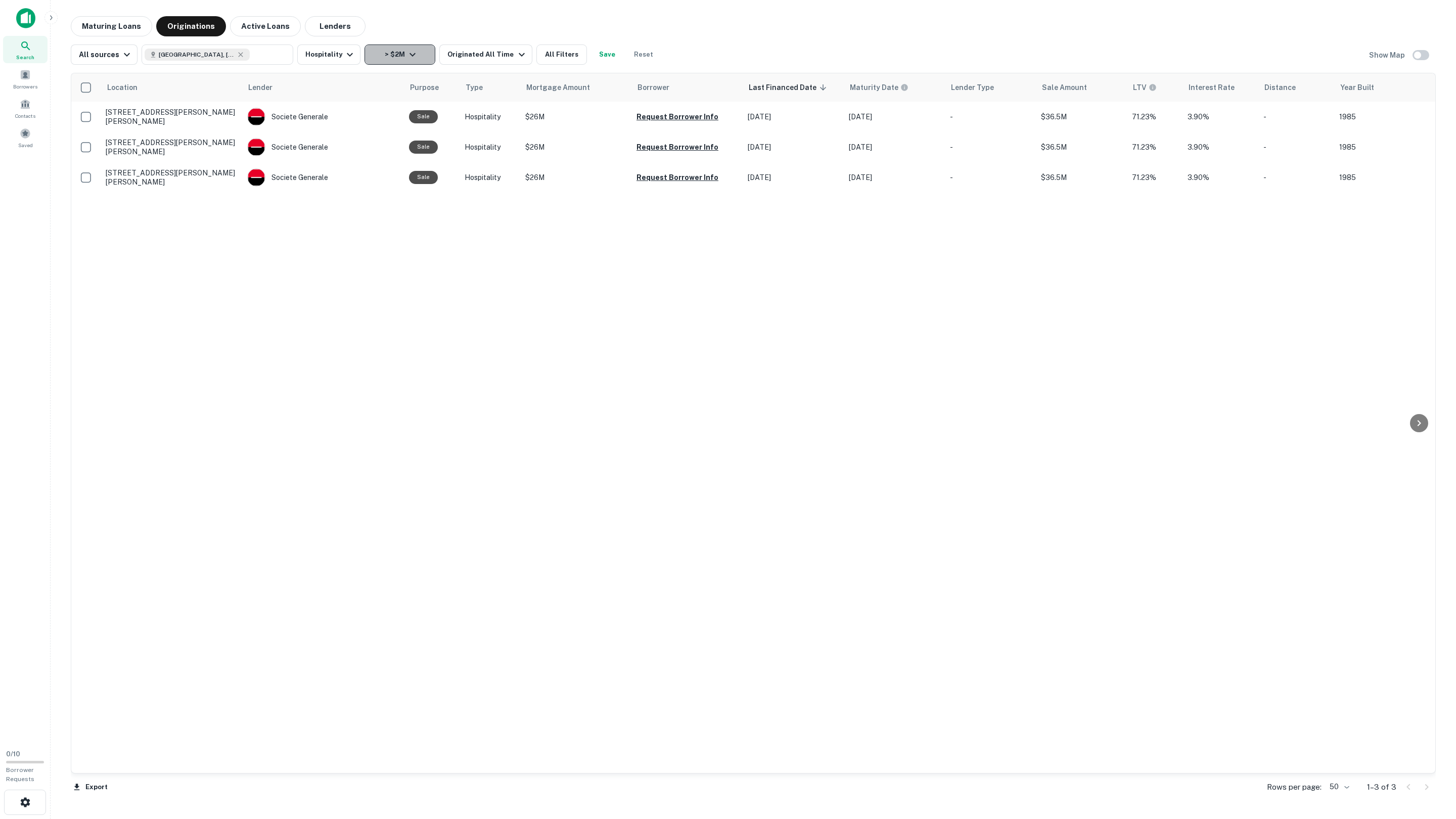
click at [389, 55] on button "> $2M" at bounding box center [400, 55] width 71 height 20
click at [460, 58] on div at bounding box center [728, 409] width 1456 height 819
click at [466, 57] on div "Originated All Time" at bounding box center [487, 54] width 80 height 12
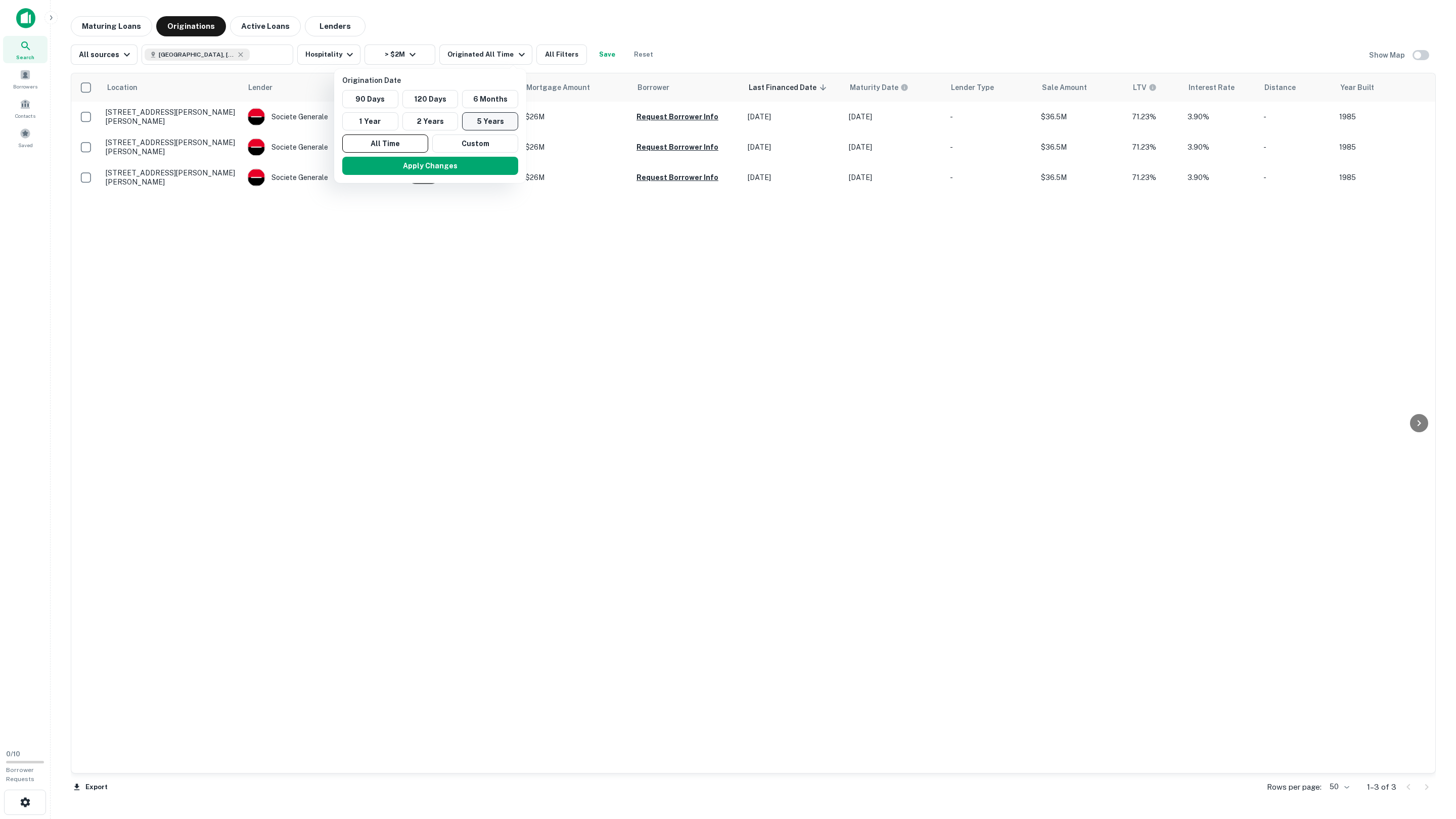
click at [467, 119] on button "5 Years" at bounding box center [490, 122] width 56 height 18
click at [421, 168] on button "Apply Changes" at bounding box center [442, 166] width 176 height 18
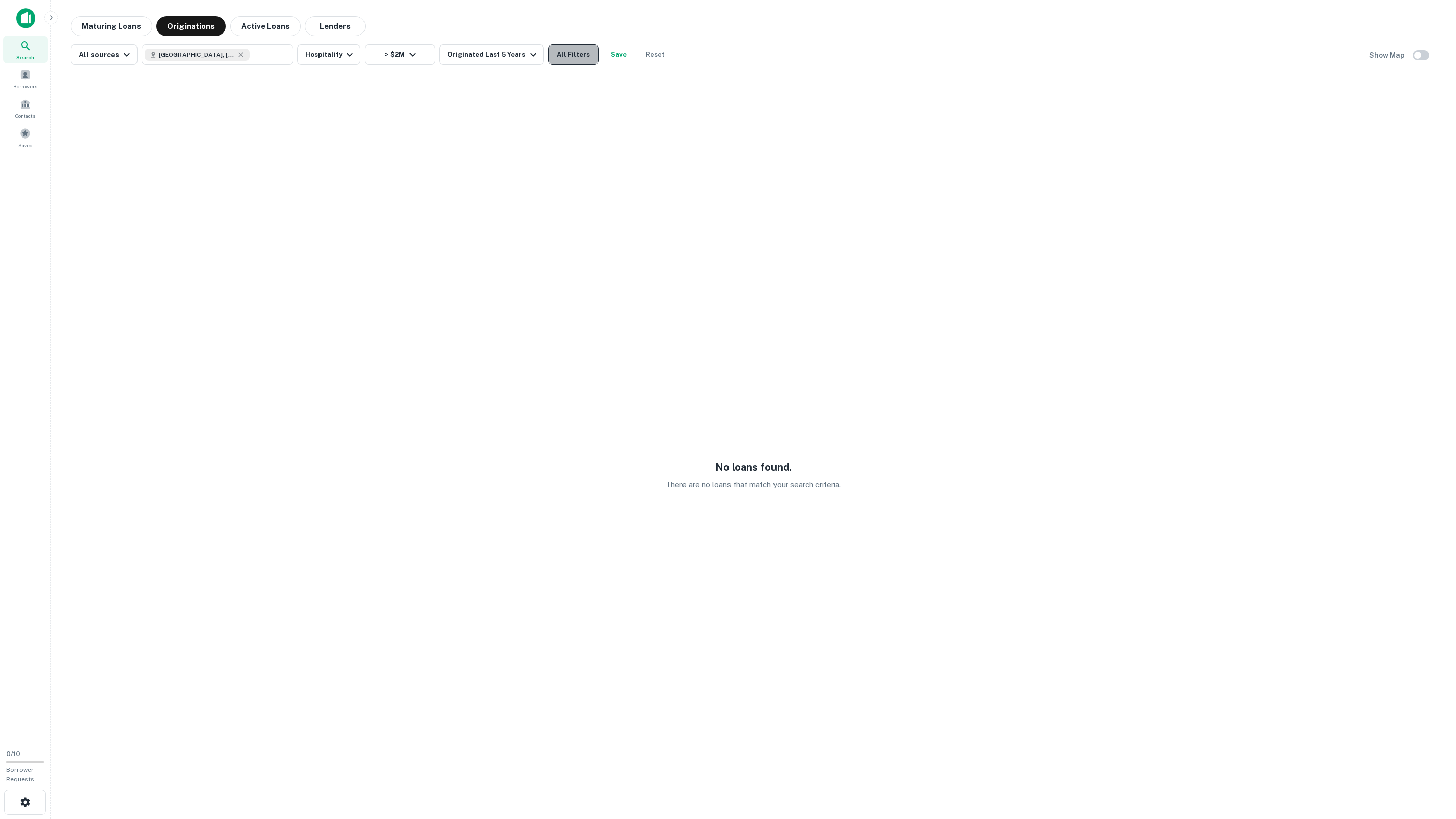
click at [548, 56] on button "All Filters" at bounding box center [573, 55] width 50 height 20
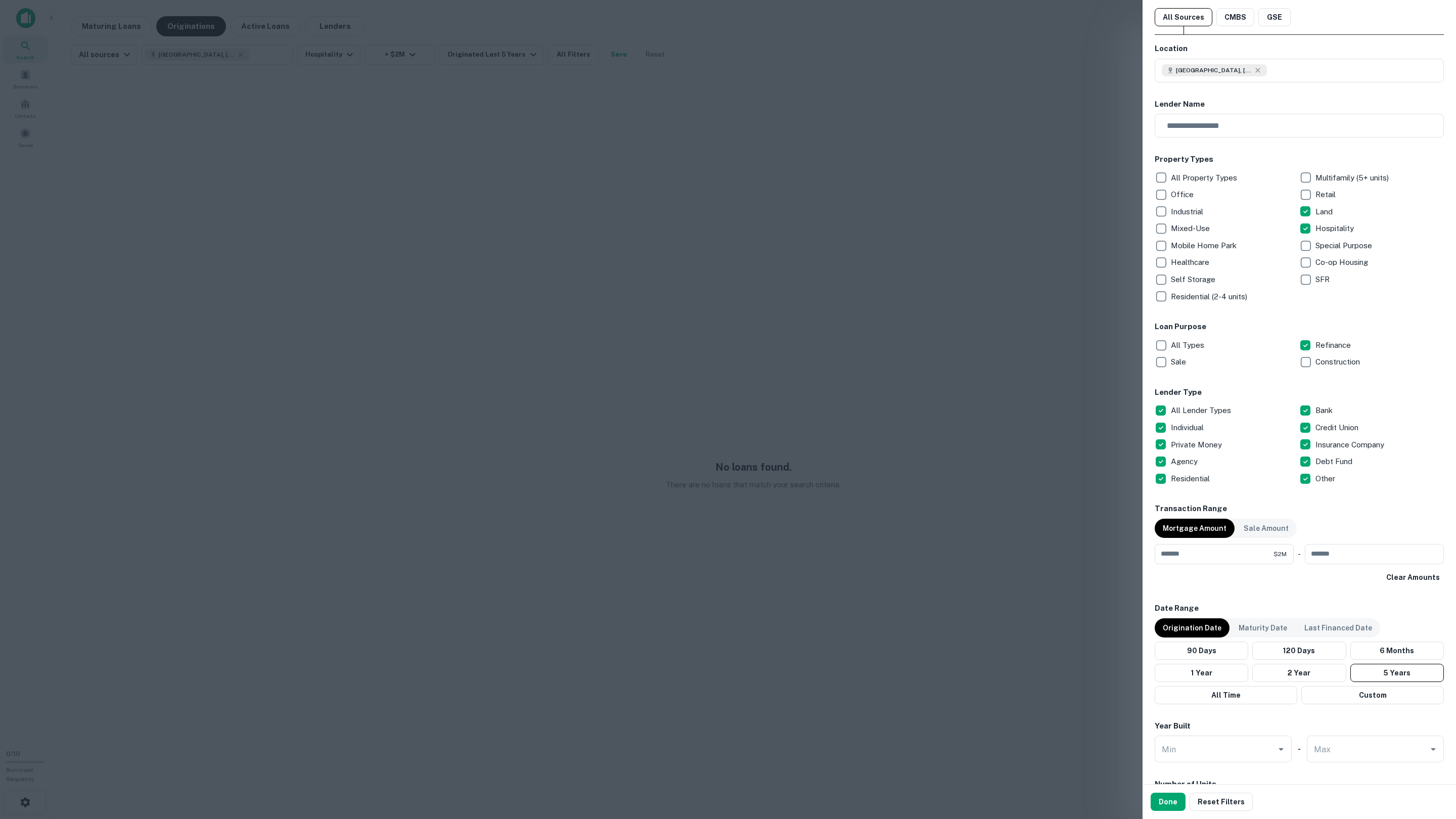
scroll to position [23, 0]
drag, startPoint x: 1155, startPoint y: 800, endPoint x: 999, endPoint y: 711, distance: 179.6
click at [1155, 800] on button "Done" at bounding box center [1168, 801] width 35 height 18
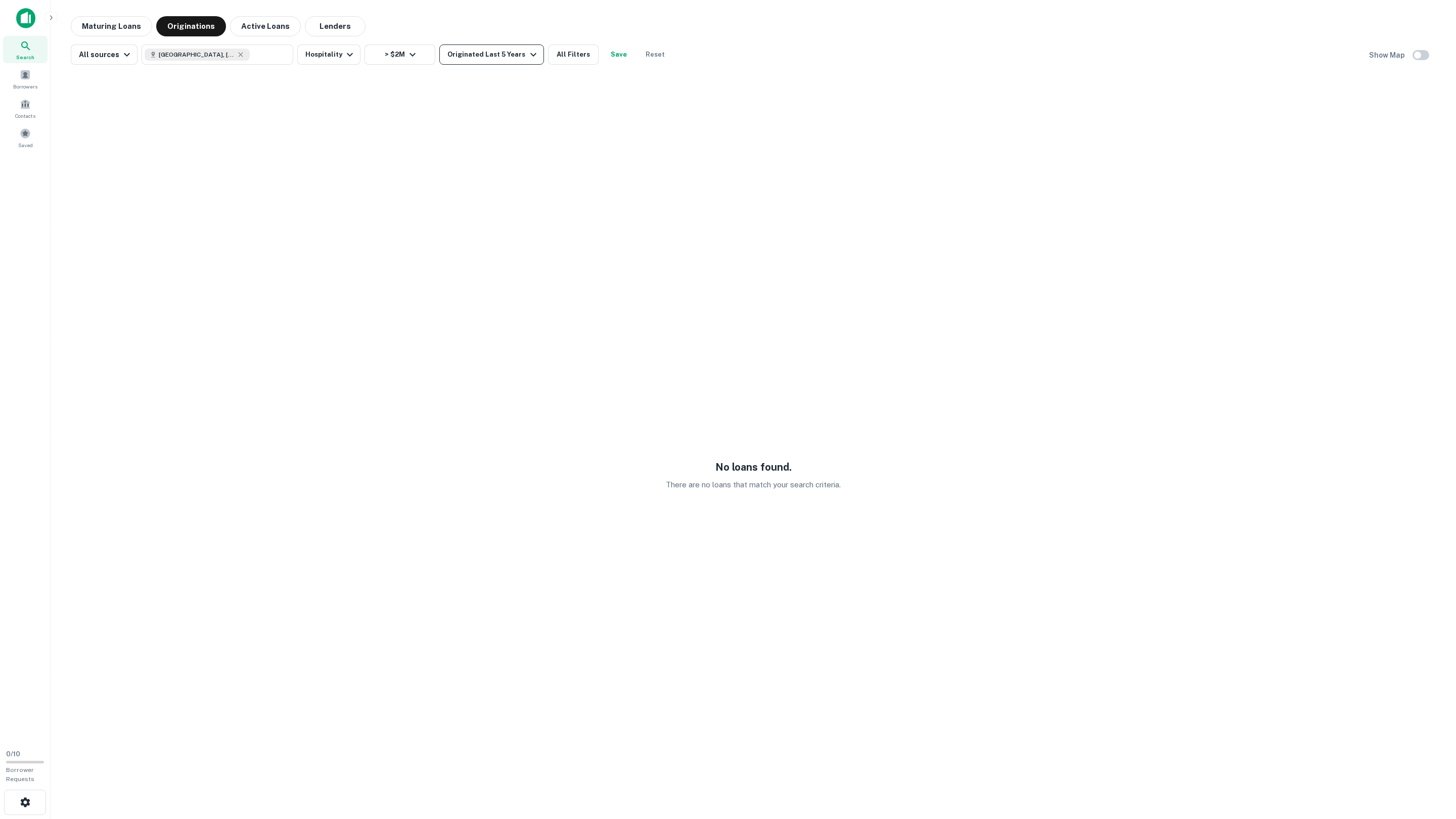
click at [470, 56] on div "Originated Last 5 Years" at bounding box center [493, 54] width 92 height 12
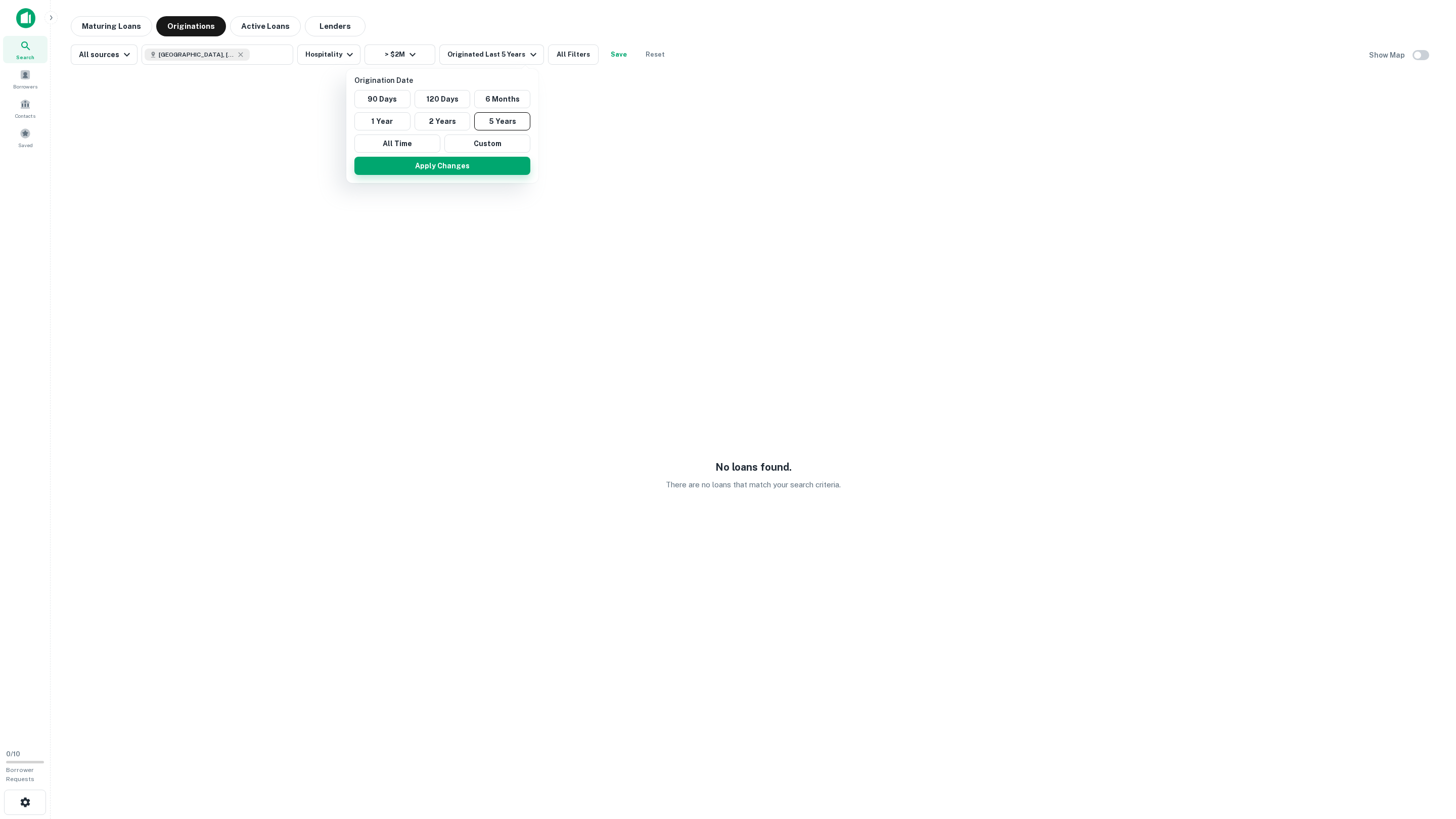
click at [413, 170] on button "Apply Changes" at bounding box center [442, 166] width 176 height 18
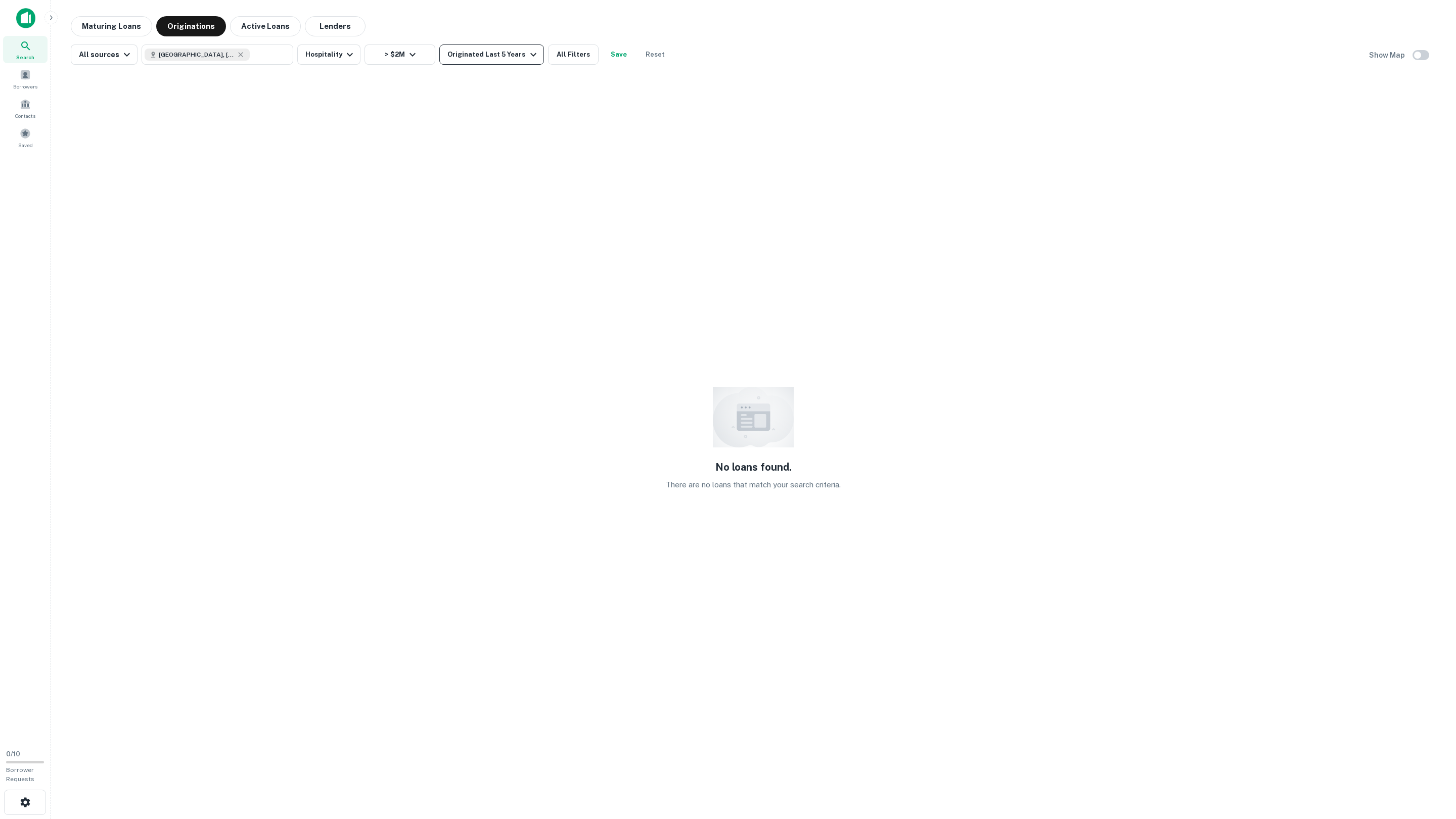
click at [466, 59] on div "Originated Last 5 Years" at bounding box center [493, 54] width 92 height 12
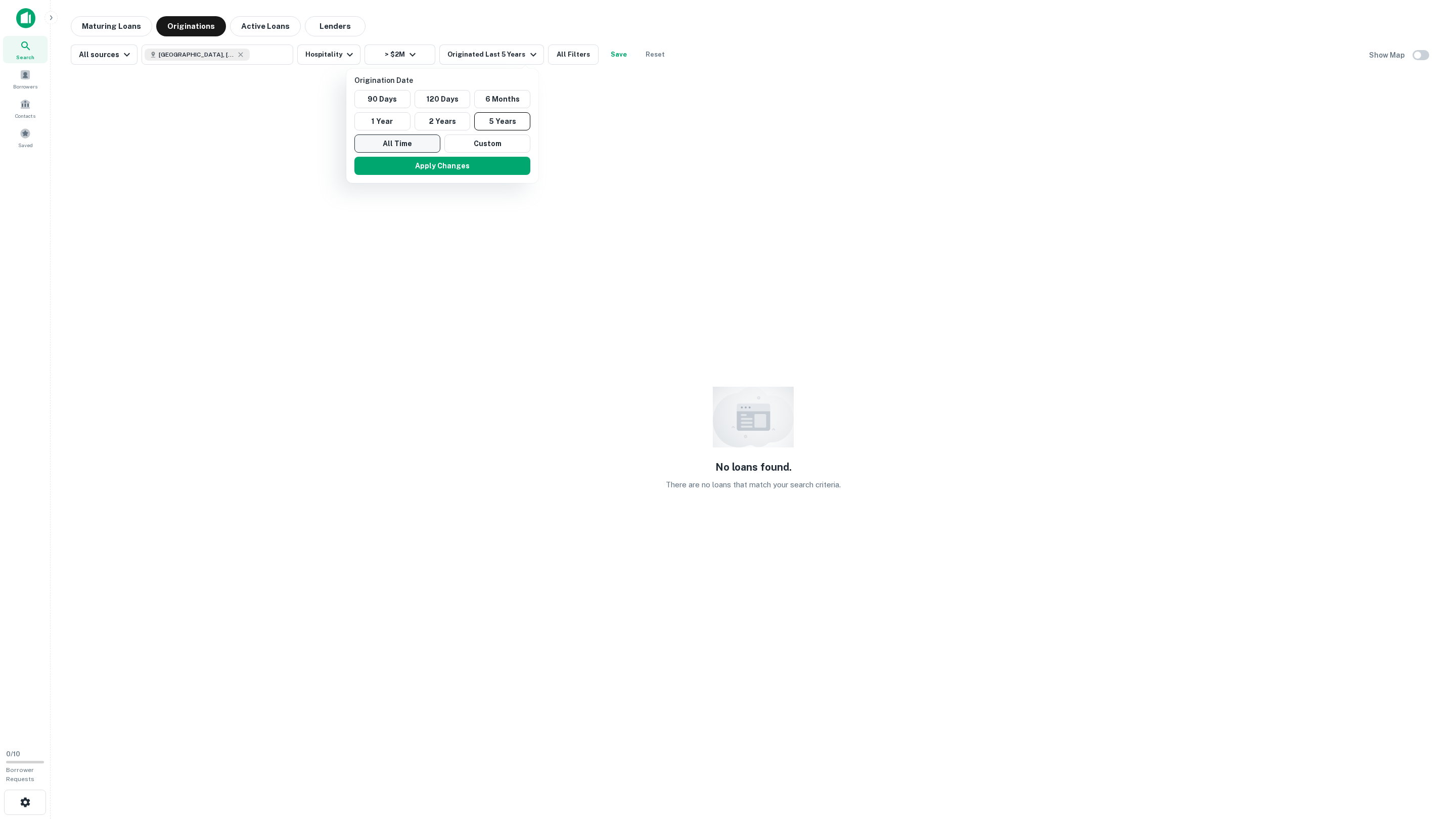
click at [403, 143] on button "All Time" at bounding box center [397, 144] width 86 height 18
drag, startPoint x: 547, startPoint y: 45, endPoint x: 544, endPoint y: 51, distance: 6.7
click at [547, 45] on div at bounding box center [728, 409] width 1456 height 819
click at [544, 51] on div at bounding box center [728, 409] width 1456 height 819
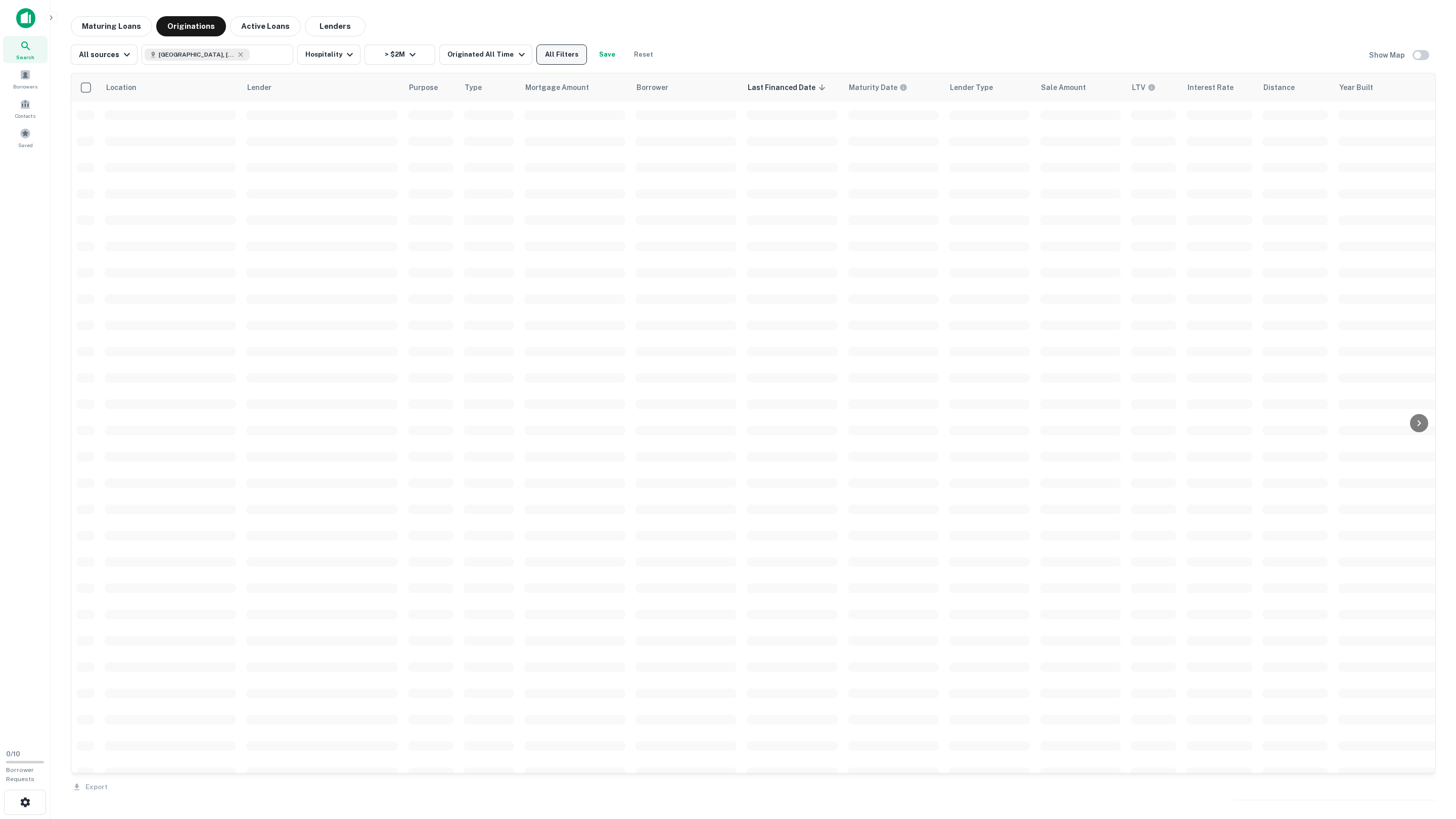
click at [542, 53] on button "All Filters" at bounding box center [561, 55] width 50 height 20
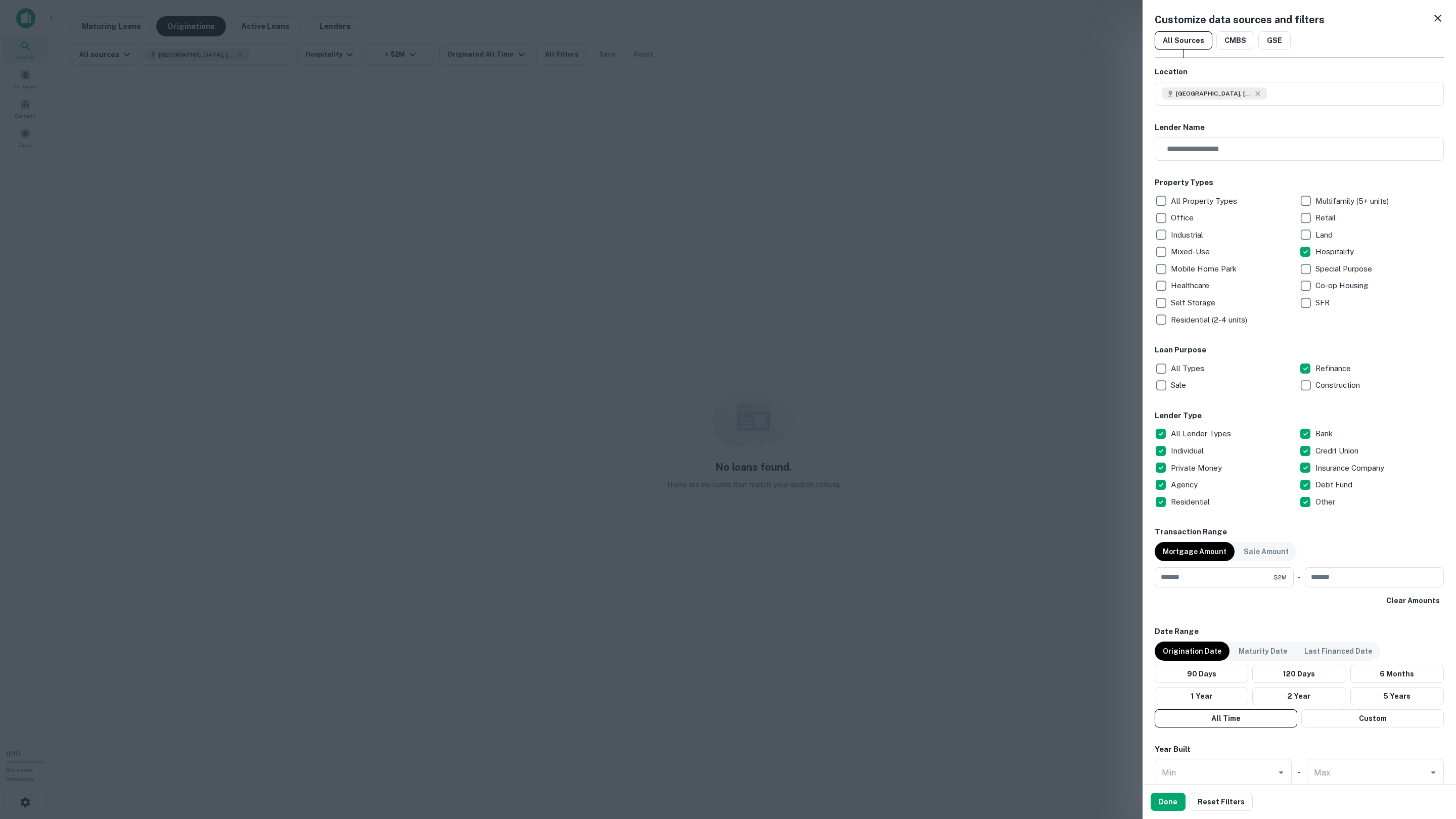
click at [543, 54] on div at bounding box center [728, 409] width 1456 height 819
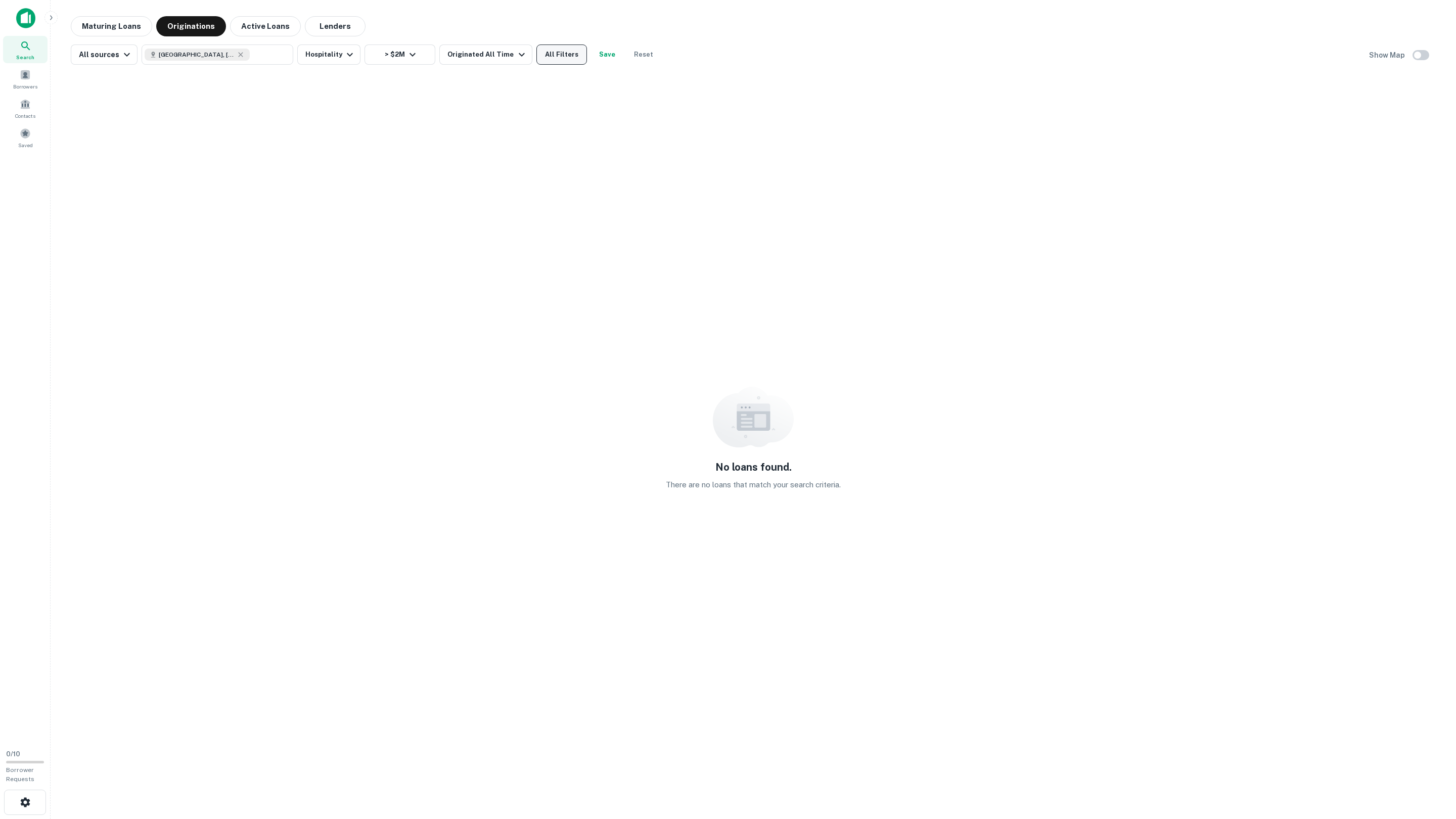
click at [543, 54] on button "All Filters" at bounding box center [561, 55] width 50 height 20
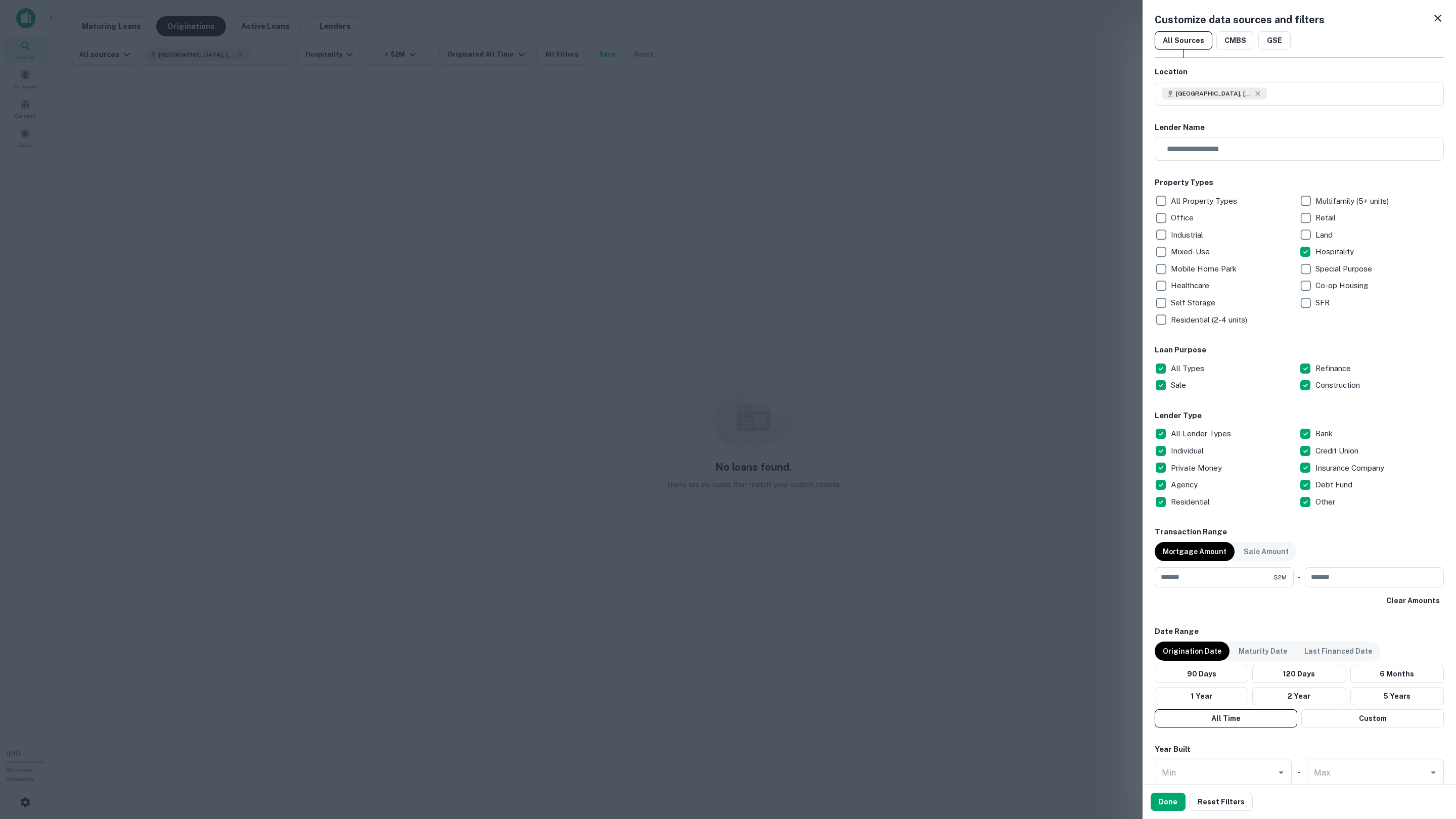
click at [1152, 811] on div "Done Reset Filters" at bounding box center [1299, 801] width 297 height 18
drag, startPoint x: 1155, startPoint y: 807, endPoint x: 707, endPoint y: 701, distance: 460.4
click at [1155, 807] on button "Done" at bounding box center [1168, 801] width 35 height 18
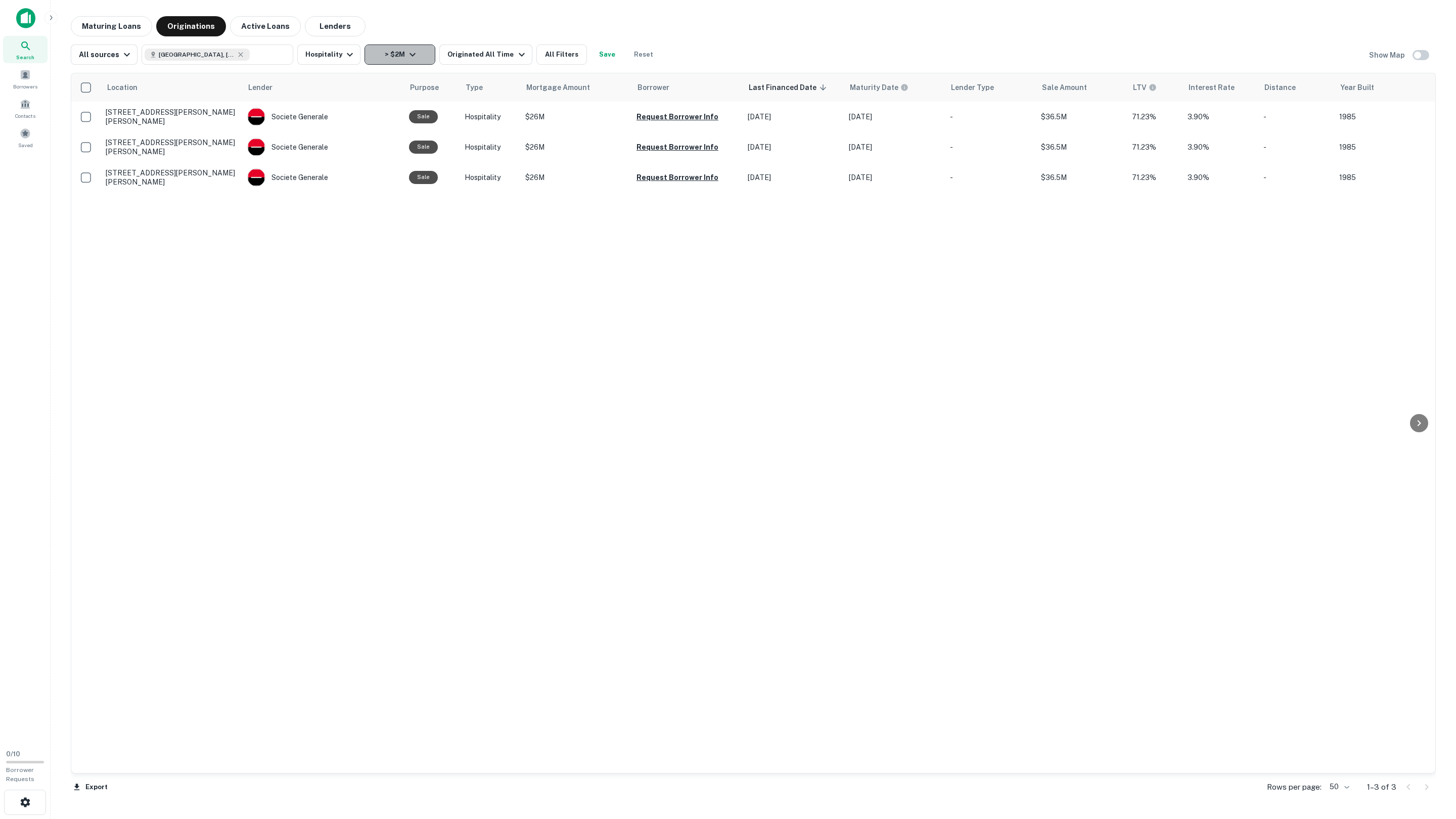
click at [383, 55] on button "> $2M" at bounding box center [400, 55] width 71 height 20
click at [334, 45] on div at bounding box center [728, 409] width 1456 height 819
click at [333, 55] on button "Hospitality" at bounding box center [329, 55] width 63 height 20
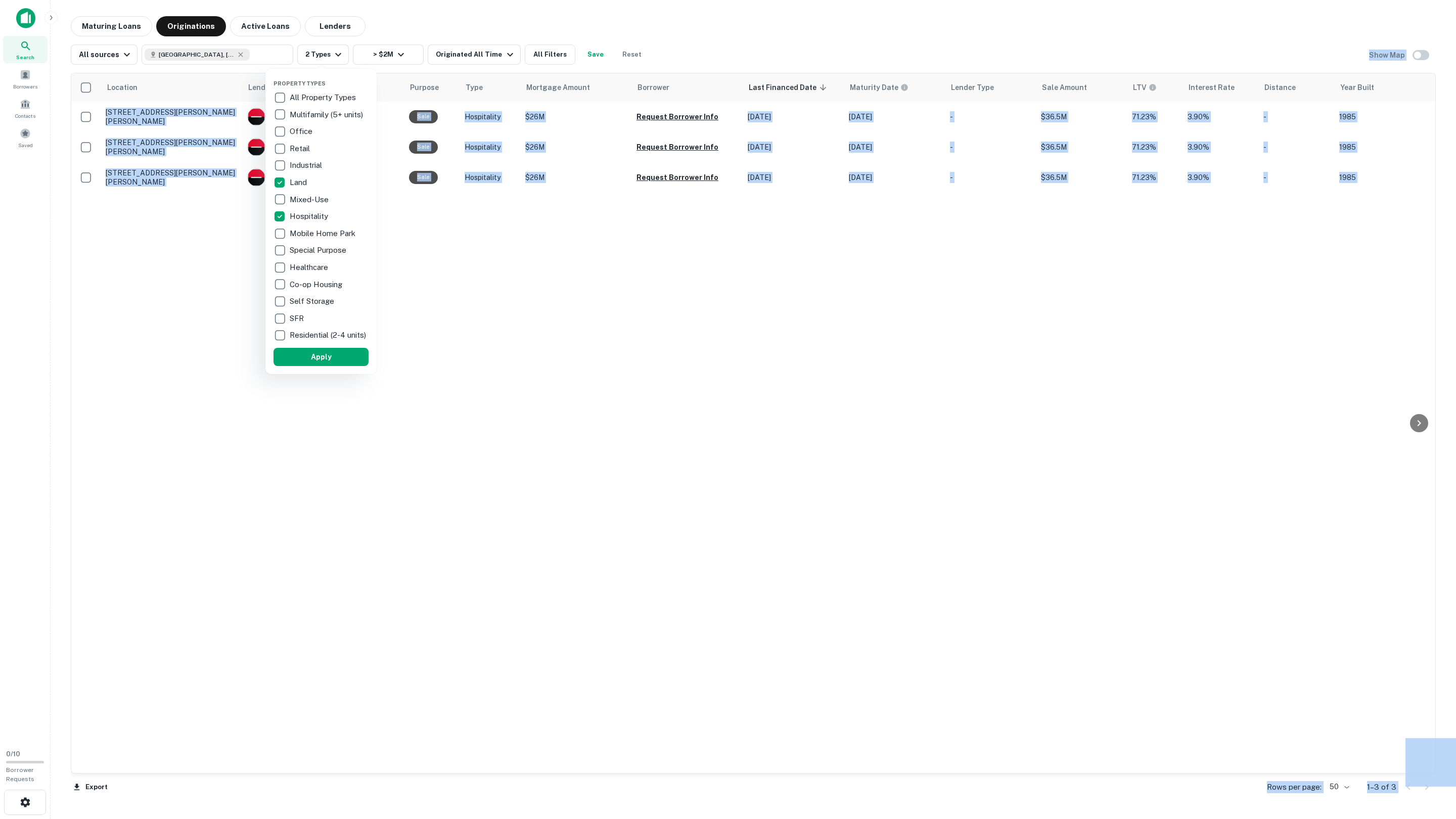
click at [320, 353] on button "Apply" at bounding box center [321, 357] width 95 height 18
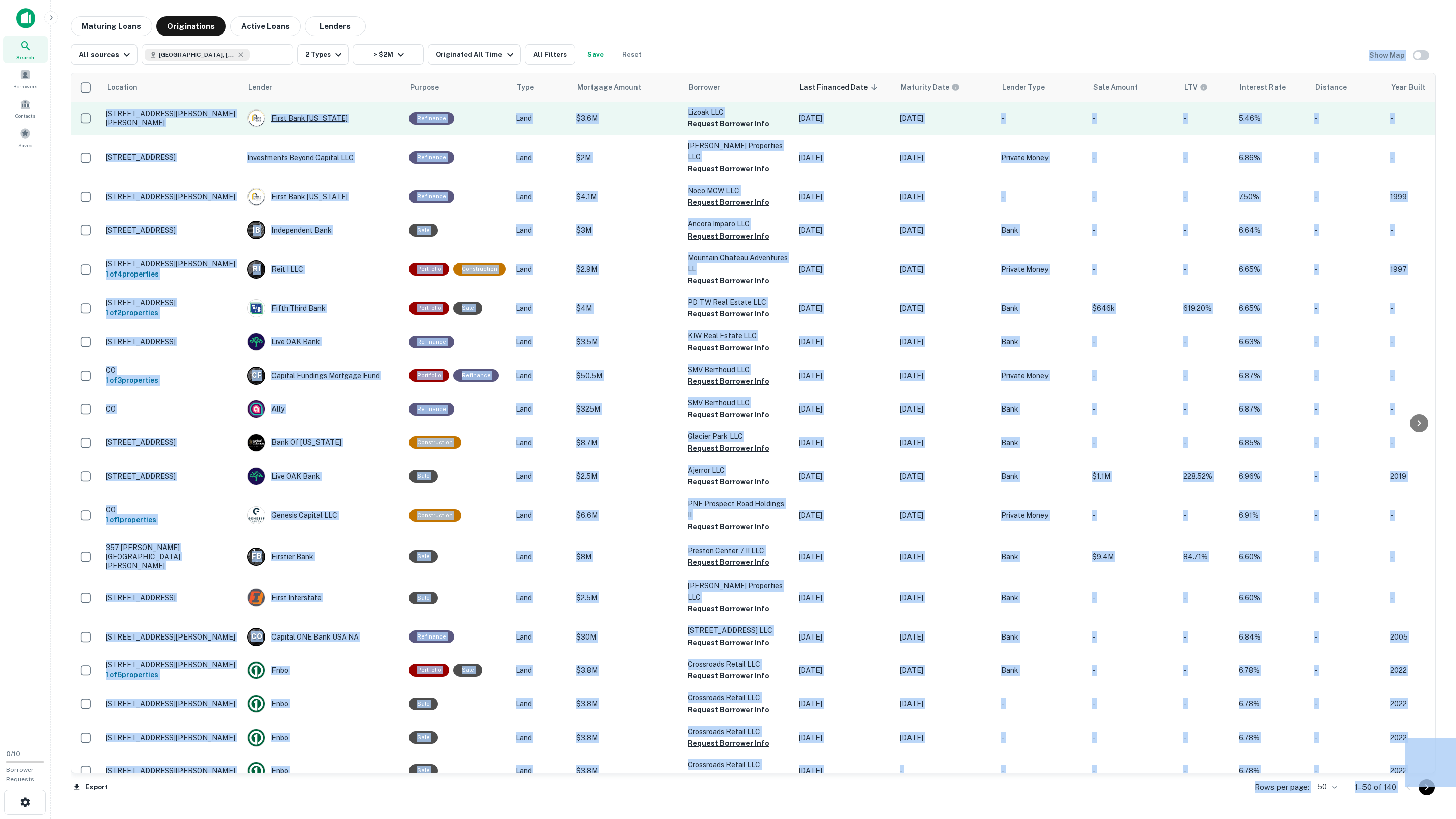
click at [370, 114] on div "First Bank [US_STATE]" at bounding box center [323, 118] width 151 height 18
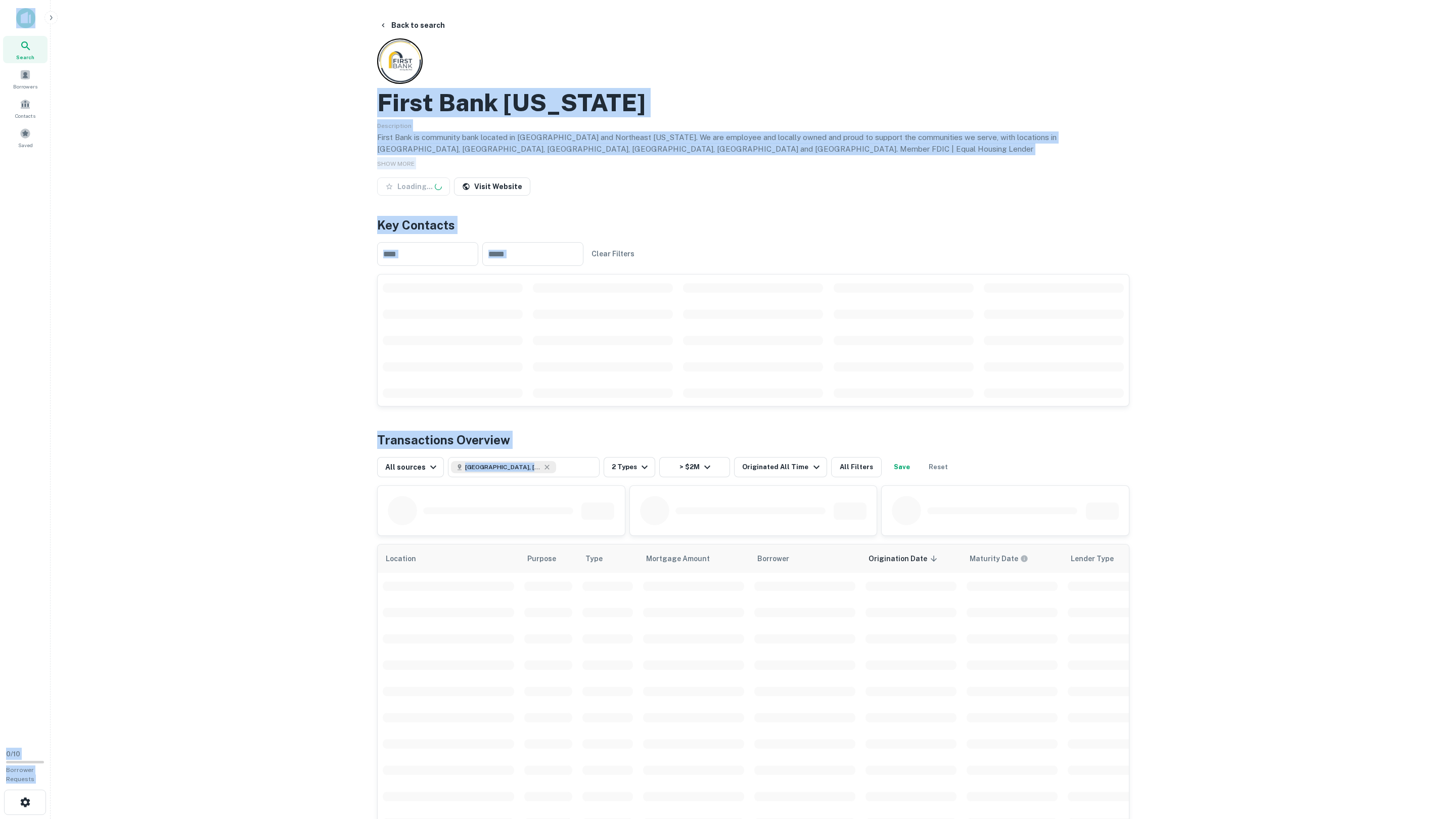
click at [253, 192] on main "Back to search First Bank Iowa Description First Bank is community bank located…" at bounding box center [753, 409] width 1406 height 819
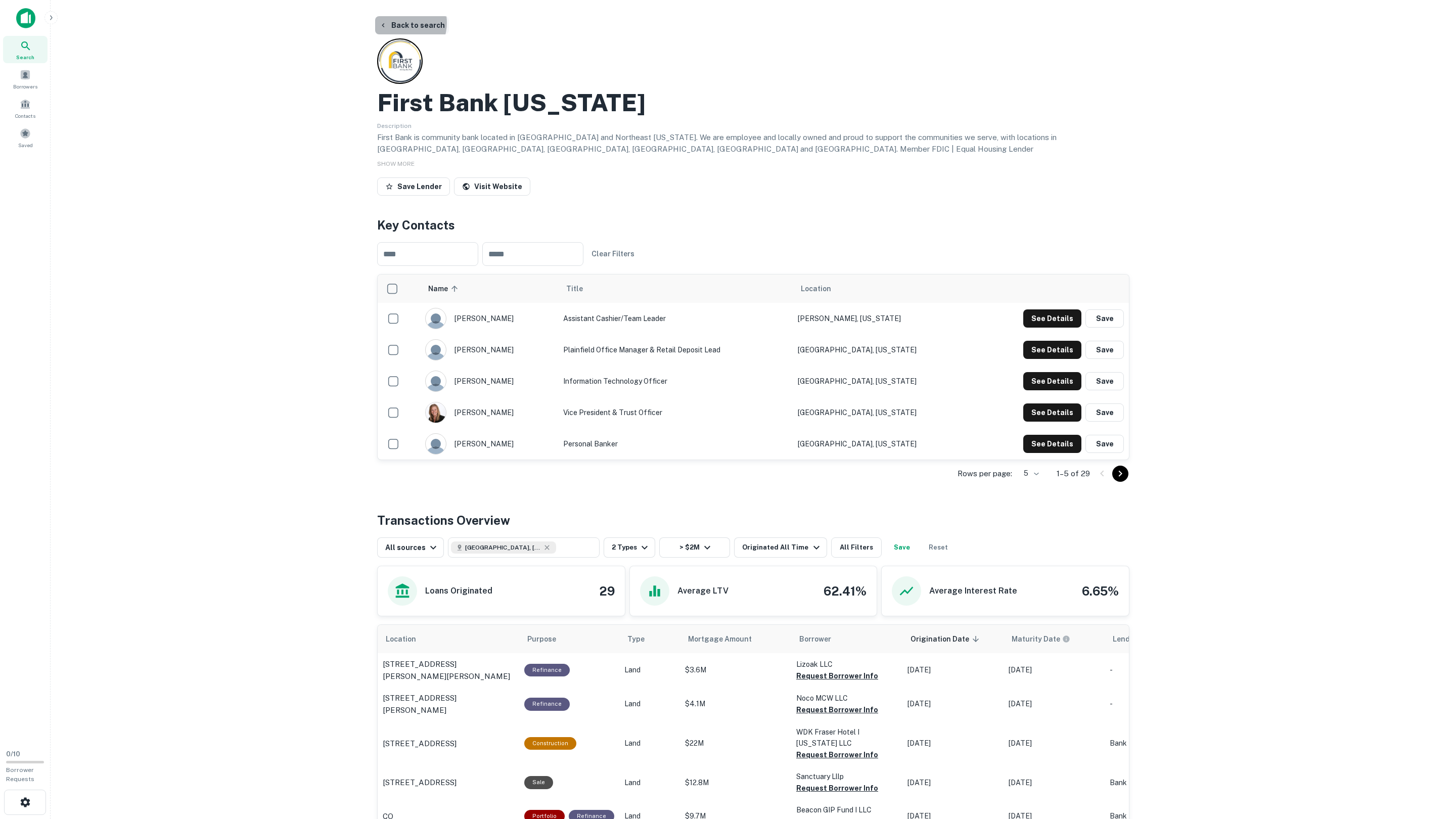
click at [400, 23] on button "Back to search" at bounding box center [412, 25] width 74 height 18
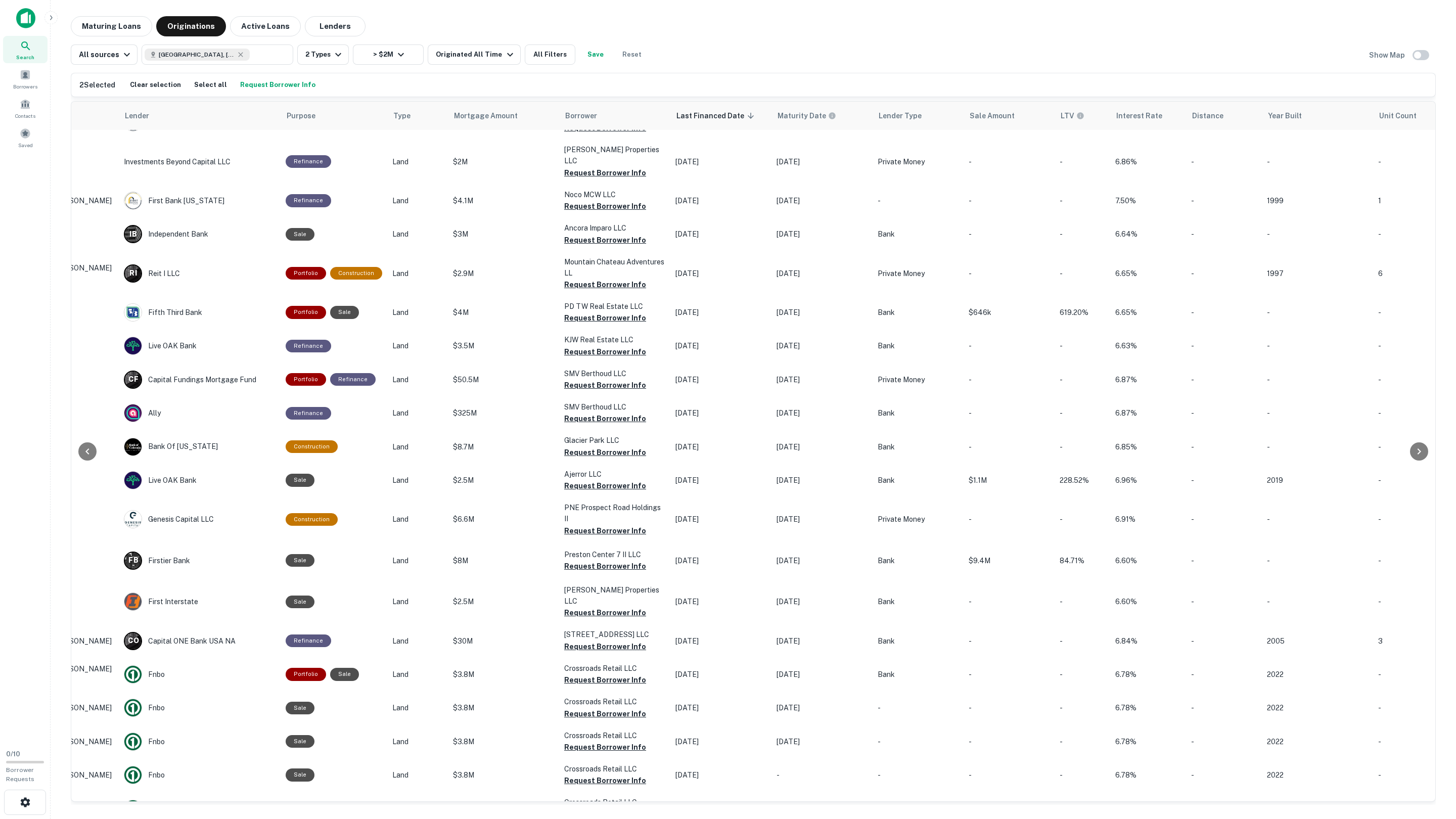
scroll to position [0, 123]
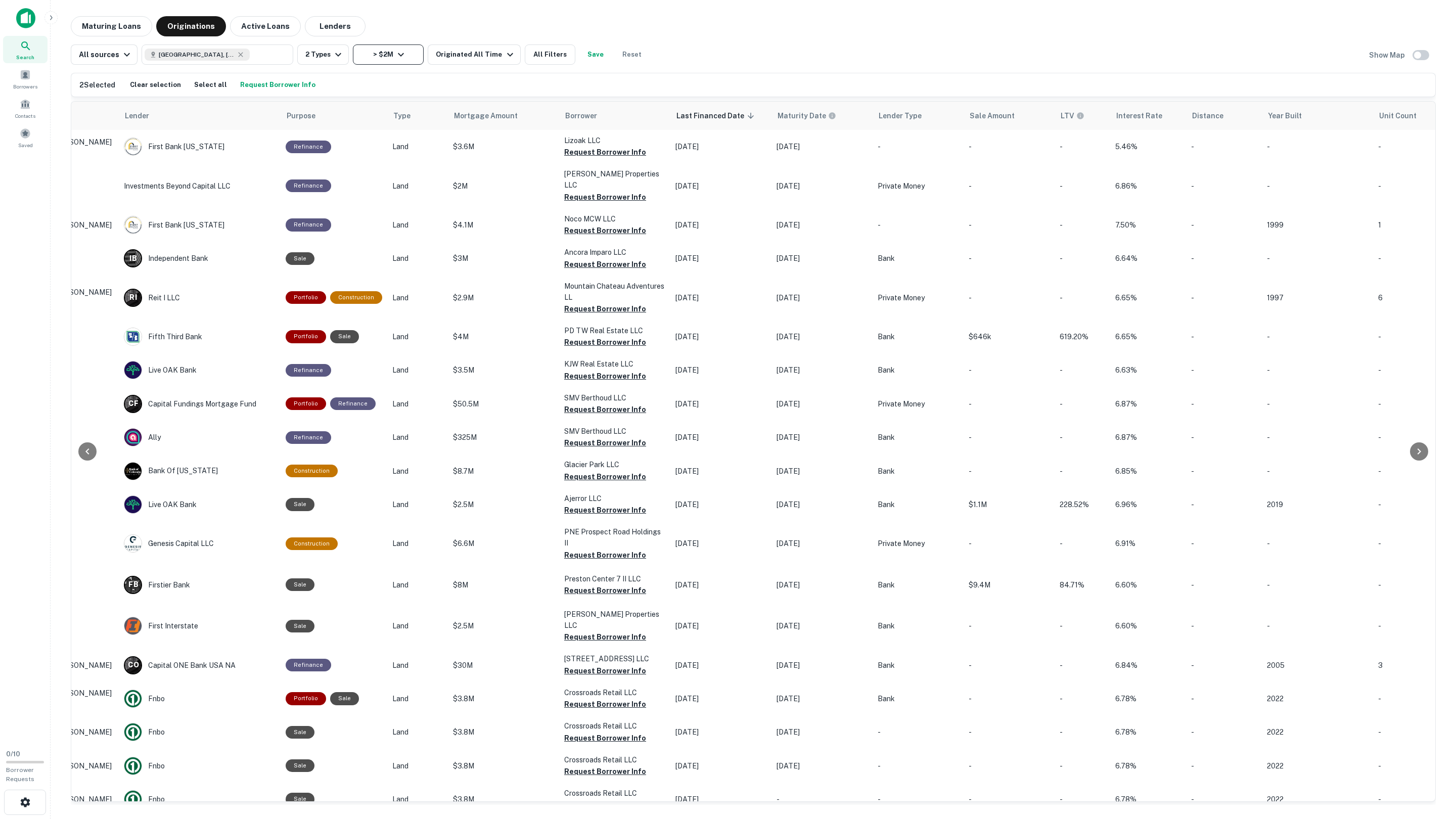
click at [390, 53] on button "> $2M" at bounding box center [388, 55] width 71 height 20
drag, startPoint x: 311, startPoint y: 114, endPoint x: 318, endPoint y: 118, distance: 8.1
click at [314, 116] on input "*******" at bounding box center [334, 114] width 62 height 20
type input "*******"
click at [361, 140] on button "Apply Changes" at bounding box center [404, 141] width 128 height 18
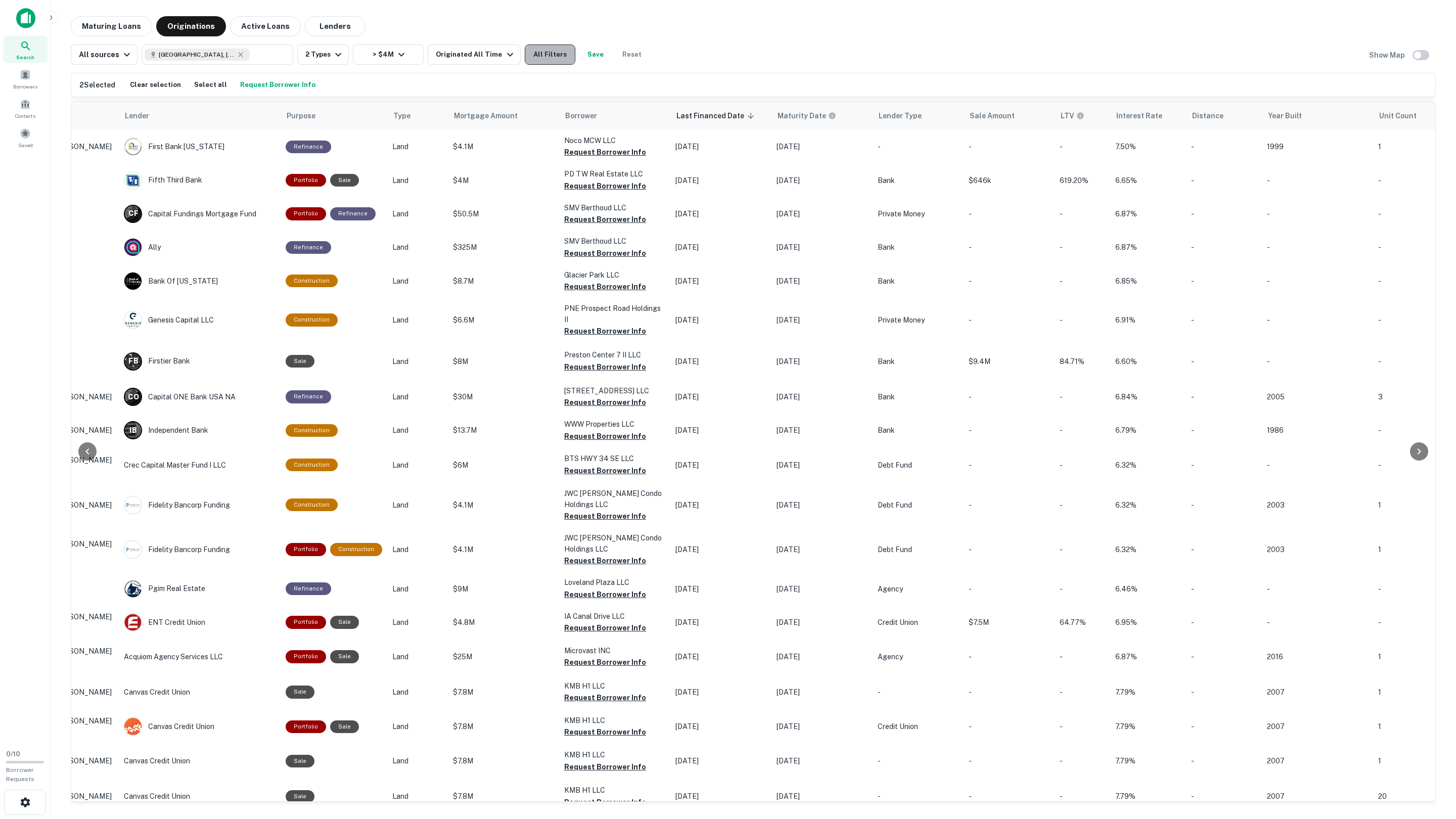
click at [525, 55] on button "All Filters" at bounding box center [549, 55] width 50 height 20
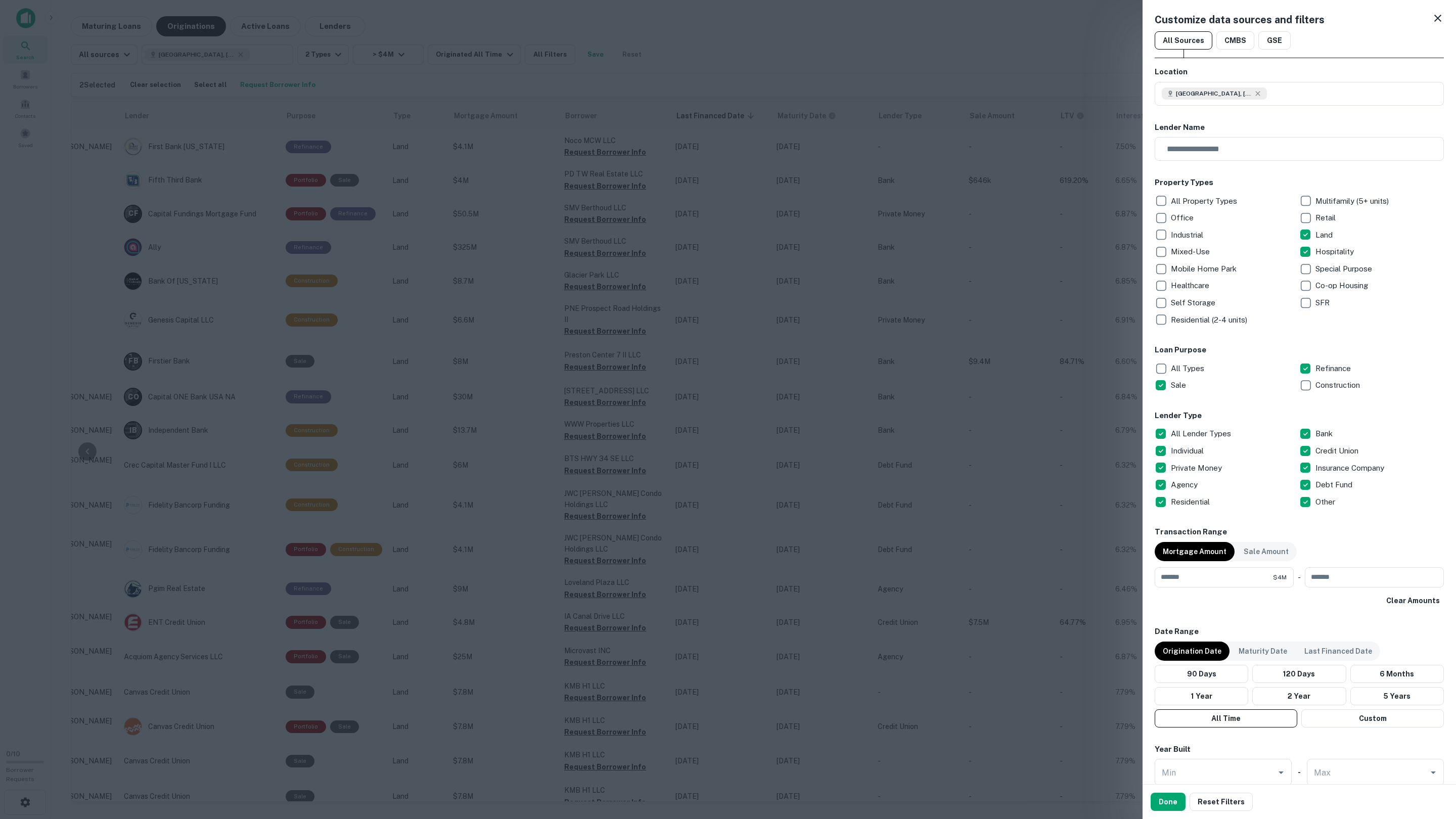
click at [727, 53] on div at bounding box center [728, 409] width 1456 height 819
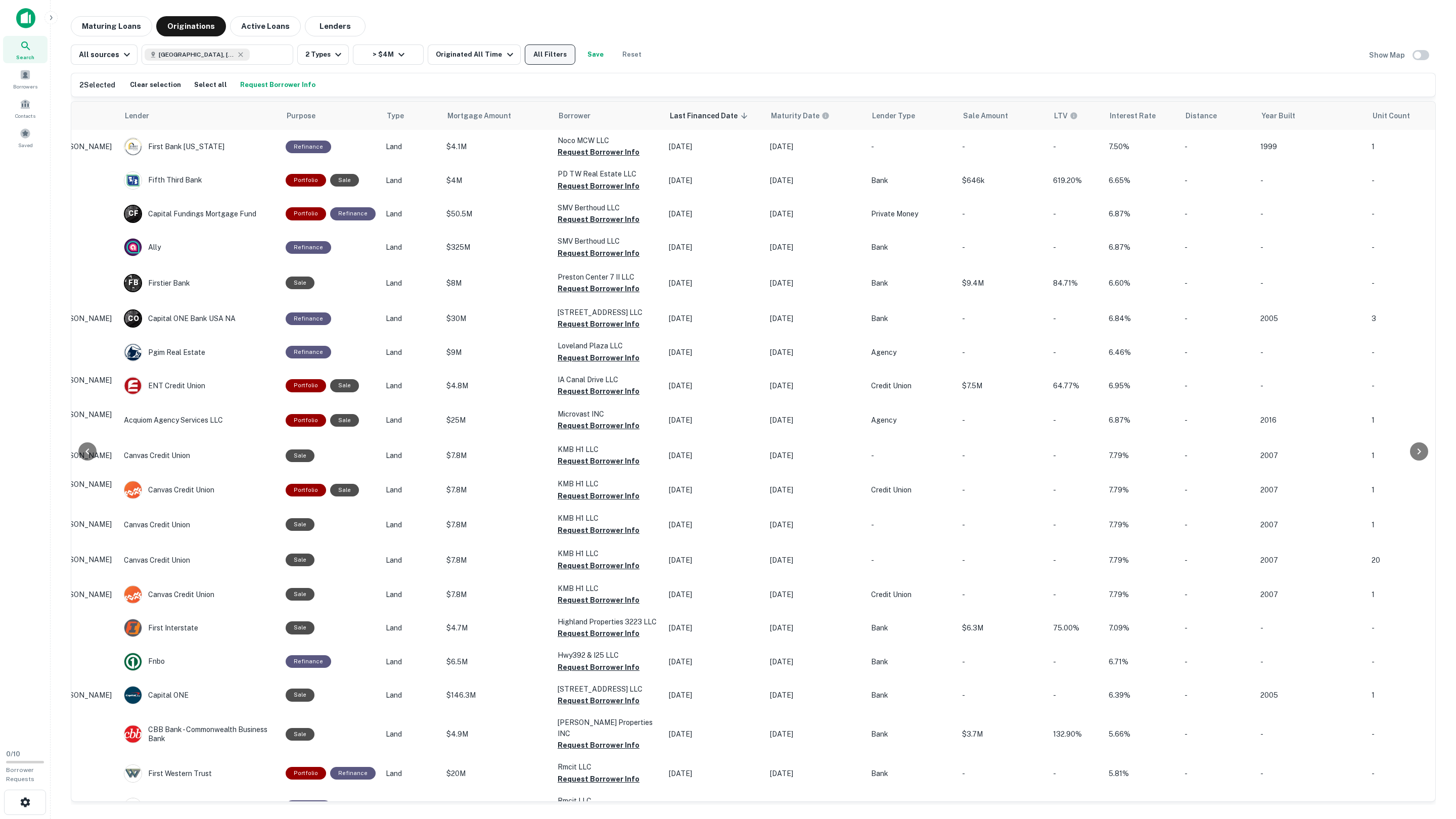
click at [531, 59] on button "All Filters" at bounding box center [549, 55] width 50 height 20
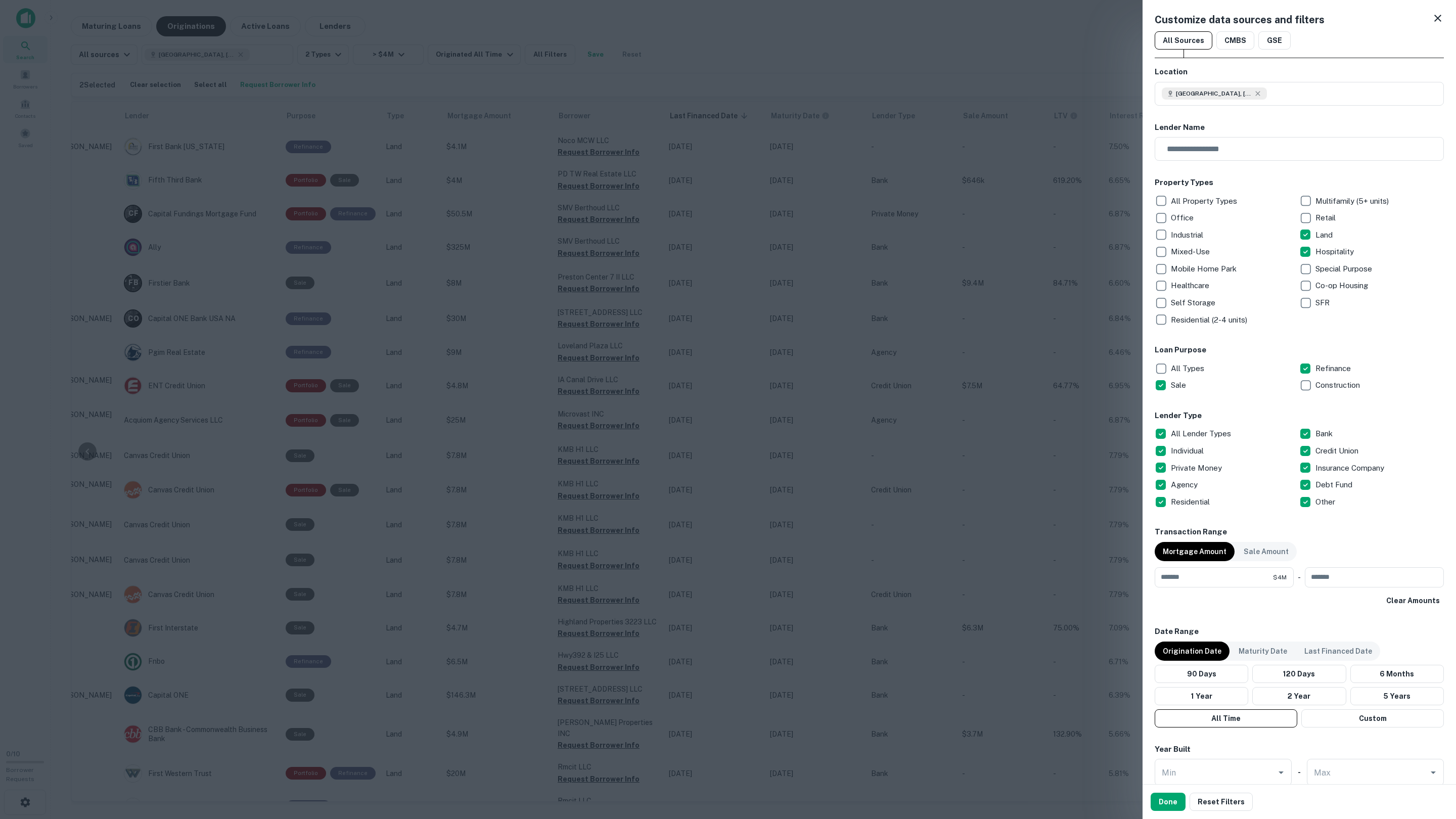
click at [593, 41] on div at bounding box center [728, 409] width 1456 height 819
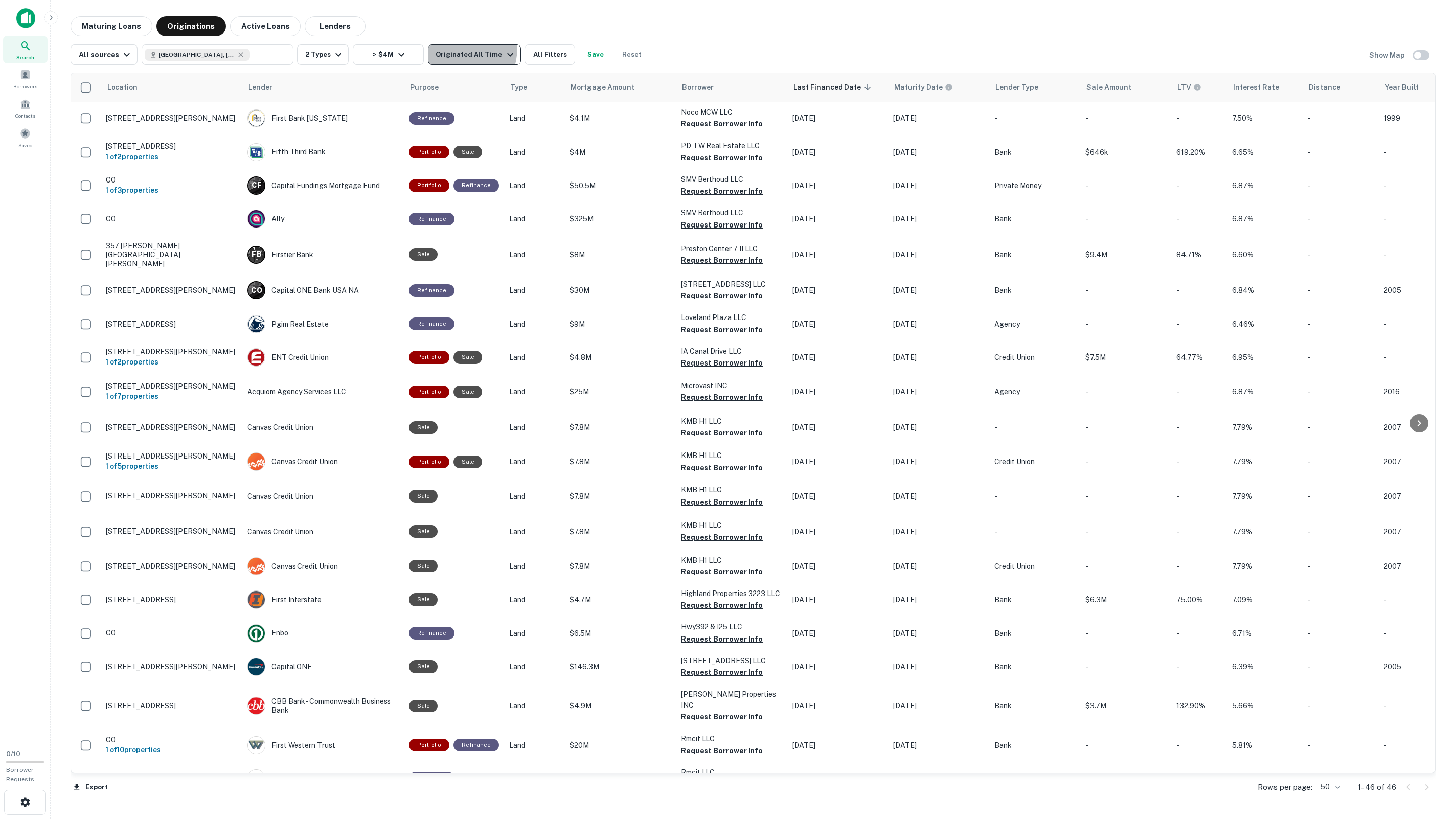
click at [449, 49] on div "Originated All Time" at bounding box center [475, 54] width 80 height 12
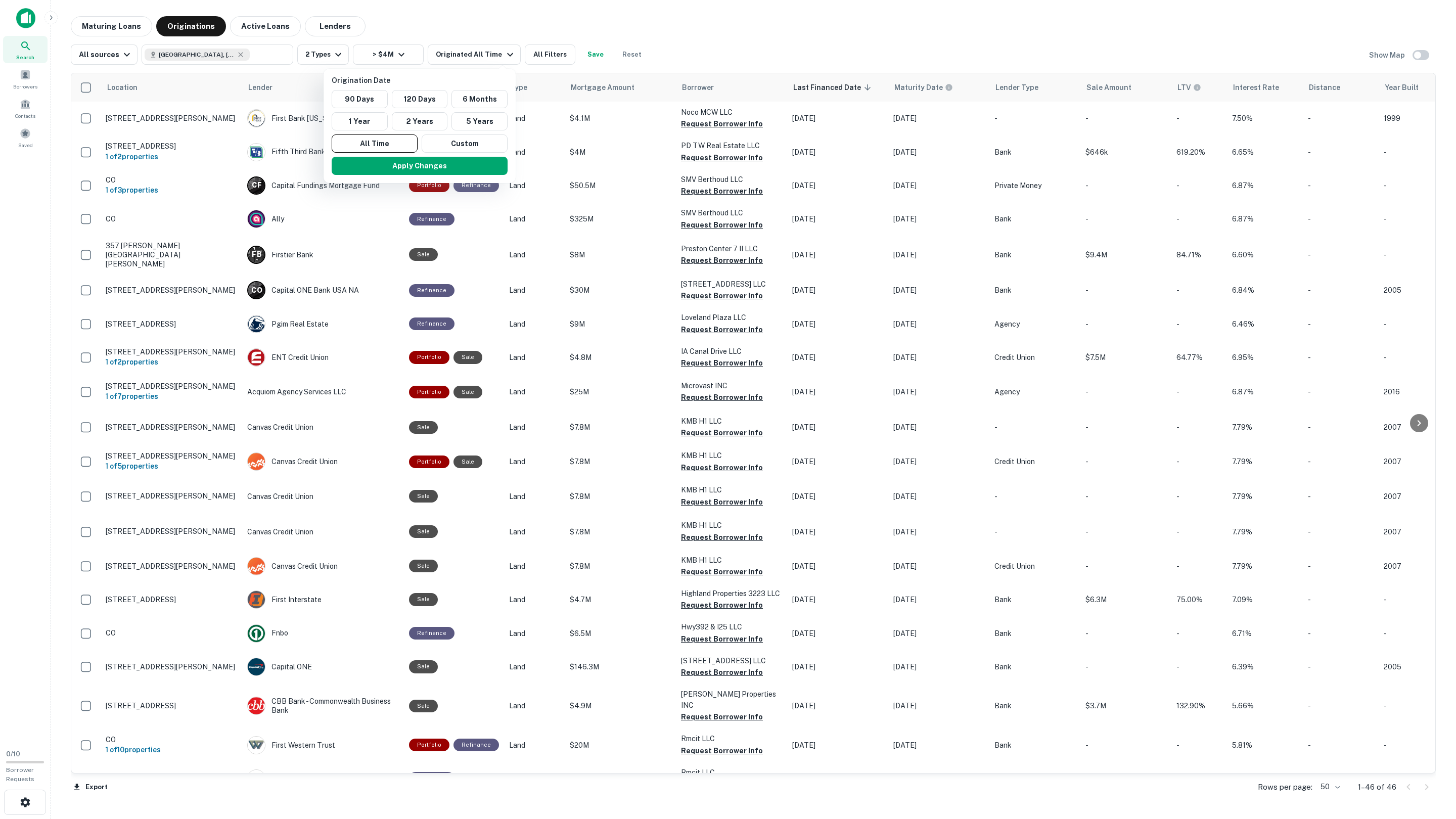
click at [450, 47] on div at bounding box center [728, 409] width 1456 height 819
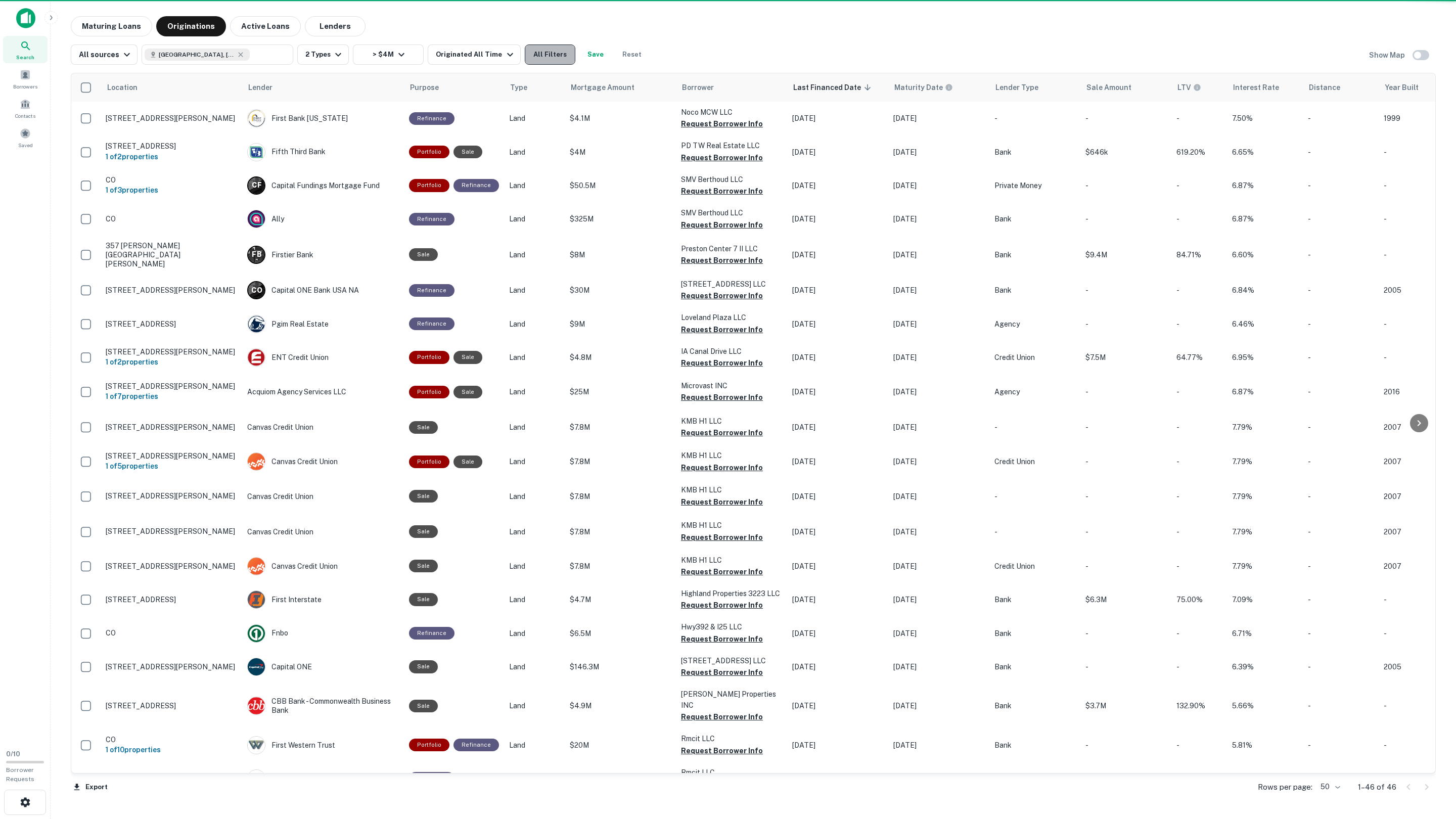
click at [532, 47] on button "All Filters" at bounding box center [549, 55] width 50 height 20
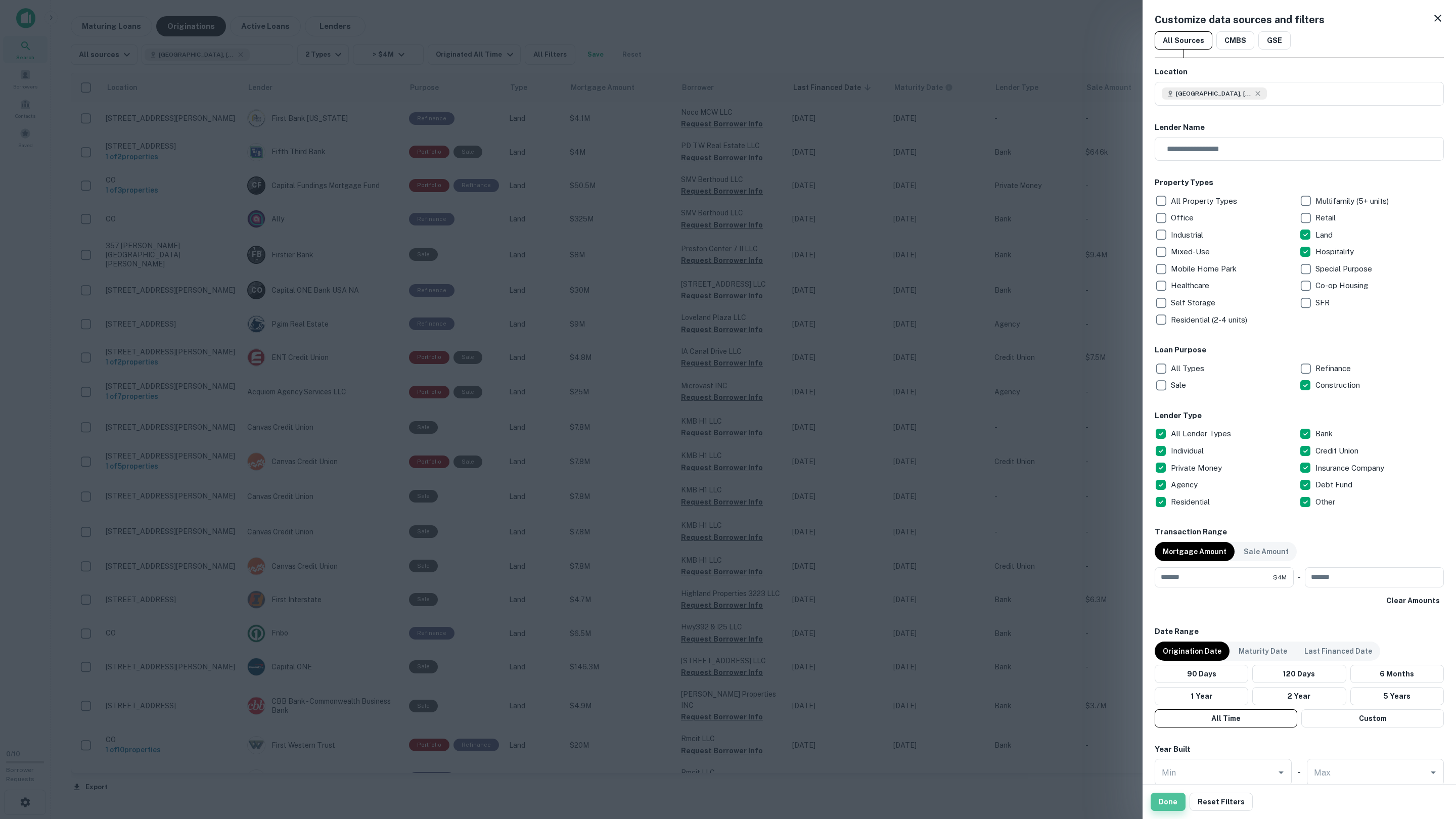
click at [1158, 805] on button "Done" at bounding box center [1168, 801] width 35 height 18
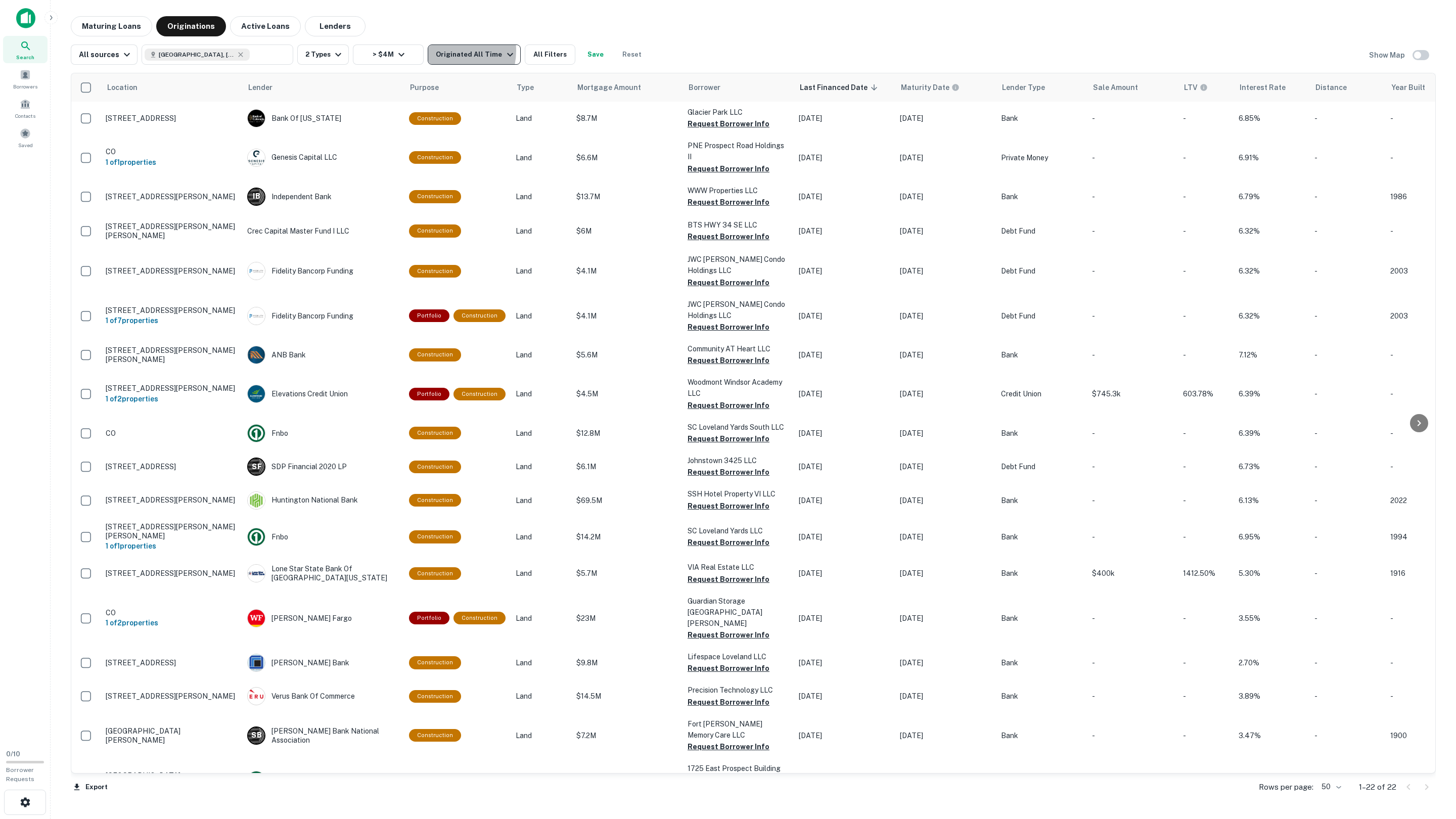
click at [446, 50] on div "Originated All Time" at bounding box center [475, 54] width 80 height 12
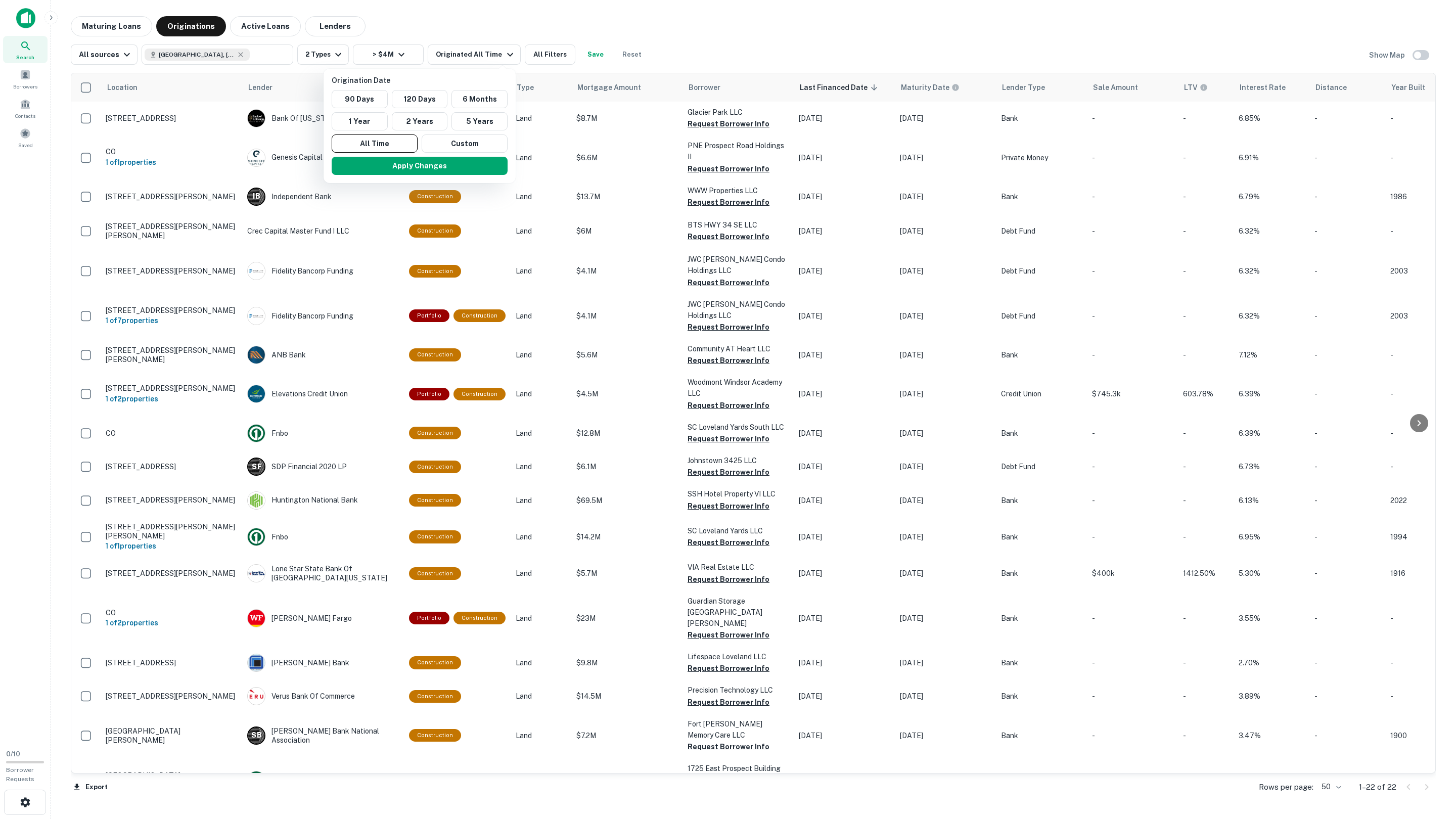
click at [462, 58] on div at bounding box center [728, 409] width 1456 height 819
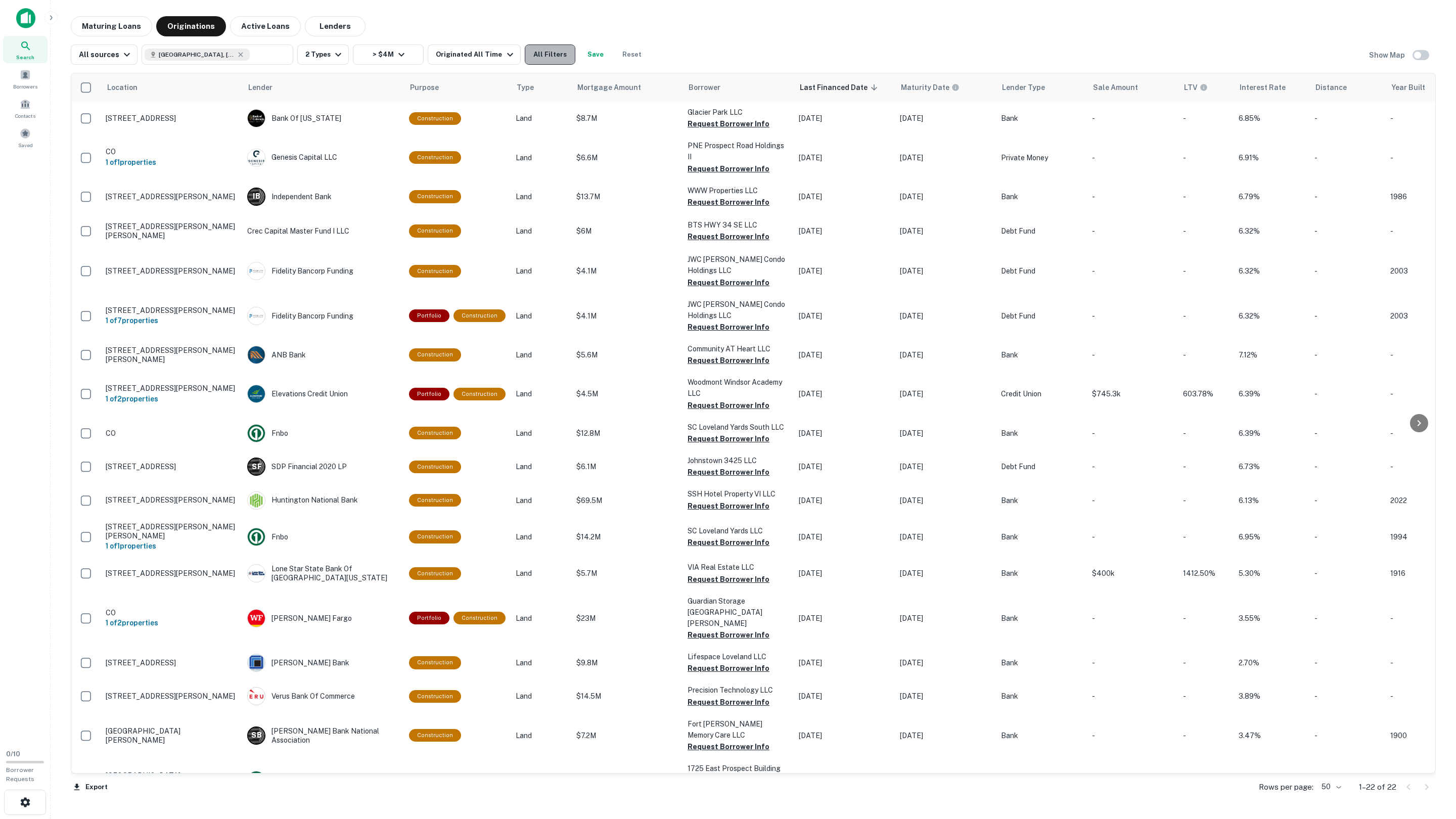
click at [539, 51] on button "All Filters" at bounding box center [549, 55] width 50 height 20
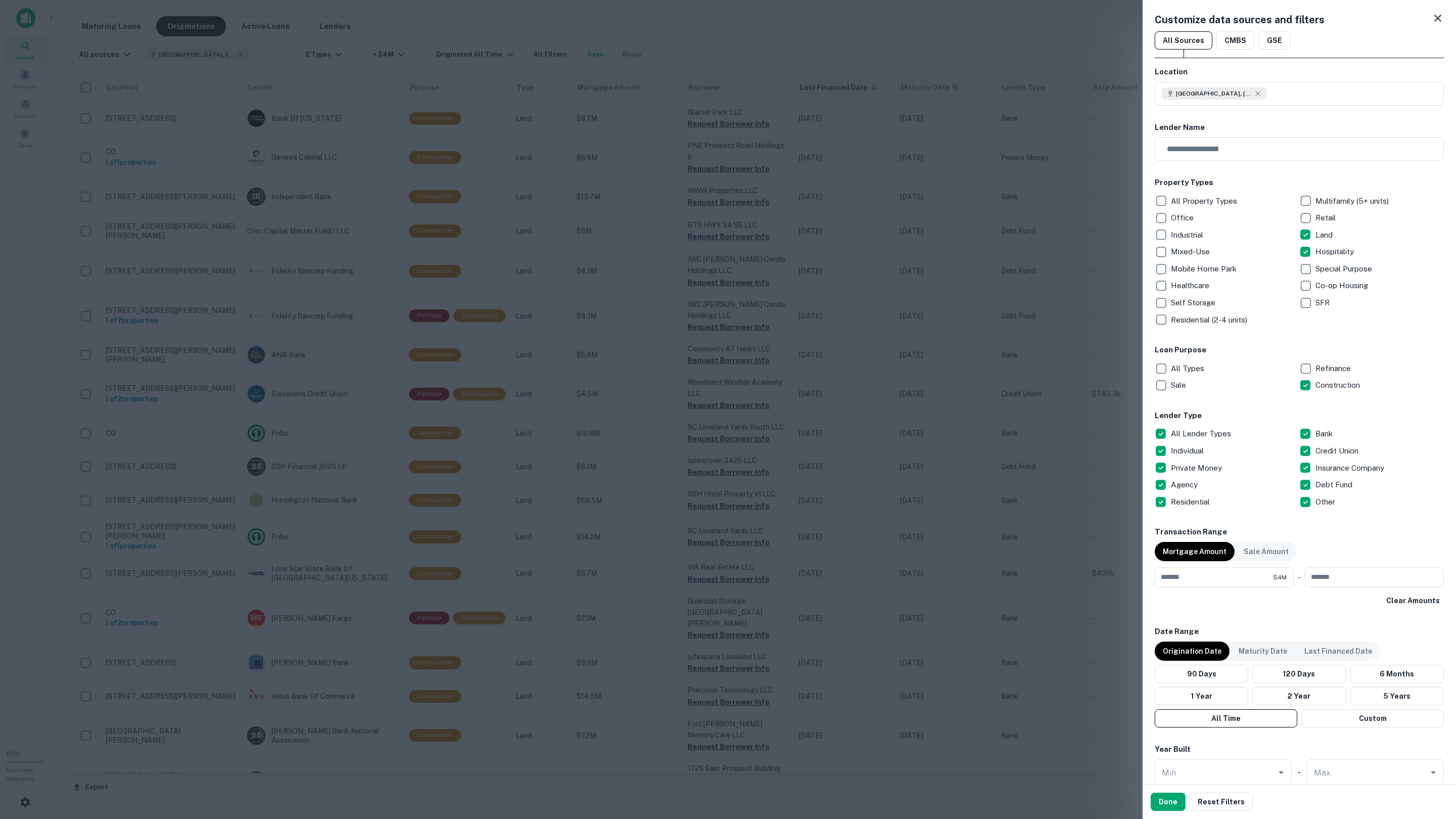
click at [480, 22] on div at bounding box center [728, 409] width 1456 height 819
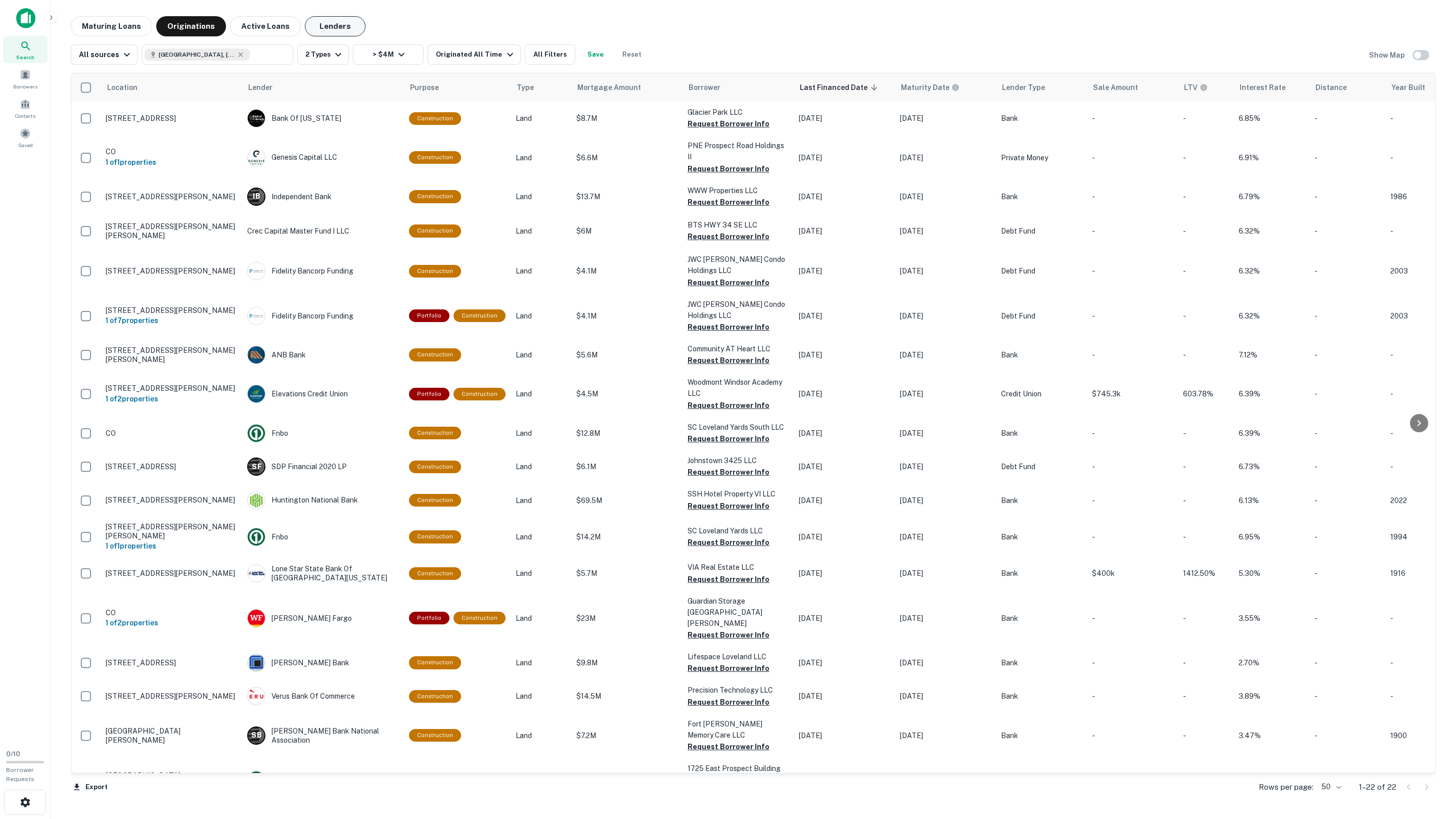
click at [342, 20] on button "Lenders" at bounding box center [335, 27] width 60 height 20
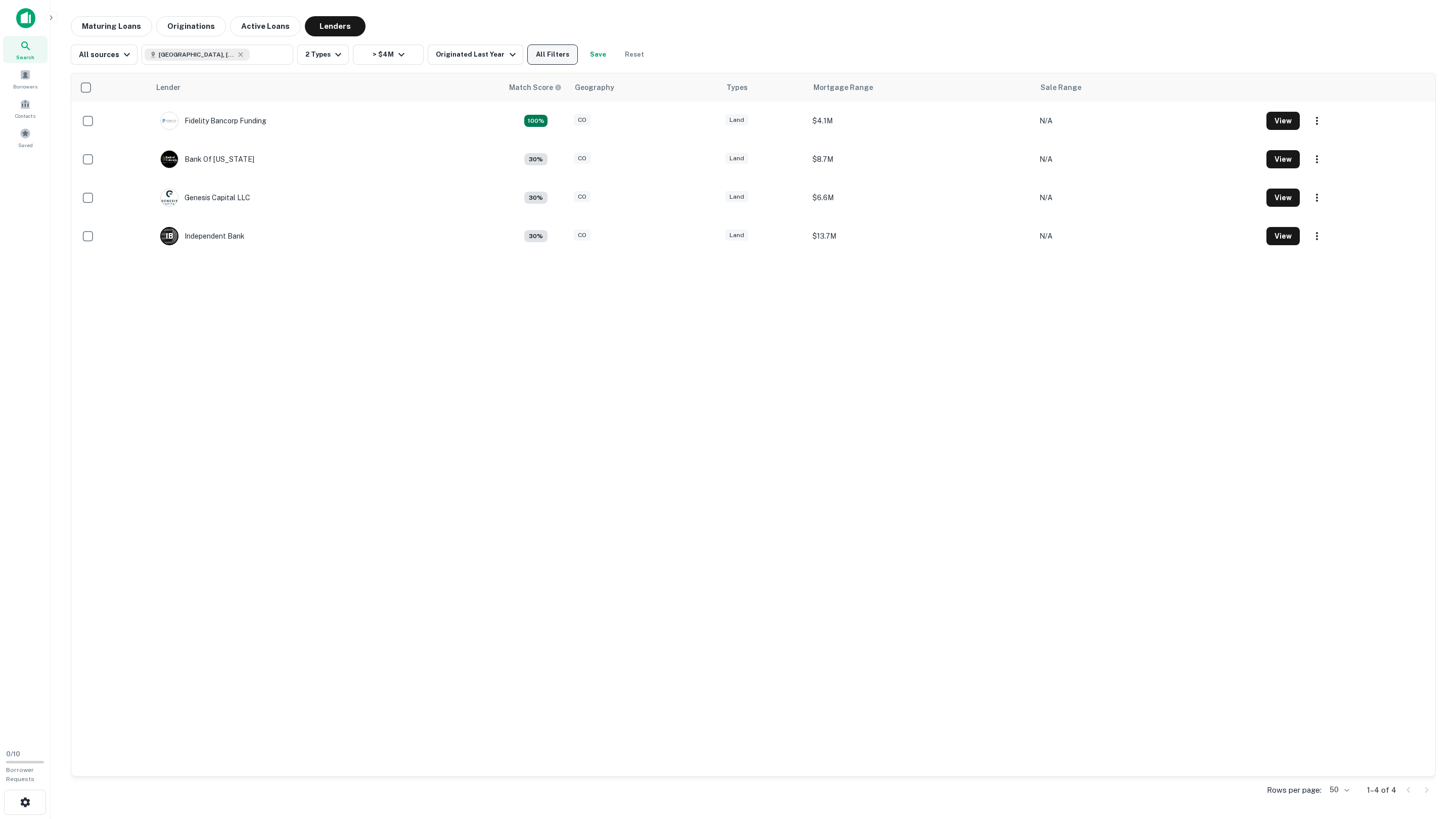
click at [537, 54] on button "All Filters" at bounding box center [552, 55] width 50 height 20
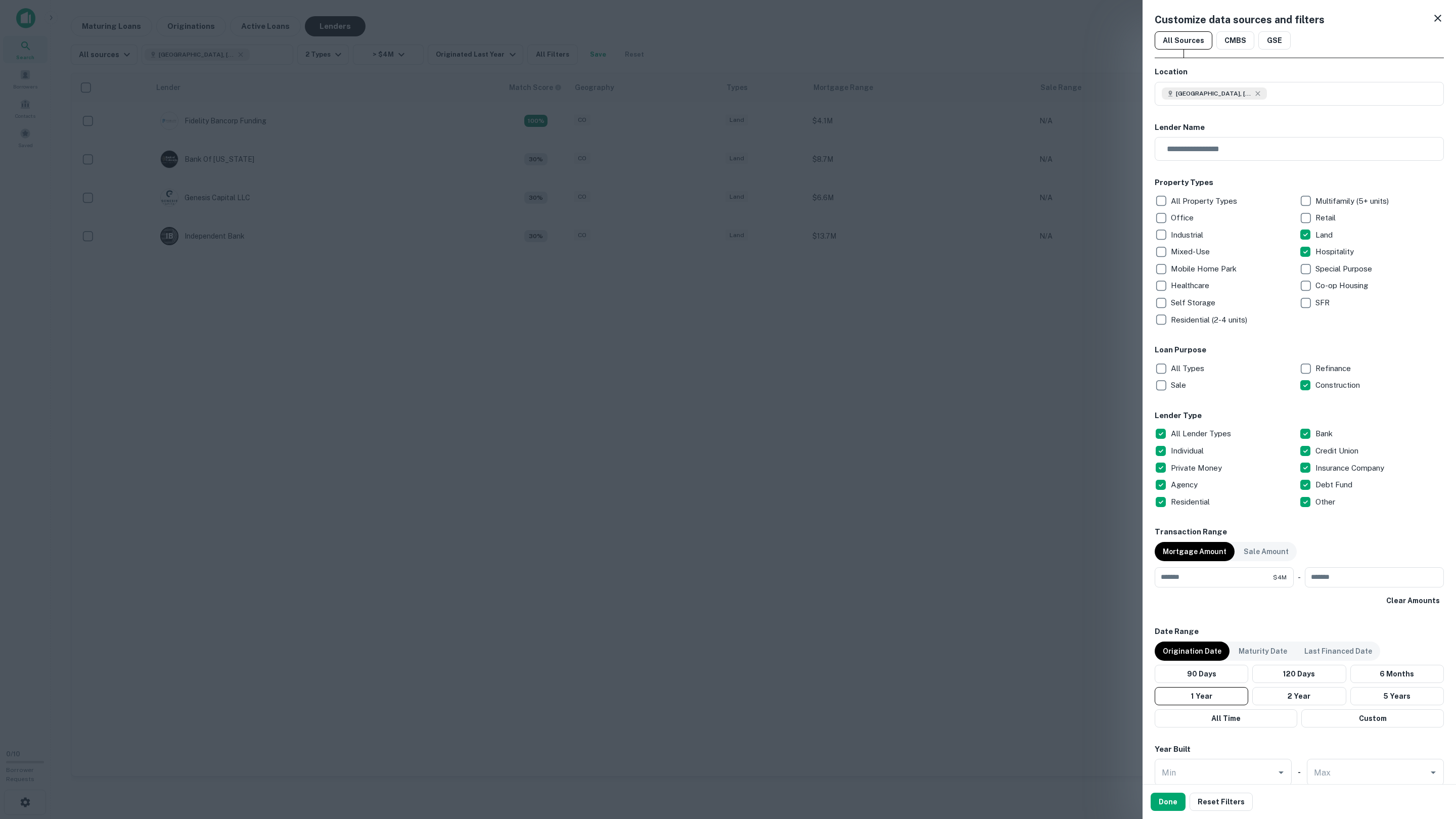
click at [601, 497] on div at bounding box center [728, 409] width 1456 height 819
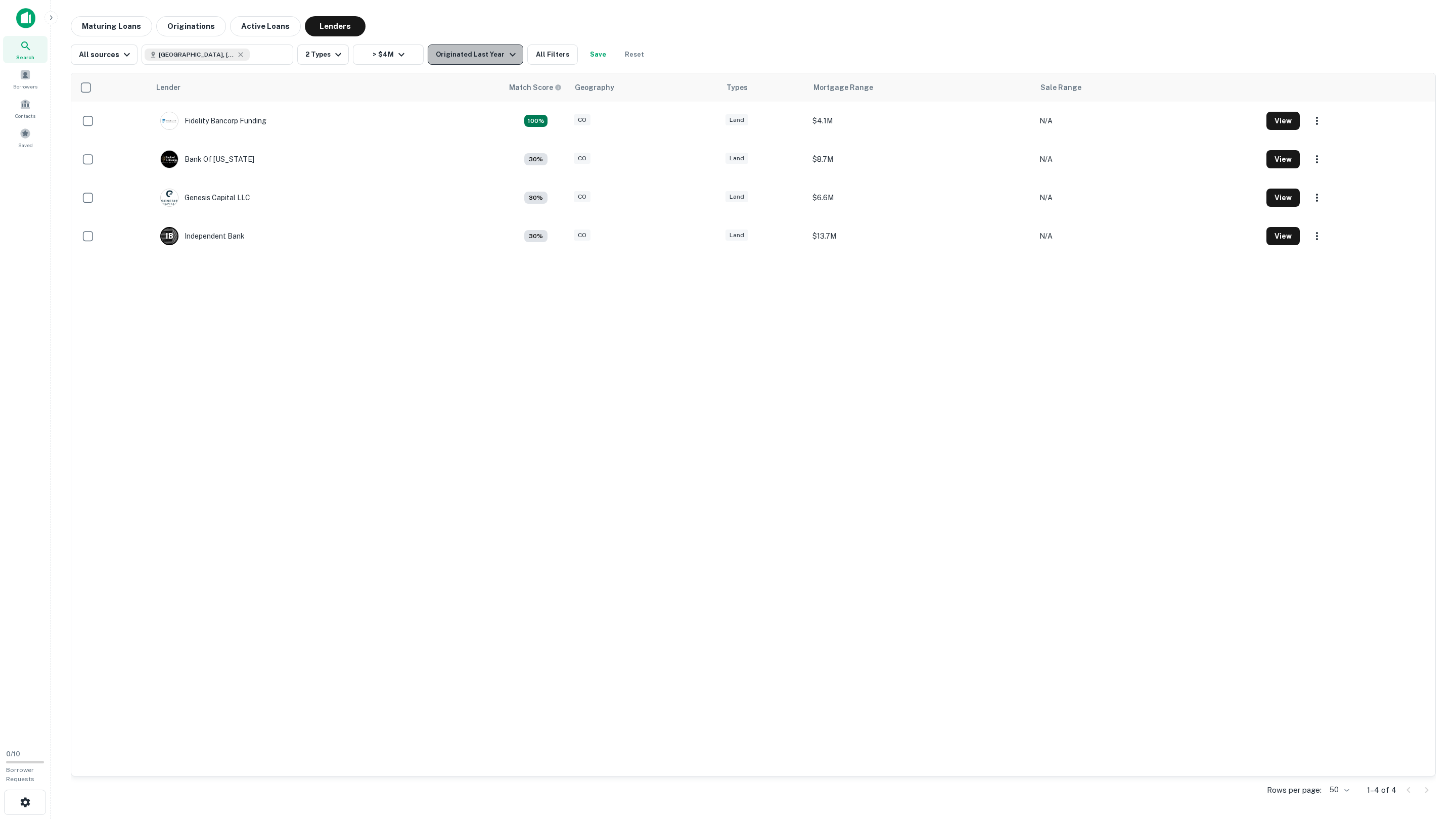
click at [476, 50] on div "Originated Last Year" at bounding box center [477, 54] width 83 height 12
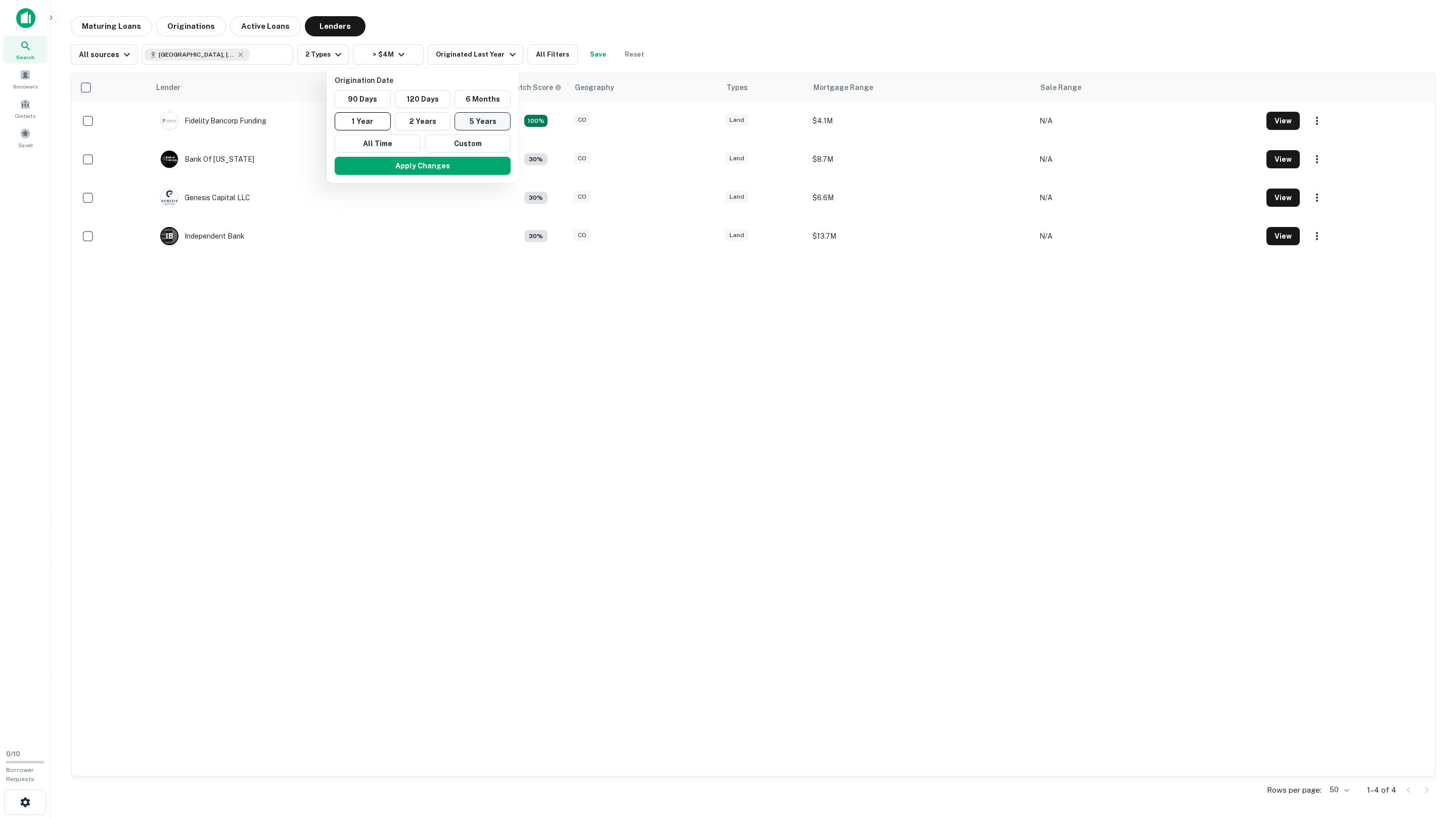
click at [473, 124] on button "5 Years" at bounding box center [482, 122] width 56 height 18
click at [421, 164] on button "Apply Changes" at bounding box center [432, 166] width 176 height 18
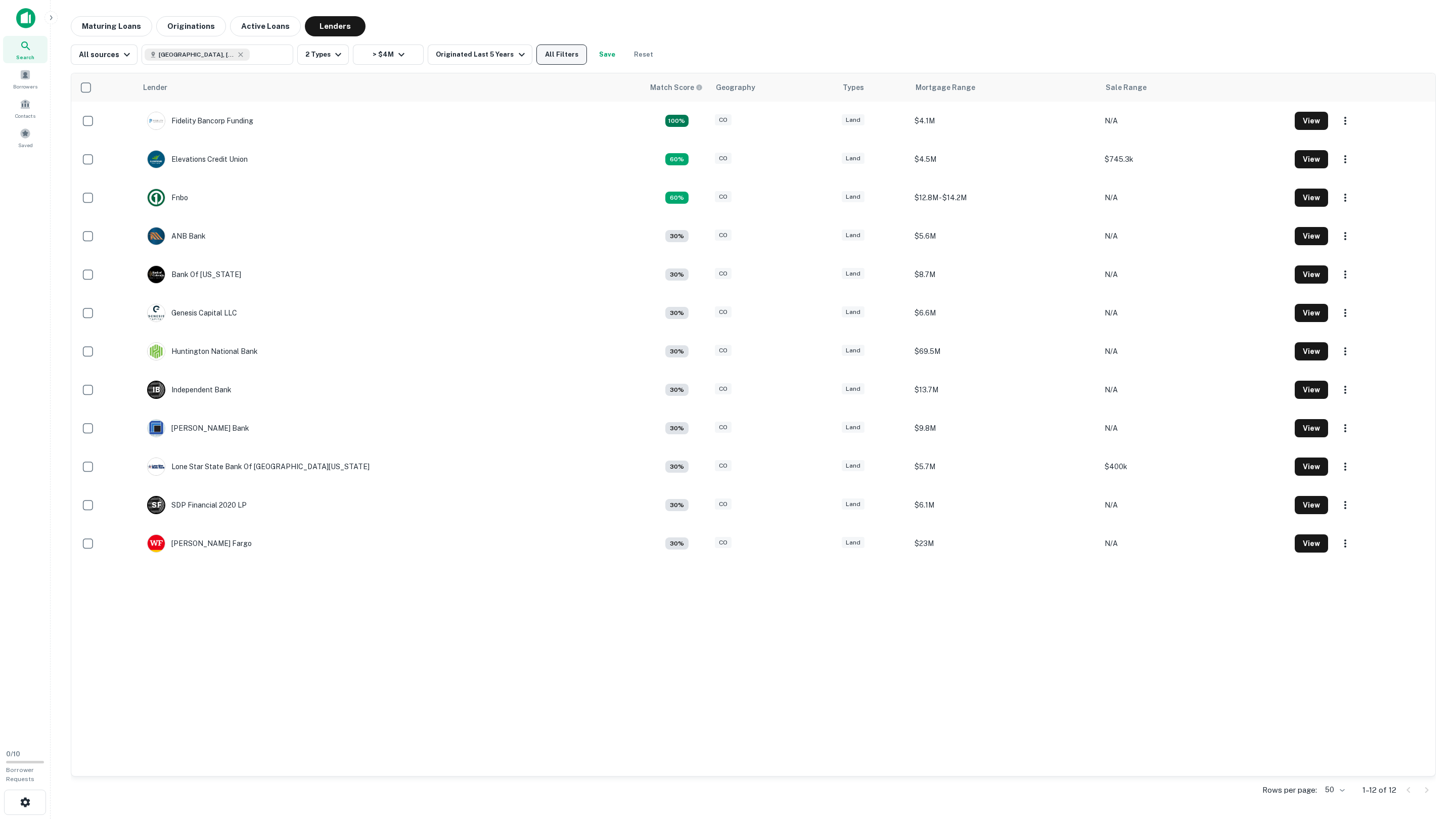
click at [560, 47] on button "All Filters" at bounding box center [561, 55] width 50 height 20
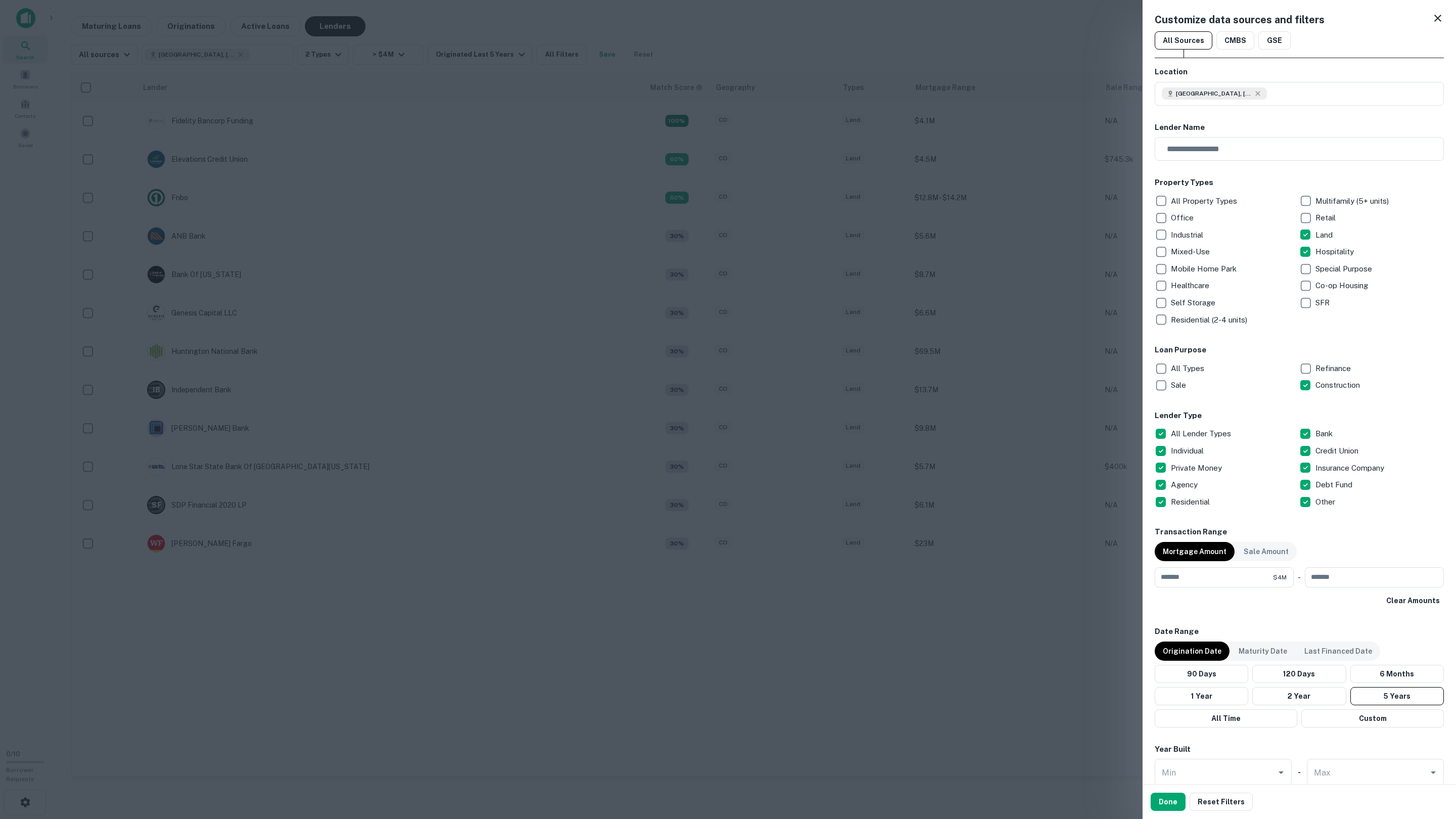
click at [577, 37] on div at bounding box center [728, 409] width 1456 height 819
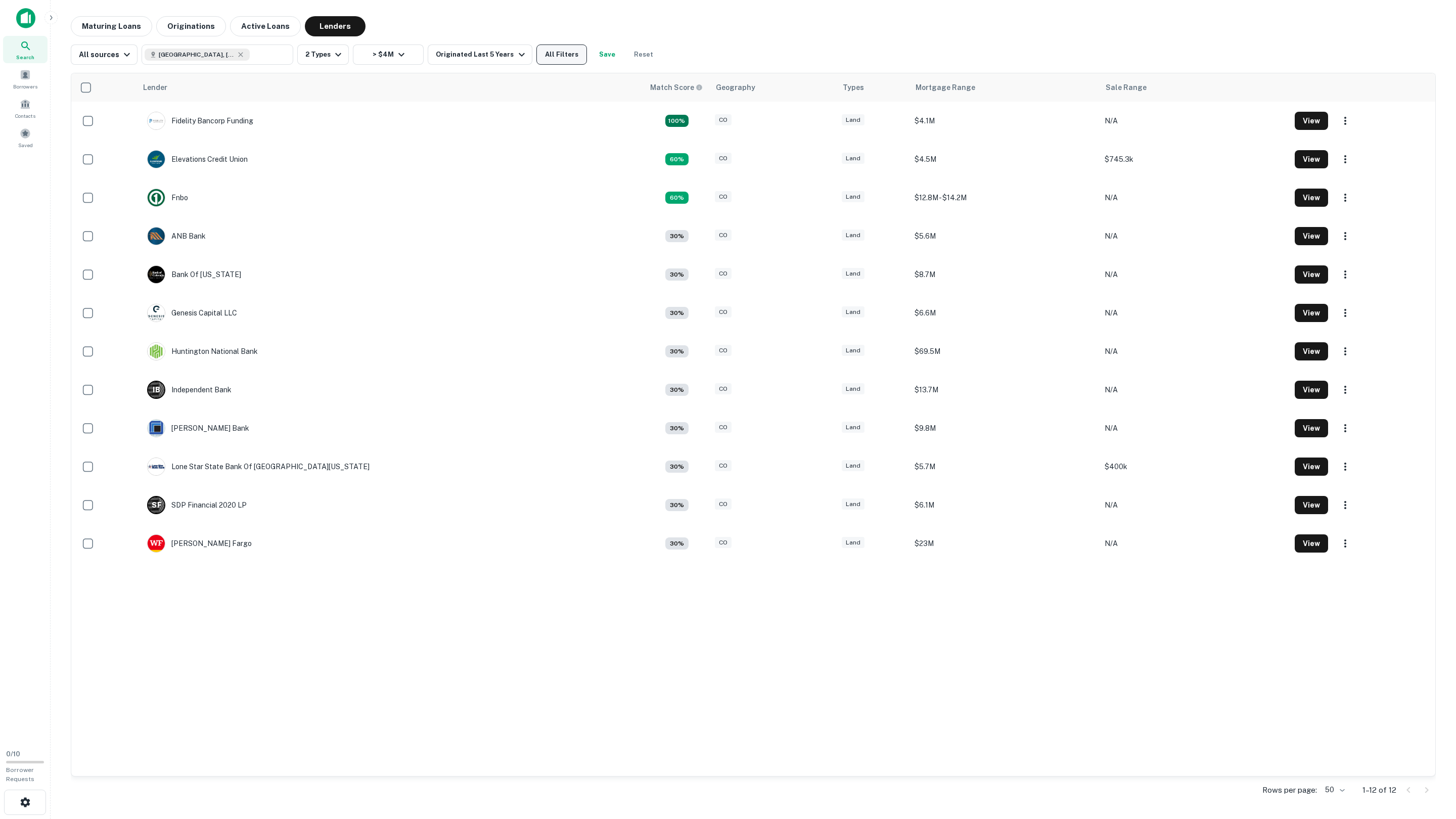
click at [553, 54] on button "All Filters" at bounding box center [561, 55] width 50 height 20
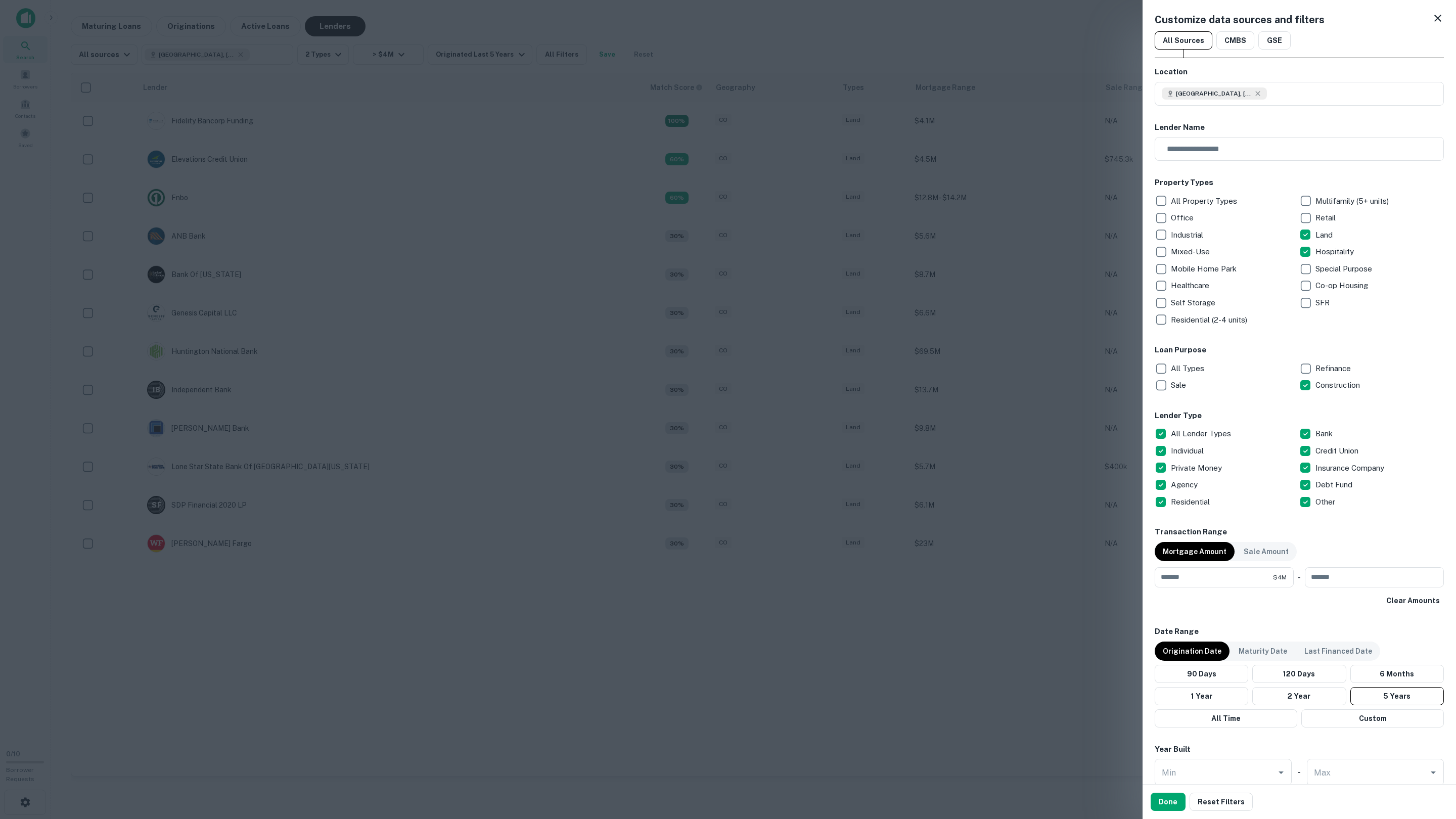
click at [555, 55] on div at bounding box center [728, 409] width 1456 height 819
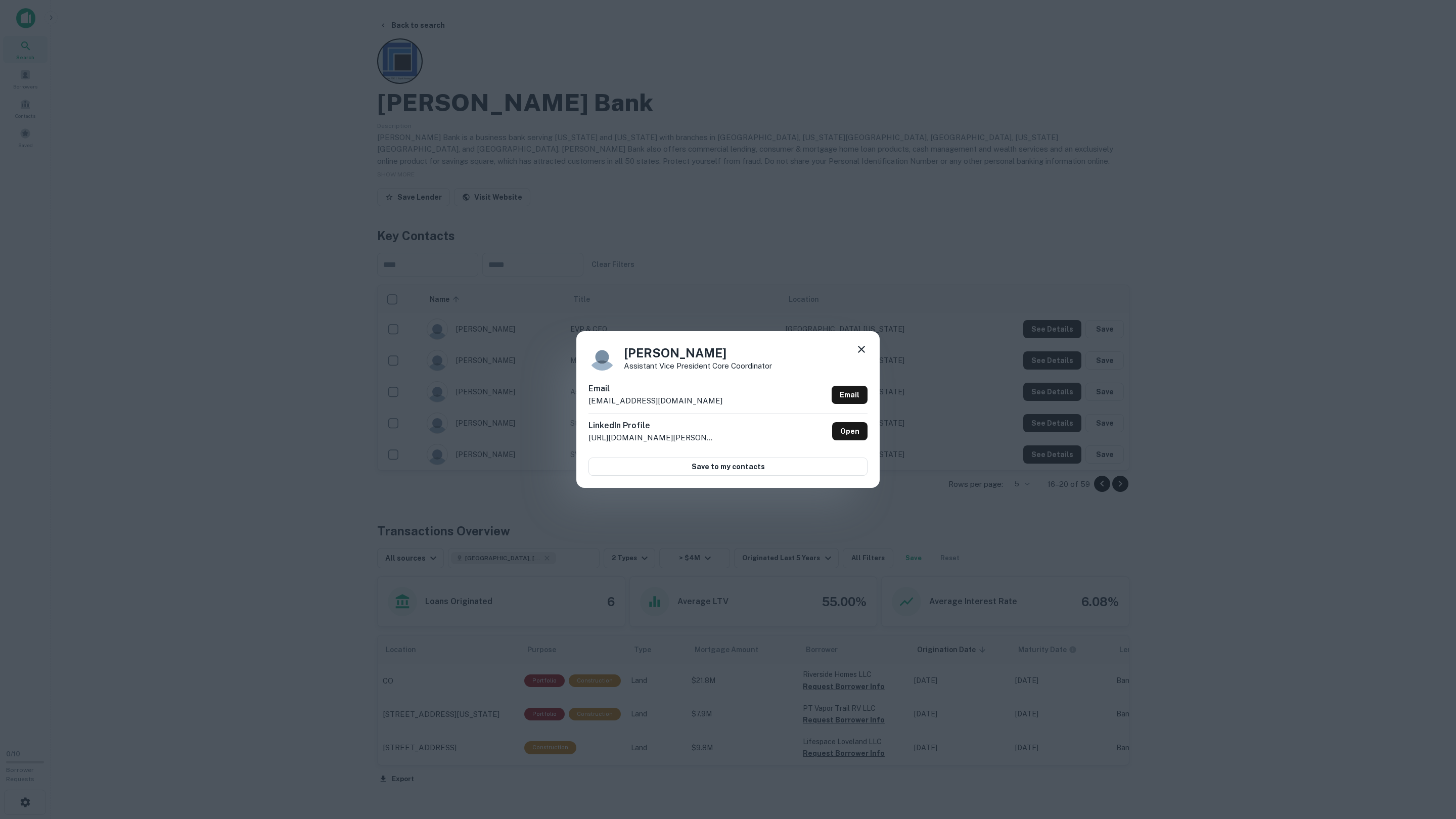
click at [1038, 391] on div "[PERSON_NAME] Assistant Vice President Core Coordinator Email [EMAIL_ADDRESS][D…" at bounding box center [728, 409] width 1456 height 819
click at [1038, 427] on div "[PERSON_NAME] Assistant Vice President Core Coordinator Email [EMAIL_ADDRESS][D…" at bounding box center [728, 409] width 1456 height 819
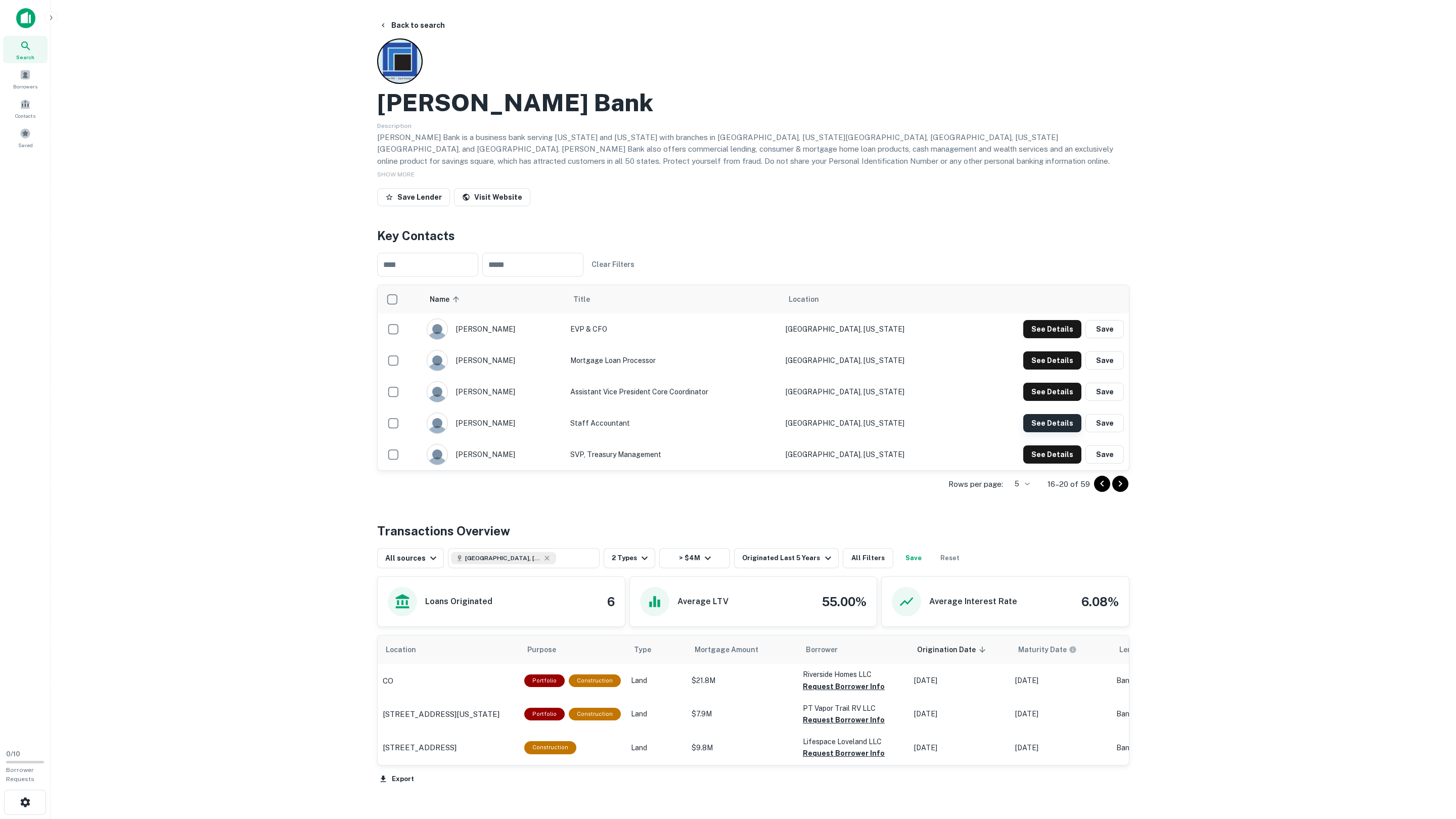
click at [1038, 338] on button "See Details" at bounding box center [1052, 329] width 58 height 18
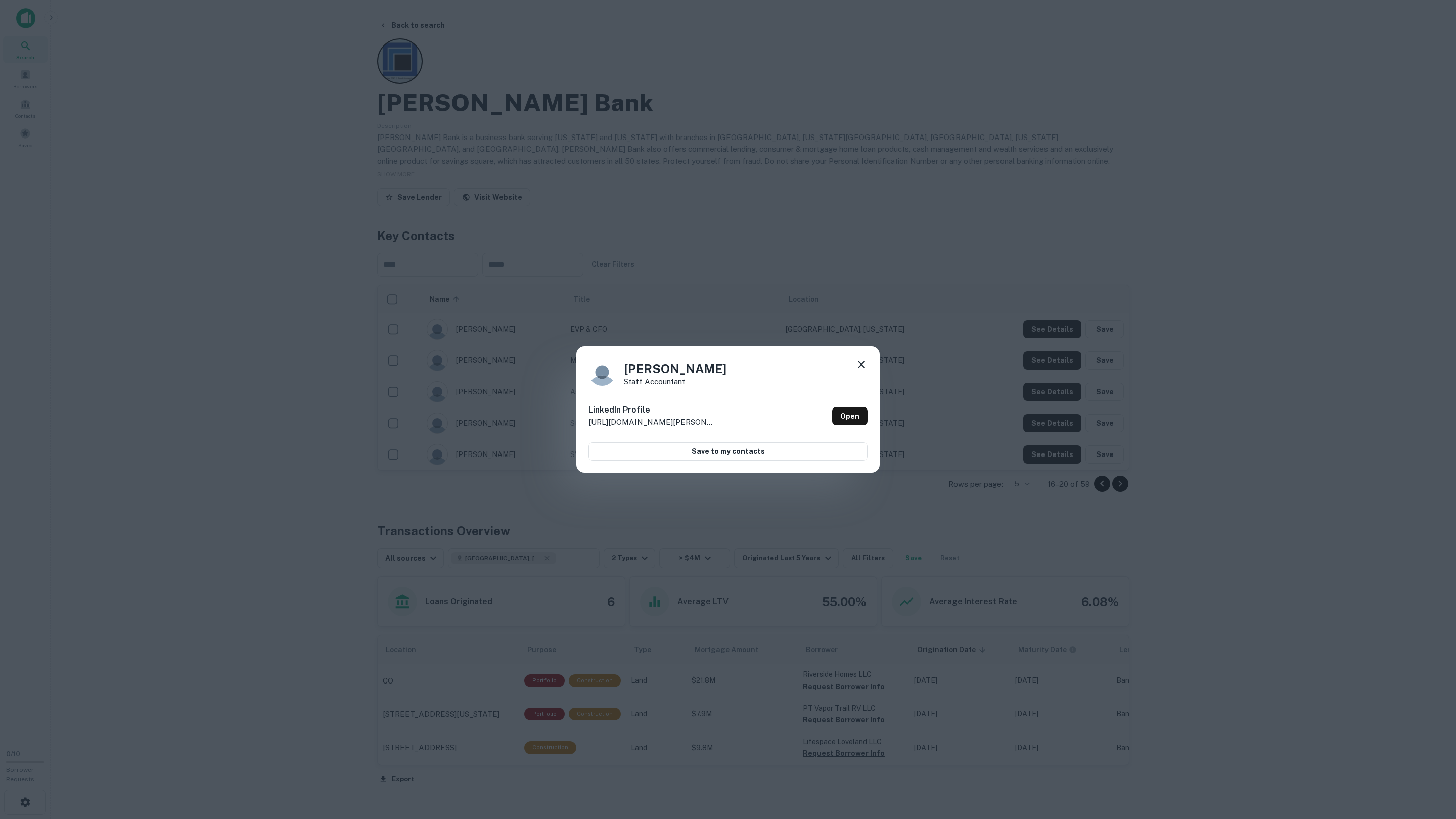
click at [1038, 427] on div "[PERSON_NAME] Staff Accountant LinkedIn Profile [URL][DOMAIN_NAME][PERSON_NAME]…" at bounding box center [728, 409] width 1456 height 819
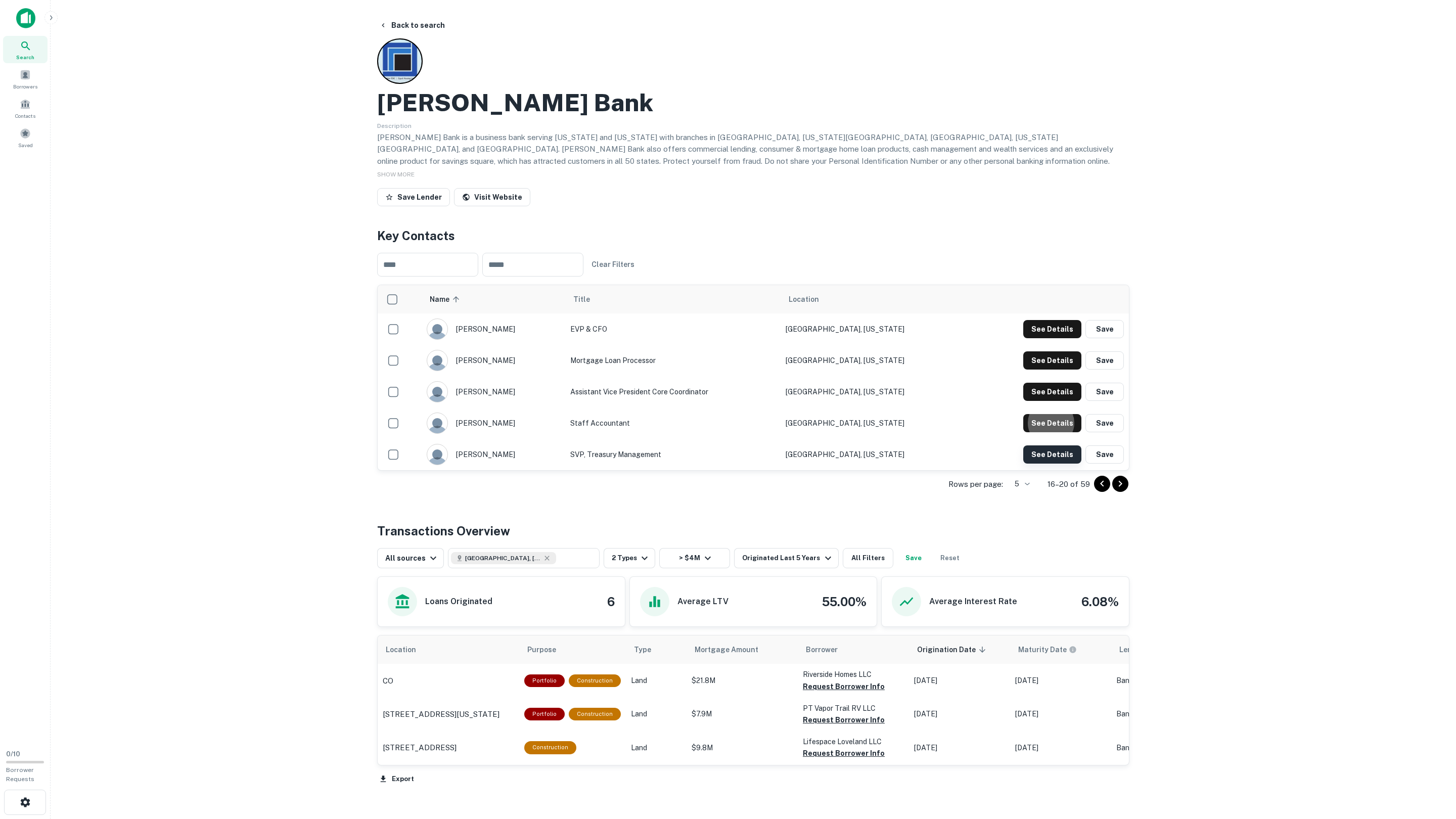
click at [1044, 338] on button "See Details" at bounding box center [1052, 329] width 58 height 18
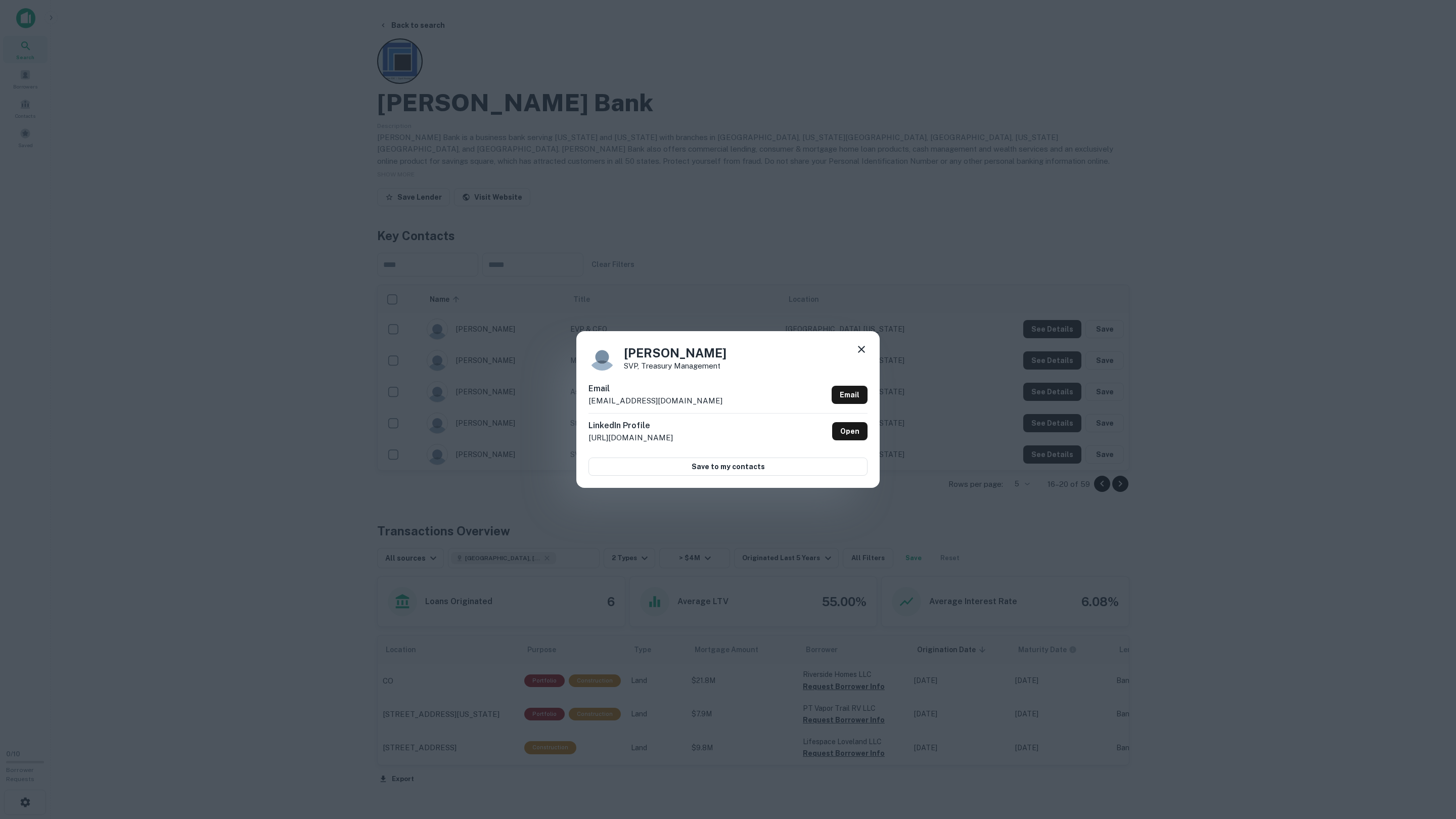
click at [1042, 457] on div "[PERSON_NAME] SVP, Treasury Management Email [EMAIL_ADDRESS][DOMAIN_NAME] Email…" at bounding box center [728, 409] width 1456 height 819
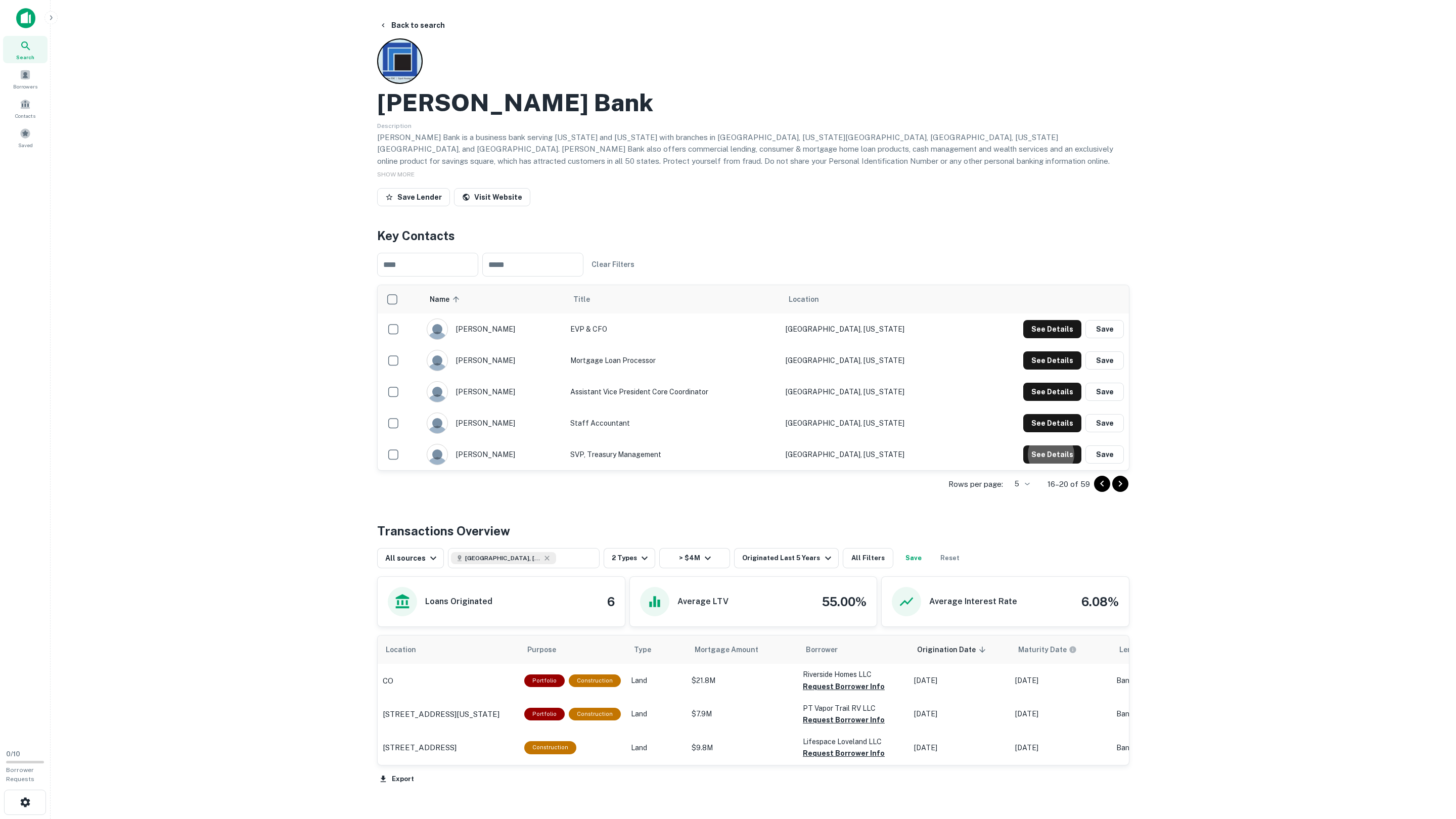
click at [1117, 488] on icon "Go to next page" at bounding box center [1120, 483] width 12 height 12
click at [1061, 332] on button "See Details" at bounding box center [1052, 329] width 58 height 18
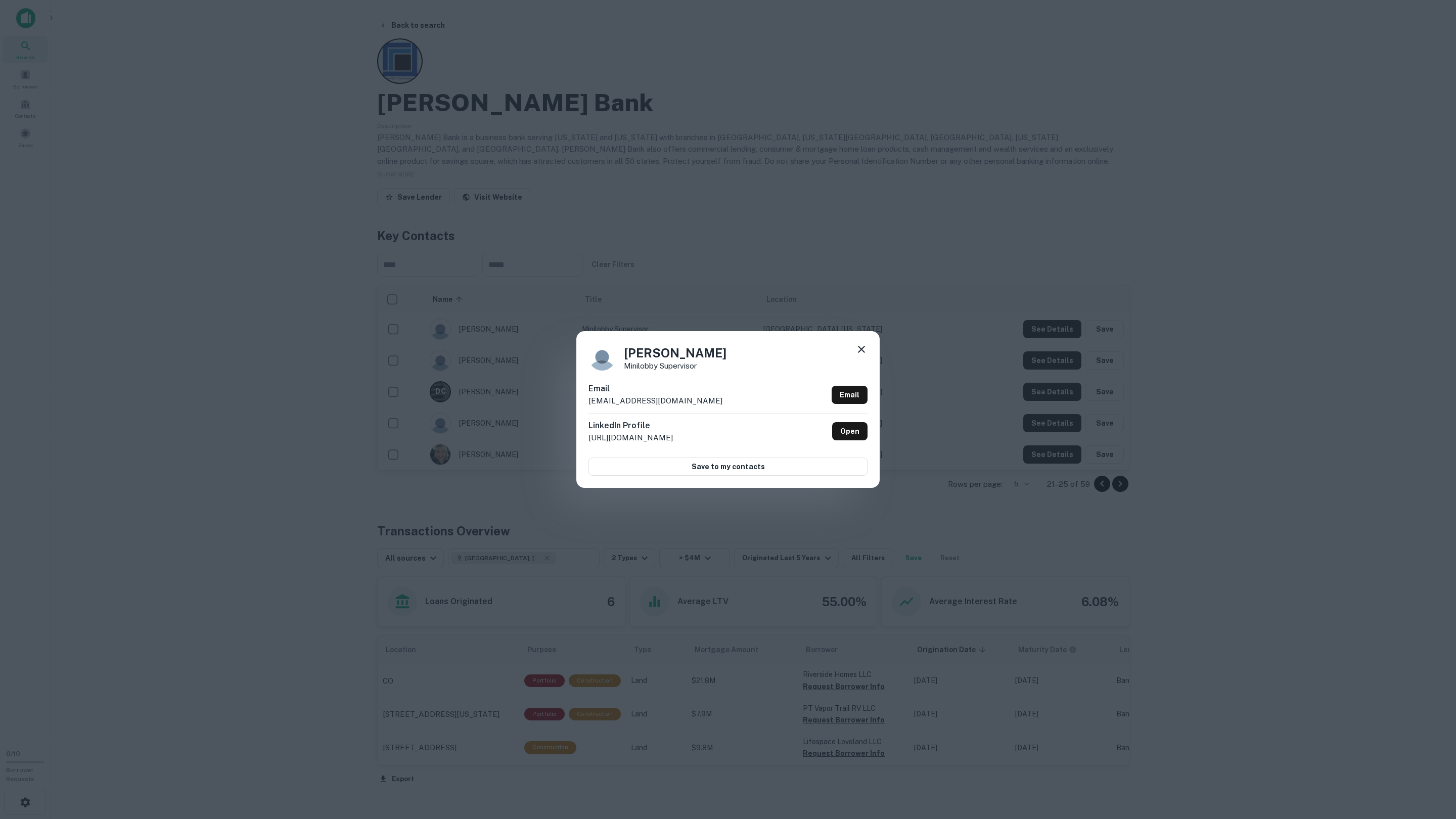
drag, startPoint x: 1061, startPoint y: 333, endPoint x: 1059, endPoint y: 342, distance: 9.2
click at [1060, 333] on div "[PERSON_NAME] Minilobby supervisor Email [EMAIL_ADDRESS][DOMAIN_NAME] Email Lin…" at bounding box center [728, 409] width 1456 height 819
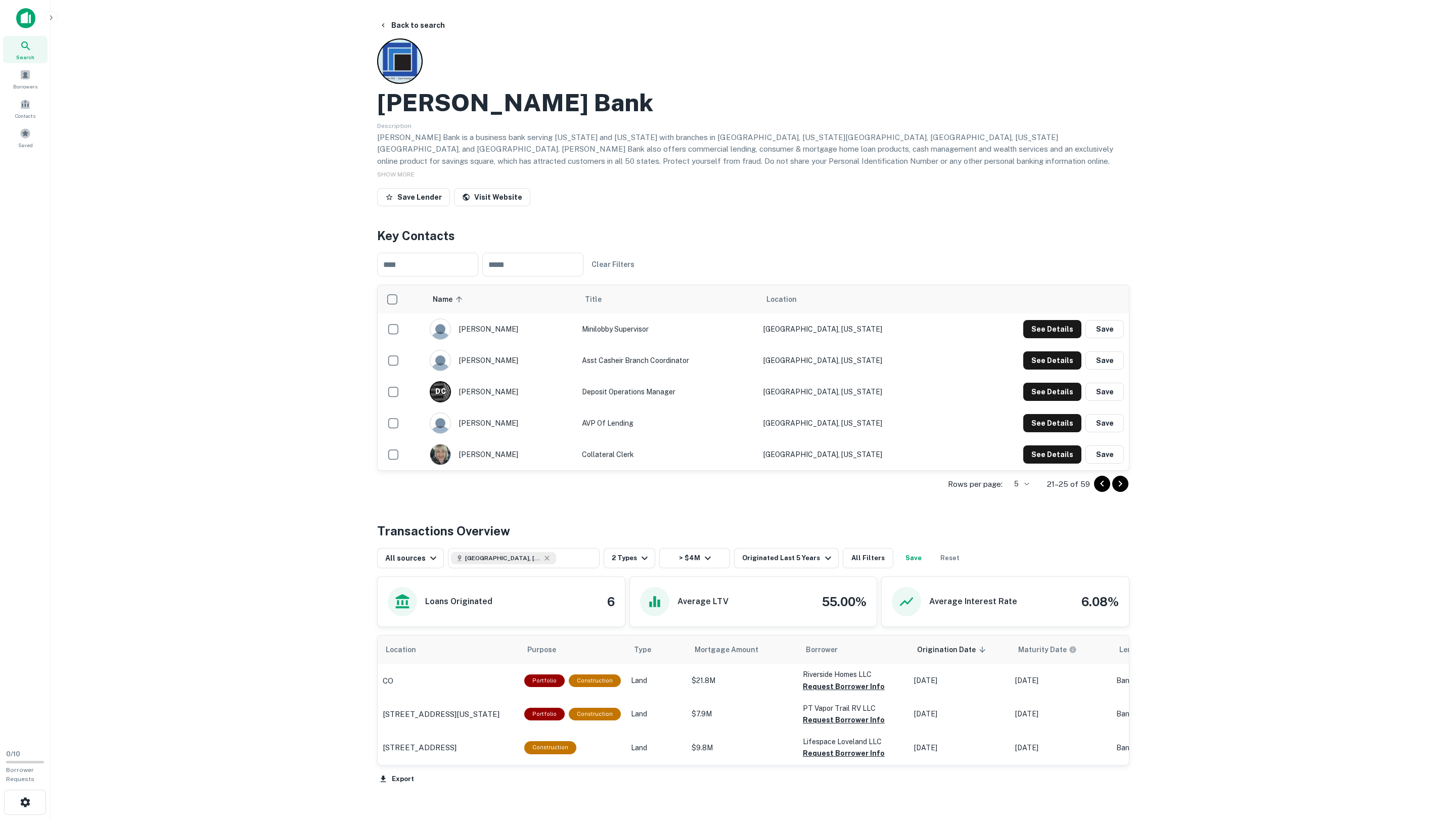
click at [1051, 371] on td "See Details Save" at bounding box center [1043, 360] width 171 height 31
click at [1055, 338] on button "See Details" at bounding box center [1052, 329] width 58 height 18
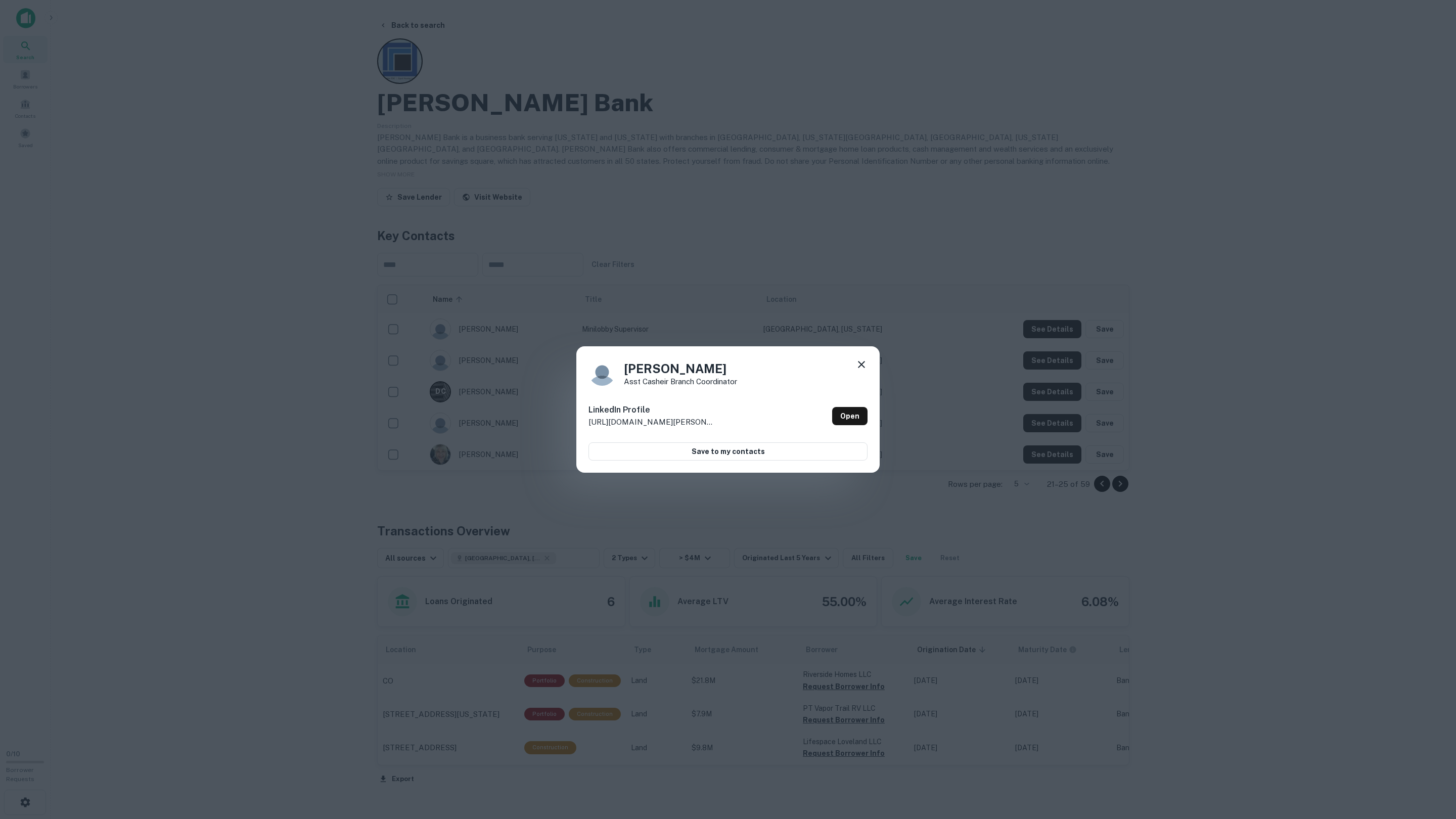
click at [1055, 362] on div "[PERSON_NAME] Asst Casheir Branch Coordinator LinkedIn Profile [URL][DOMAIN_NAM…" at bounding box center [728, 409] width 1456 height 819
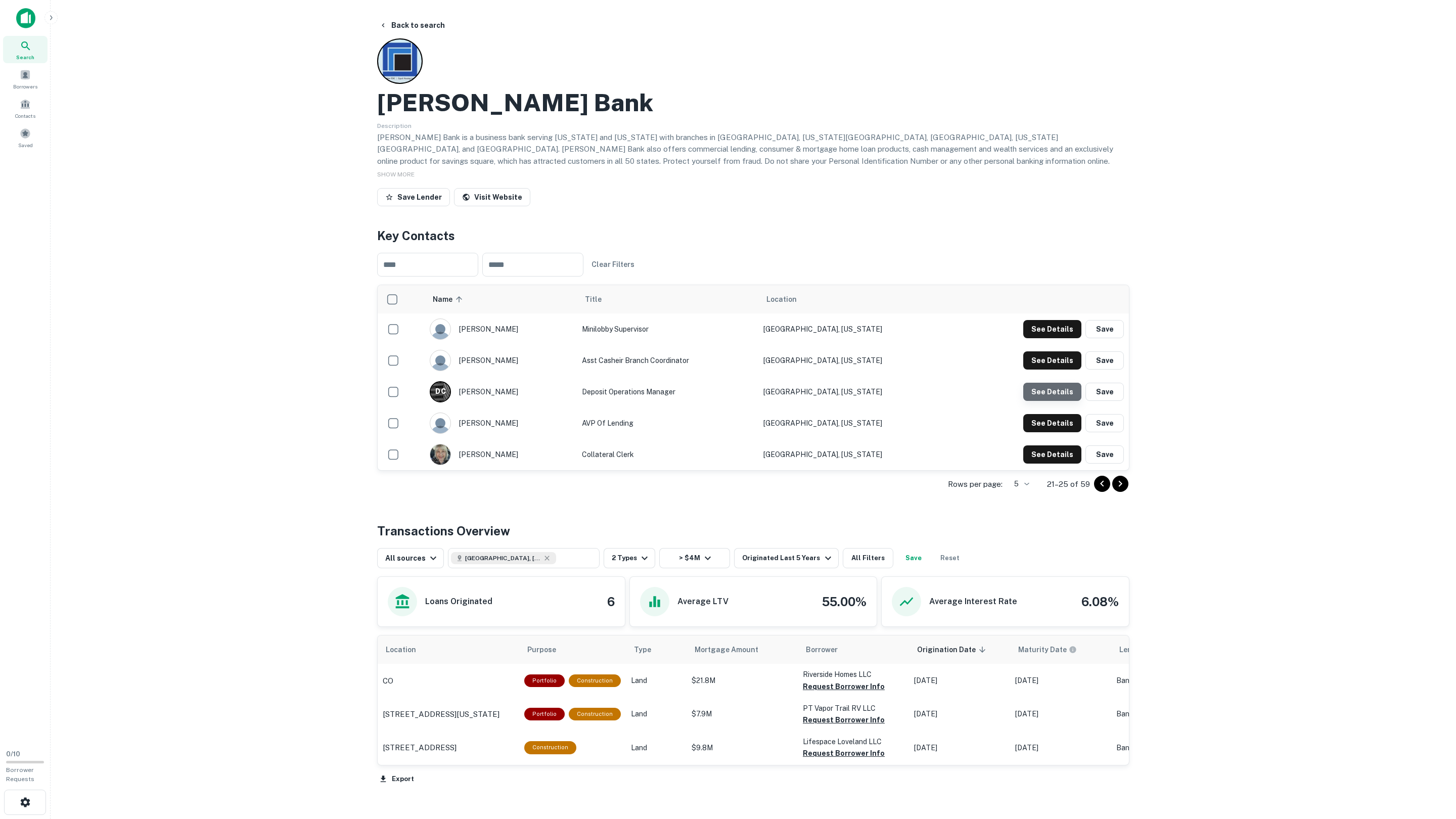
click at [1052, 338] on button "See Details" at bounding box center [1052, 329] width 58 height 18
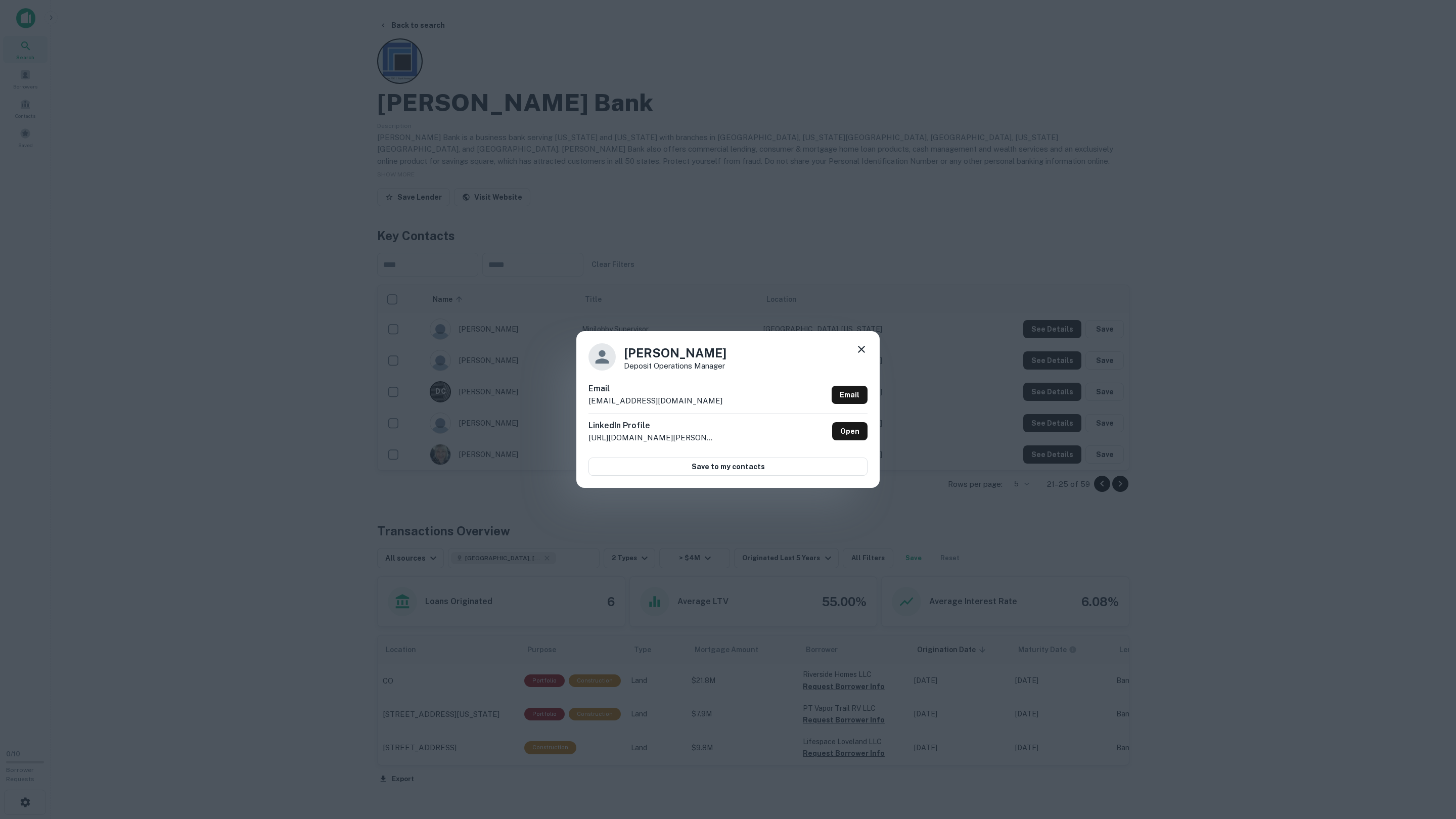
click at [1053, 395] on div "[PERSON_NAME] Deposit Operations Manager Email [EMAIL_ADDRESS][DOMAIN_NAME] Ema…" at bounding box center [728, 409] width 1456 height 819
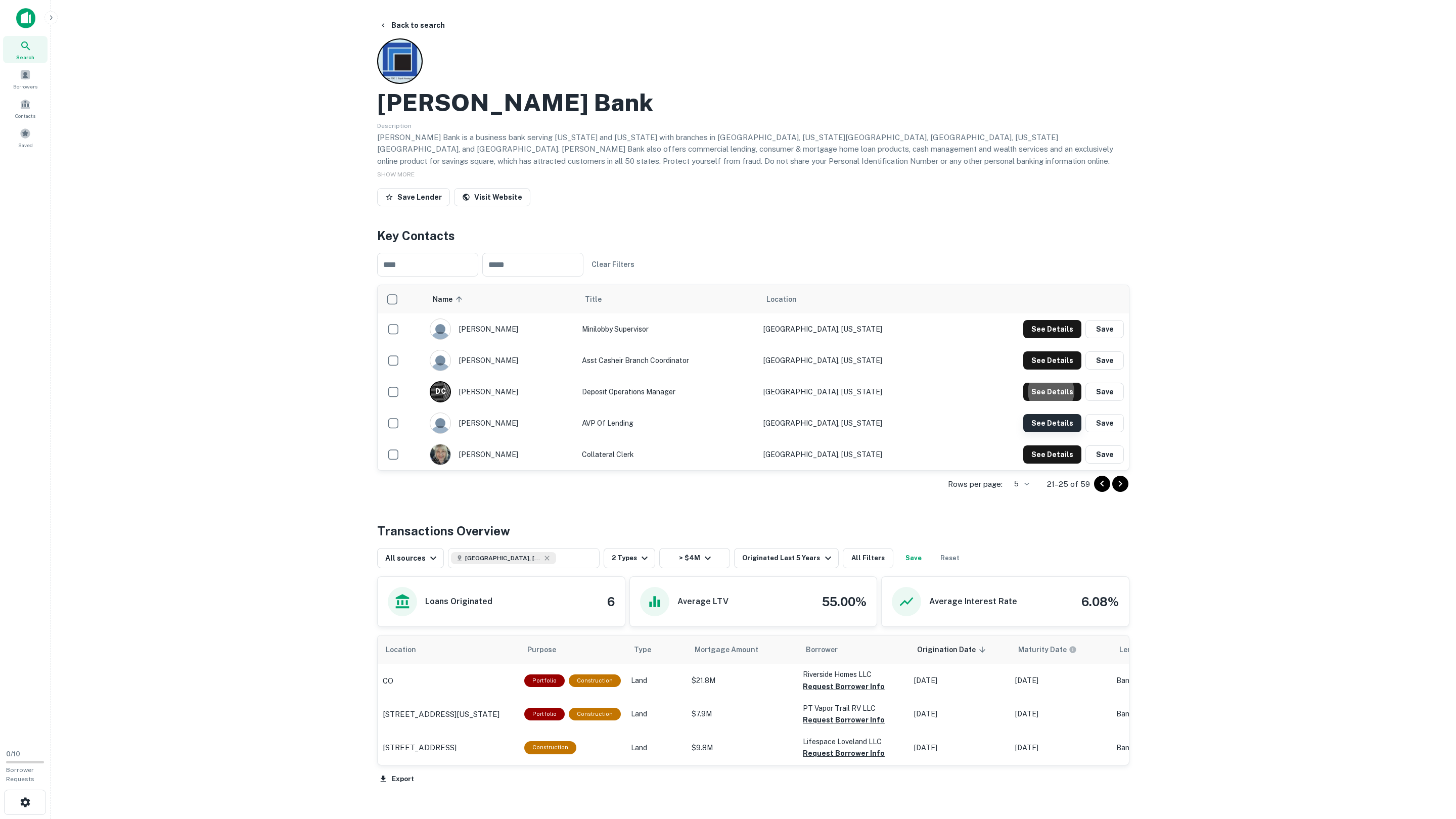
click at [1050, 338] on button "See Details" at bounding box center [1052, 329] width 58 height 18
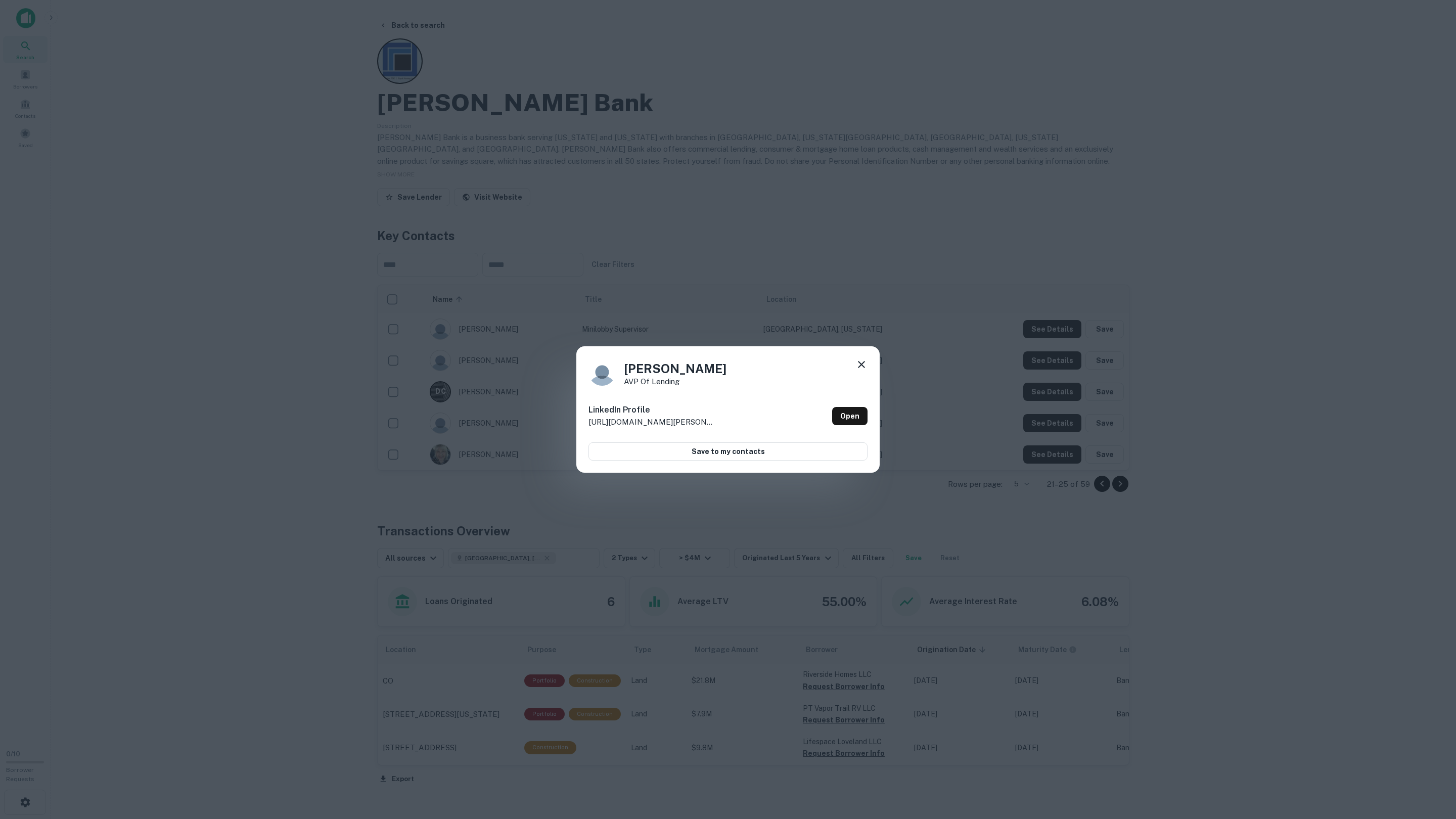
click at [1050, 419] on div "[PERSON_NAME] AVP of Lending LinkedIn Profile [URL][DOMAIN_NAME][PERSON_NAME] O…" at bounding box center [728, 409] width 1456 height 819
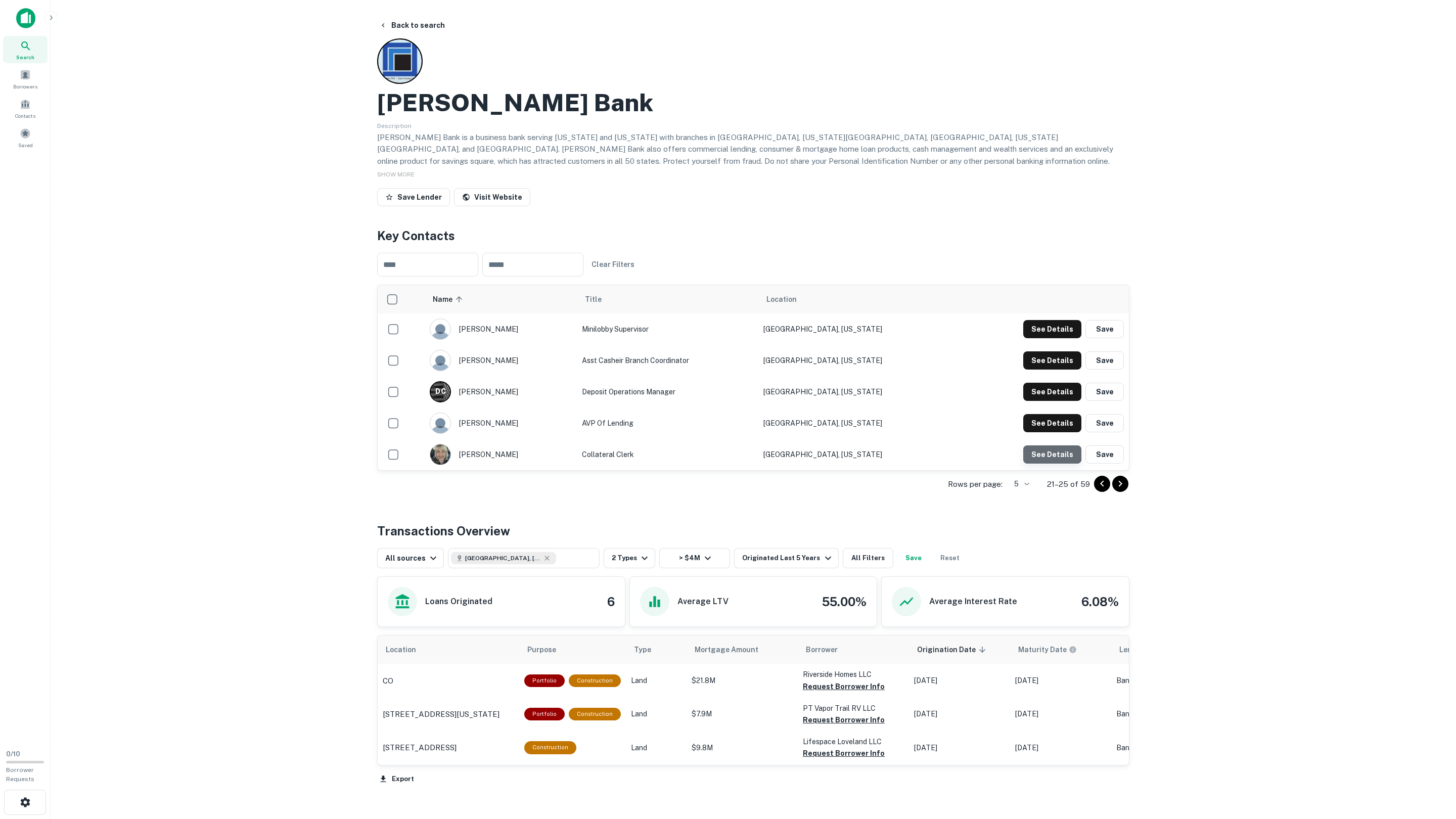
click at [1045, 338] on button "See Details" at bounding box center [1052, 329] width 58 height 18
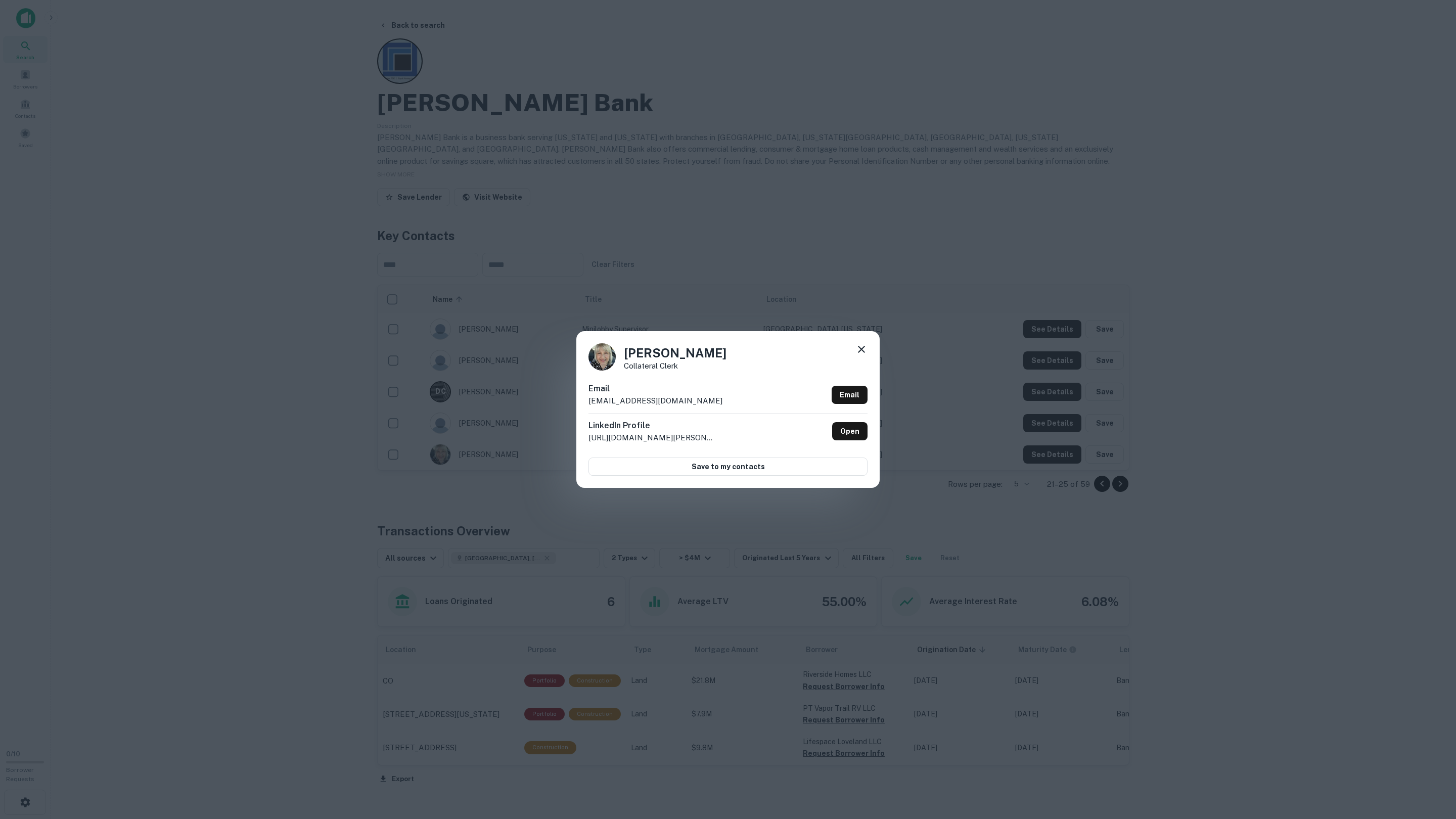
click at [1046, 451] on div "[PERSON_NAME] Collateral Clerk Email [EMAIL_ADDRESS][DOMAIN_NAME] Email LinkedI…" at bounding box center [728, 409] width 1456 height 819
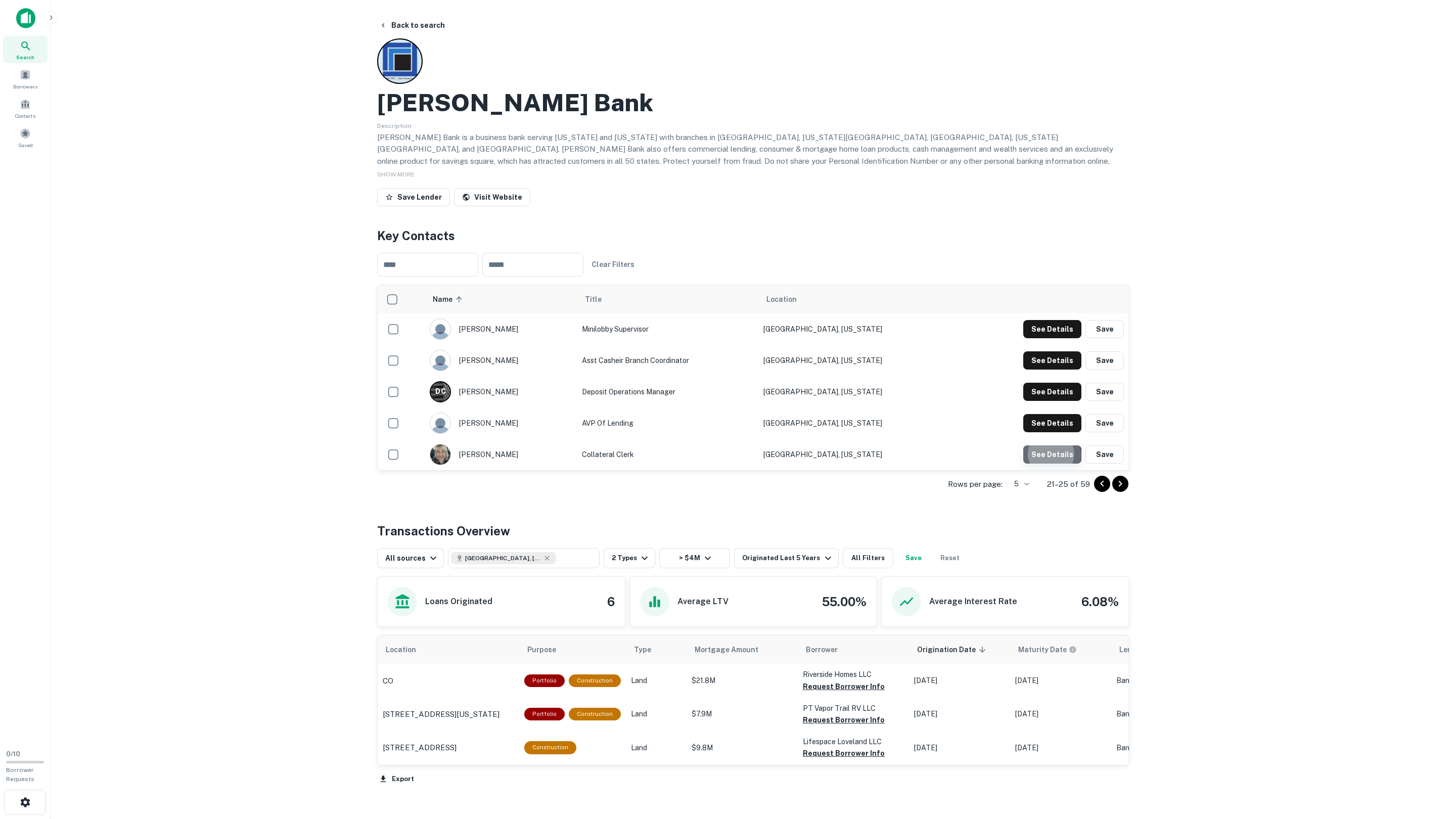
click at [1052, 456] on button "See Details" at bounding box center [1052, 454] width 58 height 18
click at [1116, 488] on icon "Go to next page" at bounding box center [1120, 483] width 12 height 12
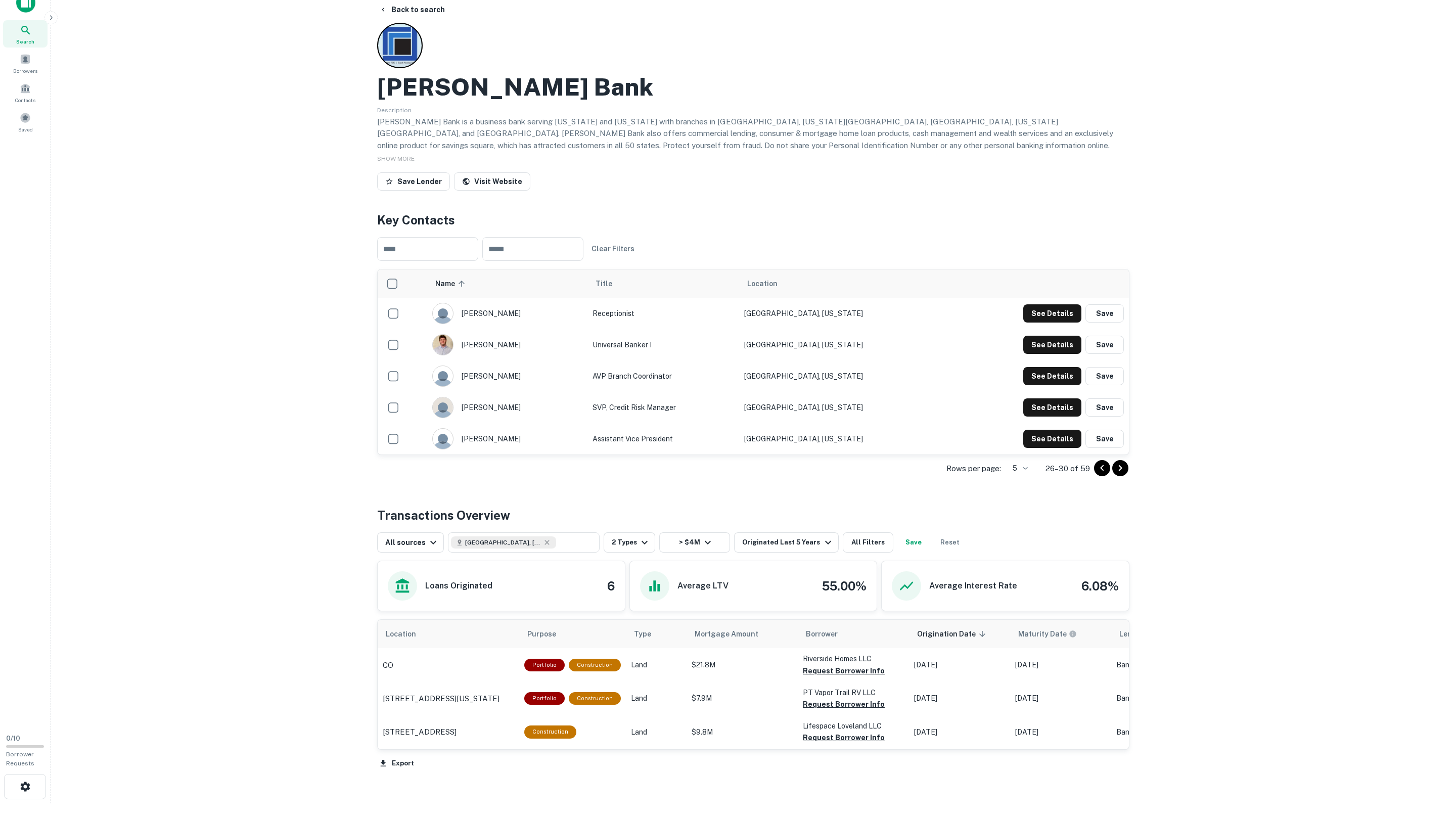
click at [1054, 328] on td "See Details Save" at bounding box center [1039, 313] width 180 height 31
click at [1059, 284] on th "scrollable content" at bounding box center [1039, 283] width 180 height 28
click at [1054, 304] on button "See Details" at bounding box center [1052, 313] width 58 height 18
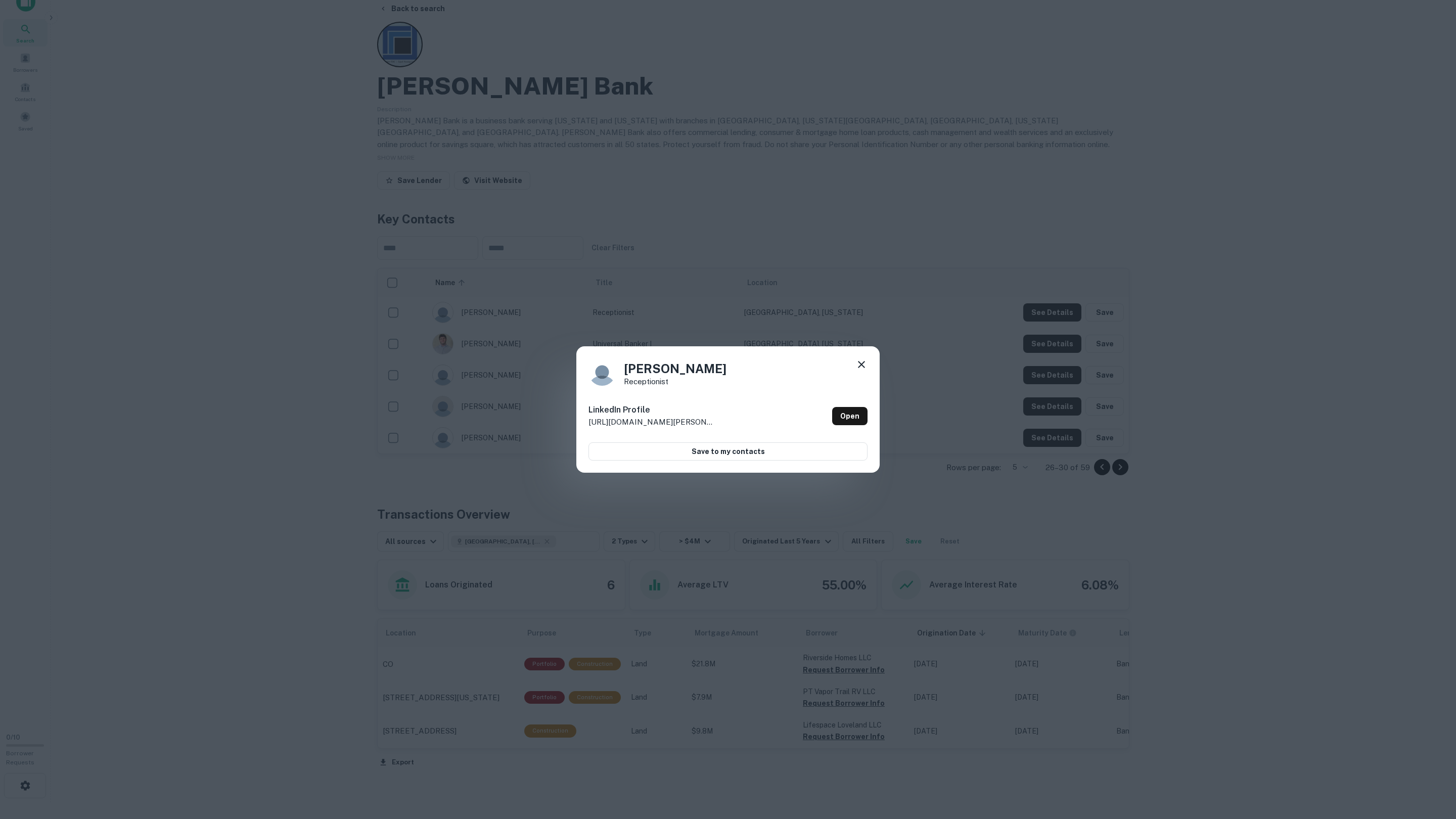
click at [1051, 319] on div "[PERSON_NAME] receptionist LinkedIn Profile [URL][DOMAIN_NAME][PERSON_NAME] Ope…" at bounding box center [728, 409] width 1456 height 819
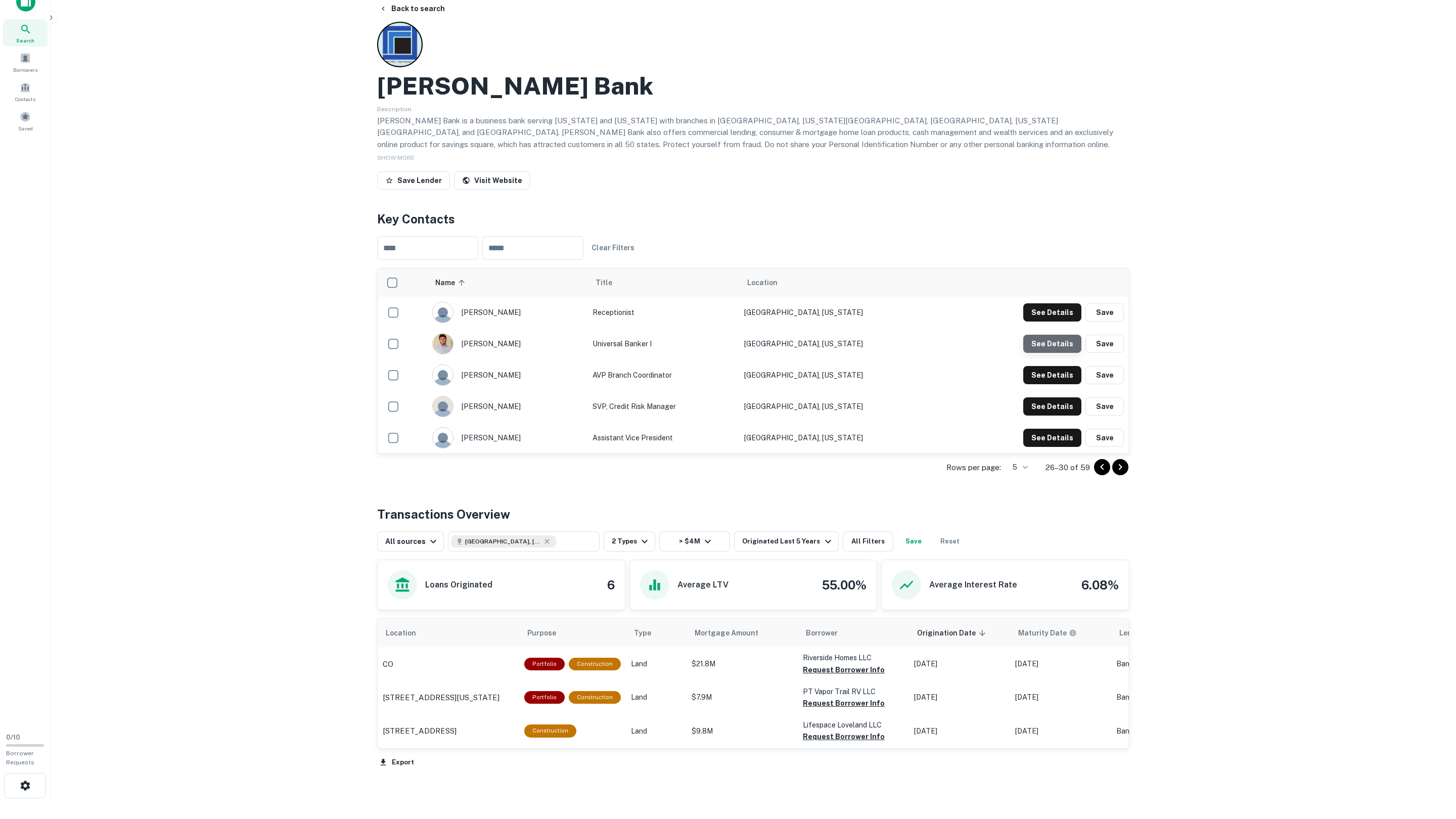
click at [1050, 322] on button "See Details" at bounding box center [1052, 313] width 58 height 18
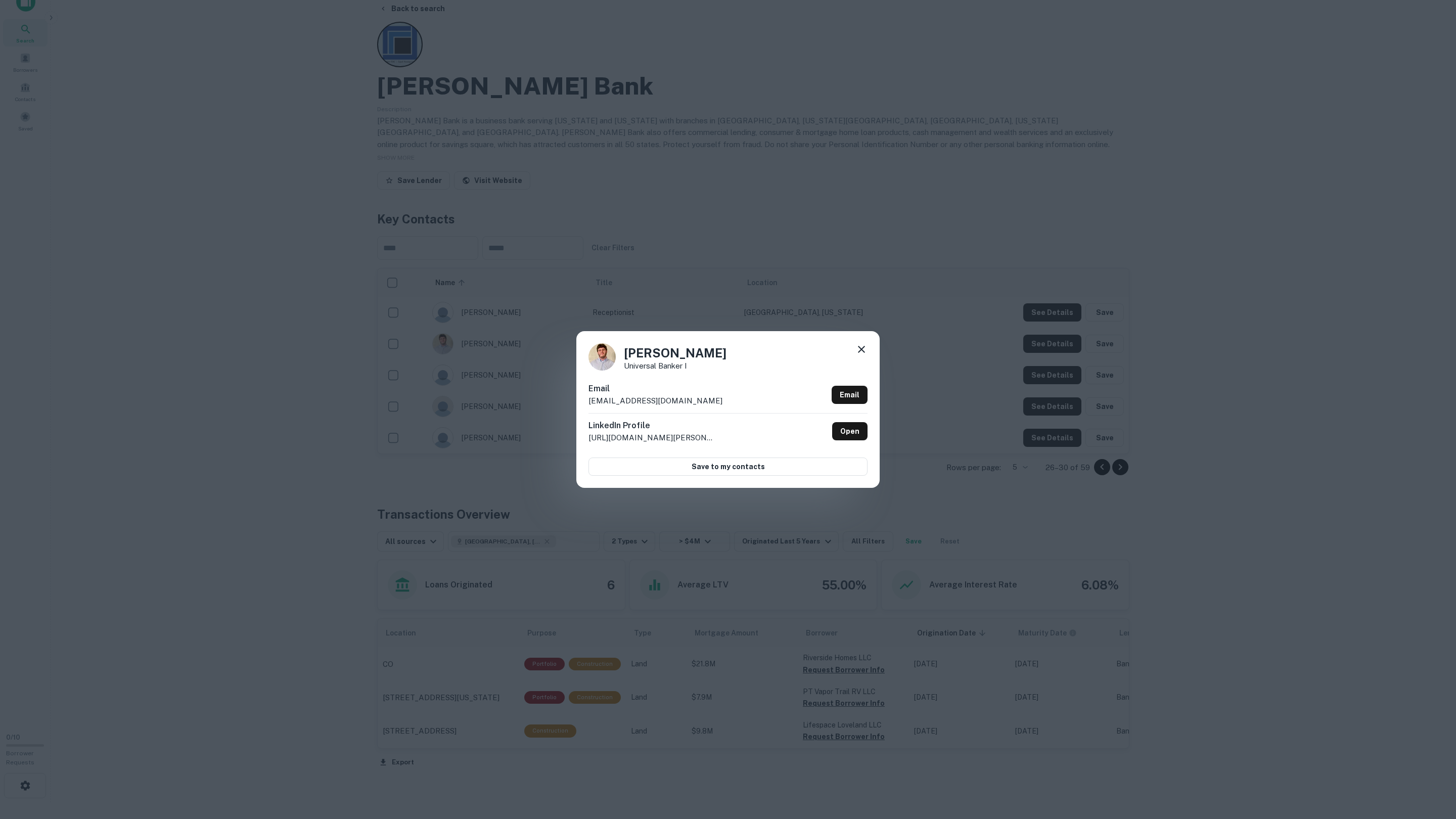
click at [1047, 345] on div "[PERSON_NAME] Universal Banker I Email [EMAIL_ADDRESS][DOMAIN_NAME] Email Linke…" at bounding box center [728, 409] width 1456 height 819
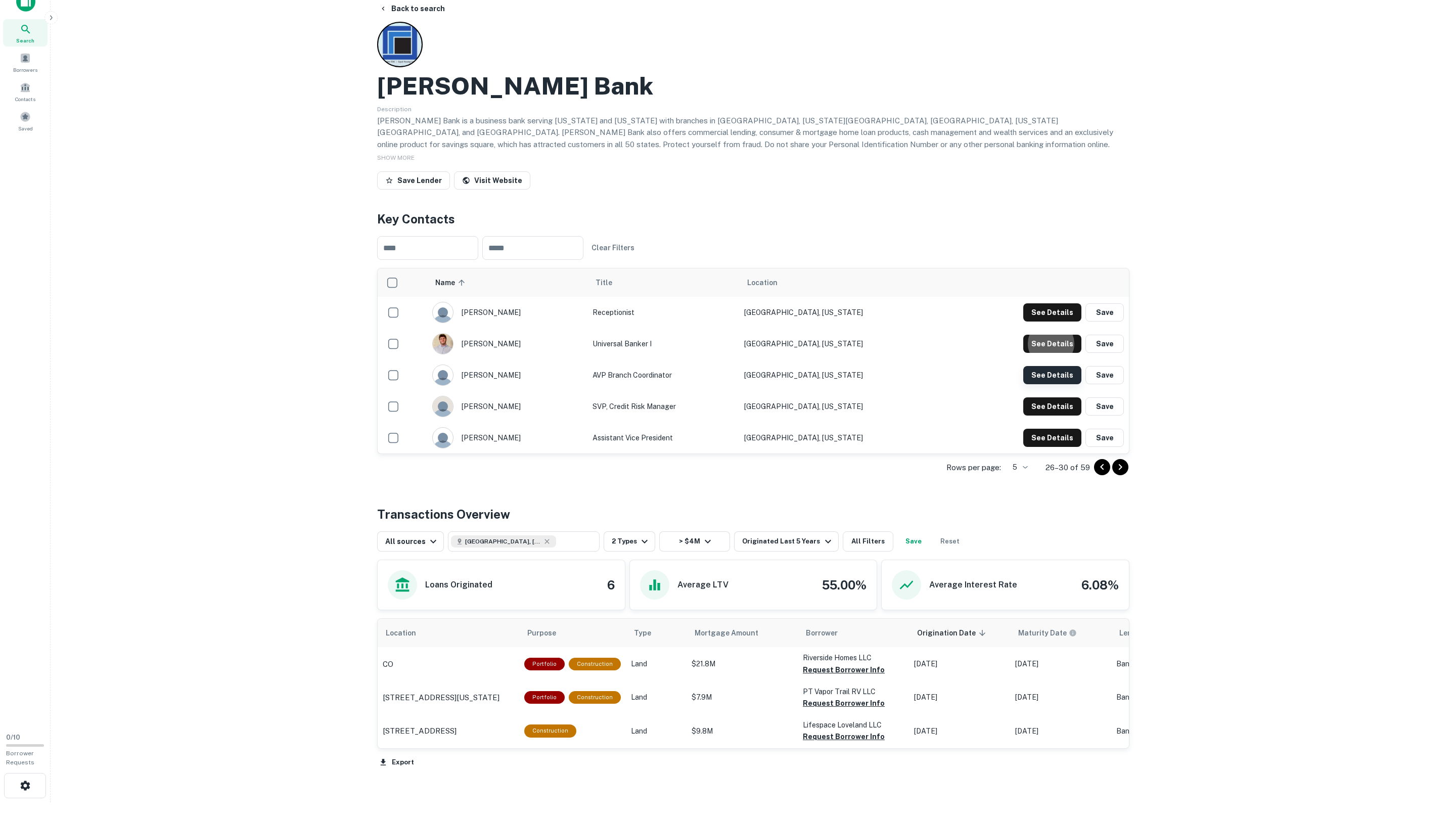
click at [1048, 322] on button "See Details" at bounding box center [1052, 313] width 58 height 18
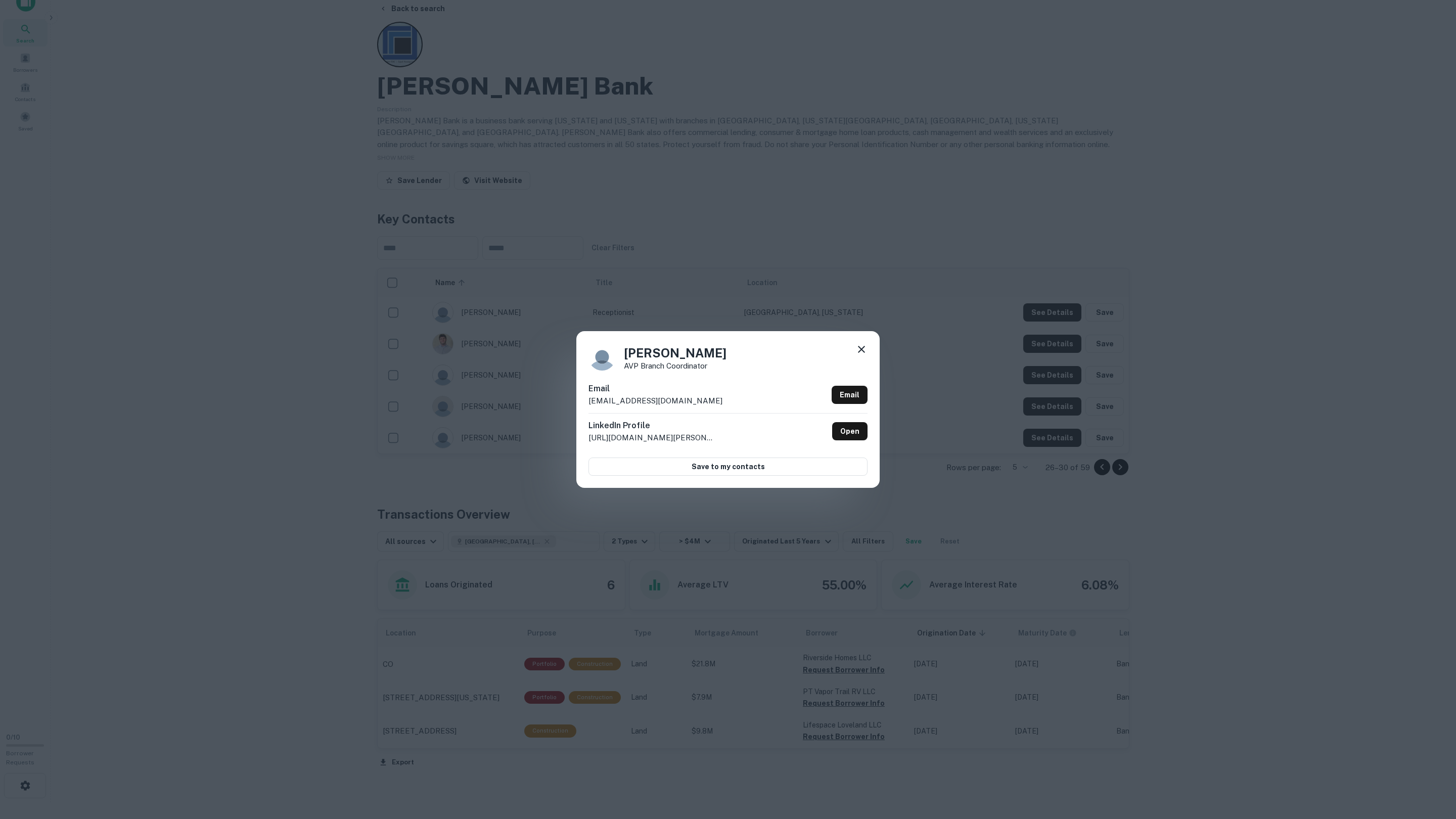
click at [1043, 376] on div "[PERSON_NAME] AVP Branch Coordinator Email [EMAIL_ADDRESS][DOMAIN_NAME] Email L…" at bounding box center [728, 409] width 1456 height 819
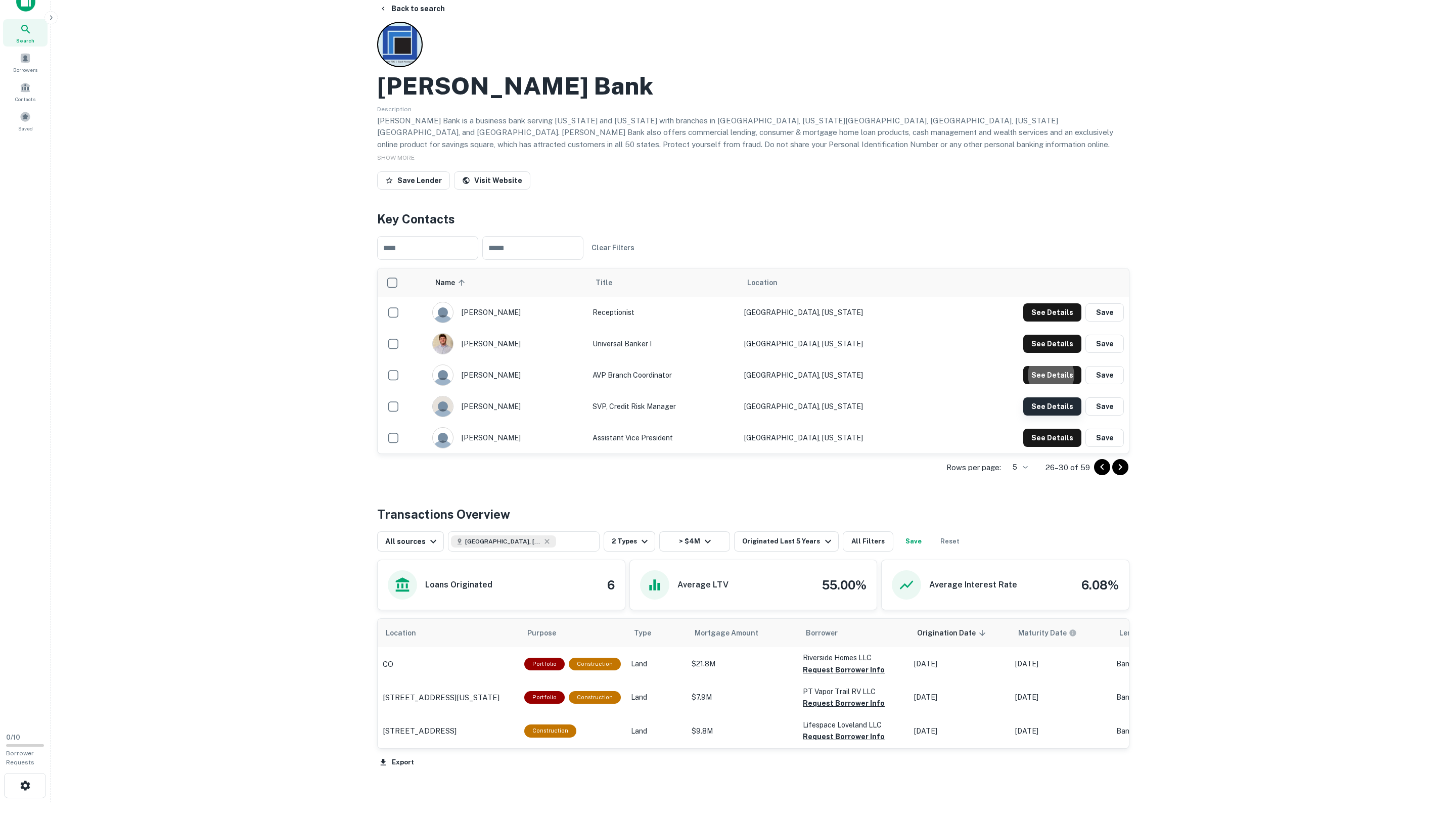
click at [1043, 396] on td "See Details Save" at bounding box center [1039, 406] width 180 height 31
click at [1041, 322] on button "See Details" at bounding box center [1052, 313] width 58 height 18
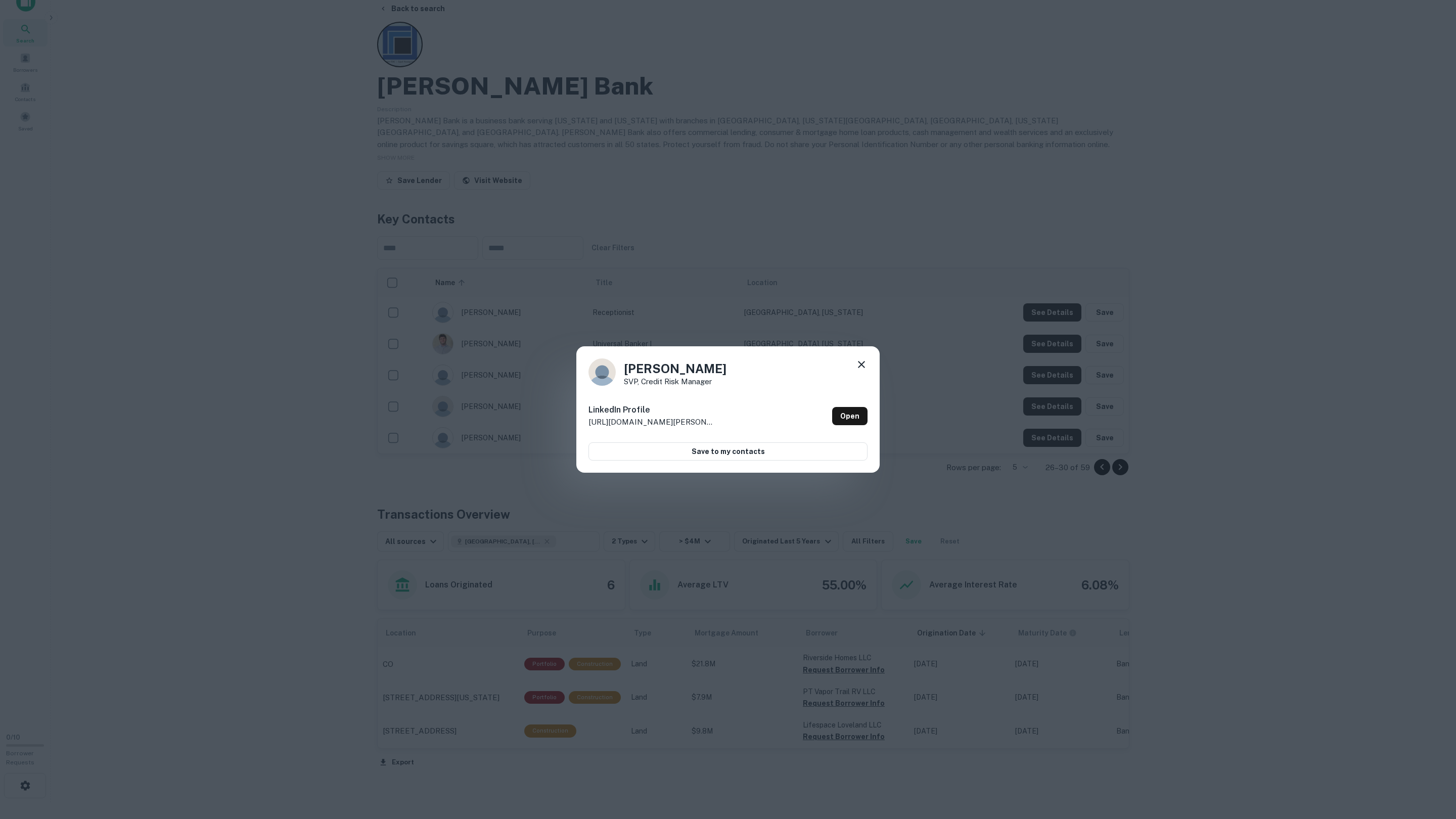
click at [1042, 413] on div "[PERSON_NAME] SVP, Credit Risk Manager LinkedIn Profile [URL][DOMAIN_NAME][PERS…" at bounding box center [728, 409] width 1456 height 819
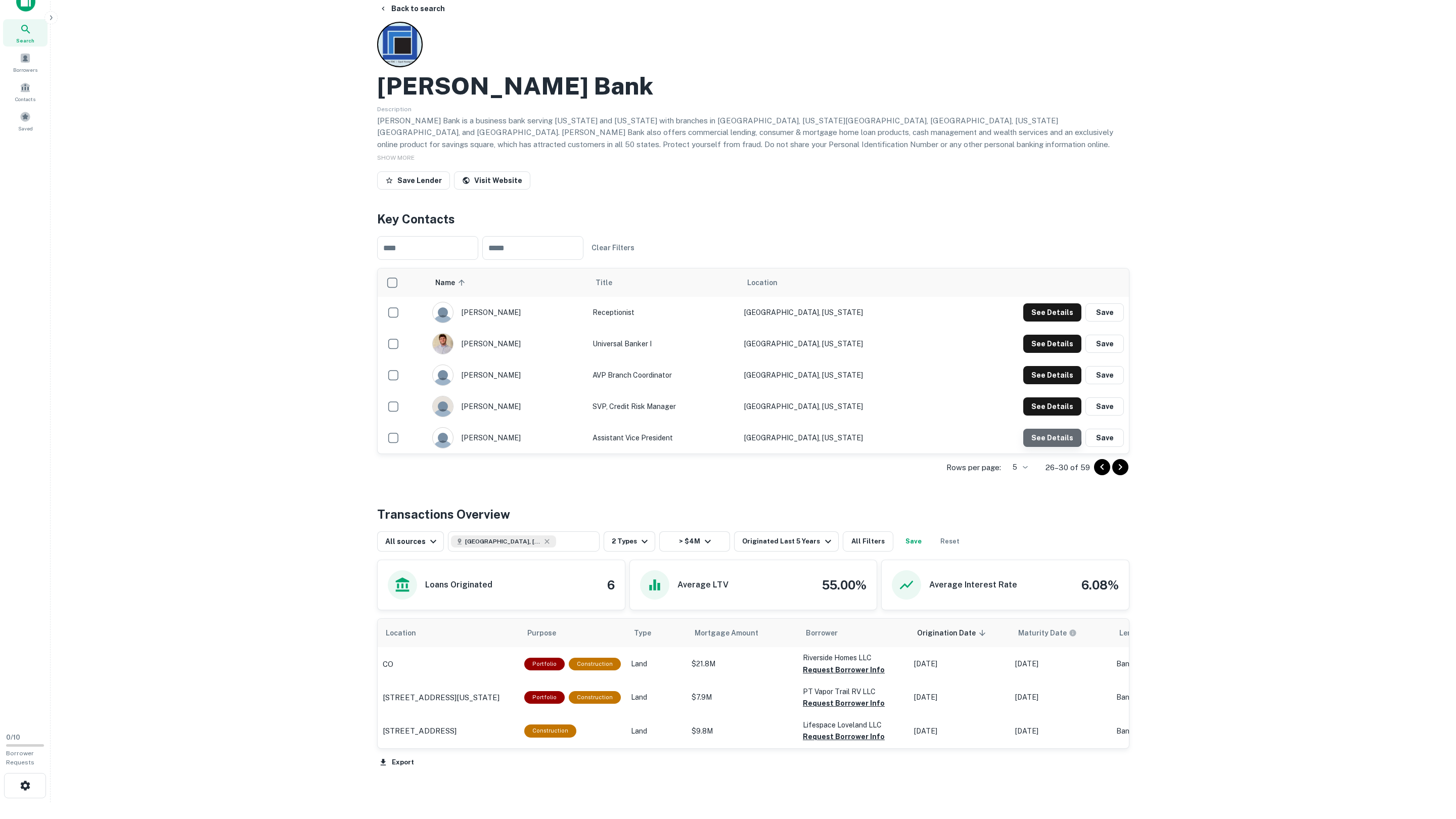
click at [1038, 322] on button "See Details" at bounding box center [1052, 313] width 58 height 18
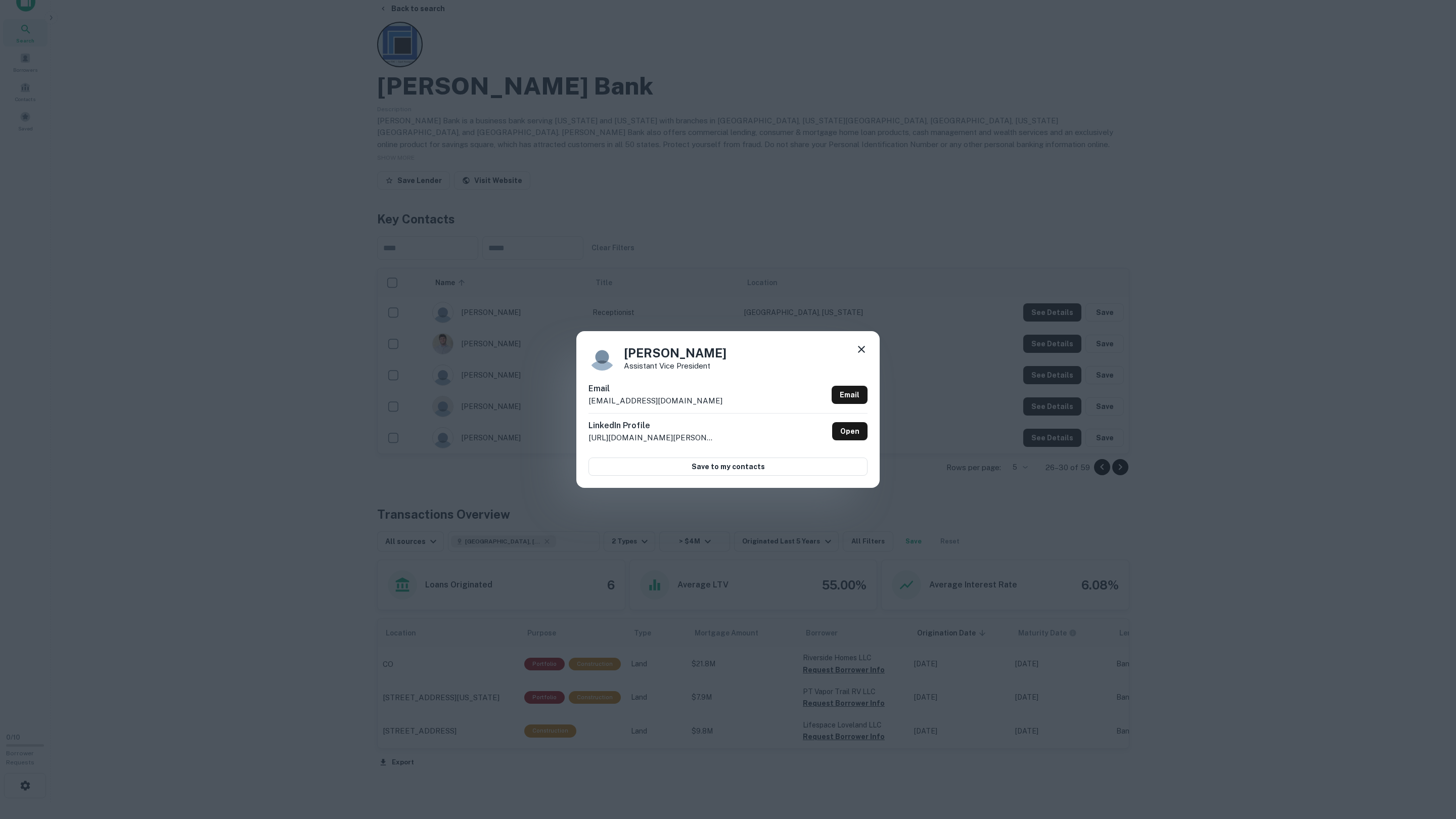
click at [861, 350] on icon at bounding box center [861, 349] width 12 height 12
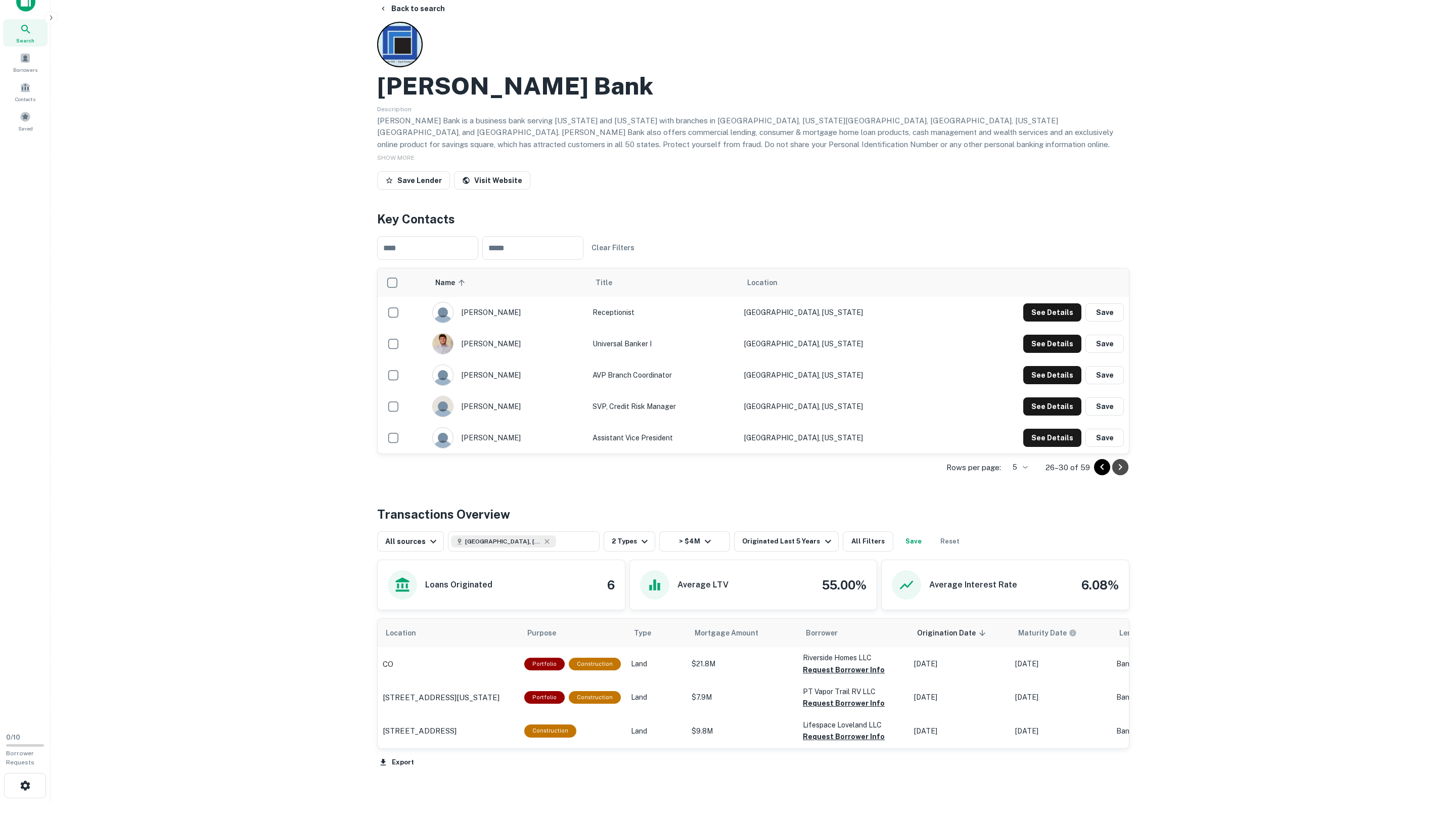
click at [1121, 471] on icon "Go to next page" at bounding box center [1120, 467] width 12 height 12
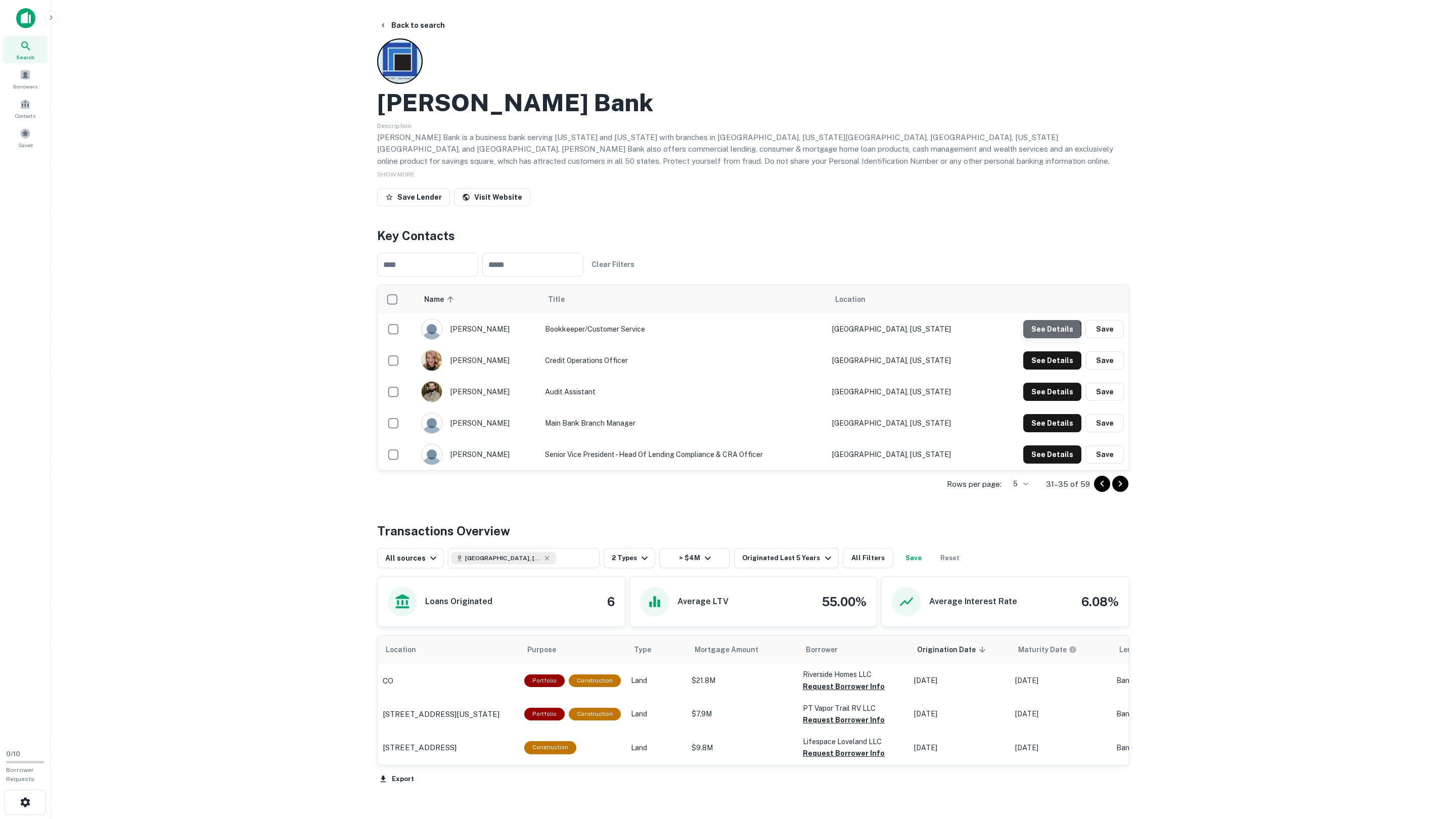
click at [1049, 331] on button "See Details" at bounding box center [1052, 329] width 58 height 18
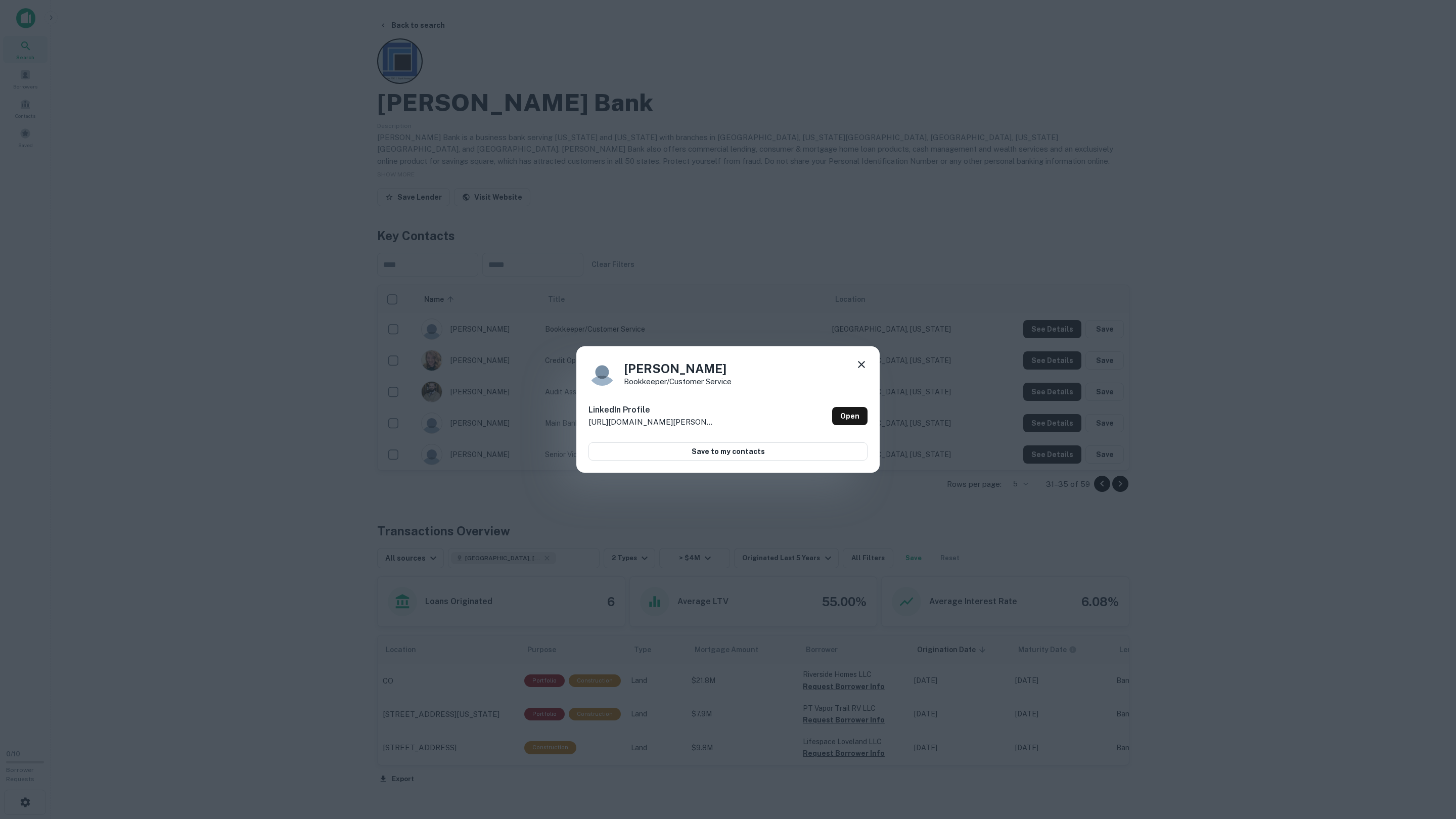
click at [1047, 331] on div "[PERSON_NAME] Bookkeeper/Customer Service LinkedIn Profile [URL][DOMAIN_NAME][P…" at bounding box center [728, 409] width 1456 height 819
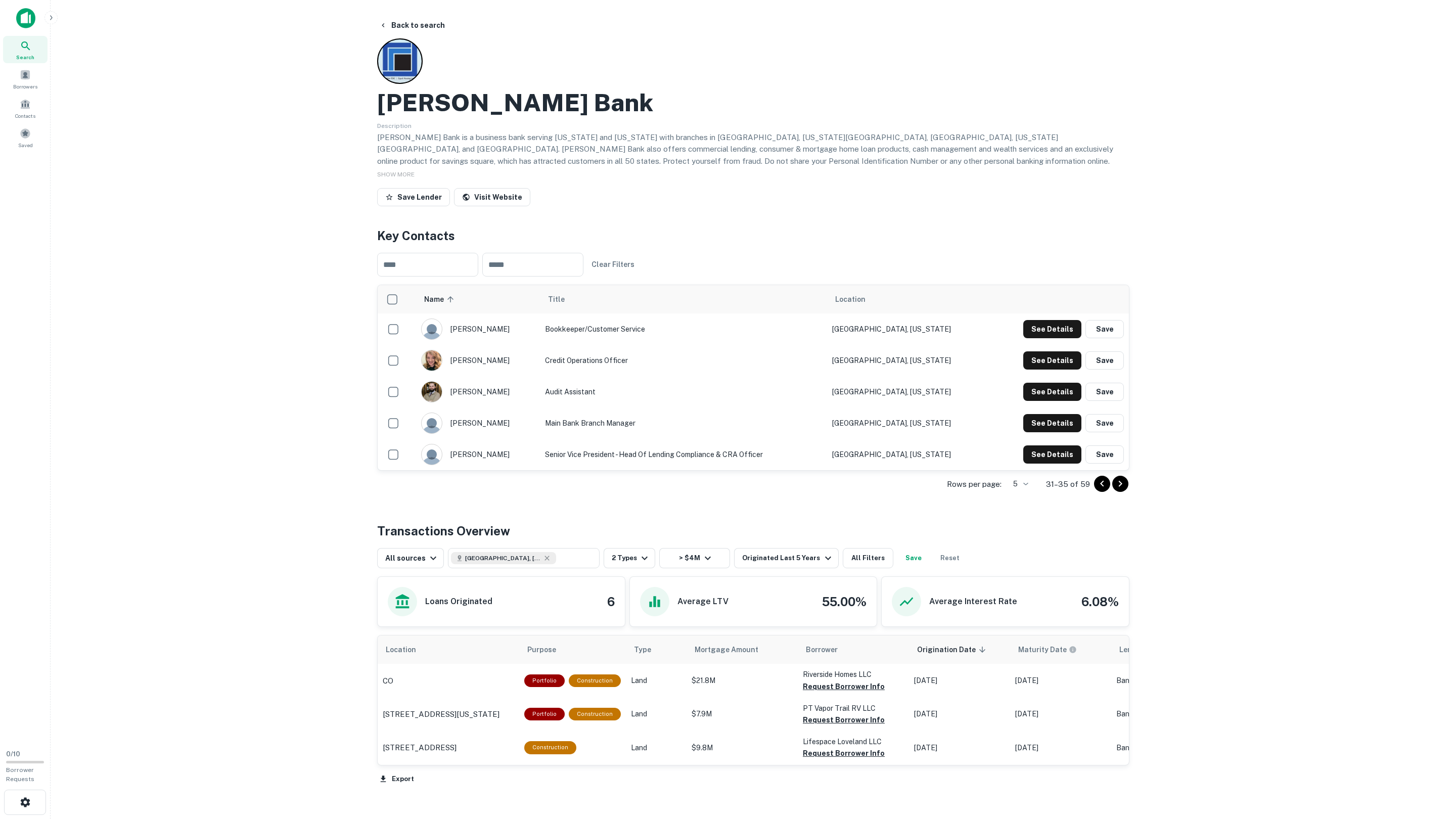
click at [1042, 350] on td "See Details Save" at bounding box center [1059, 360] width 140 height 31
click at [1038, 338] on button "See Details" at bounding box center [1052, 329] width 58 height 18
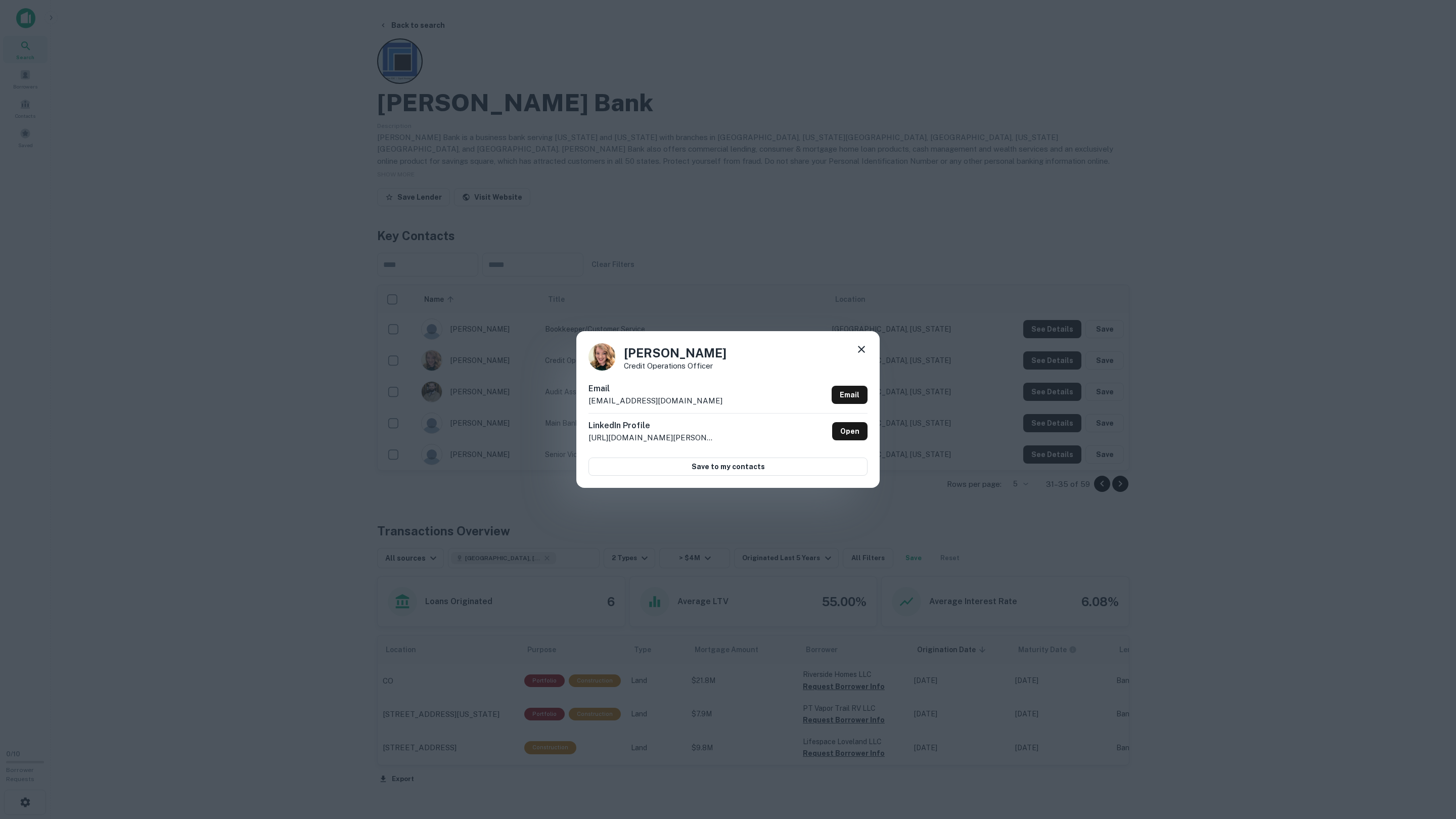
drag, startPoint x: 1037, startPoint y: 358, endPoint x: 1039, endPoint y: 372, distance: 14.1
click at [1037, 358] on div "[PERSON_NAME] Credit Operations Officer Email [EMAIL_ADDRESS][DOMAIN_NAME] Emai…" at bounding box center [728, 409] width 1456 height 819
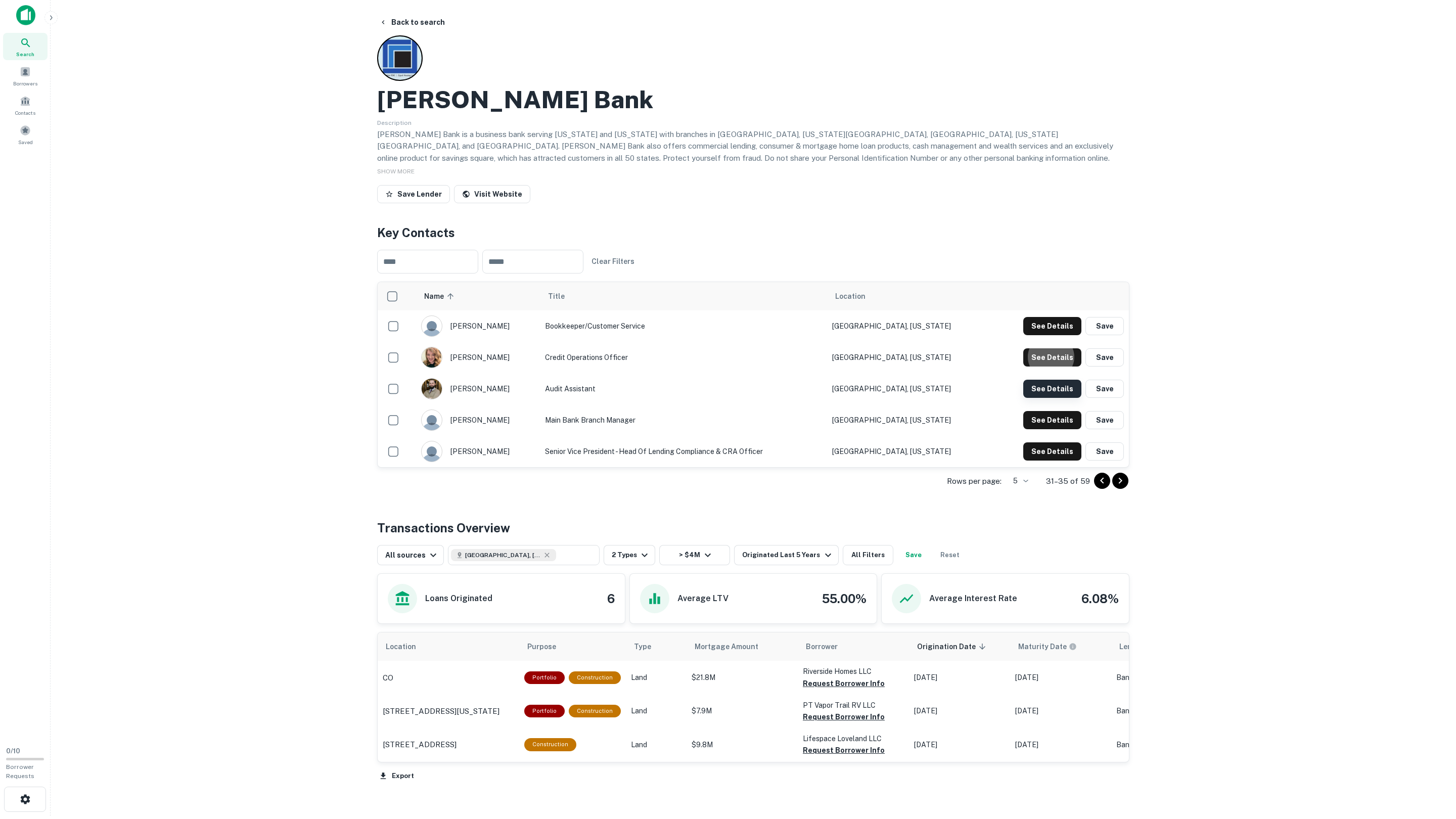
click at [1038, 335] on button "See Details" at bounding box center [1052, 326] width 58 height 18
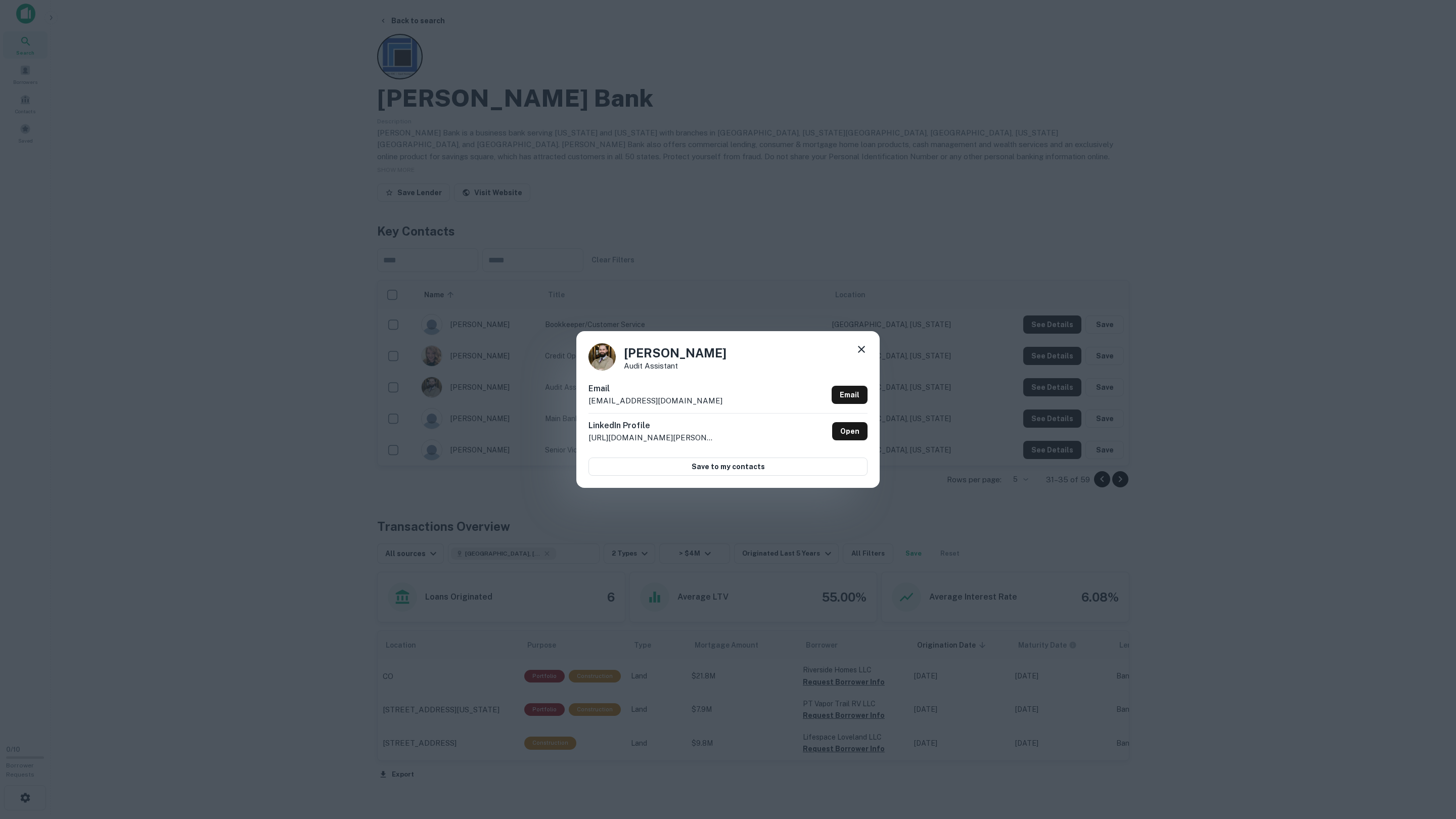
click at [1038, 395] on div "[PERSON_NAME] Audit Assistant Email [EMAIL_ADDRESS][DOMAIN_NAME] Email LinkedIn…" at bounding box center [728, 409] width 1456 height 819
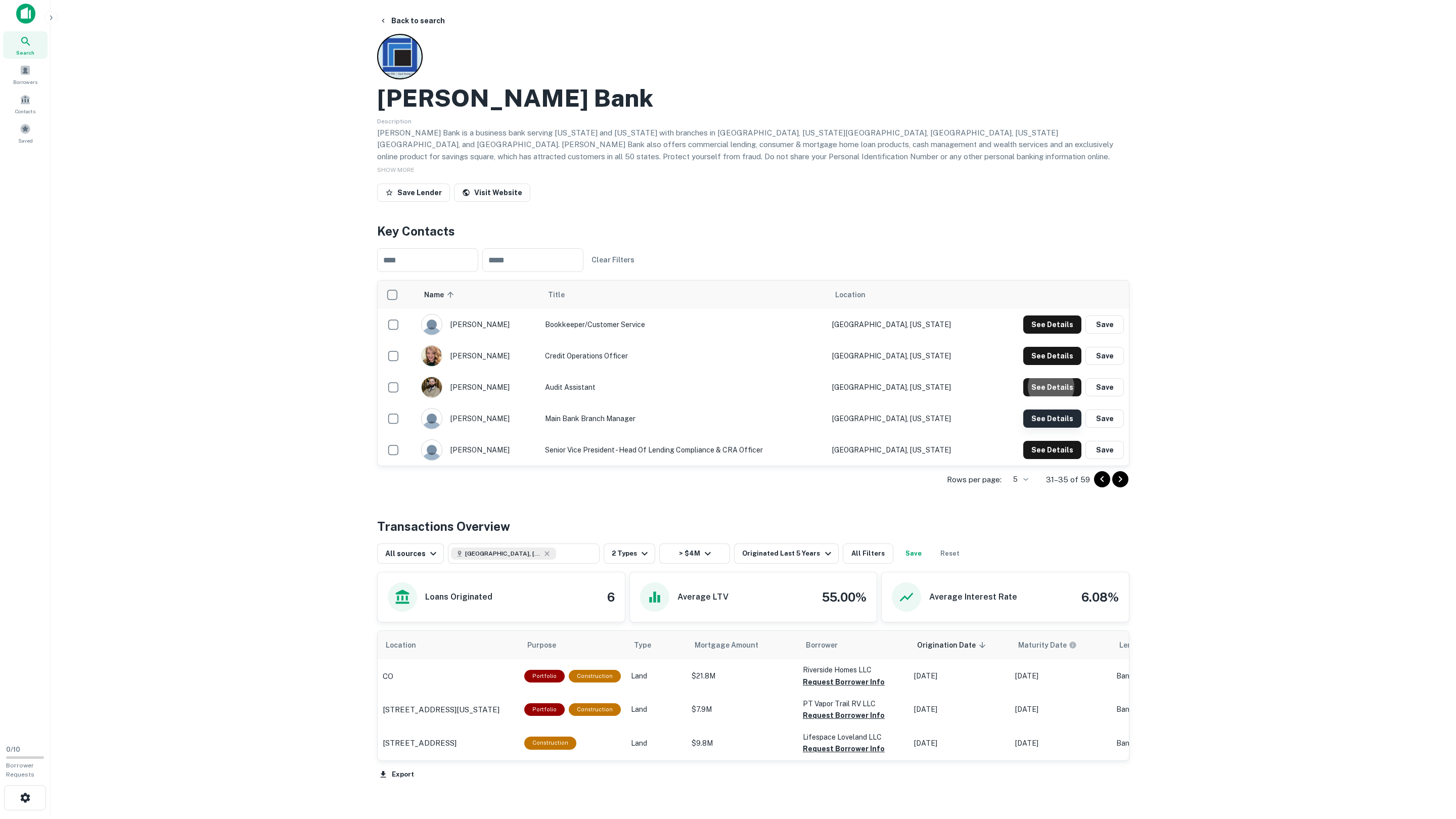
click at [1037, 333] on button "See Details" at bounding box center [1052, 324] width 58 height 18
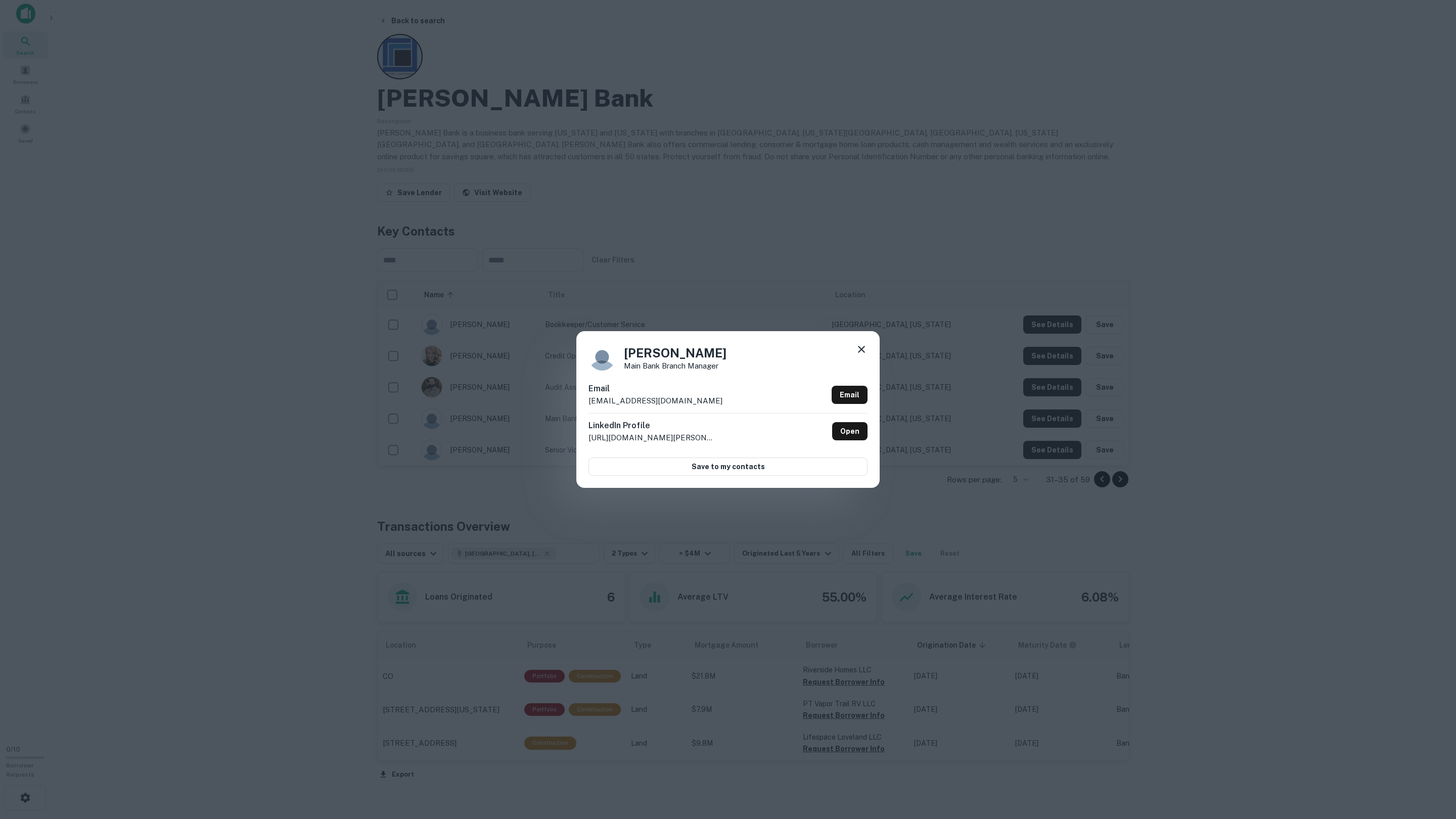
click at [1036, 415] on div "[PERSON_NAME] Main Bank Branch Manager Email [EMAIL_ADDRESS][DOMAIN_NAME] Email…" at bounding box center [728, 409] width 1456 height 819
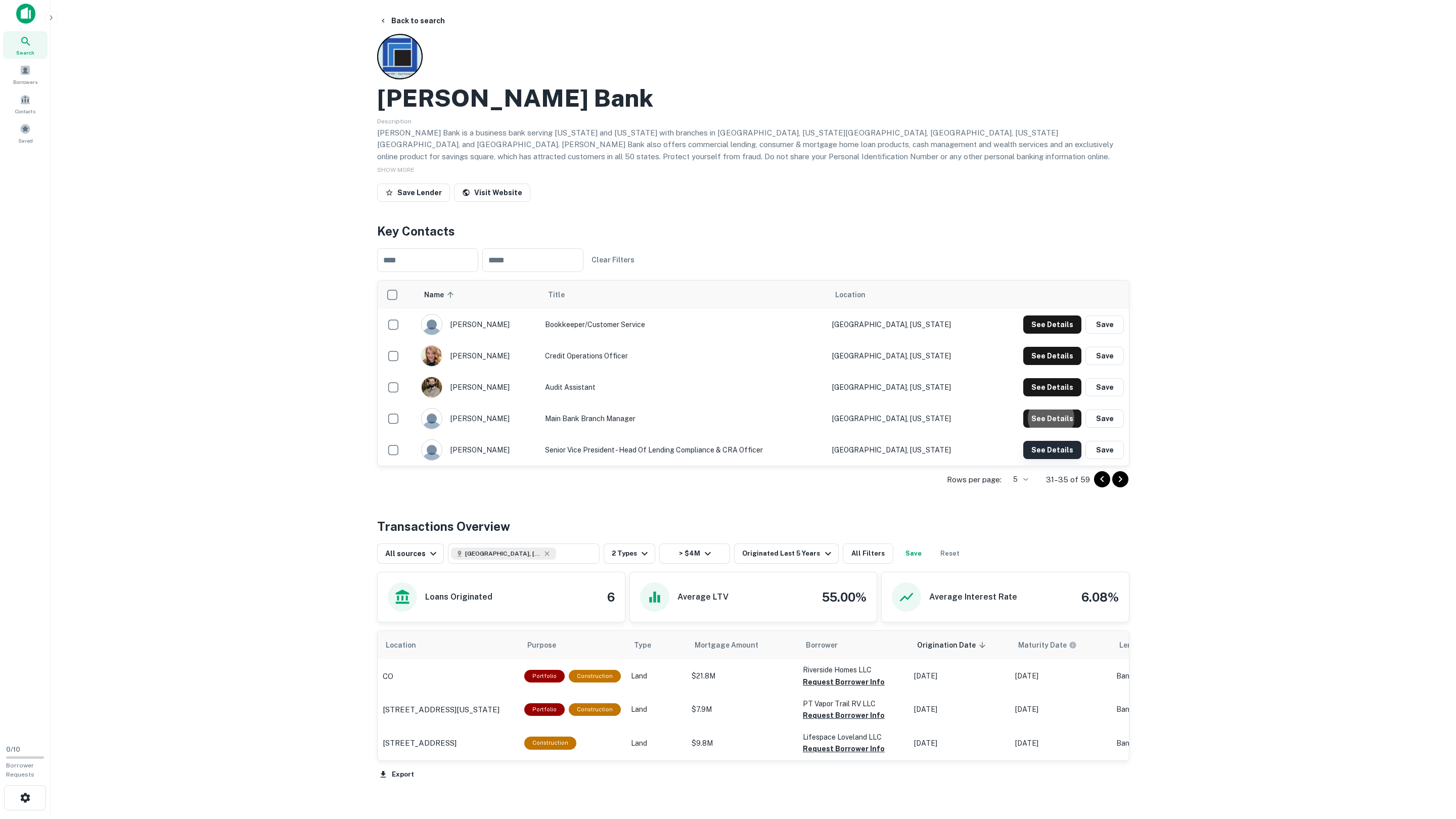
scroll to position [5, 0]
click at [1043, 333] on button "See Details" at bounding box center [1052, 324] width 58 height 18
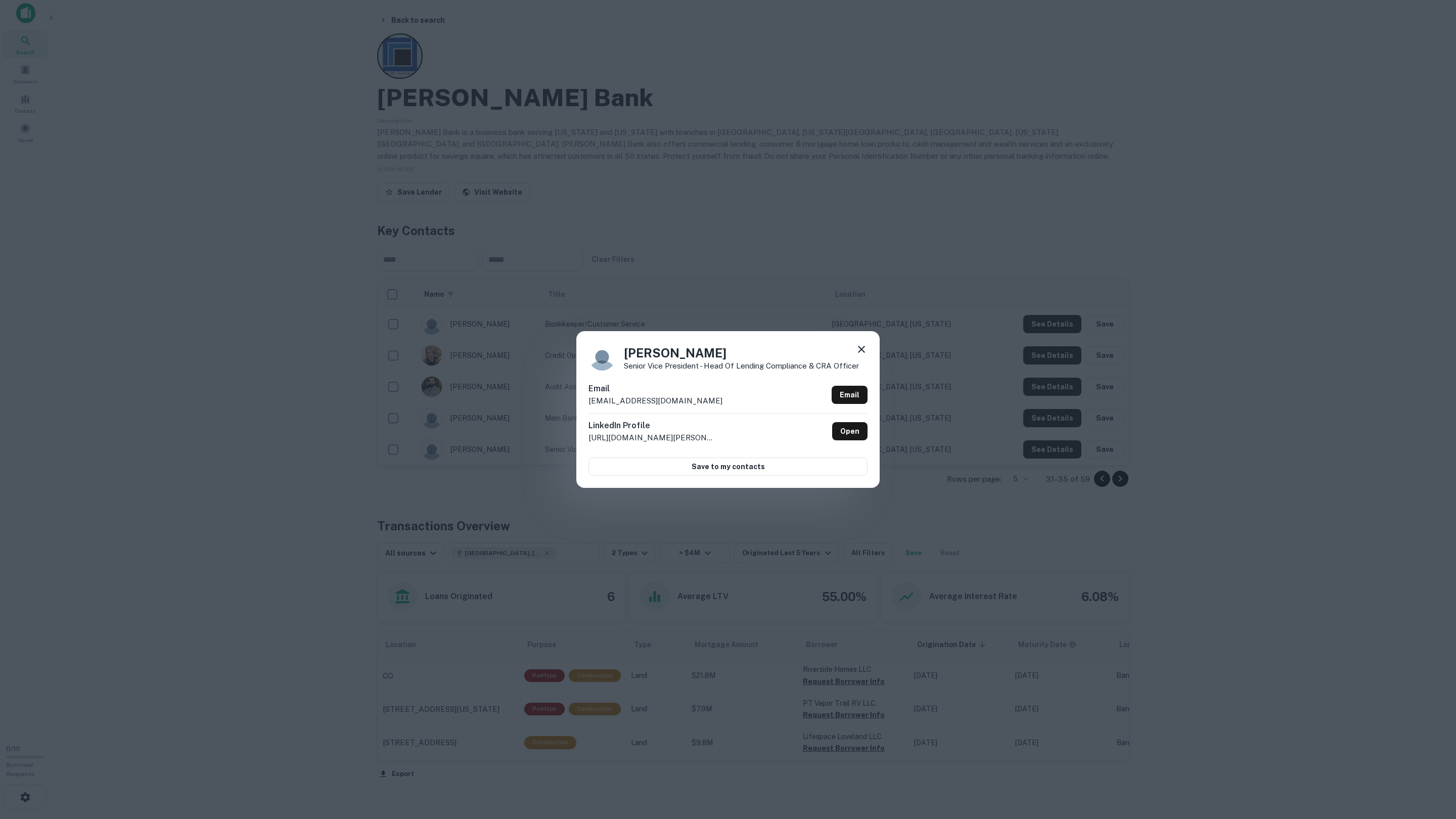
click at [1039, 451] on div "[PERSON_NAME] Senior Vice President - Head of Lending Compliance & CRA Officer …" at bounding box center [728, 409] width 1456 height 819
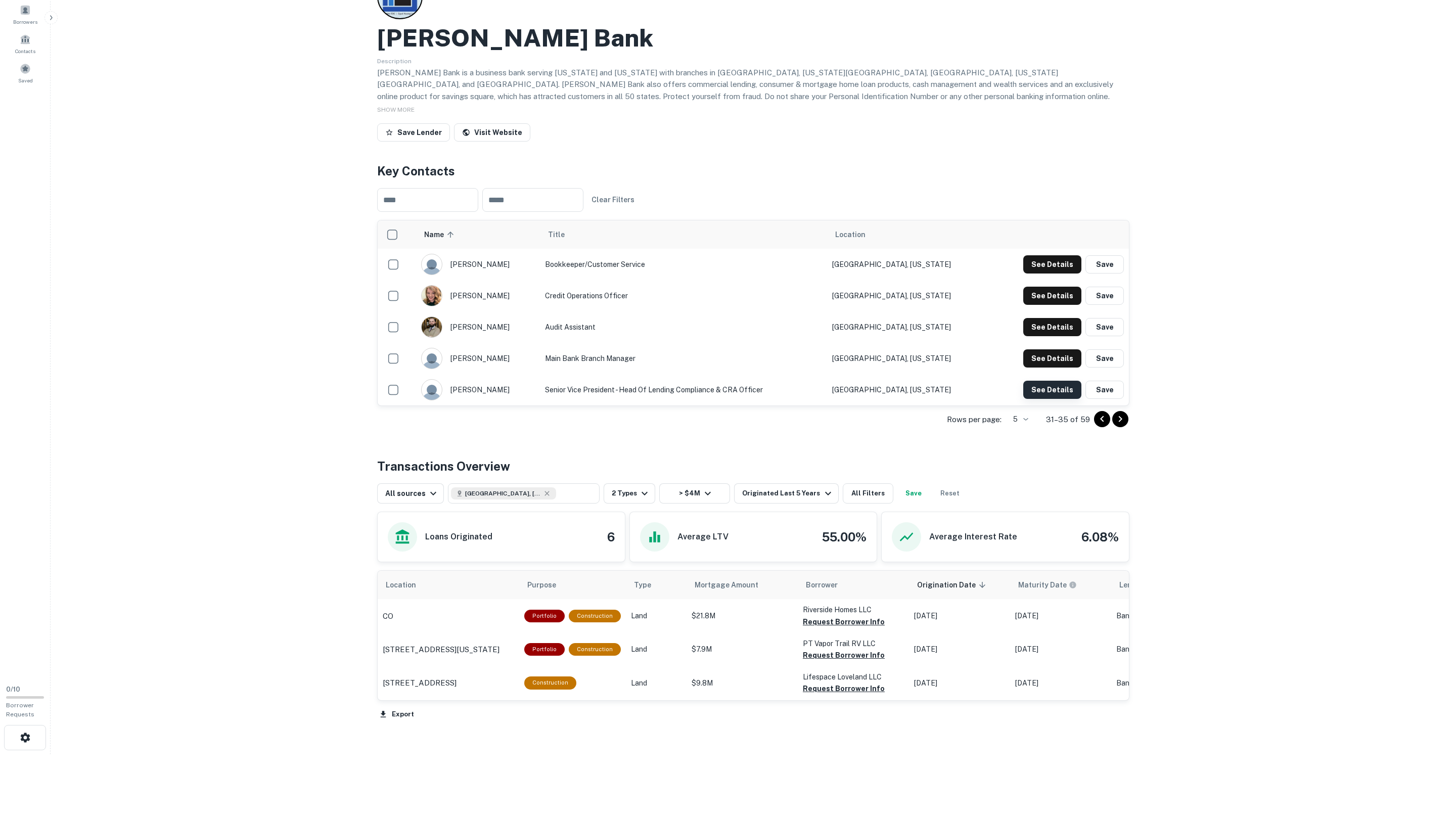
scroll to position [0, 0]
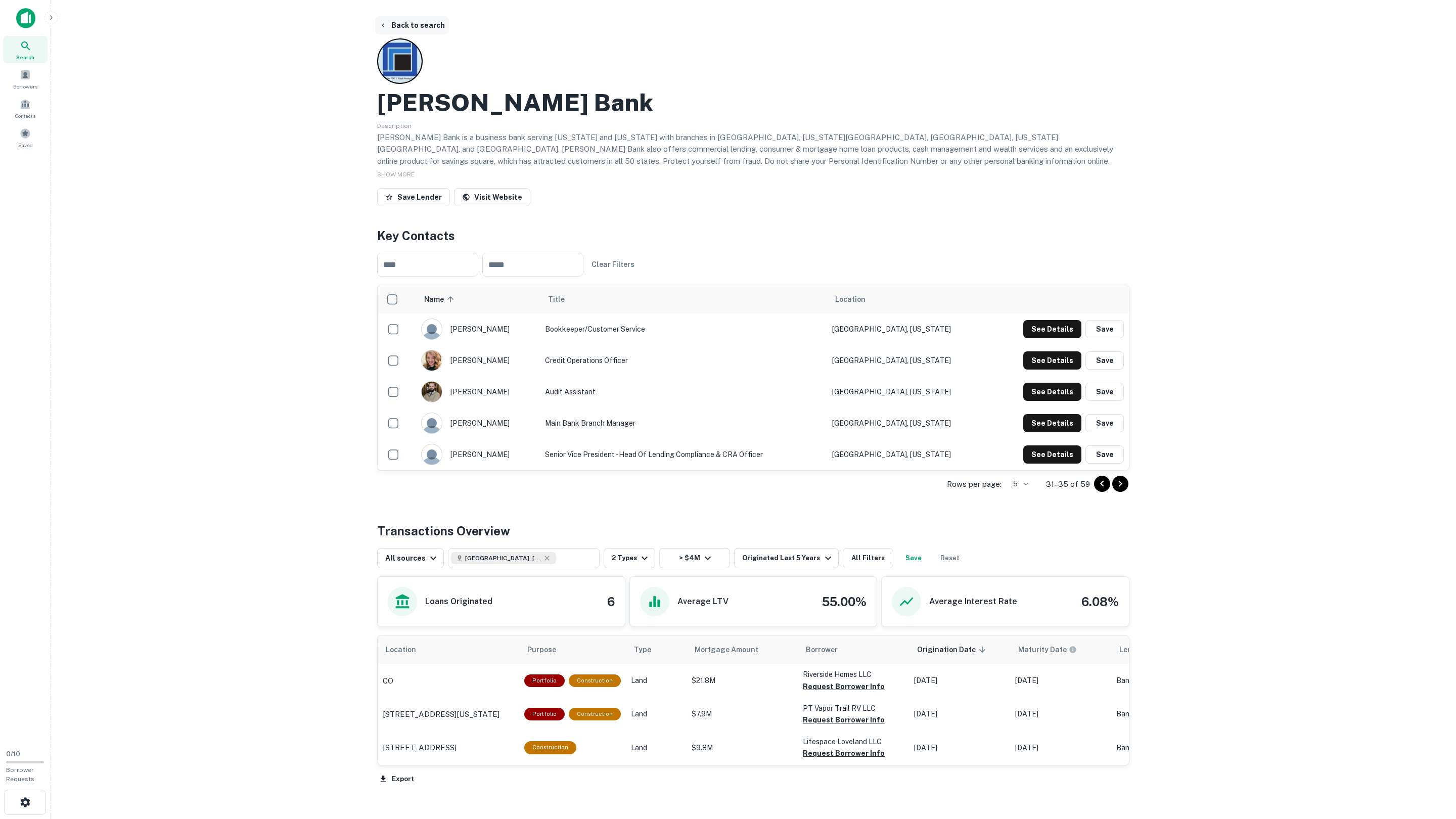
click at [405, 21] on button "Back to search" at bounding box center [412, 25] width 74 height 18
